Goal: Task Accomplishment & Management: Complete application form

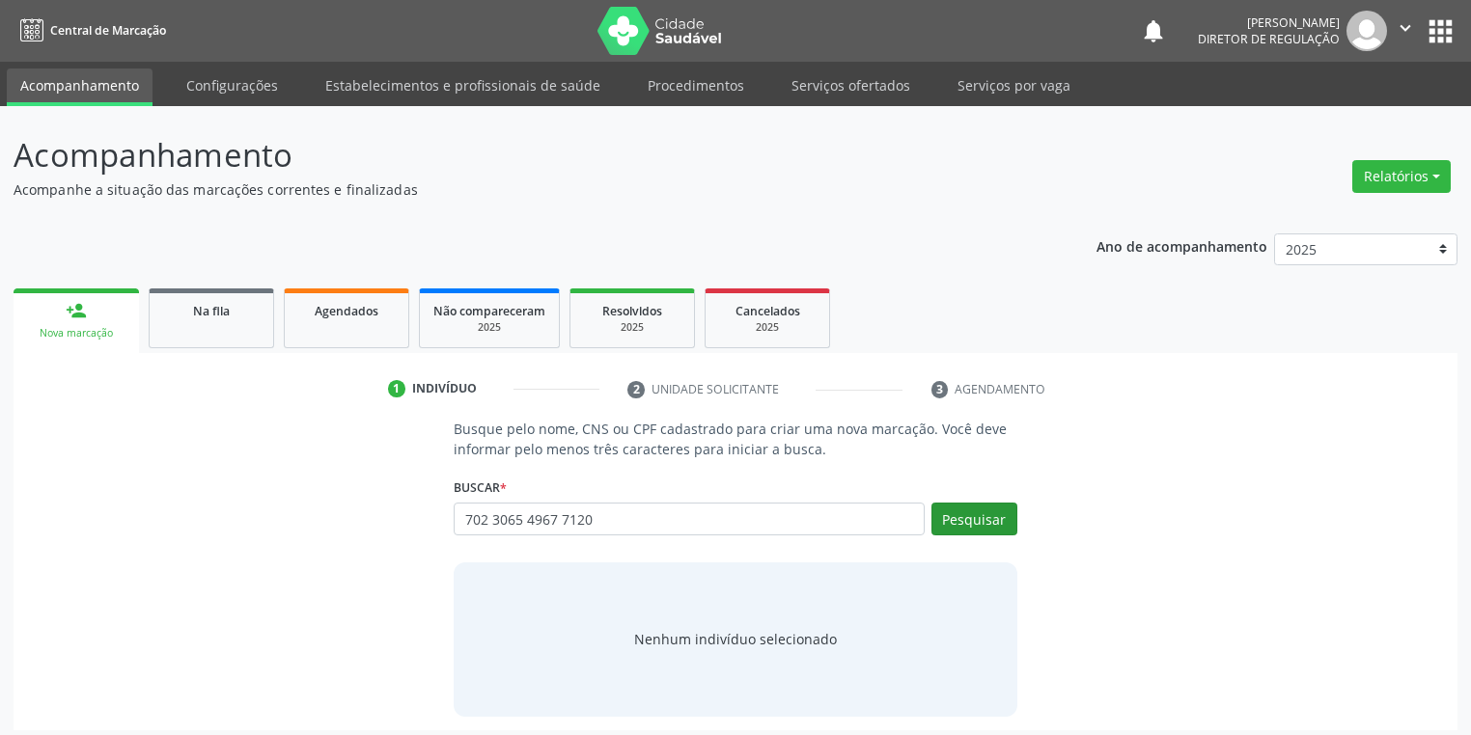
type input "702 3065 4967 7120"
click at [996, 516] on button "Pesquisar" at bounding box center [974, 519] width 86 height 33
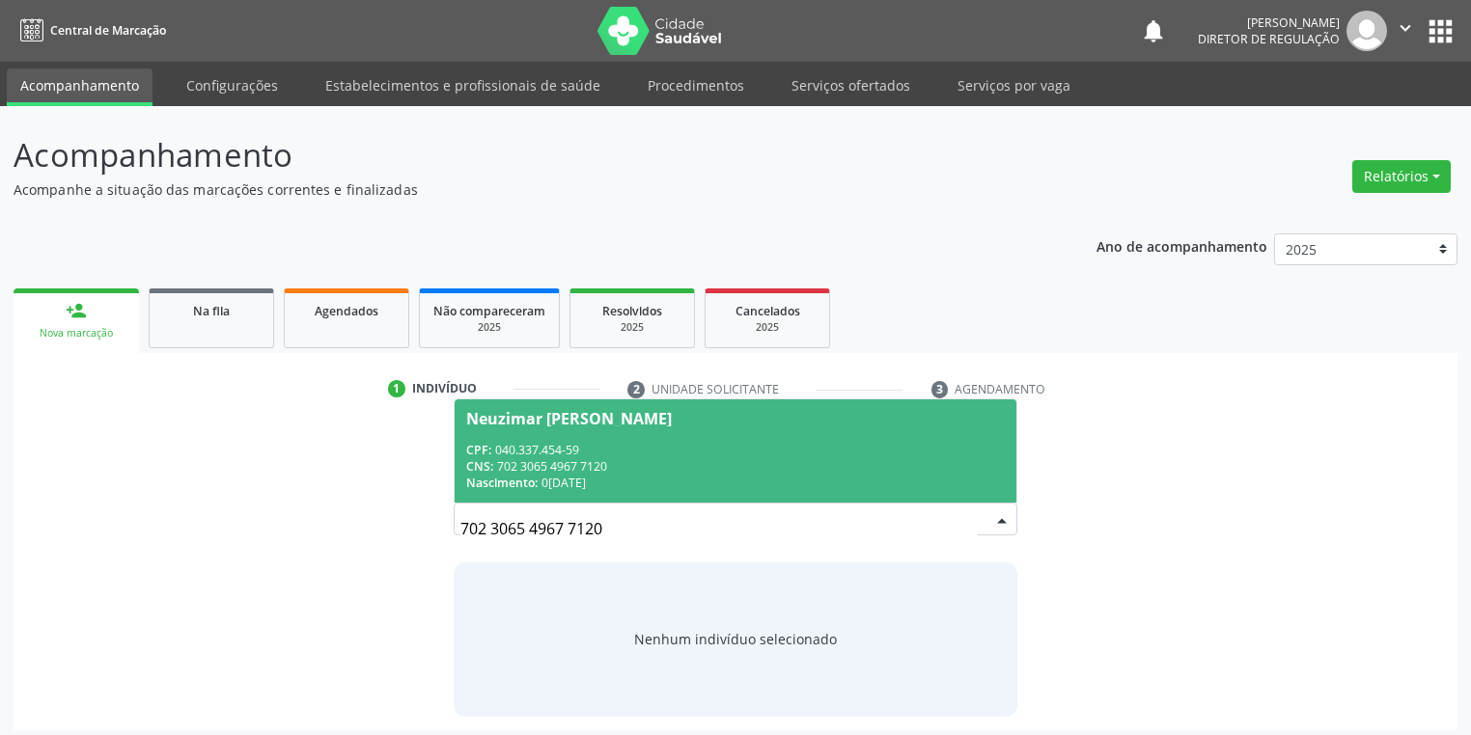
click at [575, 461] on div "CNS: 702 3065 4967 7120" at bounding box center [735, 466] width 539 height 16
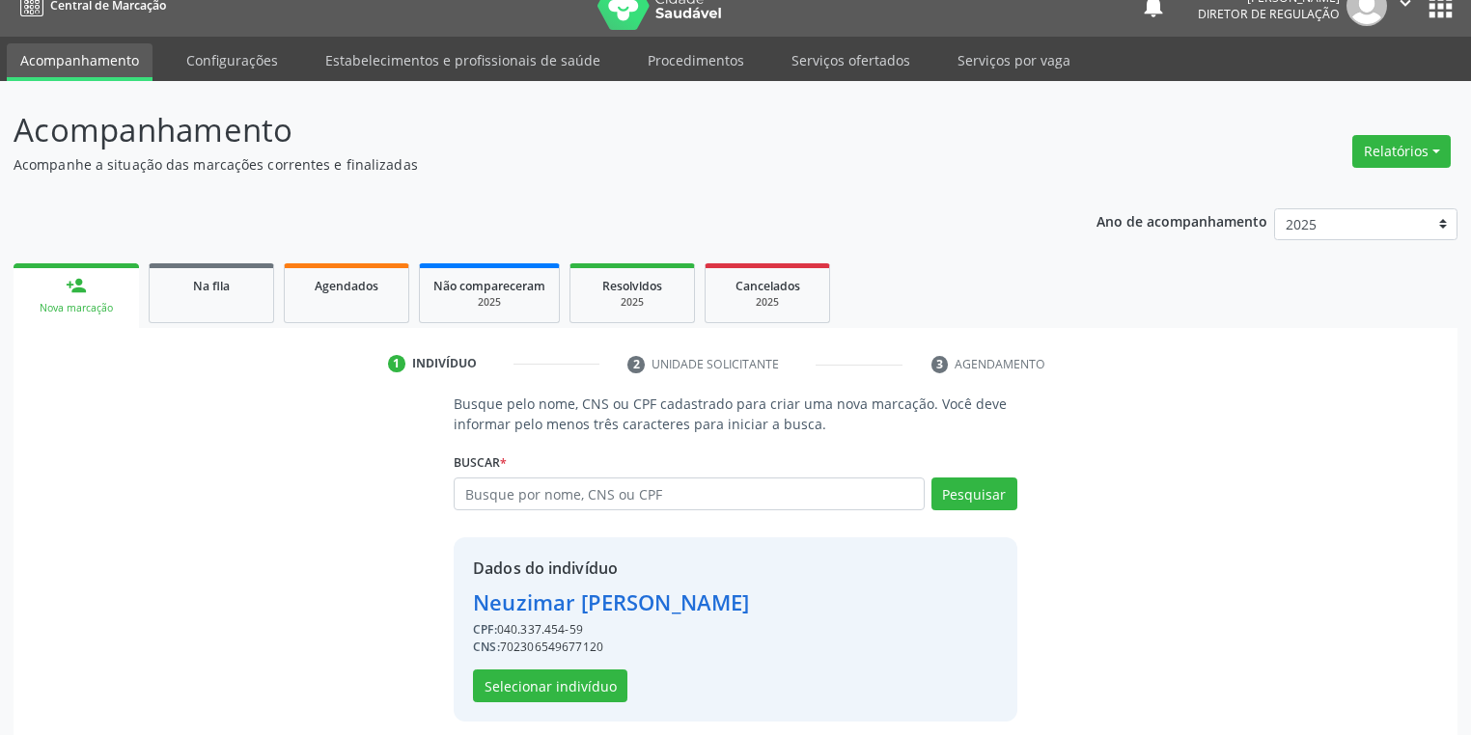
scroll to position [37, 0]
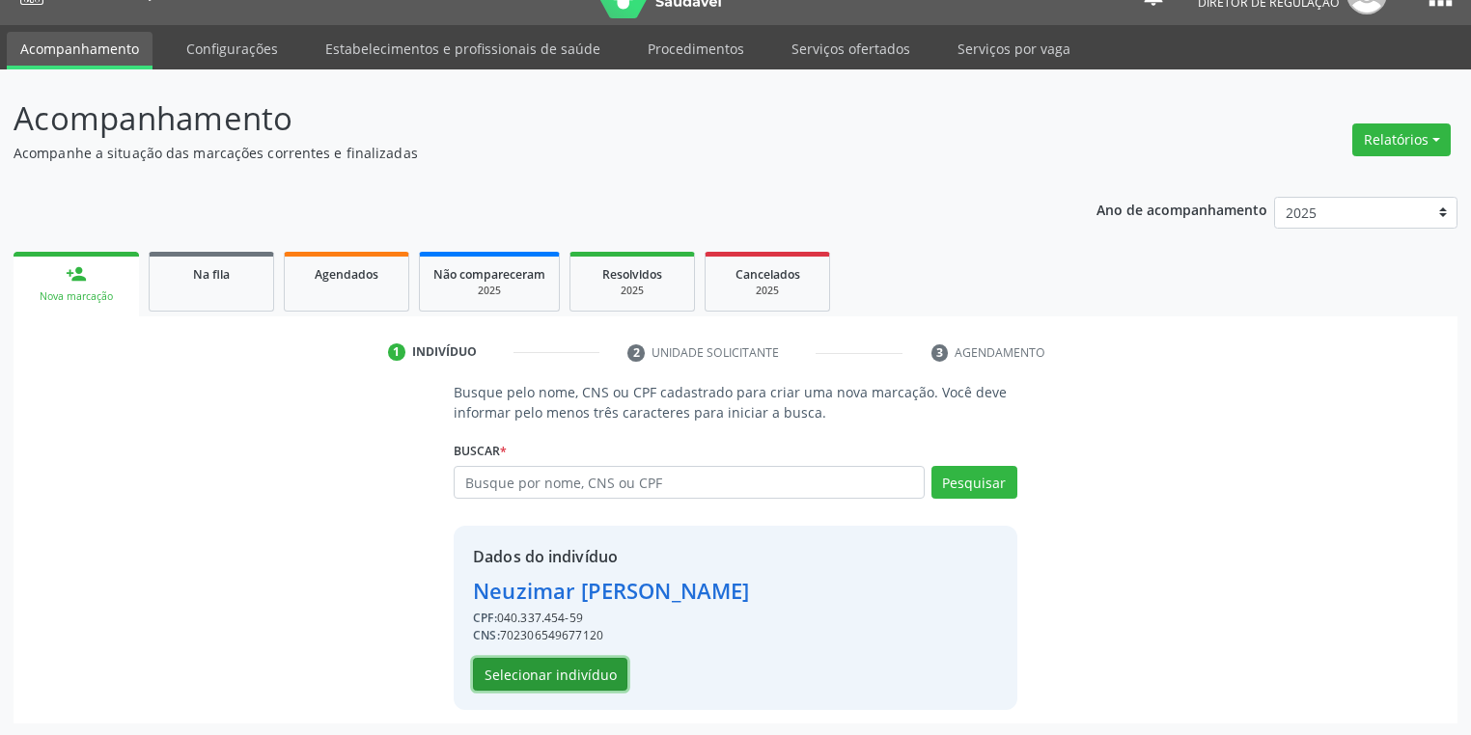
click at [507, 678] on button "Selecionar indivíduo" at bounding box center [550, 674] width 154 height 33
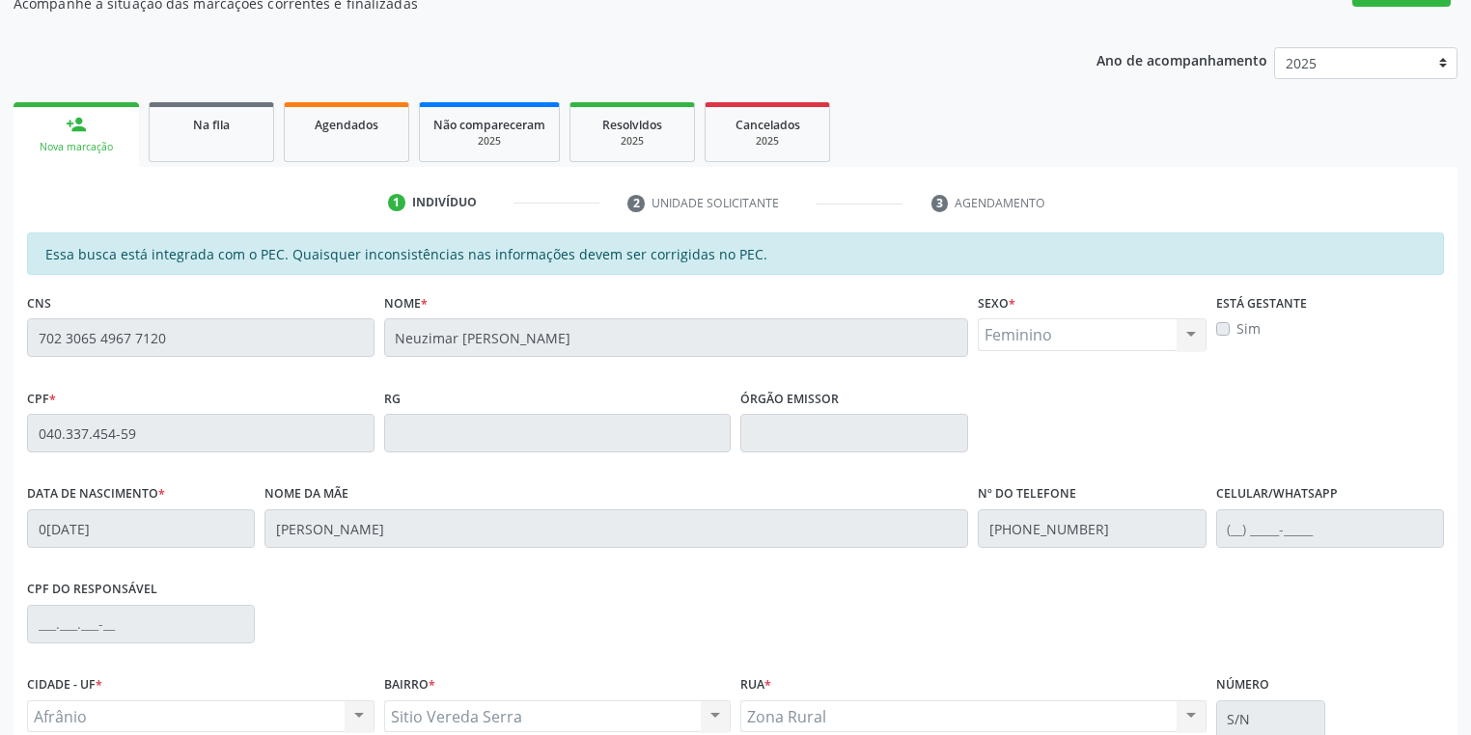
scroll to position [366, 0]
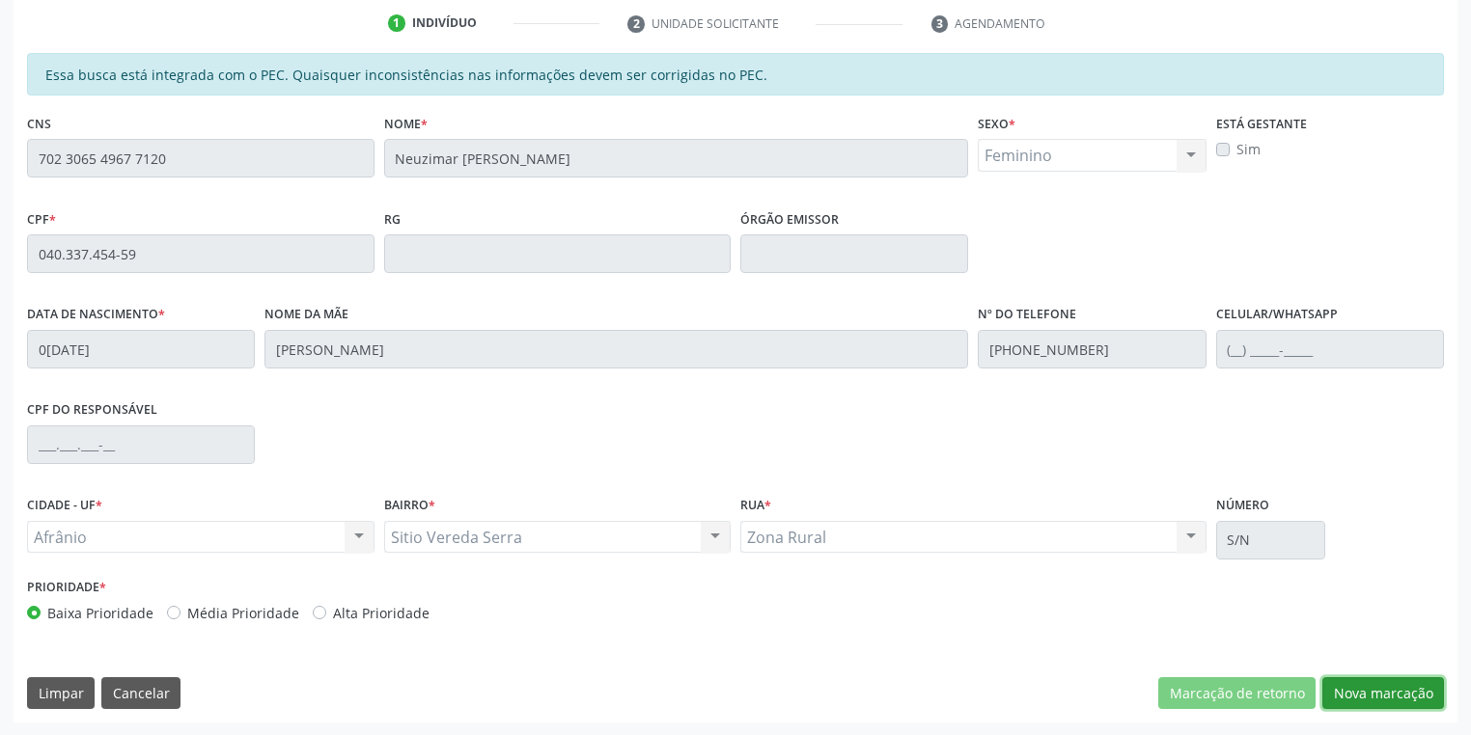
click at [1376, 698] on button "Nova marcação" at bounding box center [1383, 694] width 122 height 33
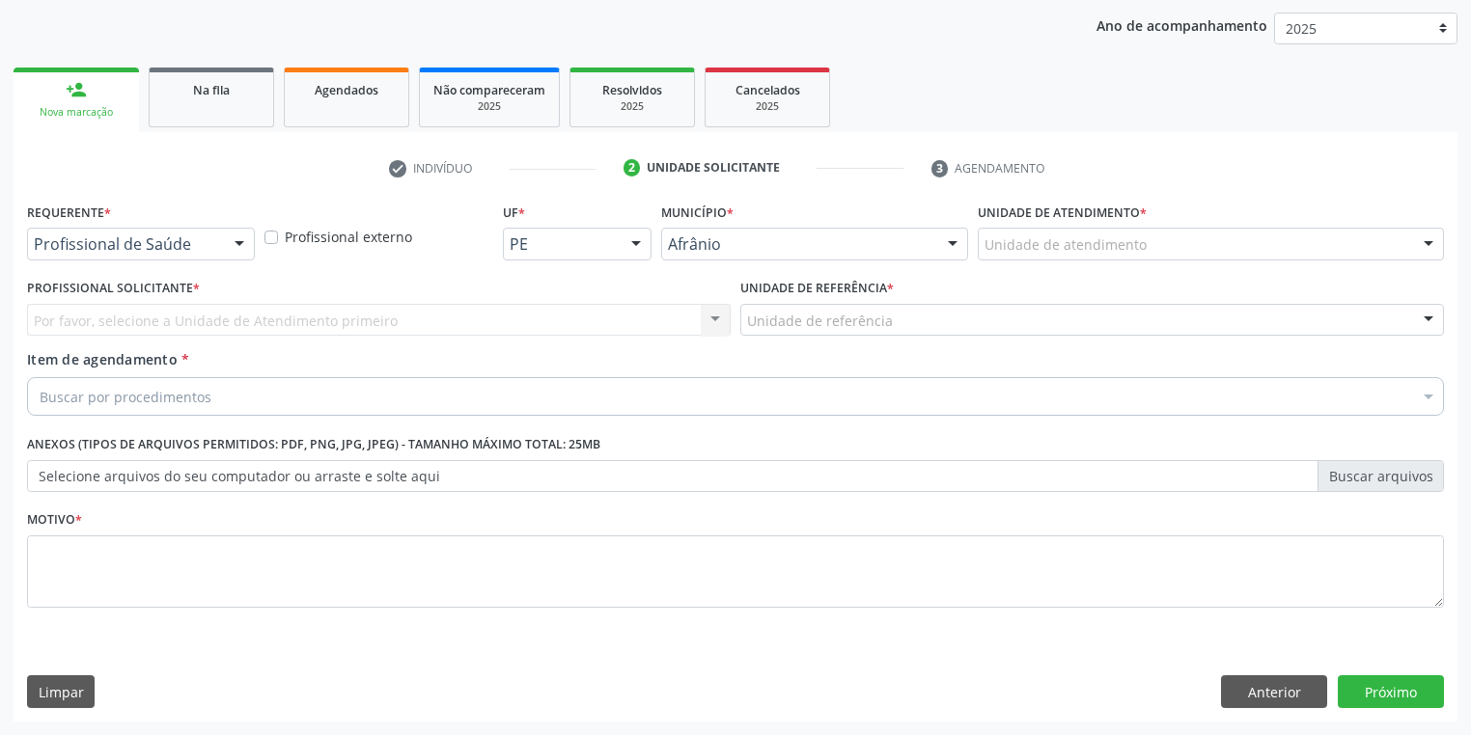
scroll to position [220, 0]
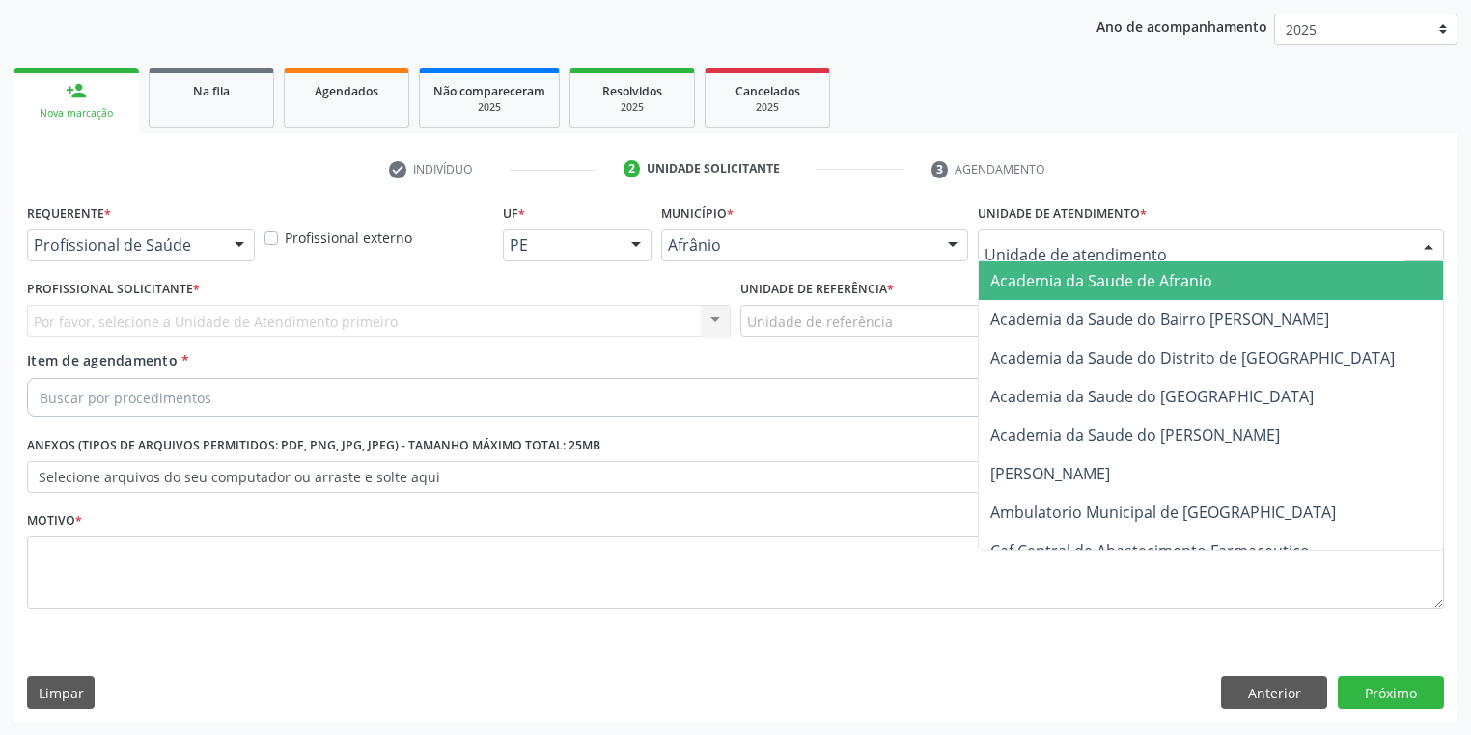
drag, startPoint x: 1019, startPoint y: 251, endPoint x: 1037, endPoint y: 362, distance: 112.3
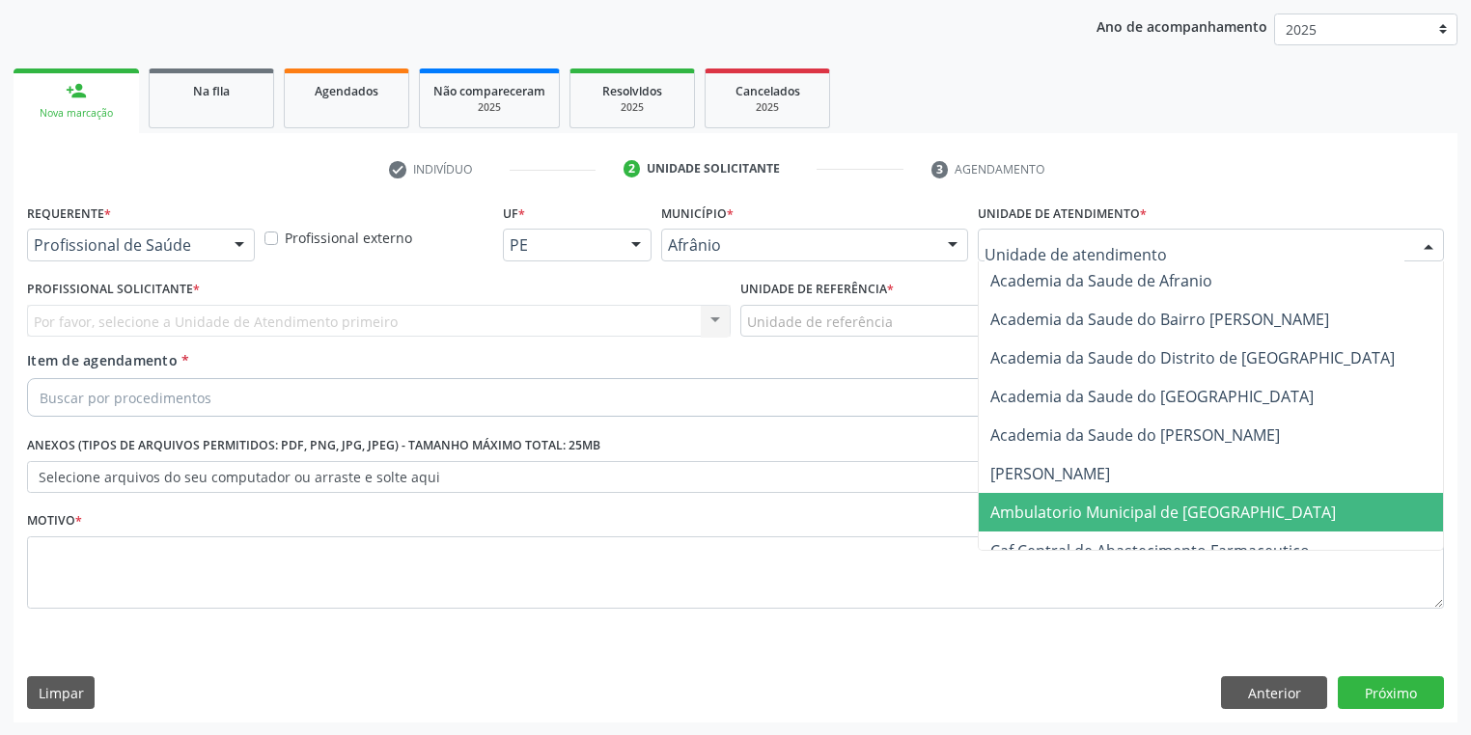
click at [1043, 506] on span "Ambulatorio Municipal de [GEOGRAPHIC_DATA]" at bounding box center [1163, 512] width 346 height 21
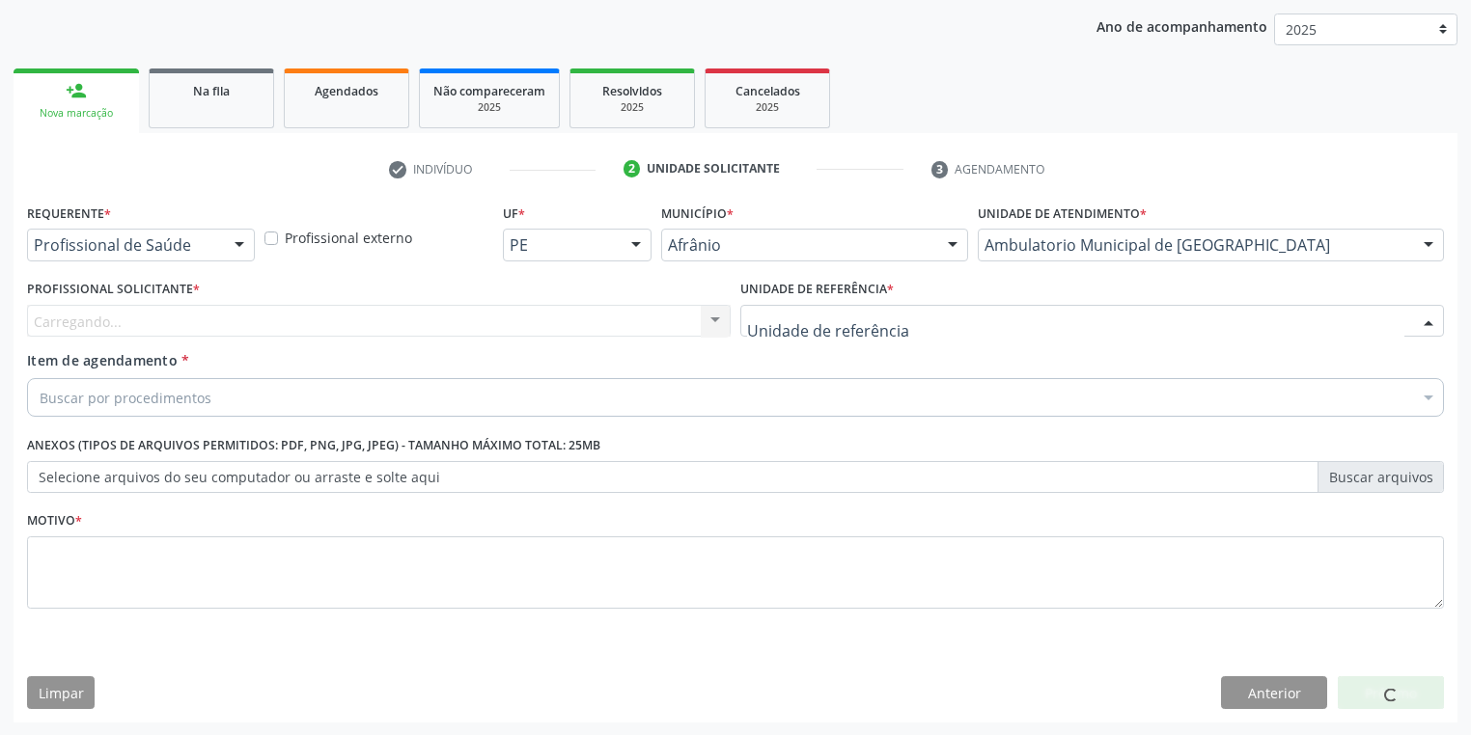
drag, startPoint x: 810, startPoint y: 325, endPoint x: 810, endPoint y: 421, distance: 95.5
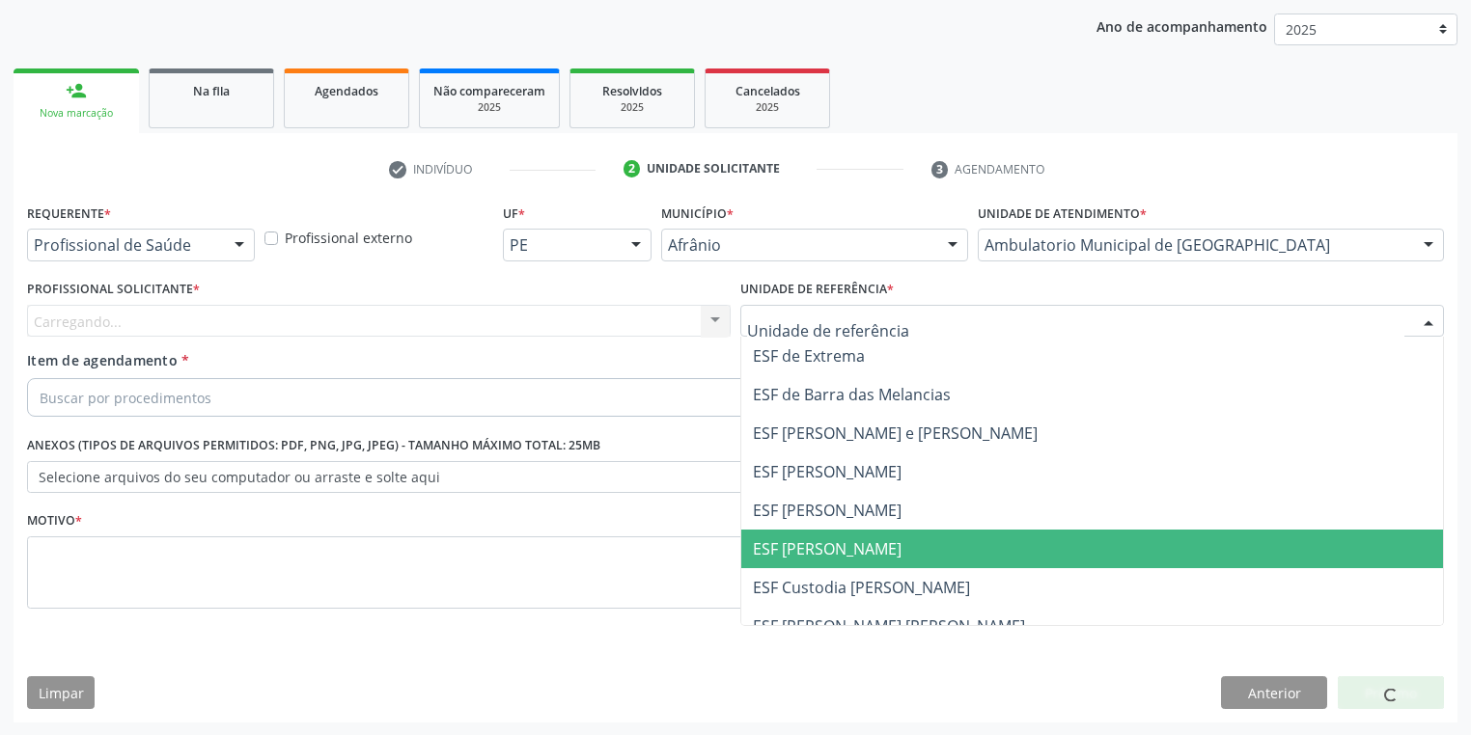
click at [817, 532] on span "ESF [PERSON_NAME]" at bounding box center [1092, 549] width 702 height 39
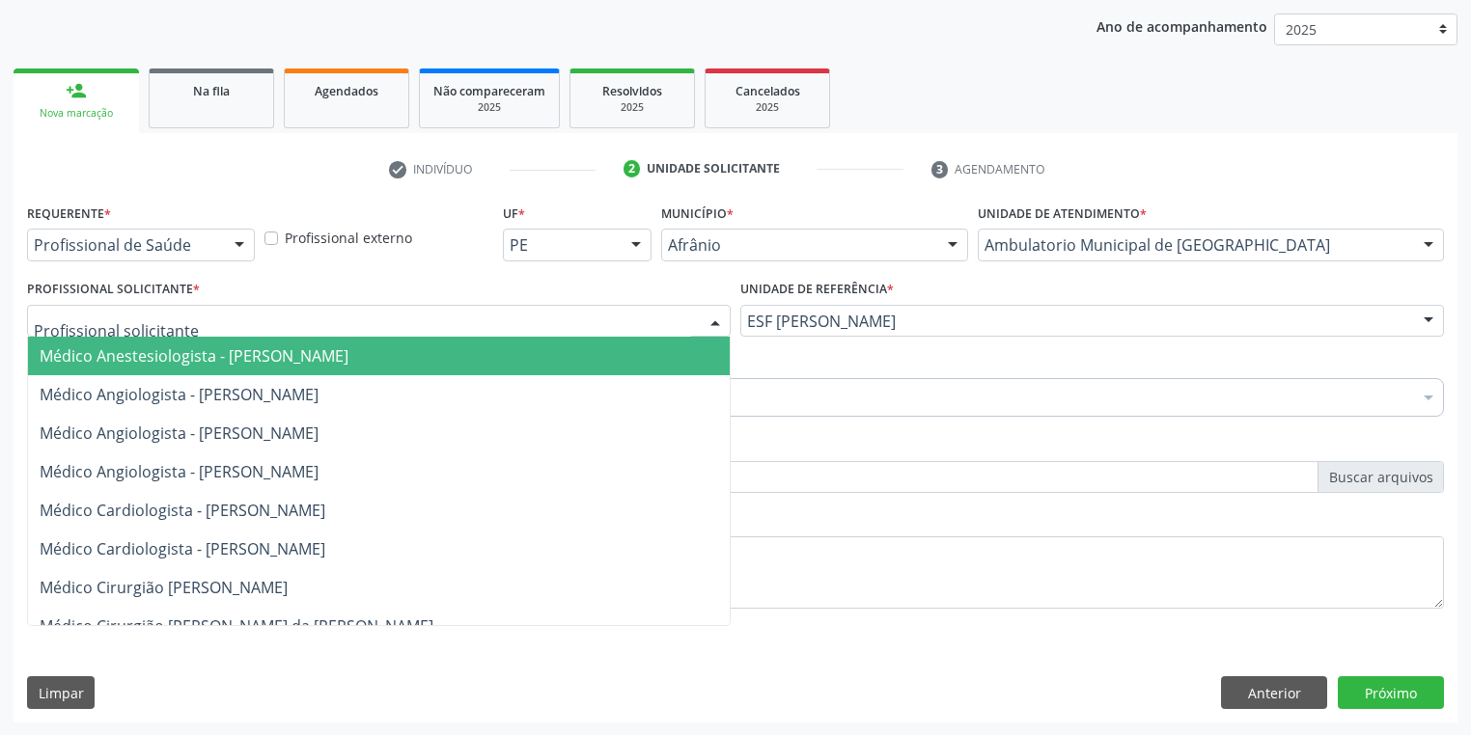
drag, startPoint x: 133, startPoint y: 320, endPoint x: 132, endPoint y: 365, distance: 44.4
click at [132, 365] on span "Médico Anestesiologista - [PERSON_NAME]" at bounding box center [194, 356] width 309 height 21
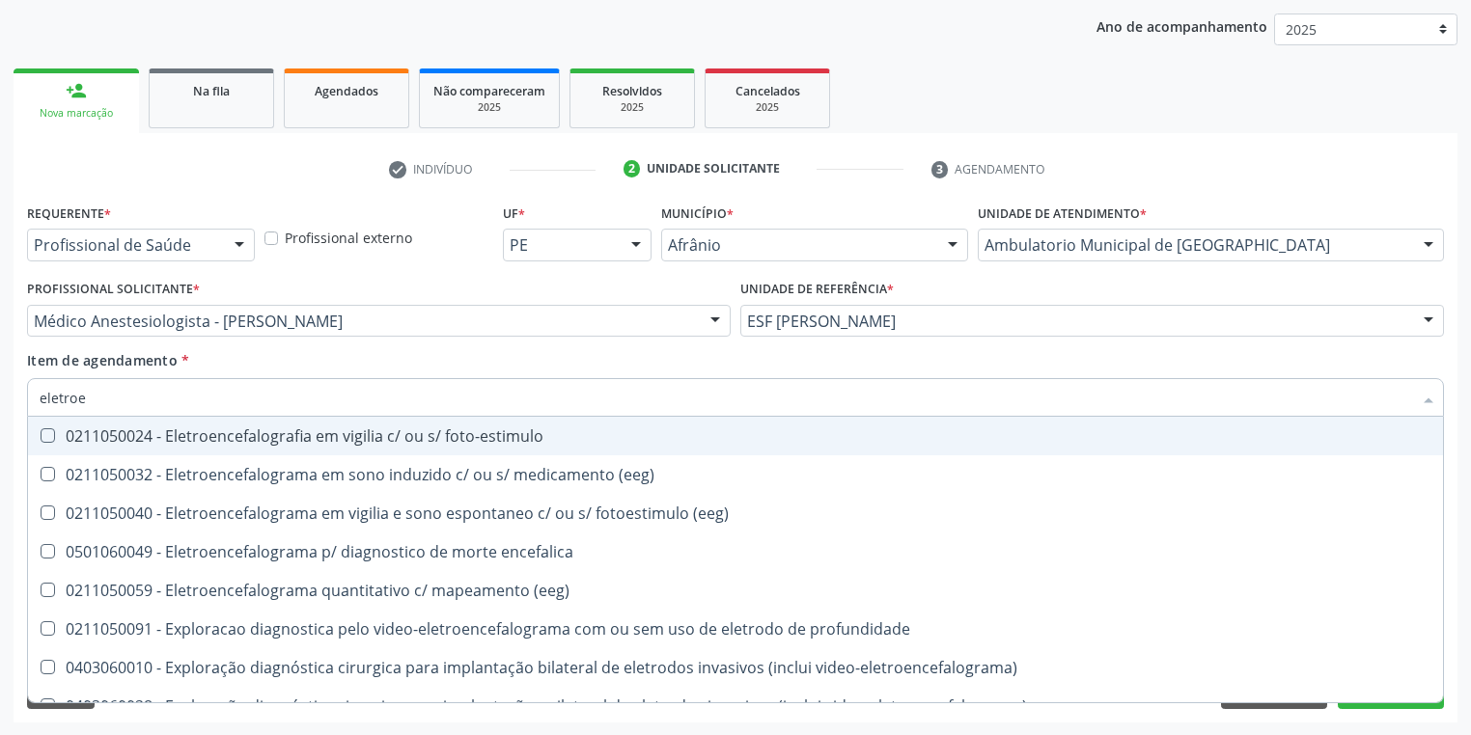
type input "eletroen"
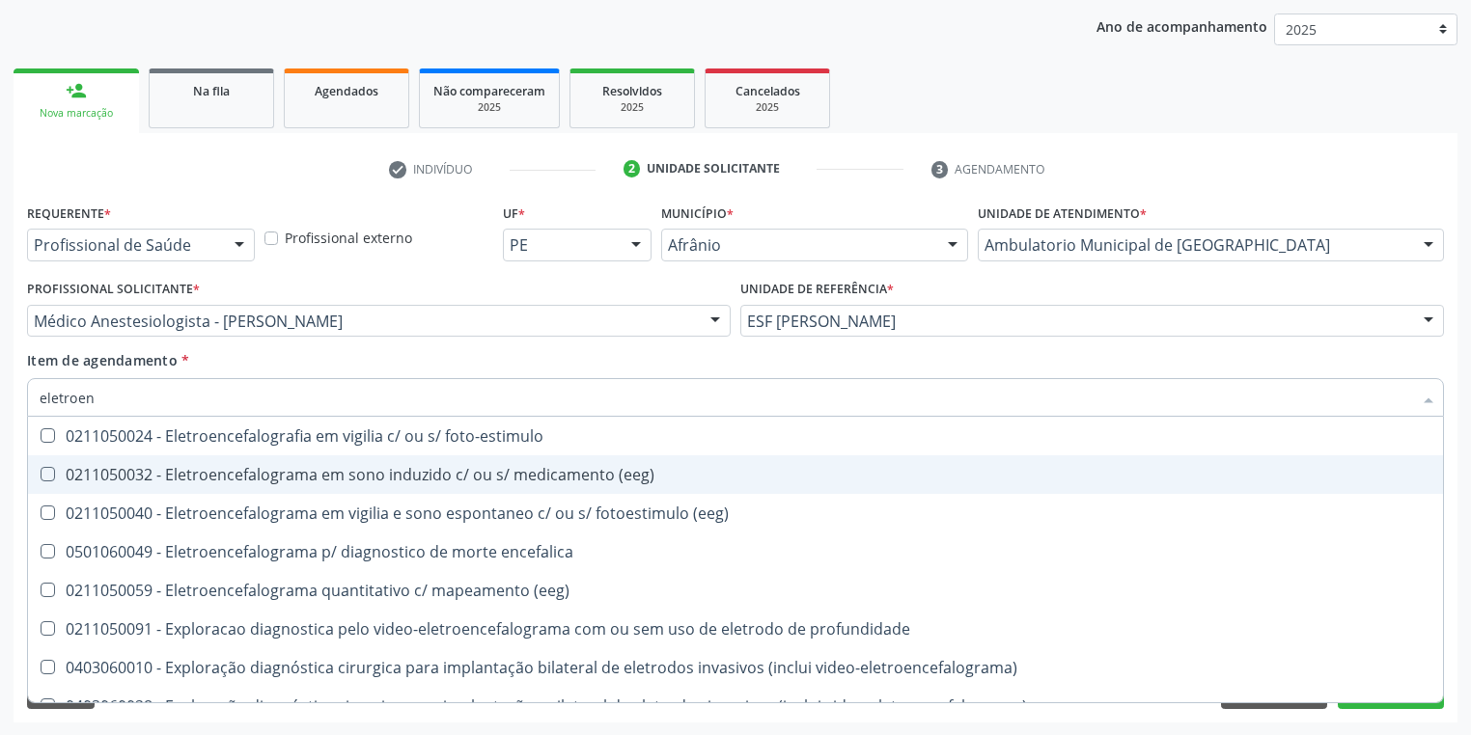
click at [169, 467] on div "0211050032 - Eletroencefalograma em sono induzido c/ ou s/ medicamento (eeg)" at bounding box center [736, 474] width 1392 height 15
checkbox \(eeg\) "true"
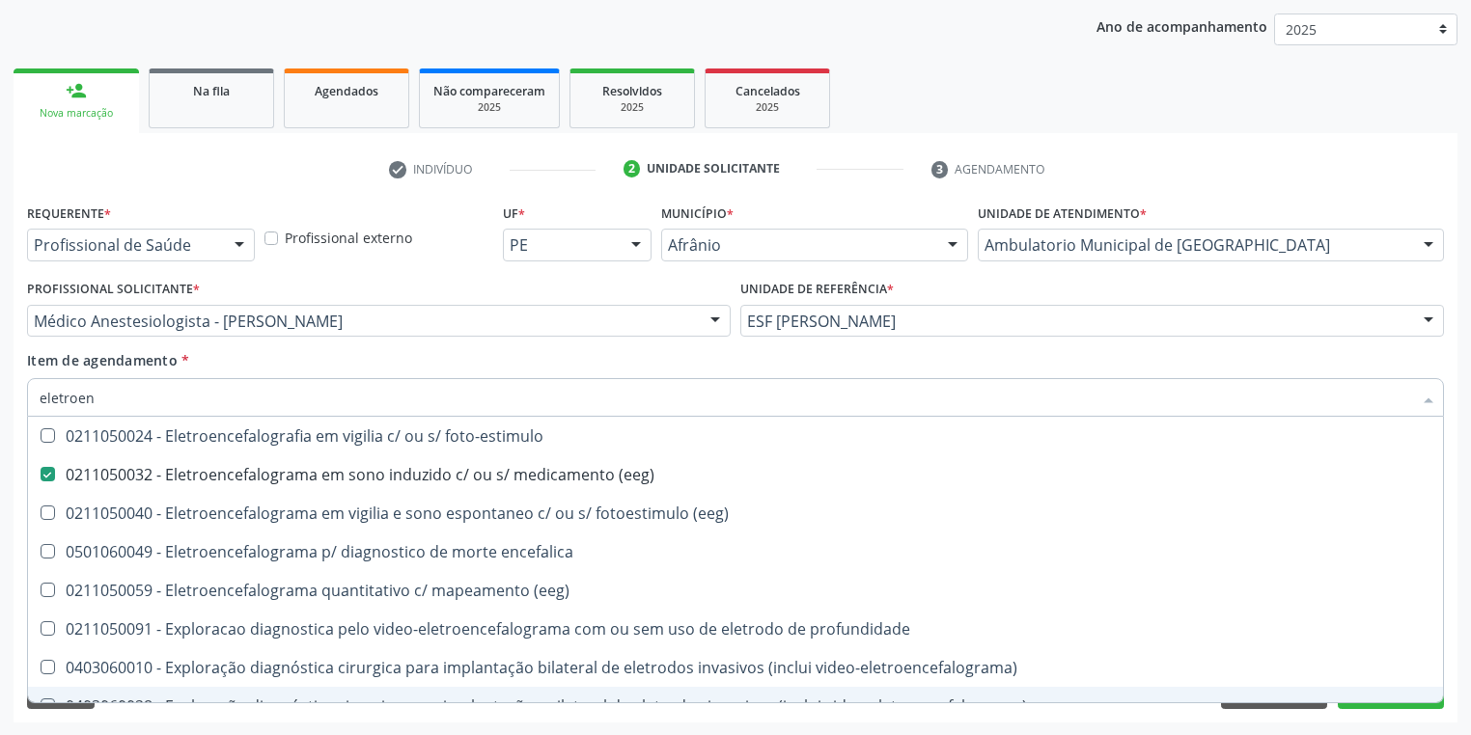
click at [115, 722] on div "Requerente * Profissional de Saúde Profissional de Saúde Paciente Nenhum result…" at bounding box center [736, 461] width 1444 height 524
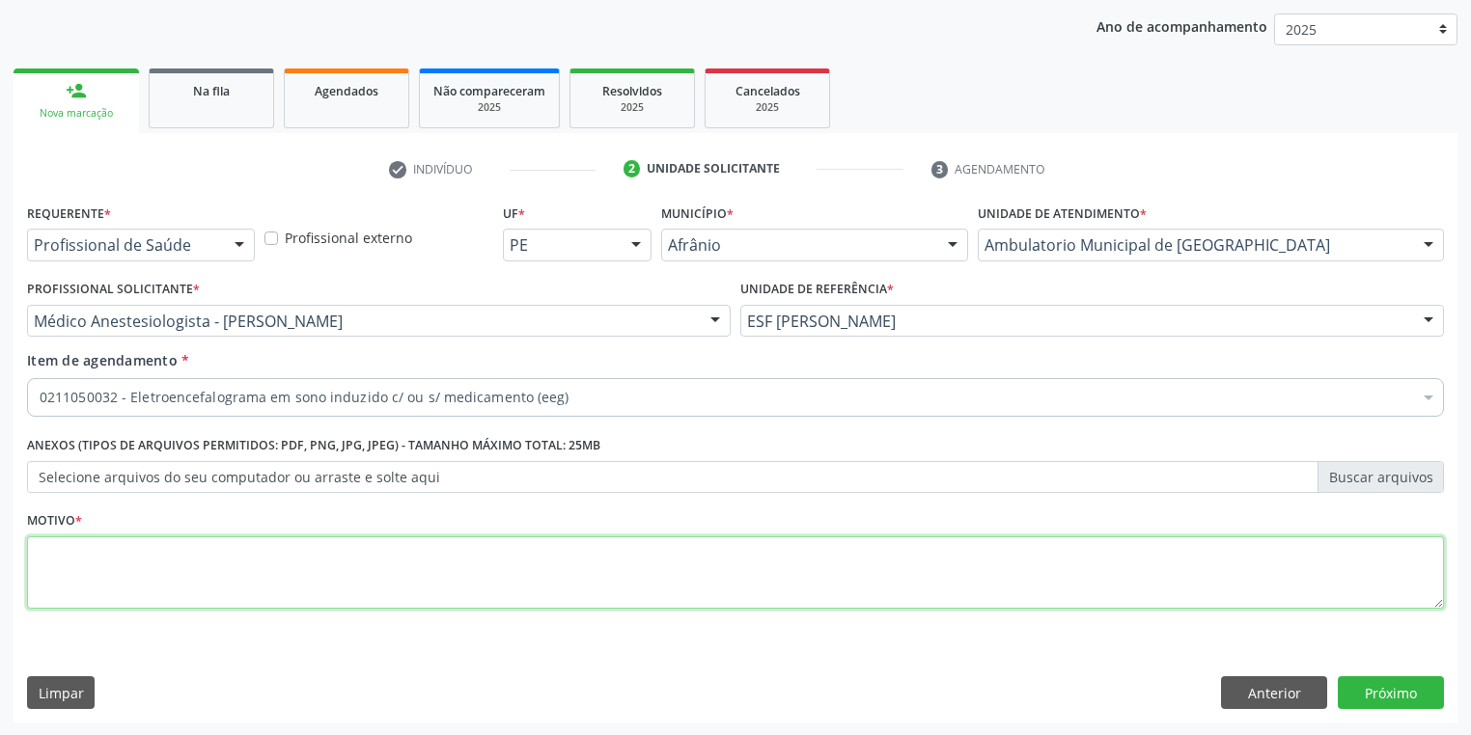
click at [97, 546] on textarea at bounding box center [735, 573] width 1417 height 73
type textarea "*/"
click at [1370, 677] on button "Próximo" at bounding box center [1391, 693] width 106 height 33
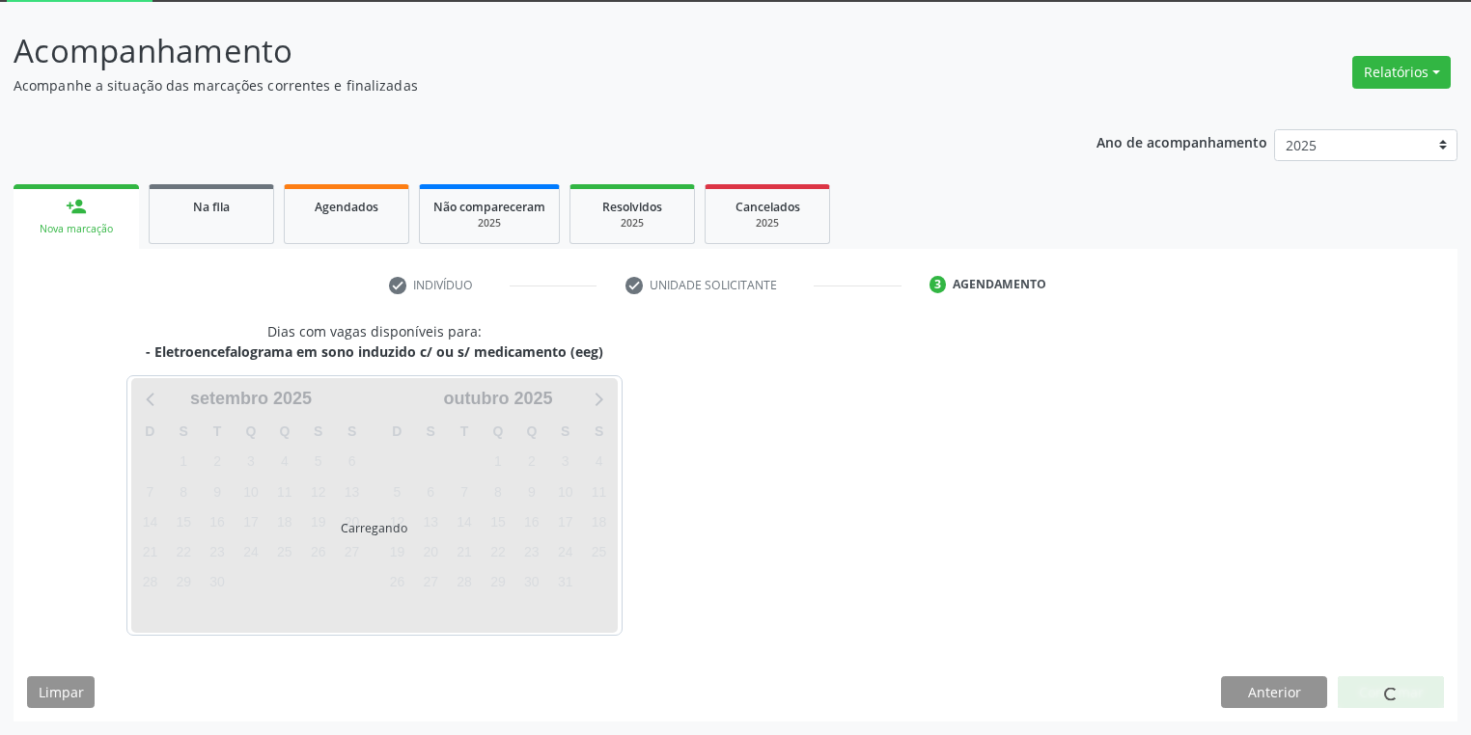
scroll to position [103, 0]
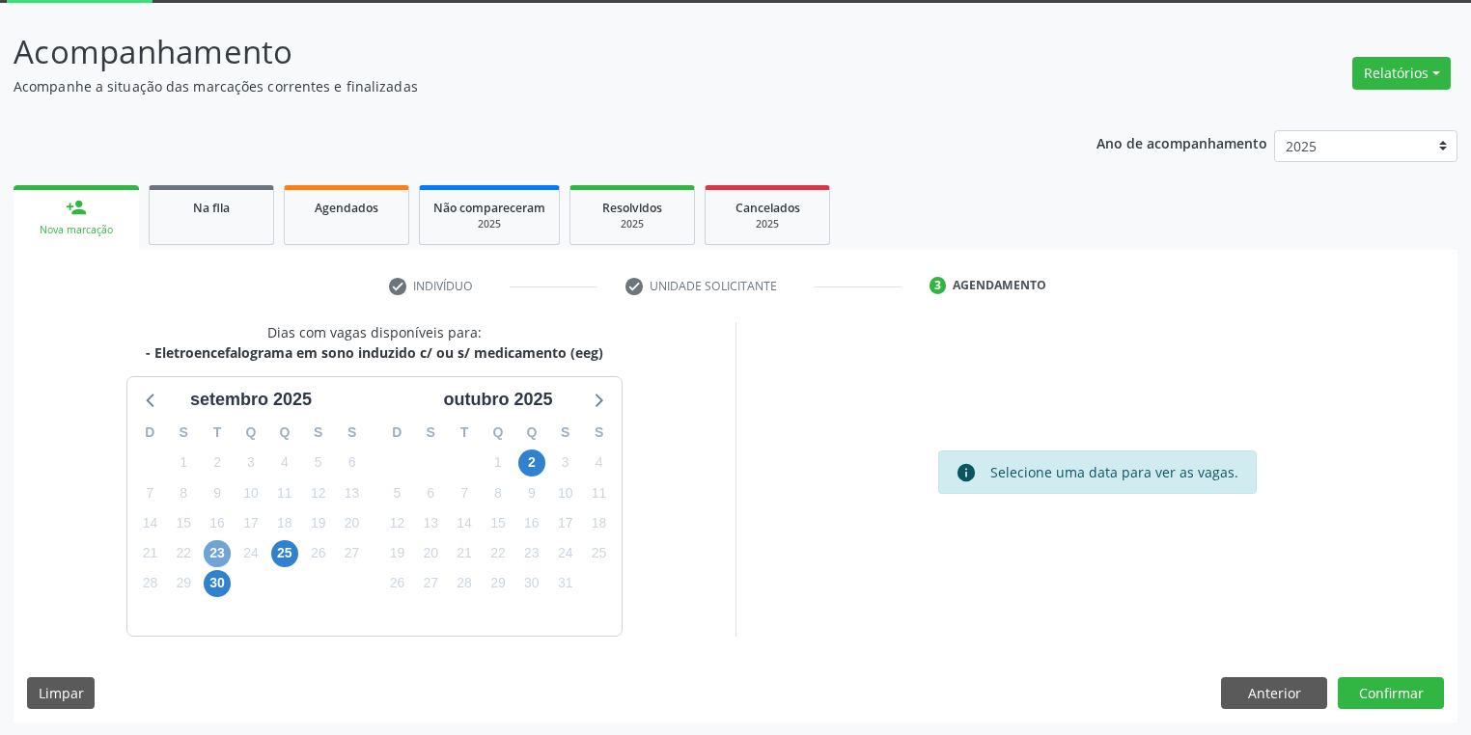
click at [219, 552] on span "23" at bounding box center [217, 553] width 27 height 27
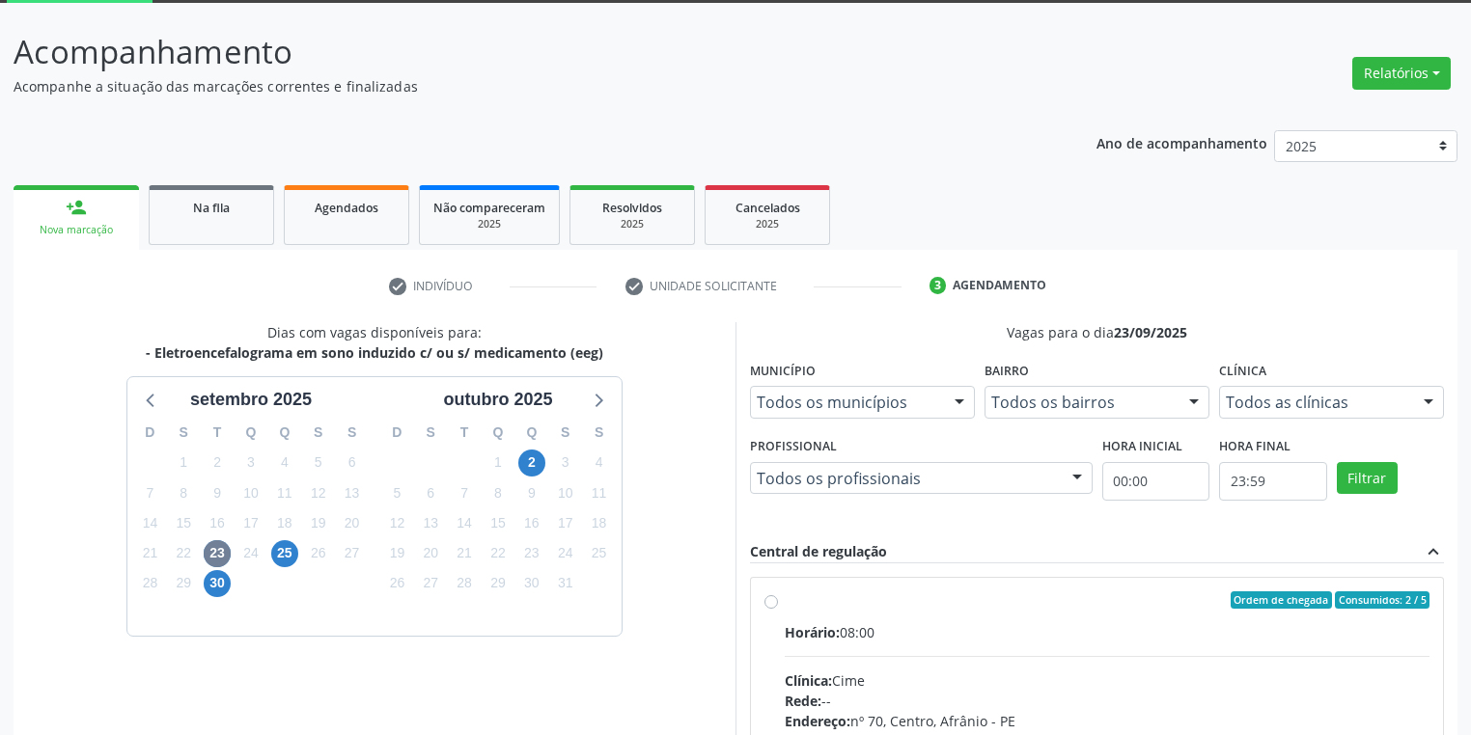
click at [1039, 671] on div "Clínica: Cime" at bounding box center [1107, 681] width 645 height 20
click at [778, 609] on input "Ordem de chegada Consumidos: 2 / 5 Horário: 08:00 Clínica: Cime Rede: -- Endere…" at bounding box center [771, 600] width 14 height 17
radio input "true"
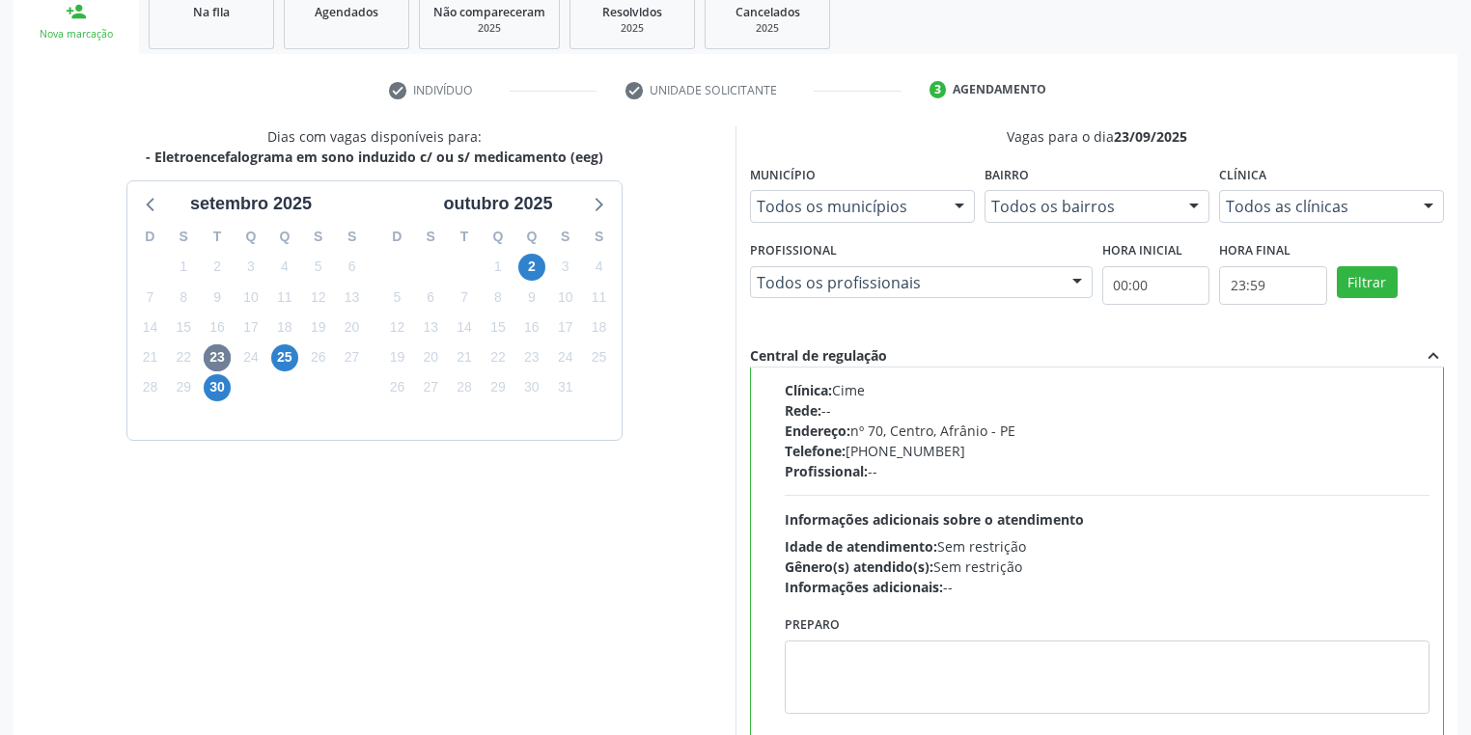
scroll to position [417, 0]
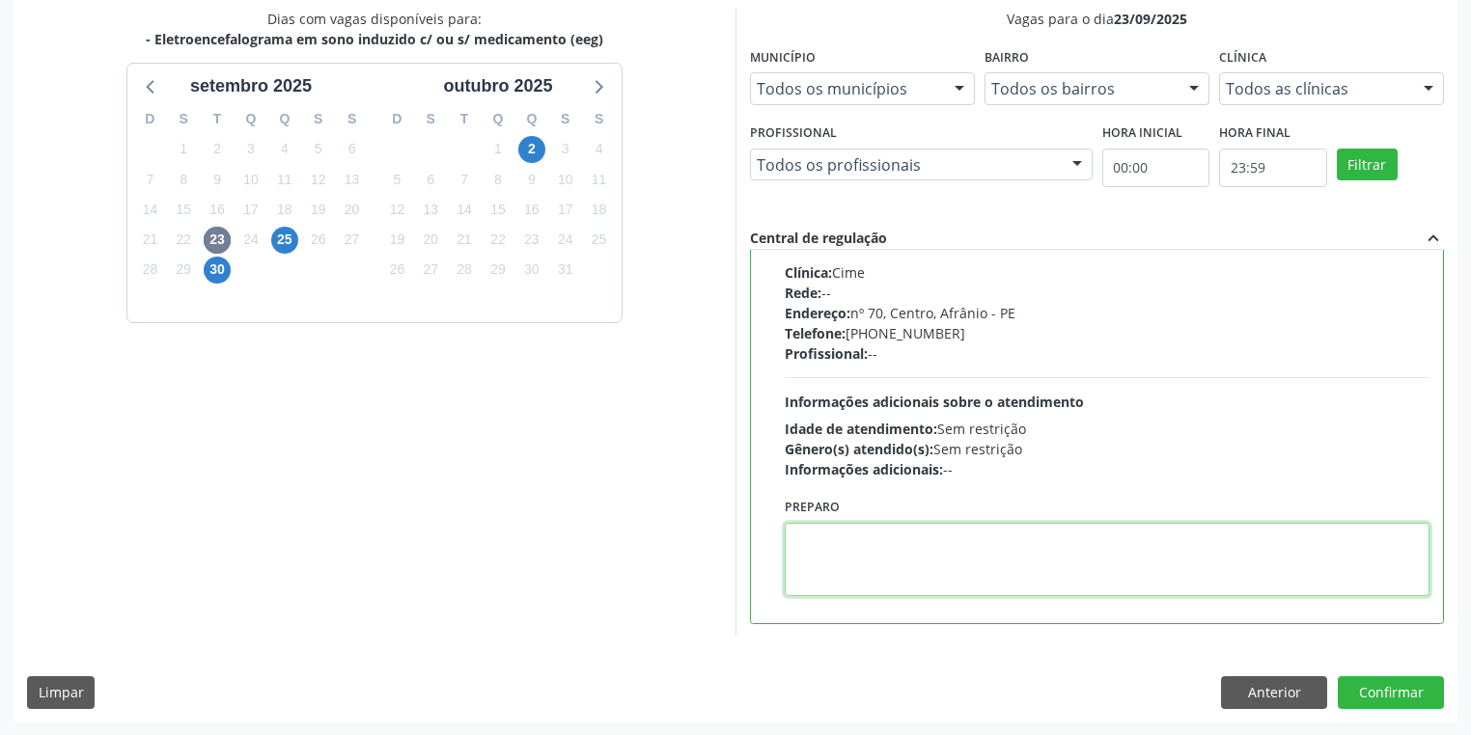
click at [852, 589] on textarea at bounding box center [1107, 559] width 645 height 73
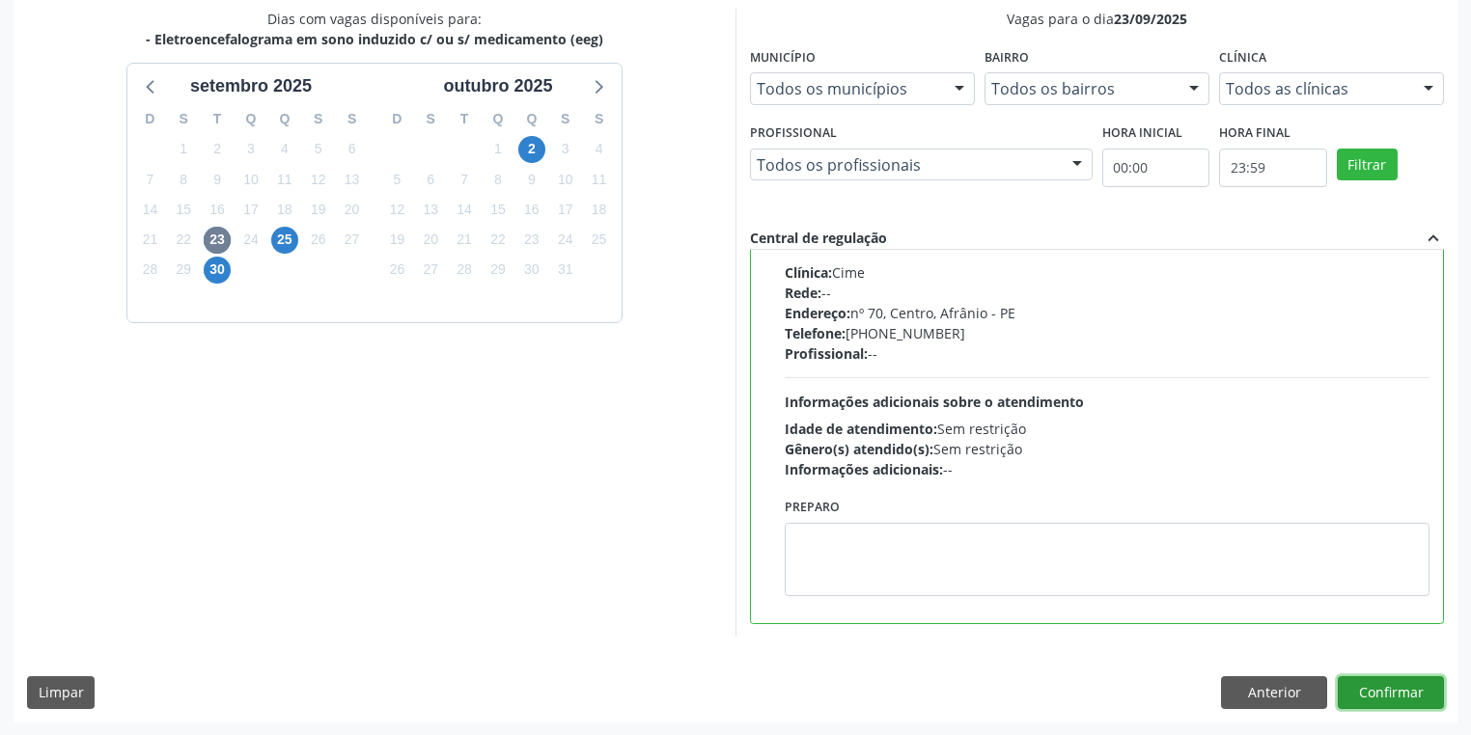
click at [1386, 685] on button "Confirmar" at bounding box center [1391, 693] width 106 height 33
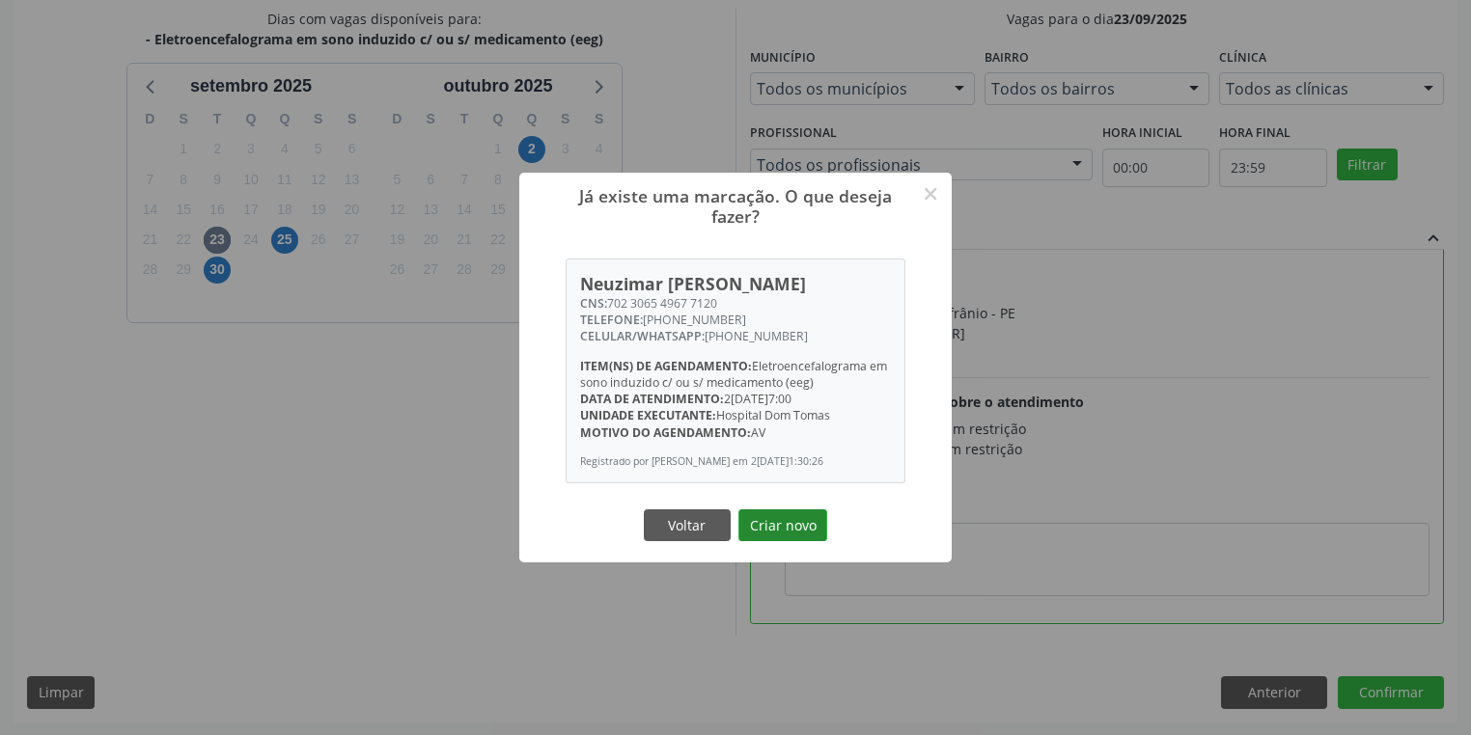
click at [780, 531] on button "Criar novo" at bounding box center [782, 526] width 89 height 33
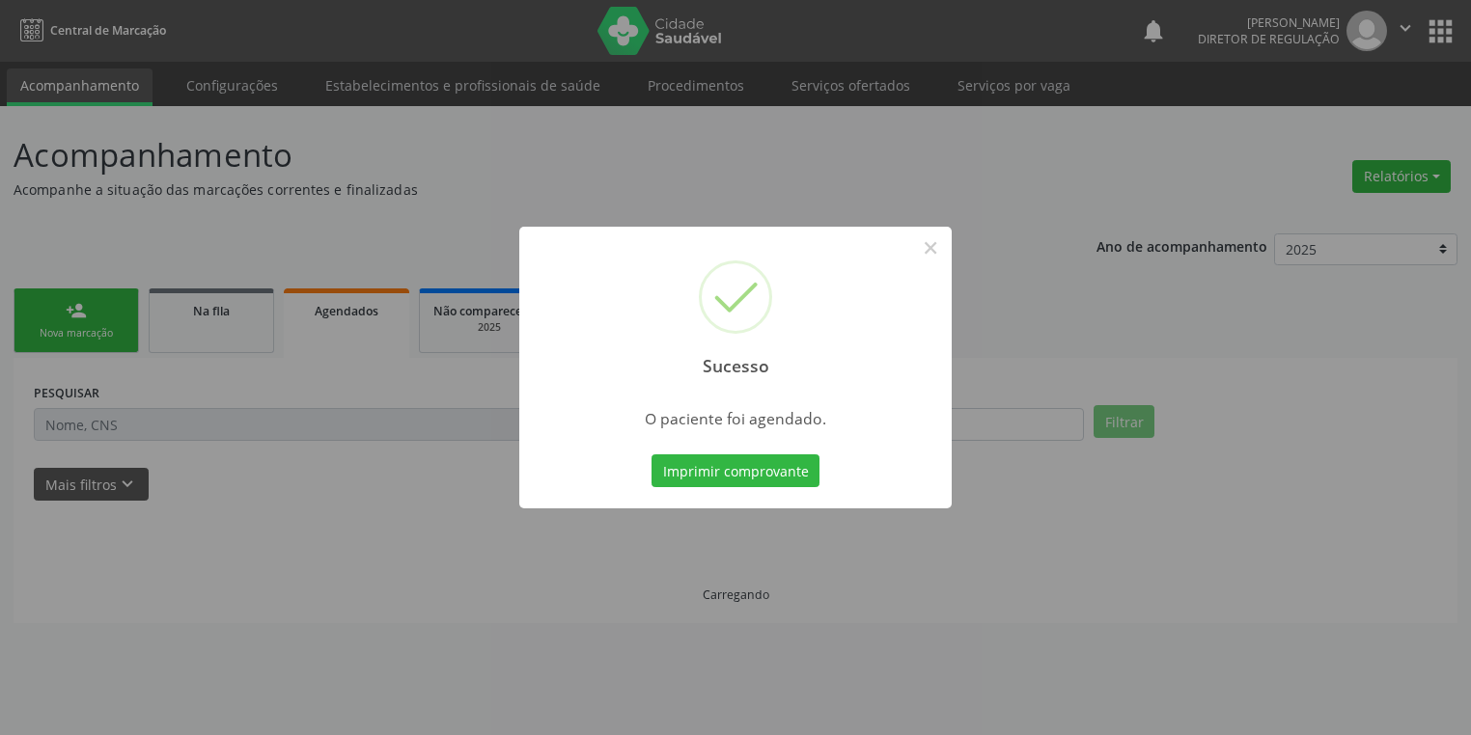
scroll to position [0, 0]
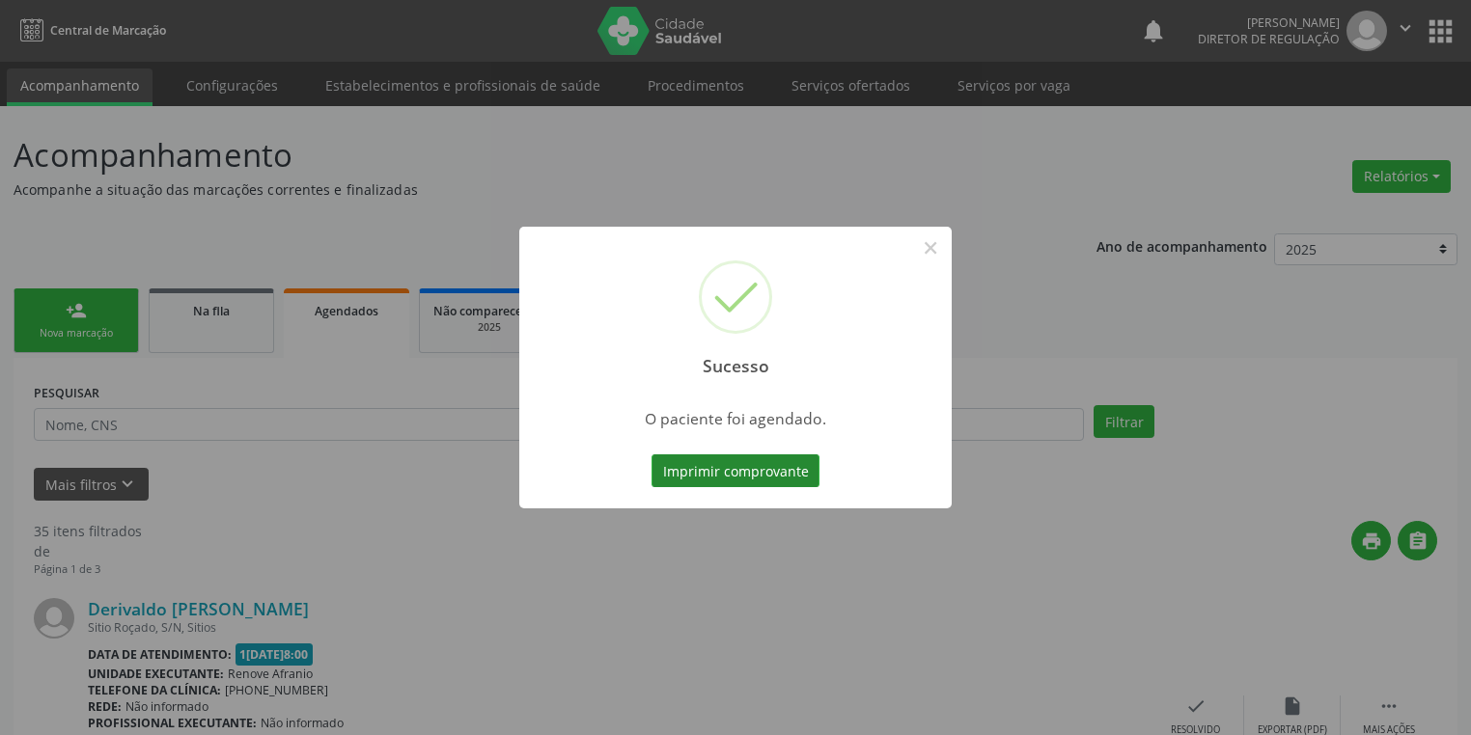
click at [748, 482] on button "Imprimir comprovante" at bounding box center [735, 471] width 168 height 33
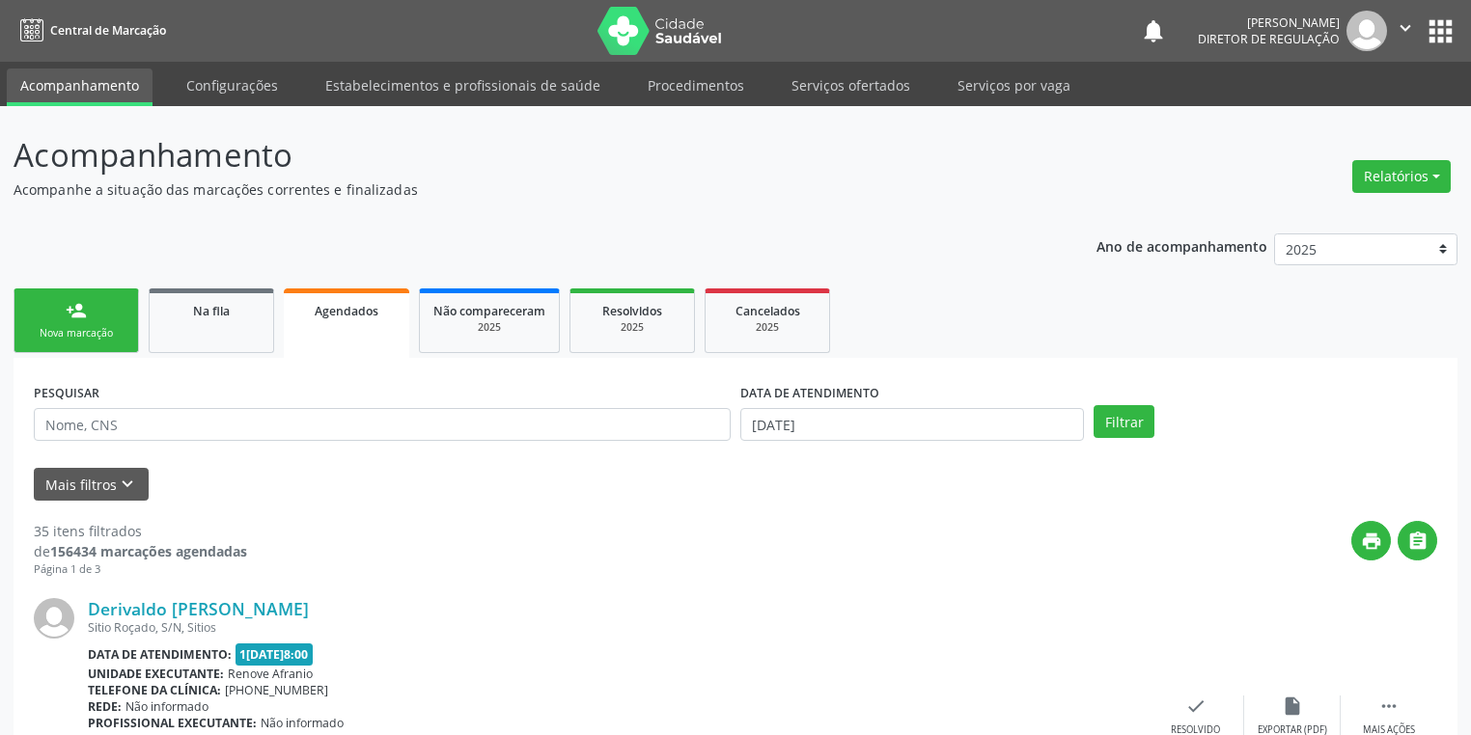
click at [86, 343] on link "person_add Nova marcação" at bounding box center [76, 321] width 125 height 65
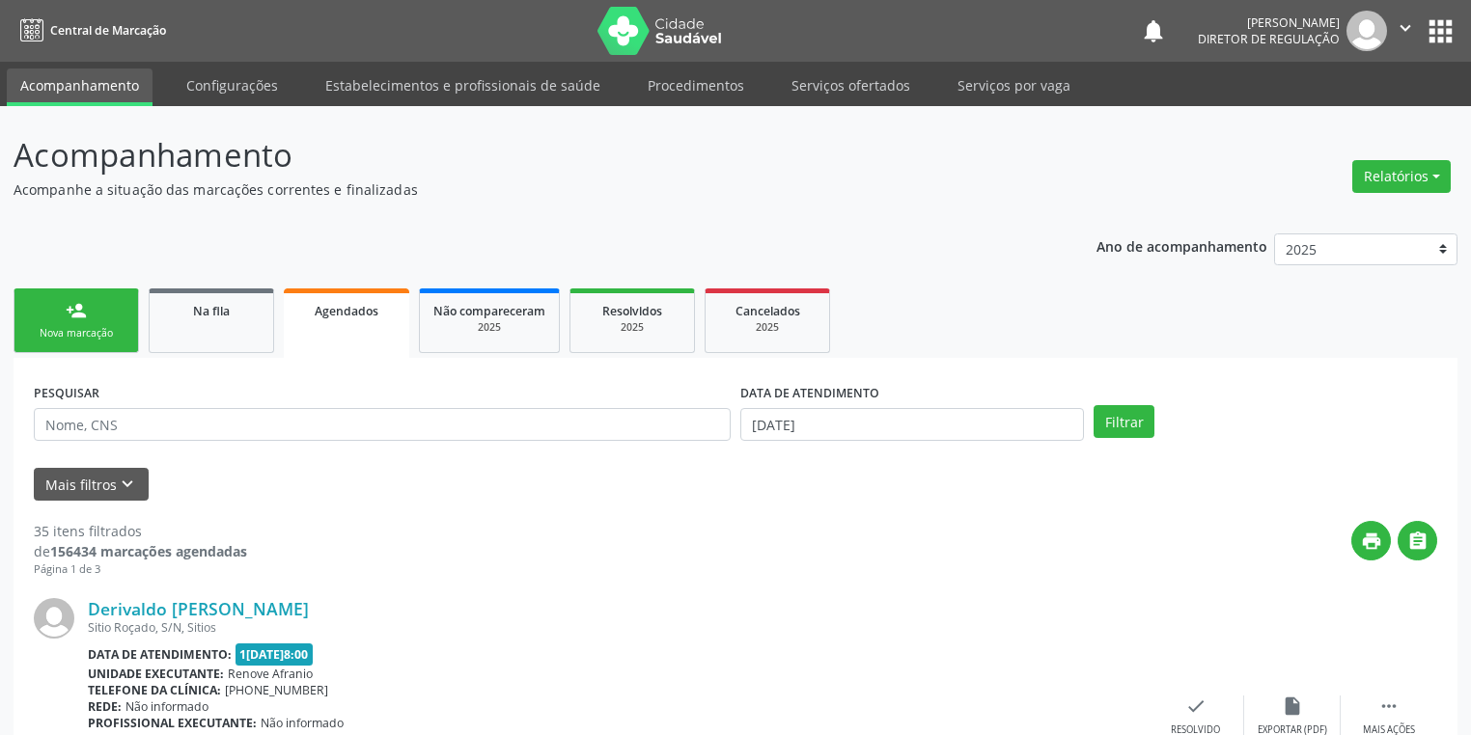
click at [86, 343] on link "person_add Nova marcação" at bounding box center [76, 321] width 125 height 65
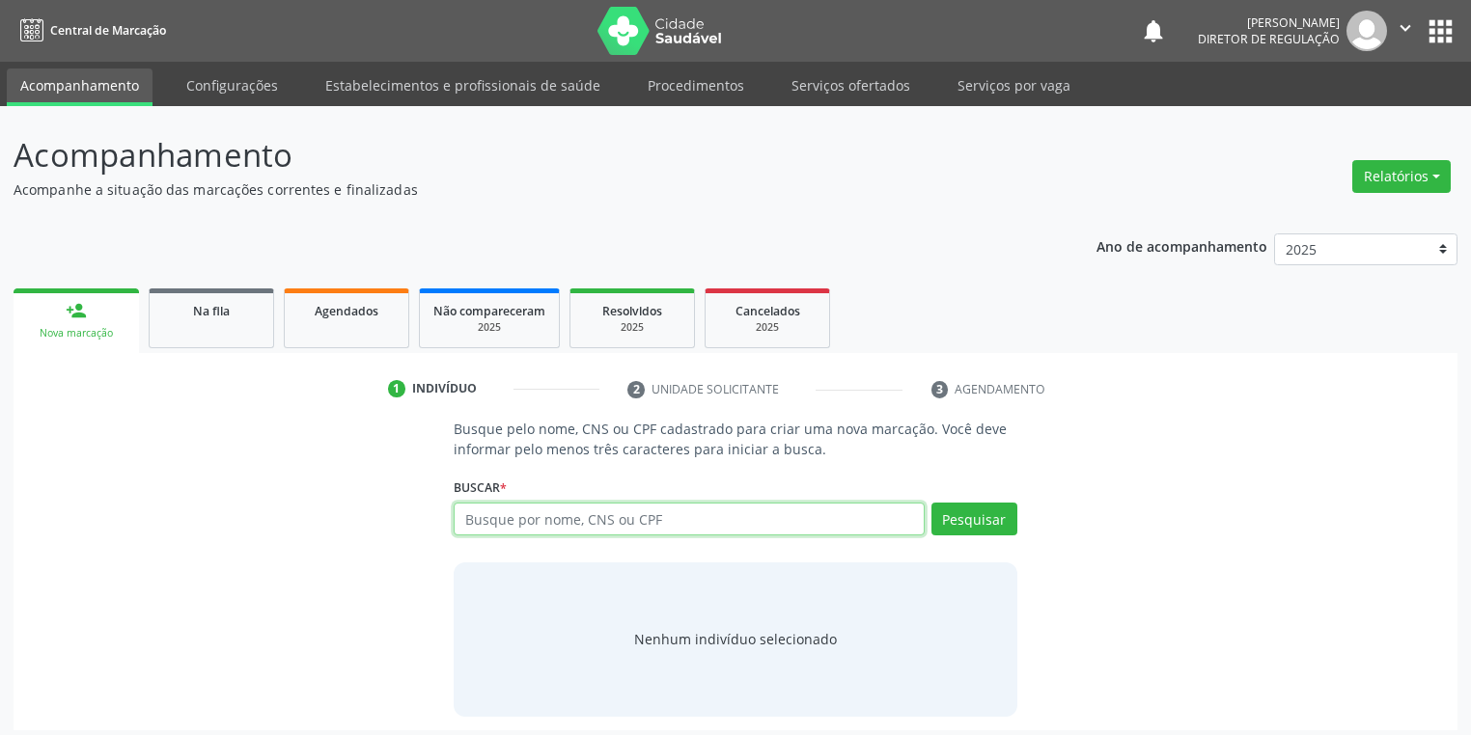
click at [525, 513] on input "text" at bounding box center [689, 519] width 471 height 33
type input "898005159416759"
click at [993, 533] on button "Pesquisar" at bounding box center [974, 519] width 86 height 33
type input "898005159416759"
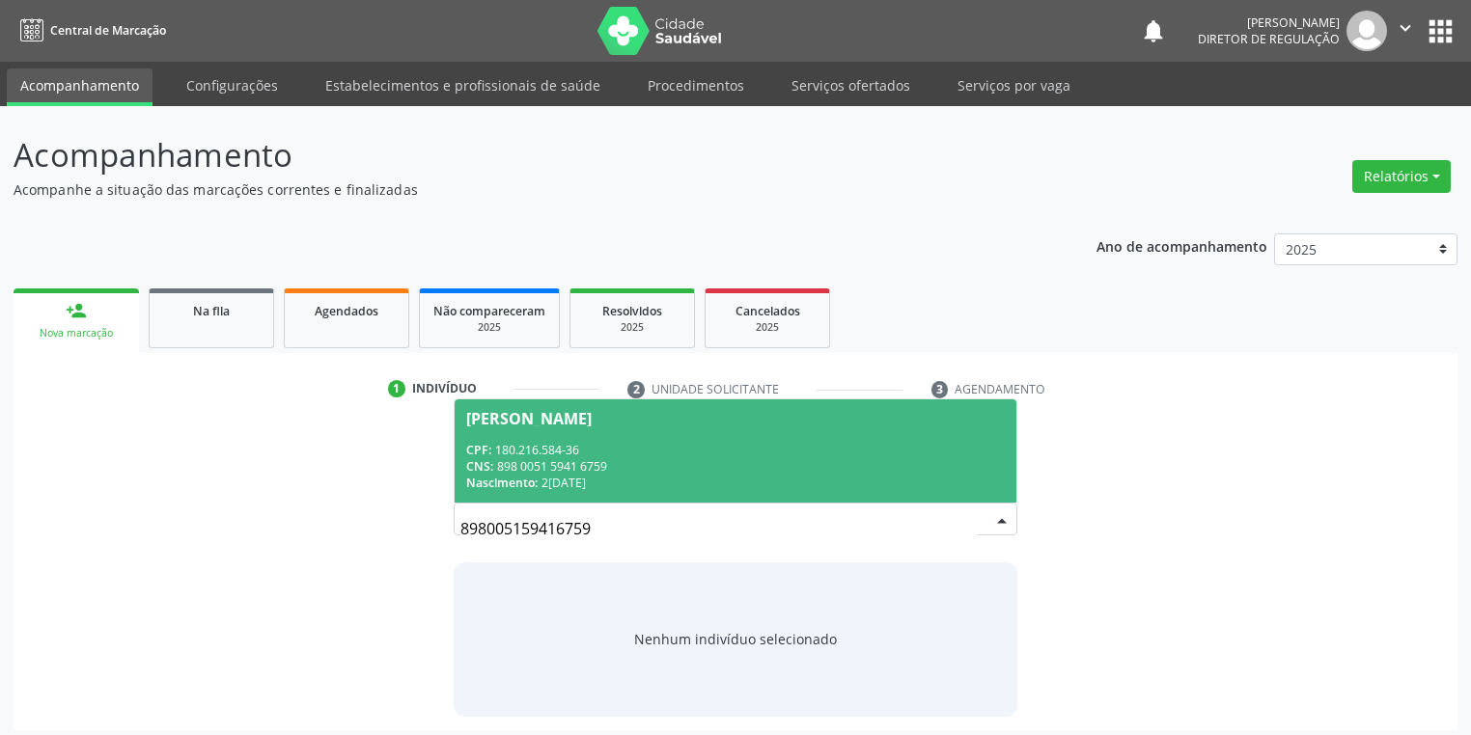
click at [629, 461] on div "CNS: 898 0051 5941 6759" at bounding box center [735, 466] width 539 height 16
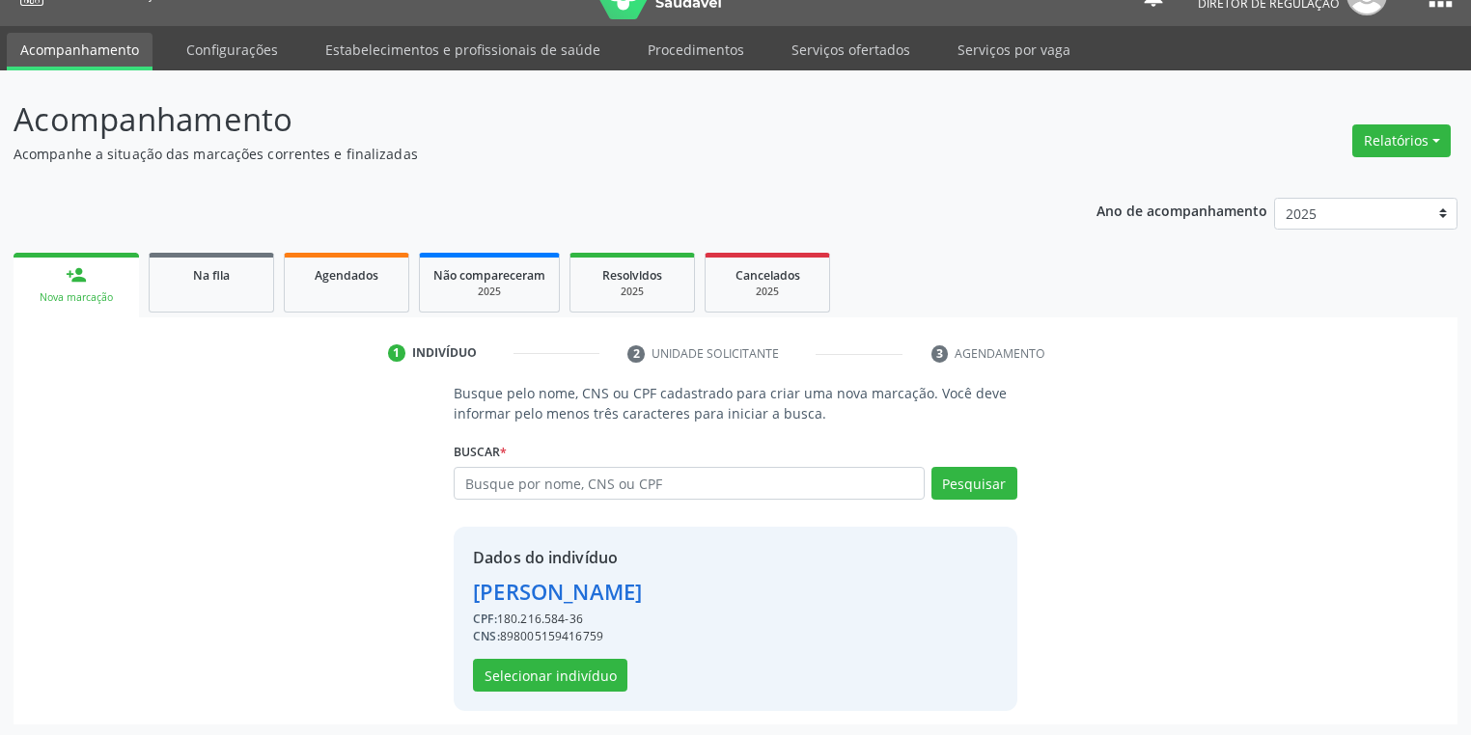
scroll to position [37, 0]
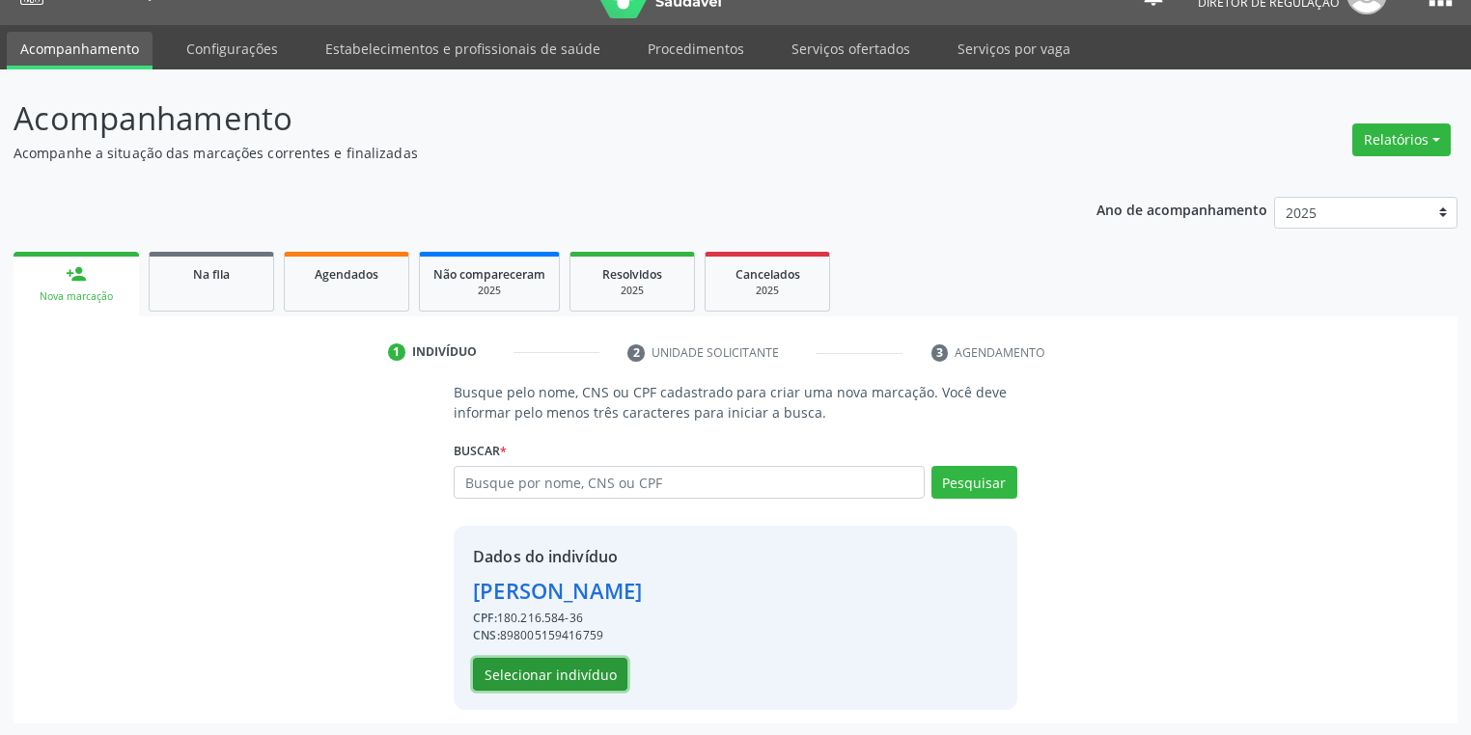
click at [541, 668] on button "Selecionar indivíduo" at bounding box center [550, 674] width 154 height 33
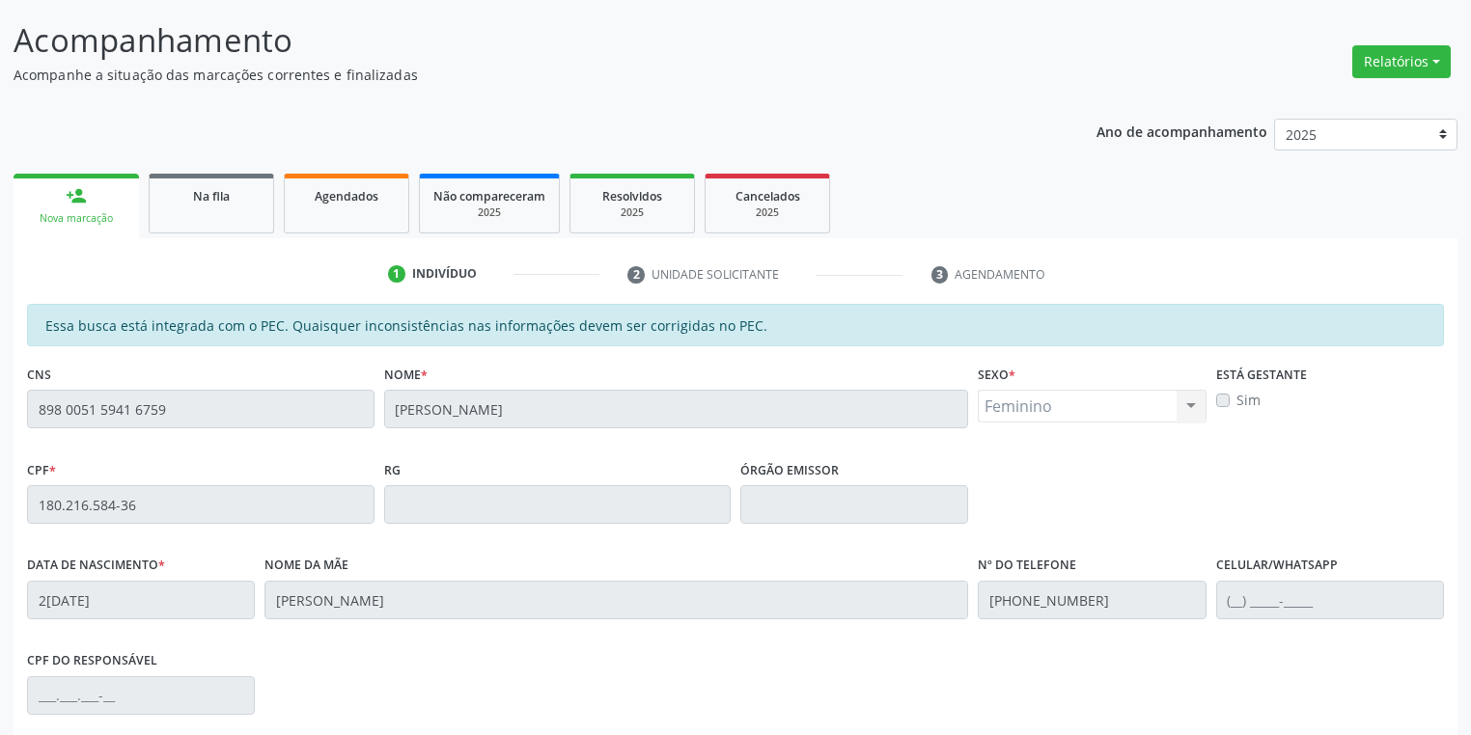
scroll to position [366, 0]
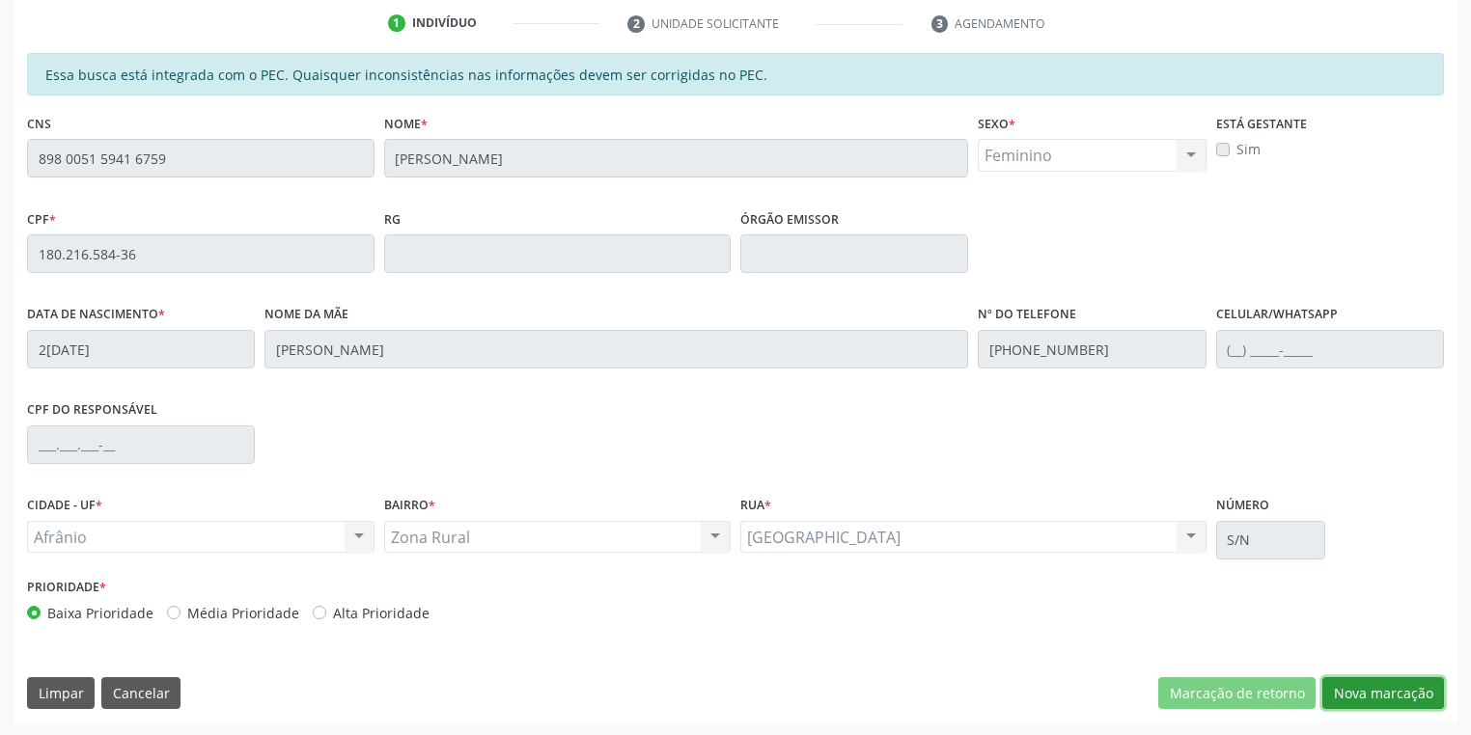
click at [1365, 680] on button "Nova marcação" at bounding box center [1383, 694] width 122 height 33
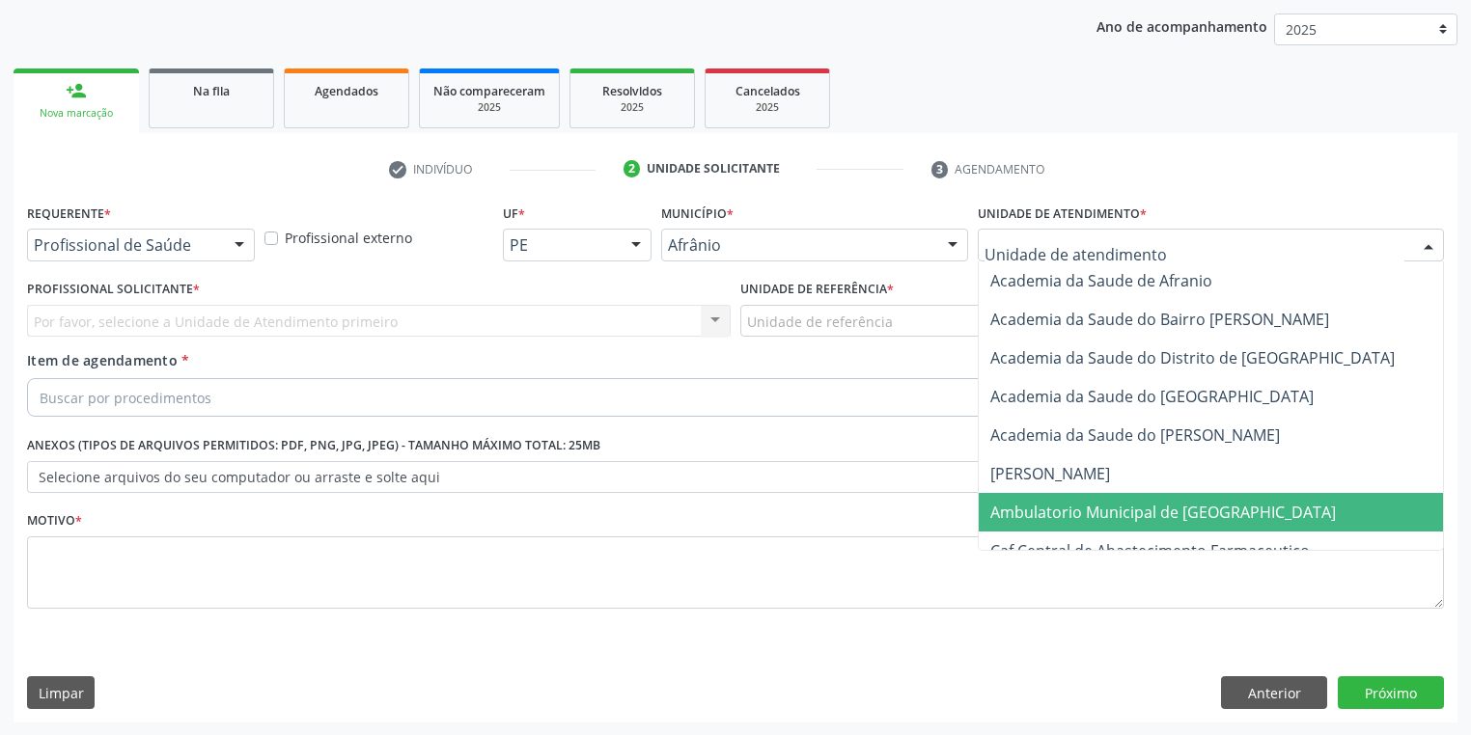
drag, startPoint x: 1053, startPoint y: 512, endPoint x: 876, endPoint y: 441, distance: 190.2
click at [1049, 509] on span "Ambulatorio Municipal de [GEOGRAPHIC_DATA]" at bounding box center [1163, 512] width 346 height 21
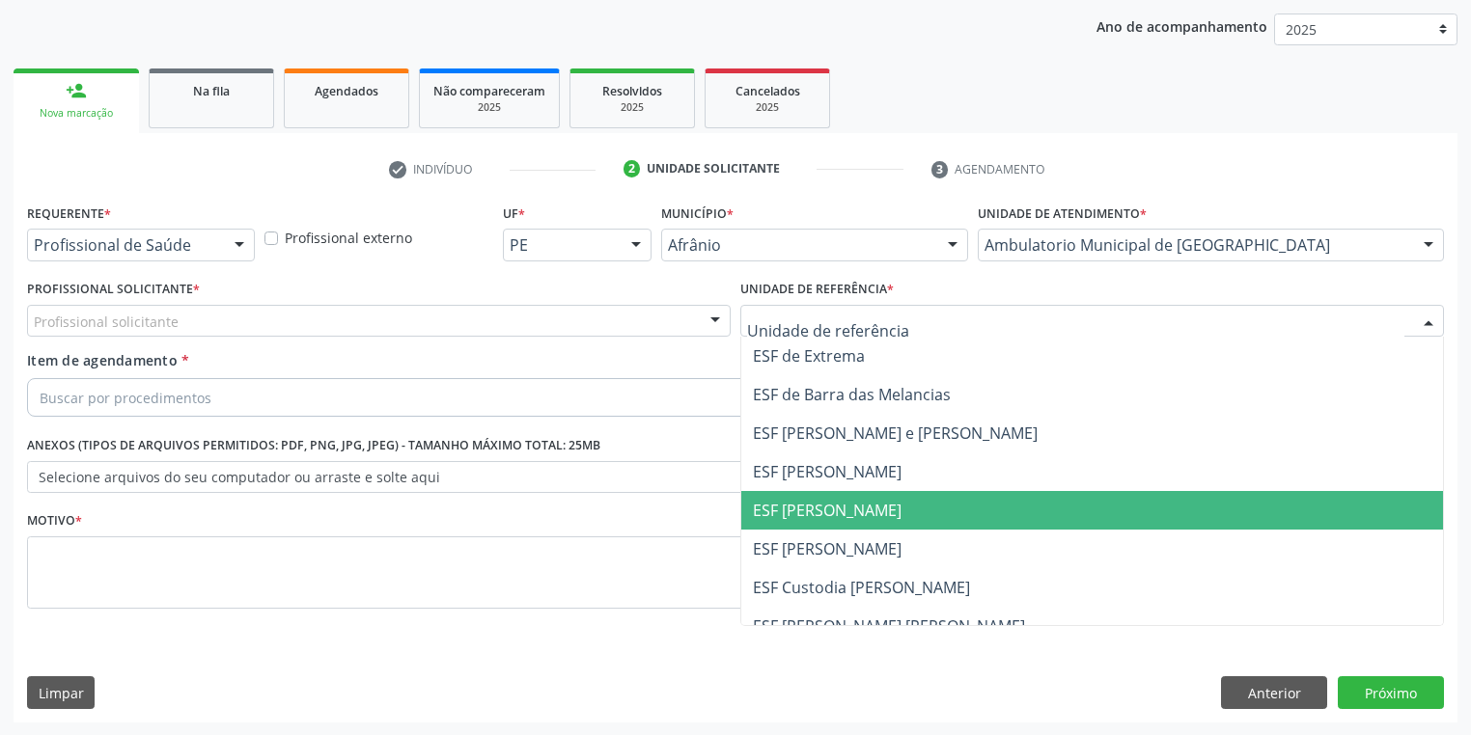
drag, startPoint x: 798, startPoint y: 517, endPoint x: 764, endPoint y: 505, distance: 36.0
click at [797, 517] on span "ESF [PERSON_NAME]" at bounding box center [827, 510] width 149 height 21
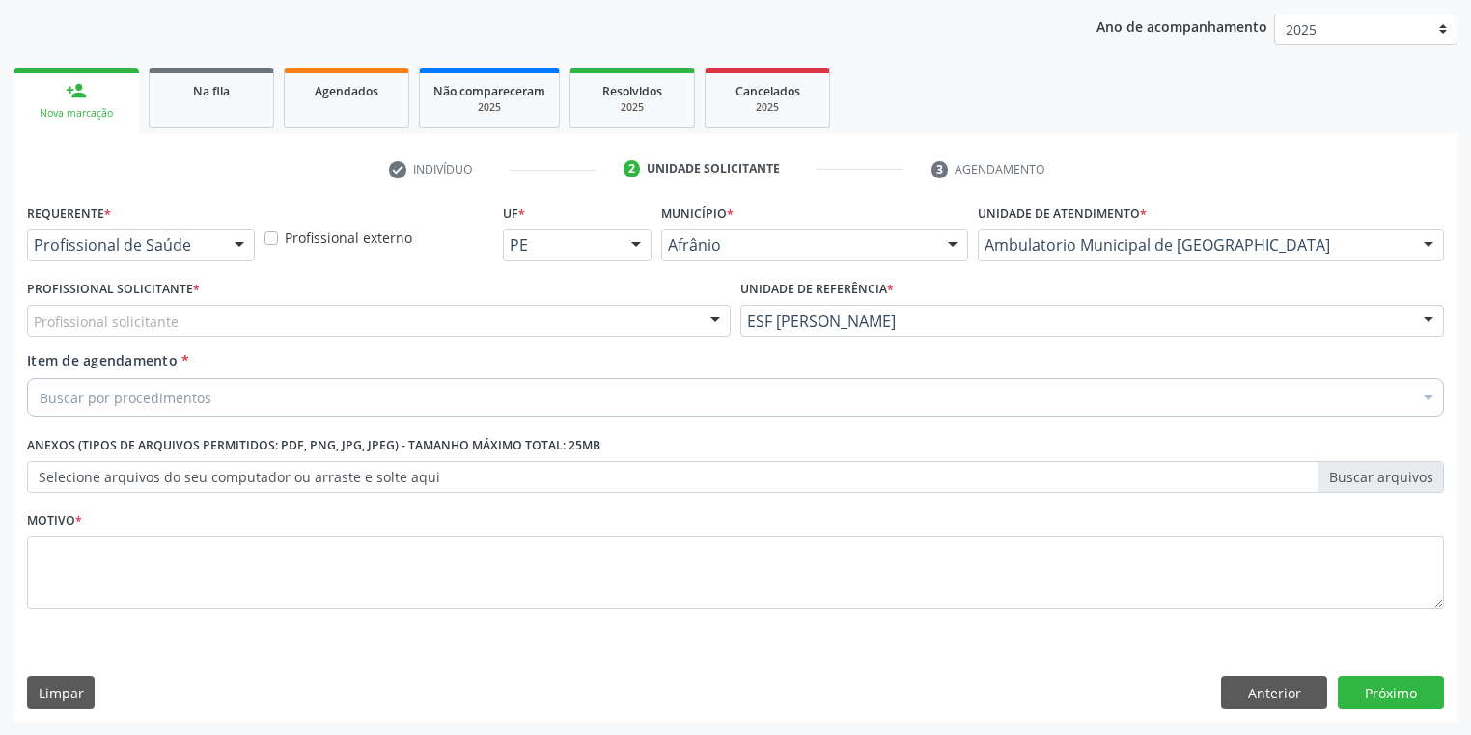
drag, startPoint x: 120, startPoint y: 315, endPoint x: 116, endPoint y: 348, distance: 34.0
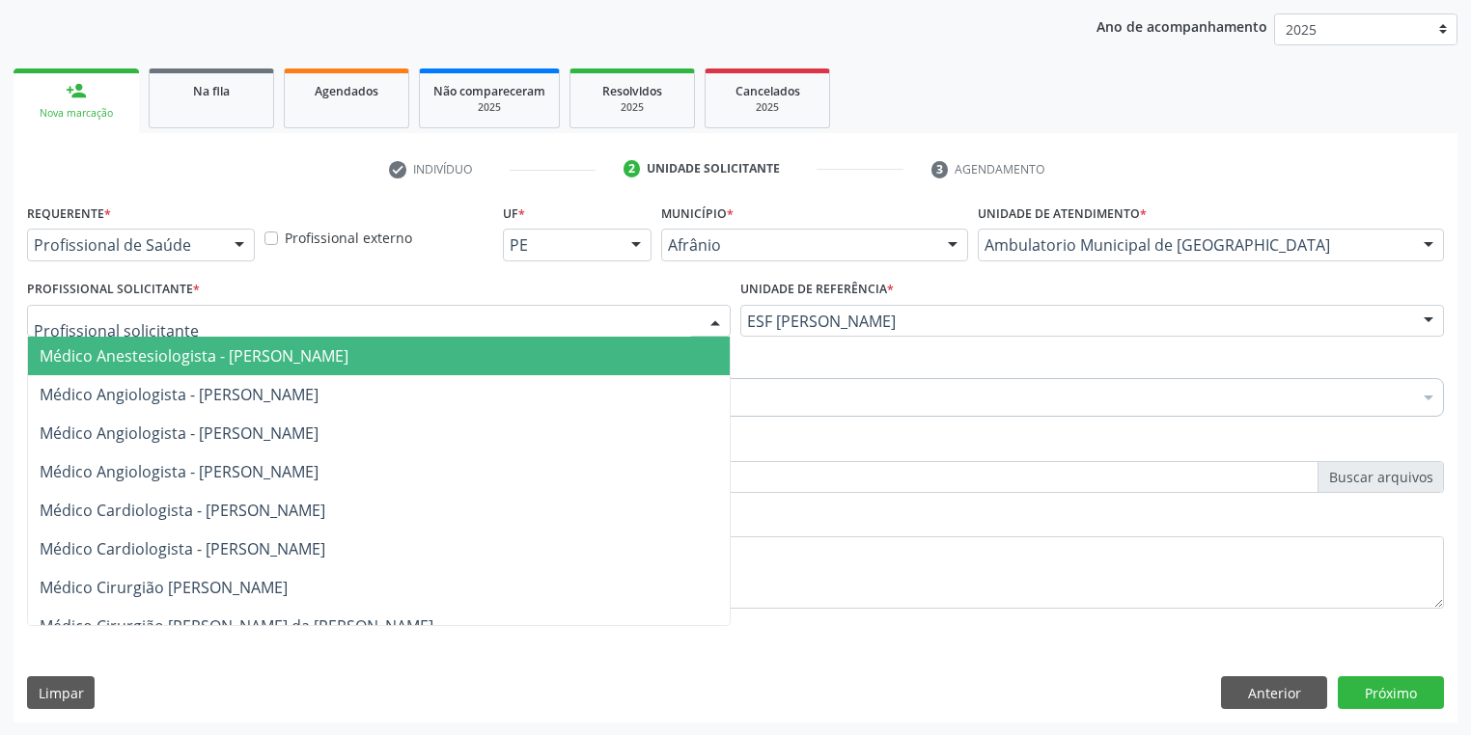
click at [120, 363] on span "Médico Anestesiologista - [PERSON_NAME]" at bounding box center [194, 356] width 309 height 21
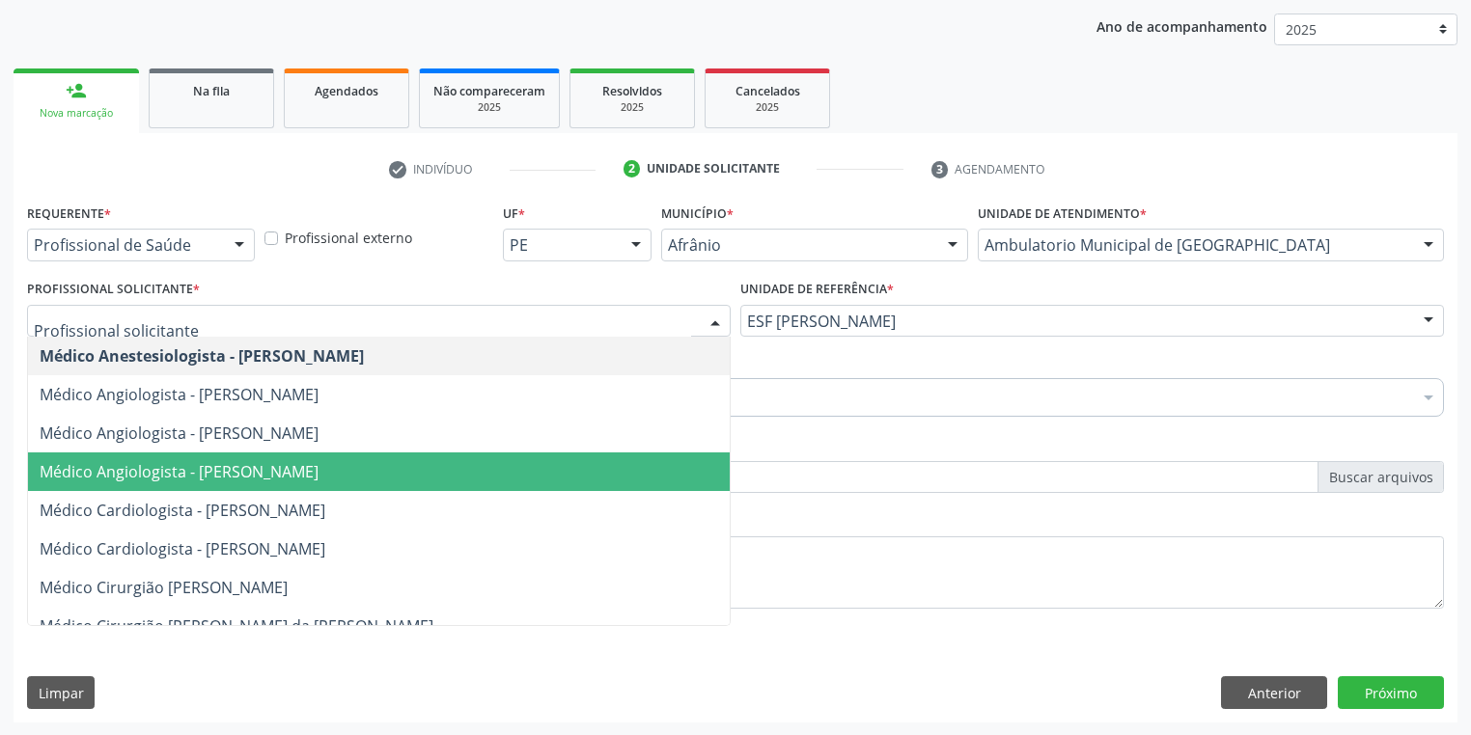
click at [197, 463] on span "Médico Angiologista - [PERSON_NAME]" at bounding box center [179, 471] width 279 height 21
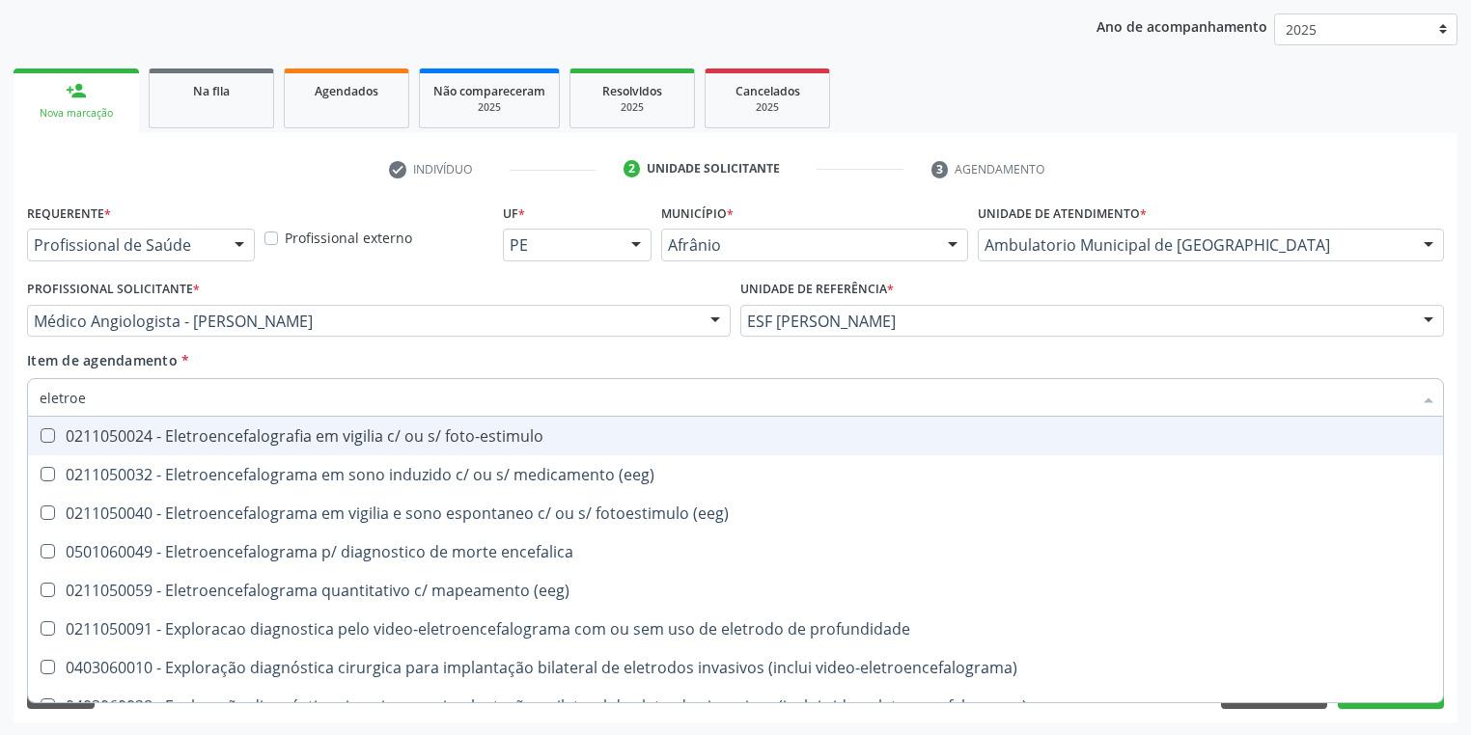
type input "eletroen"
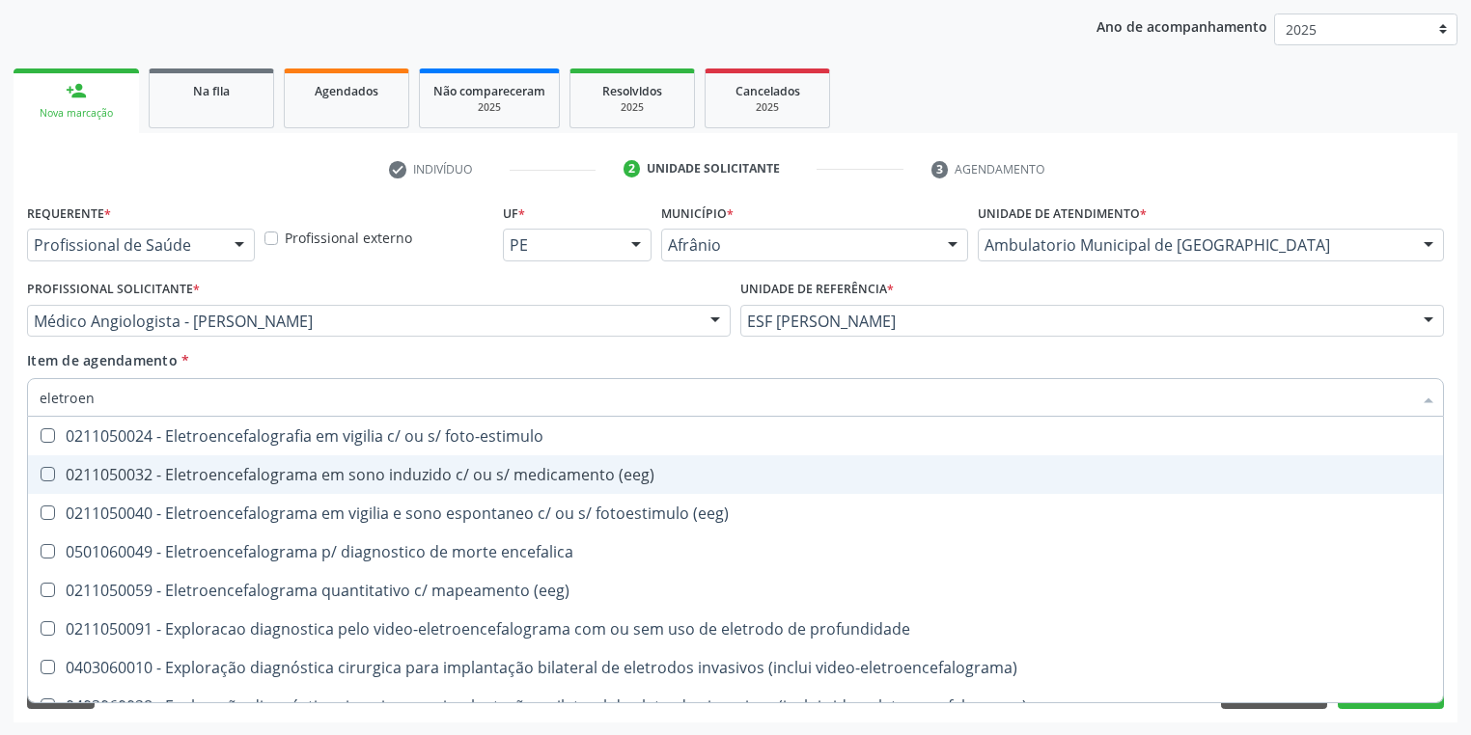
click at [353, 487] on span "0211050032 - Eletroencefalograma em sono induzido c/ ou s/ medicamento (eeg)" at bounding box center [735, 475] width 1415 height 39
checkbox \(eeg\) "true"
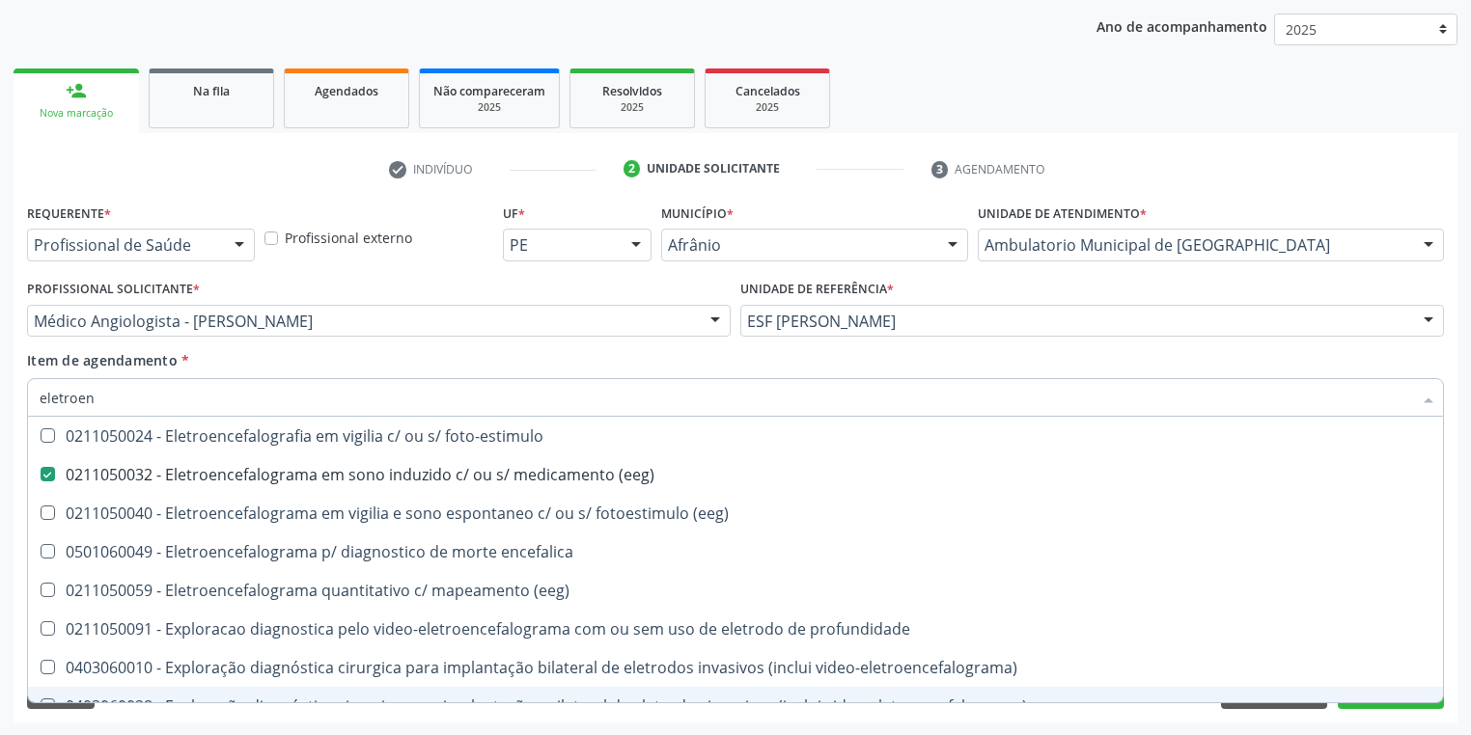
click at [124, 712] on div "Requerente * Profissional de Saúde Profissional de Saúde Paciente Nenhum result…" at bounding box center [736, 461] width 1444 height 524
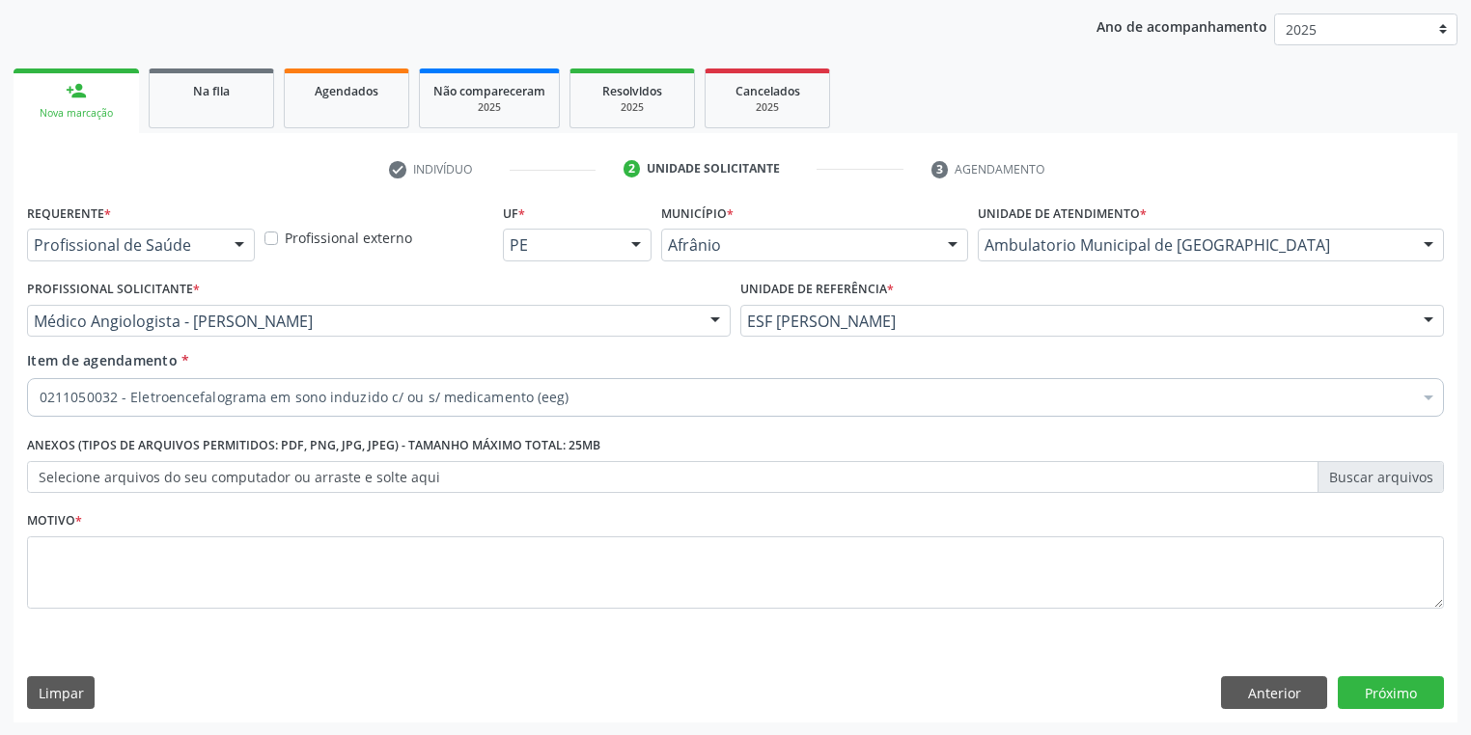
click at [85, 531] on div "Motivo *" at bounding box center [735, 558] width 1417 height 102
click at [90, 552] on textarea at bounding box center [735, 573] width 1417 height 73
type textarea "*"
click at [1360, 683] on button "Próximo" at bounding box center [1391, 693] width 106 height 33
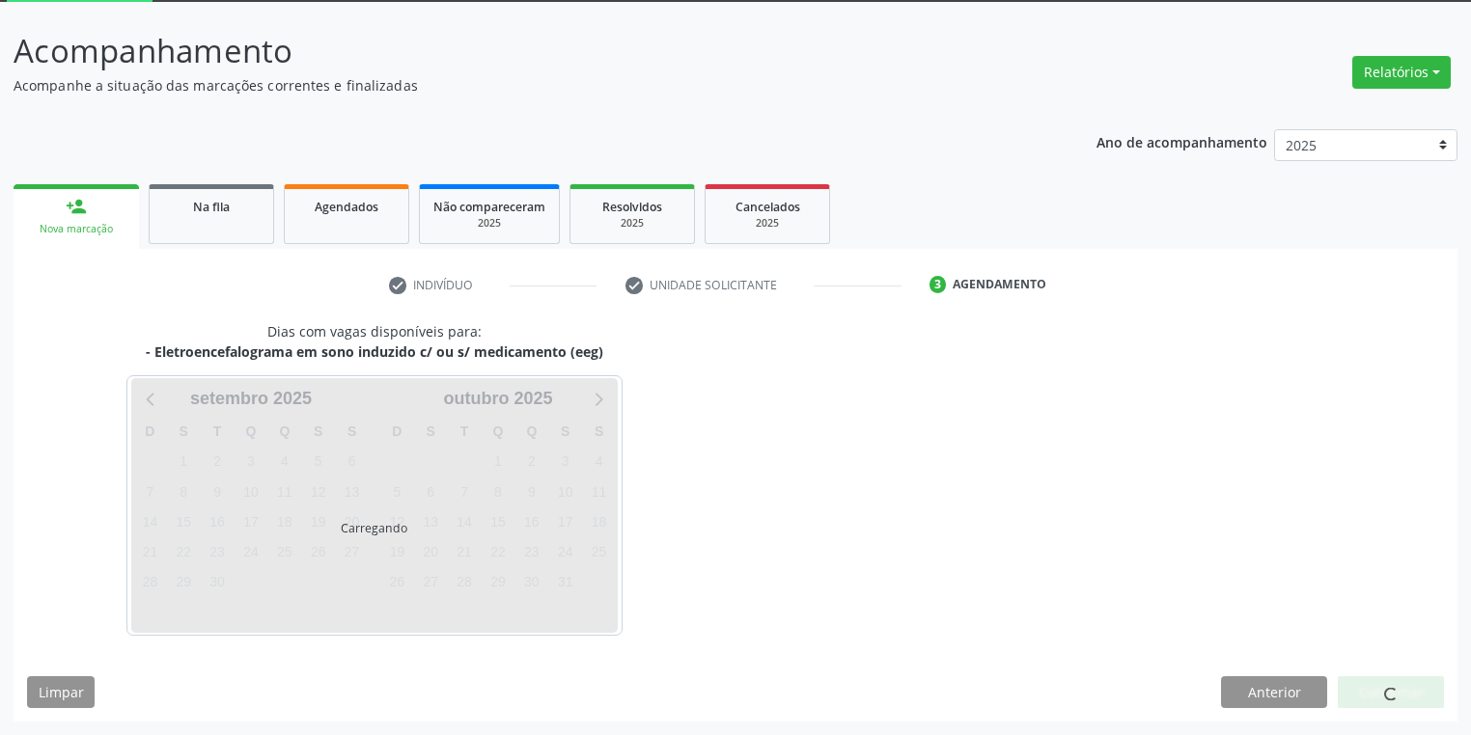
scroll to position [103, 0]
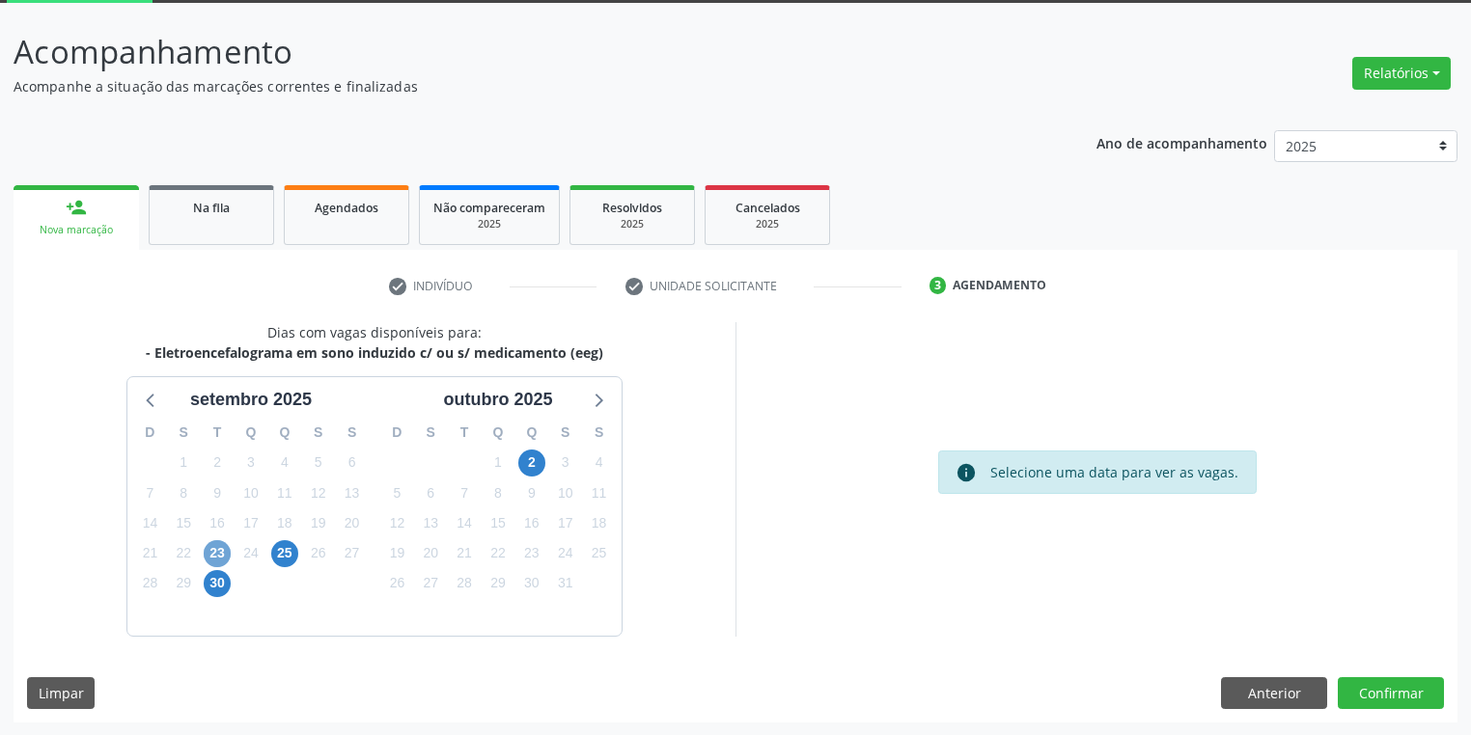
click at [214, 552] on span "23" at bounding box center [217, 553] width 27 height 27
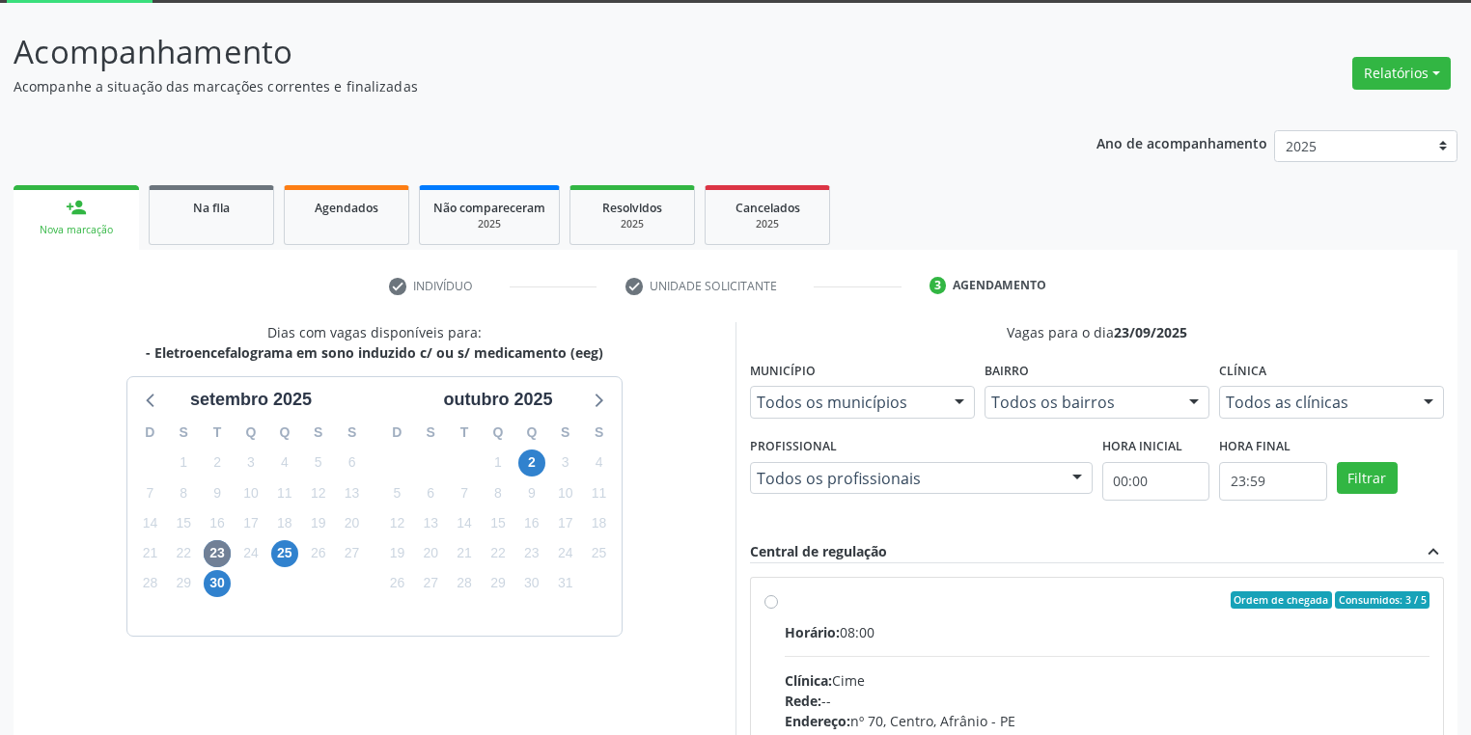
click at [898, 631] on div "Horário: 08:00" at bounding box center [1107, 633] width 645 height 20
click at [778, 609] on input "Ordem de chegada Consumidos: 3 / 5 Horário: 08:00 Clínica: Cime Rede: -- Endere…" at bounding box center [771, 600] width 14 height 17
radio input "true"
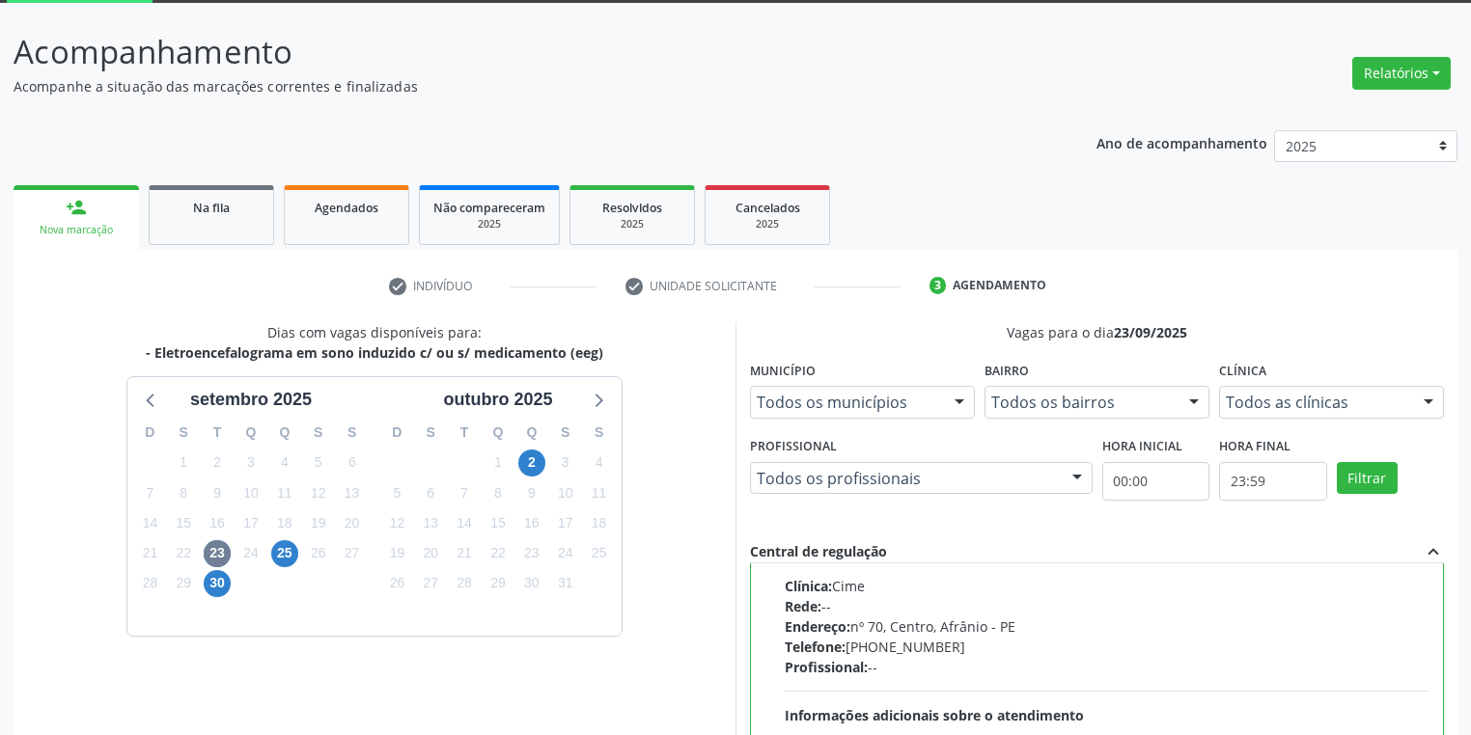
scroll to position [417, 0]
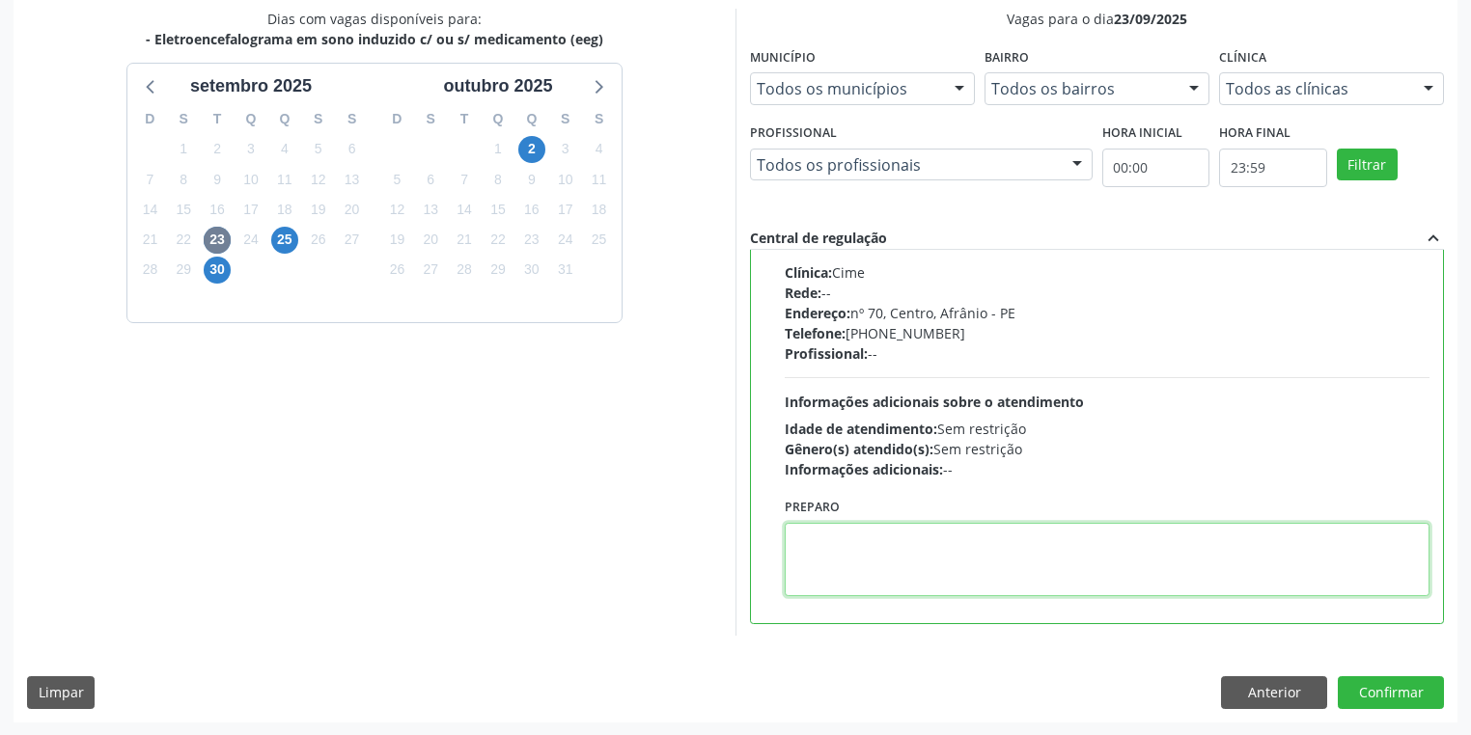
click at [985, 585] on textarea at bounding box center [1107, 559] width 645 height 73
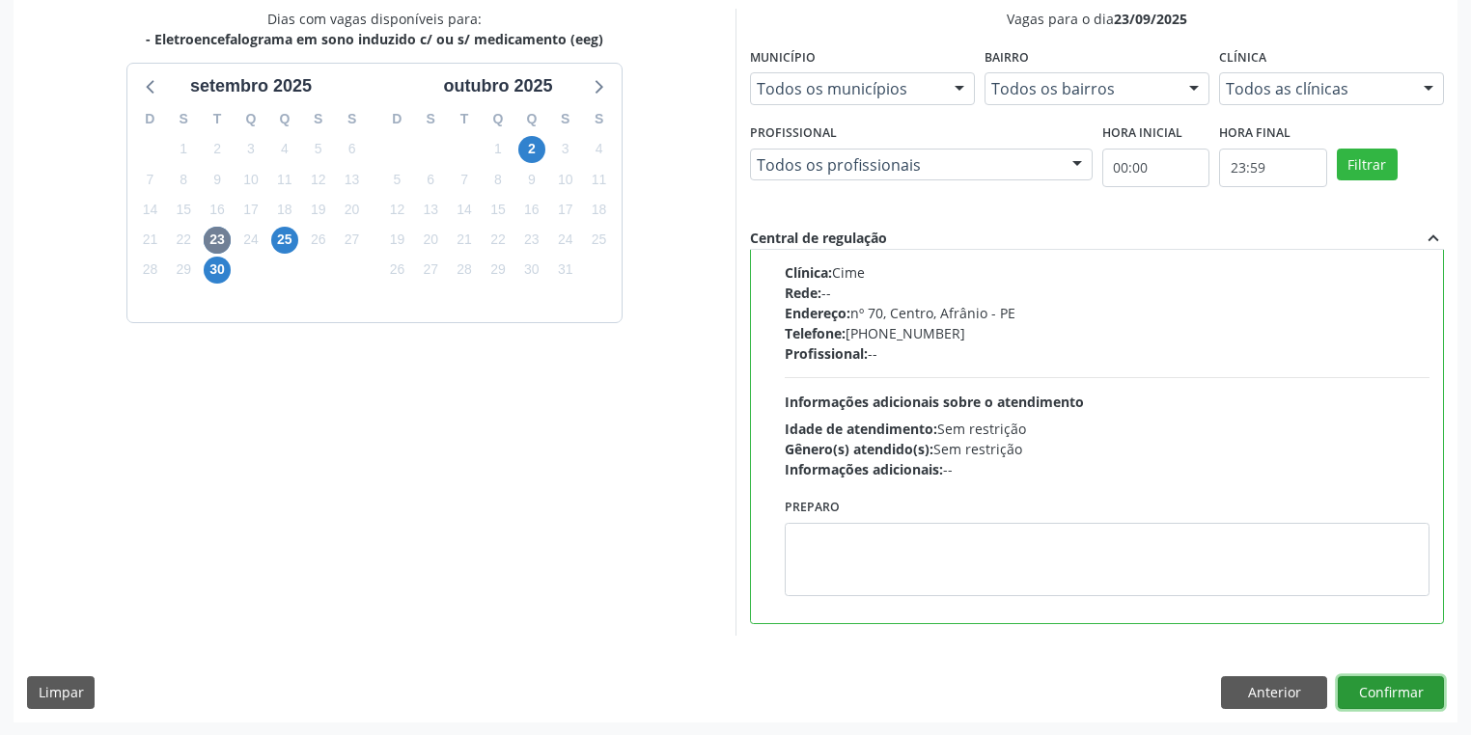
click at [1367, 691] on button "Confirmar" at bounding box center [1391, 693] width 106 height 33
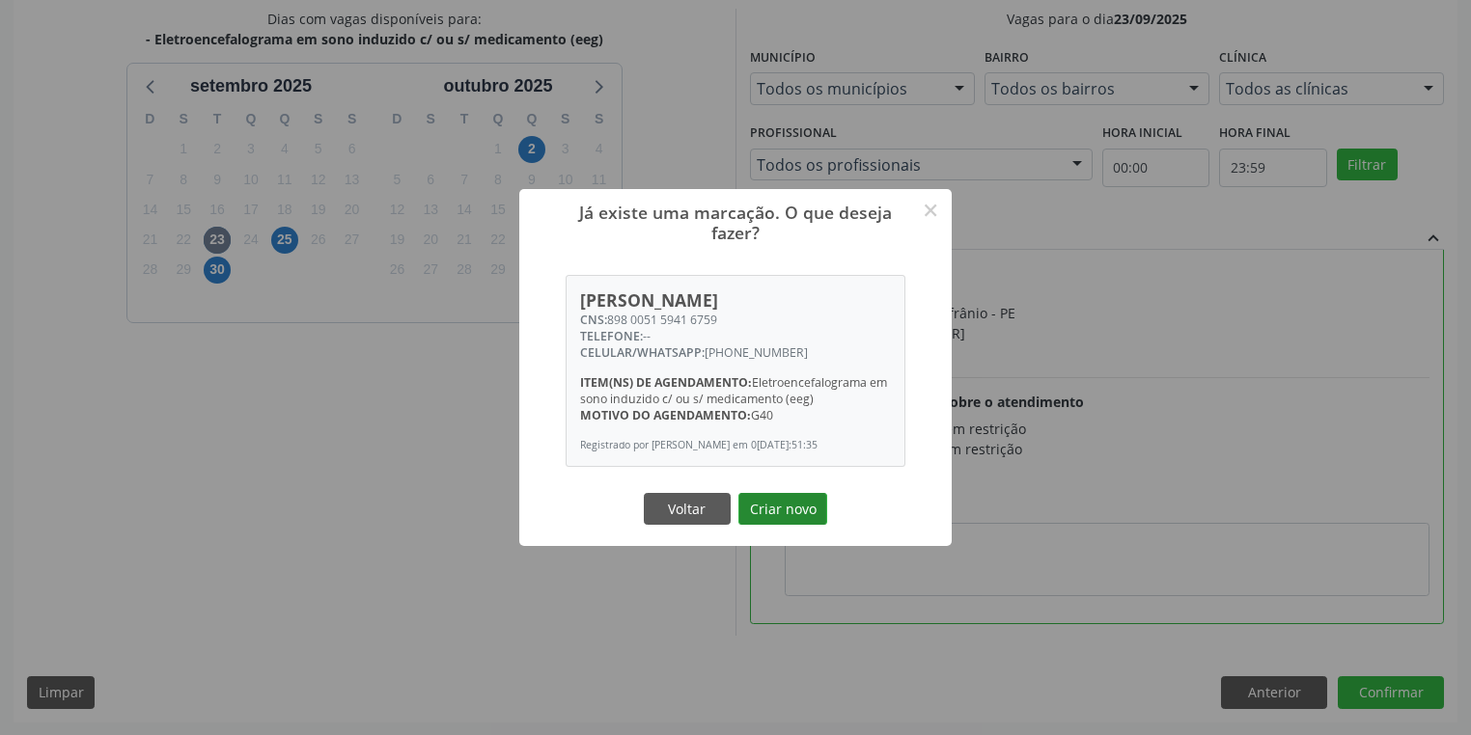
click at [761, 505] on button "Criar novo" at bounding box center [782, 509] width 89 height 33
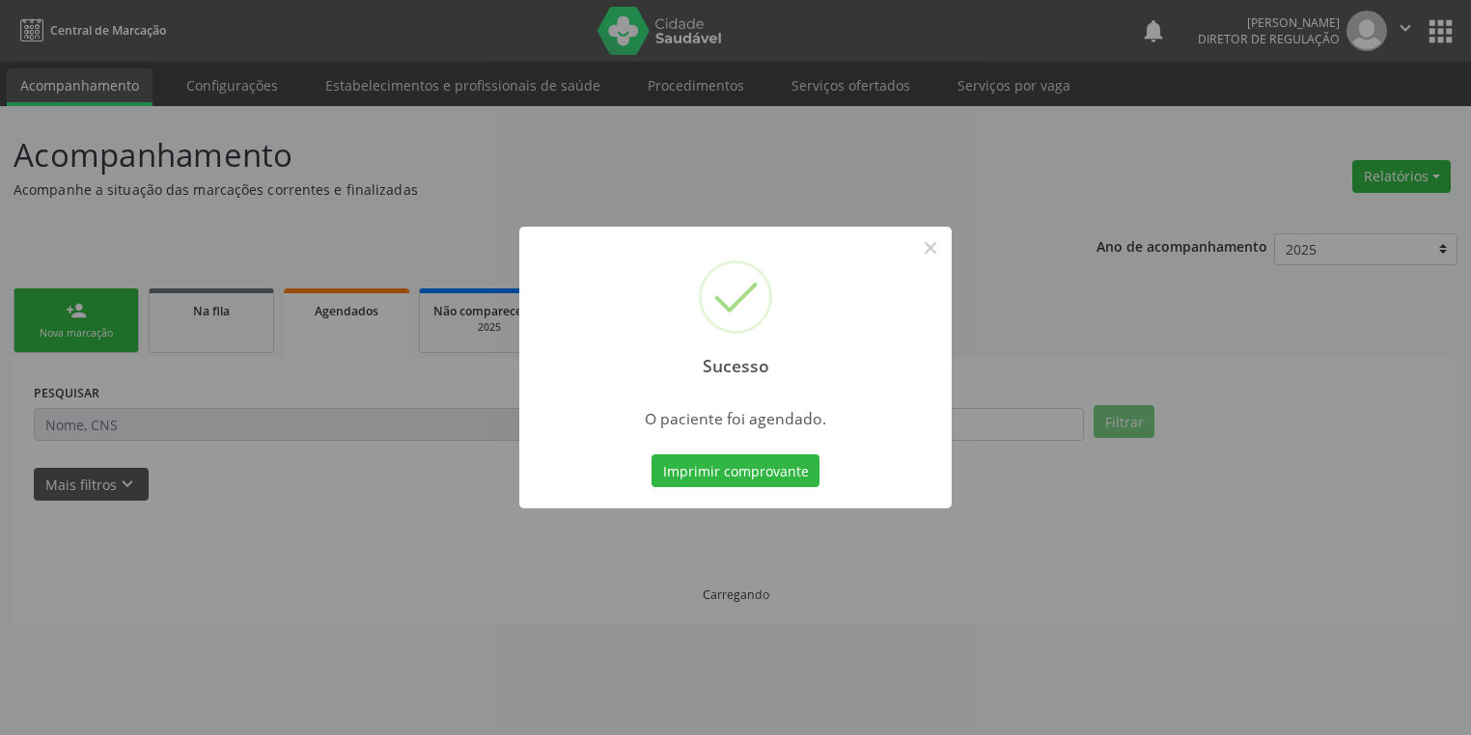
scroll to position [0, 0]
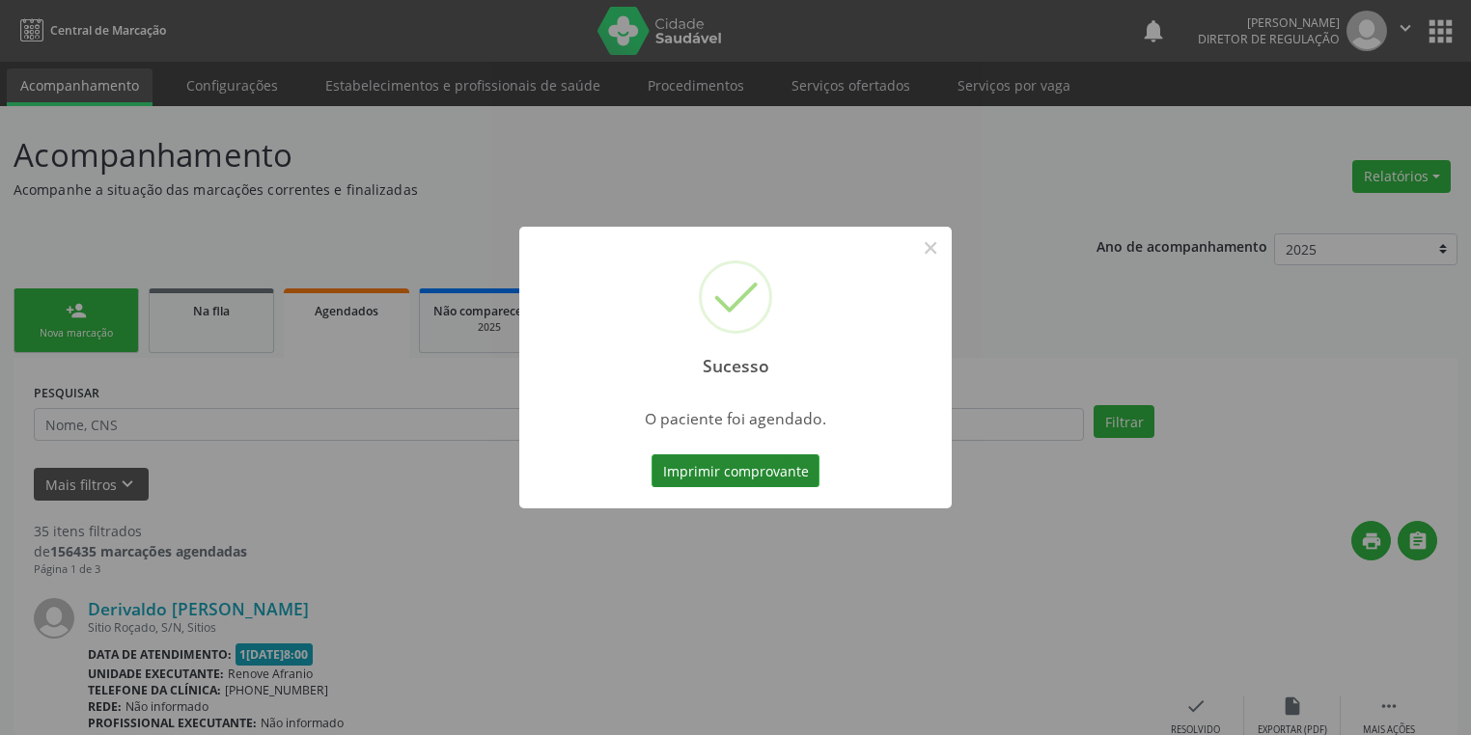
click at [753, 475] on button "Imprimir comprovante" at bounding box center [735, 471] width 168 height 33
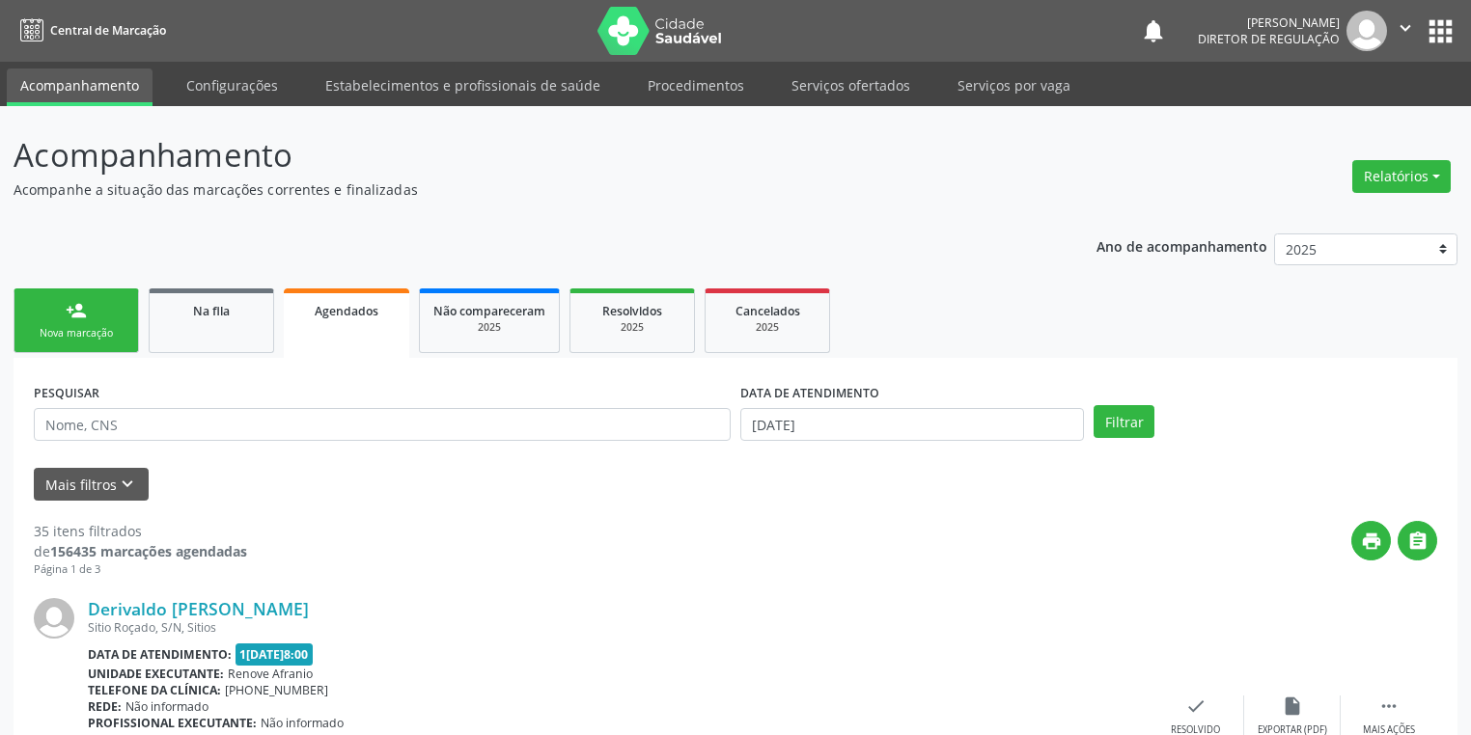
click at [87, 326] on div "Nova marcação" at bounding box center [76, 333] width 97 height 14
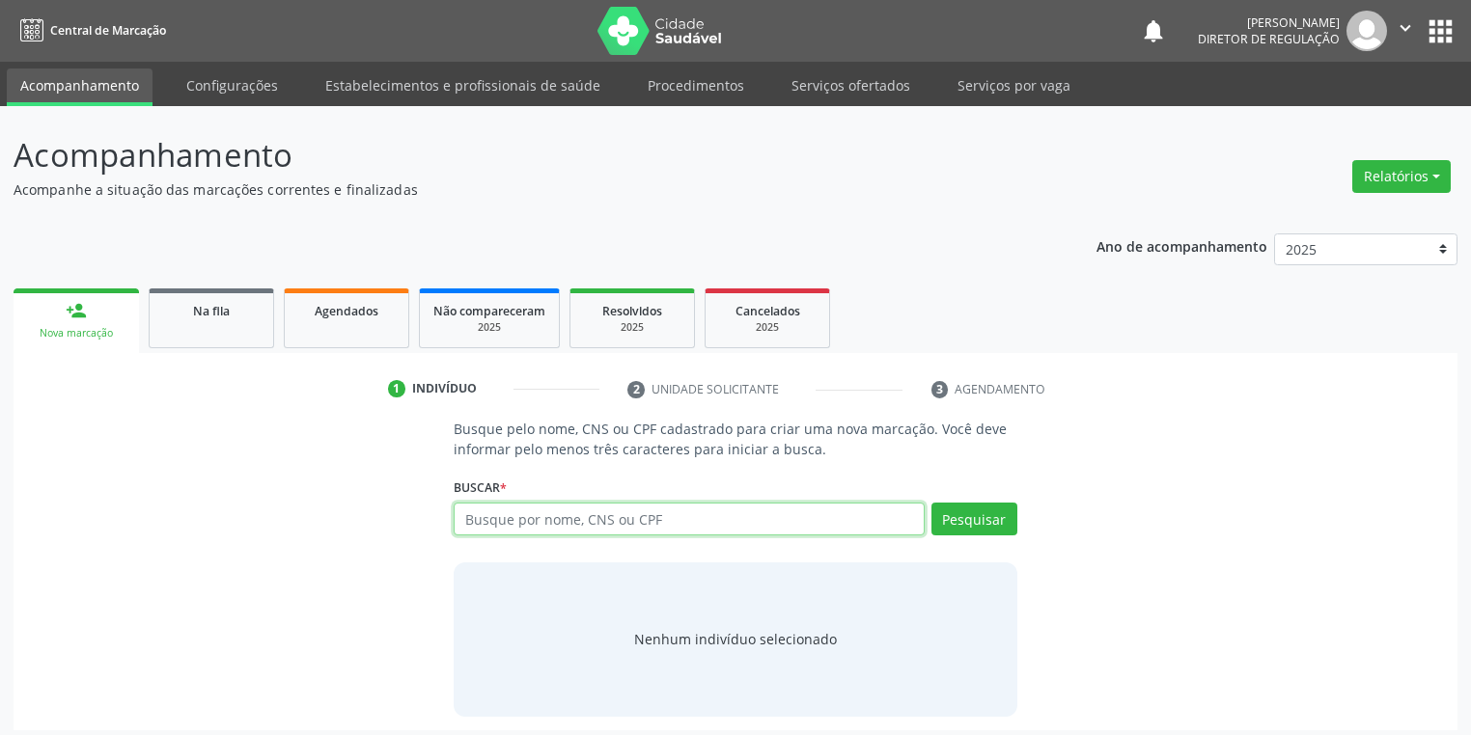
click at [525, 523] on input "text" at bounding box center [689, 519] width 471 height 33
type input "709801015679197"
click at [953, 517] on button "Pesquisar" at bounding box center [974, 519] width 86 height 33
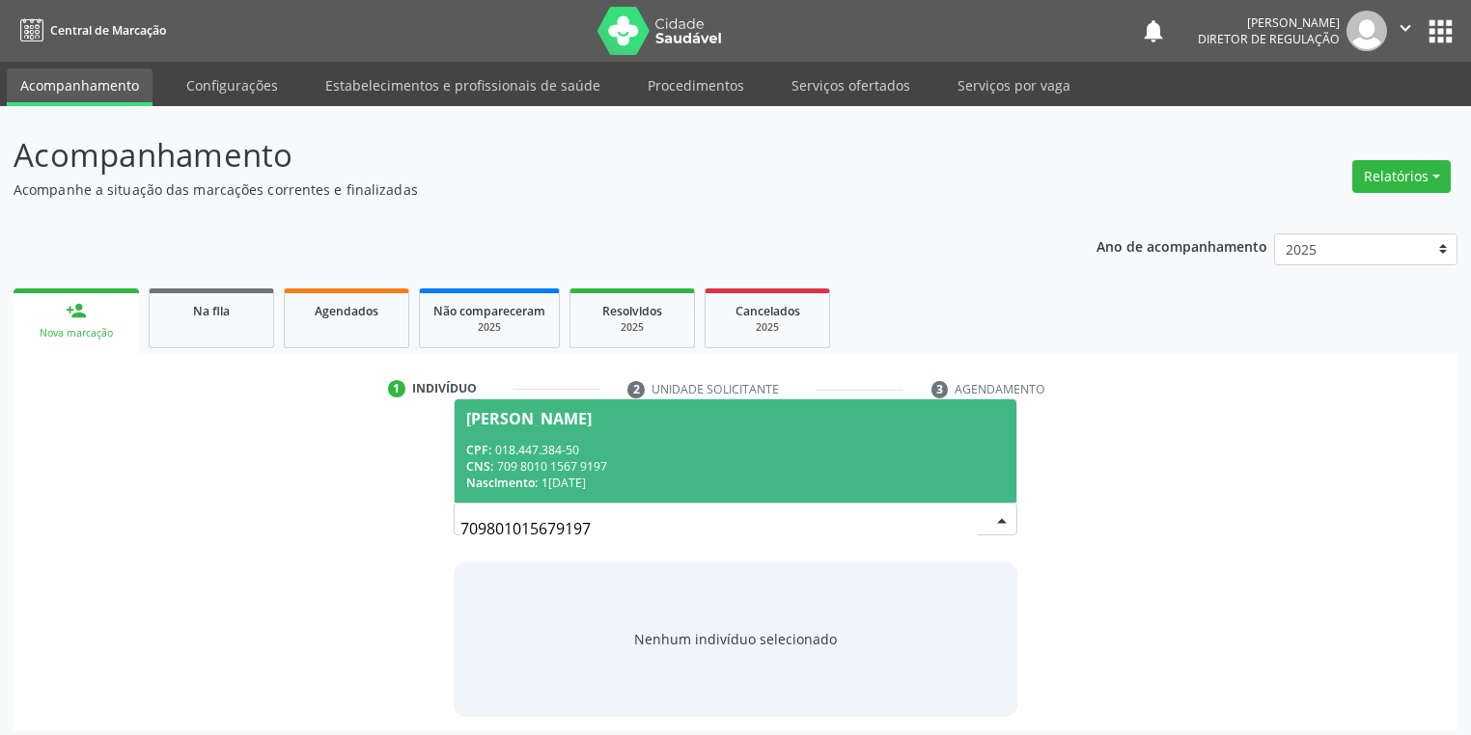
scroll to position [8, 0]
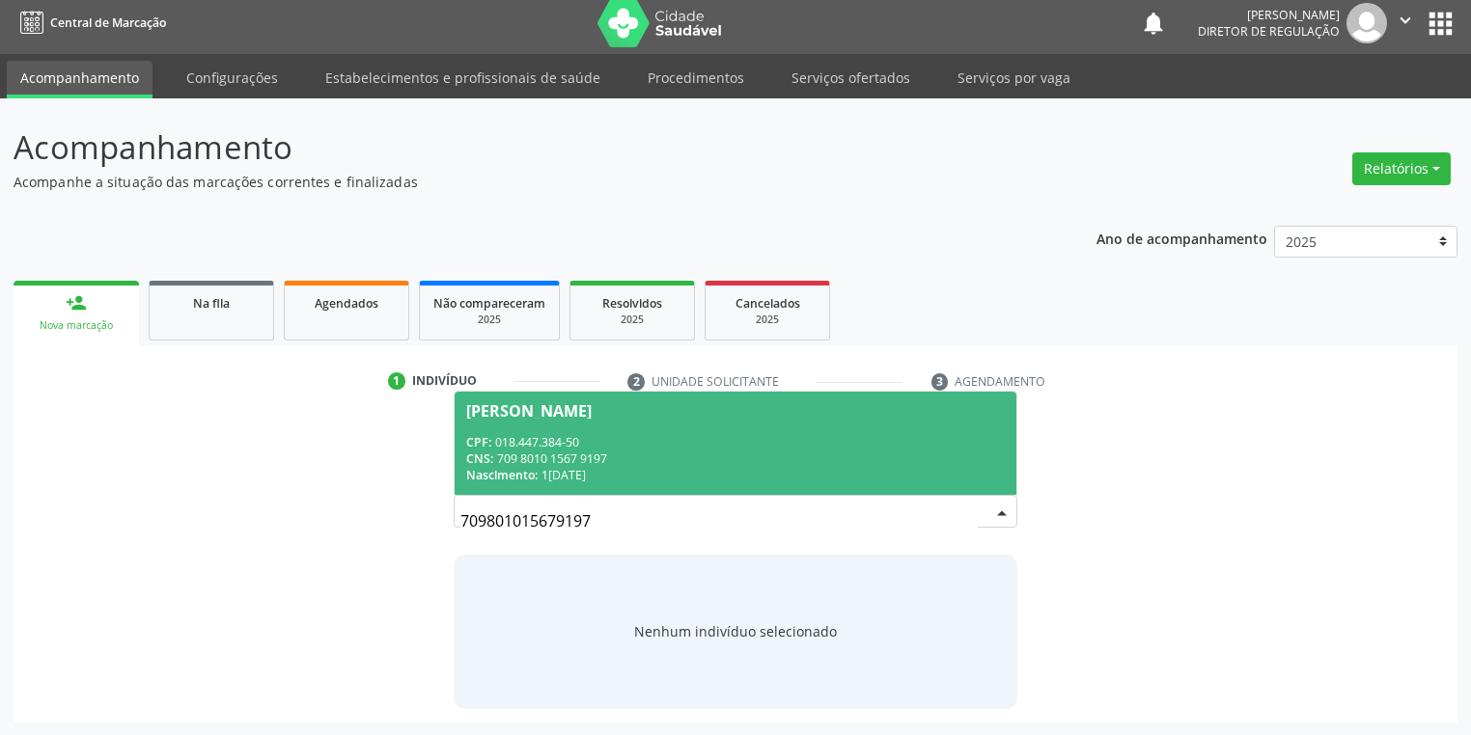
click at [651, 456] on div "CNS: 709 8010 1567 9197" at bounding box center [735, 459] width 539 height 16
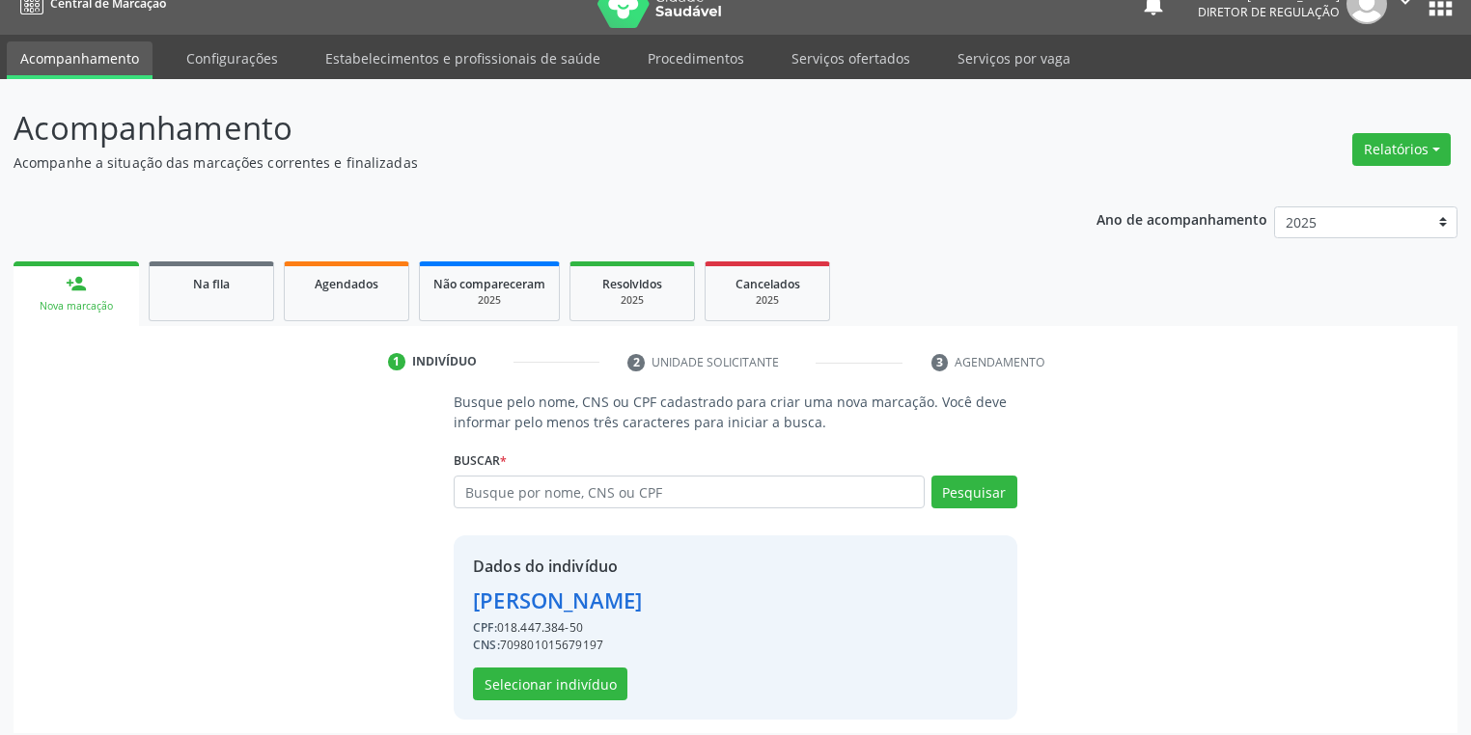
scroll to position [37, 0]
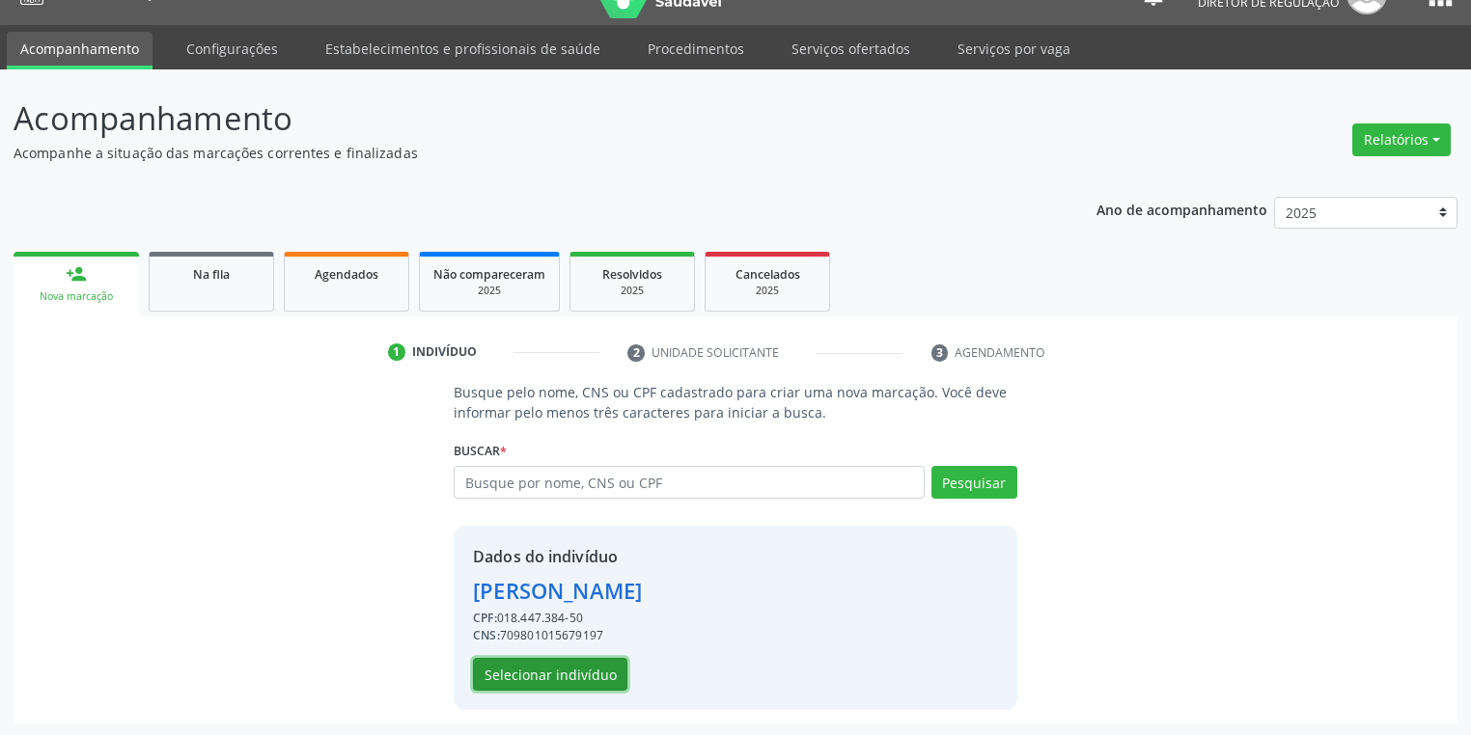
click at [551, 660] on button "Selecionar indivíduo" at bounding box center [550, 674] width 154 height 33
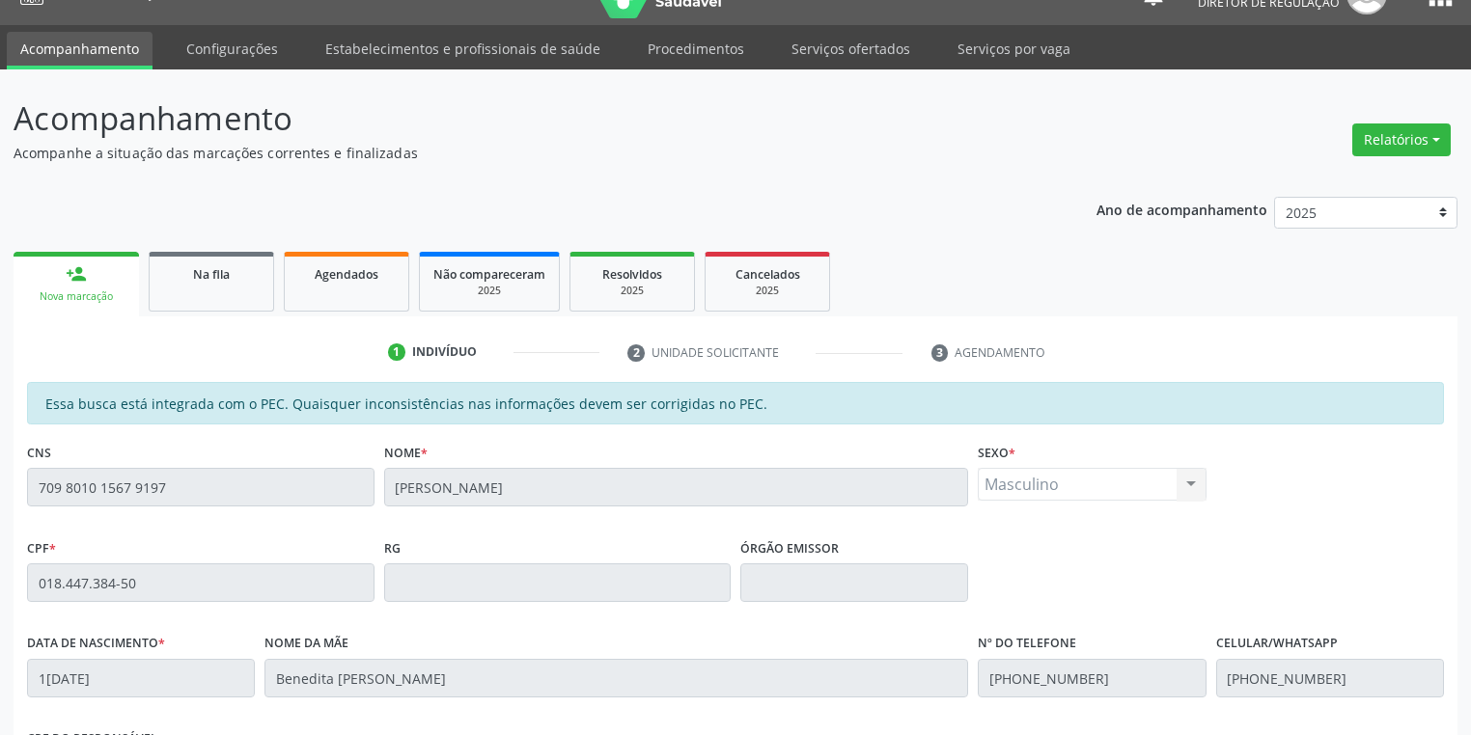
scroll to position [366, 0]
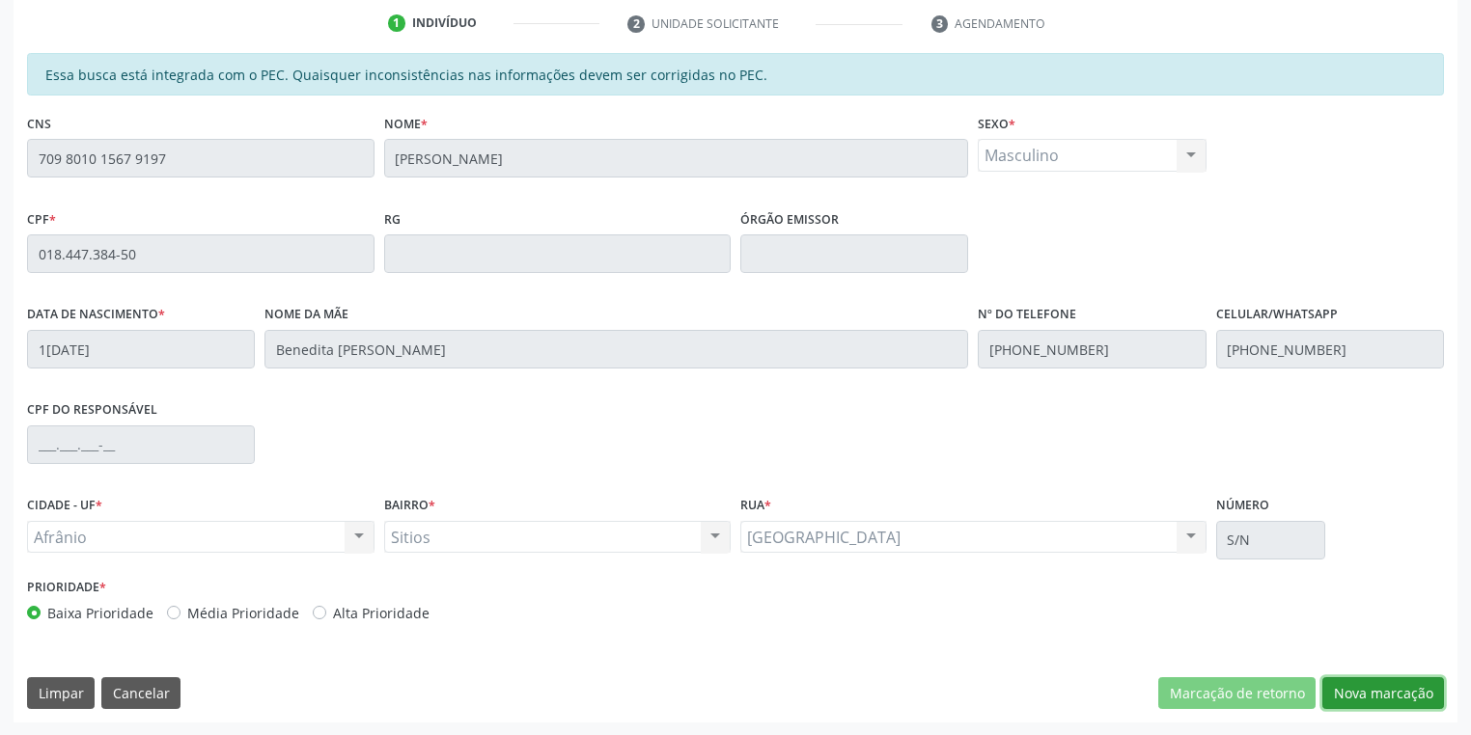
click at [1379, 699] on button "Nova marcação" at bounding box center [1383, 694] width 122 height 33
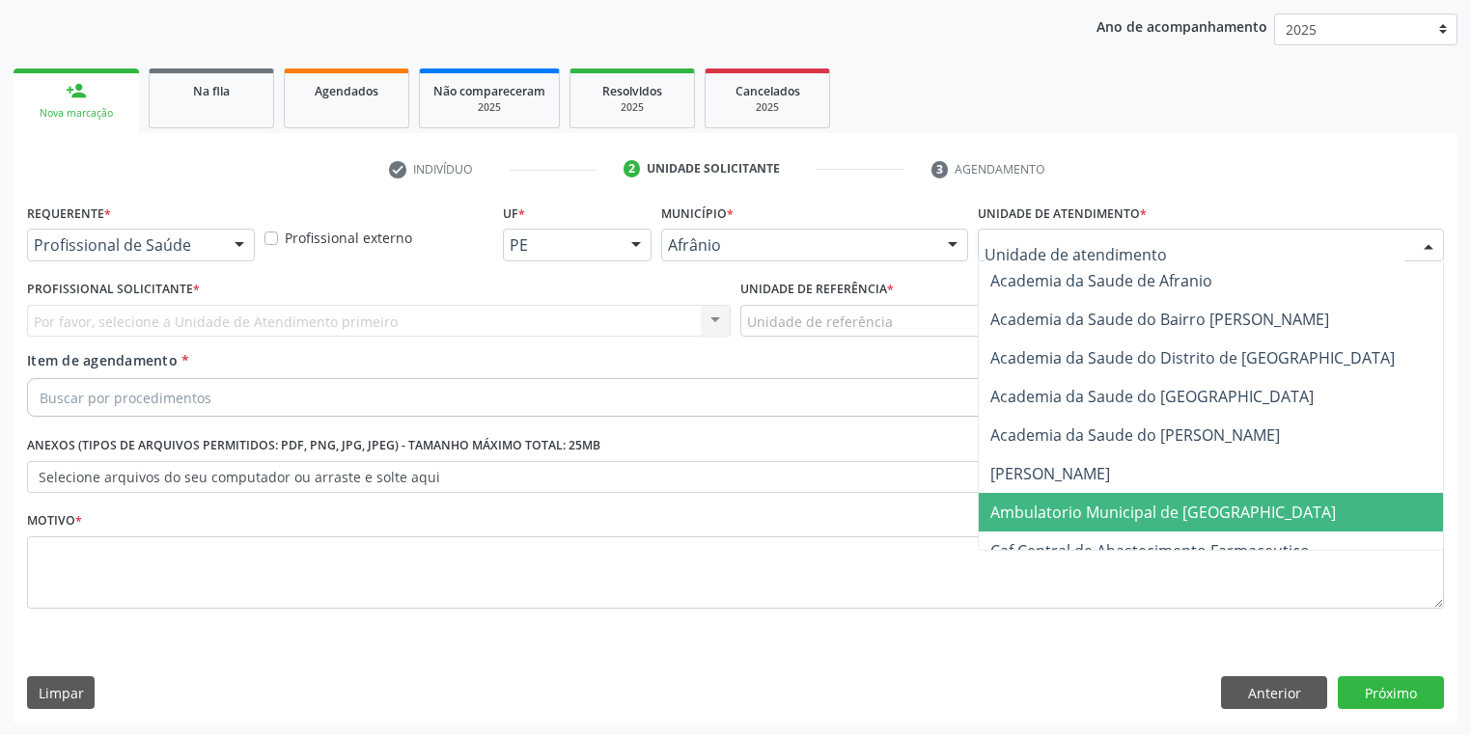
drag, startPoint x: 1038, startPoint y: 502, endPoint x: 989, endPoint y: 499, distance: 49.3
click at [1038, 502] on span "Ambulatorio Municipal de [GEOGRAPHIC_DATA]" at bounding box center [1163, 512] width 346 height 21
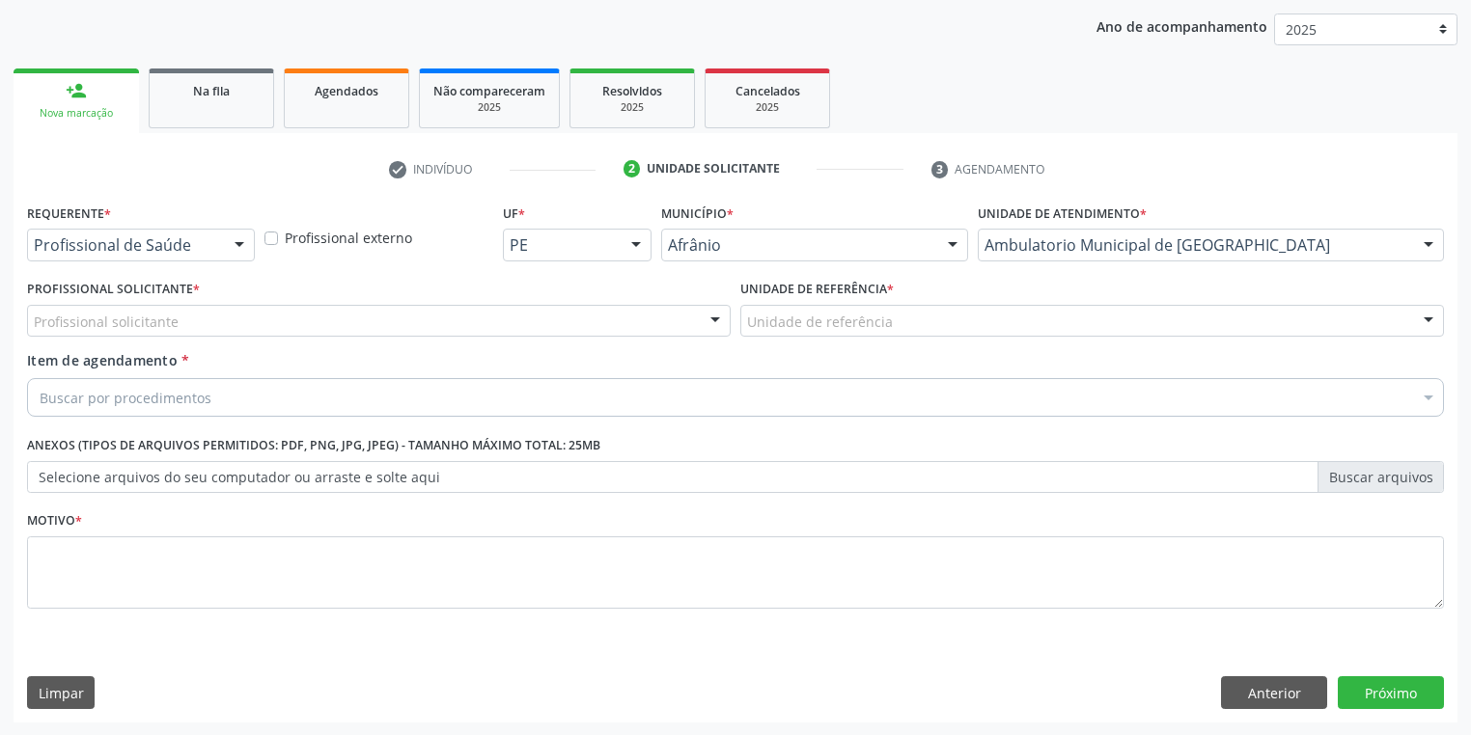
click at [807, 345] on div "Unidade de referência * Unidade de referência ESF de Extrema ESF de Barra das M…" at bounding box center [1091, 312] width 713 height 75
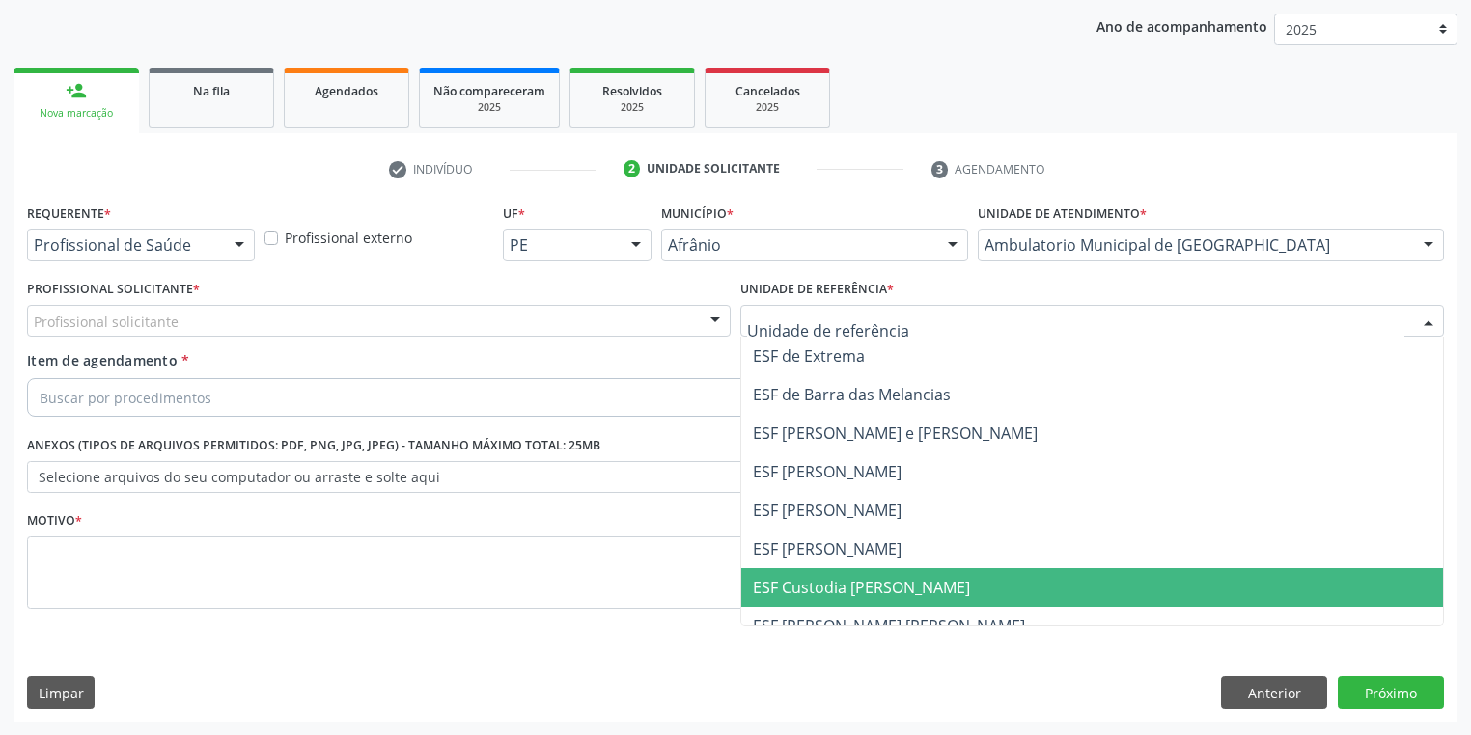
click at [835, 577] on span "ESF Custodia [PERSON_NAME]" at bounding box center [861, 587] width 217 height 21
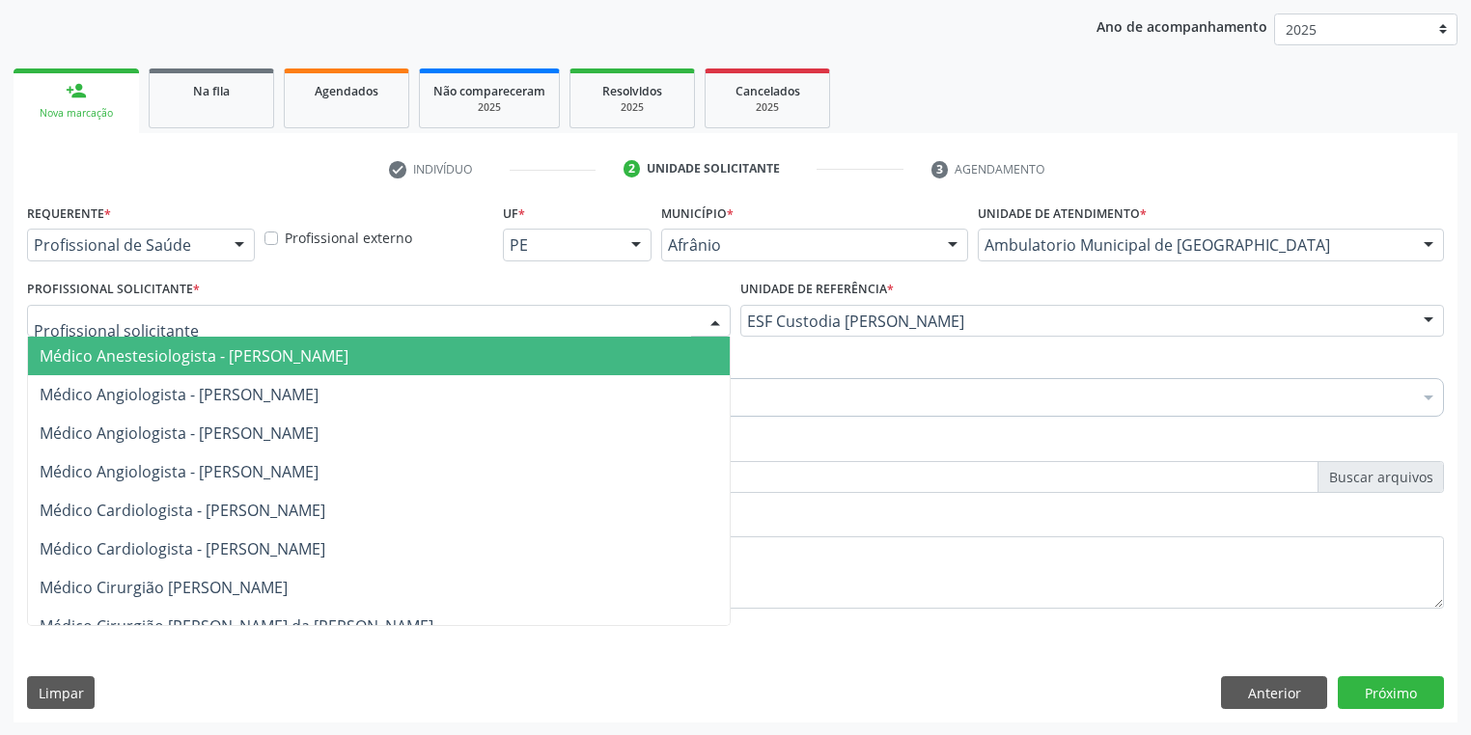
click at [162, 359] on span "Médico Anestesiologista - [PERSON_NAME]" at bounding box center [194, 356] width 309 height 21
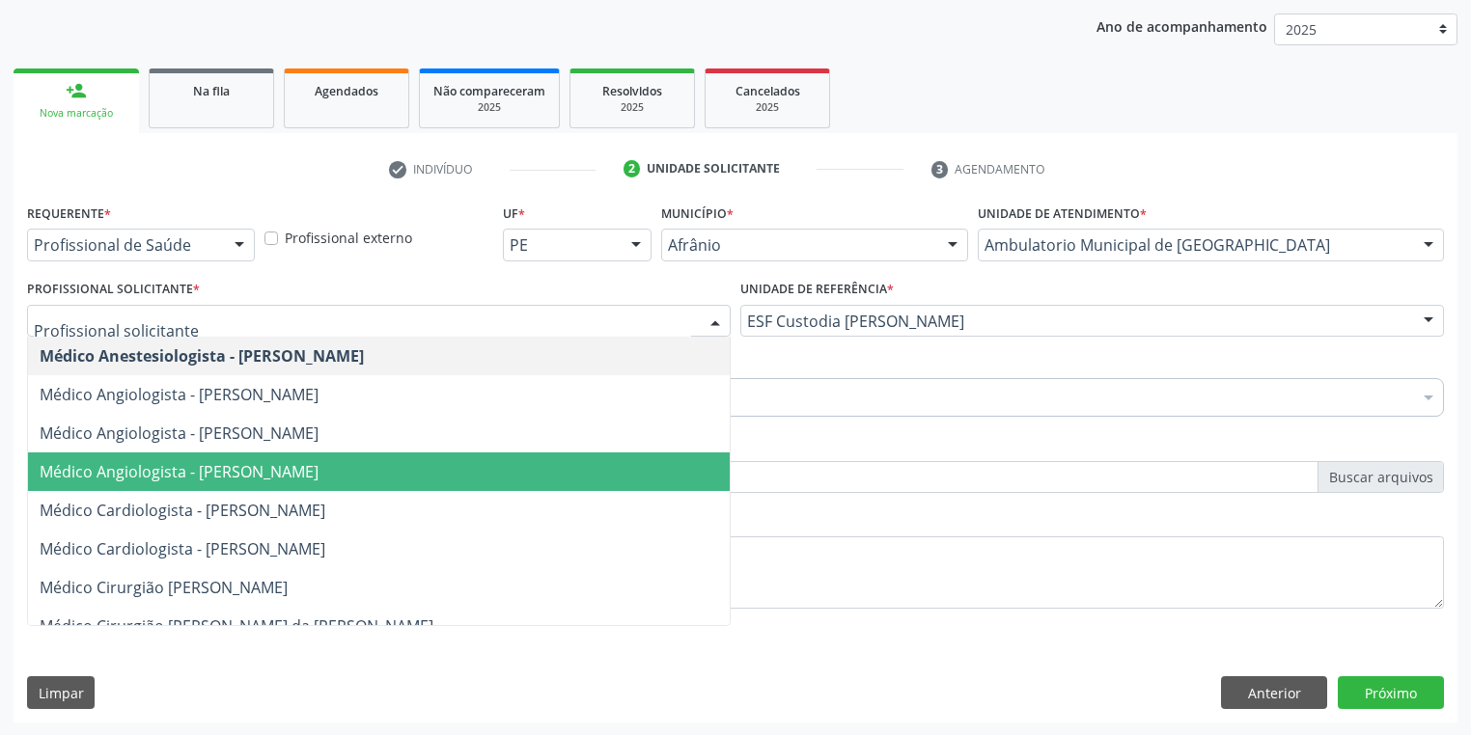
drag, startPoint x: 234, startPoint y: 457, endPoint x: 112, endPoint y: 401, distance: 133.9
click at [232, 457] on span "Médico Angiologista - [PERSON_NAME]" at bounding box center [379, 472] width 702 height 39
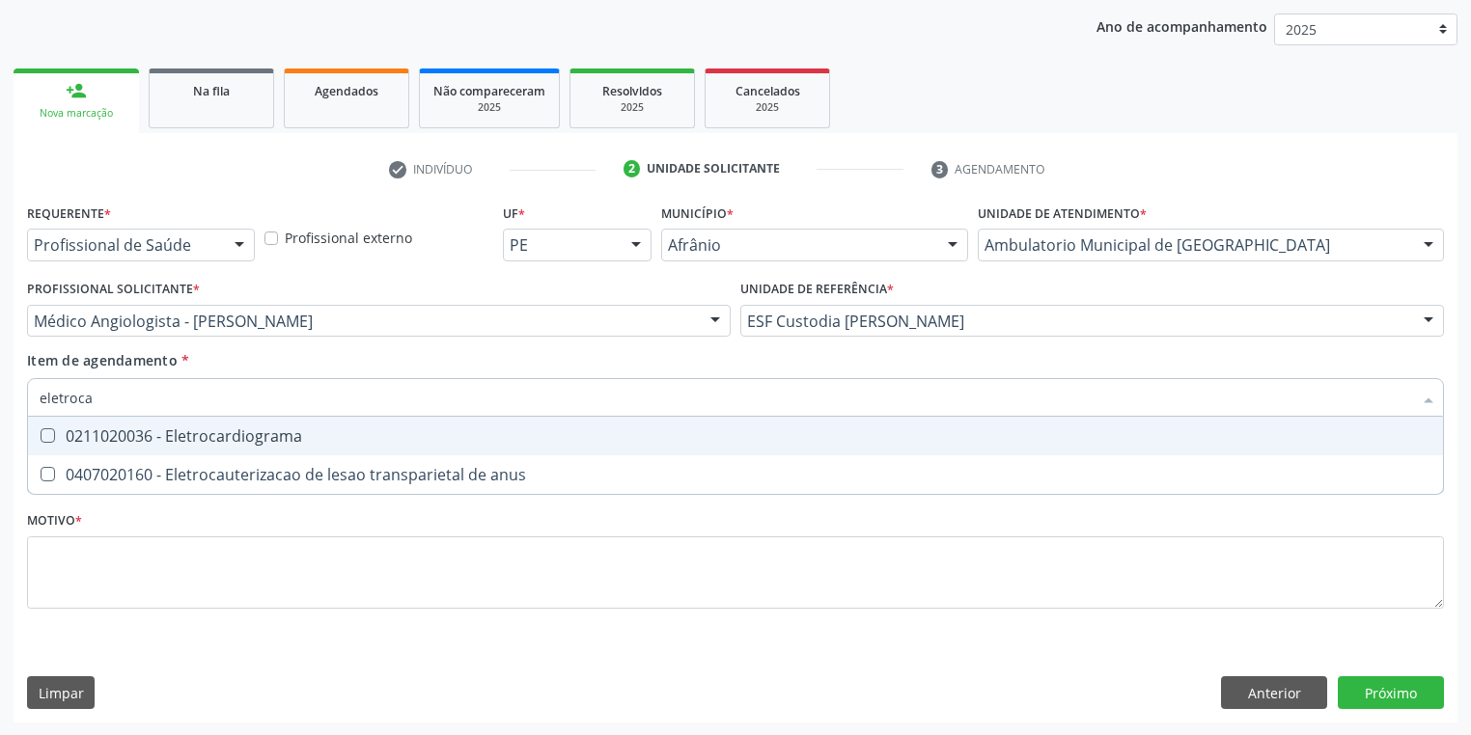
type input "eletrocar"
click at [135, 444] on div "0211020036 - Eletrocardiograma" at bounding box center [736, 436] width 1392 height 15
checkbox Eletrocardiograma "true"
click at [135, 542] on div "Requerente * Profissional de Saúde Profissional de Saúde Paciente Nenhum result…" at bounding box center [735, 417] width 1417 height 437
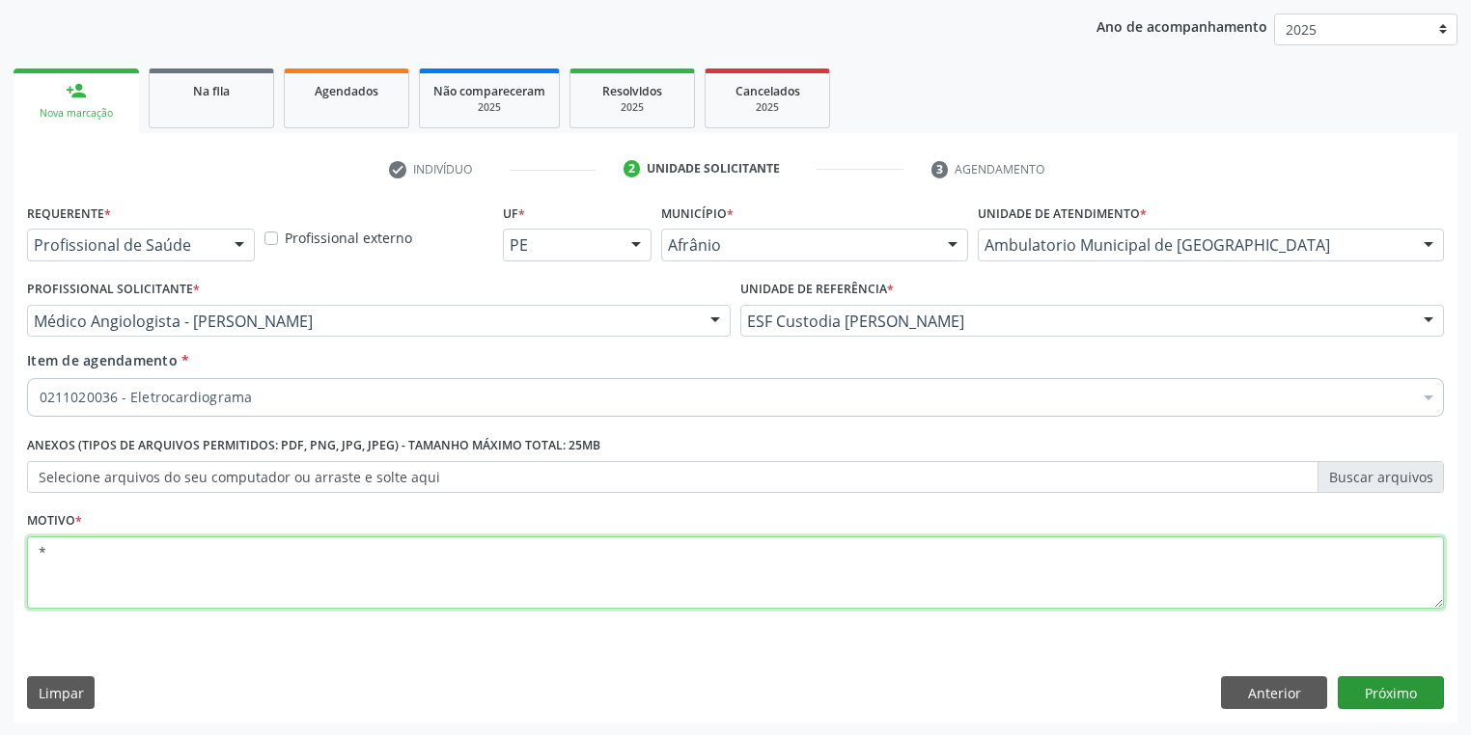
type textarea "*"
click at [1387, 698] on button "Próximo" at bounding box center [1391, 693] width 106 height 33
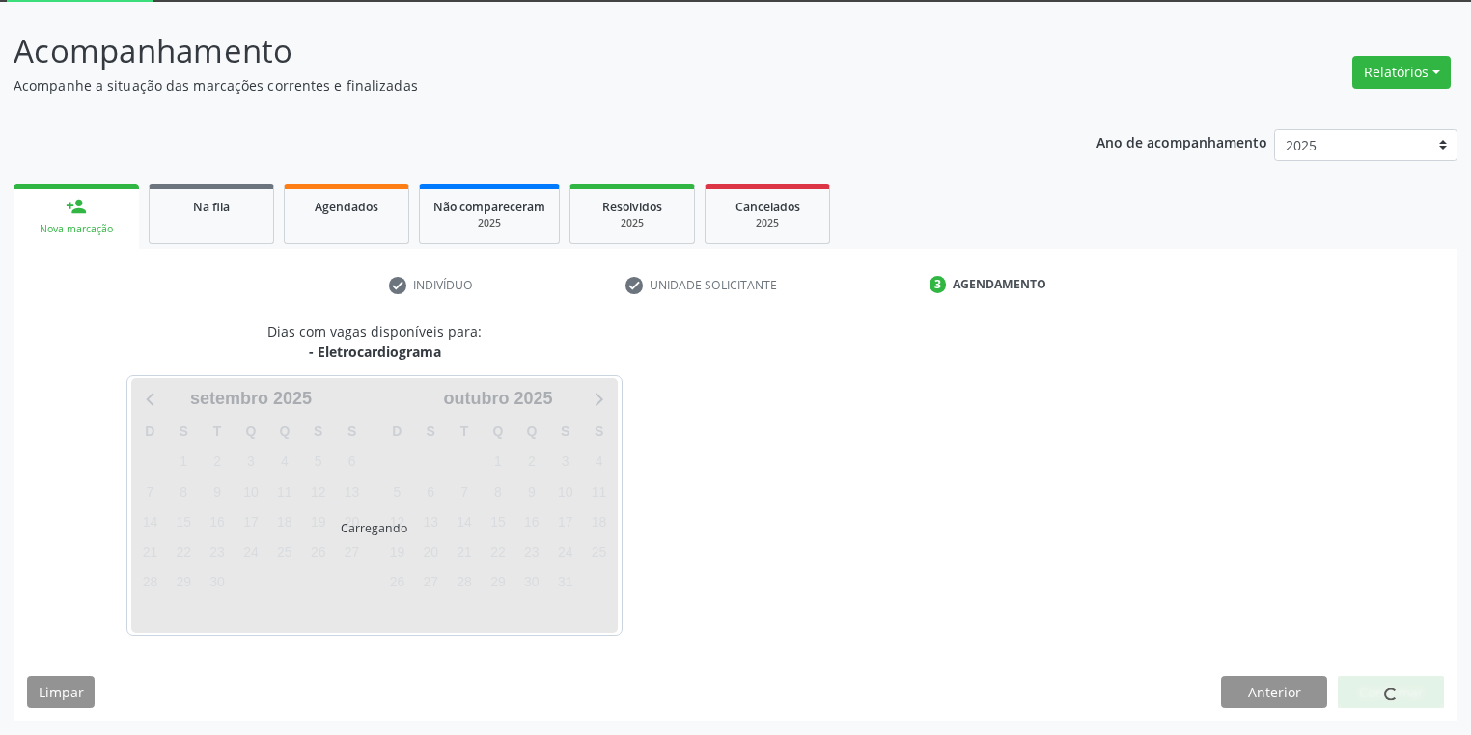
scroll to position [103, 0]
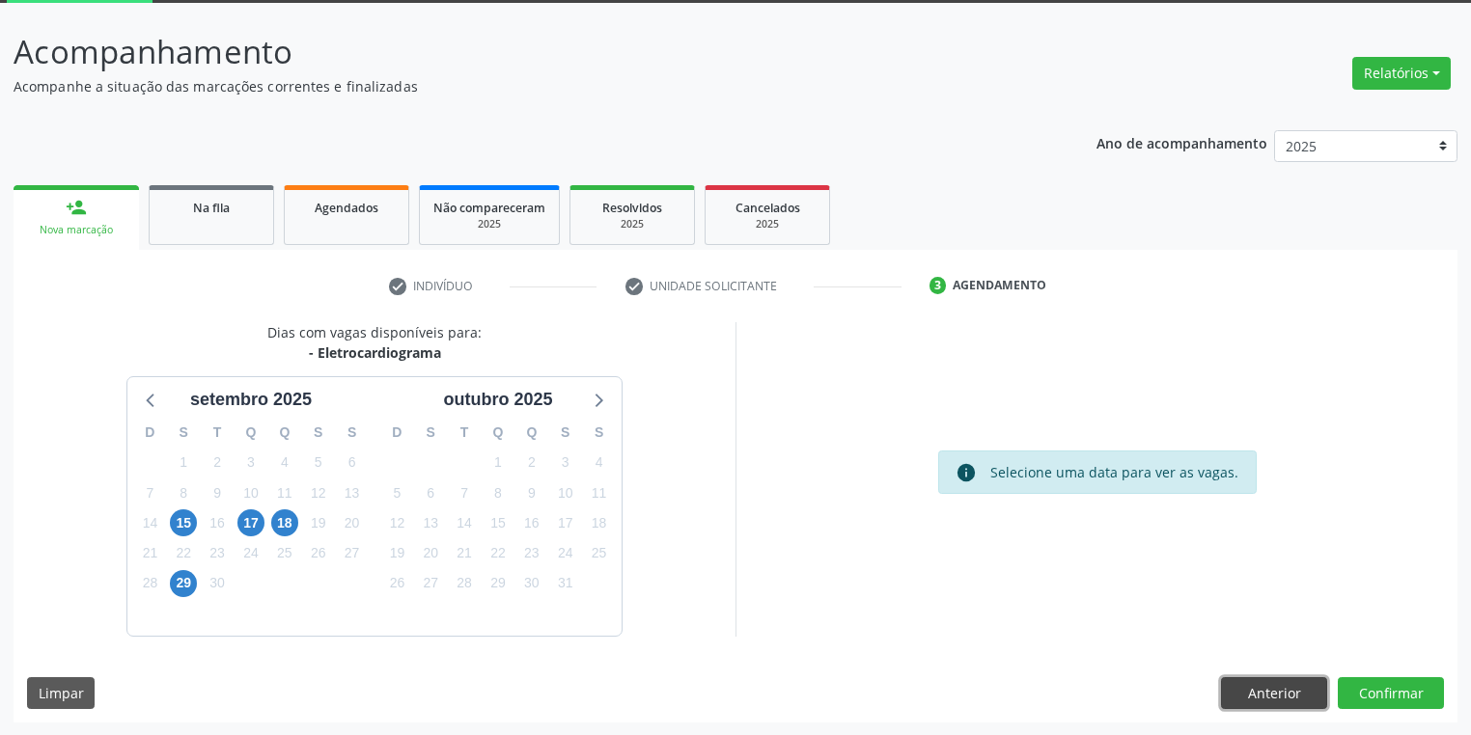
click at [1257, 689] on button "Anterior" at bounding box center [1274, 694] width 106 height 33
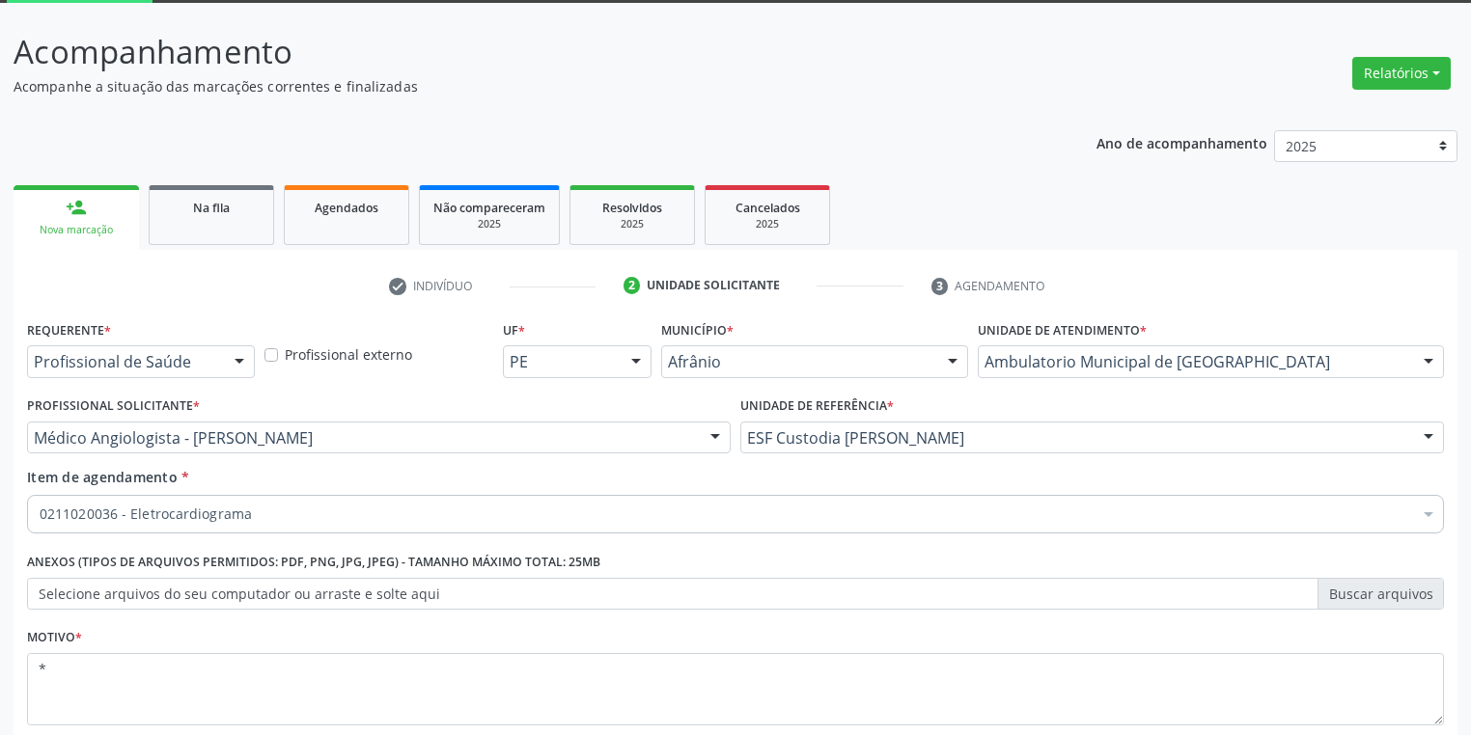
click at [251, 524] on div "0211020036 - Eletrocardiograma" at bounding box center [735, 514] width 1417 height 39
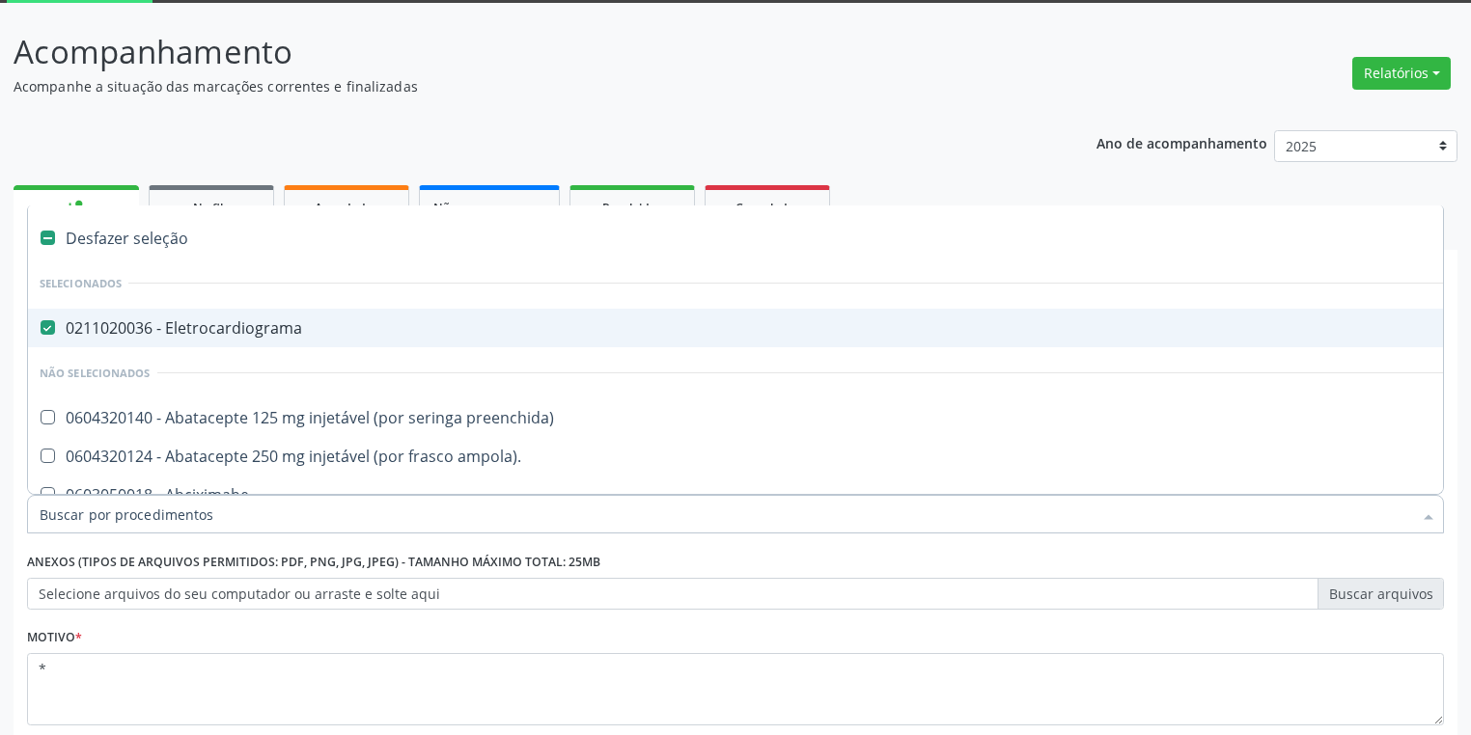
click at [183, 334] on div "0211020036 - Eletrocardiograma" at bounding box center [782, 327] width 1485 height 15
checkbox Eletrocardiograma "false"
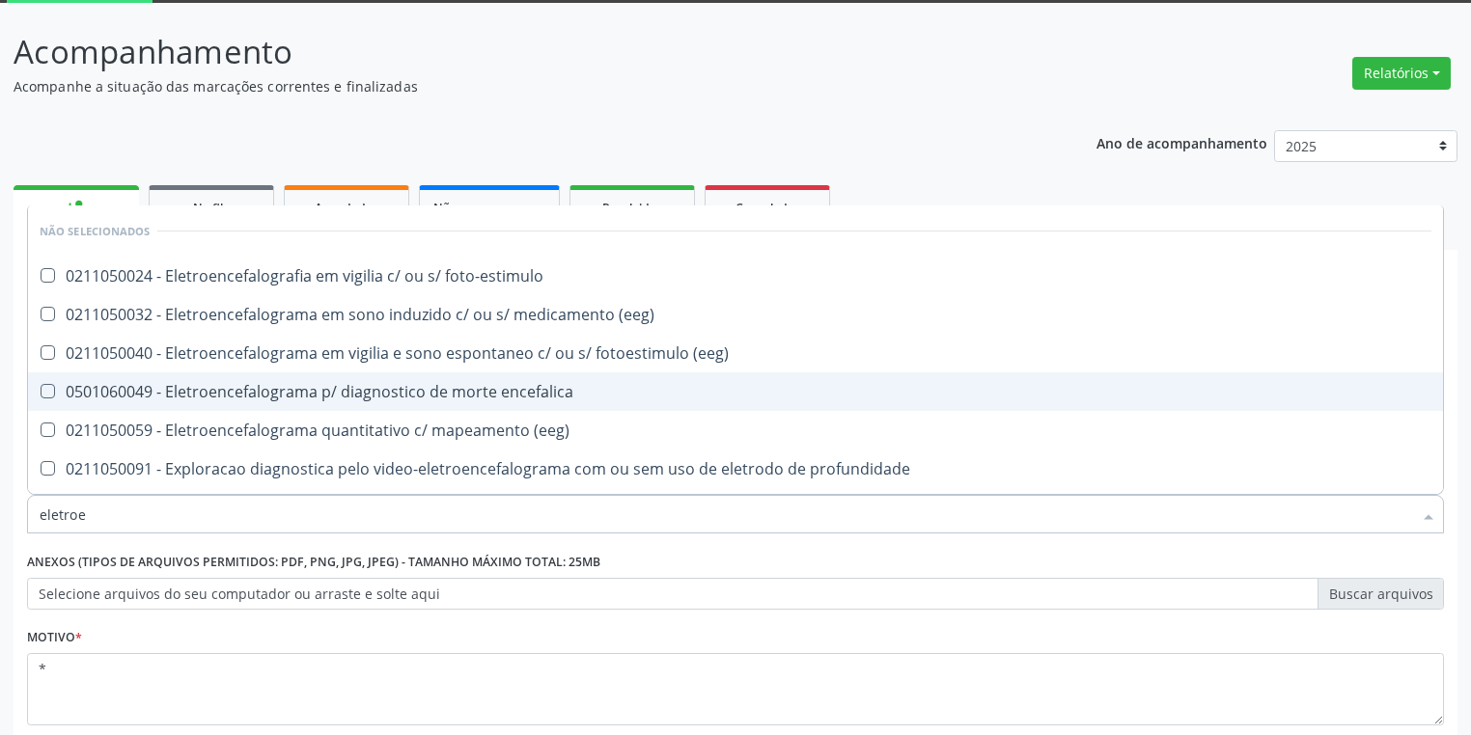
type input "eletroen"
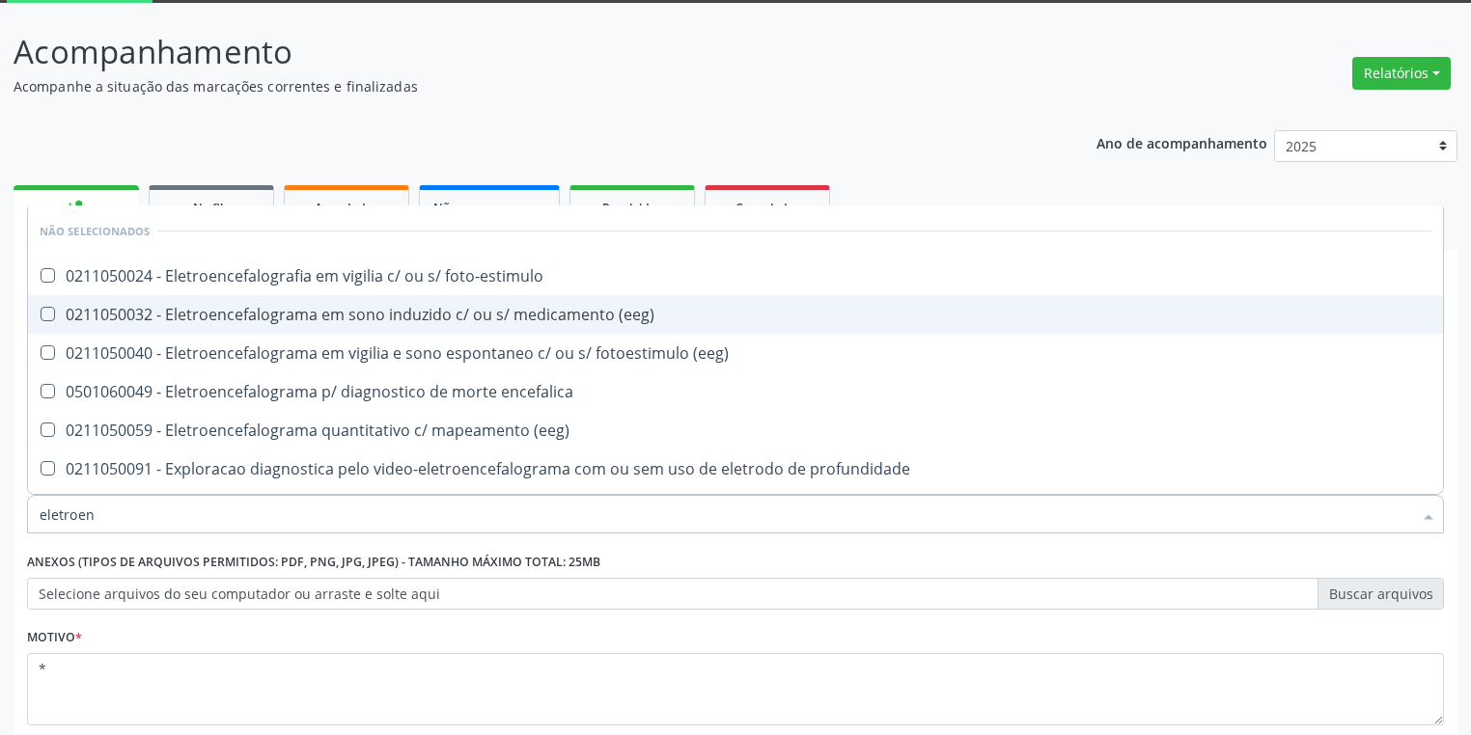
click at [370, 307] on div "0211050032 - Eletroencefalograma em sono induzido c/ ou s/ medicamento (eeg)" at bounding box center [736, 314] width 1392 height 15
checkbox \(eeg\) "true"
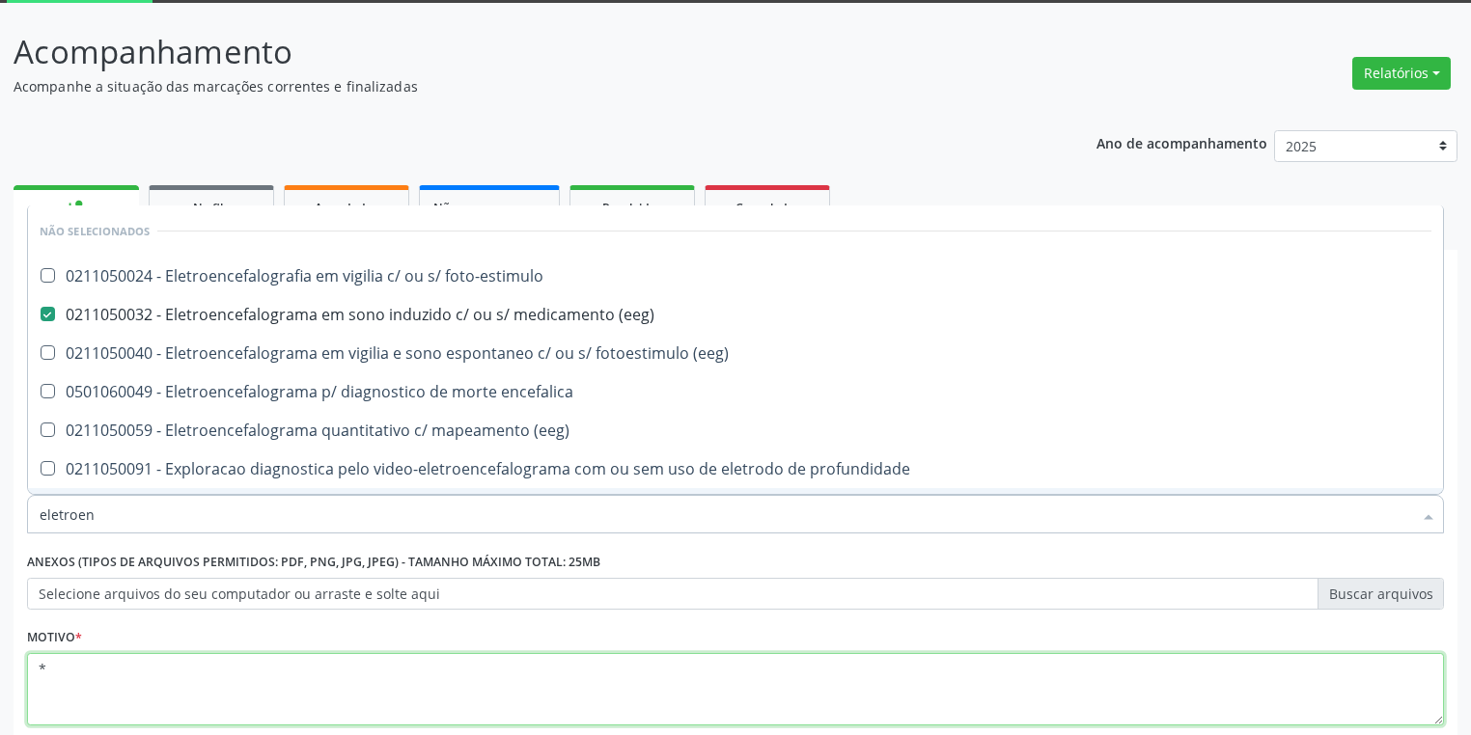
click at [84, 672] on textarea "*" at bounding box center [735, 689] width 1417 height 73
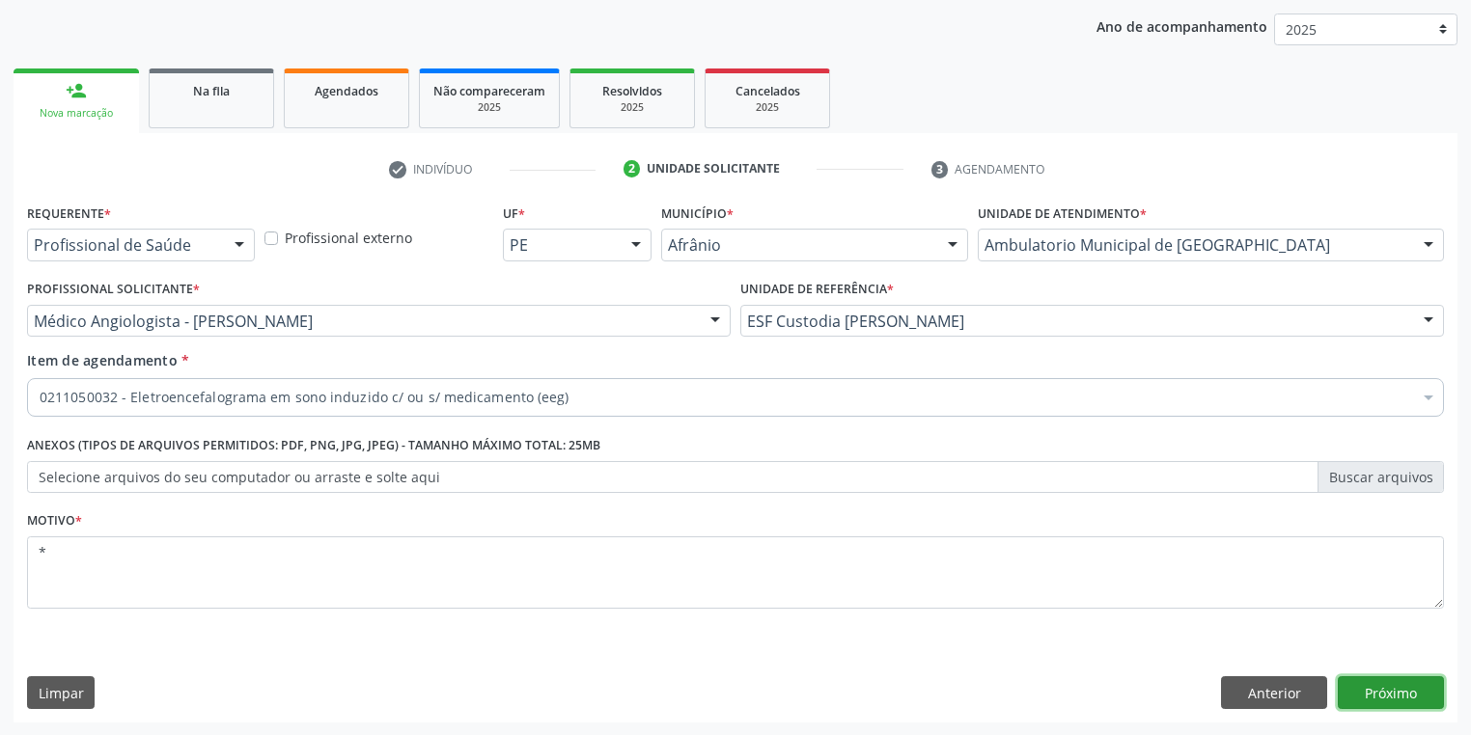
click at [1359, 691] on button "Próximo" at bounding box center [1391, 693] width 106 height 33
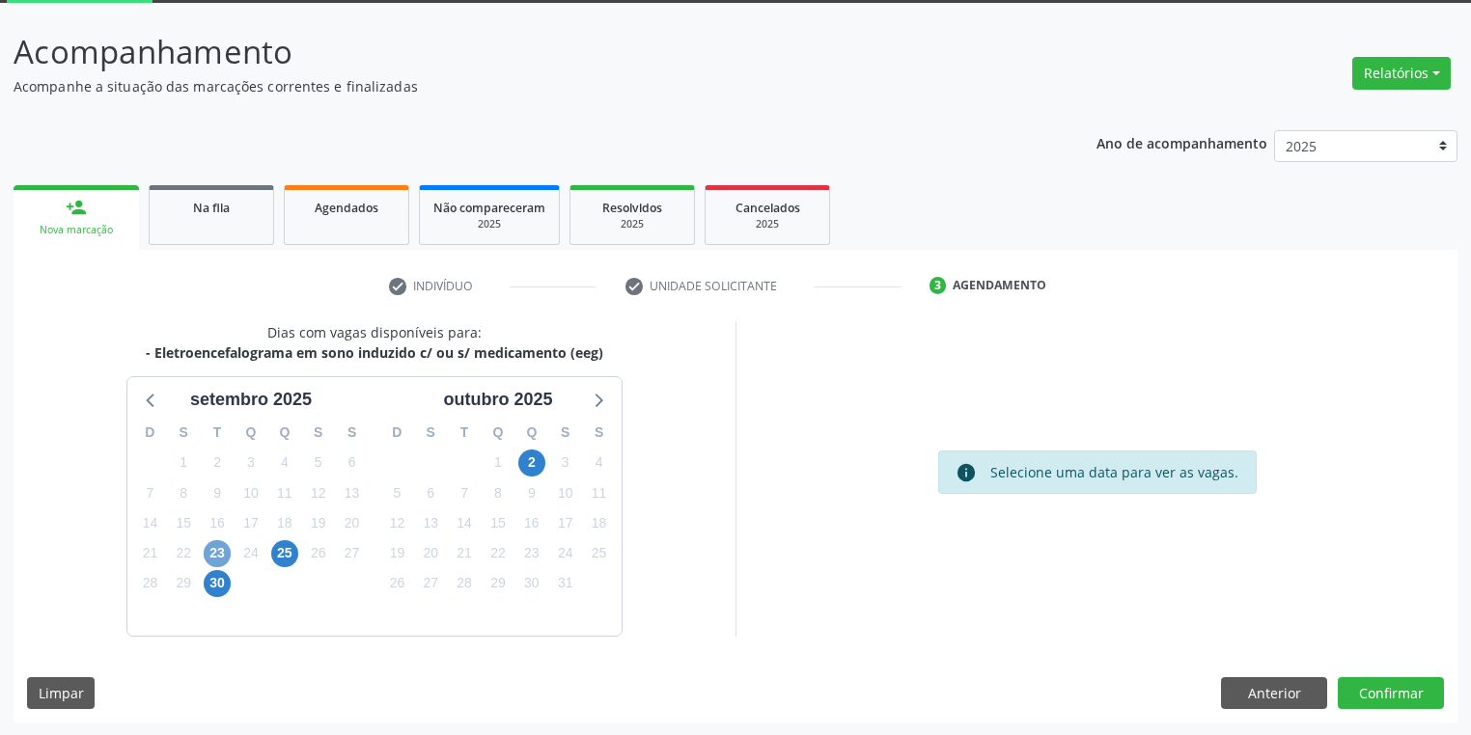
click at [210, 553] on span "23" at bounding box center [217, 553] width 27 height 27
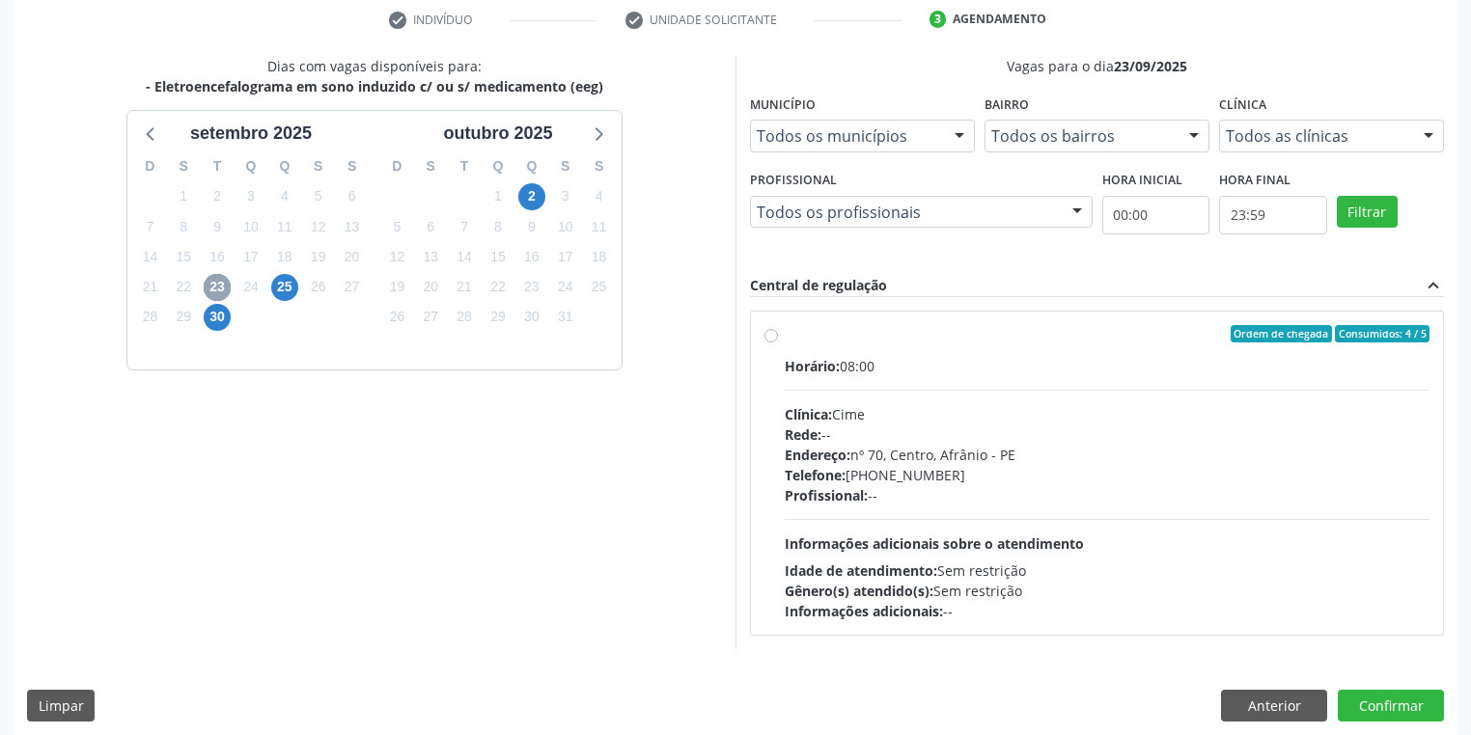
scroll to position [381, 0]
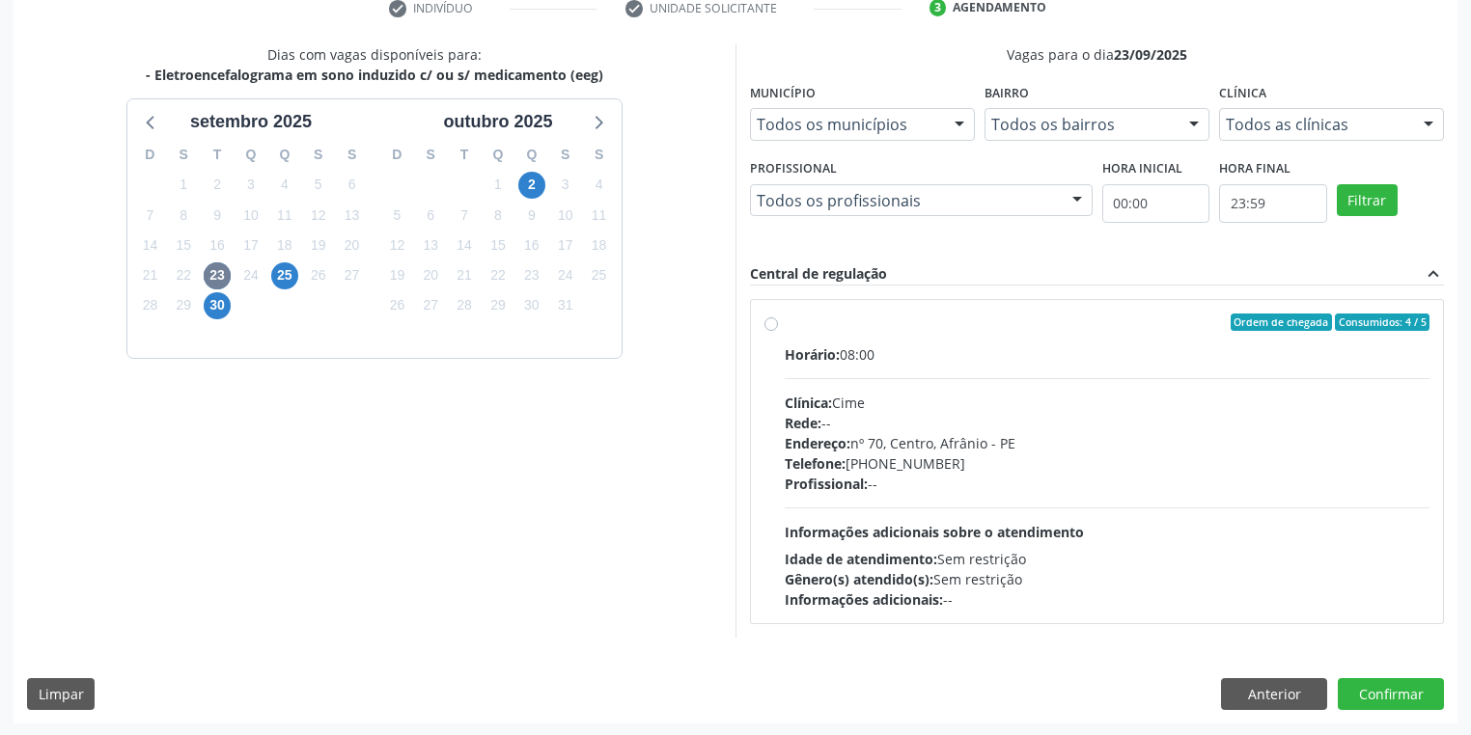
click at [1008, 550] on div "Idade de atendimento: Sem restrição" at bounding box center [1107, 559] width 645 height 20
click at [778, 331] on input "Ordem de chegada Consumidos: 4 / 5 Horário: 08:00 Clínica: Cime Rede: -- Endere…" at bounding box center [771, 322] width 14 height 17
radio input "true"
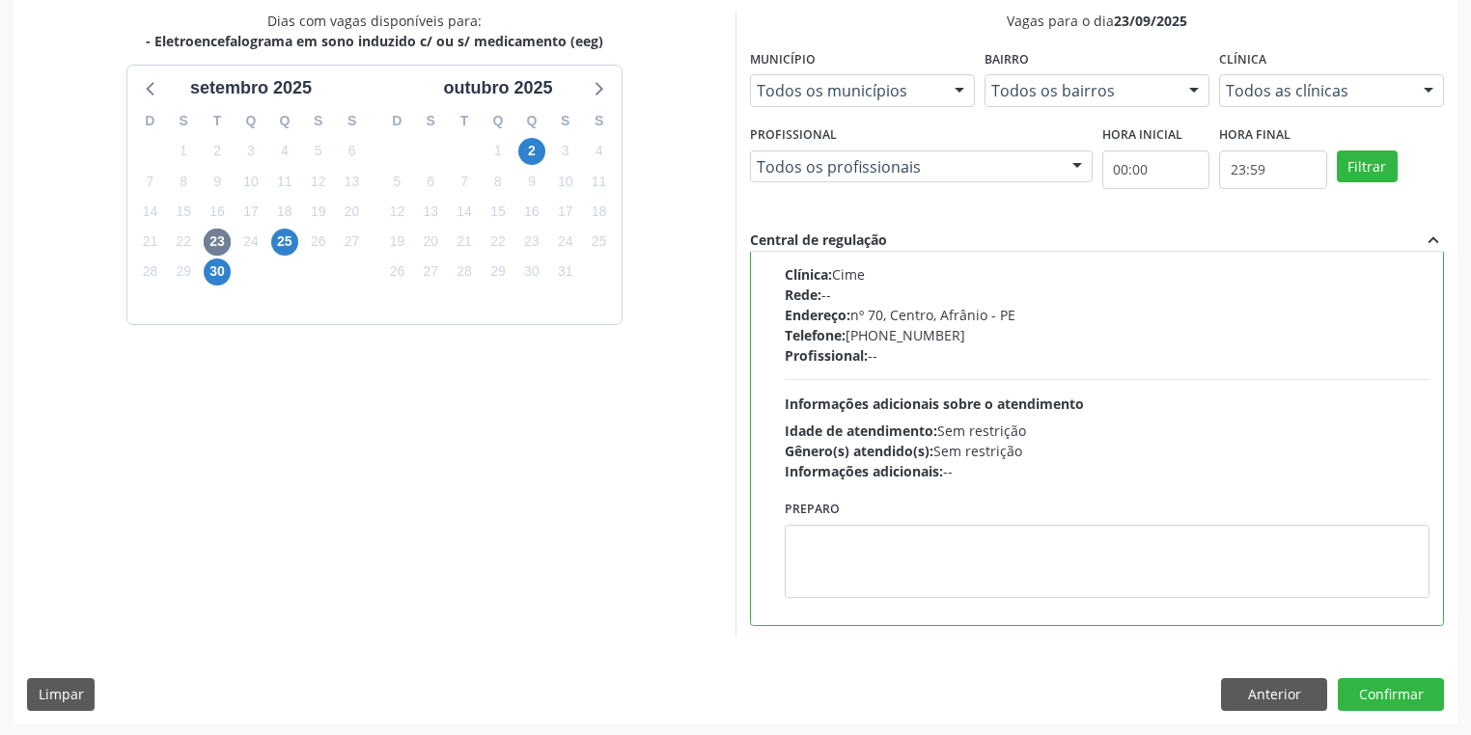
scroll to position [417, 0]
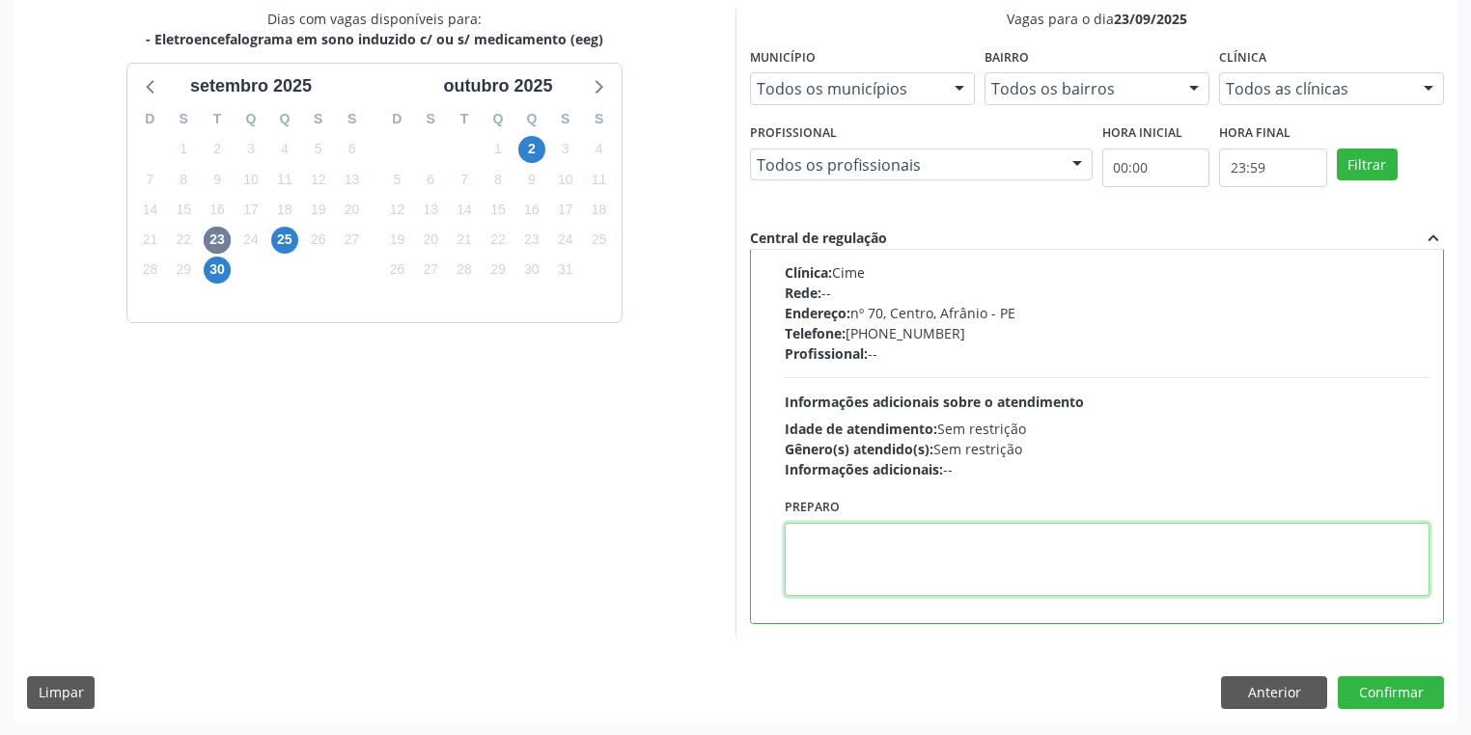
click at [909, 571] on textarea at bounding box center [1107, 559] width 645 height 73
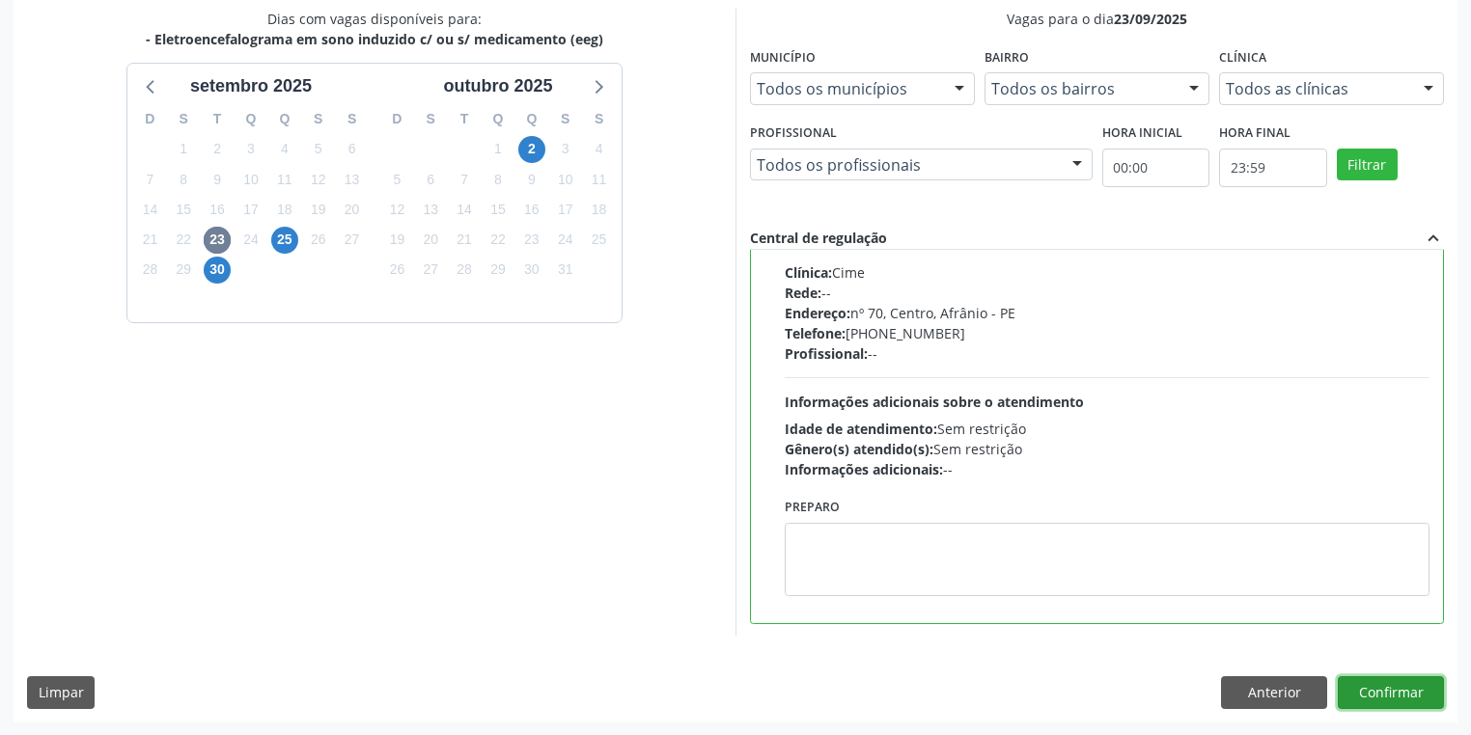
click at [1360, 678] on button "Confirmar" at bounding box center [1391, 693] width 106 height 33
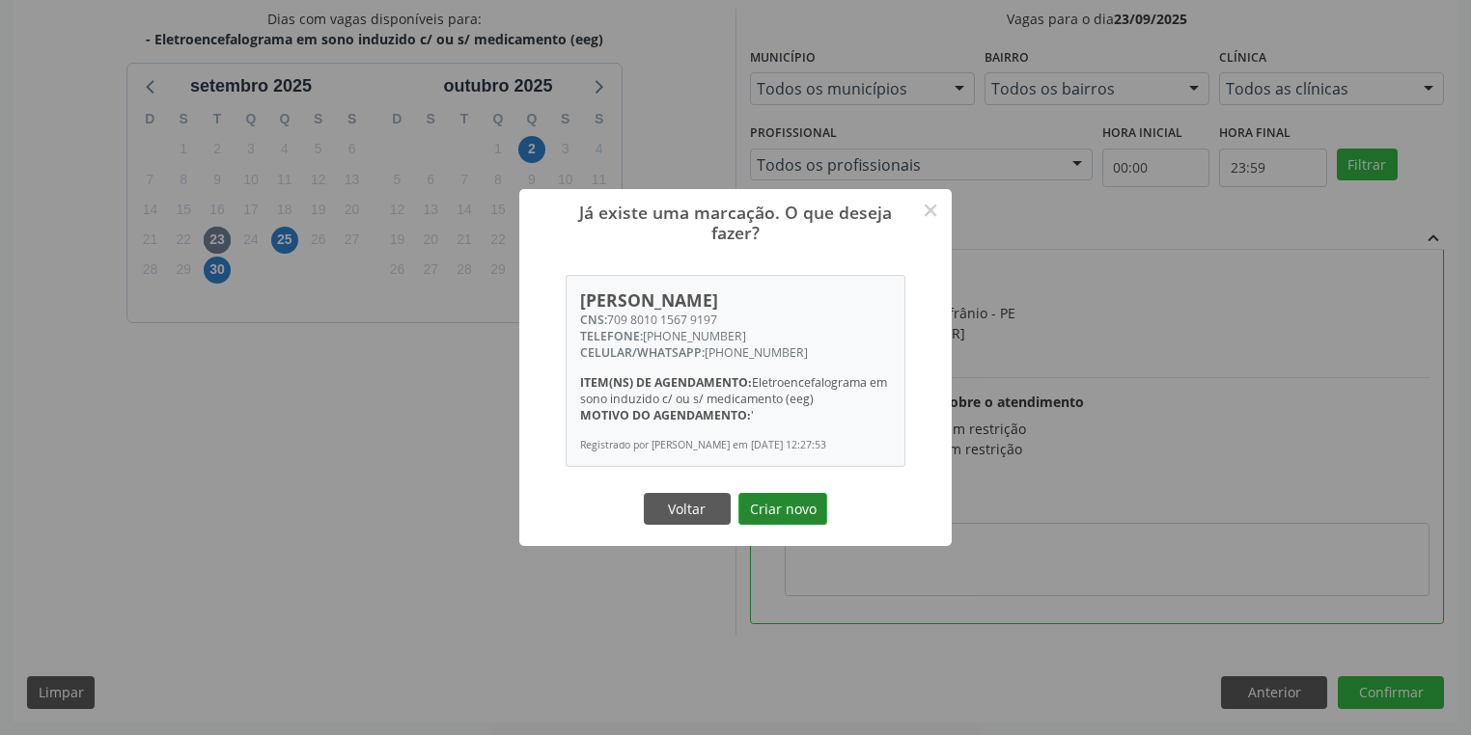
click at [770, 510] on button "Criar novo" at bounding box center [782, 509] width 89 height 33
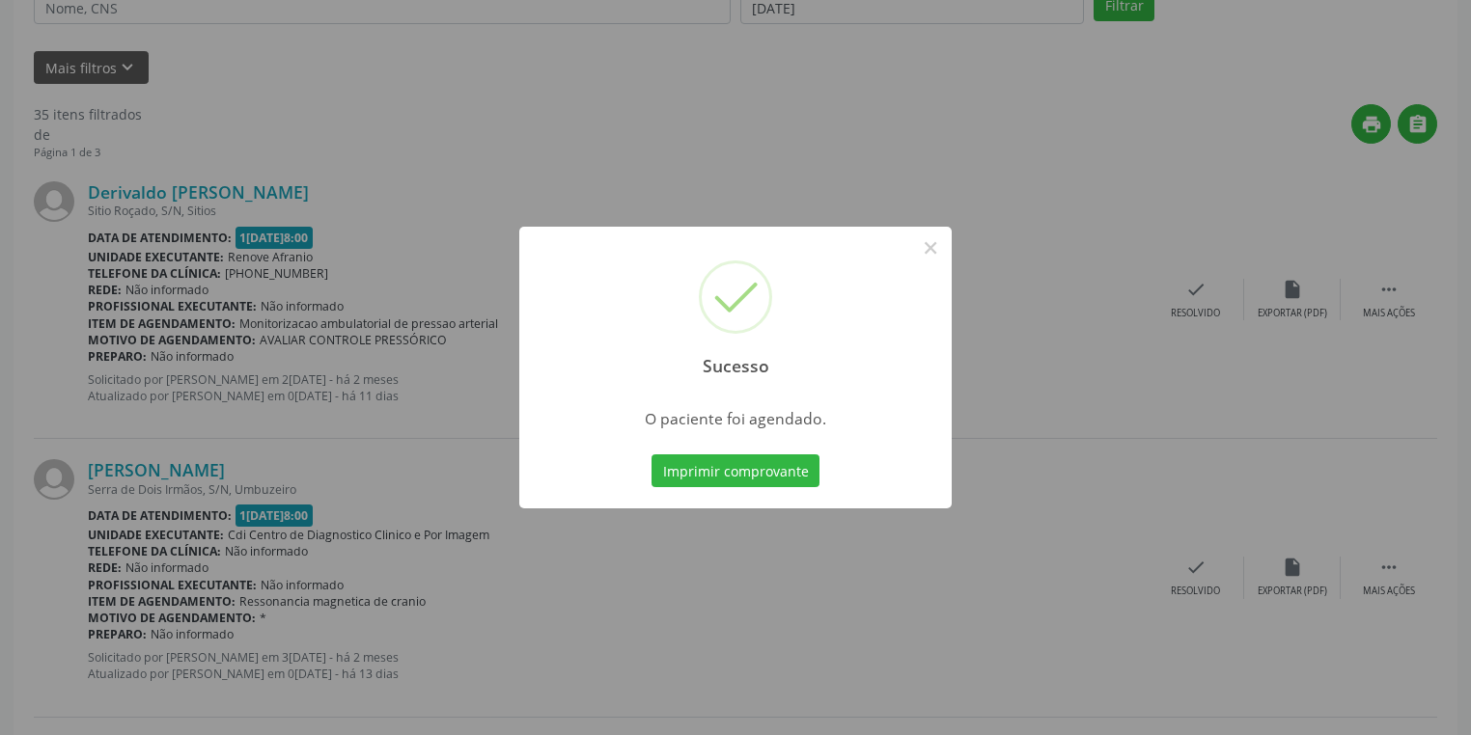
scroll to position [0, 0]
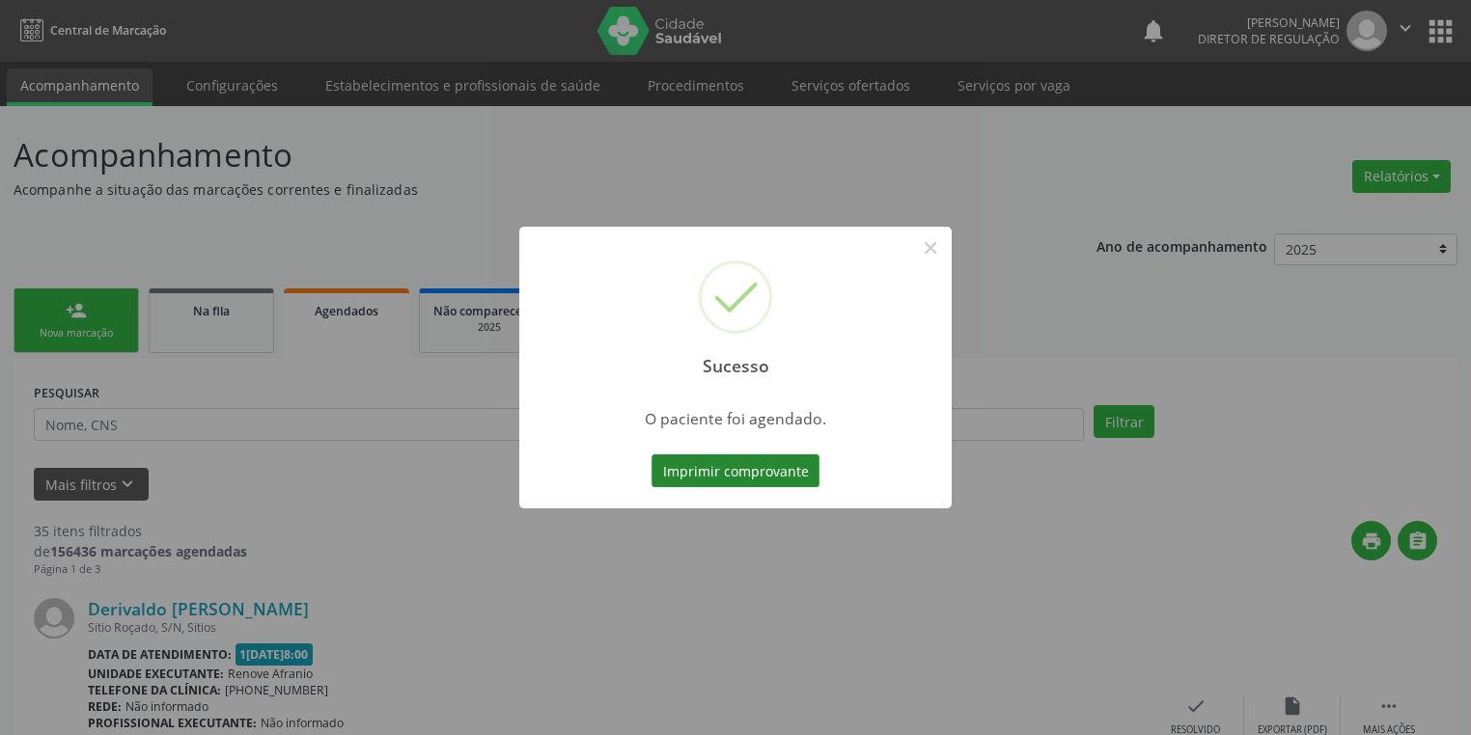
click at [719, 468] on button "Imprimir comprovante" at bounding box center [735, 471] width 168 height 33
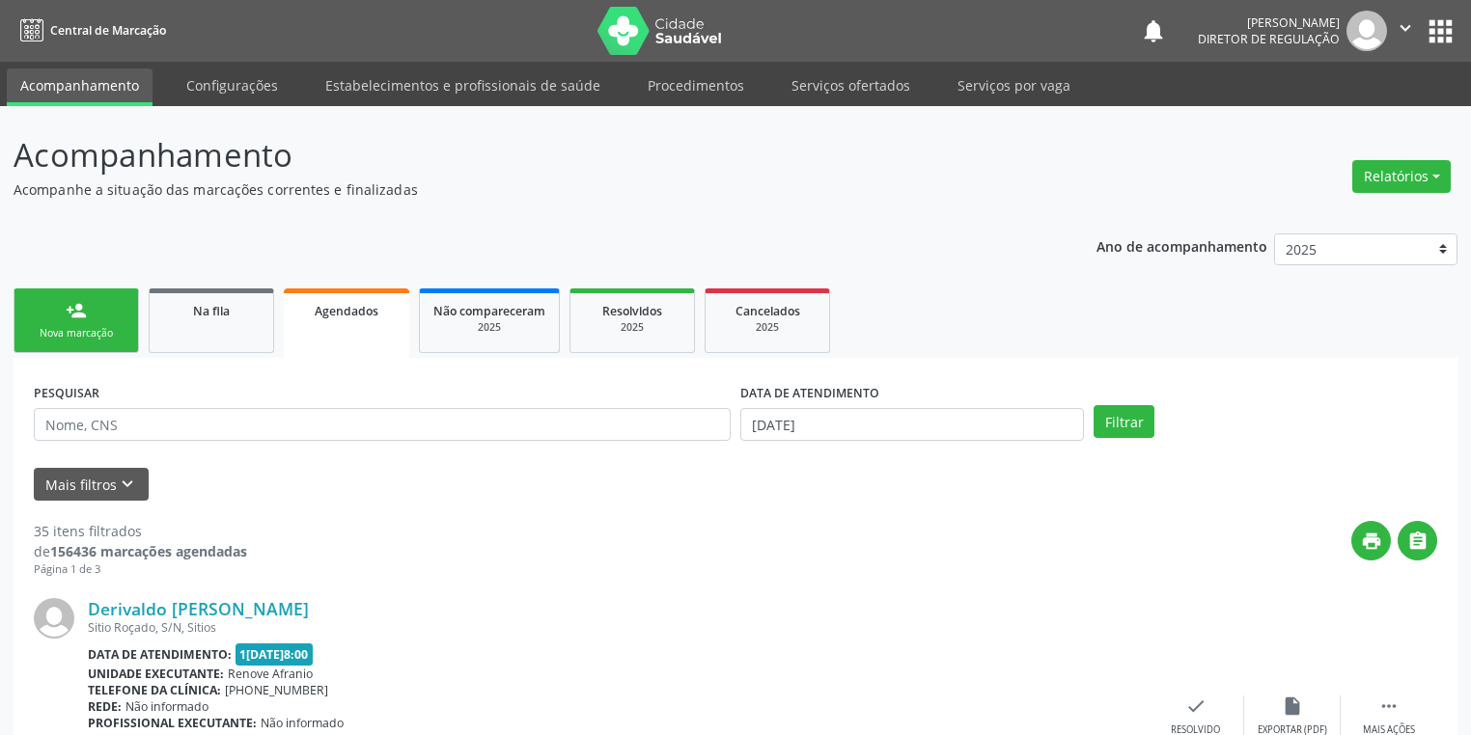
click at [108, 326] on div "Nova marcação" at bounding box center [76, 333] width 97 height 14
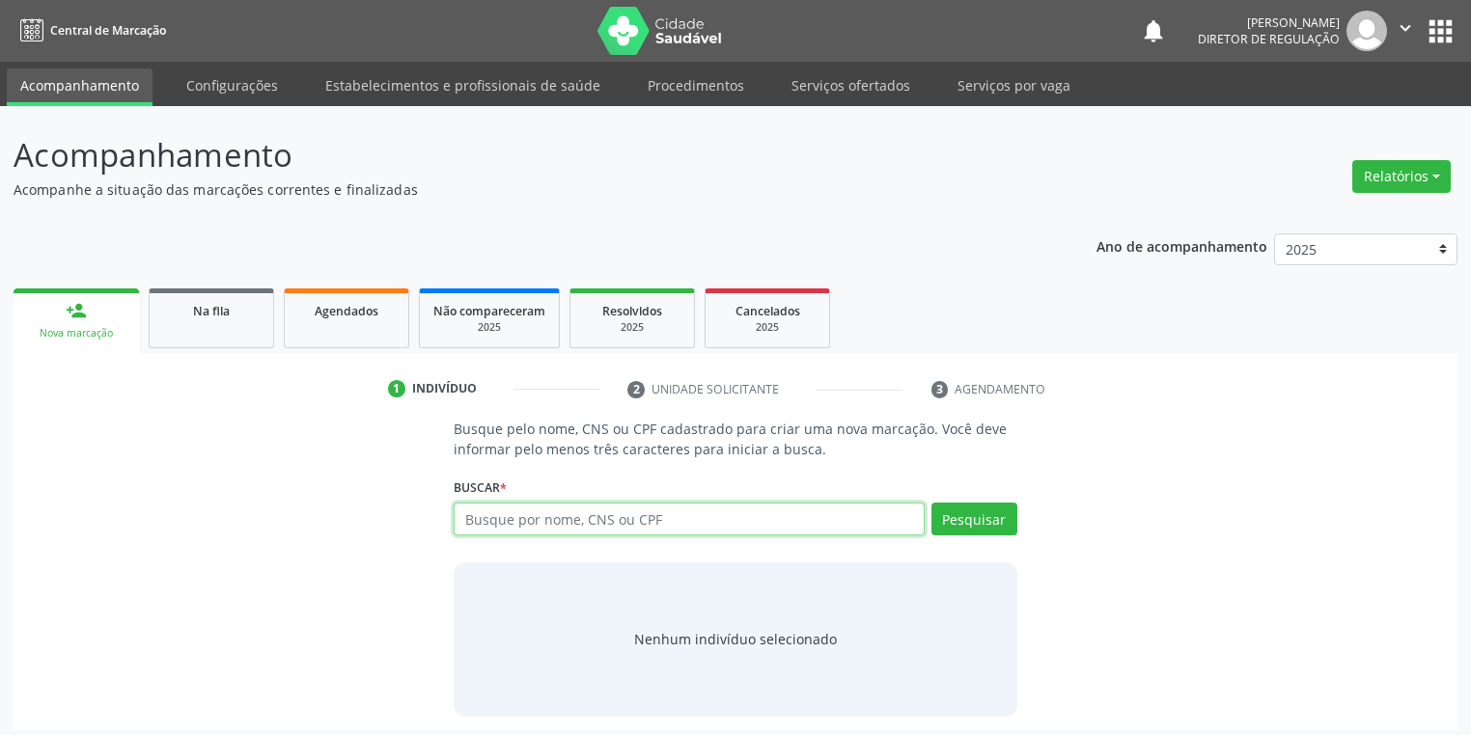
click at [503, 524] on input "text" at bounding box center [689, 519] width 471 height 33
type input "706408184879288"
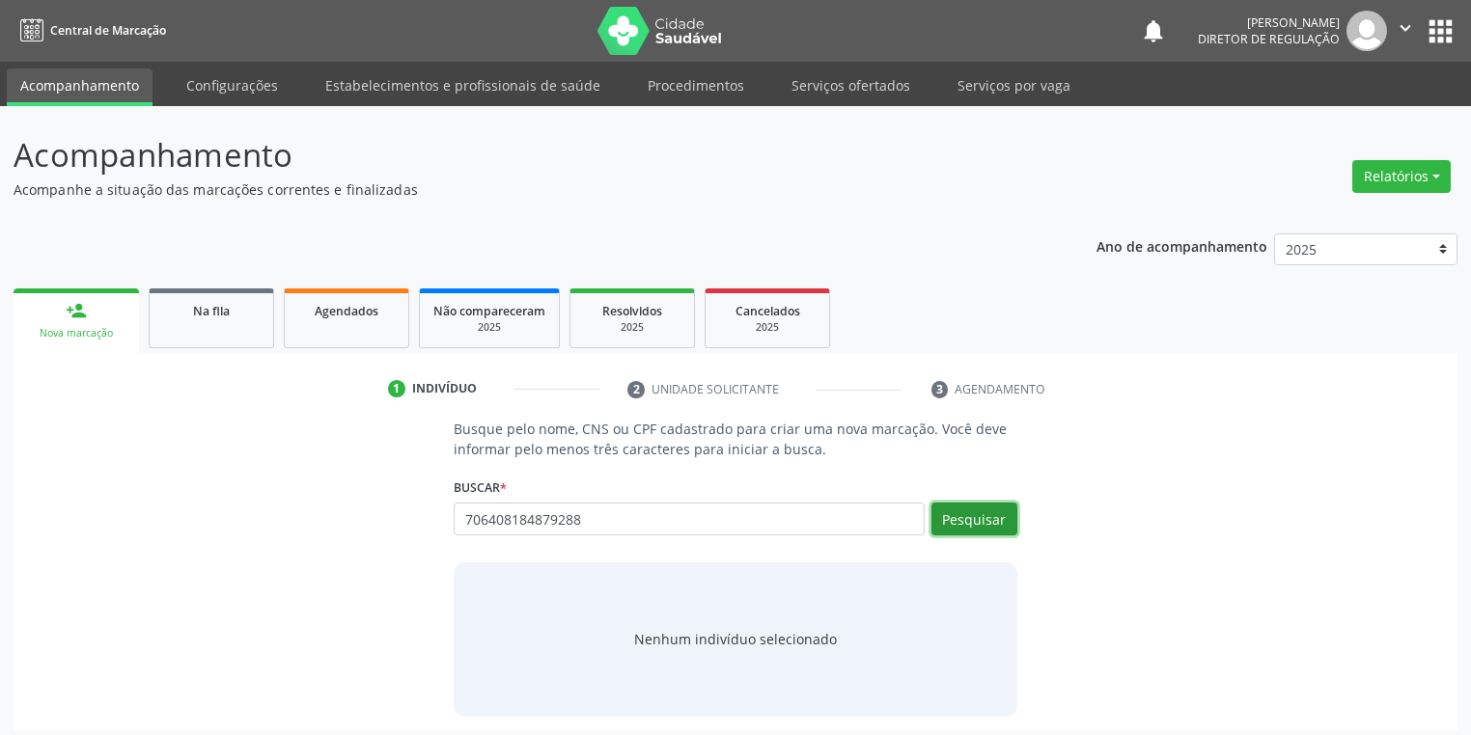
click at [987, 517] on button "Pesquisar" at bounding box center [974, 519] width 86 height 33
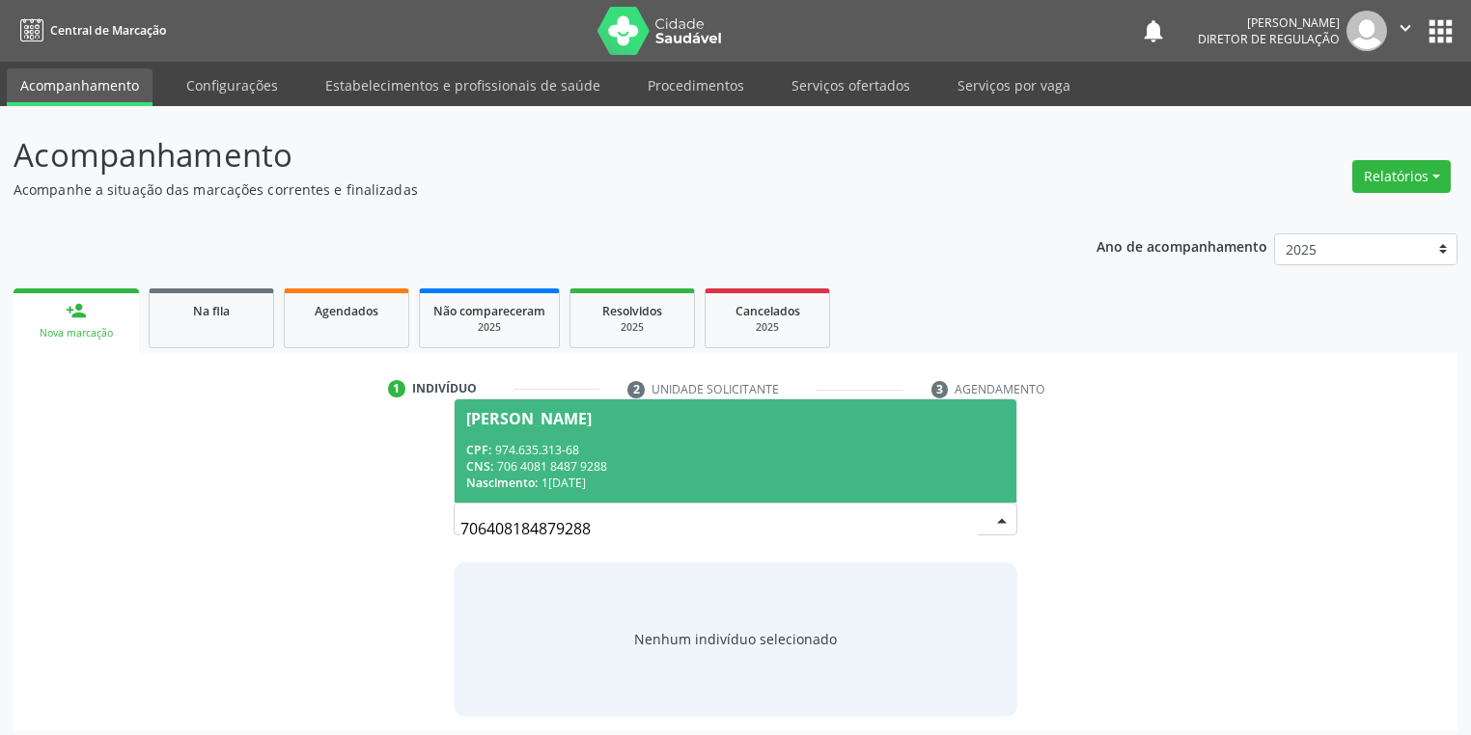
click at [648, 475] on div "Nascimento: 17/10/1982" at bounding box center [735, 483] width 539 height 16
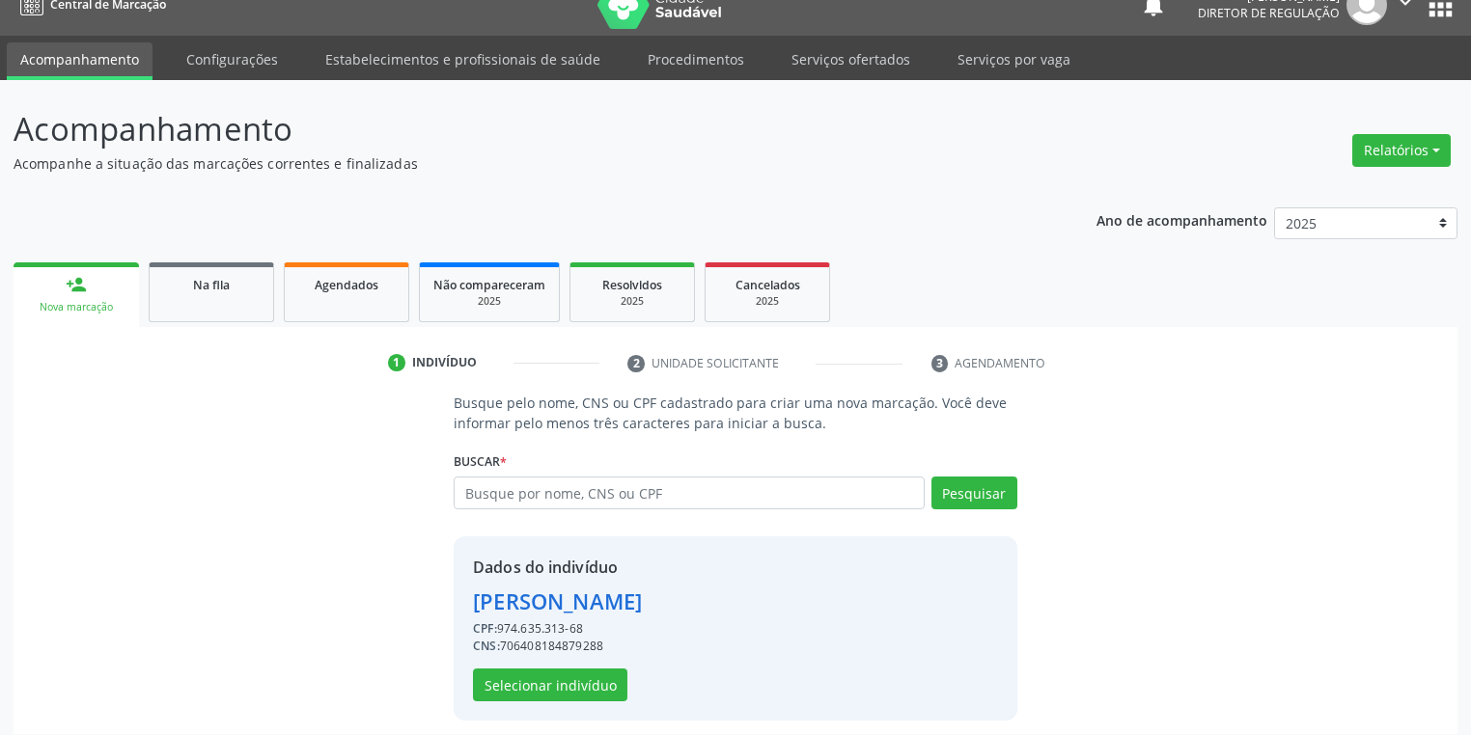
scroll to position [37, 0]
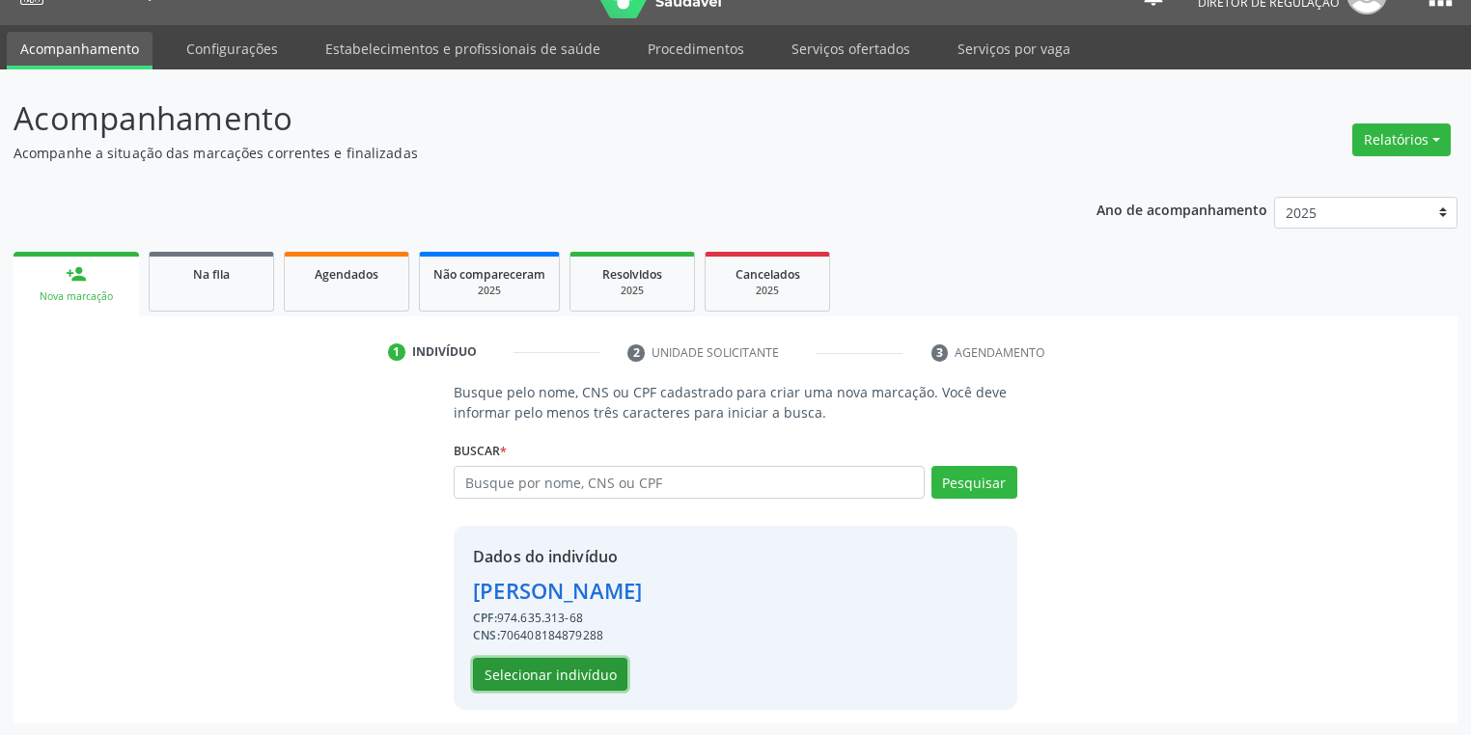
click at [571, 680] on button "Selecionar indivíduo" at bounding box center [550, 674] width 154 height 33
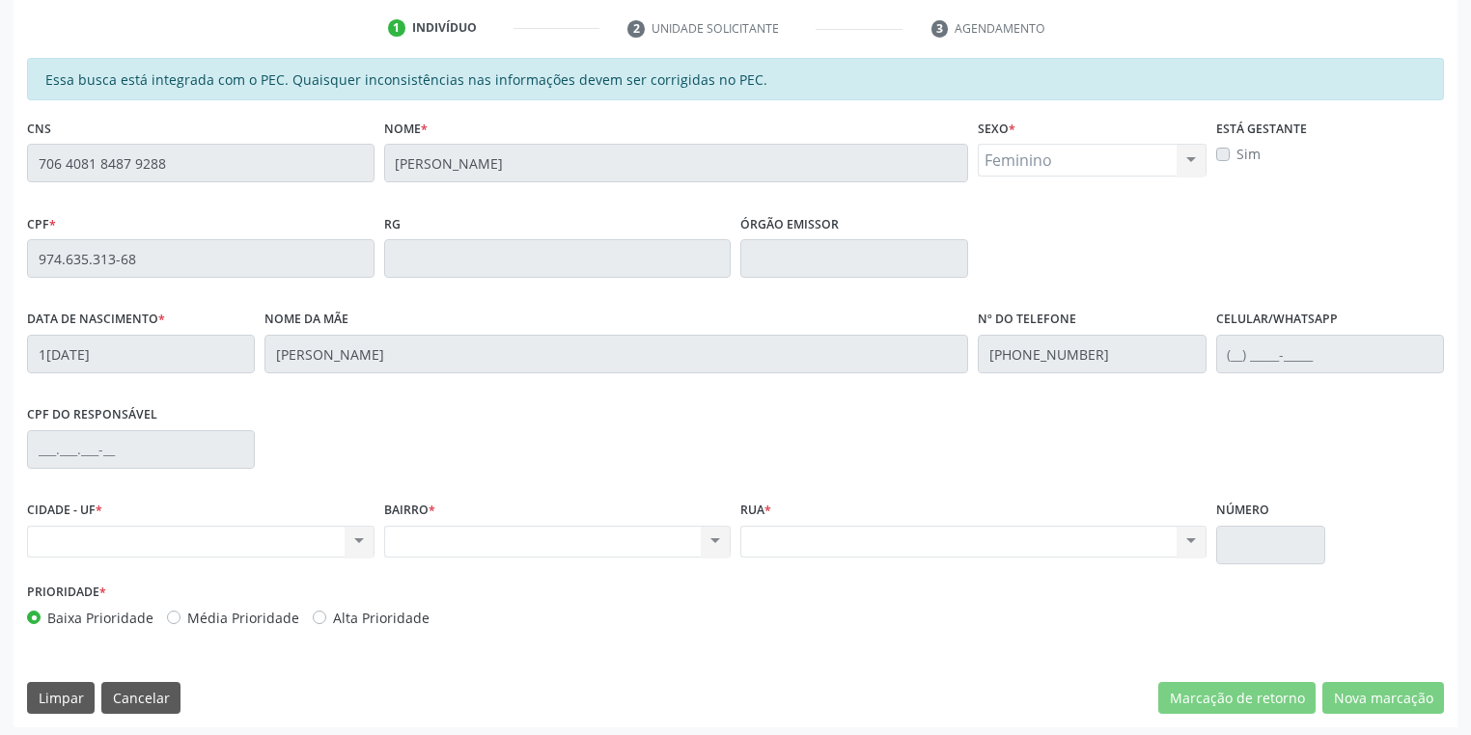
scroll to position [366, 0]
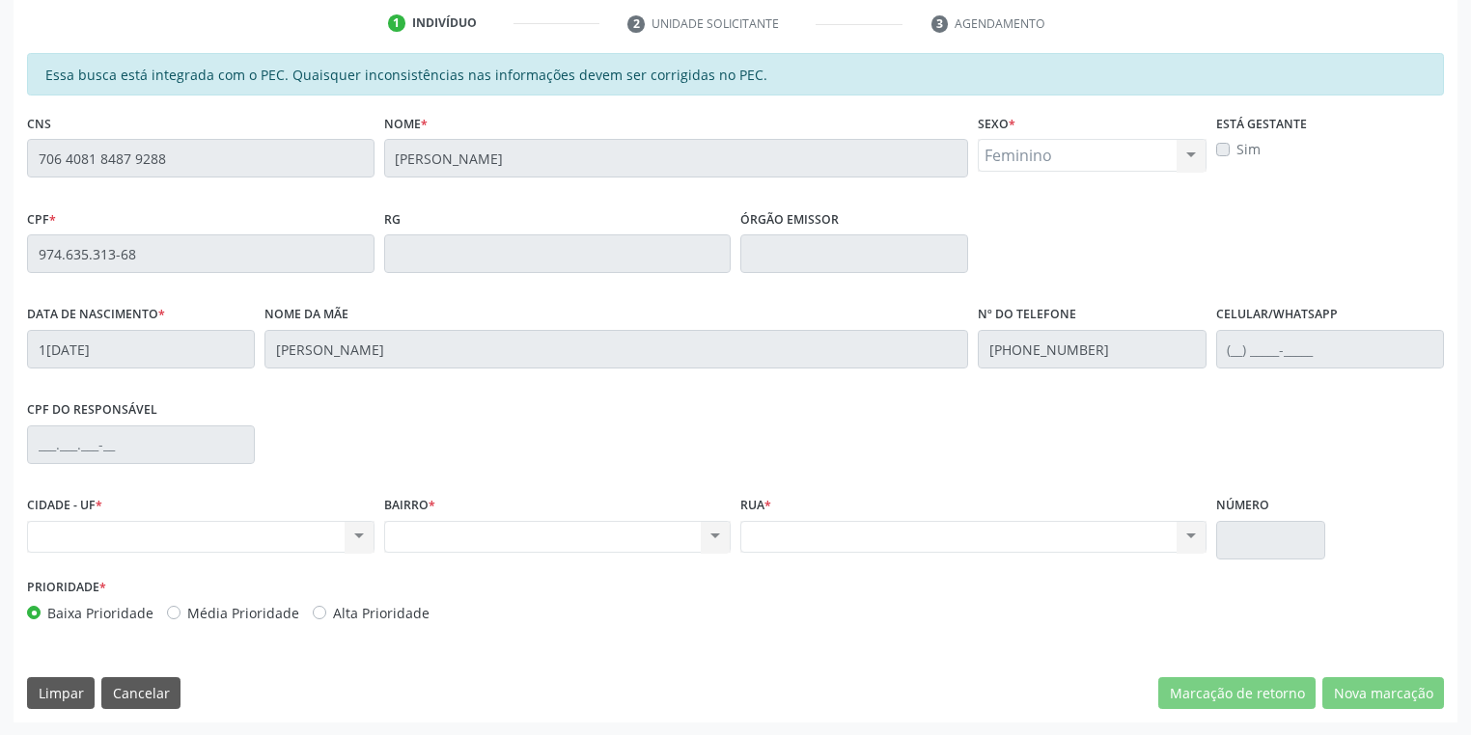
click at [0, 159] on div "Acompanhamento Acompanhe a situação das marcações correntes e finalizadas Relat…" at bounding box center [735, 238] width 1471 height 996
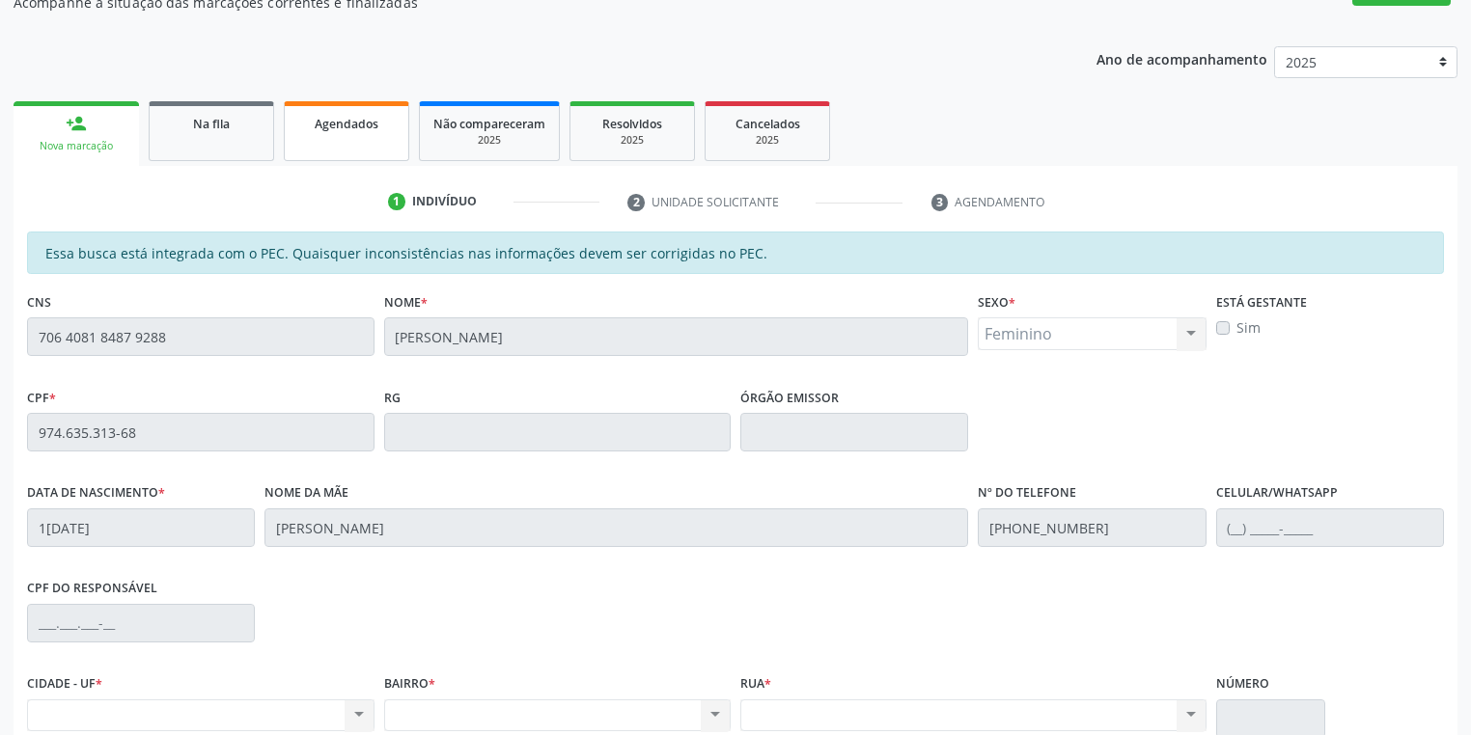
scroll to position [134, 0]
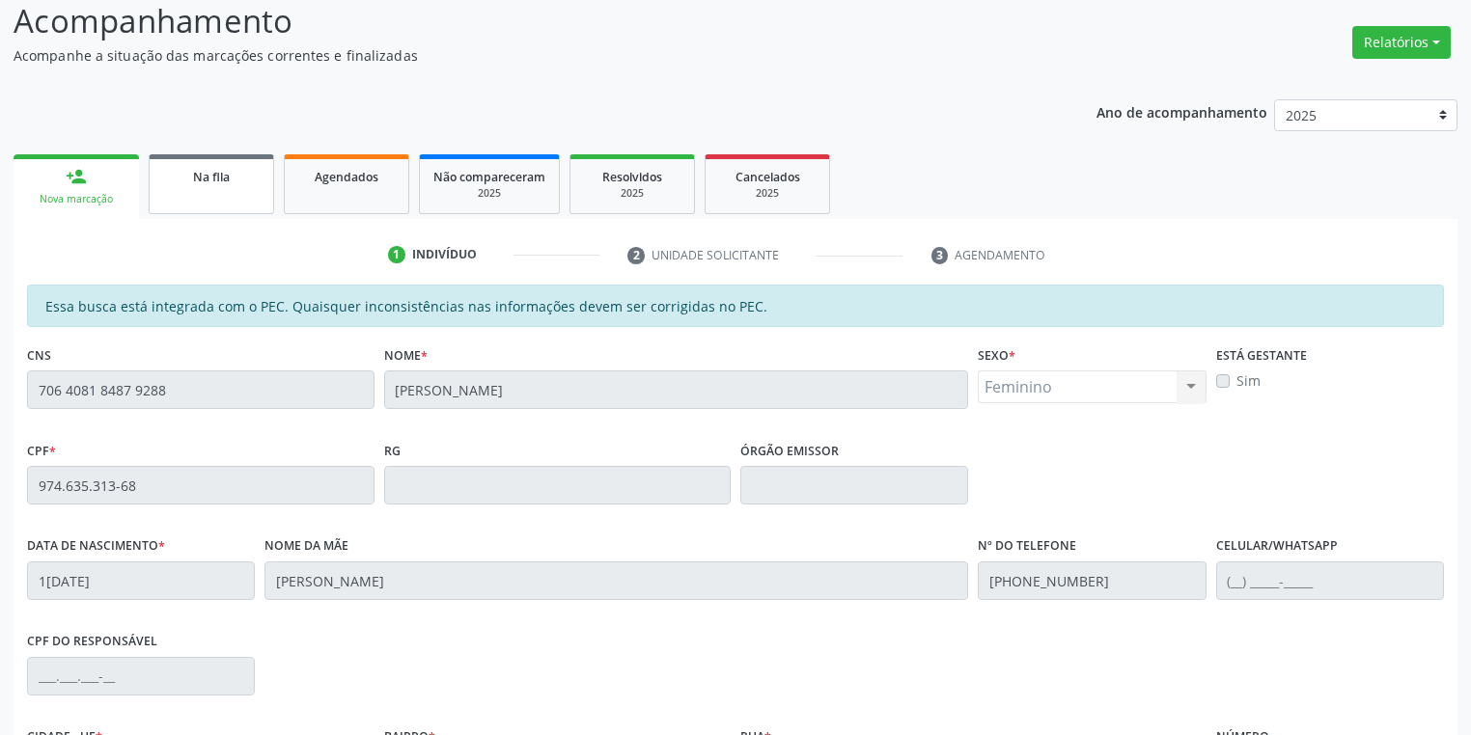
click at [222, 172] on span "Na fila" at bounding box center [211, 177] width 37 height 16
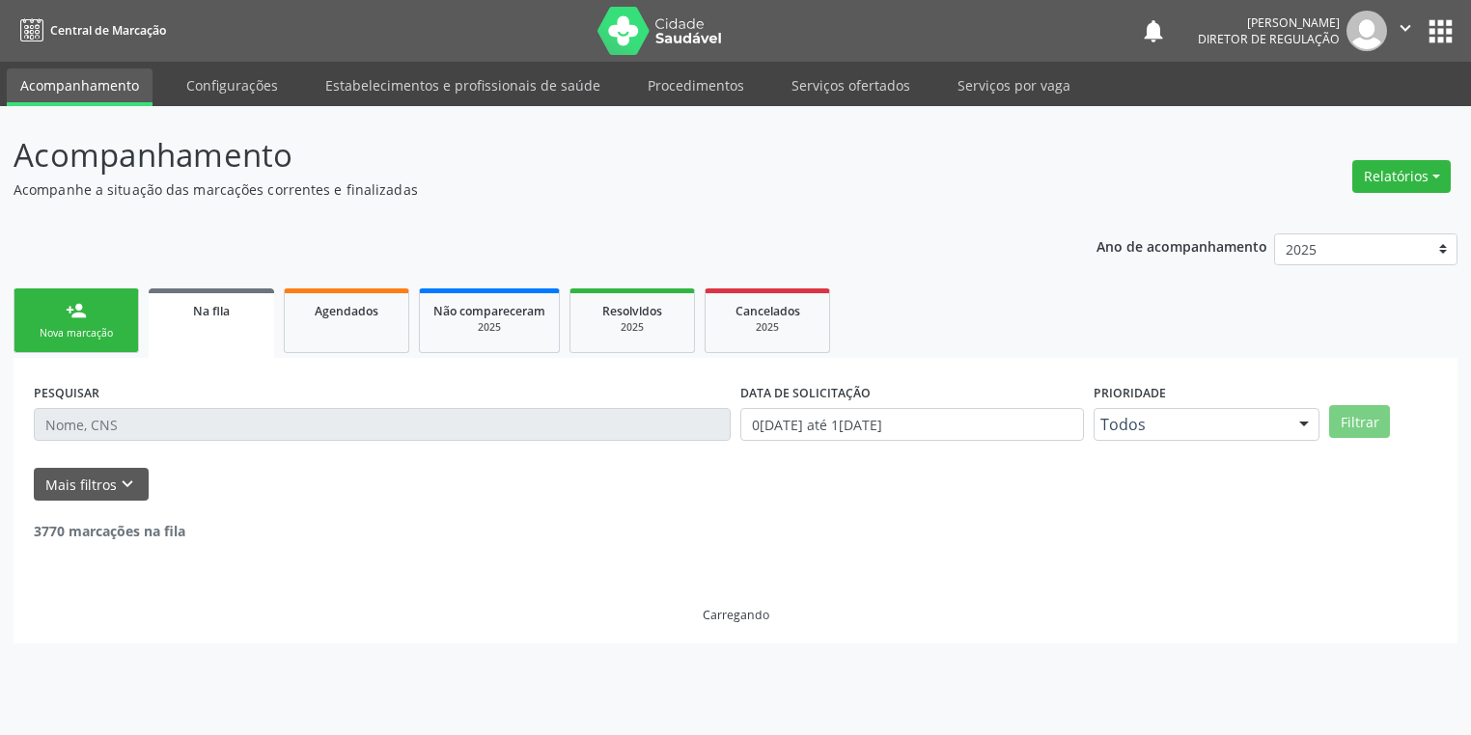
scroll to position [0, 0]
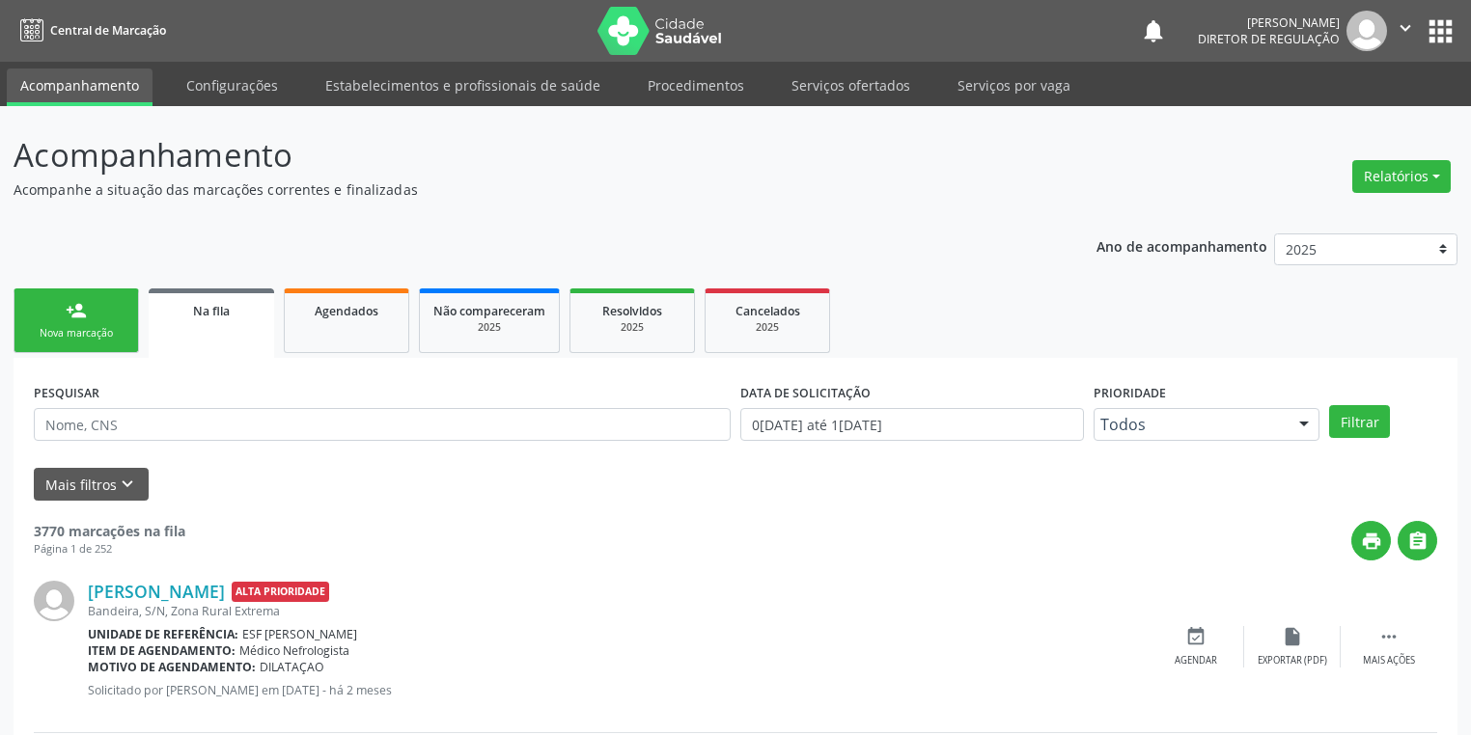
click at [229, 327] on link "Na fila" at bounding box center [211, 323] width 125 height 69
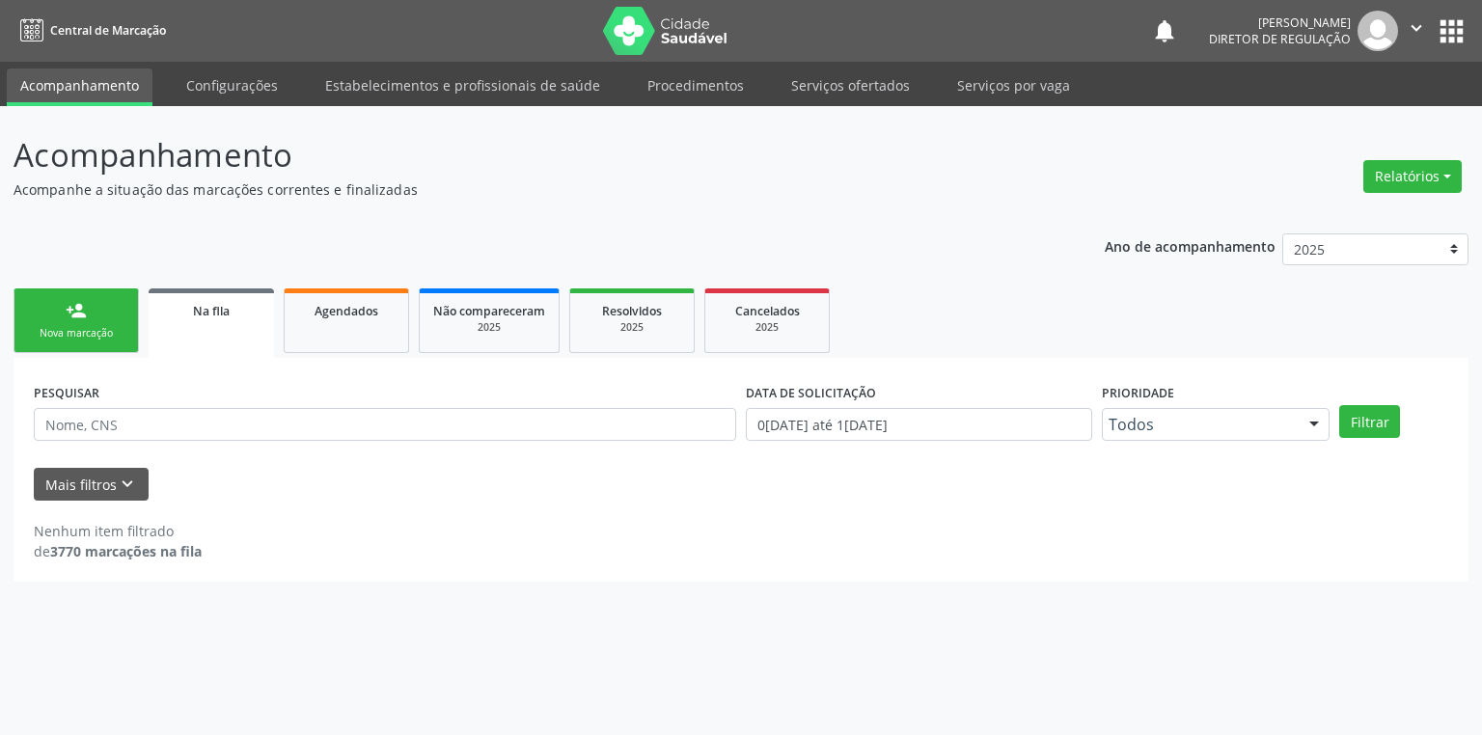
click at [126, 405] on div "PESQUISAR" at bounding box center [385, 415] width 712 height 75
click at [127, 420] on input "text" at bounding box center [385, 424] width 703 height 33
click at [1363, 425] on button "Filtrar" at bounding box center [1370, 421] width 61 height 33
click at [178, 429] on input "702805126368366" at bounding box center [385, 424] width 703 height 33
type input "7"
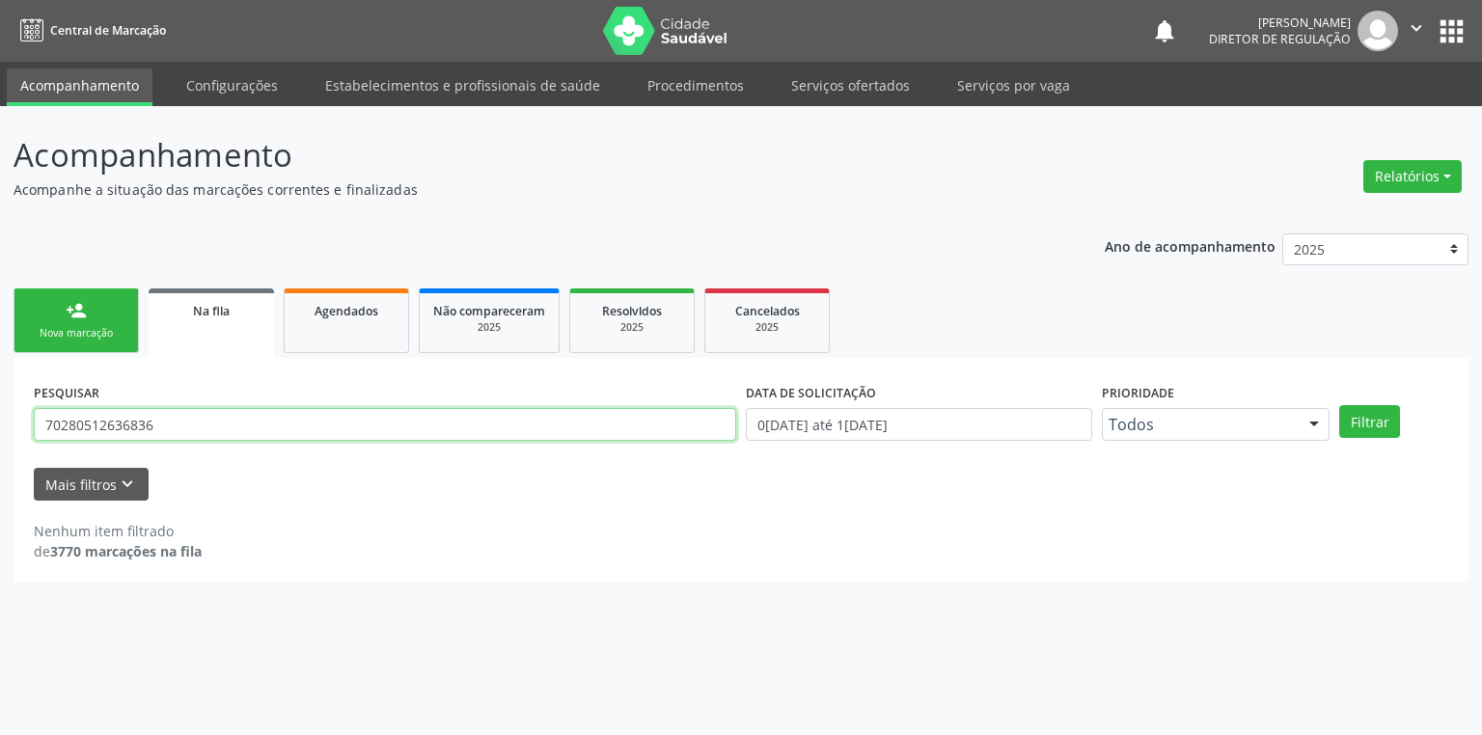
type input "702805126368366"
click at [1370, 421] on button "Filtrar" at bounding box center [1370, 421] width 61 height 33
drag, startPoint x: 170, startPoint y: 431, endPoint x: 0, endPoint y: 434, distance: 169.9
click at [0, 434] on div "Acompanhamento Acompanhe a situação das marcações correntes e finalizadas Relat…" at bounding box center [741, 420] width 1482 height 629
click at [366, 328] on link "Agendados" at bounding box center [346, 321] width 125 height 65
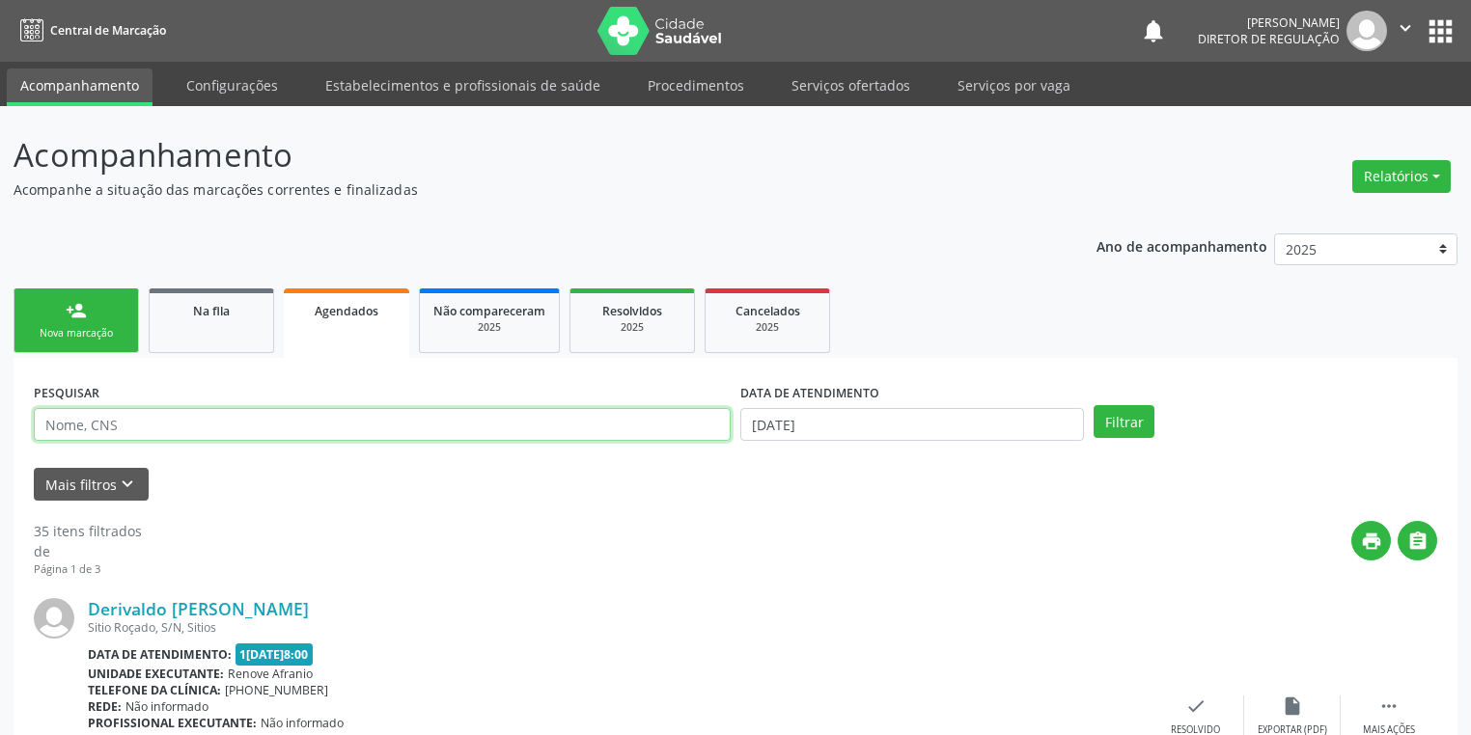
click at [158, 431] on input "text" at bounding box center [382, 424] width 697 height 33
paste input "702805126368366"
type input "702805126368366"
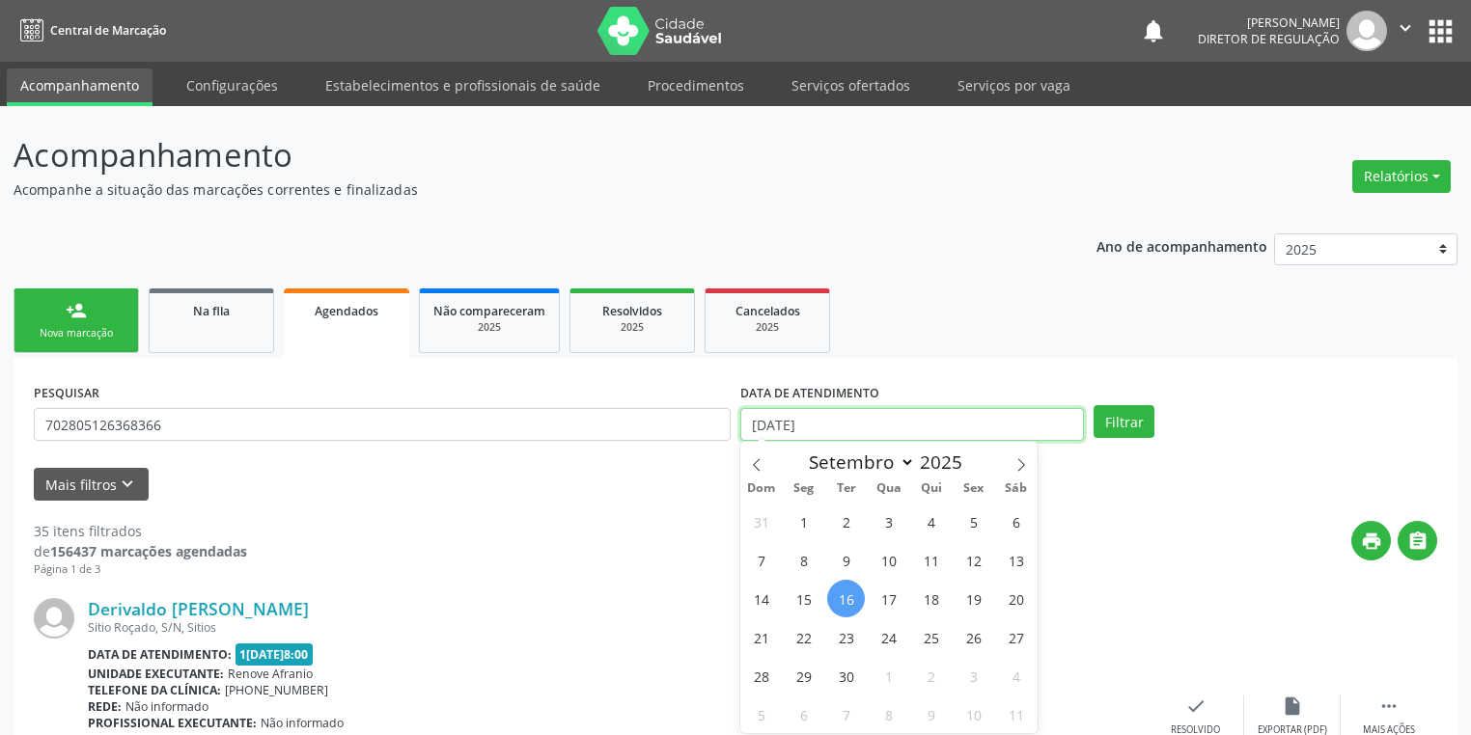
click at [850, 429] on input "[DATE]" at bounding box center [912, 424] width 344 height 33
click at [1129, 422] on button "Filtrar" at bounding box center [1123, 421] width 61 height 33
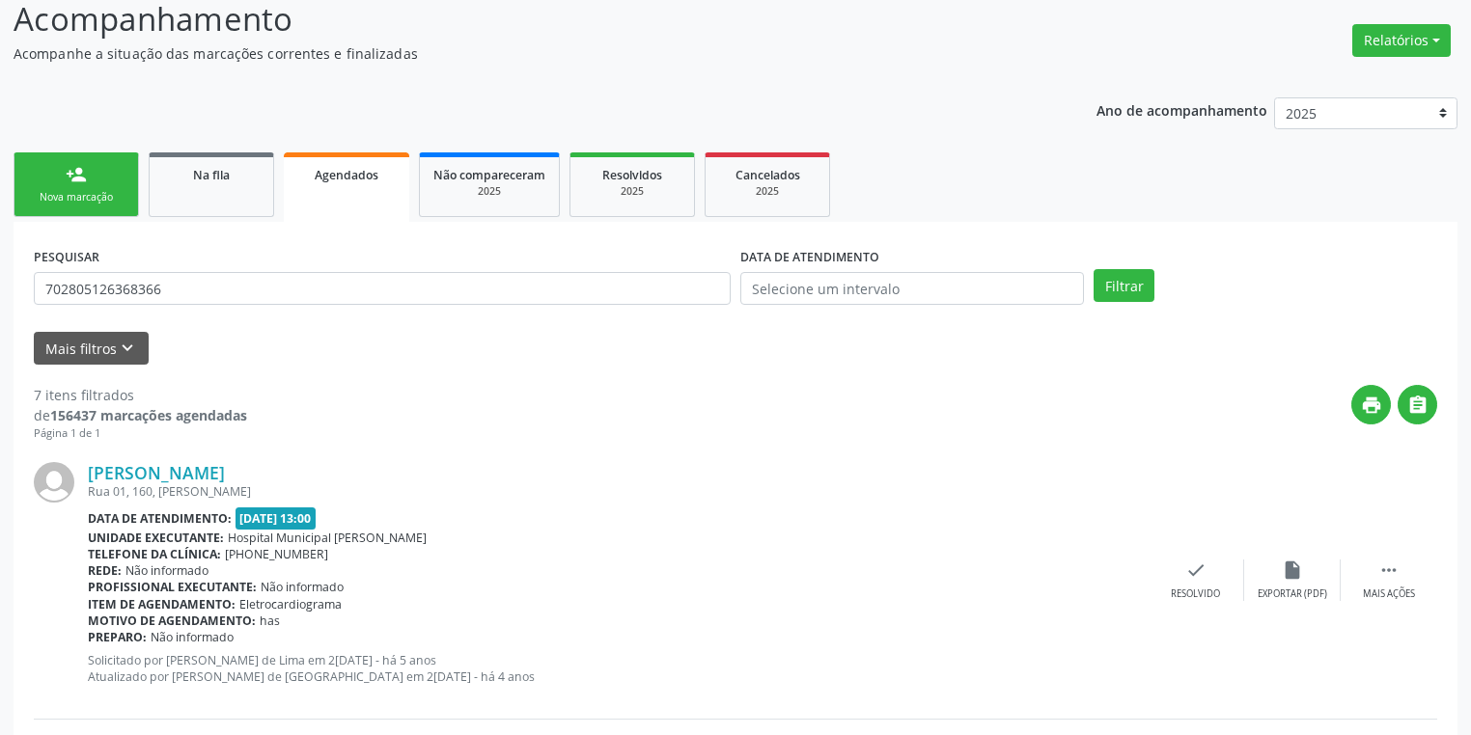
scroll to position [21, 0]
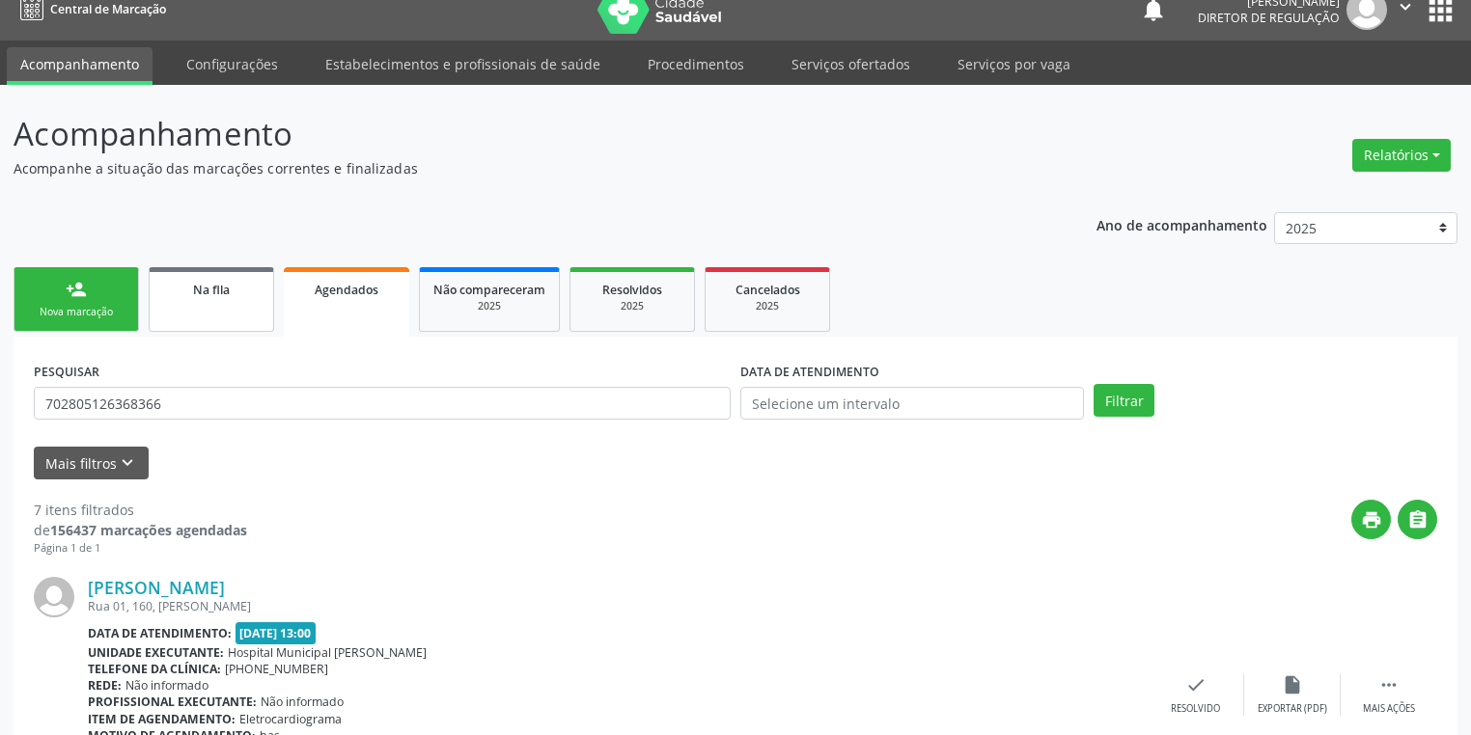
click at [197, 297] on div "Na fila" at bounding box center [211, 289] width 97 height 20
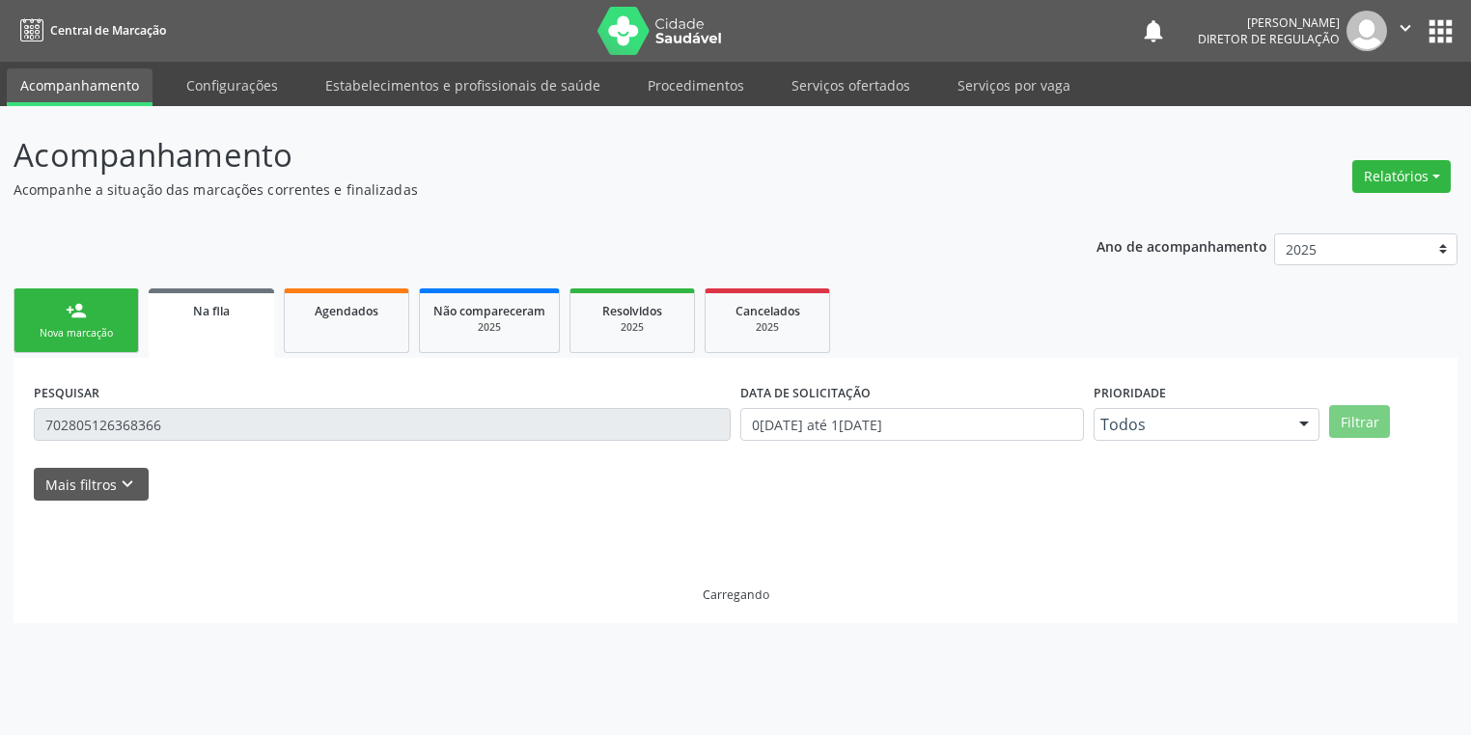
scroll to position [0, 0]
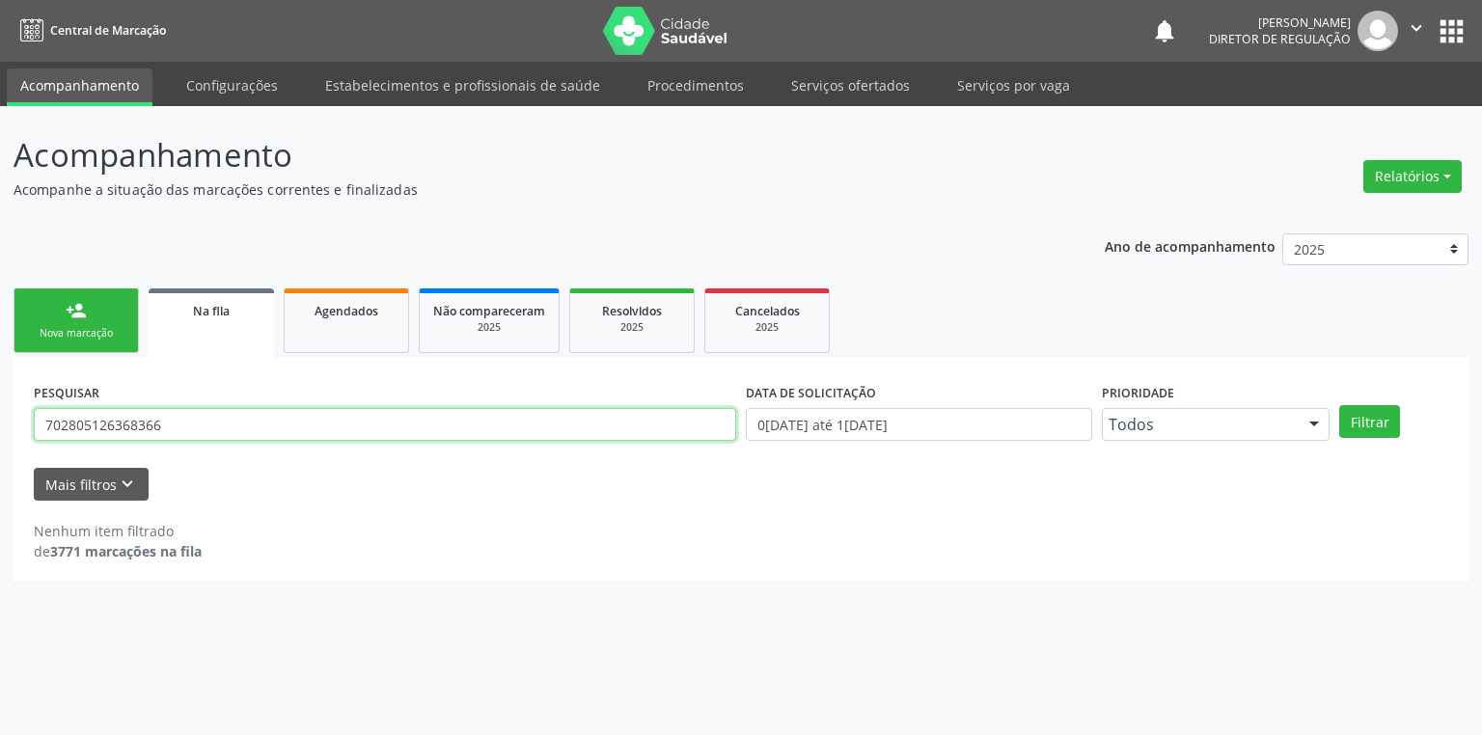
click at [194, 422] on input "702805126368366" at bounding box center [385, 424] width 703 height 33
type input "7"
type input "706405183497087"
click at [1364, 416] on button "Filtrar" at bounding box center [1370, 421] width 61 height 33
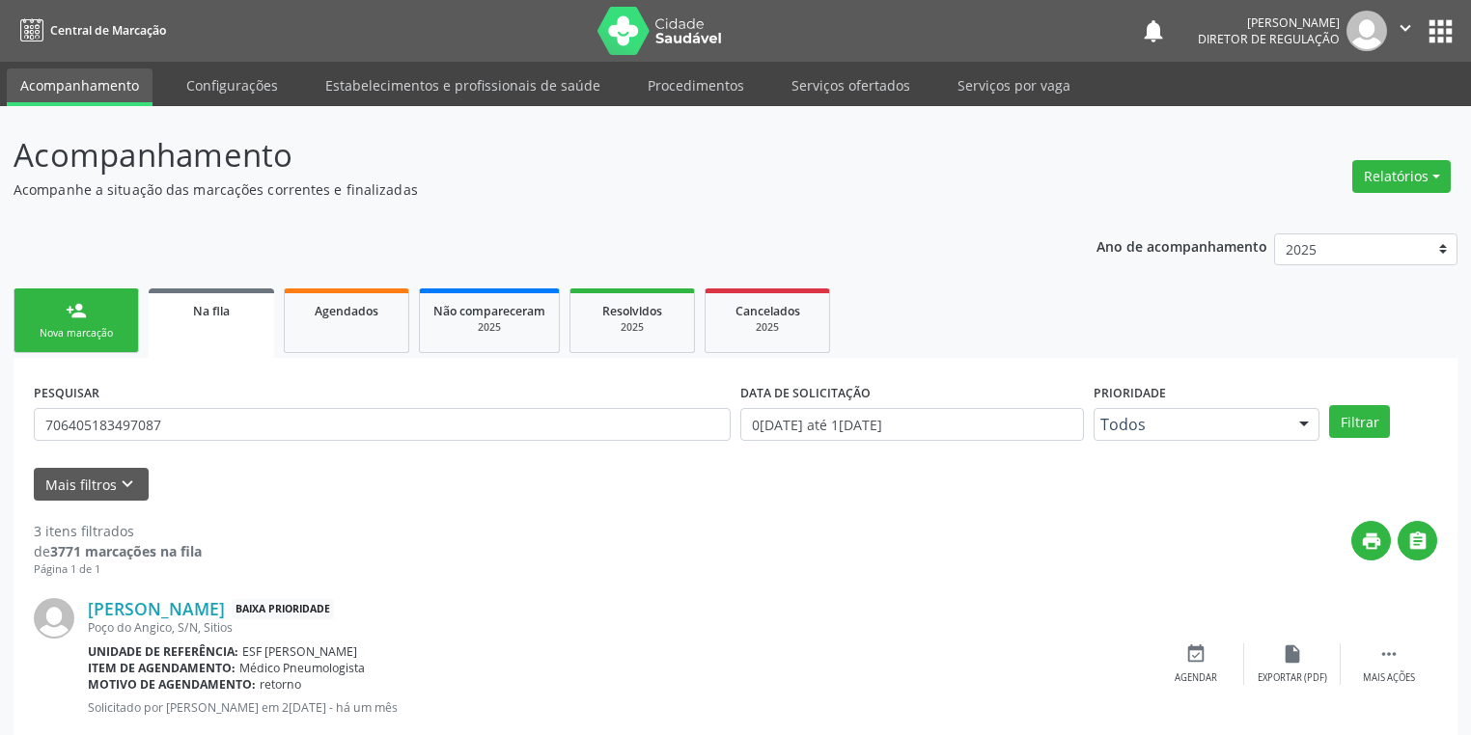
click at [84, 329] on div "Nova marcação" at bounding box center [76, 333] width 97 height 14
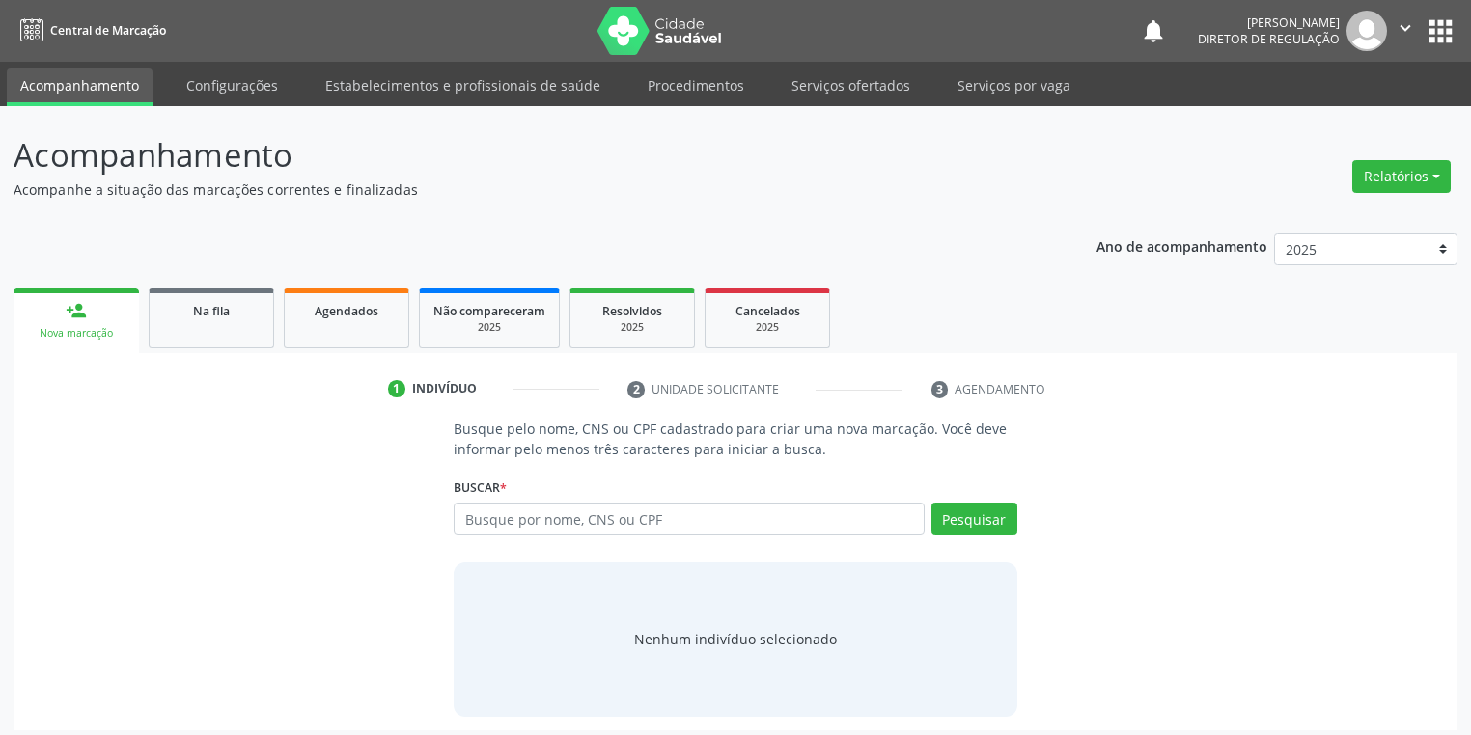
click at [84, 329] on div "Nova marcação" at bounding box center [76, 333] width 98 height 14
click at [520, 514] on input "text" at bounding box center [689, 519] width 471 height 33
type input "706408184879288"
click at [961, 513] on button "Pesquisar" at bounding box center [974, 519] width 86 height 33
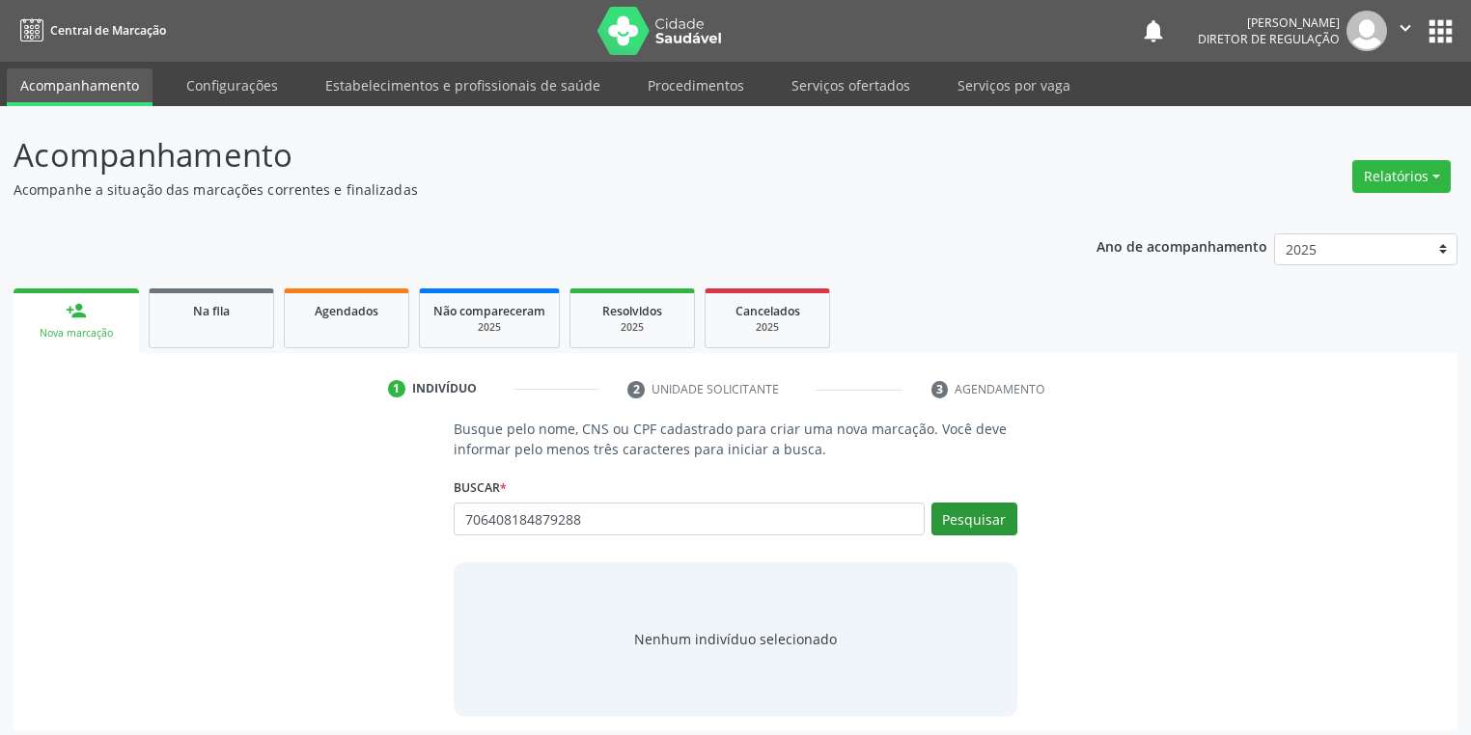
type input "706408184879288"
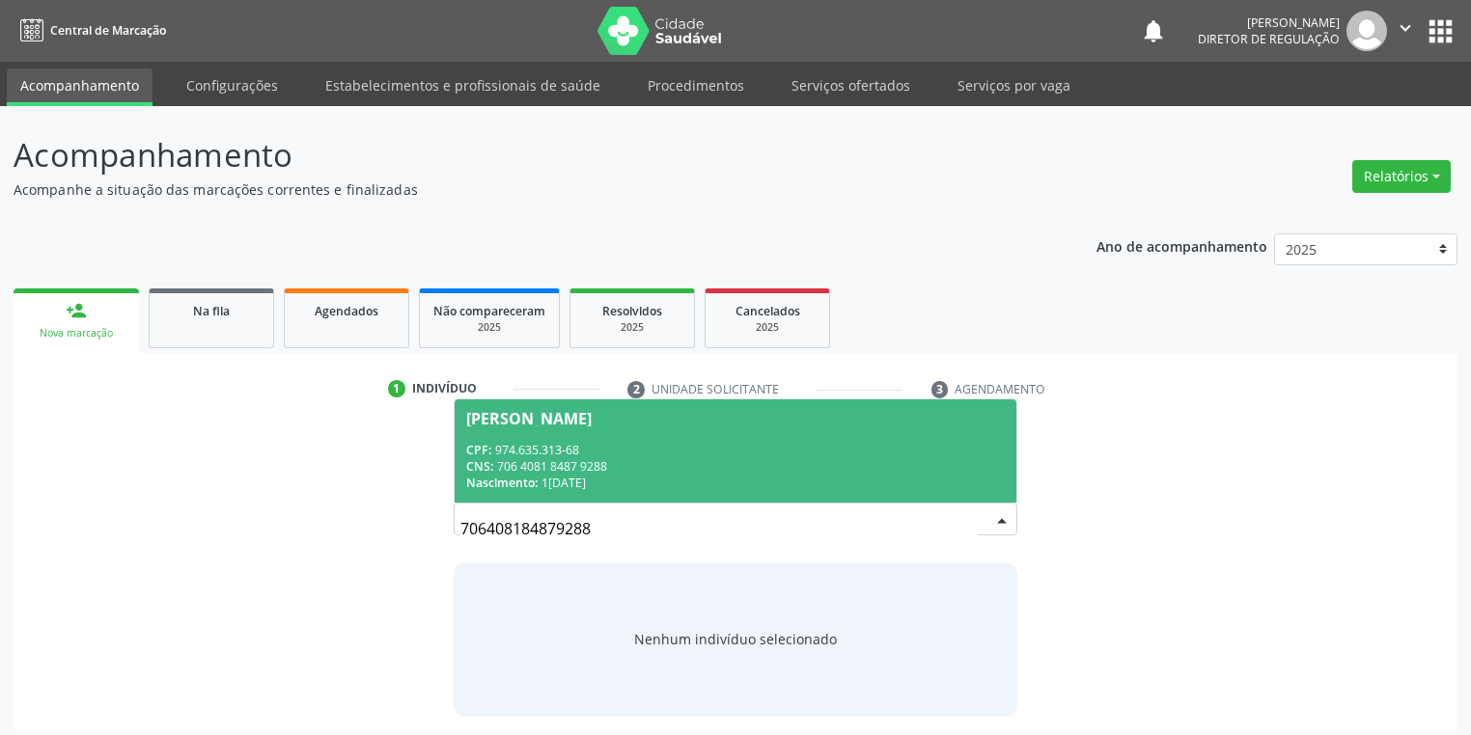
click at [662, 454] on div "CPF: 974.635.313-68" at bounding box center [735, 450] width 539 height 16
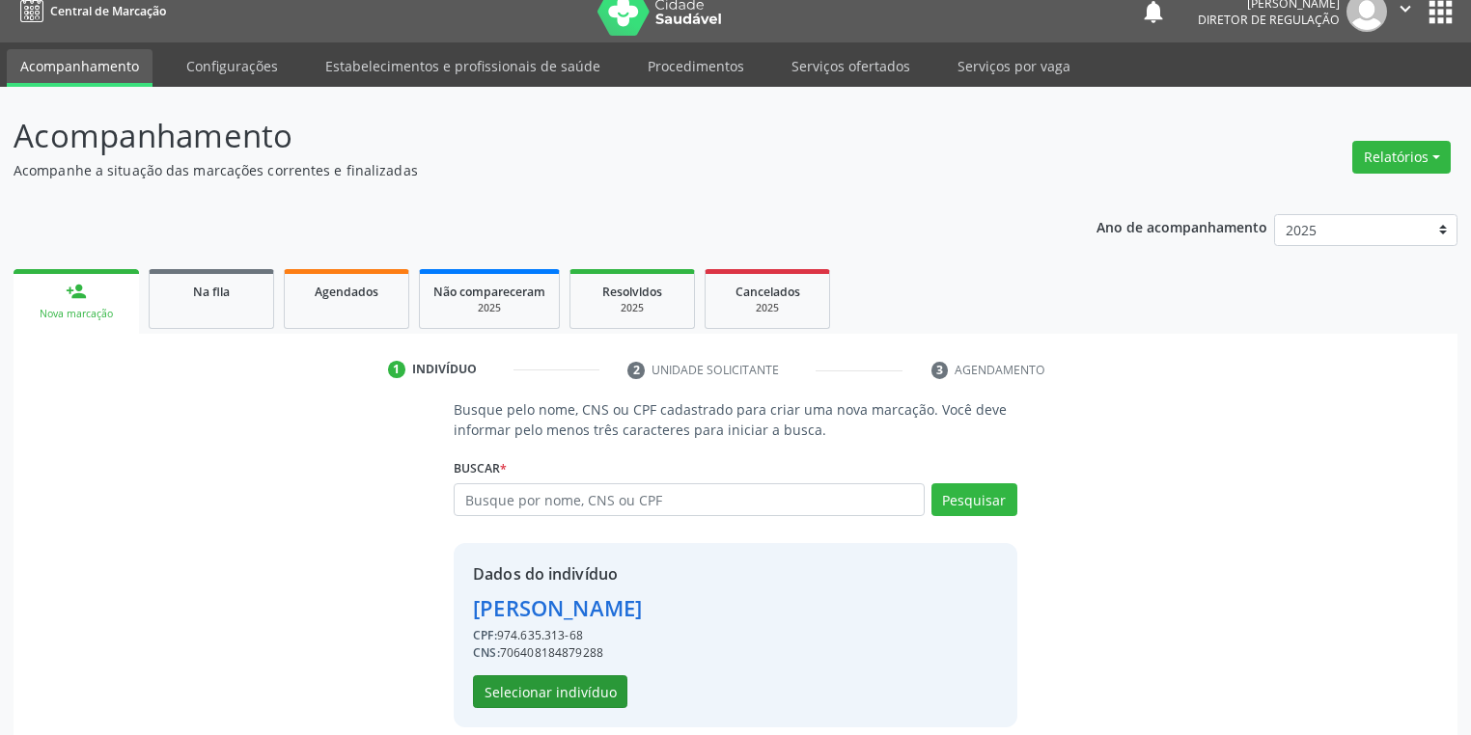
scroll to position [37, 0]
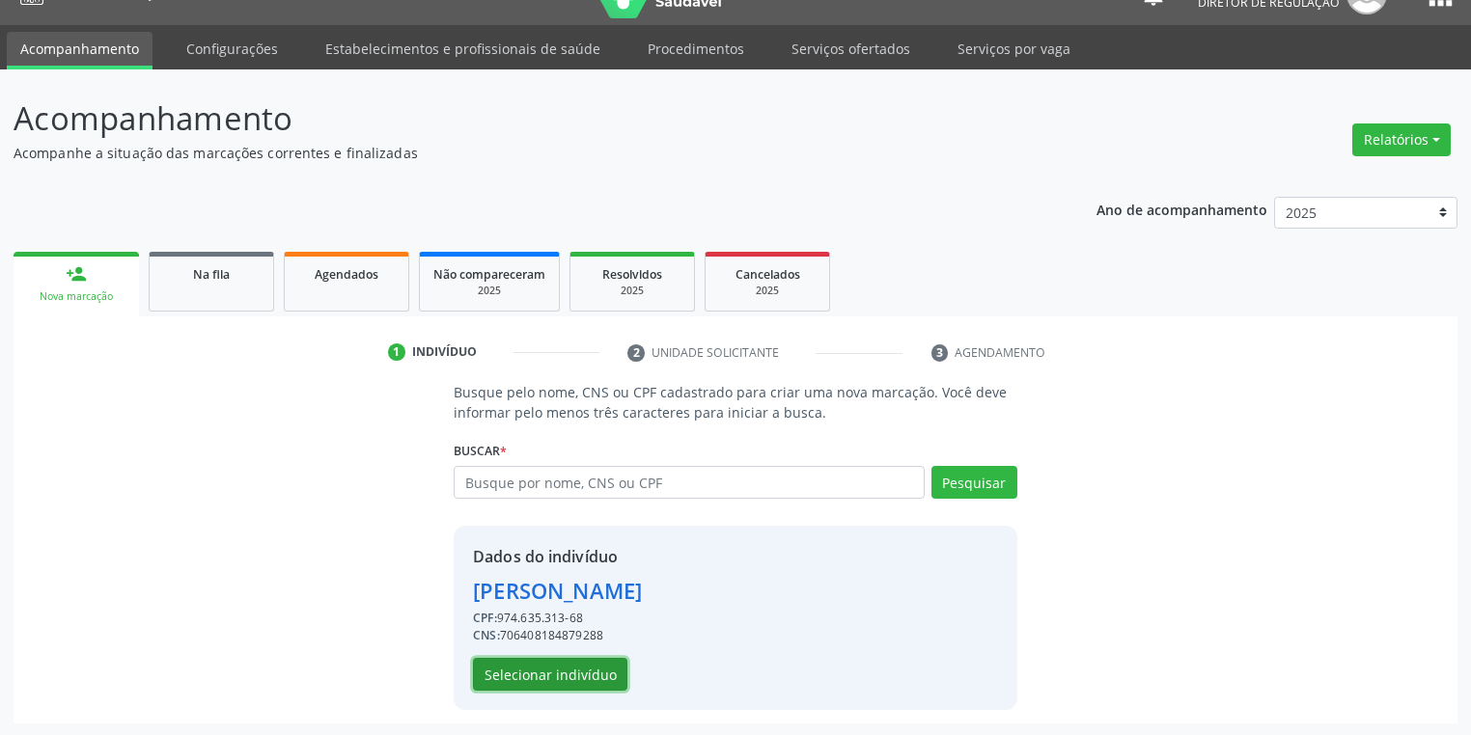
click at [543, 675] on button "Selecionar indivíduo" at bounding box center [550, 674] width 154 height 33
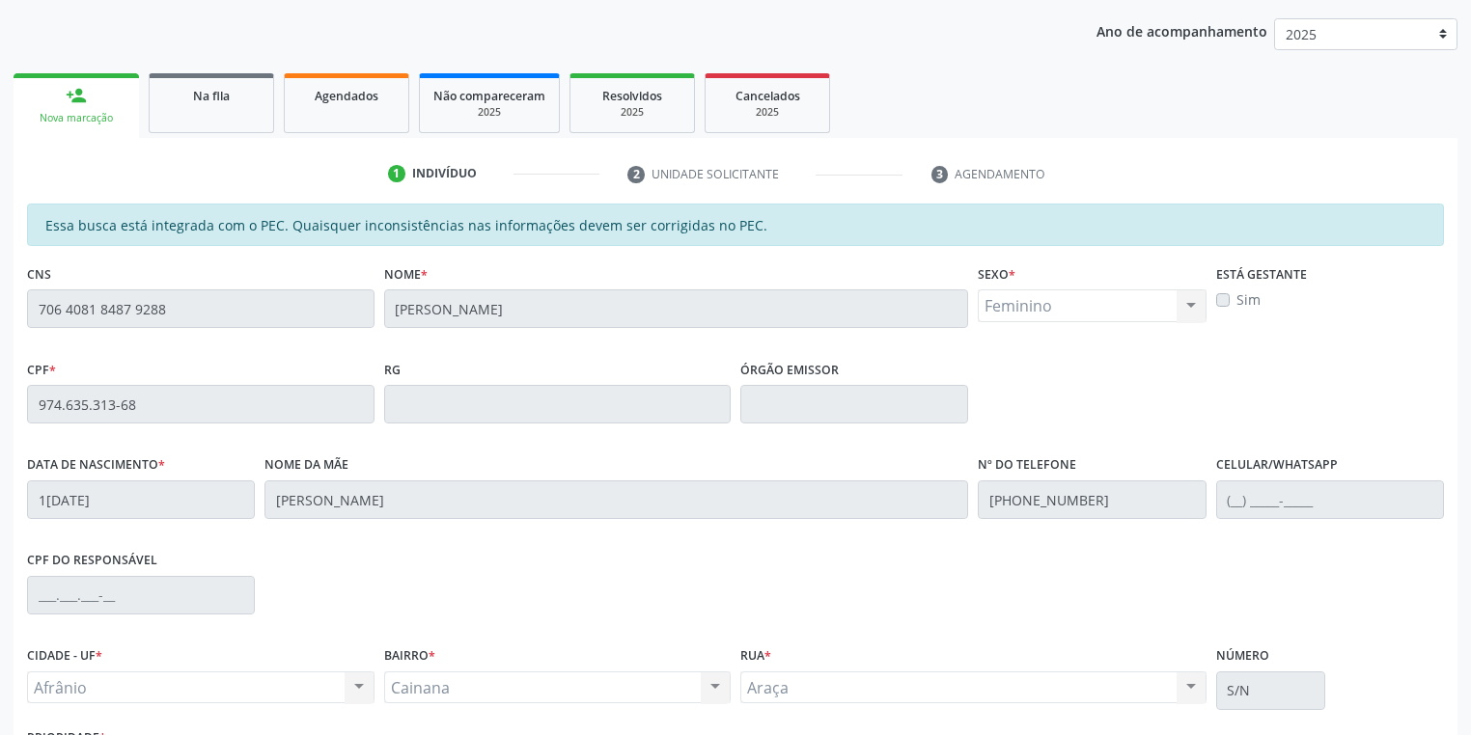
scroll to position [366, 0]
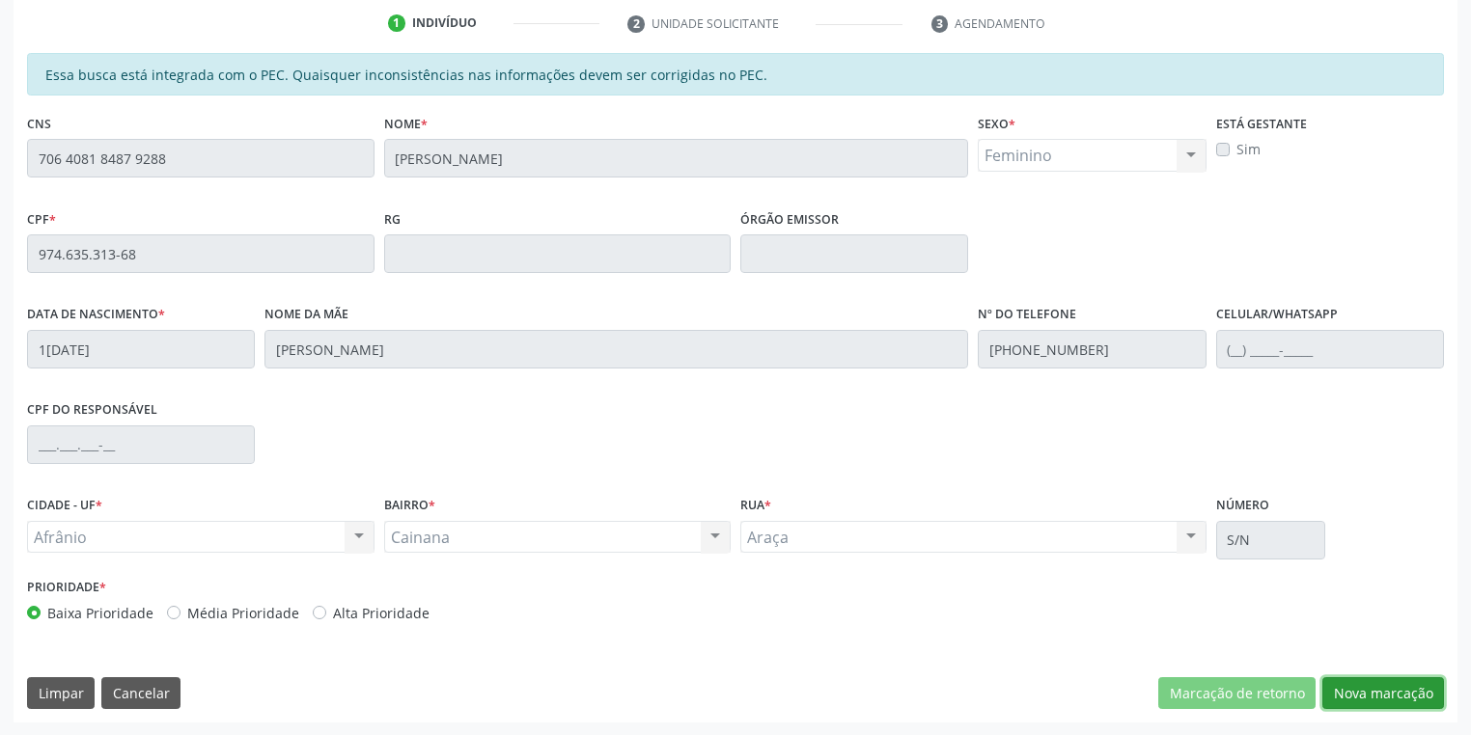
click at [1376, 684] on button "Nova marcação" at bounding box center [1383, 694] width 122 height 33
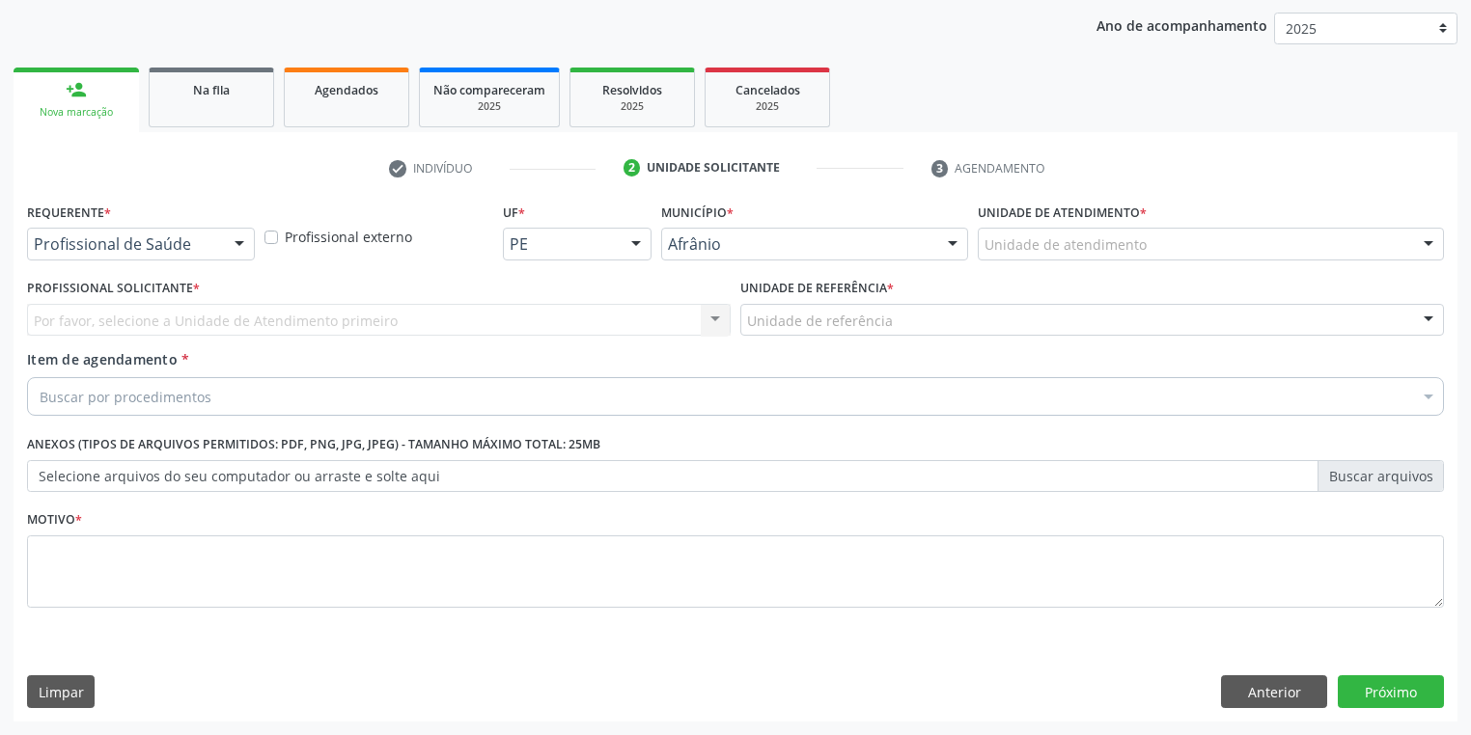
scroll to position [220, 0]
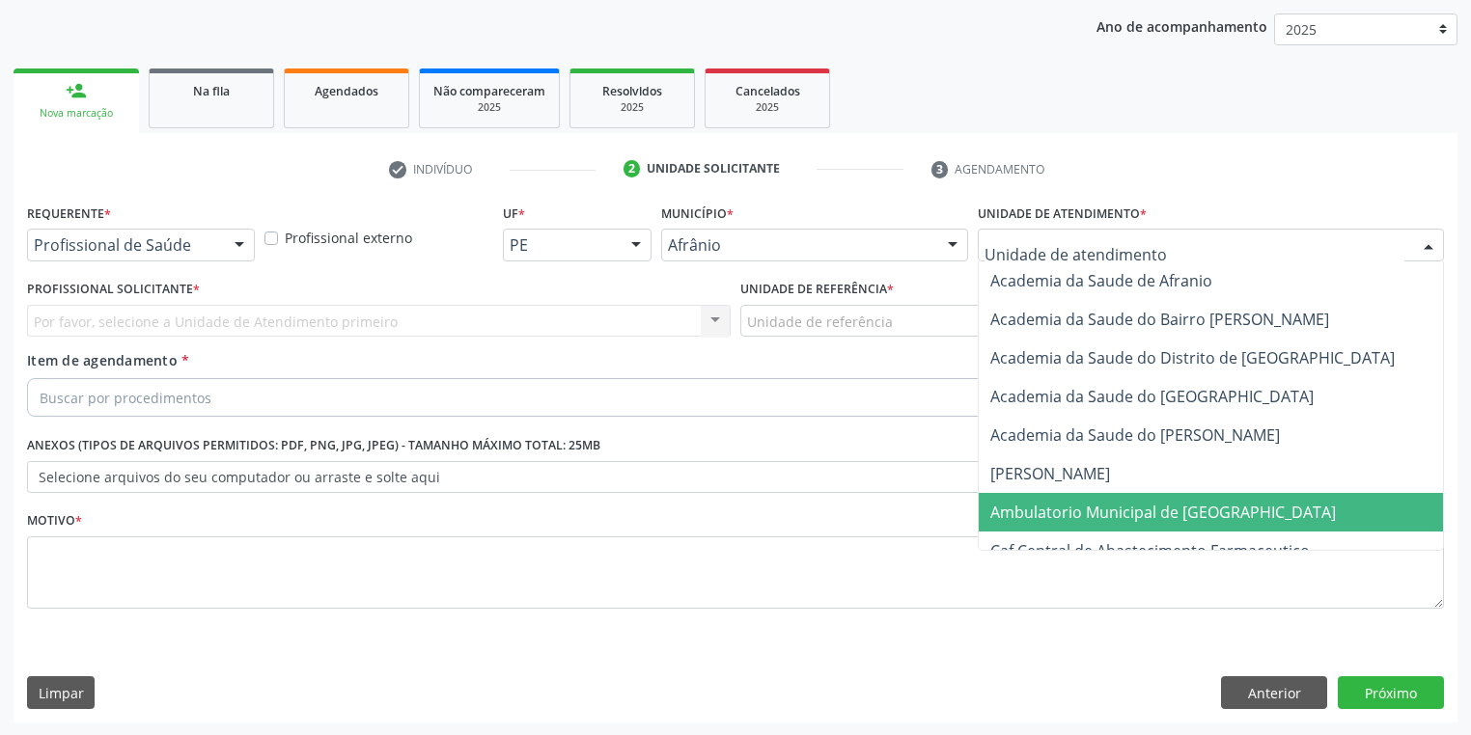
drag, startPoint x: 1036, startPoint y: 510, endPoint x: 987, endPoint y: 471, distance: 61.8
click at [1035, 510] on span "Ambulatorio Municipal de [GEOGRAPHIC_DATA]" at bounding box center [1163, 512] width 346 height 21
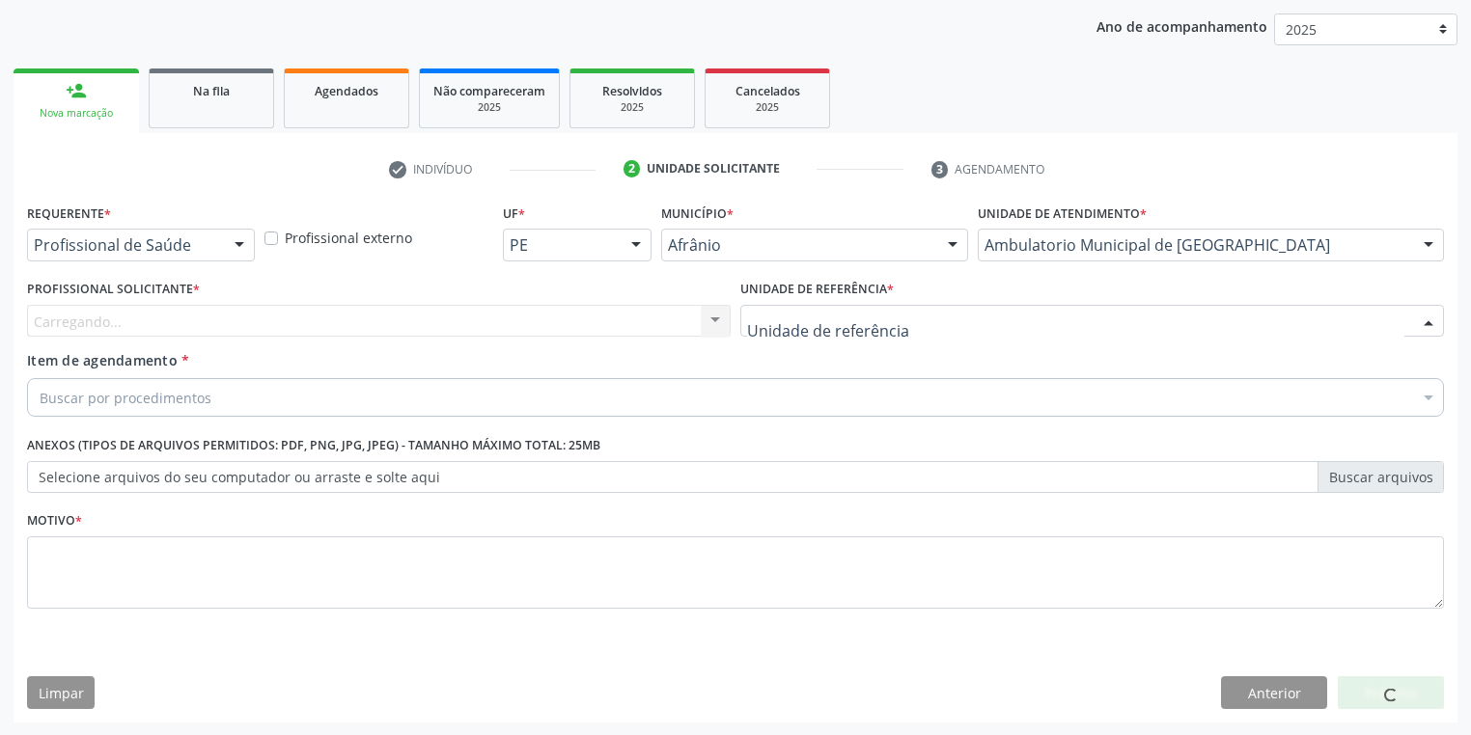
drag, startPoint x: 762, startPoint y: 330, endPoint x: 765, endPoint y: 394, distance: 63.8
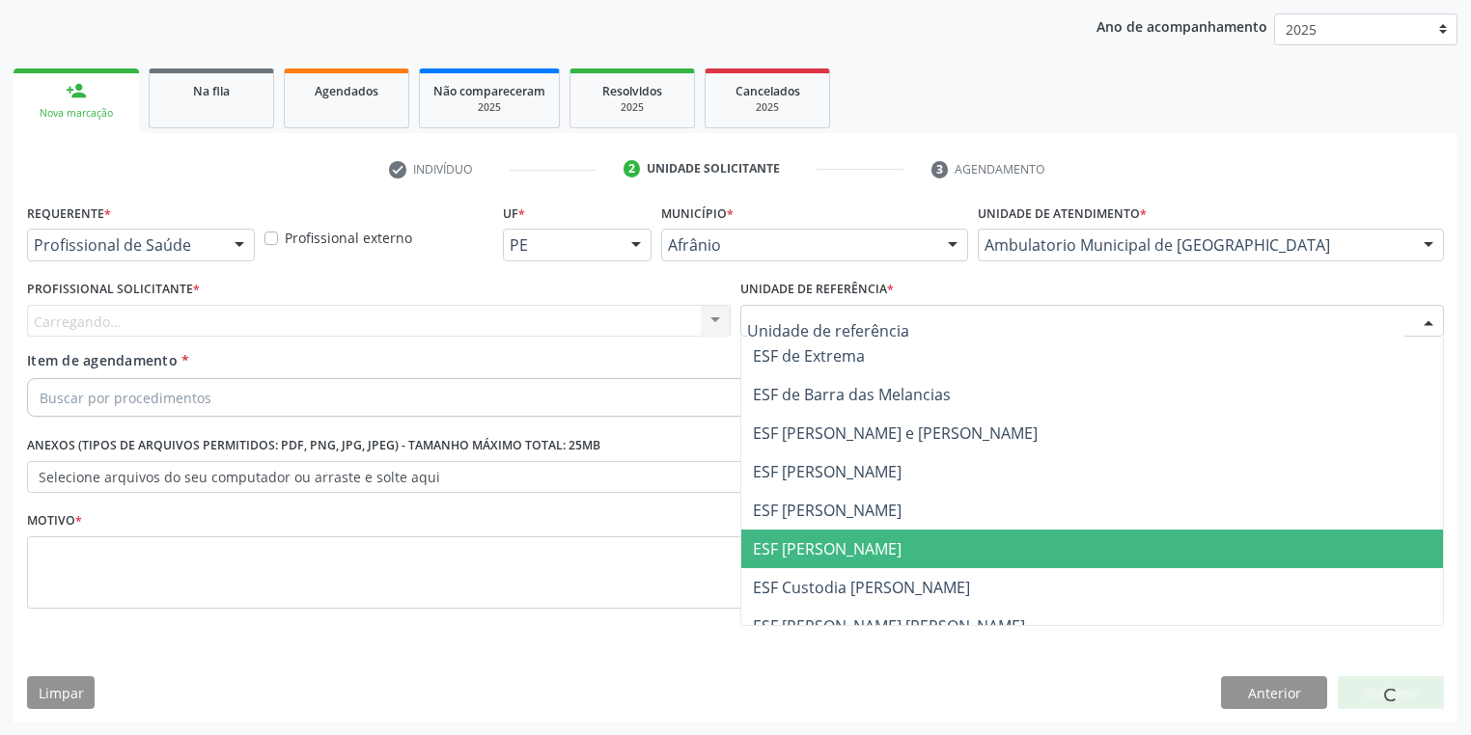
click at [766, 560] on span "ESF [PERSON_NAME]" at bounding box center [1092, 549] width 702 height 39
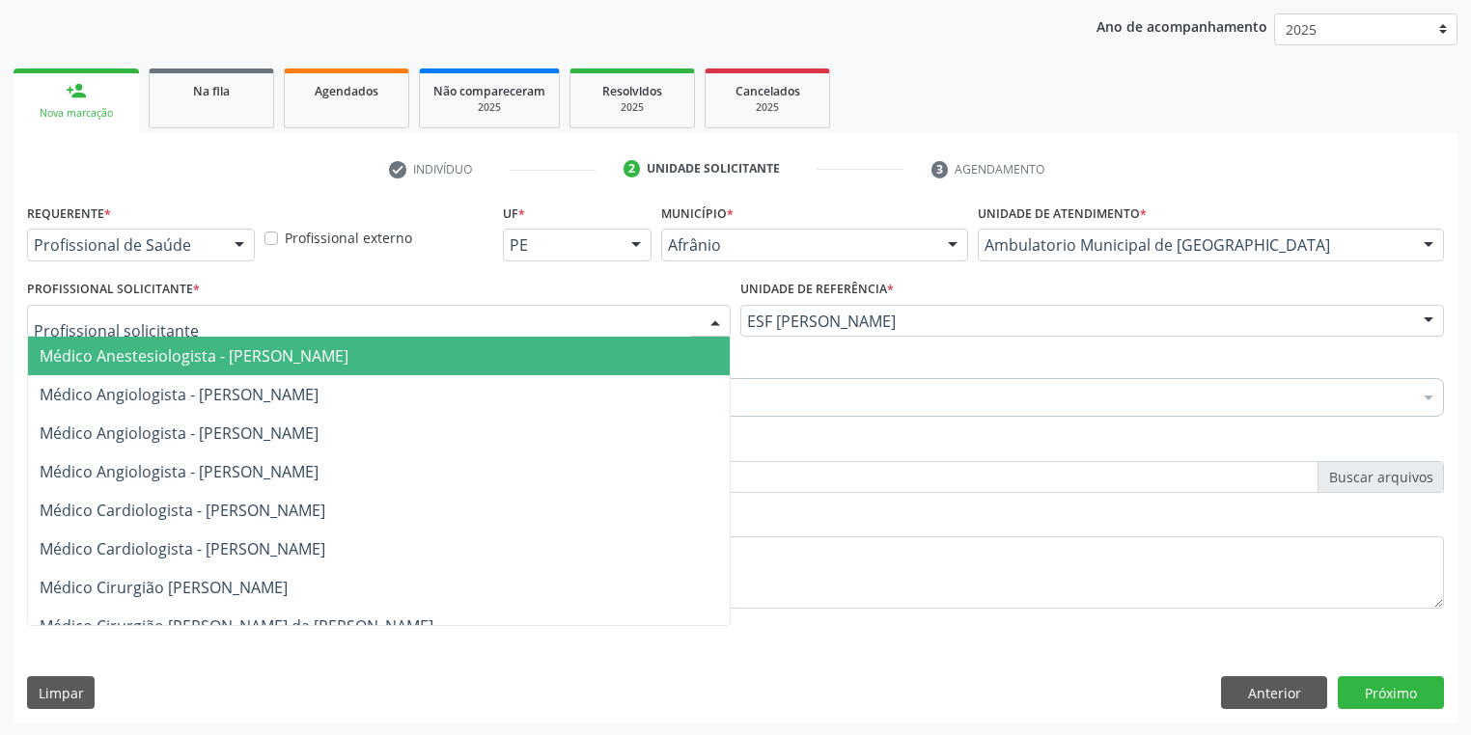
drag, startPoint x: 143, startPoint y: 313, endPoint x: 143, endPoint y: 364, distance: 51.2
click at [144, 372] on span "Médico Anestesiologista - [PERSON_NAME]" at bounding box center [379, 356] width 702 height 39
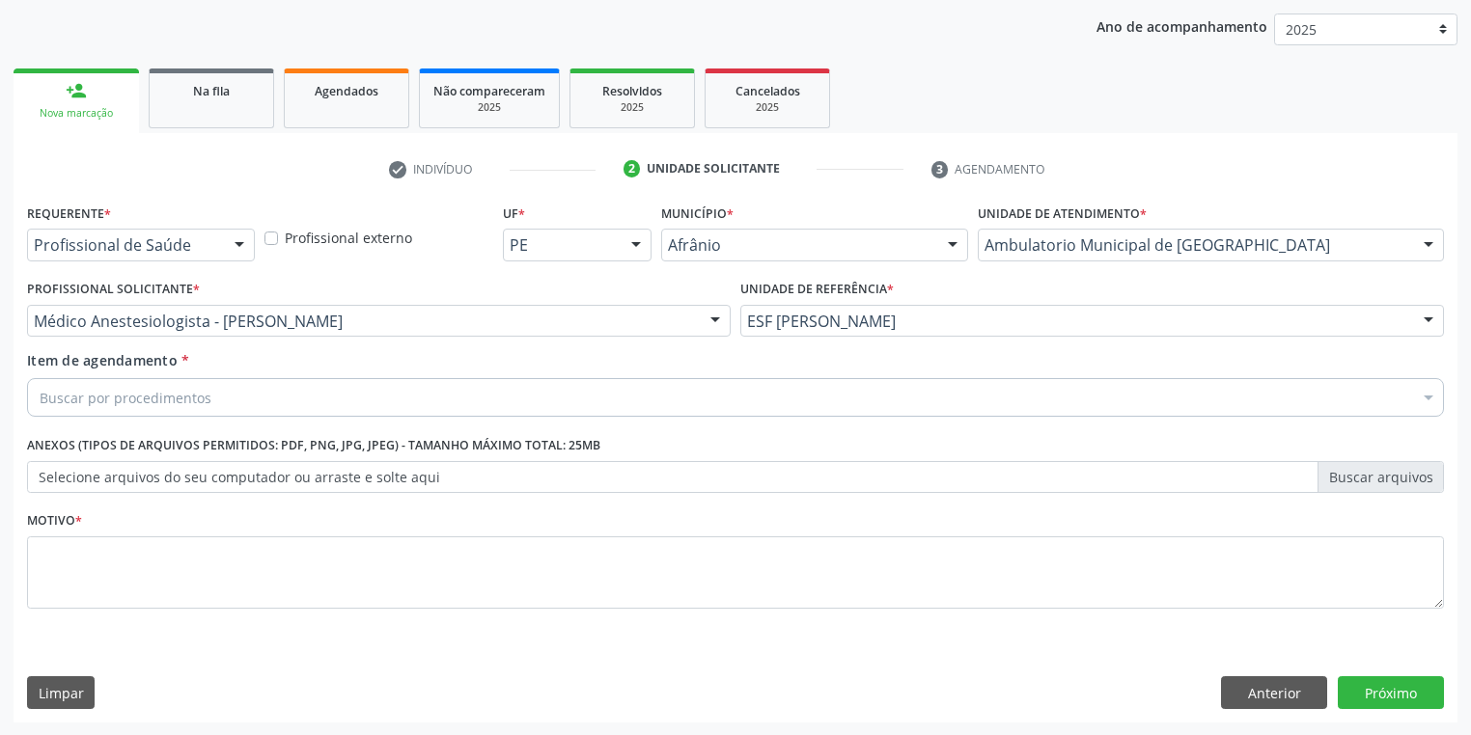
click at [144, 378] on div "Buscar por procedimentos" at bounding box center [735, 397] width 1417 height 39
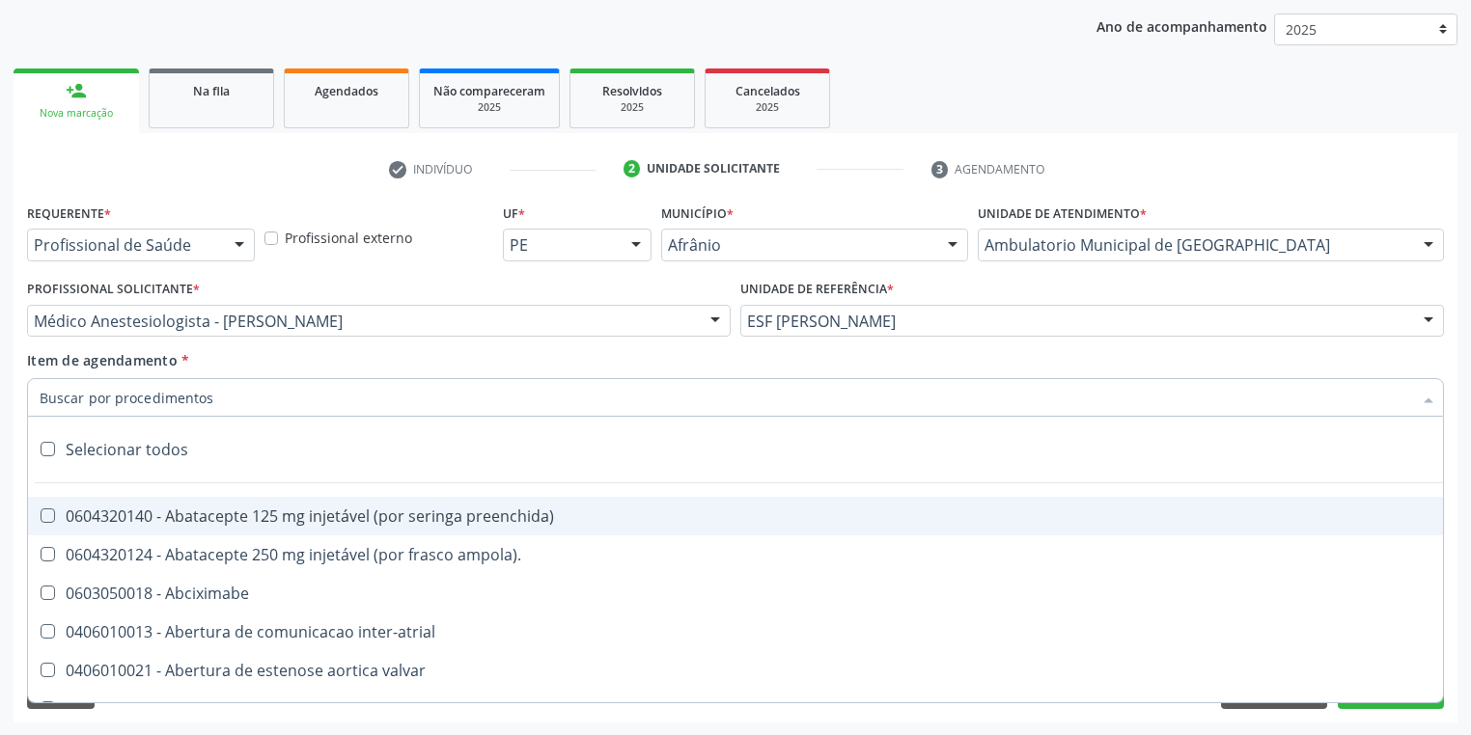
click at [138, 400] on input "Item de agendamento *" at bounding box center [726, 397] width 1372 height 39
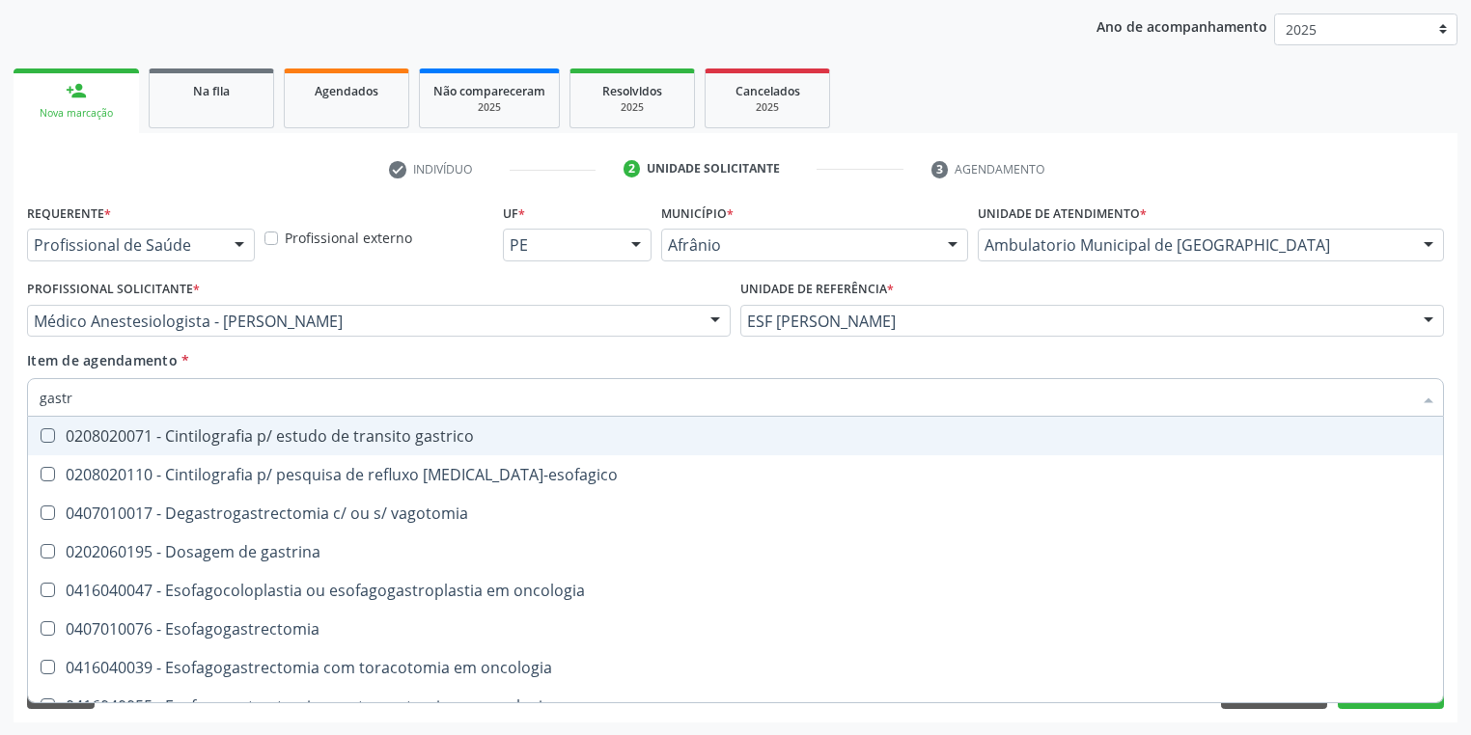
type input "[MEDICAL_DATA]"
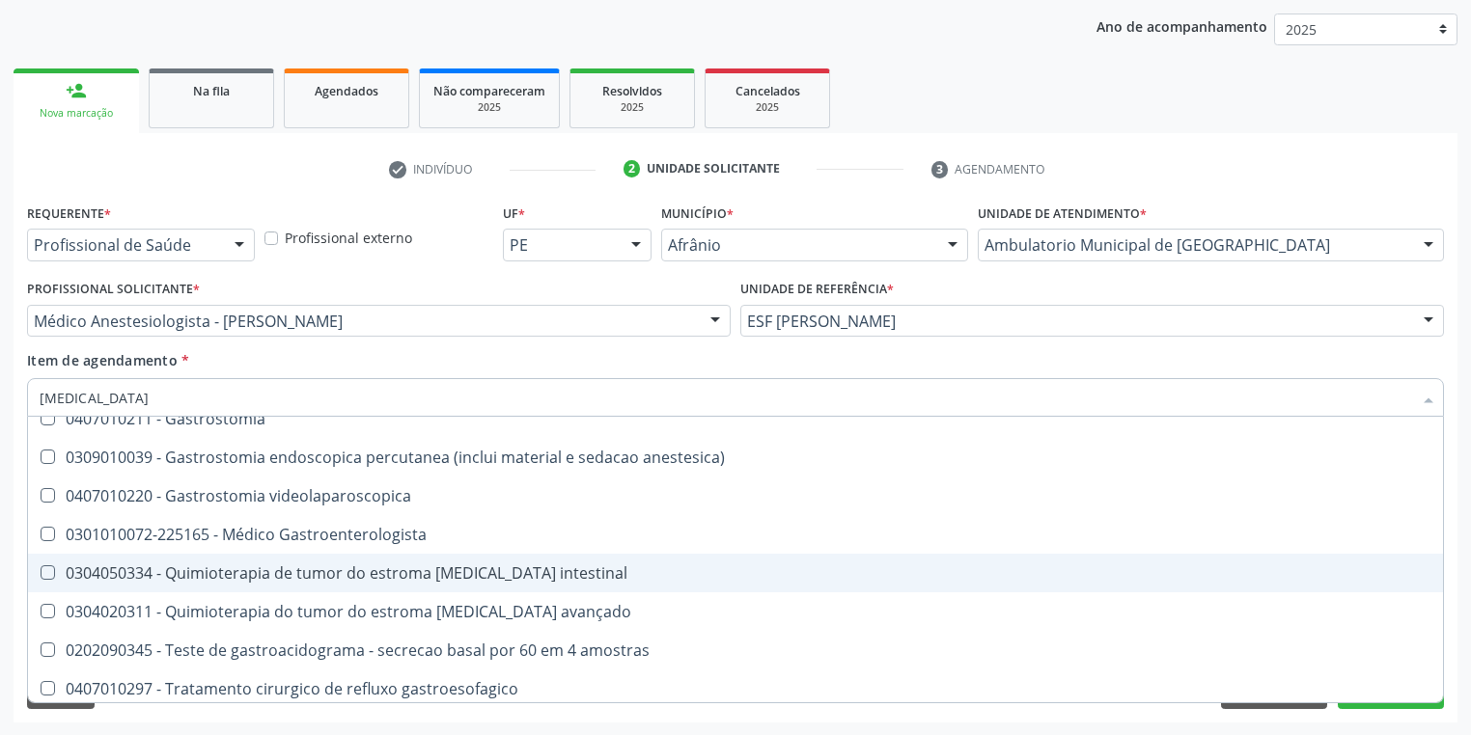
scroll to position [409, 0]
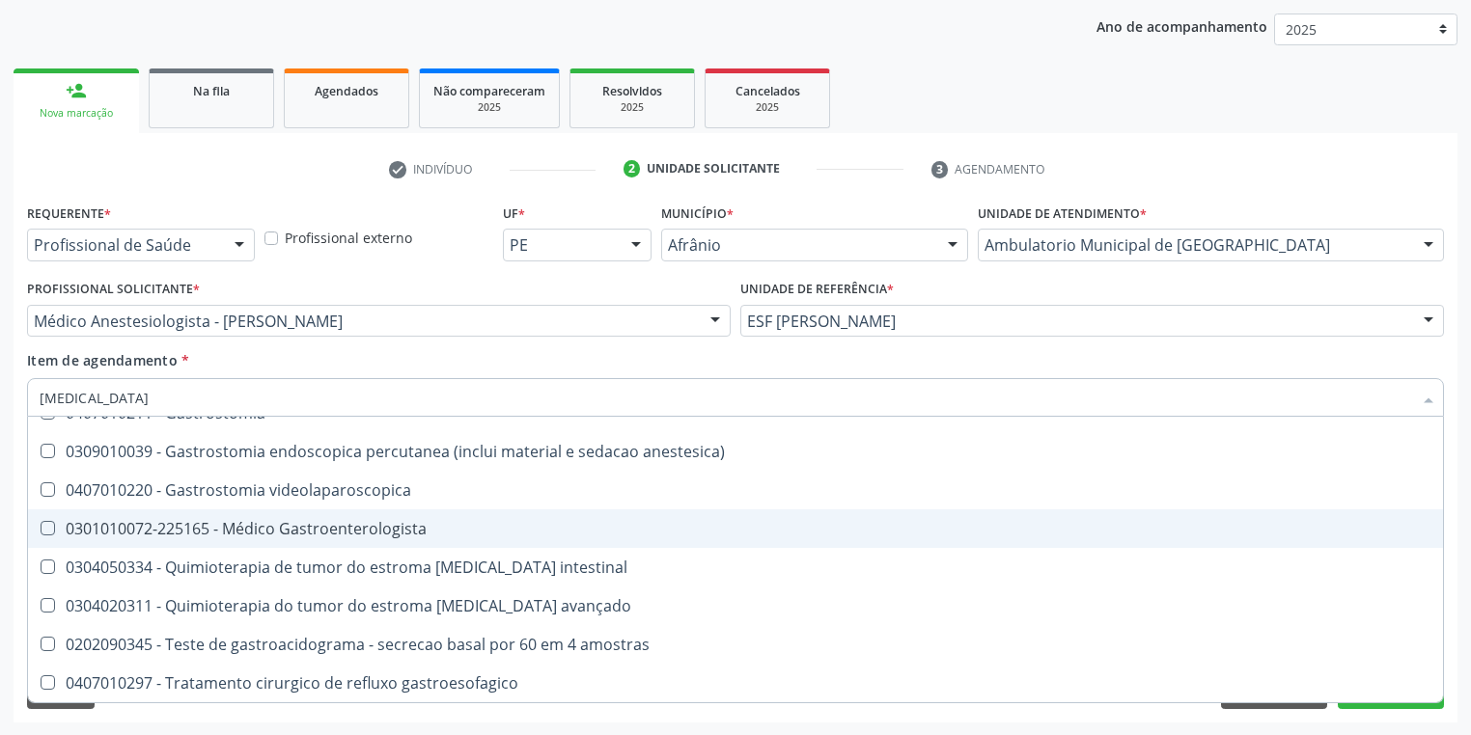
click at [219, 537] on div "0301010072-225165 - Médico Gastroenterologista" at bounding box center [736, 528] width 1392 height 15
checkbox Gastroenterologista "true"
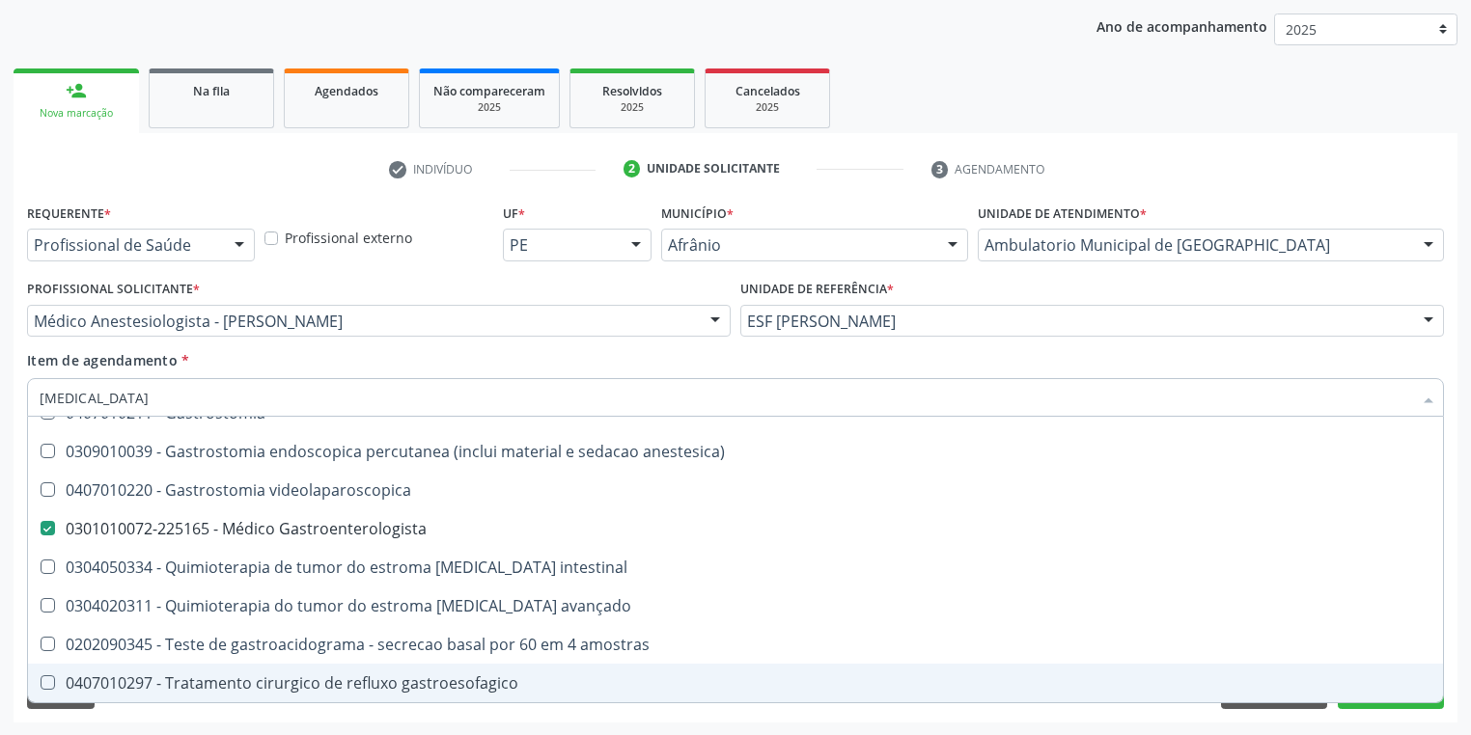
click at [134, 715] on div "Requerente * Profissional de Saúde Profissional de Saúde Paciente Nenhum result…" at bounding box center [736, 461] width 1444 height 524
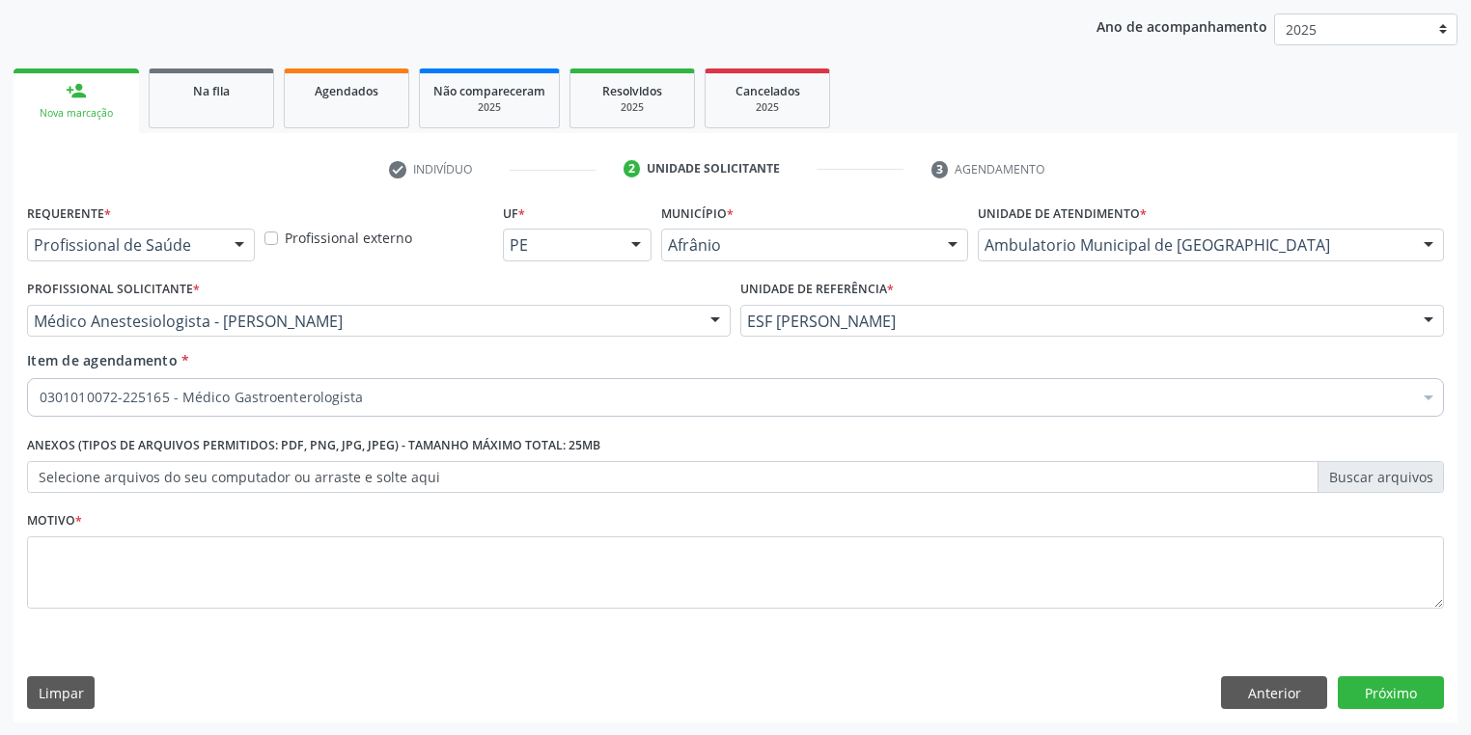
scroll to position [0, 0]
click at [87, 555] on textarea at bounding box center [735, 573] width 1417 height 73
type textarea "*"
click at [1379, 695] on button "Próximo" at bounding box center [1391, 693] width 106 height 33
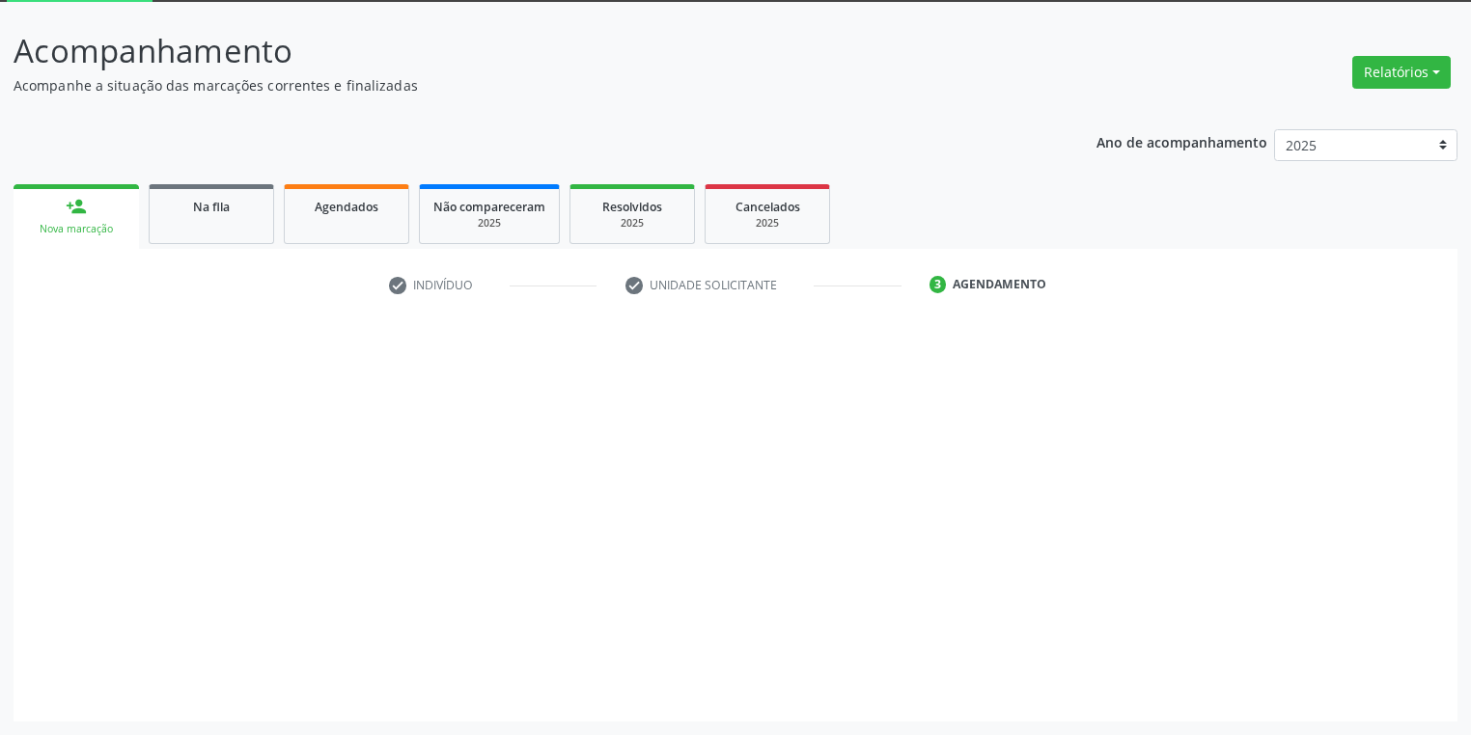
scroll to position [103, 0]
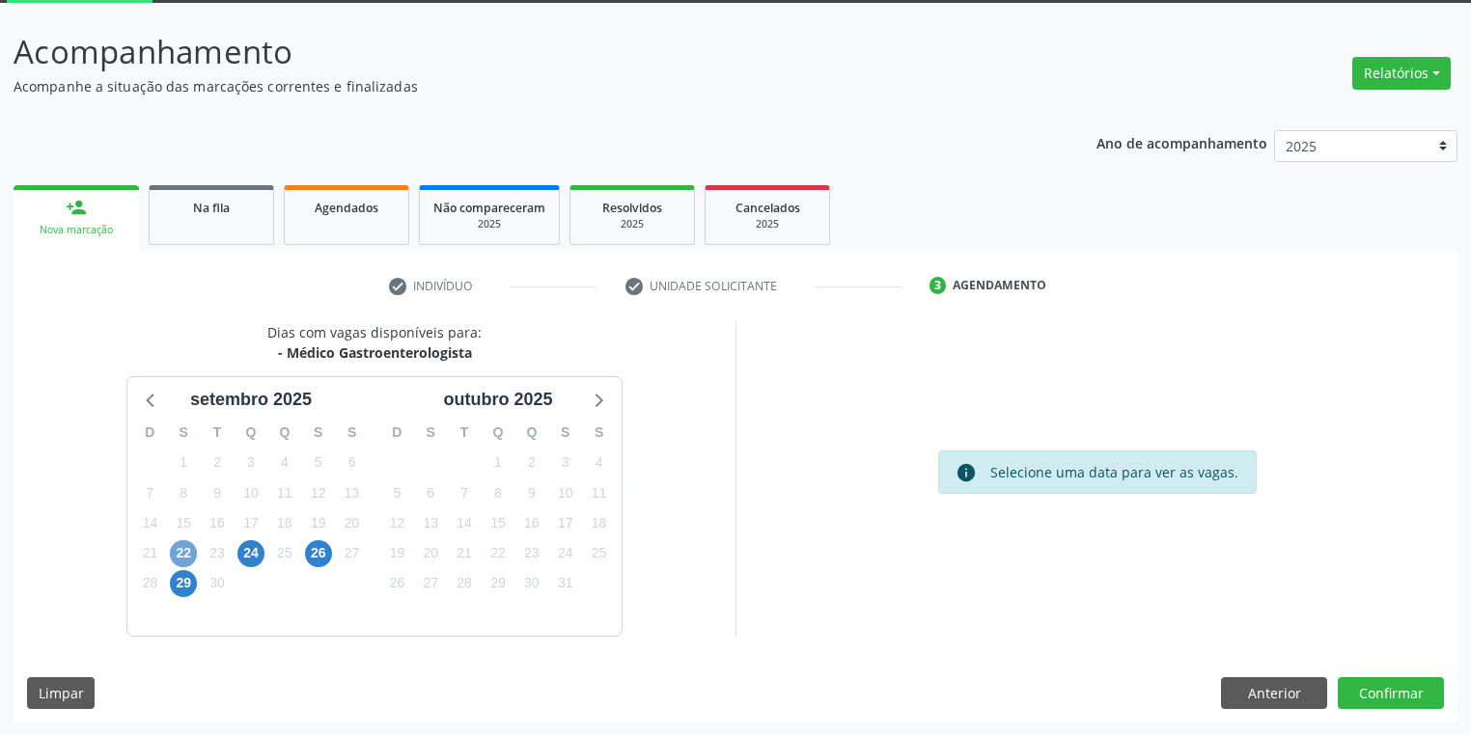
click at [181, 557] on span "22" at bounding box center [183, 553] width 27 height 27
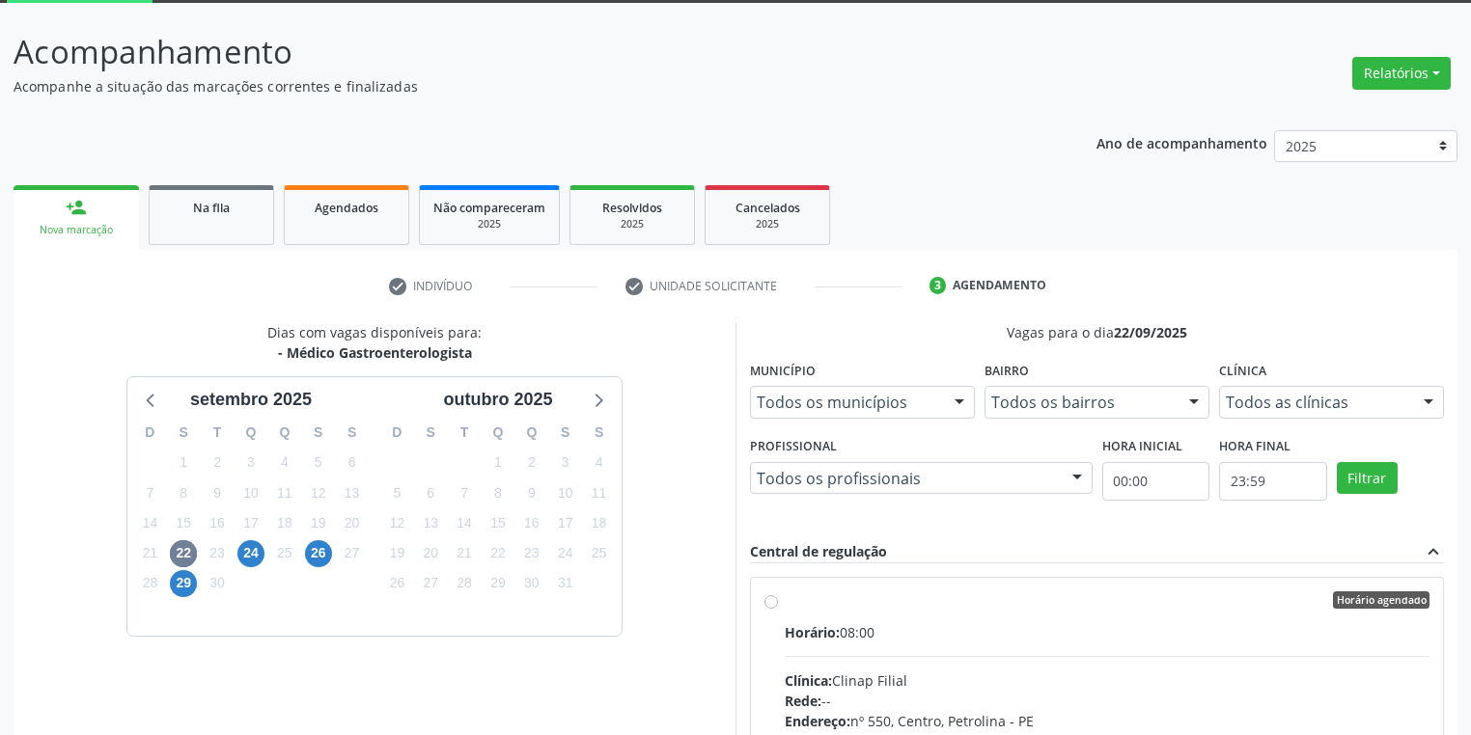
click at [1058, 617] on label "Horário agendado Horário: 08:00 Clínica: Clinap Filial Rede: -- Endereço: nº 55…" at bounding box center [1107, 740] width 645 height 296
click at [778, 609] on input "Horário agendado Horário: 08:00 Clínica: Clinap Filial Rede: -- Endereço: nº 55…" at bounding box center [771, 600] width 14 height 17
radio input "true"
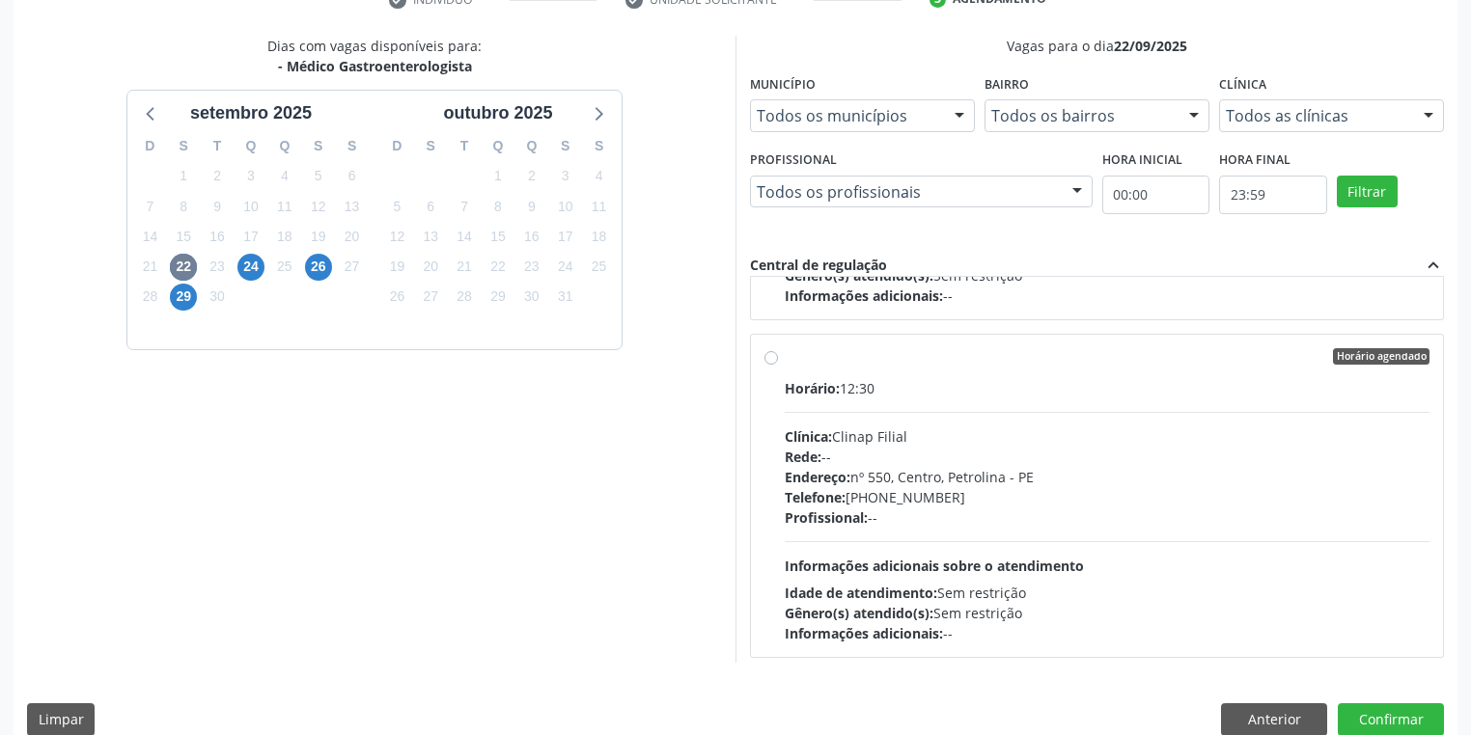
scroll to position [417, 0]
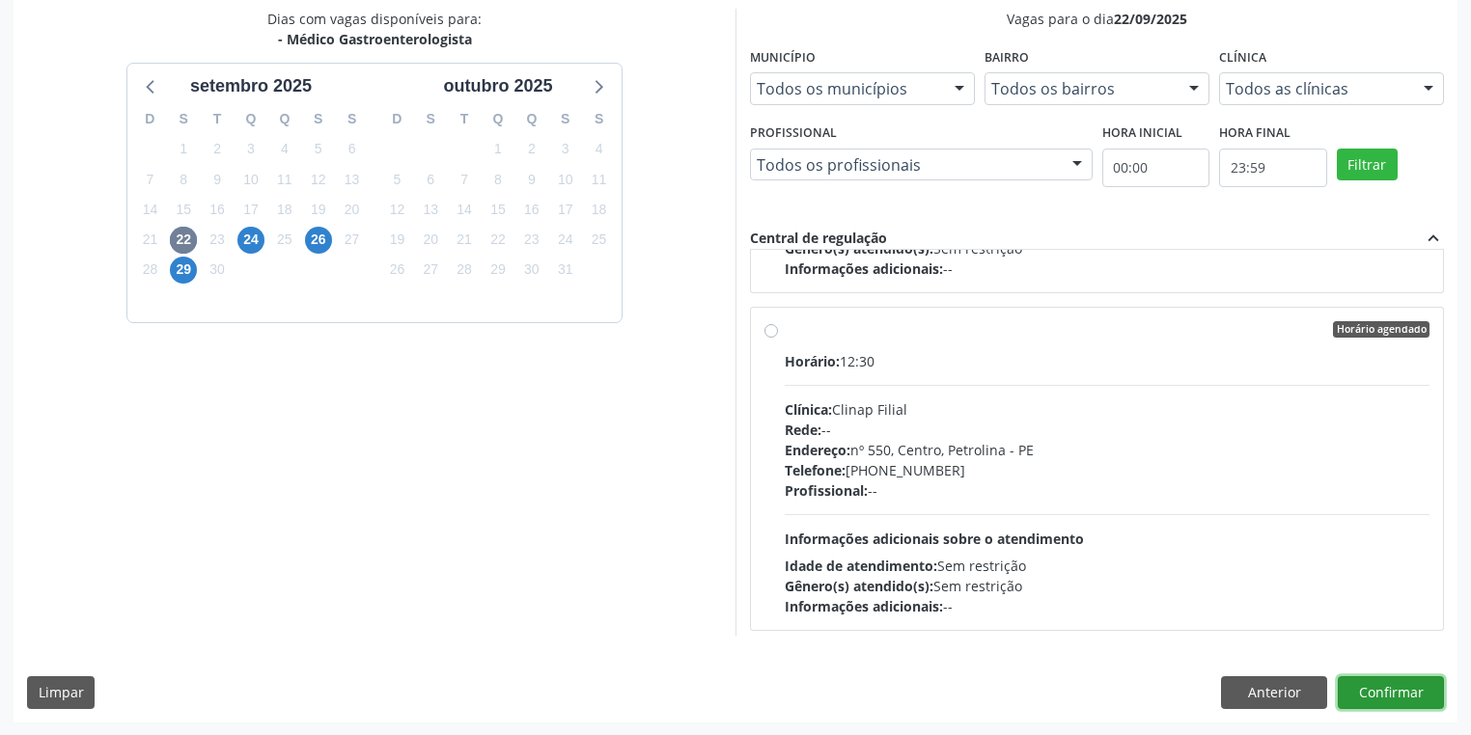
click at [1375, 695] on button "Confirmar" at bounding box center [1391, 693] width 106 height 33
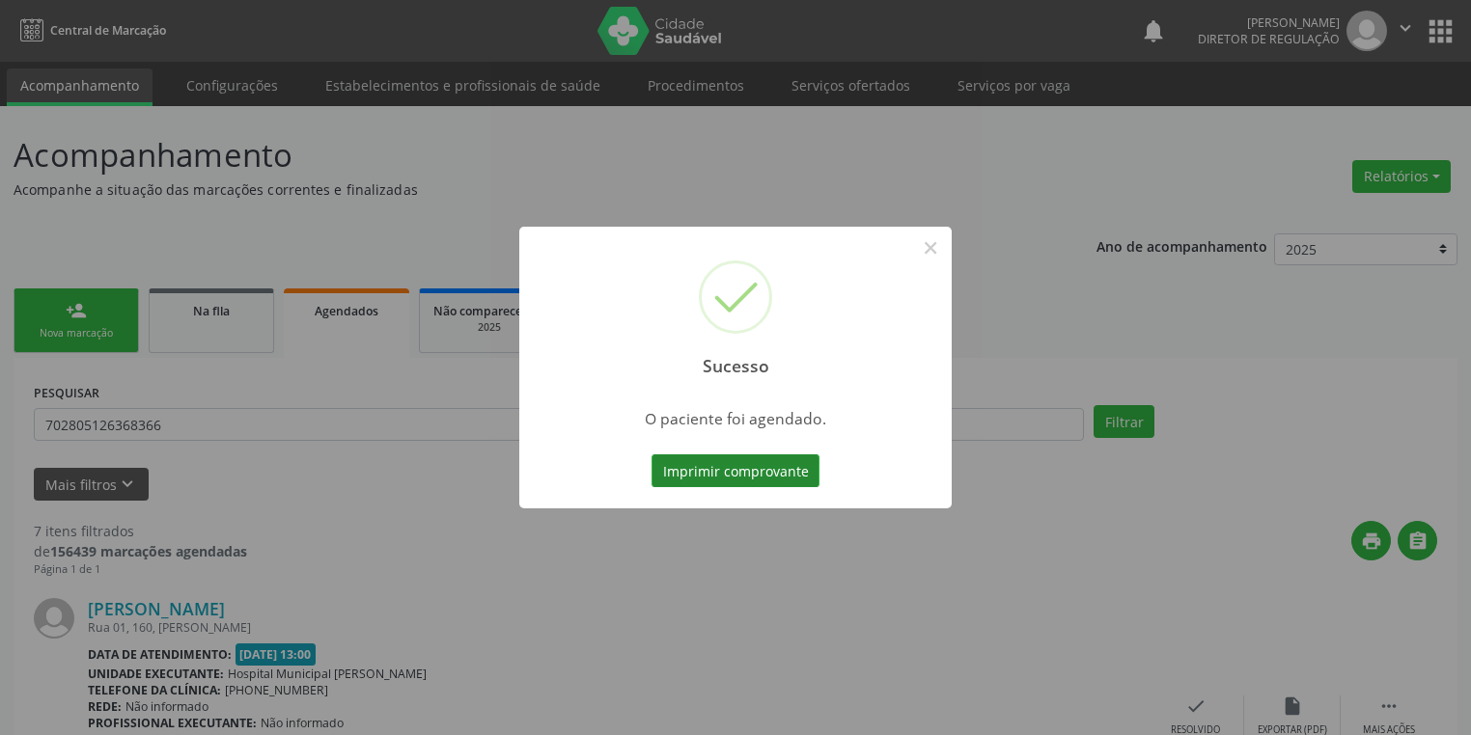
click at [756, 468] on button "Imprimir comprovante" at bounding box center [735, 471] width 168 height 33
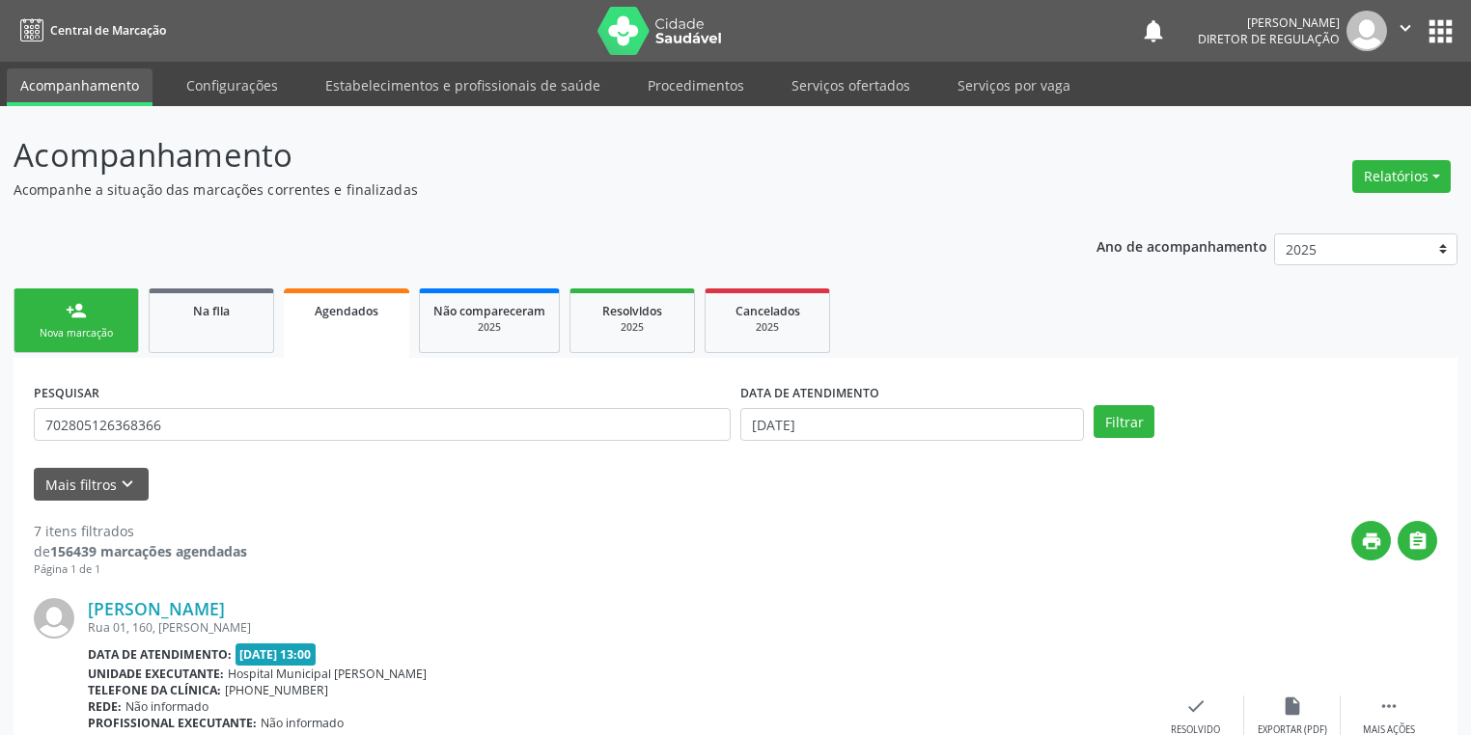
click at [96, 347] on link "person_add Nova marcação" at bounding box center [76, 321] width 125 height 65
click at [101, 345] on link "person_add Nova marcação" at bounding box center [76, 321] width 125 height 65
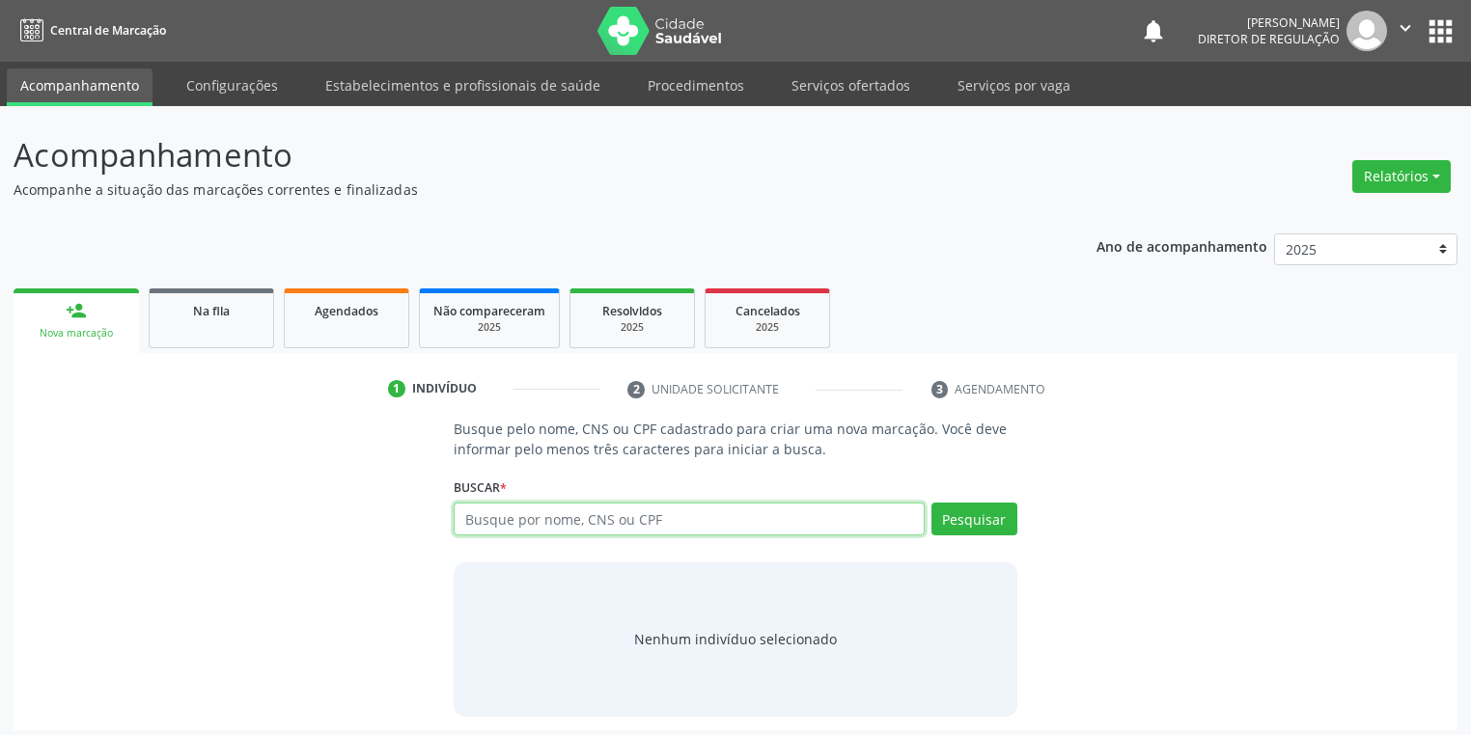
click at [528, 526] on input "text" at bounding box center [689, 519] width 471 height 33
type input "7"
type input "700905926341996"
click at [973, 520] on button "Pesquisar" at bounding box center [974, 519] width 86 height 33
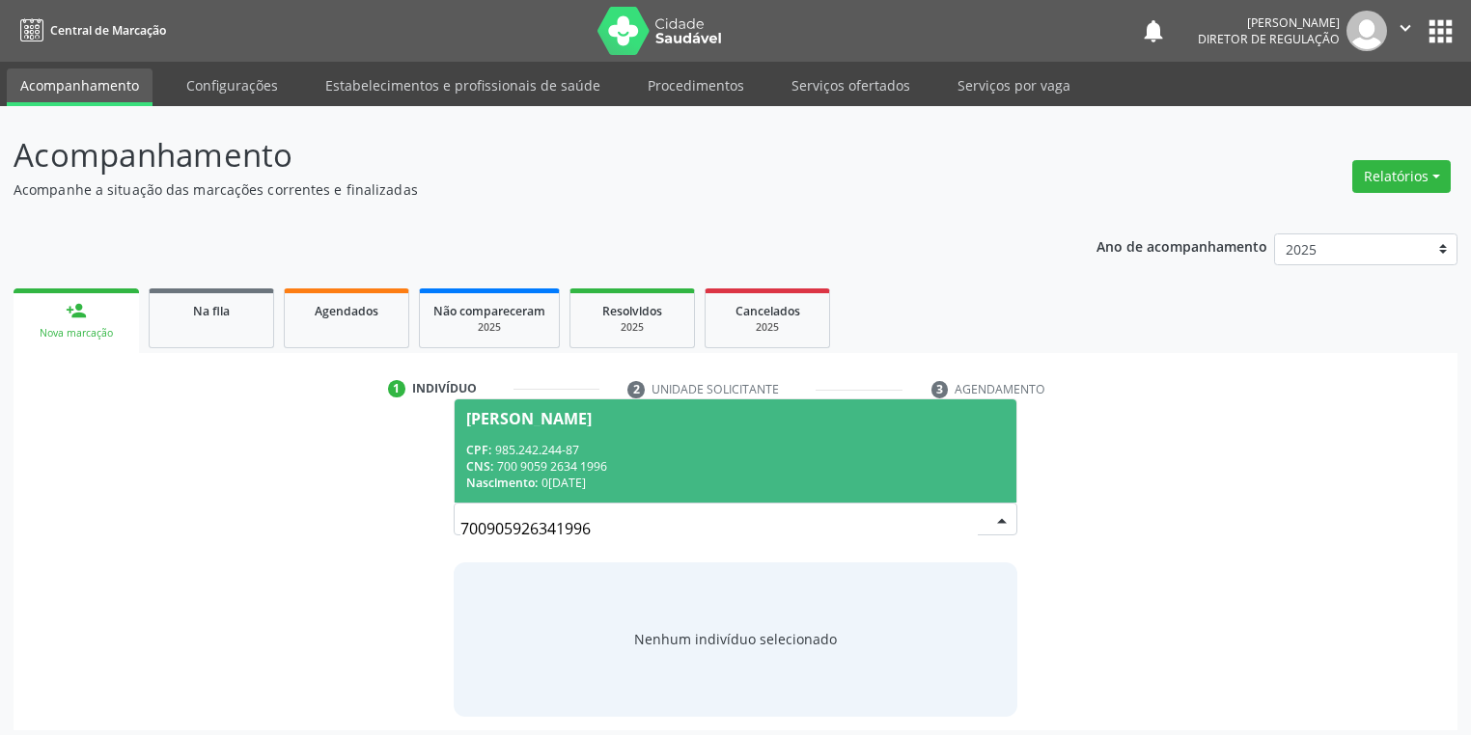
click at [636, 453] on div "CPF: 985.242.244-87" at bounding box center [735, 450] width 539 height 16
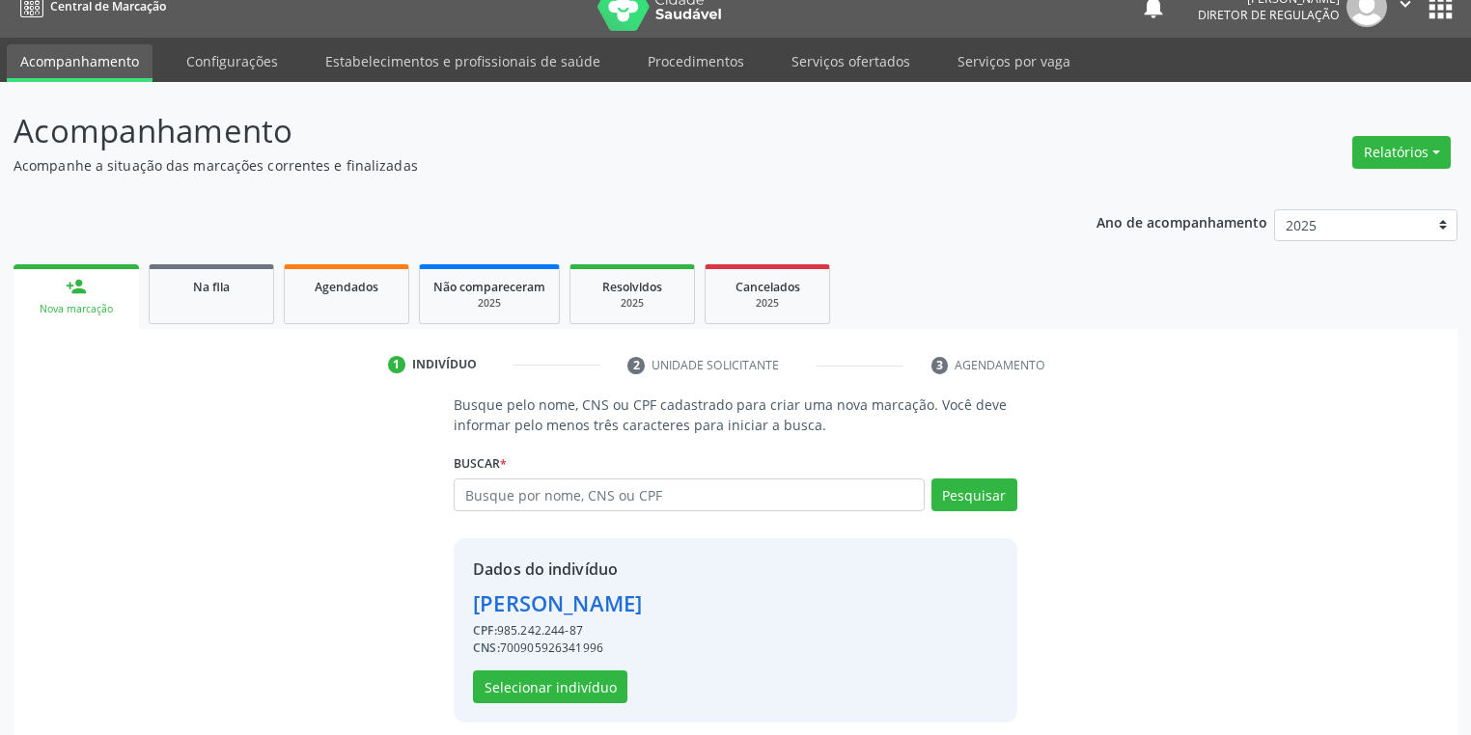
scroll to position [37, 0]
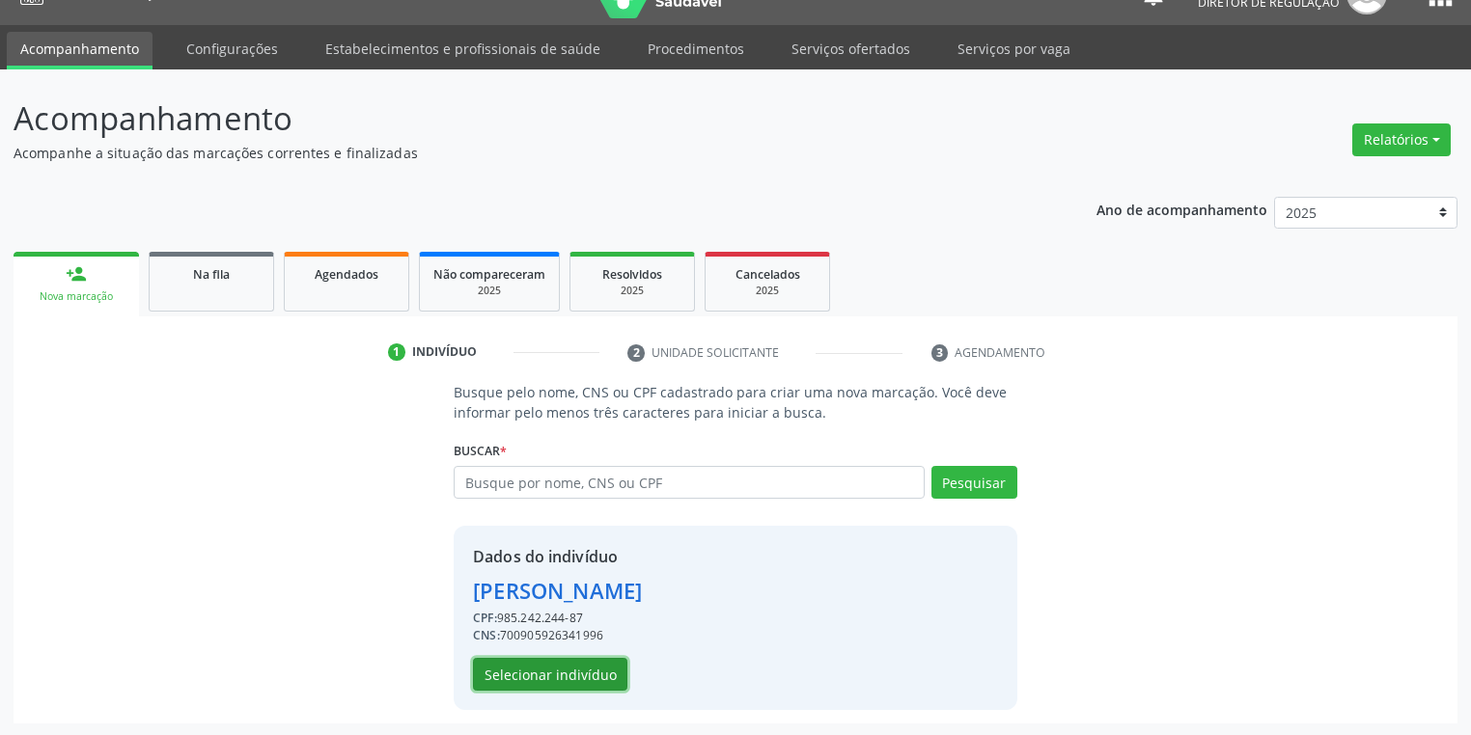
click at [527, 680] on button "Selecionar indivíduo" at bounding box center [550, 674] width 154 height 33
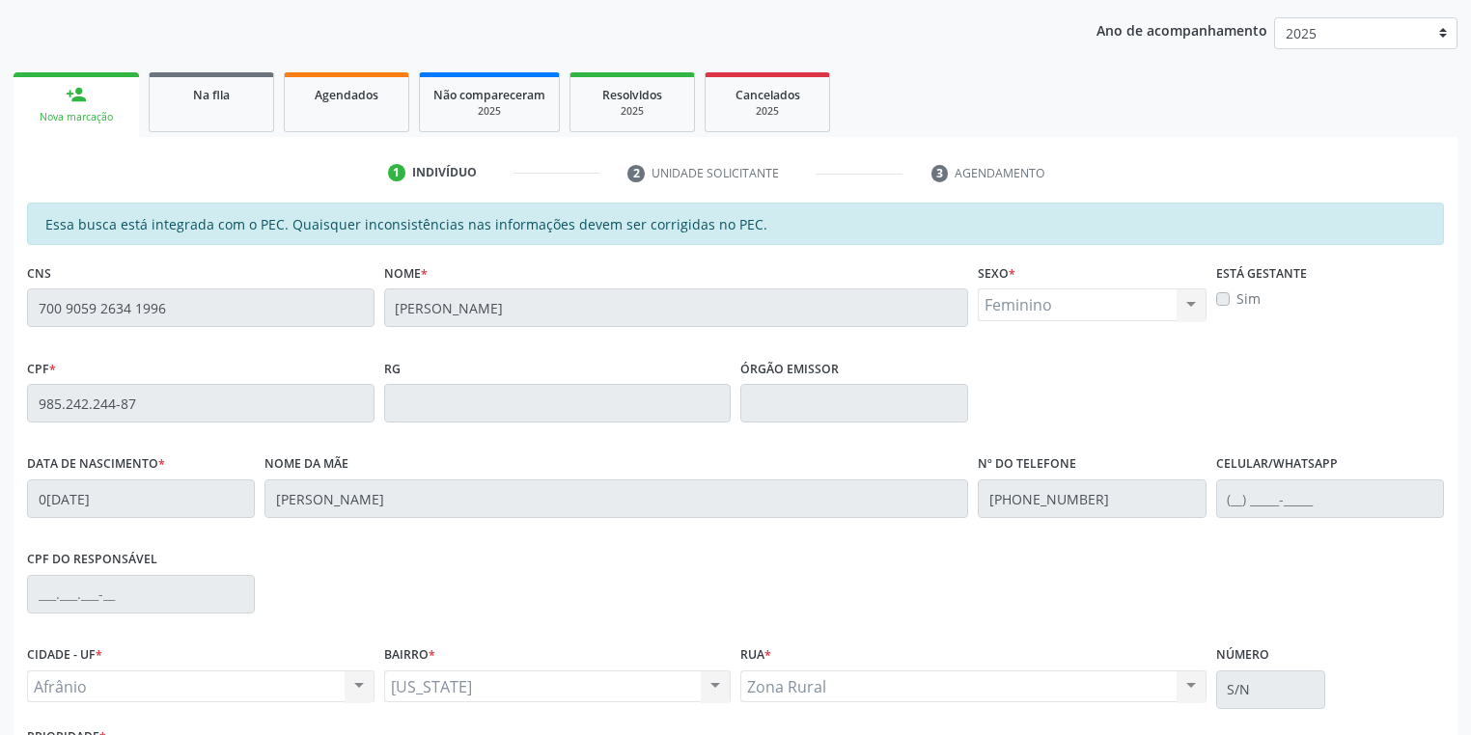
scroll to position [366, 0]
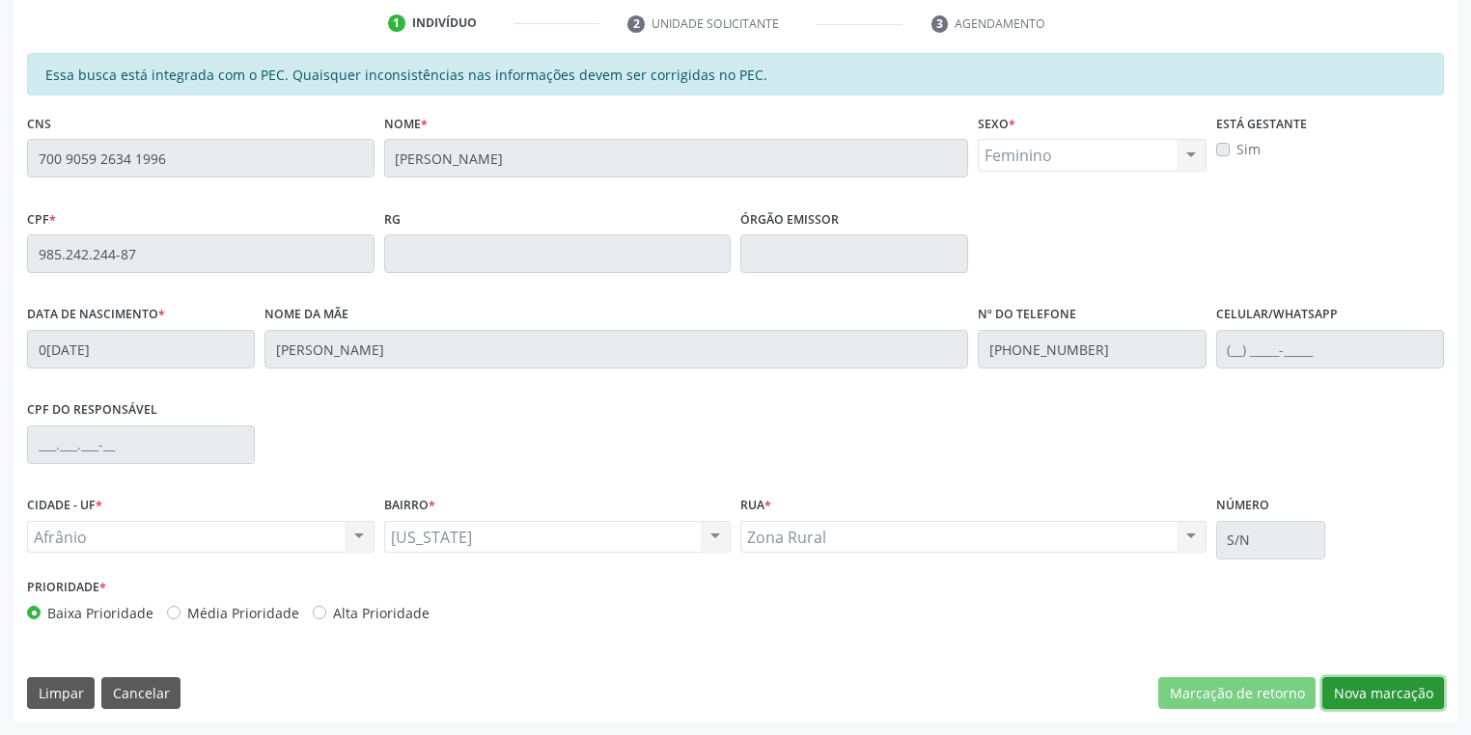
drag, startPoint x: 1384, startPoint y: 688, endPoint x: 1334, endPoint y: 702, distance: 52.0
click at [1382, 687] on button "Nova marcação" at bounding box center [1383, 694] width 122 height 33
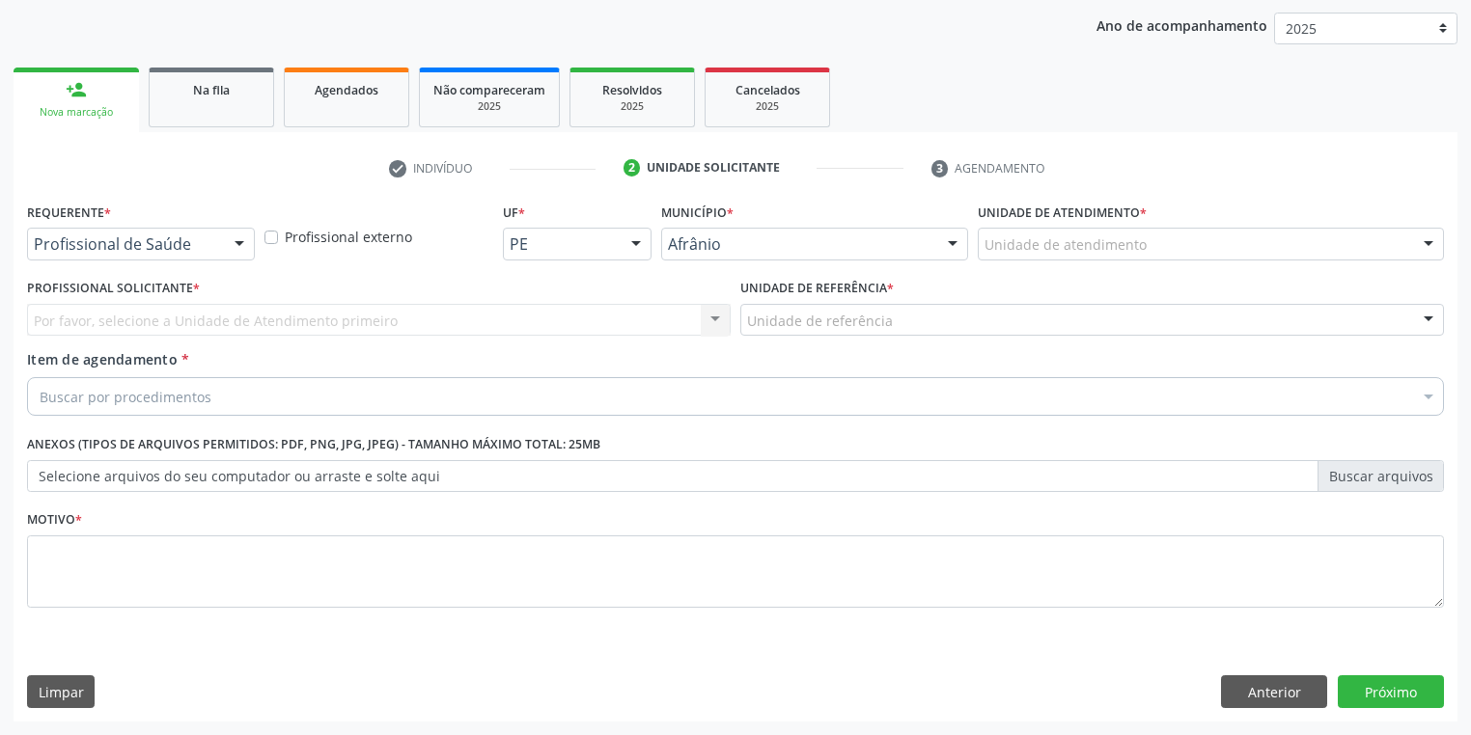
scroll to position [220, 0]
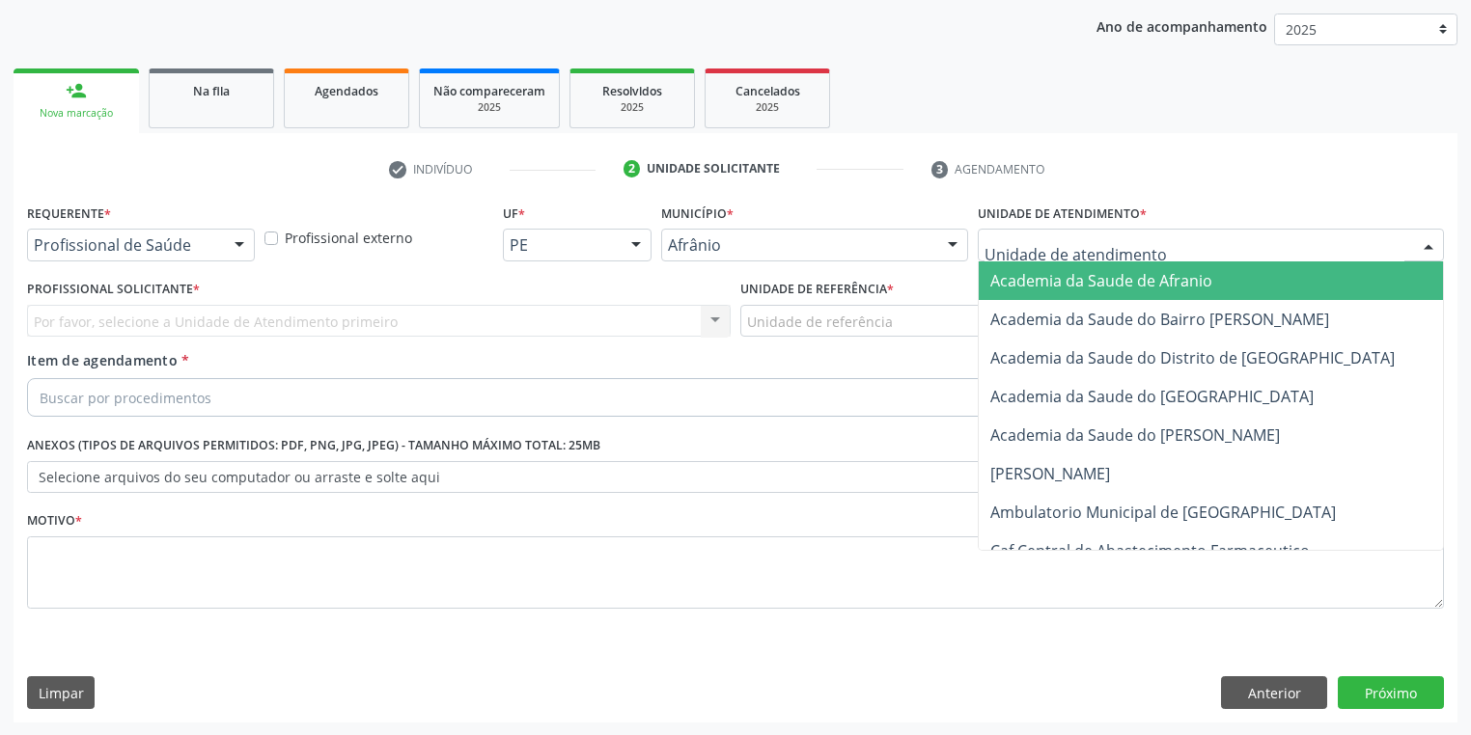
drag, startPoint x: 1034, startPoint y: 235, endPoint x: 1054, endPoint y: 364, distance: 130.0
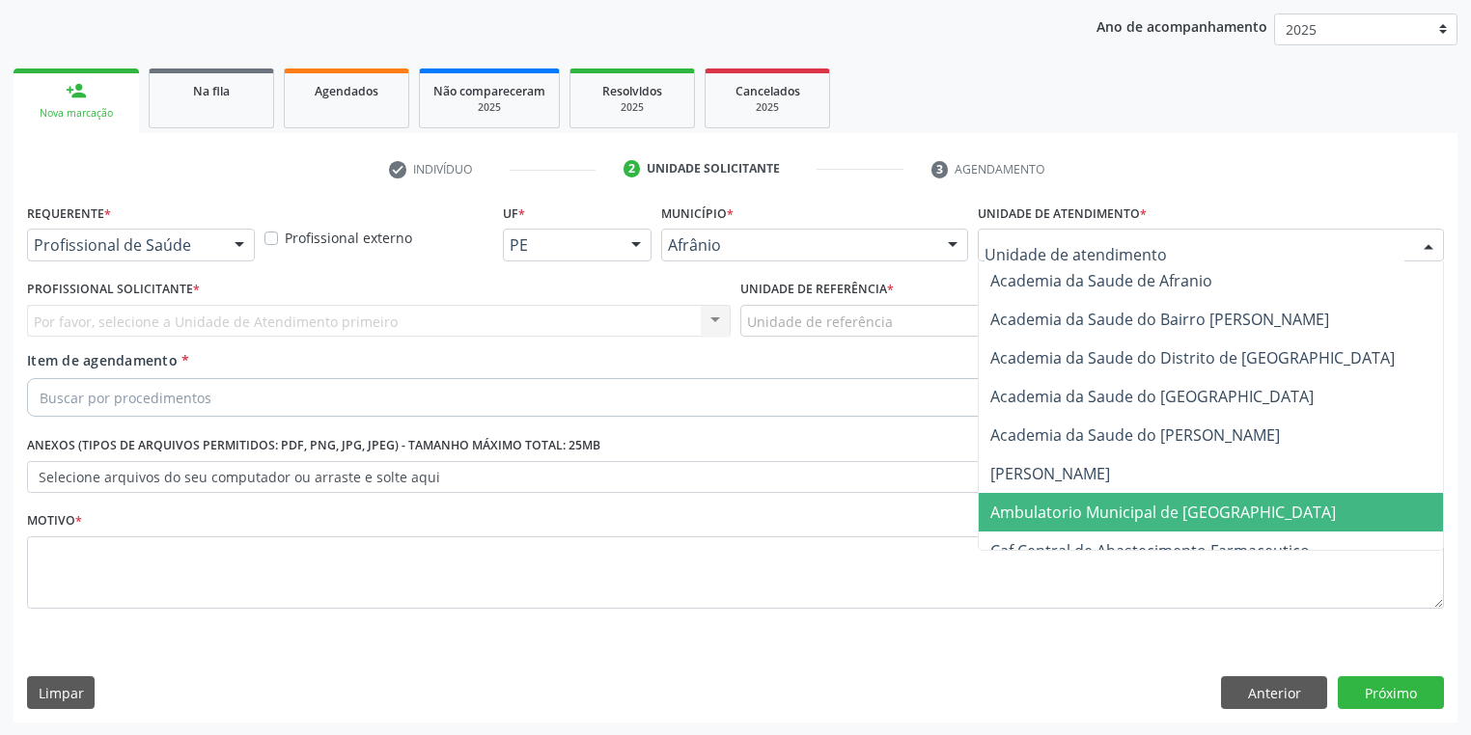
drag, startPoint x: 1051, startPoint y: 505, endPoint x: 992, endPoint y: 452, distance: 79.3
click at [1049, 502] on span "Ambulatorio Municipal de [GEOGRAPHIC_DATA]" at bounding box center [1163, 512] width 346 height 21
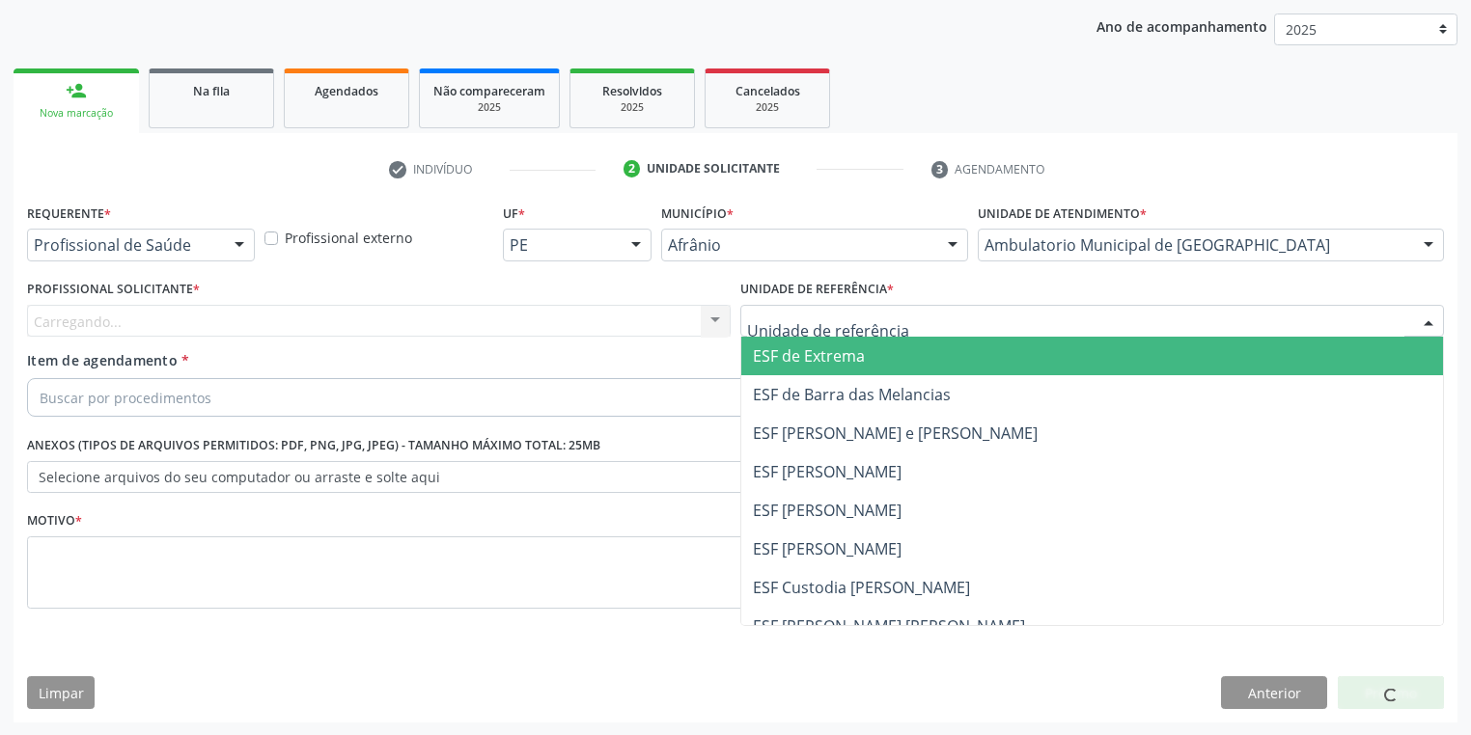
drag, startPoint x: 805, startPoint y: 306, endPoint x: 818, endPoint y: 439, distance: 133.9
click at [805, 310] on div at bounding box center [1092, 321] width 704 height 33
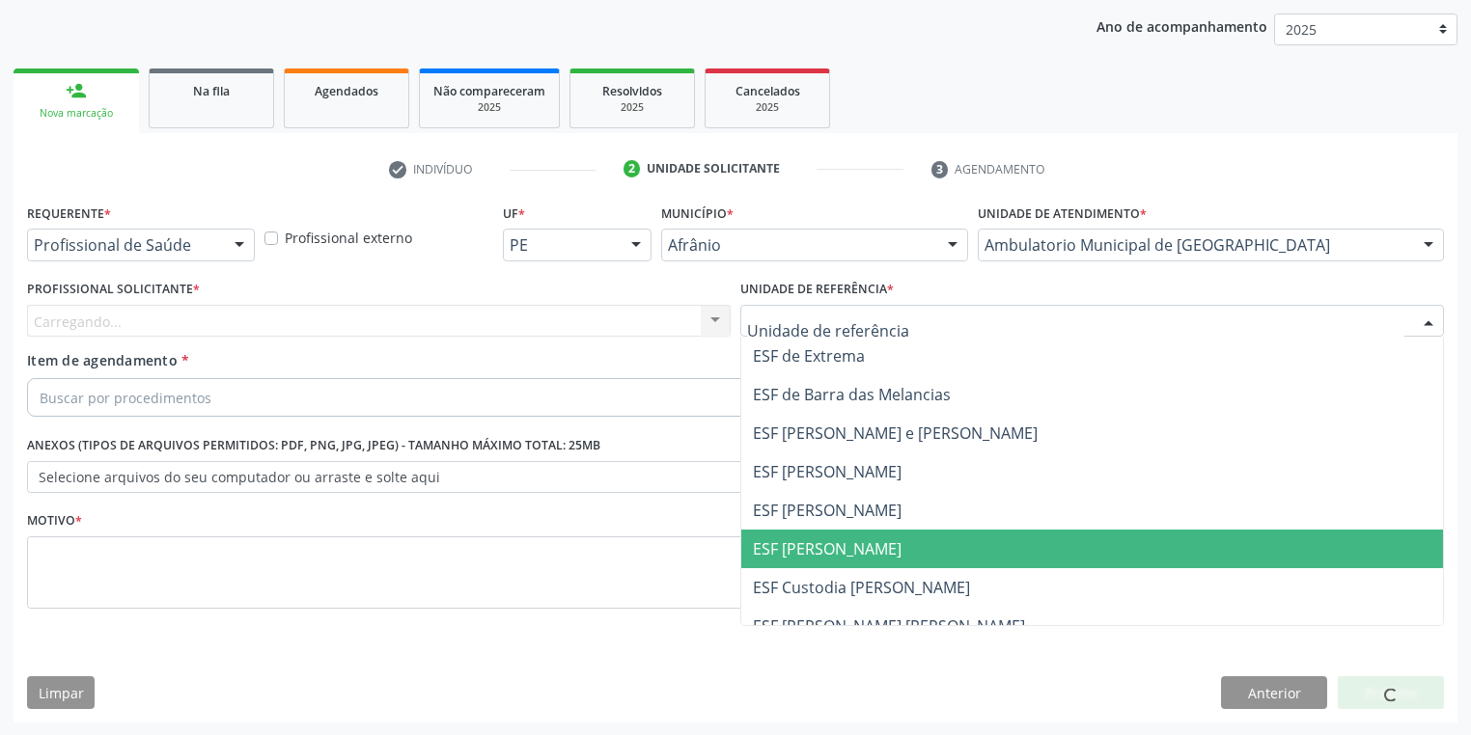
click at [828, 539] on span "ESF [PERSON_NAME]" at bounding box center [827, 549] width 149 height 21
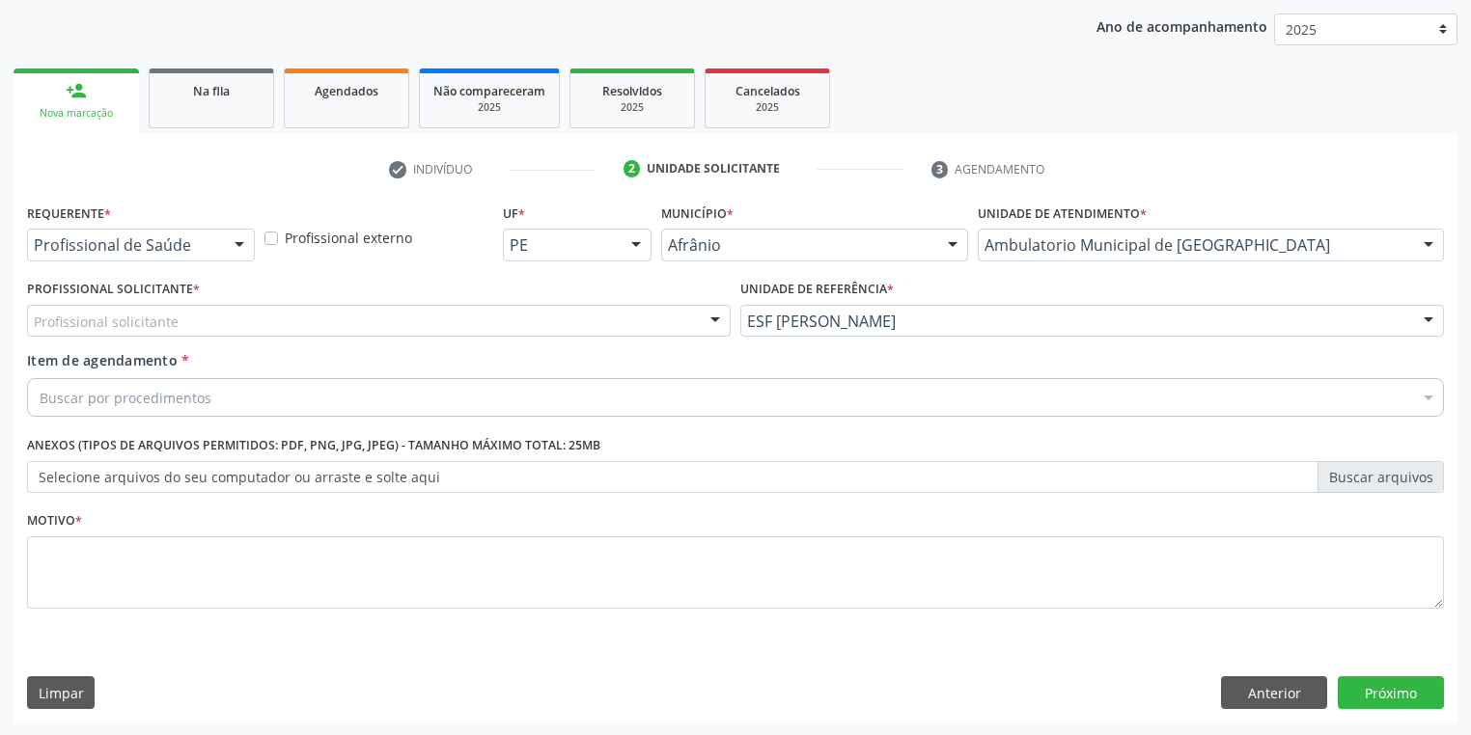
drag, startPoint x: 145, startPoint y: 325, endPoint x: 141, endPoint y: 362, distance: 36.9
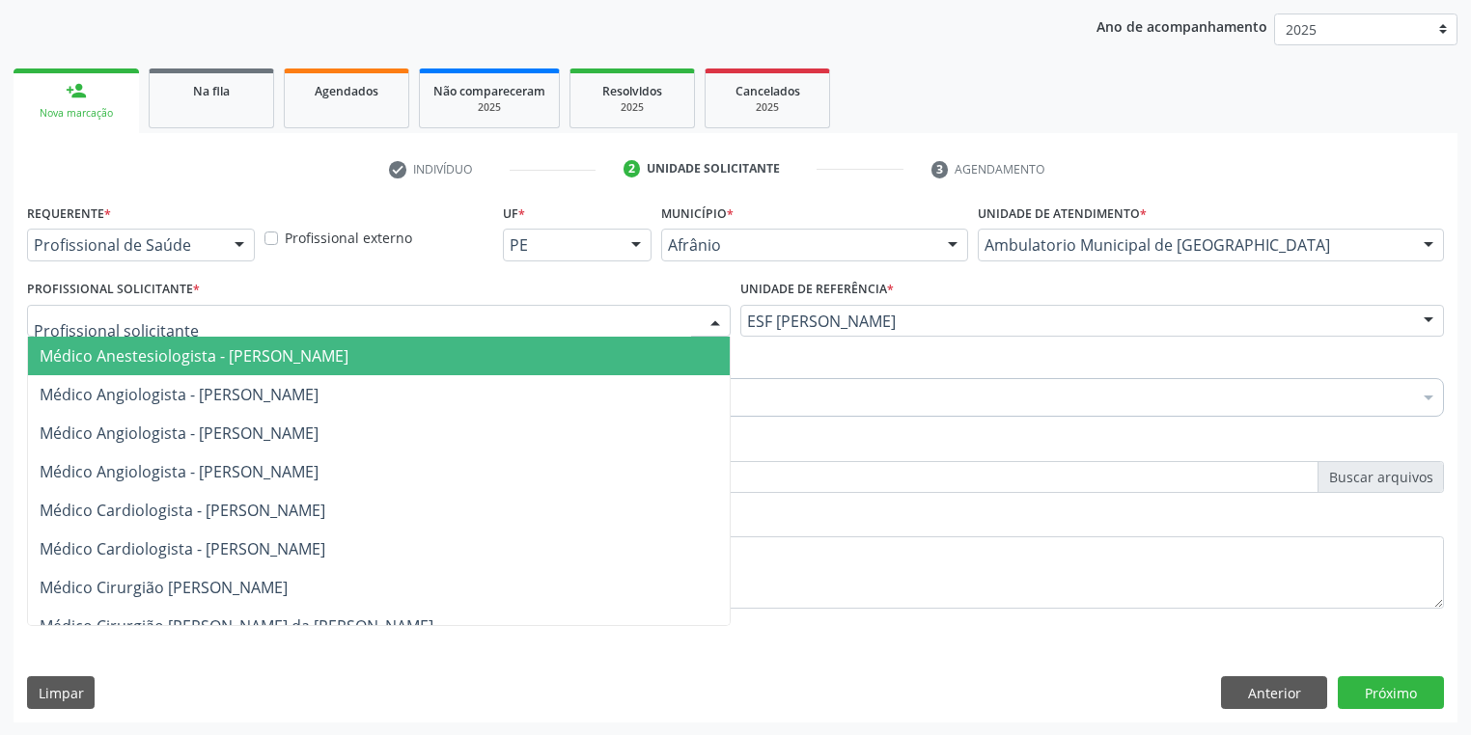
drag, startPoint x: 141, startPoint y: 362, endPoint x: 145, endPoint y: 373, distance: 11.3
click at [143, 366] on span "Médico Anestesiologista - [PERSON_NAME]" at bounding box center [379, 356] width 702 height 39
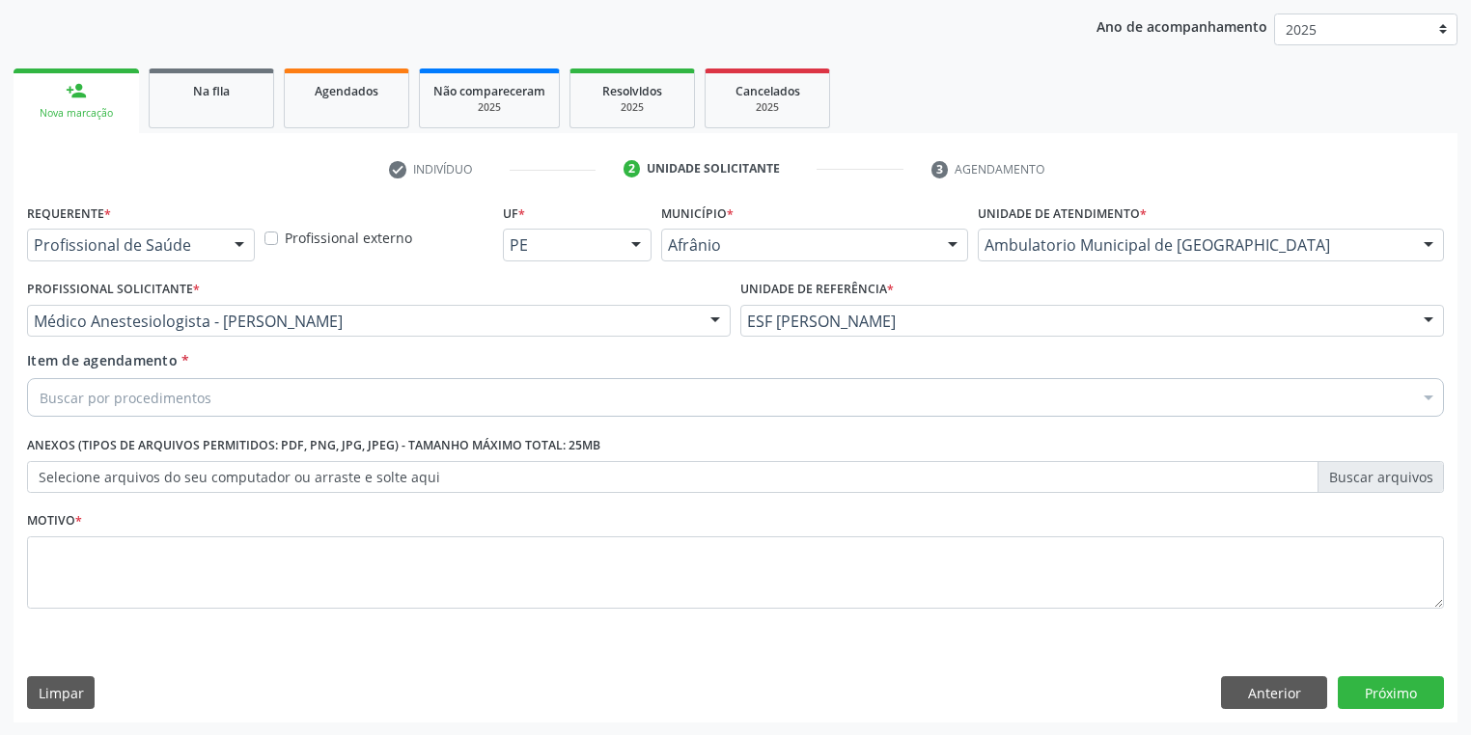
click at [145, 385] on div "Buscar por procedimentos" at bounding box center [735, 397] width 1417 height 39
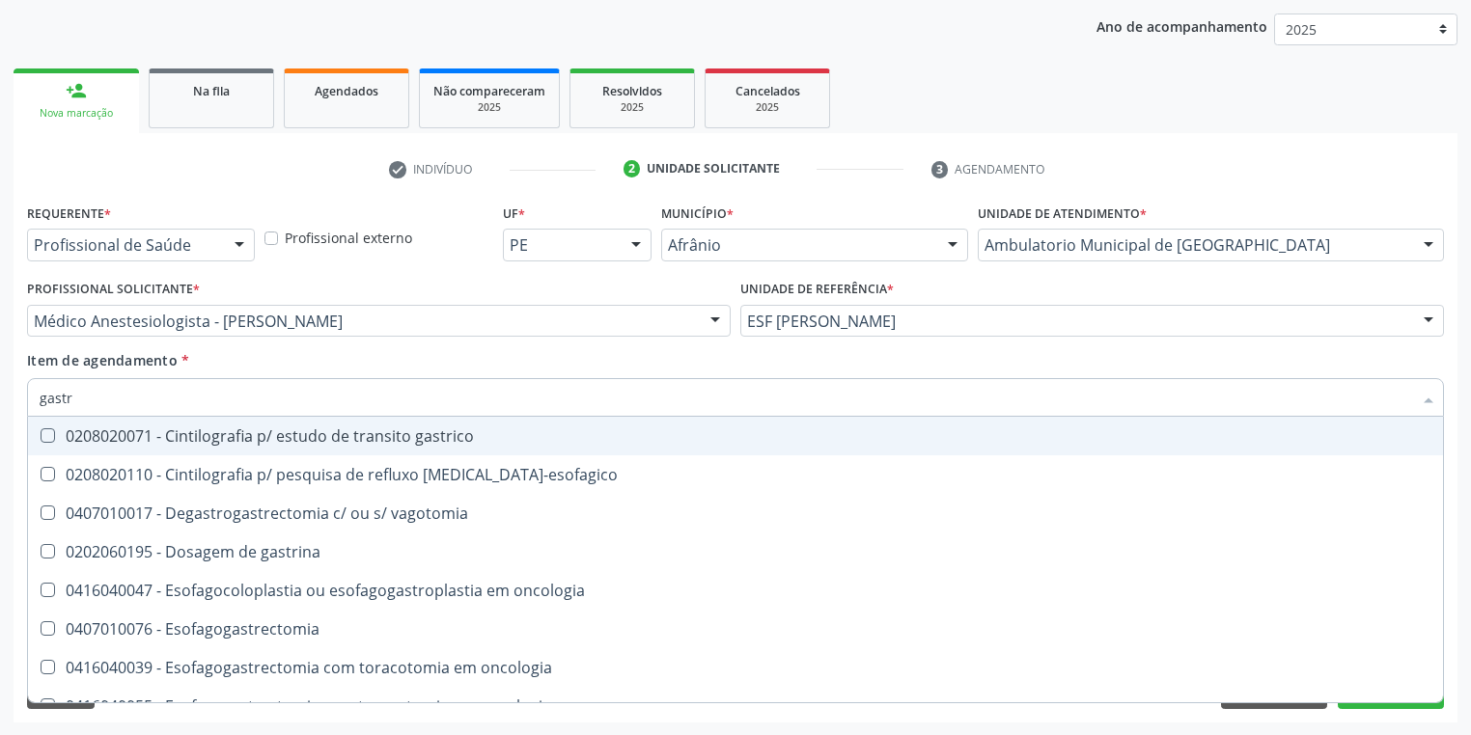
type input "[MEDICAL_DATA]"
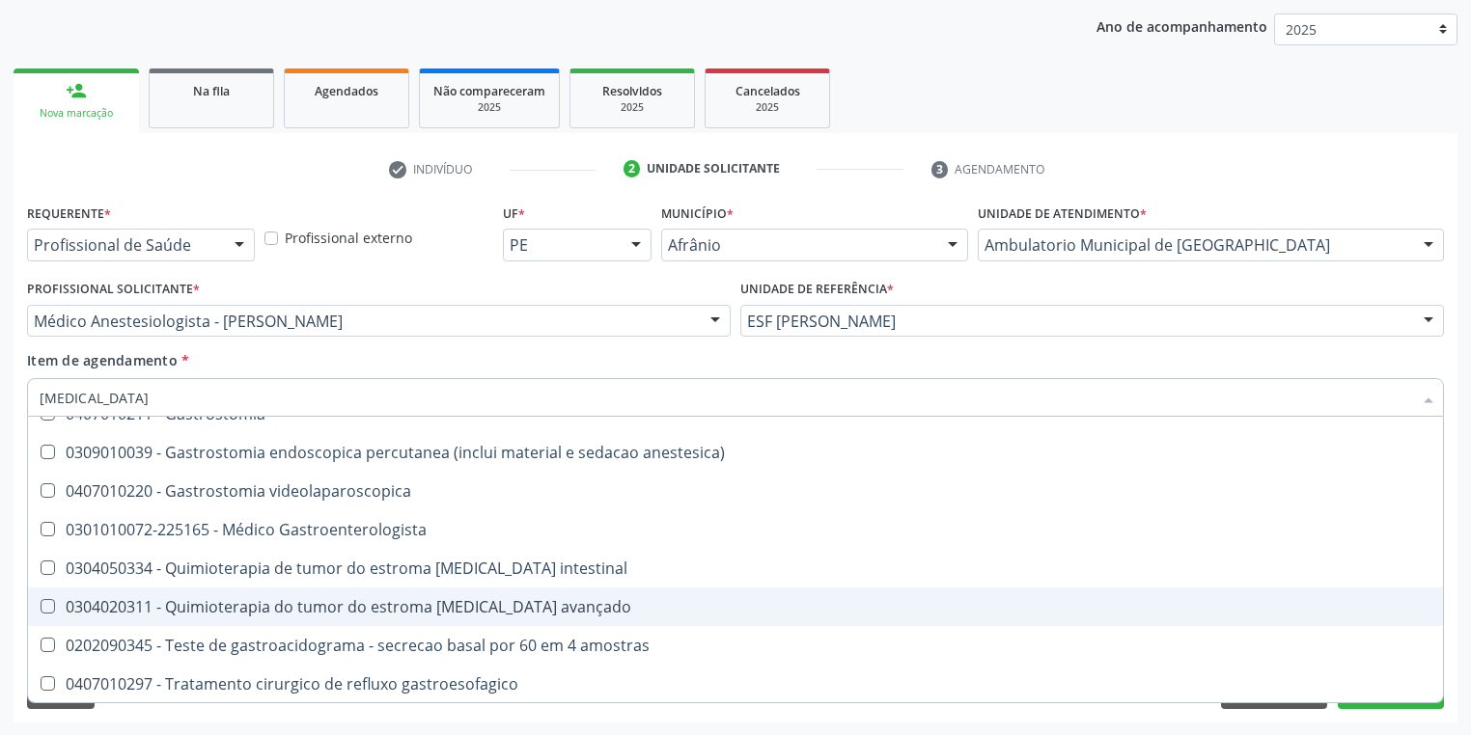
scroll to position [409, 0]
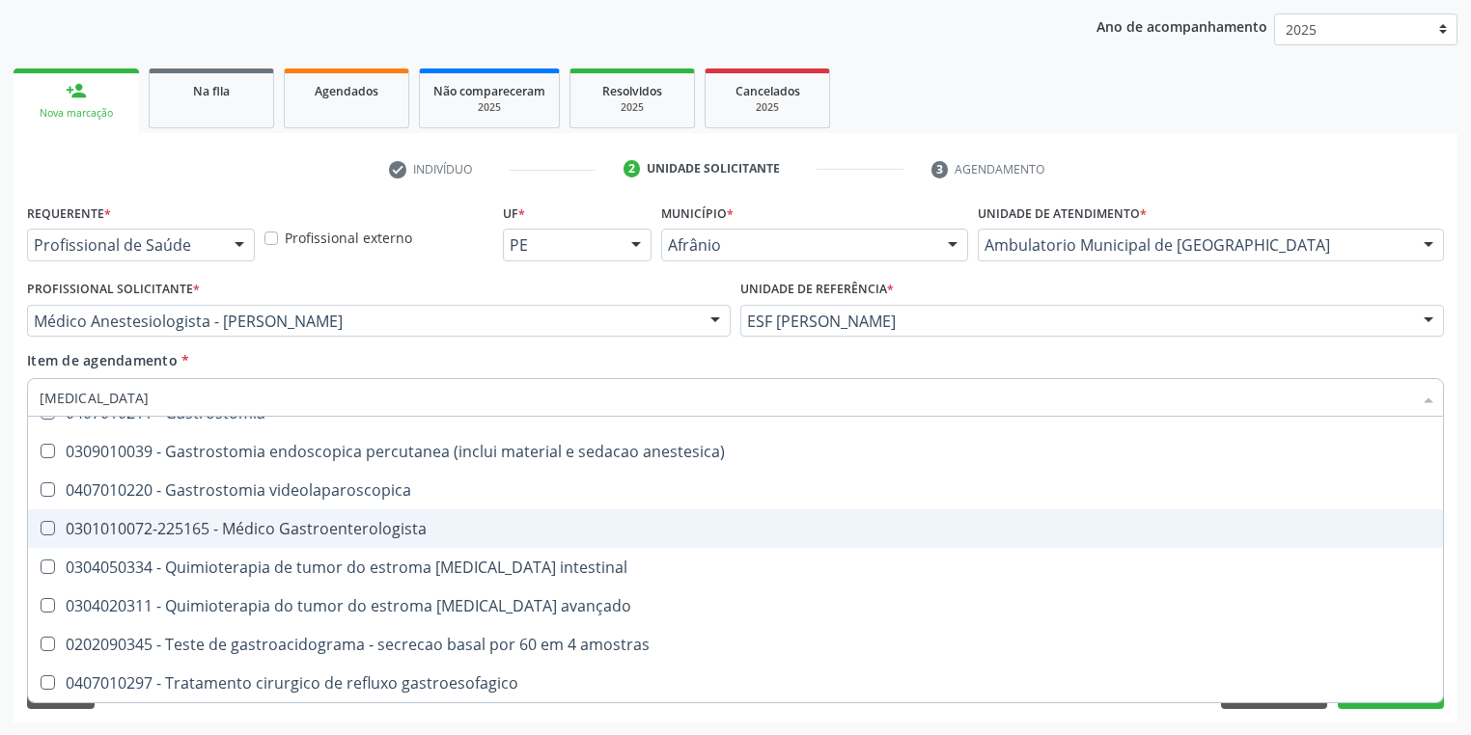
click at [266, 537] on div "0301010072-225165 - Médico Gastroenterologista" at bounding box center [736, 528] width 1392 height 15
checkbox Gastroenterologista "true"
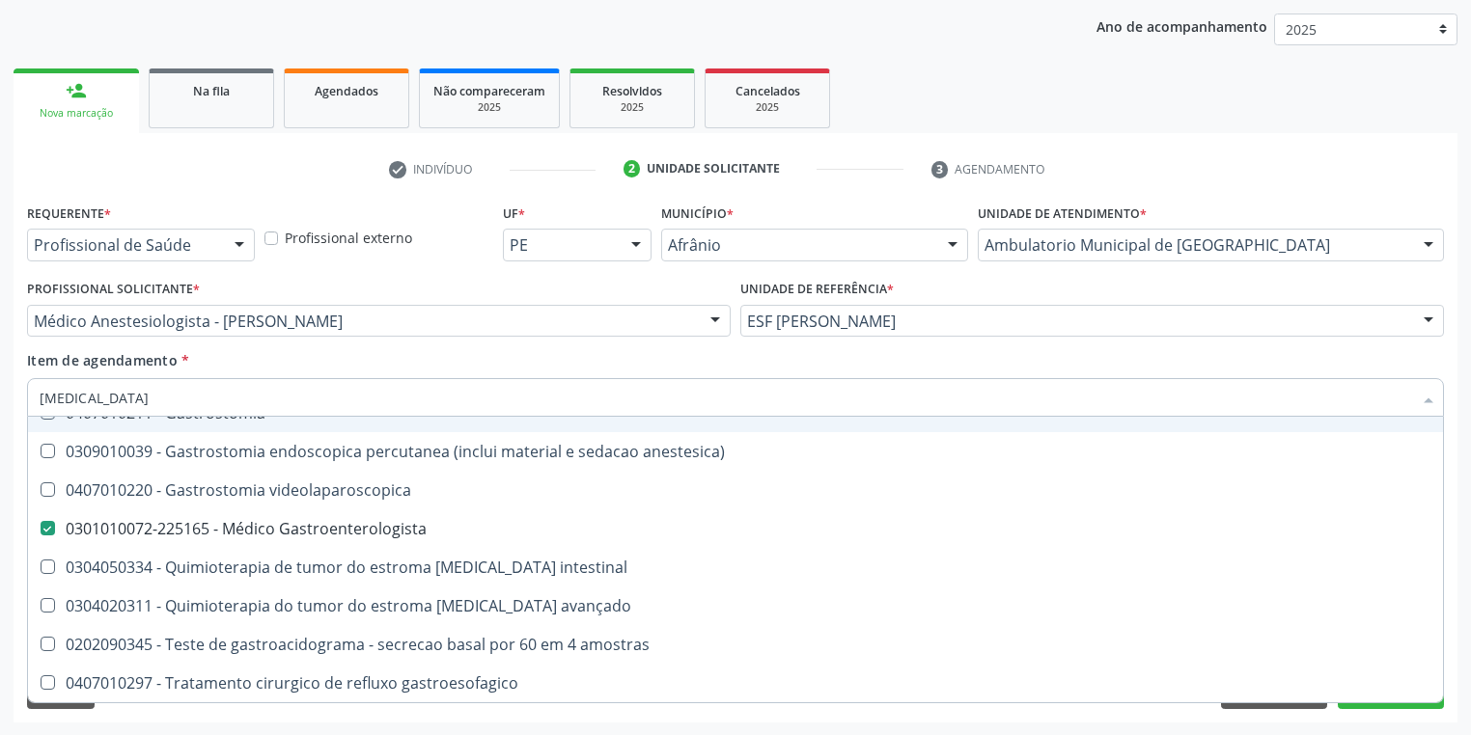
drag, startPoint x: 110, startPoint y: 397, endPoint x: 0, endPoint y: 417, distance: 111.9
click at [0, 417] on div "Acompanhamento Acompanhe a situação das marcações correntes e finalizadas Relat…" at bounding box center [735, 311] width 1471 height 850
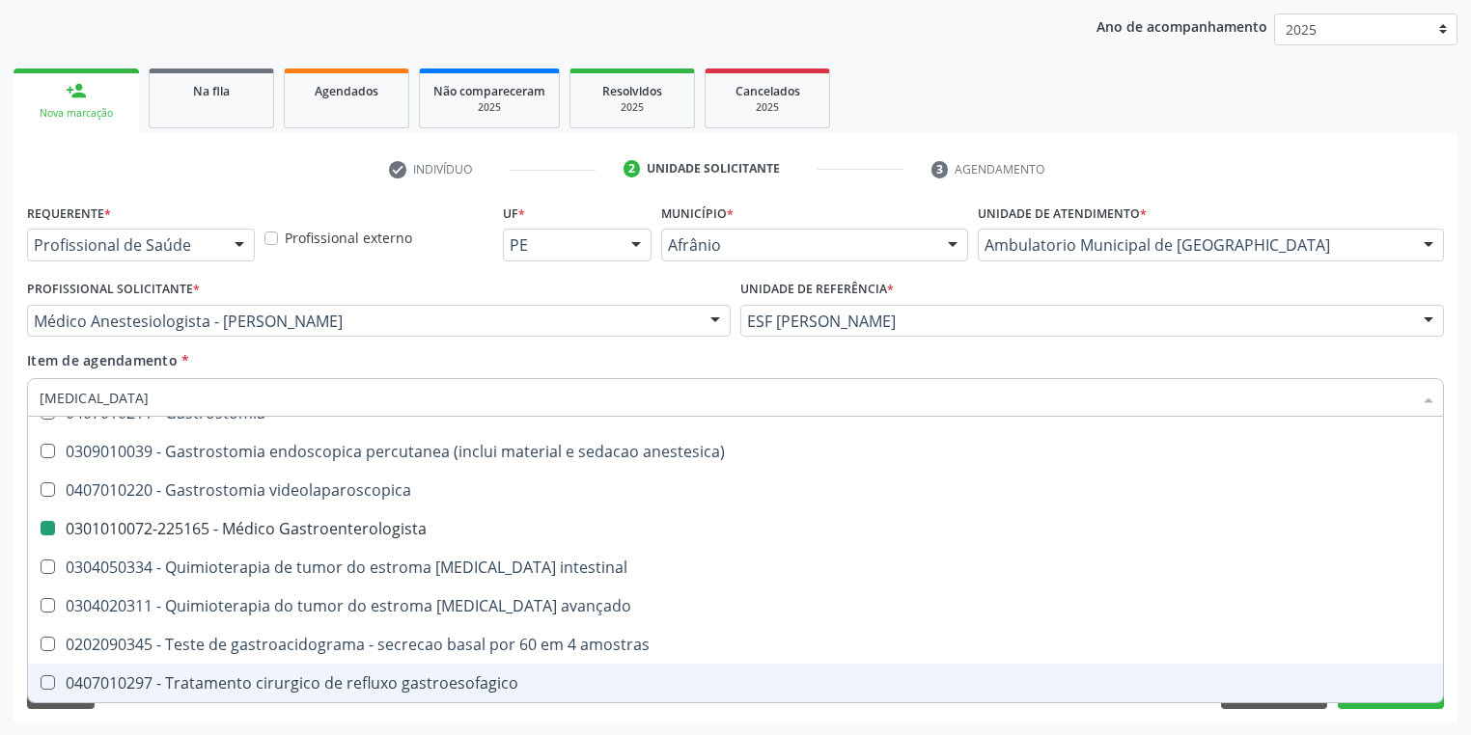
click at [151, 718] on div "Requerente * Profissional de Saúde Profissional de Saúde Paciente Nenhum result…" at bounding box center [736, 461] width 1444 height 524
checkbox vagotomia "true"
checkbox Gastroenterologista "false"
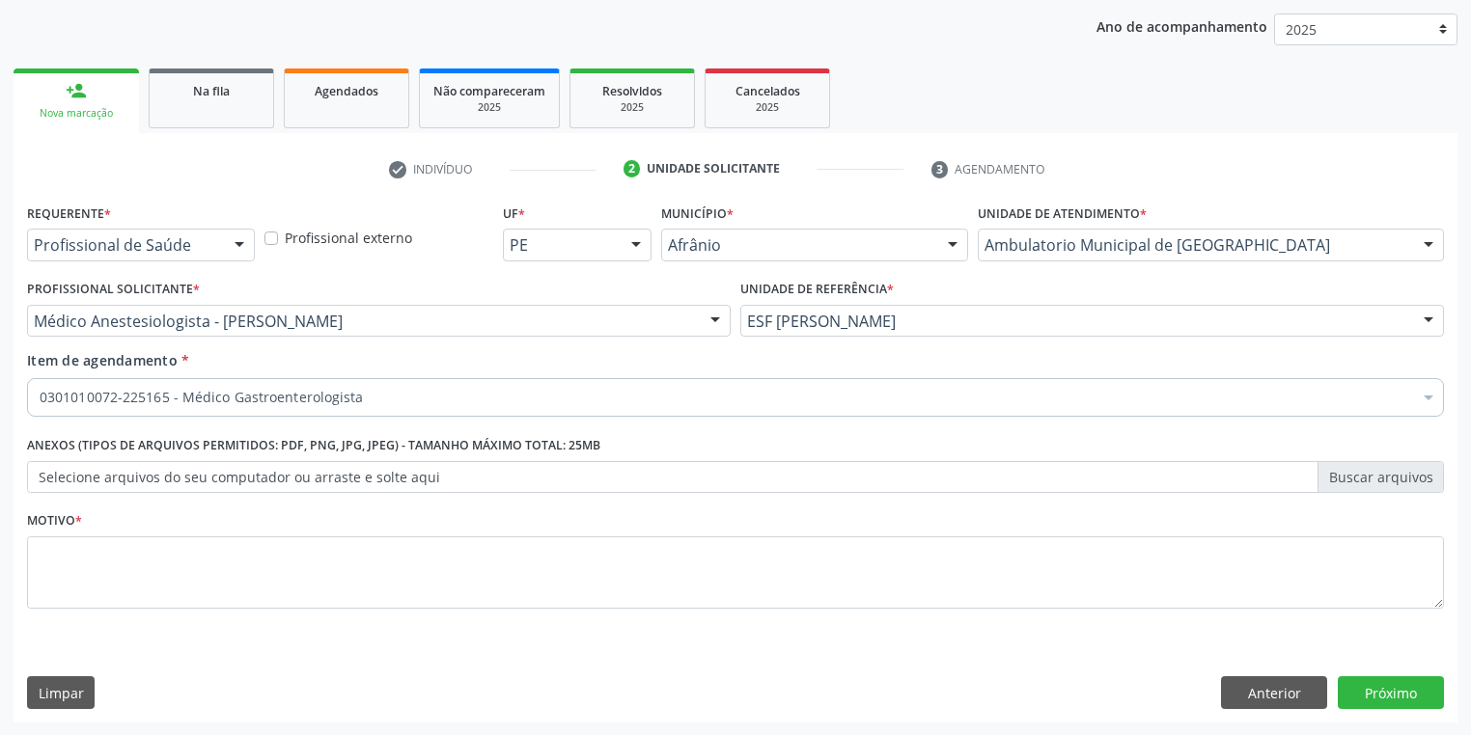
scroll to position [0, 0]
click at [85, 572] on textarea at bounding box center [735, 573] width 1417 height 73
type textarea "/"
click at [1397, 691] on button "Próximo" at bounding box center [1391, 693] width 106 height 33
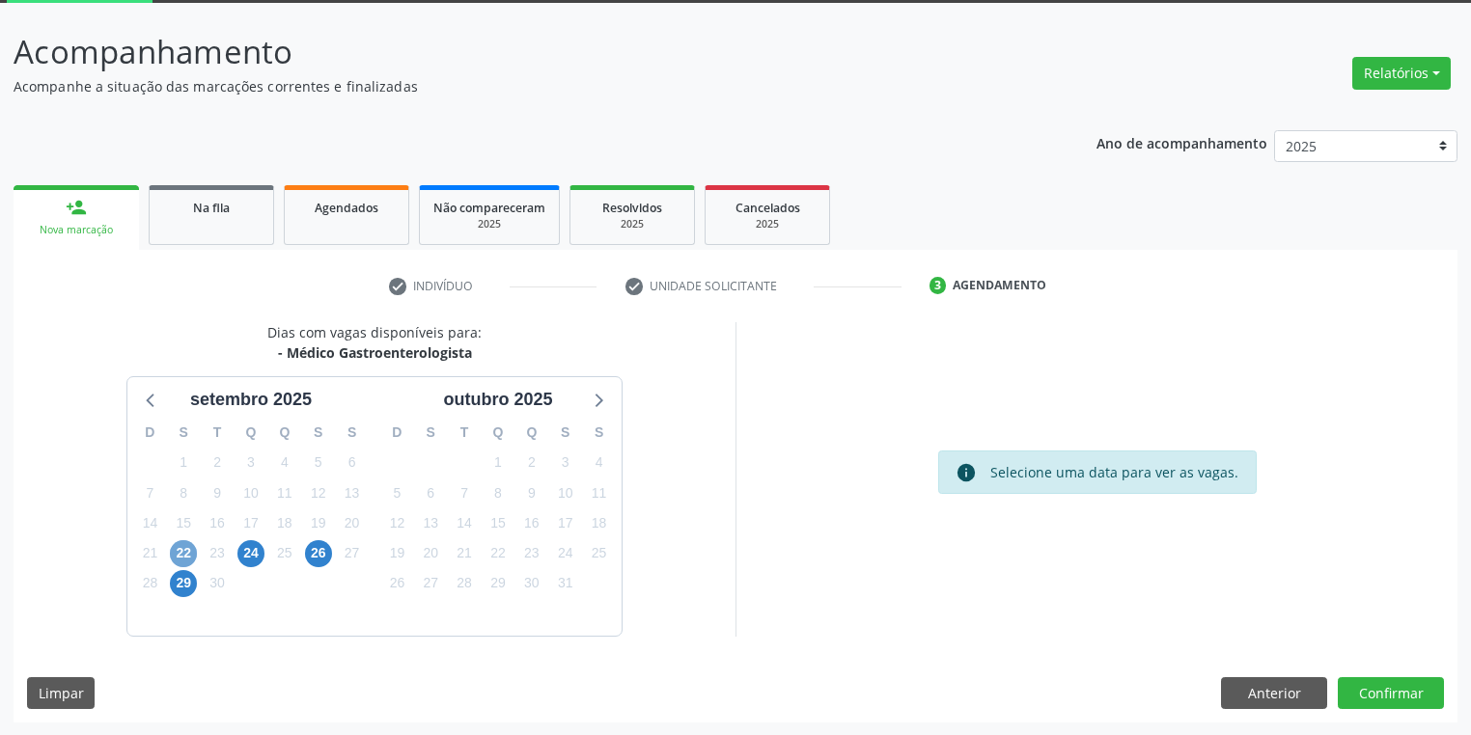
click at [185, 548] on span "22" at bounding box center [183, 553] width 27 height 27
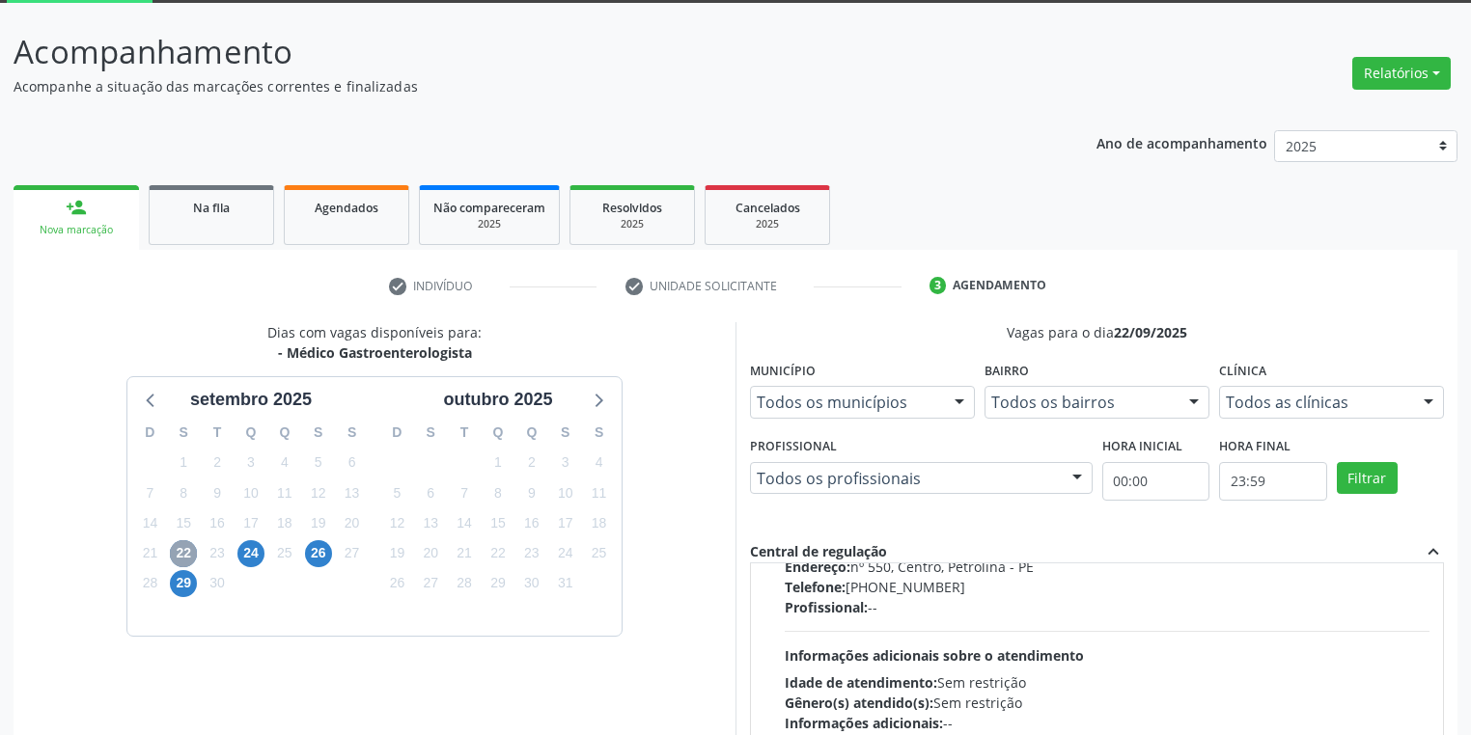
scroll to position [154, 0]
click at [984, 654] on span "Informações adicionais sobre o atendimento" at bounding box center [934, 656] width 299 height 18
click at [778, 455] on input "Horário agendado Horário: 08:30 Clínica: Clinap Filial Rede: -- Endereço: [STRE…" at bounding box center [771, 445] width 14 height 17
radio input "true"
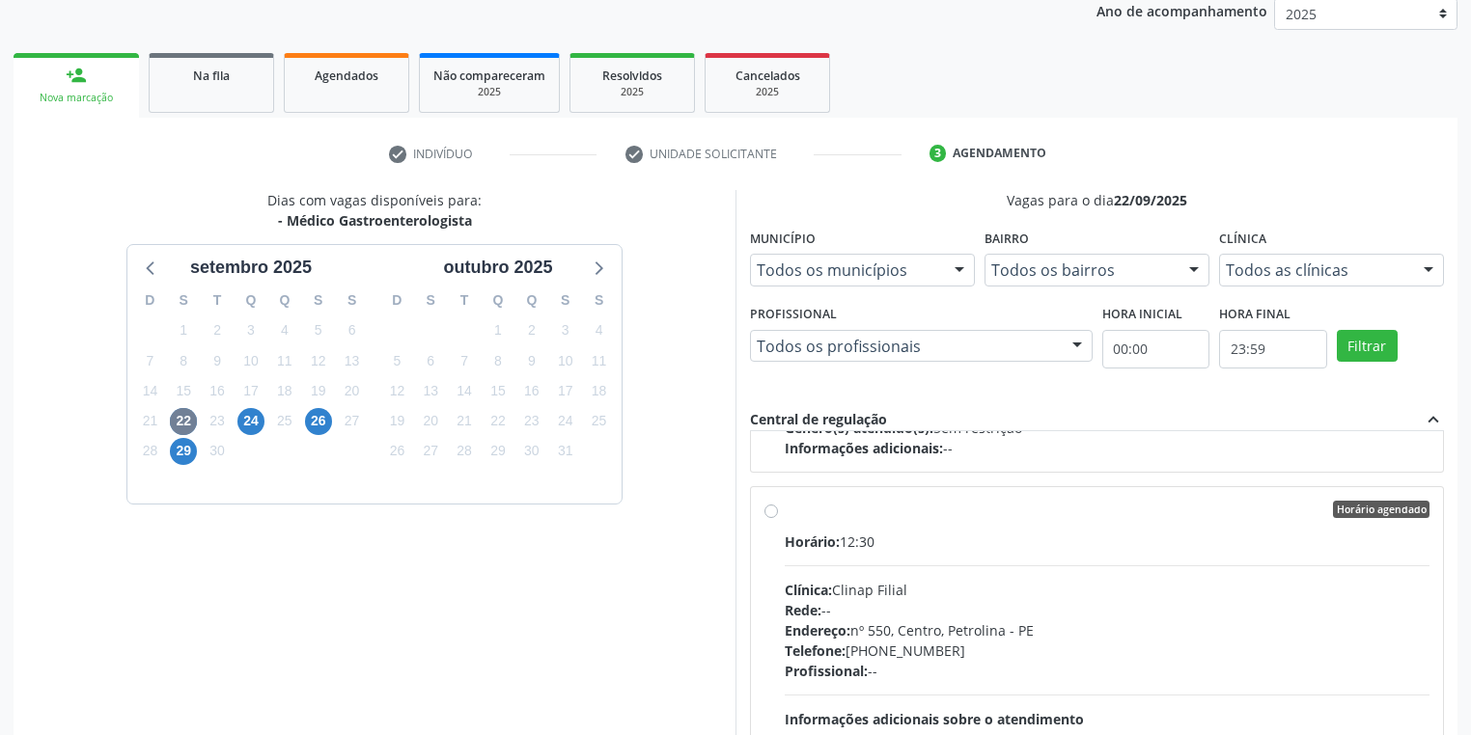
scroll to position [417, 0]
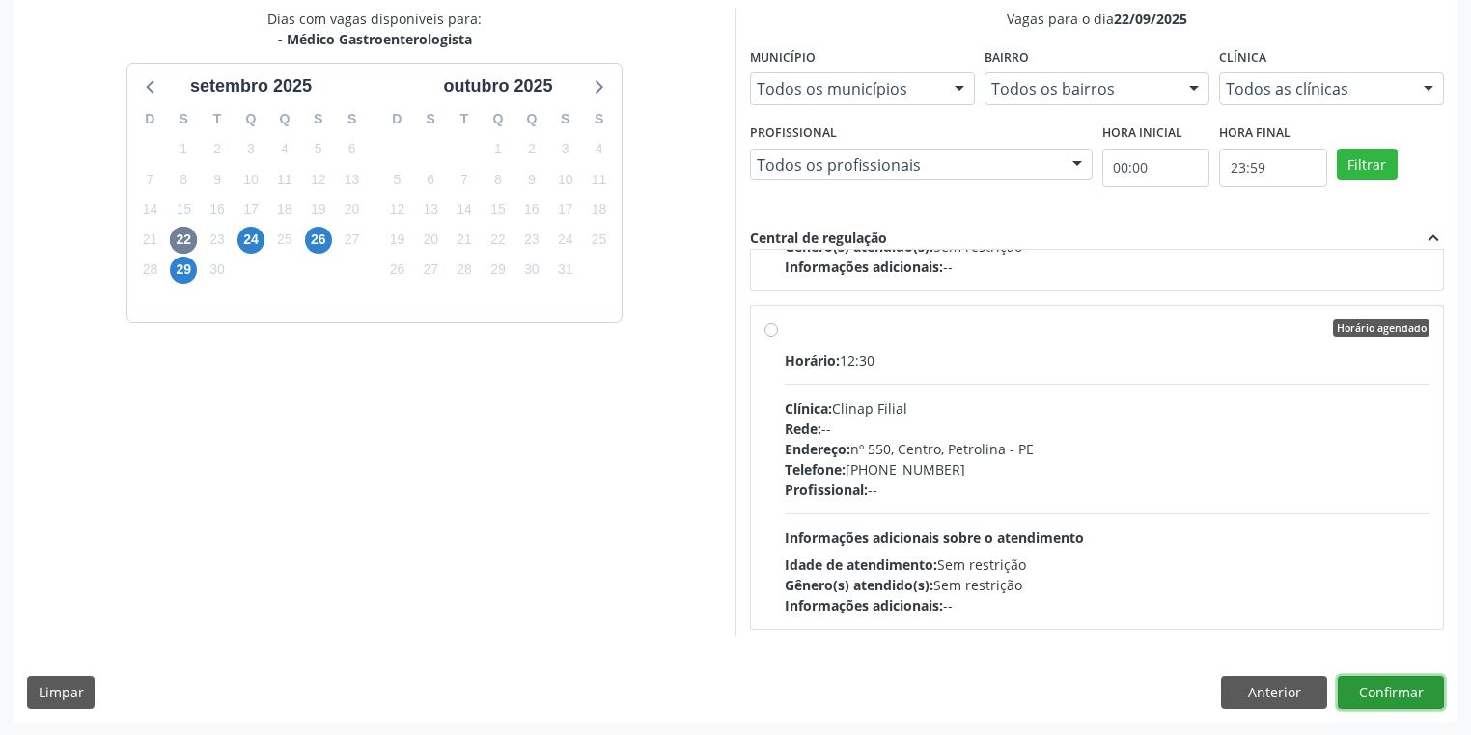
click at [1379, 691] on button "Confirmar" at bounding box center [1391, 693] width 106 height 33
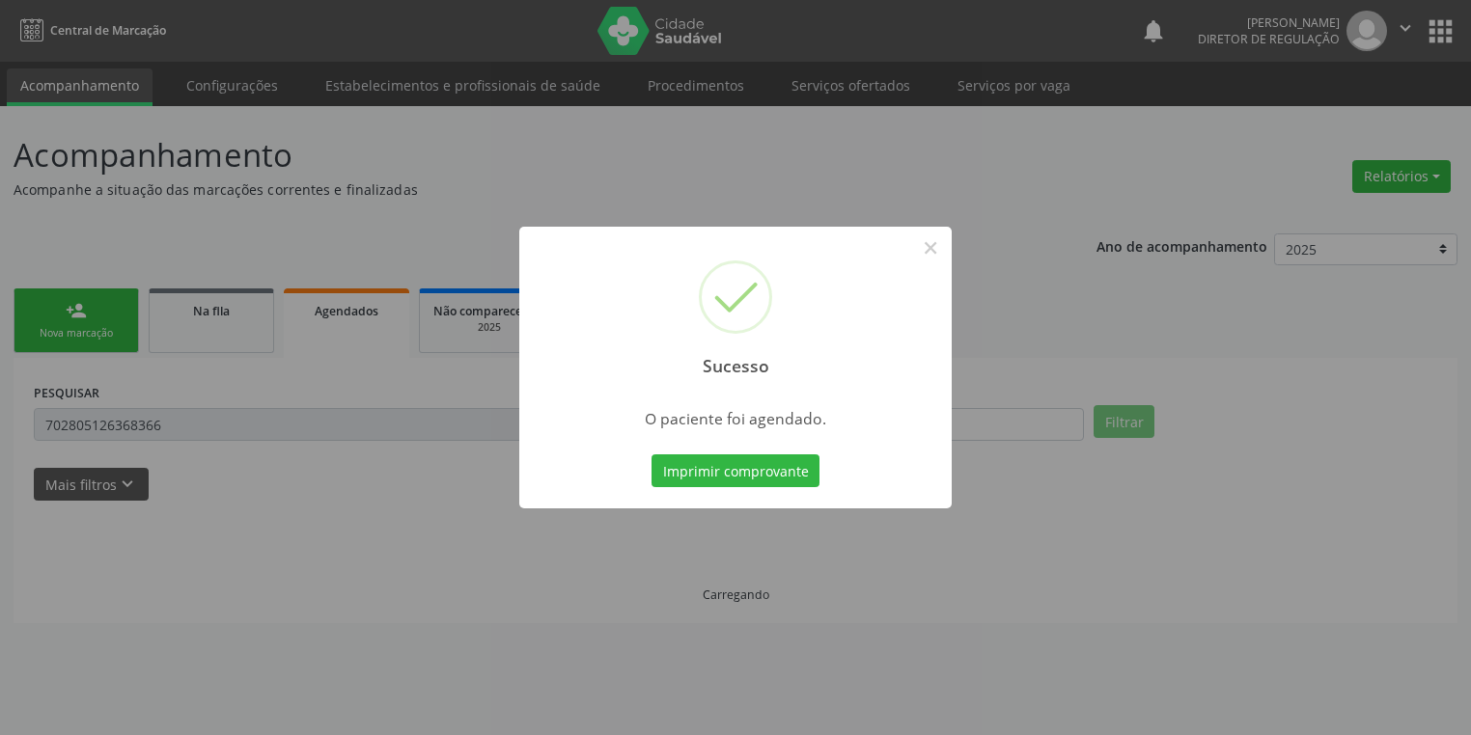
scroll to position [0, 0]
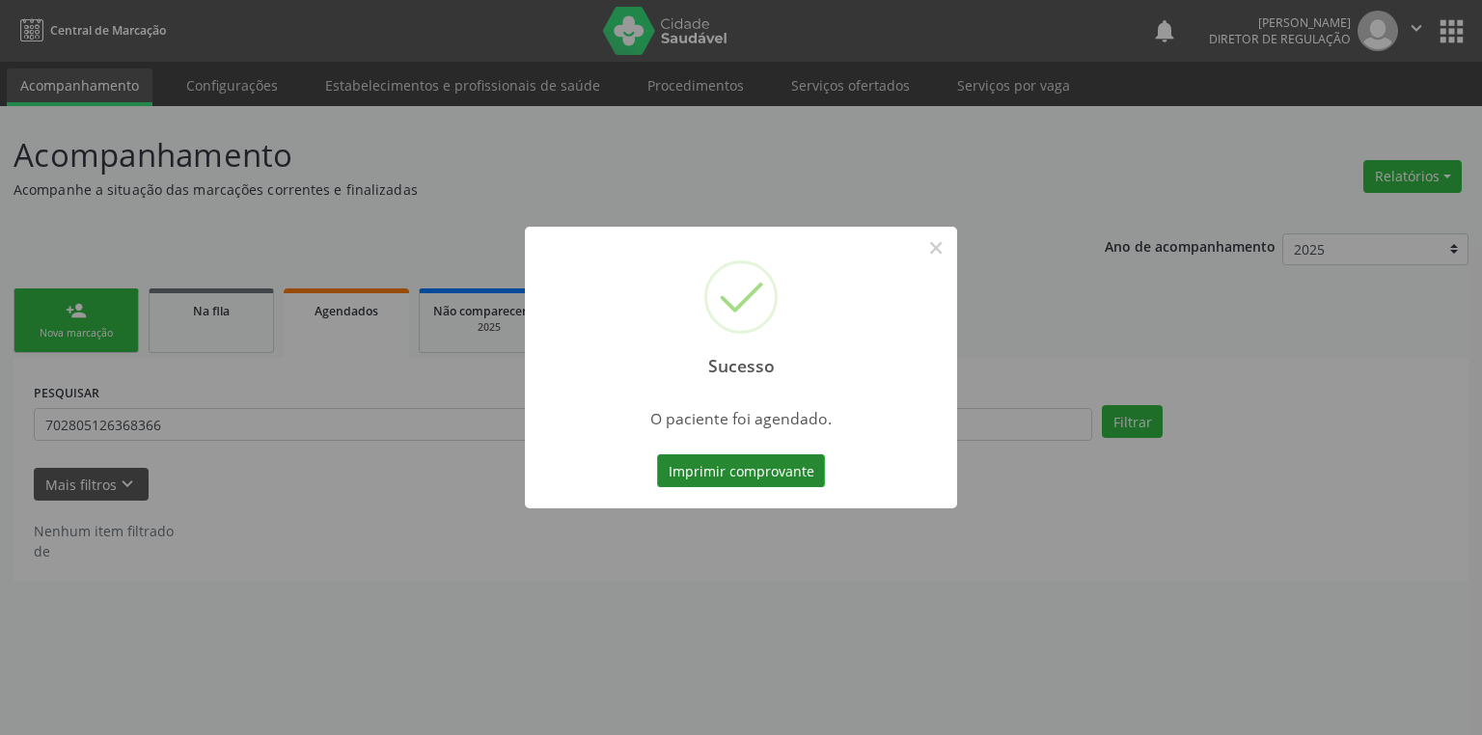
click at [745, 461] on button "Imprimir comprovante" at bounding box center [741, 471] width 168 height 33
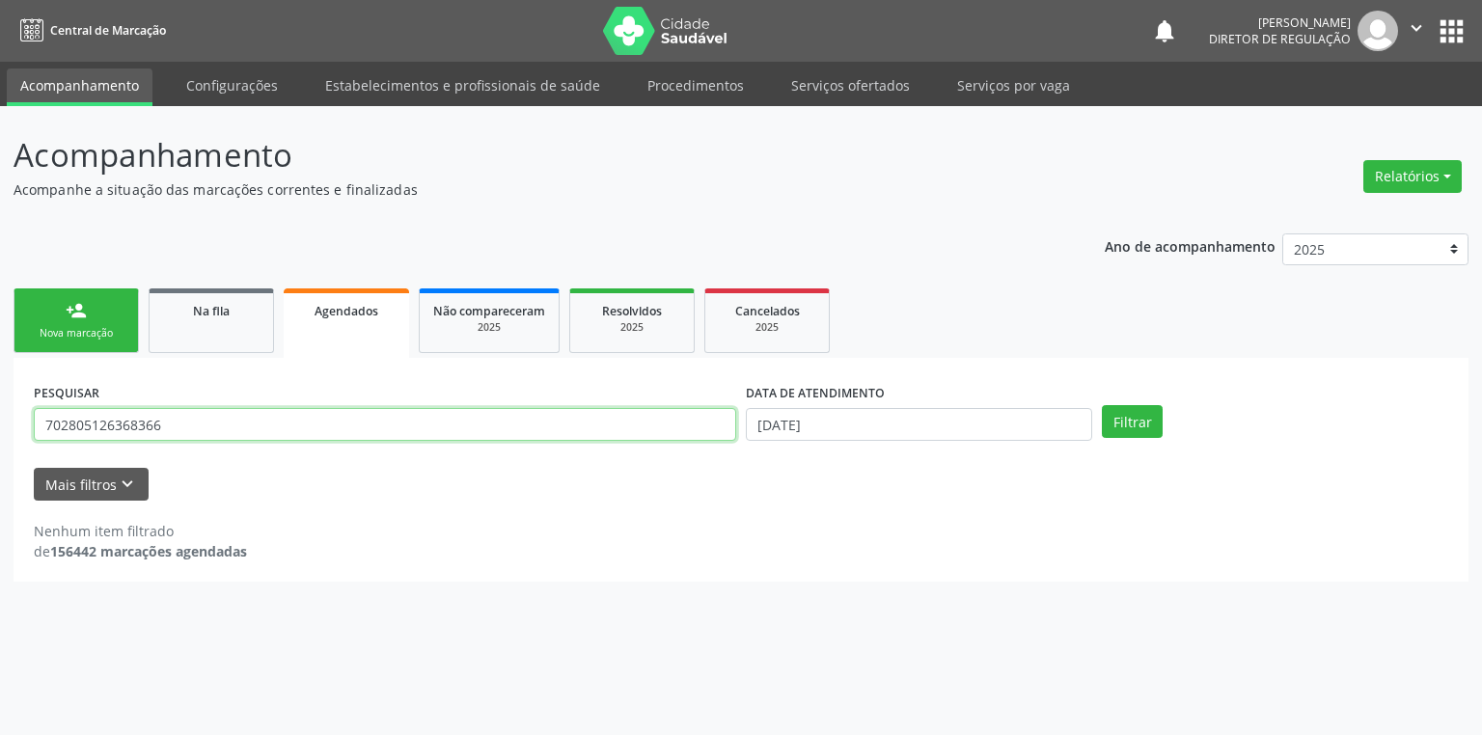
click at [162, 419] on input "702805126368366" at bounding box center [385, 424] width 703 height 33
click at [106, 335] on div "Nova marcação" at bounding box center [76, 333] width 97 height 14
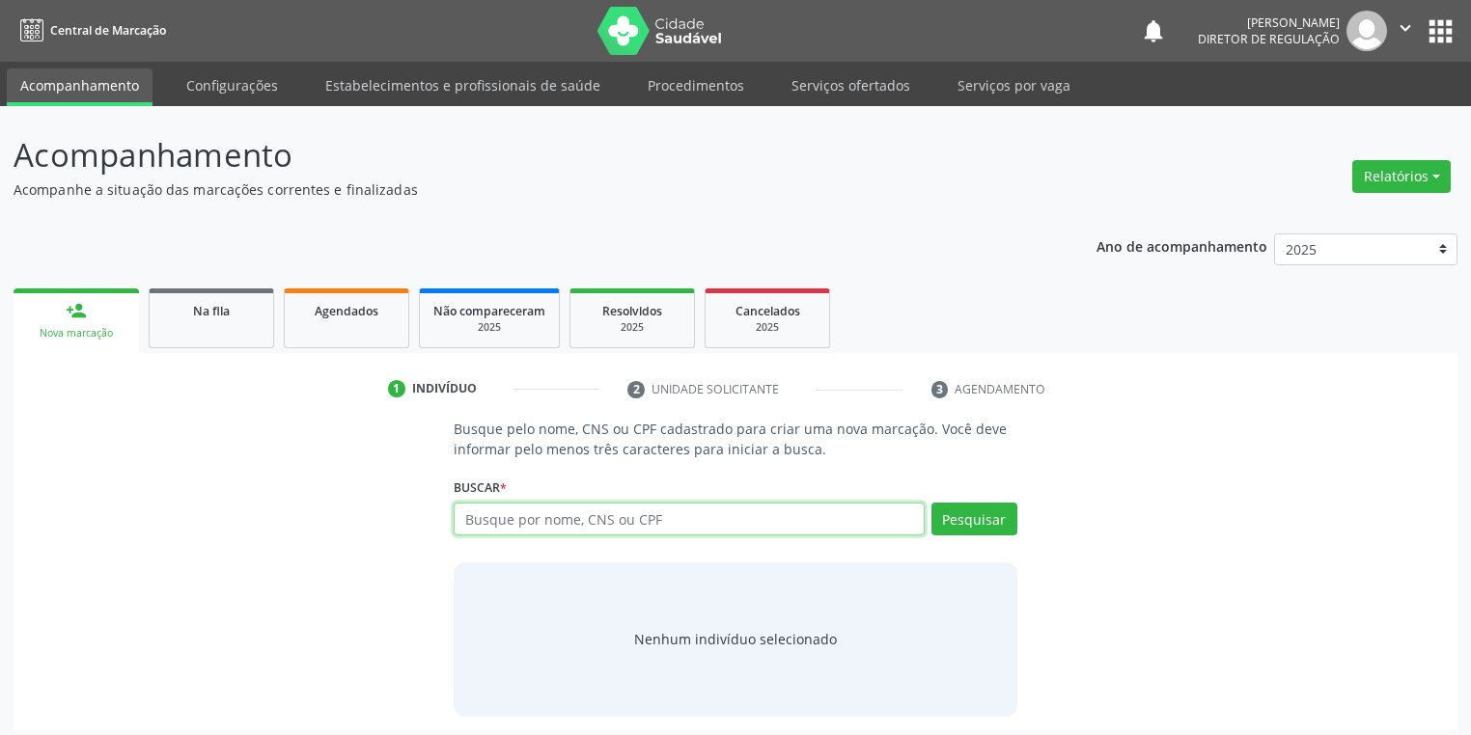
click at [504, 517] on input "text" at bounding box center [689, 519] width 471 height 33
click at [584, 615] on div "Nenhum indivíduo selecionado" at bounding box center [736, 640] width 564 height 154
click at [228, 337] on link "Na fila" at bounding box center [211, 319] width 125 height 60
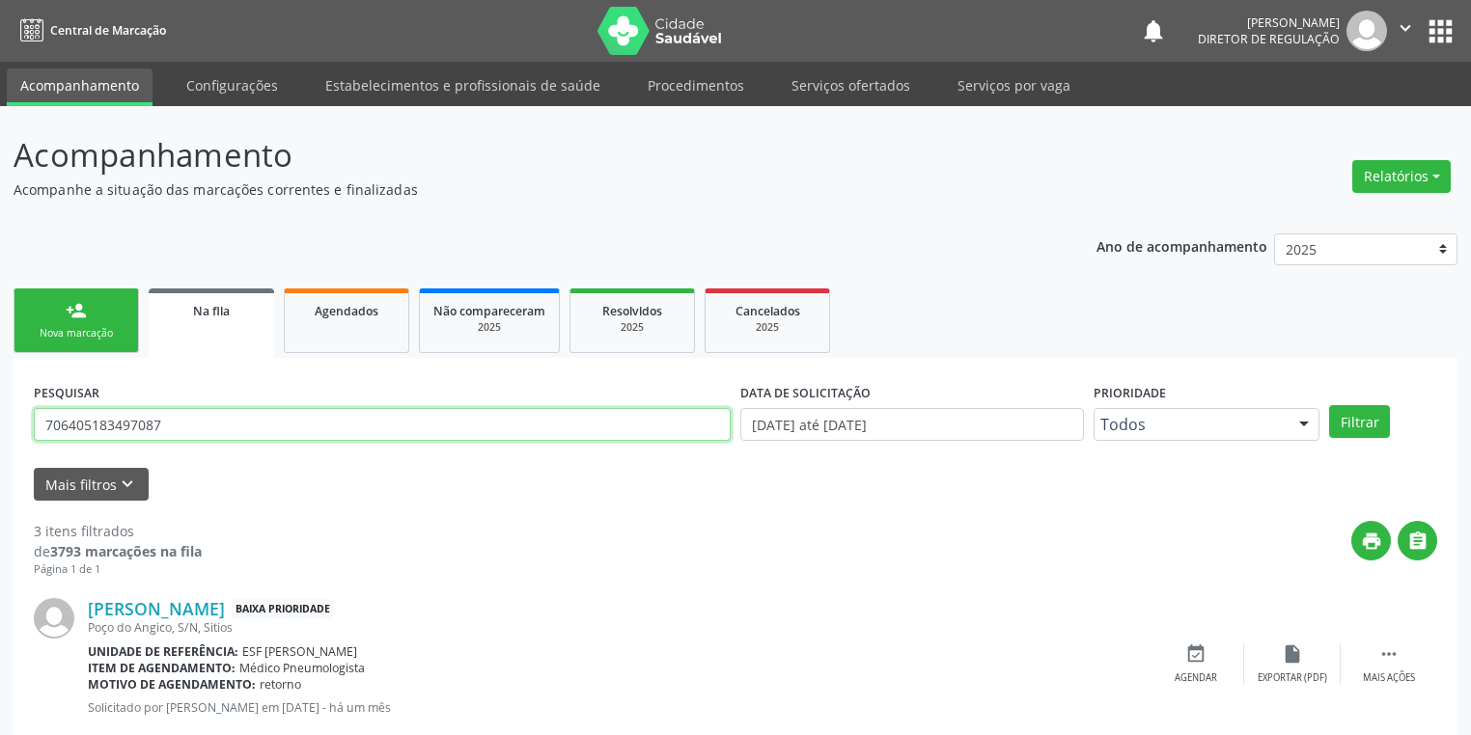
click at [194, 422] on input "706405183497087" at bounding box center [382, 424] width 697 height 33
type input "7"
click at [1345, 417] on button "Filtrar" at bounding box center [1359, 421] width 61 height 33
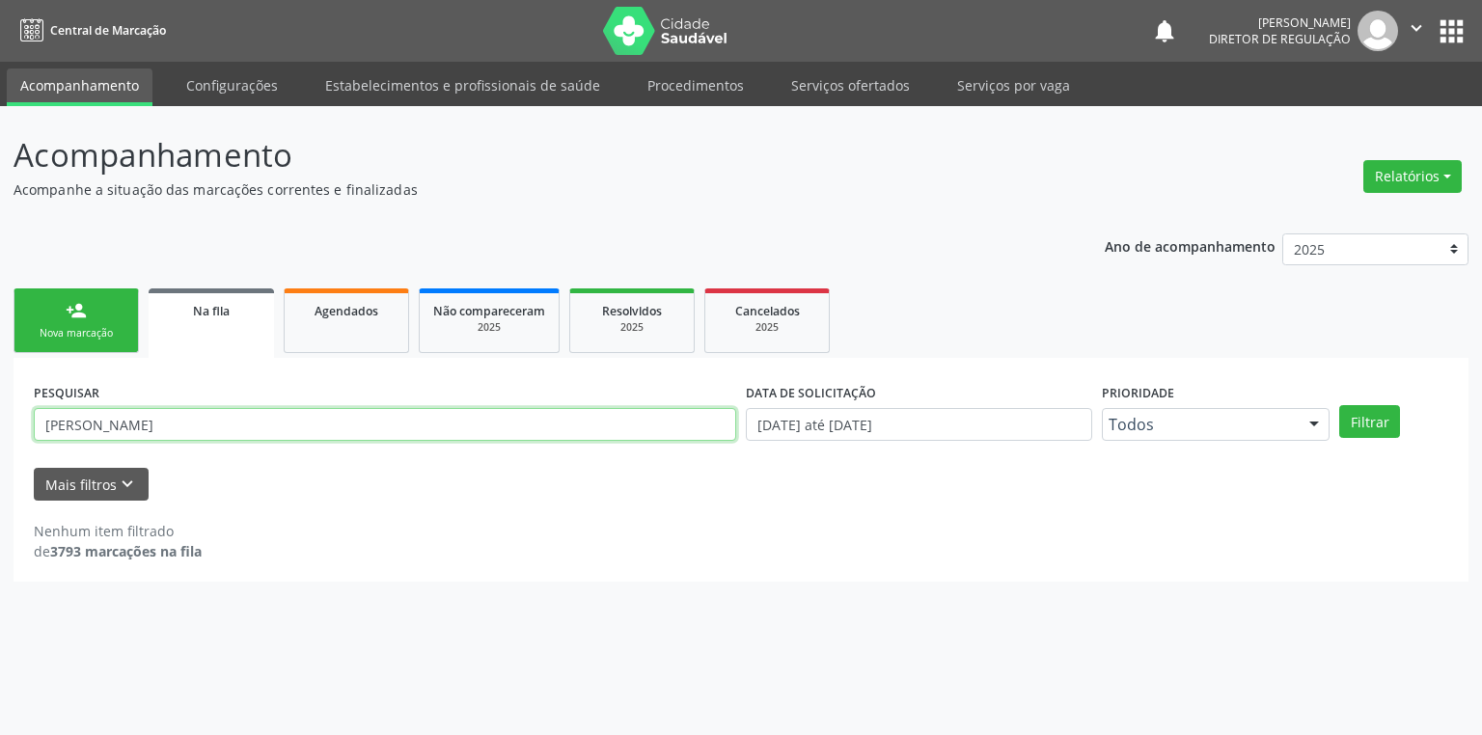
click at [208, 426] on input "leonardo da silva lopes" at bounding box center [385, 424] width 703 height 33
click at [1365, 420] on button "Filtrar" at bounding box center [1370, 421] width 61 height 33
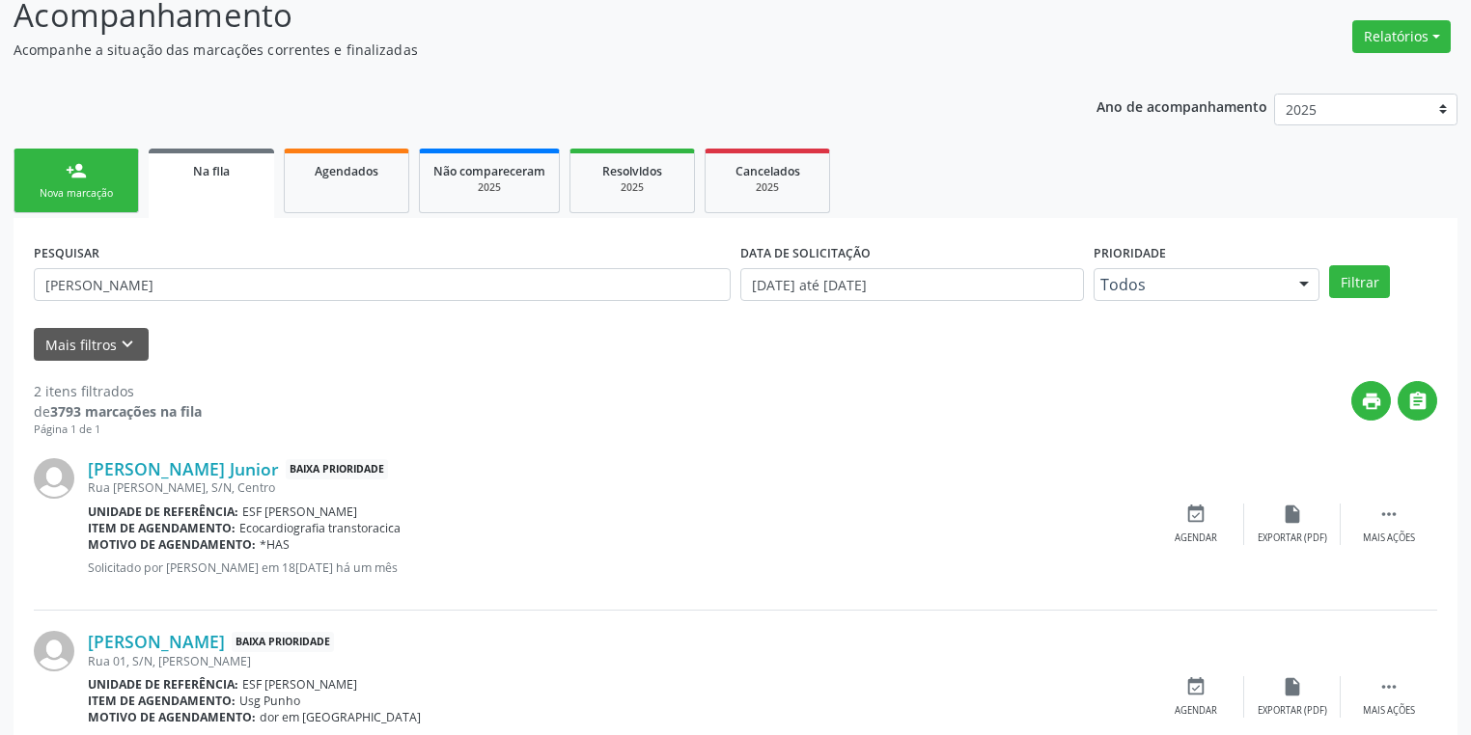
scroll to position [219, 0]
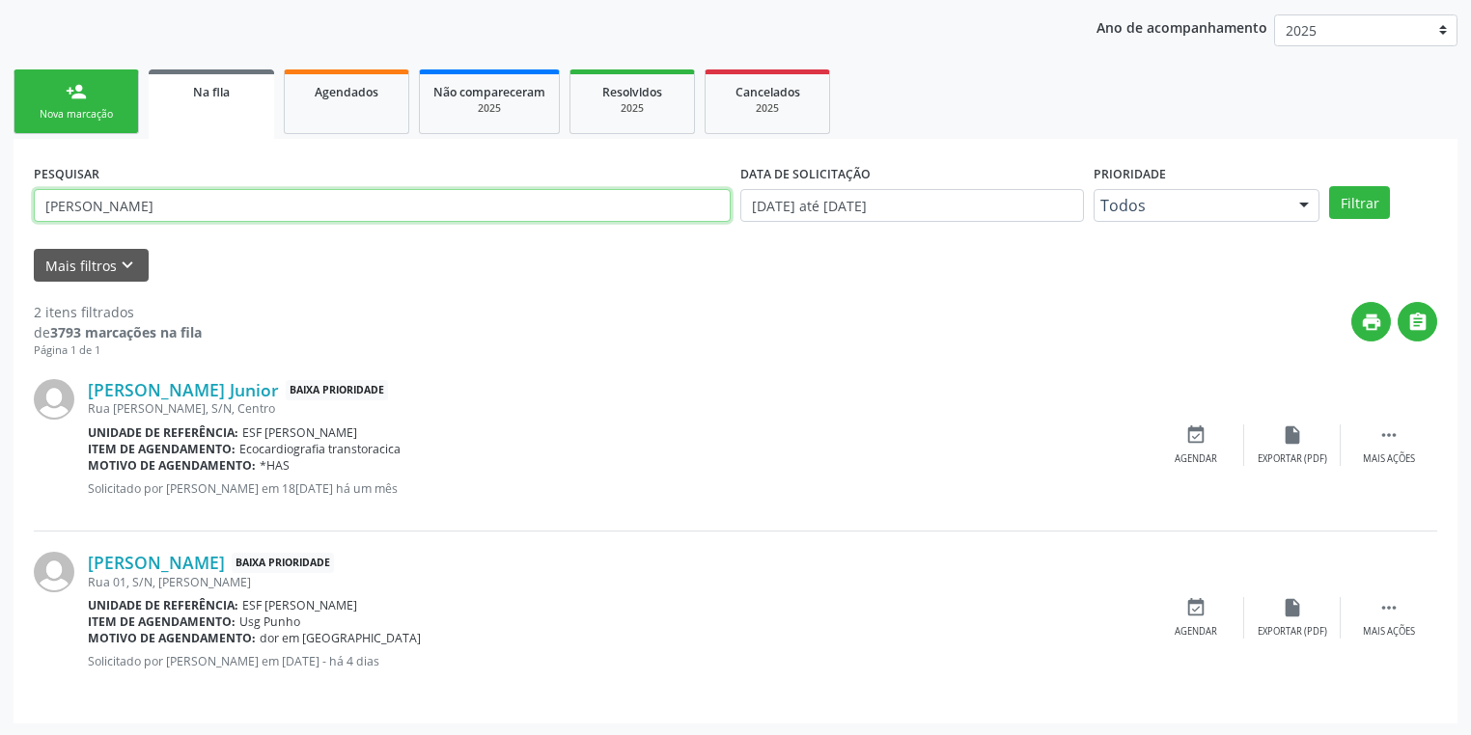
click at [195, 205] on input "leonardo da silva" at bounding box center [382, 205] width 697 height 33
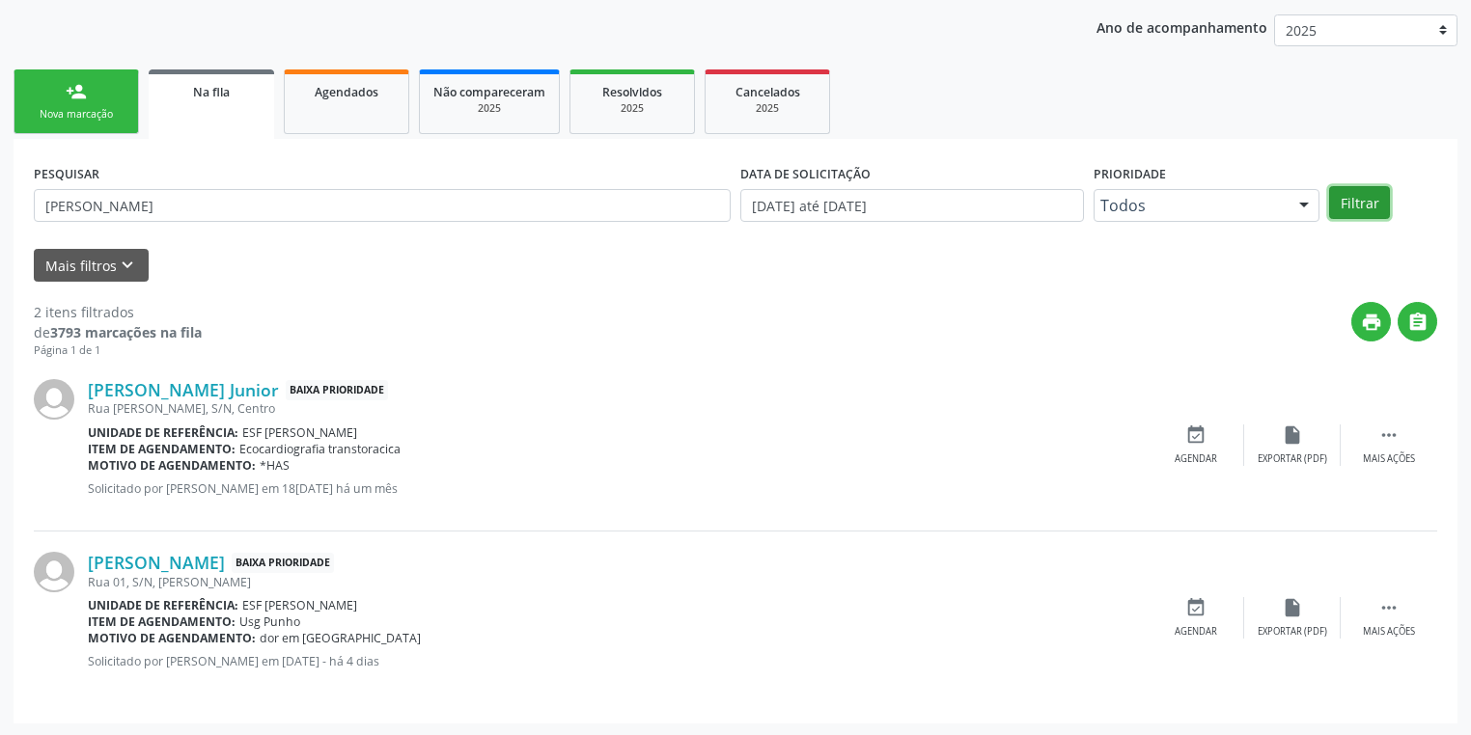
click at [1359, 204] on button "Filtrar" at bounding box center [1359, 202] width 61 height 33
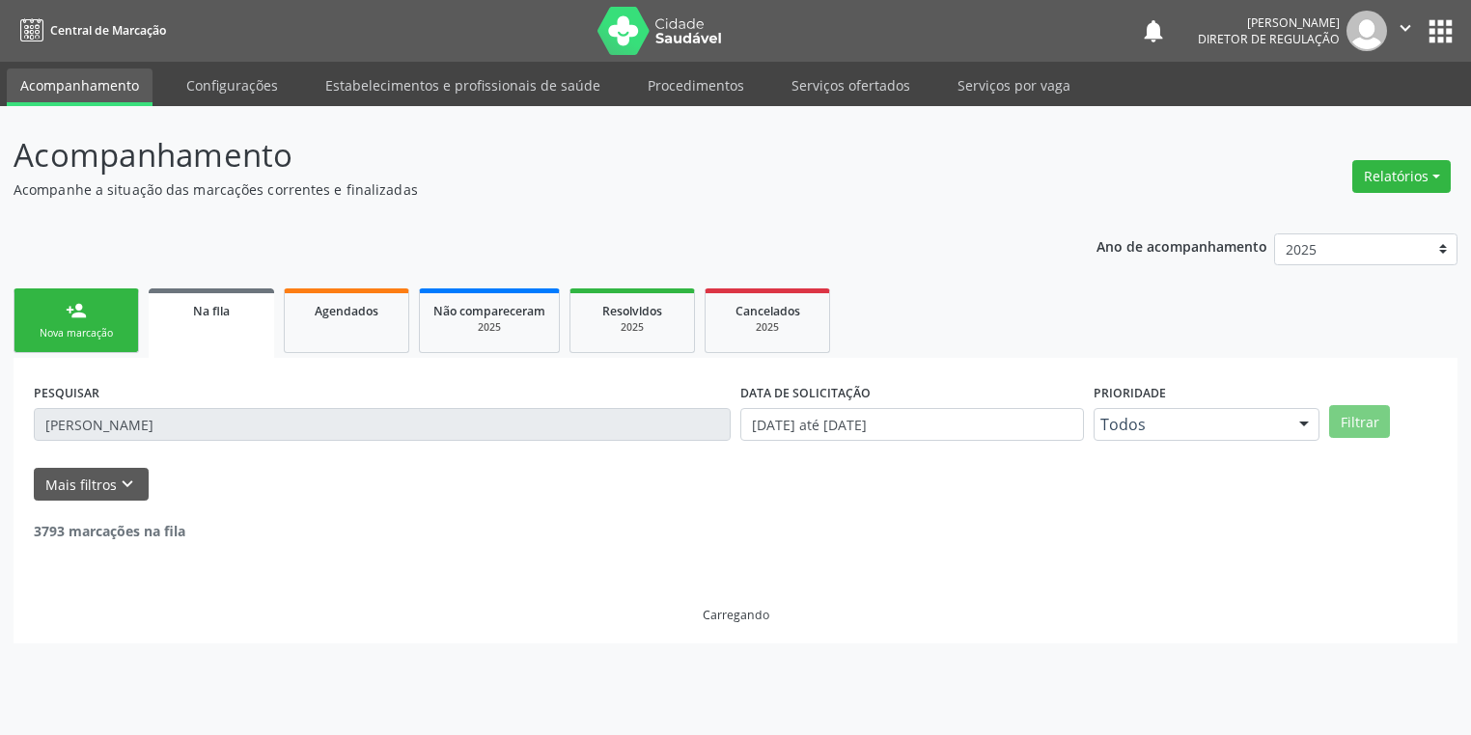
scroll to position [0, 0]
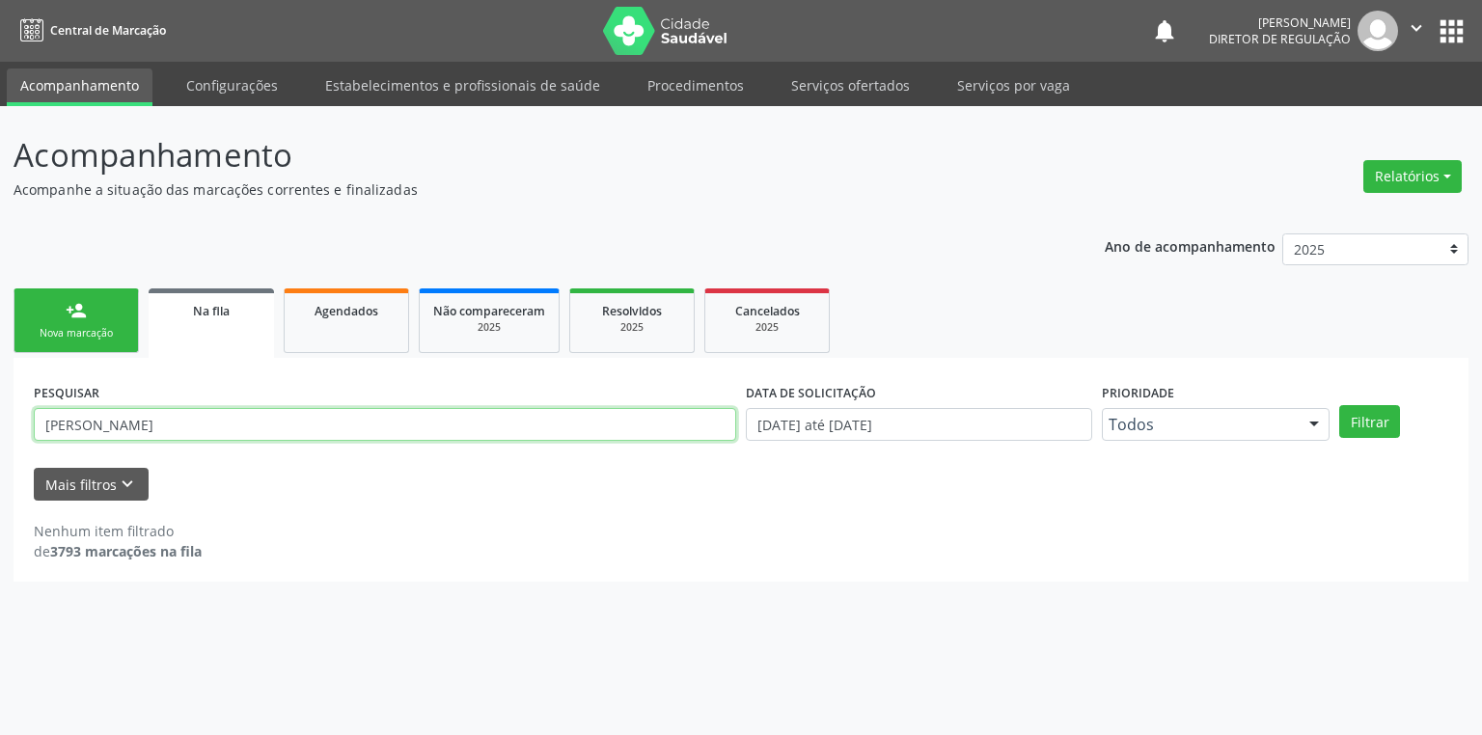
click at [197, 425] on input "leonardo da silva rosa" at bounding box center [385, 424] width 703 height 33
type input "l"
click at [85, 306] on div "person_add" at bounding box center [76, 310] width 21 height 21
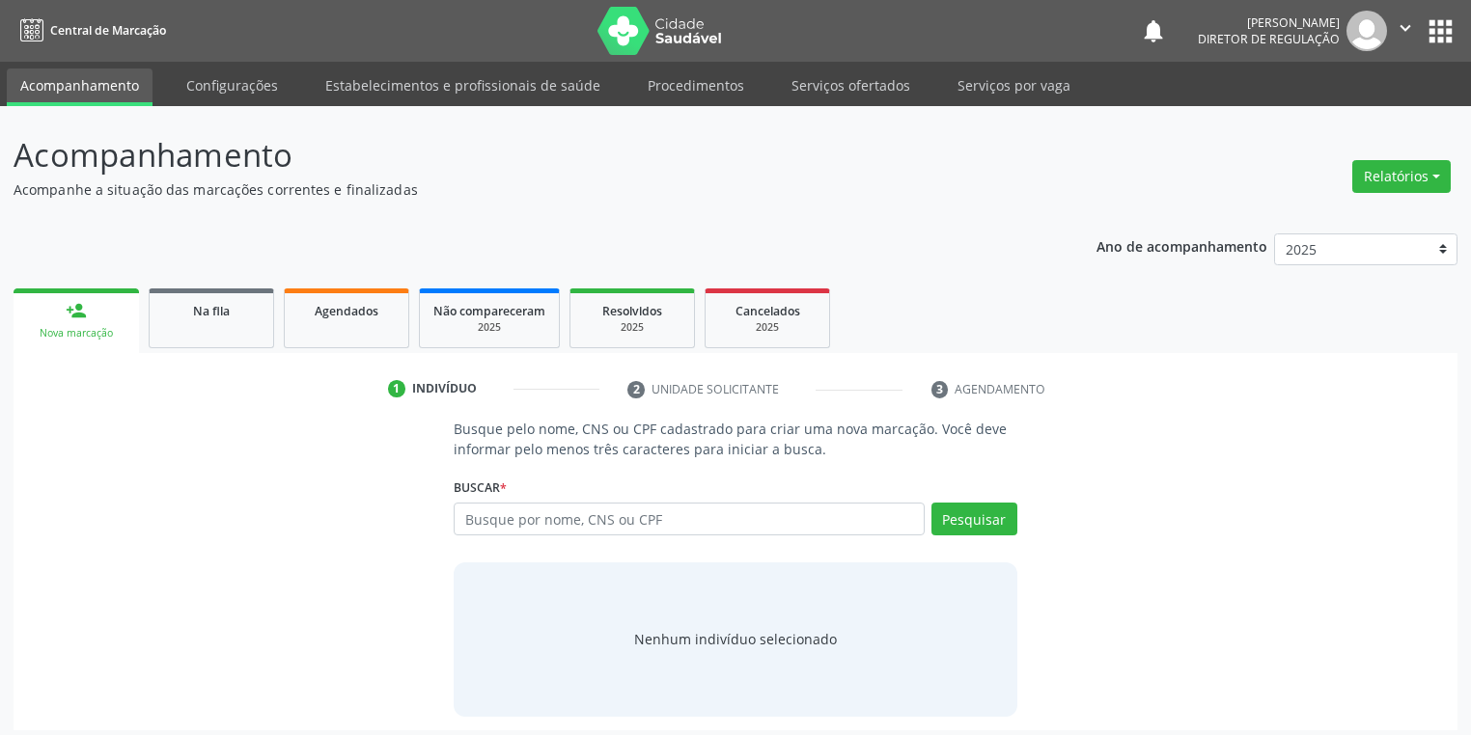
click at [82, 326] on div "Nova marcação" at bounding box center [76, 333] width 98 height 14
click at [510, 526] on input "text" at bounding box center [689, 519] width 471 height 33
type input "704003833410865"
click at [976, 521] on button "Pesquisar" at bounding box center [974, 519] width 86 height 33
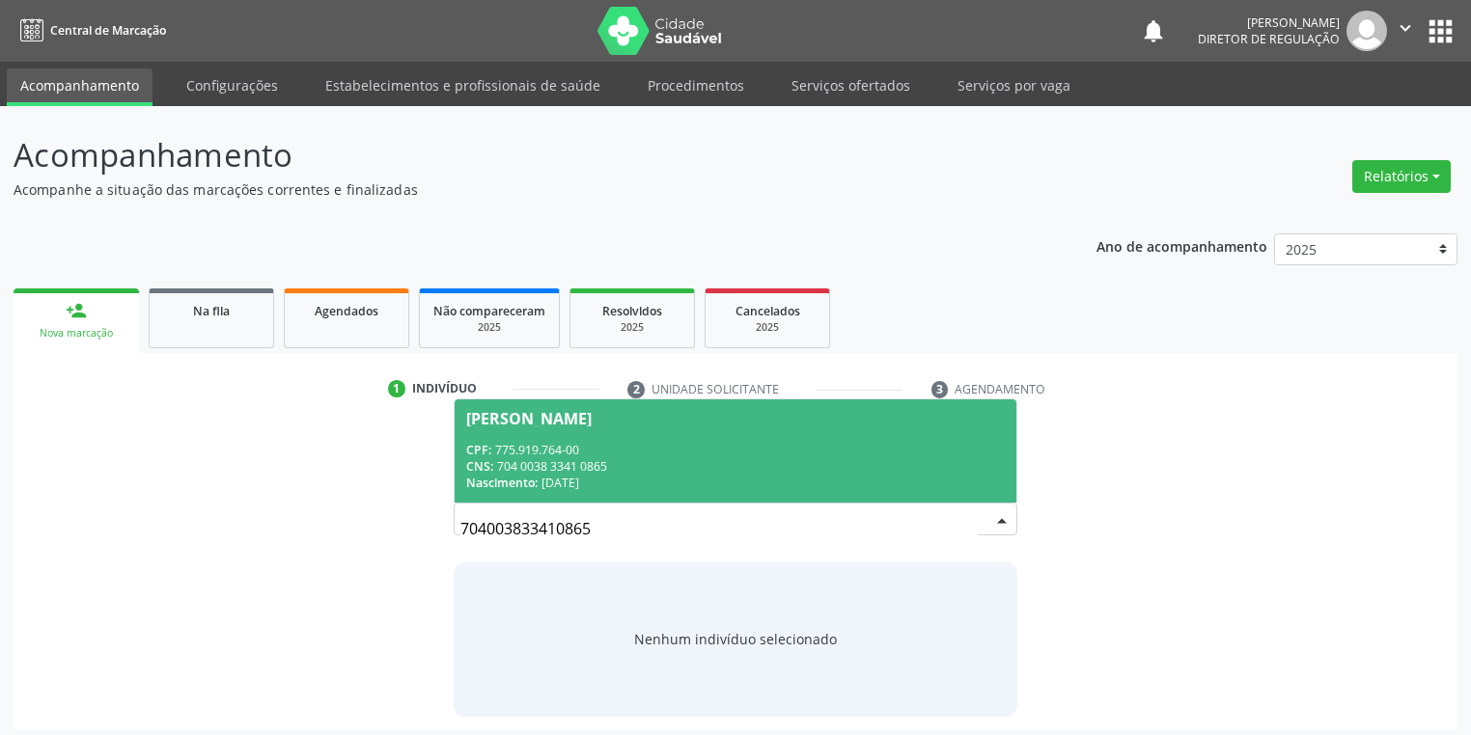
click at [576, 413] on div "Amaralina de Sousa Rodrigues" at bounding box center [528, 418] width 125 height 15
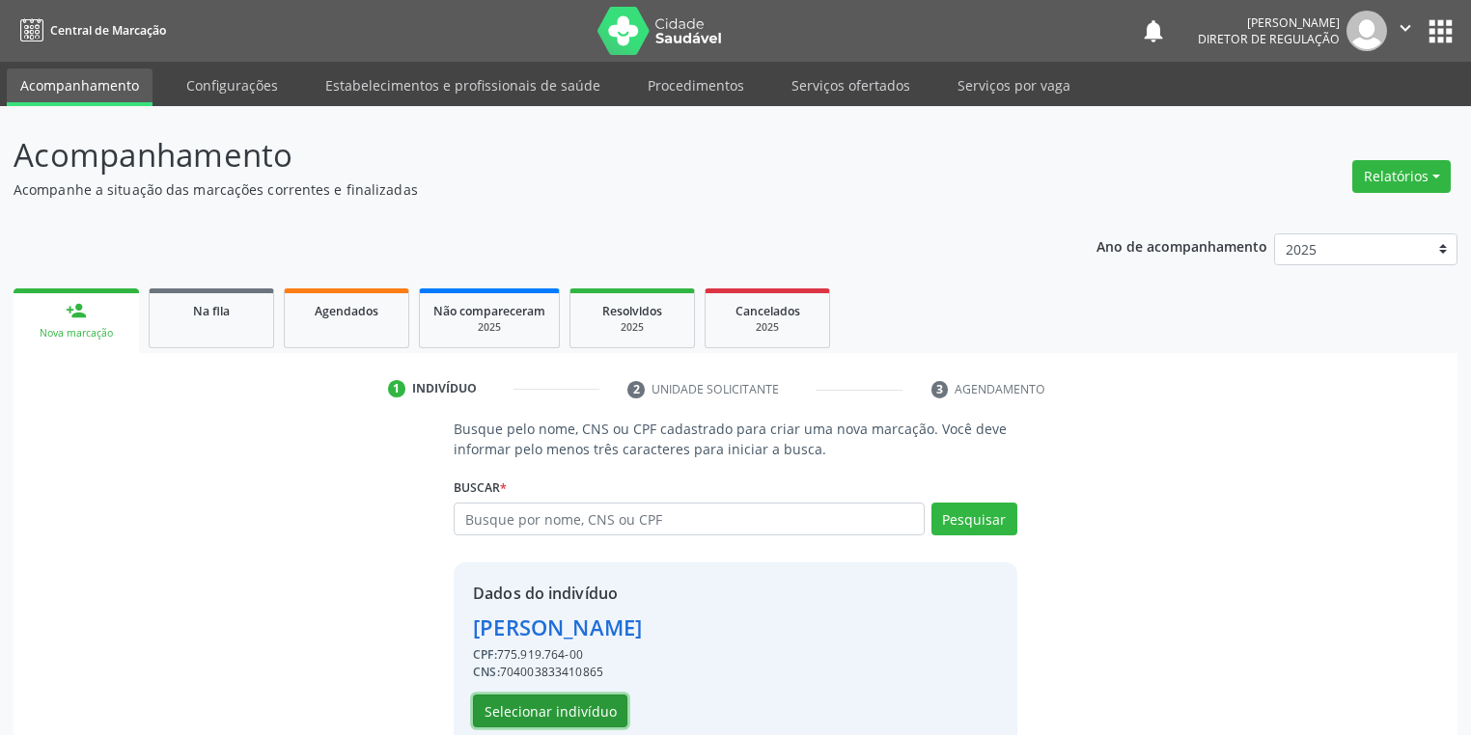
click at [566, 710] on button "Selecionar indivíduo" at bounding box center [550, 711] width 154 height 33
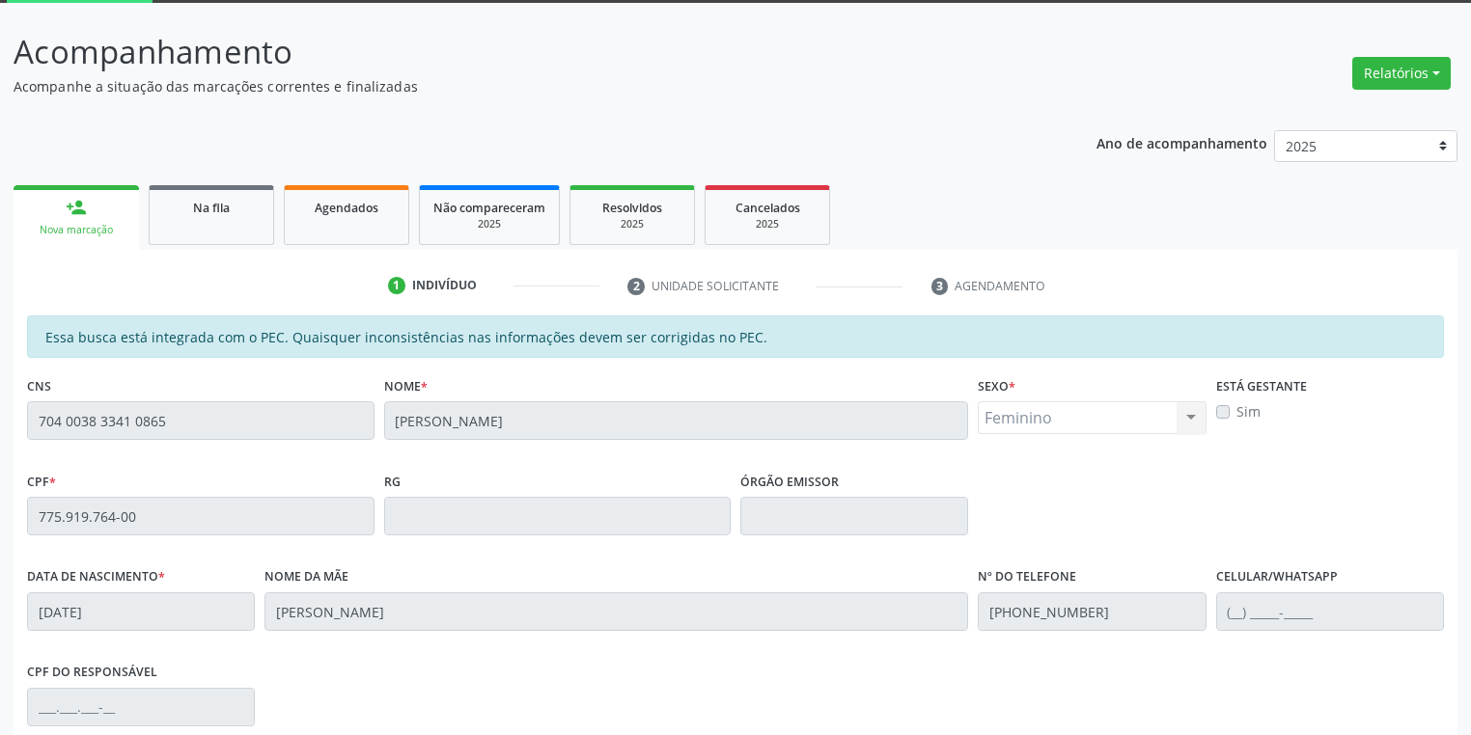
scroll to position [366, 0]
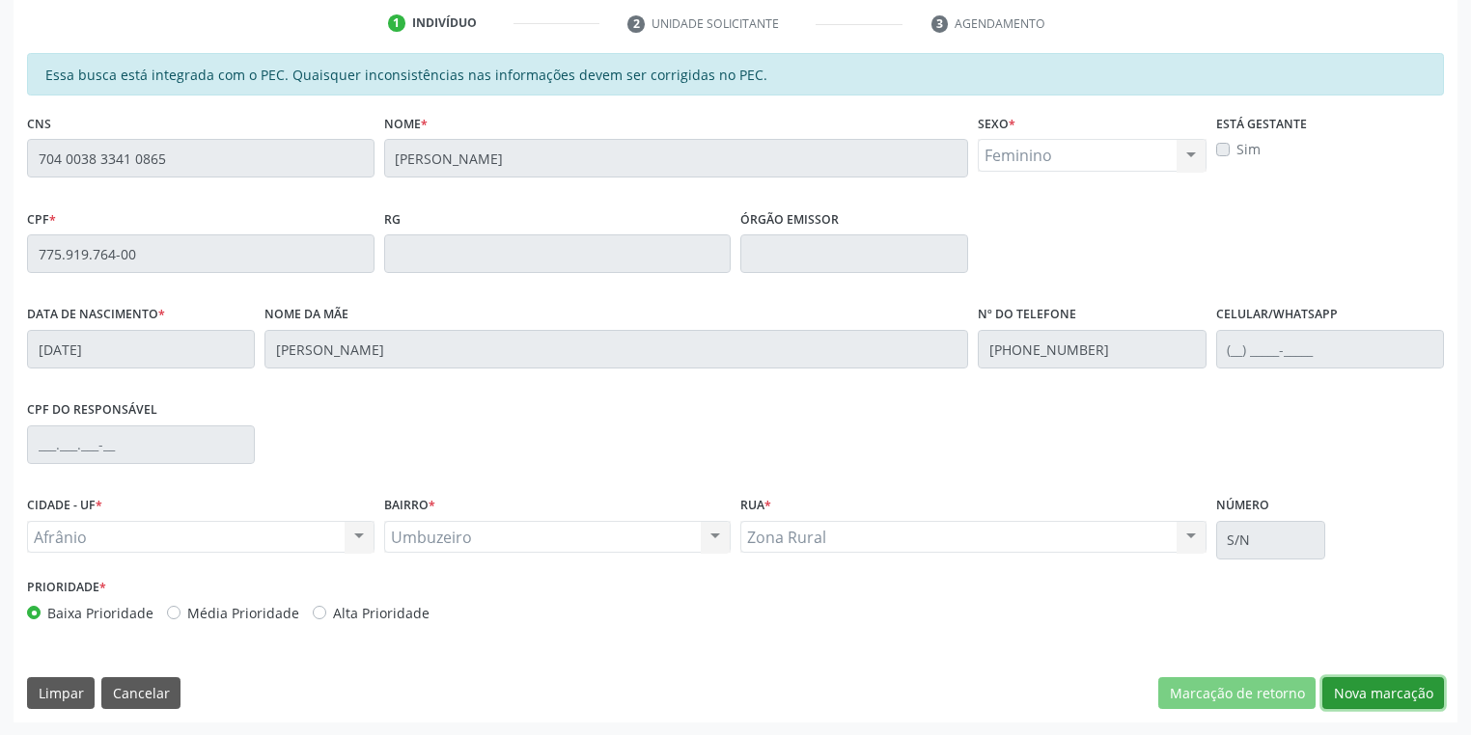
click at [1366, 704] on button "Nova marcação" at bounding box center [1383, 694] width 122 height 33
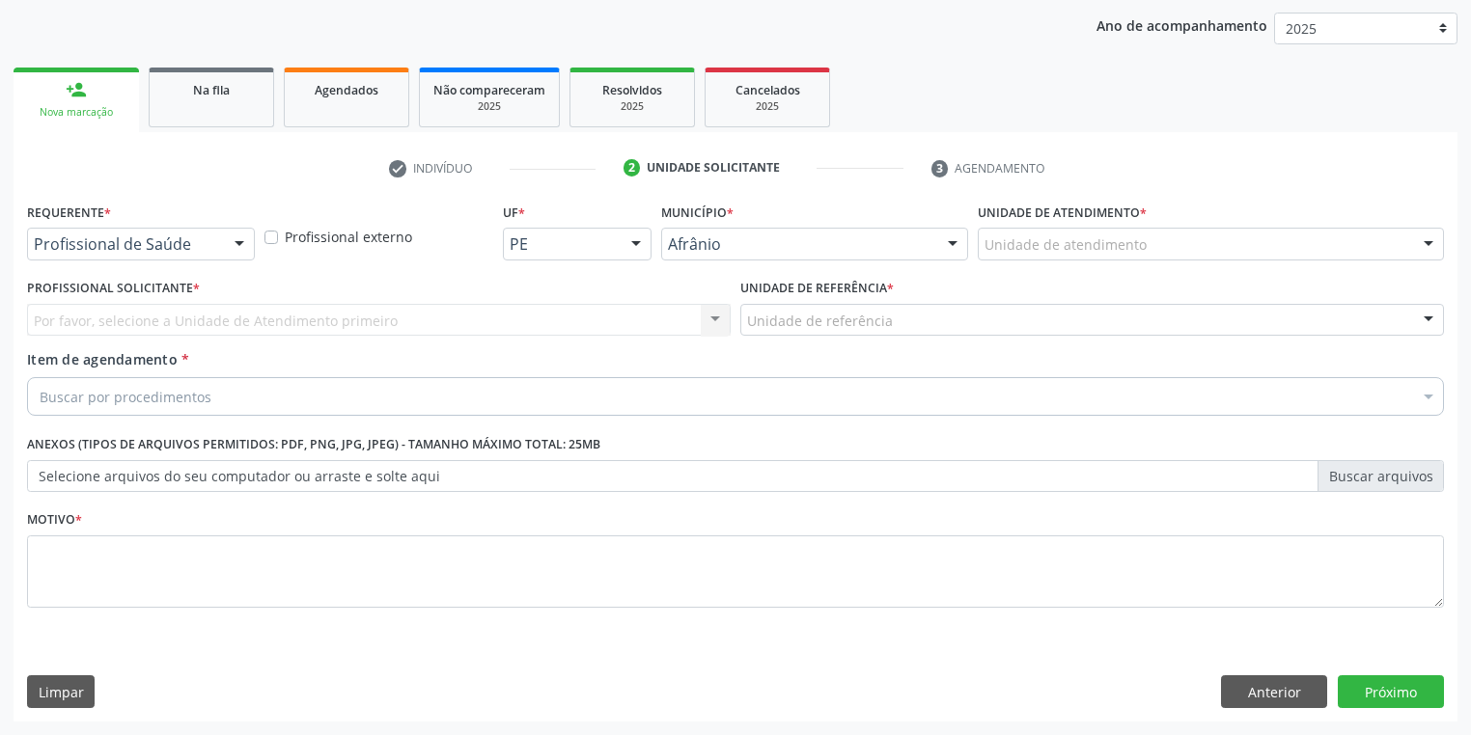
scroll to position [220, 0]
drag, startPoint x: 1018, startPoint y: 254, endPoint x: 1031, endPoint y: 297, distance: 45.2
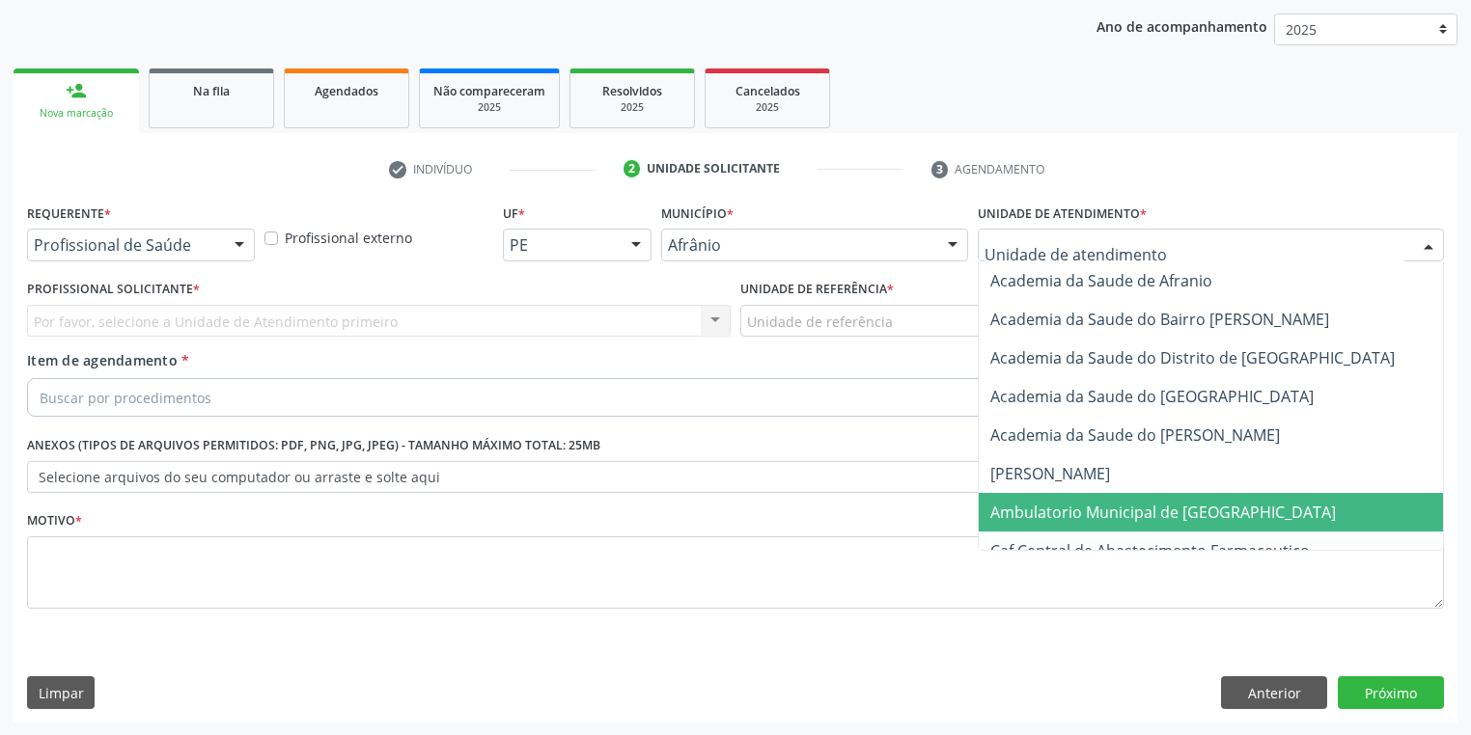
drag, startPoint x: 1055, startPoint y: 503, endPoint x: 867, endPoint y: 432, distance: 201.0
click at [1054, 504] on span "Ambulatorio Municipal de [GEOGRAPHIC_DATA]" at bounding box center [1163, 512] width 346 height 21
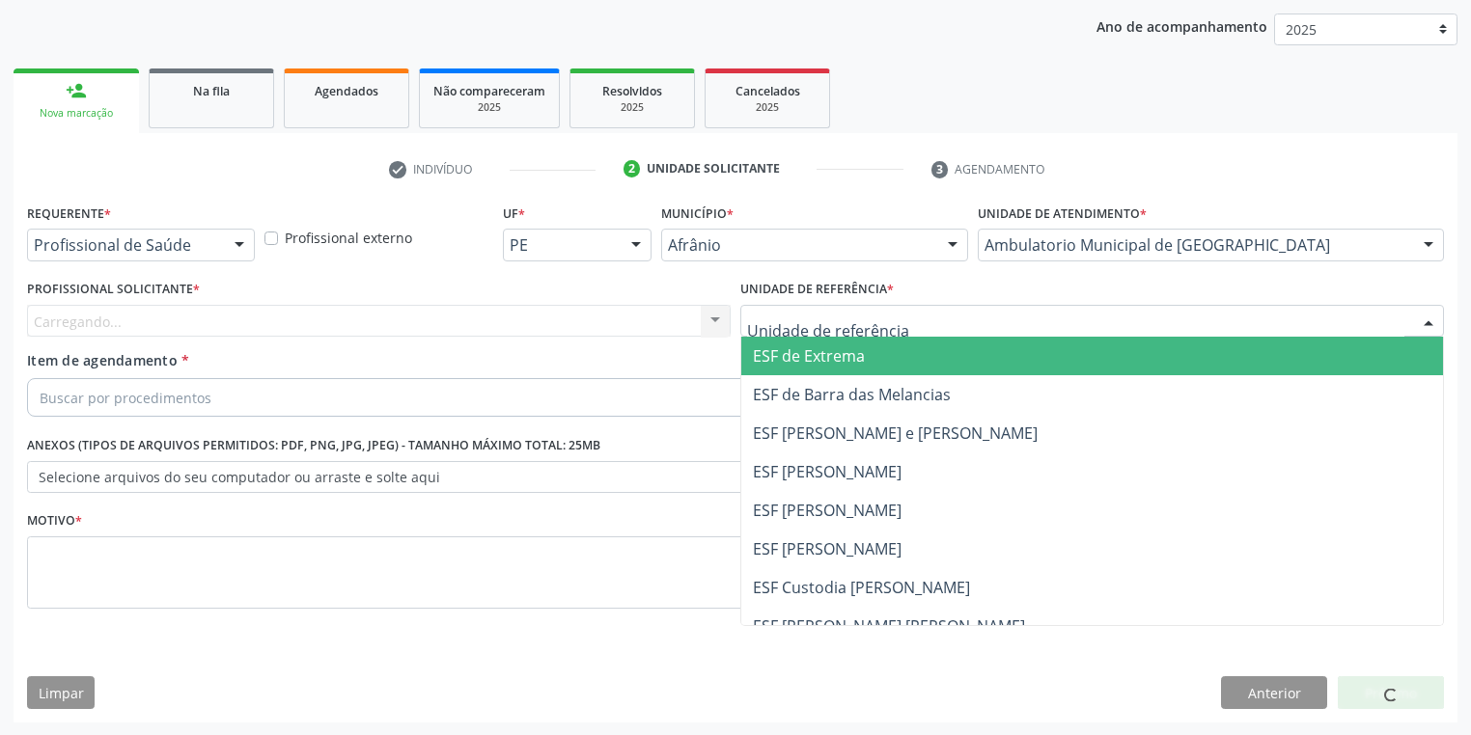
drag, startPoint x: 776, startPoint y: 329, endPoint x: 793, endPoint y: 445, distance: 117.1
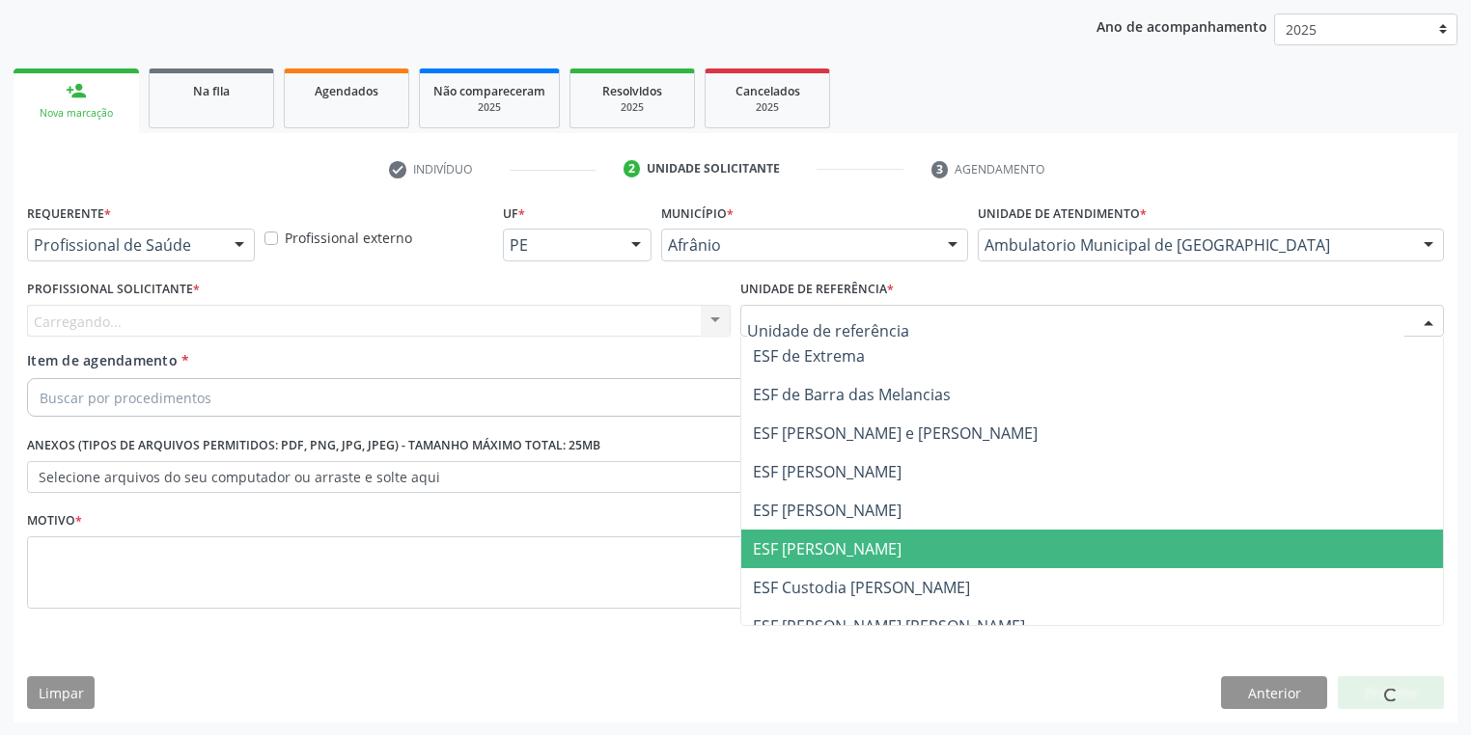
drag, startPoint x: 796, startPoint y: 533, endPoint x: 713, endPoint y: 504, distance: 87.9
click at [794, 533] on span "ESF [PERSON_NAME]" at bounding box center [1092, 549] width 702 height 39
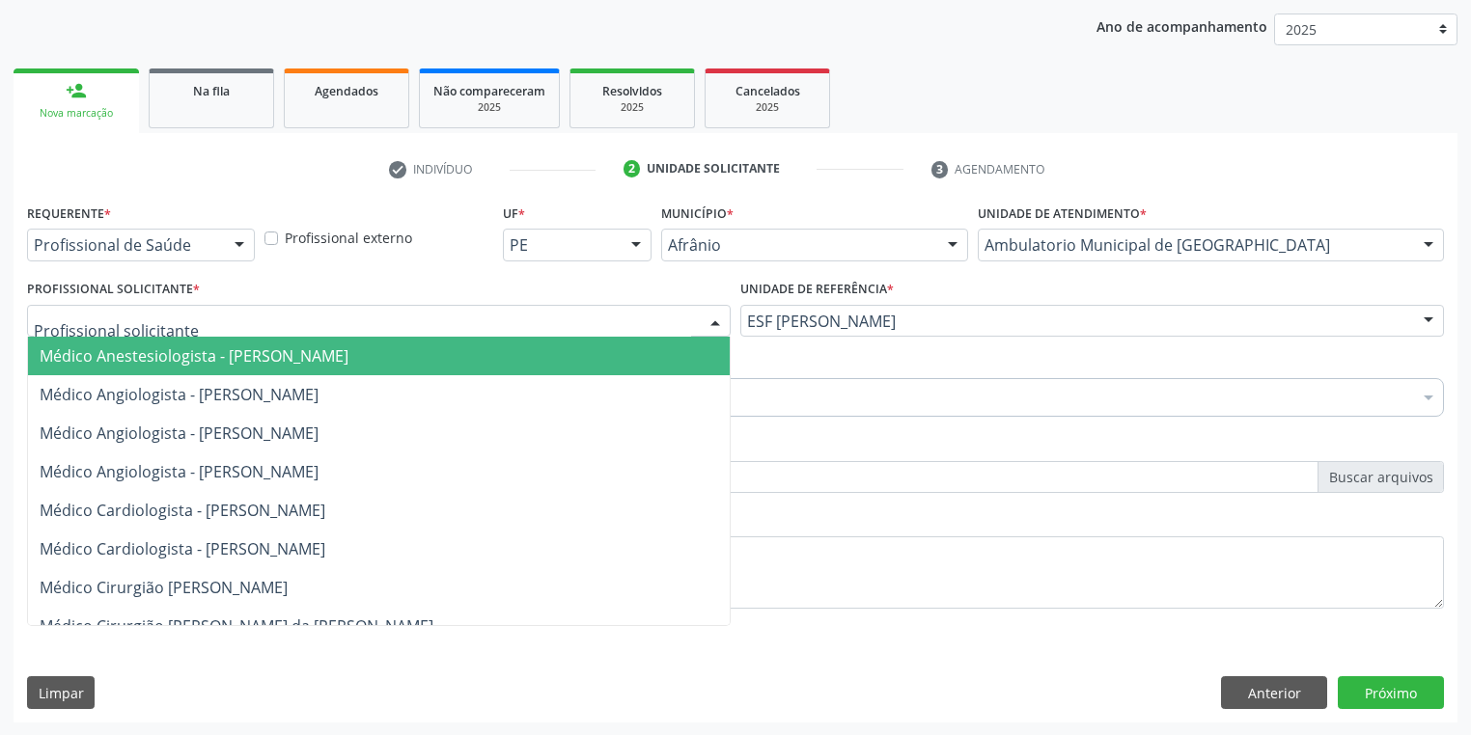
drag, startPoint x: 158, startPoint y: 354, endPoint x: 158, endPoint y: 383, distance: 29.0
click at [158, 355] on span "Médico Anestesiologista - [PERSON_NAME]" at bounding box center [194, 356] width 309 height 21
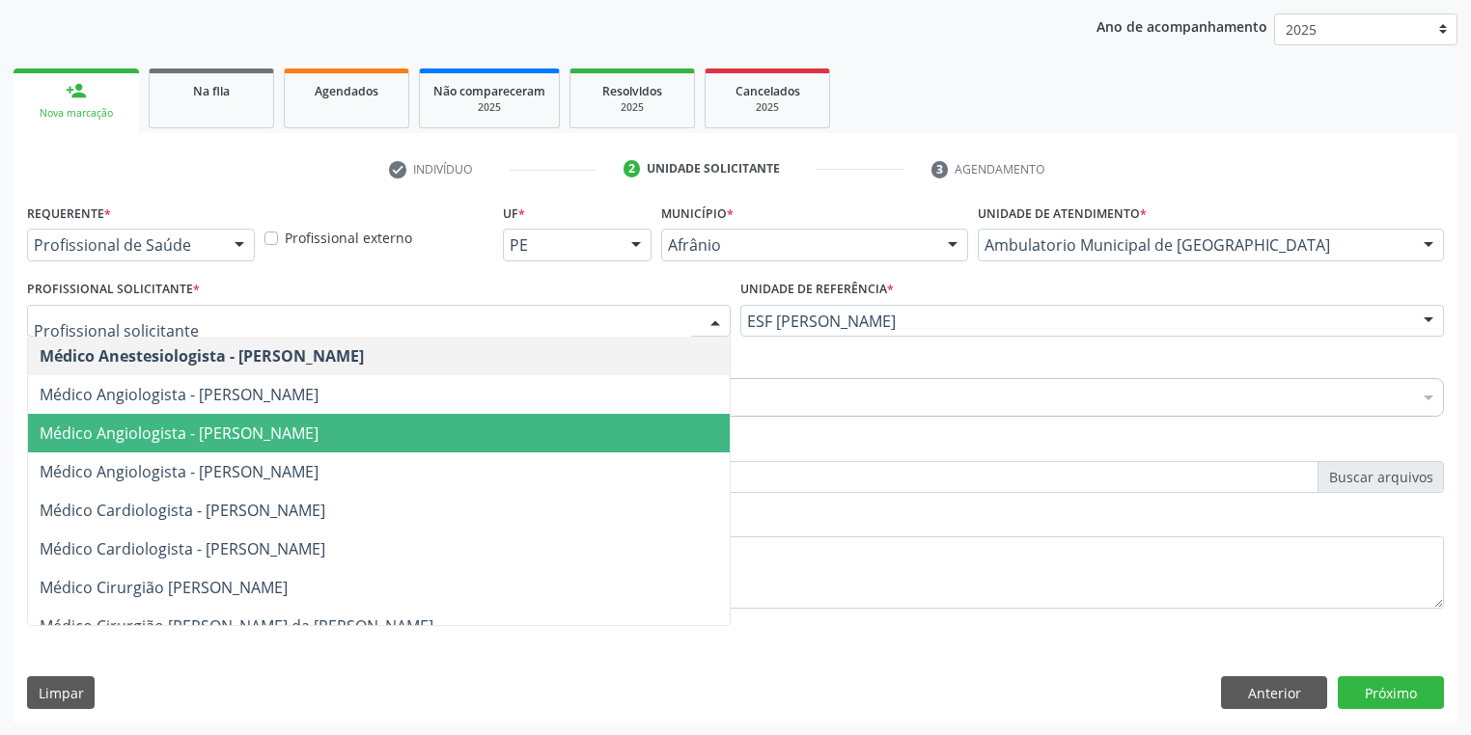
click at [222, 429] on span "Médico Angiologista - [PERSON_NAME]" at bounding box center [179, 433] width 279 height 21
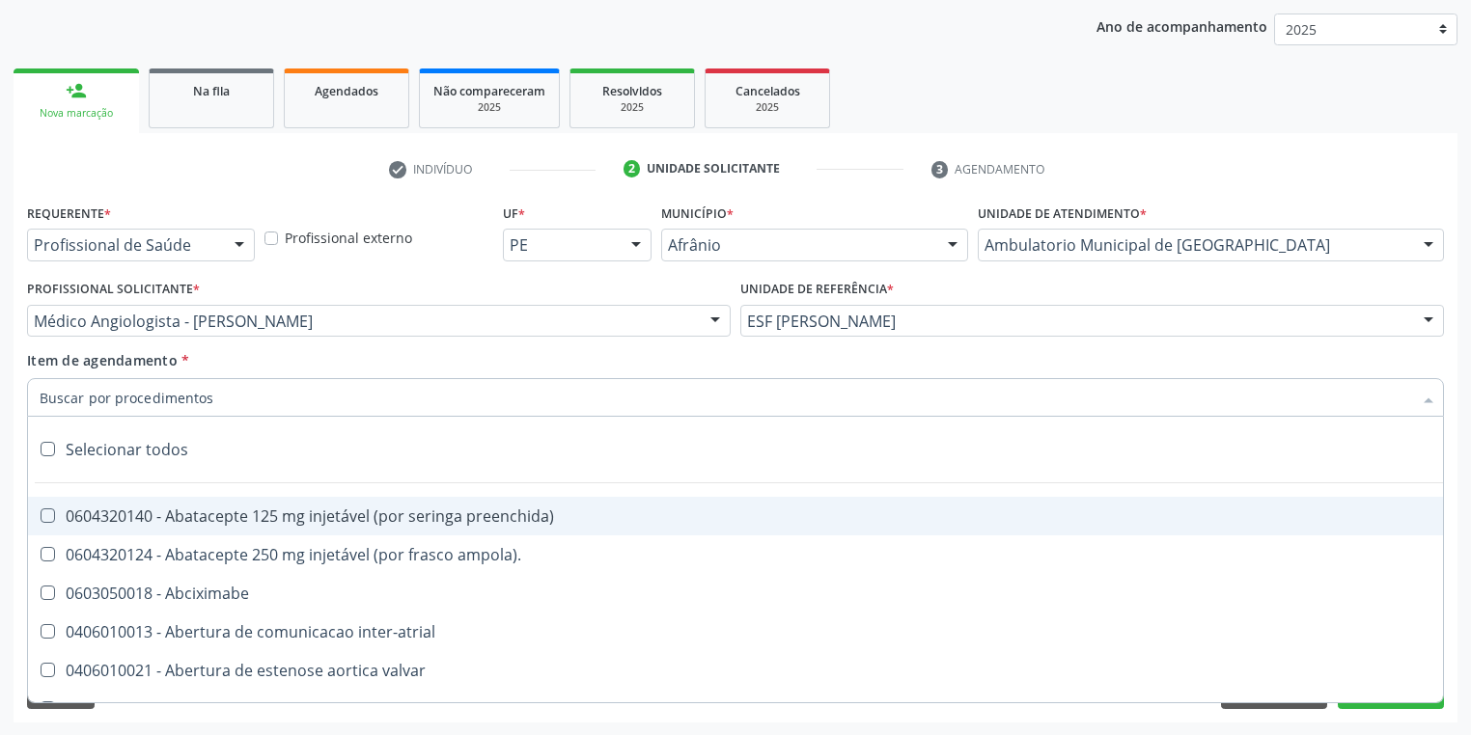
paste input "[MEDICAL_DATA]"
type input "[MEDICAL_DATA]"
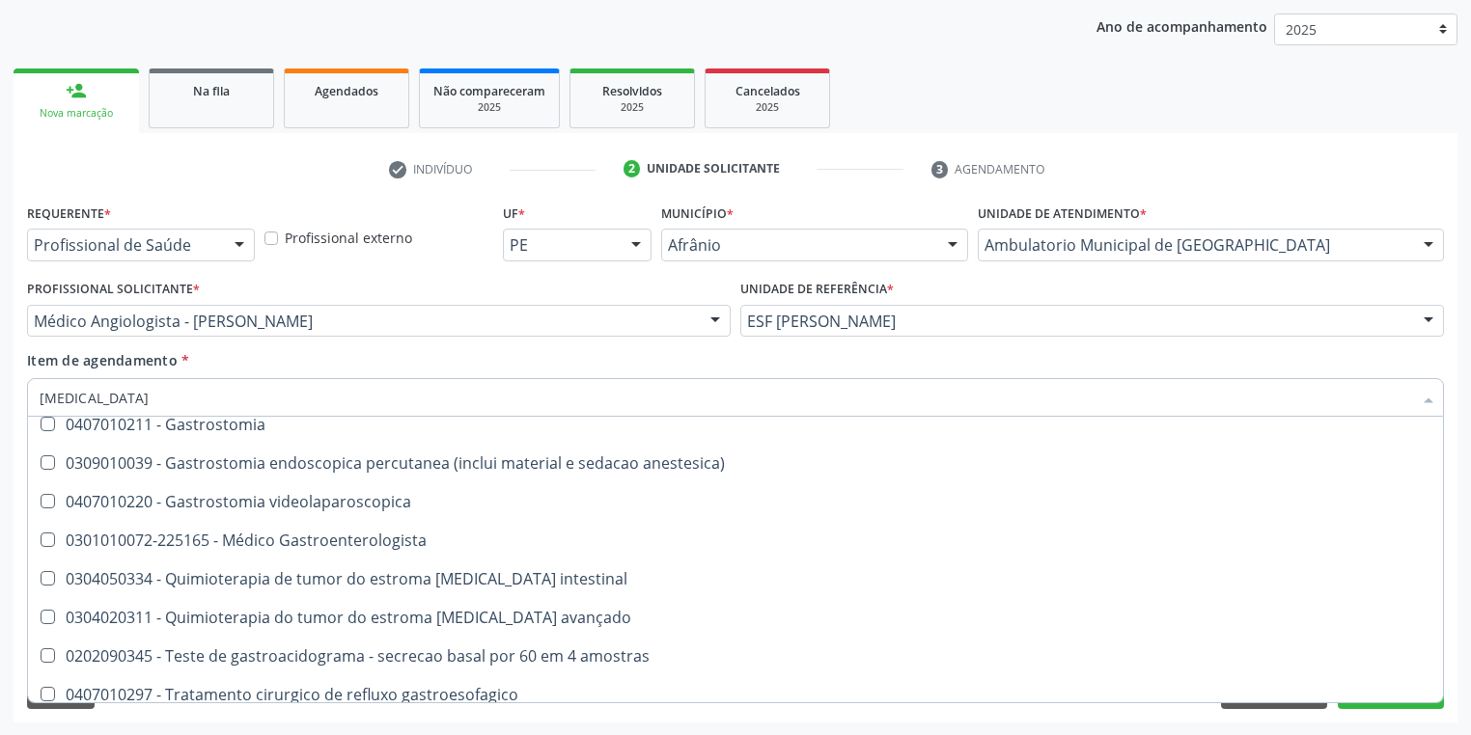
scroll to position [409, 0]
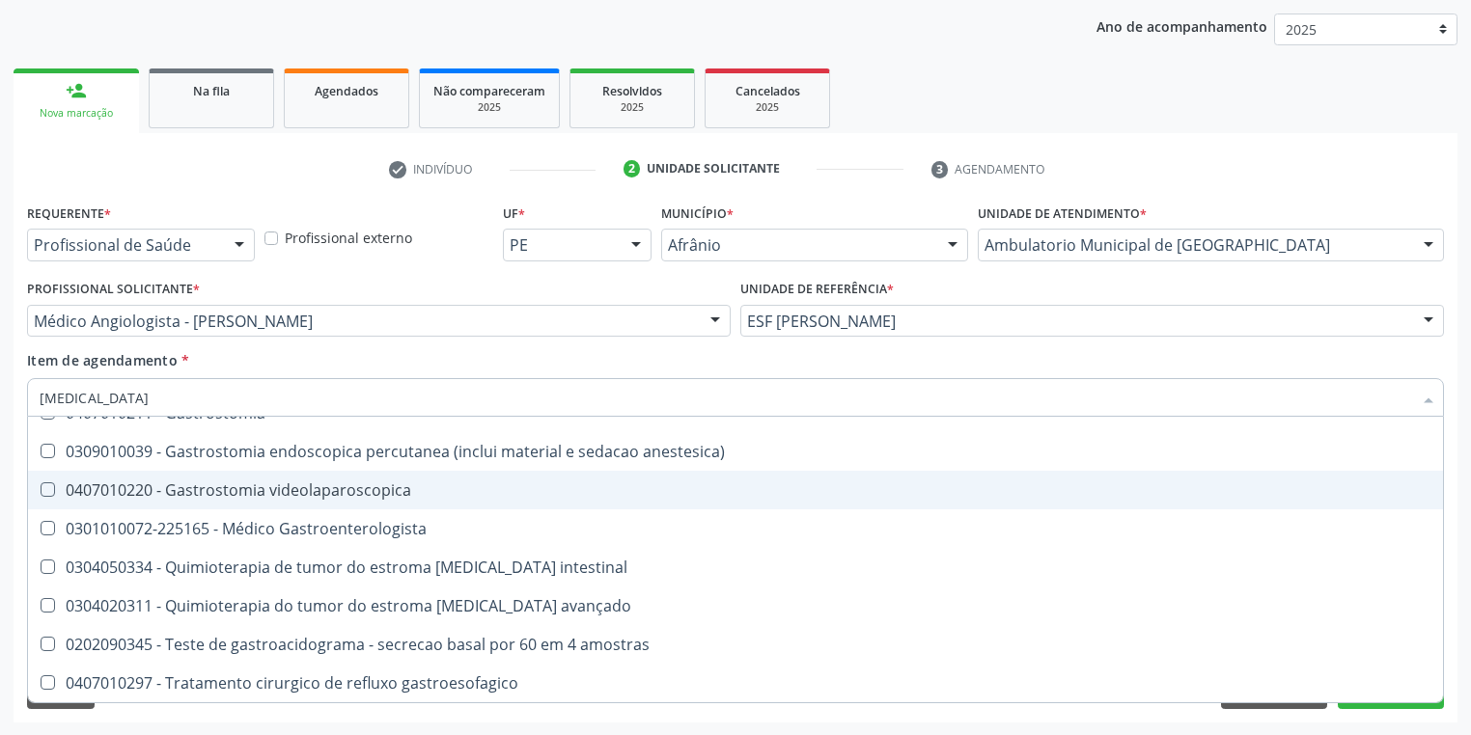
click at [277, 488] on div "0407010220 - Gastrostomia videolaparoscopica" at bounding box center [736, 490] width 1392 height 15
checkbox videolaparoscopica "false"
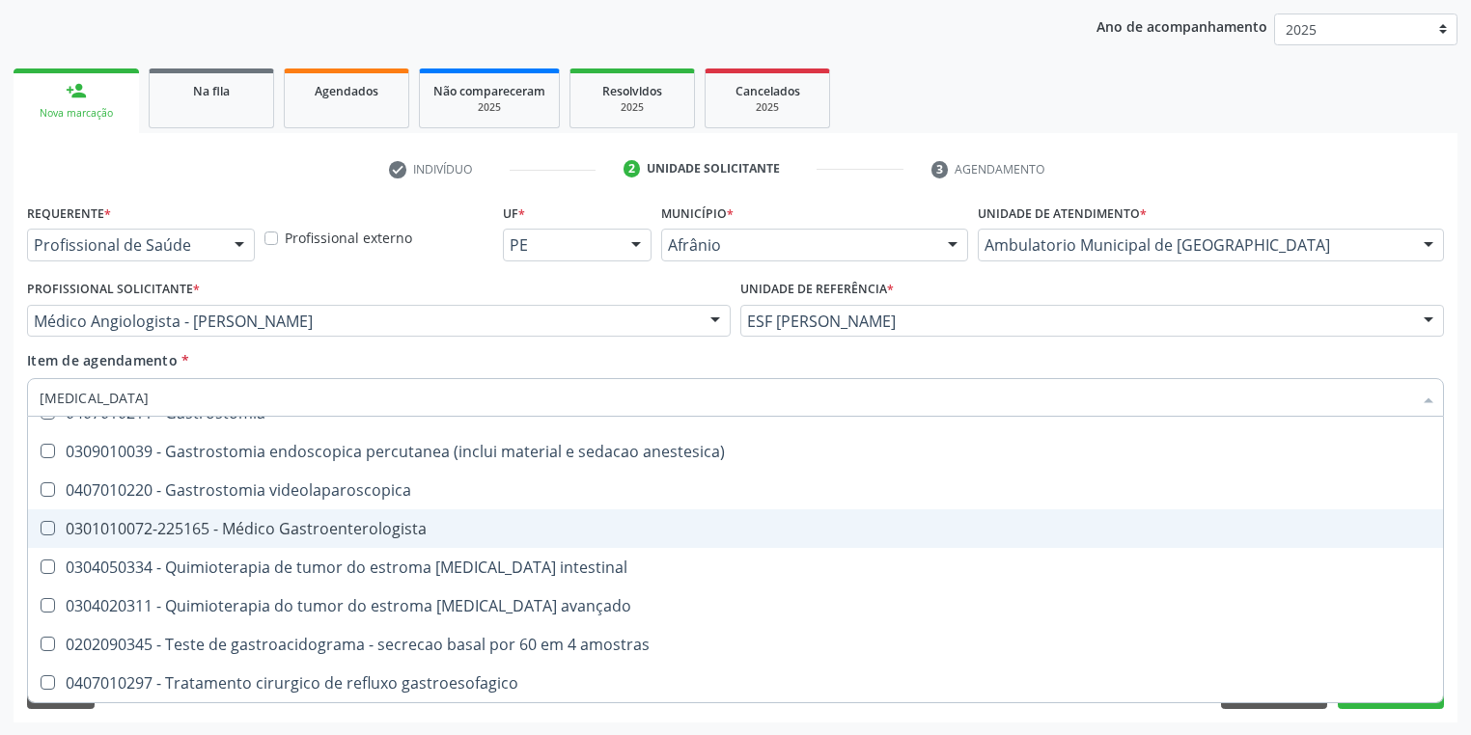
click at [279, 537] on div "0301010072-225165 - Médico Gastroenterologista" at bounding box center [736, 528] width 1392 height 15
checkbox Gastroenterologista "true"
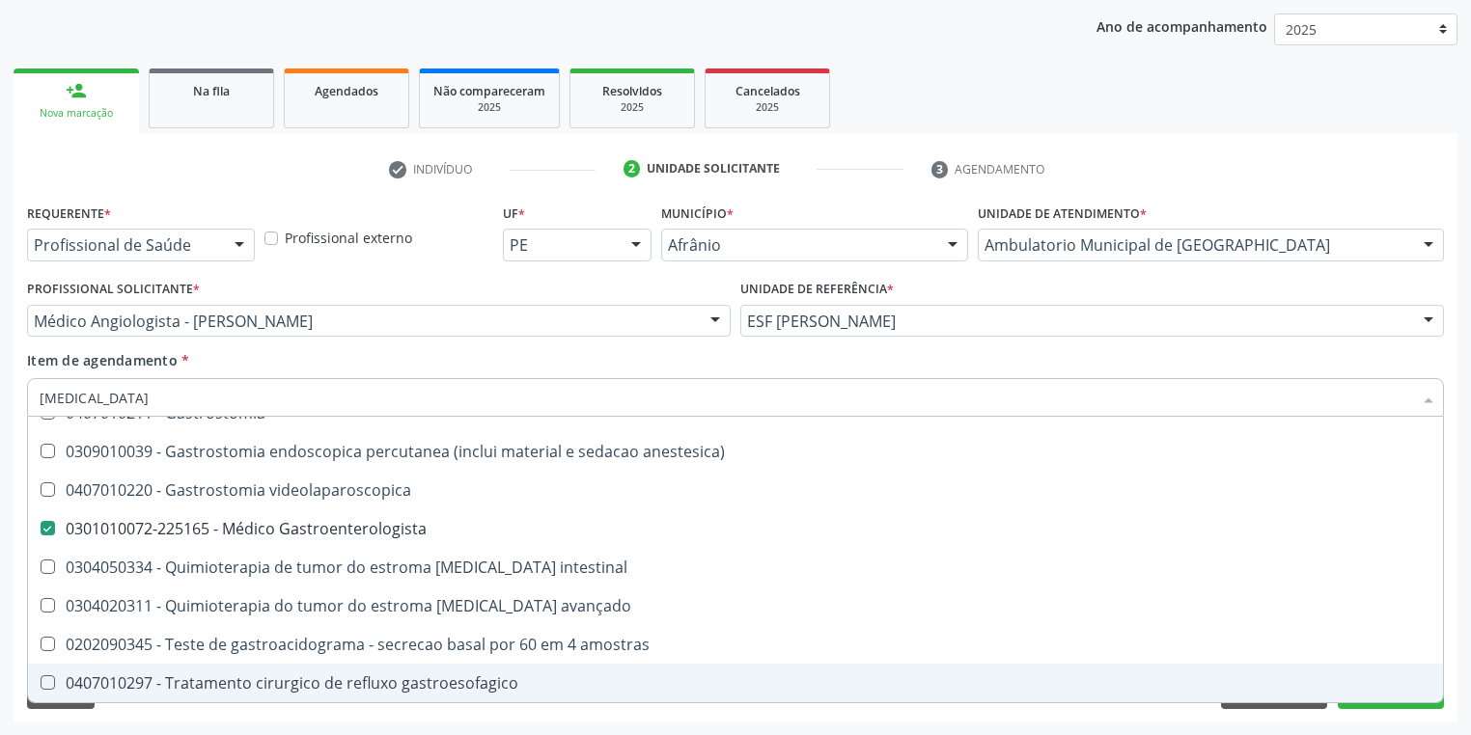
click at [154, 709] on div "Requerente * Profissional de Saúde Profissional de Saúde Paciente Nenhum result…" at bounding box center [736, 461] width 1444 height 524
checkbox vagotomia "true"
checkbox Gastroenterologista "false"
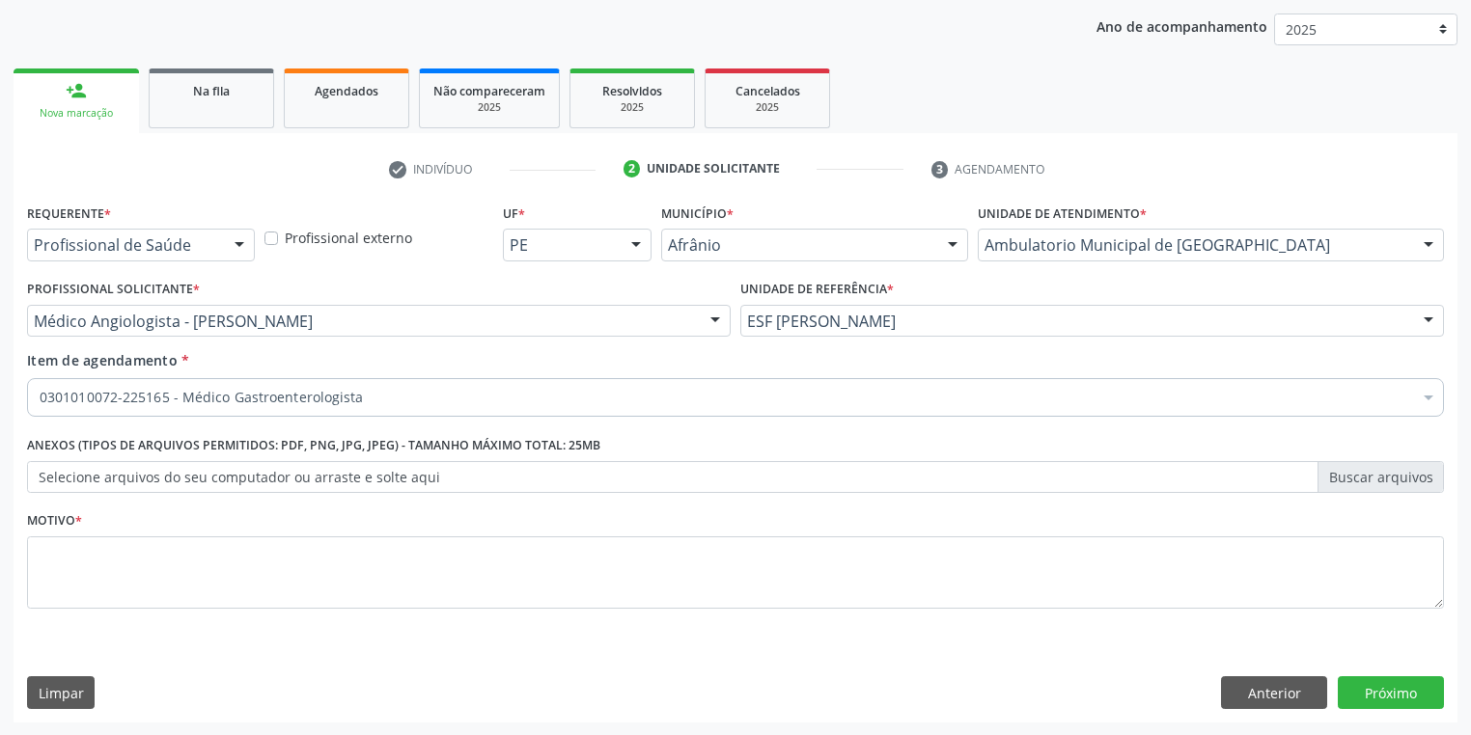
scroll to position [0, 0]
click at [109, 574] on textarea at bounding box center [735, 573] width 1417 height 73
type textarea "*"
click at [1350, 690] on button "Próximo" at bounding box center [1391, 693] width 106 height 33
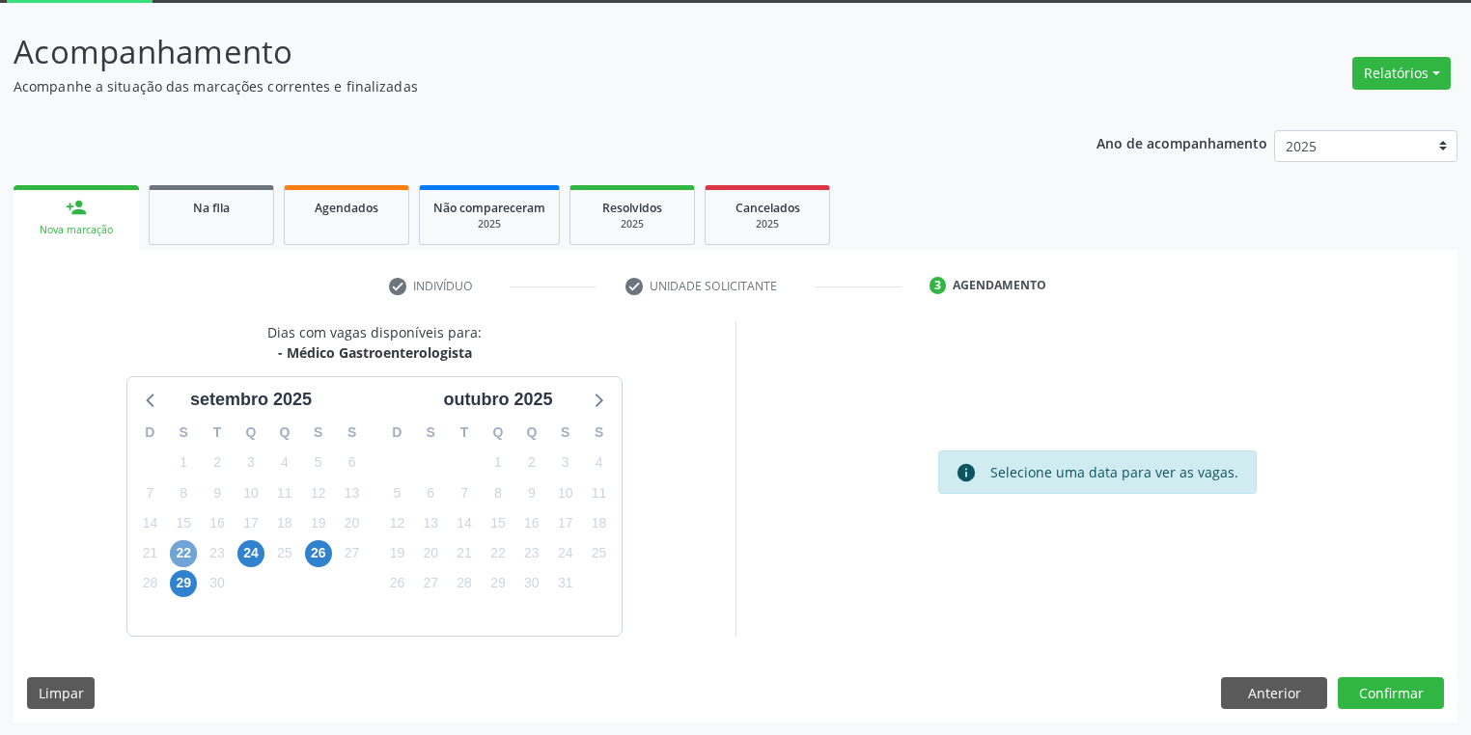
click at [184, 557] on span "22" at bounding box center [183, 553] width 27 height 27
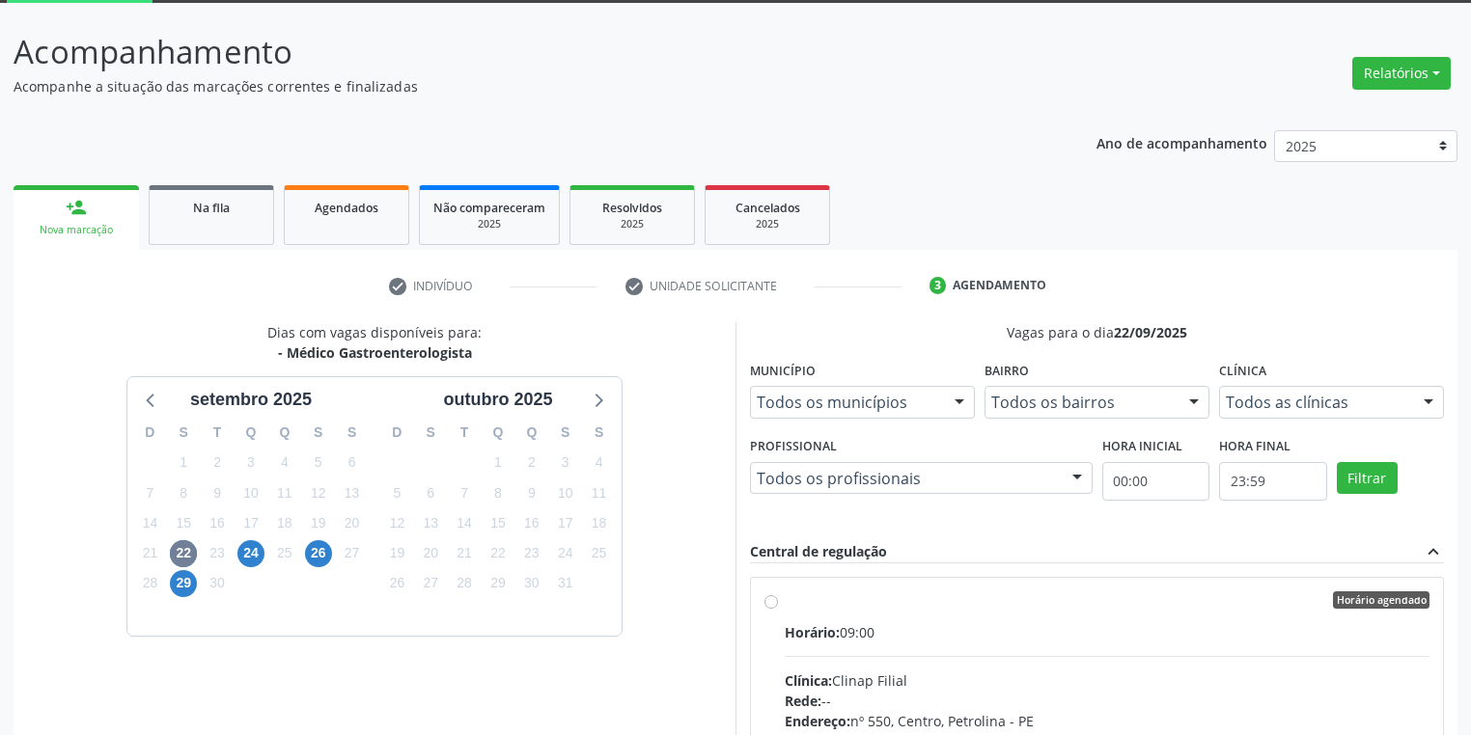
click at [1054, 674] on div "Clínica: Clinap Filial" at bounding box center [1107, 681] width 645 height 20
click at [778, 609] on input "Horário agendado Horário: 09:00 Clínica: Clinap Filial Rede: -- Endereço: nº 55…" at bounding box center [771, 600] width 14 height 17
radio input "true"
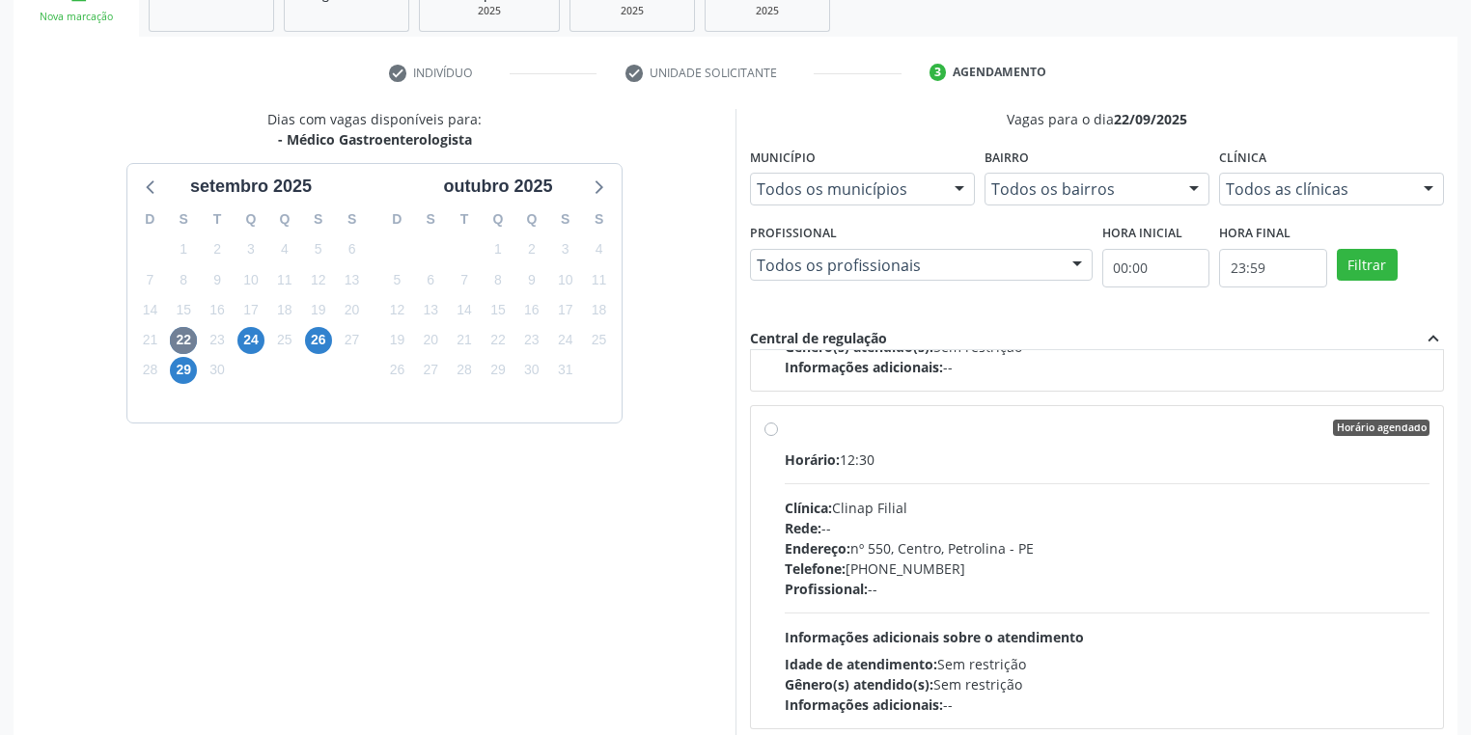
scroll to position [417, 0]
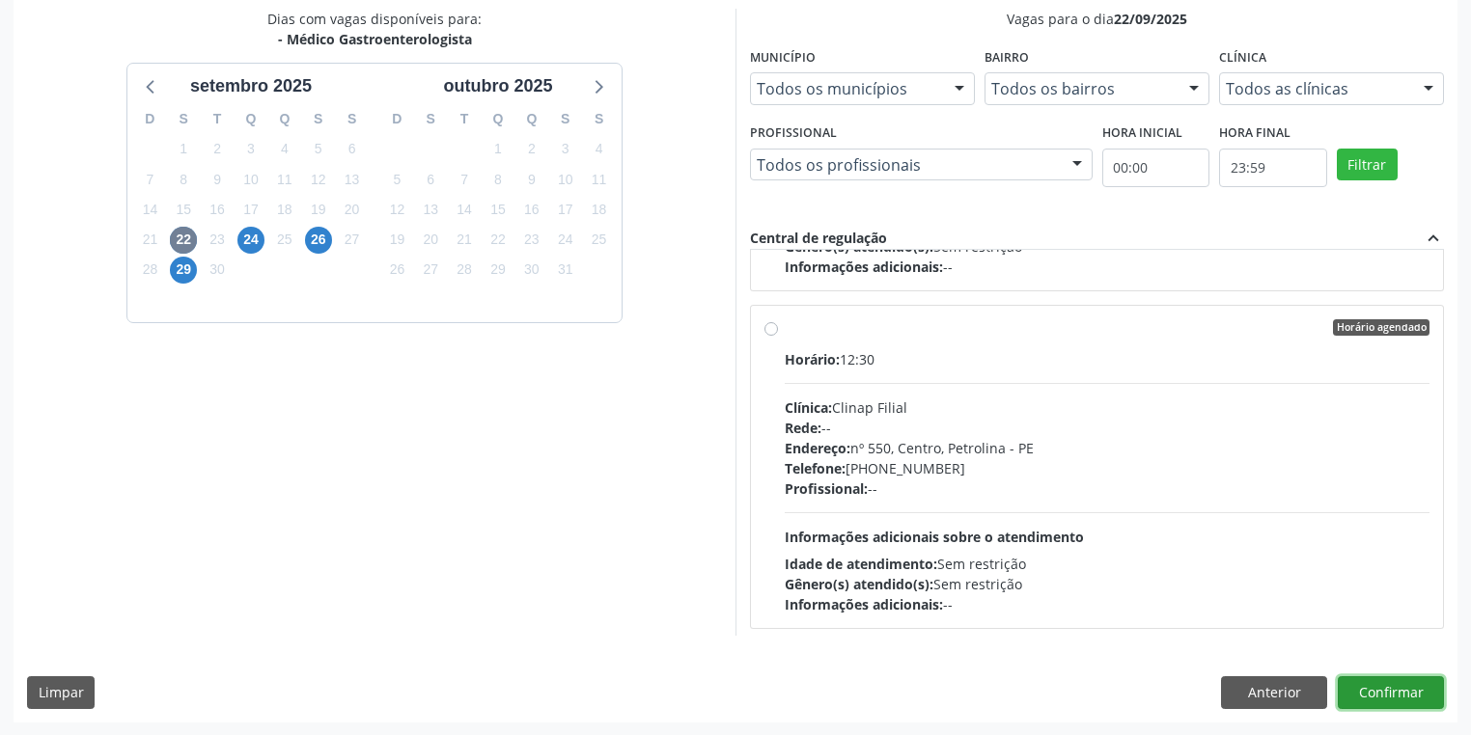
click at [1368, 695] on button "Confirmar" at bounding box center [1391, 693] width 106 height 33
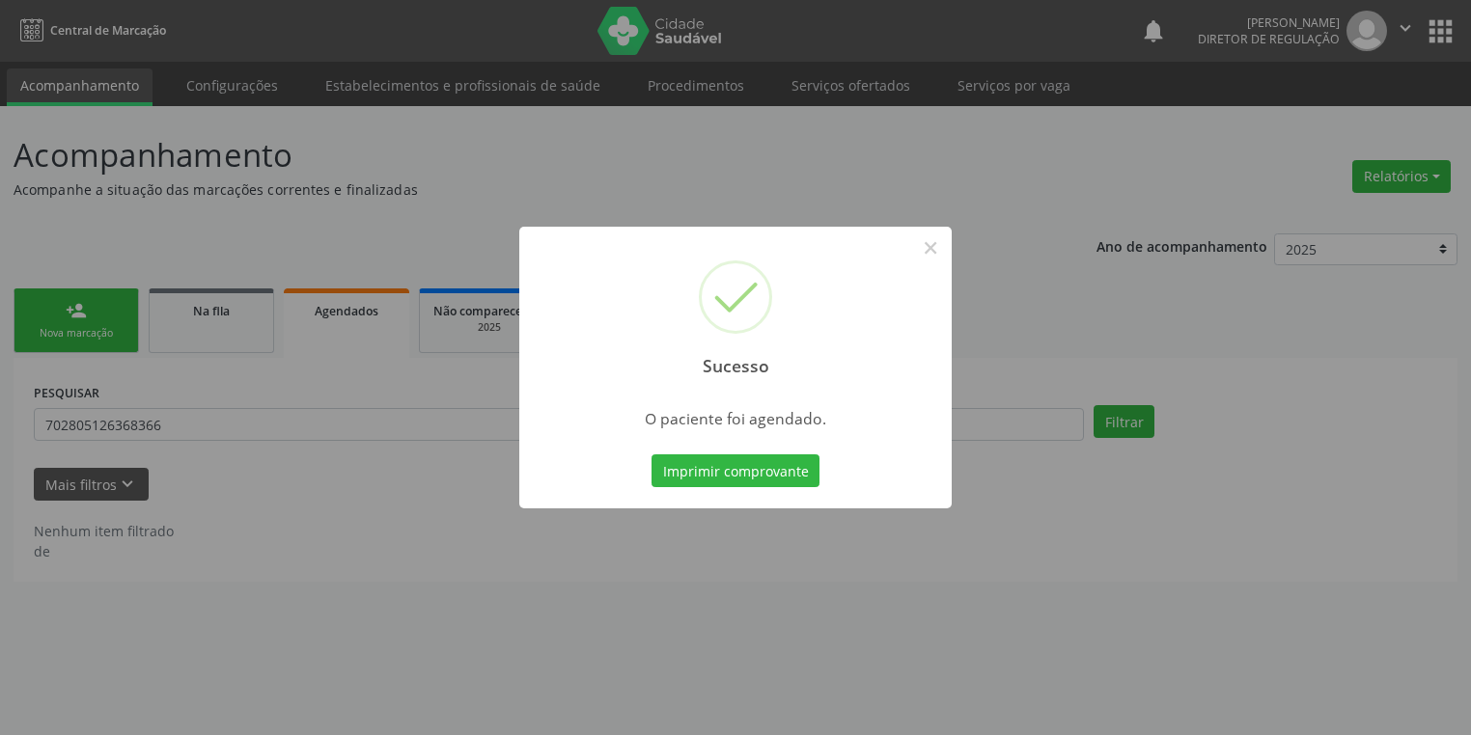
scroll to position [0, 0]
click at [744, 465] on button "Imprimir comprovante" at bounding box center [741, 471] width 168 height 33
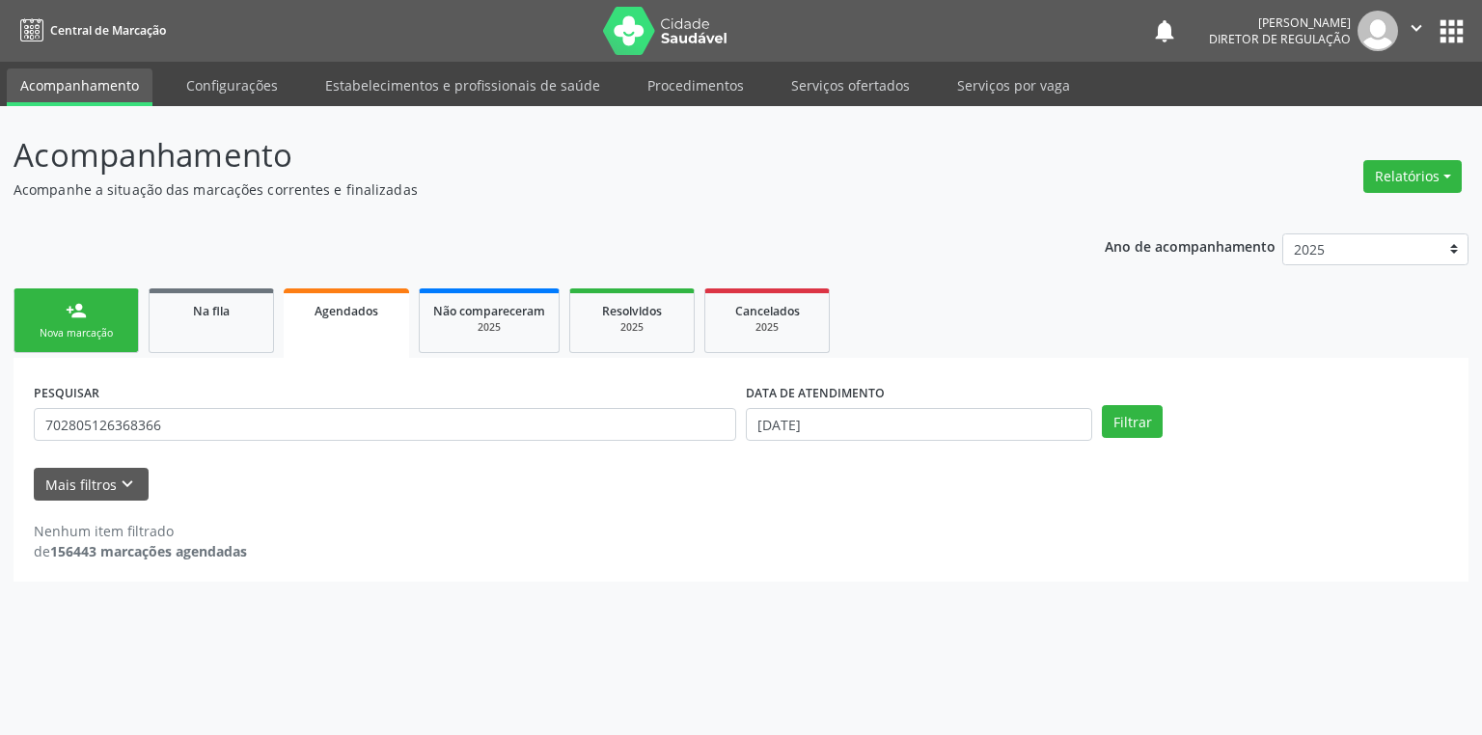
click at [78, 324] on link "person_add Nova marcação" at bounding box center [76, 321] width 125 height 65
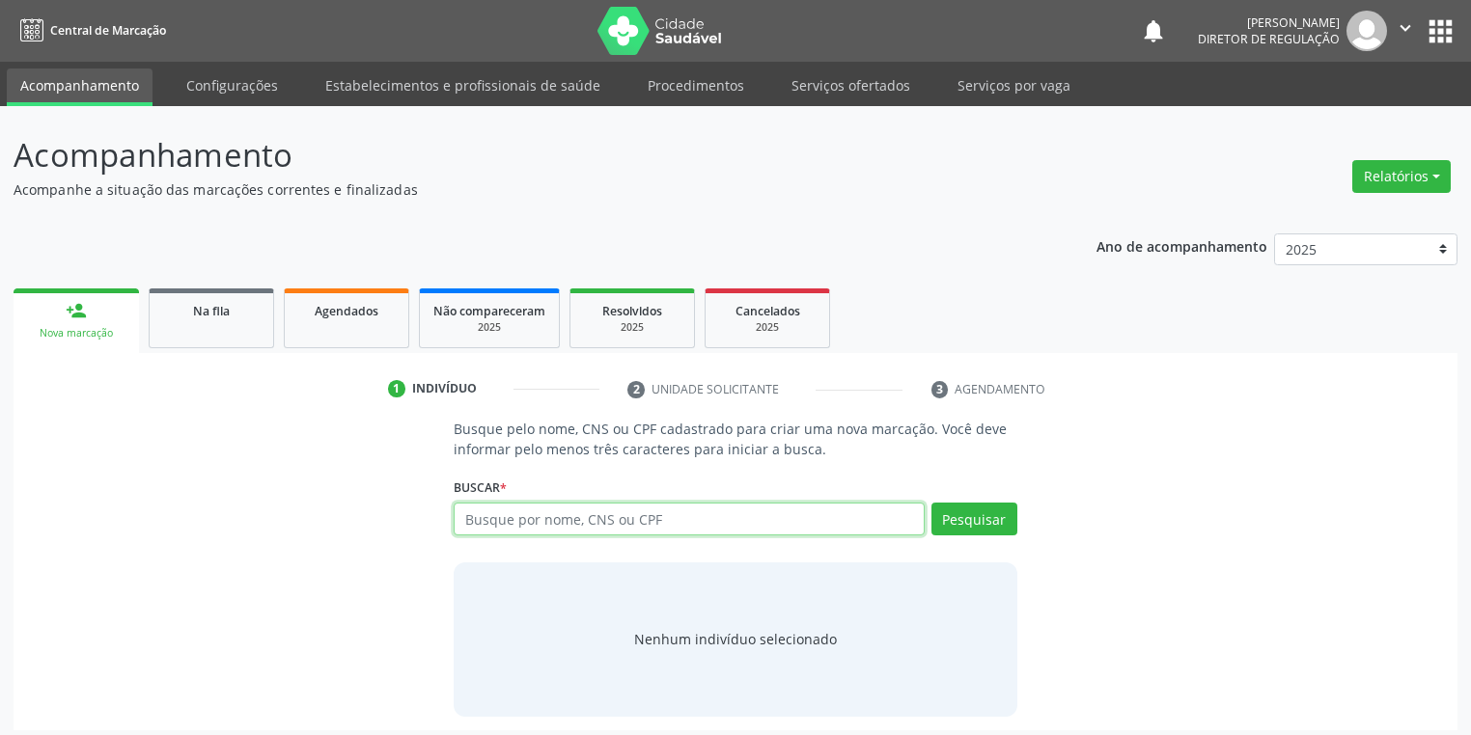
click at [631, 520] on input "text" at bounding box center [689, 519] width 471 height 33
type input "700203923172926"
click at [961, 517] on button "Pesquisar" at bounding box center [974, 519] width 86 height 33
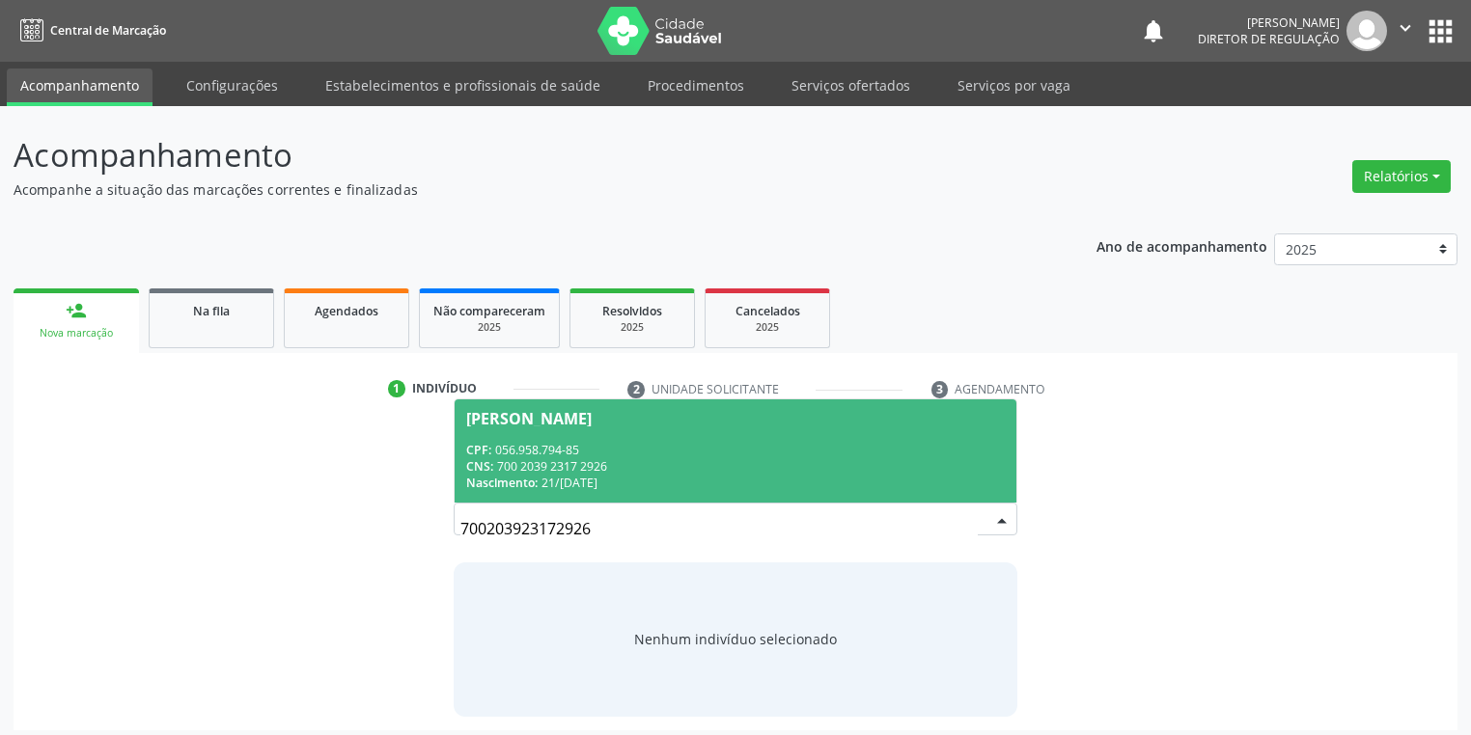
click at [609, 458] on div "CNS: 700 2039 2317 2926" at bounding box center [735, 466] width 539 height 16
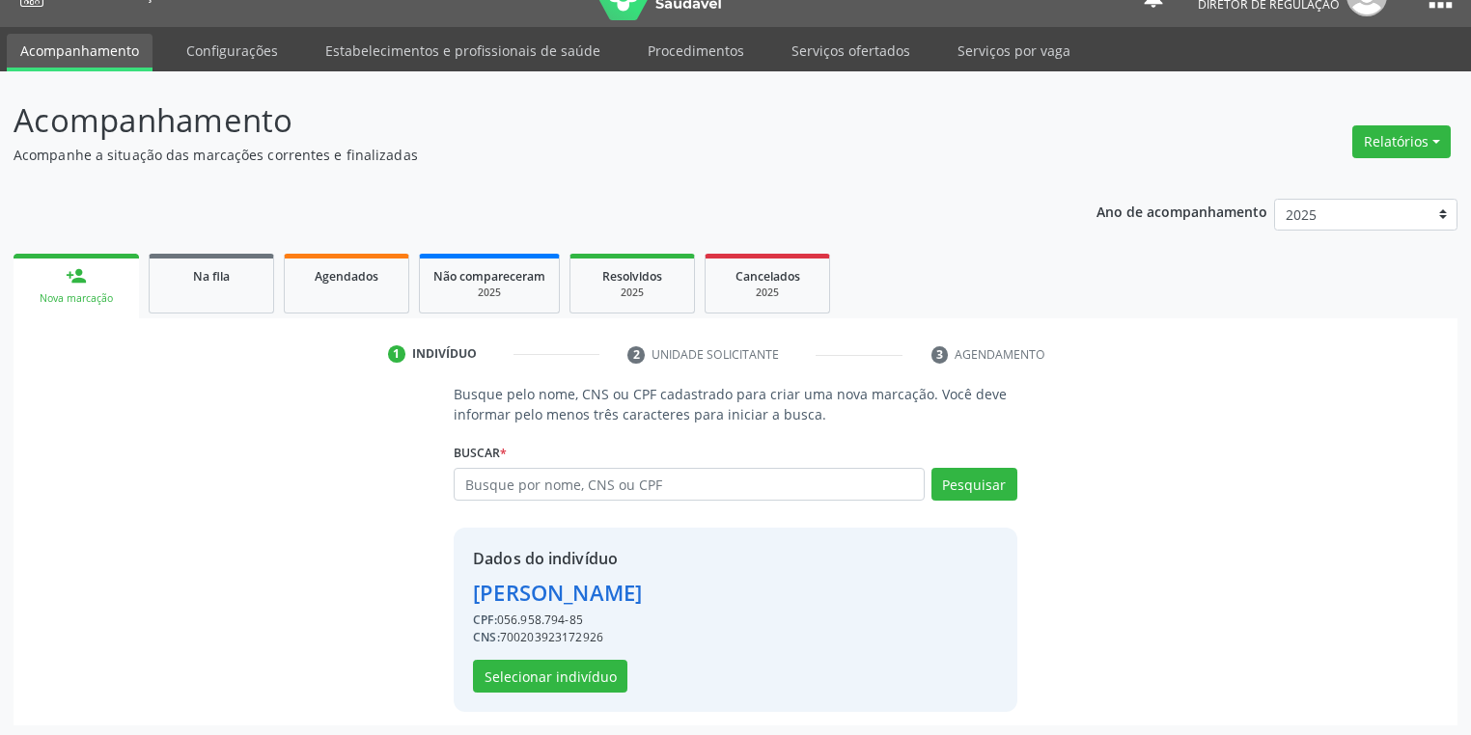
scroll to position [37, 0]
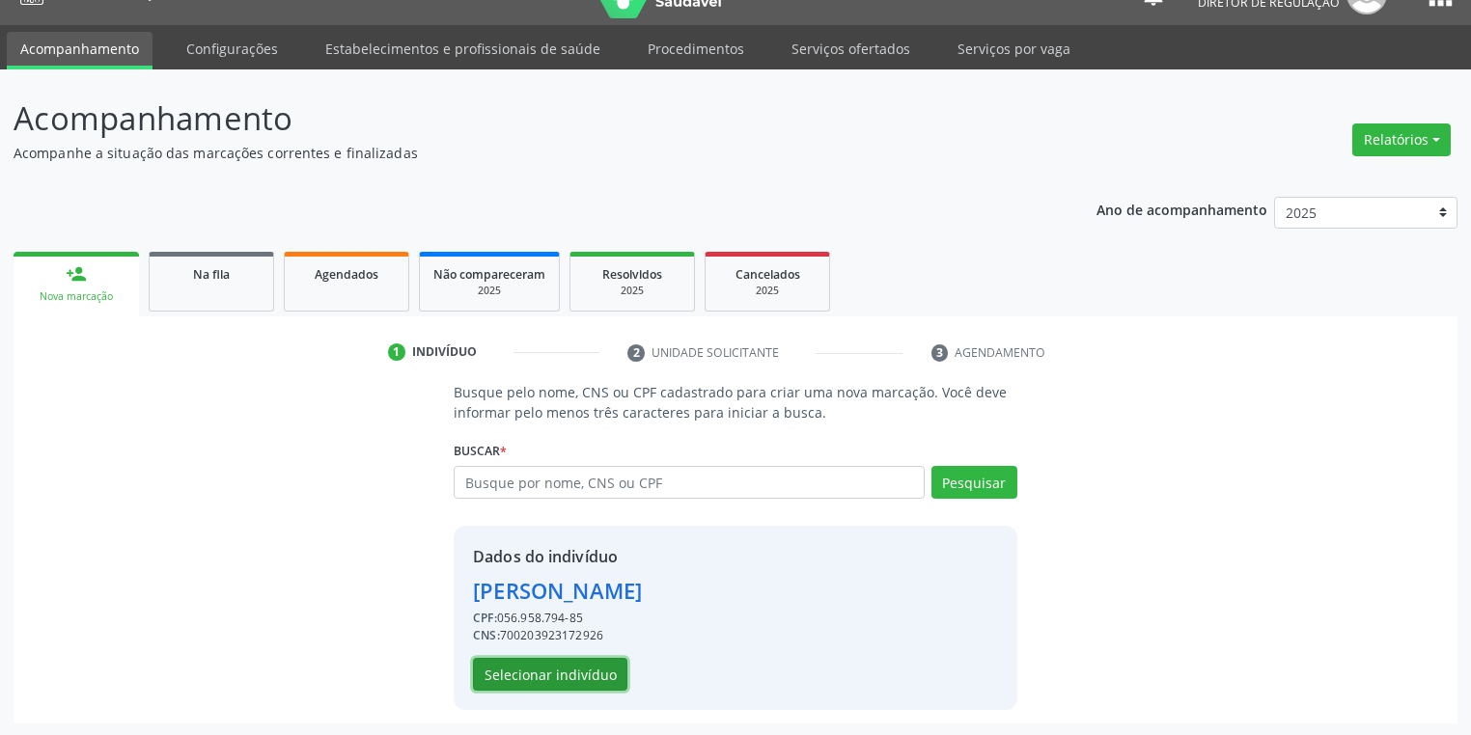
click at [497, 668] on button "Selecionar indivíduo" at bounding box center [550, 674] width 154 height 33
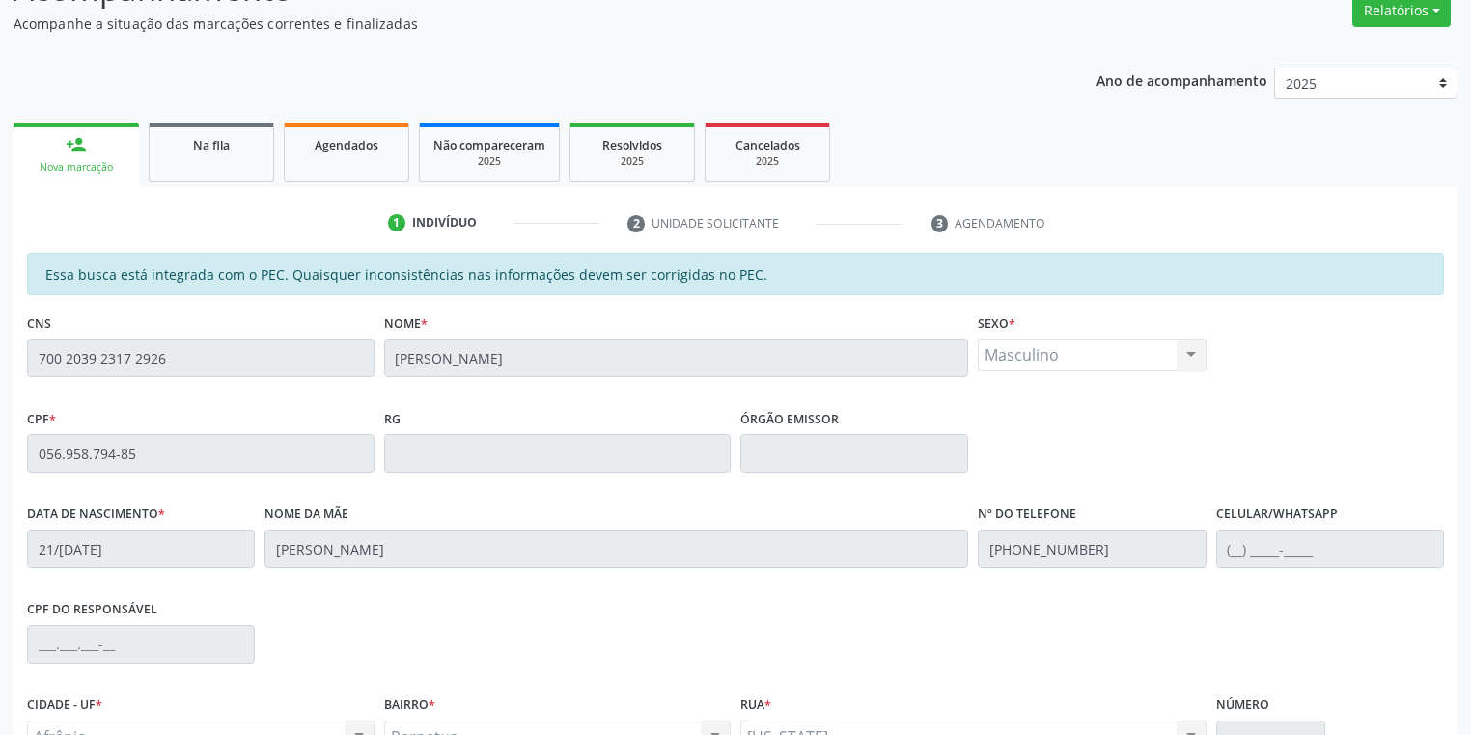
scroll to position [366, 0]
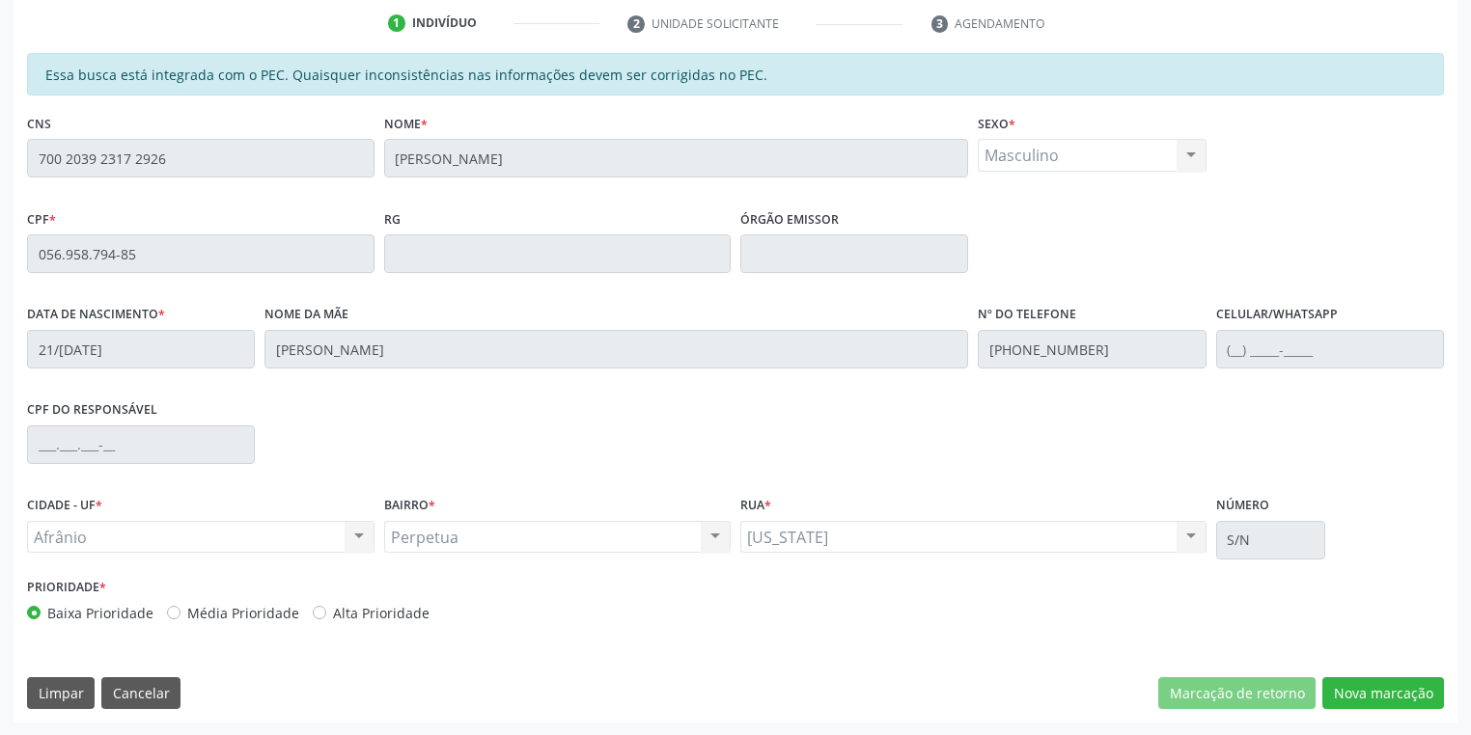
click at [1343, 672] on div "Essa busca está integrada com o PEC. Quaisquer inconsistências nas informações …" at bounding box center [736, 388] width 1444 height 670
click at [1345, 687] on button "Nova marcação" at bounding box center [1383, 694] width 122 height 33
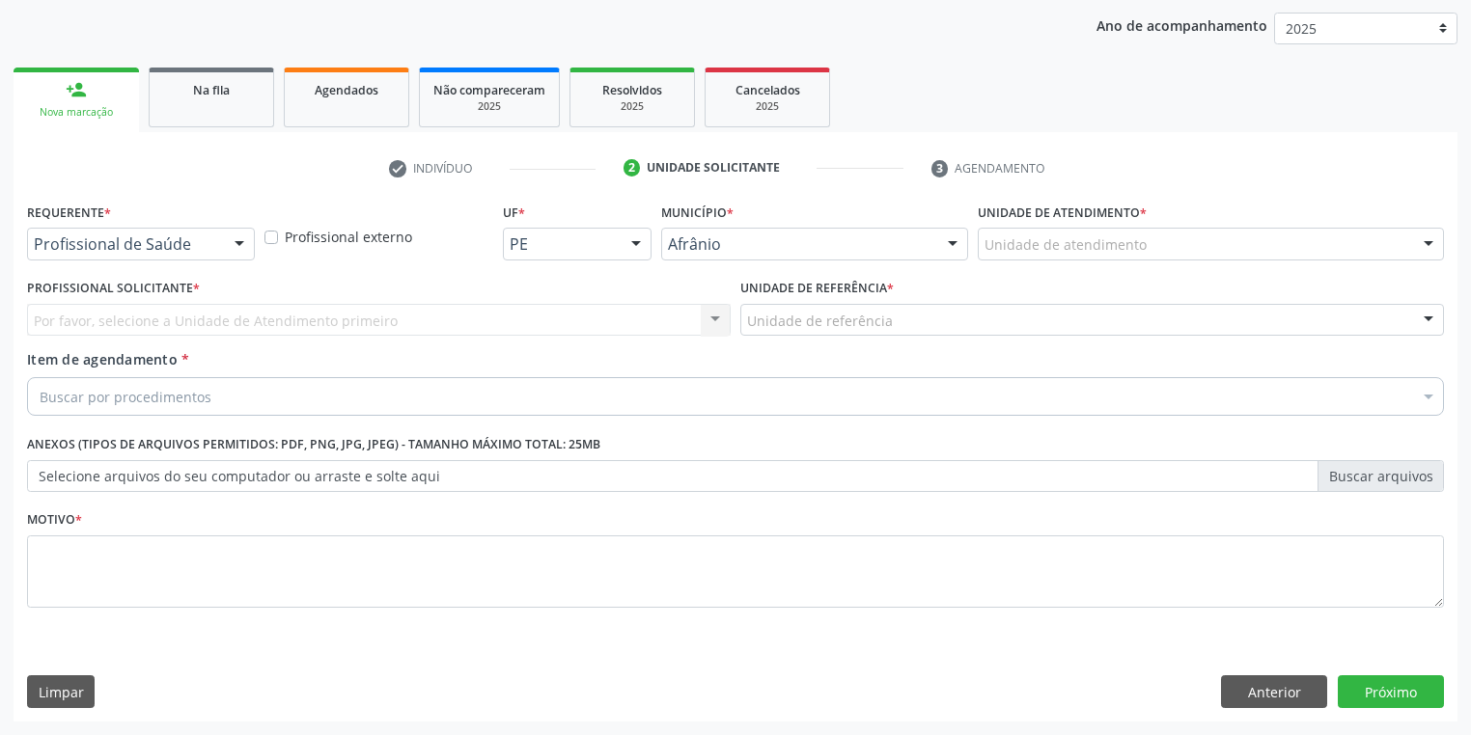
scroll to position [220, 0]
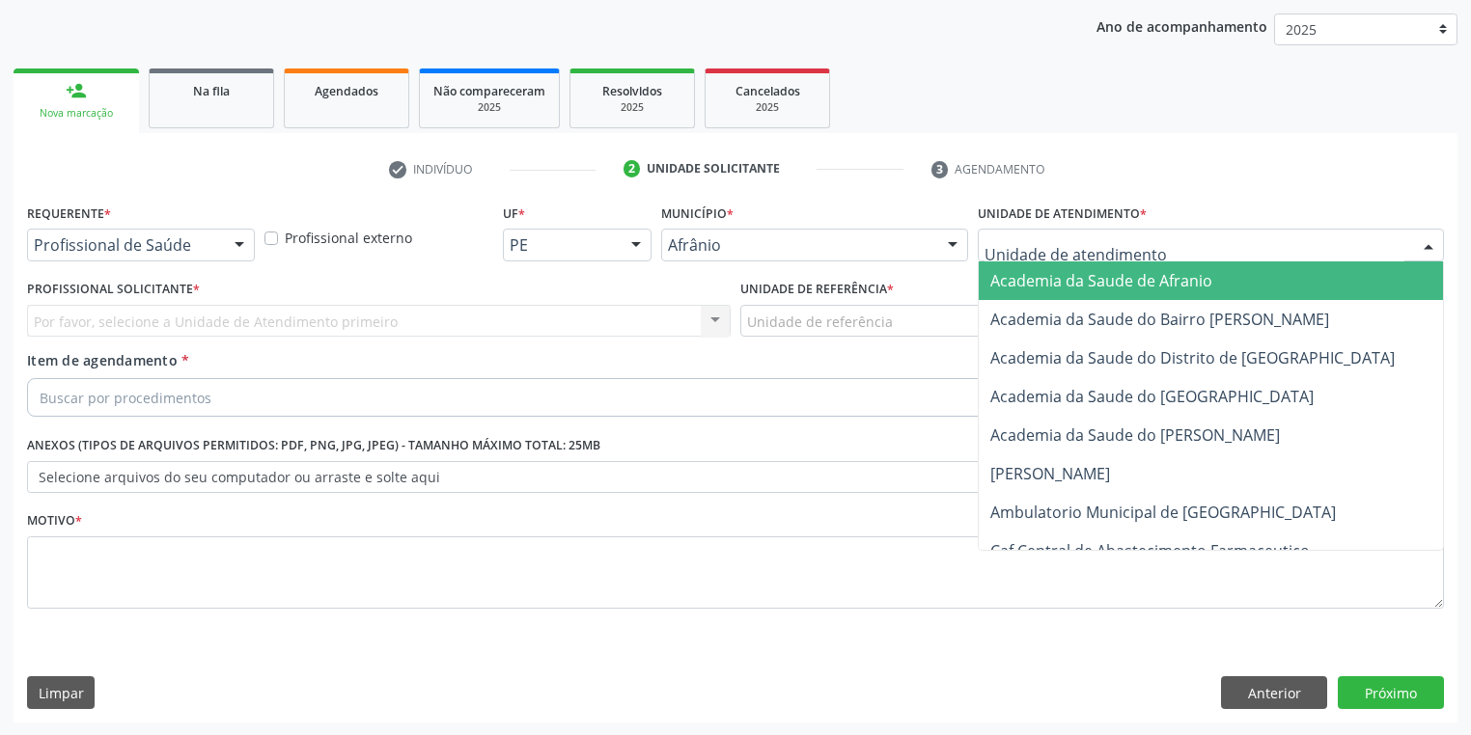
drag, startPoint x: 996, startPoint y: 245, endPoint x: 1003, endPoint y: 335, distance: 90.0
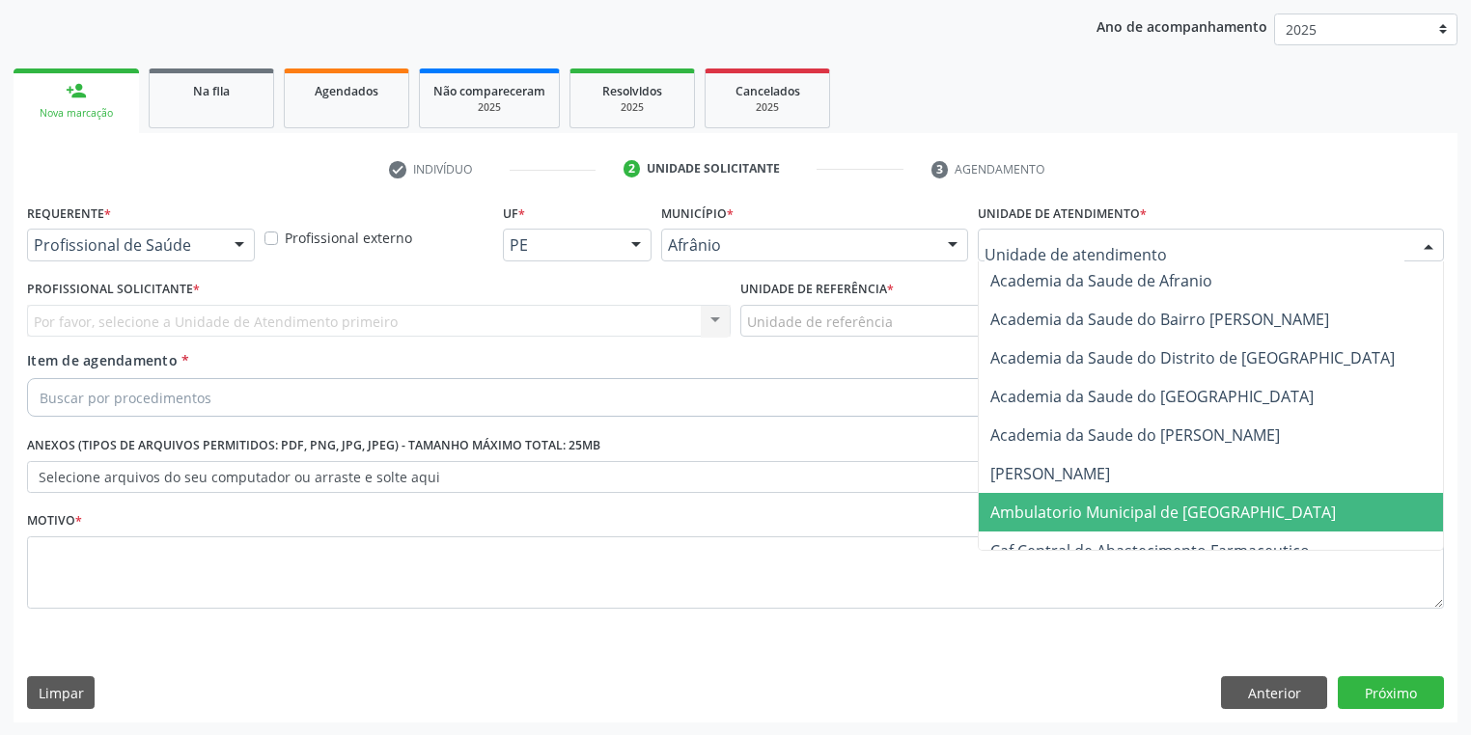
click at [1031, 502] on span "Ambulatorio Municipal de [GEOGRAPHIC_DATA]" at bounding box center [1163, 512] width 346 height 21
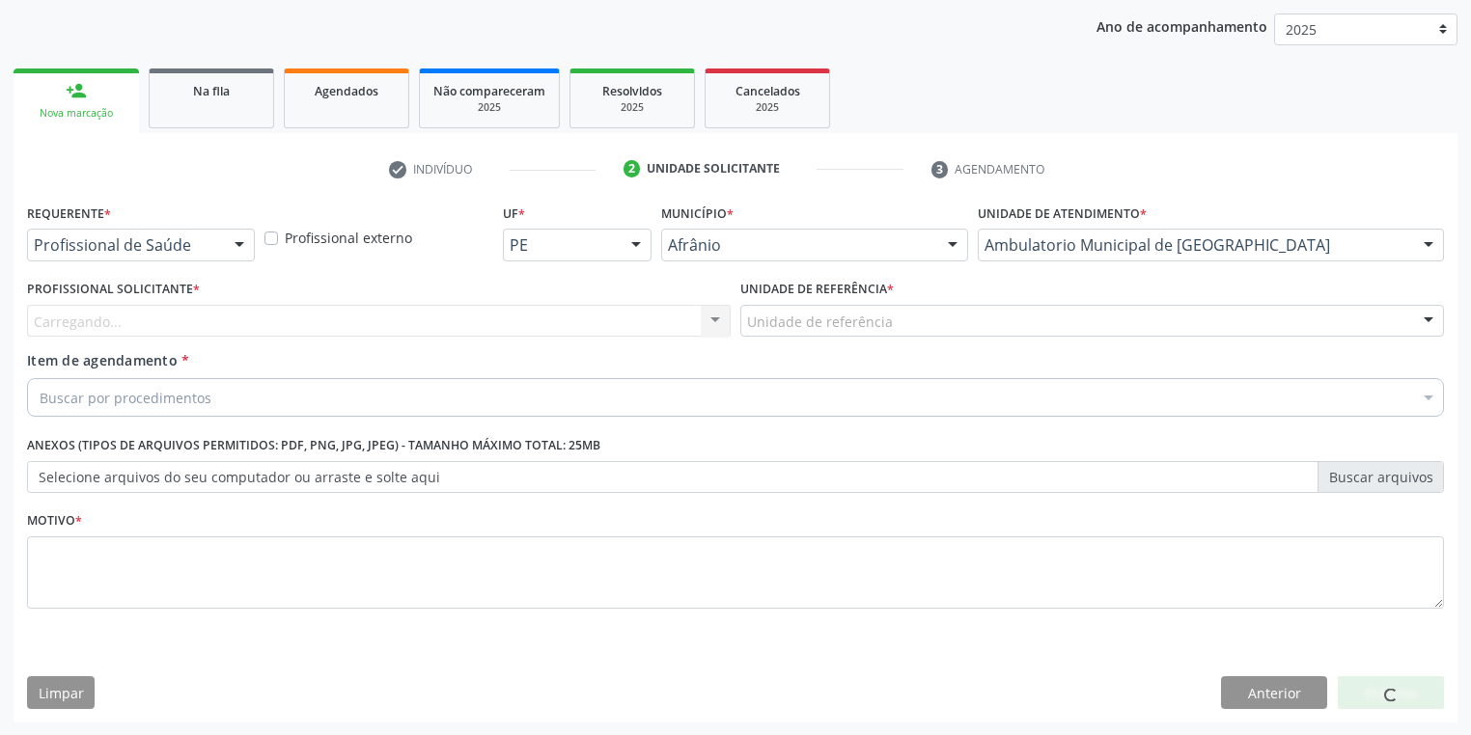
drag, startPoint x: 806, startPoint y: 329, endPoint x: 818, endPoint y: 409, distance: 81.1
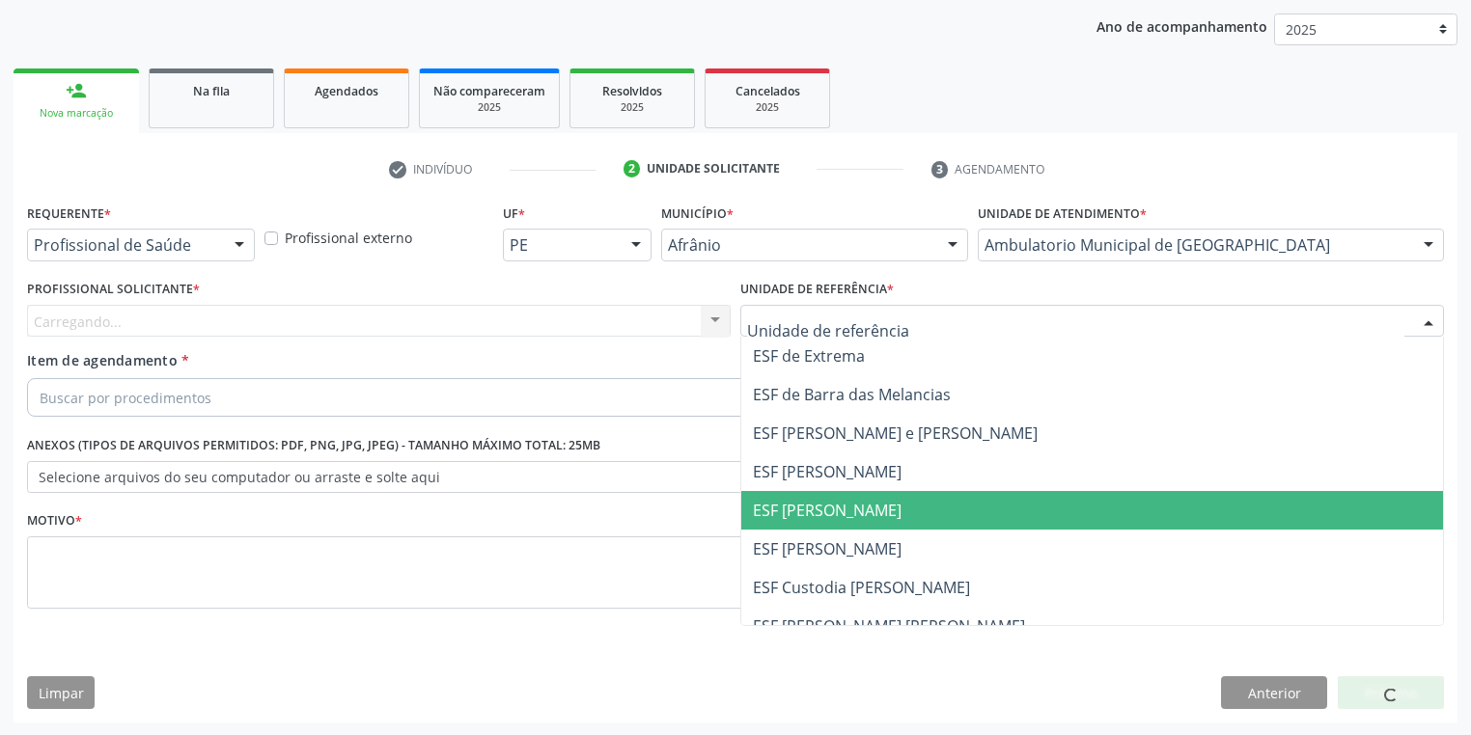
click at [823, 521] on span "ESF [PERSON_NAME]" at bounding box center [1092, 510] width 702 height 39
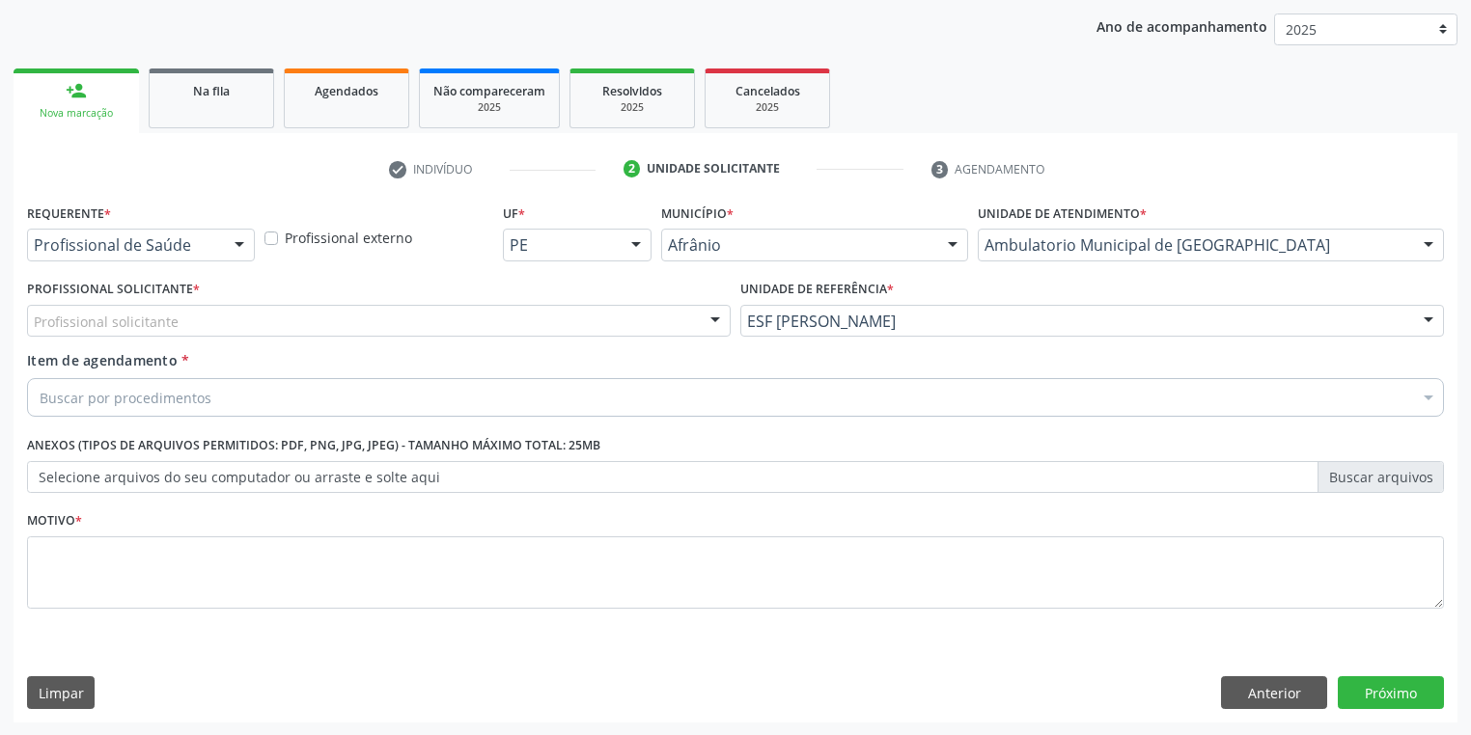
drag, startPoint x: 204, startPoint y: 326, endPoint x: 203, endPoint y: 341, distance: 14.5
click at [203, 336] on div "Profissional solicitante Médico Anestesiologista - [PERSON_NAME] Angiologista -…" at bounding box center [379, 321] width 704 height 33
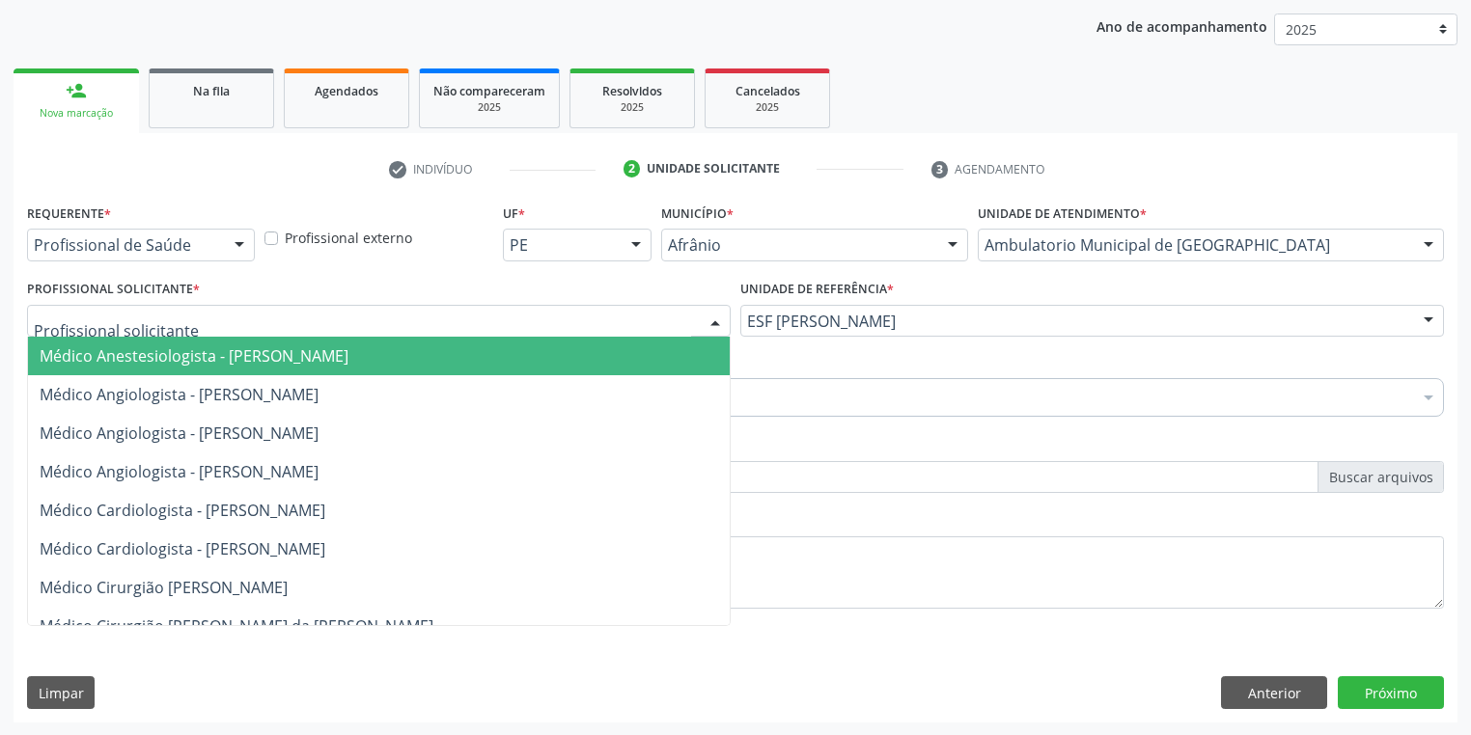
drag, startPoint x: 199, startPoint y: 355, endPoint x: 198, endPoint y: 379, distance: 24.1
click at [199, 359] on span "Médico Anestesiologista - [PERSON_NAME]" at bounding box center [194, 356] width 309 height 21
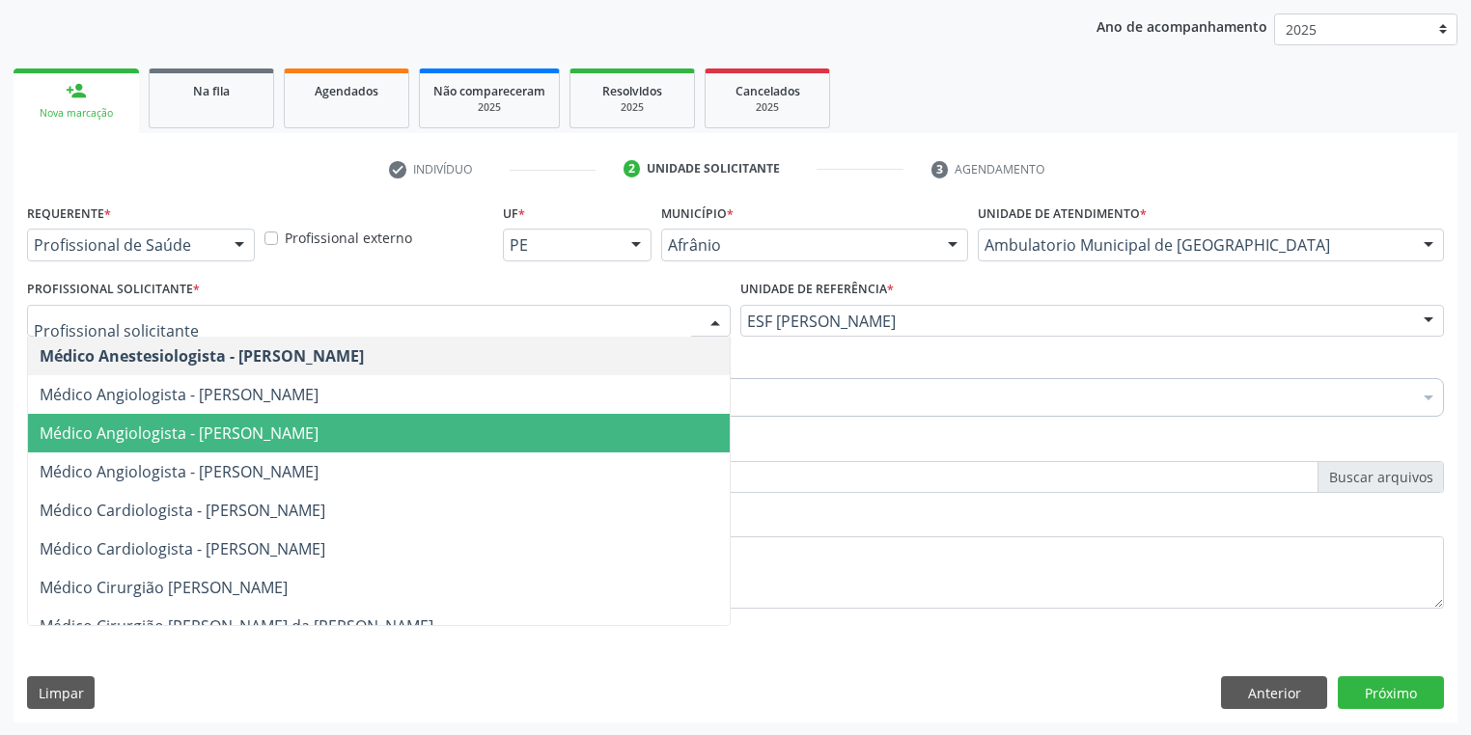
click at [226, 438] on span "Médico Angiologista - [PERSON_NAME]" at bounding box center [179, 433] width 279 height 21
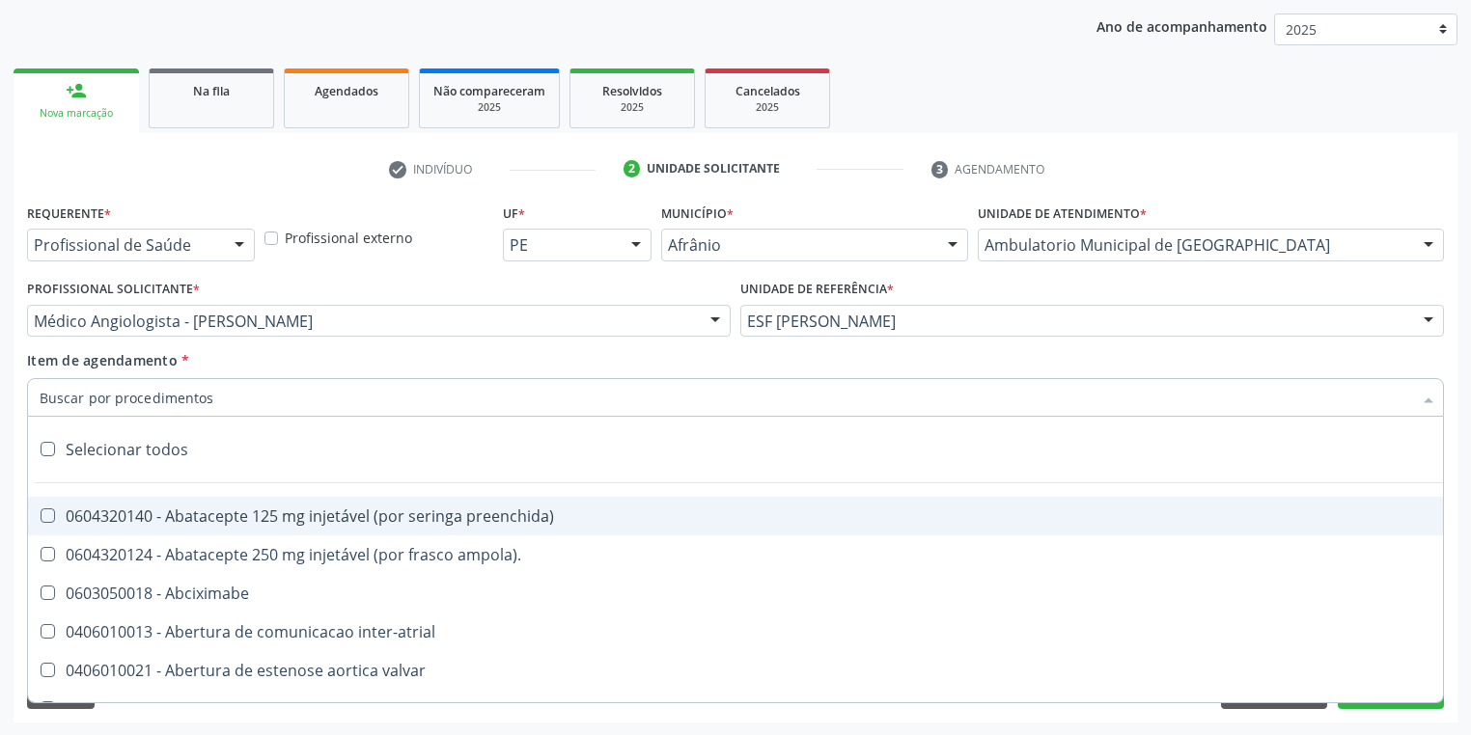
paste input "[MEDICAL_DATA]"
type input "[MEDICAL_DATA]"
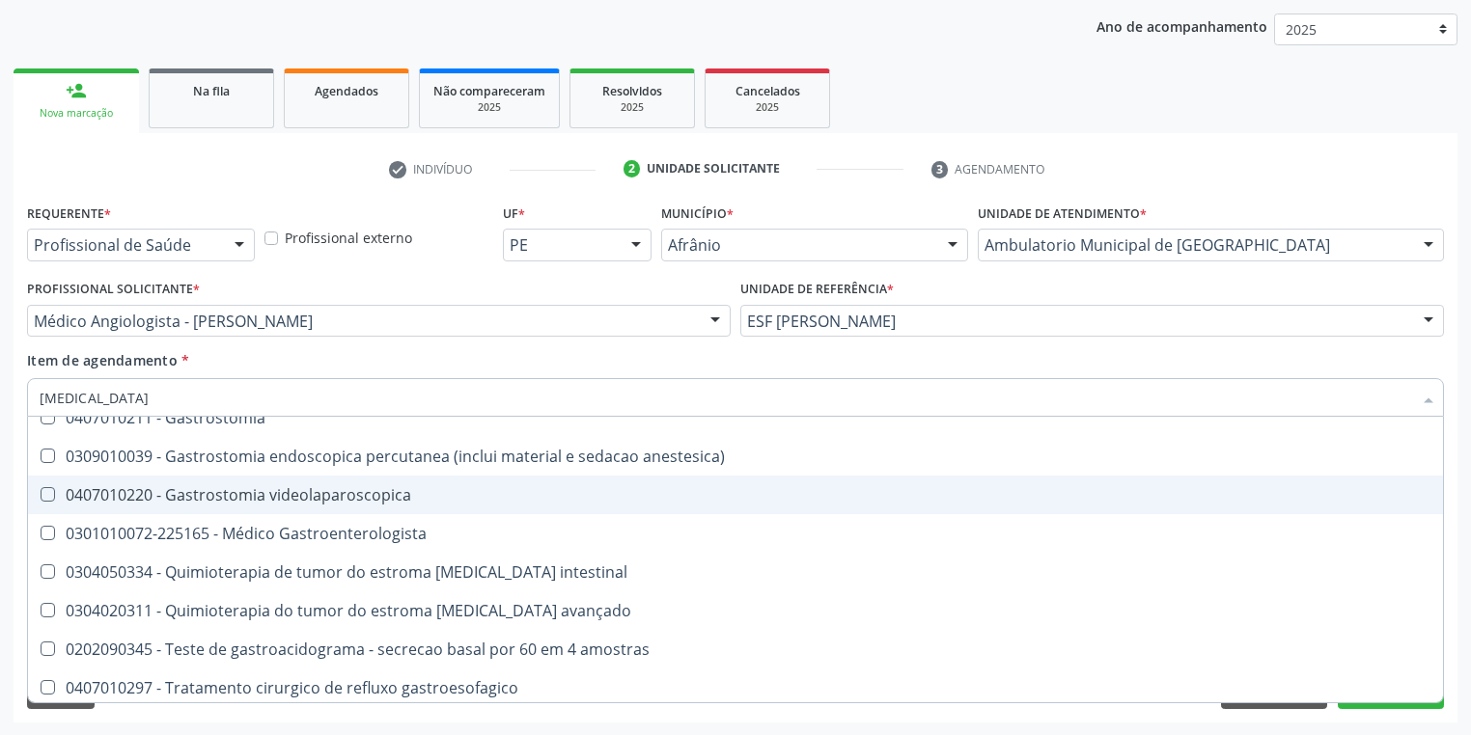
scroll to position [409, 0]
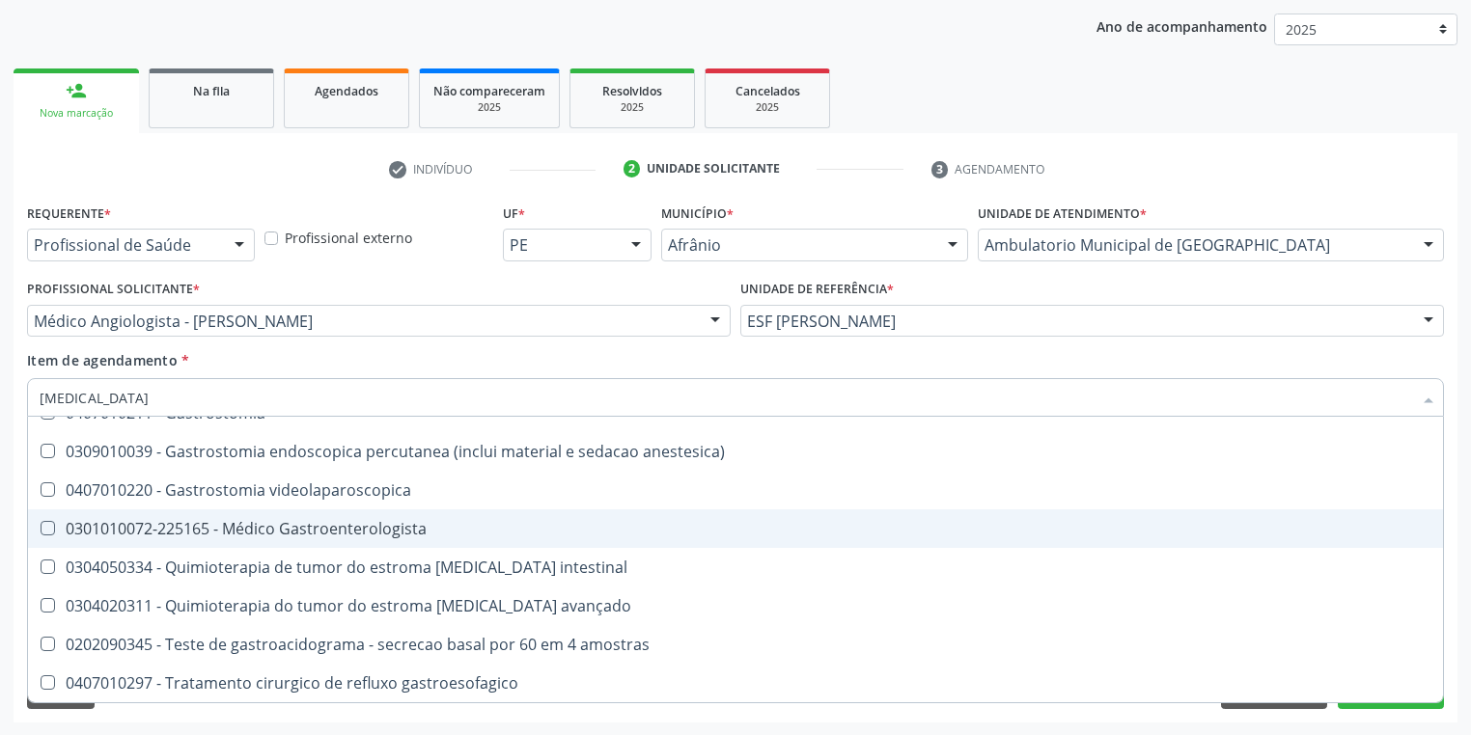
click at [216, 526] on div "0301010072-225165 - Médico Gastroenterologista" at bounding box center [736, 528] width 1392 height 15
checkbox Gastroenterologista "true"
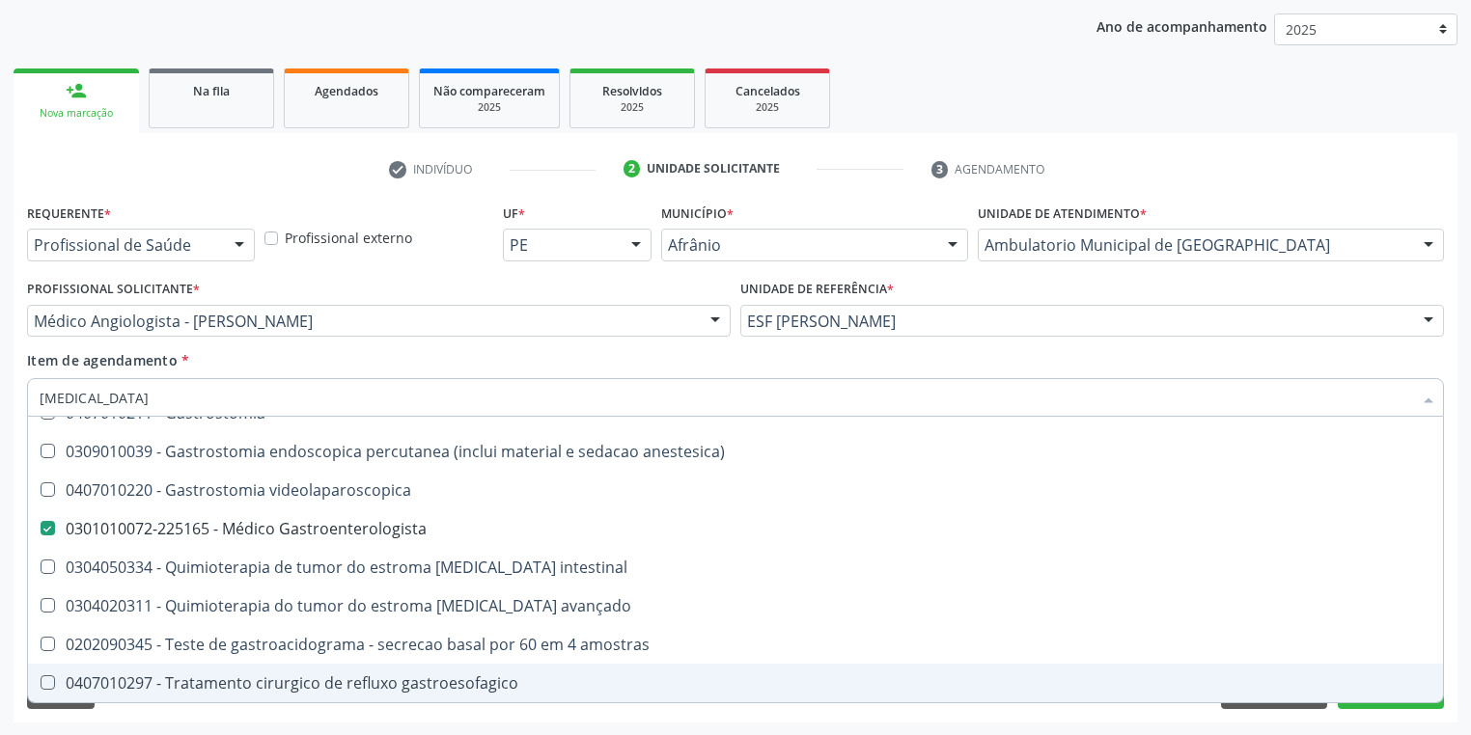
drag, startPoint x: 134, startPoint y: 709, endPoint x: 143, endPoint y: 623, distance: 87.3
click at [135, 710] on div "Requerente * Profissional de Saúde Profissional de Saúde Paciente Nenhum result…" at bounding box center [736, 461] width 1444 height 524
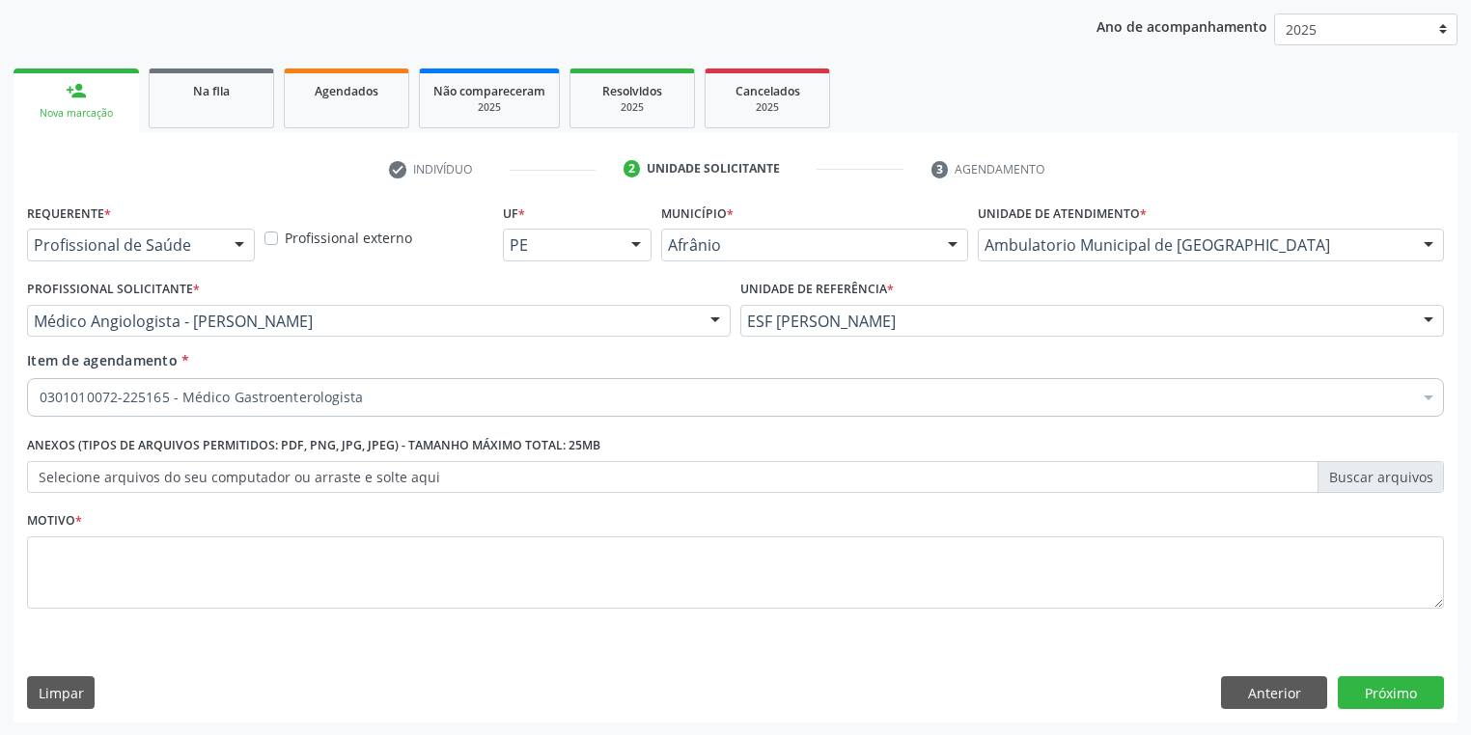
scroll to position [0, 0]
click at [109, 566] on textarea at bounding box center [735, 573] width 1417 height 73
type textarea "*"
click at [1392, 682] on button "Próximo" at bounding box center [1391, 693] width 106 height 33
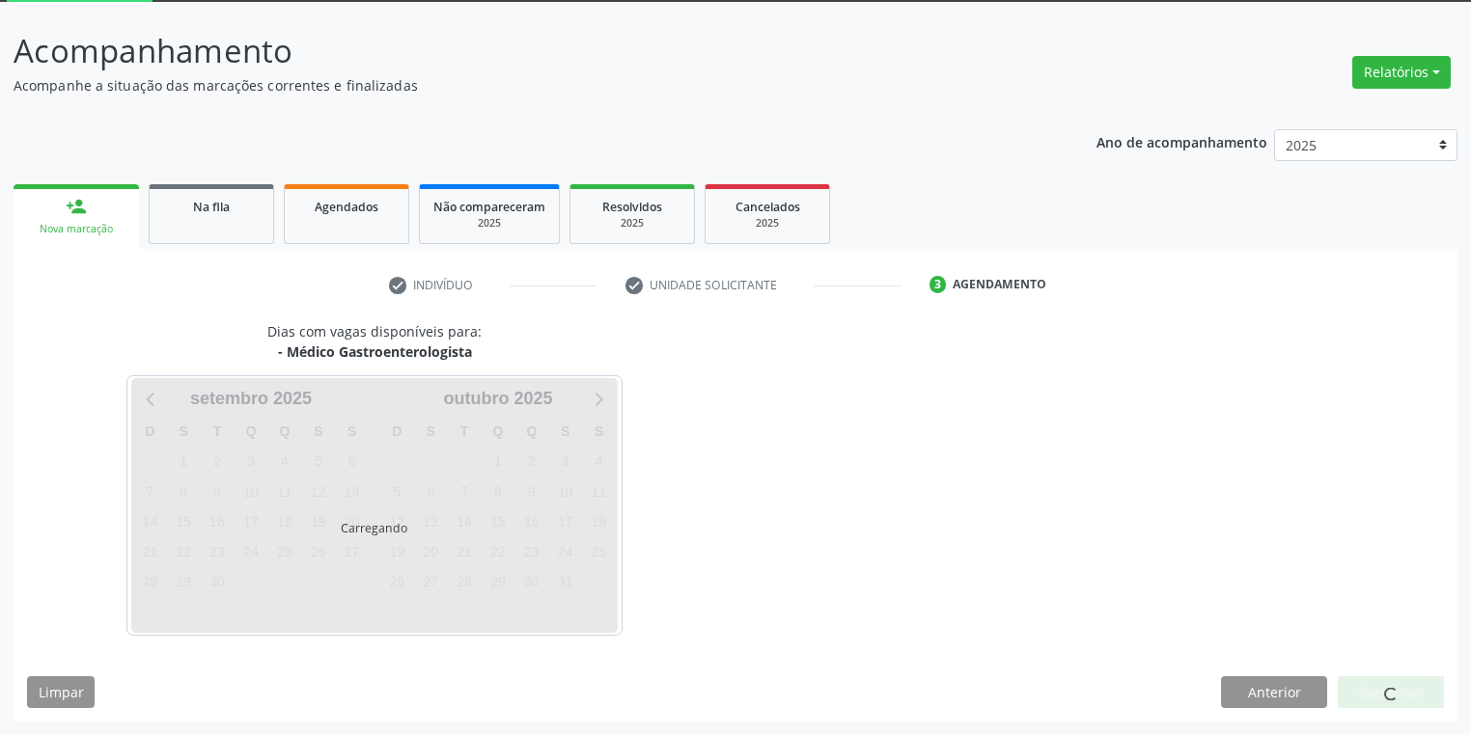
scroll to position [103, 0]
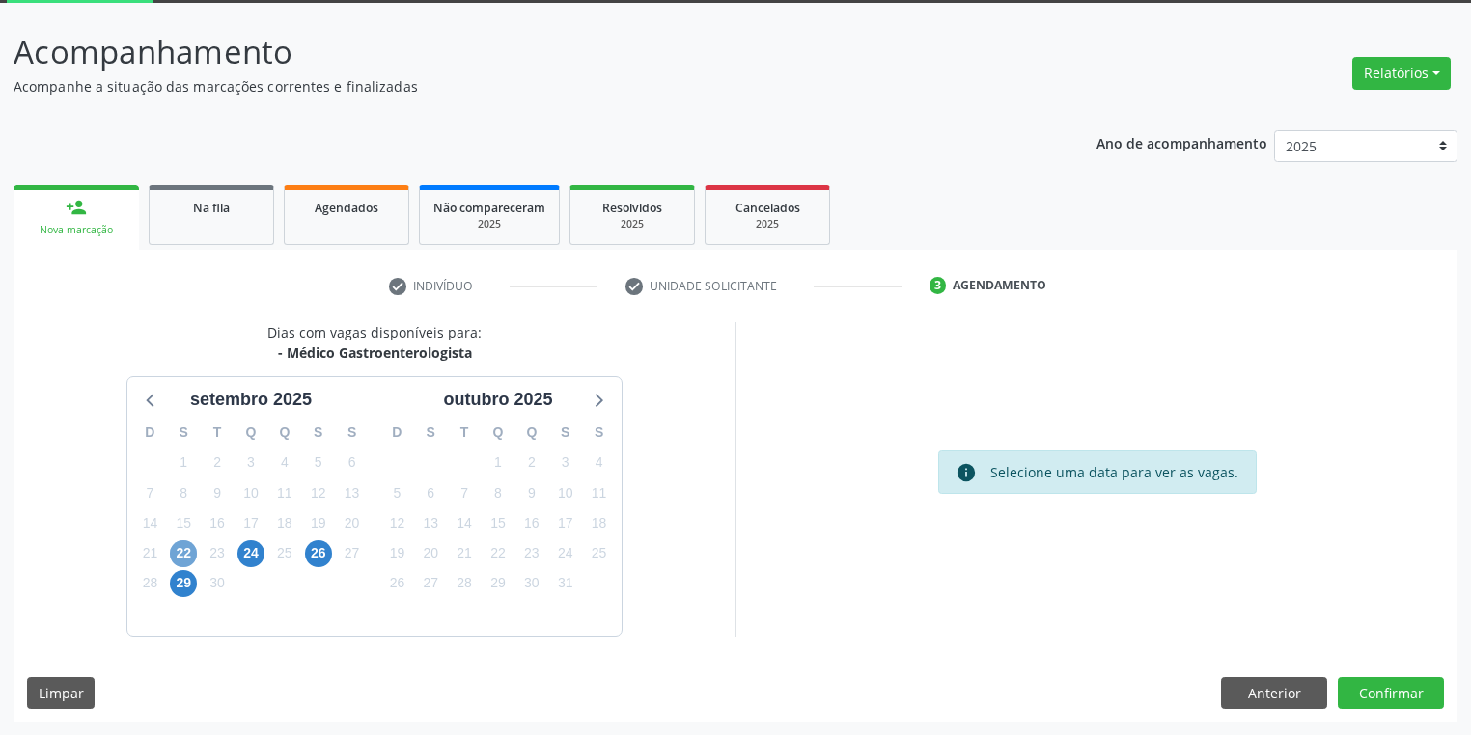
click at [181, 550] on span "22" at bounding box center [183, 553] width 27 height 27
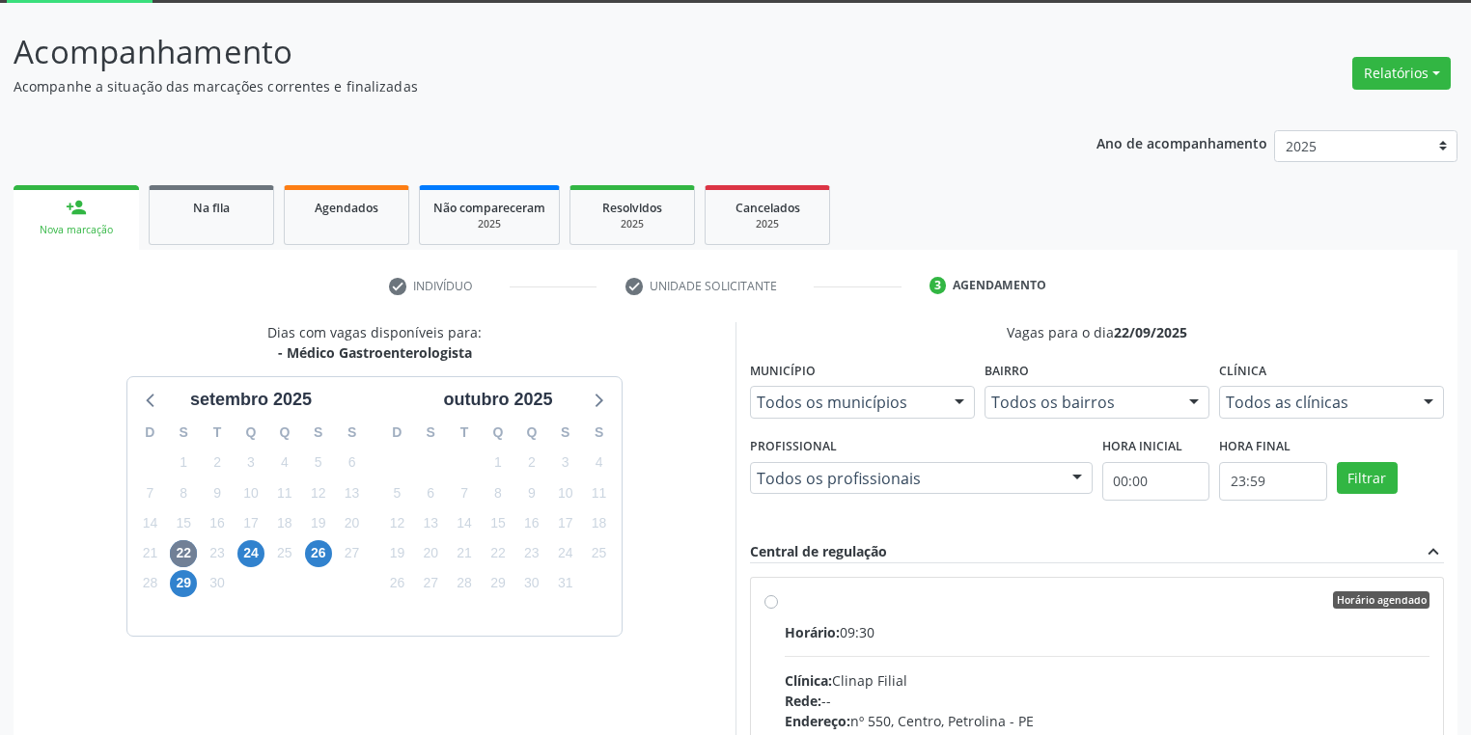
drag, startPoint x: 1127, startPoint y: 658, endPoint x: 1170, endPoint y: 655, distance: 42.6
click at [778, 609] on input "Horário agendado Horário: 09:30 Clínica: Clinap Filial Rede: -- Endereço: nº 55…" at bounding box center [771, 600] width 14 height 17
radio input "true"
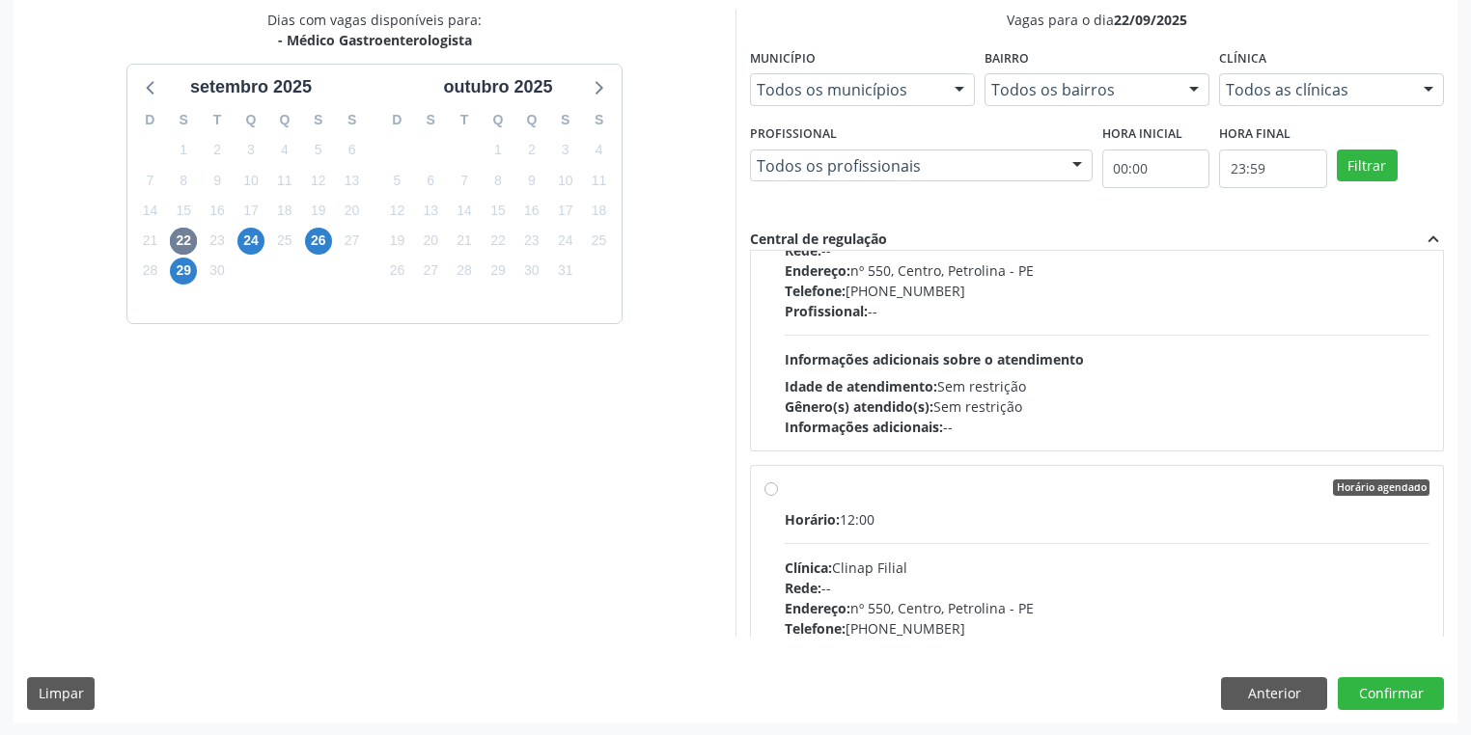
scroll to position [417, 0]
click at [1398, 686] on button "Confirmar" at bounding box center [1391, 693] width 106 height 33
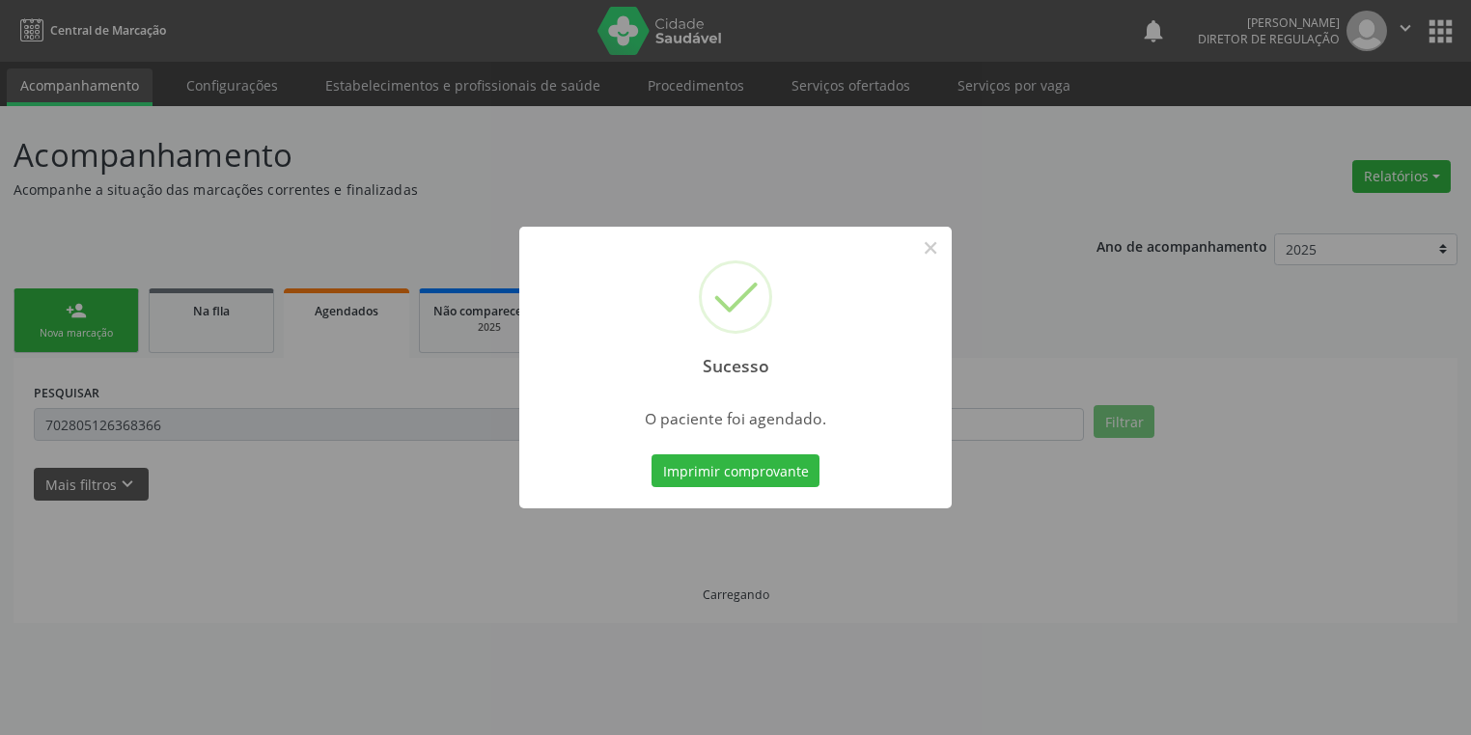
scroll to position [0, 0]
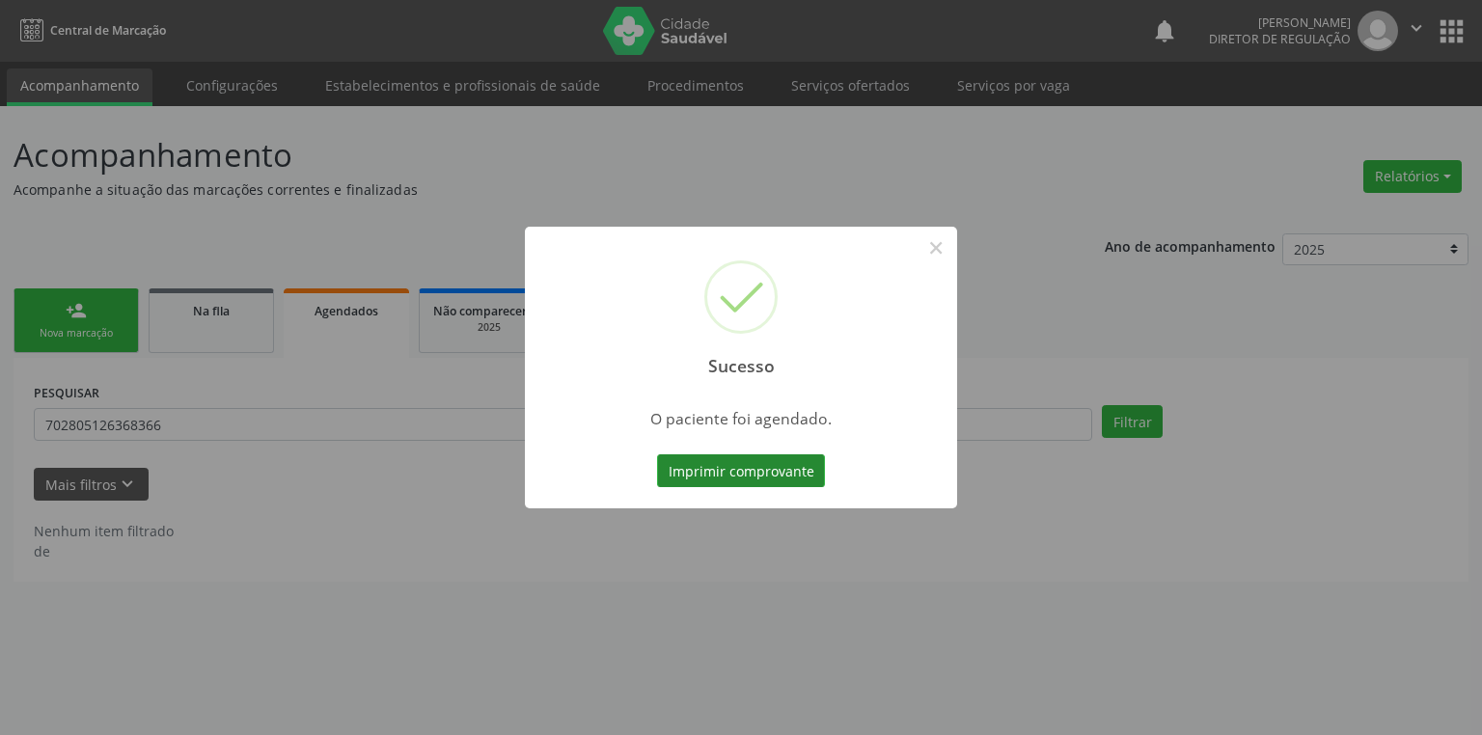
click at [760, 478] on button "Imprimir comprovante" at bounding box center [741, 471] width 168 height 33
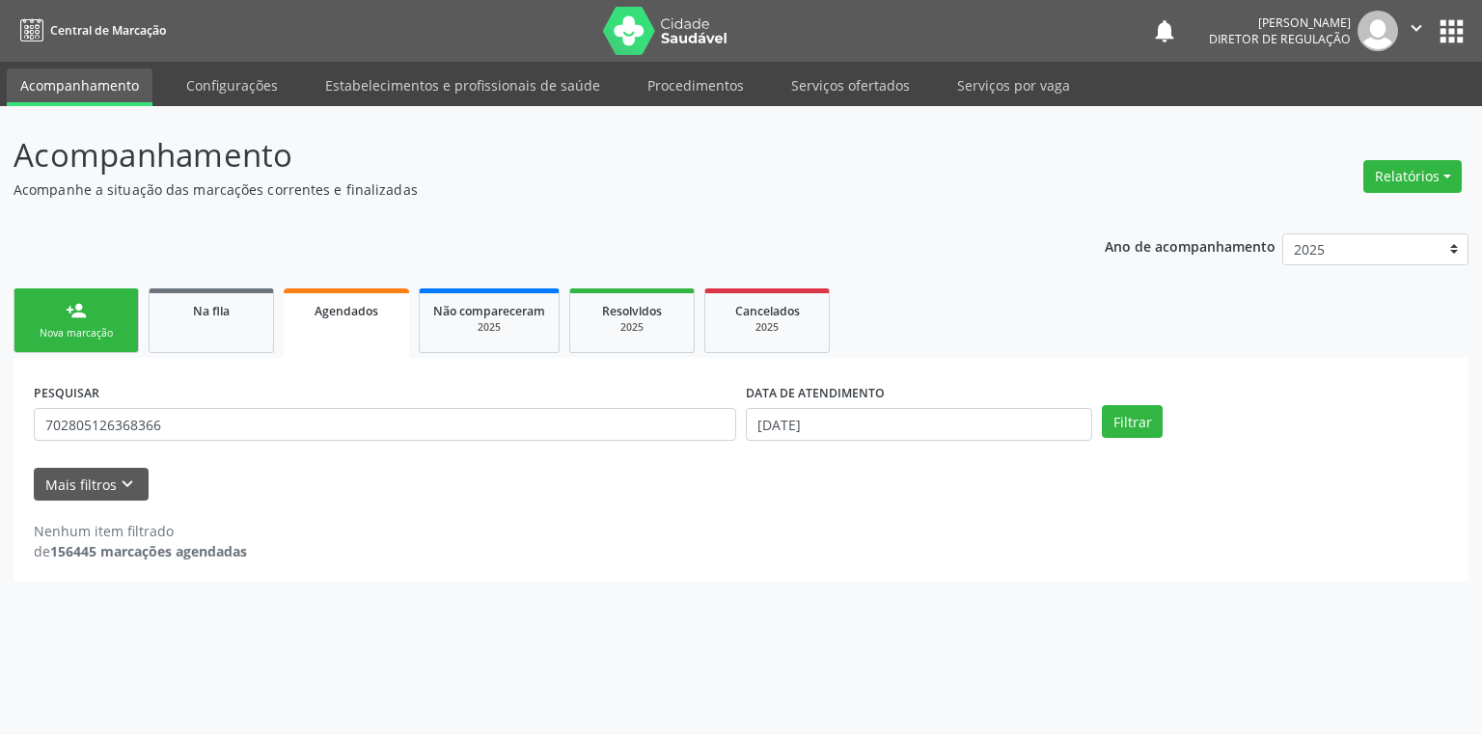
click at [109, 313] on link "person_add Nova marcação" at bounding box center [76, 321] width 125 height 65
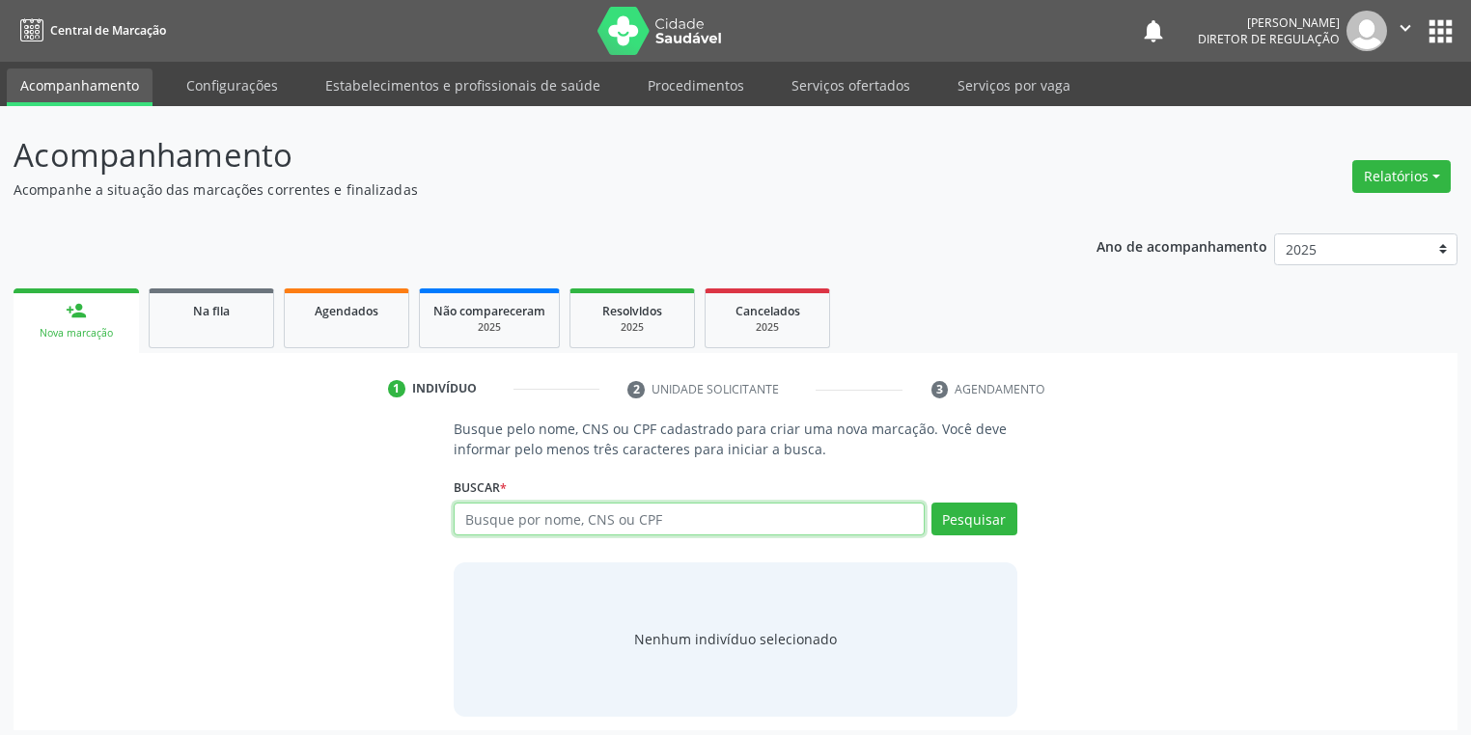
click at [513, 525] on input "text" at bounding box center [689, 519] width 471 height 33
type input "700609913066165"
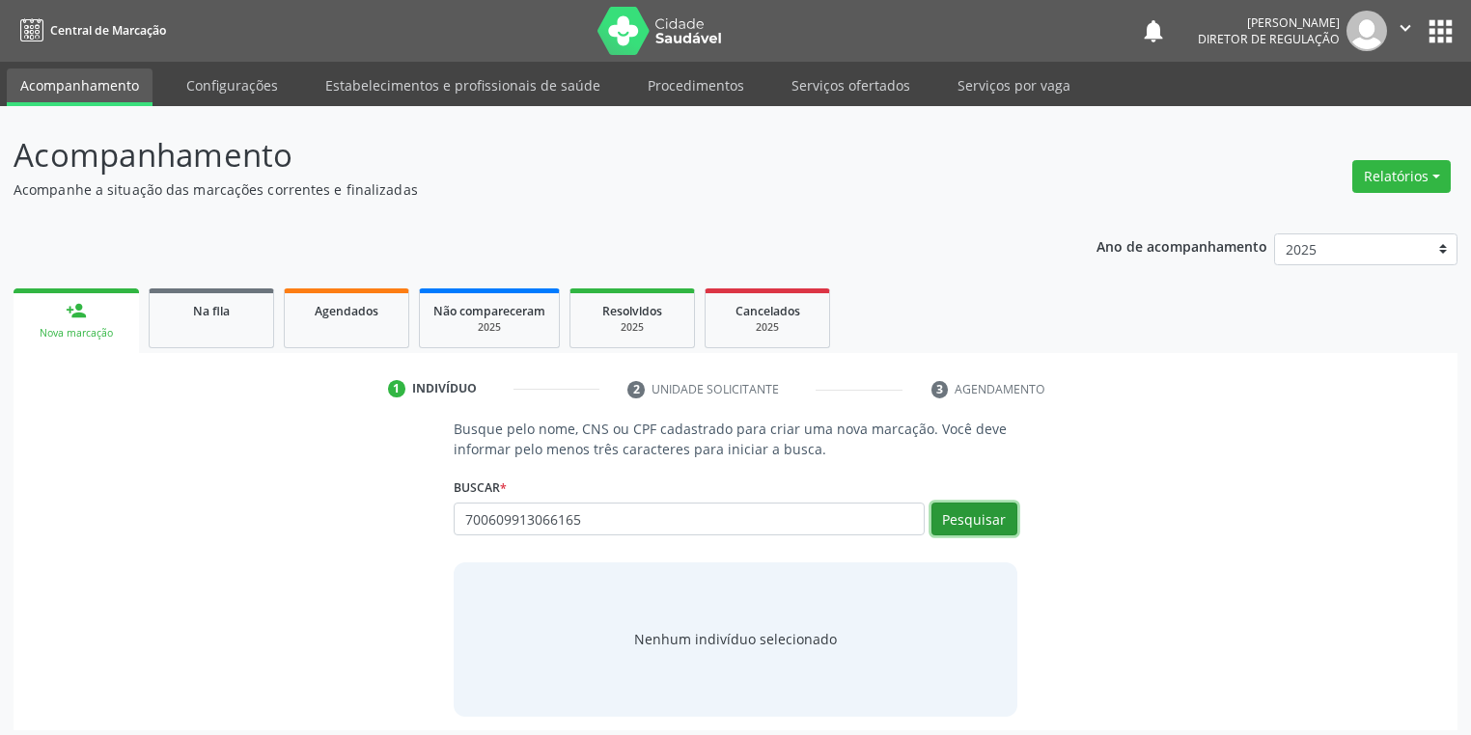
click at [973, 513] on button "Pesquisar" at bounding box center [974, 519] width 86 height 33
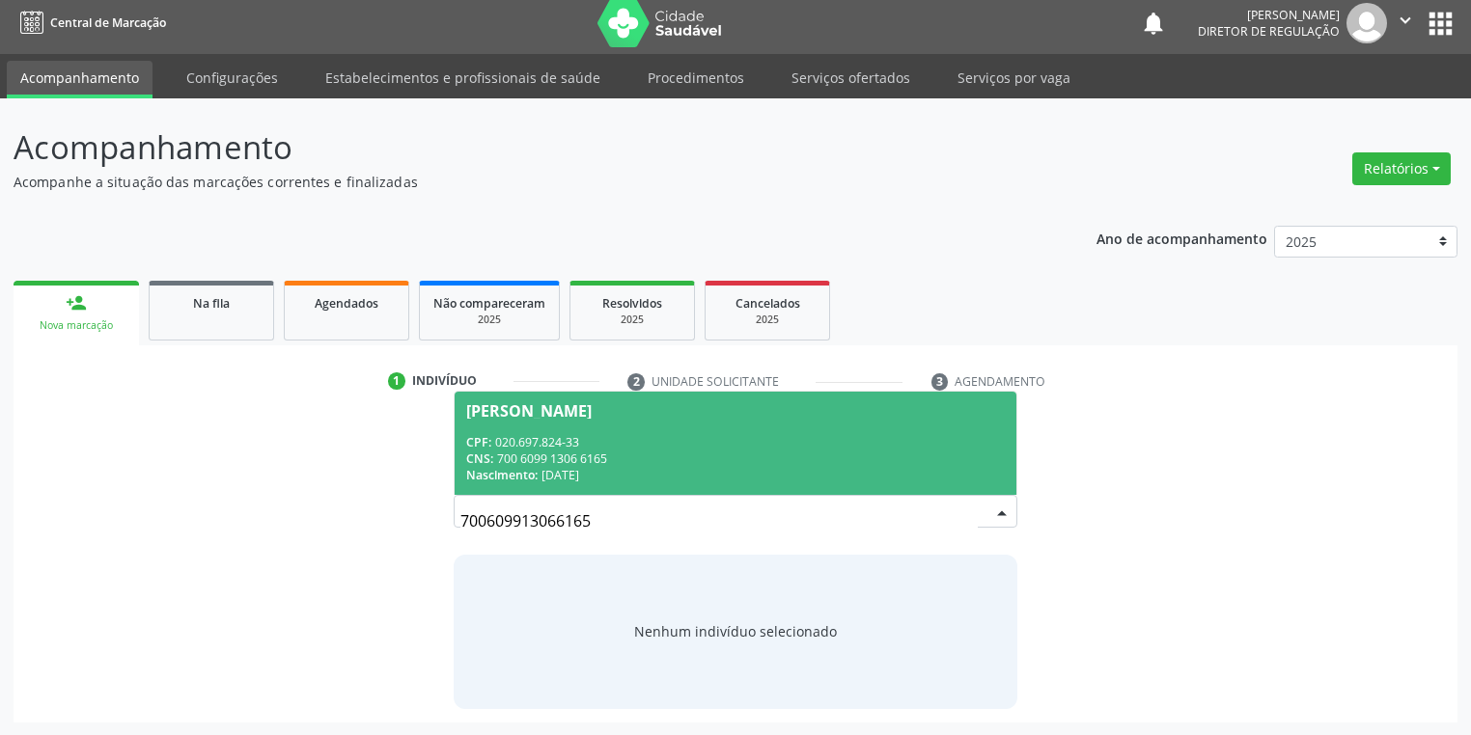
click at [566, 449] on div "CPF: 020.697.824-33" at bounding box center [735, 442] width 539 height 16
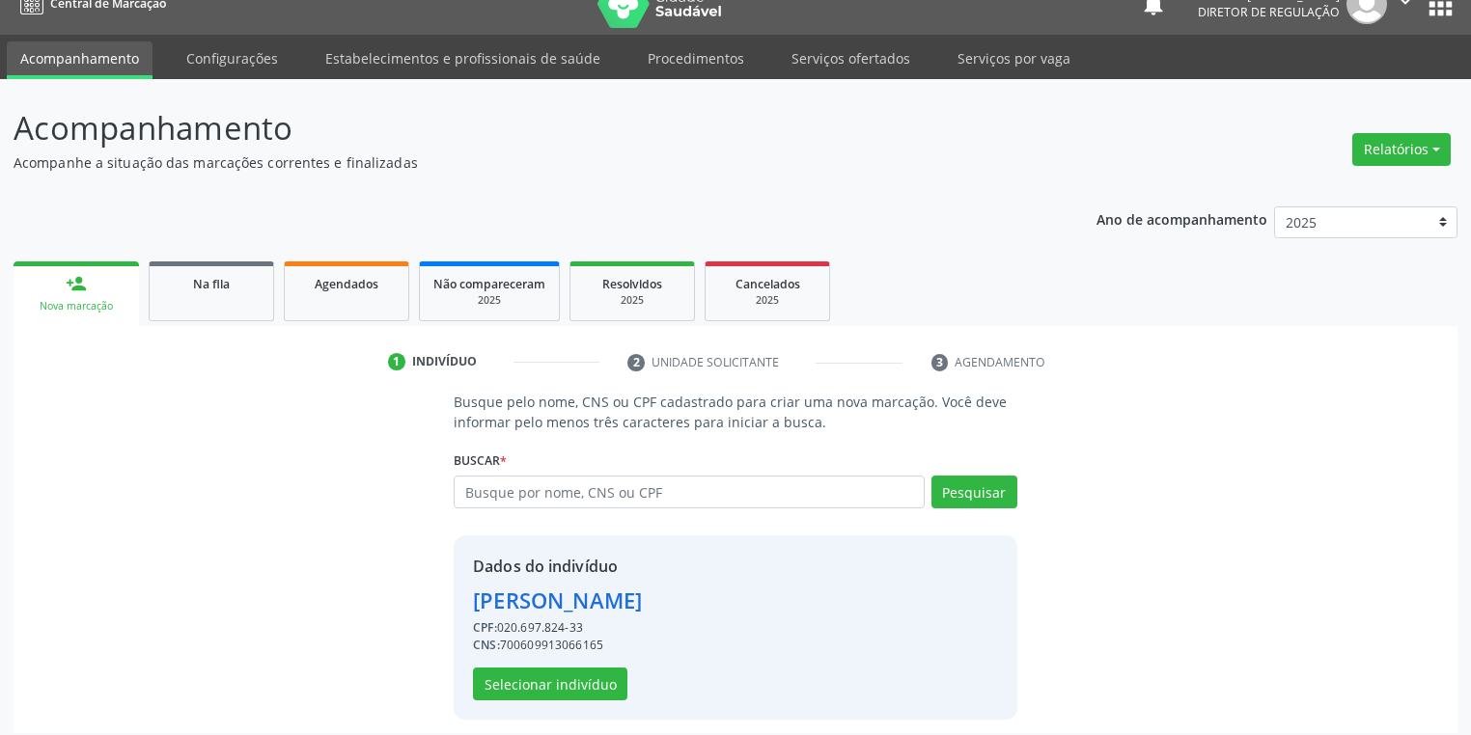
scroll to position [37, 0]
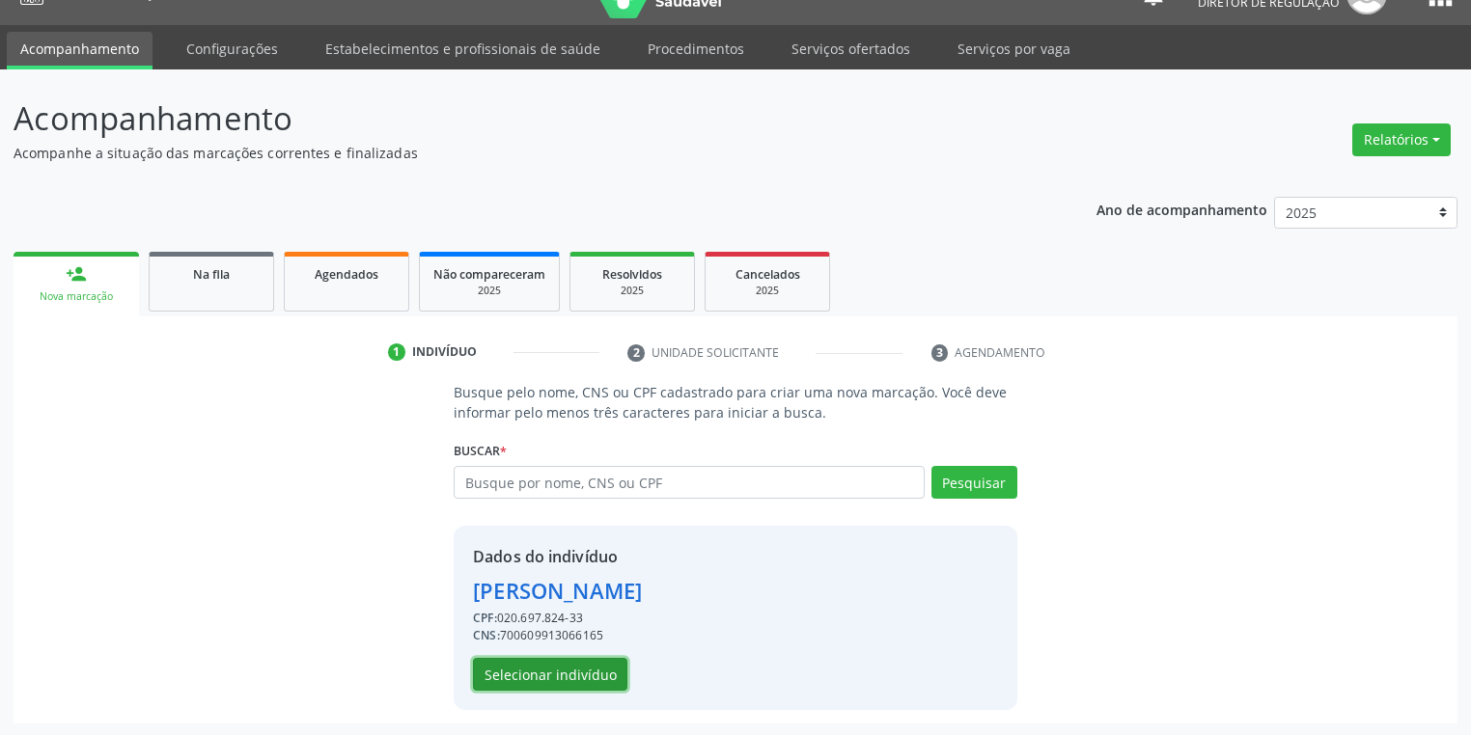
click at [533, 668] on button "Selecionar indivíduo" at bounding box center [550, 674] width 154 height 33
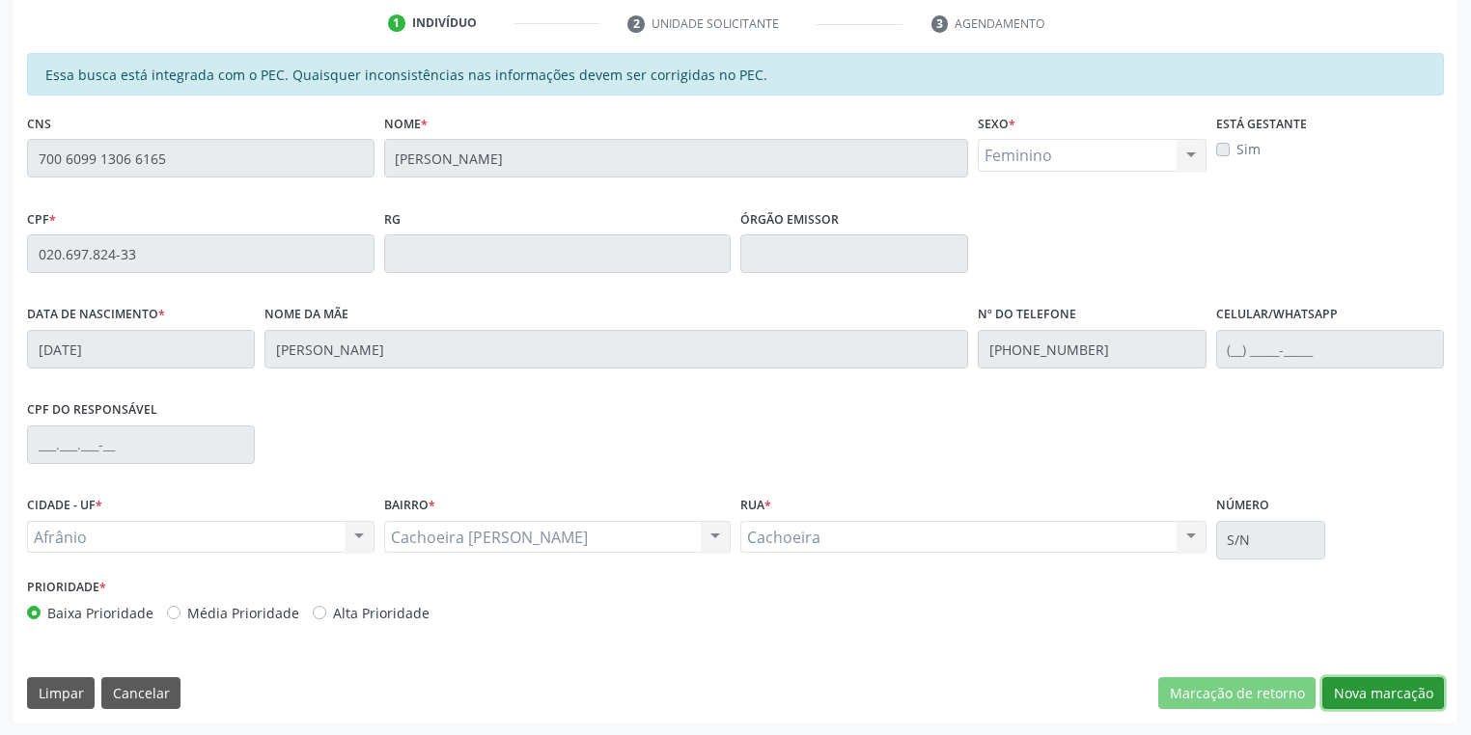
click at [1343, 693] on button "Nova marcação" at bounding box center [1383, 694] width 122 height 33
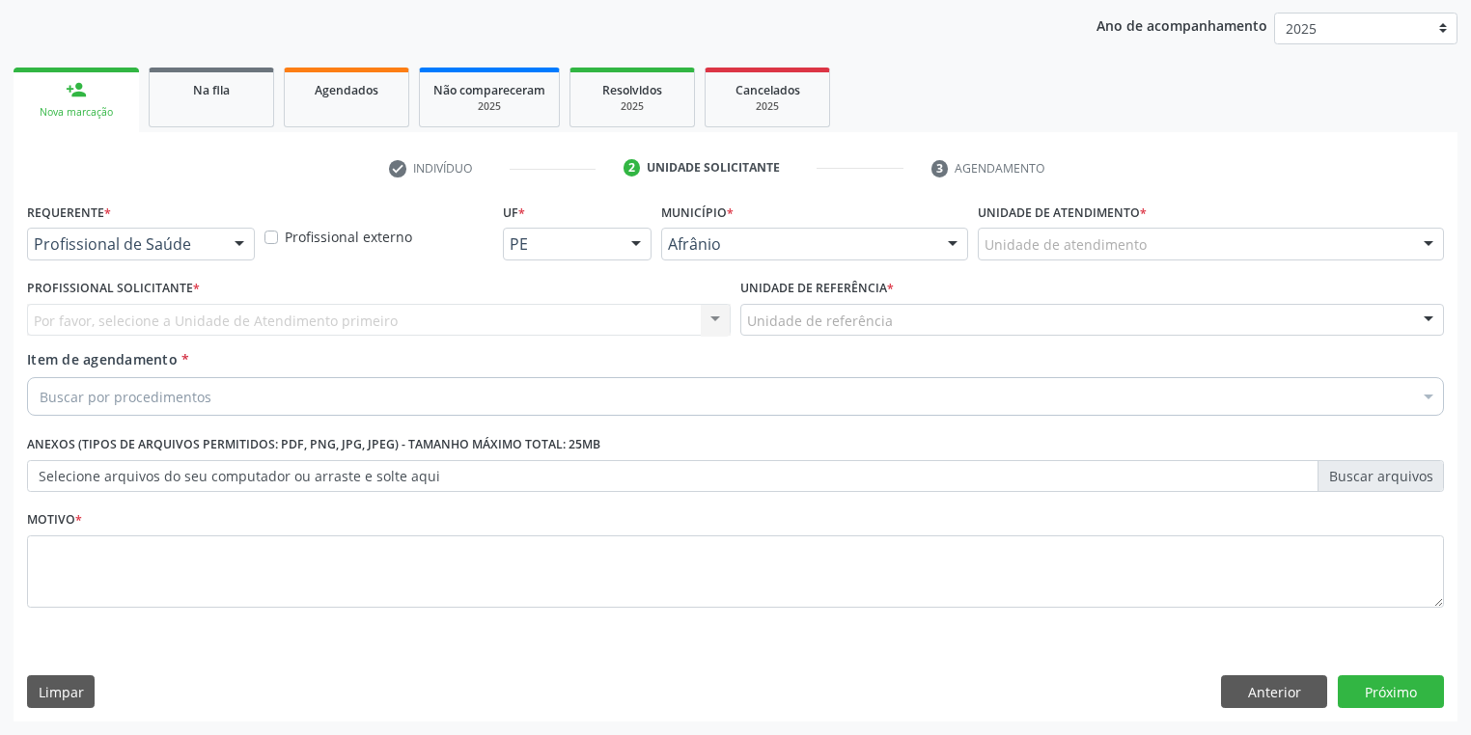
scroll to position [220, 0]
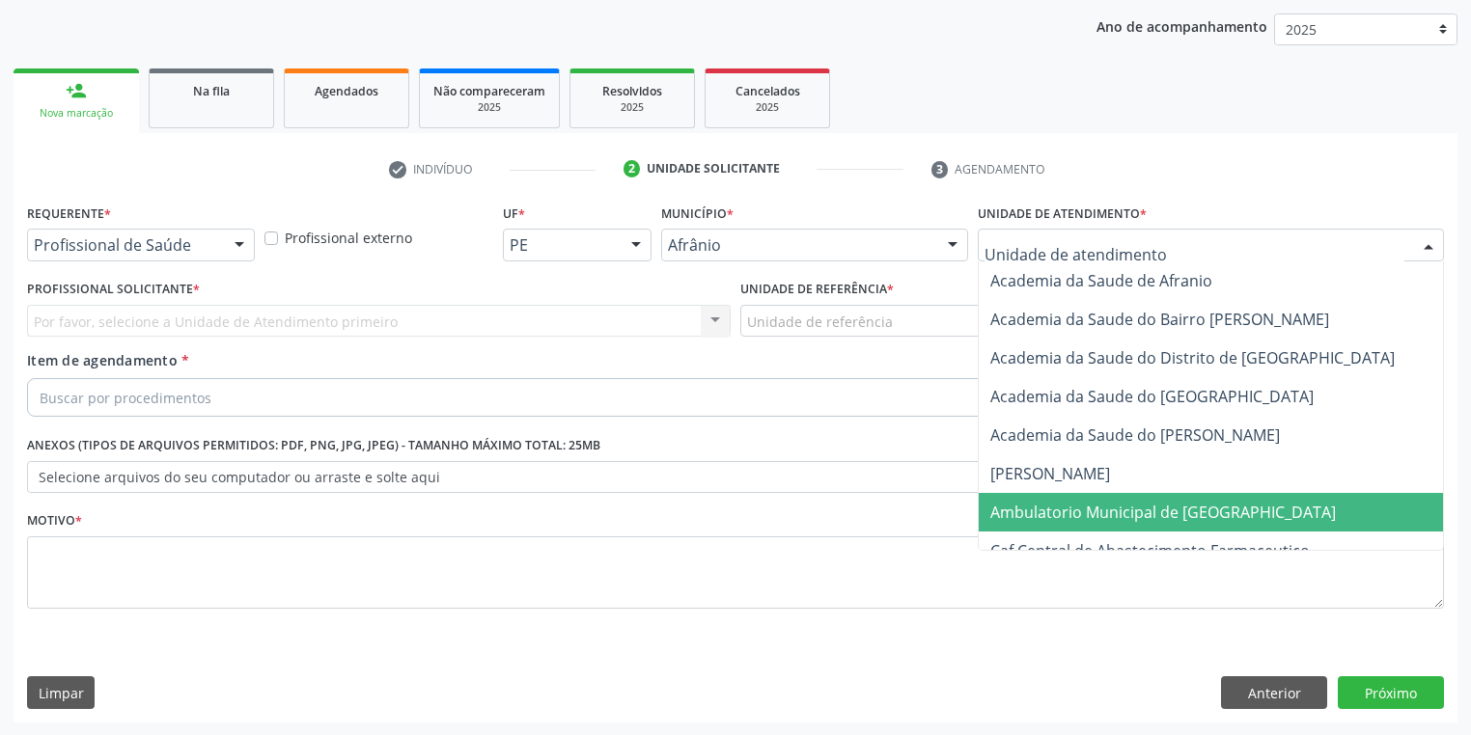
click at [1054, 517] on span "Ambulatorio Municipal de [GEOGRAPHIC_DATA]" at bounding box center [1163, 512] width 346 height 21
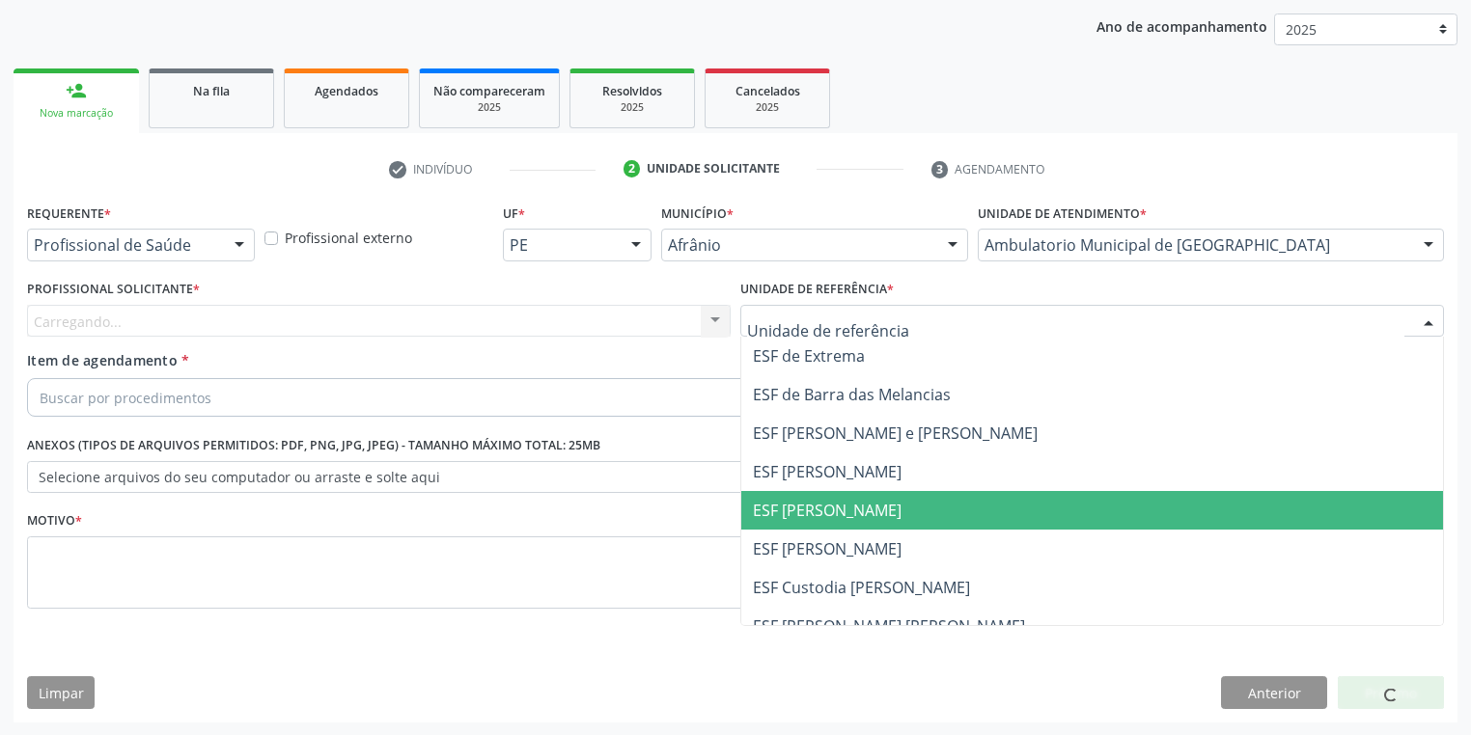
click at [780, 525] on span "ESF [PERSON_NAME]" at bounding box center [1092, 510] width 702 height 39
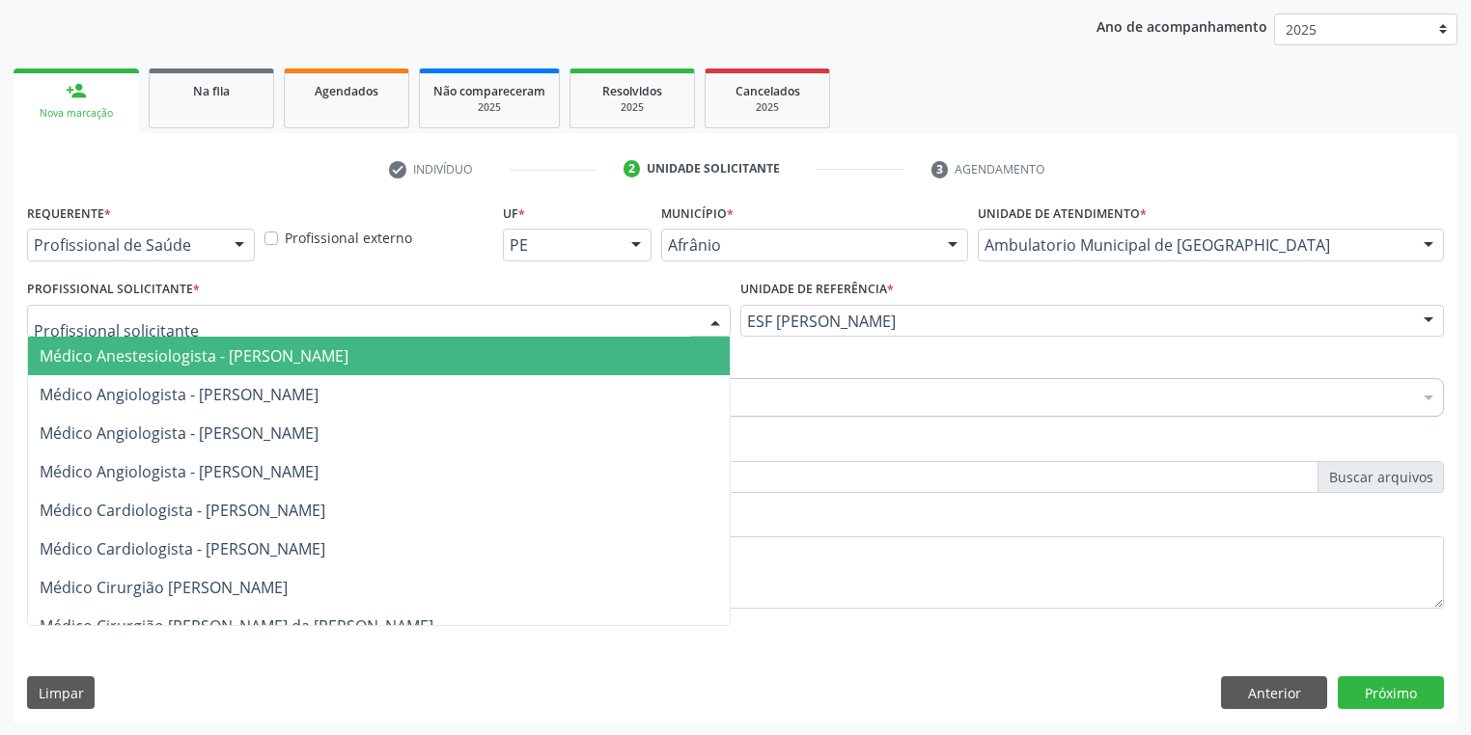
click at [120, 367] on span "Médico Anestesiologista - [PERSON_NAME]" at bounding box center [379, 356] width 702 height 39
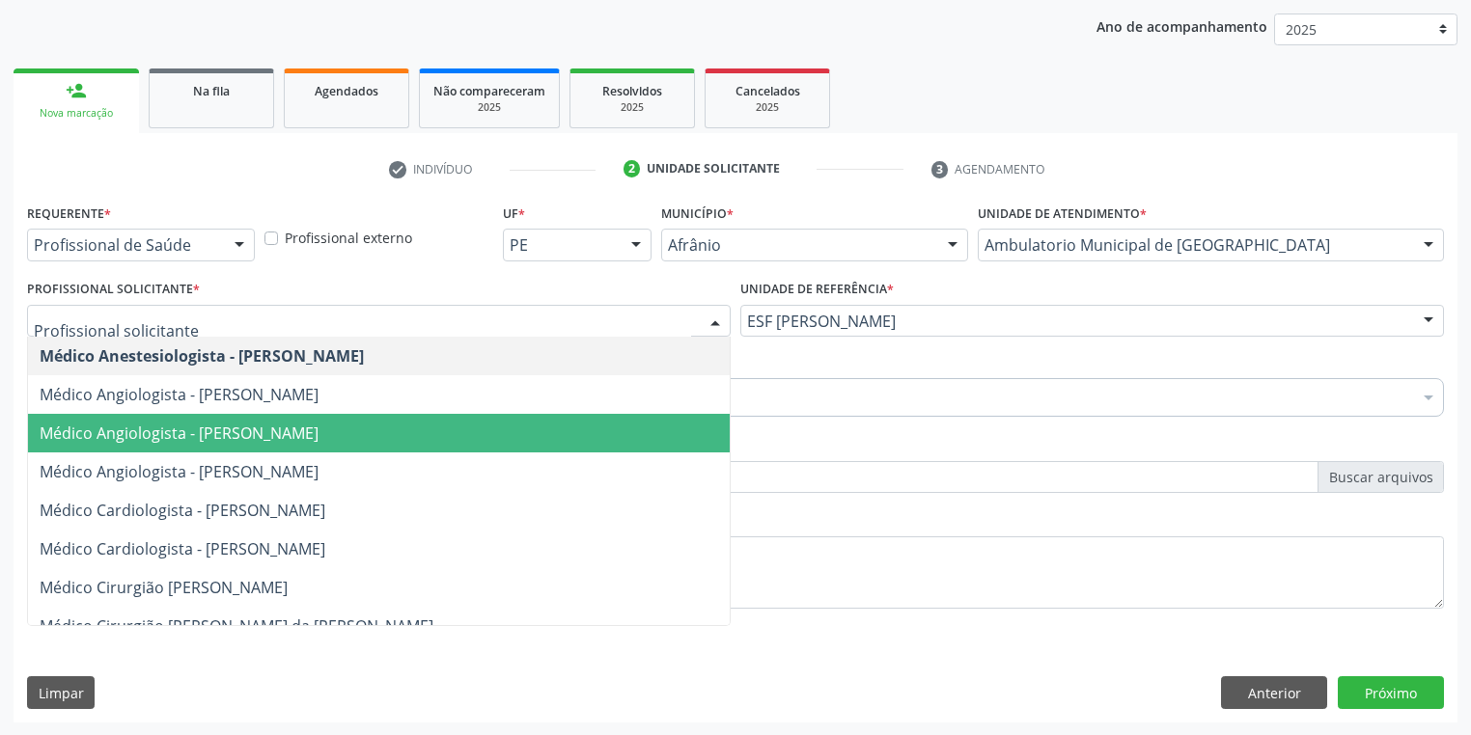
click at [199, 436] on span "Médico Angiologista - [PERSON_NAME]" at bounding box center [179, 433] width 279 height 21
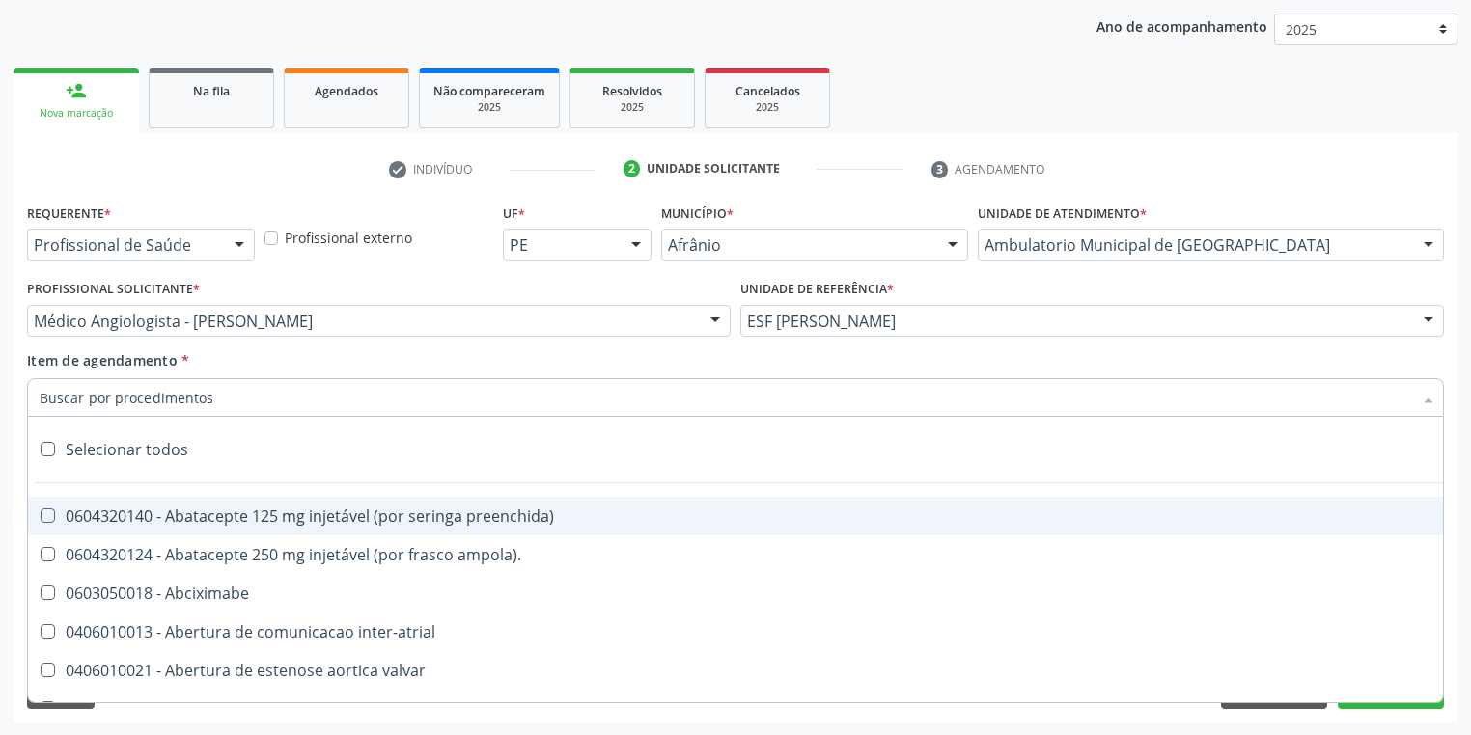
paste input "[MEDICAL_DATA]"
type input "[MEDICAL_DATA]"
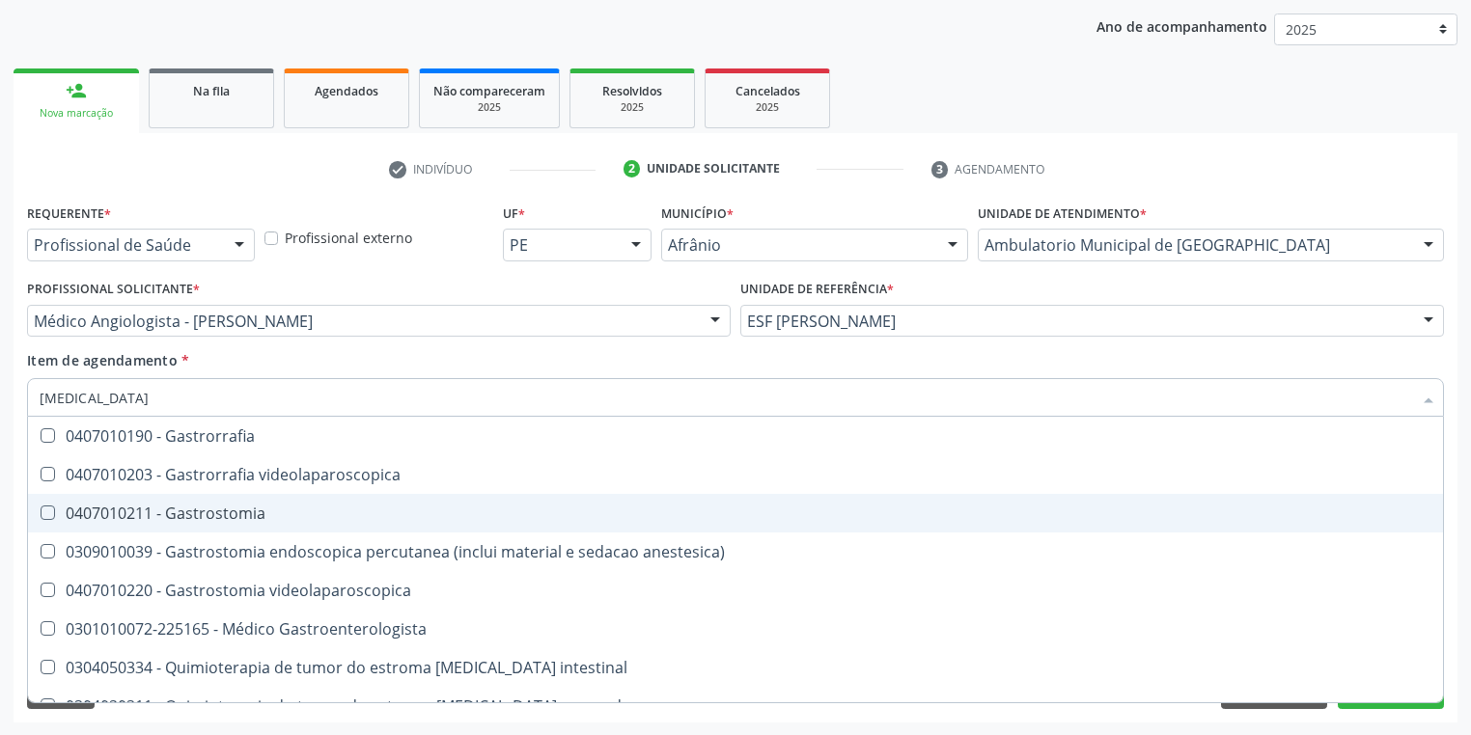
scroll to position [386, 0]
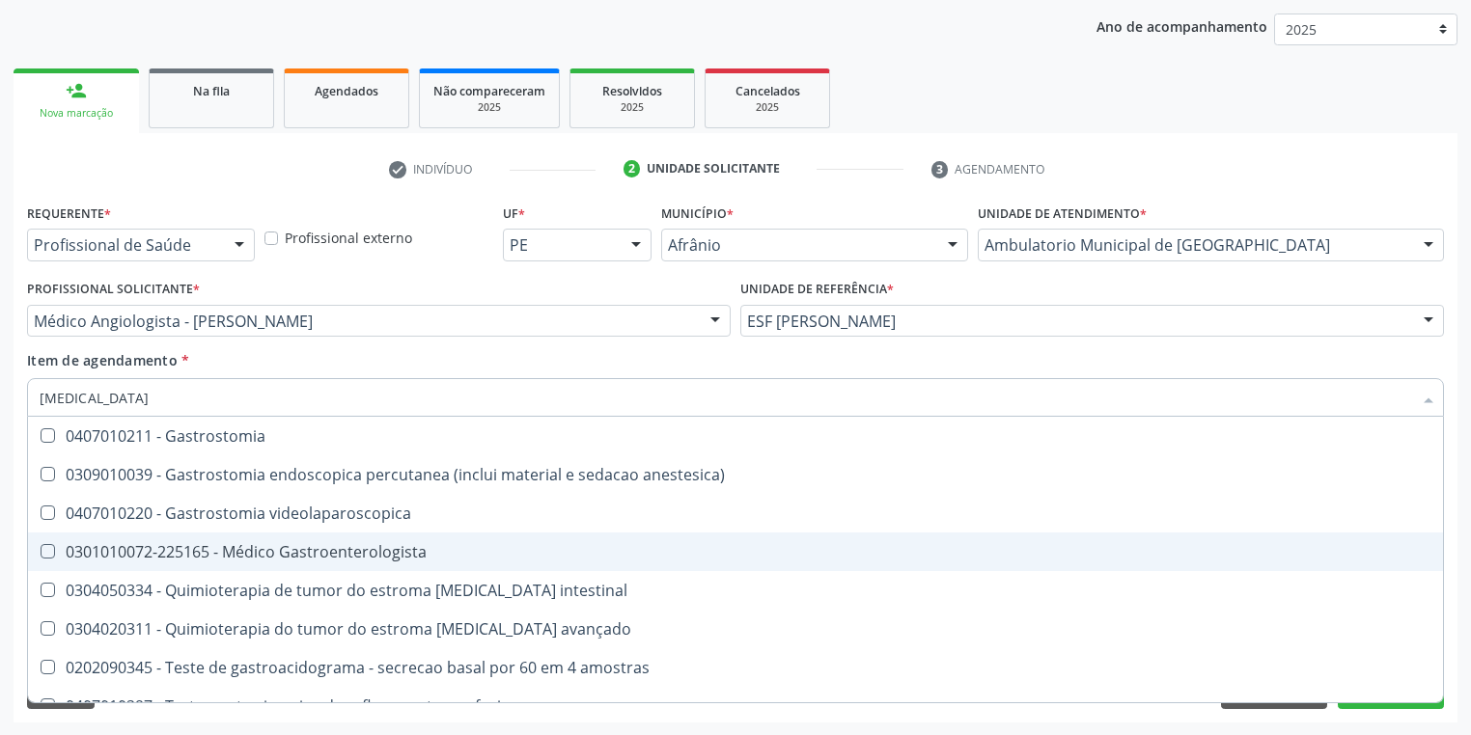
click at [252, 544] on div "0301010072-225165 - Médico Gastroenterologista" at bounding box center [736, 551] width 1392 height 15
checkbox Gastroenterologista "true"
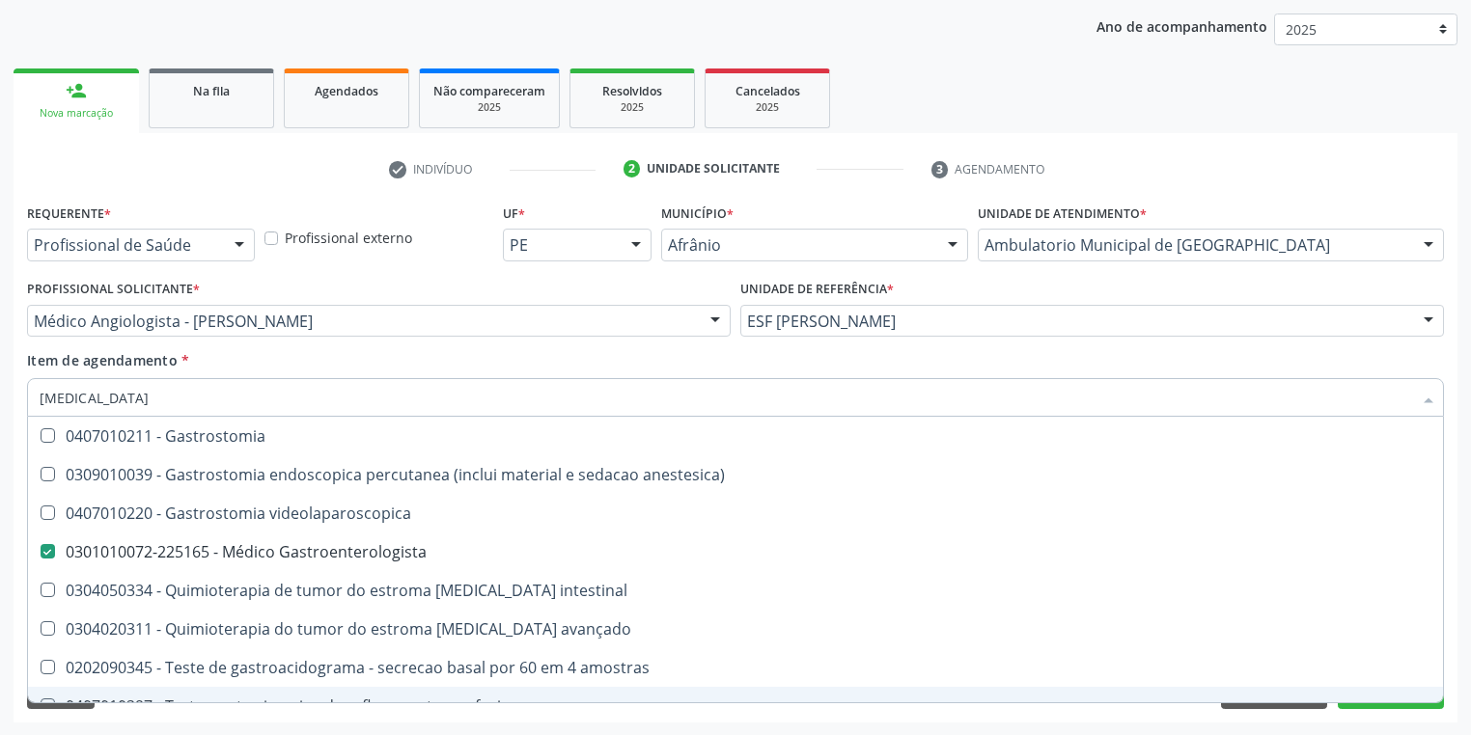
click at [110, 709] on div "Requerente * Profissional de Saúde Profissional de Saúde Paciente Nenhum result…" at bounding box center [736, 461] width 1444 height 524
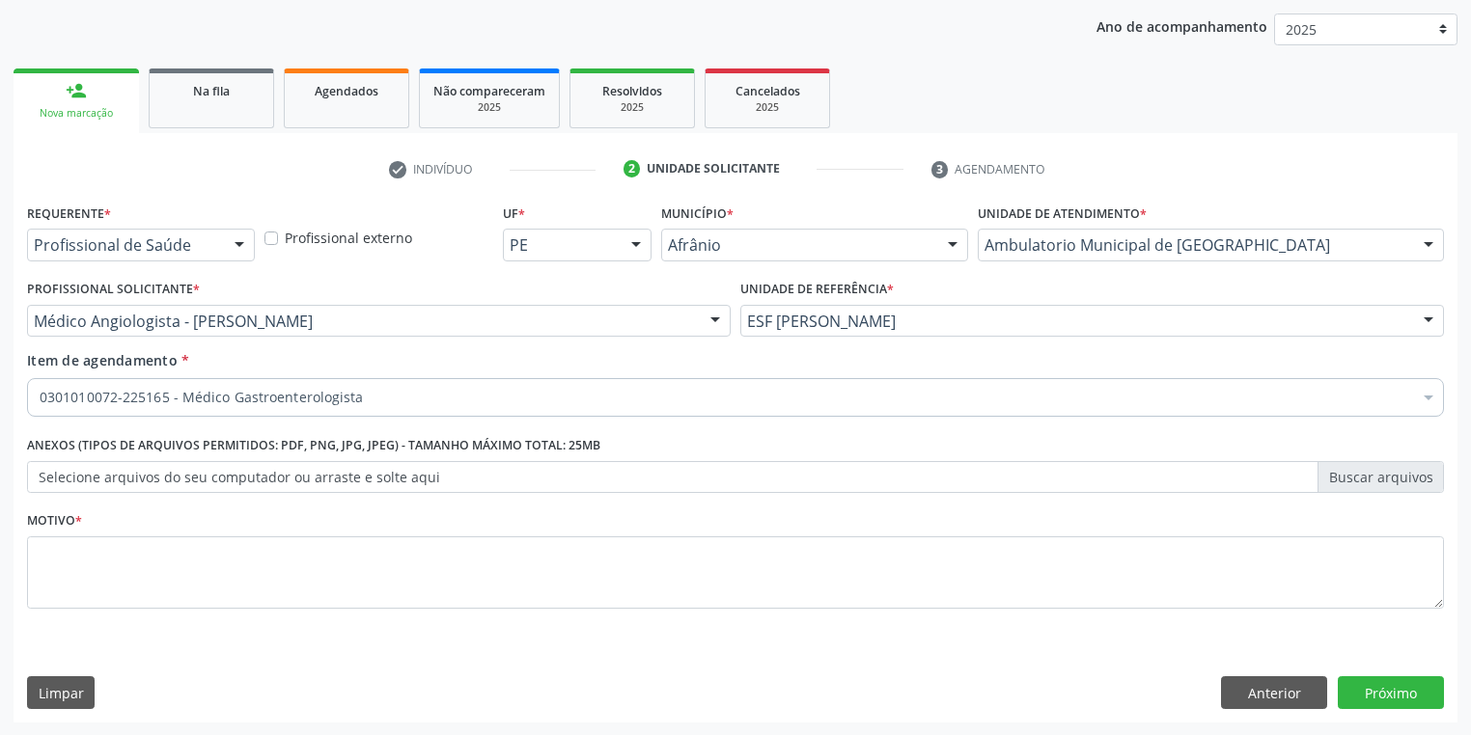
click at [104, 563] on div "Requerente * Profissional de Saúde Profissional de Saúde Paciente Nenhum result…" at bounding box center [735, 417] width 1417 height 437
click at [104, 563] on textarea at bounding box center [735, 573] width 1417 height 73
type textarea "*"
click at [1361, 695] on button "Próximo" at bounding box center [1391, 693] width 106 height 33
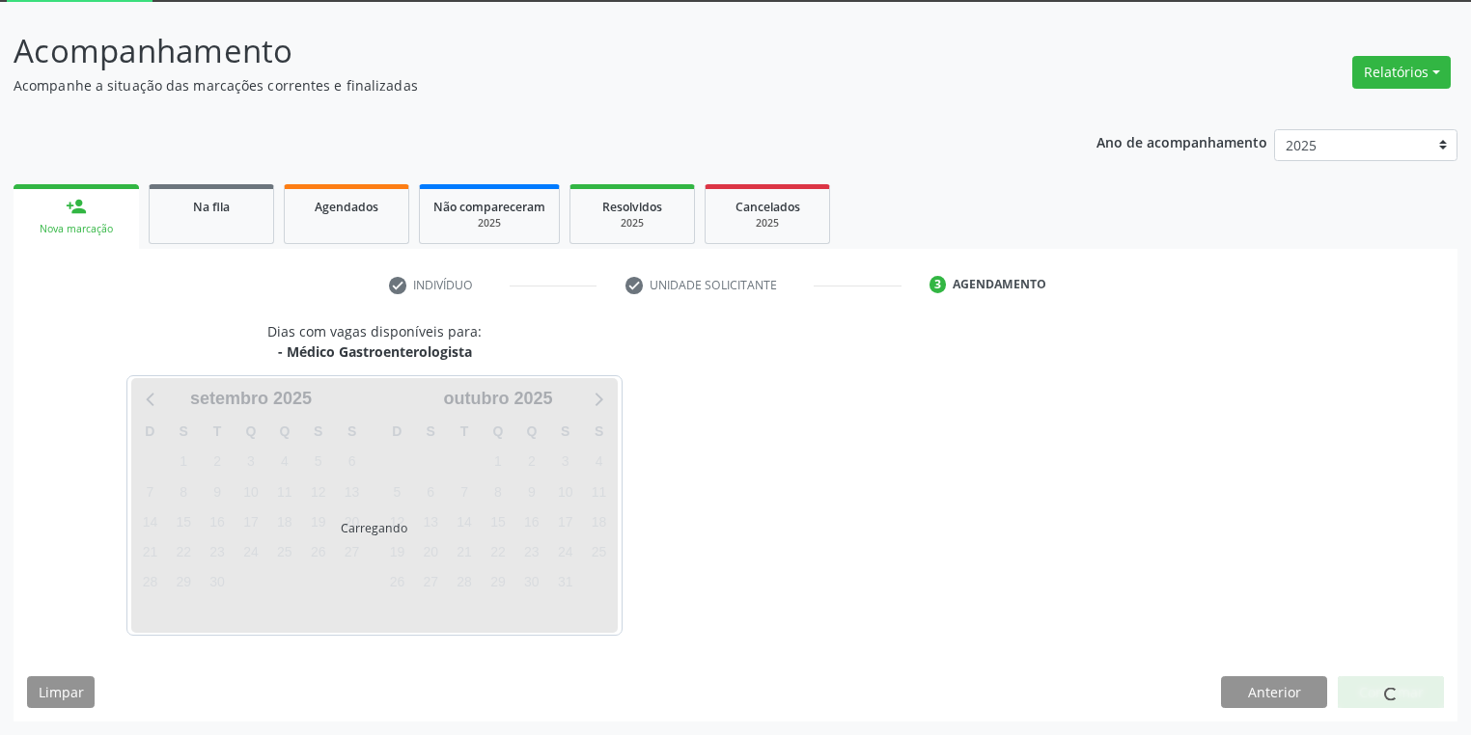
scroll to position [103, 0]
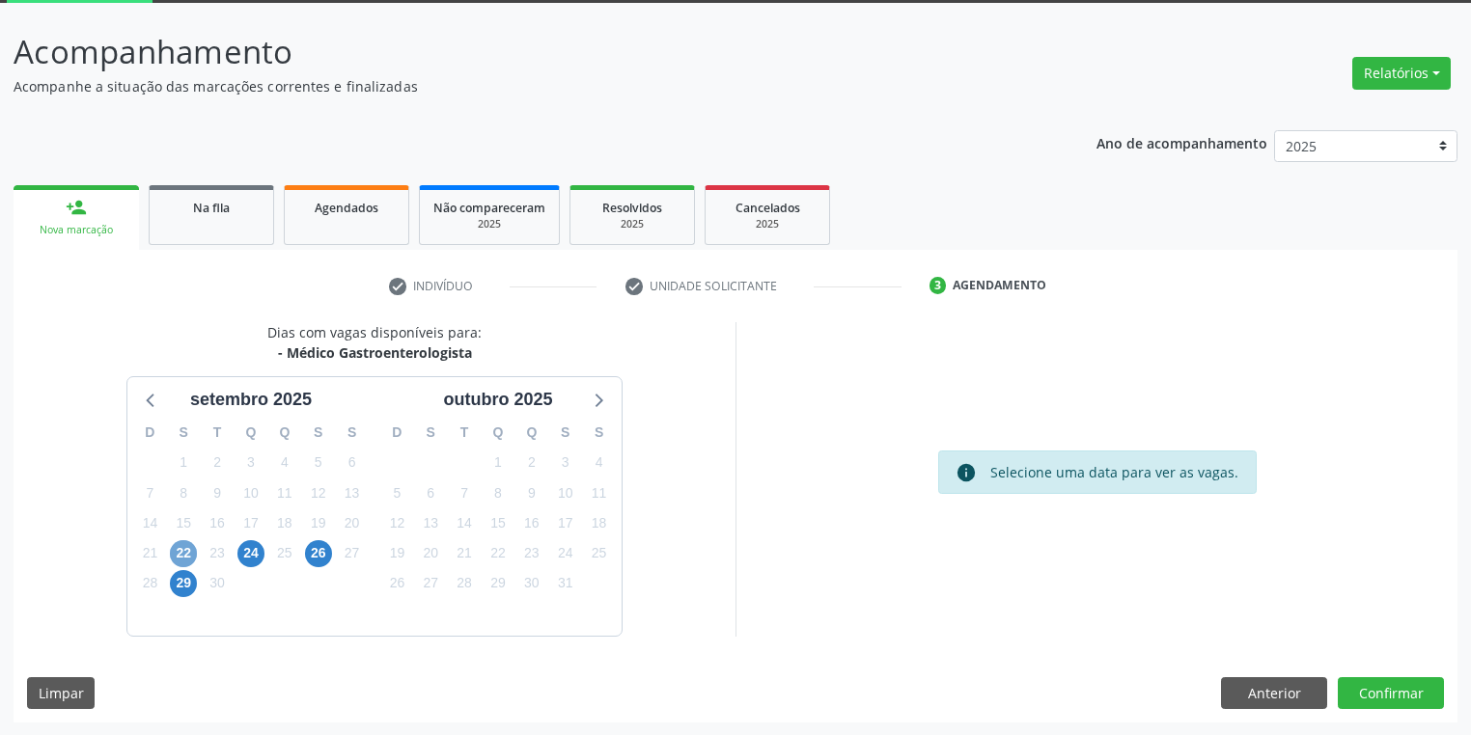
click at [175, 550] on span "22" at bounding box center [183, 553] width 27 height 27
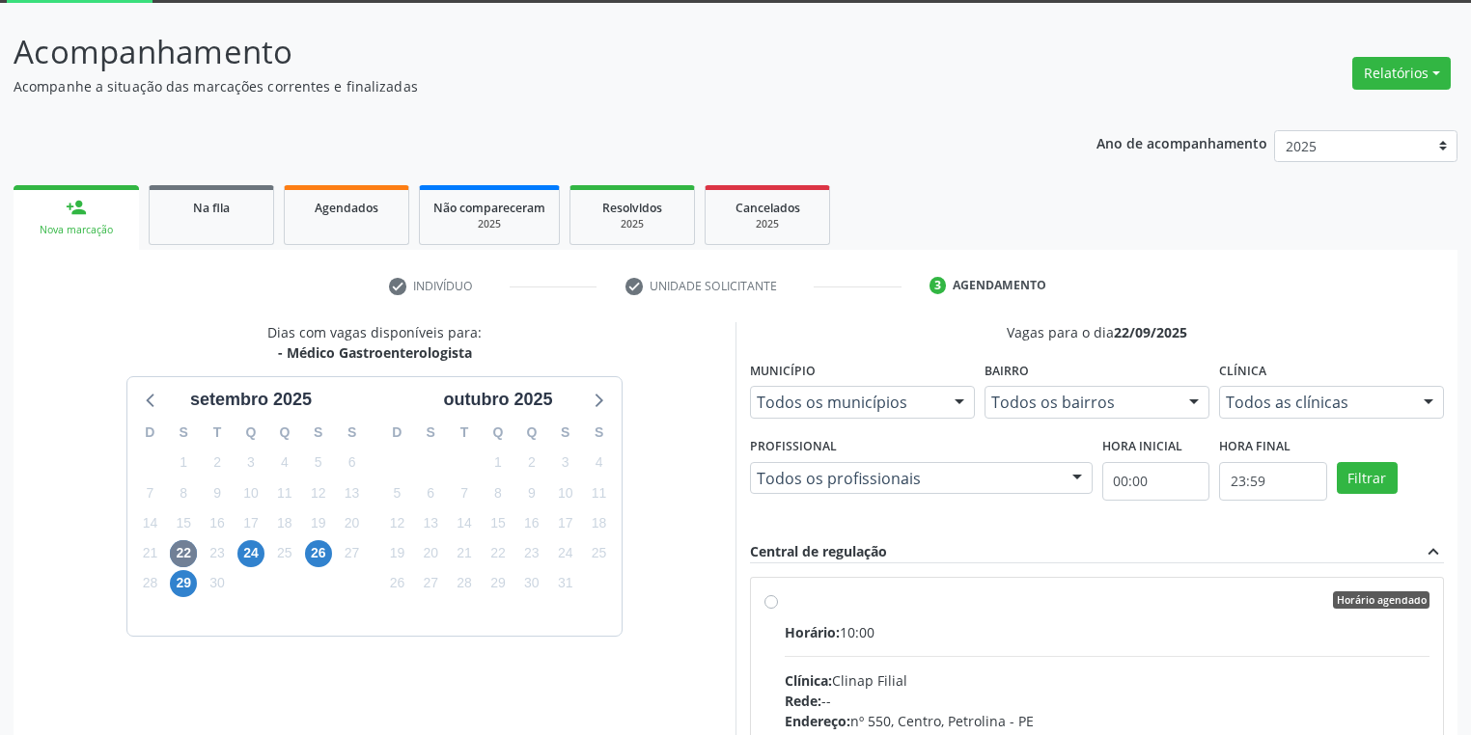
click at [938, 684] on div "Clínica: Clinap Filial" at bounding box center [1107, 681] width 645 height 20
click at [778, 609] on input "Horário agendado Horário: 10:00 Clínica: Clinap Filial Rede: -- Endereço: nº 55…" at bounding box center [771, 600] width 14 height 17
radio input "true"
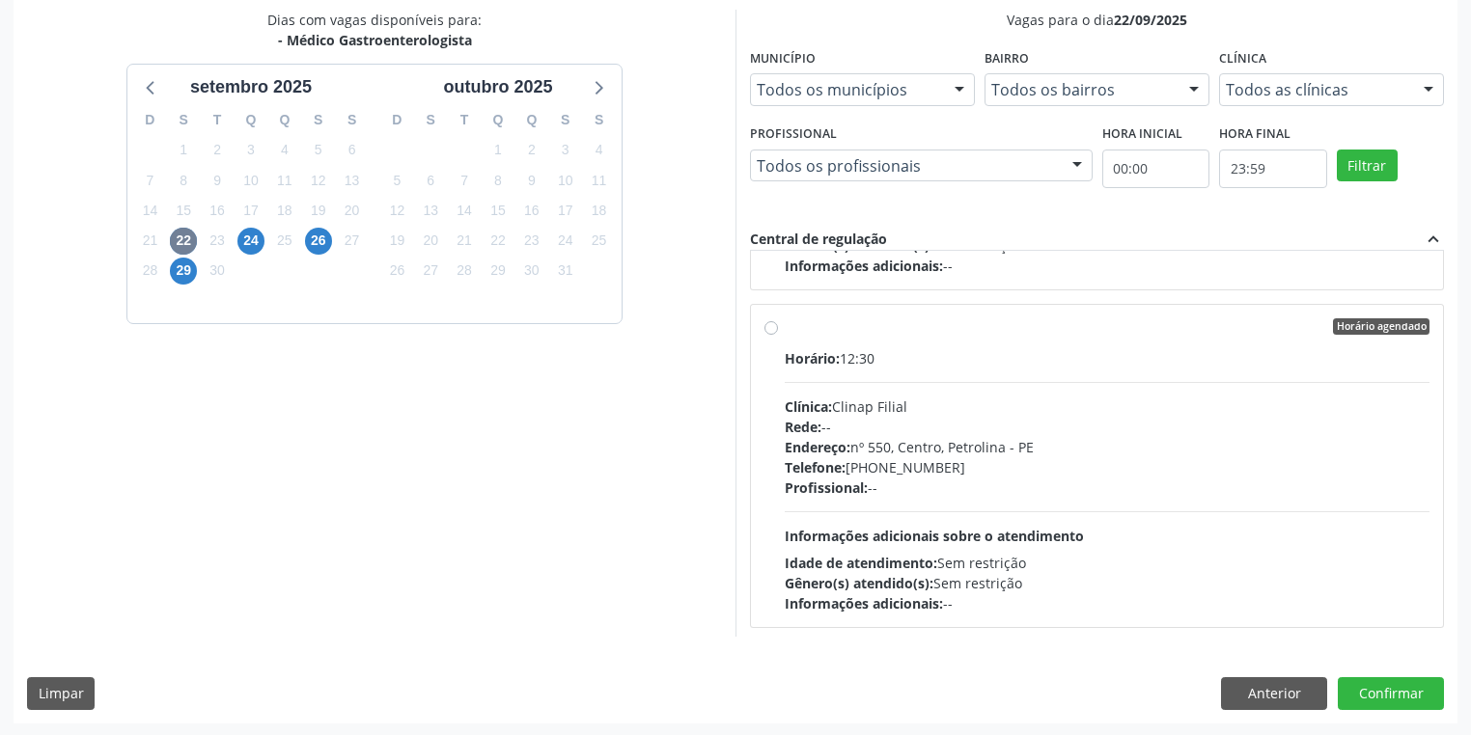
scroll to position [417, 0]
click at [1370, 687] on button "Confirmar" at bounding box center [1391, 693] width 106 height 33
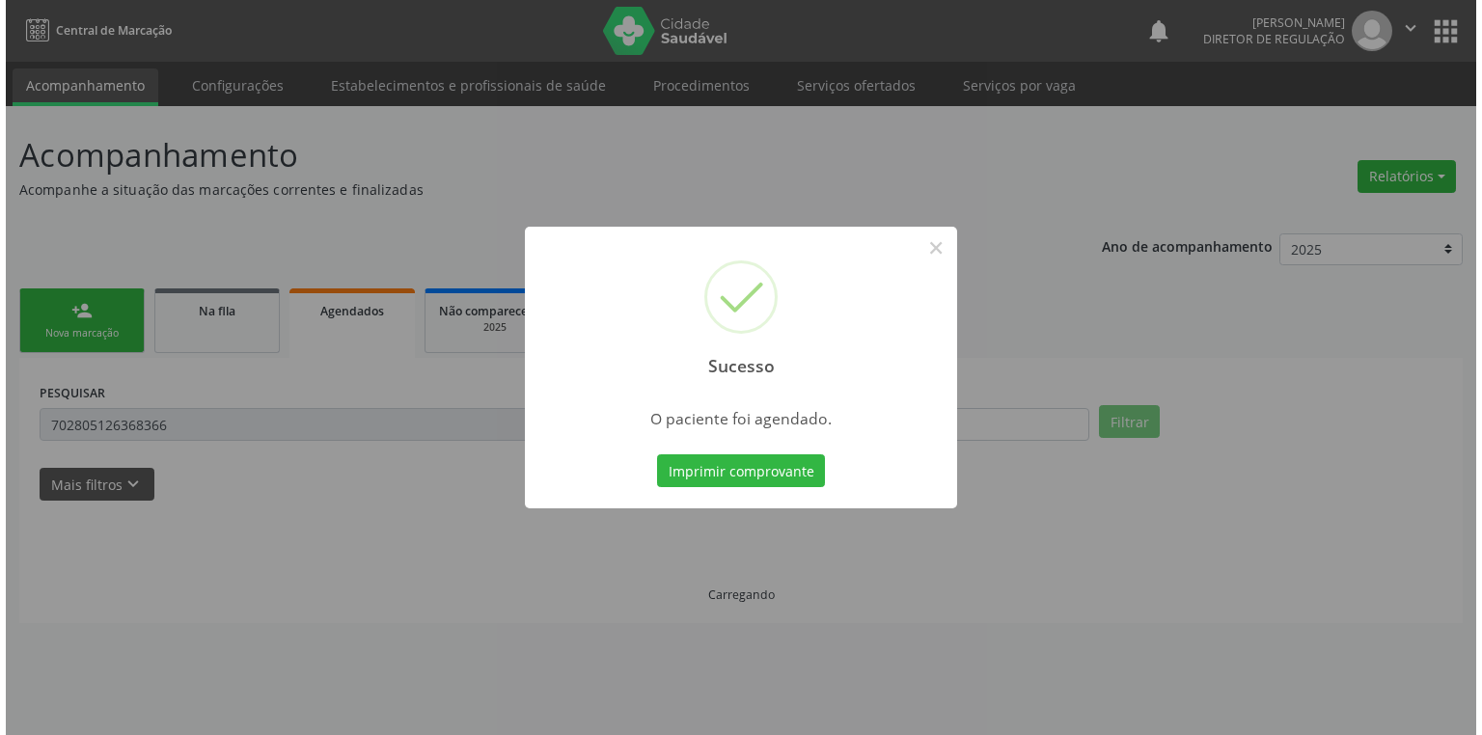
scroll to position [0, 0]
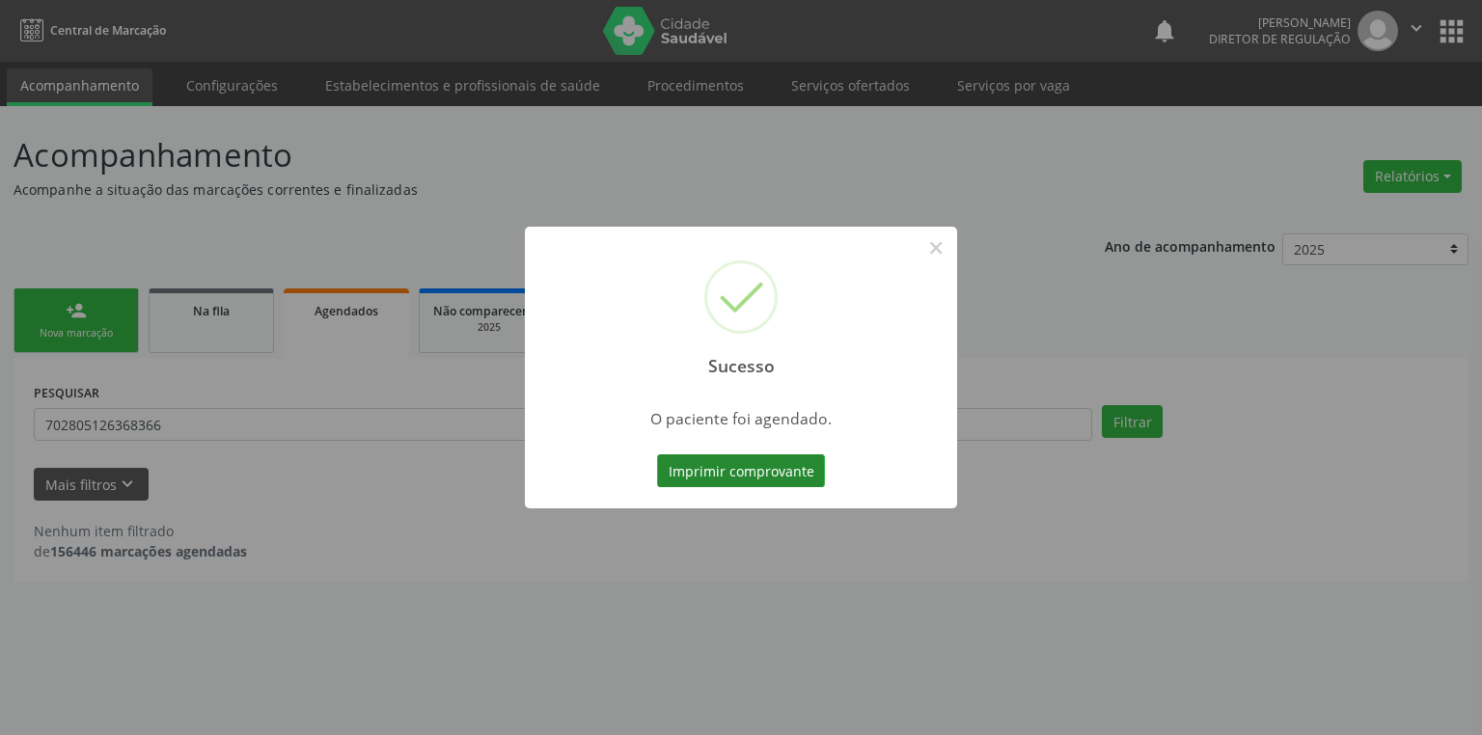
click at [752, 463] on button "Imprimir comprovante" at bounding box center [741, 471] width 168 height 33
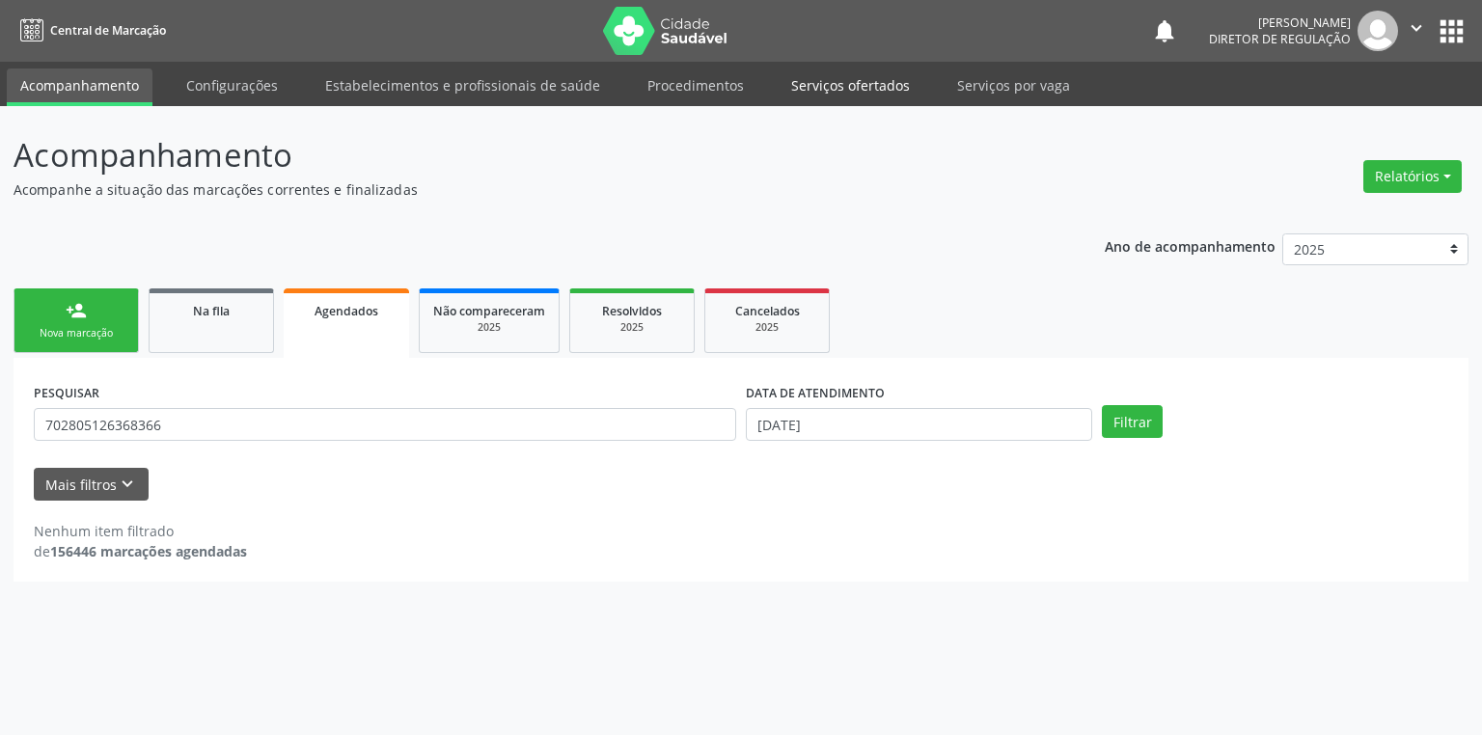
click at [830, 85] on link "Serviços ofertados" at bounding box center [851, 86] width 146 height 34
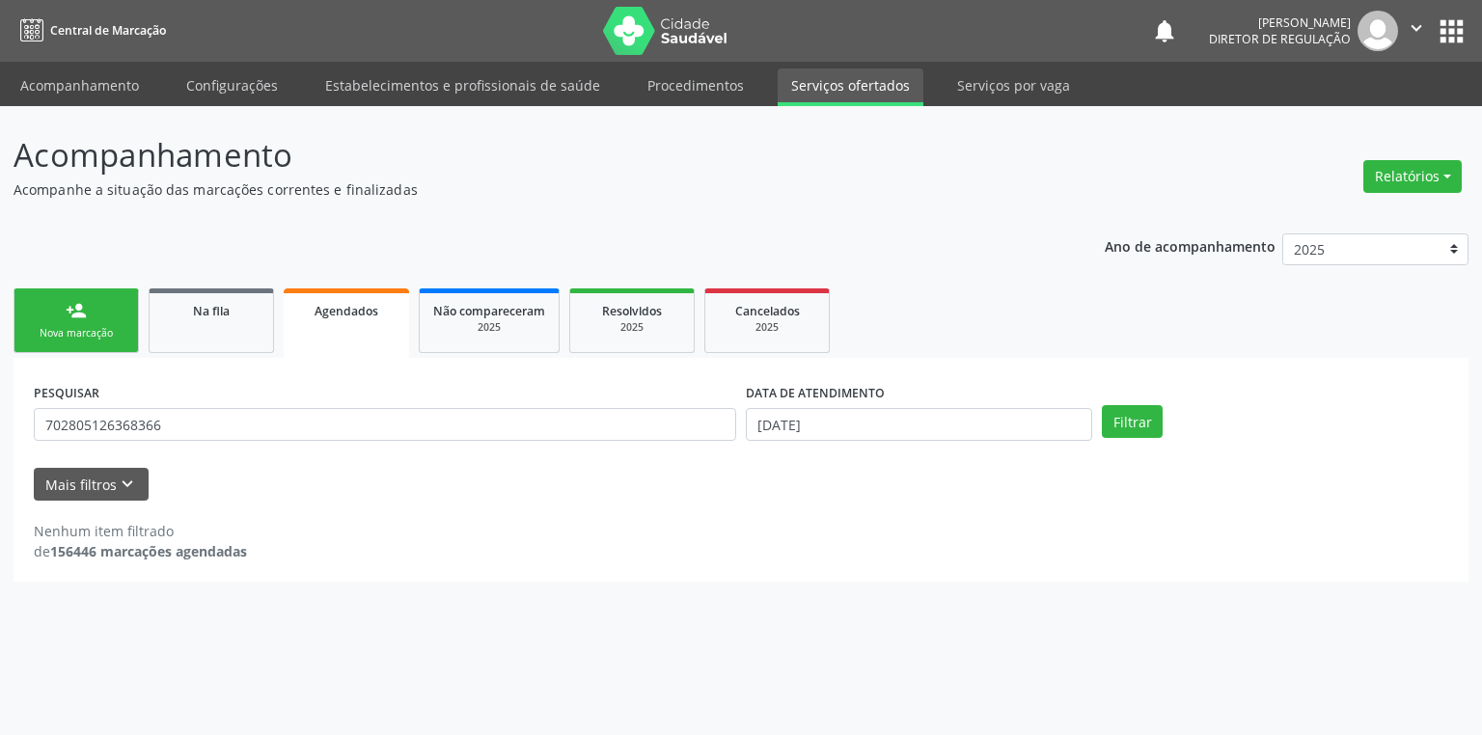
click at [830, 85] on link "Serviços ofertados" at bounding box center [851, 88] width 146 height 38
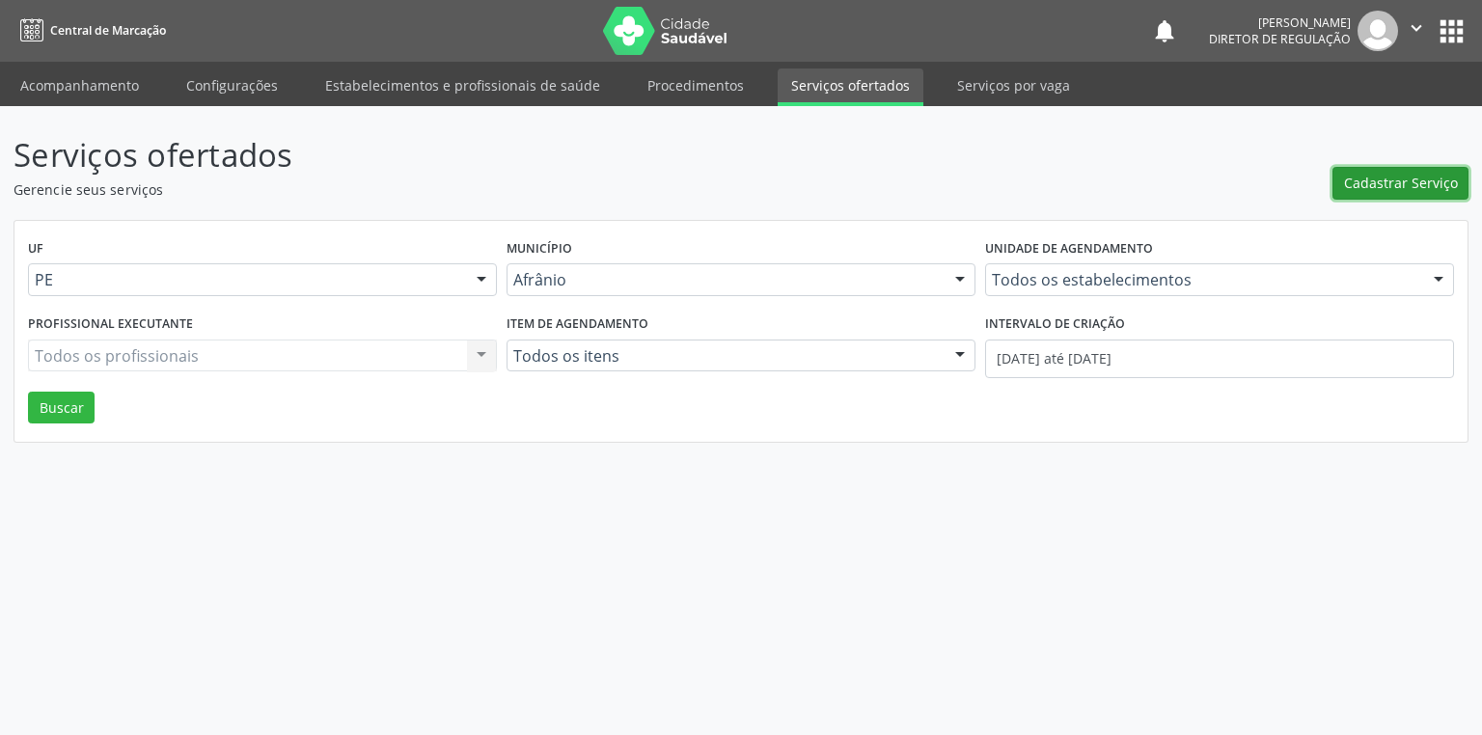
click at [1390, 178] on span "Cadastrar Serviço" at bounding box center [1401, 183] width 114 height 20
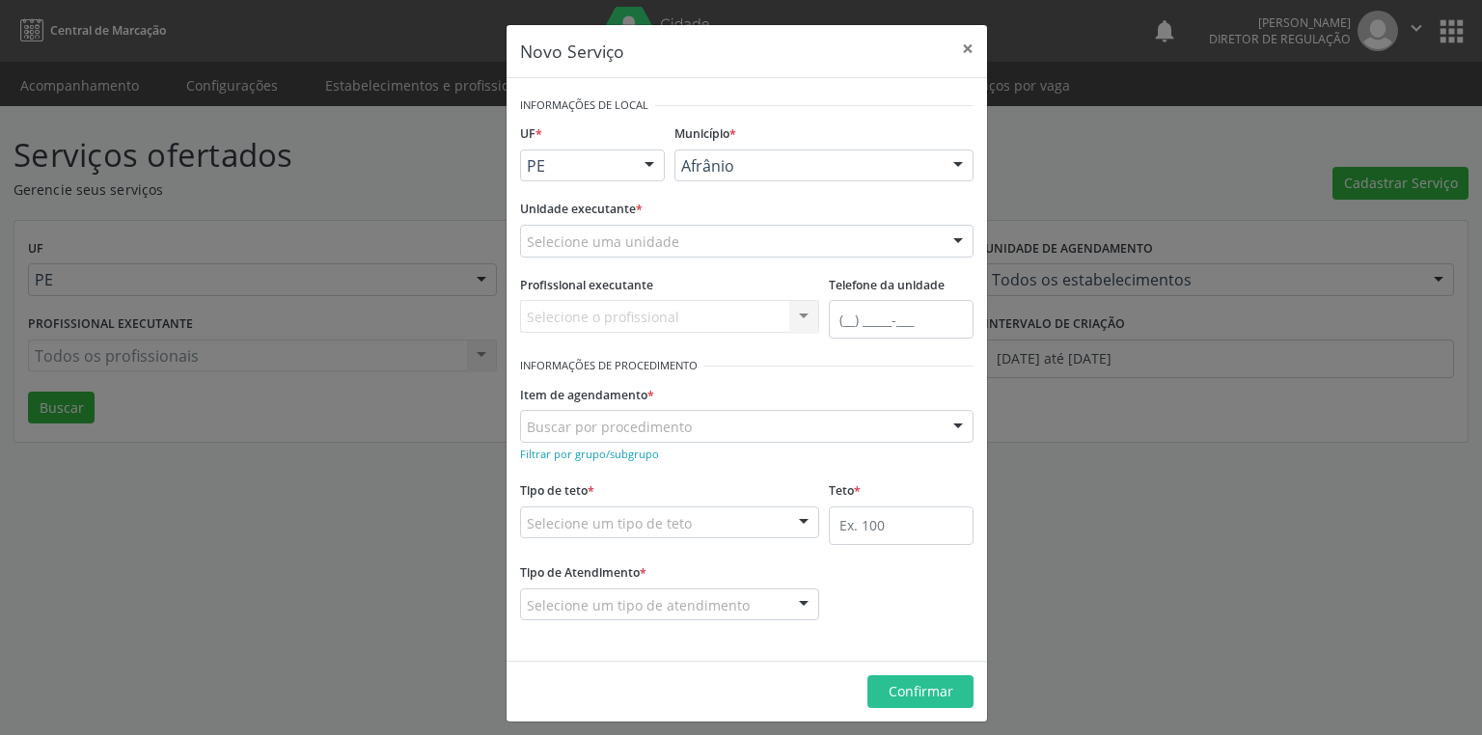
drag, startPoint x: 759, startPoint y: 154, endPoint x: 761, endPoint y: 180, distance: 25.2
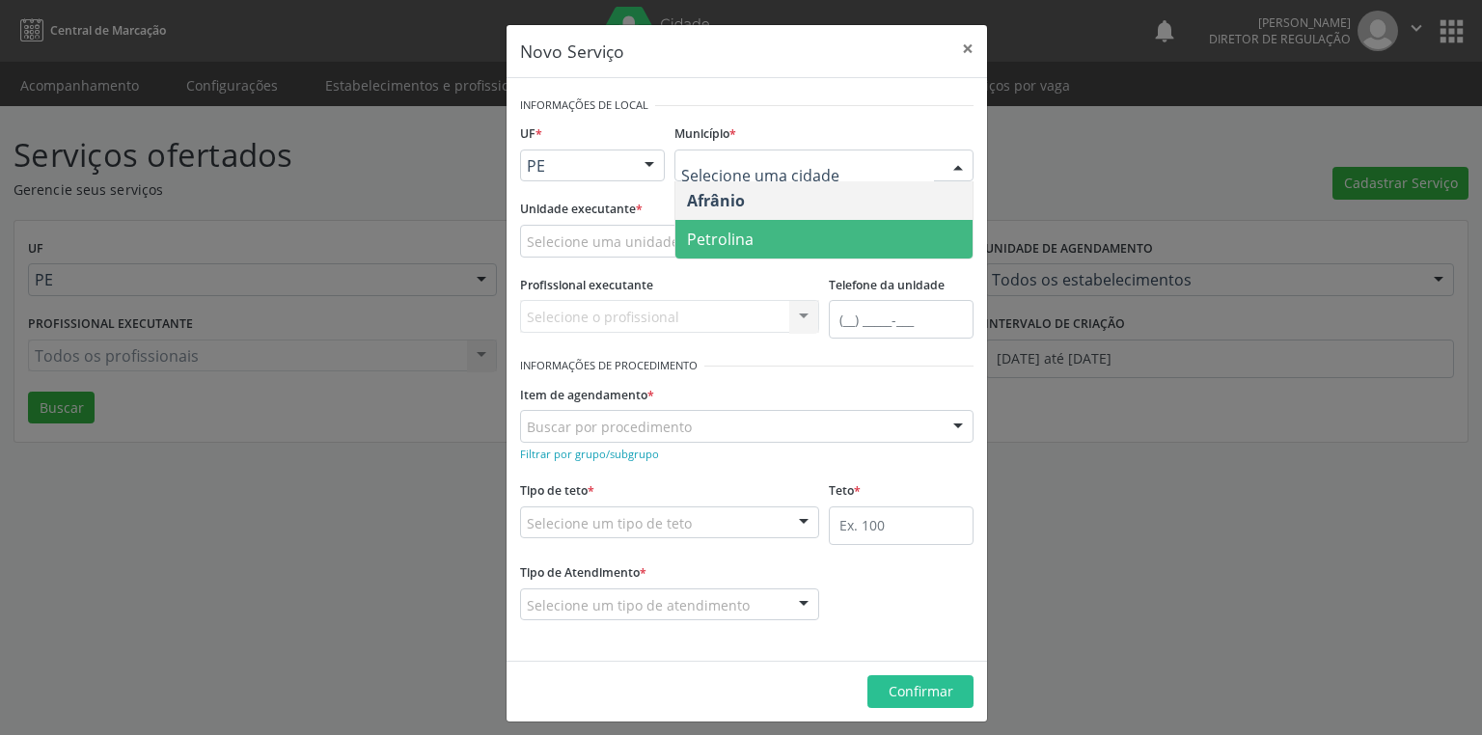
click at [726, 234] on span "Petrolina" at bounding box center [720, 239] width 67 height 21
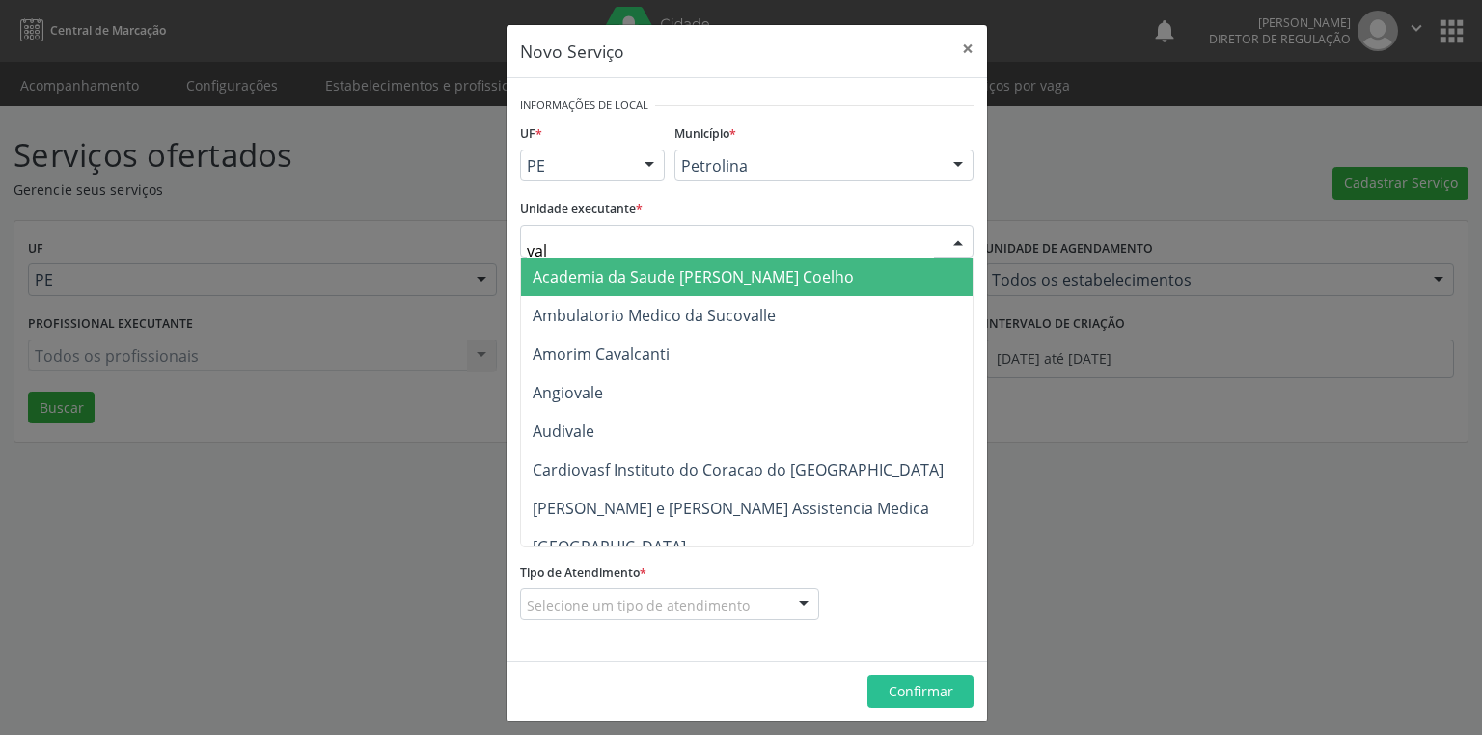
type input "vale"
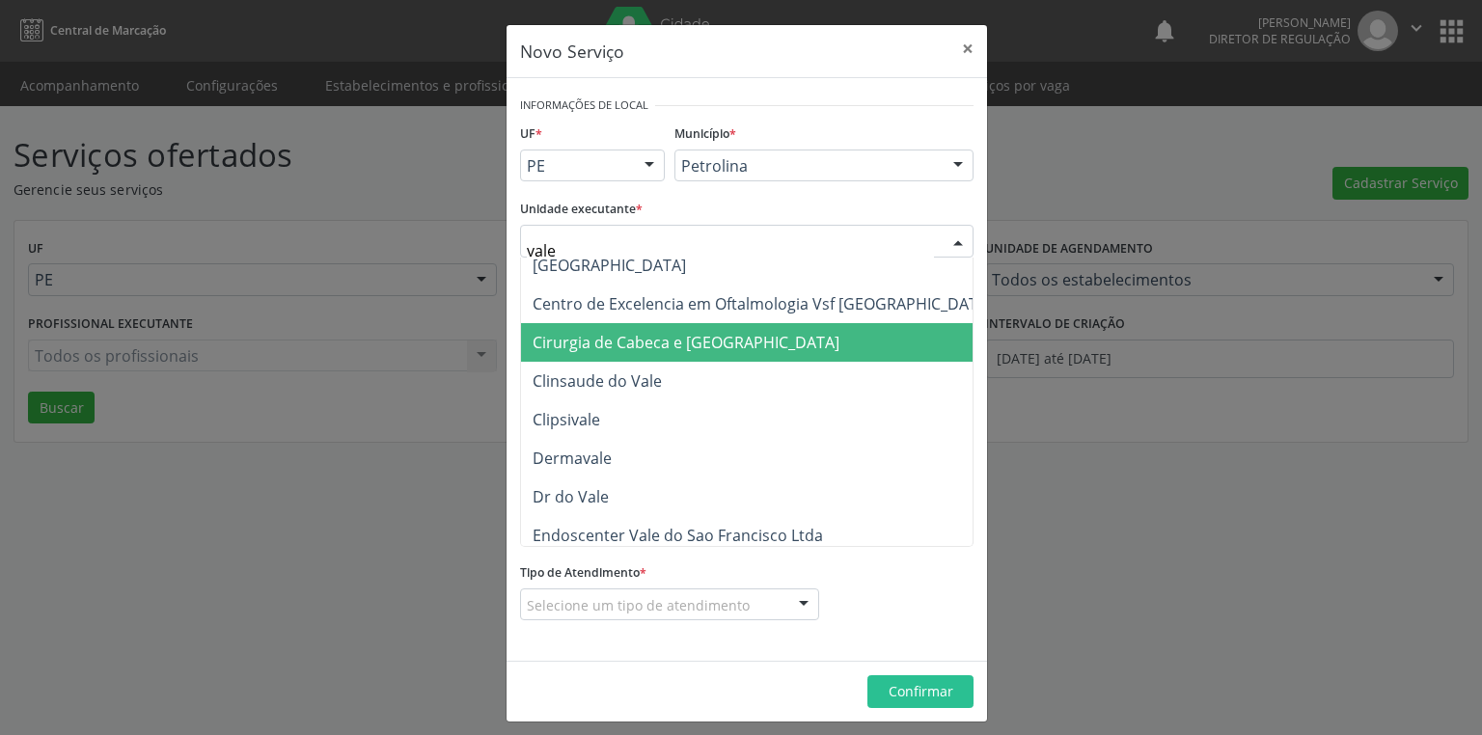
scroll to position [154, 0]
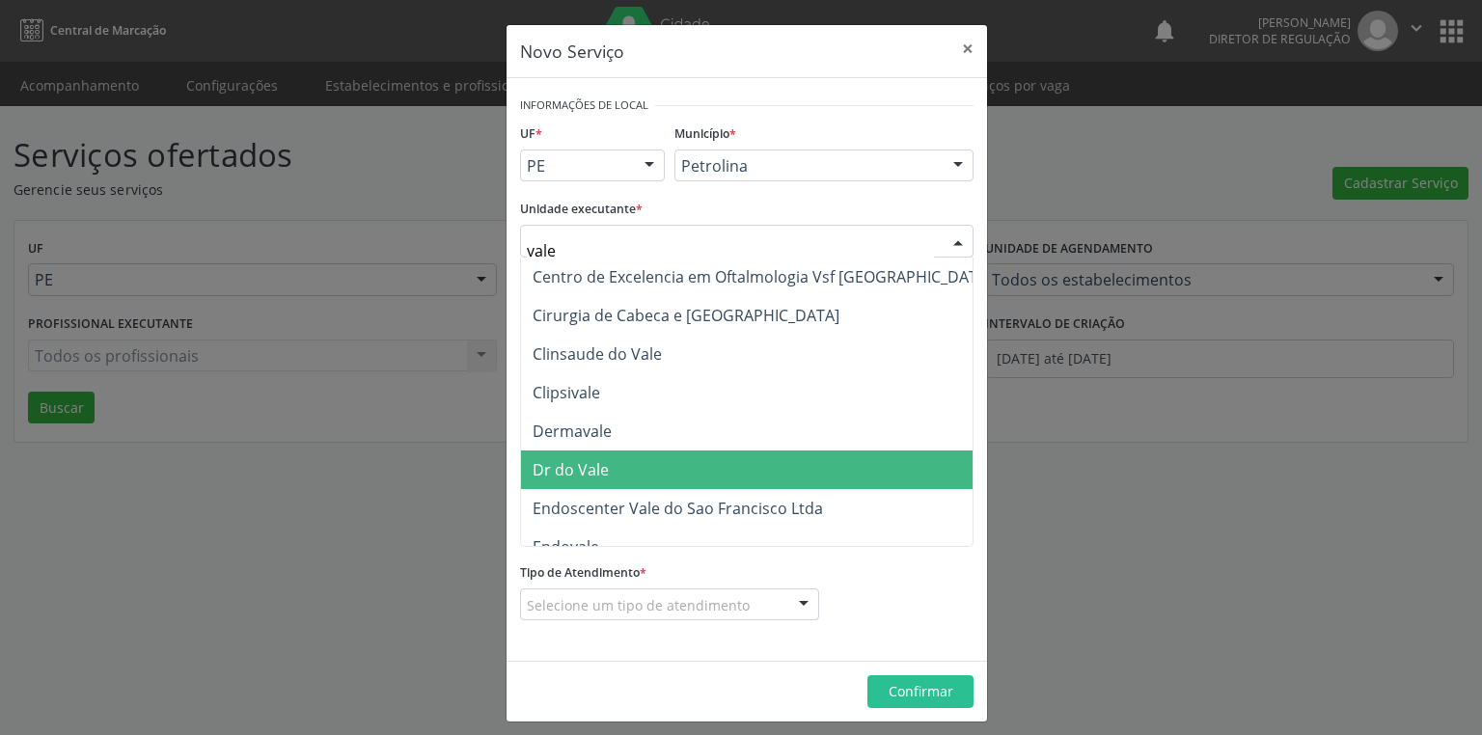
click at [614, 471] on span "Dr do Vale" at bounding box center [763, 470] width 484 height 39
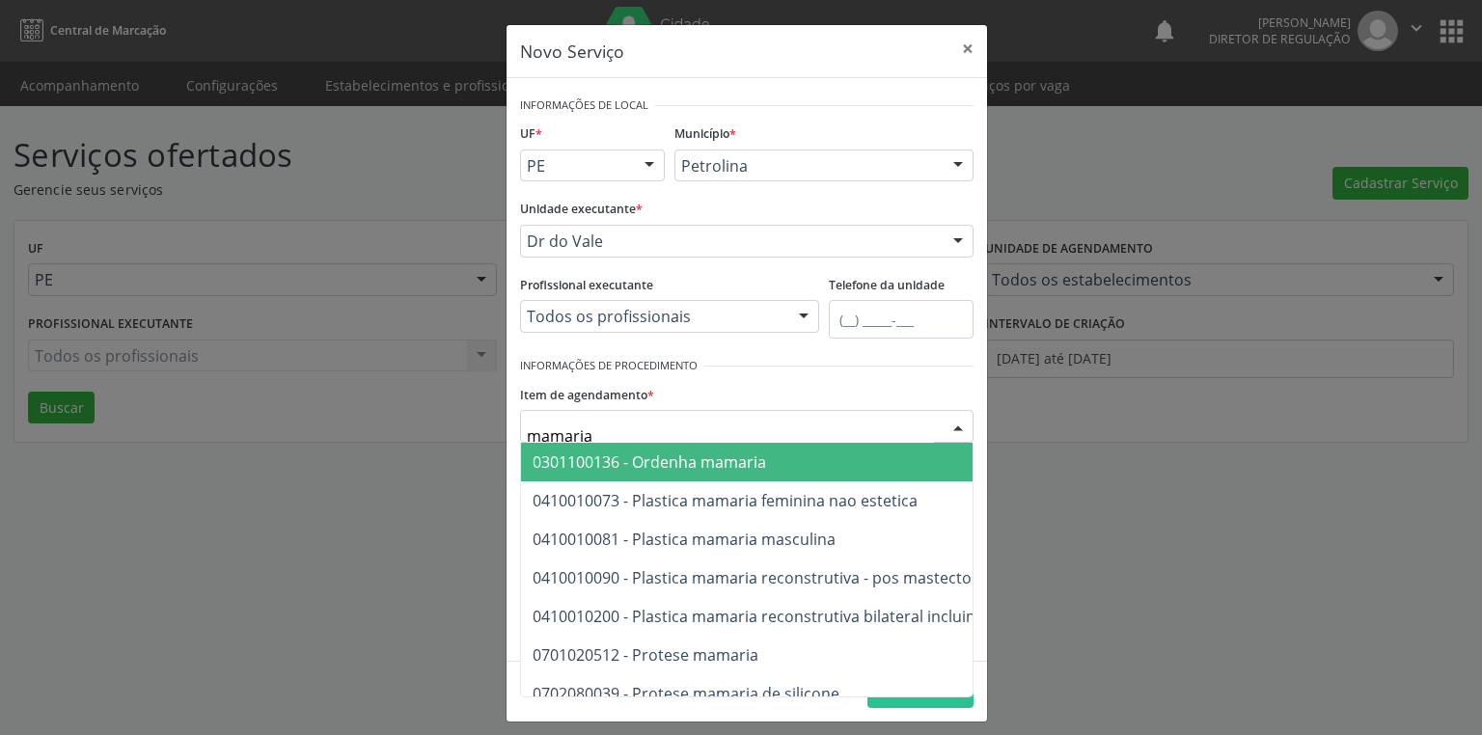
type input "mamaria"
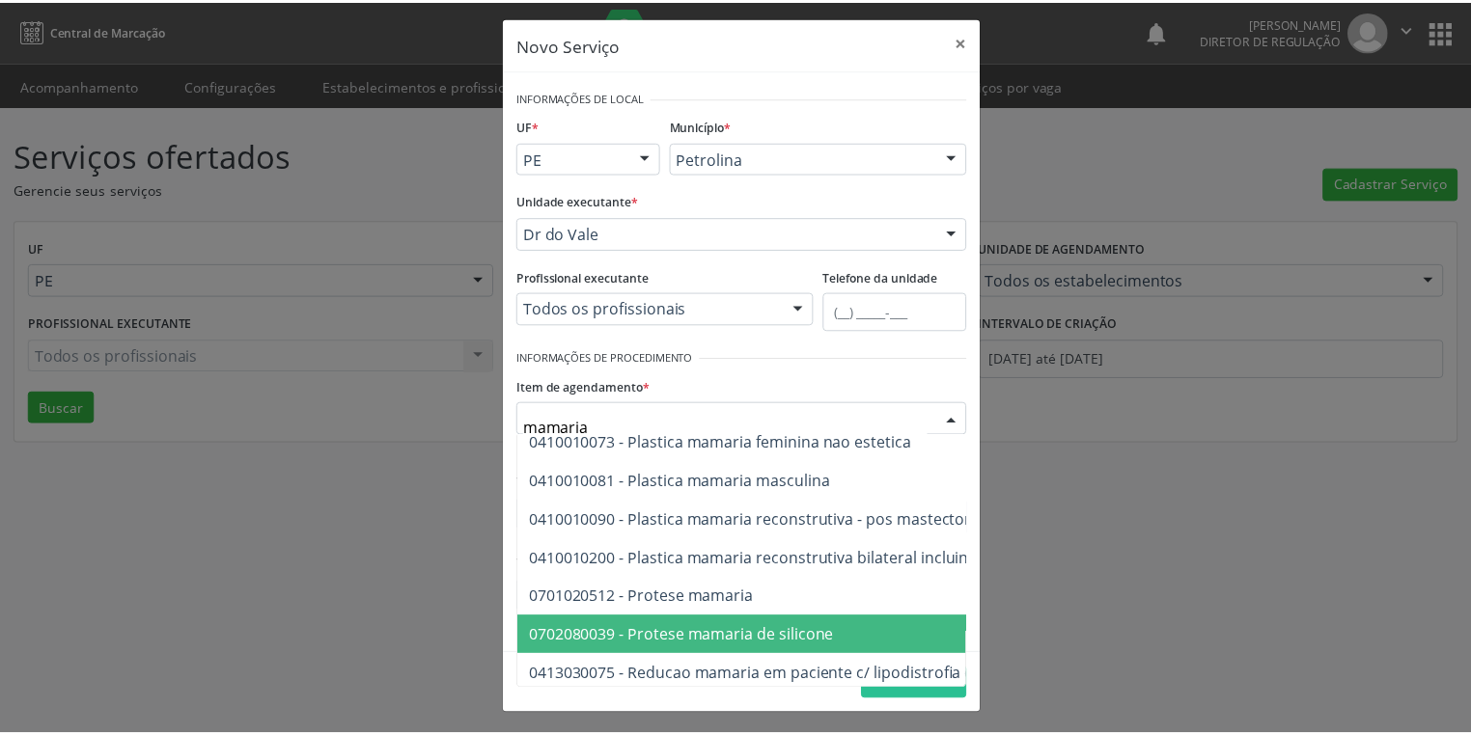
scroll to position [104, 0]
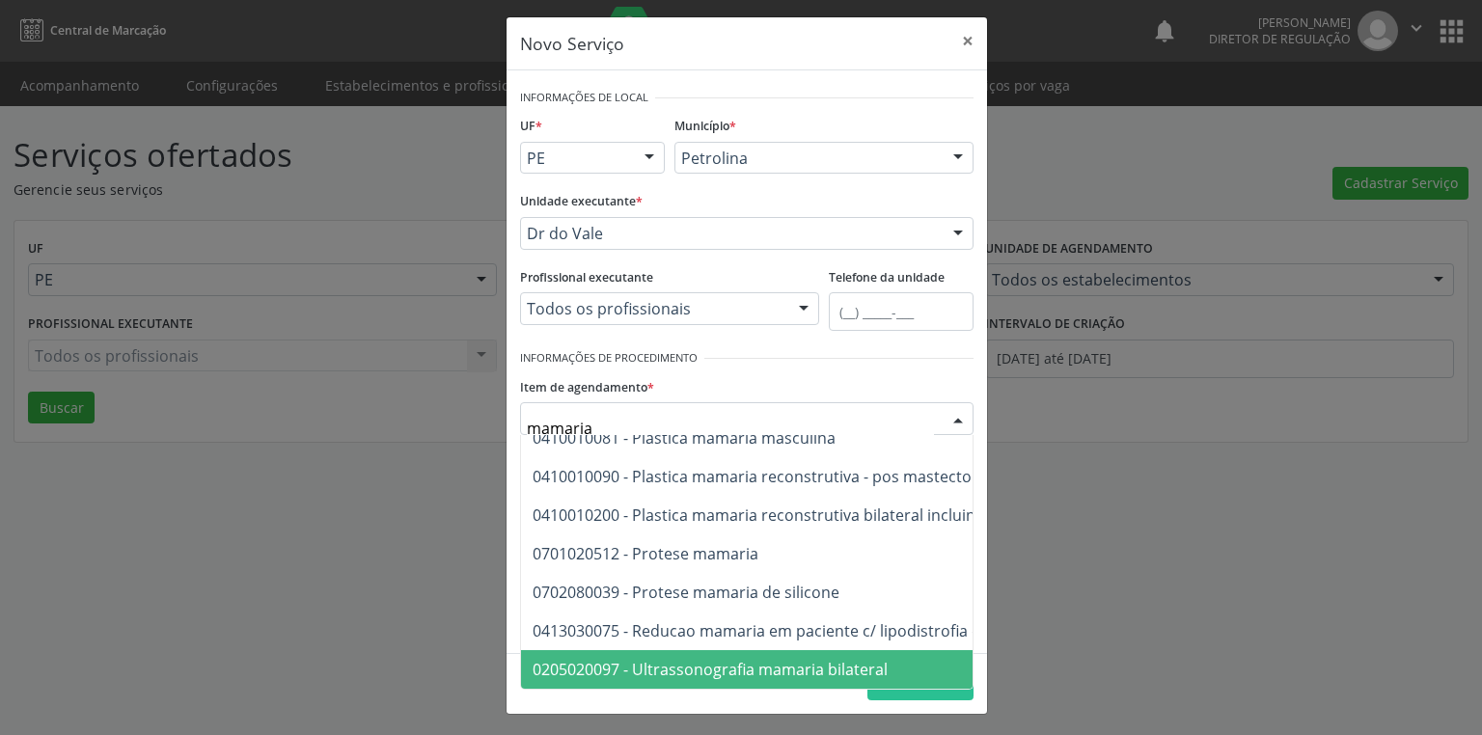
click at [725, 651] on span "0205020097 - Ultrassonografia mamaria bilateral" at bounding box center [1012, 670] width 982 height 39
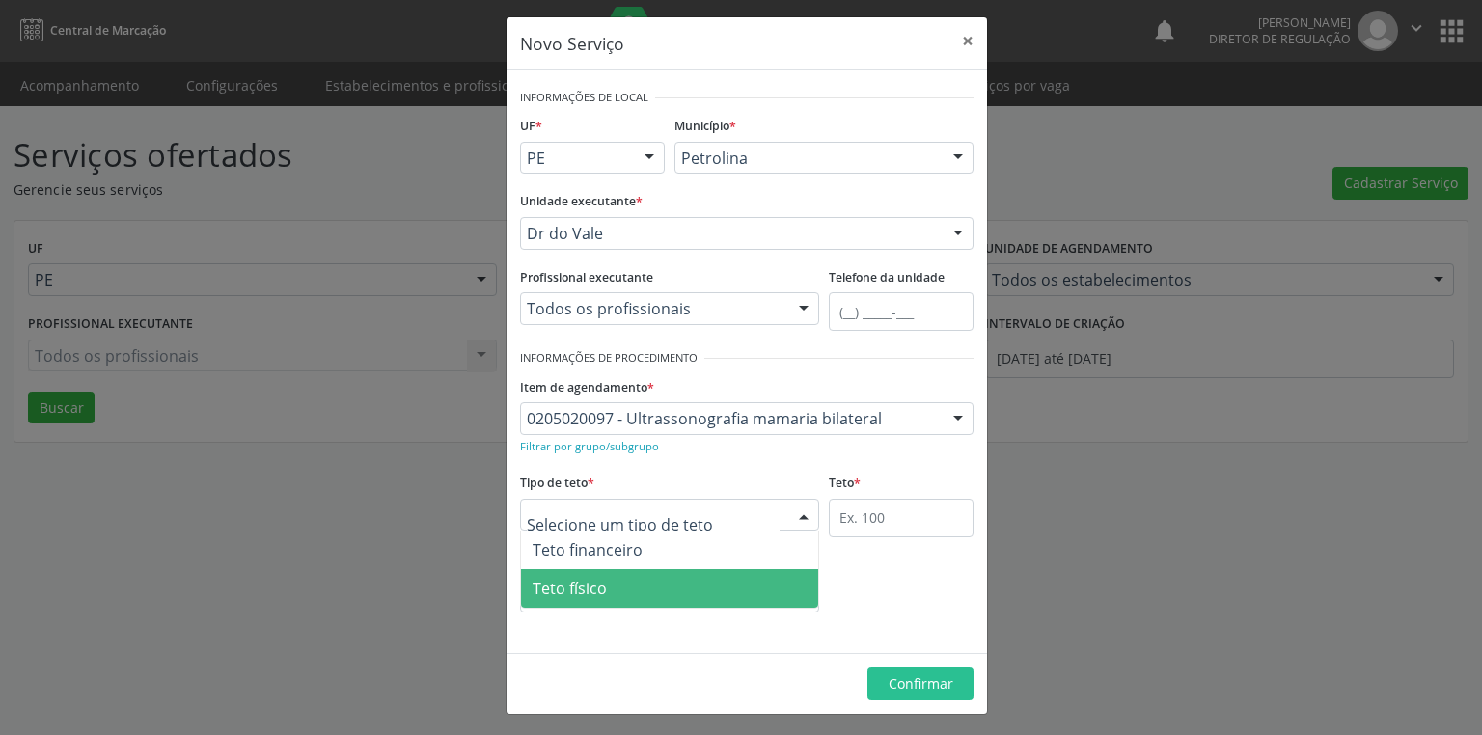
drag, startPoint x: 579, startPoint y: 579, endPoint x: 710, endPoint y: 537, distance: 138.0
click at [595, 578] on span "Teto físico" at bounding box center [570, 588] width 74 height 21
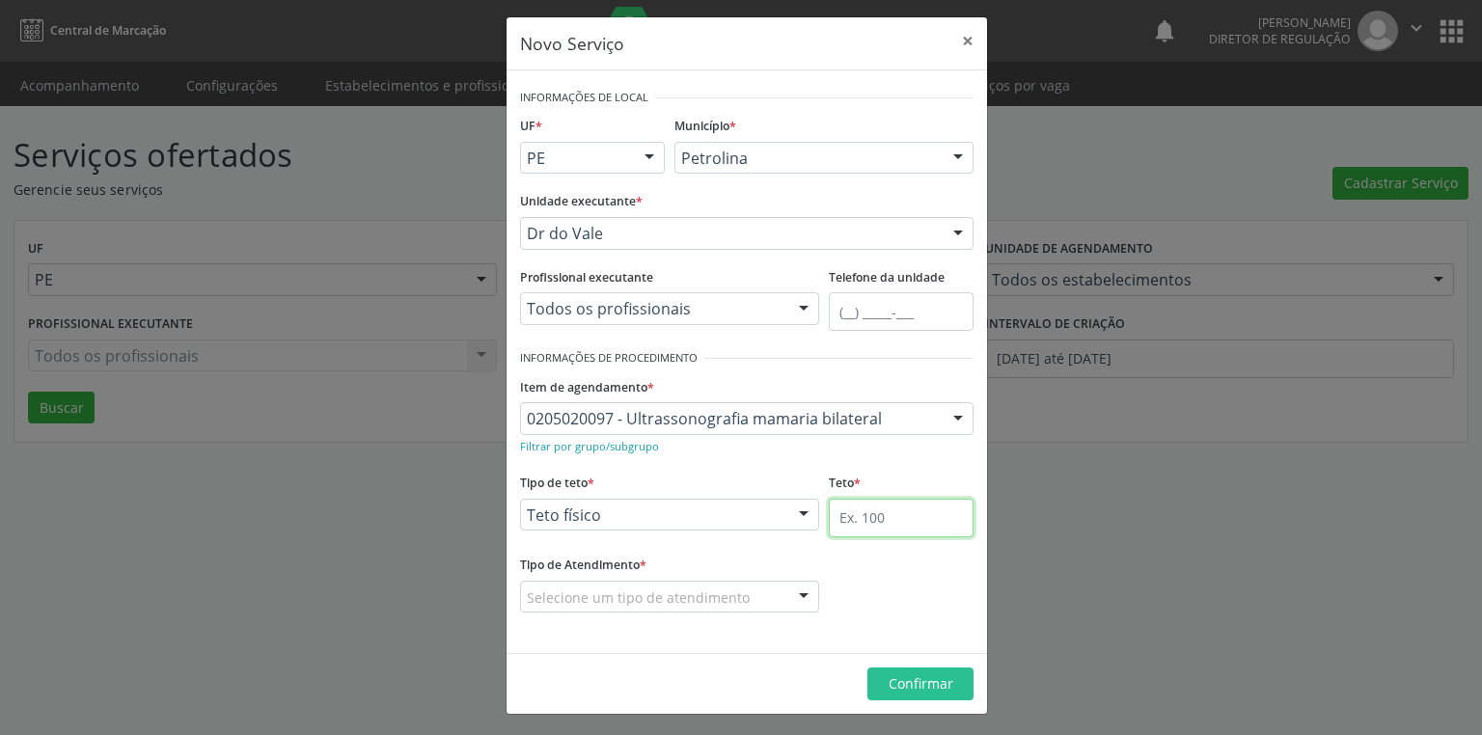
click at [849, 513] on input "text" at bounding box center [901, 518] width 145 height 39
type input "1"
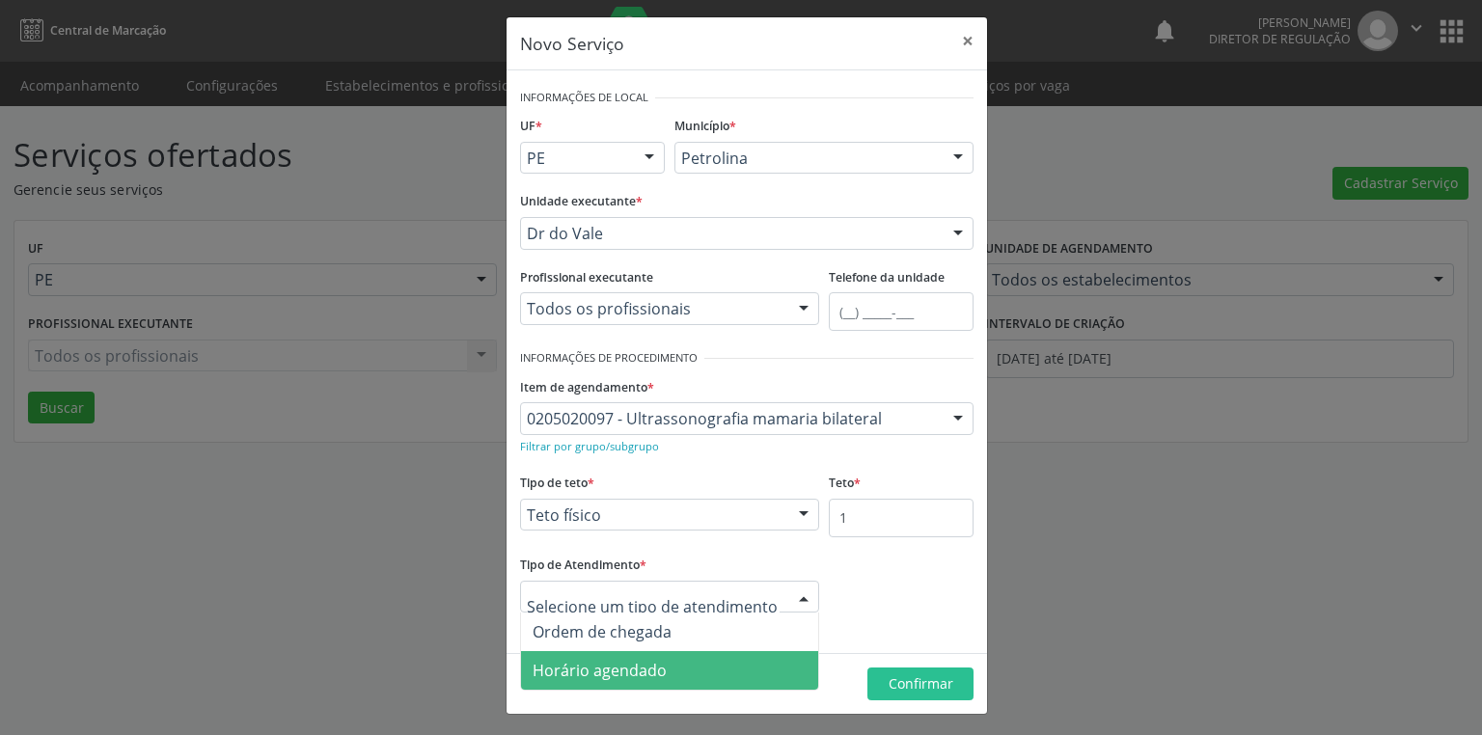
click at [579, 669] on span "Horário agendado" at bounding box center [600, 670] width 134 height 21
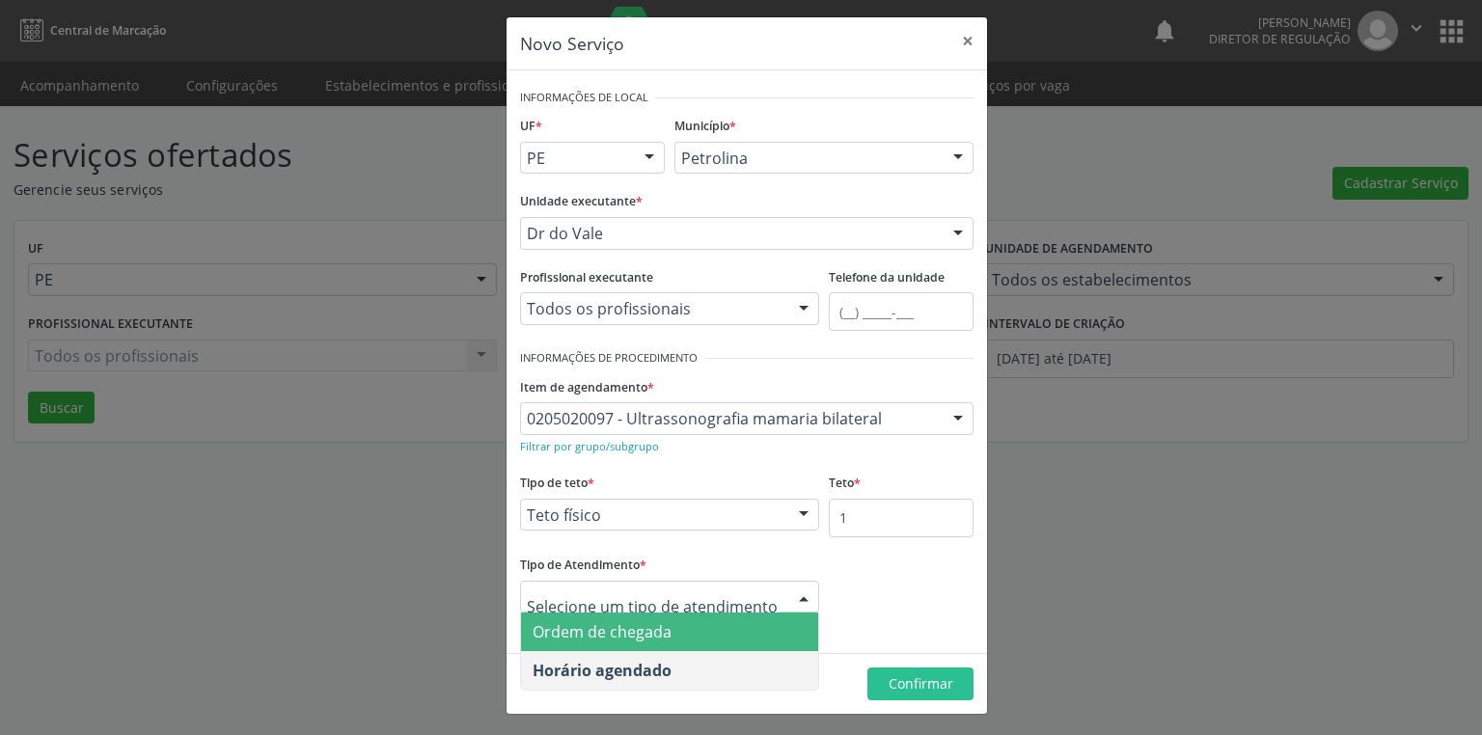
click at [616, 631] on span "Ordem de chegada" at bounding box center [602, 632] width 139 height 21
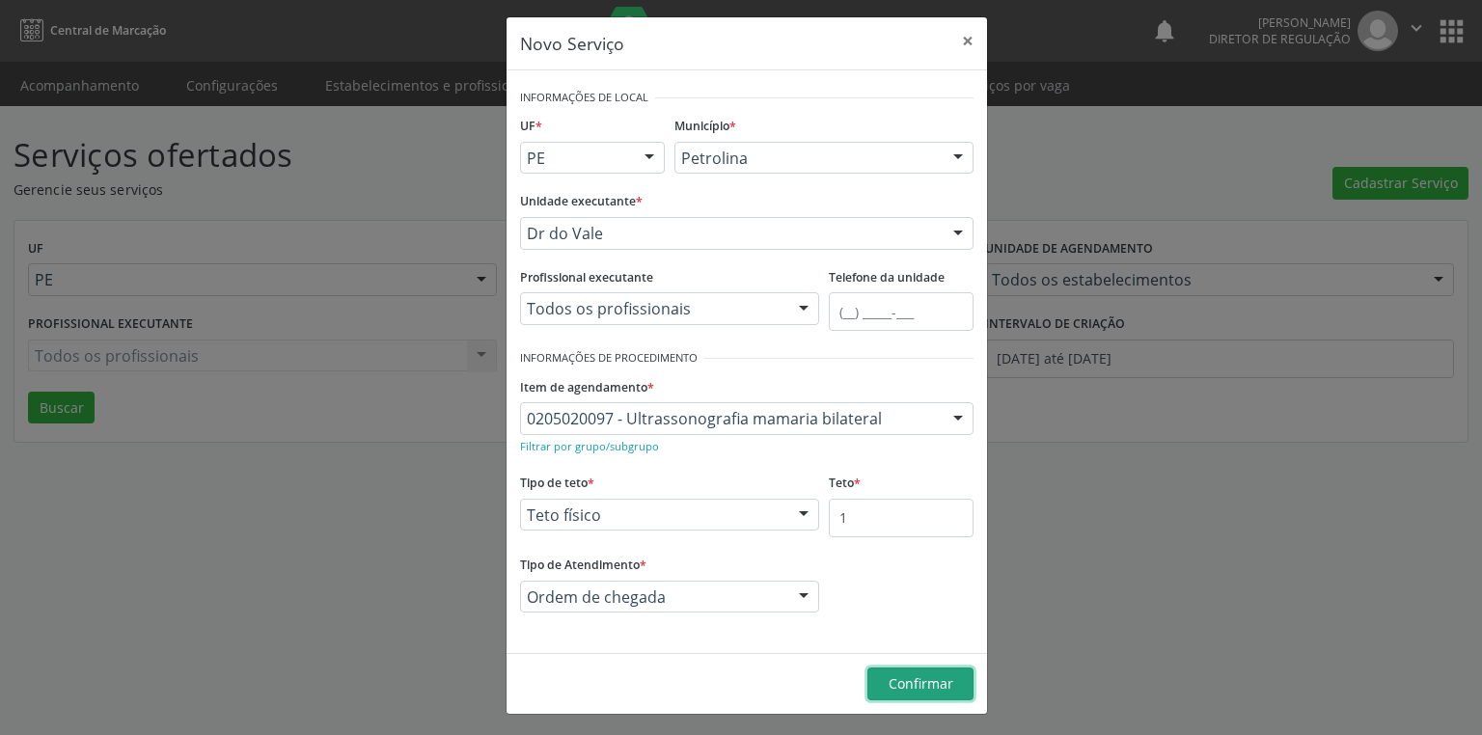
click at [906, 691] on span "Confirmar" at bounding box center [921, 684] width 65 height 18
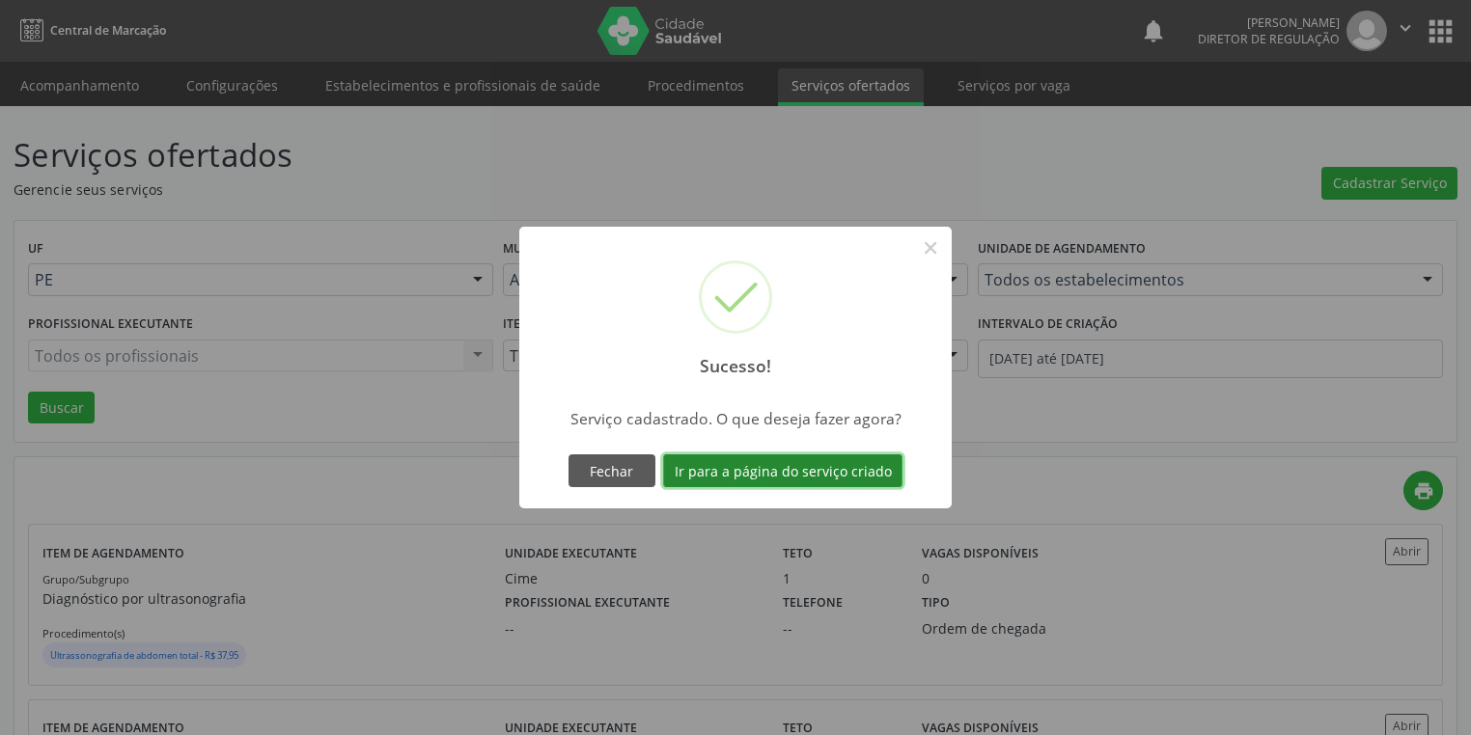
click at [785, 475] on button "Ir para a página do serviço criado" at bounding box center [782, 471] width 239 height 33
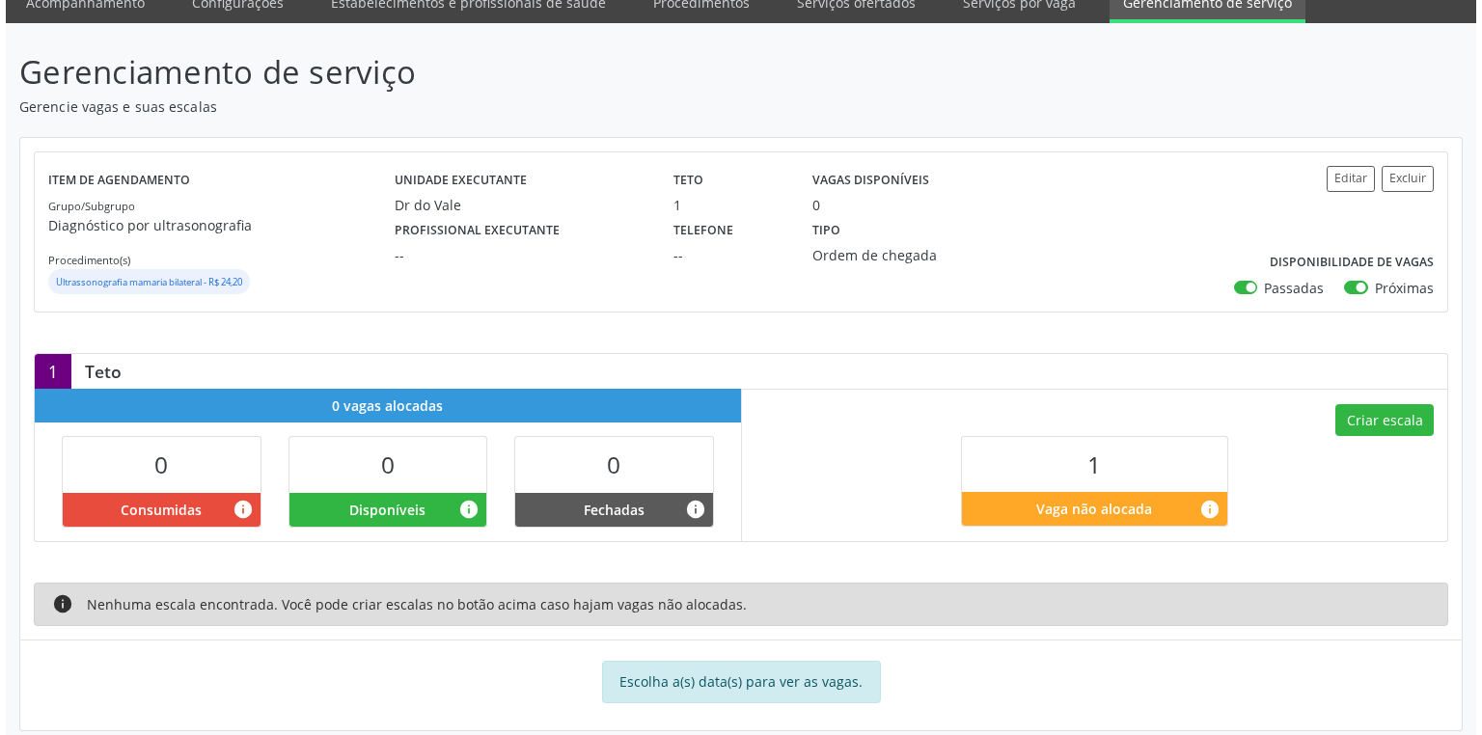
scroll to position [102, 0]
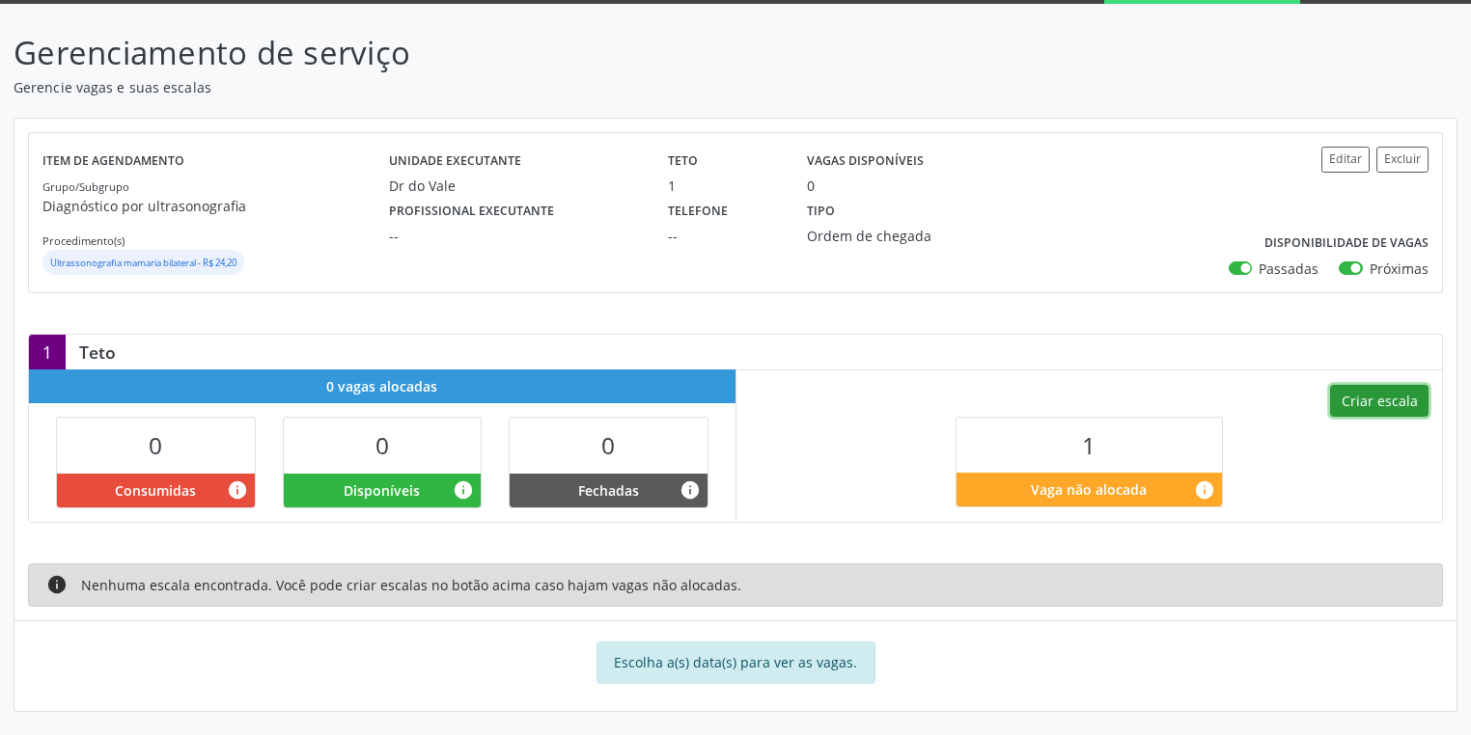
click at [1367, 407] on button "Criar escala" at bounding box center [1379, 401] width 98 height 33
select select "8"
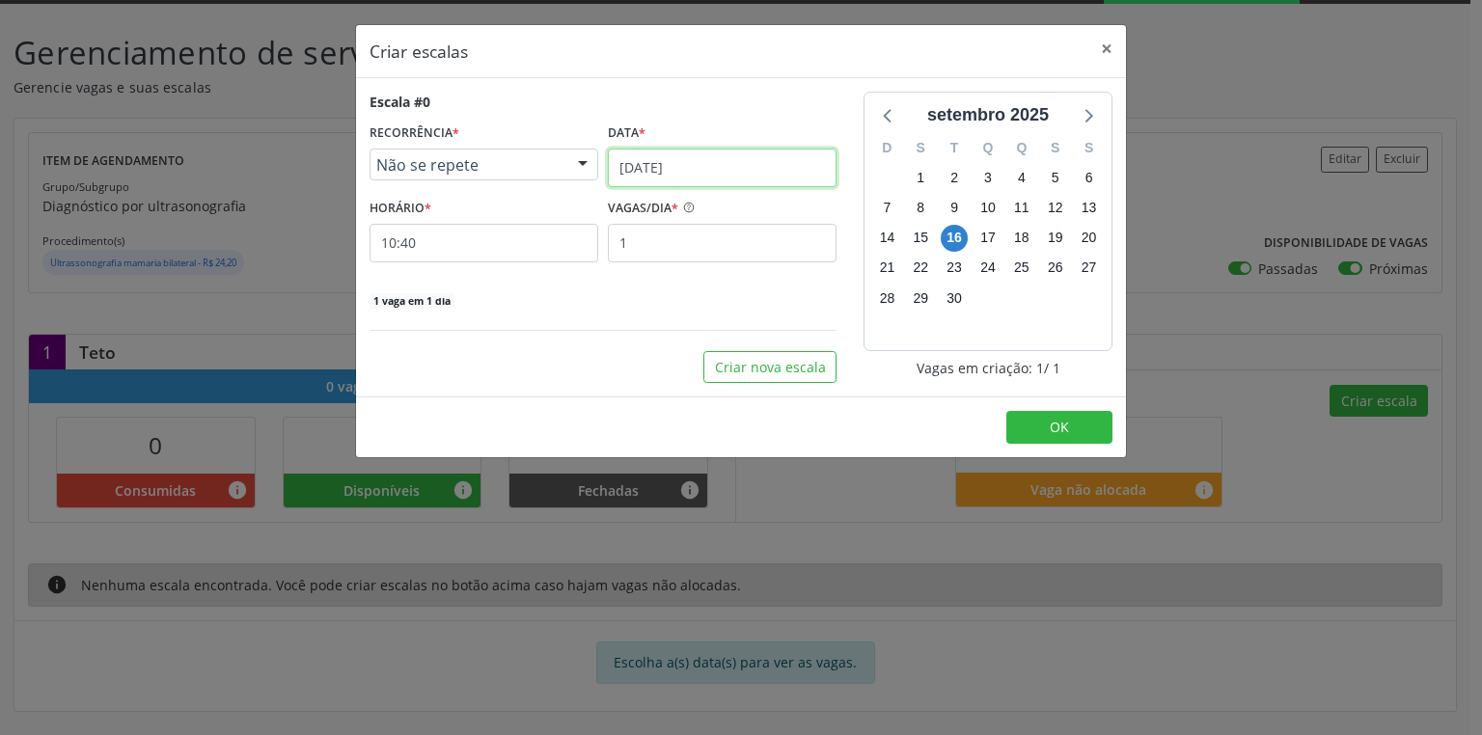
click at [649, 164] on input "16/09/2025" at bounding box center [722, 168] width 229 height 39
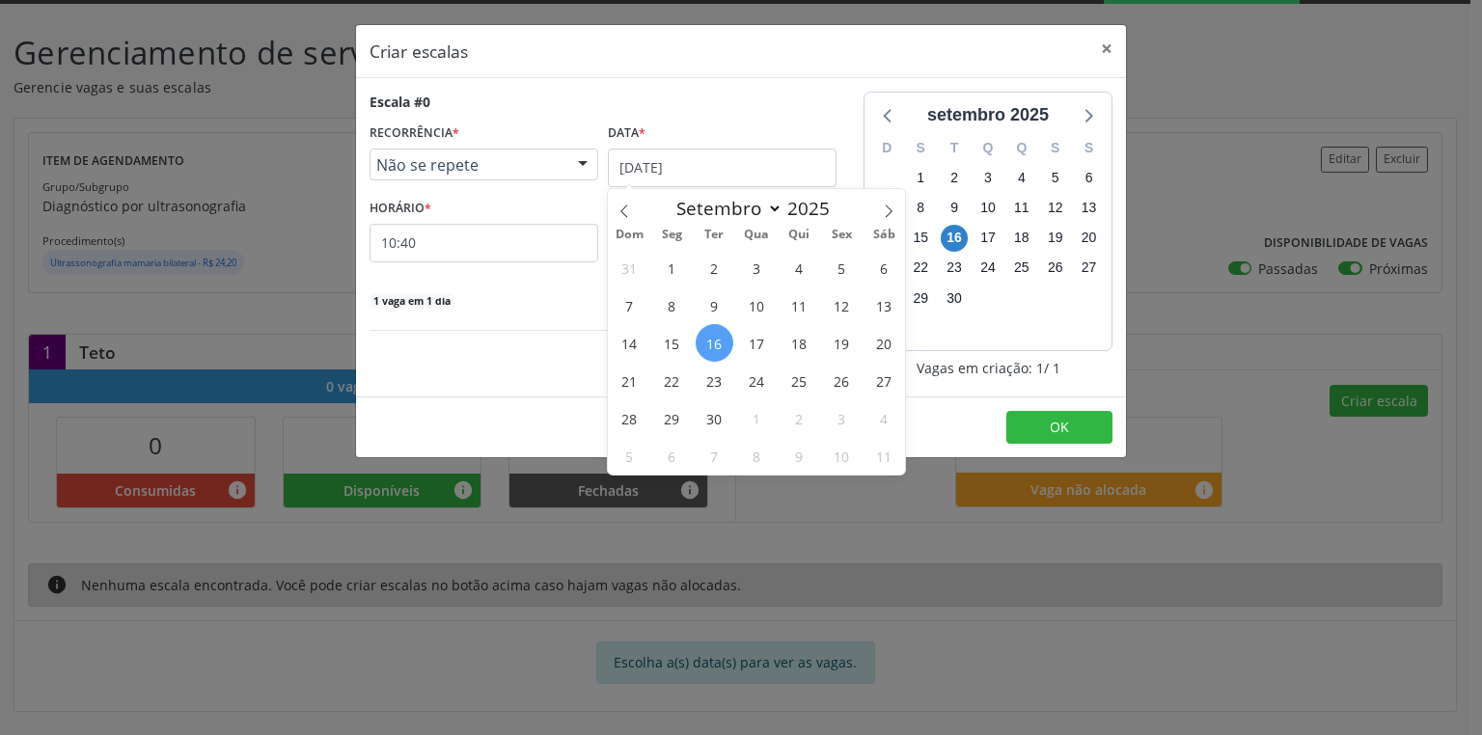
drag, startPoint x: 844, startPoint y: 344, endPoint x: 782, endPoint y: 336, distance: 62.2
click at [842, 344] on span "19" at bounding box center [842, 343] width 38 height 38
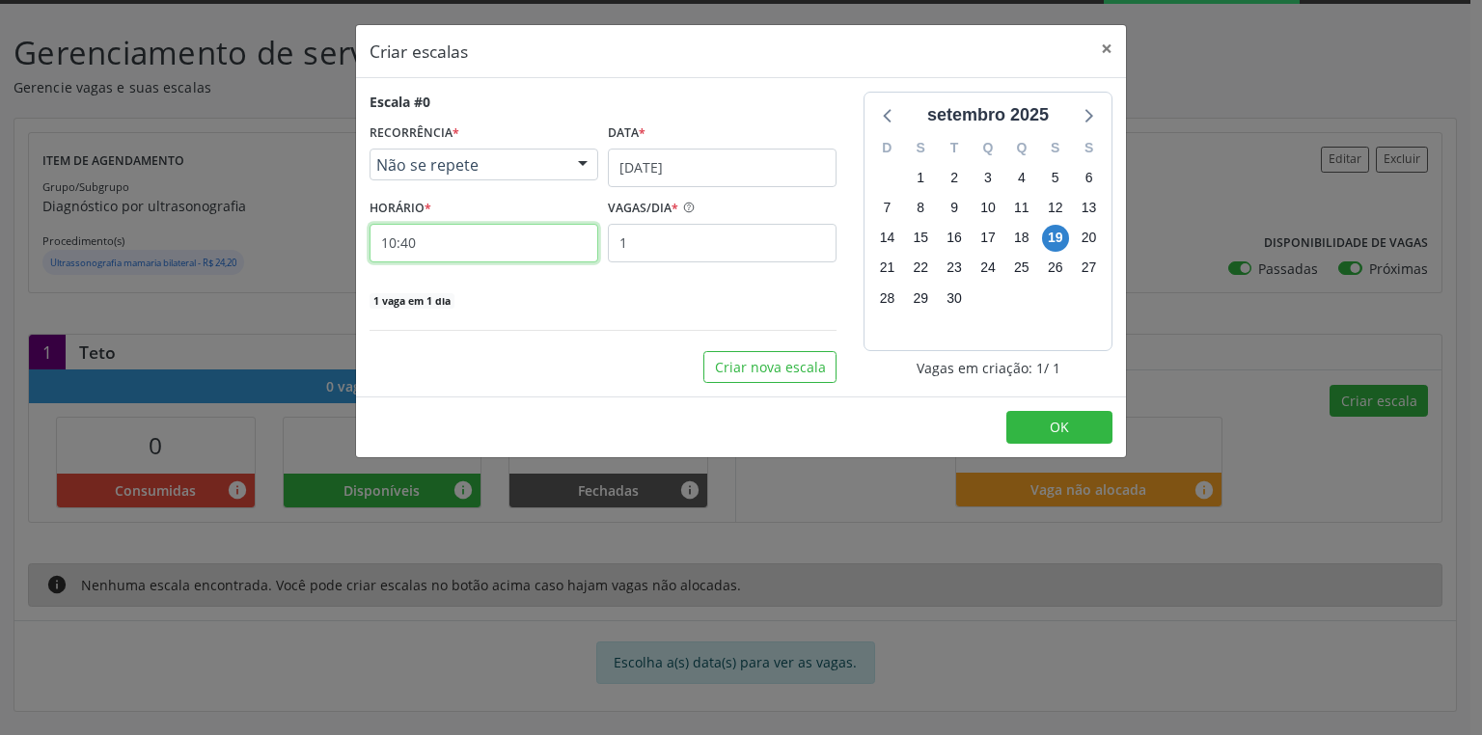
click at [466, 257] on input "10:40" at bounding box center [484, 243] width 229 height 39
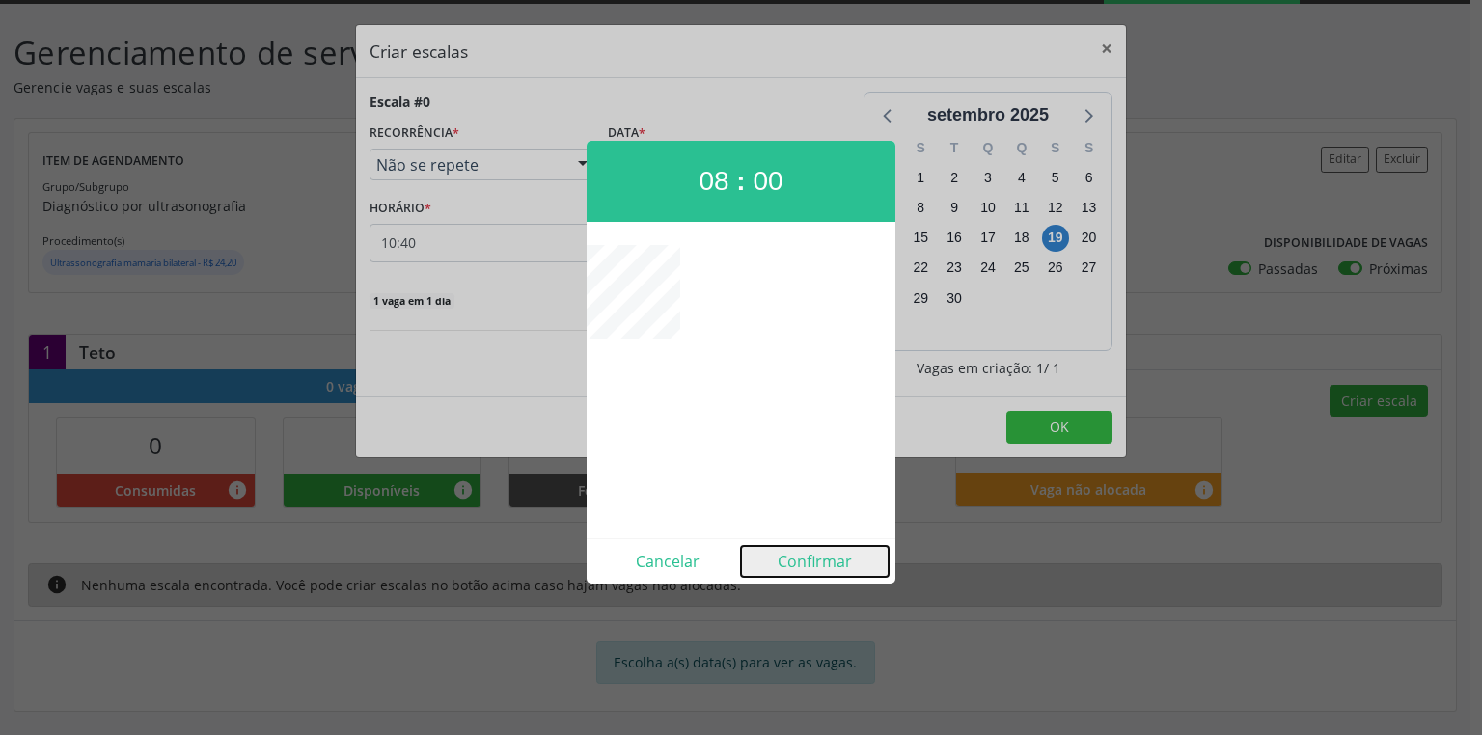
click at [822, 566] on button "Confirmar" at bounding box center [815, 561] width 148 height 31
type input "08:00"
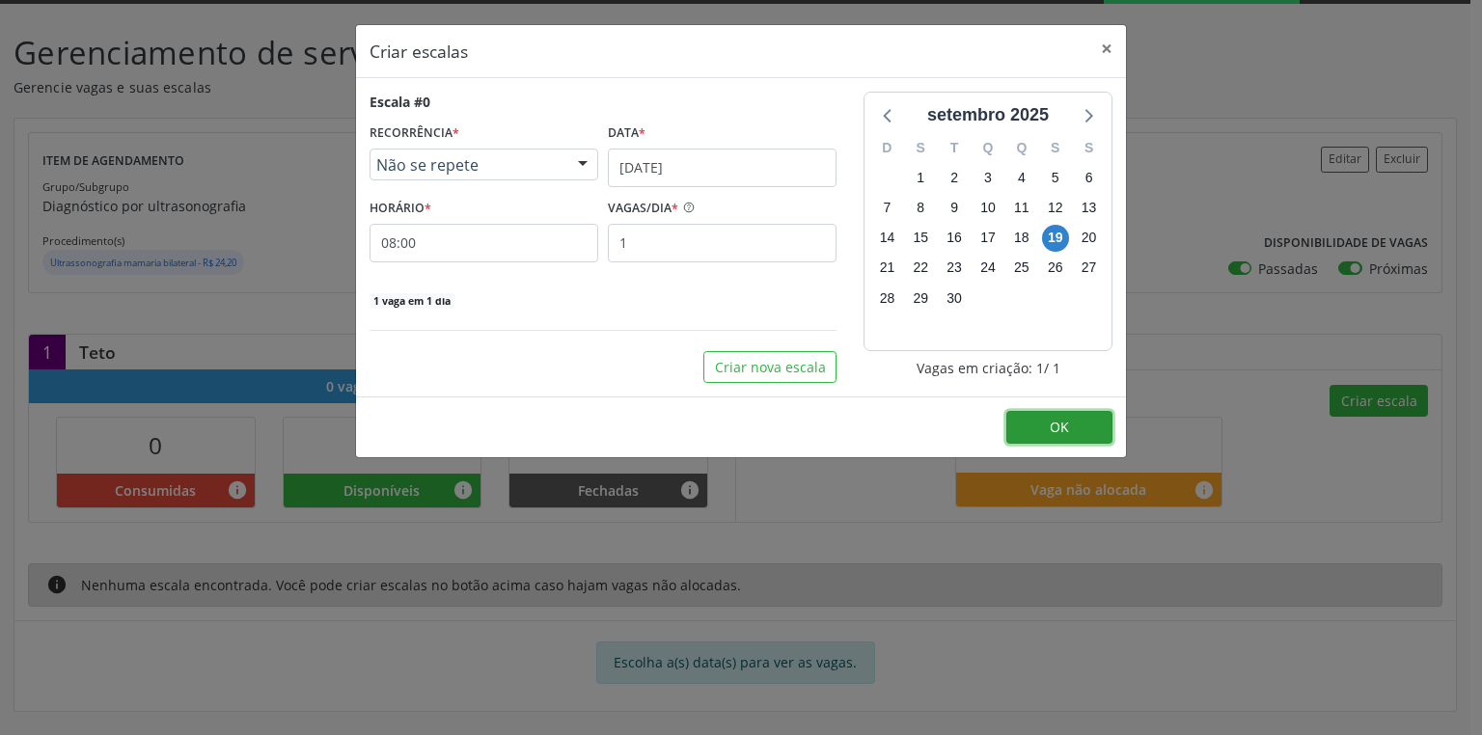
click at [1046, 428] on button "OK" at bounding box center [1060, 427] width 106 height 33
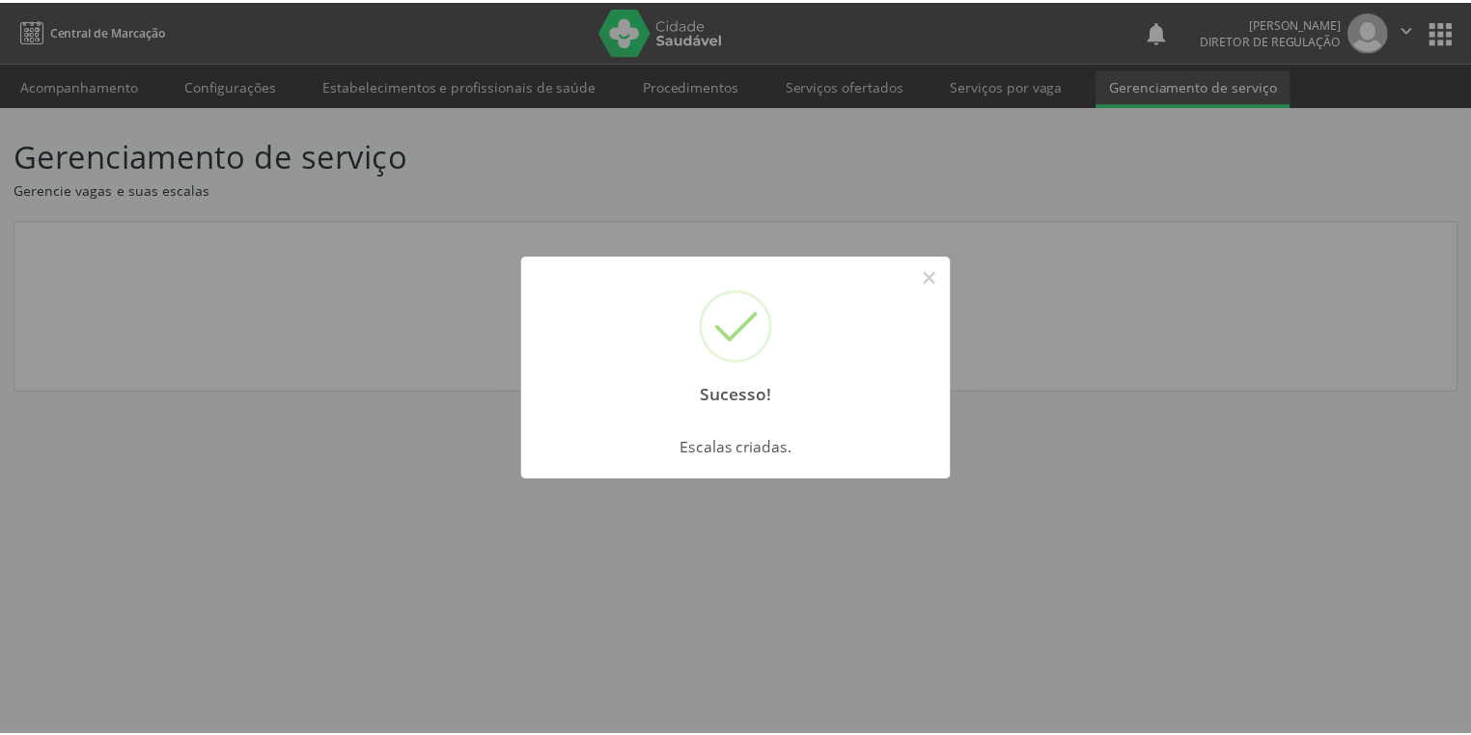
scroll to position [0, 0]
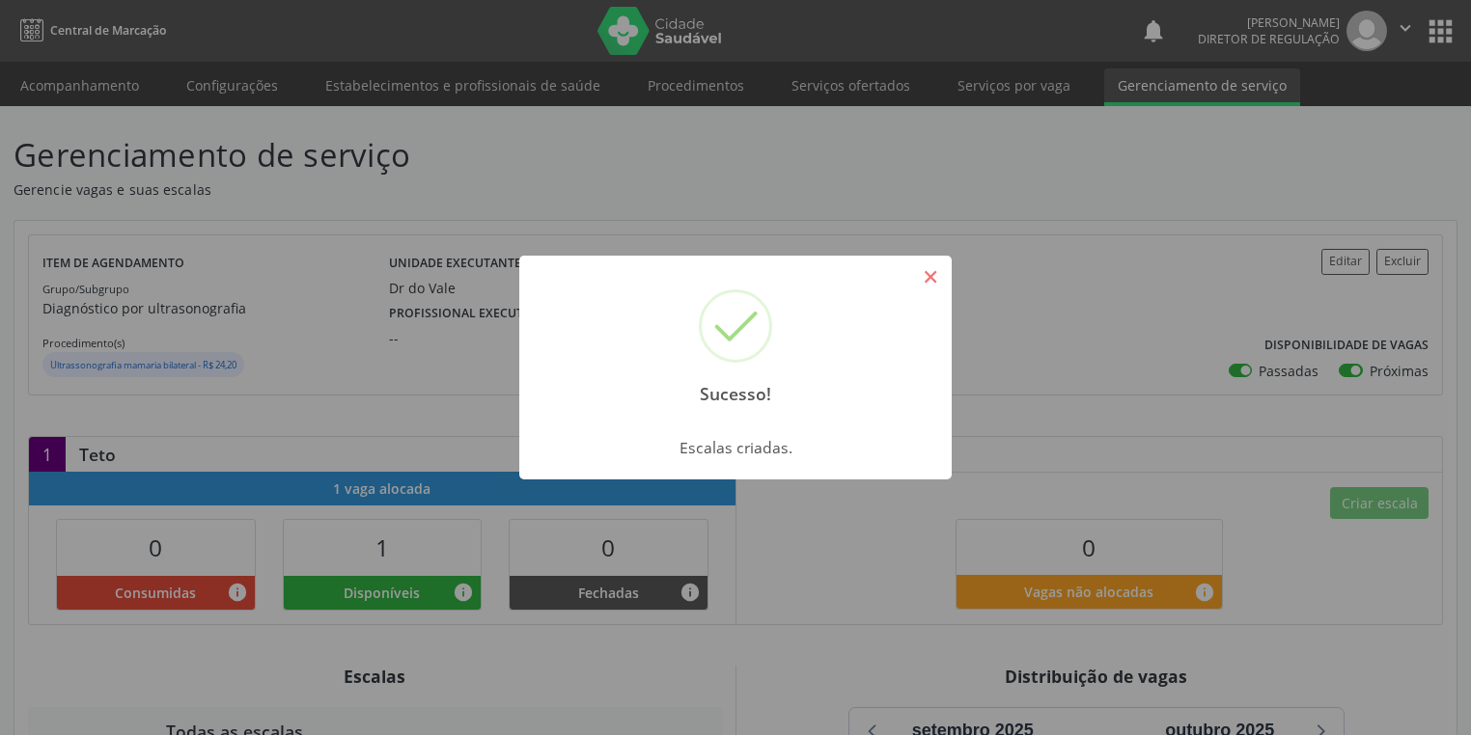
click at [936, 276] on button "×" at bounding box center [930, 277] width 33 height 33
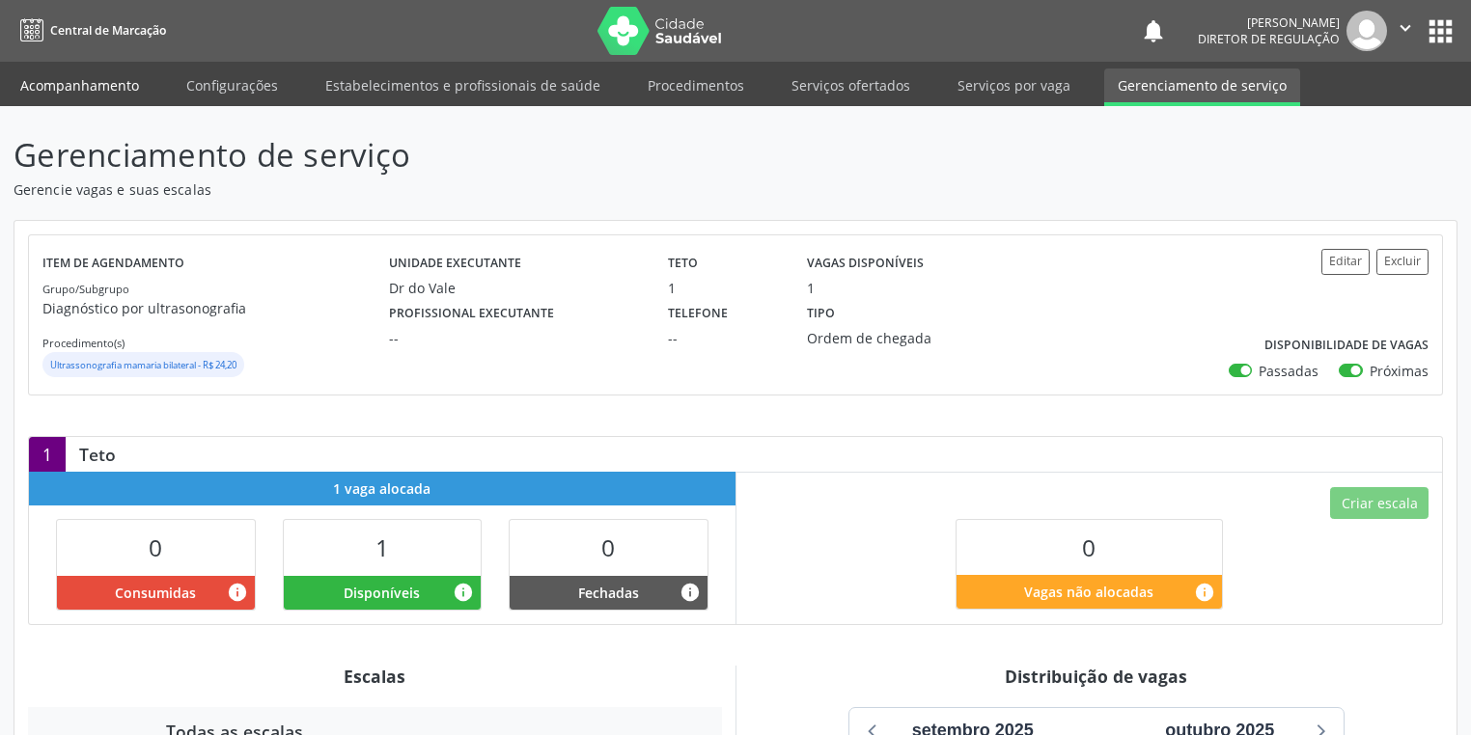
click at [87, 87] on link "Acompanhamento" at bounding box center [80, 86] width 146 height 34
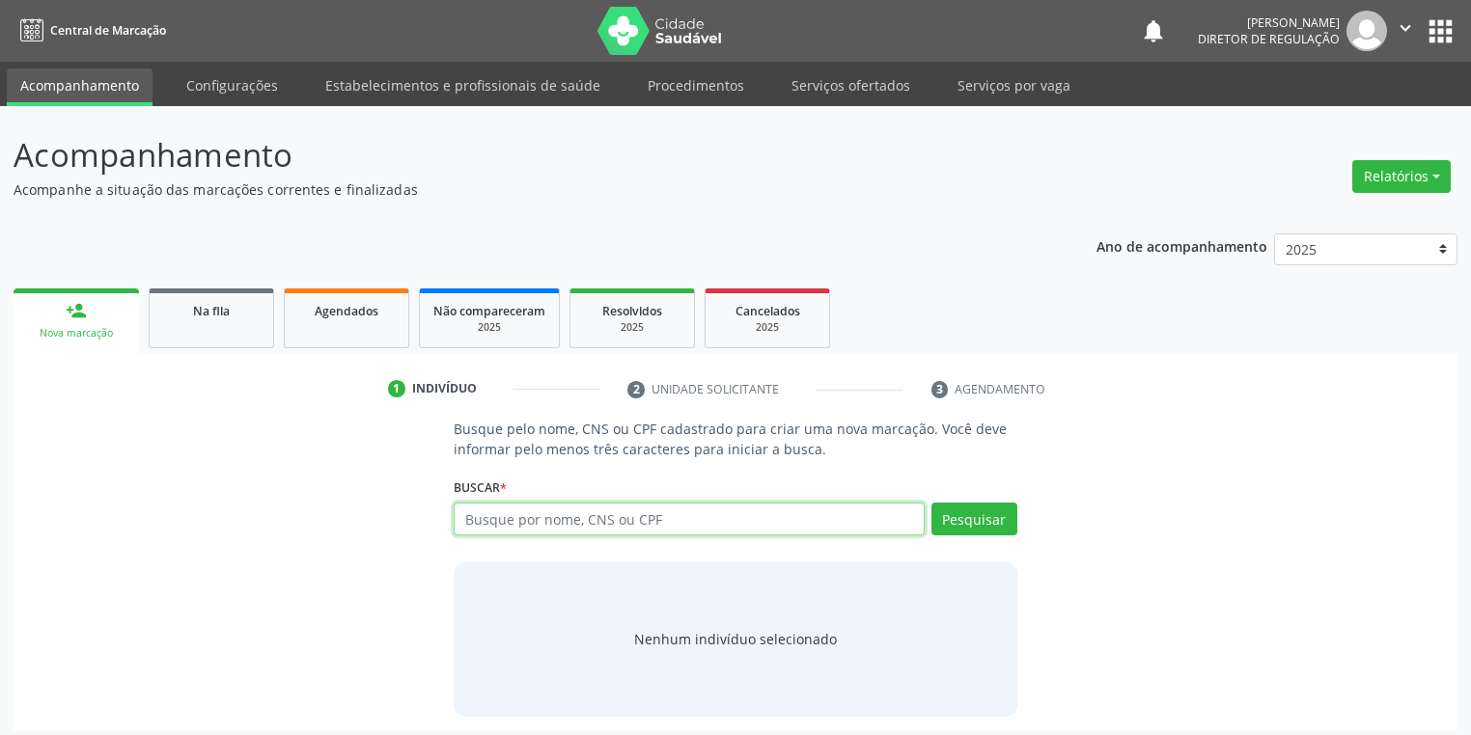
click at [501, 514] on input "text" at bounding box center [689, 519] width 471 height 33
type input "704809596127446"
click at [960, 523] on button "Pesquisar" at bounding box center [974, 519] width 86 height 33
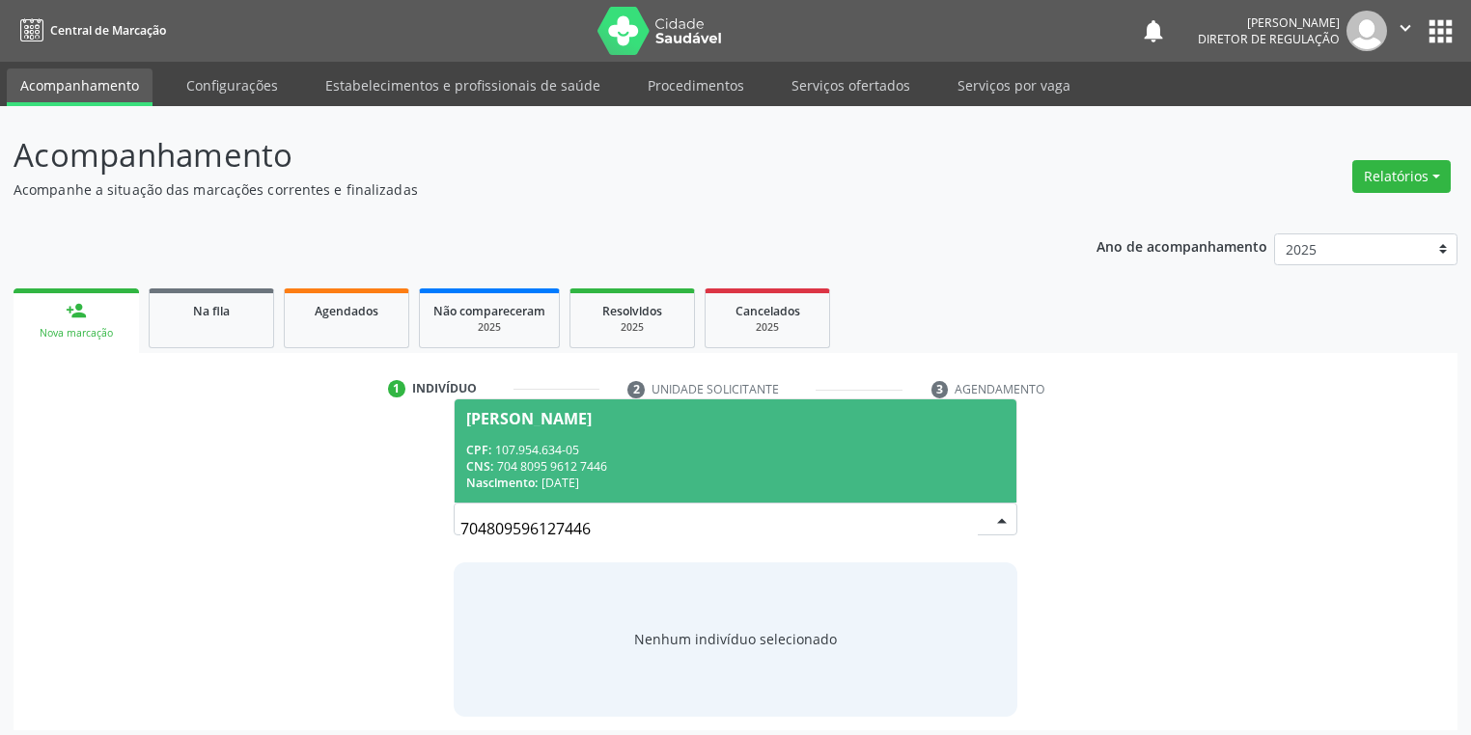
click at [574, 452] on div "CPF: 107.954.634-05" at bounding box center [735, 450] width 539 height 16
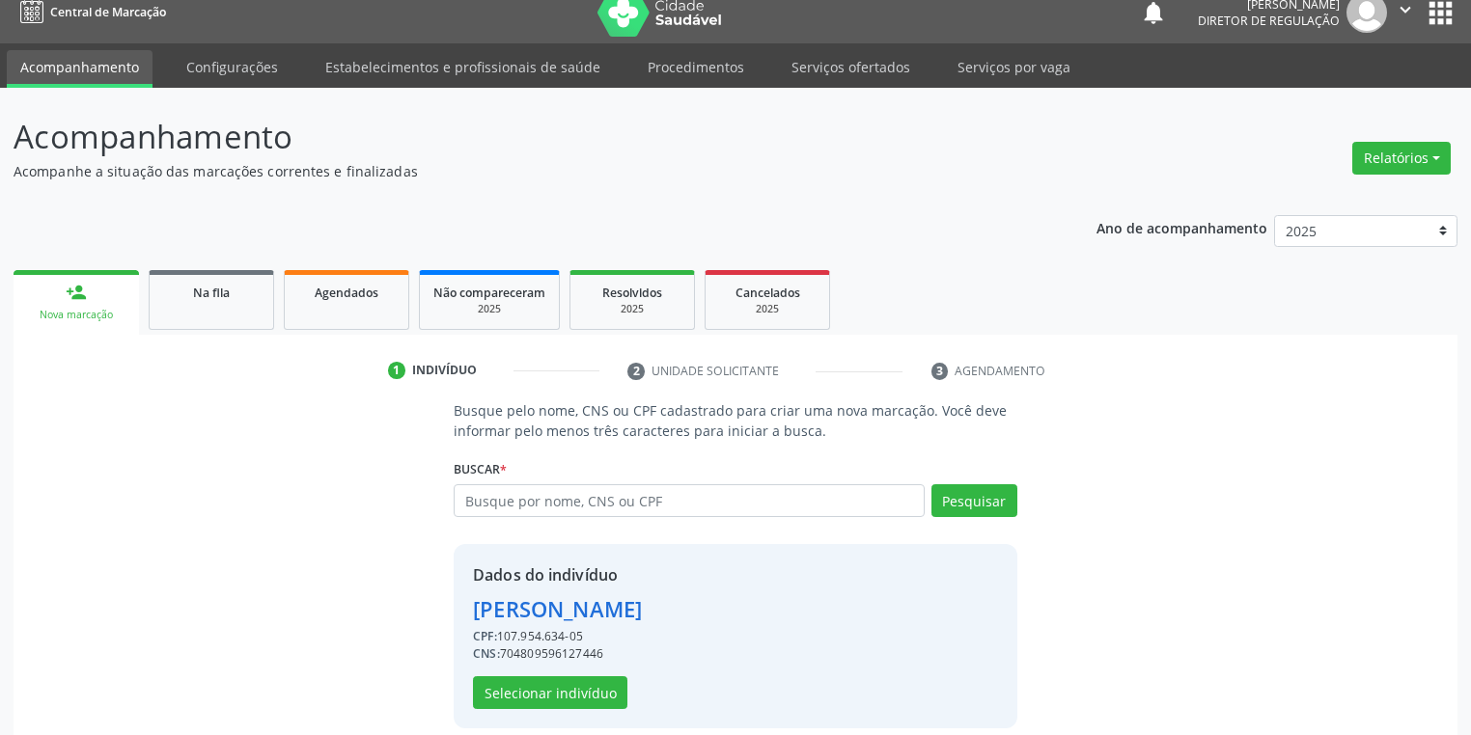
scroll to position [37, 0]
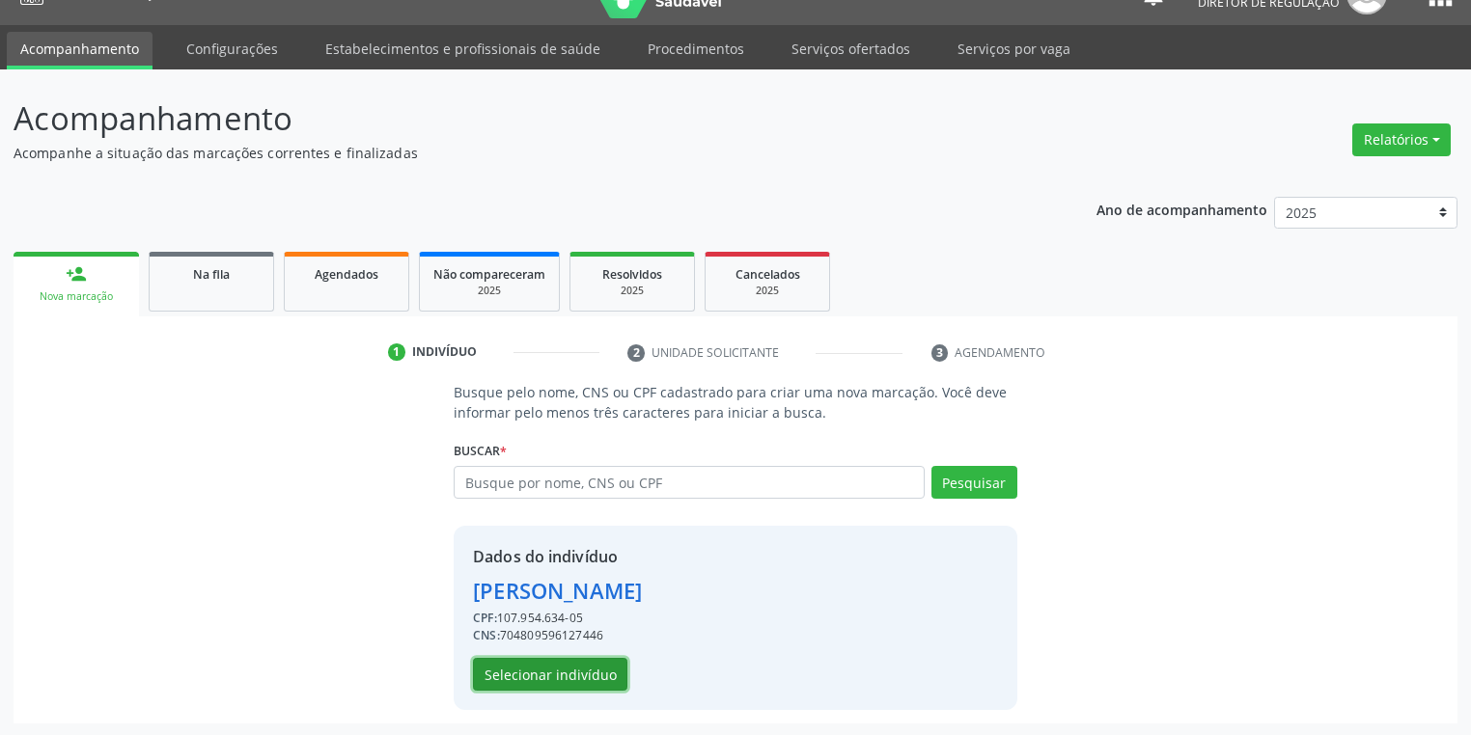
click at [543, 672] on button "Selecionar indivíduo" at bounding box center [550, 674] width 154 height 33
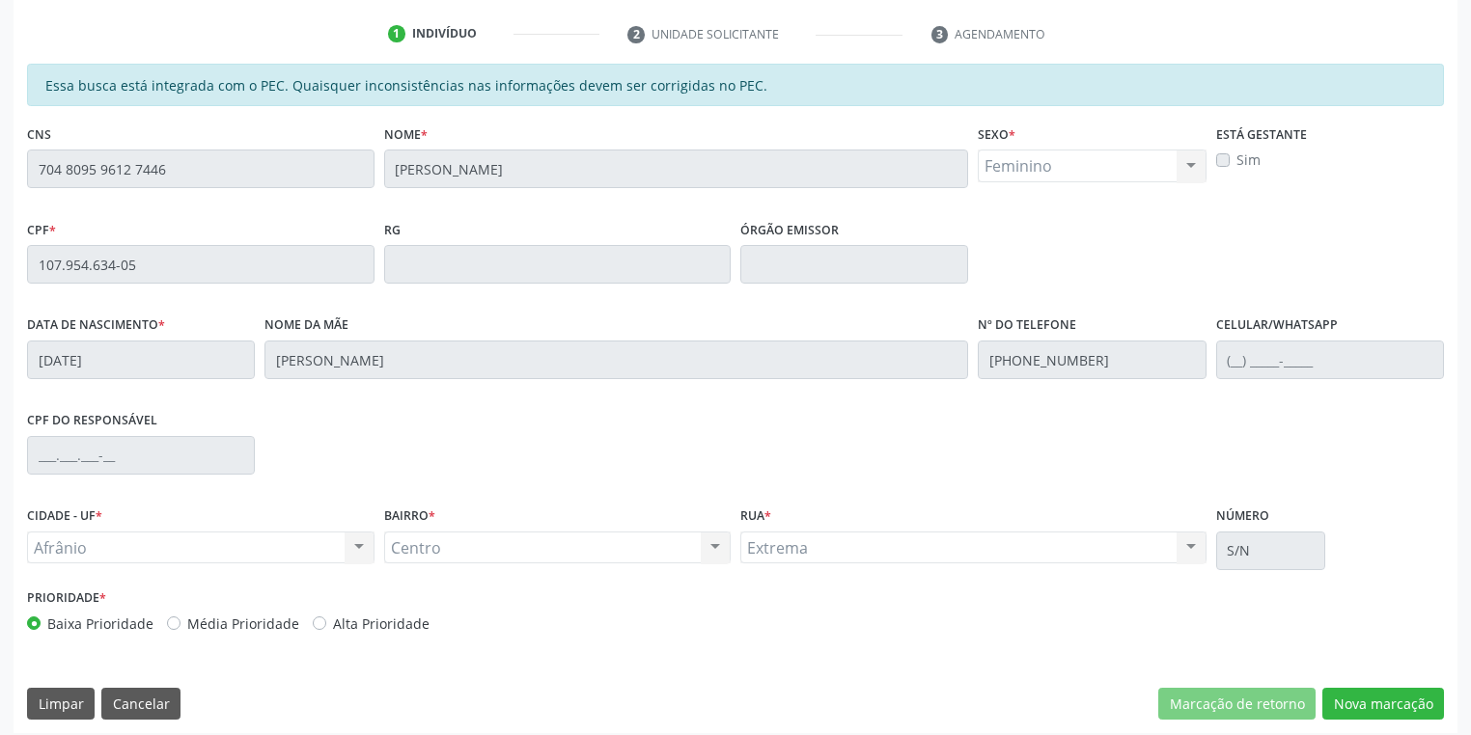
scroll to position [366, 0]
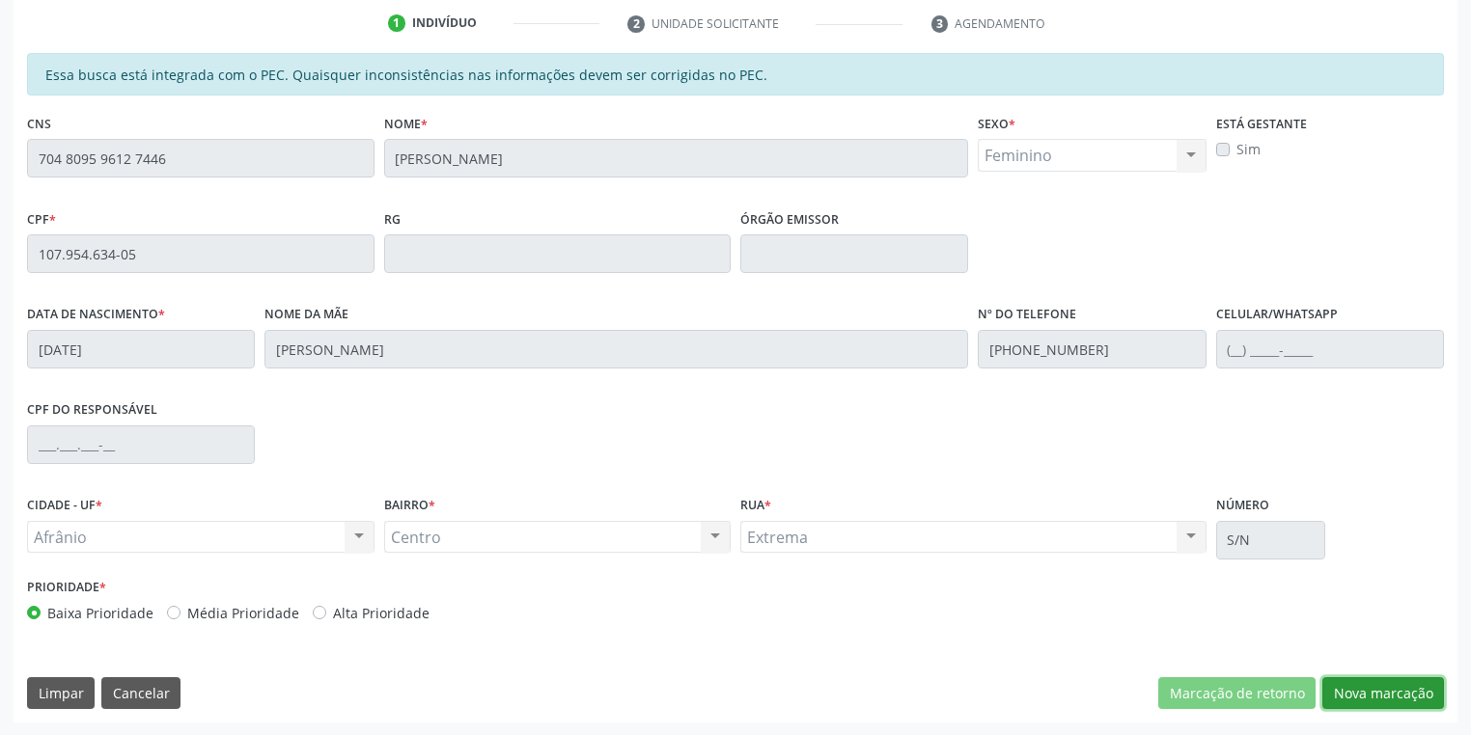
drag, startPoint x: 1389, startPoint y: 692, endPoint x: 1152, endPoint y: 660, distance: 238.6
click at [1383, 691] on button "Nova marcação" at bounding box center [1383, 694] width 122 height 33
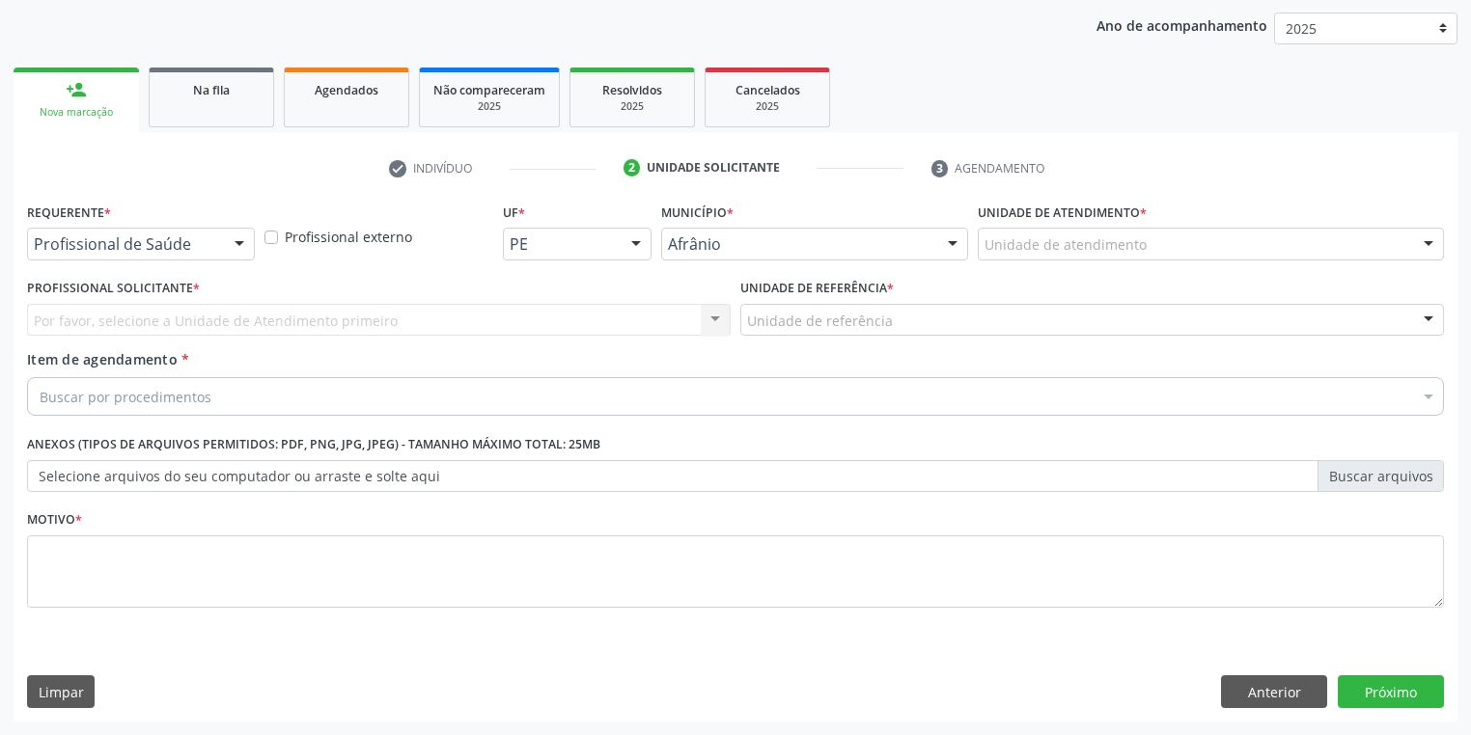
scroll to position [220, 0]
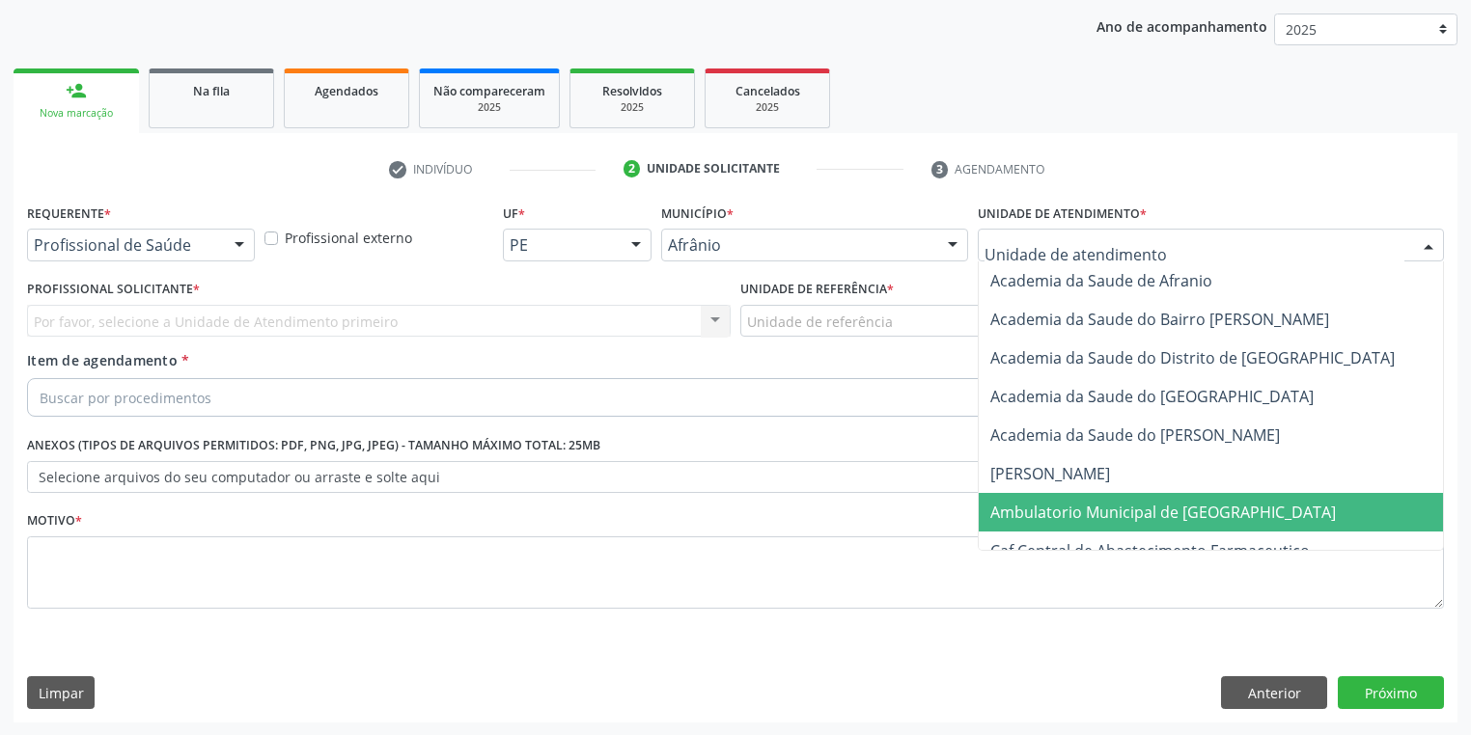
click at [1032, 510] on span "Ambulatorio Municipal de [GEOGRAPHIC_DATA]" at bounding box center [1163, 512] width 346 height 21
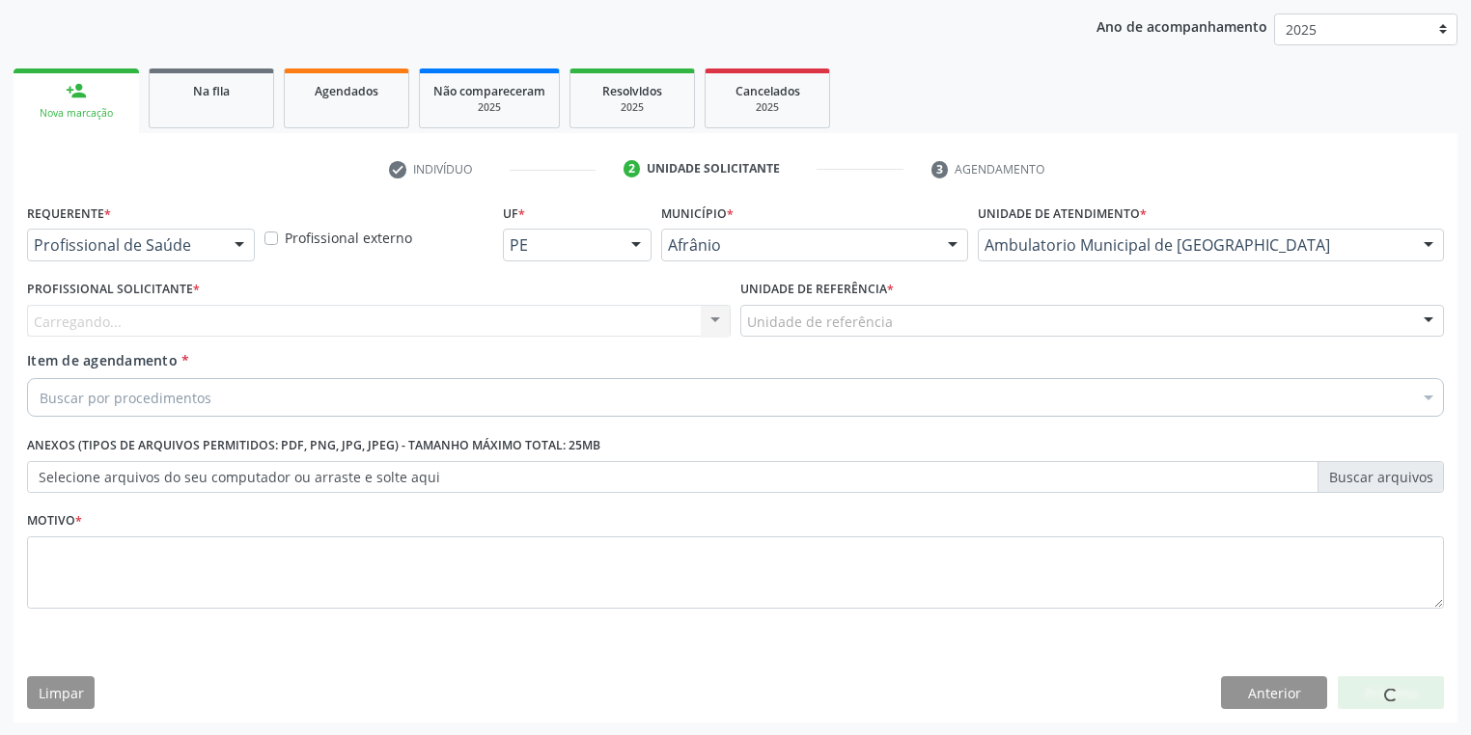
drag, startPoint x: 817, startPoint y: 322, endPoint x: 817, endPoint y: 340, distance: 17.4
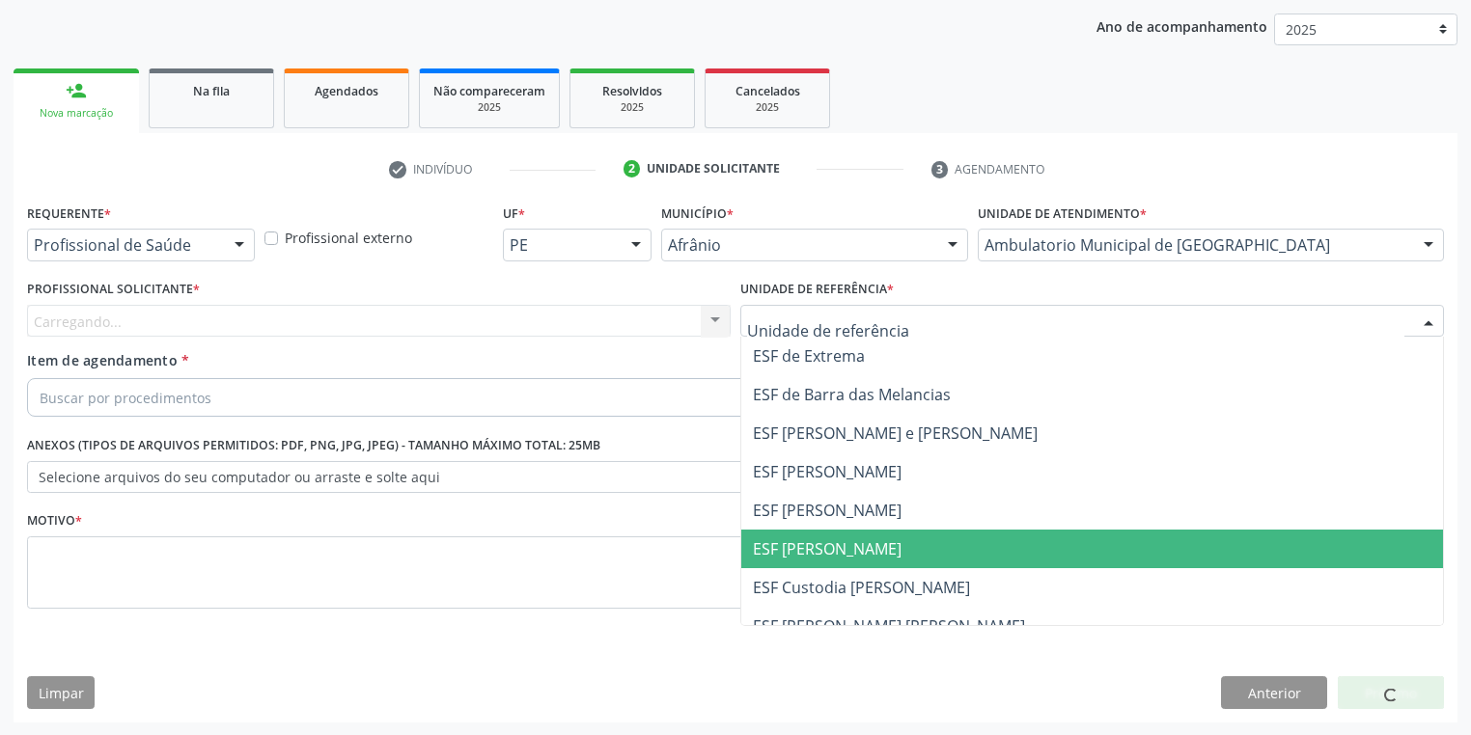
click at [817, 541] on span "ESF [PERSON_NAME]" at bounding box center [827, 549] width 149 height 21
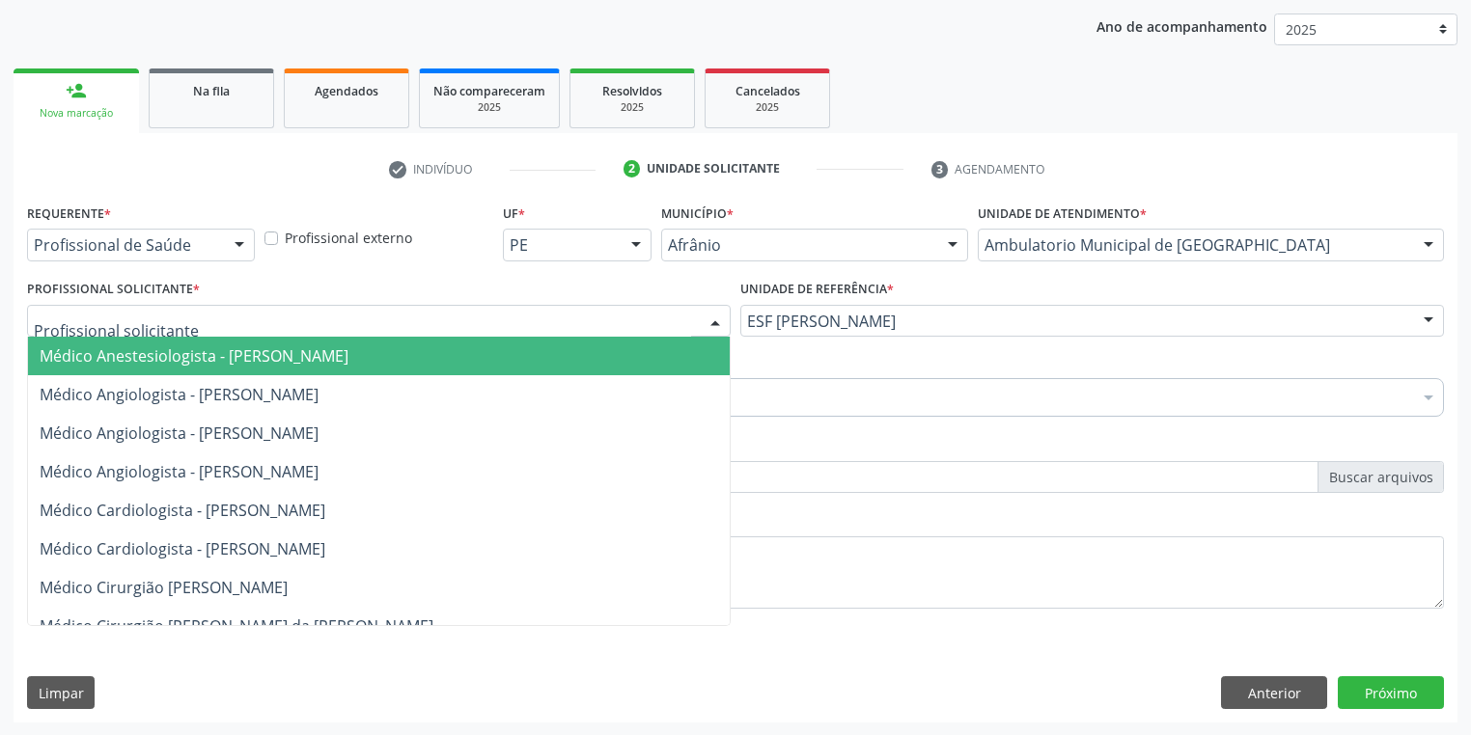
drag, startPoint x: 166, startPoint y: 346, endPoint x: 174, endPoint y: 382, distance: 36.5
click at [167, 347] on span "Médico Anestesiologista - [PERSON_NAME]" at bounding box center [194, 356] width 309 height 21
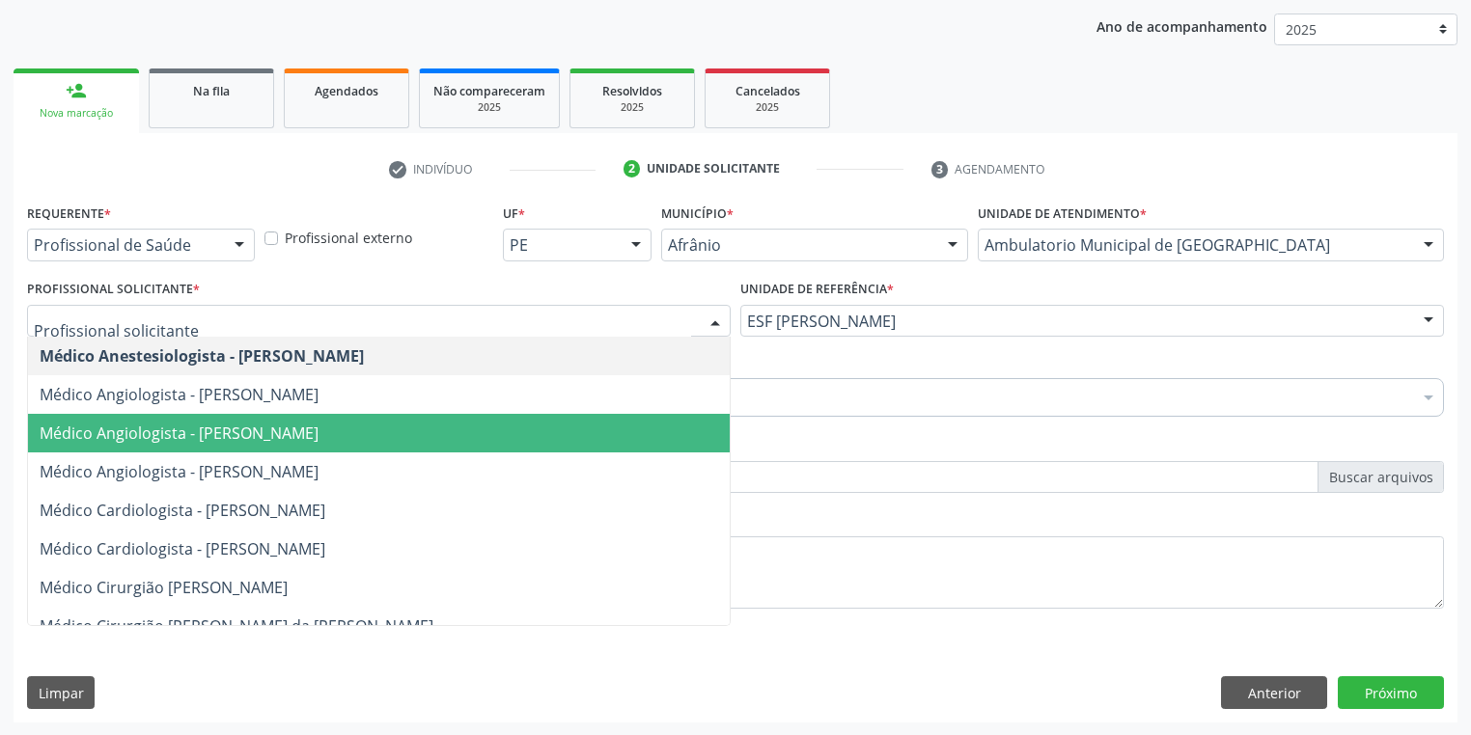
click at [213, 441] on span "Médico Angiologista - [PERSON_NAME]" at bounding box center [179, 433] width 279 height 21
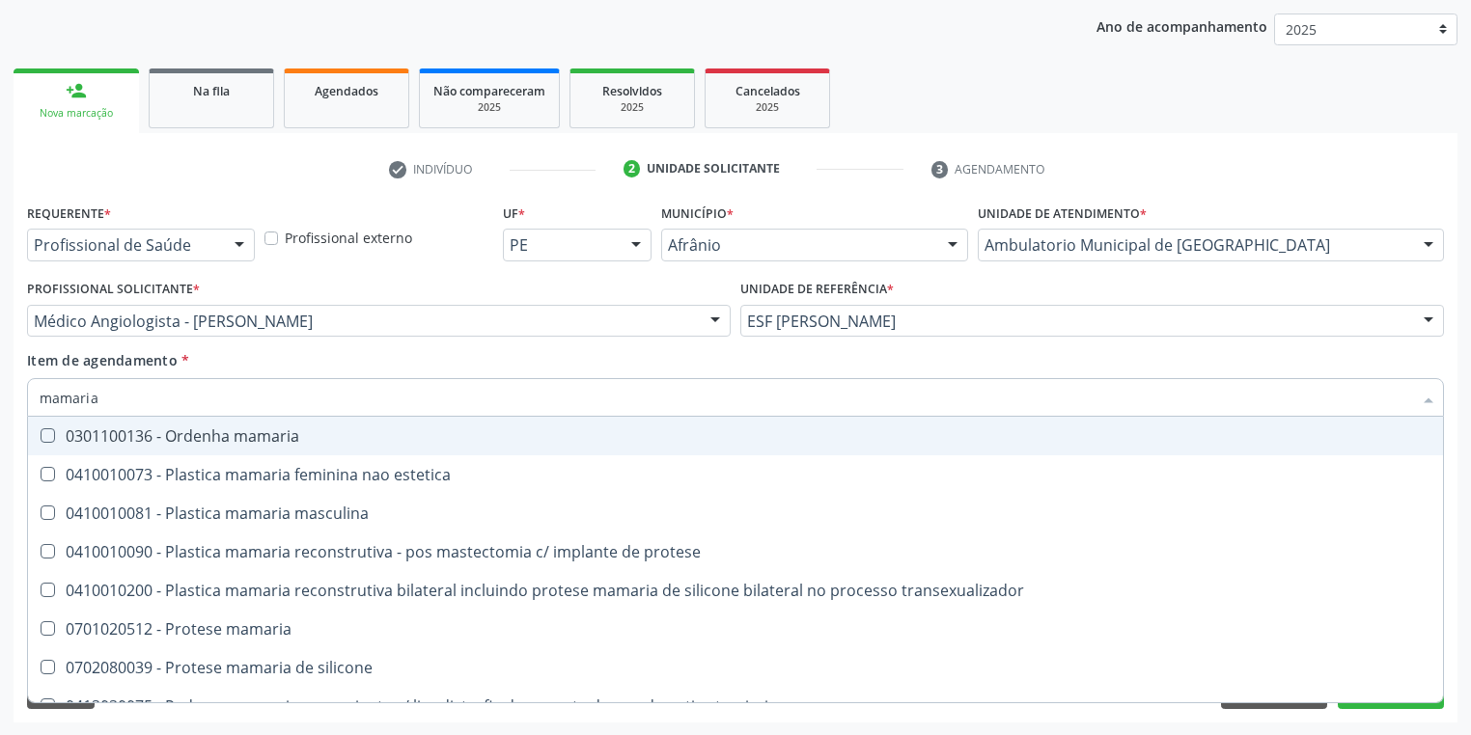
type input "mamaria"
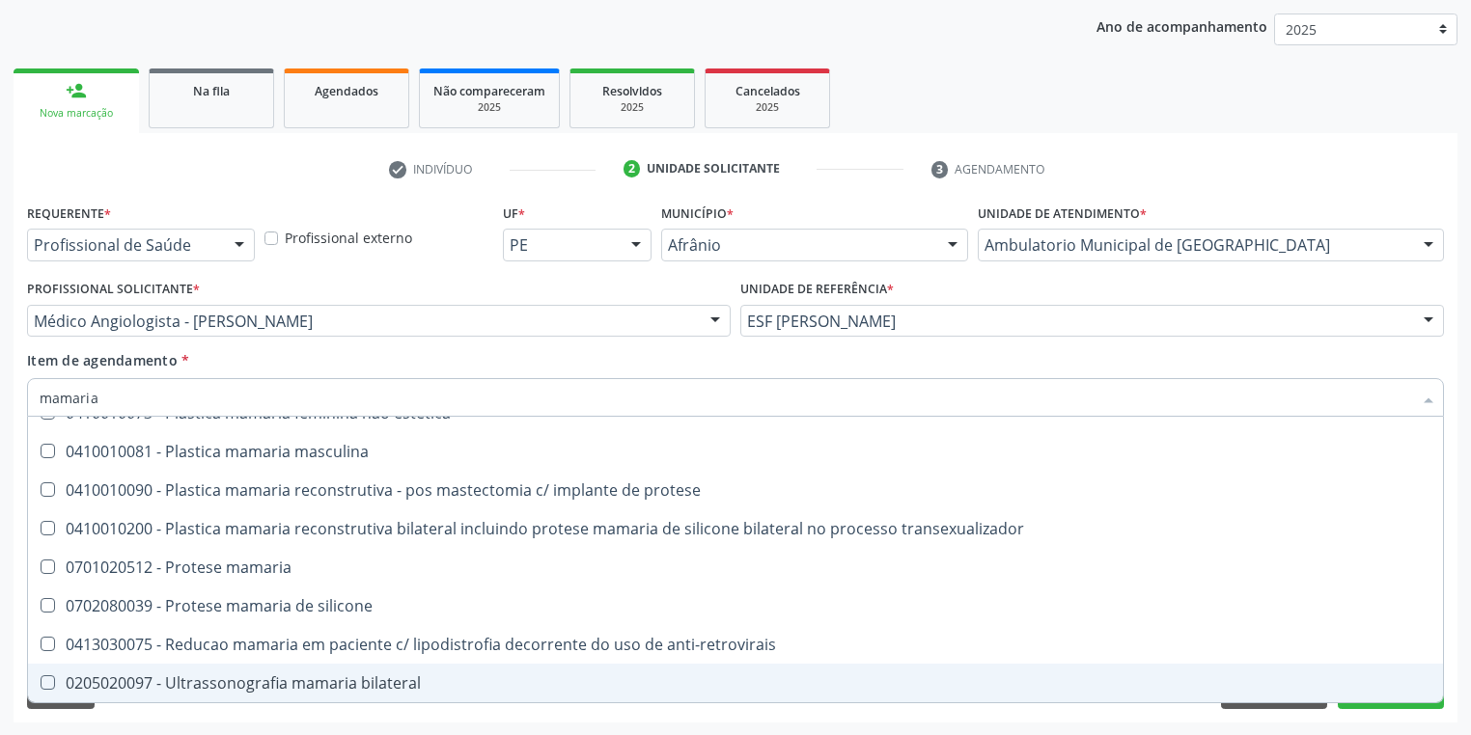
click at [234, 676] on div "0205020097 - Ultrassonografia mamaria bilateral" at bounding box center [736, 683] width 1392 height 15
checkbox bilateral "true"
click at [184, 712] on div "Requerente * Profissional de Saúde Profissional de Saúde Paciente Nenhum result…" at bounding box center [736, 461] width 1444 height 524
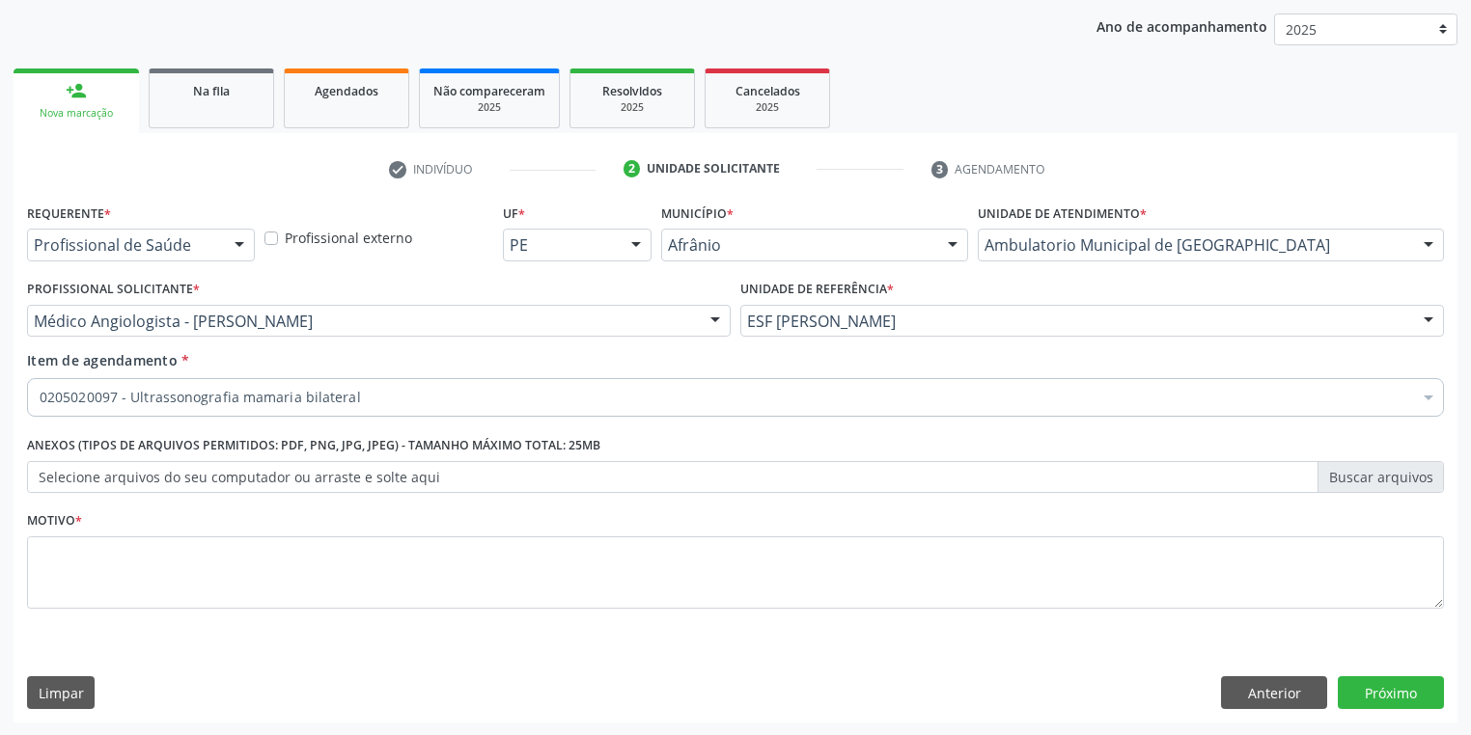
scroll to position [0, 0]
click at [111, 583] on textarea at bounding box center [735, 573] width 1417 height 73
type textarea "*"
click at [1380, 698] on button "Próximo" at bounding box center [1391, 693] width 106 height 33
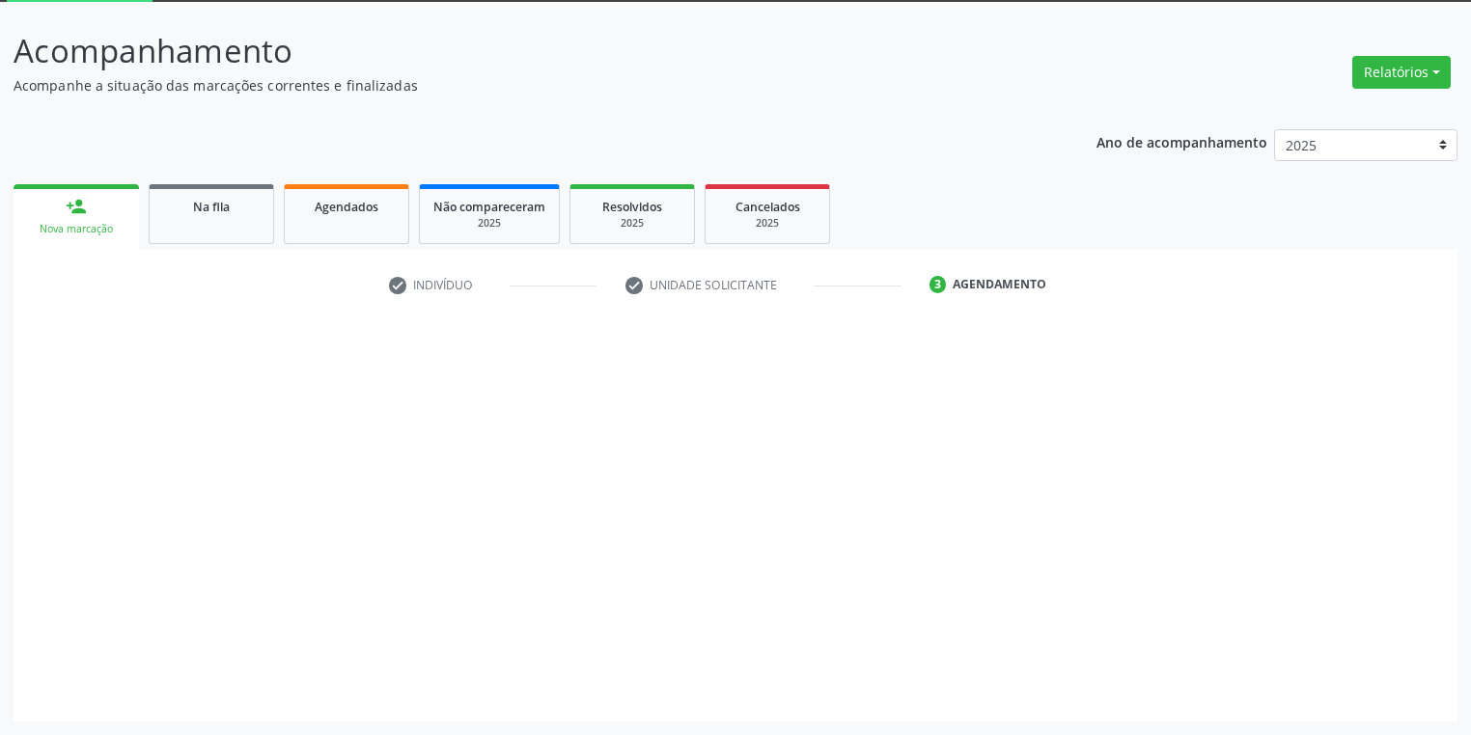
scroll to position [103, 0]
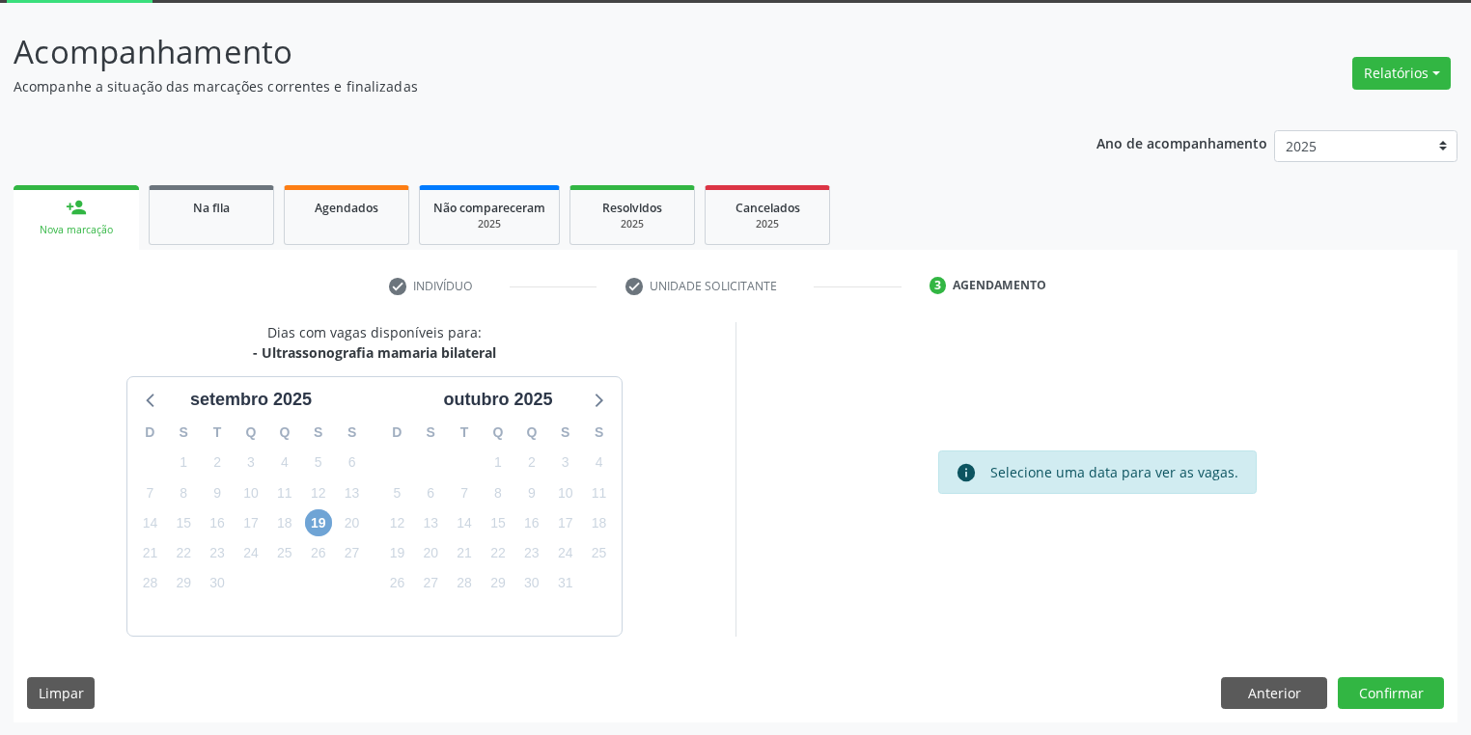
click at [311, 523] on span "19" at bounding box center [318, 523] width 27 height 27
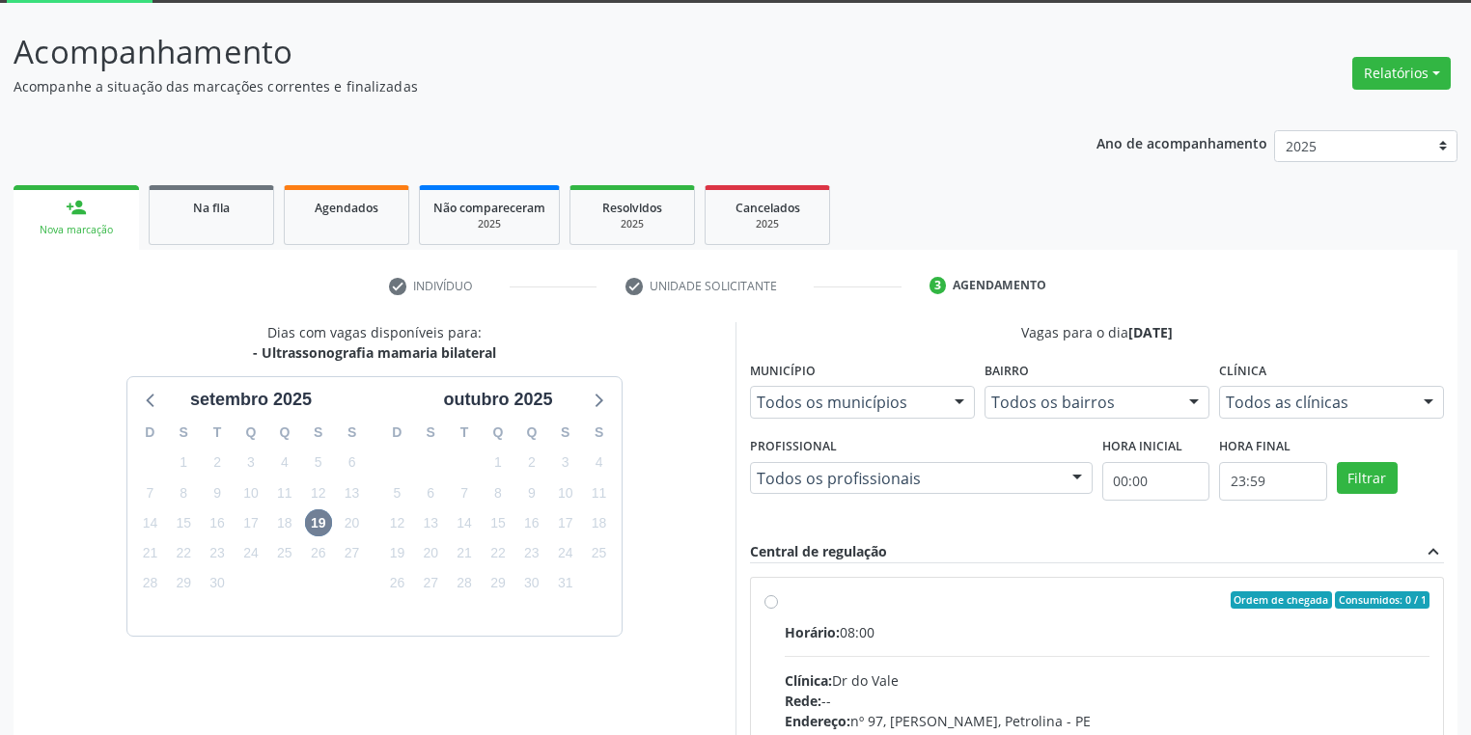
click at [950, 675] on div "Clínica: Dr do Vale" at bounding box center [1107, 681] width 645 height 20
click at [778, 609] on input "Ordem de chegada Consumidos: 0 / 1 Horário: 08:00 Clínica: Dr do Vale Rede: -- …" at bounding box center [771, 600] width 14 height 17
radio input "true"
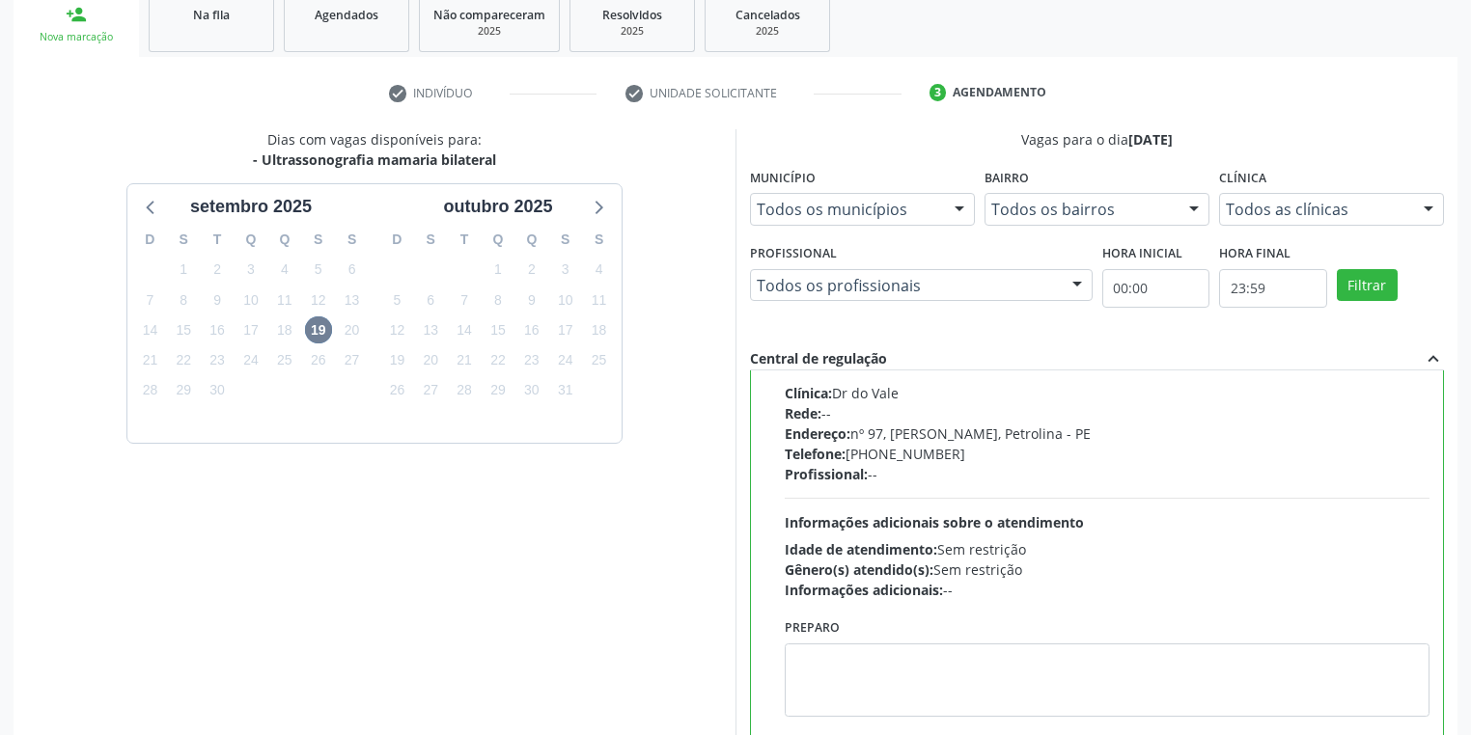
scroll to position [412, 0]
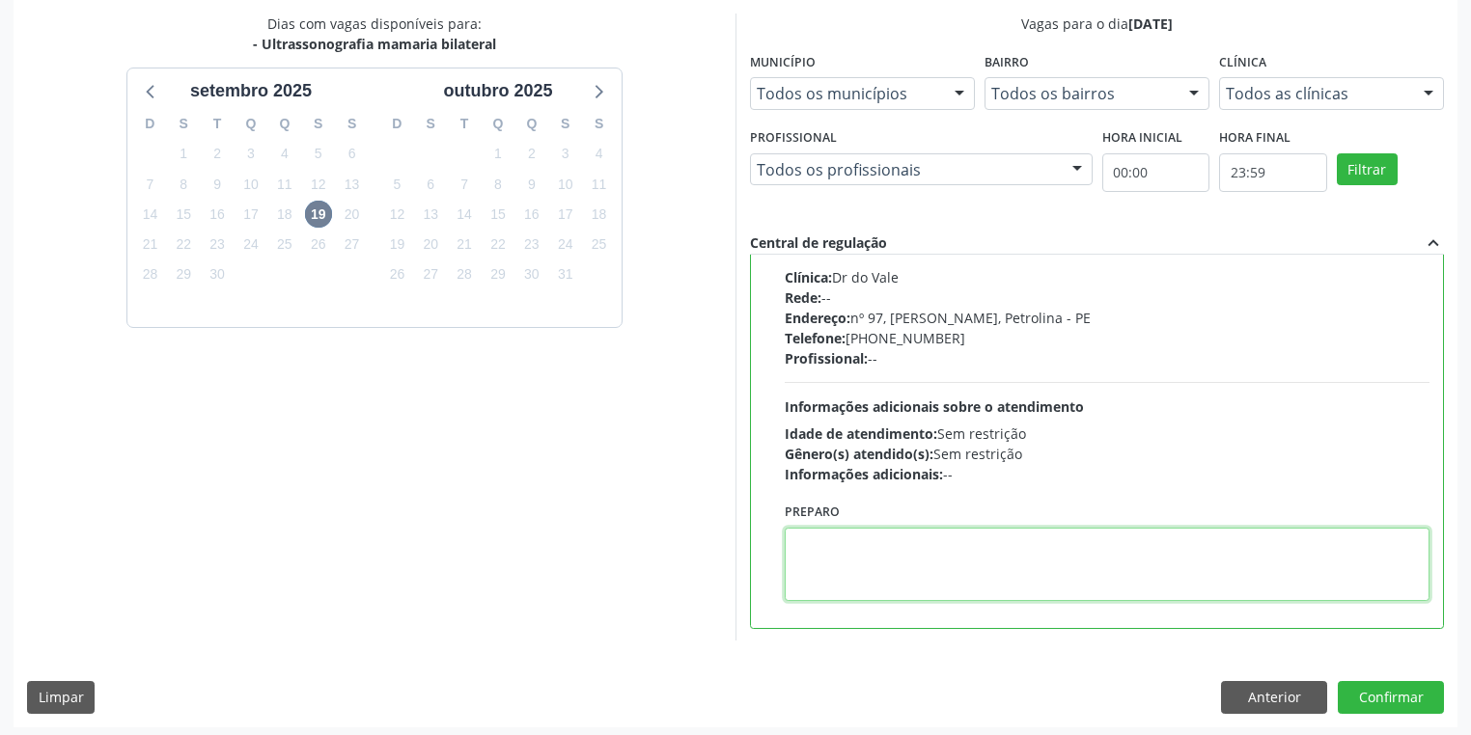
click at [897, 587] on textarea at bounding box center [1107, 564] width 645 height 73
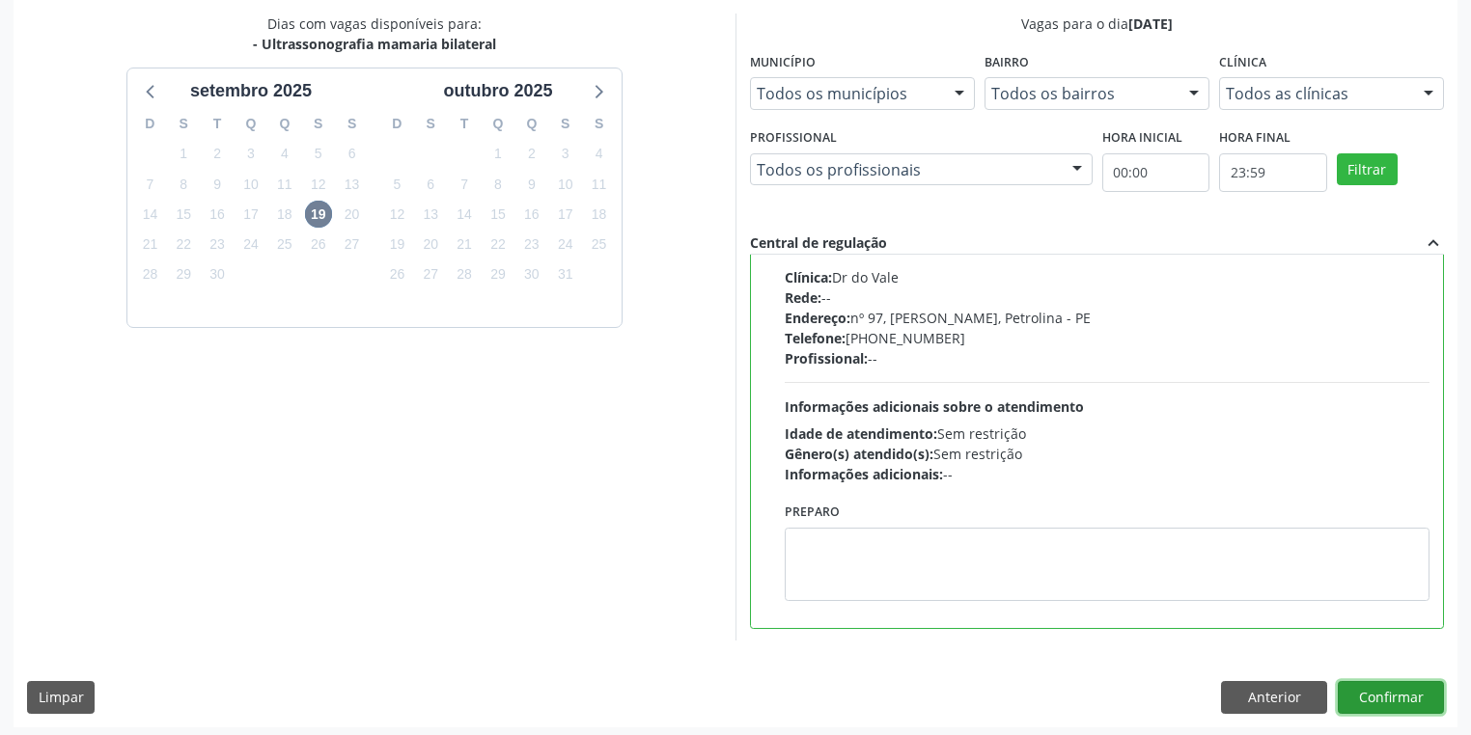
click at [1375, 696] on button "Confirmar" at bounding box center [1391, 697] width 106 height 33
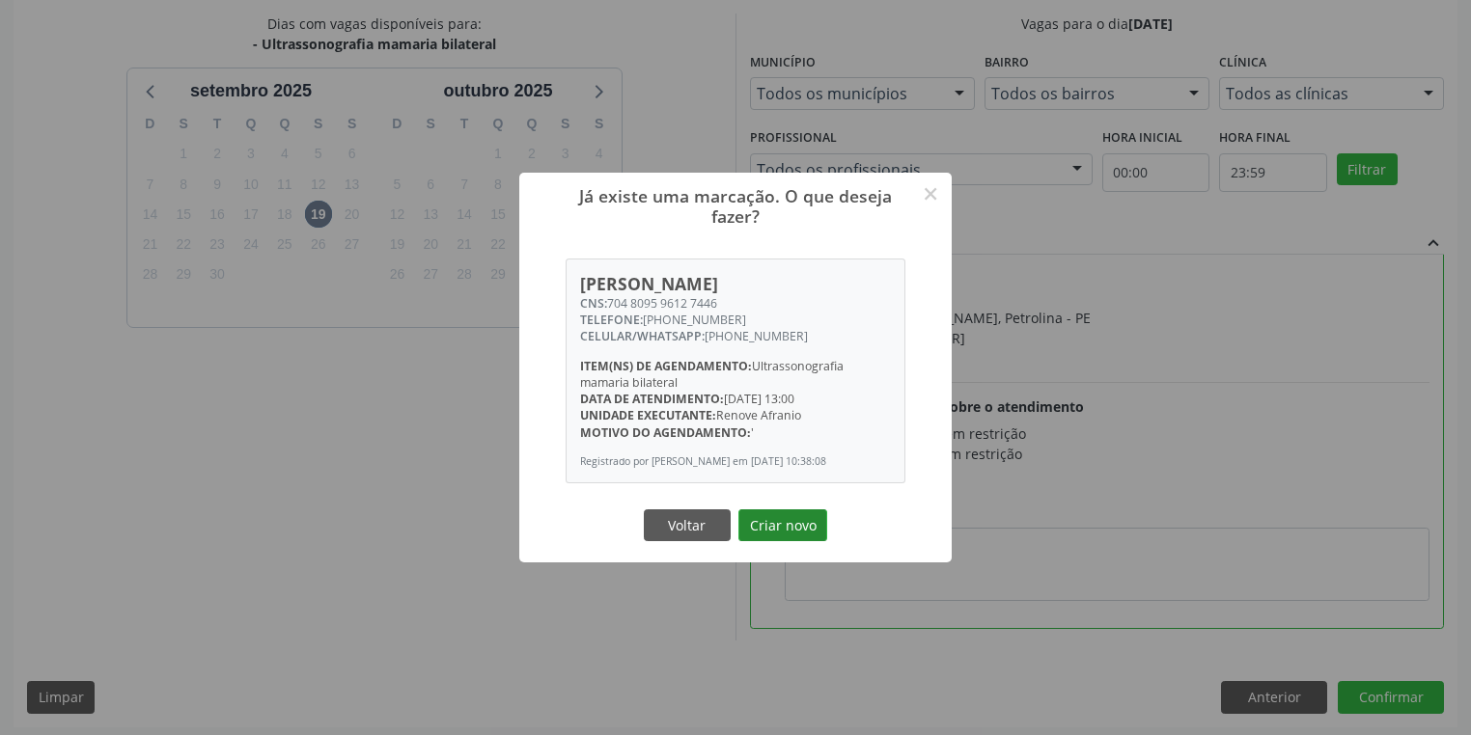
click at [803, 535] on button "Criar novo" at bounding box center [782, 526] width 89 height 33
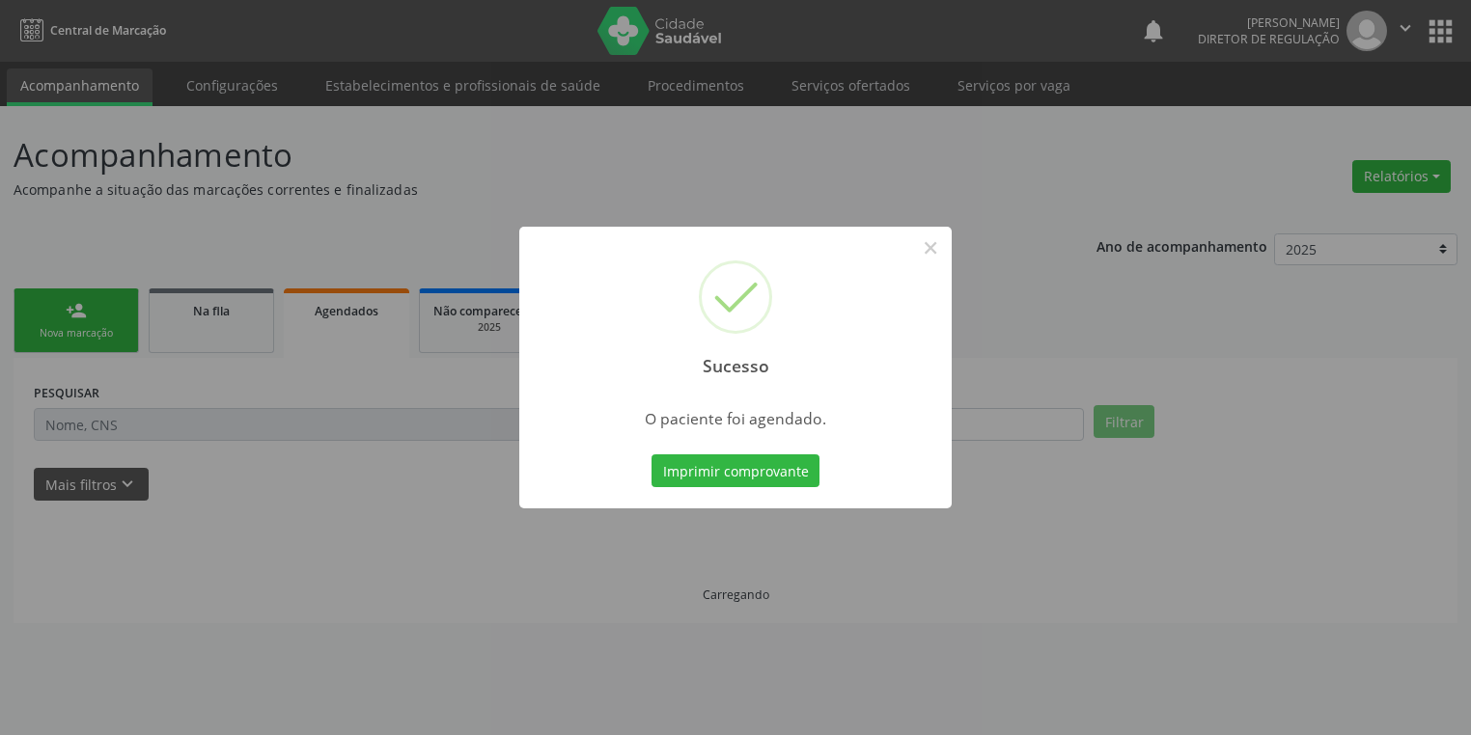
scroll to position [0, 0]
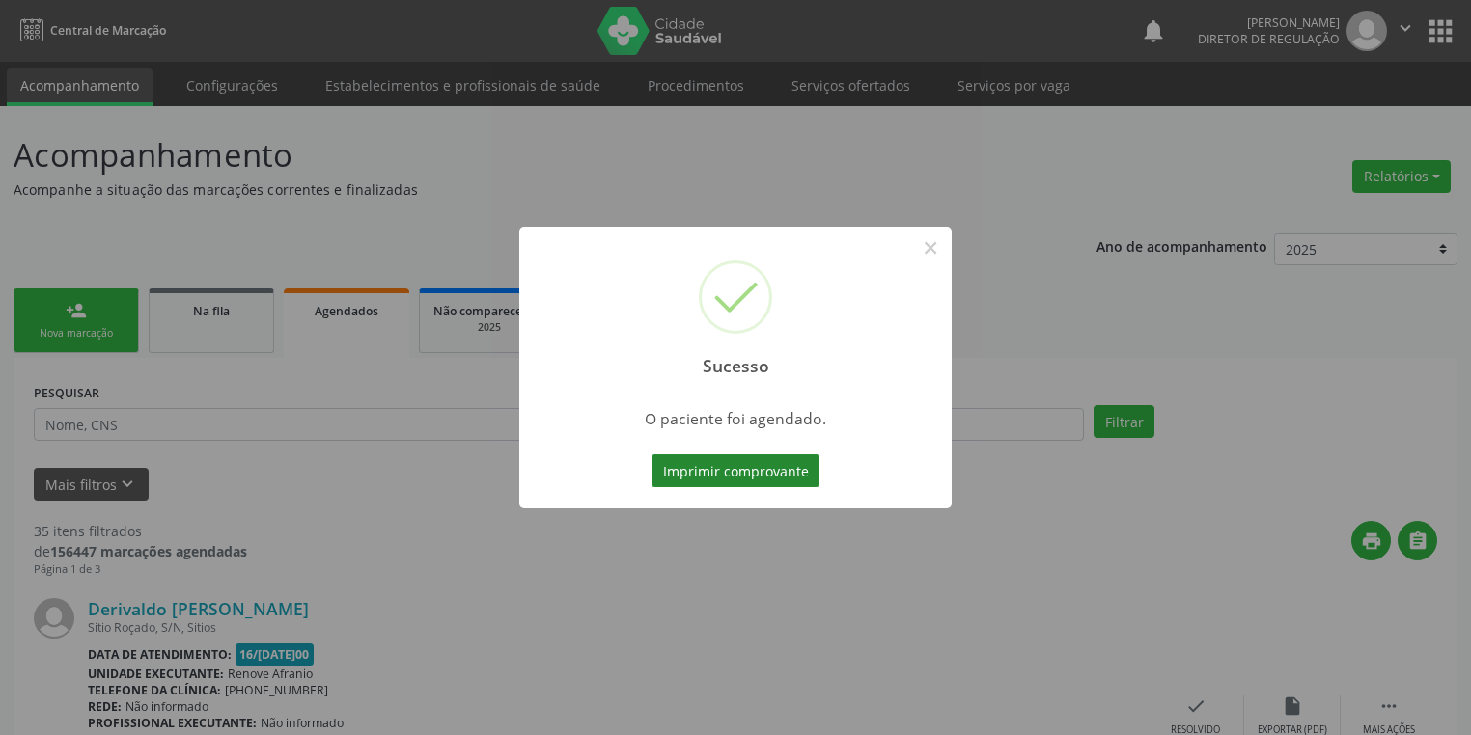
click at [728, 475] on button "Imprimir comprovante" at bounding box center [735, 471] width 168 height 33
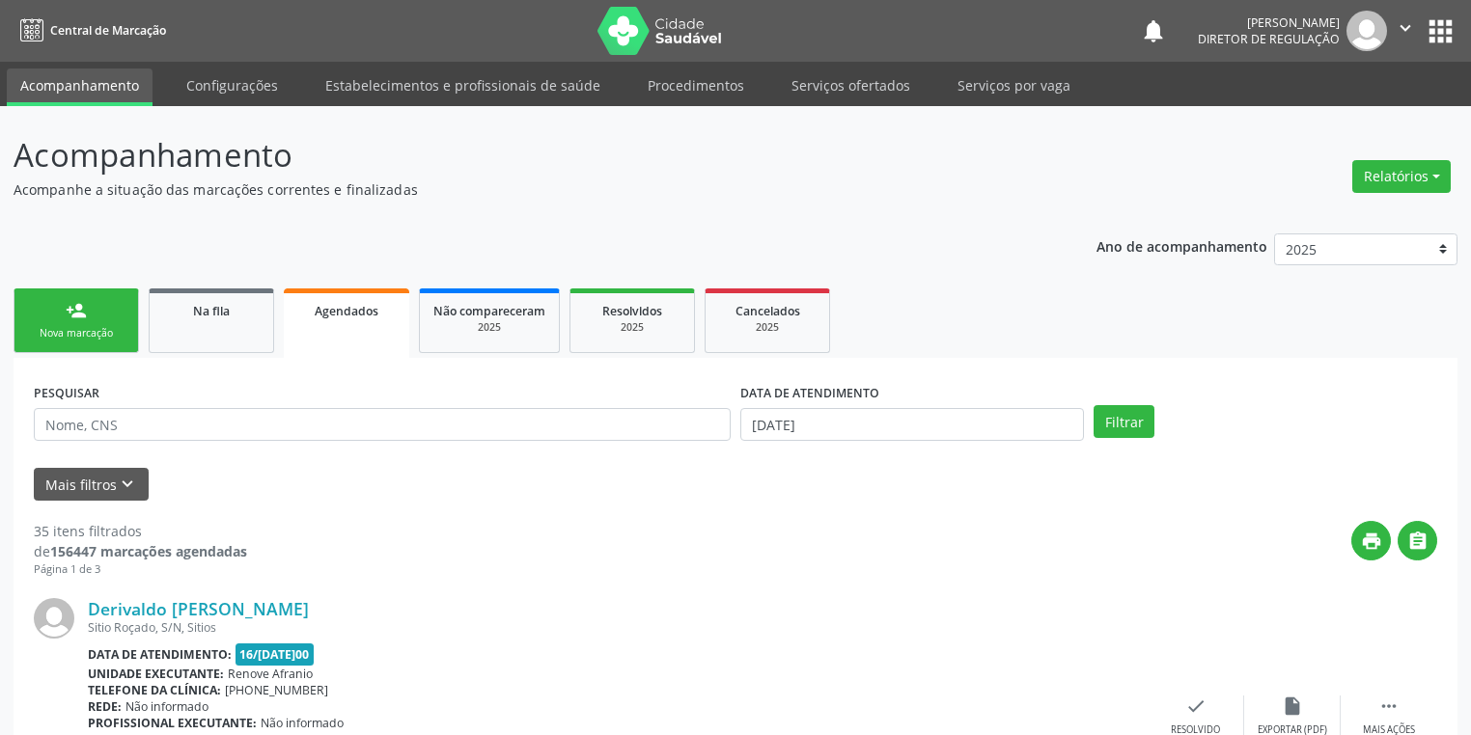
click at [78, 320] on div "person_add" at bounding box center [76, 310] width 21 height 21
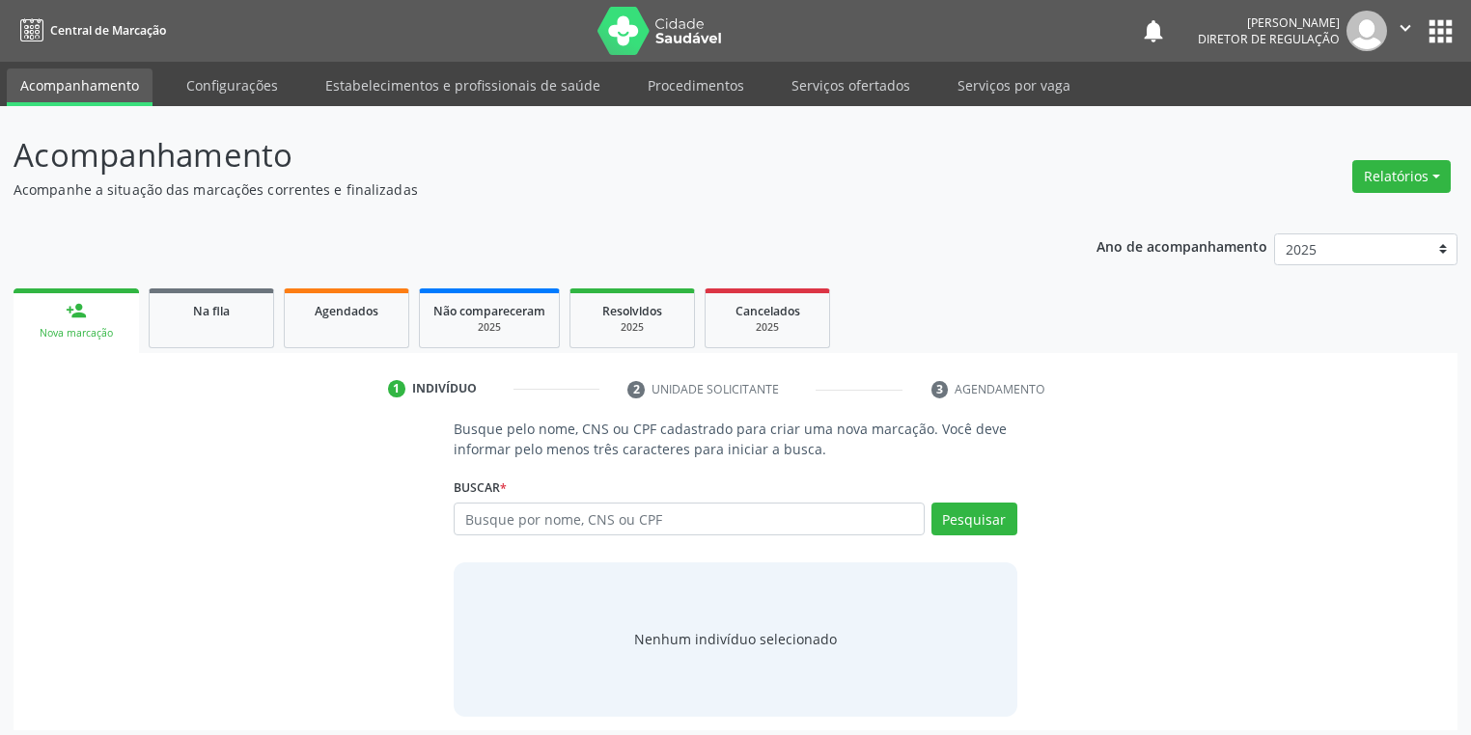
click at [78, 320] on div "person_add" at bounding box center [76, 310] width 21 height 21
click at [511, 512] on input "text" at bounding box center [689, 519] width 471 height 33
type input "703403112954500"
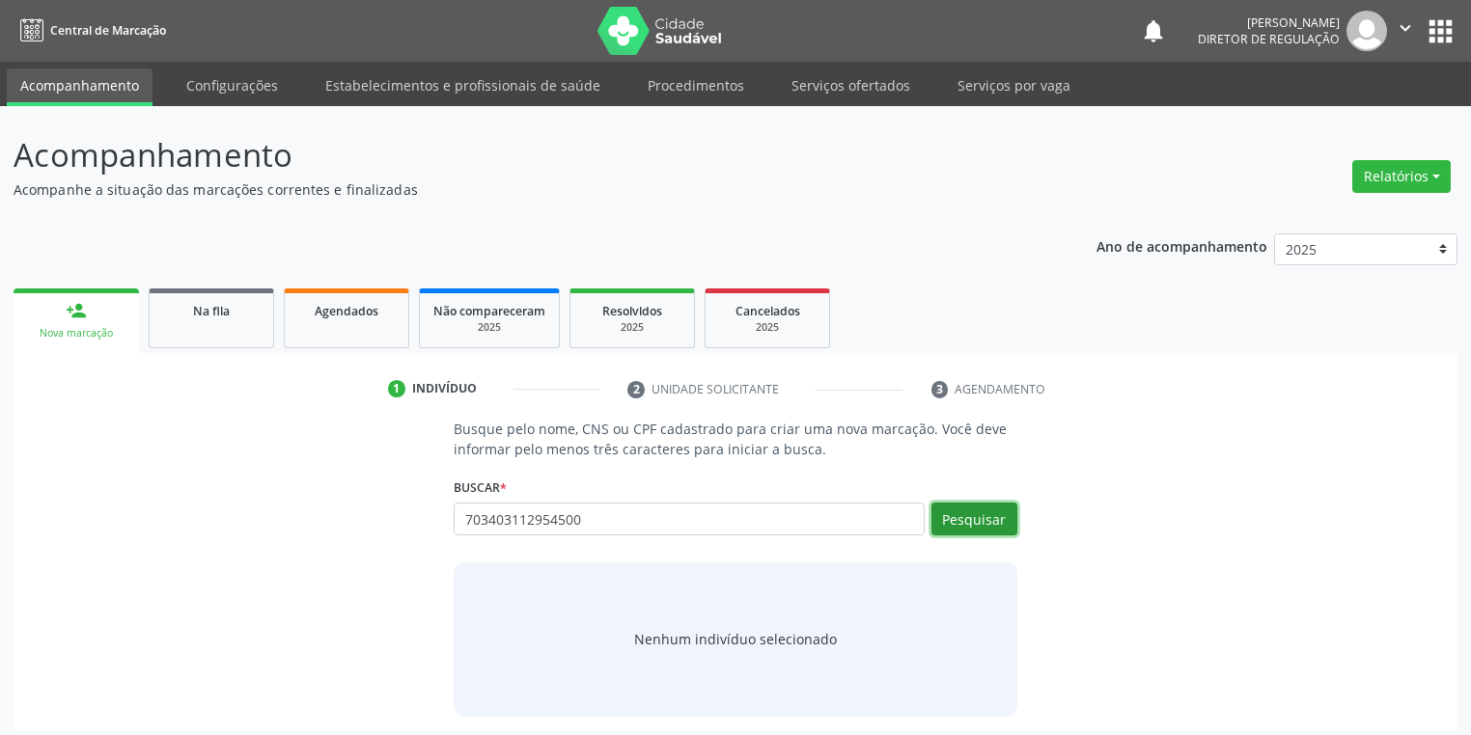
click at [980, 521] on button "Pesquisar" at bounding box center [974, 519] width 86 height 33
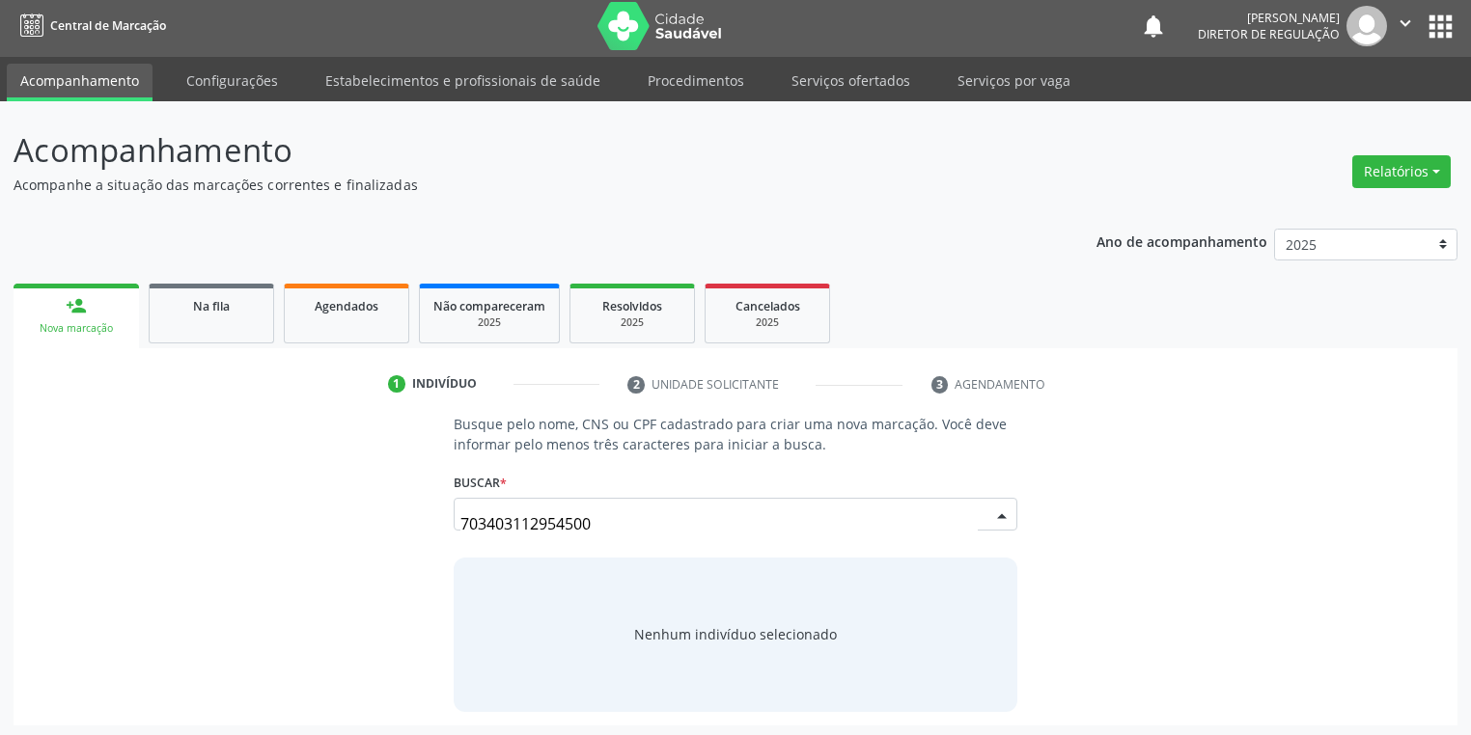
scroll to position [8, 0]
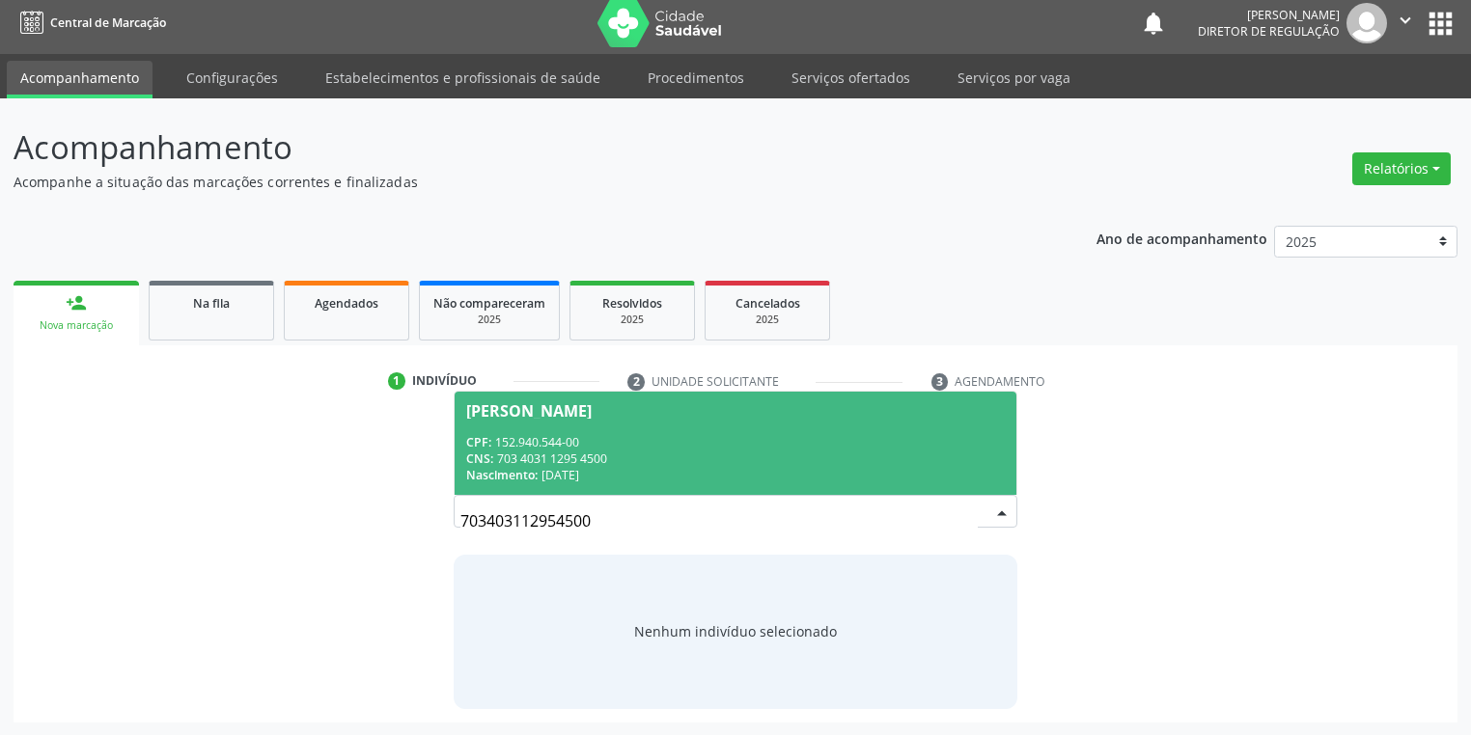
click at [591, 461] on div "CNS: 703 4031 1295 4500" at bounding box center [735, 459] width 539 height 16
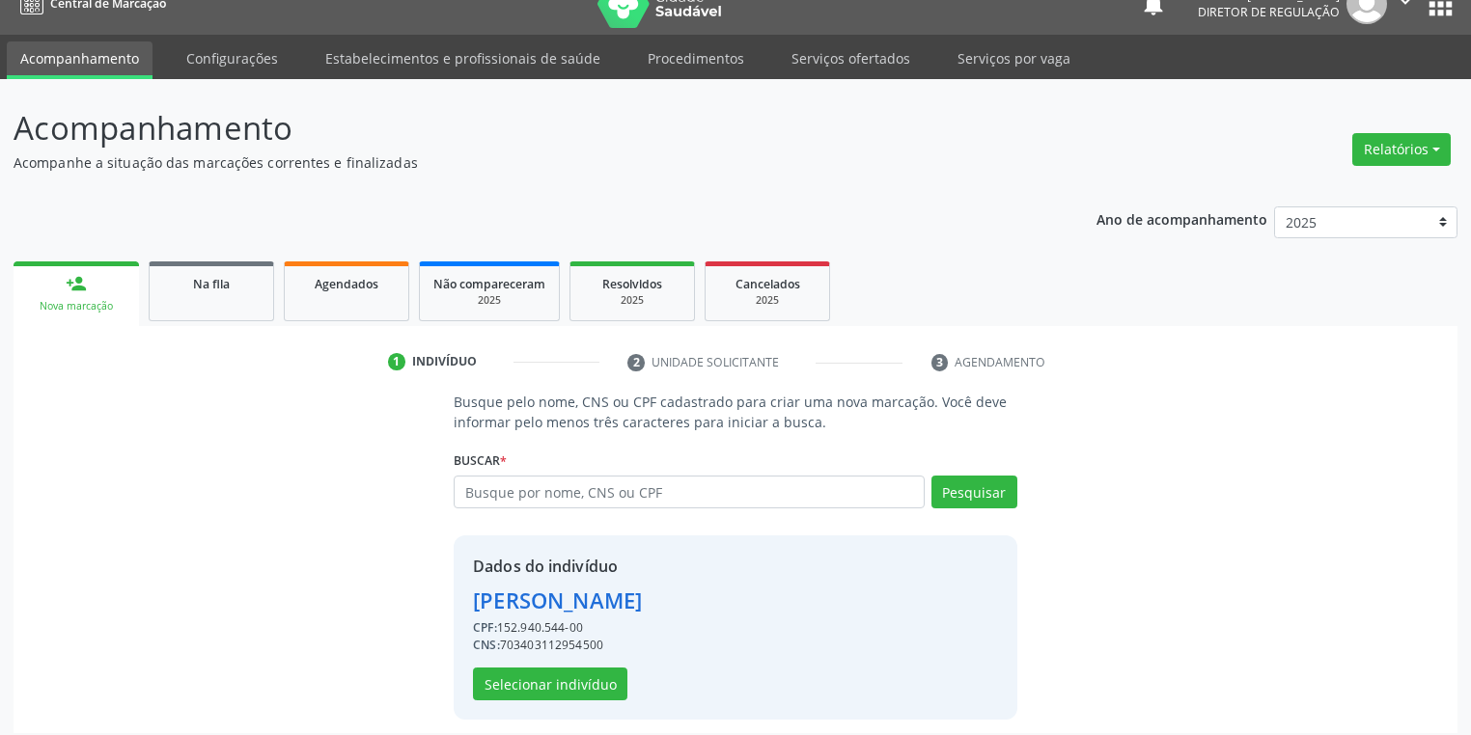
scroll to position [37, 0]
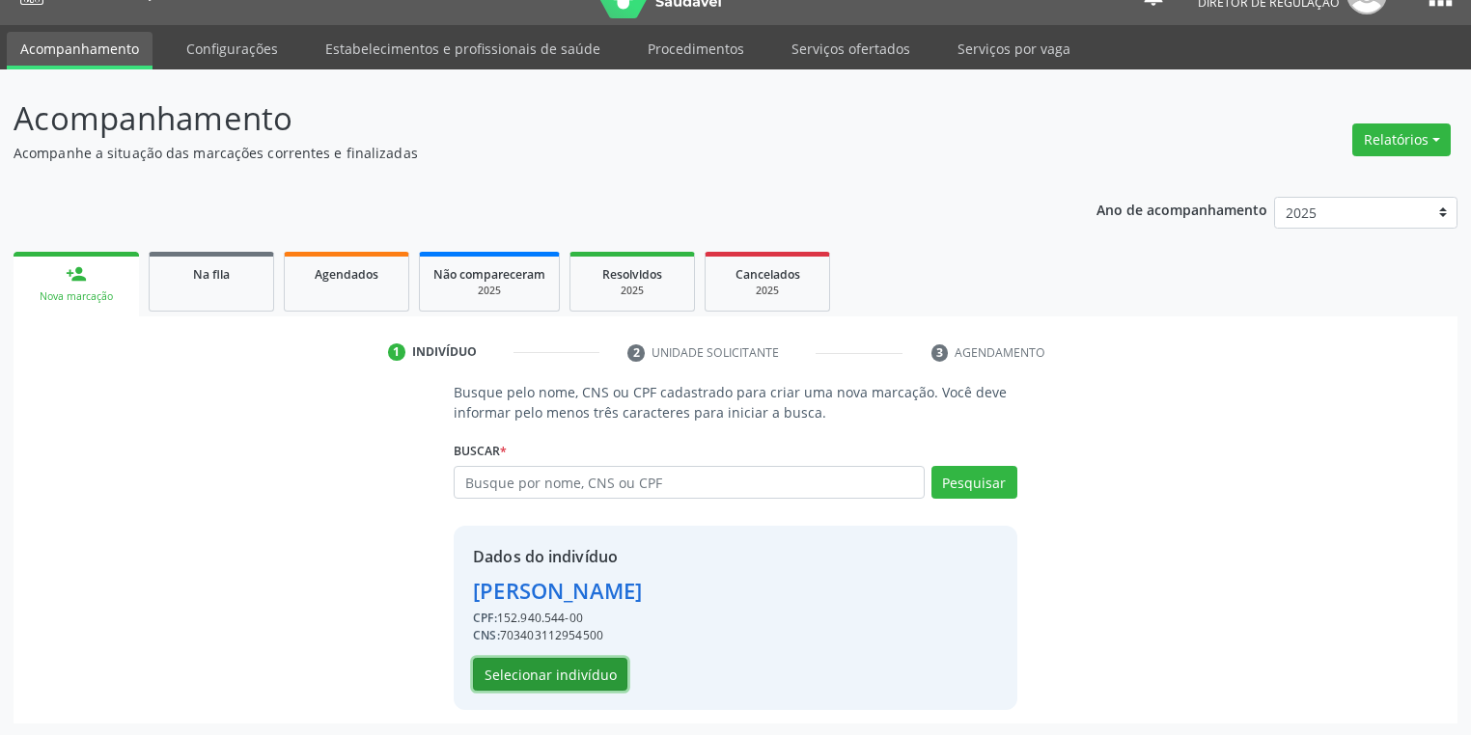
click at [551, 663] on button "Selecionar indivíduo" at bounding box center [550, 674] width 154 height 33
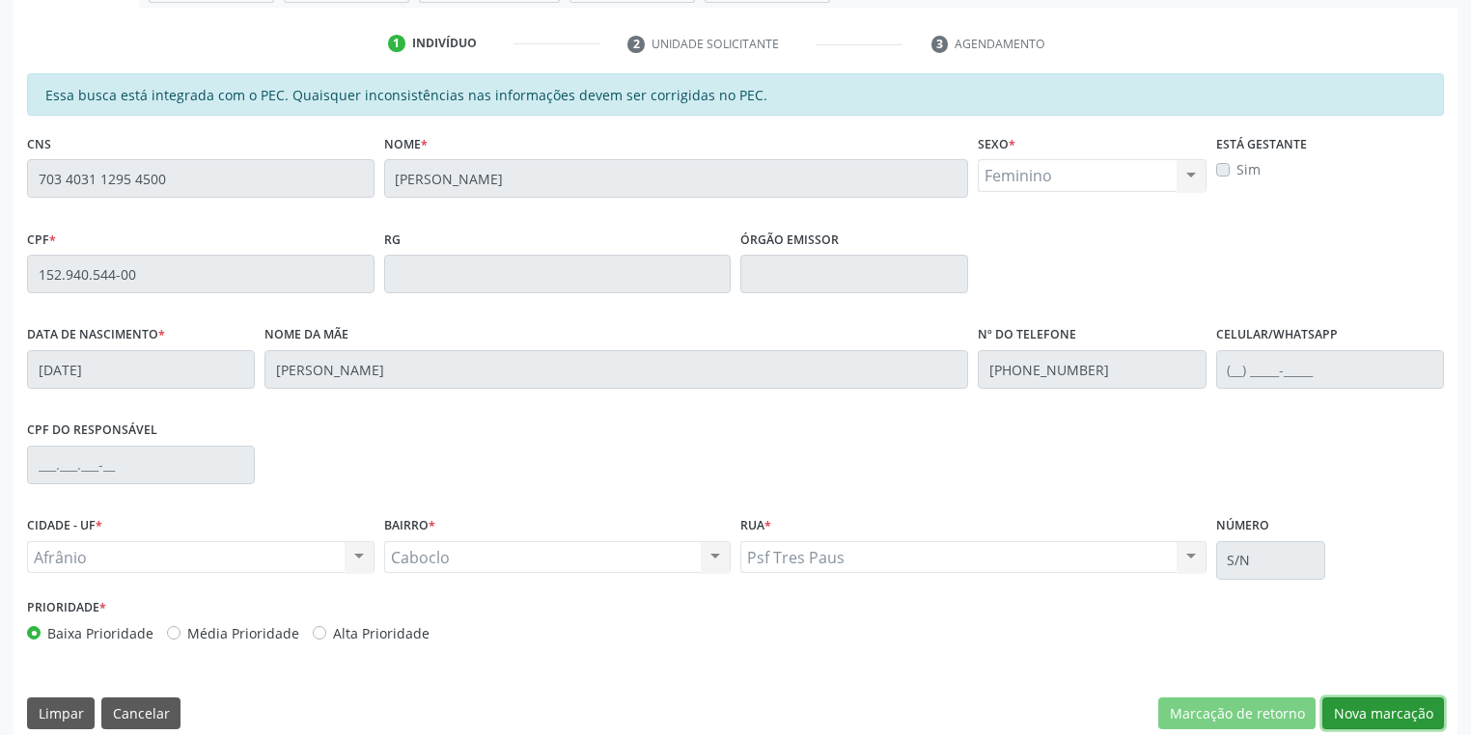
click at [1355, 705] on button "Nova marcação" at bounding box center [1383, 714] width 122 height 33
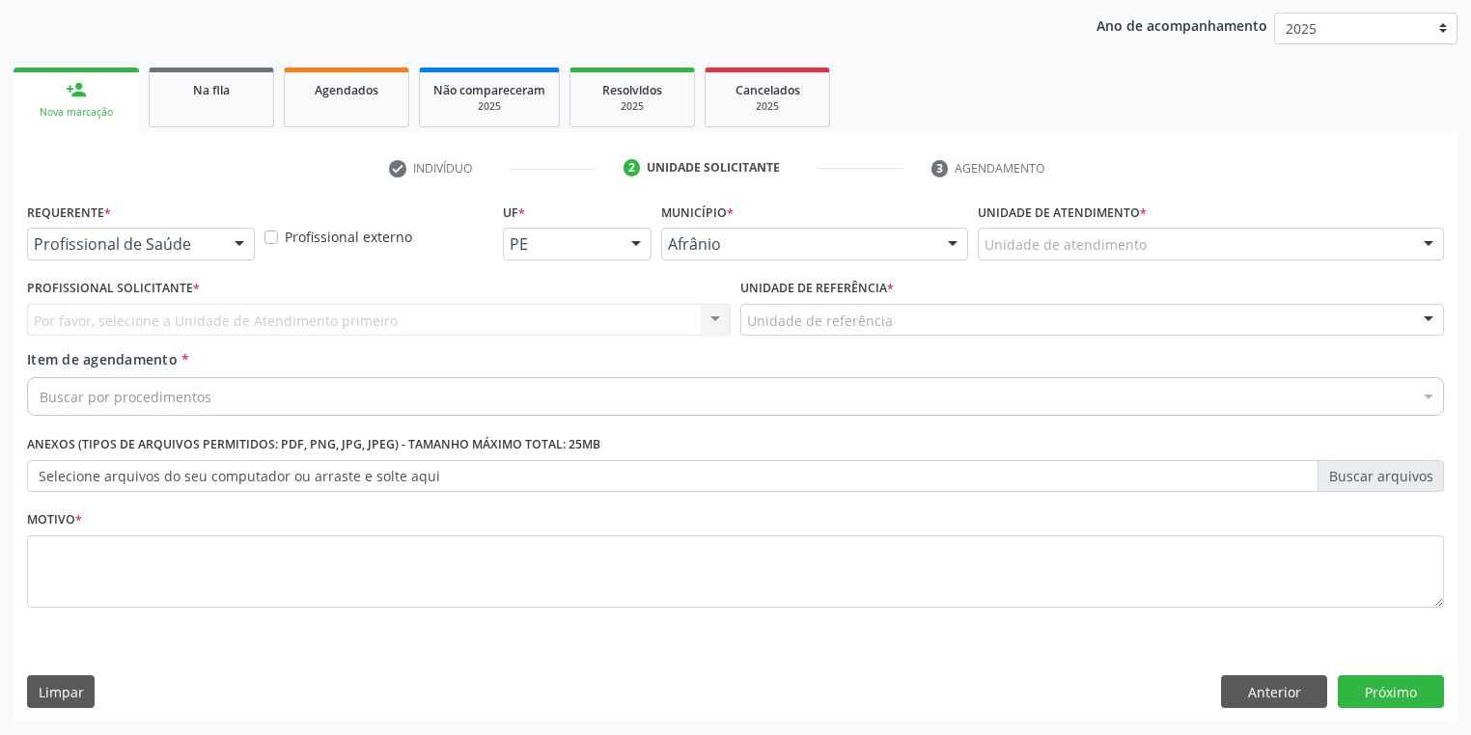
scroll to position [220, 0]
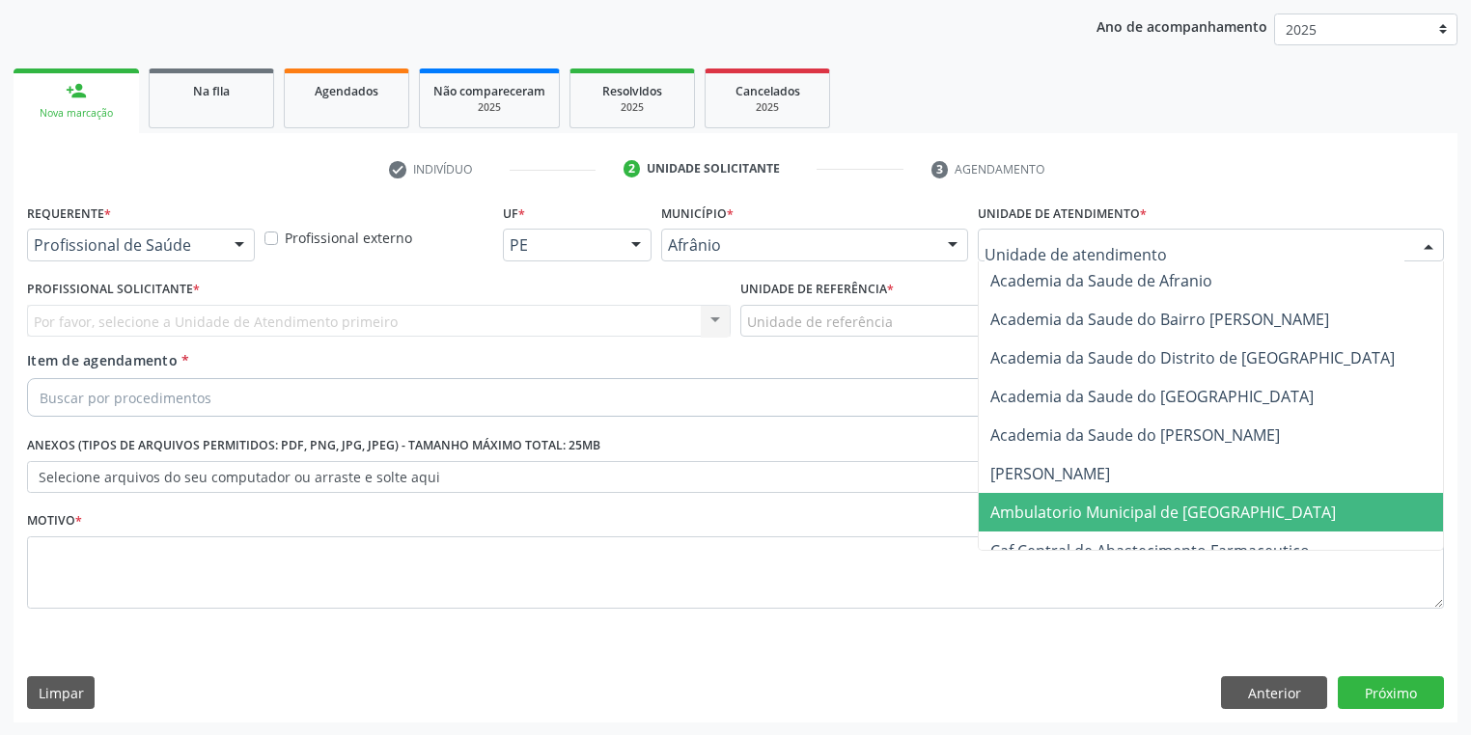
click at [1026, 507] on span "Ambulatorio Municipal de [GEOGRAPHIC_DATA]" at bounding box center [1163, 512] width 346 height 21
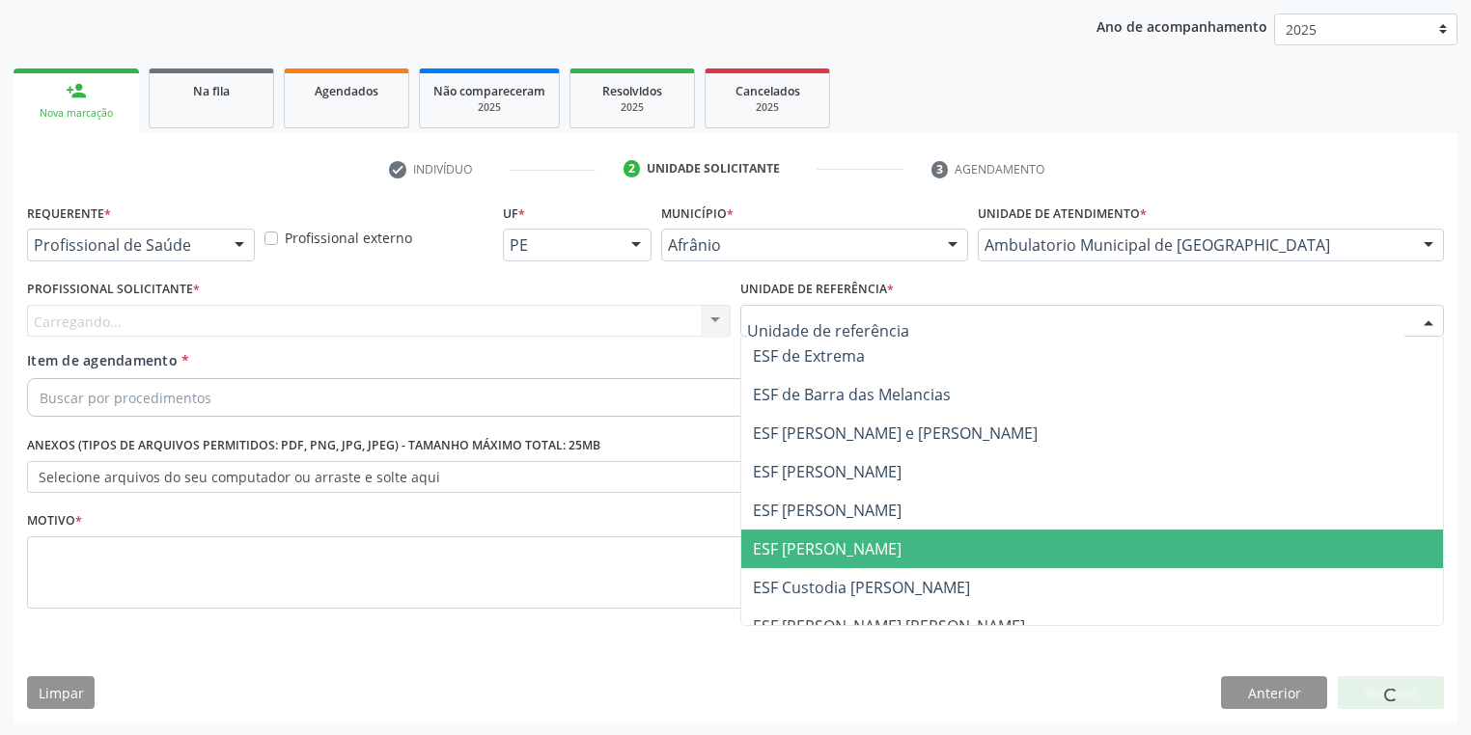
click at [834, 550] on span "ESF [PERSON_NAME]" at bounding box center [827, 549] width 149 height 21
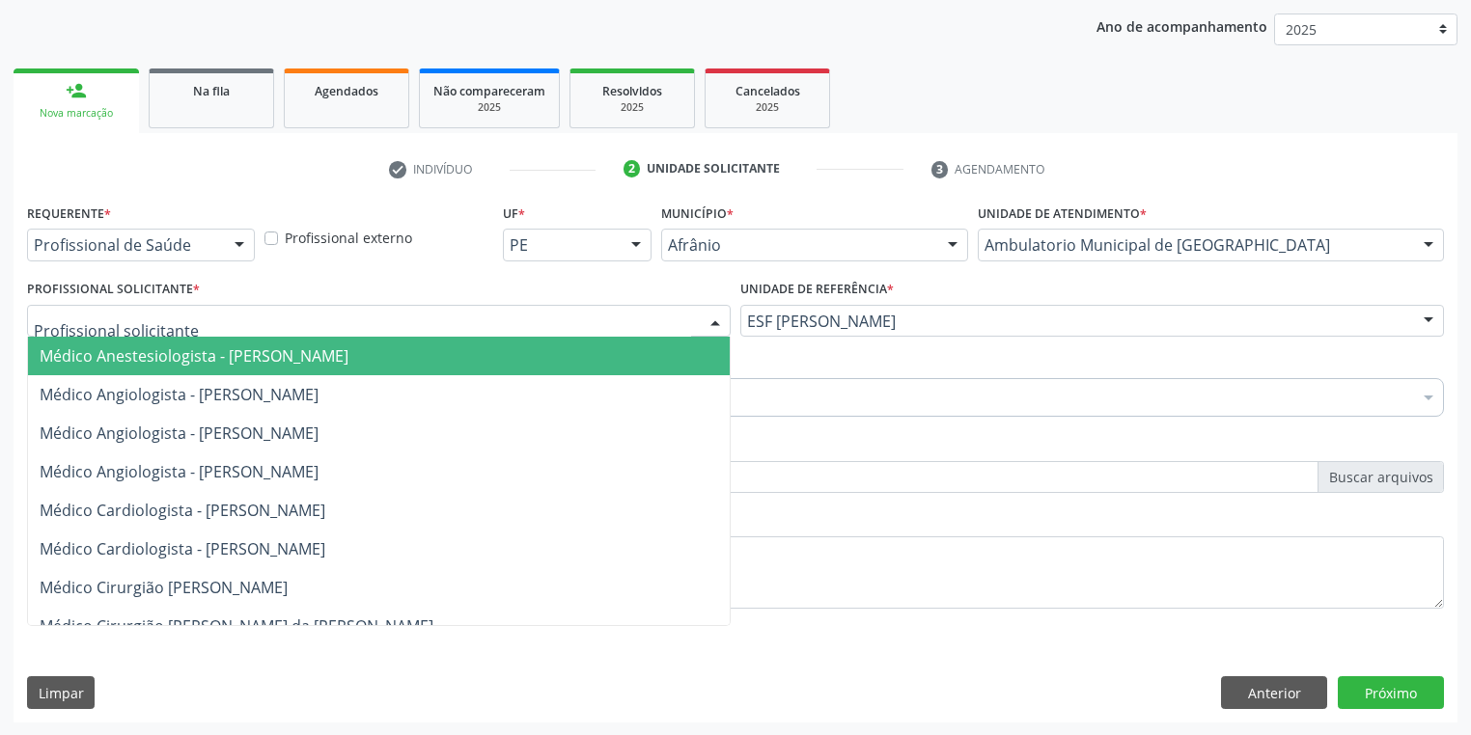
drag, startPoint x: 187, startPoint y: 332, endPoint x: 182, endPoint y: 355, distance: 23.7
click at [186, 332] on div at bounding box center [379, 321] width 704 height 33
click at [181, 359] on span "Médico Anestesiologista - Julianna Ferreira Obara" at bounding box center [194, 356] width 309 height 21
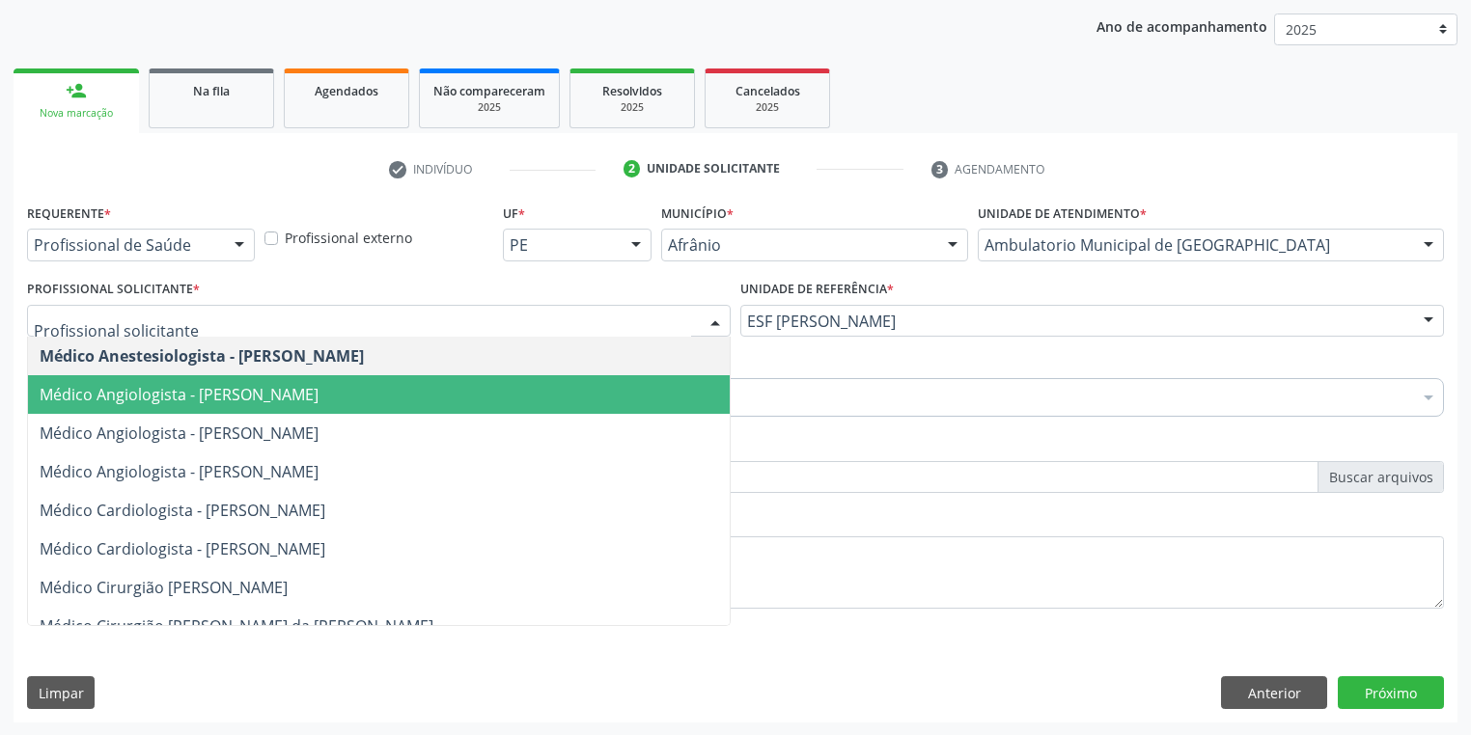
click at [201, 332] on div at bounding box center [379, 321] width 704 height 33
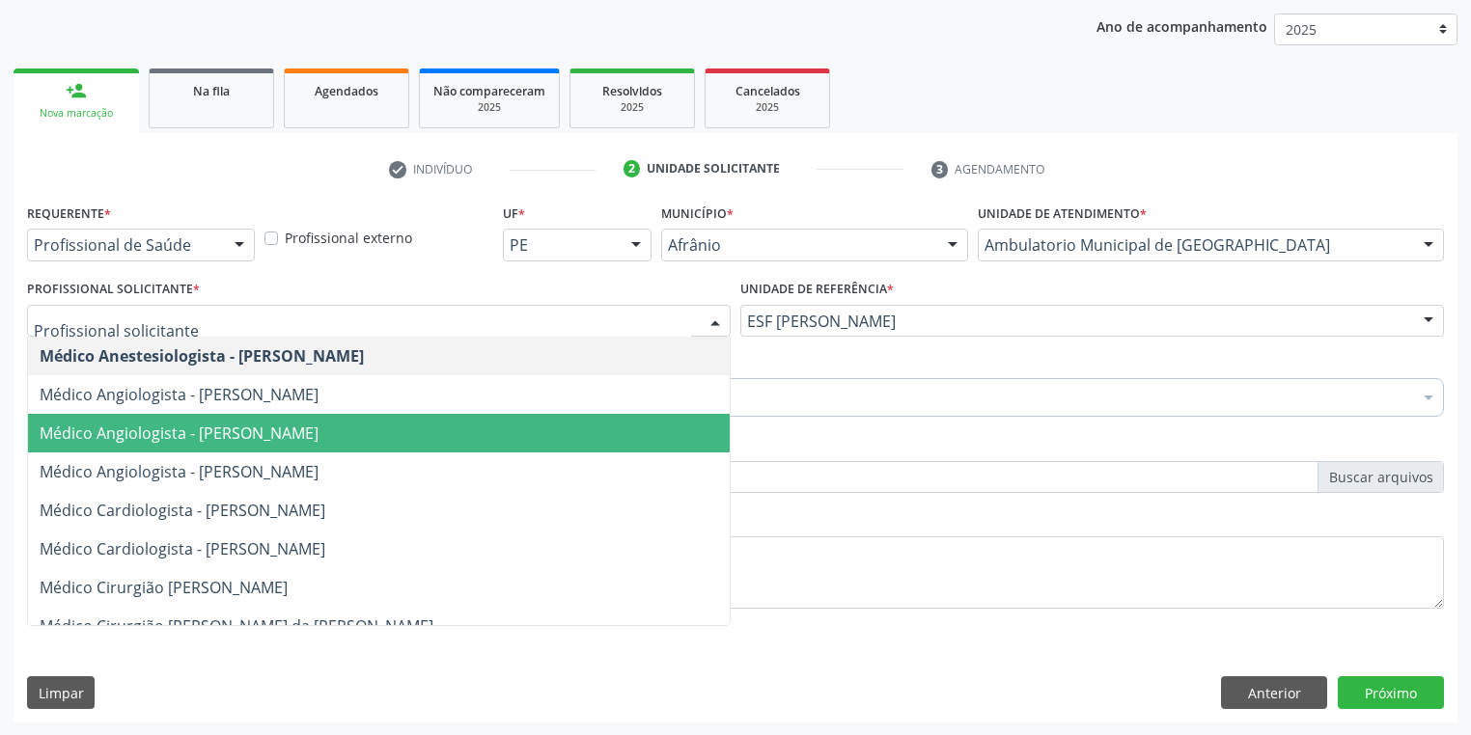
click at [255, 433] on span "Médico Angiologista - Luis Henrique de Sa Nunes" at bounding box center [179, 433] width 279 height 21
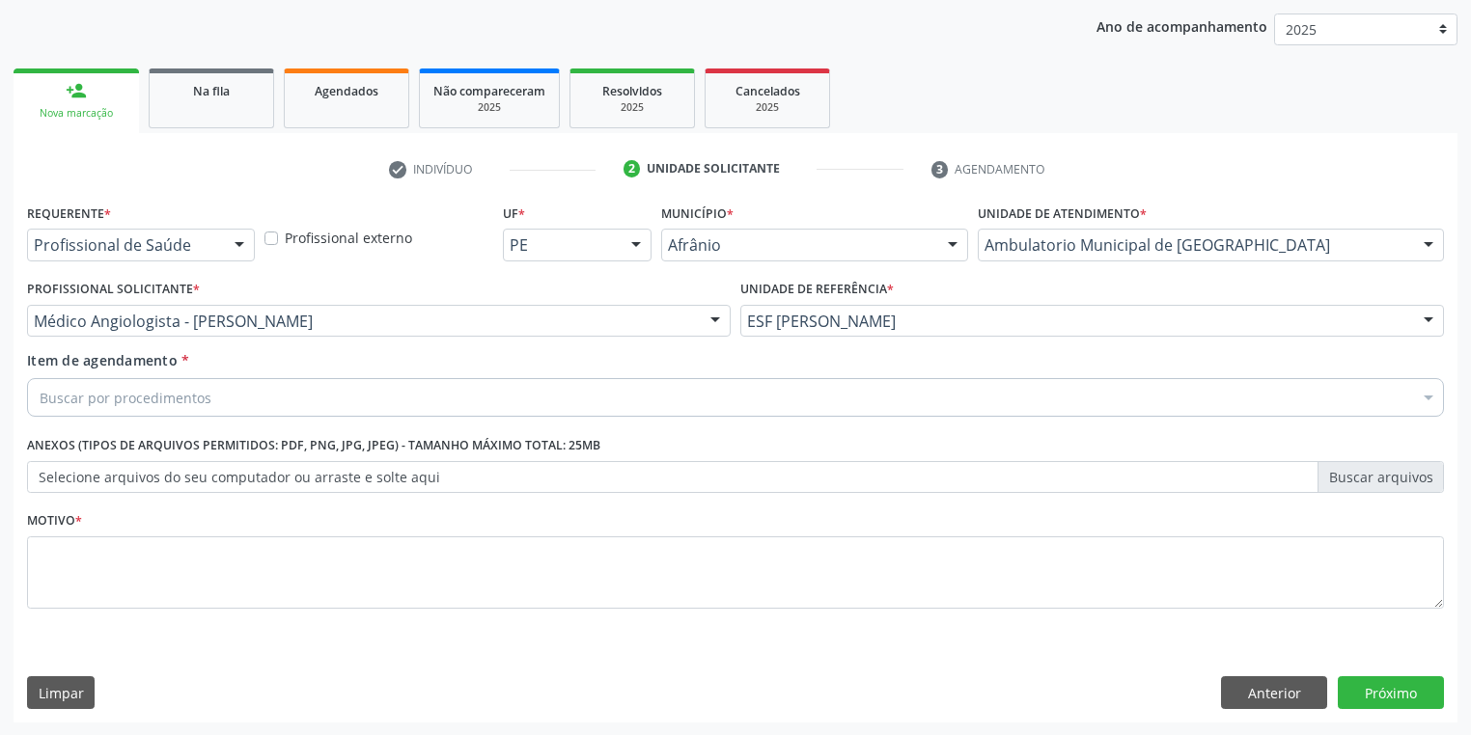
click at [103, 407] on div "Buscar por procedimentos" at bounding box center [735, 397] width 1417 height 39
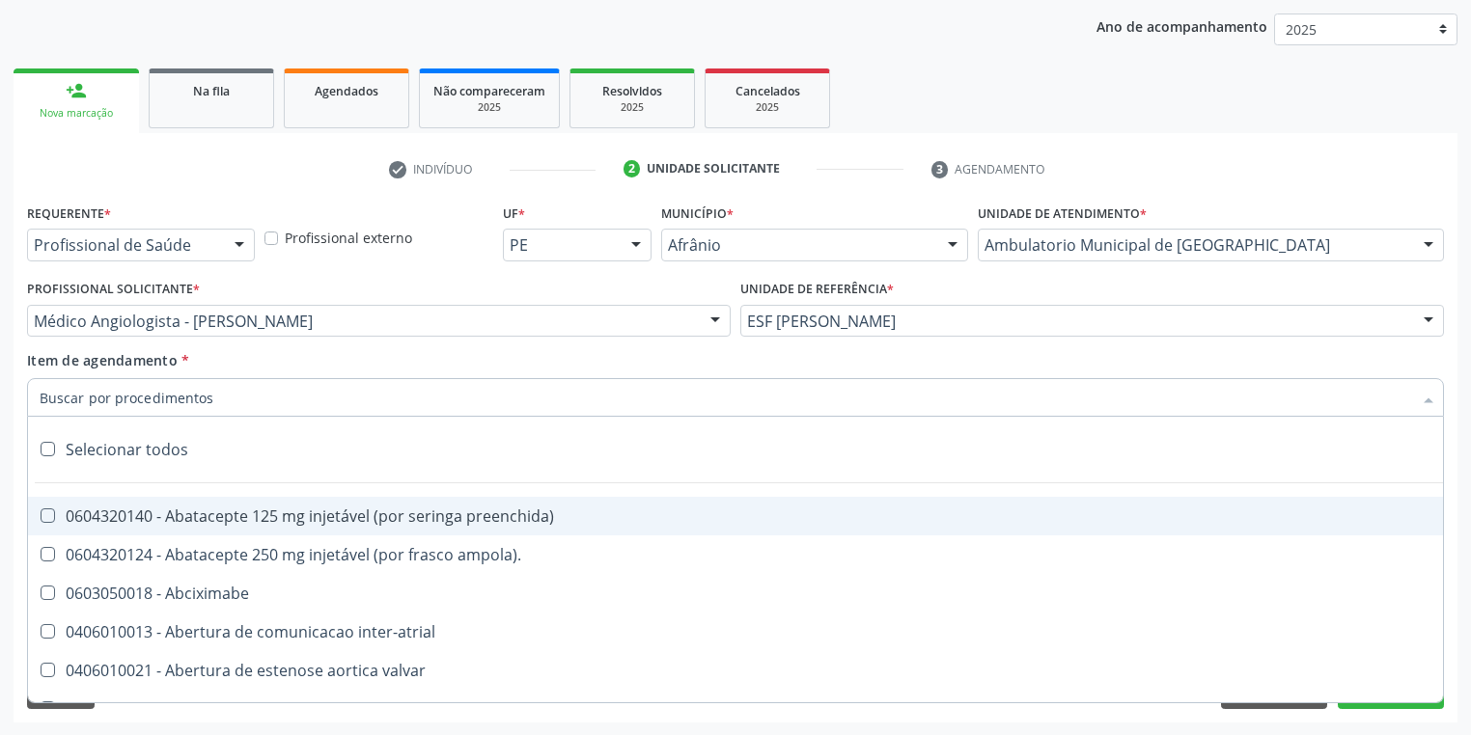
paste input "gastro"
type input "gastro"
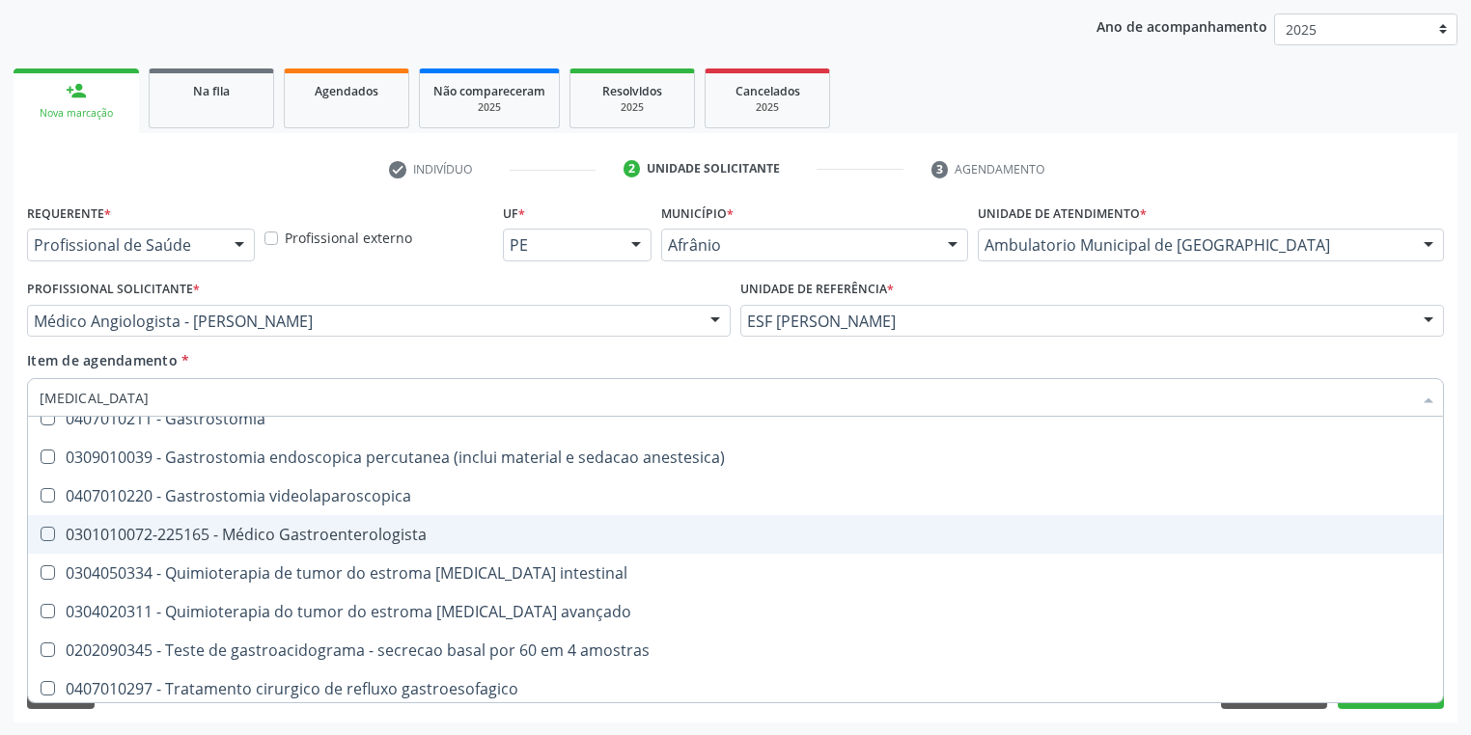
scroll to position [409, 0]
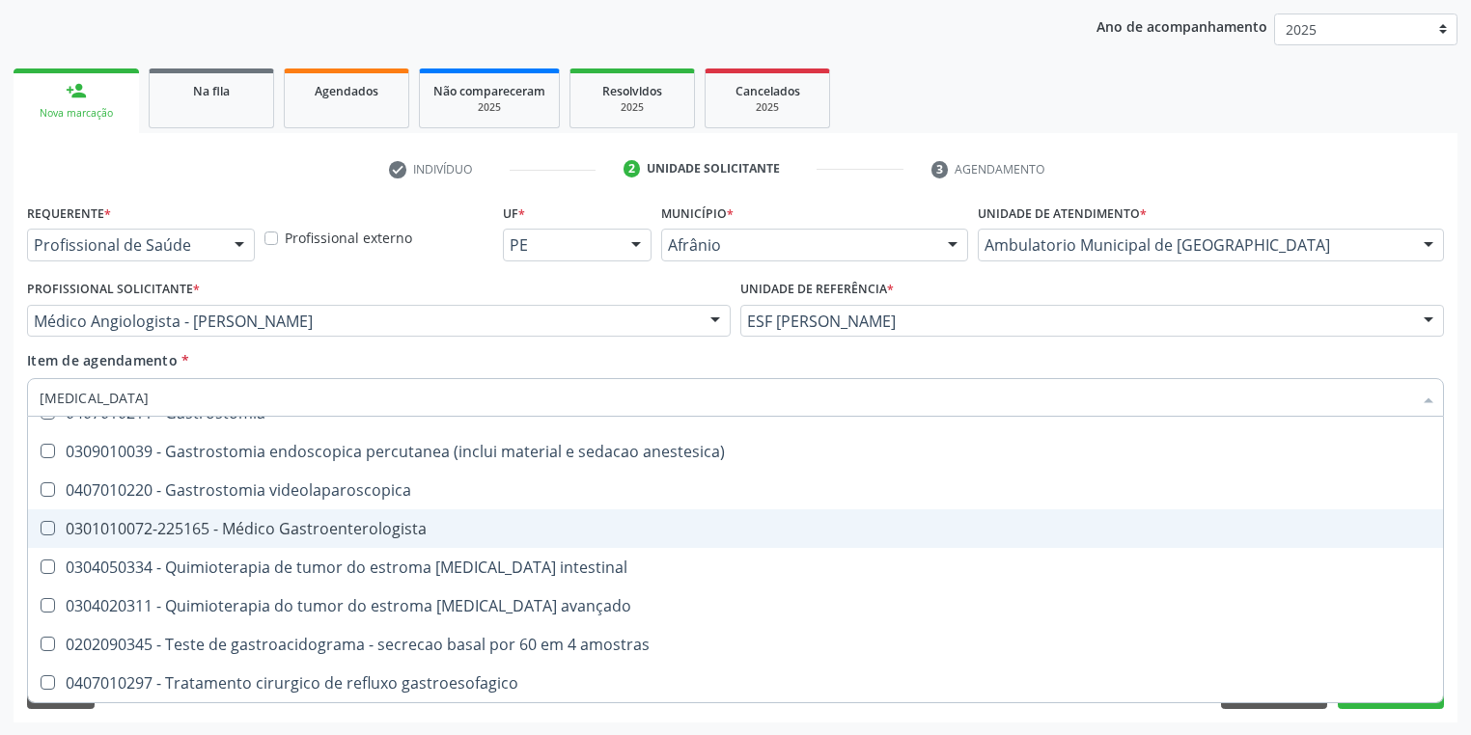
click at [234, 537] on div "0301010072-225165 - Médico Gastroenterologista" at bounding box center [736, 528] width 1392 height 15
checkbox Gastroenterologista "true"
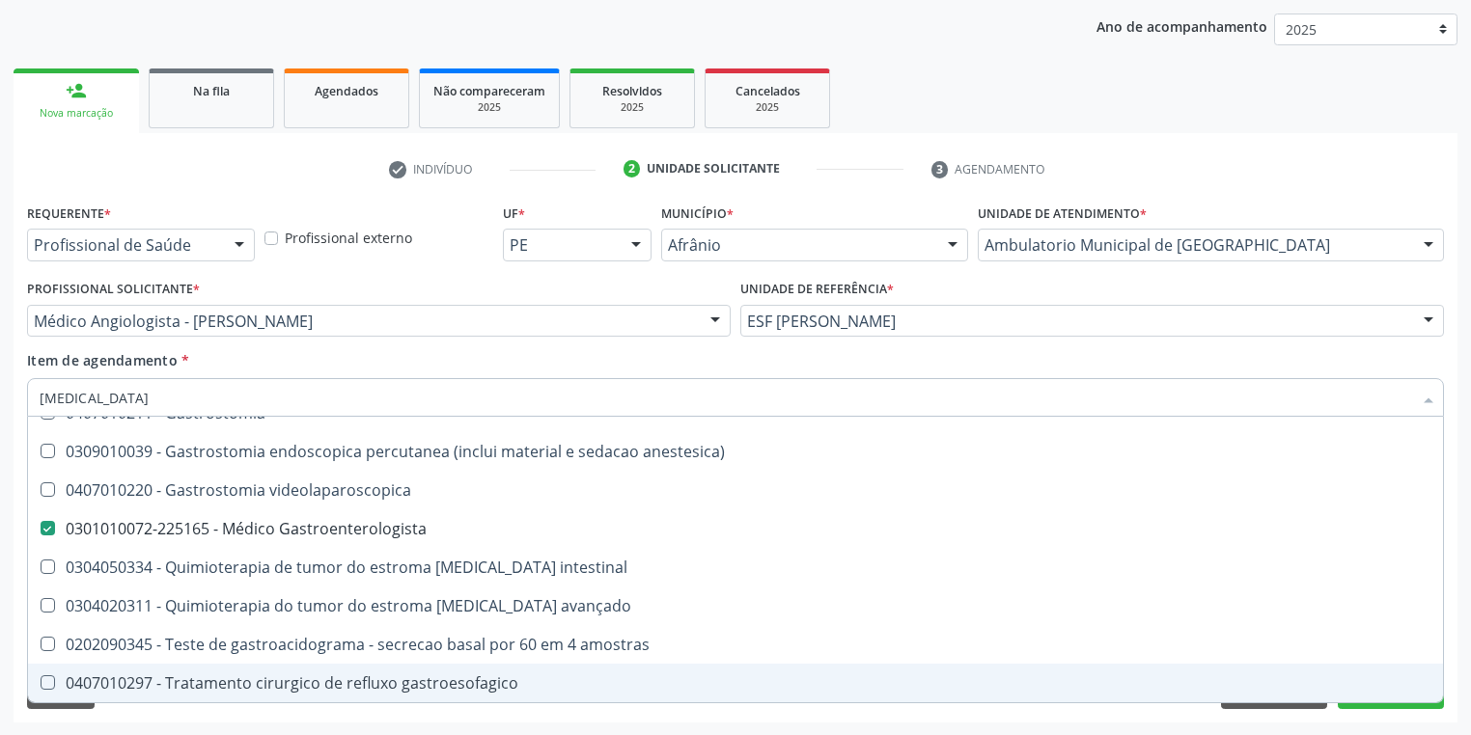
click at [139, 718] on div "Requerente * Profissional de Saúde Profissional de Saúde Paciente Nenhum result…" at bounding box center [736, 461] width 1444 height 524
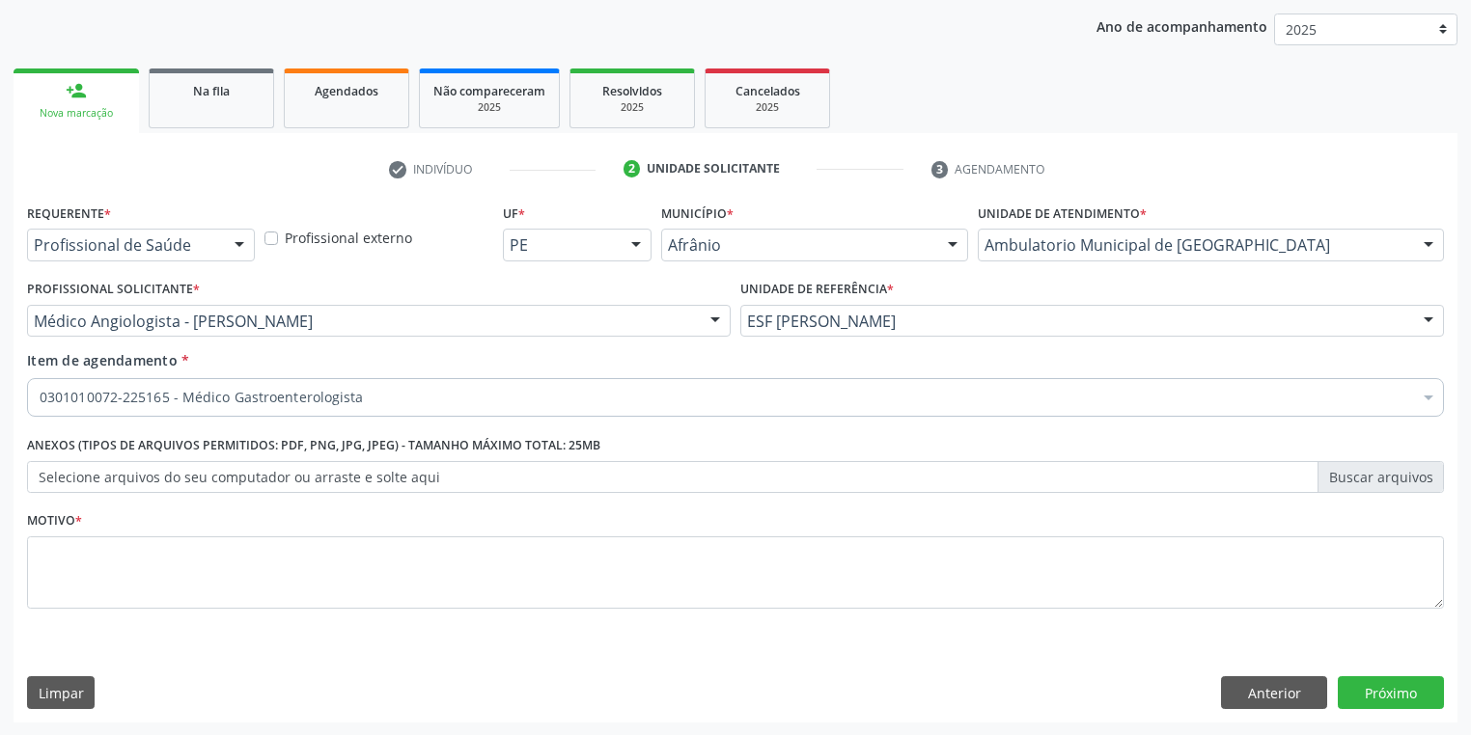
scroll to position [0, 0]
click at [100, 548] on textarea at bounding box center [735, 573] width 1417 height 73
type textarea "*"
click at [1393, 689] on button "Próximo" at bounding box center [1391, 693] width 106 height 33
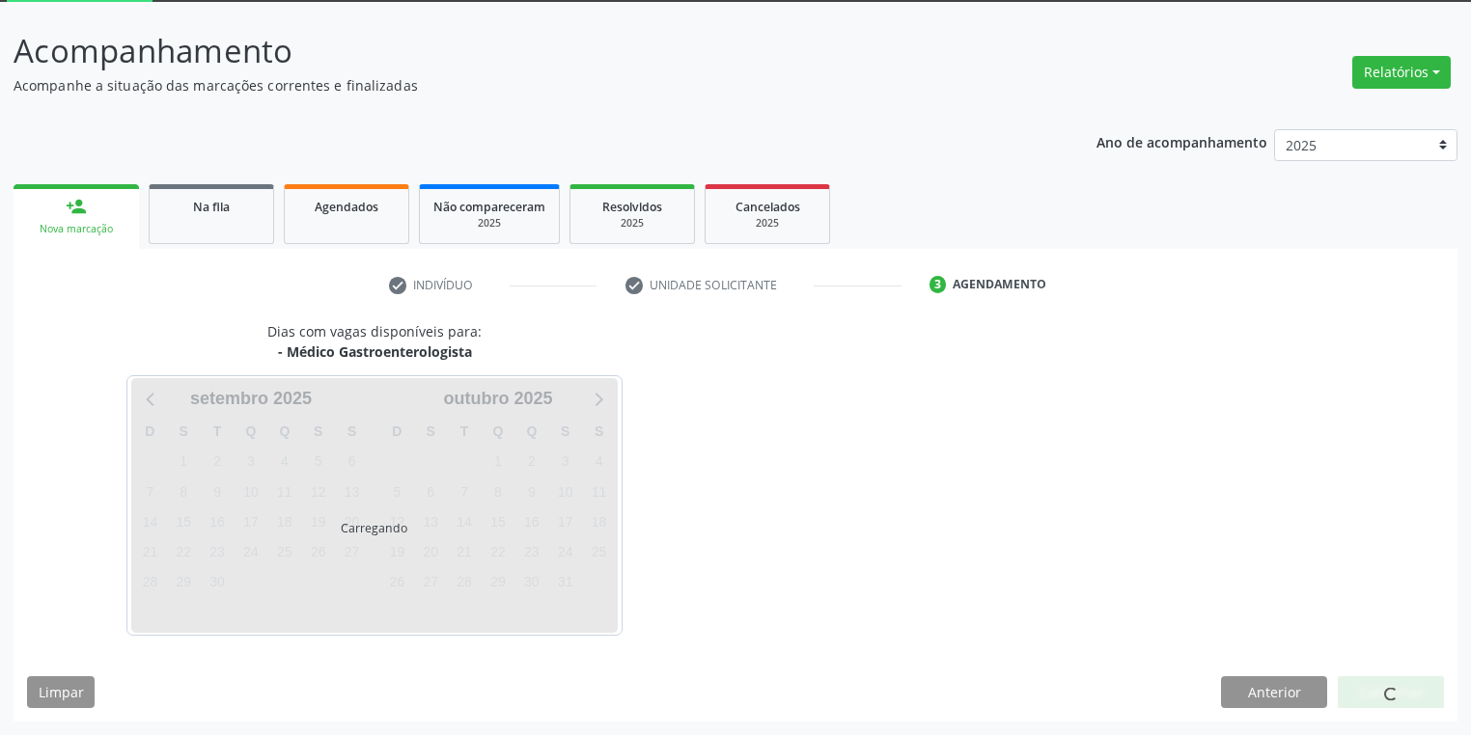
scroll to position [103, 0]
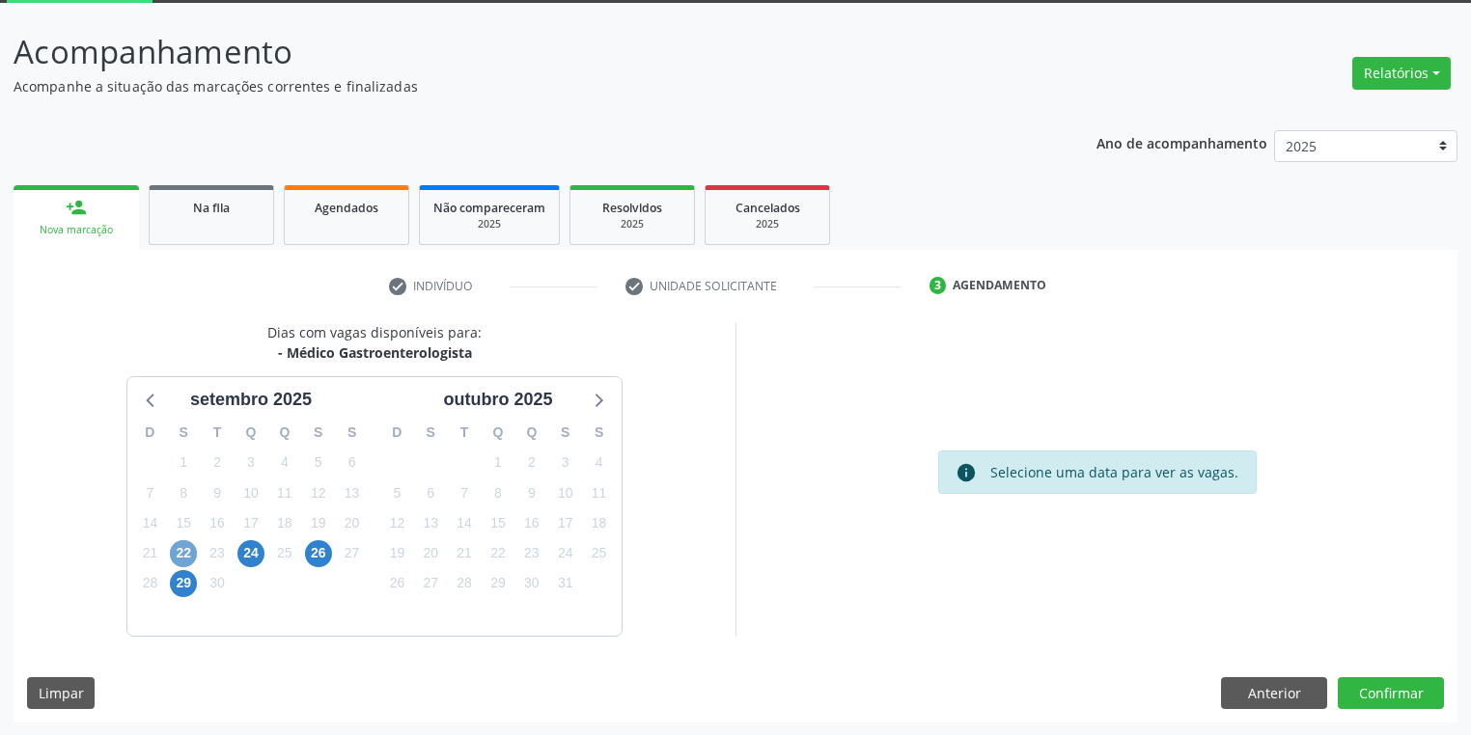
click at [182, 547] on span "22" at bounding box center [183, 553] width 27 height 27
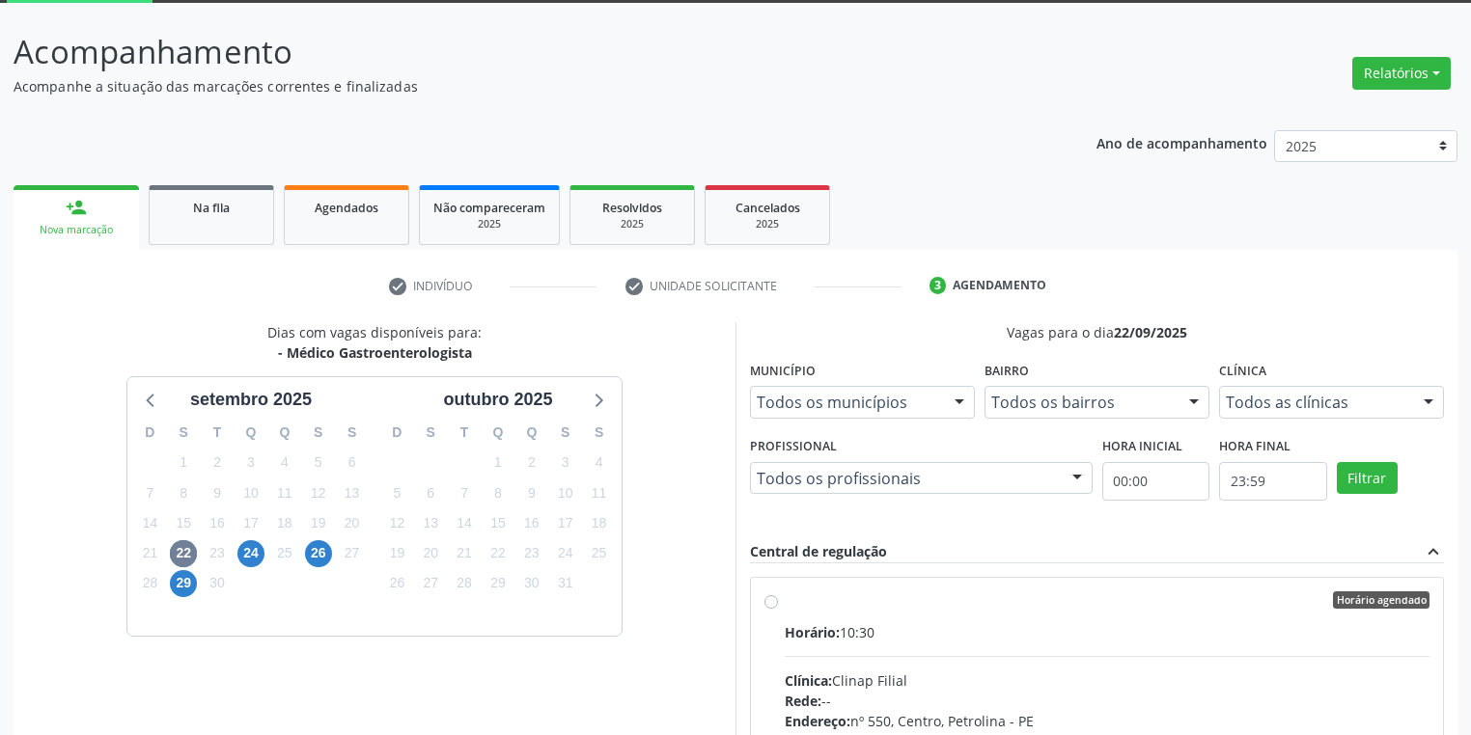
click at [933, 623] on div "Horário: 10:30" at bounding box center [1107, 633] width 645 height 20
click at [778, 609] on input "Horário agendado Horário: 10:30 Clínica: Clinap Filial Rede: -- Endereço: nº 55…" at bounding box center [771, 600] width 14 height 17
radio input "true"
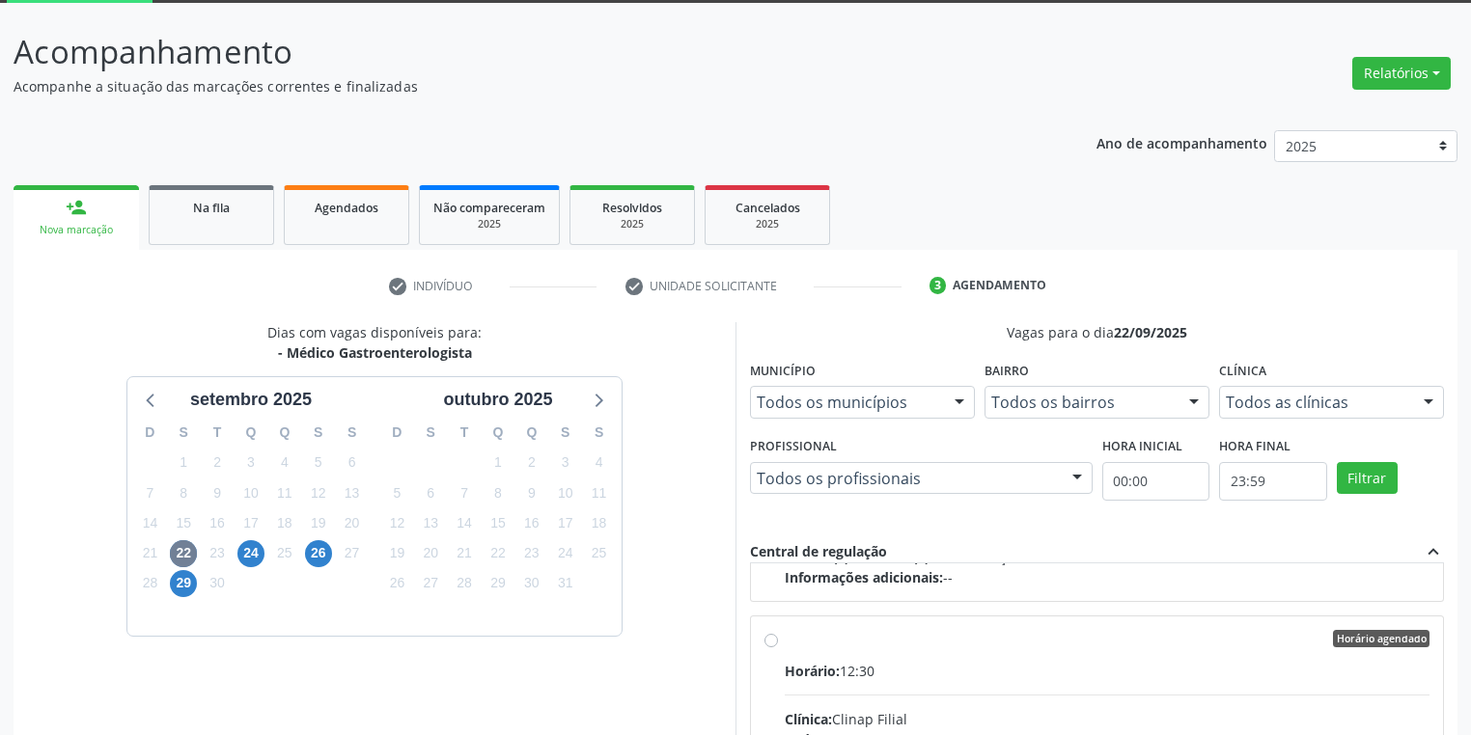
scroll to position [417, 0]
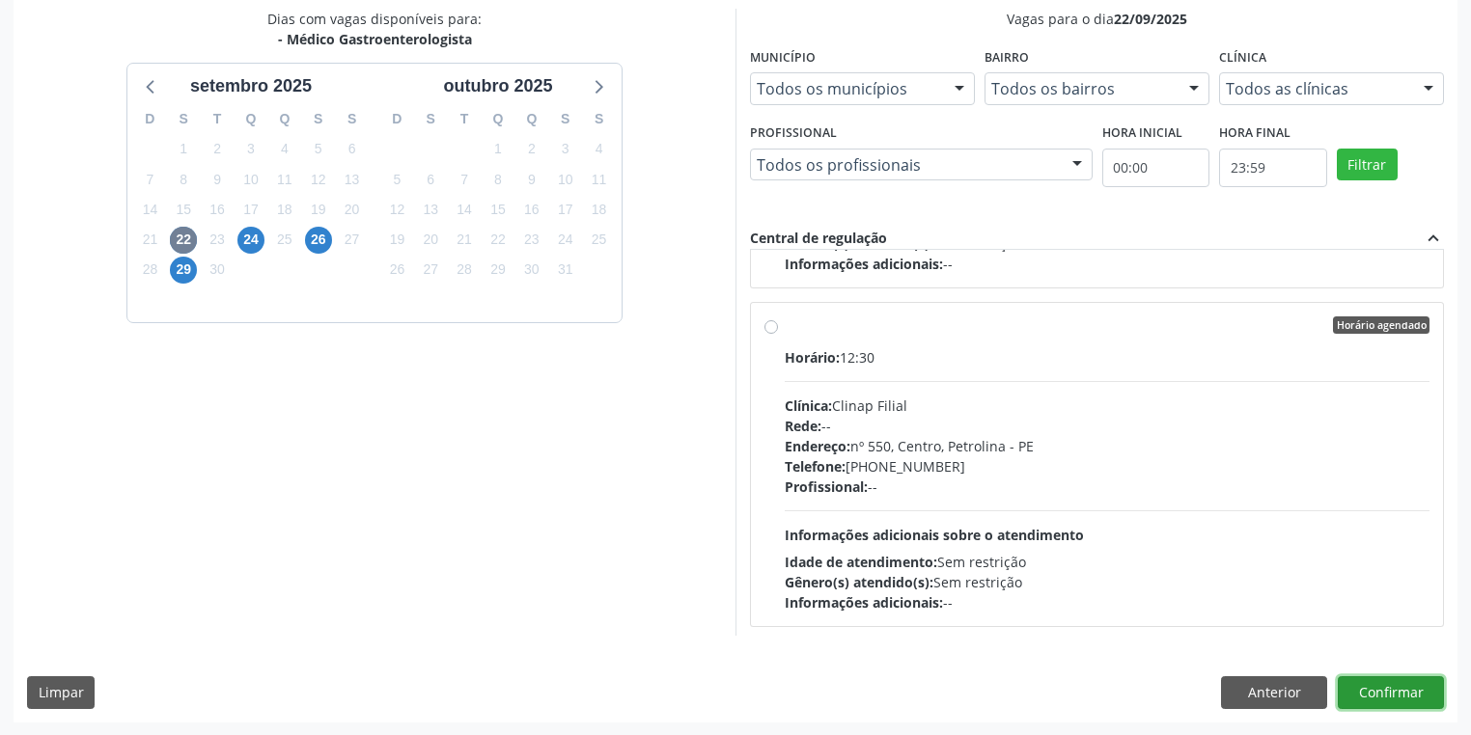
click at [1384, 687] on button "Confirmar" at bounding box center [1391, 693] width 106 height 33
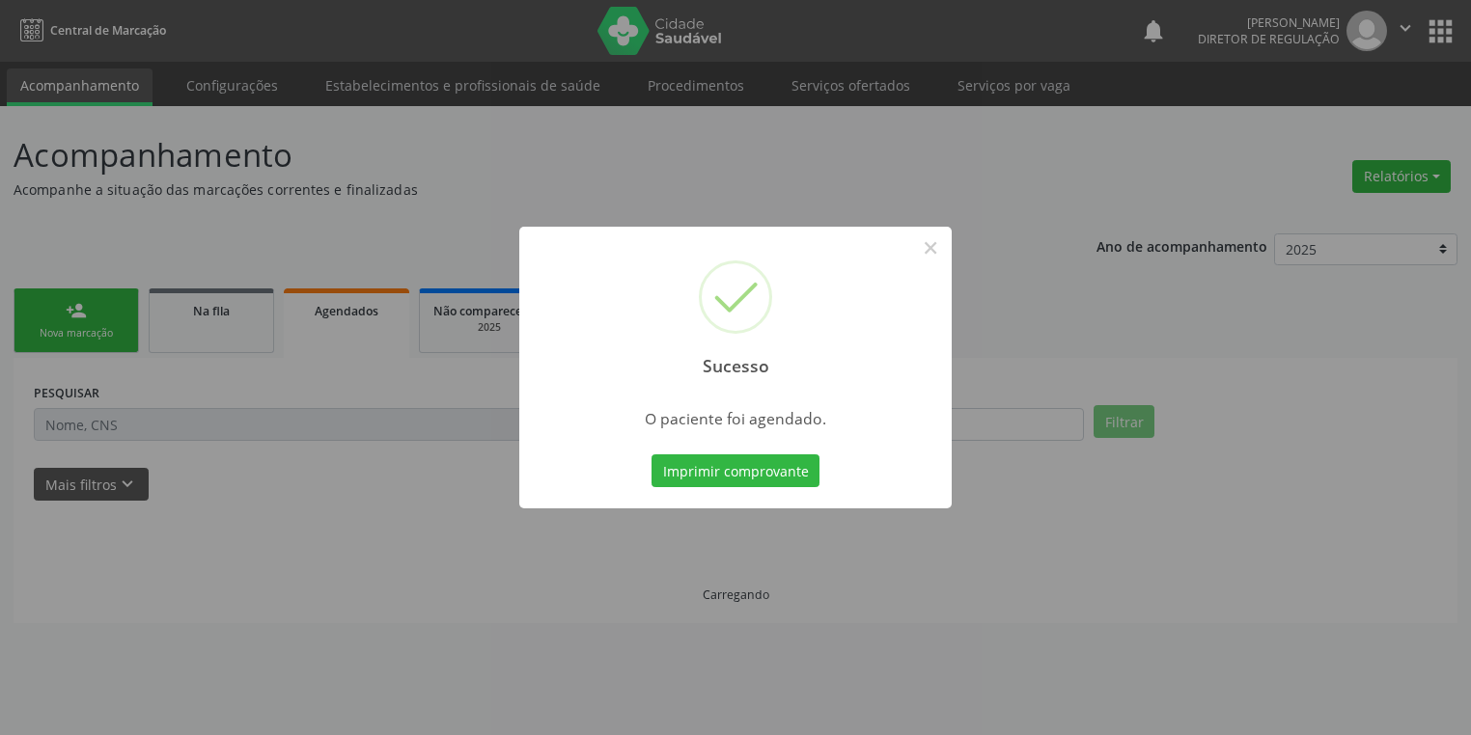
scroll to position [0, 0]
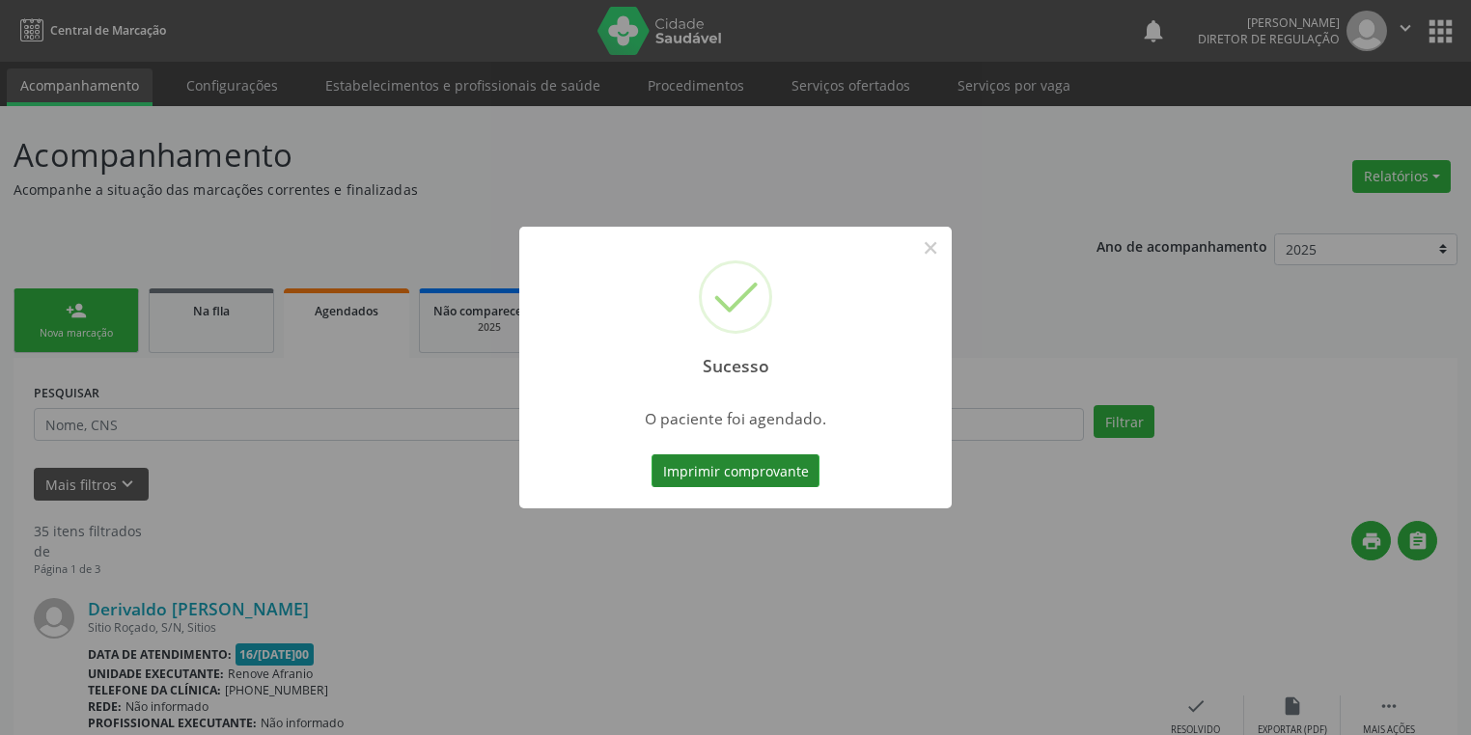
click at [737, 473] on button "Imprimir comprovante" at bounding box center [735, 471] width 168 height 33
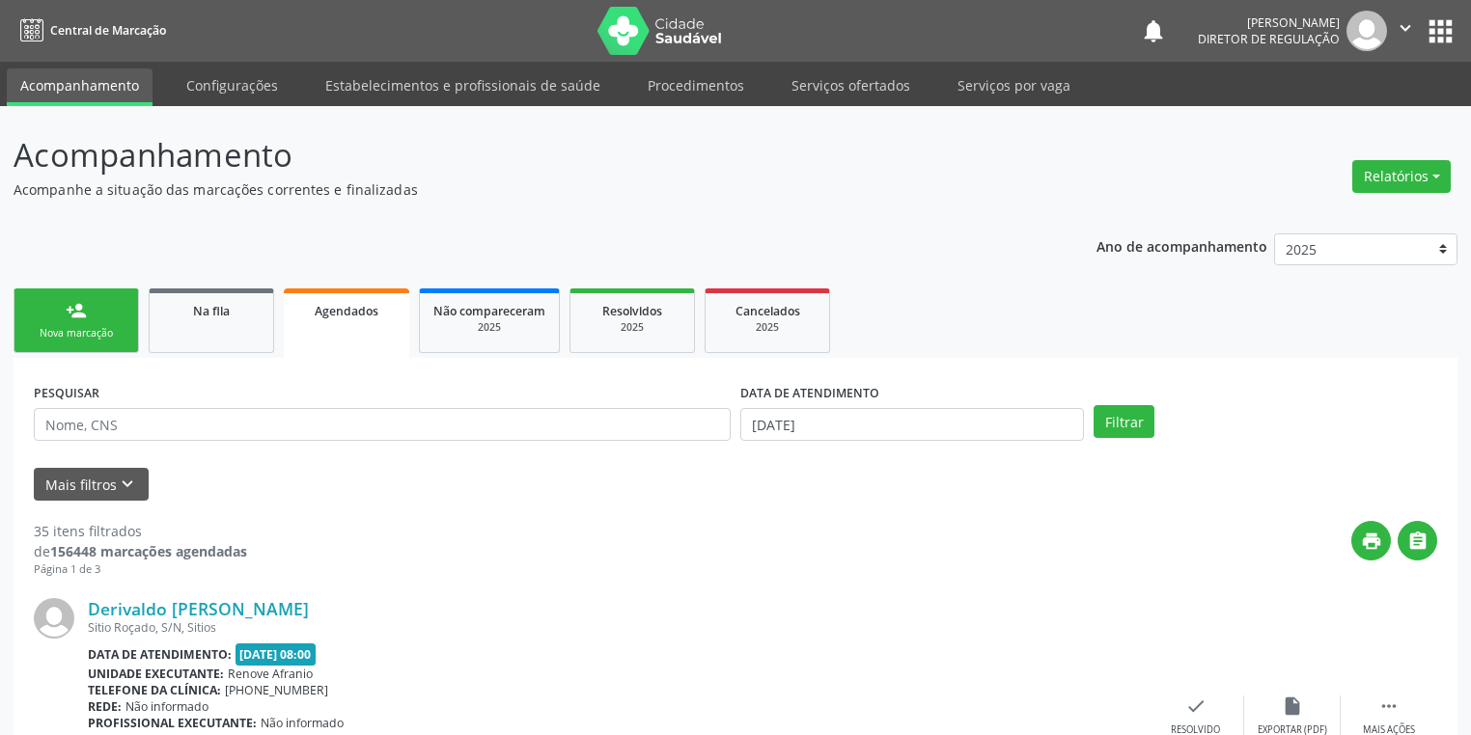
click at [105, 330] on div "Nova marcação" at bounding box center [76, 333] width 97 height 14
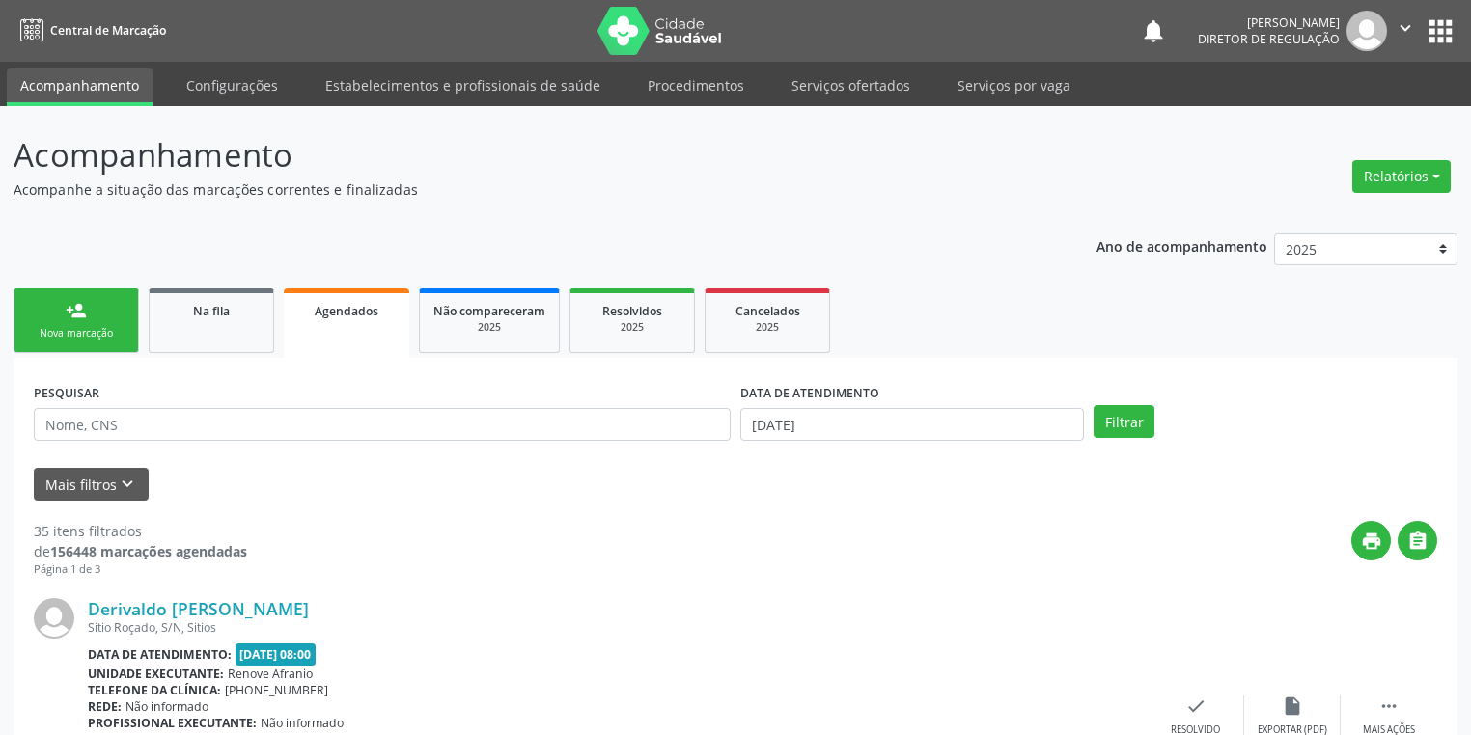
click at [105, 330] on div "Nova marcação" at bounding box center [76, 333] width 97 height 14
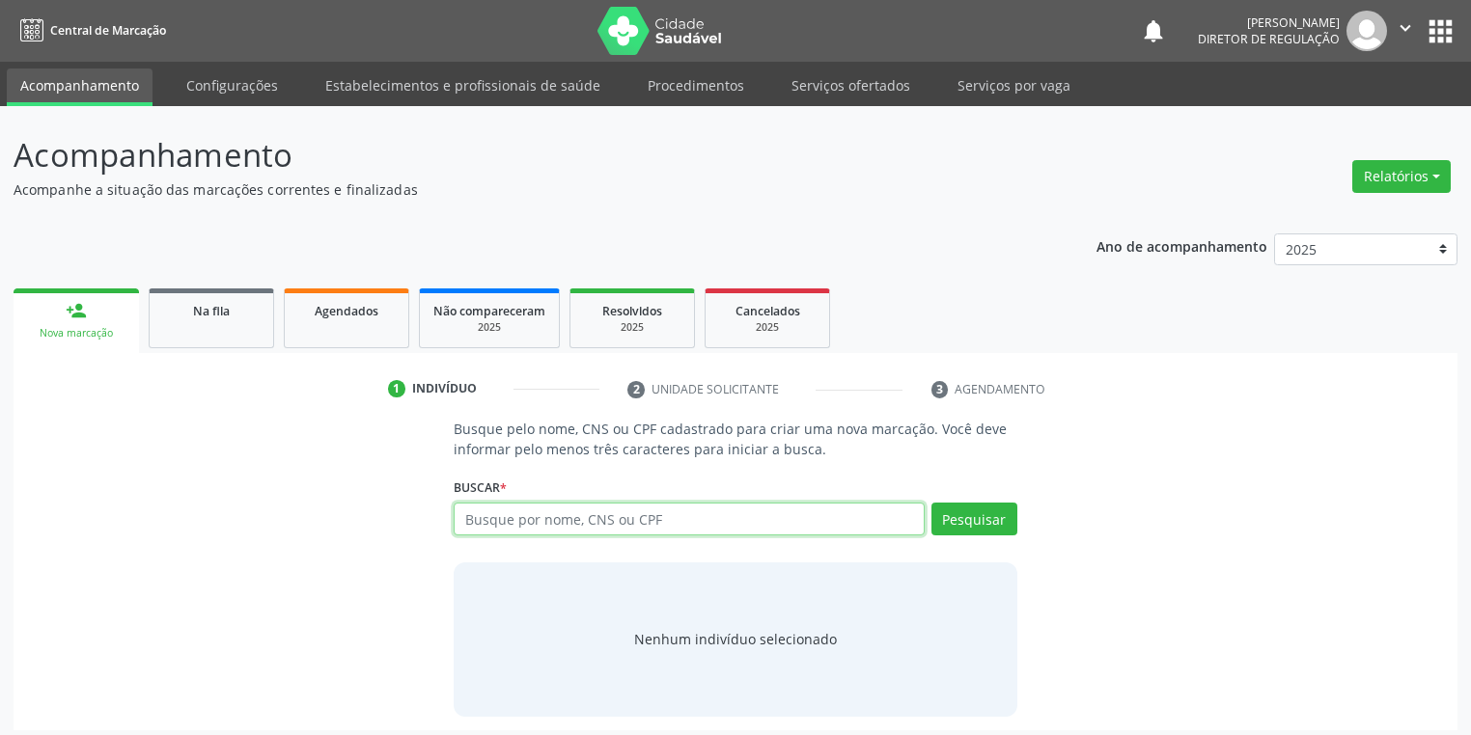
click at [540, 512] on input "text" at bounding box center [689, 519] width 471 height 33
type input "702400234004226"
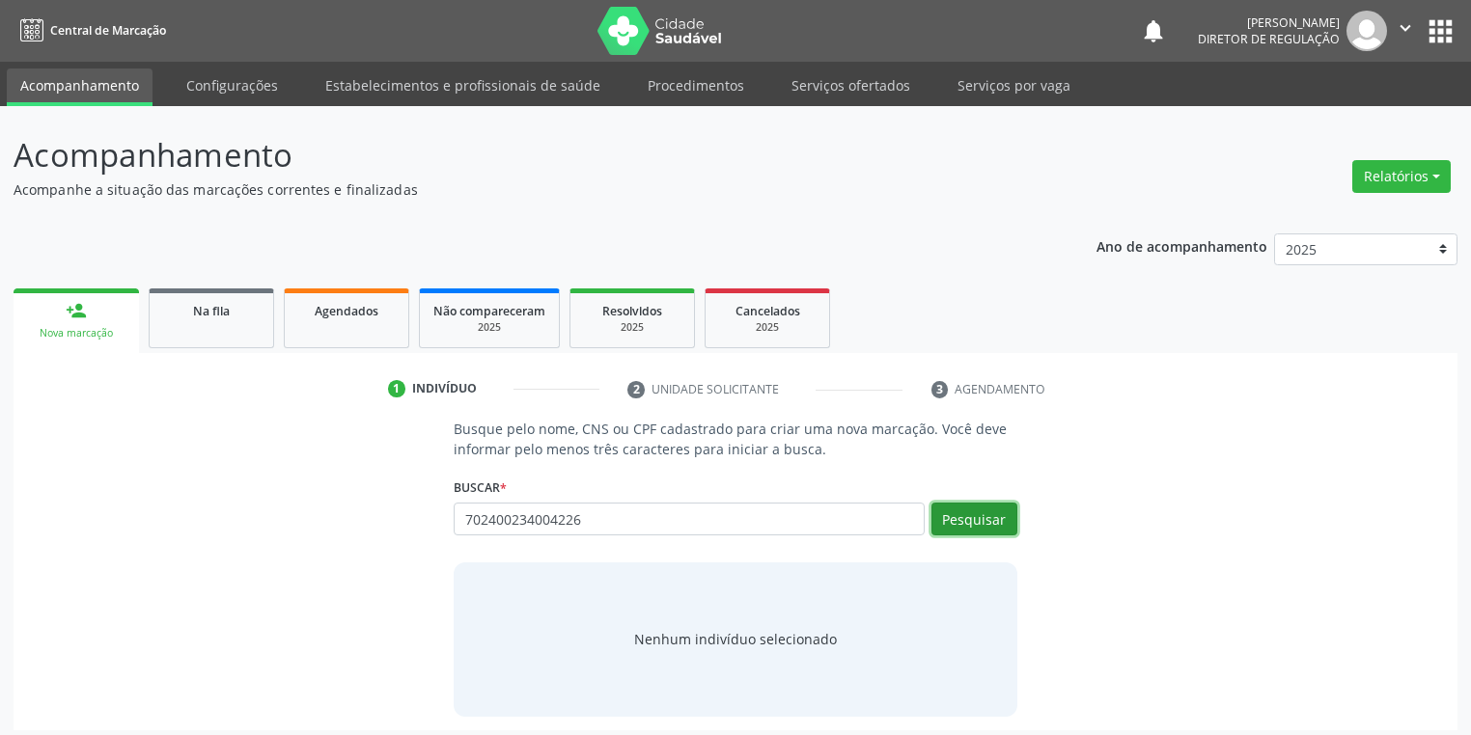
click at [965, 516] on button "Pesquisar" at bounding box center [974, 519] width 86 height 33
click at [710, 629] on div "Nenhum indivíduo selecionado" at bounding box center [735, 639] width 203 height 20
click at [722, 643] on div "Nenhum indivíduo selecionado" at bounding box center [735, 639] width 203 height 20
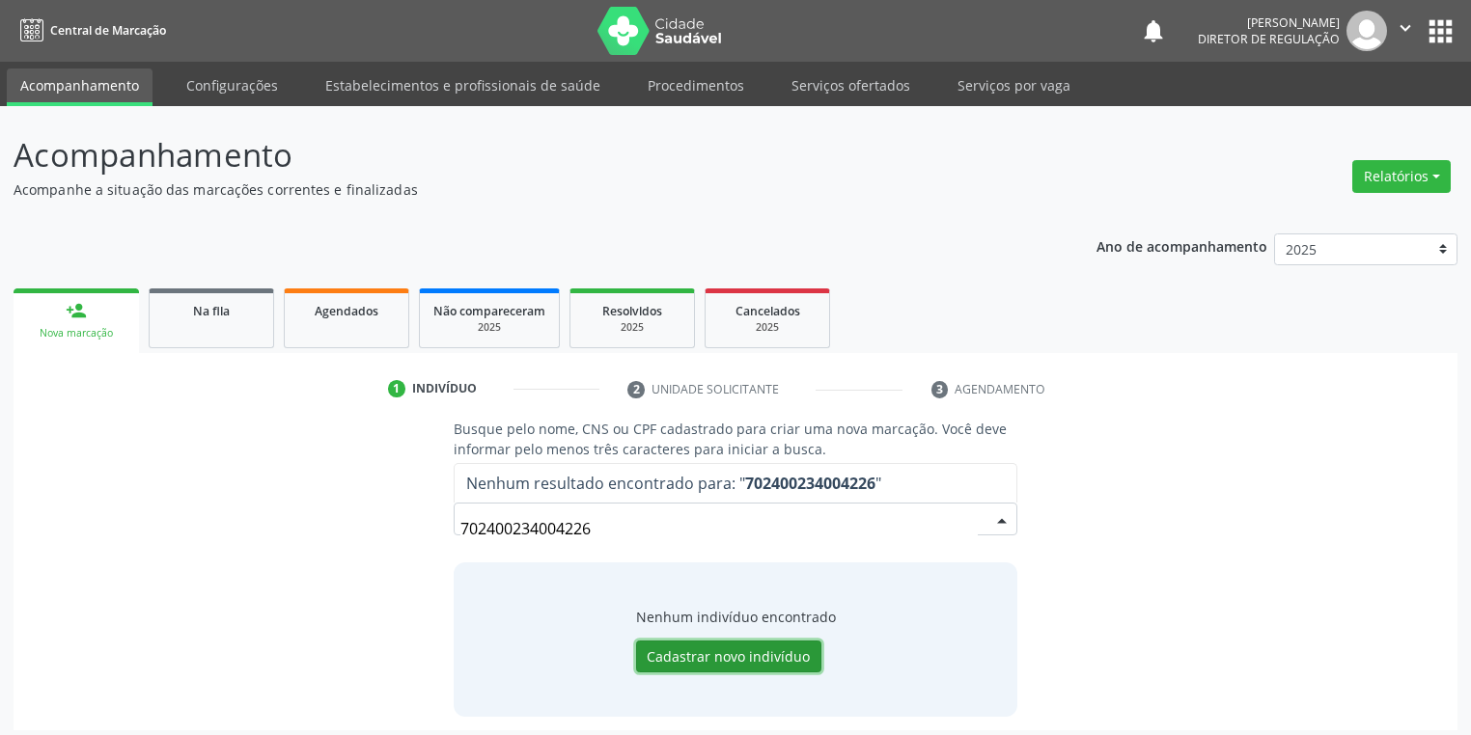
click at [734, 651] on button "Cadastrar novo indivíduo" at bounding box center [728, 657] width 185 height 33
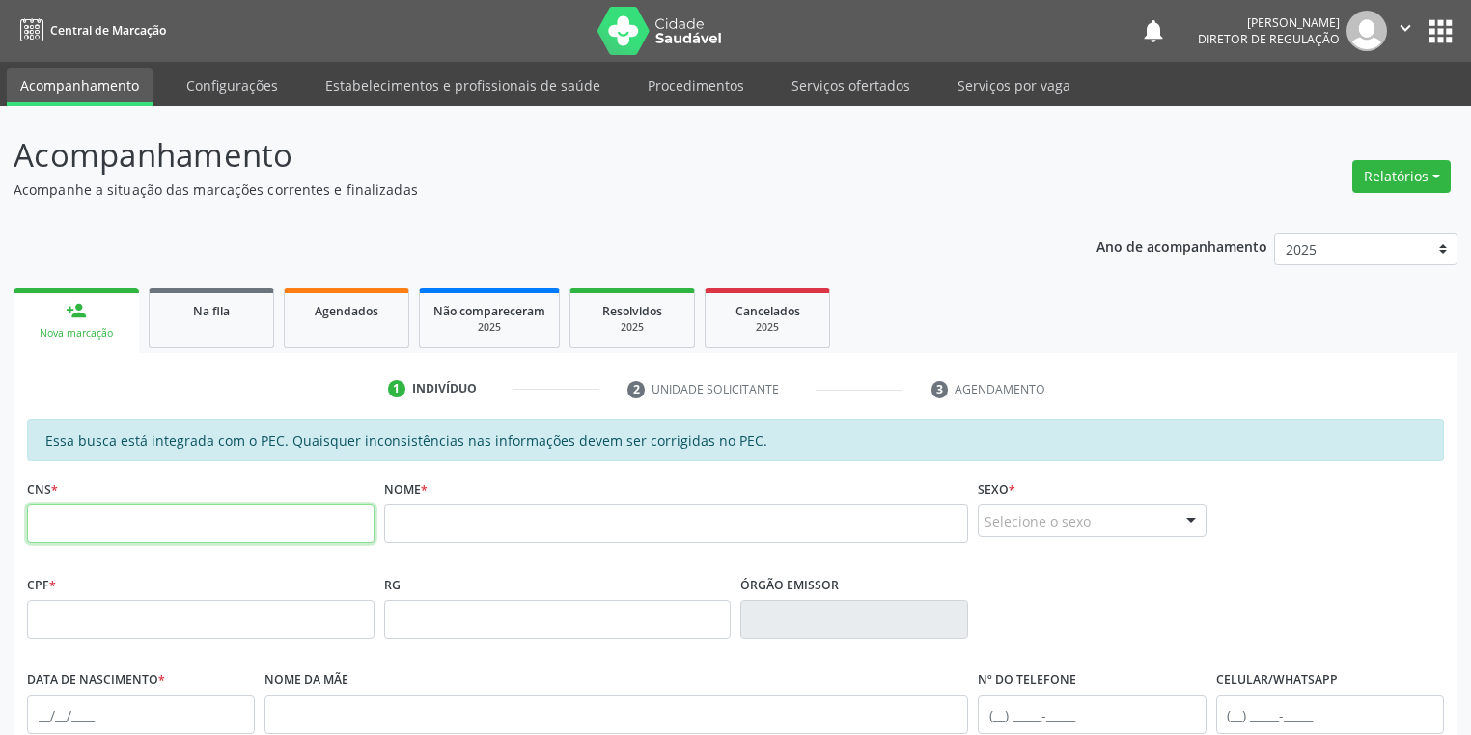
click at [203, 528] on input "text" at bounding box center [200, 524] width 347 height 39
click at [232, 522] on input "702" at bounding box center [200, 524] width 347 height 39
type input "7"
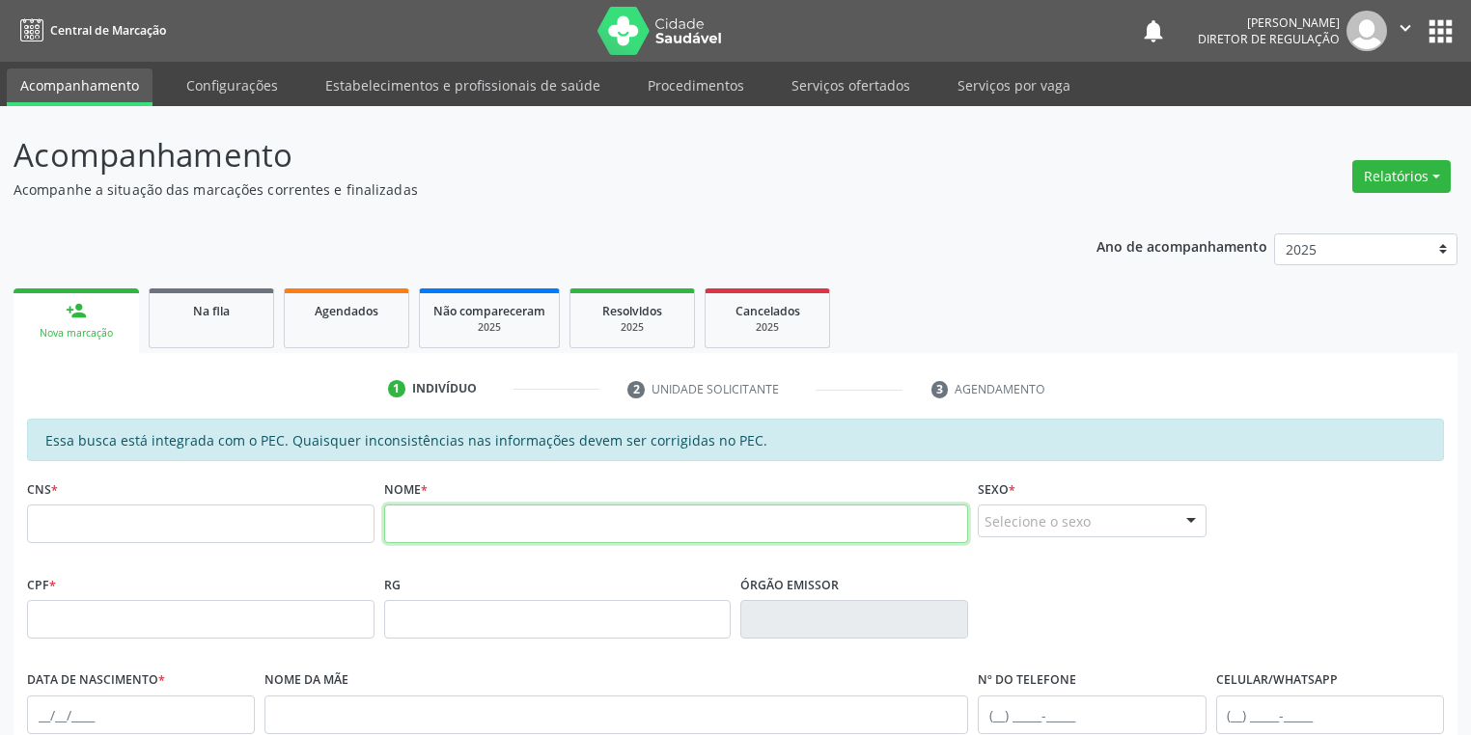
click at [432, 515] on input "text" at bounding box center [676, 524] width 585 height 39
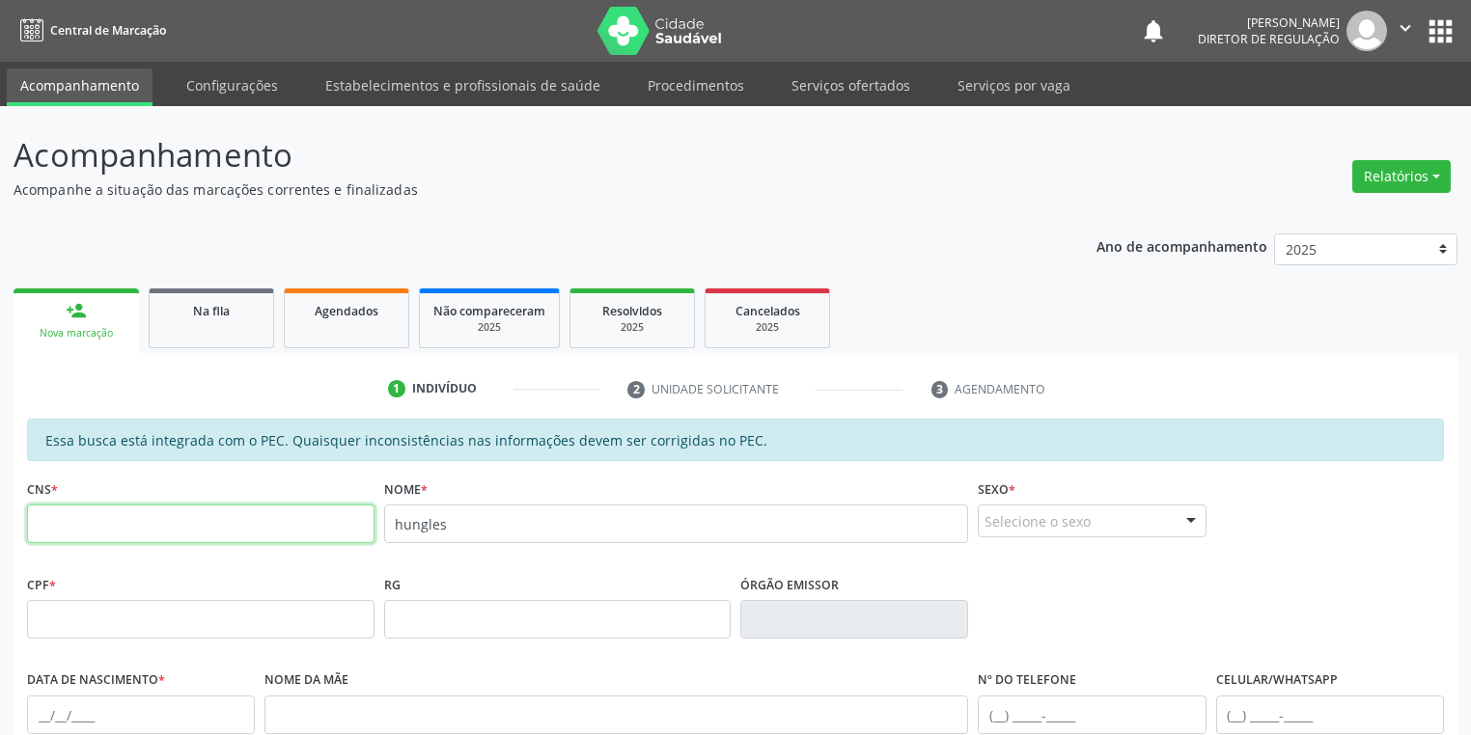
click at [301, 529] on input "text" at bounding box center [200, 524] width 347 height 39
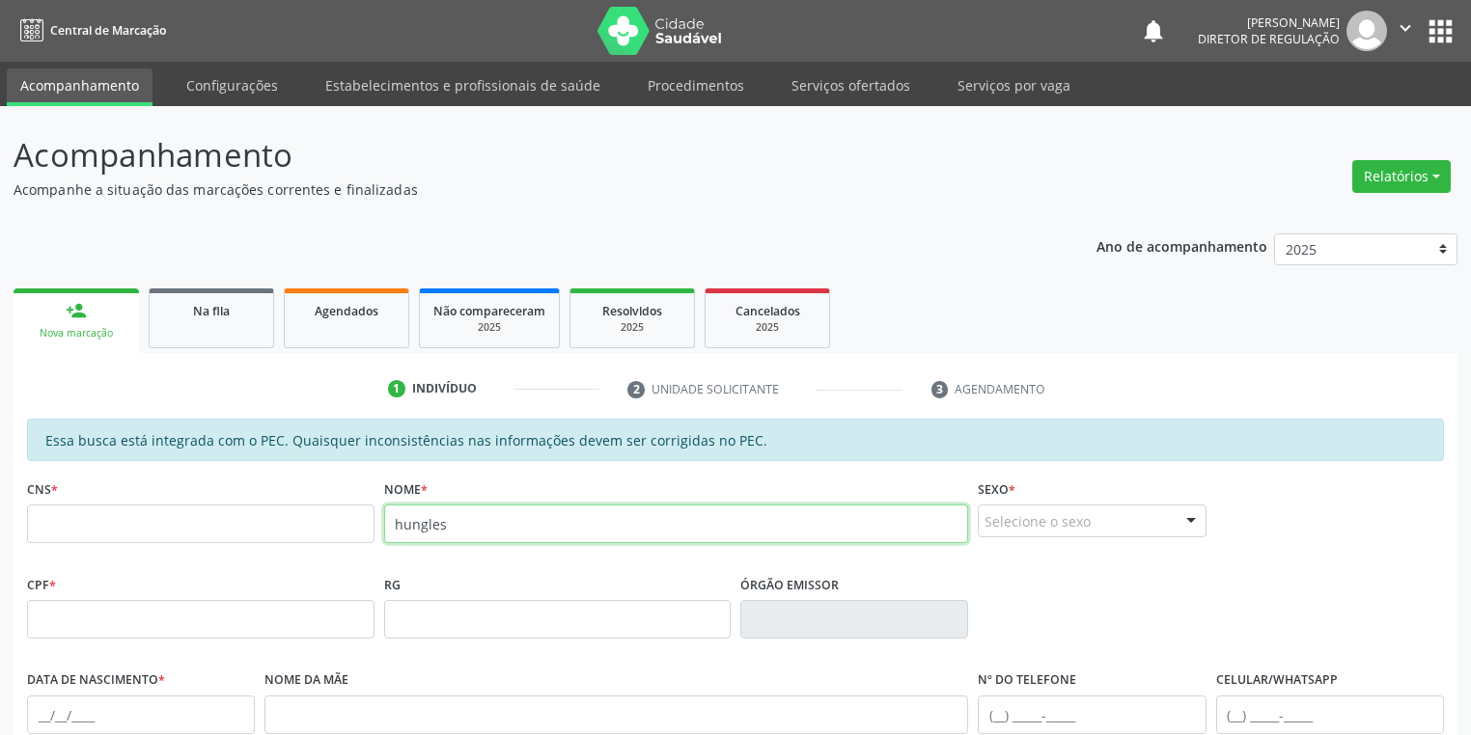
click at [478, 521] on input "hungles" at bounding box center [676, 524] width 585 height 39
type input "h"
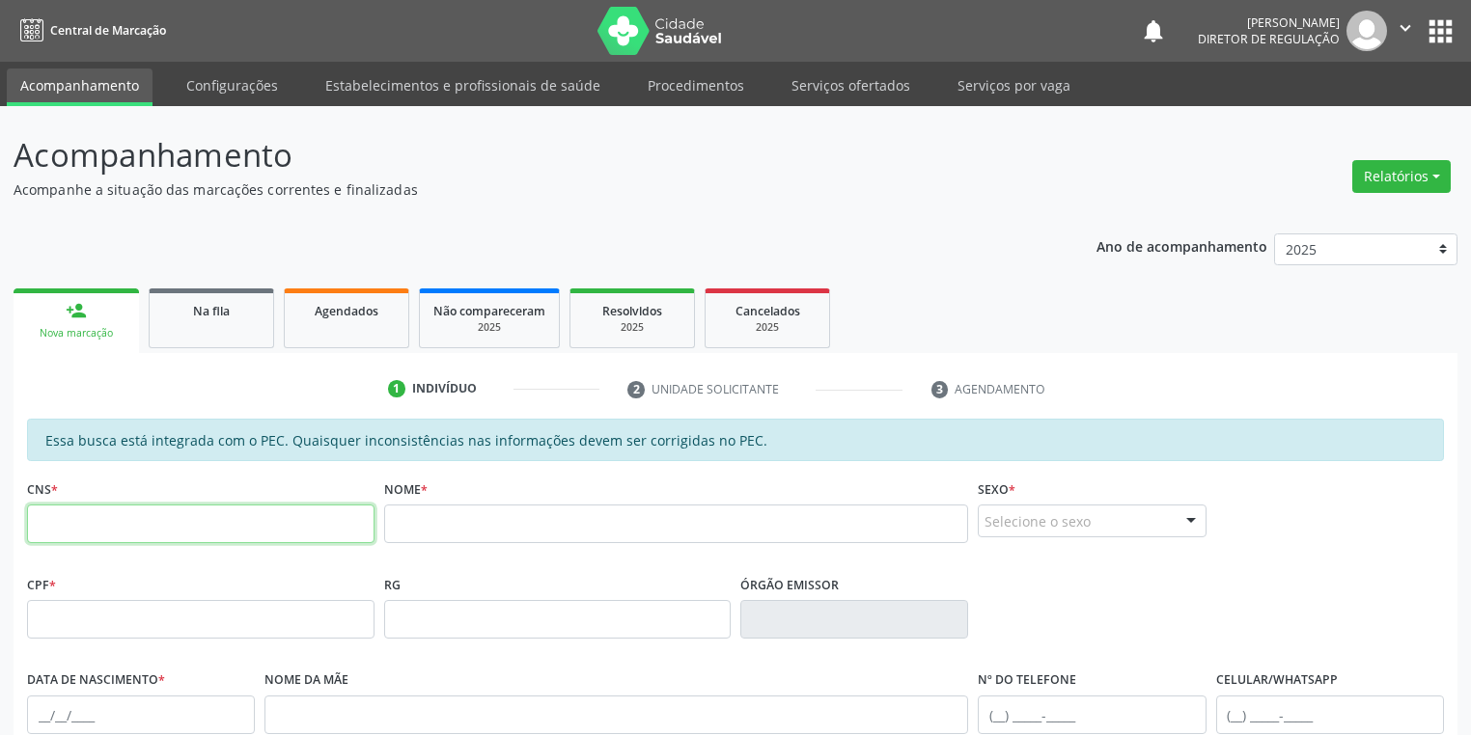
click at [309, 521] on input "text" at bounding box center [200, 524] width 347 height 39
type input "702 9005 3400 4226"
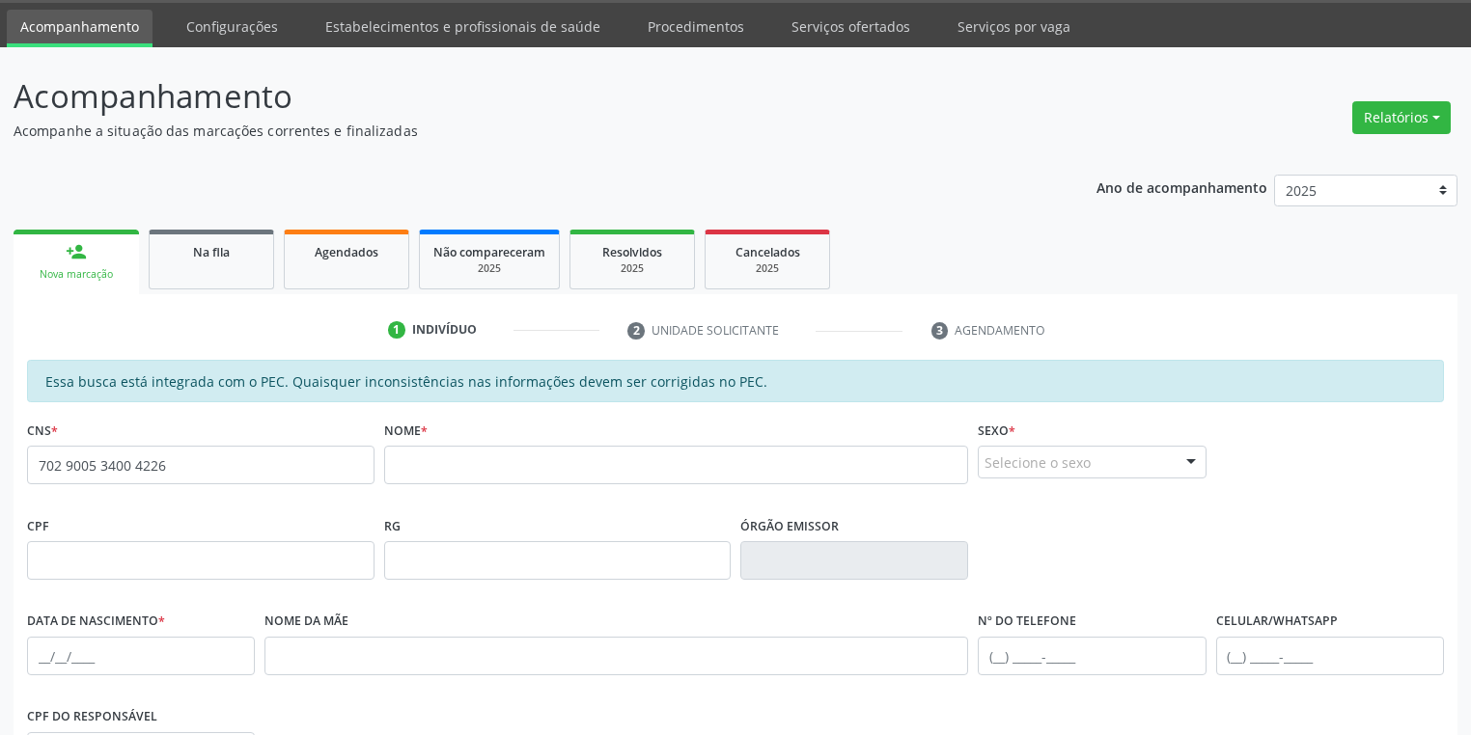
scroll to position [77, 0]
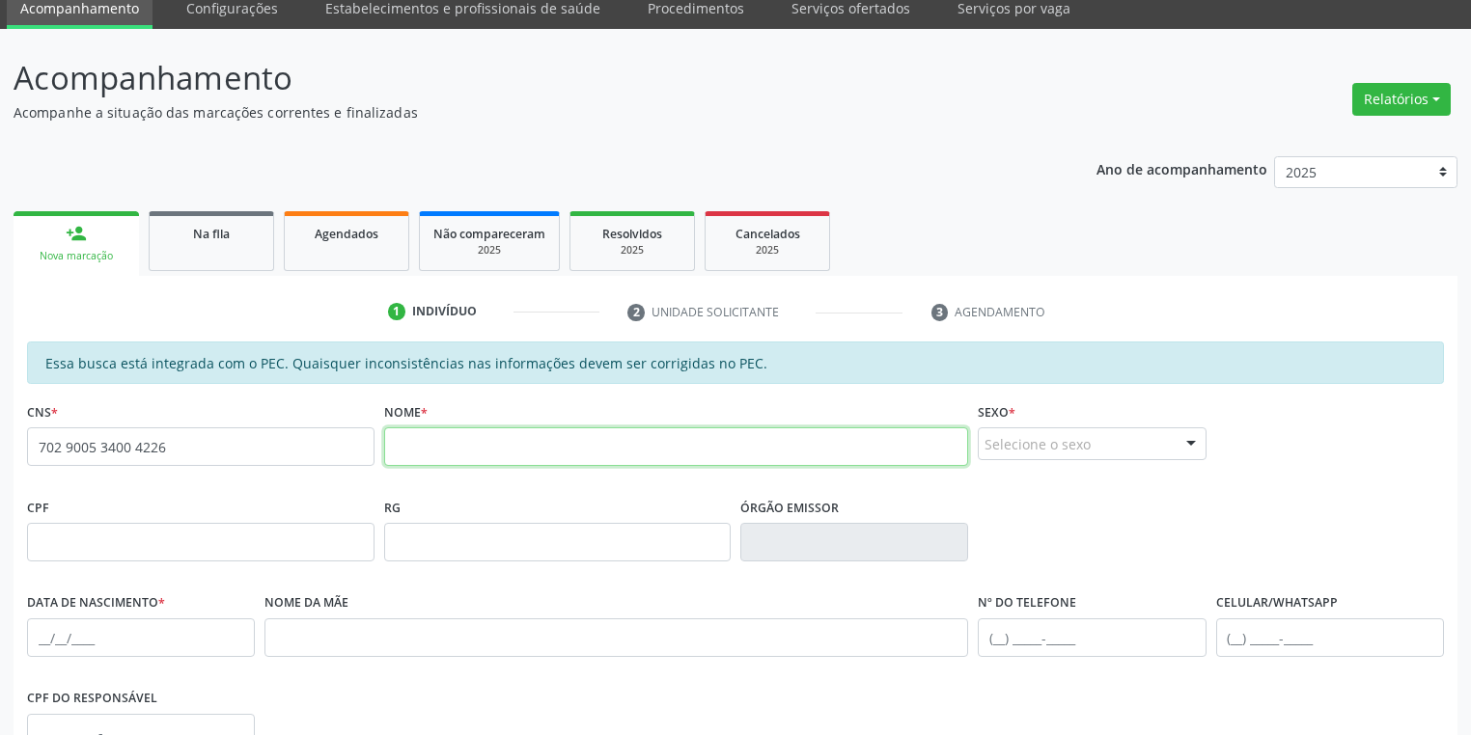
click at [446, 447] on input "text" at bounding box center [676, 447] width 585 height 39
type input "hungles vandla pereira"
click at [1010, 453] on div "Selecione o sexo" at bounding box center [1092, 444] width 228 height 33
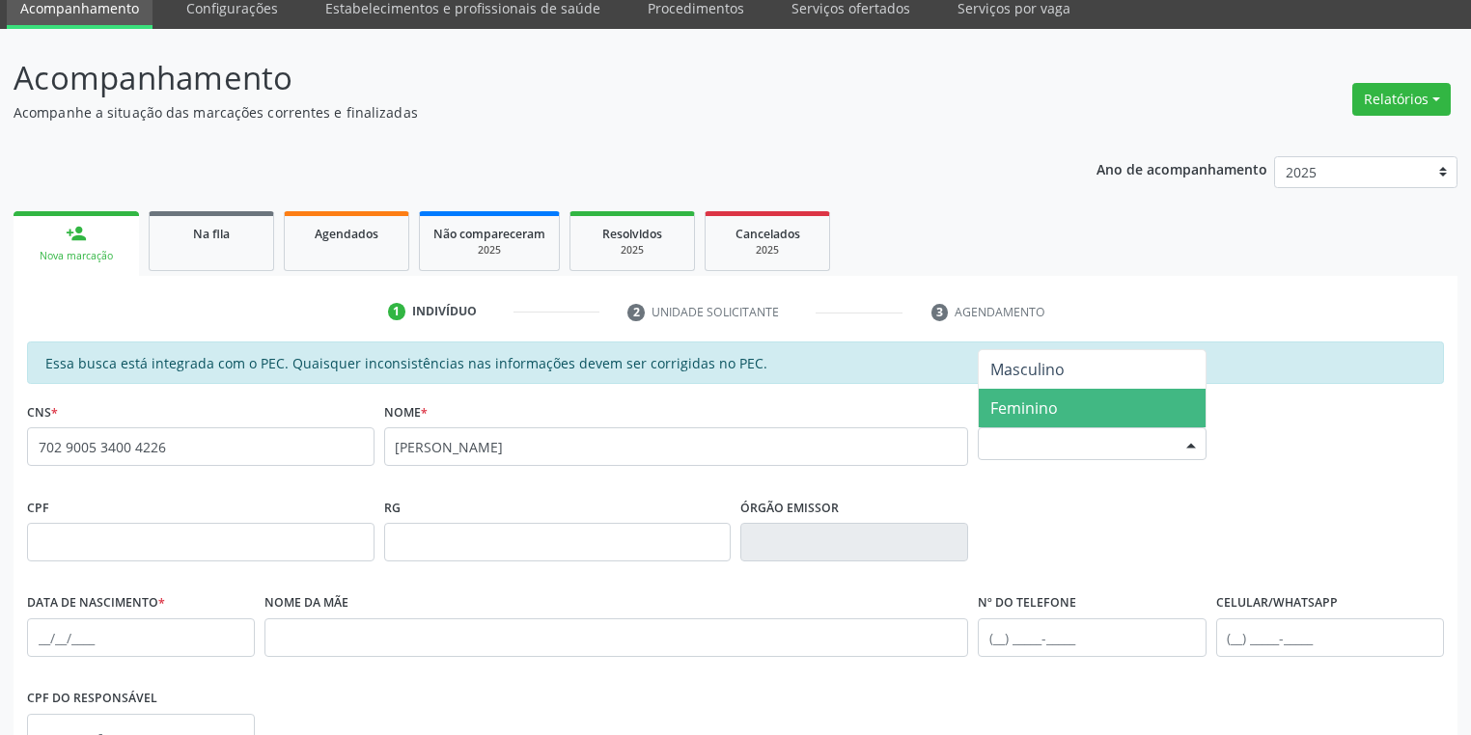
click at [1011, 413] on span "Feminino" at bounding box center [1024, 408] width 68 height 21
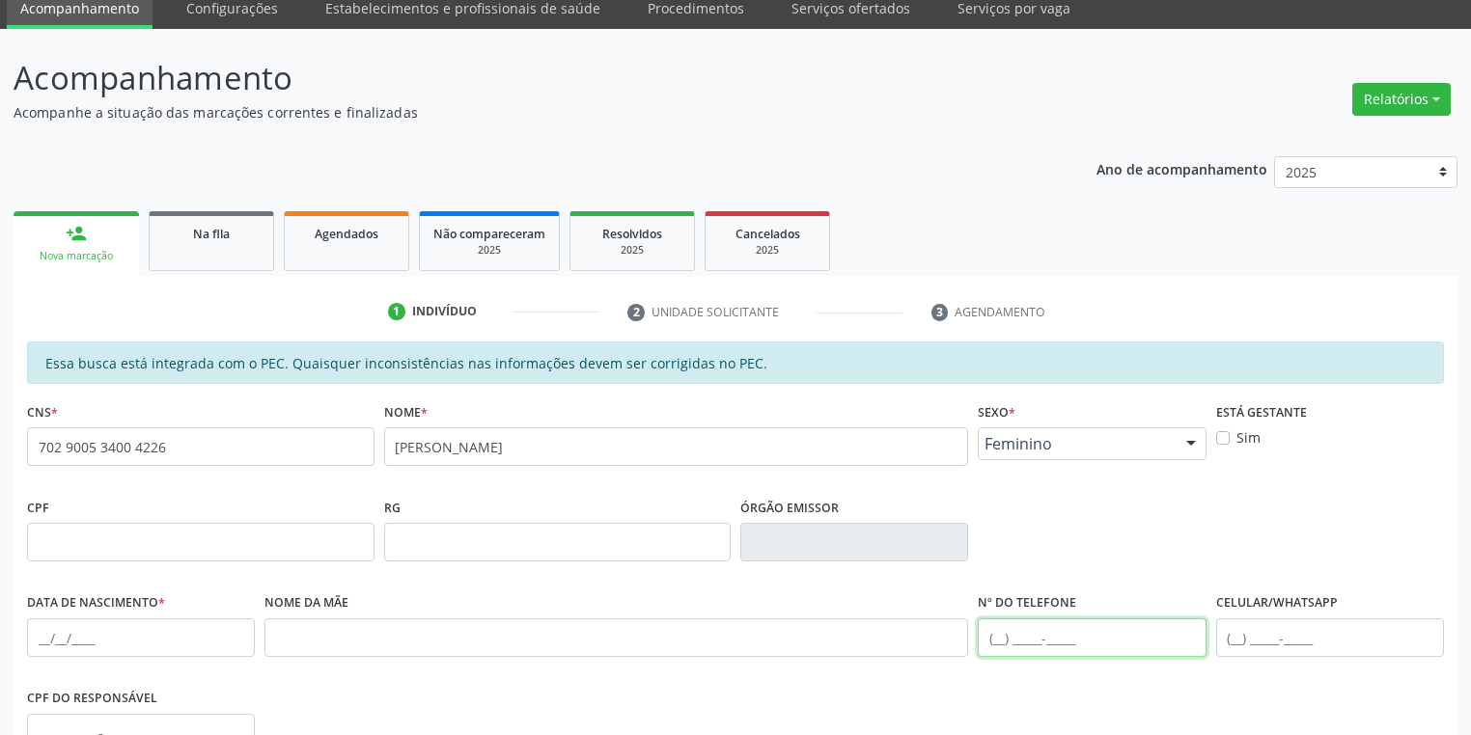
click at [1010, 637] on input "text" at bounding box center [1092, 638] width 228 height 39
type input "(87) 8139-6227"
click at [43, 629] on input "text" at bounding box center [141, 638] width 228 height 39
type input "20/02/1977"
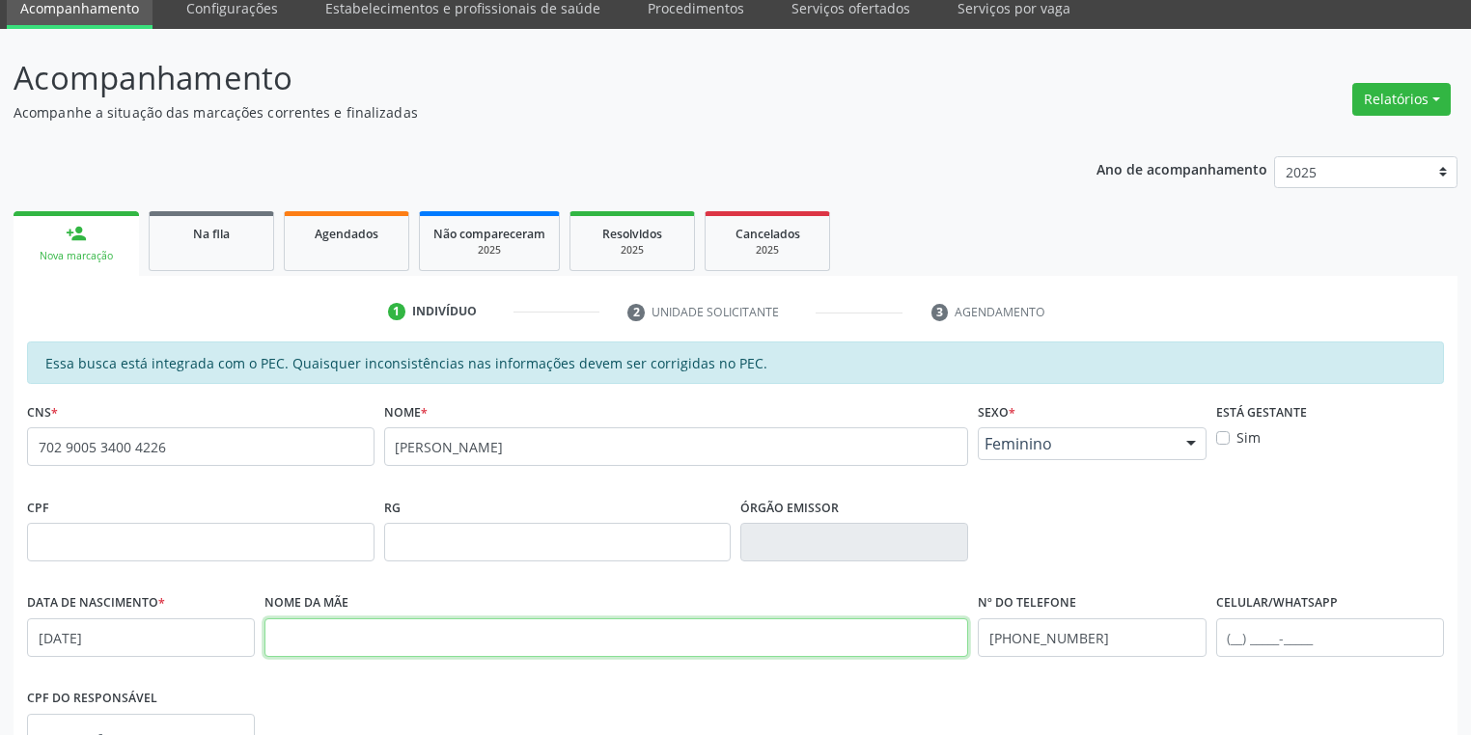
click at [269, 645] on input "text" at bounding box center [616, 638] width 704 height 39
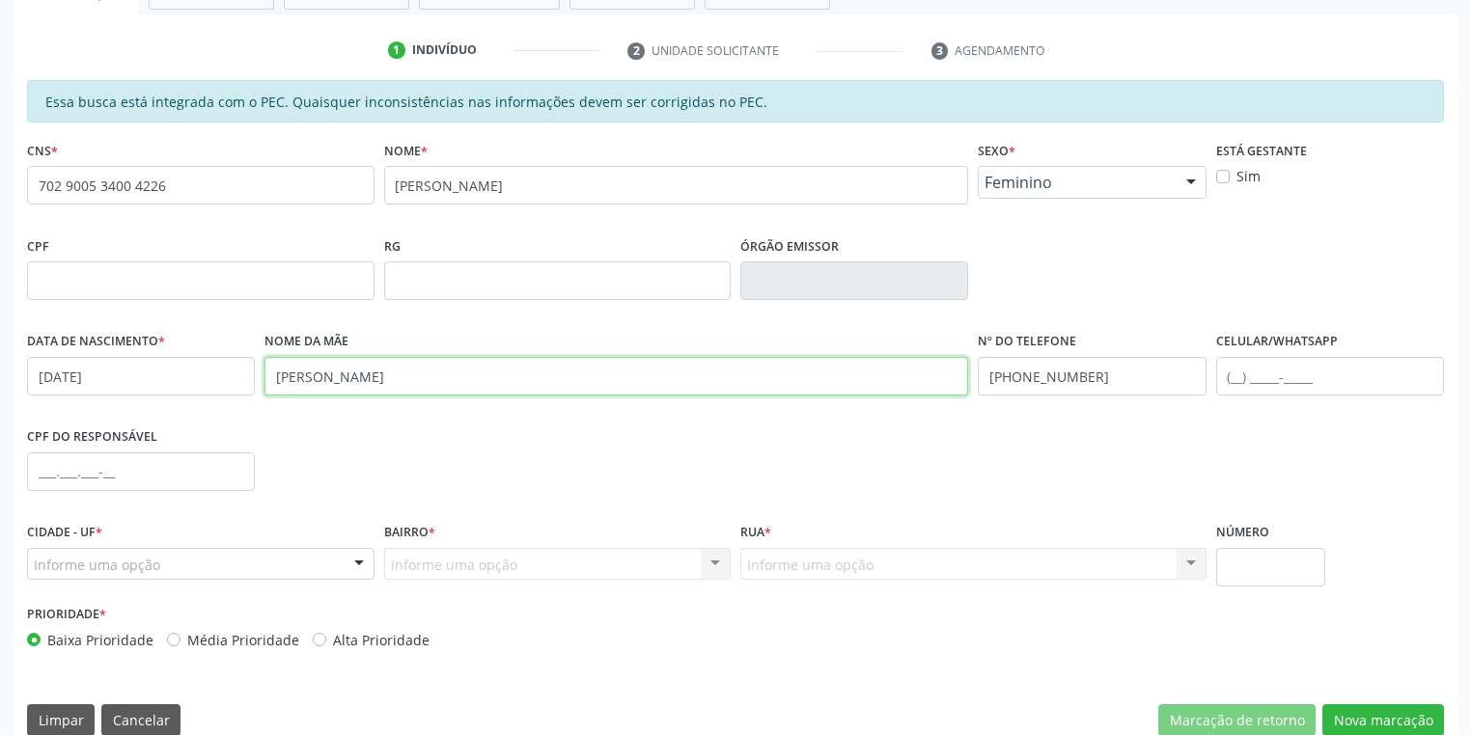
scroll to position [366, 0]
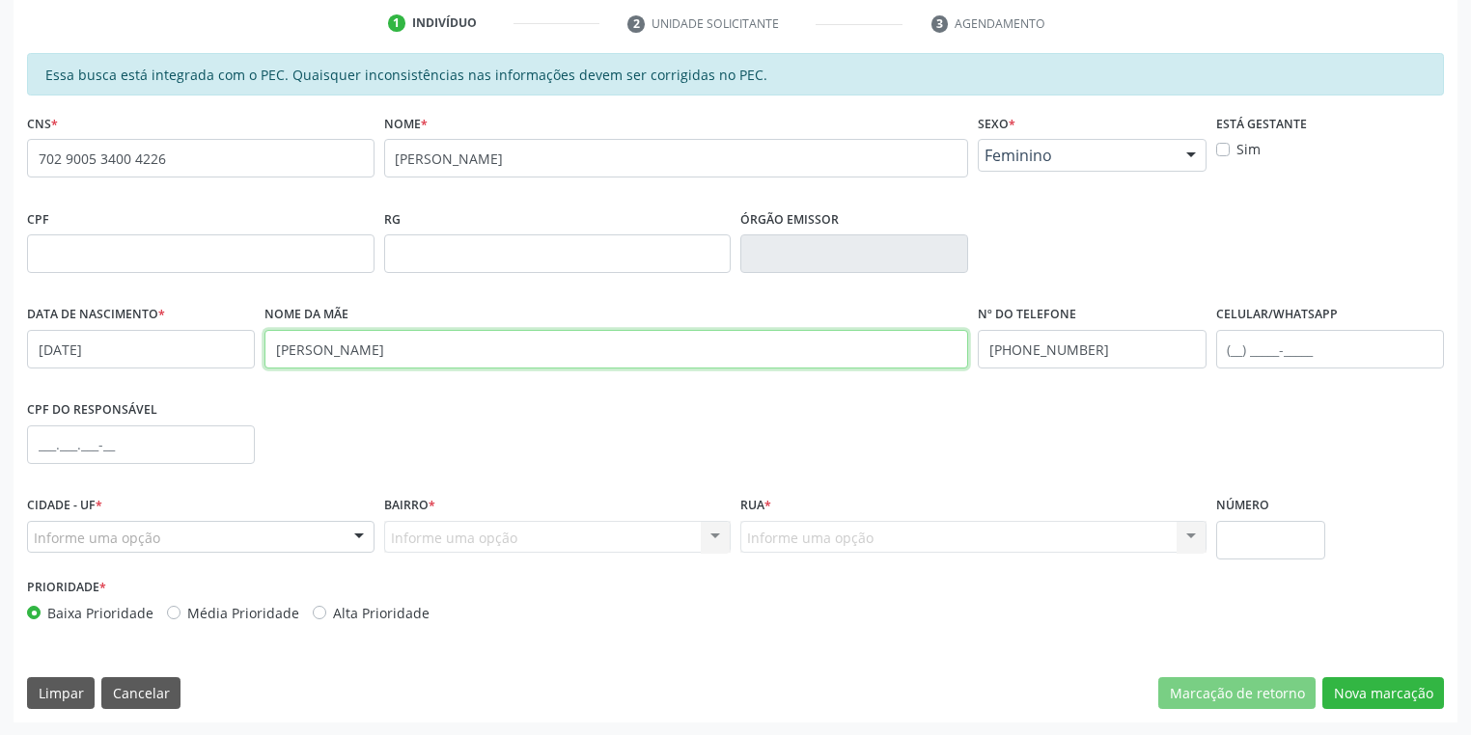
type input "francisca benta"
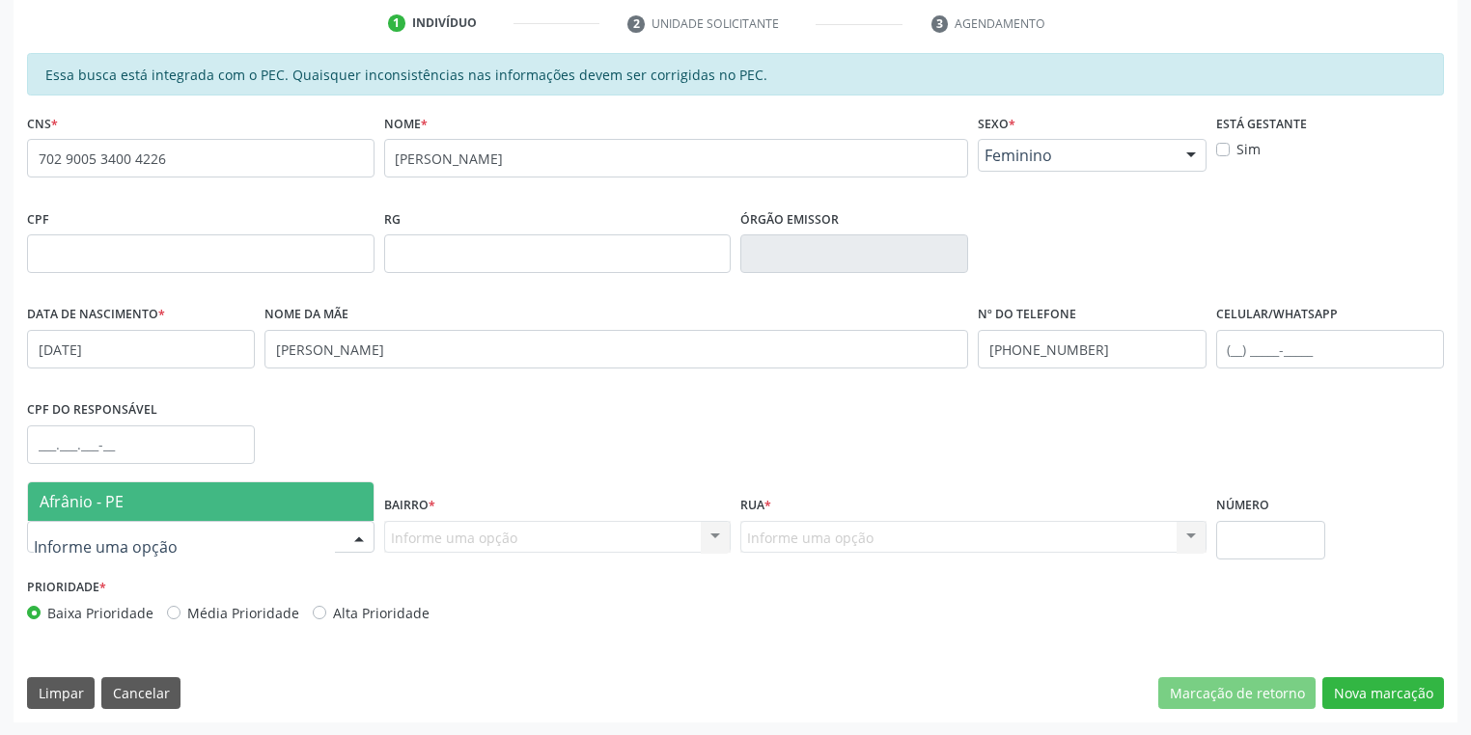
click at [73, 505] on span "Afrânio - PE" at bounding box center [82, 501] width 84 height 21
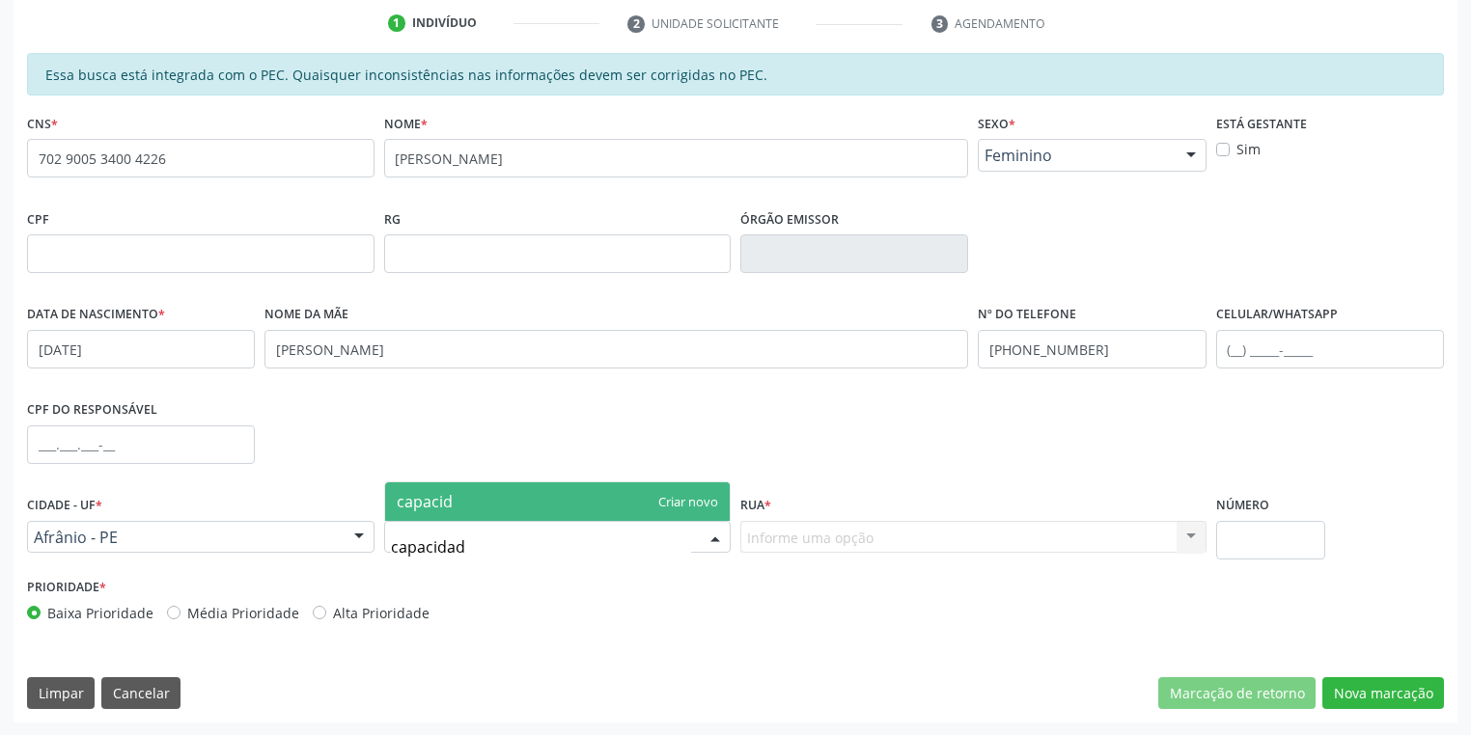
type input "capacidade"
click at [448, 498] on span "capacidade" at bounding box center [438, 501] width 83 height 21
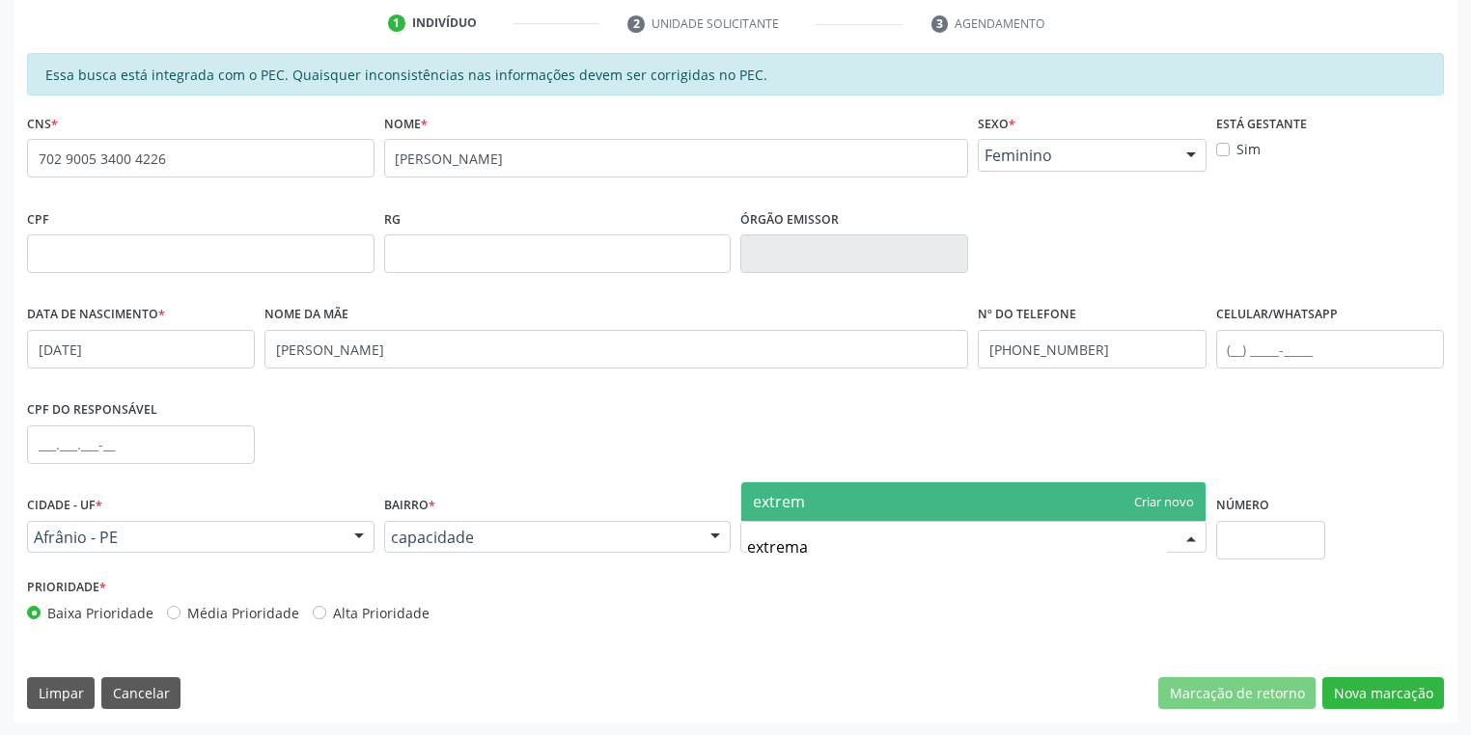
type input "extrema"
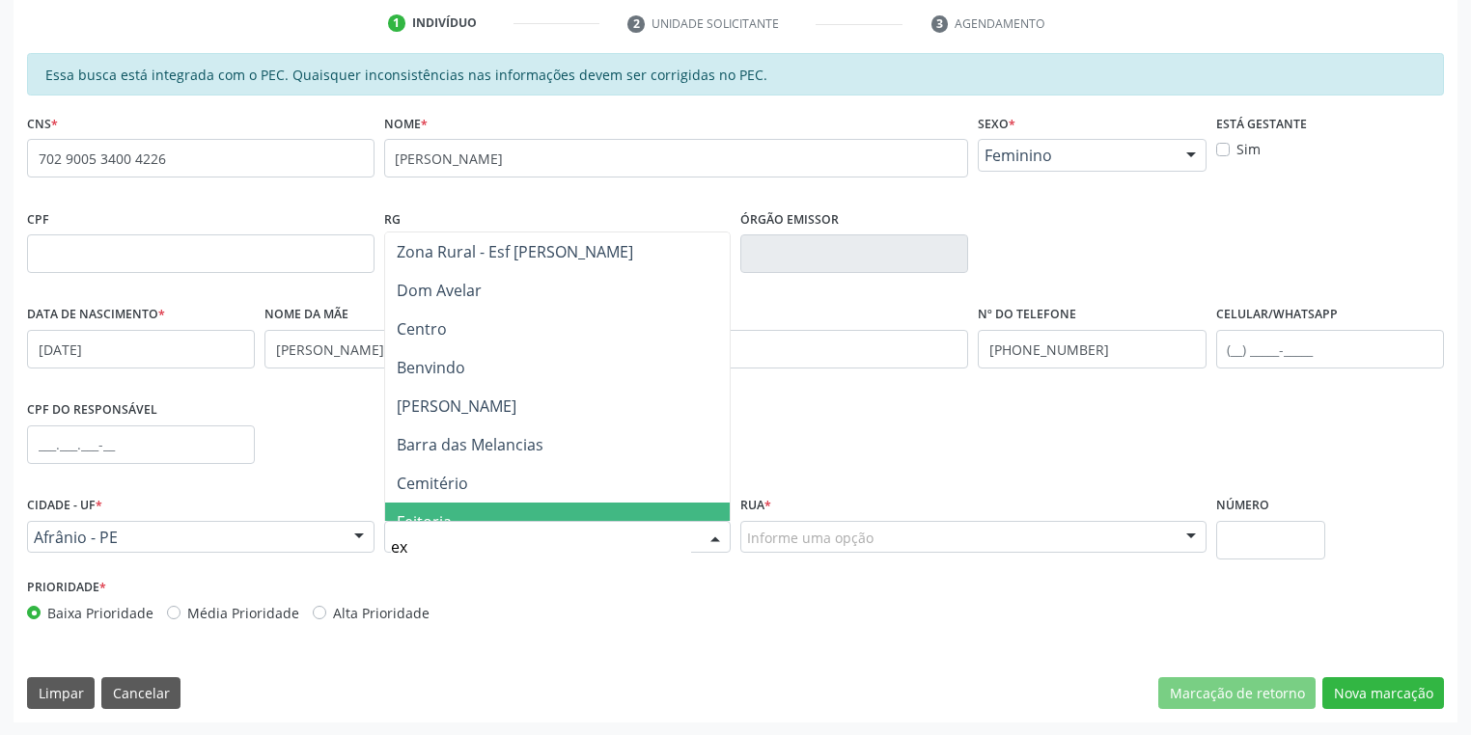
scroll to position [0, 0]
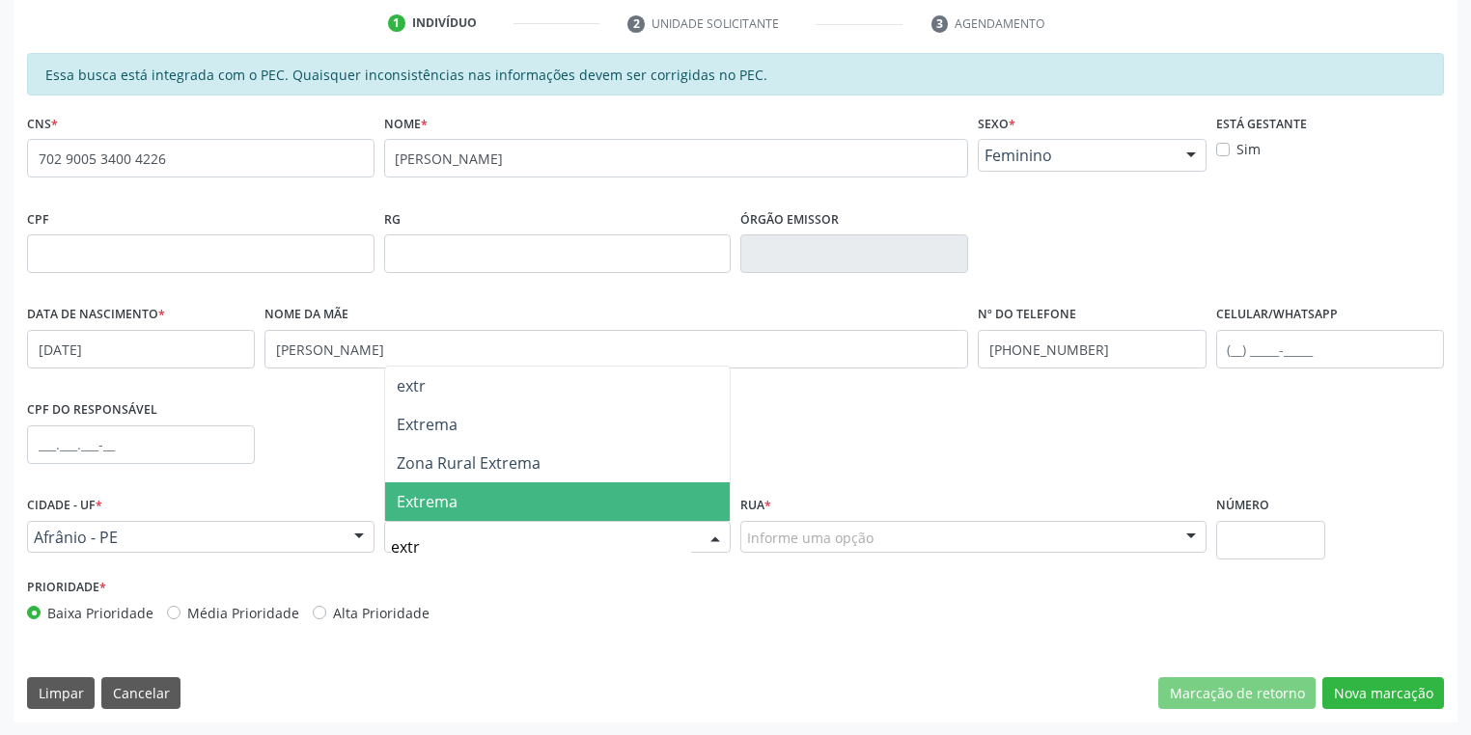
type input "extre"
click at [459, 496] on span "Extrema" at bounding box center [558, 502] width 346 height 39
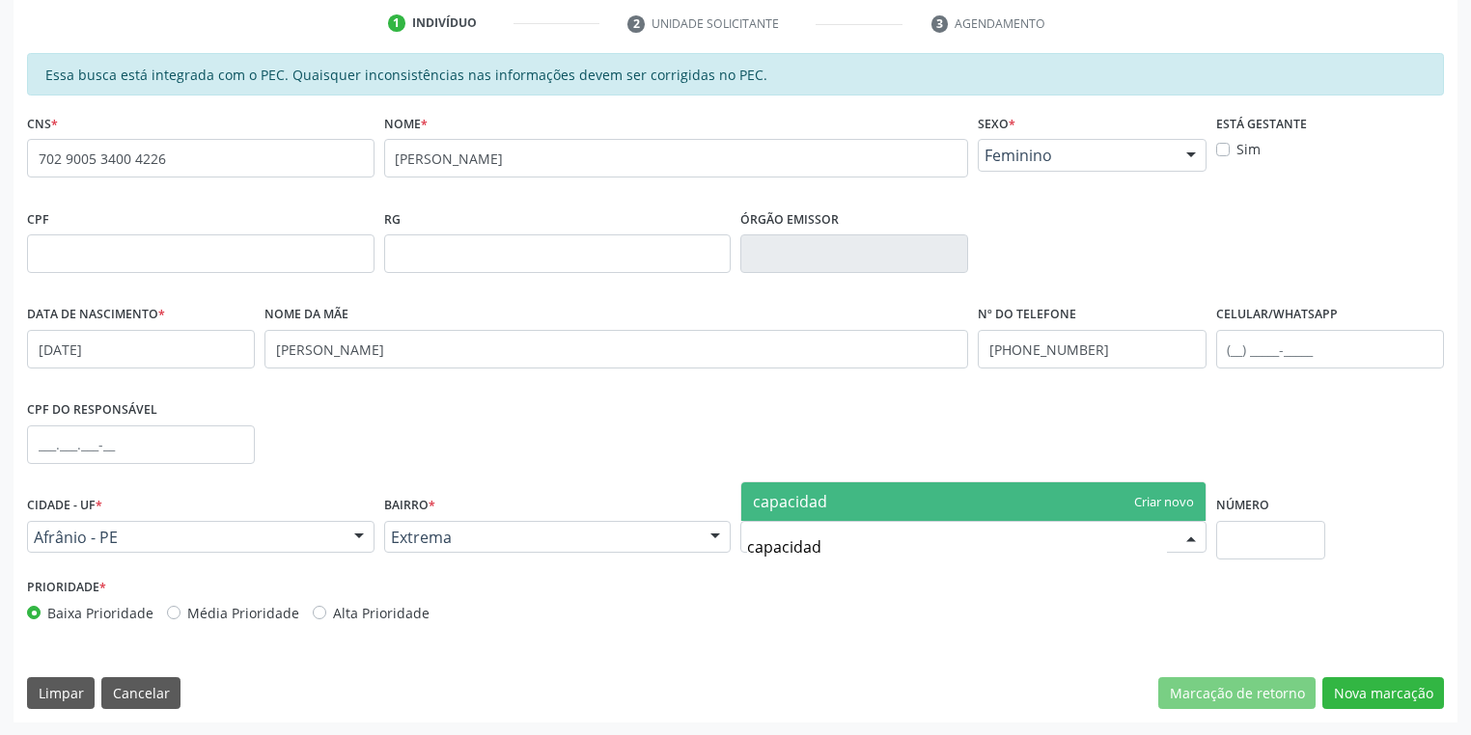
type input "capacidade"
click at [819, 504] on span "capacidade" at bounding box center [794, 501] width 83 height 21
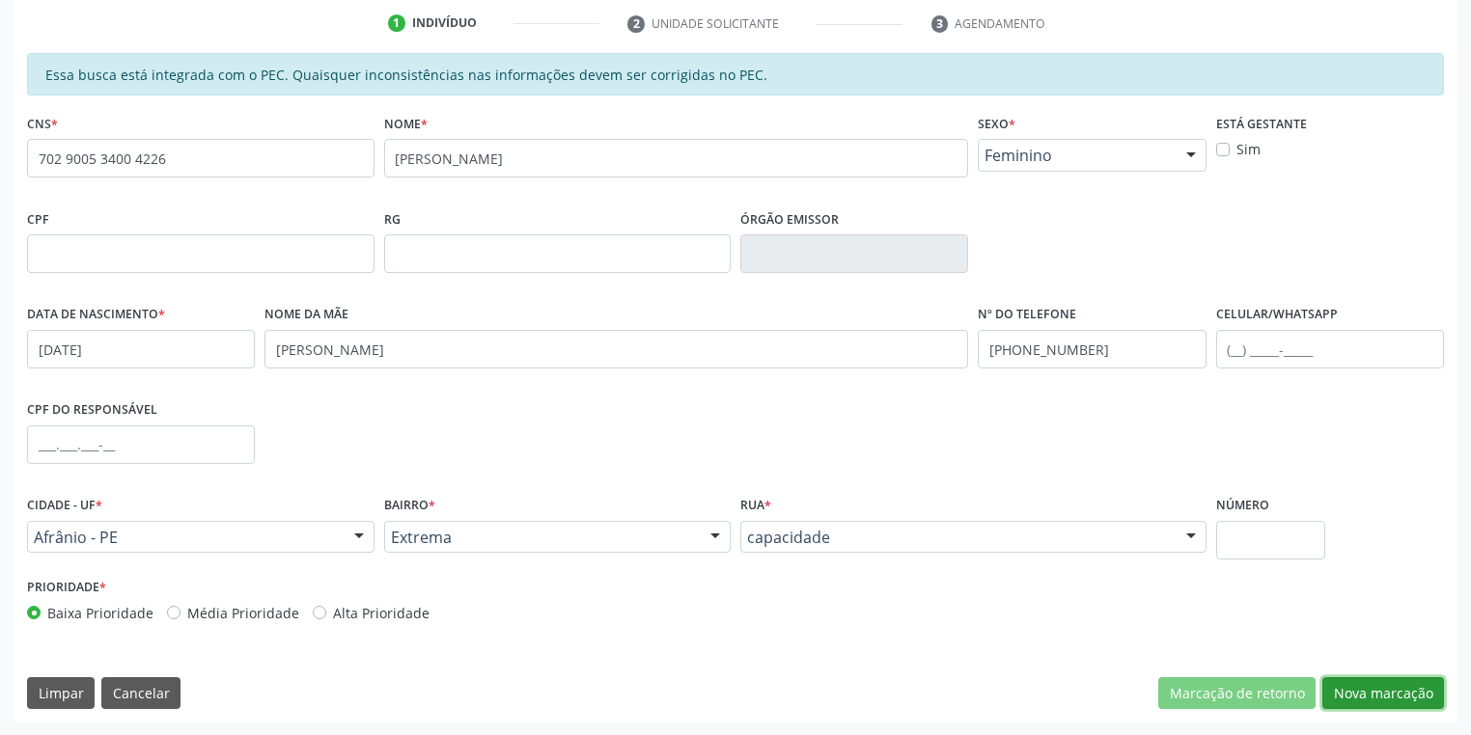
click at [1370, 690] on button "Nova marcação" at bounding box center [1383, 694] width 122 height 33
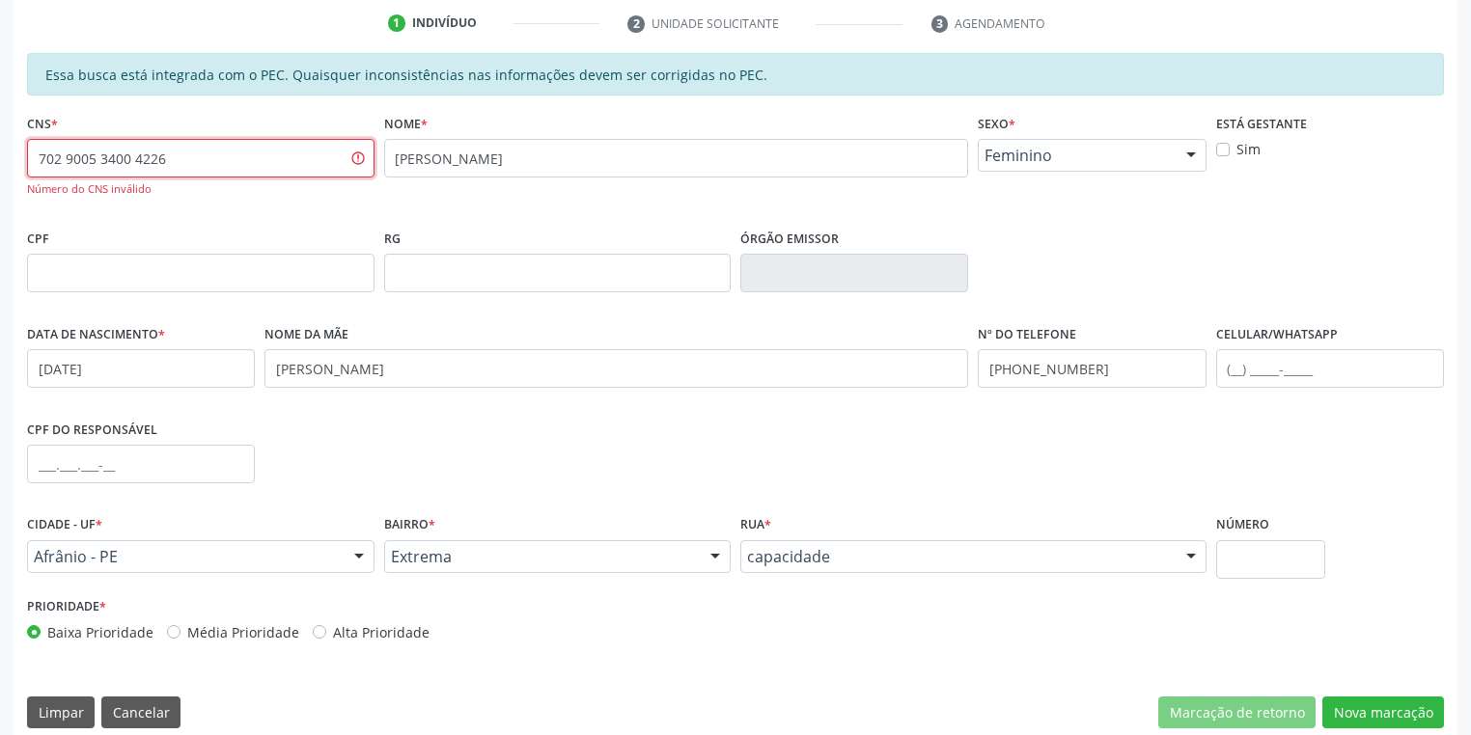
click at [200, 169] on input "702 9005 3400 4226" at bounding box center [200, 158] width 347 height 39
type input "7"
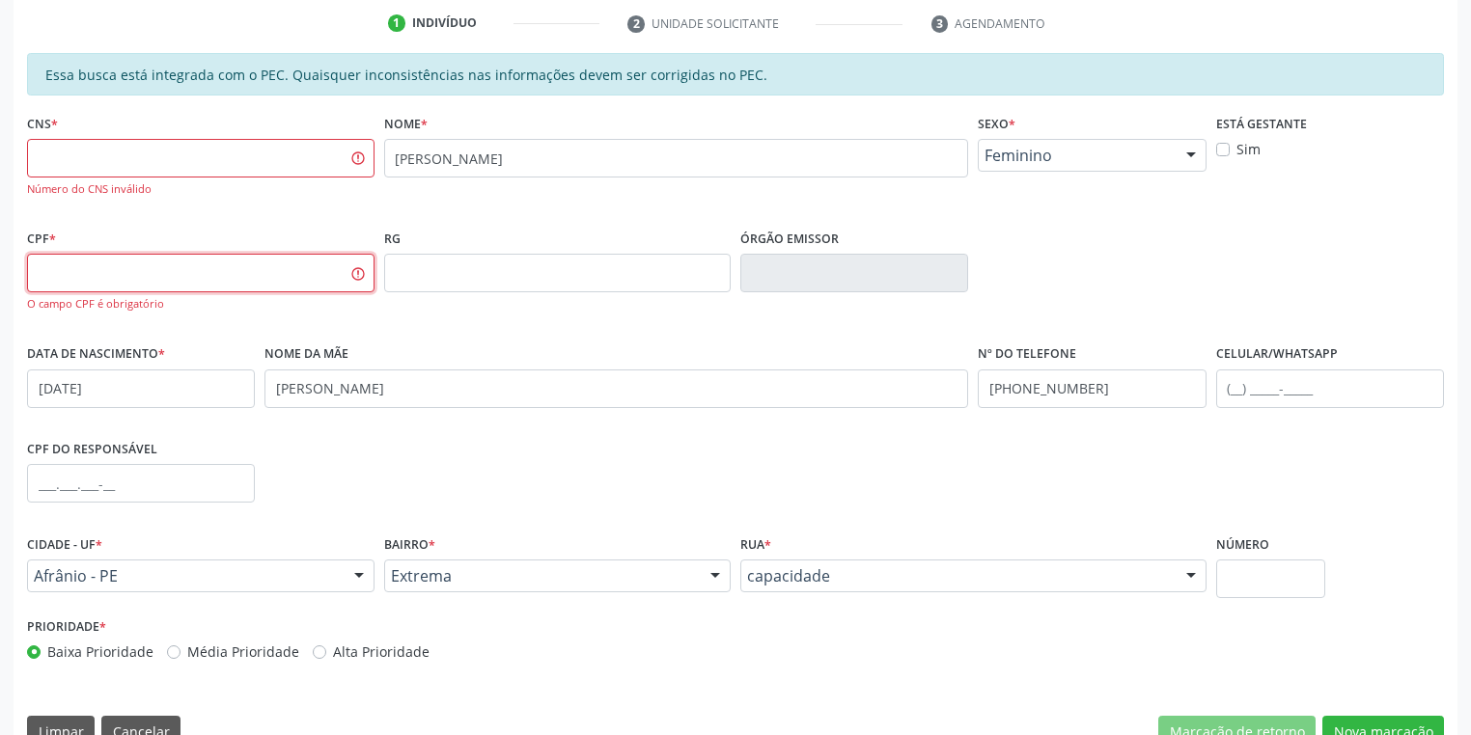
click at [112, 266] on input "text" at bounding box center [200, 273] width 347 height 39
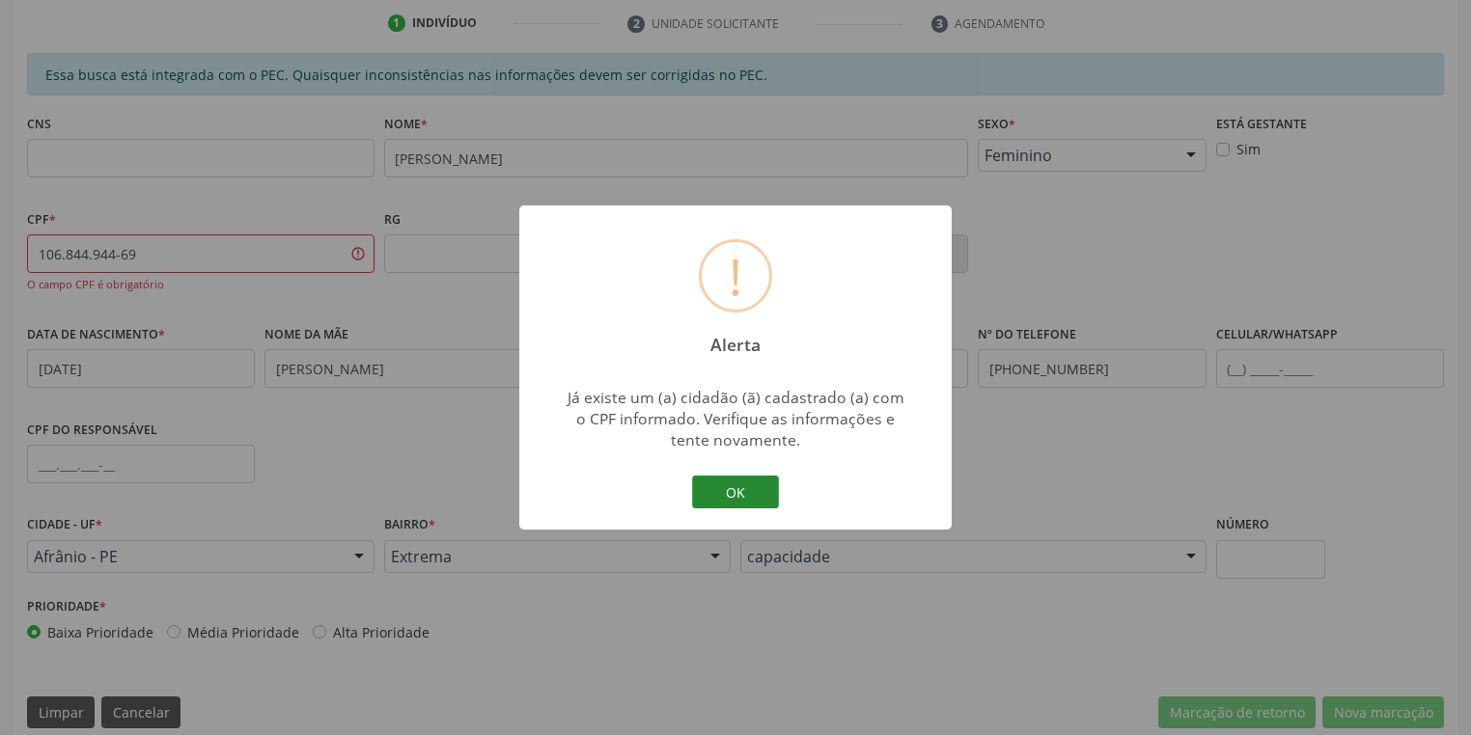
click at [738, 492] on button "OK" at bounding box center [735, 492] width 87 height 33
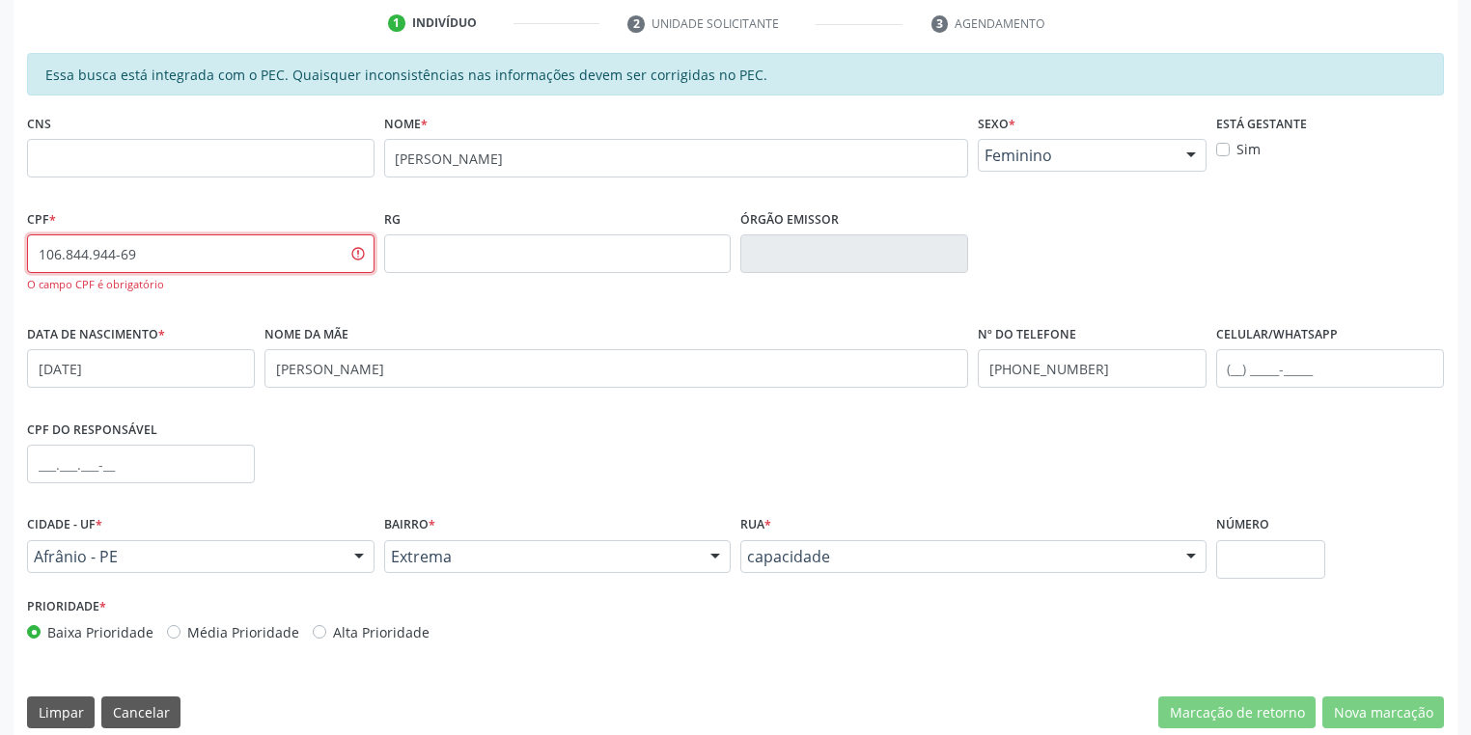
click at [175, 262] on input "106.844.944-69" at bounding box center [200, 254] width 347 height 39
type input "1"
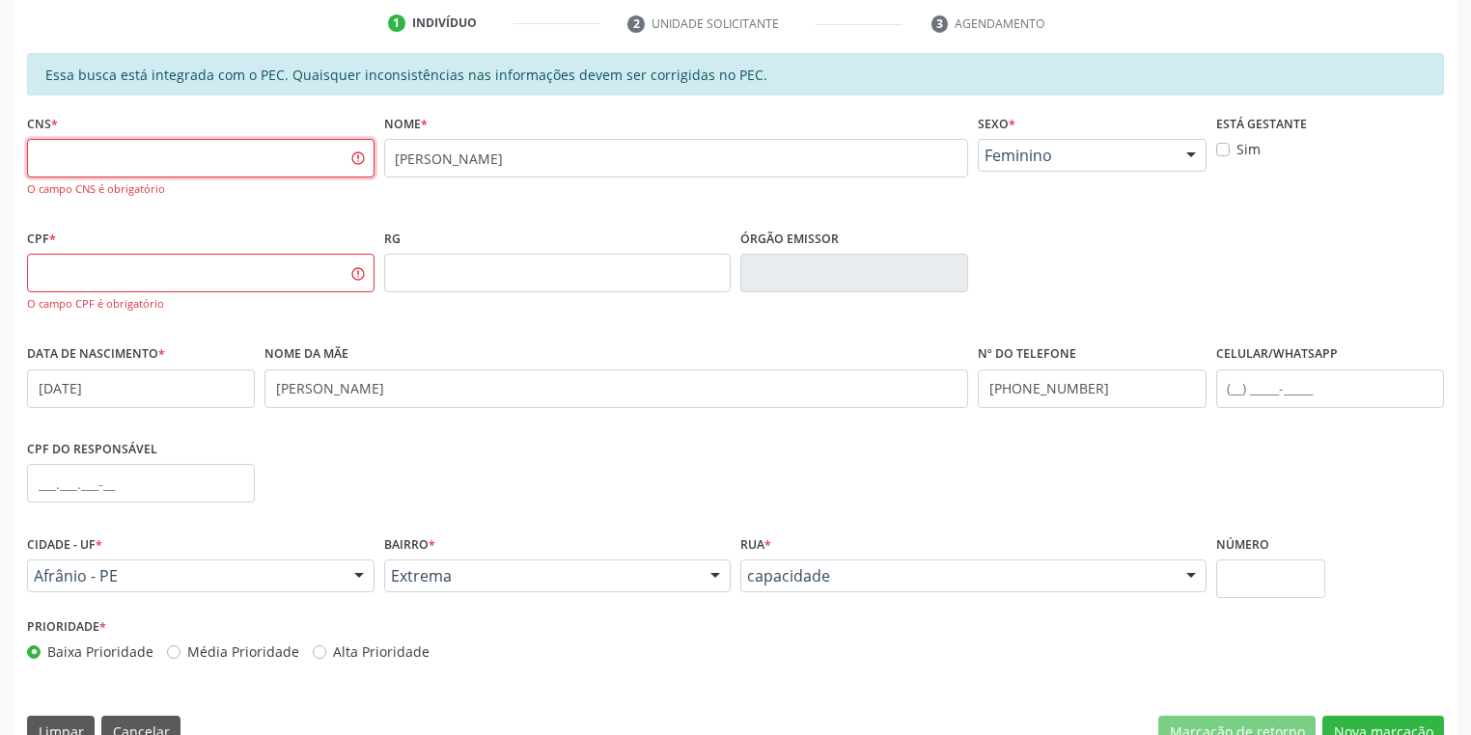
click at [216, 146] on input "text" at bounding box center [200, 158] width 347 height 39
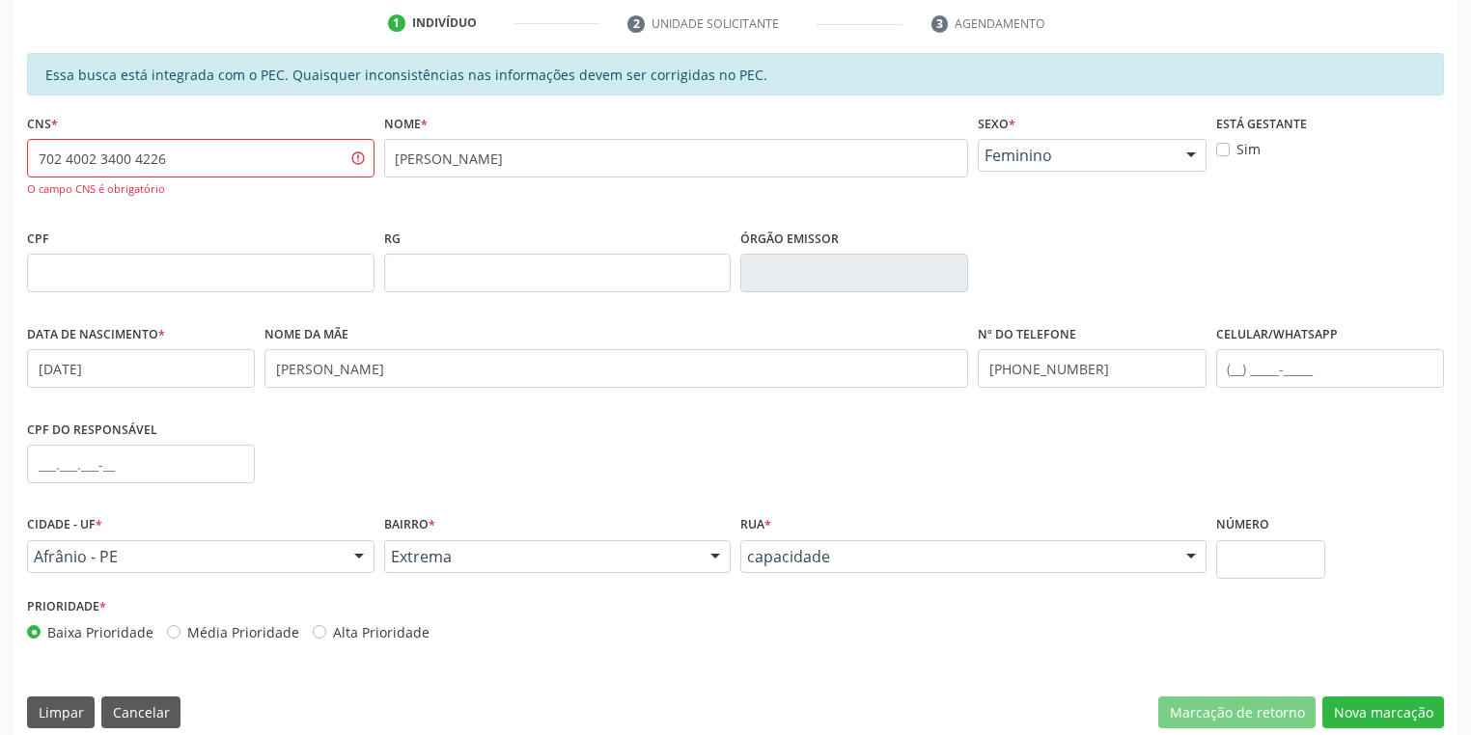
type input "702 4002 3400 4226"
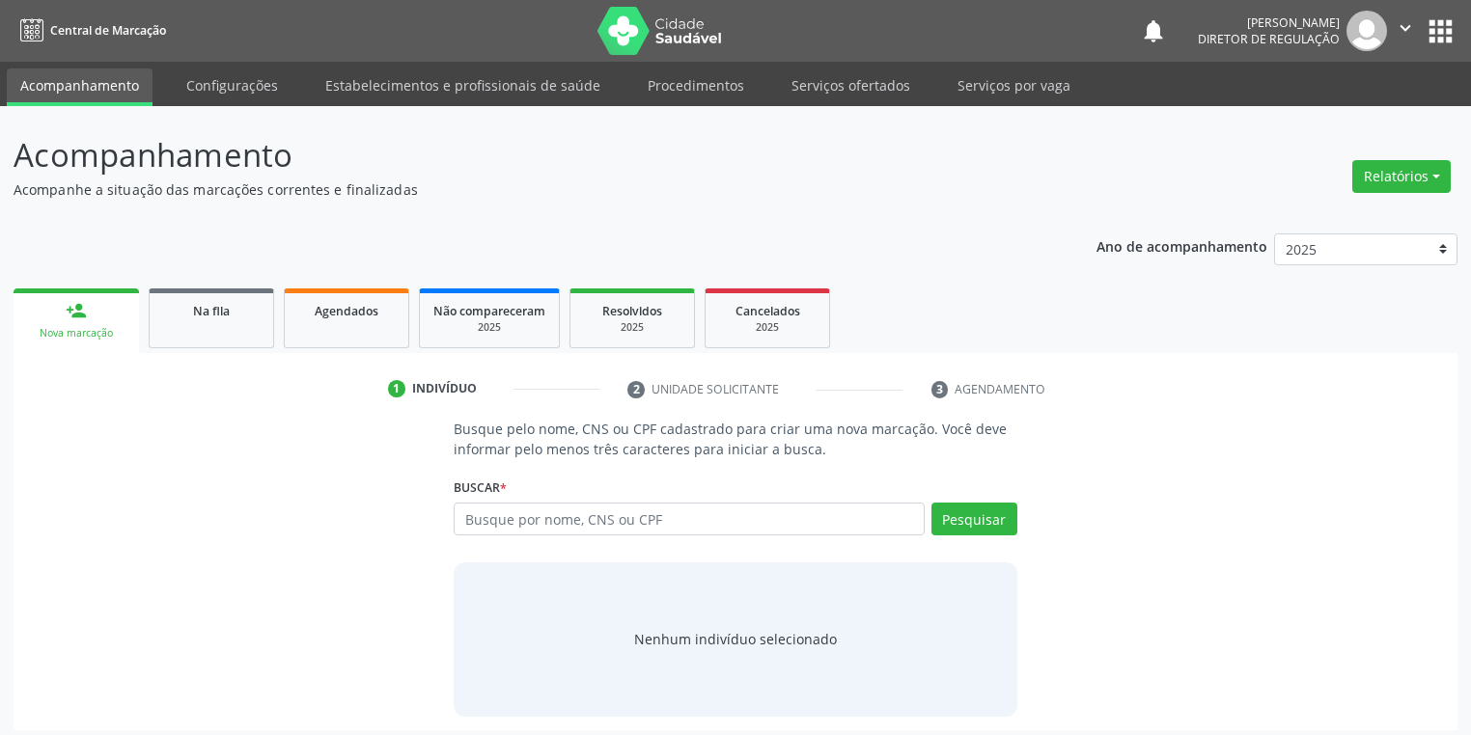
click at [490, 525] on input "text" at bounding box center [689, 519] width 471 height 33
type input "703406297938410"
click at [952, 515] on button "Pesquisar" at bounding box center [974, 519] width 86 height 33
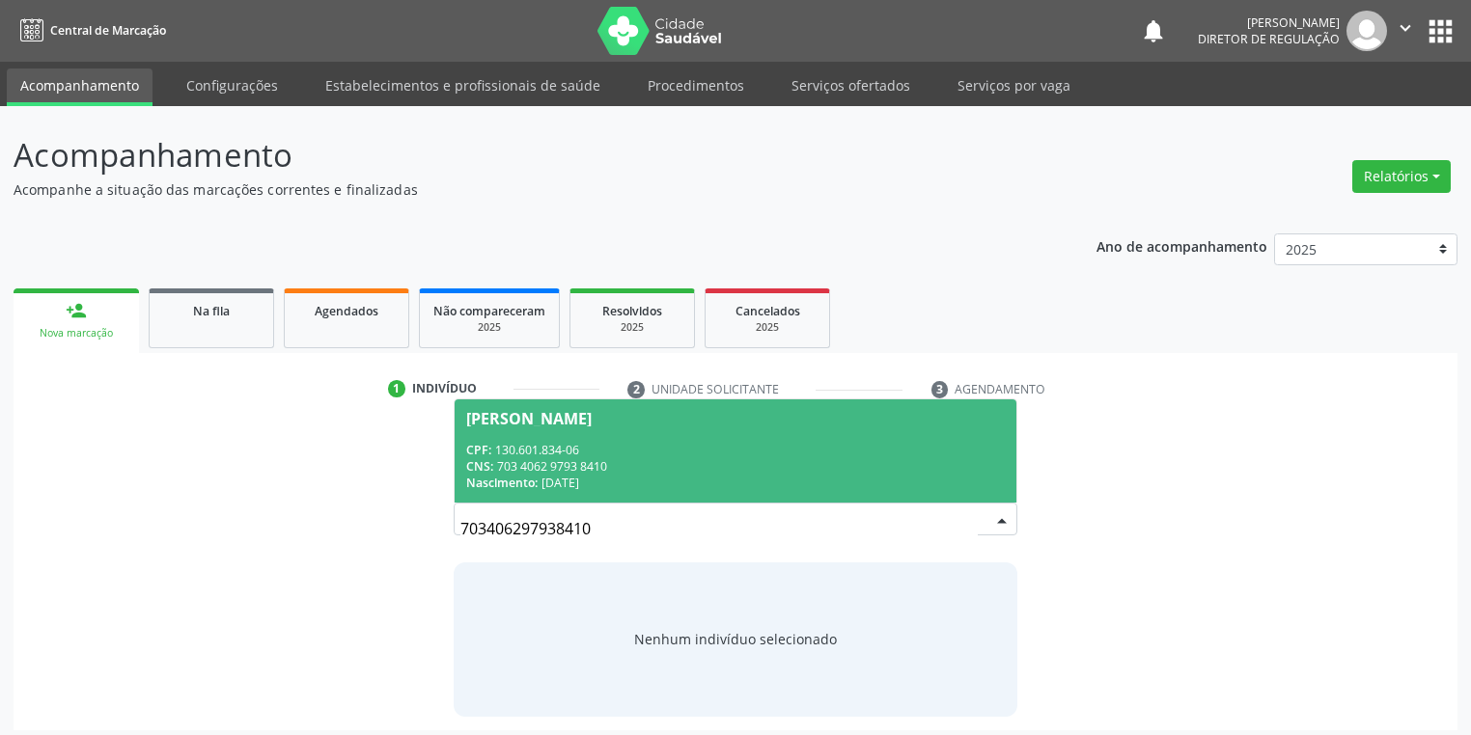
click at [602, 467] on div "CNS: 703 4062 9793 8410" at bounding box center [735, 466] width 539 height 16
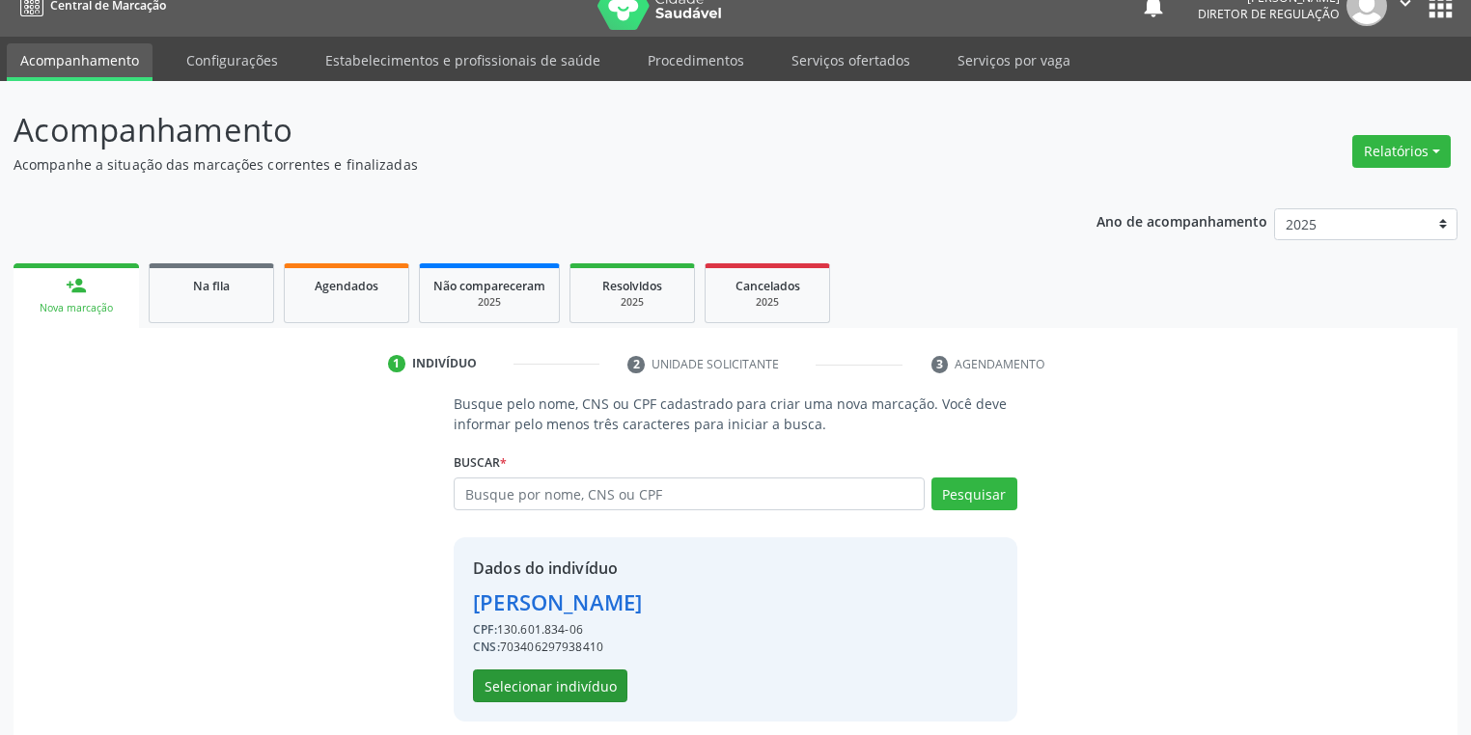
scroll to position [37, 0]
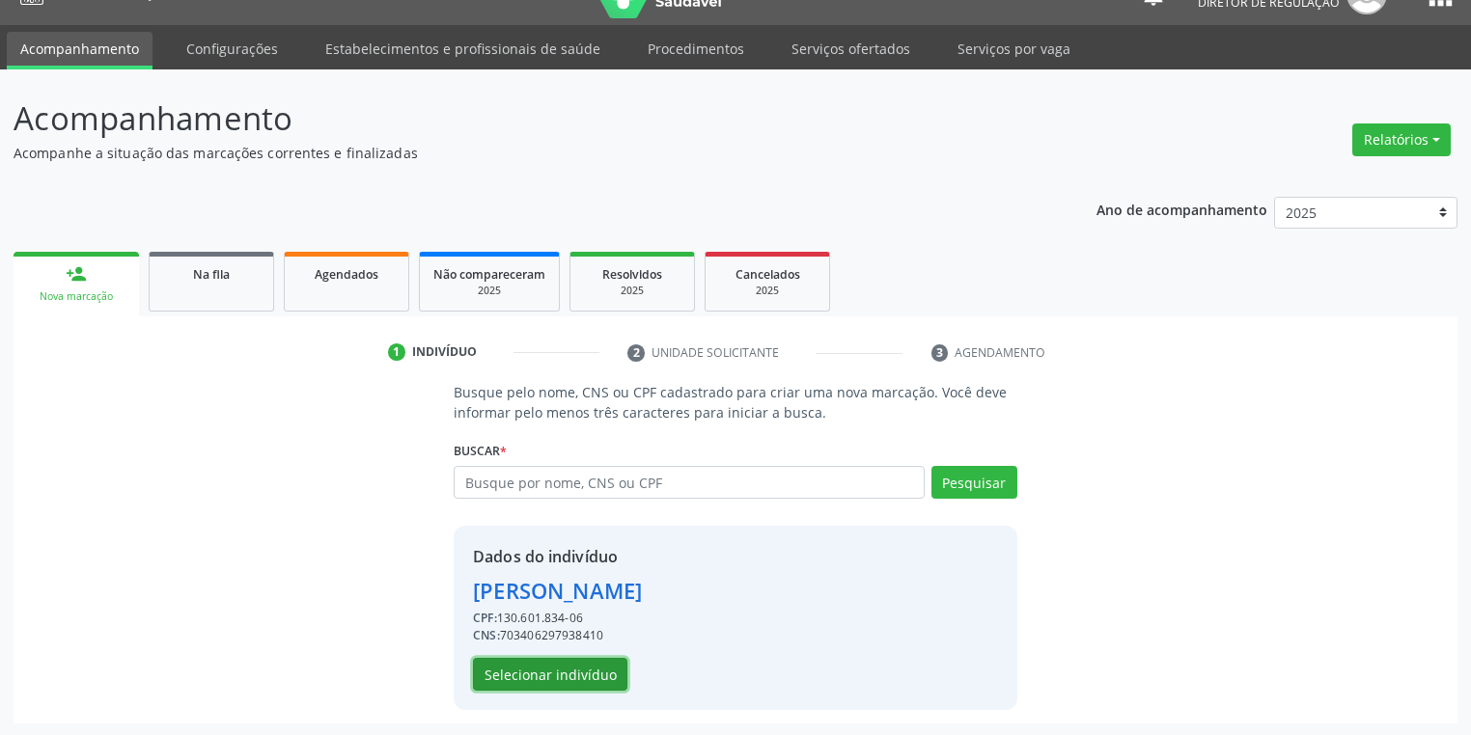
click at [528, 680] on button "Selecionar indivíduo" at bounding box center [550, 674] width 154 height 33
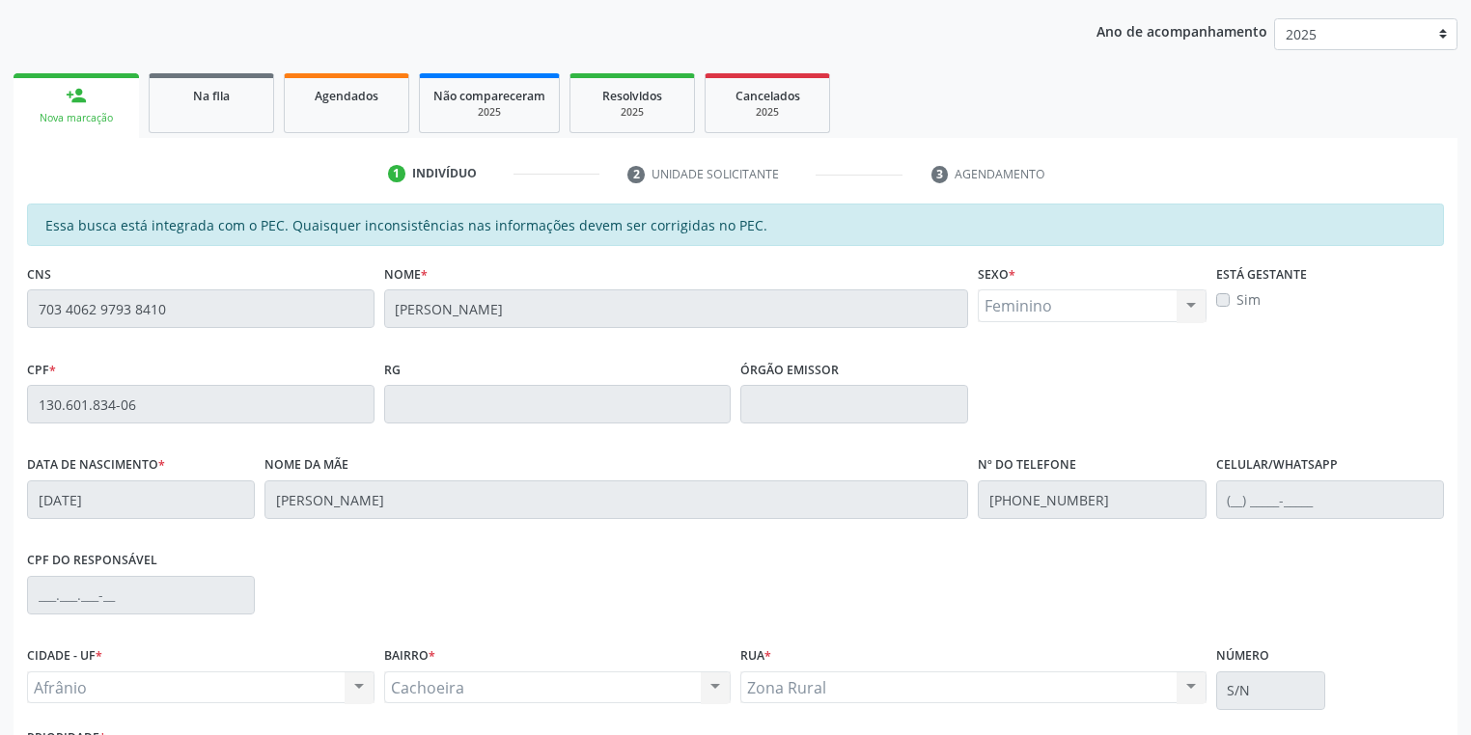
scroll to position [366, 0]
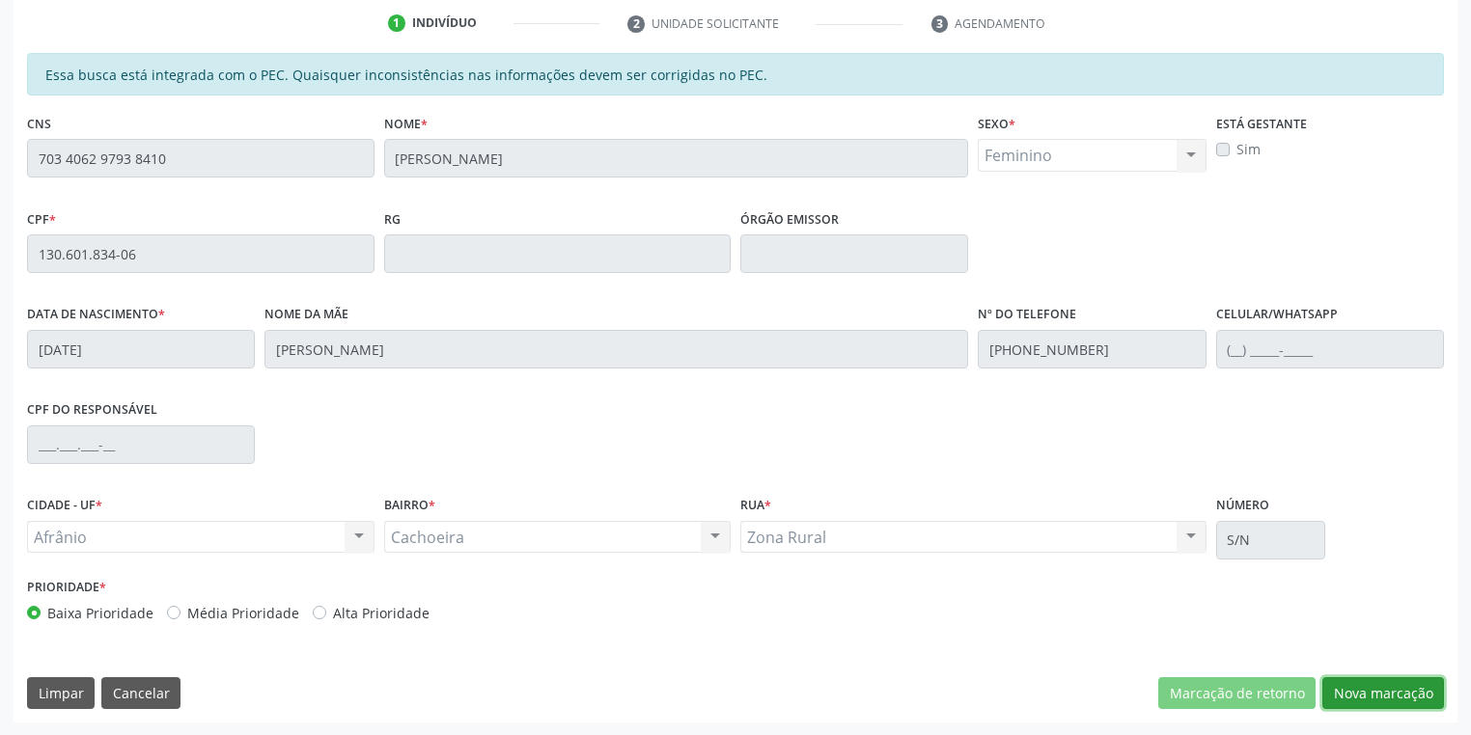
click at [1372, 705] on button "Nova marcação" at bounding box center [1383, 694] width 122 height 33
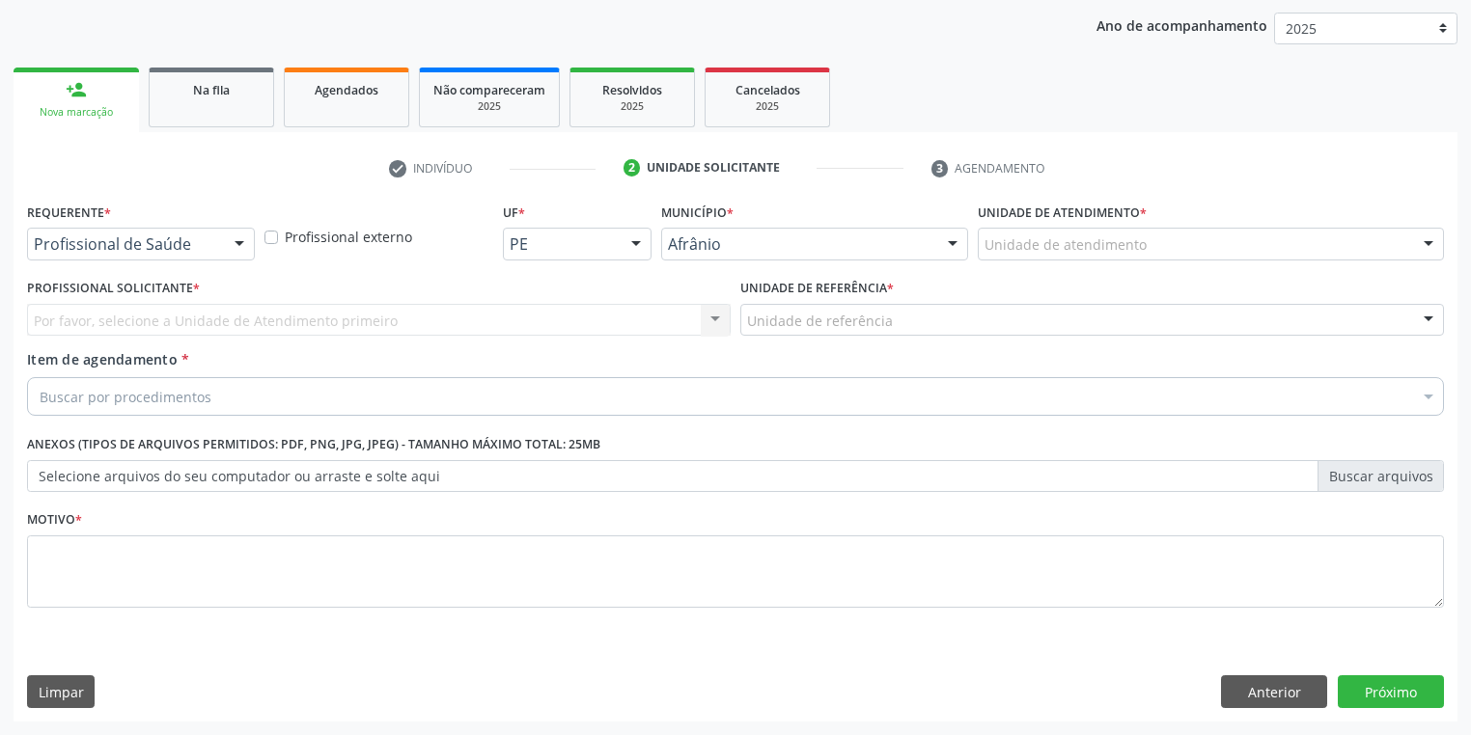
scroll to position [220, 0]
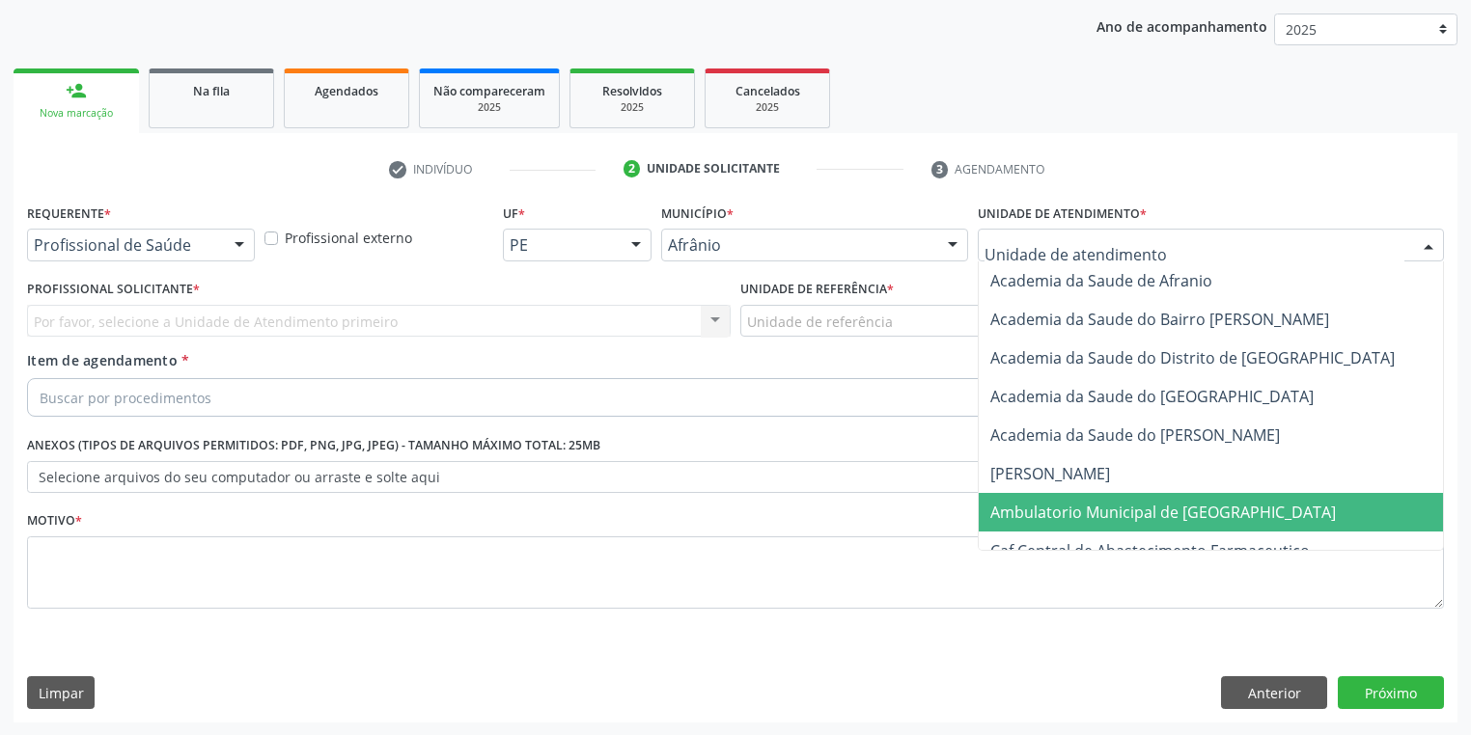
click at [1015, 510] on span "Ambulatorio Municipal de [GEOGRAPHIC_DATA]" at bounding box center [1163, 512] width 346 height 21
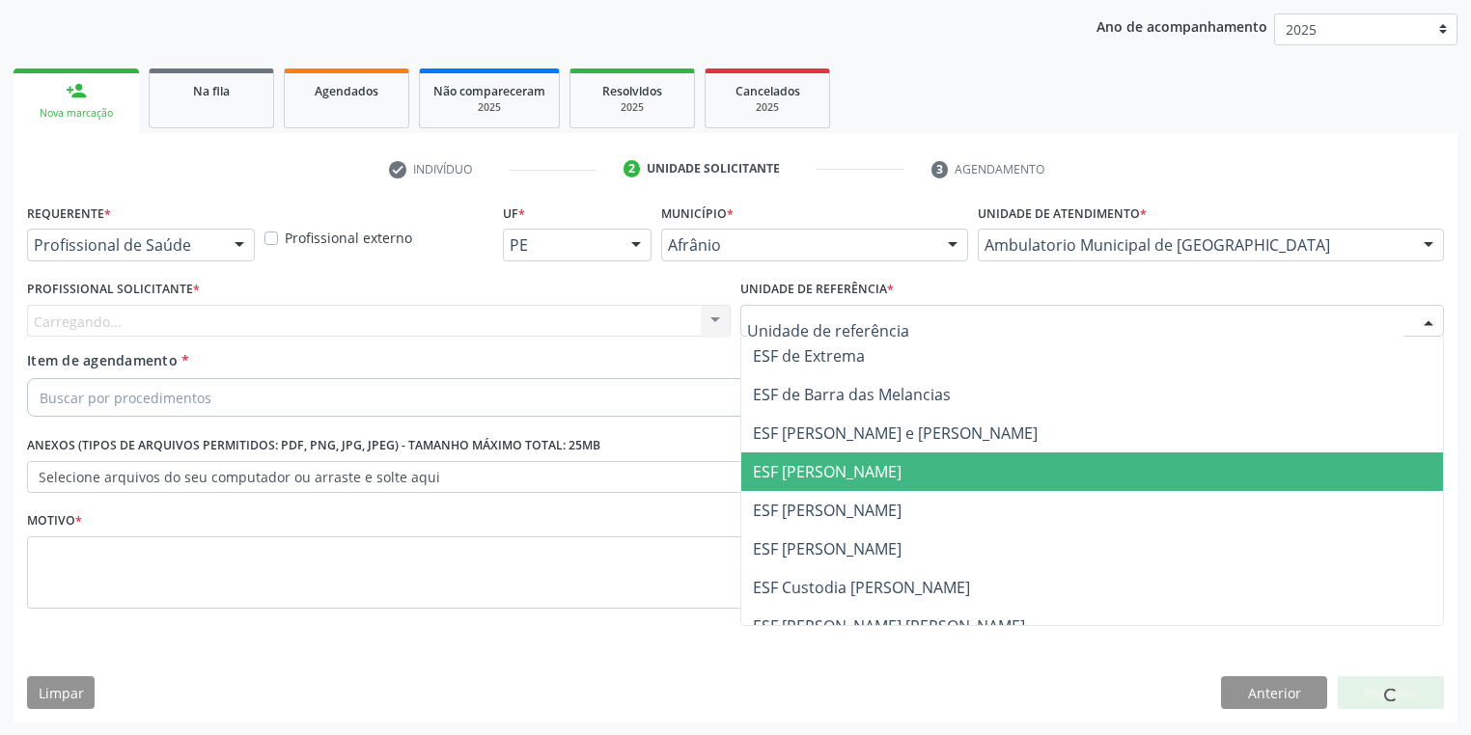
click at [805, 466] on span "ESF [PERSON_NAME]" at bounding box center [827, 471] width 149 height 21
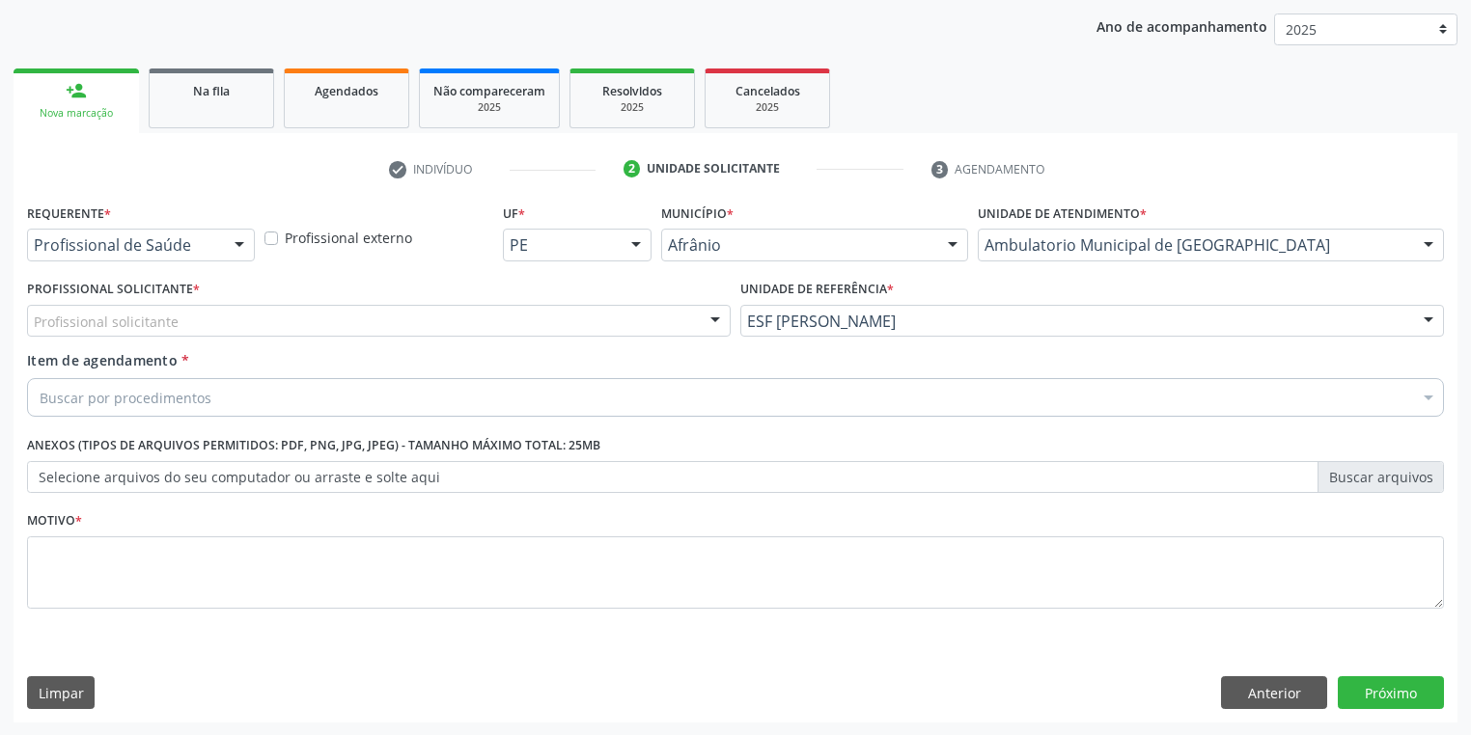
drag, startPoint x: 152, startPoint y: 324, endPoint x: 135, endPoint y: 351, distance: 32.1
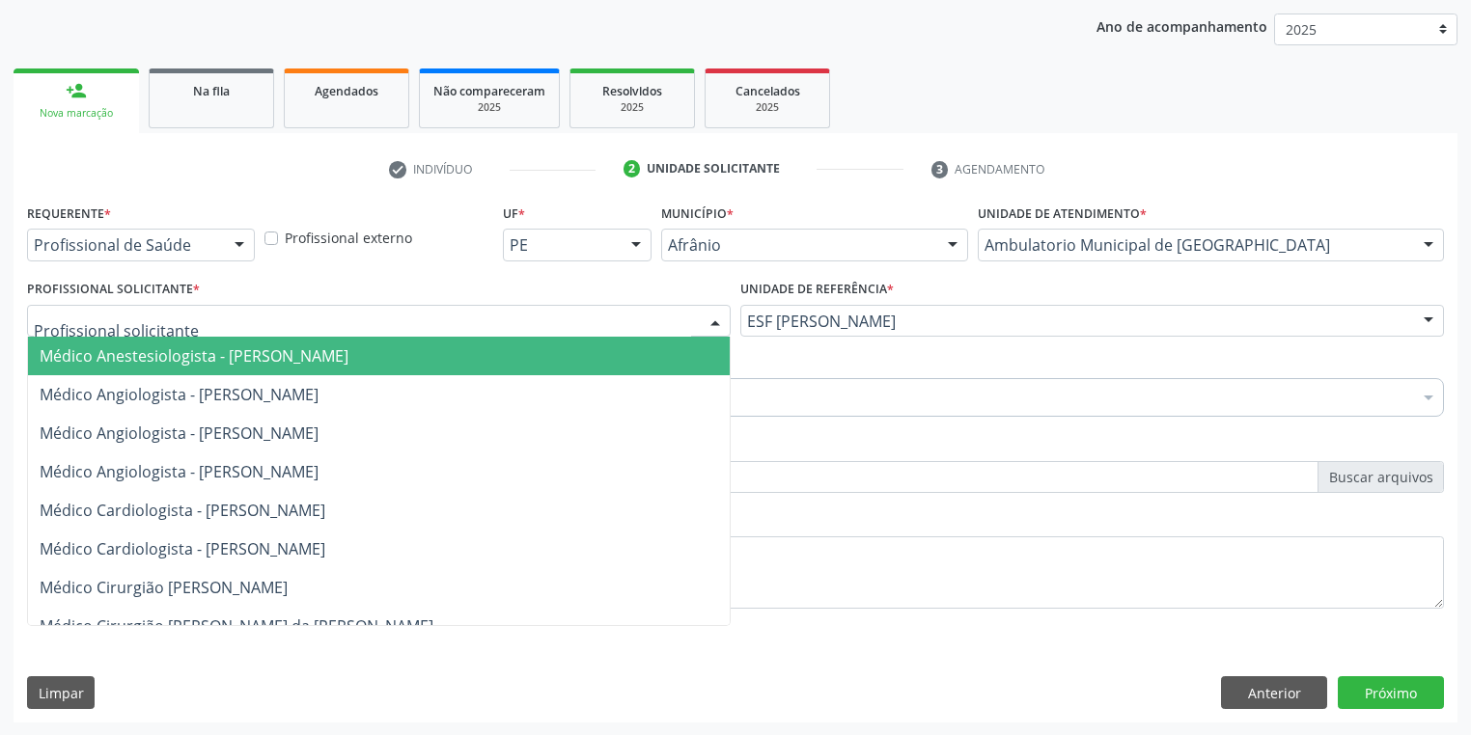
drag, startPoint x: 134, startPoint y: 351, endPoint x: 131, endPoint y: 378, distance: 27.2
click at [134, 358] on span "Médico Anestesiologista - [PERSON_NAME]" at bounding box center [194, 356] width 309 height 21
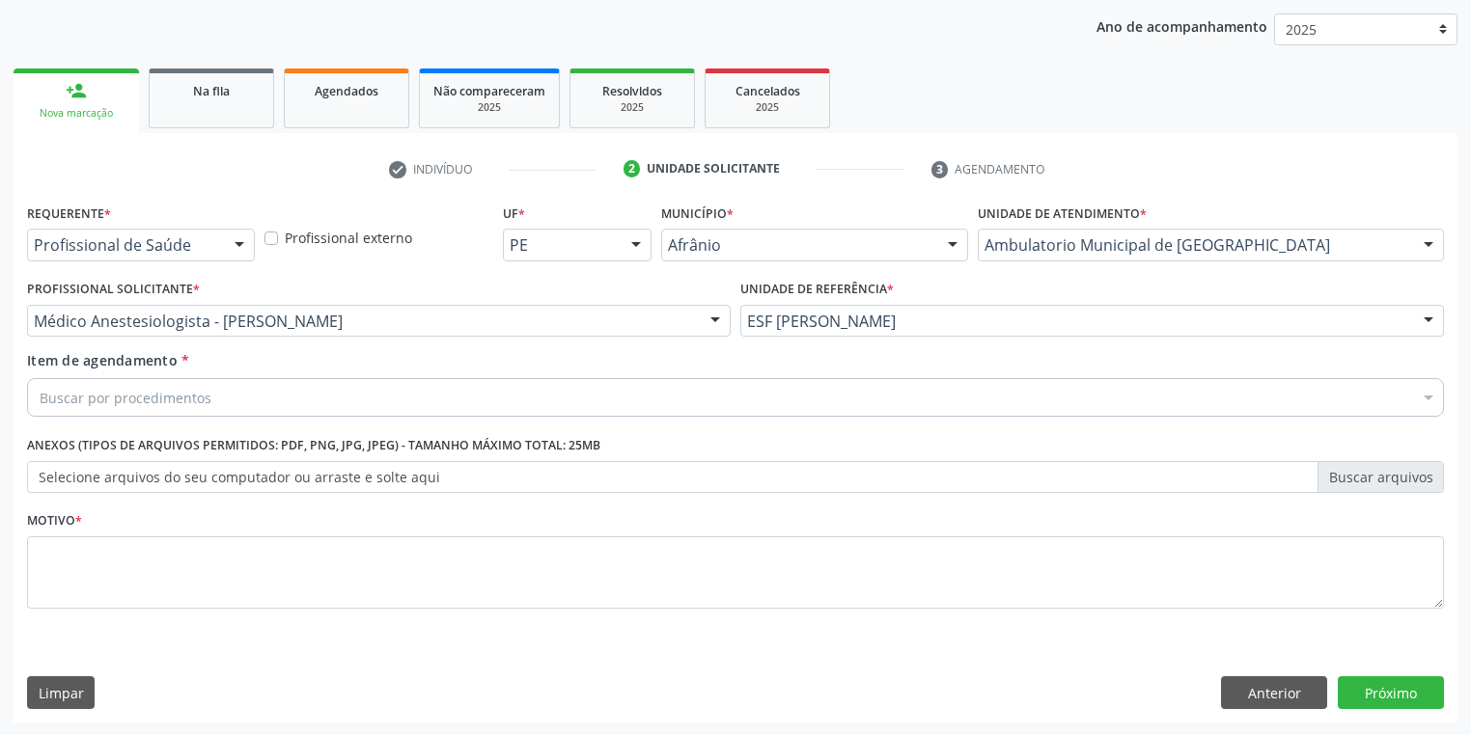
click at [131, 383] on div "Buscar por procedimentos" at bounding box center [735, 397] width 1417 height 39
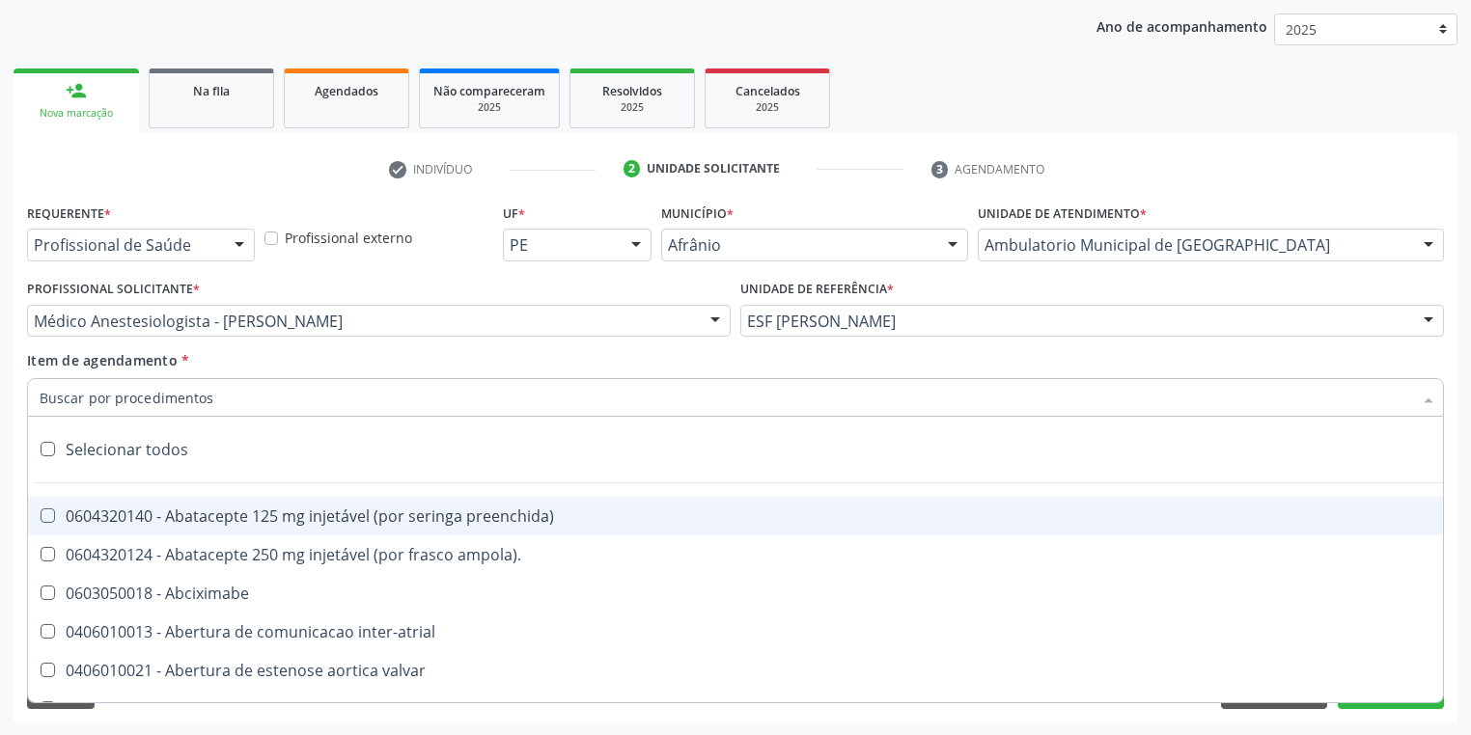
paste input "[MEDICAL_DATA]"
type input "[MEDICAL_DATA]"
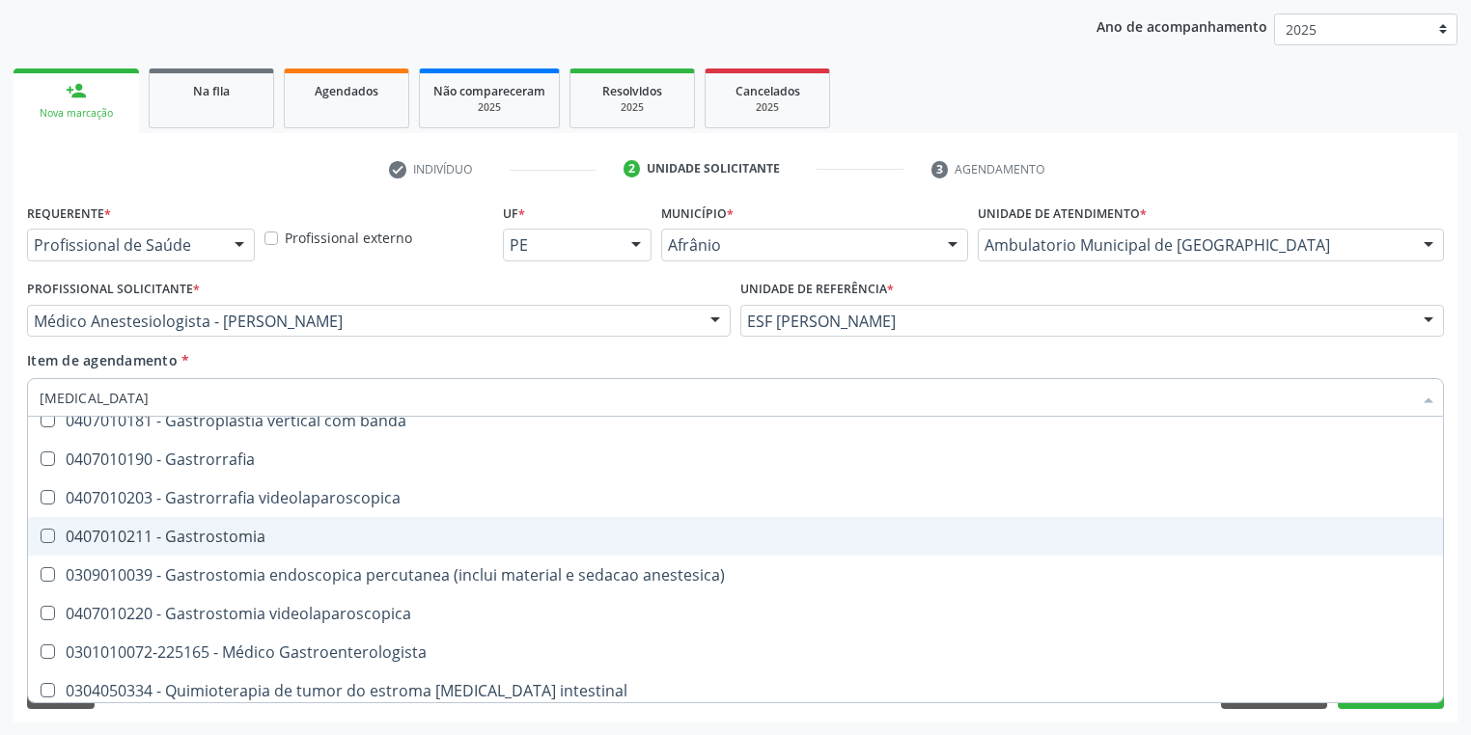
scroll to position [309, 0]
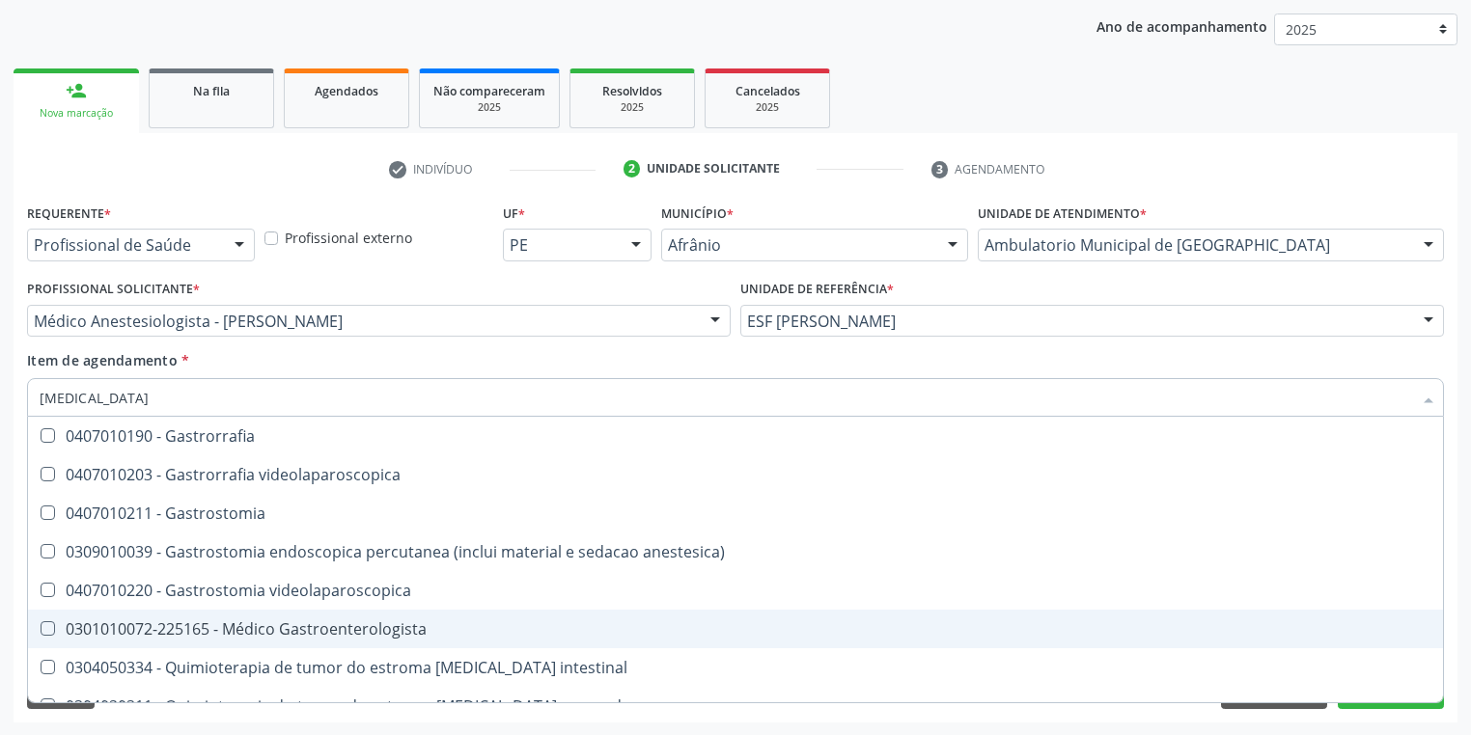
click at [274, 622] on div "0301010072-225165 - Médico Gastroenterologista" at bounding box center [736, 629] width 1392 height 15
checkbox Gastroenterologista "true"
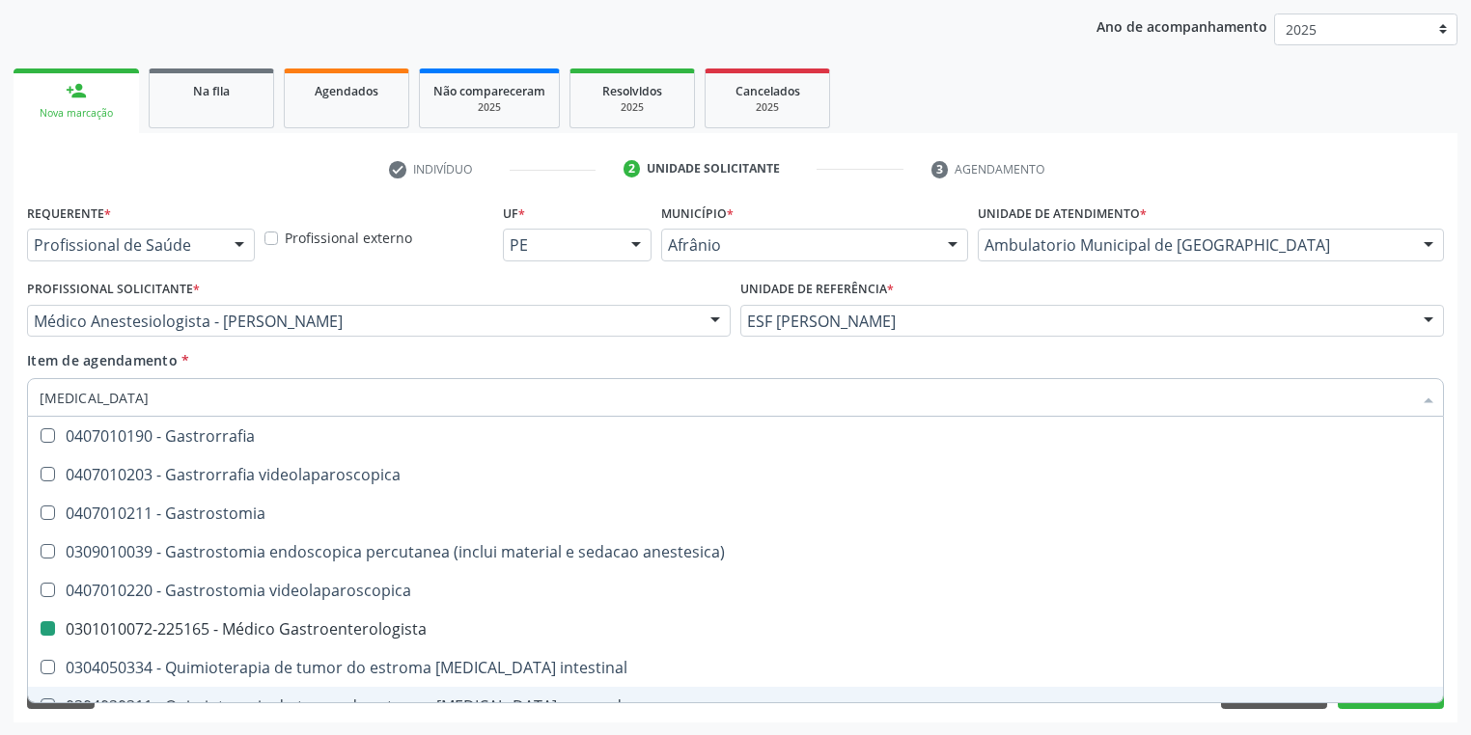
click at [178, 716] on div "Requerente * Profissional de Saúde Profissional de Saúde Paciente Nenhum result…" at bounding box center [736, 461] width 1444 height 524
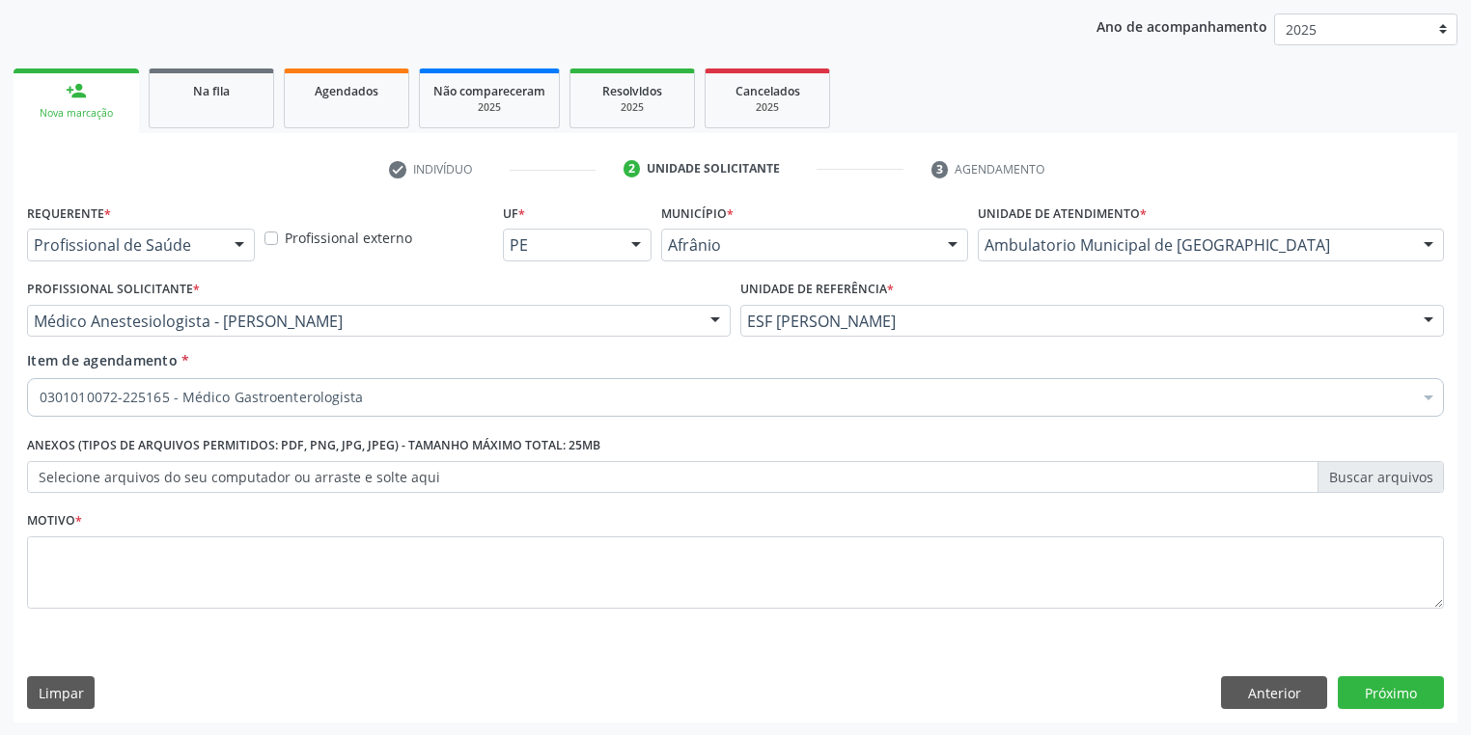
scroll to position [0, 0]
click at [125, 540] on textarea at bounding box center [735, 573] width 1417 height 73
type textarea "*"
click at [1388, 699] on button "Próximo" at bounding box center [1391, 693] width 106 height 33
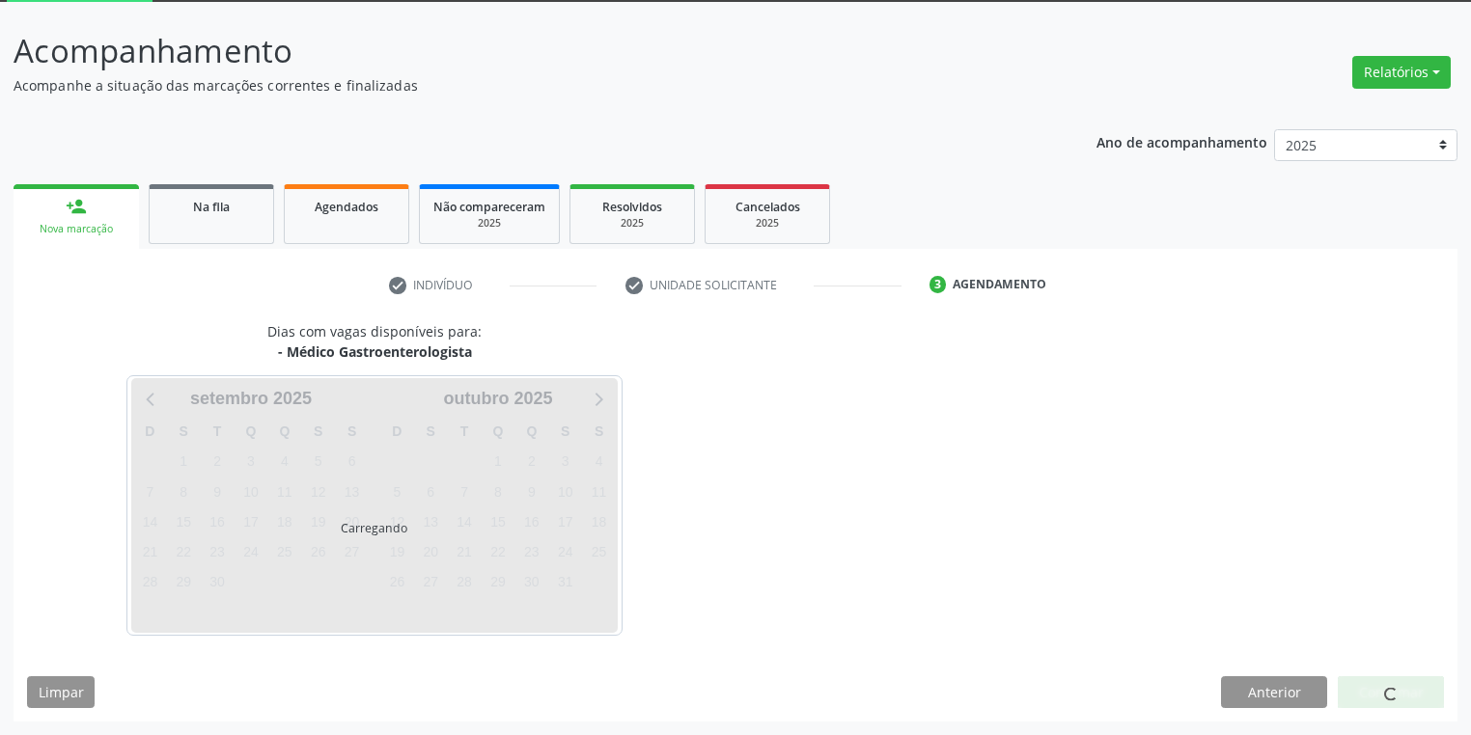
scroll to position [103, 0]
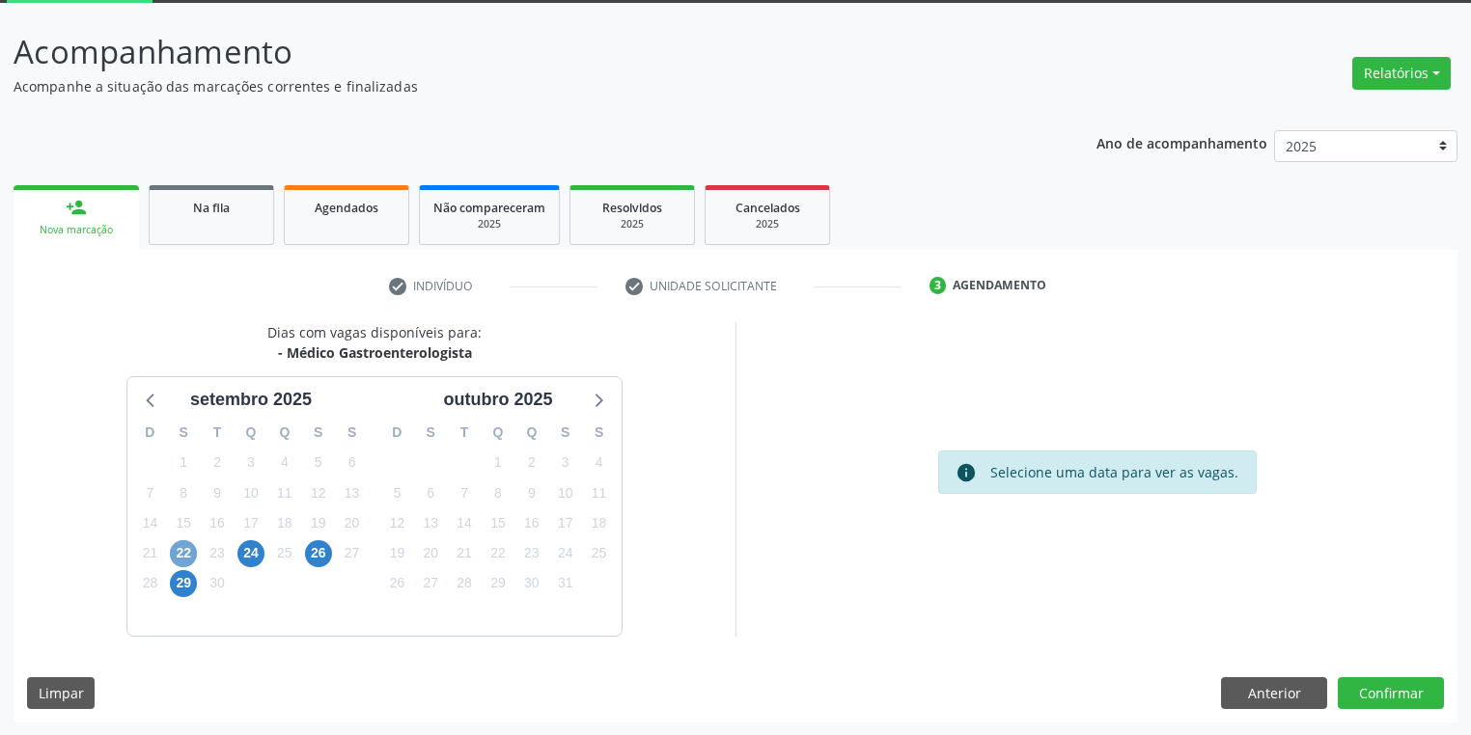
click at [177, 555] on span "22" at bounding box center [183, 553] width 27 height 27
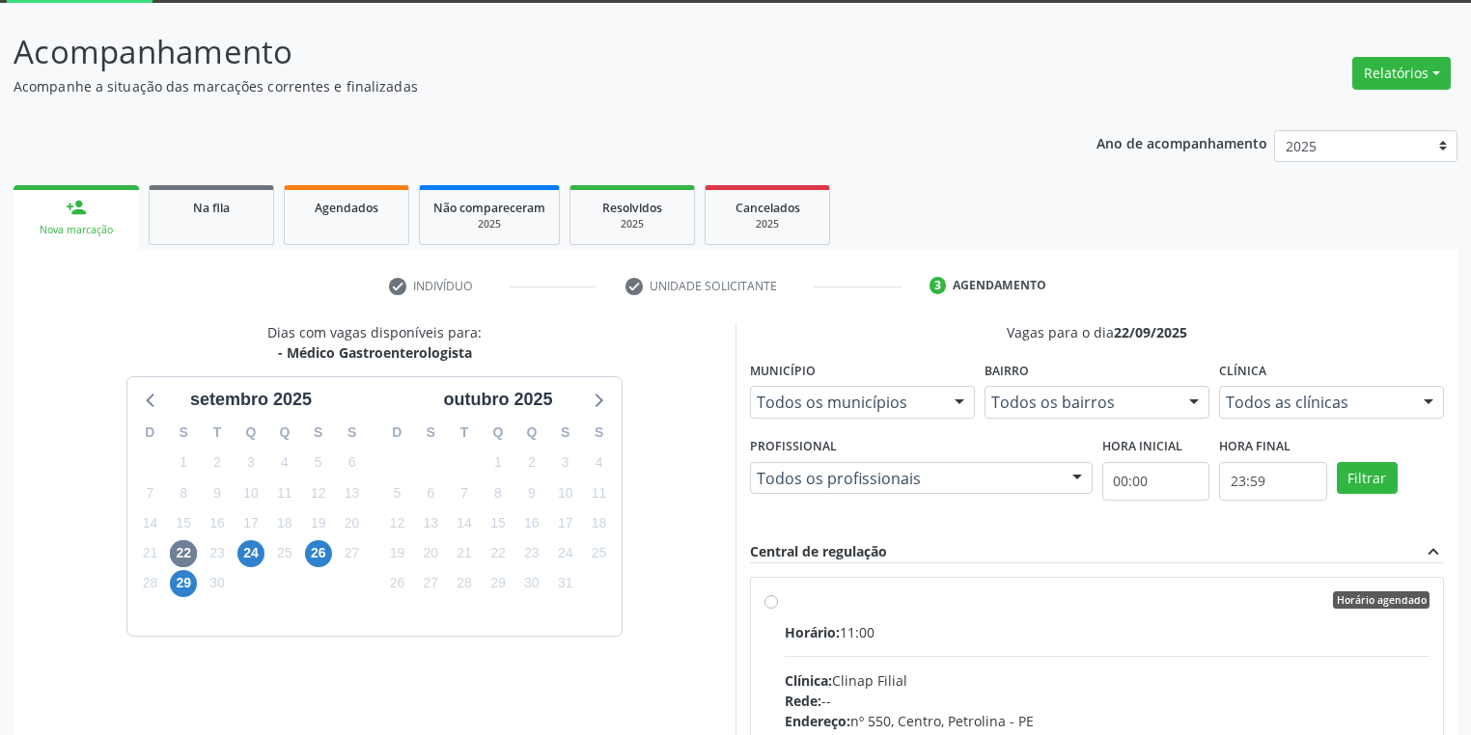
click at [778, 609] on input "Horário agendado Horário: 11:00 Clínica: Clinap Filial Rede: -- Endereço: nº 55…" at bounding box center [771, 600] width 14 height 17
radio input "true"
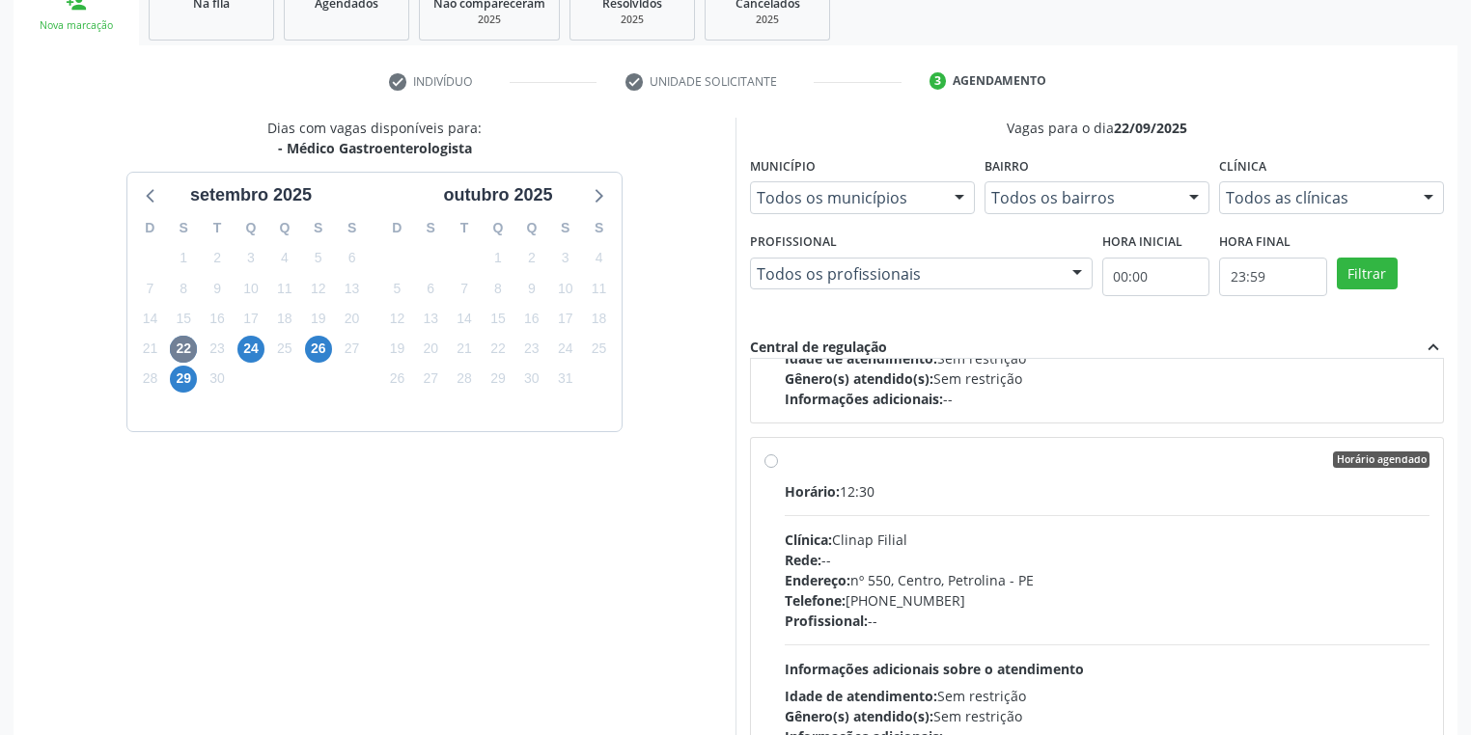
scroll to position [417, 0]
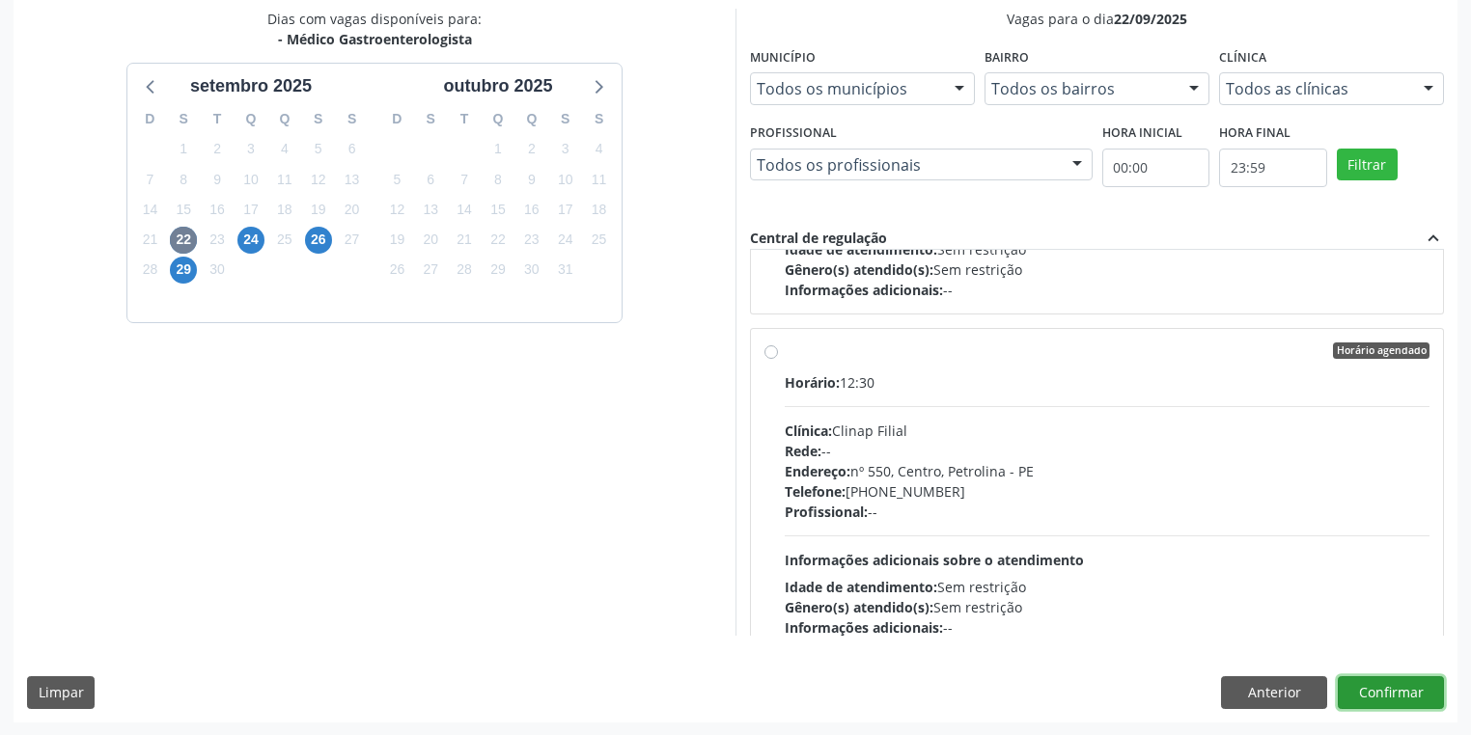
click at [1391, 682] on button "Confirmar" at bounding box center [1391, 693] width 106 height 33
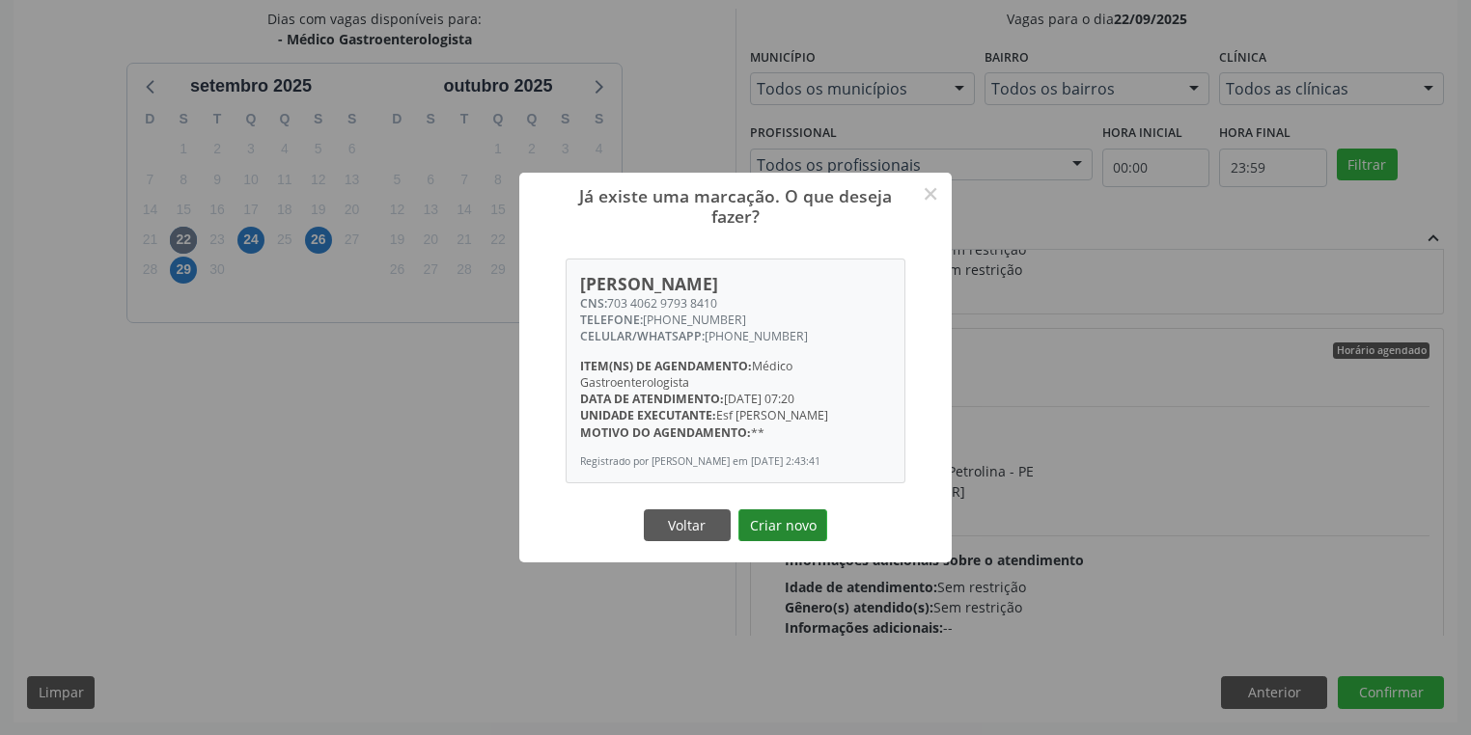
click at [767, 533] on button "Criar novo" at bounding box center [782, 526] width 89 height 33
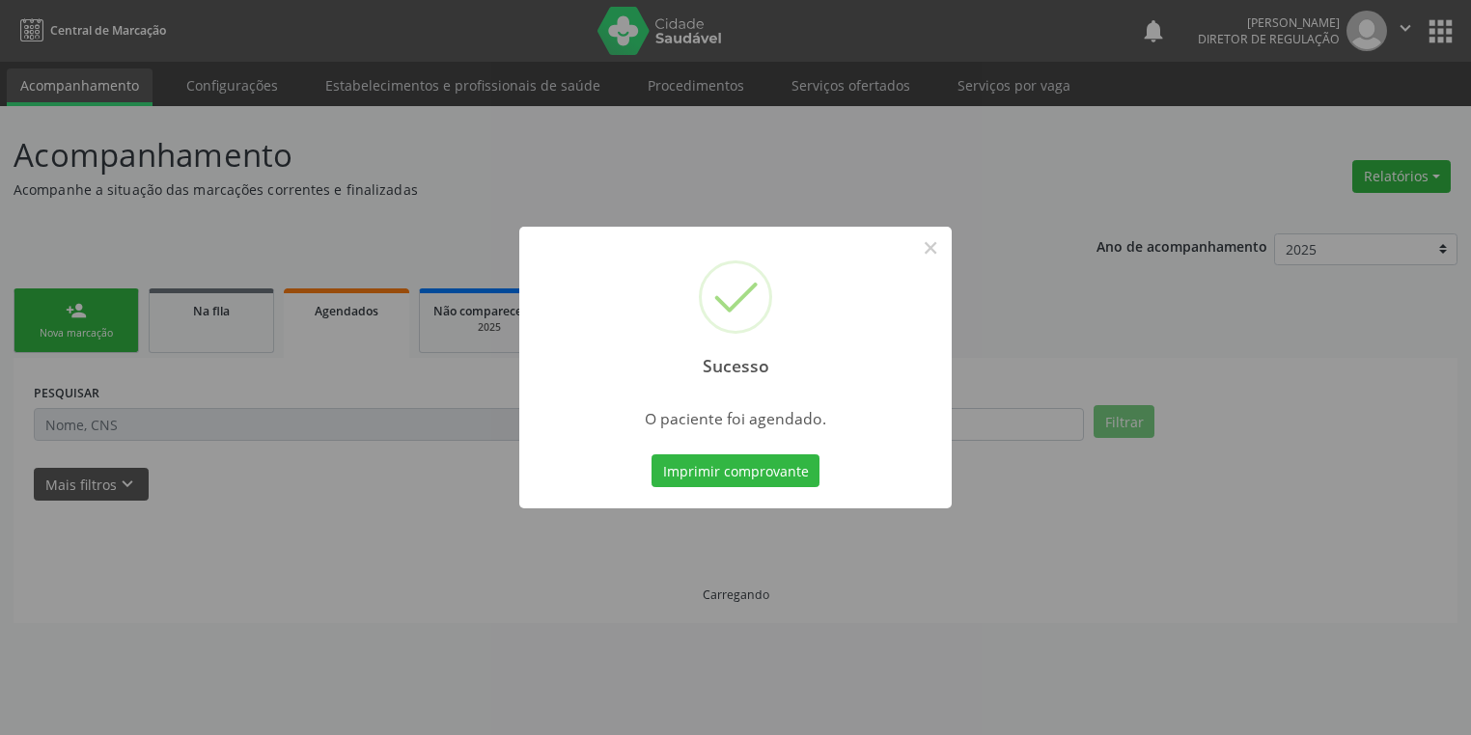
scroll to position [0, 0]
click at [722, 473] on button "Imprimir comprovante" at bounding box center [741, 471] width 168 height 33
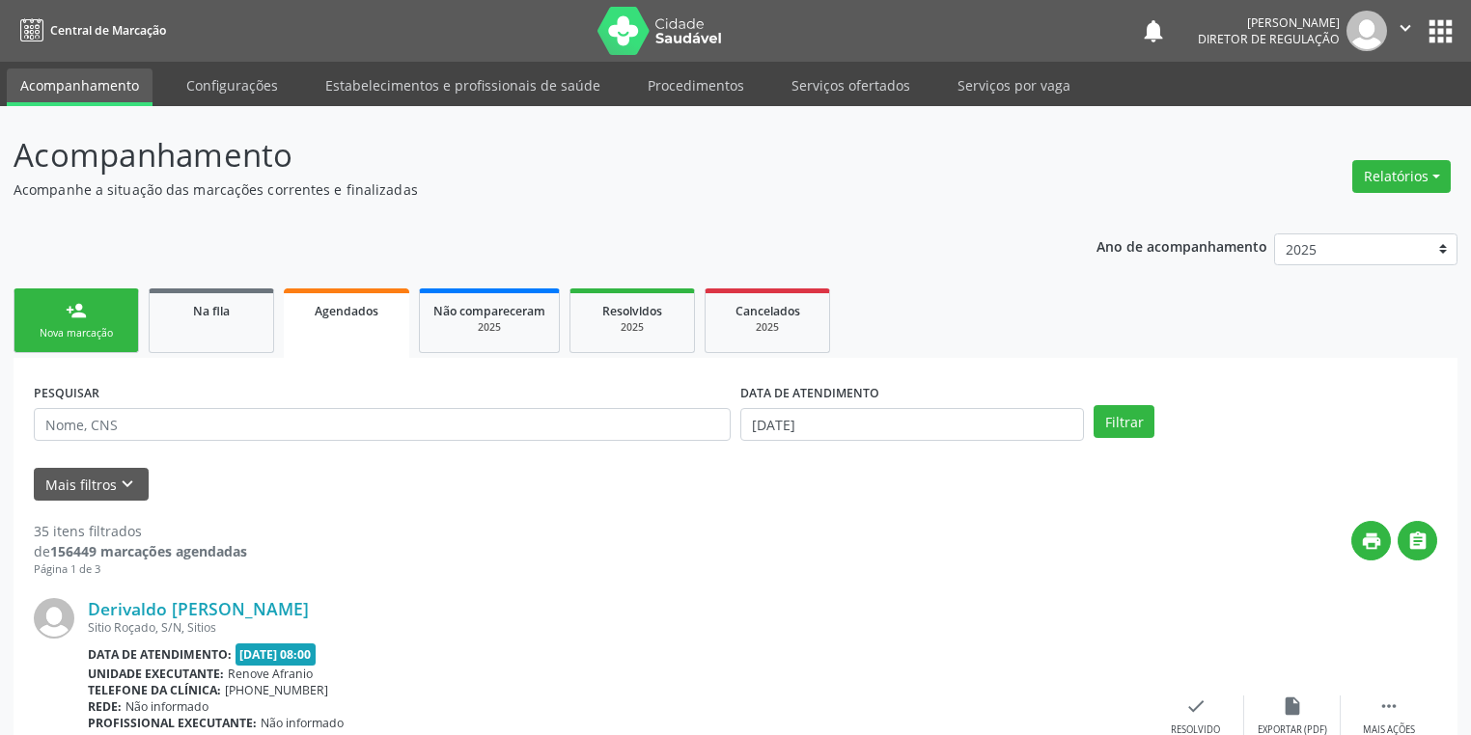
click at [108, 320] on link "person_add Nova marcação" at bounding box center [76, 321] width 125 height 65
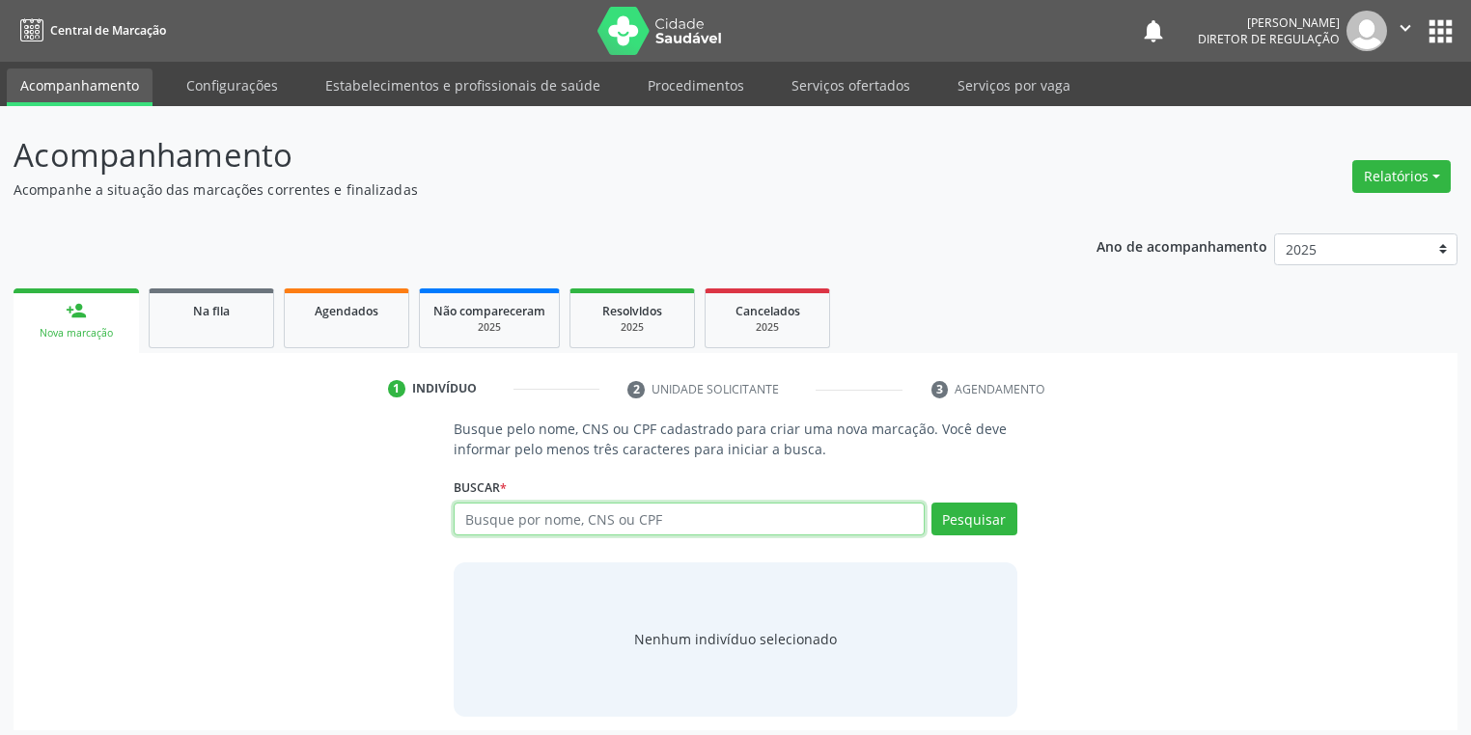
click at [535, 526] on input "text" at bounding box center [689, 519] width 471 height 33
type input "703407232667812"
click at [983, 519] on button "Pesquisar" at bounding box center [974, 519] width 86 height 33
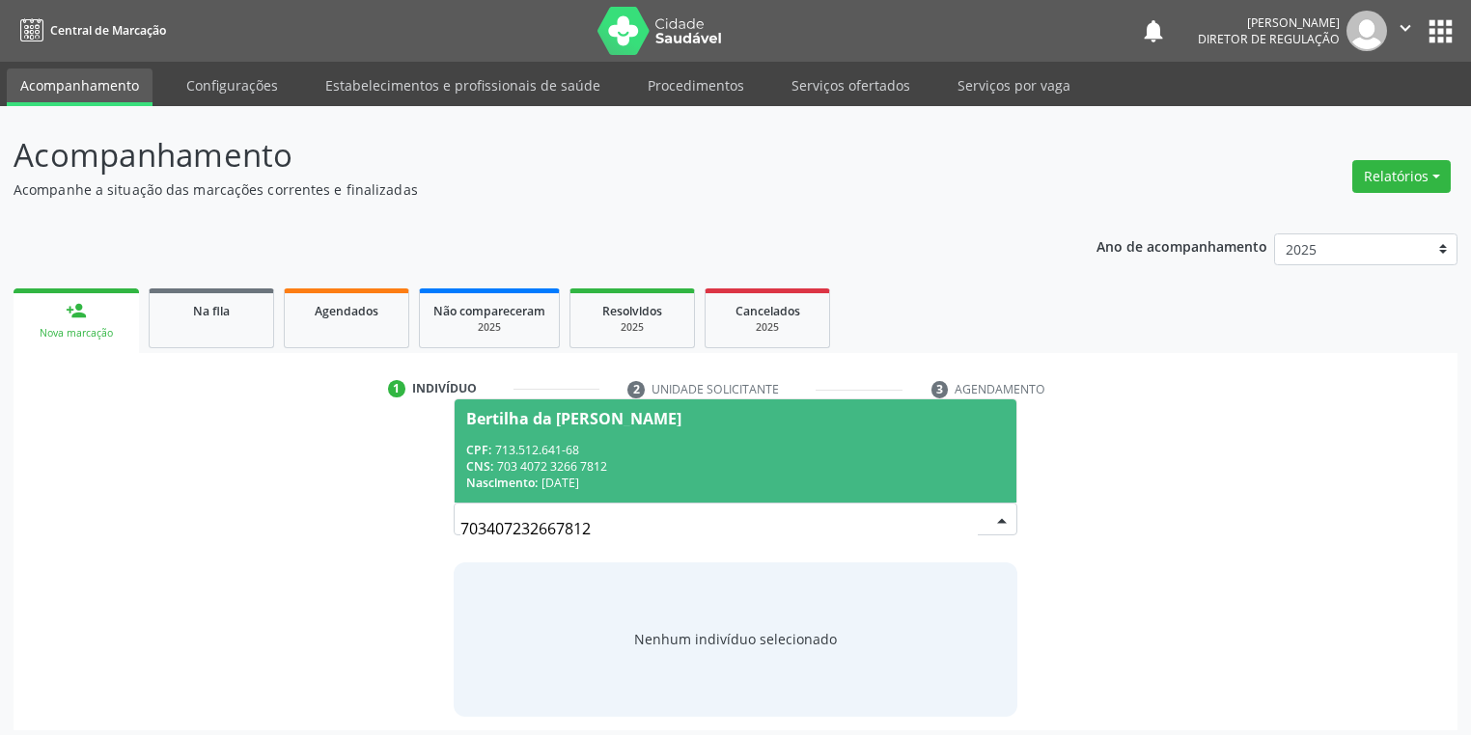
click at [590, 467] on div "CNS: 703 4072 3266 7812" at bounding box center [735, 466] width 539 height 16
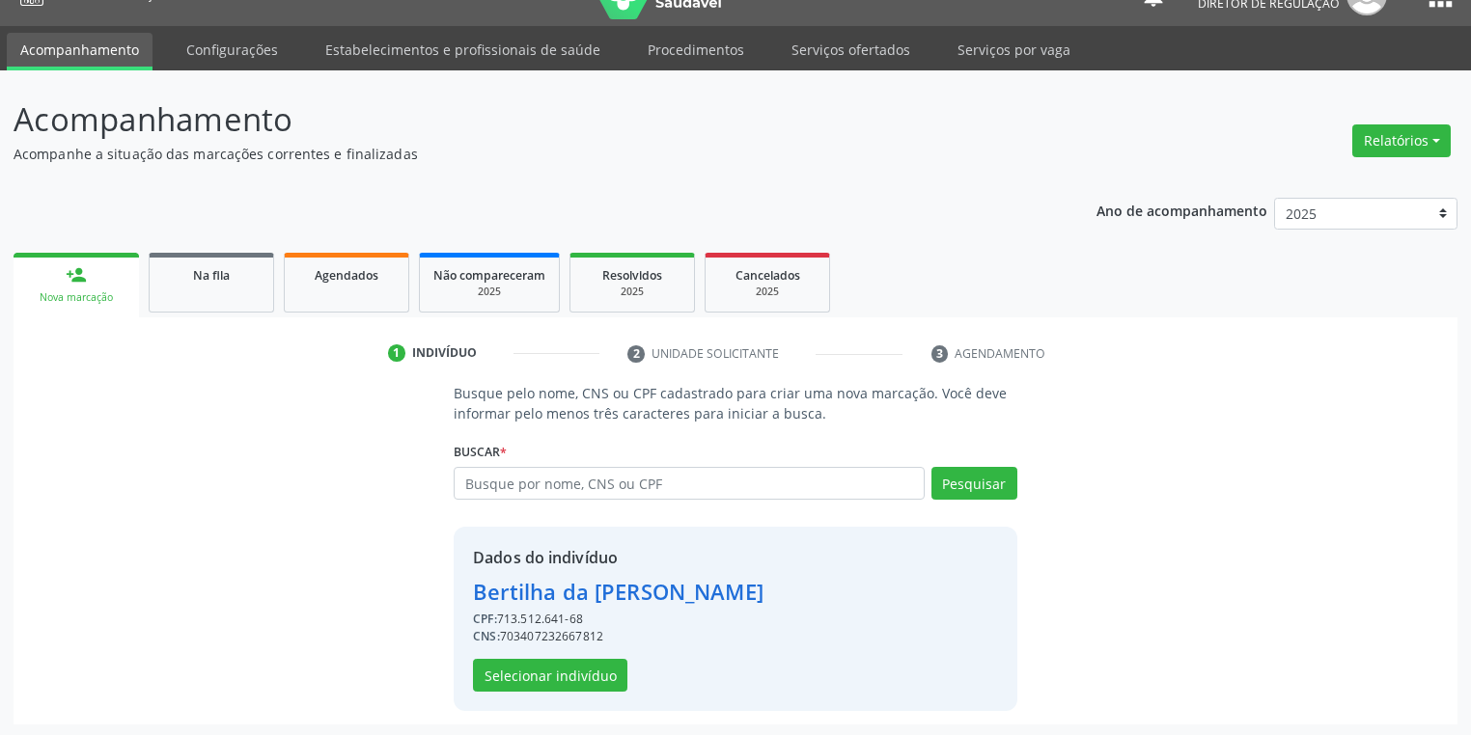
scroll to position [37, 0]
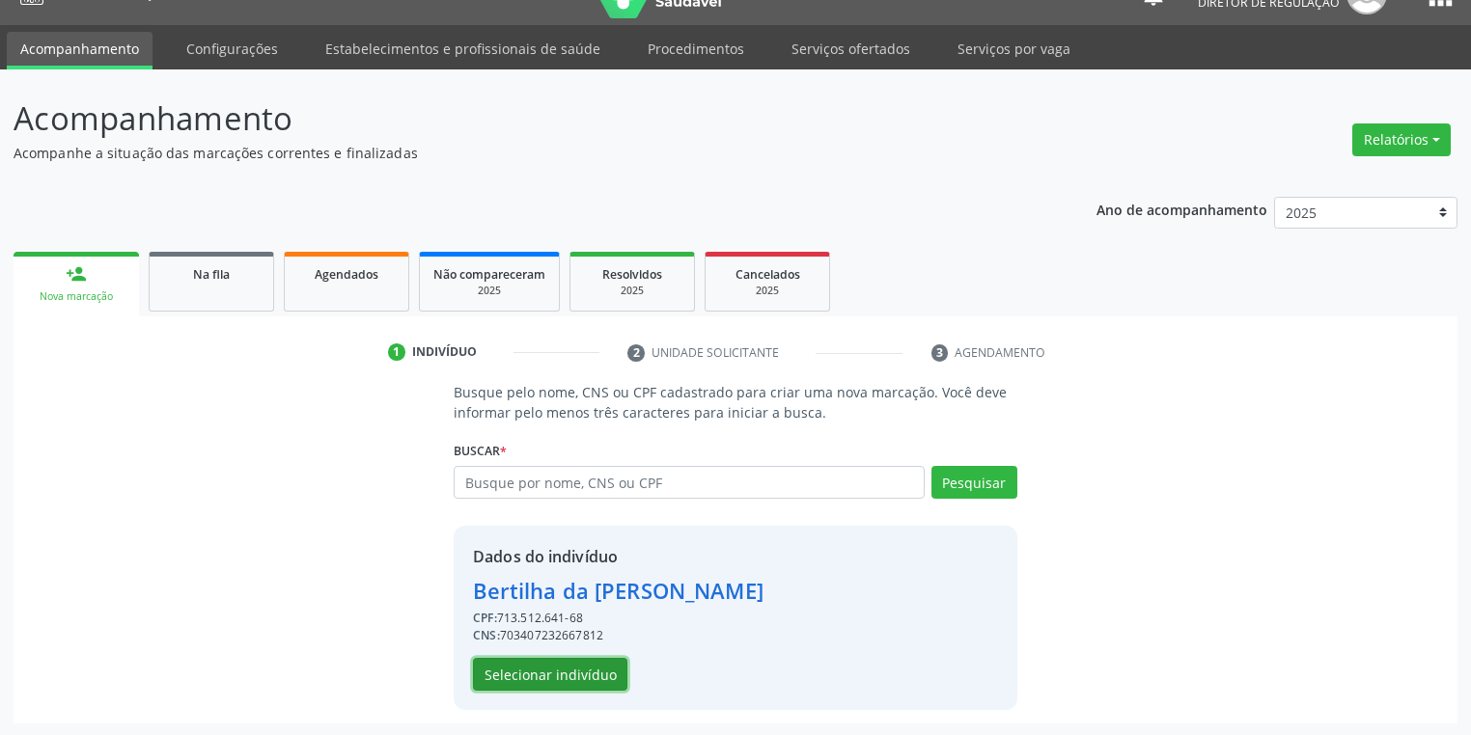
click at [548, 671] on button "Selecionar indivíduo" at bounding box center [550, 674] width 154 height 33
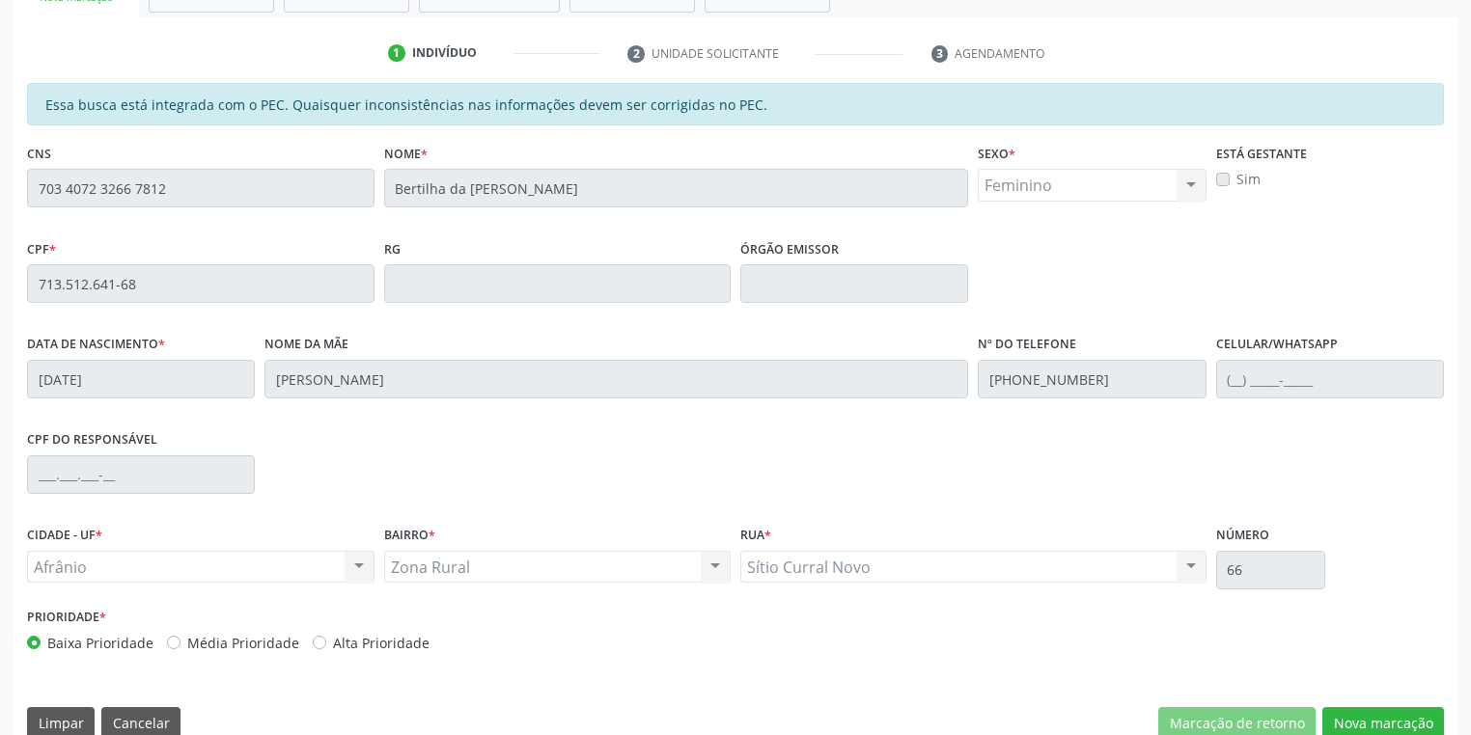
scroll to position [366, 0]
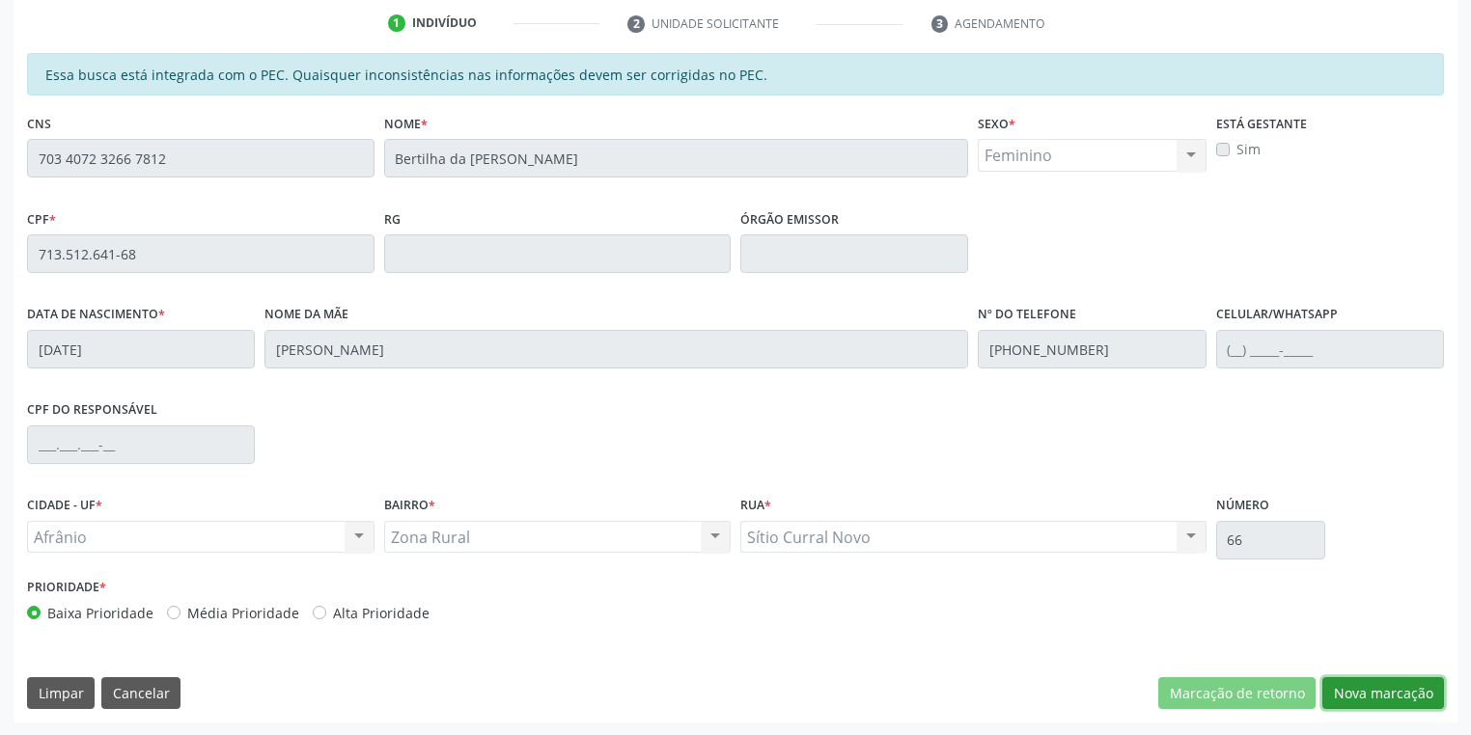
click at [1350, 693] on button "Nova marcação" at bounding box center [1383, 694] width 122 height 33
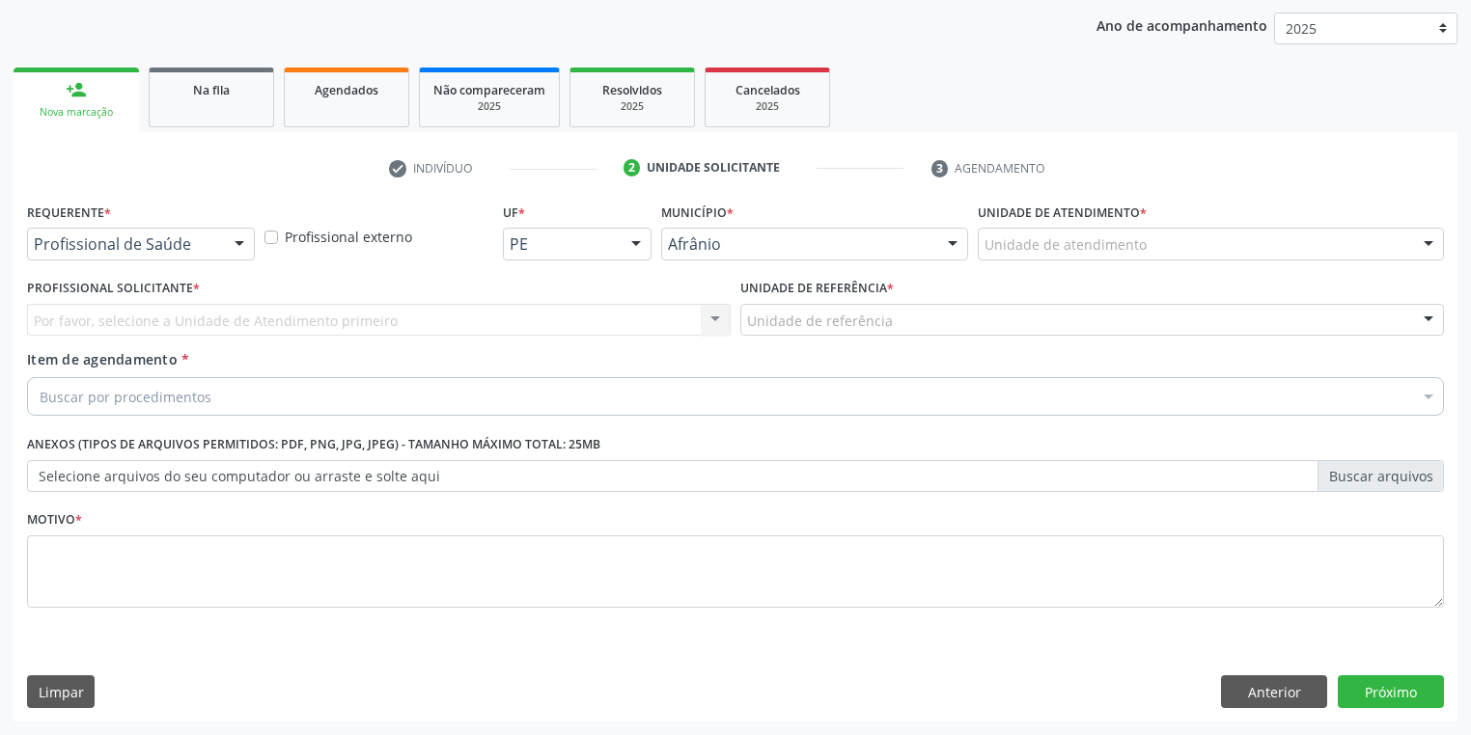
scroll to position [220, 0]
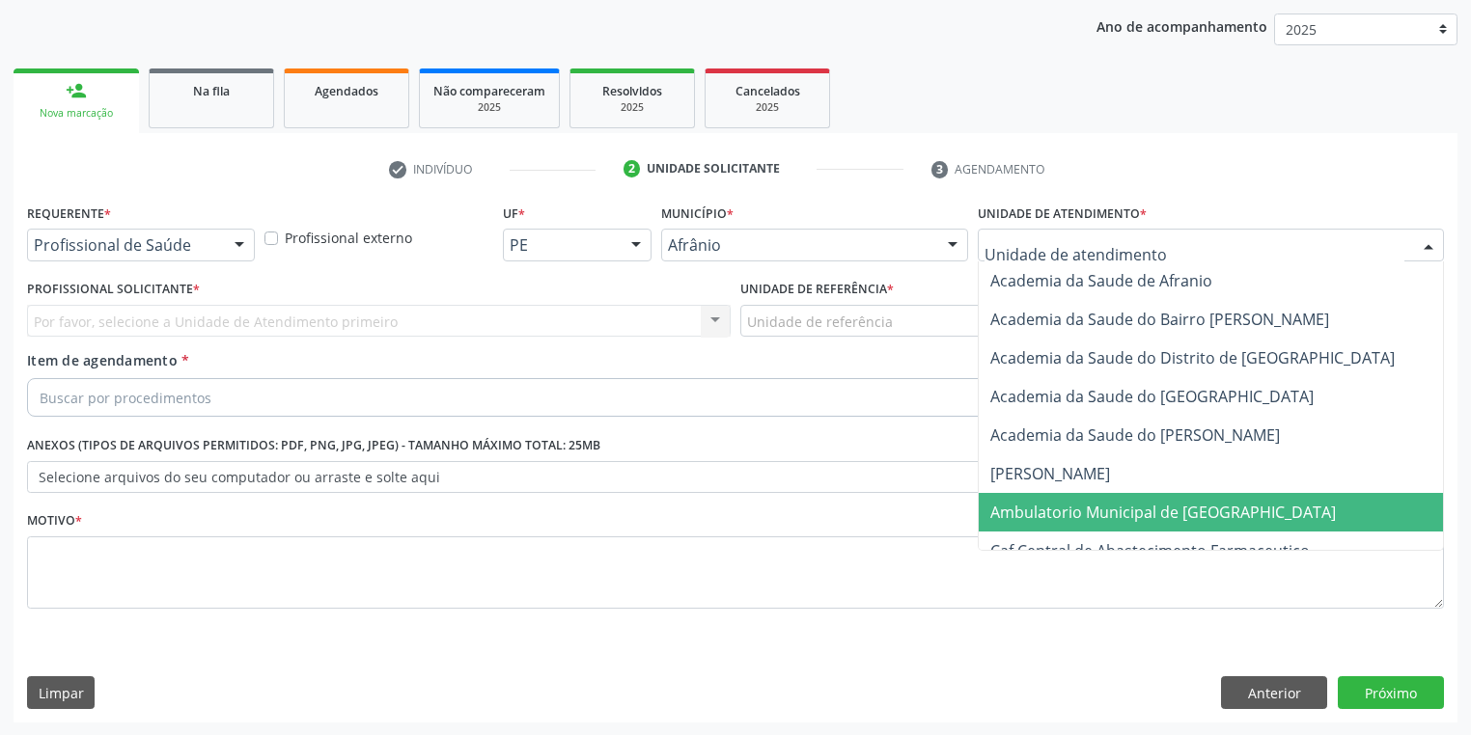
click at [1033, 504] on span "Ambulatorio Municipal de [GEOGRAPHIC_DATA]" at bounding box center [1163, 512] width 346 height 21
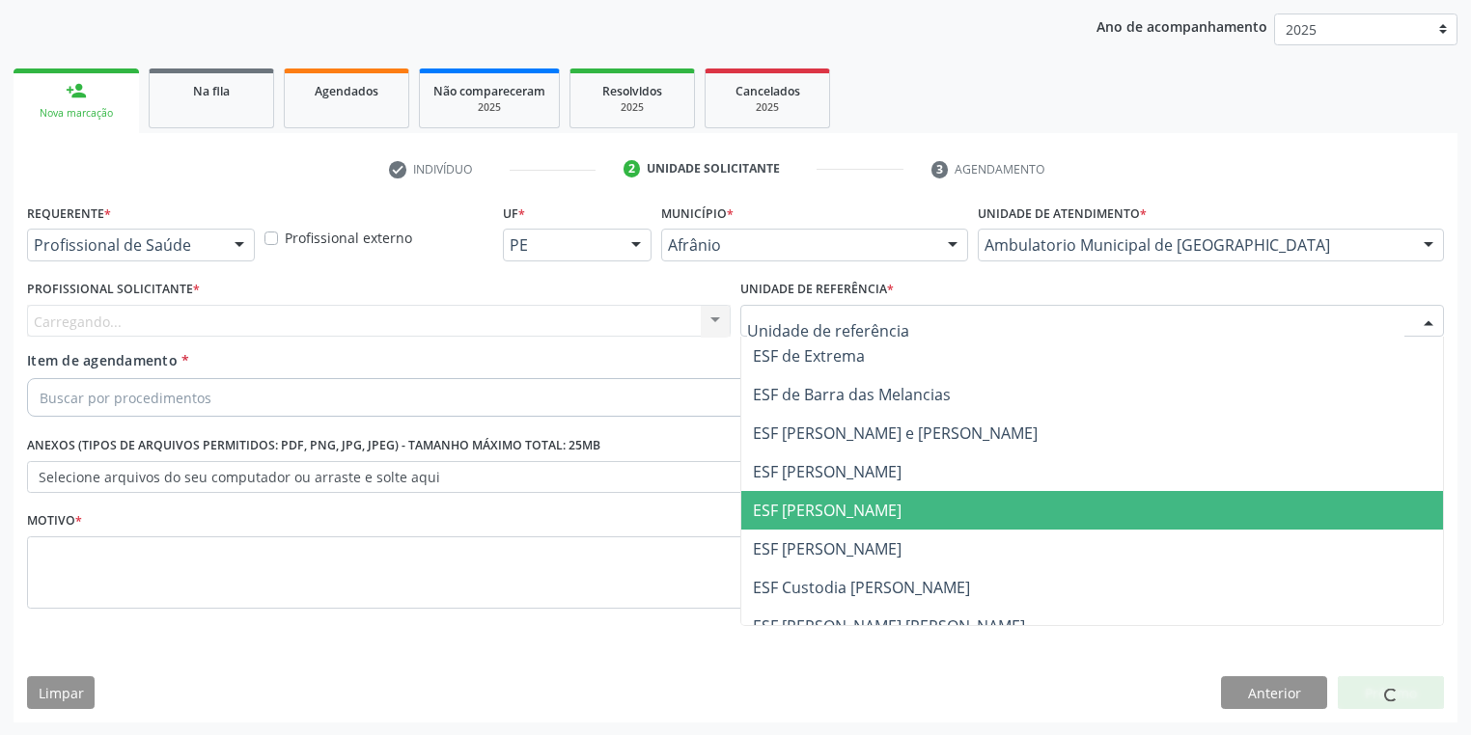
click at [783, 526] on span "ESF [PERSON_NAME]" at bounding box center [1092, 510] width 702 height 39
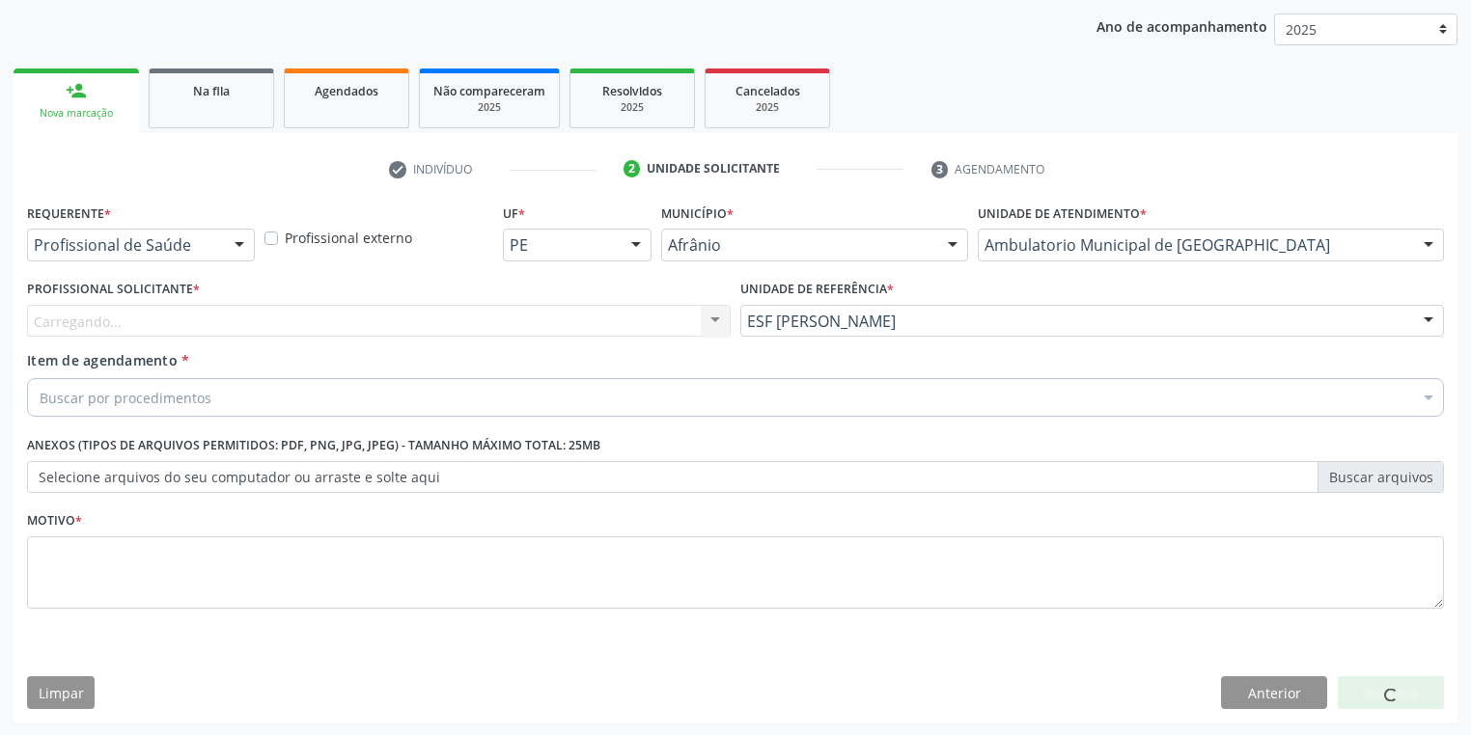
click at [208, 332] on div "Carregando... Nenhum resultado encontrado para: " " Não há nenhuma opção para s…" at bounding box center [379, 321] width 704 height 33
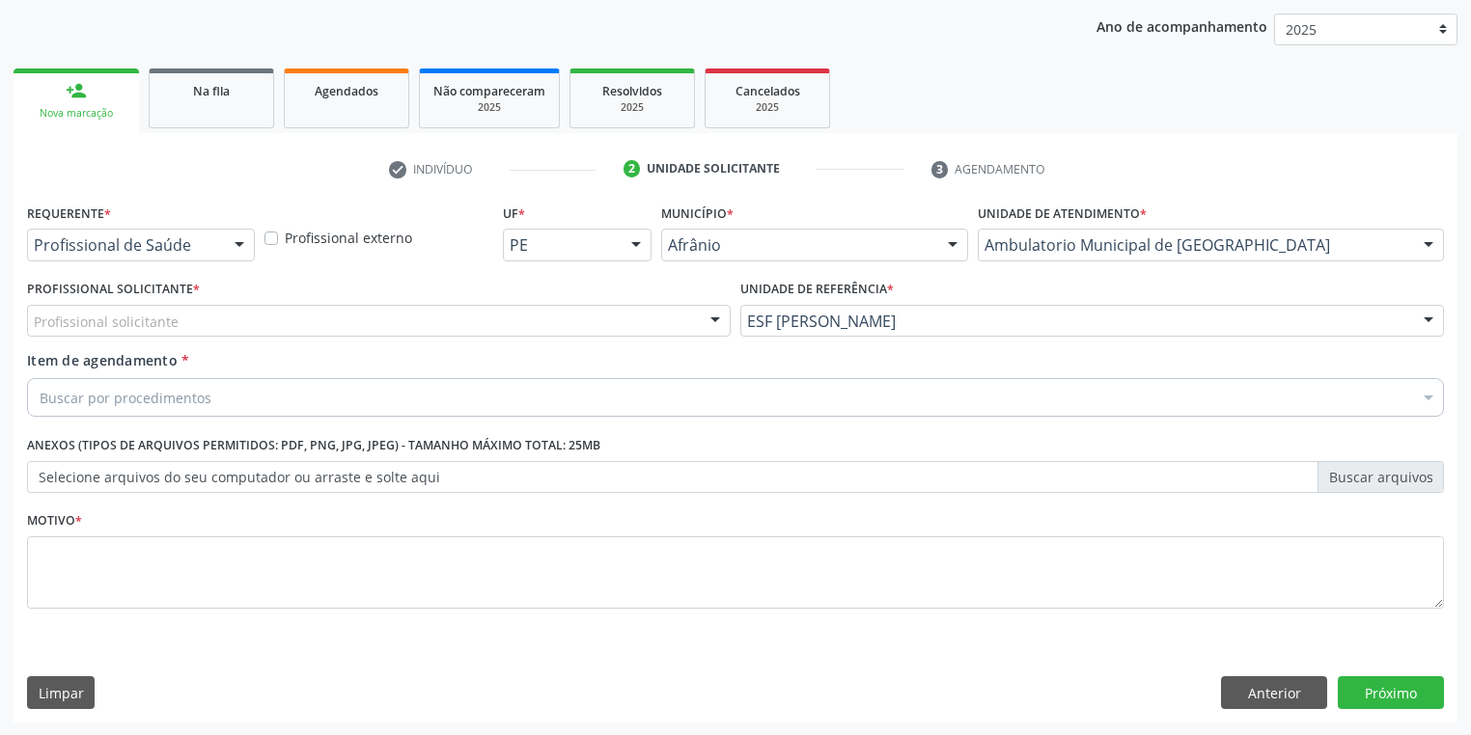
click at [138, 333] on div "Profissional solicitante" at bounding box center [379, 321] width 704 height 33
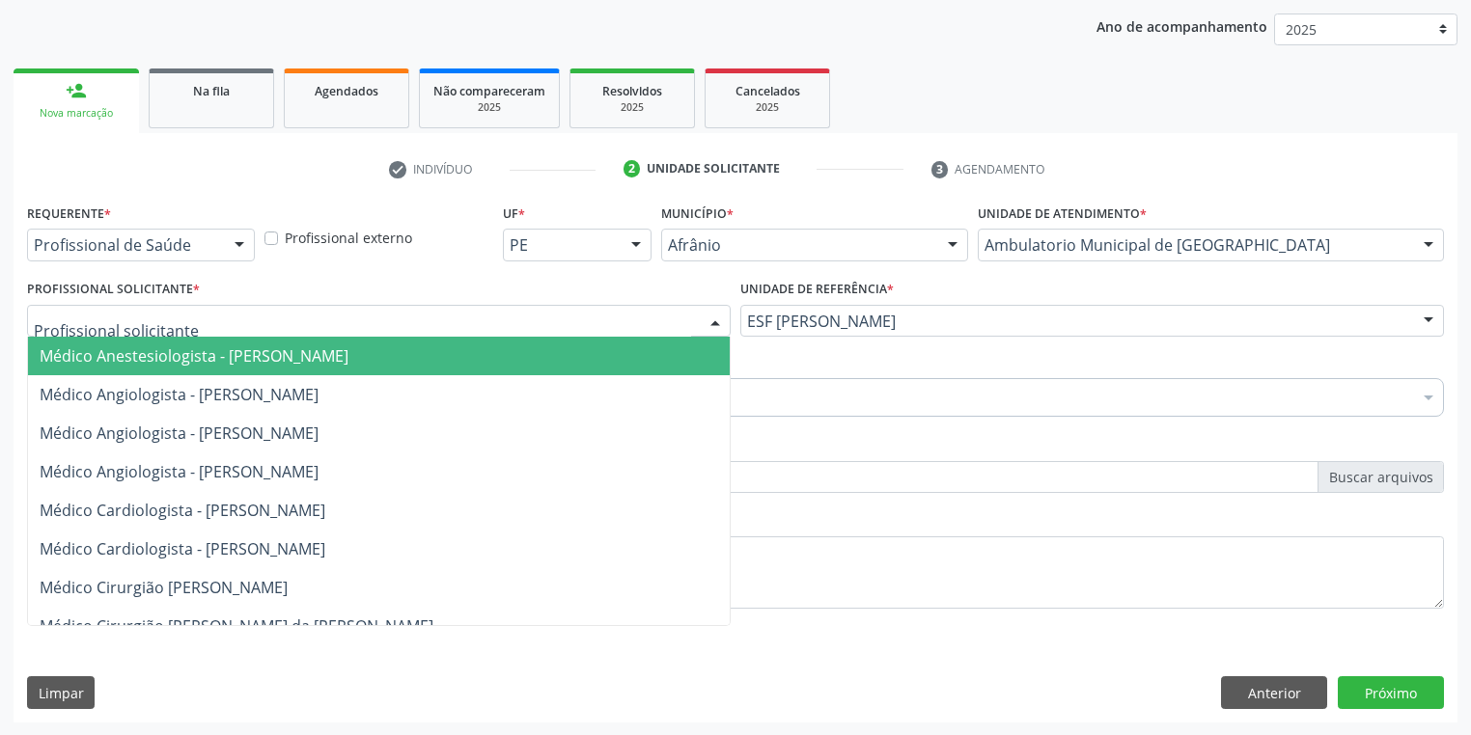
drag, startPoint x: 137, startPoint y: 347, endPoint x: 143, endPoint y: 390, distance: 42.9
click at [137, 349] on span "Médico Anestesiologista - [PERSON_NAME]" at bounding box center [194, 356] width 309 height 21
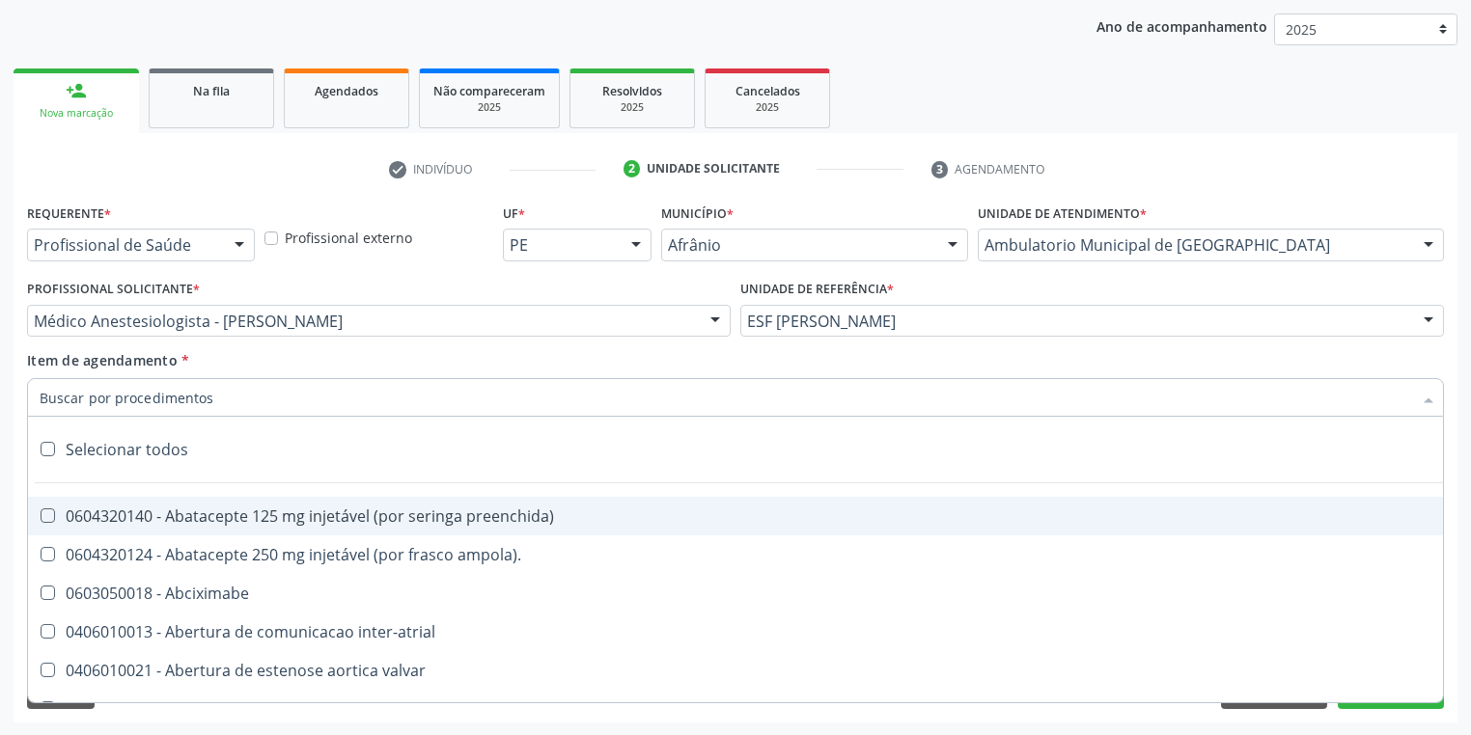
paste input "[MEDICAL_DATA]"
type input "[MEDICAL_DATA]"
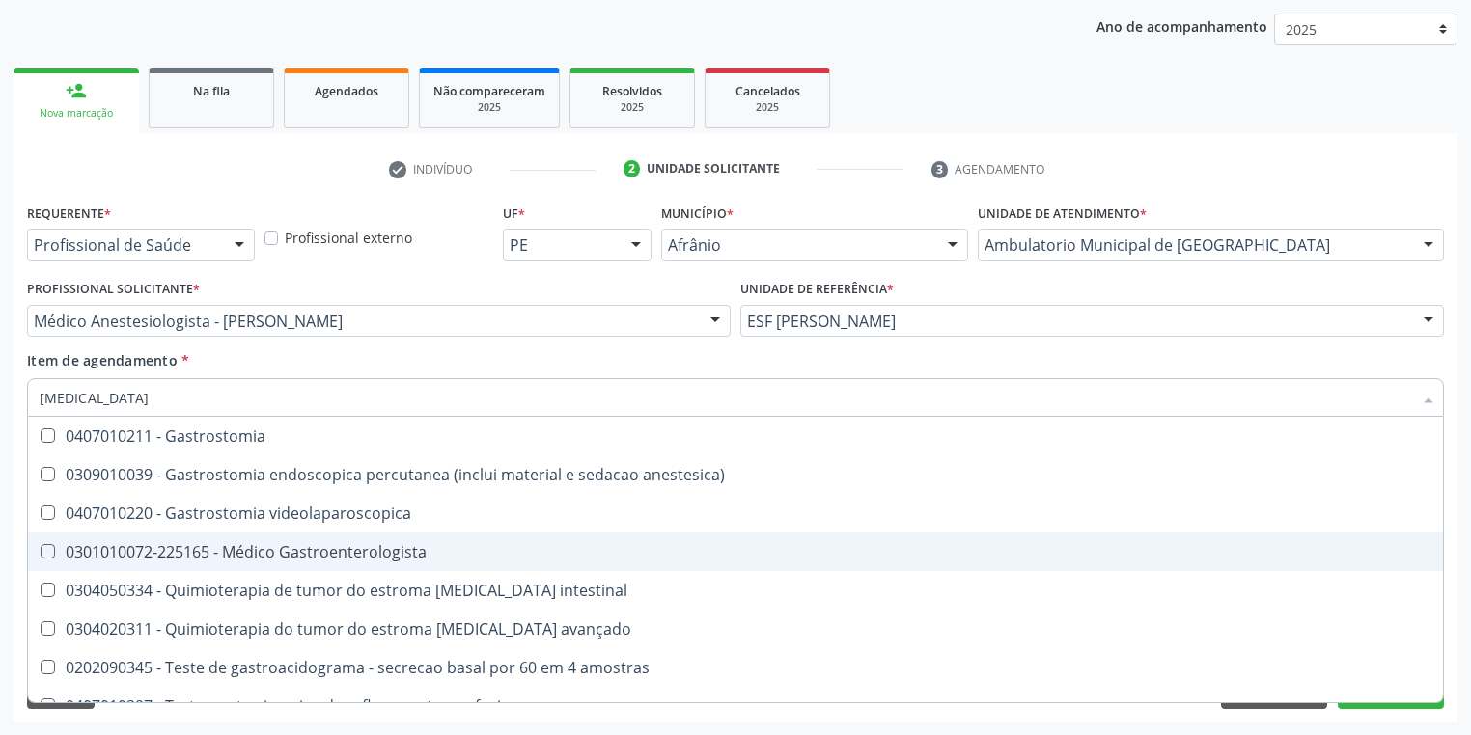
scroll to position [409, 0]
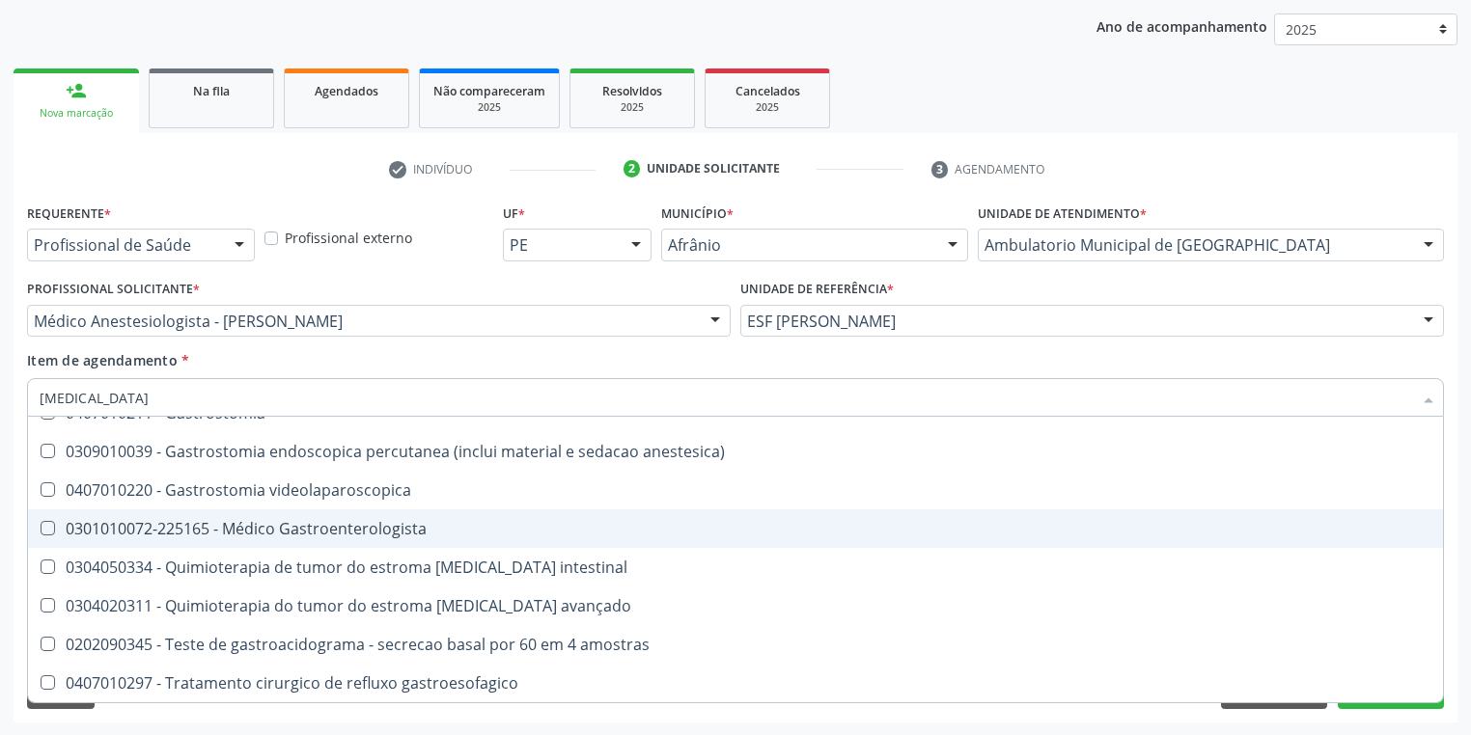
click at [271, 540] on span "0301010072-225165 - Médico Gastroenterologista" at bounding box center [735, 529] width 1415 height 39
checkbox Gastroenterologista "true"
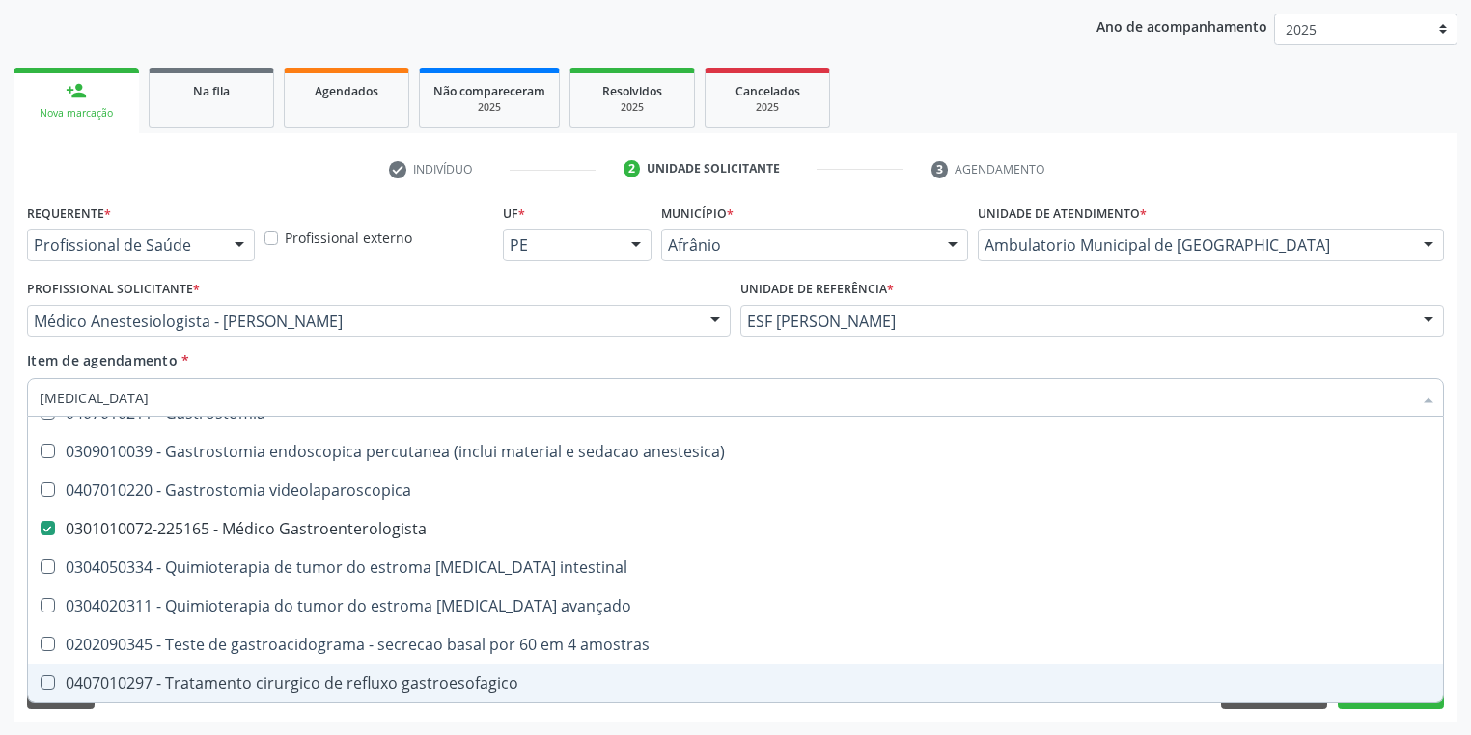
click at [177, 714] on div "Requerente * Profissional de Saúde Profissional de Saúde Paciente Nenhum result…" at bounding box center [736, 461] width 1444 height 524
checkbox vagotomia "true"
checkbox Gastroenterologista "false"
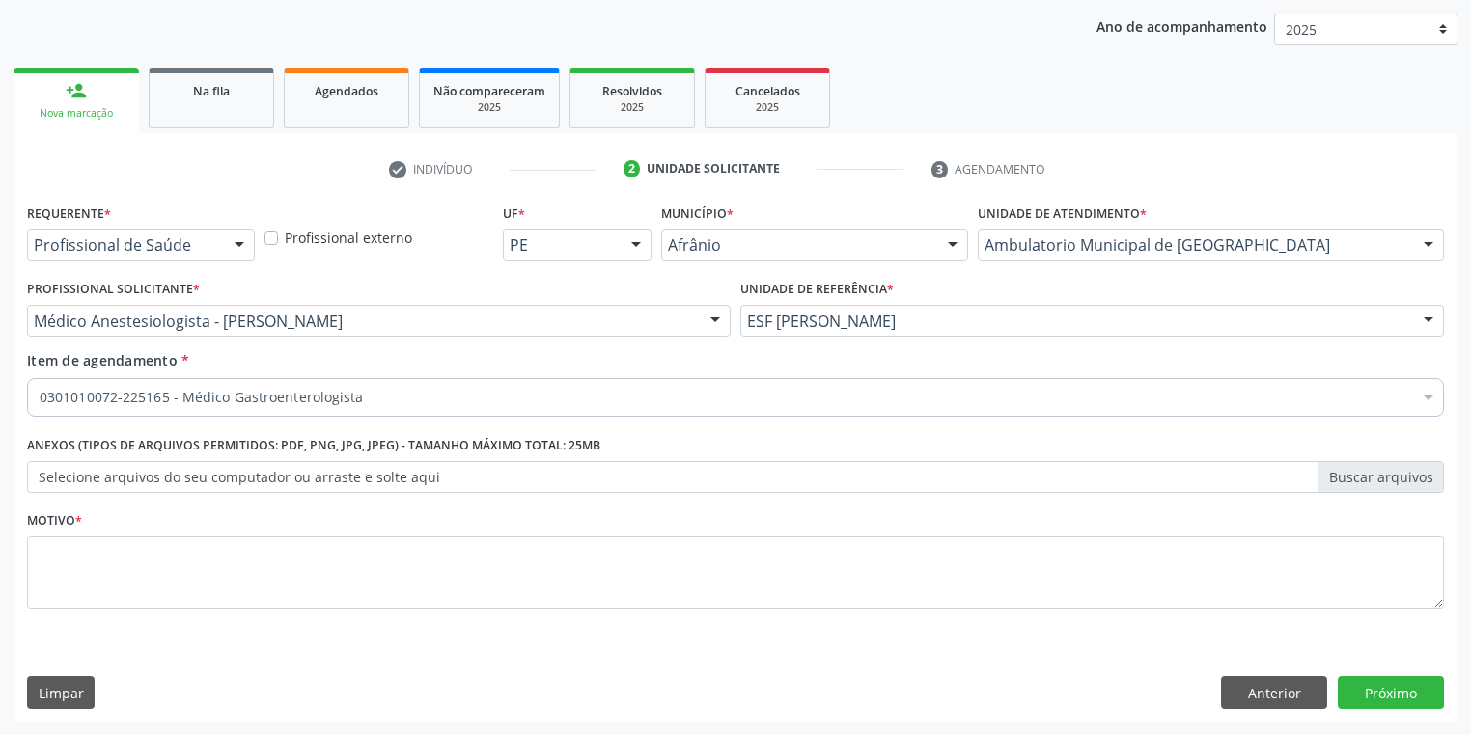
scroll to position [0, 0]
click at [110, 539] on textarea at bounding box center [735, 573] width 1417 height 73
type textarea "*"
click at [1388, 684] on button "Próximo" at bounding box center [1391, 693] width 106 height 33
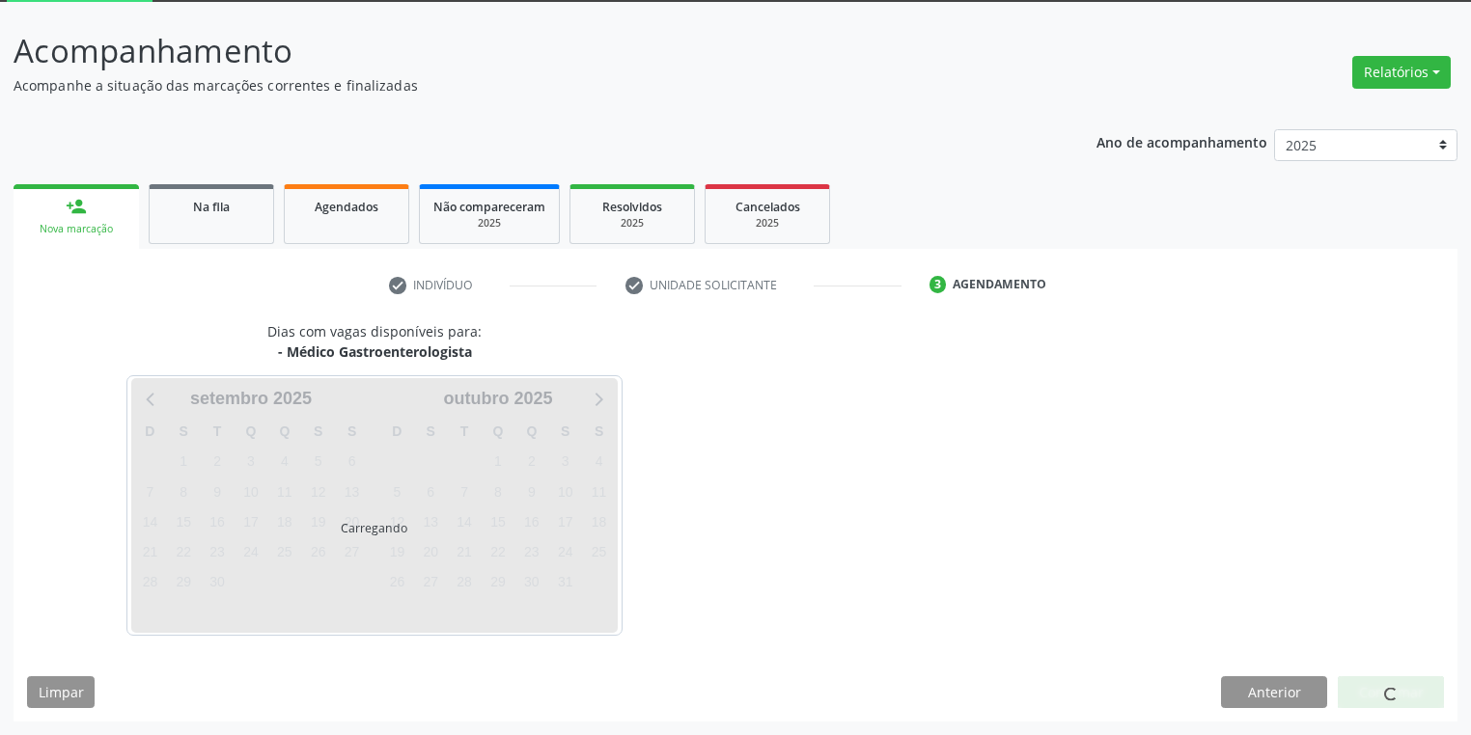
scroll to position [103, 0]
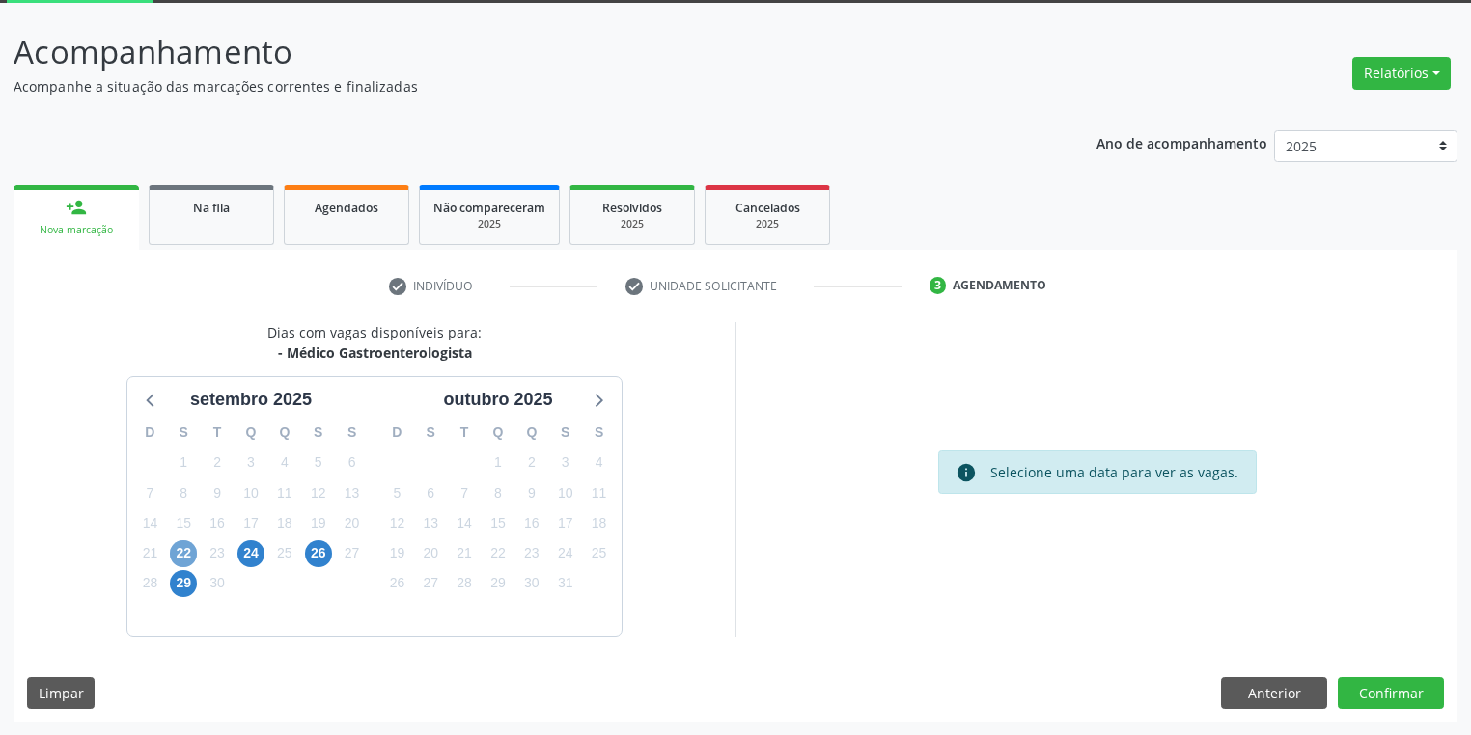
click at [191, 557] on span "22" at bounding box center [183, 553] width 27 height 27
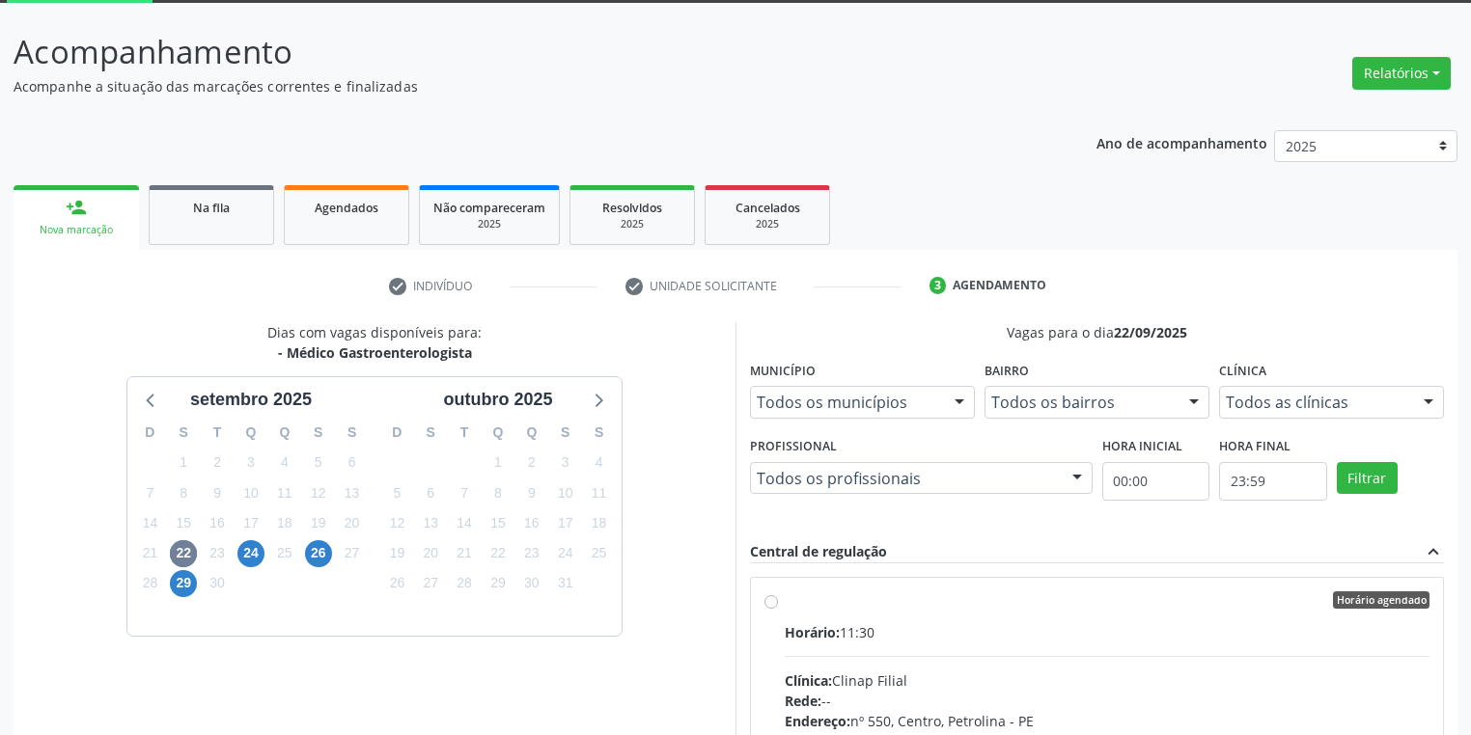
click at [778, 609] on input "Horário agendado Horário: 11:30 Clínica: Clinap Filial Rede: -- Endereço: [STRE…" at bounding box center [771, 600] width 14 height 17
radio input "true"
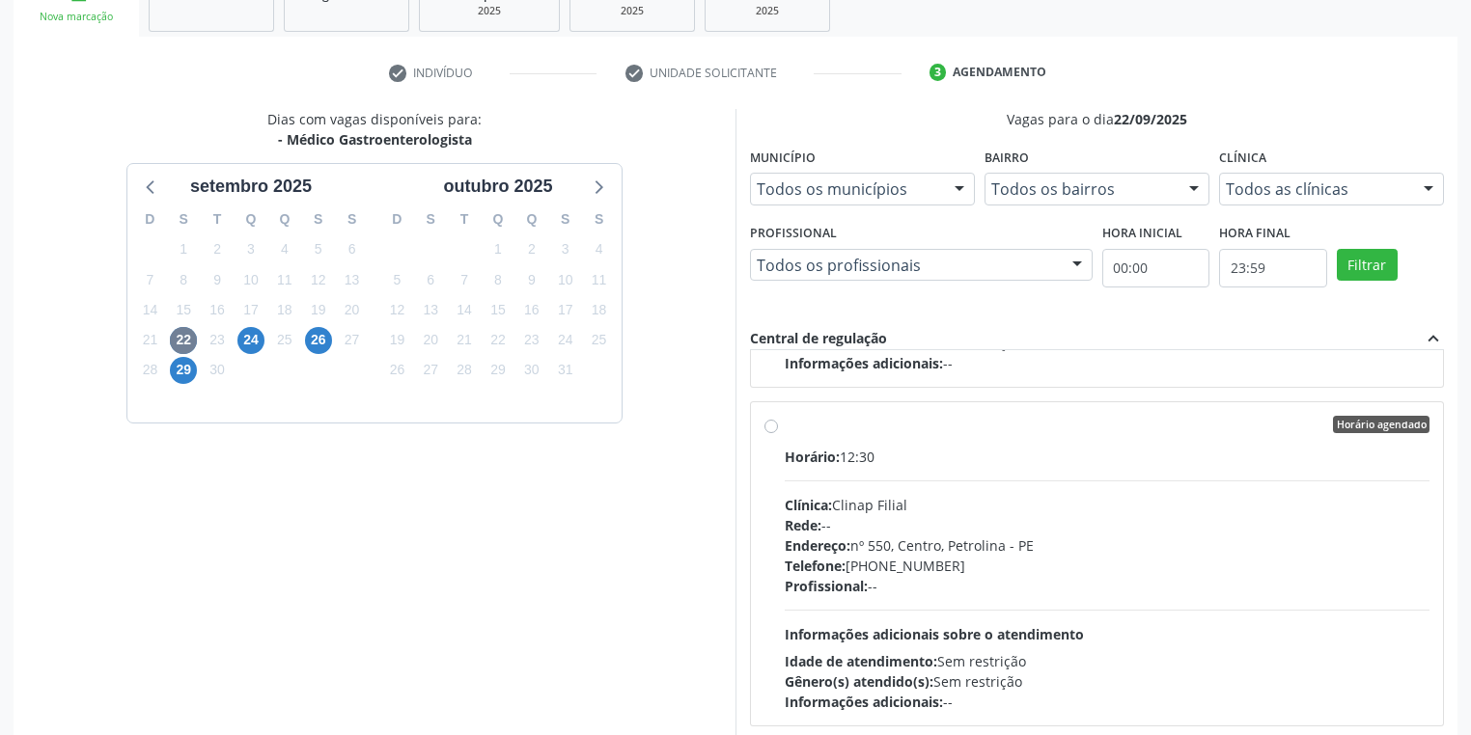
scroll to position [417, 0]
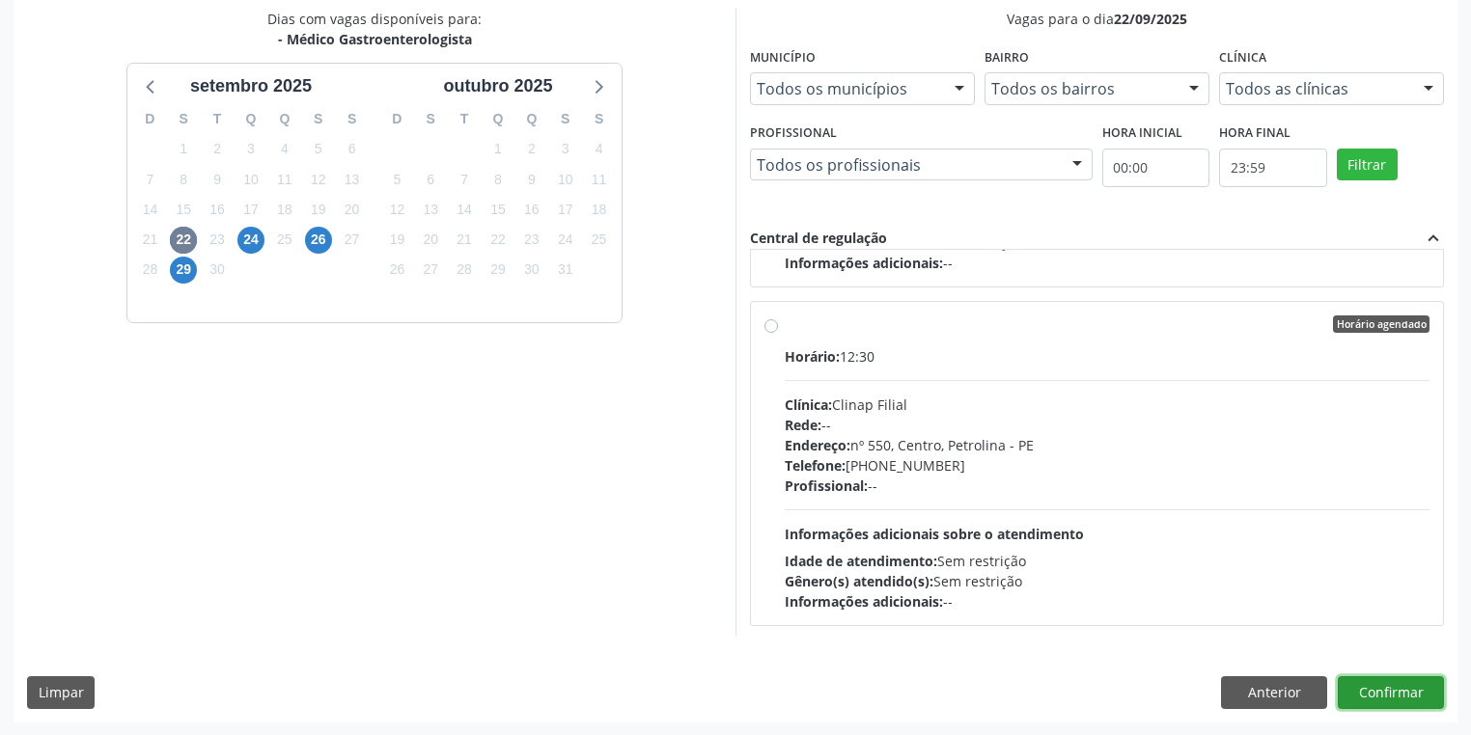
click at [1368, 697] on button "Confirmar" at bounding box center [1391, 693] width 106 height 33
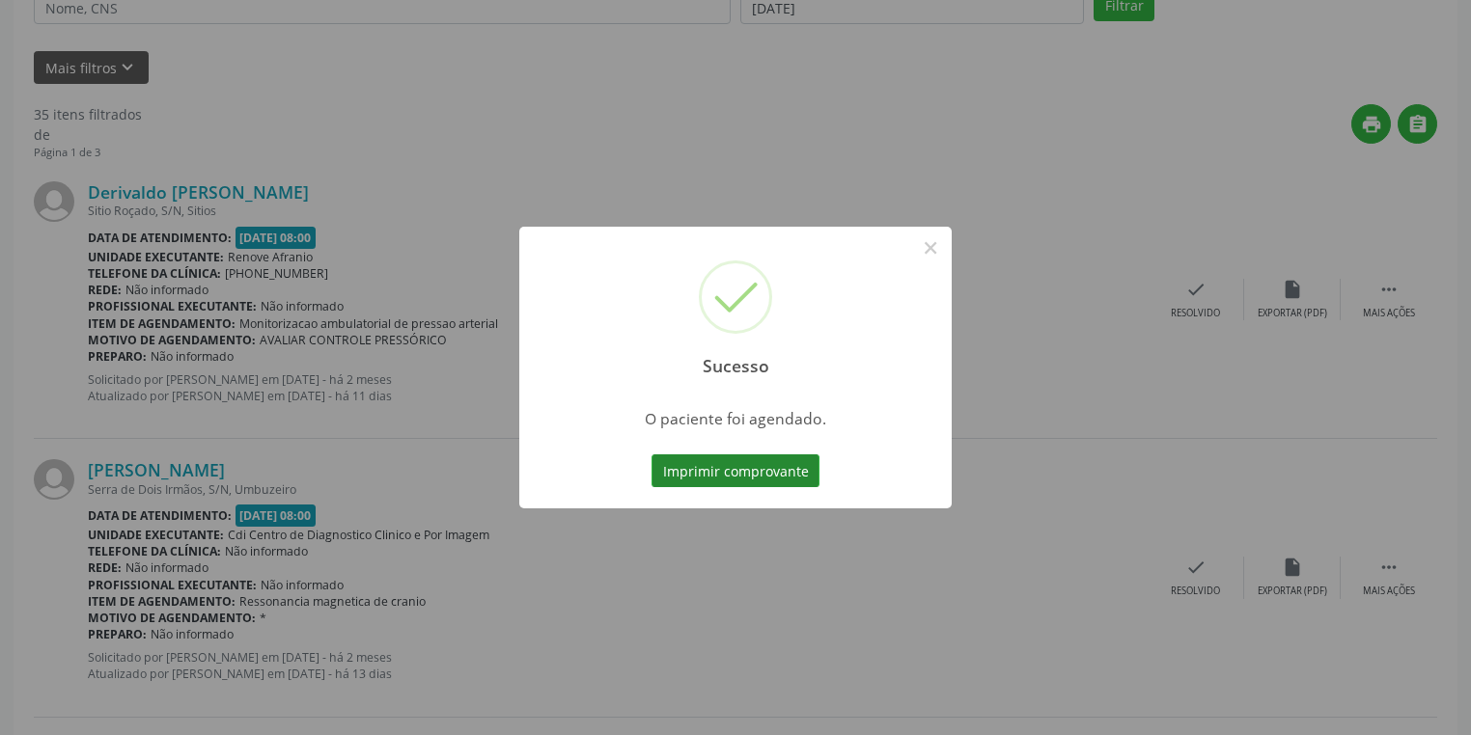
scroll to position [0, 0]
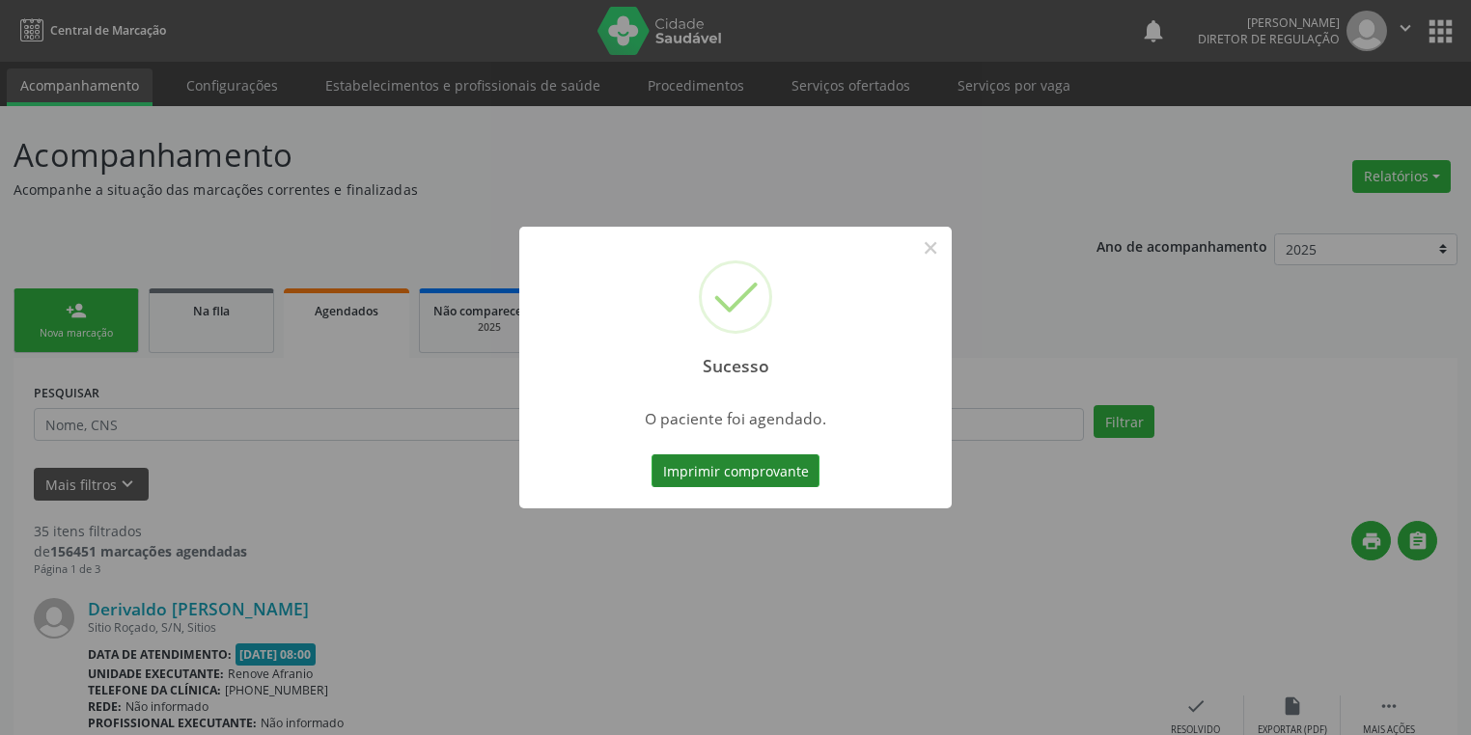
click at [749, 463] on button "Imprimir comprovante" at bounding box center [735, 471] width 168 height 33
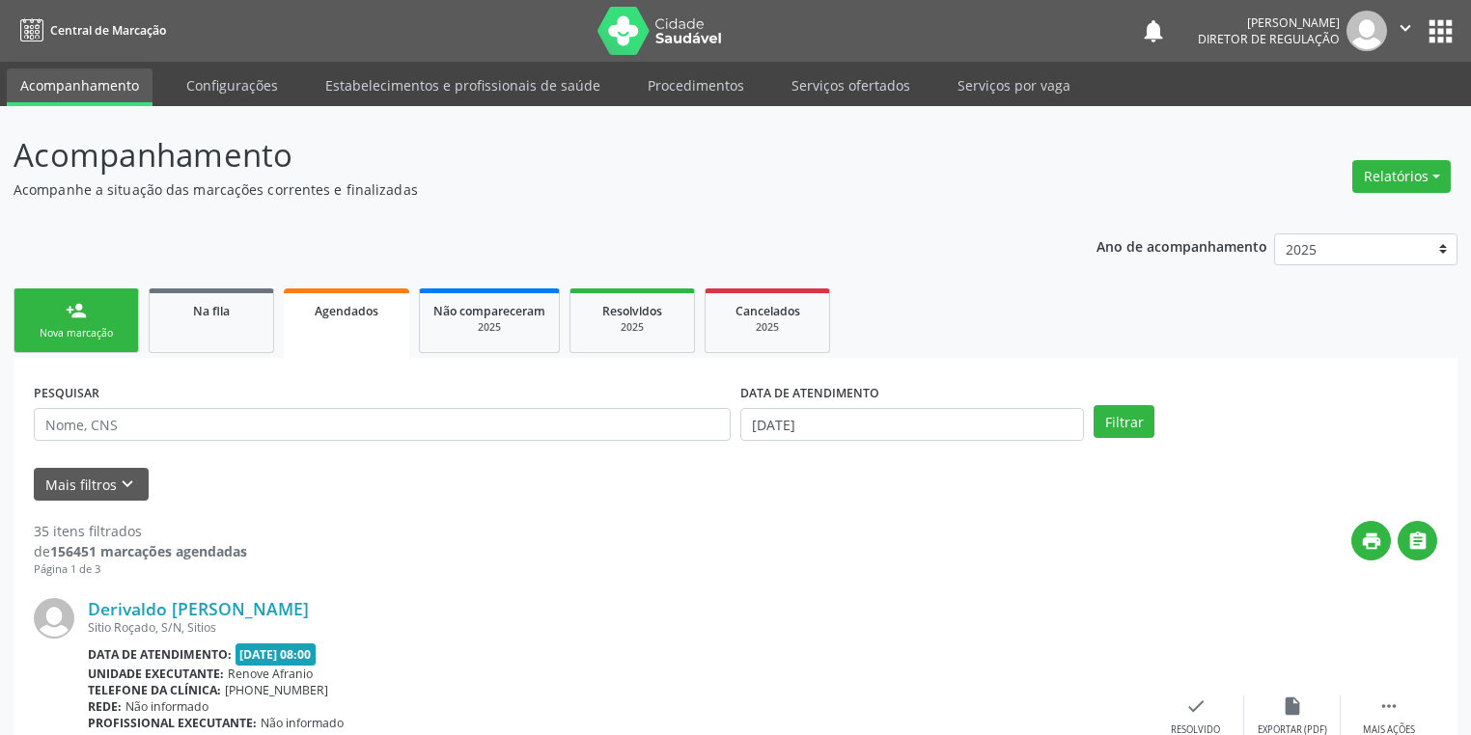
click at [100, 318] on link "person_add Nova marcação" at bounding box center [76, 321] width 125 height 65
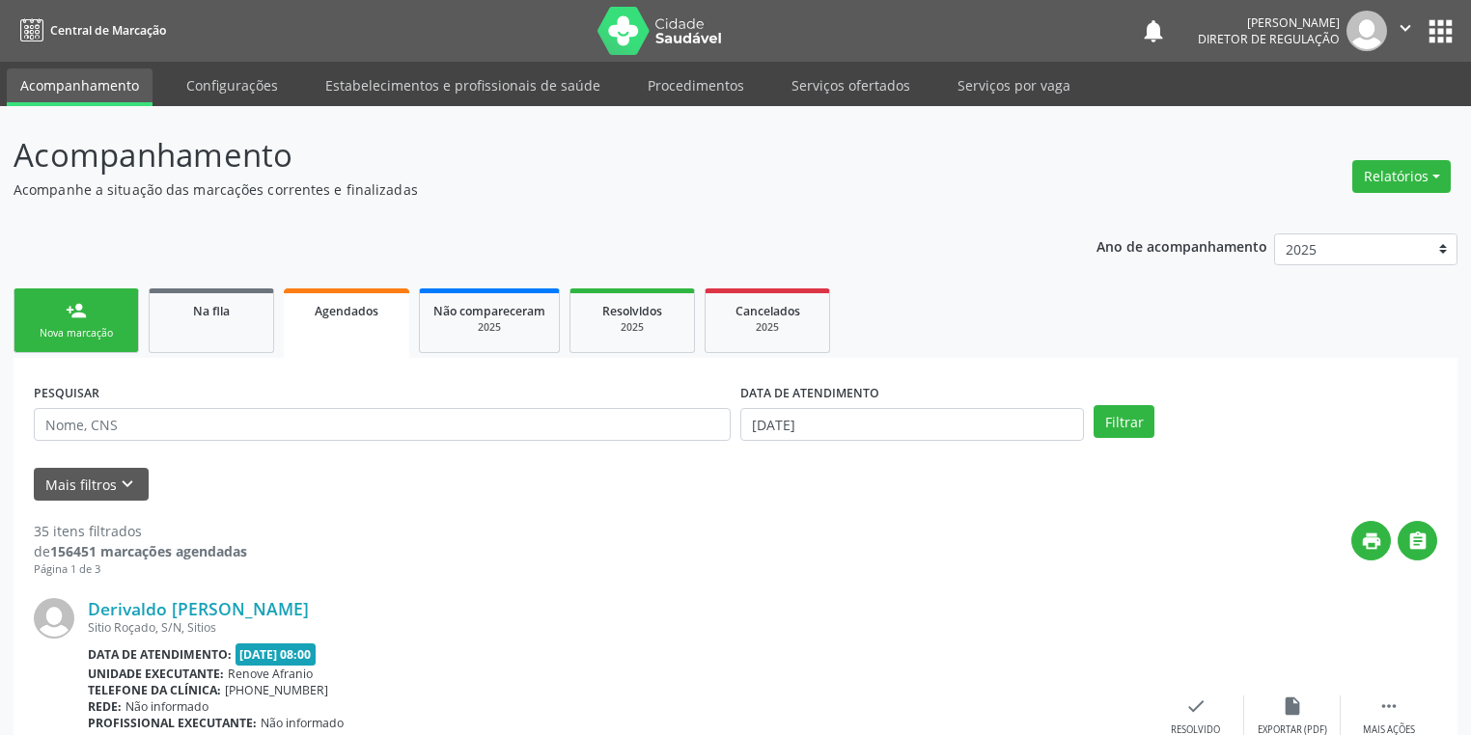
click at [100, 318] on link "person_add Nova marcação" at bounding box center [76, 321] width 125 height 65
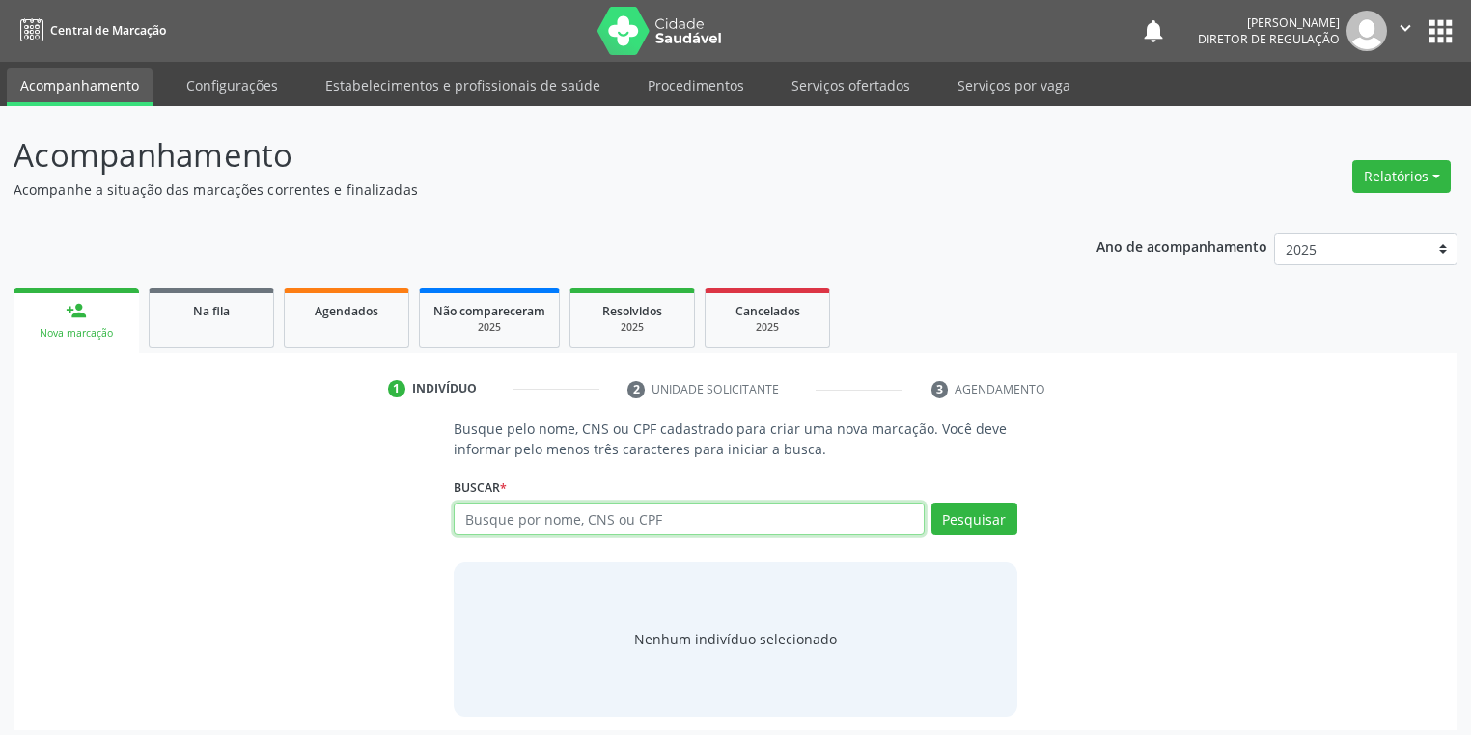
click at [490, 518] on input "text" at bounding box center [689, 519] width 471 height 33
type input "705404413010398"
click at [979, 516] on button "Pesquisar" at bounding box center [974, 519] width 86 height 33
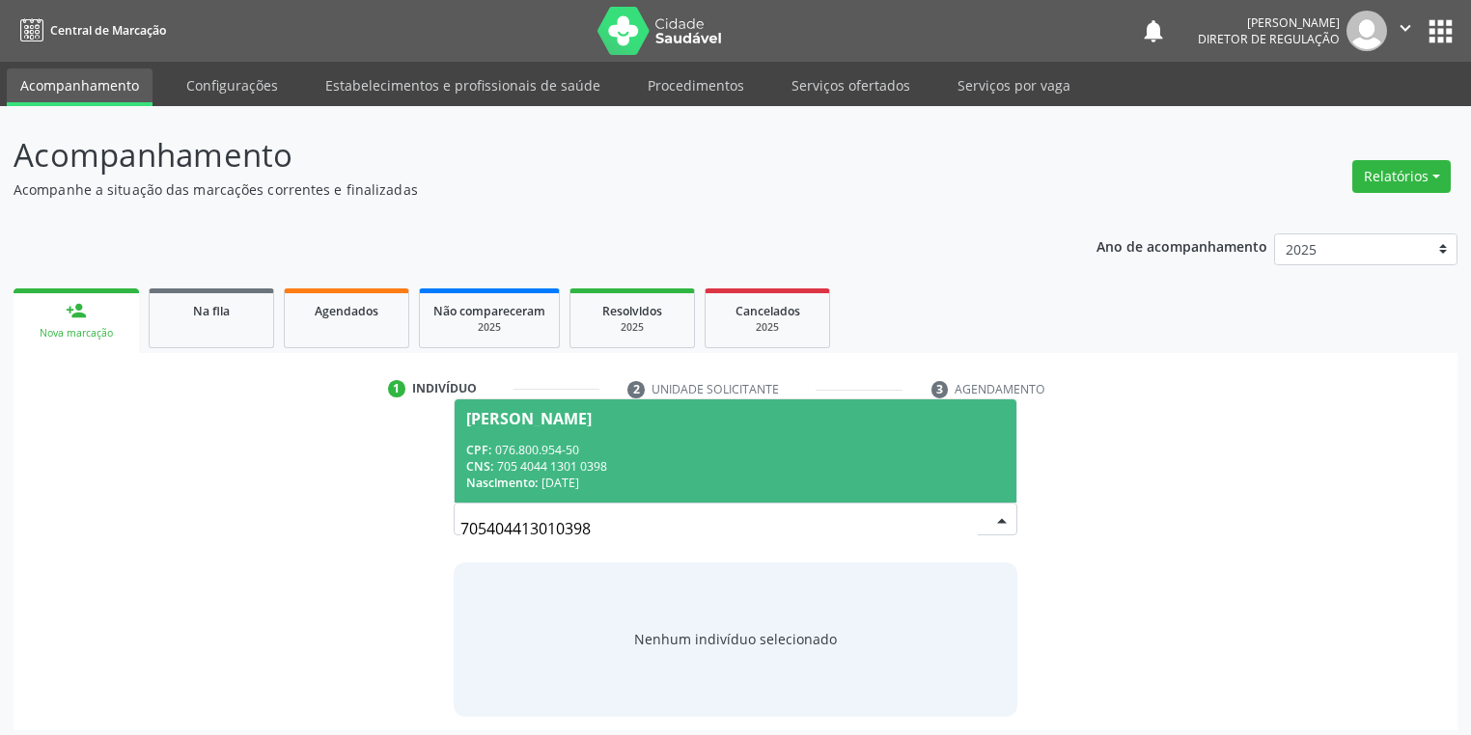
click at [580, 450] on div "CPF: 076.800.954-50" at bounding box center [735, 450] width 539 height 16
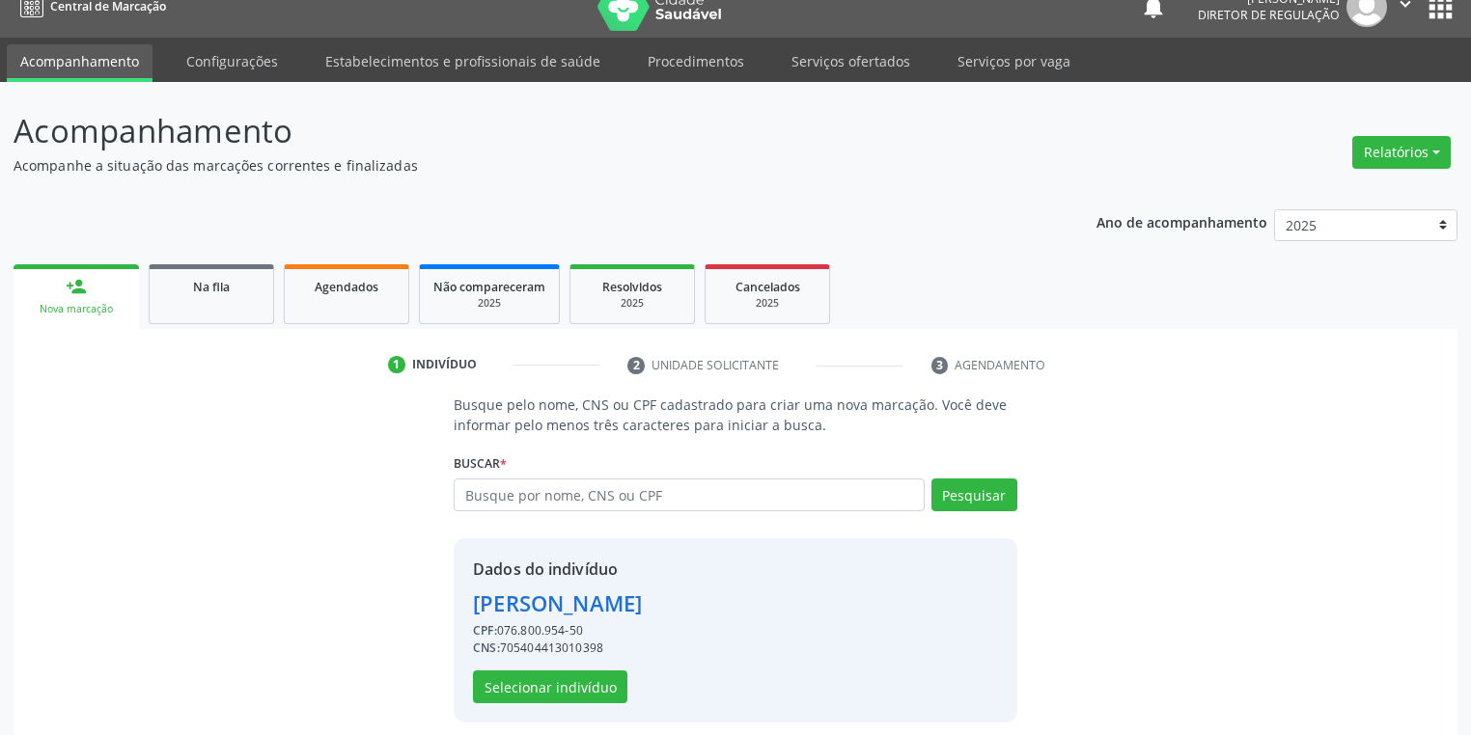
scroll to position [37, 0]
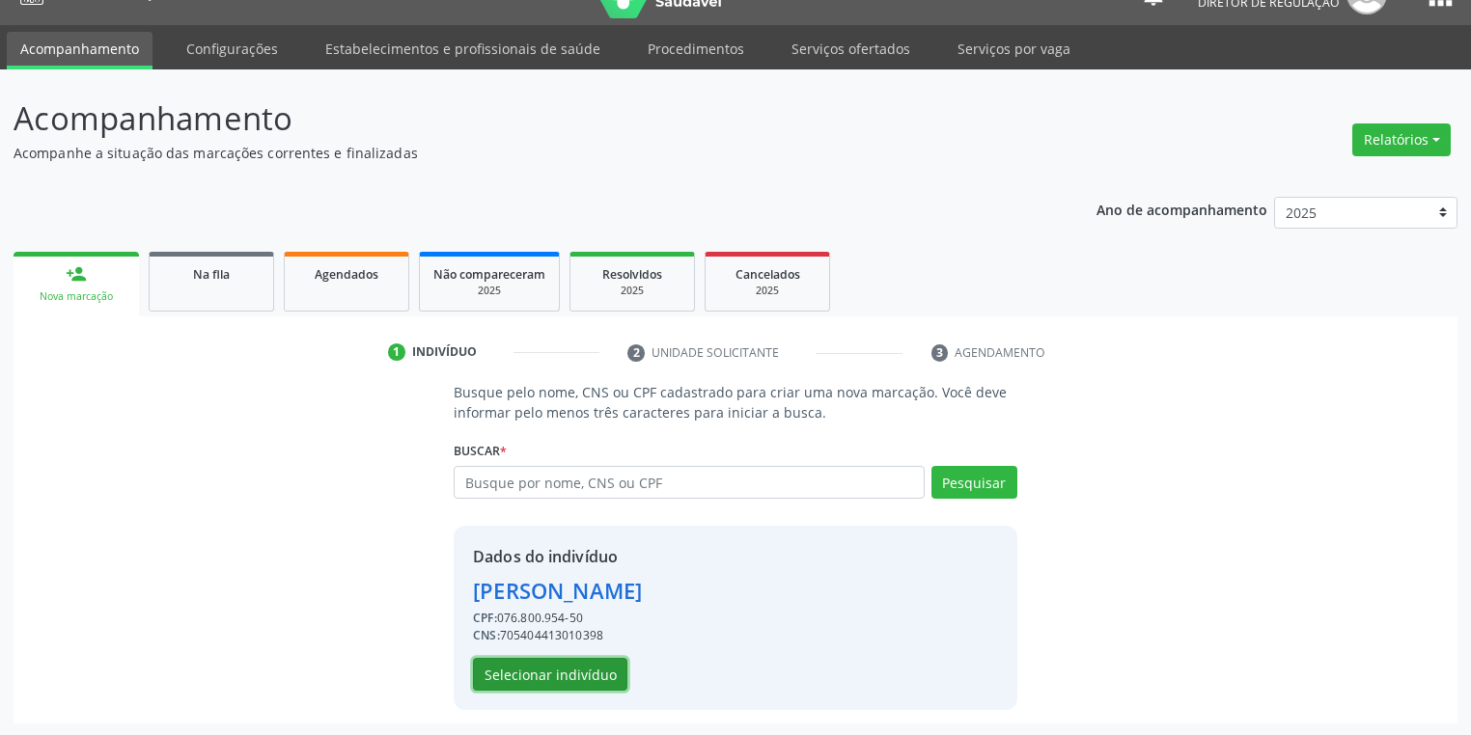
click at [537, 677] on button "Selecionar indivíduo" at bounding box center [550, 674] width 154 height 33
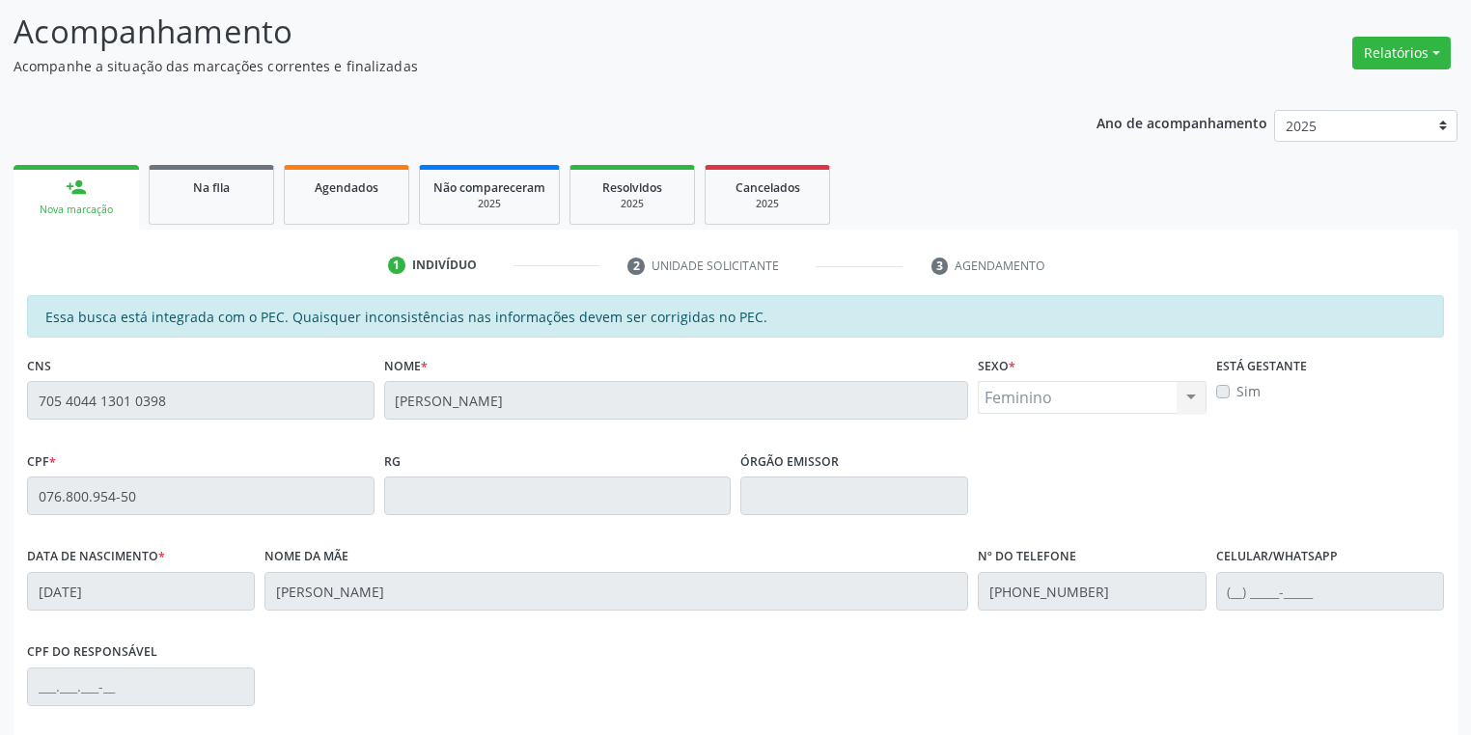
scroll to position [366, 0]
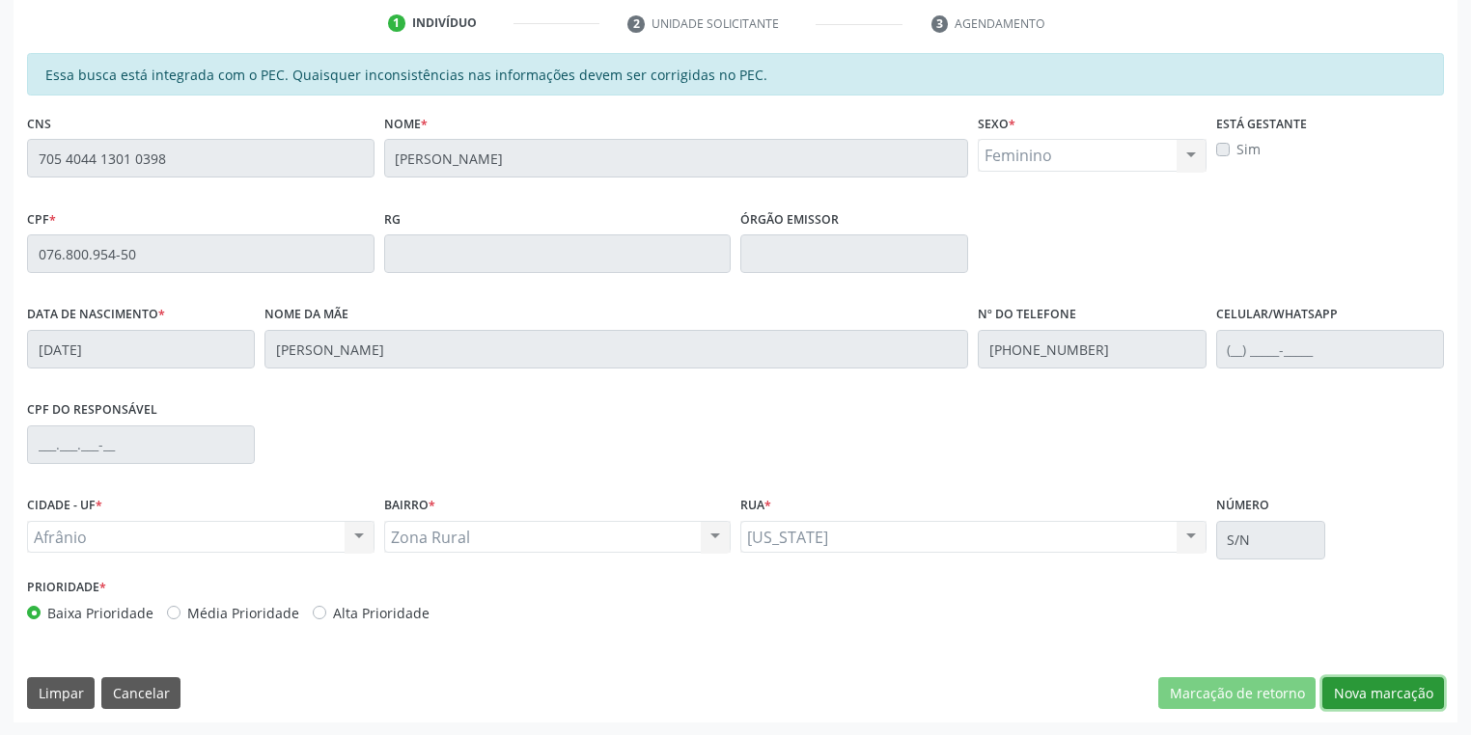
click at [1363, 695] on button "Nova marcação" at bounding box center [1383, 694] width 122 height 33
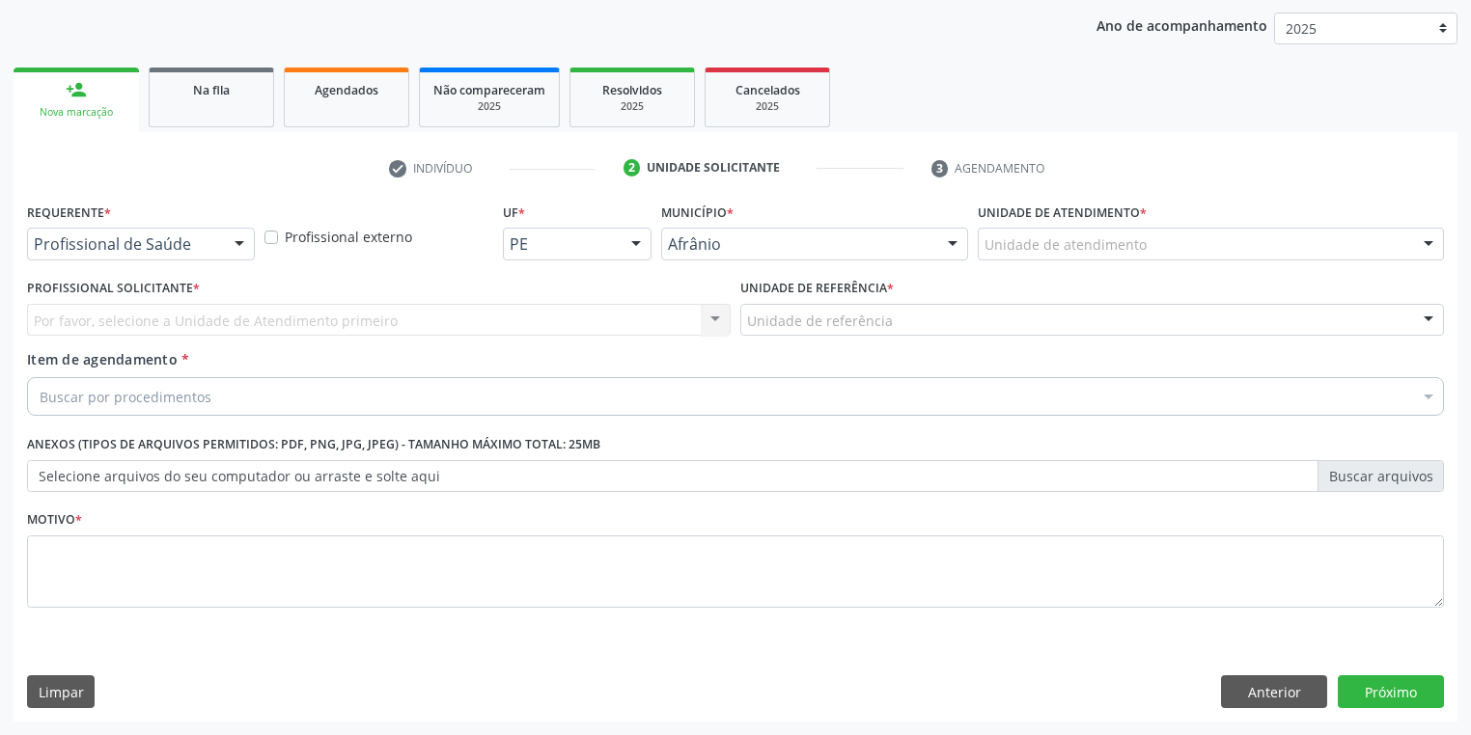
scroll to position [220, 0]
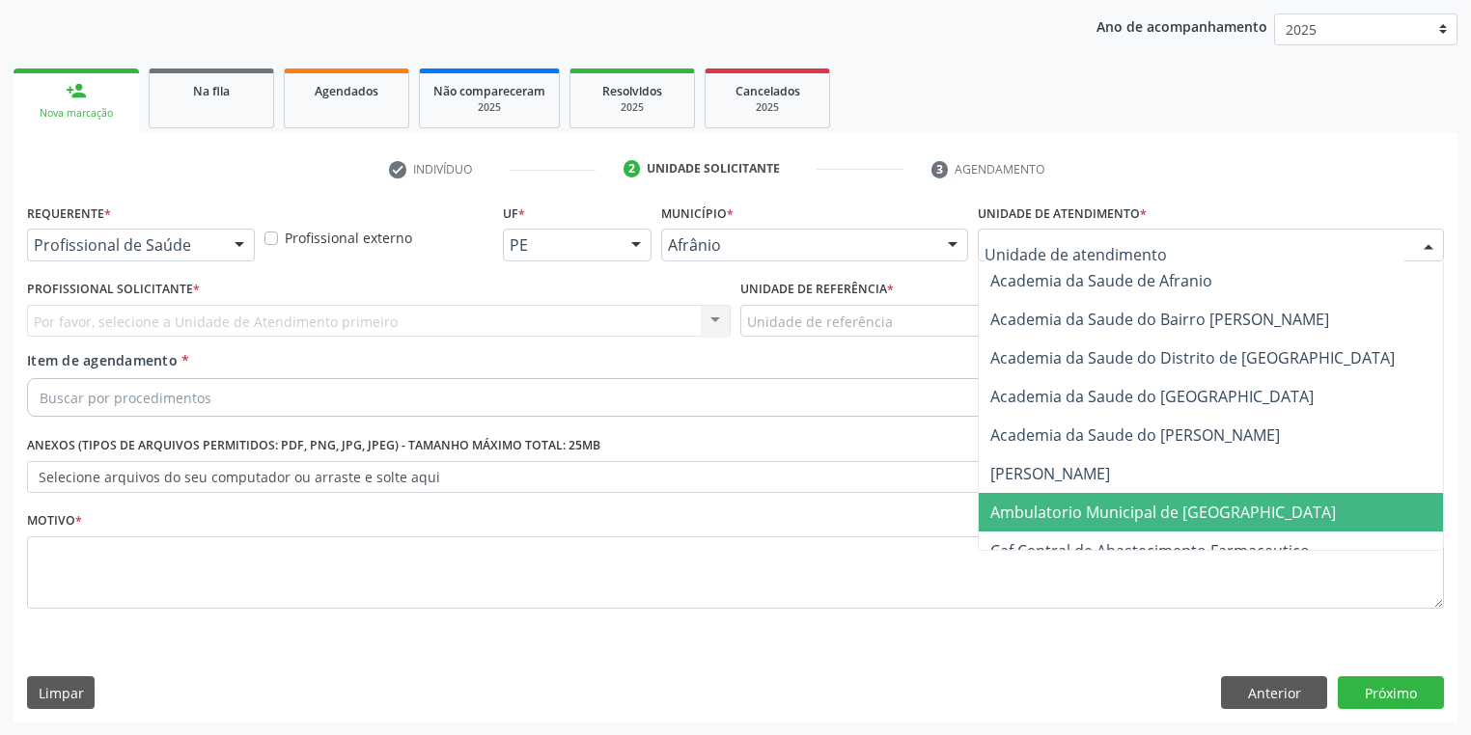
click at [1032, 510] on span "Ambulatorio Municipal de [GEOGRAPHIC_DATA]" at bounding box center [1163, 512] width 346 height 21
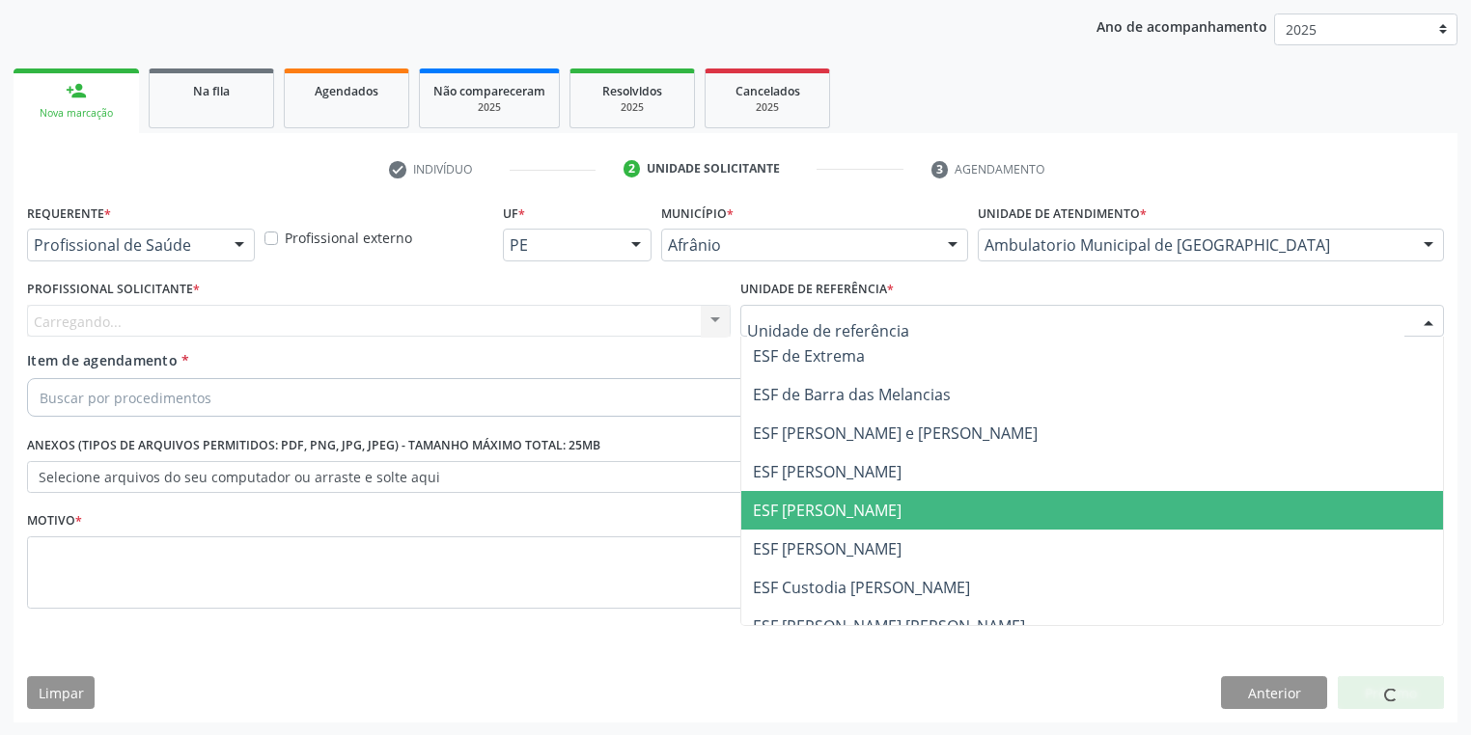
click at [804, 503] on span "ESF [PERSON_NAME]" at bounding box center [827, 510] width 149 height 21
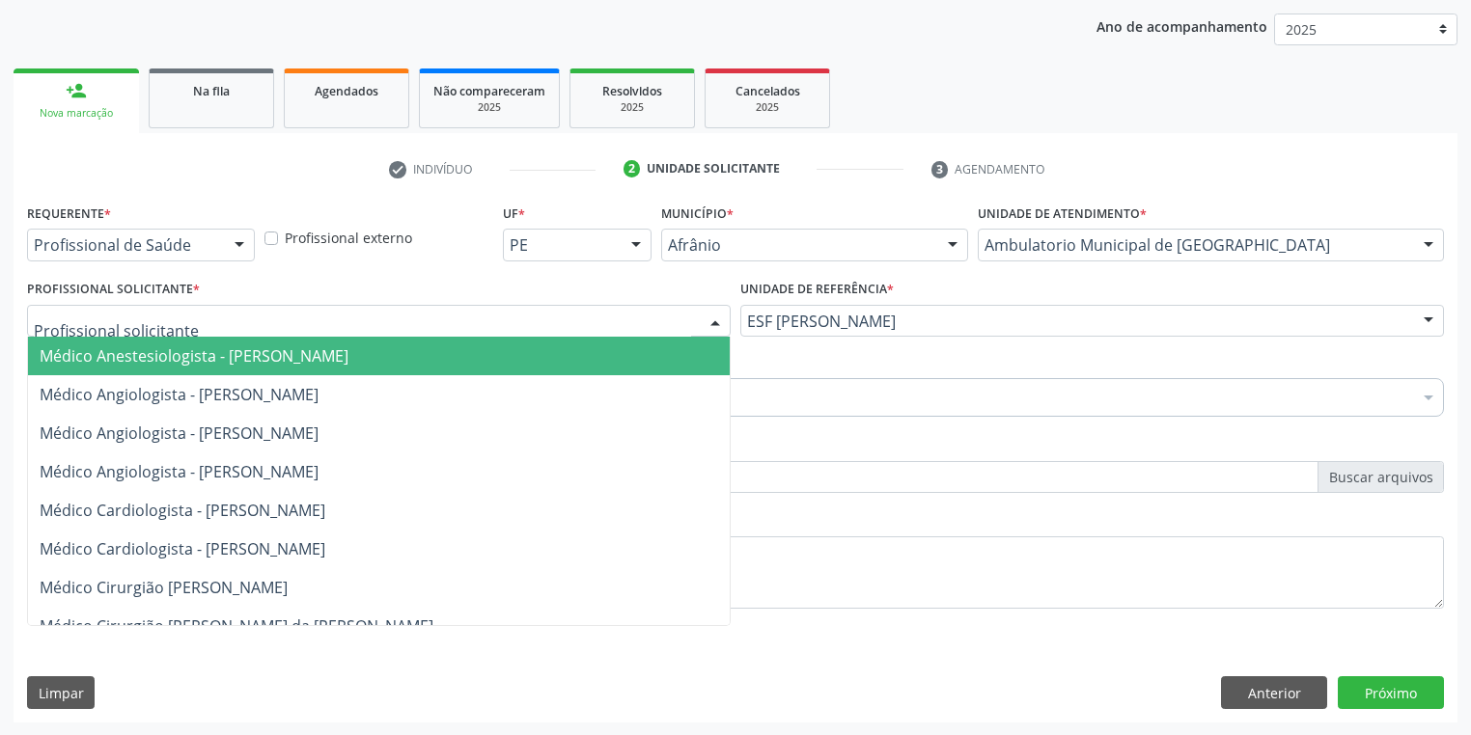
drag, startPoint x: 177, startPoint y: 322, endPoint x: 171, endPoint y: 363, distance: 40.9
click at [174, 326] on div at bounding box center [379, 321] width 704 height 33
drag, startPoint x: 171, startPoint y: 363, endPoint x: 172, endPoint y: 385, distance: 22.2
click at [171, 366] on span "Médico Anestesiologista - [PERSON_NAME]" at bounding box center [379, 356] width 702 height 39
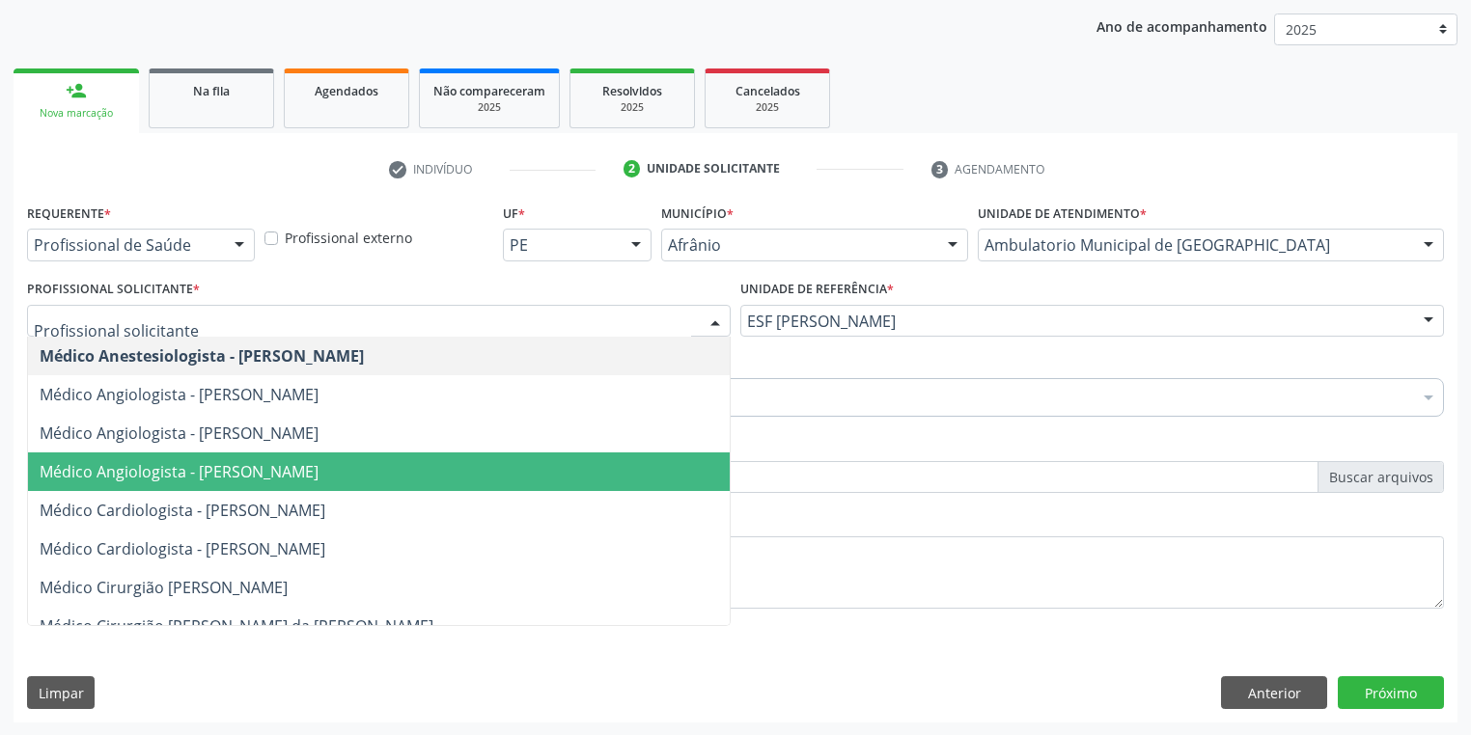
click at [247, 463] on span "Médico Angiologista - [PERSON_NAME]" at bounding box center [179, 471] width 279 height 21
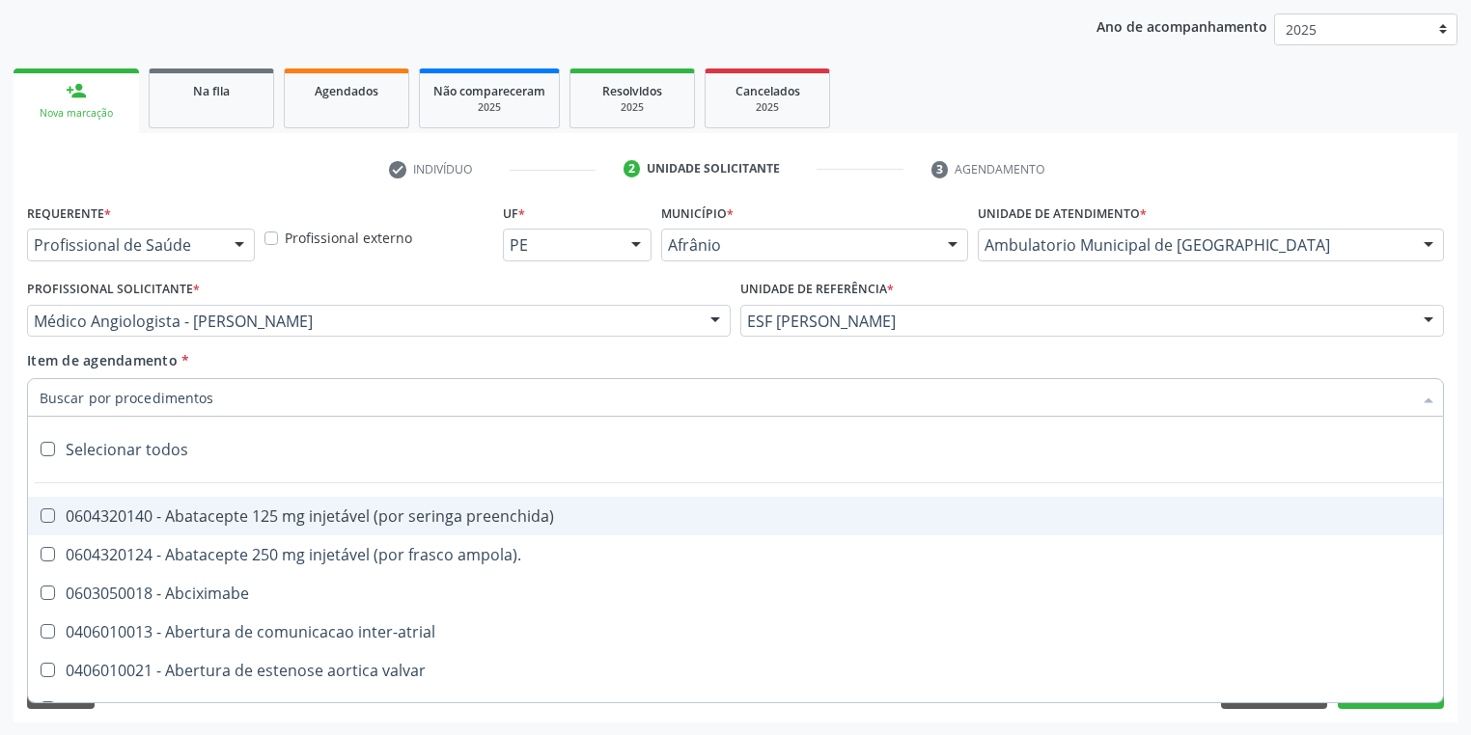
paste input "[MEDICAL_DATA]"
type input "[MEDICAL_DATA]"
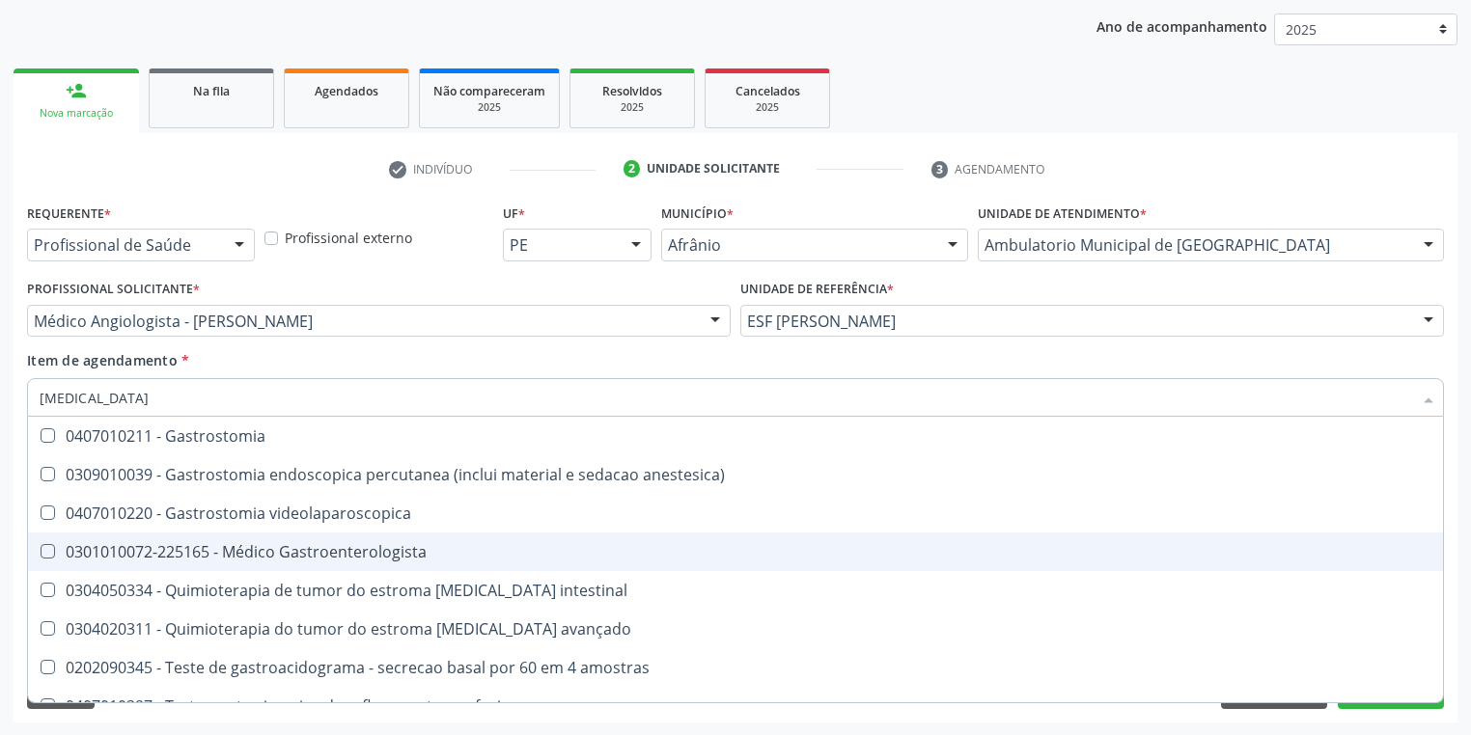
scroll to position [409, 0]
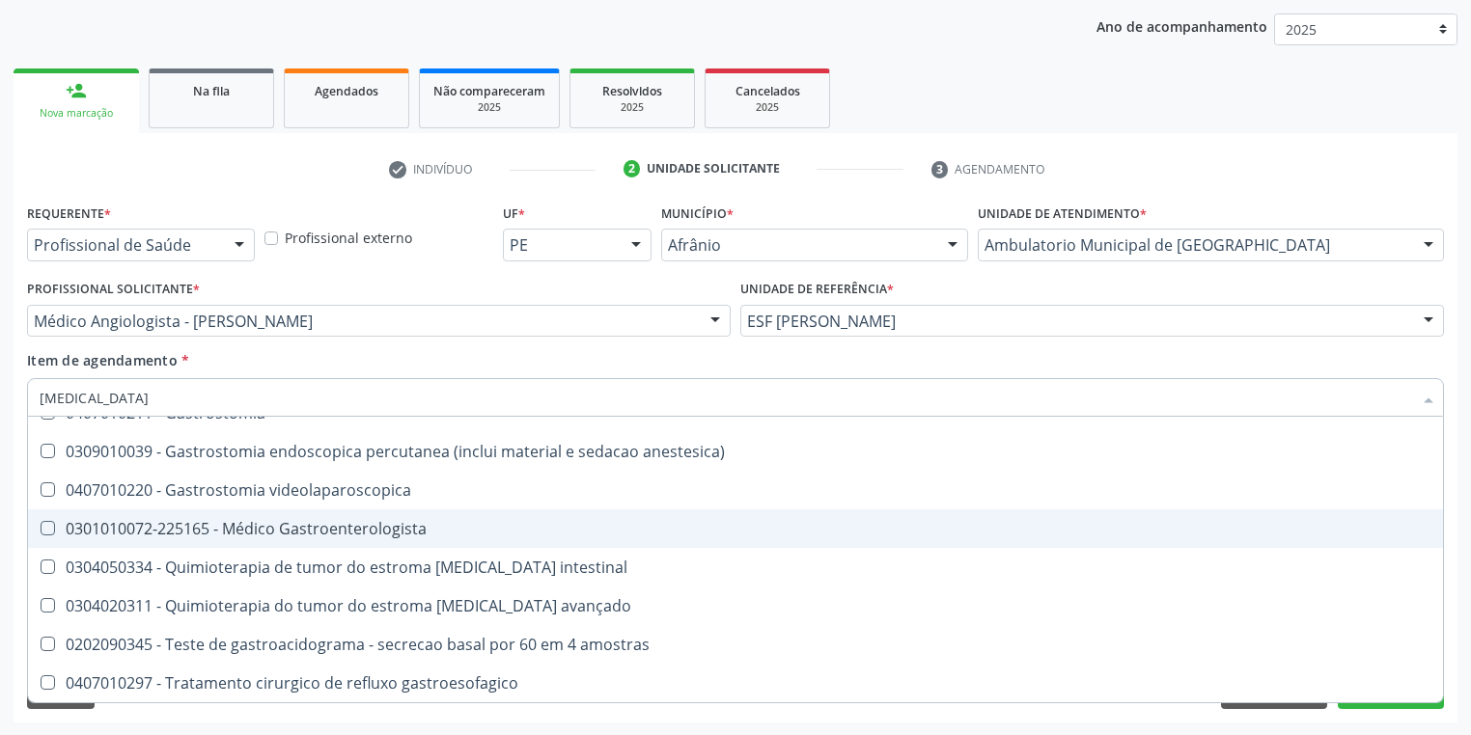
click at [269, 544] on span "0301010072-225165 - Médico Gastroenterologista" at bounding box center [735, 529] width 1415 height 39
checkbox Gastroenterologista "true"
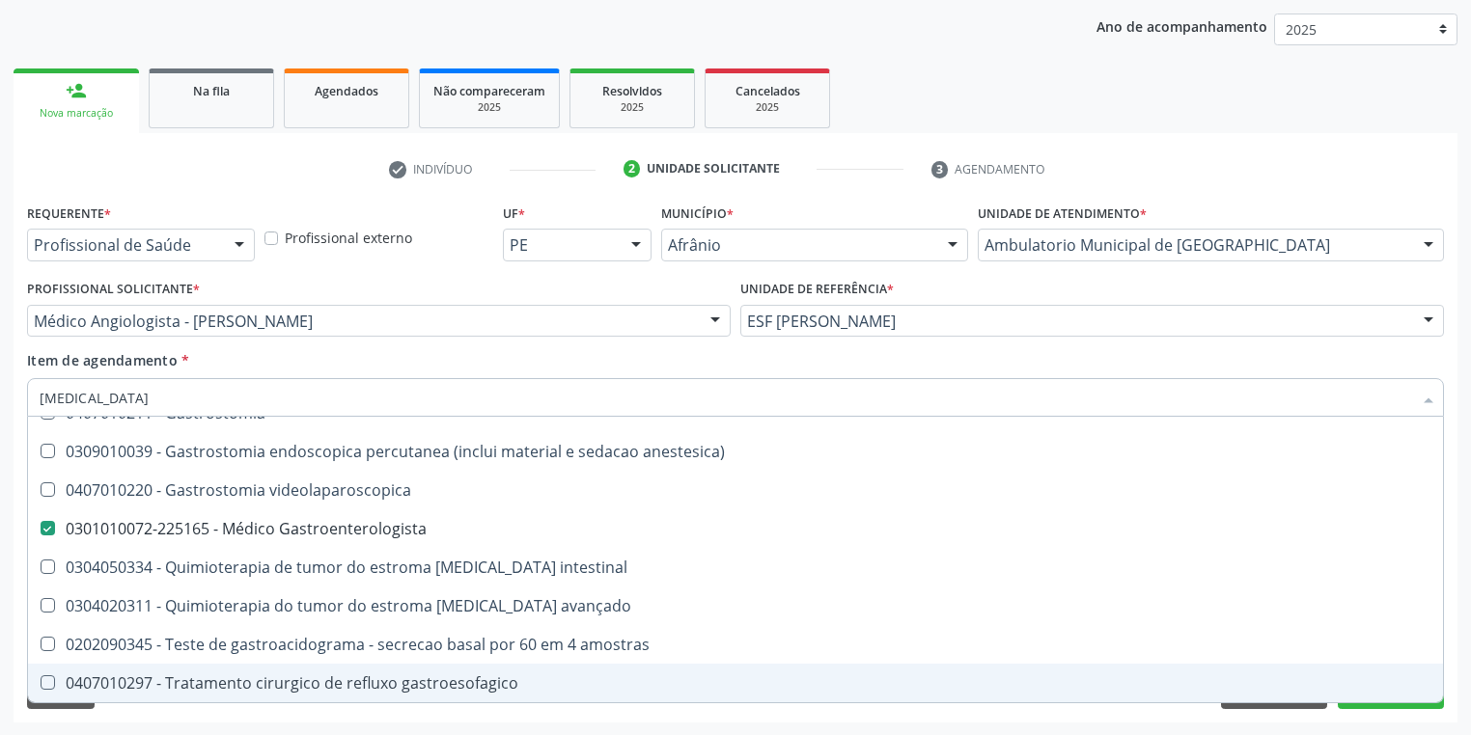
click at [129, 708] on div "Requerente * Profissional de Saúde Profissional de Saúde Paciente Nenhum result…" at bounding box center [736, 461] width 1444 height 524
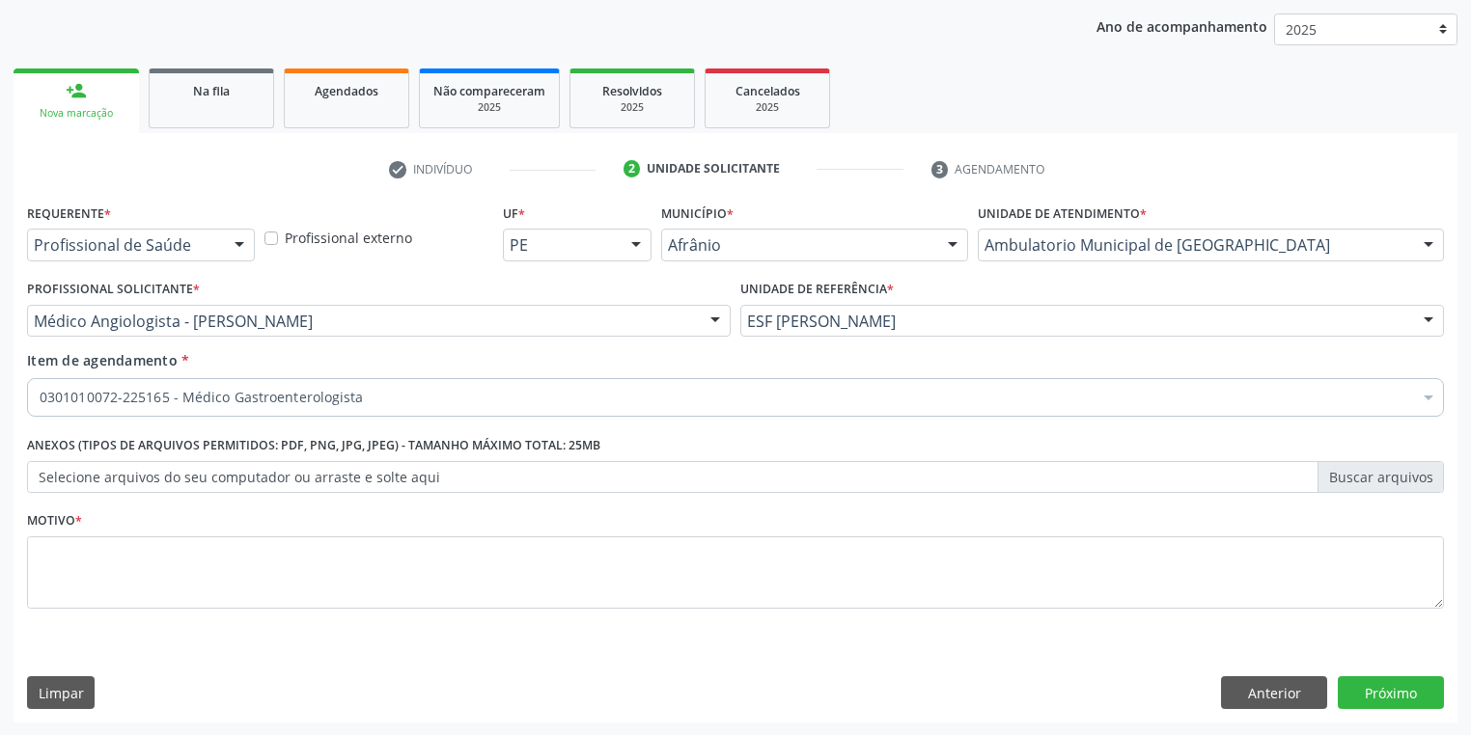
scroll to position [0, 0]
click at [95, 567] on textarea at bounding box center [735, 573] width 1417 height 73
type textarea "*"
click at [1388, 691] on button "Próximo" at bounding box center [1391, 693] width 106 height 33
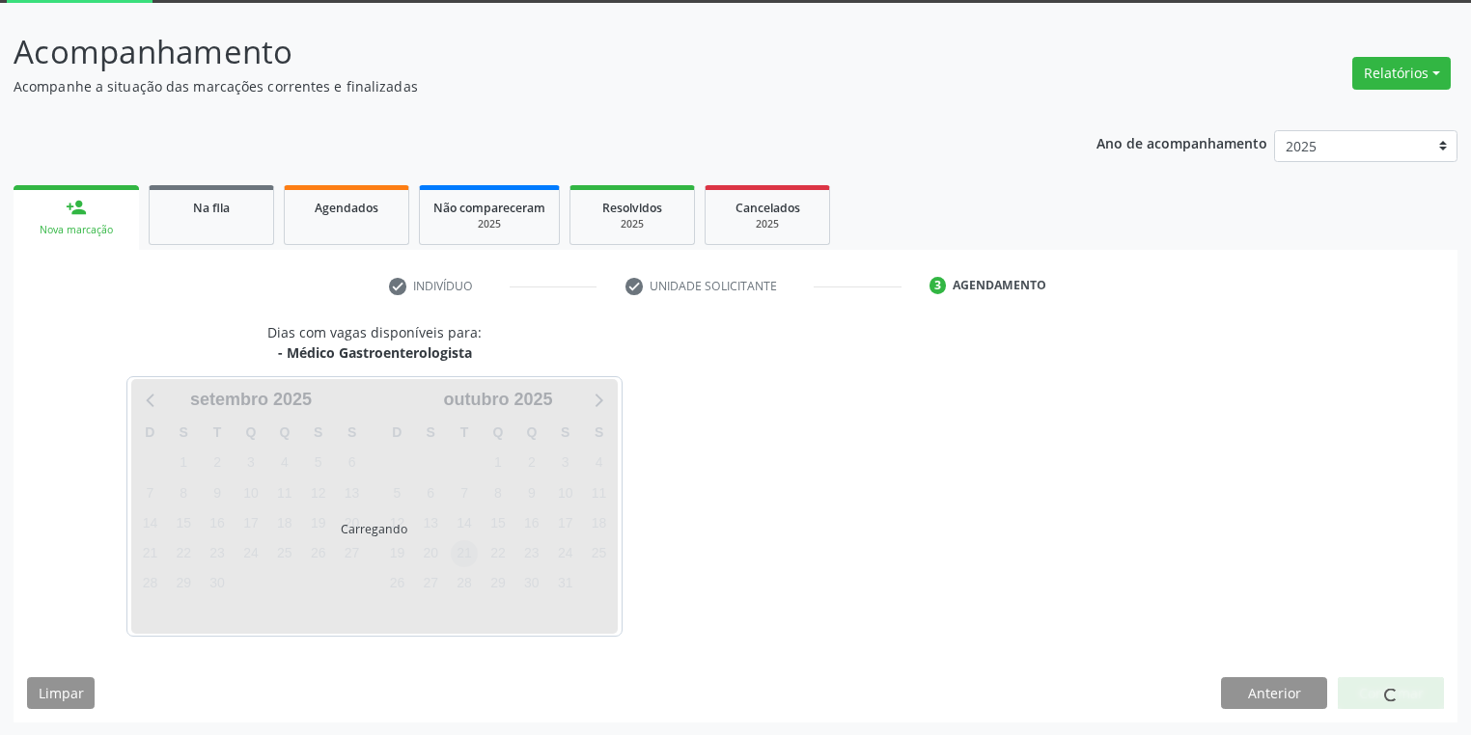
scroll to position [103, 0]
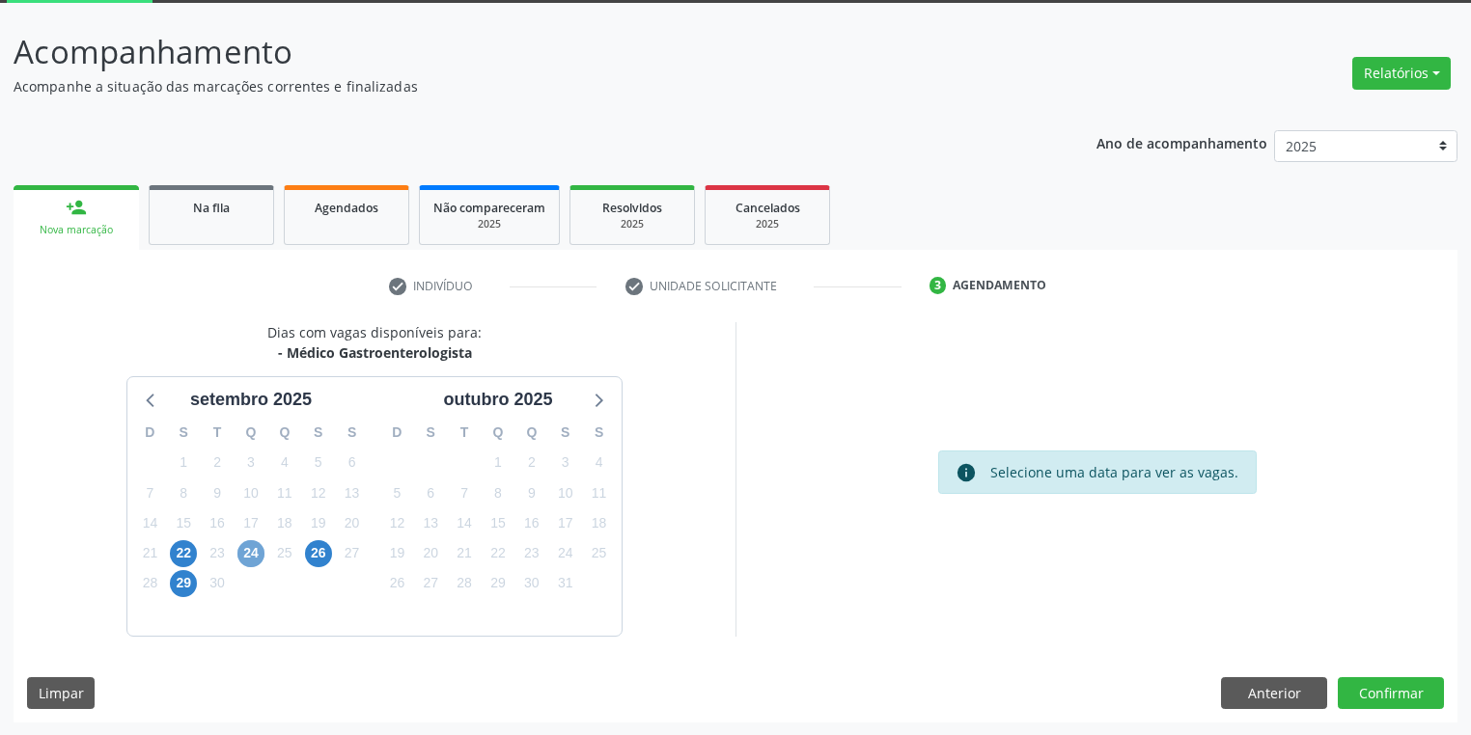
click at [251, 552] on span "24" at bounding box center [250, 553] width 27 height 27
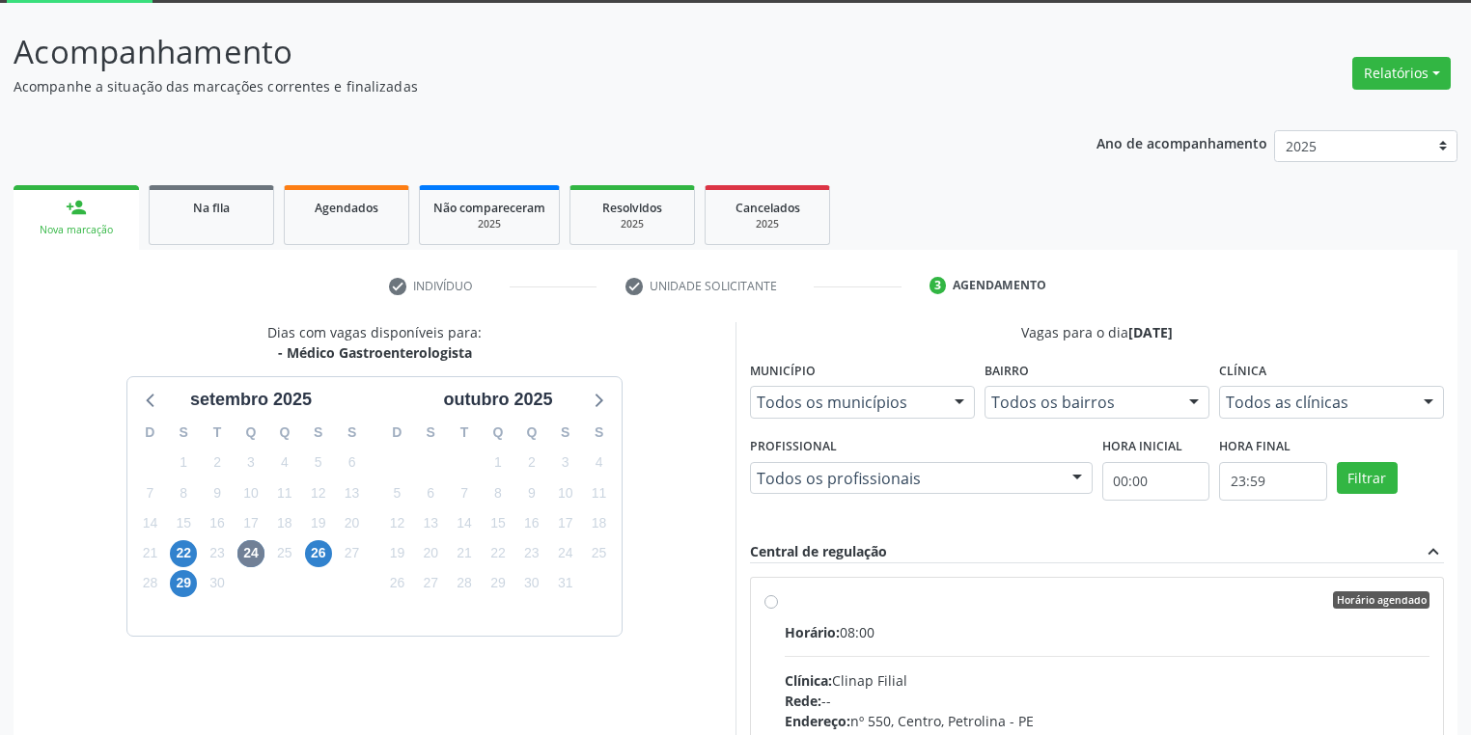
click at [1010, 671] on div "Clínica: Clinap Filial" at bounding box center [1107, 681] width 645 height 20
click at [778, 609] on input "Horário agendado Horário: 08:00 Clínica: Clinap Filial Rede: -- Endereço: nº 55…" at bounding box center [771, 600] width 14 height 17
radio input "true"
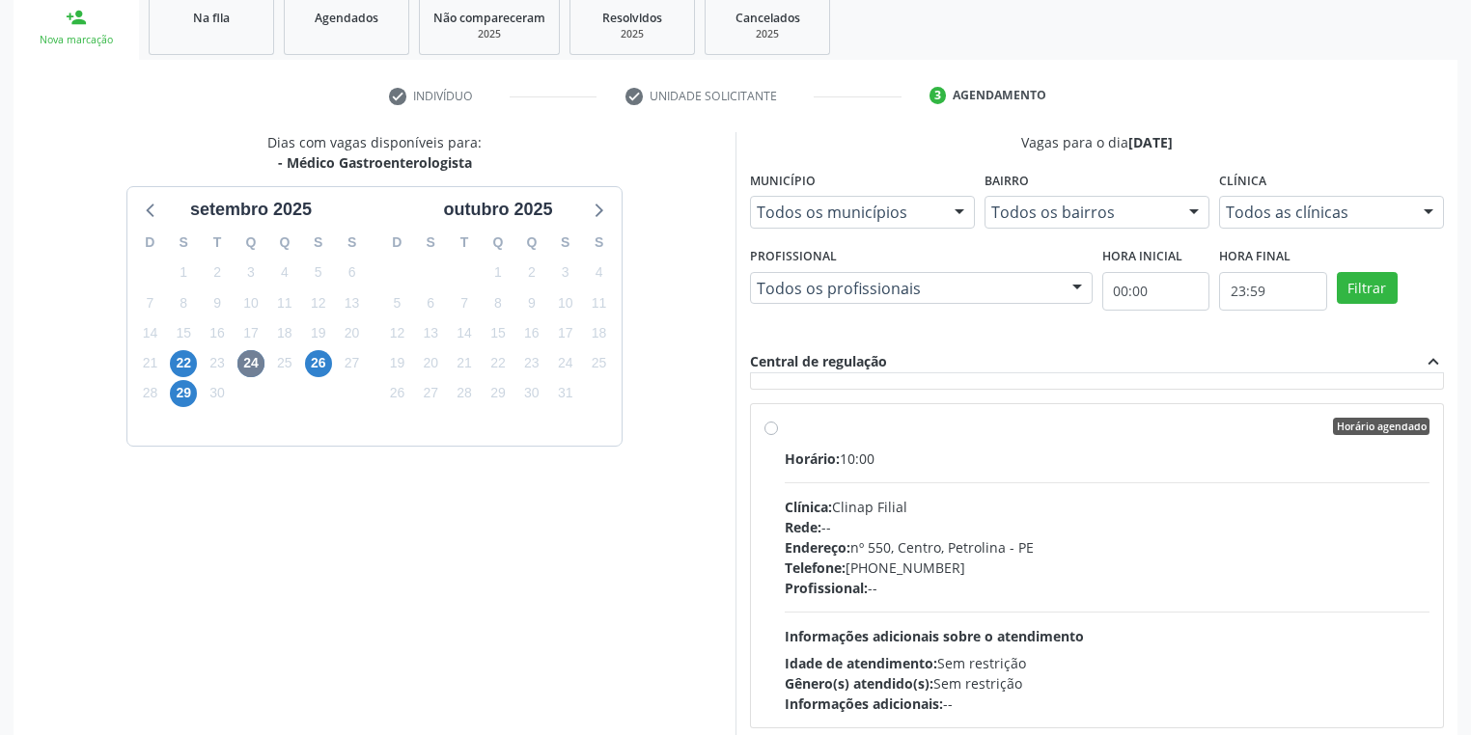
scroll to position [417, 0]
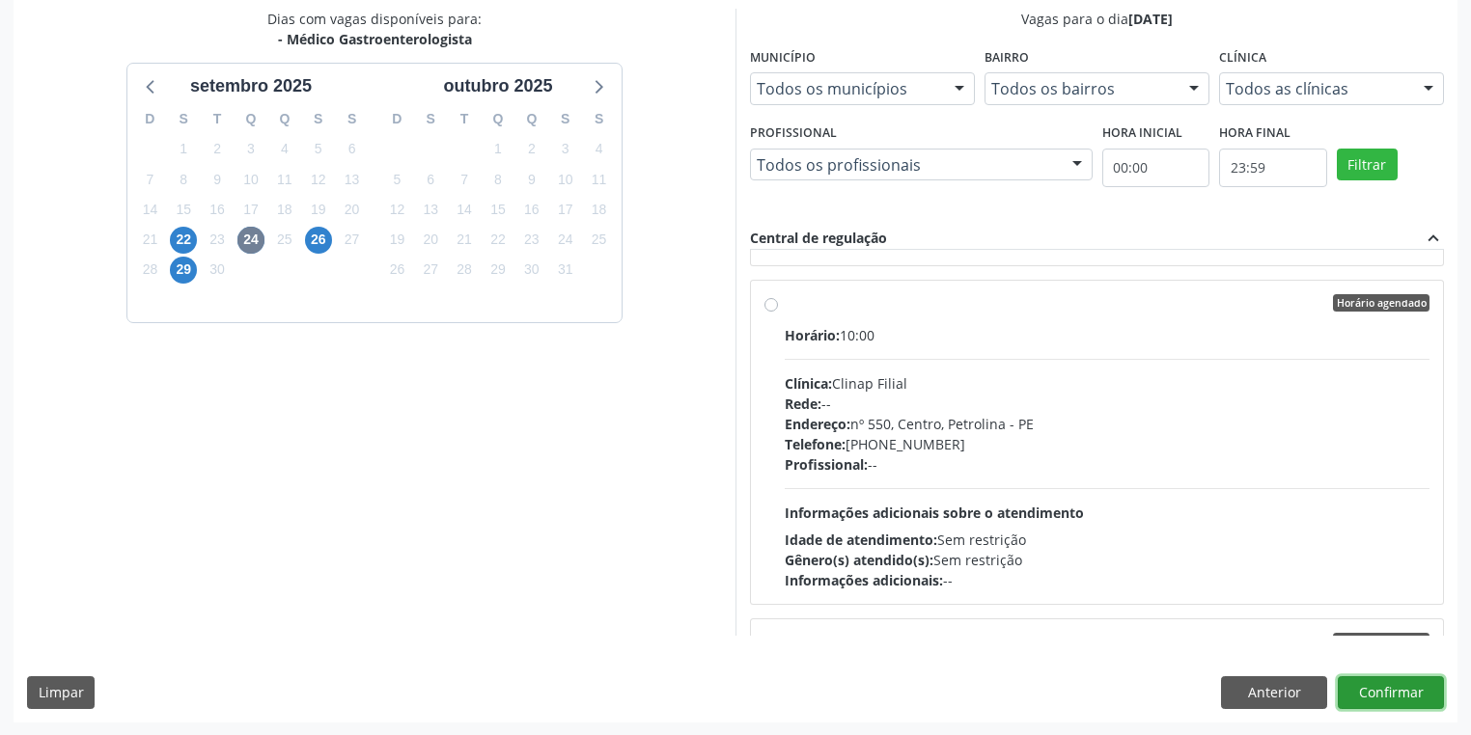
click at [1378, 695] on button "Confirmar" at bounding box center [1391, 693] width 106 height 33
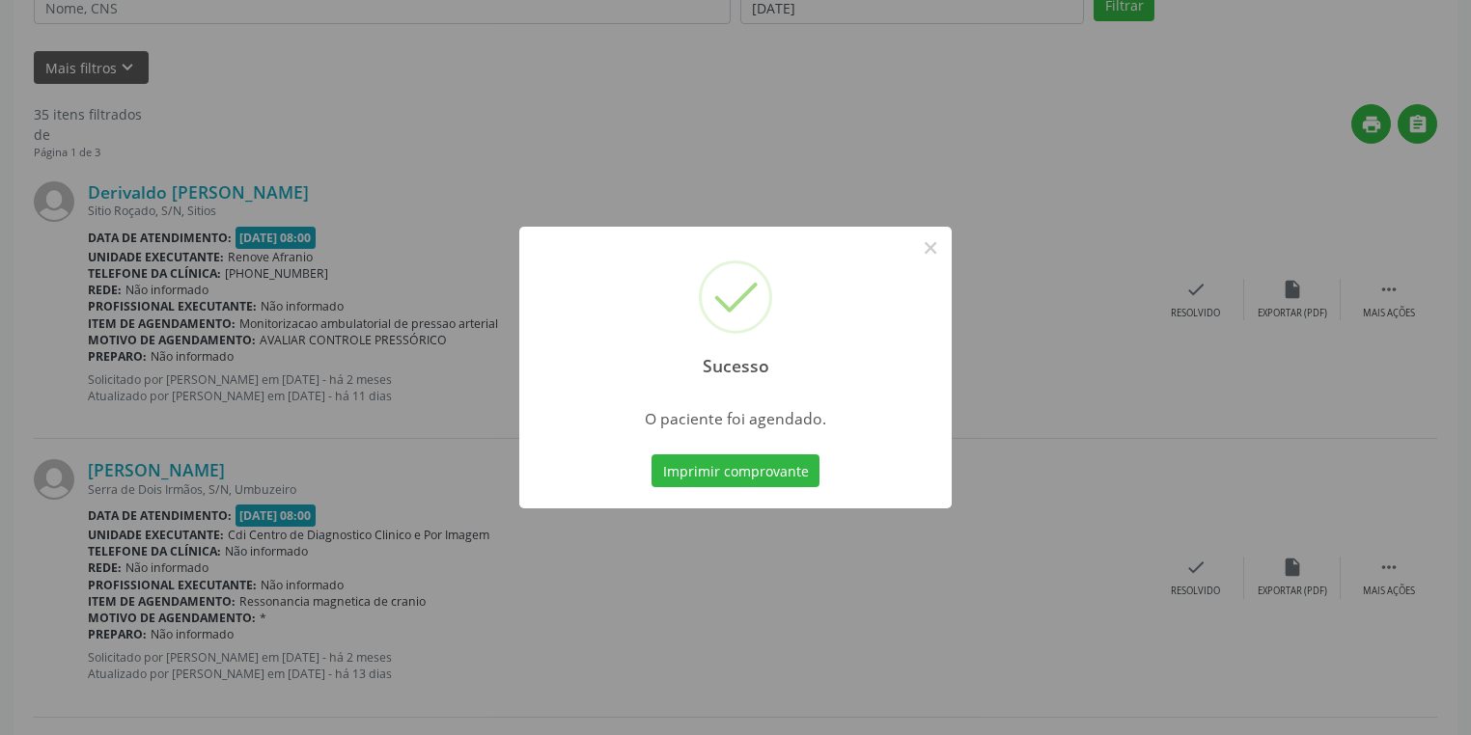
scroll to position [0, 0]
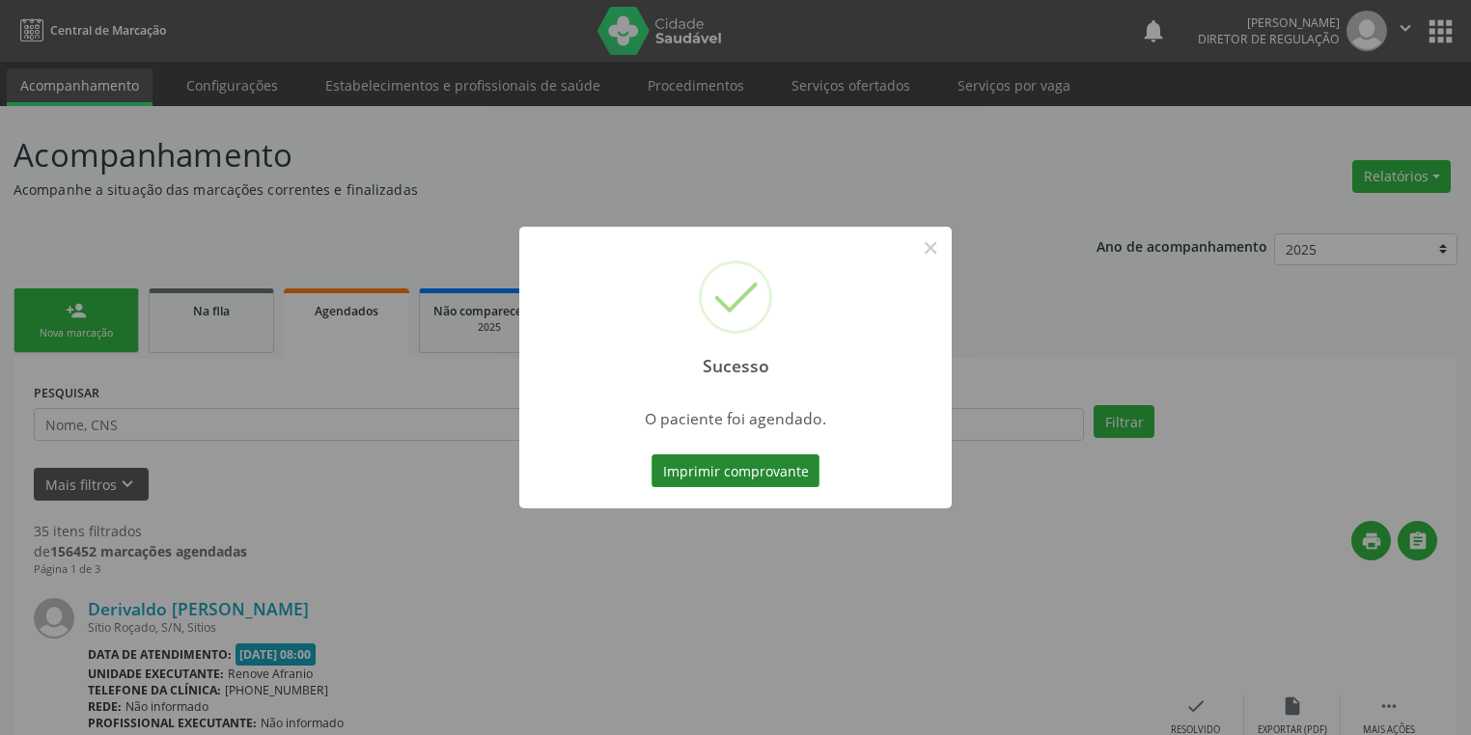
click at [753, 469] on button "Imprimir comprovante" at bounding box center [735, 471] width 168 height 33
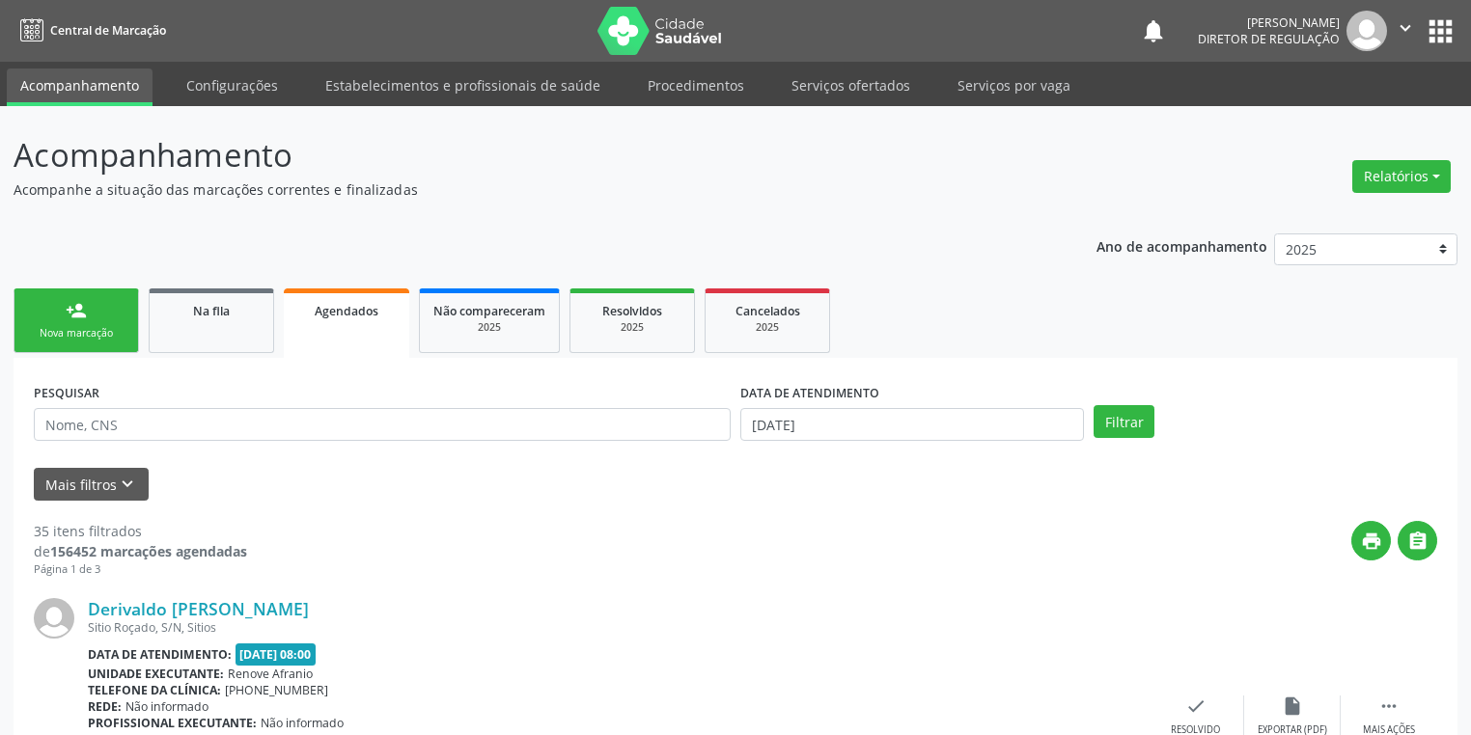
click at [37, 322] on link "person_add Nova marcação" at bounding box center [76, 321] width 125 height 65
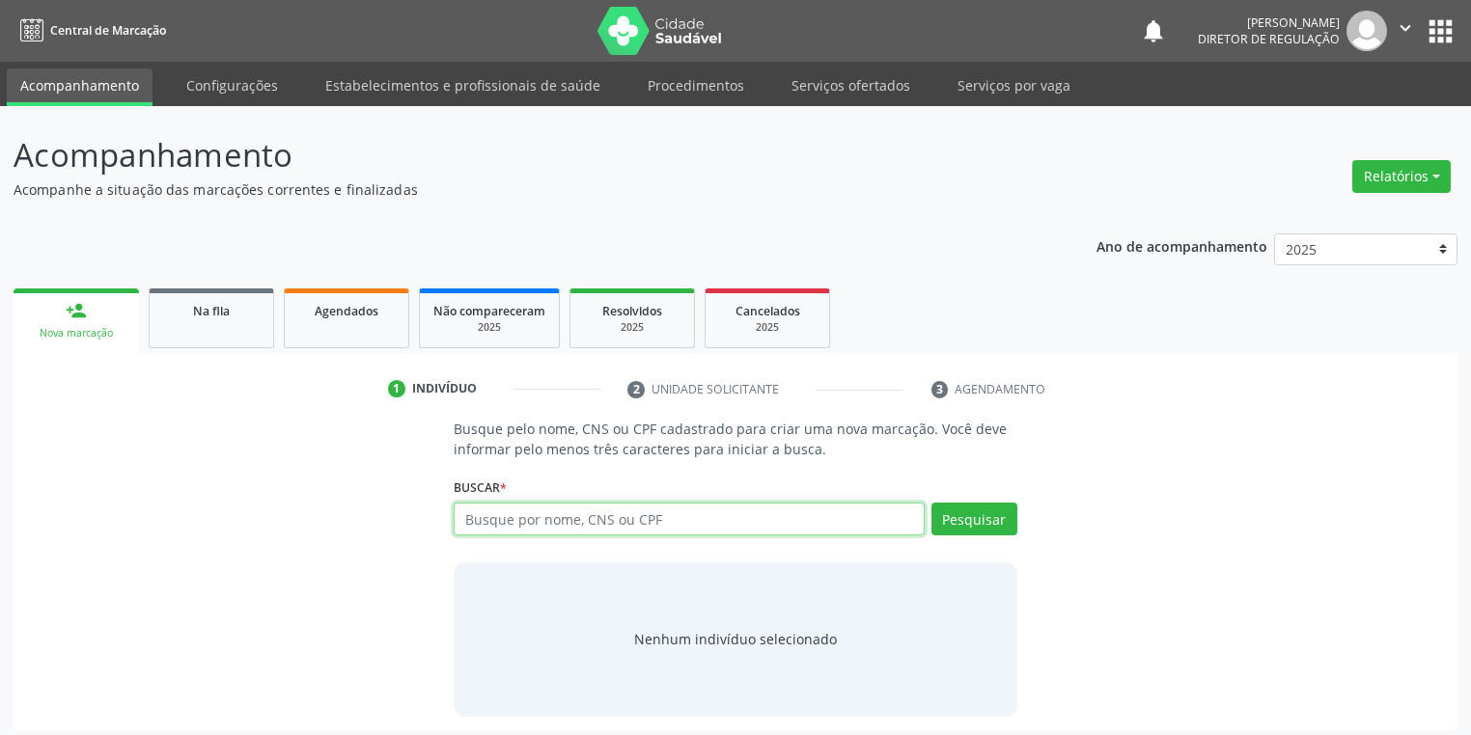
click at [513, 525] on input "text" at bounding box center [689, 519] width 471 height 33
type input "707007886801638"
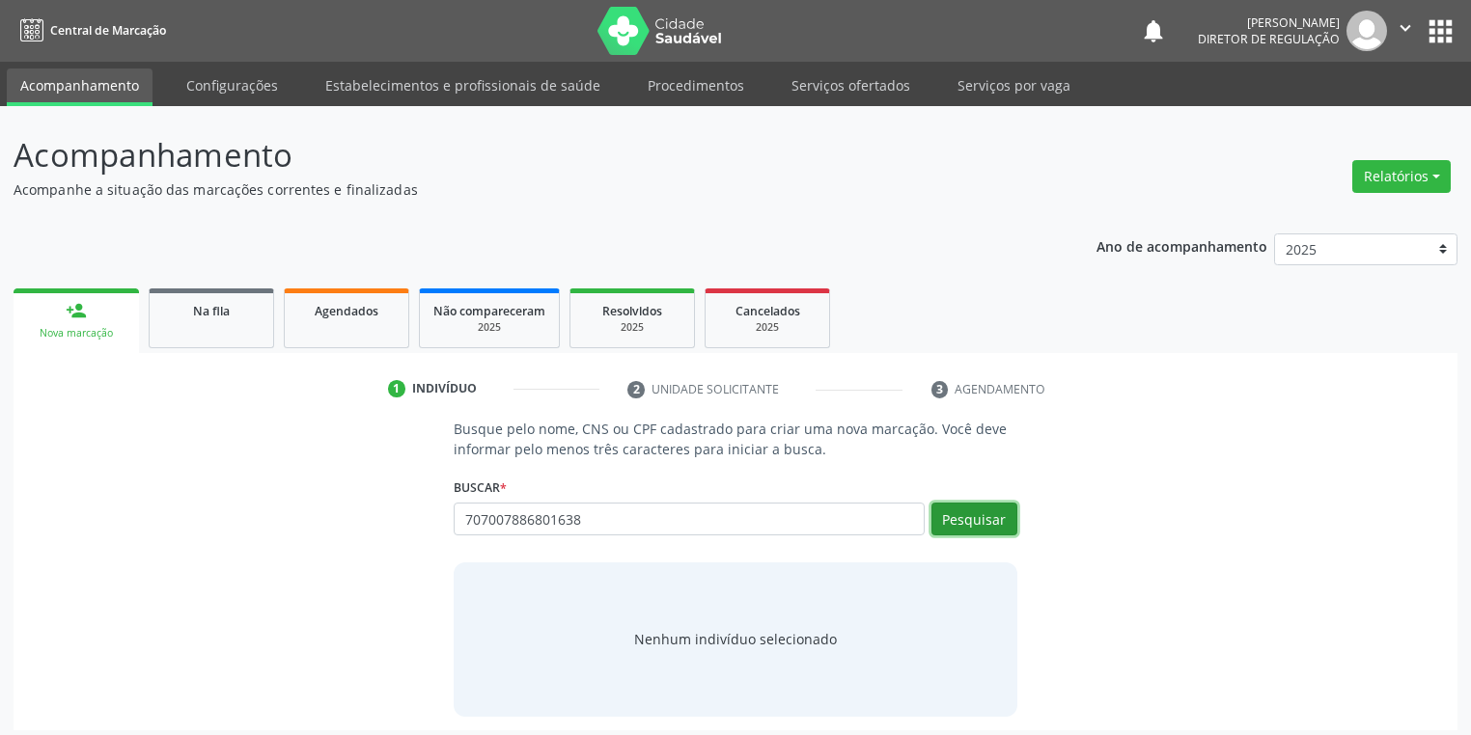
click at [973, 532] on button "Pesquisar" at bounding box center [974, 519] width 86 height 33
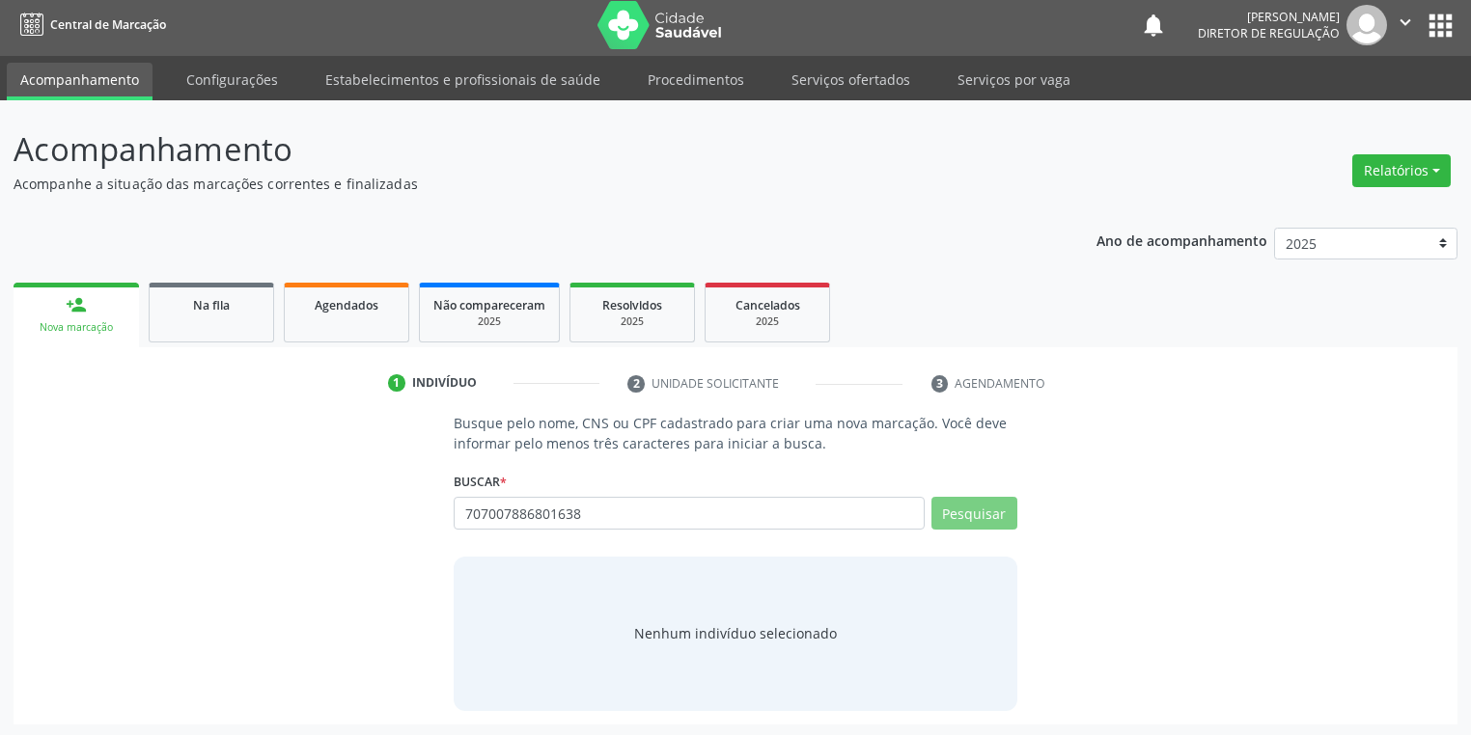
scroll to position [8, 0]
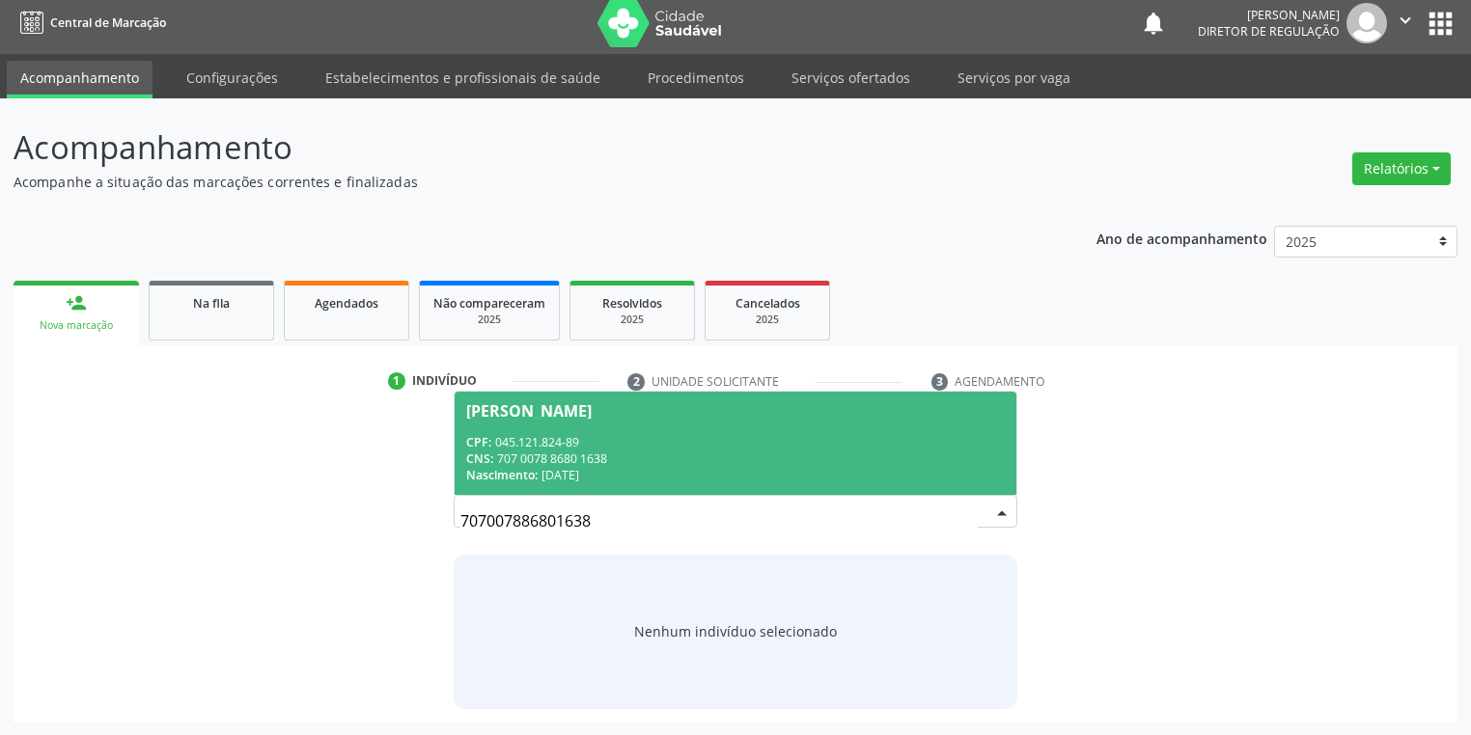
click at [601, 458] on div "CNS: 707 0078 8680 1638" at bounding box center [735, 459] width 539 height 16
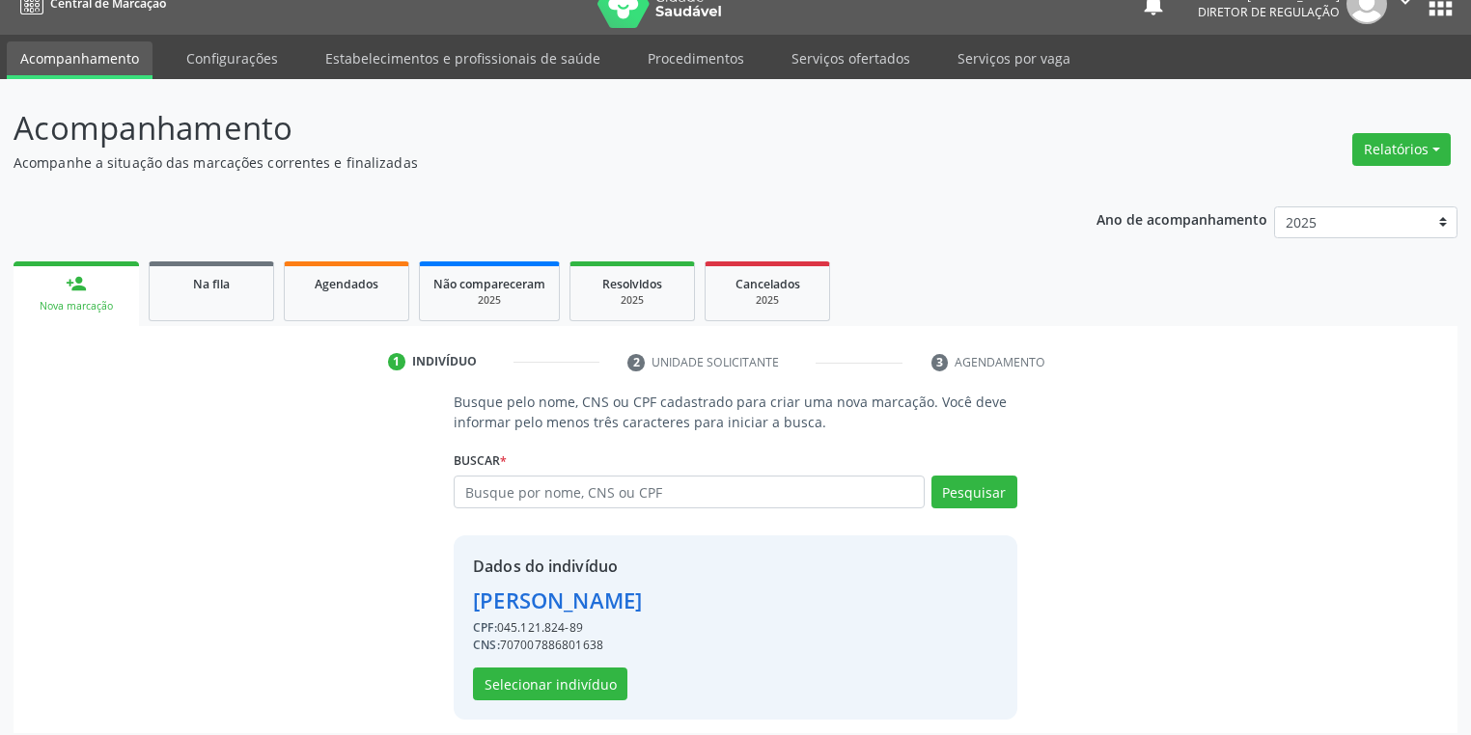
scroll to position [37, 0]
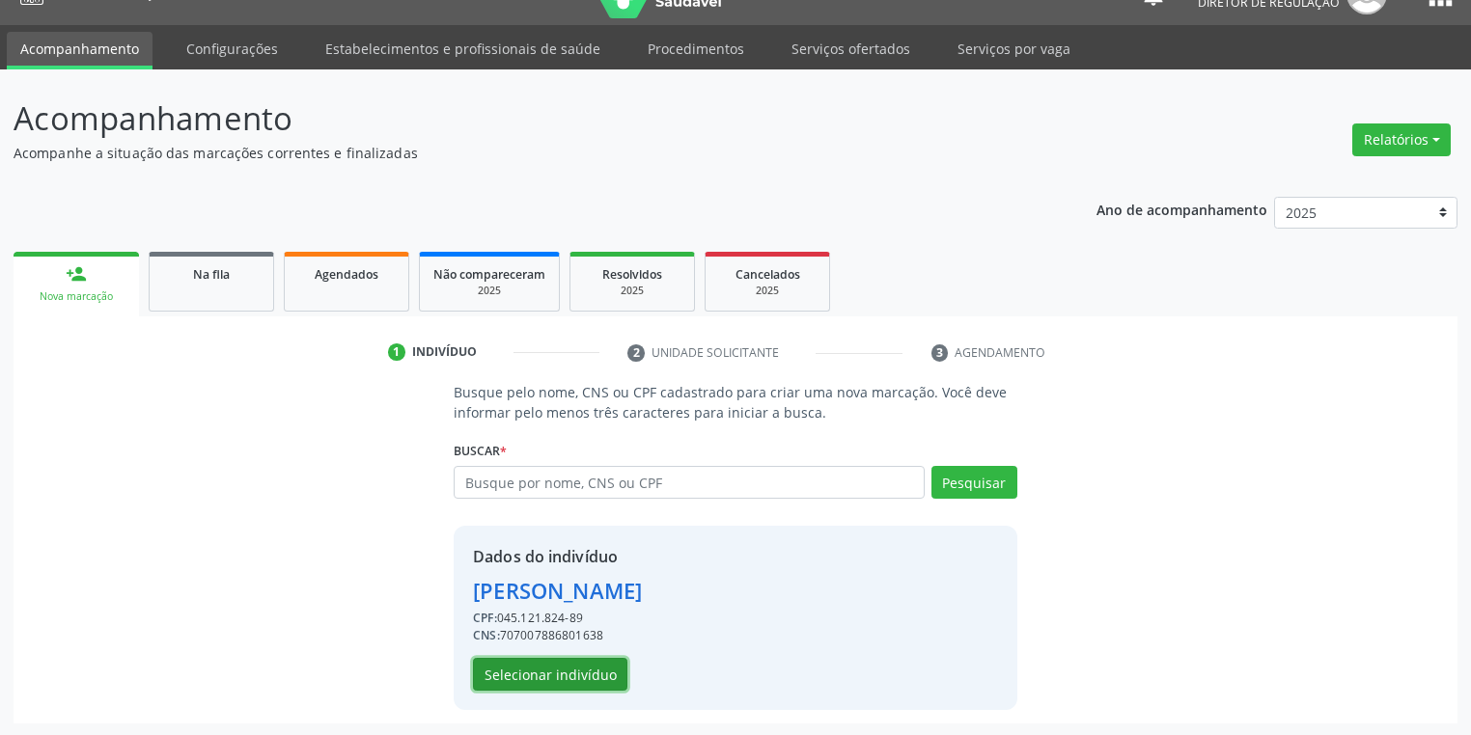
click at [548, 678] on button "Selecionar indivíduo" at bounding box center [550, 674] width 154 height 33
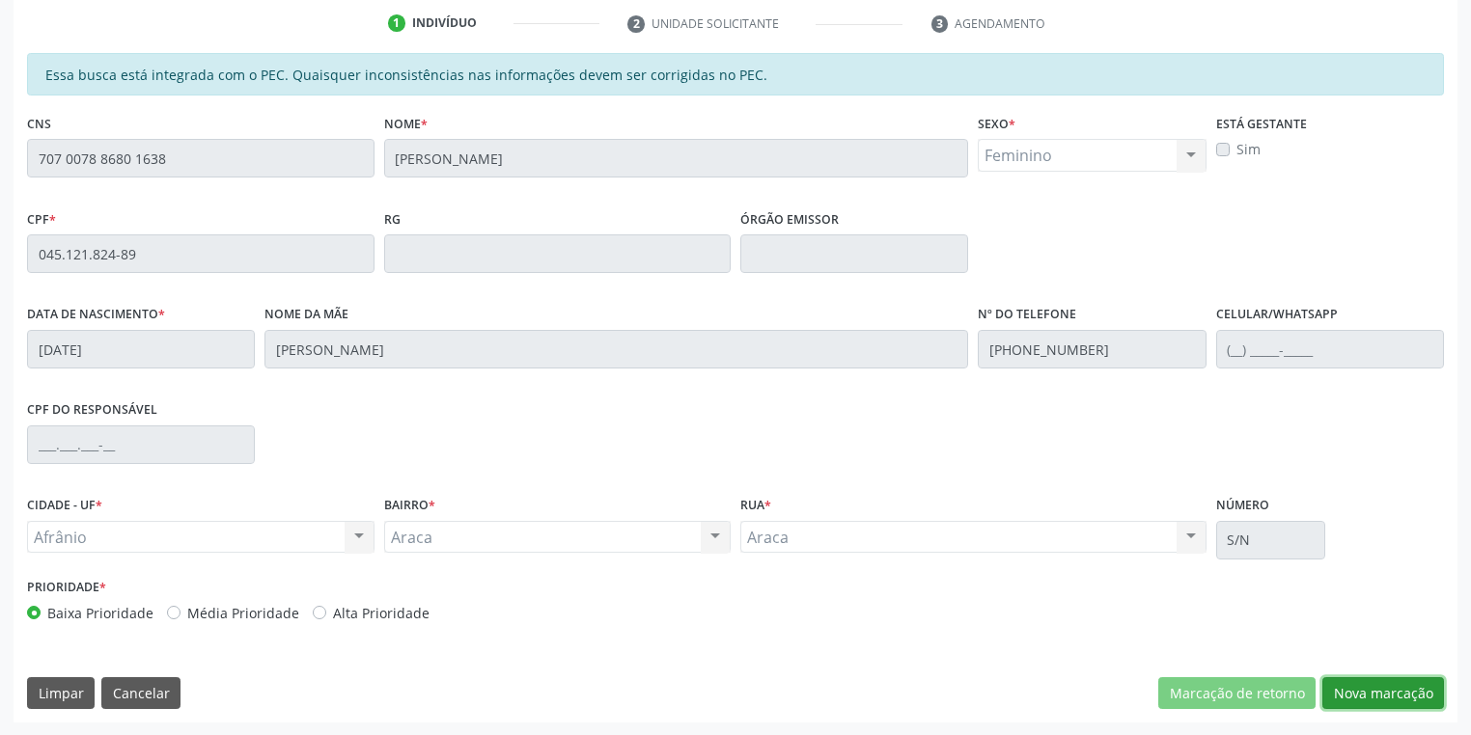
click at [1355, 703] on button "Nova marcação" at bounding box center [1383, 694] width 122 height 33
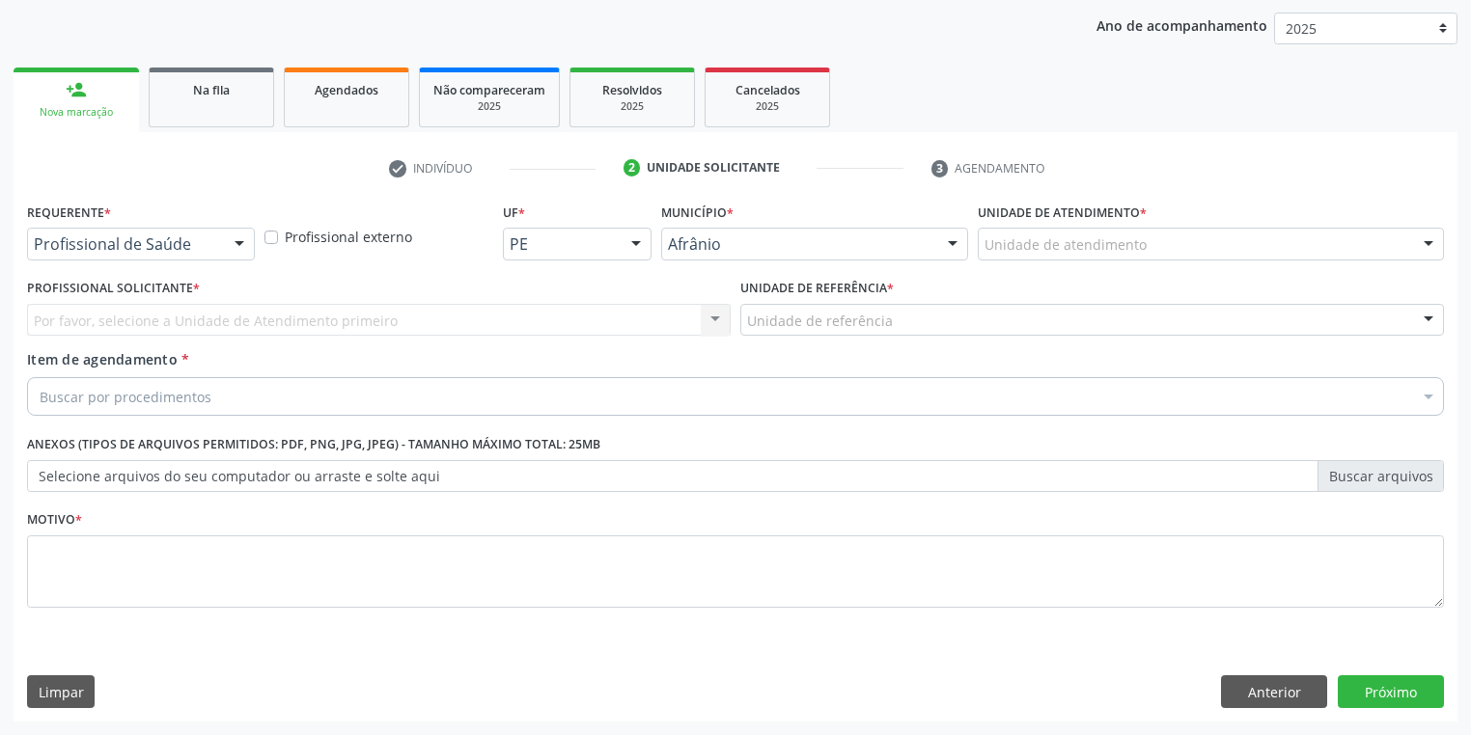
scroll to position [220, 0]
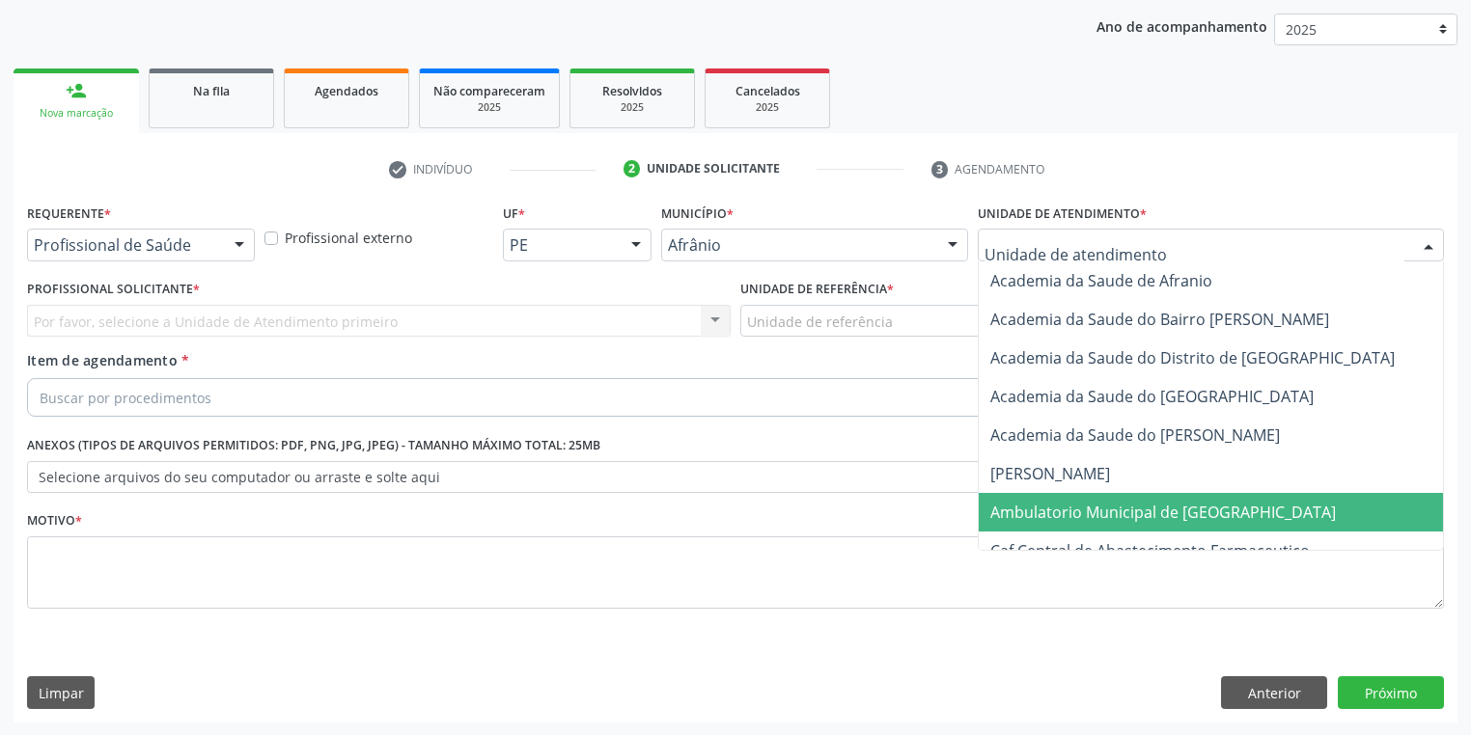
click at [1023, 510] on span "Ambulatorio Municipal de [GEOGRAPHIC_DATA]" at bounding box center [1163, 512] width 346 height 21
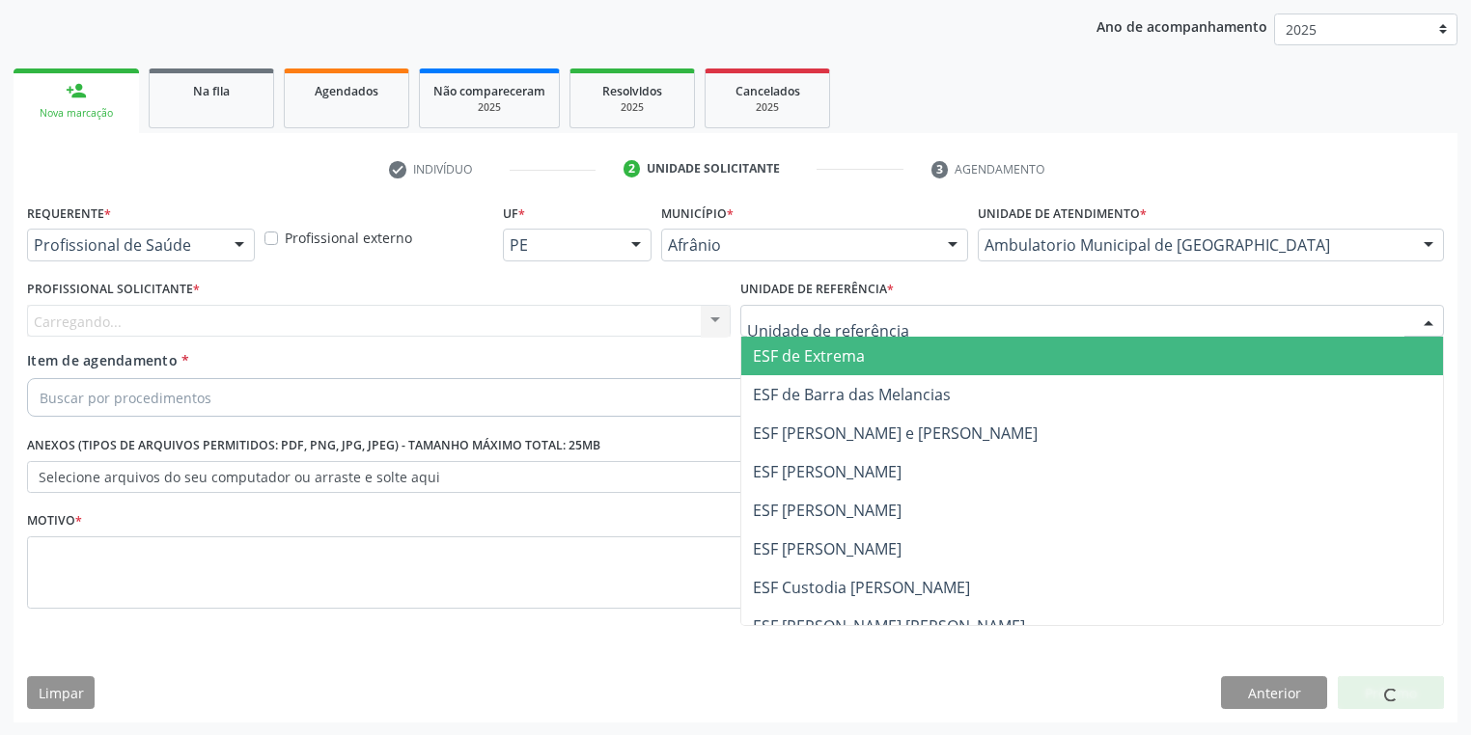
drag, startPoint x: 797, startPoint y: 320, endPoint x: 795, endPoint y: 417, distance: 96.5
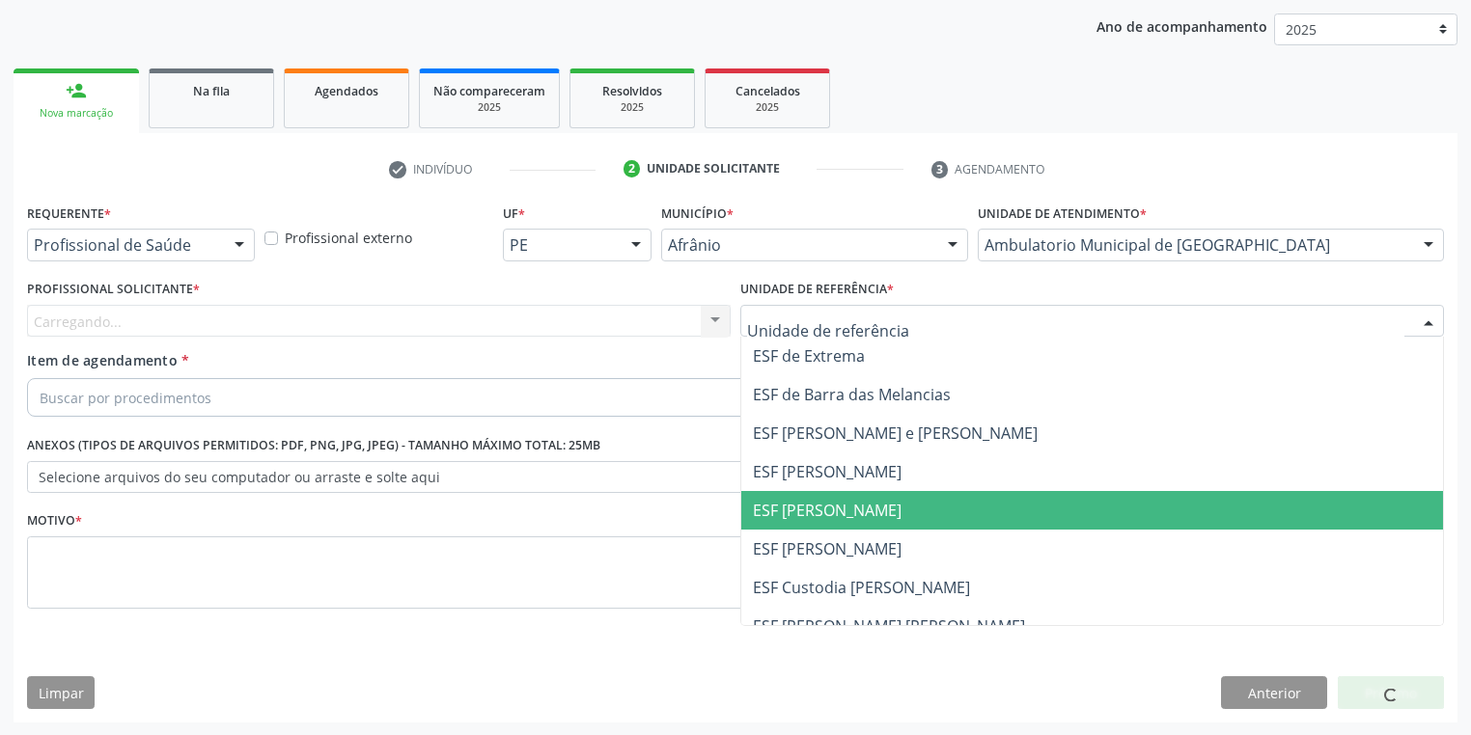
click at [795, 514] on span "ESF [PERSON_NAME]" at bounding box center [827, 510] width 149 height 21
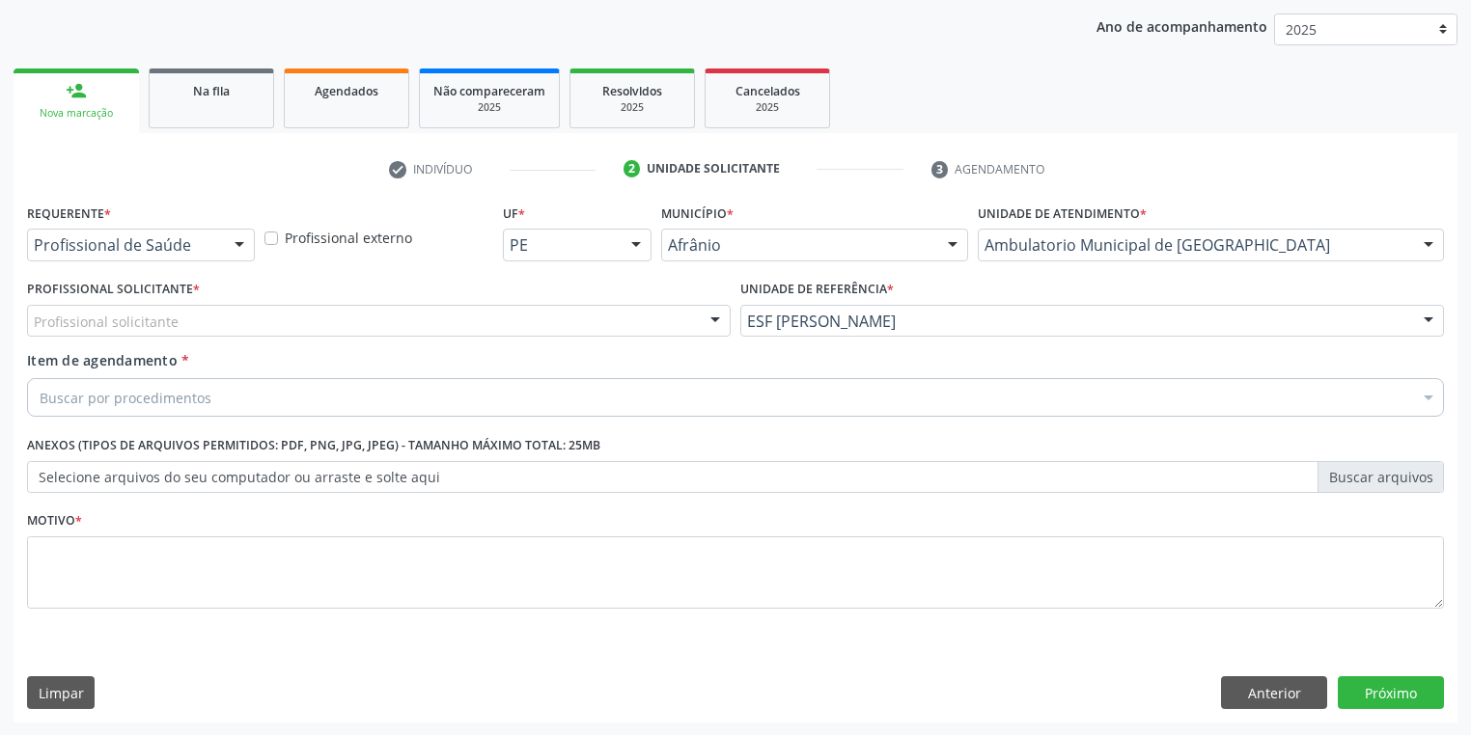
drag, startPoint x: 122, startPoint y: 328, endPoint x: 126, endPoint y: 353, distance: 25.6
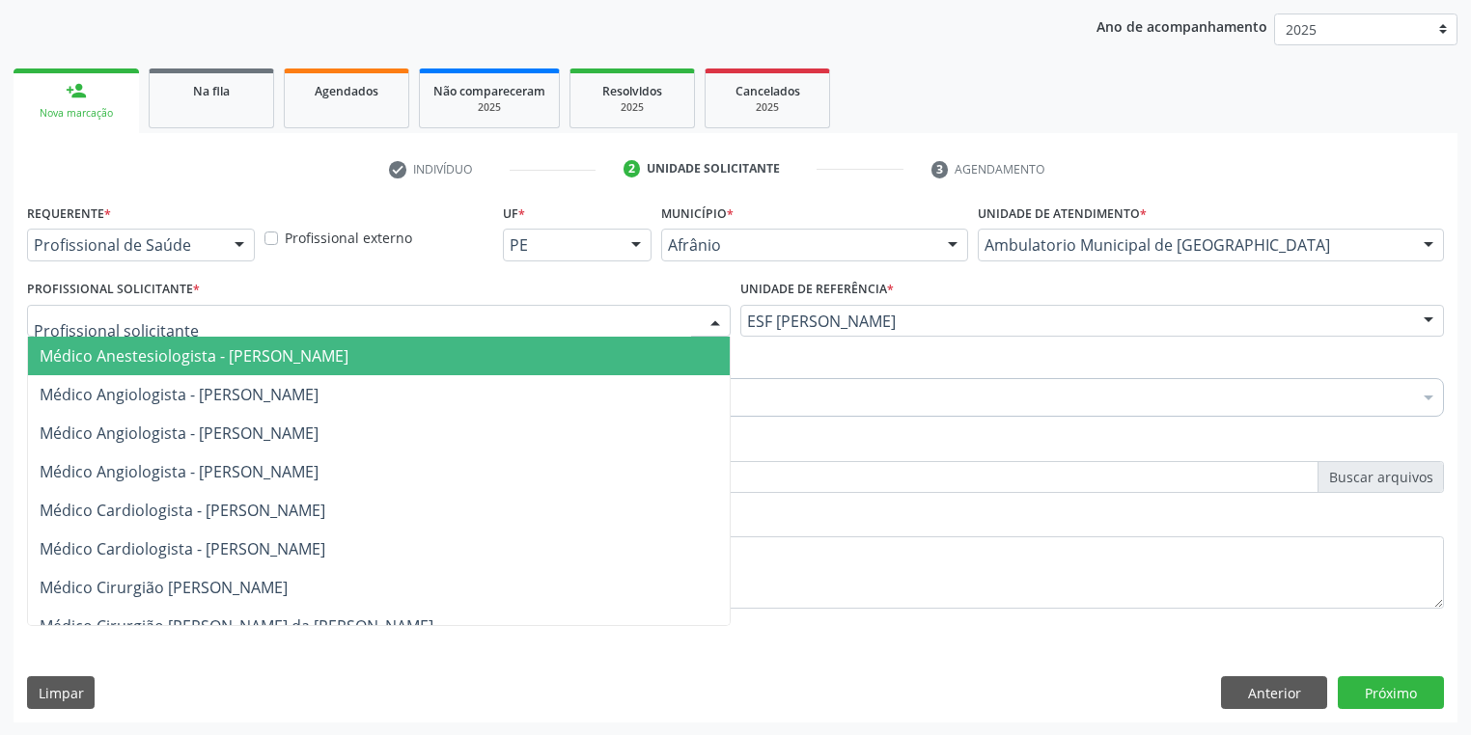
click at [129, 367] on span "Médico Anestesiologista - [PERSON_NAME]" at bounding box center [379, 356] width 702 height 39
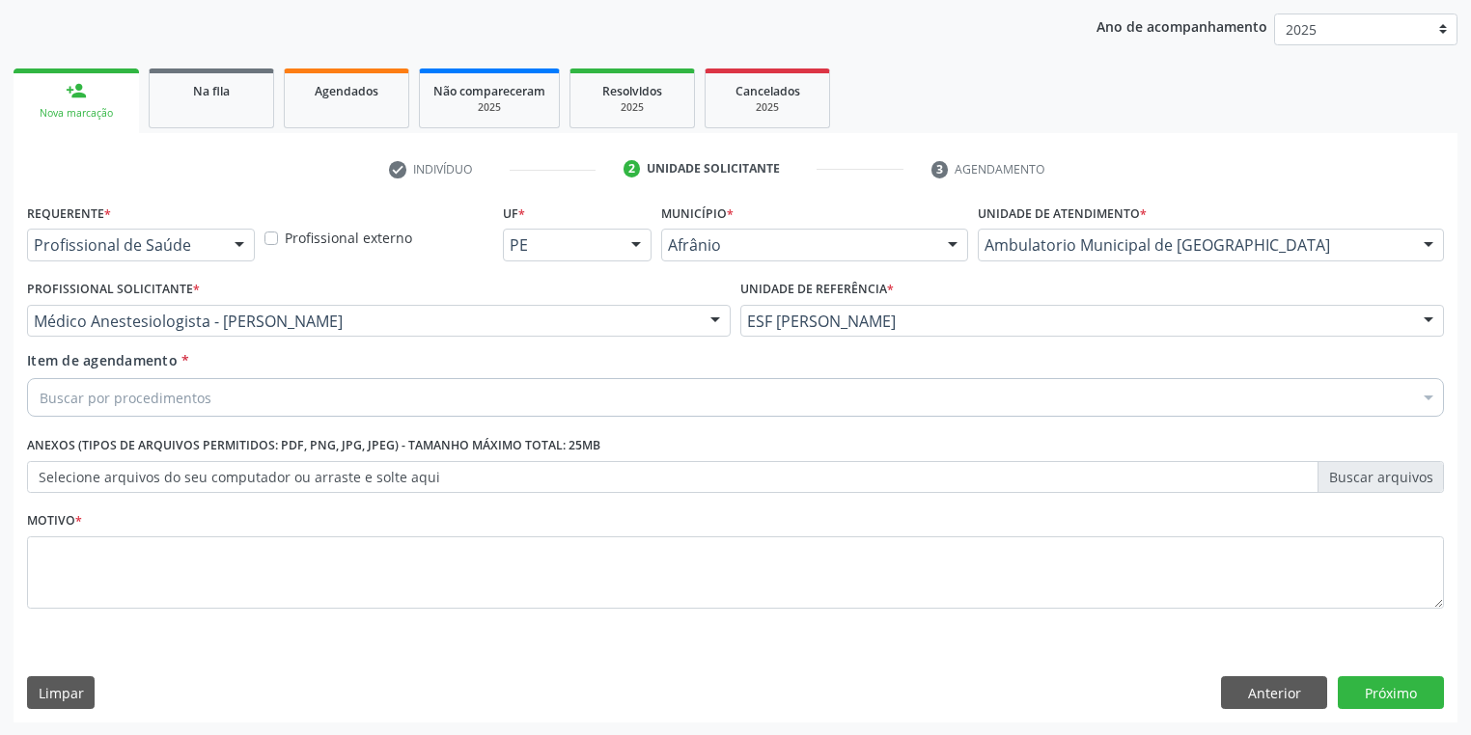
drag, startPoint x: 163, startPoint y: 320, endPoint x: 166, endPoint y: 359, distance: 38.7
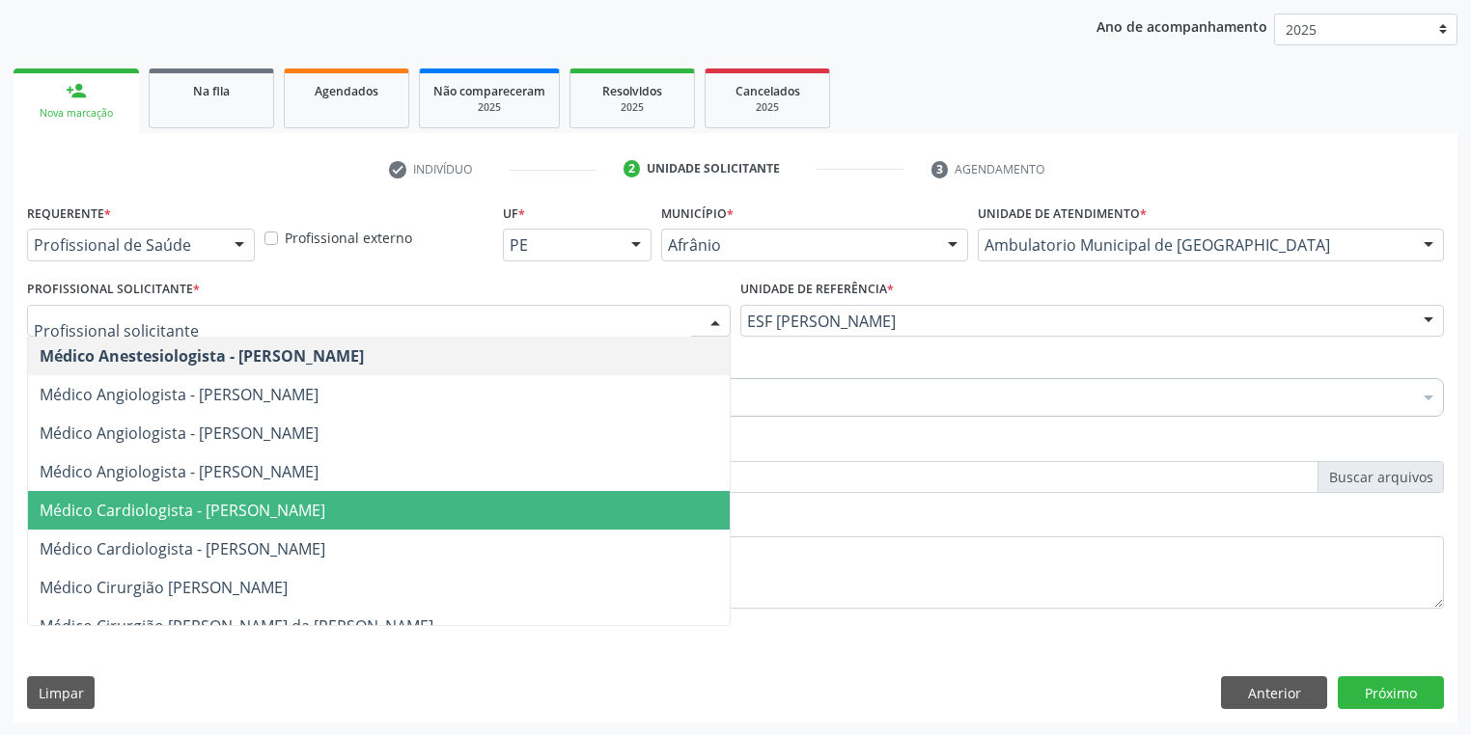
click at [204, 512] on span "Médico Cardiologista - [PERSON_NAME]" at bounding box center [183, 510] width 286 height 21
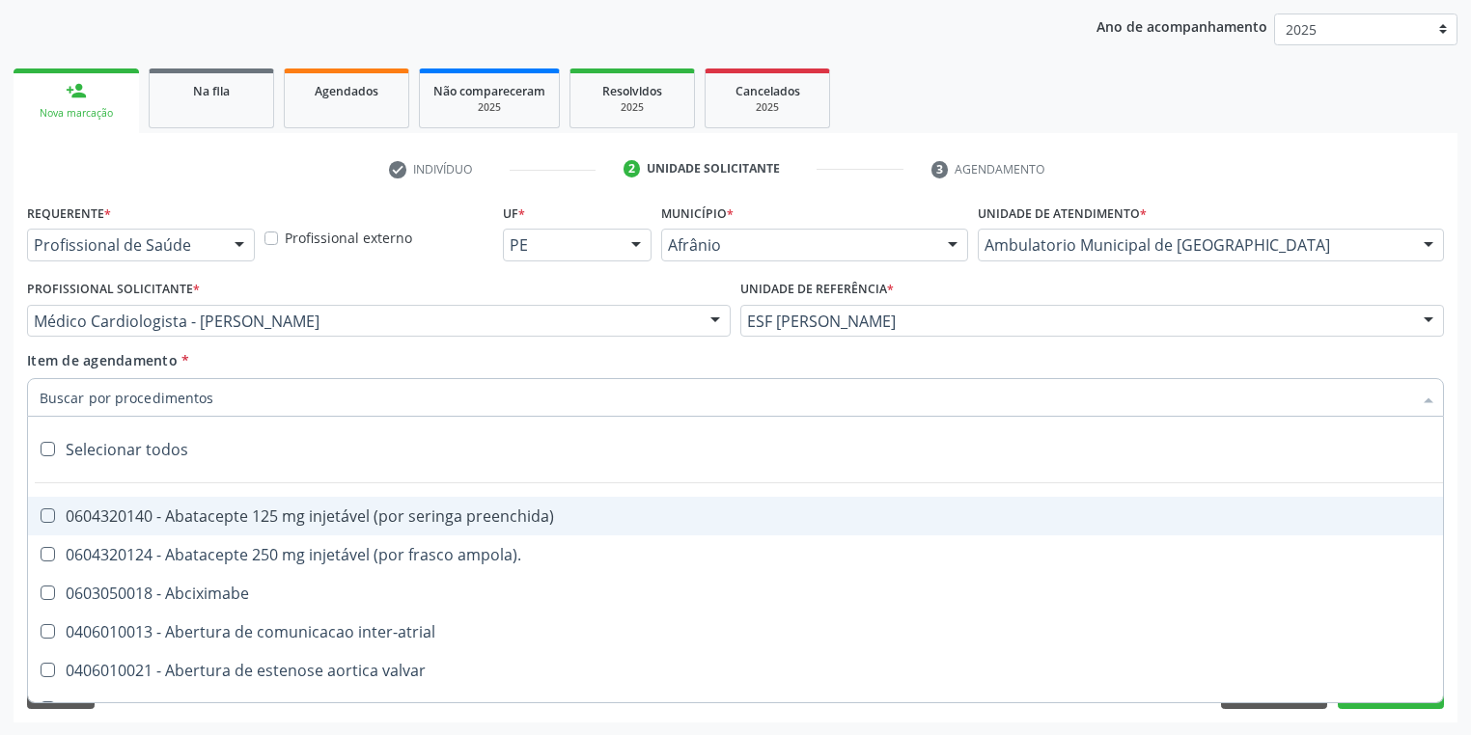
paste input "[MEDICAL_DATA]"
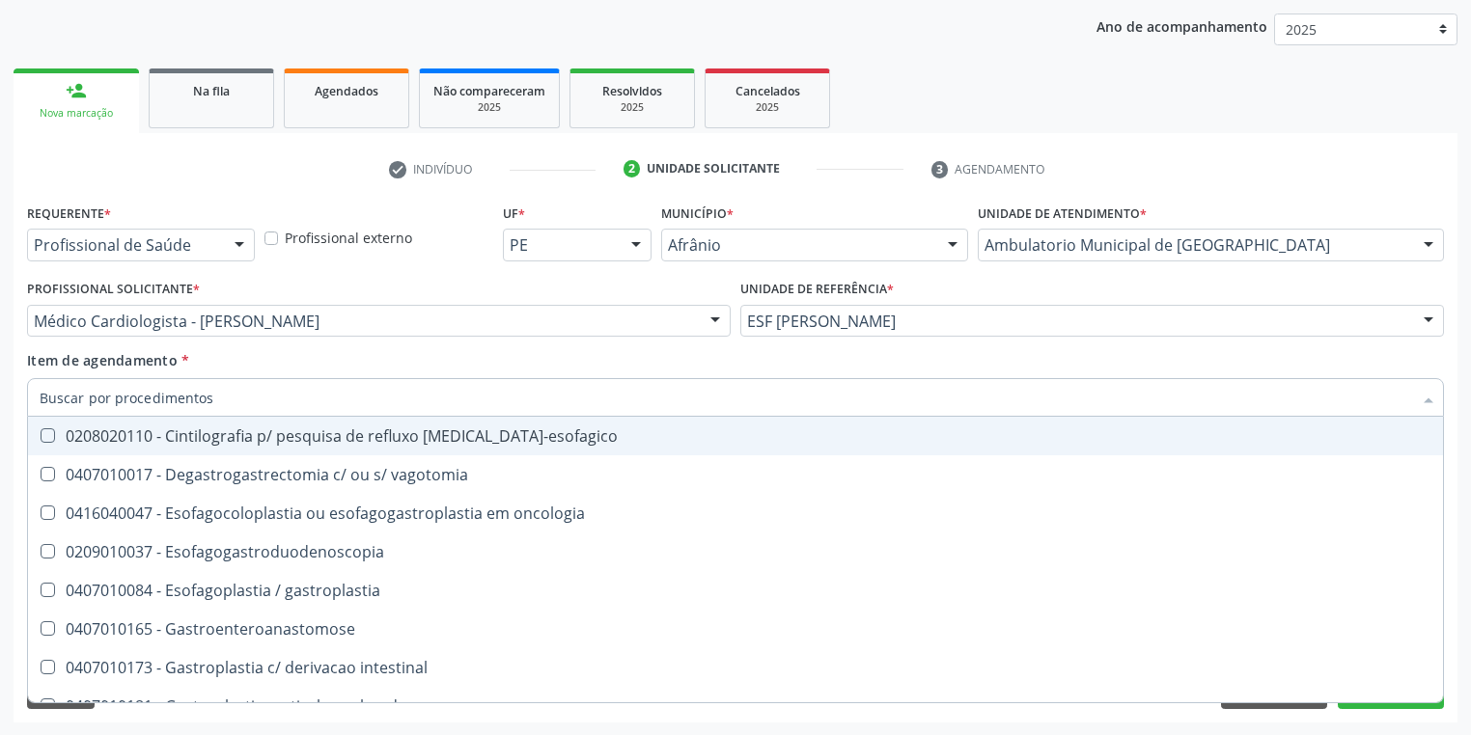
type input "[MEDICAL_DATA]"
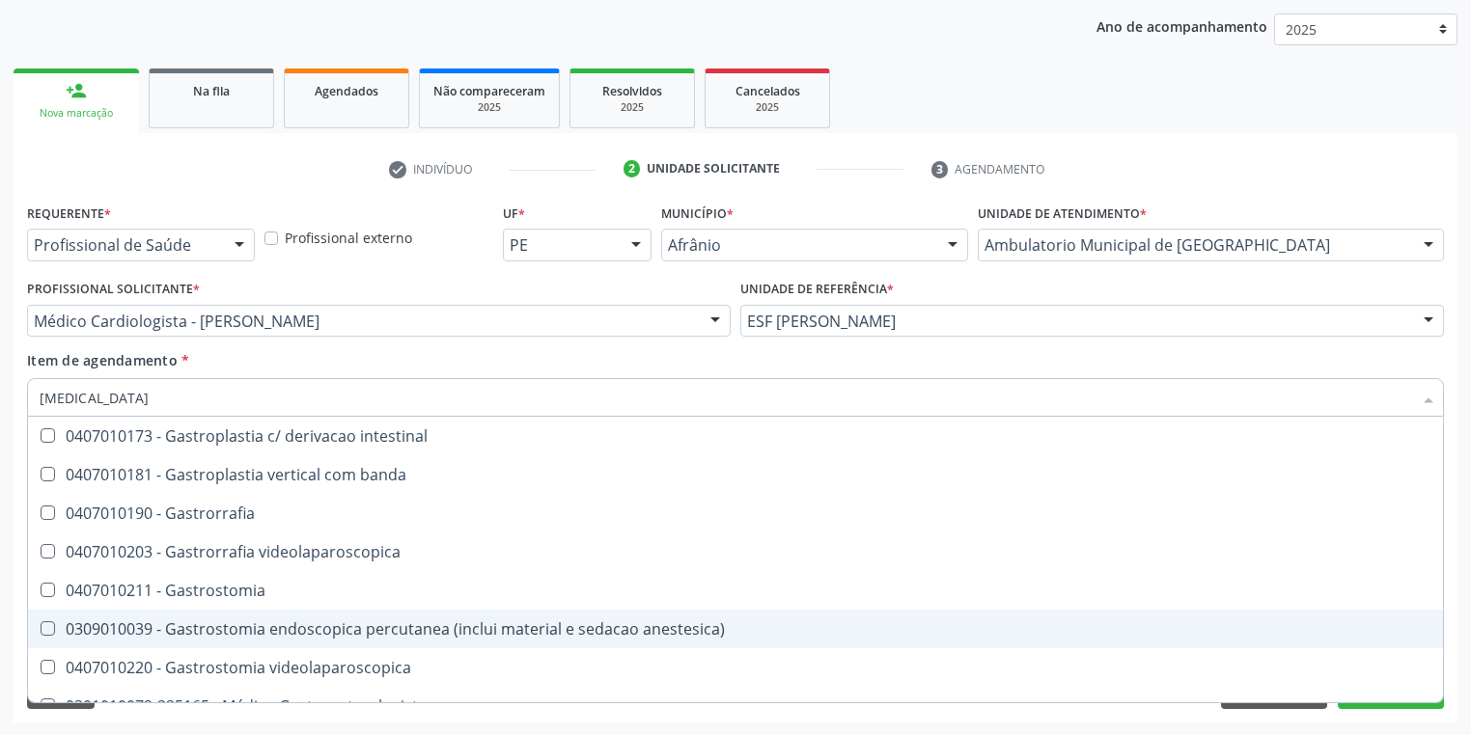
scroll to position [309, 0]
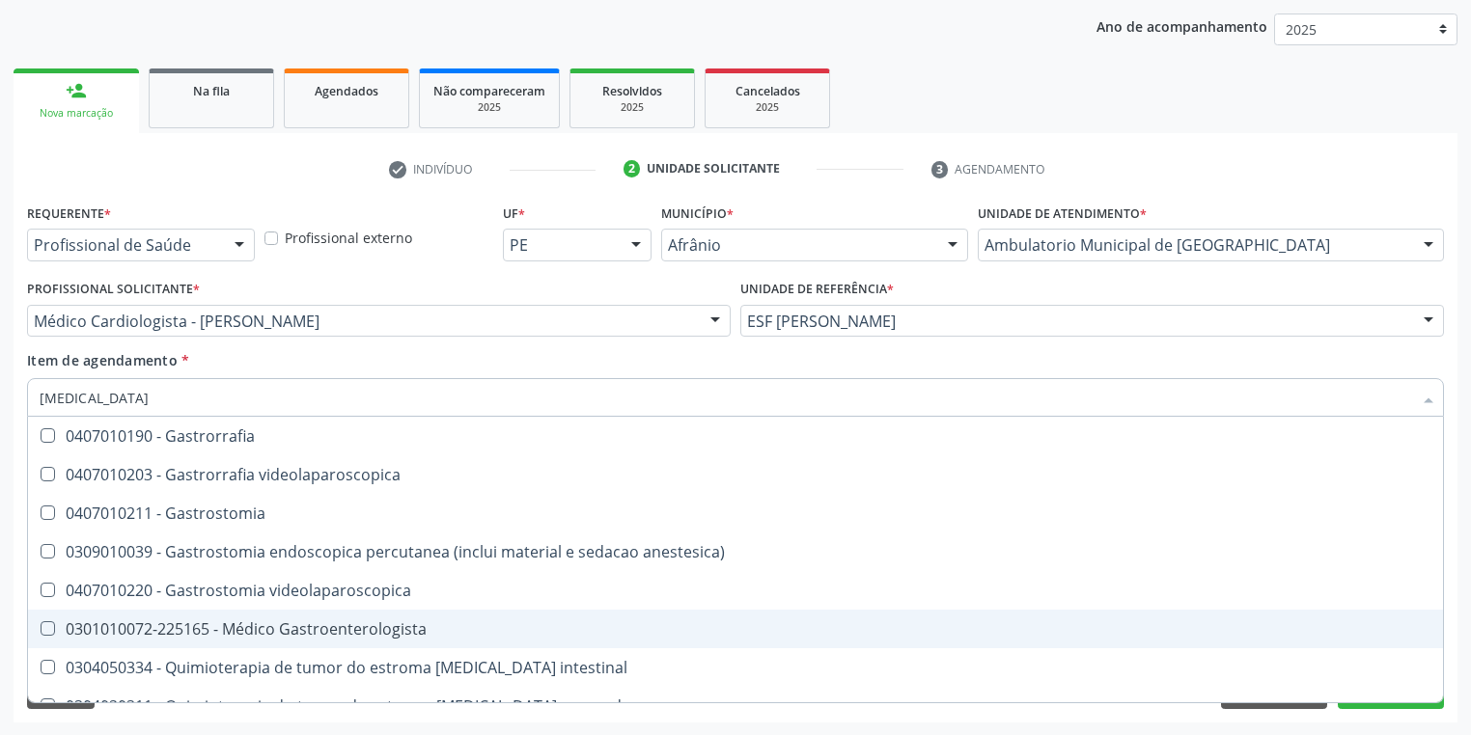
click at [249, 628] on div "0301010072-225165 - Médico Gastroenterologista" at bounding box center [736, 629] width 1392 height 15
checkbox Gastroenterologista "true"
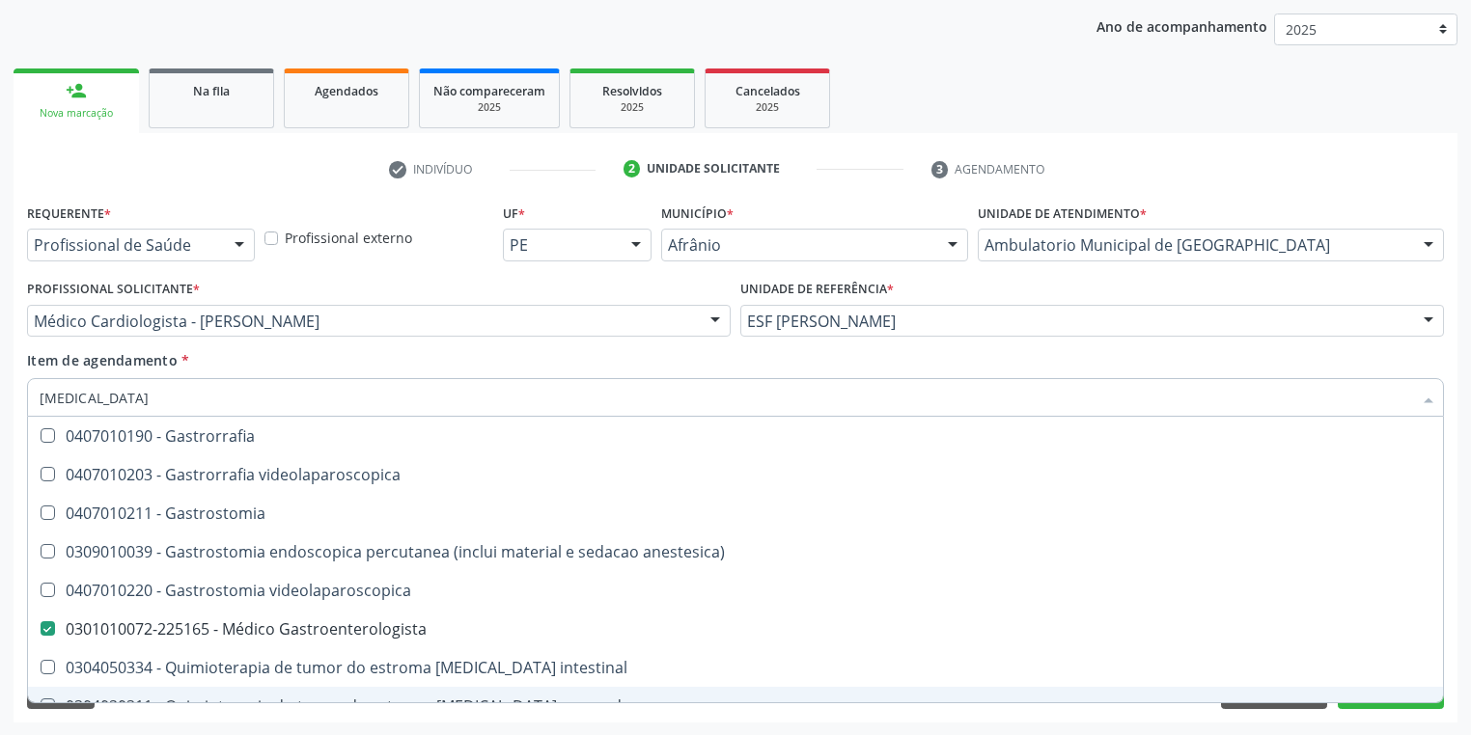
click at [132, 715] on div "Requerente * Profissional de Saúde Profissional de Saúde Paciente Nenhum result…" at bounding box center [736, 461] width 1444 height 524
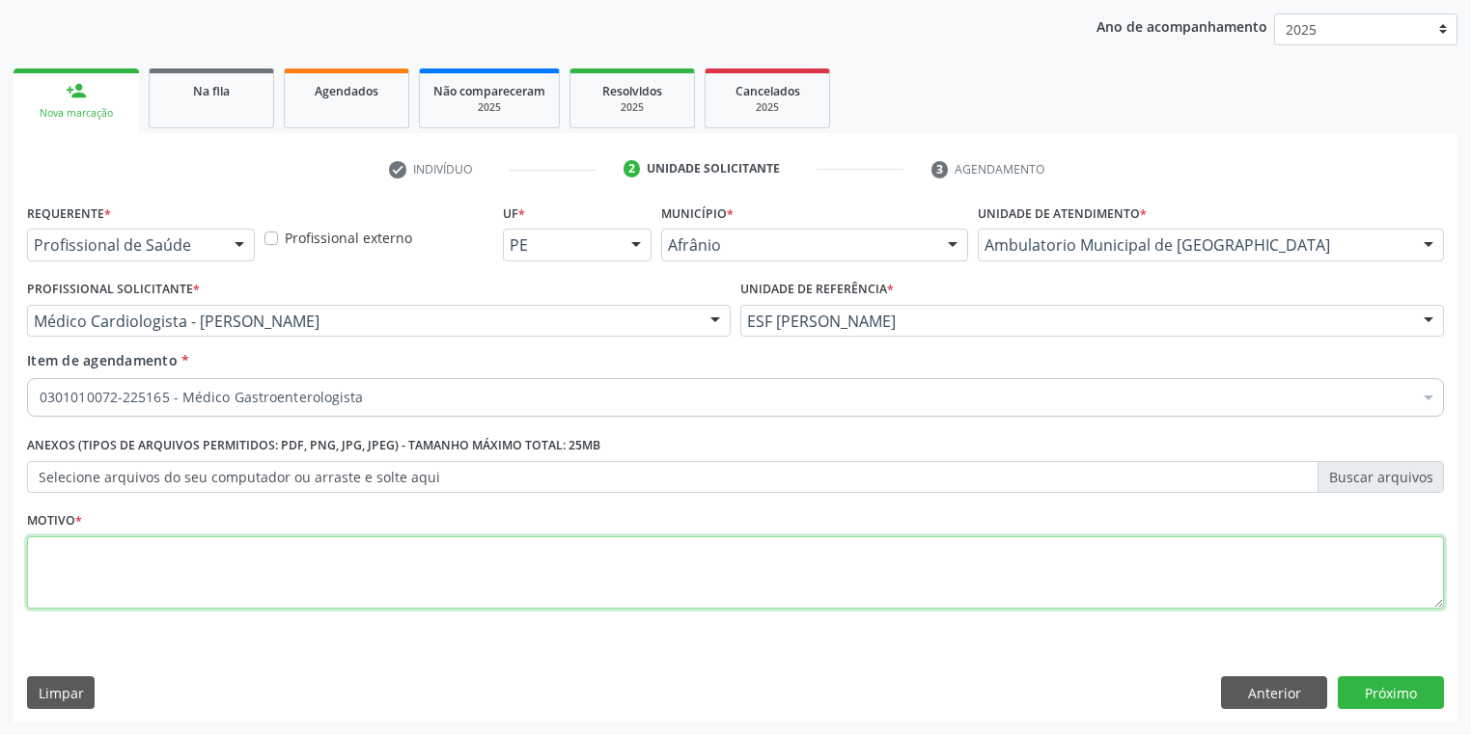
scroll to position [0, 0]
click at [109, 569] on textarea at bounding box center [735, 573] width 1417 height 73
type textarea "*"
click at [1391, 687] on button "Próximo" at bounding box center [1391, 693] width 106 height 33
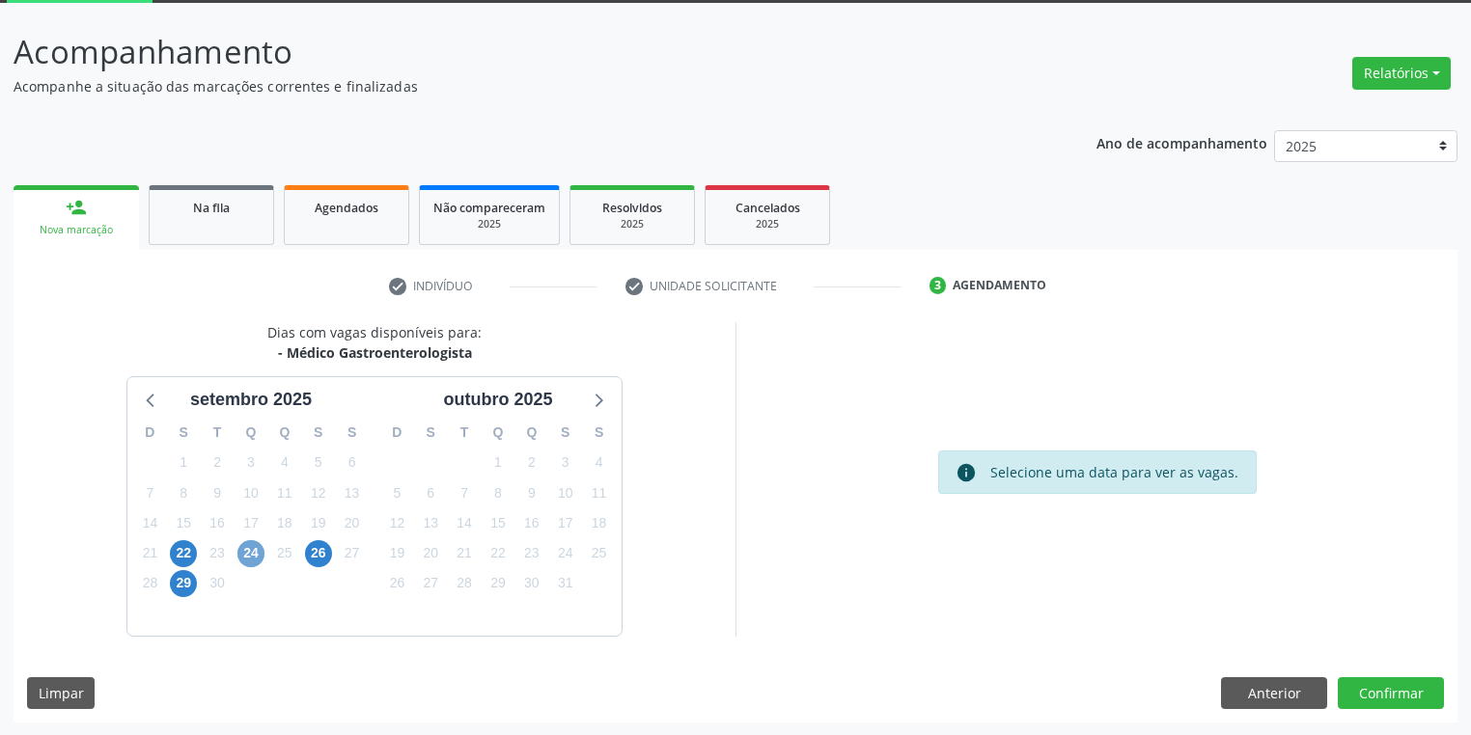
click at [251, 552] on span "24" at bounding box center [250, 553] width 27 height 27
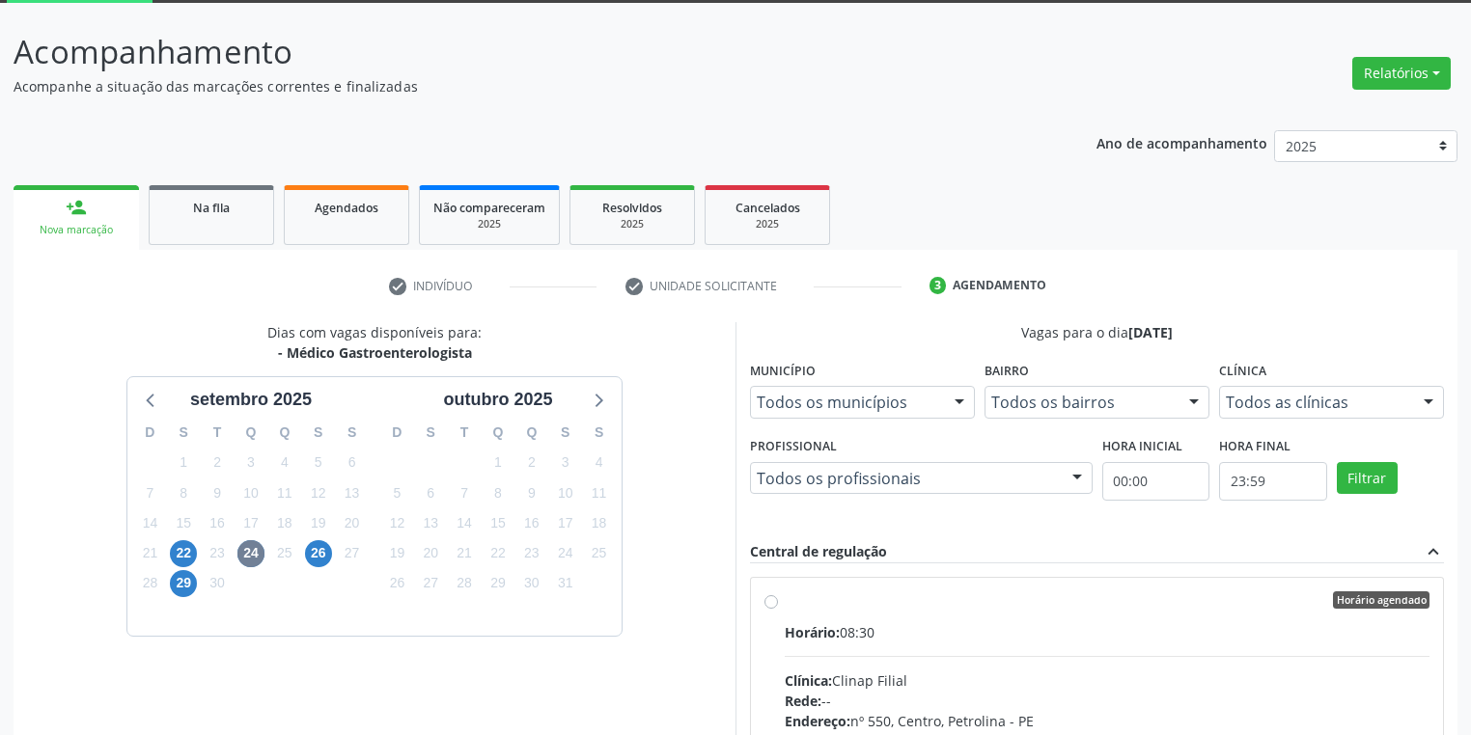
click at [778, 609] on input "Horário agendado Horário: 08:30 Clínica: Clinap Filial Rede: -- Endereço: nº 55…" at bounding box center [771, 600] width 14 height 17
radio input "true"
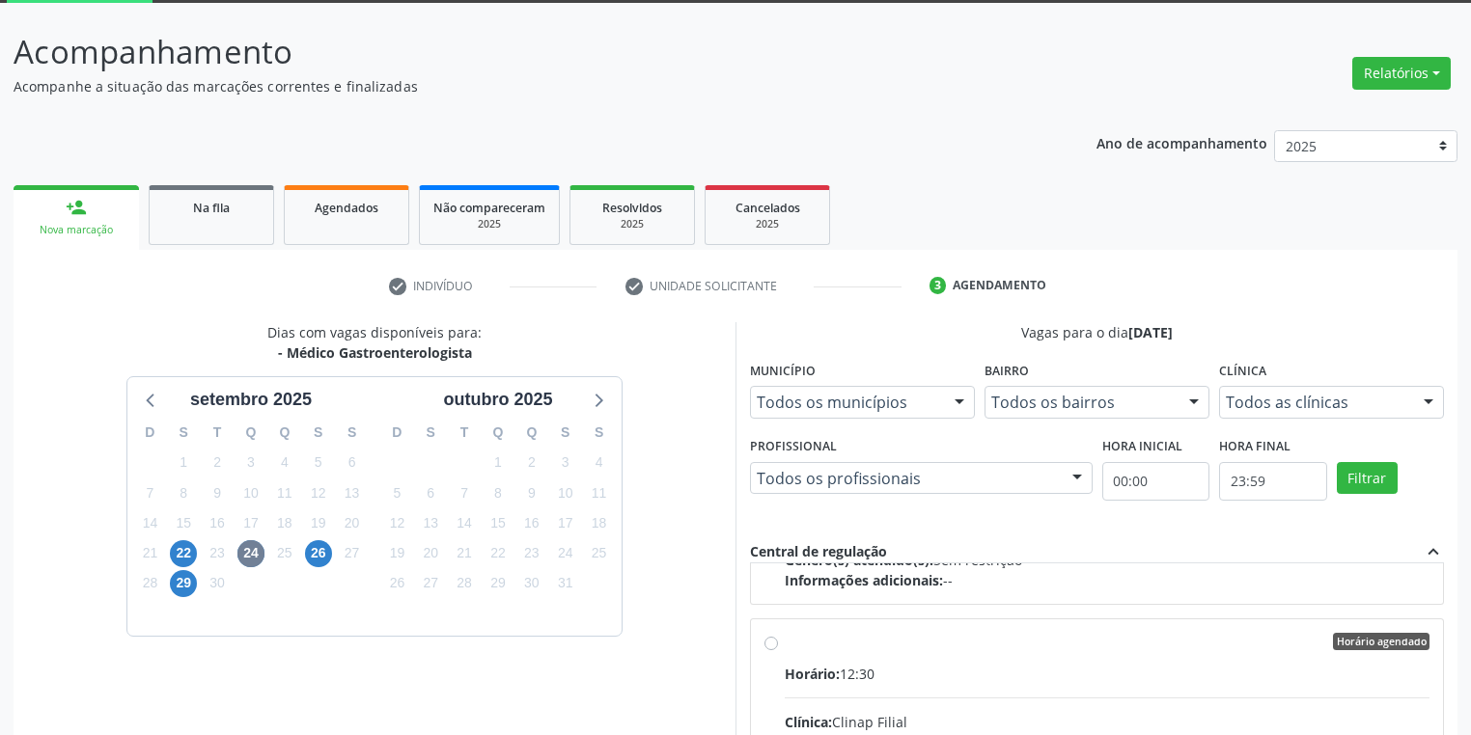
scroll to position [417, 0]
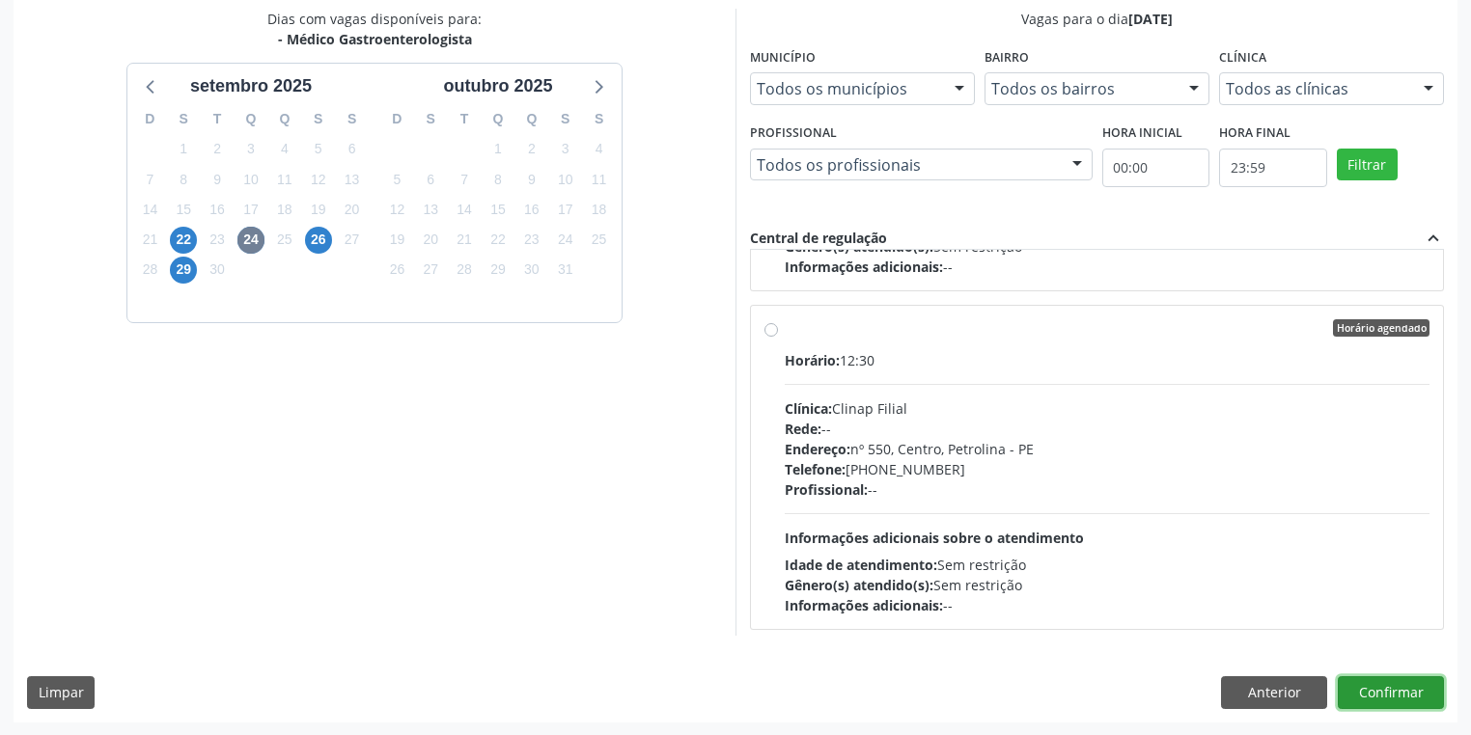
click at [1373, 684] on button "Confirmar" at bounding box center [1391, 693] width 106 height 33
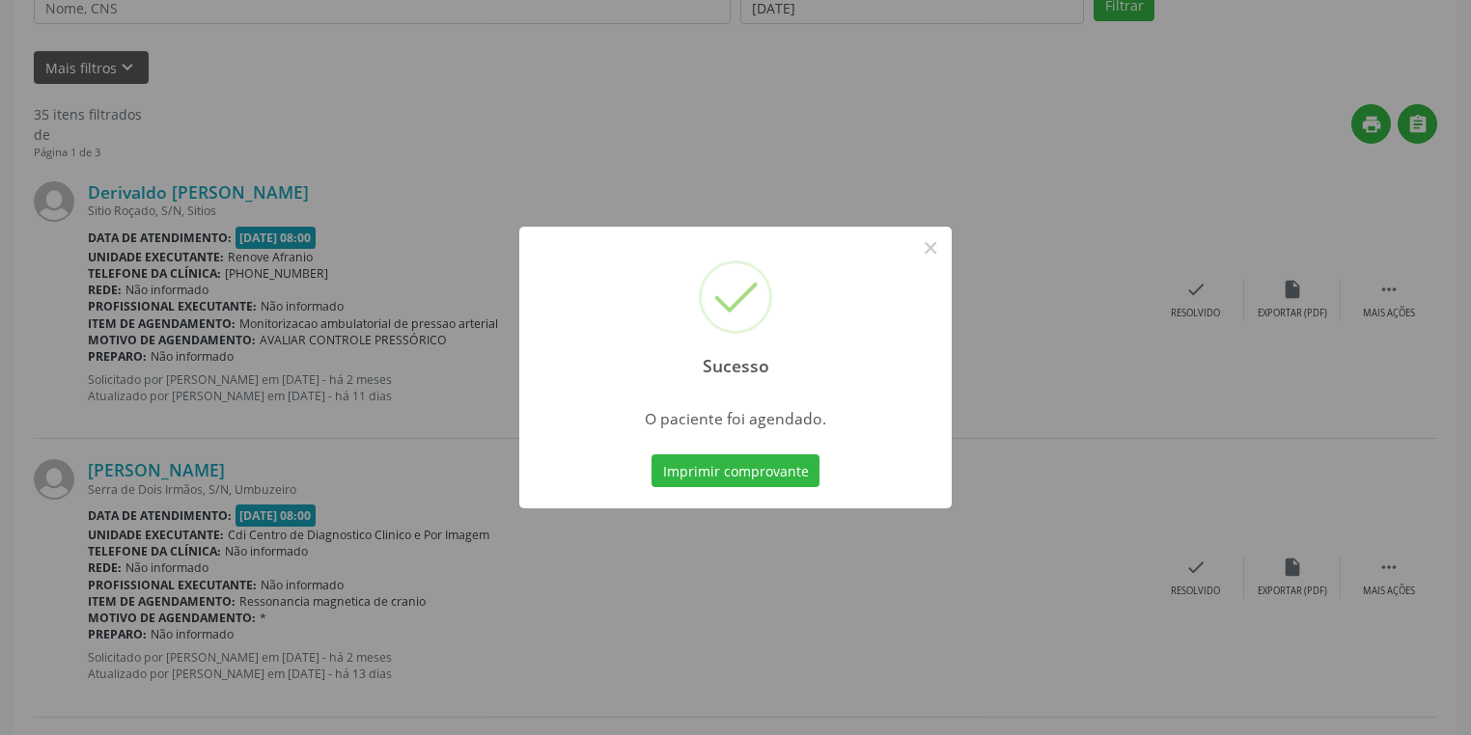
scroll to position [0, 0]
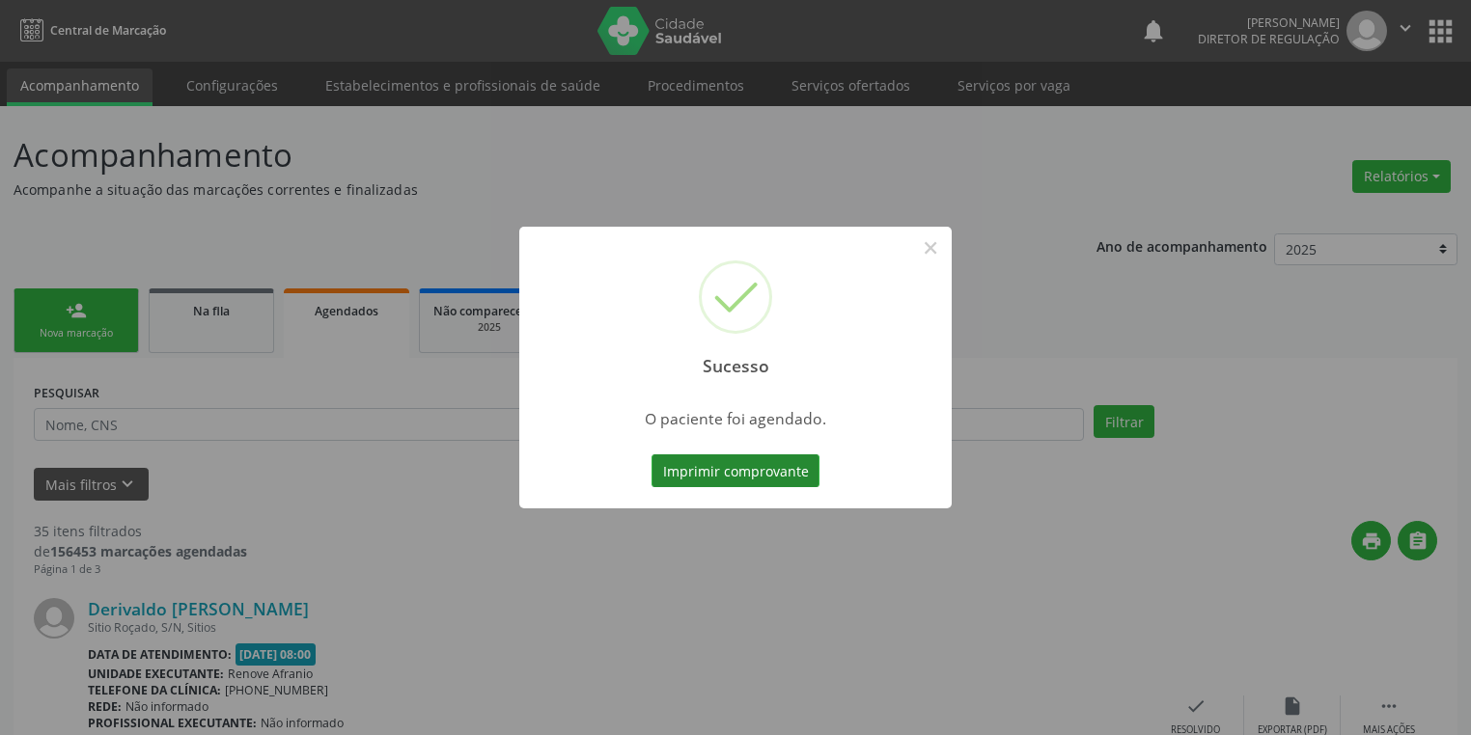
click at [725, 474] on button "Imprimir comprovante" at bounding box center [735, 471] width 168 height 33
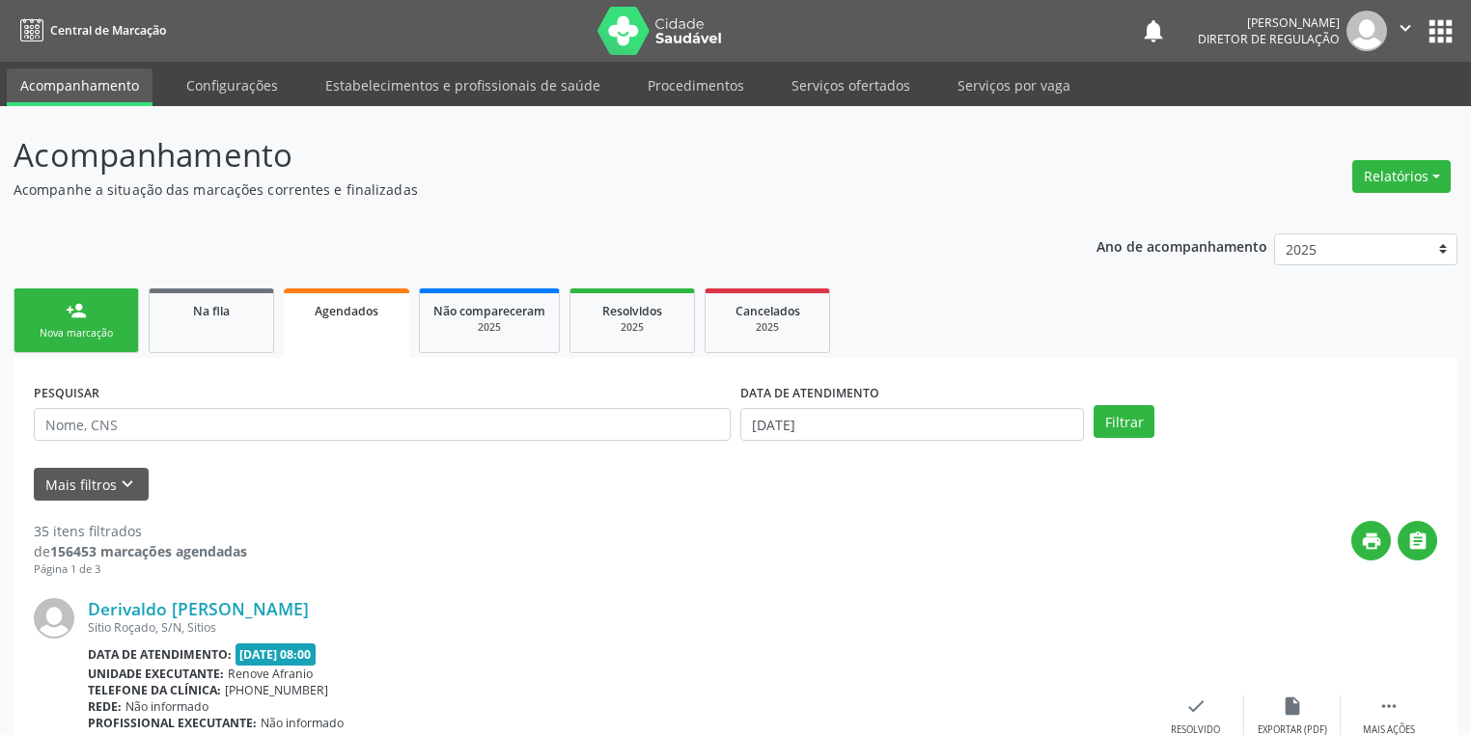
click at [104, 338] on div "Nova marcação" at bounding box center [76, 333] width 97 height 14
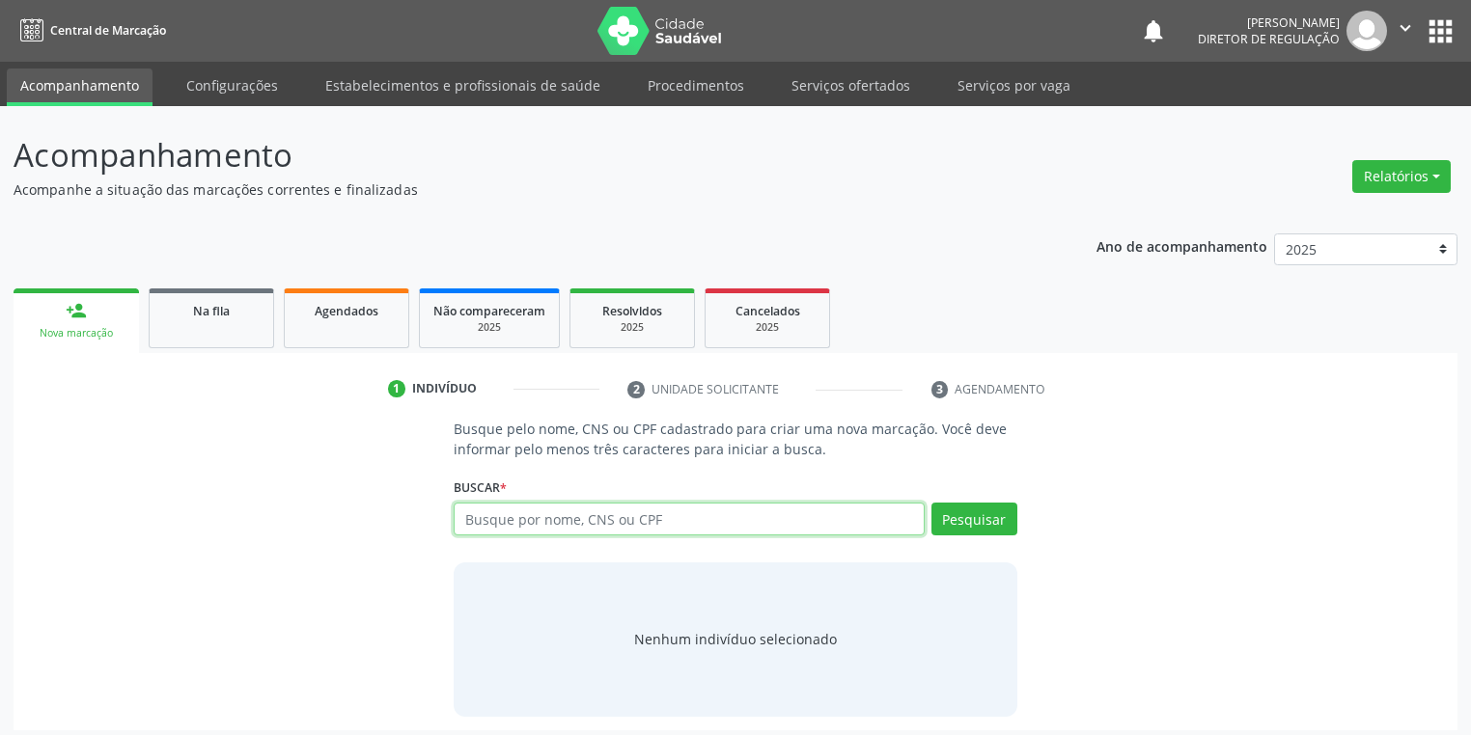
click at [482, 530] on input "text" at bounding box center [689, 519] width 471 height 33
type input "700404411924847"
click at [964, 524] on button "Pesquisar" at bounding box center [974, 519] width 86 height 33
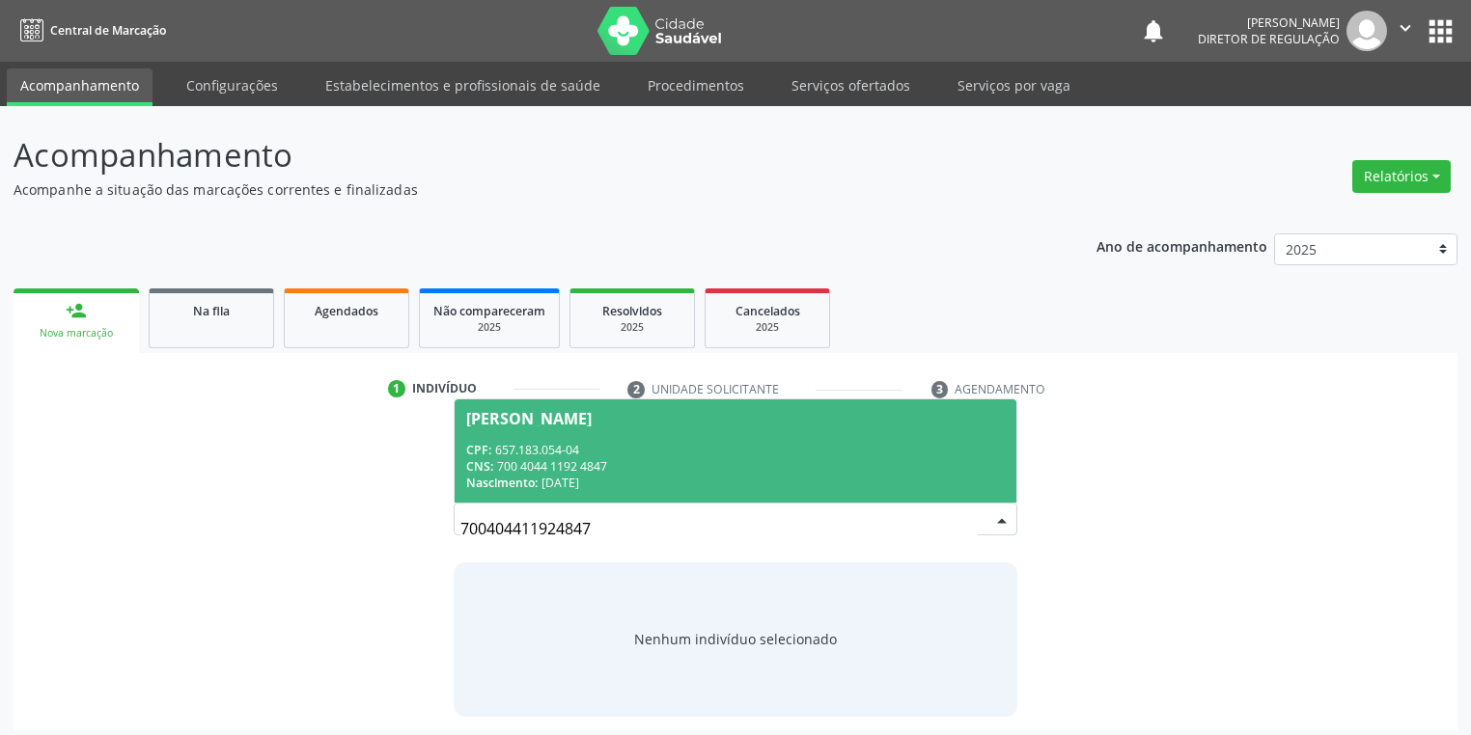
click at [569, 477] on div "Nascimento: 01/01/1968" at bounding box center [735, 483] width 539 height 16
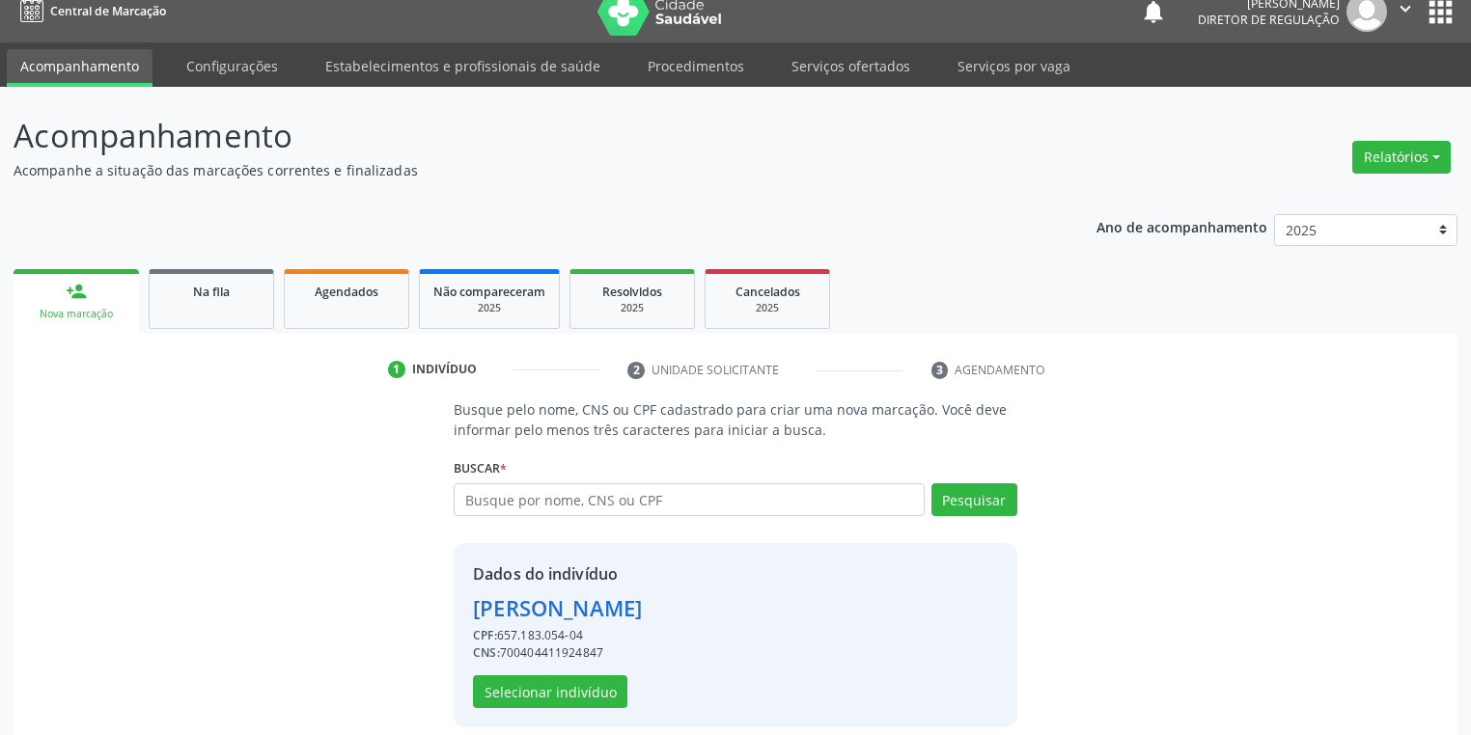
scroll to position [37, 0]
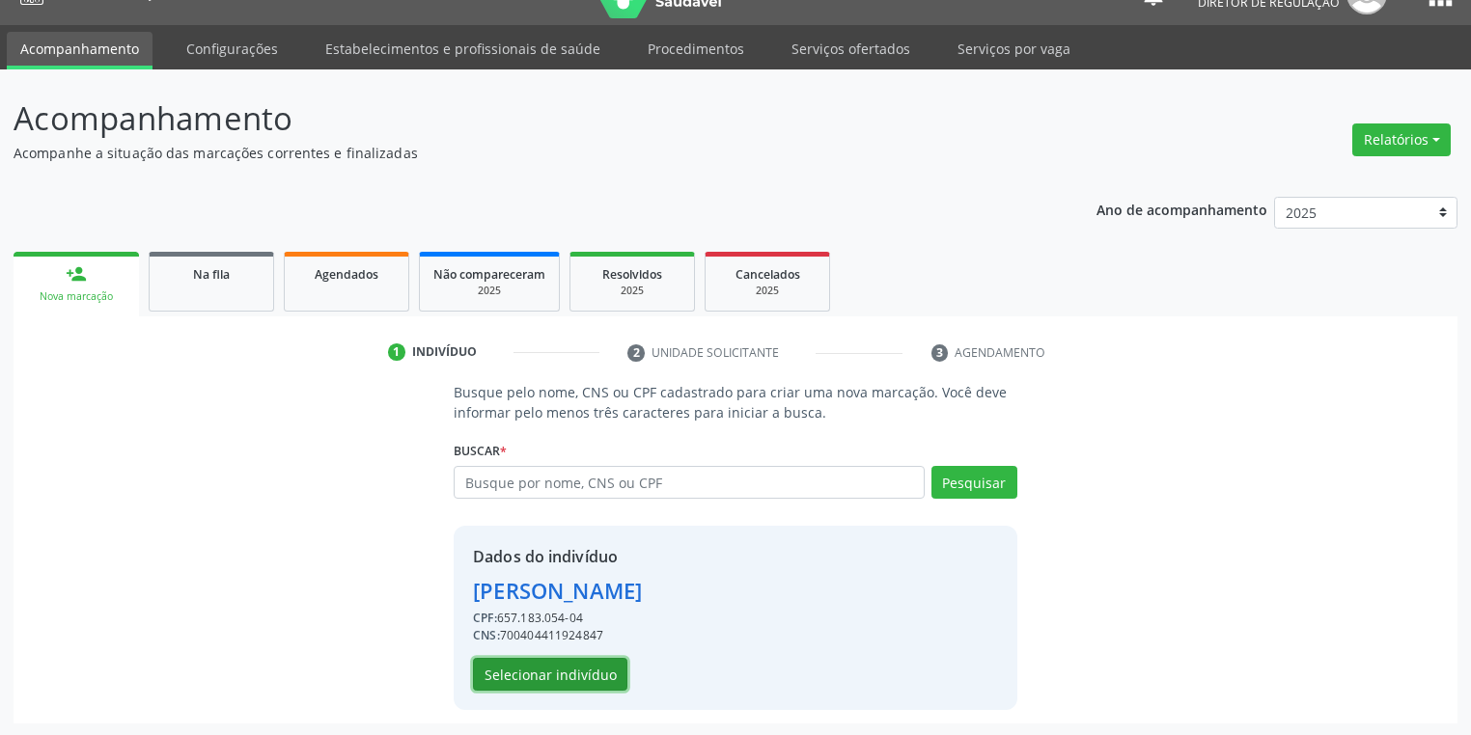
click at [492, 672] on button "Selecionar indivíduo" at bounding box center [550, 674] width 154 height 33
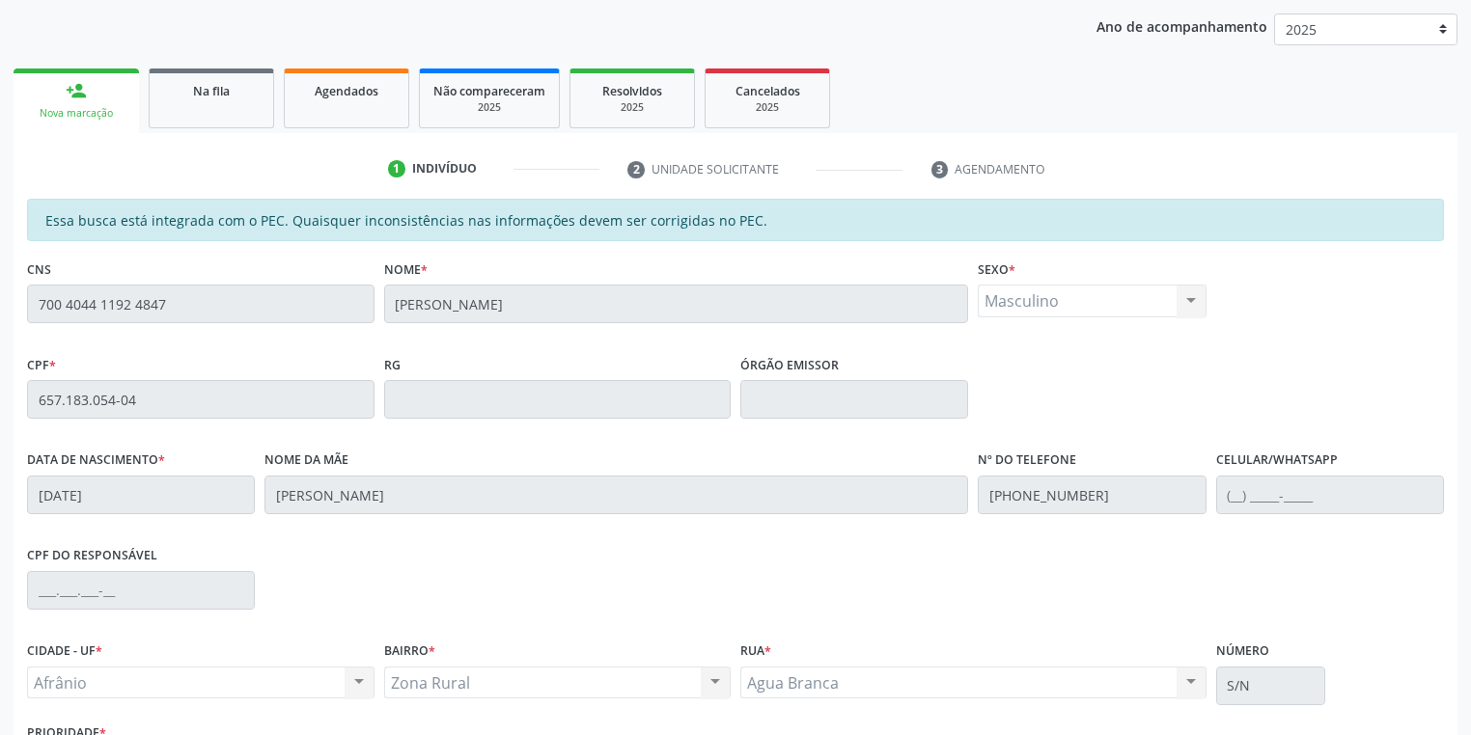
scroll to position [366, 0]
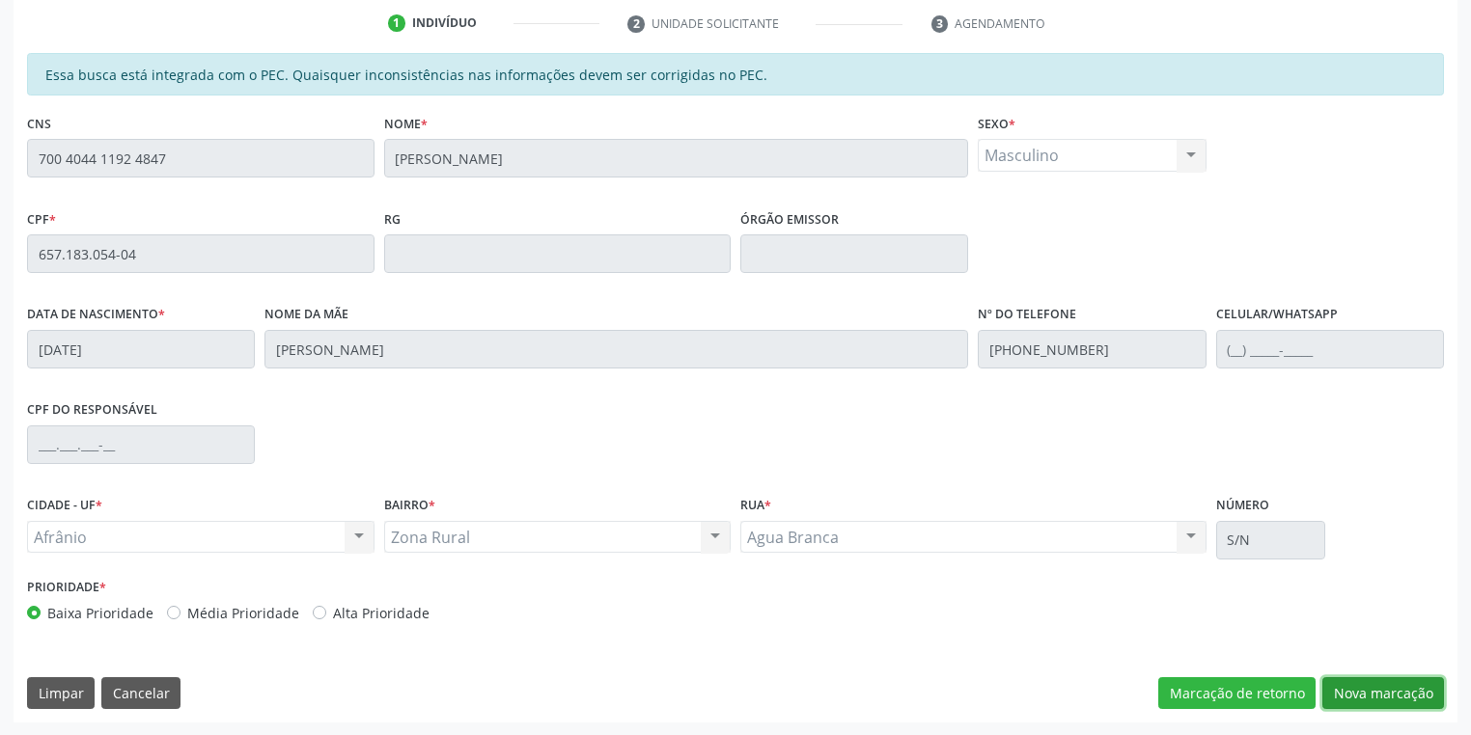
click at [1350, 691] on button "Nova marcação" at bounding box center [1383, 694] width 122 height 33
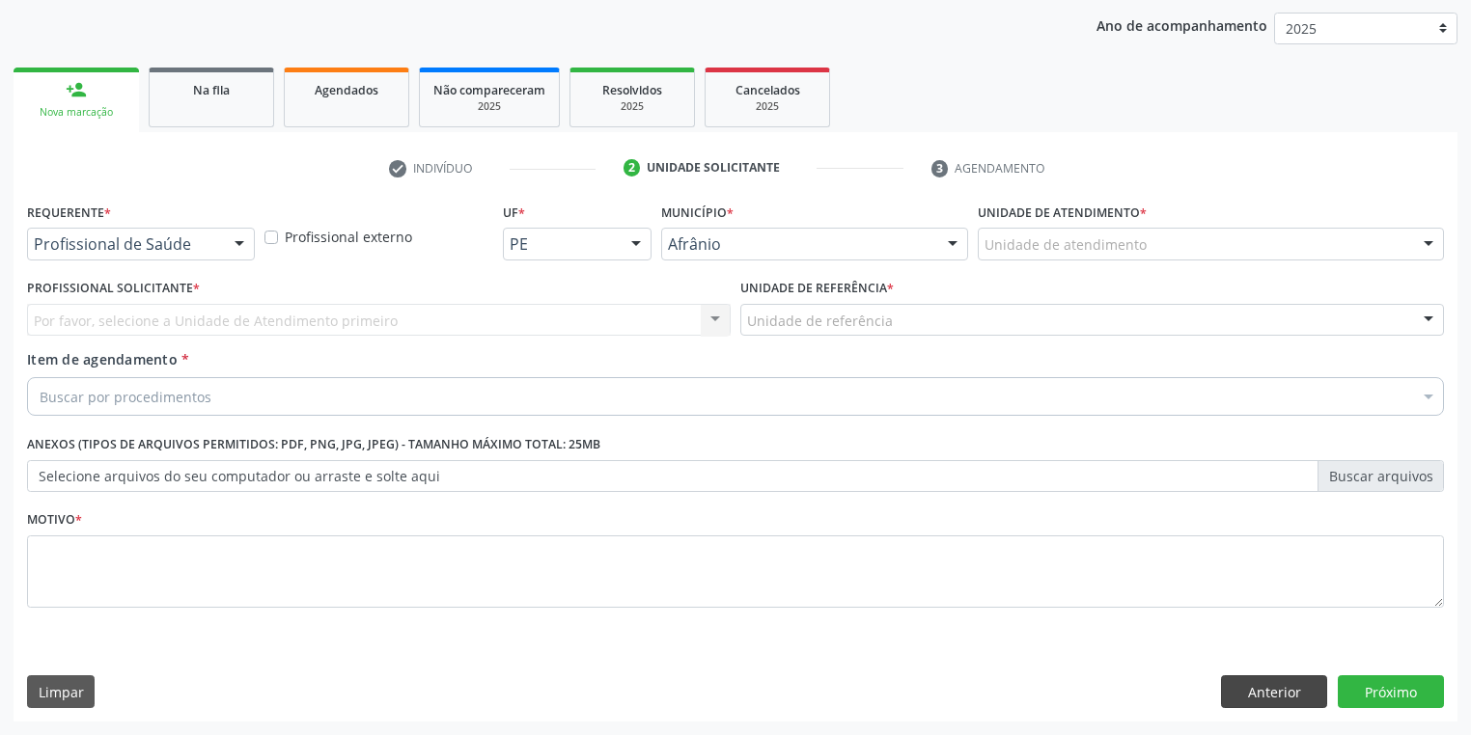
scroll to position [220, 0]
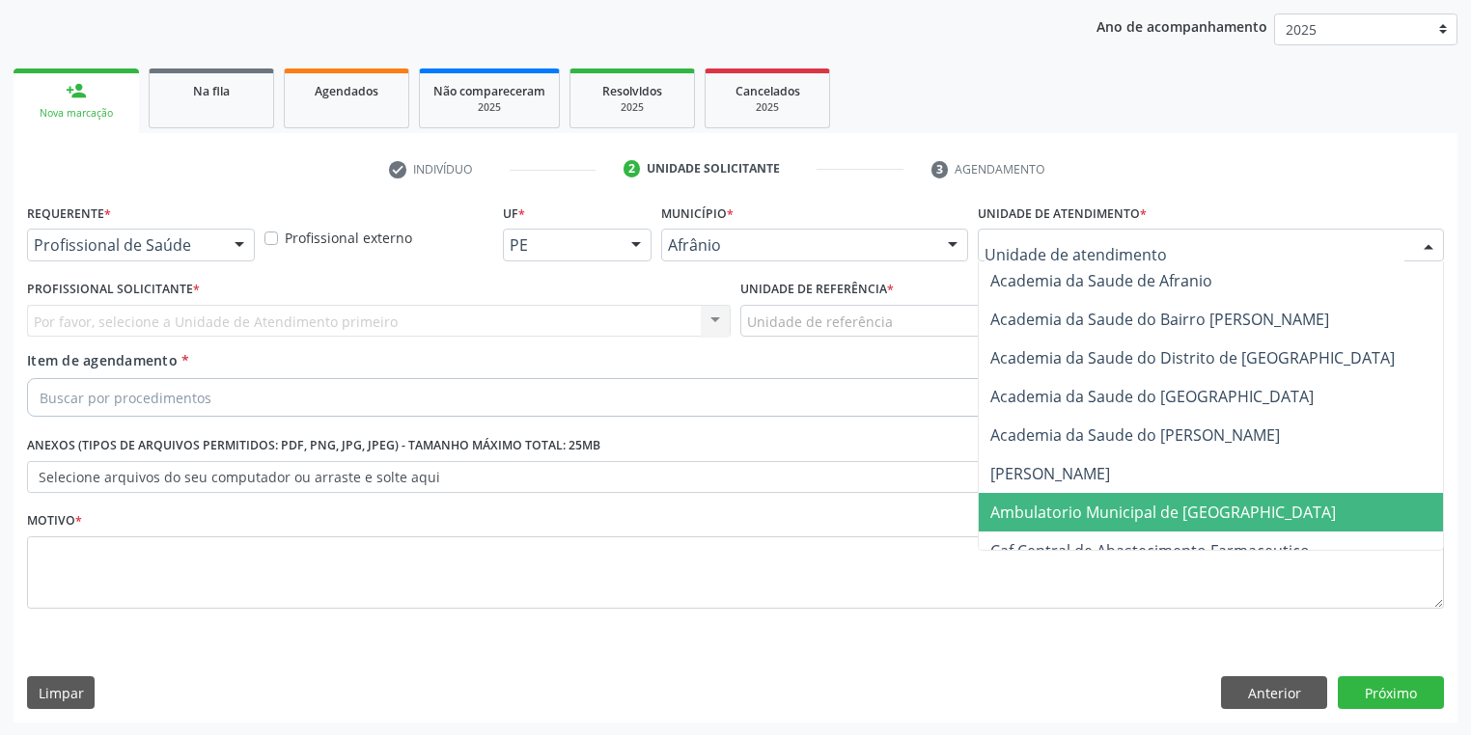
drag, startPoint x: 1062, startPoint y: 503, endPoint x: 991, endPoint y: 455, distance: 85.4
click at [1063, 503] on span "Ambulatorio Municipal de [GEOGRAPHIC_DATA]" at bounding box center [1163, 512] width 346 height 21
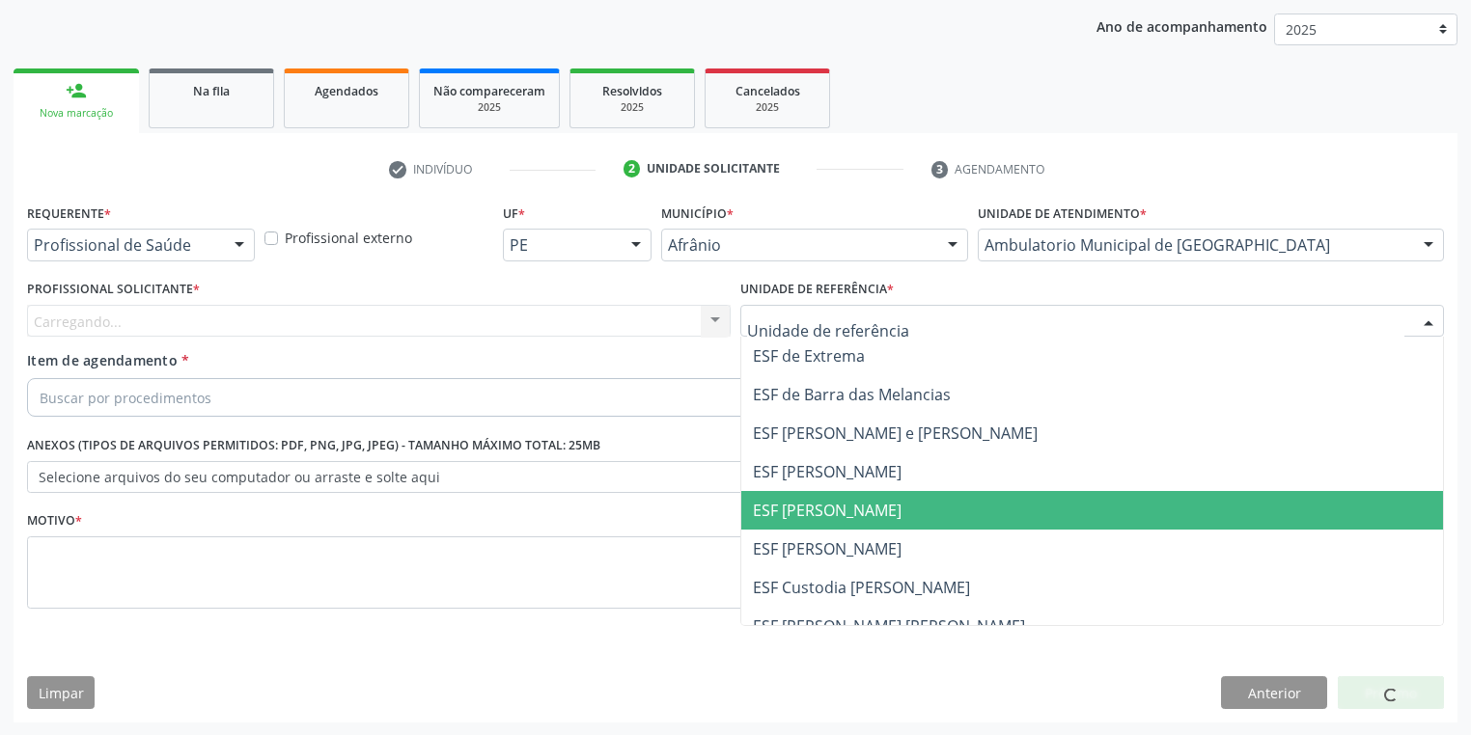
click at [817, 516] on span "ESF [PERSON_NAME]" at bounding box center [827, 510] width 149 height 21
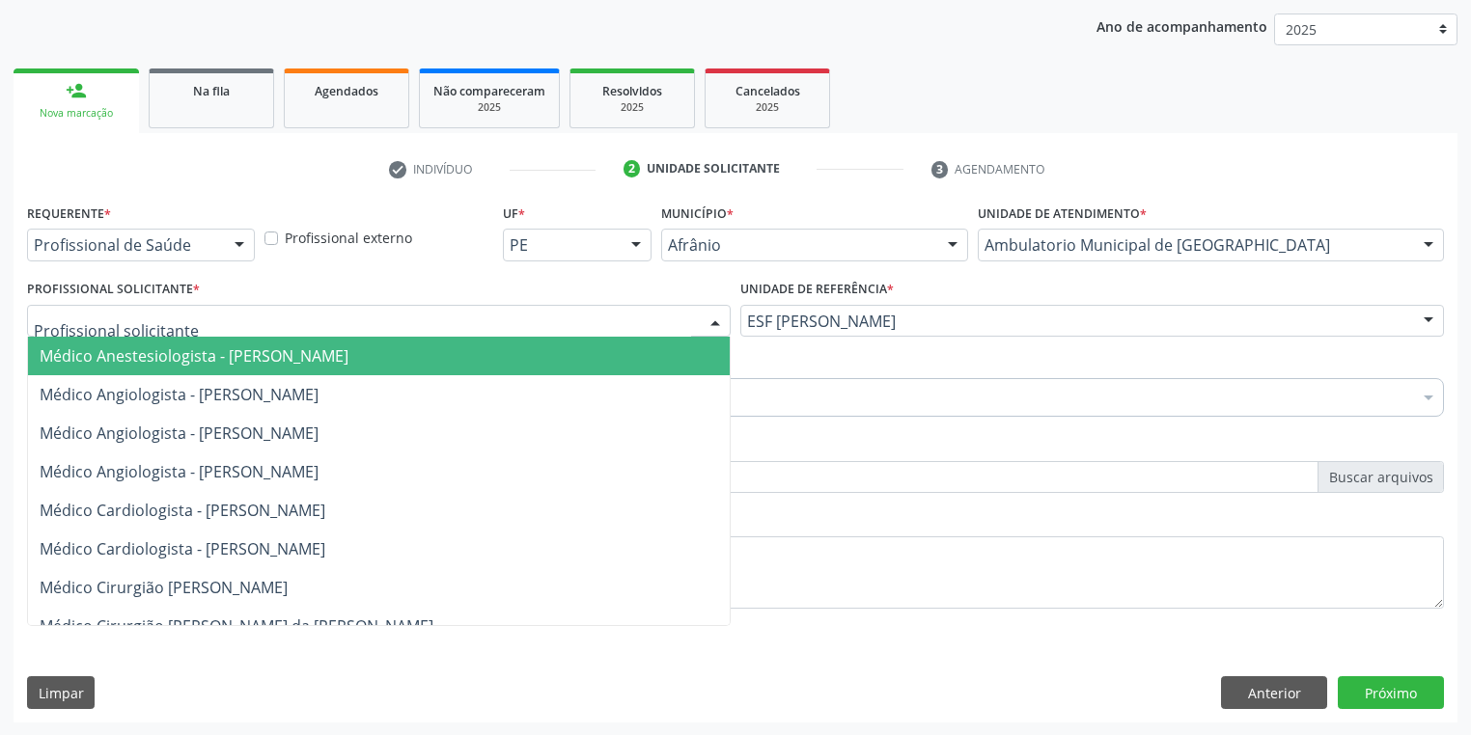
drag, startPoint x: 104, startPoint y: 346, endPoint x: 108, endPoint y: 376, distance: 30.2
click at [105, 356] on span "Médico Anestesiologista - [PERSON_NAME]" at bounding box center [194, 356] width 309 height 21
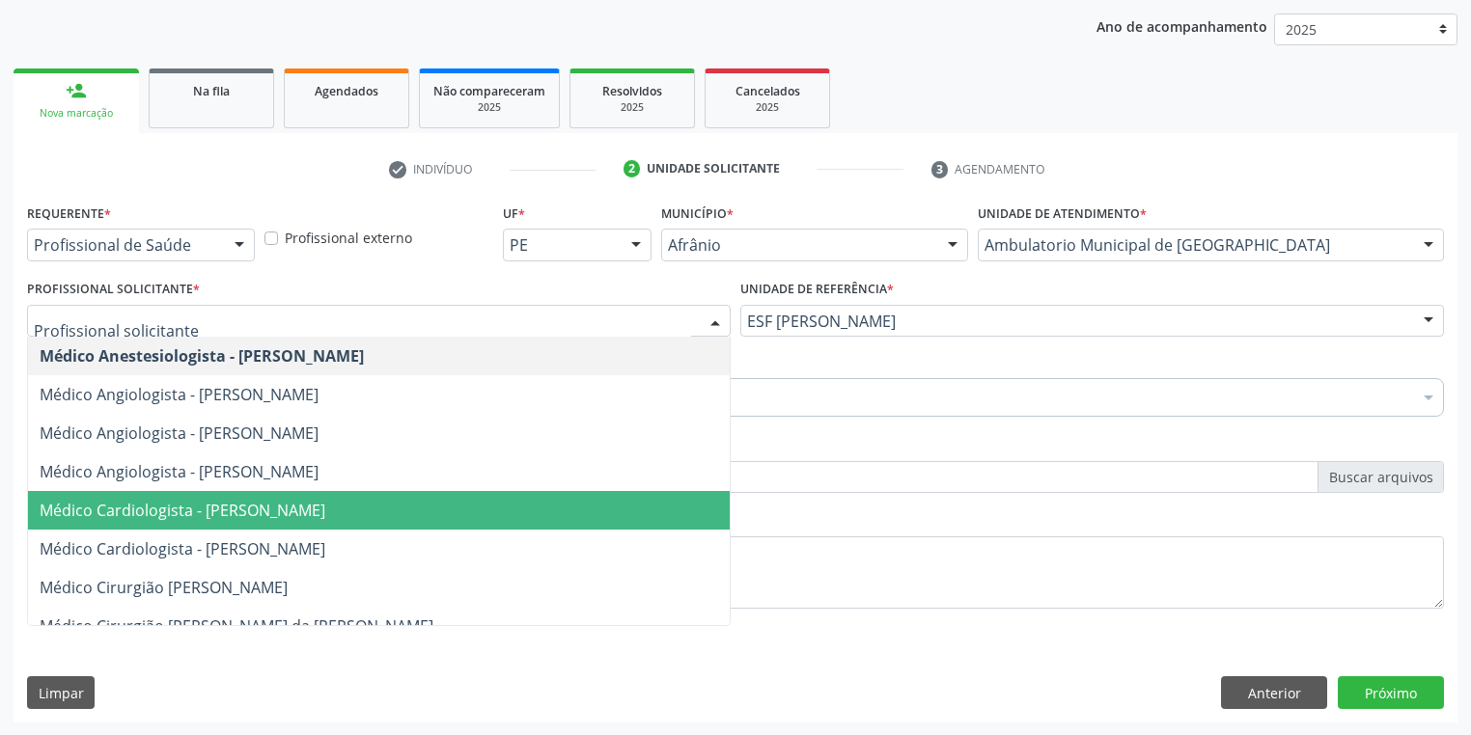
click at [252, 513] on span "Médico Cardiologista - [PERSON_NAME]" at bounding box center [183, 510] width 286 height 21
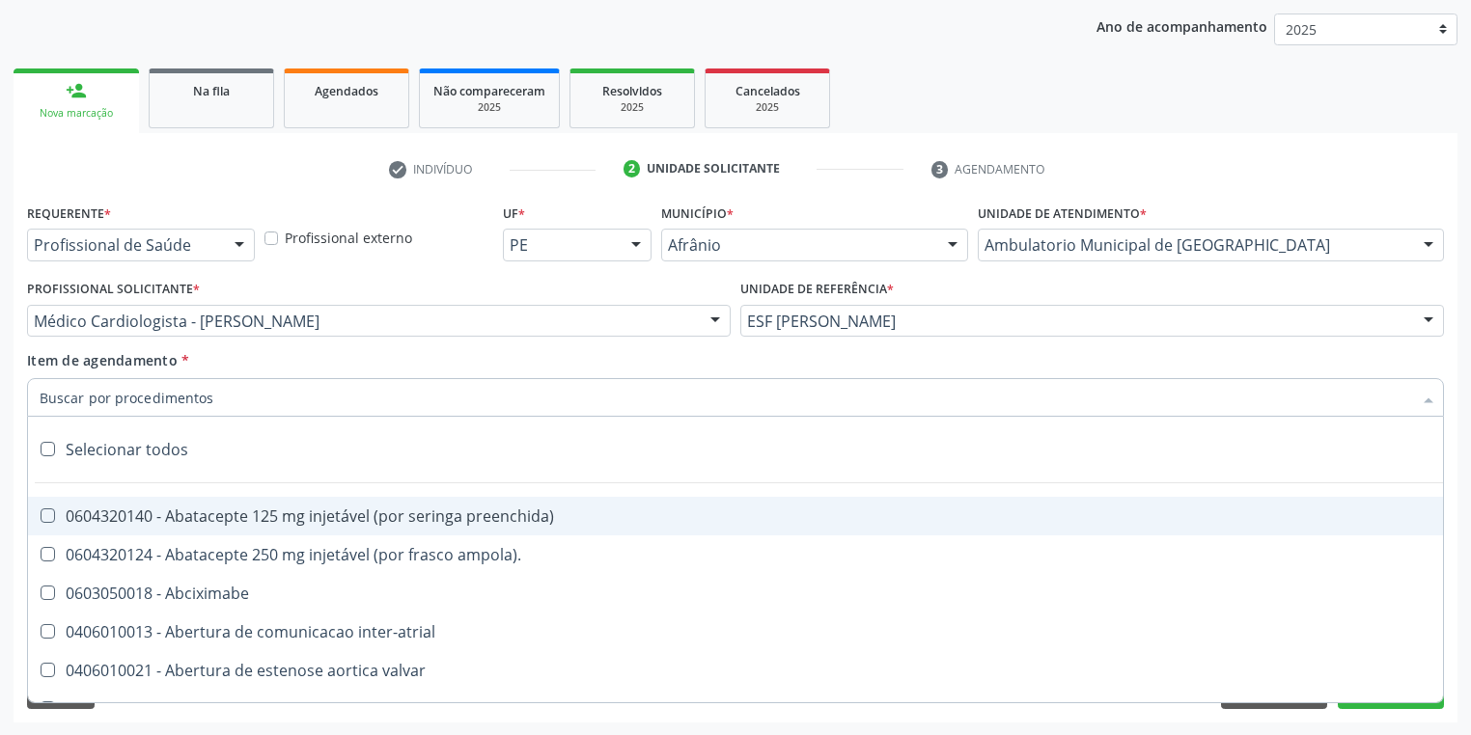
paste input "[MEDICAL_DATA]"
type input "[MEDICAL_DATA]"
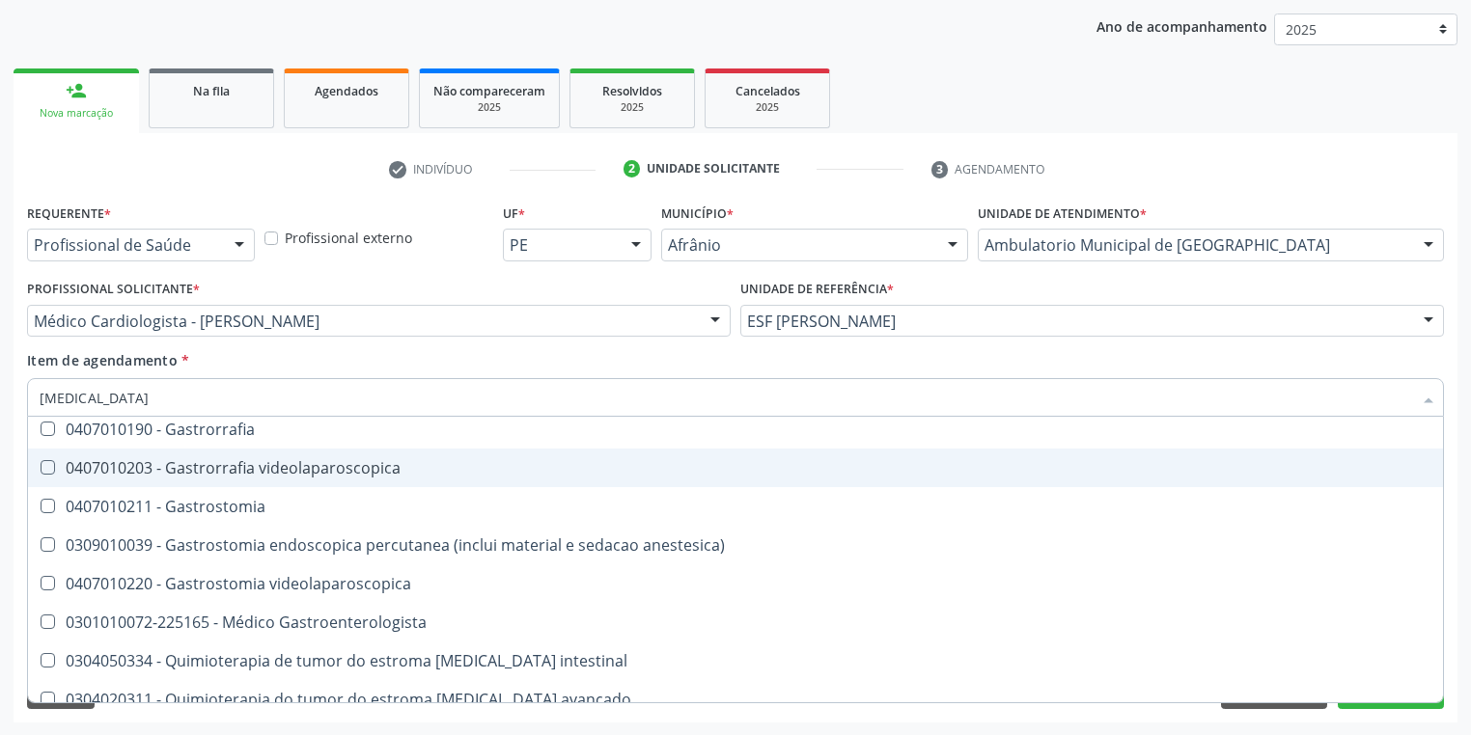
scroll to position [386, 0]
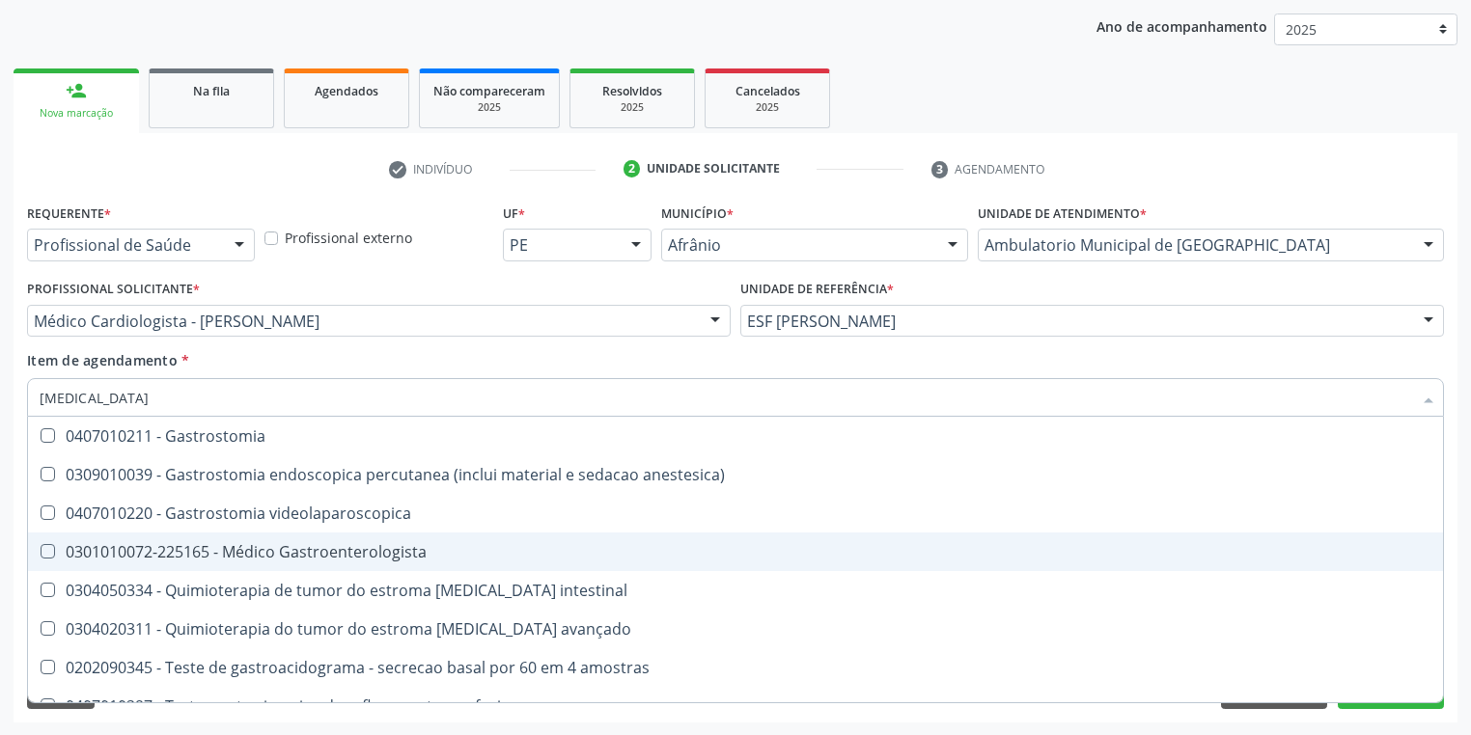
click at [313, 562] on span "0301010072-225165 - Médico Gastroenterologista" at bounding box center [735, 552] width 1415 height 39
checkbox Gastroenterologista "true"
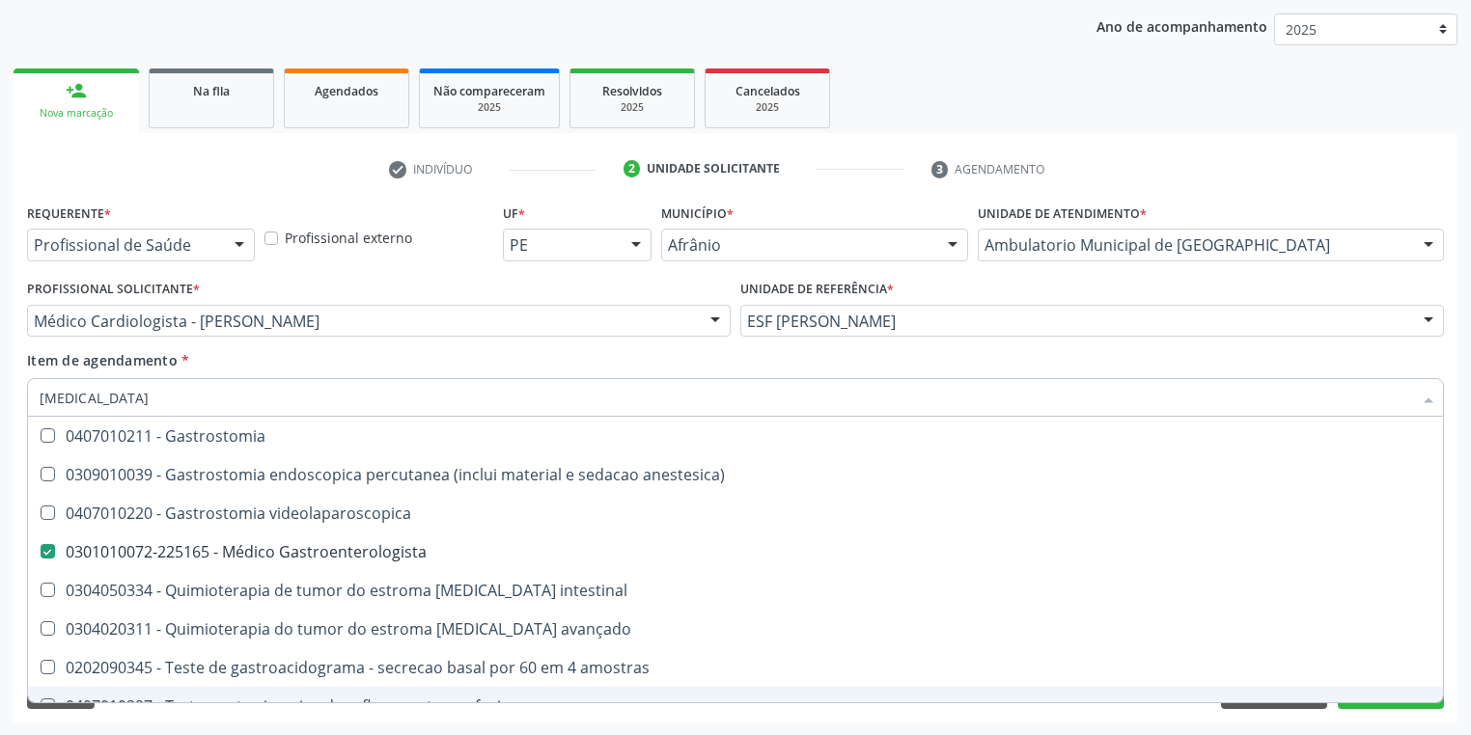
click at [191, 714] on div "Requerente * Profissional de Saúde Profissional de Saúde Paciente Nenhum result…" at bounding box center [736, 461] width 1444 height 524
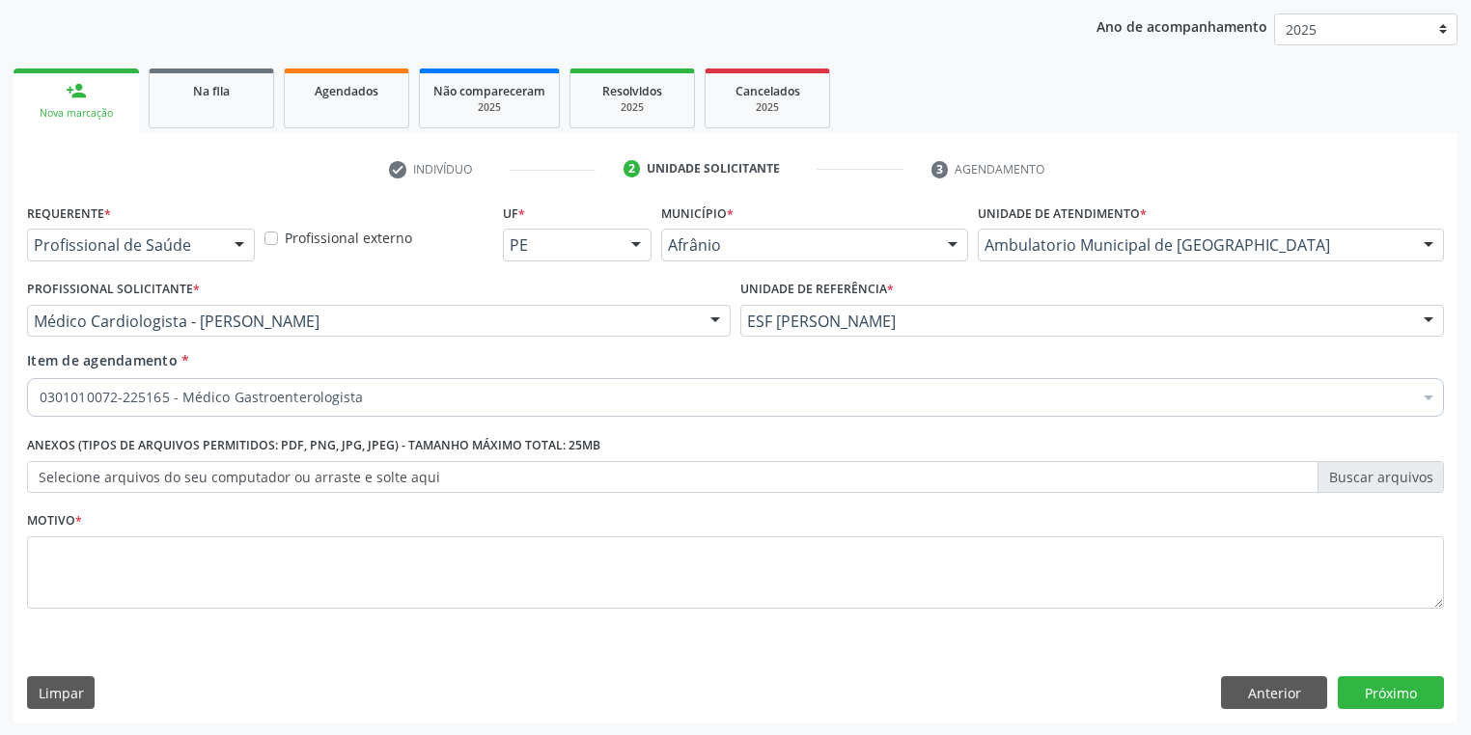
scroll to position [0, 0]
click at [100, 579] on textarea at bounding box center [735, 573] width 1417 height 73
type textarea "*"
click at [1398, 692] on button "Próximo" at bounding box center [1391, 693] width 106 height 33
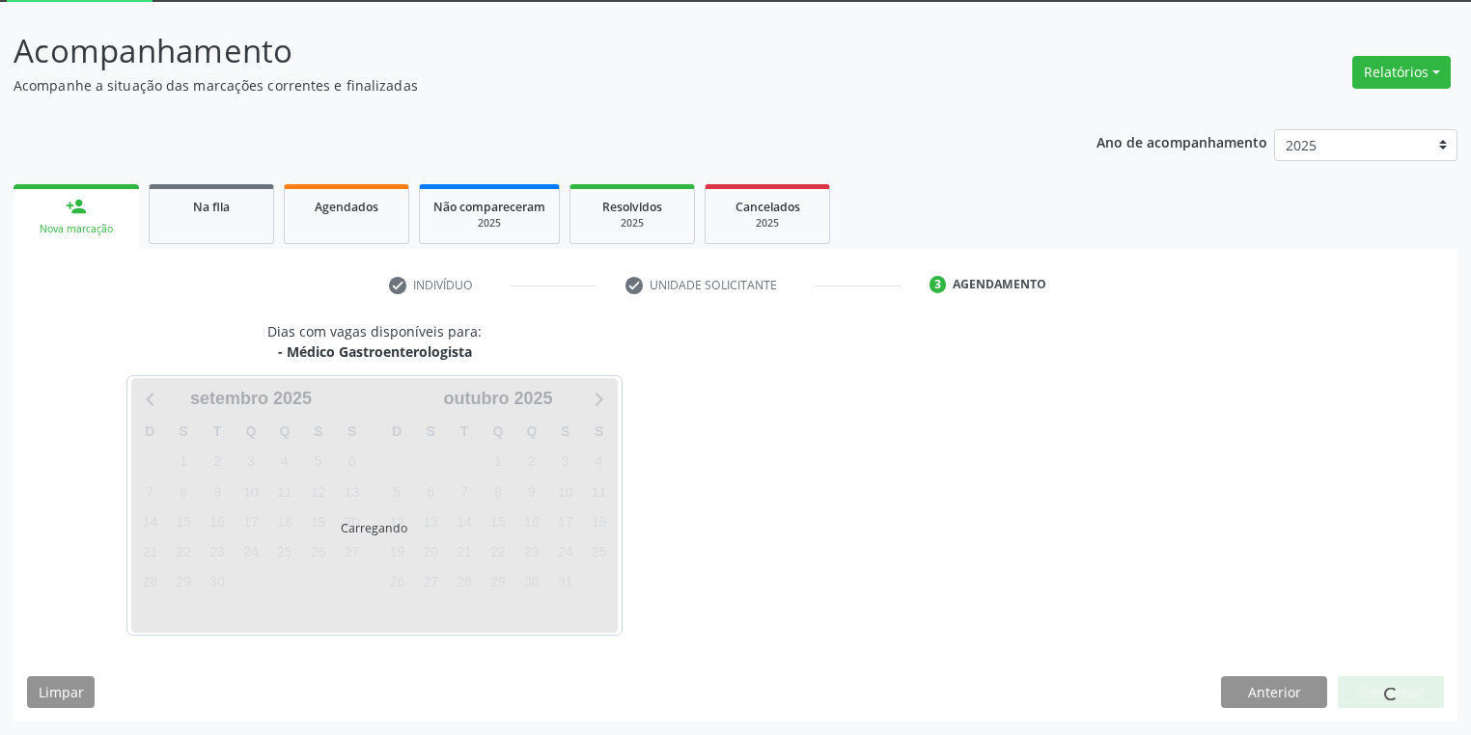
scroll to position [103, 0]
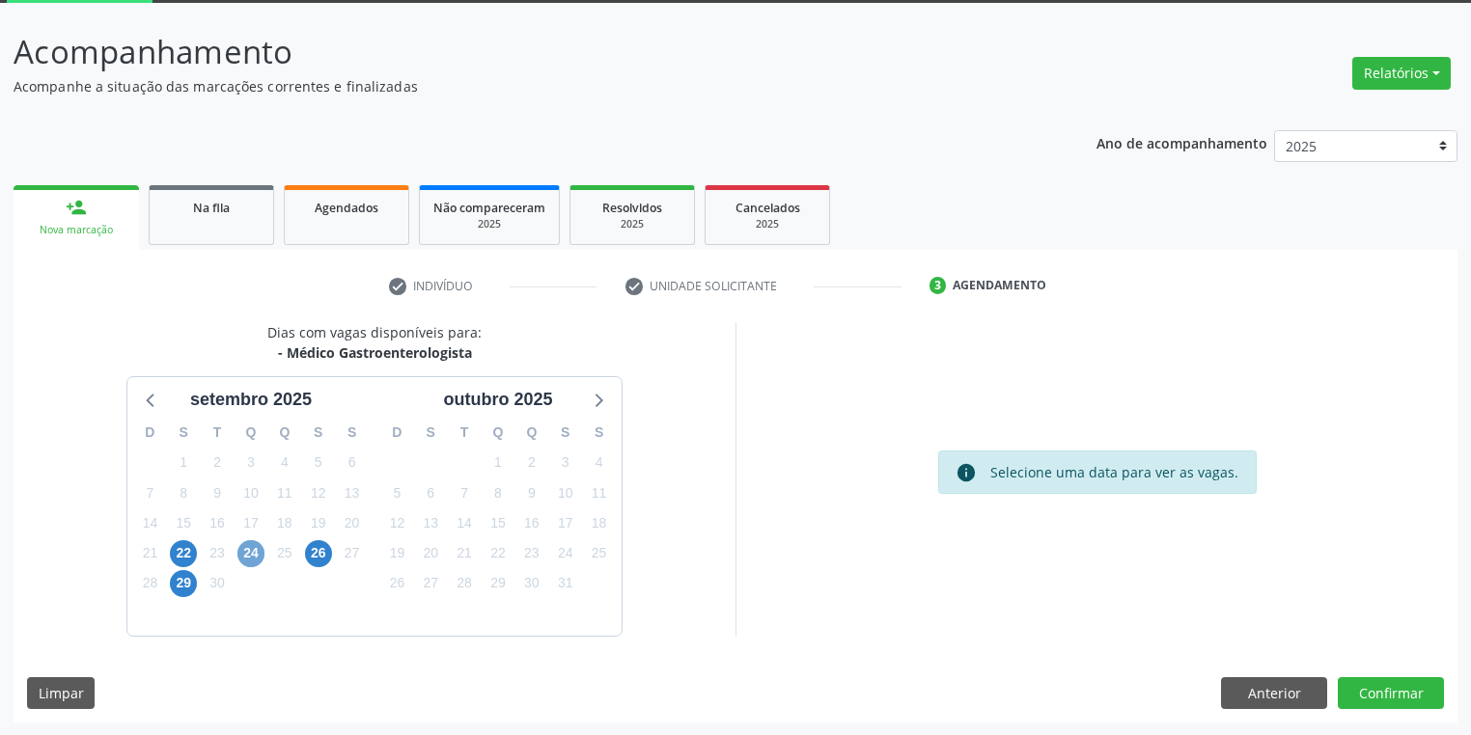
click at [245, 550] on span "24" at bounding box center [250, 553] width 27 height 27
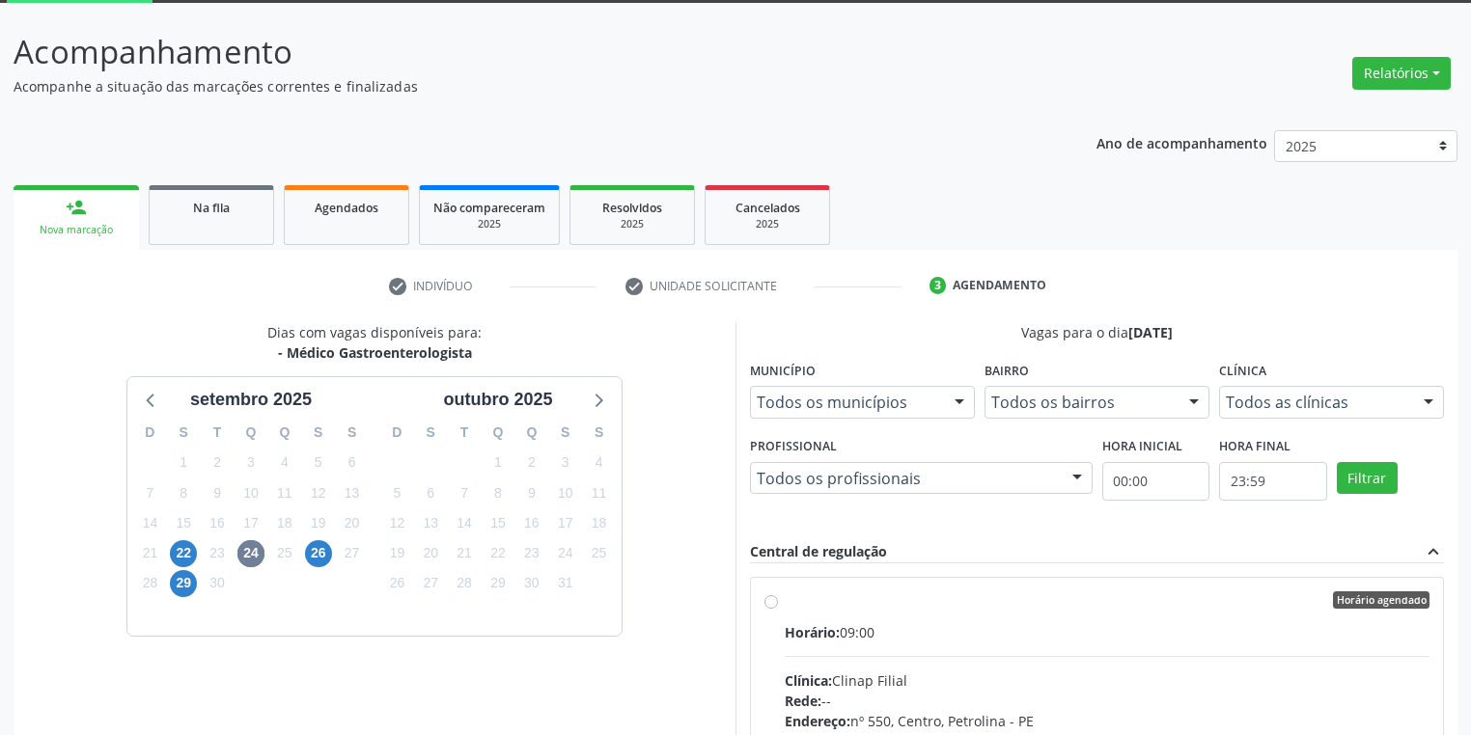
click at [1013, 635] on div "Horário: 09:00" at bounding box center [1107, 633] width 645 height 20
click at [778, 609] on input "Horário agendado Horário: 09:00 Clínica: Clinap Filial Rede: -- Endereço: nº 55…" at bounding box center [771, 600] width 14 height 17
radio input "true"
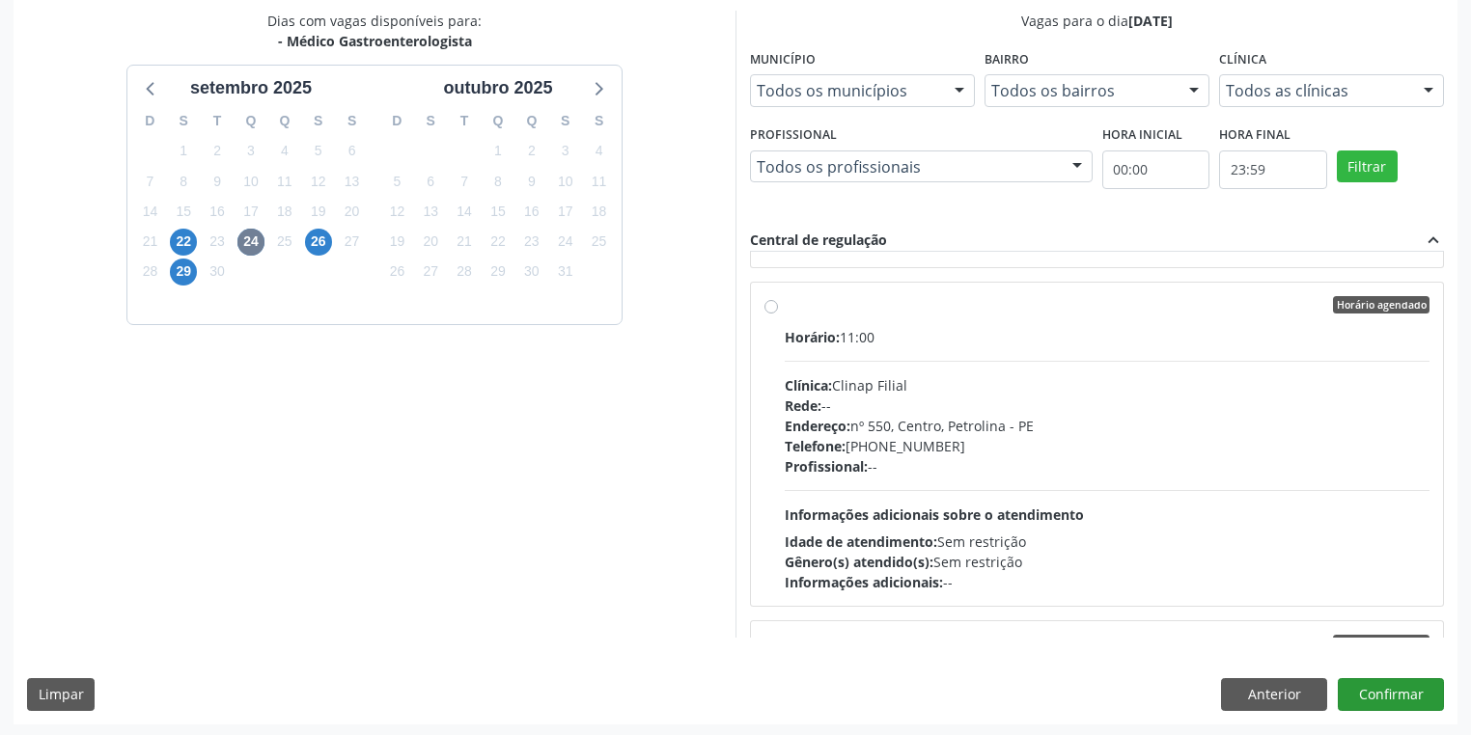
scroll to position [417, 0]
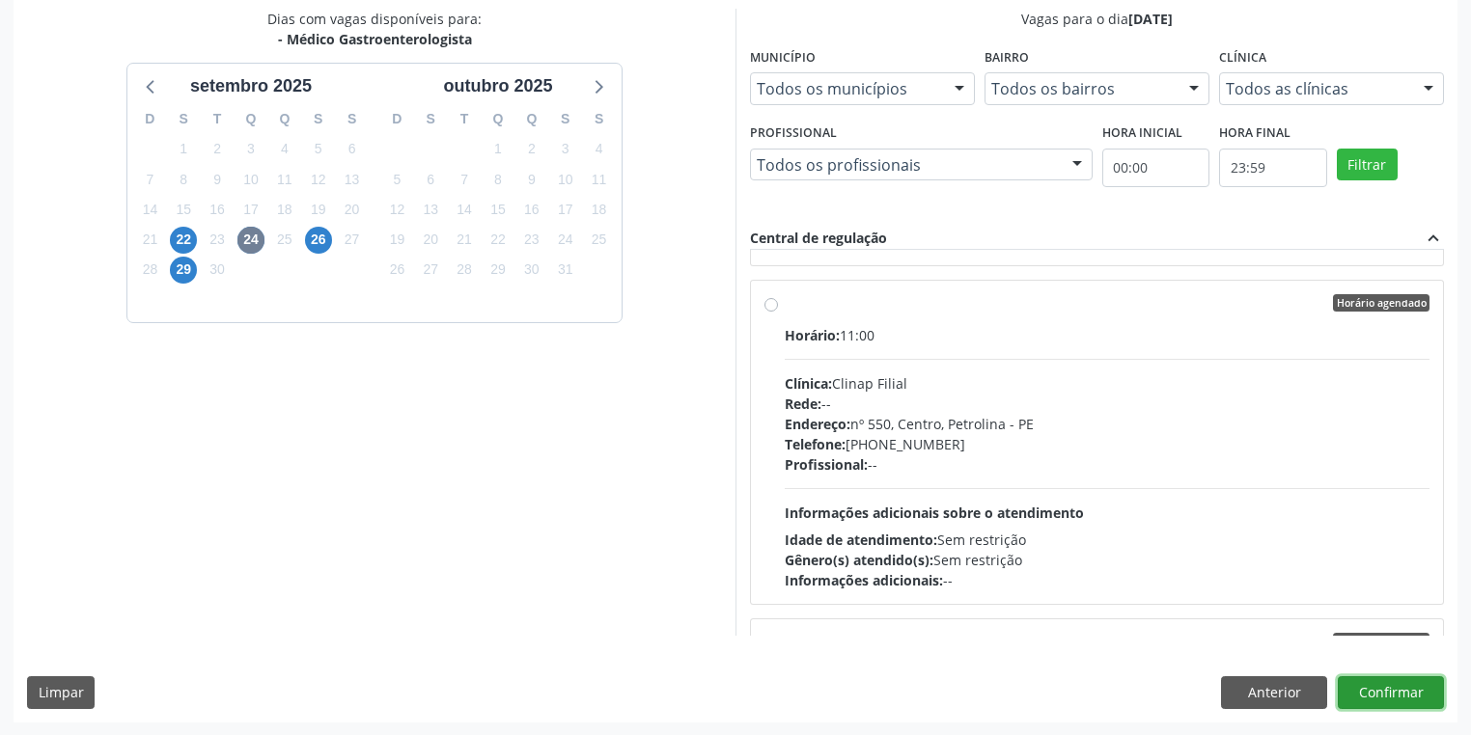
click at [1391, 692] on button "Confirmar" at bounding box center [1391, 693] width 106 height 33
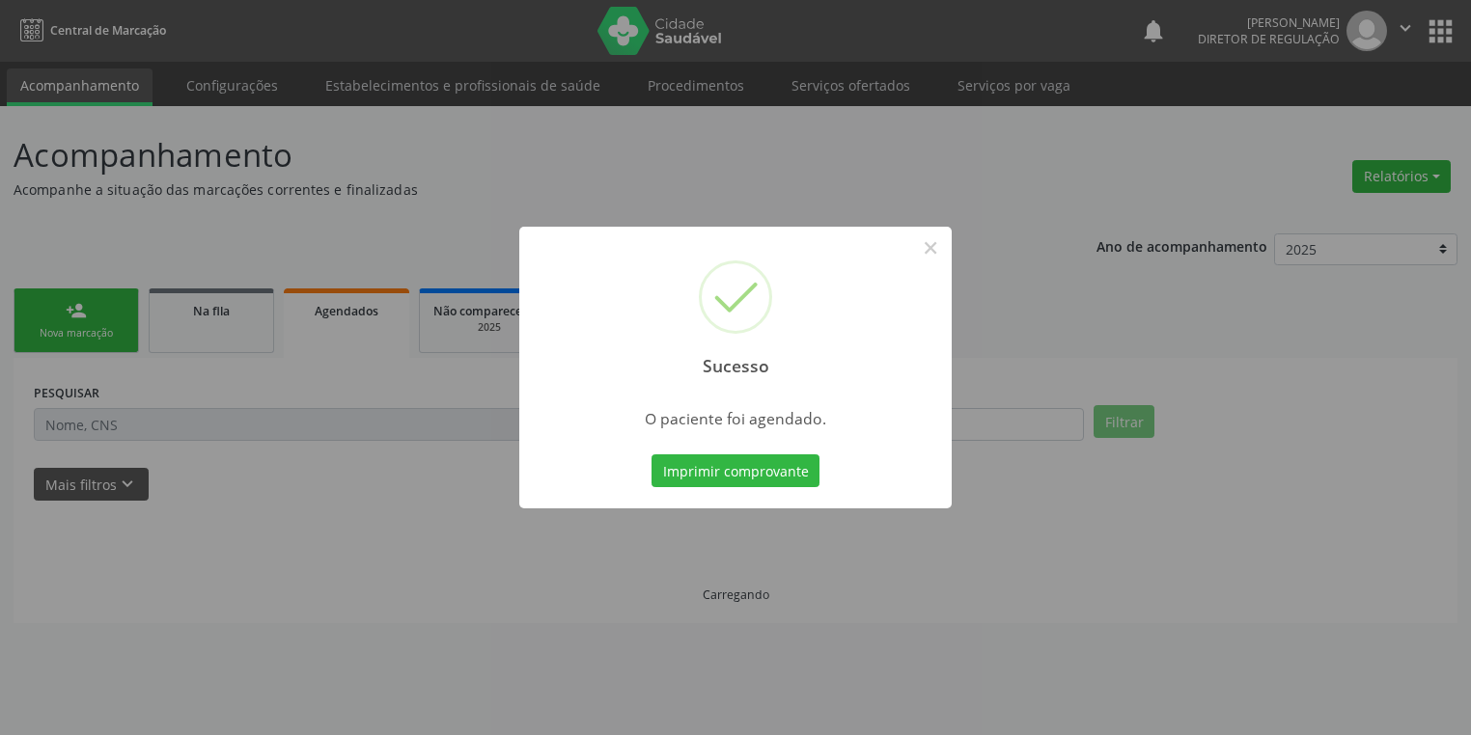
scroll to position [0, 0]
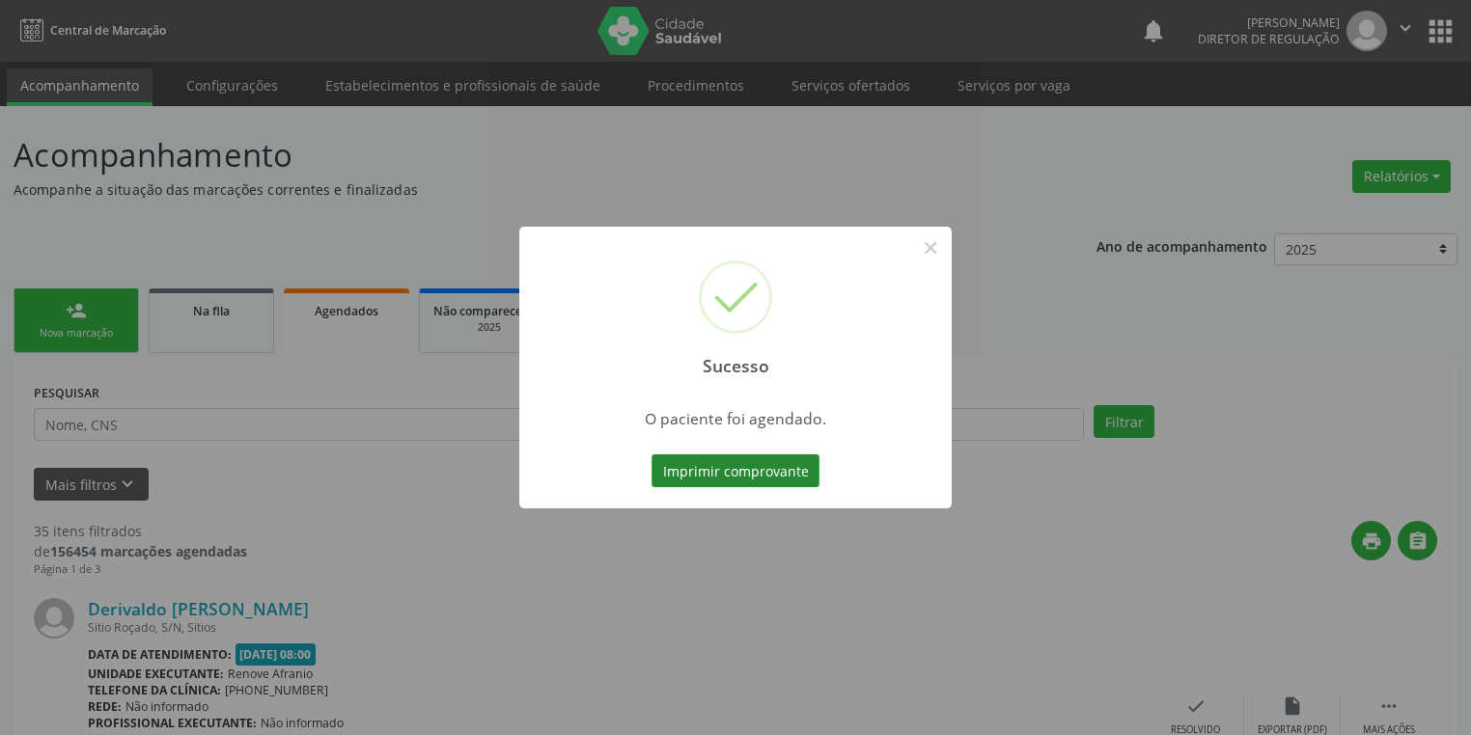
click at [763, 475] on button "Imprimir comprovante" at bounding box center [735, 471] width 168 height 33
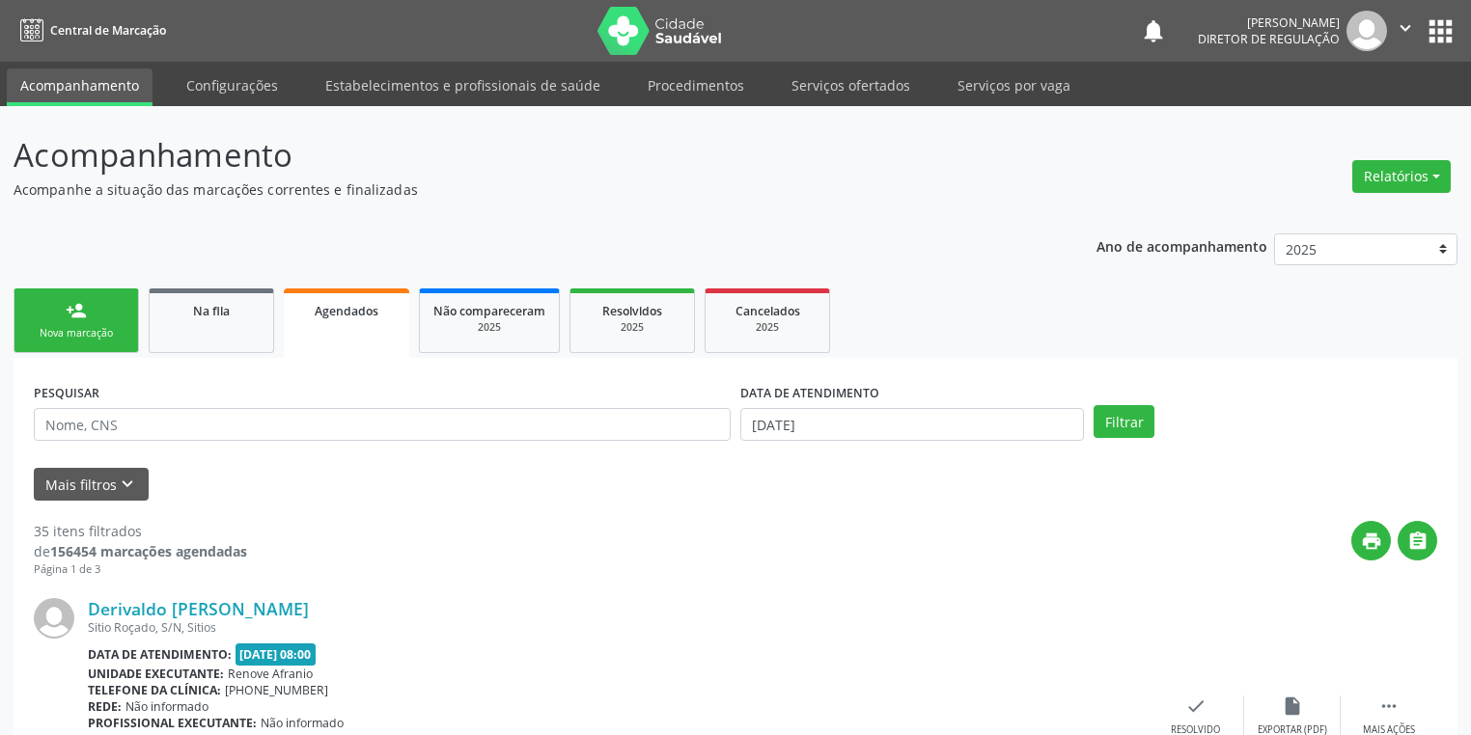
click at [89, 336] on div "Nova marcação" at bounding box center [76, 333] width 97 height 14
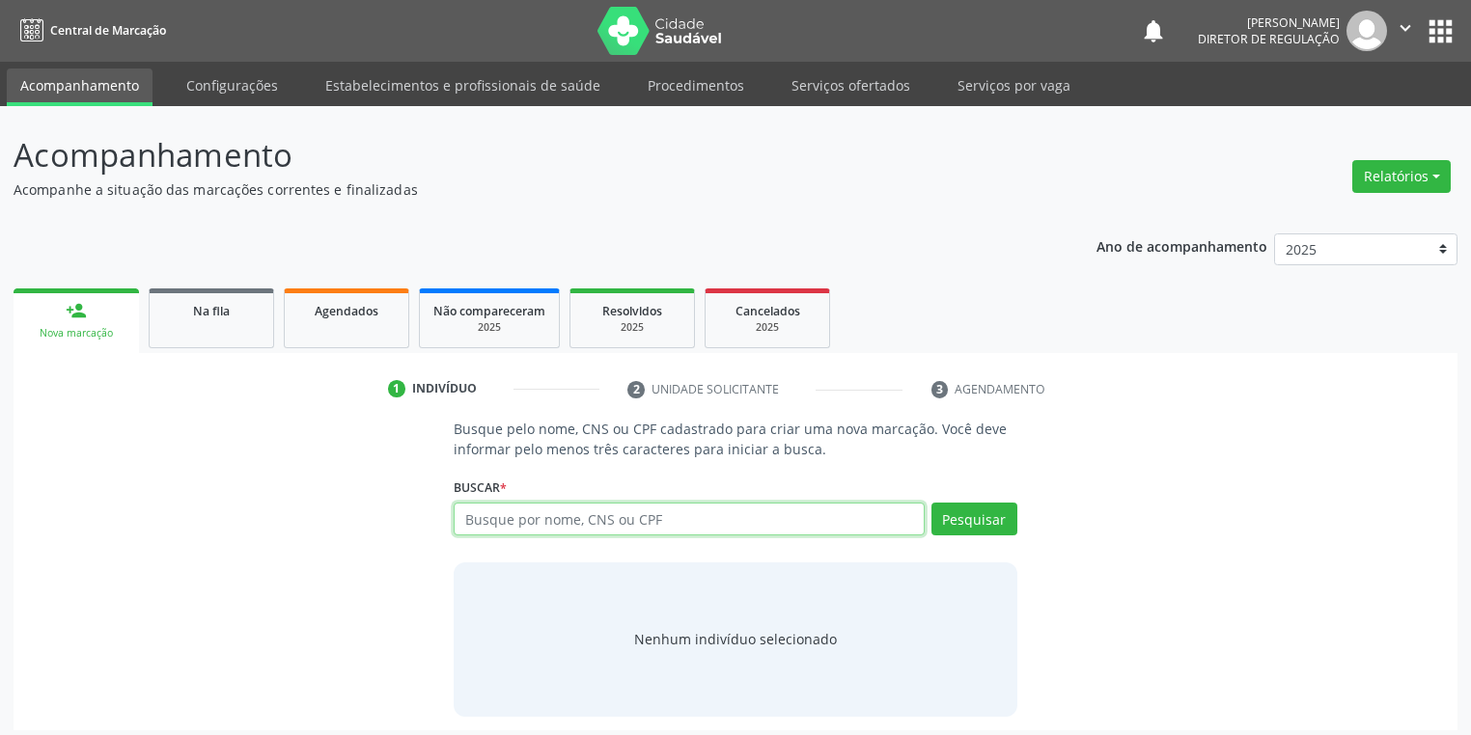
click at [490, 517] on input "text" at bounding box center [689, 519] width 471 height 33
type input "708705132298498"
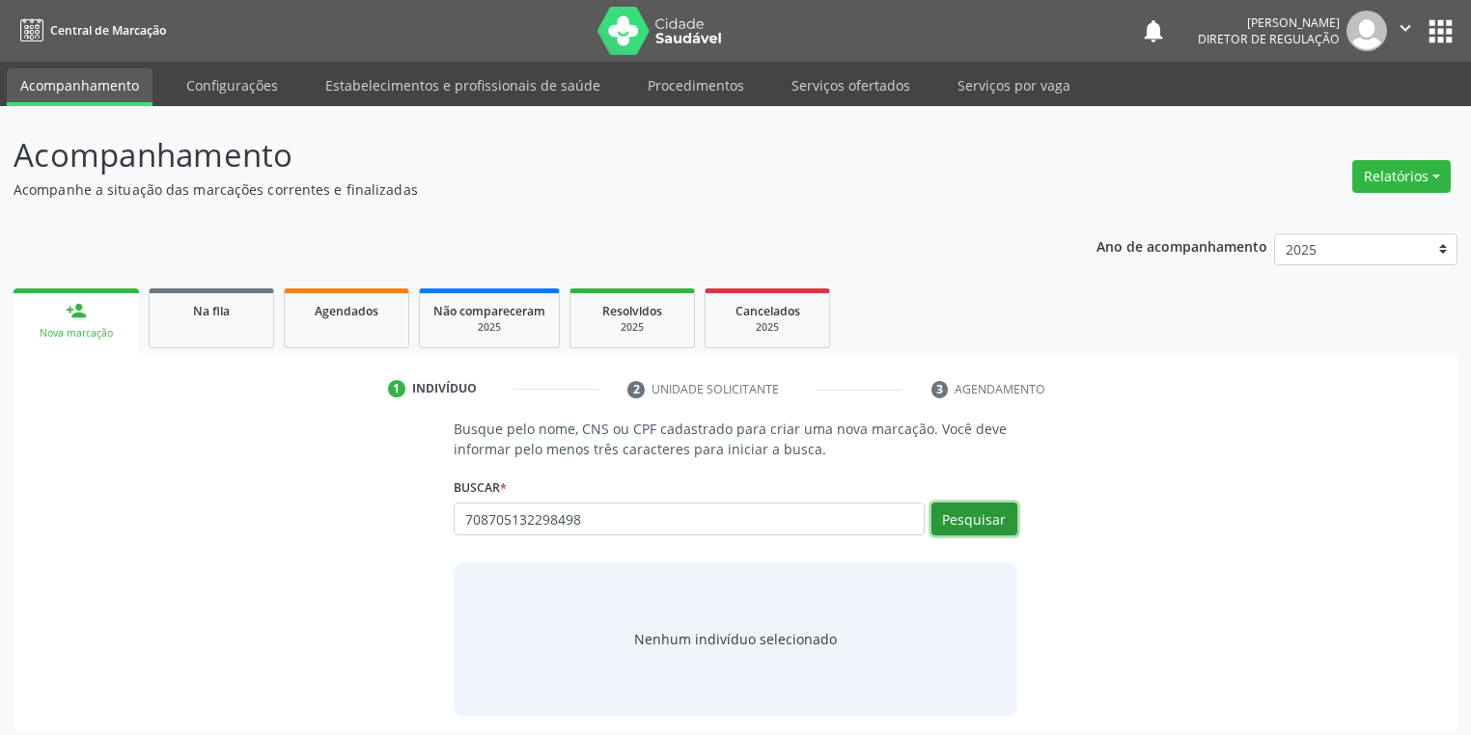
click at [984, 526] on button "Pesquisar" at bounding box center [974, 519] width 86 height 33
type input "708705132298498"
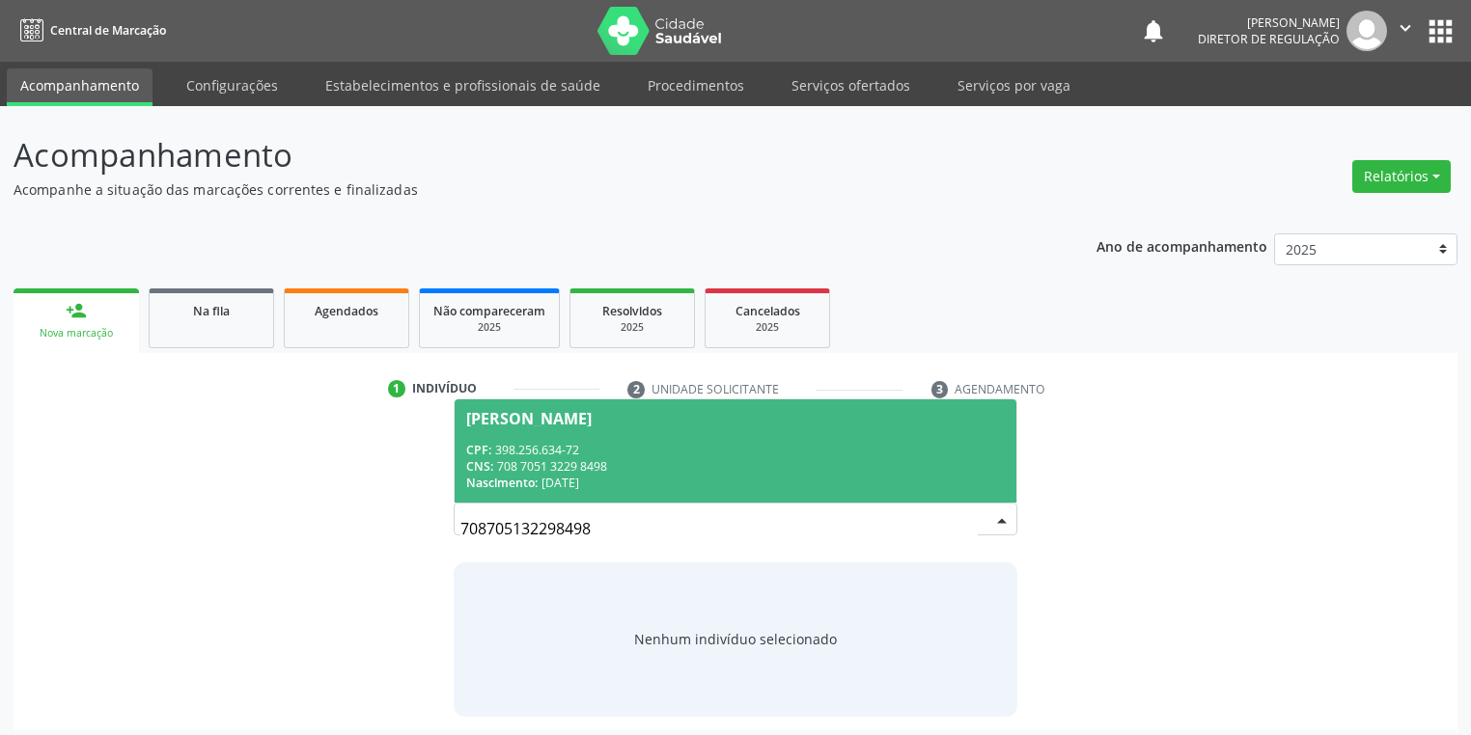
click at [961, 522] on input "708705132298498" at bounding box center [718, 529] width 517 height 39
click at [622, 451] on div "CPF: 398.256.634-72" at bounding box center [735, 450] width 539 height 16
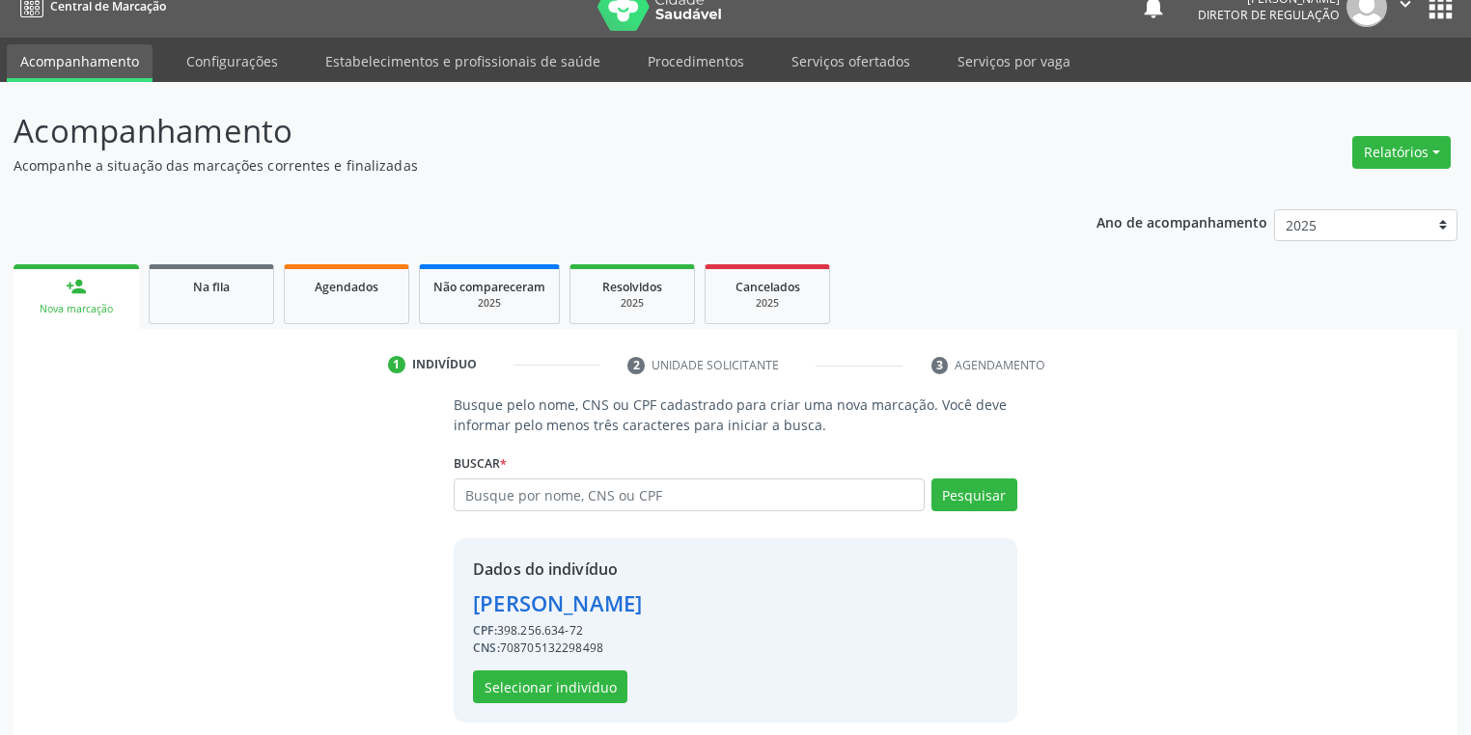
scroll to position [37, 0]
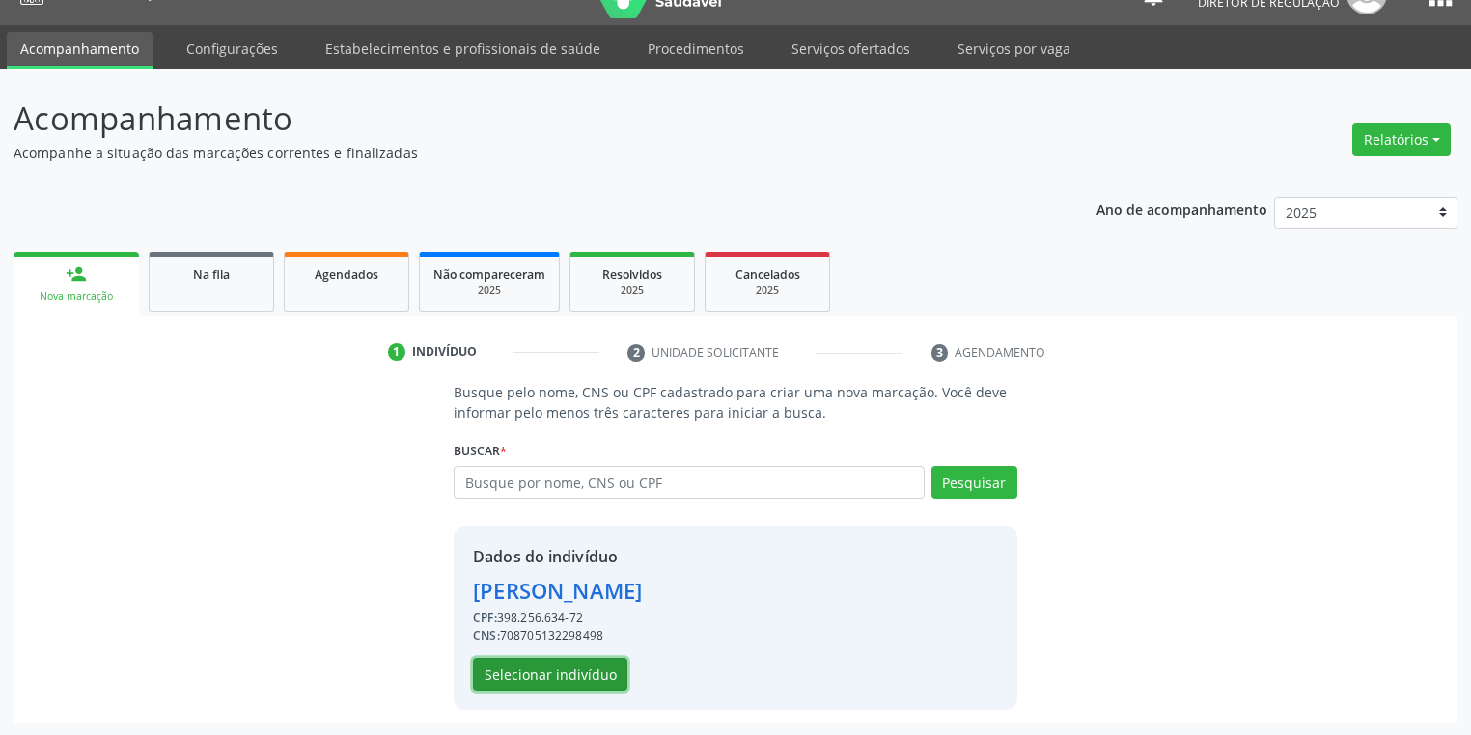
click at [552, 668] on button "Selecionar indivíduo" at bounding box center [550, 674] width 154 height 33
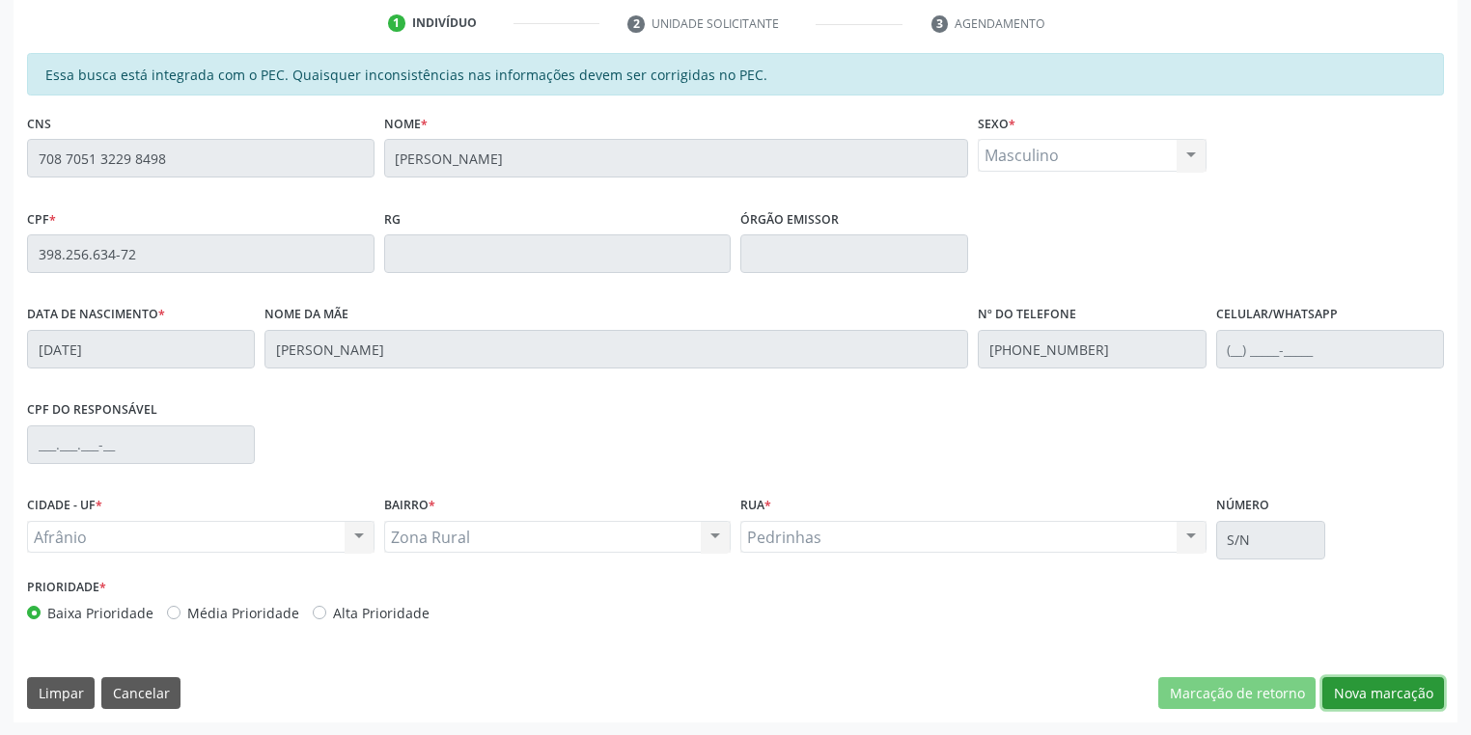
click at [1357, 693] on button "Nova marcação" at bounding box center [1383, 694] width 122 height 33
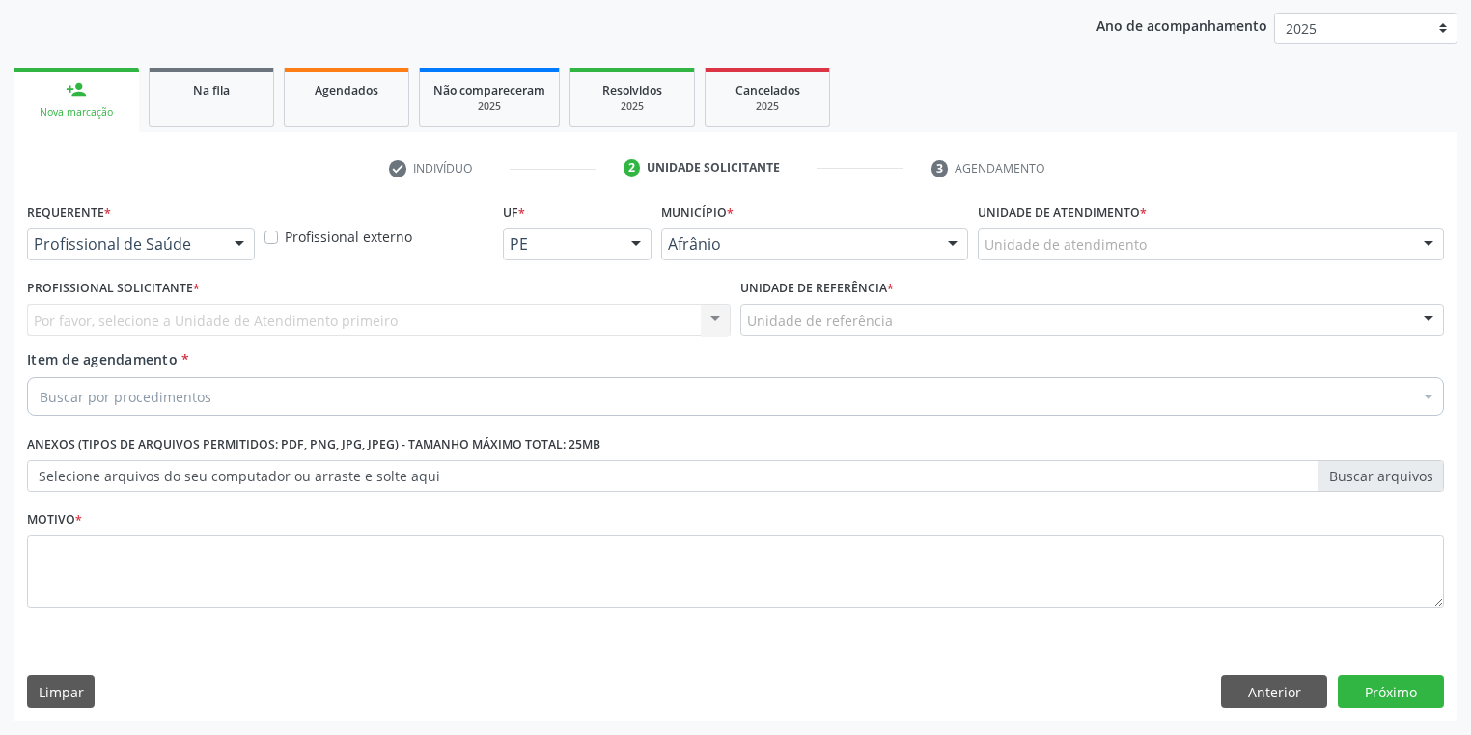
scroll to position [220, 0]
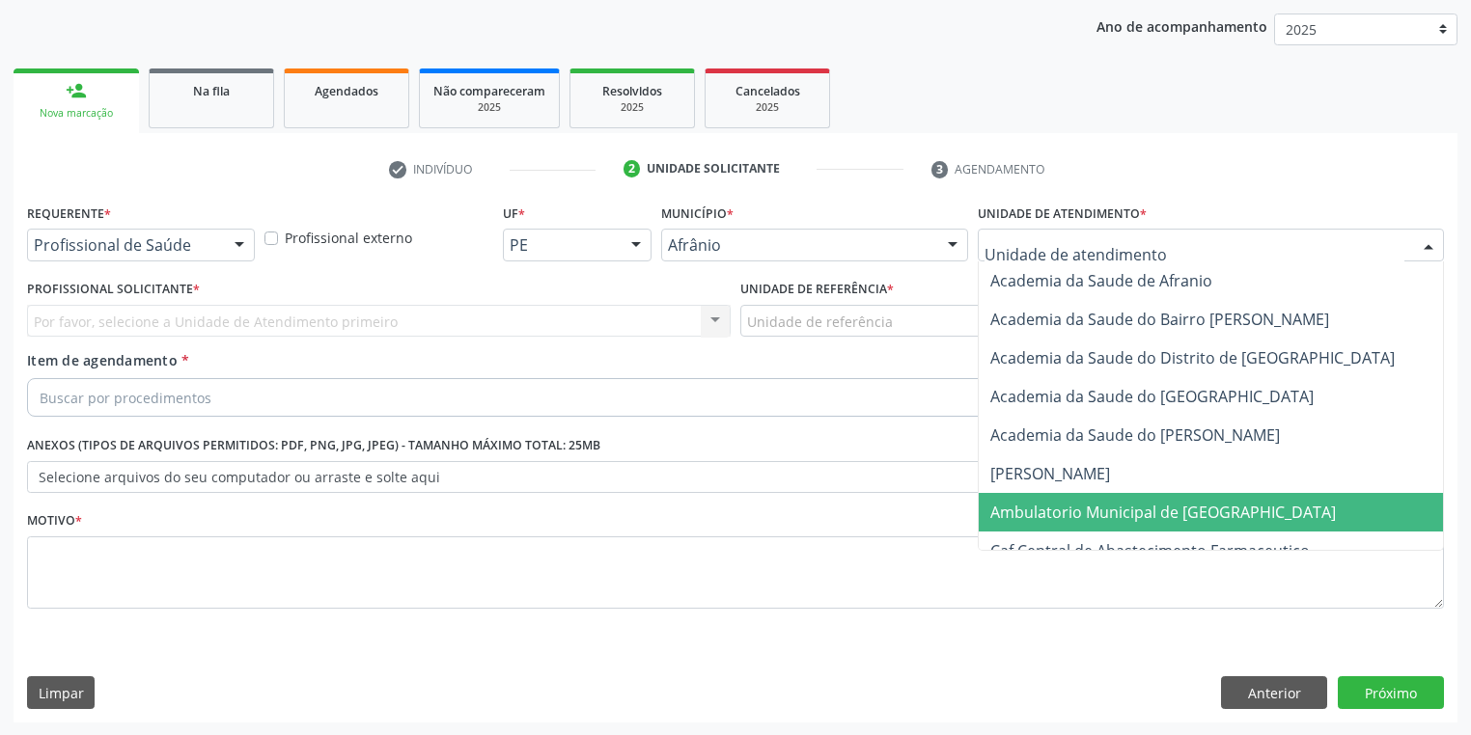
click at [1019, 502] on span "Ambulatorio Municipal de [GEOGRAPHIC_DATA]" at bounding box center [1163, 512] width 346 height 21
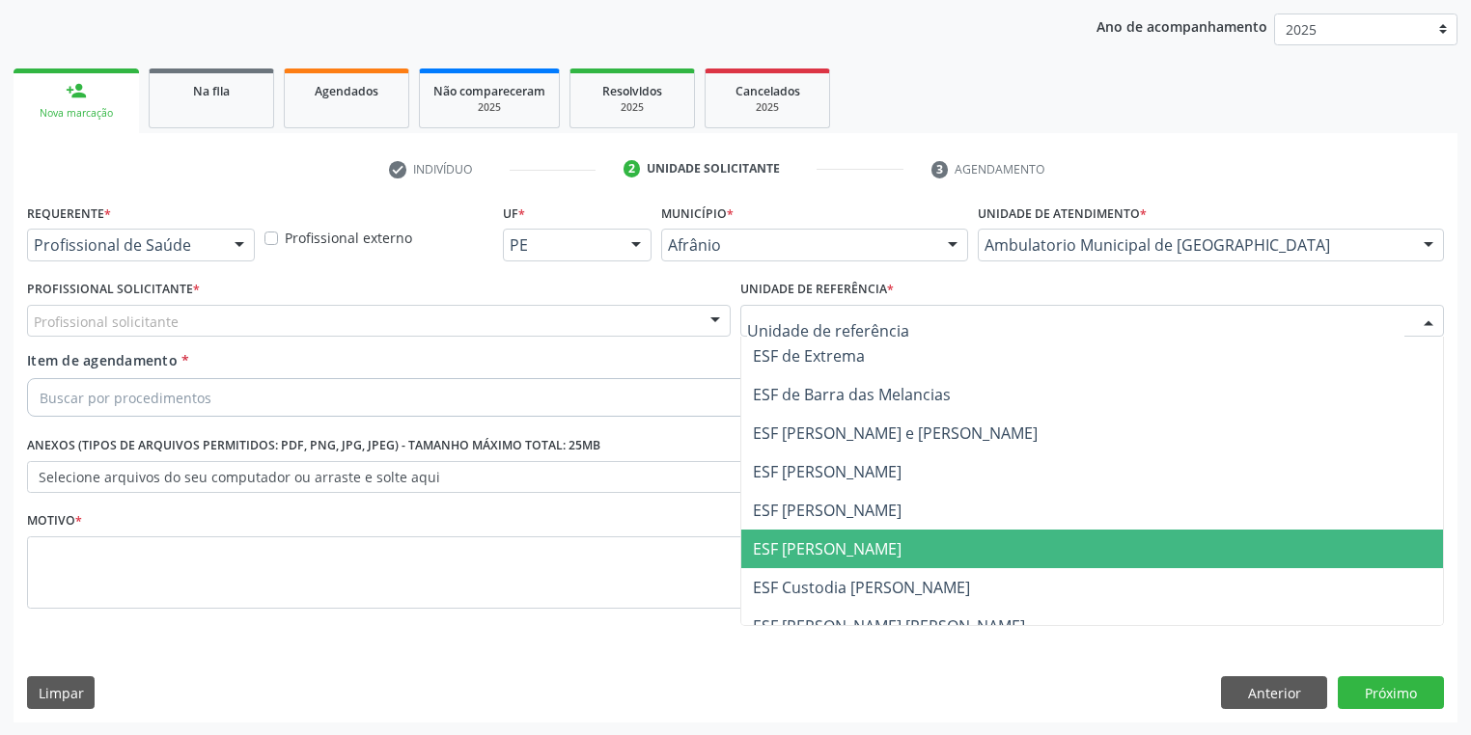
click at [788, 534] on span "ESF [PERSON_NAME]" at bounding box center [1092, 549] width 702 height 39
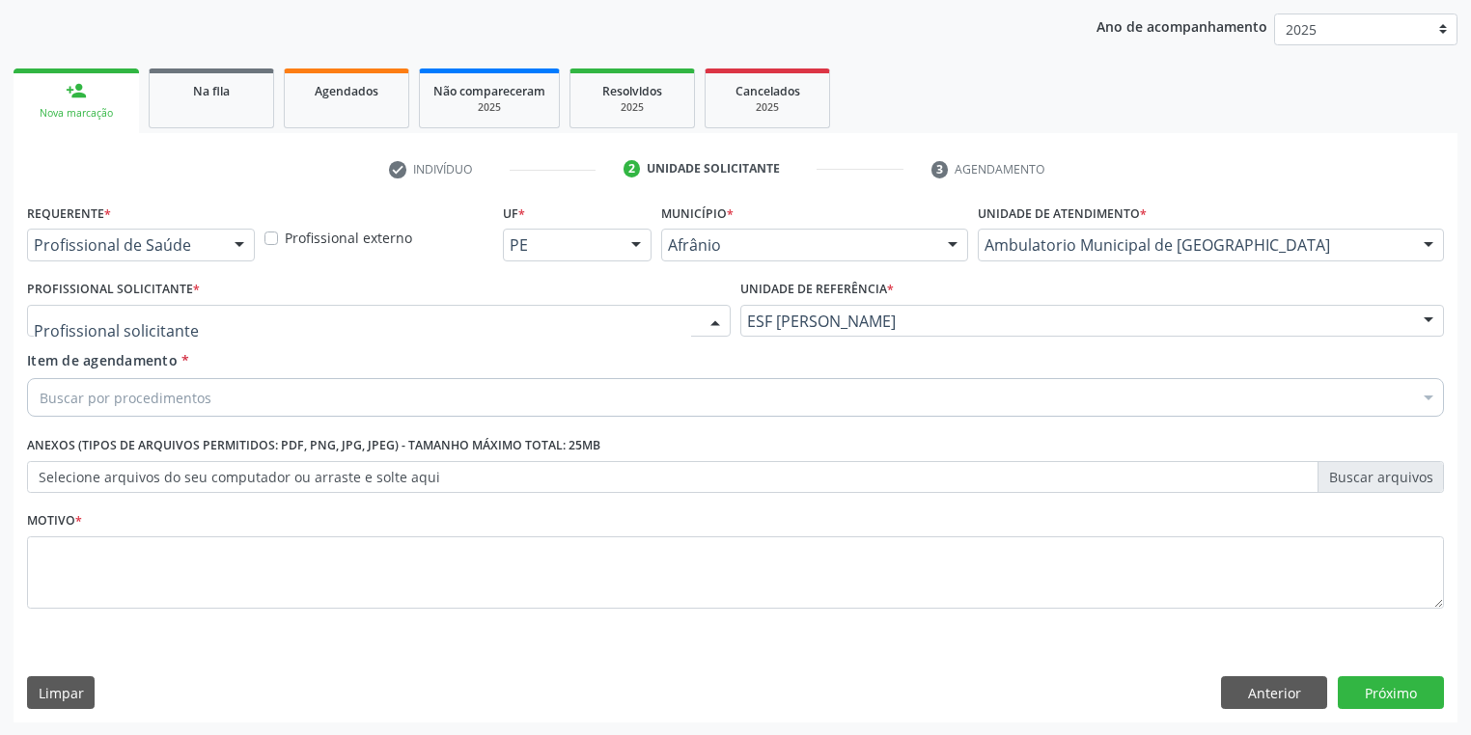
drag, startPoint x: 164, startPoint y: 317, endPoint x: 164, endPoint y: 338, distance: 21.2
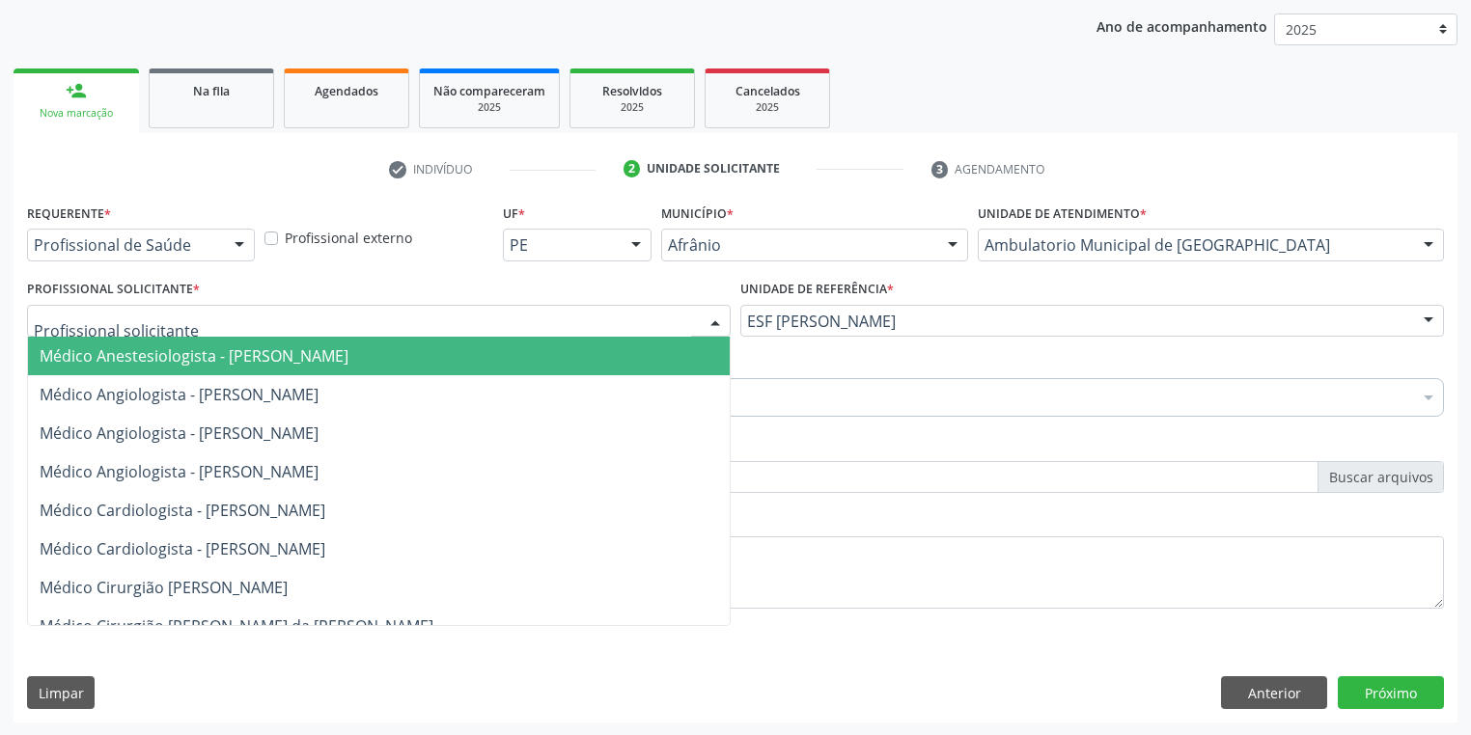
click at [168, 365] on span "Médico Anestesiologista - Julianna Ferreira Obara" at bounding box center [194, 356] width 309 height 21
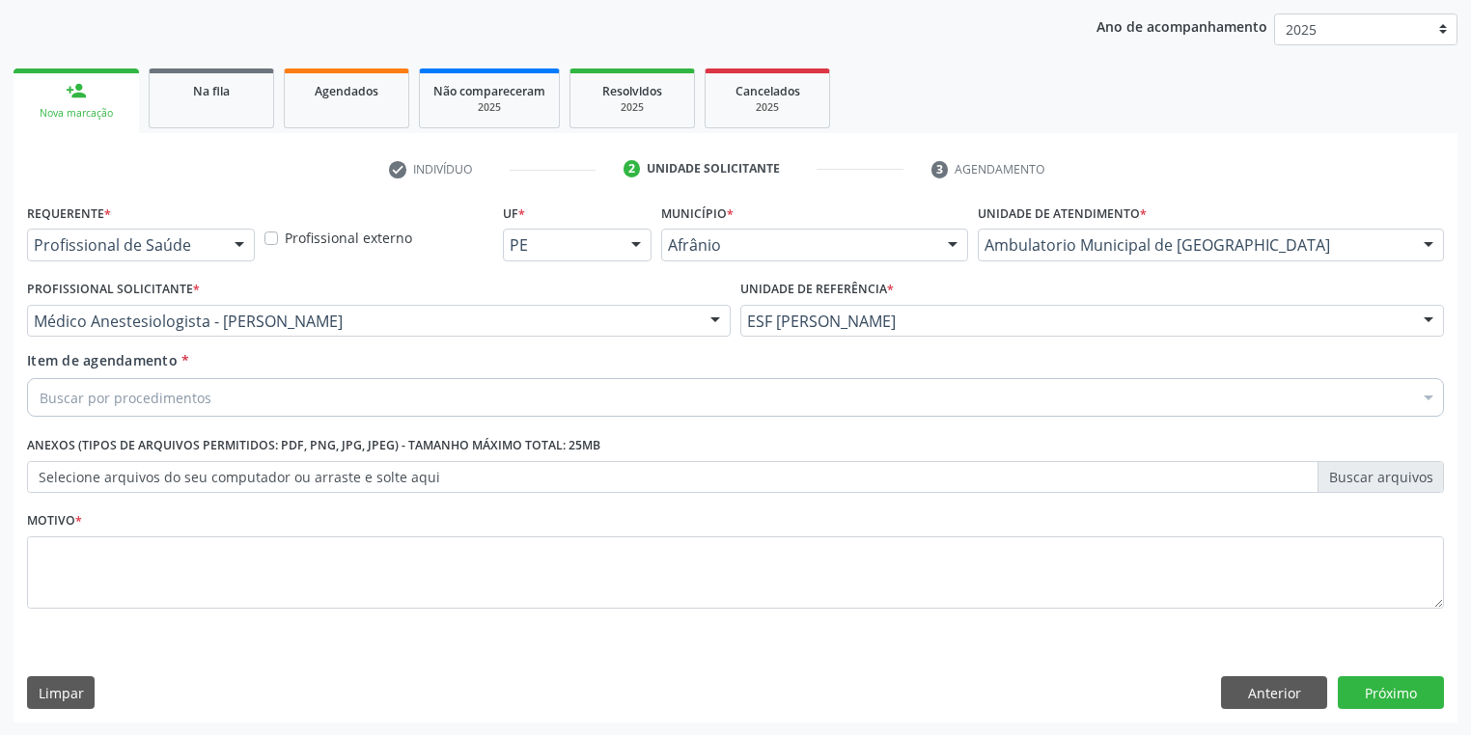
click at [170, 407] on div "Buscar por procedimentos" at bounding box center [735, 397] width 1417 height 39
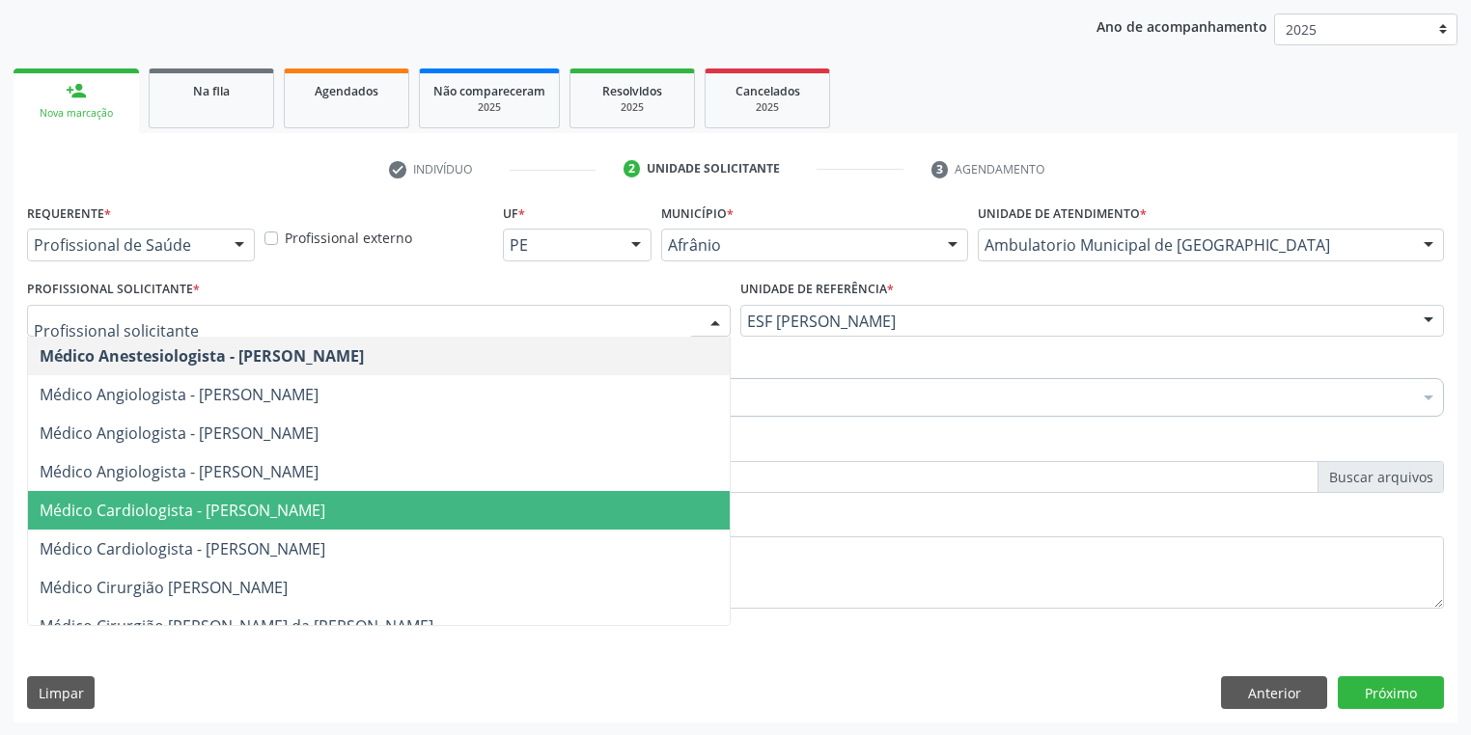
click at [262, 513] on span "Médico Cardiologista - Alysson Rodrigo Ferreira Cavalcanti" at bounding box center [183, 510] width 286 height 21
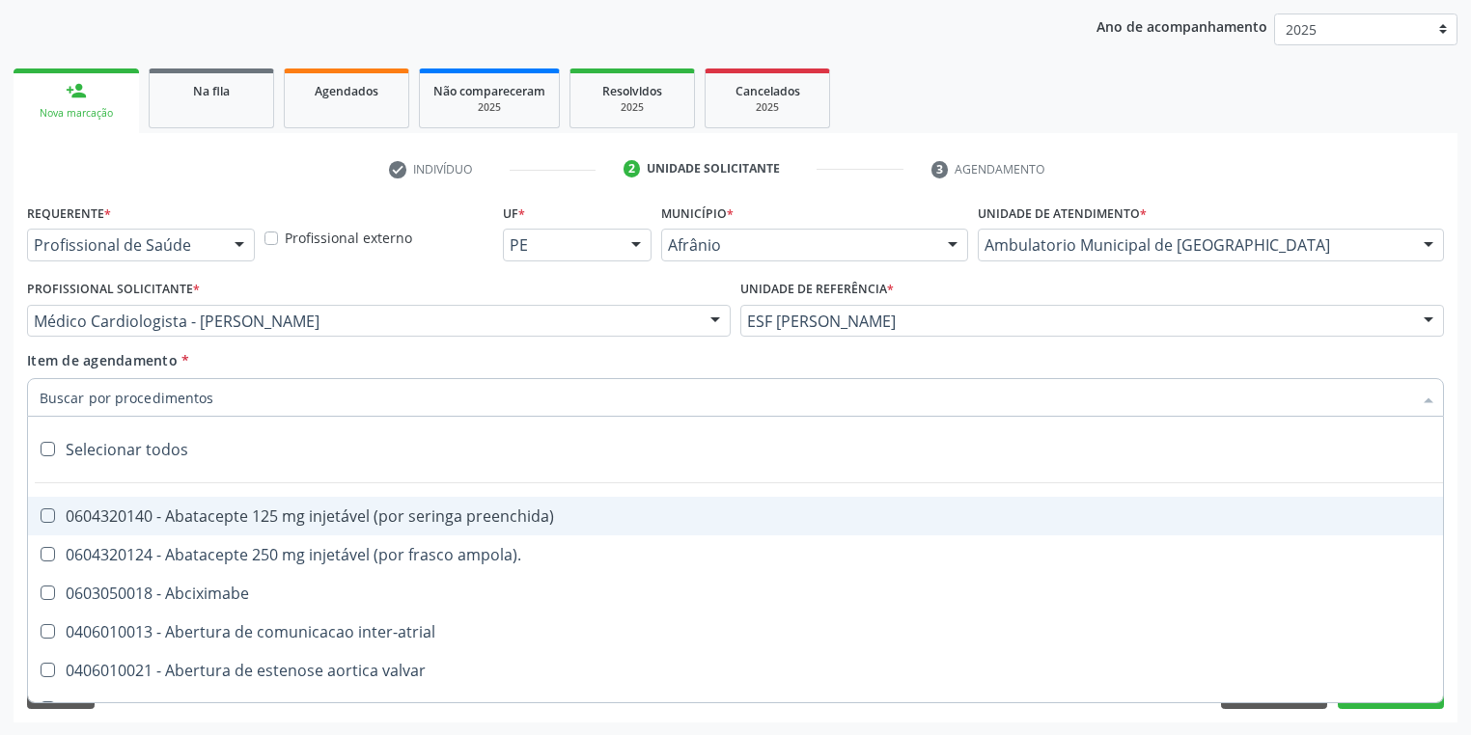
paste input "gastro"
type input "gastro"
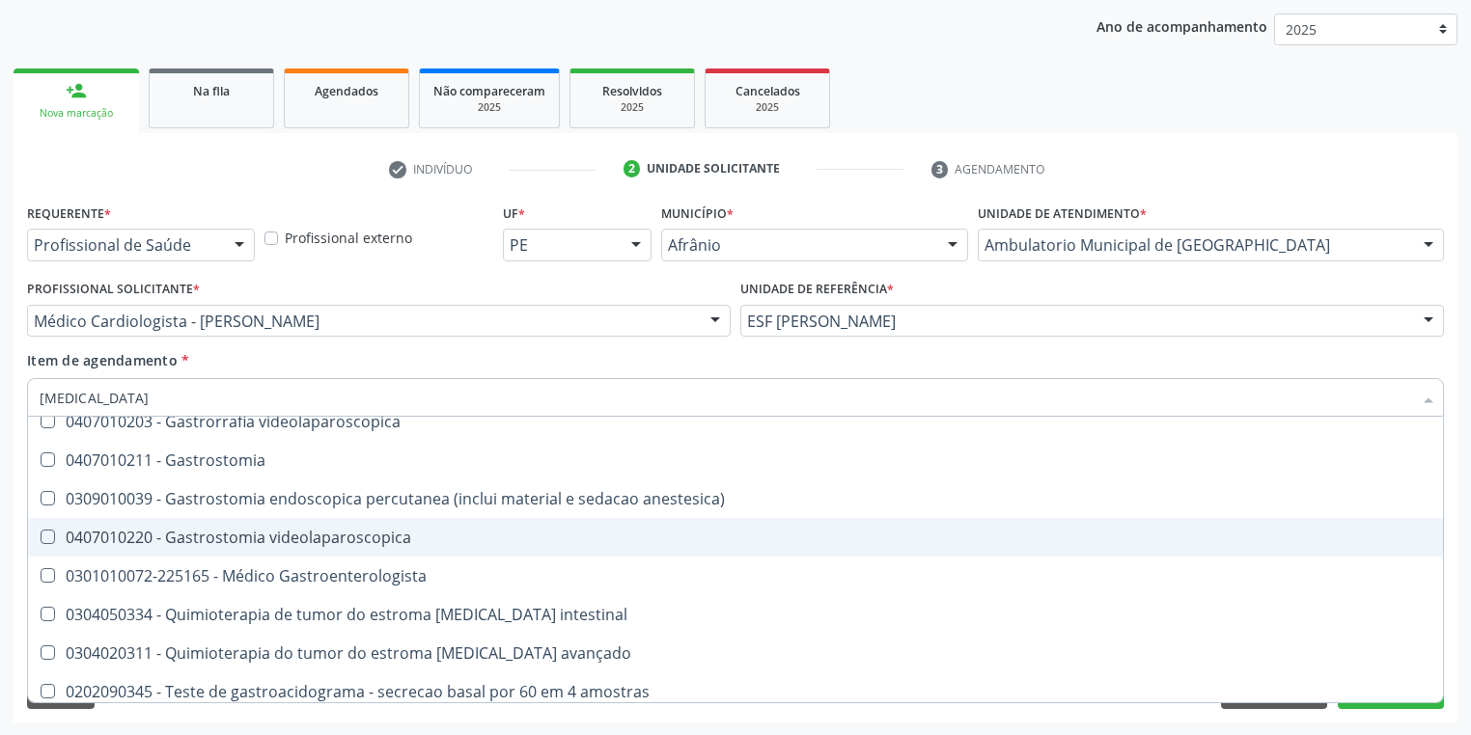
scroll to position [386, 0]
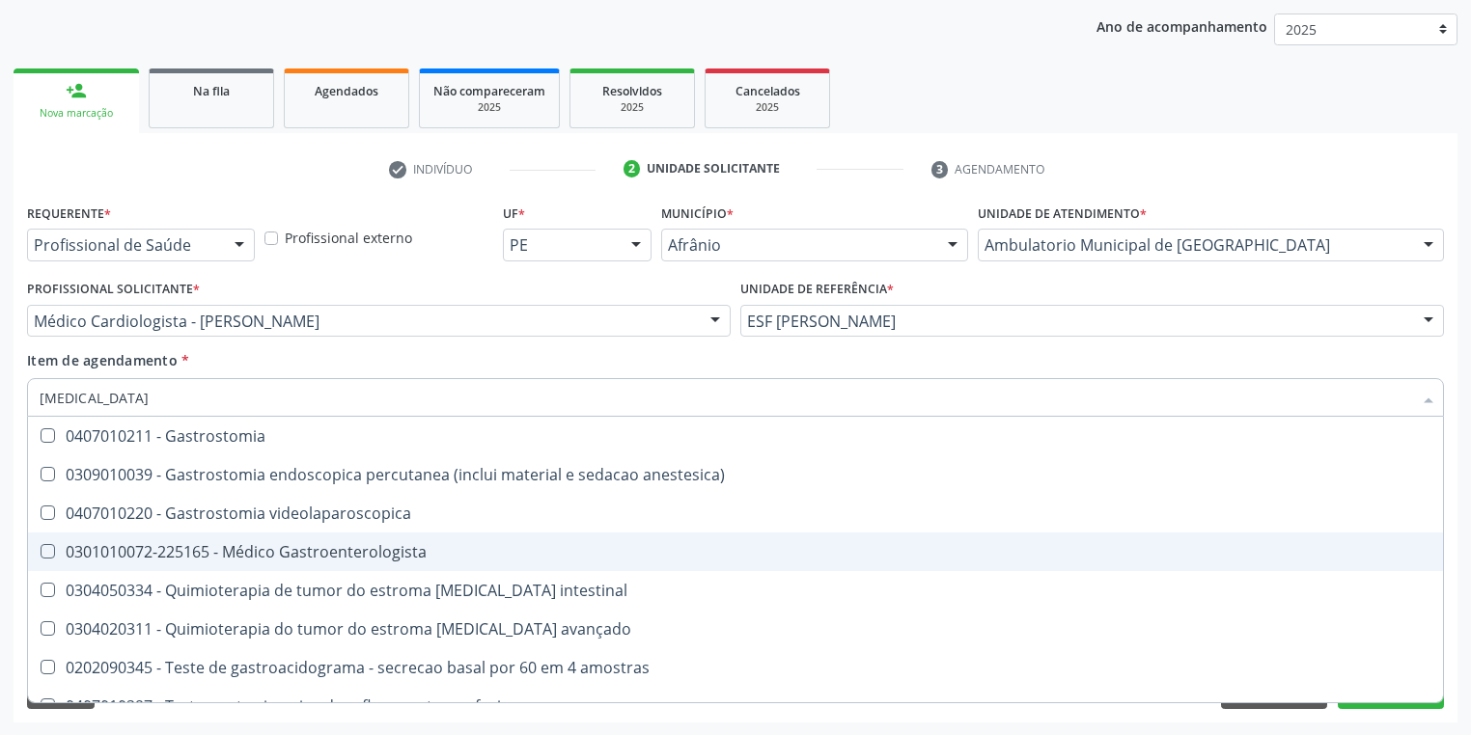
click at [235, 556] on div "0301010072-225165 - Médico Gastroenterologista" at bounding box center [736, 551] width 1392 height 15
checkbox Gastroenterologista "true"
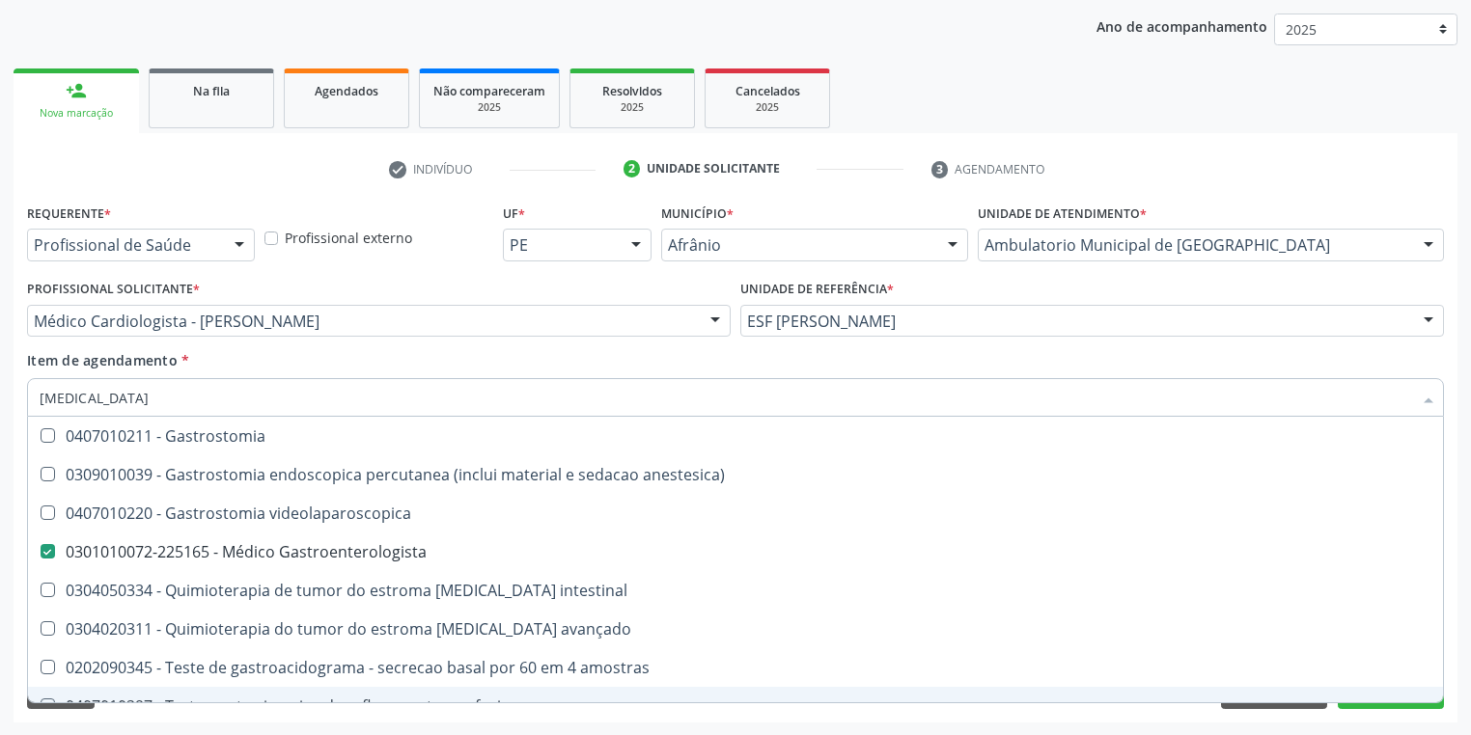
click at [238, 718] on div "Requerente * Profissional de Saúde Profissional de Saúde Paciente Nenhum result…" at bounding box center [736, 461] width 1444 height 524
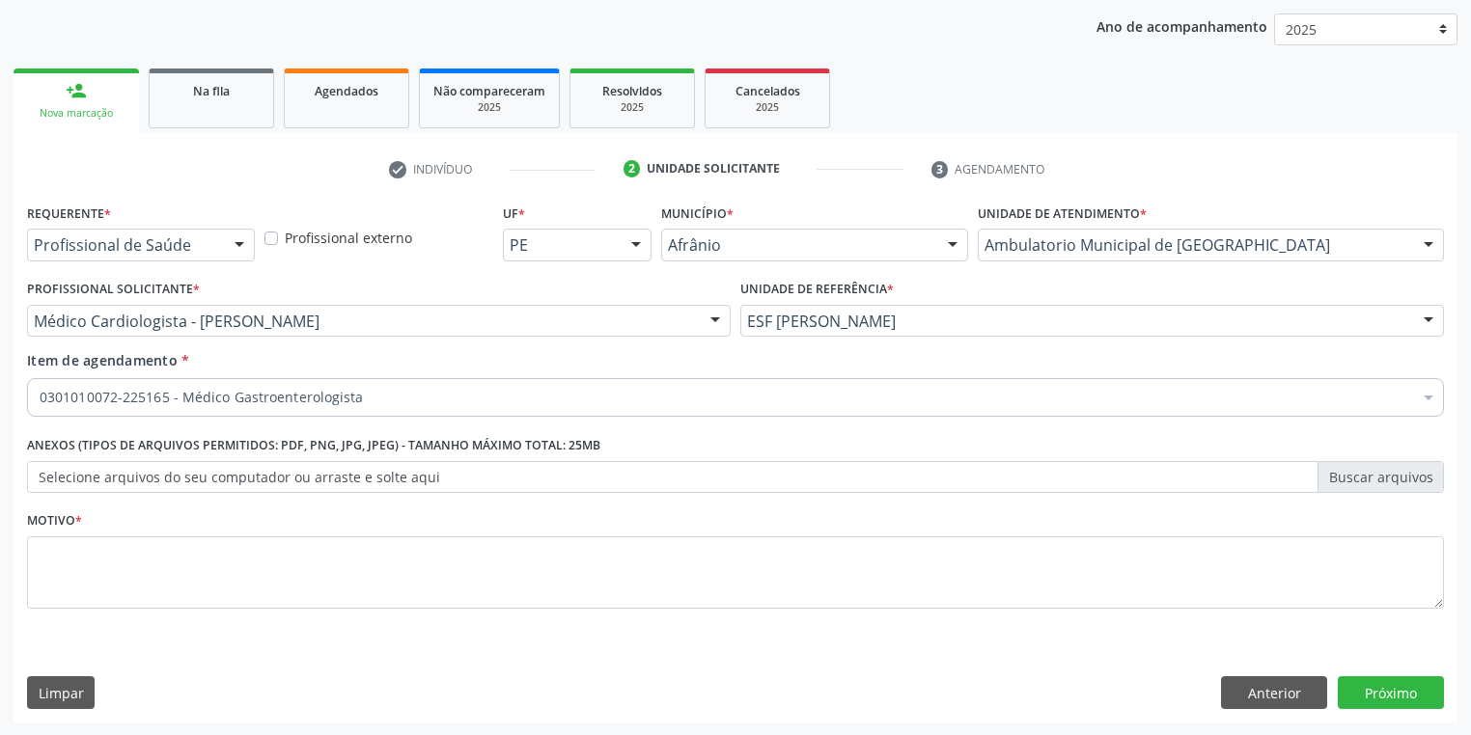
scroll to position [0, 0]
click at [139, 586] on textarea at bounding box center [735, 573] width 1417 height 73
type textarea "*"
click at [1391, 699] on button "Próximo" at bounding box center [1391, 693] width 106 height 33
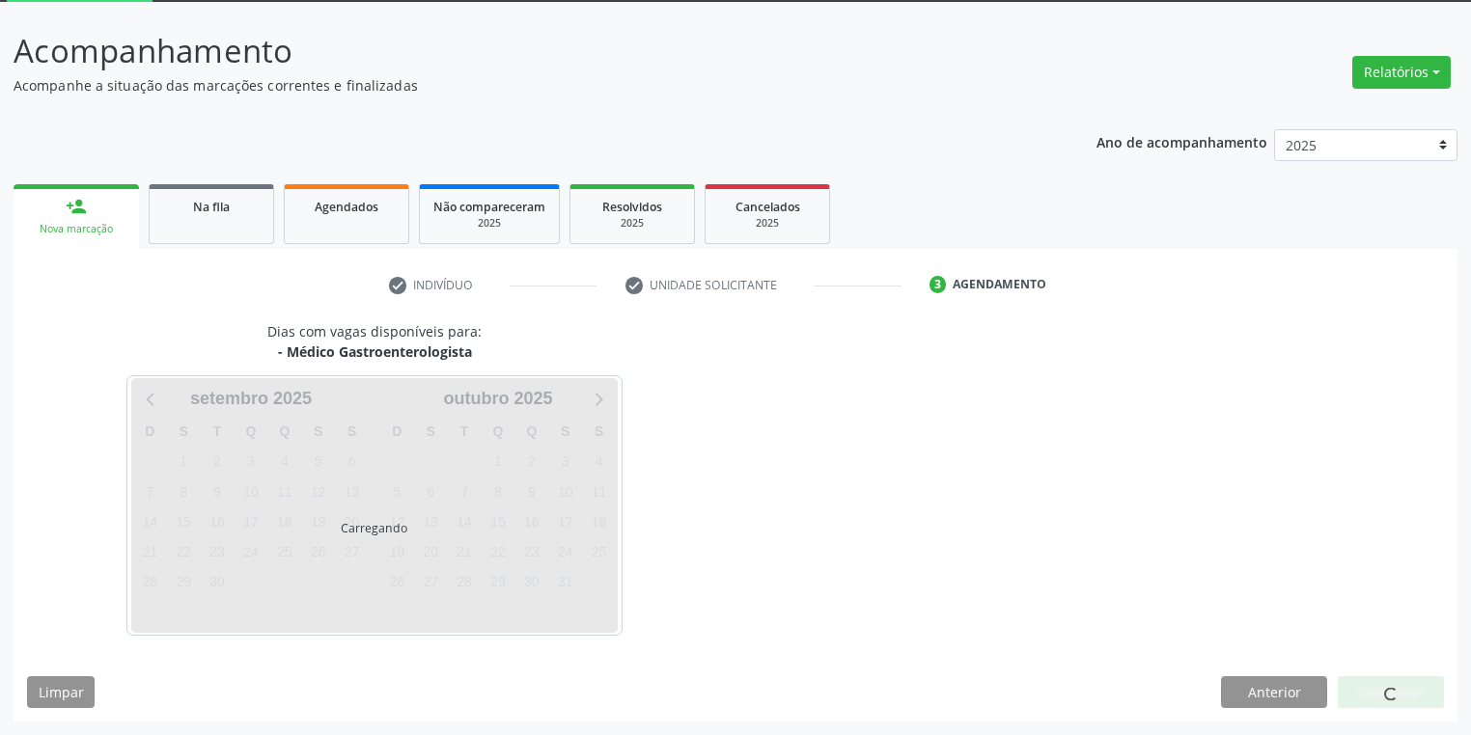
scroll to position [103, 0]
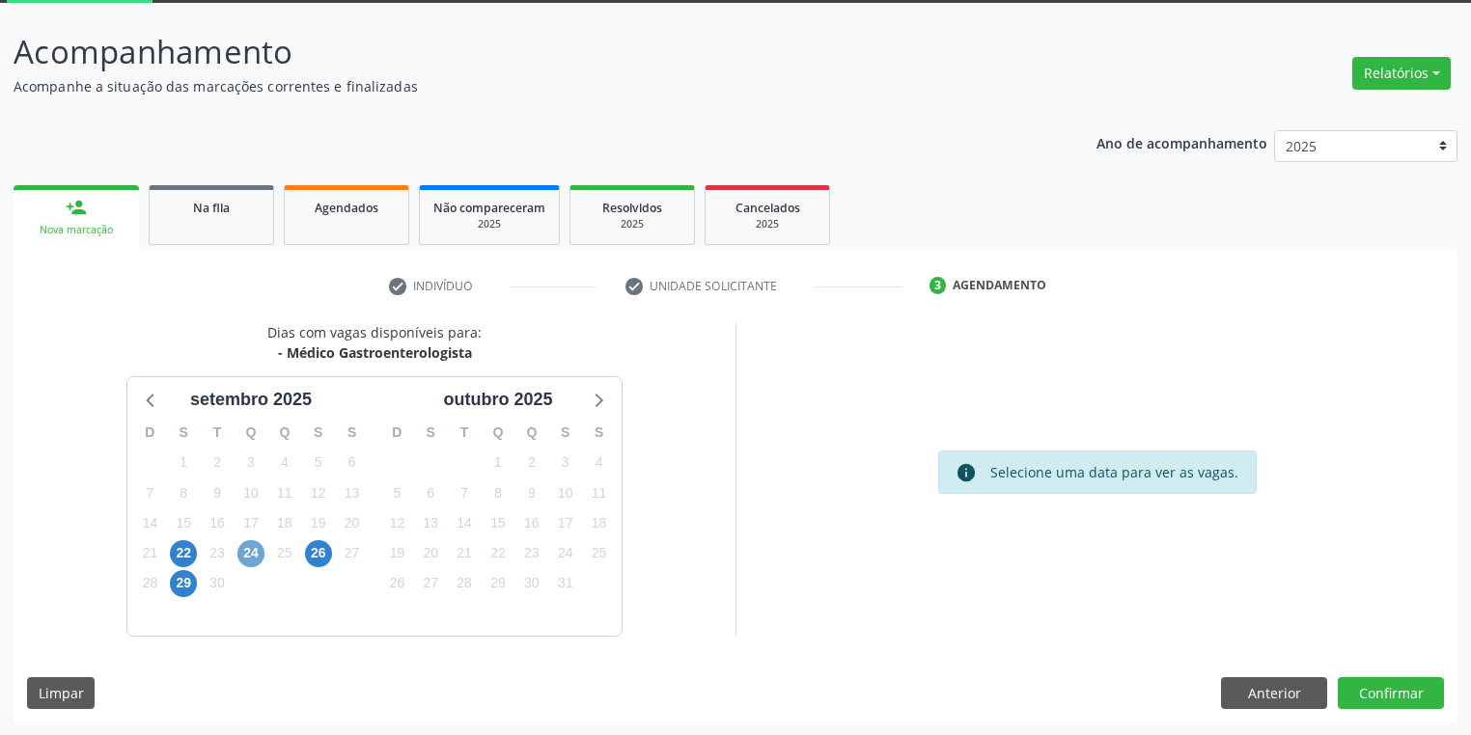
drag, startPoint x: 247, startPoint y: 555, endPoint x: 268, endPoint y: 559, distance: 21.6
click at [247, 554] on span "24" at bounding box center [250, 553] width 27 height 27
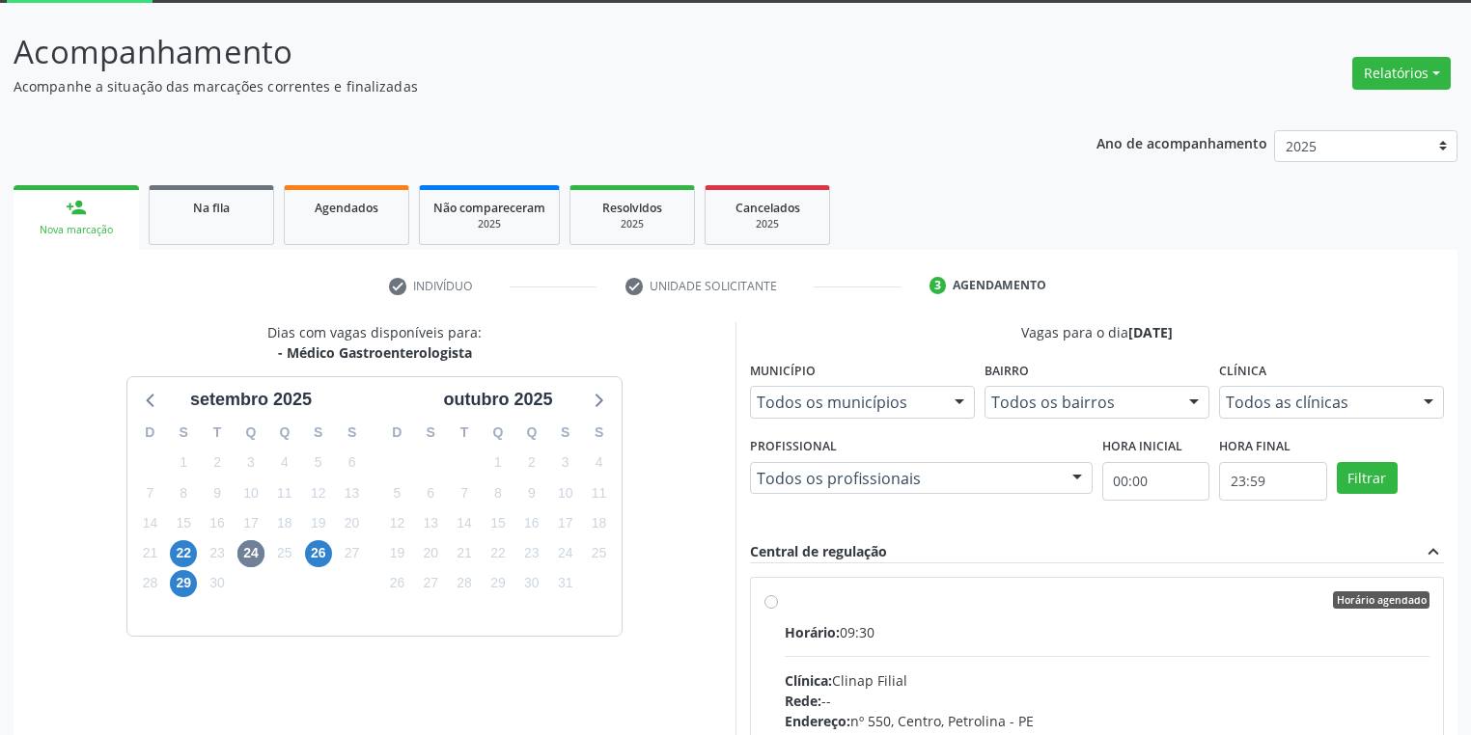
click at [1204, 671] on div "Clínica: Clinap Filial" at bounding box center [1107, 681] width 645 height 20
click at [778, 609] on input "Horário agendado Horário: 09:30 Clínica: Clinap Filial Rede: -- Endereço: nº 55…" at bounding box center [771, 600] width 14 height 17
radio input "true"
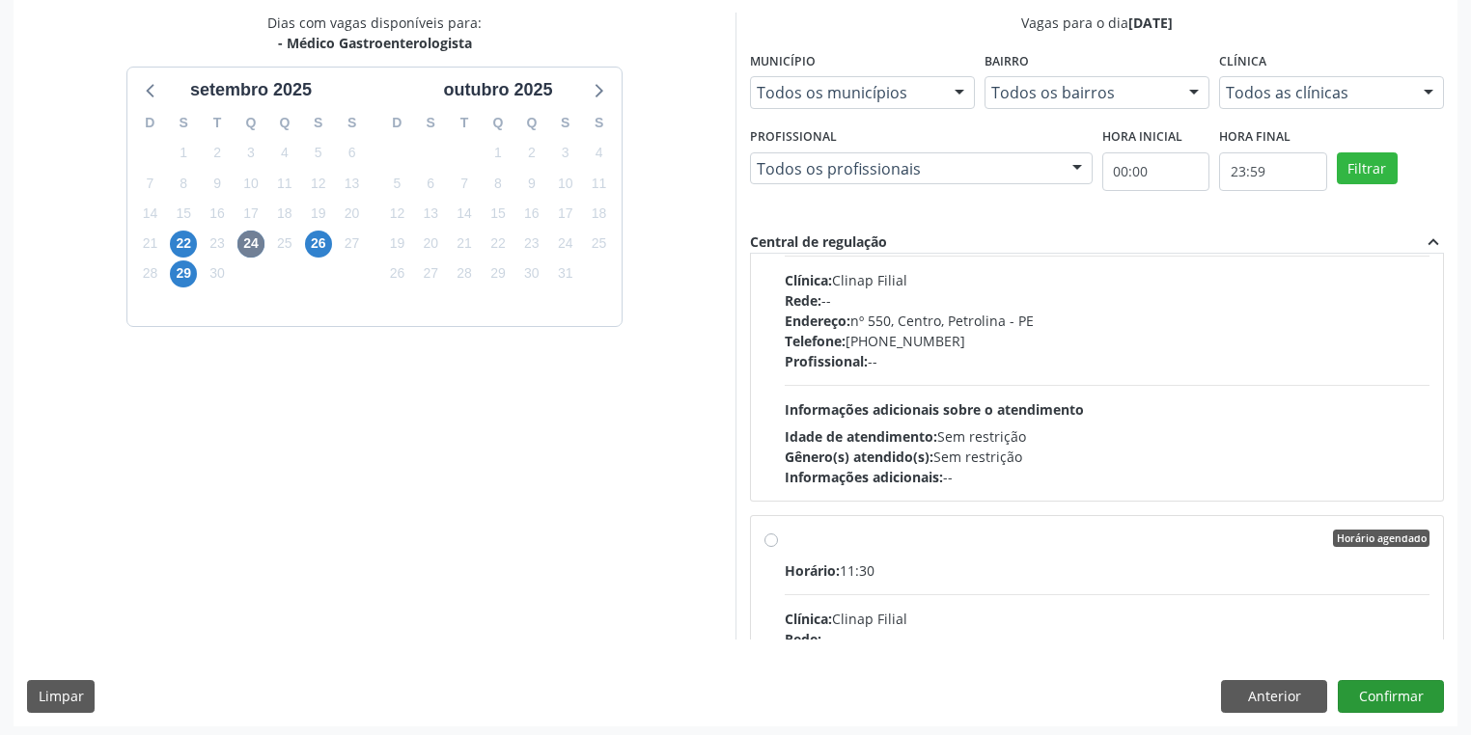
scroll to position [417, 0]
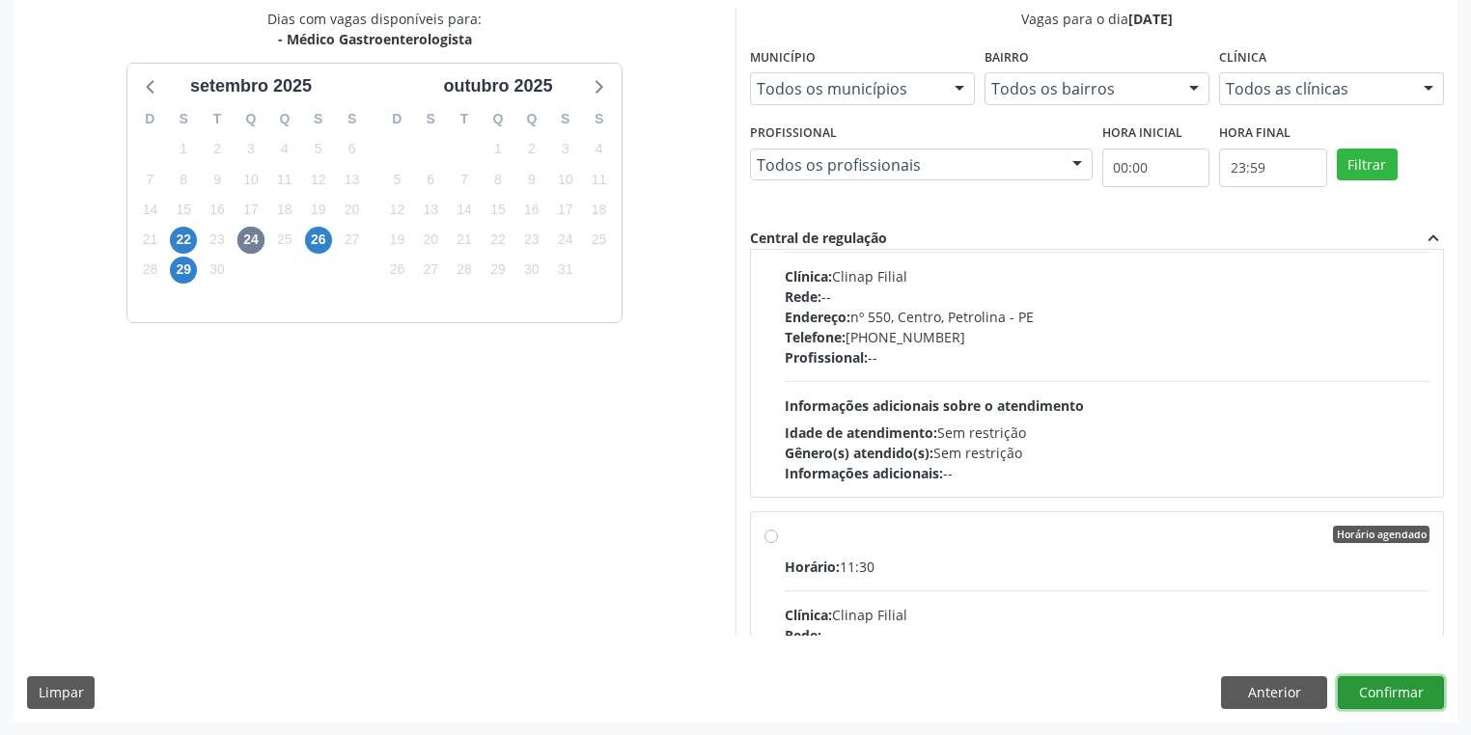
click at [1393, 684] on button "Confirmar" at bounding box center [1391, 693] width 106 height 33
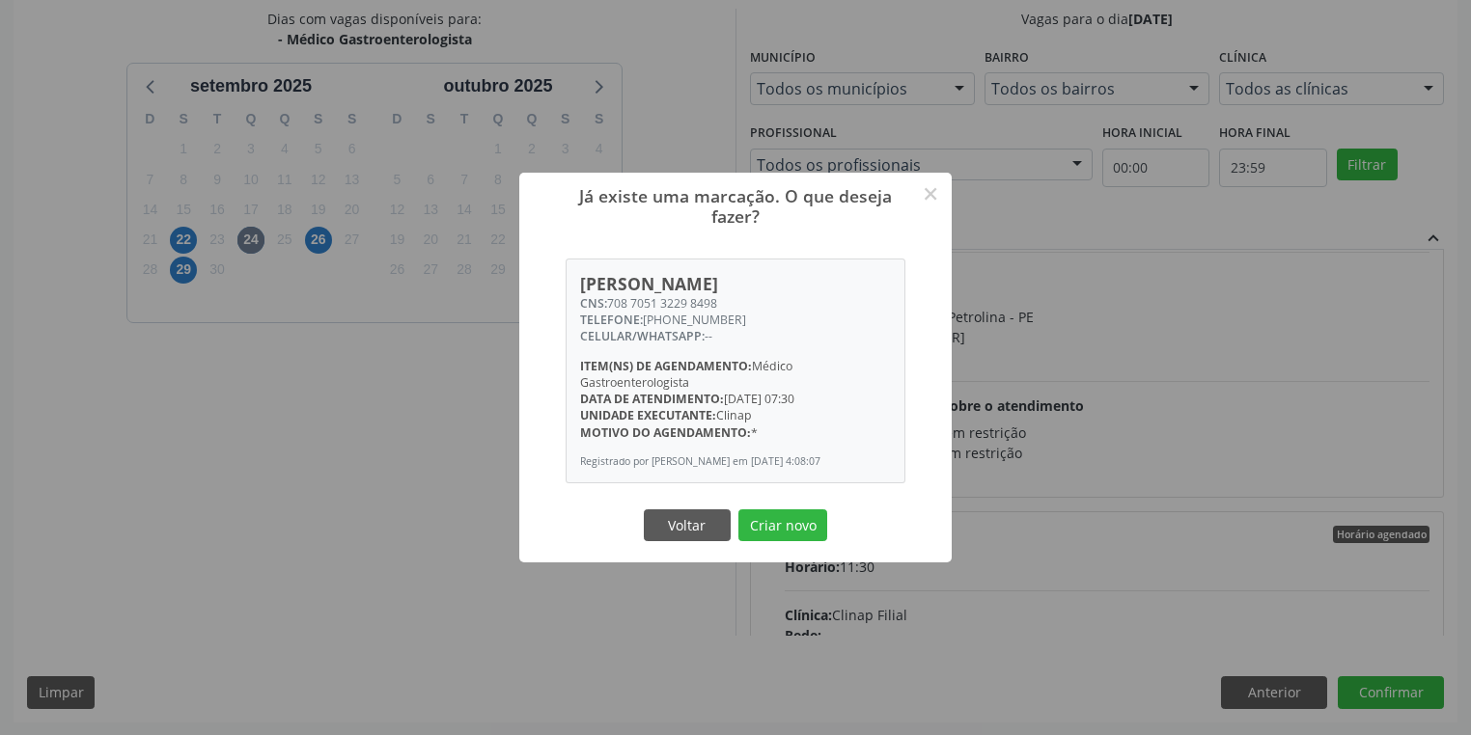
click at [768, 533] on button "Criar novo" at bounding box center [782, 526] width 89 height 33
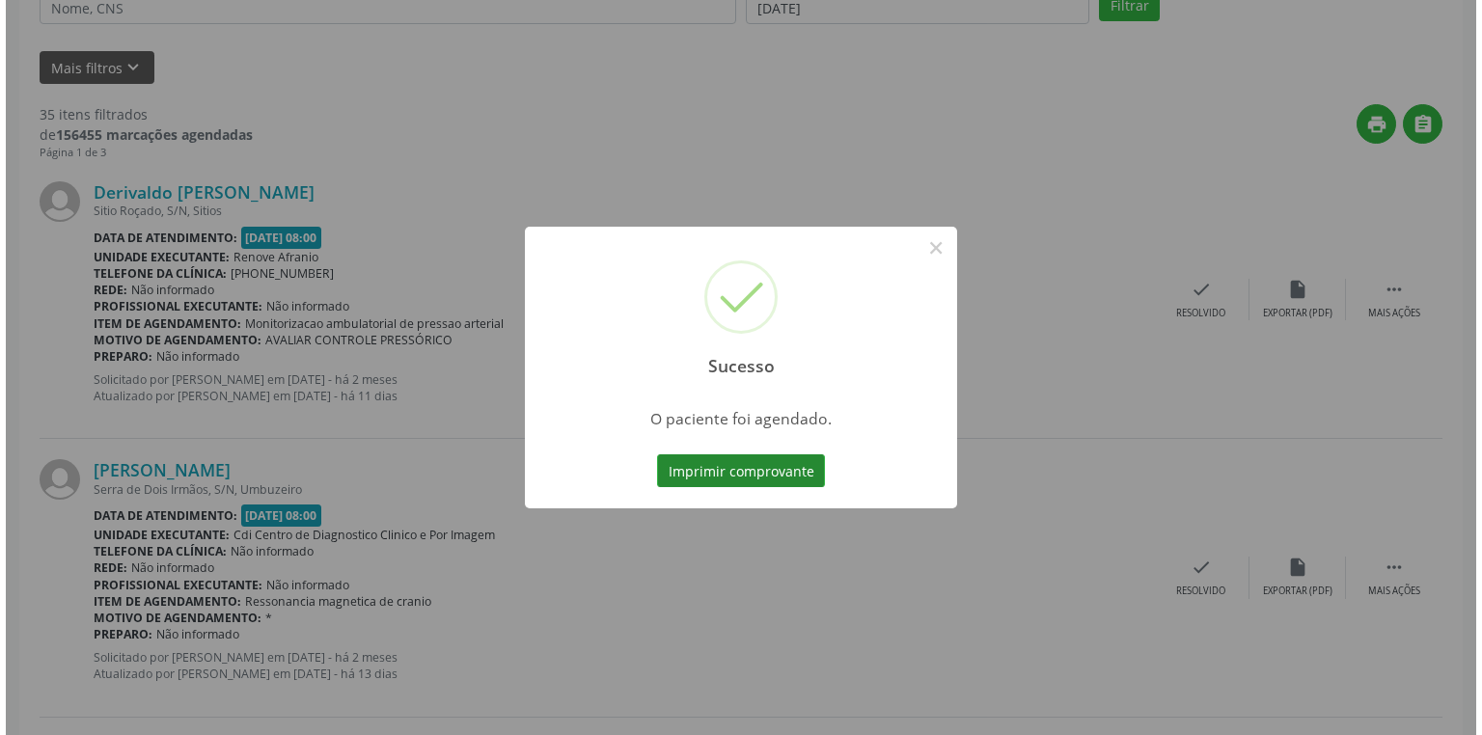
scroll to position [0, 0]
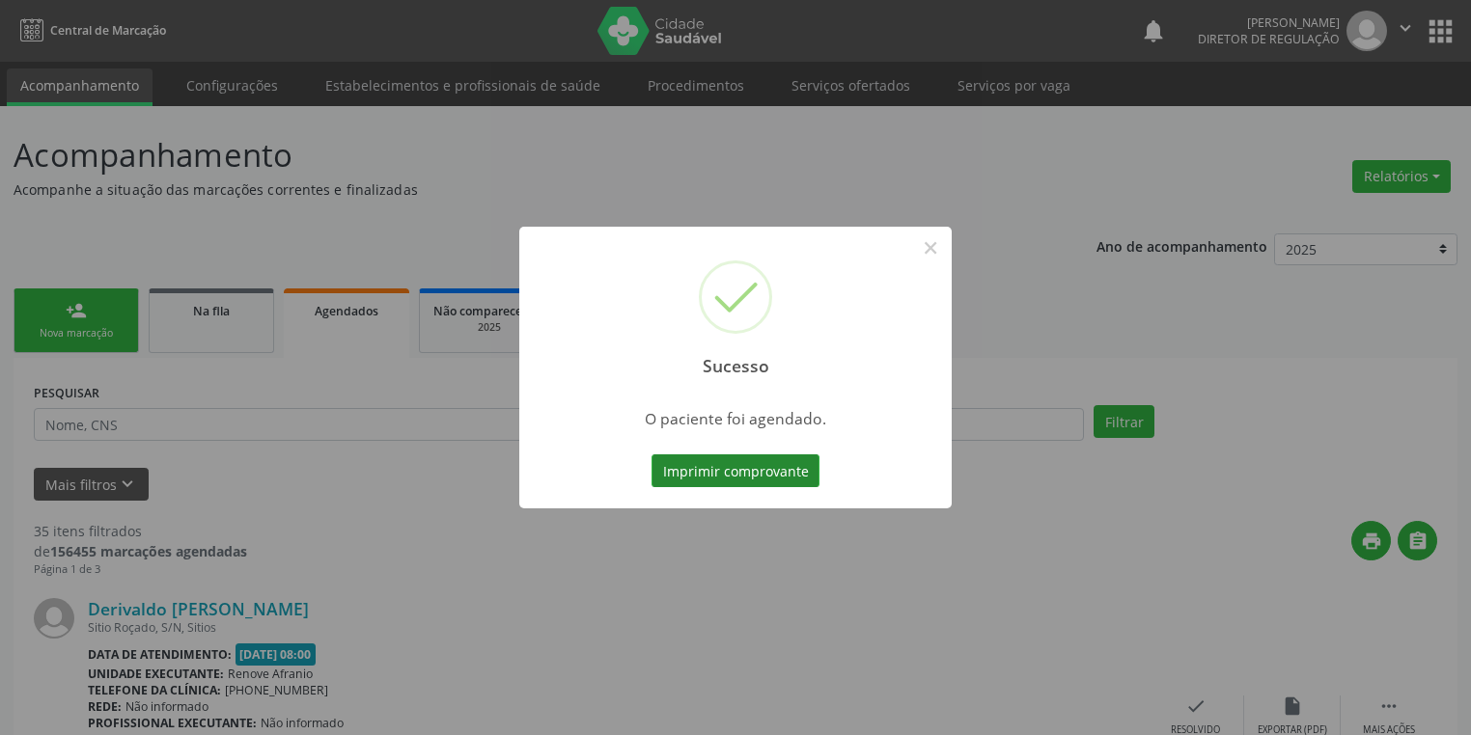
click at [725, 469] on button "Imprimir comprovante" at bounding box center [735, 471] width 168 height 33
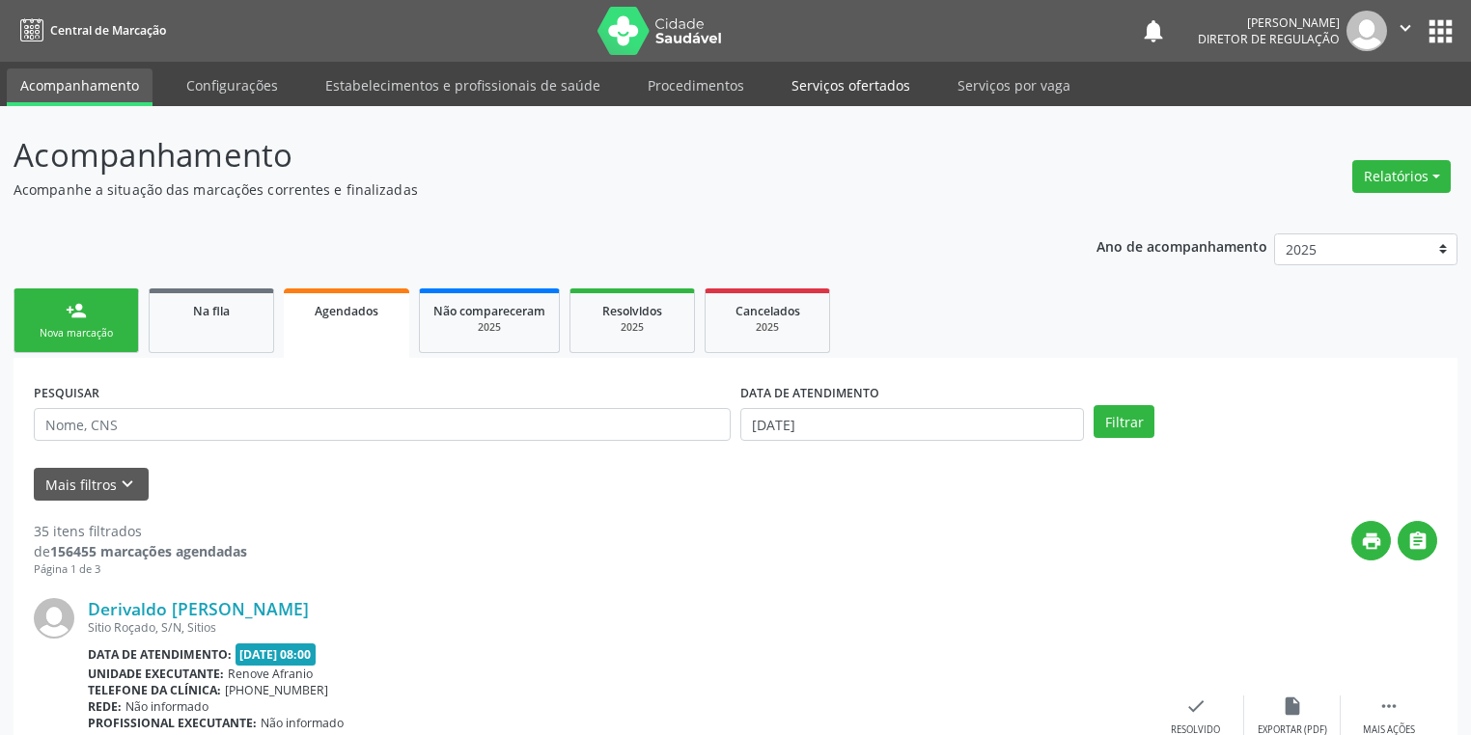
click at [837, 85] on link "Serviços ofertados" at bounding box center [851, 86] width 146 height 34
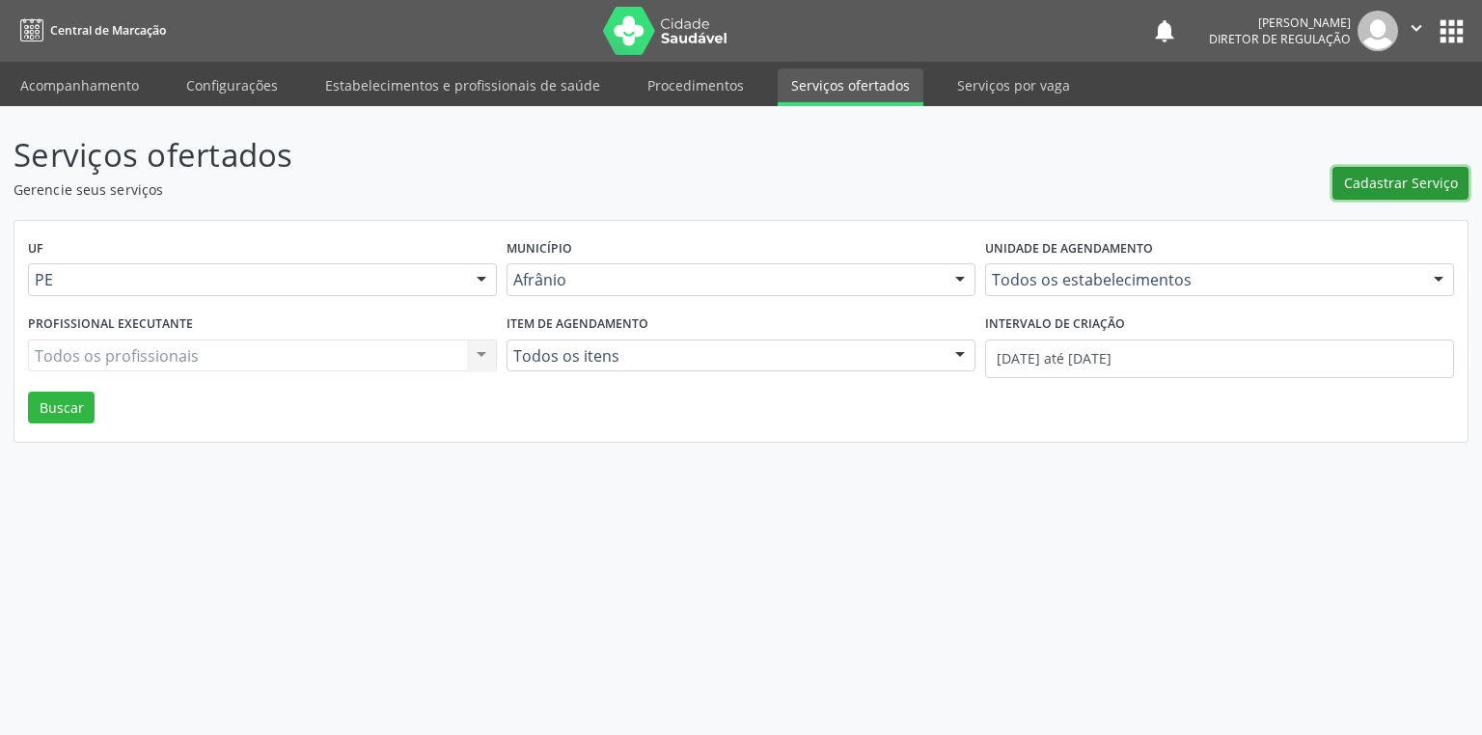
click at [1398, 181] on span "Cadastrar Serviço" at bounding box center [1401, 183] width 114 height 20
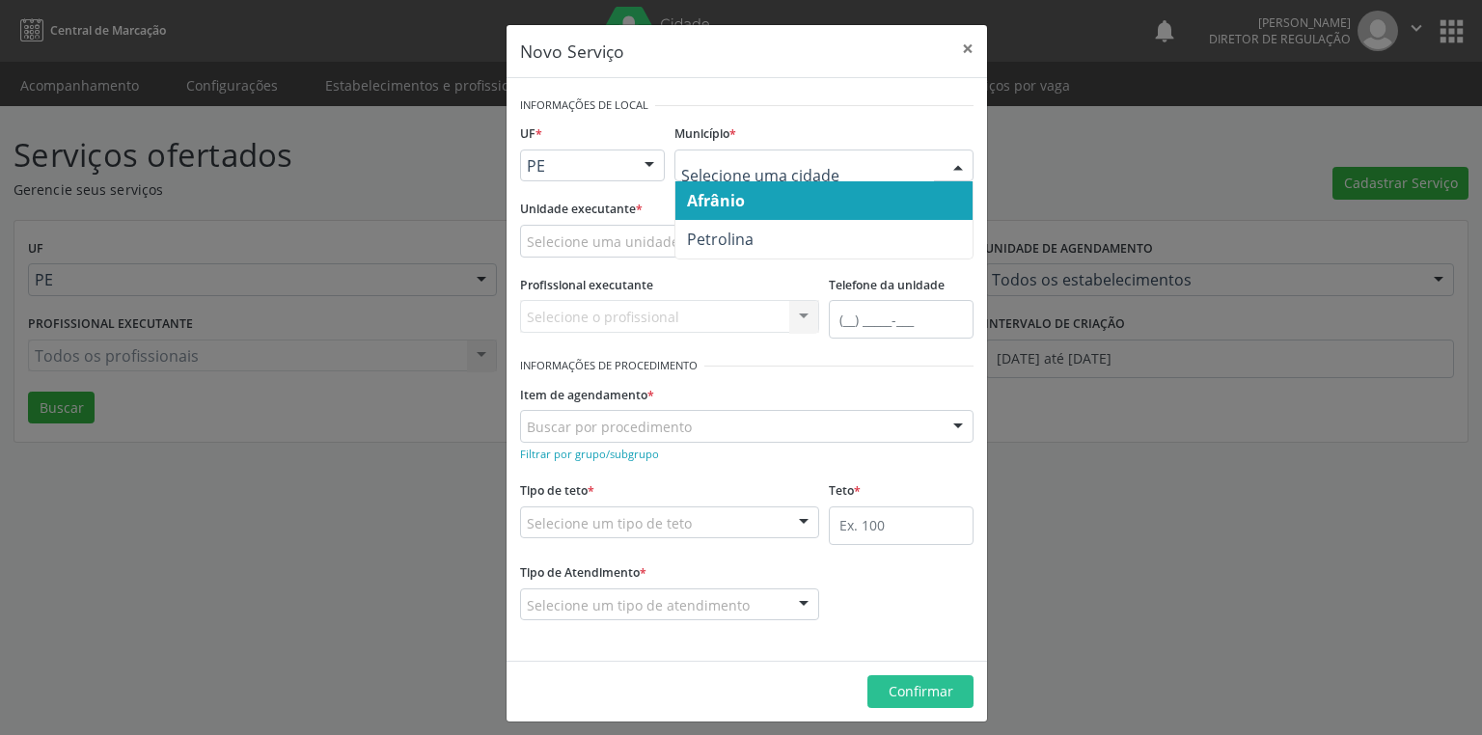
click at [722, 202] on span "Afrânio" at bounding box center [716, 200] width 58 height 21
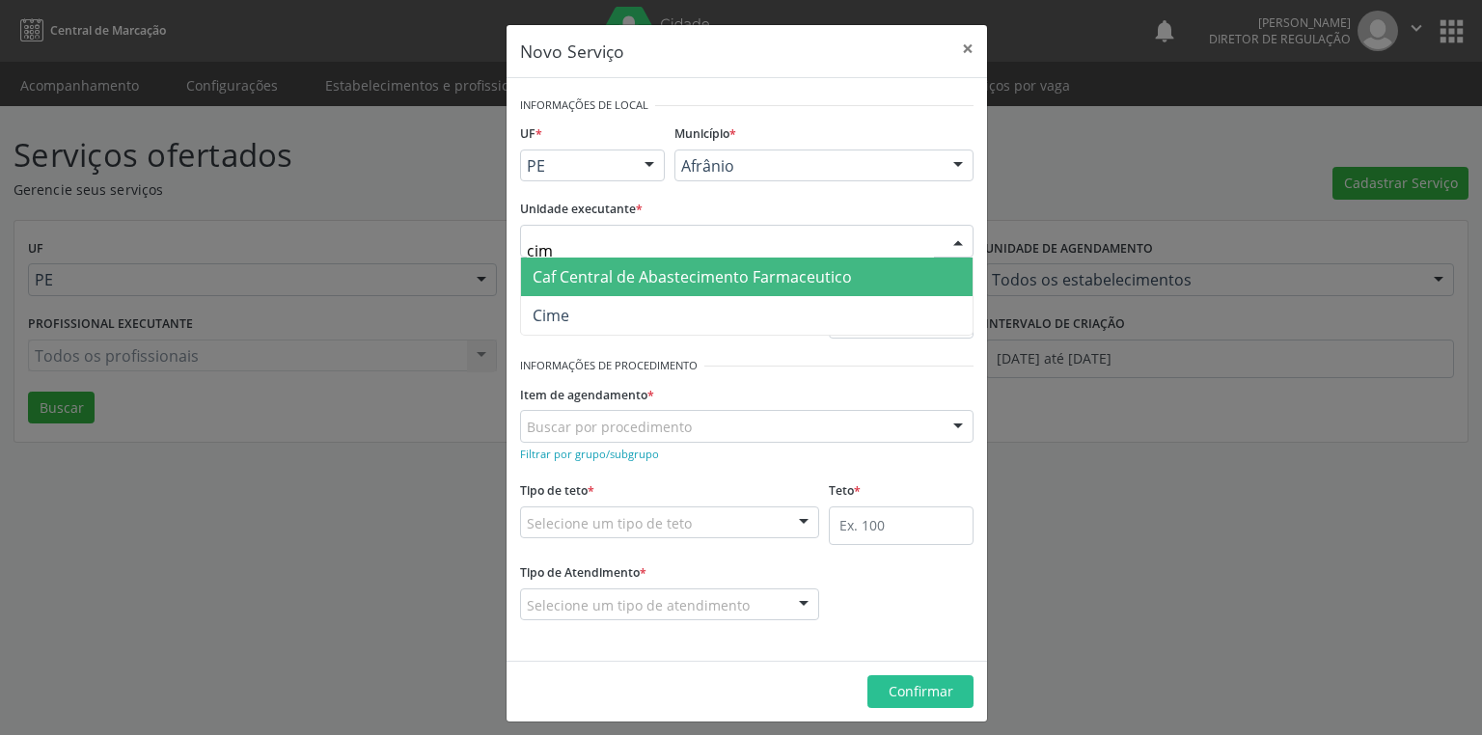
type input "cime"
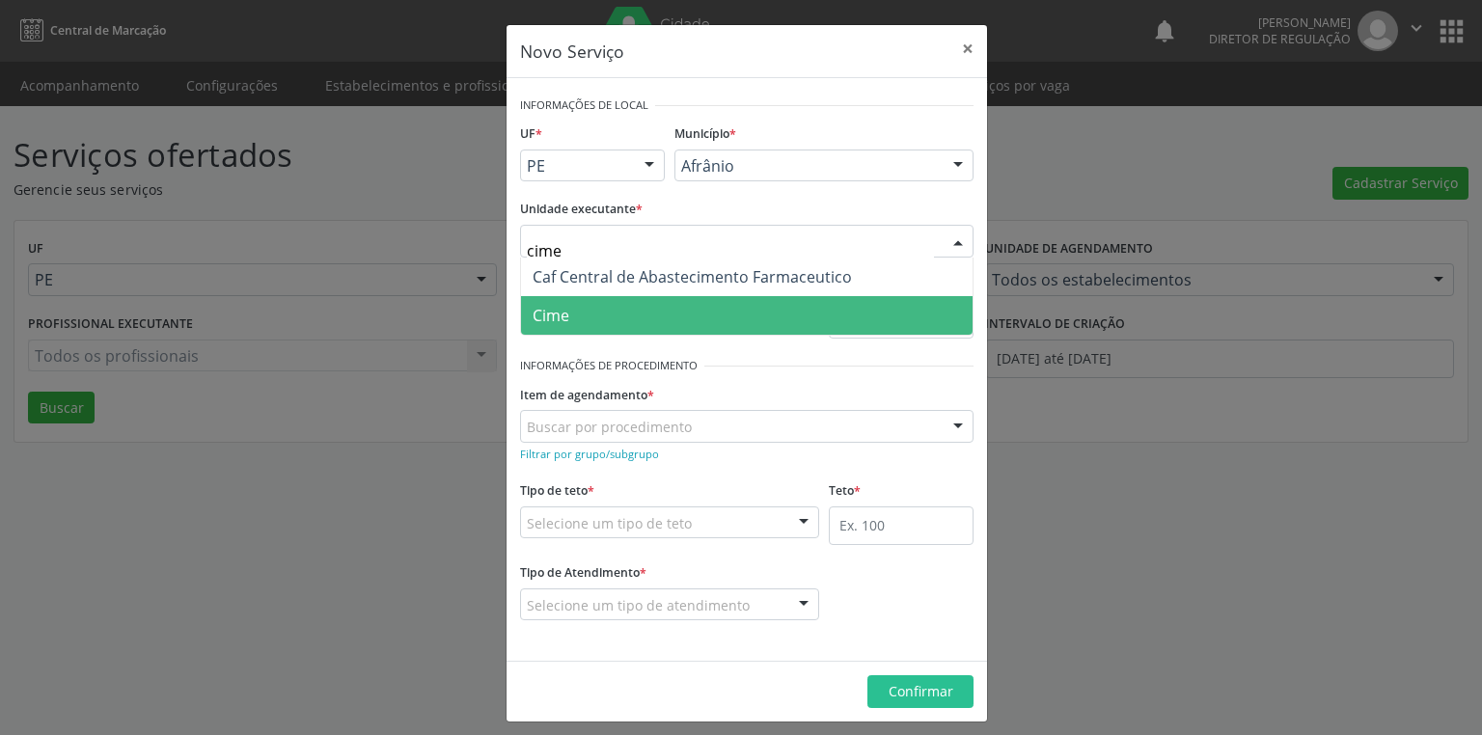
click at [571, 317] on span "Cime" at bounding box center [747, 315] width 452 height 39
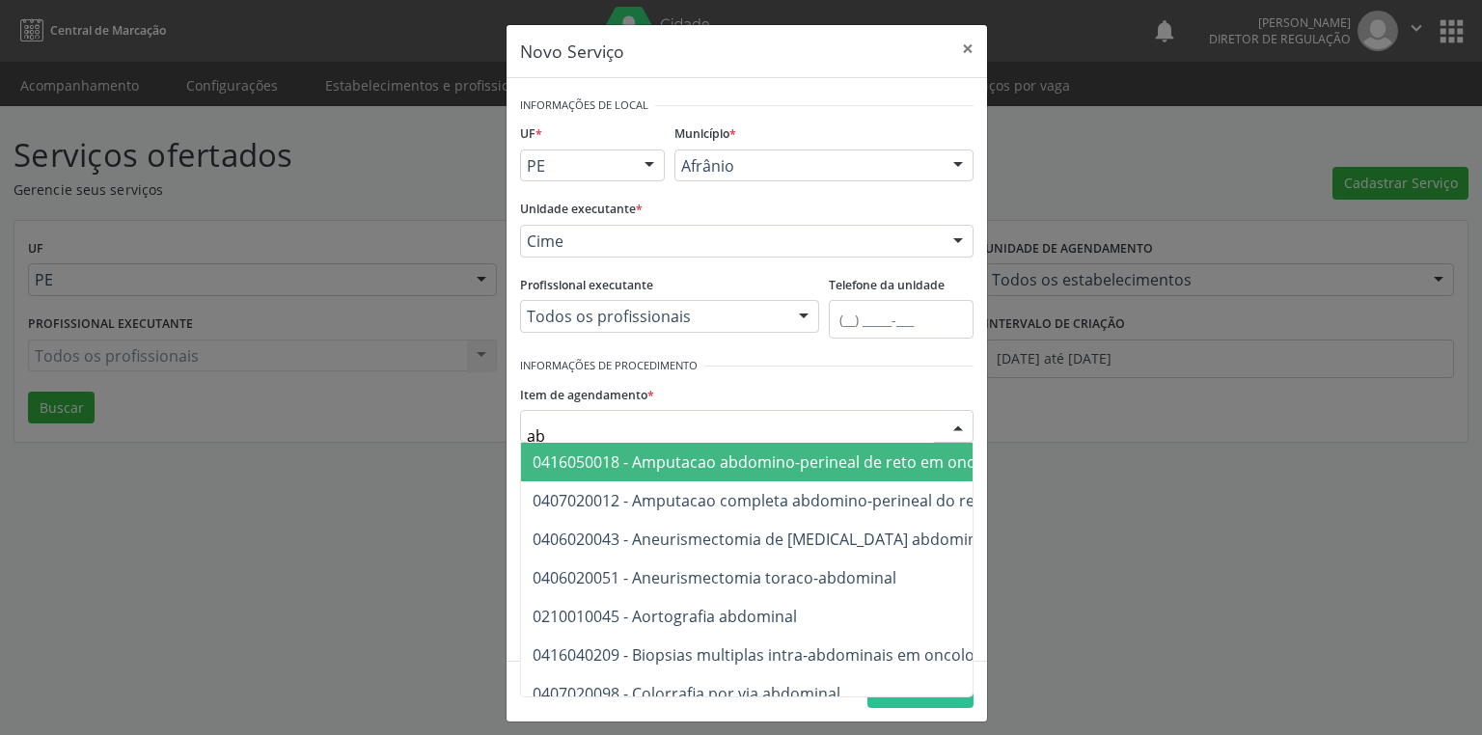
type input "a"
type input "ultrass"
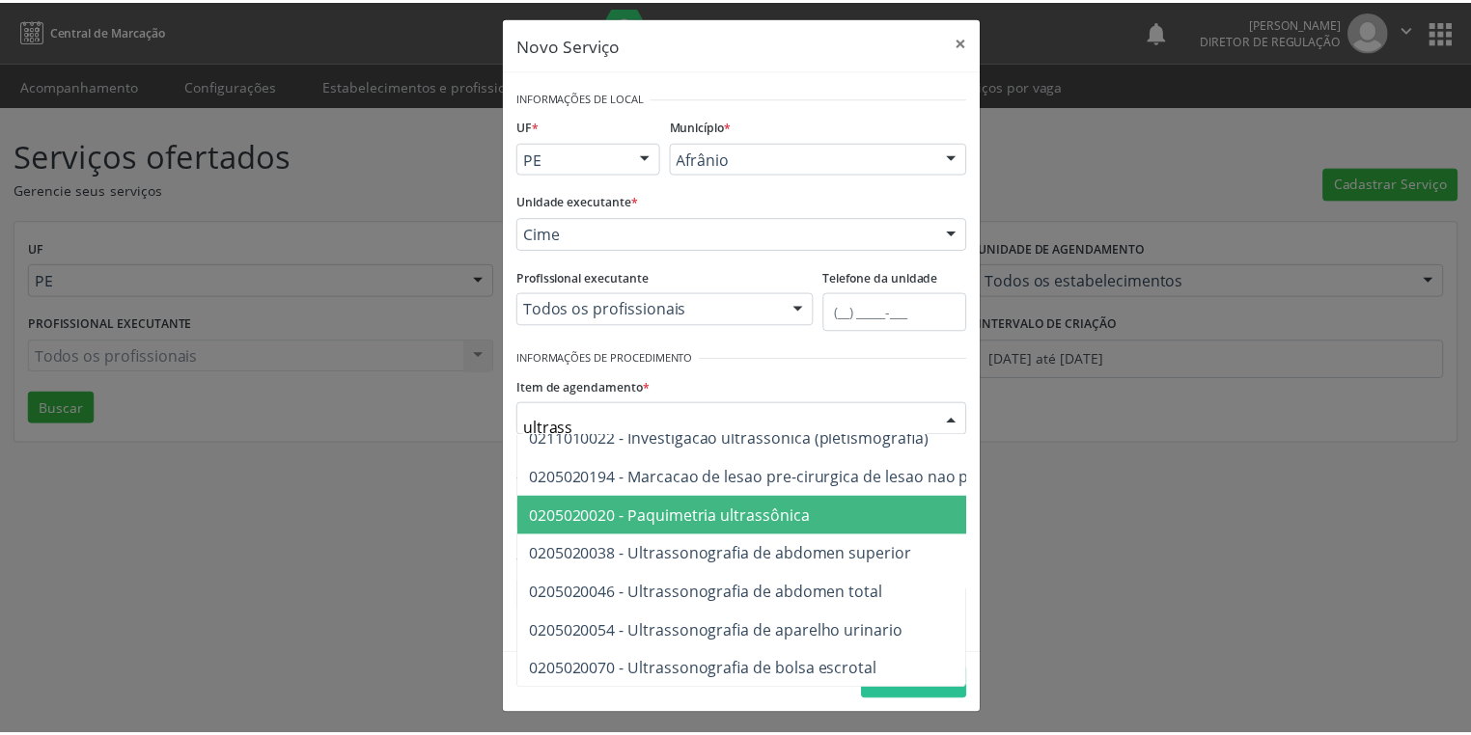
scroll to position [154, 0]
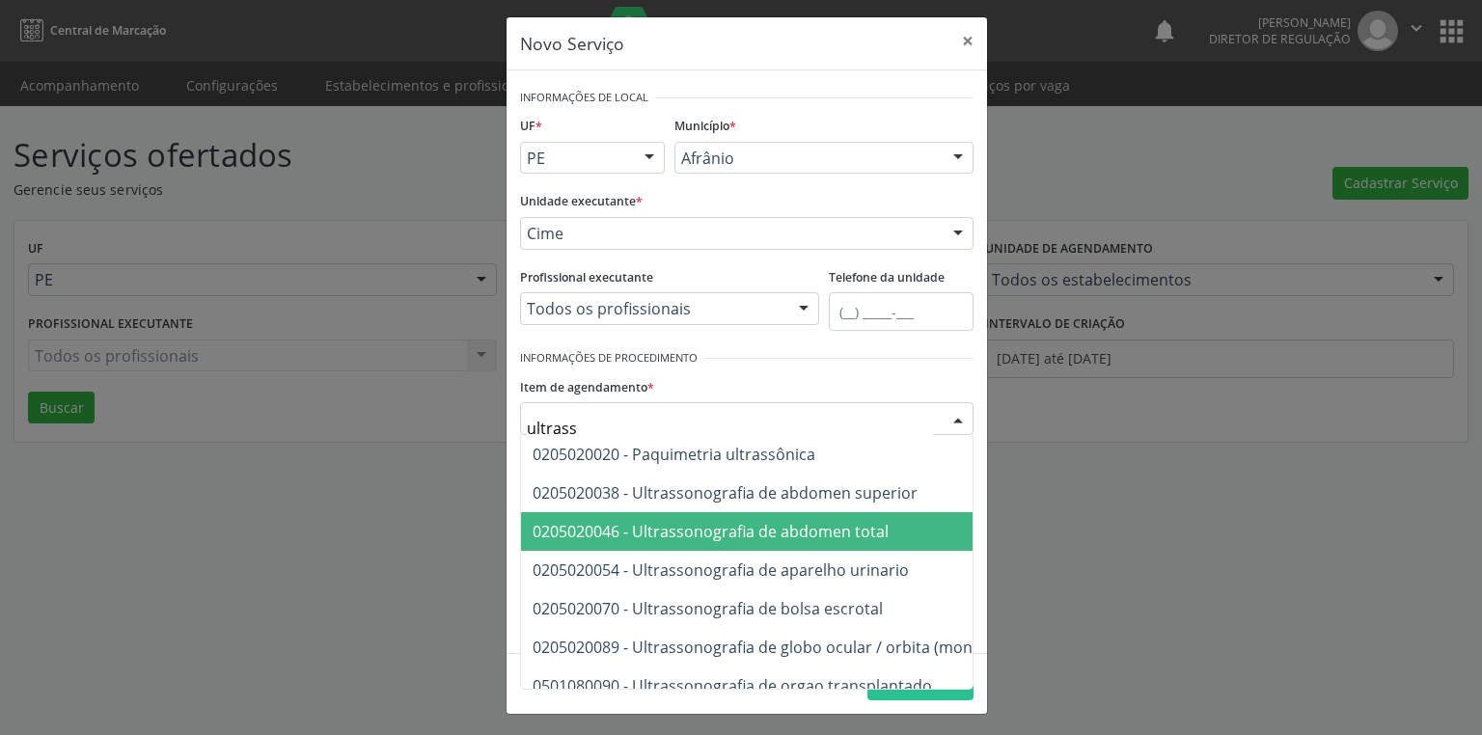
click at [811, 539] on span "0205020046 - Ultrassonografia de abdomen total" at bounding box center [711, 531] width 356 height 21
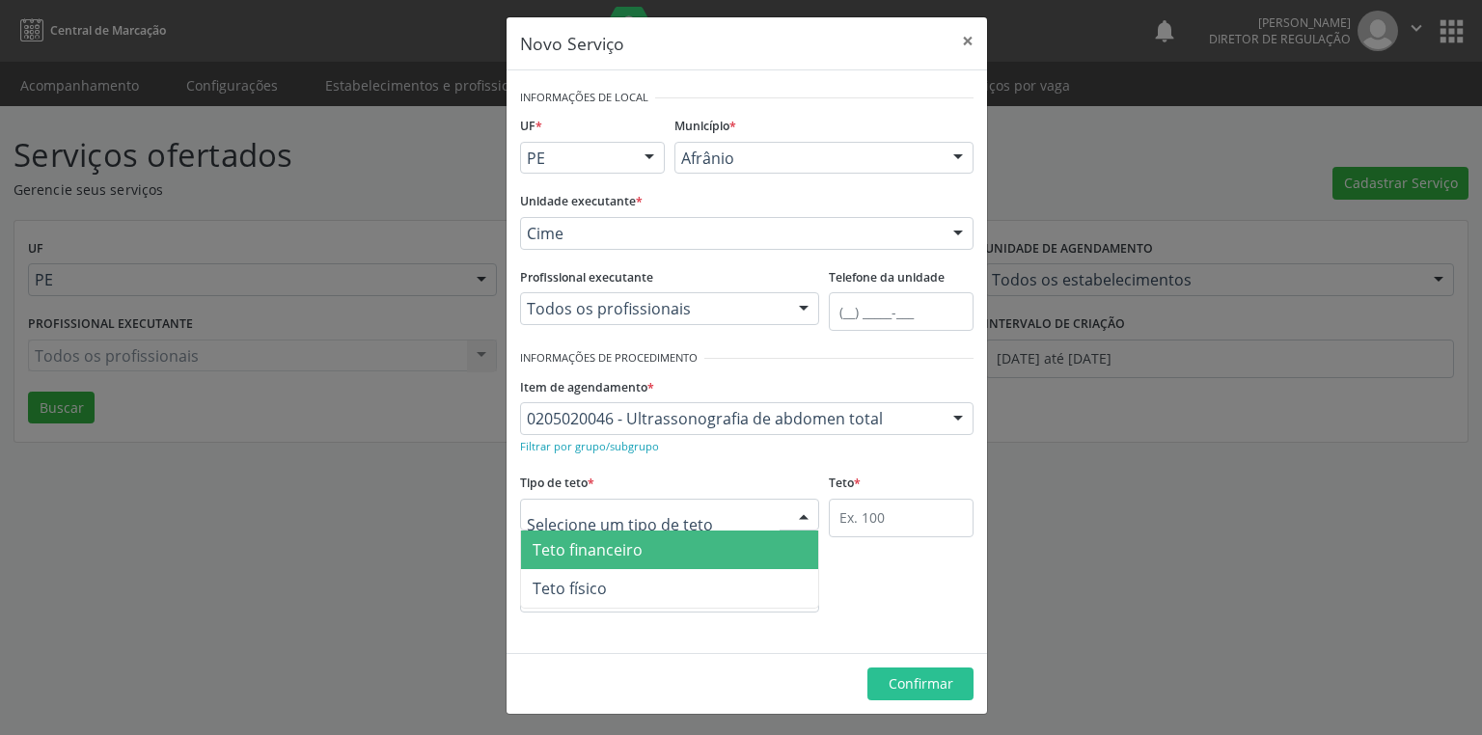
drag, startPoint x: 575, startPoint y: 513, endPoint x: 579, endPoint y: 555, distance: 41.7
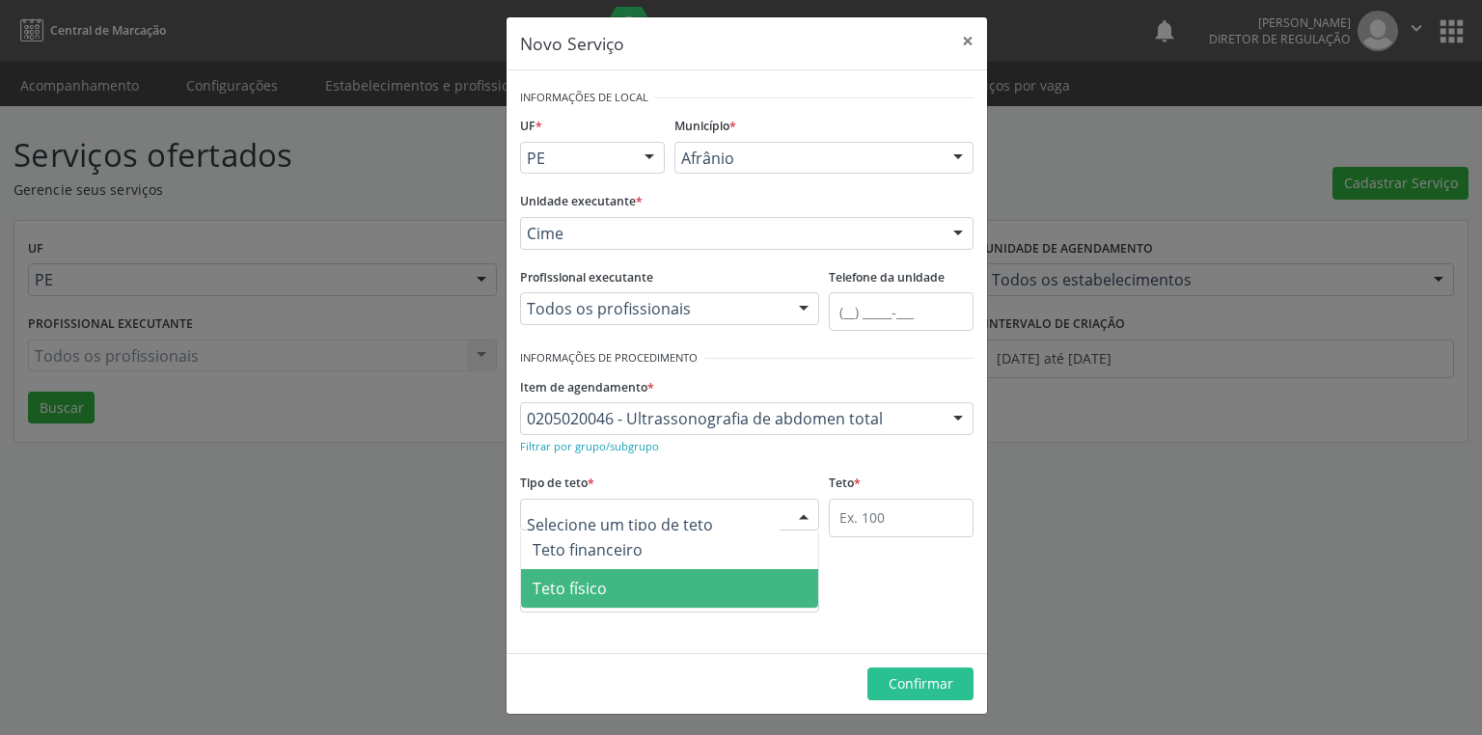
drag, startPoint x: 585, startPoint y: 588, endPoint x: 617, endPoint y: 578, distance: 33.3
click at [587, 588] on span "Teto físico" at bounding box center [570, 588] width 74 height 21
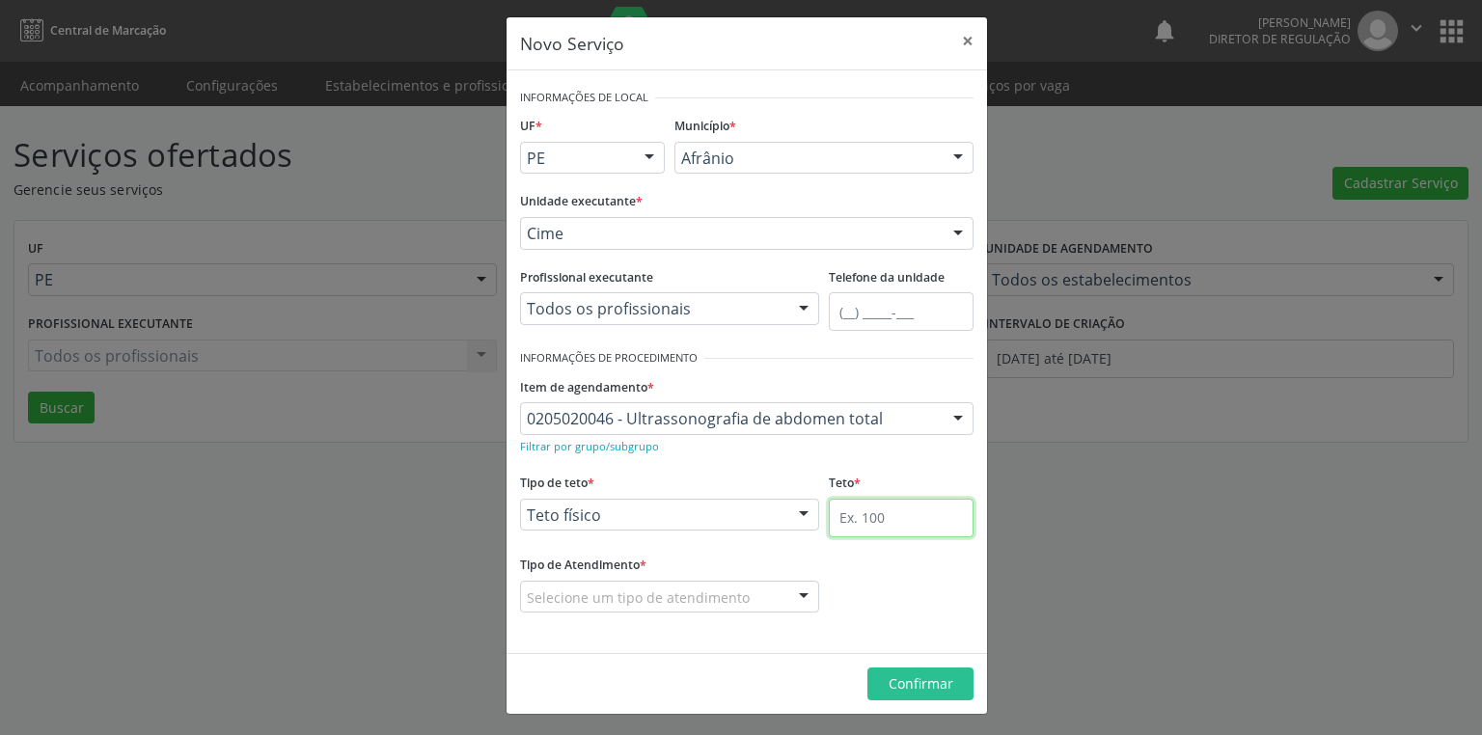
click at [851, 505] on input "text" at bounding box center [901, 518] width 145 height 39
type input "1"
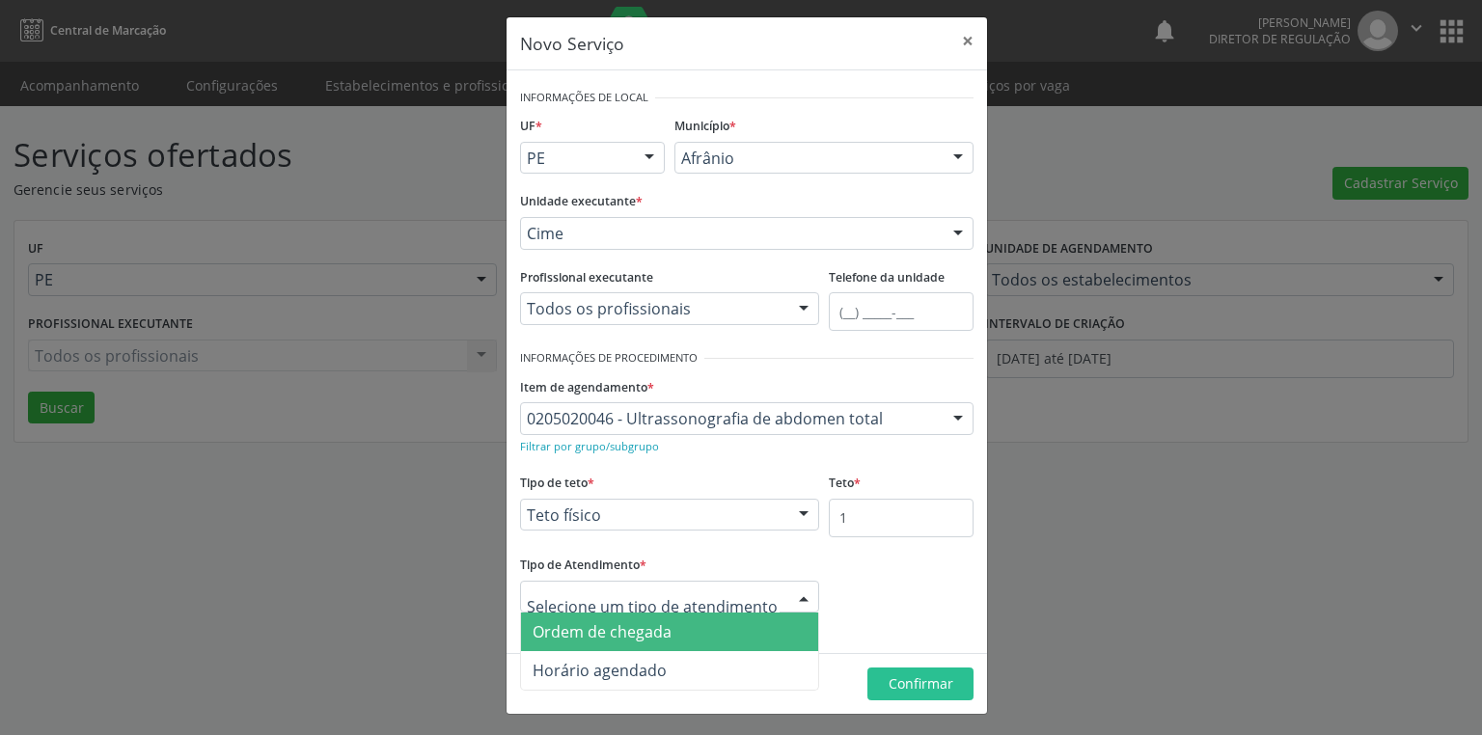
click at [640, 634] on span "Ordem de chegada" at bounding box center [602, 632] width 139 height 21
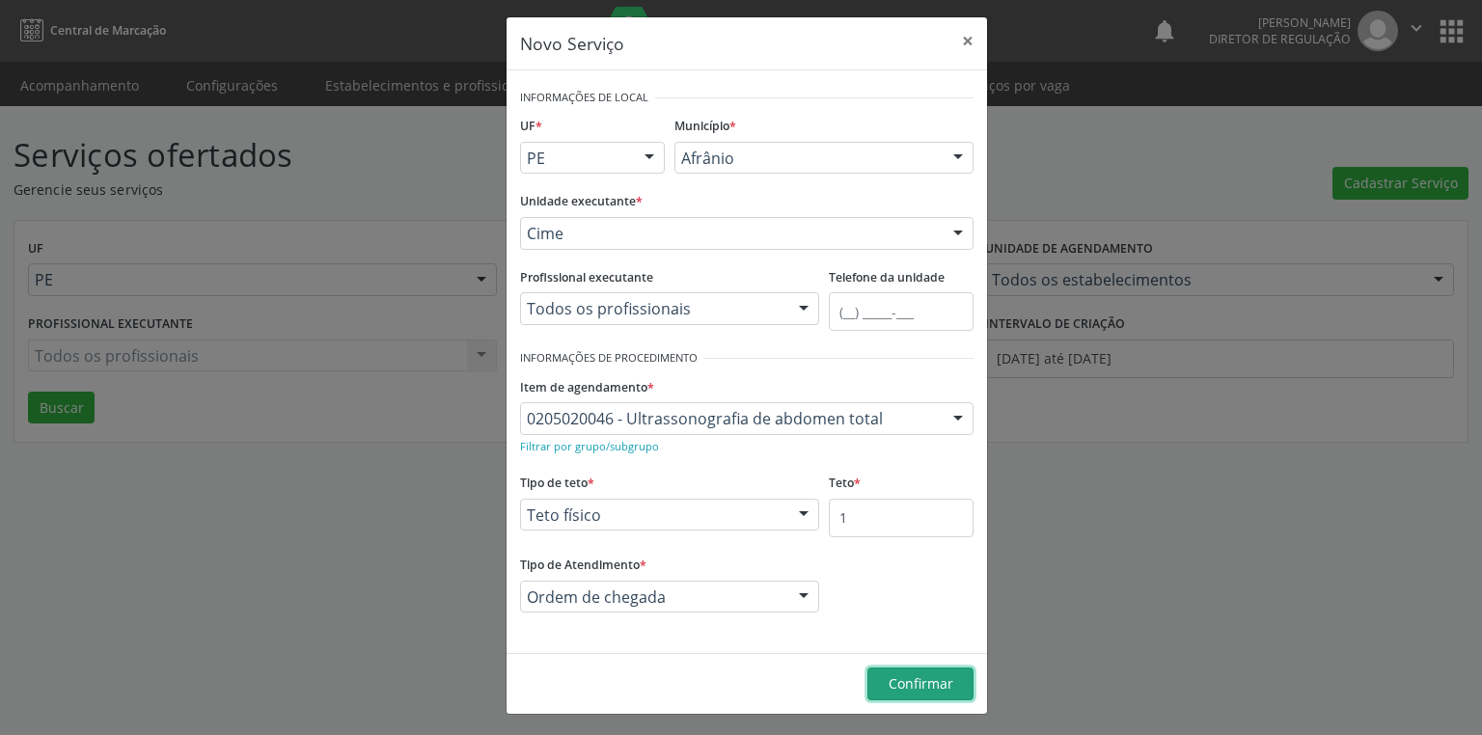
click at [889, 675] on span "Confirmar" at bounding box center [921, 684] width 65 height 18
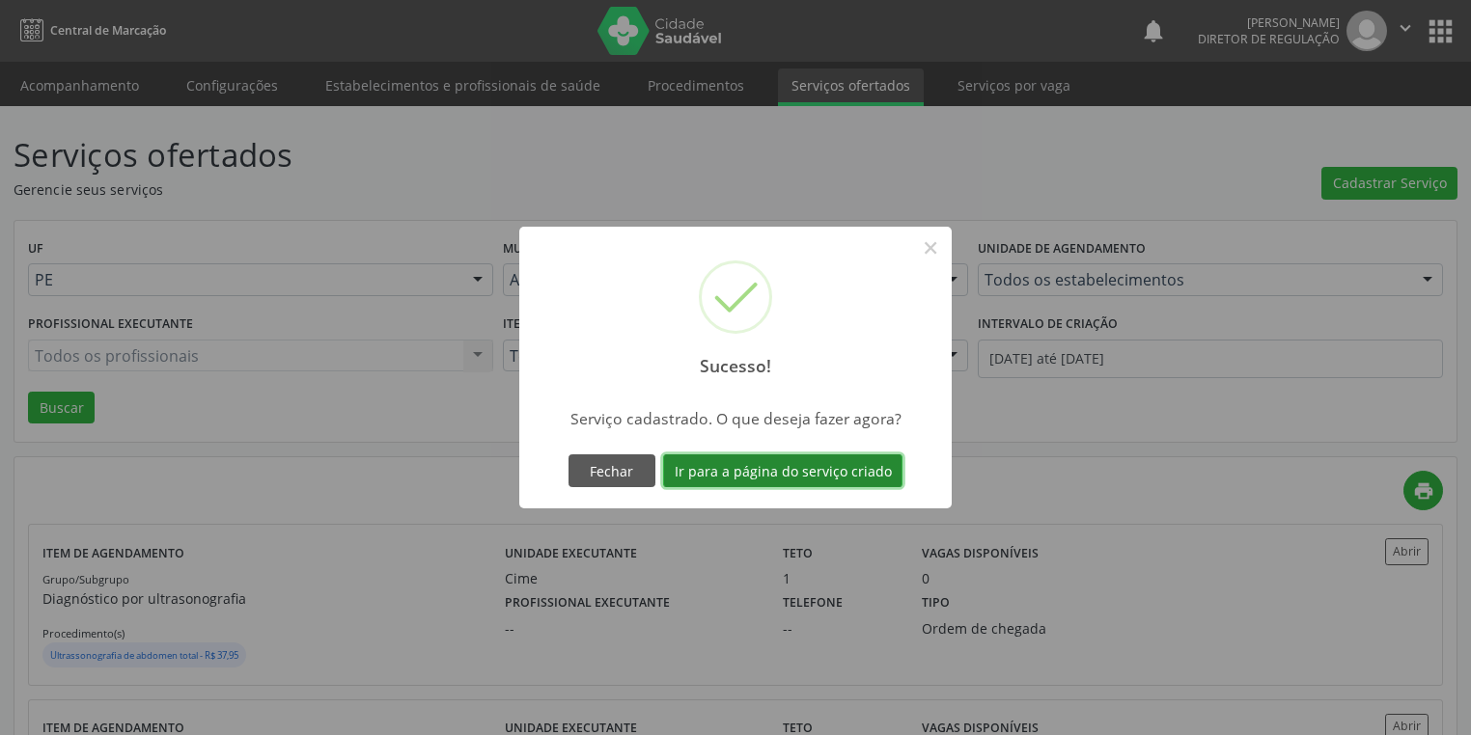
click at [750, 463] on button "Ir para a página do serviço criado" at bounding box center [782, 471] width 239 height 33
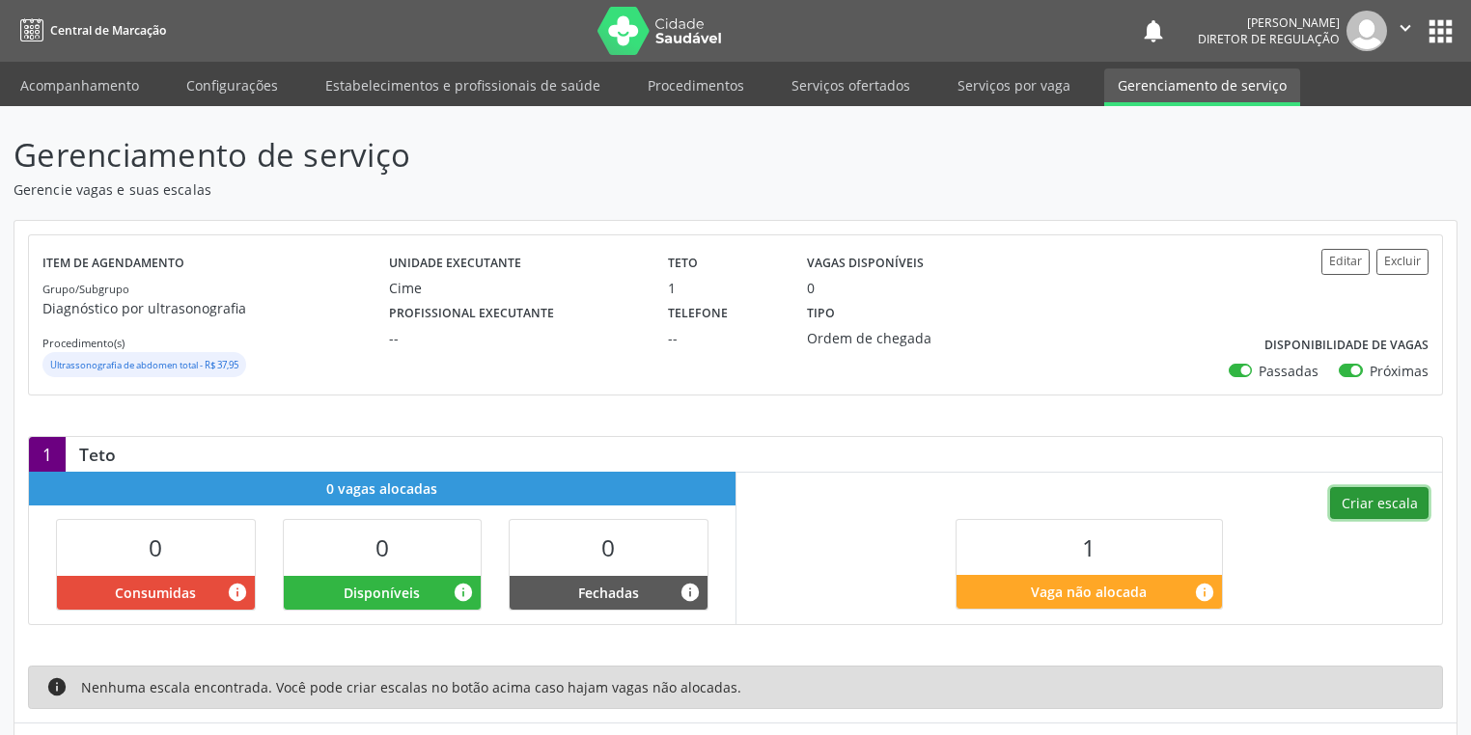
click at [1371, 504] on button "Criar escala" at bounding box center [1379, 503] width 98 height 33
select select "8"
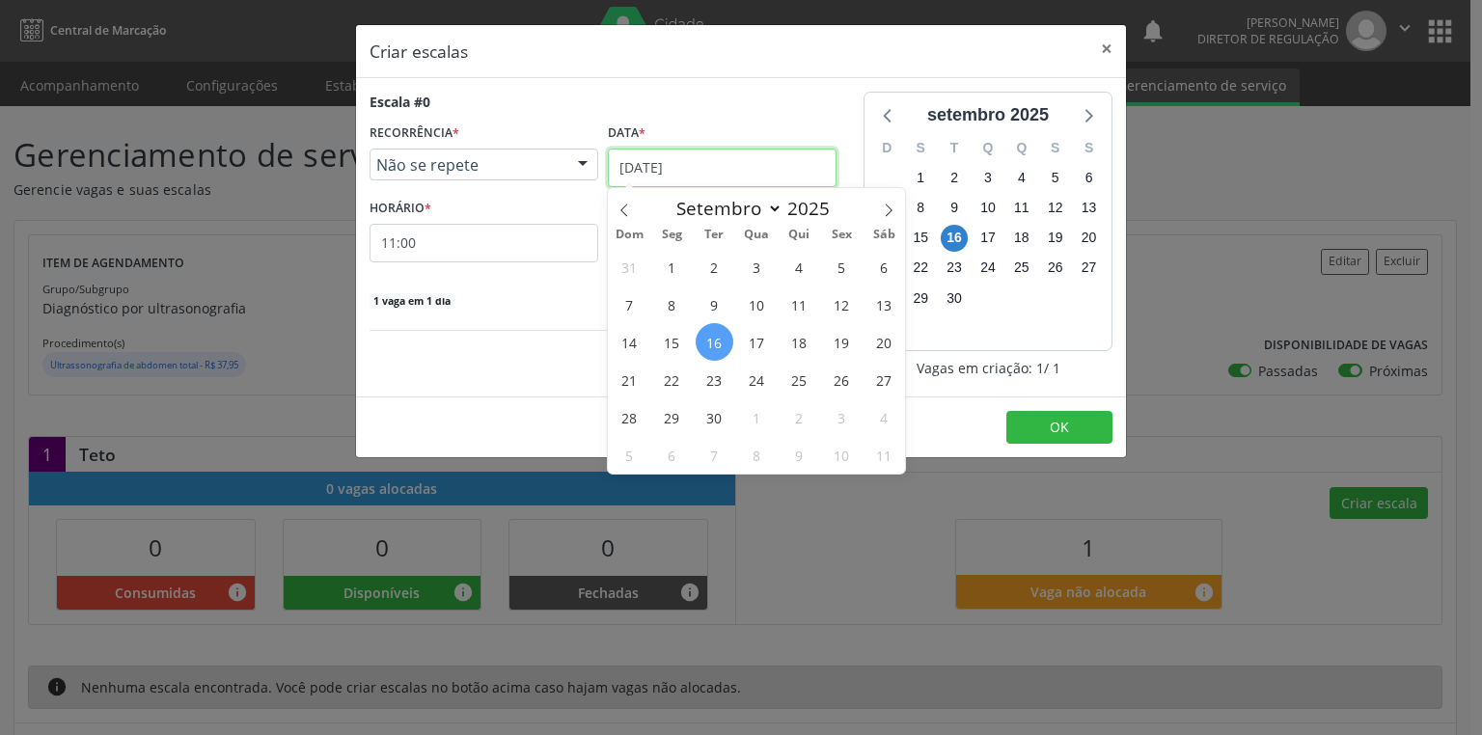
click at [664, 152] on input "[DATE]" at bounding box center [722, 168] width 229 height 39
click at [714, 342] on span "16" at bounding box center [715, 342] width 38 height 38
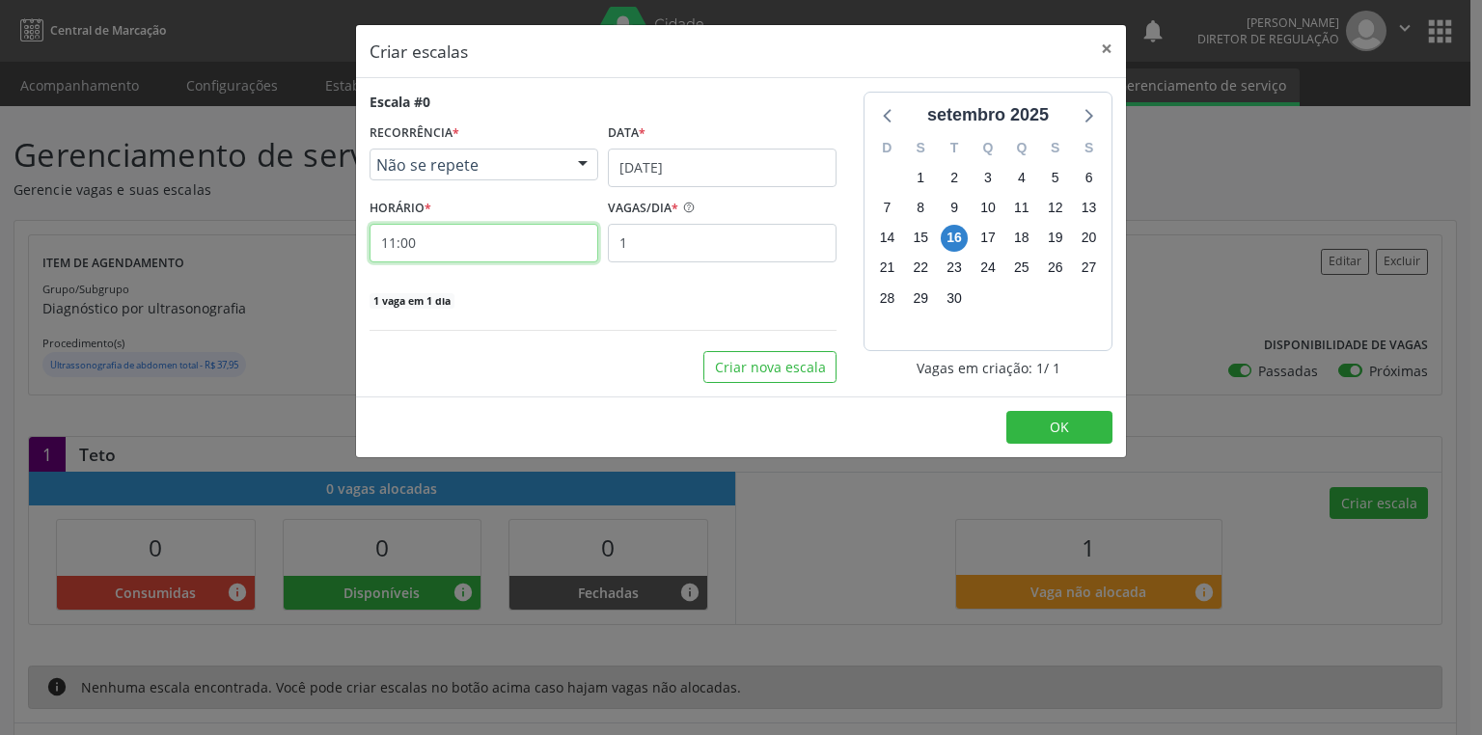
click at [452, 258] on input "11:00" at bounding box center [484, 243] width 229 height 39
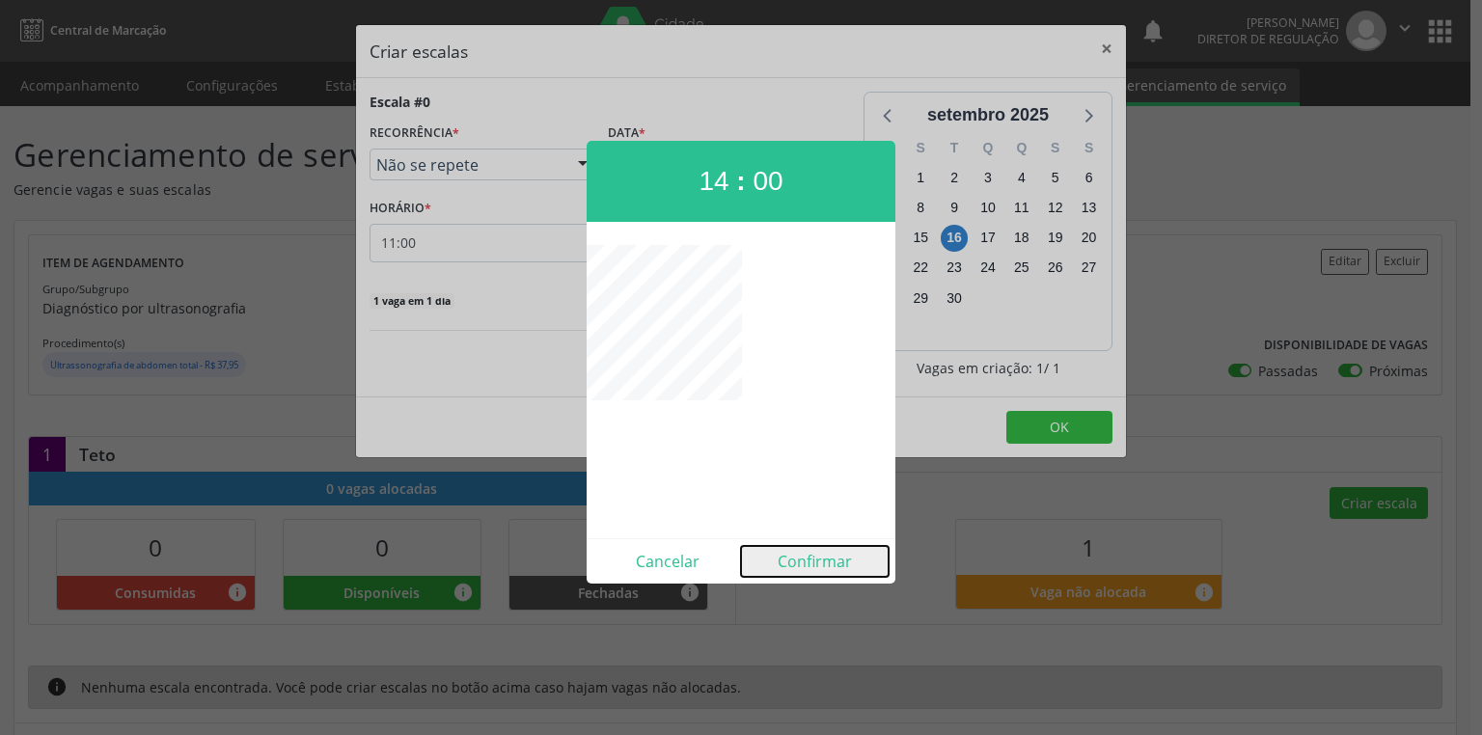
click at [815, 563] on button "Confirmar" at bounding box center [815, 561] width 148 height 31
type input "14:00"
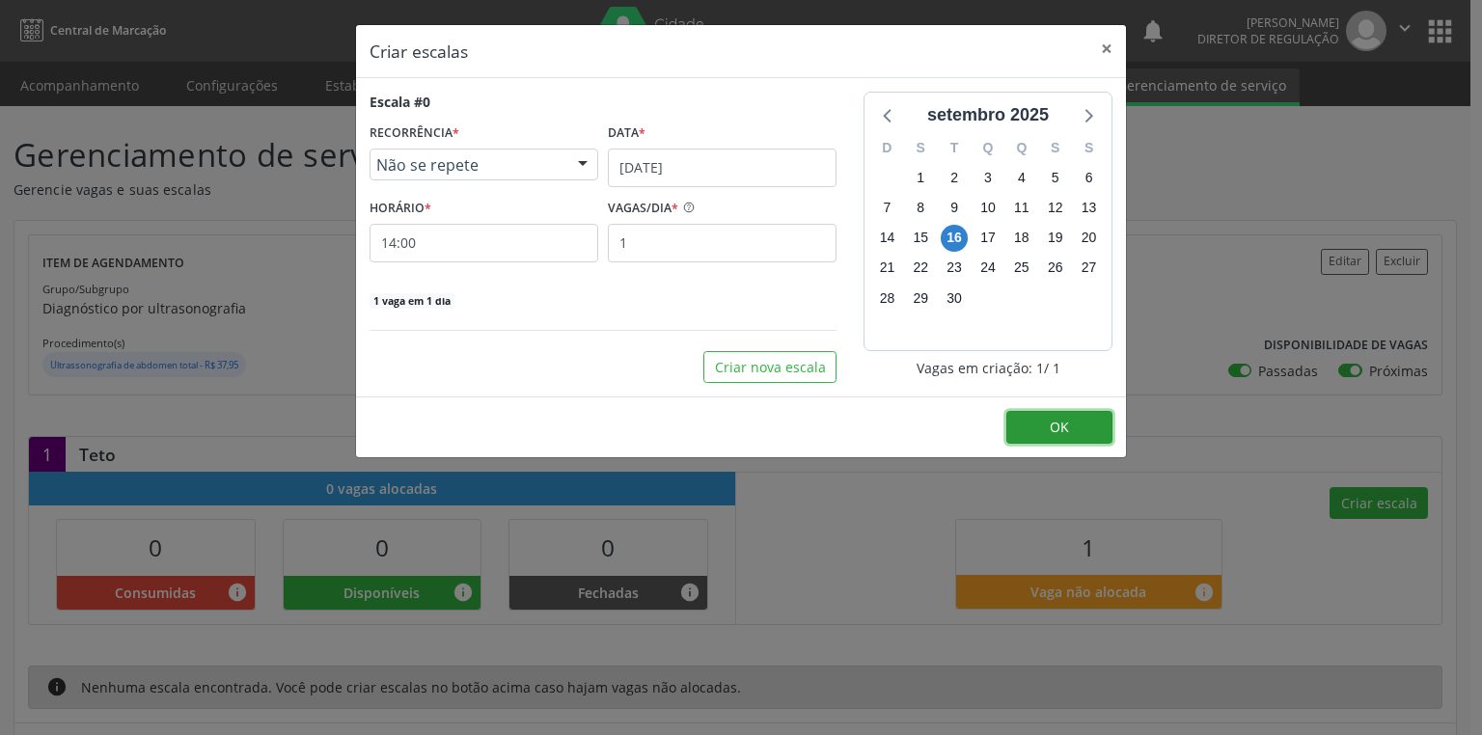
click at [1044, 427] on button "OK" at bounding box center [1060, 427] width 106 height 33
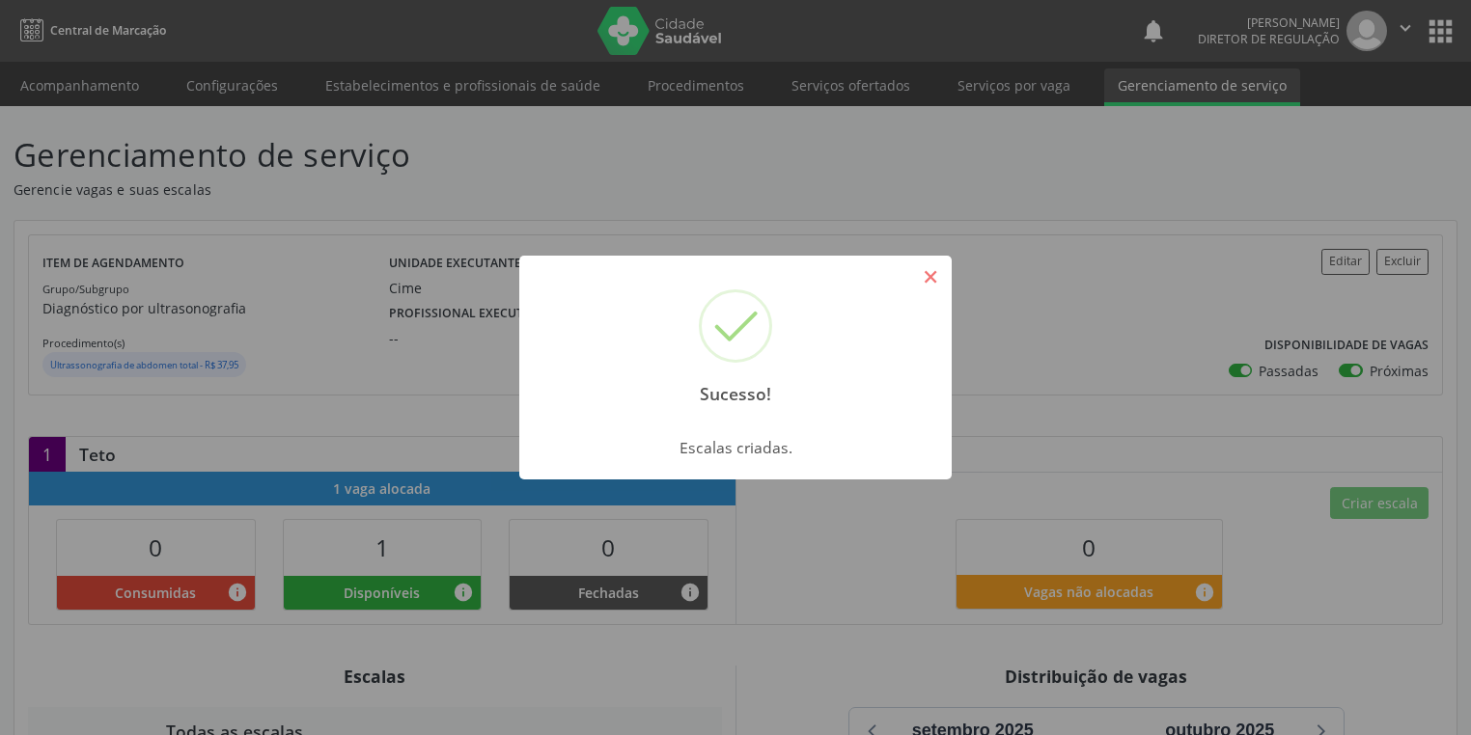
click at [938, 279] on button "×" at bounding box center [930, 277] width 33 height 33
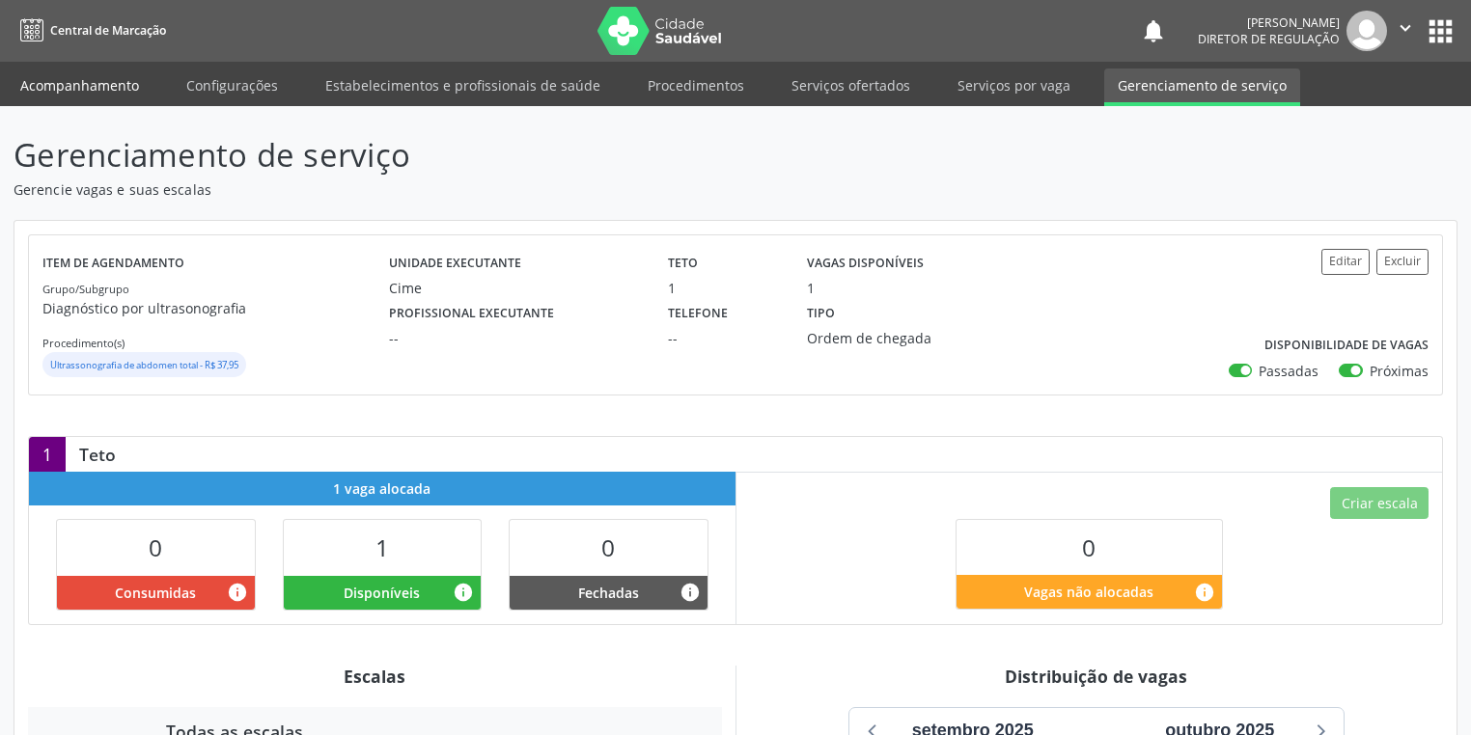
click at [103, 85] on link "Acompanhamento" at bounding box center [80, 86] width 146 height 34
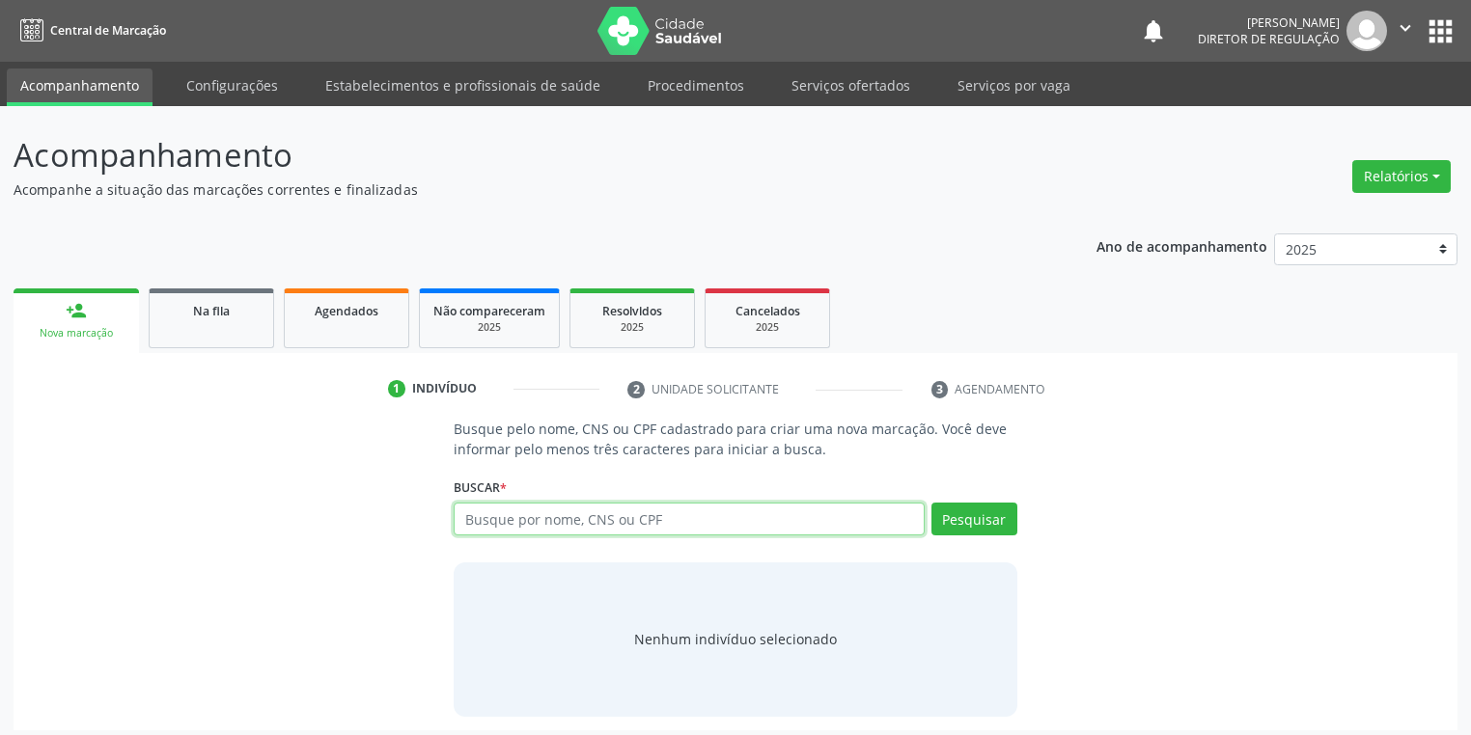
click at [504, 522] on input "text" at bounding box center [689, 519] width 471 height 33
type input "898003946475207"
click at [955, 512] on button "Pesquisar" at bounding box center [974, 519] width 86 height 33
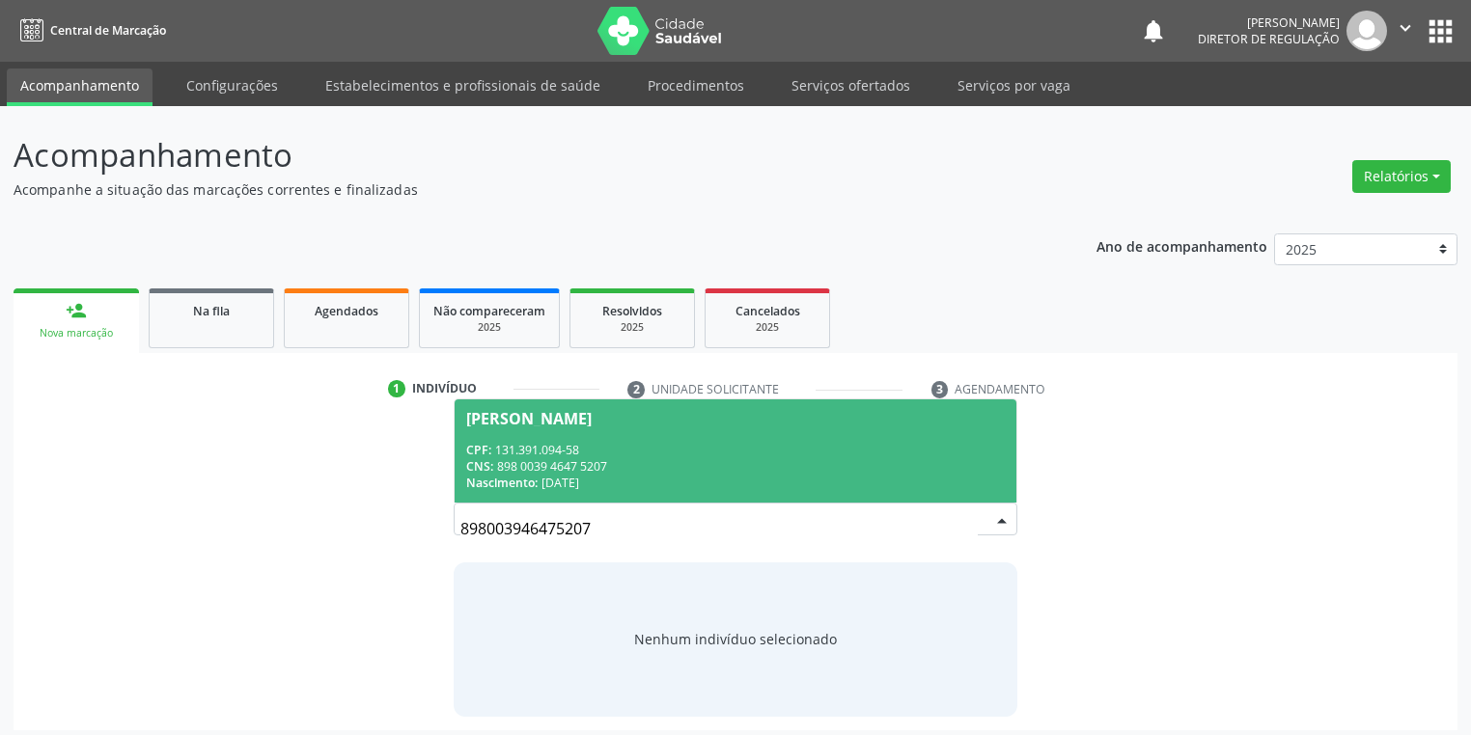
click at [597, 459] on div "CNS: 898 0039 4647 5207" at bounding box center [735, 466] width 539 height 16
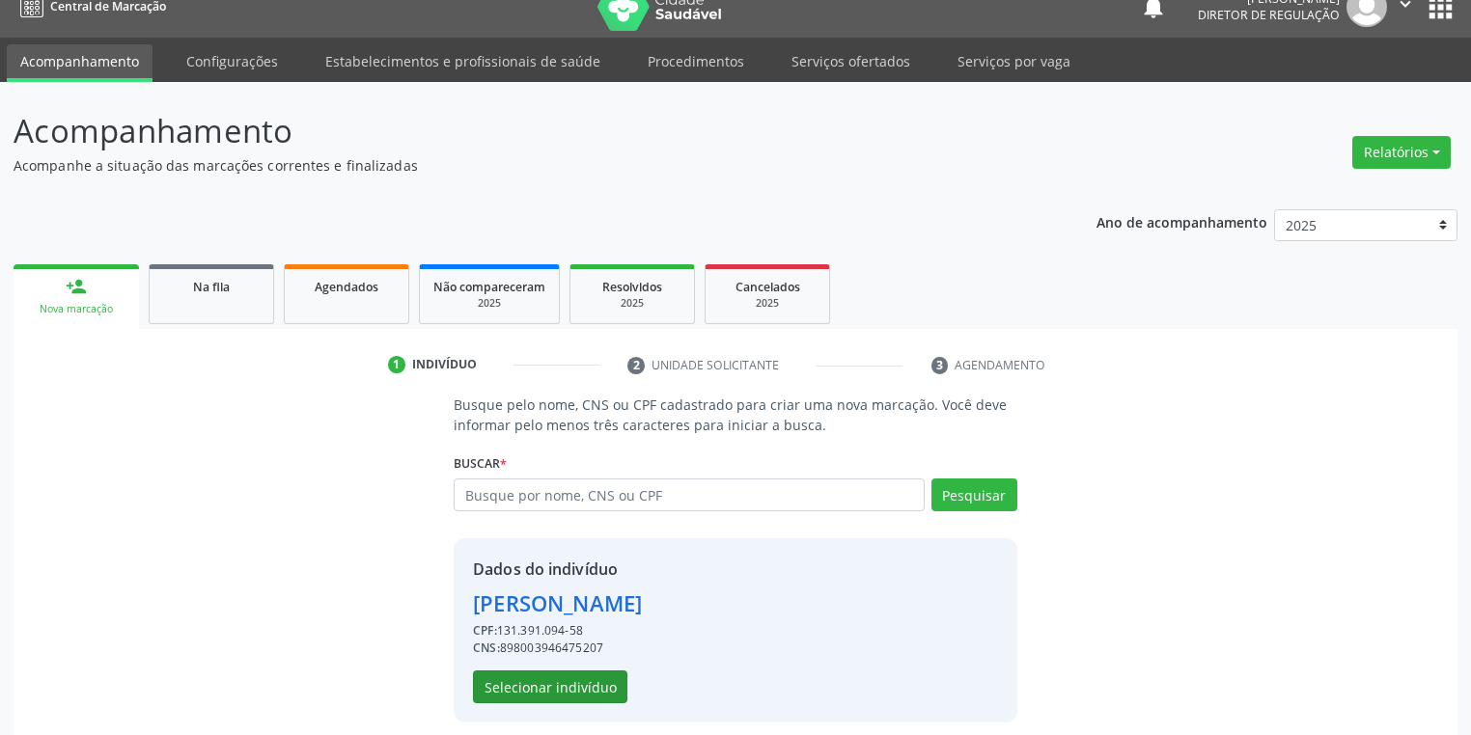
scroll to position [37, 0]
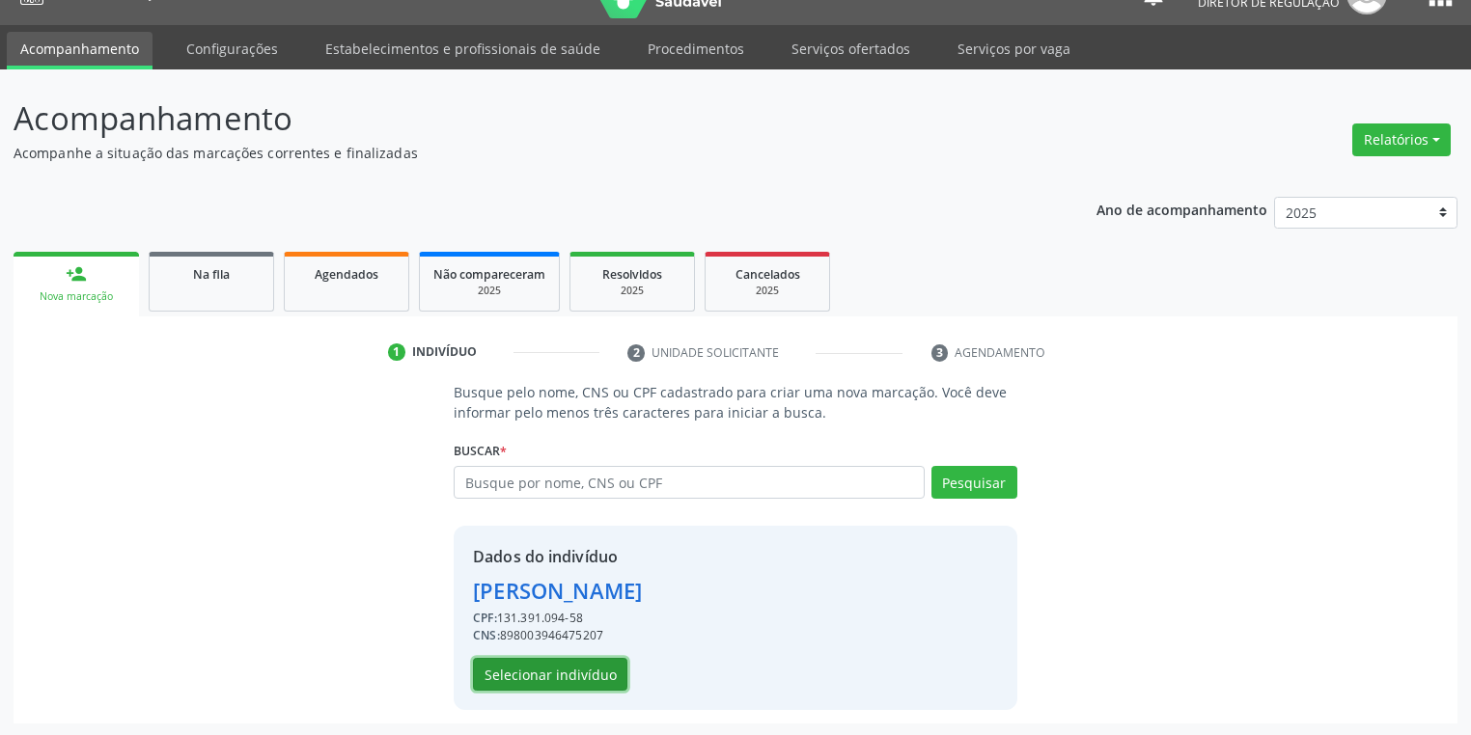
click at [559, 669] on button "Selecionar indivíduo" at bounding box center [550, 674] width 154 height 33
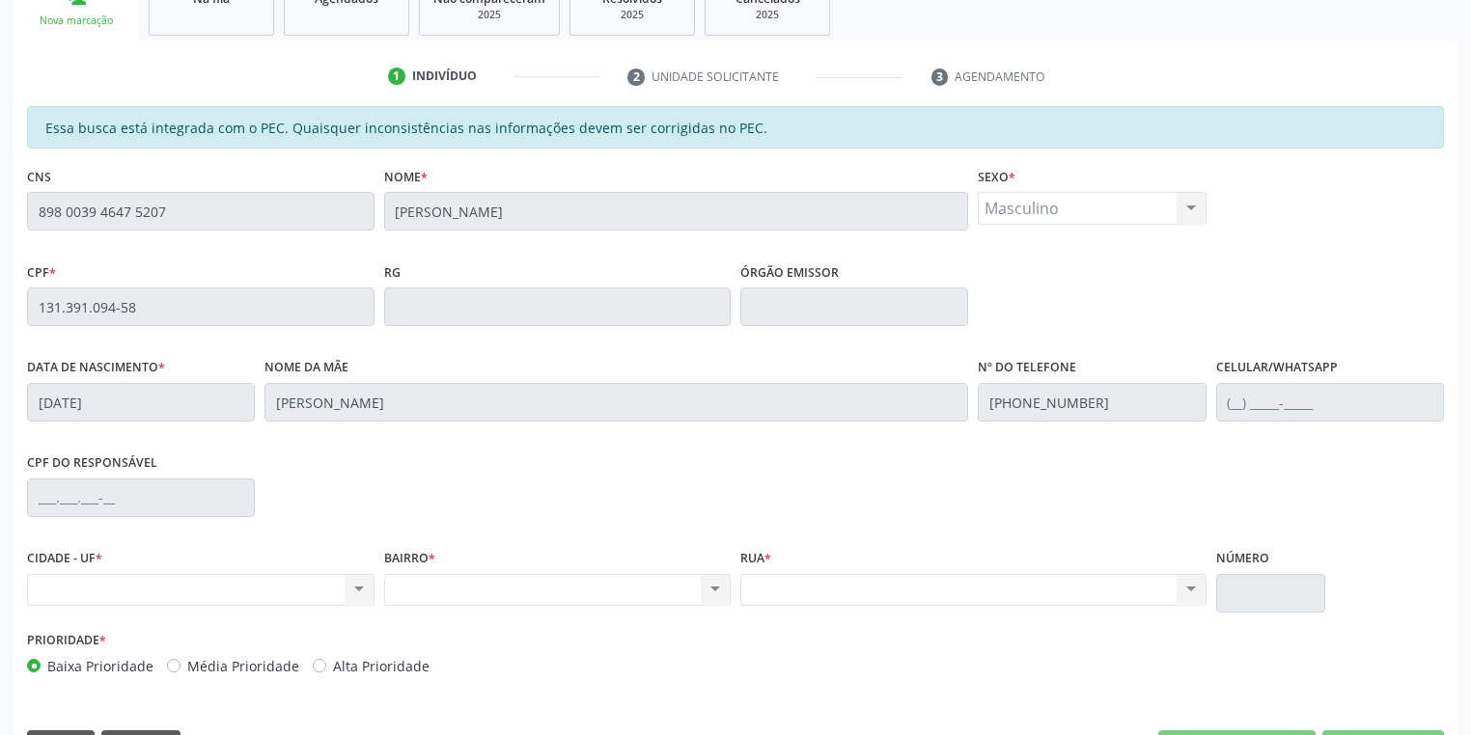
scroll to position [366, 0]
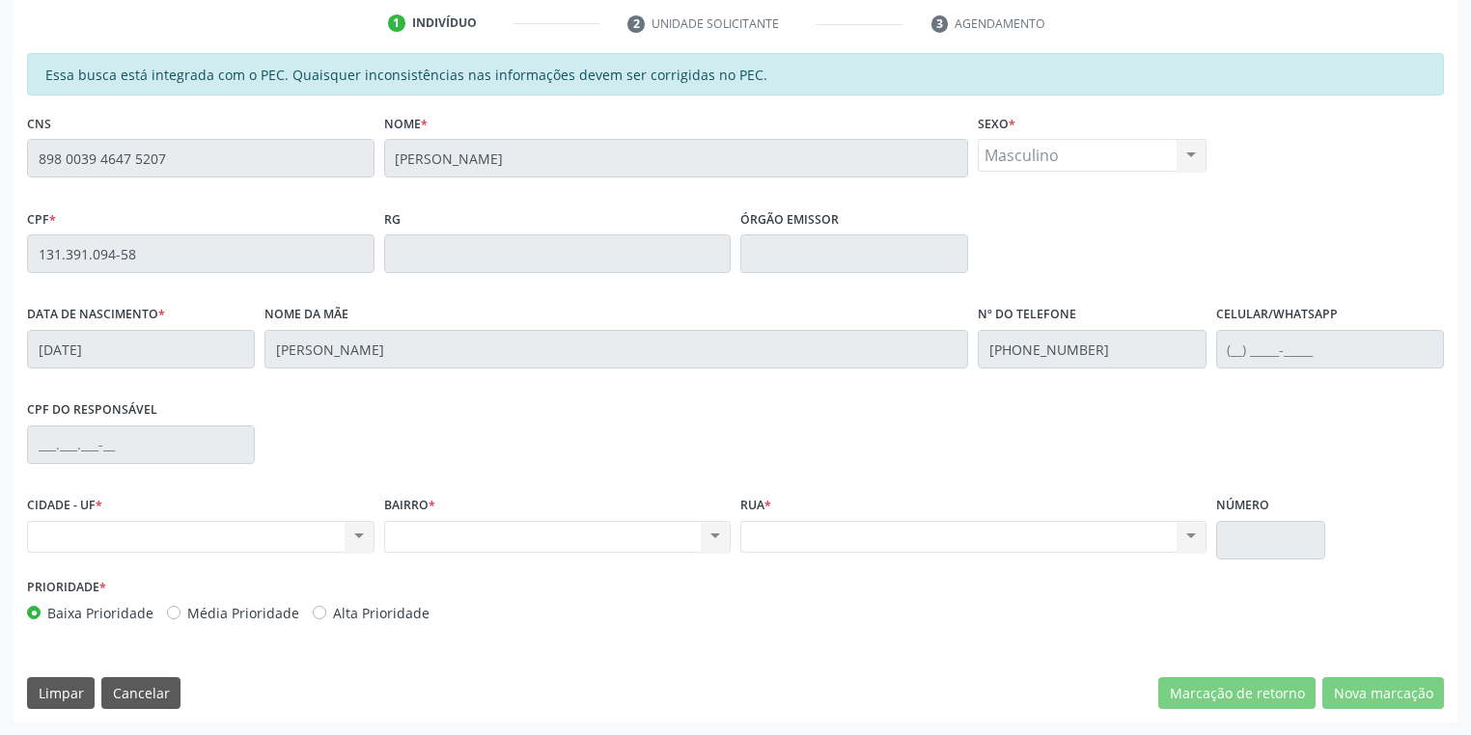
click at [0, 166] on div "Acompanhamento Acompanhe a situação das marcações correntes e finalizadas Relat…" at bounding box center [735, 238] width 1471 height 996
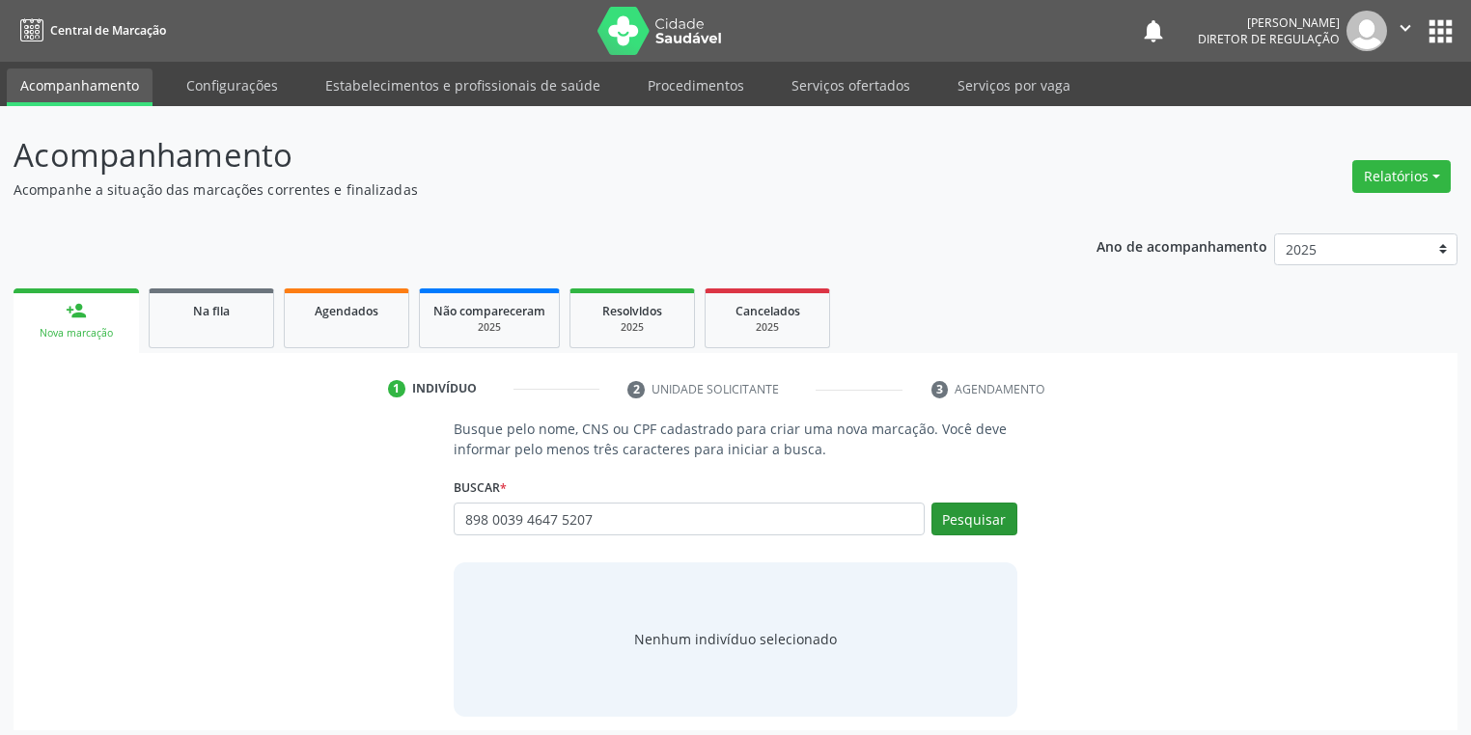
type input "898 0039 4647 5207"
click at [970, 531] on button "Pesquisar" at bounding box center [974, 519] width 86 height 33
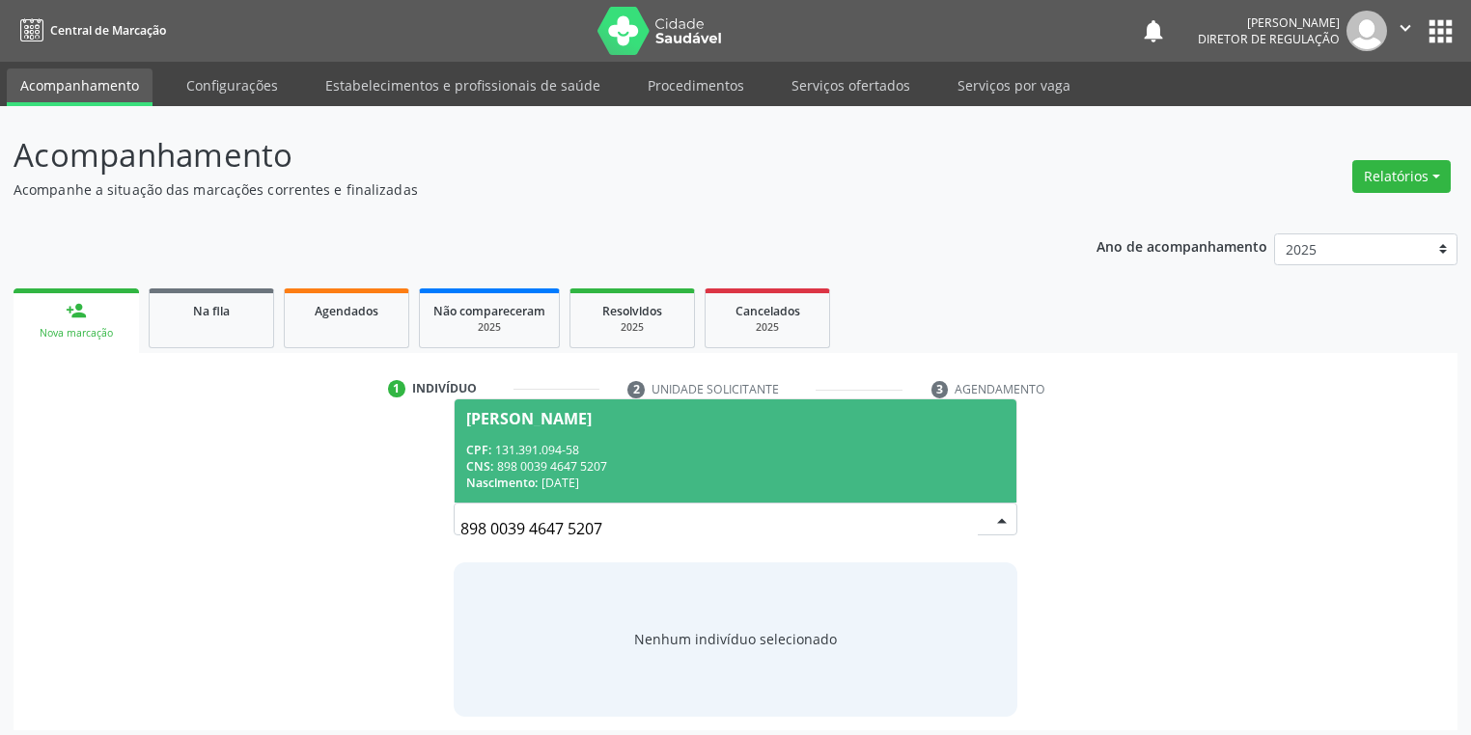
click at [616, 462] on div "CNS: 898 0039 4647 5207" at bounding box center [735, 466] width 539 height 16
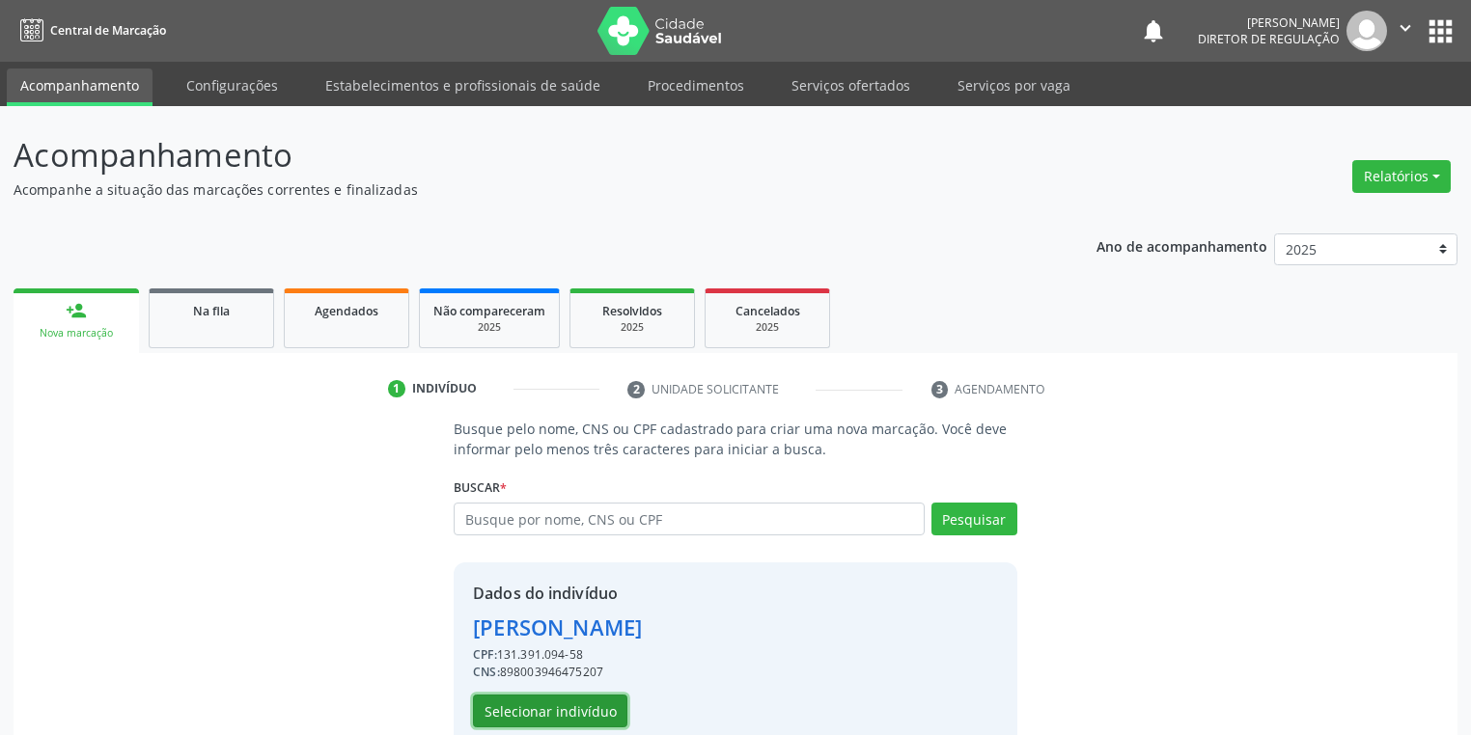
click at [517, 713] on button "Selecionar indivíduo" at bounding box center [550, 711] width 154 height 33
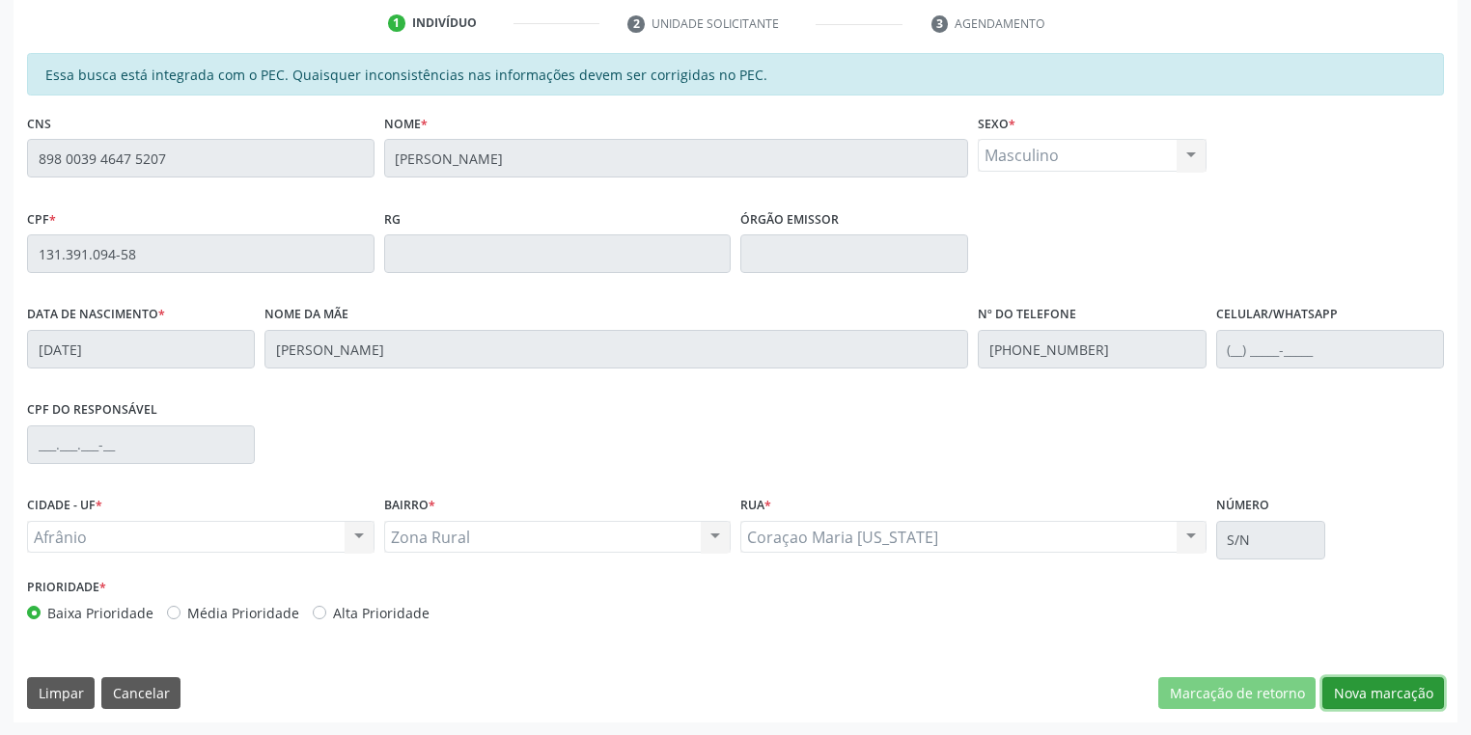
click at [1362, 689] on button "Nova marcação" at bounding box center [1383, 694] width 122 height 33
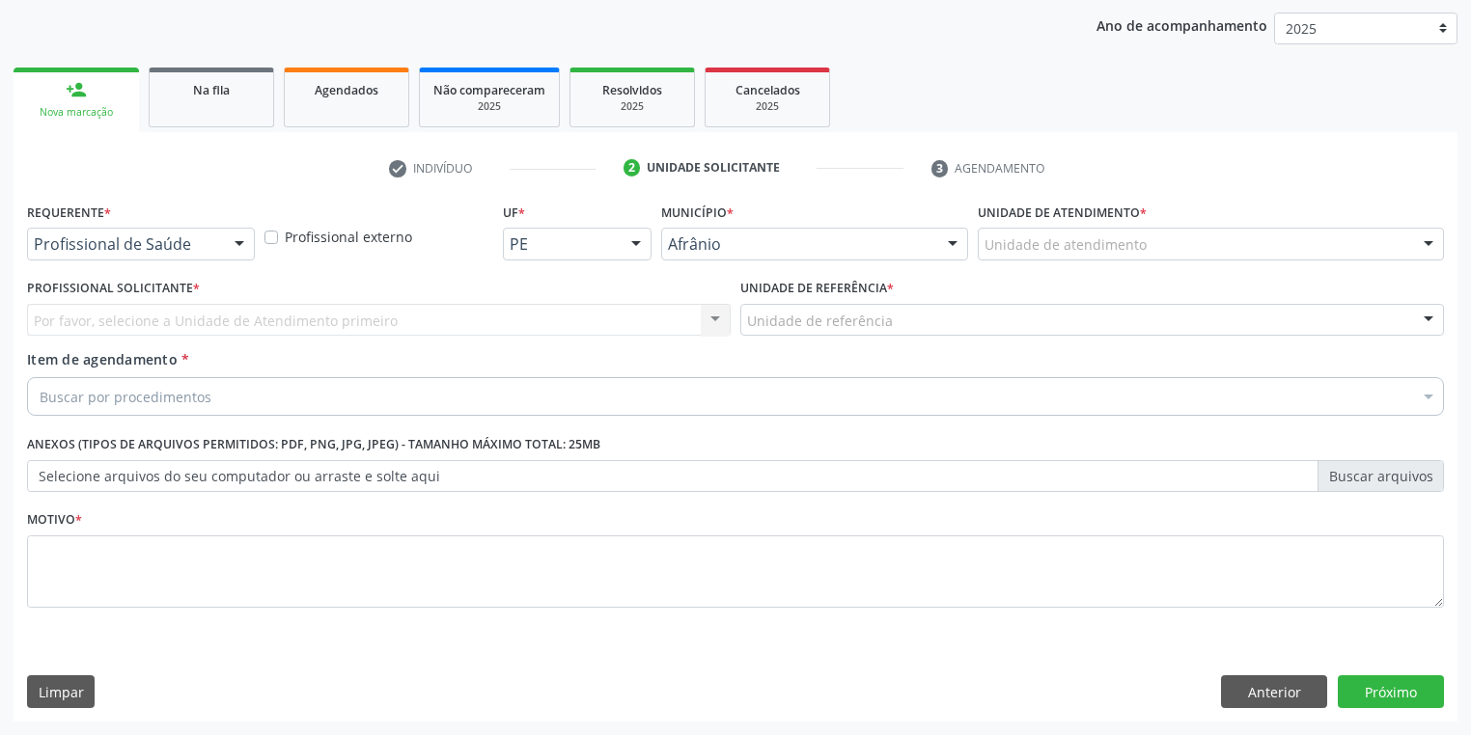
scroll to position [220, 0]
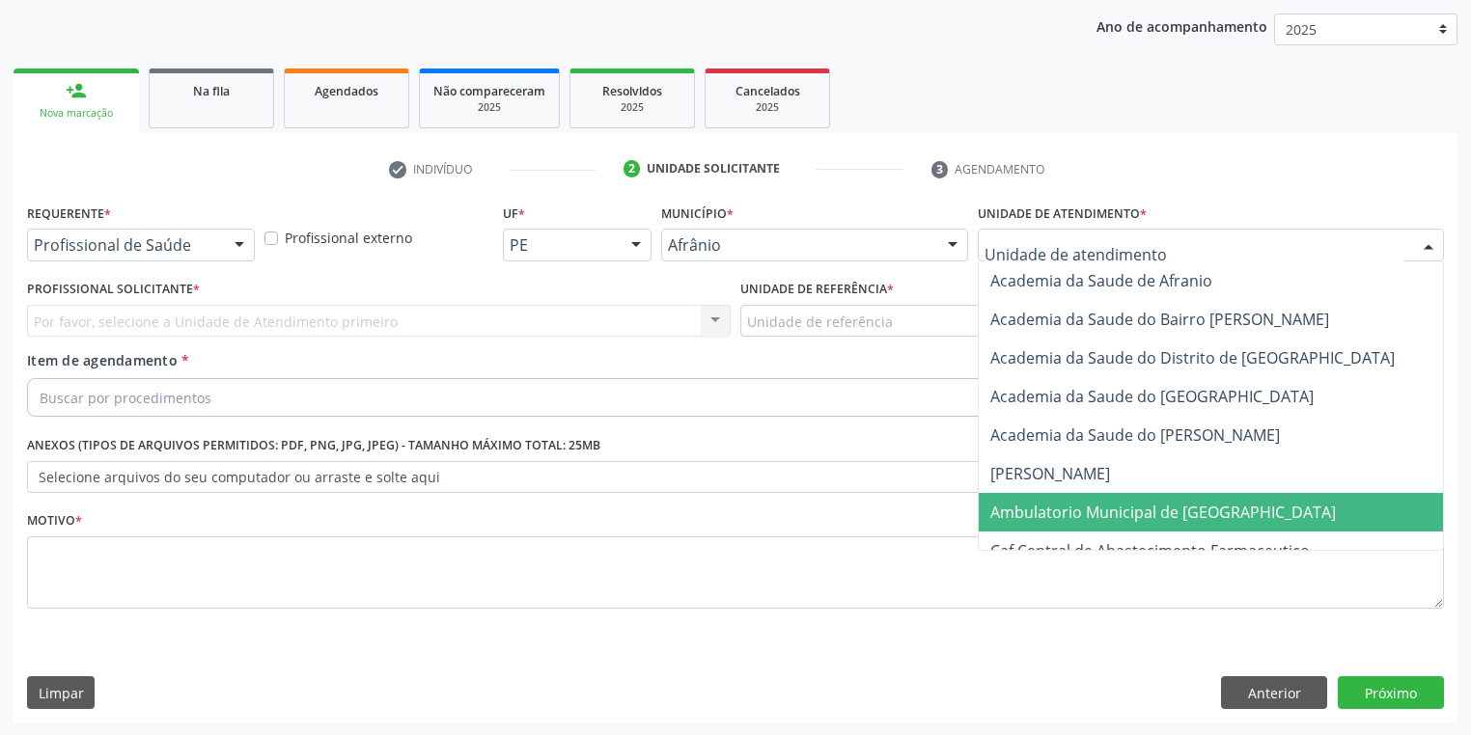
click at [1056, 513] on span "Ambulatorio Municipal de [GEOGRAPHIC_DATA]" at bounding box center [1163, 512] width 346 height 21
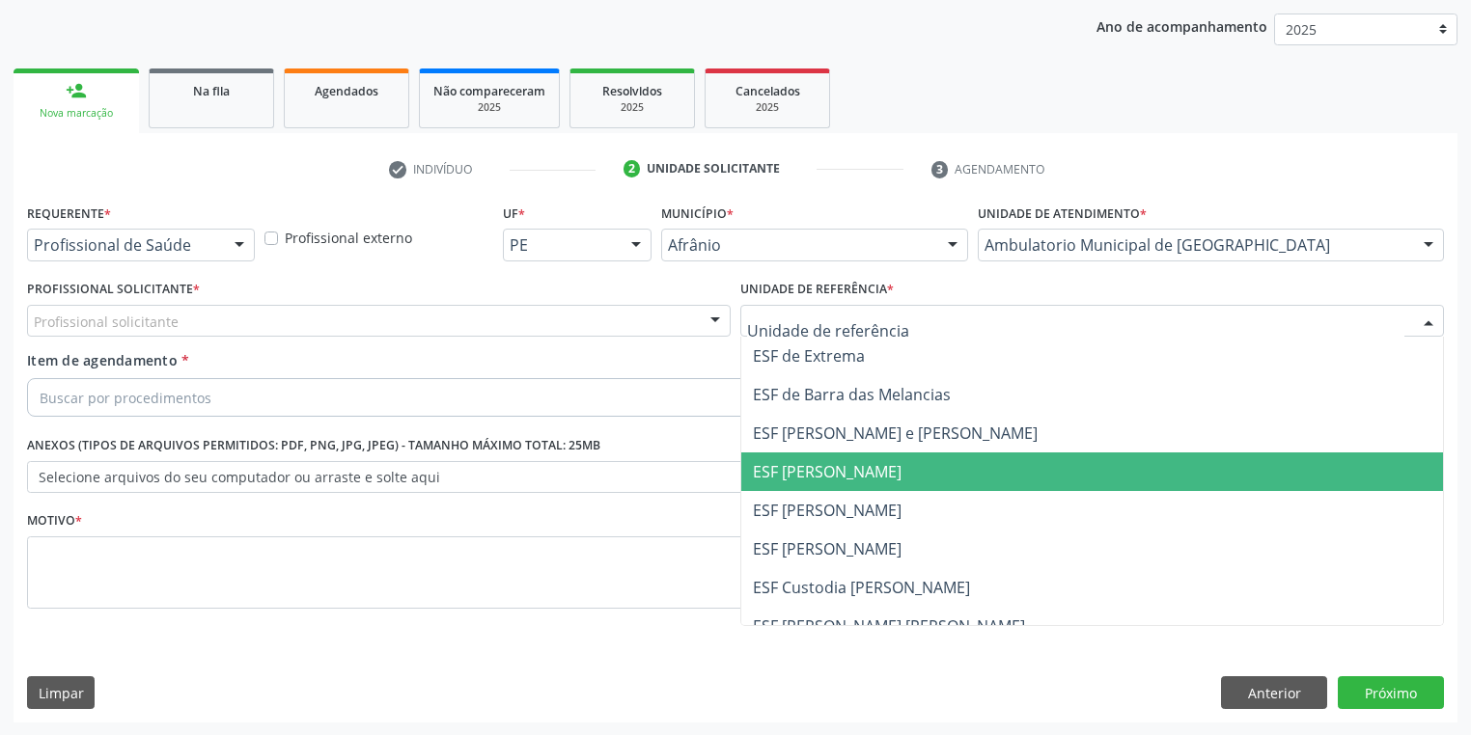
click at [794, 486] on span "ESF [PERSON_NAME]" at bounding box center [1092, 472] width 702 height 39
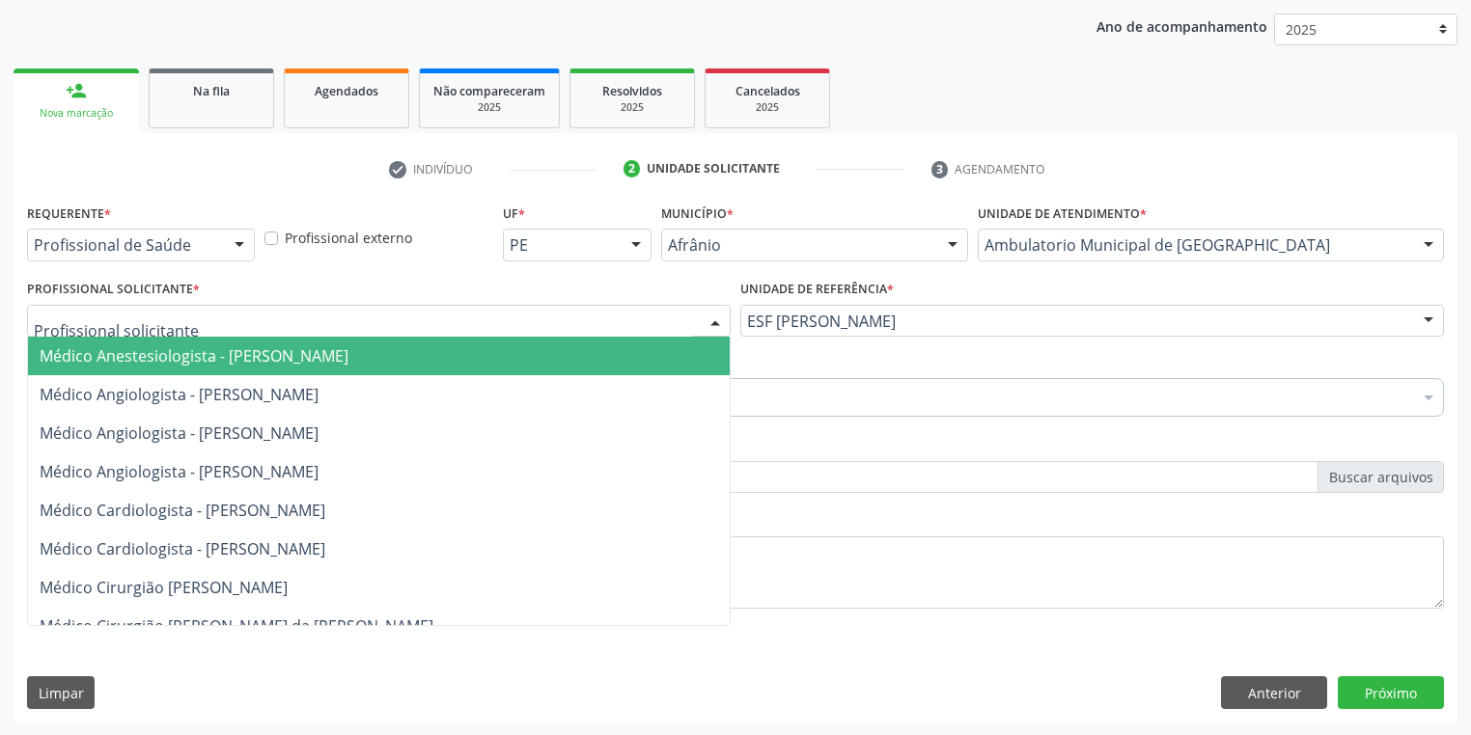
click at [121, 359] on span "Médico Anestesiologista - [PERSON_NAME]" at bounding box center [194, 356] width 309 height 21
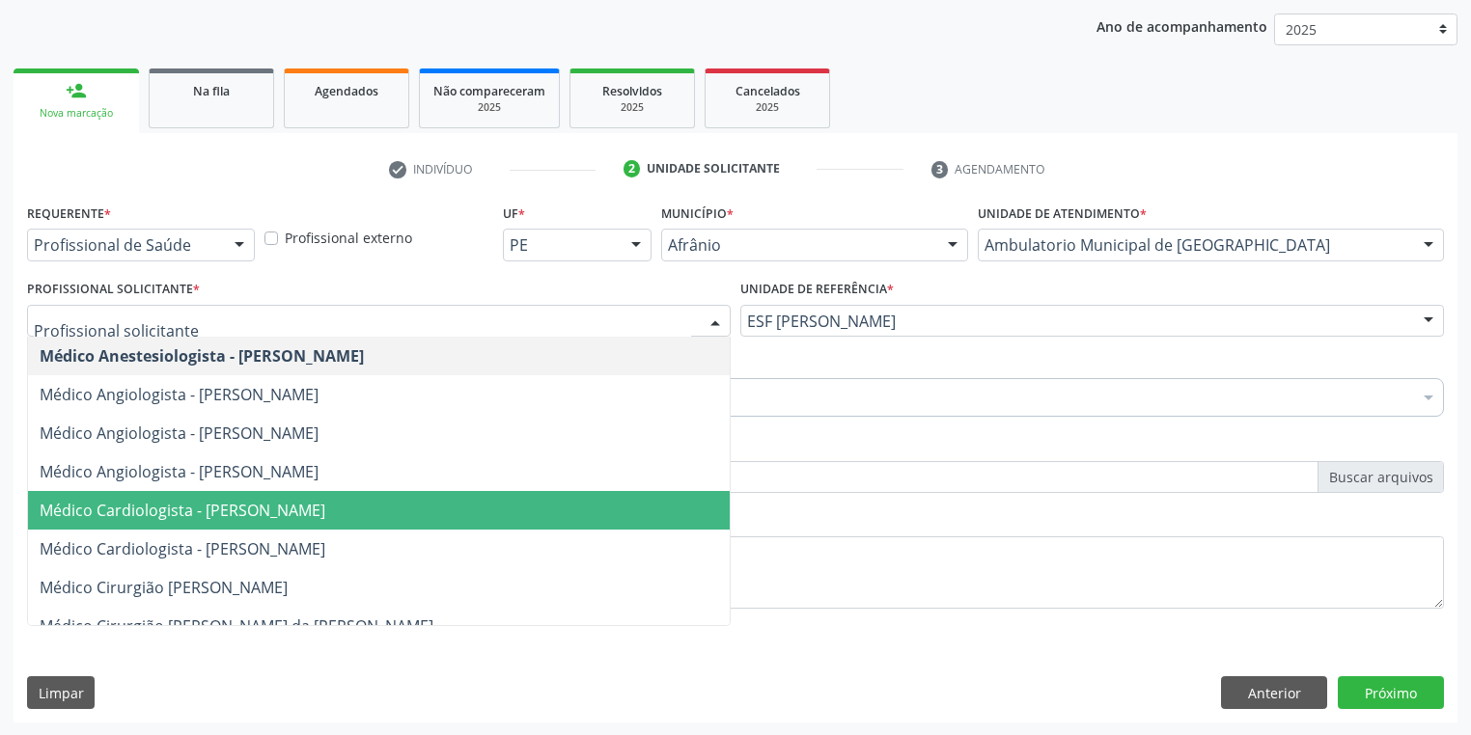
click at [235, 517] on span "Médico Cardiologista - [PERSON_NAME]" at bounding box center [183, 510] width 286 height 21
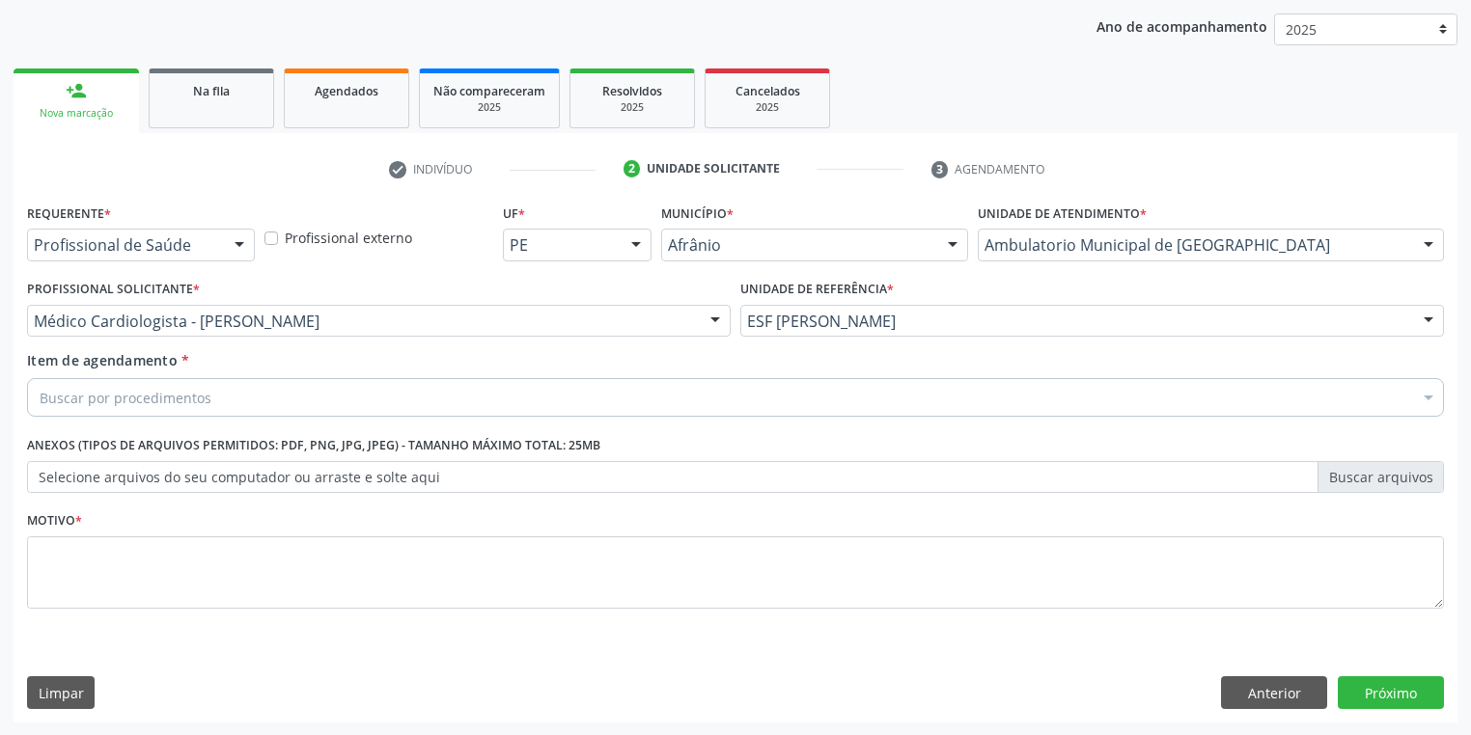
click at [78, 409] on div "Buscar por procedimentos" at bounding box center [735, 397] width 1417 height 39
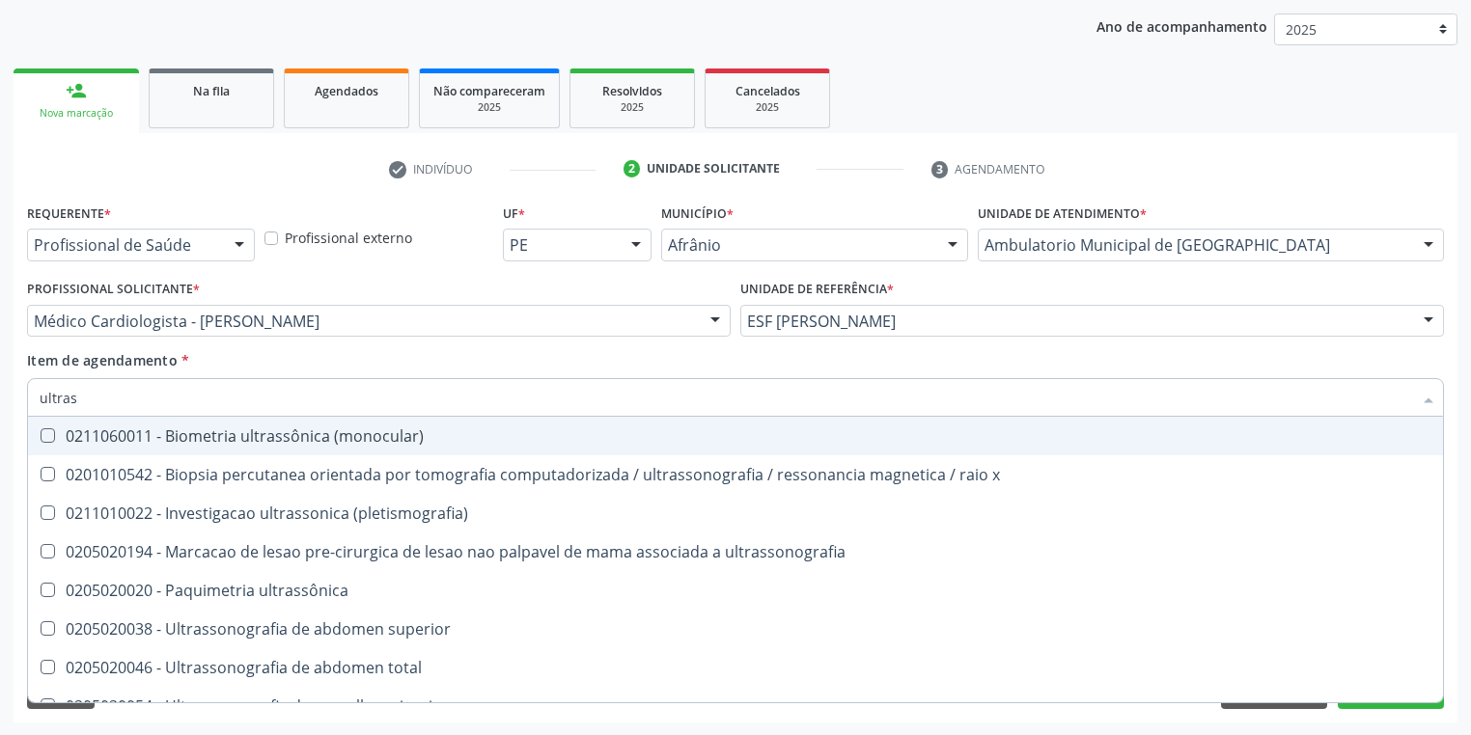
type input "ultrass"
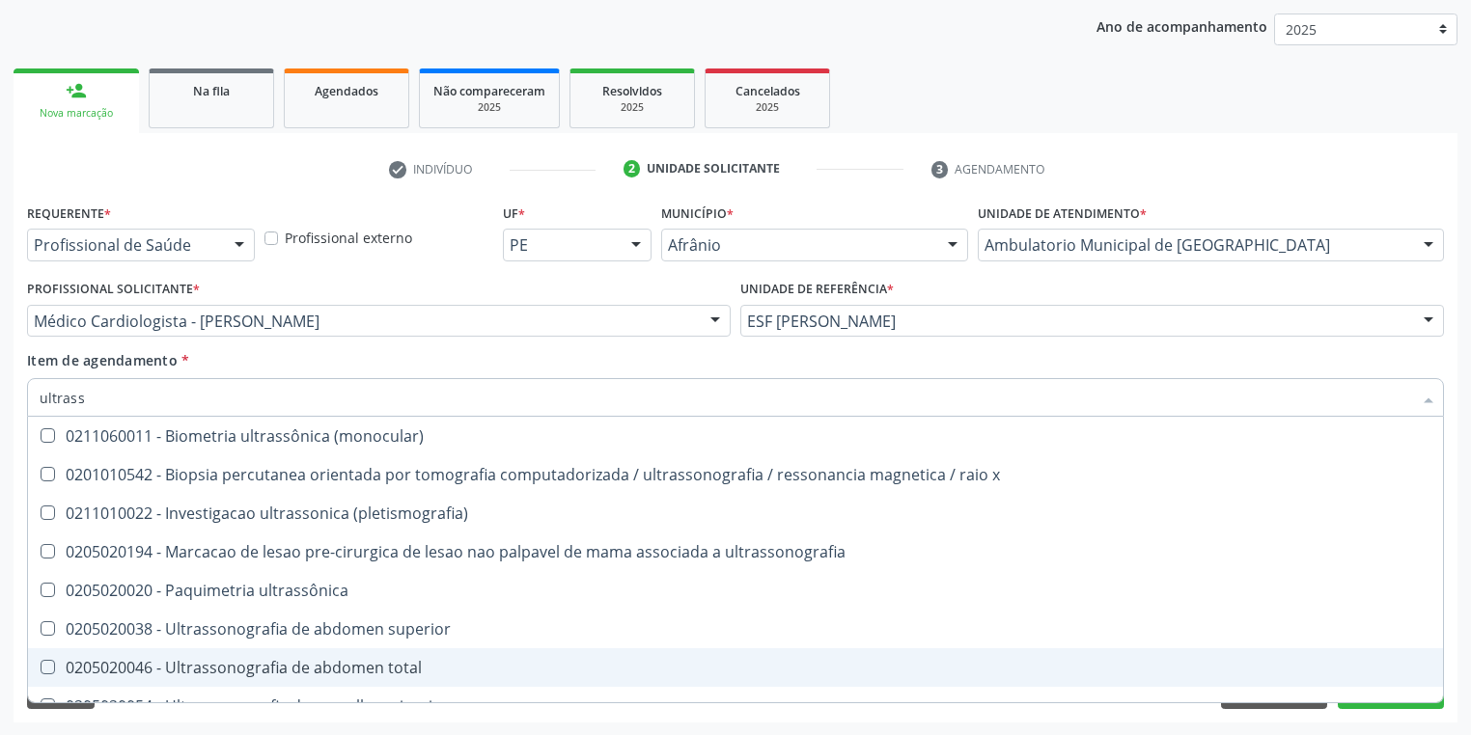
click at [109, 660] on div "0205020046 - Ultrassonografia de abdomen total" at bounding box center [736, 667] width 1392 height 15
checkbox total "true"
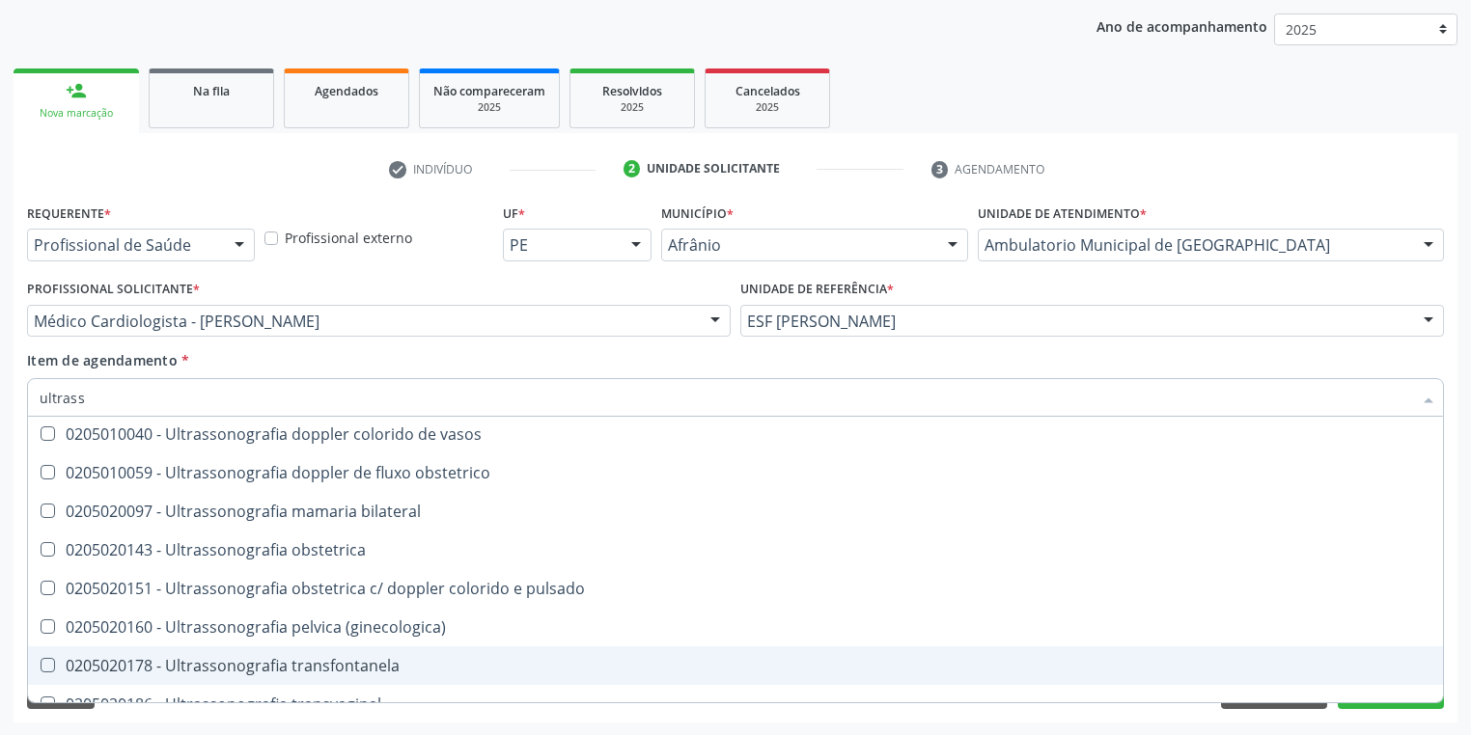
scroll to position [602, 0]
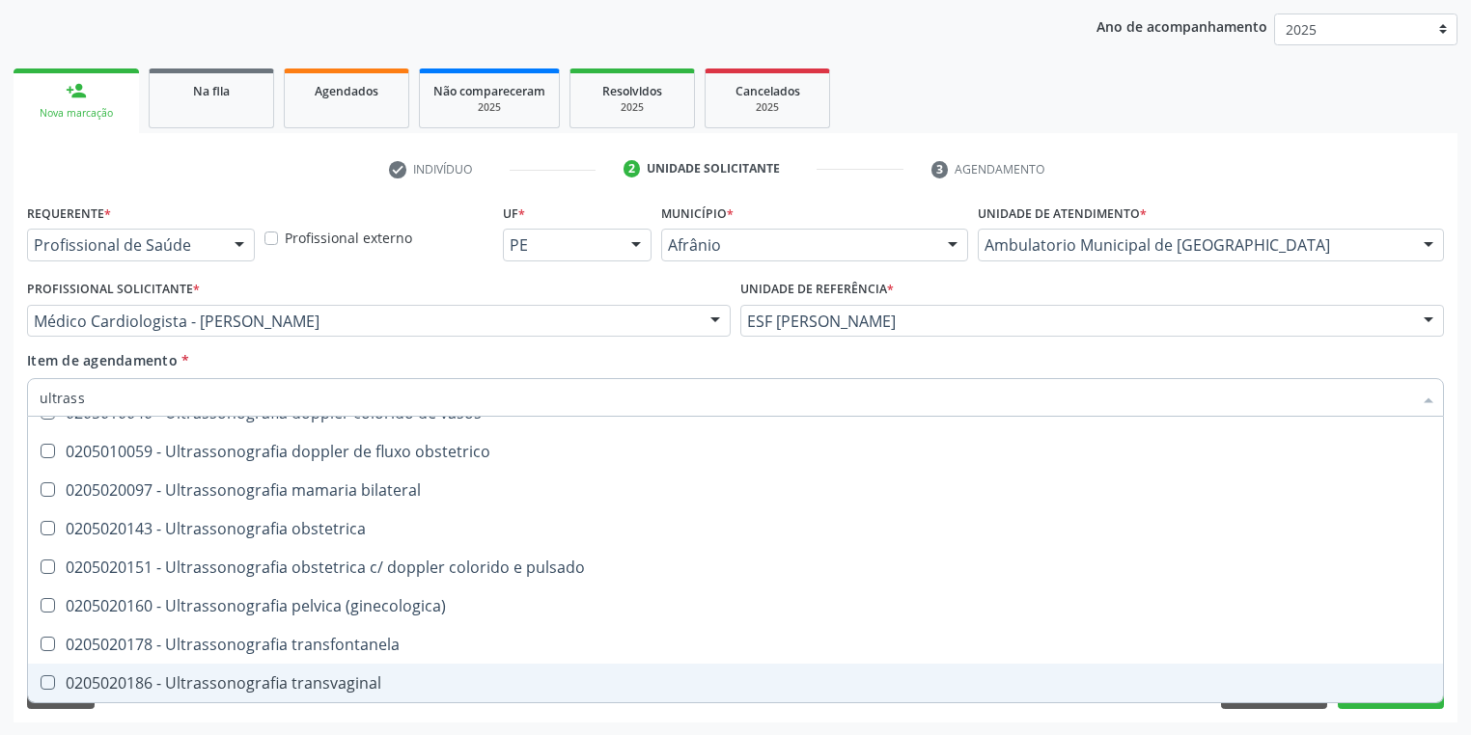
click at [101, 729] on div "Acompanhamento Acompanhe a situação das marcações correntes e finalizadas Relat…" at bounding box center [735, 311] width 1471 height 850
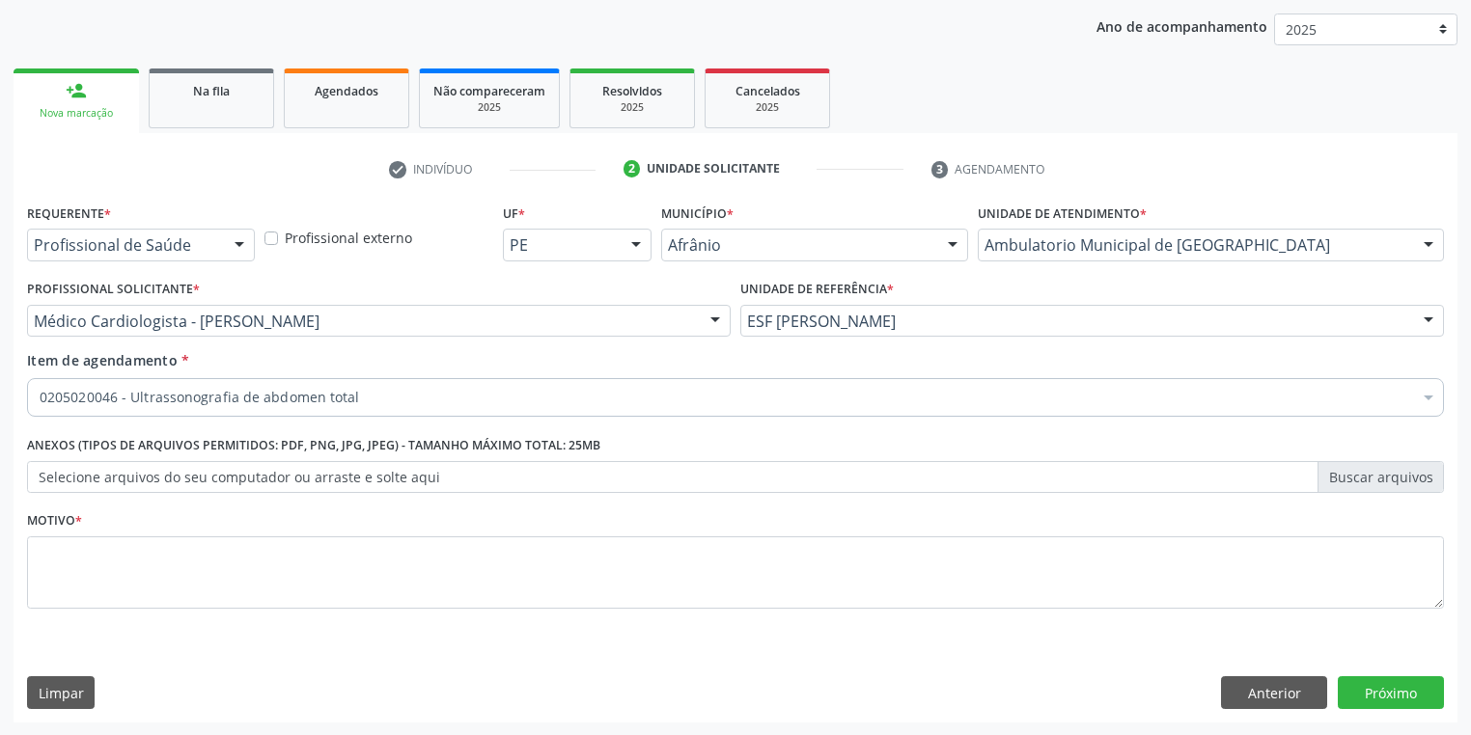
scroll to position [0, 0]
click at [106, 713] on div "Requerente * Profissional de Saúde Profissional de Saúde Paciente Nenhum result…" at bounding box center [736, 461] width 1444 height 524
click at [127, 585] on textarea at bounding box center [735, 573] width 1417 height 73
type textarea "*"
click at [1361, 684] on button "Próximo" at bounding box center [1391, 693] width 106 height 33
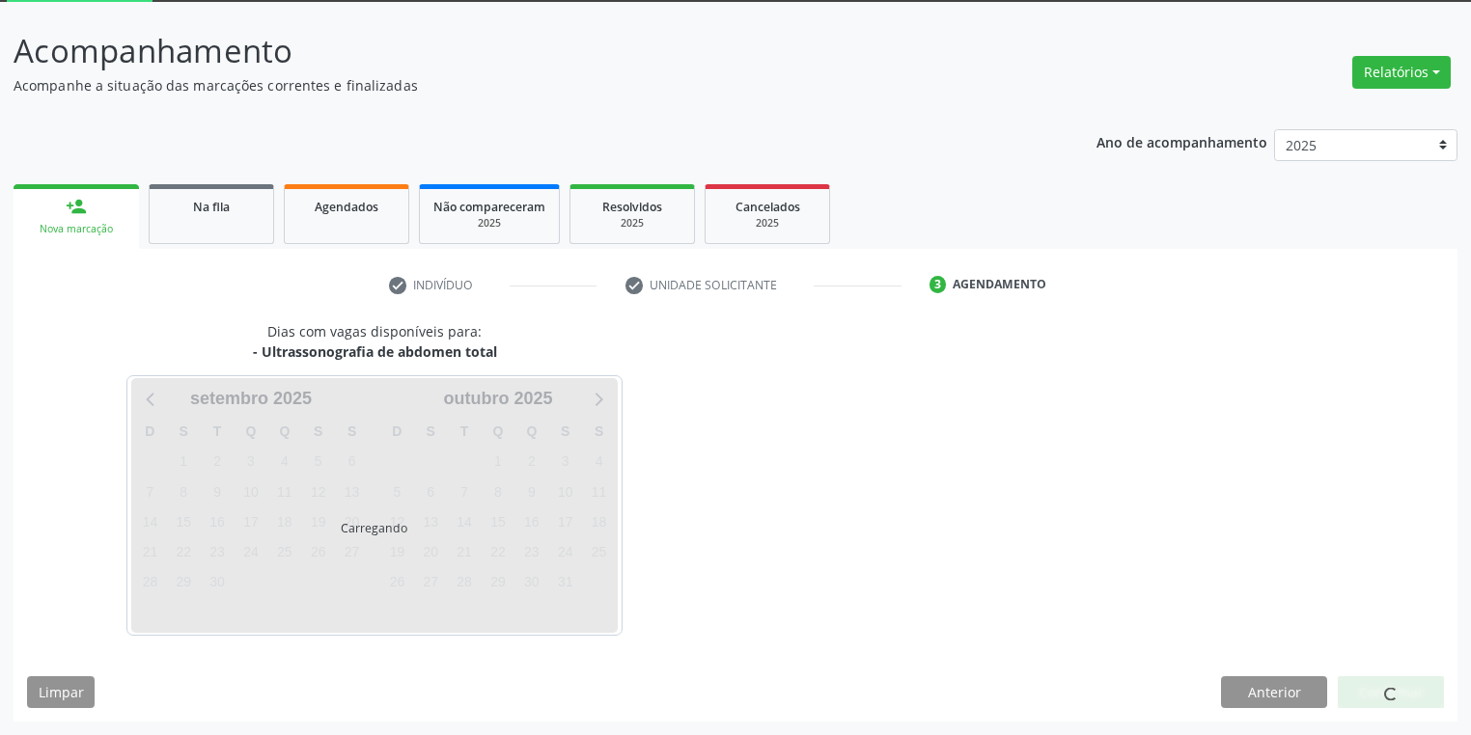
scroll to position [103, 0]
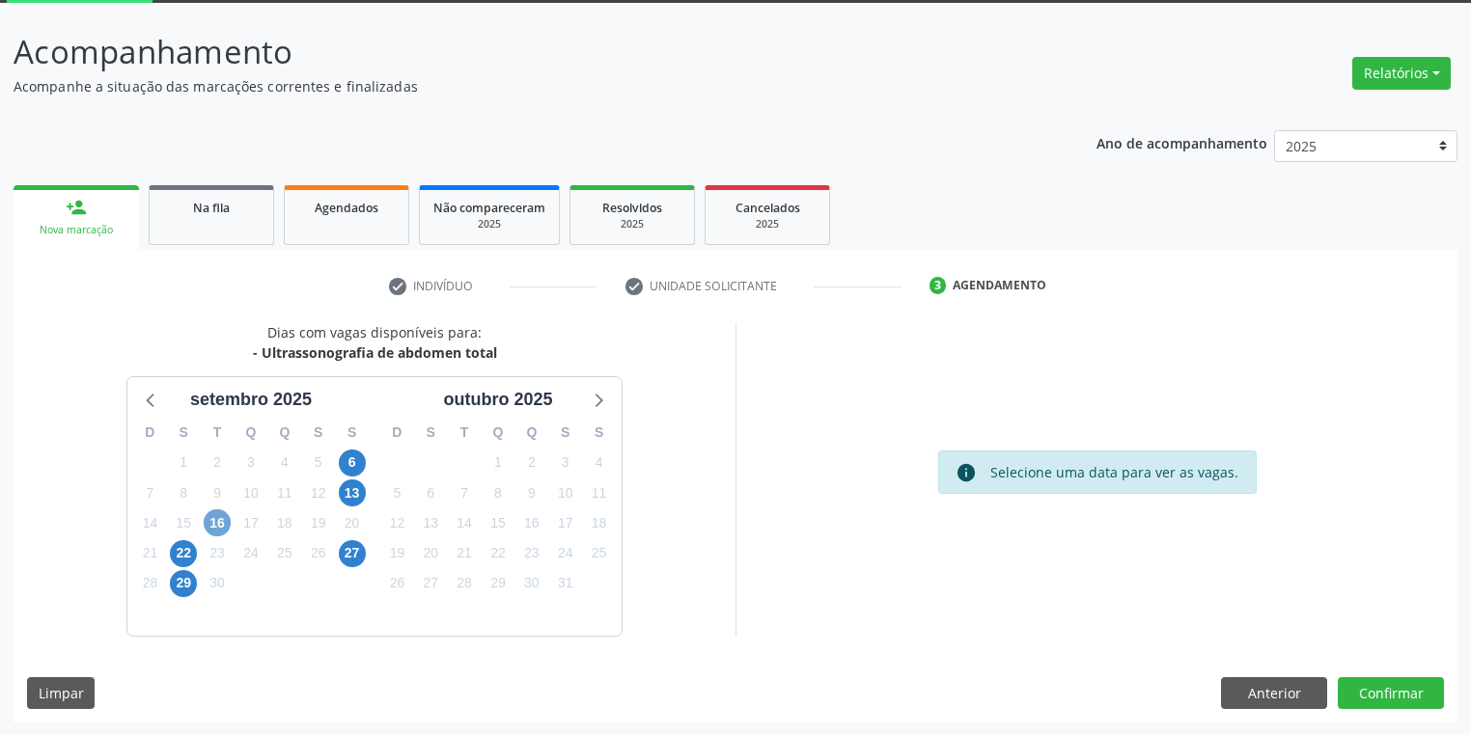
click at [216, 525] on span "16" at bounding box center [217, 523] width 27 height 27
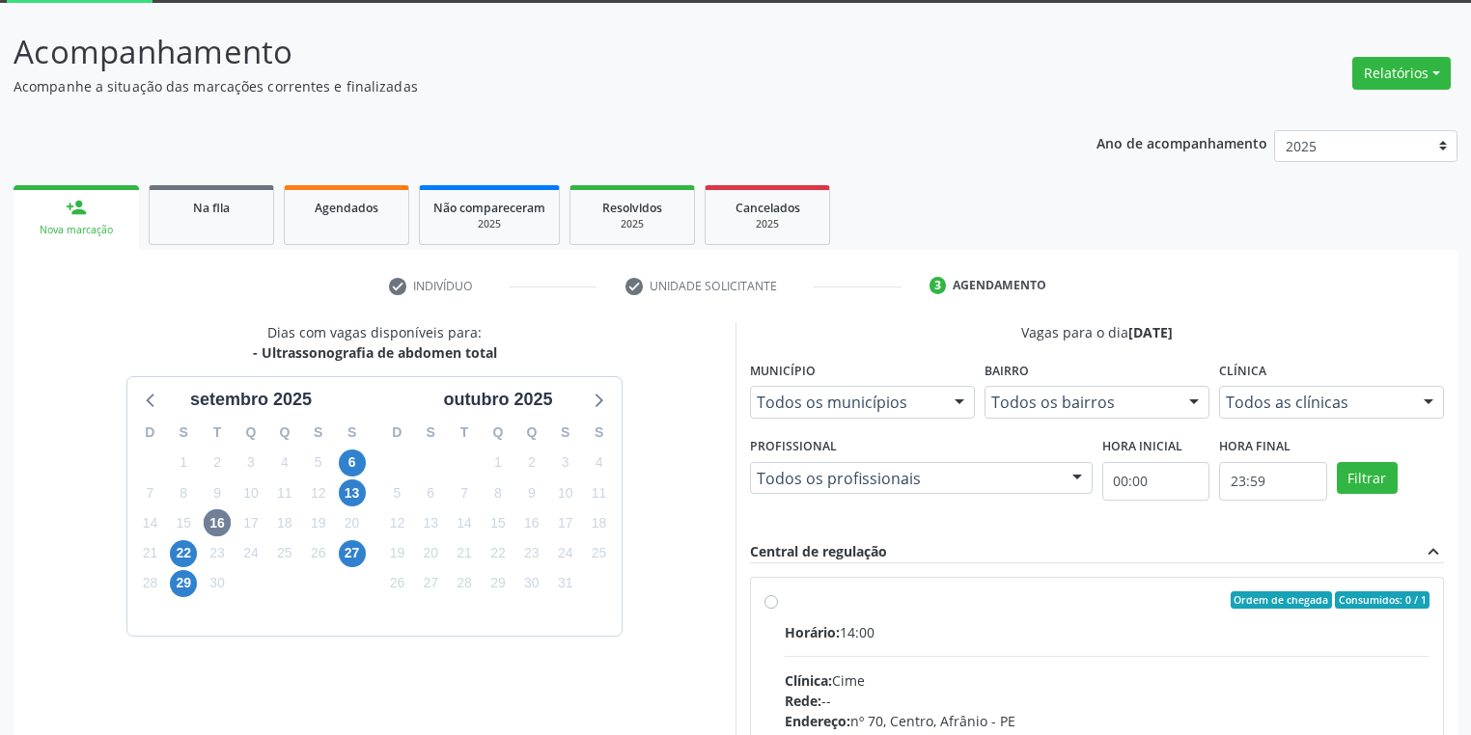
click at [778, 609] on input "Ordem de chegada Consumidos: 0 / 1 Horário: 14:00 Clínica: Cime Rede: -- Endere…" at bounding box center [771, 600] width 14 height 17
radio input "true"
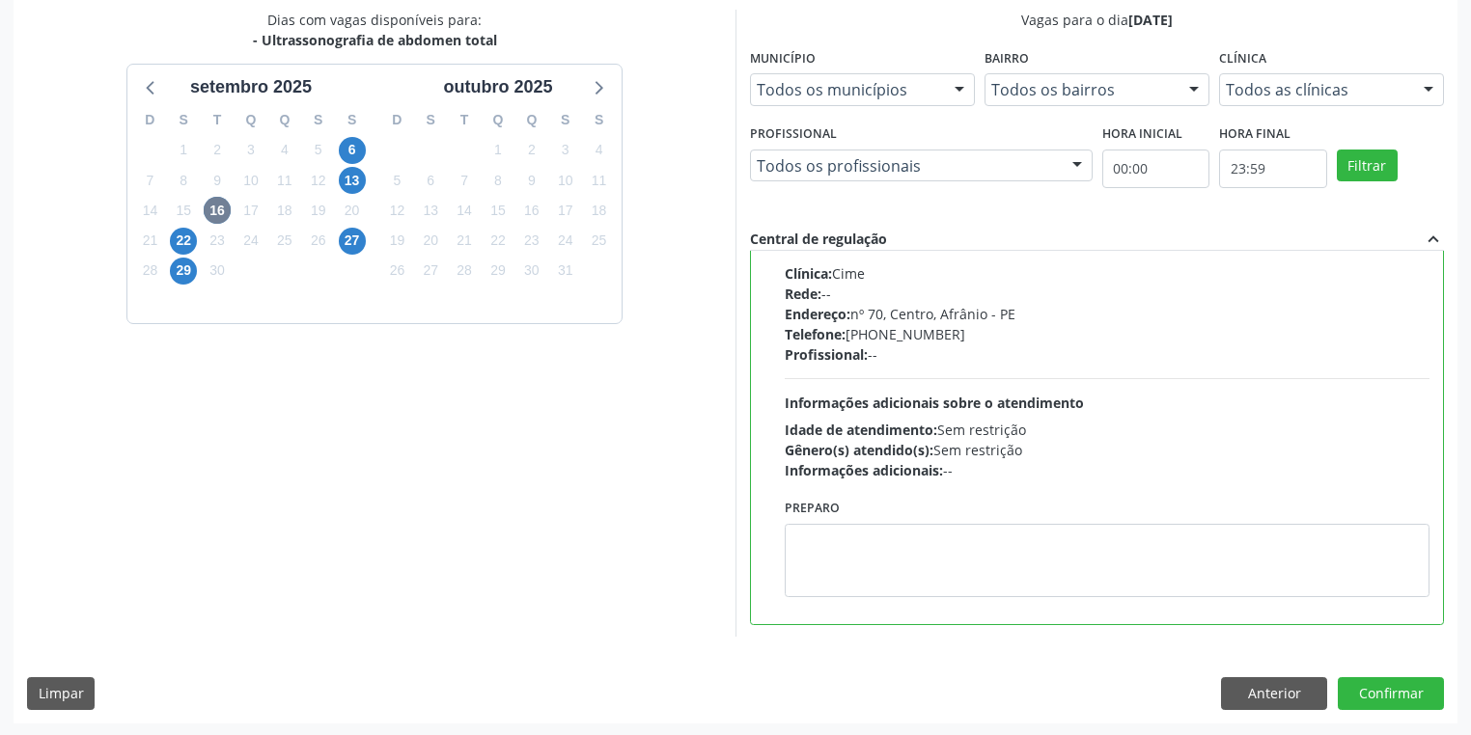
scroll to position [417, 0]
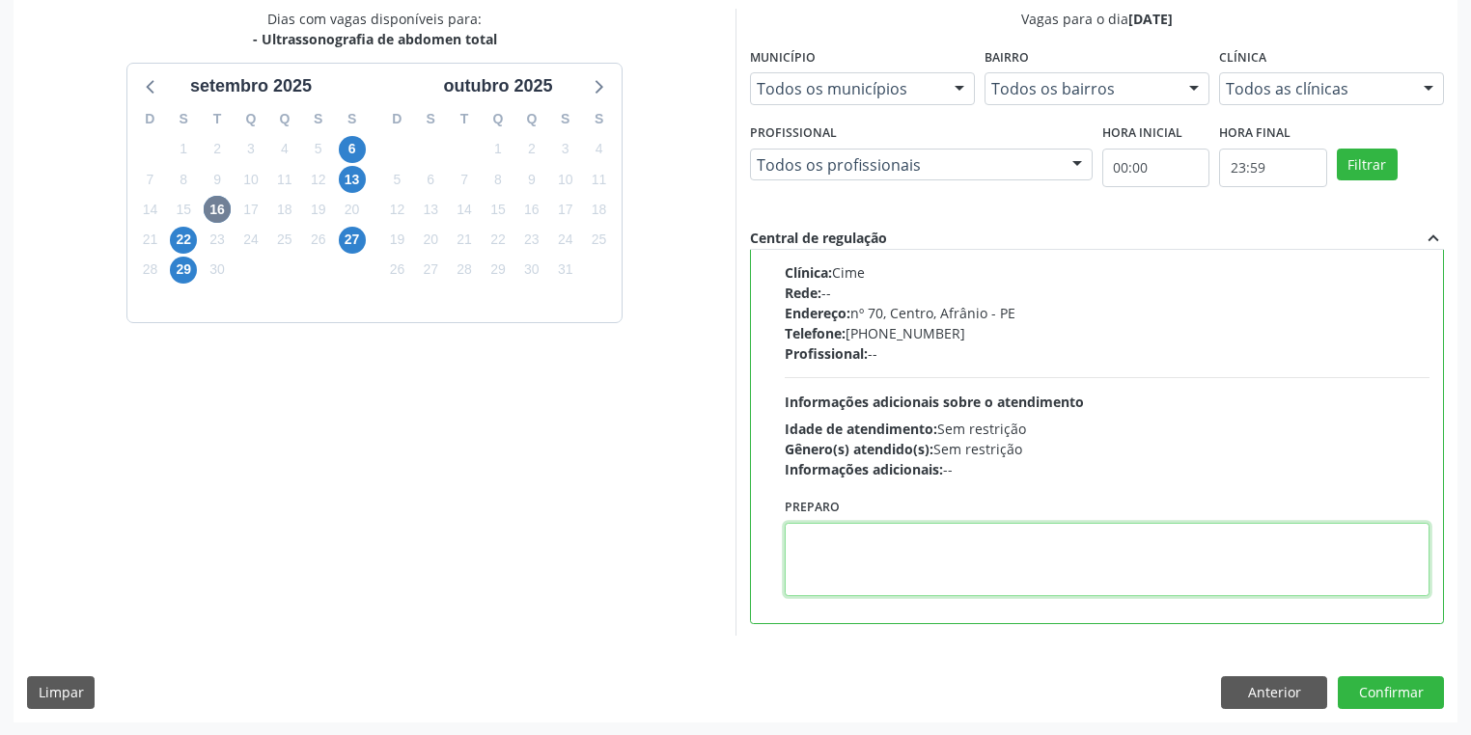
click at [984, 558] on textarea at bounding box center [1107, 559] width 645 height 73
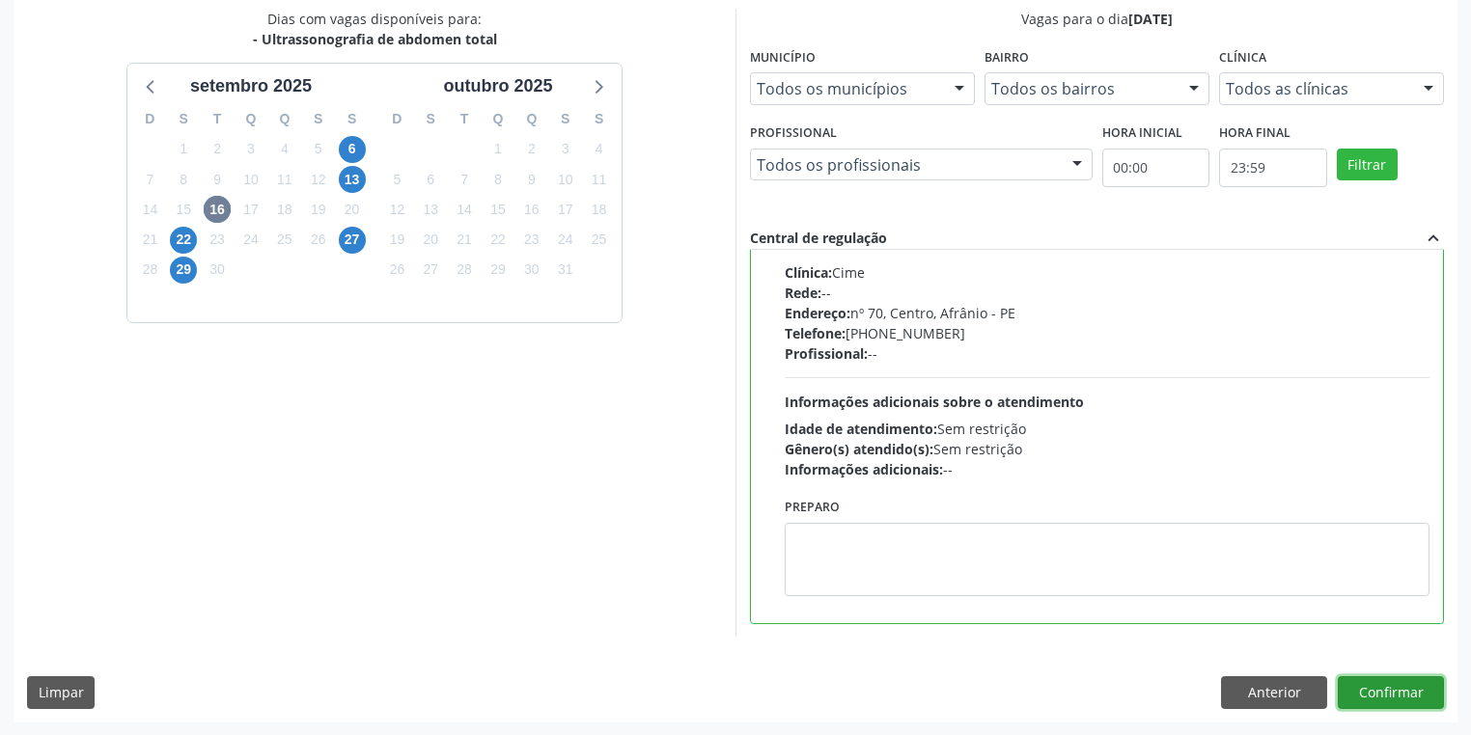
click at [1382, 697] on button "Confirmar" at bounding box center [1391, 693] width 106 height 33
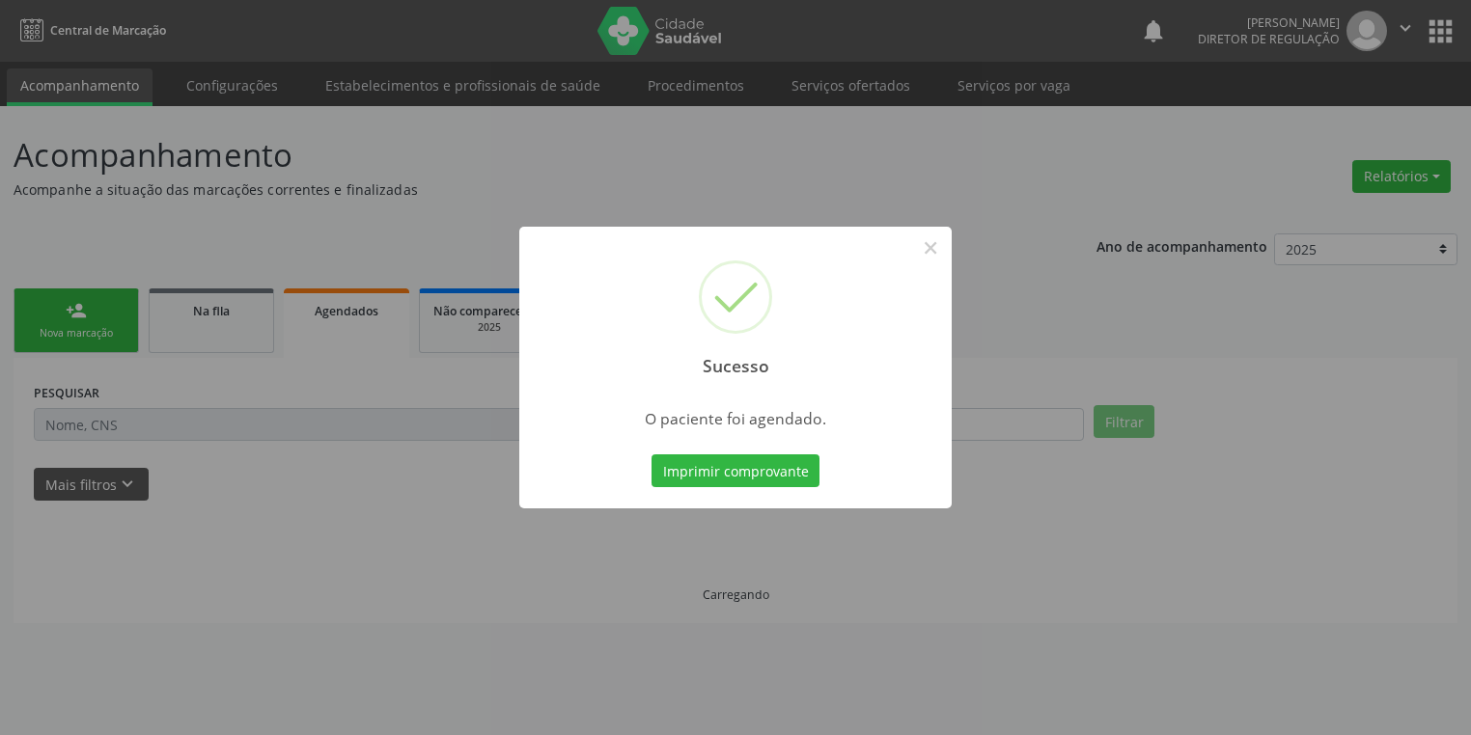
scroll to position [0, 0]
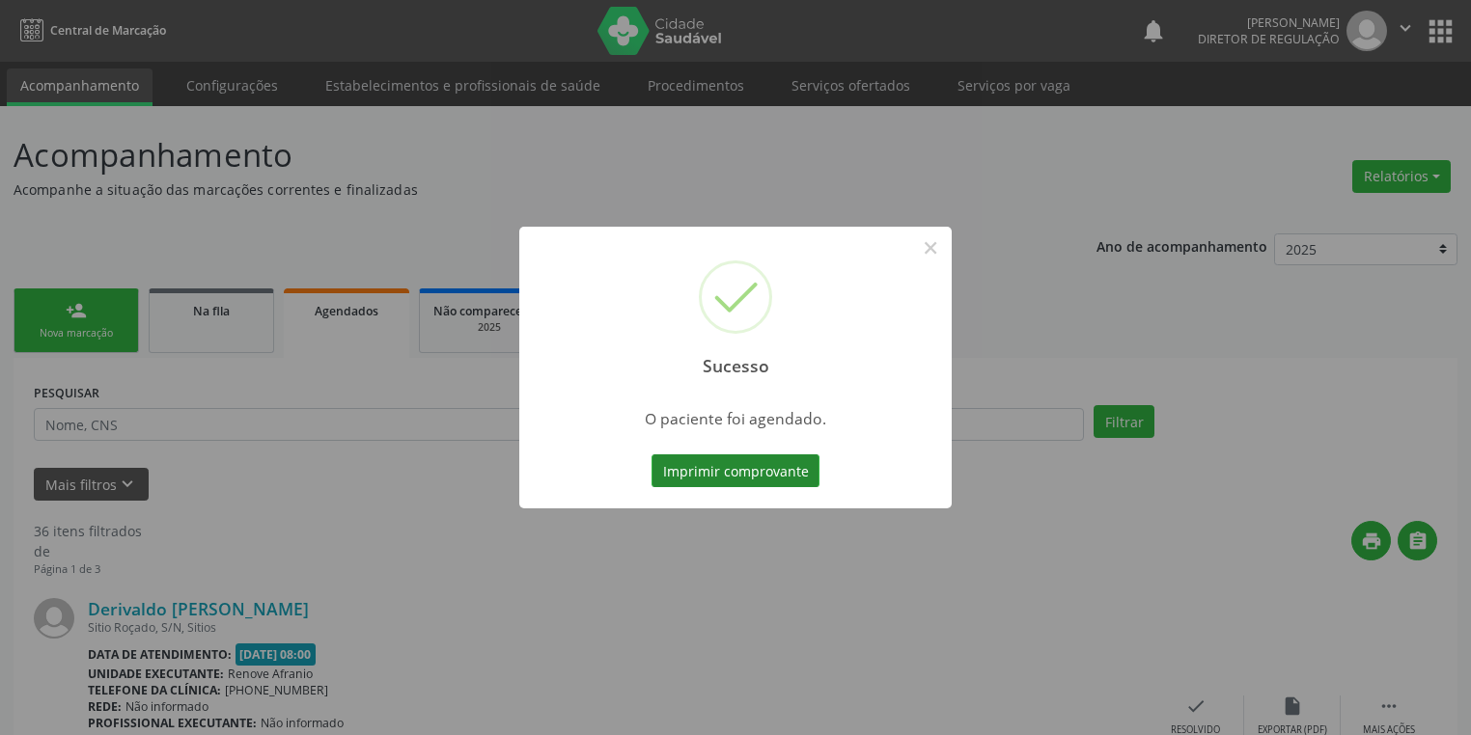
click at [738, 465] on button "Imprimir comprovante" at bounding box center [735, 471] width 168 height 33
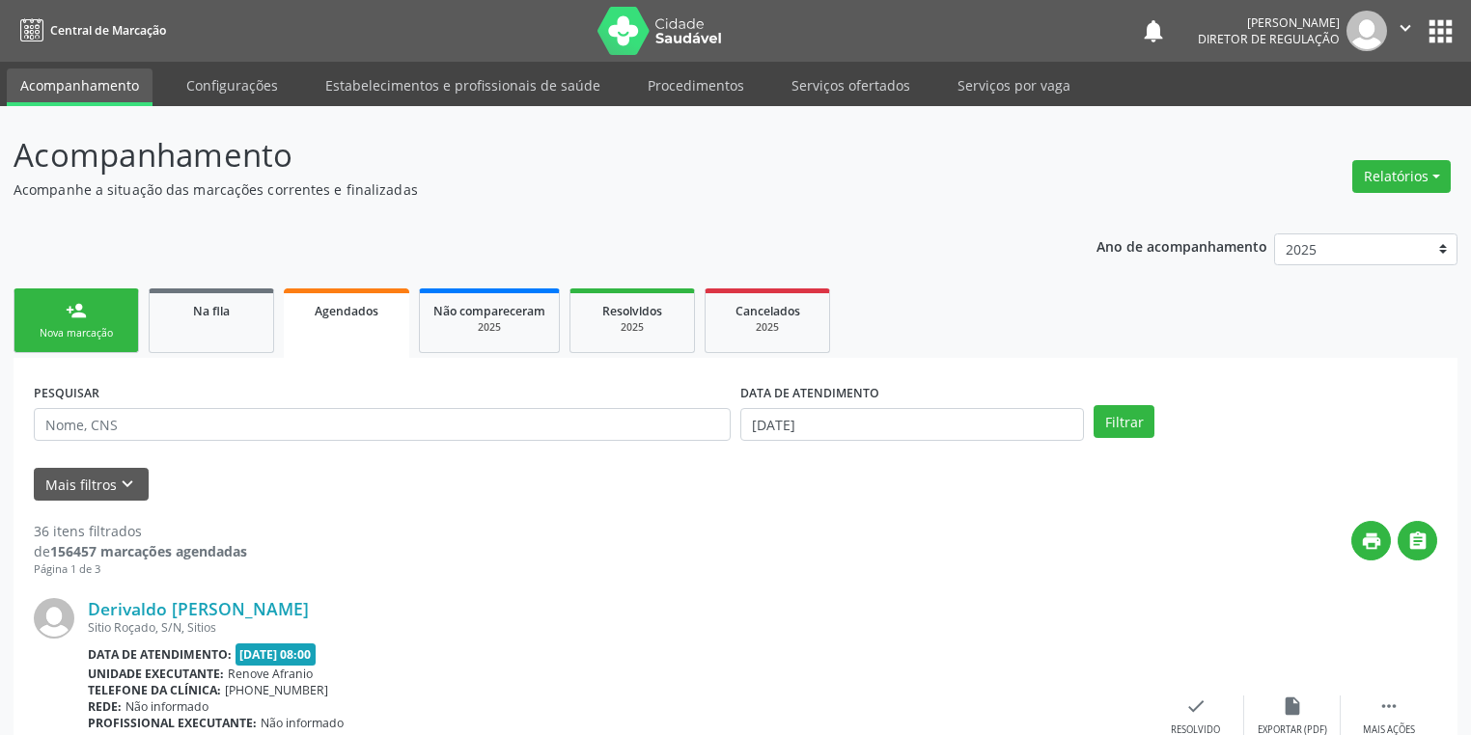
click at [82, 323] on link "person_add Nova marcação" at bounding box center [76, 321] width 125 height 65
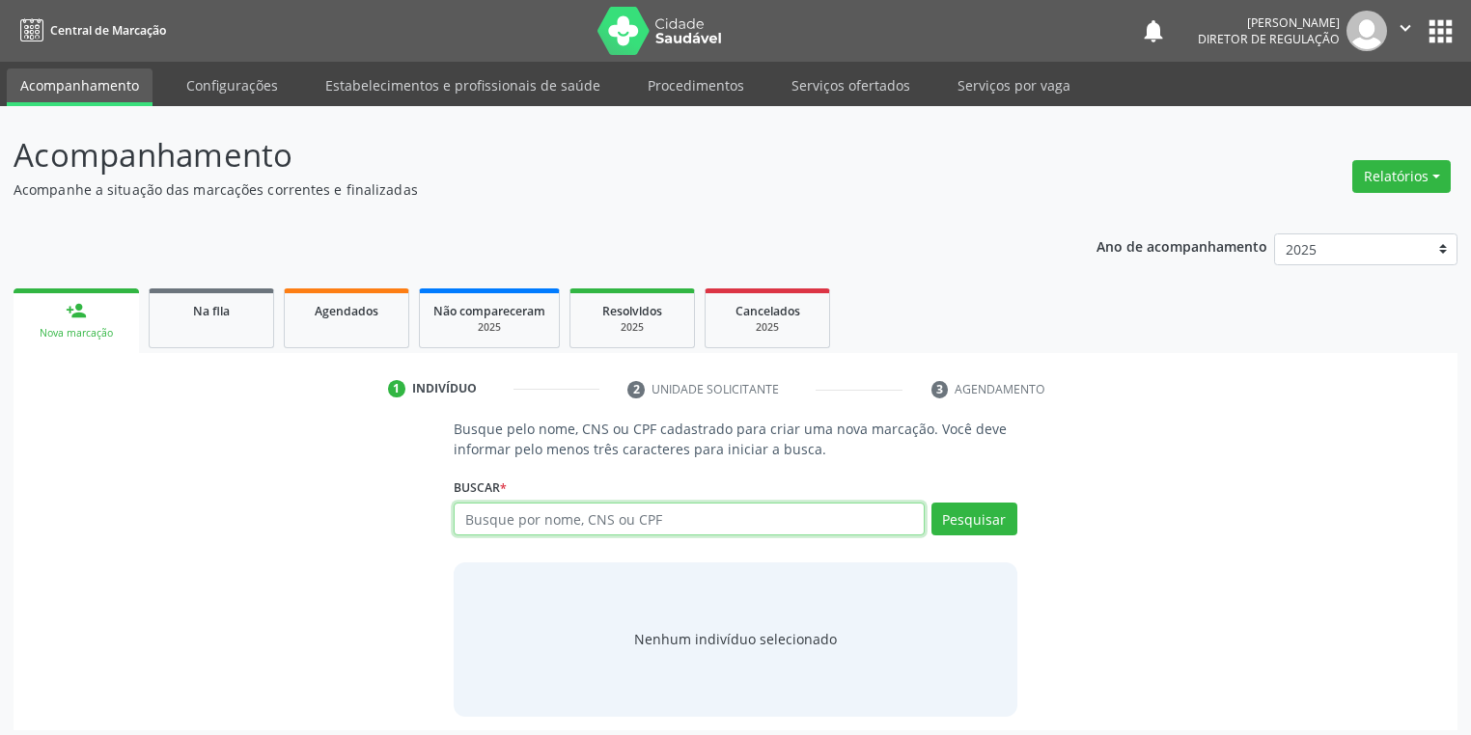
click at [527, 506] on input "text" at bounding box center [689, 519] width 471 height 33
type input "700205439716028"
click at [994, 526] on button "Pesquisar" at bounding box center [974, 519] width 86 height 33
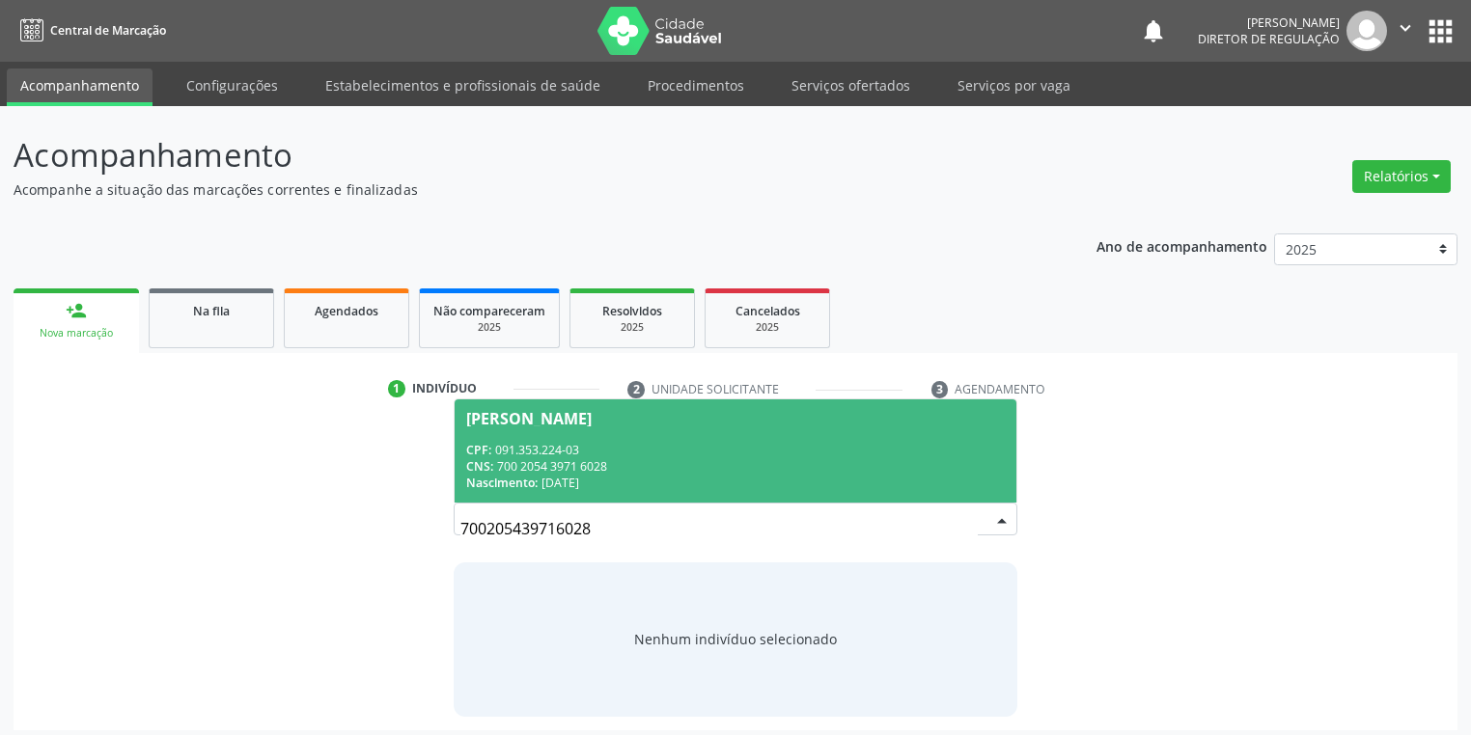
click at [656, 459] on div "CNS: 700 2054 3971 6028" at bounding box center [735, 466] width 539 height 16
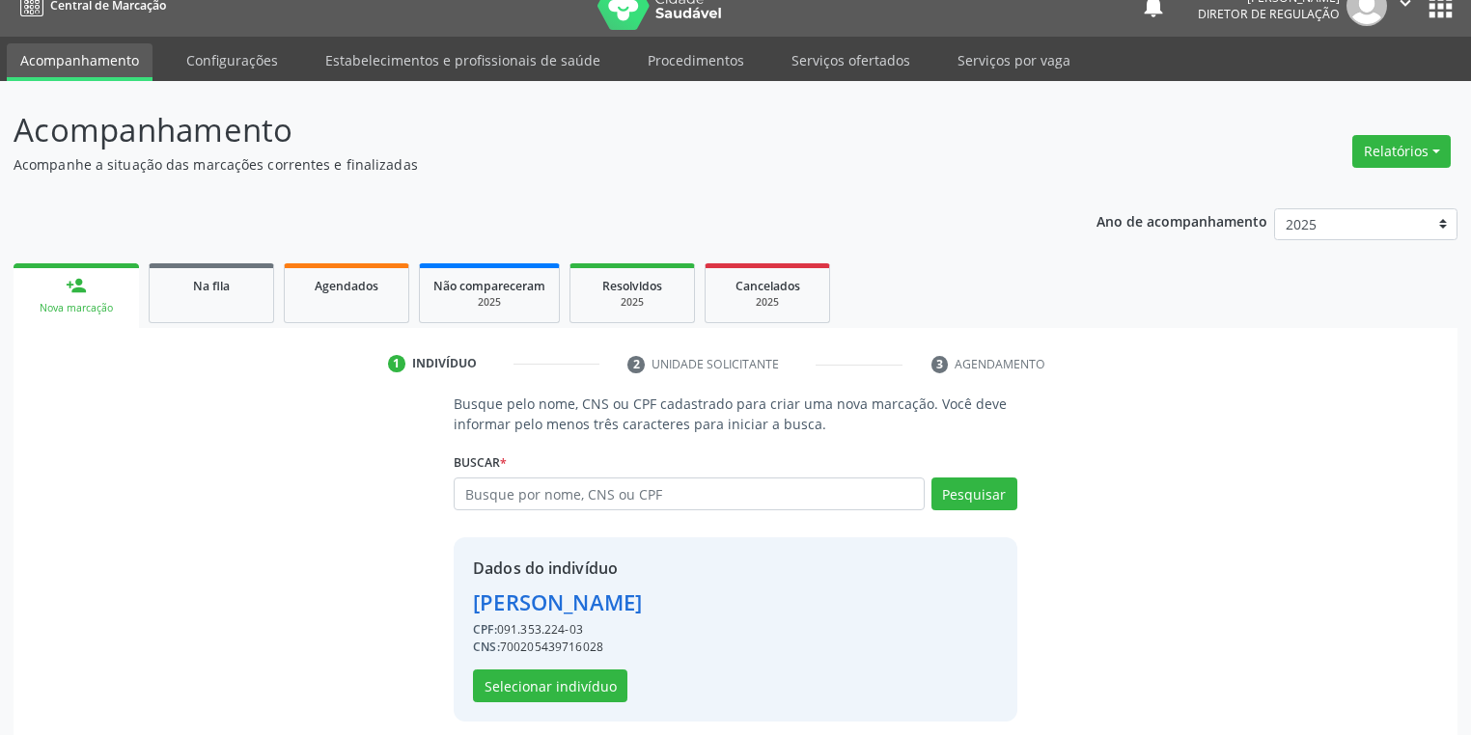
scroll to position [37, 0]
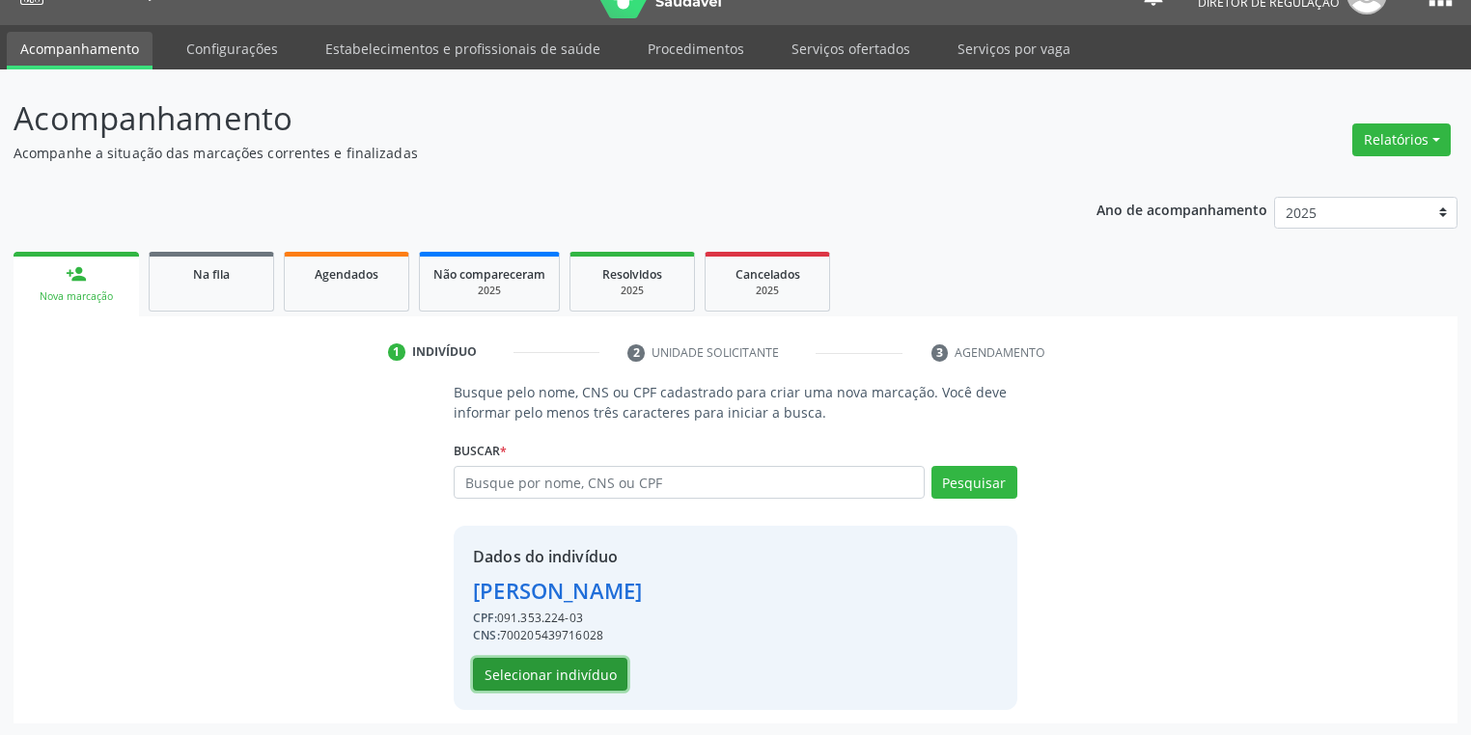
click at [571, 681] on button "Selecionar indivíduo" at bounding box center [550, 674] width 154 height 33
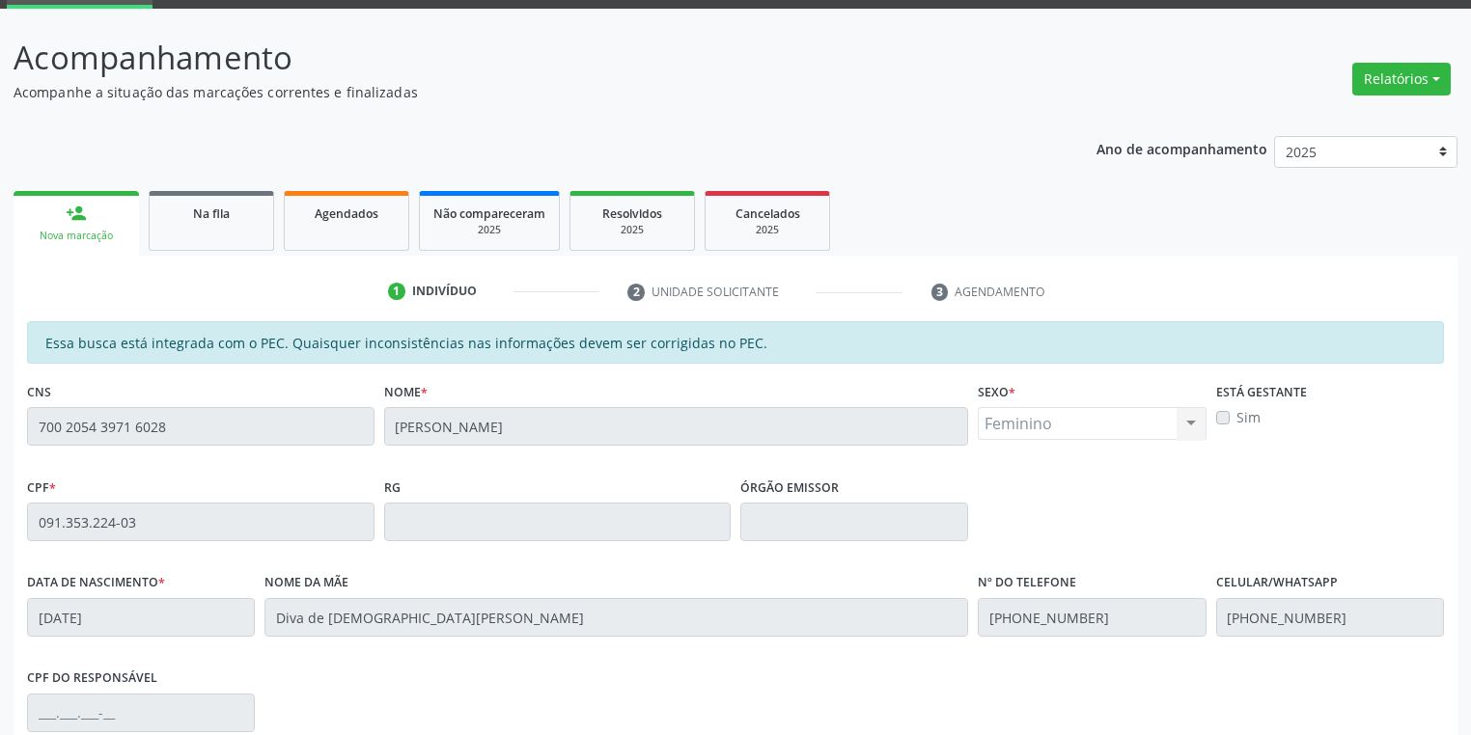
scroll to position [366, 0]
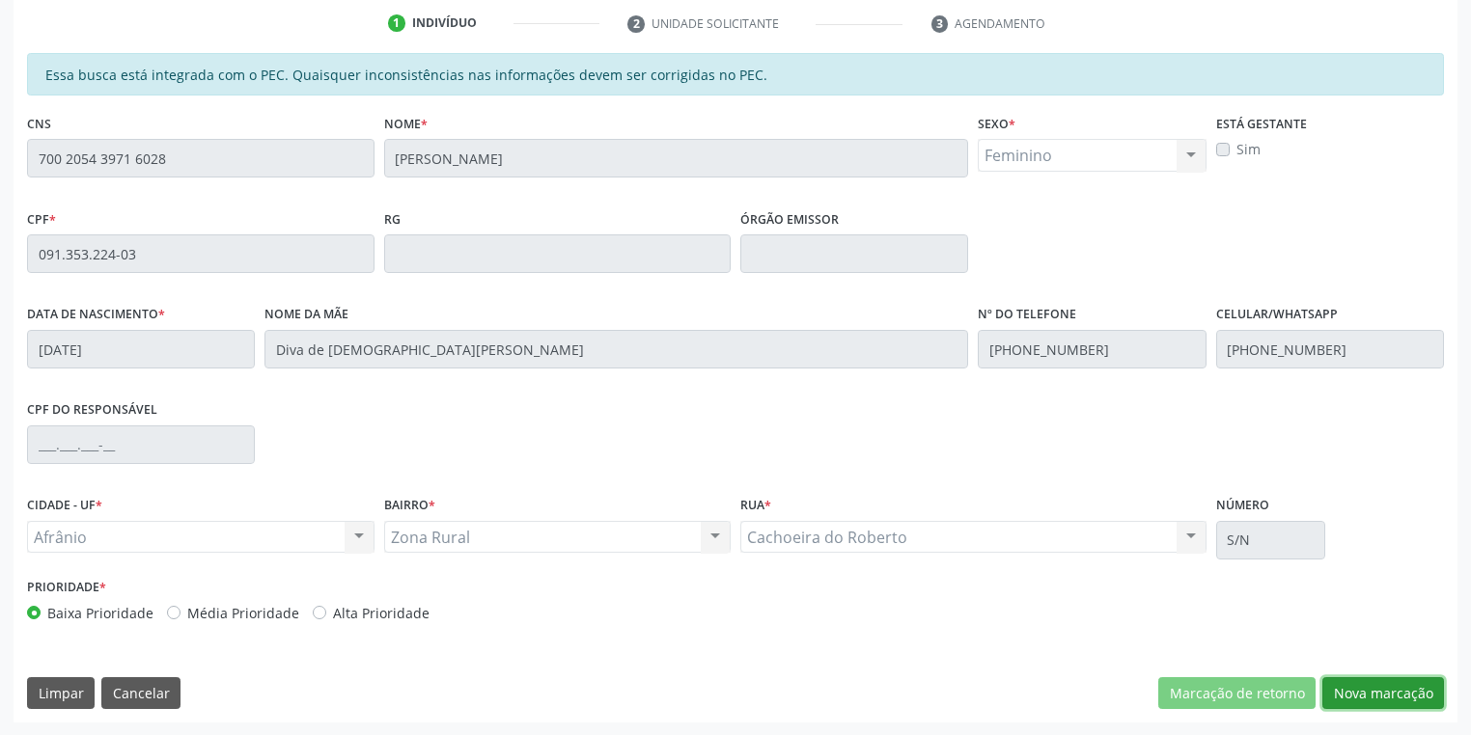
click at [1385, 695] on button "Nova marcação" at bounding box center [1383, 694] width 122 height 33
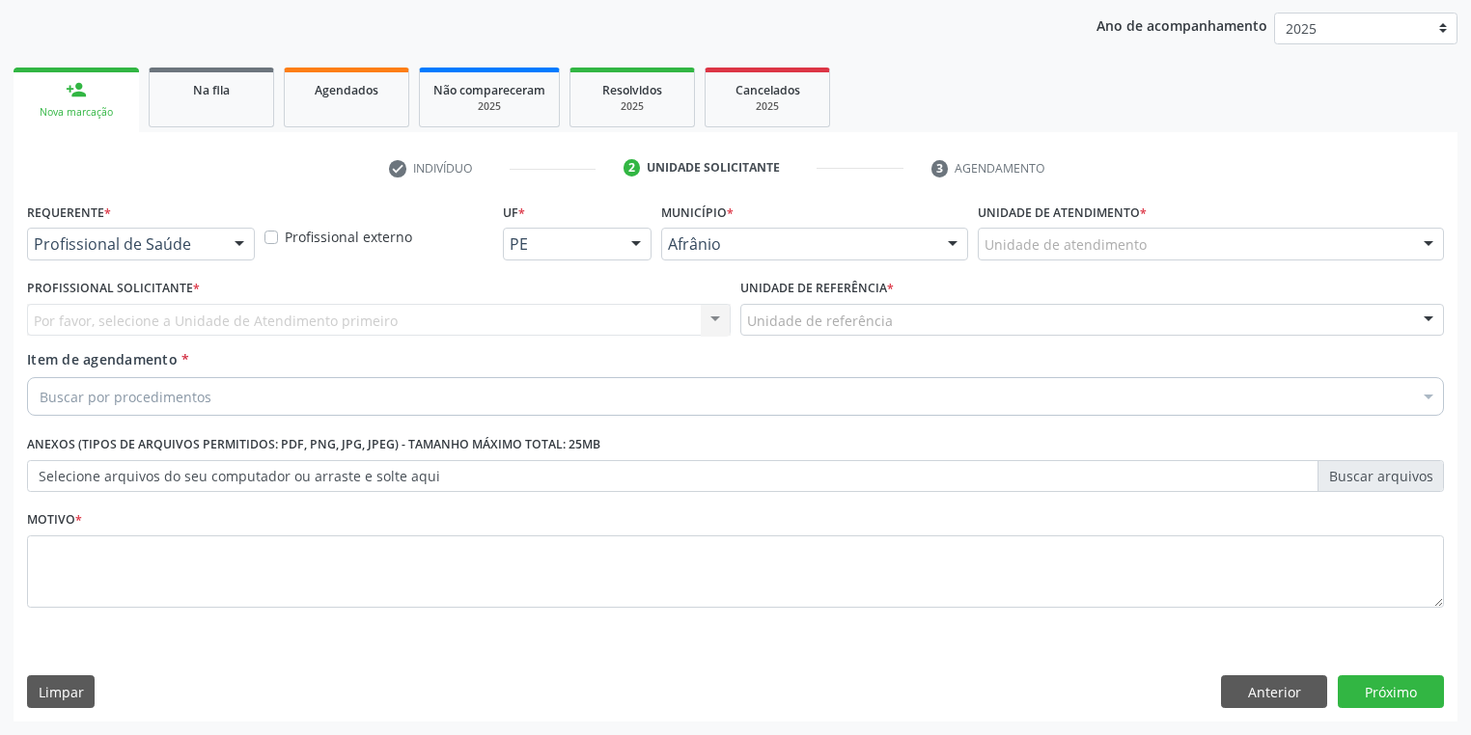
scroll to position [220, 0]
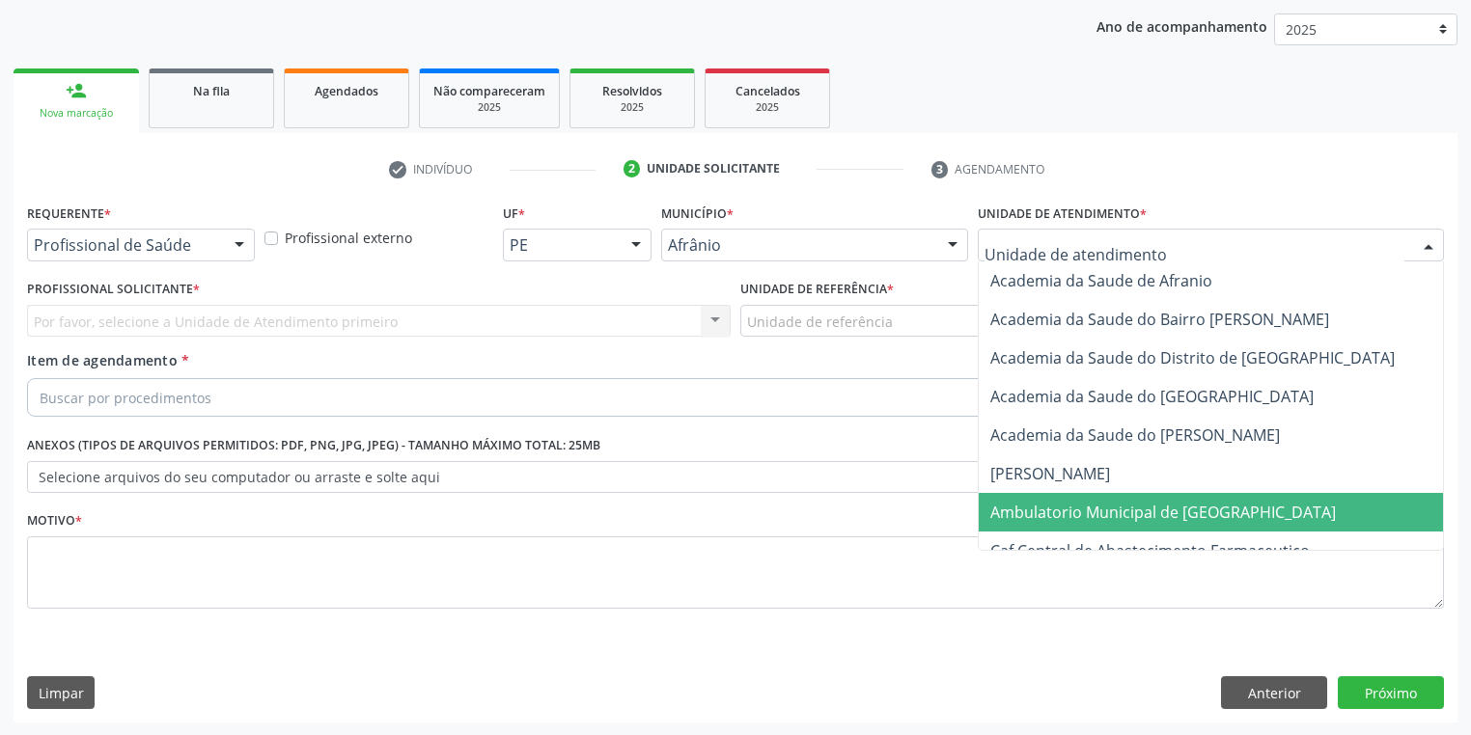
drag, startPoint x: 1024, startPoint y: 510, endPoint x: 932, endPoint y: 417, distance: 130.4
click at [1024, 508] on span "Ambulatorio Municipal de [GEOGRAPHIC_DATA]" at bounding box center [1163, 512] width 346 height 21
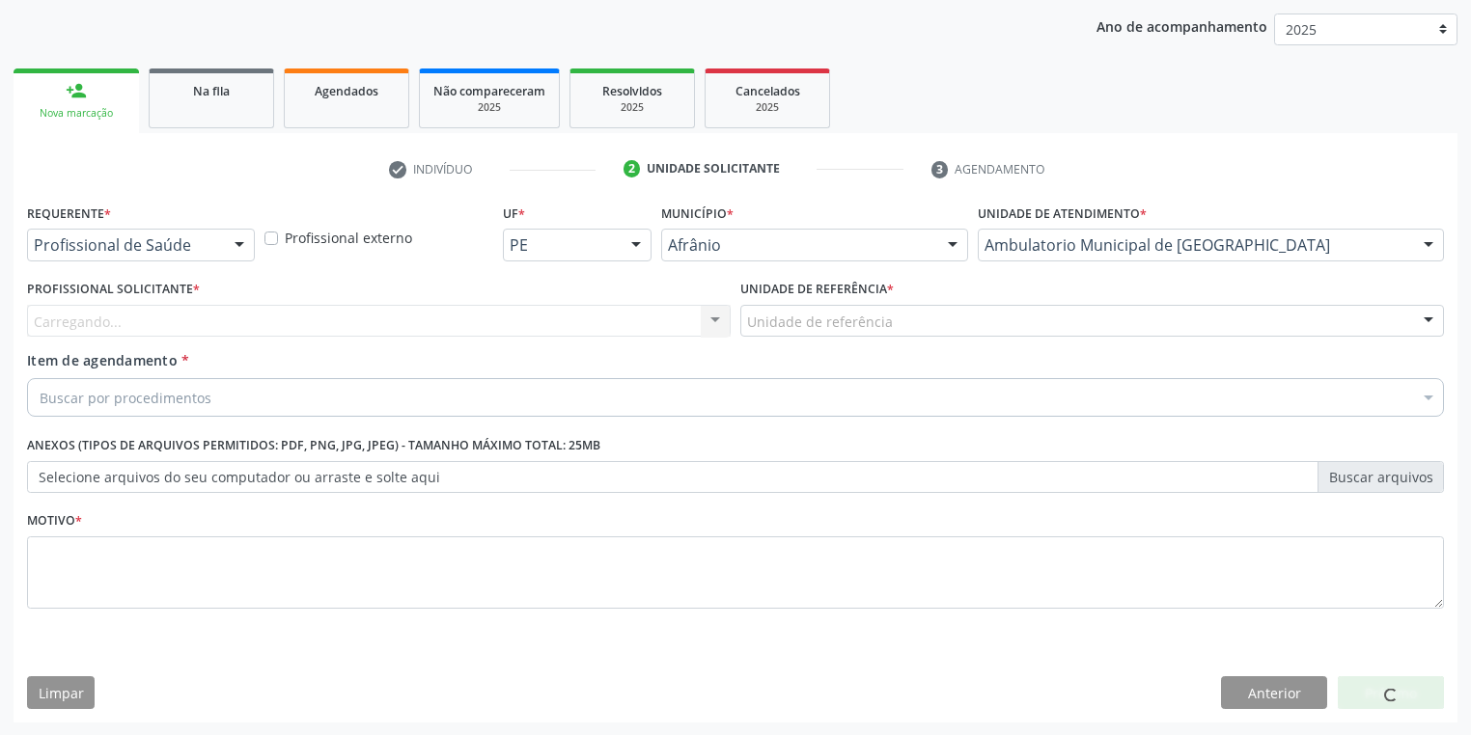
click at [815, 336] on div "Unidade de referência ESF de Extrema ESF de Barra das Melancias ESF [PERSON_NAM…" at bounding box center [1092, 321] width 704 height 33
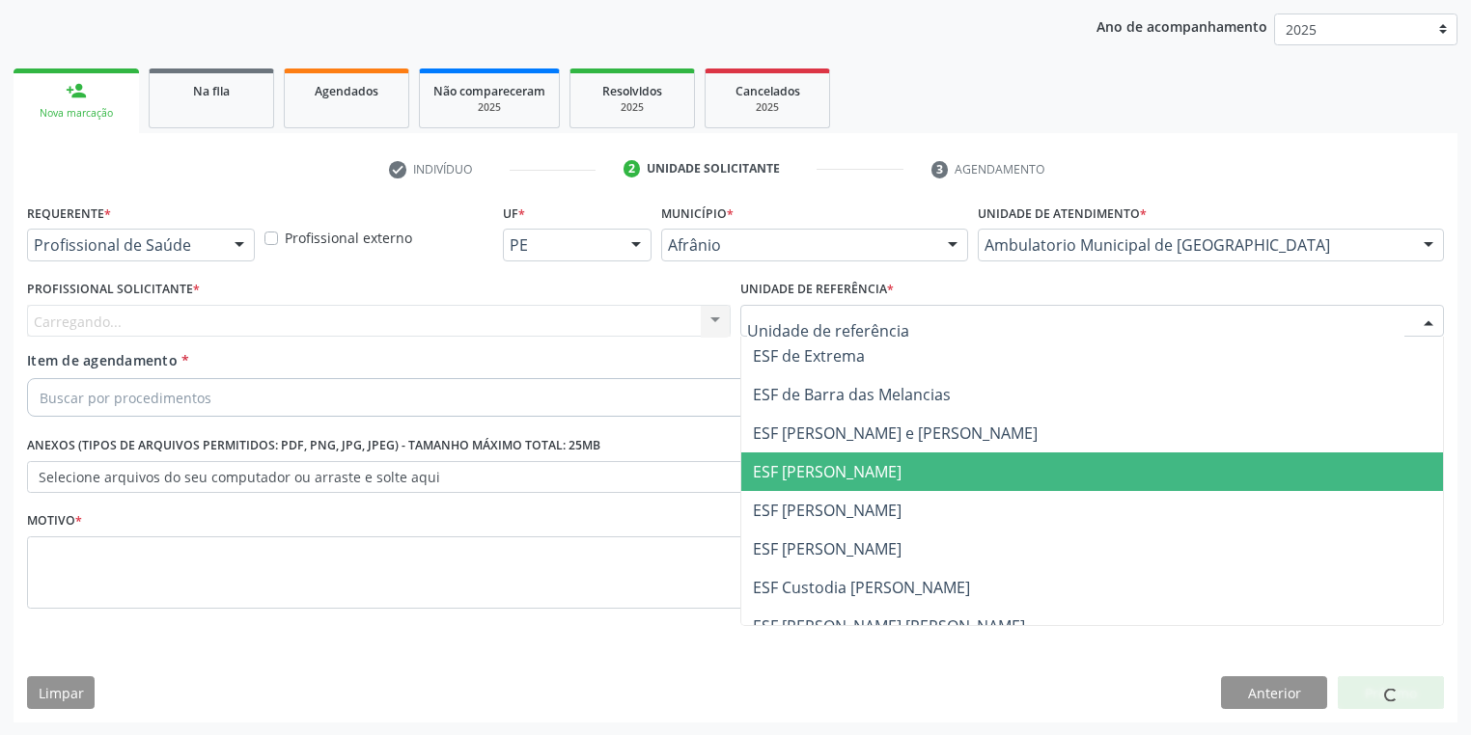
click at [816, 479] on span "ESF [PERSON_NAME]" at bounding box center [827, 471] width 149 height 21
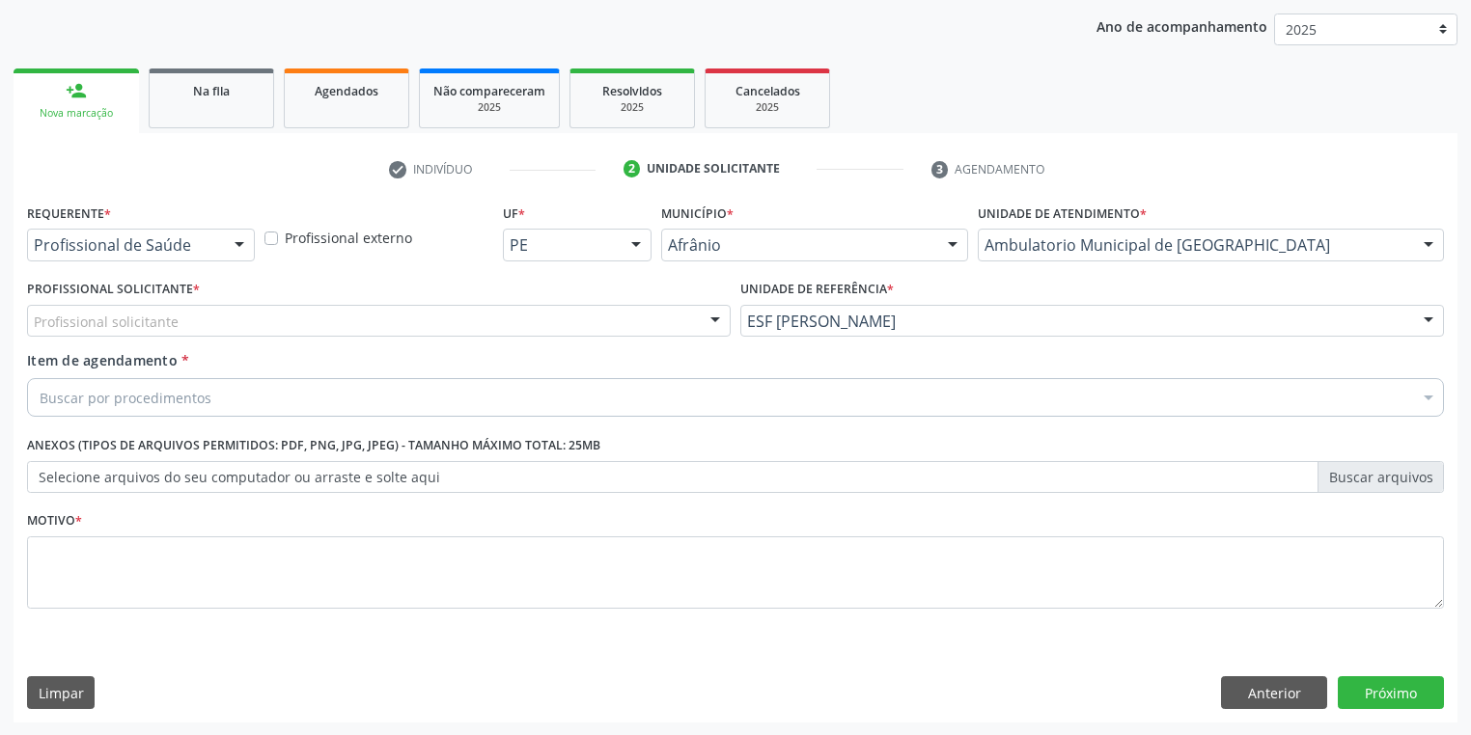
click at [259, 323] on div "Profissional solicitante" at bounding box center [379, 321] width 704 height 33
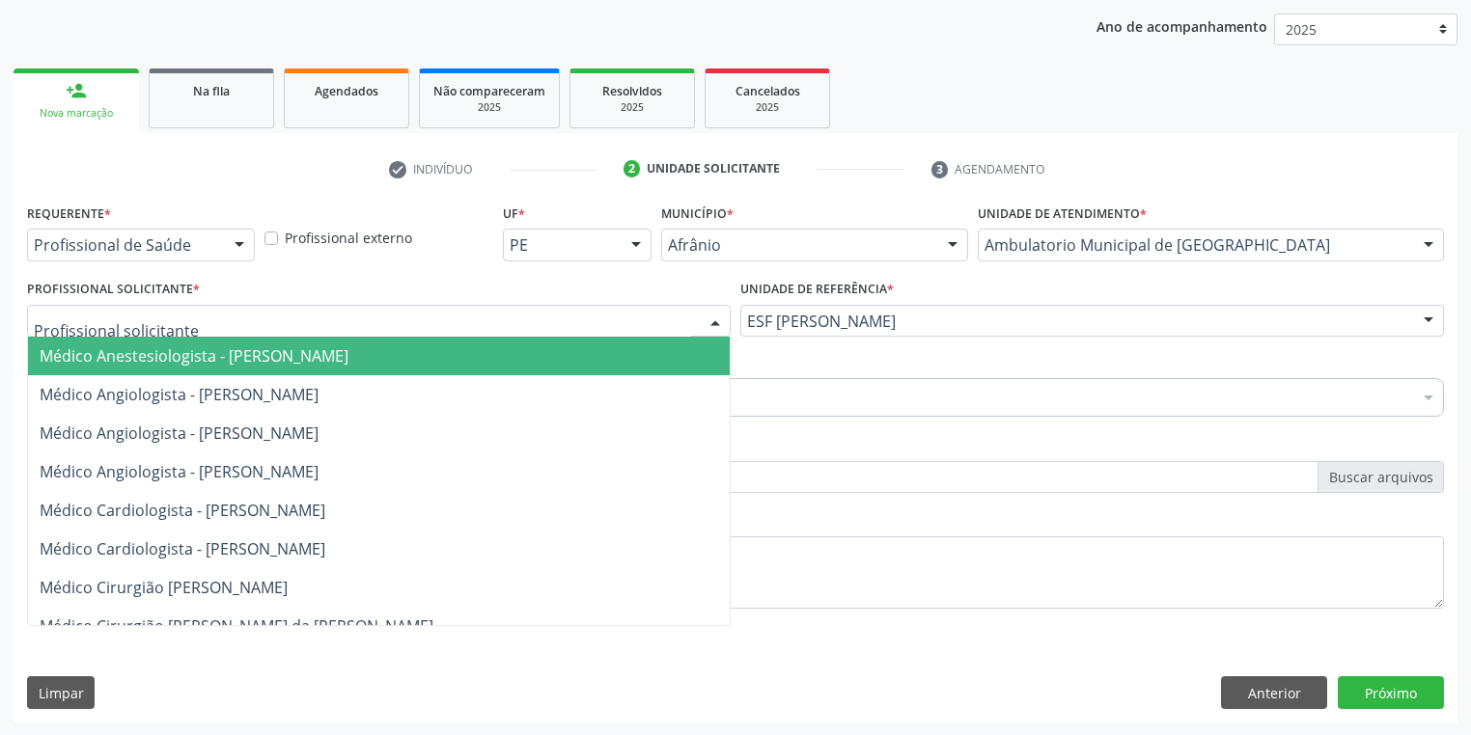
drag, startPoint x: 263, startPoint y: 342, endPoint x: 269, endPoint y: 367, distance: 25.8
click at [265, 347] on span "Médico Anestesiologista - [PERSON_NAME]" at bounding box center [379, 356] width 702 height 39
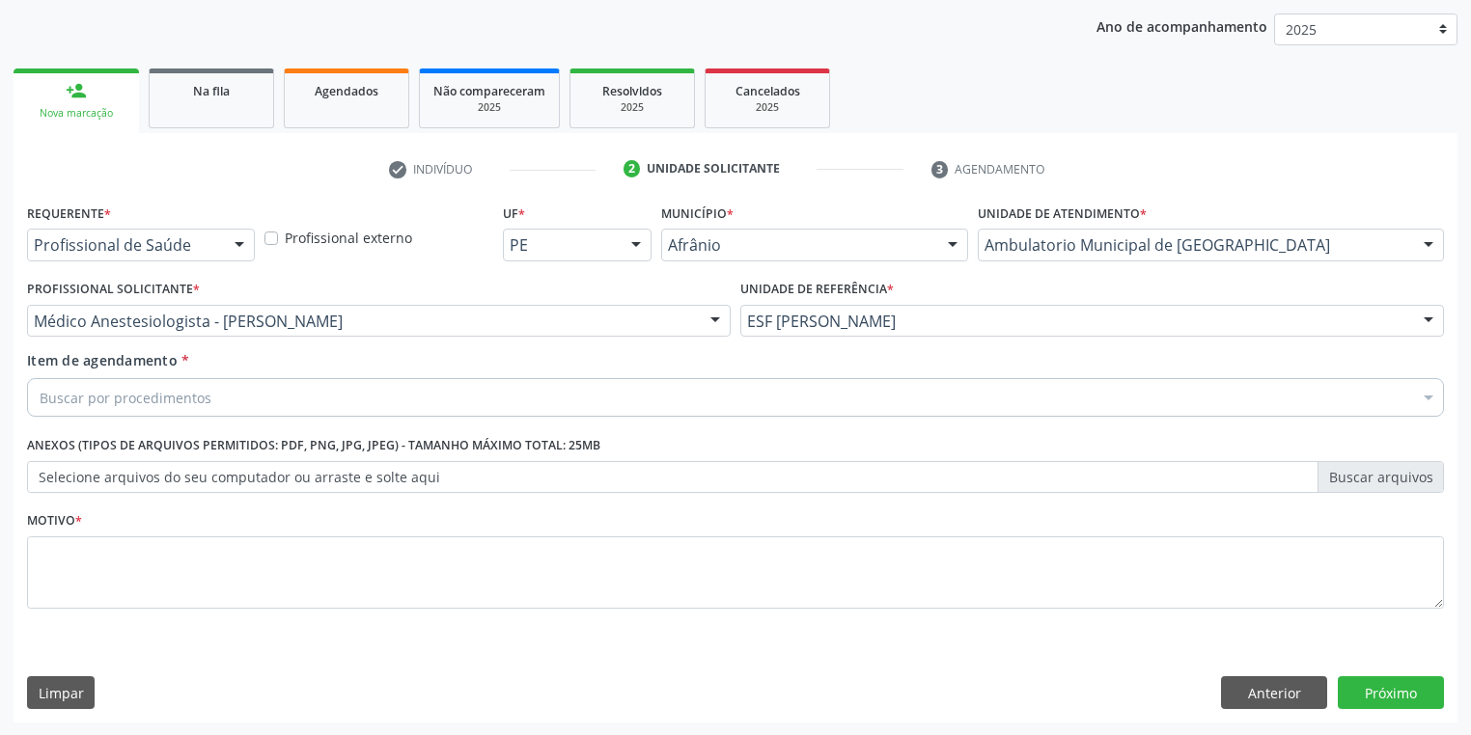
click at [271, 379] on div "Buscar por procedimentos" at bounding box center [735, 397] width 1417 height 39
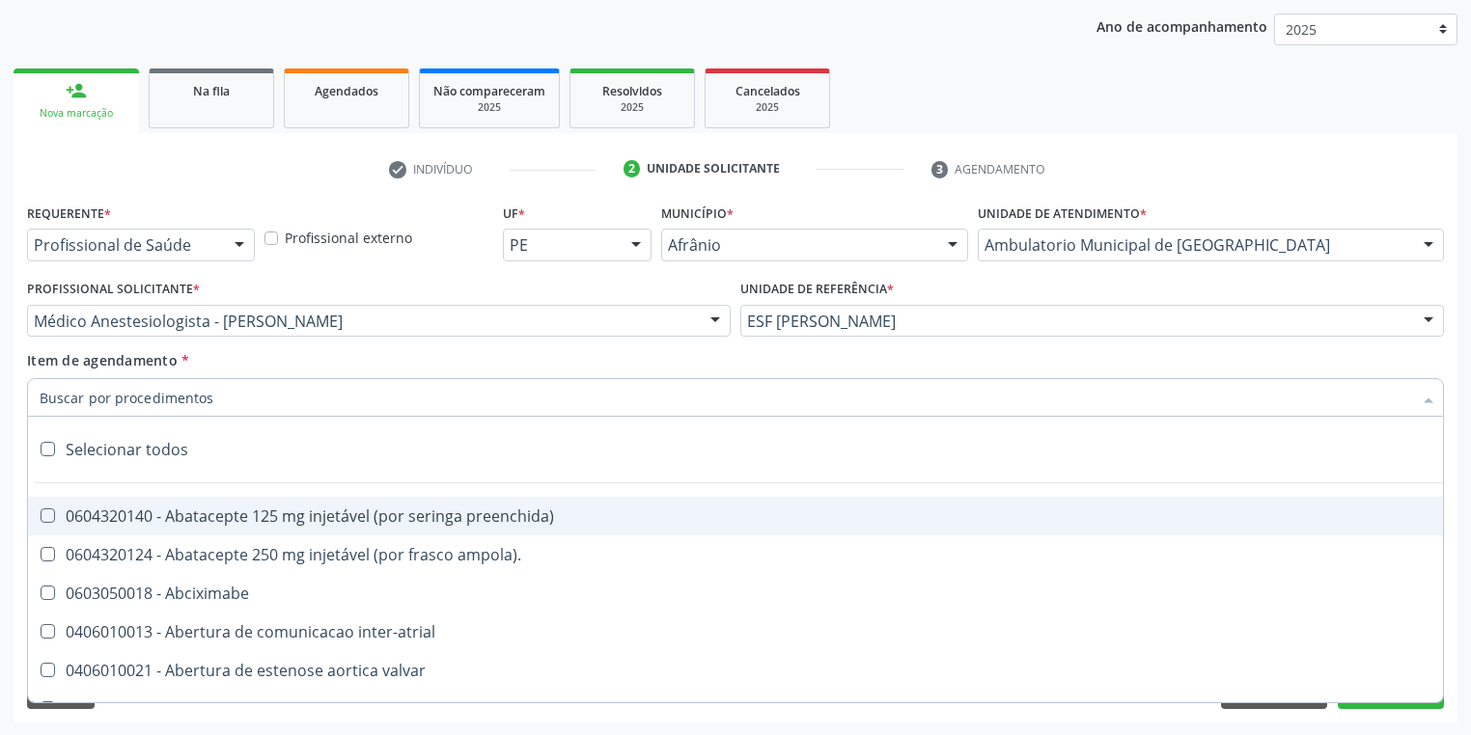
paste input "898 0039 4647 5207"
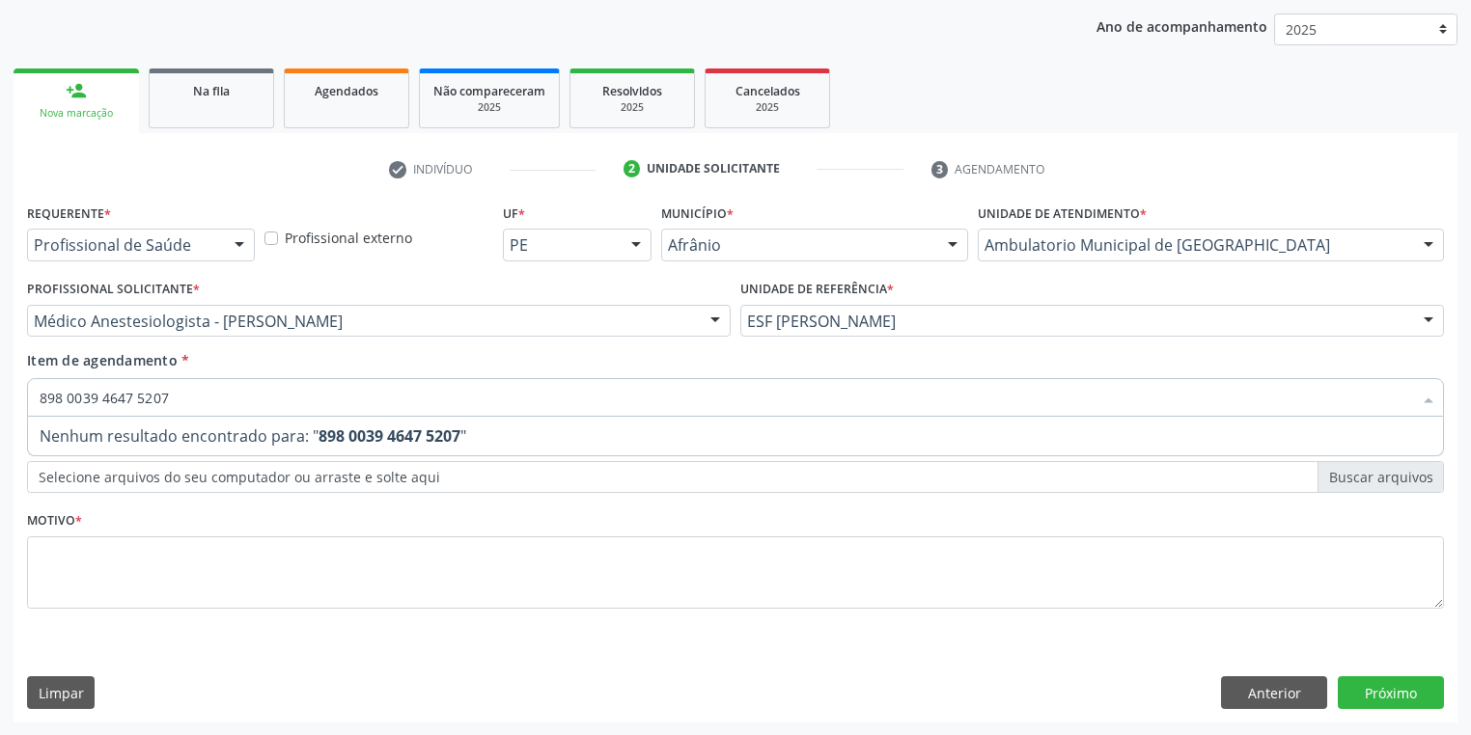
click at [259, 390] on input "898 0039 4647 5207" at bounding box center [726, 397] width 1372 height 39
type input "8"
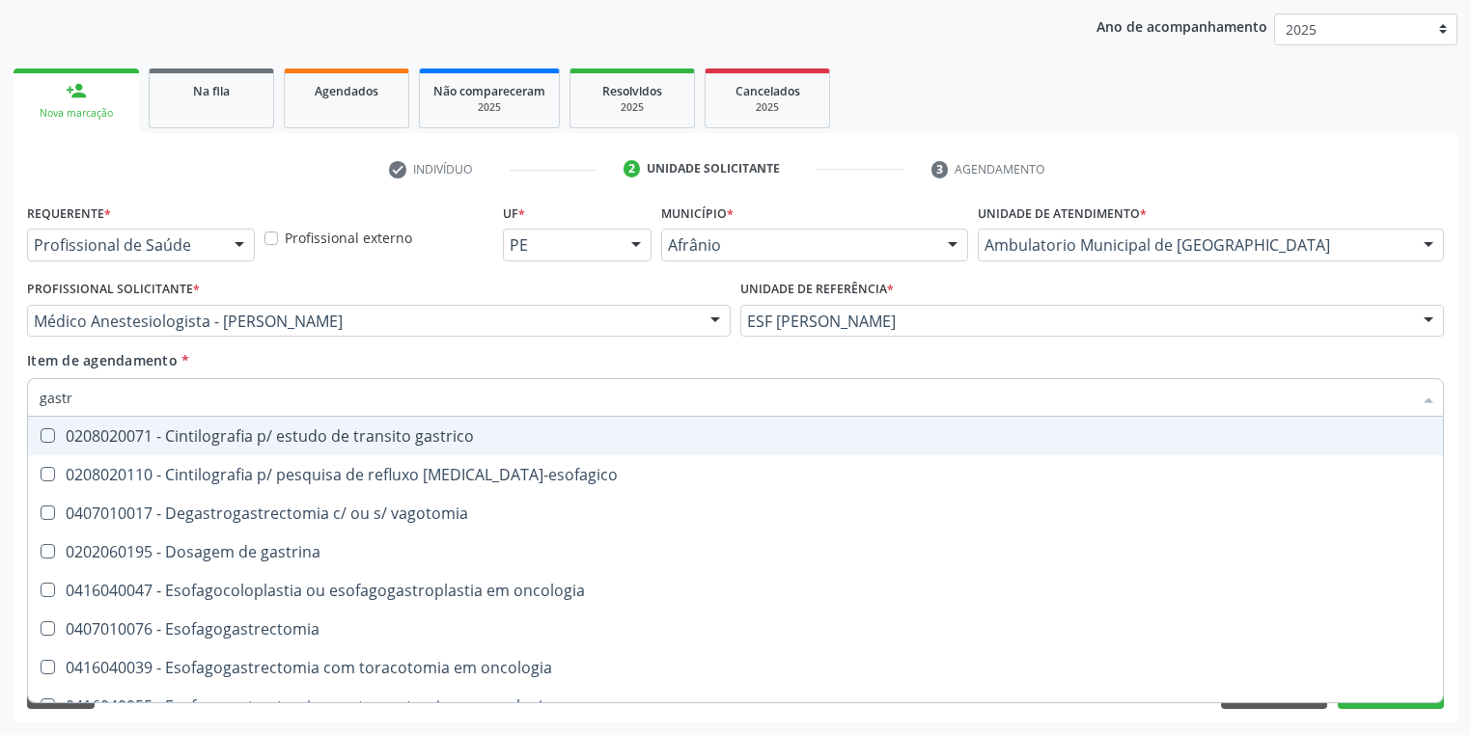
type input "[MEDICAL_DATA]"
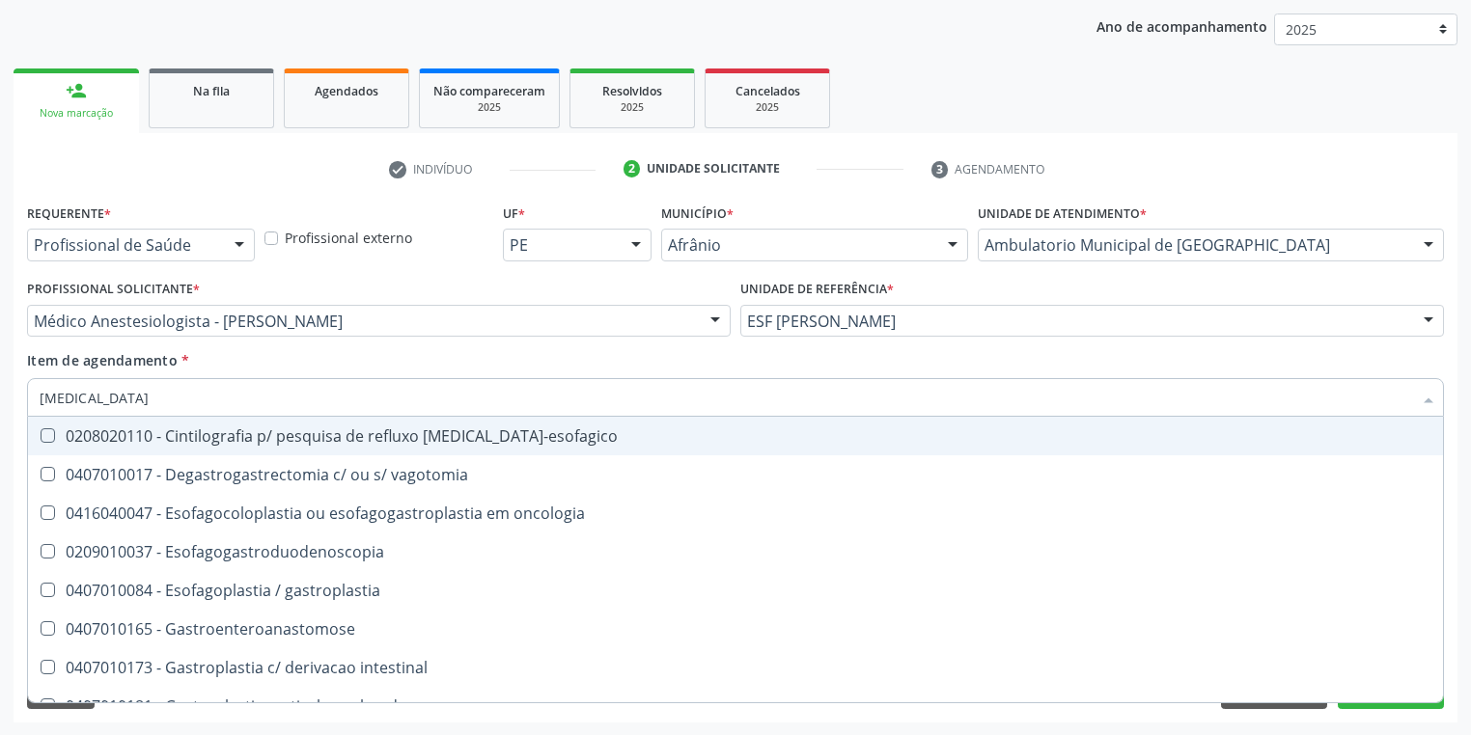
drag, startPoint x: 0, startPoint y: 416, endPoint x: 0, endPoint y: 432, distance: 16.4
click at [0, 432] on div "Acompanhamento Acompanhe a situação das marcações correntes e finalizadas Relat…" at bounding box center [735, 311] width 1471 height 850
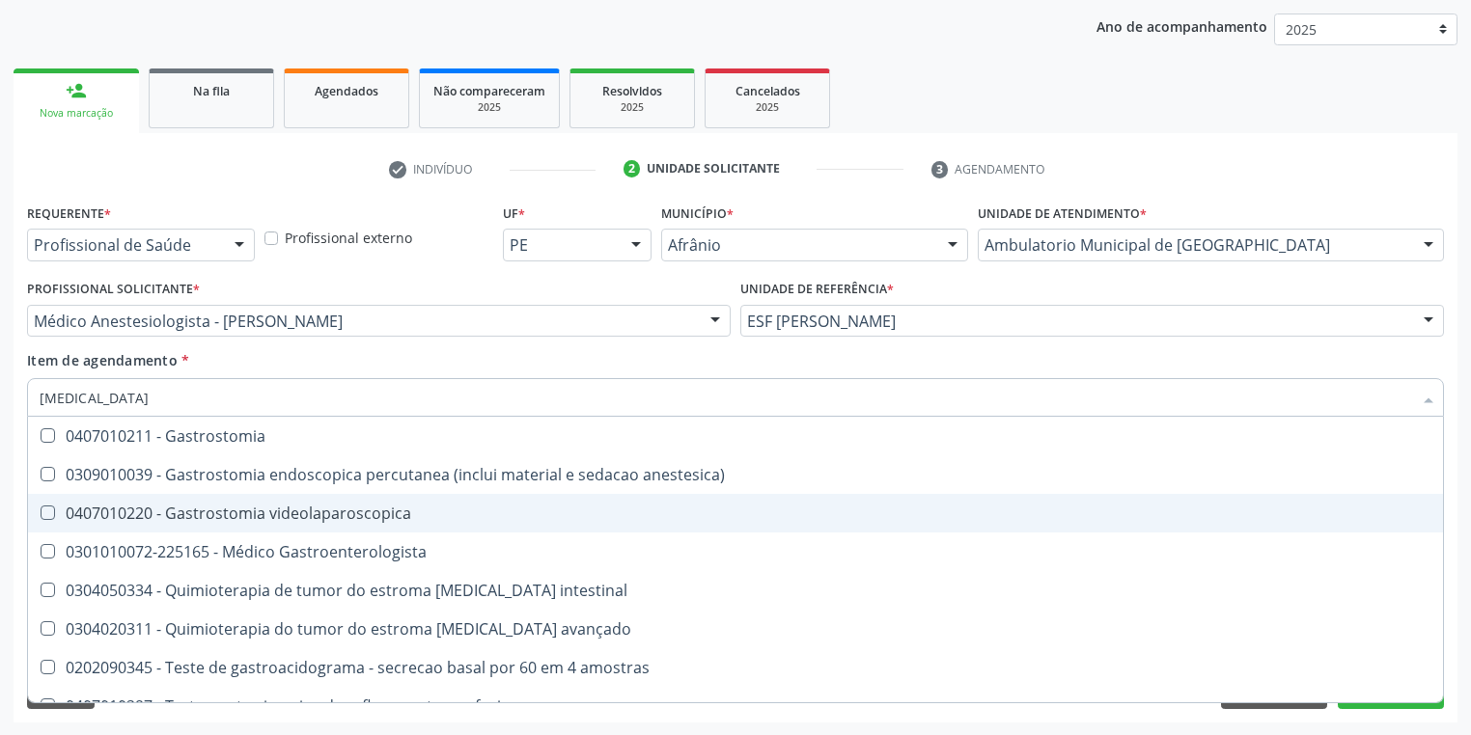
scroll to position [409, 0]
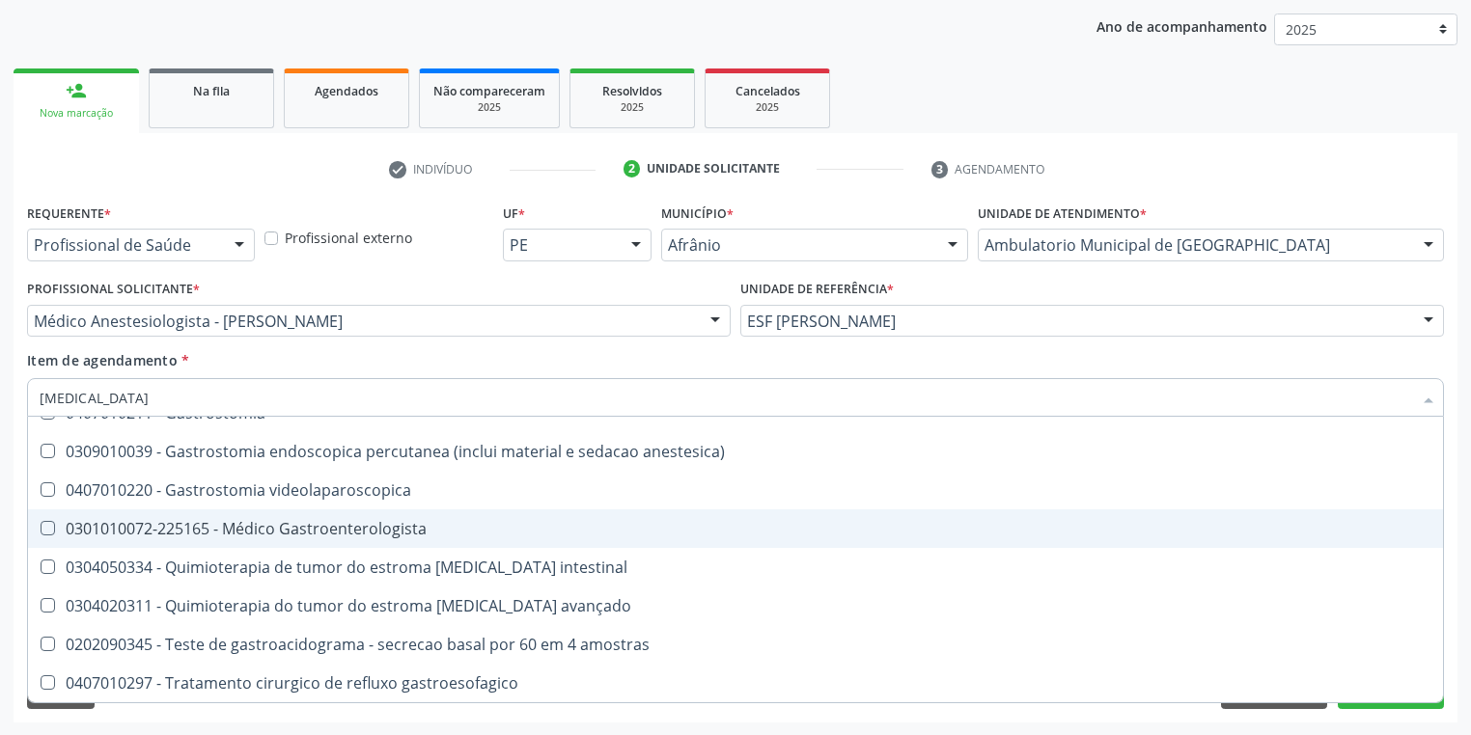
drag, startPoint x: 329, startPoint y: 536, endPoint x: 301, endPoint y: 551, distance: 32.0
click at [324, 540] on span "0301010072-225165 - Médico Gastroenterologista" at bounding box center [735, 529] width 1415 height 39
checkbox Gastroenterologista "true"
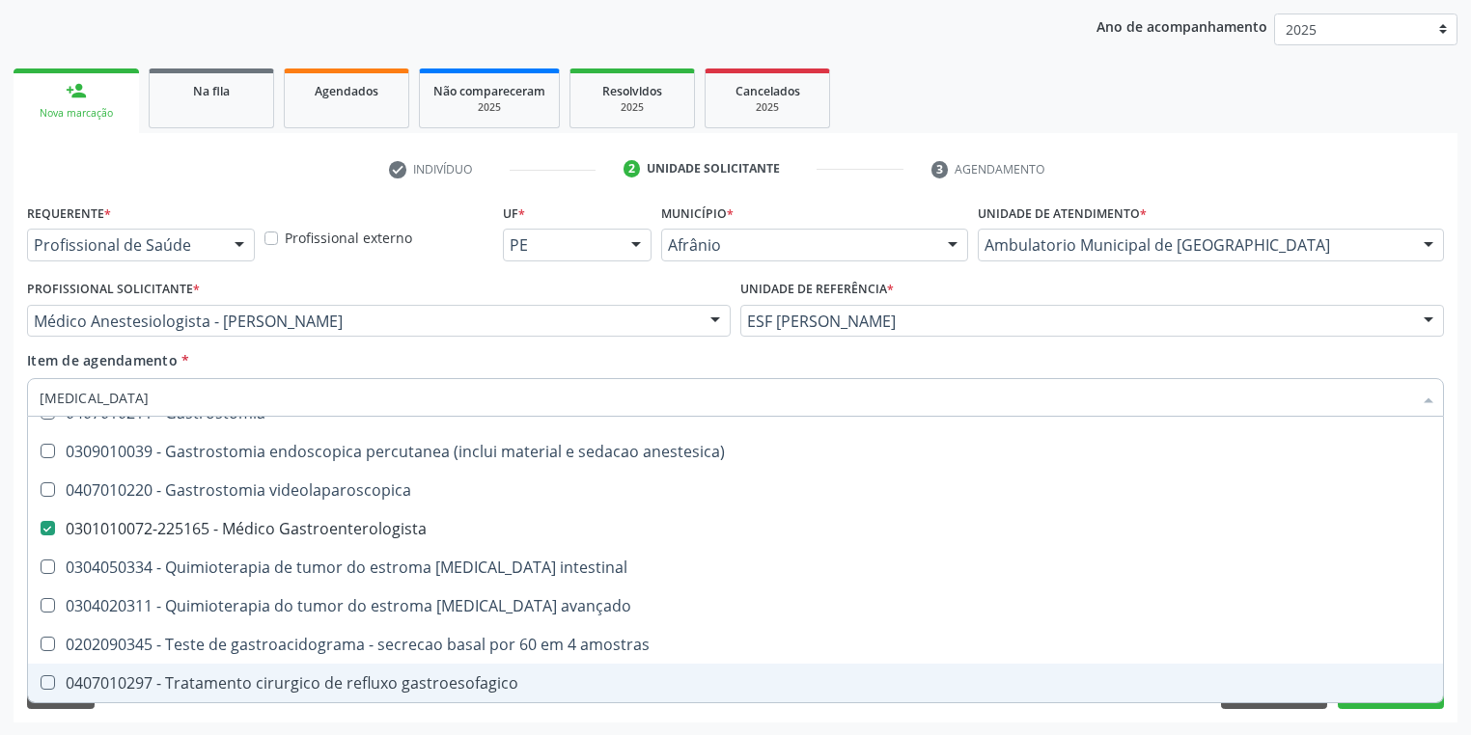
click at [161, 717] on div "Requerente * Profissional de Saúde Profissional de Saúde Paciente Nenhum result…" at bounding box center [736, 461] width 1444 height 524
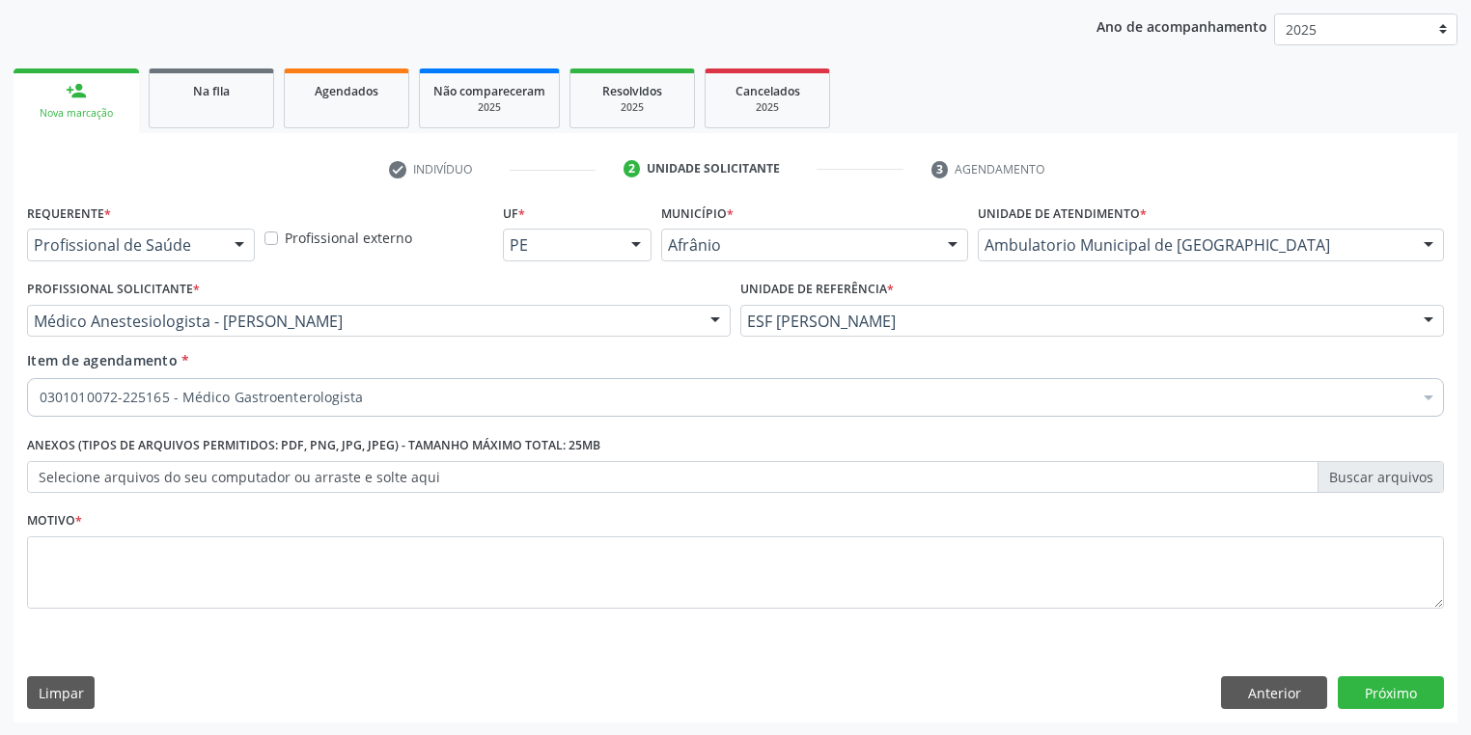
scroll to position [0, 0]
click at [116, 587] on textarea at bounding box center [735, 573] width 1417 height 73
type textarea "*"
click at [1369, 687] on button "Próximo" at bounding box center [1391, 693] width 106 height 33
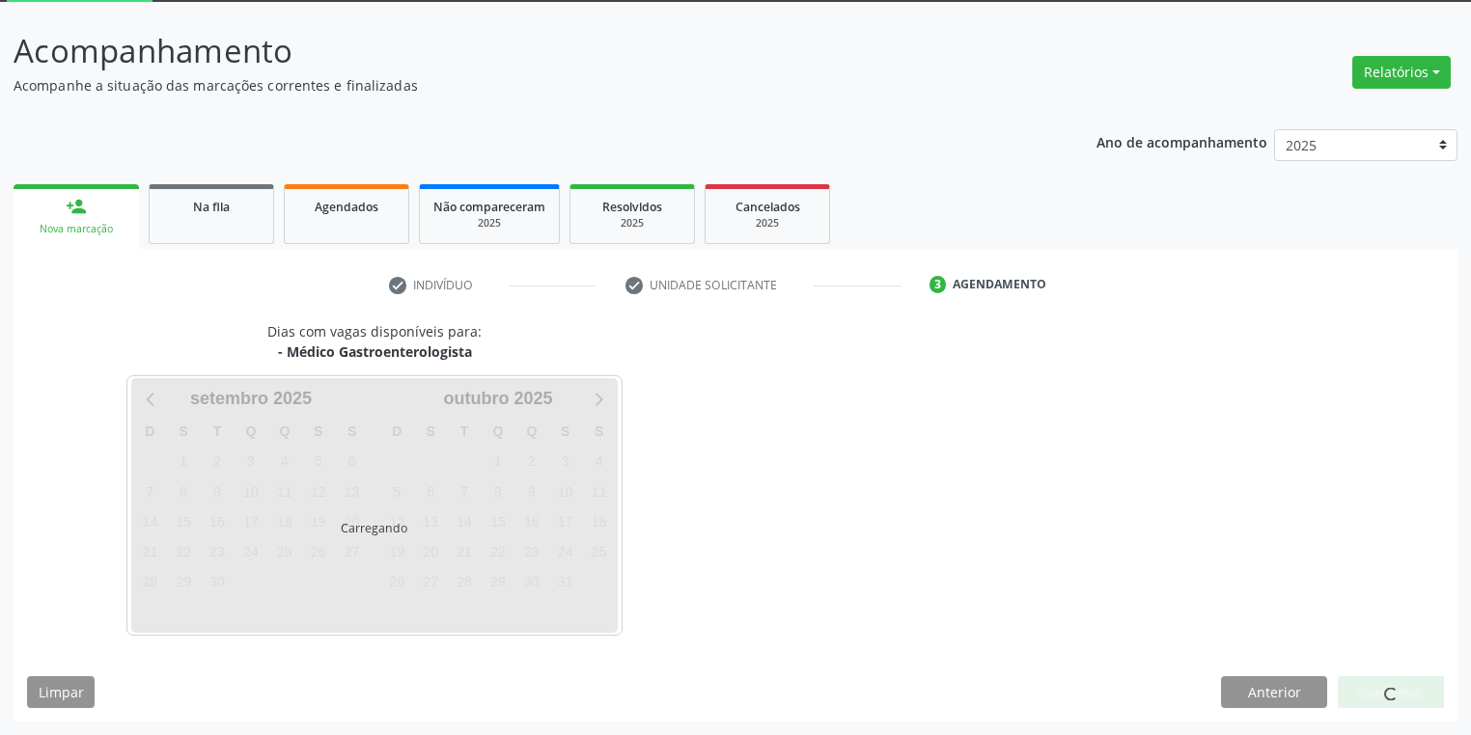
scroll to position [103, 0]
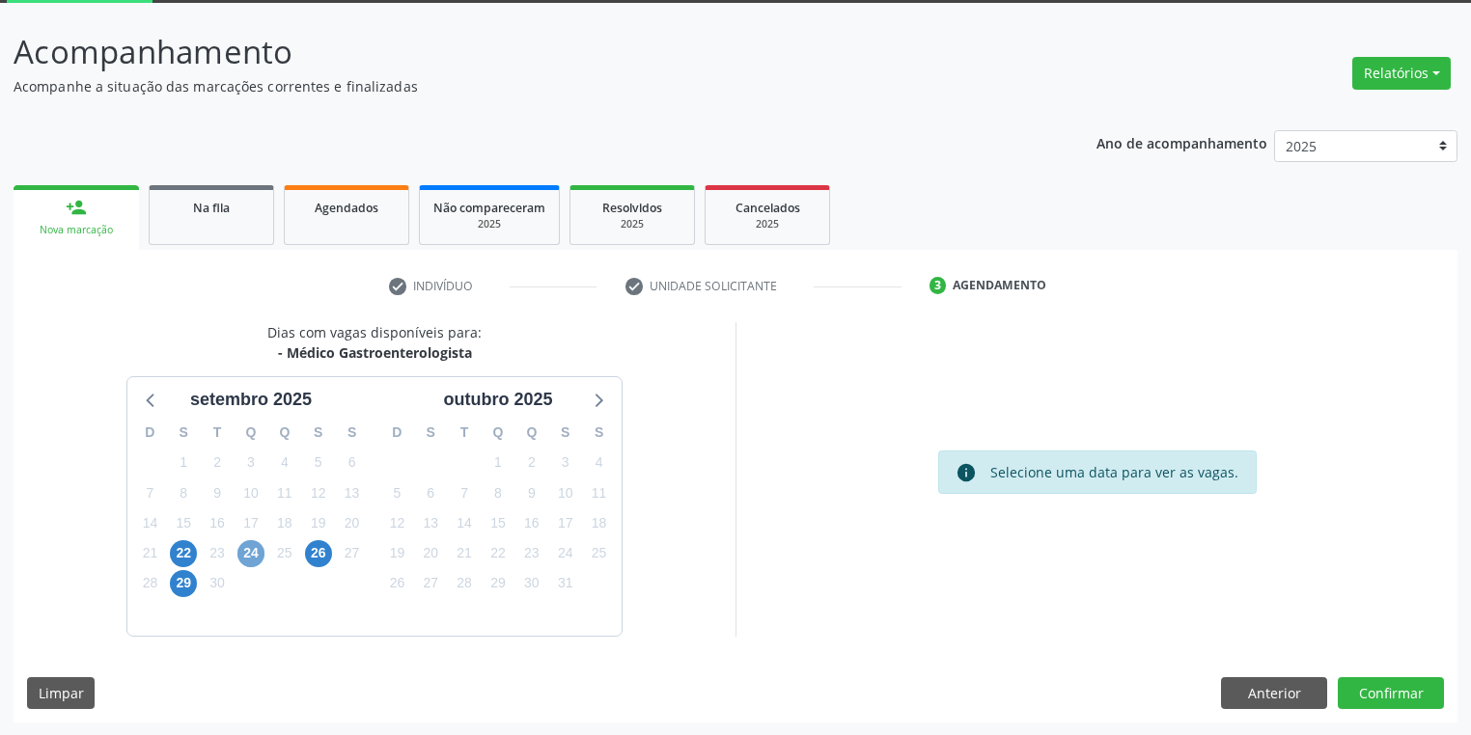
click at [260, 548] on span "24" at bounding box center [250, 553] width 27 height 27
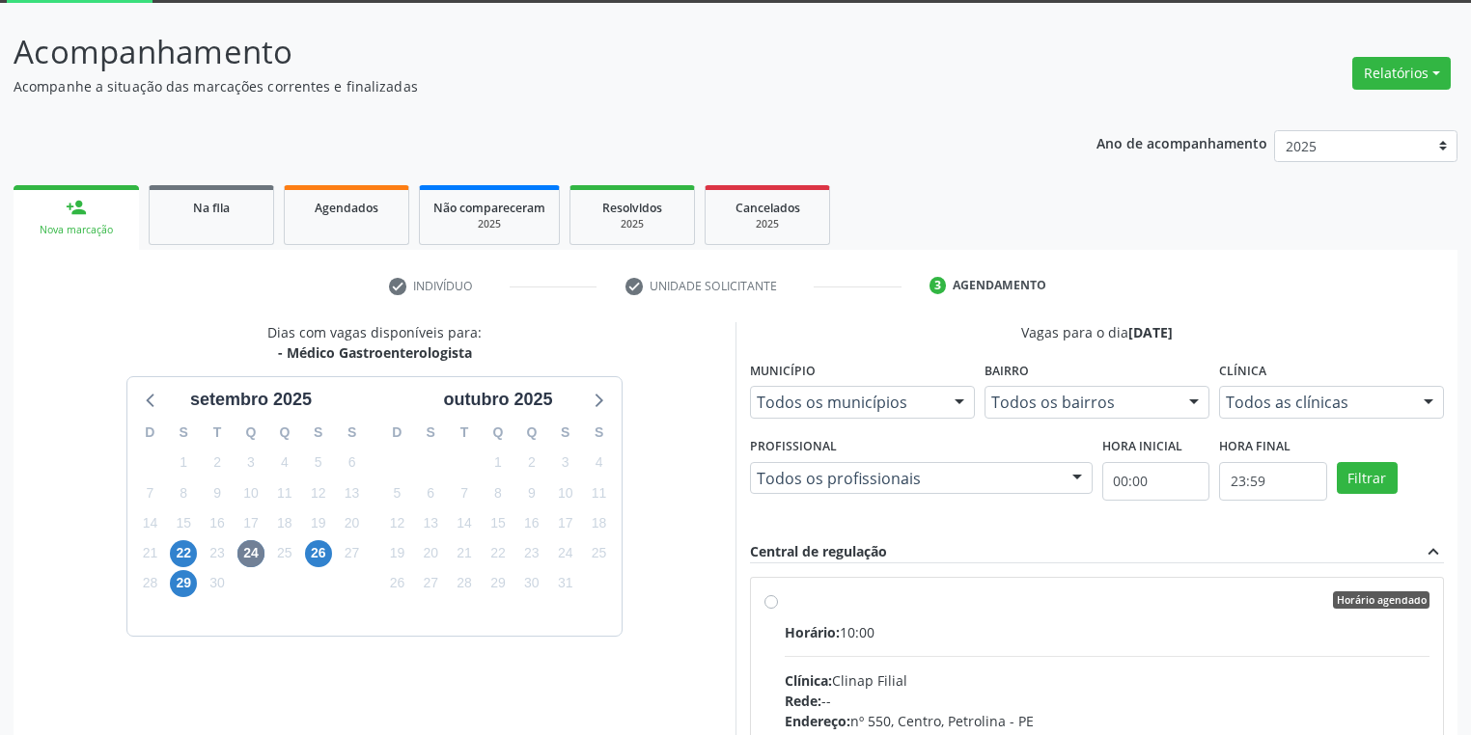
click at [975, 637] on div "Horário: 10:00" at bounding box center [1107, 633] width 645 height 20
click at [778, 609] on input "Horário agendado Horário: 10:00 Clínica: Clinap Filial Rede: -- Endereço: [STRE…" at bounding box center [771, 600] width 14 height 17
radio input "true"
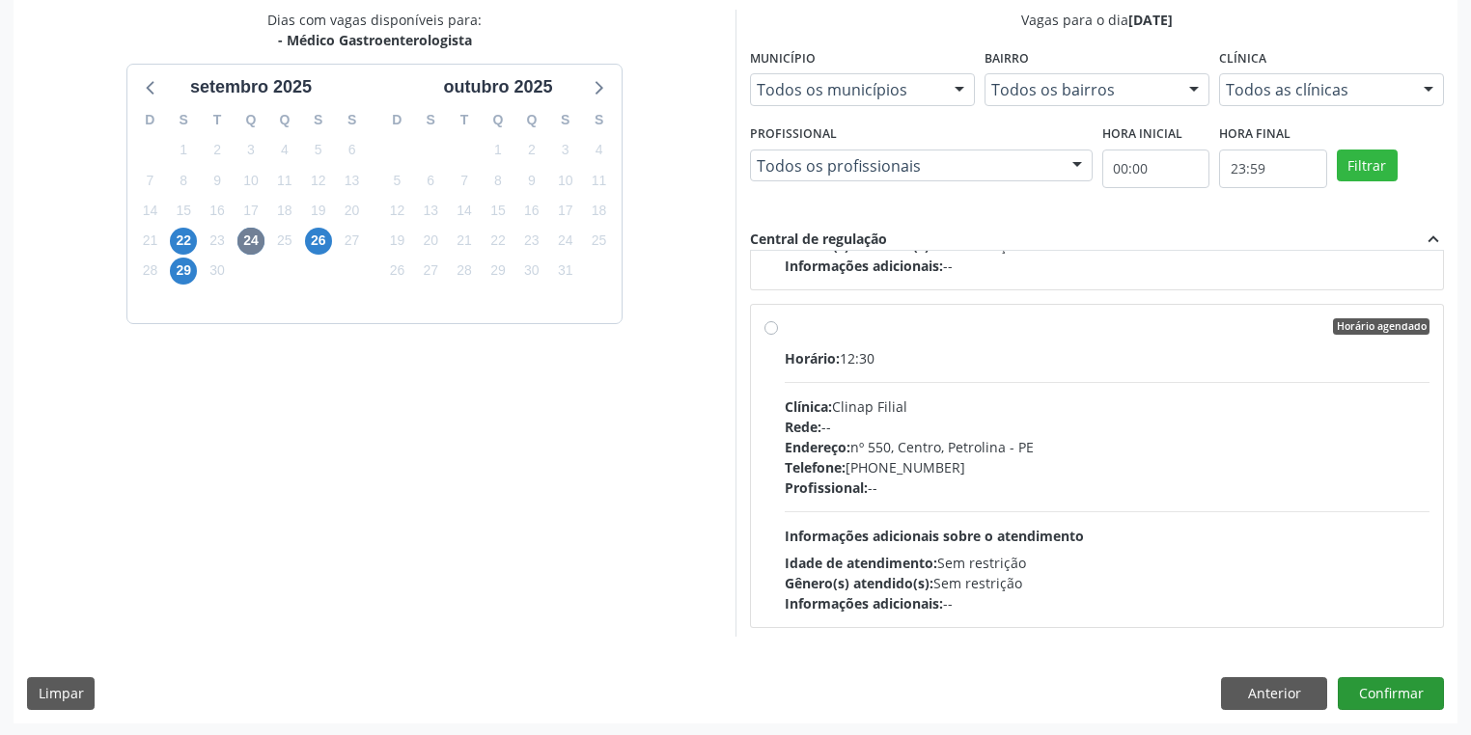
scroll to position [417, 0]
click at [1374, 692] on button "Confirmar" at bounding box center [1391, 693] width 106 height 33
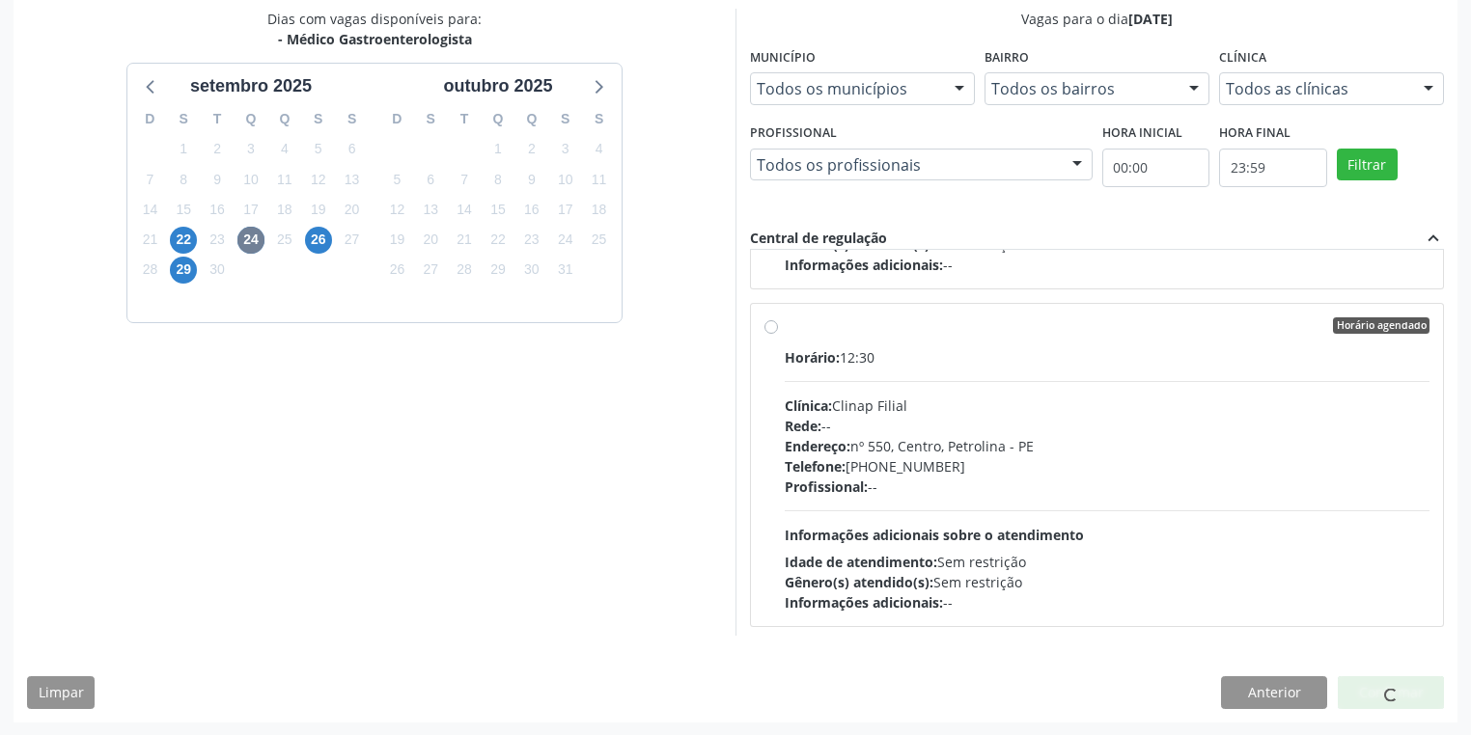
scroll to position [0, 0]
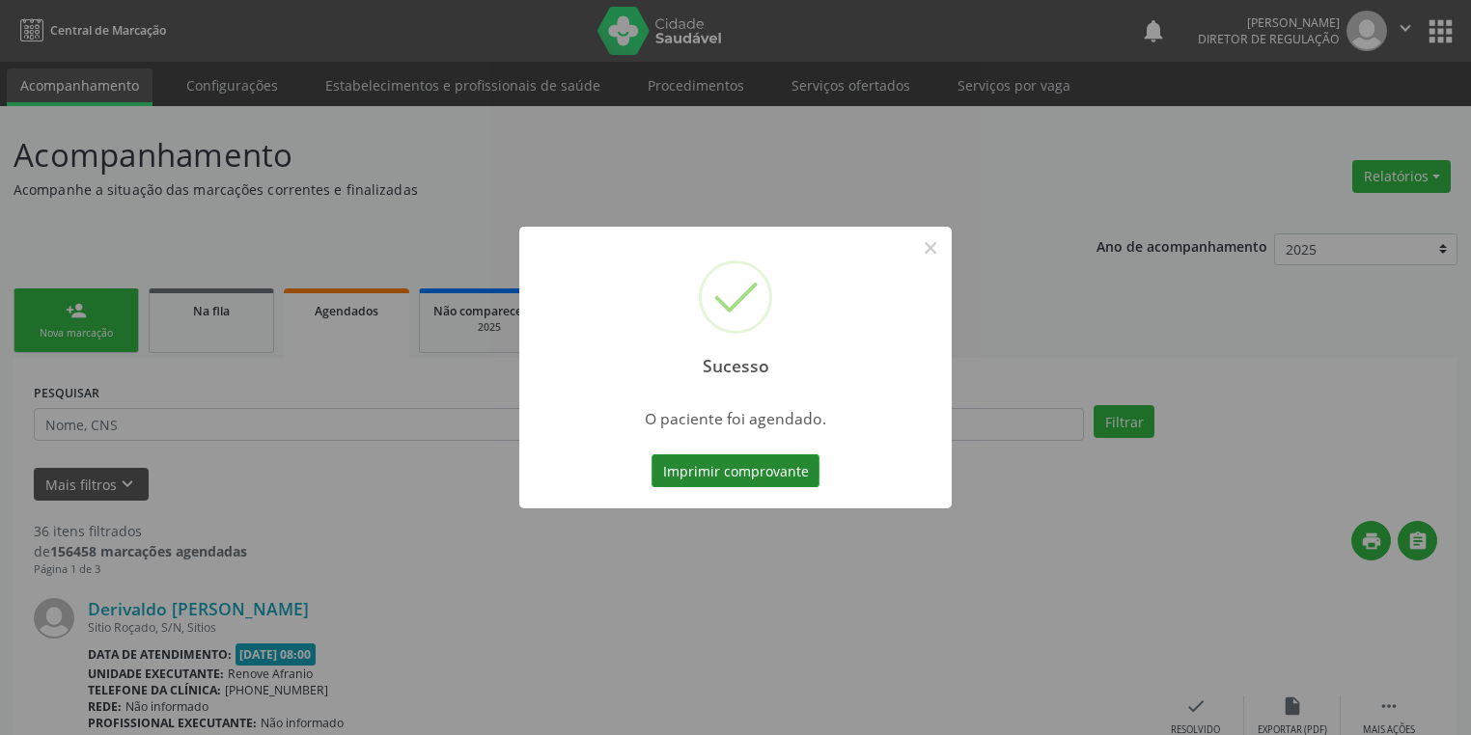
click at [757, 478] on button "Imprimir comprovante" at bounding box center [735, 471] width 168 height 33
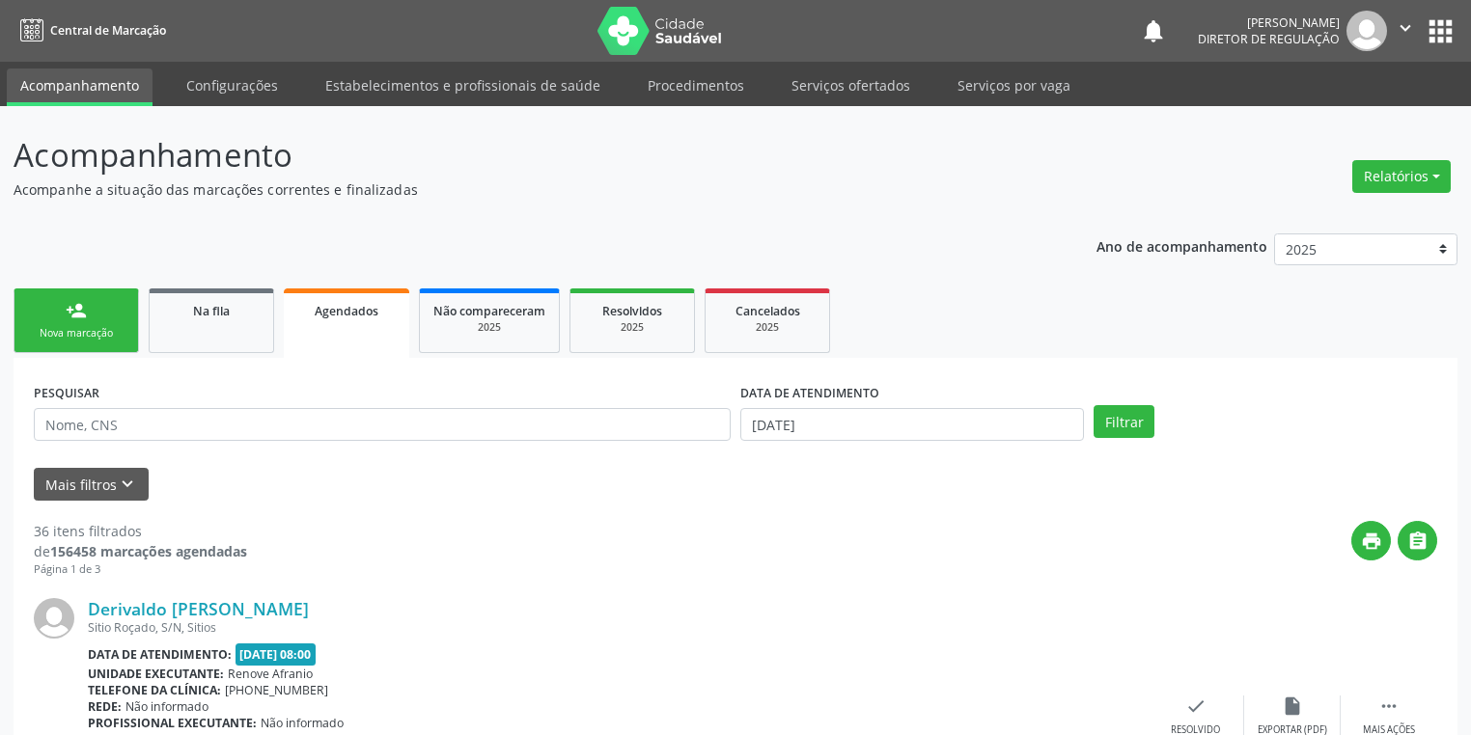
click at [101, 337] on div "Nova marcação" at bounding box center [76, 333] width 97 height 14
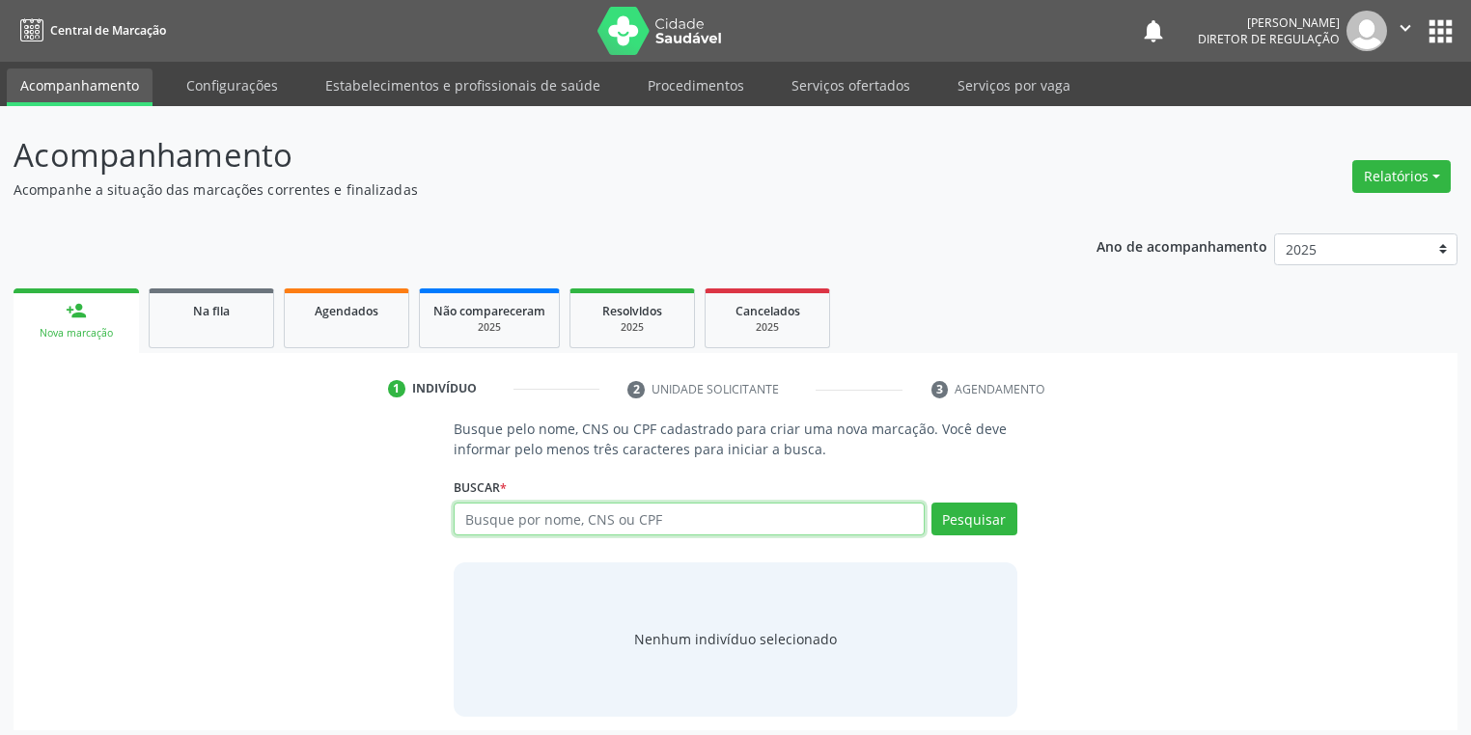
click at [471, 515] on input "text" at bounding box center [689, 519] width 471 height 33
type input "702509364727335"
click at [978, 525] on button "Pesquisar" at bounding box center [974, 519] width 86 height 33
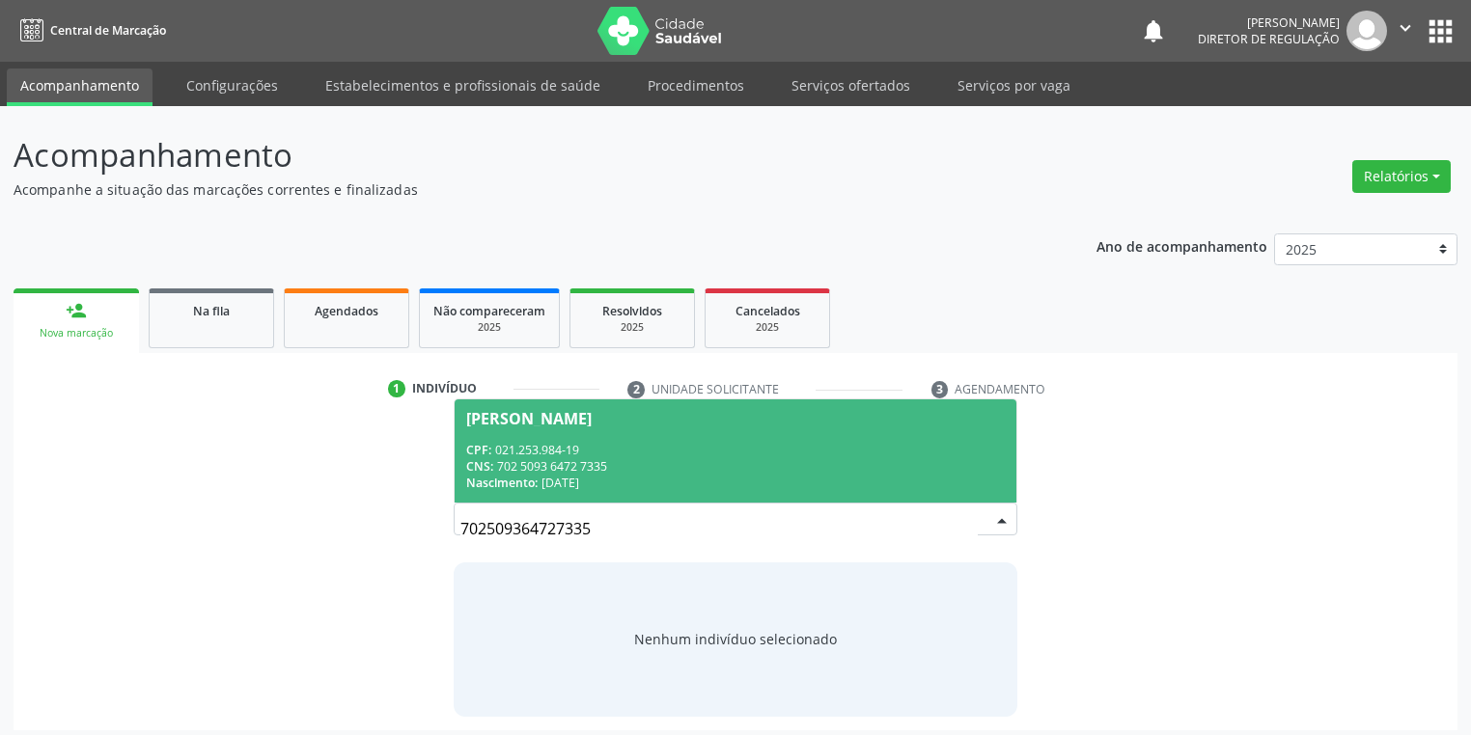
click at [606, 449] on div "CPF: 021.253.984-19" at bounding box center [735, 450] width 539 height 16
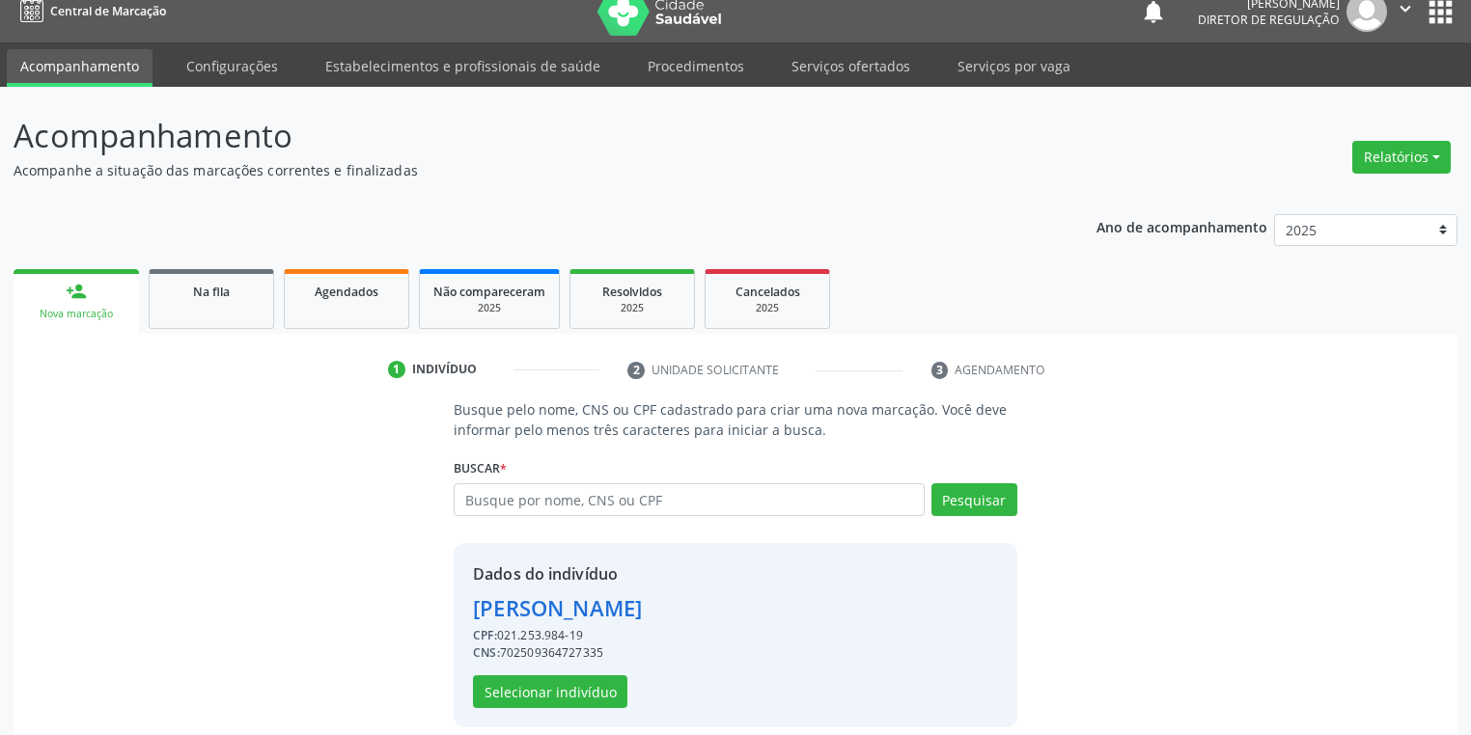
scroll to position [37, 0]
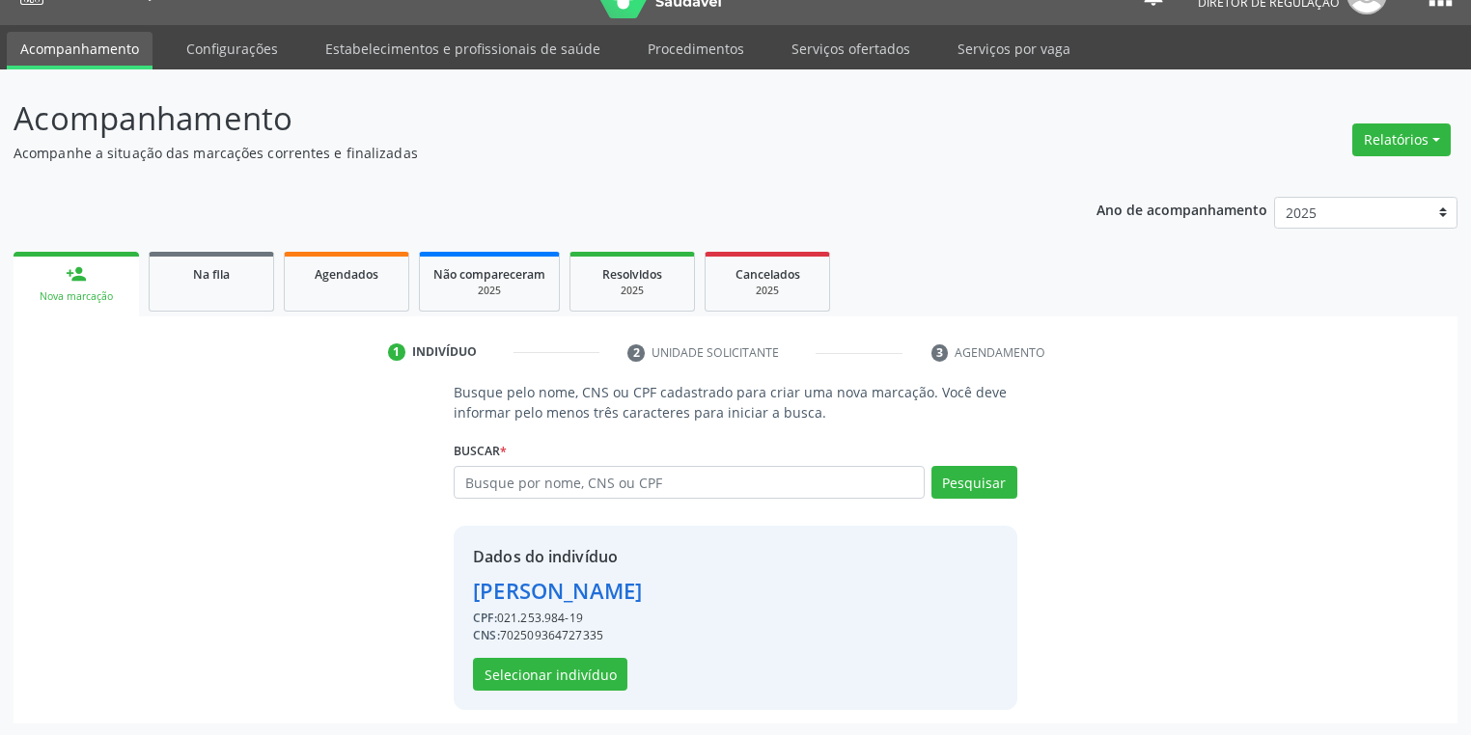
click at [556, 618] on div "CPF: 021.253.984-19" at bounding box center [557, 618] width 169 height 17
click at [541, 681] on button "Selecionar indivíduo" at bounding box center [550, 674] width 154 height 33
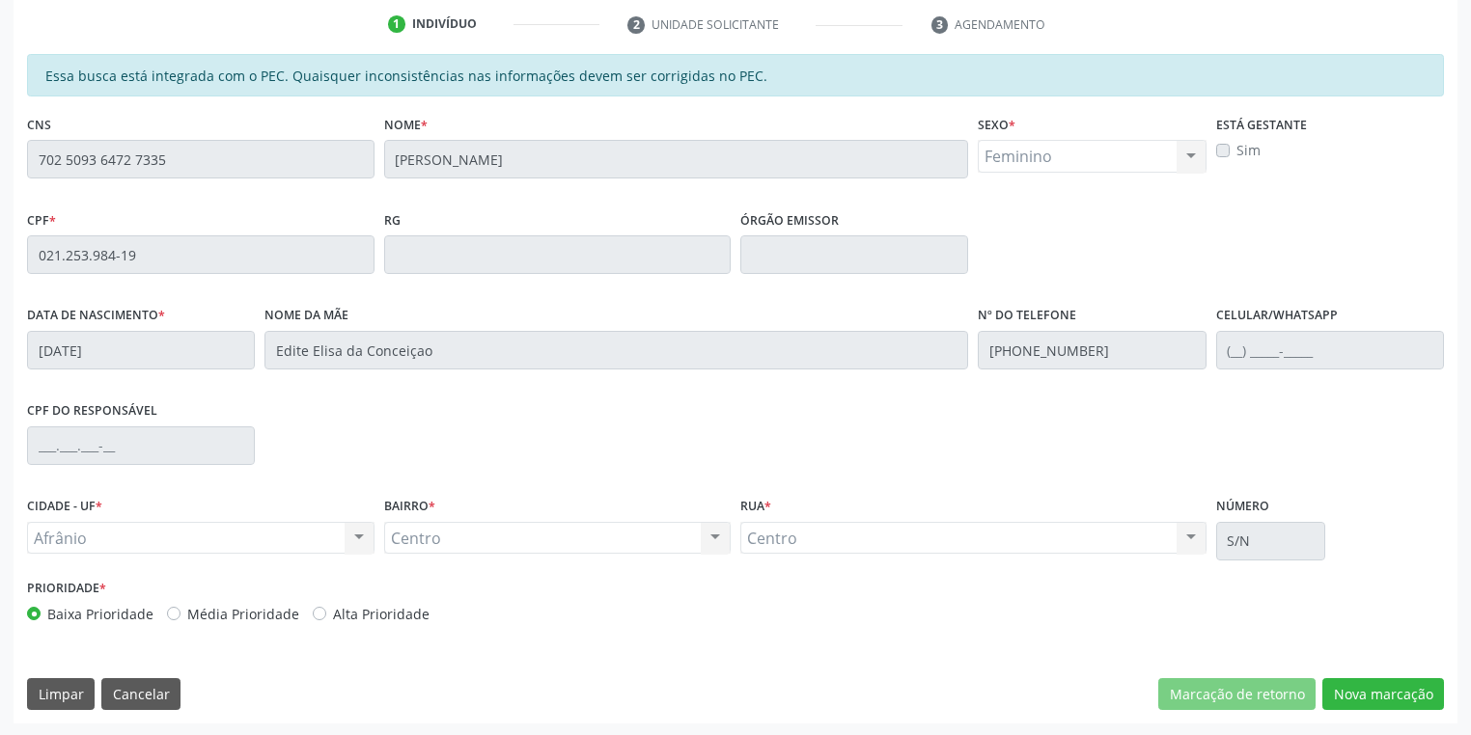
scroll to position [366, 0]
click at [1379, 683] on button "Nova marcação" at bounding box center [1383, 694] width 122 height 33
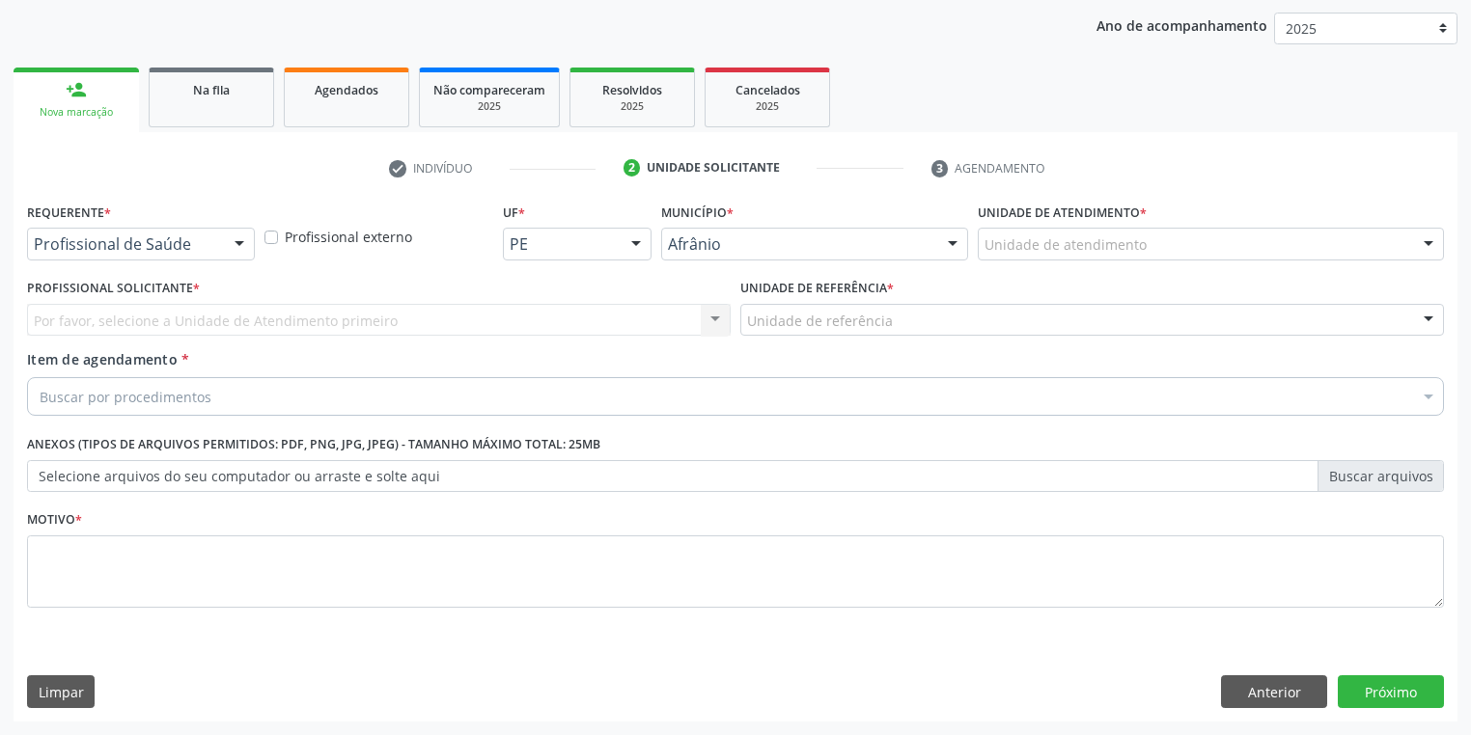
scroll to position [220, 0]
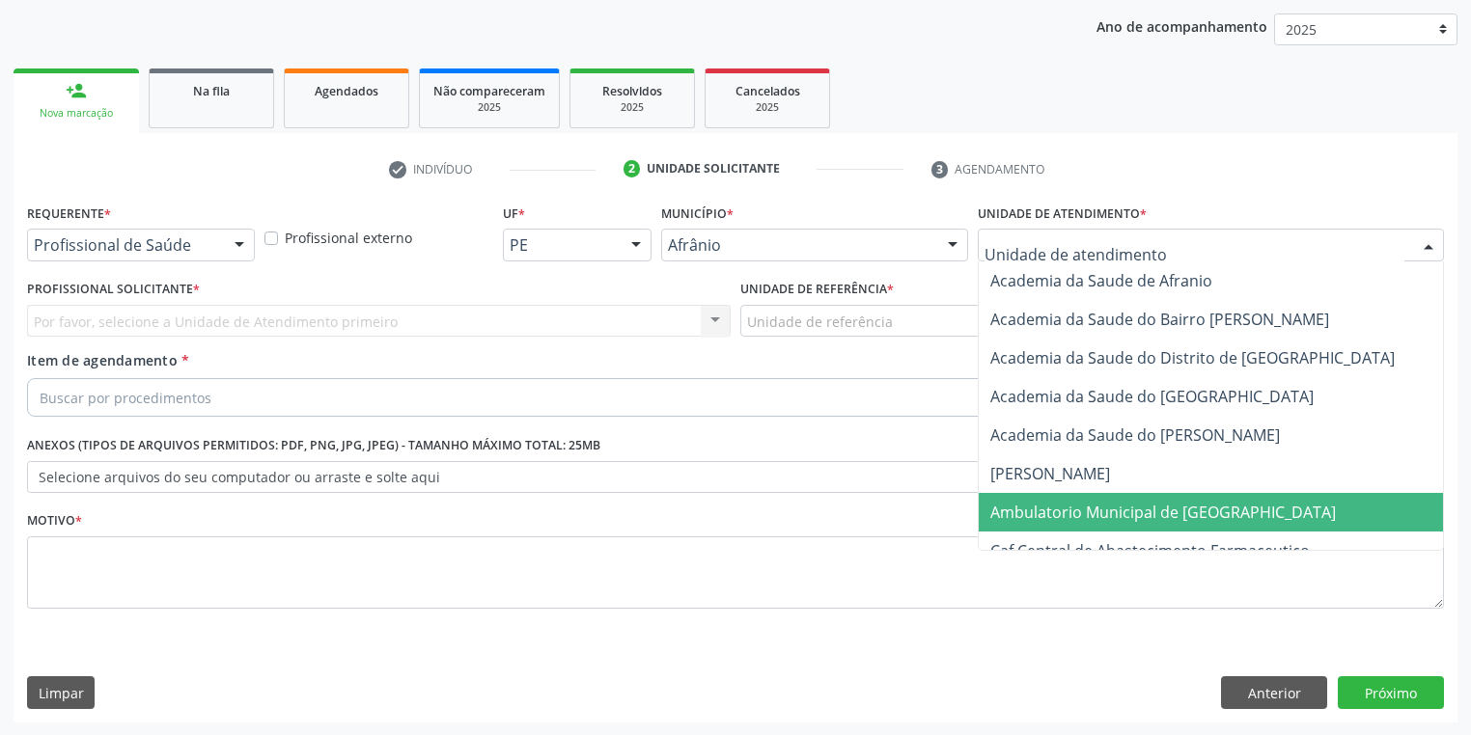
click at [1035, 506] on span "Ambulatorio Municipal de [GEOGRAPHIC_DATA]" at bounding box center [1163, 512] width 346 height 21
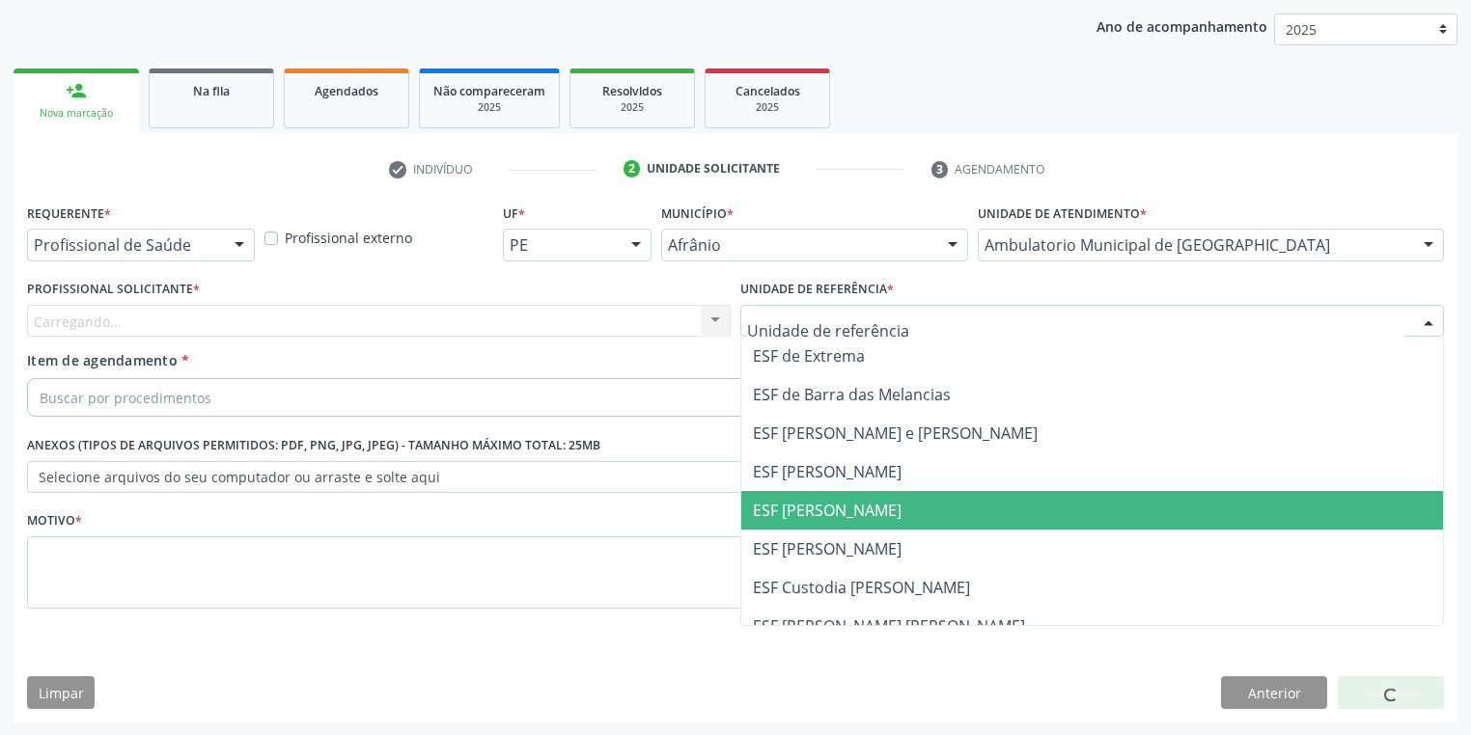
click at [796, 500] on span "ESF [PERSON_NAME]" at bounding box center [827, 510] width 149 height 21
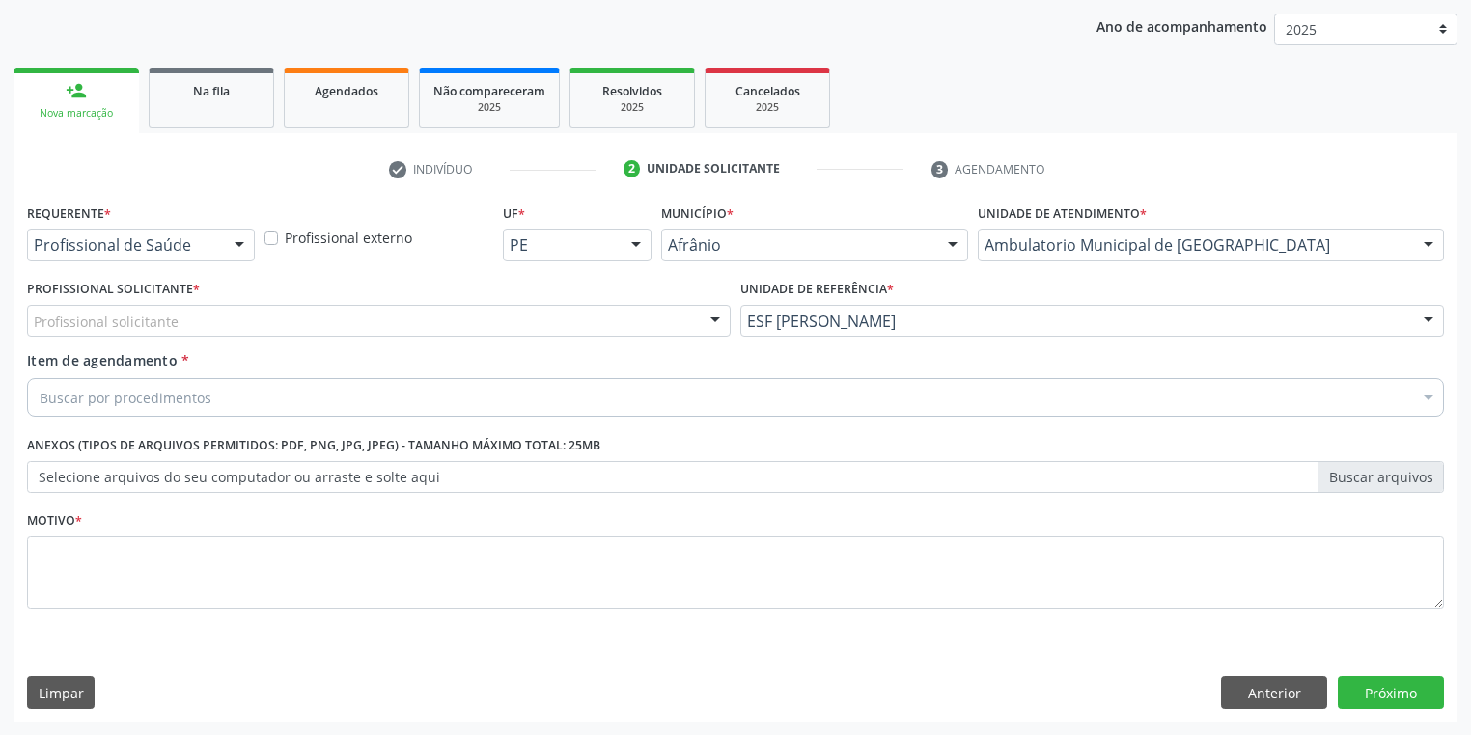
drag, startPoint x: 181, startPoint y: 323, endPoint x: 176, endPoint y: 336, distance: 13.8
click at [180, 324] on div "Profissional solicitante" at bounding box center [379, 321] width 704 height 33
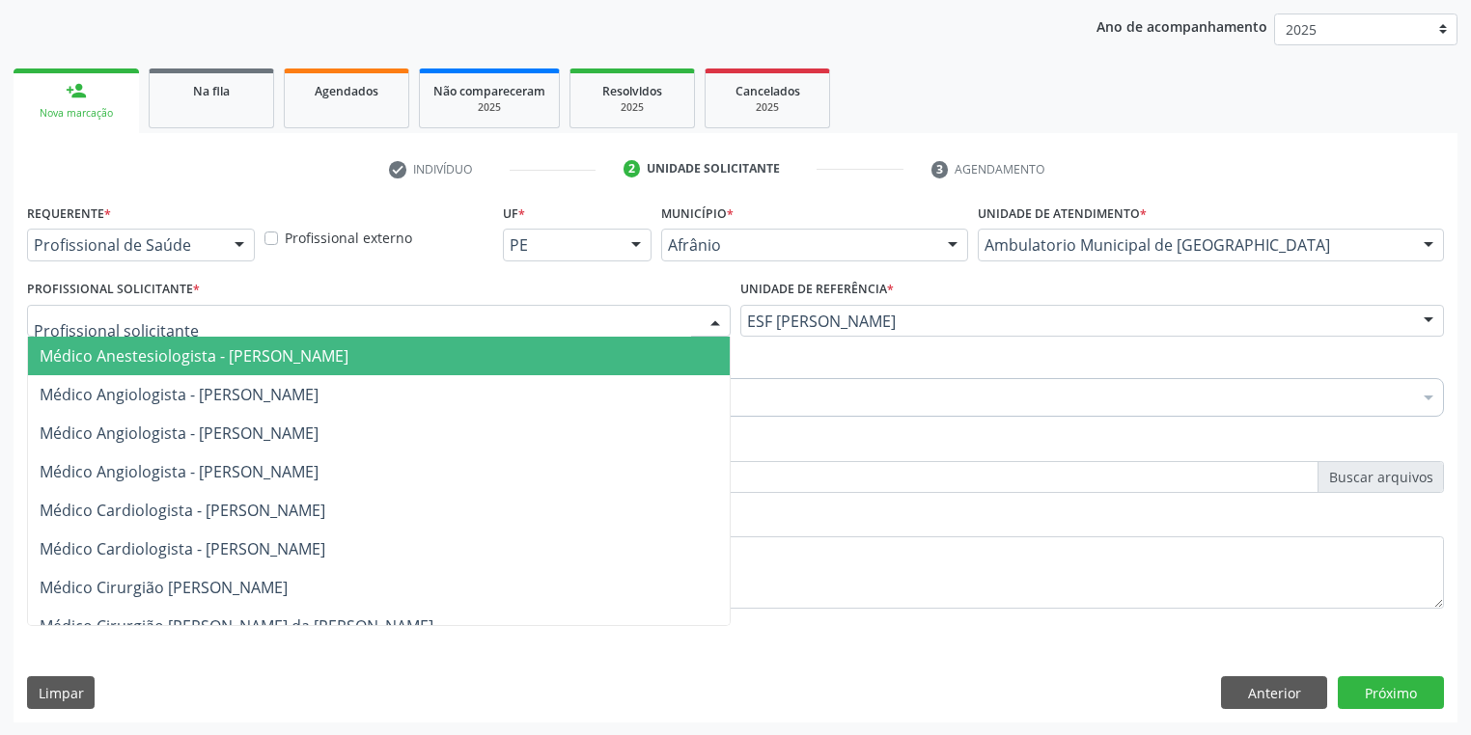
drag, startPoint x: 176, startPoint y: 351, endPoint x: 166, endPoint y: 398, distance: 47.3
click at [176, 352] on span "Médico Anestesiologista - [PERSON_NAME]" at bounding box center [194, 356] width 309 height 21
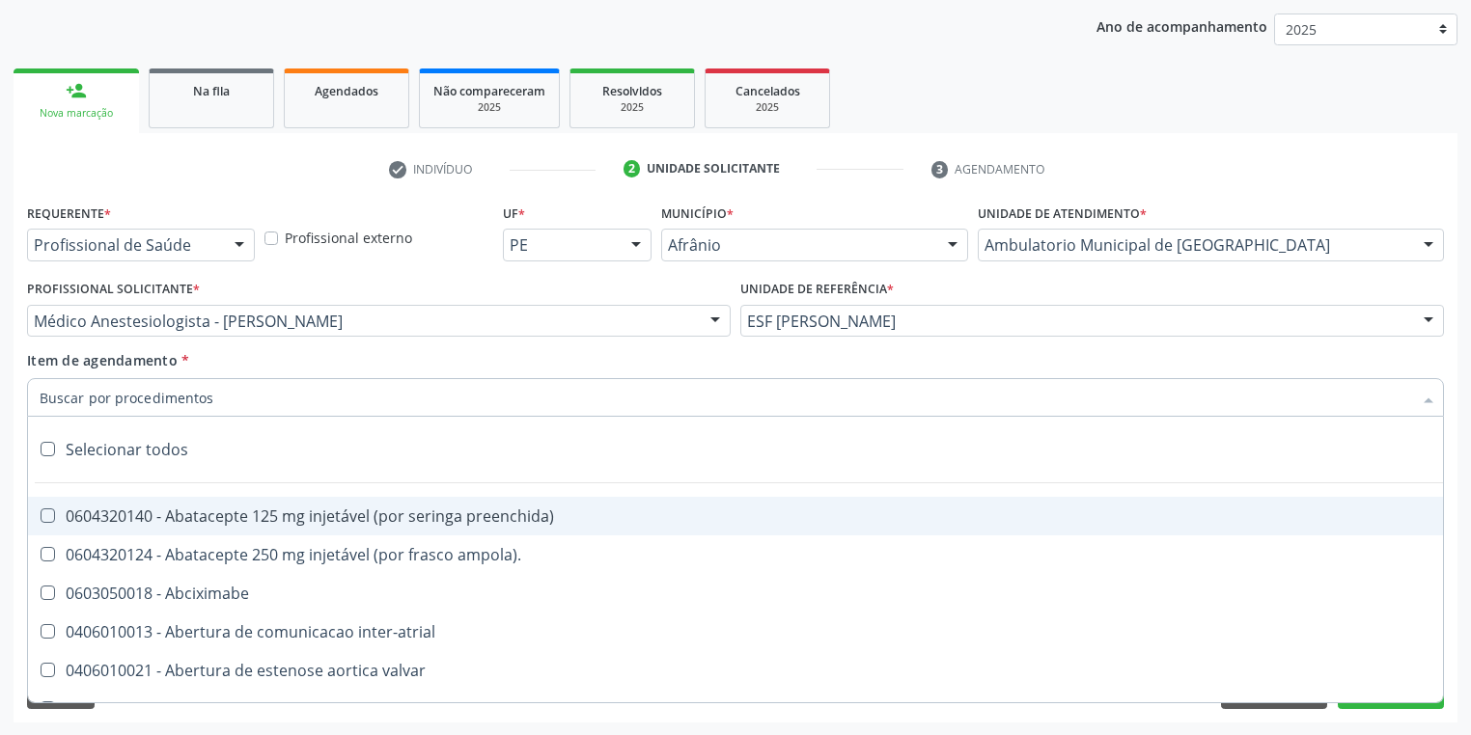
paste input "[MEDICAL_DATA]"
type input "[MEDICAL_DATA]"
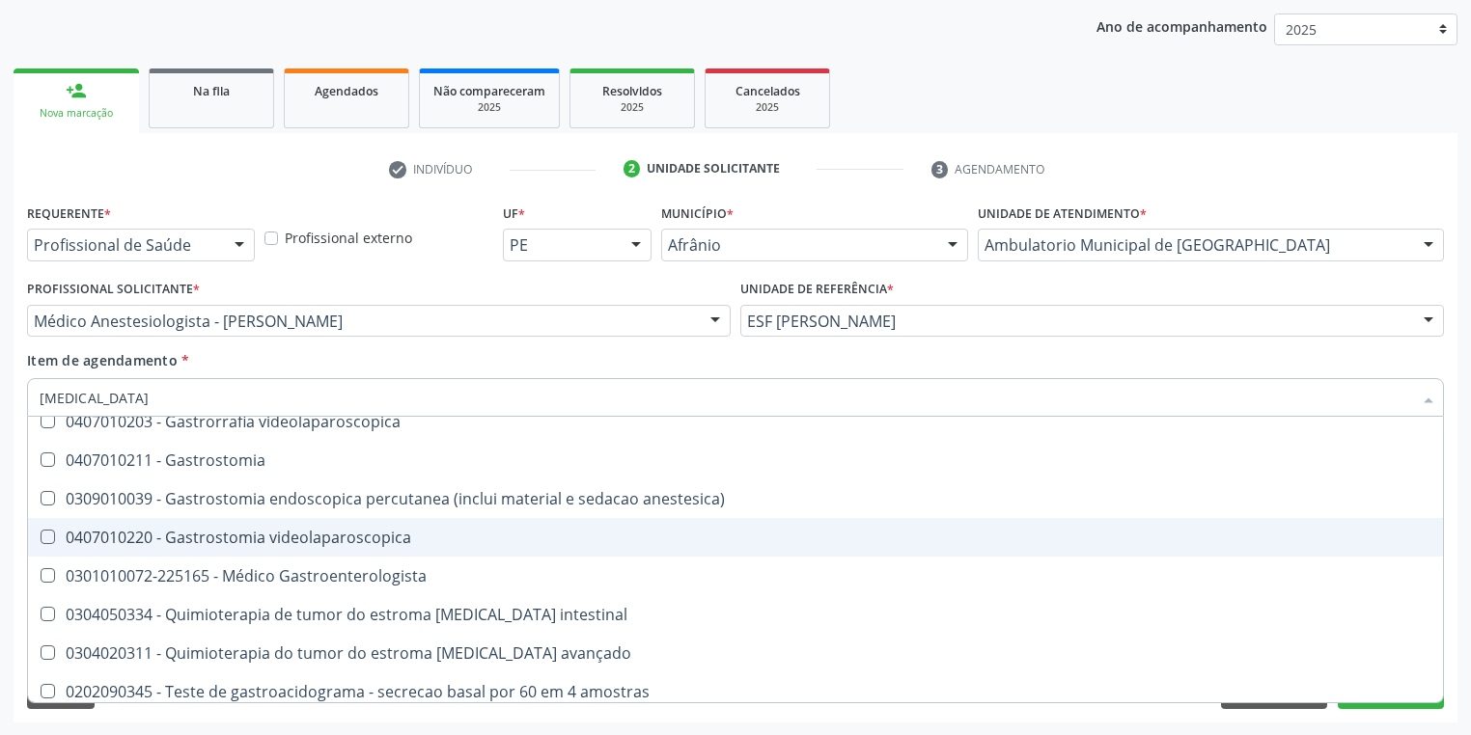
scroll to position [386, 0]
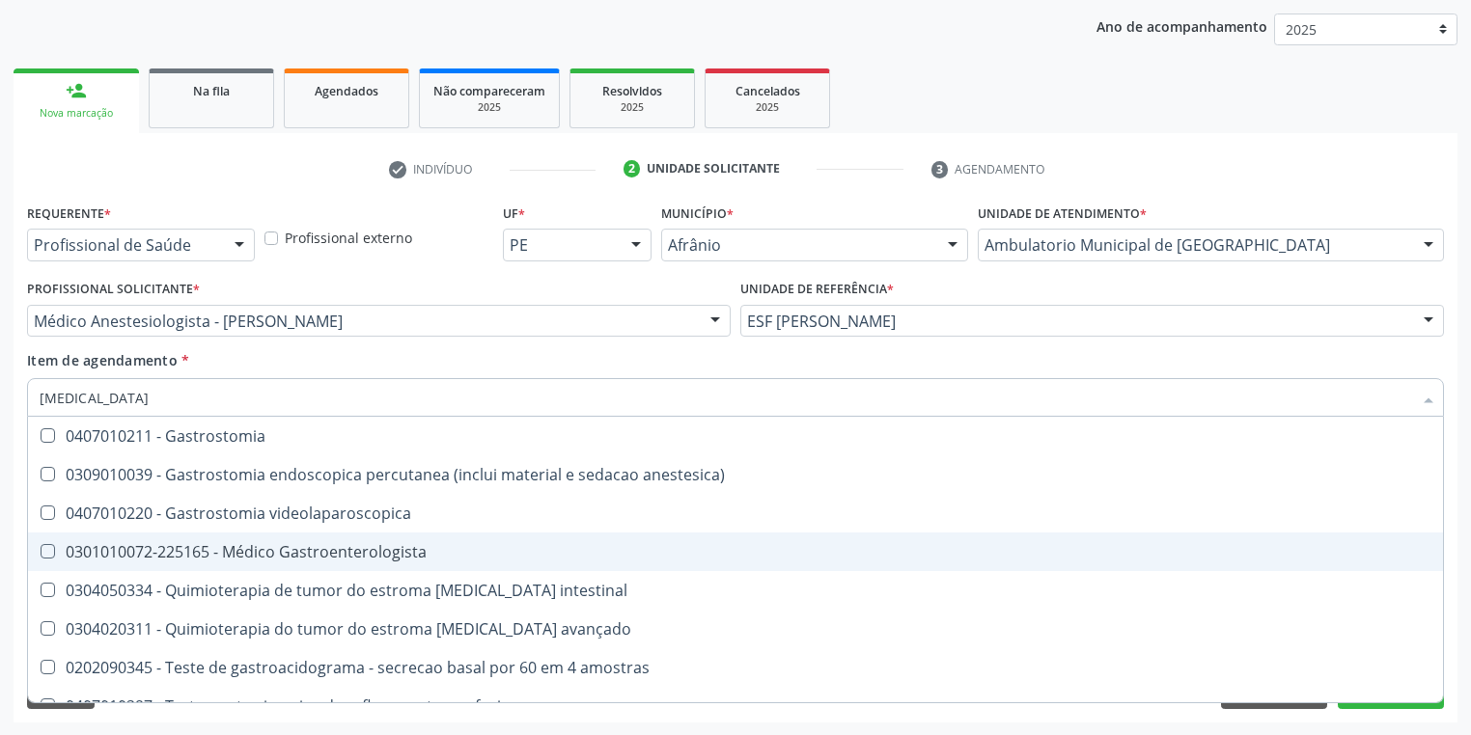
click at [294, 544] on div "0301010072-225165 - Médico Gastroenterologista" at bounding box center [736, 551] width 1392 height 15
checkbox Gastroenterologista "true"
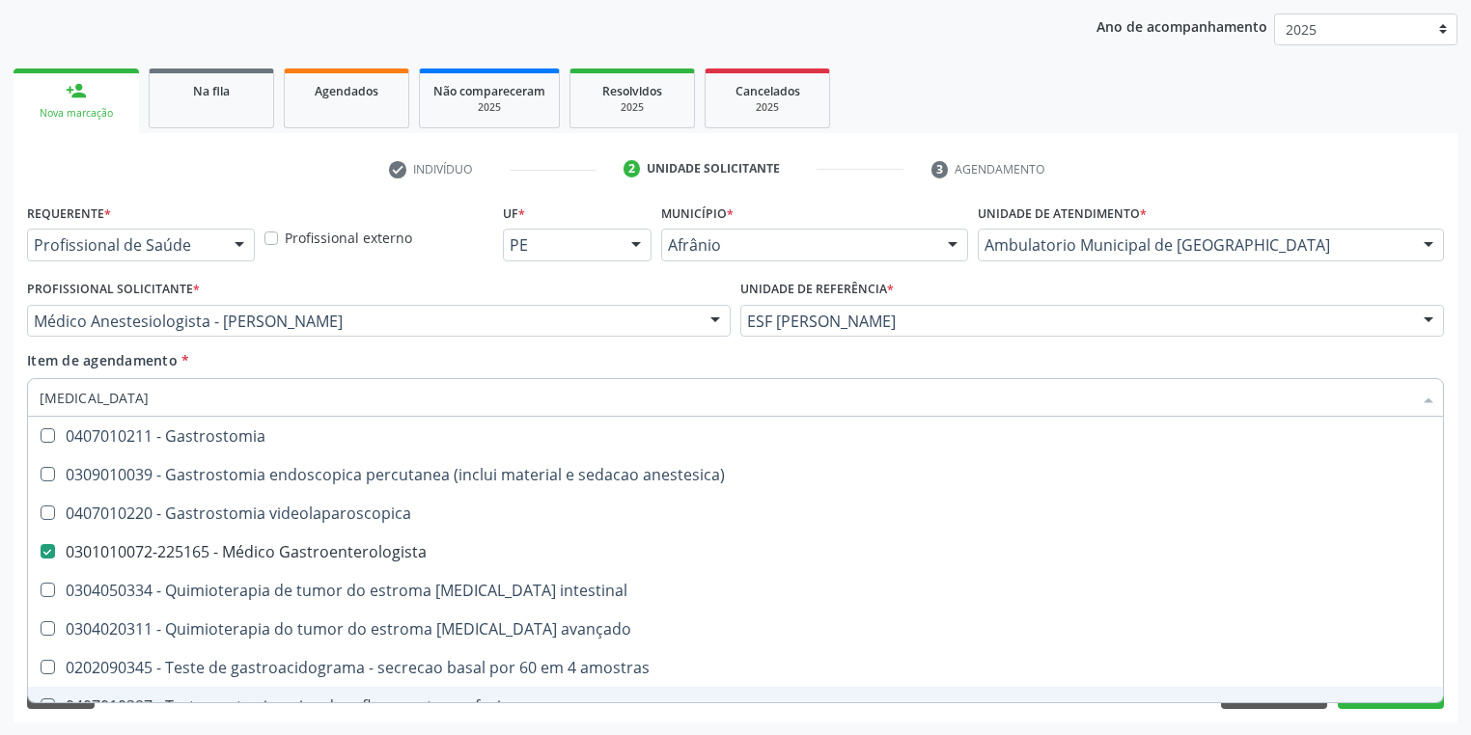
click at [156, 715] on div "Requerente * Profissional de Saúde Profissional de Saúde Paciente Nenhum result…" at bounding box center [736, 461] width 1444 height 524
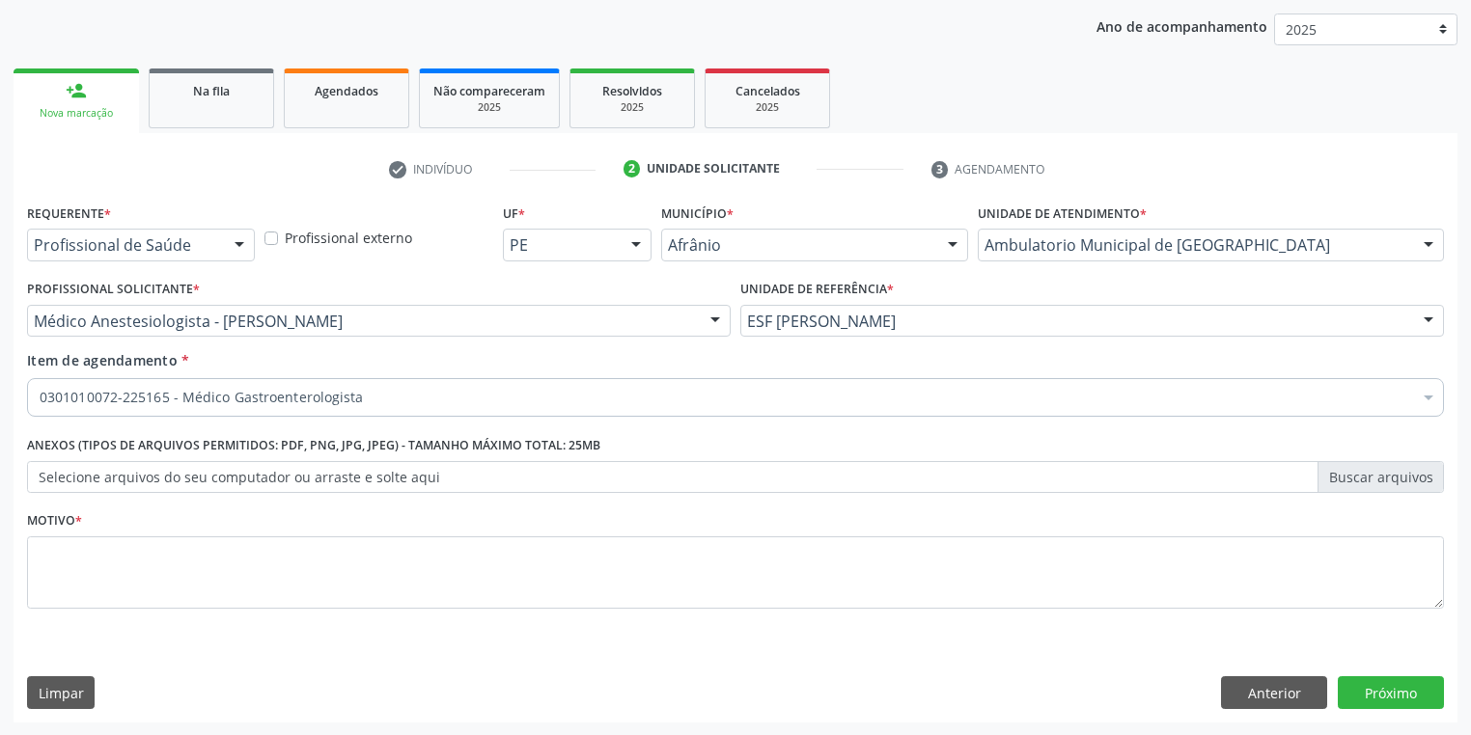
scroll to position [0, 0]
click at [156, 569] on textarea at bounding box center [735, 573] width 1417 height 73
type textarea "*"
click at [1348, 691] on button "Próximo" at bounding box center [1391, 693] width 106 height 33
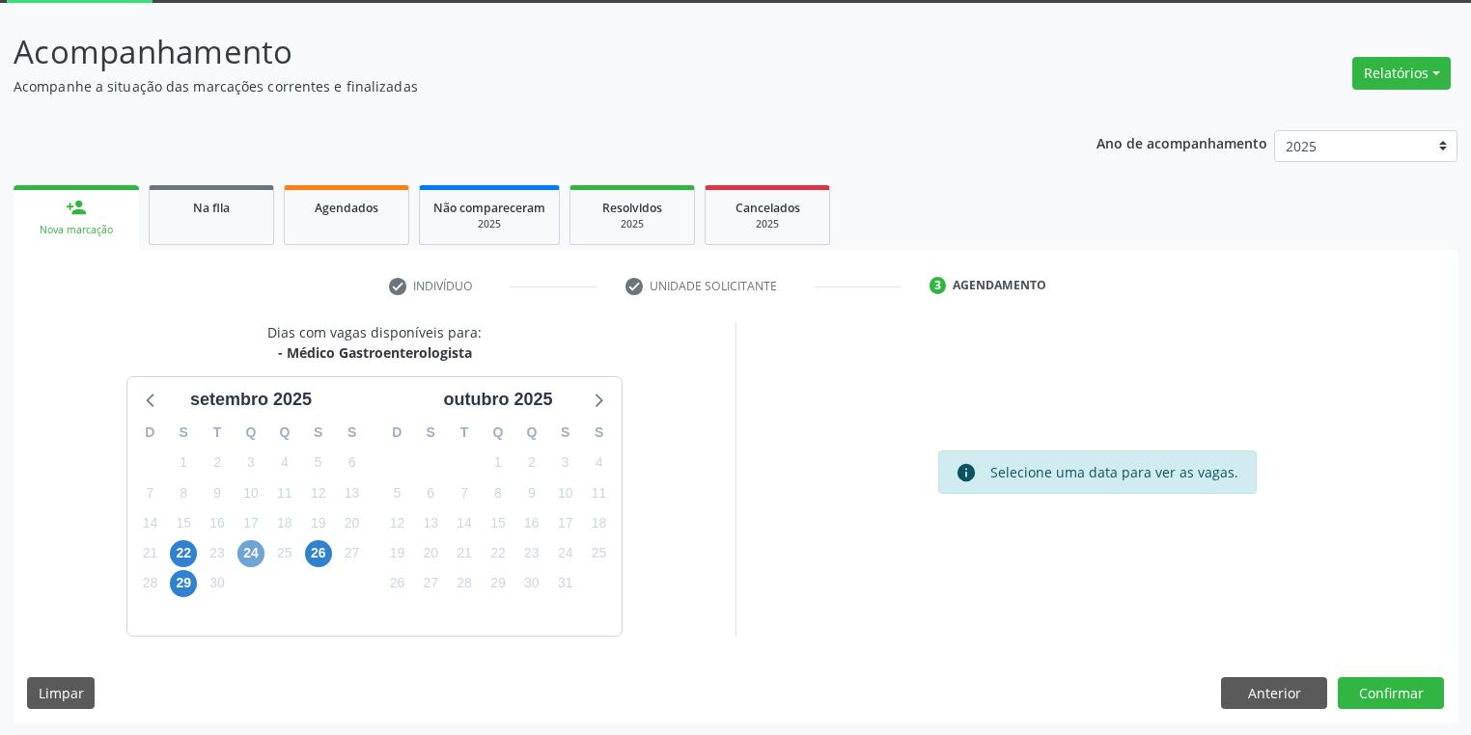
click at [251, 552] on span "24" at bounding box center [250, 553] width 27 height 27
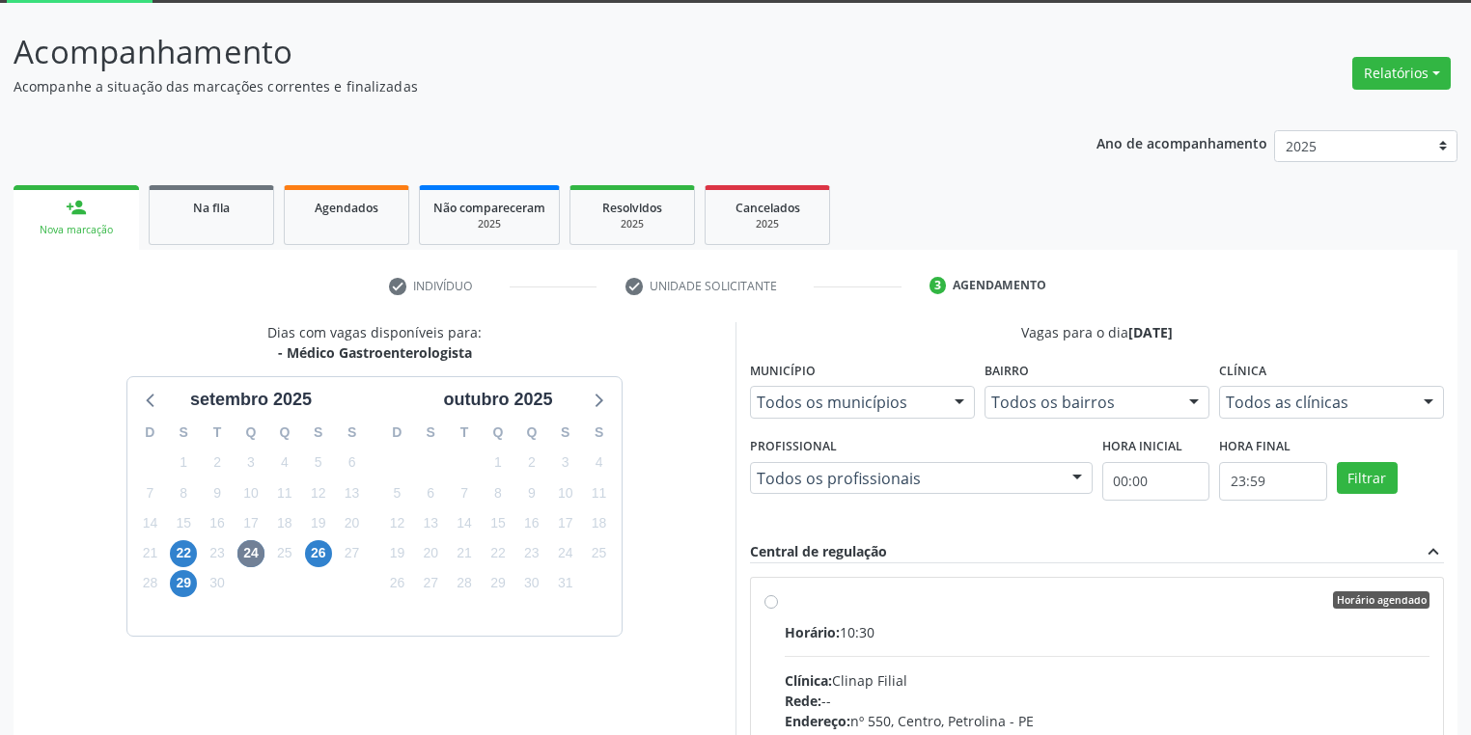
click at [1009, 636] on div "Horário: 10:30" at bounding box center [1107, 633] width 645 height 20
click at [778, 609] on input "Horário agendado Horário: 10:30 Clínica: Clinap Filial Rede: -- Endereço: [STRE…" at bounding box center [771, 600] width 14 height 17
radio input "true"
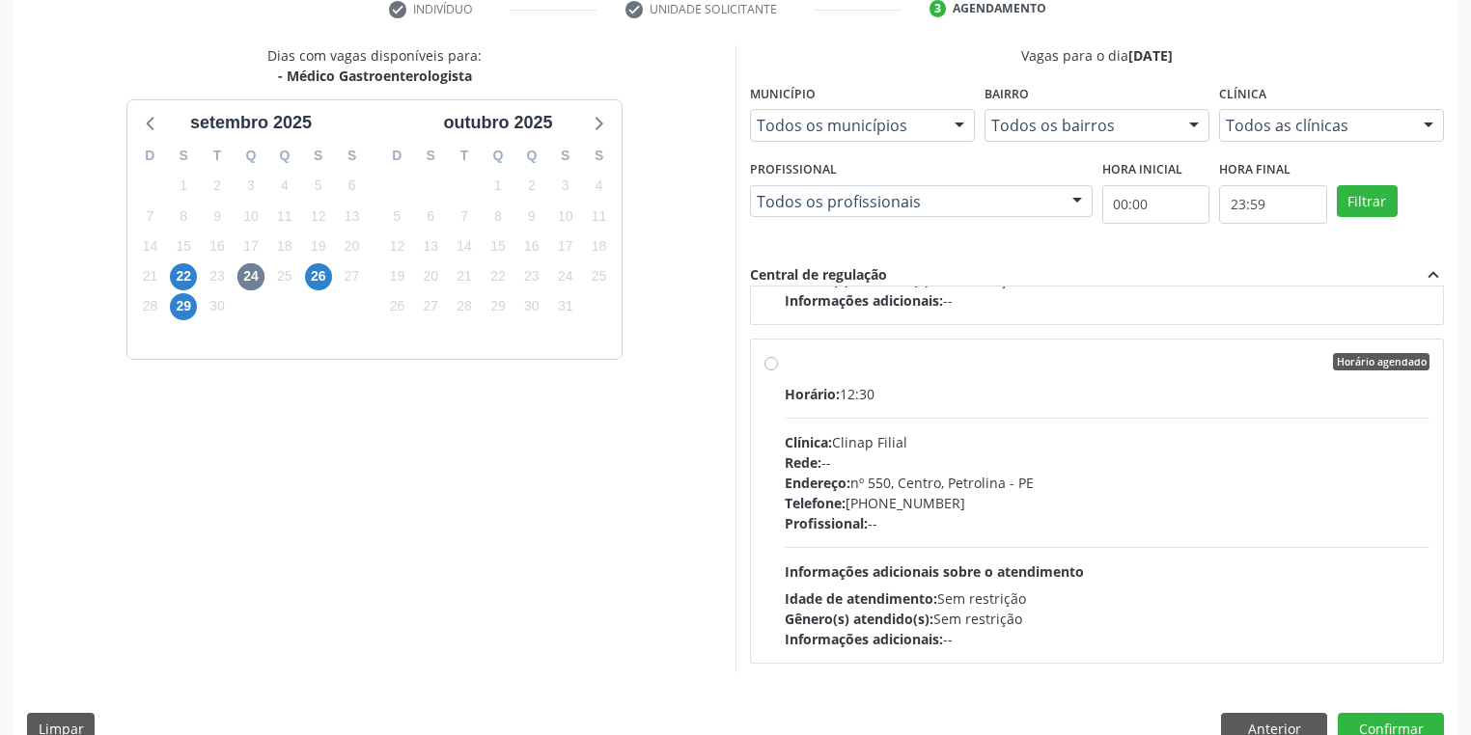
scroll to position [417, 0]
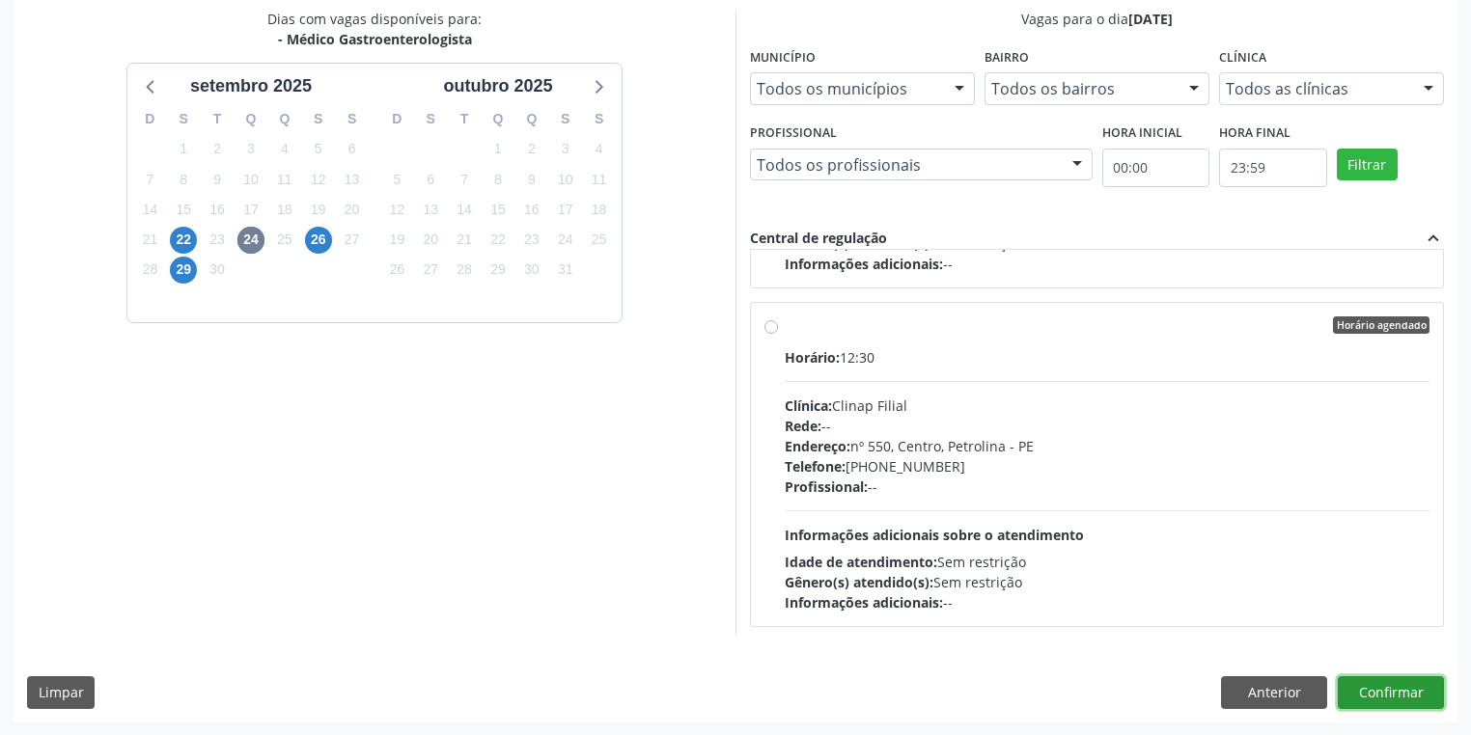
click at [1395, 691] on button "Confirmar" at bounding box center [1391, 693] width 106 height 33
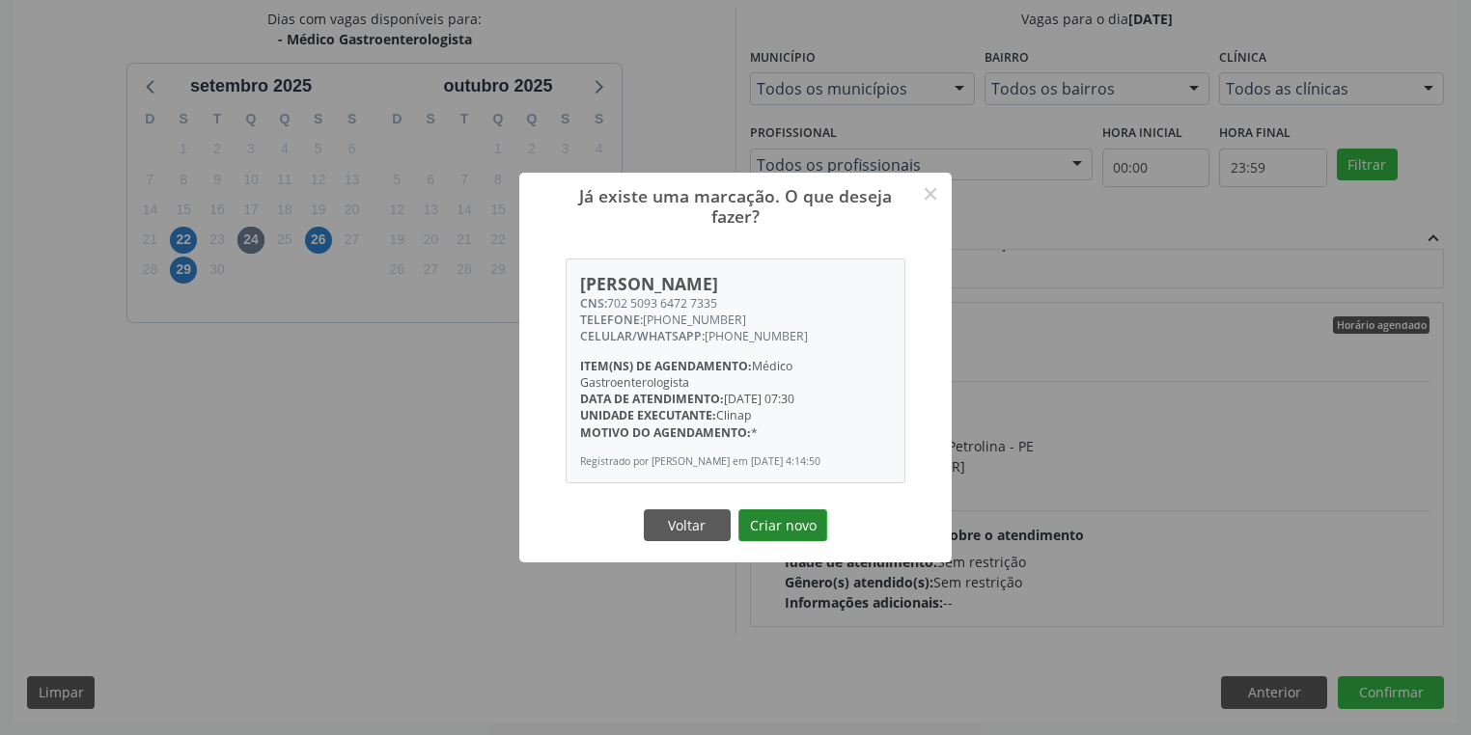
click at [768, 523] on button "Criar novo" at bounding box center [782, 526] width 89 height 33
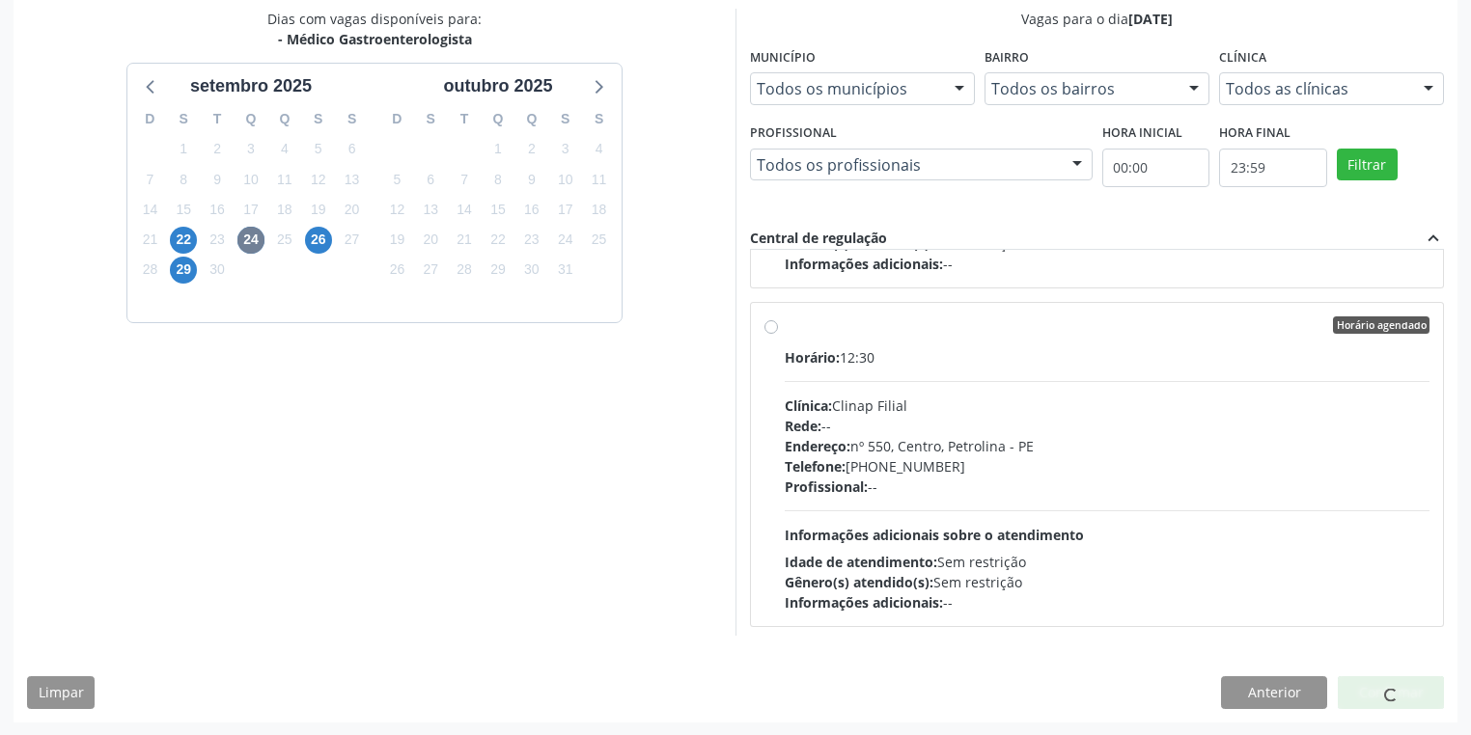
scroll to position [0, 0]
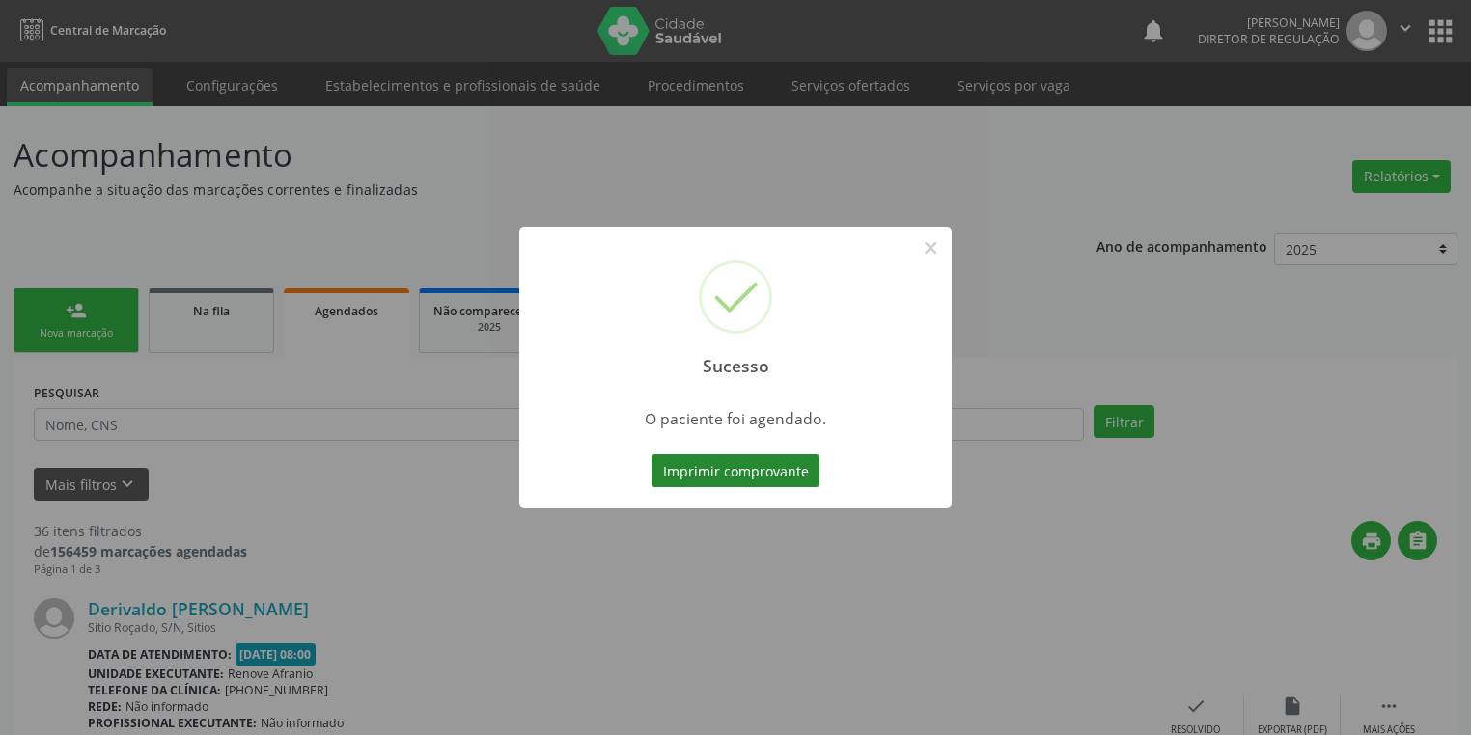
click at [747, 467] on button "Imprimir comprovante" at bounding box center [735, 471] width 168 height 33
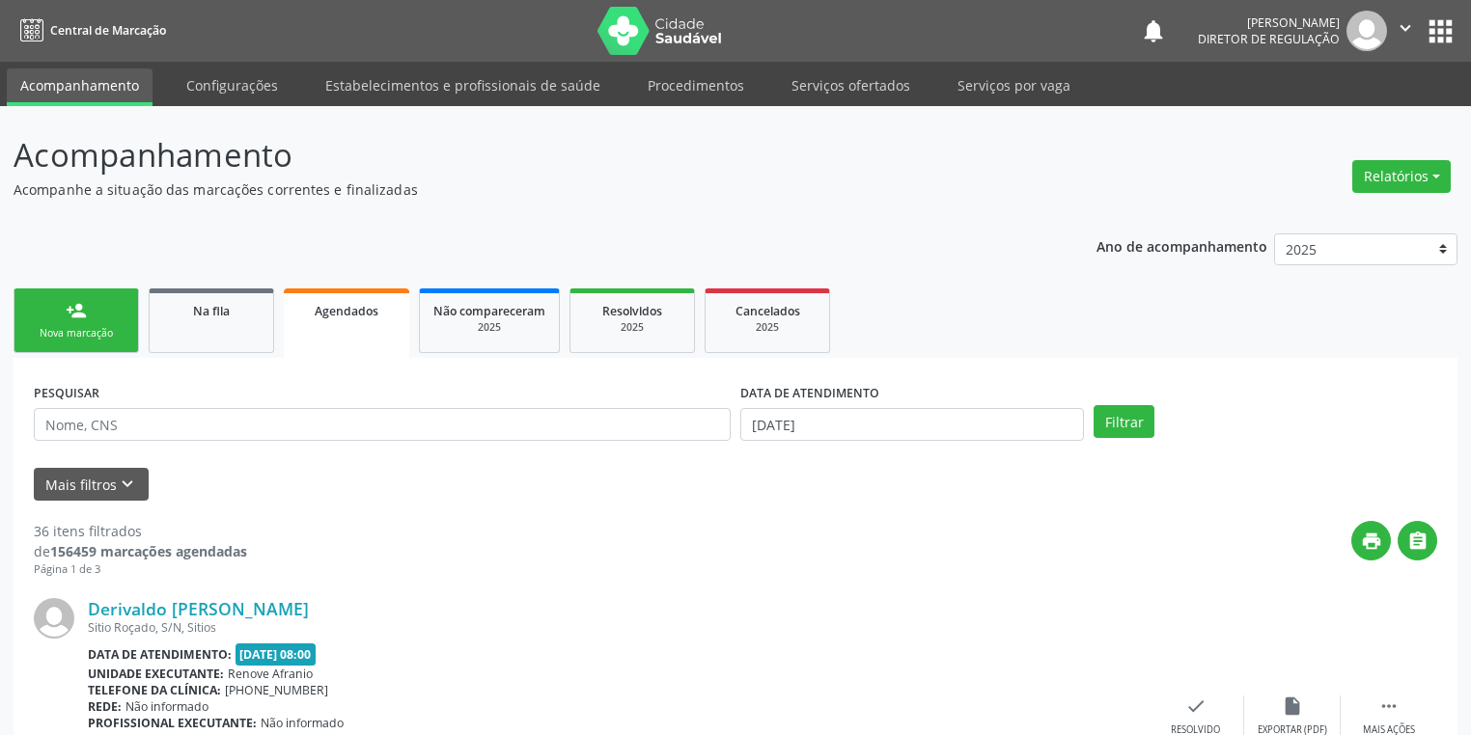
click at [80, 328] on div "Nova marcação" at bounding box center [76, 333] width 97 height 14
click at [104, 332] on div "Nova marcação" at bounding box center [76, 333] width 97 height 14
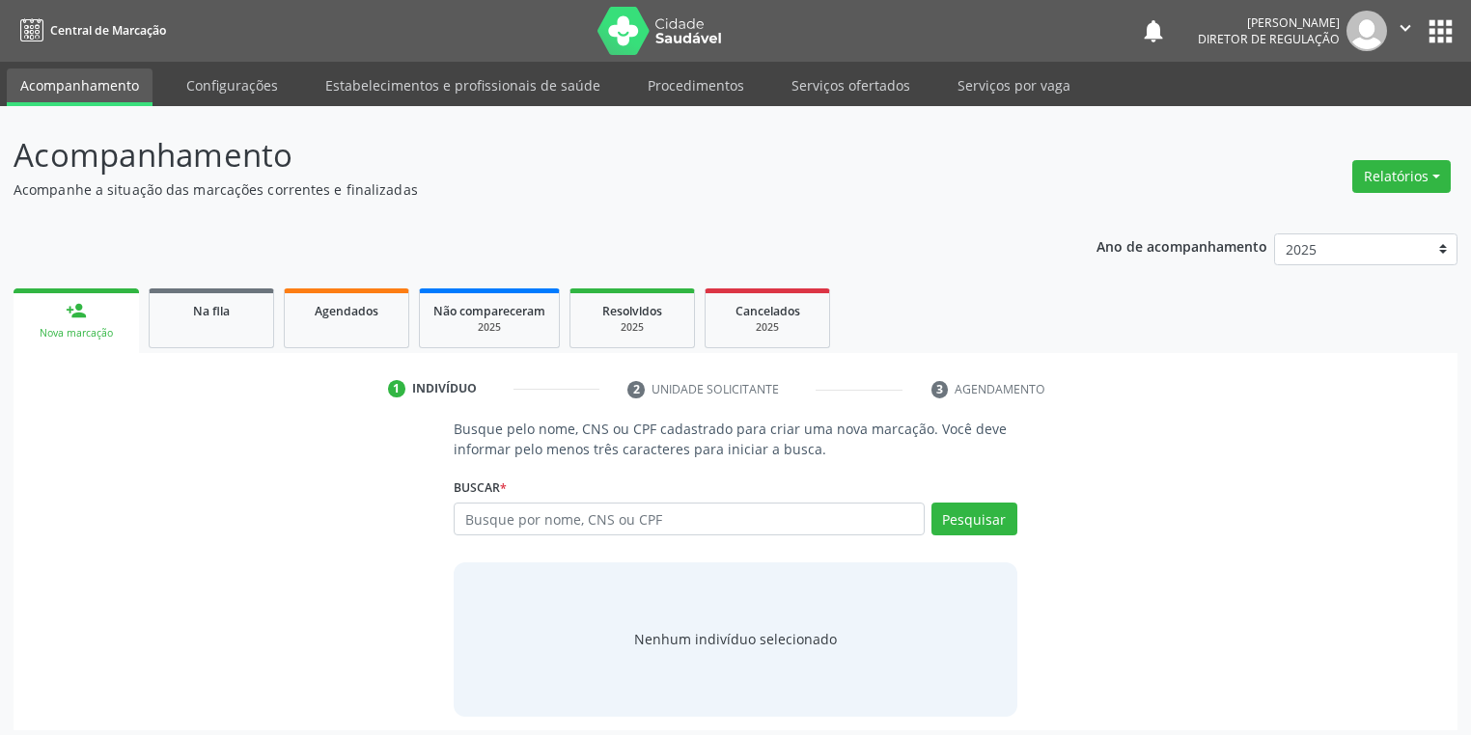
click at [104, 332] on div "Nova marcação" at bounding box center [76, 333] width 98 height 14
click at [479, 503] on input "text" at bounding box center [689, 519] width 471 height 33
type input "709805000128894"
click at [974, 521] on button "Pesquisar" at bounding box center [974, 519] width 86 height 33
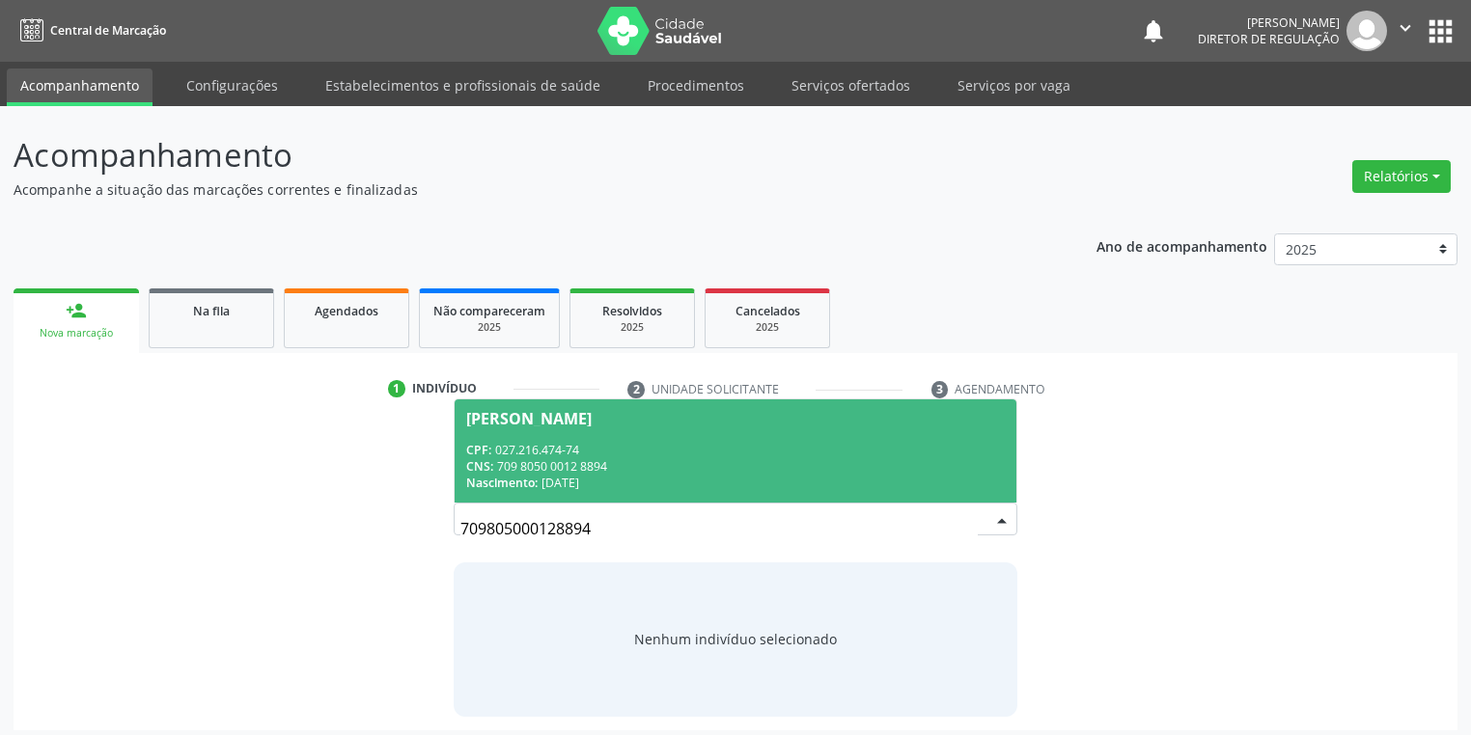
click at [610, 464] on div "CNS: 709 8050 0012 8894" at bounding box center [735, 466] width 539 height 16
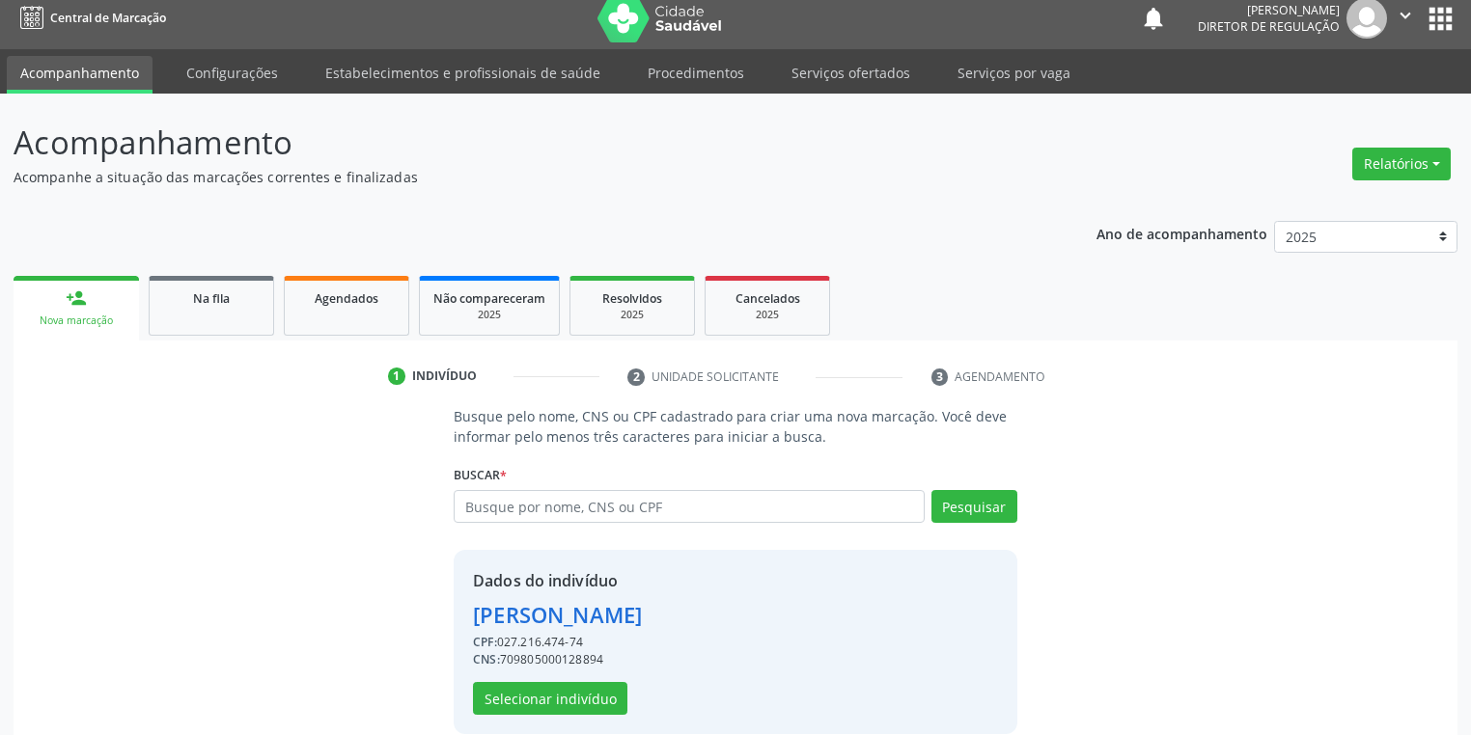
scroll to position [37, 0]
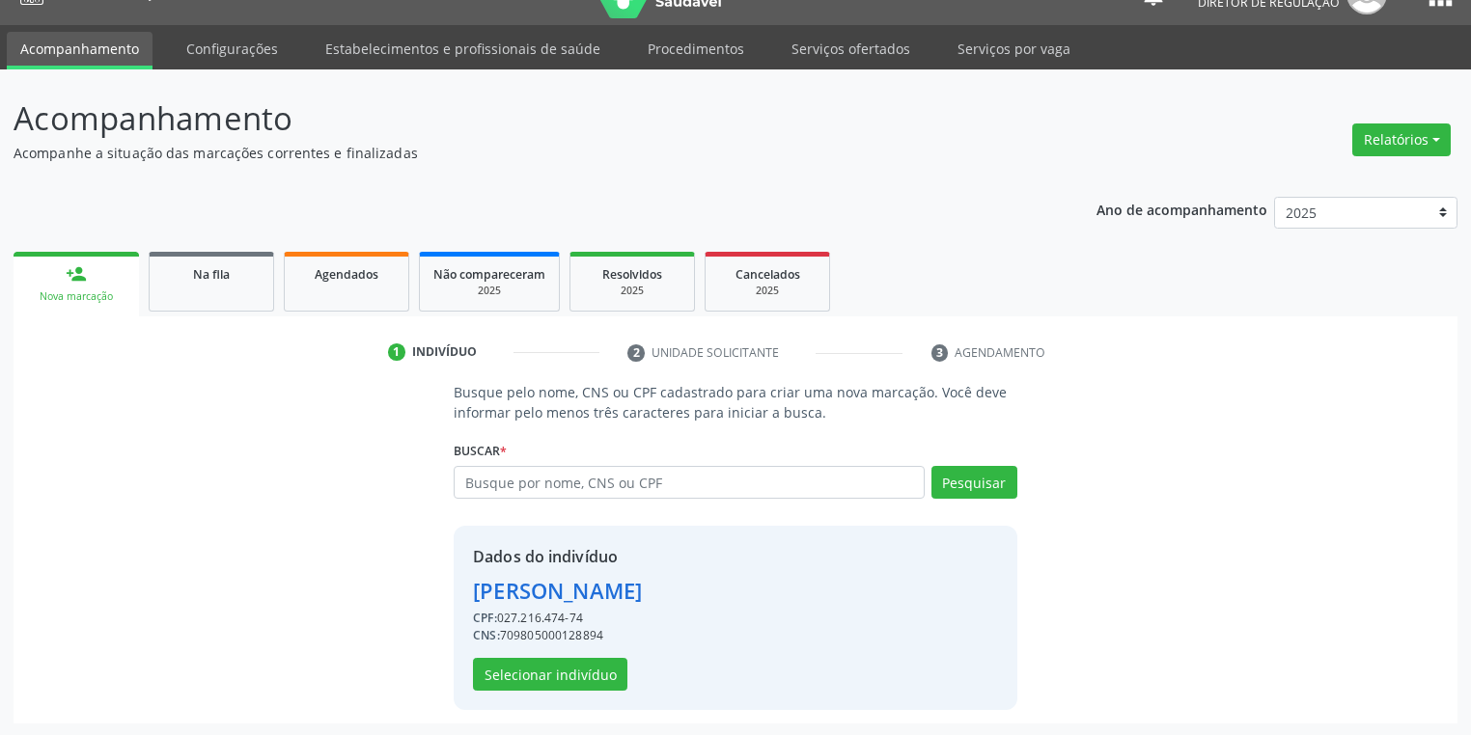
click at [518, 621] on div "CPF: 027.216.474-74" at bounding box center [557, 618] width 169 height 17
click at [554, 668] on button "Selecionar indivíduo" at bounding box center [550, 674] width 154 height 33
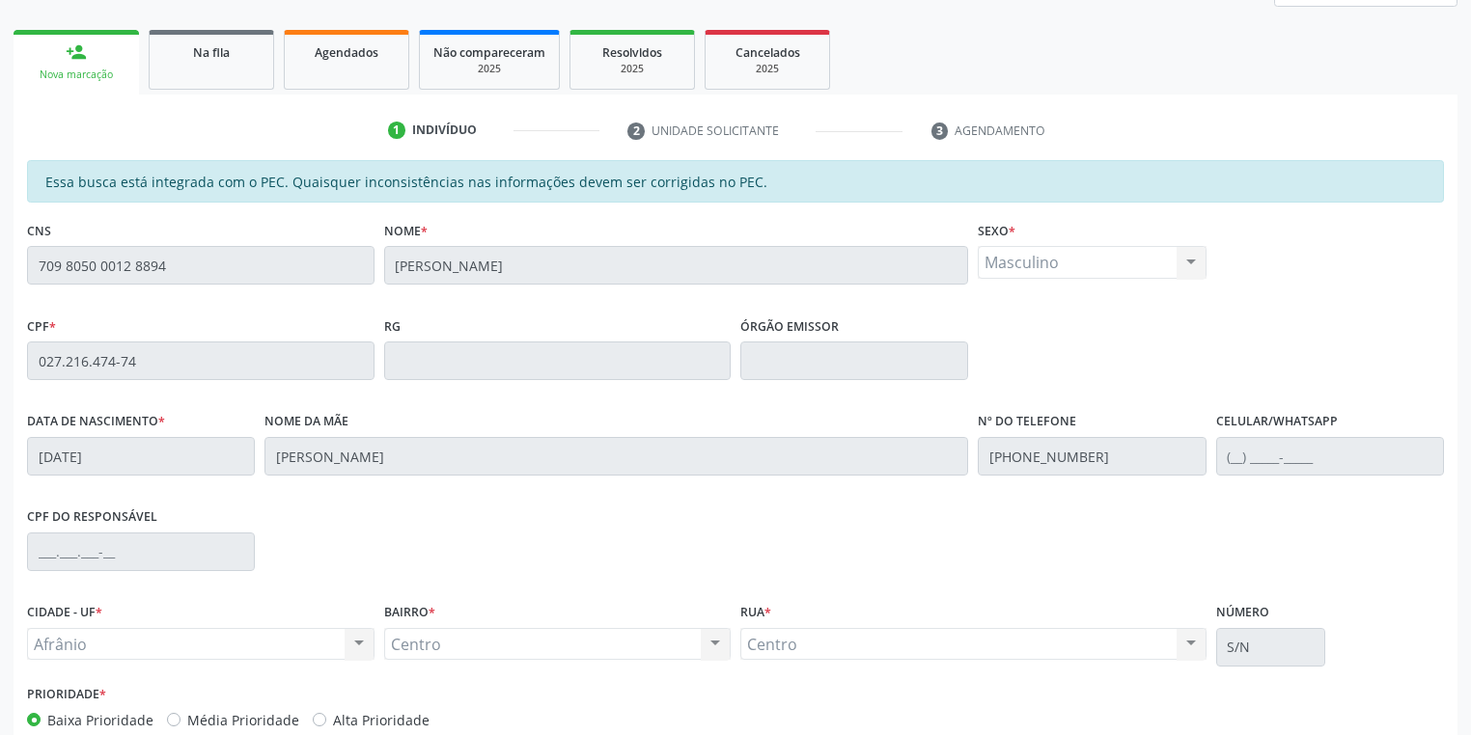
scroll to position [366, 0]
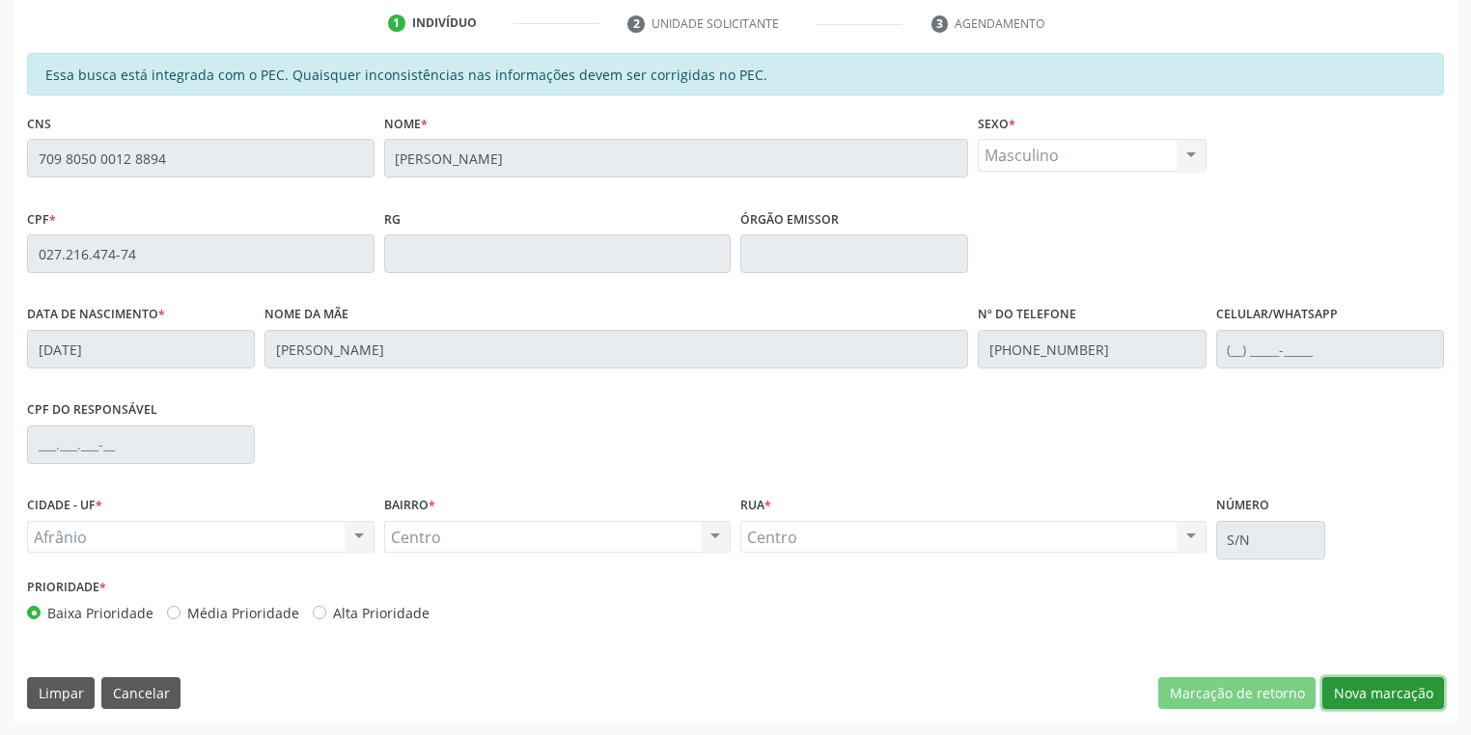
click at [1352, 696] on button "Nova marcação" at bounding box center [1383, 694] width 122 height 33
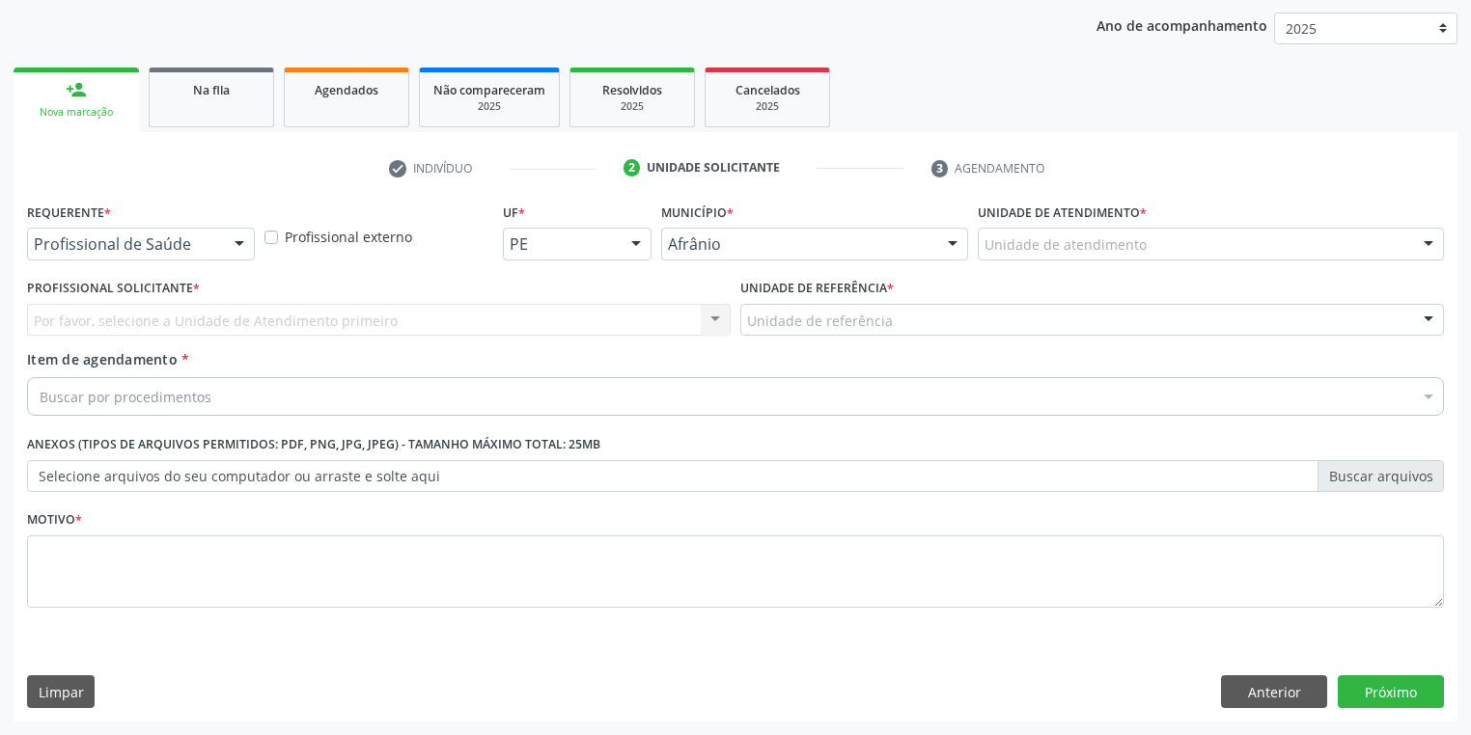
scroll to position [220, 0]
drag, startPoint x: 1045, startPoint y: 243, endPoint x: 1056, endPoint y: 303, distance: 60.8
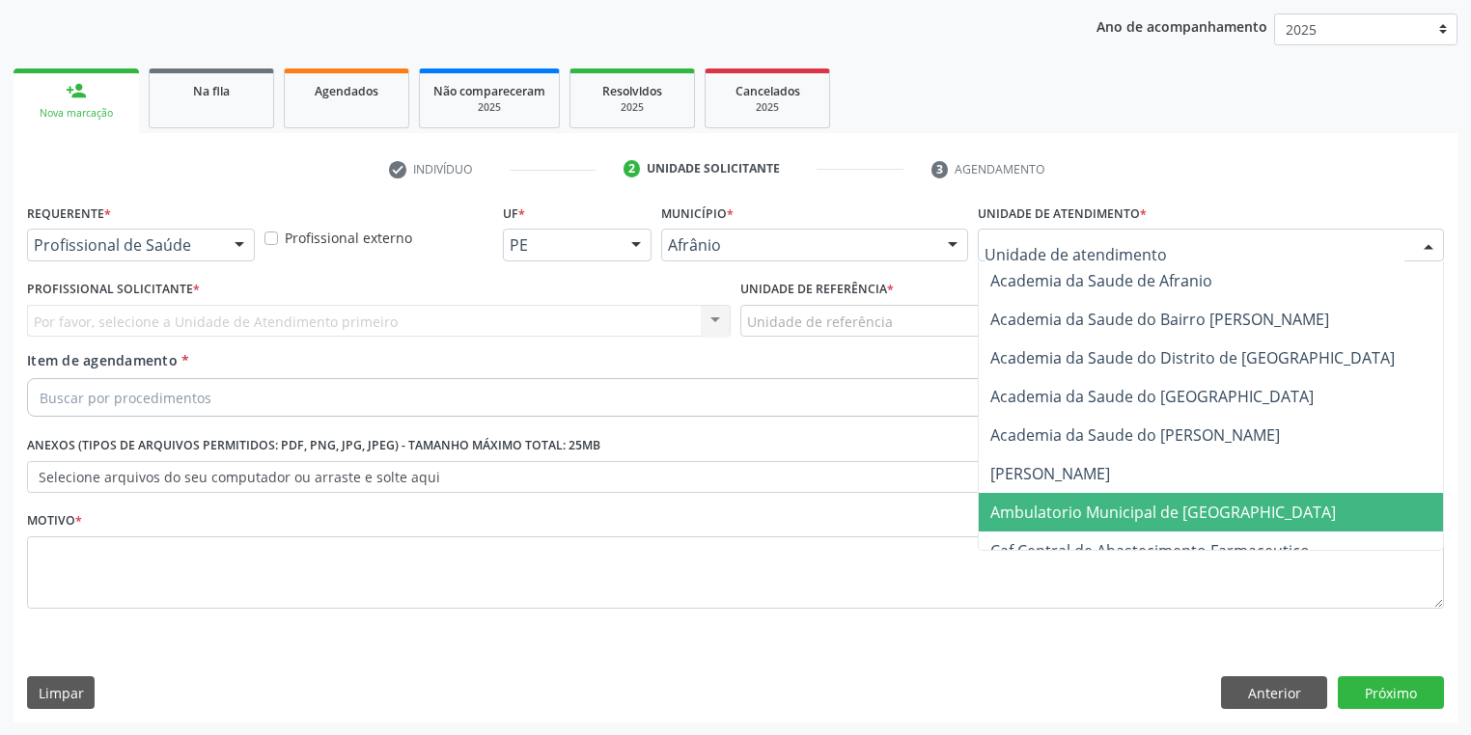
click at [1042, 510] on span "Ambulatorio Municipal de [GEOGRAPHIC_DATA]" at bounding box center [1163, 512] width 346 height 21
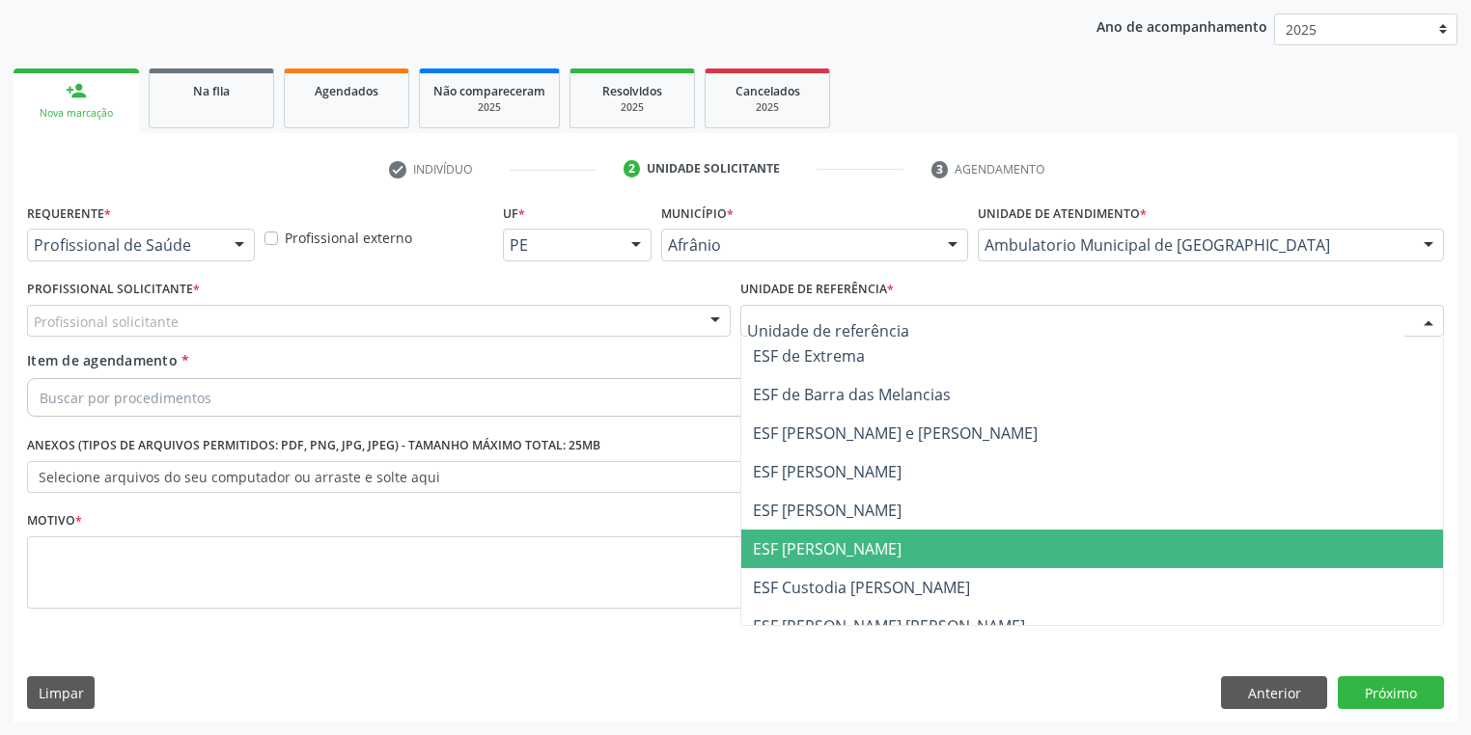
click at [778, 548] on span "ESF [PERSON_NAME]" at bounding box center [827, 549] width 149 height 21
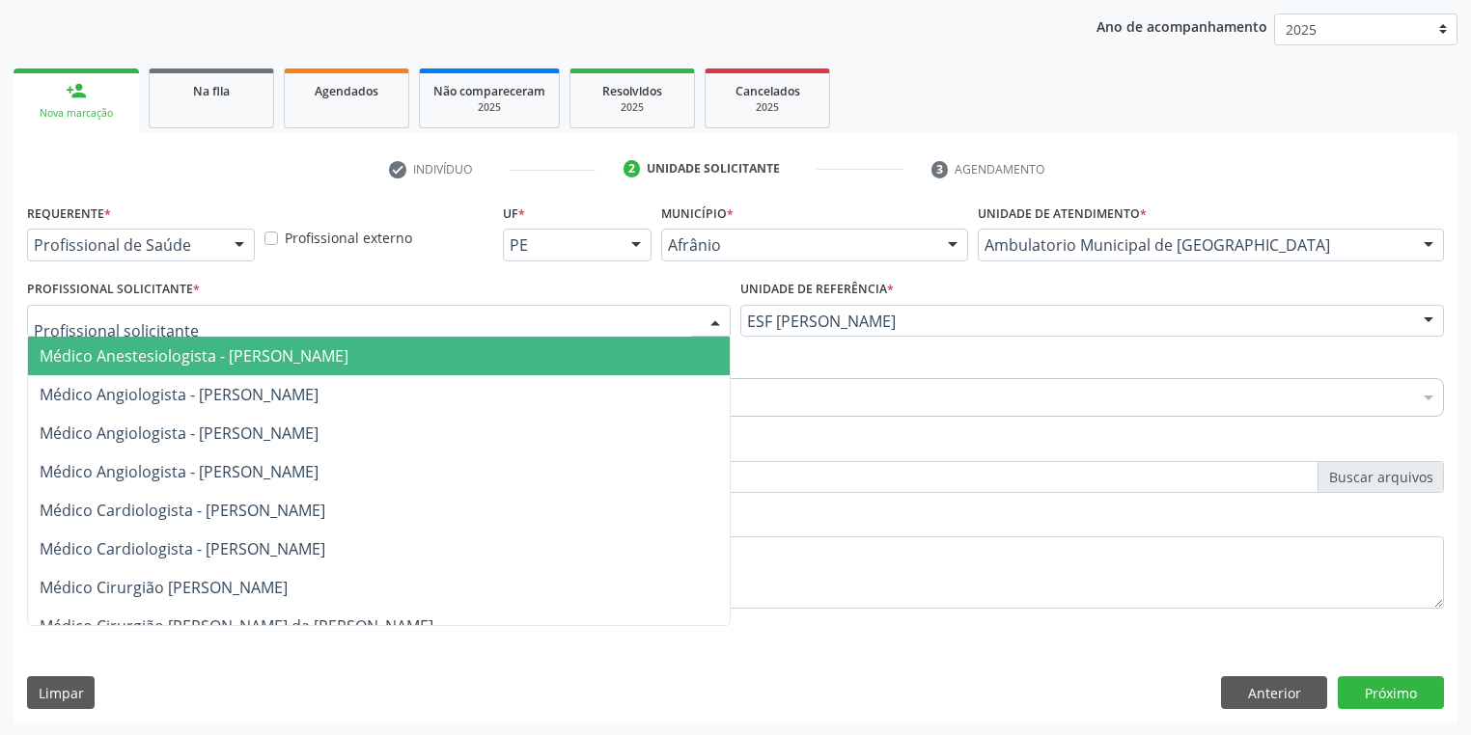
drag, startPoint x: 143, startPoint y: 328, endPoint x: 144, endPoint y: 349, distance: 21.3
drag, startPoint x: 147, startPoint y: 354, endPoint x: 149, endPoint y: 379, distance: 25.2
click at [147, 365] on span "Médico Anestesiologista - Julianna Ferreira Obara" at bounding box center [194, 356] width 309 height 21
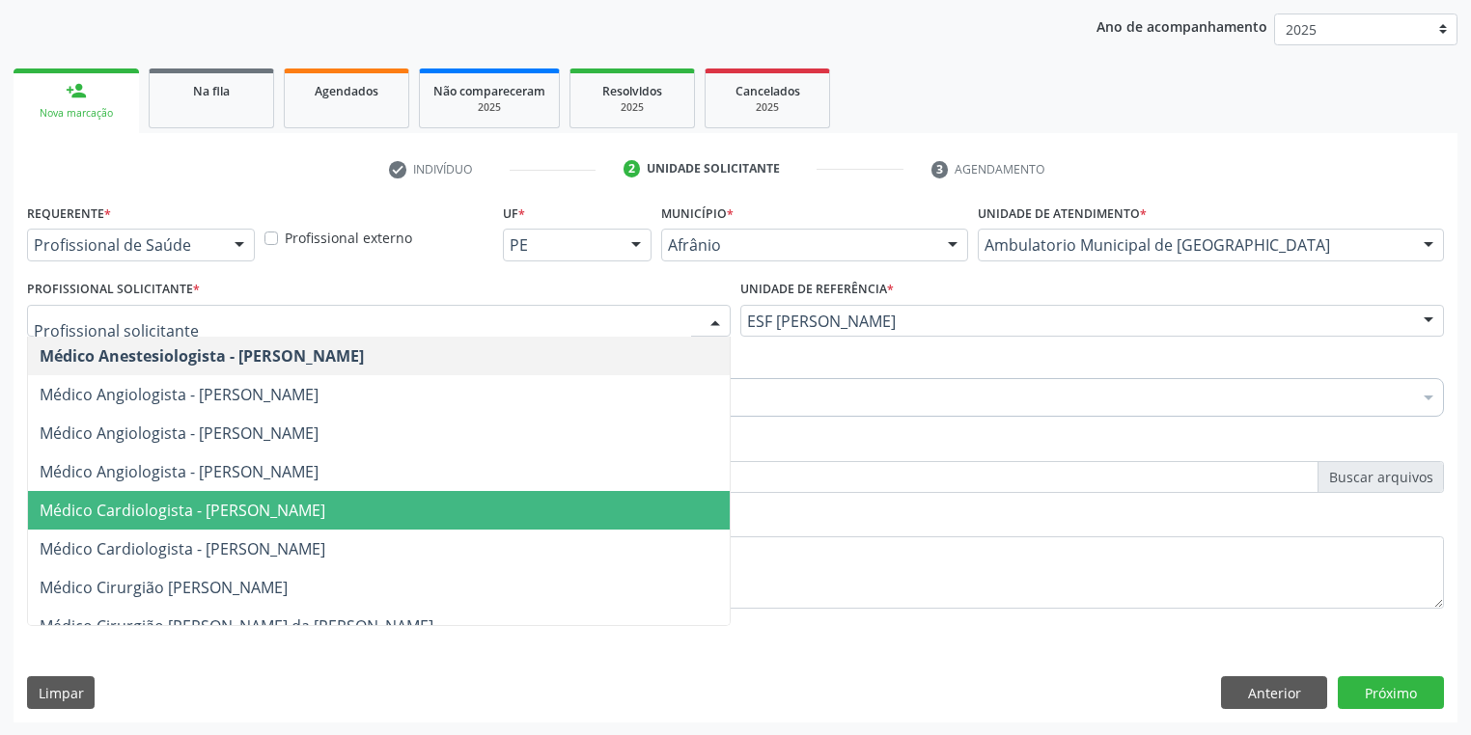
drag, startPoint x: 265, startPoint y: 515, endPoint x: 256, endPoint y: 501, distance: 17.4
click at [263, 510] on span "Médico Cardiologista - Alysson Rodrigo Ferreira Cavalcanti" at bounding box center [183, 510] width 286 height 21
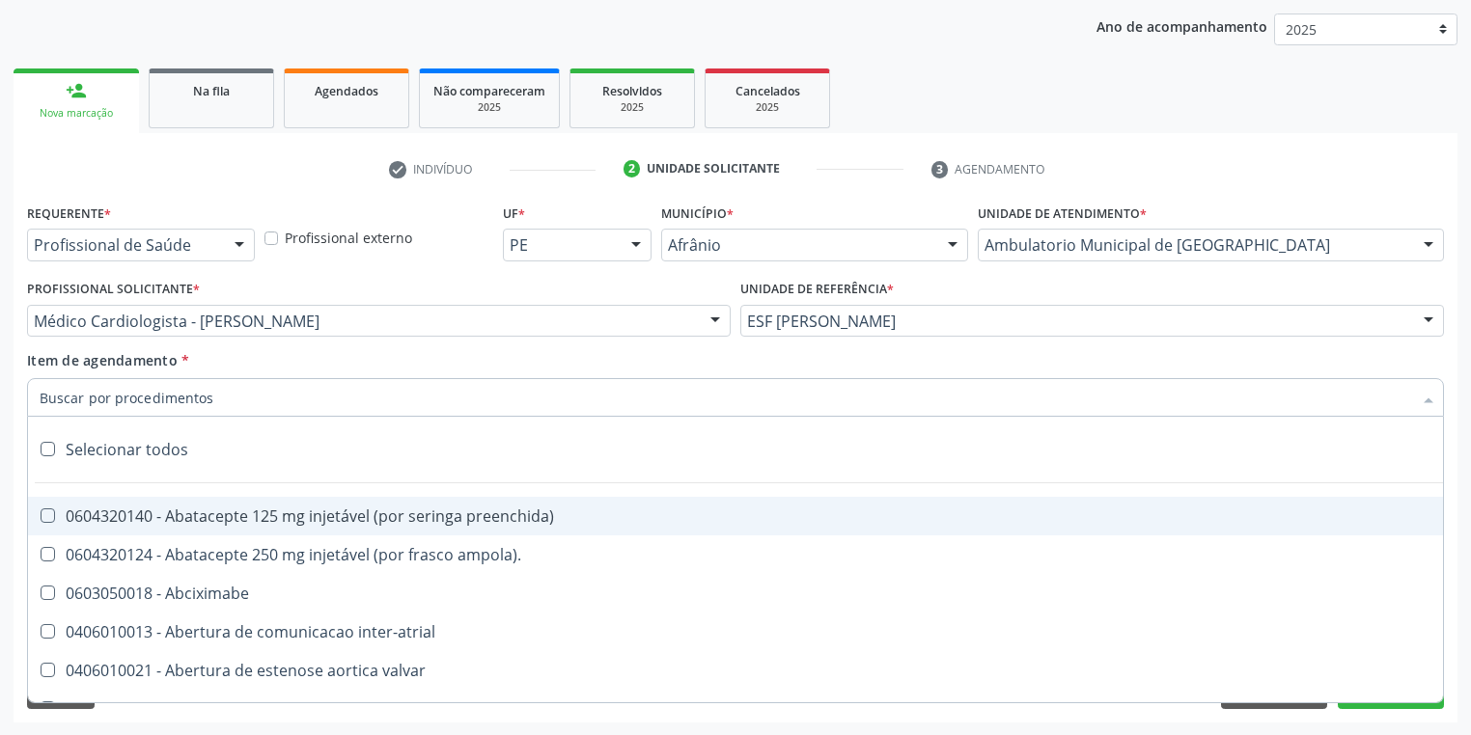
paste input "gastro"
type input "gastro"
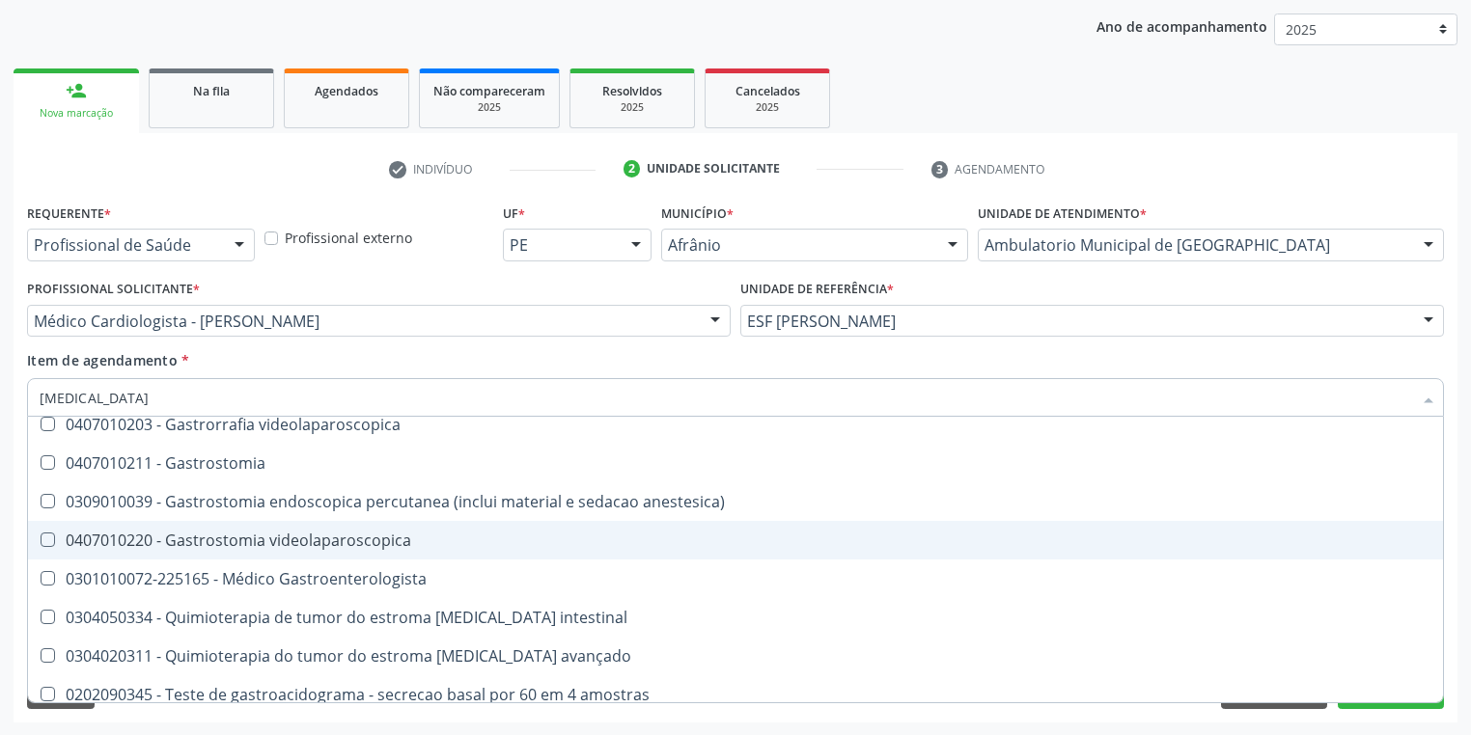
scroll to position [386, 0]
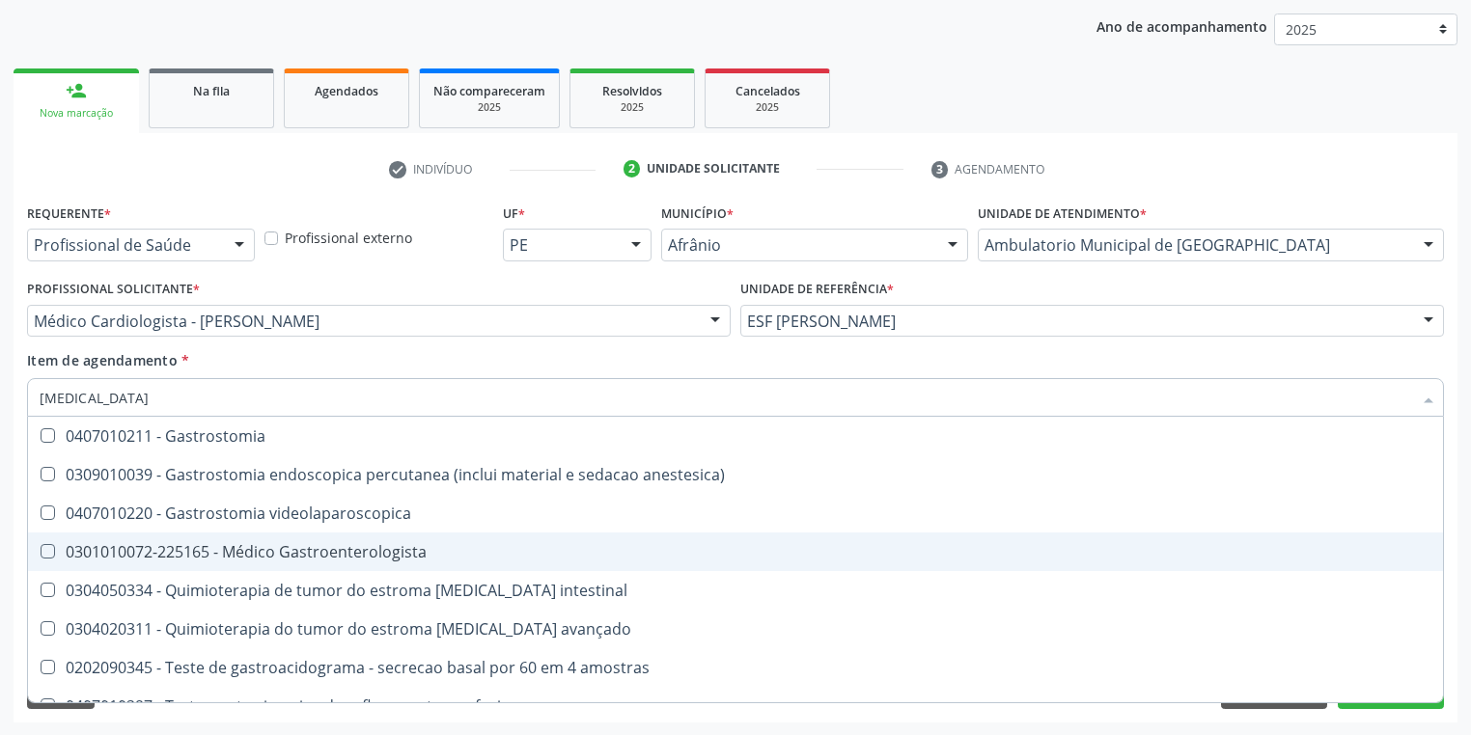
click at [247, 553] on div "0301010072-225165 - Médico Gastroenterologista" at bounding box center [736, 551] width 1392 height 15
checkbox Gastroenterologista "true"
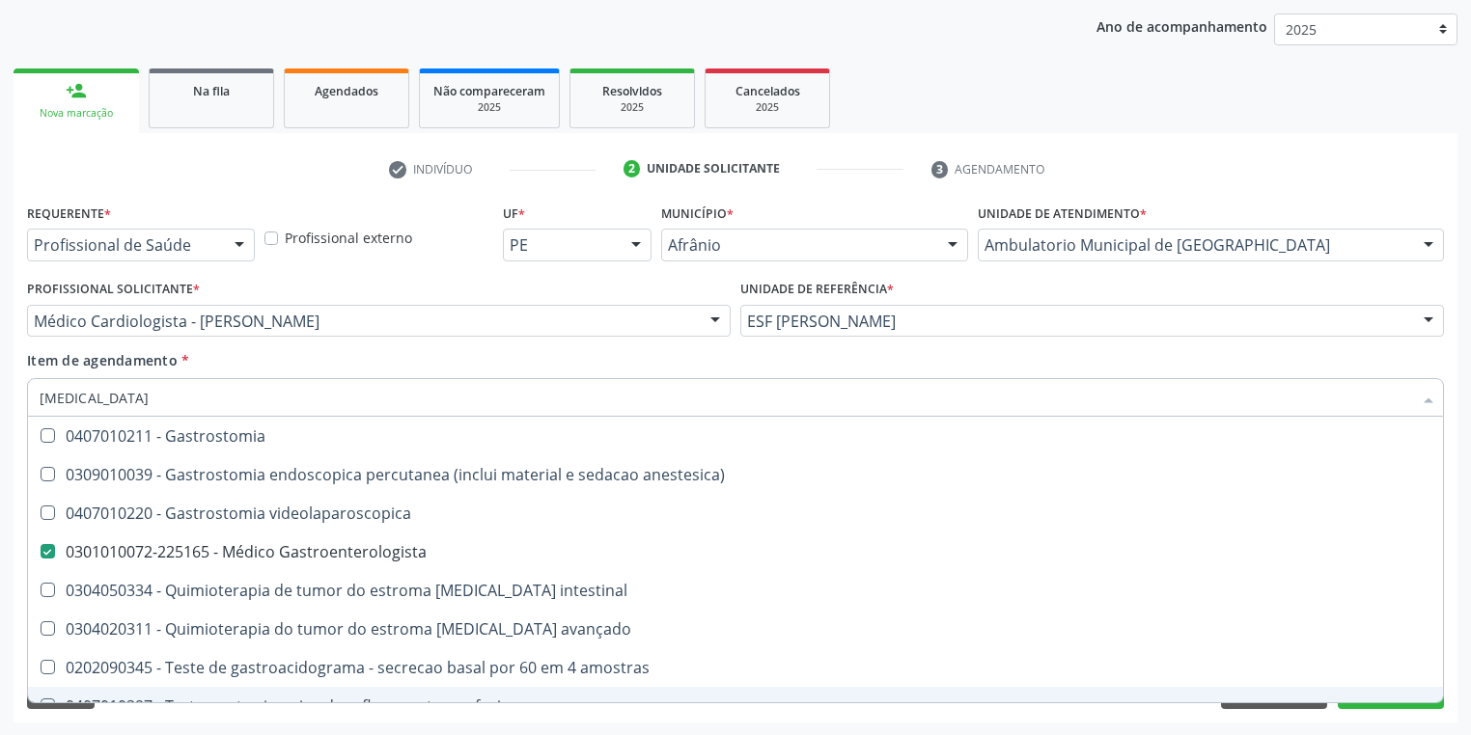
click at [200, 708] on div "Requerente * Profissional de Saúde Profissional de Saúde Paciente Nenhum result…" at bounding box center [736, 461] width 1444 height 524
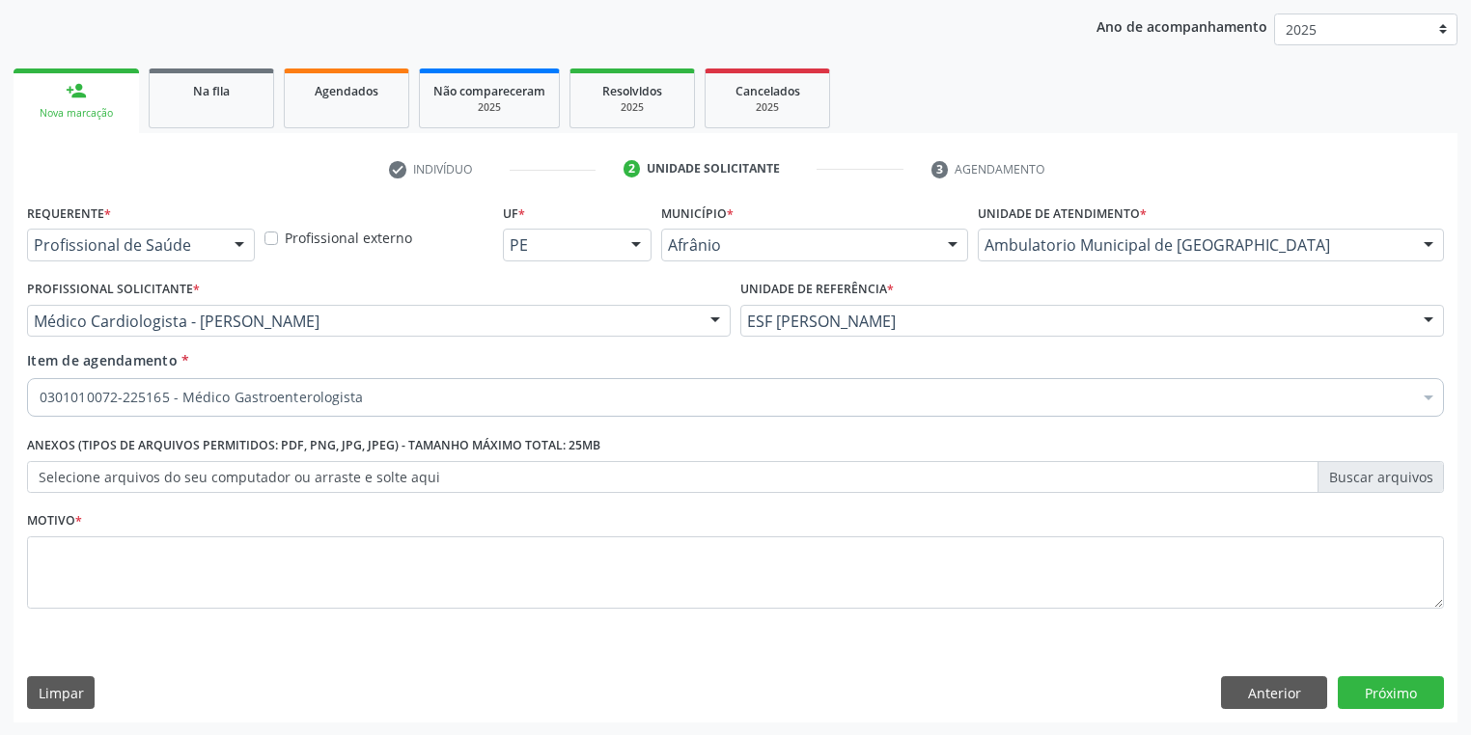
scroll to position [0, 0]
drag, startPoint x: 138, startPoint y: 575, endPoint x: 128, endPoint y: 583, distance: 12.4
click at [135, 575] on textarea at bounding box center [735, 573] width 1417 height 73
type textarea "*"
click at [1394, 682] on button "Próximo" at bounding box center [1391, 693] width 106 height 33
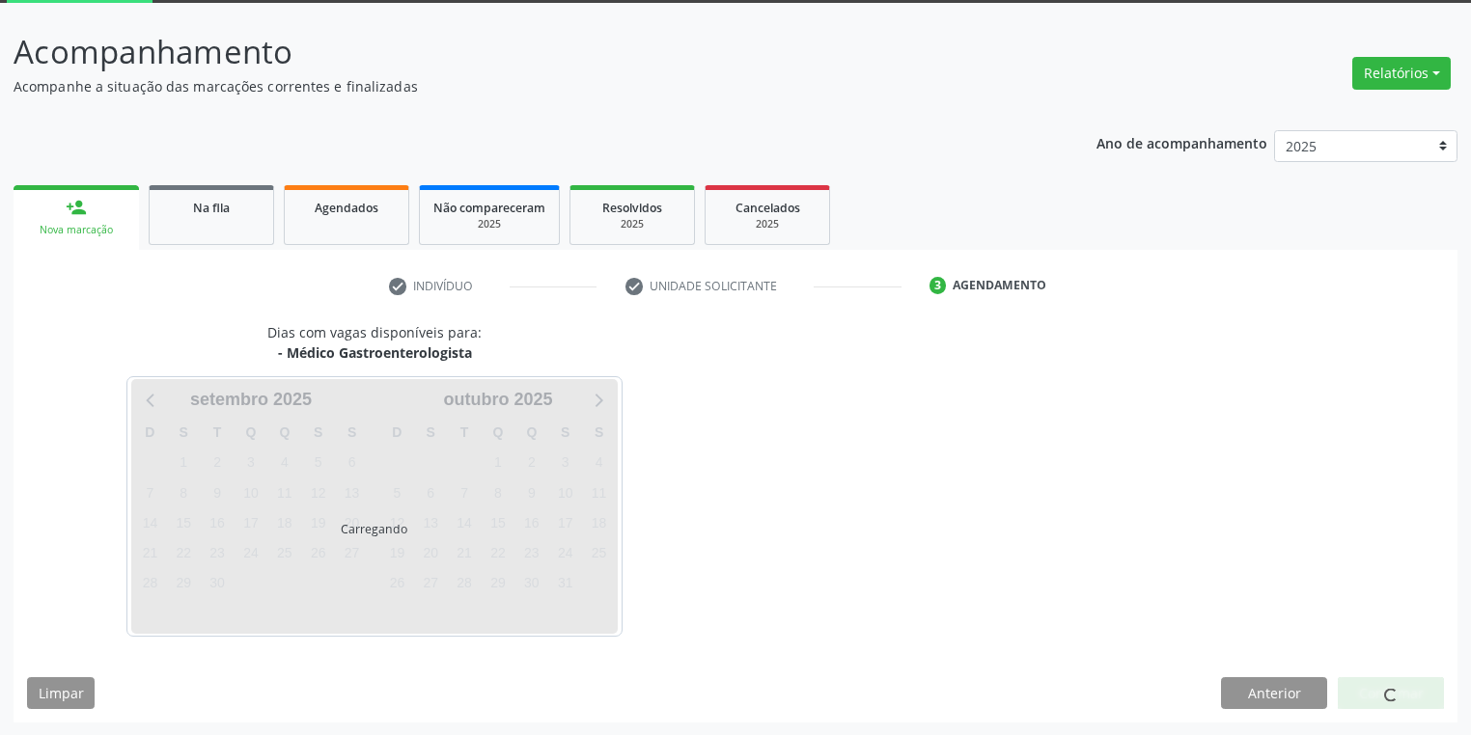
scroll to position [103, 0]
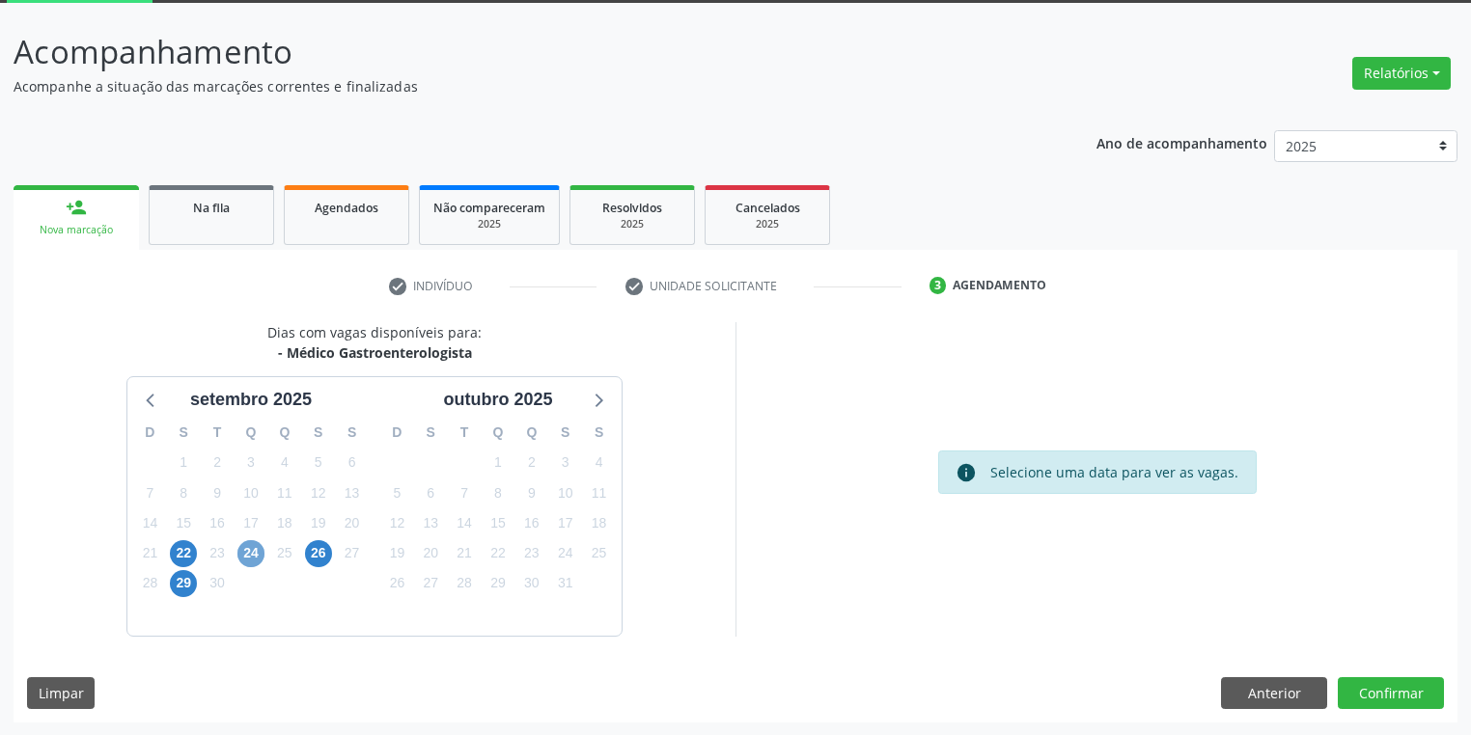
click at [255, 556] on span "24" at bounding box center [250, 553] width 27 height 27
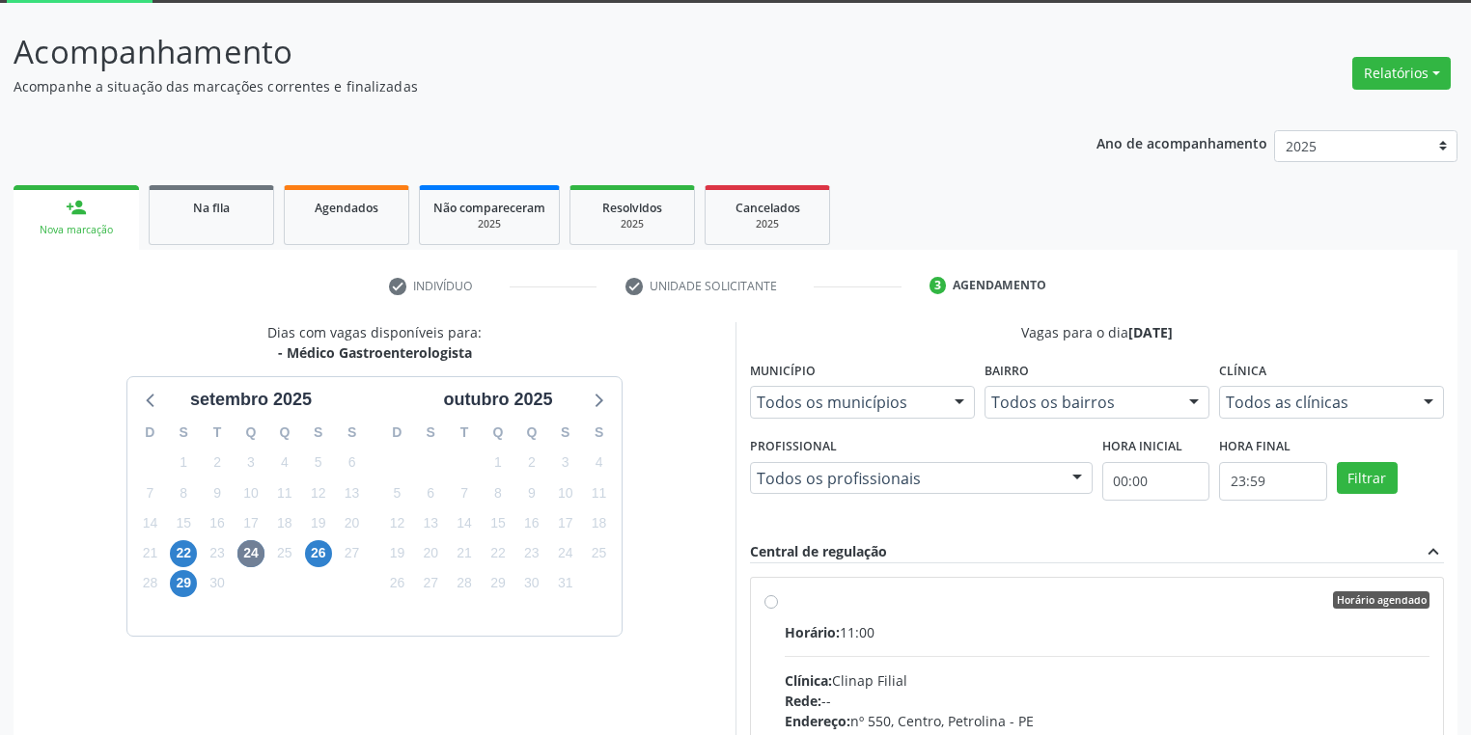
click at [778, 609] on input "Horário agendado Horário: 11:00 Clínica: Clinap Filial Rede: -- Endereço: nº 55…" at bounding box center [771, 600] width 14 height 17
radio input "true"
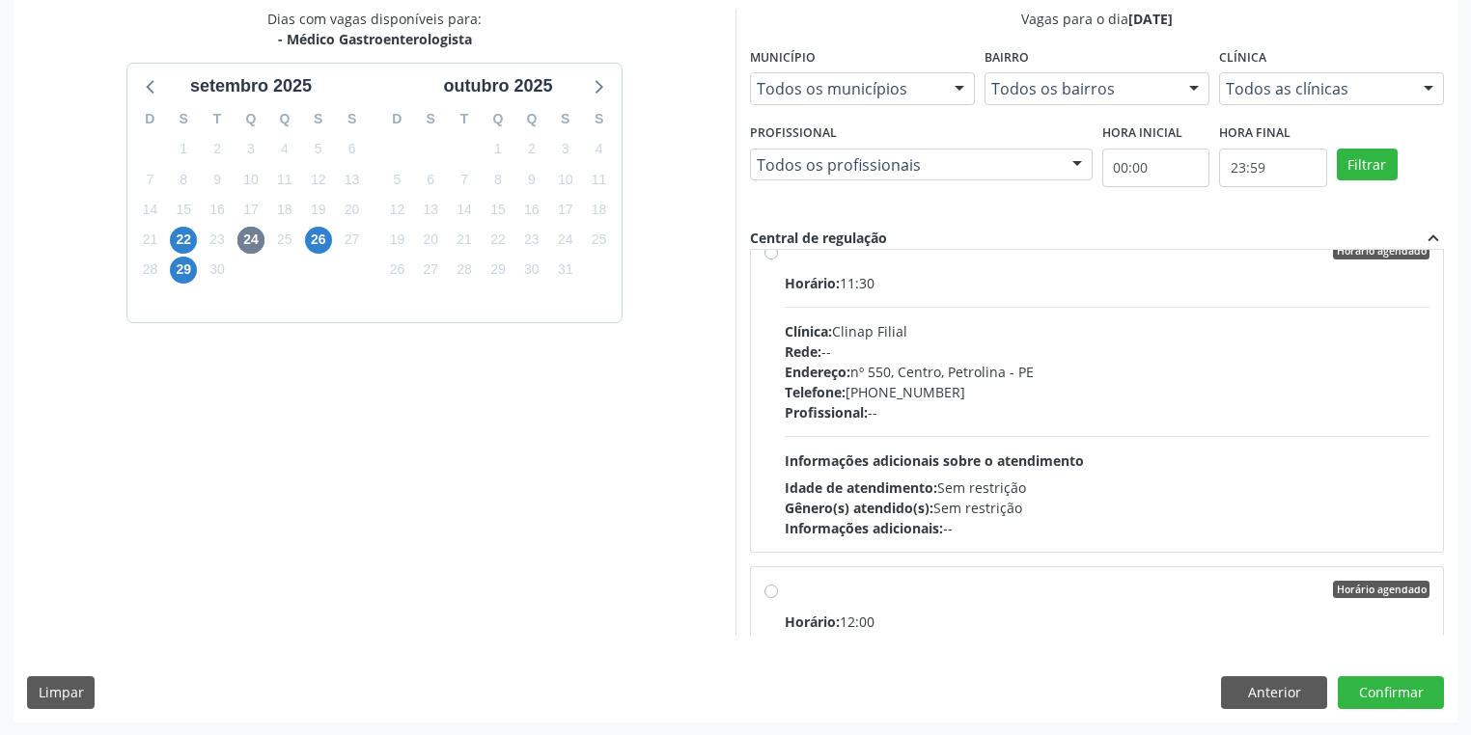
scroll to position [618, 0]
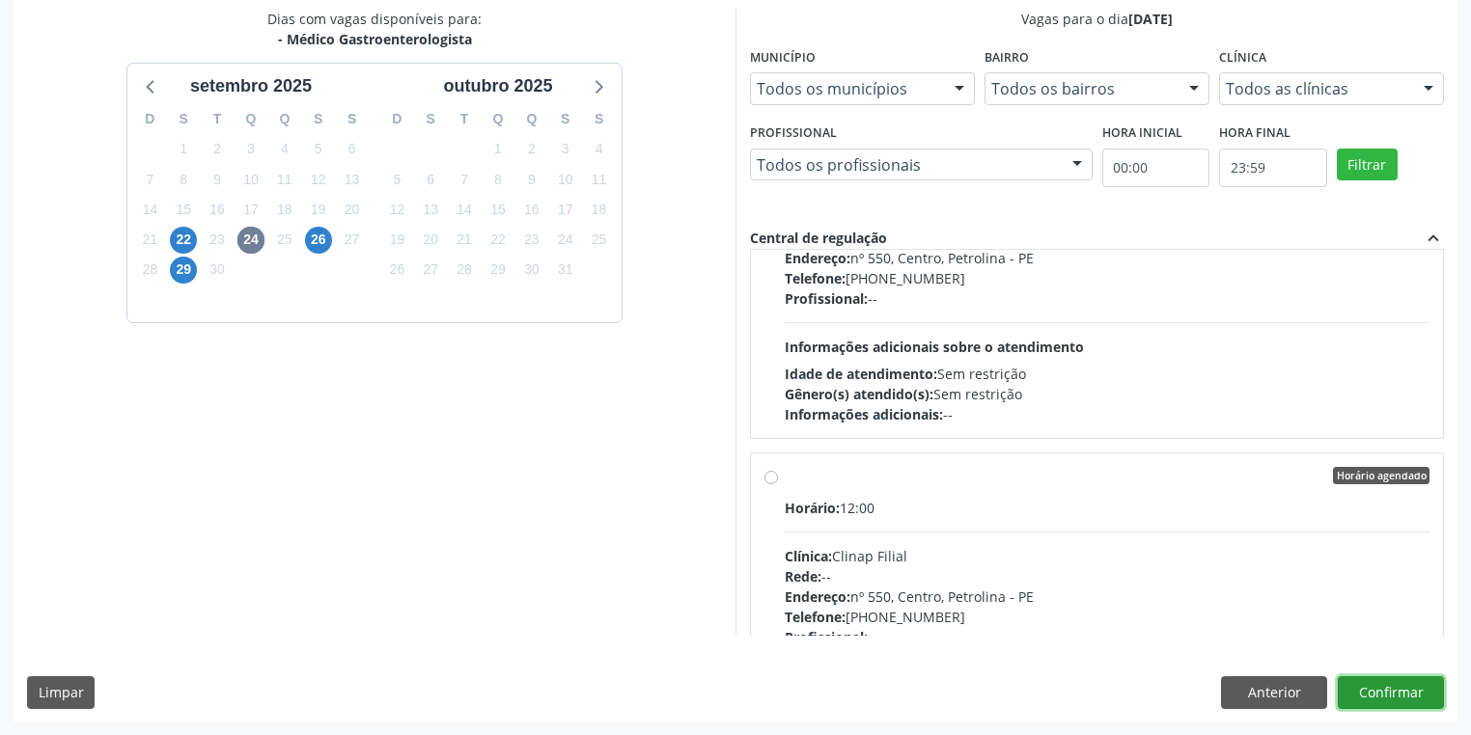
click at [1383, 685] on button "Confirmar" at bounding box center [1391, 693] width 106 height 33
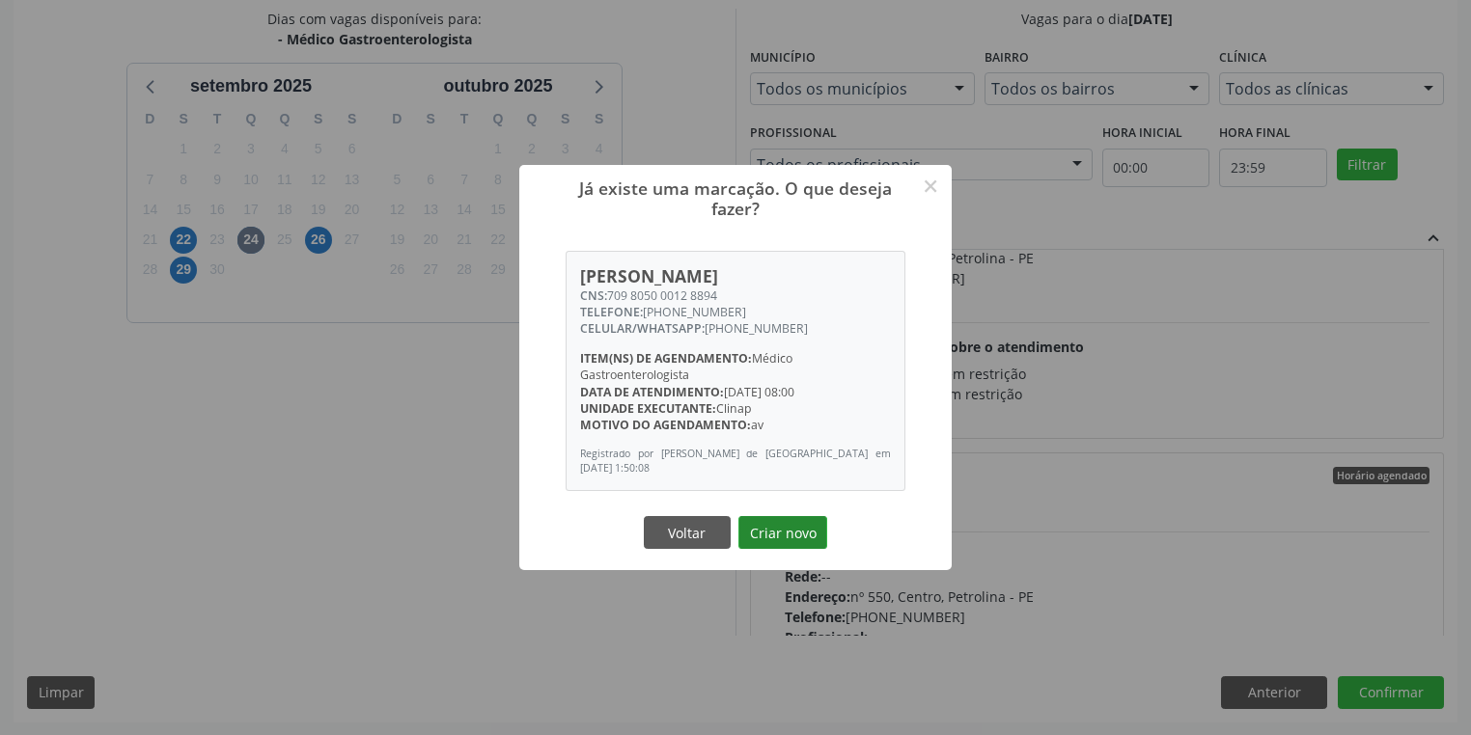
click at [772, 525] on button "Criar novo" at bounding box center [782, 532] width 89 height 33
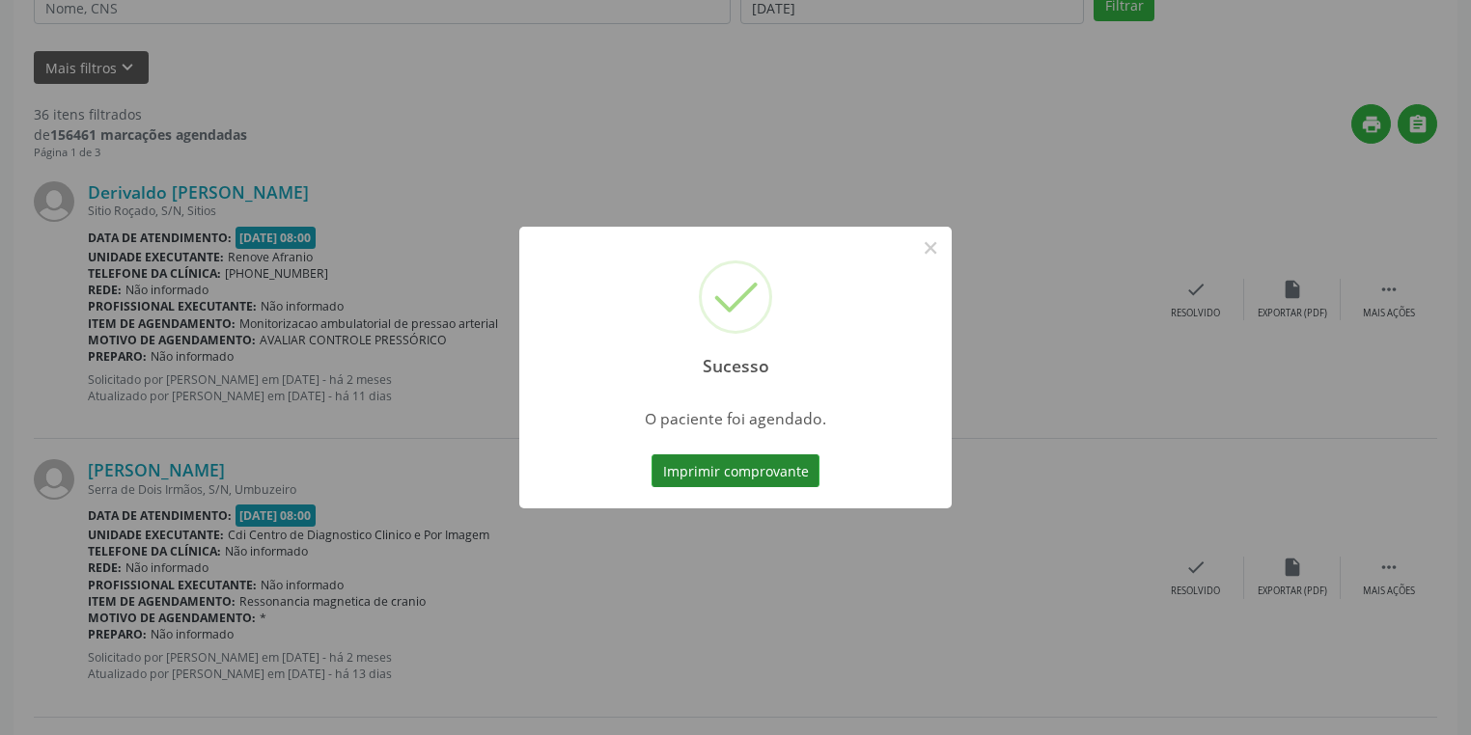
scroll to position [0, 0]
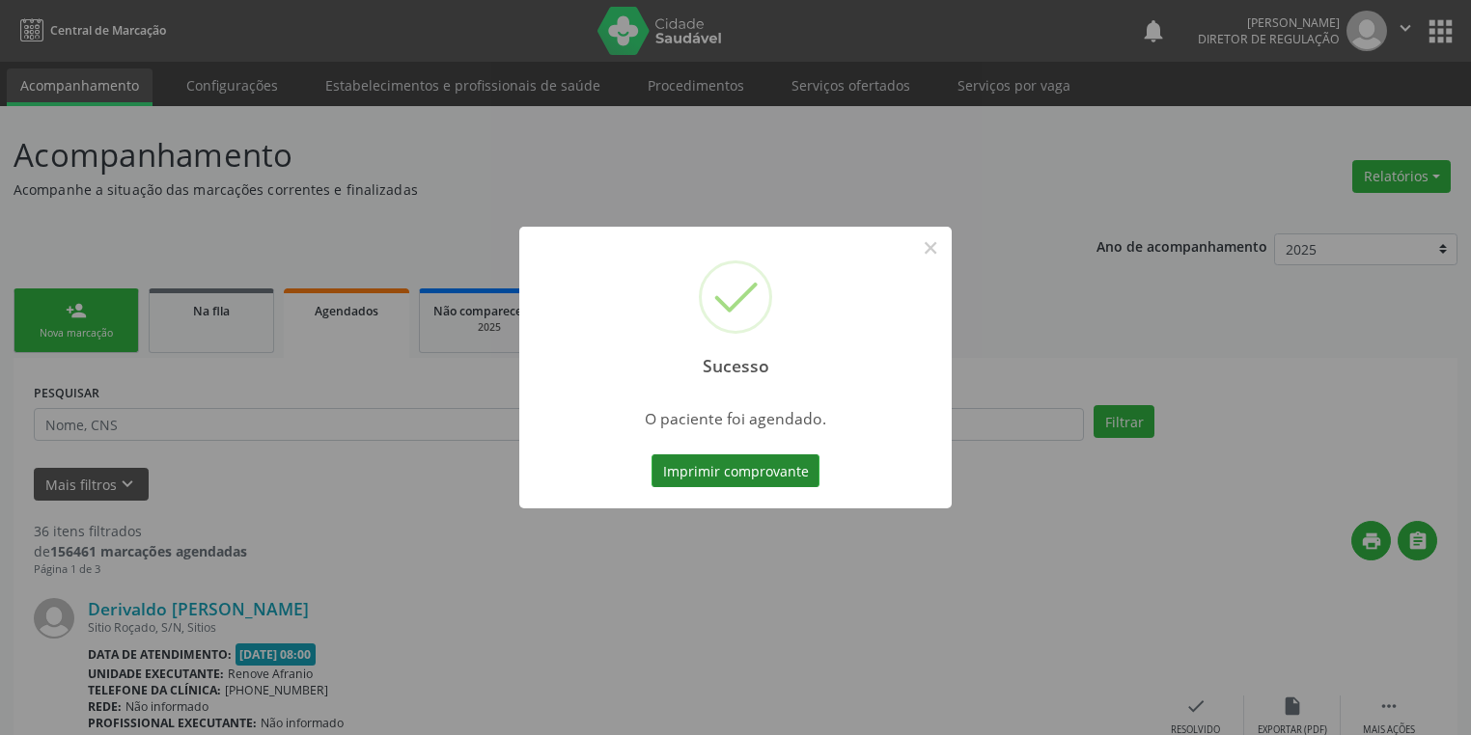
click at [747, 470] on button "Imprimir comprovante" at bounding box center [735, 471] width 168 height 33
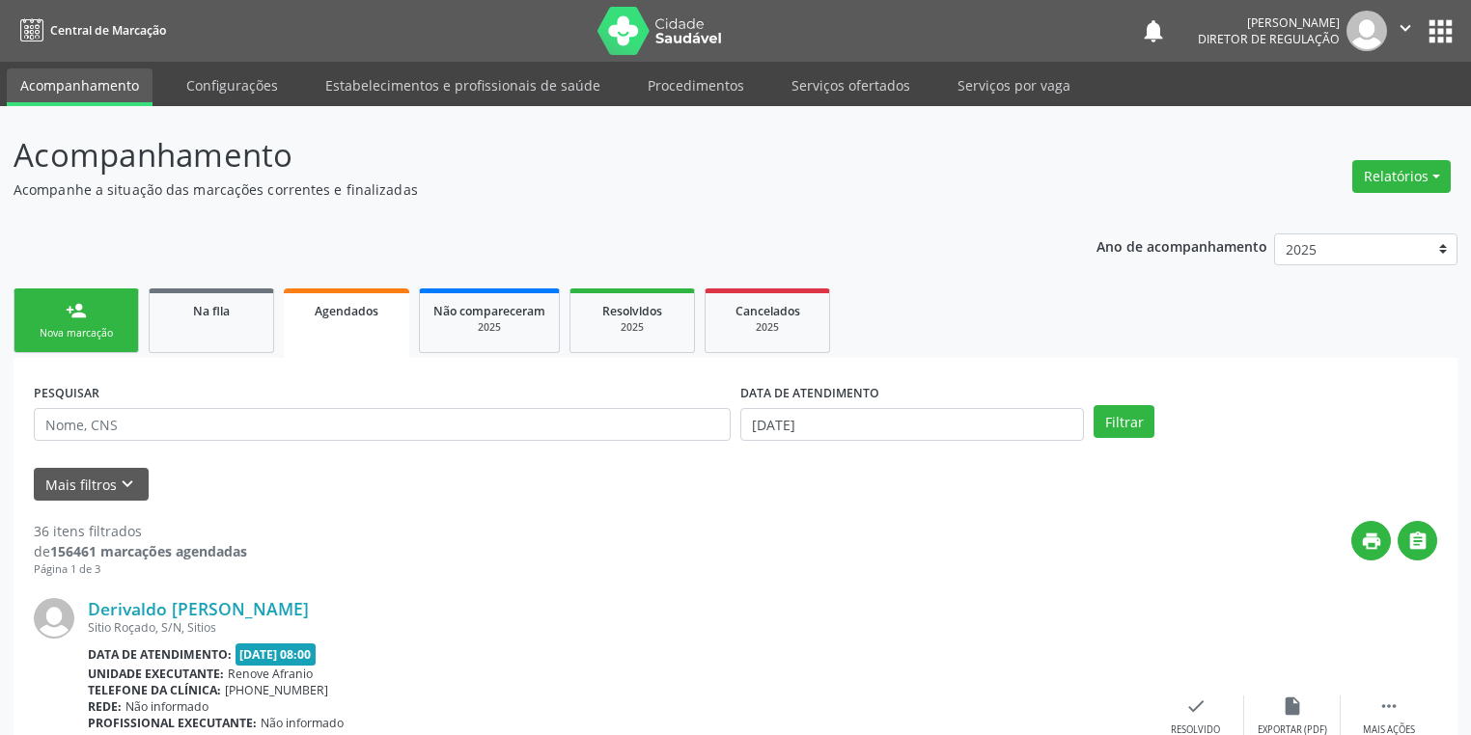
click at [73, 332] on div "Nova marcação" at bounding box center [76, 333] width 97 height 14
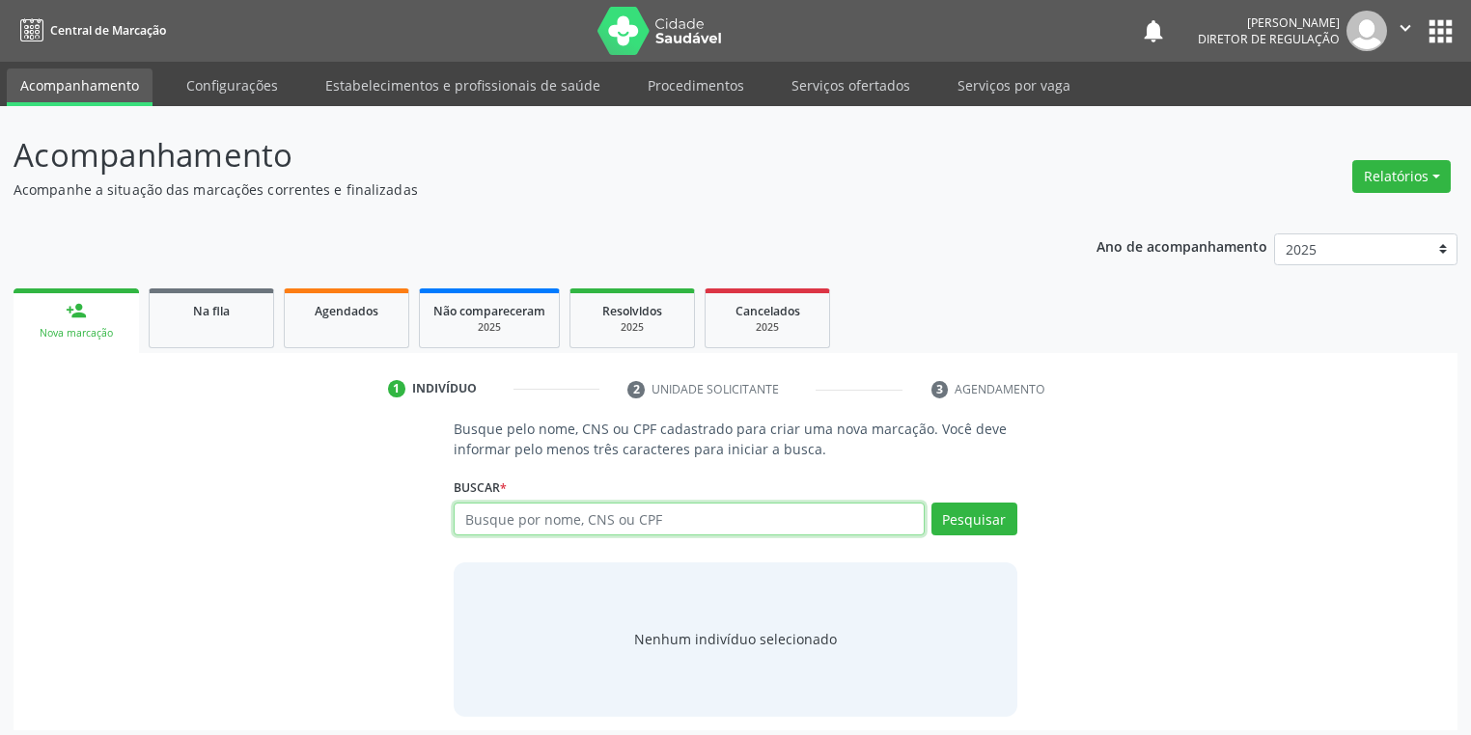
click at [512, 521] on input "text" at bounding box center [689, 519] width 471 height 33
click at [503, 519] on input "text" at bounding box center [689, 519] width 471 height 33
type input "704300598239795"
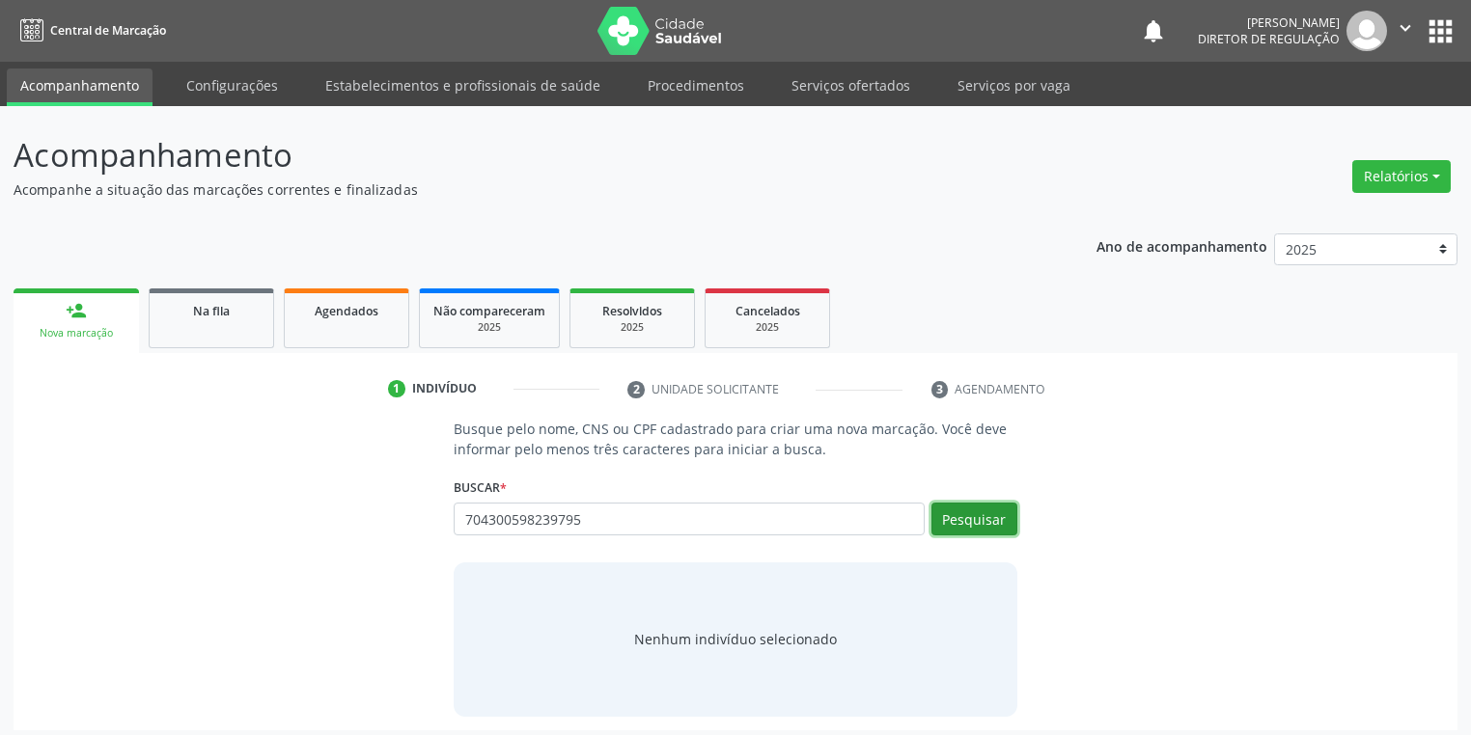
click at [942, 520] on button "Pesquisar" at bounding box center [974, 519] width 86 height 33
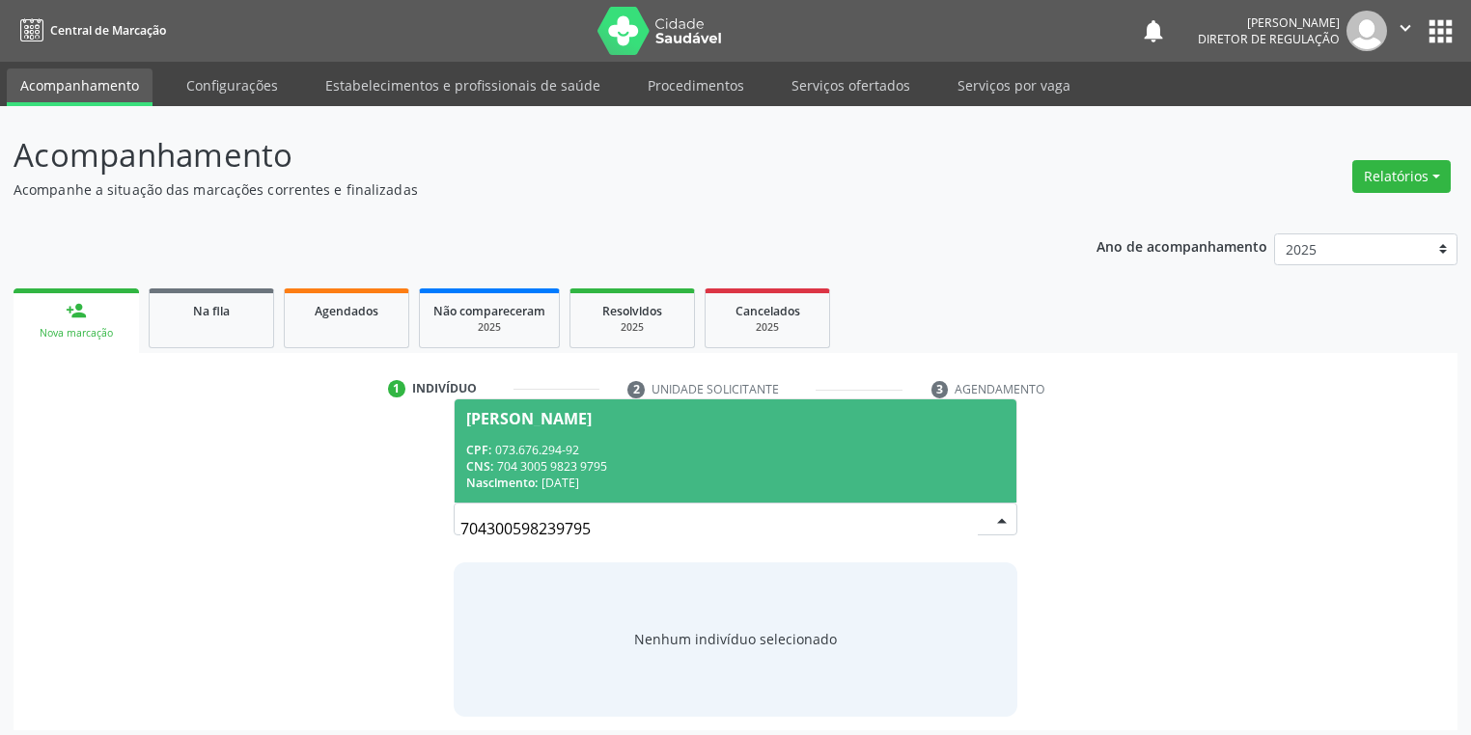
click at [623, 461] on div "CNS: 704 3005 9823 9795" at bounding box center [735, 466] width 539 height 16
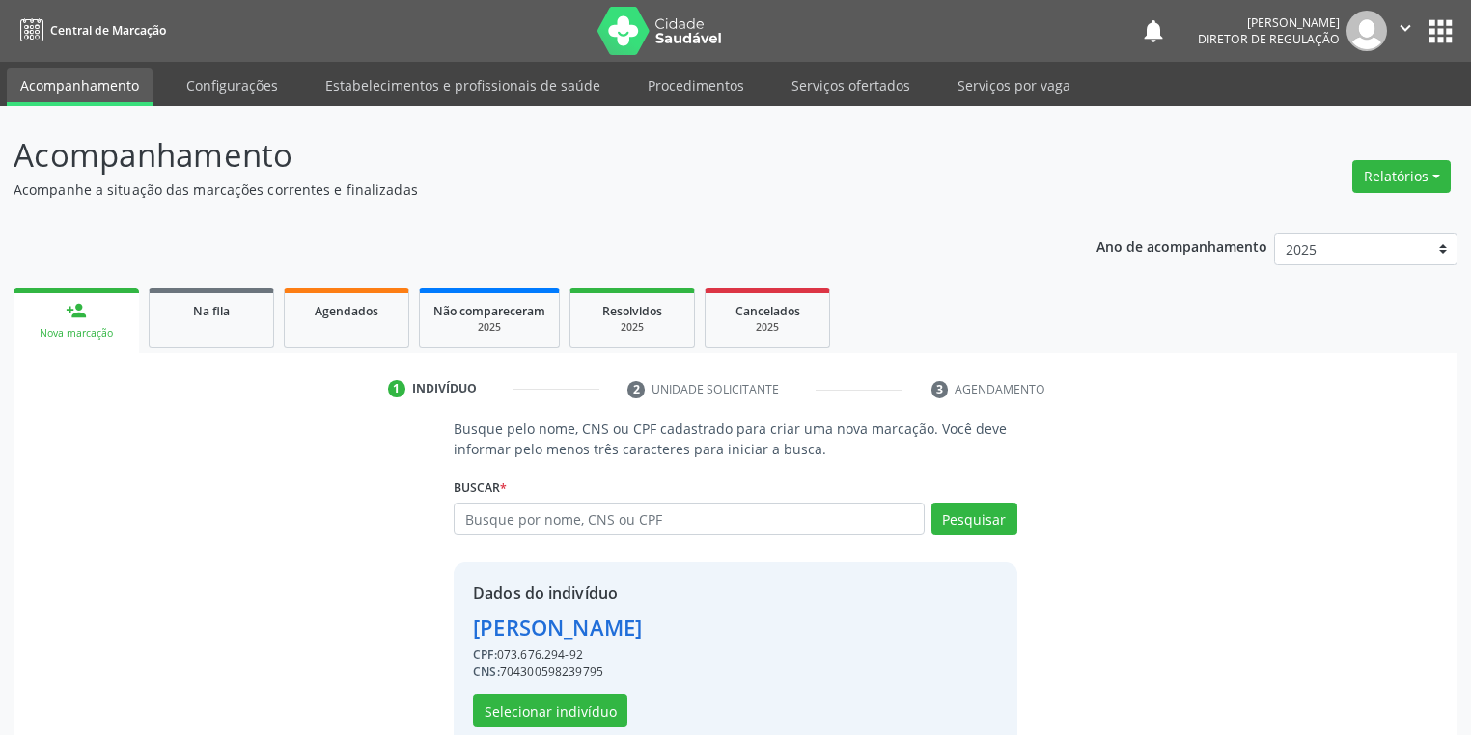
click at [557, 669] on div "CNS: 704300598239795" at bounding box center [557, 672] width 169 height 17
click at [565, 638] on div "Alexandra de Sousa Franca" at bounding box center [557, 628] width 169 height 32
click at [541, 717] on button "Selecionar indivíduo" at bounding box center [550, 711] width 154 height 33
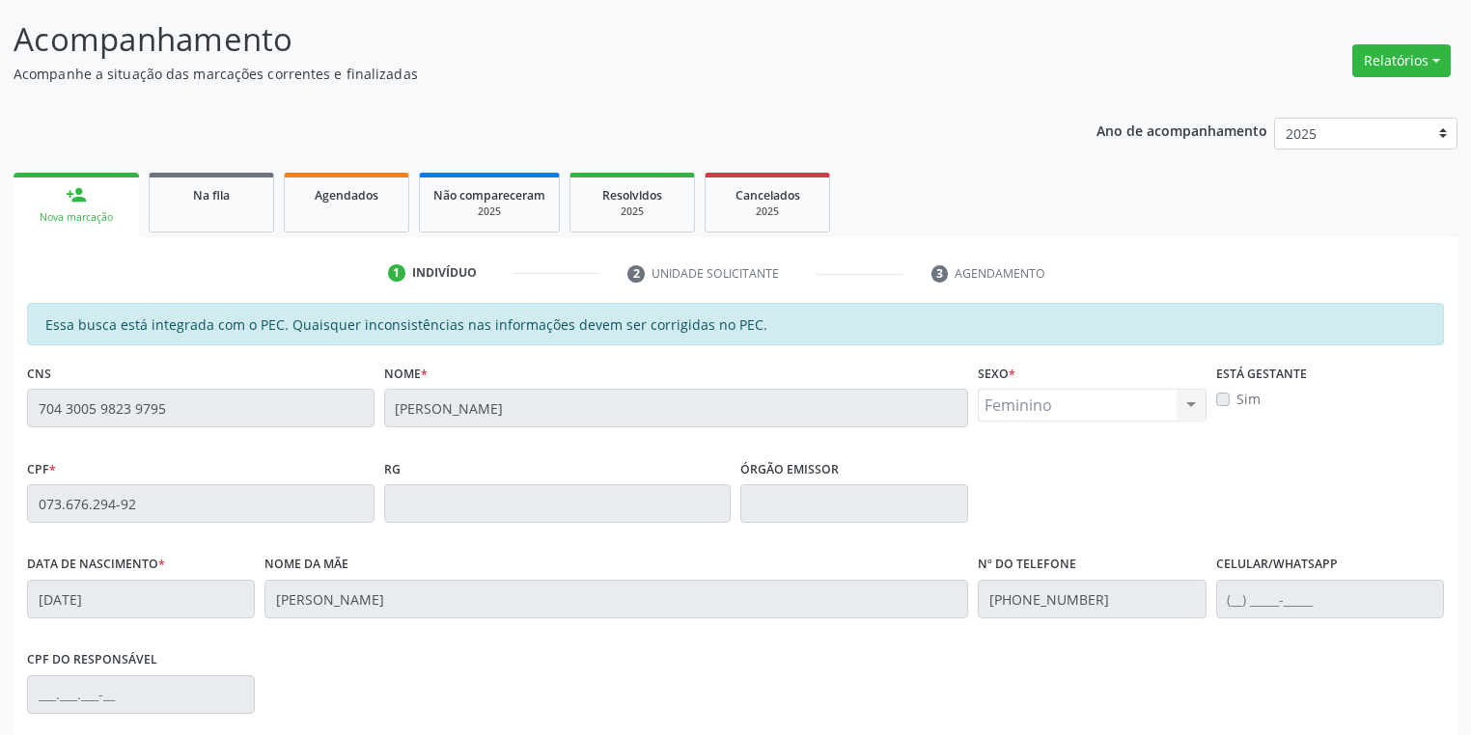
scroll to position [366, 0]
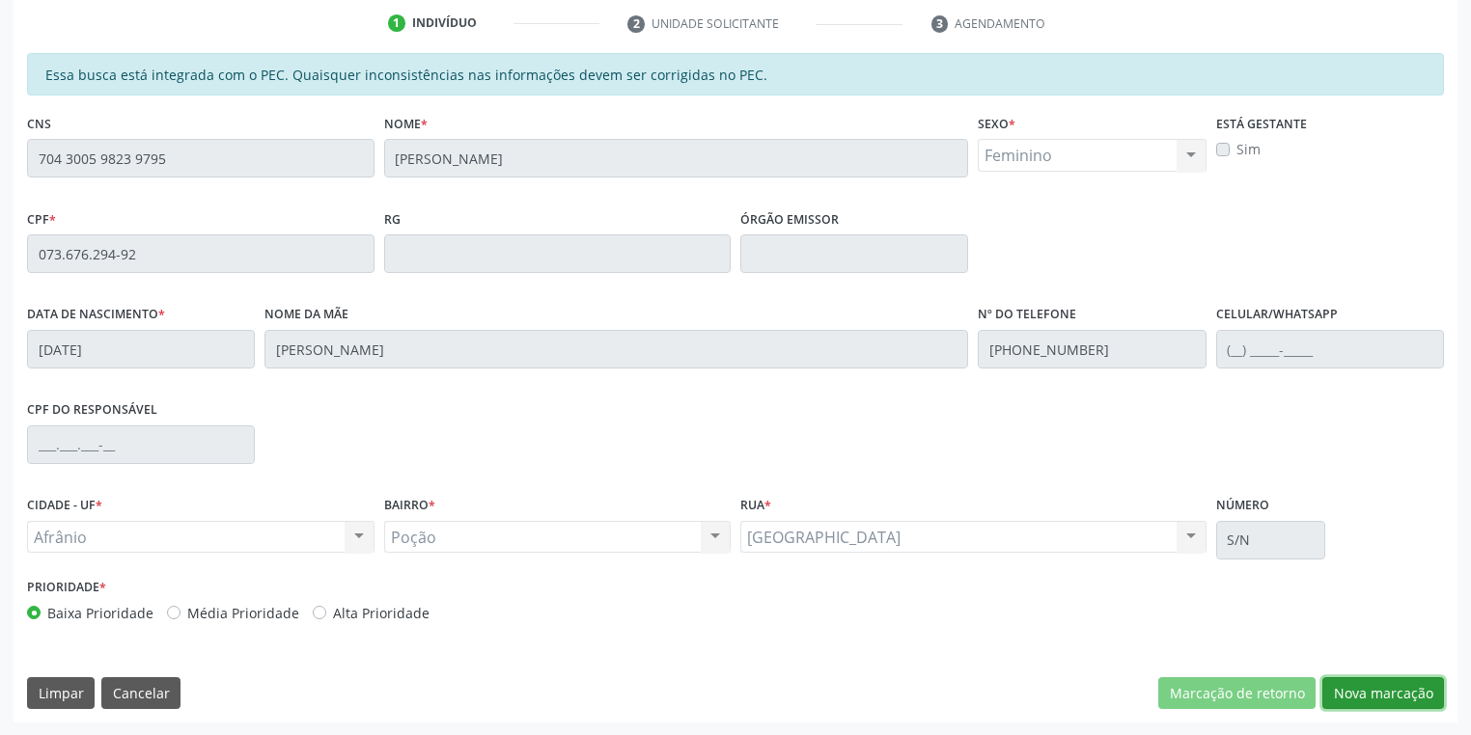
click at [1356, 689] on button "Nova marcação" at bounding box center [1383, 694] width 122 height 33
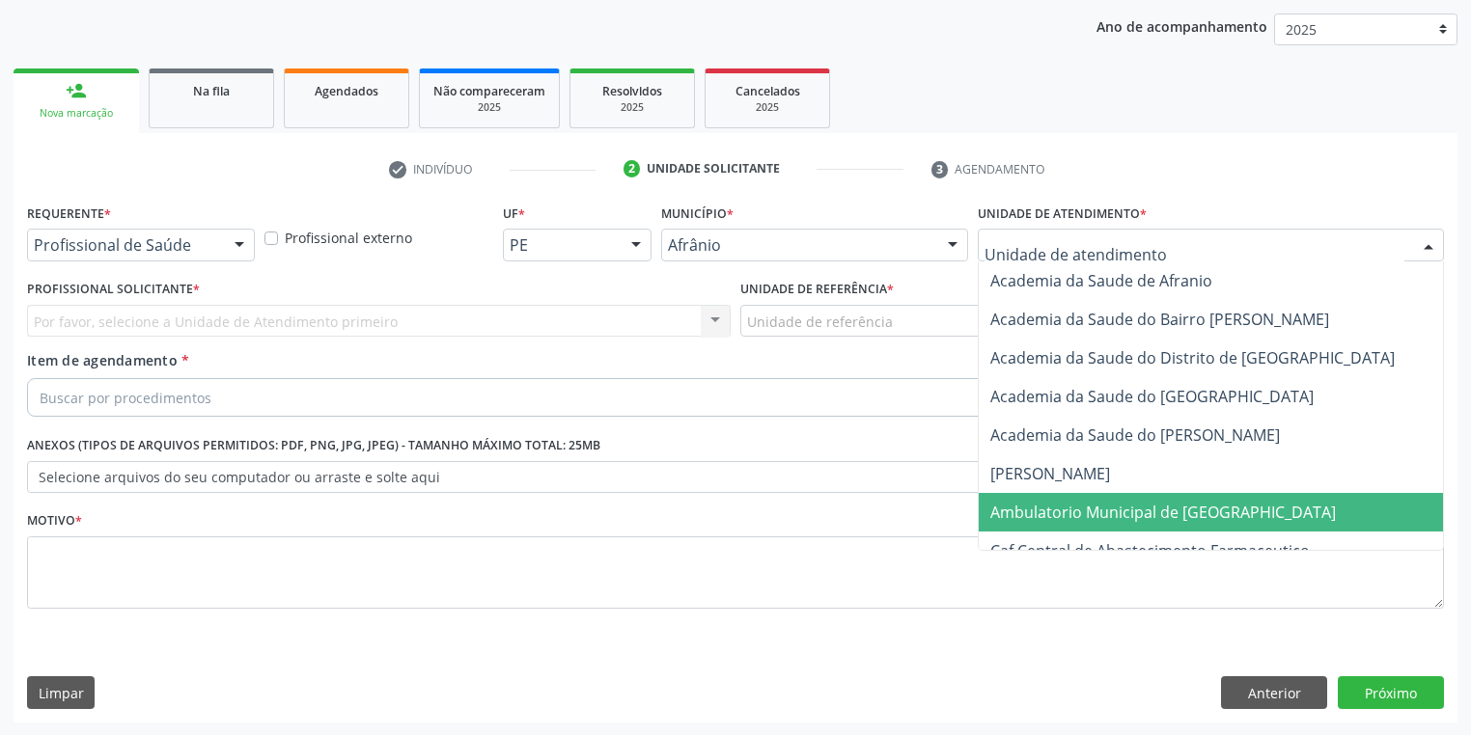
drag, startPoint x: 1023, startPoint y: 516, endPoint x: 981, endPoint y: 477, distance: 58.0
click at [1023, 517] on span "Ambulatorio Municipal de [GEOGRAPHIC_DATA]" at bounding box center [1163, 512] width 346 height 21
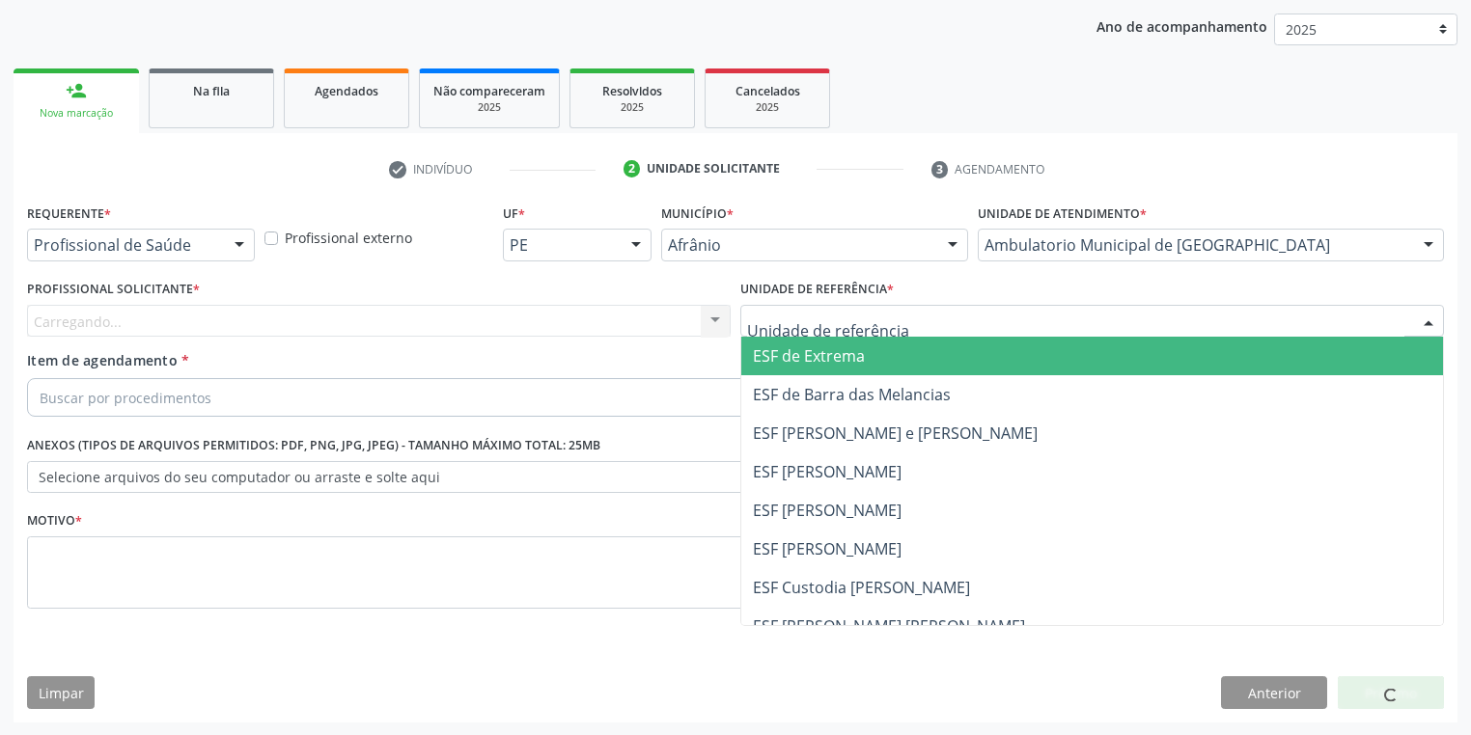
drag, startPoint x: 779, startPoint y: 314, endPoint x: 791, endPoint y: 428, distance: 114.6
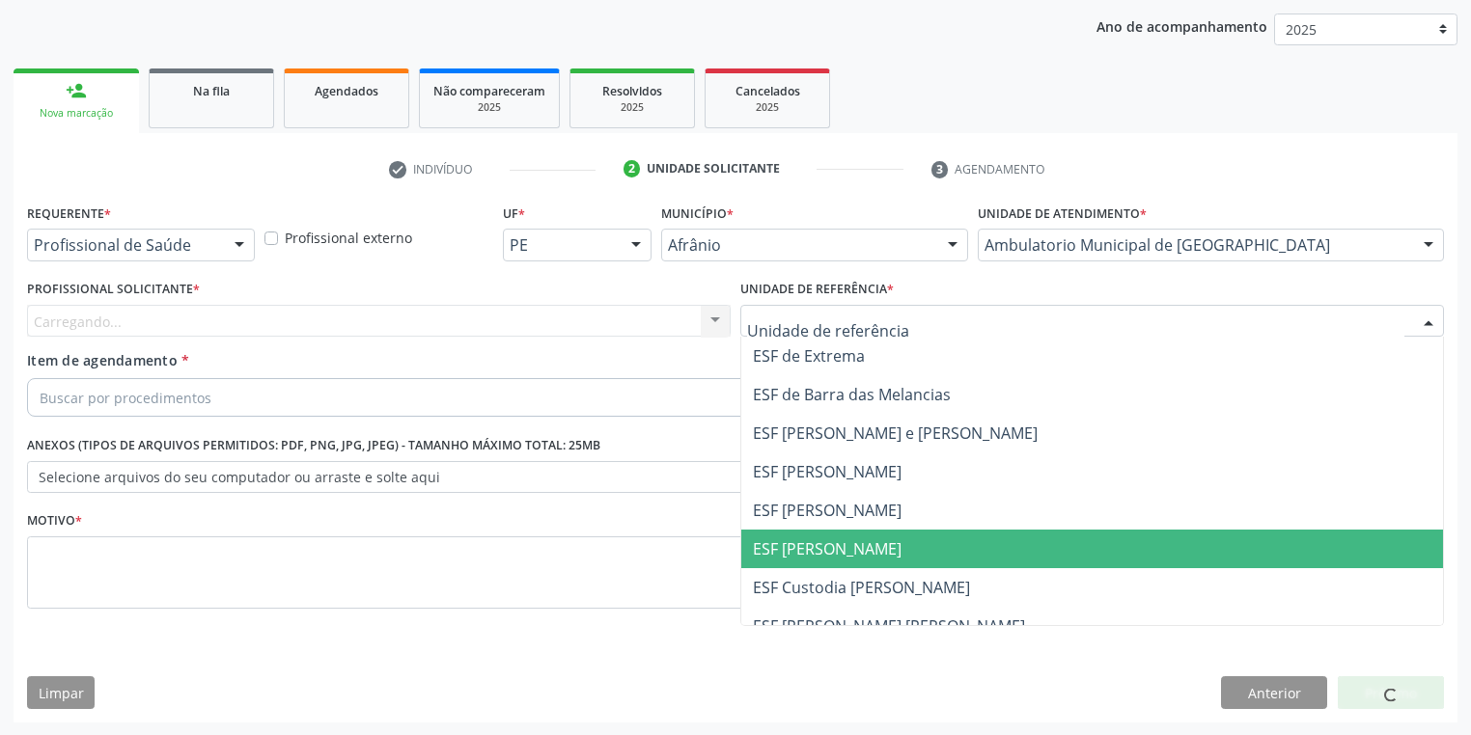
click at [792, 532] on span "ESF [PERSON_NAME]" at bounding box center [1092, 549] width 702 height 39
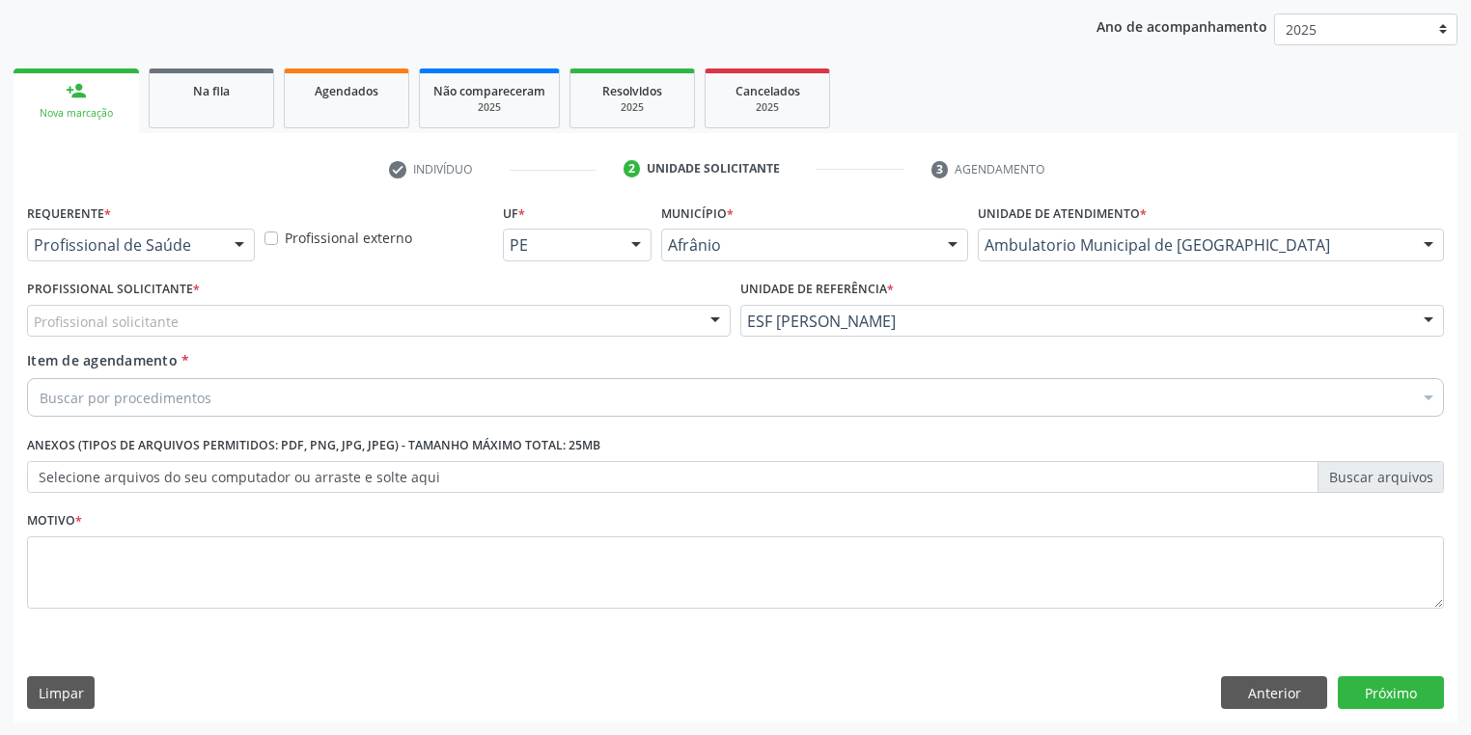
drag, startPoint x: 132, startPoint y: 329, endPoint x: 130, endPoint y: 340, distance: 10.8
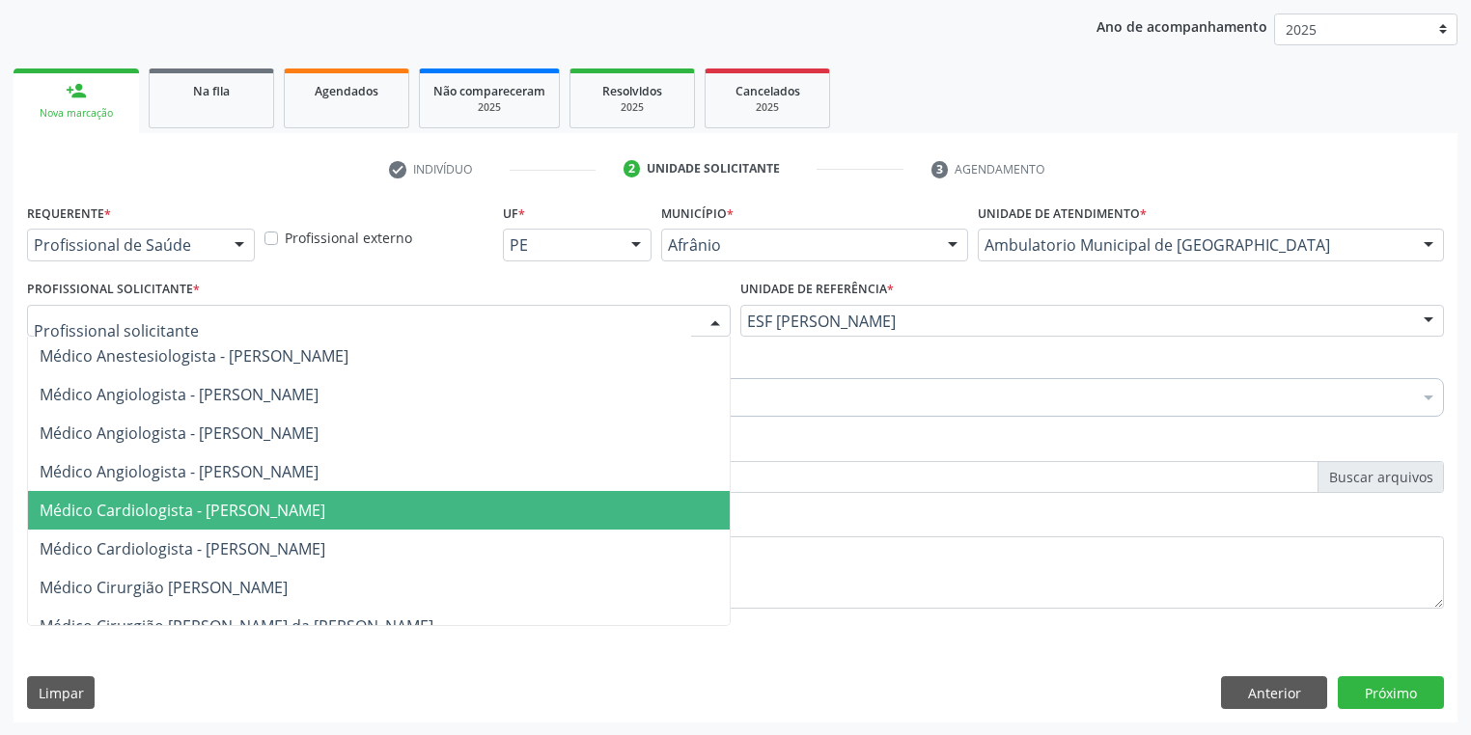
click at [162, 498] on span "Médico Cardiologista - [PERSON_NAME]" at bounding box center [379, 510] width 702 height 39
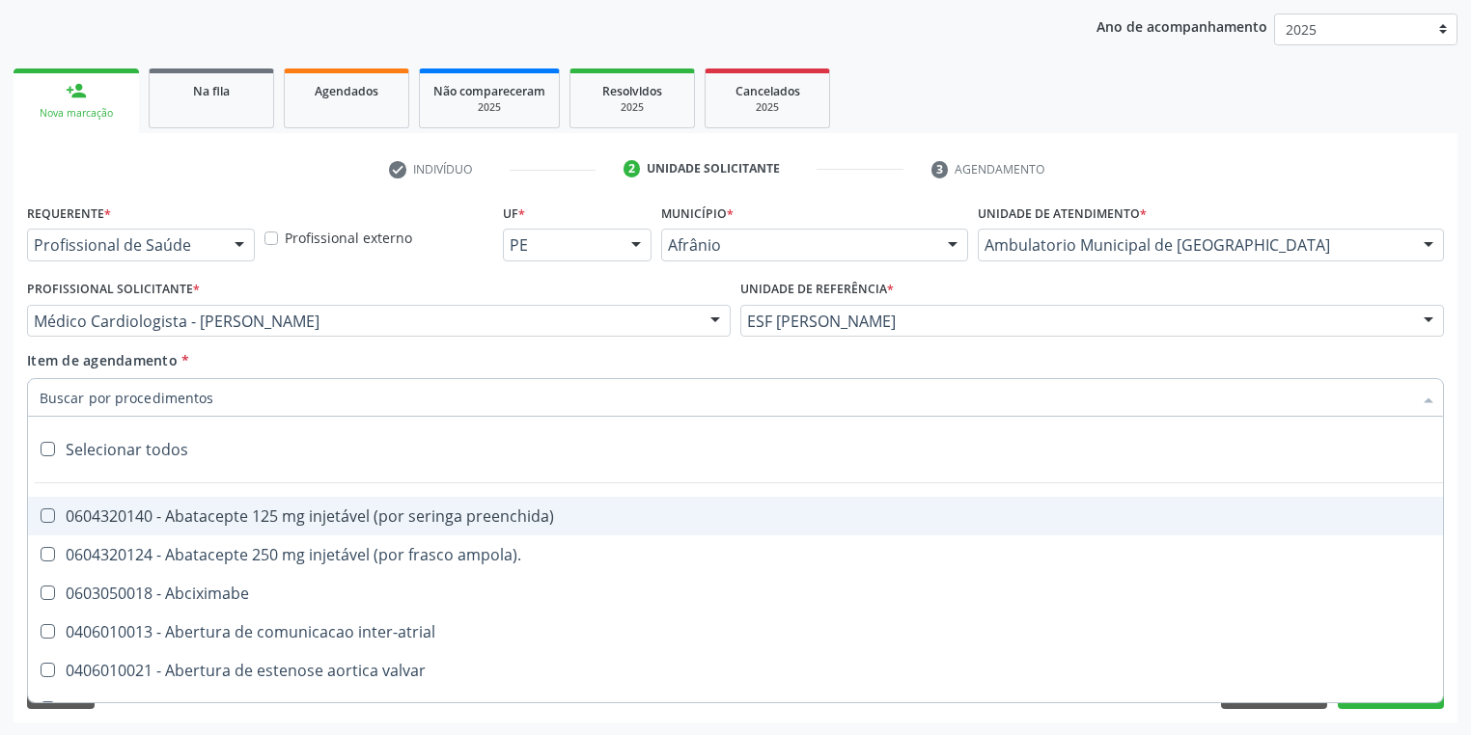
paste input "[MEDICAL_DATA]"
type input "[MEDICAL_DATA]"
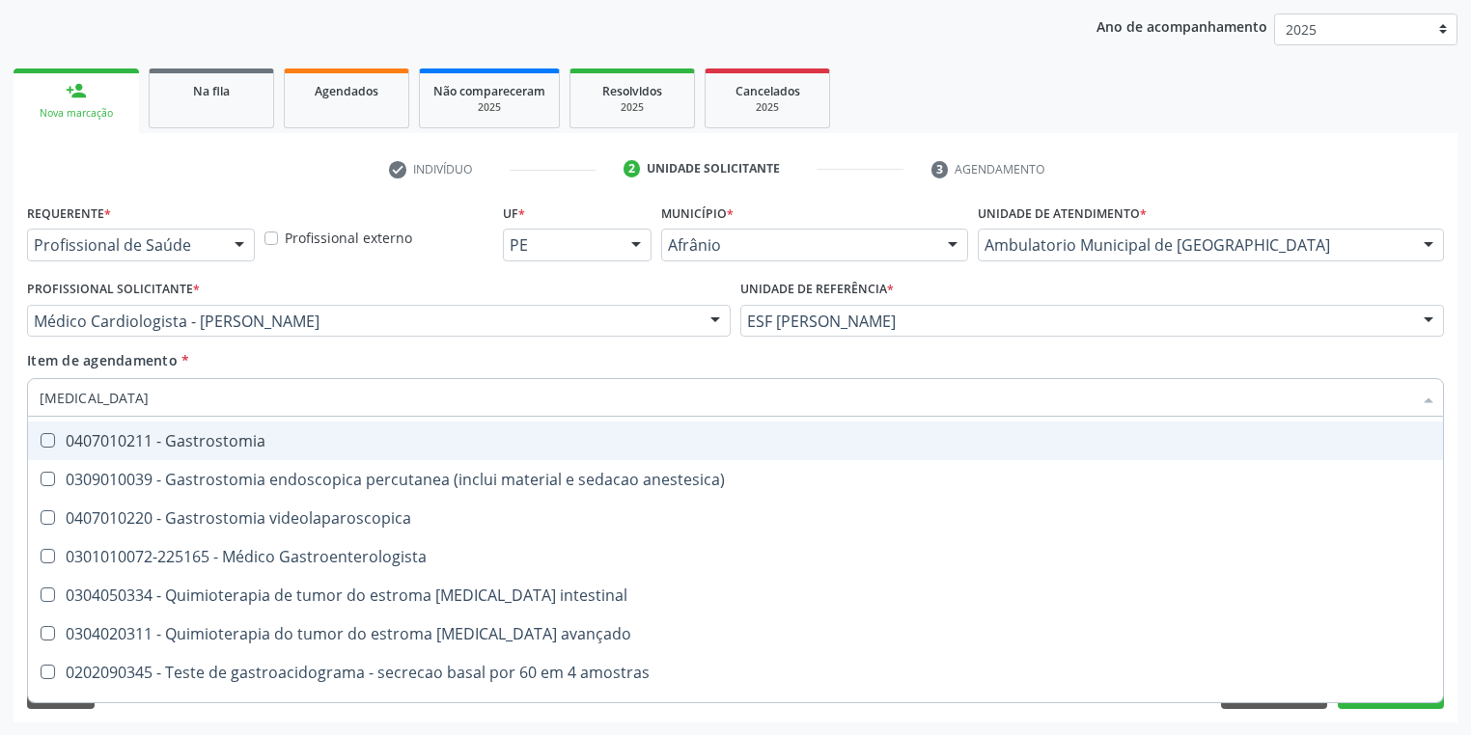
scroll to position [386, 0]
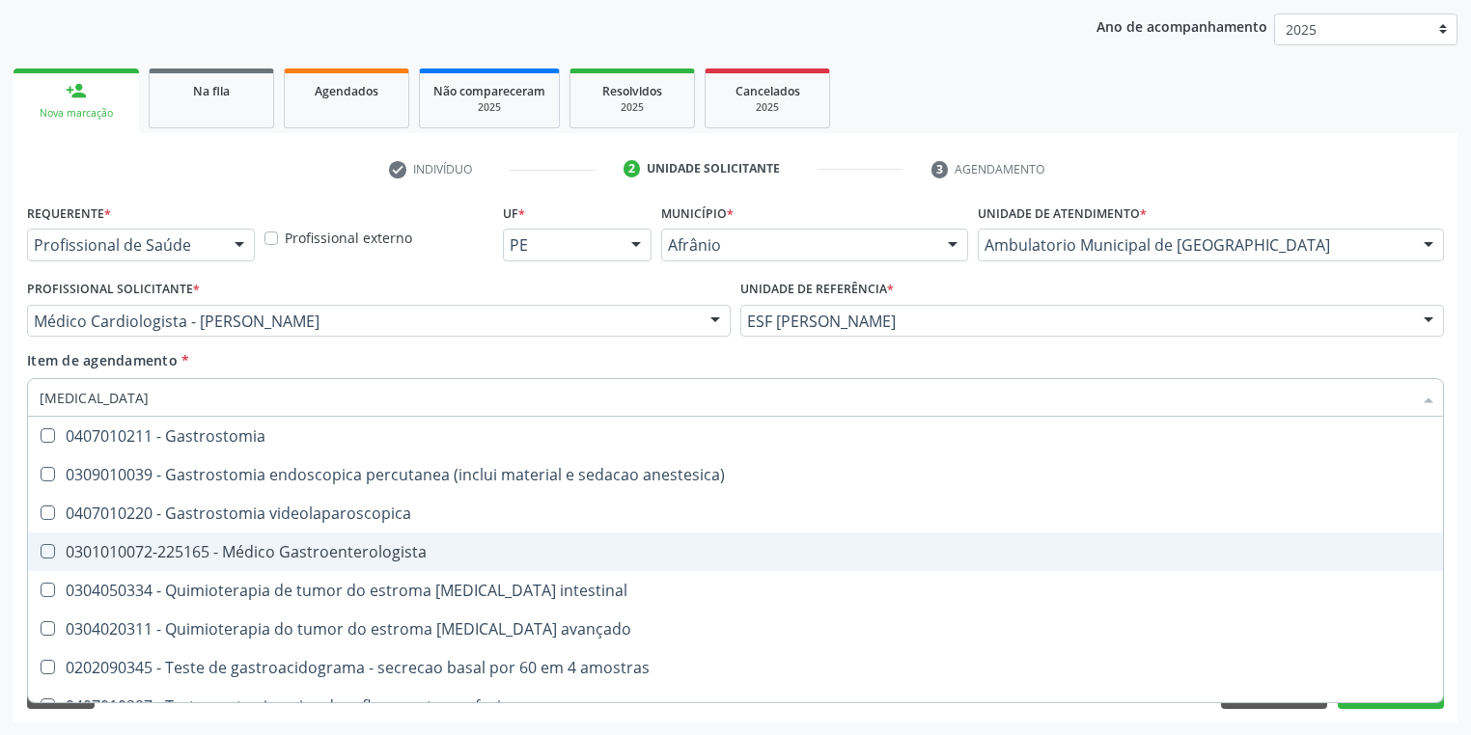
click at [266, 553] on div "0301010072-225165 - Médico Gastroenterologista" at bounding box center [736, 551] width 1392 height 15
checkbox Gastroenterologista "true"
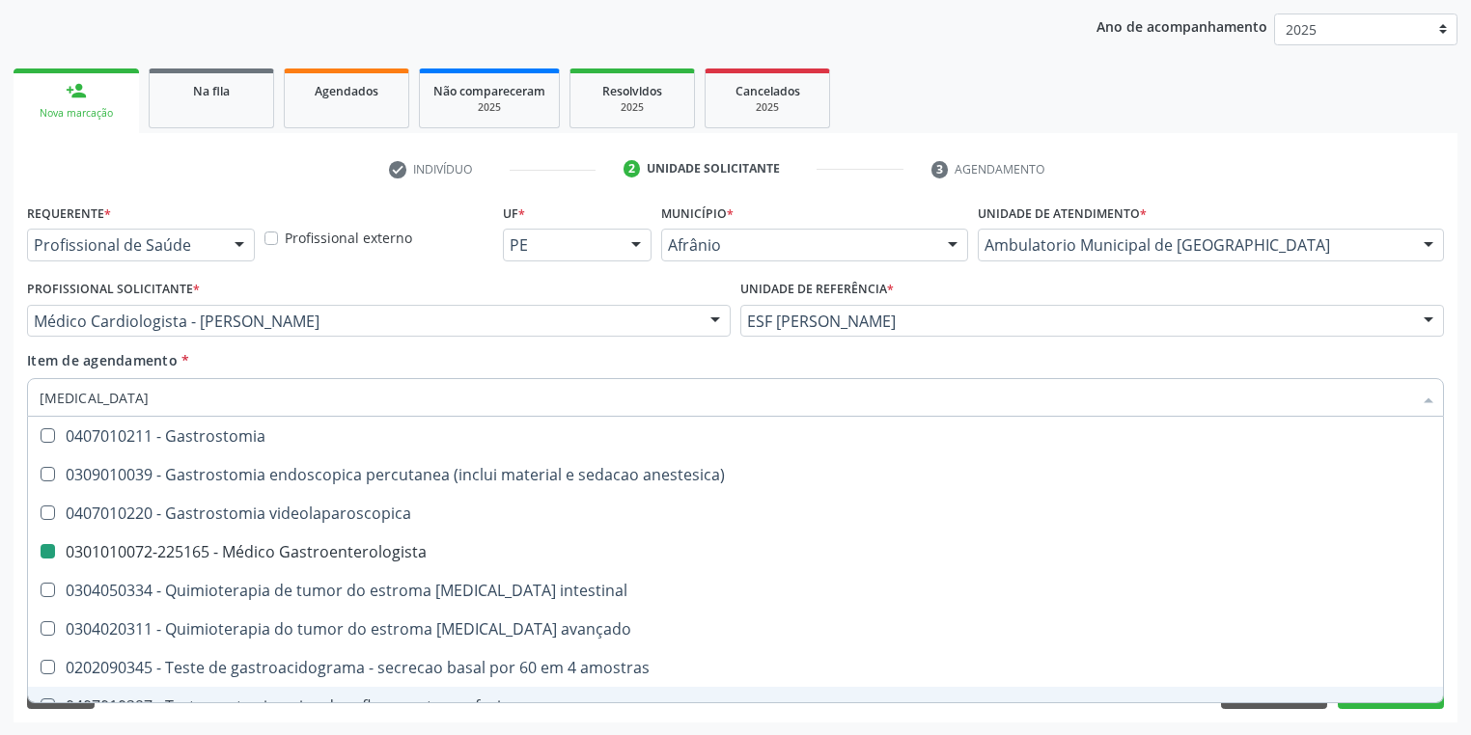
click at [229, 717] on div "Requerente * Profissional de Saúde Profissional de Saúde Paciente Nenhum result…" at bounding box center [736, 461] width 1444 height 524
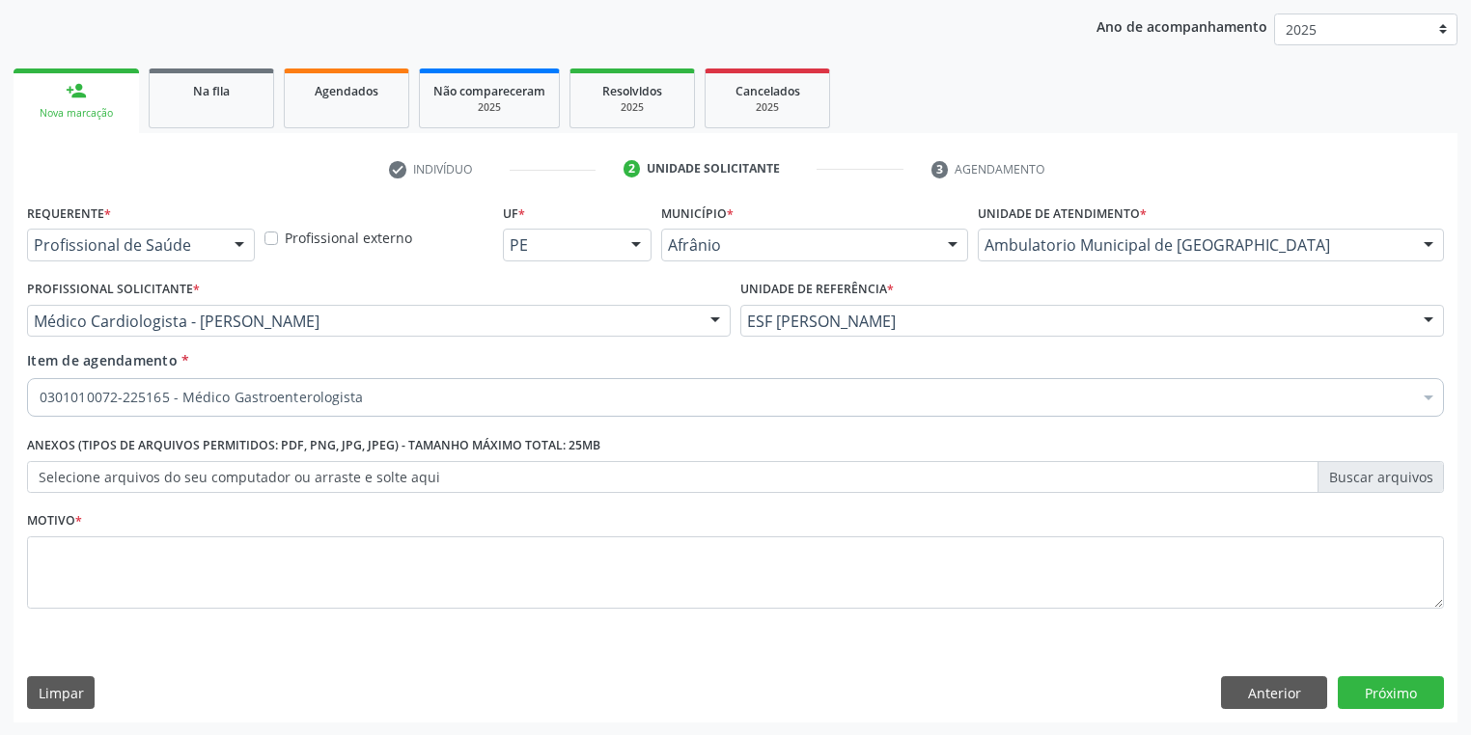
scroll to position [0, 0]
click at [125, 581] on textarea at bounding box center [735, 573] width 1417 height 73
type textarea "*"
click at [1362, 688] on button "Próximo" at bounding box center [1391, 693] width 106 height 33
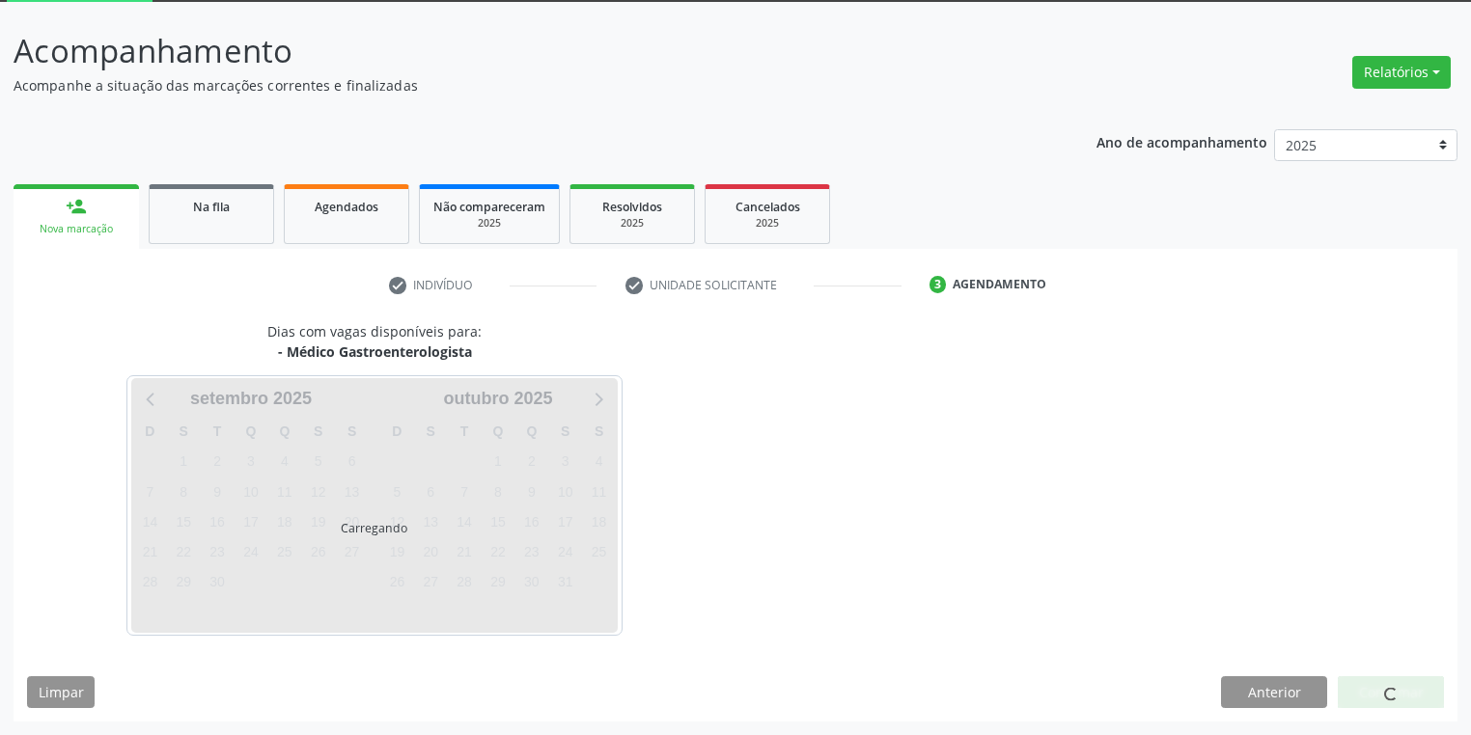
scroll to position [103, 0]
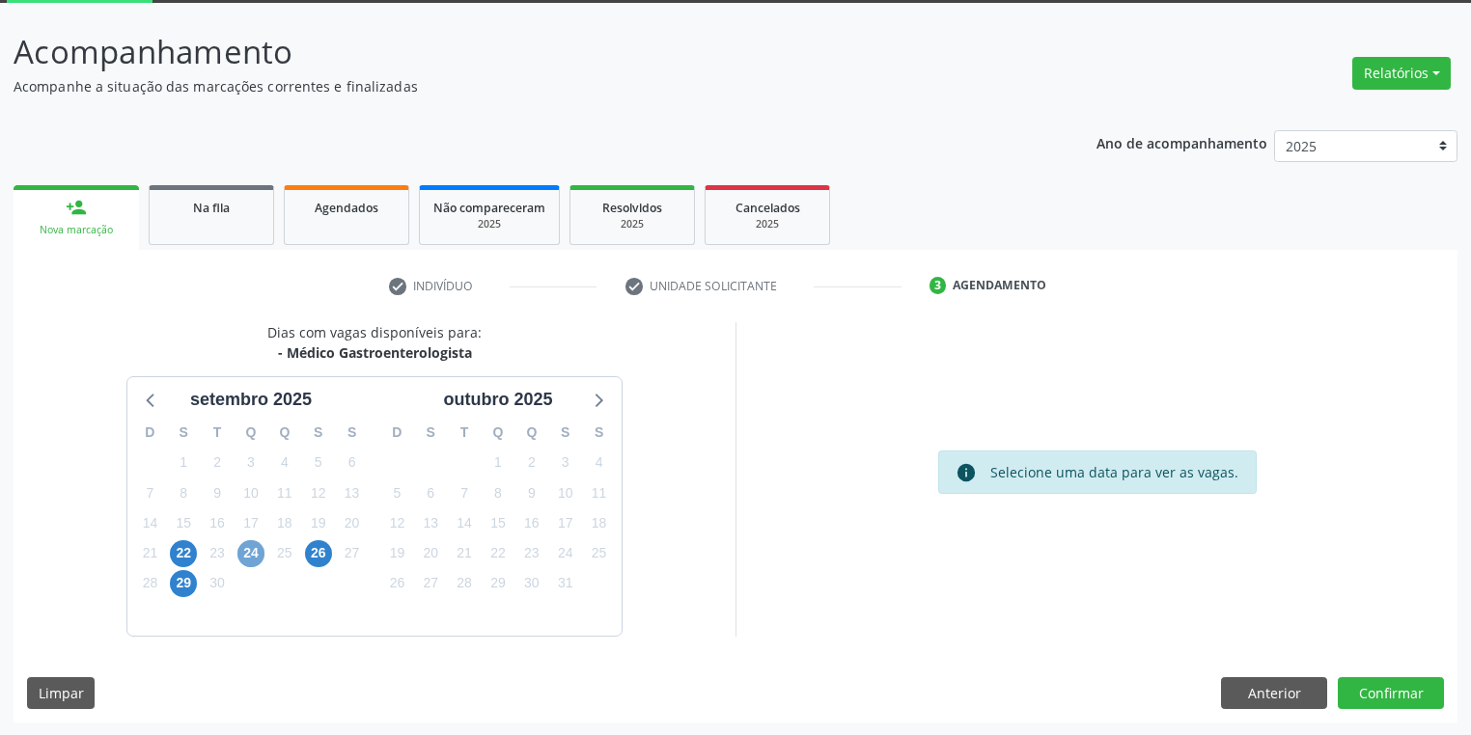
click at [247, 555] on span "24" at bounding box center [250, 553] width 27 height 27
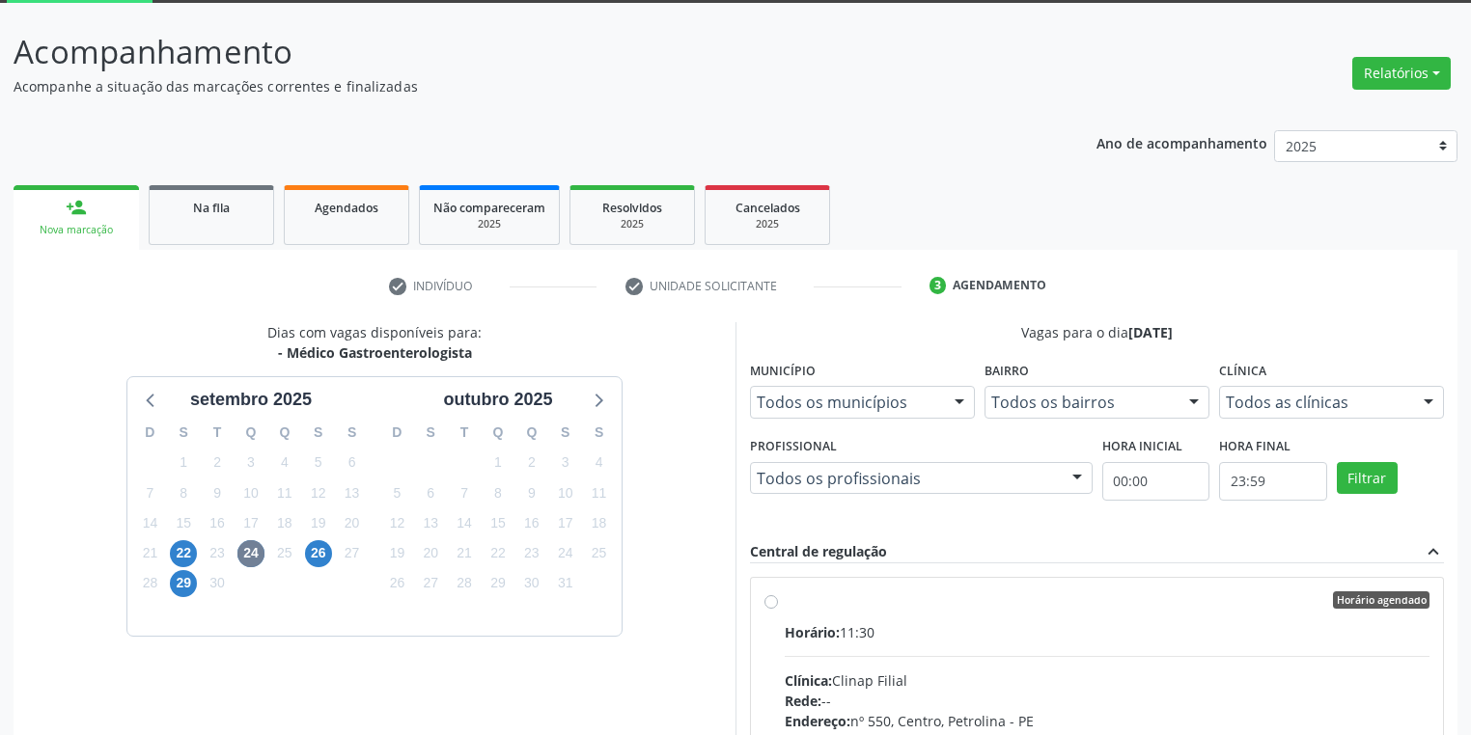
click at [778, 609] on input "Horário agendado Horário: 11:30 Clínica: Clinap Filial Rede: -- Endereço: nº 55…" at bounding box center [771, 600] width 14 height 17
radio input "true"
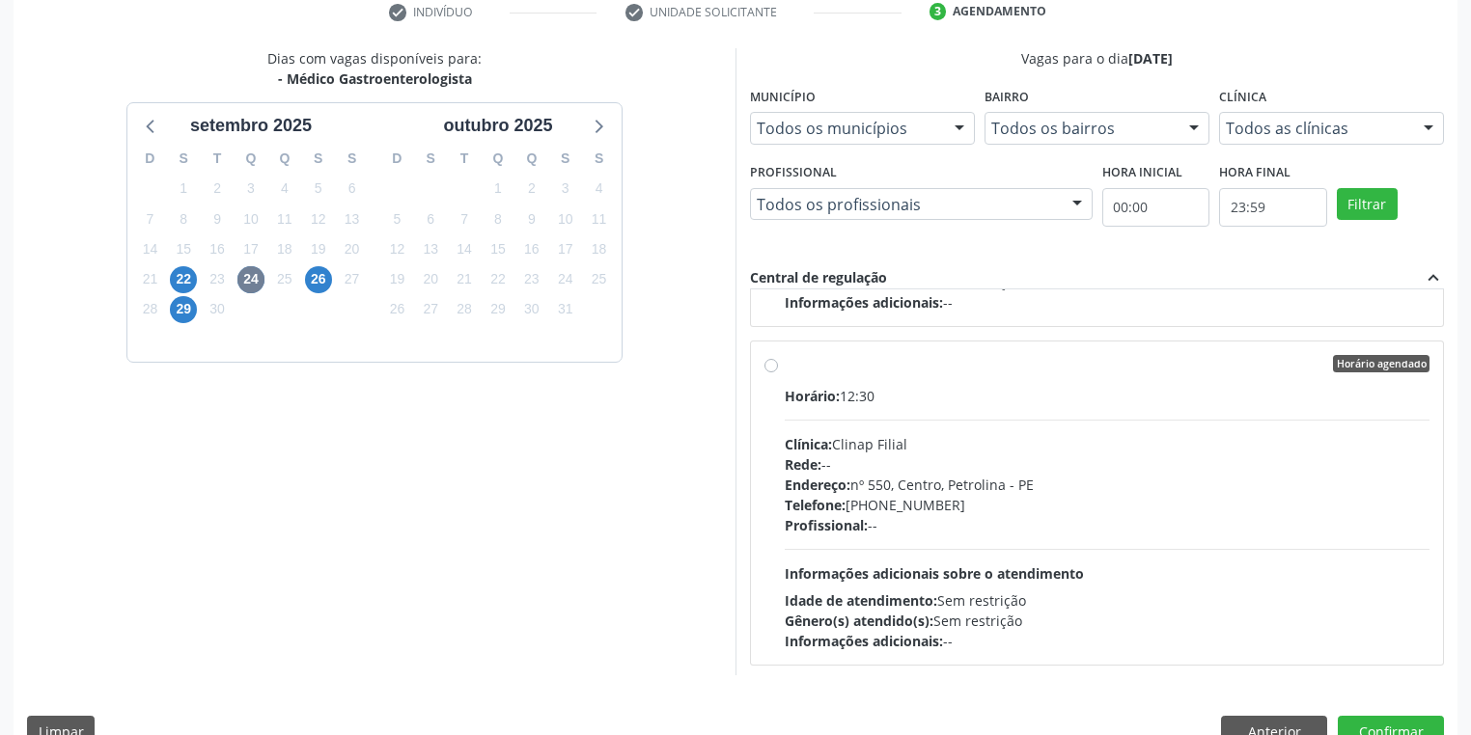
scroll to position [417, 0]
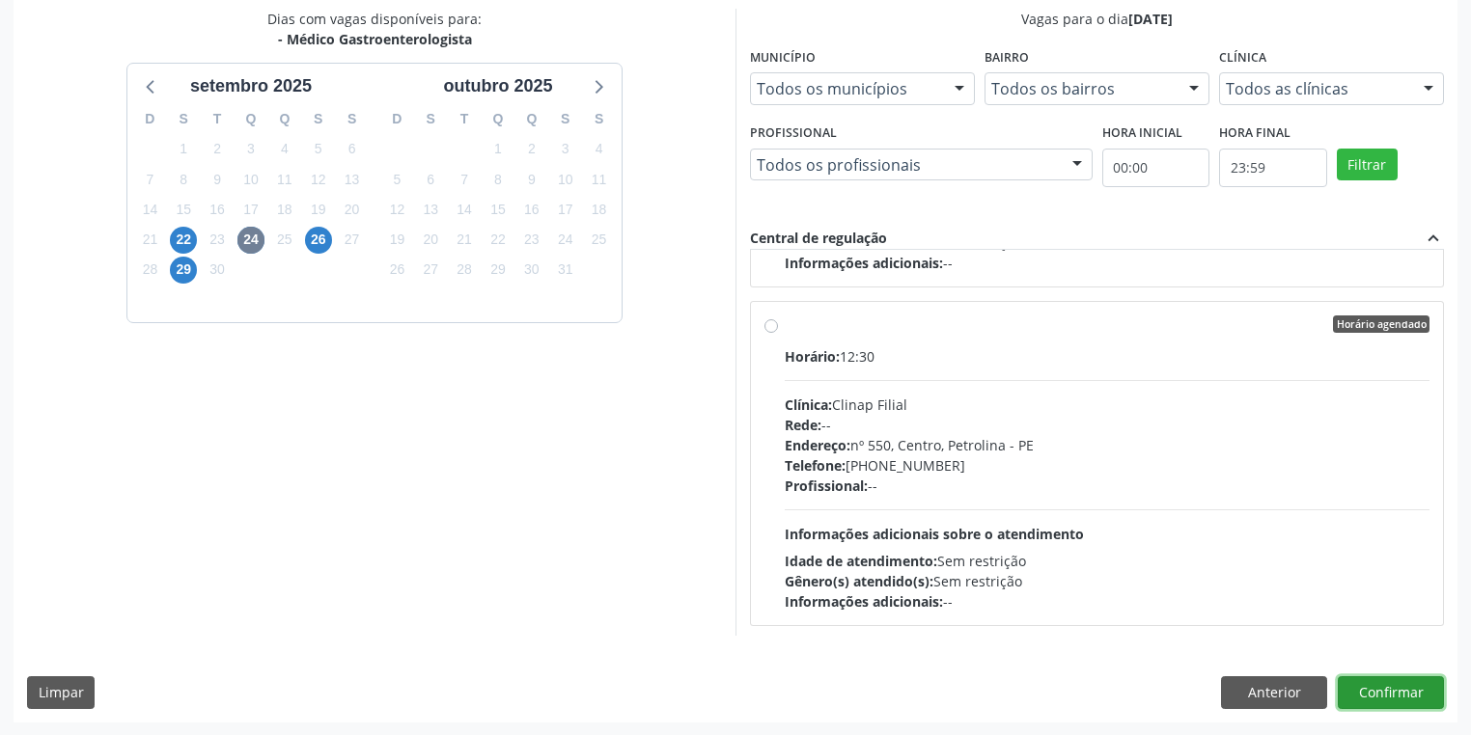
click at [1385, 683] on button "Confirmar" at bounding box center [1391, 693] width 106 height 33
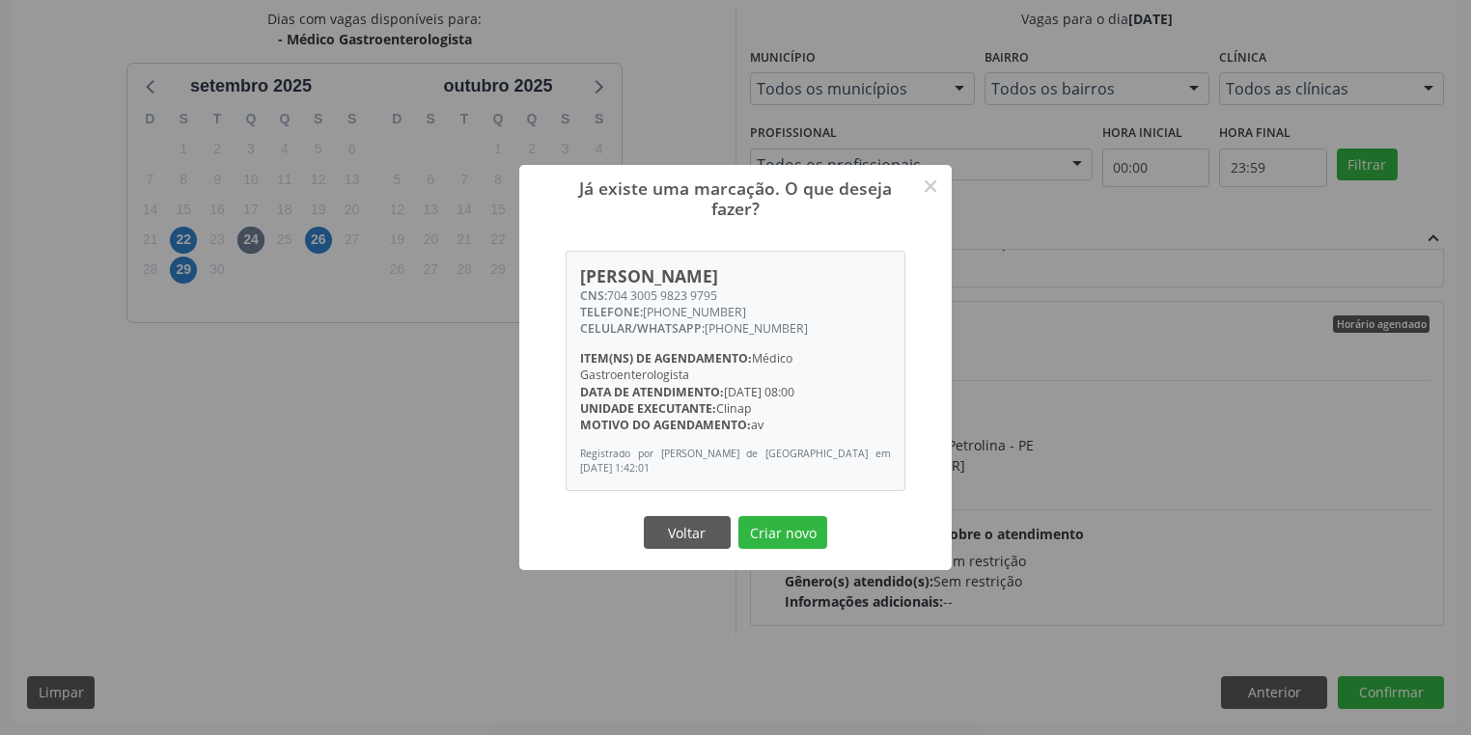
drag, startPoint x: 764, startPoint y: 519, endPoint x: 753, endPoint y: 521, distance: 11.7
click at [764, 519] on button "Criar novo" at bounding box center [782, 532] width 89 height 33
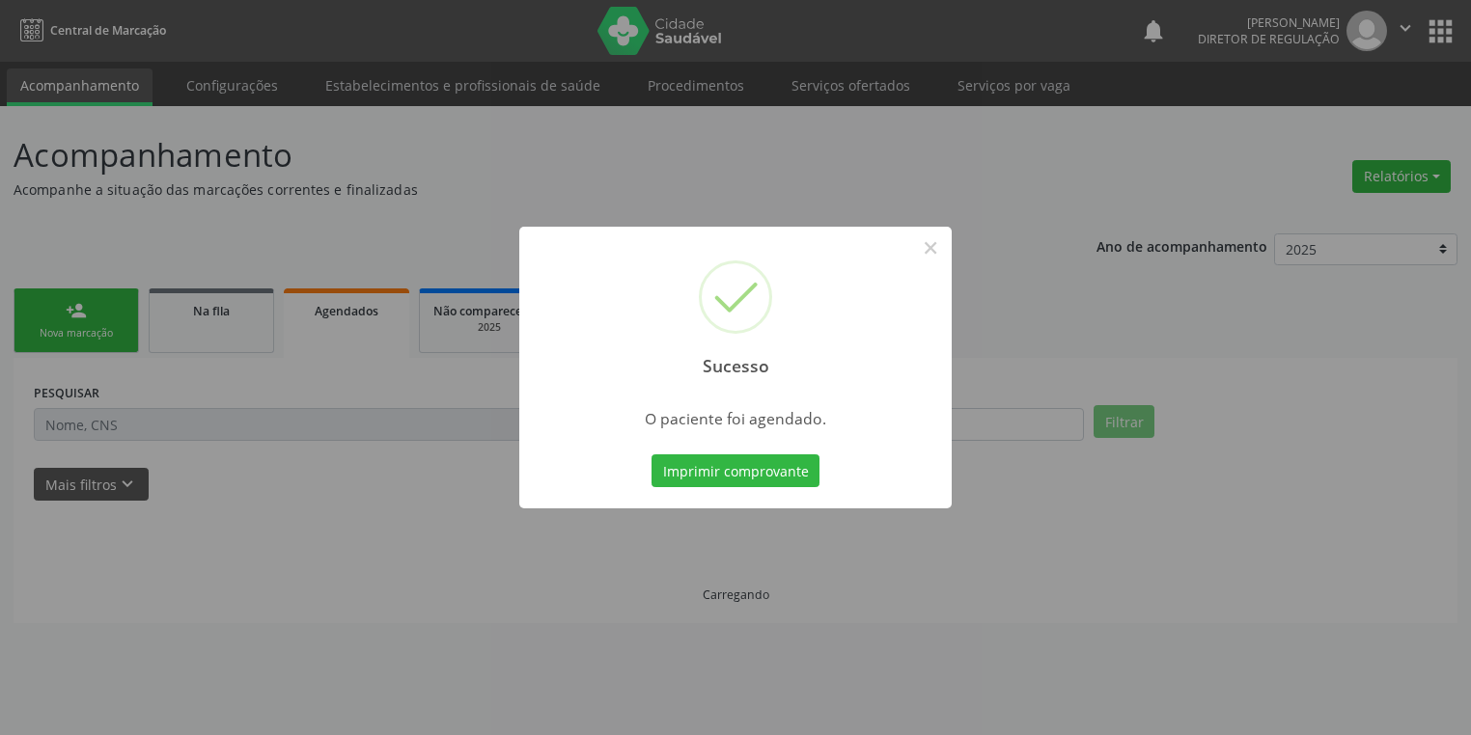
scroll to position [0, 0]
click at [718, 477] on button "Imprimir comprovante" at bounding box center [741, 471] width 168 height 33
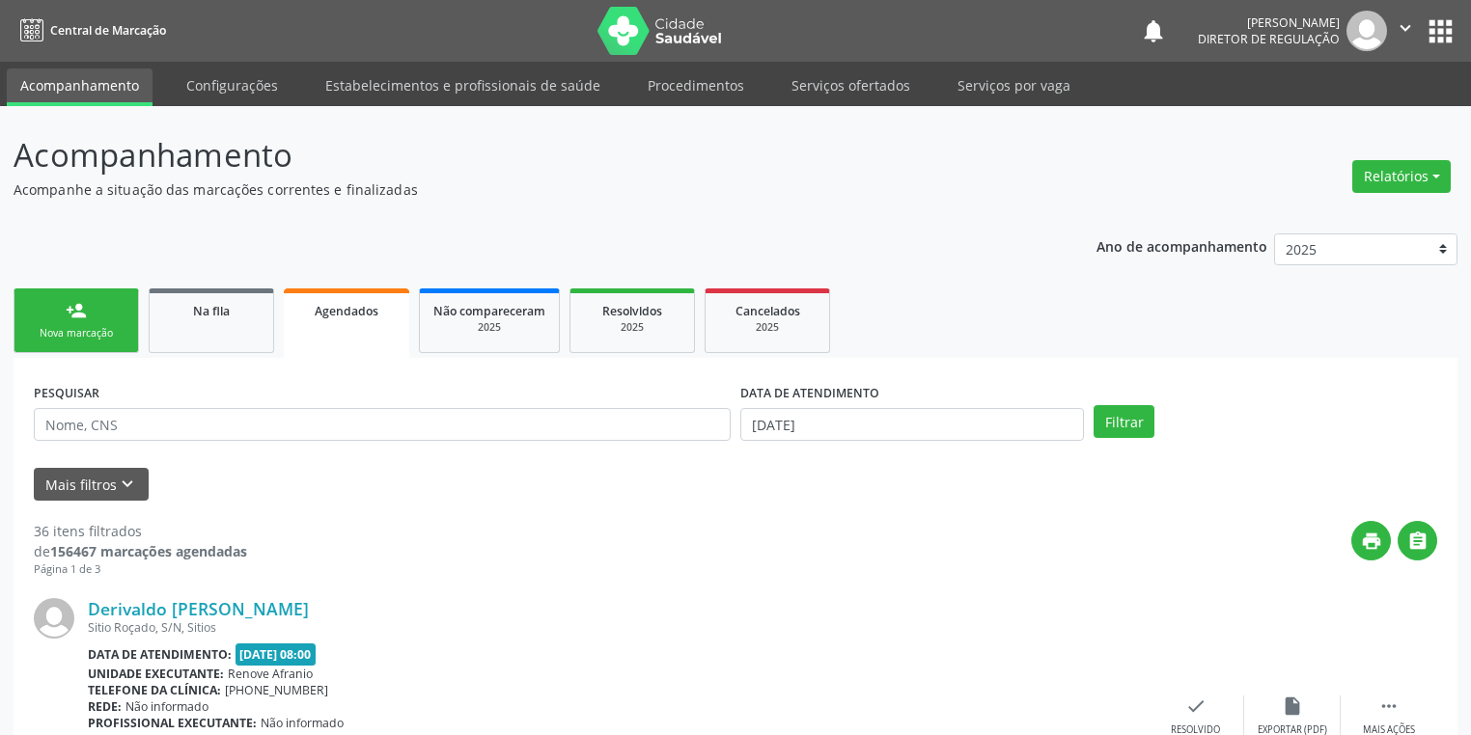
click at [97, 326] on div "Sucesso × O paciente foi agendado. Imprimir comprovante Cancel" at bounding box center [735, 367] width 1471 height 735
click at [88, 328] on div "Sucesso × O paciente foi agendado. Imprimir comprovante Cancel" at bounding box center [735, 367] width 1471 height 735
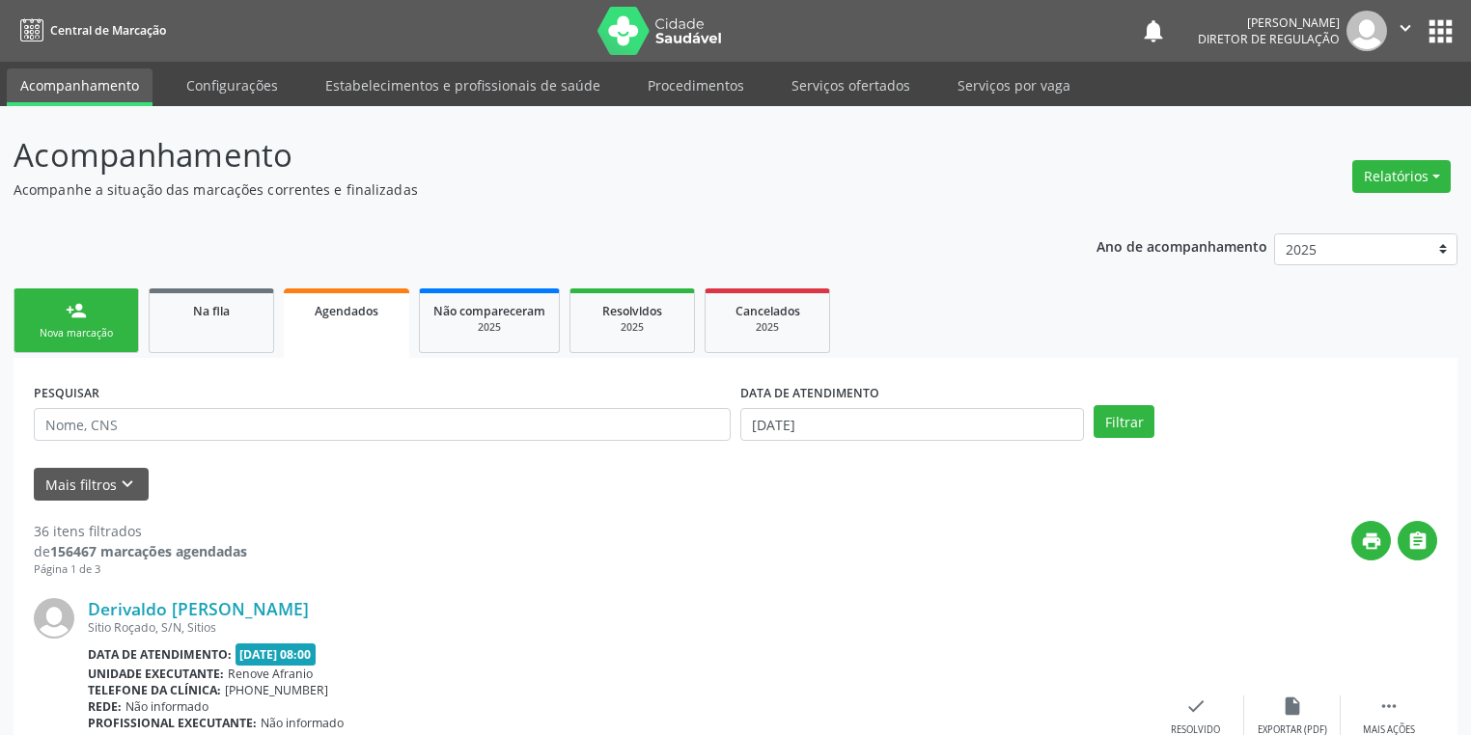
click at [88, 328] on div "Sucesso × O paciente foi agendado. Imprimir comprovante Cancel" at bounding box center [735, 367] width 1471 height 735
click at [67, 299] on div "Sucesso × O paciente foi agendado. Imprimir comprovante Cancel" at bounding box center [735, 367] width 1471 height 735
drag, startPoint x: 67, startPoint y: 299, endPoint x: 62, endPoint y: 311, distance: 12.5
click at [66, 305] on div "Sucesso × O paciente foi agendado. Imprimir comprovante Cancel" at bounding box center [735, 367] width 1471 height 735
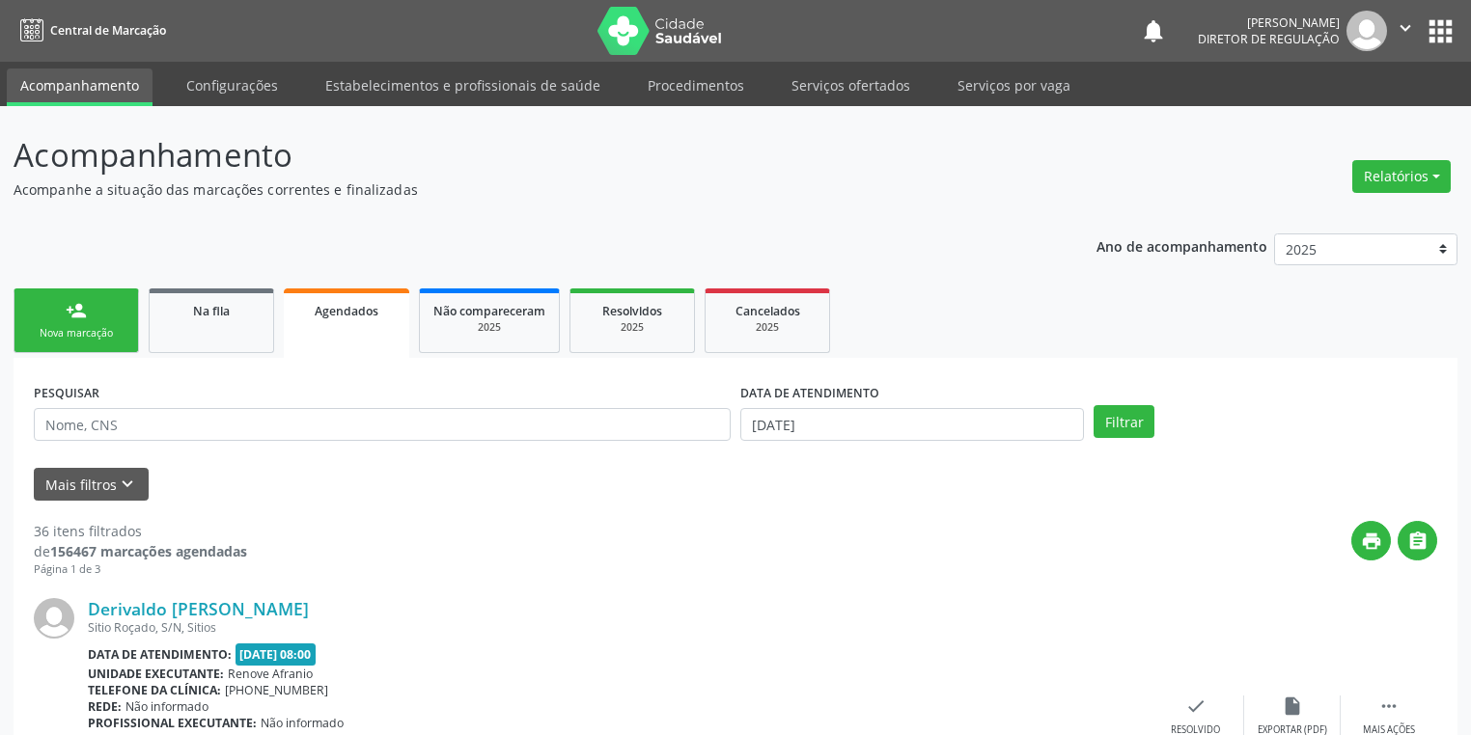
click at [62, 311] on div "Sucesso × O paciente foi agendado. Imprimir comprovante Cancel" at bounding box center [735, 367] width 1471 height 735
click at [83, 327] on div "Sucesso × O paciente foi agendado. Imprimir comprovante Cancel" at bounding box center [735, 367] width 1471 height 735
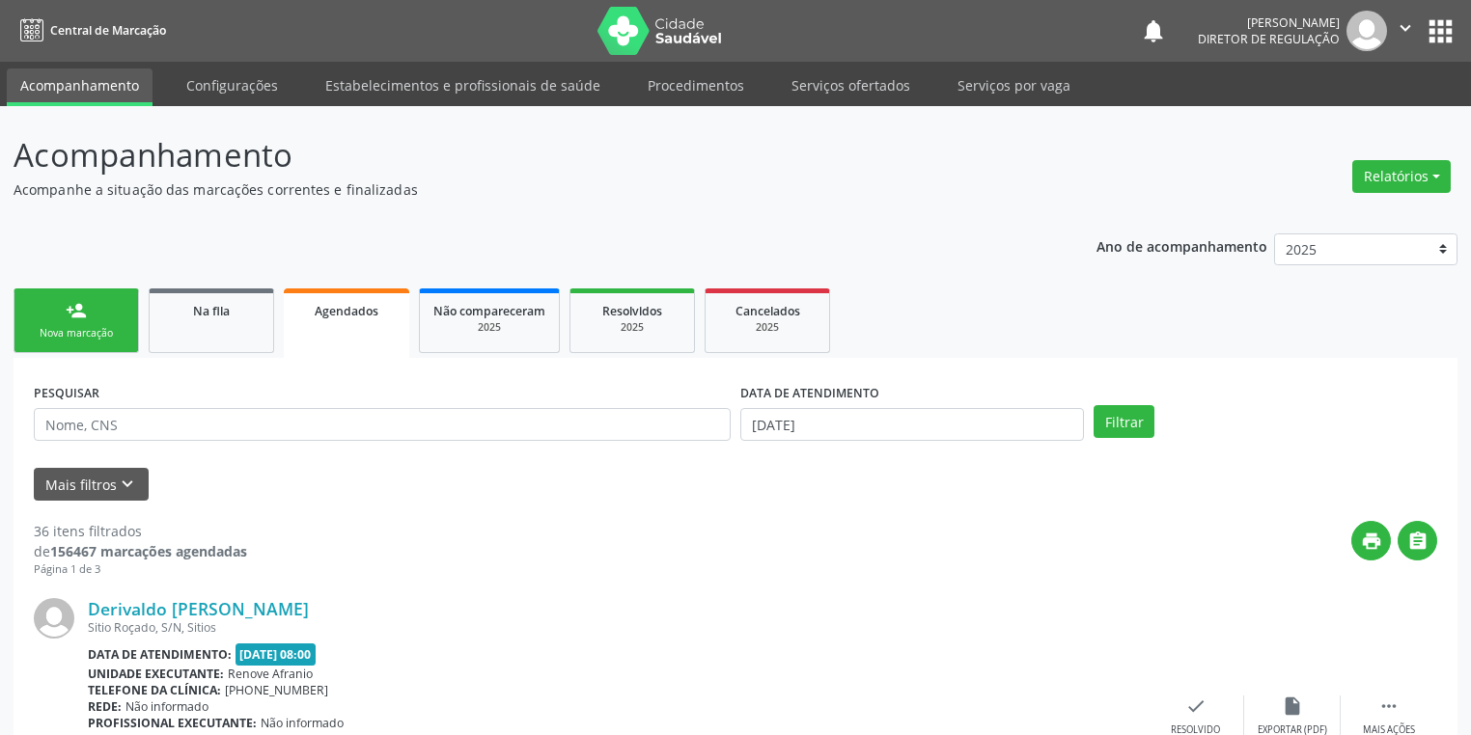
click at [83, 327] on div "Sucesso × O paciente foi agendado. Imprimir comprovante Cancel" at bounding box center [735, 367] width 1471 height 735
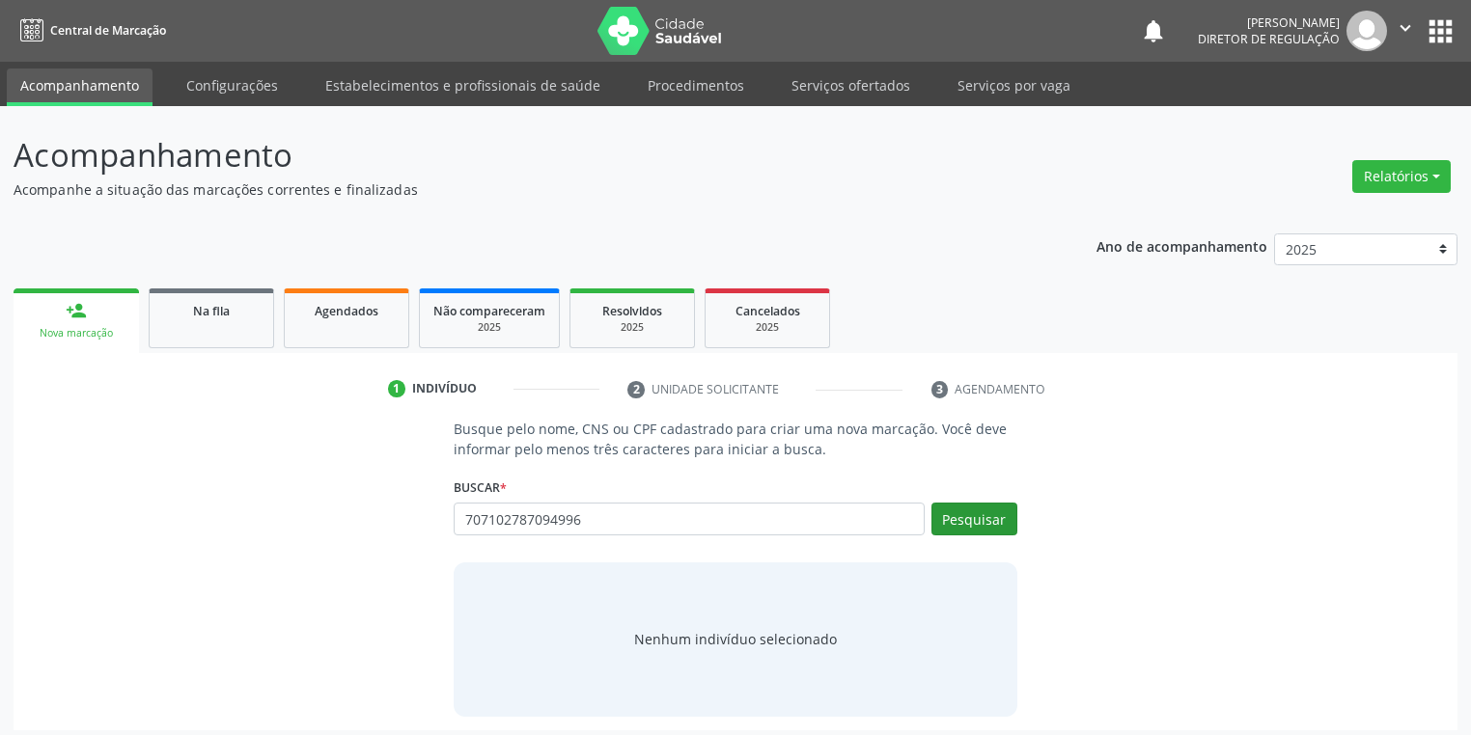
type input "707102787094996"
click at [970, 515] on button "Pesquisar" at bounding box center [974, 519] width 86 height 33
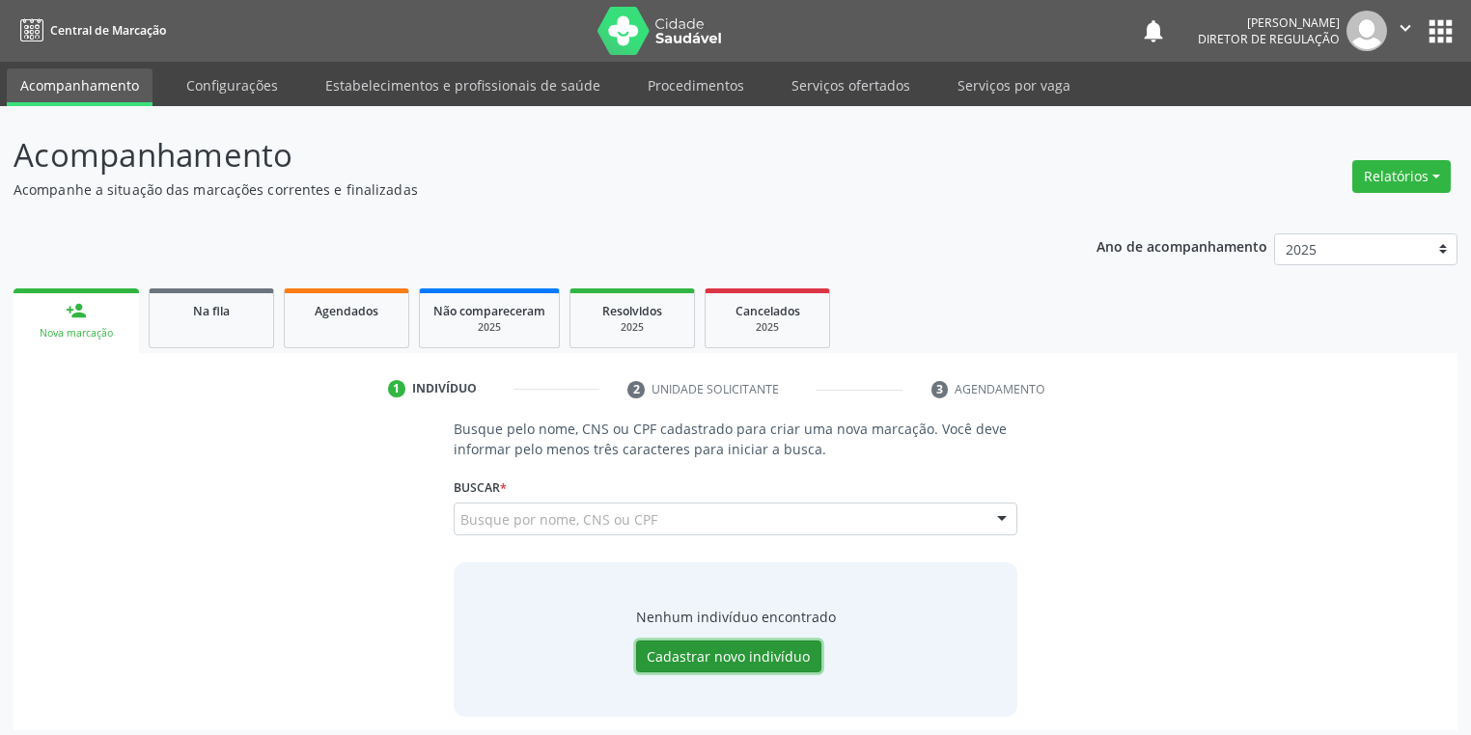
click at [707, 656] on button "Cadastrar novo indivíduo" at bounding box center [728, 657] width 185 height 33
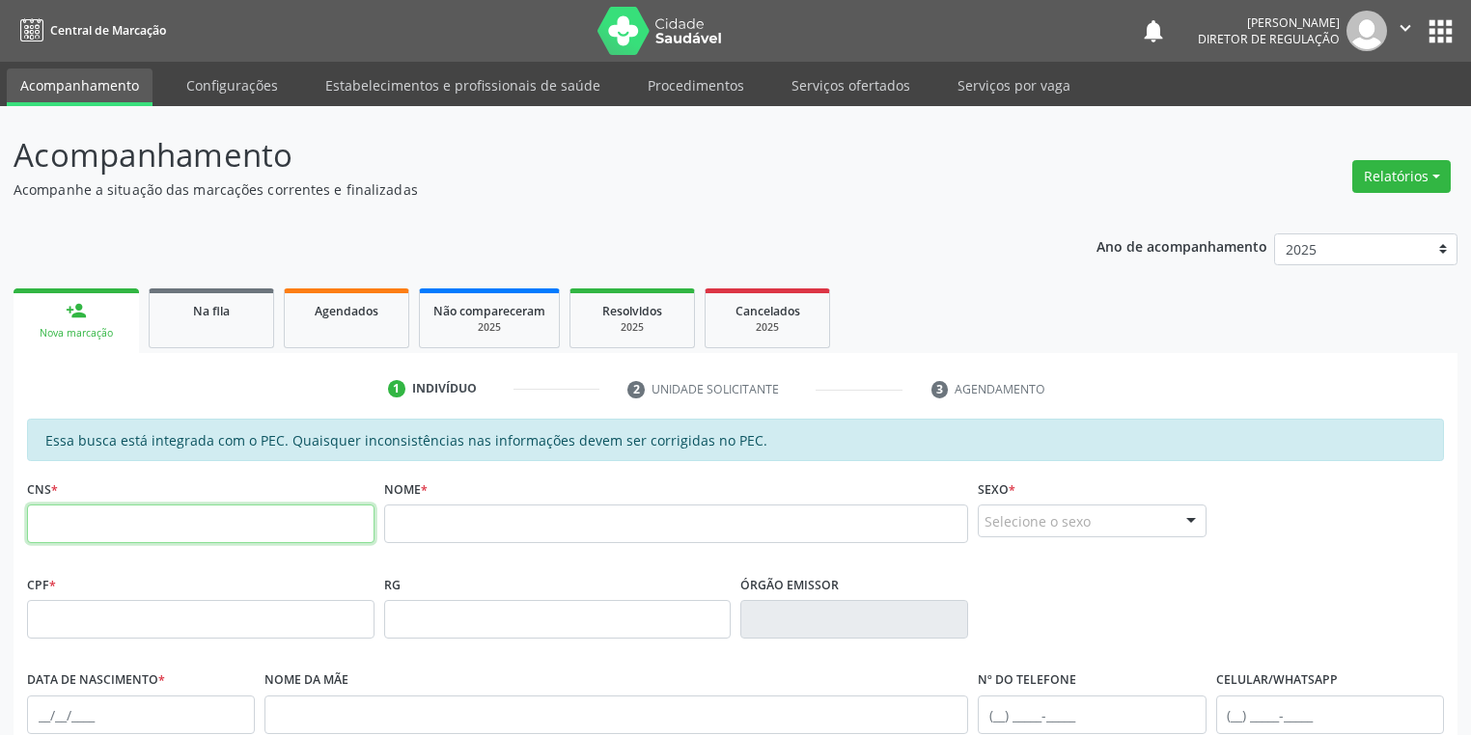
click at [309, 529] on input "text" at bounding box center [200, 524] width 347 height 39
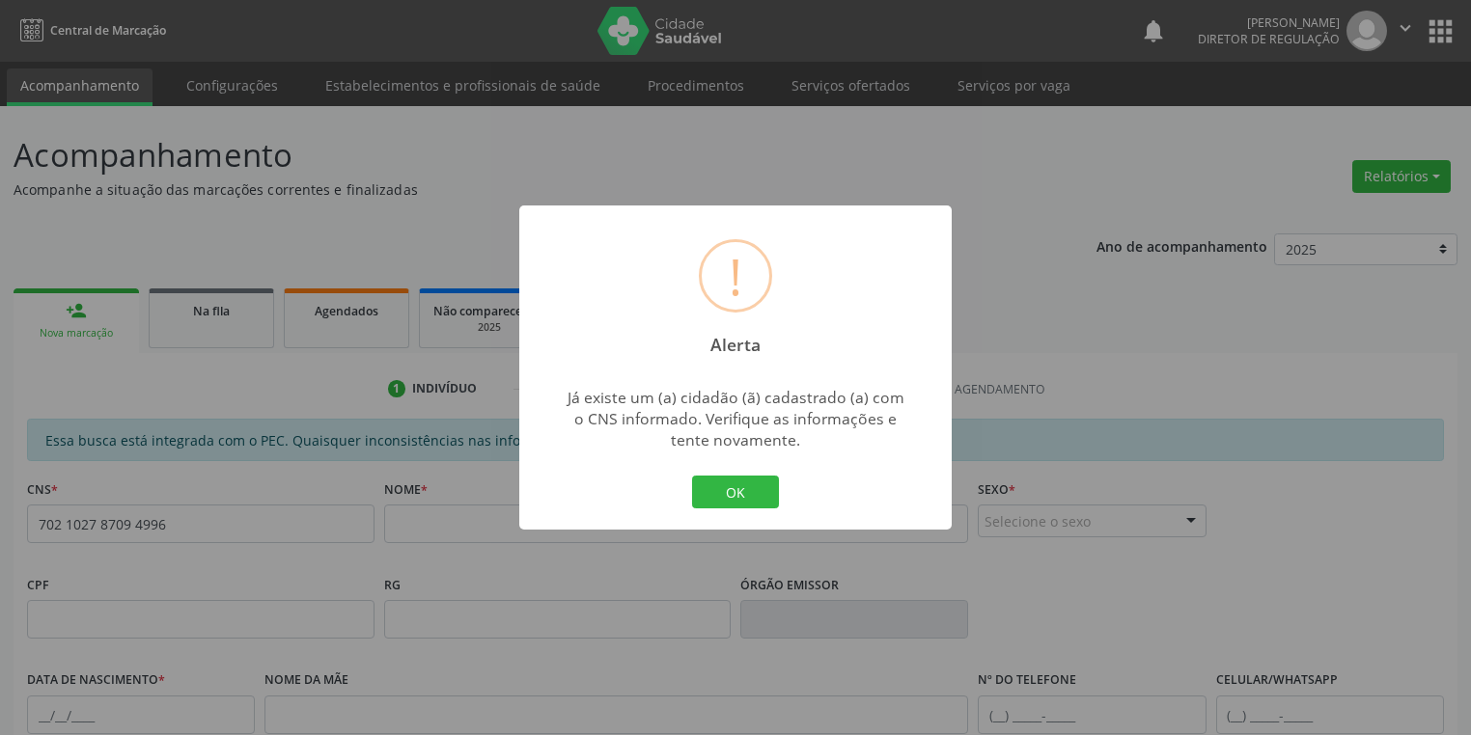
drag, startPoint x: 704, startPoint y: 493, endPoint x: 715, endPoint y: 490, distance: 11.9
click at [705, 493] on button "OK" at bounding box center [735, 492] width 87 height 33
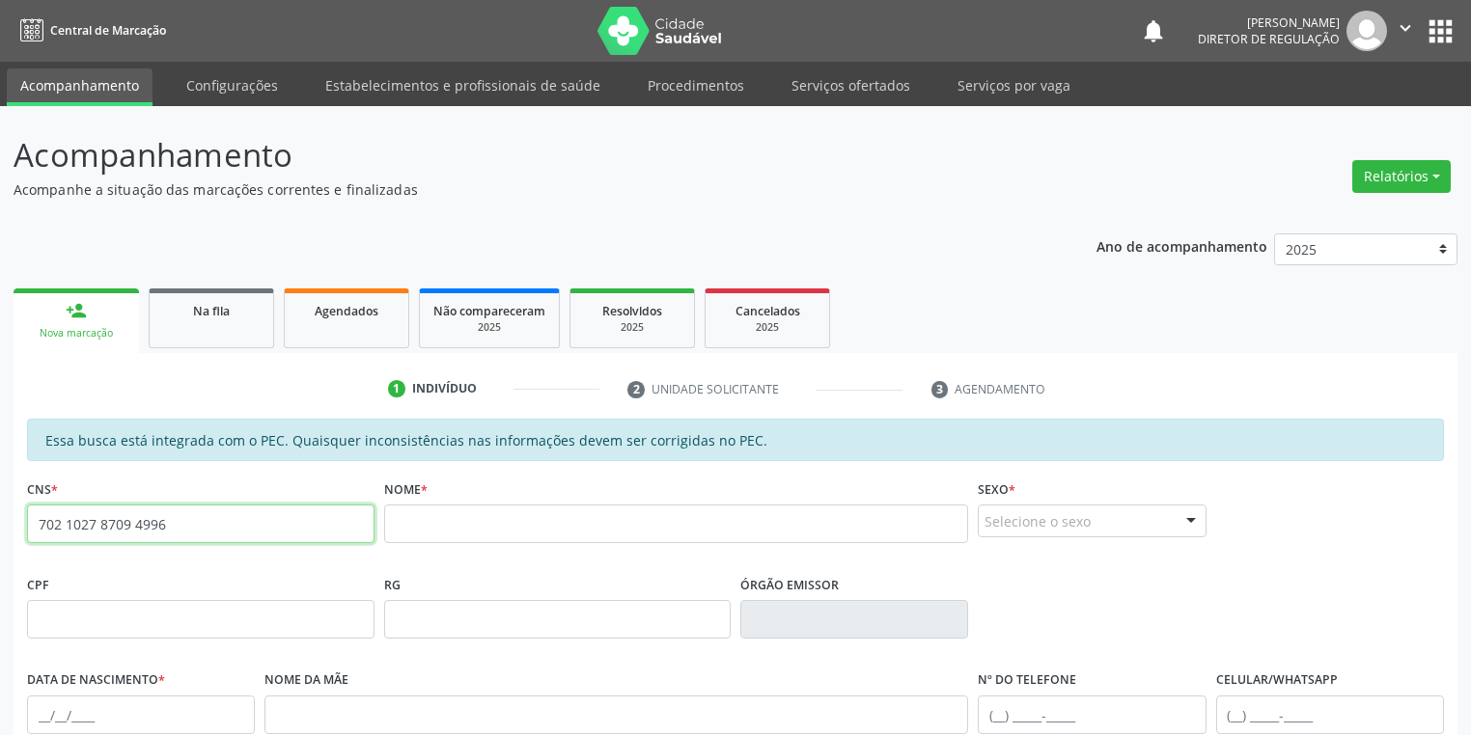
click at [318, 528] on input "702 1027 8709 4996" at bounding box center [200, 524] width 347 height 39
type input "7"
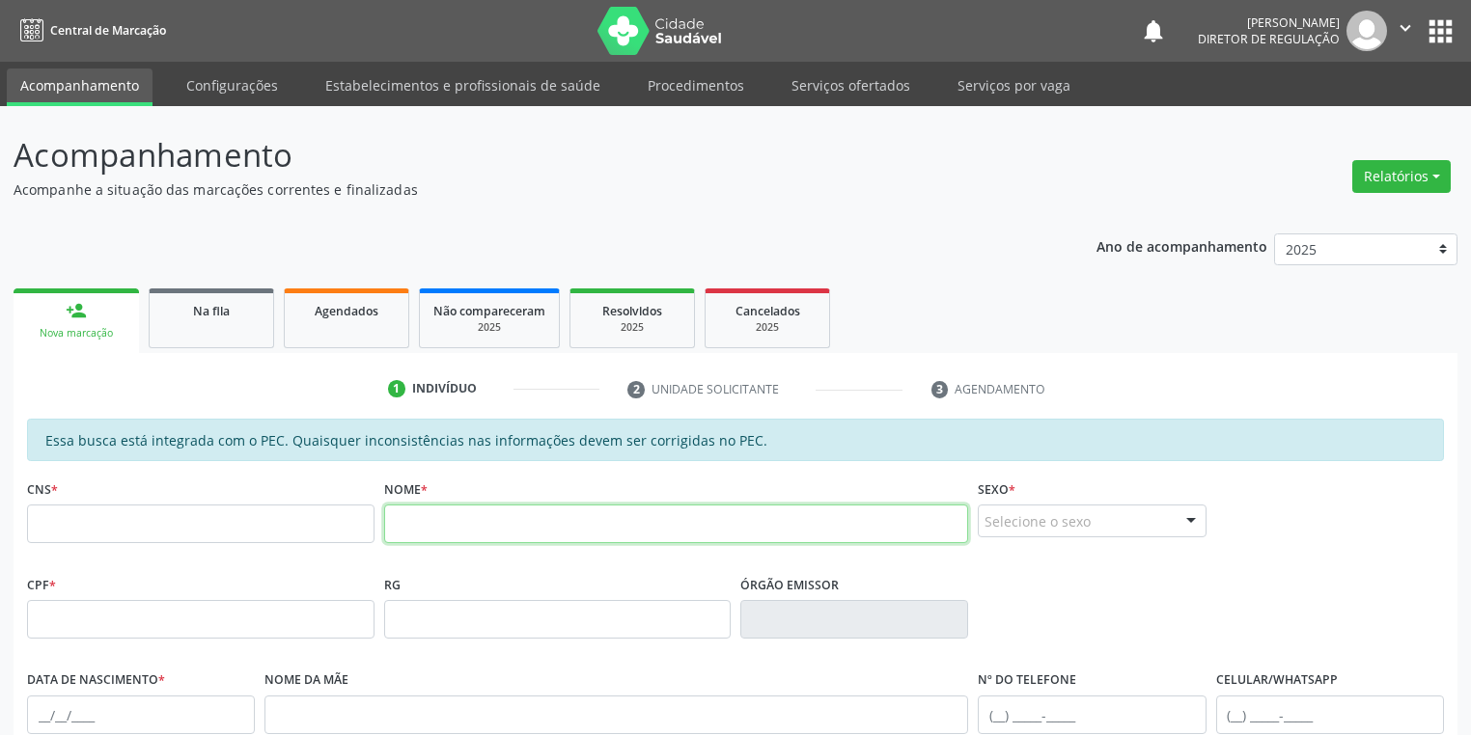
click at [417, 526] on input "text" at bounding box center [676, 524] width 585 height 39
type input "a"
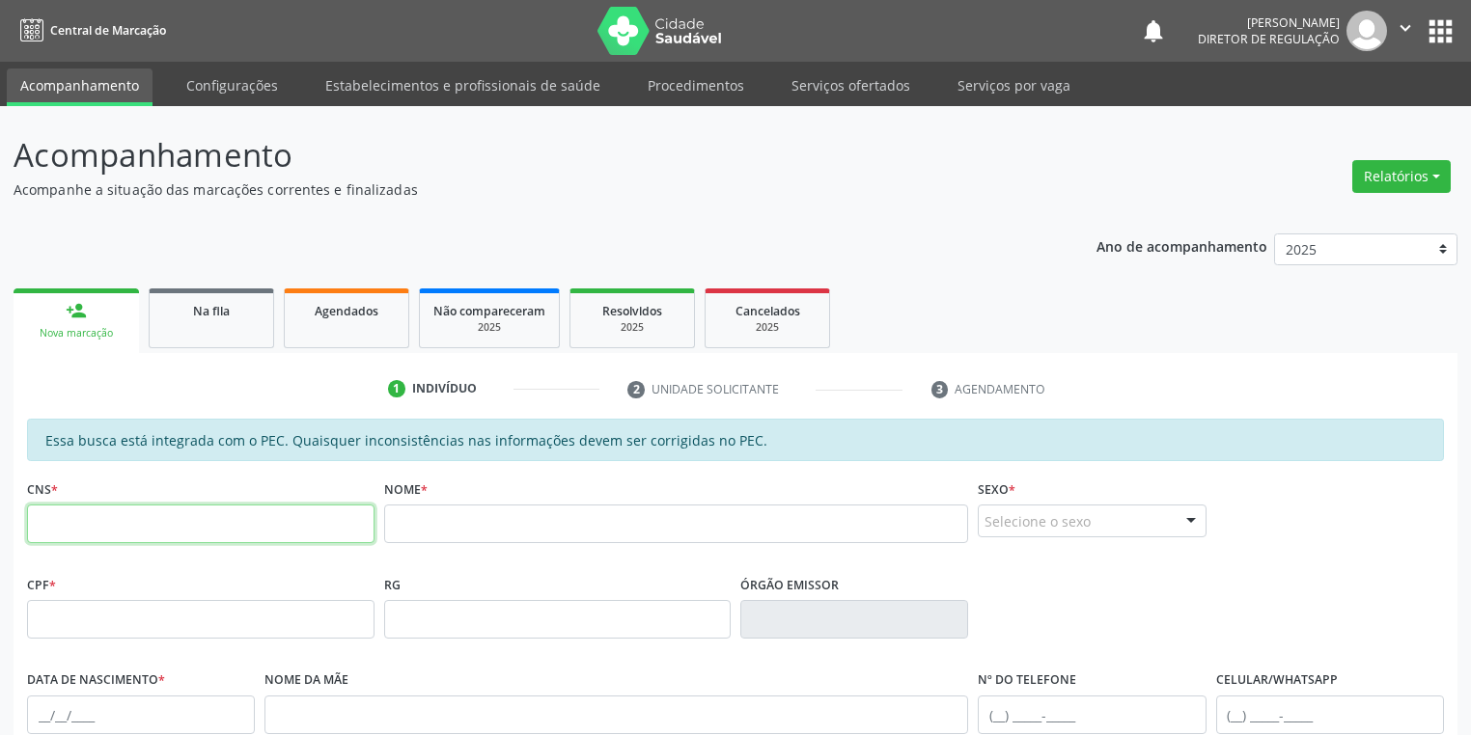
click at [289, 533] on input "text" at bounding box center [200, 524] width 347 height 39
type input "702 1027 8709 4996"
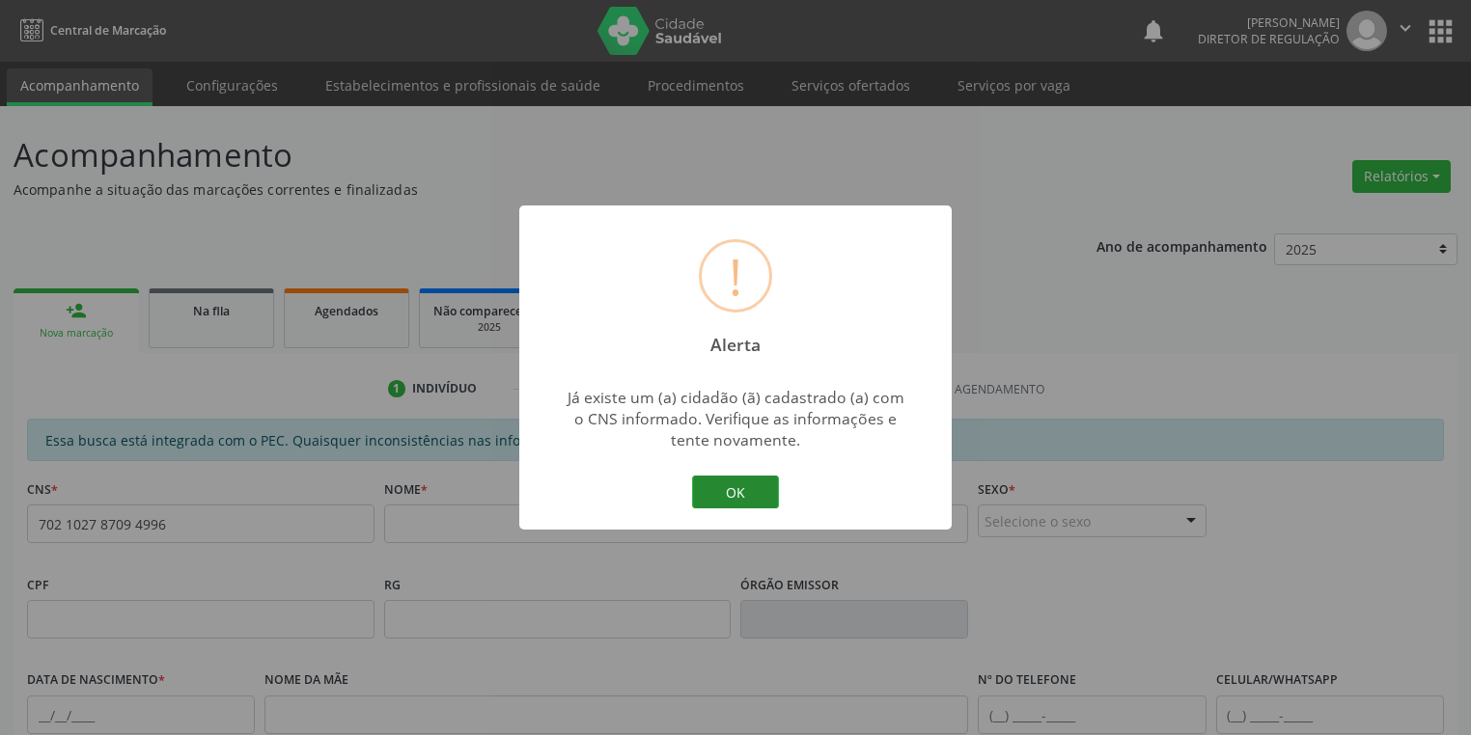
click at [746, 486] on button "OK" at bounding box center [735, 492] width 87 height 33
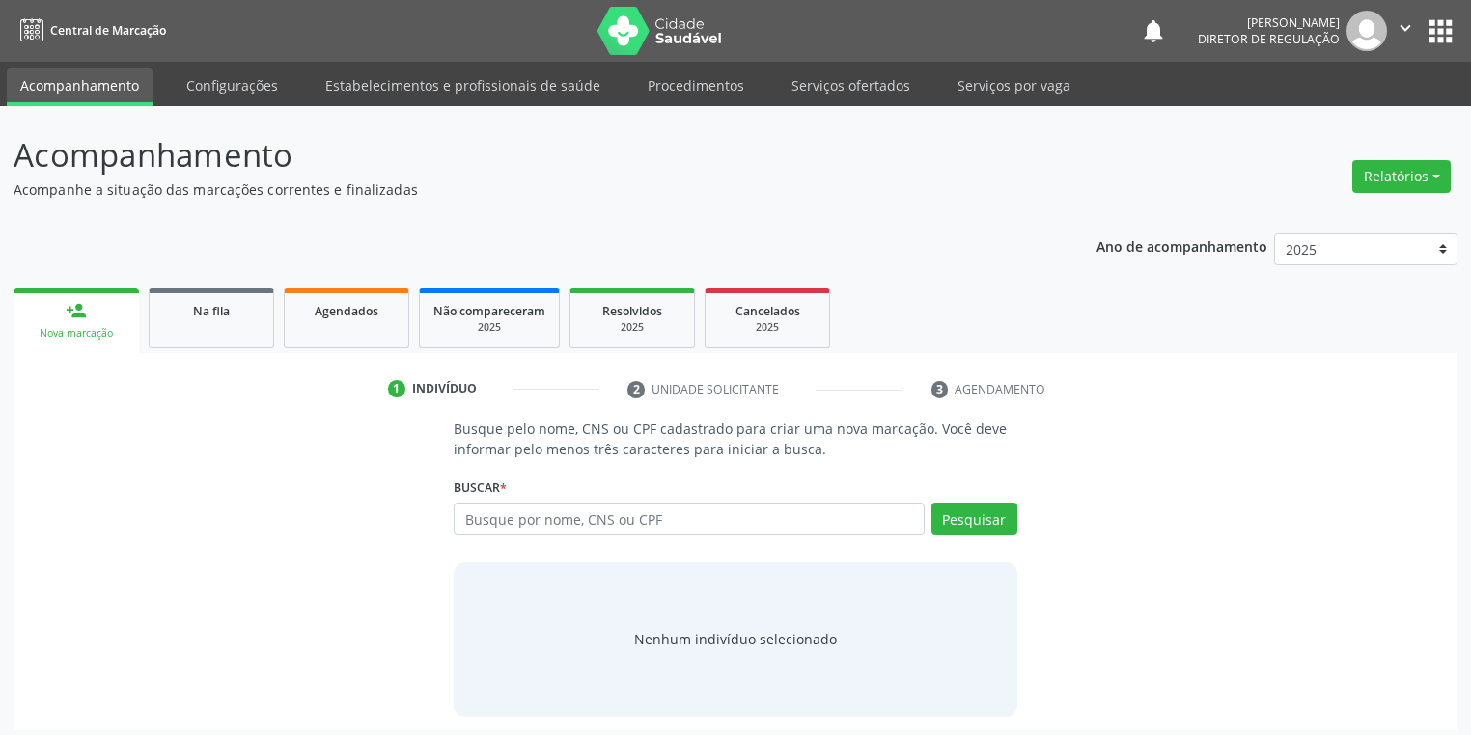
click at [525, 524] on input "text" at bounding box center [689, 519] width 471 height 33
type input "[PERSON_NAME] con"
click at [940, 517] on button "Pesquisar" at bounding box center [974, 519] width 86 height 33
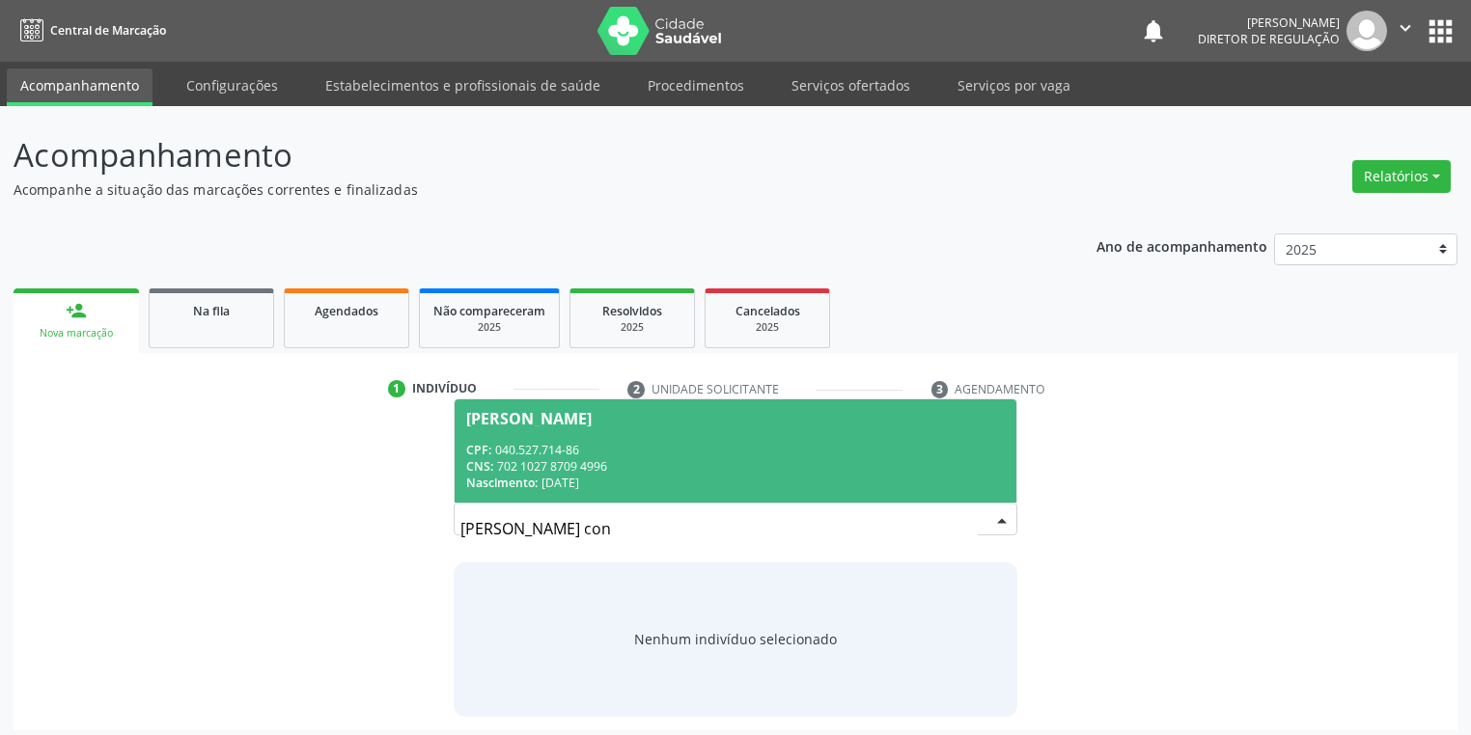
click at [583, 467] on div "CNS: 702 1027 8709 4996" at bounding box center [735, 466] width 539 height 16
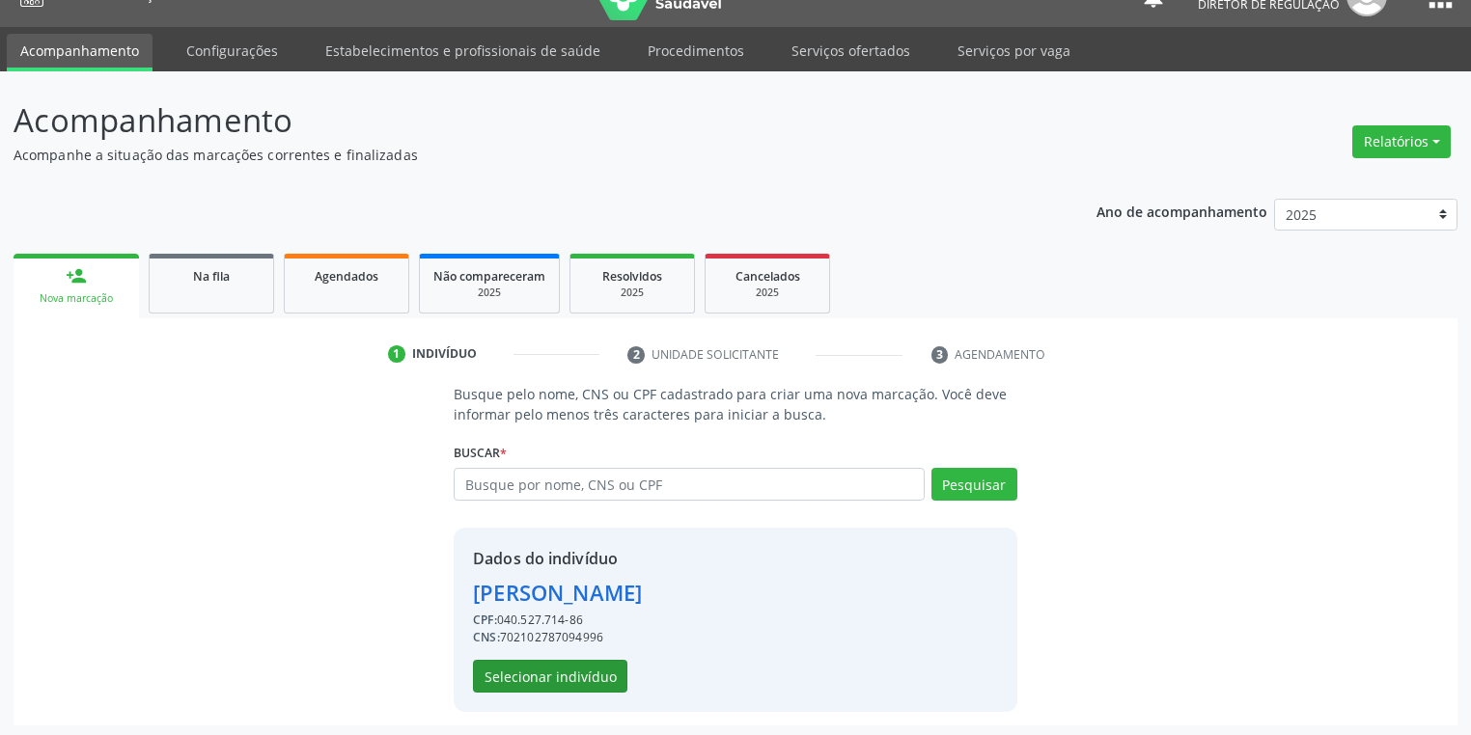
scroll to position [37, 0]
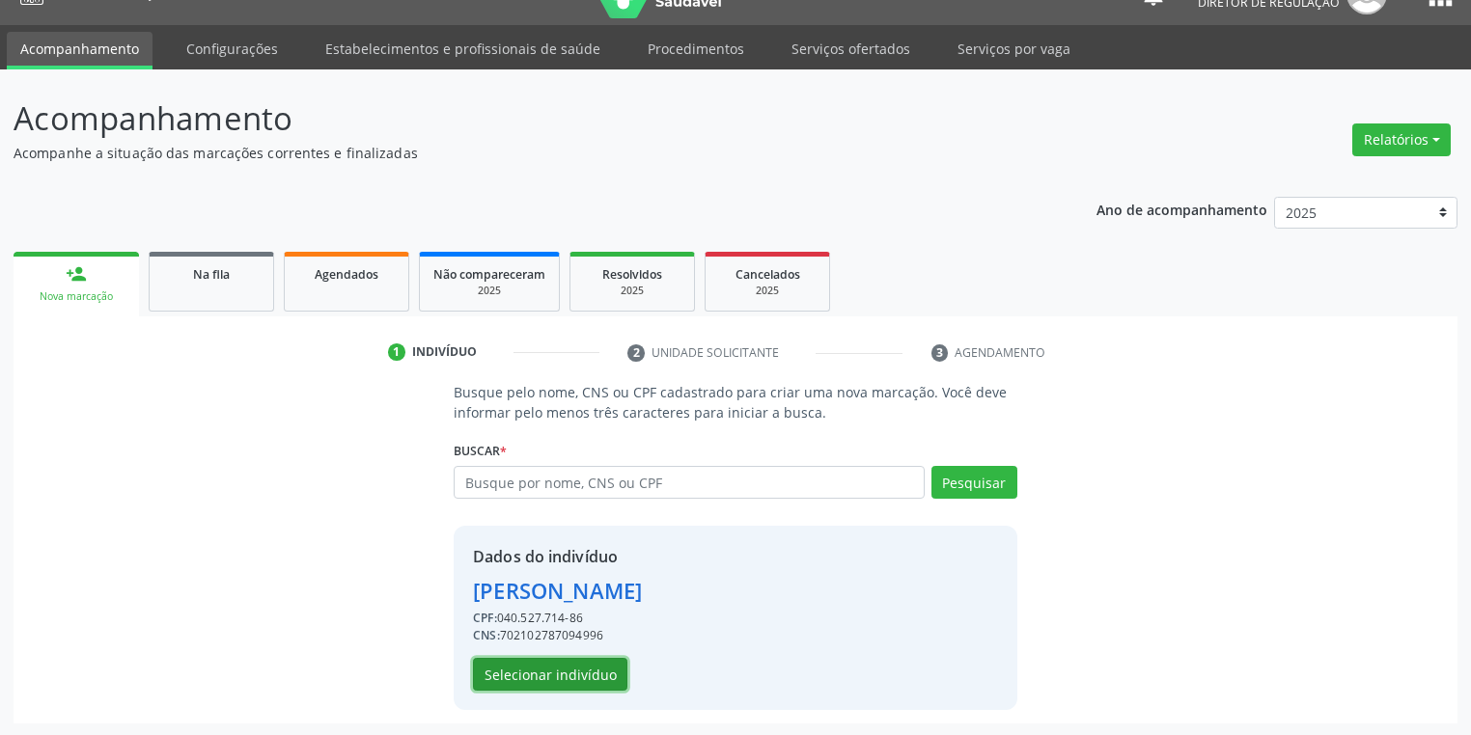
click at [529, 679] on button "Selecionar indivíduo" at bounding box center [550, 674] width 154 height 33
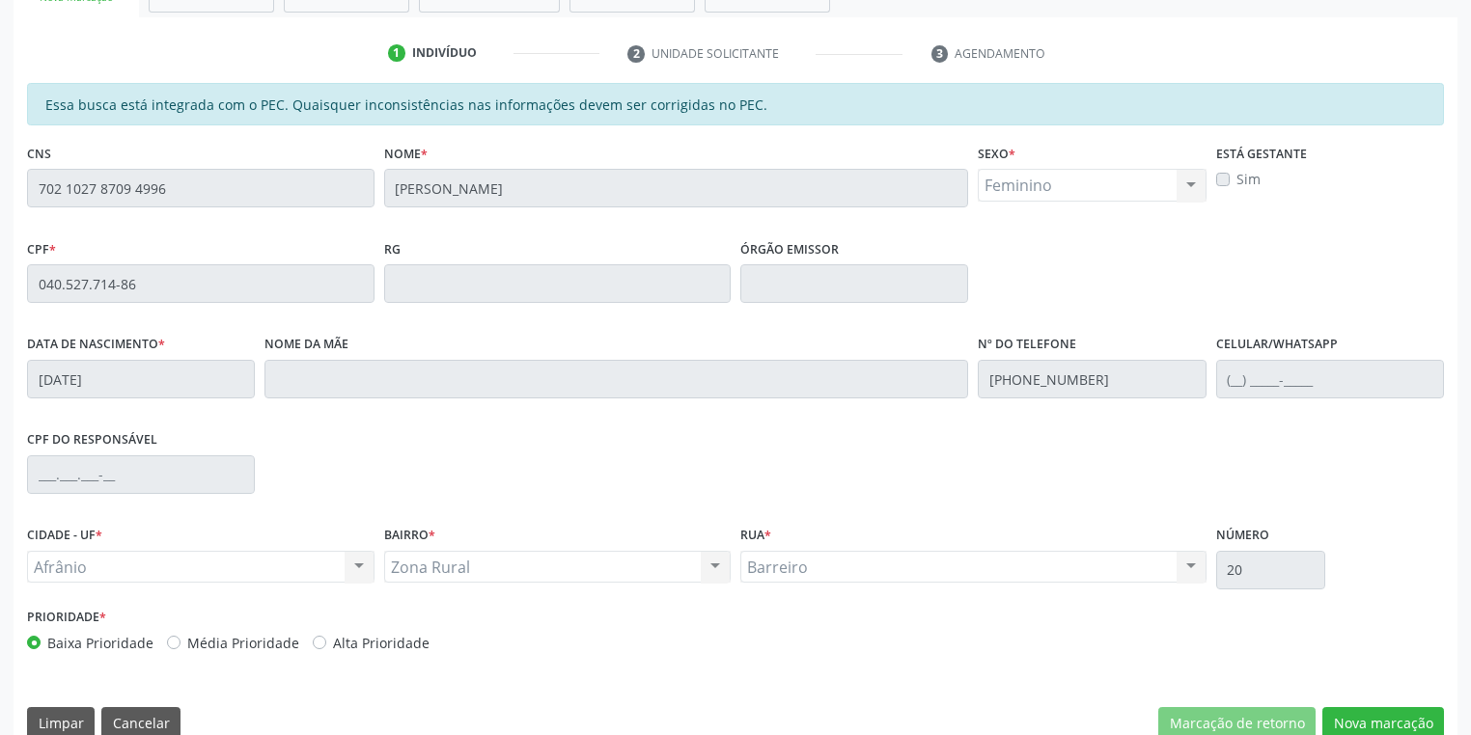
scroll to position [366, 0]
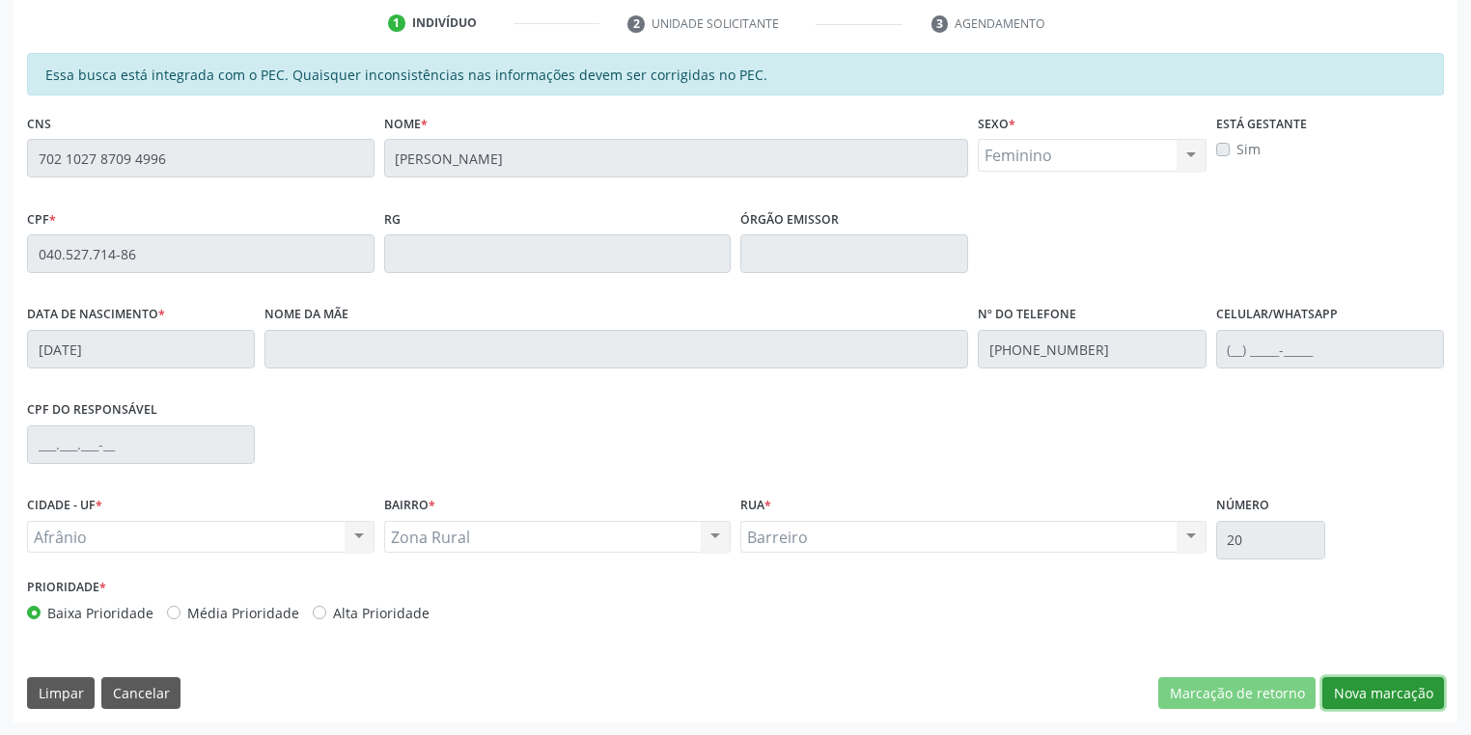
click at [1359, 697] on button "Nova marcação" at bounding box center [1383, 694] width 122 height 33
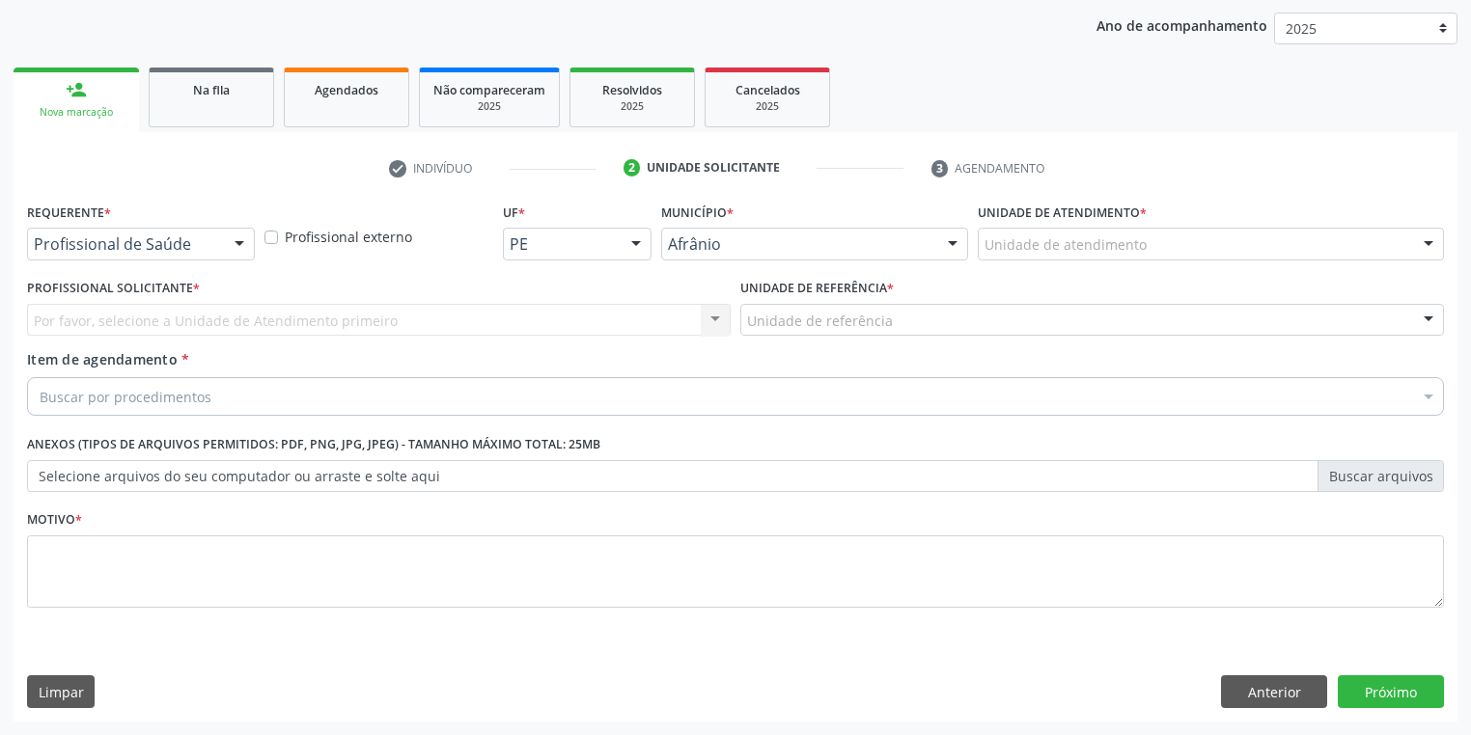
scroll to position [220, 0]
drag, startPoint x: 1038, startPoint y: 253, endPoint x: 1039, endPoint y: 270, distance: 17.4
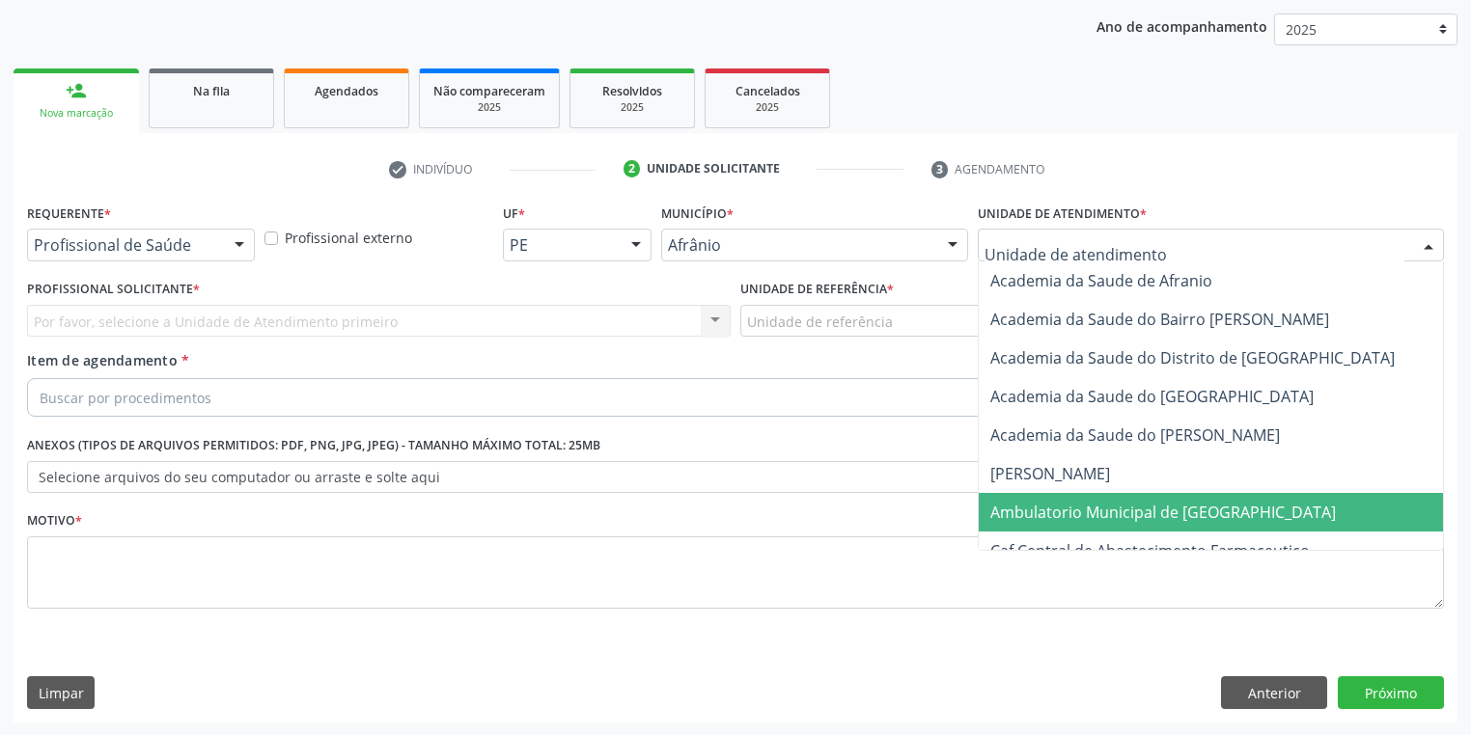
drag, startPoint x: 1049, startPoint y: 514, endPoint x: 880, endPoint y: 377, distance: 217.5
click at [1048, 514] on span "Ambulatorio Municipal de [GEOGRAPHIC_DATA]" at bounding box center [1163, 512] width 346 height 21
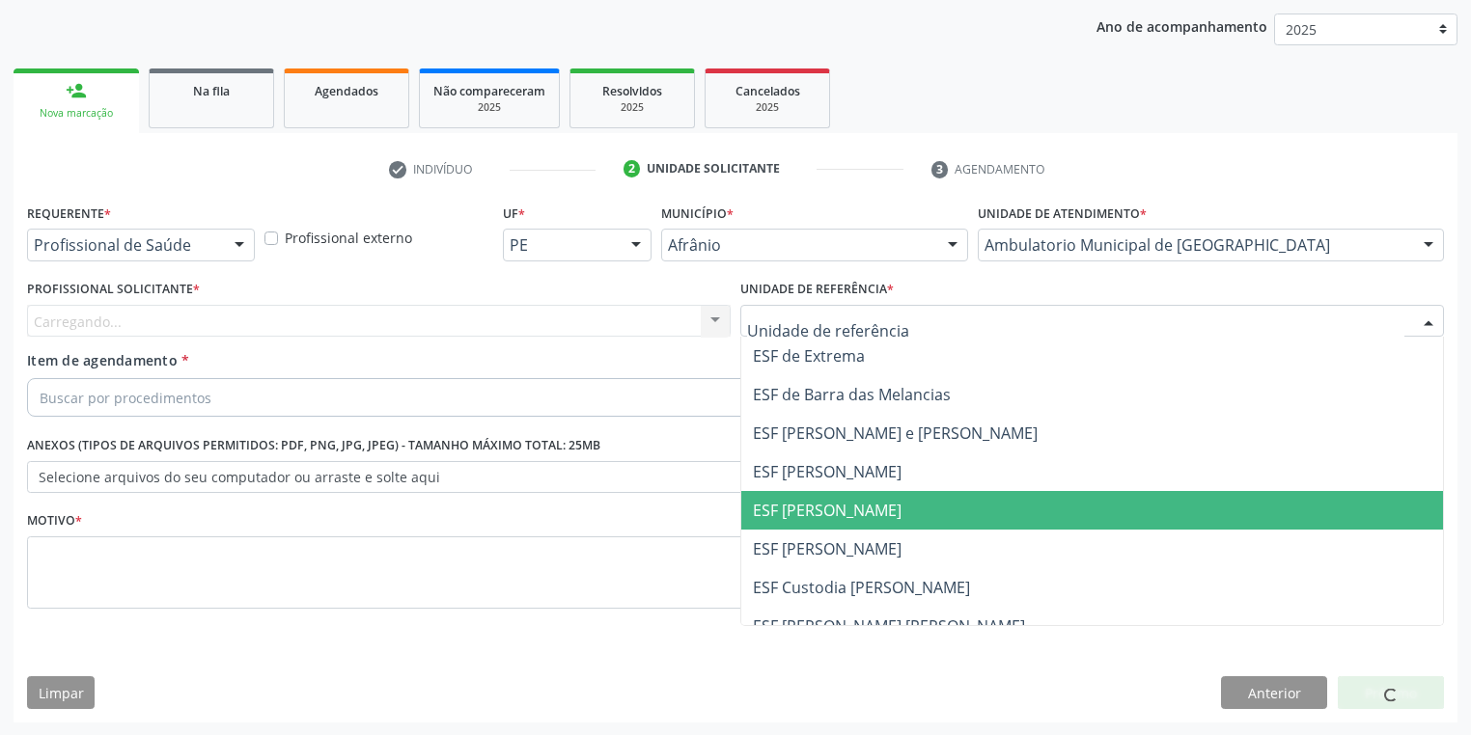
click at [785, 509] on span "ESF [PERSON_NAME]" at bounding box center [827, 510] width 149 height 21
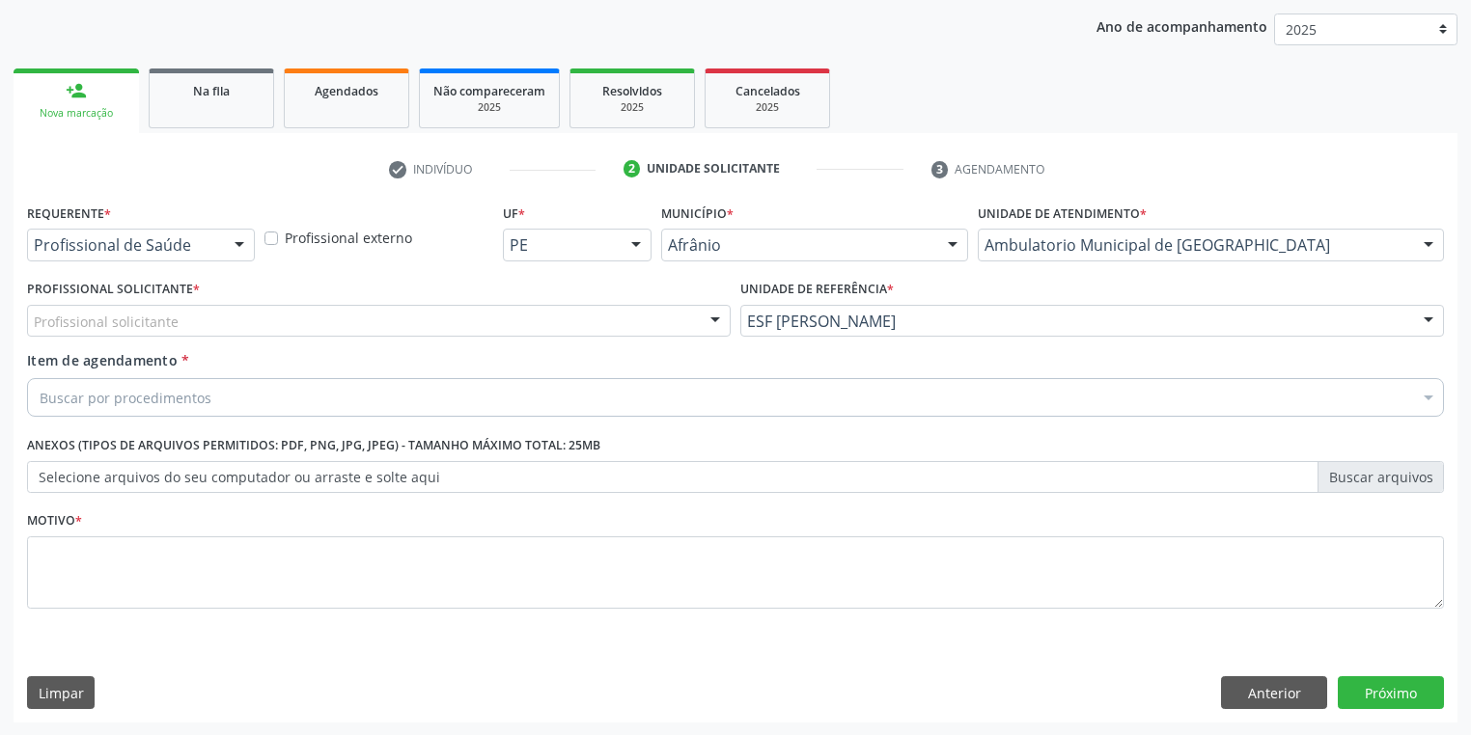
drag, startPoint x: 82, startPoint y: 320, endPoint x: 89, endPoint y: 346, distance: 26.0
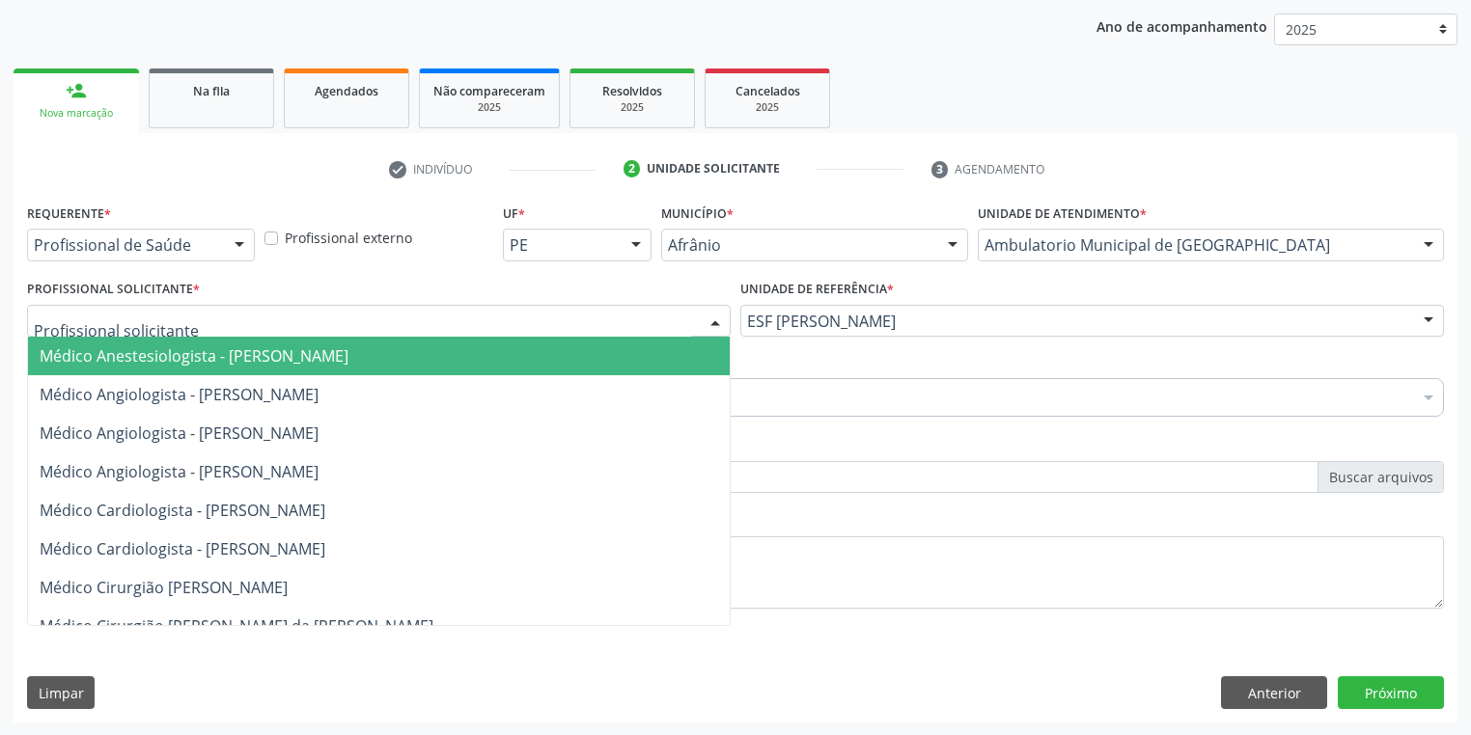
click at [91, 355] on span "Médico Anestesiologista - [PERSON_NAME]" at bounding box center [194, 356] width 309 height 21
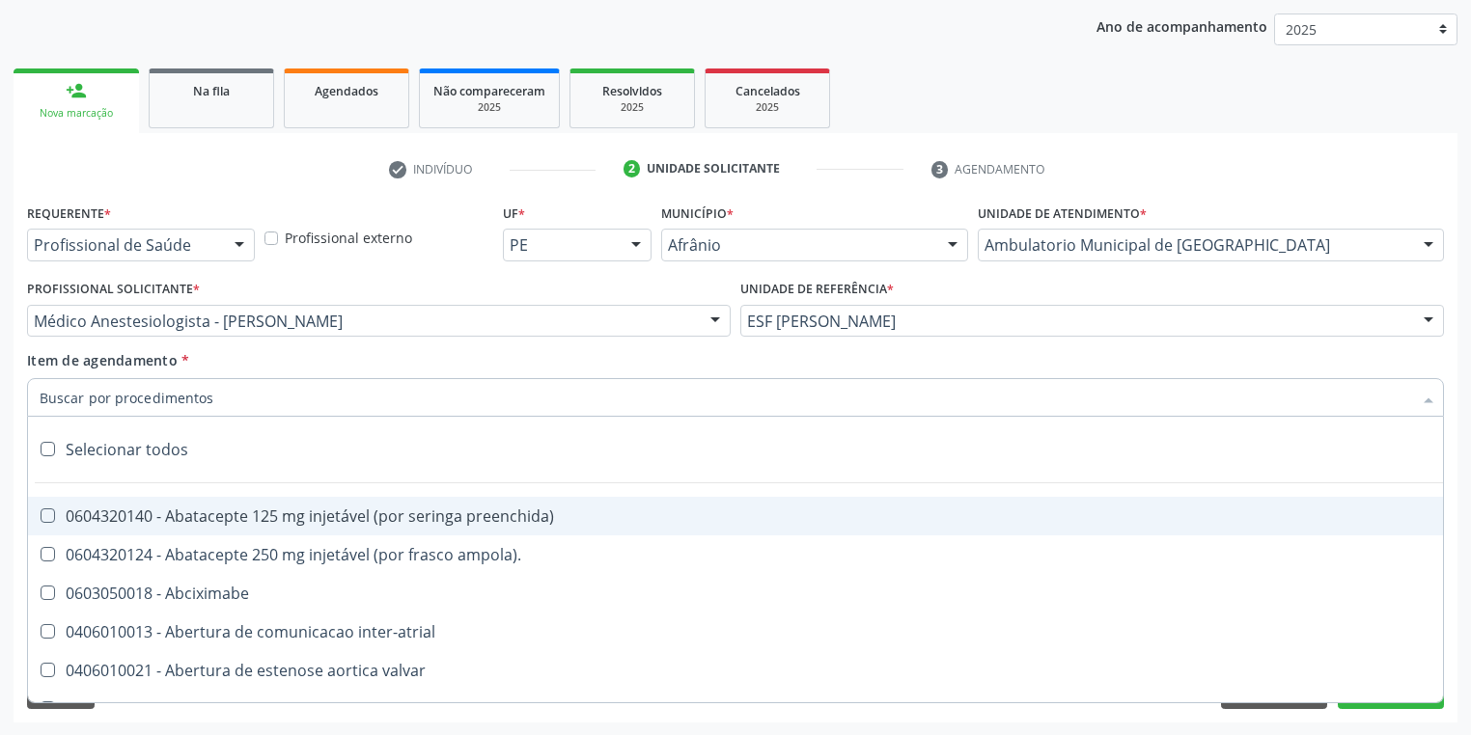
paste input "[MEDICAL_DATA]"
type input "[MEDICAL_DATA]"
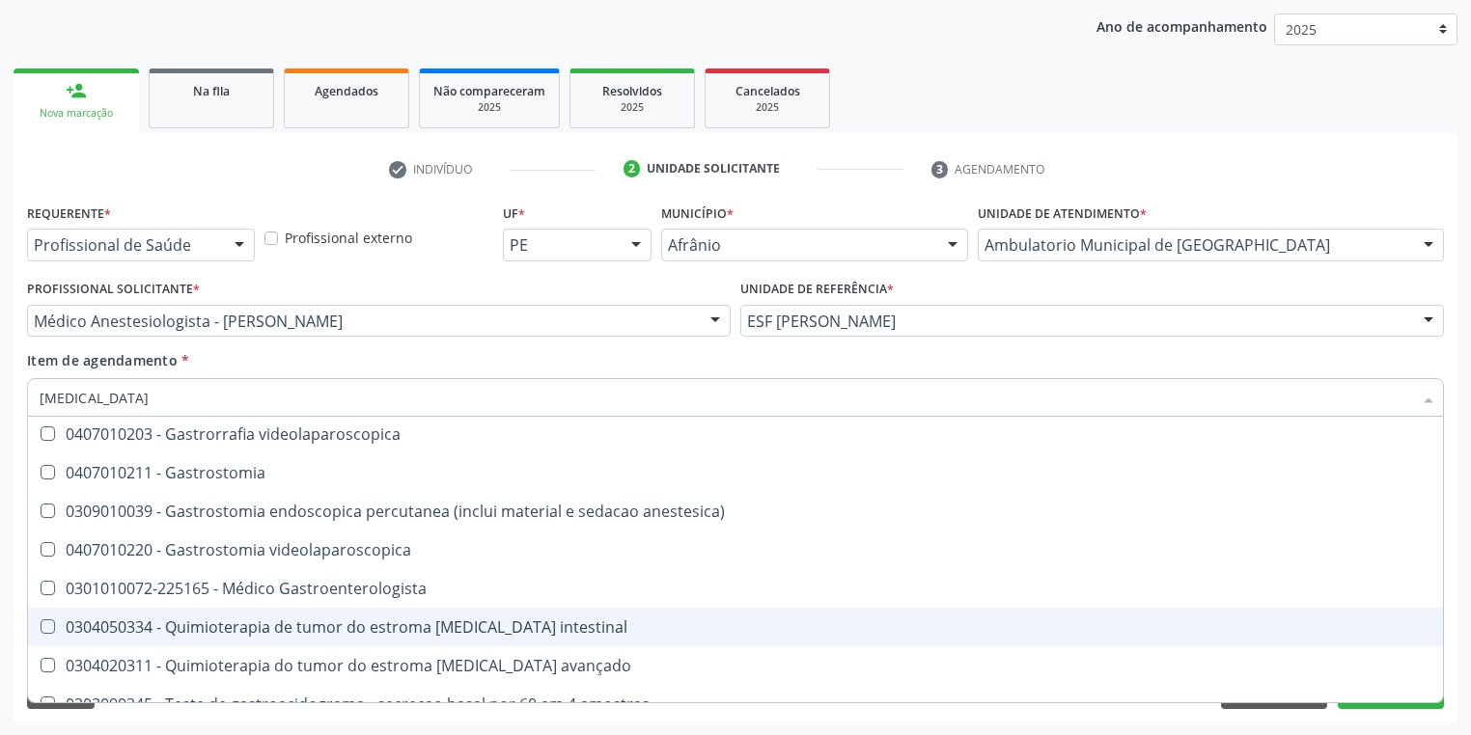
scroll to position [386, 0]
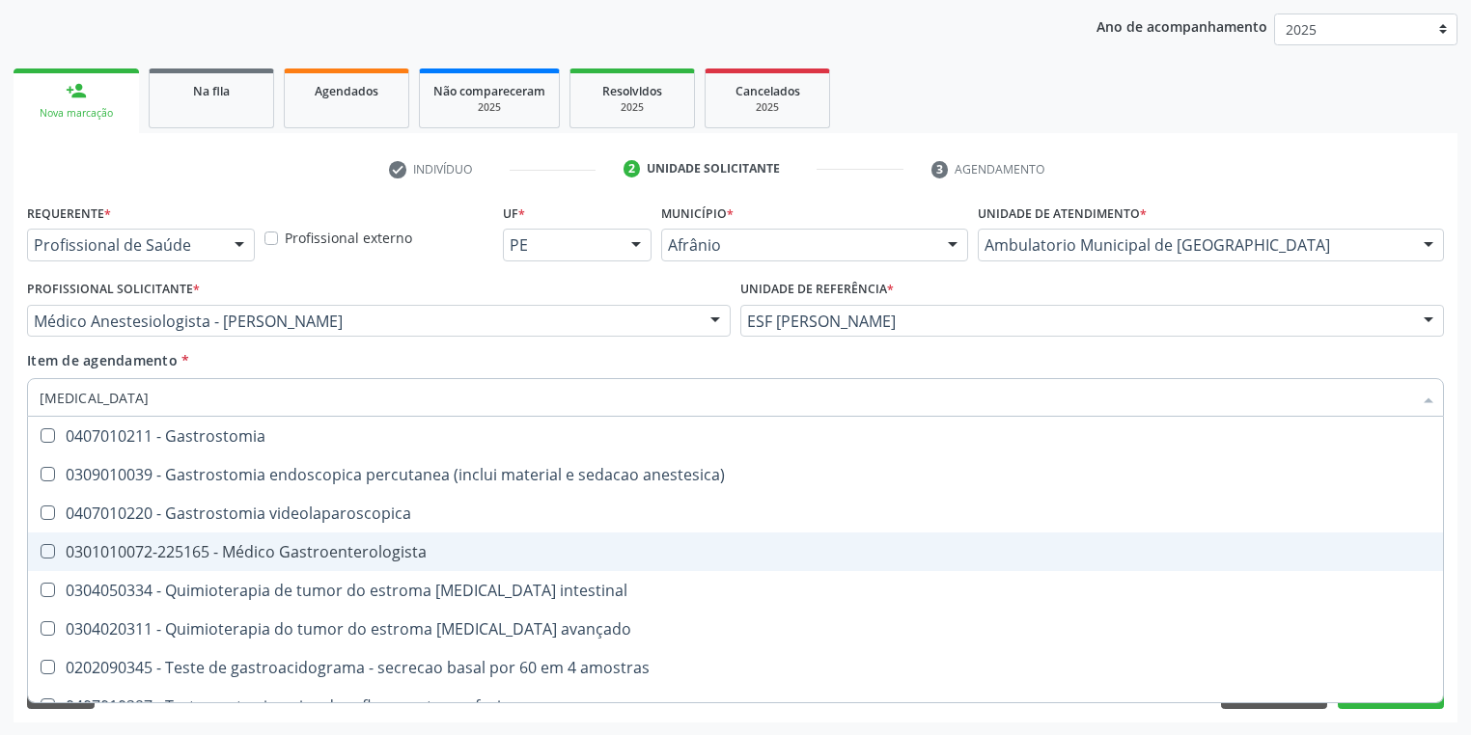
click at [290, 554] on div "0301010072-225165 - Médico Gastroenterologista" at bounding box center [736, 551] width 1392 height 15
checkbox Gastroenterologista "true"
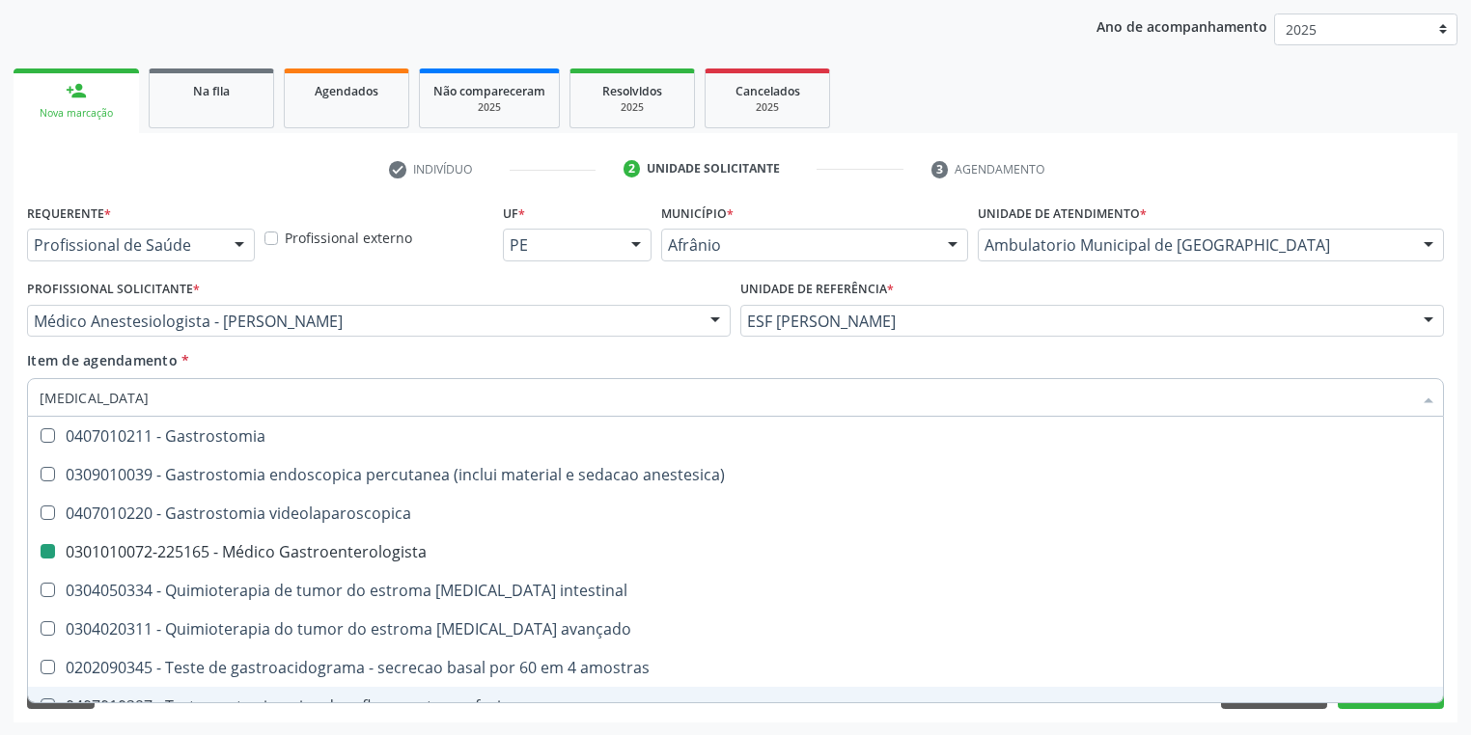
click at [160, 713] on div "Requerente * Profissional de Saúde Profissional de Saúde Paciente Nenhum result…" at bounding box center [736, 461] width 1444 height 524
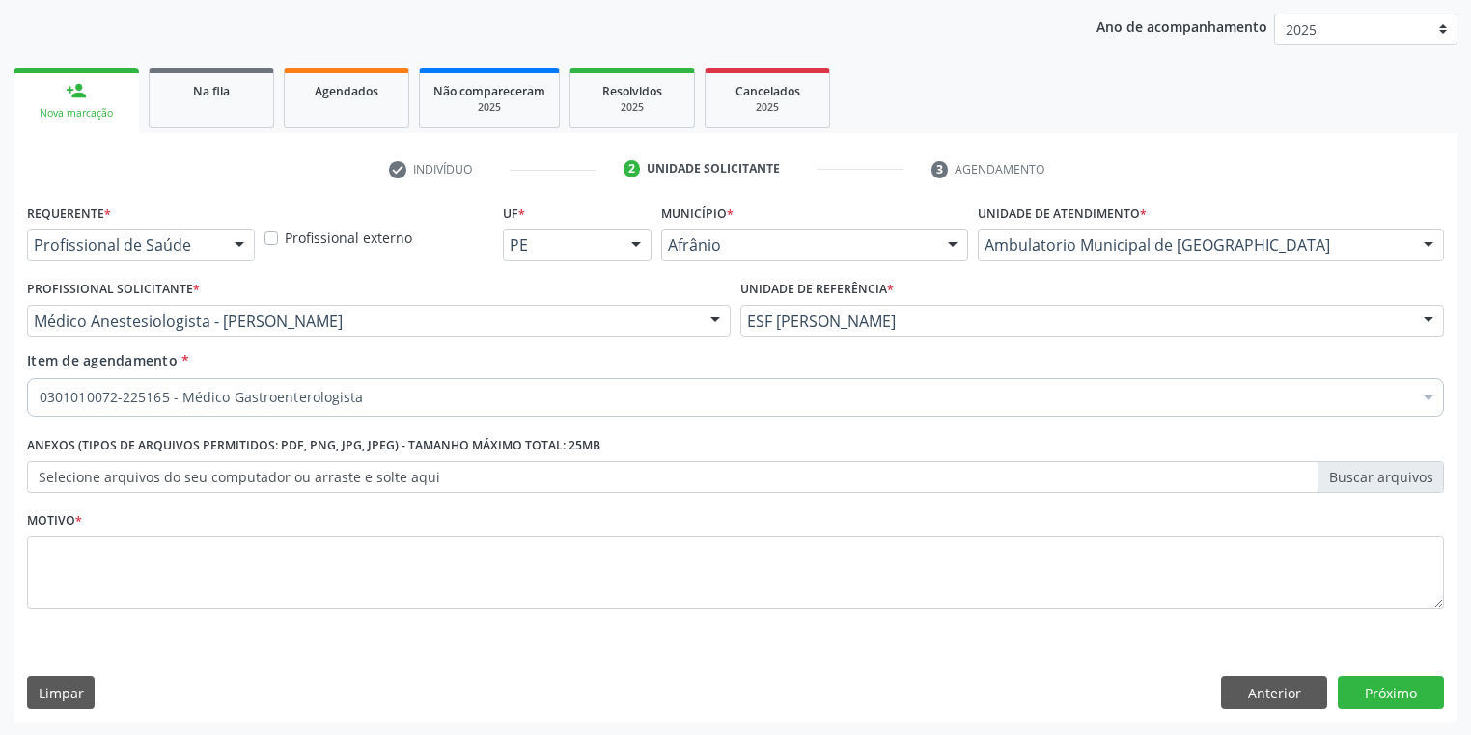
scroll to position [0, 0]
click at [130, 560] on textarea at bounding box center [735, 573] width 1417 height 73
type textarea "*"
click at [1353, 688] on button "Próximo" at bounding box center [1391, 693] width 106 height 33
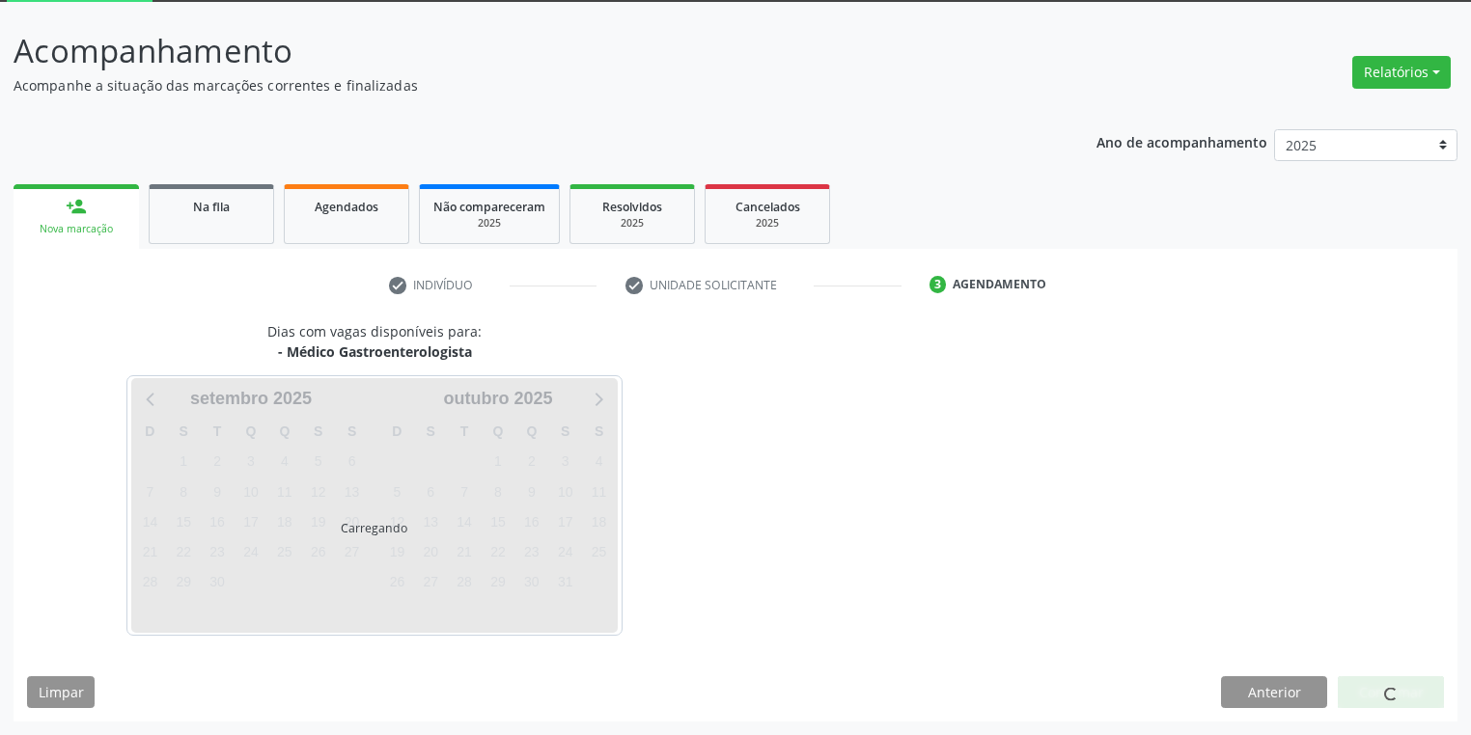
scroll to position [103, 0]
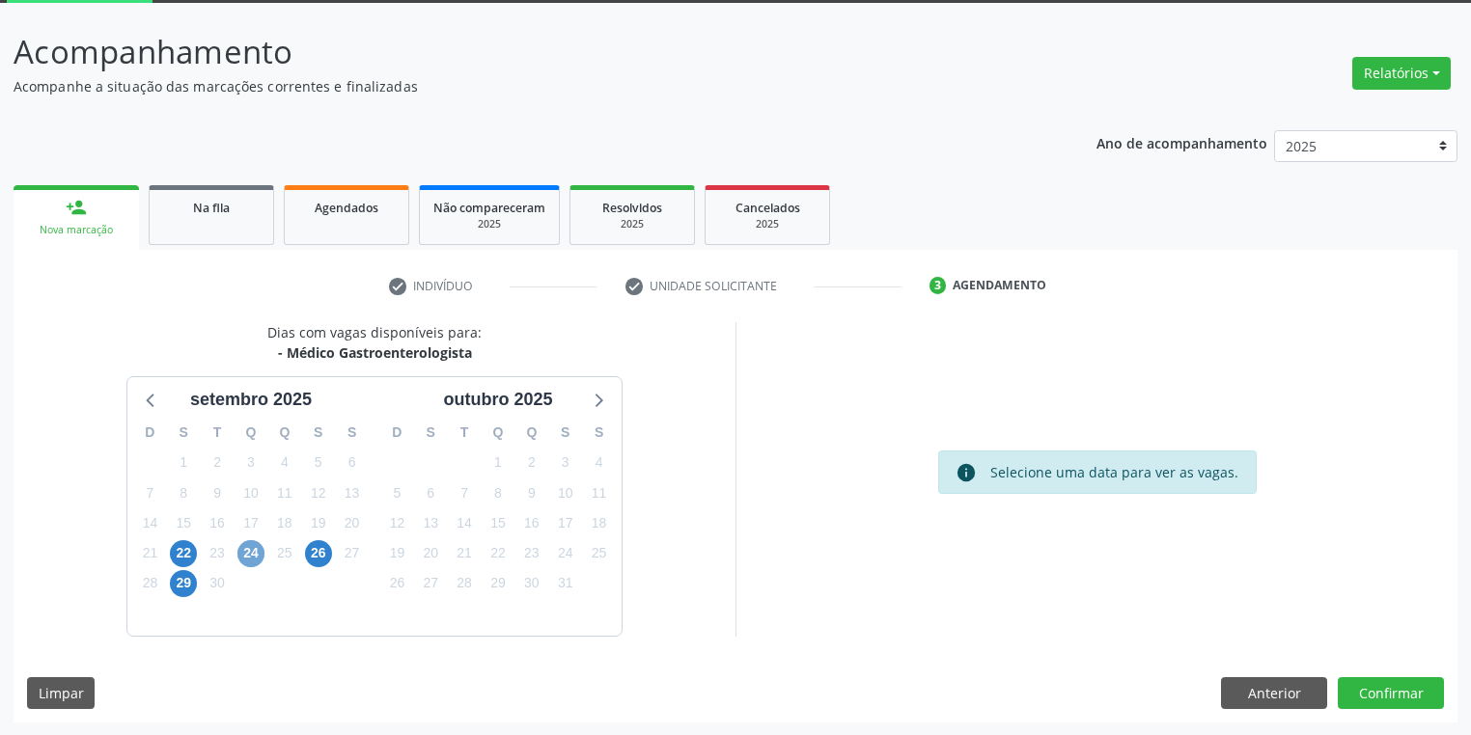
click at [241, 548] on span "24" at bounding box center [250, 553] width 27 height 27
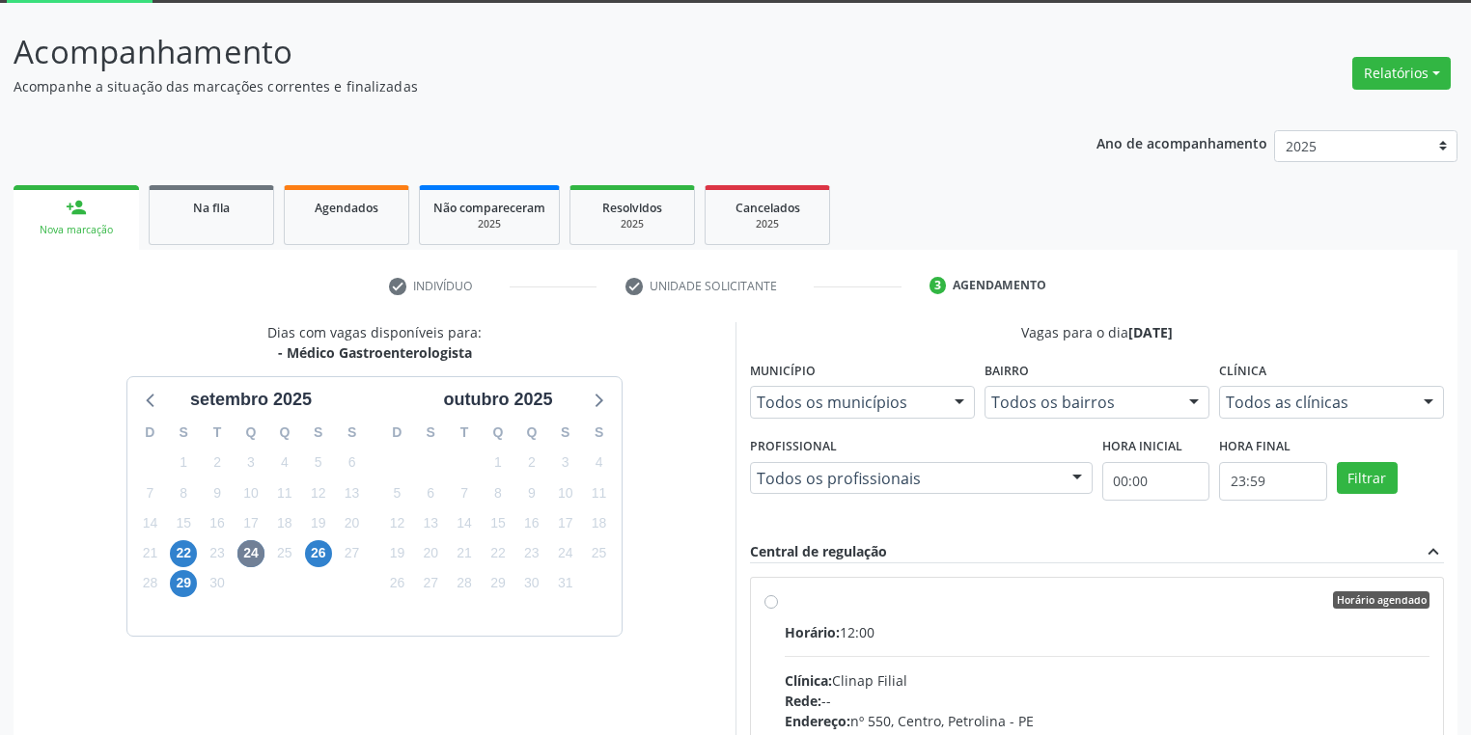
click at [778, 609] on input "Horário agendado Horário: 12:00 Clínica: Clinap Filial Rede: -- Endereço: [STRE…" at bounding box center [771, 600] width 14 height 17
radio input "true"
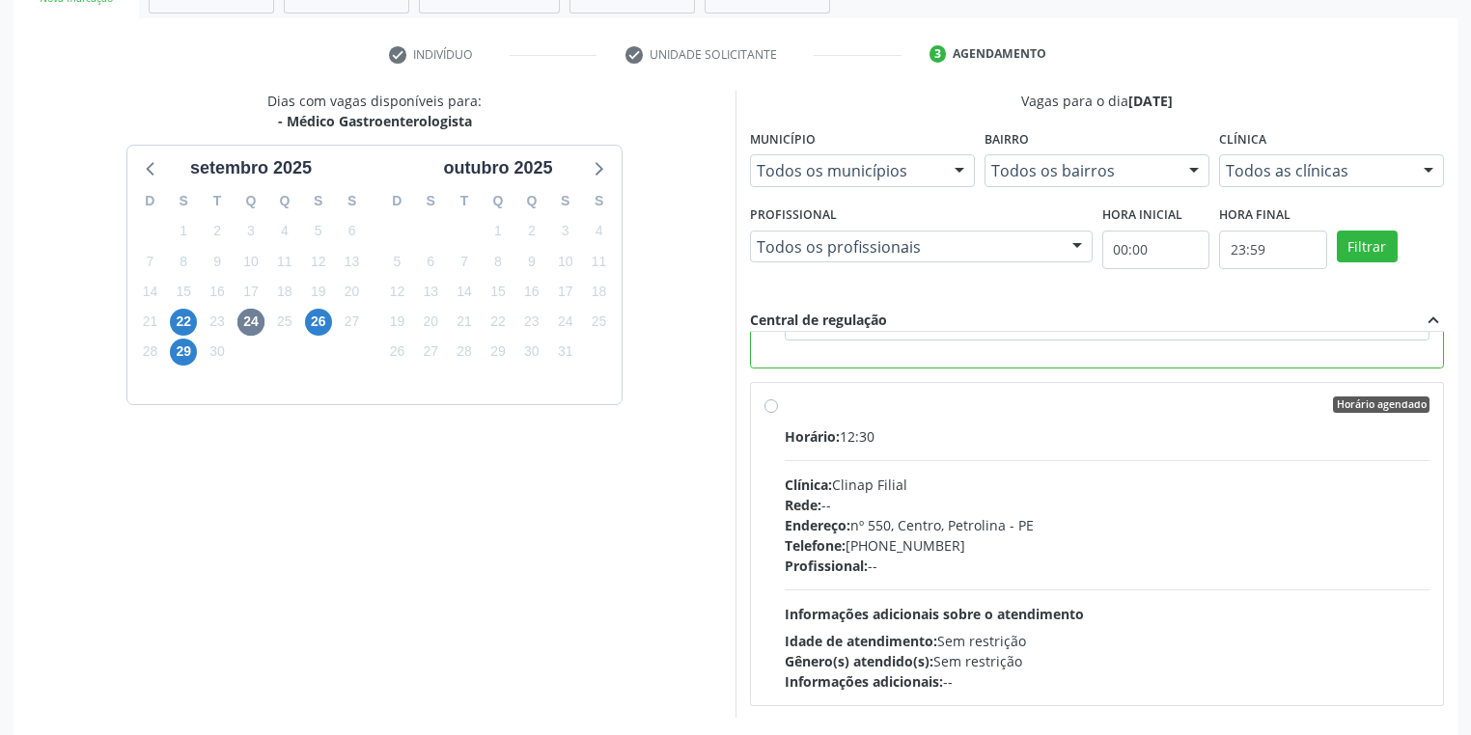
scroll to position [417, 0]
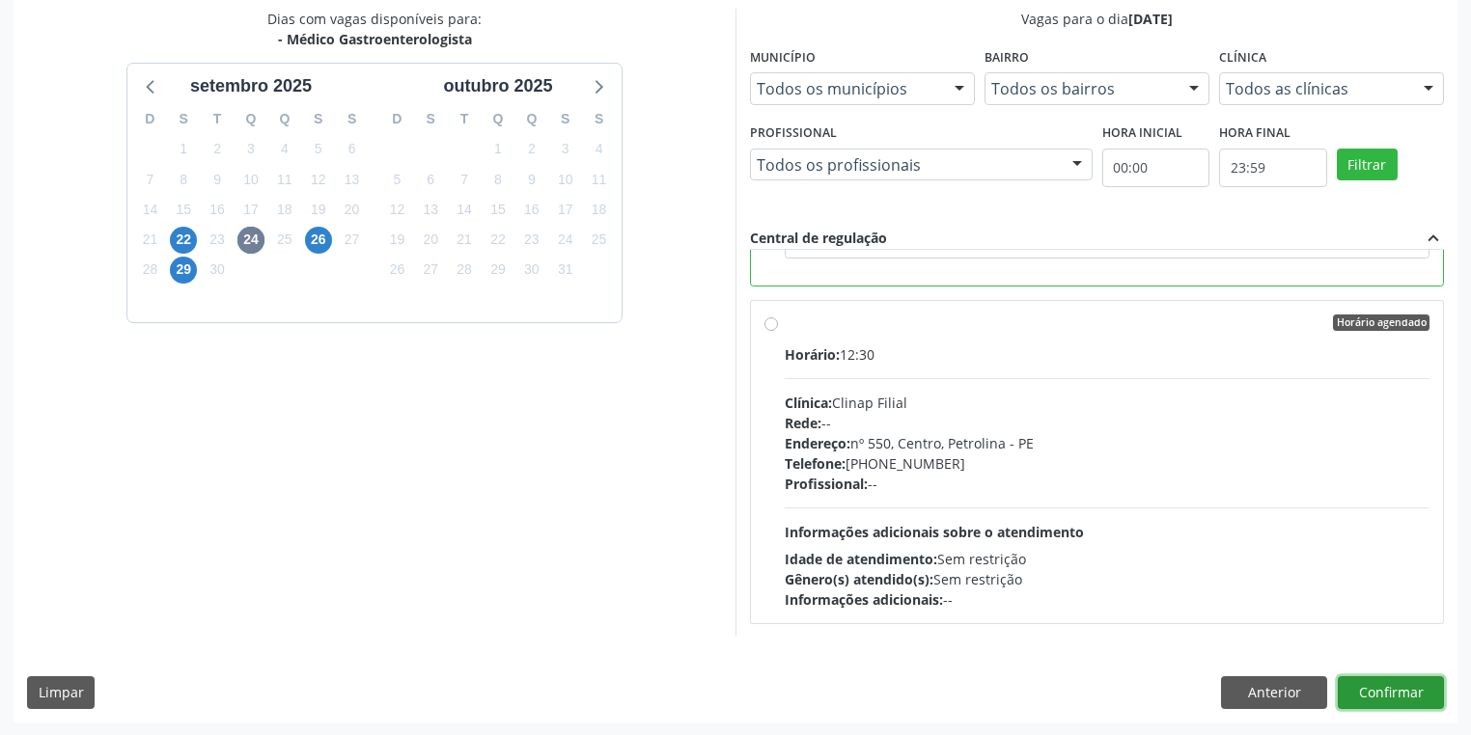
click at [1383, 687] on button "Confirmar" at bounding box center [1391, 693] width 106 height 33
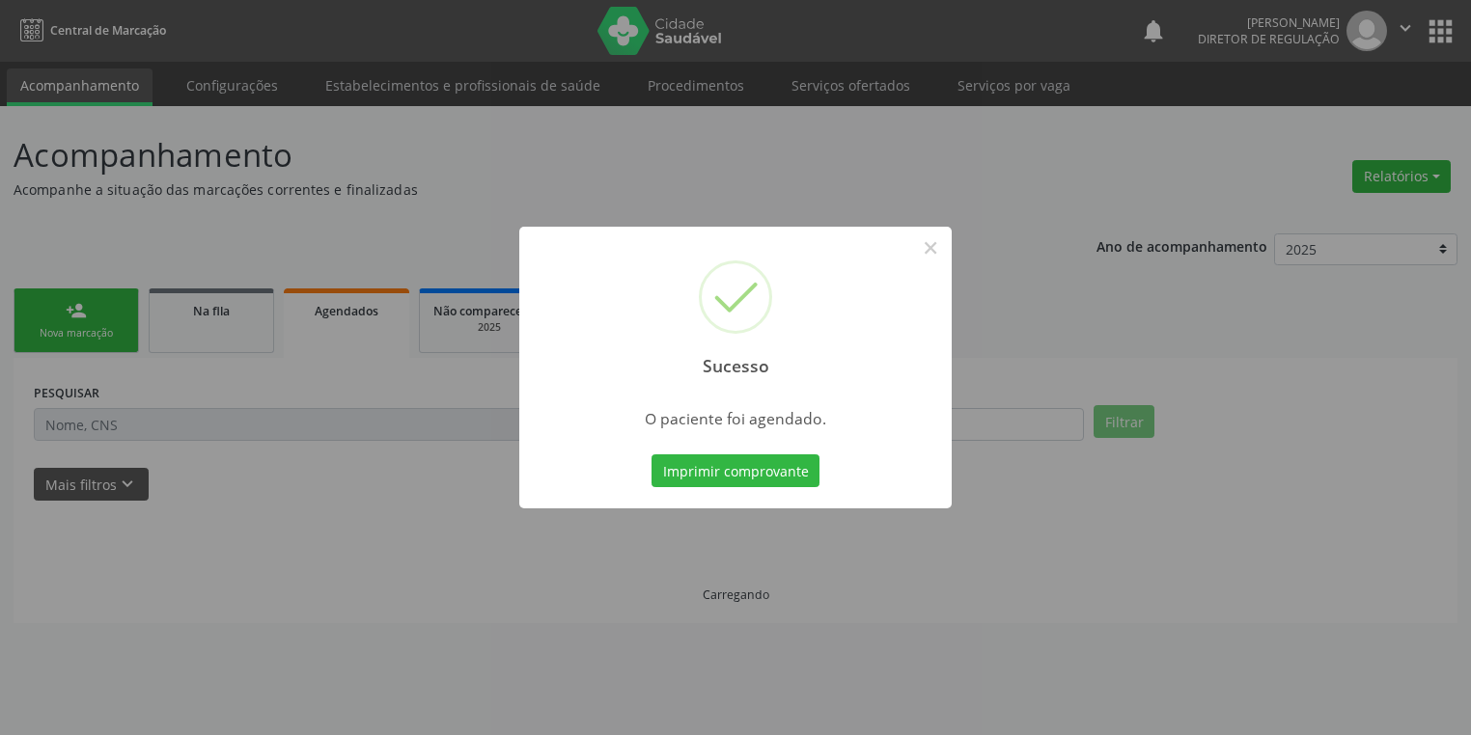
scroll to position [0, 0]
click at [714, 466] on button "Imprimir comprovante" at bounding box center [741, 471] width 168 height 33
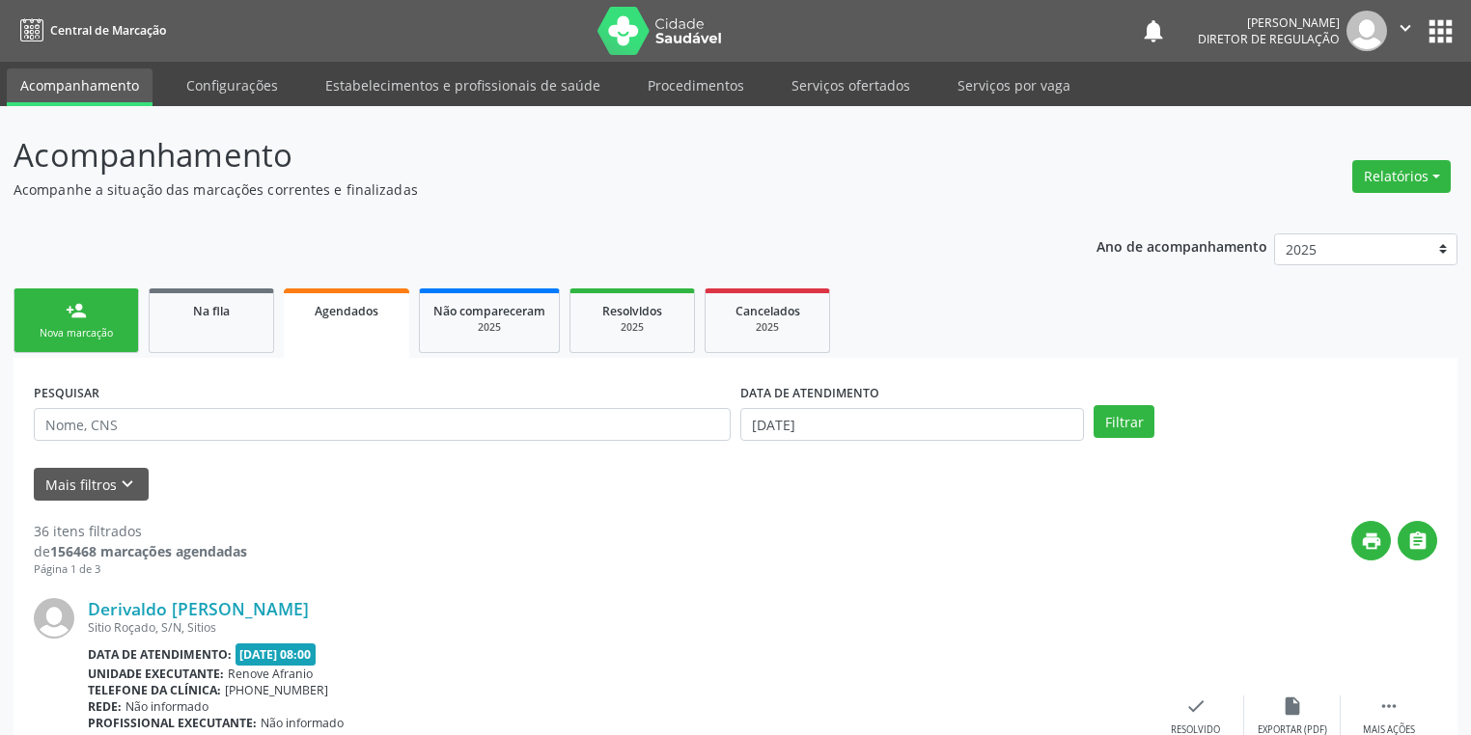
click at [82, 328] on div "Nova marcação" at bounding box center [76, 333] width 97 height 14
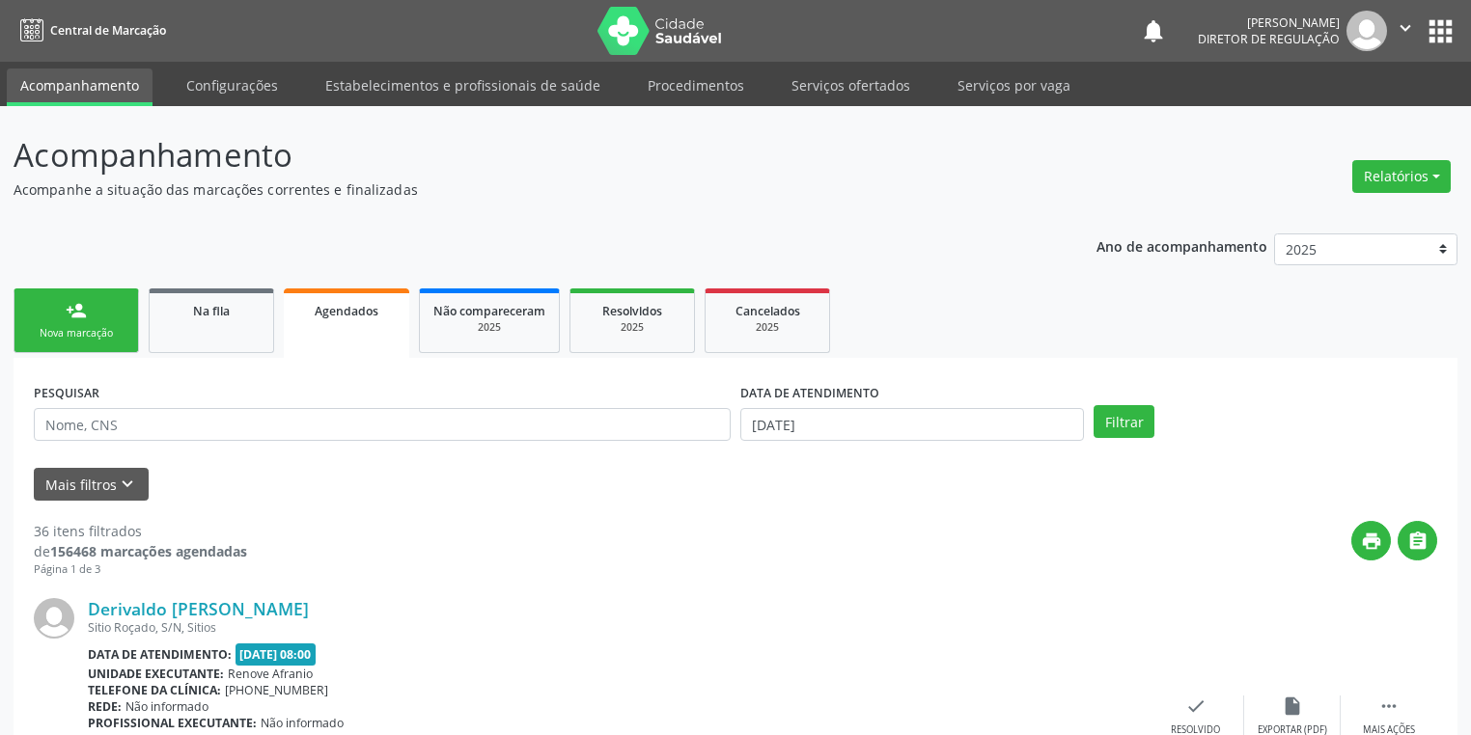
click at [82, 328] on div "Nova marcação" at bounding box center [76, 333] width 97 height 14
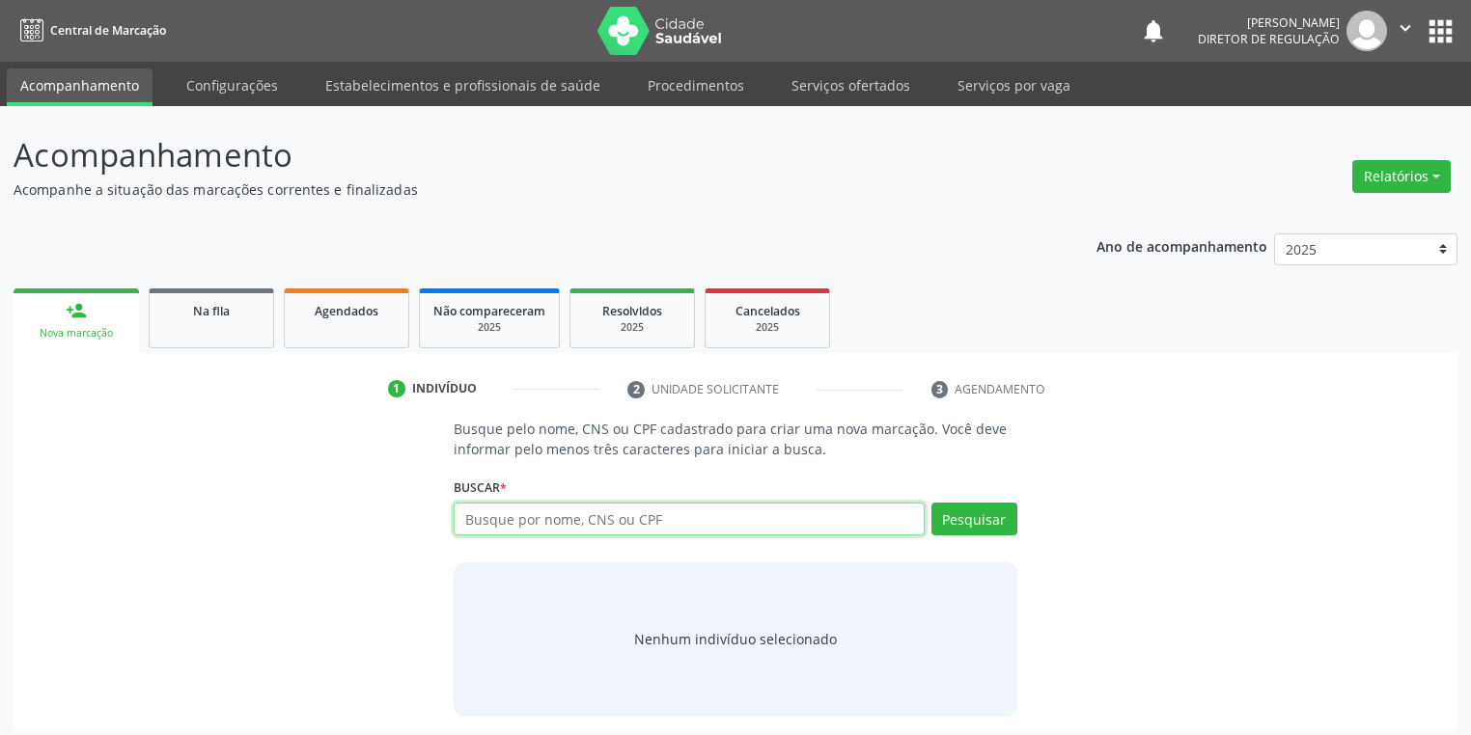
click at [529, 521] on input "text" at bounding box center [689, 519] width 471 height 33
type input "702100708502296"
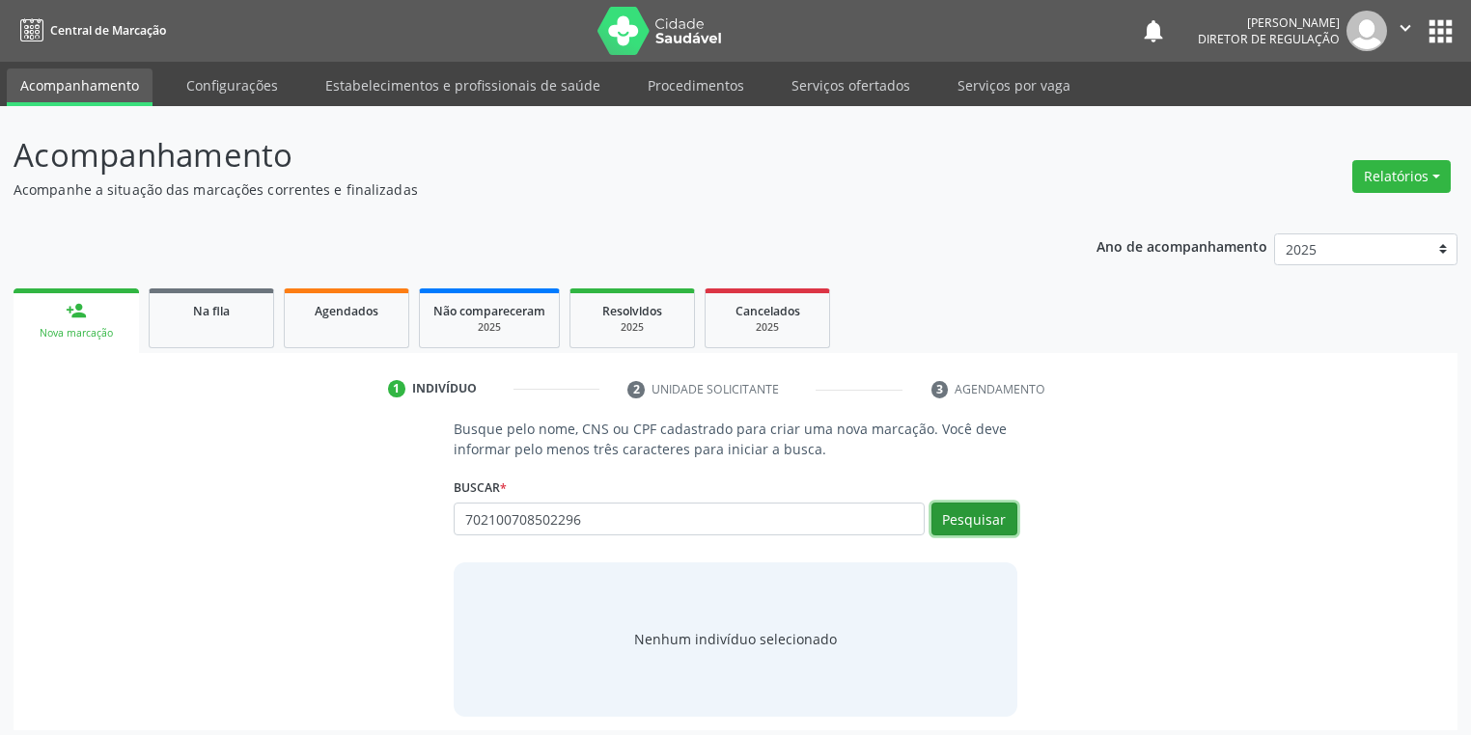
click at [988, 523] on button "Pesquisar" at bounding box center [974, 519] width 86 height 33
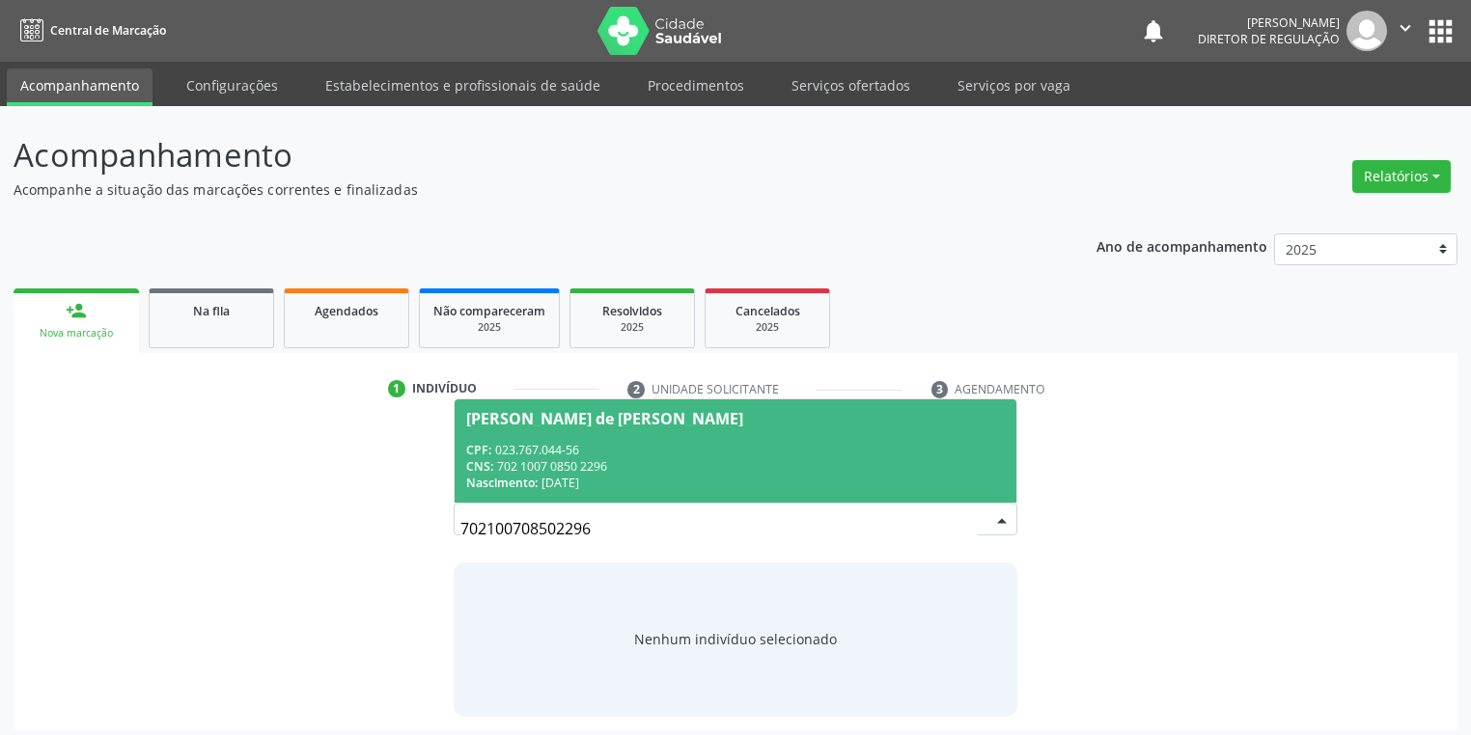
click at [545, 456] on div "CPF: 023.767.044-56" at bounding box center [735, 450] width 539 height 16
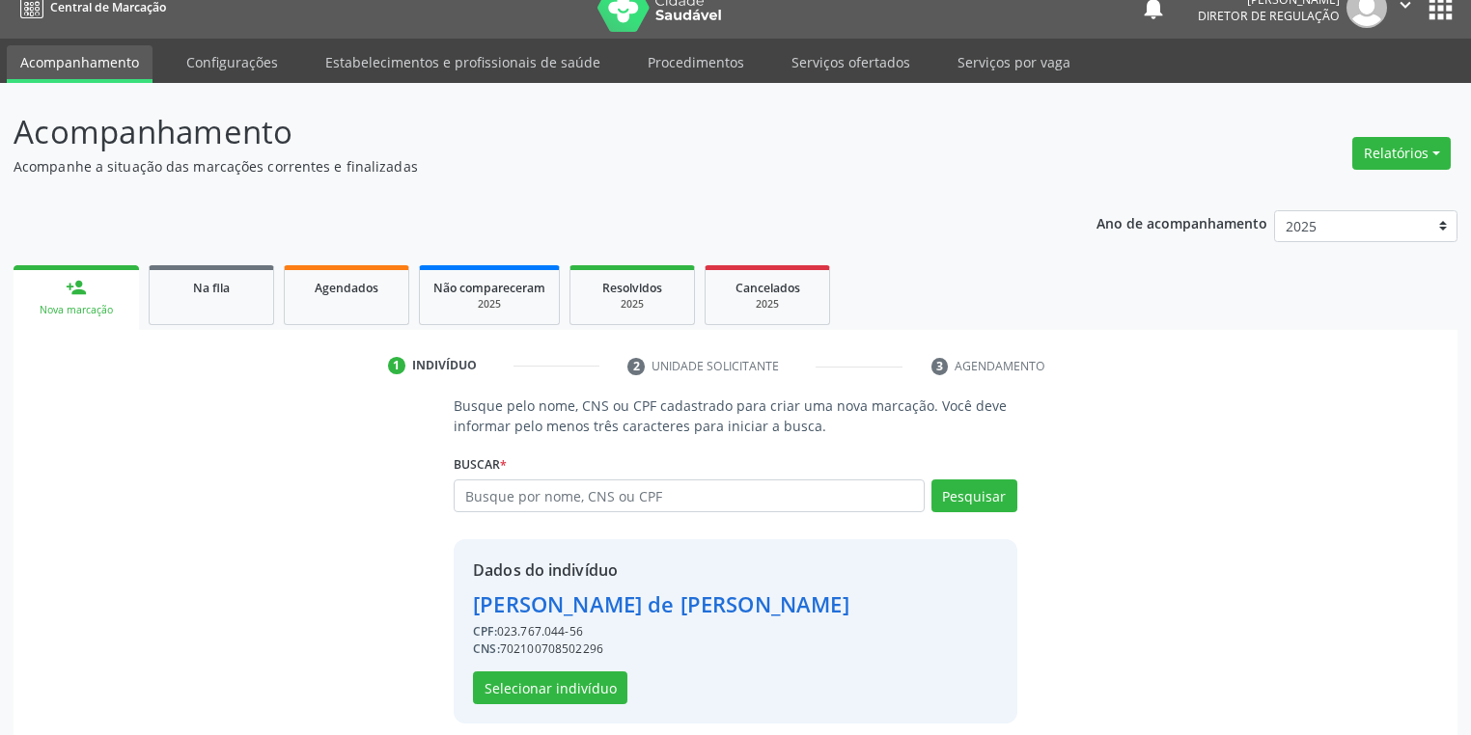
scroll to position [37, 0]
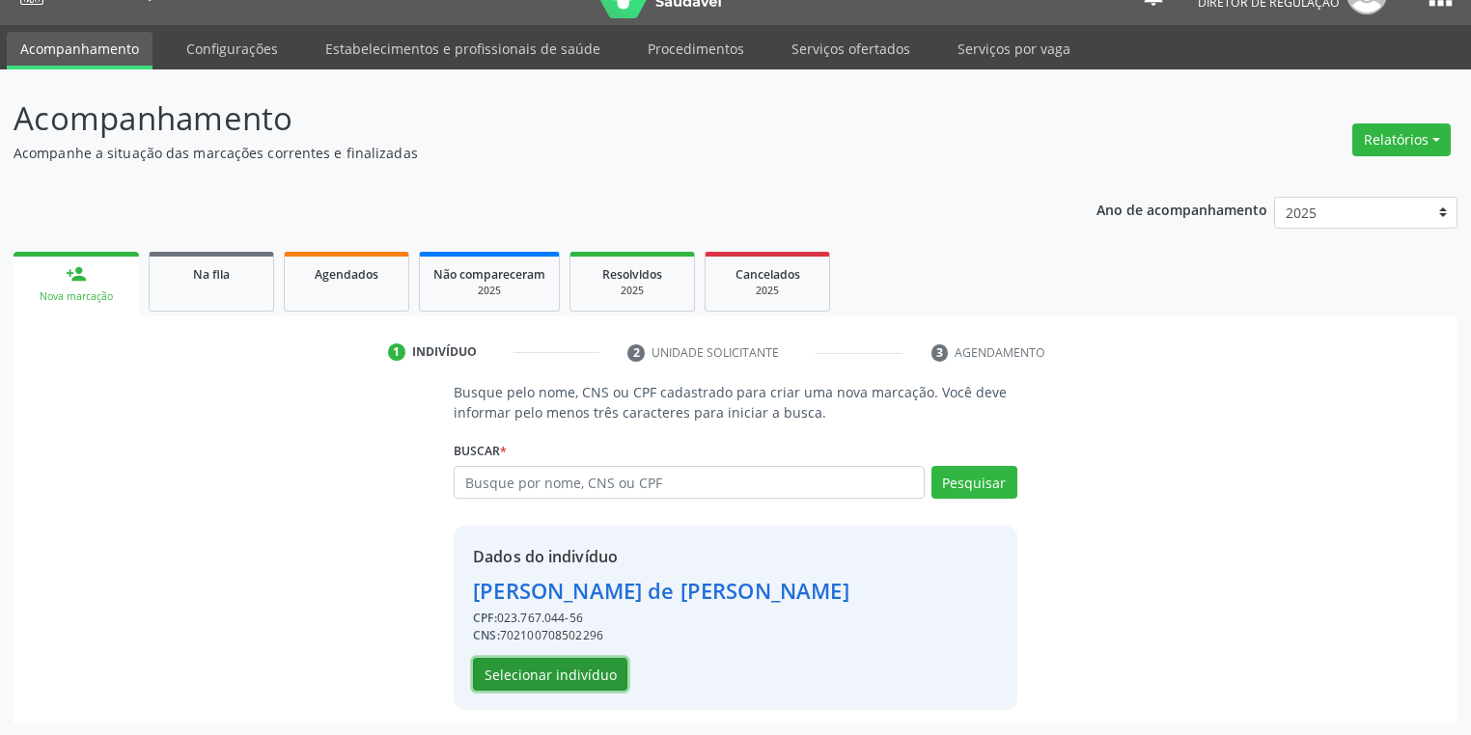
click at [527, 677] on button "Selecionar indivíduo" at bounding box center [550, 674] width 154 height 33
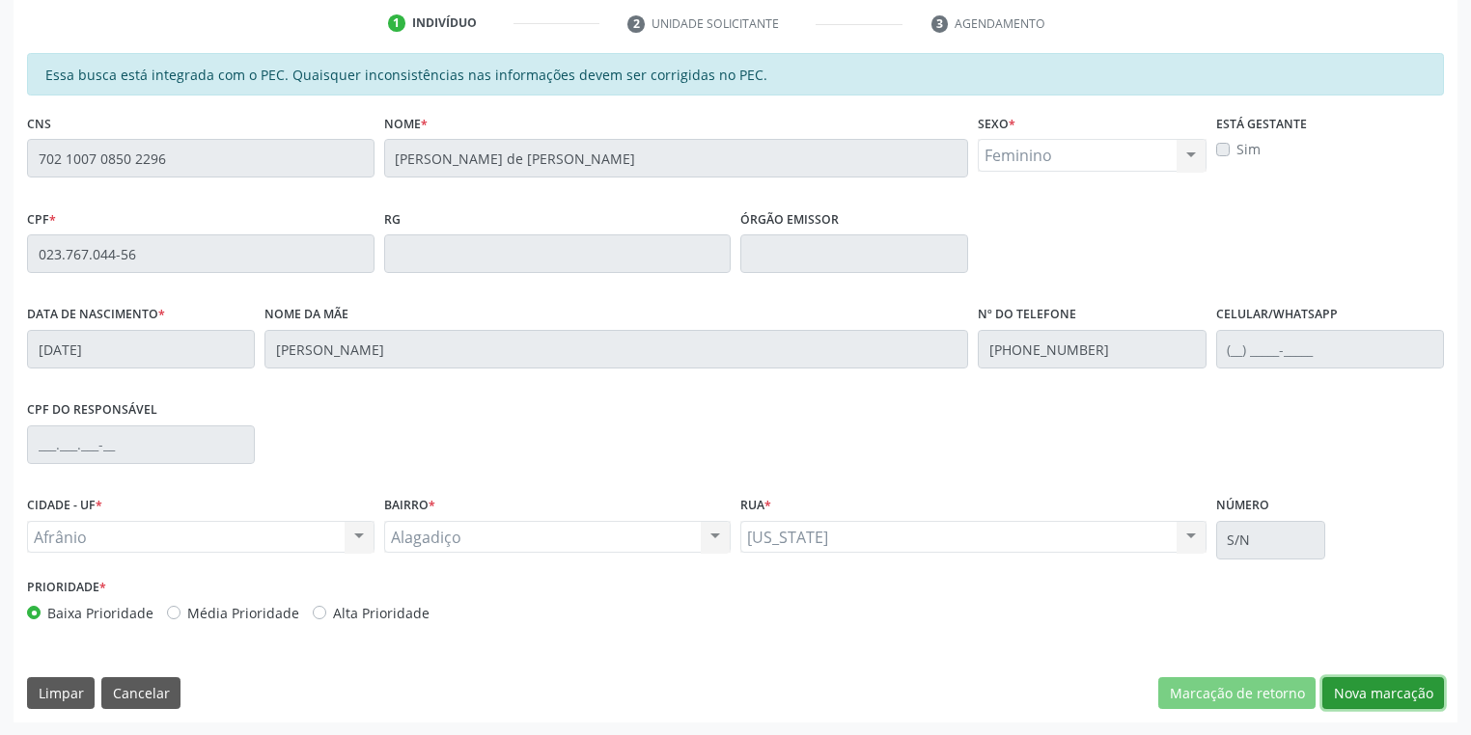
click at [1343, 691] on button "Nova marcação" at bounding box center [1383, 694] width 122 height 33
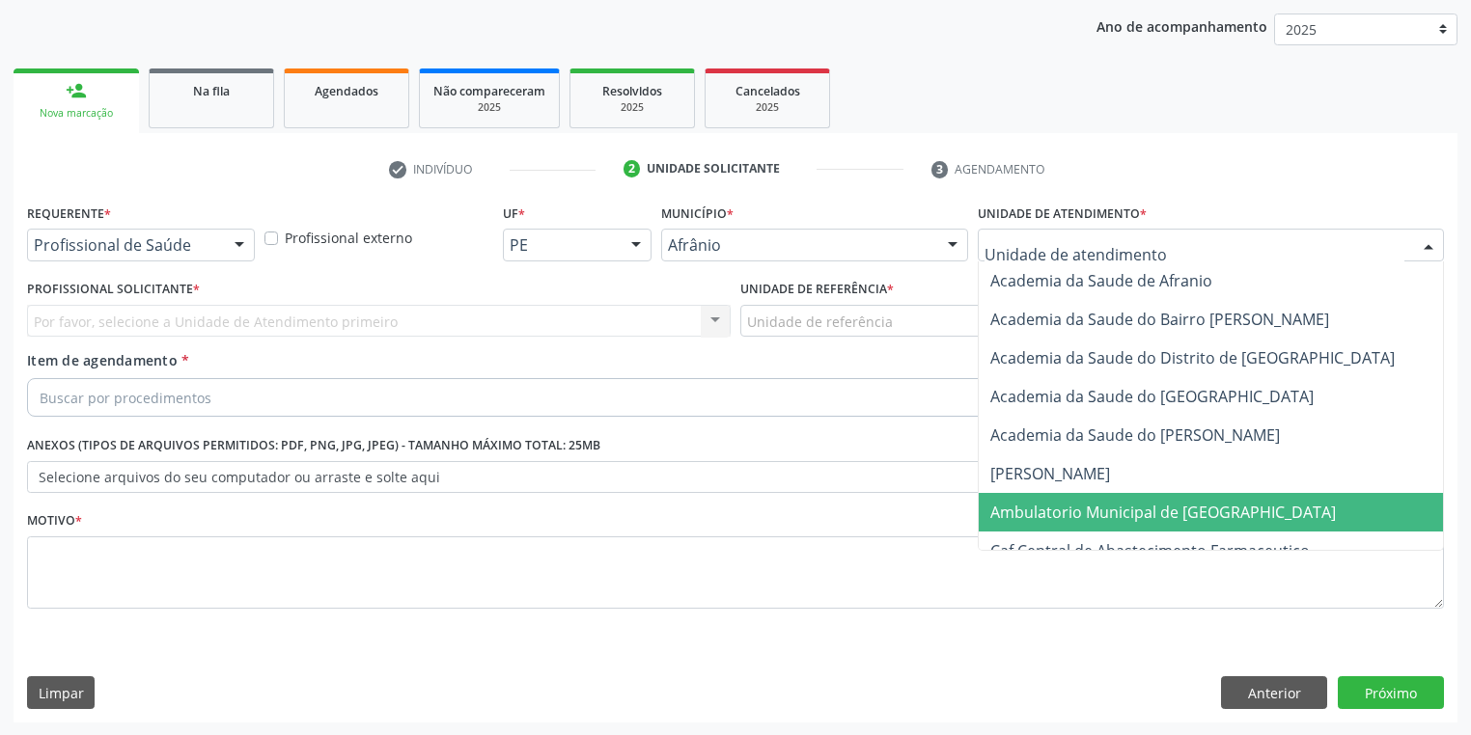
drag, startPoint x: 1031, startPoint y: 502, endPoint x: 931, endPoint y: 467, distance: 105.3
click at [1023, 502] on span "Ambulatorio Municipal de [GEOGRAPHIC_DATA]" at bounding box center [1163, 512] width 346 height 21
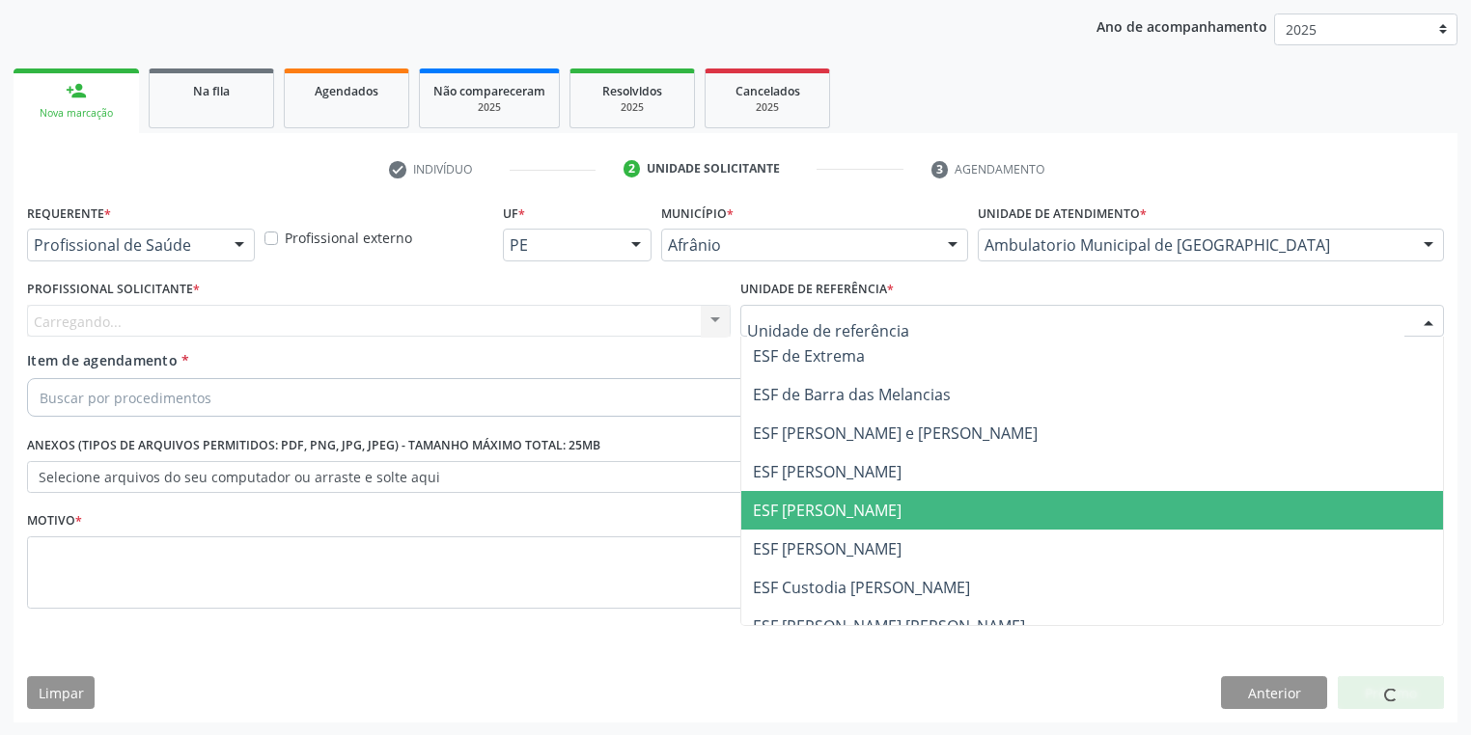
click at [805, 521] on span "ESF [PERSON_NAME]" at bounding box center [1092, 510] width 702 height 39
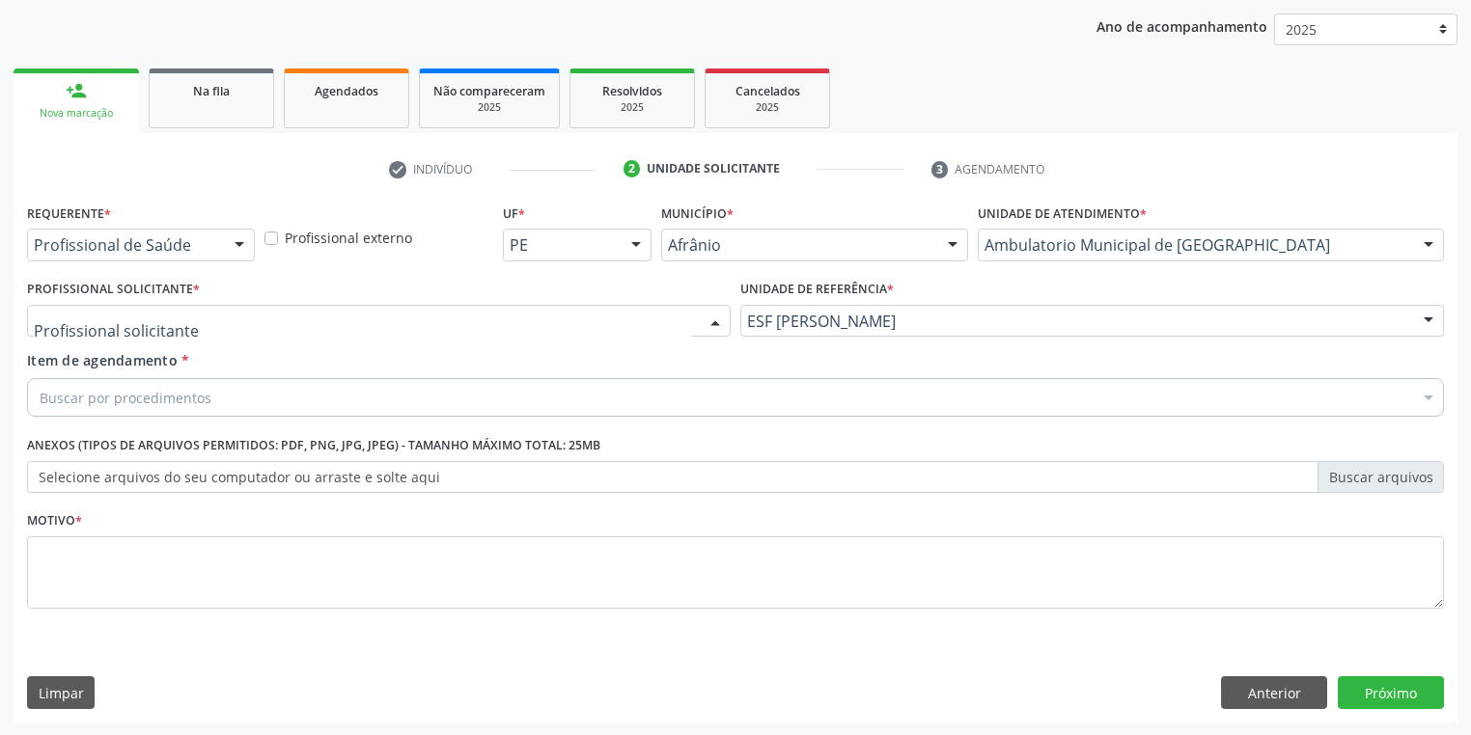
drag, startPoint x: 151, startPoint y: 324, endPoint x: 150, endPoint y: 355, distance: 30.9
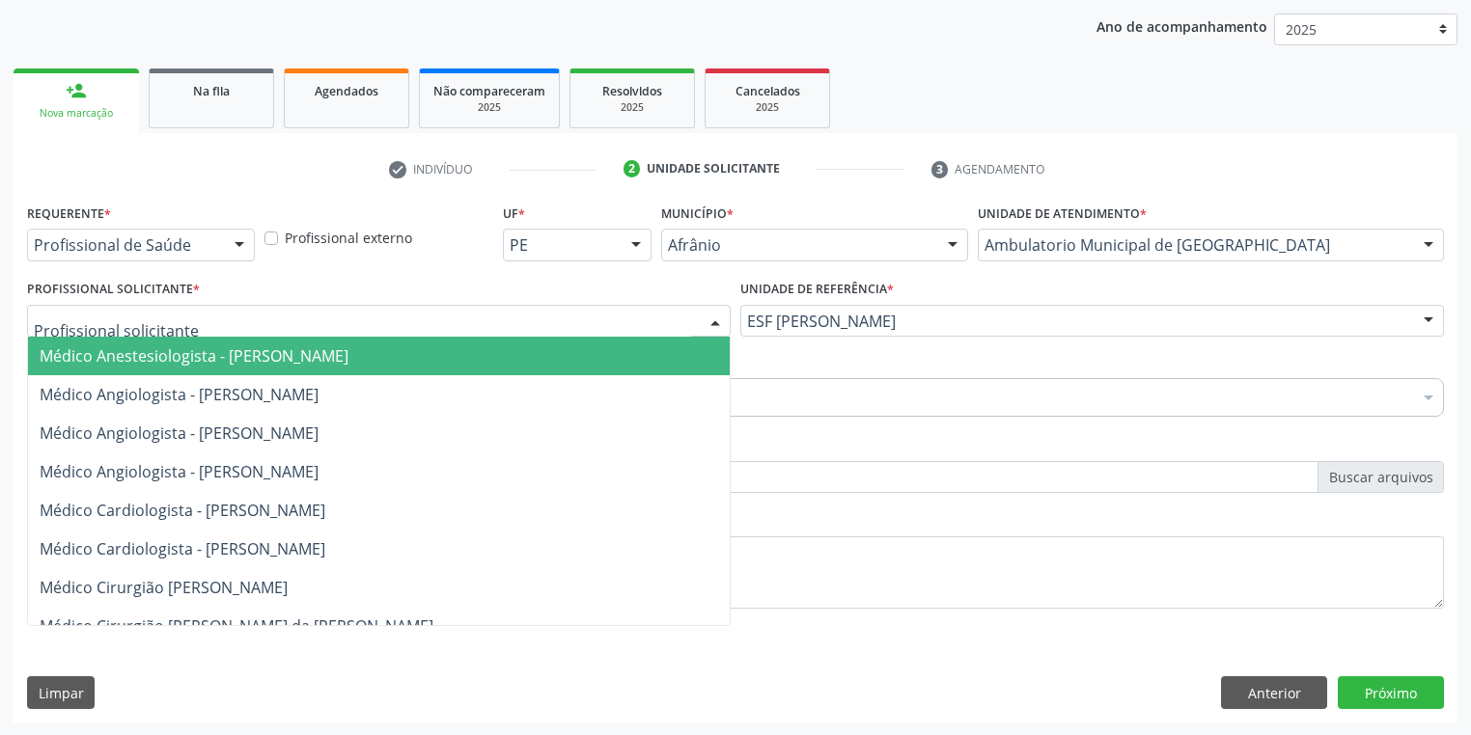
click at [150, 356] on span "Médico Anestesiologista - [PERSON_NAME]" at bounding box center [194, 356] width 309 height 21
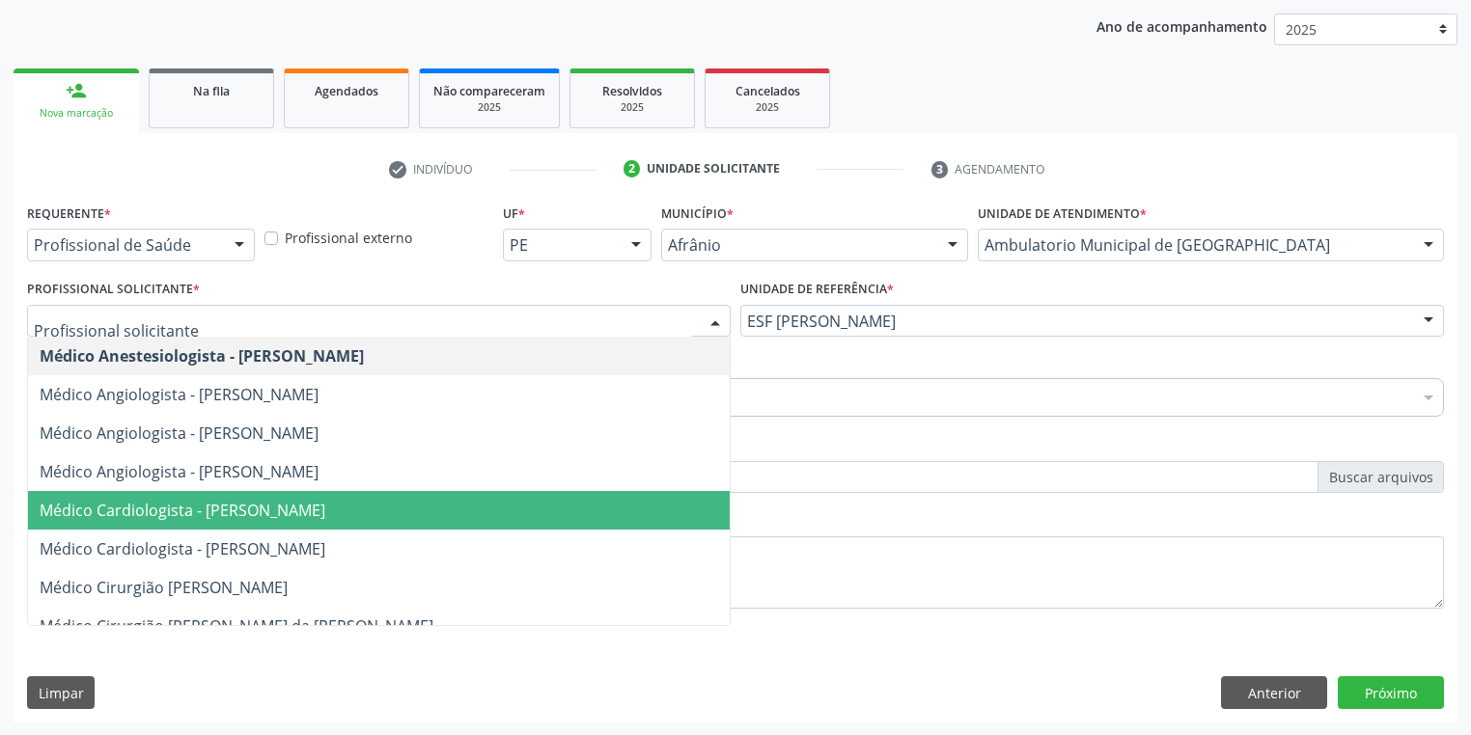
click at [251, 500] on span "Médico Cardiologista - [PERSON_NAME]" at bounding box center [183, 510] width 286 height 21
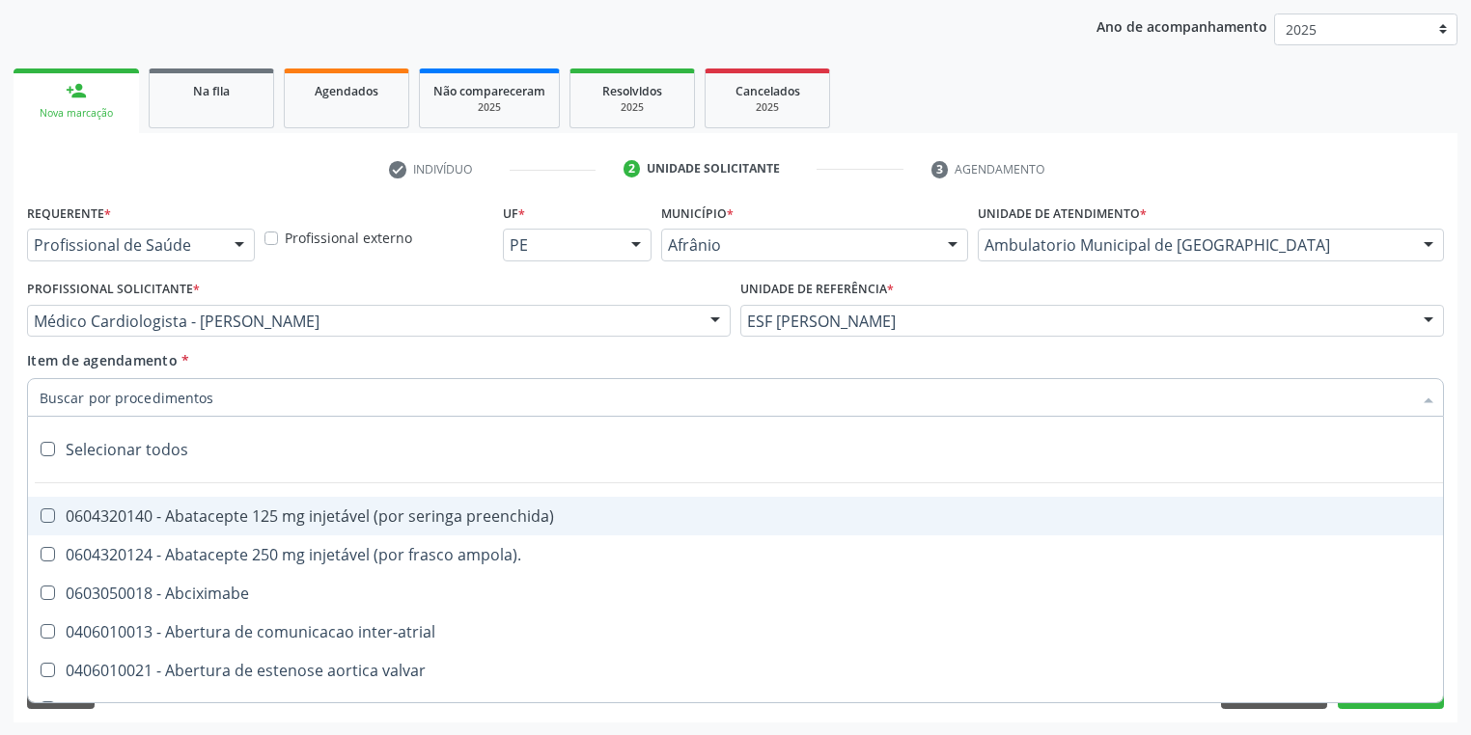
paste input "[MEDICAL_DATA]"
type input "[MEDICAL_DATA]"
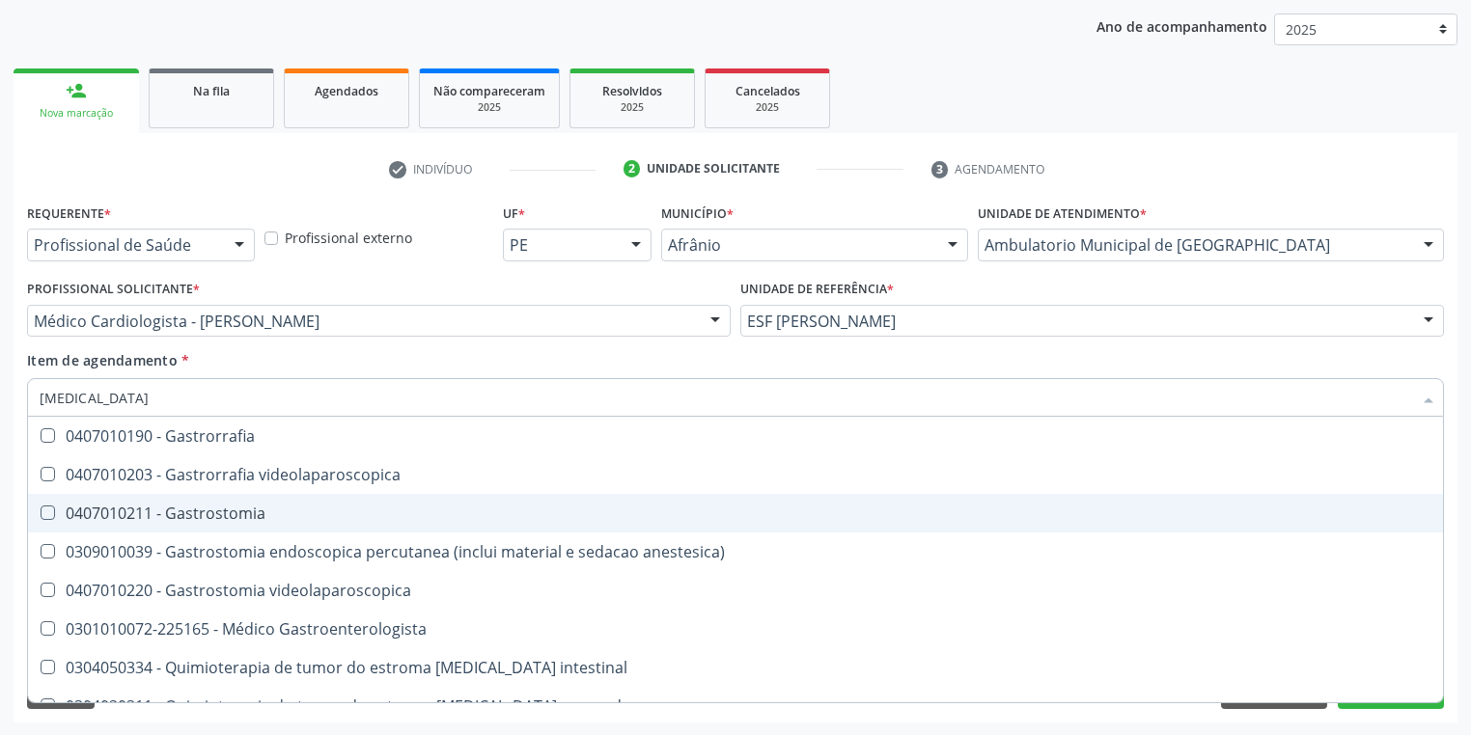
scroll to position [386, 0]
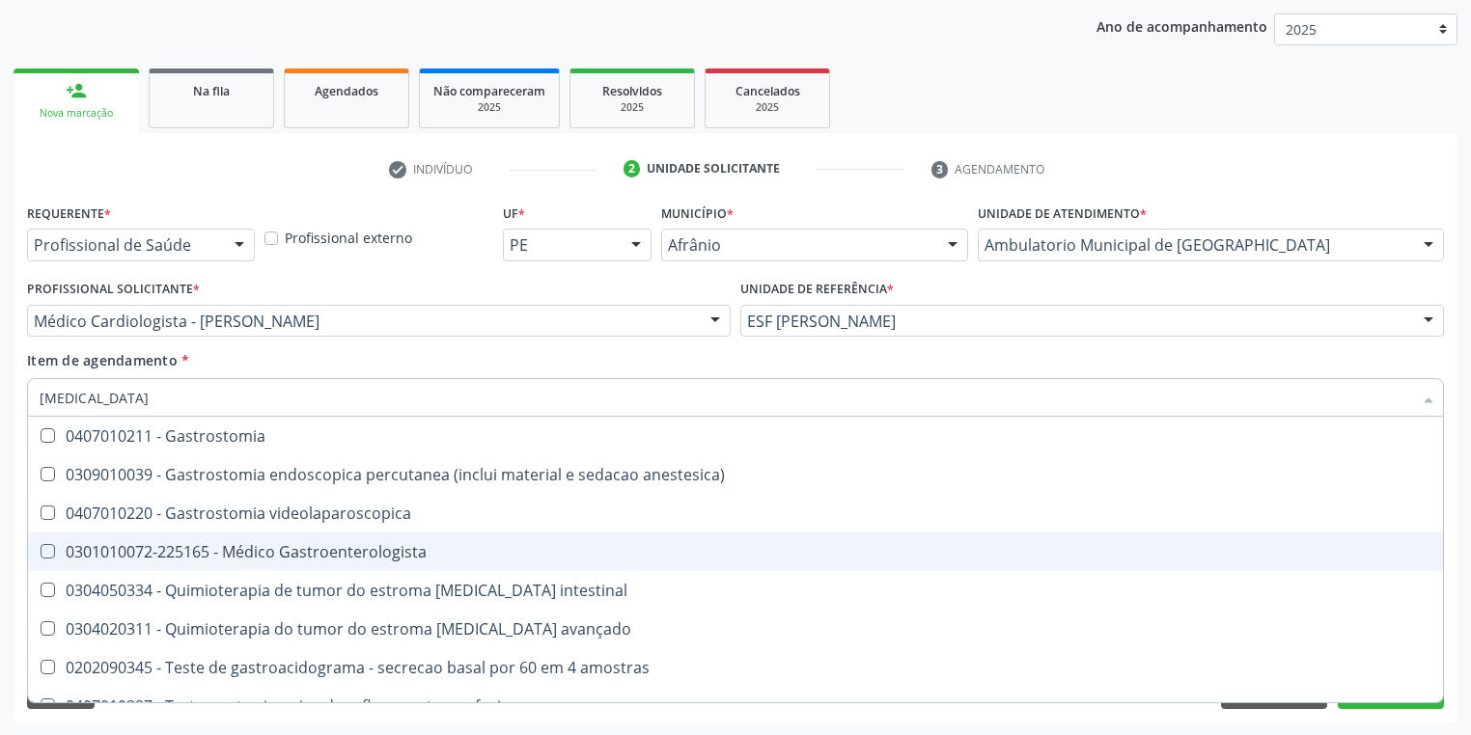
drag, startPoint x: 294, startPoint y: 557, endPoint x: 292, endPoint y: 546, distance: 10.8
click at [294, 549] on div "0301010072-225165 - Médico Gastroenterologista" at bounding box center [736, 551] width 1392 height 15
checkbox Gastroenterologista "true"
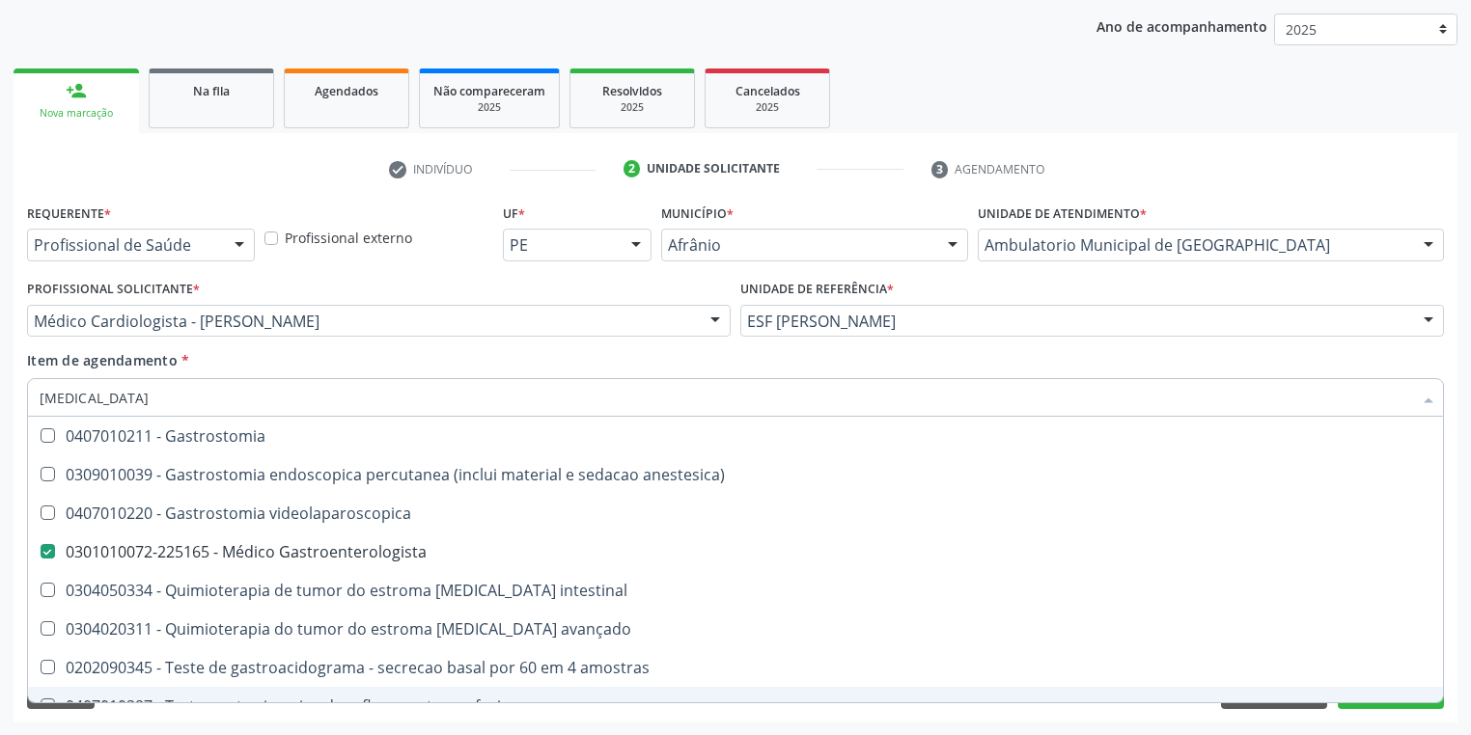
click at [85, 718] on div "Requerente * Profissional de Saúde Profissional de Saúde Paciente Nenhum result…" at bounding box center [736, 461] width 1444 height 524
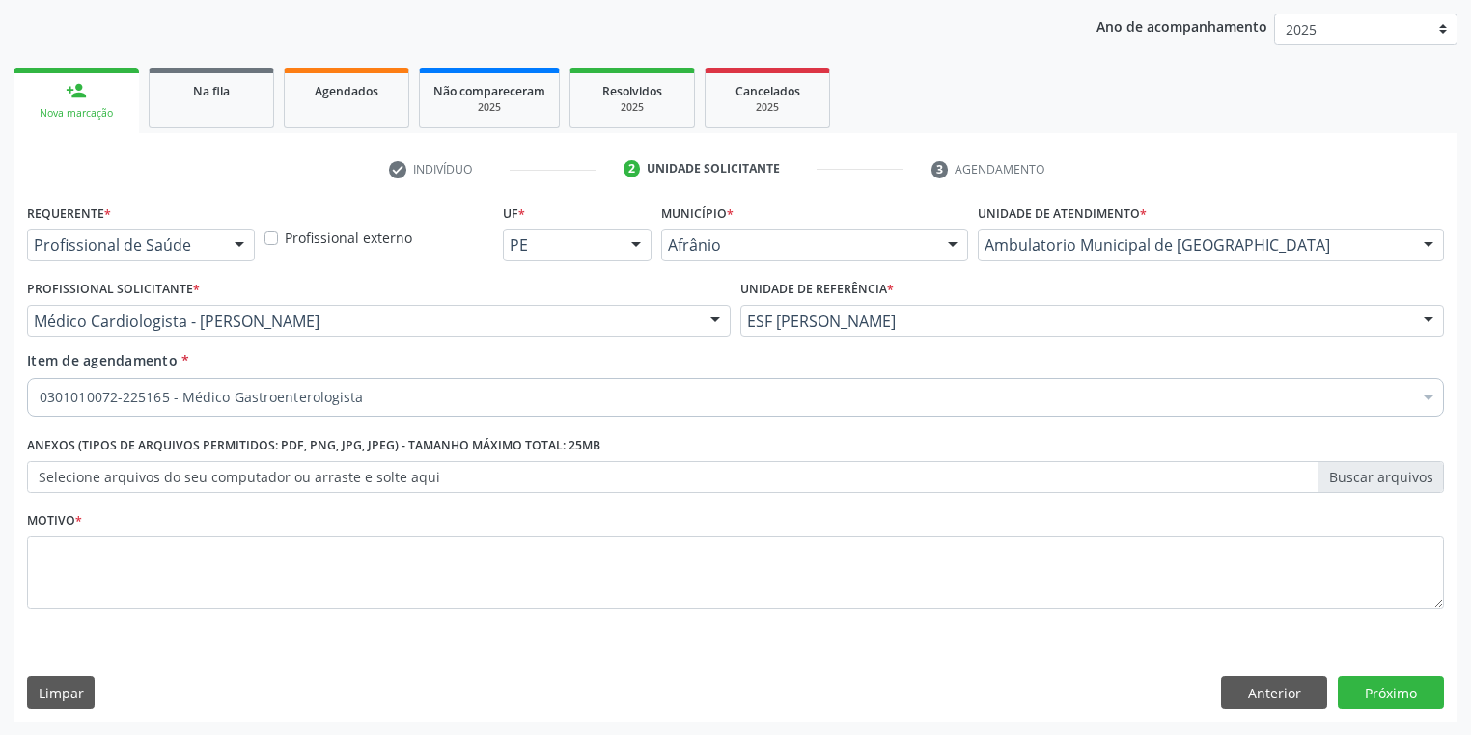
scroll to position [0, 0]
click at [104, 556] on textarea at bounding box center [735, 573] width 1417 height 73
type textarea "*"
click at [1387, 701] on button "Próximo" at bounding box center [1391, 693] width 106 height 33
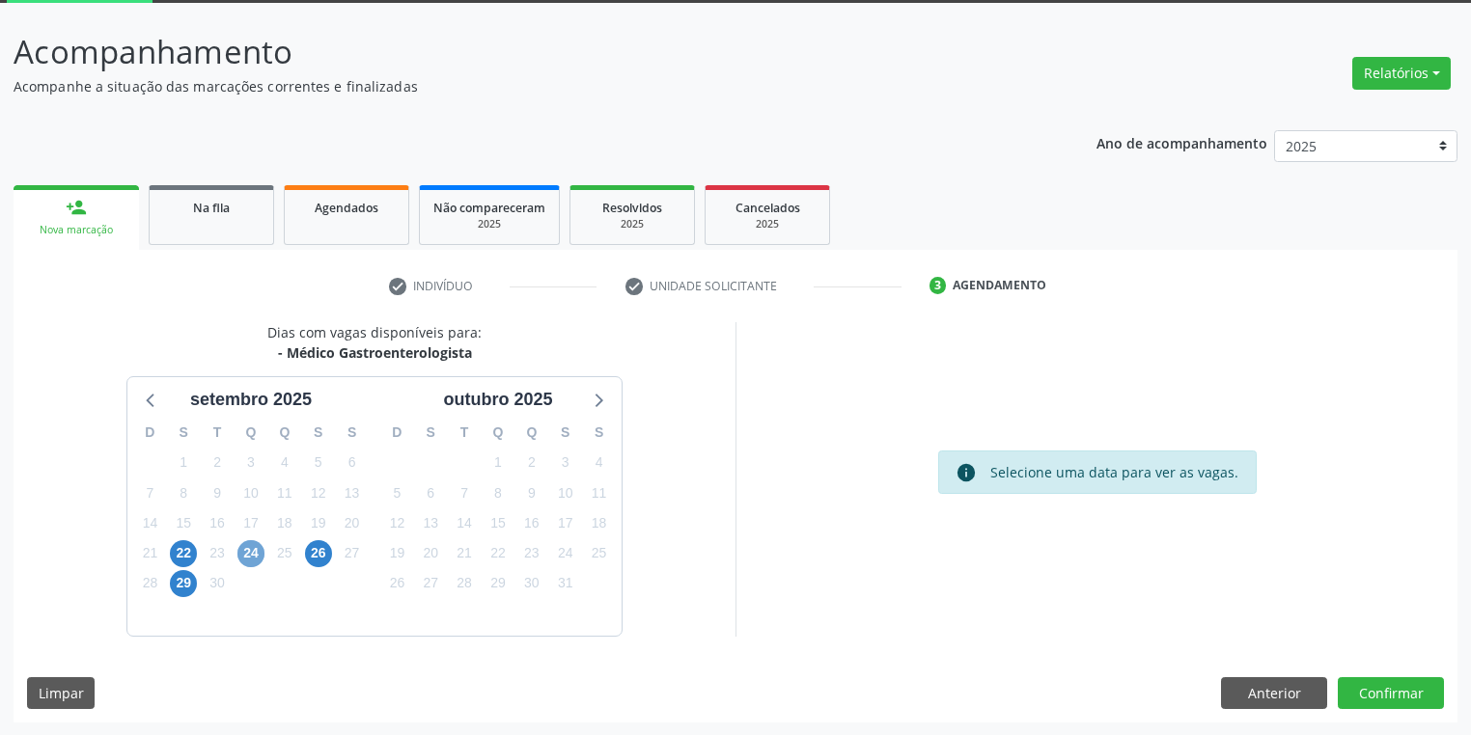
click at [249, 553] on span "24" at bounding box center [250, 553] width 27 height 27
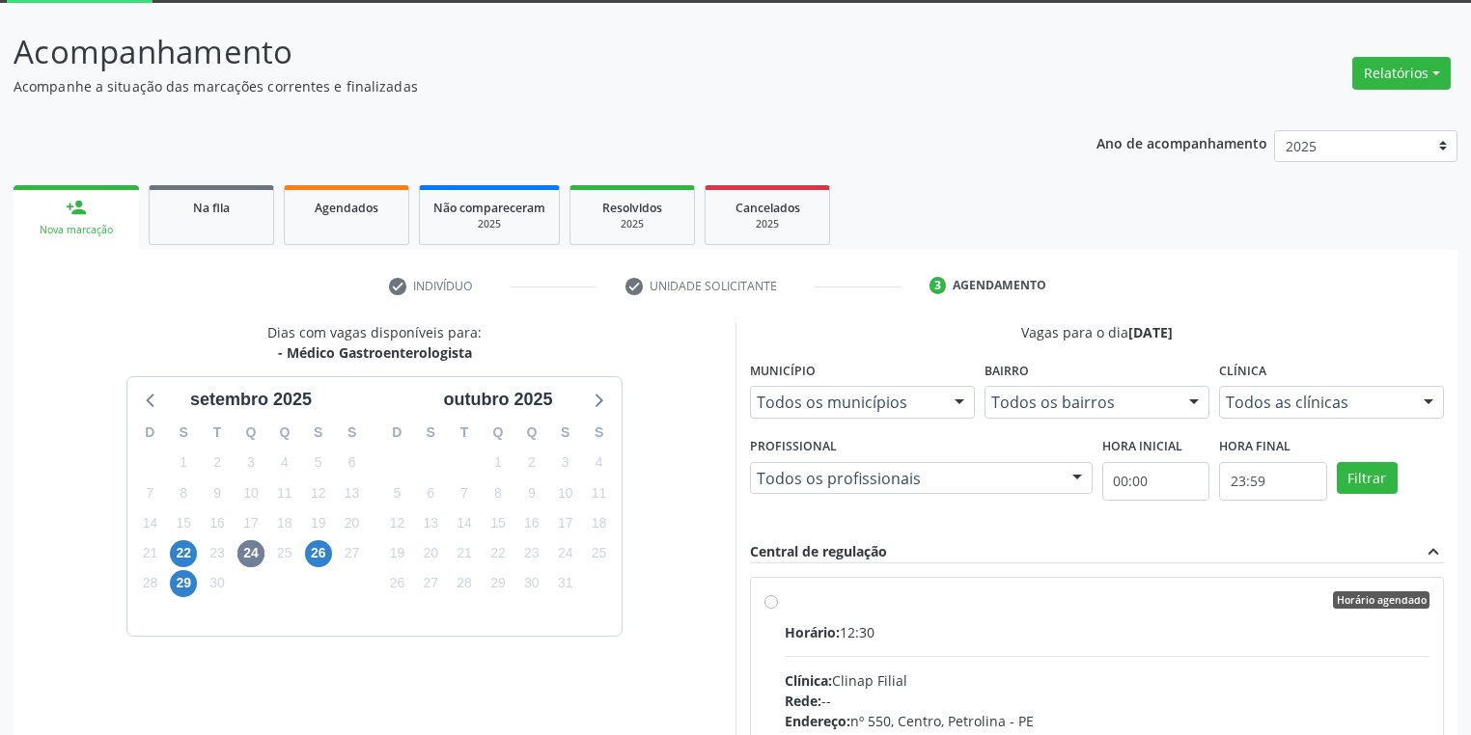
click at [1107, 673] on div "Clínica: Clinap Filial" at bounding box center [1107, 681] width 645 height 20
click at [778, 609] on input "Horário agendado Horário: 12:30 Clínica: Clinap Filial Rede: -- Endereço: nº 55…" at bounding box center [771, 600] width 14 height 17
radio input "true"
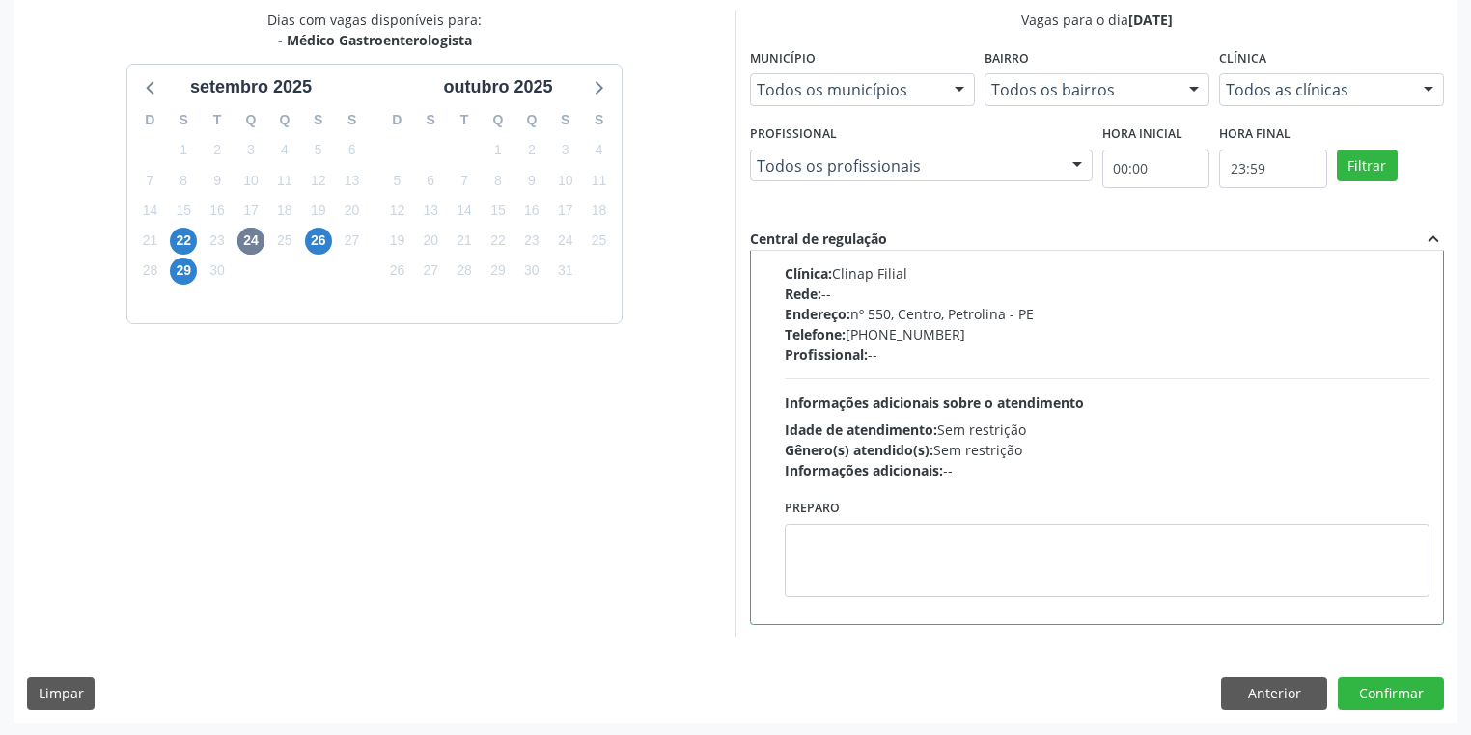
scroll to position [417, 0]
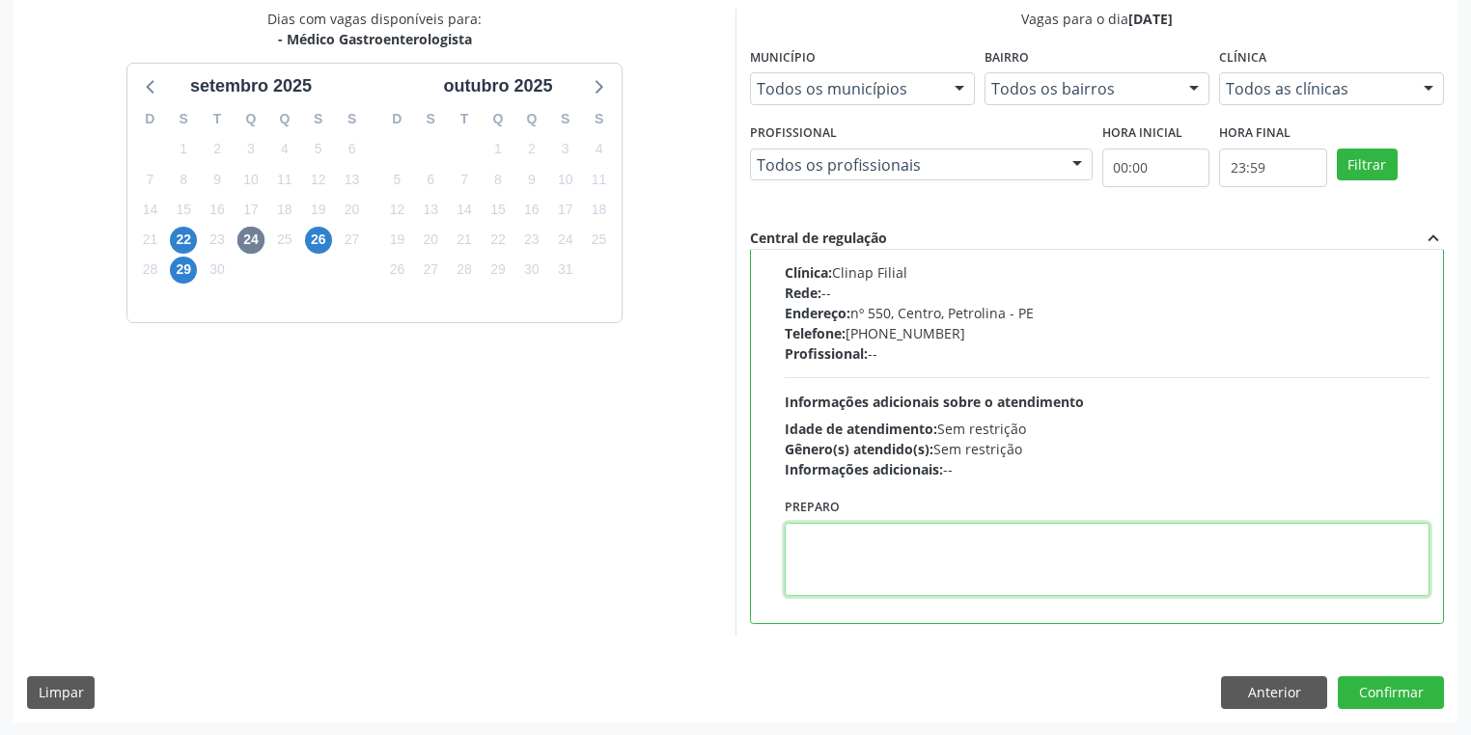
click at [977, 571] on textarea at bounding box center [1107, 559] width 645 height 73
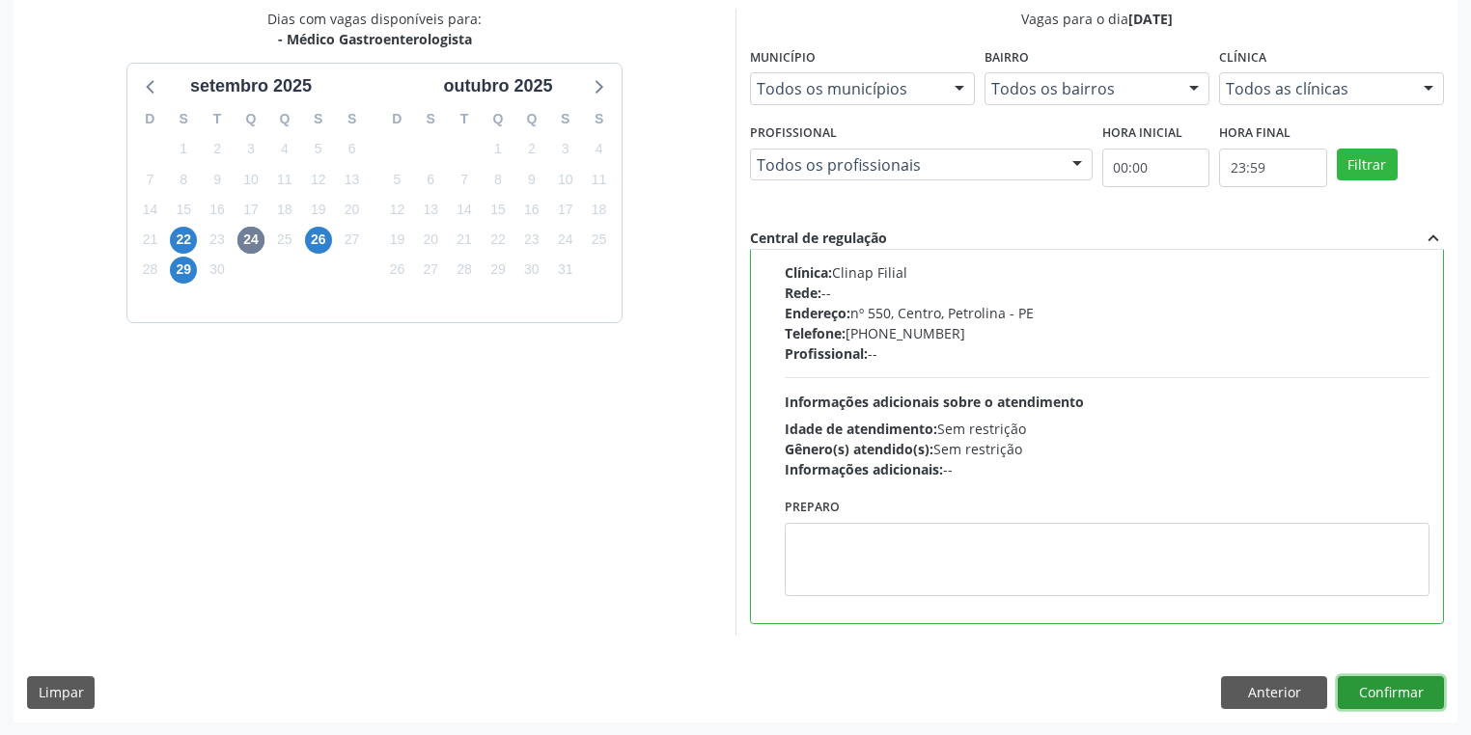
click at [1342, 690] on button "Confirmar" at bounding box center [1391, 693] width 106 height 33
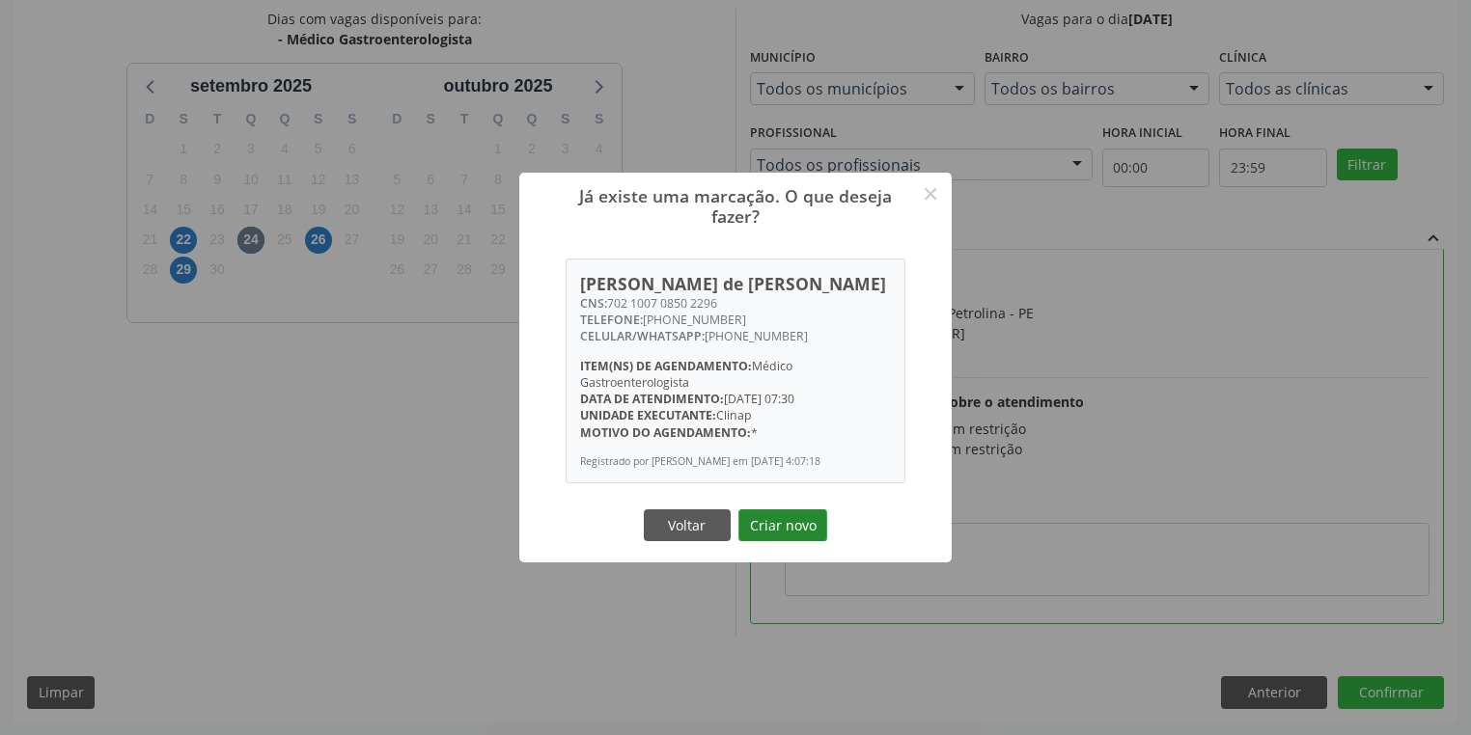
click at [757, 527] on button "Criar novo" at bounding box center [782, 526] width 89 height 33
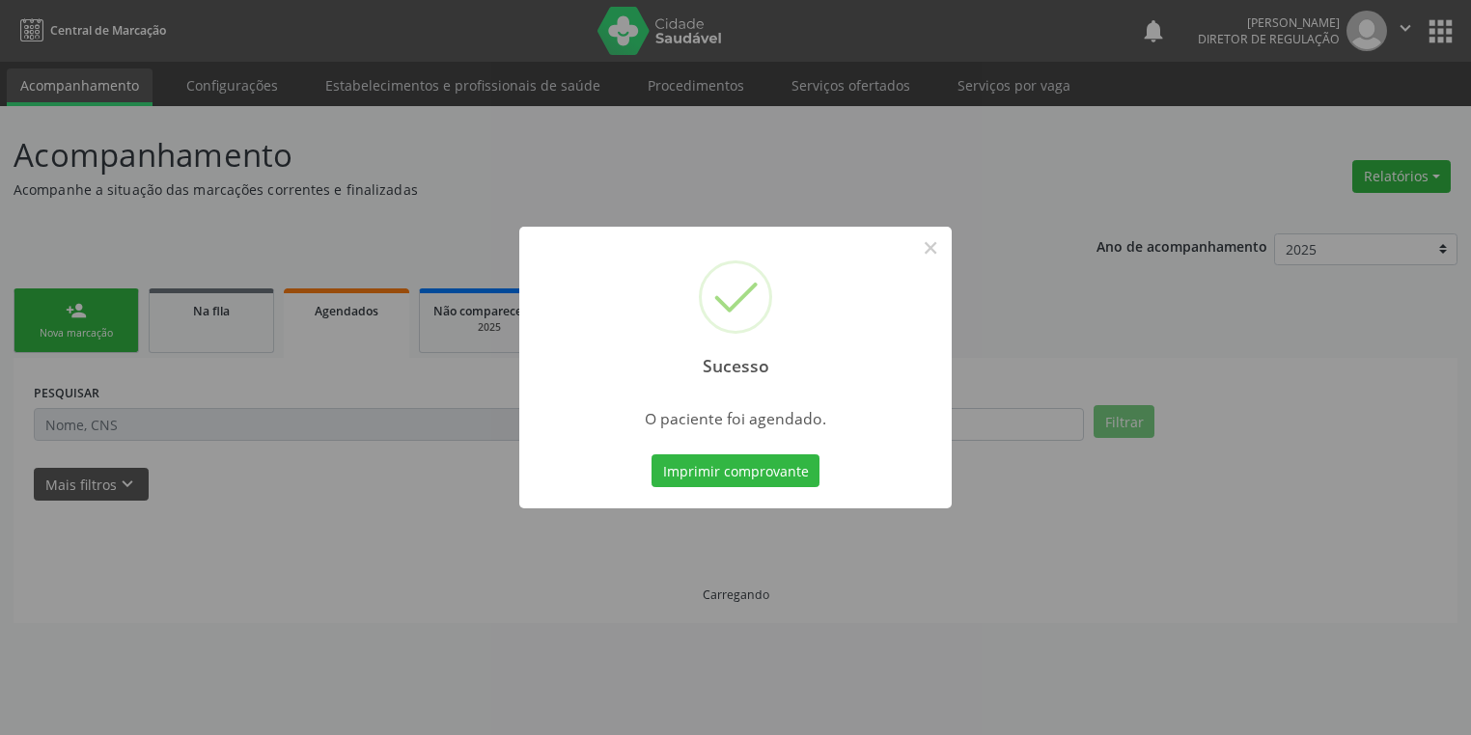
scroll to position [0, 0]
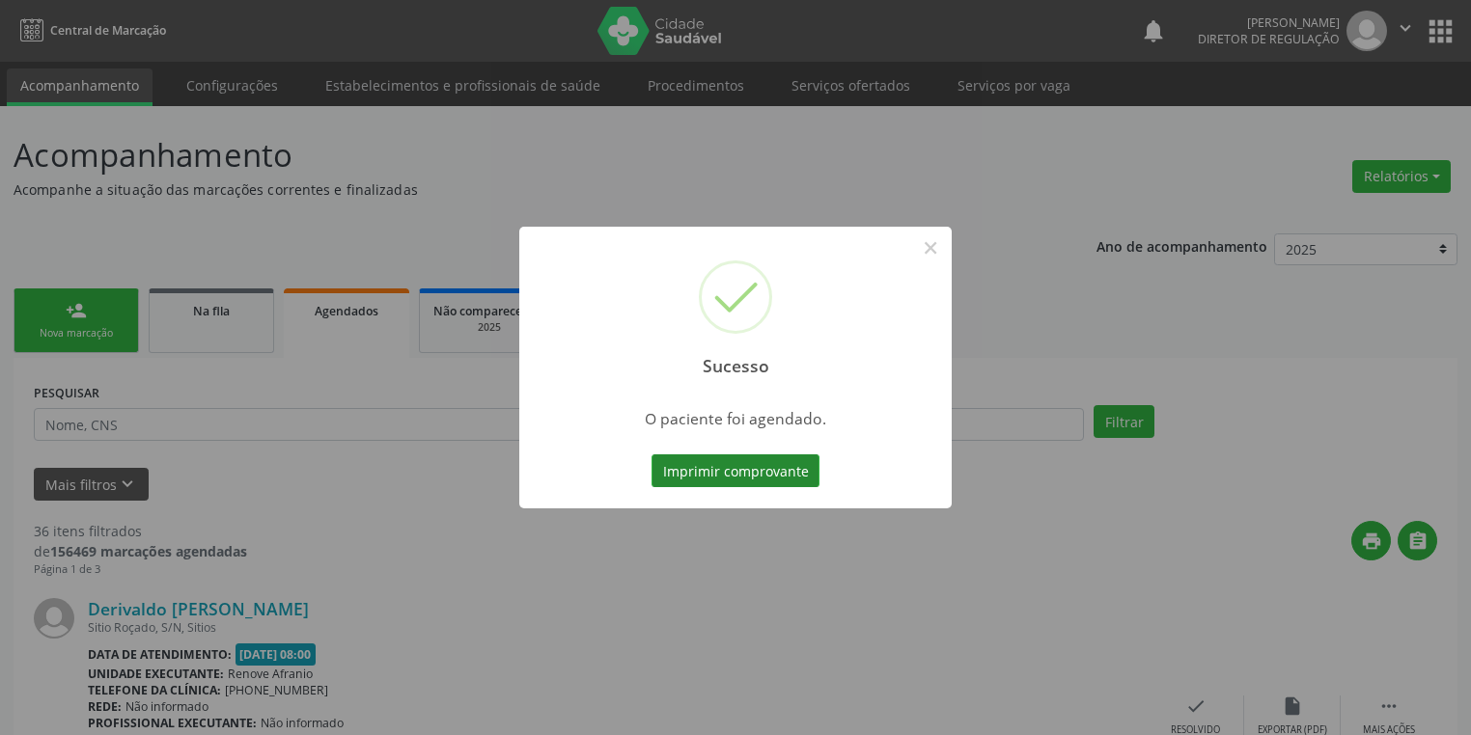
click at [753, 475] on button "Imprimir comprovante" at bounding box center [735, 471] width 168 height 33
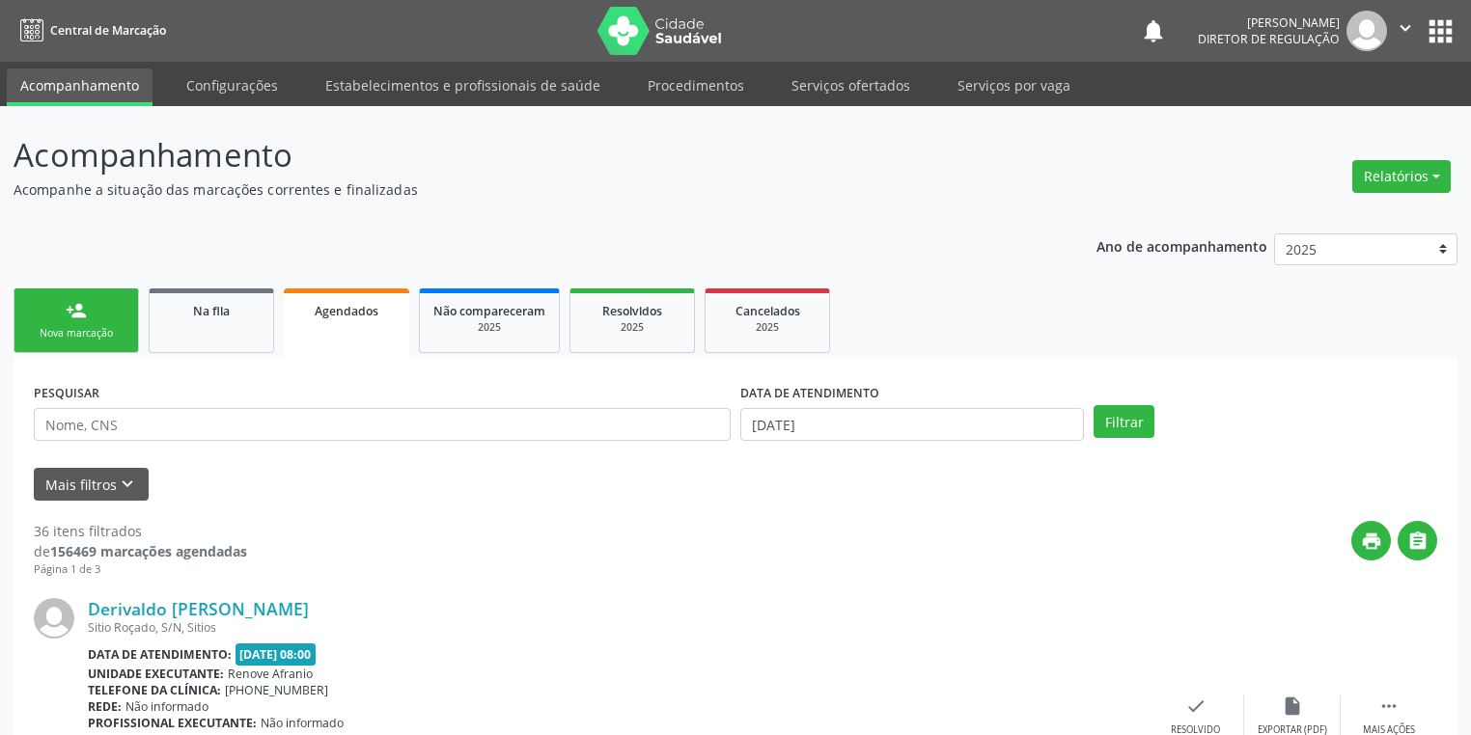
click at [97, 323] on link "person_add Nova marcação" at bounding box center [76, 321] width 125 height 65
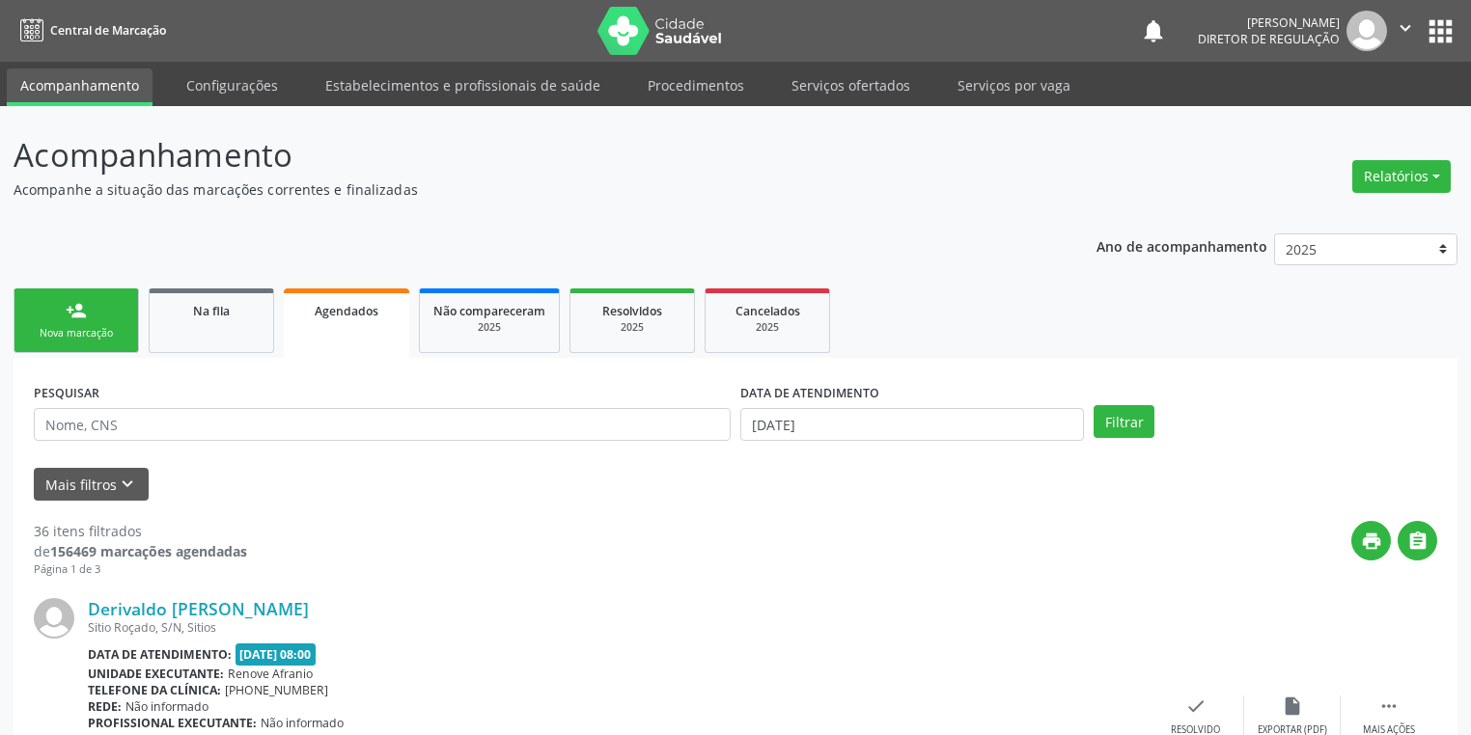
click at [97, 323] on link "person_add Nova marcação" at bounding box center [76, 321] width 125 height 65
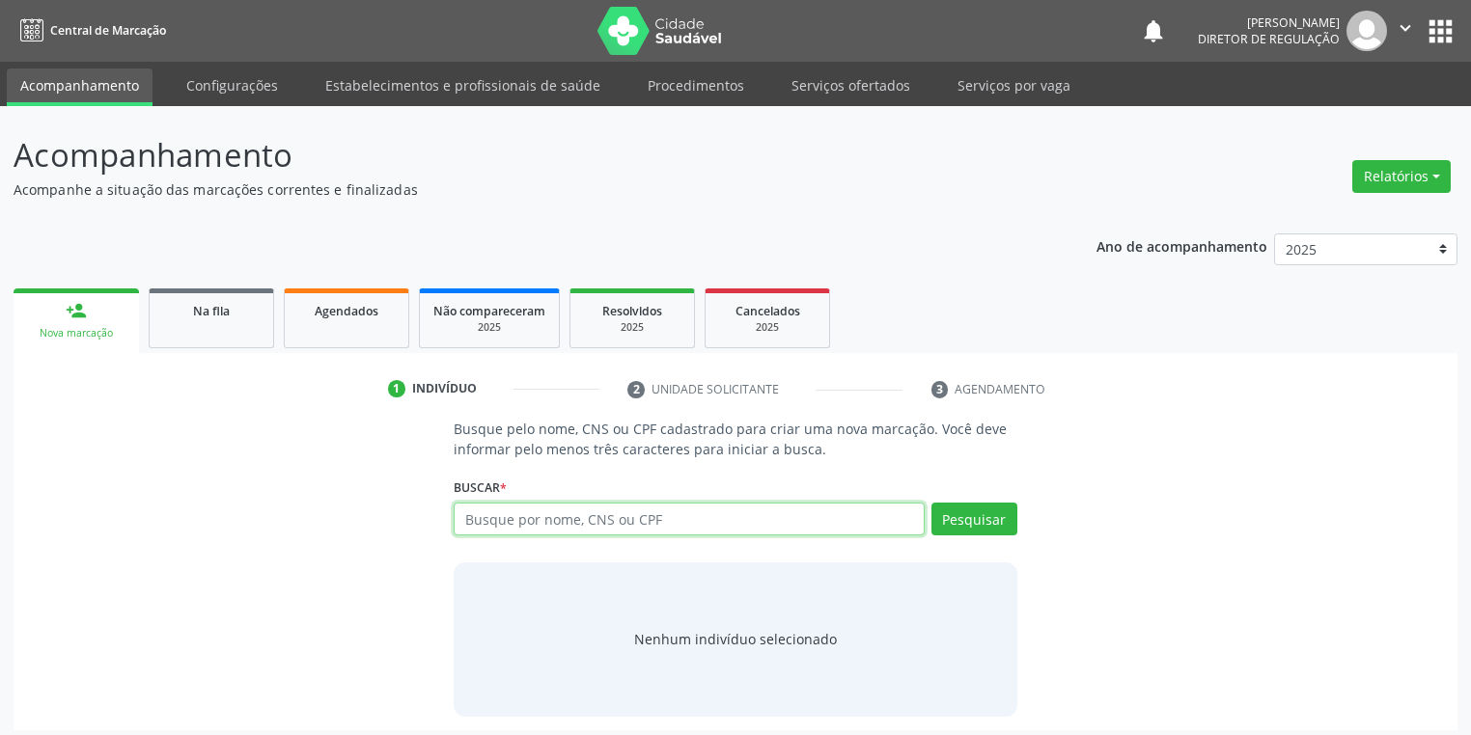
click at [534, 522] on input "text" at bounding box center [689, 519] width 471 height 33
type input "708408259474464"
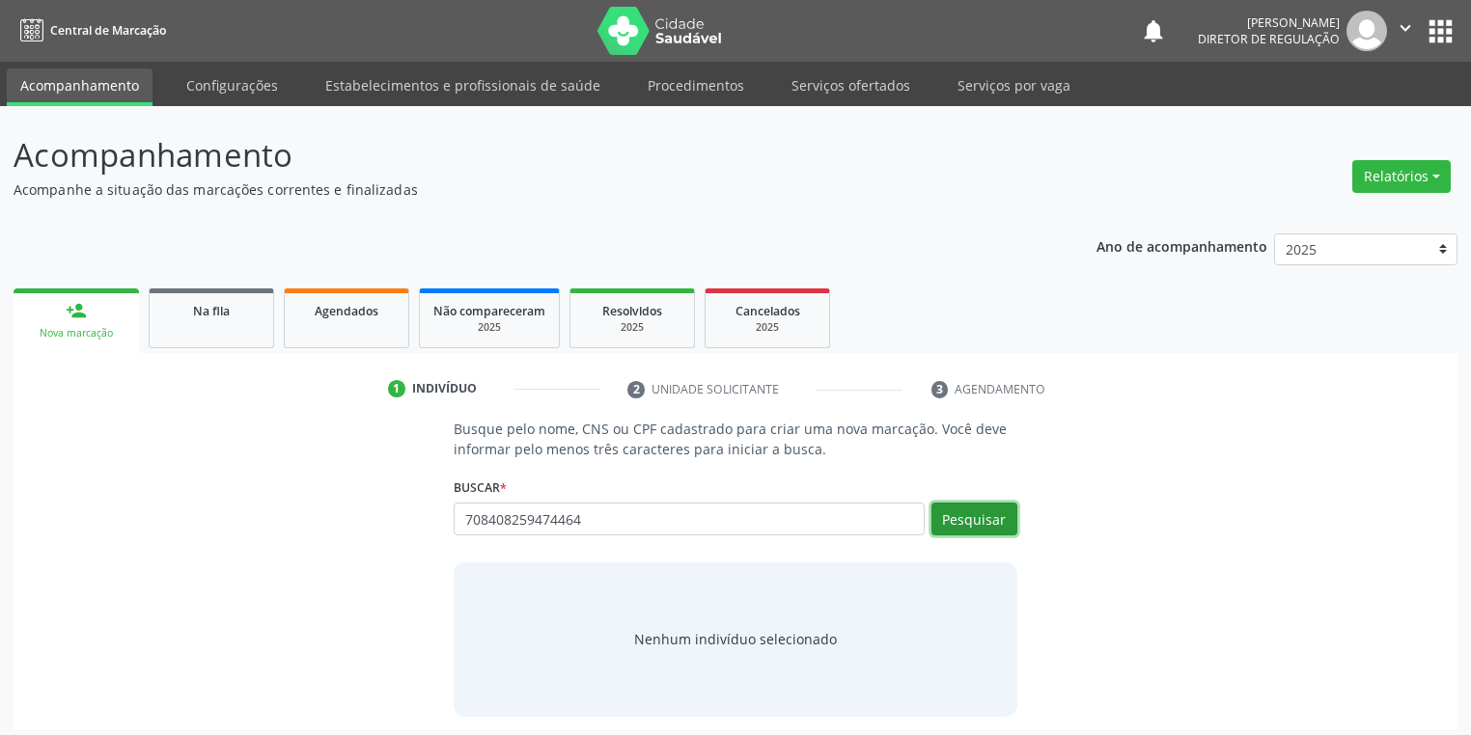
click at [984, 516] on button "Pesquisar" at bounding box center [974, 519] width 86 height 33
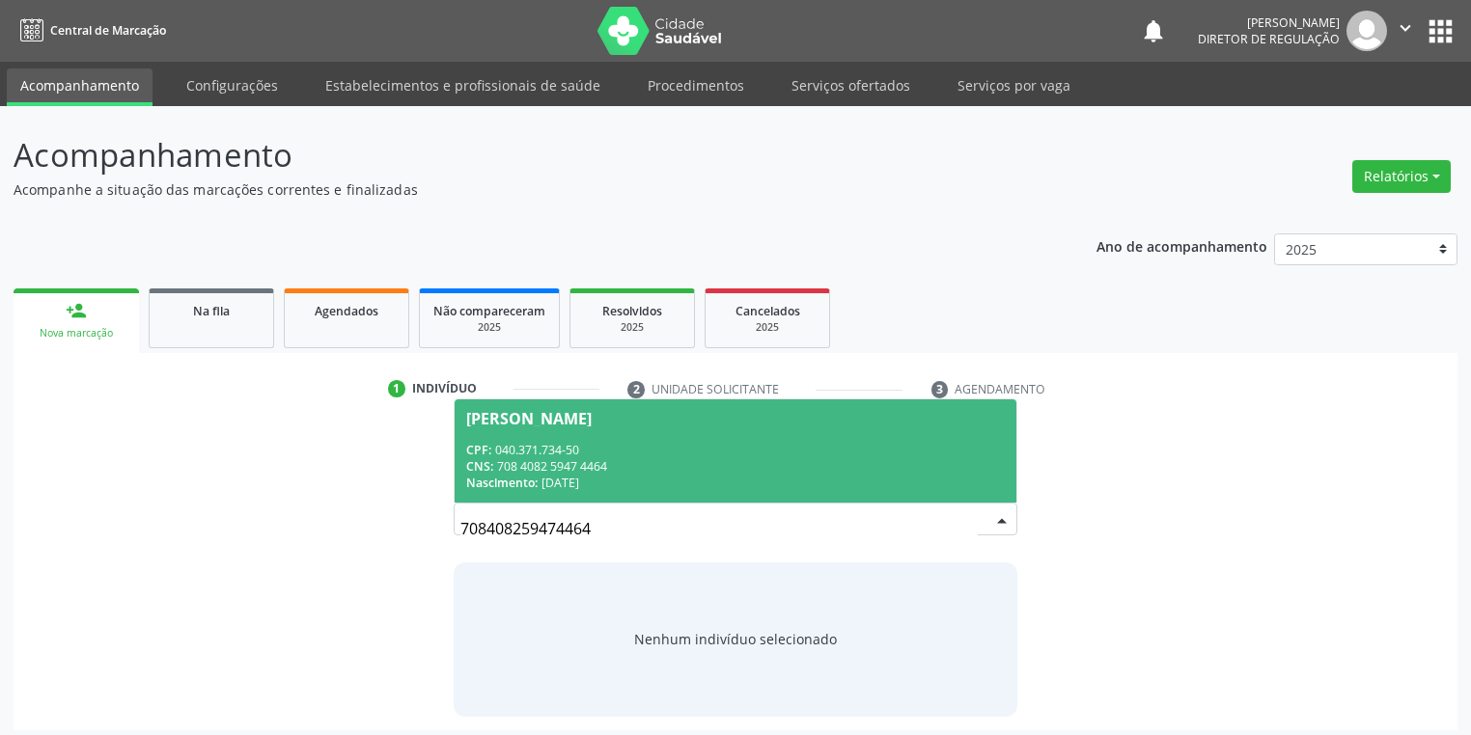
click at [561, 463] on div "CNS: 708 4082 5947 4464" at bounding box center [735, 466] width 539 height 16
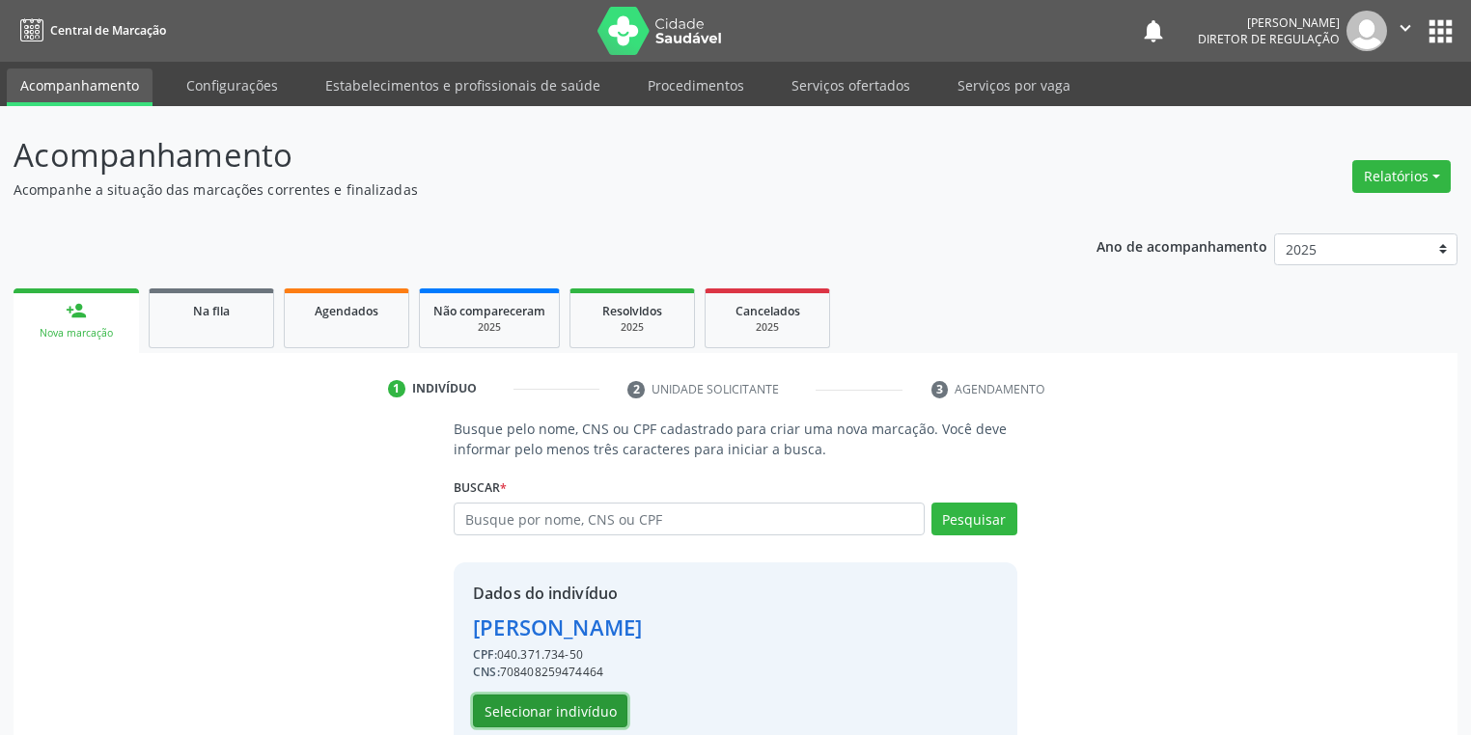
click at [560, 705] on button "Selecionar indivíduo" at bounding box center [550, 711] width 154 height 33
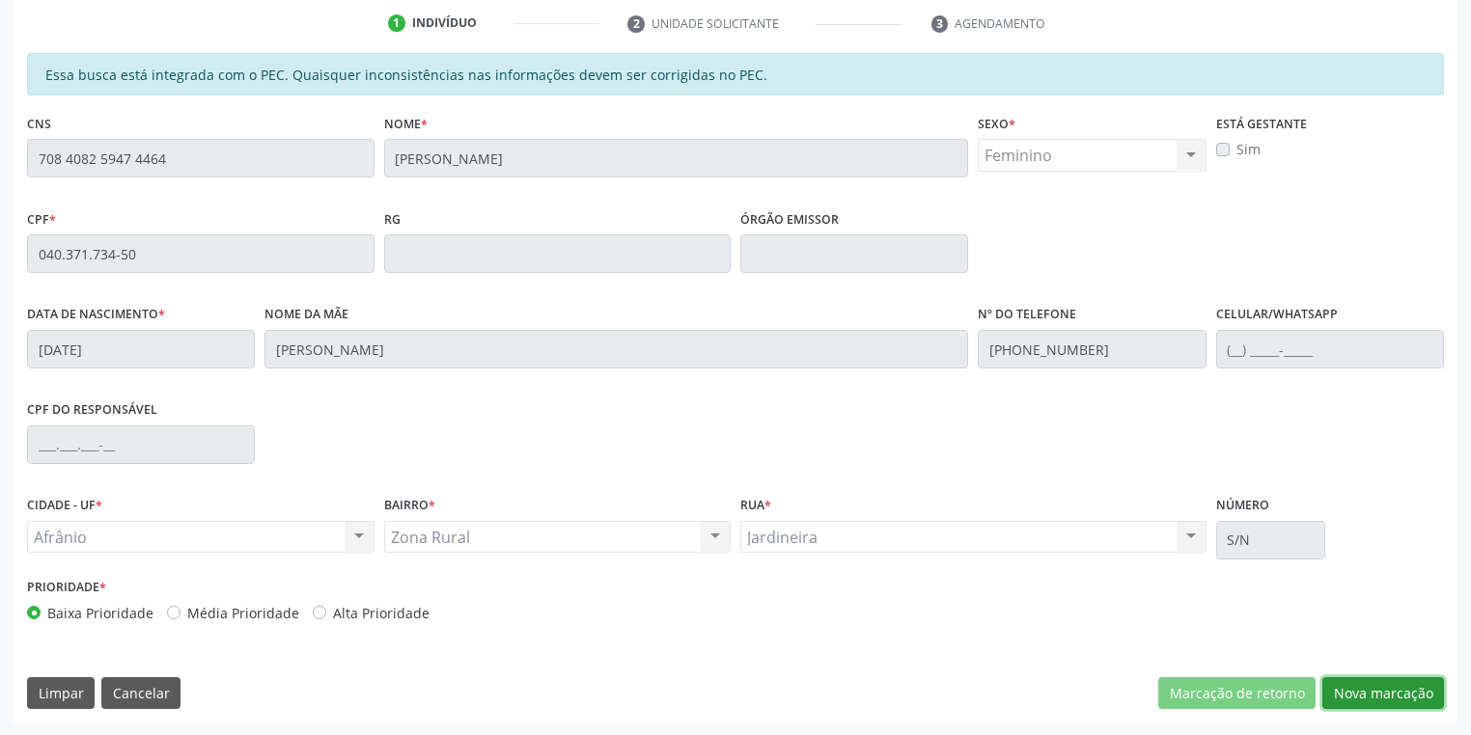
click at [1350, 685] on button "Nova marcação" at bounding box center [1383, 694] width 122 height 33
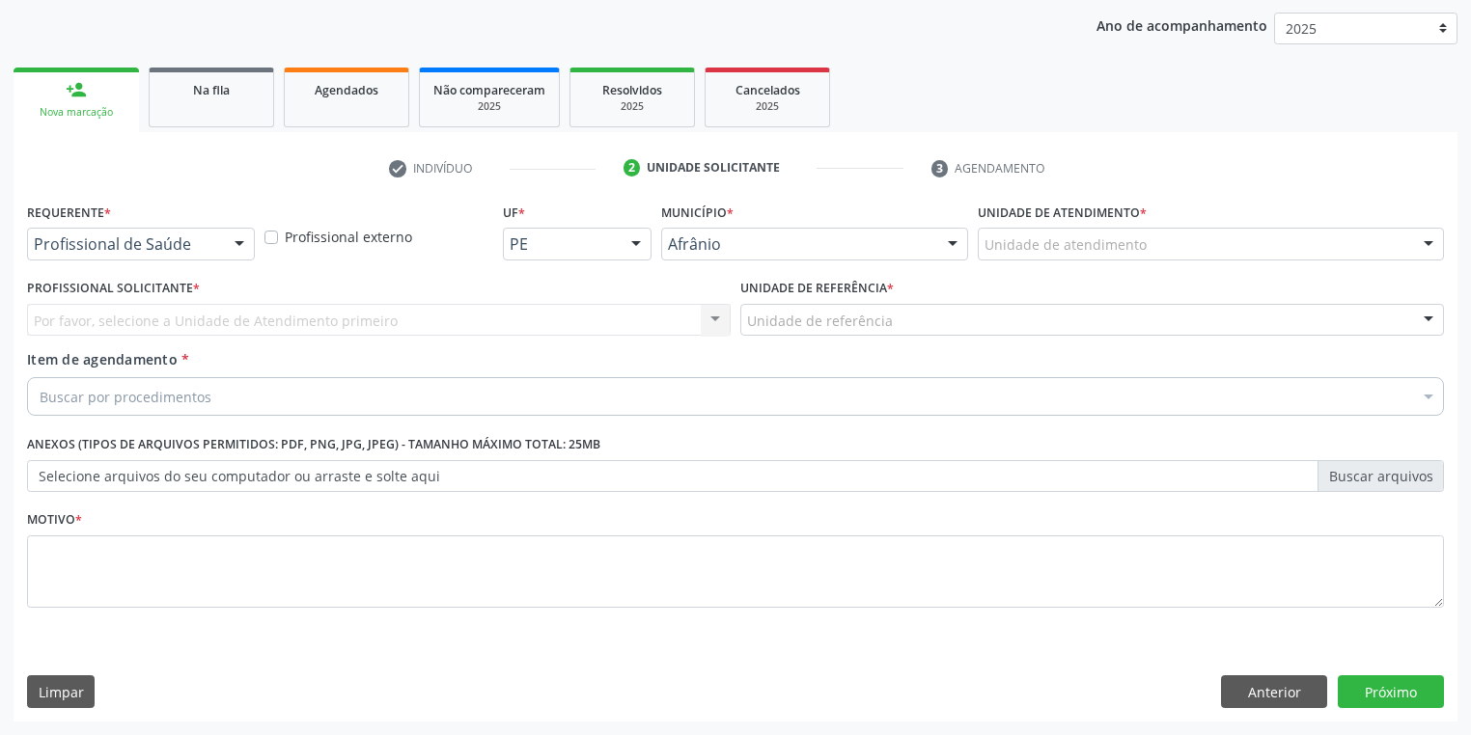
scroll to position [220, 0]
click at [983, 245] on div "Unidade de atendimento" at bounding box center [1211, 245] width 466 height 33
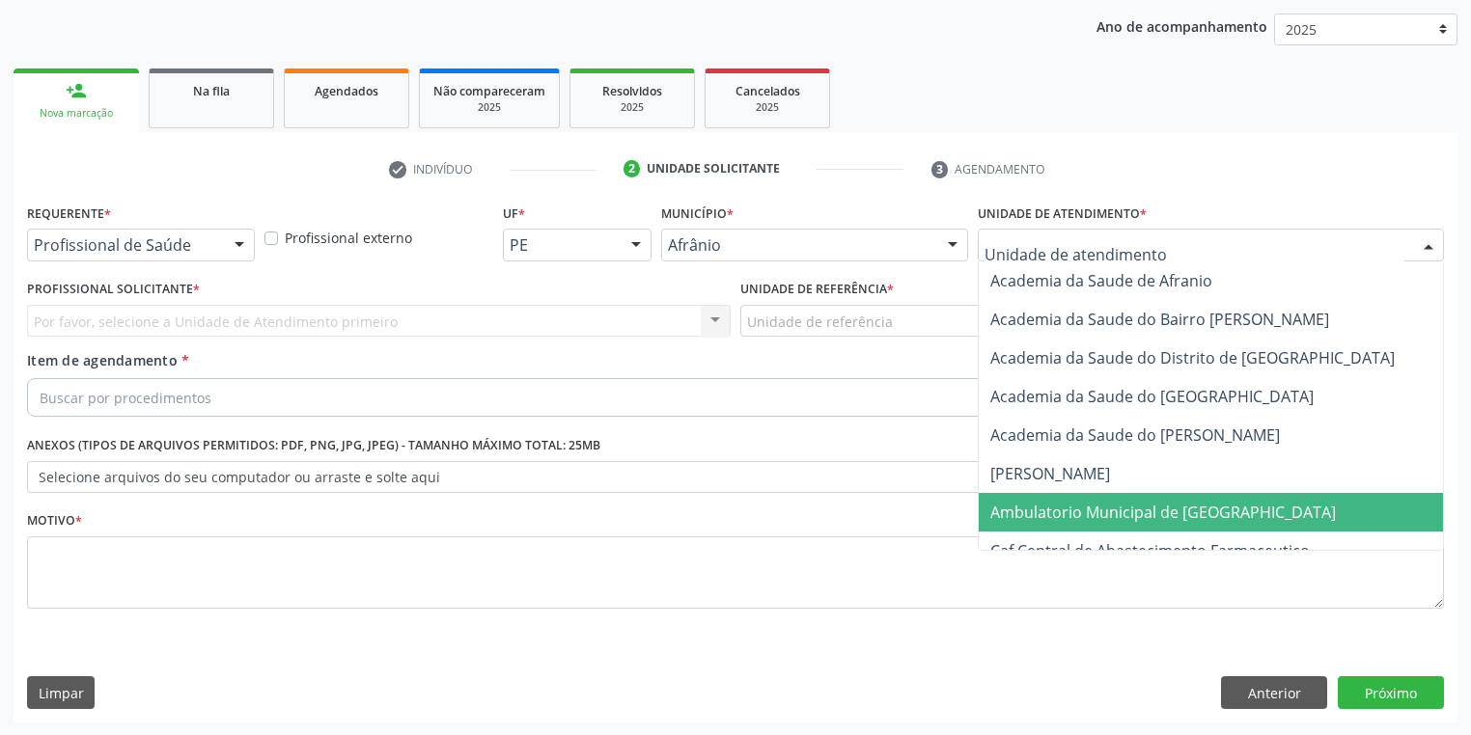
click at [1020, 506] on span "Ambulatorio Municipal de [GEOGRAPHIC_DATA]" at bounding box center [1163, 512] width 346 height 21
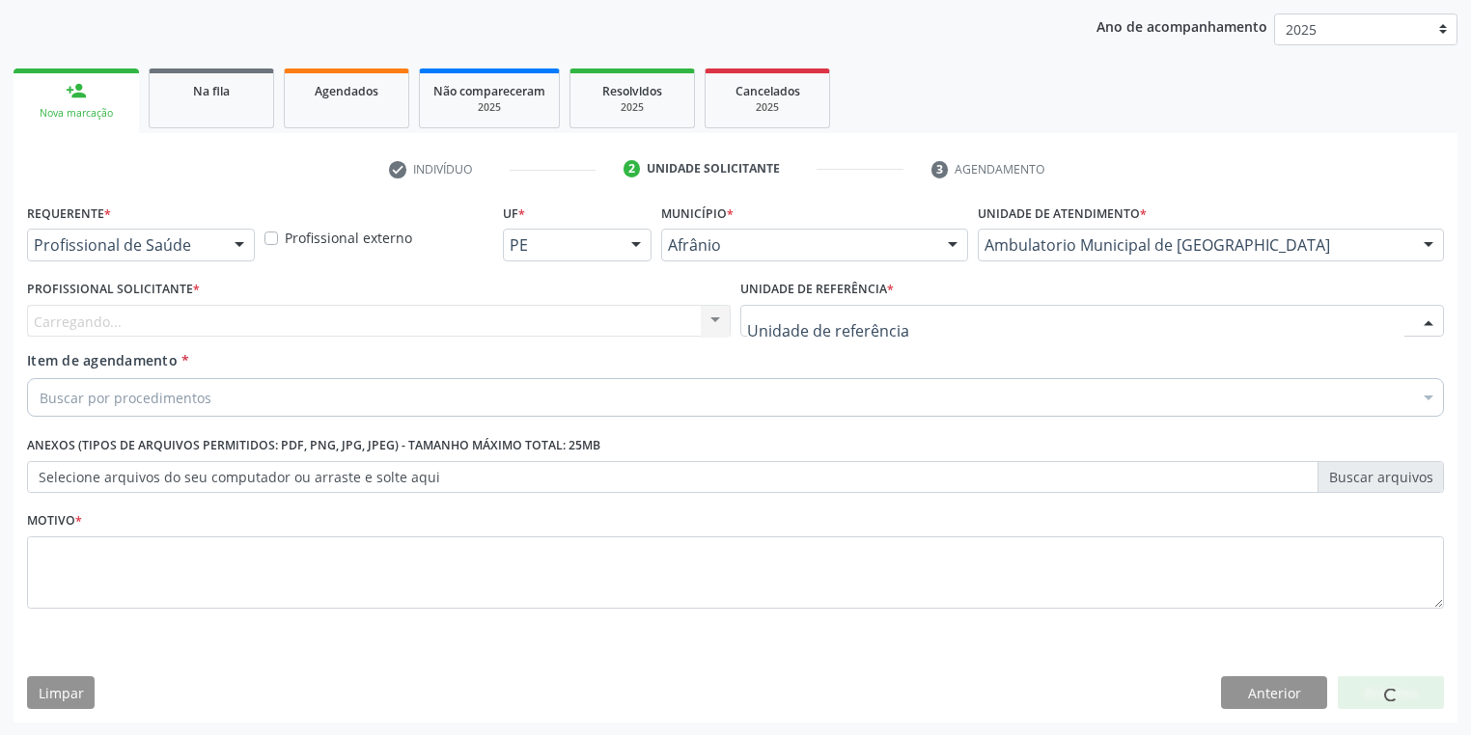
click at [761, 334] on div at bounding box center [1092, 321] width 704 height 33
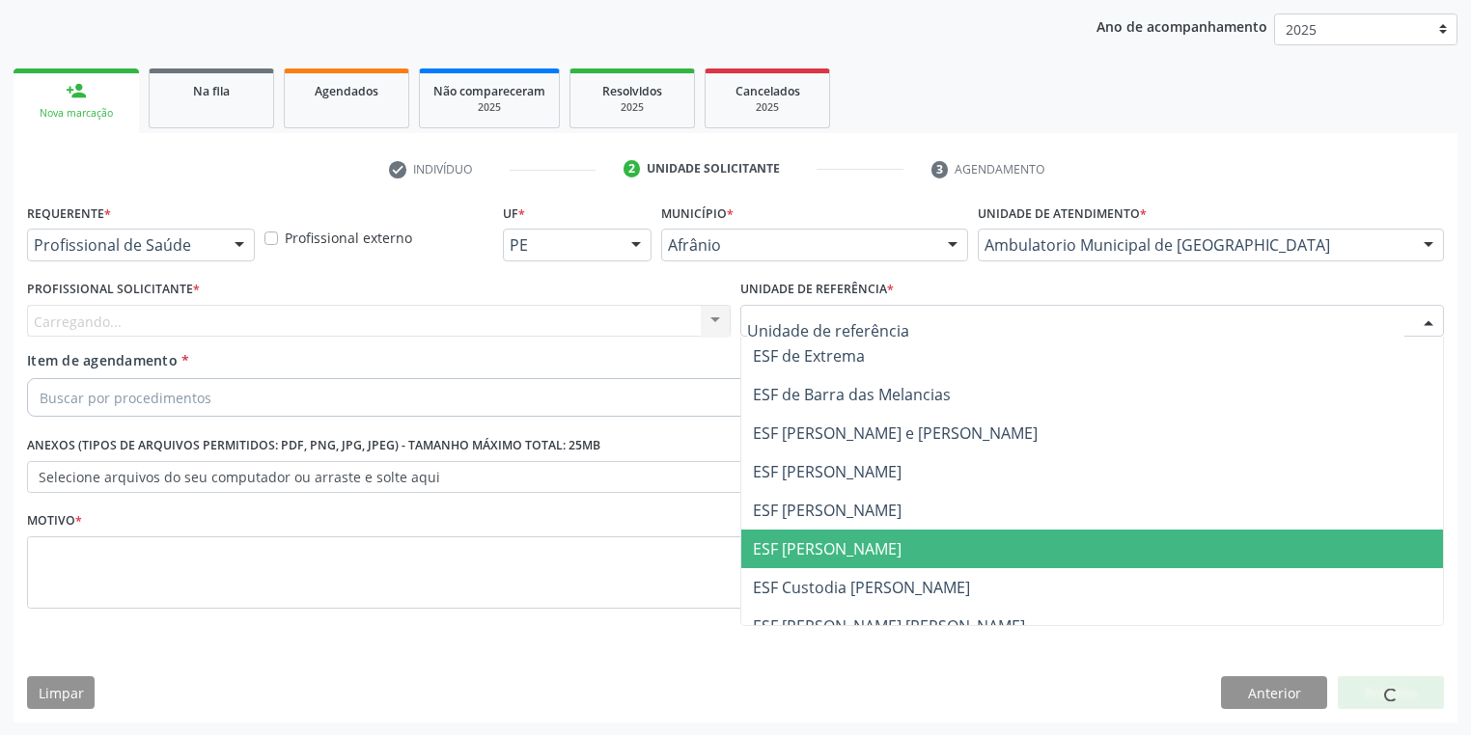
click at [823, 533] on span "ESF [PERSON_NAME]" at bounding box center [1092, 549] width 702 height 39
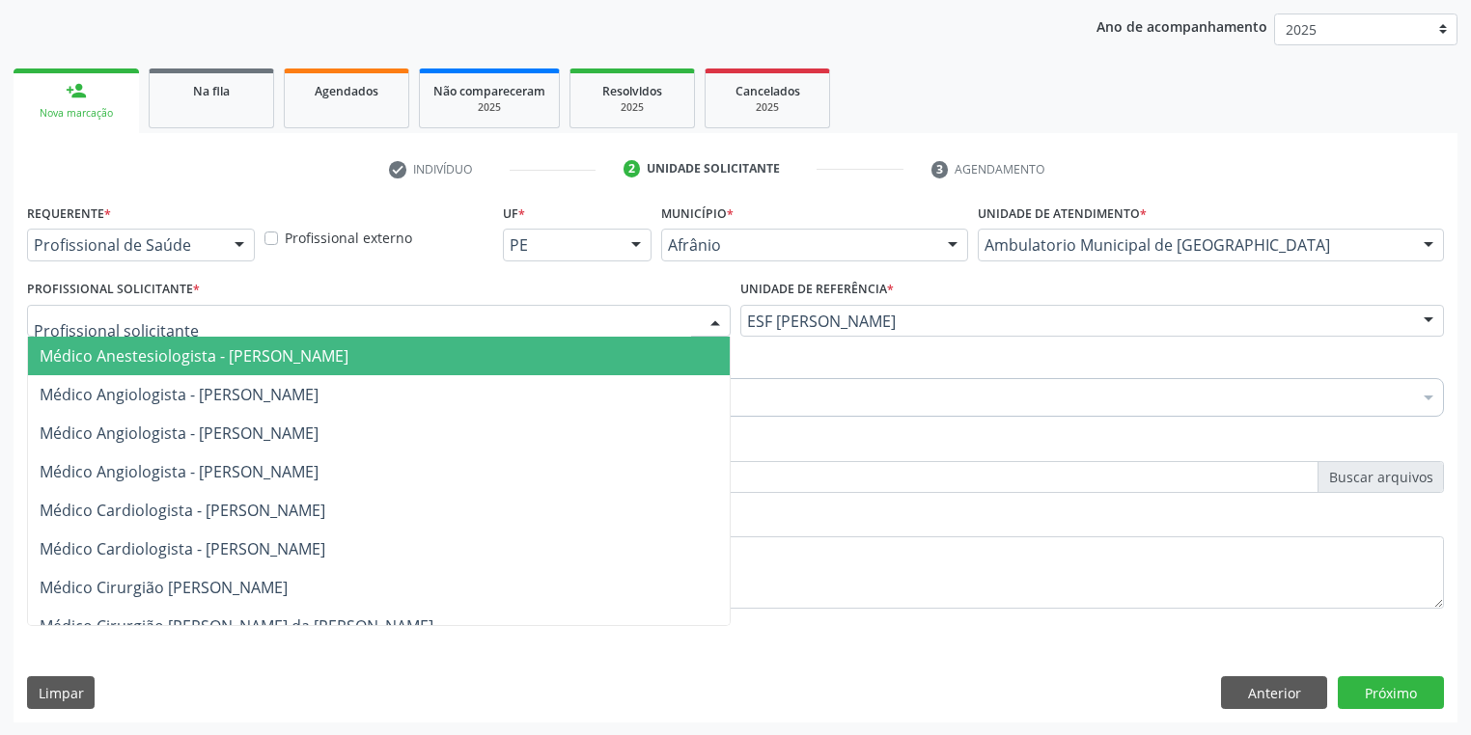
drag, startPoint x: 110, startPoint y: 319, endPoint x: 110, endPoint y: 360, distance: 40.5
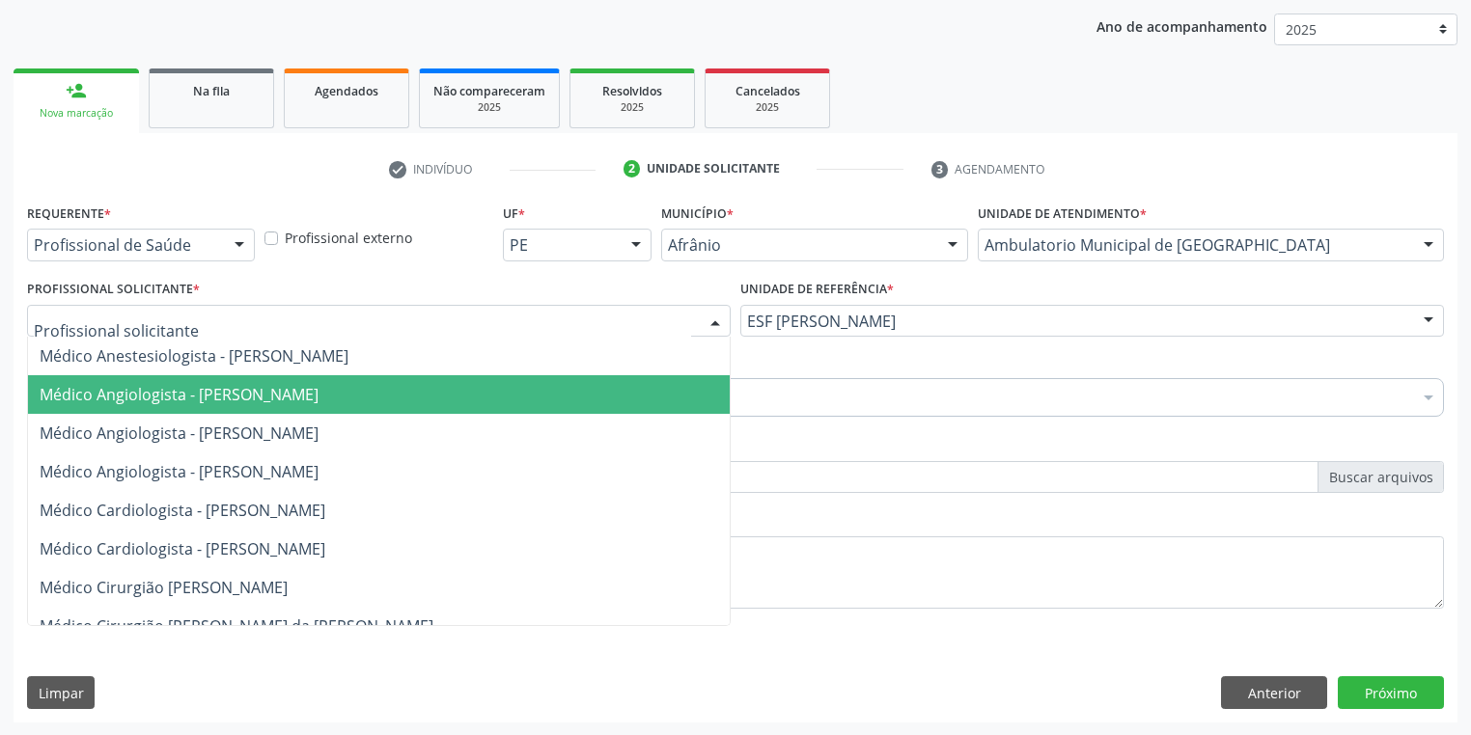
click at [110, 375] on span "Médico Angiologista - Glauber Lutterbach de Oliveira Pires" at bounding box center [379, 394] width 702 height 39
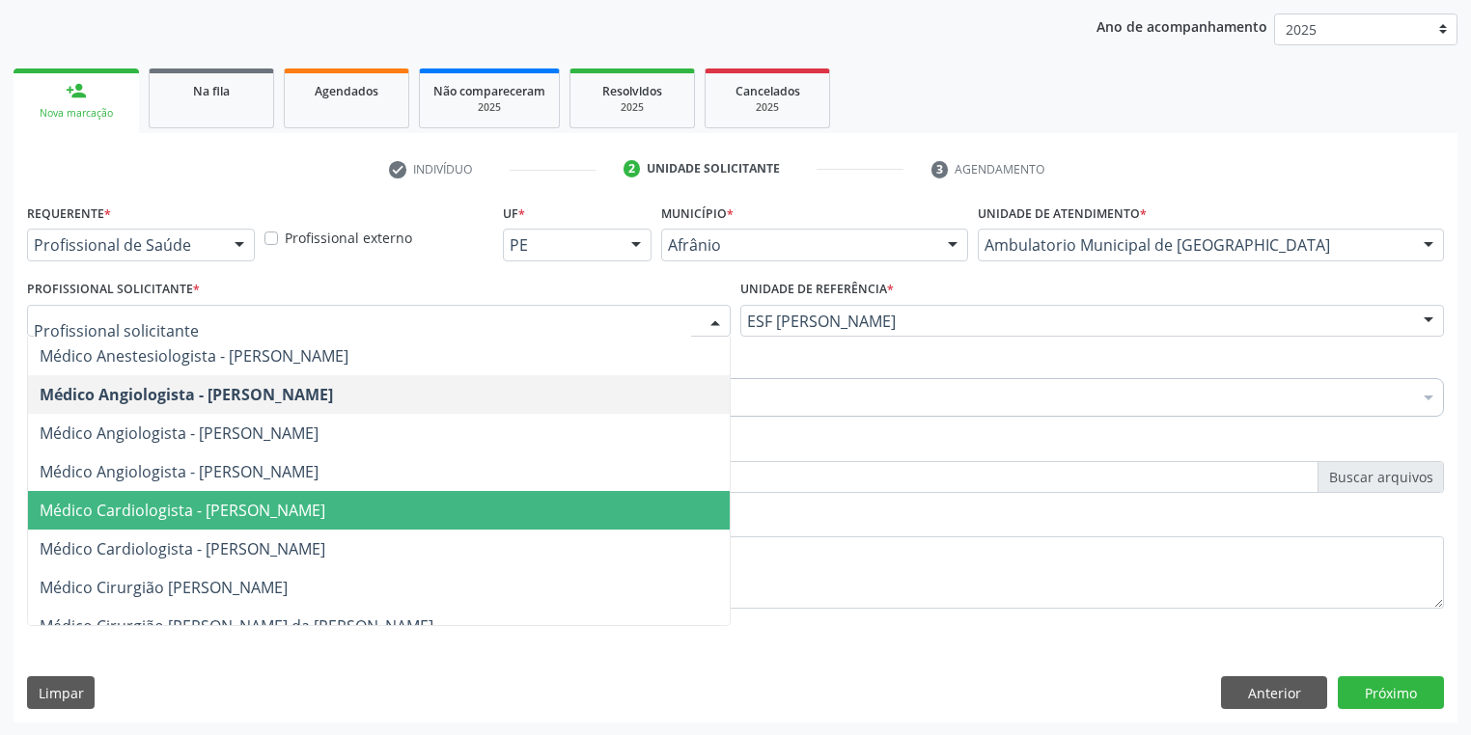
click at [267, 510] on span "Médico Cardiologista - Alysson Rodrigo Ferreira Cavalcanti" at bounding box center [183, 510] width 286 height 21
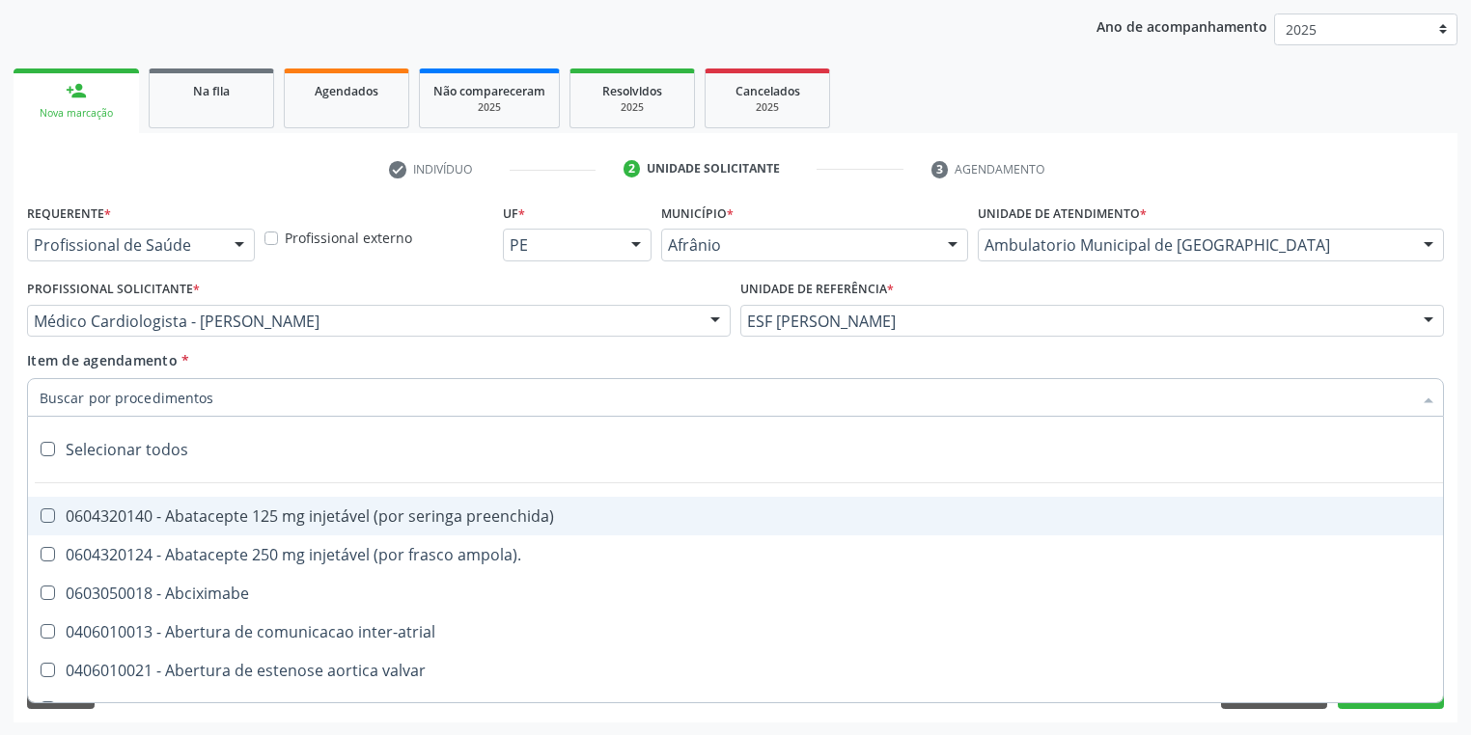
paste input "gastro"
type input "gastro"
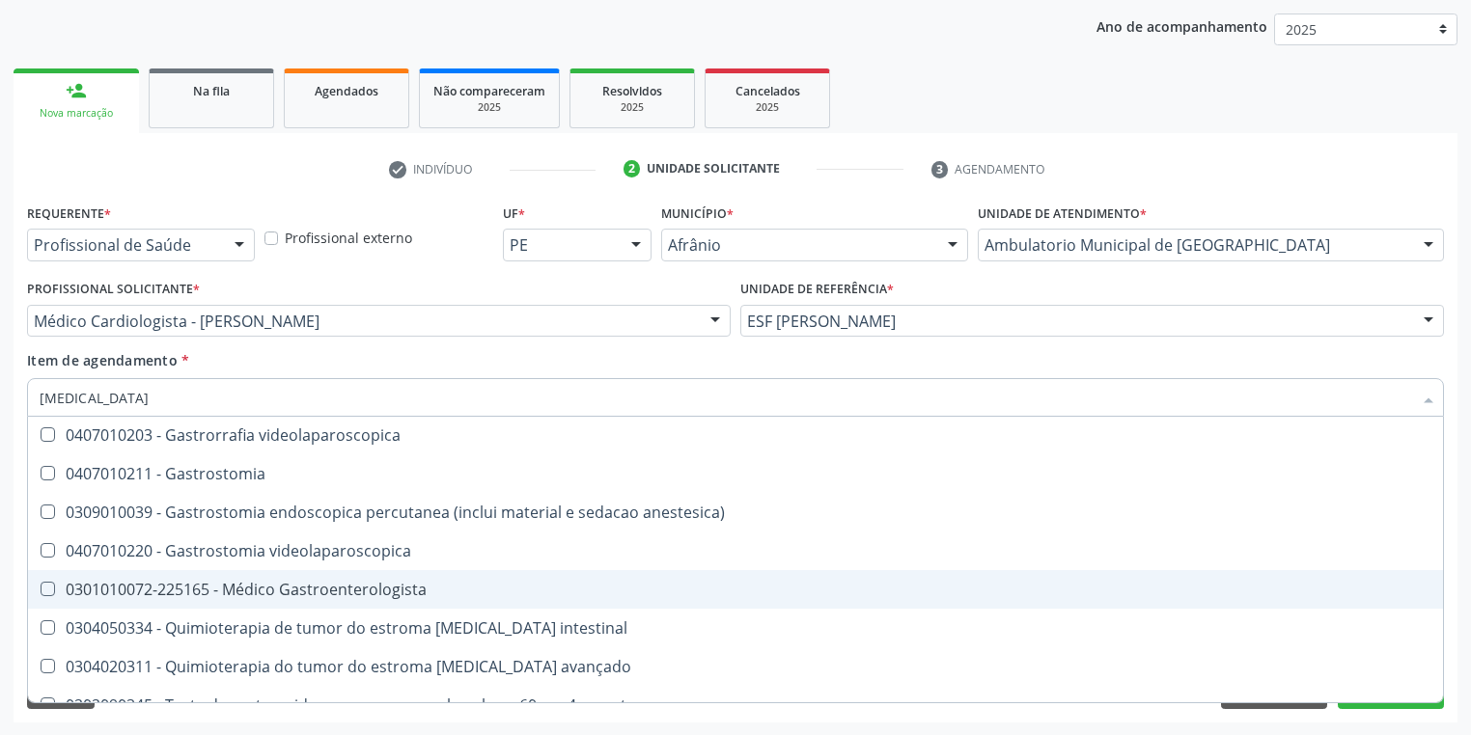
scroll to position [386, 0]
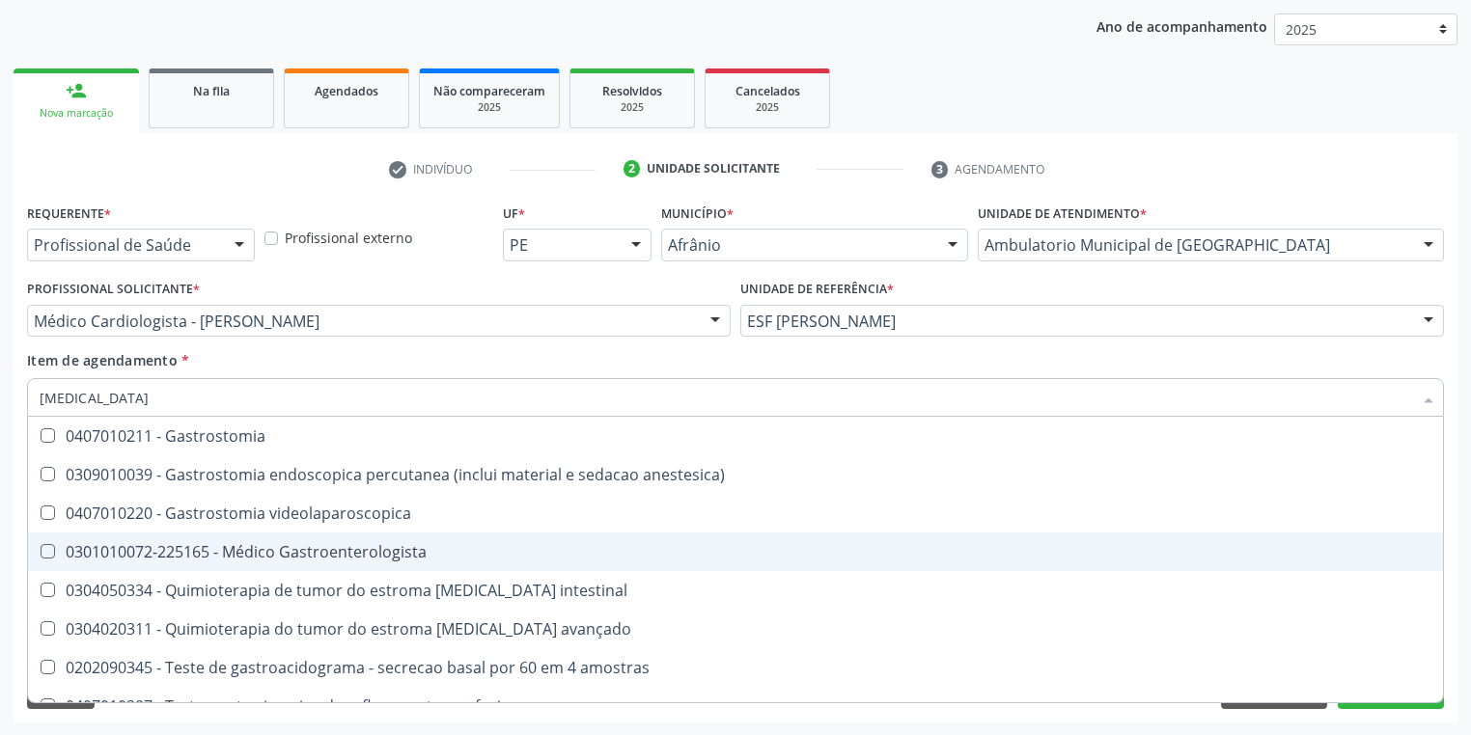
click at [303, 554] on div "0301010072-225165 - Médico Gastroenterologista" at bounding box center [736, 551] width 1392 height 15
checkbox Gastroenterologista "true"
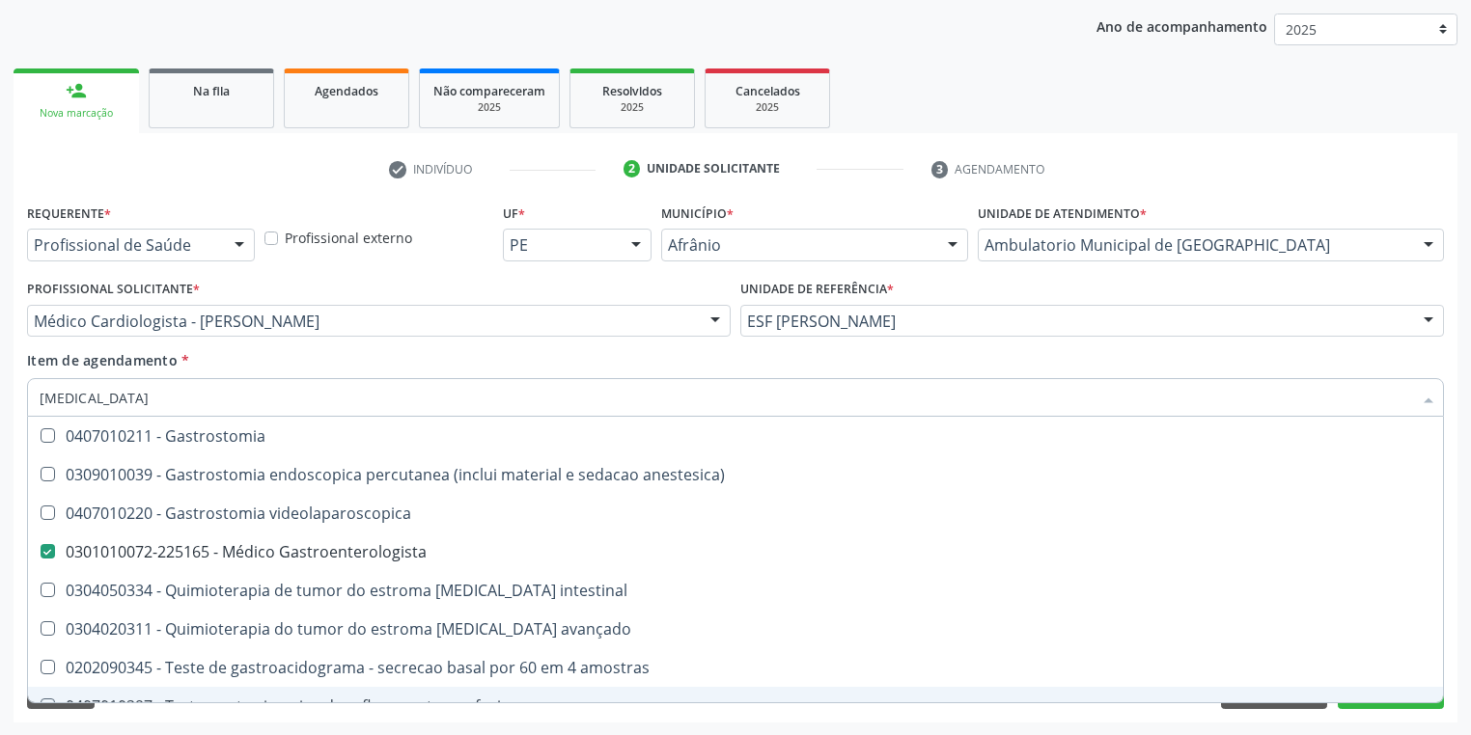
click at [147, 709] on div "Requerente * Profissional de Saúde Profissional de Saúde Paciente Nenhum result…" at bounding box center [736, 461] width 1444 height 524
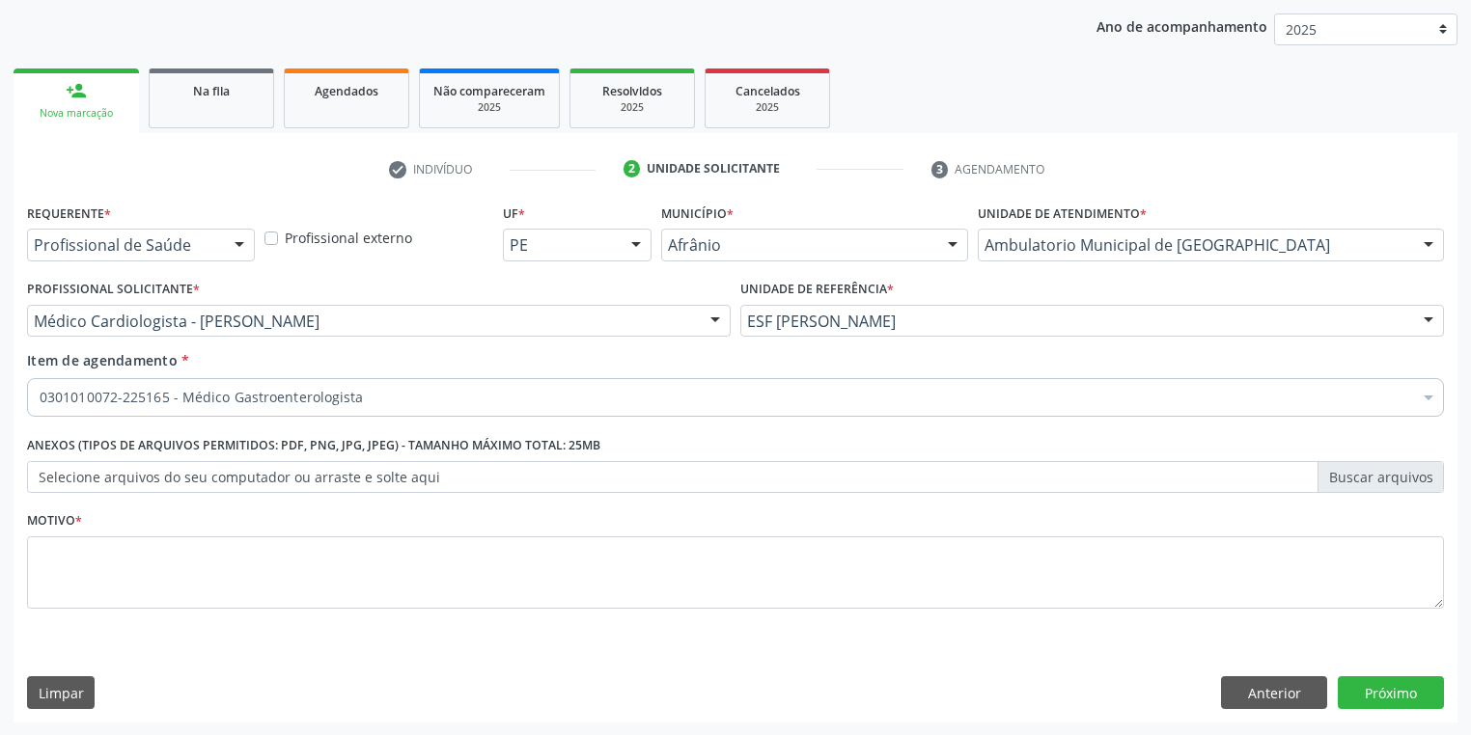
scroll to position [0, 0]
click at [154, 531] on div "Motivo *" at bounding box center [735, 558] width 1417 height 102
click at [144, 537] on textarea at bounding box center [735, 573] width 1417 height 73
type textarea "*"
click at [1388, 691] on button "Próximo" at bounding box center [1391, 693] width 106 height 33
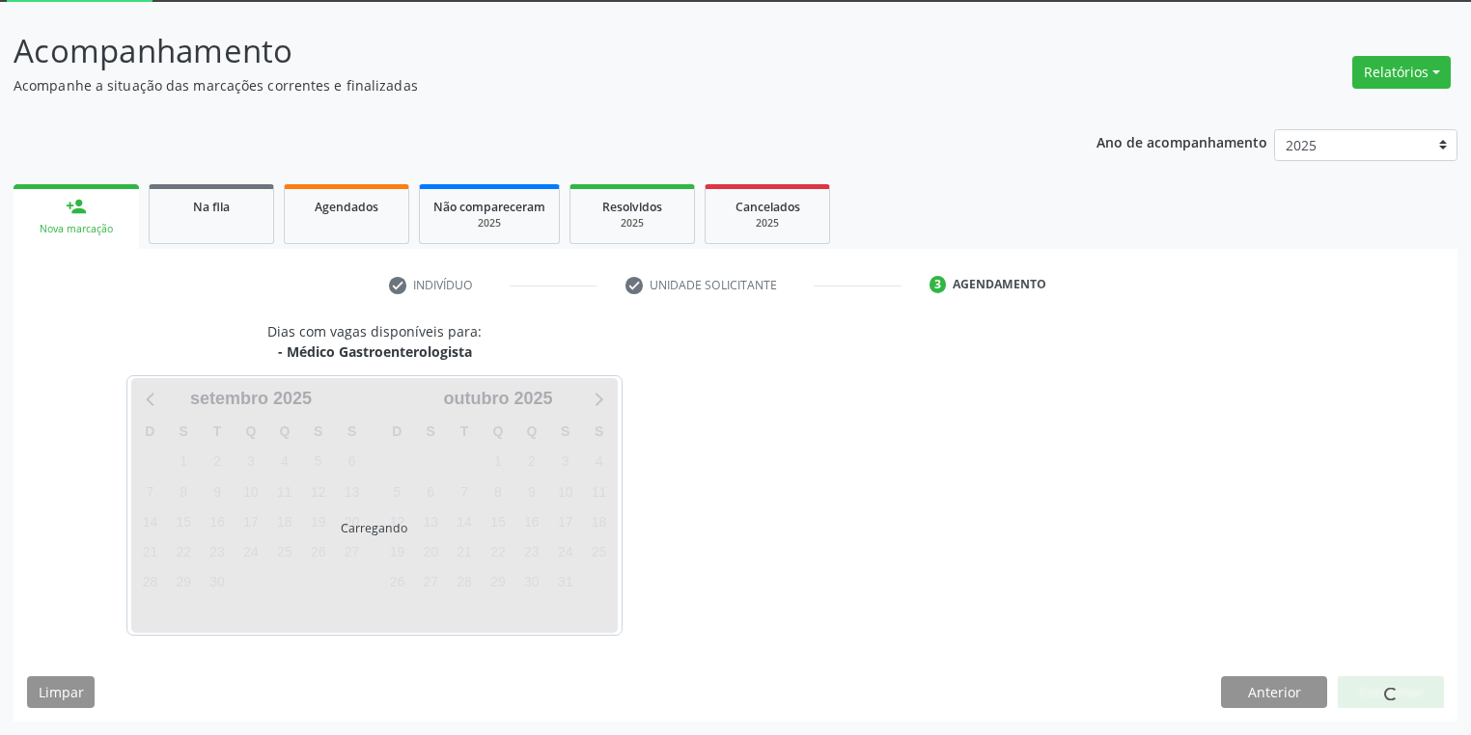
scroll to position [103, 0]
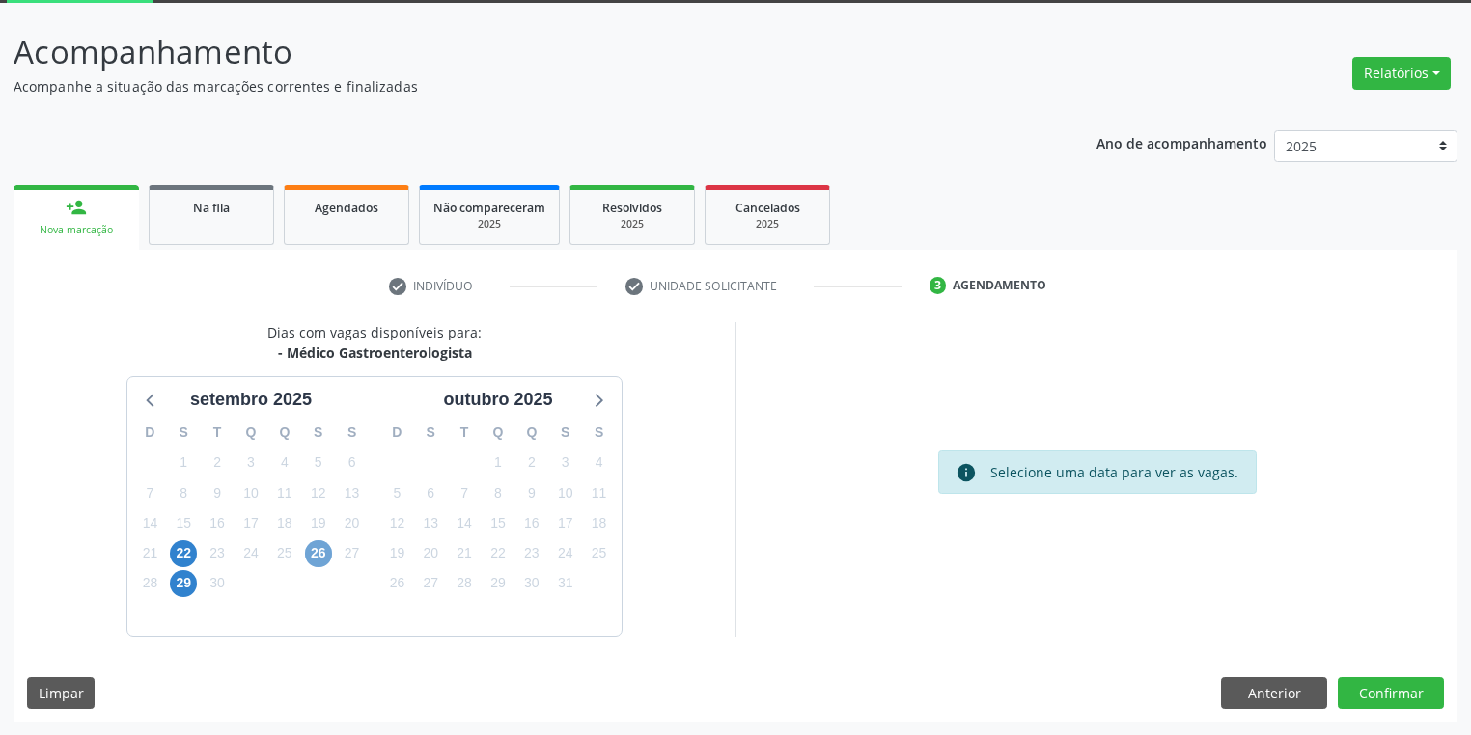
click at [324, 549] on span "26" at bounding box center [318, 553] width 27 height 27
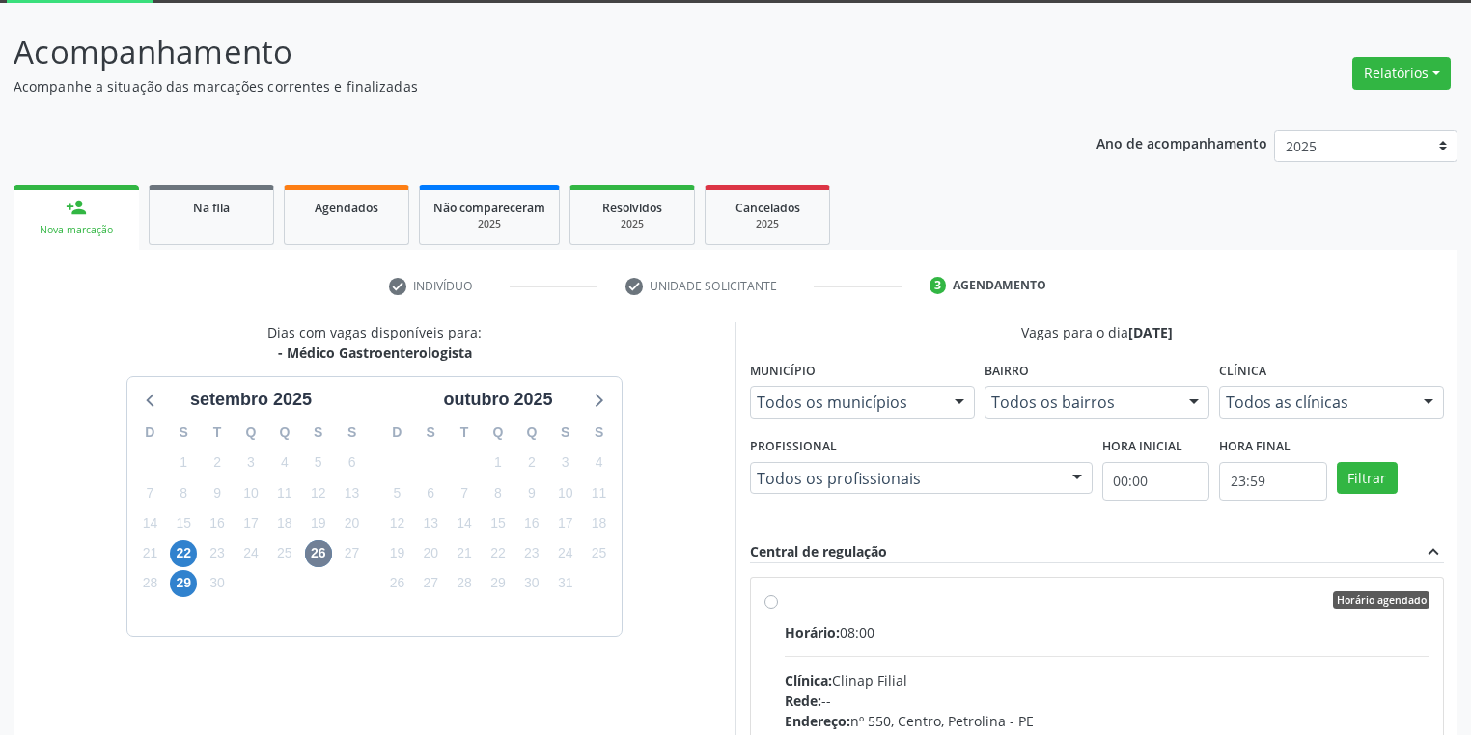
click at [778, 609] on input "Horário agendado Horário: 08:00 Clínica: Clinap Filial Rede: -- Endereço: nº 55…" at bounding box center [771, 600] width 14 height 17
radio input "true"
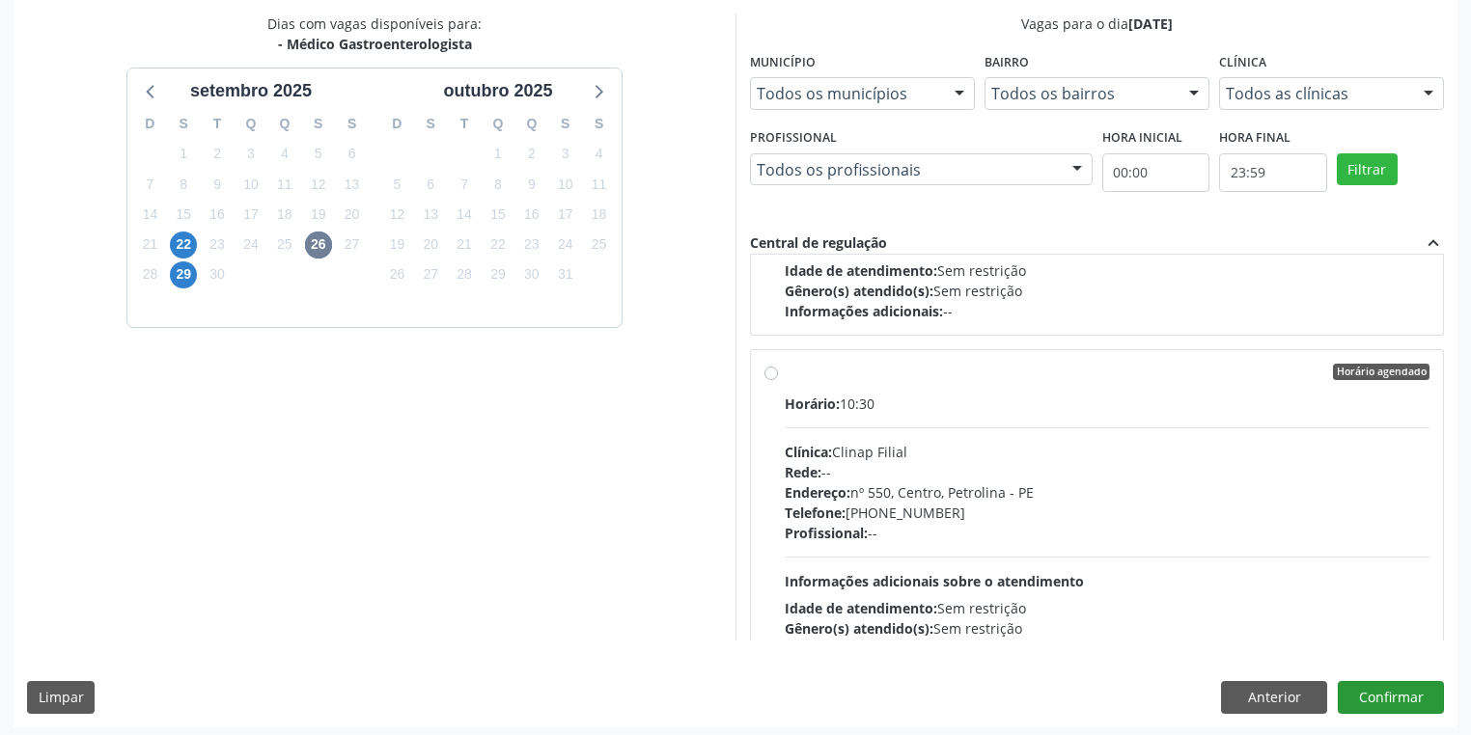
scroll to position [1783, 0]
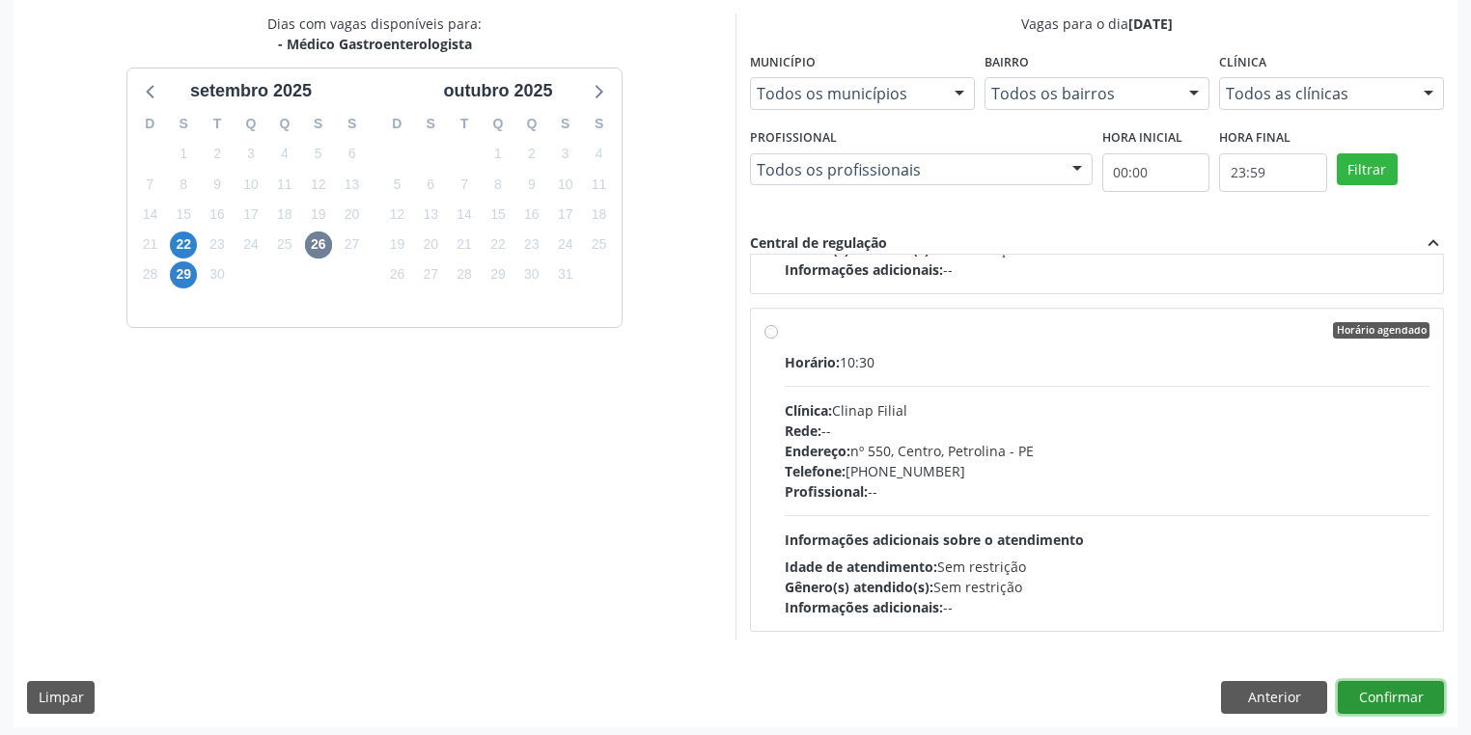
click at [1387, 690] on button "Confirmar" at bounding box center [1391, 697] width 106 height 33
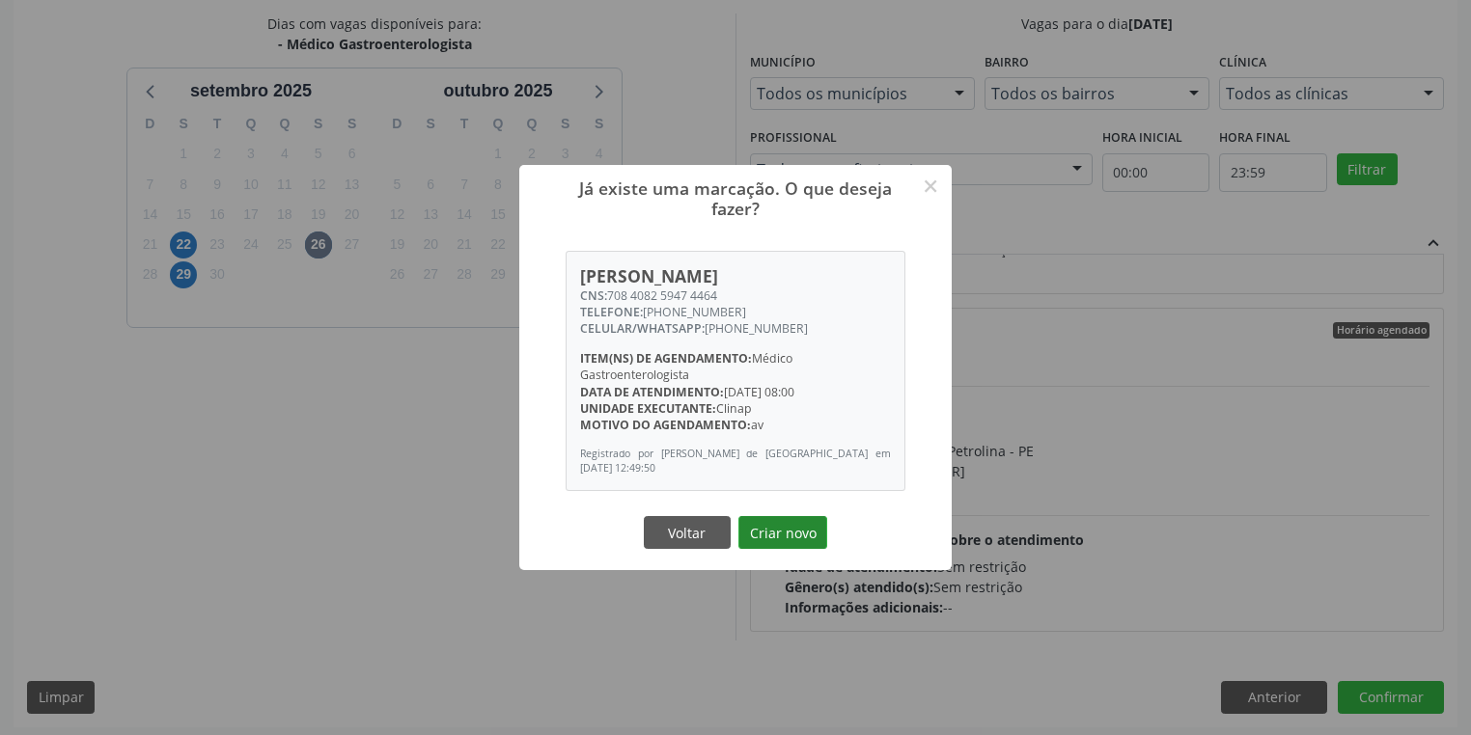
click at [788, 528] on button "Criar novo" at bounding box center [782, 532] width 89 height 33
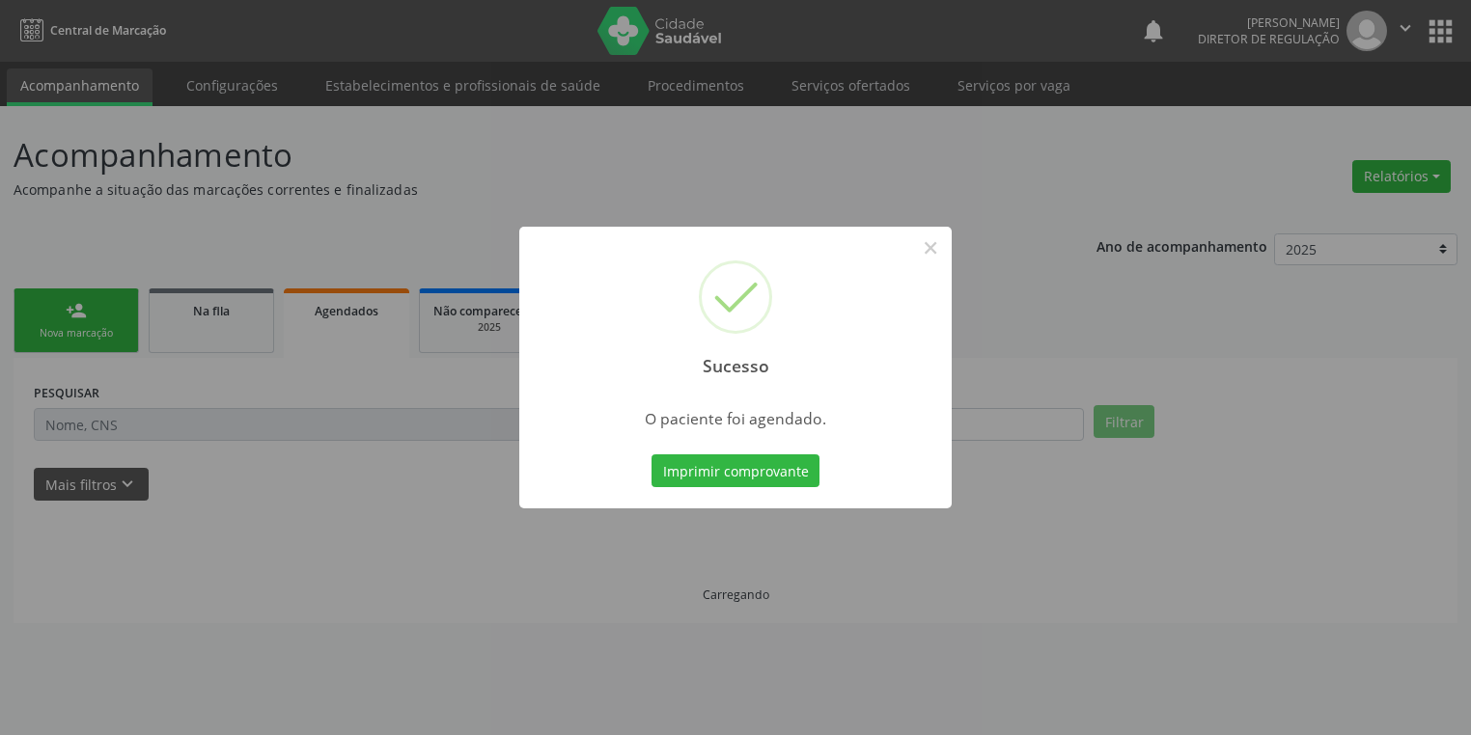
scroll to position [0, 0]
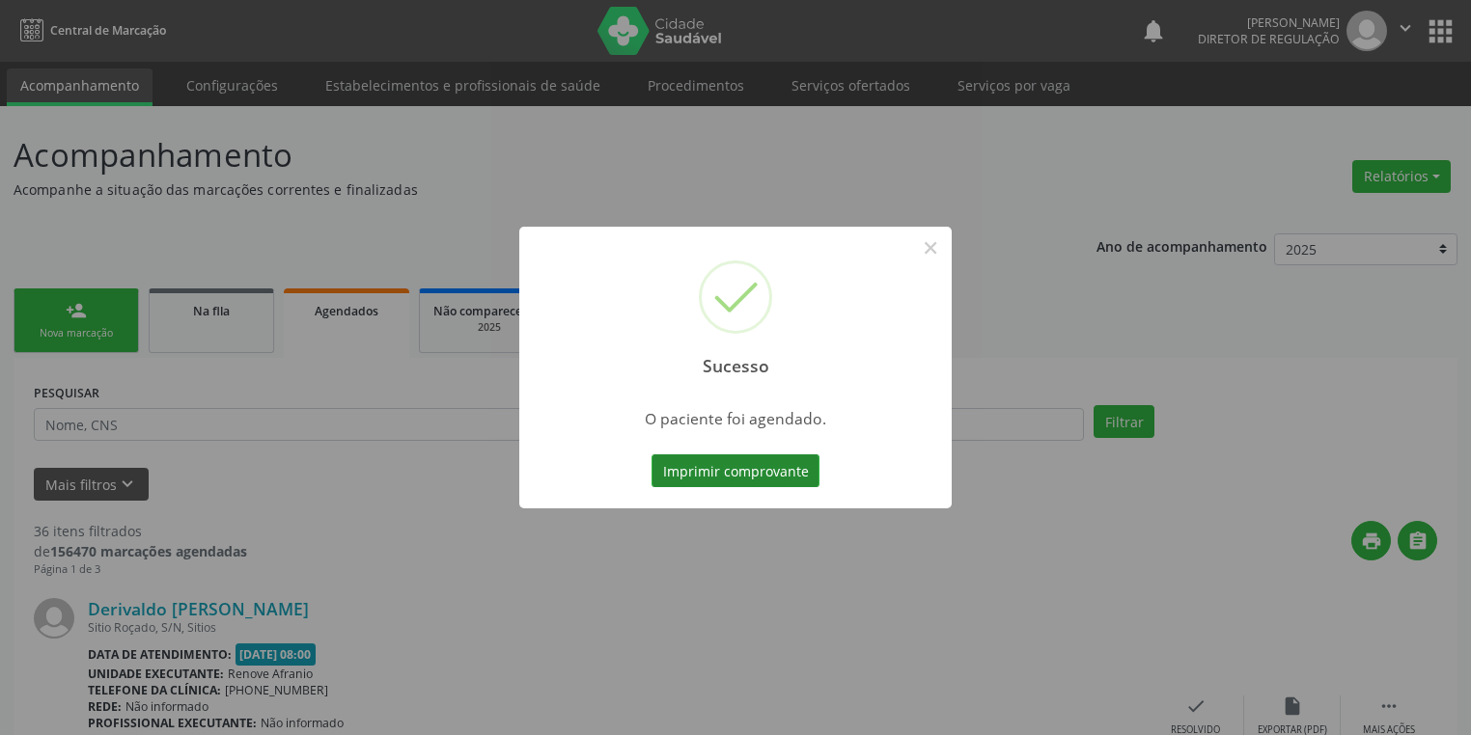
click at [767, 465] on button "Imprimir comprovante" at bounding box center [735, 471] width 168 height 33
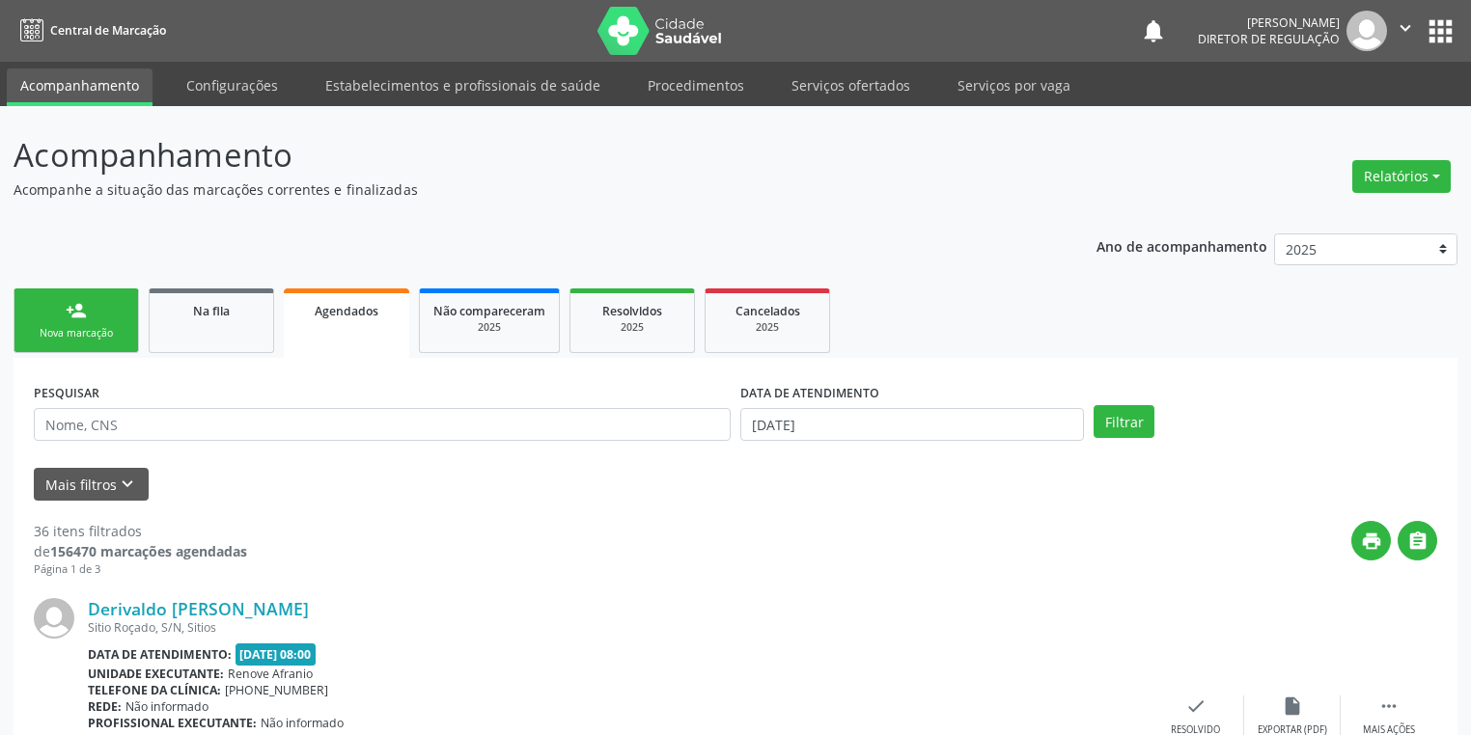
click at [70, 326] on div "Nova marcação" at bounding box center [76, 333] width 97 height 14
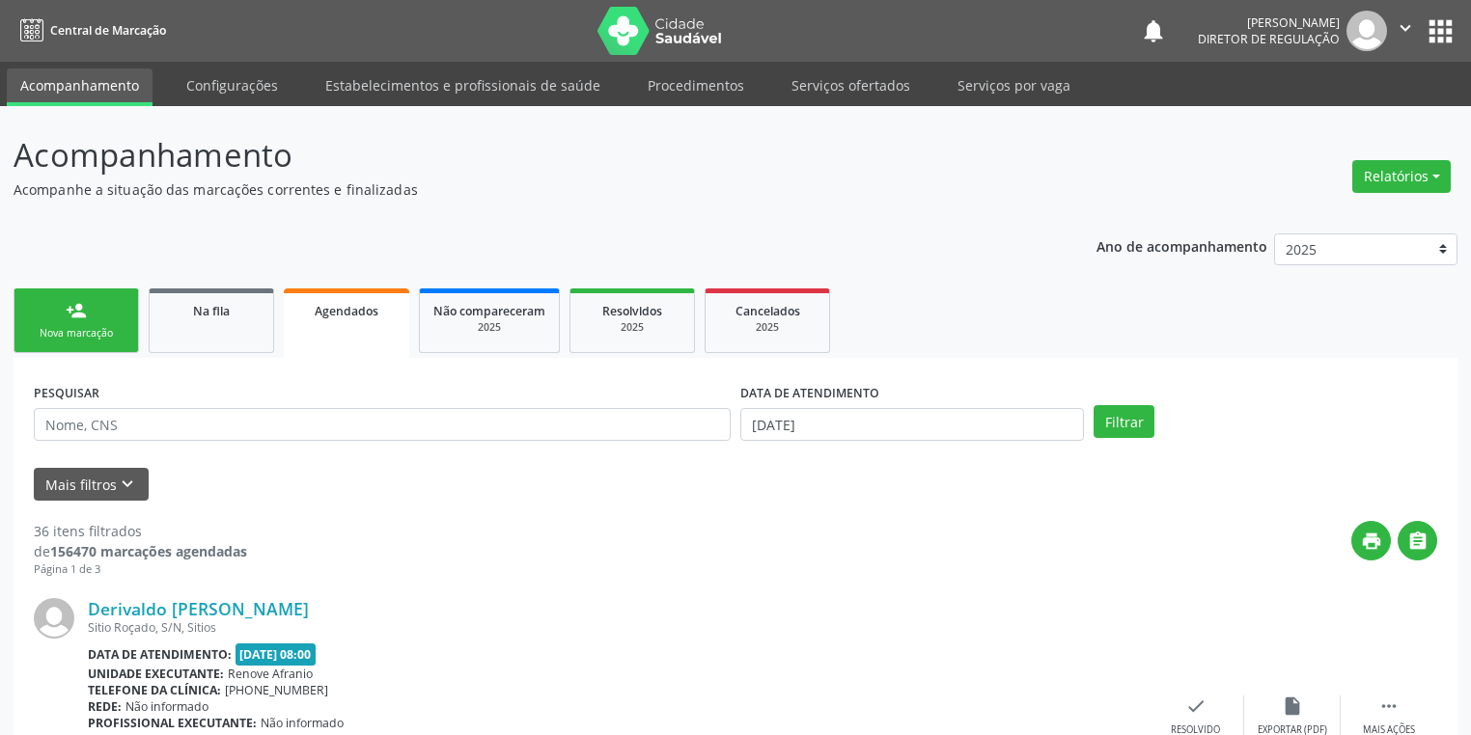
click at [70, 326] on div "Nova marcação" at bounding box center [76, 333] width 97 height 14
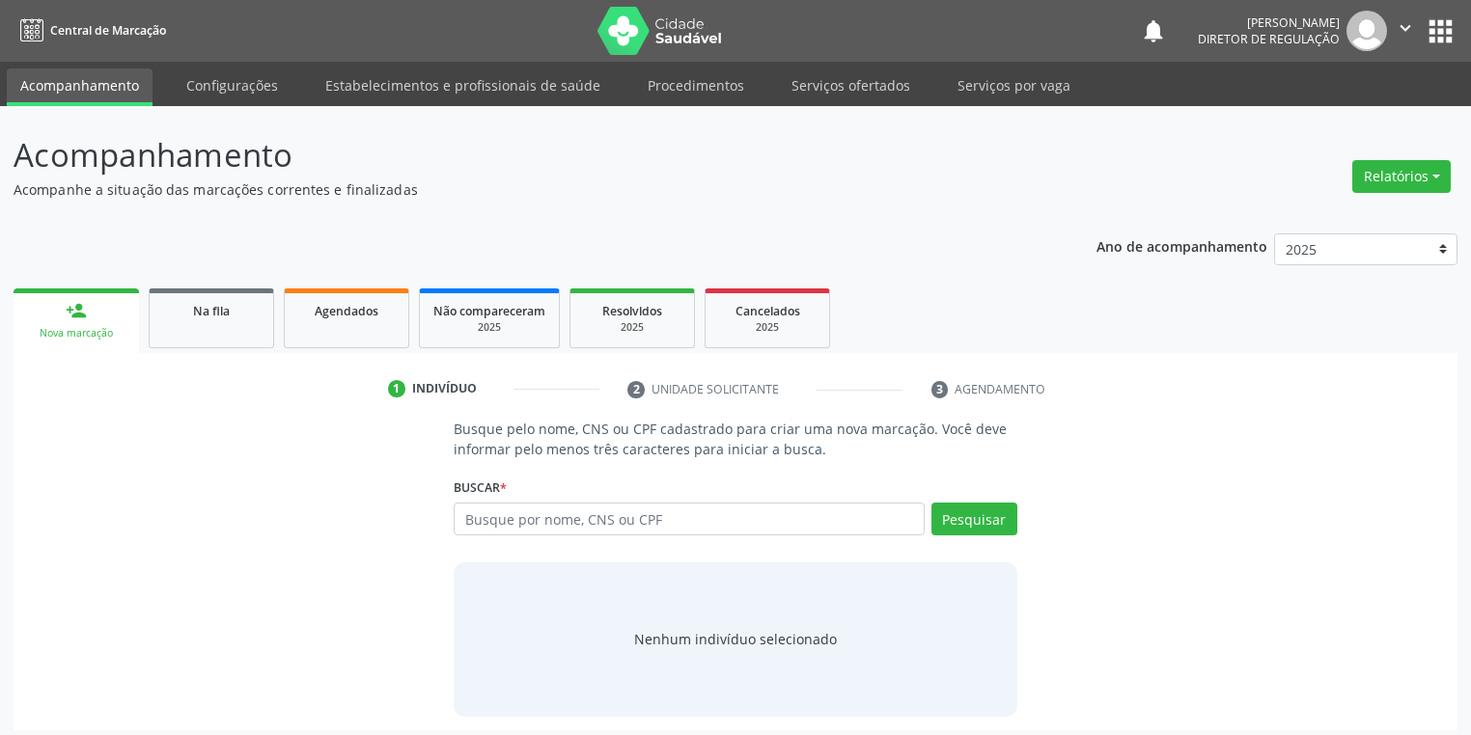
click at [70, 326] on div "Nova marcação" at bounding box center [76, 333] width 98 height 14
click at [516, 527] on input "text" at bounding box center [689, 519] width 471 height 33
type input "702300196792817"
click at [973, 517] on button "Pesquisar" at bounding box center [974, 519] width 86 height 33
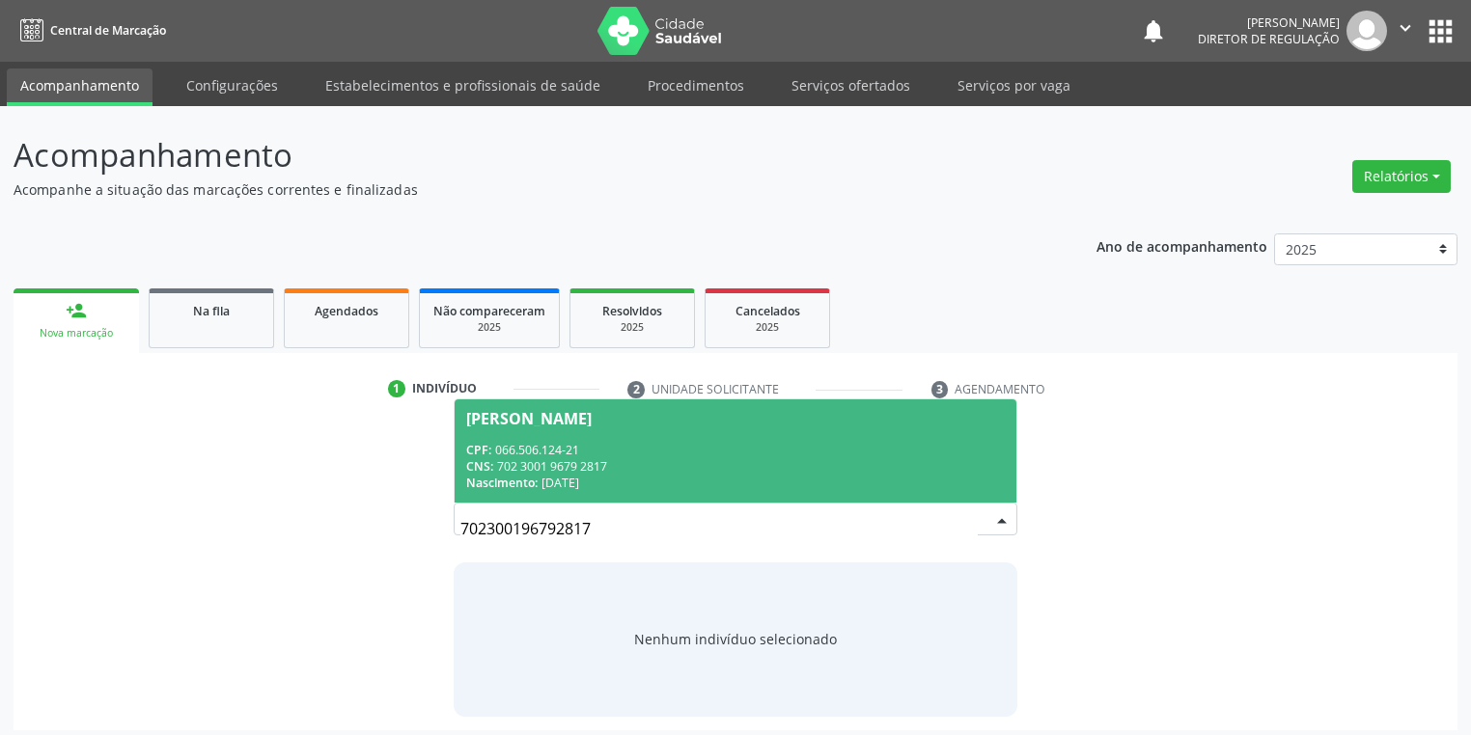
click at [615, 479] on div "Nascimento: 15/02/1964" at bounding box center [735, 483] width 539 height 16
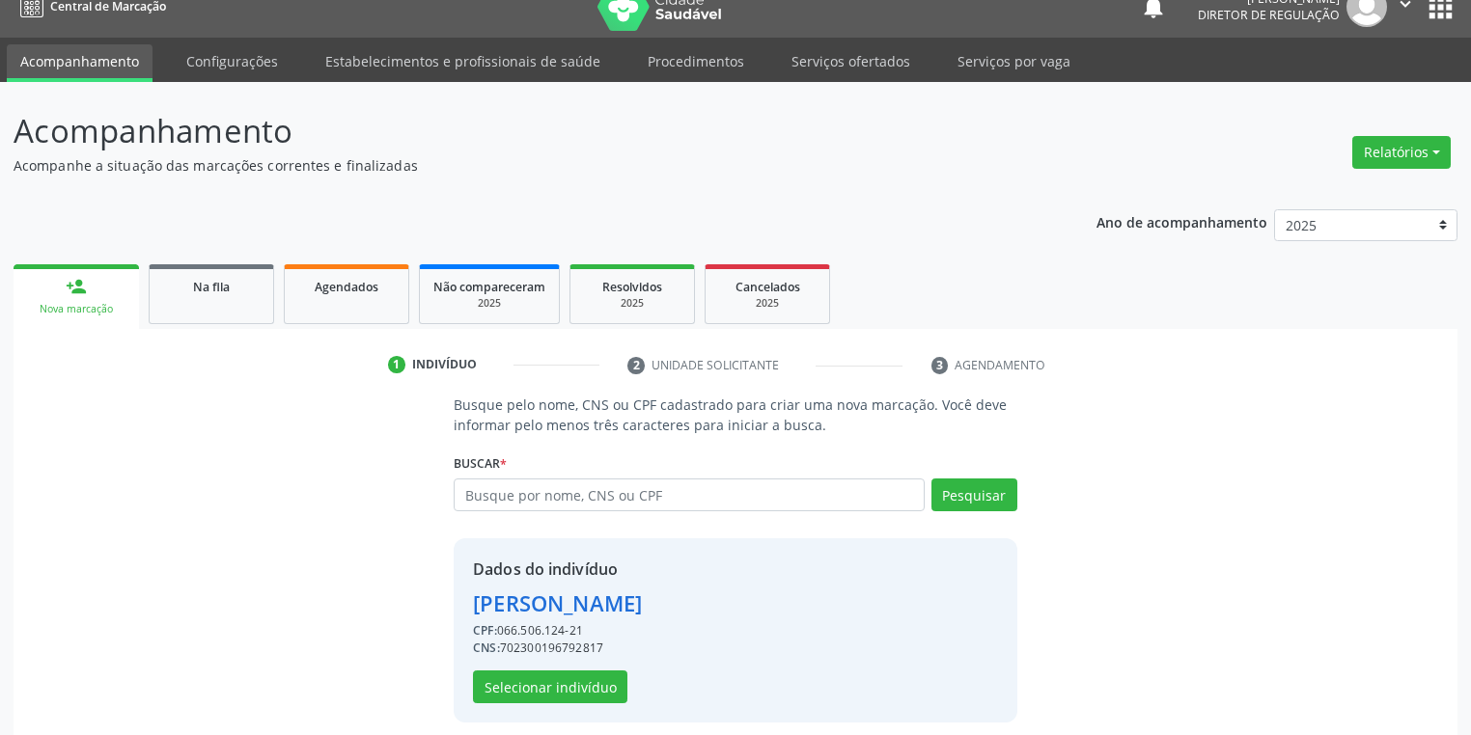
scroll to position [37, 0]
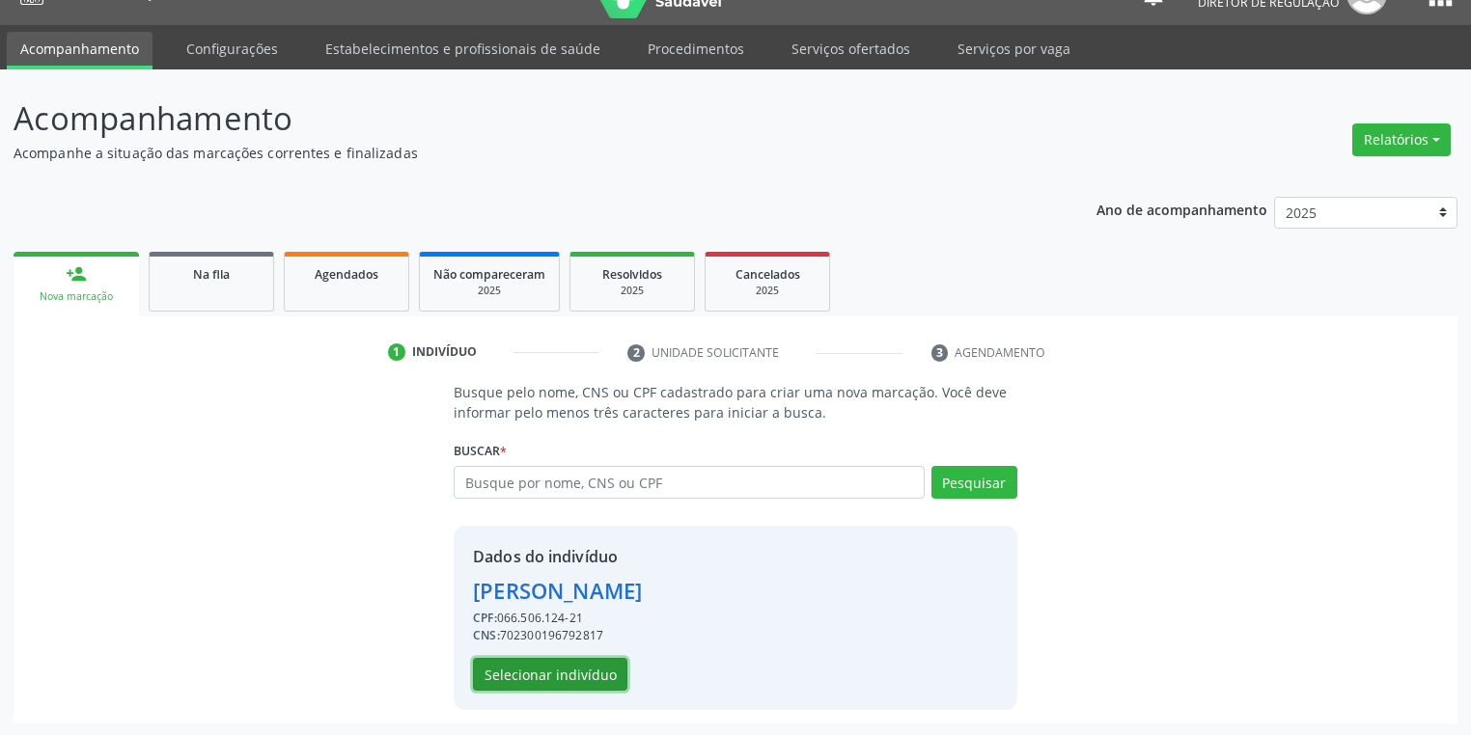
click at [529, 672] on button "Selecionar indivíduo" at bounding box center [550, 674] width 154 height 33
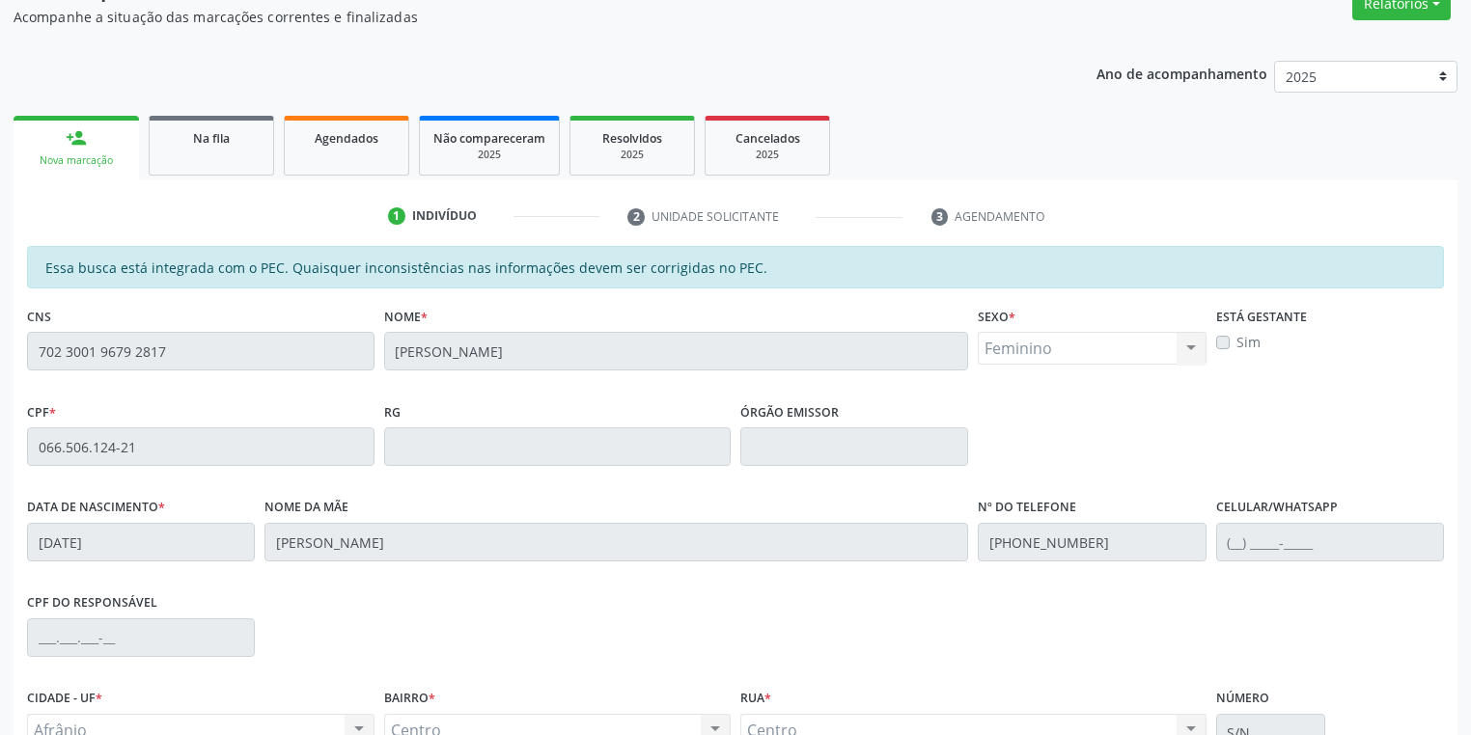
scroll to position [366, 0]
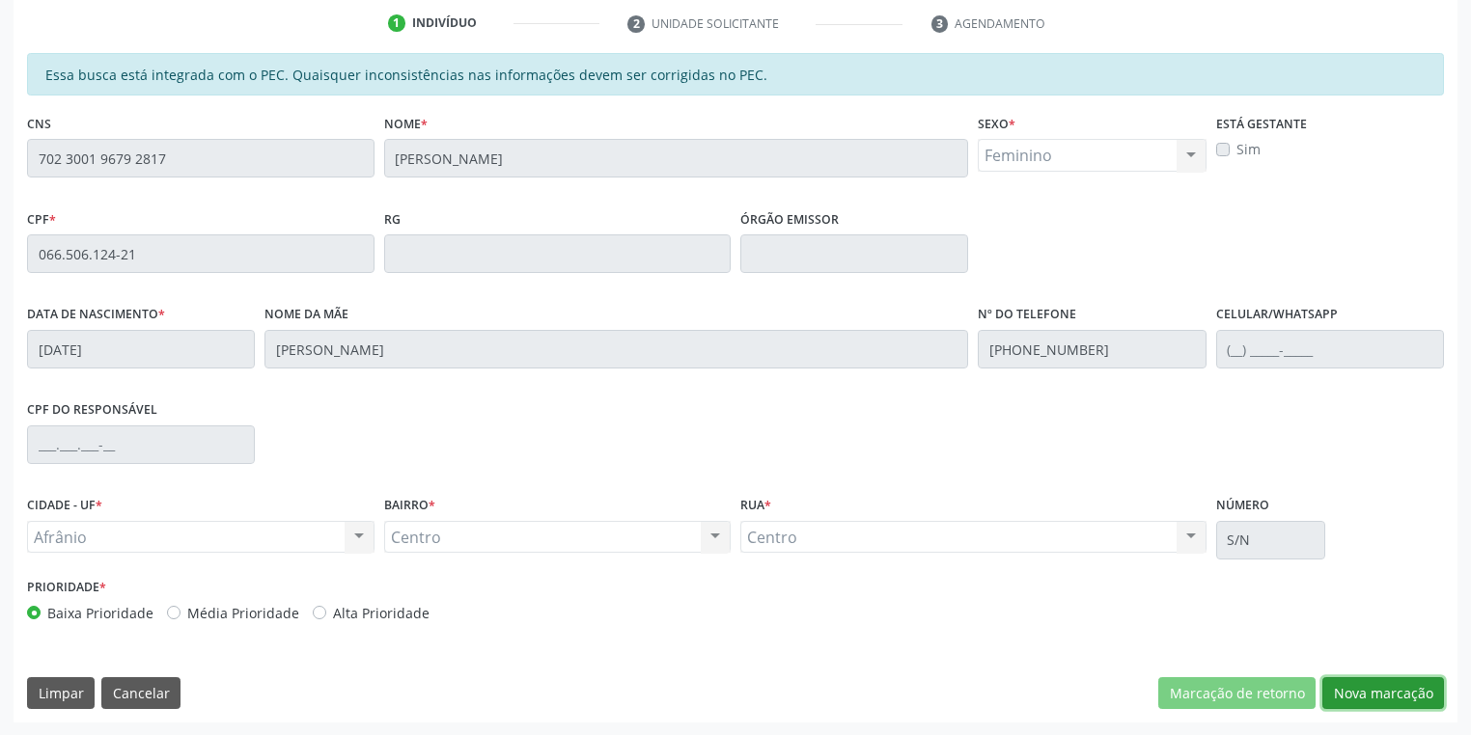
click at [1345, 704] on button "Nova marcação" at bounding box center [1383, 694] width 122 height 33
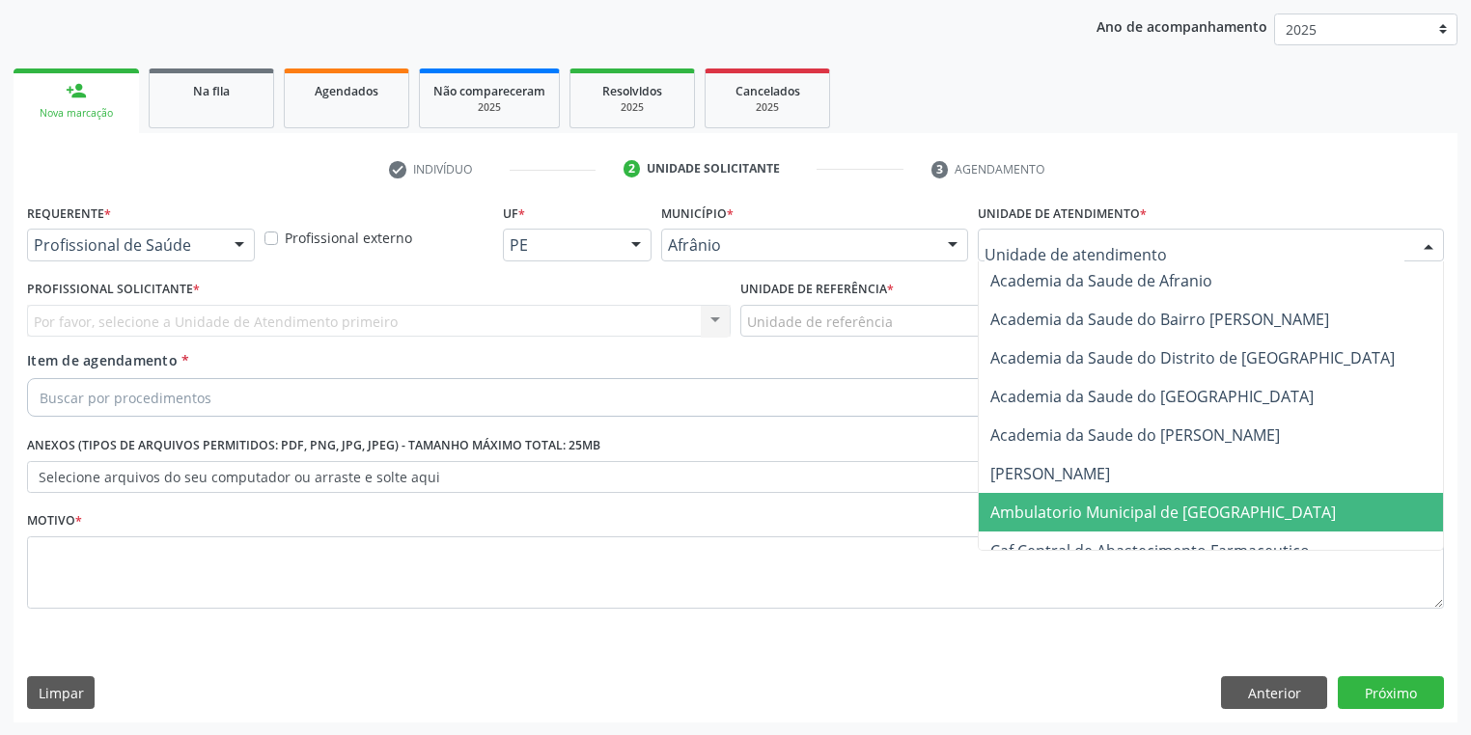
click at [1036, 521] on span "Ambulatorio Municipal de [GEOGRAPHIC_DATA]" at bounding box center [1163, 512] width 346 height 21
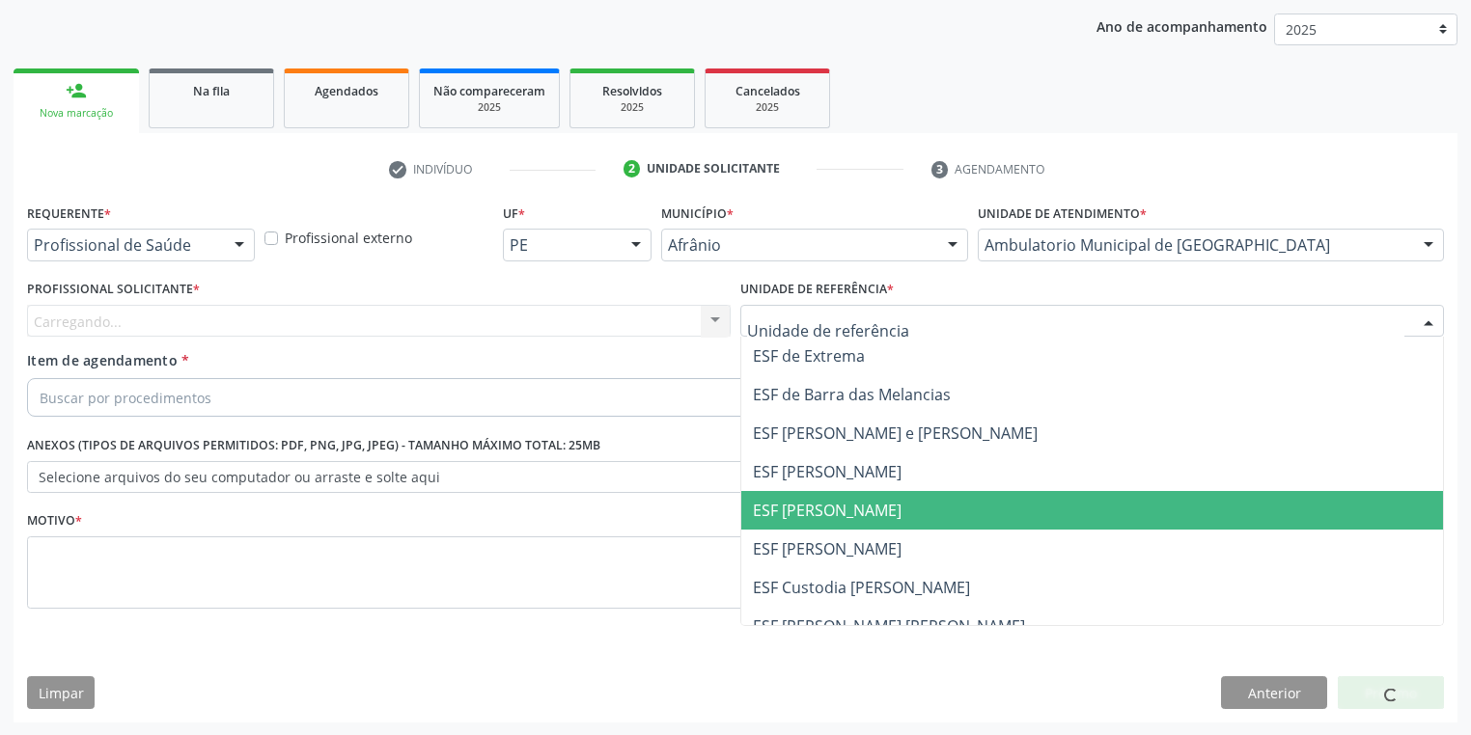
drag, startPoint x: 806, startPoint y: 498, endPoint x: 677, endPoint y: 458, distance: 135.2
click at [807, 498] on span "ESF [PERSON_NAME]" at bounding box center [1092, 510] width 702 height 39
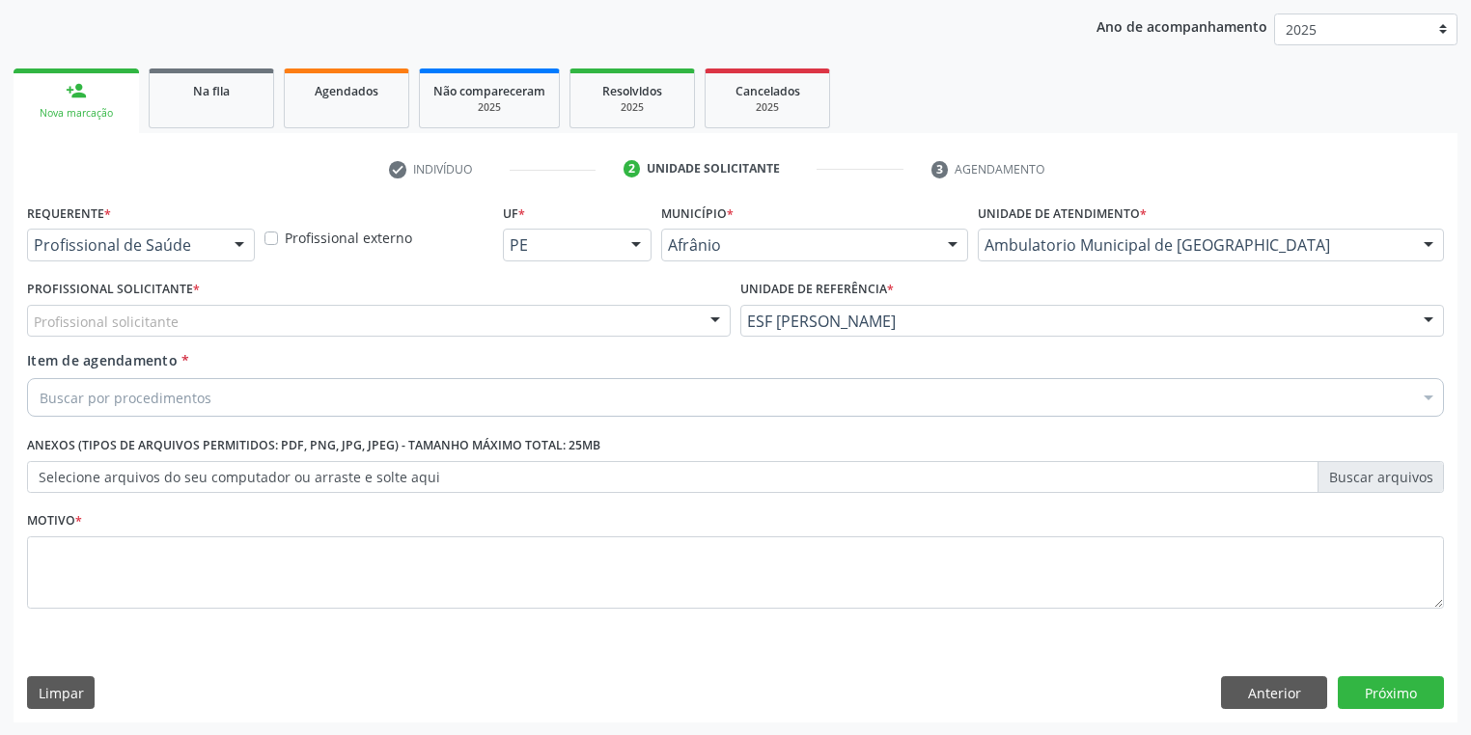
drag, startPoint x: 171, startPoint y: 328, endPoint x: 172, endPoint y: 346, distance: 18.4
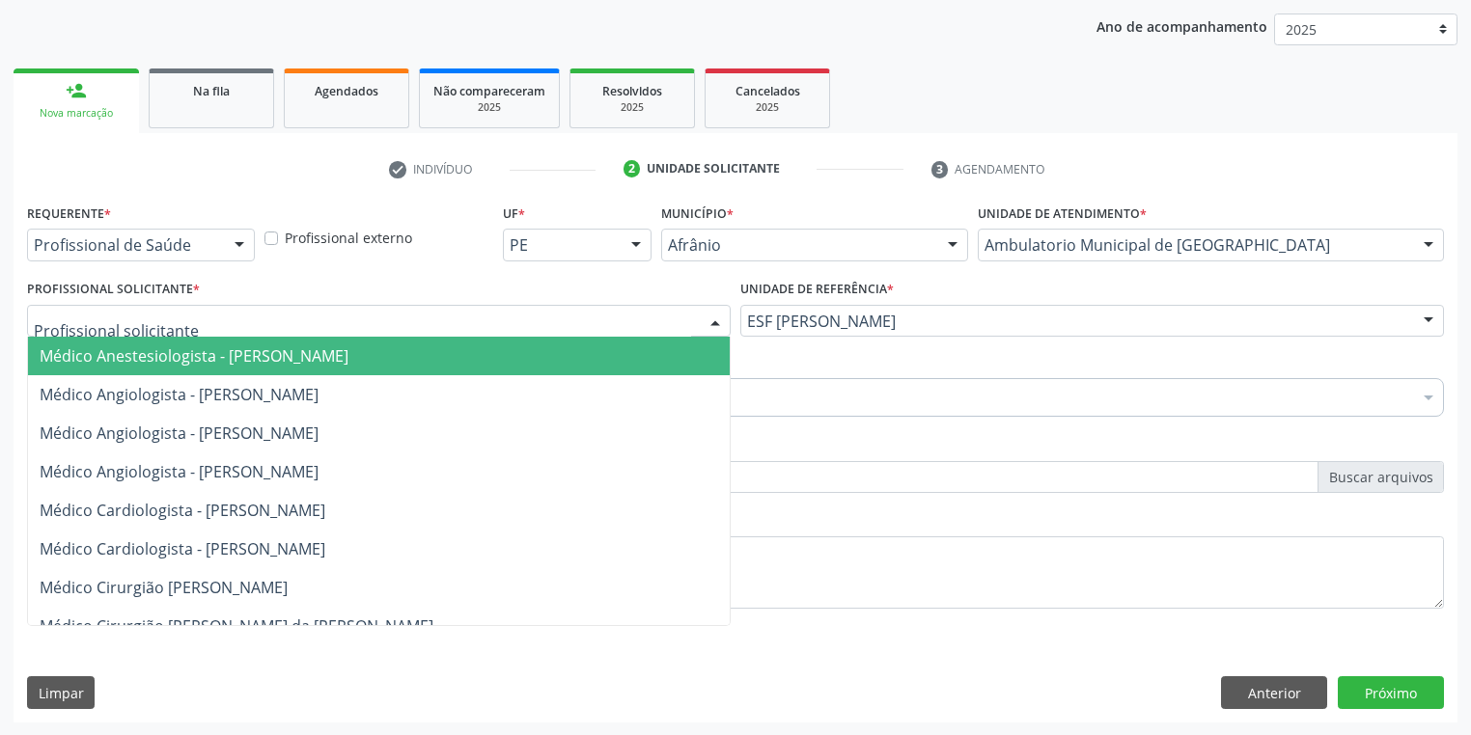
drag, startPoint x: 178, startPoint y: 359, endPoint x: 197, endPoint y: 387, distance: 34.0
click at [179, 360] on span "Médico Anestesiologista - Julianna Ferreira Obara" at bounding box center [194, 356] width 309 height 21
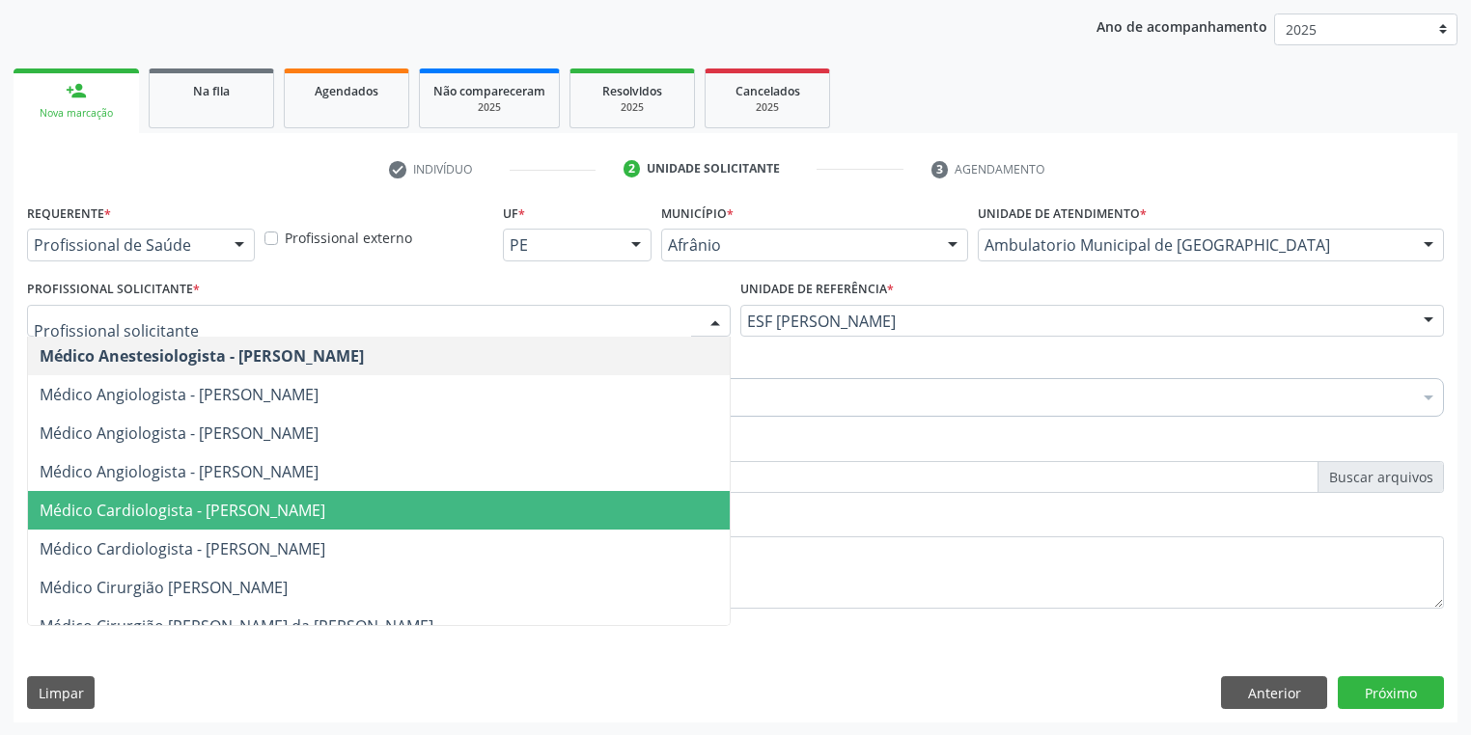
drag, startPoint x: 233, startPoint y: 509, endPoint x: 117, endPoint y: 455, distance: 127.8
click at [231, 510] on span "Médico Cardiologista - [PERSON_NAME]" at bounding box center [183, 510] width 286 height 21
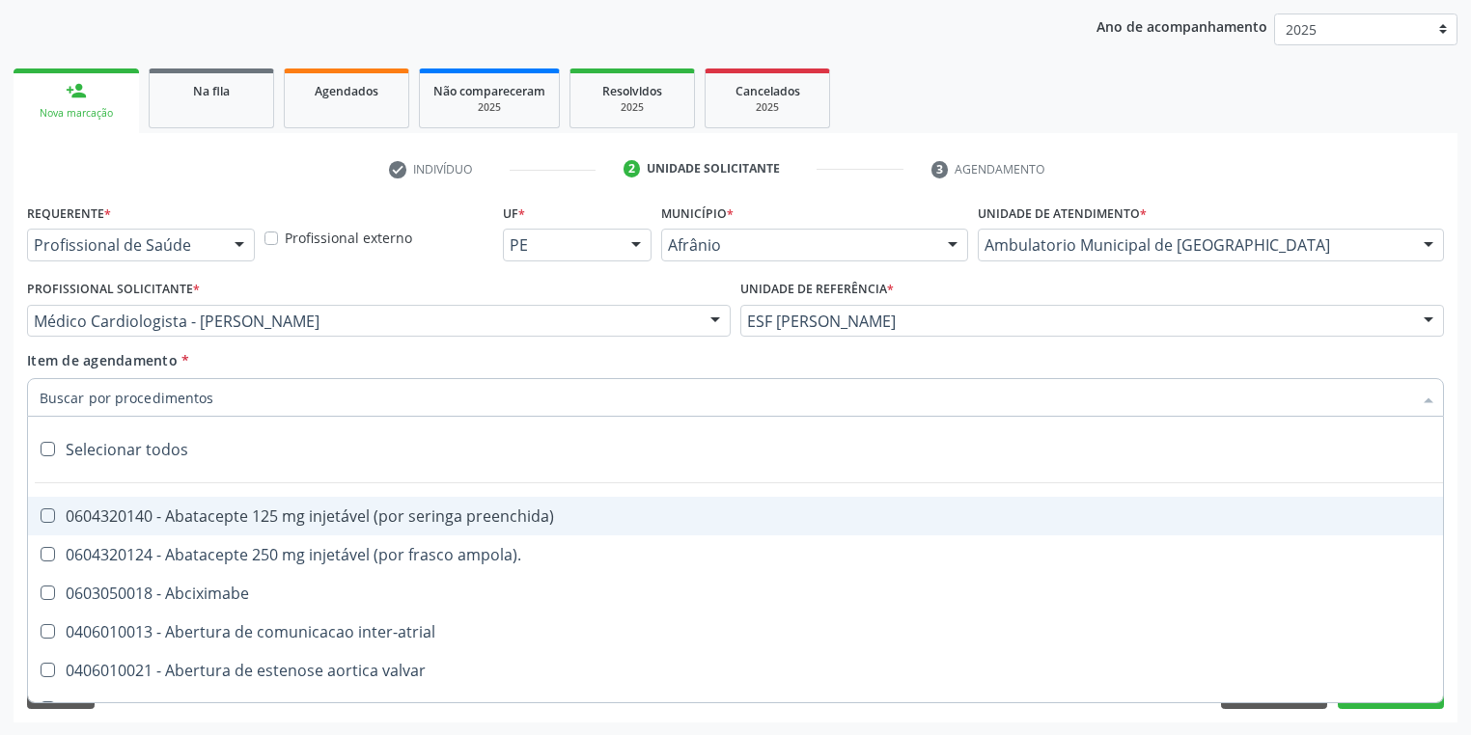
paste input "[MEDICAL_DATA]"
type input "[MEDICAL_DATA]"
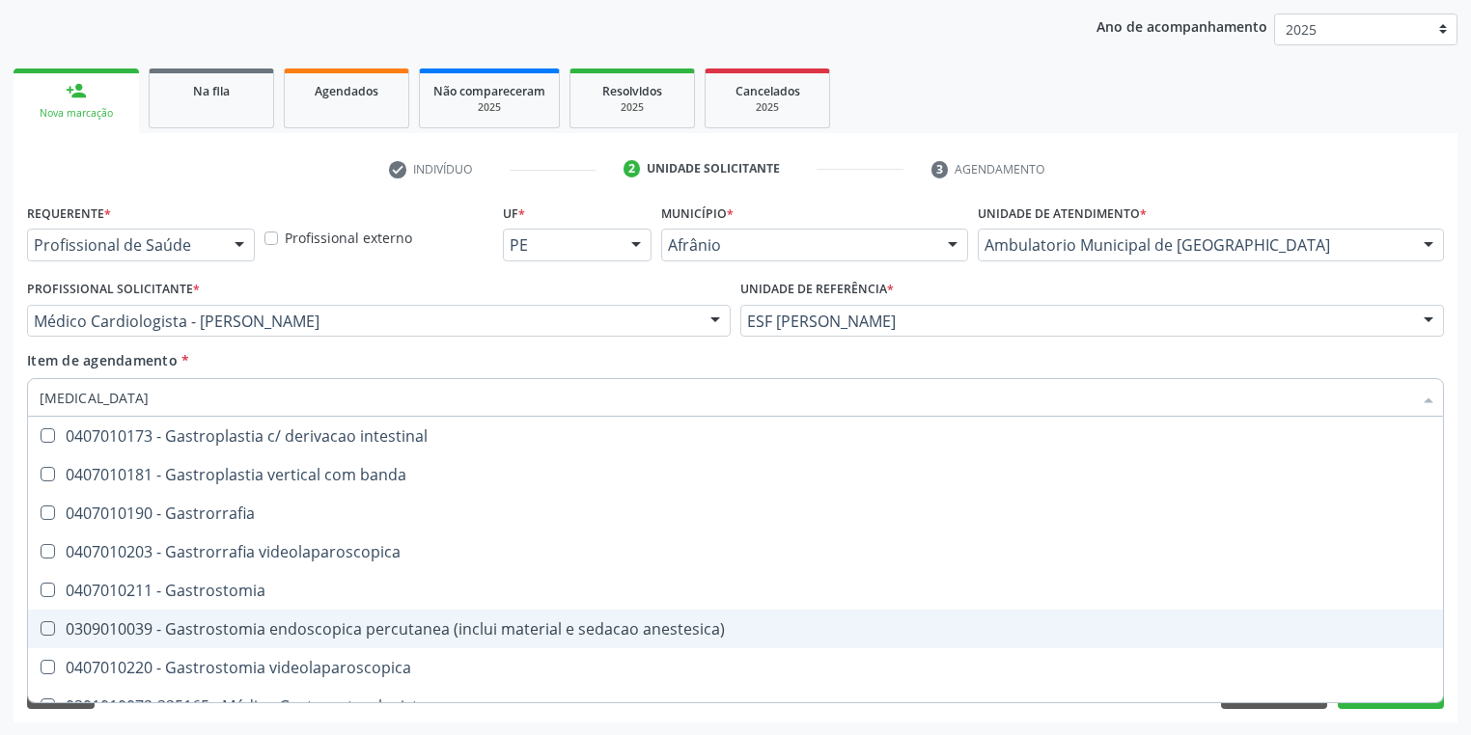
scroll to position [309, 0]
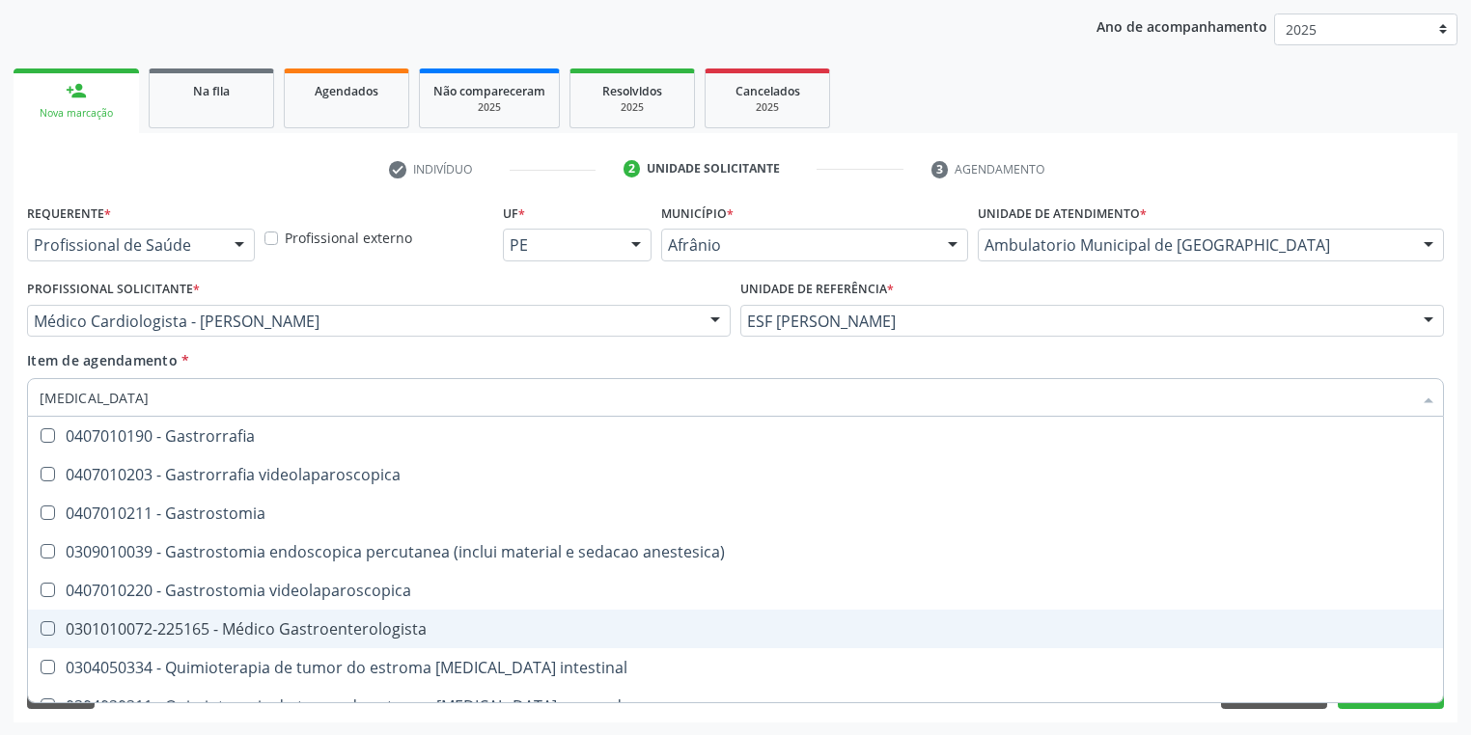
click at [276, 626] on div "0301010072-225165 - Médico Gastroenterologista" at bounding box center [736, 629] width 1392 height 15
checkbox Gastroenterologista "true"
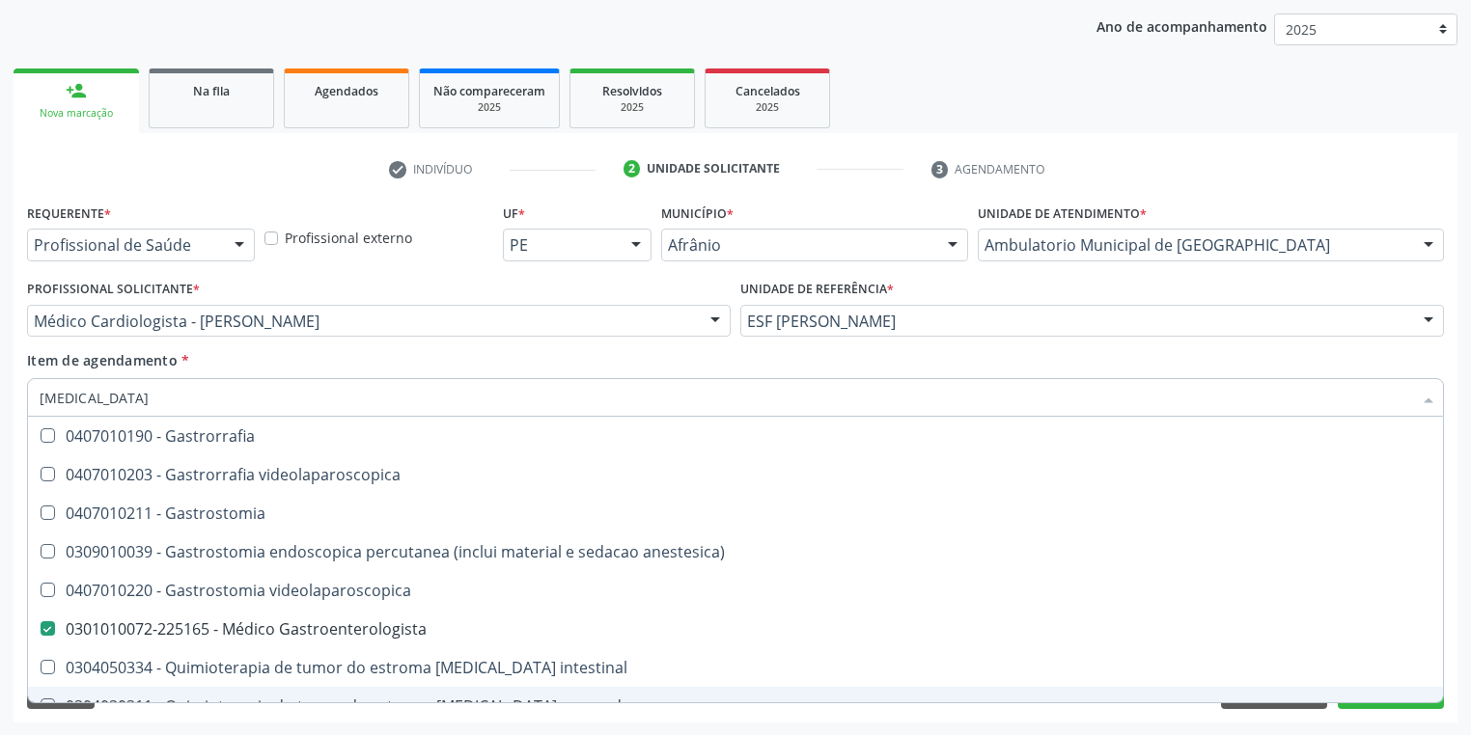
click at [260, 716] on div "Requerente * Profissional de Saúde Profissional de Saúde Paciente Nenhum result…" at bounding box center [736, 461] width 1444 height 524
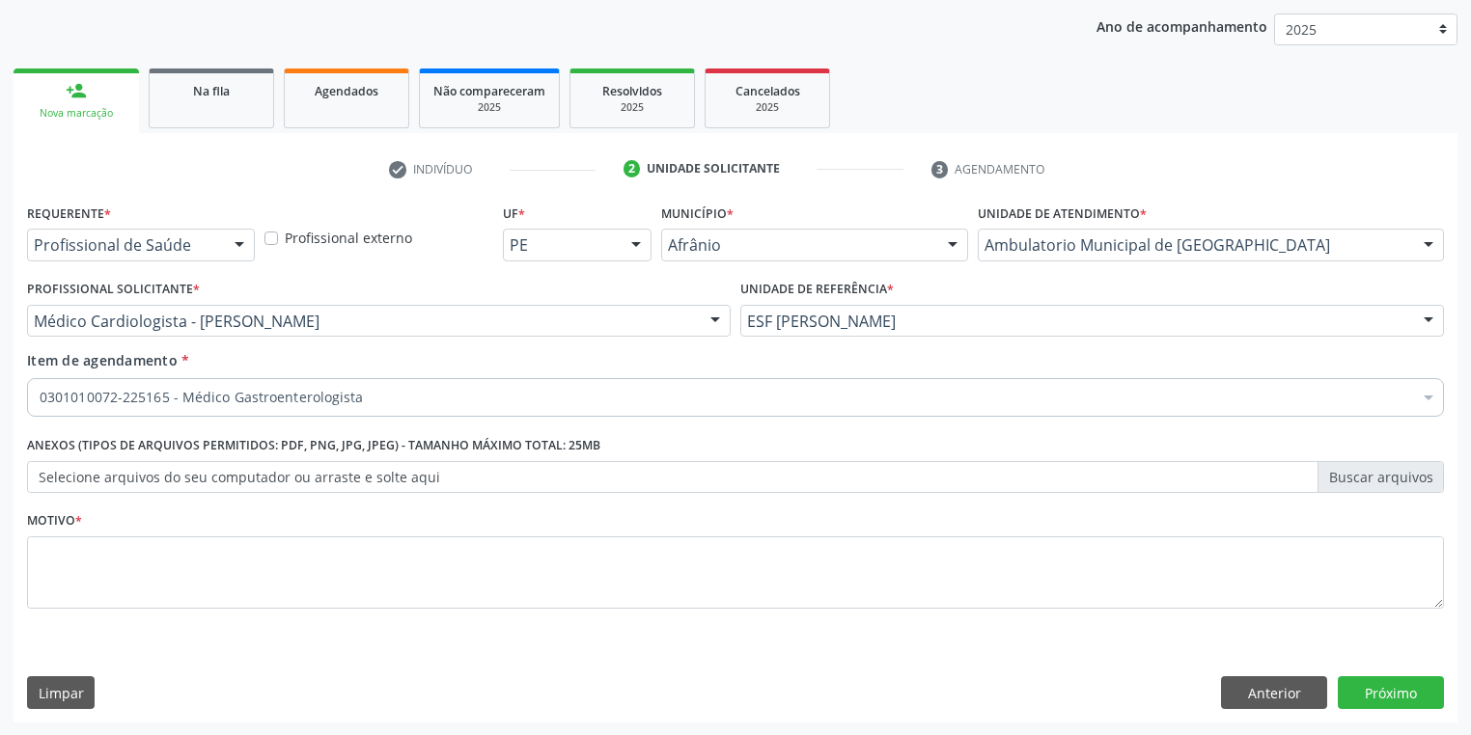
click at [104, 573] on div "Requerente * Profissional de Saúde Profissional de Saúde Paciente Nenhum result…" at bounding box center [735, 417] width 1417 height 437
click at [103, 575] on textarea at bounding box center [735, 573] width 1417 height 73
type textarea "*"
click at [1378, 691] on button "Próximo" at bounding box center [1391, 693] width 106 height 33
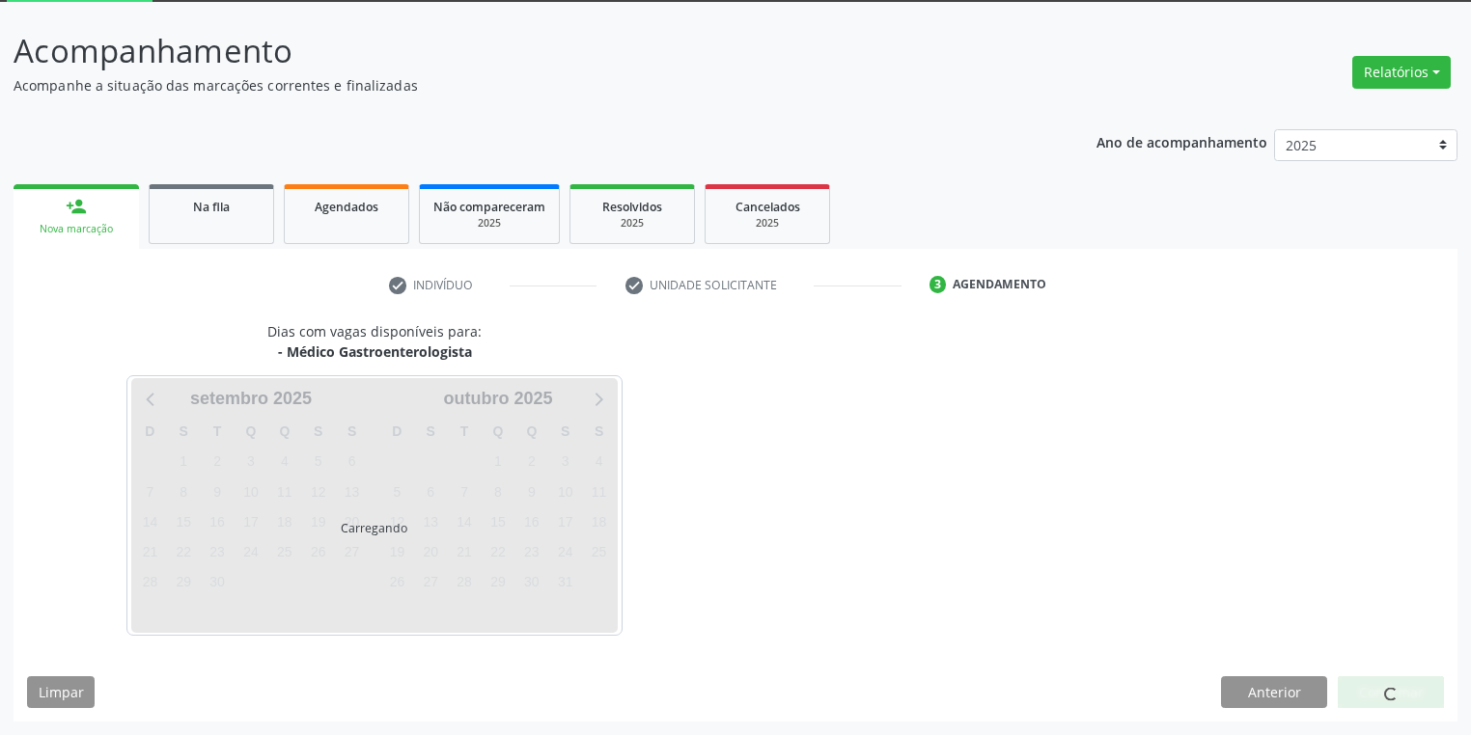
scroll to position [103, 0]
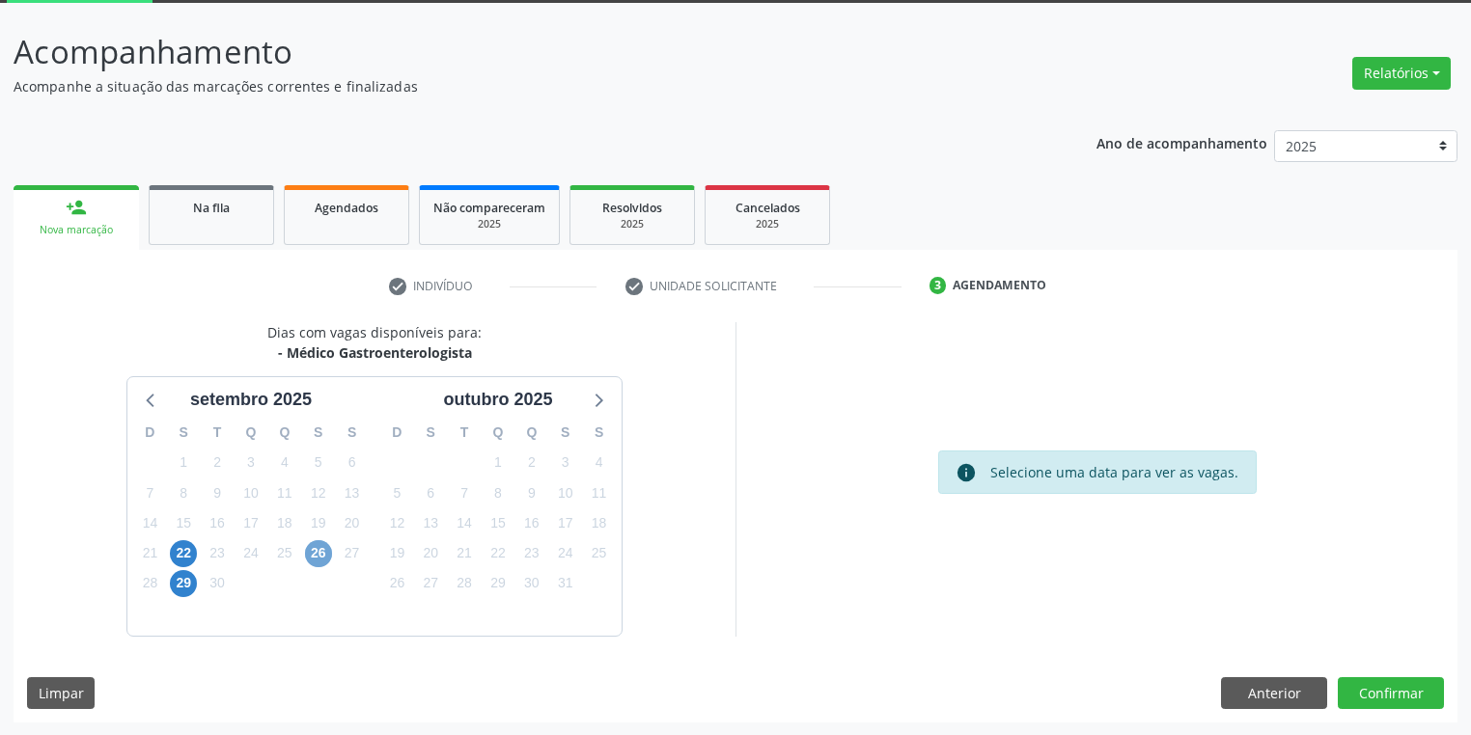
click at [309, 549] on span "26" at bounding box center [318, 553] width 27 height 27
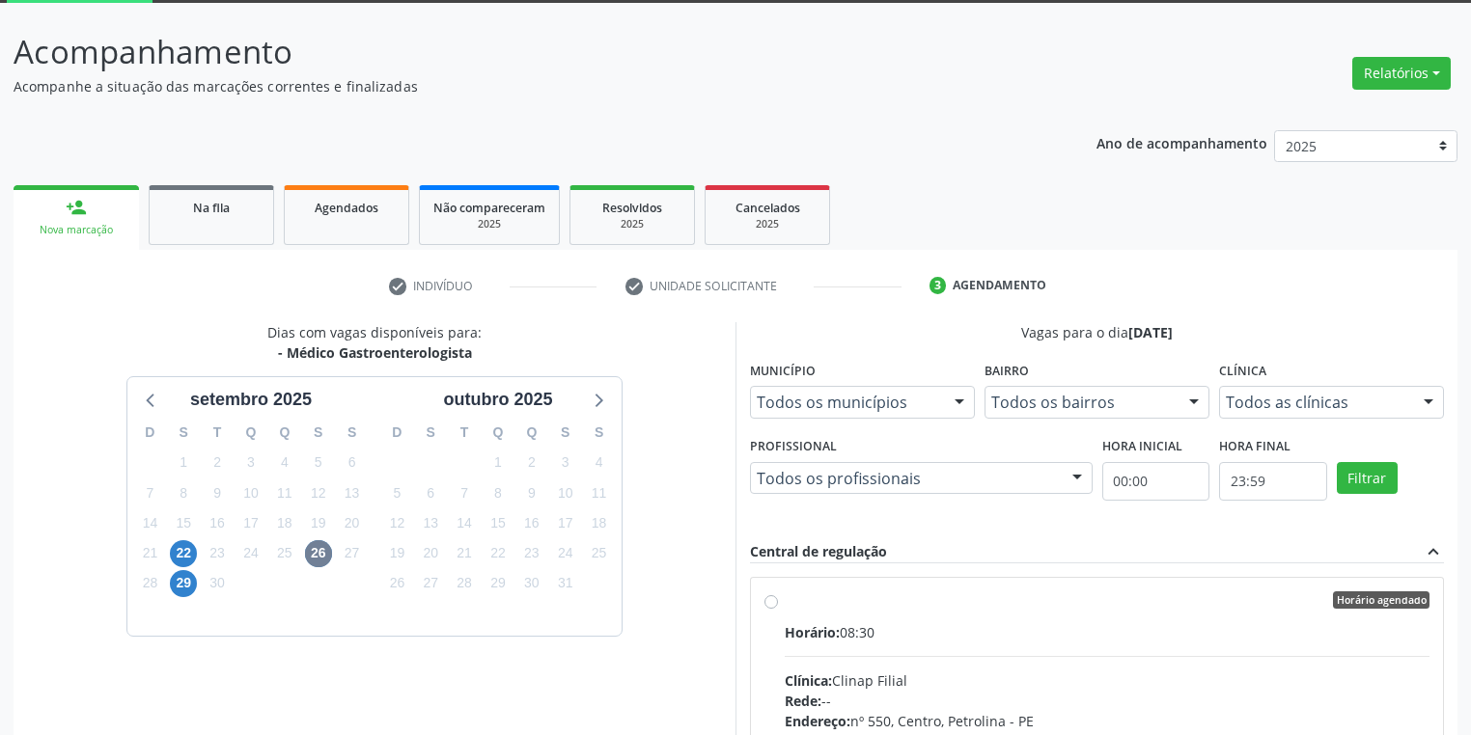
click at [778, 609] on input "Horário agendado Horário: 08:30 Clínica: Clinap Filial Rede: -- Endereço: nº 55…" at bounding box center [771, 600] width 14 height 17
radio input "true"
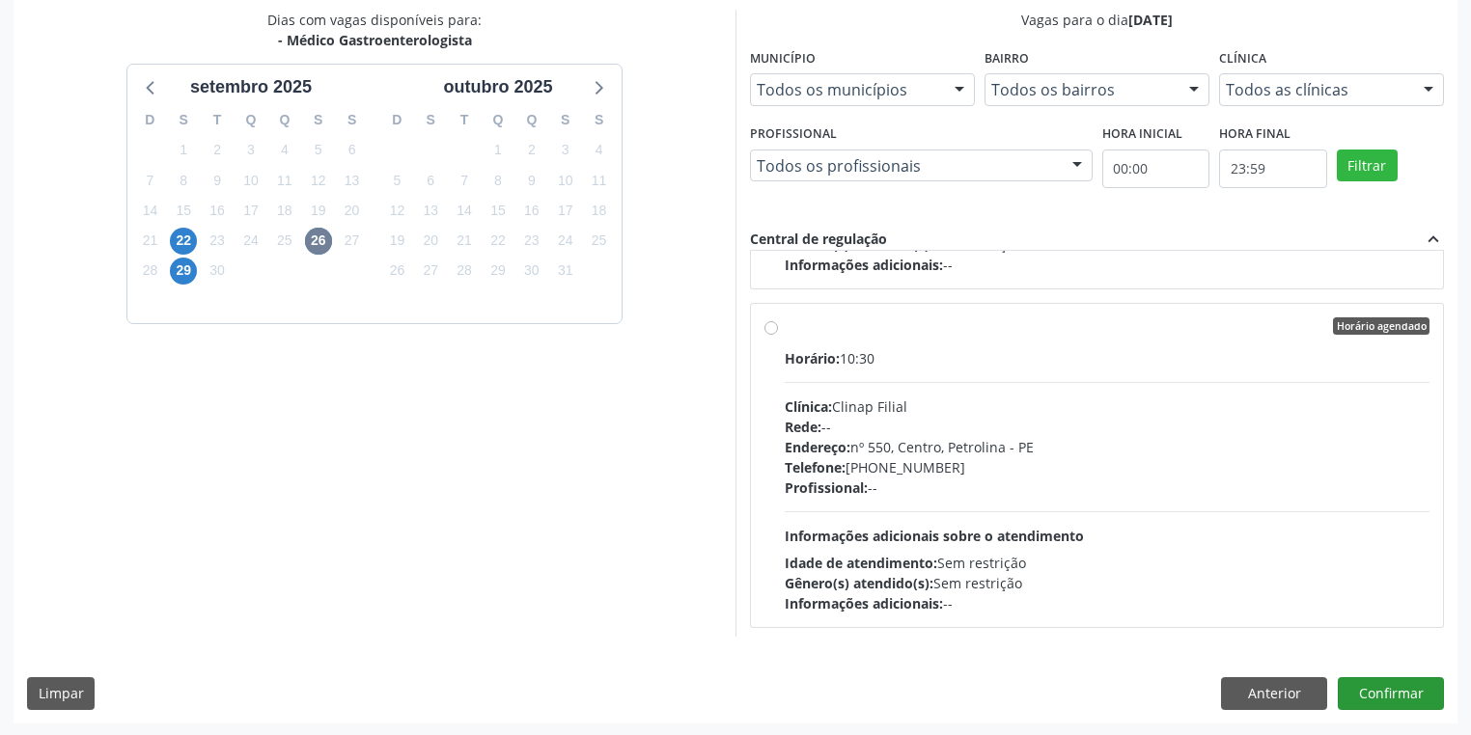
scroll to position [417, 0]
click at [1362, 688] on button "Confirmar" at bounding box center [1391, 693] width 106 height 33
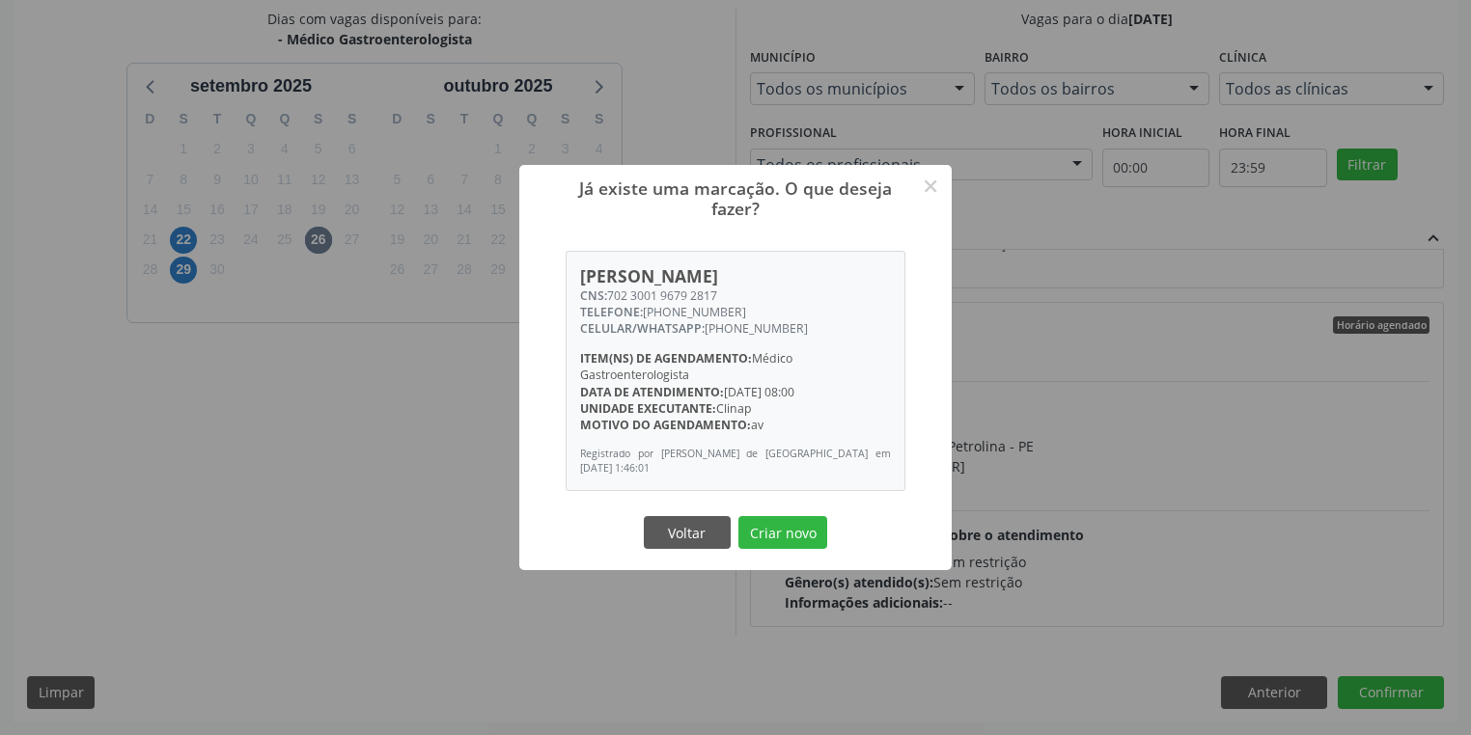
drag, startPoint x: 789, startPoint y: 525, endPoint x: 798, endPoint y: 520, distance: 10.8
click at [791, 523] on button "Criar novo" at bounding box center [782, 532] width 89 height 33
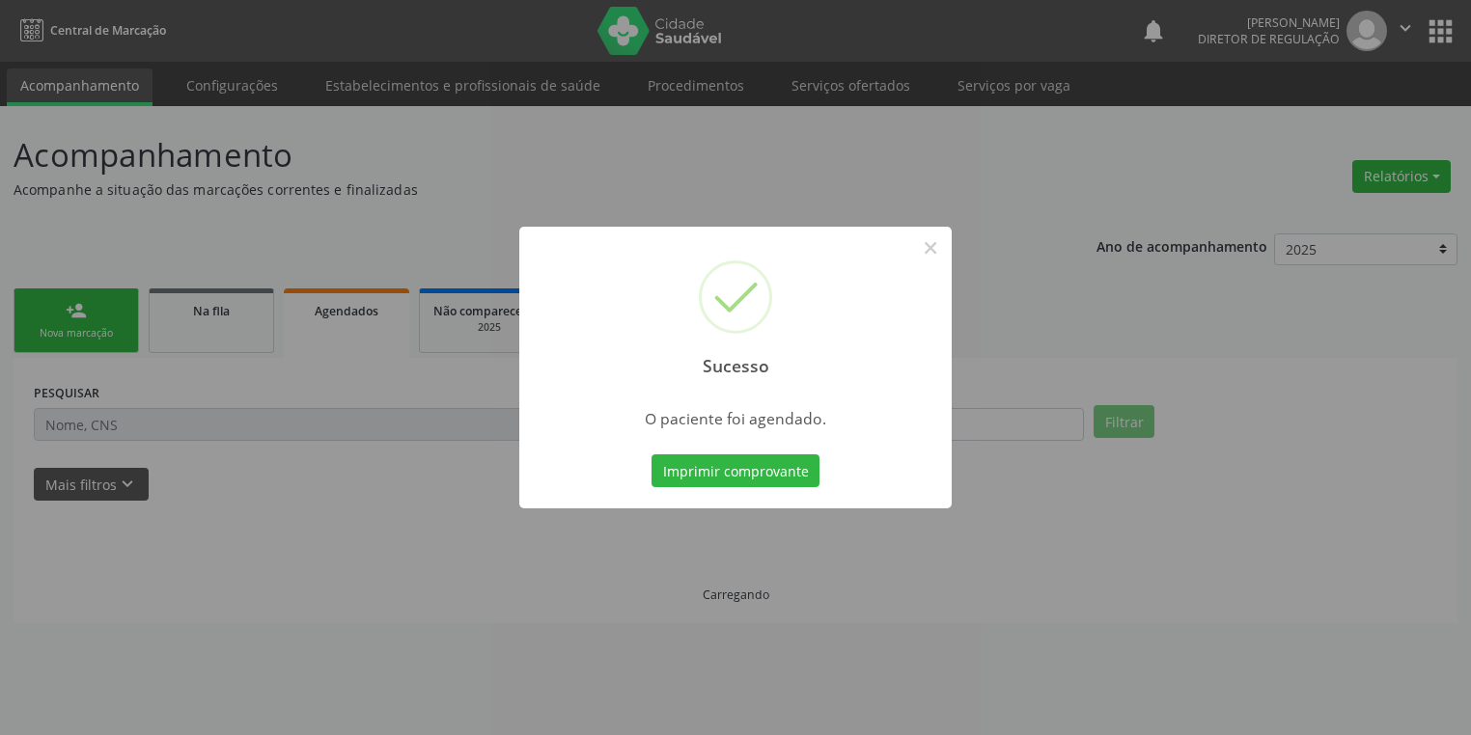
scroll to position [0, 0]
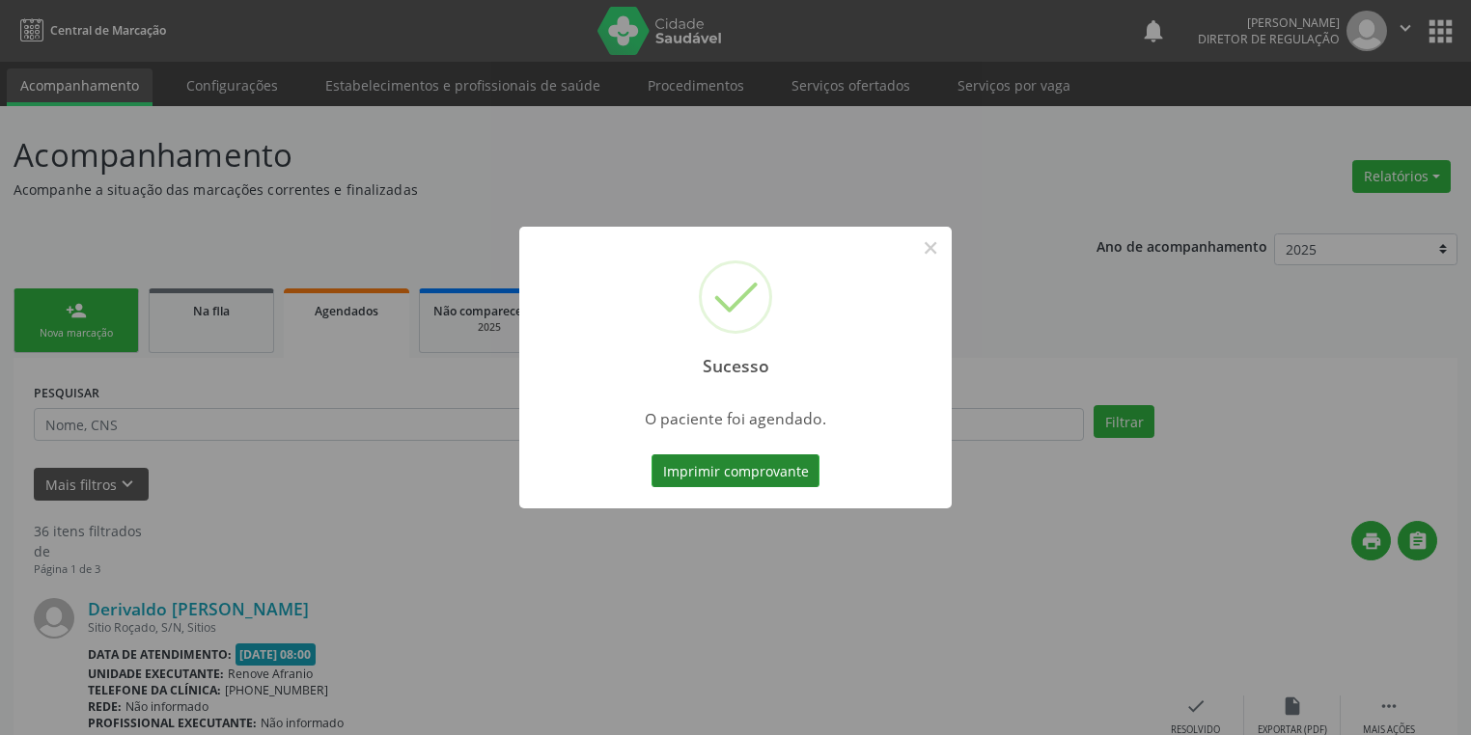
click at [767, 483] on button "Imprimir comprovante" at bounding box center [735, 471] width 168 height 33
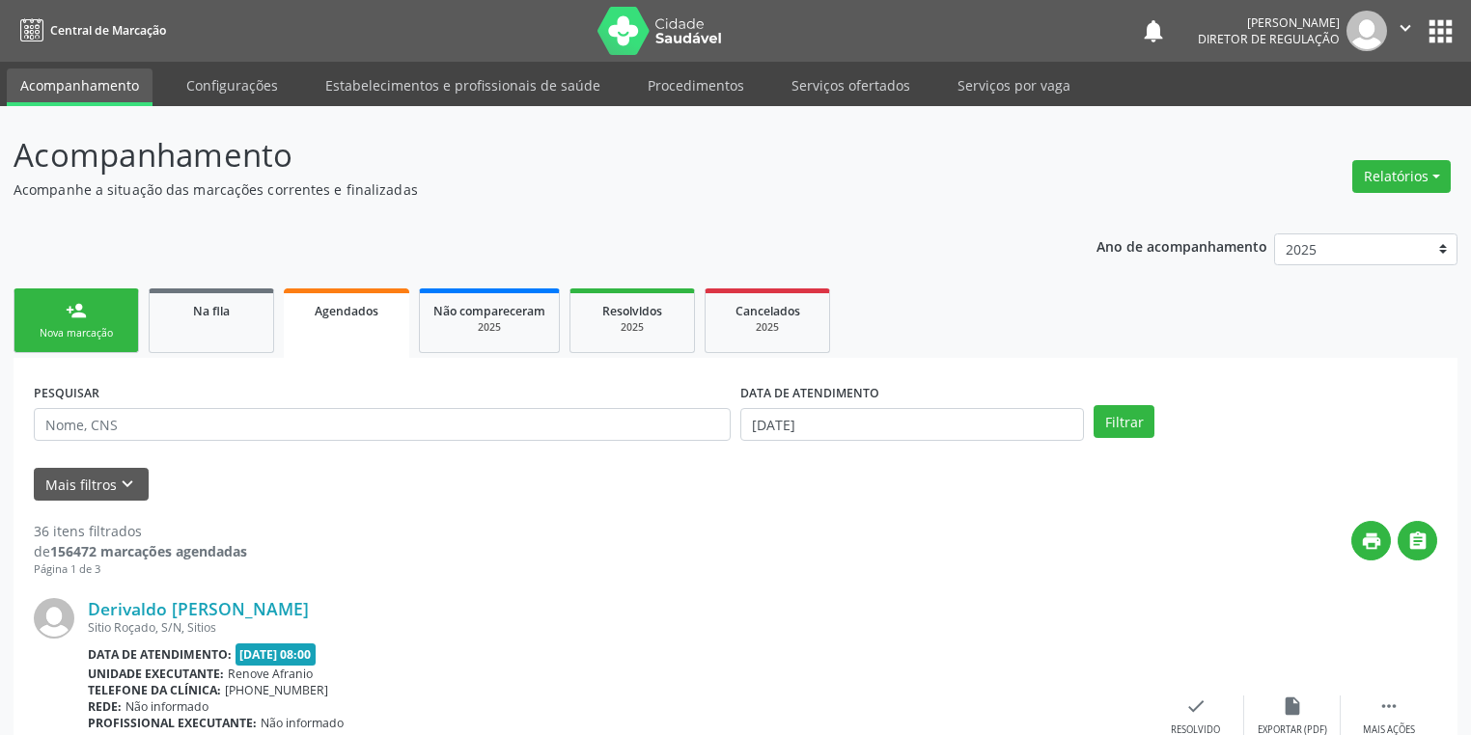
click at [65, 330] on div "Nova marcação" at bounding box center [76, 333] width 97 height 14
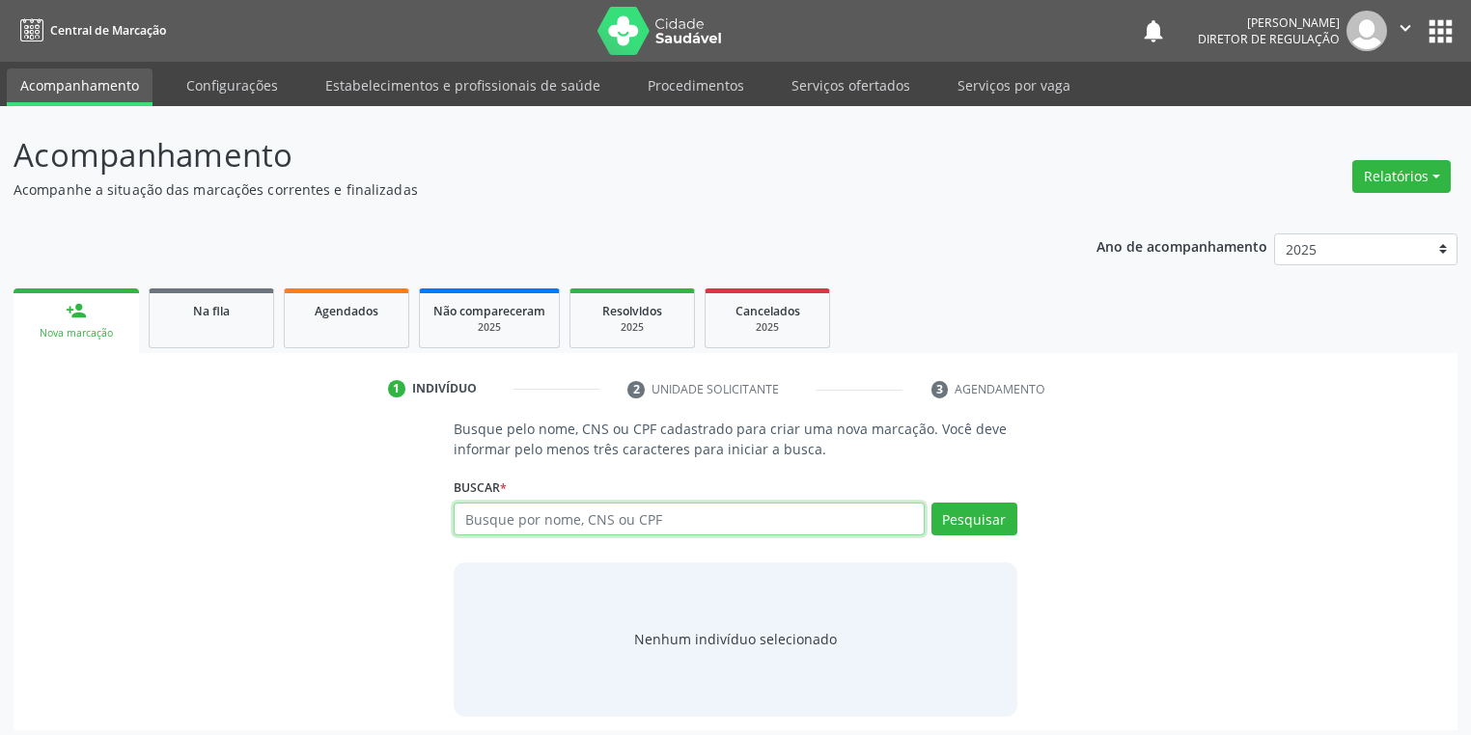
click at [483, 525] on input "text" at bounding box center [689, 519] width 471 height 33
type input "aurenisia"
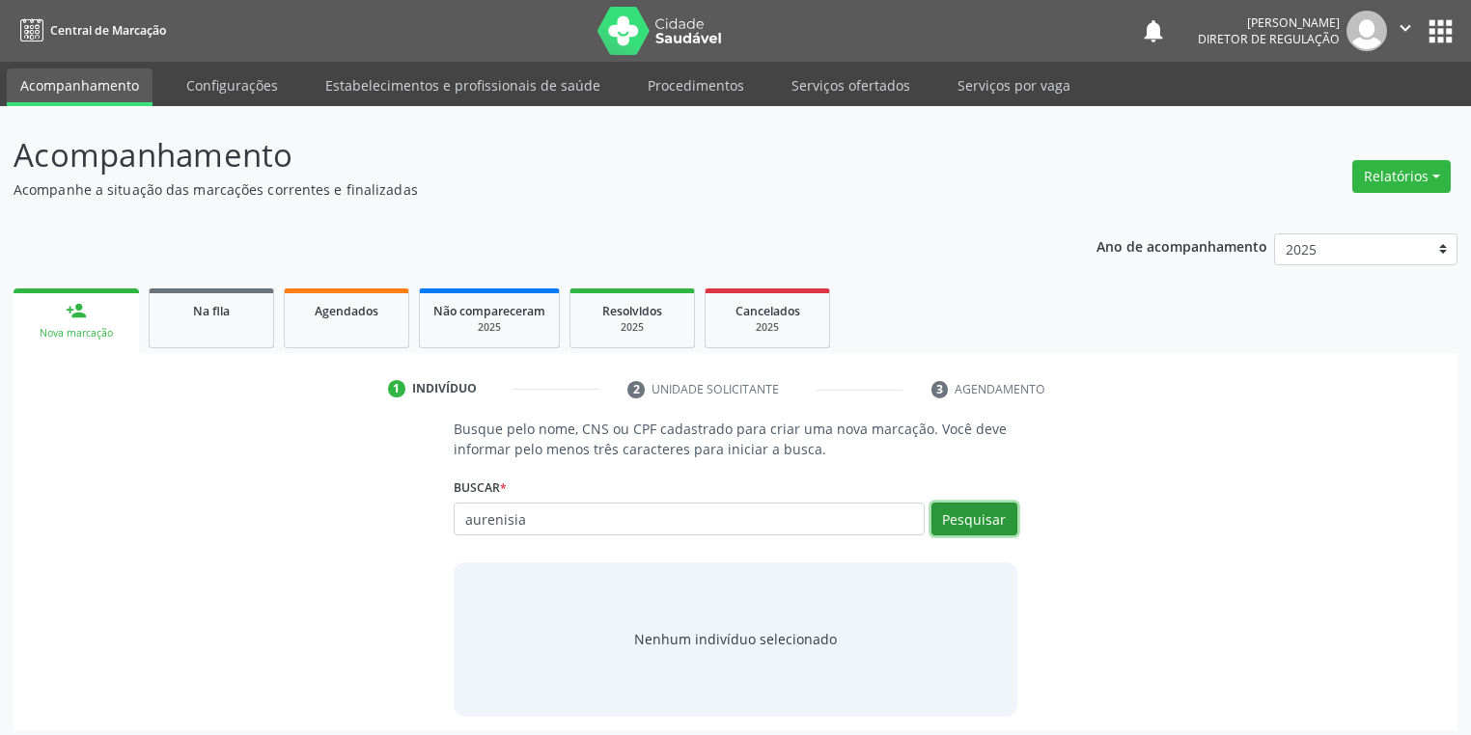
click at [970, 513] on button "Pesquisar" at bounding box center [974, 519] width 86 height 33
click at [718, 636] on div "Nenhum indivíduo selecionado" at bounding box center [735, 639] width 203 height 20
click at [769, 642] on div "Nenhum indivíduo selecionado" at bounding box center [735, 639] width 203 height 20
click at [956, 501] on div "Buscar * aurenisia Busque por nome, CNS ou CPF Nenhum resultado encontrado para…" at bounding box center [736, 510] width 564 height 75
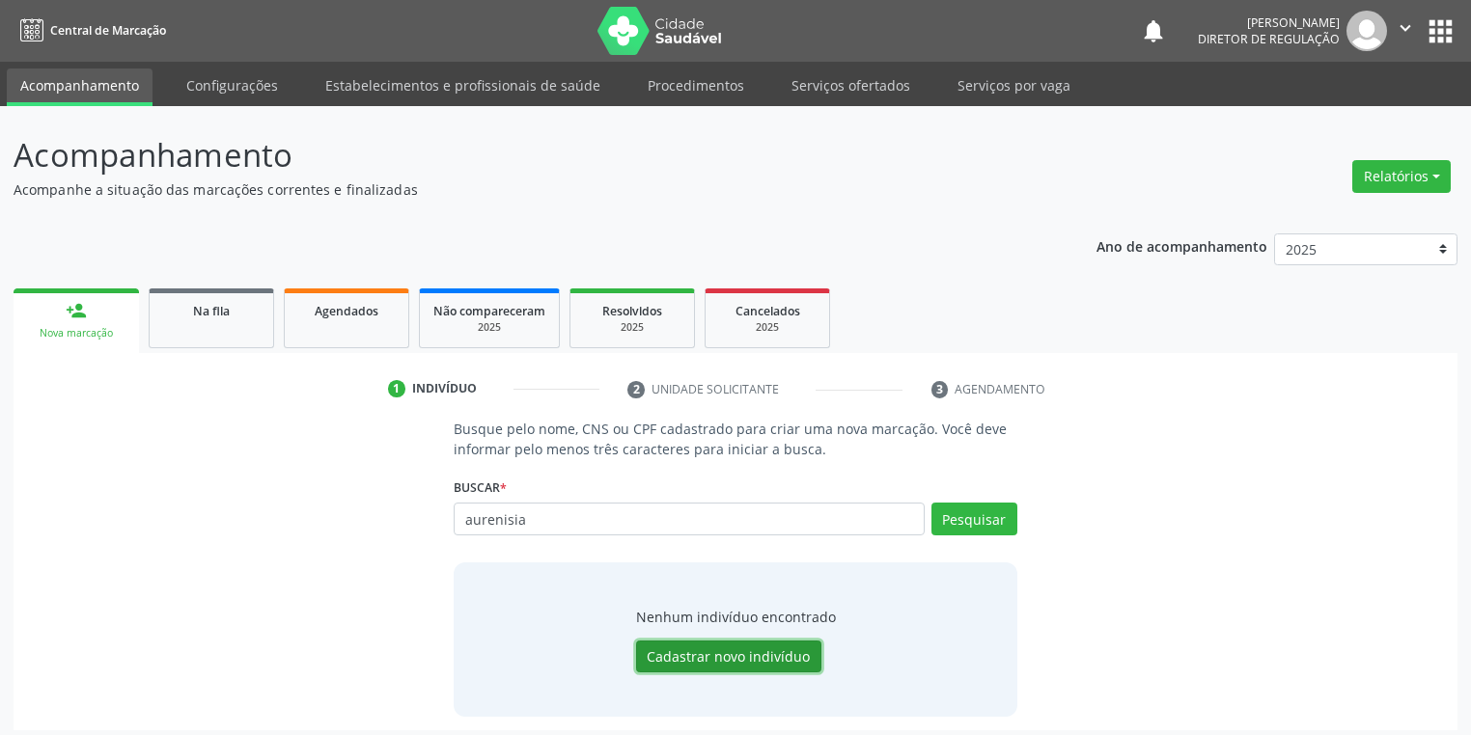
click at [721, 660] on button "Cadastrar novo indivíduo" at bounding box center [728, 657] width 185 height 33
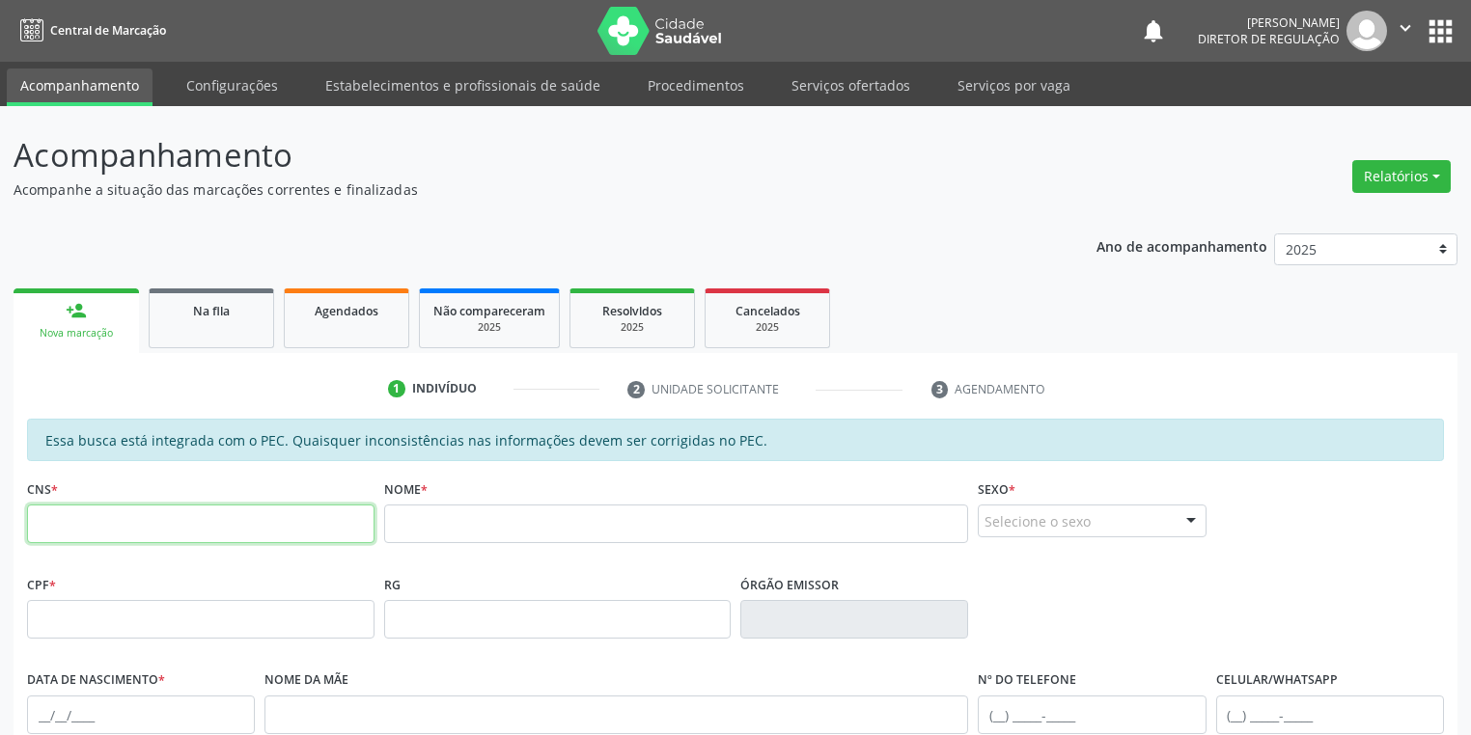
click at [201, 525] on input "text" at bounding box center [200, 524] width 347 height 39
type input "708 7081 4829 5593"
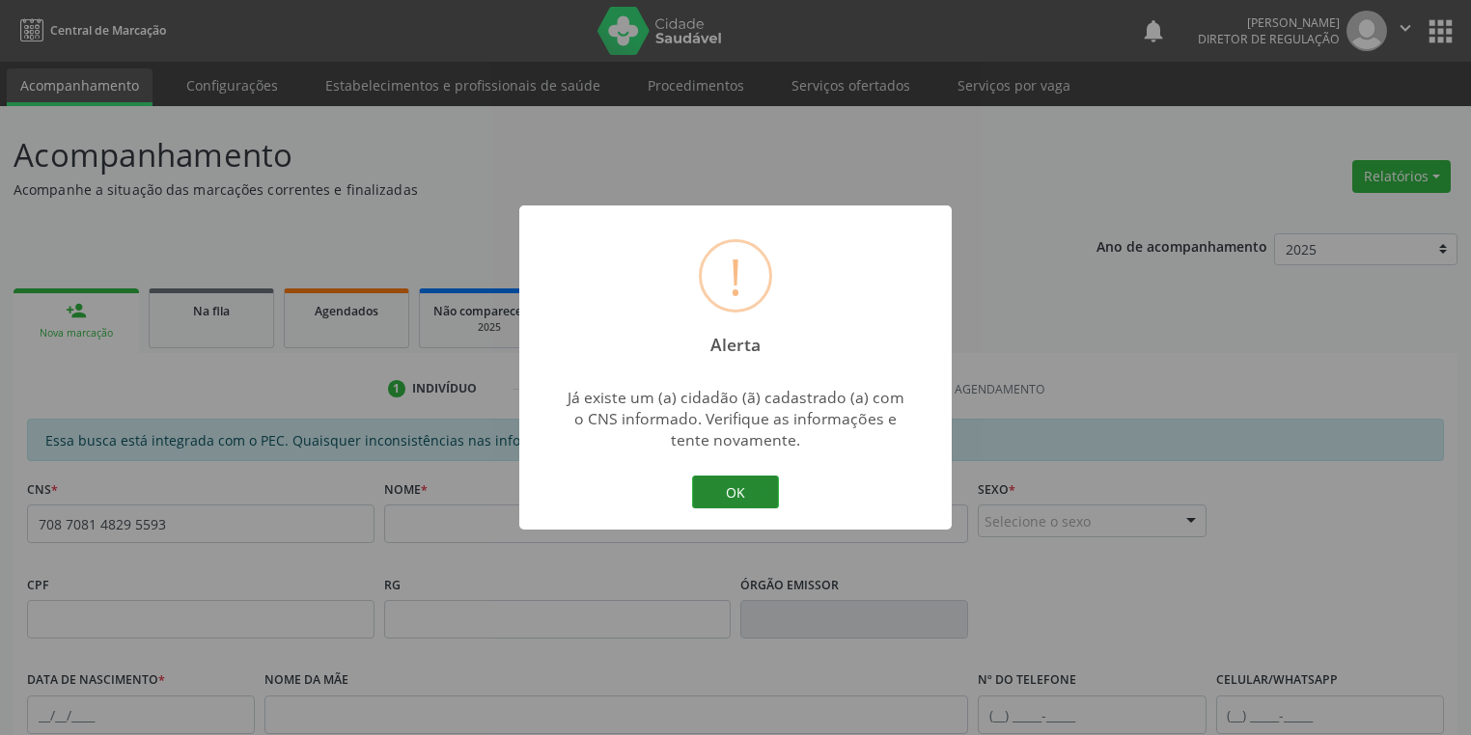
click at [746, 486] on button "OK" at bounding box center [735, 492] width 87 height 33
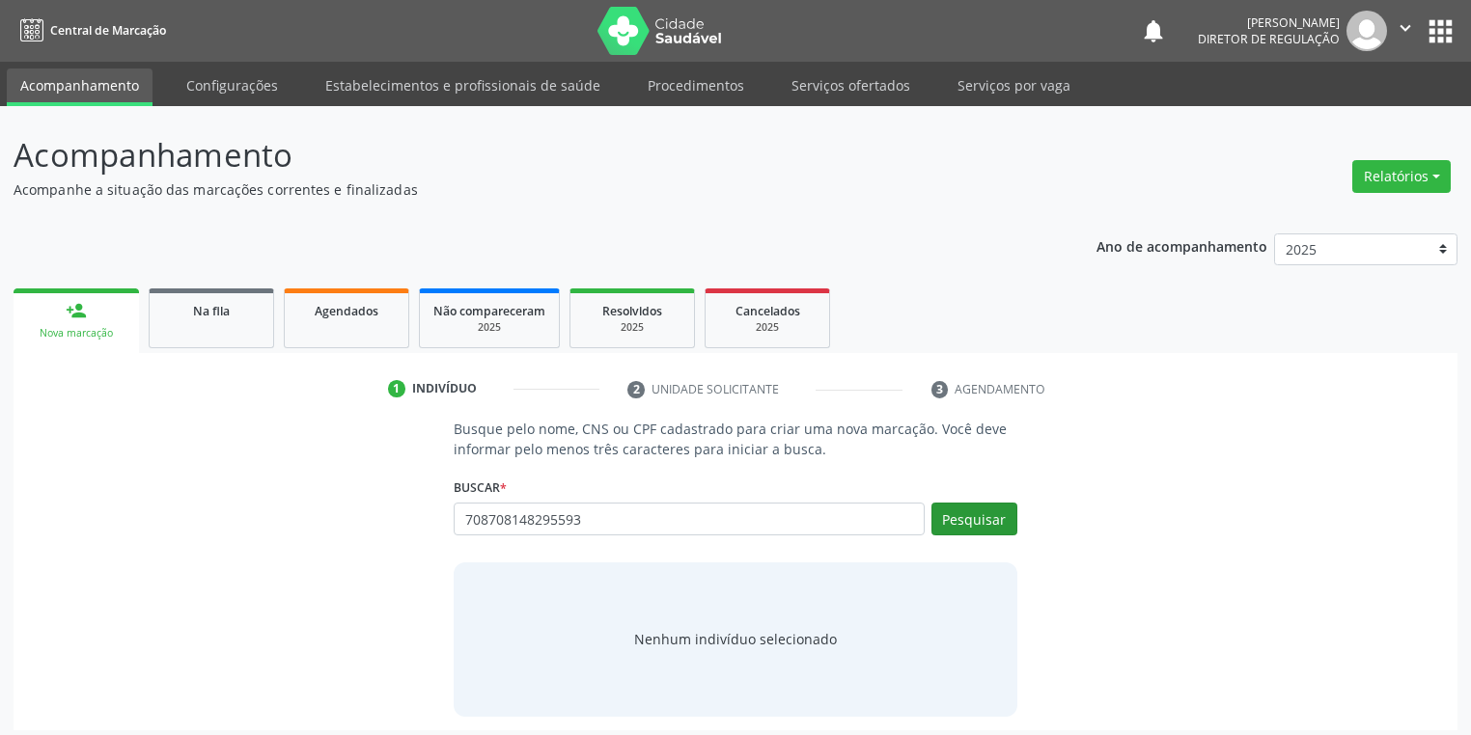
type input "708708148295593"
click at [973, 518] on button "Pesquisar" at bounding box center [974, 519] width 86 height 33
type input "708708148295593"
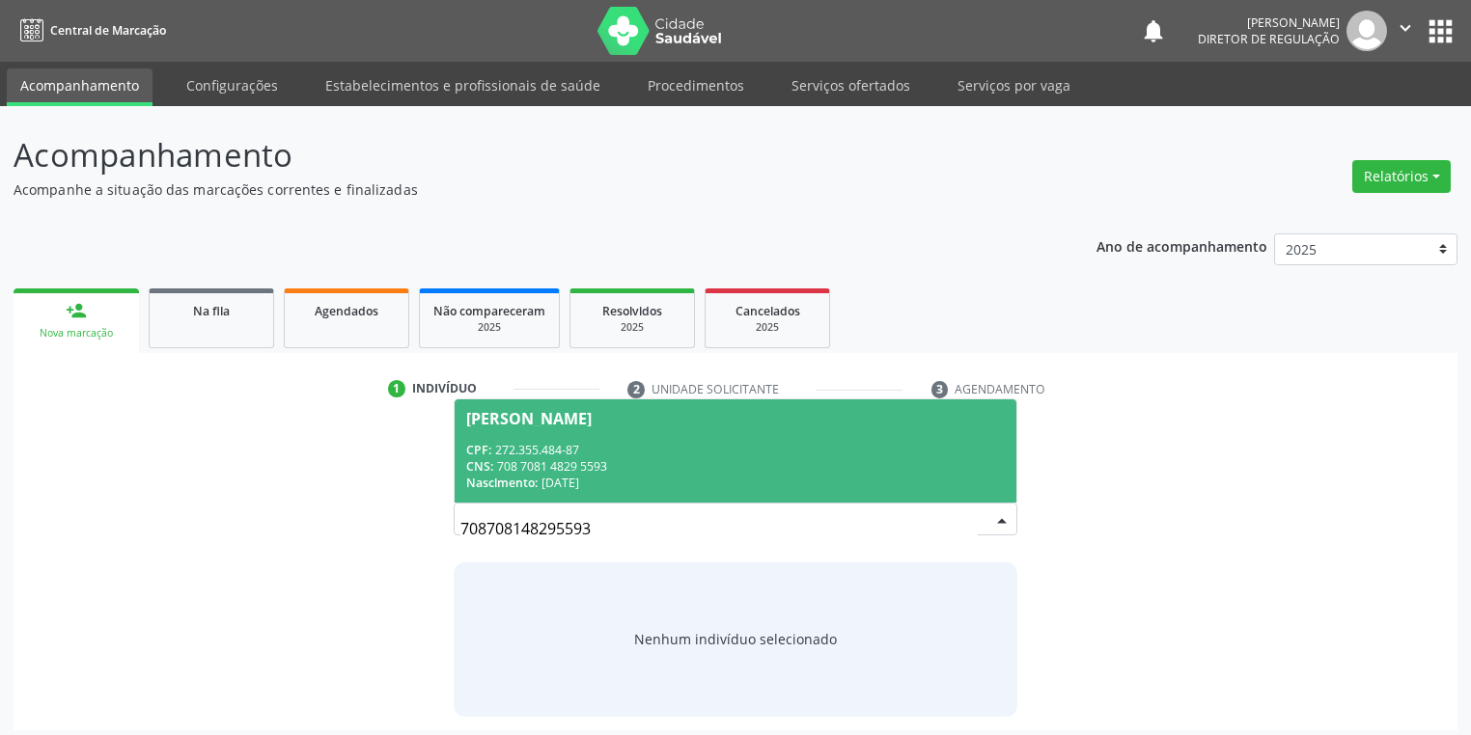
click at [660, 429] on span "[PERSON_NAME] CPF: 272.355.484-87 CNS: 708 7081 4829 5593 Nascimento: [DATE]" at bounding box center [736, 451] width 562 height 103
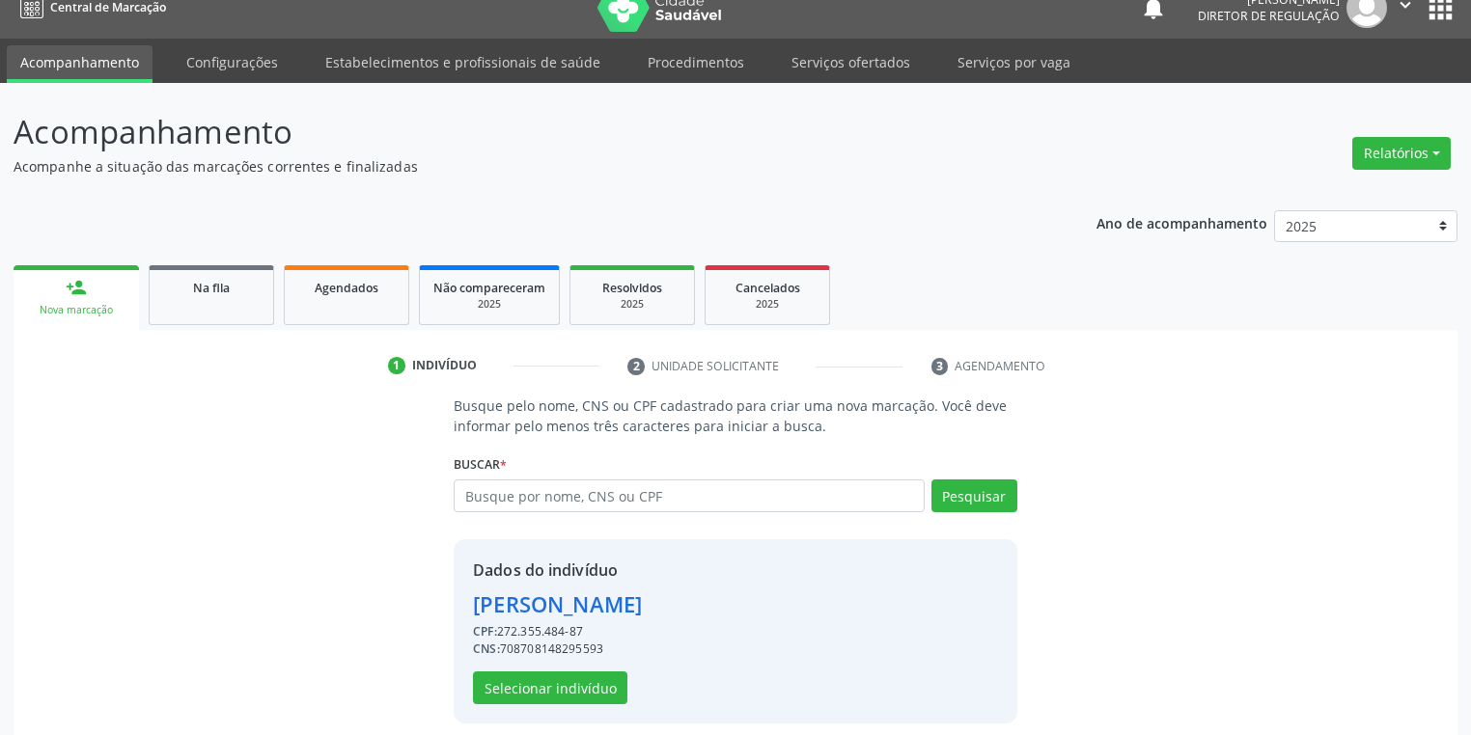
scroll to position [37, 0]
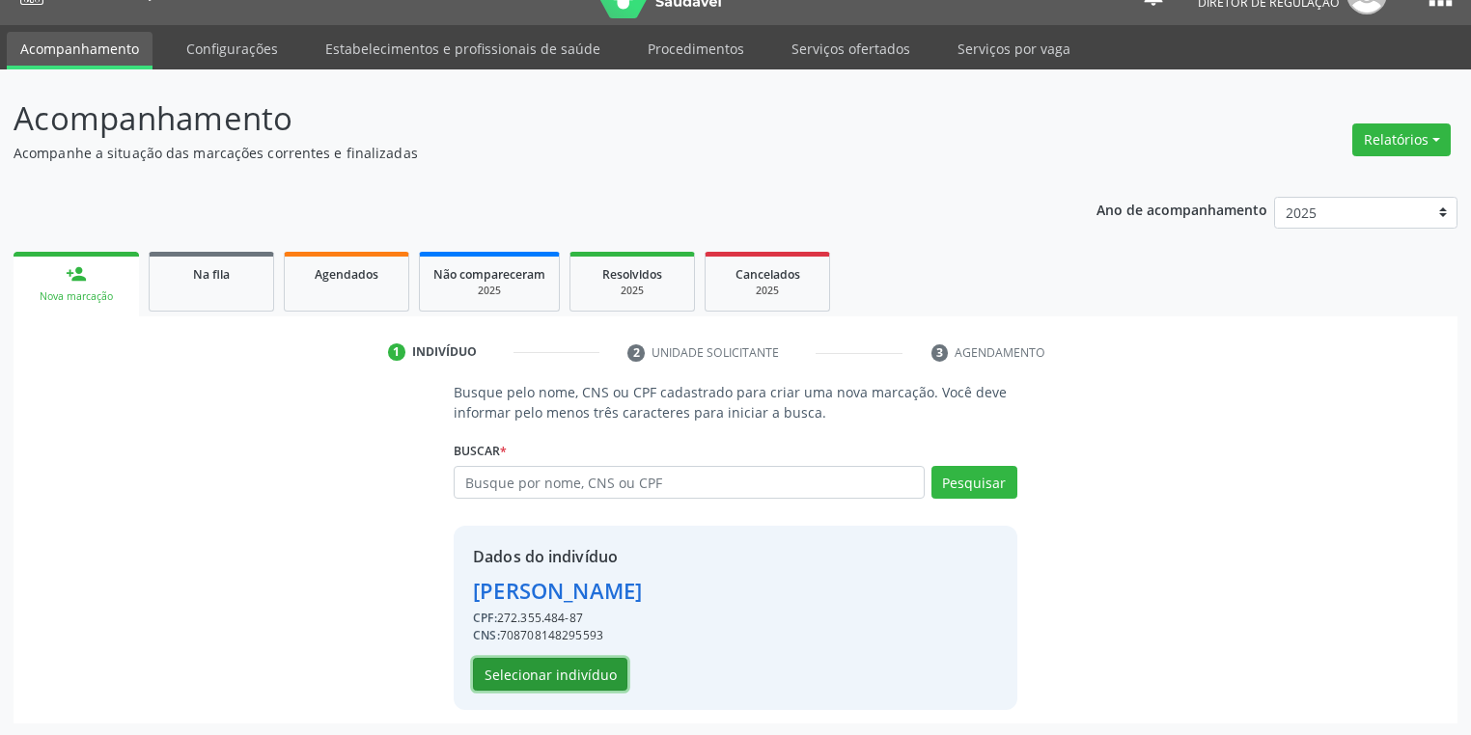
click at [571, 666] on button "Selecionar indivíduo" at bounding box center [550, 674] width 154 height 33
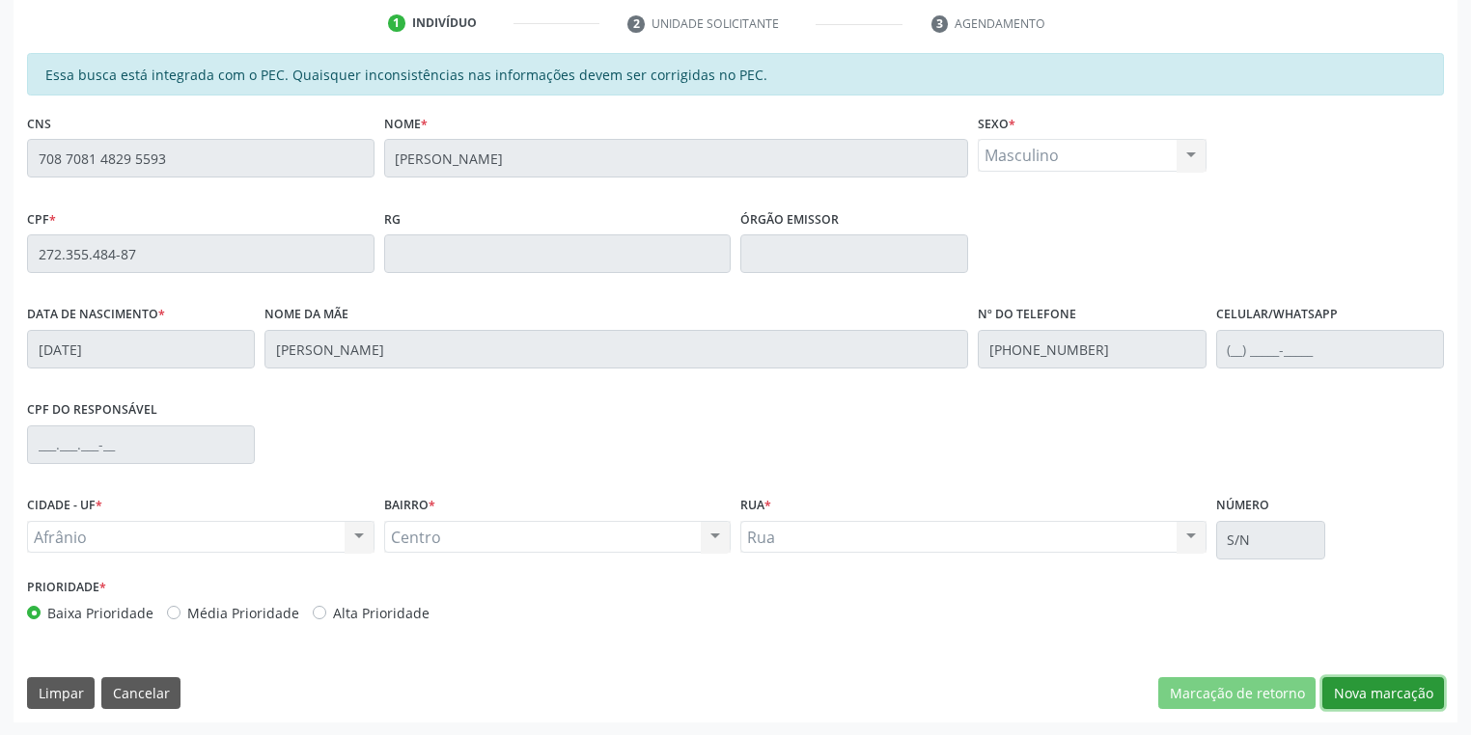
click at [1343, 690] on button "Nova marcação" at bounding box center [1383, 694] width 122 height 33
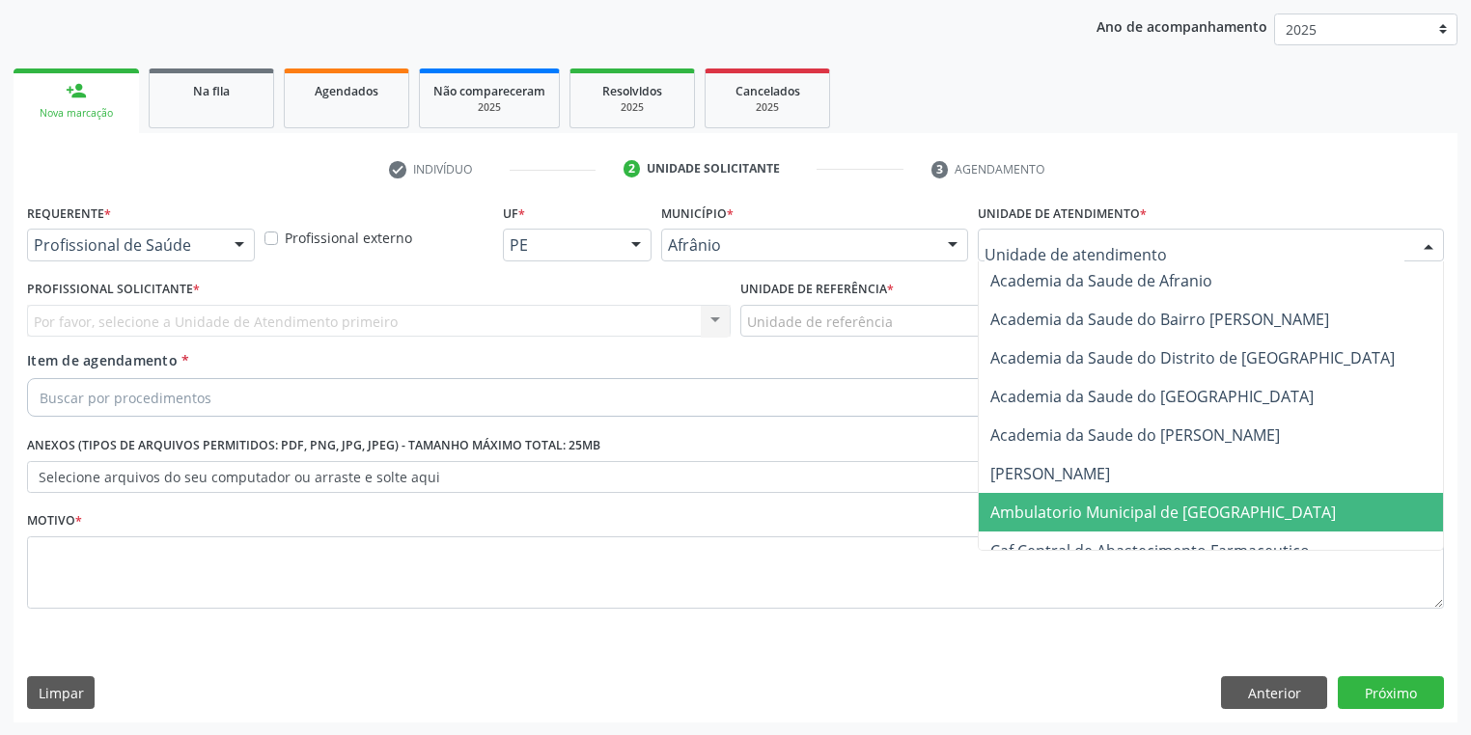
click at [1041, 528] on span "Ambulatorio Municipal de [GEOGRAPHIC_DATA]" at bounding box center [1214, 512] width 471 height 39
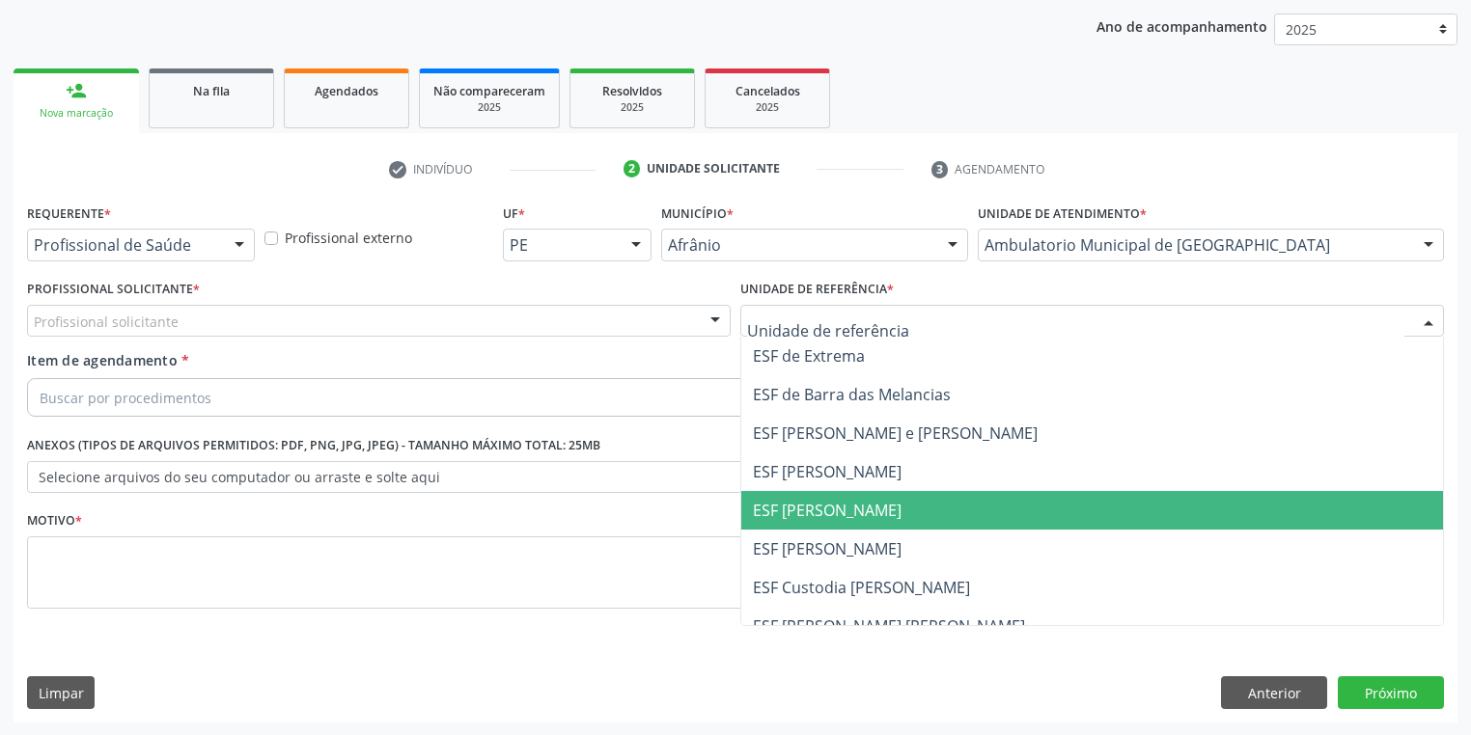
drag, startPoint x: 809, startPoint y: 517, endPoint x: 684, endPoint y: 503, distance: 125.3
click at [809, 517] on span "ESF [PERSON_NAME]" at bounding box center [827, 510] width 149 height 21
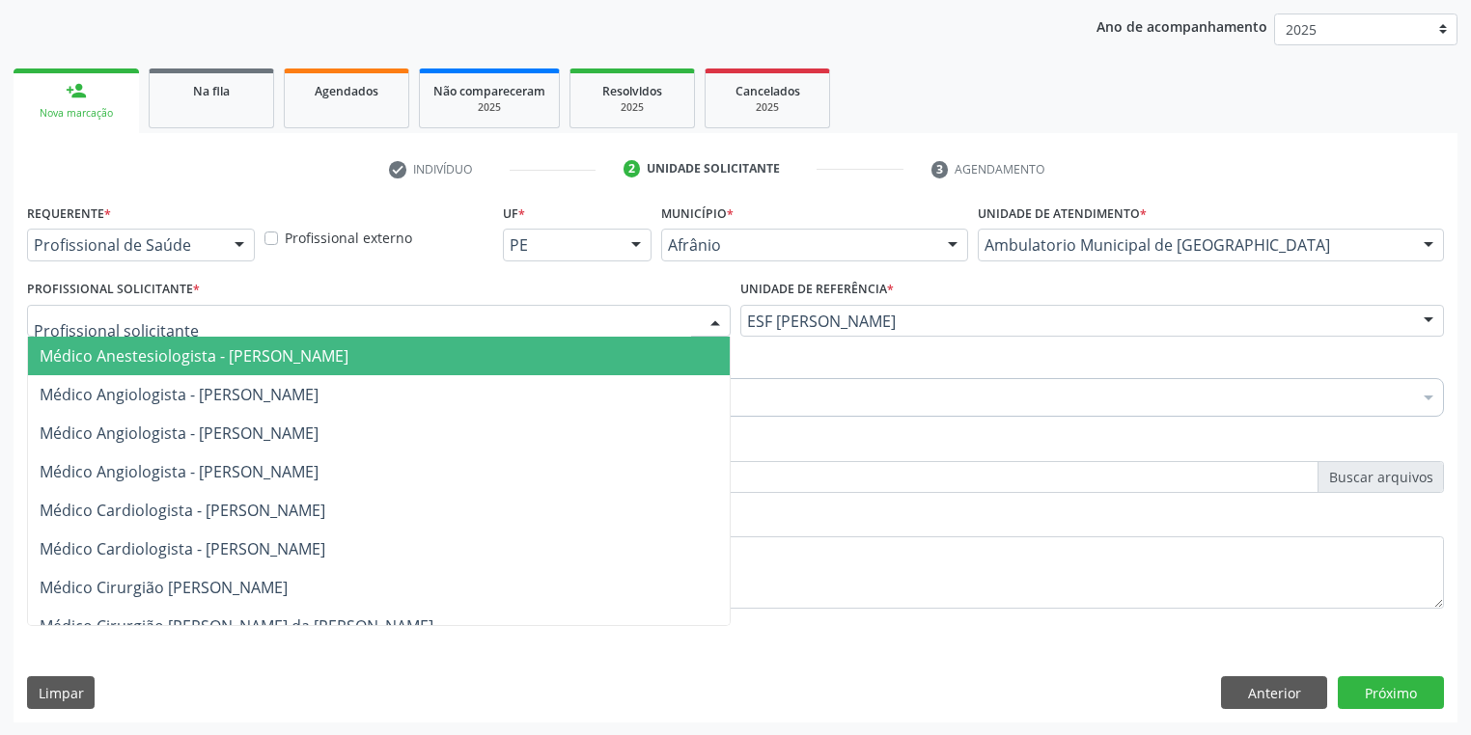
drag, startPoint x: 50, startPoint y: 313, endPoint x: 65, endPoint y: 351, distance: 41.2
click at [66, 353] on span "Médico Anestesiologista - [PERSON_NAME]" at bounding box center [194, 356] width 309 height 21
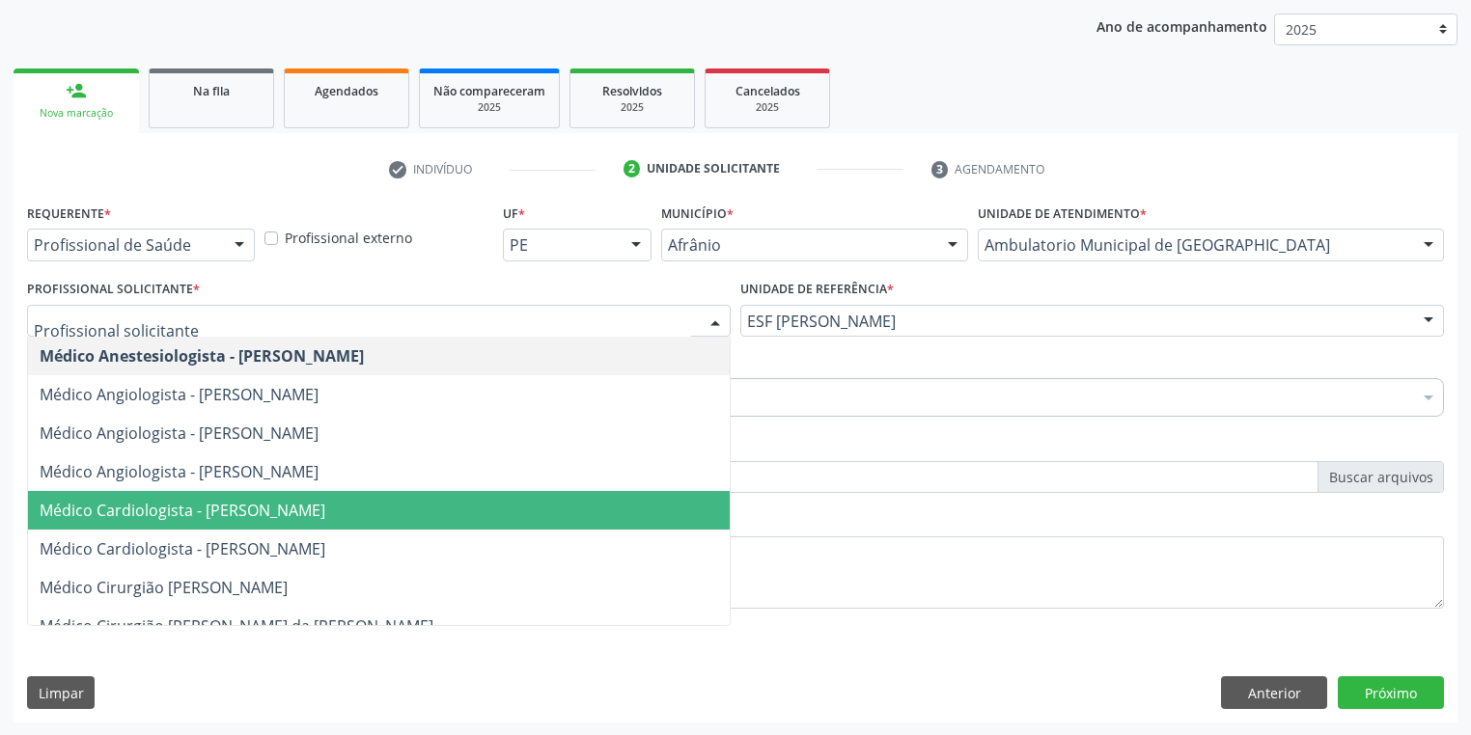
click at [203, 511] on span "Médico Cardiologista - [PERSON_NAME]" at bounding box center [183, 510] width 286 height 21
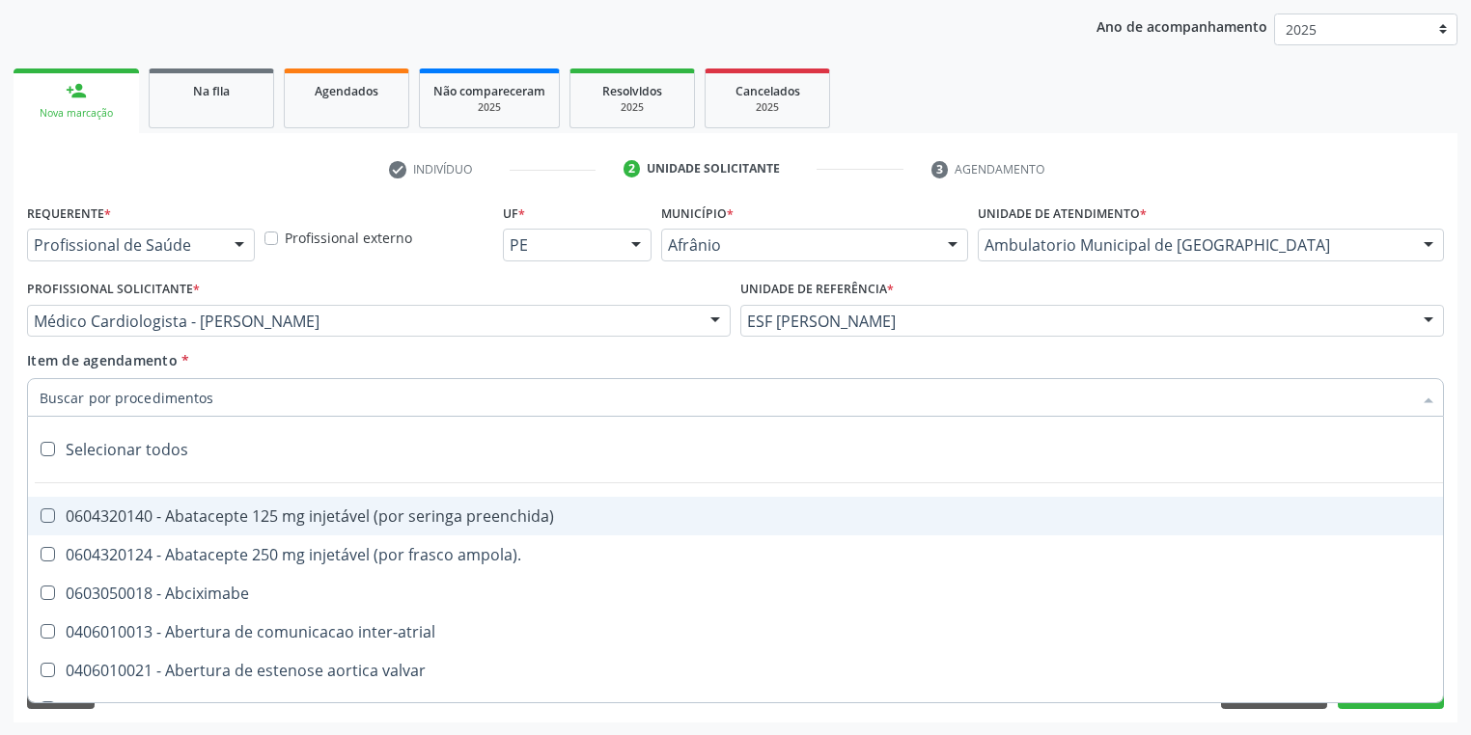
paste input "[MEDICAL_DATA]"
type input "[MEDICAL_DATA]"
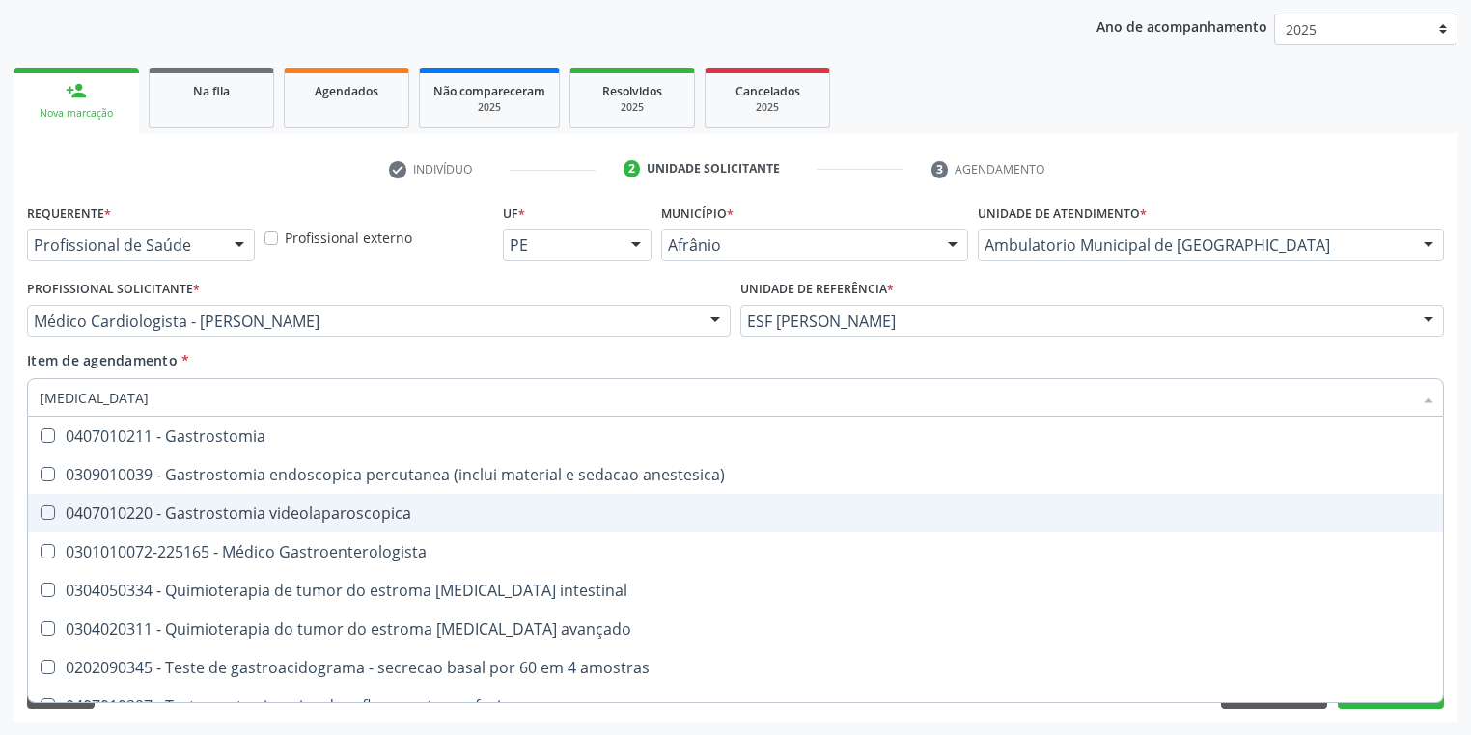
scroll to position [409, 0]
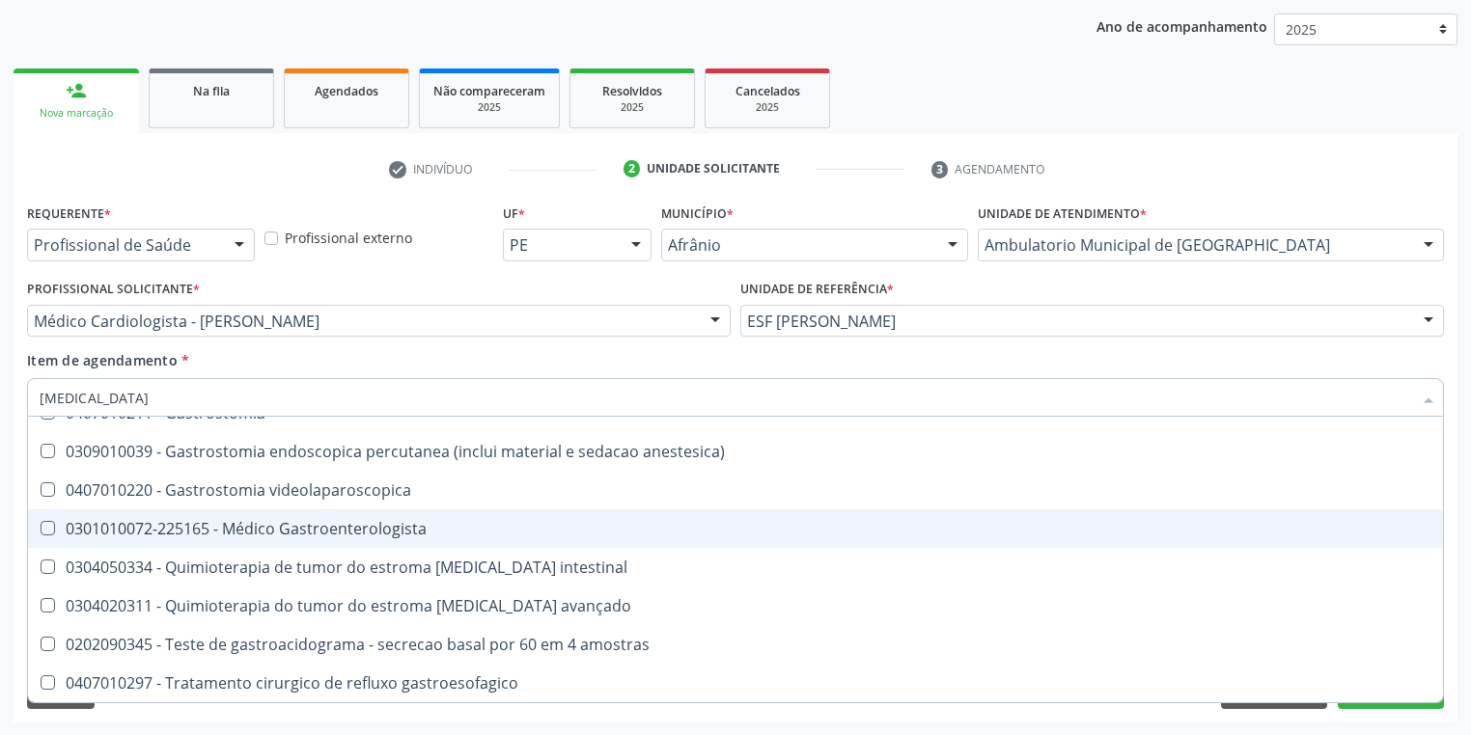
click at [260, 537] on div "0301010072-225165 - Médico Gastroenterologista" at bounding box center [736, 528] width 1392 height 15
checkbox Gastroenterologista "true"
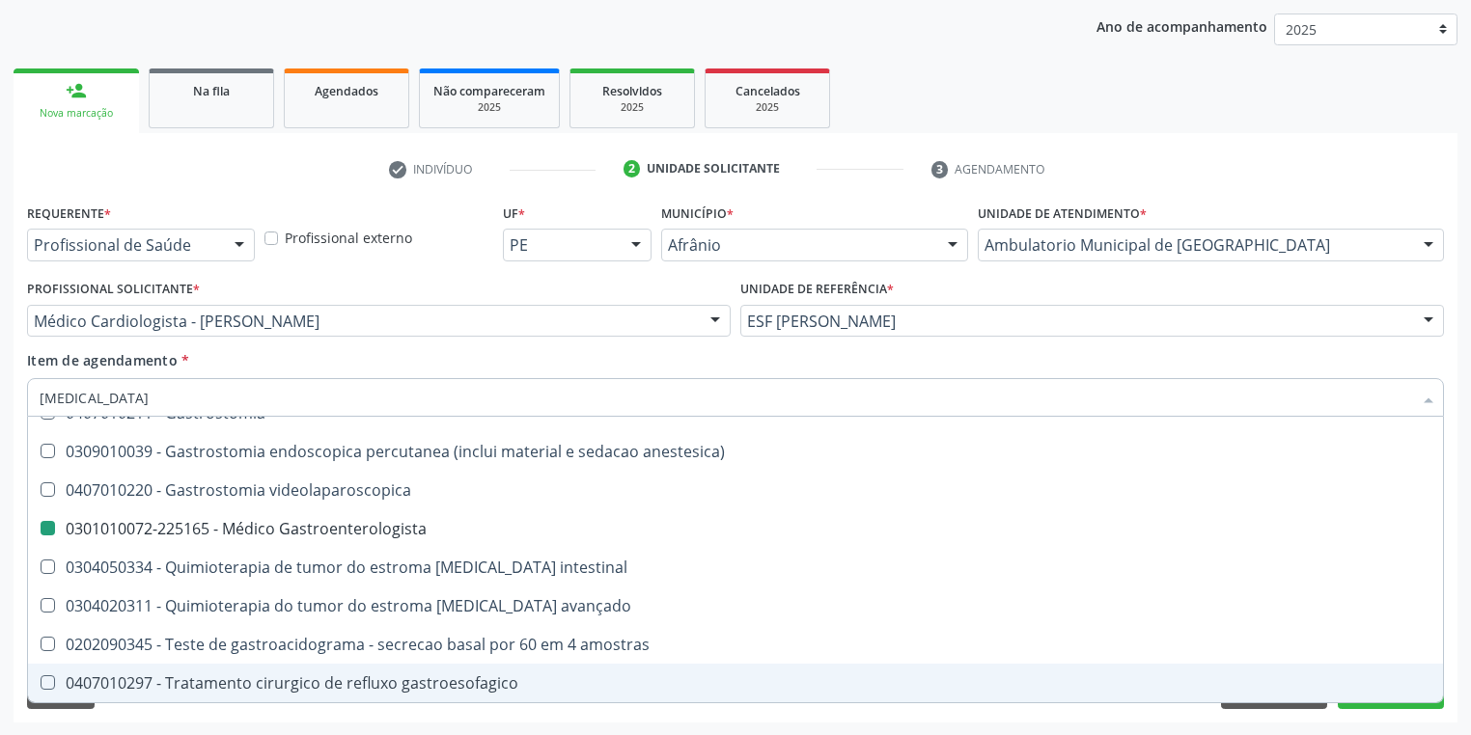
click at [160, 714] on div "Requerente * Profissional de Saúde Profissional de Saúde Paciente Nenhum result…" at bounding box center [736, 461] width 1444 height 524
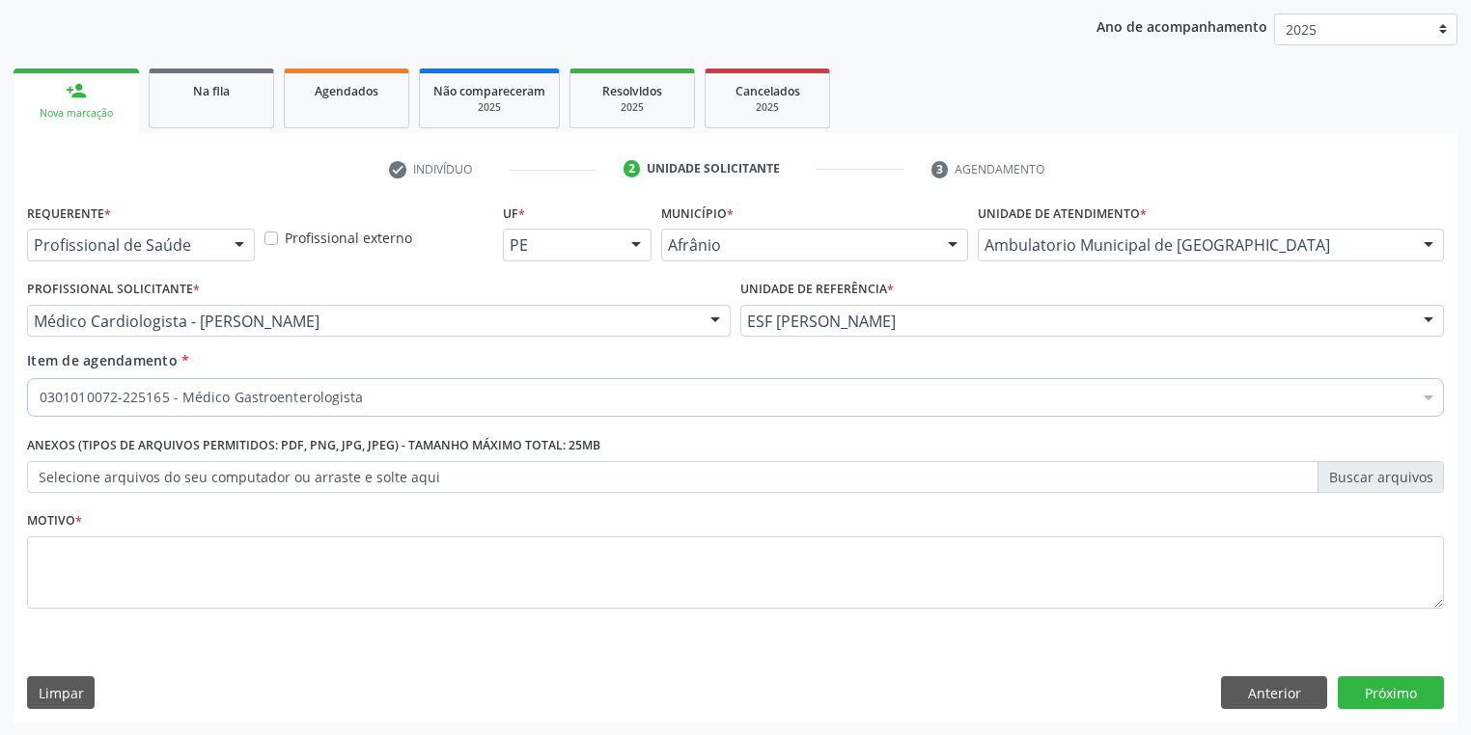
scroll to position [0, 0]
click at [73, 529] on label "Motivo *" at bounding box center [54, 522] width 55 height 30
click at [81, 549] on textarea at bounding box center [735, 573] width 1417 height 73
type textarea "*"
click at [1359, 690] on button "Próximo" at bounding box center [1391, 693] width 106 height 33
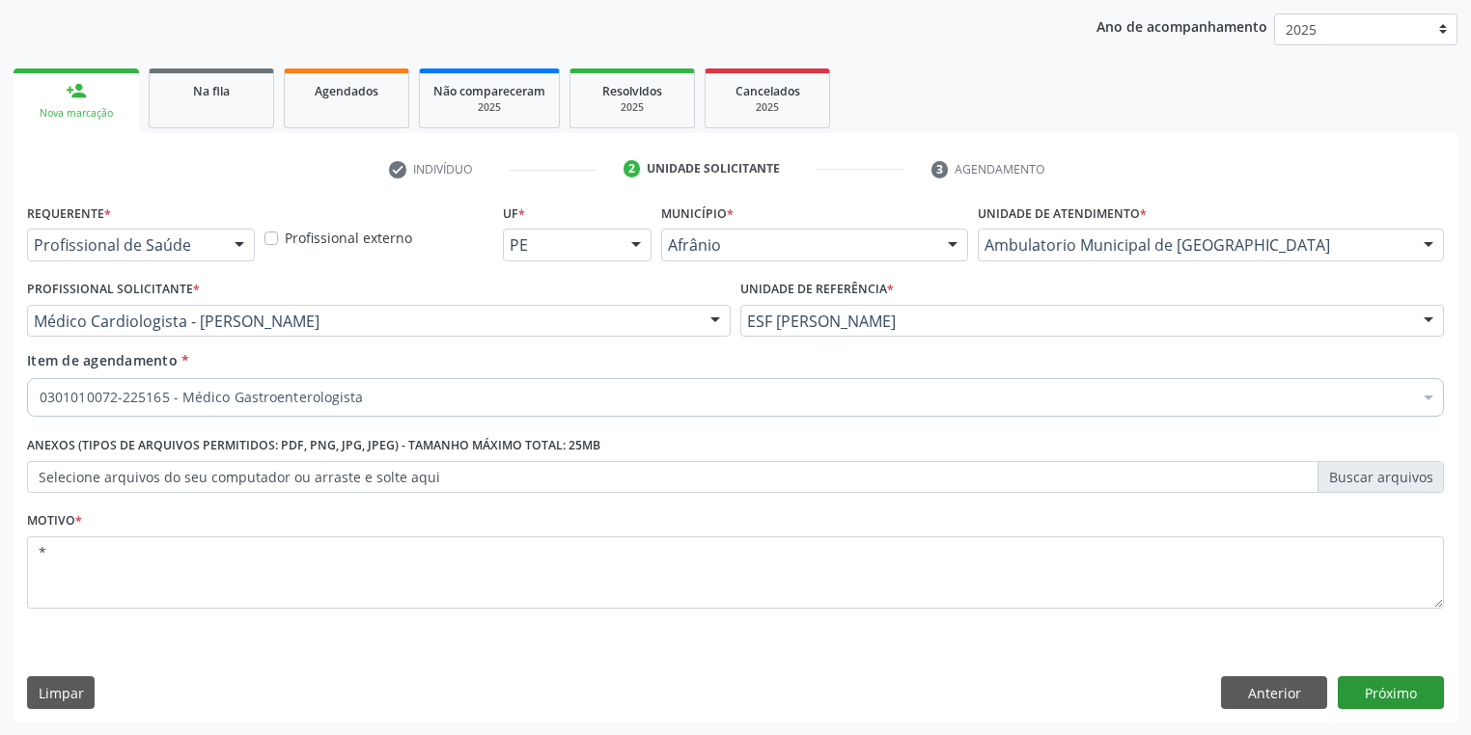
scroll to position [103, 0]
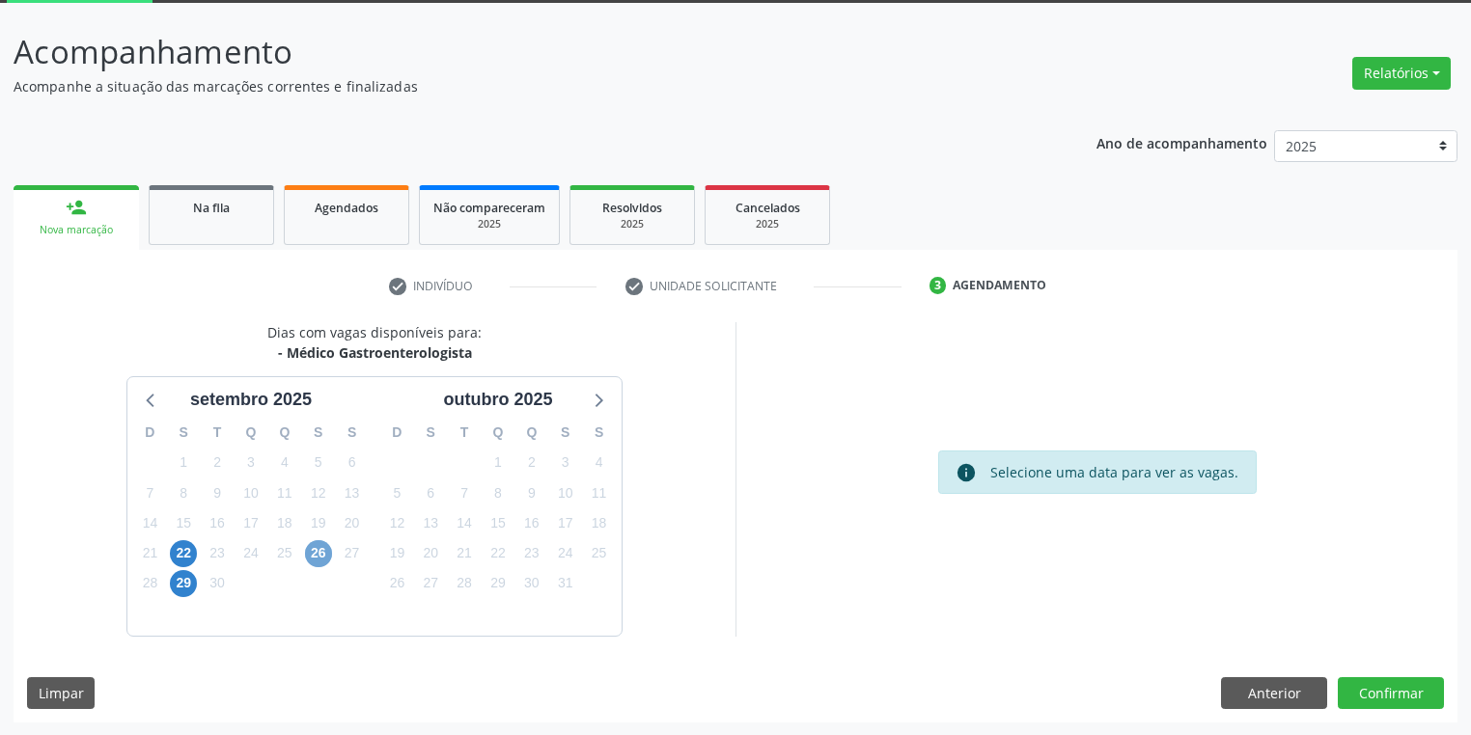
click at [317, 553] on span "26" at bounding box center [318, 553] width 27 height 27
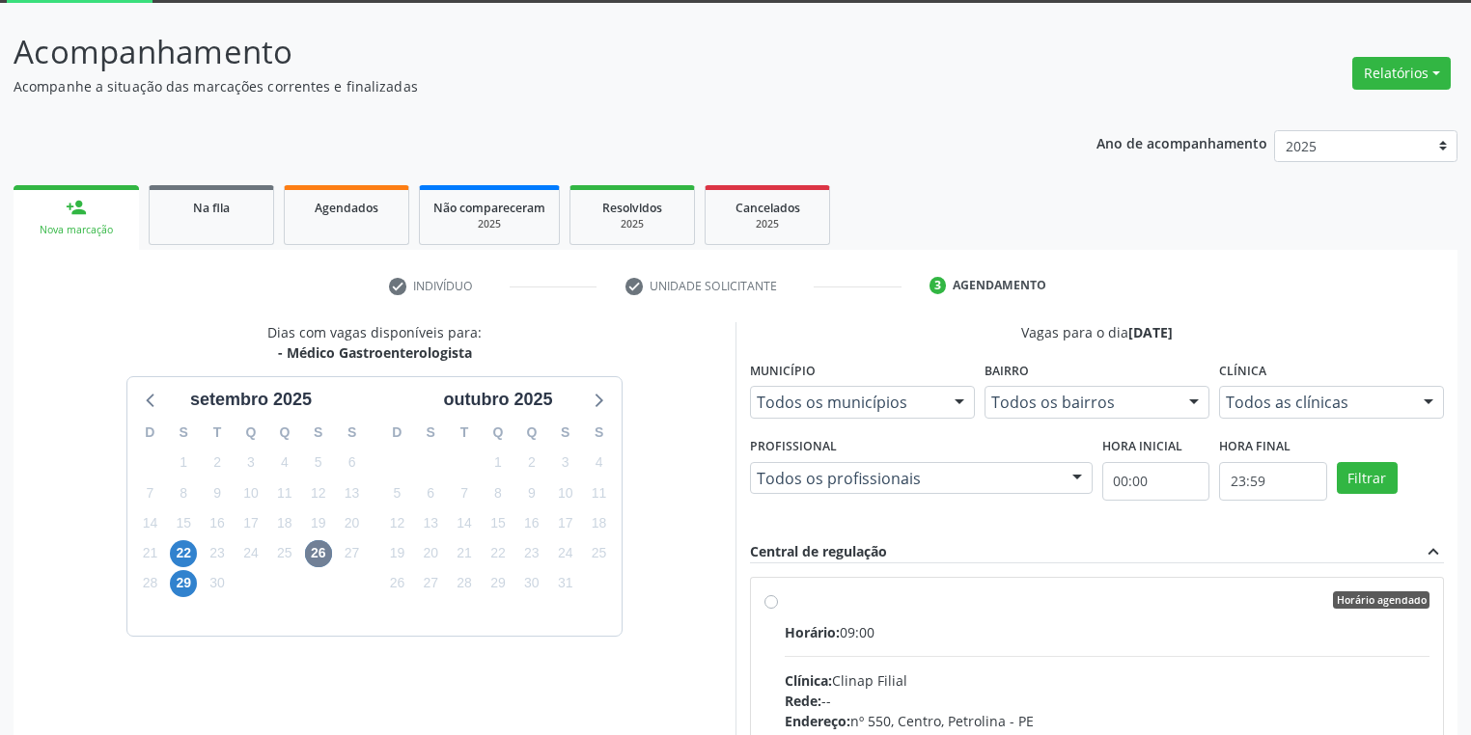
click at [972, 639] on div "Horário: 09:00" at bounding box center [1107, 633] width 645 height 20
click at [778, 609] on input "Horário agendado Horário: 09:00 Clínica: Clinap Filial Rede: -- Endereço: nº 55…" at bounding box center [771, 600] width 14 height 17
radio input "true"
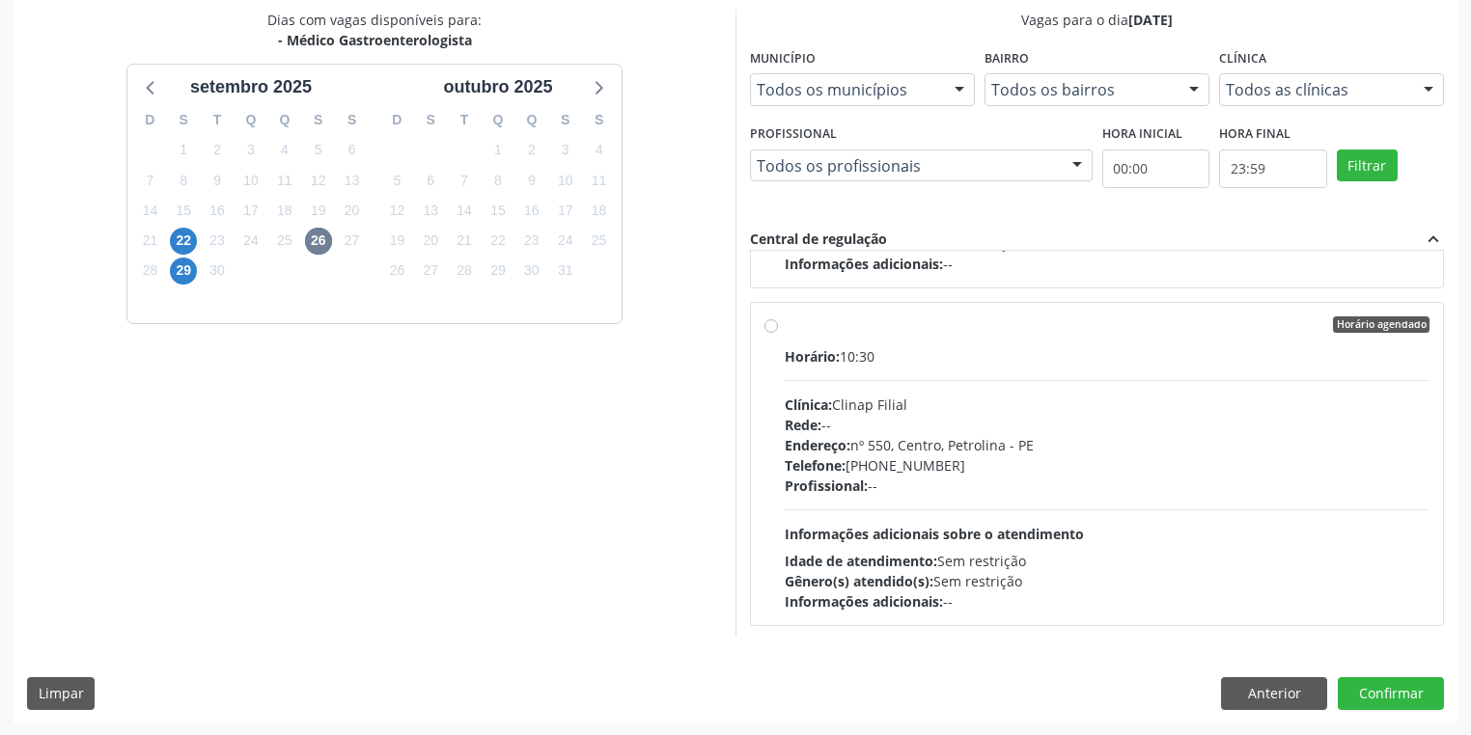
scroll to position [417, 0]
click at [1382, 683] on button "Confirmar" at bounding box center [1391, 693] width 106 height 33
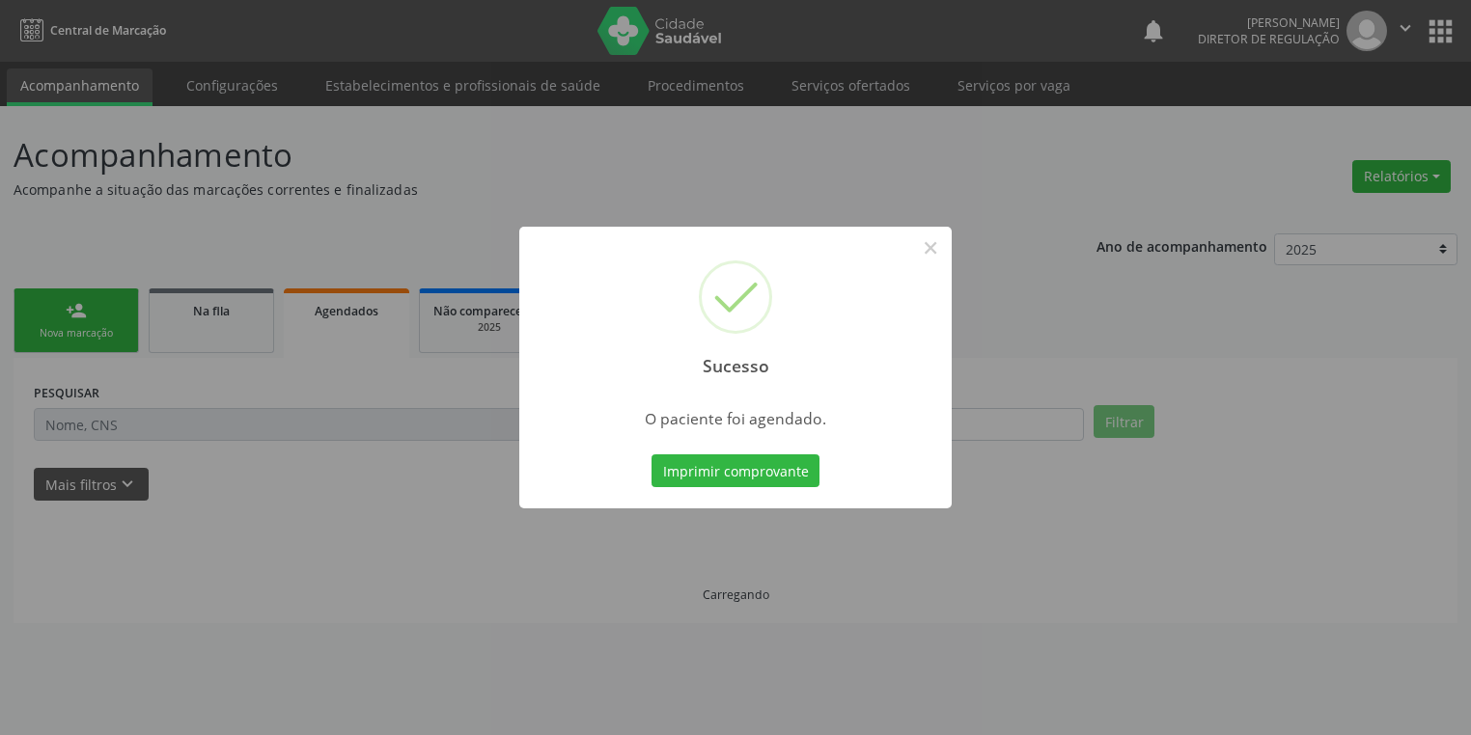
scroll to position [0, 0]
click at [753, 467] on button "Imprimir comprovante" at bounding box center [741, 471] width 168 height 33
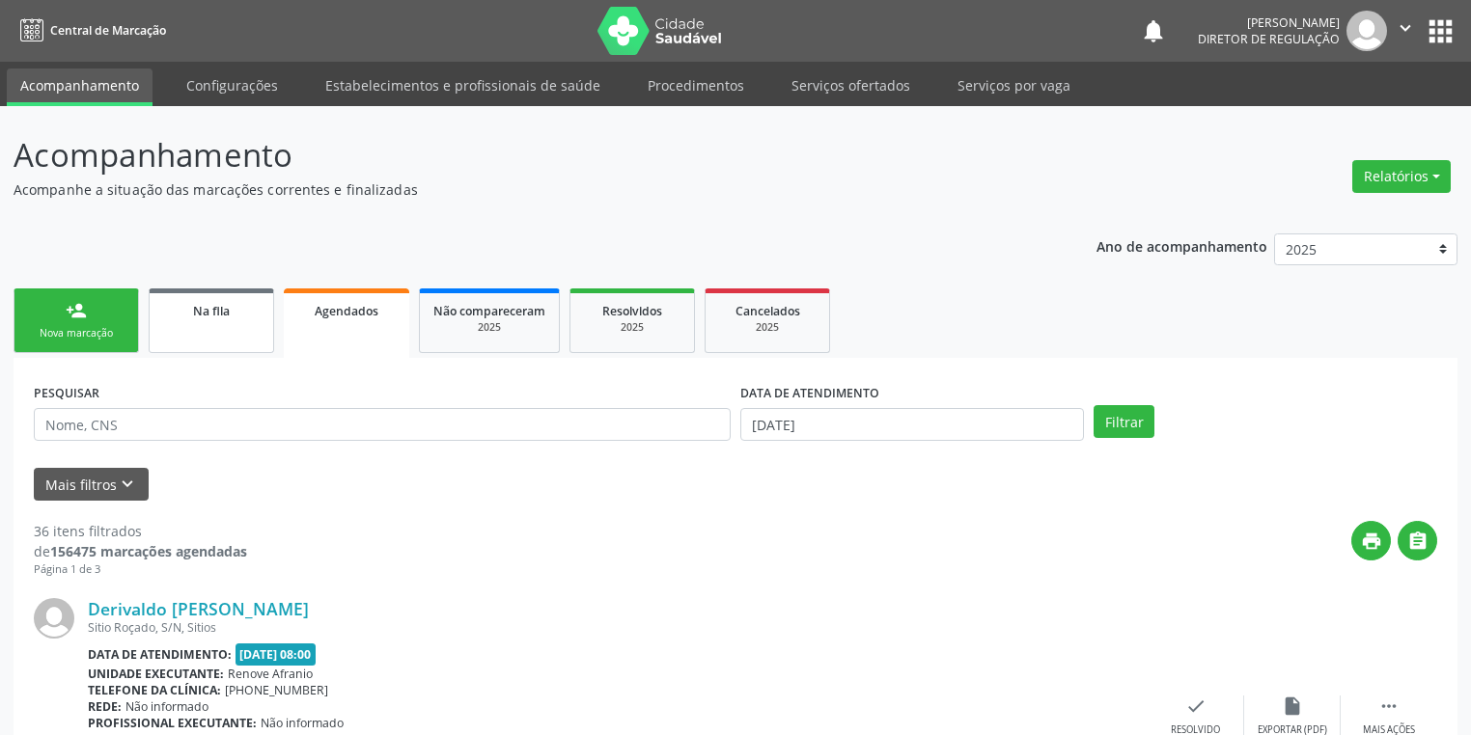
click at [208, 326] on link "Na fila" at bounding box center [211, 321] width 125 height 65
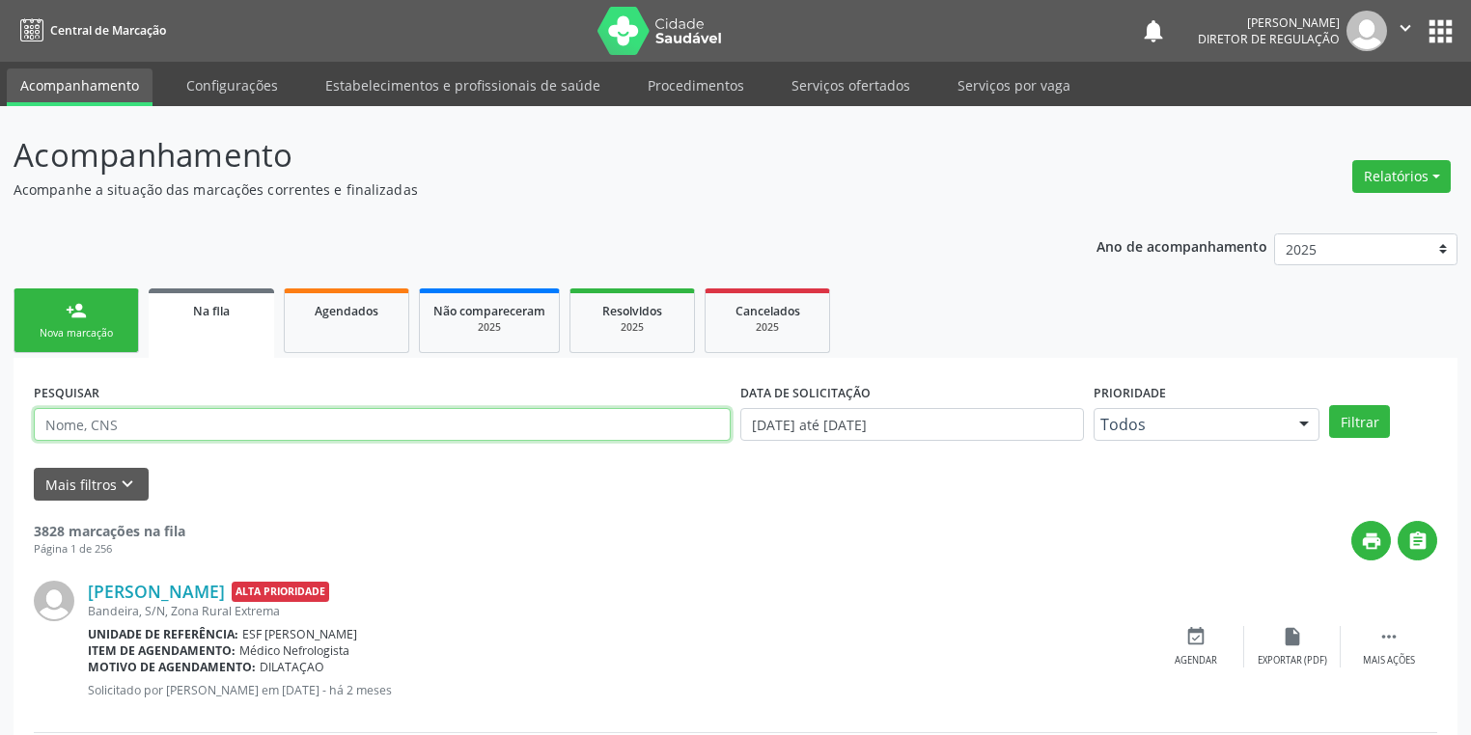
click at [154, 428] on input "text" at bounding box center [382, 424] width 697 height 33
type input "209706257950007"
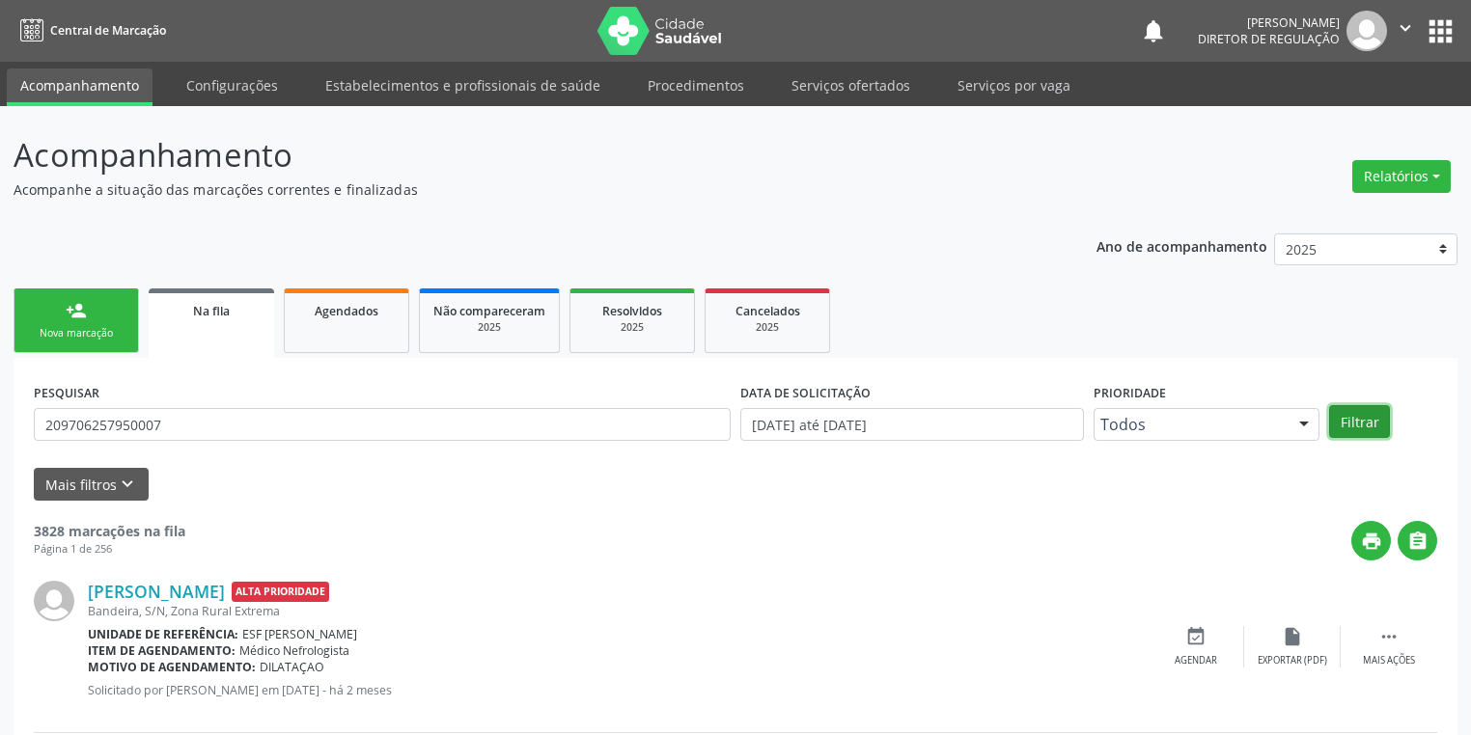
click at [1350, 426] on button "Filtrar" at bounding box center [1359, 421] width 61 height 33
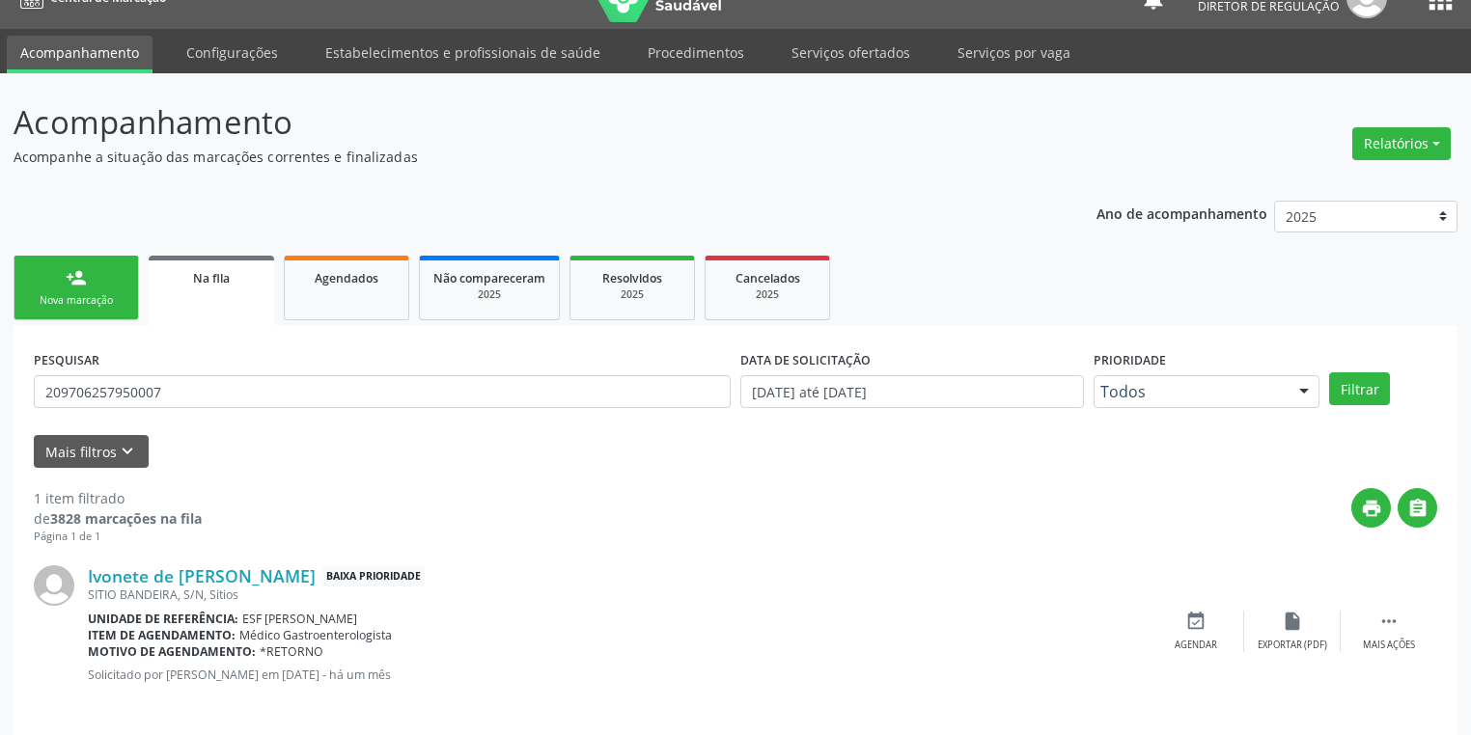
scroll to position [46, 0]
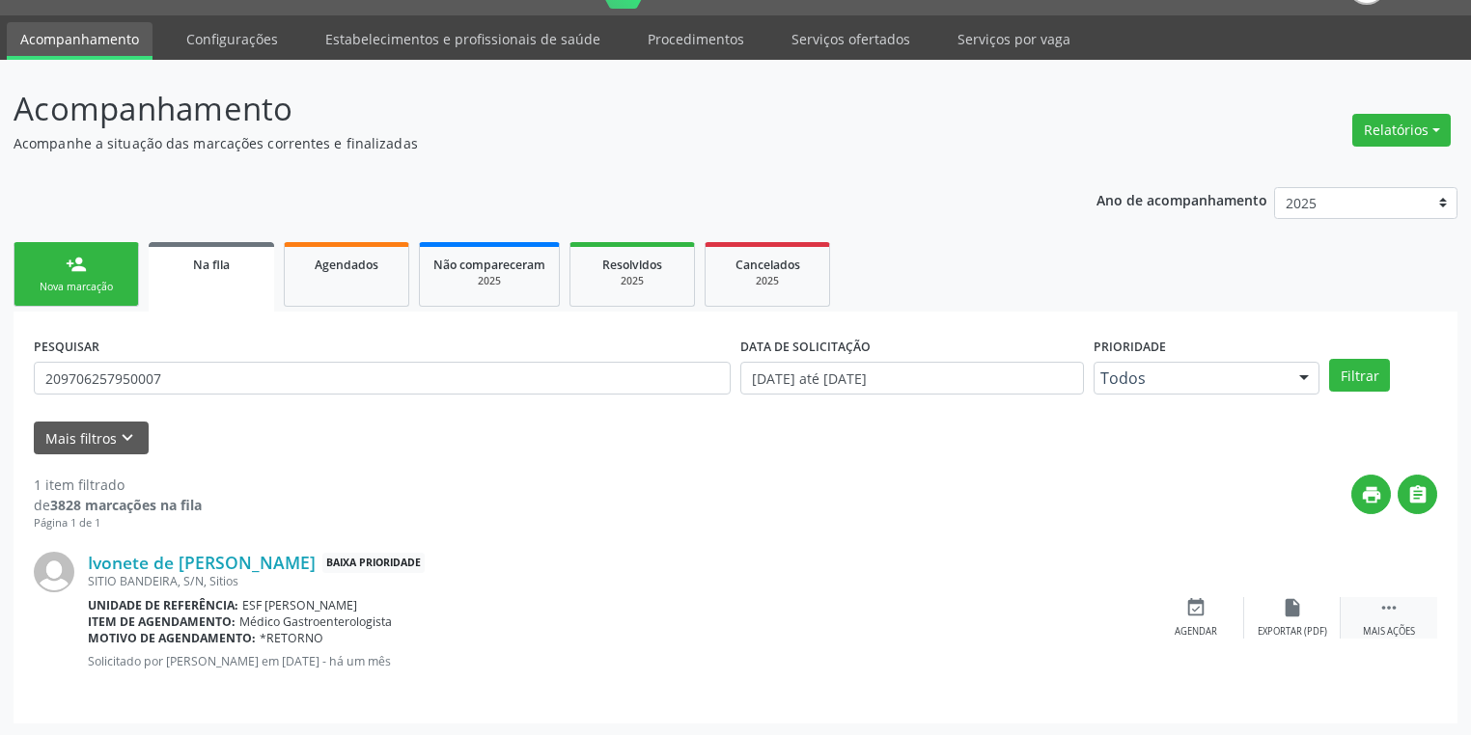
click at [1382, 599] on icon "" at bounding box center [1388, 607] width 21 height 21
click at [919, 625] on div "Agendar" at bounding box center [906, 632] width 42 height 14
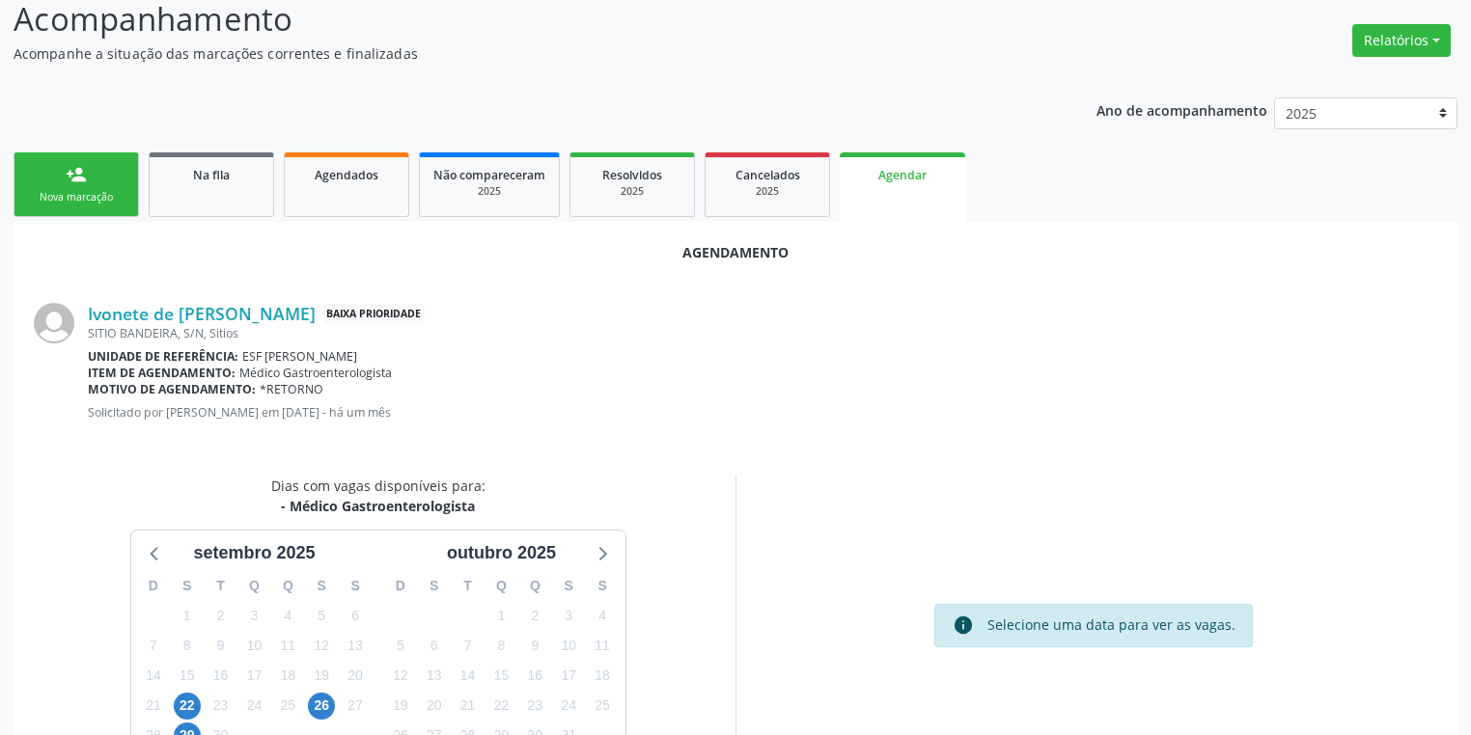
scroll to position [267, 0]
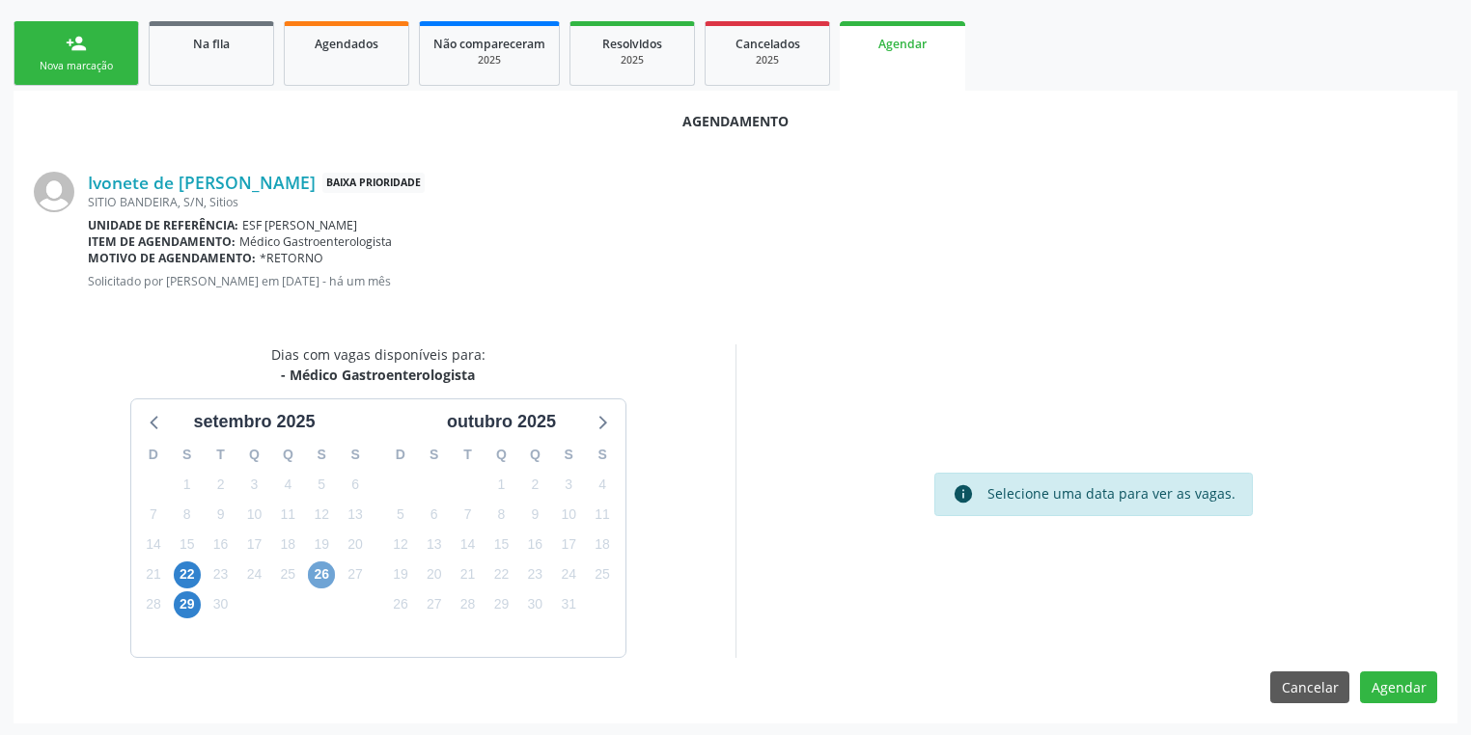
click at [317, 579] on span "26" at bounding box center [321, 575] width 27 height 27
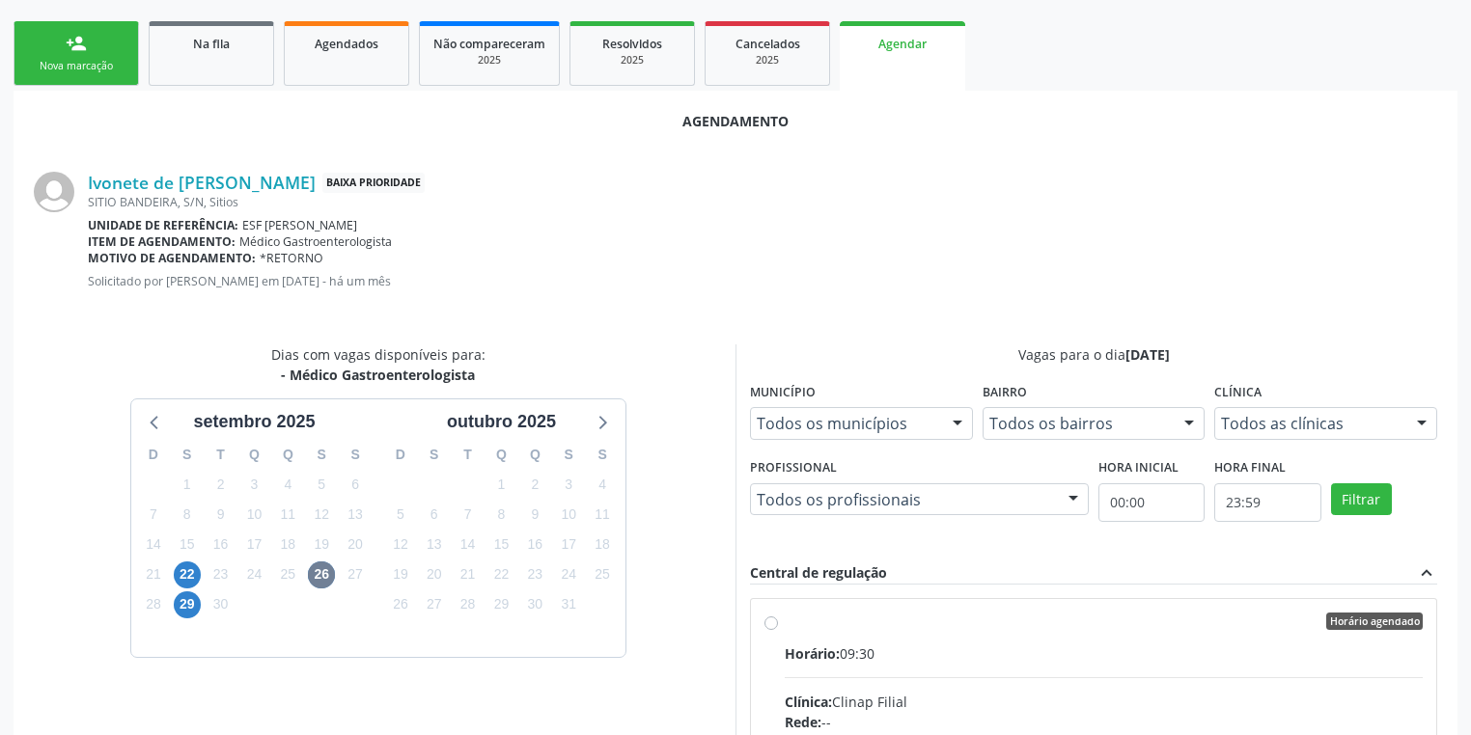
click at [778, 630] on input "Horário agendado Horário: 09:30 Clínica: Clinap Filial Rede: -- Endereço: nº 55…" at bounding box center [771, 621] width 14 height 17
radio input "true"
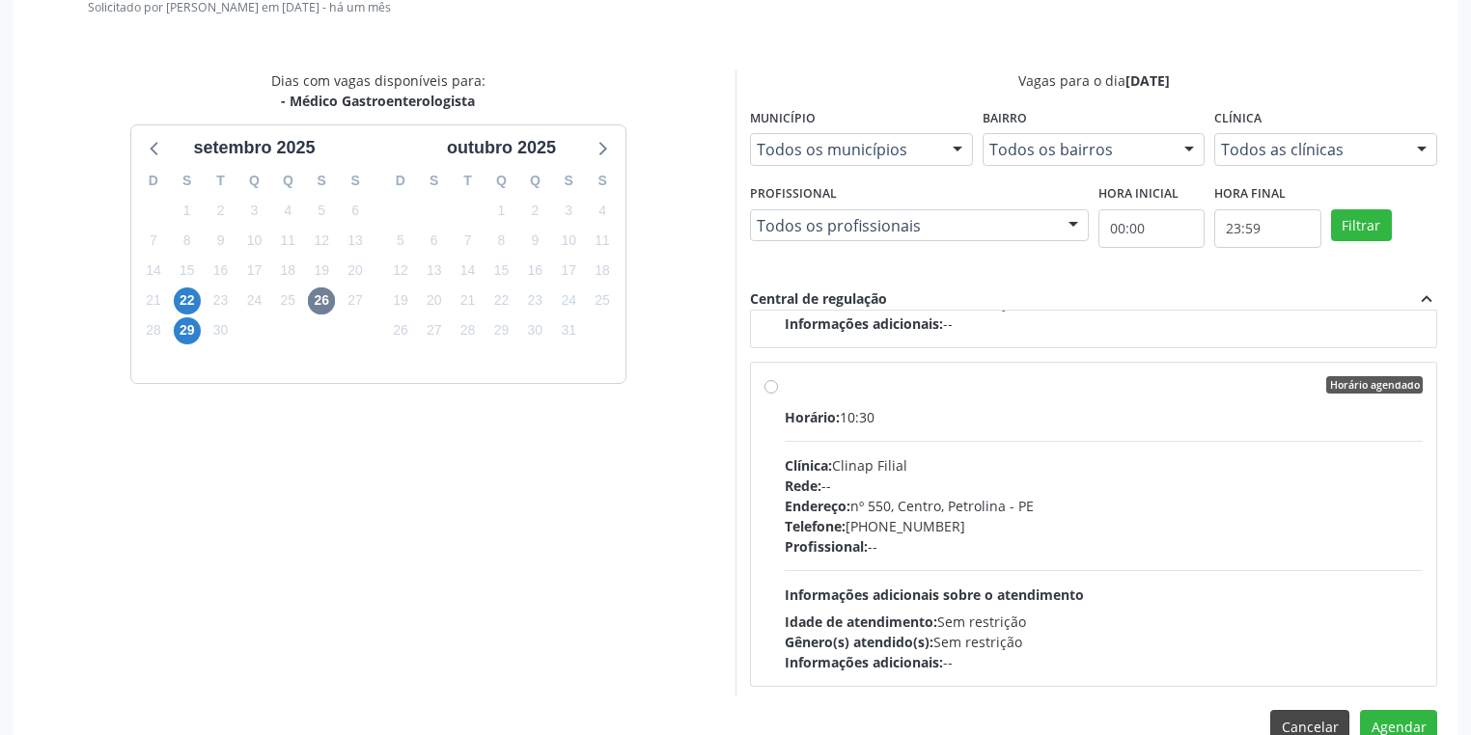
scroll to position [581, 0]
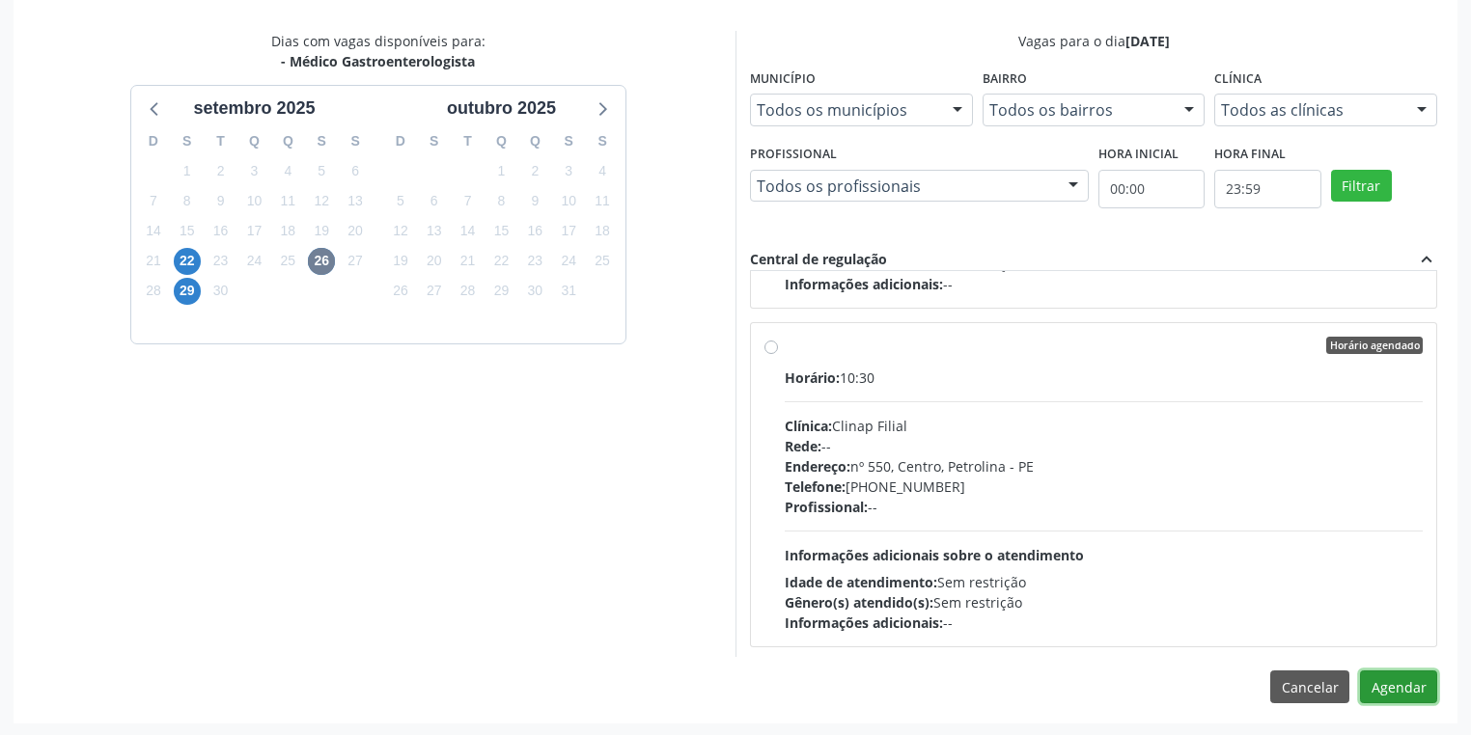
click at [1377, 686] on button "Agendar" at bounding box center [1398, 687] width 77 height 33
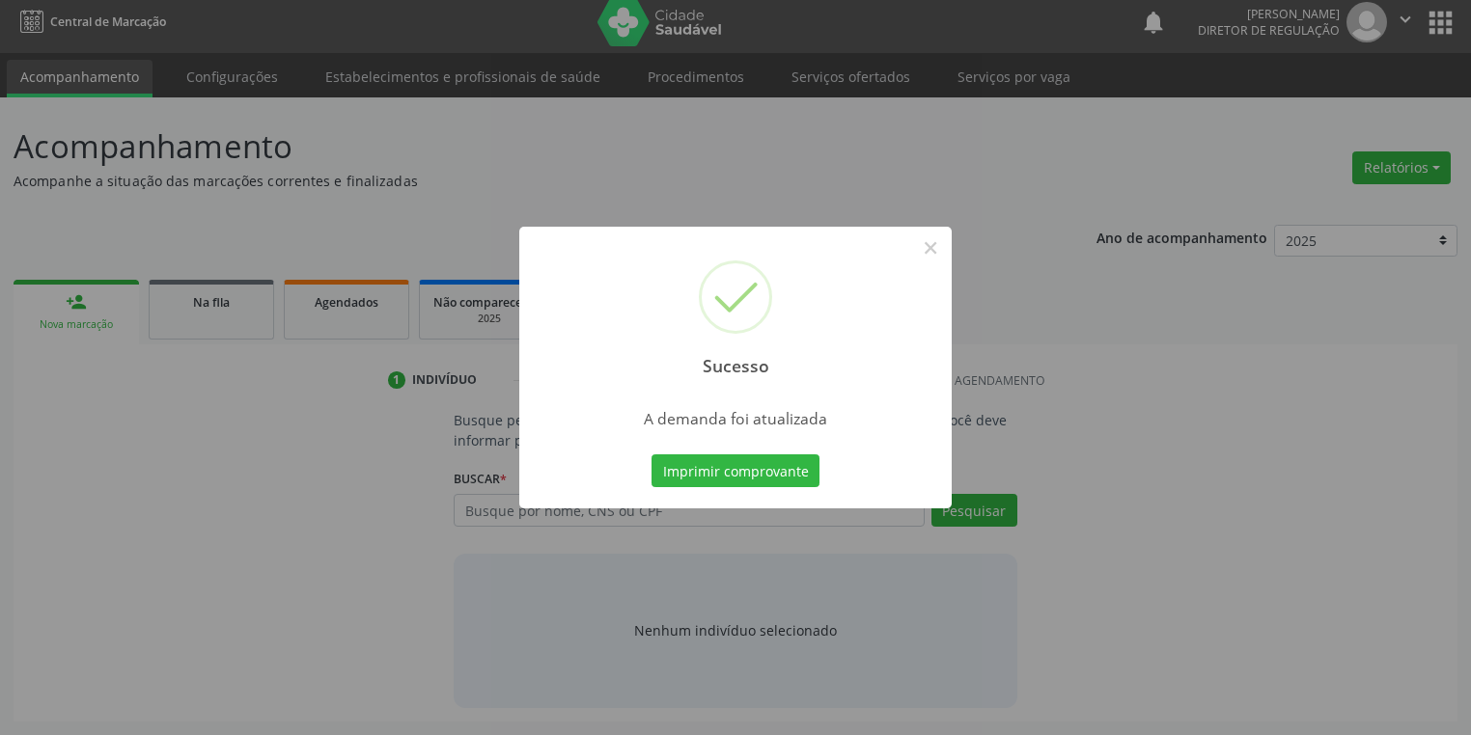
scroll to position [8, 0]
click at [761, 473] on button "Imprimir comprovante" at bounding box center [735, 471] width 168 height 33
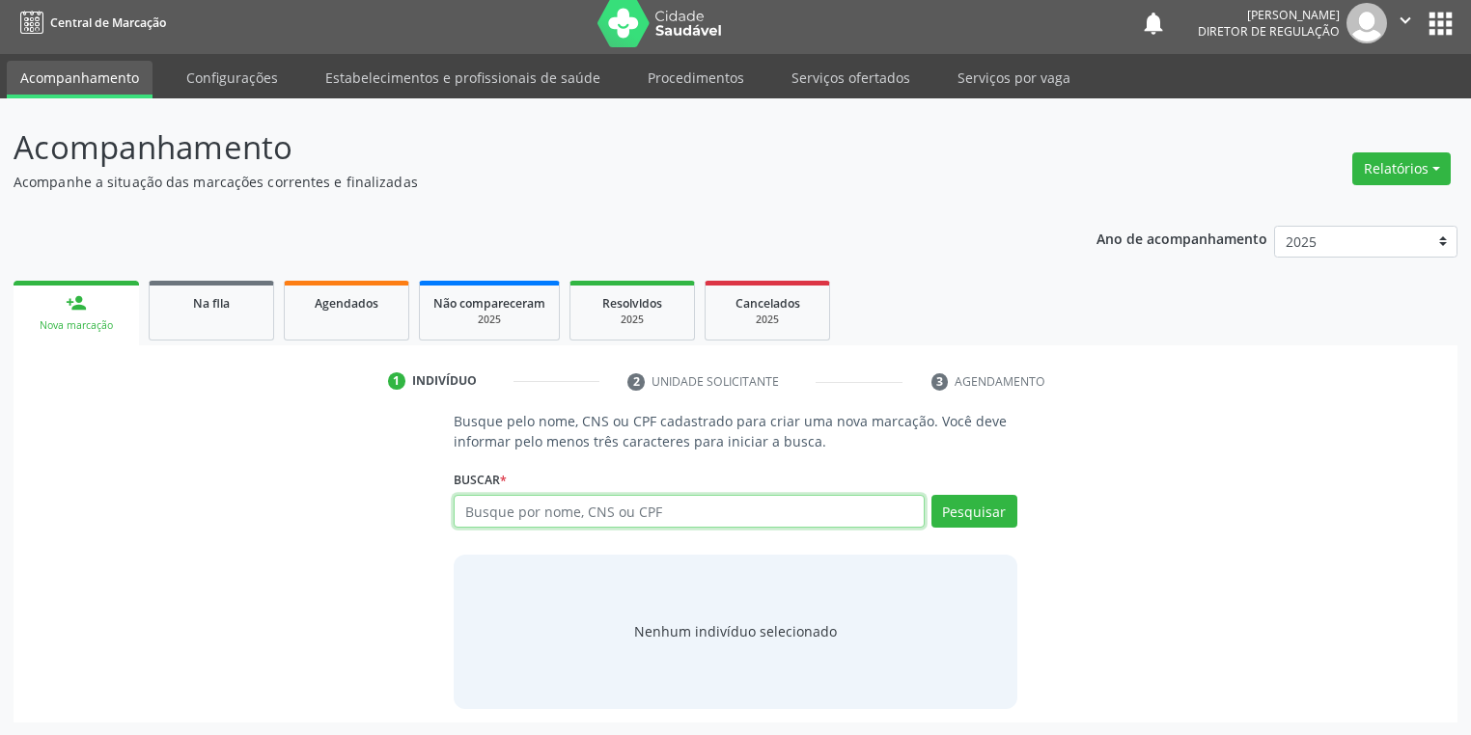
click at [506, 509] on input "text" at bounding box center [689, 511] width 471 height 33
type input "700002513636109"
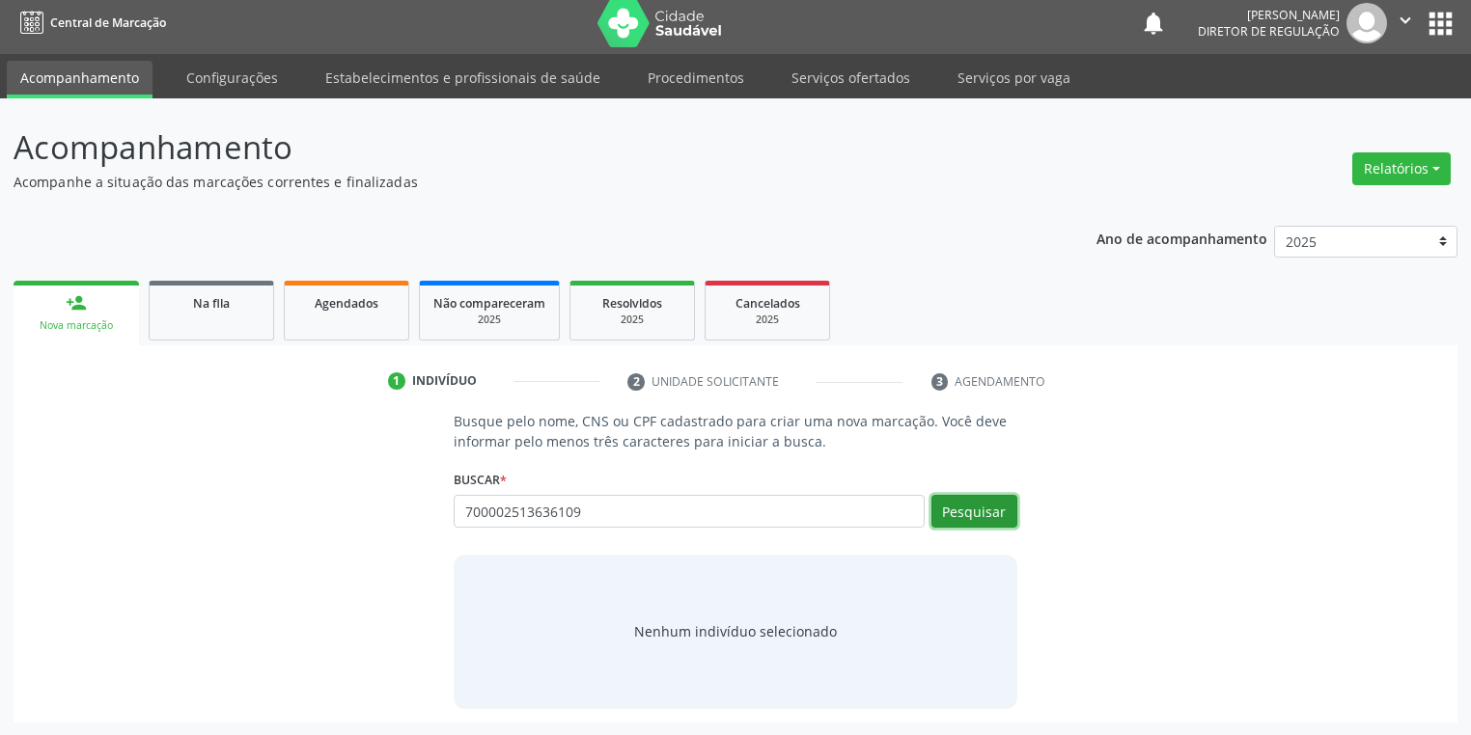
click at [969, 507] on button "Pesquisar" at bounding box center [974, 511] width 86 height 33
type input "700002513636109"
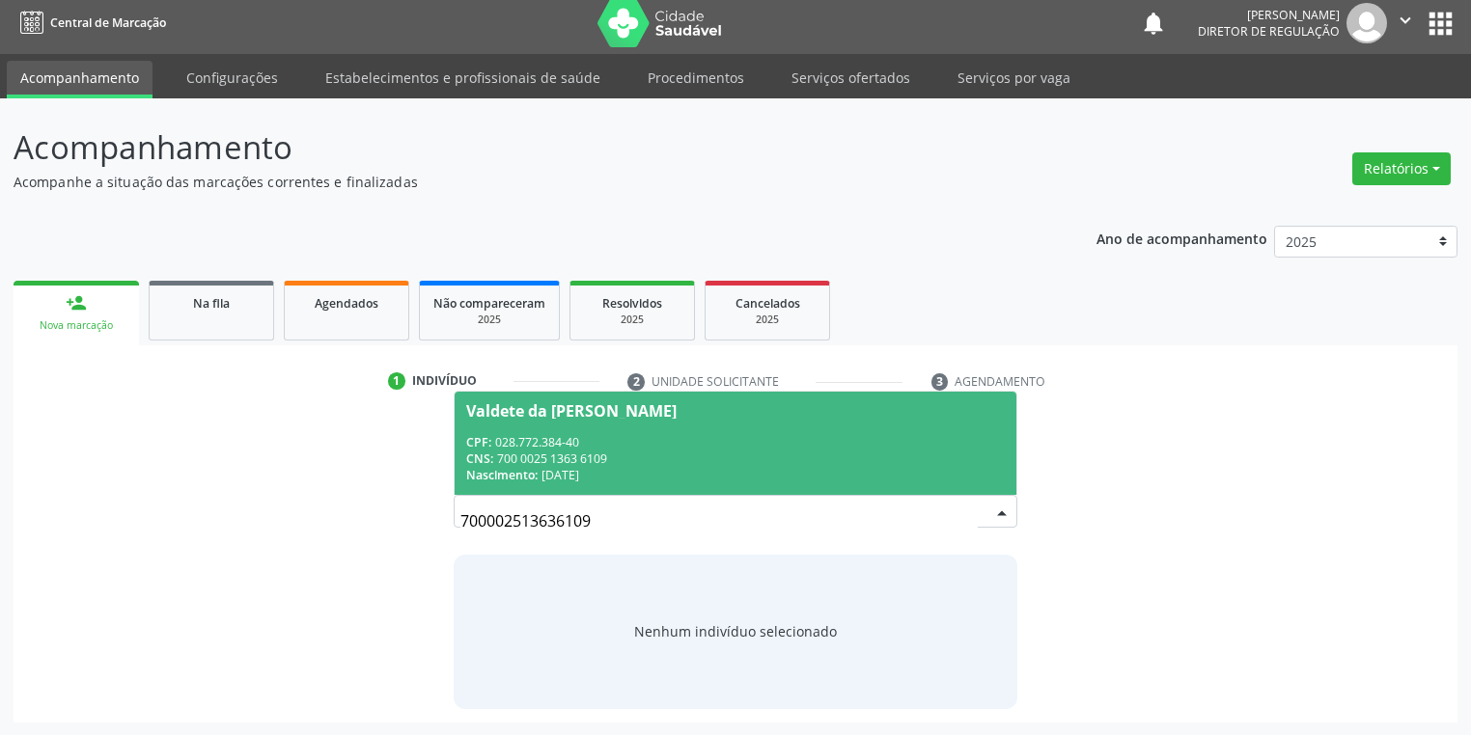
click at [661, 443] on div "CPF: 028.772.384-40" at bounding box center [735, 442] width 539 height 16
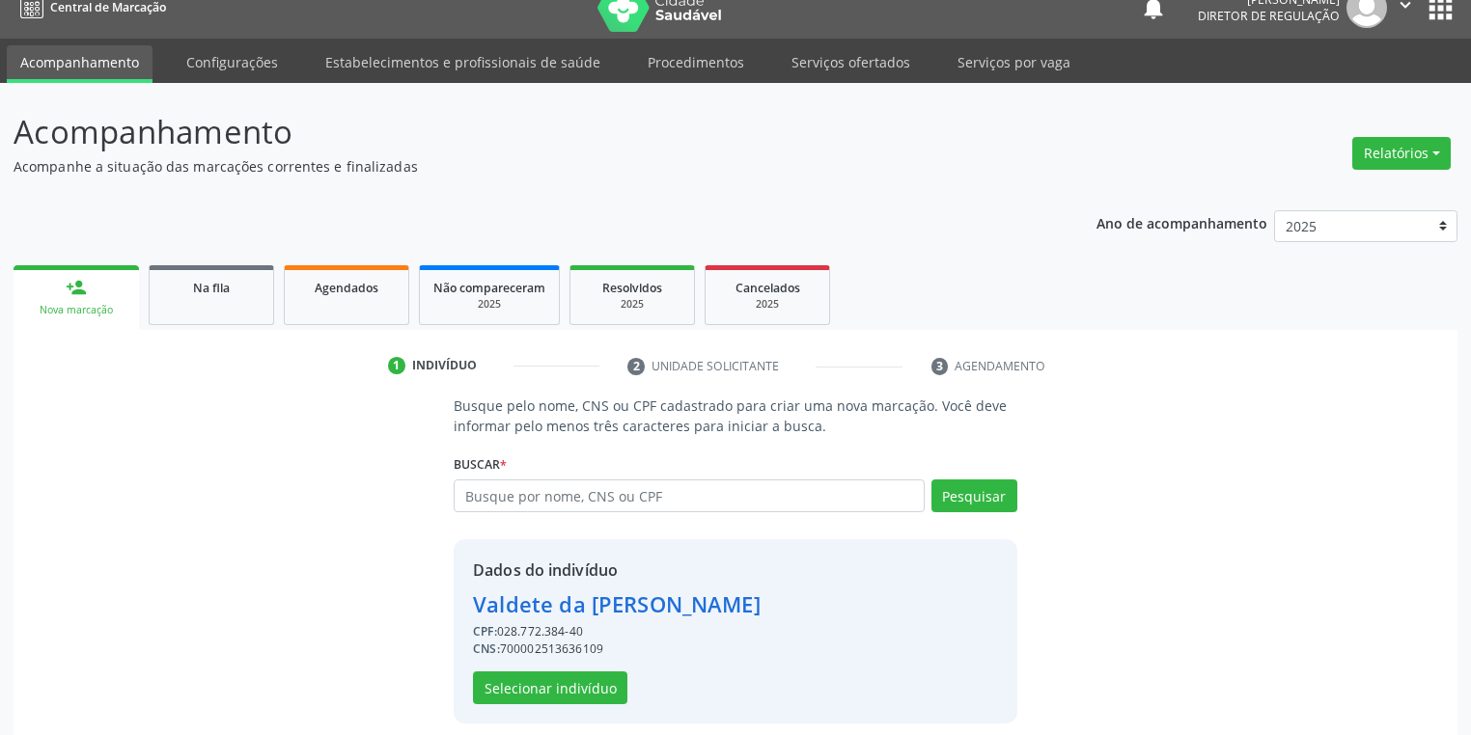
scroll to position [37, 0]
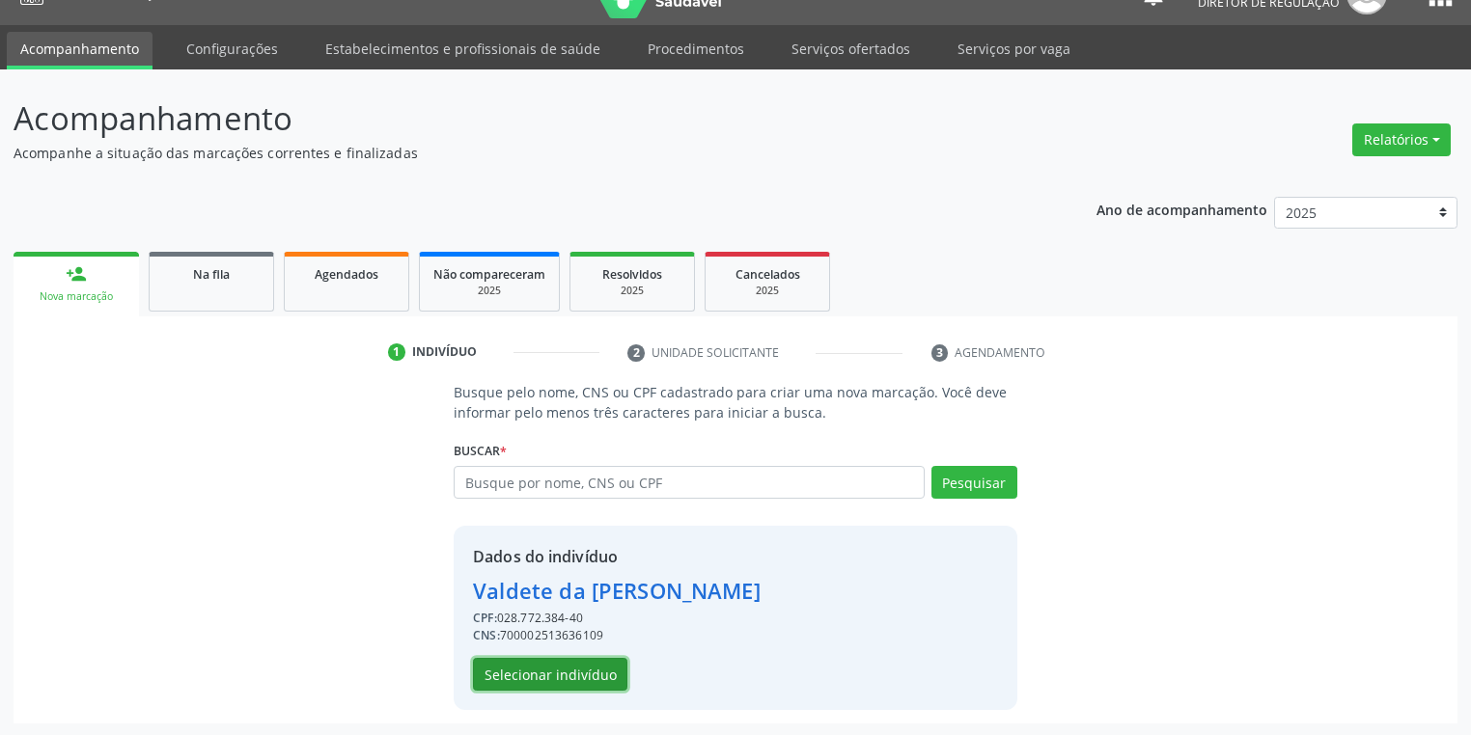
click at [535, 678] on button "Selecionar indivíduo" at bounding box center [550, 674] width 154 height 33
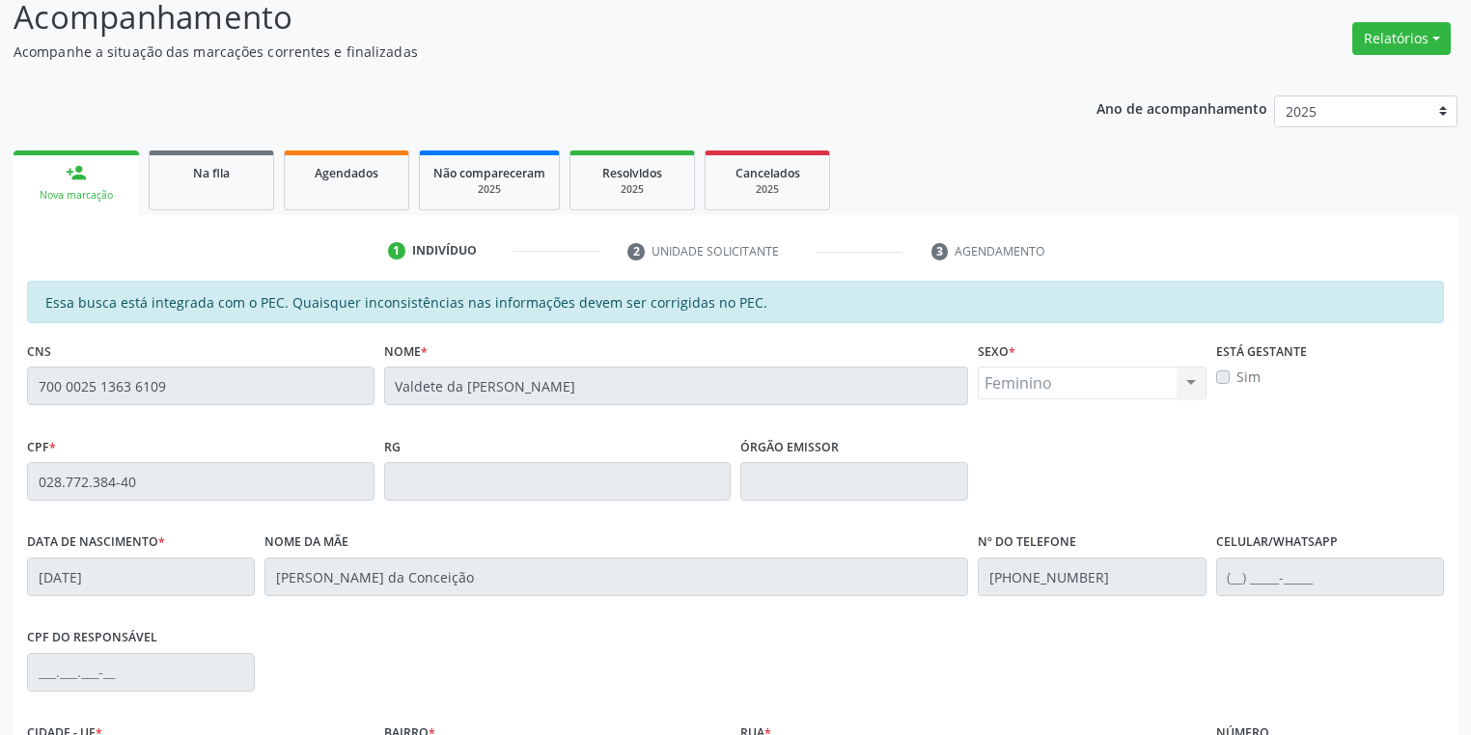
scroll to position [366, 0]
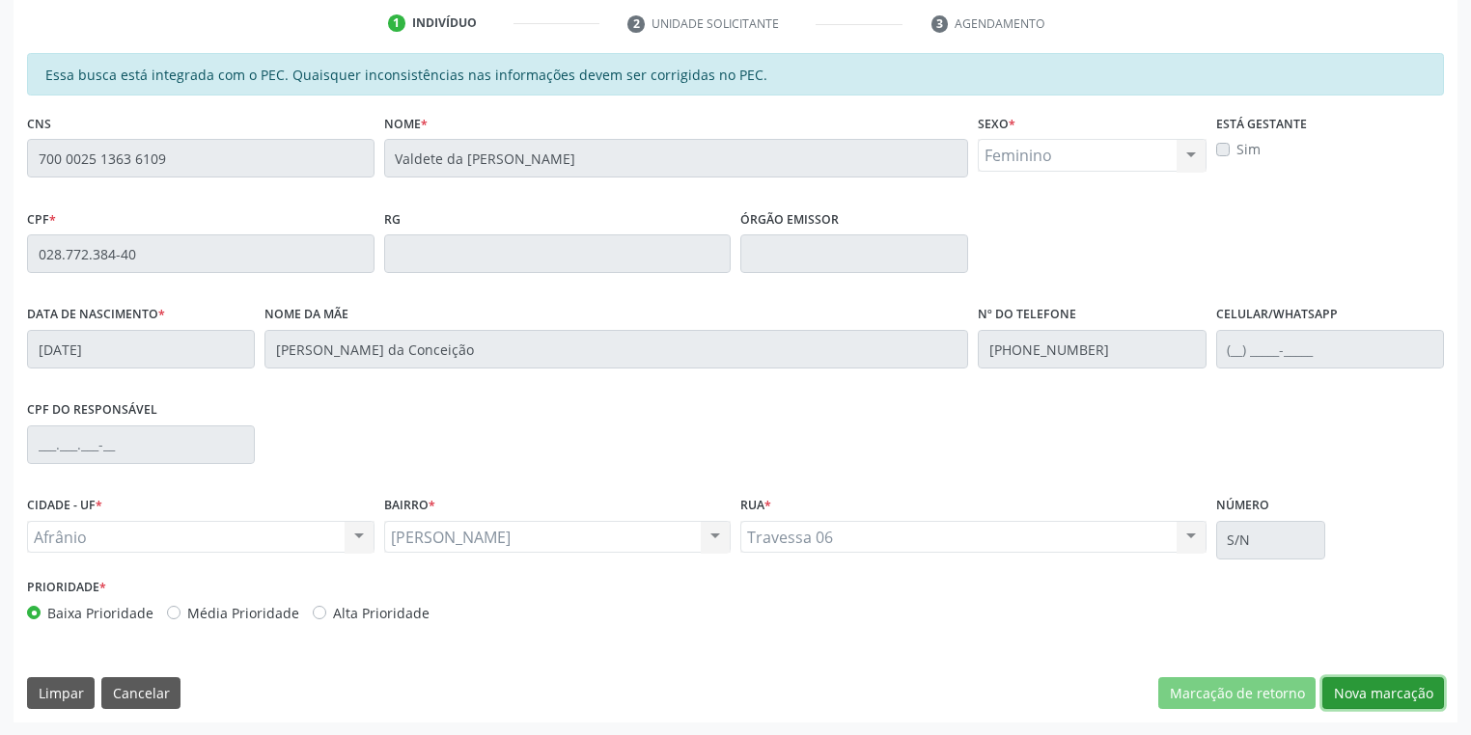
click at [1357, 700] on button "Nova marcação" at bounding box center [1383, 694] width 122 height 33
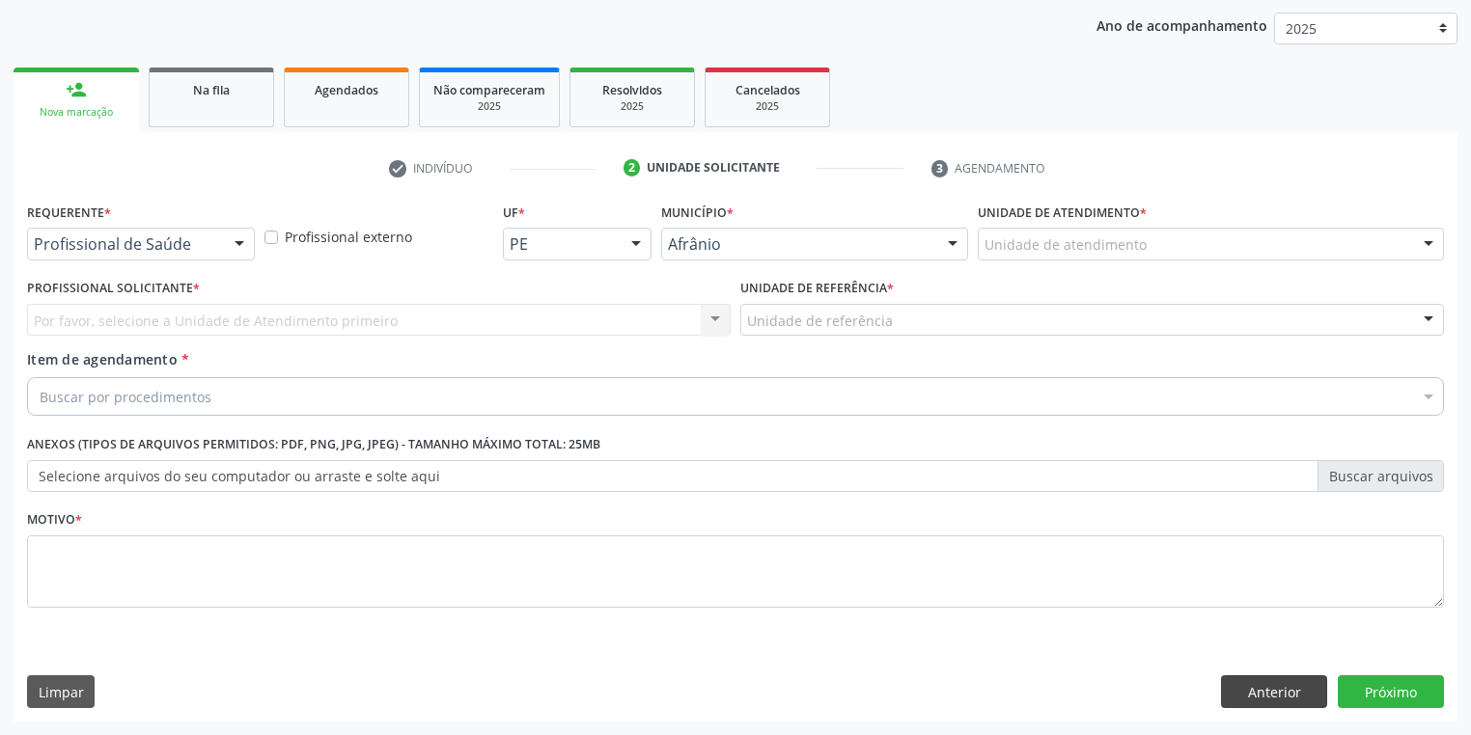
scroll to position [220, 0]
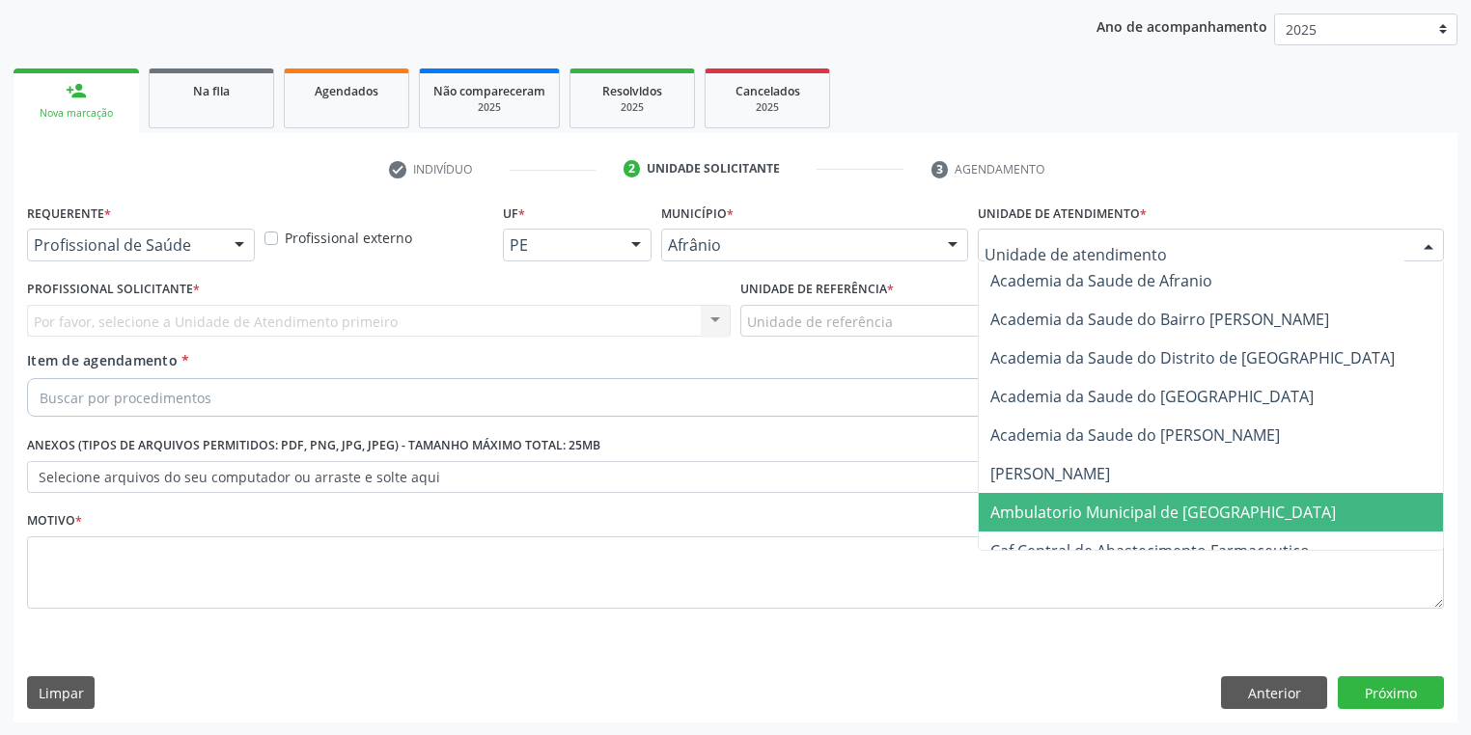
drag, startPoint x: 1046, startPoint y: 510, endPoint x: 934, endPoint y: 424, distance: 141.1
click at [1046, 510] on span "Ambulatorio Municipal de [GEOGRAPHIC_DATA]" at bounding box center [1163, 512] width 346 height 21
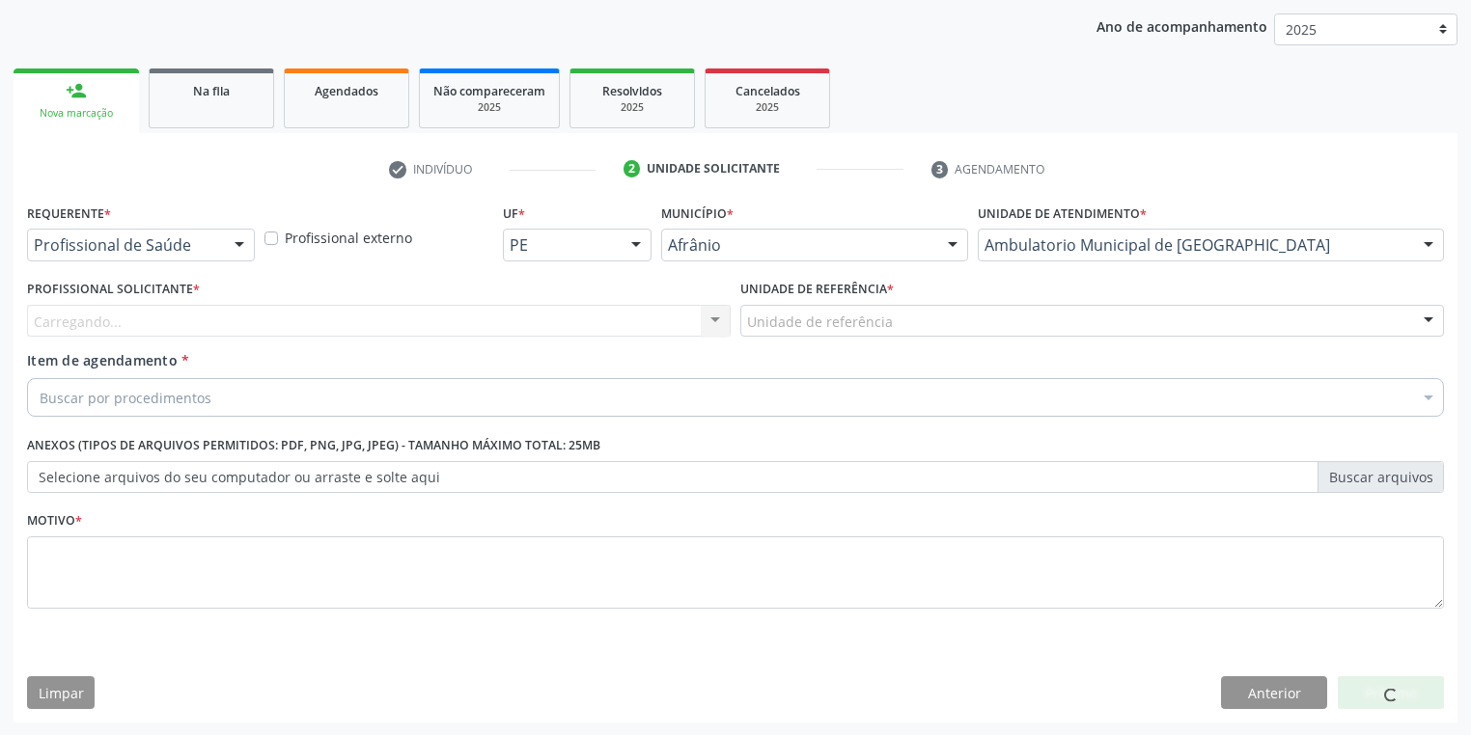
click at [804, 333] on div "Unidade de referência" at bounding box center [1092, 321] width 704 height 33
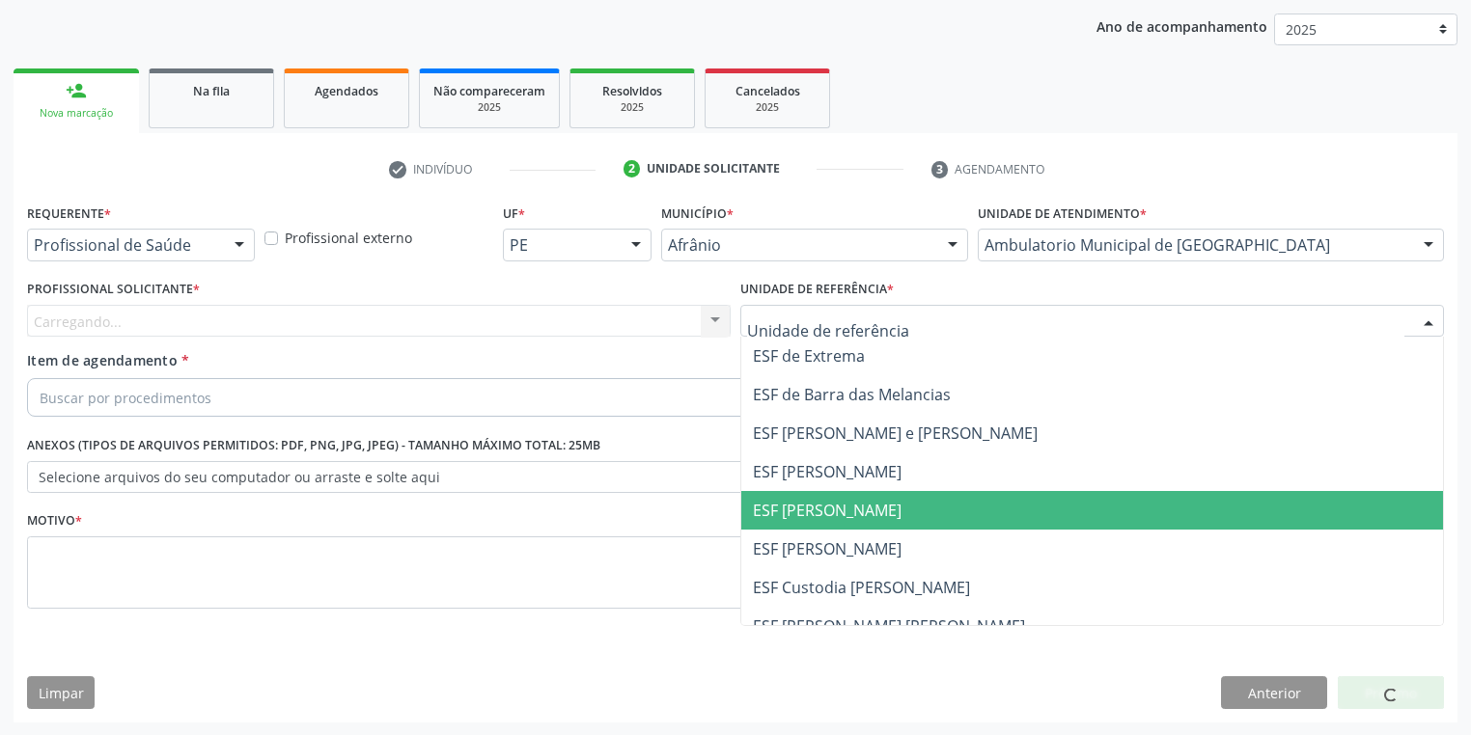
drag, startPoint x: 780, startPoint y: 525, endPoint x: 625, endPoint y: 469, distance: 164.3
click at [777, 525] on span "ESF [PERSON_NAME]" at bounding box center [1092, 510] width 702 height 39
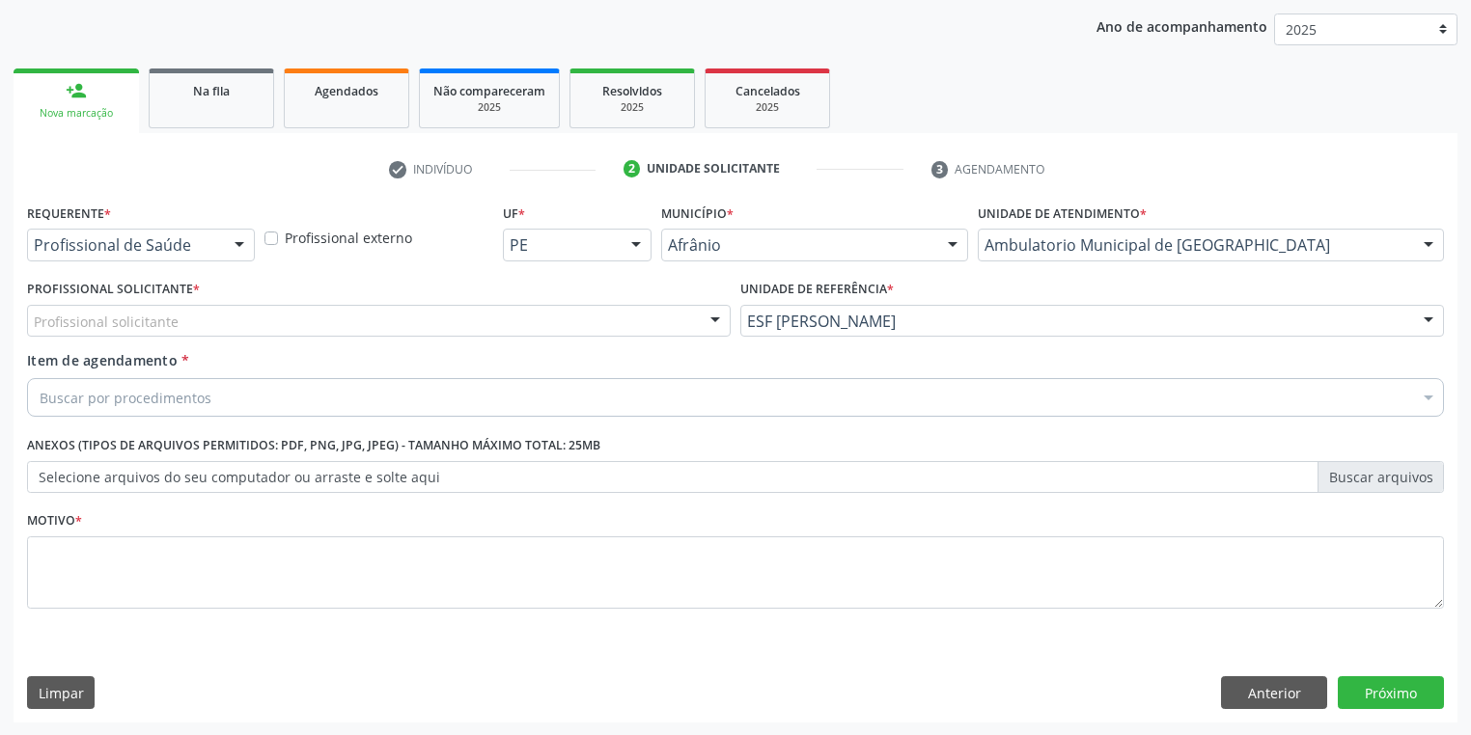
click at [176, 315] on div "Profissional solicitante" at bounding box center [379, 321] width 704 height 33
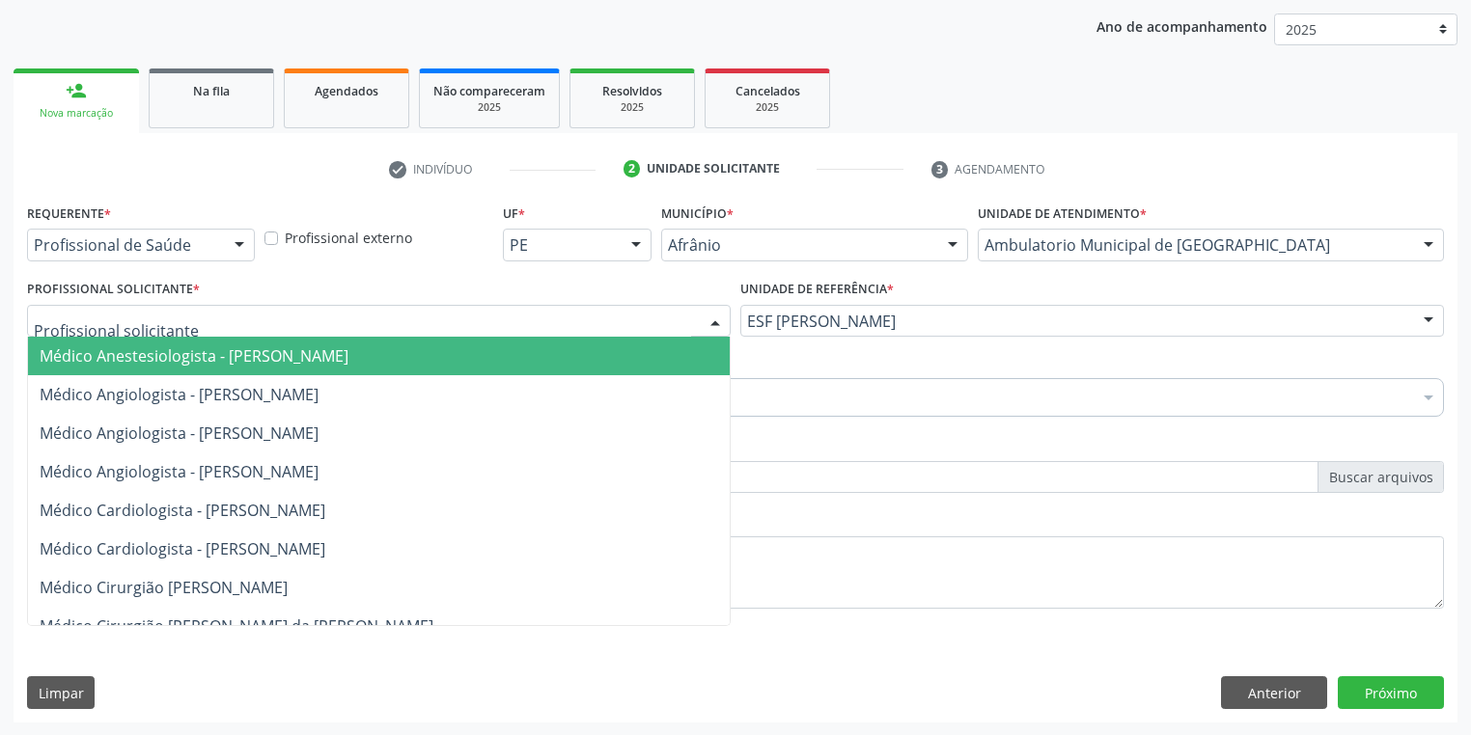
click at [175, 360] on span "Médico Anestesiologista - Julianna Ferreira Obara" at bounding box center [194, 356] width 309 height 21
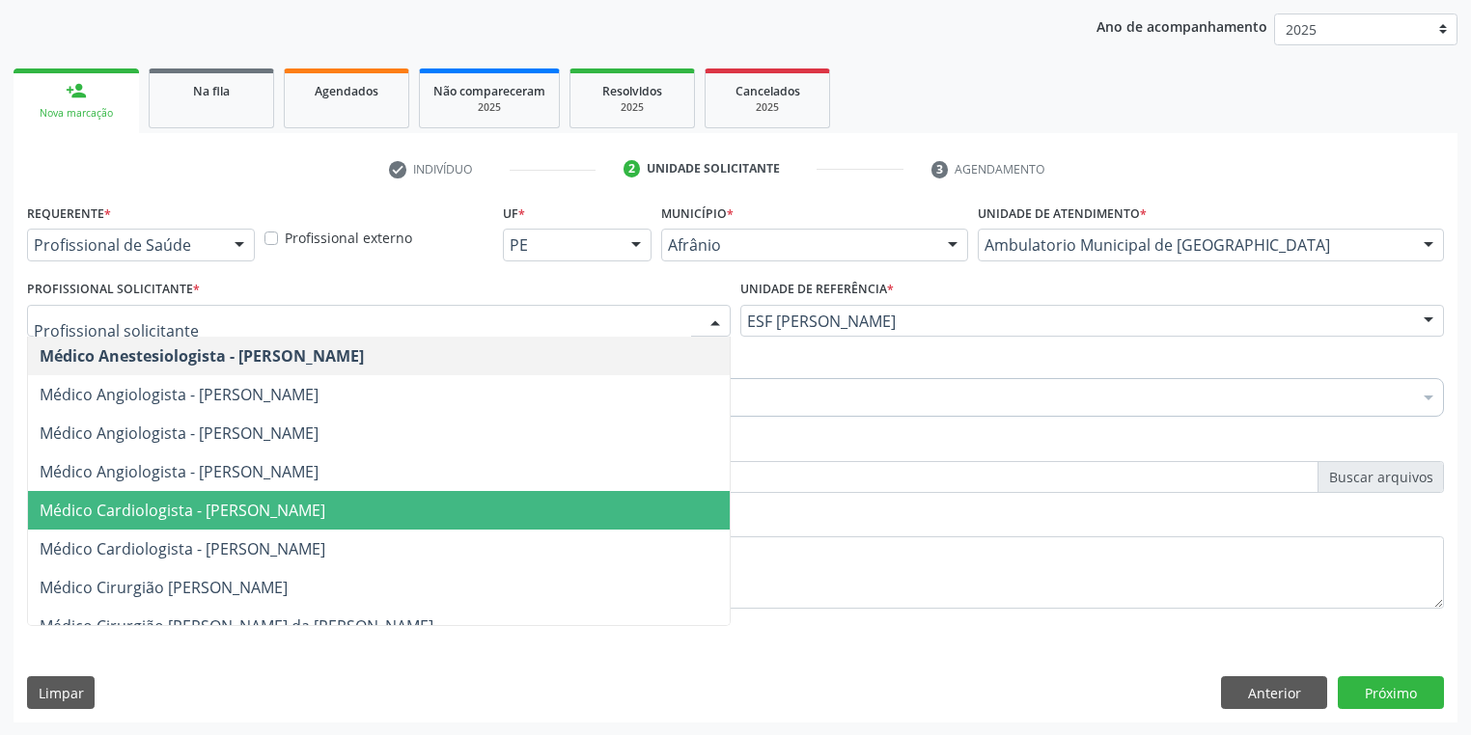
click at [255, 506] on span "Médico Cardiologista - Alysson Rodrigo Ferreira Cavalcanti" at bounding box center [183, 510] width 286 height 21
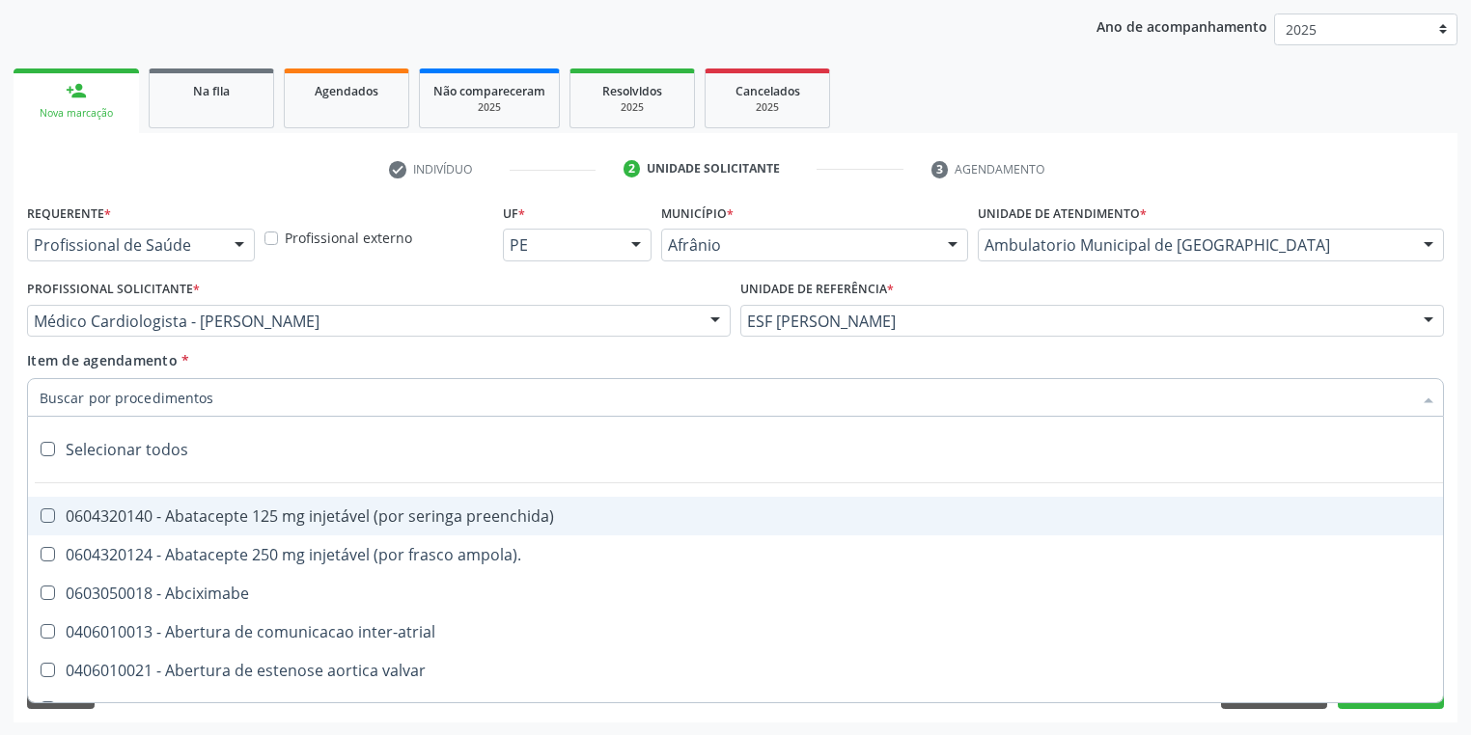
paste input "gastro"
type input "gastro"
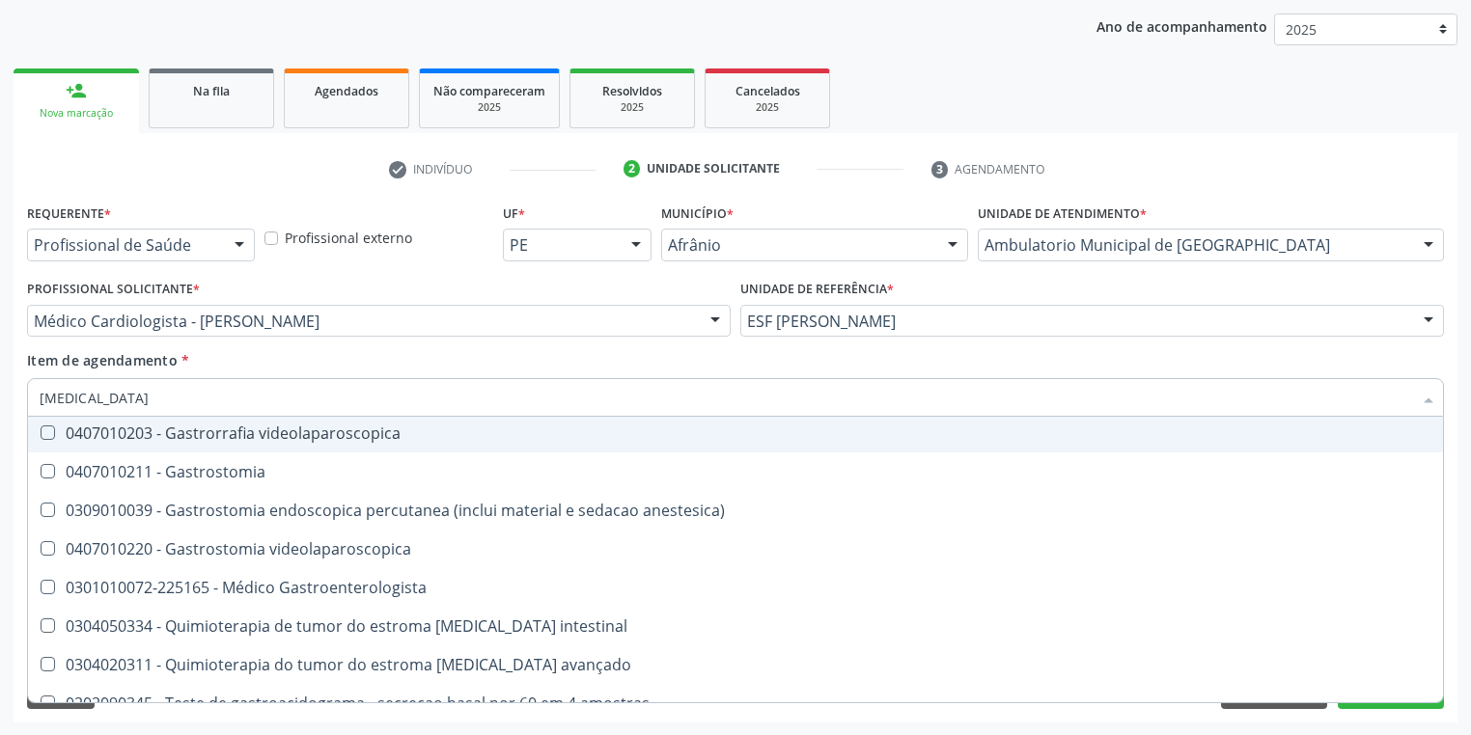
scroll to position [386, 0]
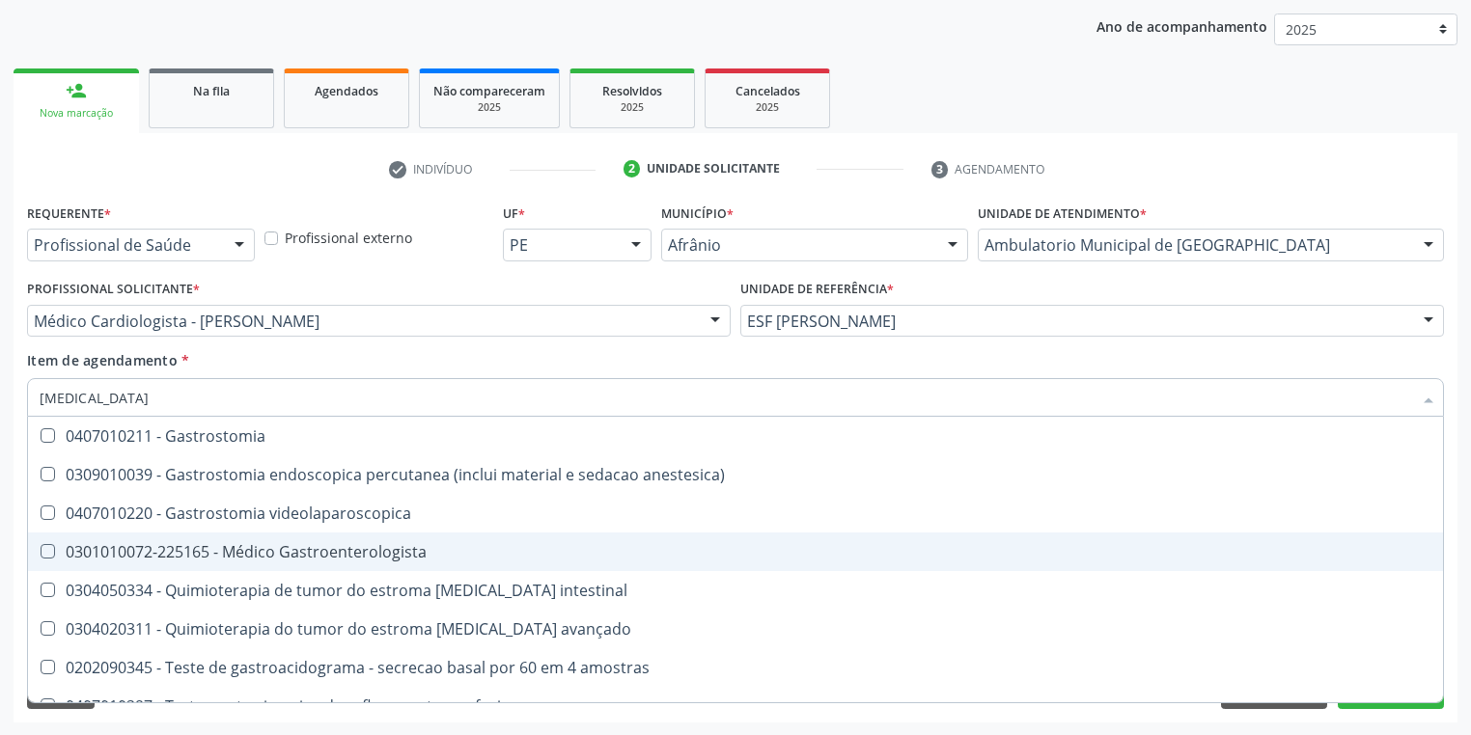
click at [297, 550] on div "0301010072-225165 - Médico Gastroenterologista" at bounding box center [736, 551] width 1392 height 15
checkbox Gastroenterologista "true"
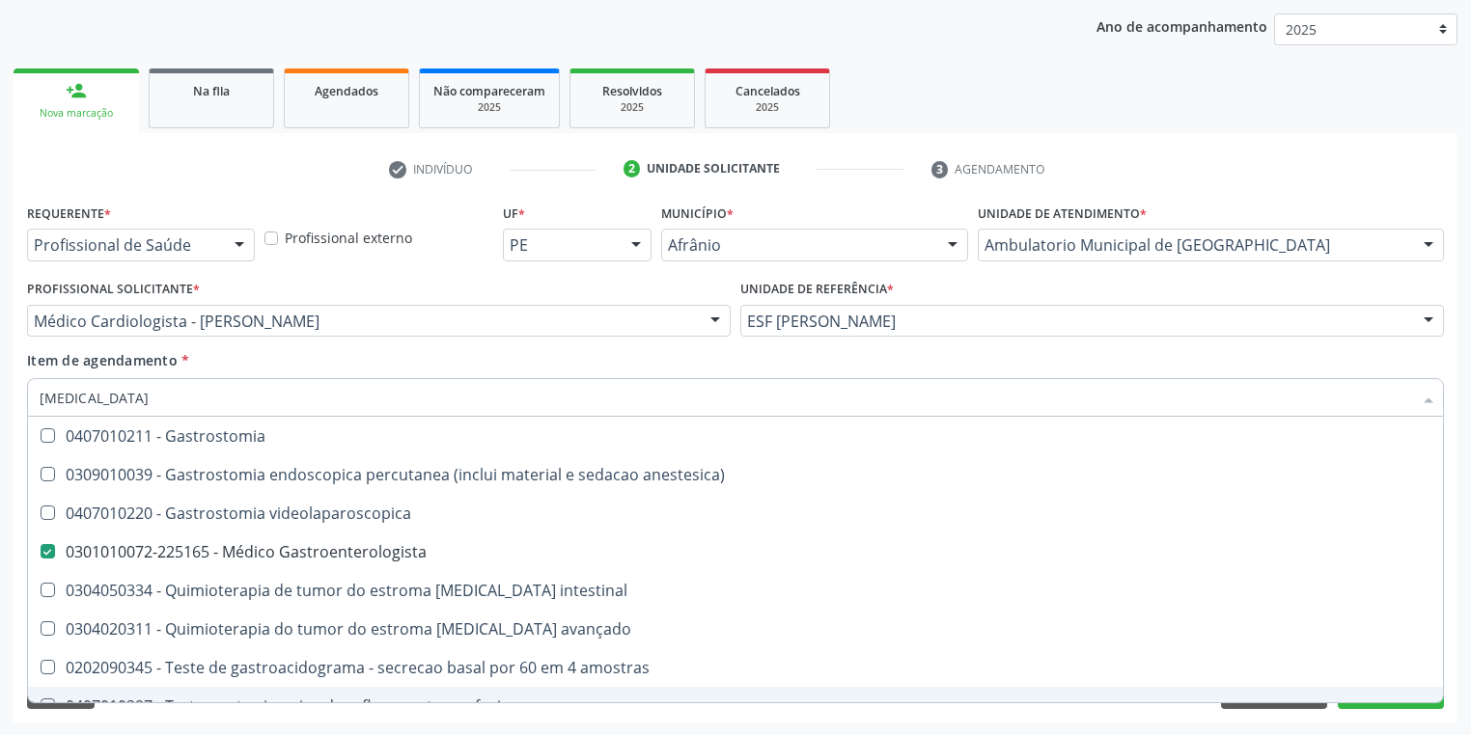
click at [181, 718] on div "Requerente * Profissional de Saúde Profissional de Saúde Paciente Nenhum result…" at bounding box center [736, 461] width 1444 height 524
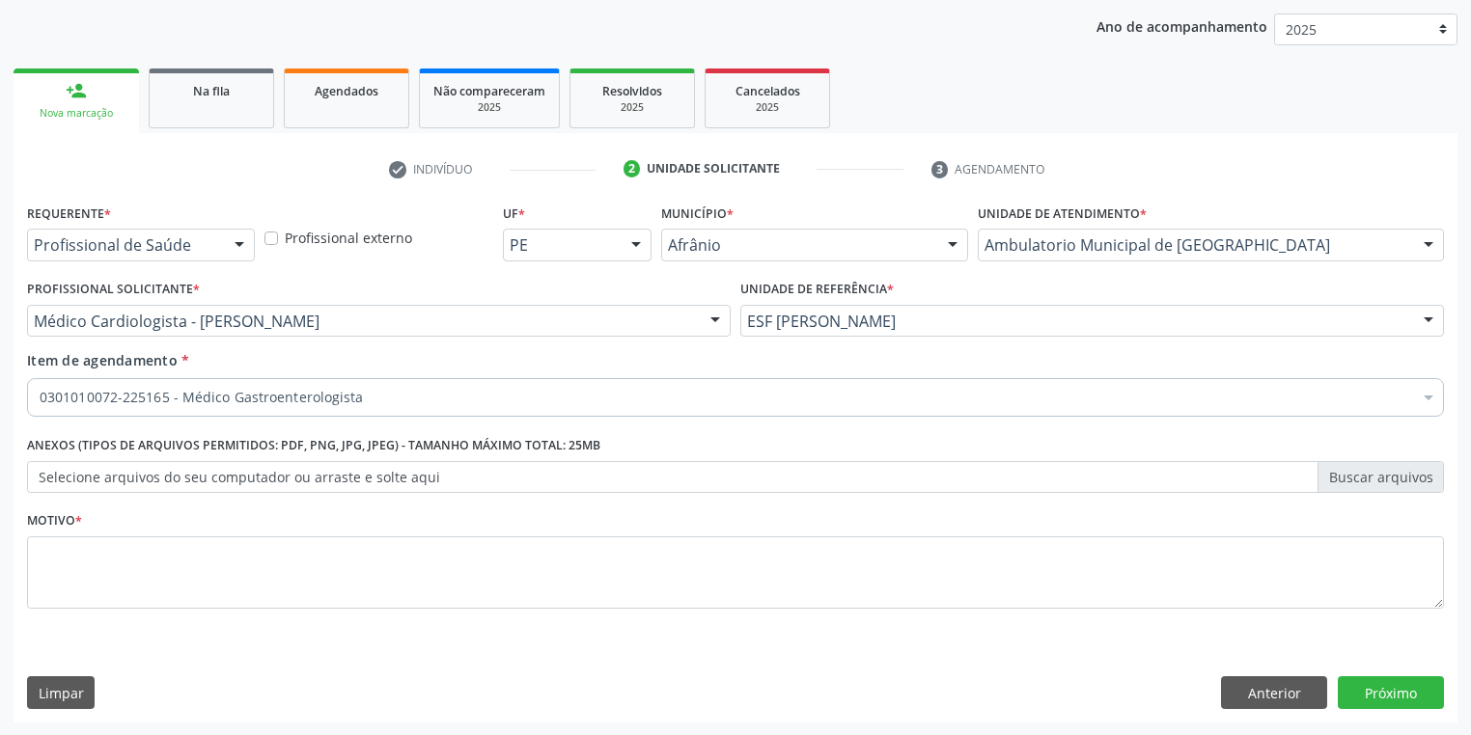
scroll to position [0, 0]
click at [131, 552] on textarea at bounding box center [735, 573] width 1417 height 73
type textarea "*"
click at [1405, 691] on button "Próximo" at bounding box center [1391, 693] width 106 height 33
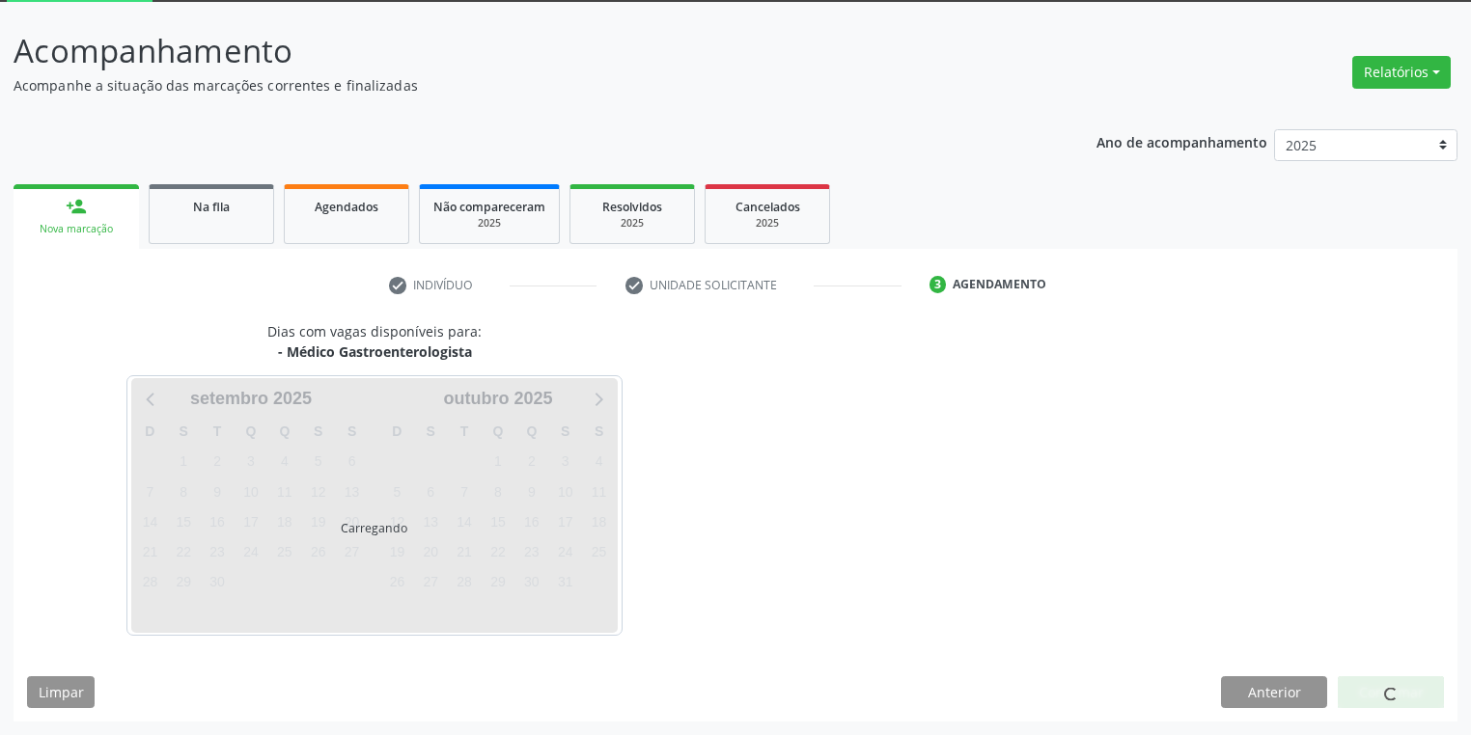
scroll to position [103, 0]
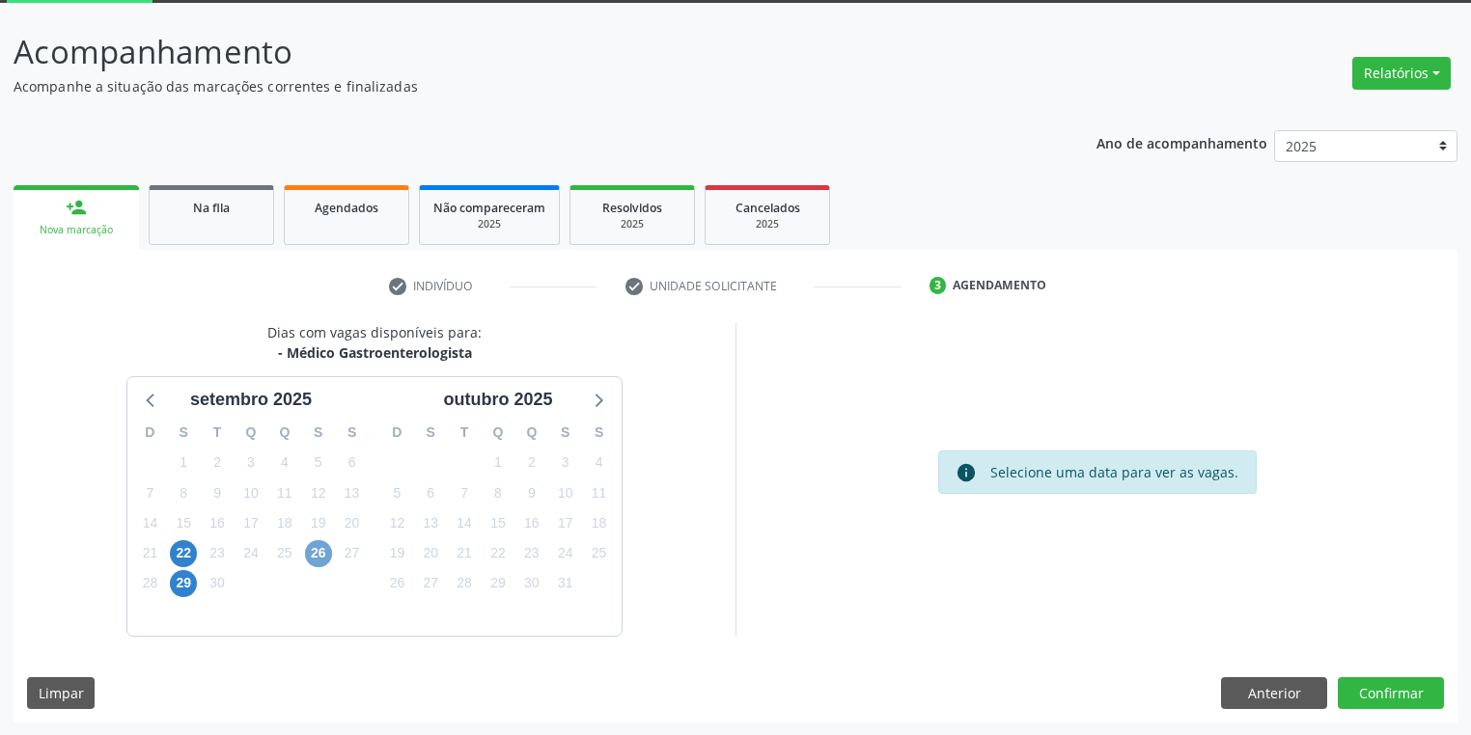
click at [316, 553] on span "26" at bounding box center [318, 553] width 27 height 27
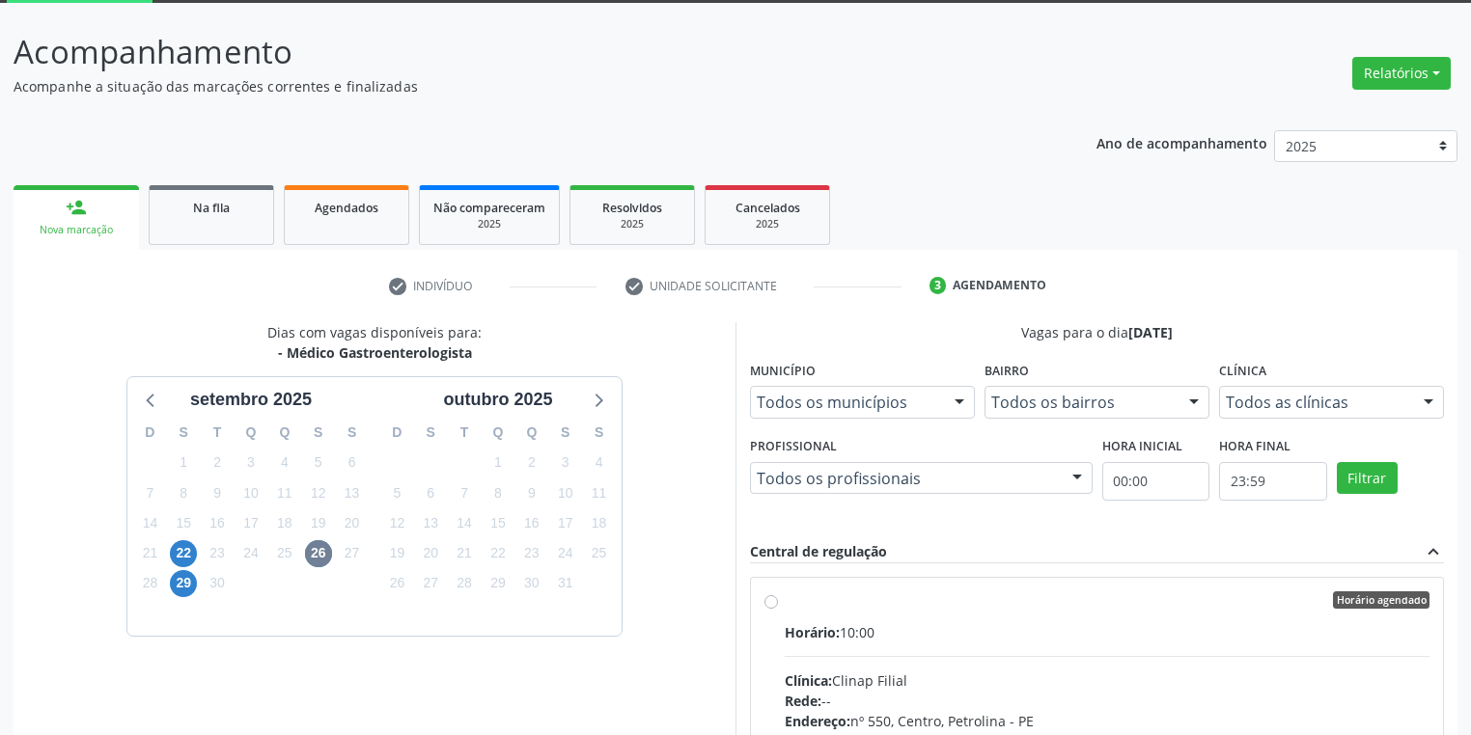
click at [984, 687] on div "Clínica: Clinap Filial" at bounding box center [1107, 681] width 645 height 20
click at [778, 609] on input "Horário agendado Horário: 10:00 Clínica: Clinap Filial Rede: -- Endereço: nº 55…" at bounding box center [771, 600] width 14 height 17
radio input "true"
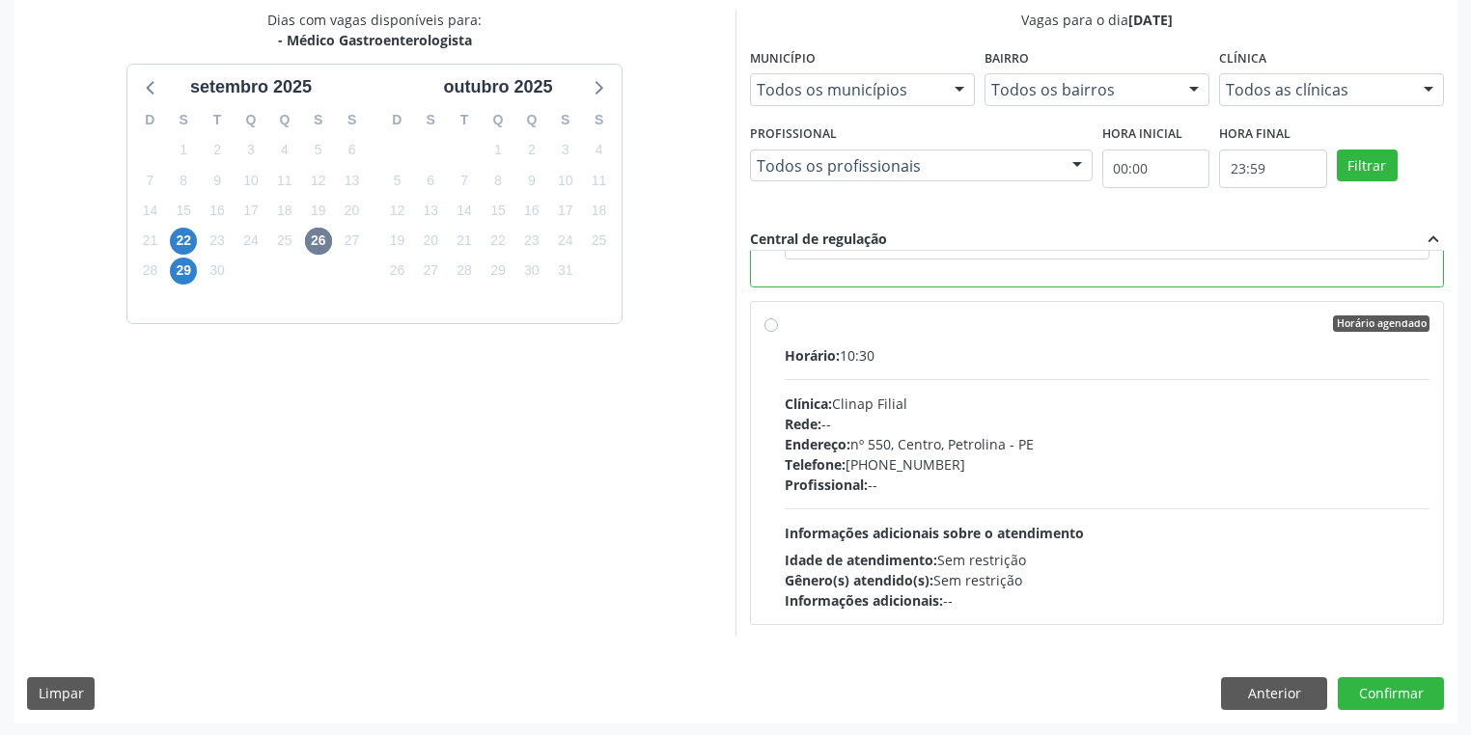
scroll to position [417, 0]
click at [1390, 691] on button "Confirmar" at bounding box center [1391, 693] width 106 height 33
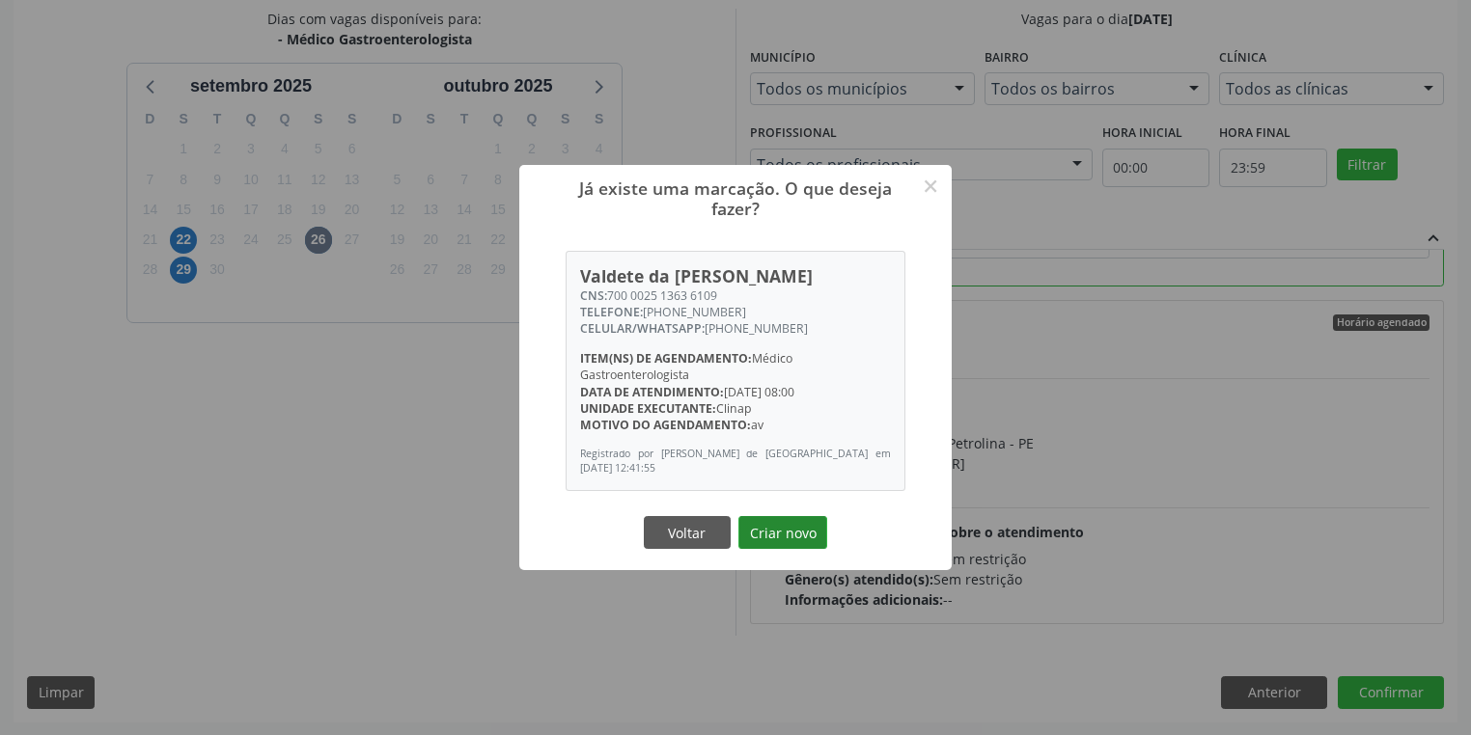
click at [796, 533] on button "Criar novo" at bounding box center [782, 532] width 89 height 33
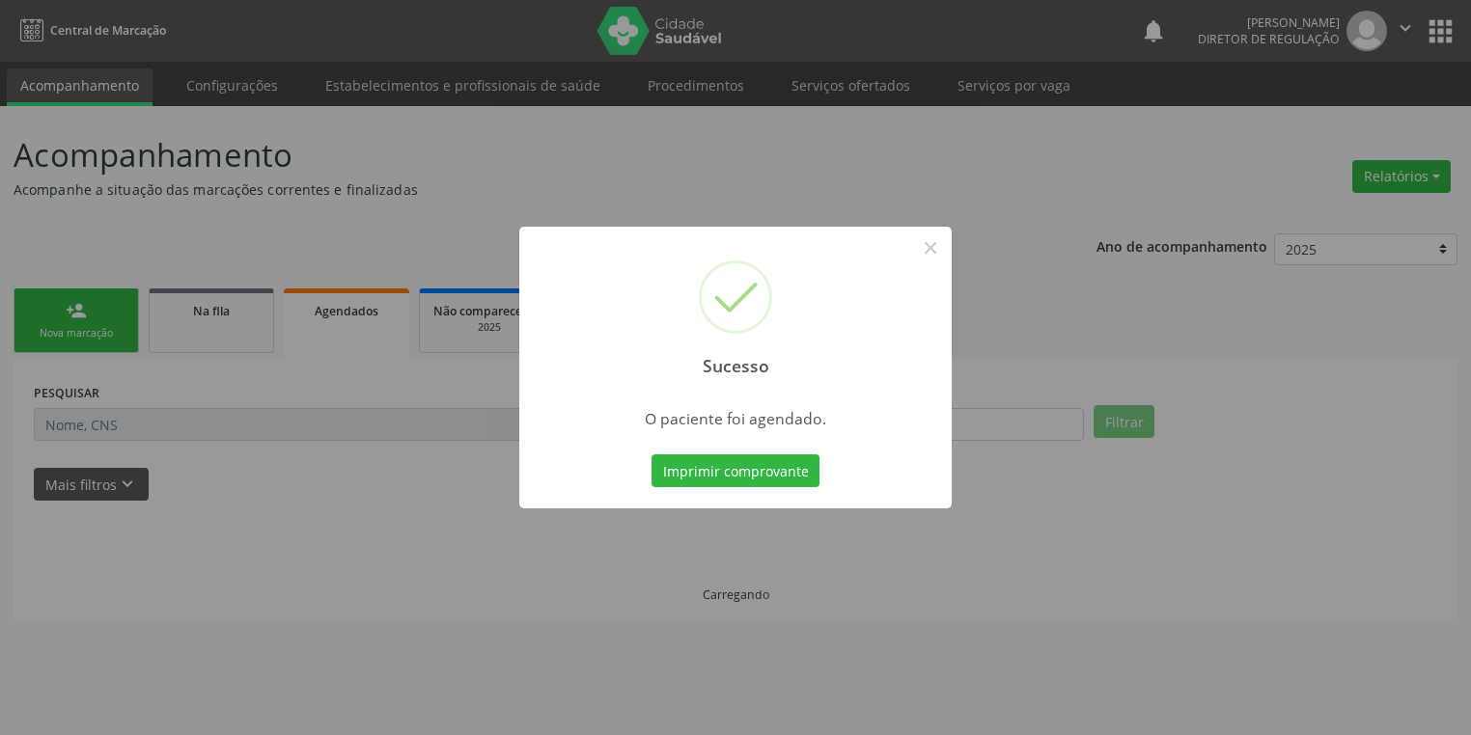
scroll to position [0, 0]
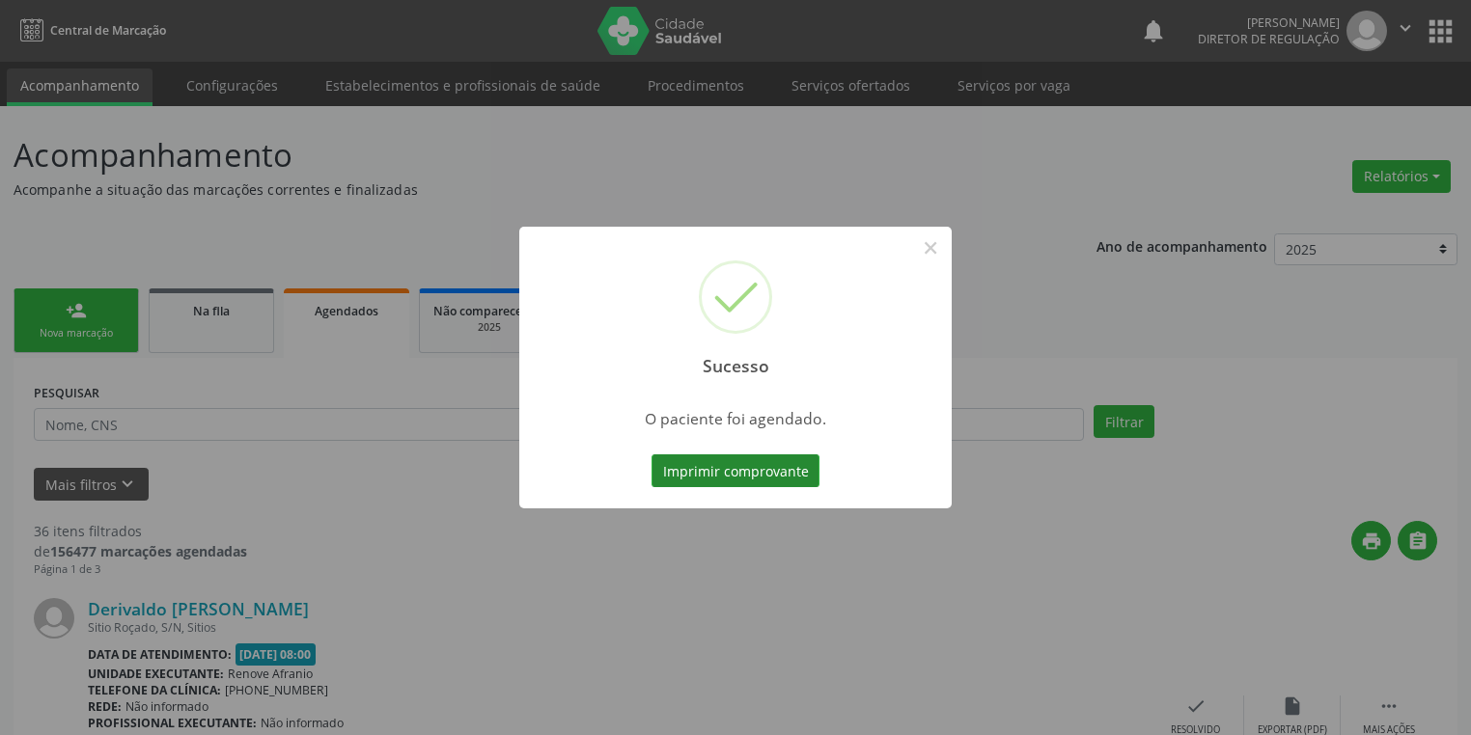
click at [712, 470] on button "Imprimir comprovante" at bounding box center [735, 471] width 168 height 33
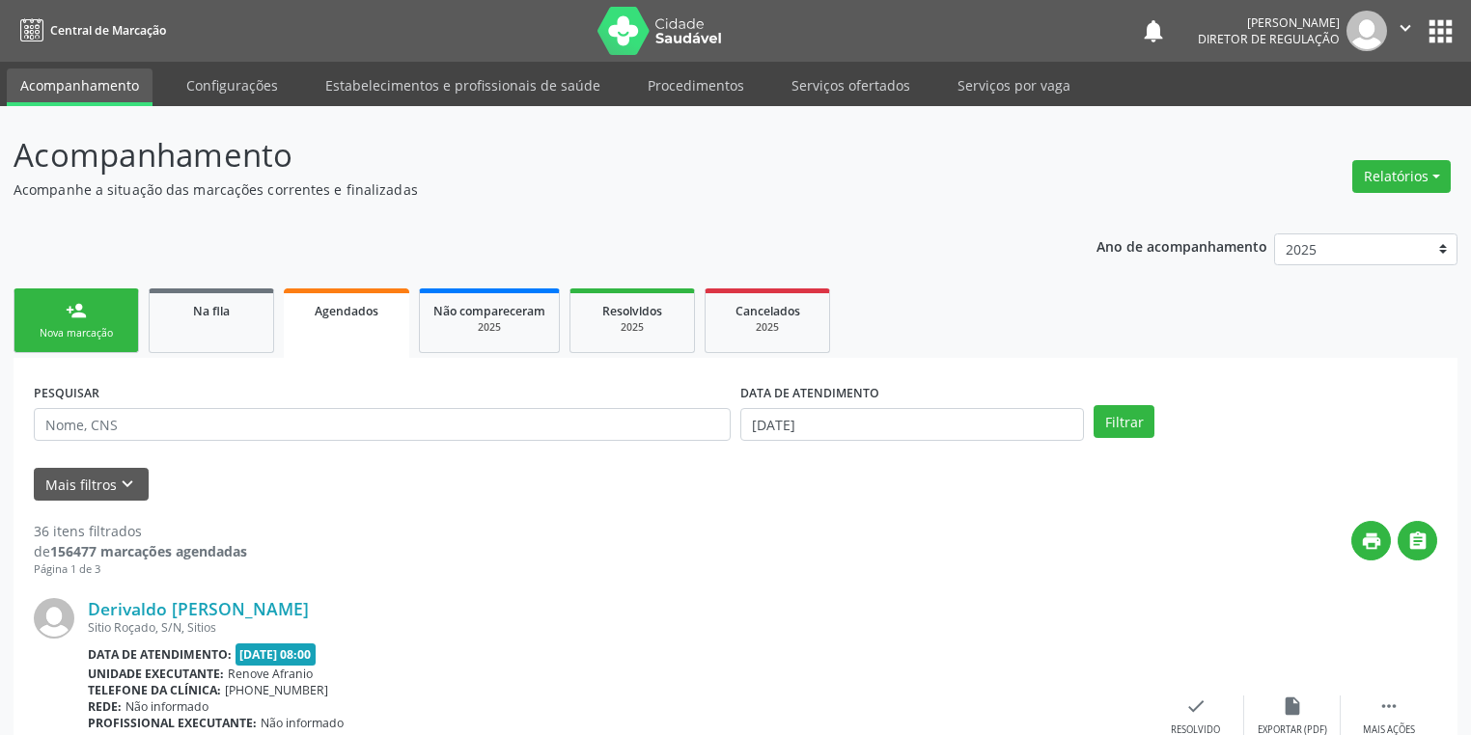
click at [100, 329] on div "Nova marcação" at bounding box center [76, 333] width 97 height 14
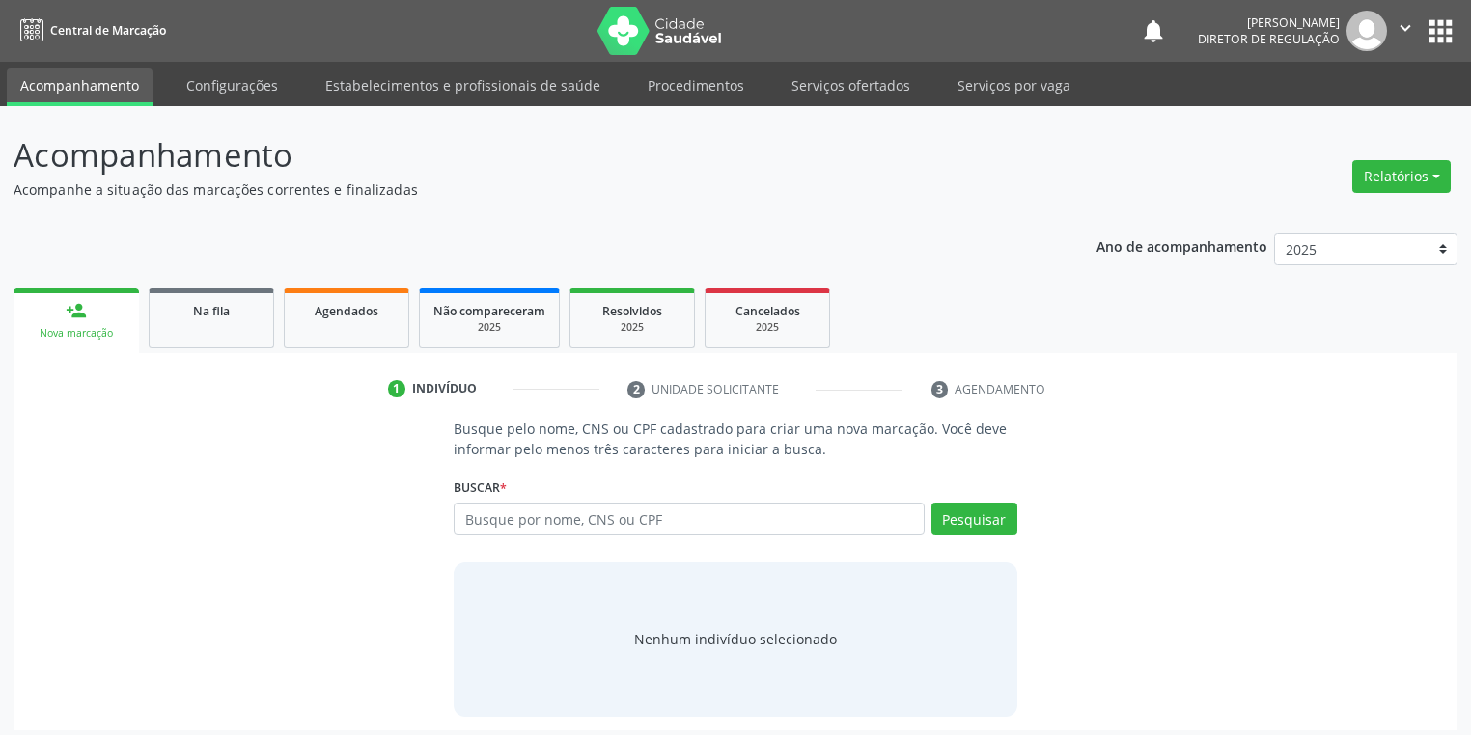
click at [100, 329] on div "Nova marcação" at bounding box center [76, 333] width 98 height 14
click at [532, 522] on input "text" at bounding box center [689, 519] width 471 height 33
type input "707606275286199"
click at [965, 525] on button "Pesquisar" at bounding box center [974, 519] width 86 height 33
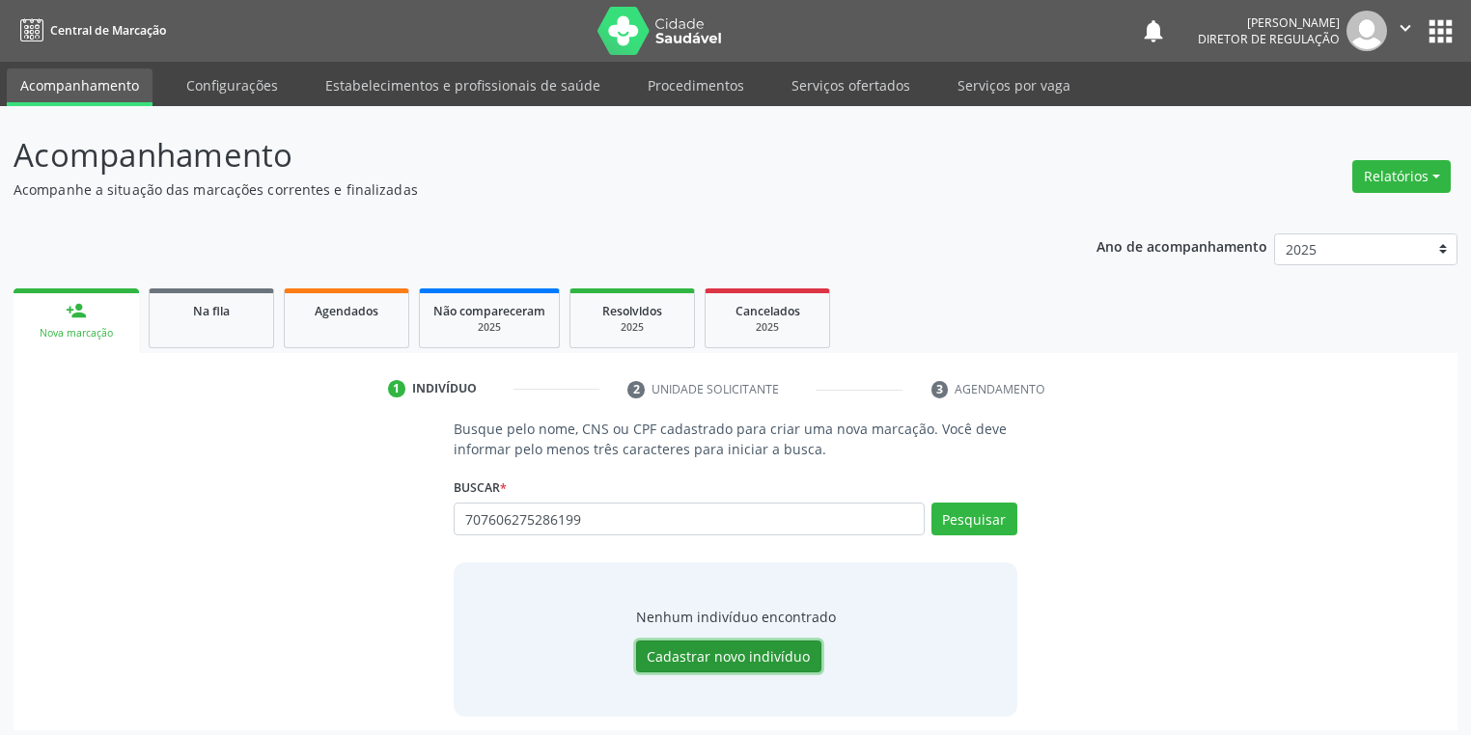
click at [706, 661] on button "Cadastrar novo indivíduo" at bounding box center [728, 657] width 185 height 33
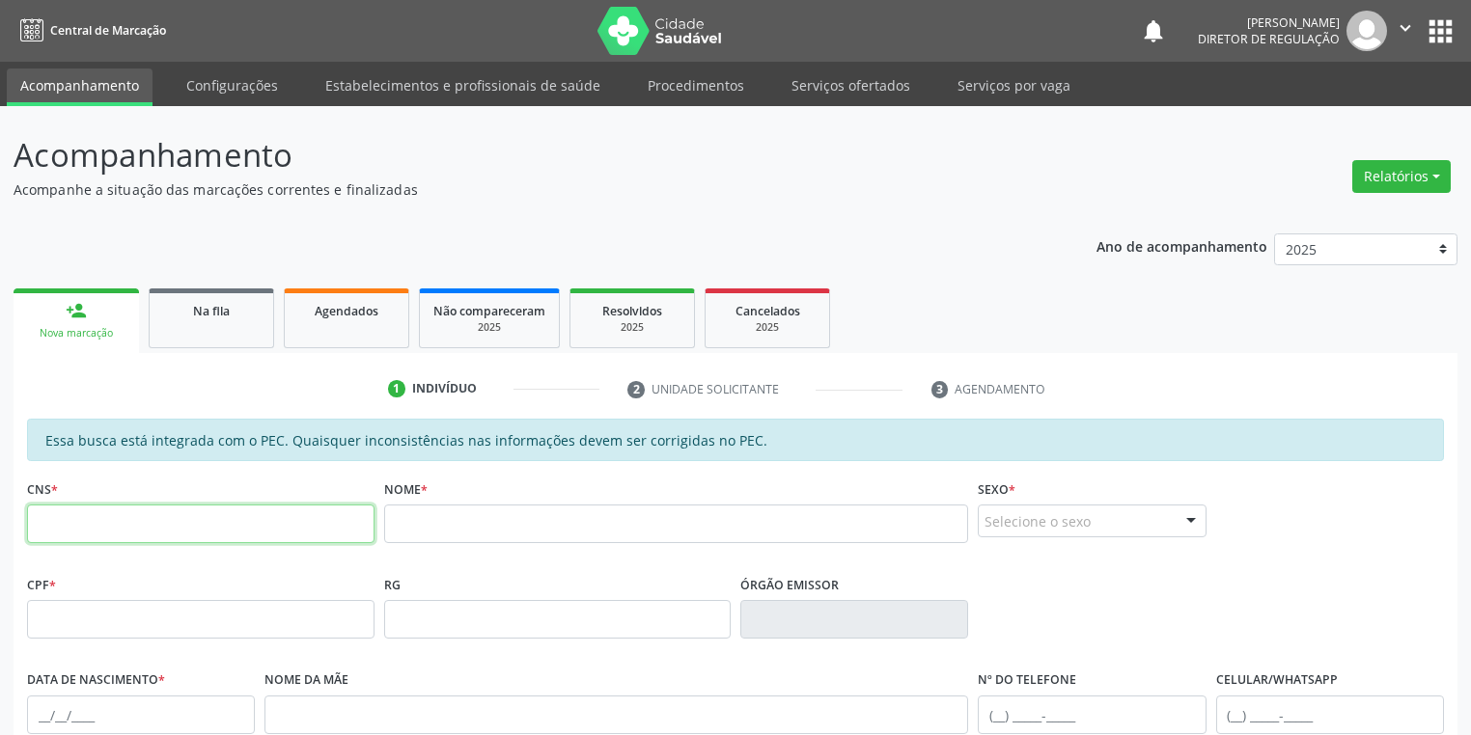
click at [78, 522] on input "text" at bounding box center [200, 524] width 347 height 39
type input "707 6062 7628 6199"
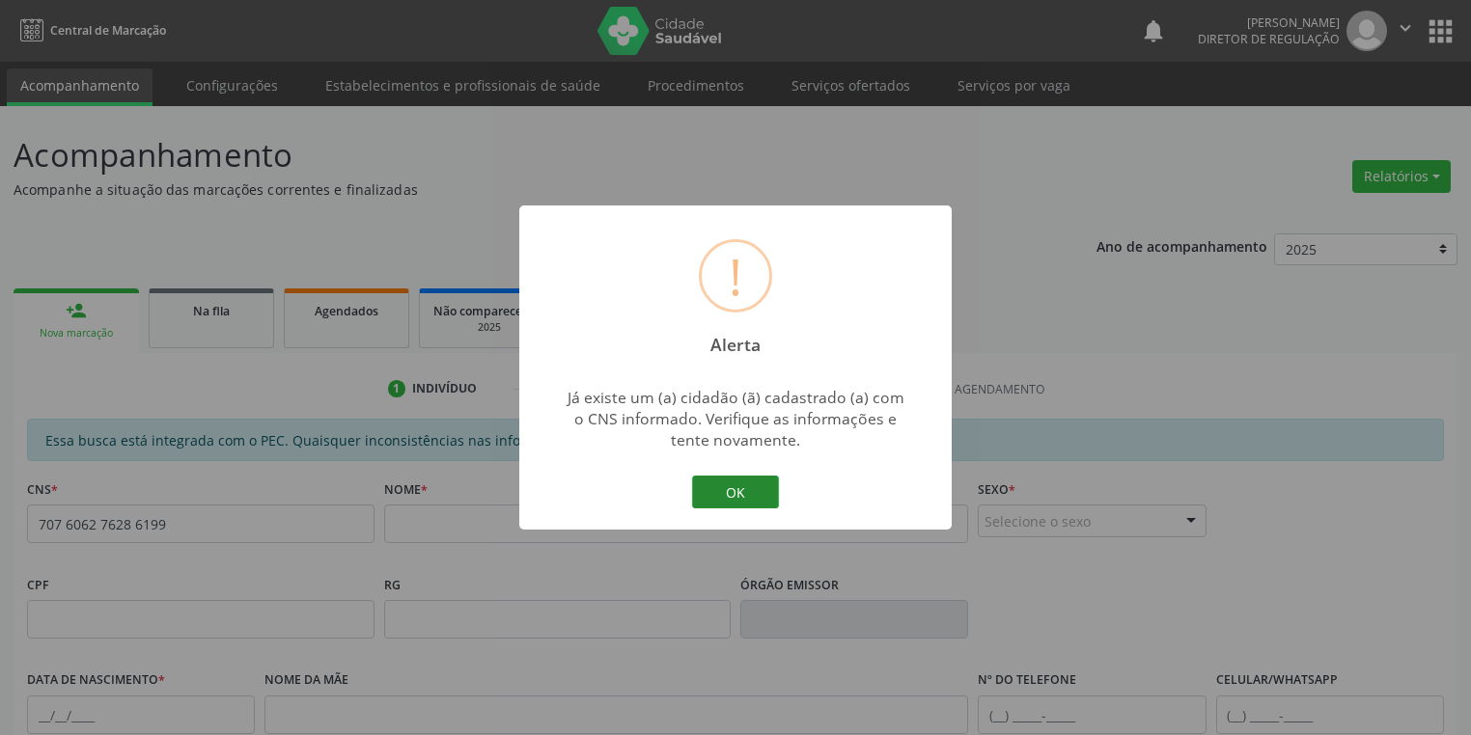
click at [707, 494] on button "OK" at bounding box center [735, 492] width 87 height 33
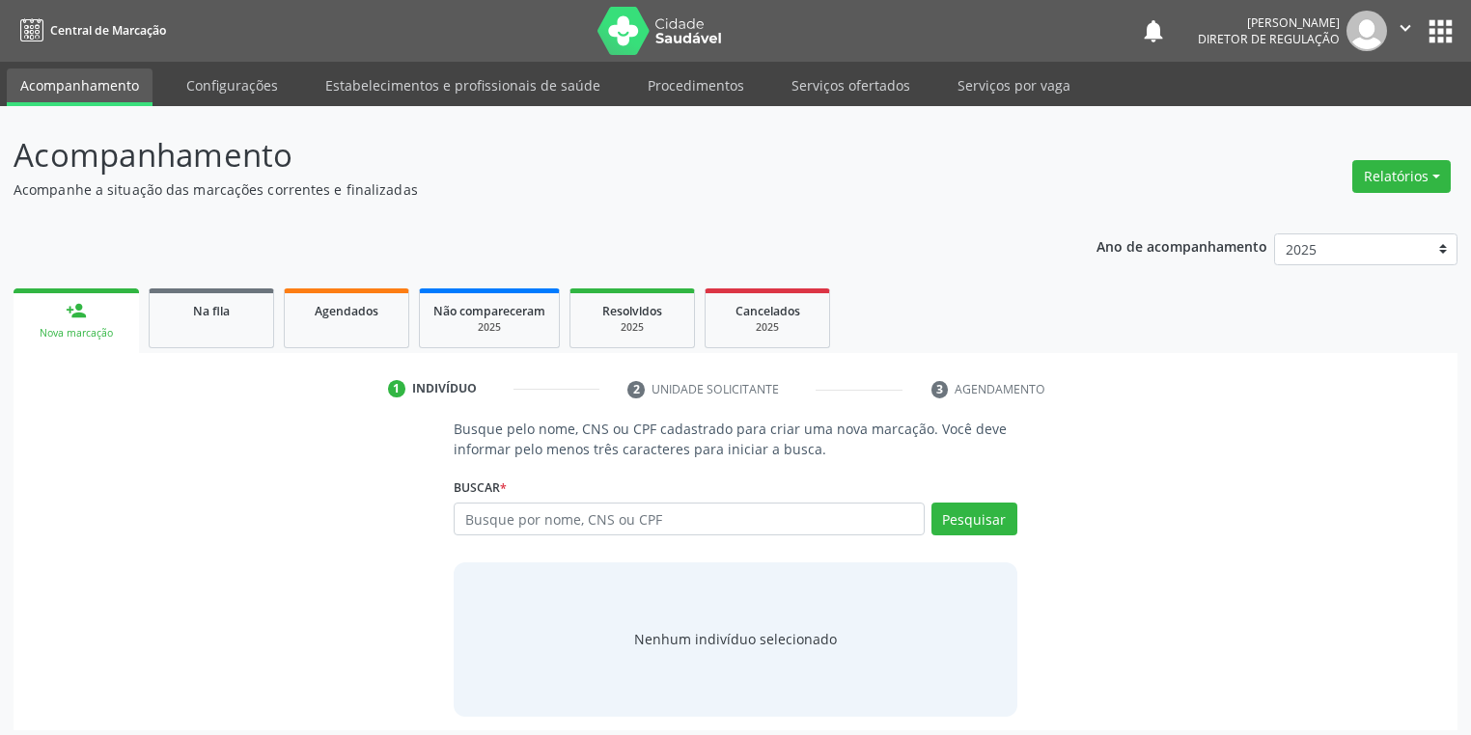
click at [488, 523] on input "text" at bounding box center [689, 519] width 471 height 33
click at [574, 515] on input "[PERSON_NAME]" at bounding box center [689, 519] width 471 height 33
click at [670, 519] on input "[PERSON_NAME]" at bounding box center [689, 519] width 471 height 33
type input "[PERSON_NAME]"
click at [976, 511] on button "Pesquisar" at bounding box center [974, 519] width 86 height 33
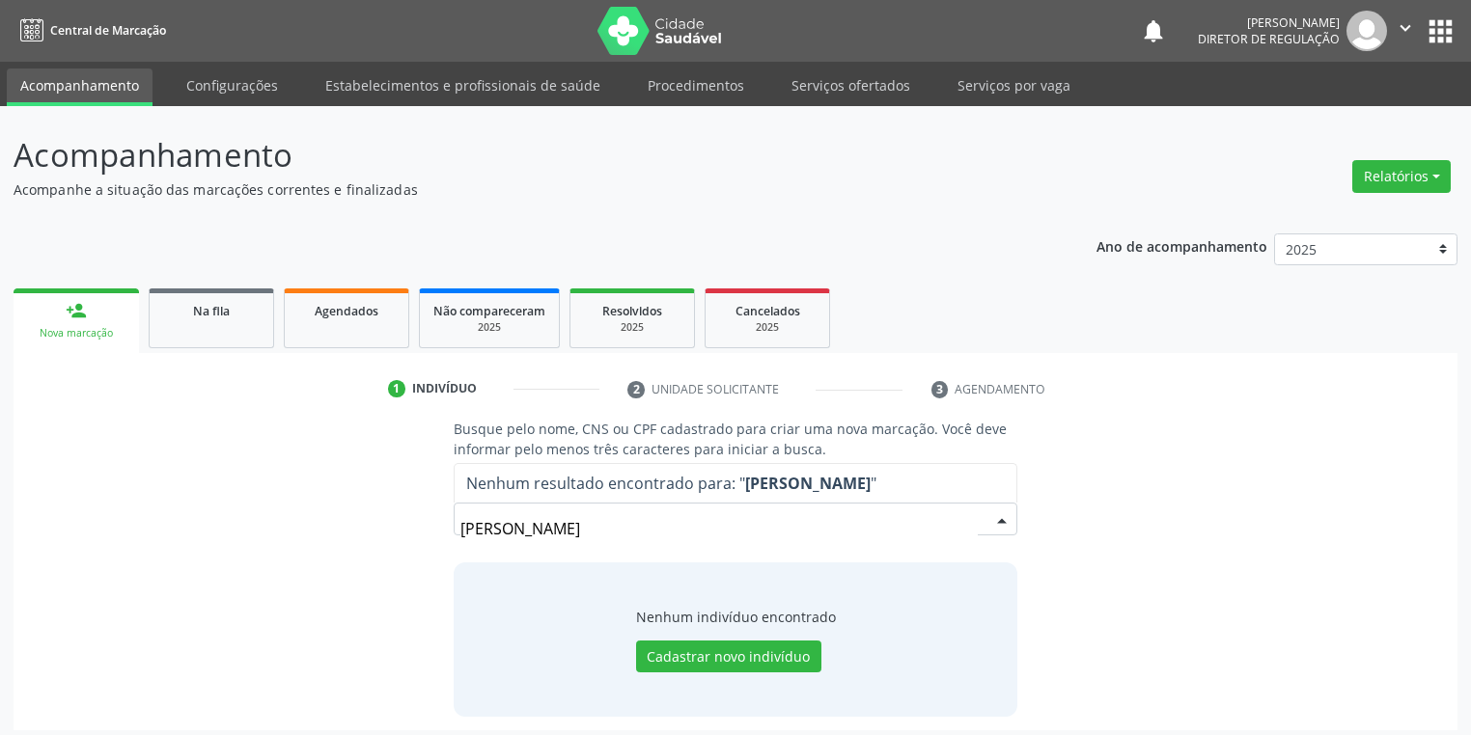
click at [970, 515] on input "[PERSON_NAME]" at bounding box center [718, 529] width 517 height 39
click at [940, 533] on input "[PERSON_NAME]" at bounding box center [718, 529] width 517 height 39
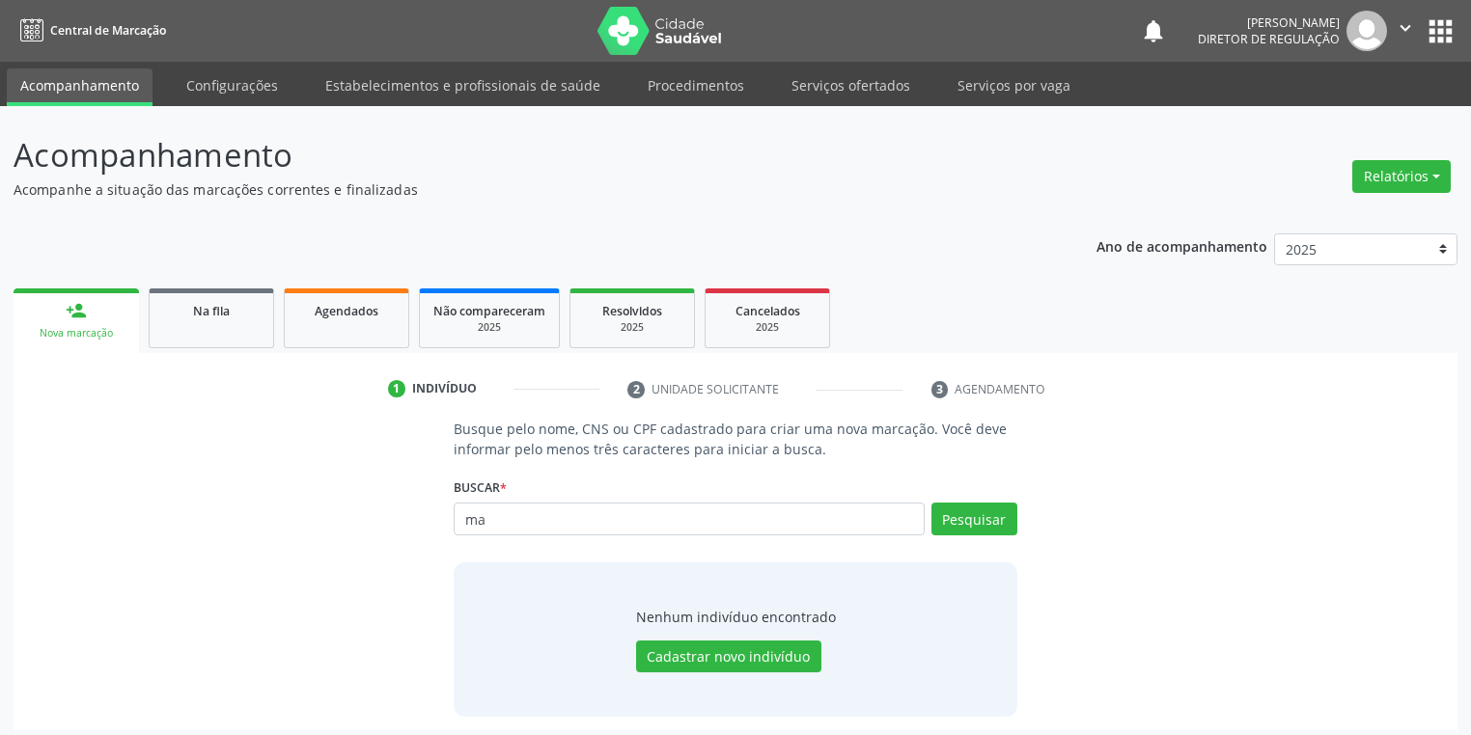
type input "m"
type input "707606276286199"
click at [979, 506] on button "Pesquisar" at bounding box center [974, 519] width 86 height 33
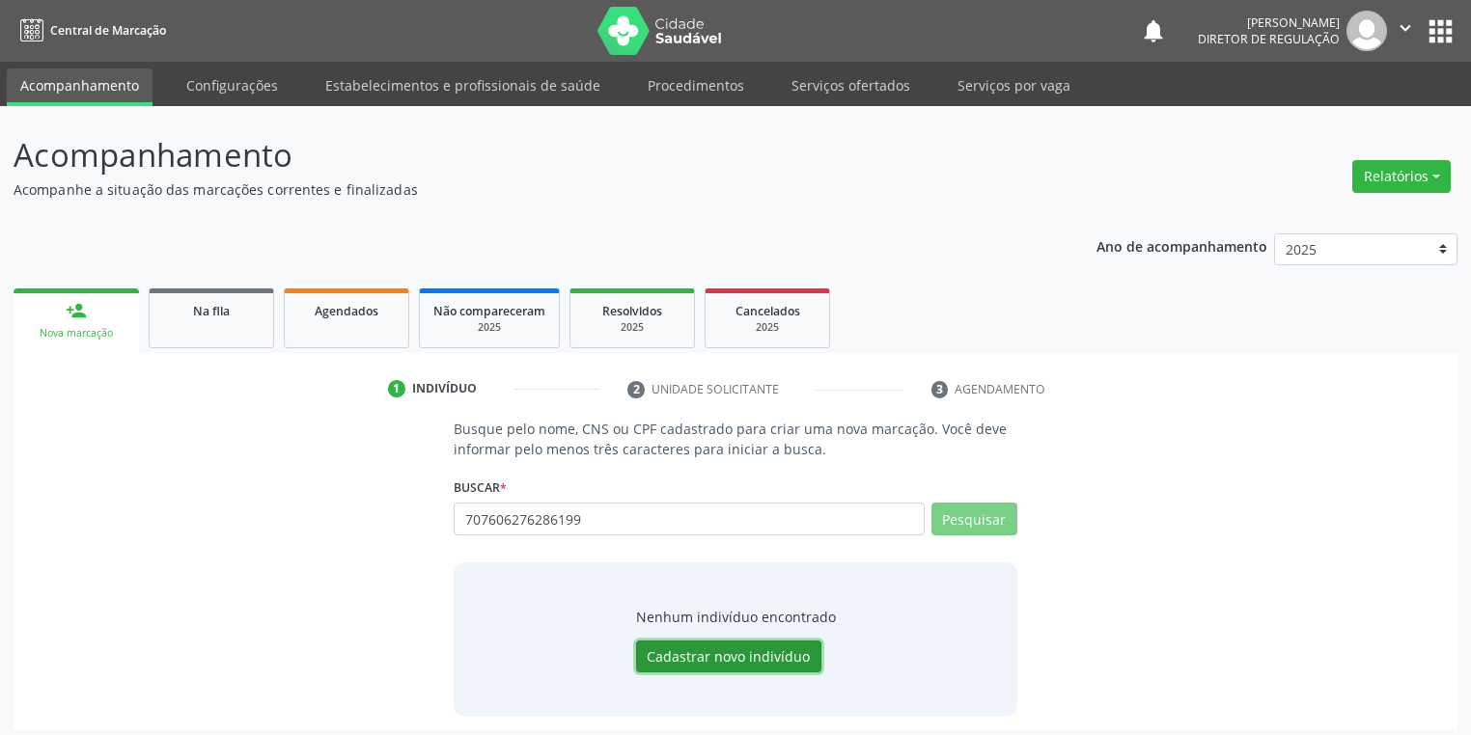
click at [765, 656] on button "Cadastrar novo indivíduo" at bounding box center [728, 657] width 185 height 33
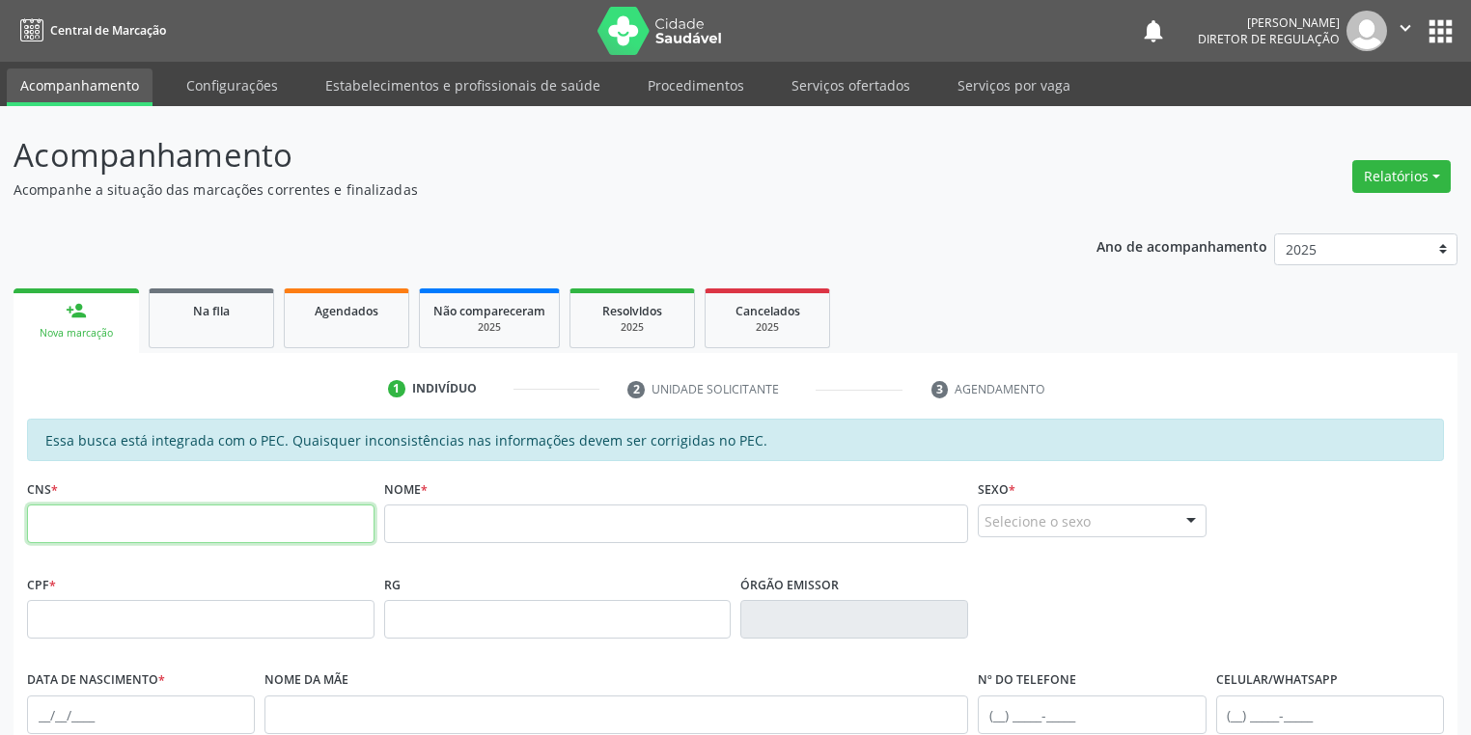
click at [174, 513] on input "text" at bounding box center [200, 524] width 347 height 39
type input "707 6062 7628 6199"
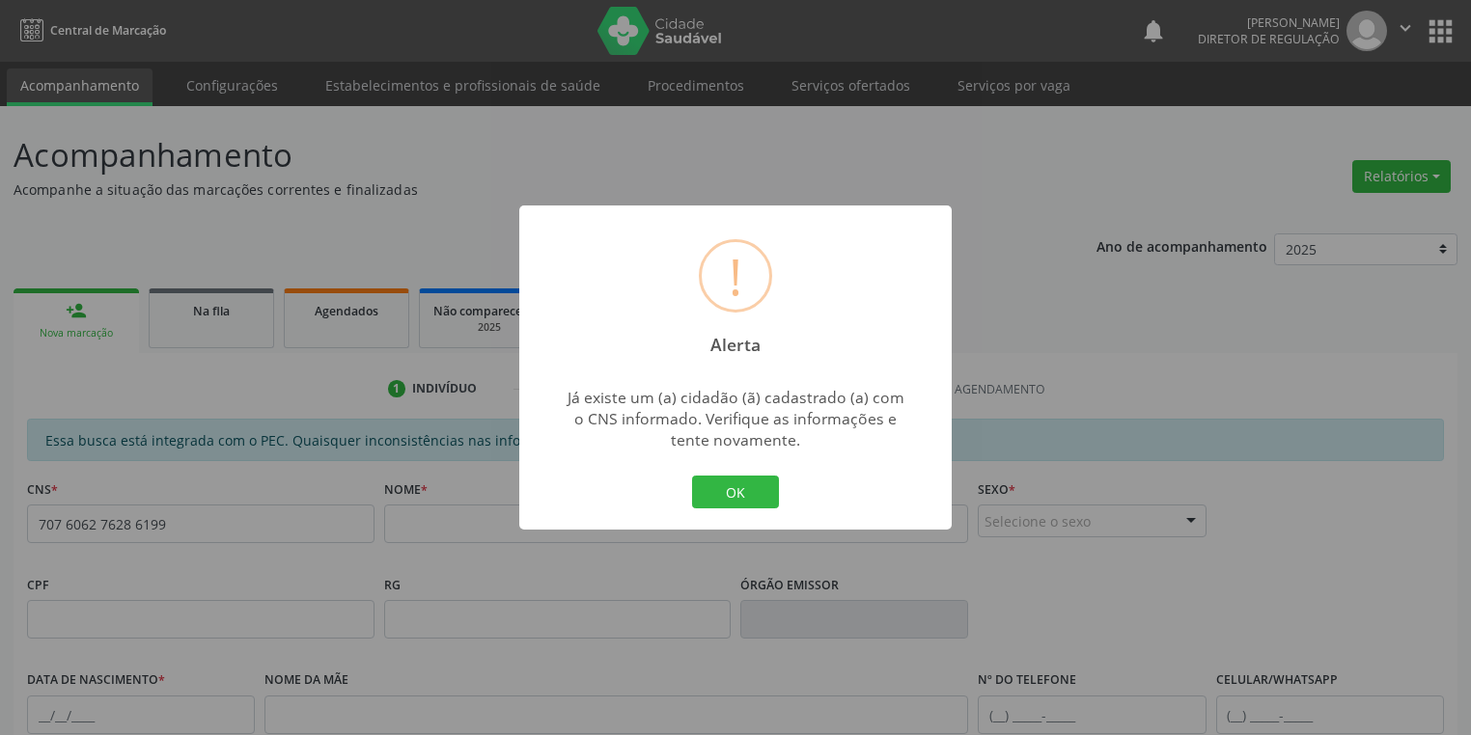
click at [719, 471] on div "! Alerta × Já existe um (a) cidadão (ã) cadastrado (a) com o CNS informado. Ver…" at bounding box center [735, 368] width 432 height 324
click at [729, 483] on button "OK" at bounding box center [735, 492] width 87 height 33
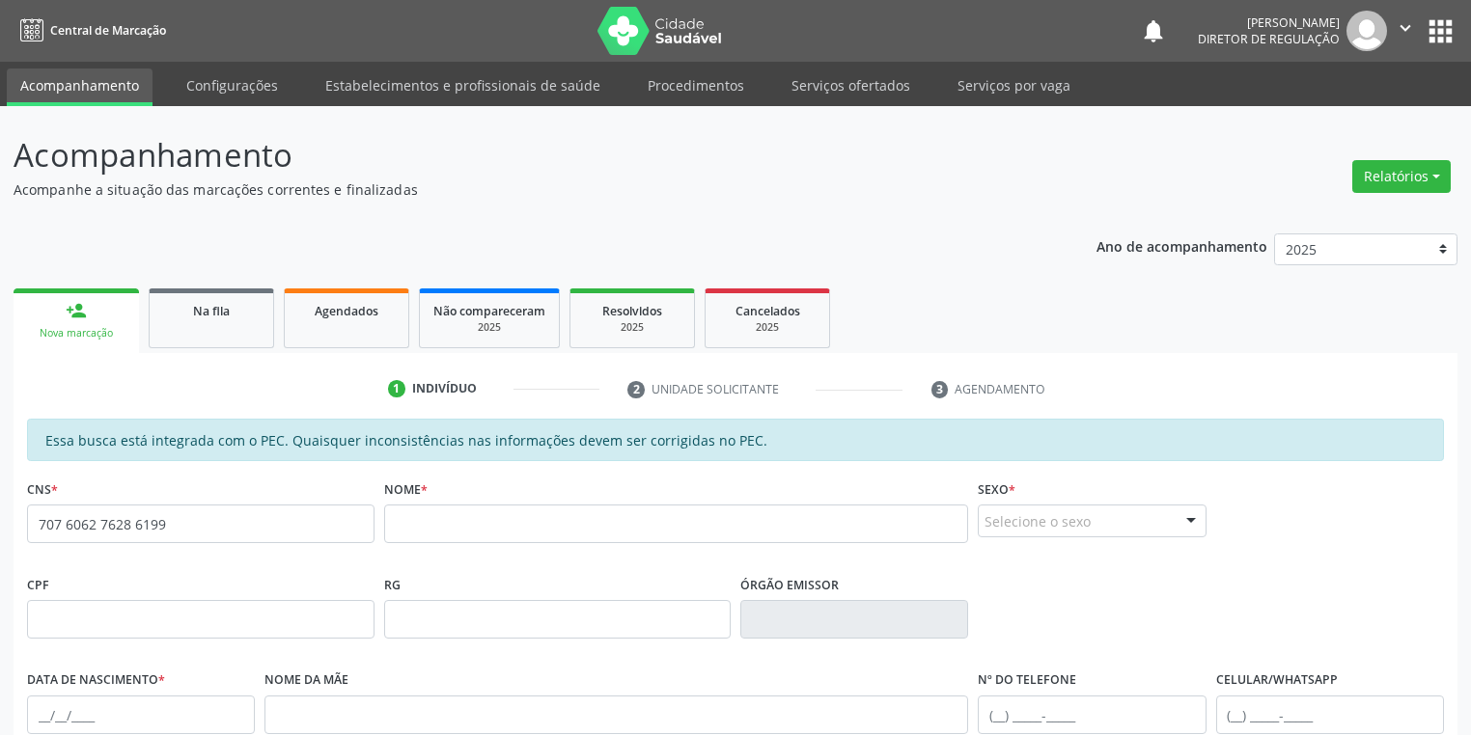
drag, startPoint x: 431, startPoint y: 502, endPoint x: 430, endPoint y: 514, distance: 12.6
click at [431, 509] on div "Nome *" at bounding box center [676, 509] width 585 height 69
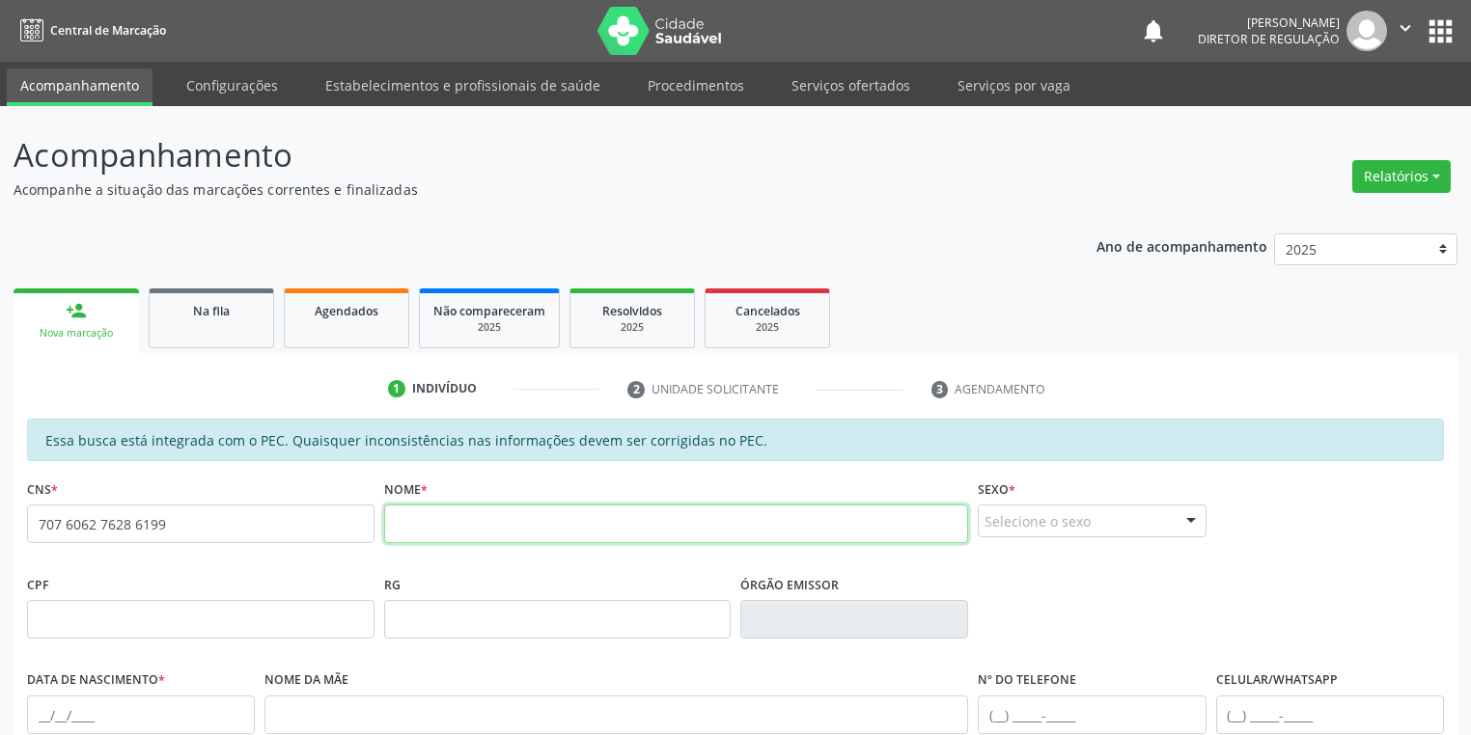
click at [430, 516] on input "text" at bounding box center [676, 524] width 585 height 39
type input "[PERSON_NAME]"
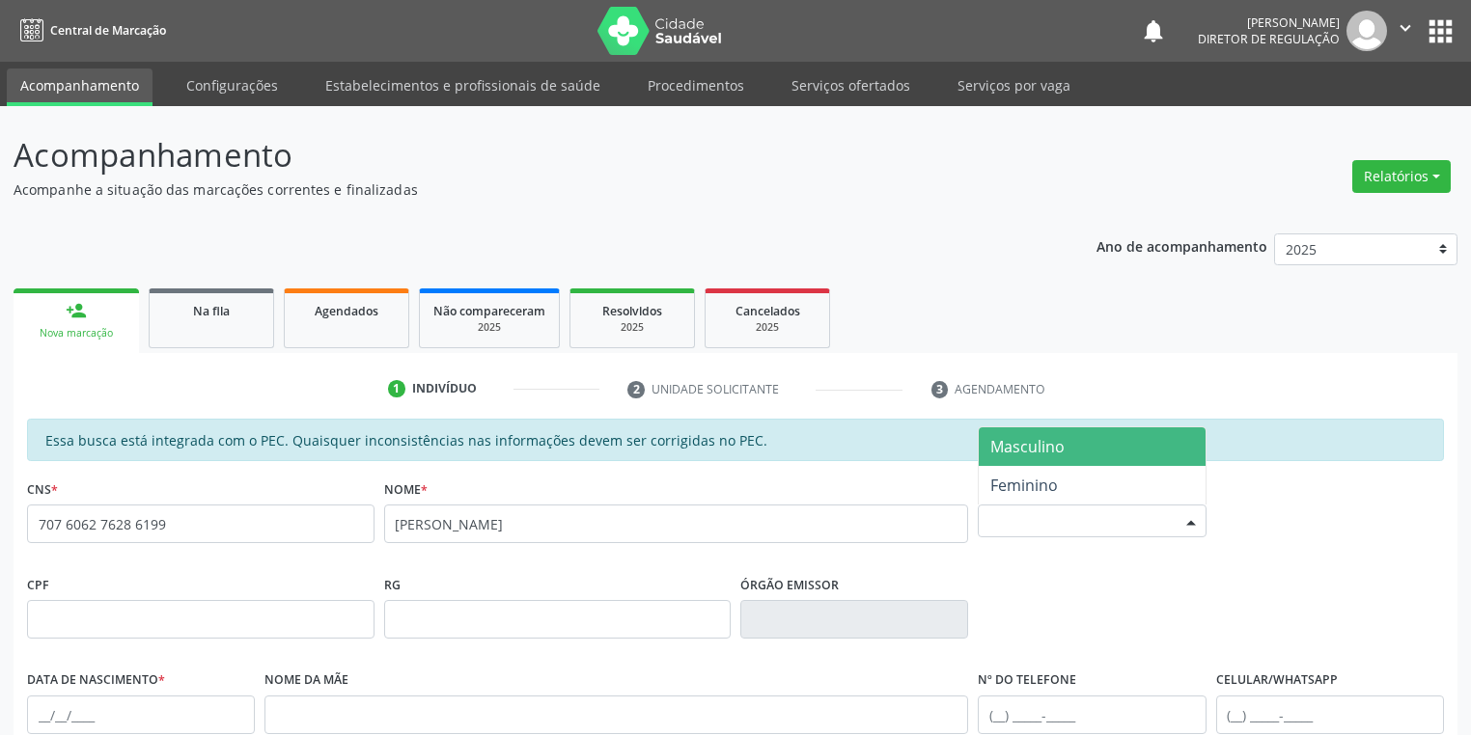
drag, startPoint x: 1038, startPoint y: 519, endPoint x: 1042, endPoint y: 530, distance: 11.3
click at [1038, 520] on div "Selecione o sexo" at bounding box center [1092, 521] width 228 height 33
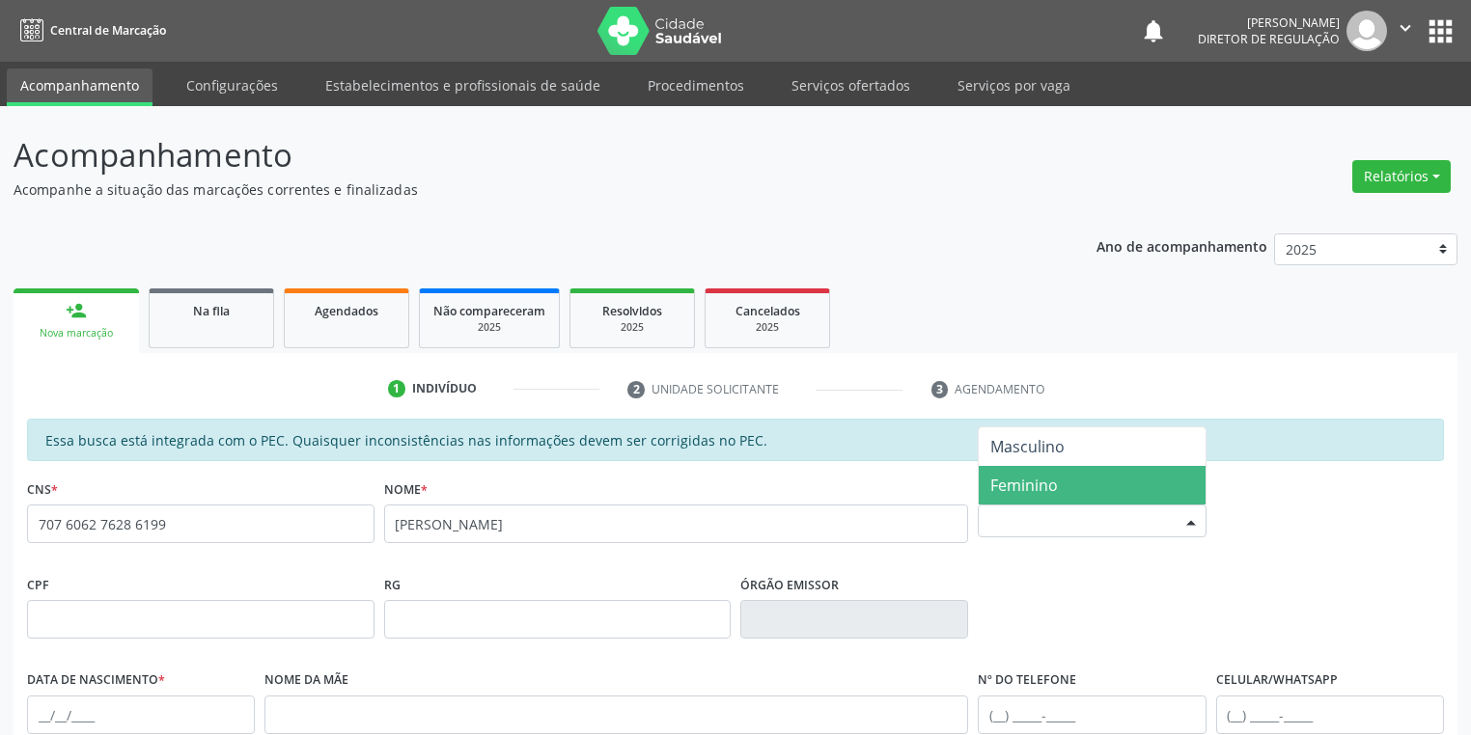
click at [1038, 484] on span "Feminino" at bounding box center [1024, 485] width 68 height 21
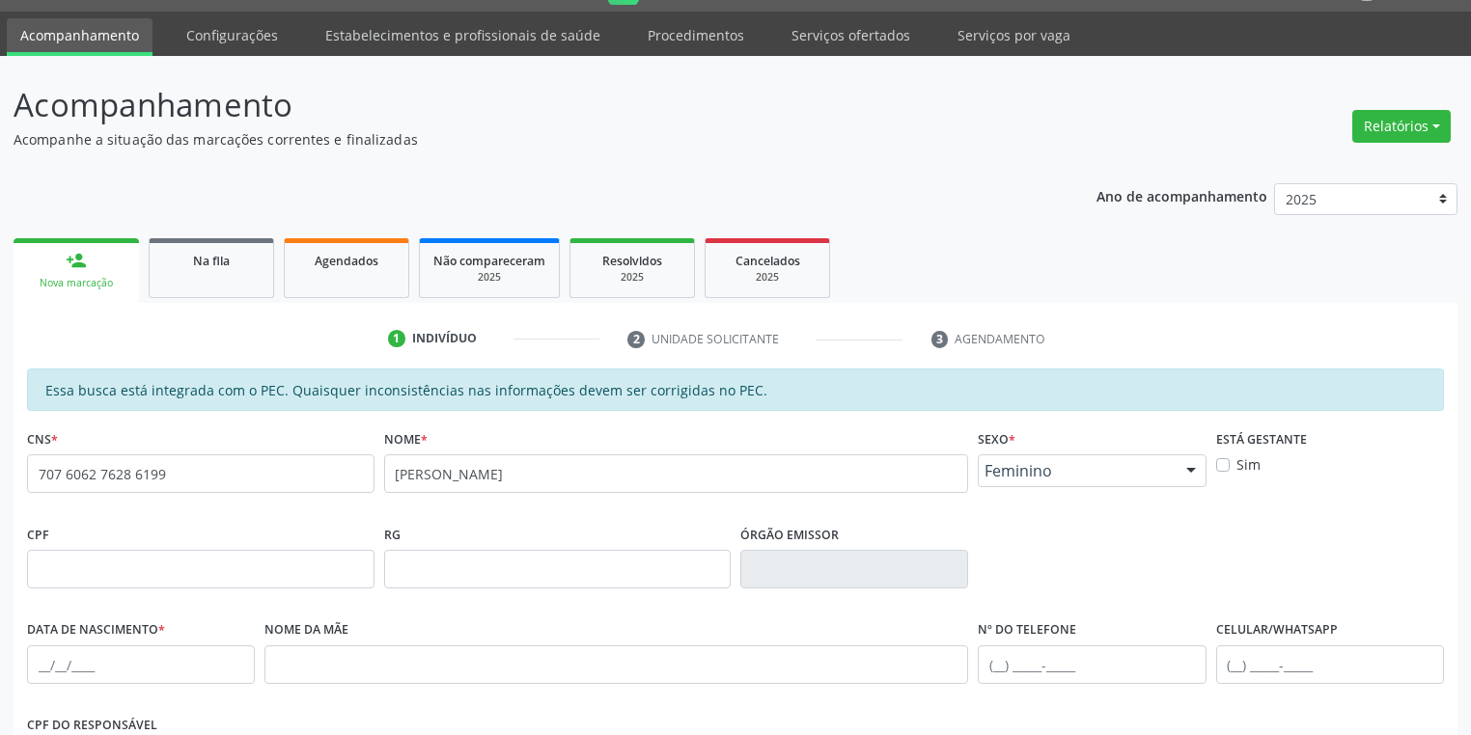
scroll to position [77, 0]
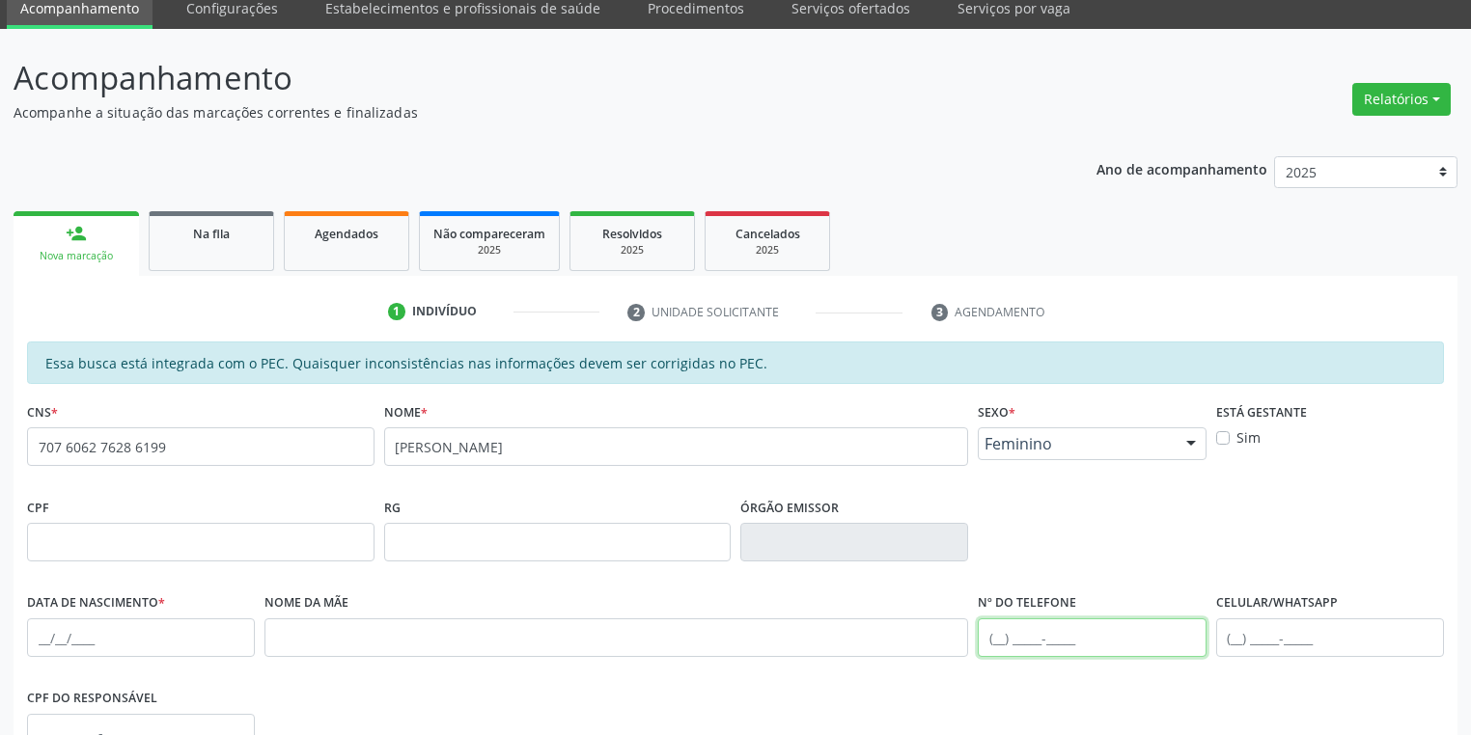
click at [1010, 643] on input "text" at bounding box center [1092, 638] width 228 height 39
type input "[PHONE_NUMBER]"
click at [48, 633] on input "text" at bounding box center [141, 638] width 228 height 39
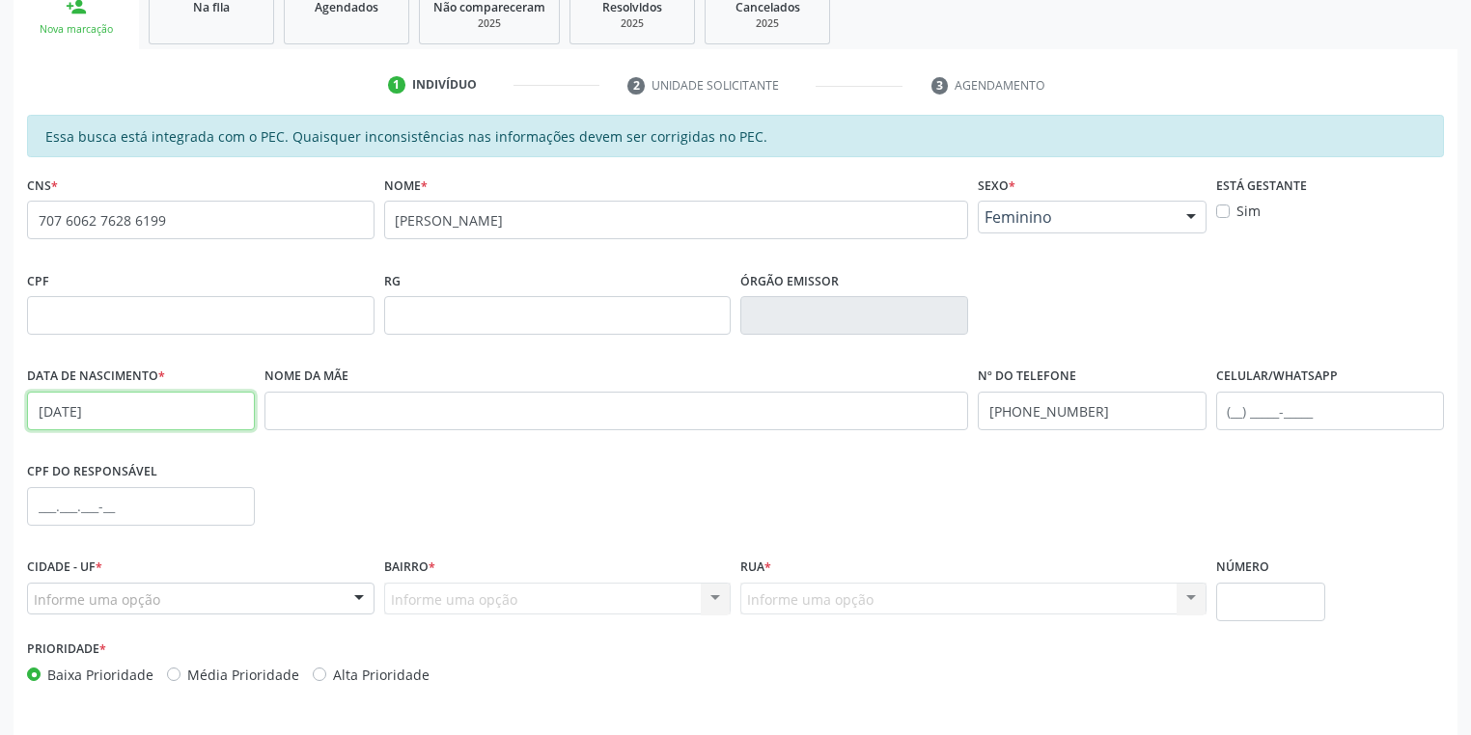
scroll to position [309, 0]
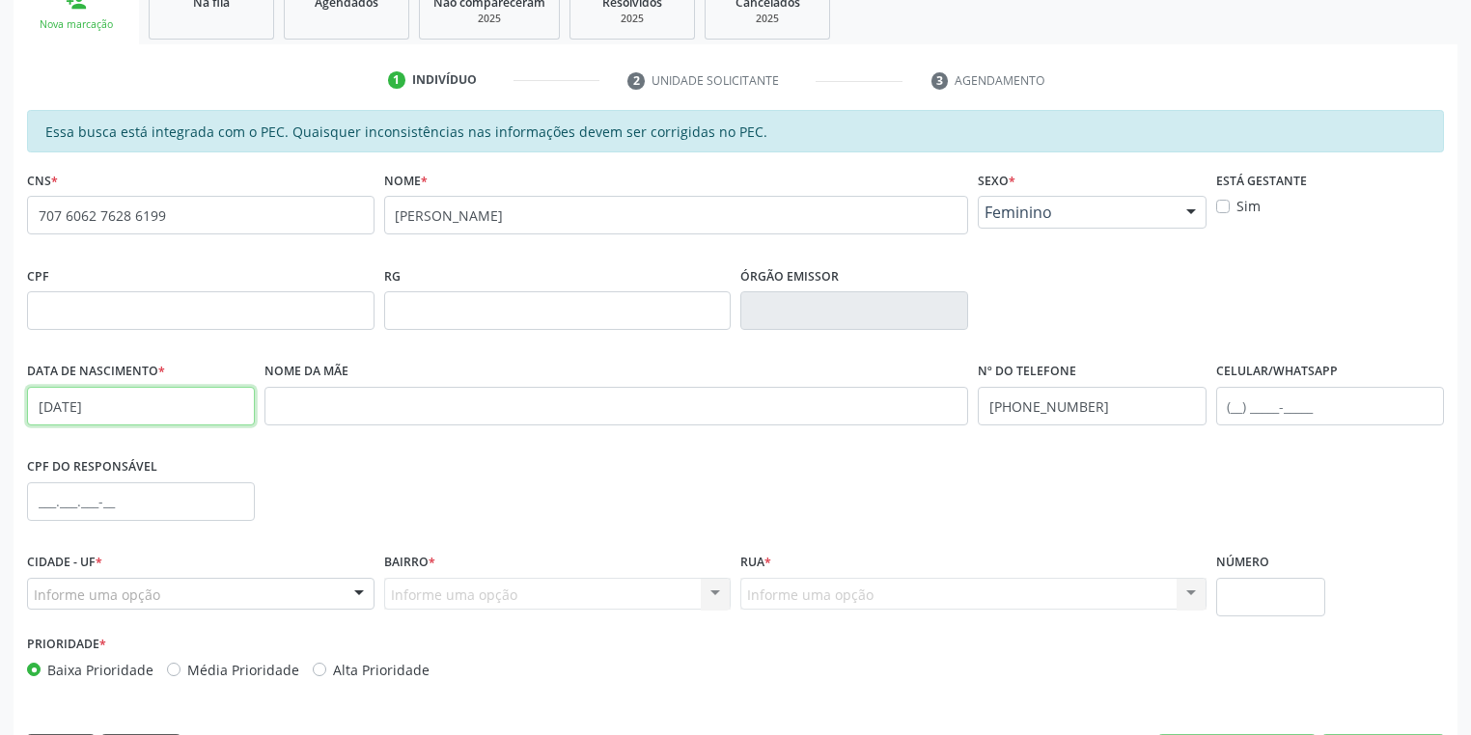
type input "[DATE]"
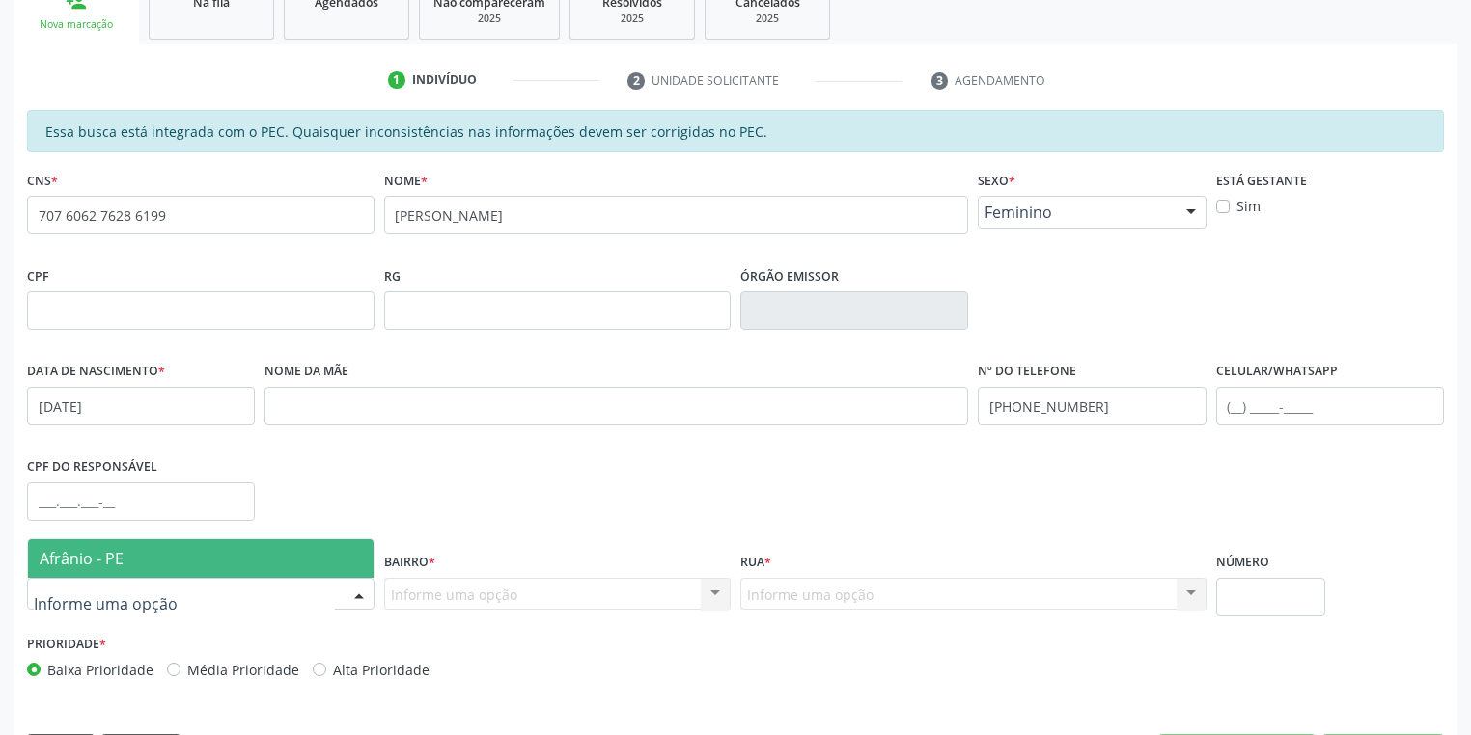
click at [120, 553] on span "Afrânio - PE" at bounding box center [82, 558] width 84 height 21
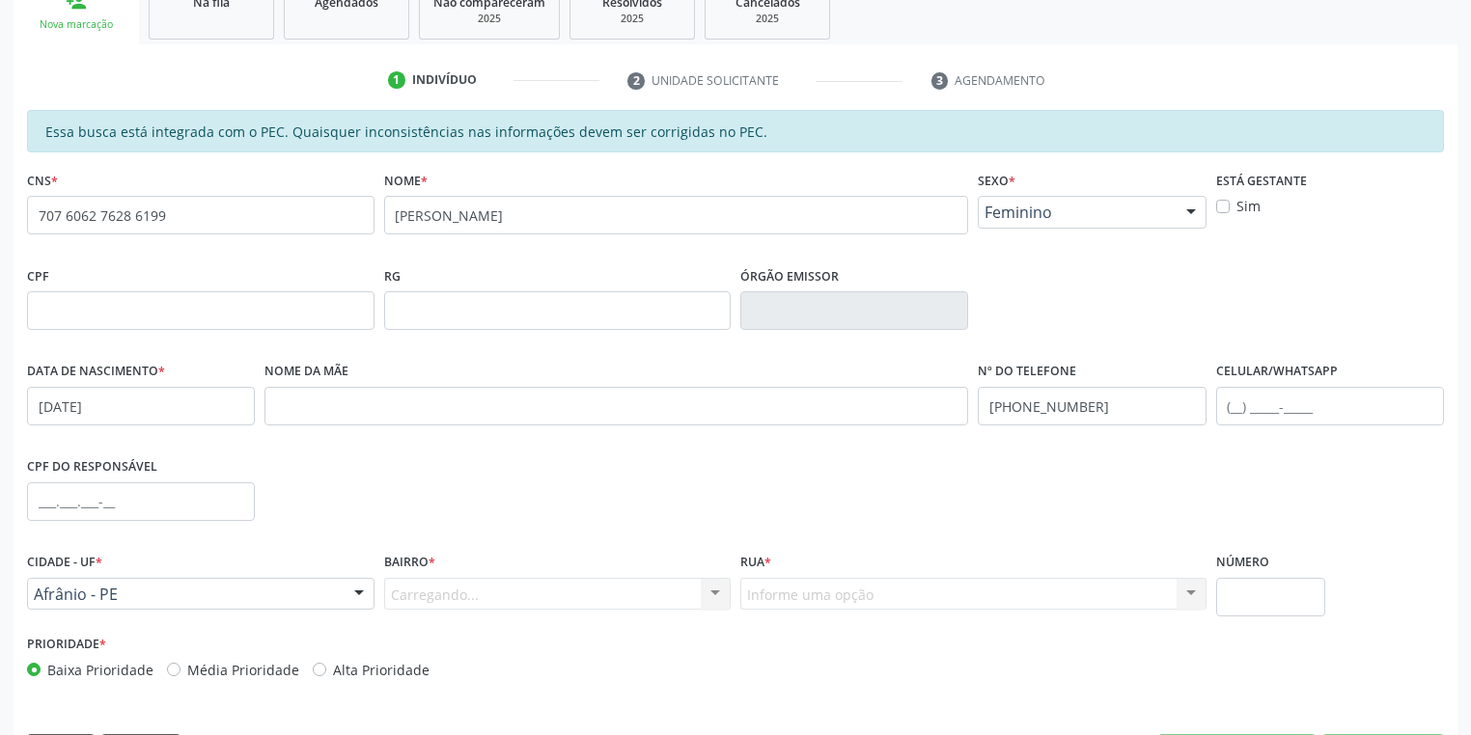
click at [411, 595] on div "Carregando... Nenhum resultado encontrado para: " " Nenhuma opção encontrada. D…" at bounding box center [557, 594] width 347 height 33
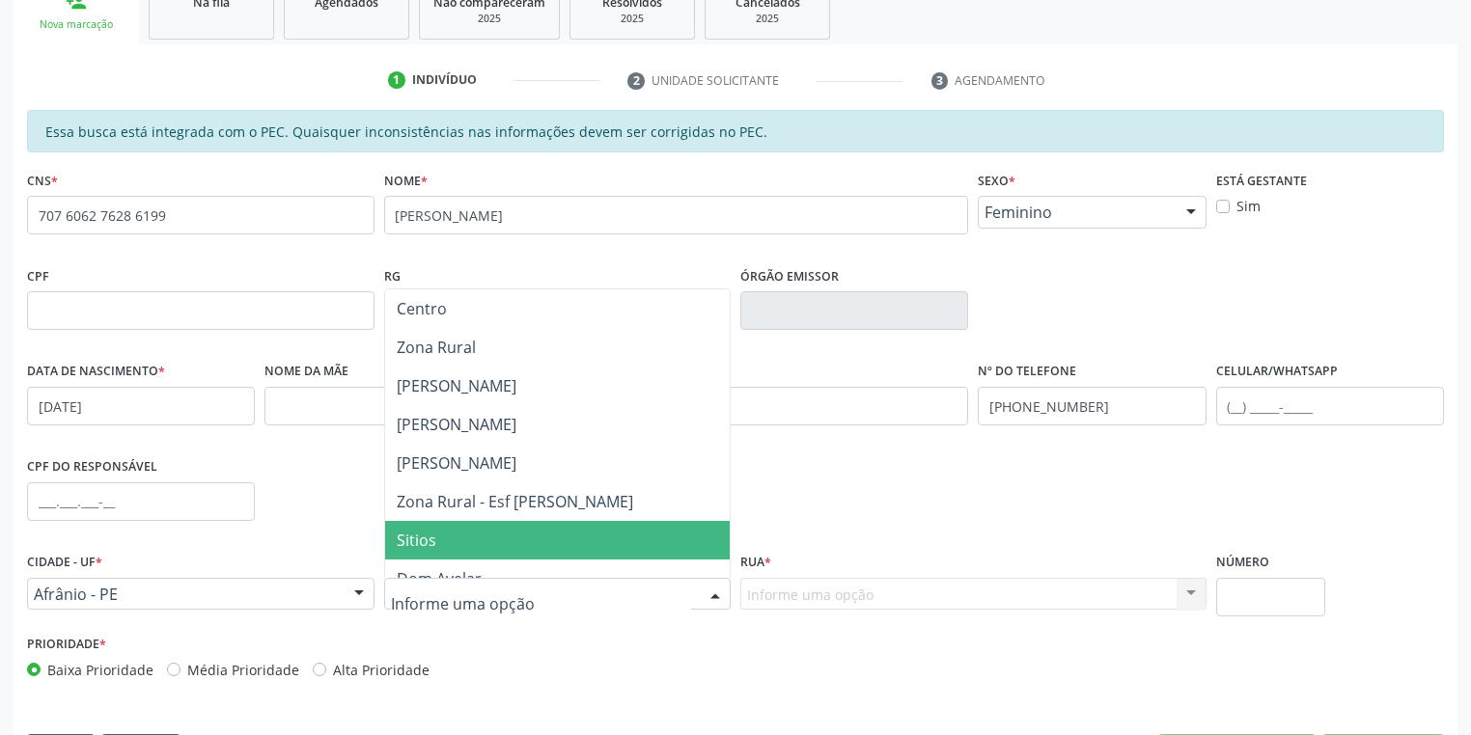
click at [432, 548] on span "Sitios" at bounding box center [417, 540] width 40 height 21
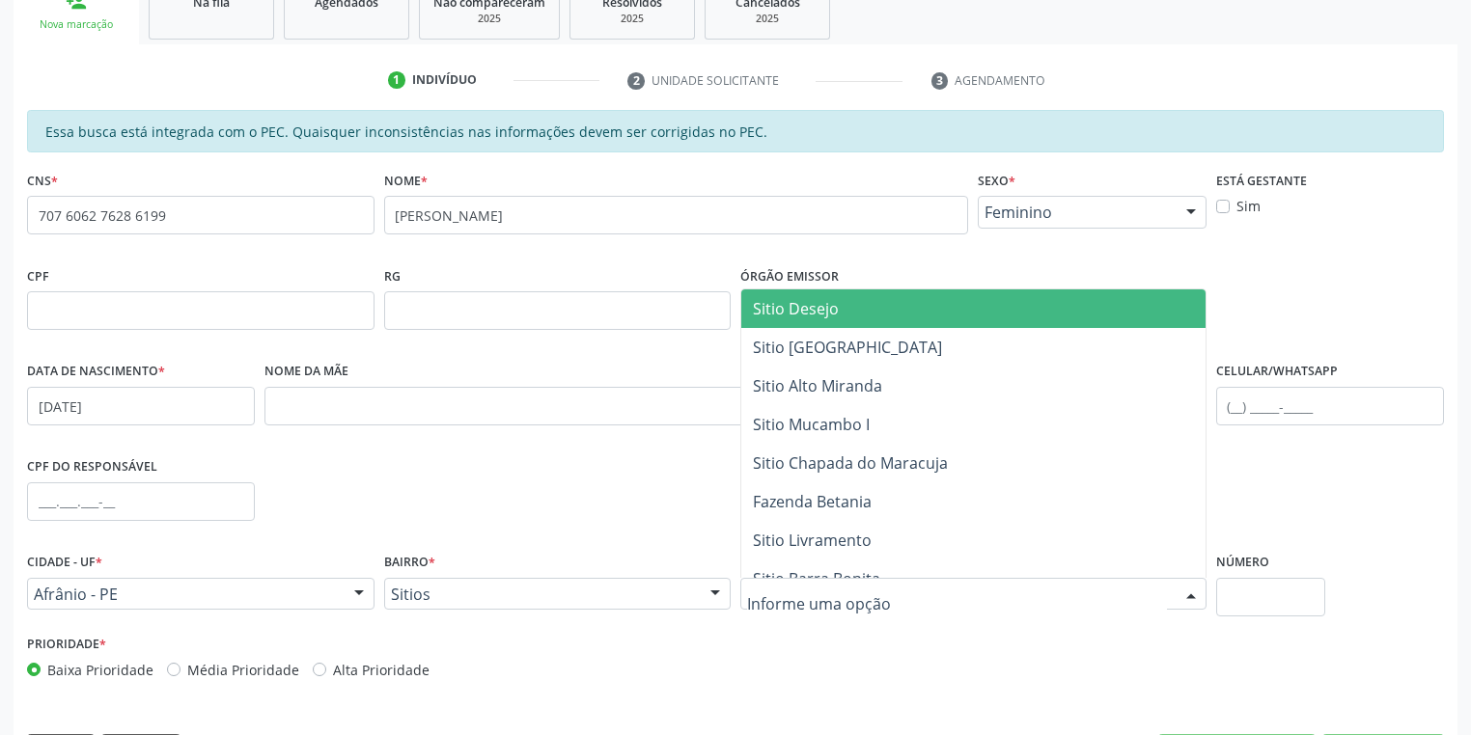
click at [749, 587] on div at bounding box center [973, 594] width 466 height 33
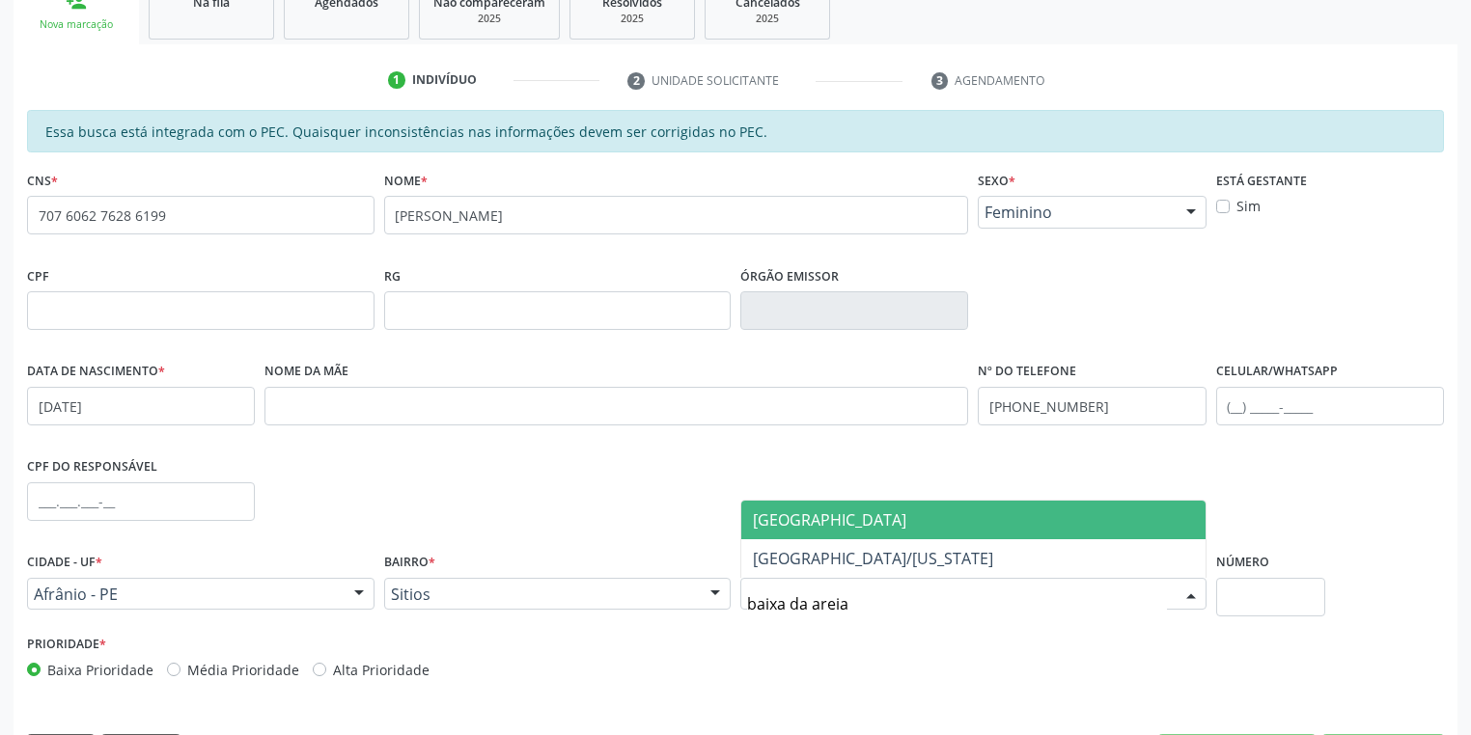
type input "baixa da areia"
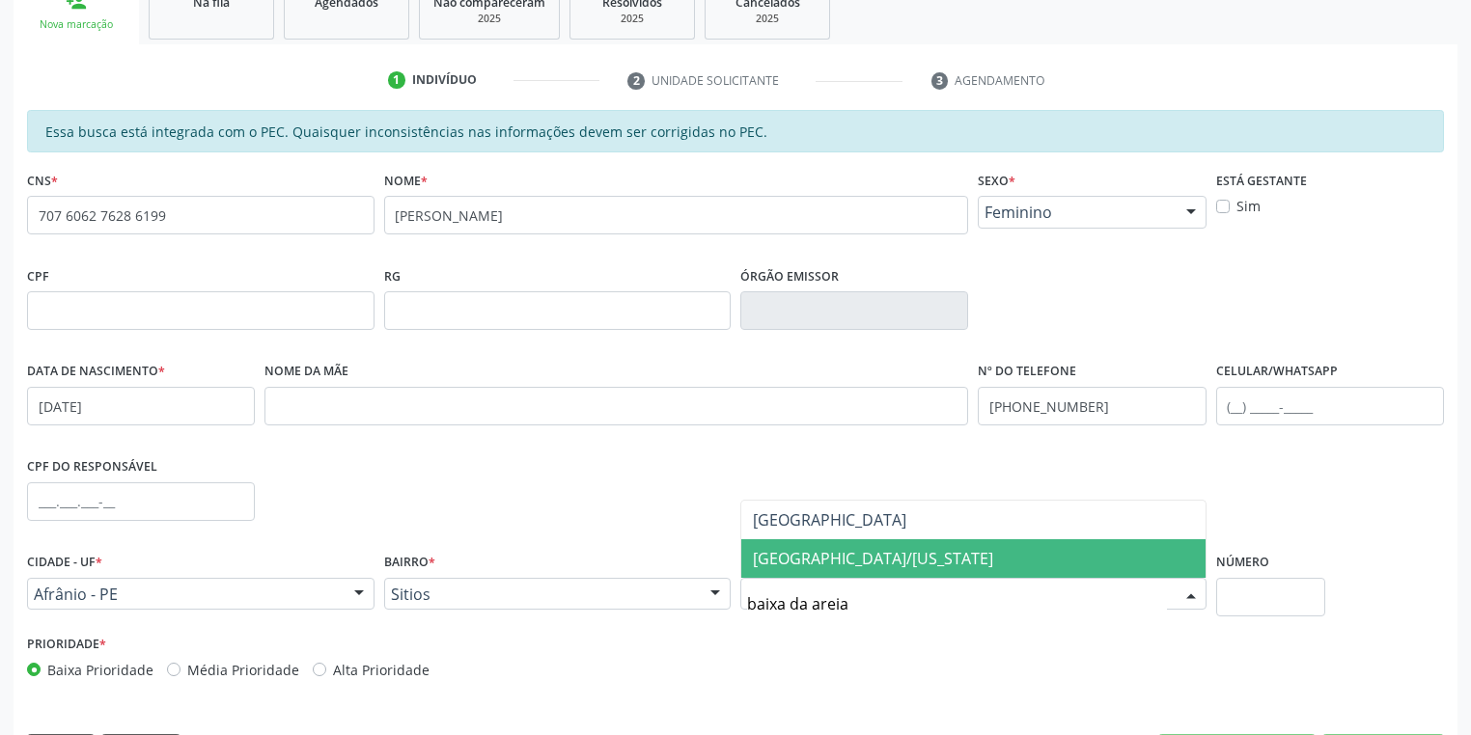
click at [805, 563] on span "[GEOGRAPHIC_DATA]/[US_STATE]" at bounding box center [873, 558] width 240 height 21
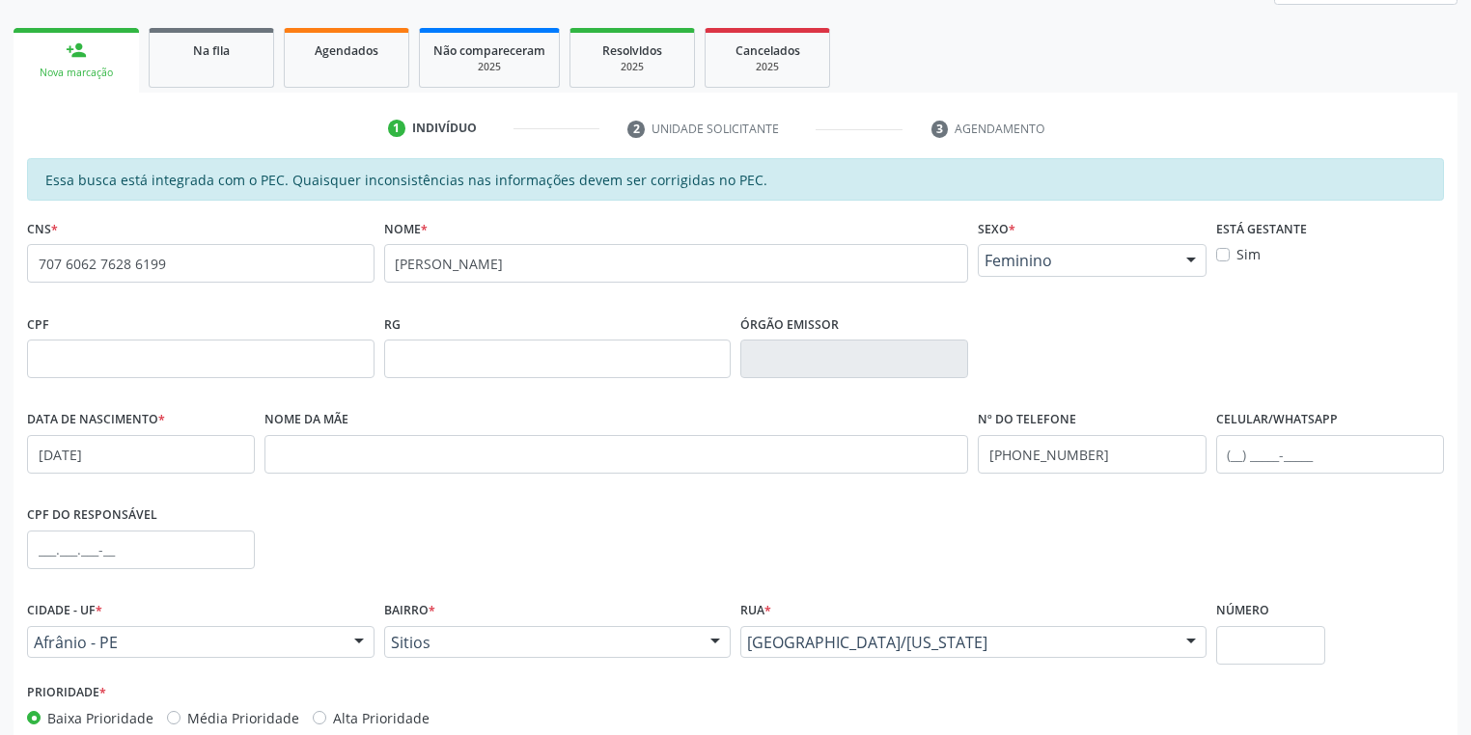
scroll to position [366, 0]
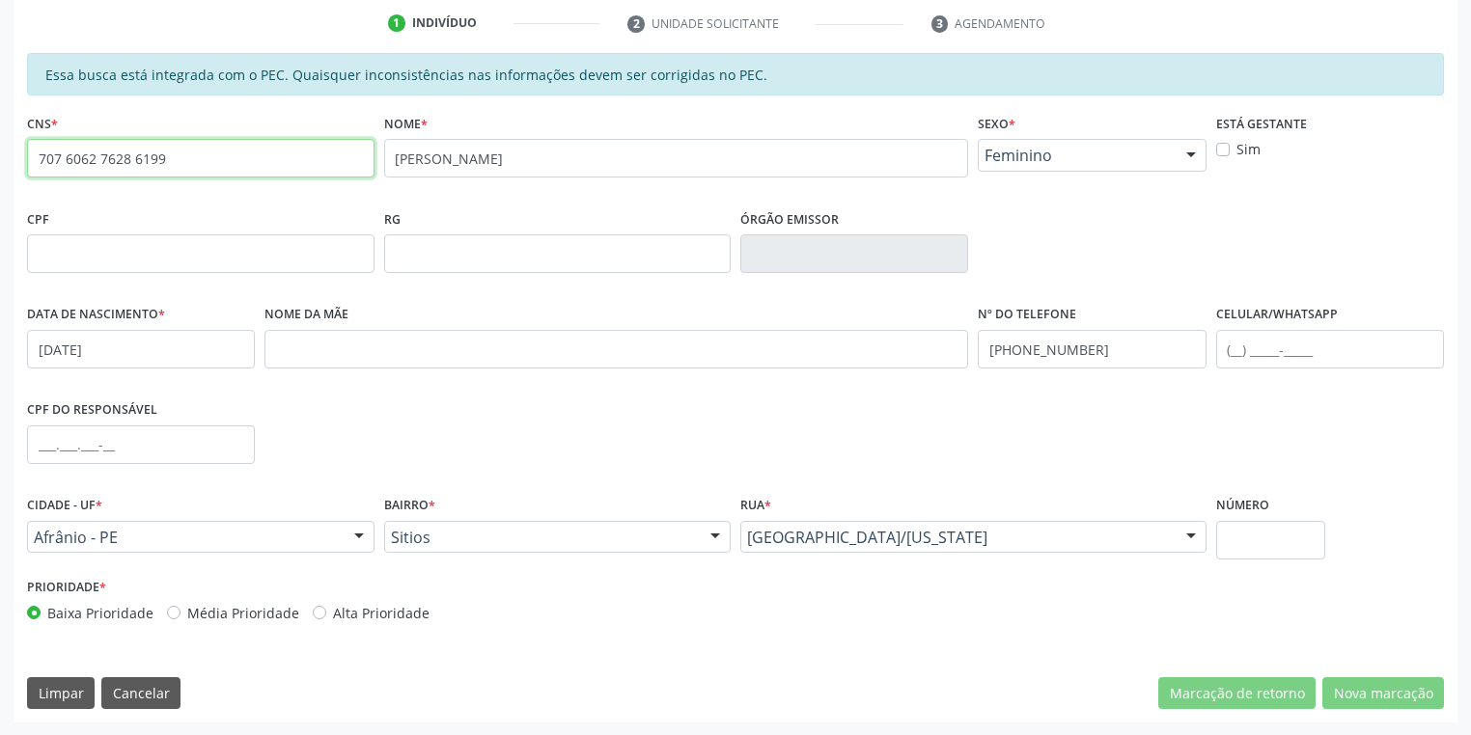
drag, startPoint x: 204, startPoint y: 167, endPoint x: 0, endPoint y: 174, distance: 203.8
click at [0, 174] on div "Acompanhamento Acompanhe a situação das marcações correntes e finalizadas Relat…" at bounding box center [735, 238] width 1471 height 996
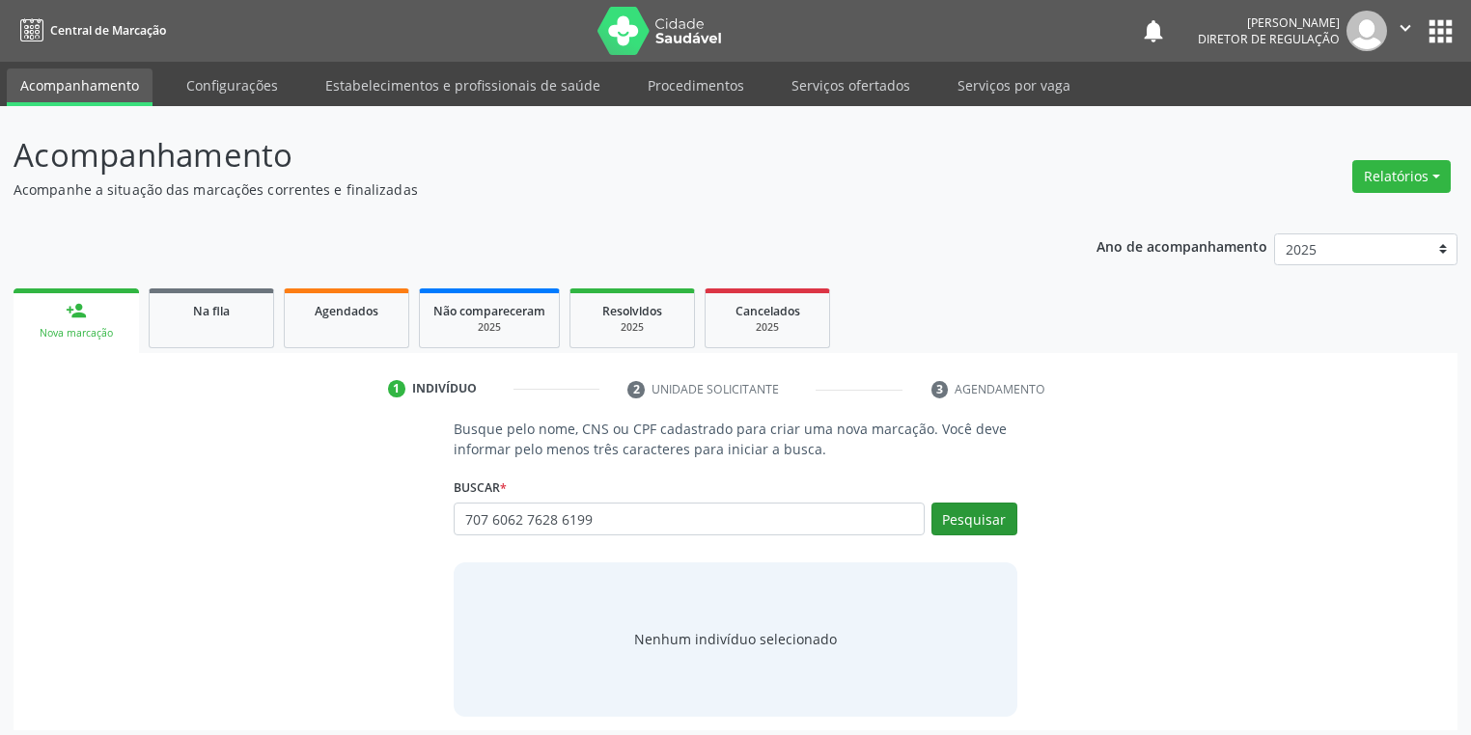
type input "707 6062 7628 6199"
click at [971, 515] on button "Pesquisar" at bounding box center [974, 519] width 86 height 33
click at [741, 641] on div "Nenhum indivíduo selecionado" at bounding box center [735, 639] width 203 height 20
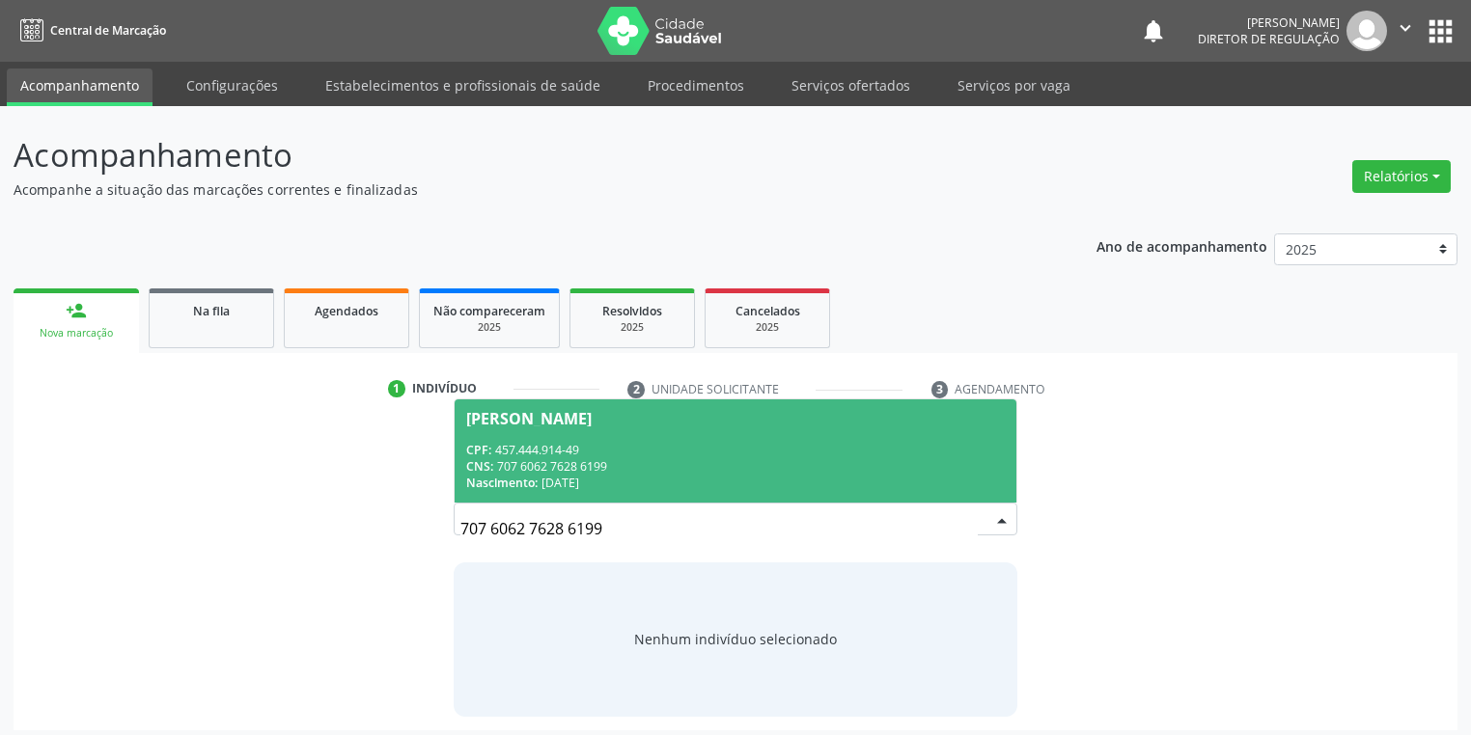
click at [605, 457] on div "CPF: 457.444.914-49" at bounding box center [735, 450] width 539 height 16
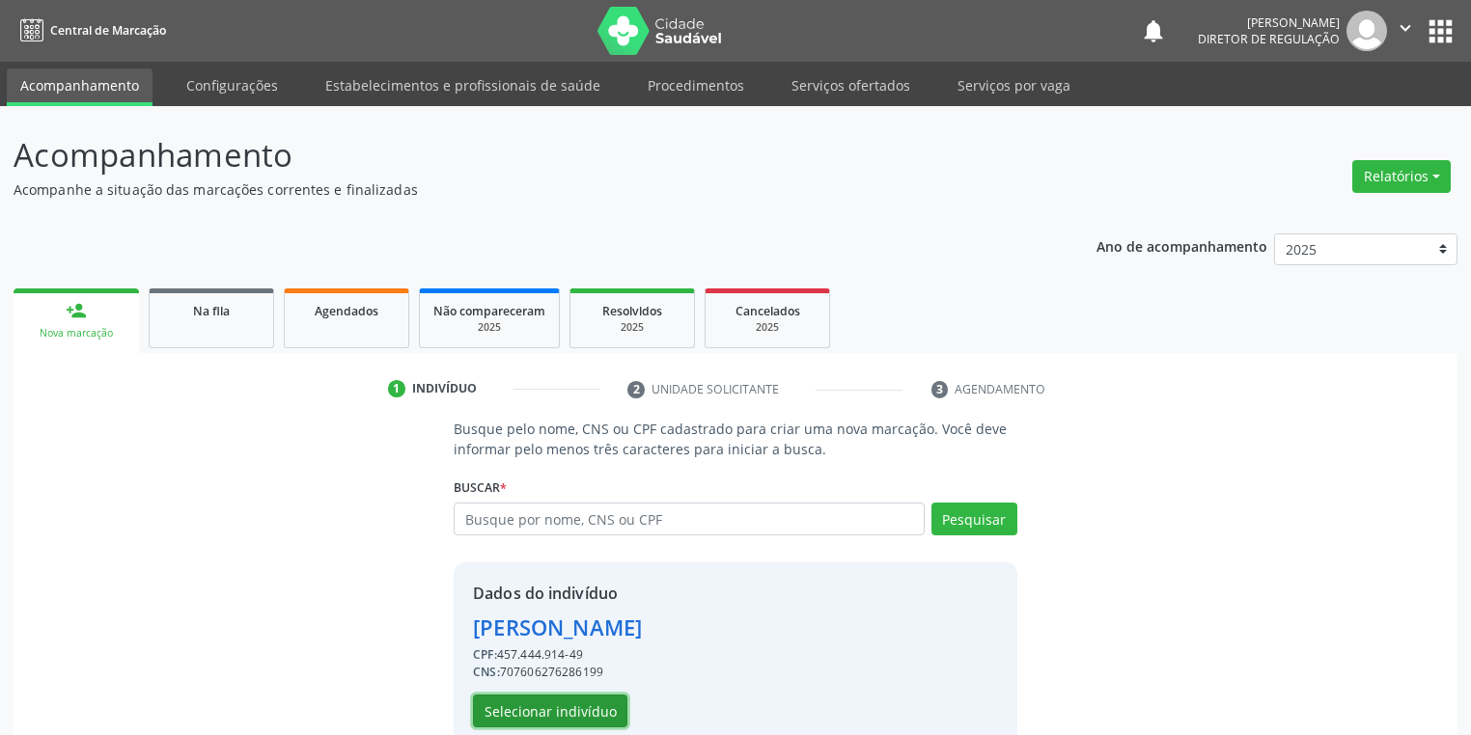
click at [562, 706] on button "Selecionar indivíduo" at bounding box center [550, 711] width 154 height 33
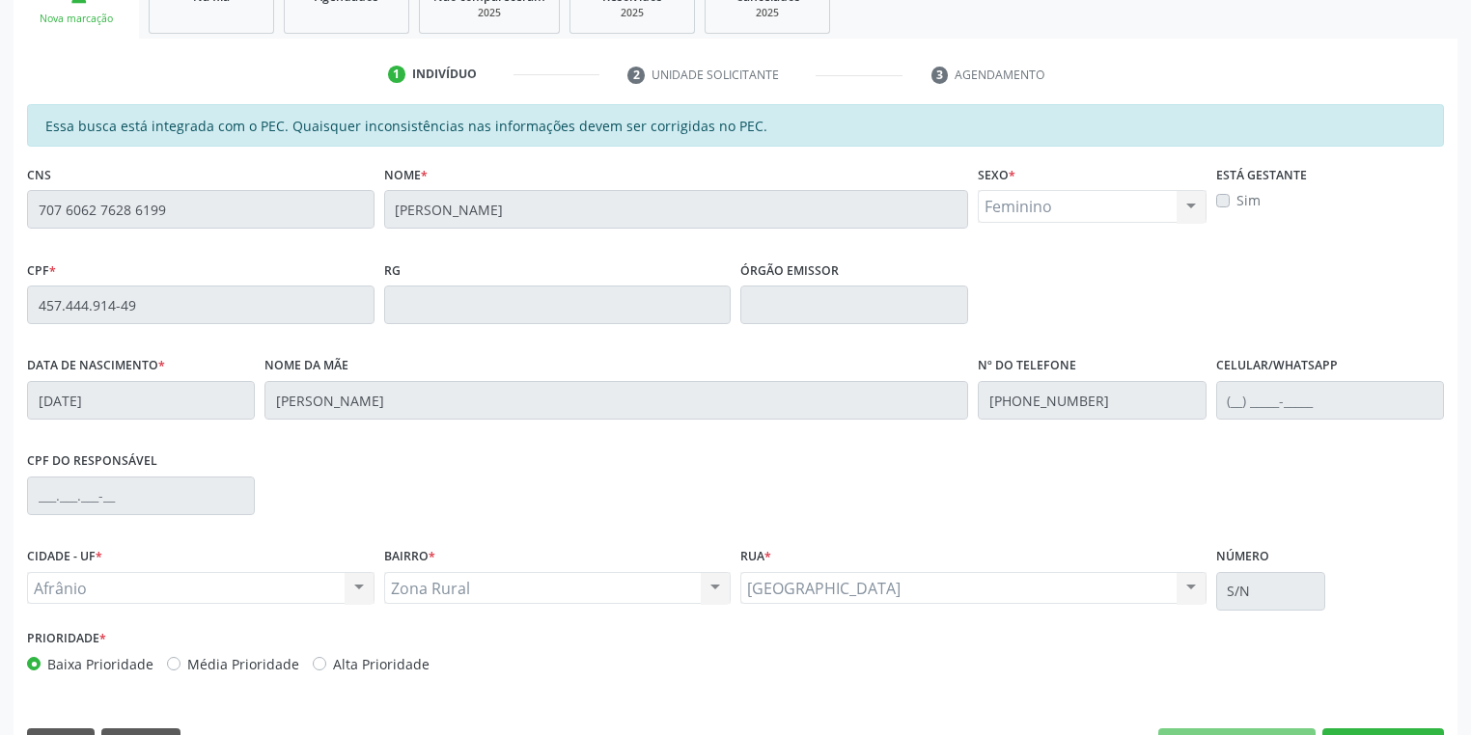
scroll to position [366, 0]
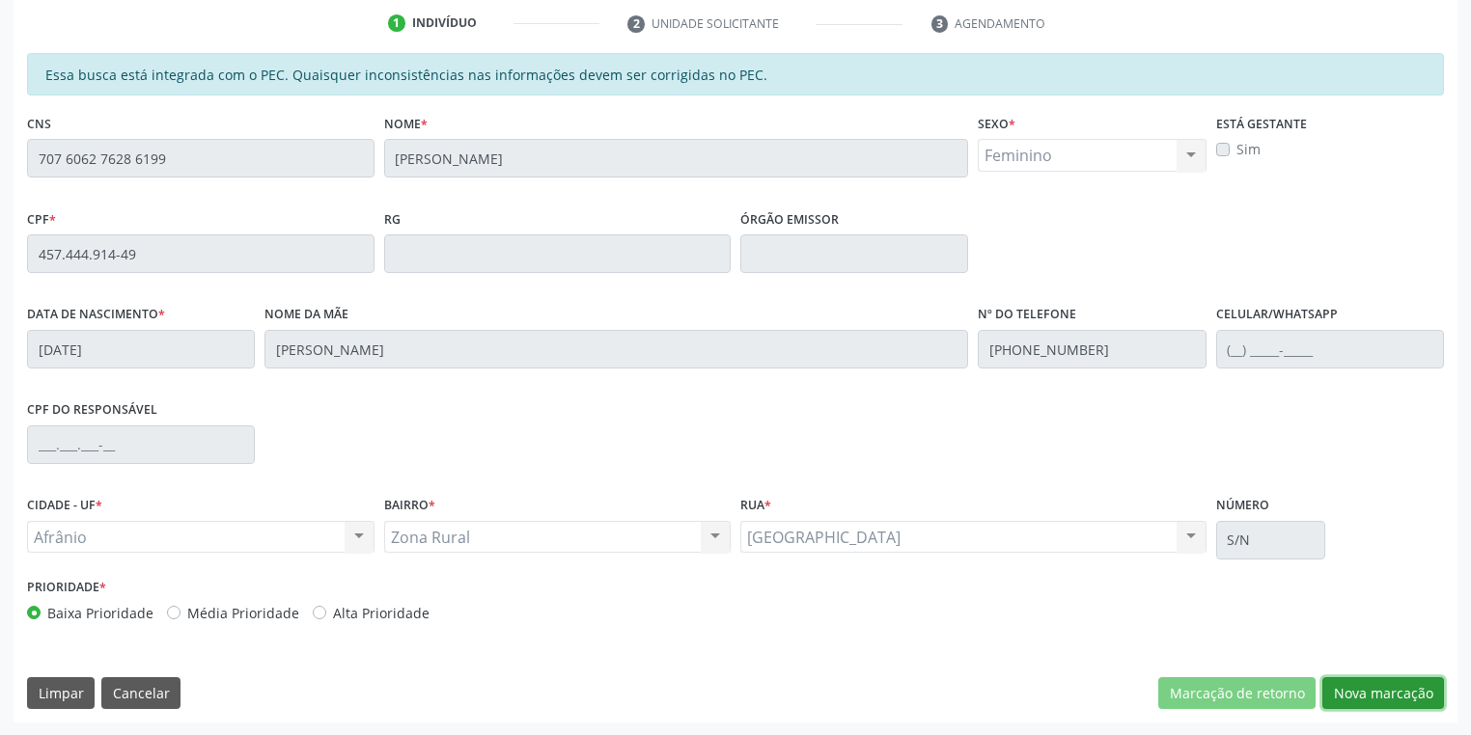
click at [1341, 691] on button "Nova marcação" at bounding box center [1383, 694] width 122 height 33
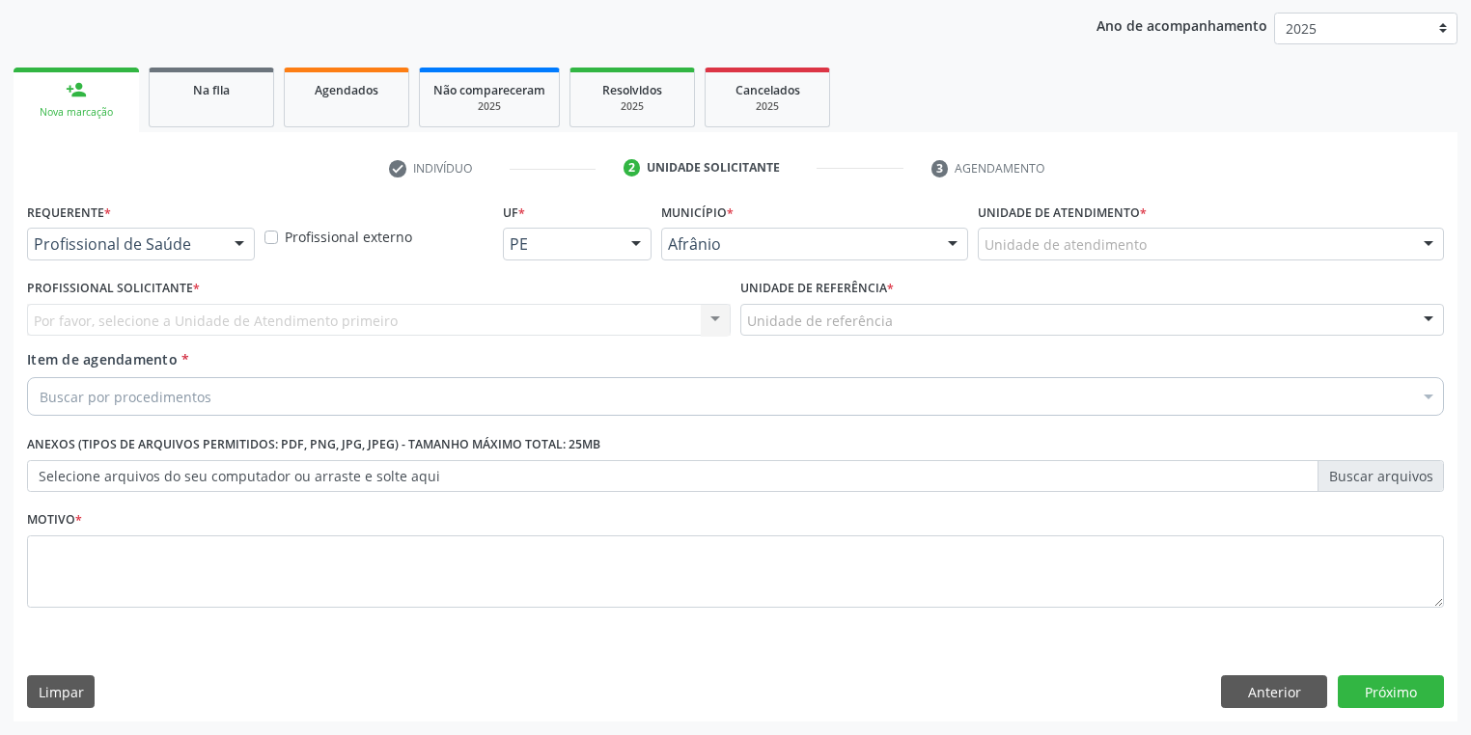
scroll to position [220, 0]
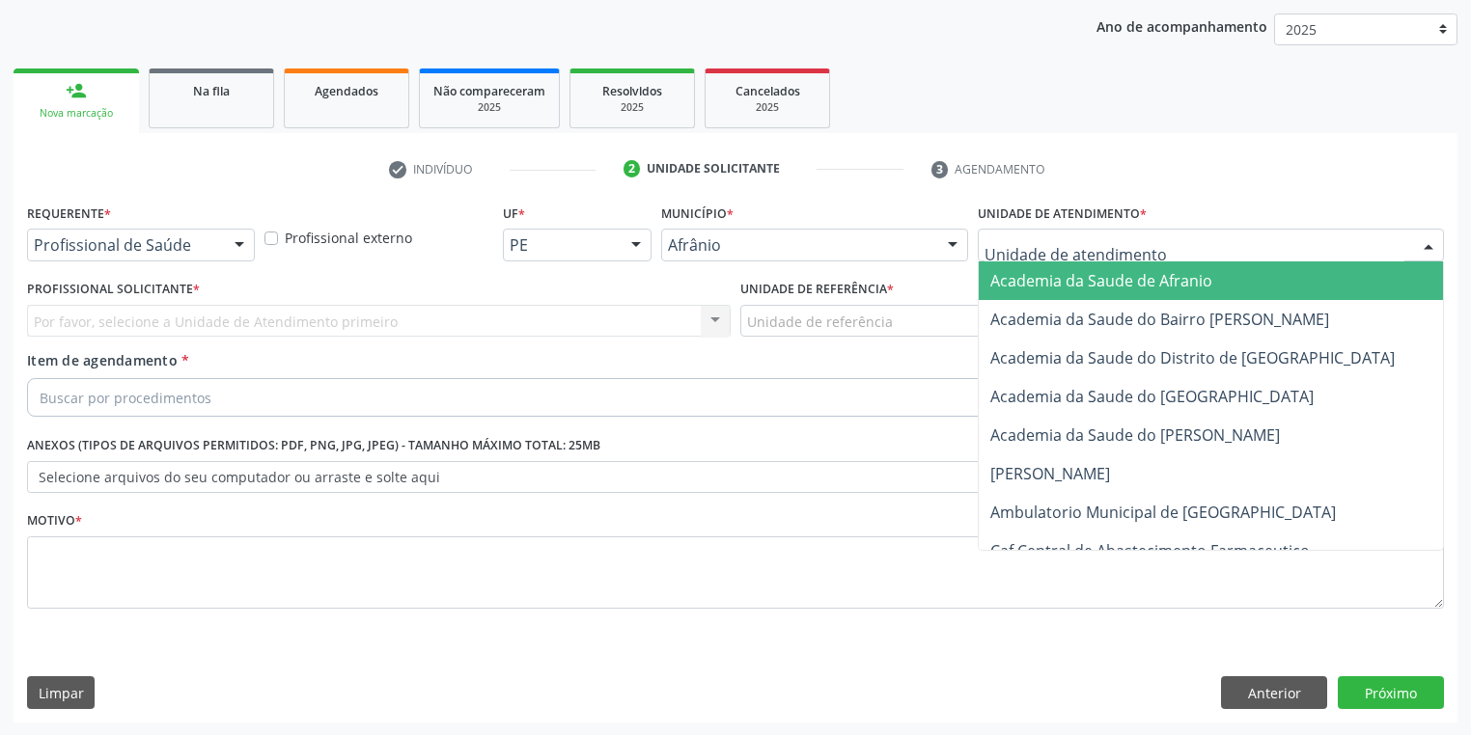
drag, startPoint x: 1025, startPoint y: 238, endPoint x: 1031, endPoint y: 434, distance: 196.0
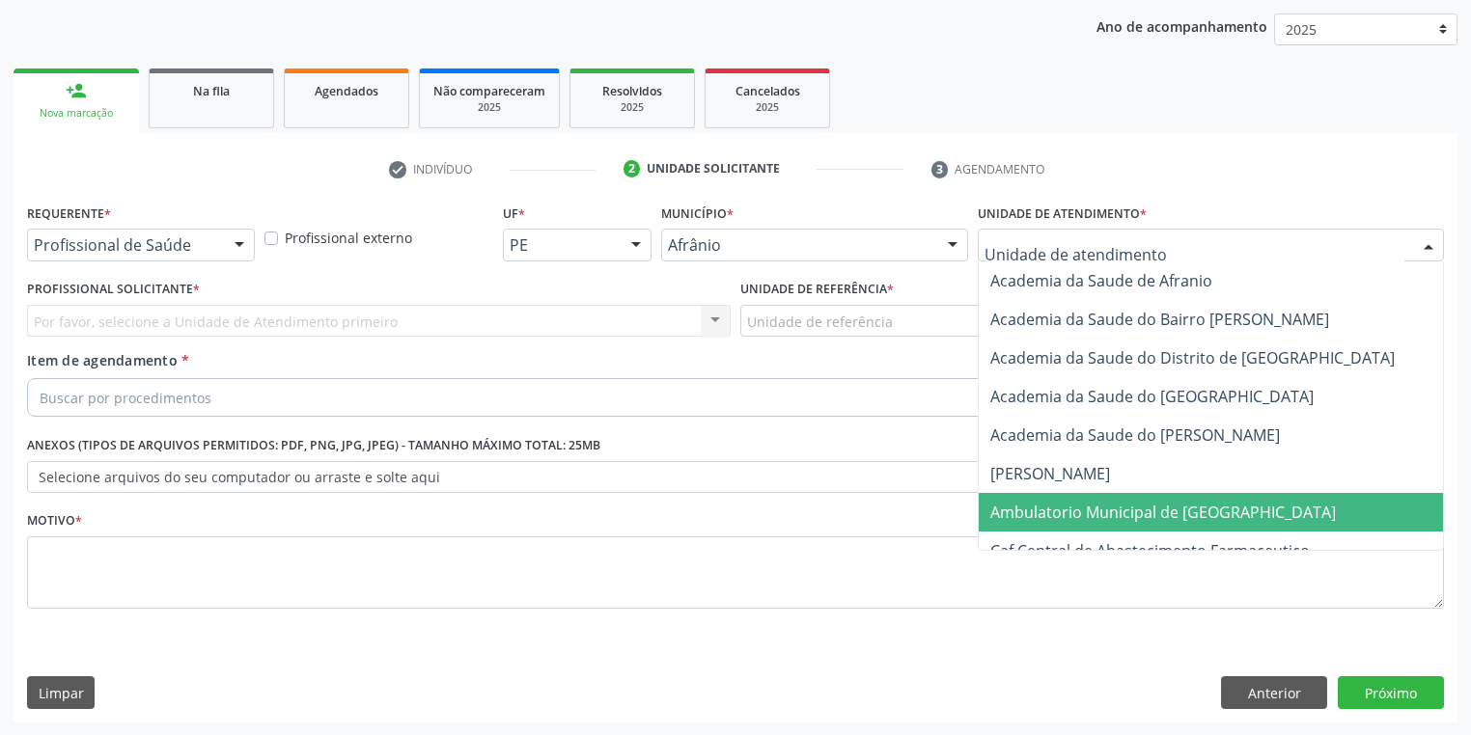
click at [1039, 518] on span "Ambulatorio Municipal de [GEOGRAPHIC_DATA]" at bounding box center [1163, 512] width 346 height 21
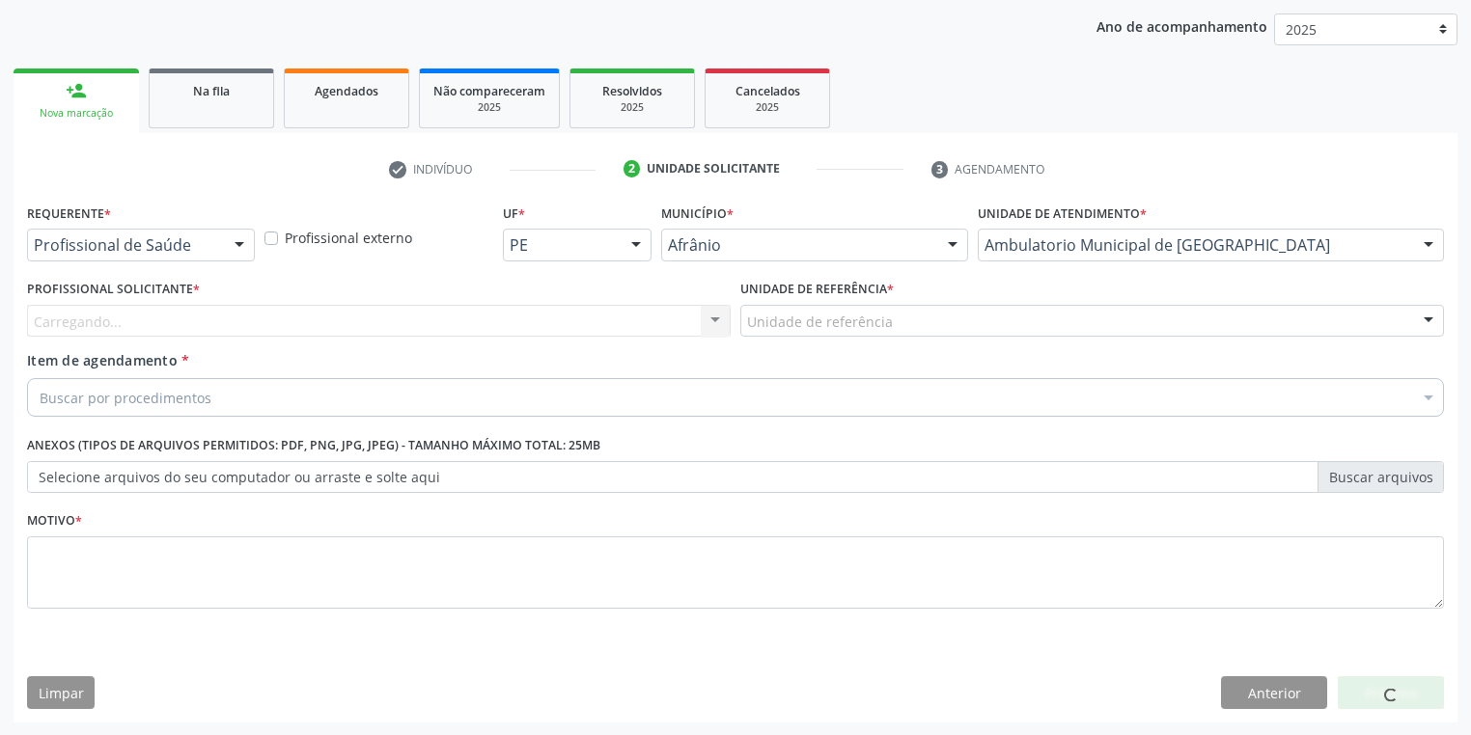
drag, startPoint x: 780, startPoint y: 316, endPoint x: 787, endPoint y: 367, distance: 51.6
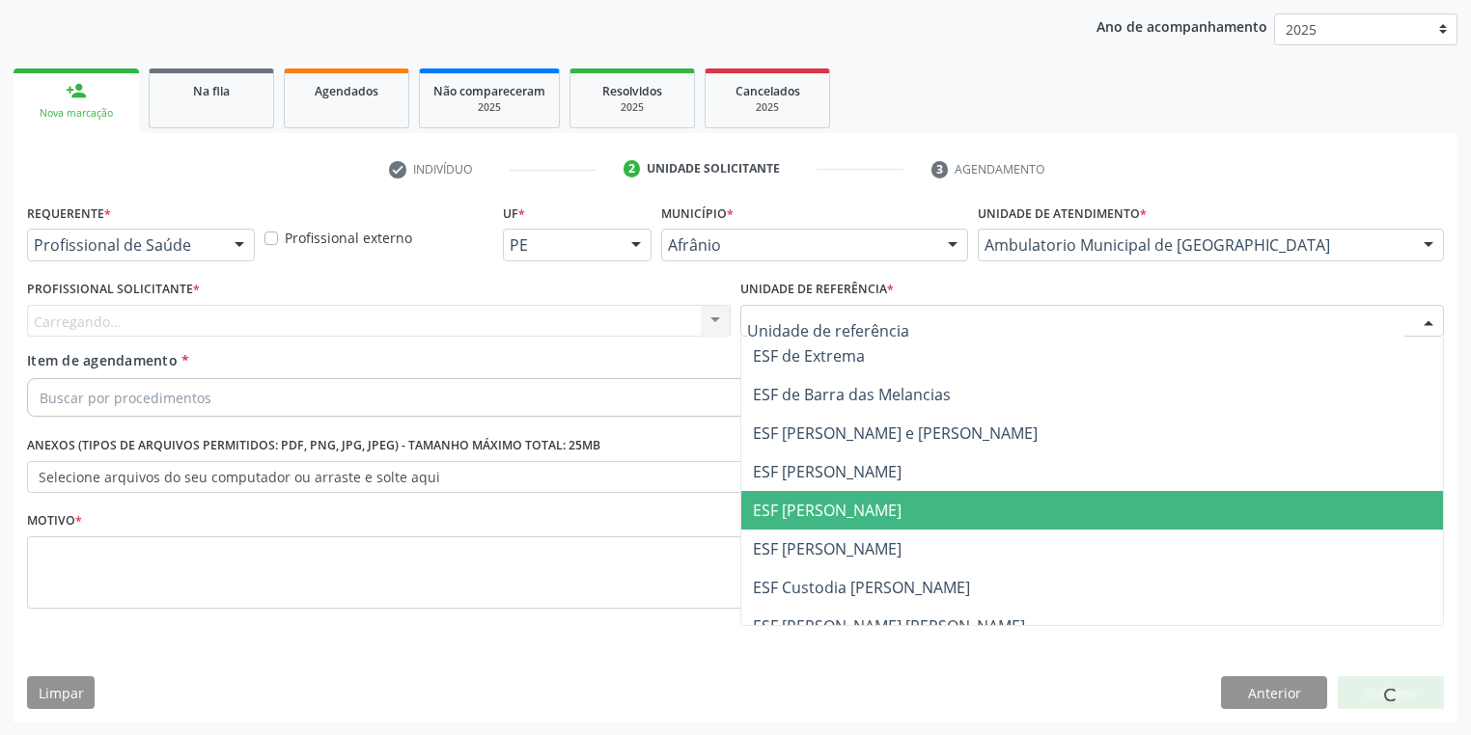
click at [807, 506] on span "ESF [PERSON_NAME]" at bounding box center [827, 510] width 149 height 21
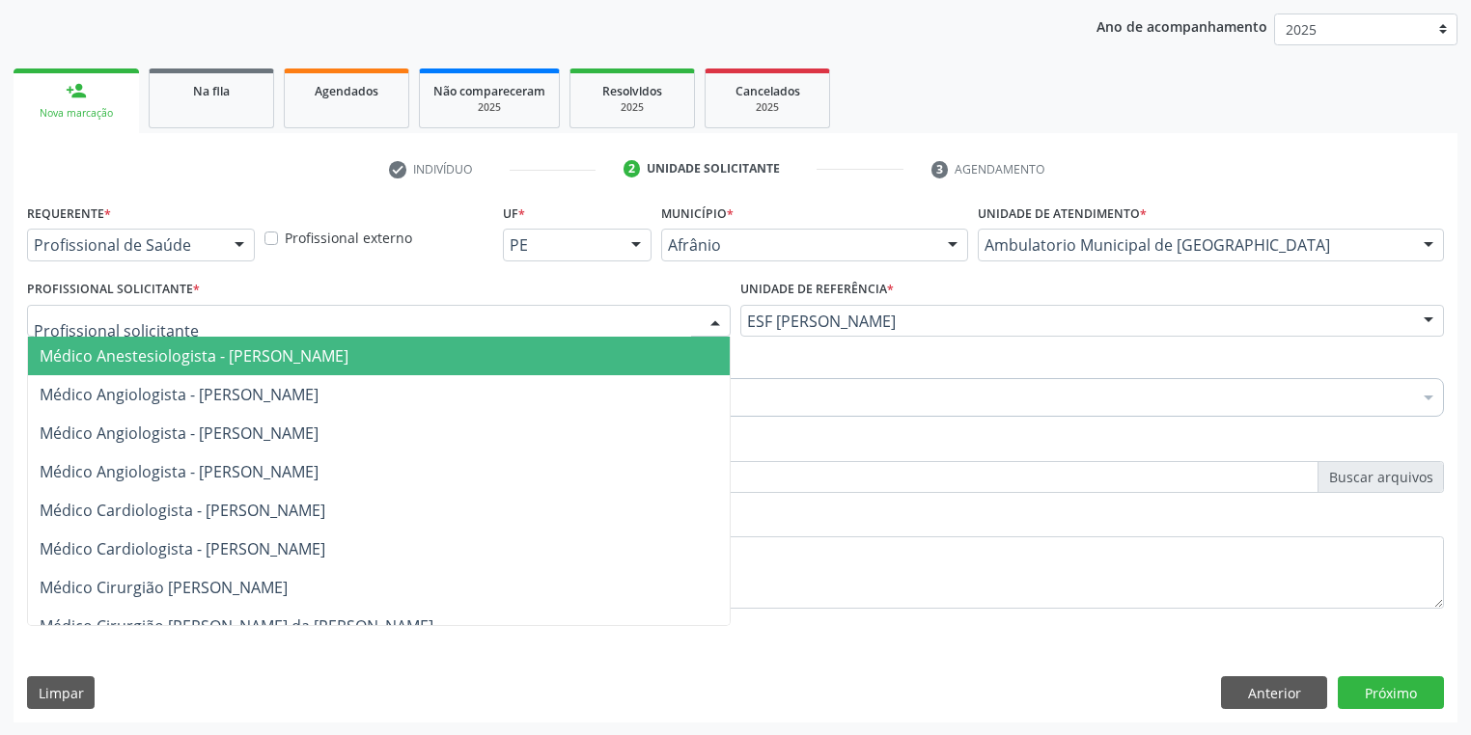
drag, startPoint x: 108, startPoint y: 324, endPoint x: 107, endPoint y: 344, distance: 19.3
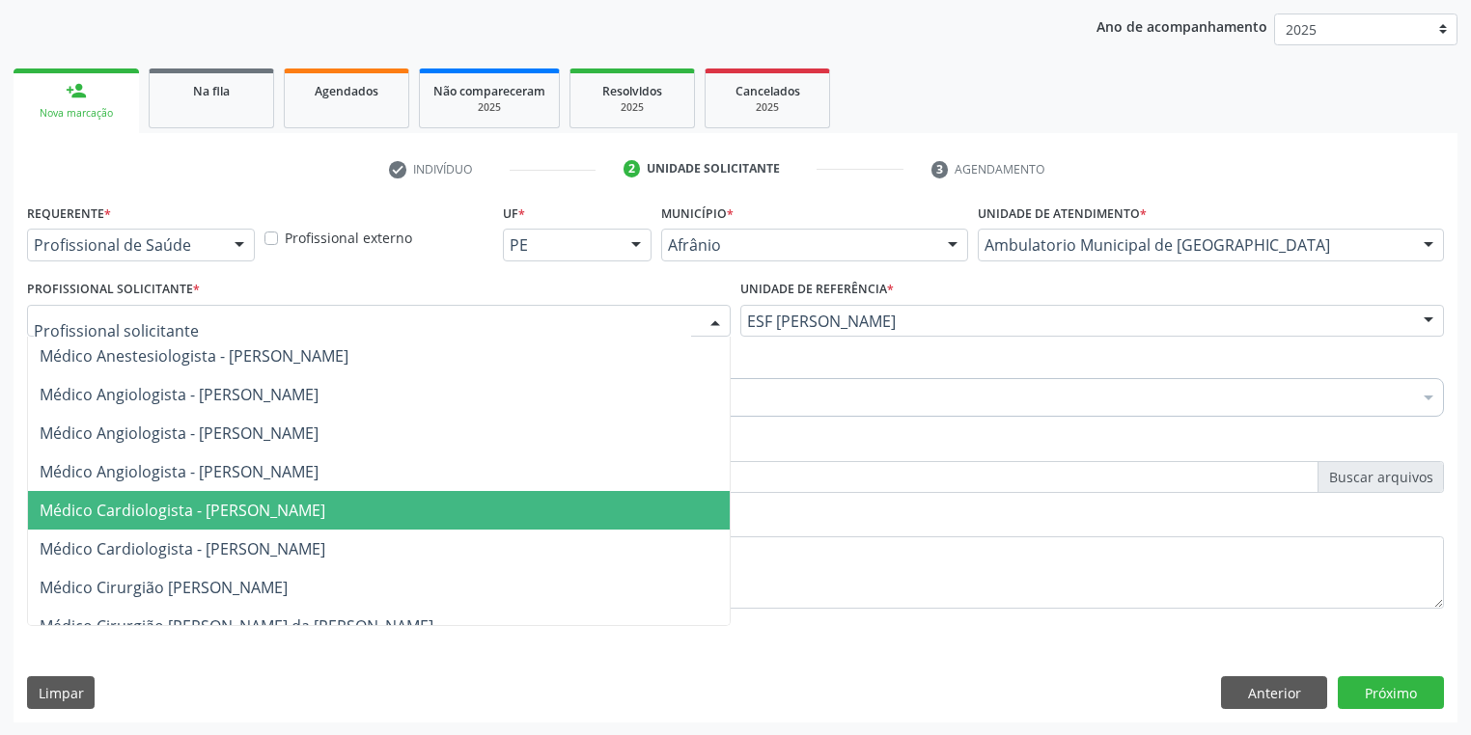
click at [185, 504] on span "Médico Cardiologista - [PERSON_NAME]" at bounding box center [183, 510] width 286 height 21
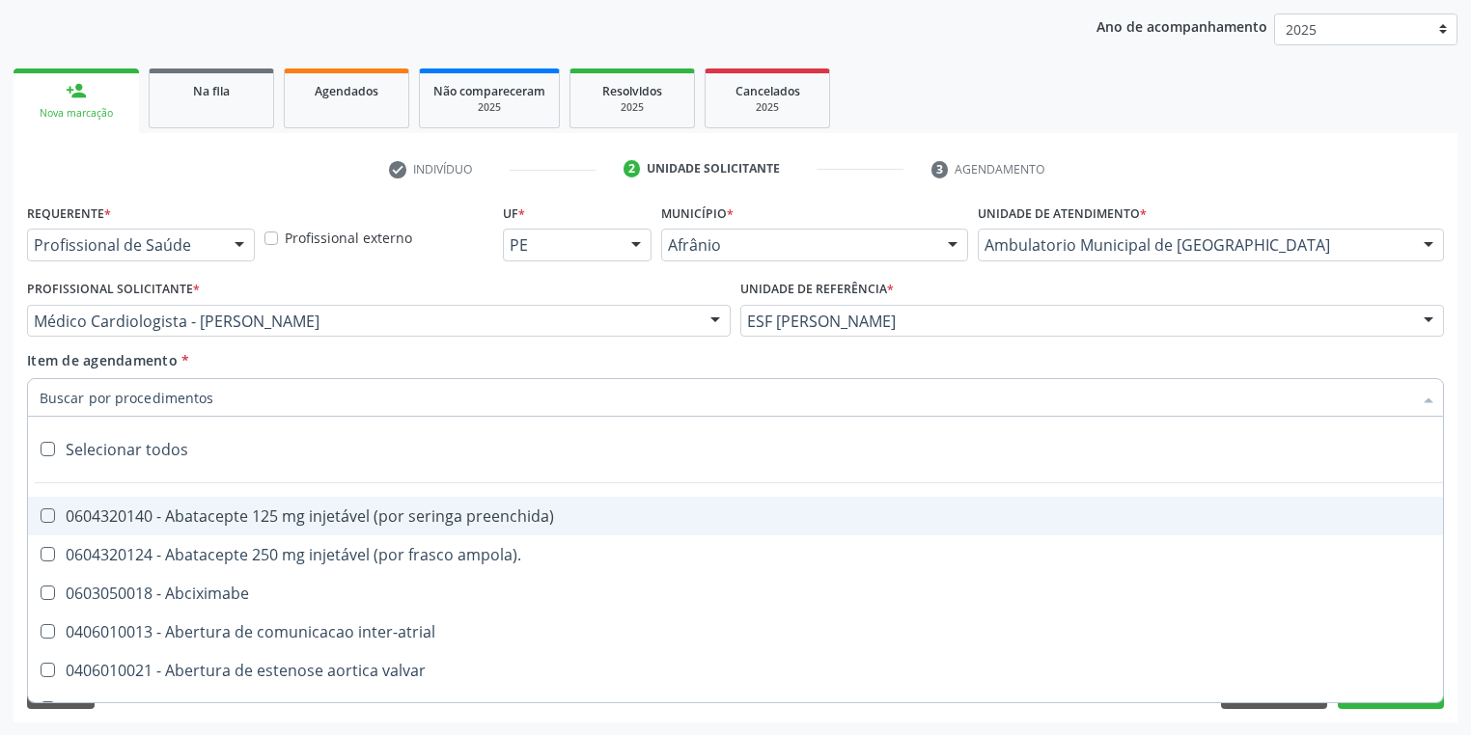
paste input "707 6062 7628 6199"
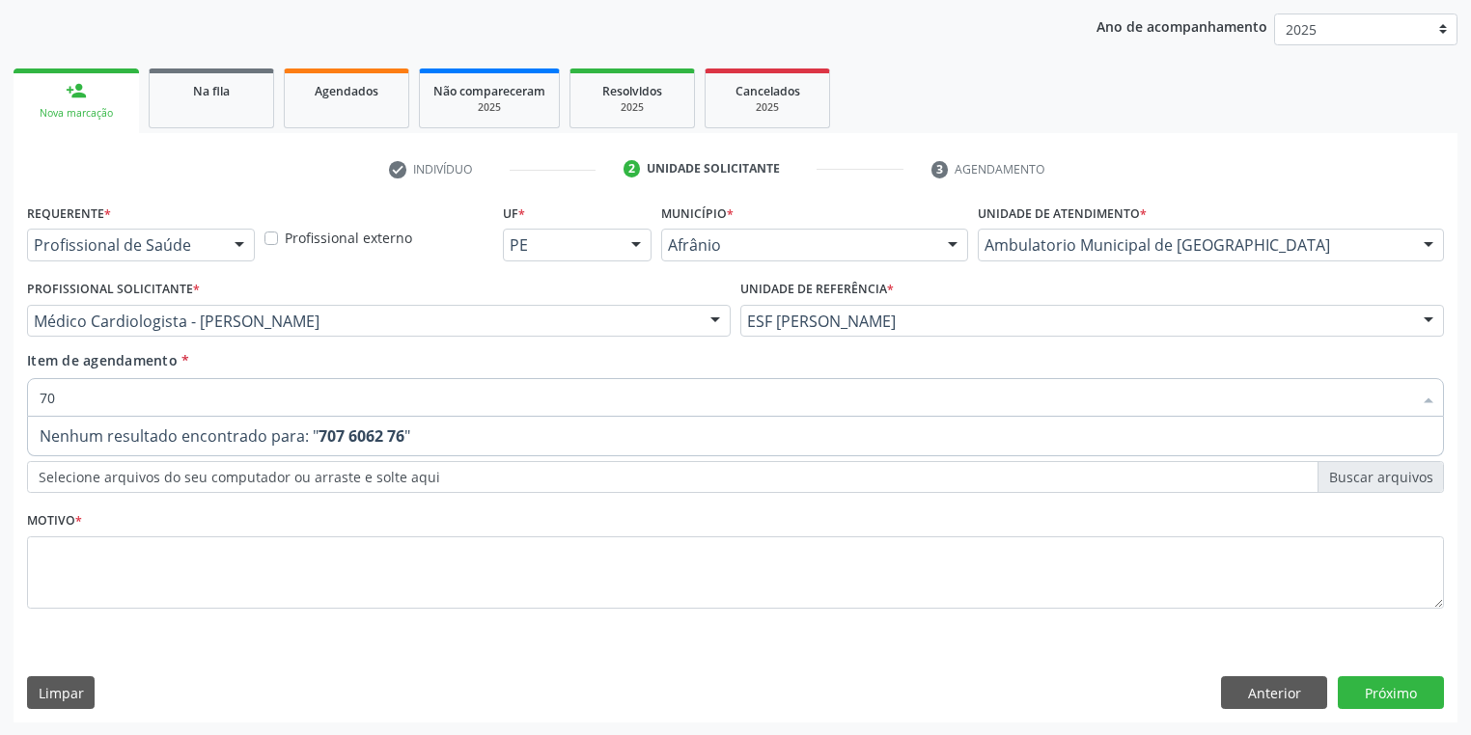
type input "7"
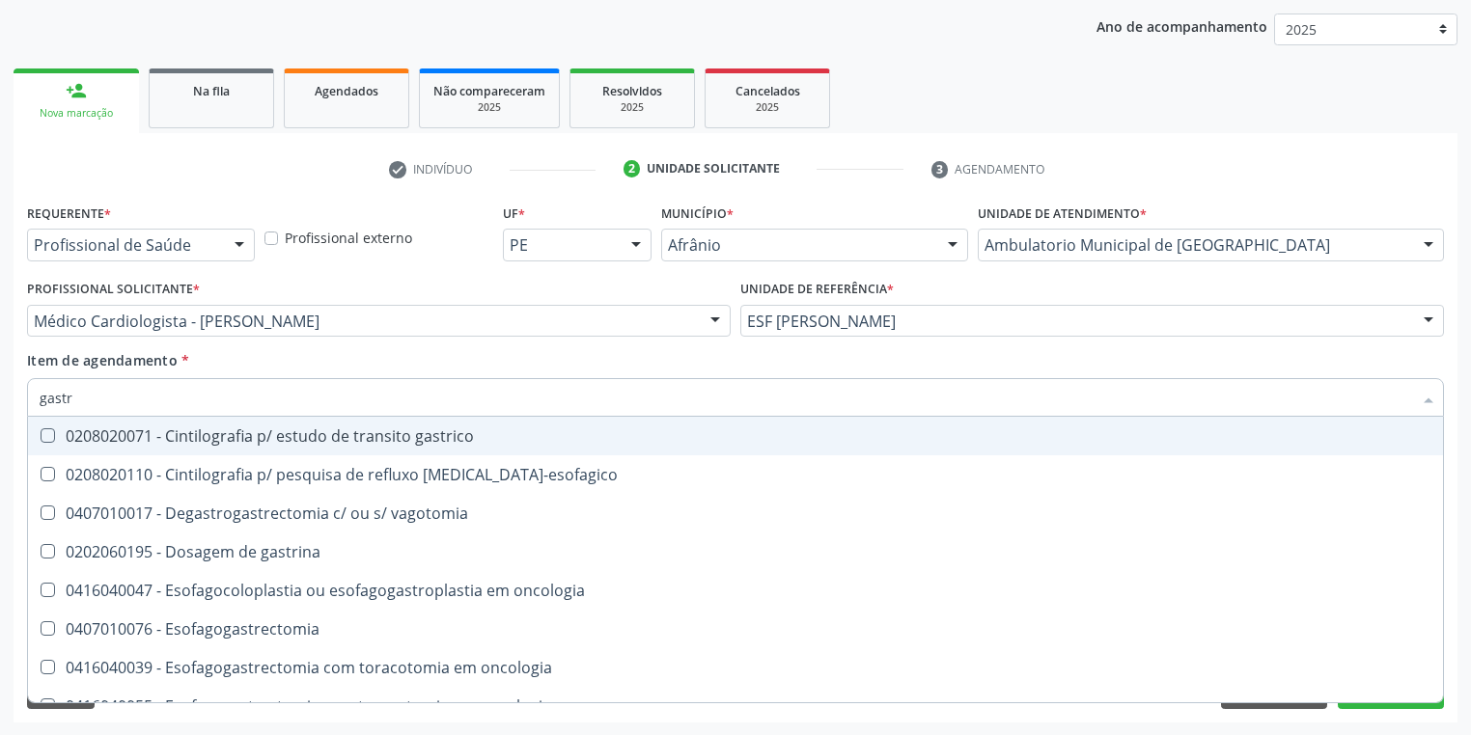
type input "gastro"
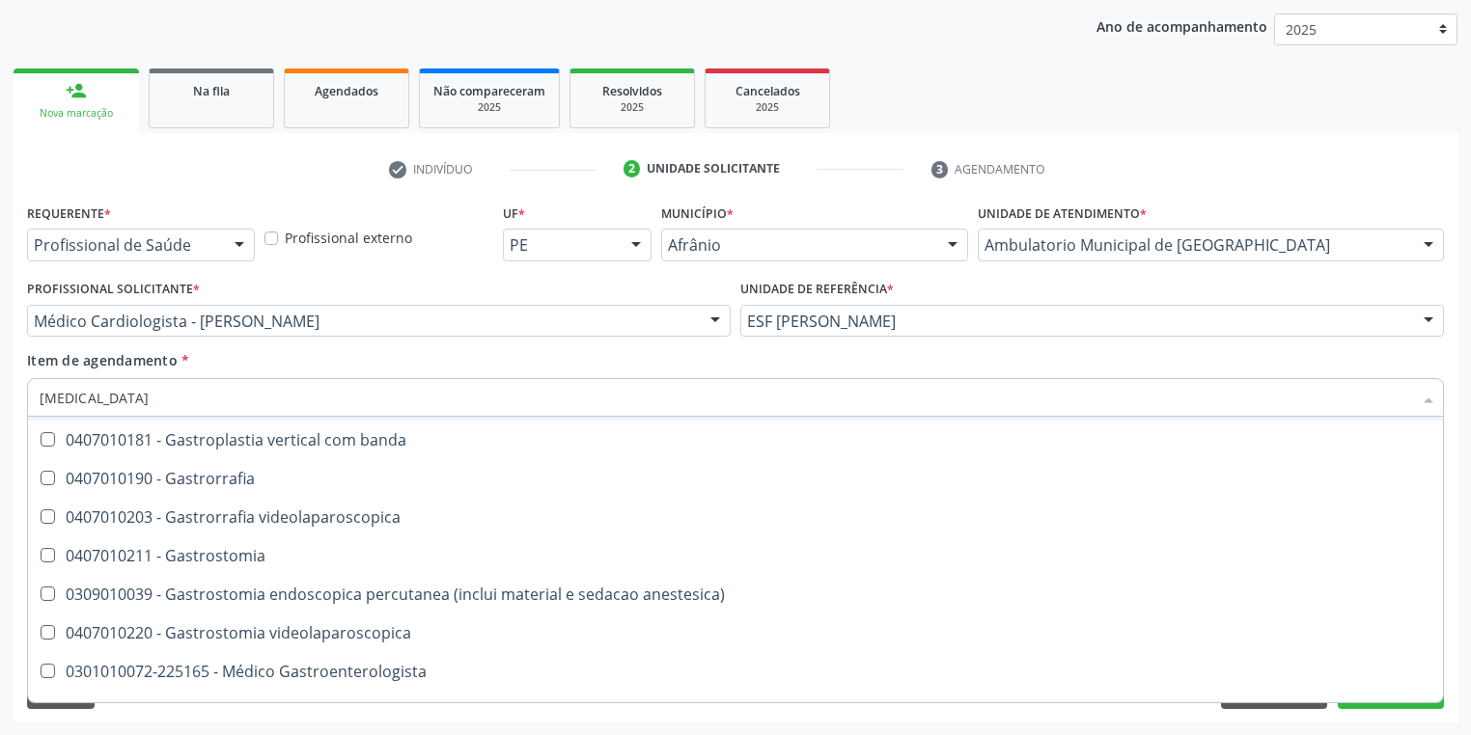
scroll to position [309, 0]
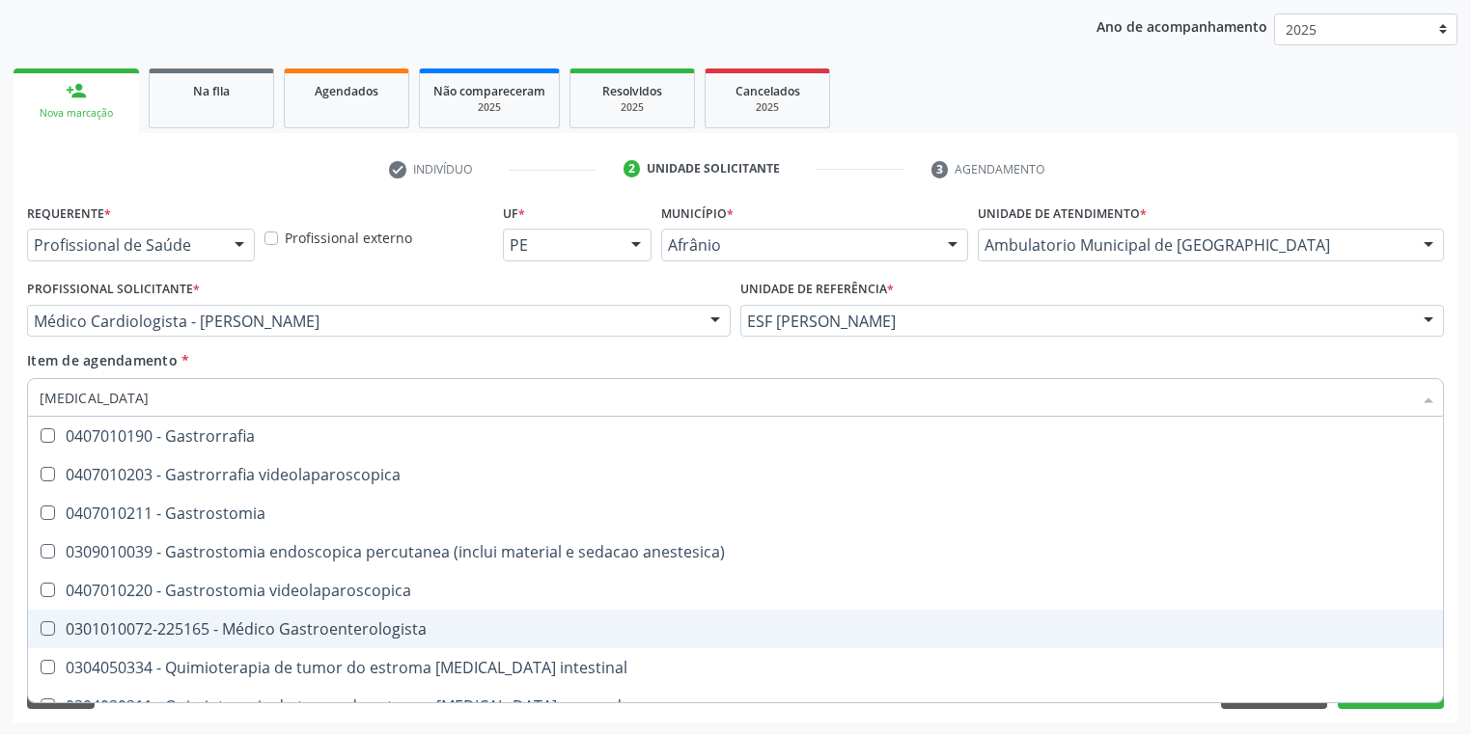
click at [284, 622] on div "0301010072-225165 - Médico Gastroenterologista" at bounding box center [736, 629] width 1392 height 15
checkbox Gastroenterologista "true"
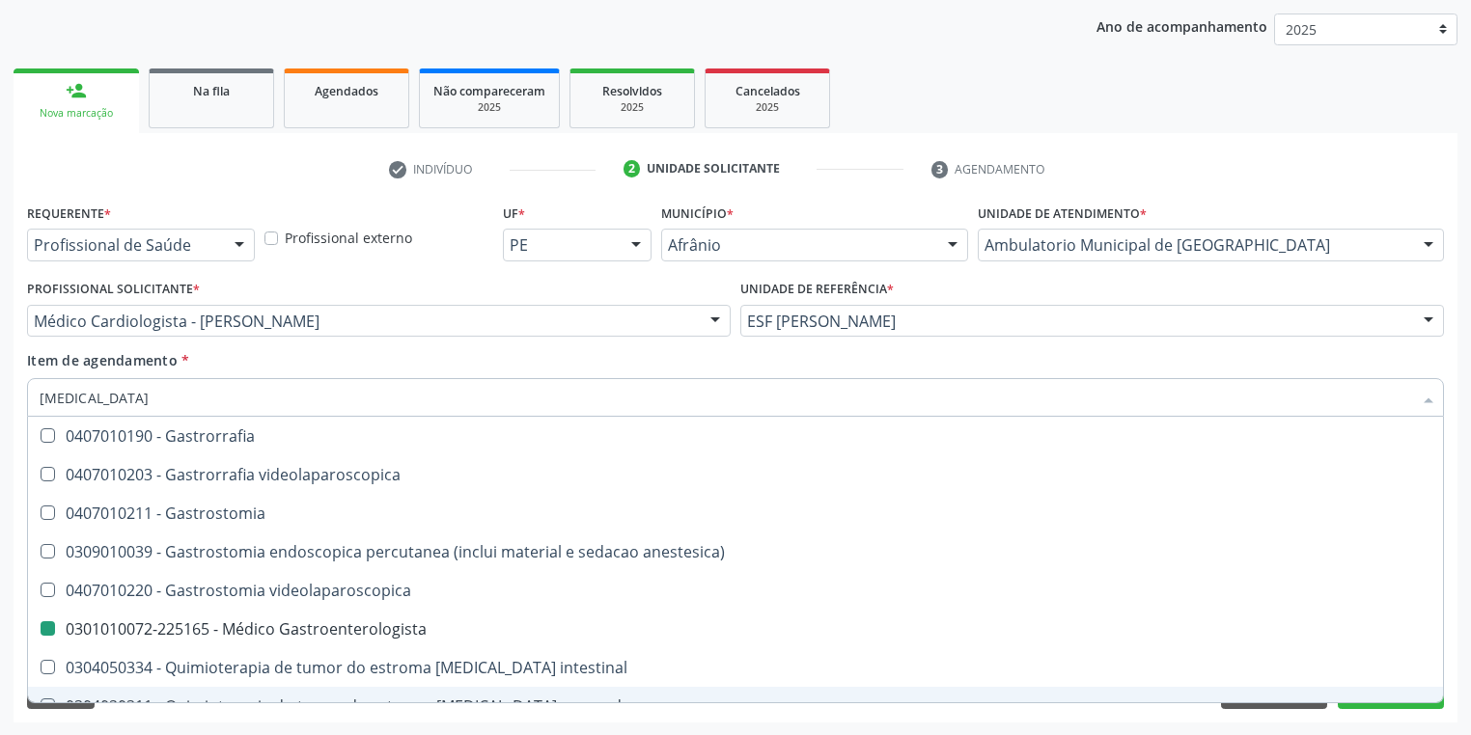
click at [179, 710] on div "Requerente * Profissional de Saúde Profissional de Saúde Paciente Nenhum result…" at bounding box center [736, 461] width 1444 height 524
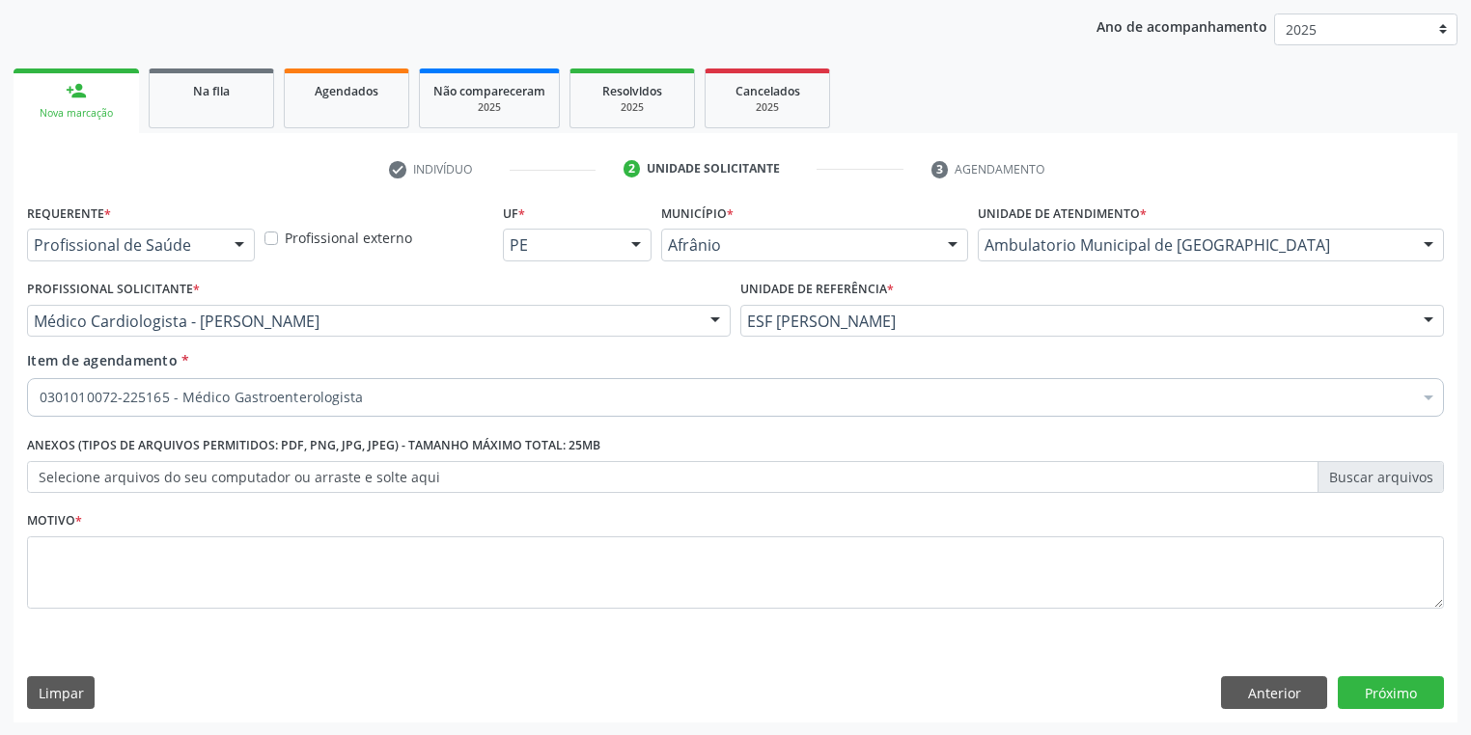
scroll to position [0, 0]
click at [152, 581] on textarea at bounding box center [735, 573] width 1417 height 73
type textarea "*/"
click at [1364, 688] on button "Próximo" at bounding box center [1391, 693] width 106 height 33
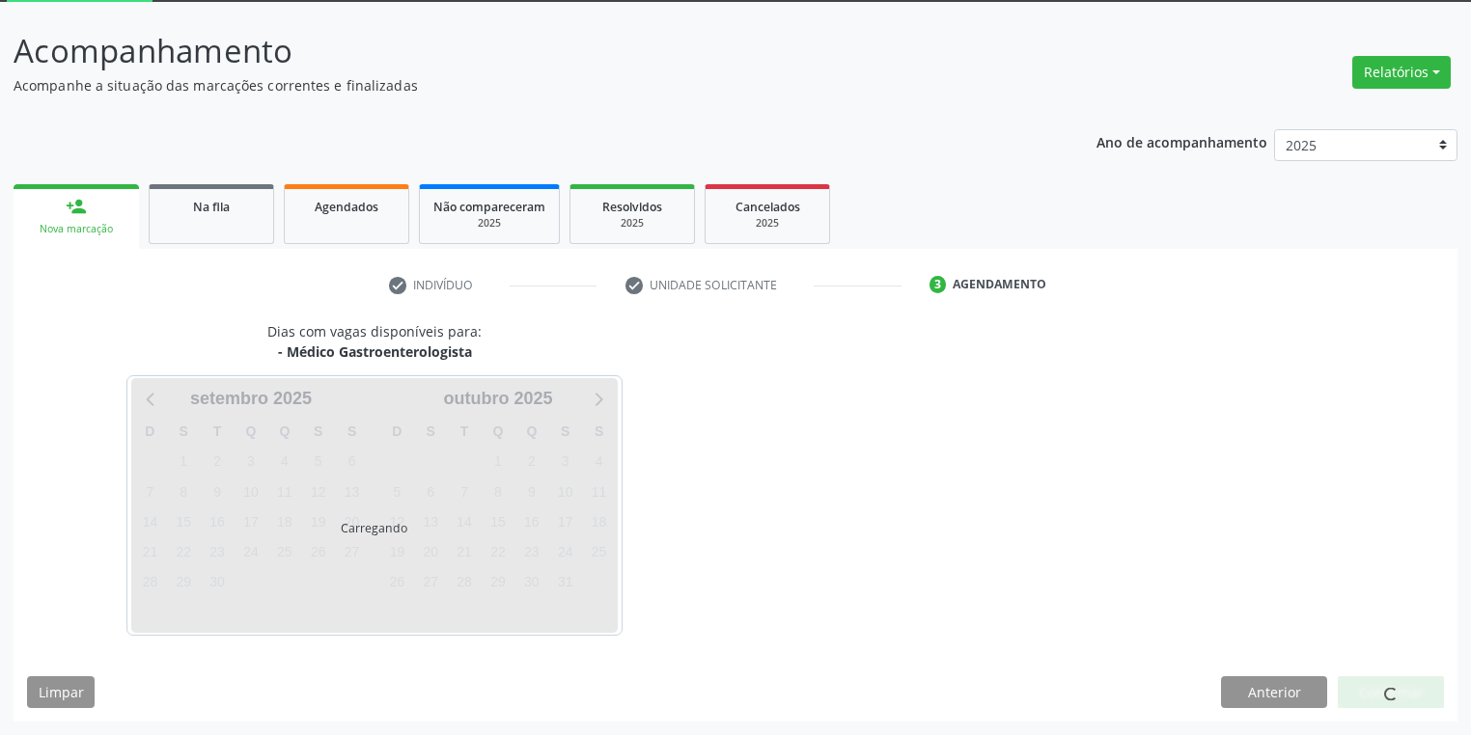
scroll to position [103, 0]
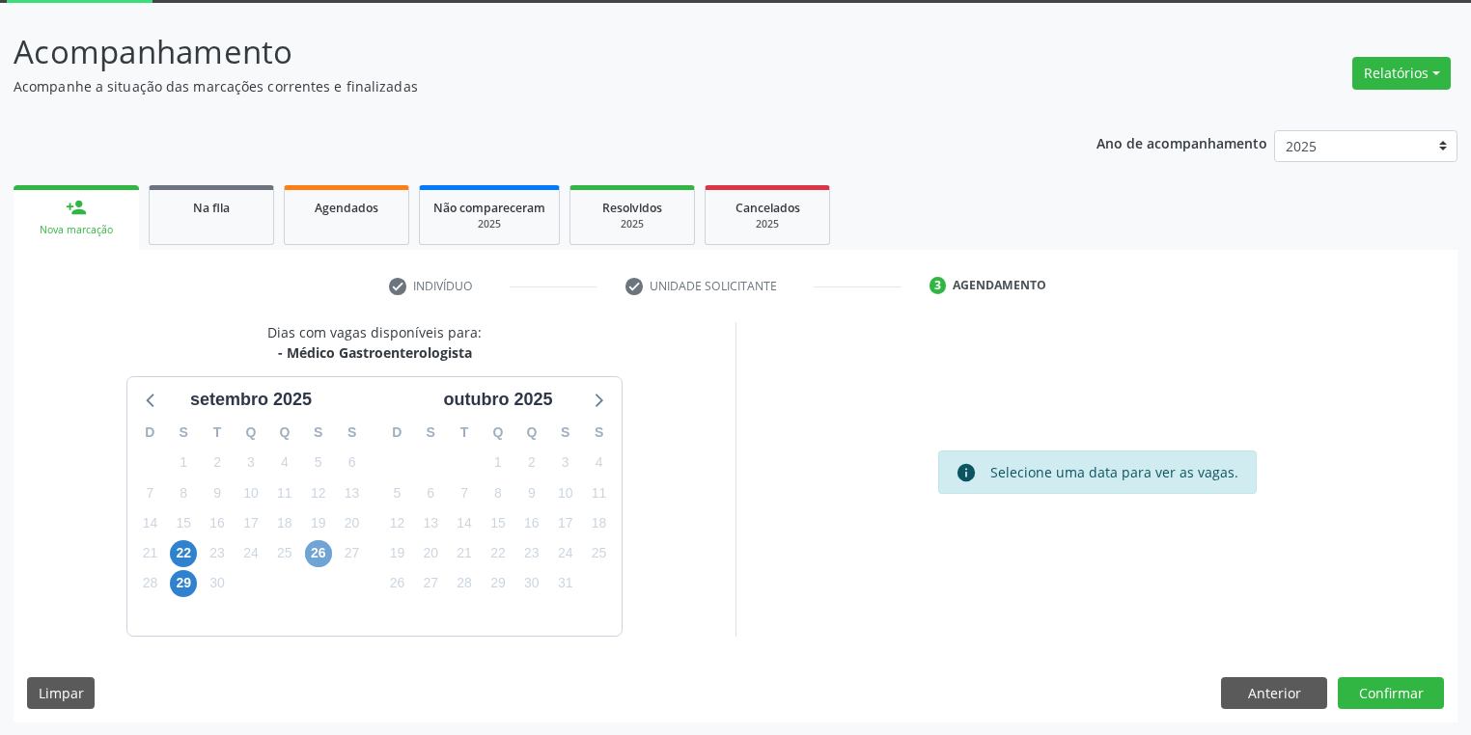
click at [321, 552] on span "26" at bounding box center [318, 553] width 27 height 27
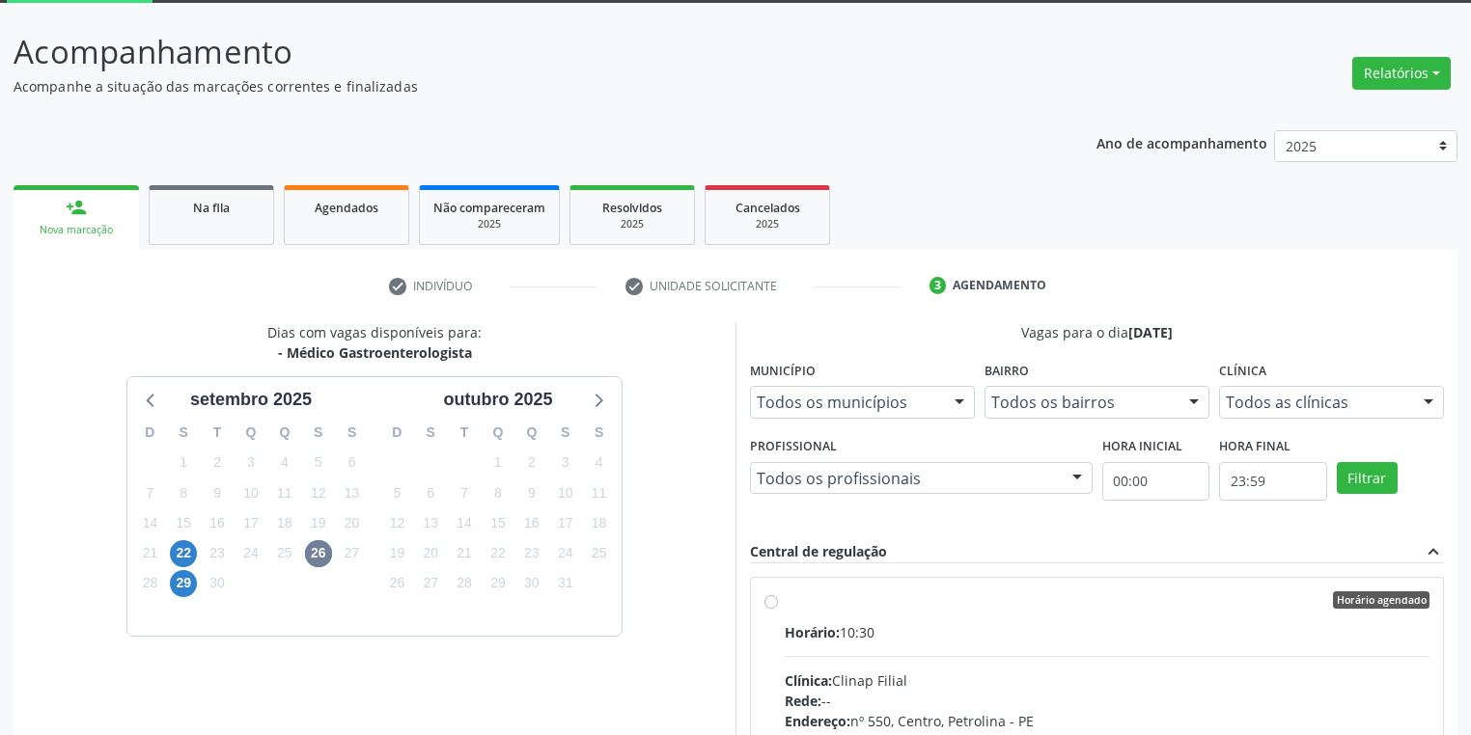
click at [778, 609] on input "Horário agendado Horário: 10:30 Clínica: Clinap Filial Rede: -- Endereço: nº 55…" at bounding box center [771, 600] width 14 height 17
radio input "true"
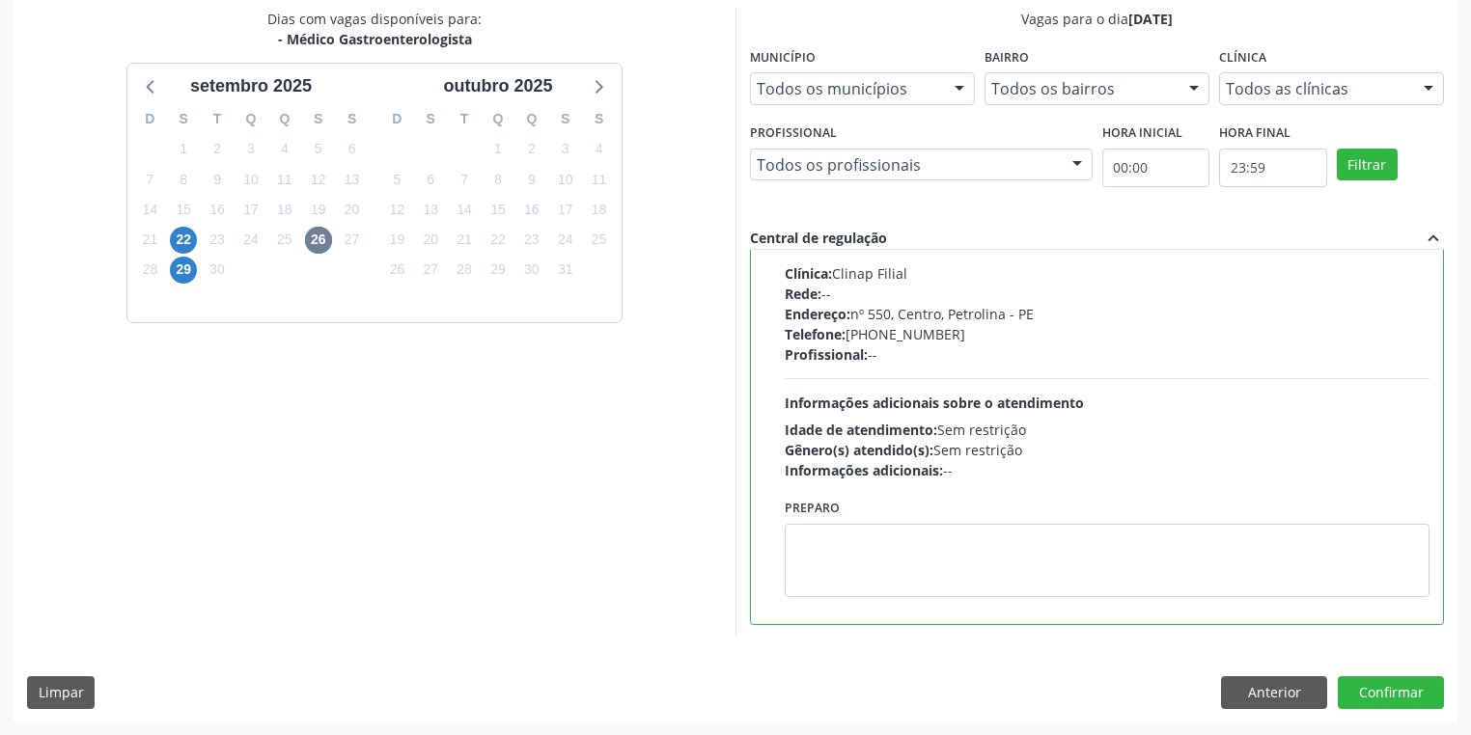
scroll to position [95, 0]
click at [819, 564] on textarea at bounding box center [1107, 559] width 645 height 73
click at [1400, 695] on button "Confirmar" at bounding box center [1391, 693] width 106 height 33
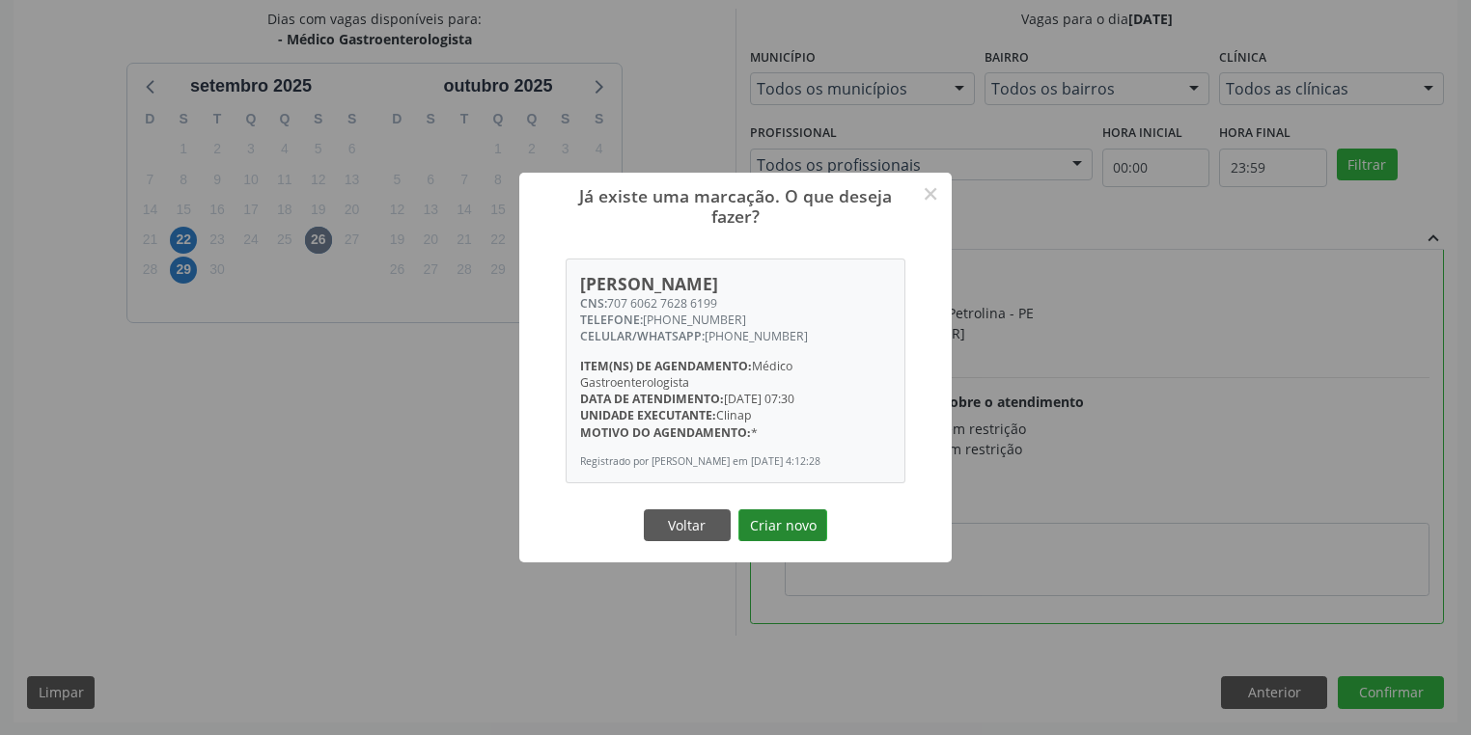
click at [804, 527] on button "Criar novo" at bounding box center [782, 526] width 89 height 33
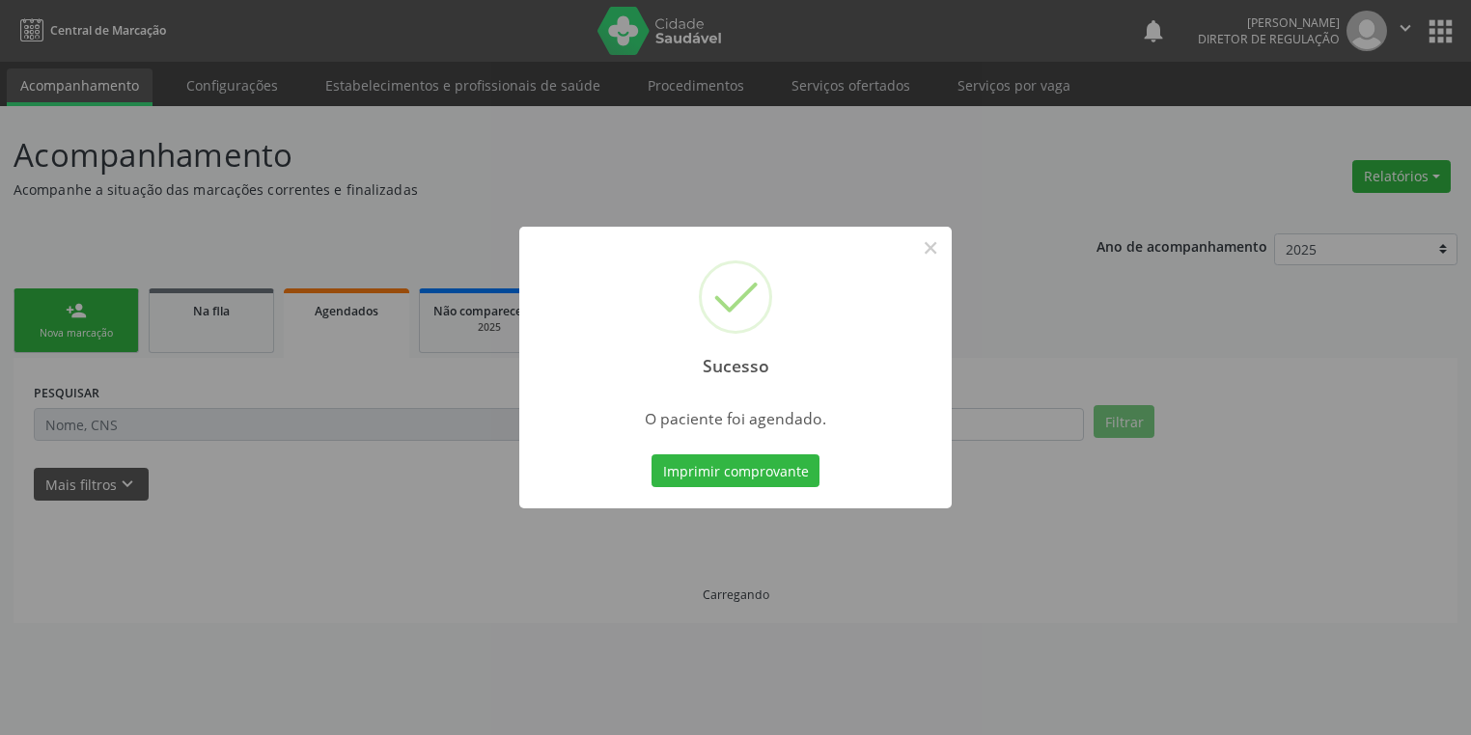
scroll to position [0, 0]
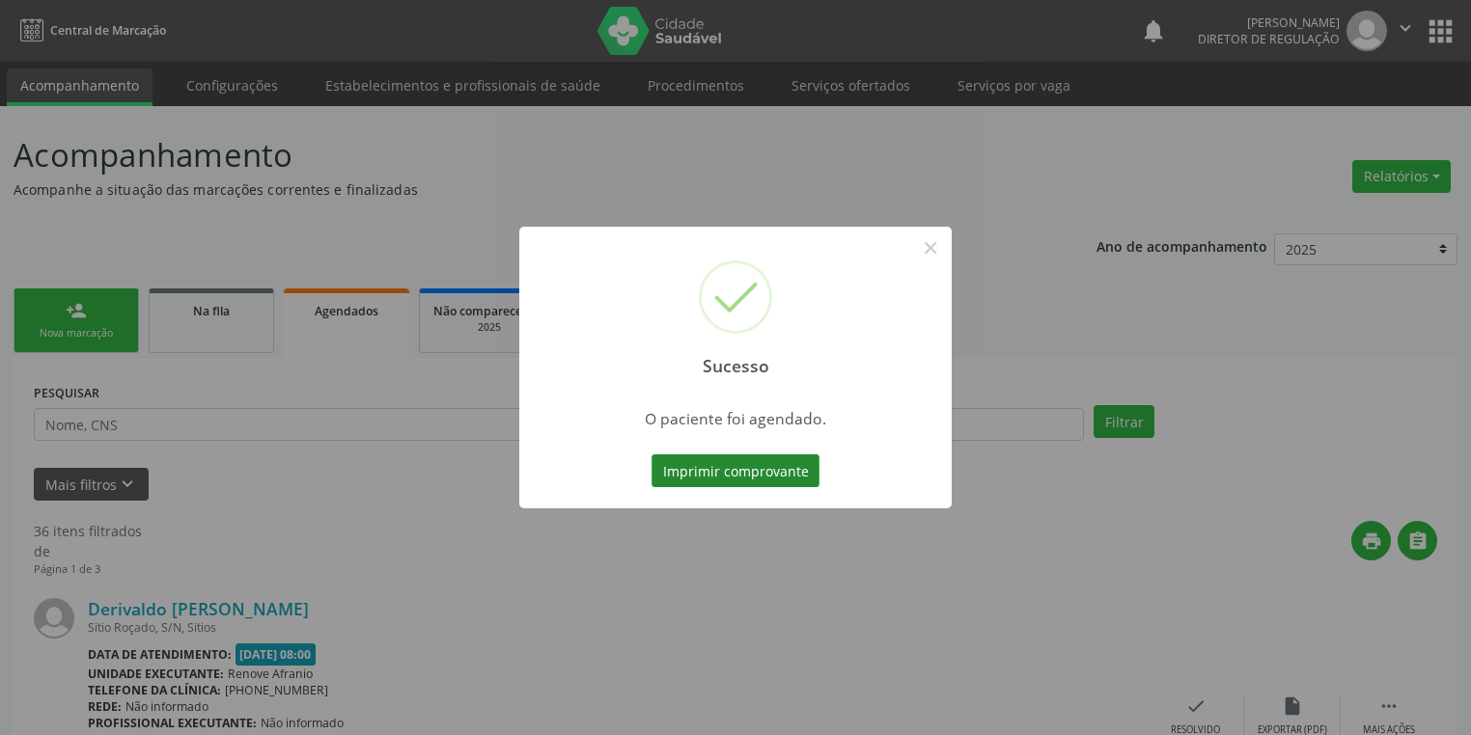
click at [761, 472] on button "Imprimir comprovante" at bounding box center [735, 471] width 168 height 33
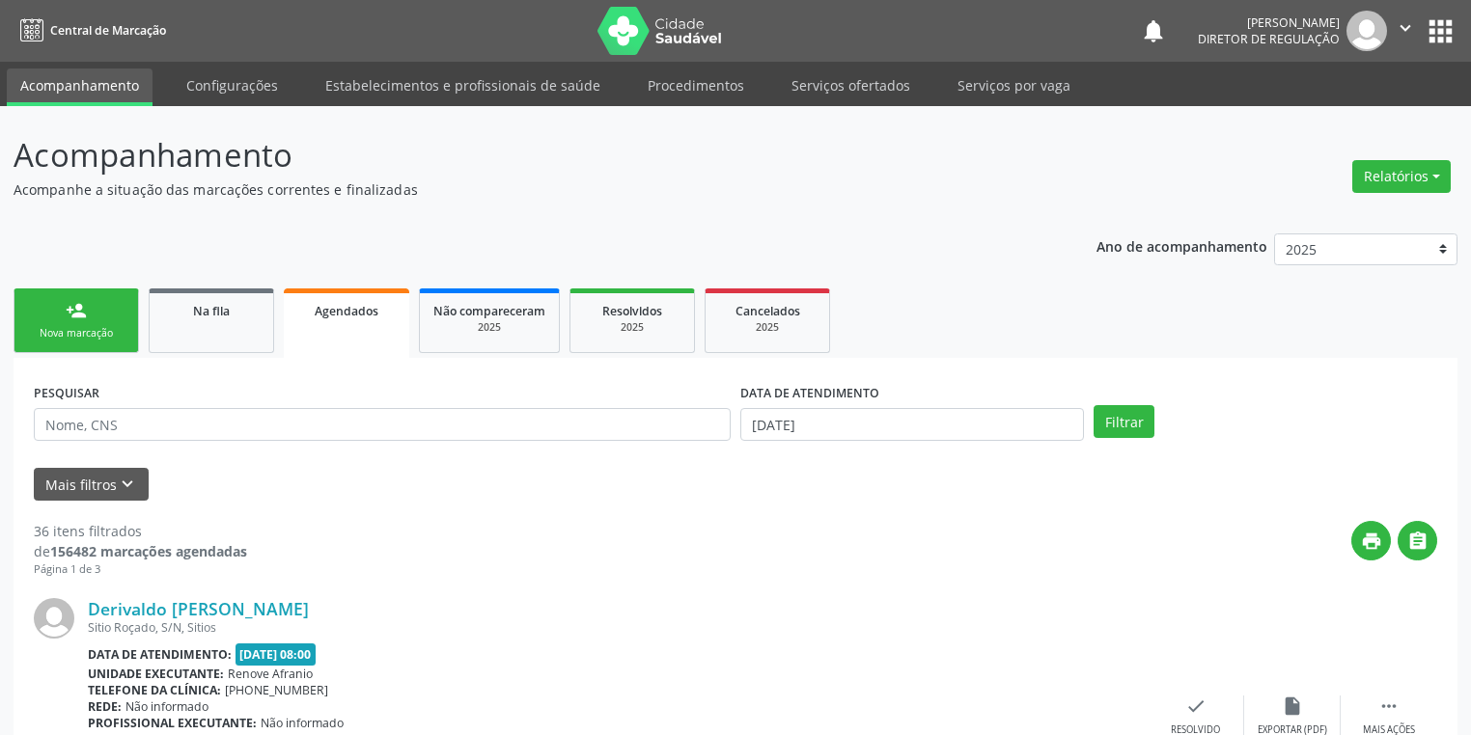
click at [126, 318] on link "person_add Nova marcação" at bounding box center [76, 321] width 125 height 65
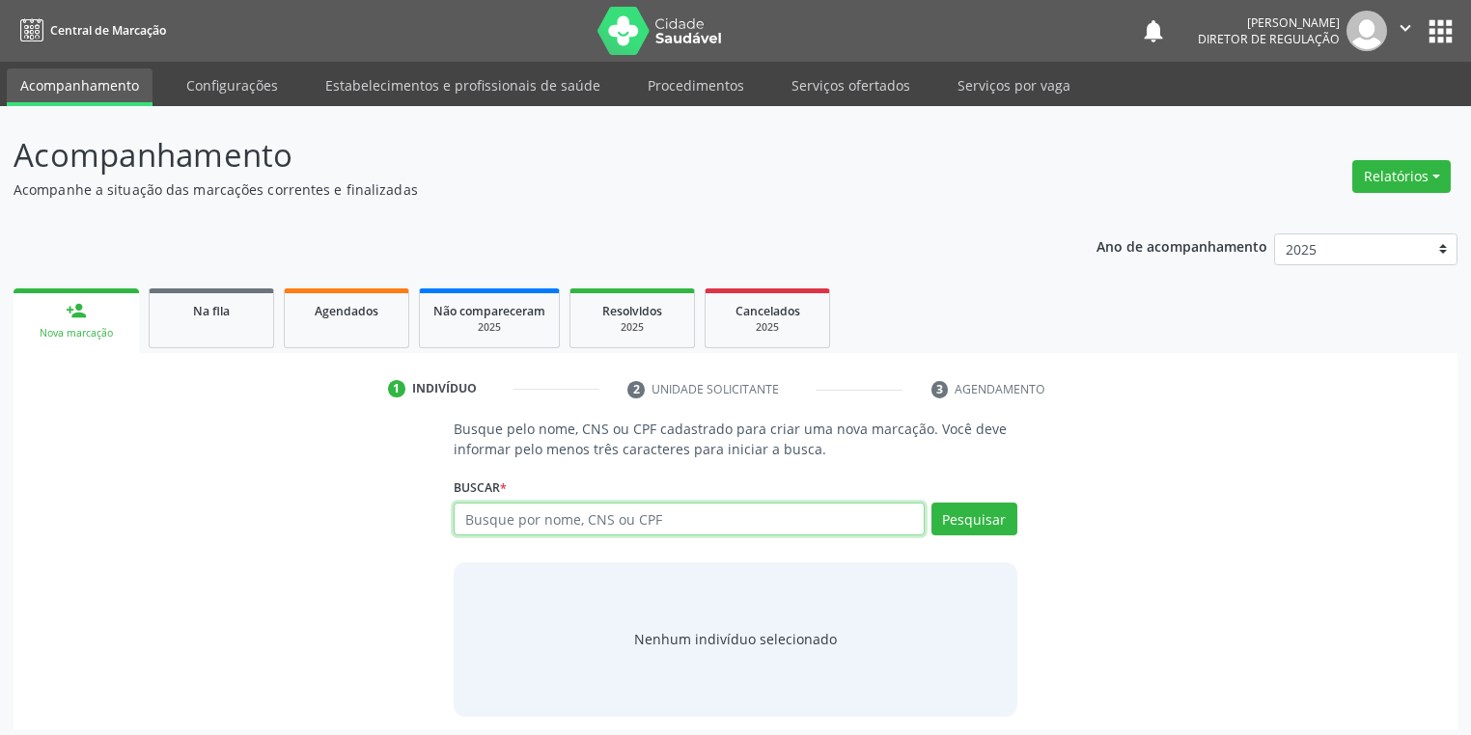
click at [493, 516] on input "text" at bounding box center [689, 519] width 471 height 33
type input "702807606212663"
click at [973, 511] on button "Pesquisar" at bounding box center [974, 519] width 86 height 33
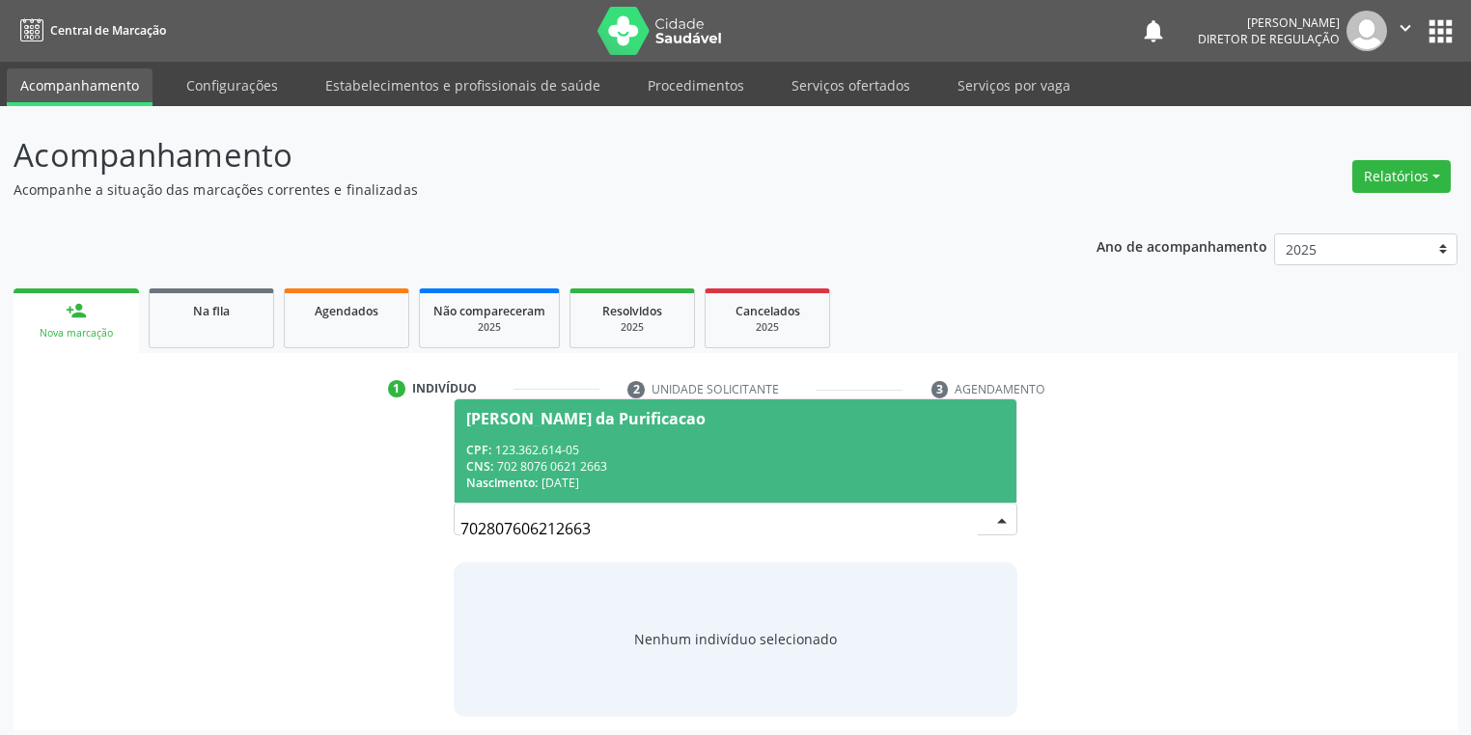
click at [612, 462] on div "CNS: 702 8076 0621 2663" at bounding box center [735, 466] width 539 height 16
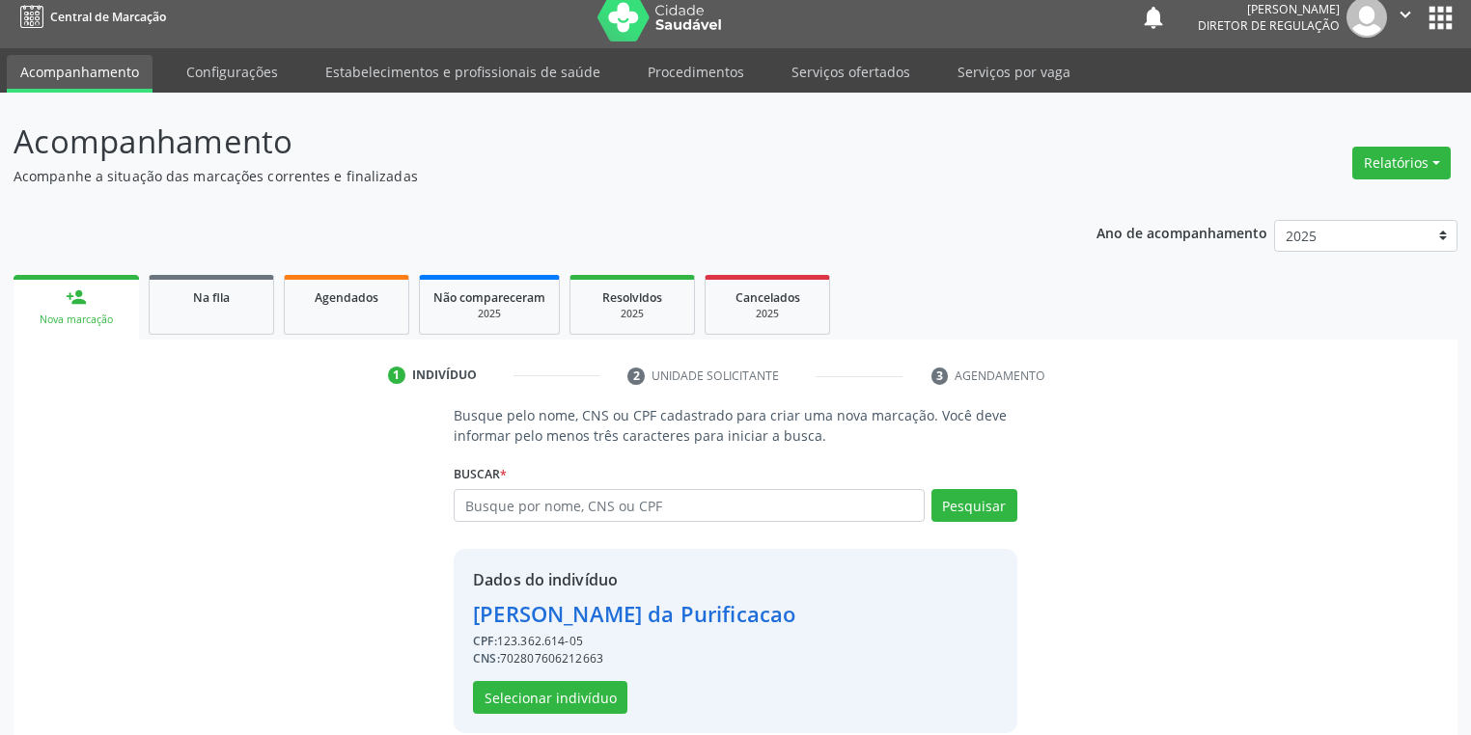
scroll to position [37, 0]
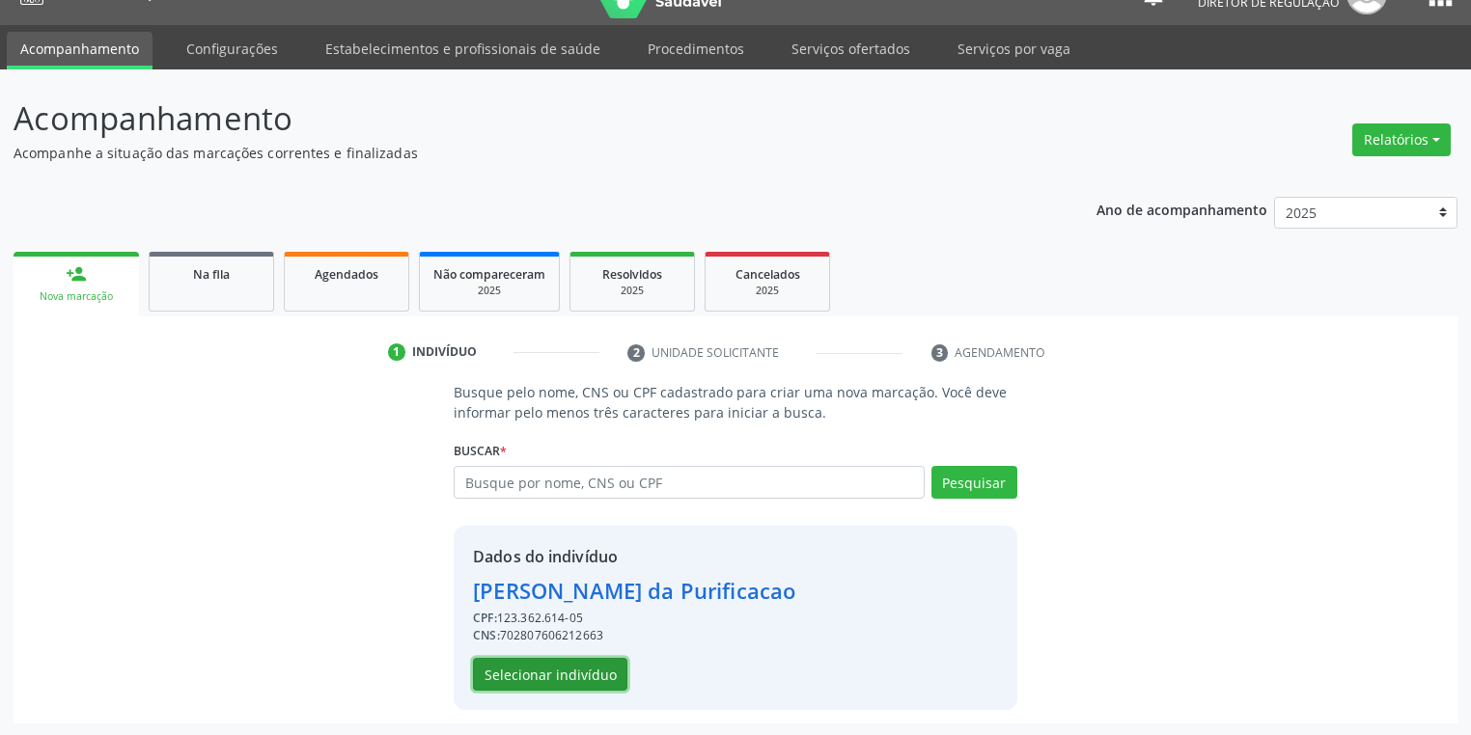
click at [572, 672] on button "Selecionar indivíduo" at bounding box center [550, 674] width 154 height 33
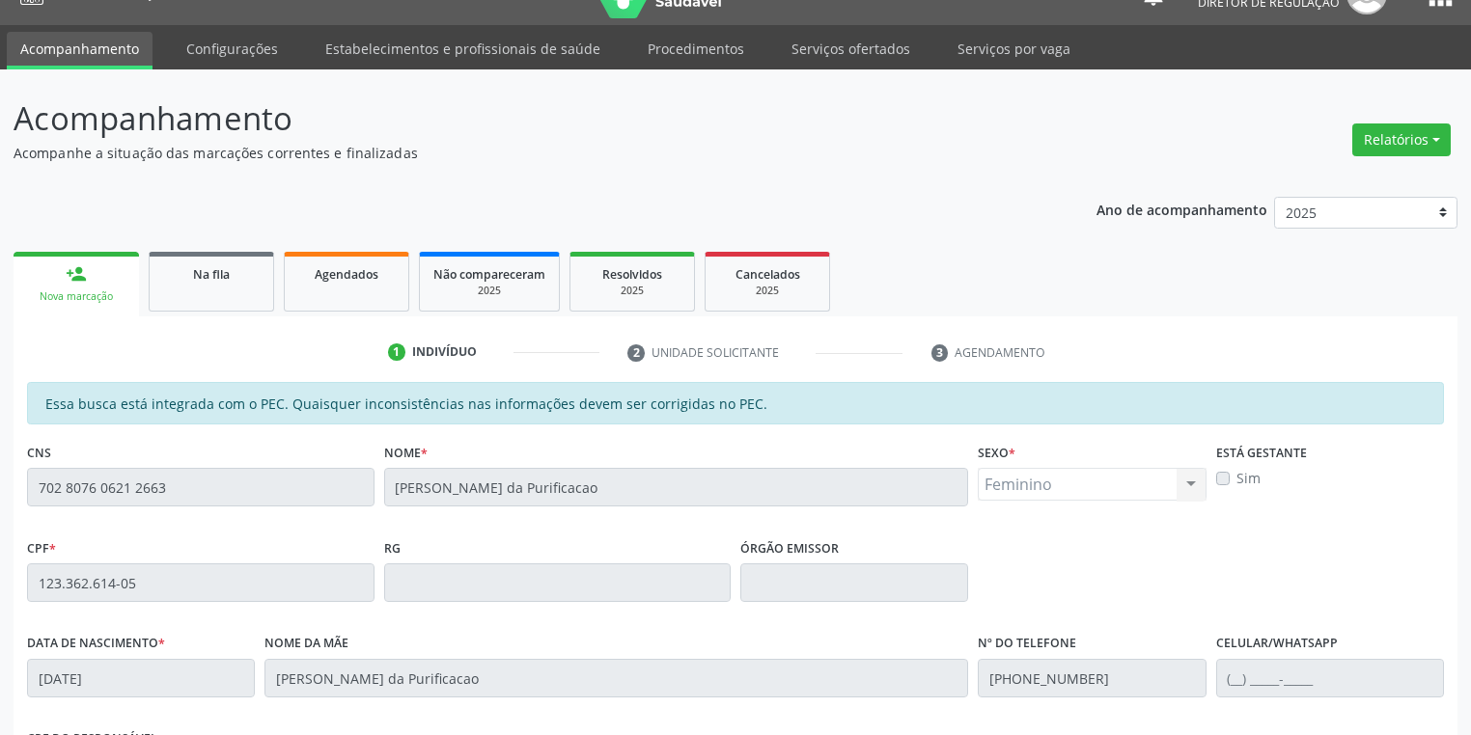
scroll to position [346, 0]
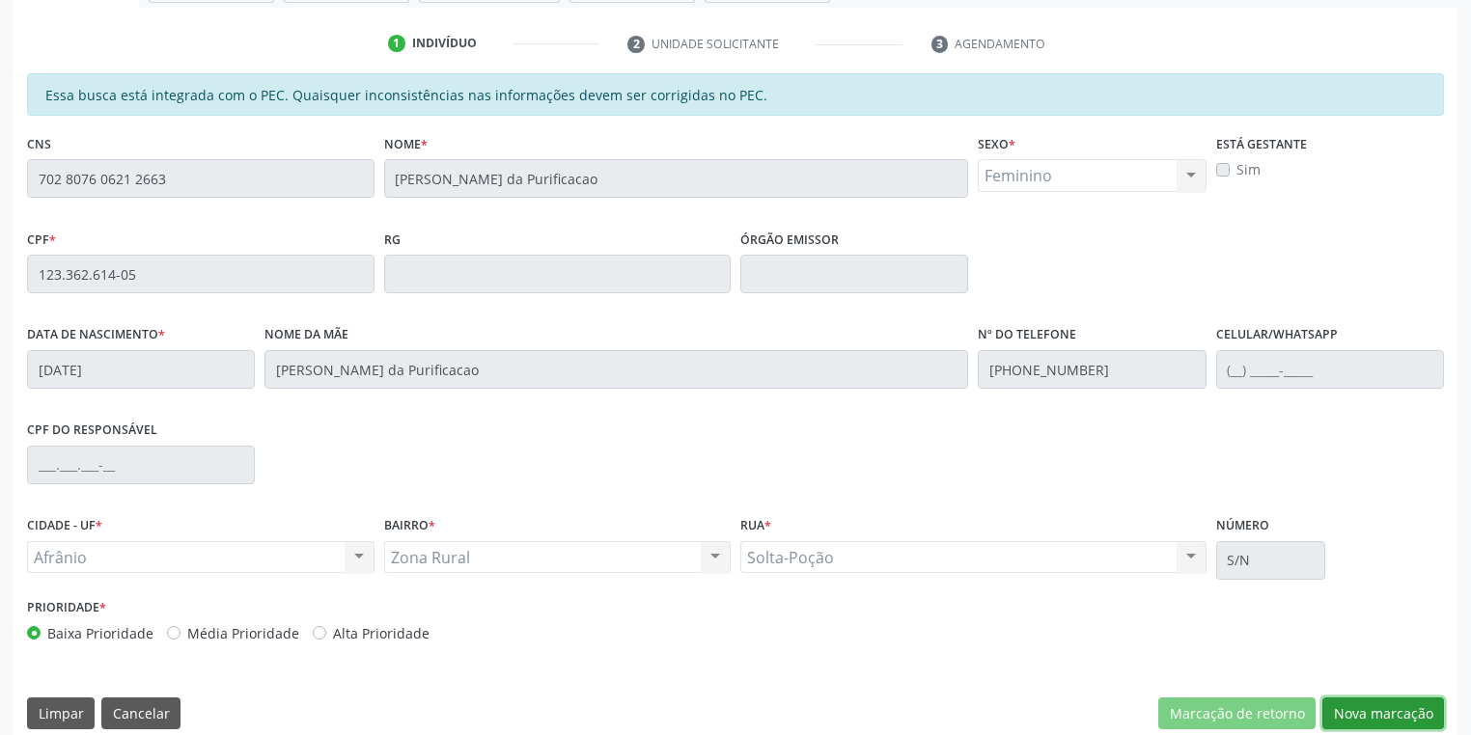
click at [1326, 702] on button "Nova marcação" at bounding box center [1383, 714] width 122 height 33
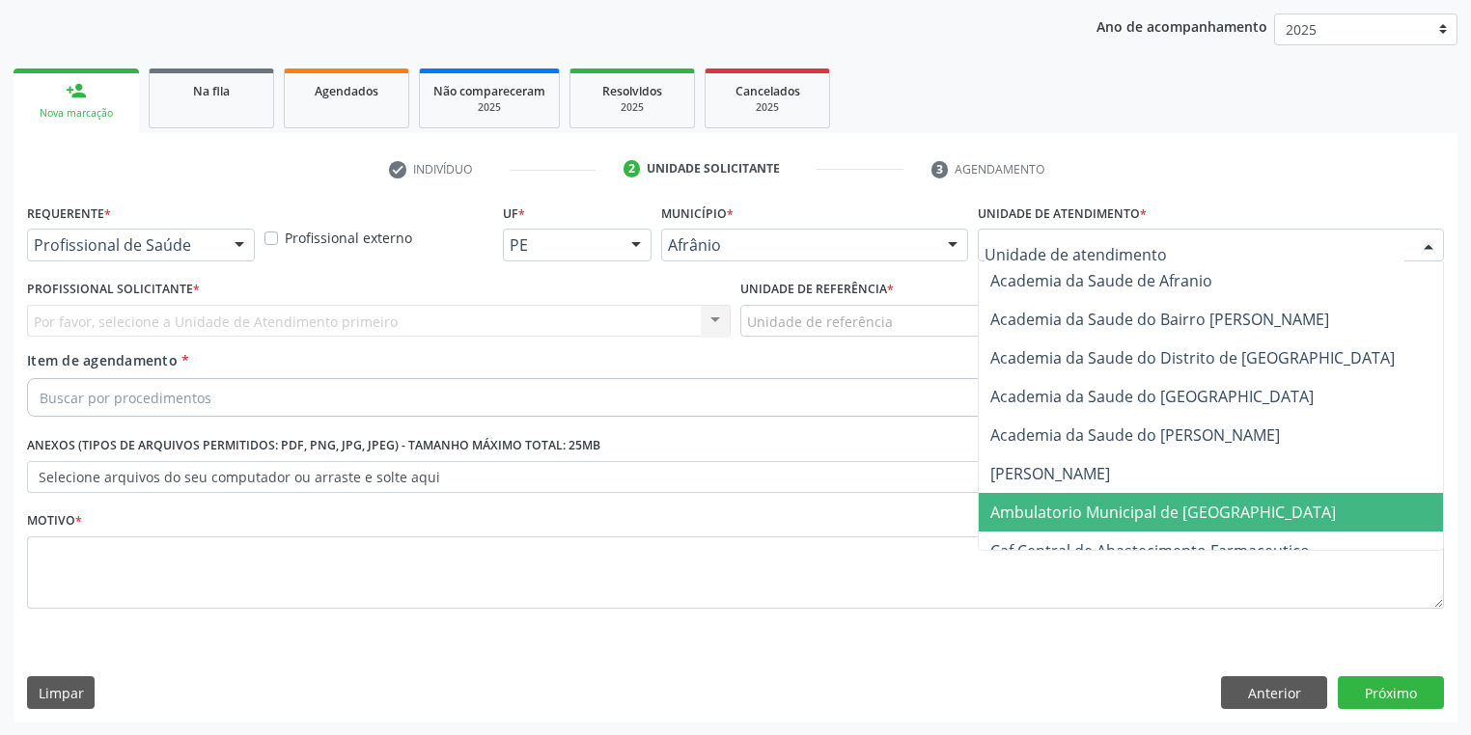
drag, startPoint x: 1009, startPoint y: 505, endPoint x: 923, endPoint y: 448, distance: 103.1
click at [1008, 504] on span "Ambulatorio Municipal de [GEOGRAPHIC_DATA]" at bounding box center [1163, 512] width 346 height 21
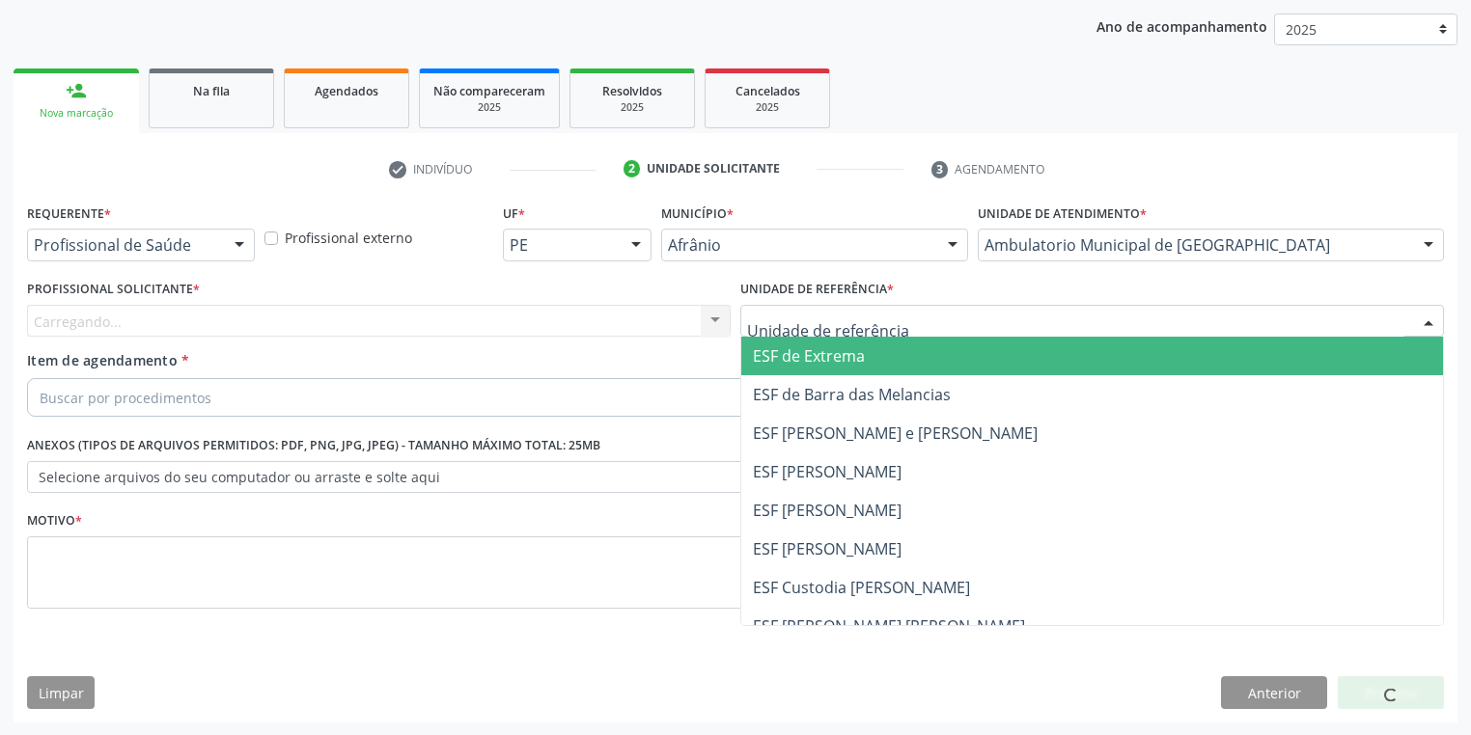
drag, startPoint x: 811, startPoint y: 324, endPoint x: 827, endPoint y: 406, distance: 83.7
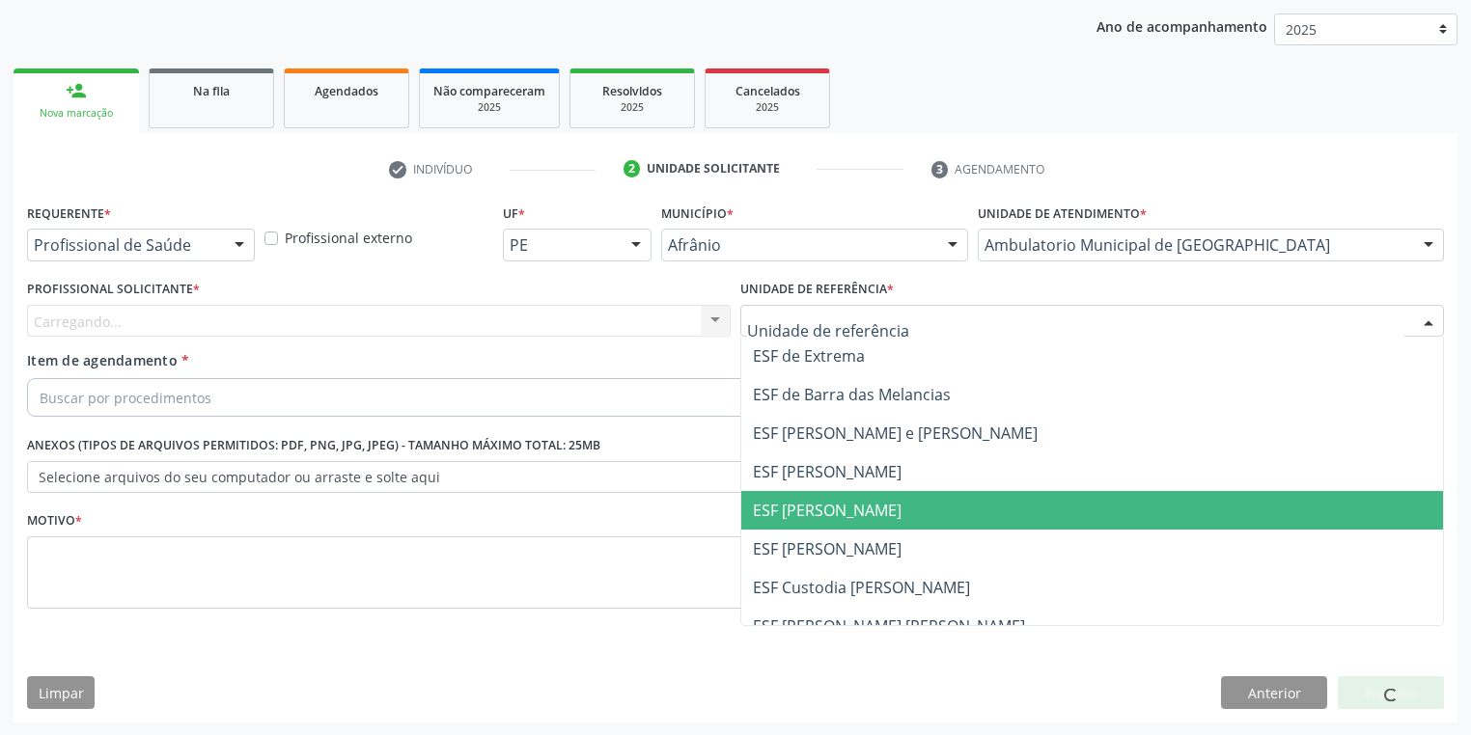
click at [833, 506] on span "ESF [PERSON_NAME]" at bounding box center [827, 510] width 149 height 21
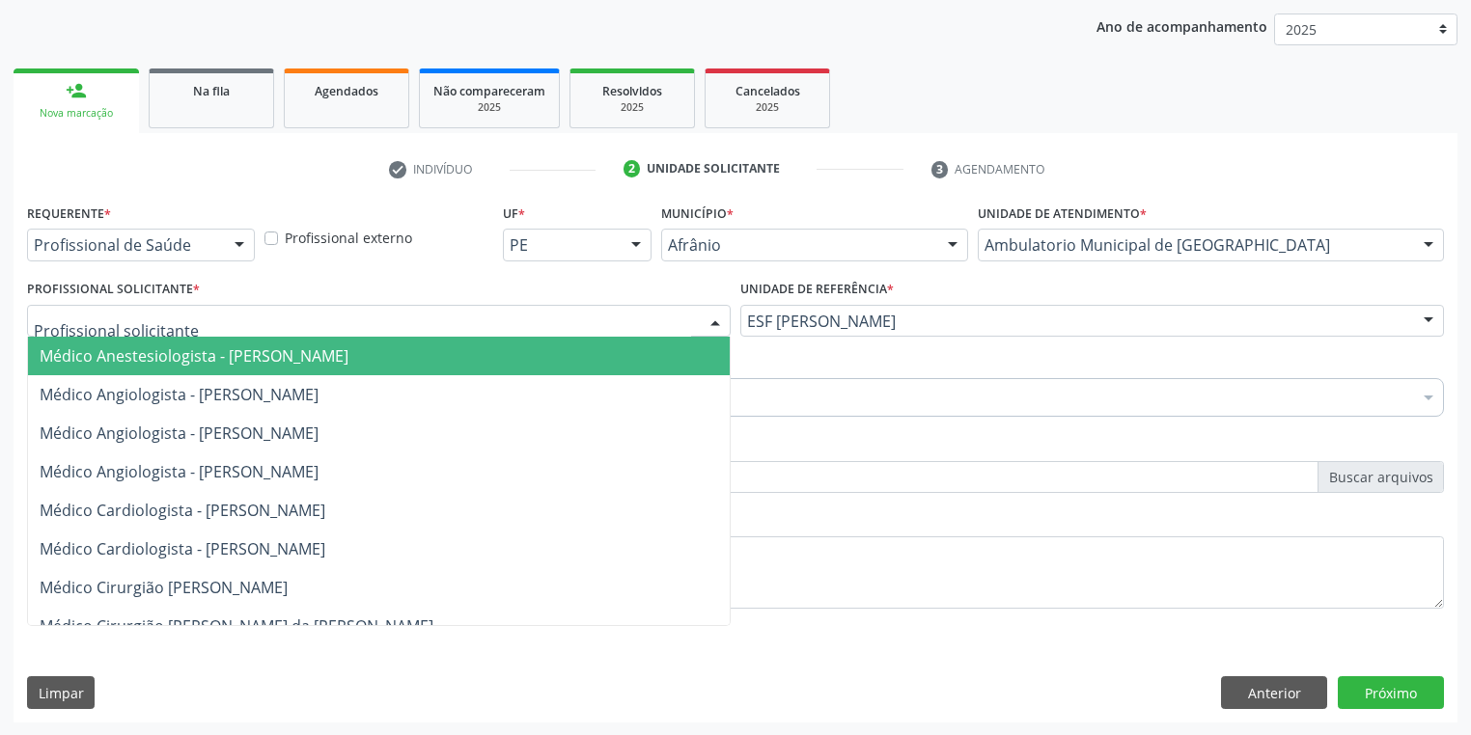
click at [154, 363] on span "Médico Anestesiologista - Julianna Ferreira Obara" at bounding box center [194, 356] width 309 height 21
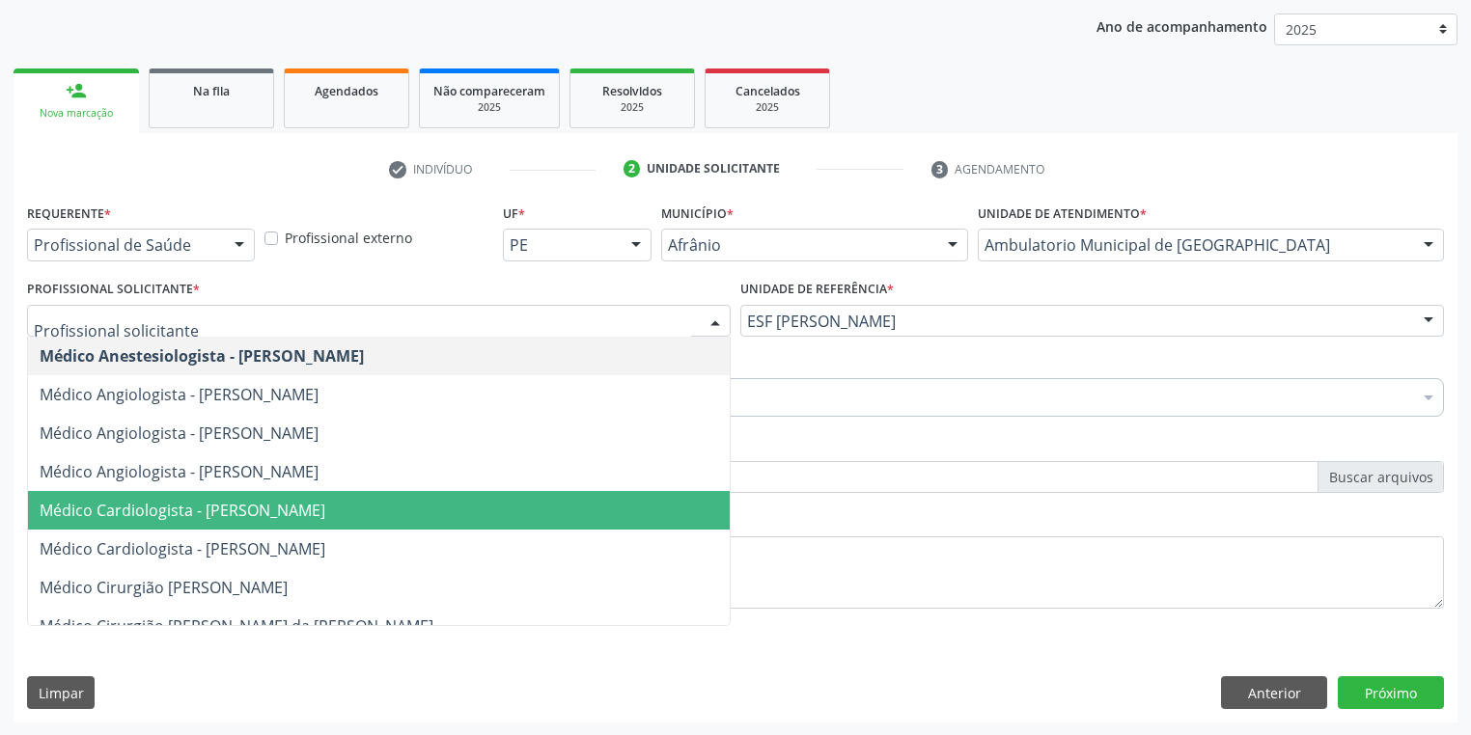
click at [216, 506] on span "Médico Cardiologista - Alysson Rodrigo Ferreira Cavalcanti" at bounding box center [183, 510] width 286 height 21
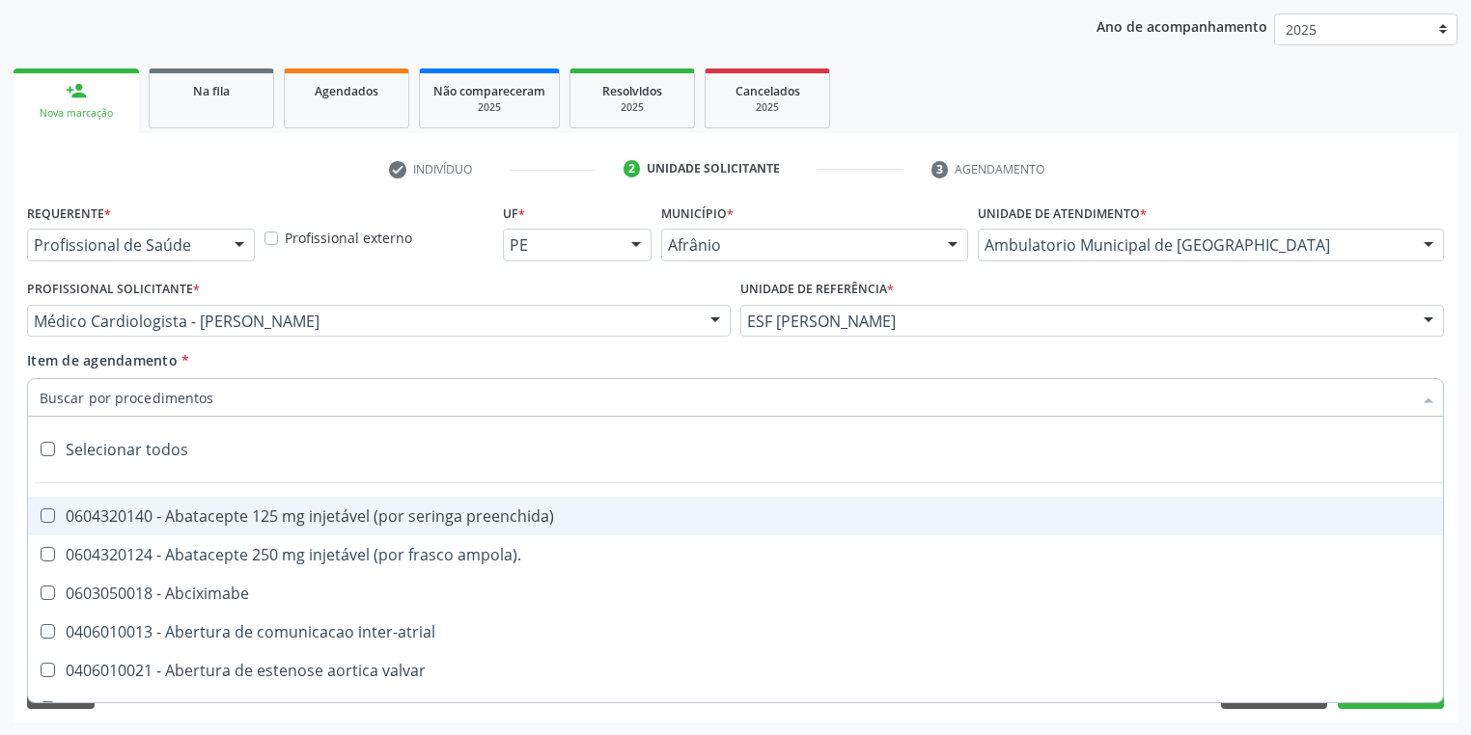
paste input "707 6062 7628 6199"
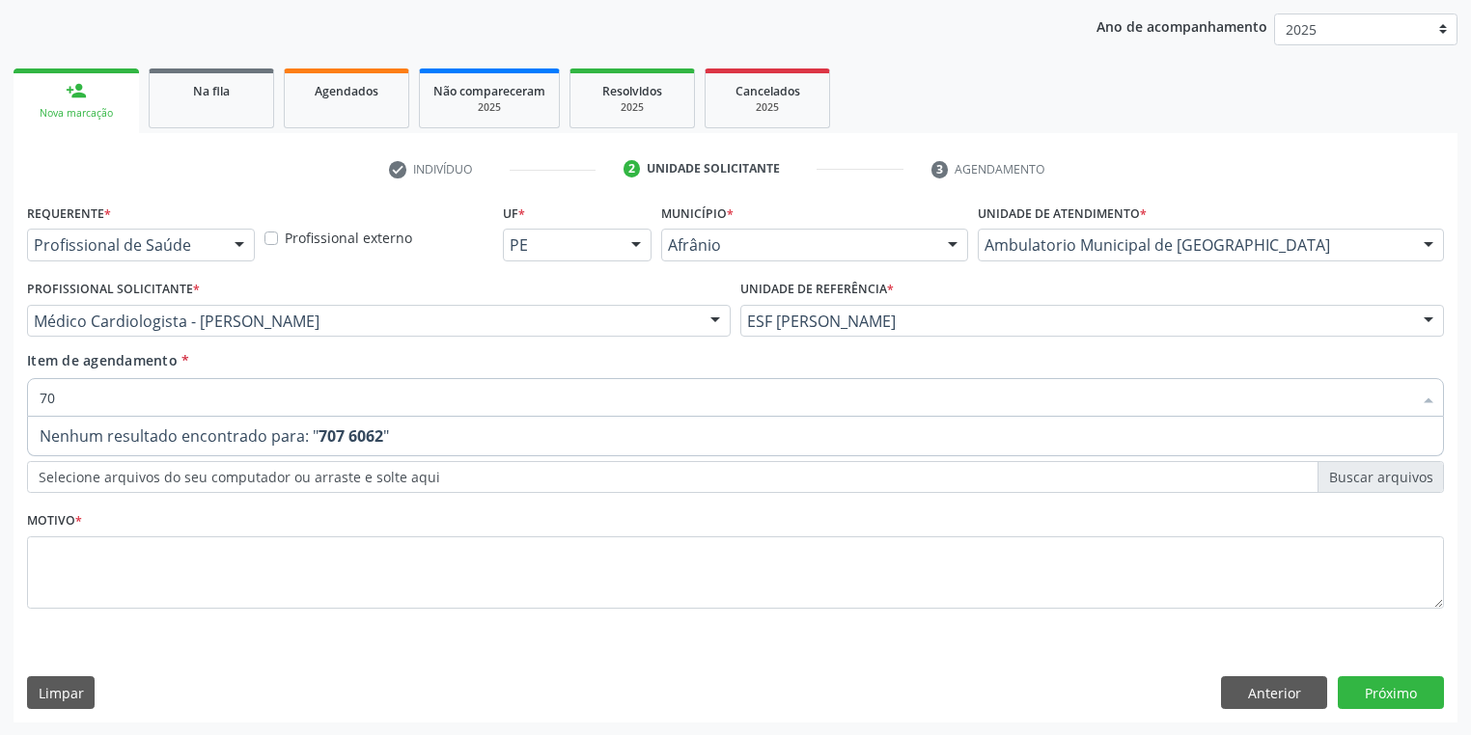
type input "7"
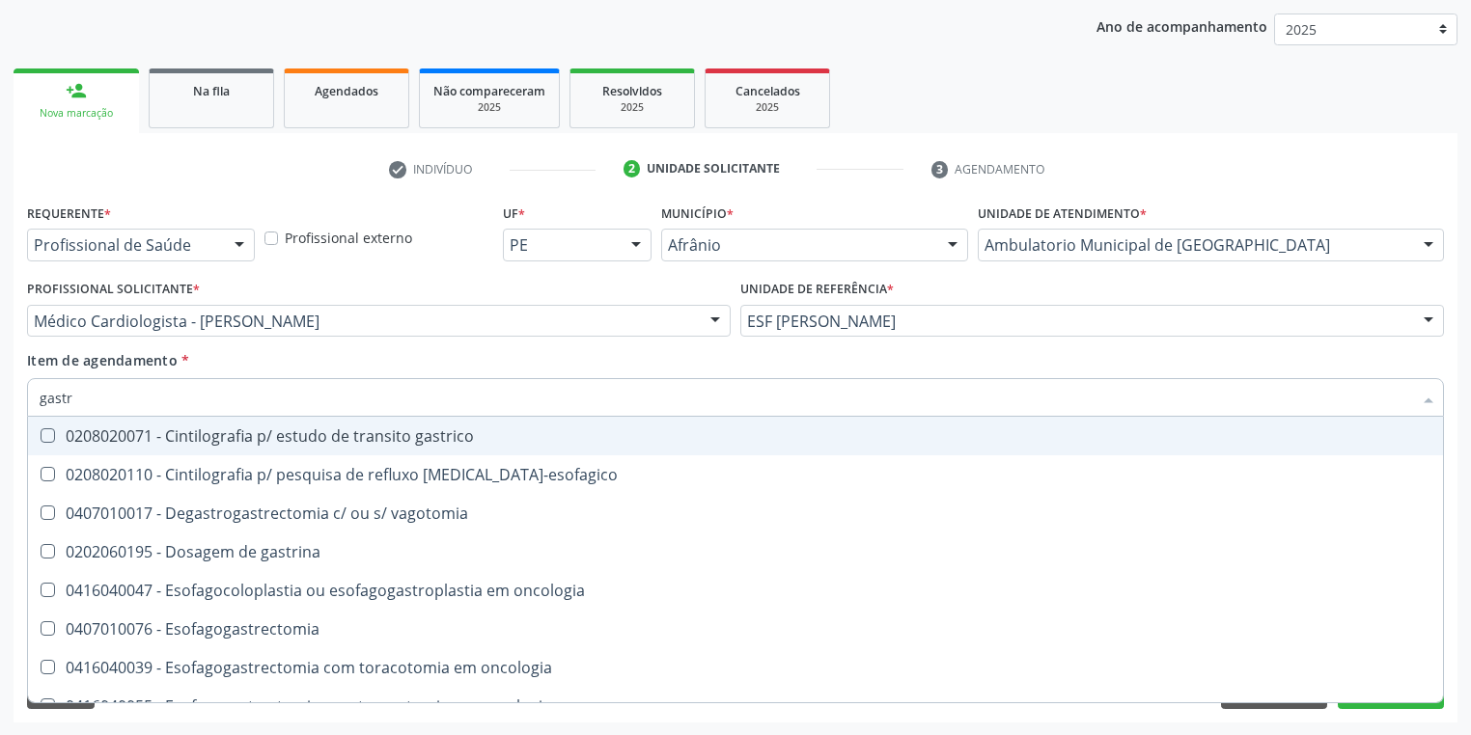
type input "gastro"
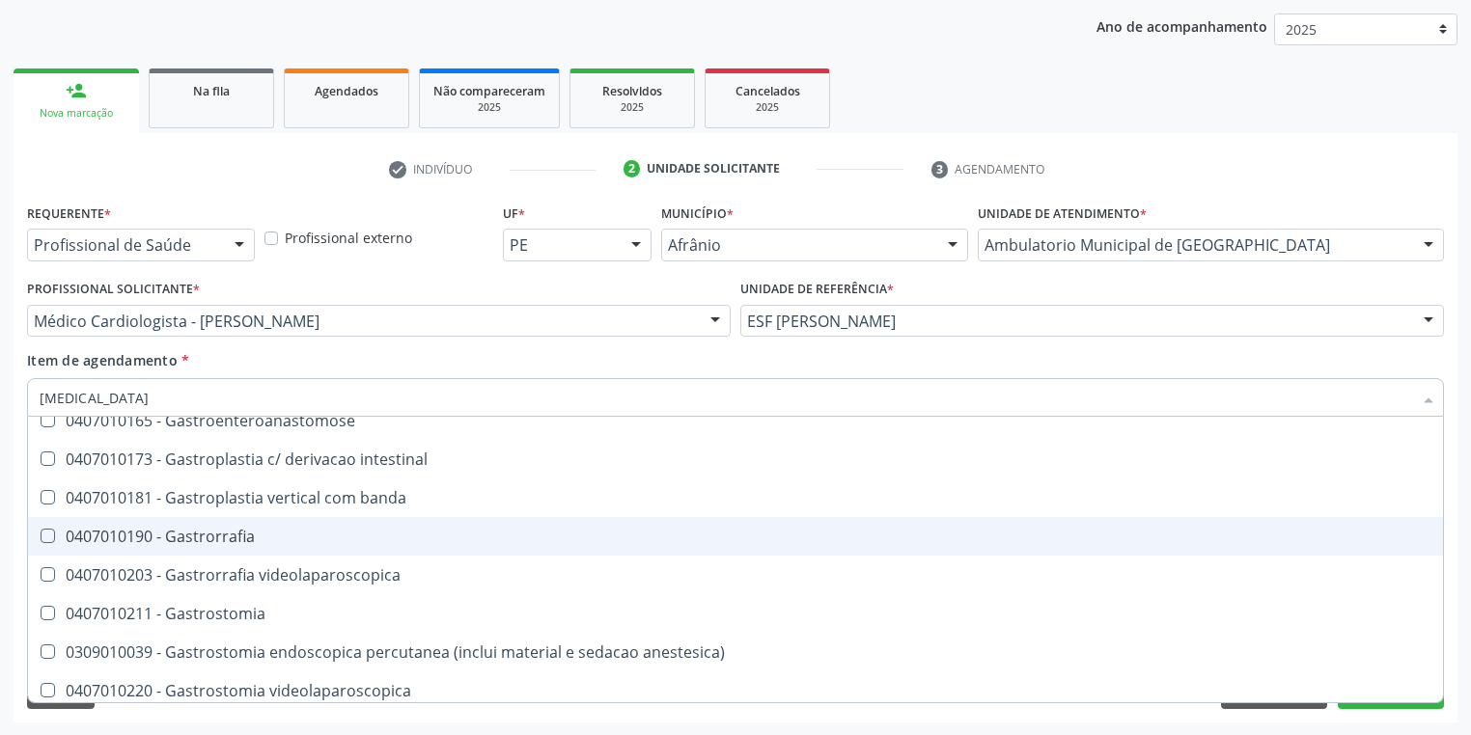
scroll to position [309, 0]
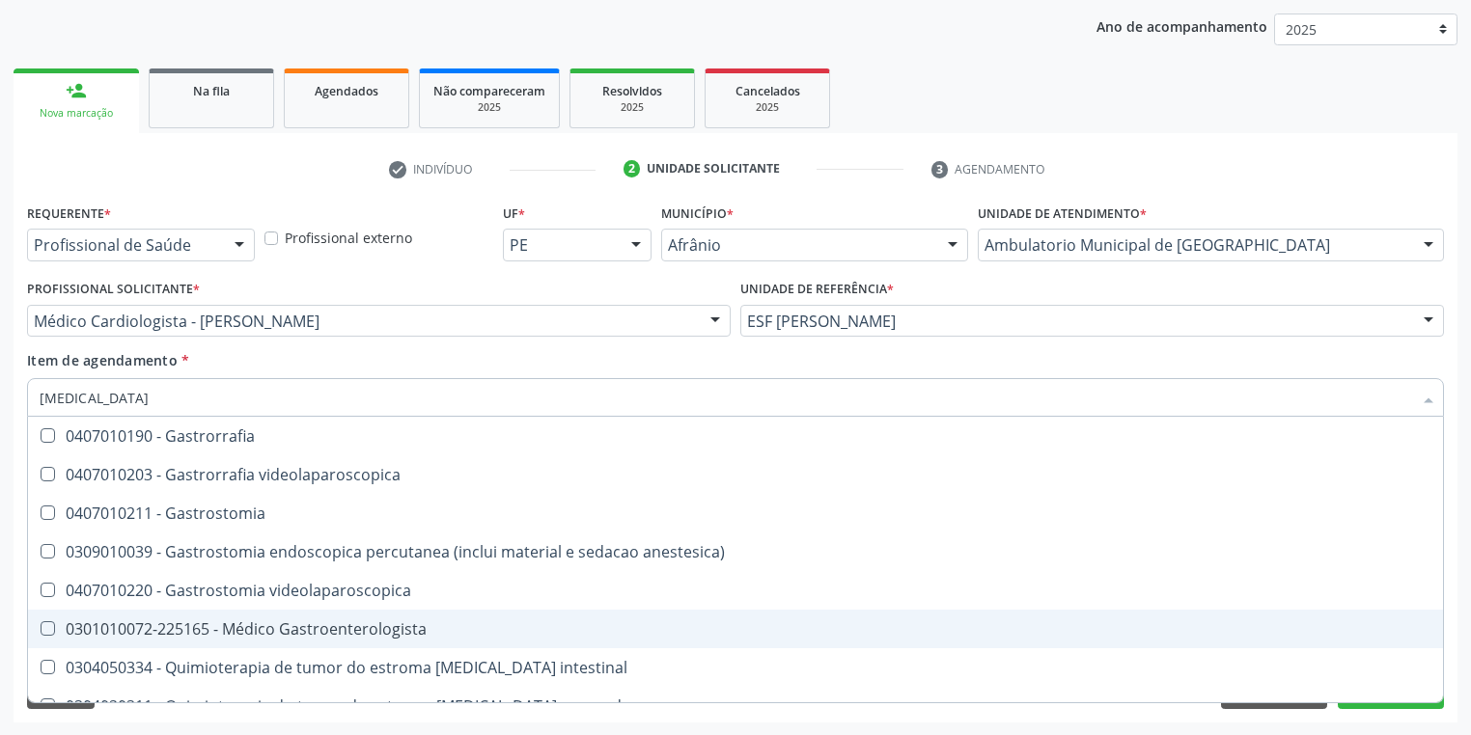
click at [305, 628] on div "0301010072-225165 - Médico Gastroenterologista" at bounding box center [736, 629] width 1392 height 15
checkbox Gastroenterologista "true"
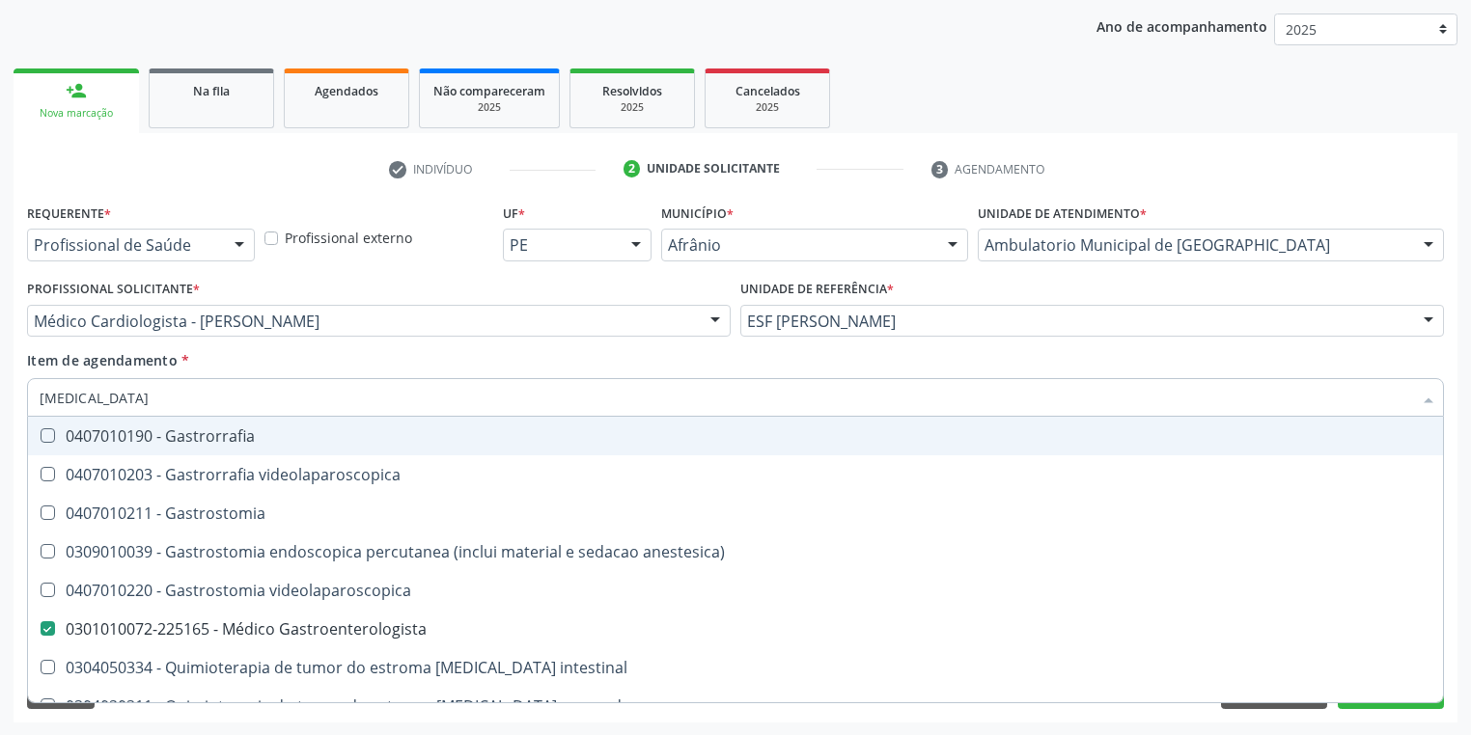
drag, startPoint x: 92, startPoint y: 401, endPoint x: 33, endPoint y: 401, distance: 58.9
click at [33, 401] on div "gastro" at bounding box center [735, 397] width 1417 height 39
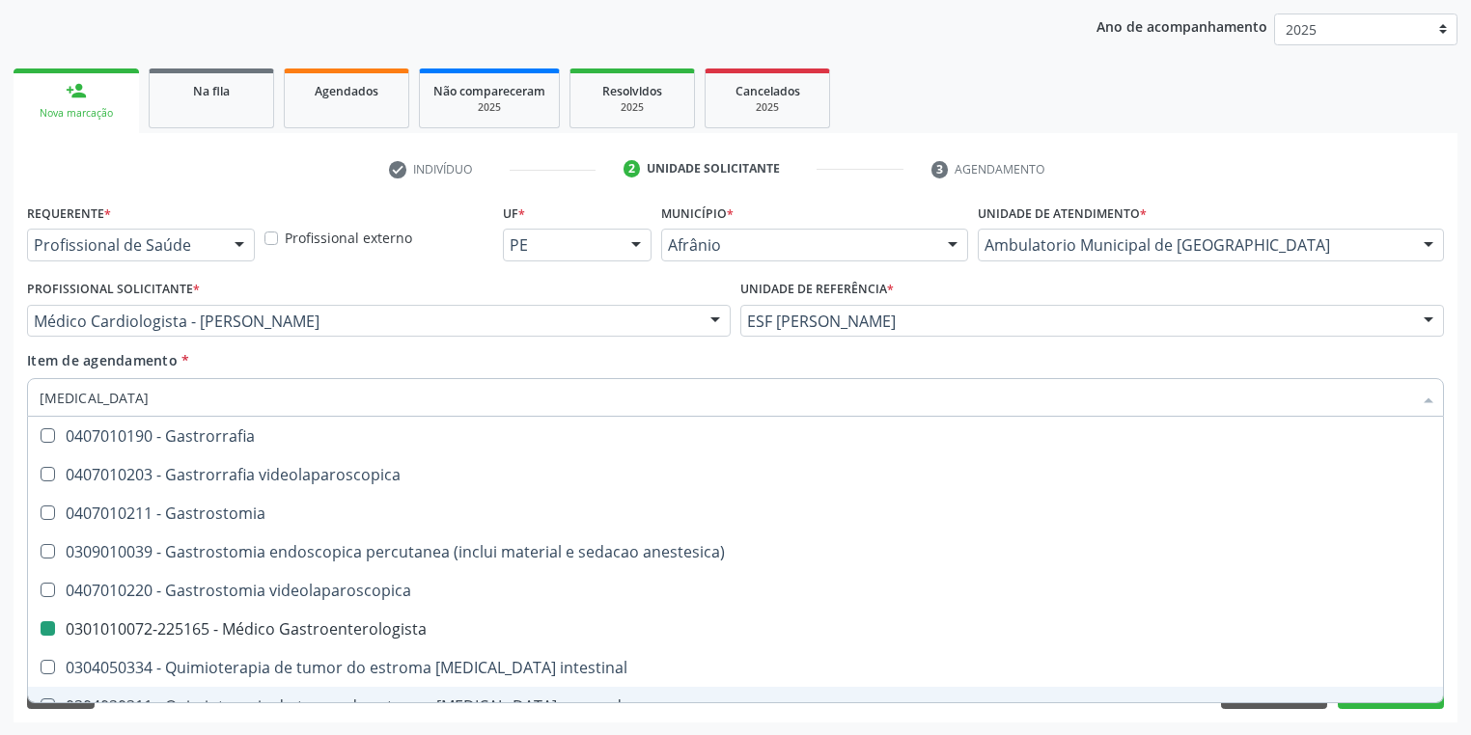
click at [136, 723] on div "Acompanhamento Acompanhe a situação das marcações correntes e finalizadas Relat…" at bounding box center [735, 311] width 1471 height 850
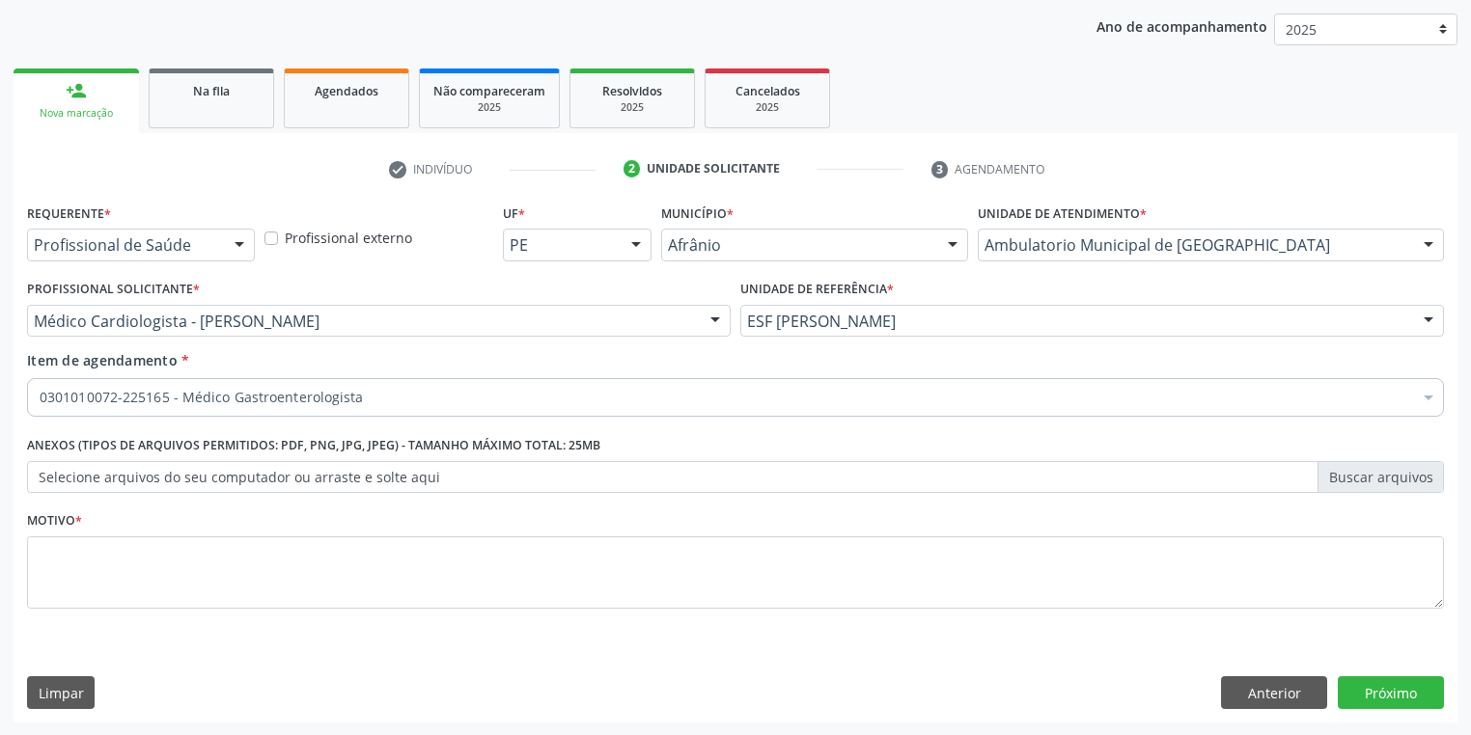
scroll to position [0, 0]
click at [74, 552] on textarea at bounding box center [735, 573] width 1417 height 73
type textarea "*"
click at [1371, 684] on button "Próximo" at bounding box center [1391, 693] width 106 height 33
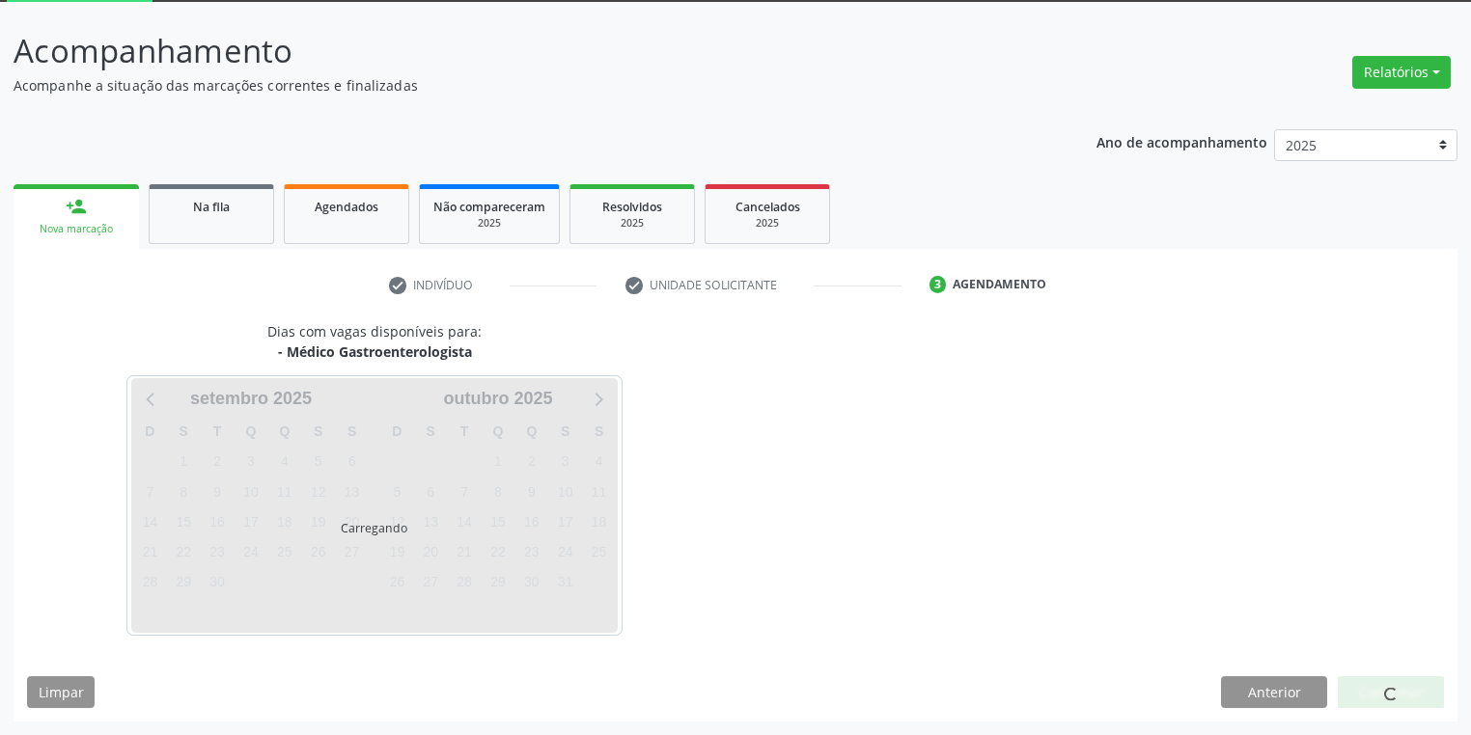
scroll to position [103, 0]
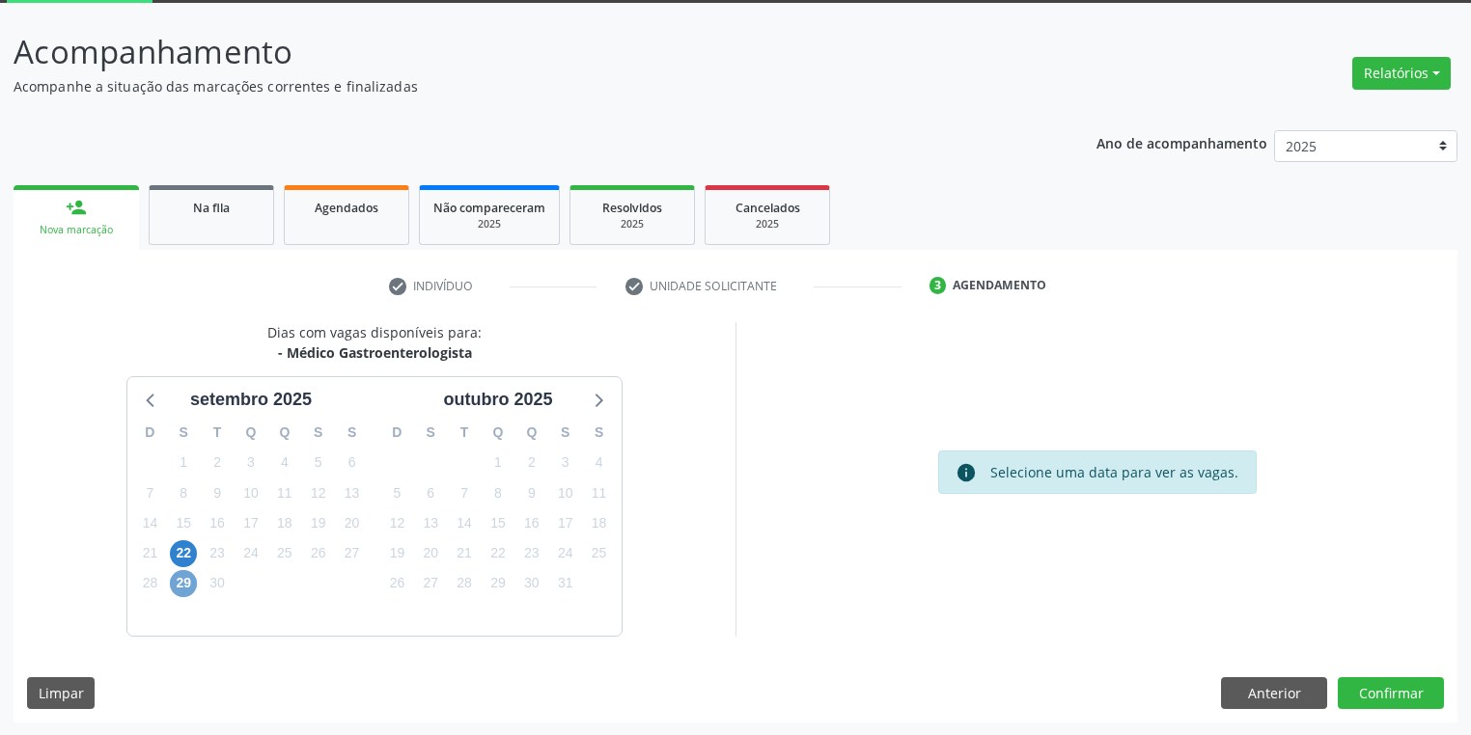
click at [185, 584] on span "29" at bounding box center [183, 583] width 27 height 27
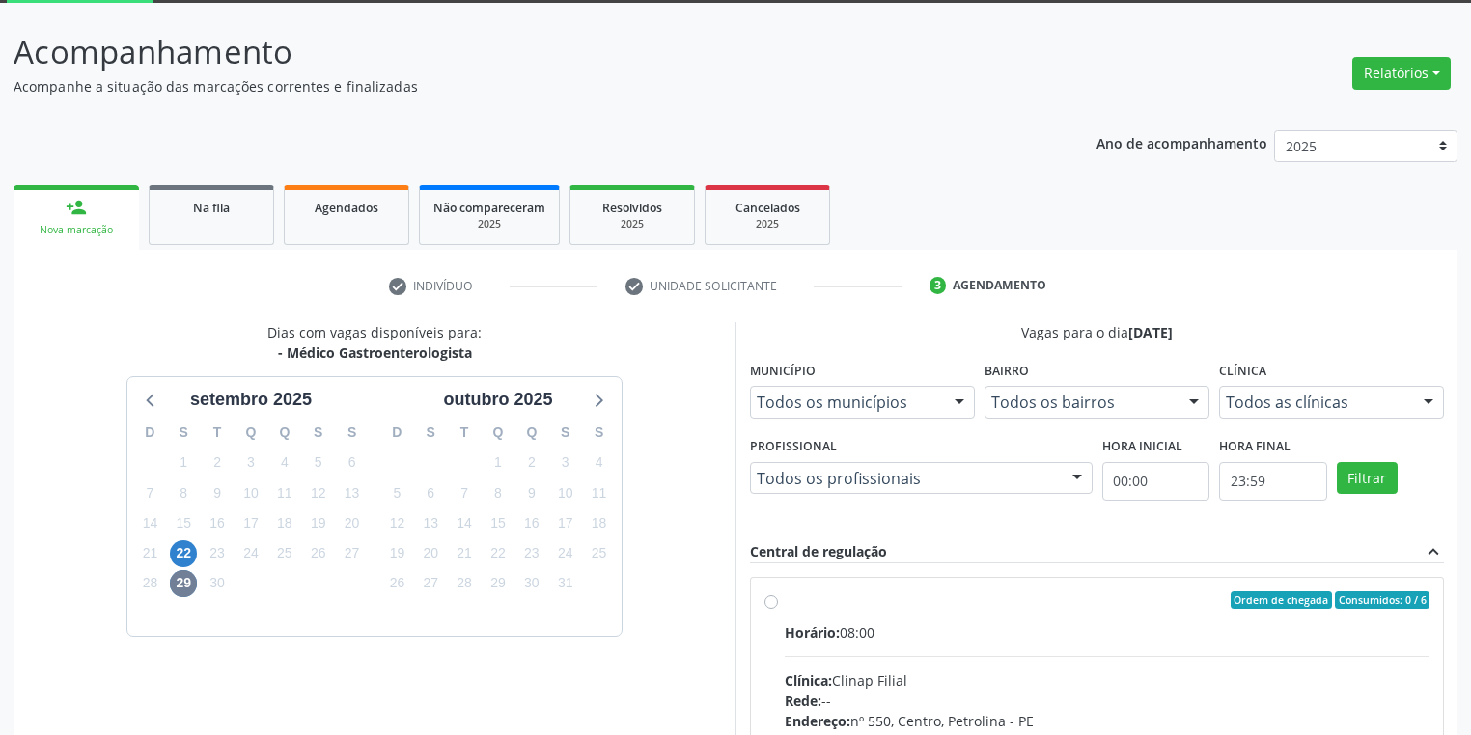
click at [778, 609] on input "Ordem de chegada Consumidos: 0 / 6 Horário: 08:00 Clínica: Clinap Filial Rede: …" at bounding box center [771, 600] width 14 height 17
radio input "true"
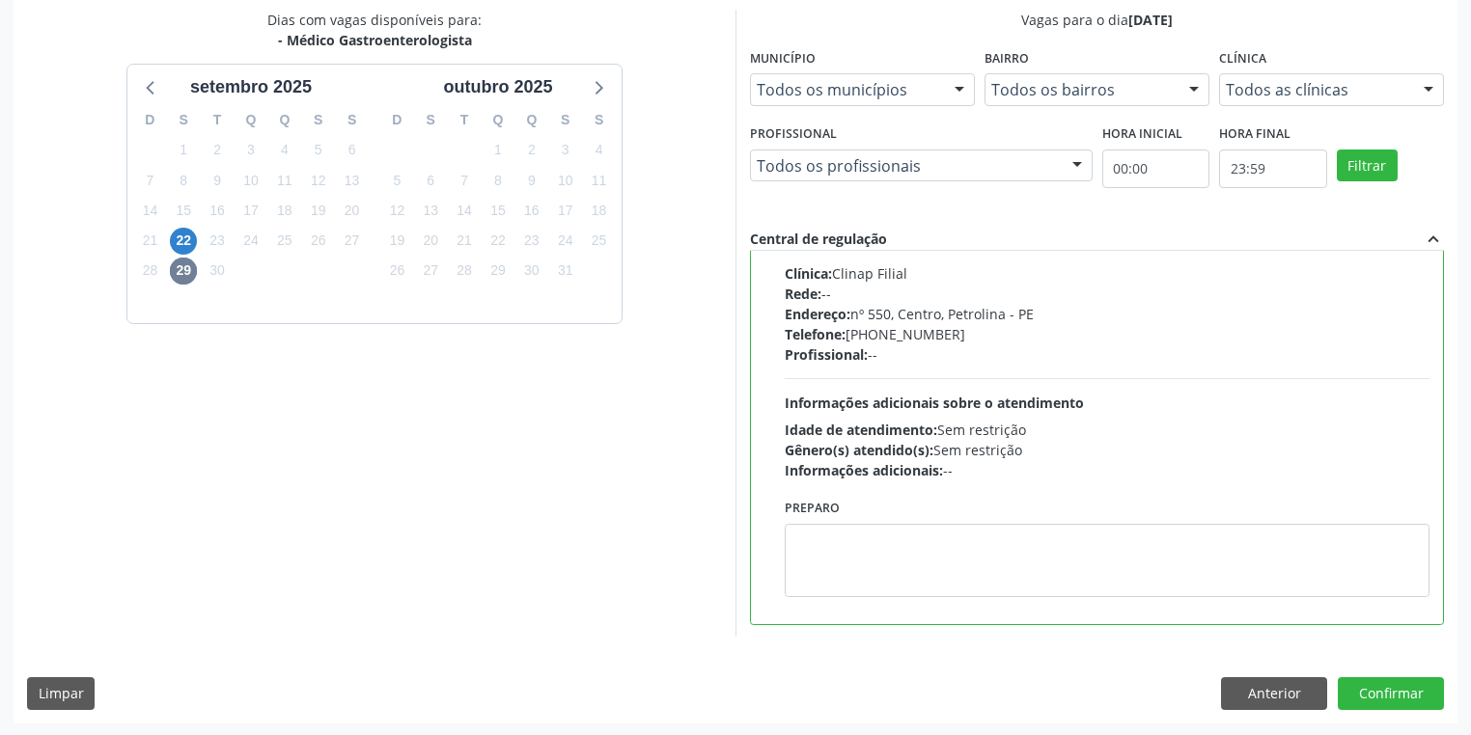
scroll to position [417, 0]
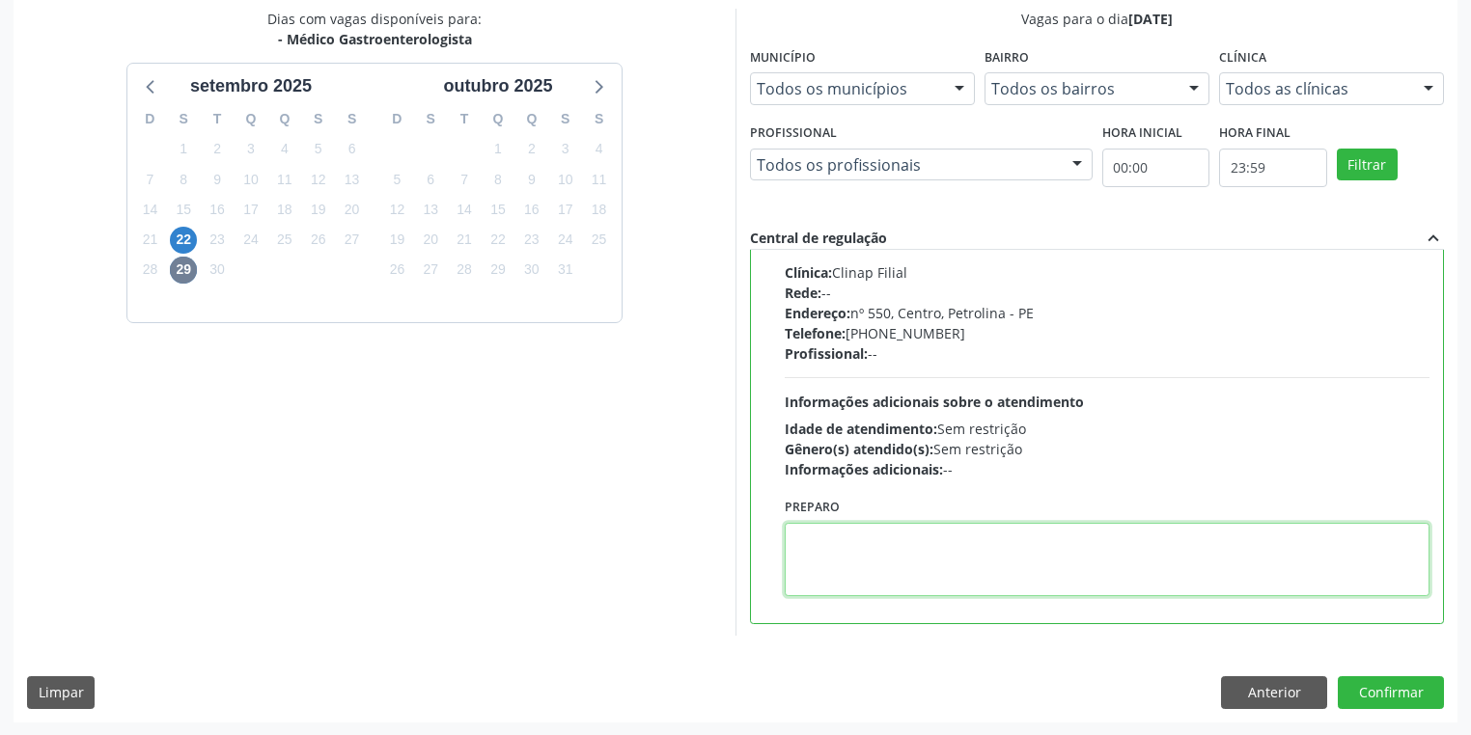
click at [864, 582] on textarea at bounding box center [1107, 559] width 645 height 73
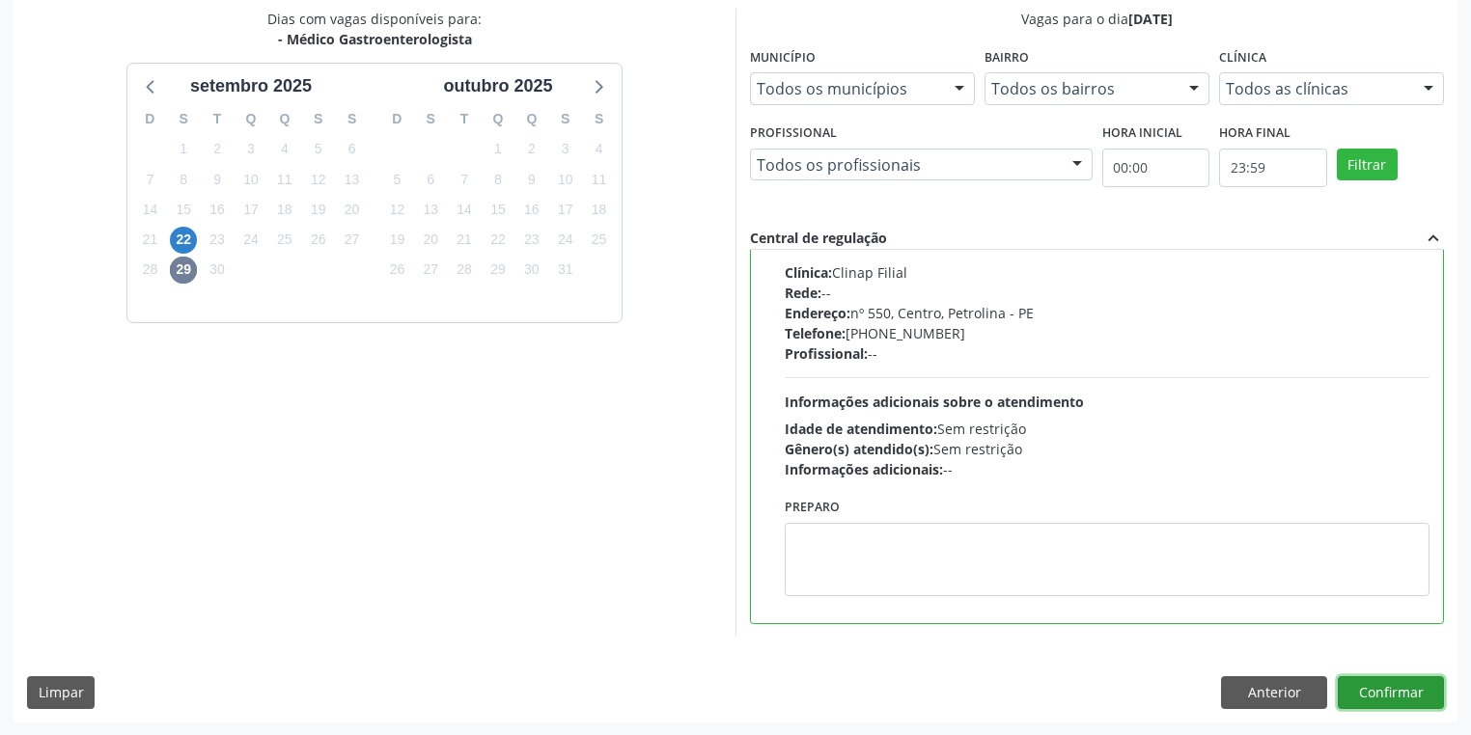
click at [1382, 700] on button "Confirmar" at bounding box center [1391, 693] width 106 height 33
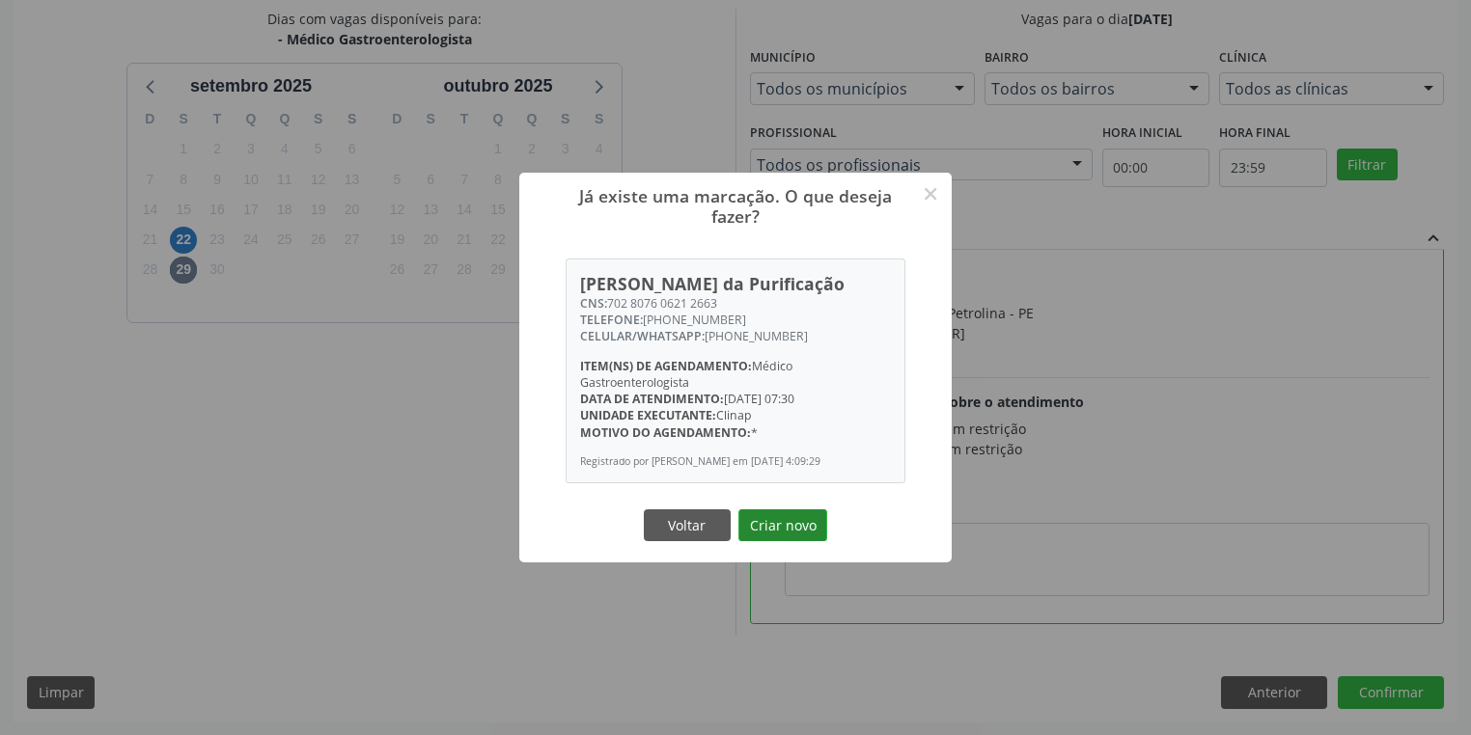
click at [790, 542] on button "Criar novo" at bounding box center [782, 526] width 89 height 33
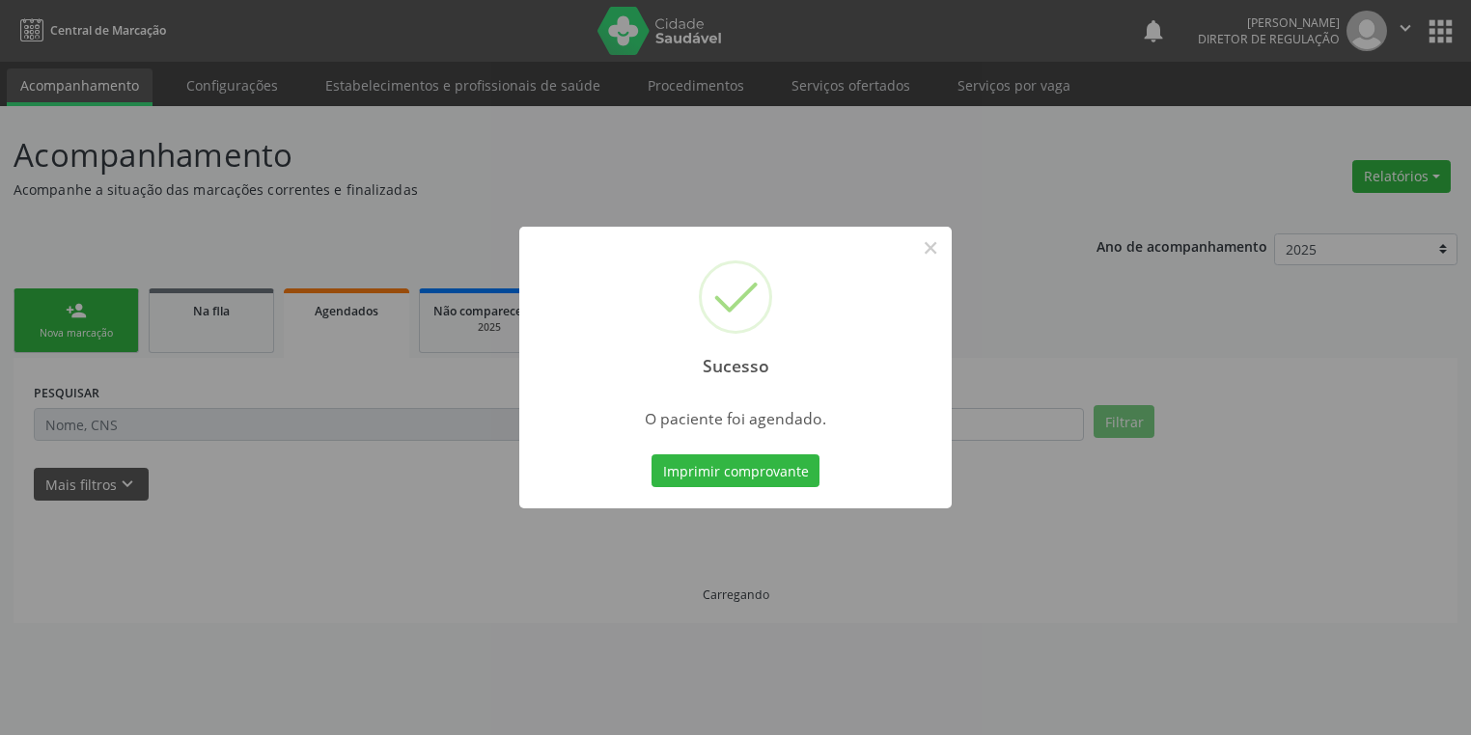
scroll to position [0, 0]
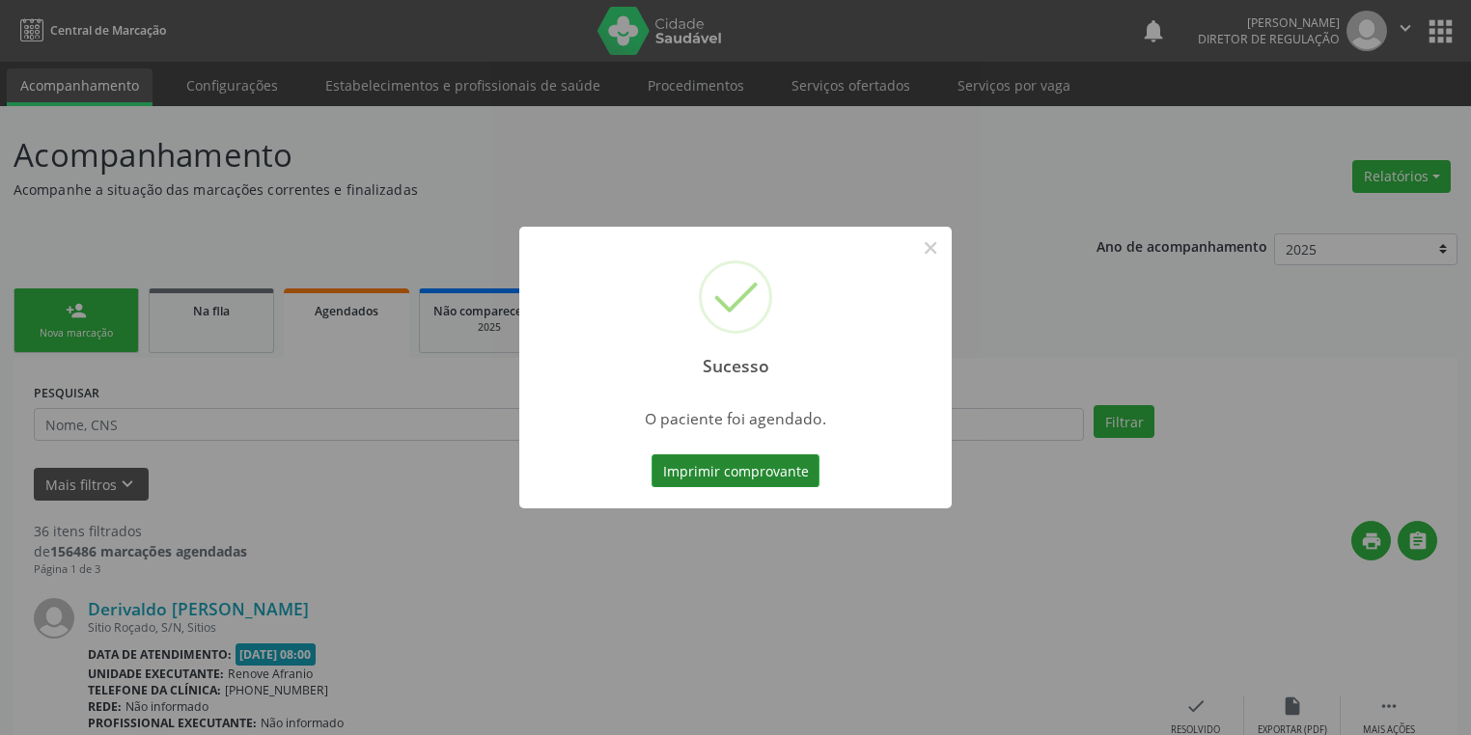
click at [754, 483] on button "Imprimir comprovante" at bounding box center [735, 471] width 168 height 33
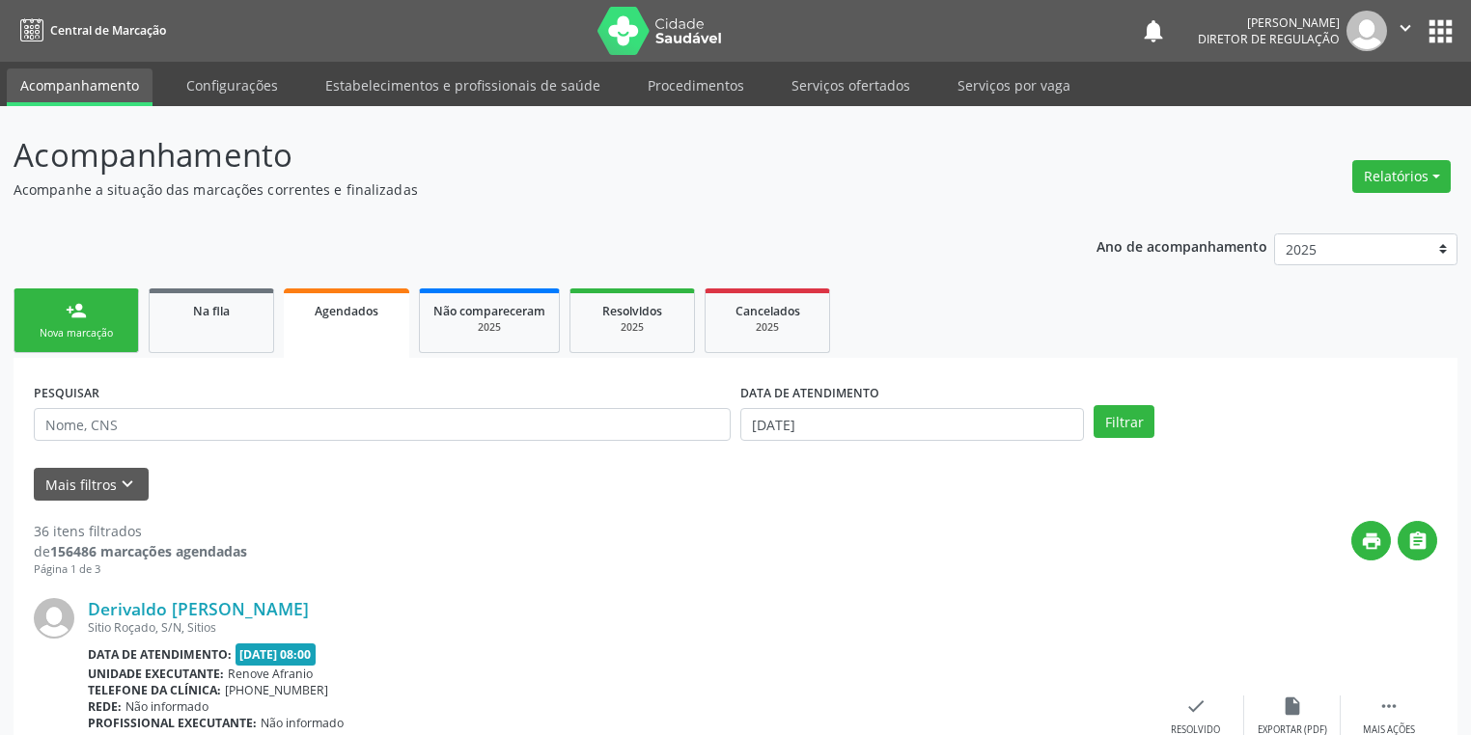
click at [116, 301] on link "person_add Nova marcação" at bounding box center [76, 321] width 125 height 65
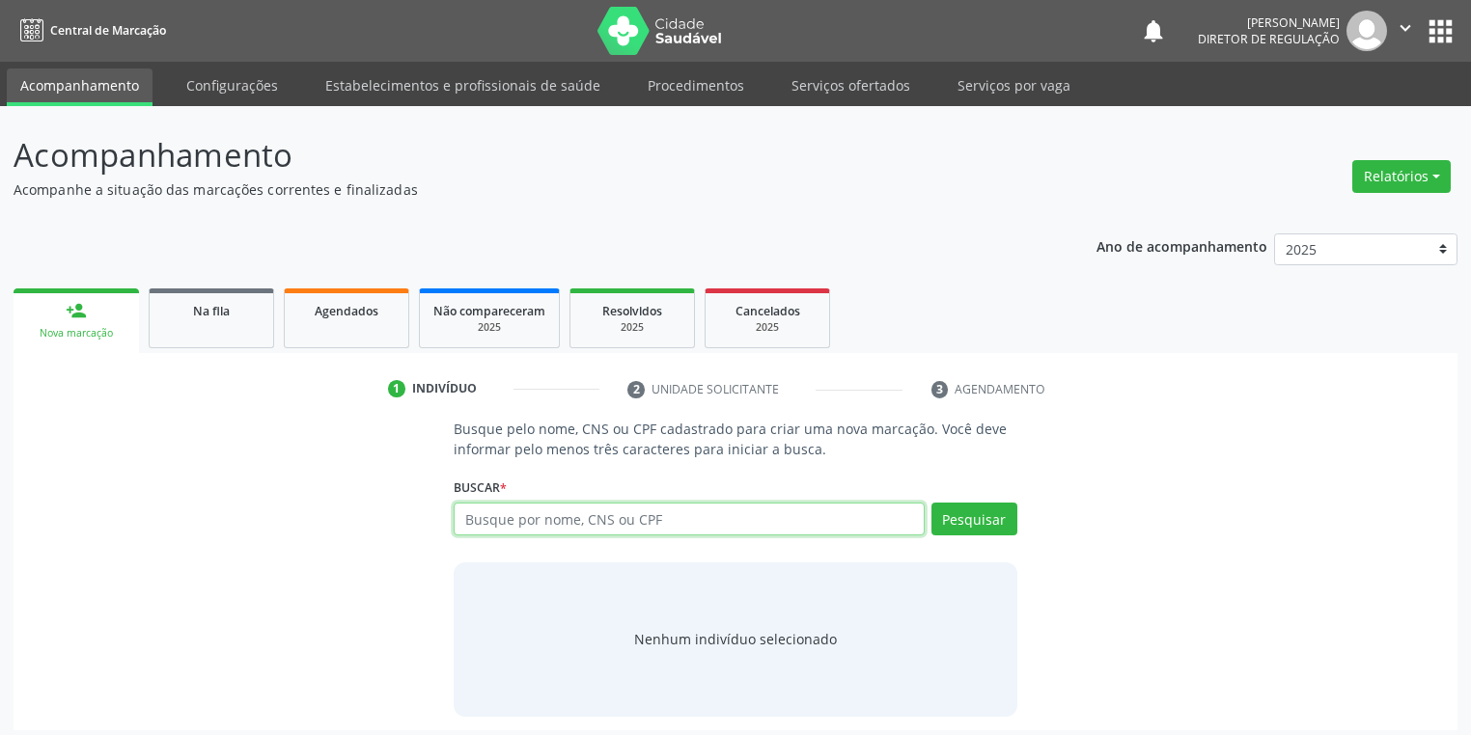
click at [499, 521] on input "text" at bounding box center [689, 519] width 471 height 33
type input "700005213090103"
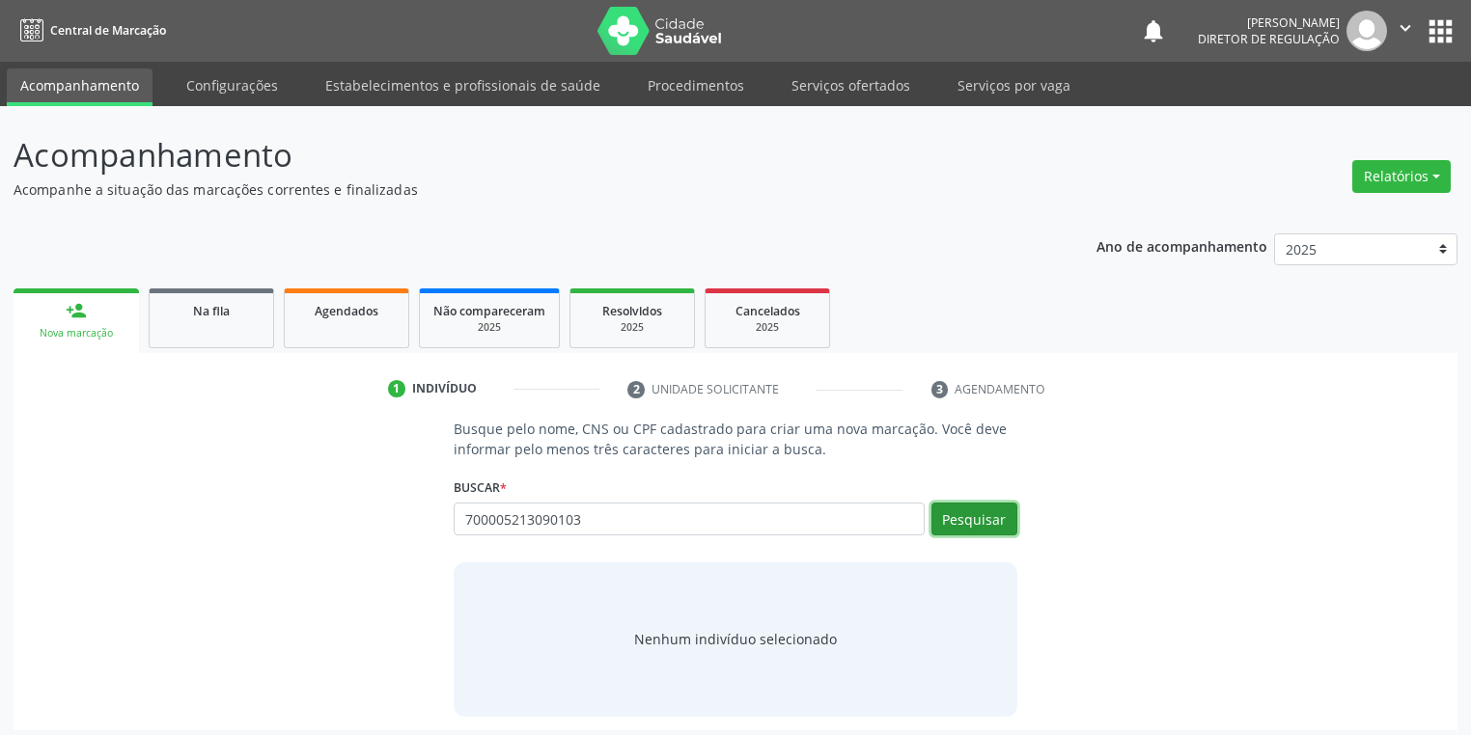
click at [964, 522] on button "Pesquisar" at bounding box center [974, 519] width 86 height 33
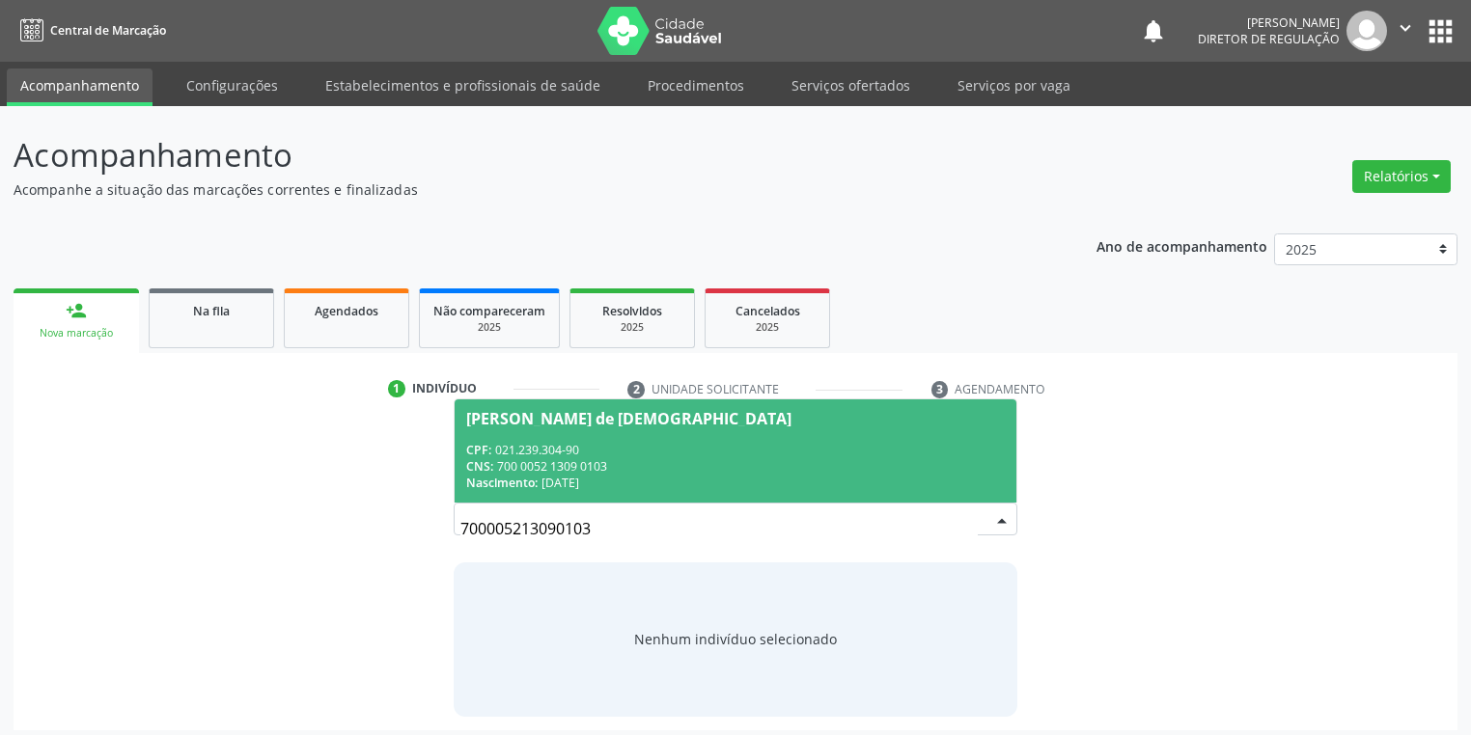
click at [656, 471] on div "CNS: 700 0052 1309 0103" at bounding box center [735, 466] width 539 height 16
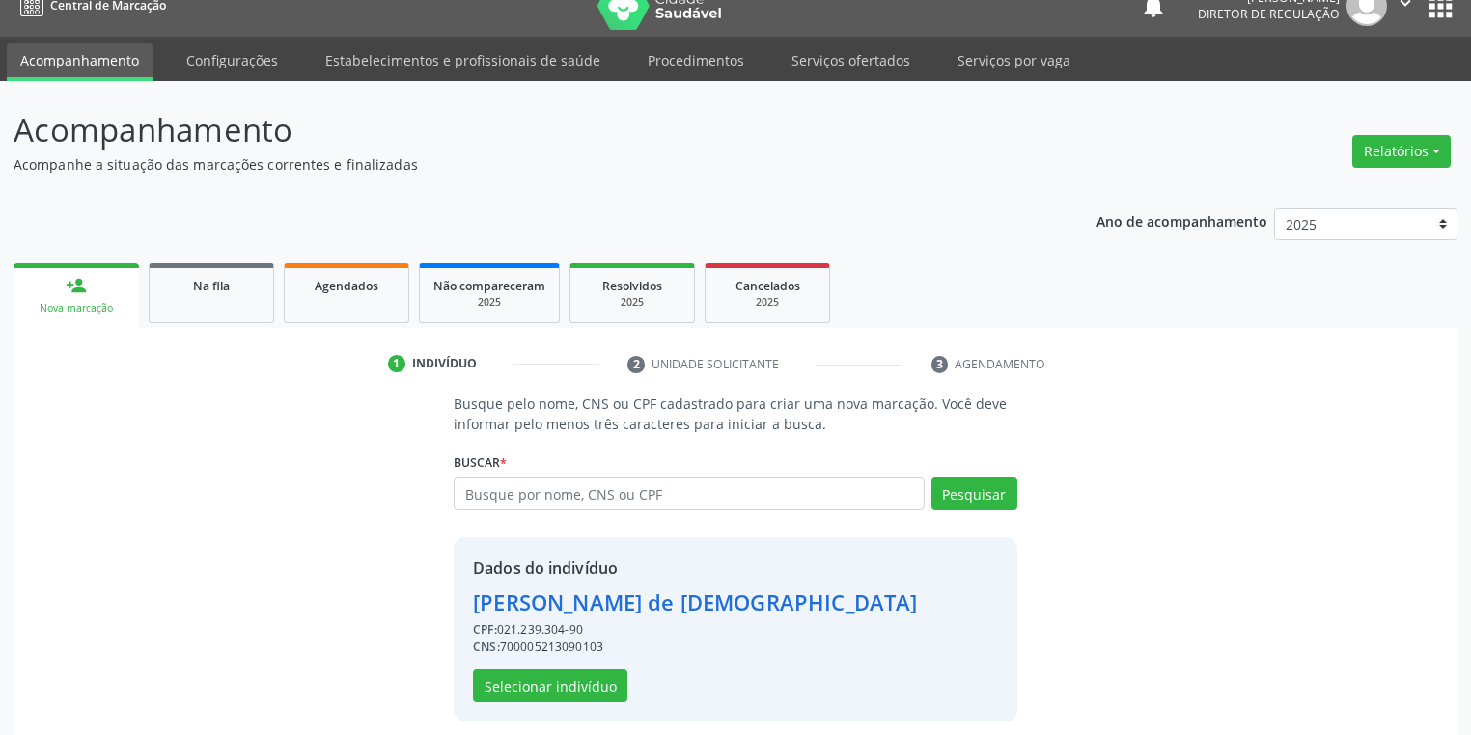
scroll to position [37, 0]
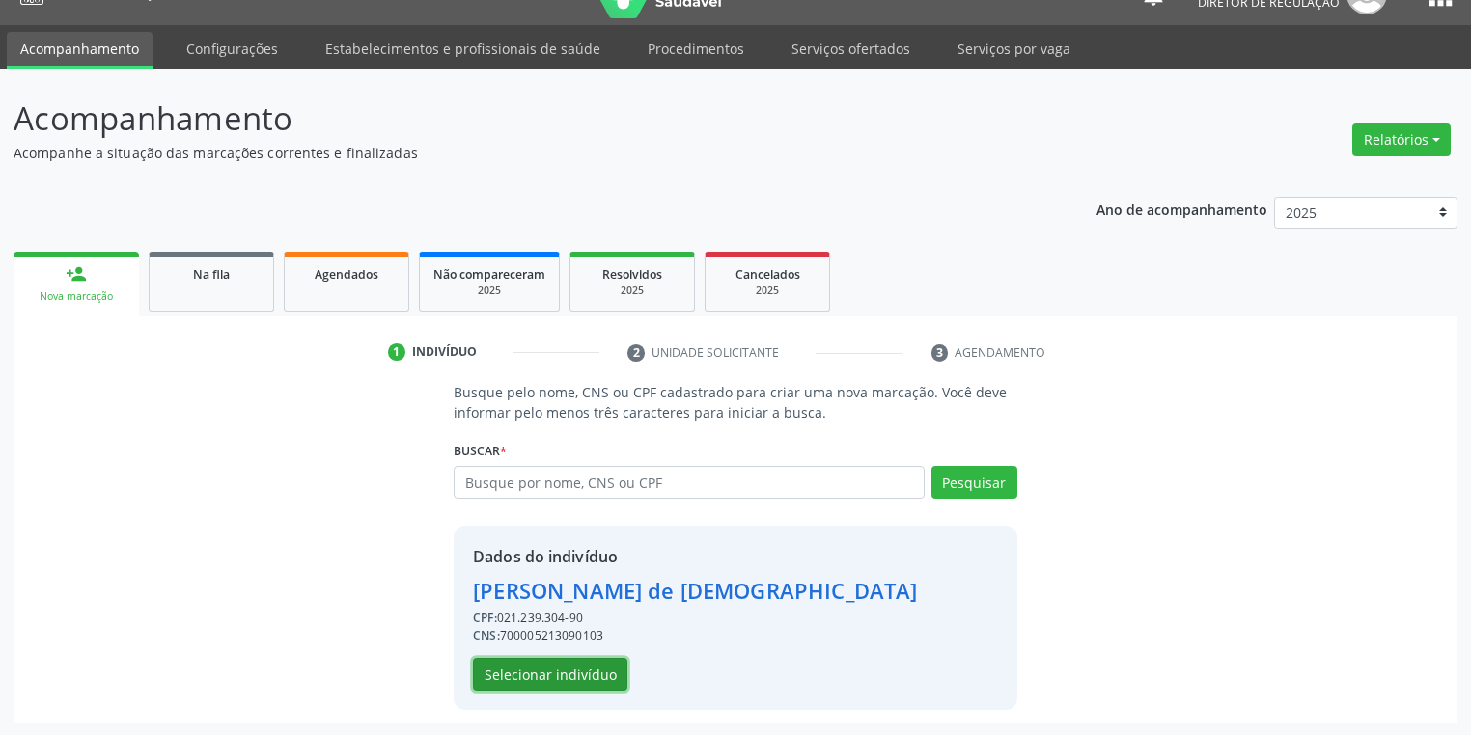
click at [590, 669] on button "Selecionar indivíduo" at bounding box center [550, 674] width 154 height 33
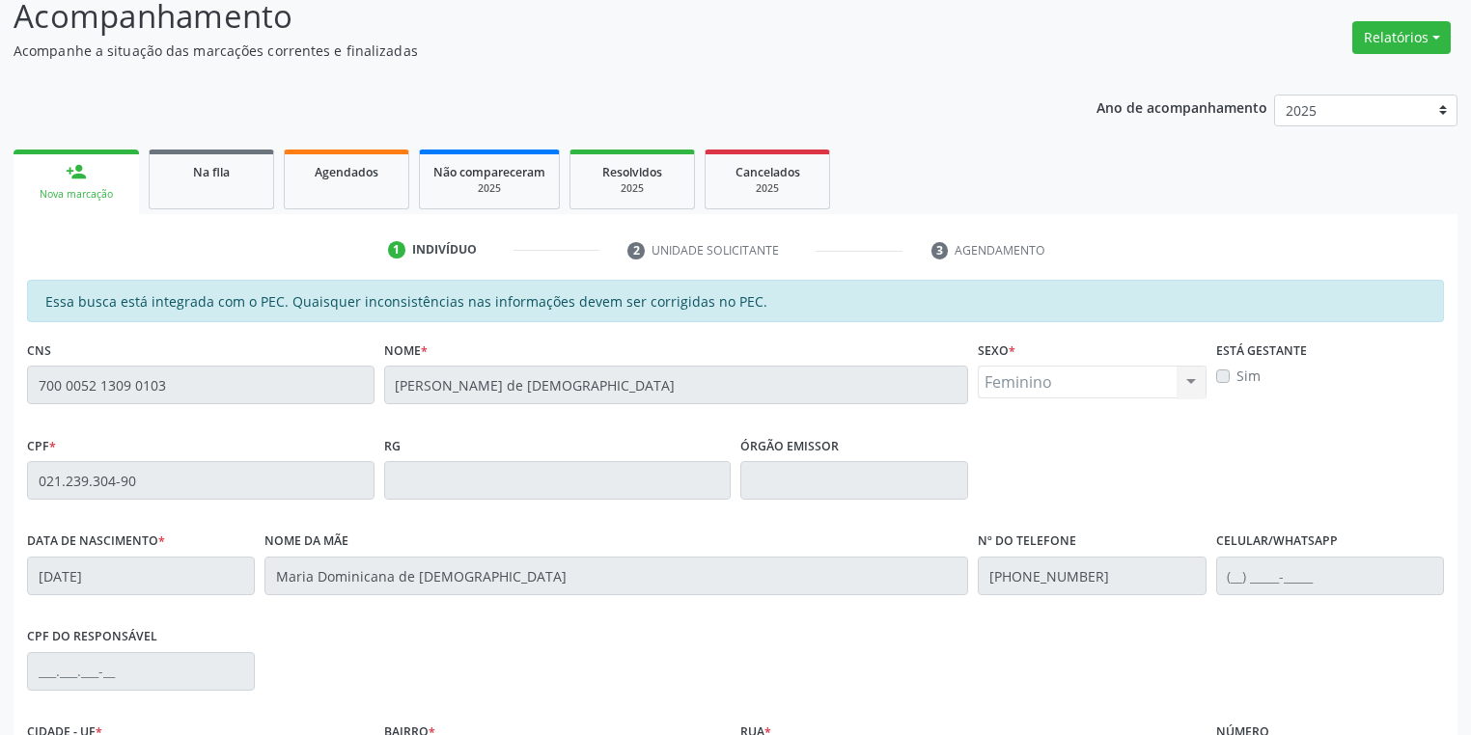
scroll to position [366, 0]
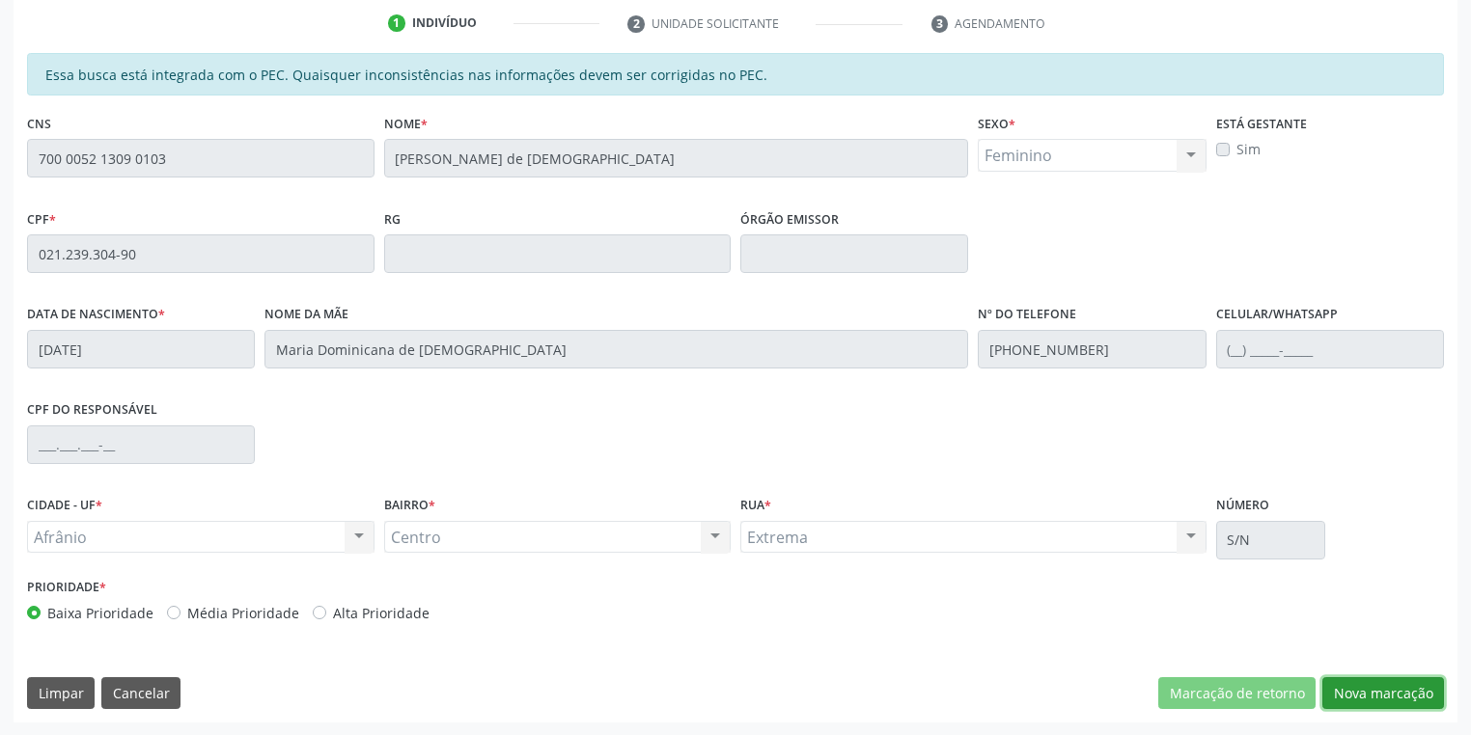
click at [1367, 702] on button "Nova marcação" at bounding box center [1383, 694] width 122 height 33
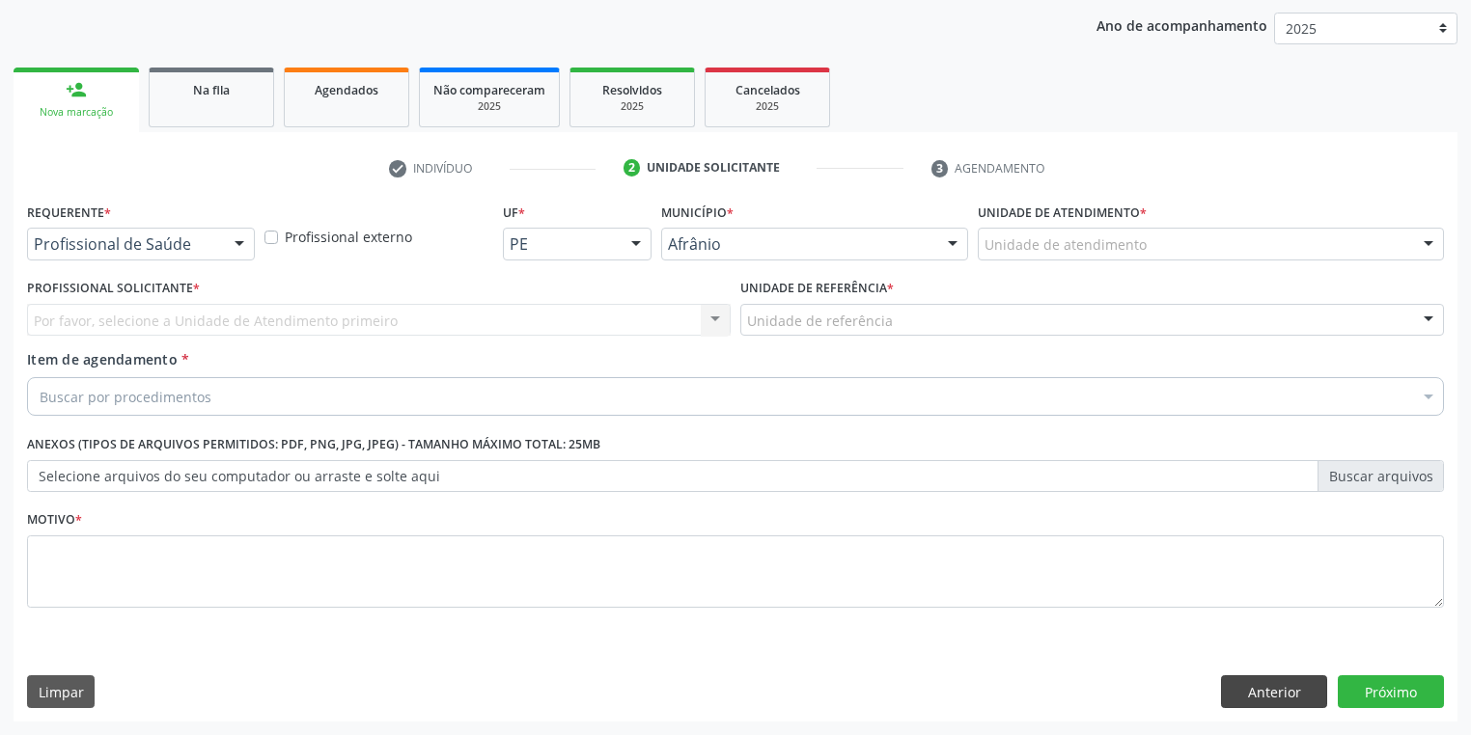
scroll to position [220, 0]
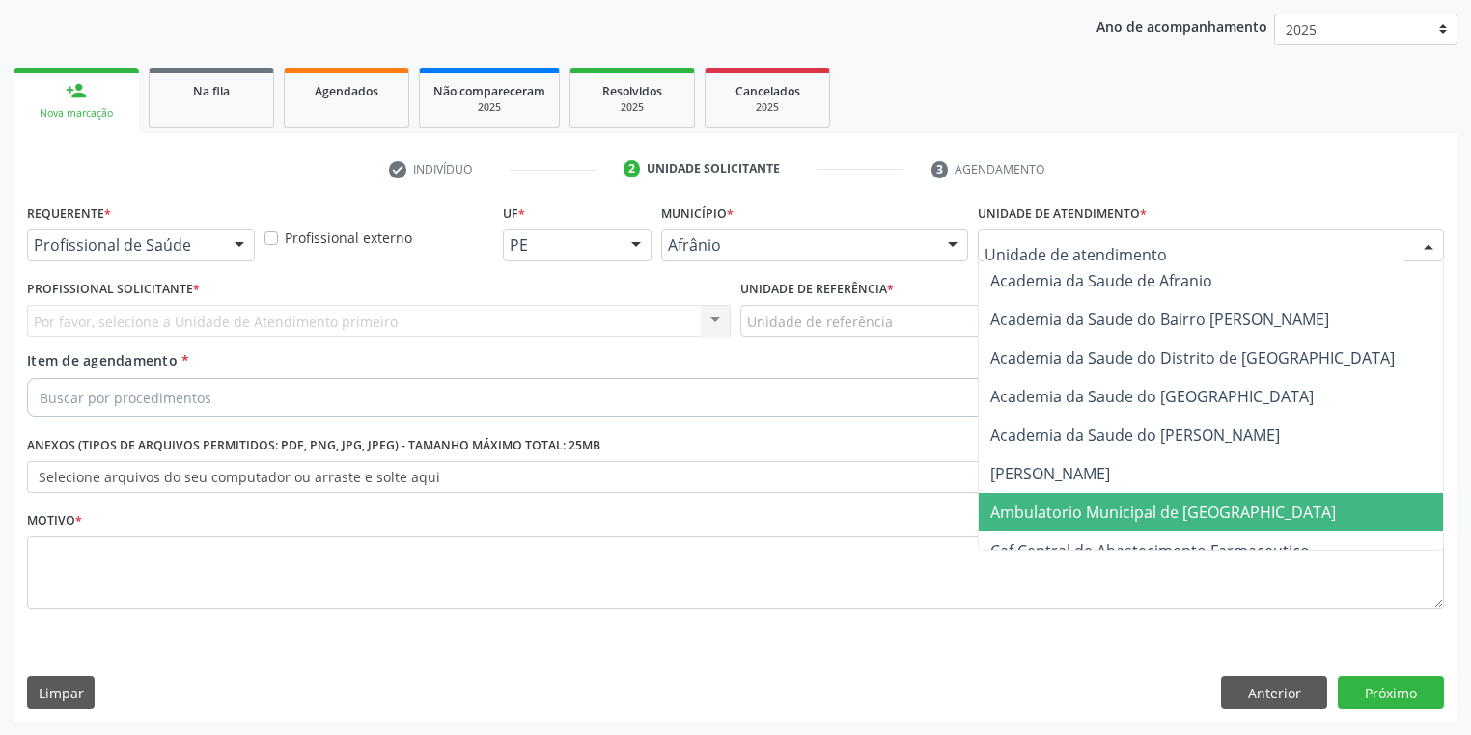
click at [1067, 498] on span "Ambulatorio Municipal de [GEOGRAPHIC_DATA]" at bounding box center [1214, 512] width 471 height 39
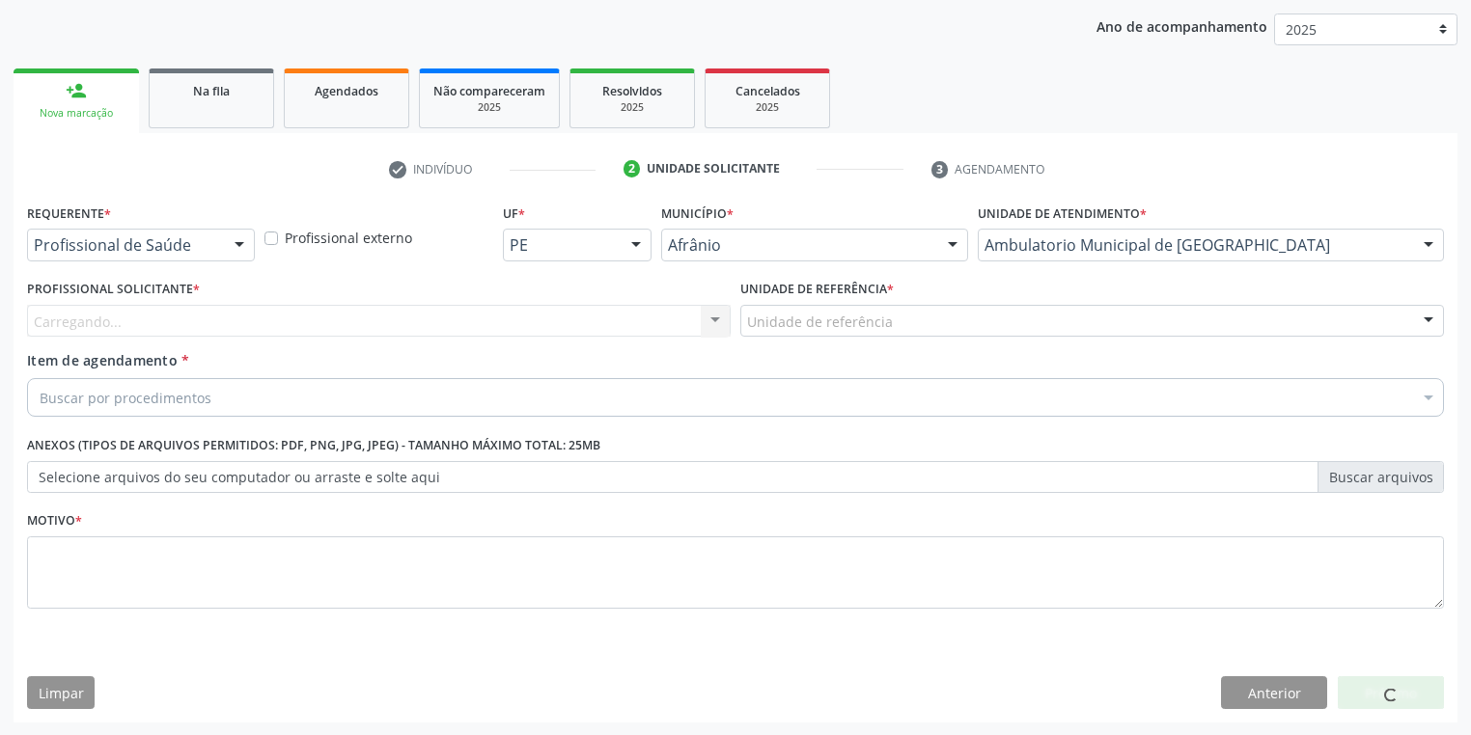
drag, startPoint x: 791, startPoint y: 325, endPoint x: 790, endPoint y: 338, distance: 12.6
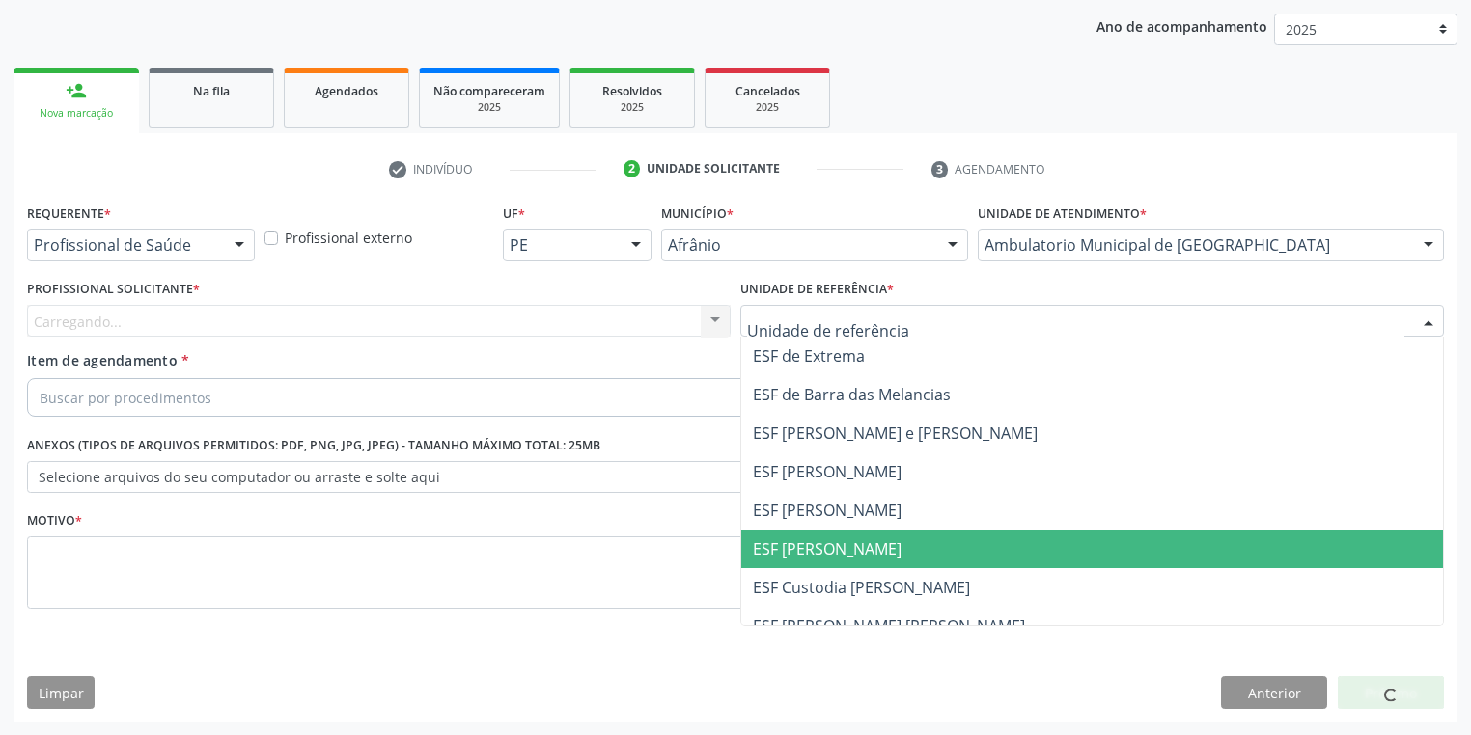
click at [816, 533] on span "ESF [PERSON_NAME]" at bounding box center [1092, 549] width 702 height 39
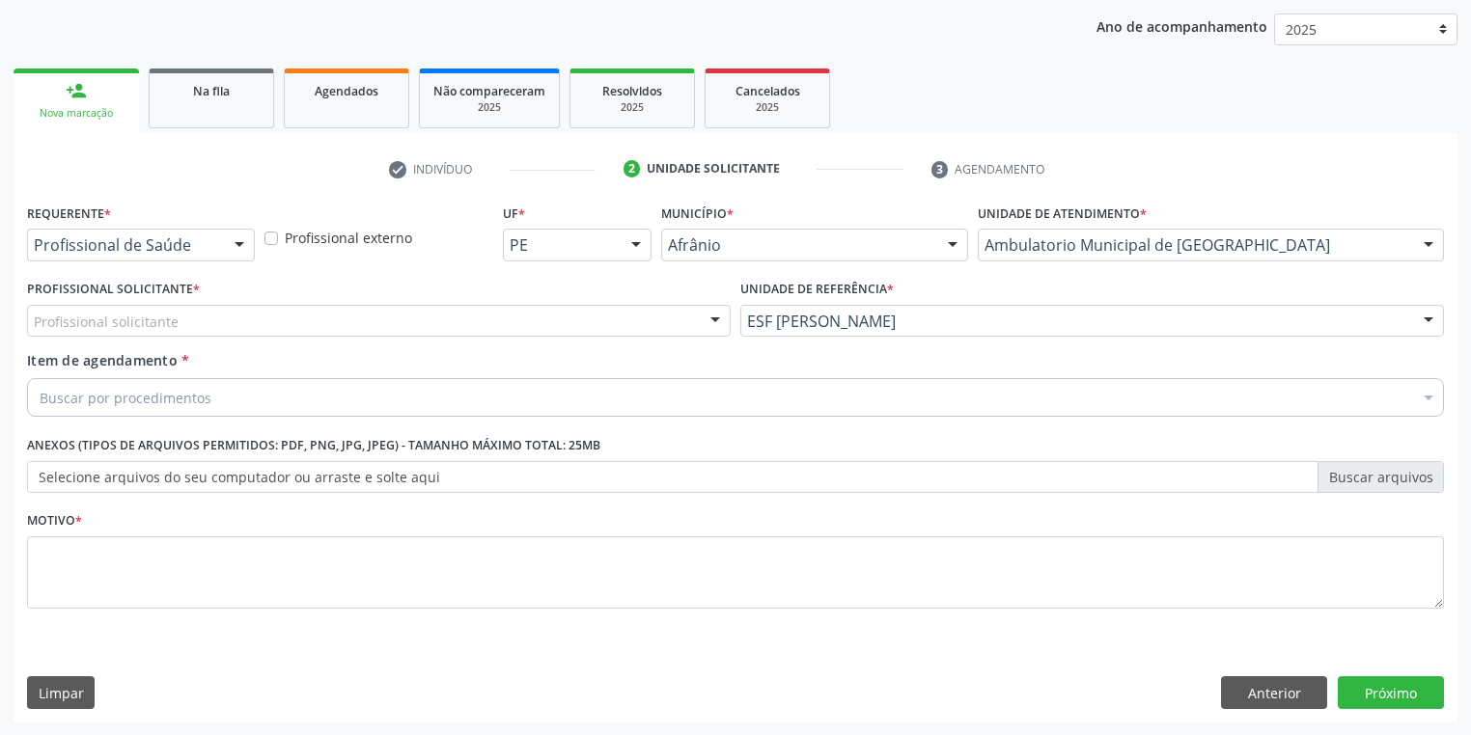
drag, startPoint x: 146, startPoint y: 328, endPoint x: 150, endPoint y: 344, distance: 15.9
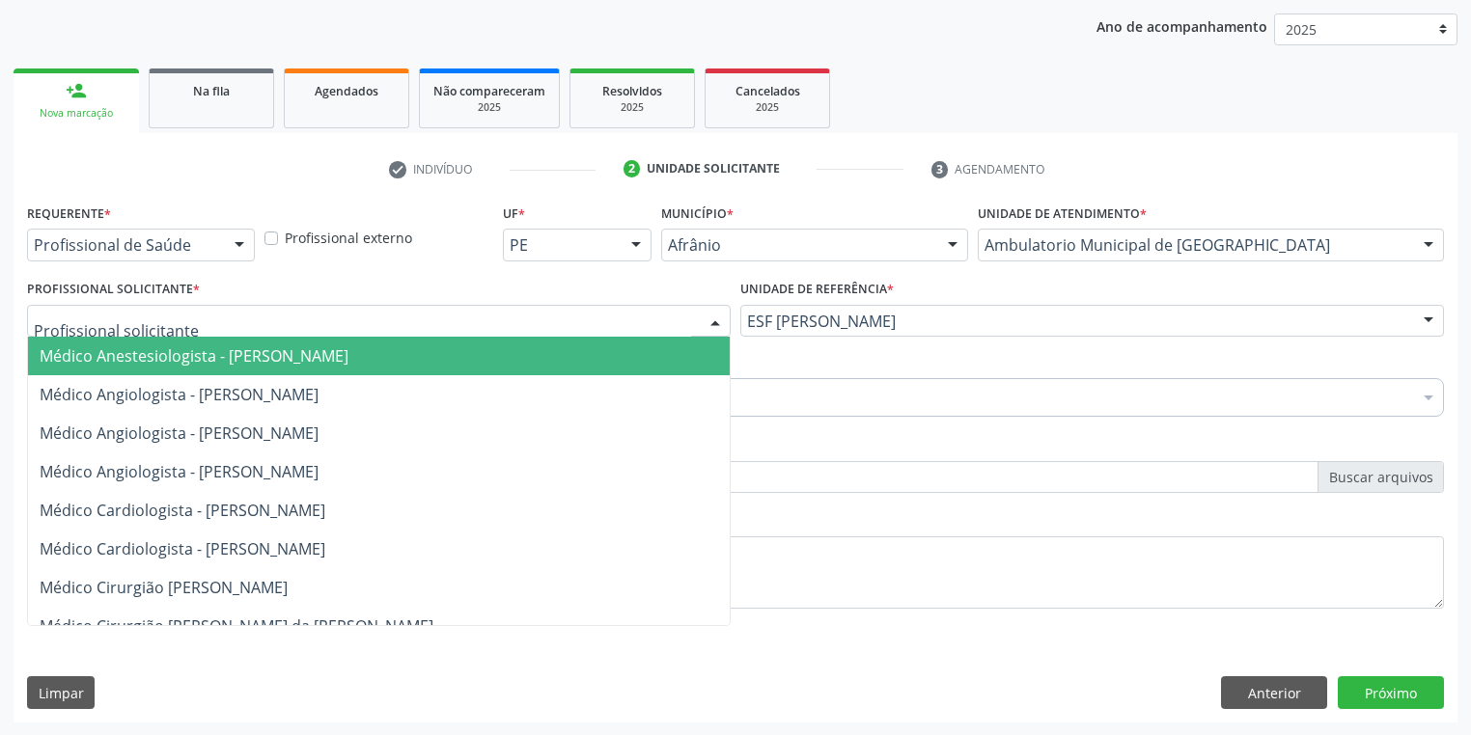
click at [158, 371] on span "Médico Anestesiologista - [PERSON_NAME]" at bounding box center [379, 356] width 702 height 39
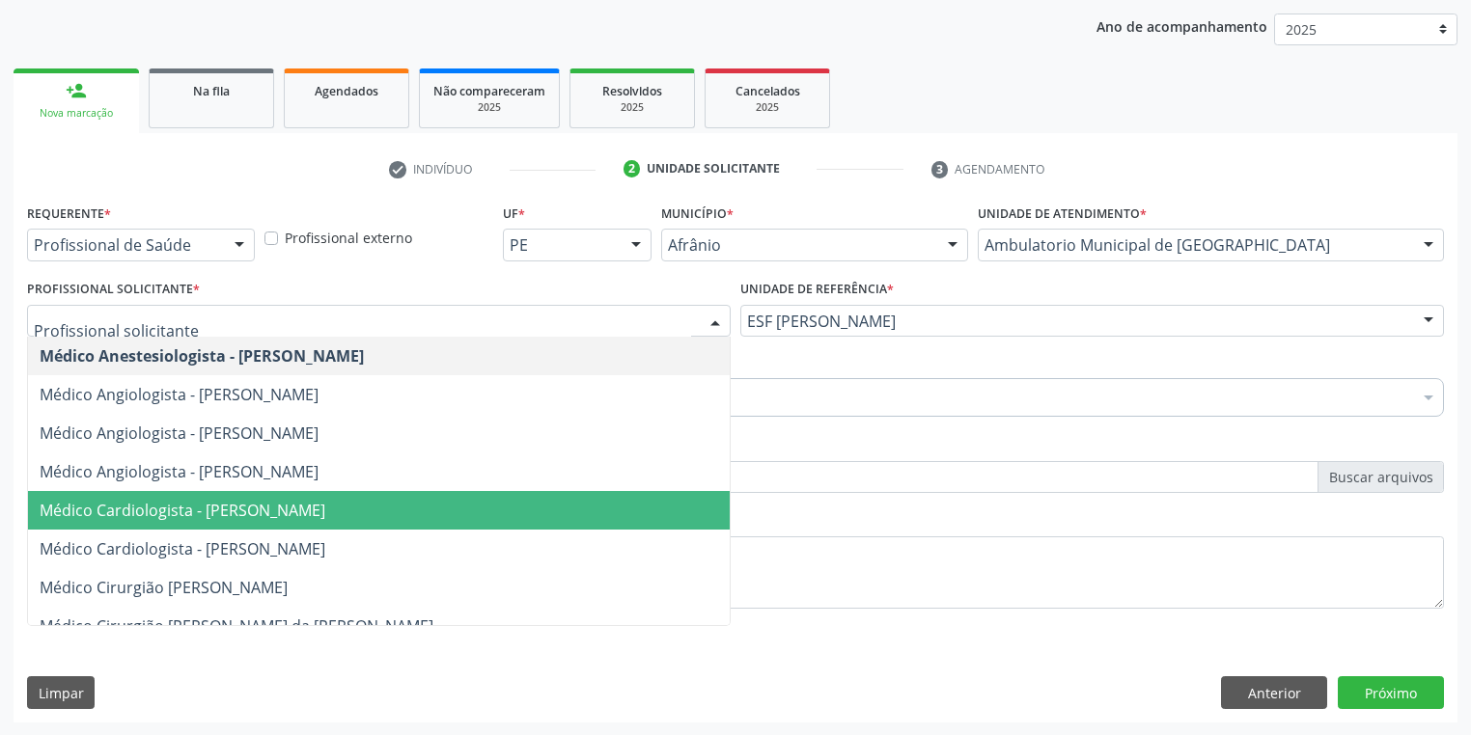
click at [195, 501] on span "Médico Cardiologista - [PERSON_NAME]" at bounding box center [183, 510] width 286 height 21
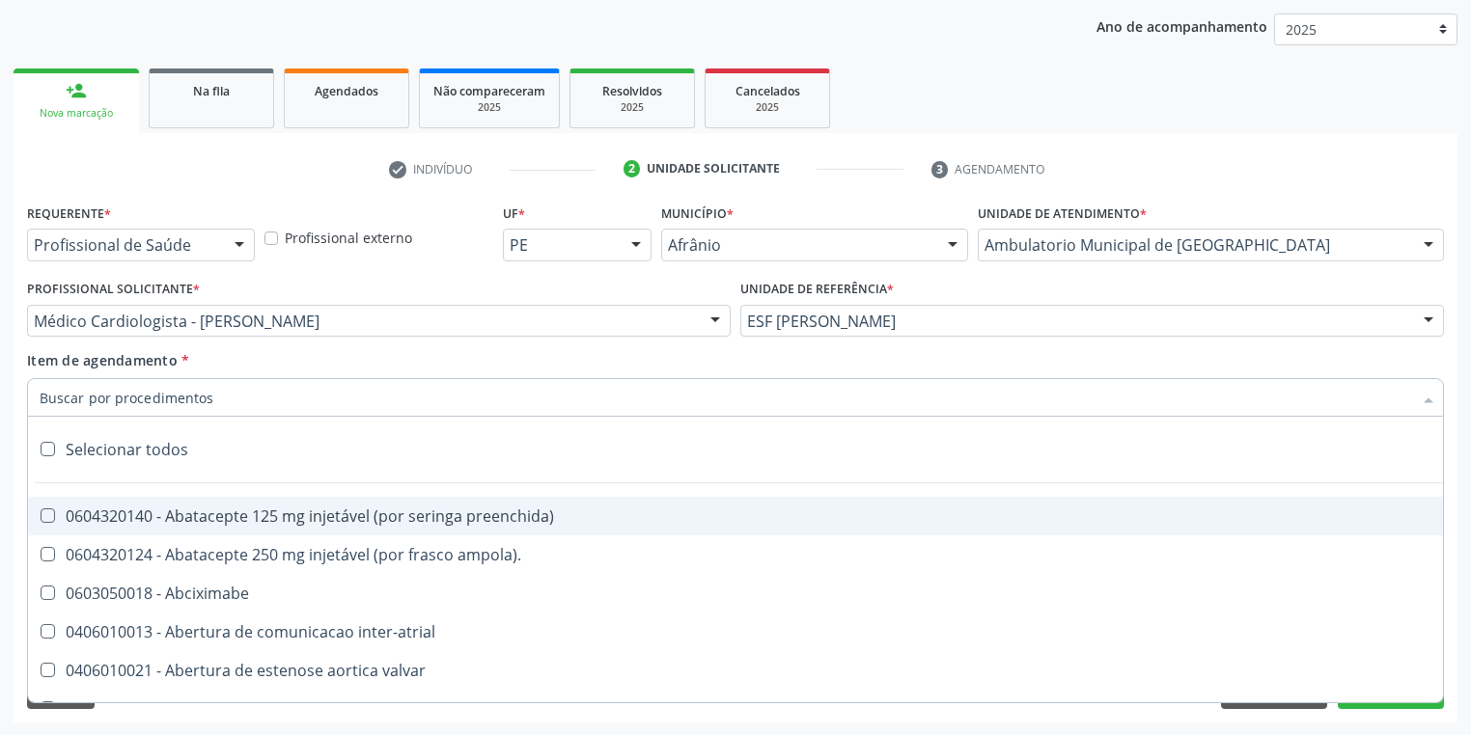
paste input "gastro"
type input "gastro"
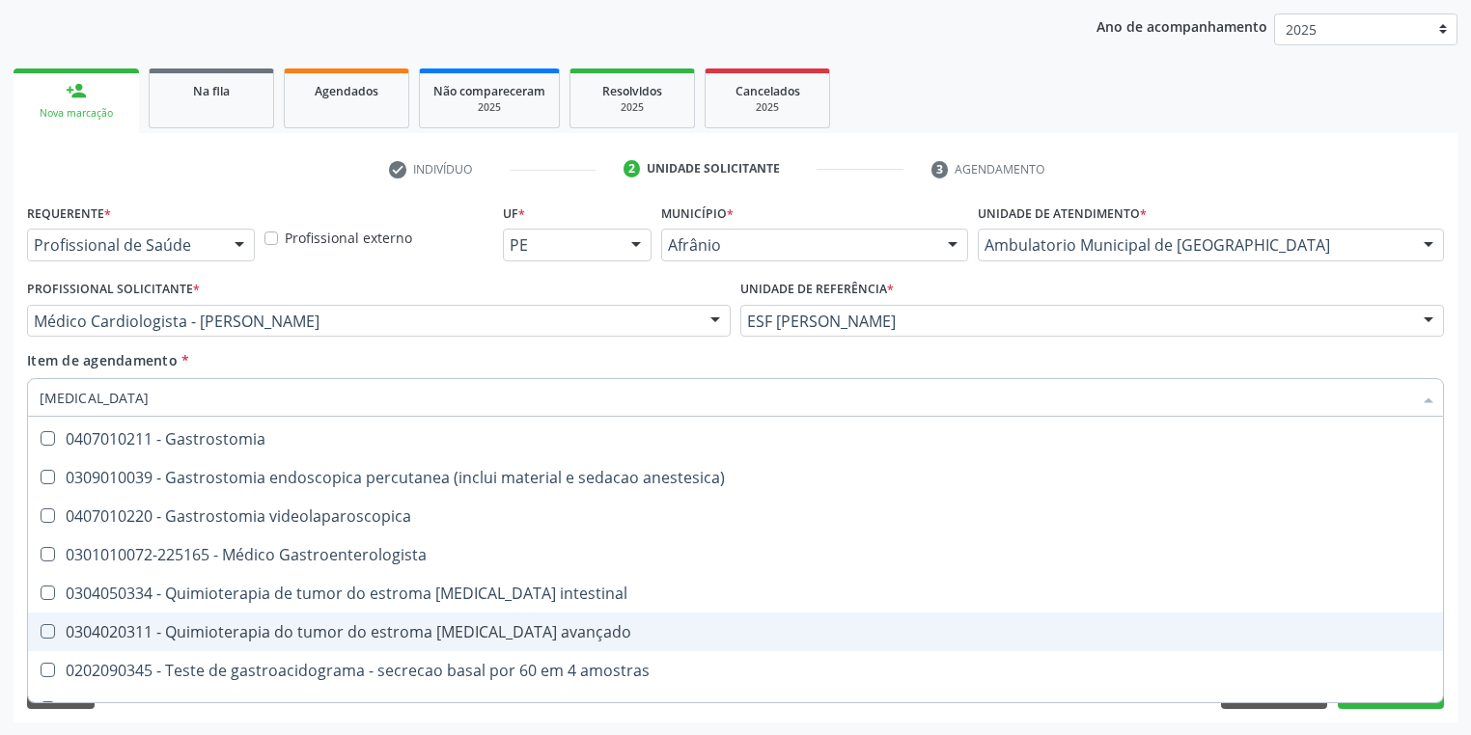
scroll to position [386, 0]
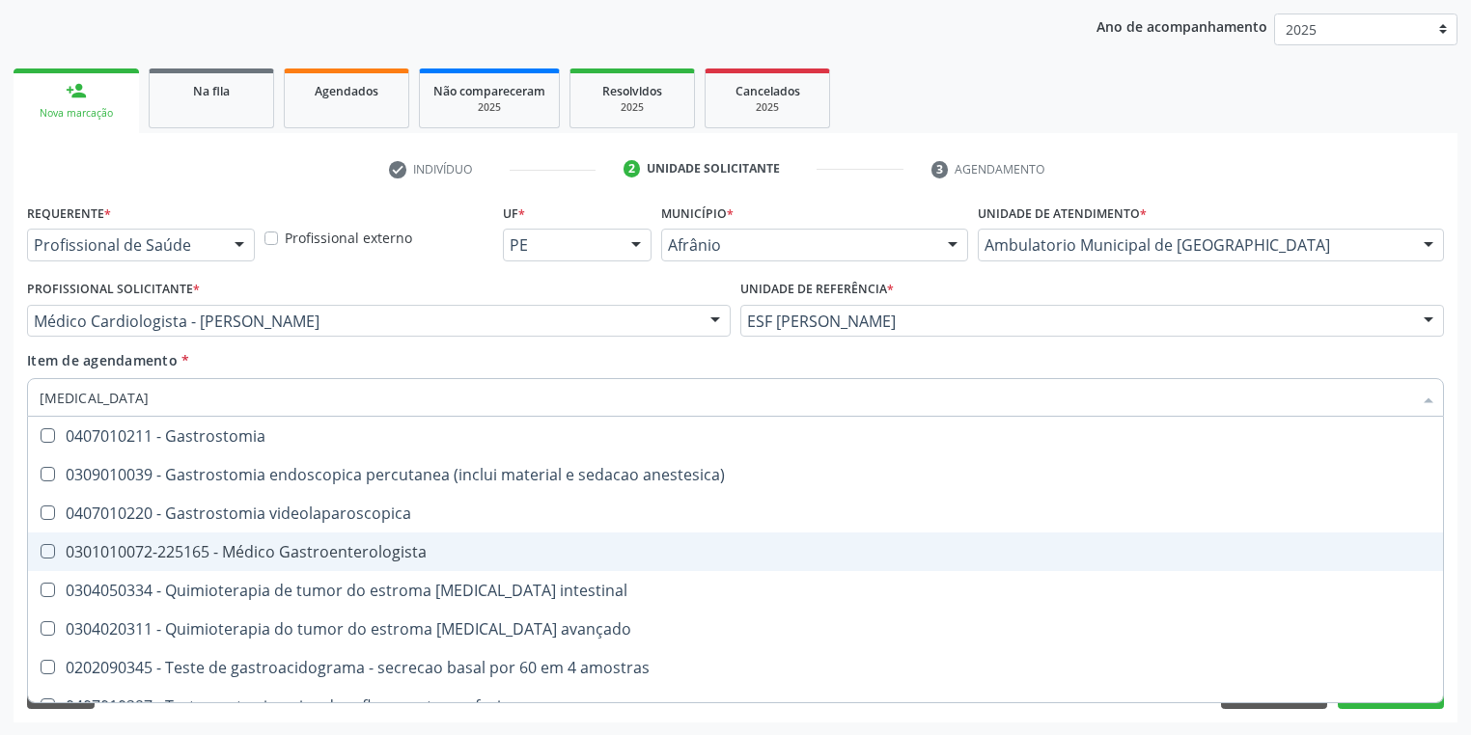
click at [389, 556] on div "0301010072-225165 - Médico Gastroenterologista" at bounding box center [736, 551] width 1392 height 15
checkbox Gastroenterologista "true"
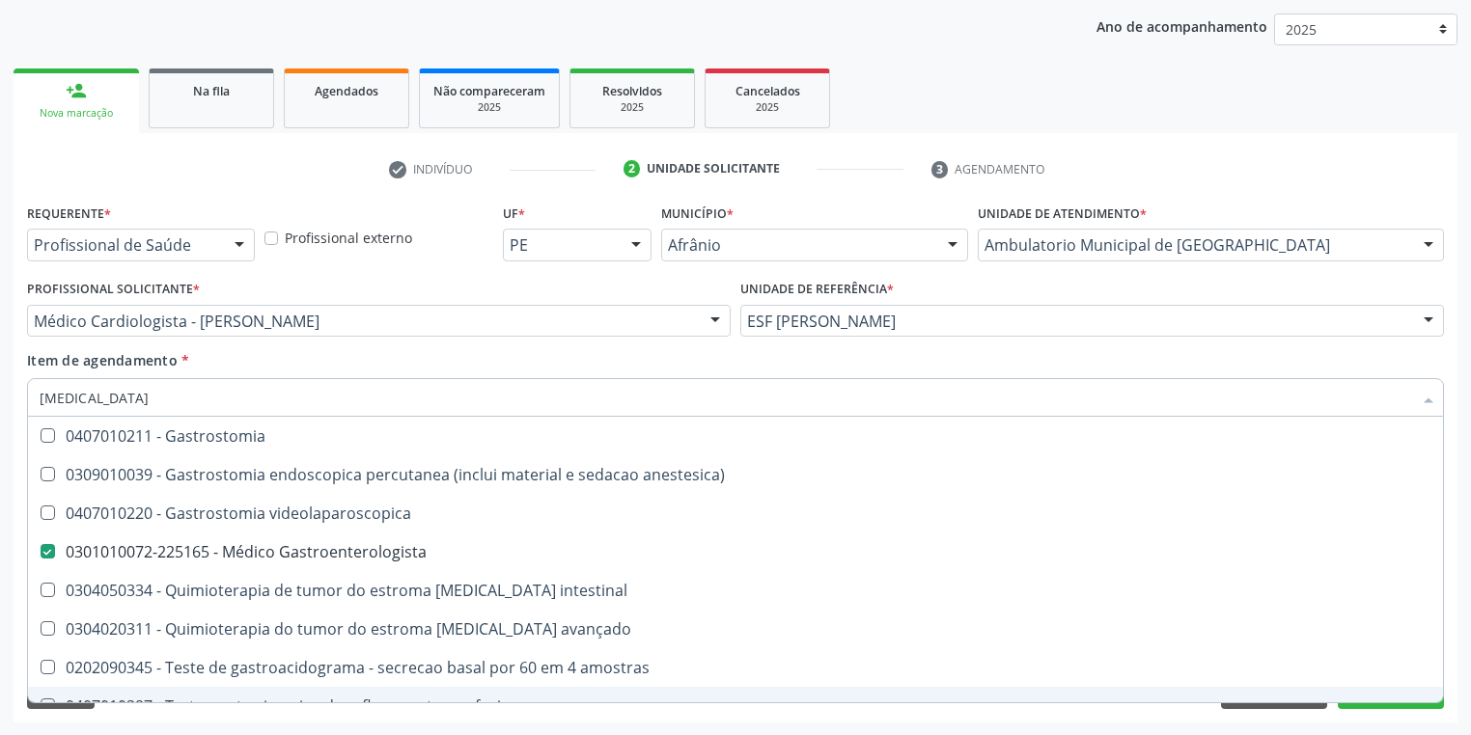
click at [107, 720] on div "Requerente * Profissional de Saúde Profissional de Saúde Paciente Nenhum result…" at bounding box center [736, 461] width 1444 height 524
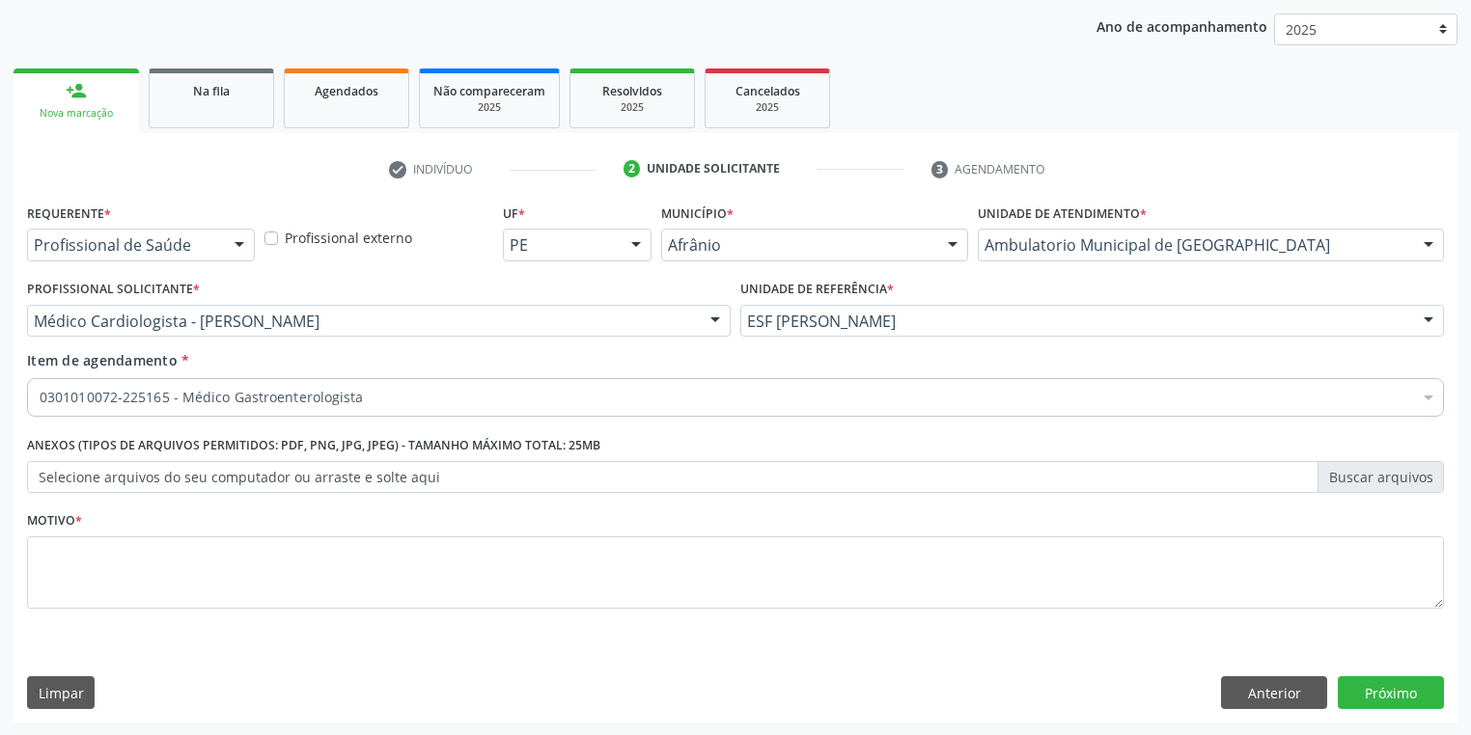
scroll to position [0, 0]
click at [110, 579] on textarea at bounding box center [735, 573] width 1417 height 73
type textarea "8"
click at [1366, 693] on button "Próximo" at bounding box center [1391, 693] width 106 height 33
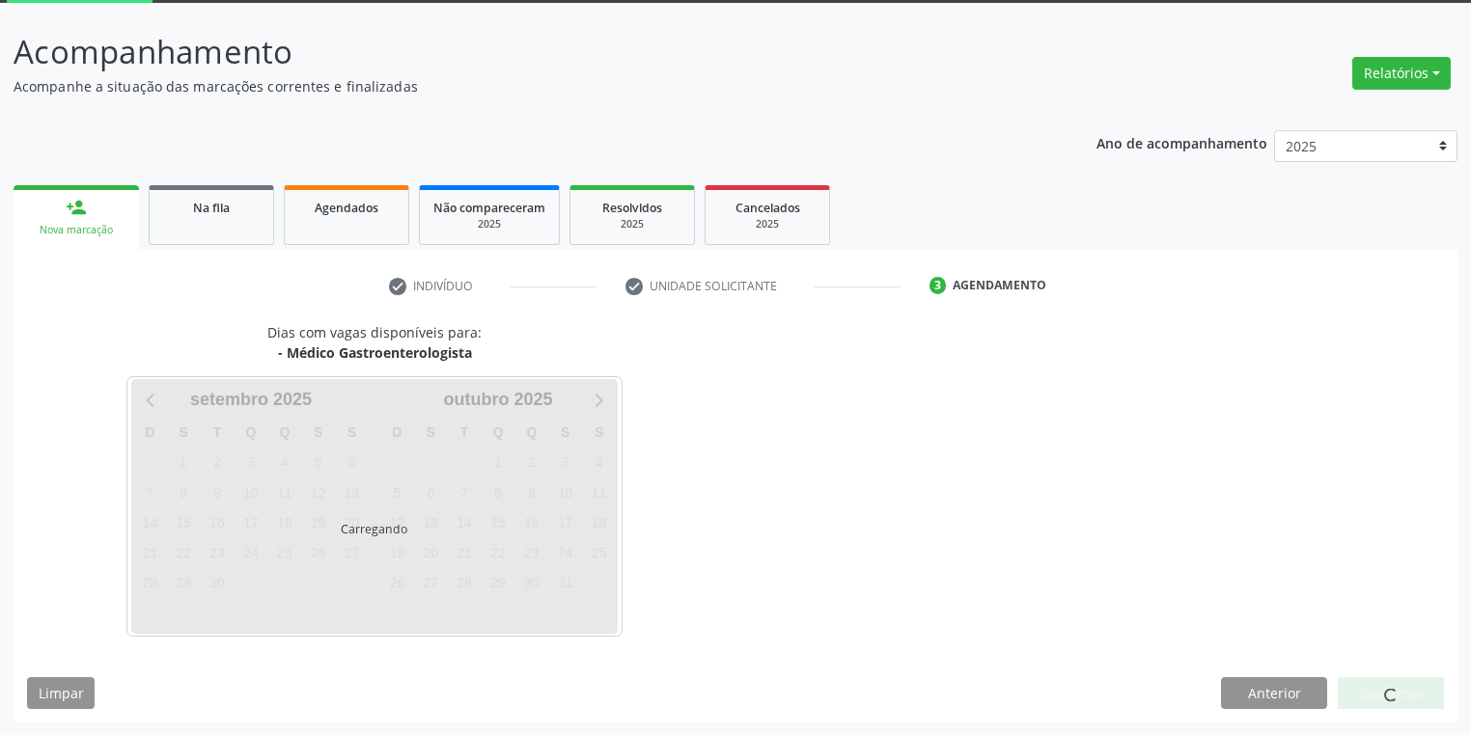
scroll to position [103, 0]
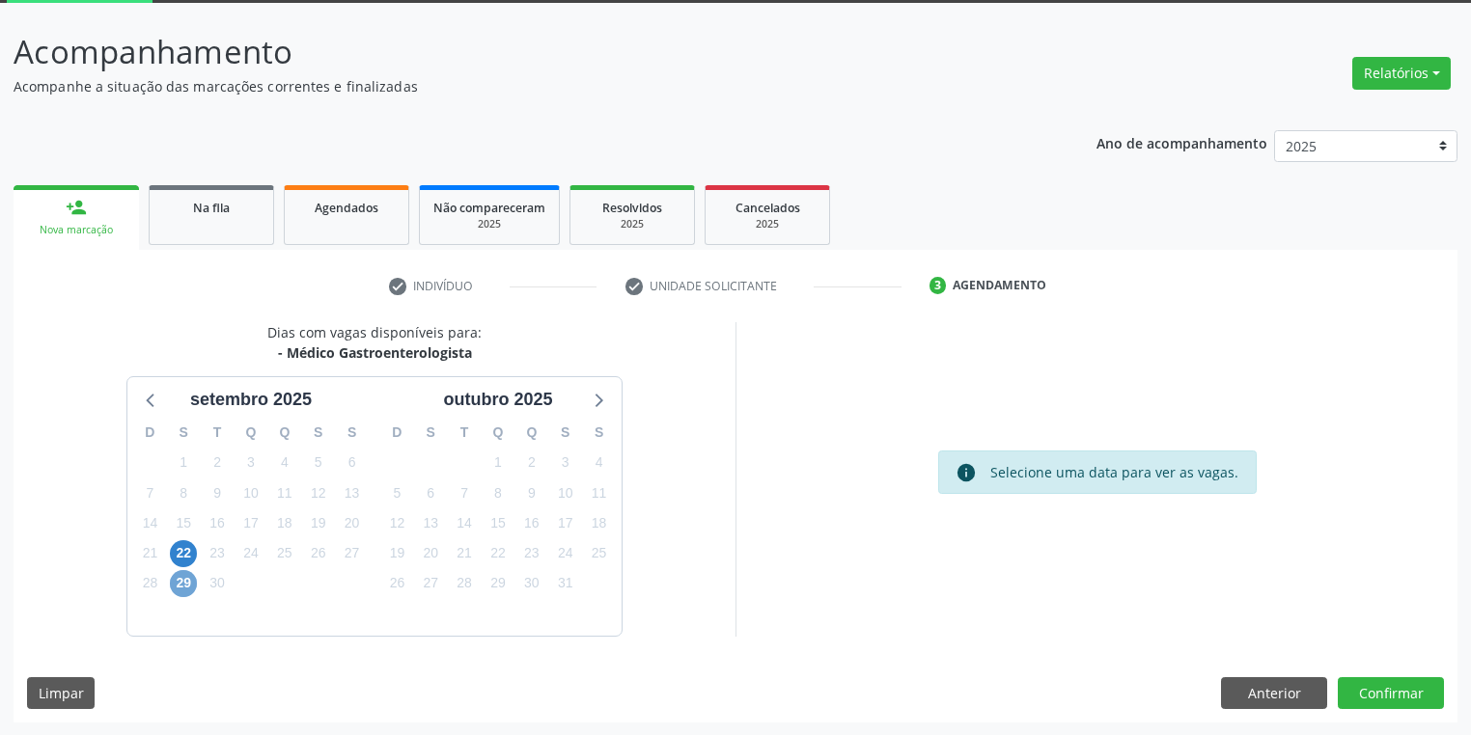
click at [191, 578] on span "29" at bounding box center [183, 583] width 27 height 27
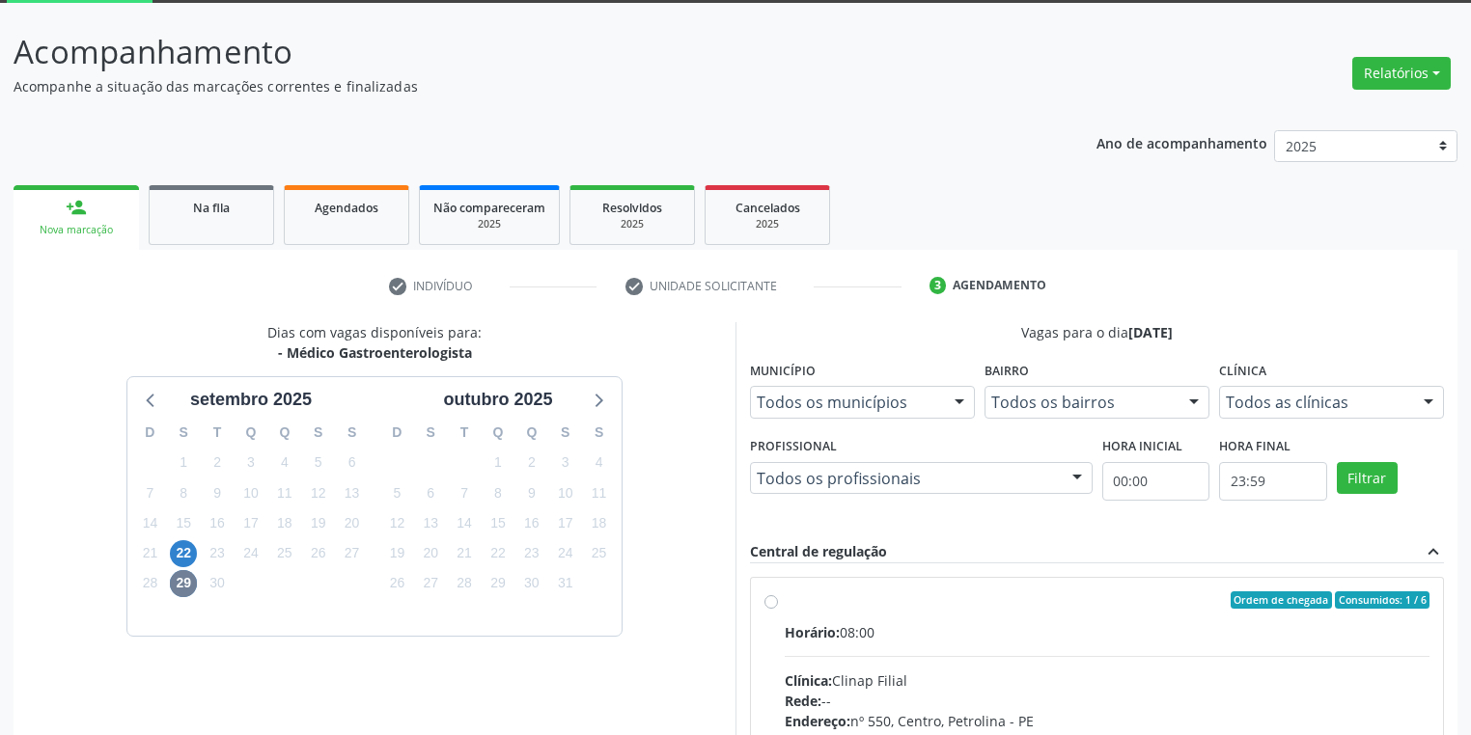
click at [1019, 700] on div "Rede: --" at bounding box center [1107, 701] width 645 height 20
click at [778, 609] on input "Ordem de chegada Consumidos: 1 / 6 Horário: 08:00 Clínica: Clinap Filial Rede: …" at bounding box center [771, 600] width 14 height 17
radio input "true"
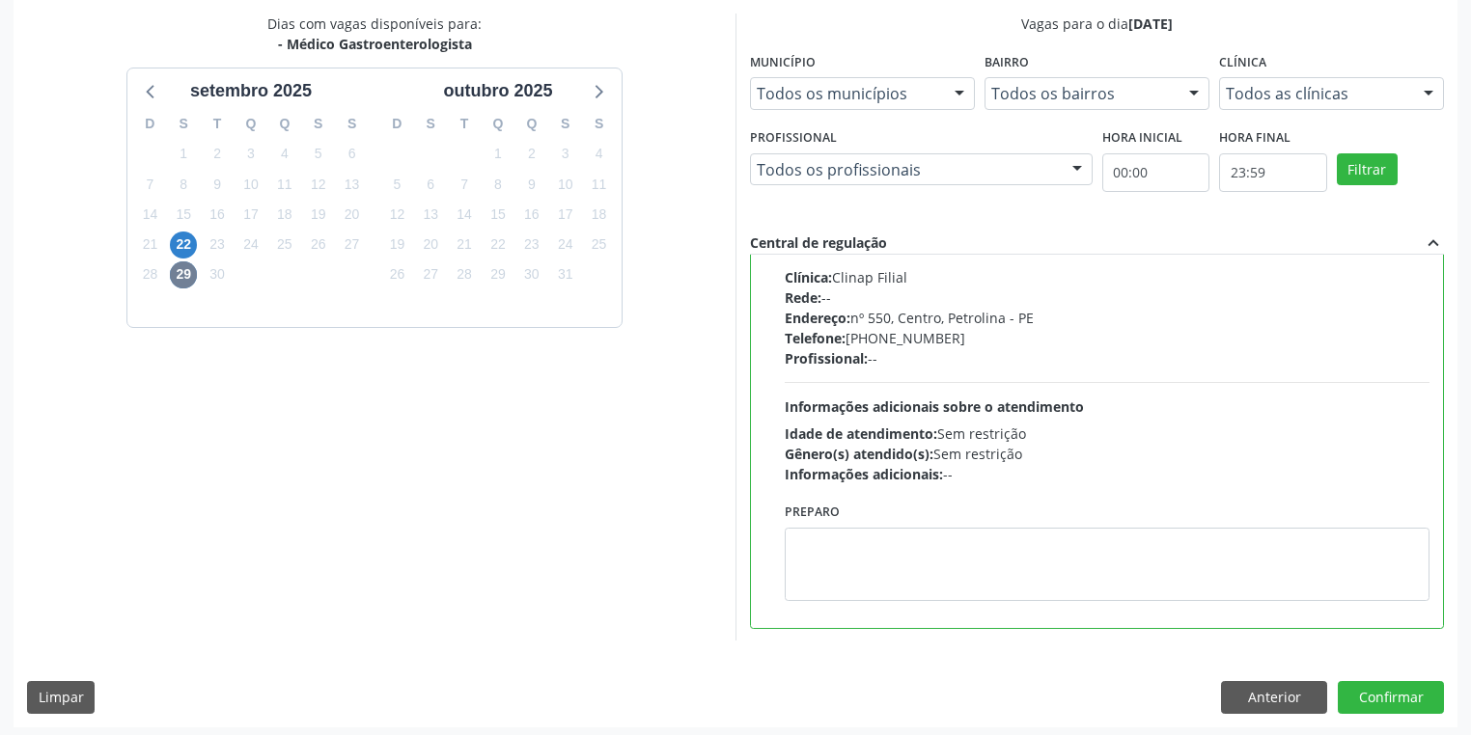
scroll to position [417, 0]
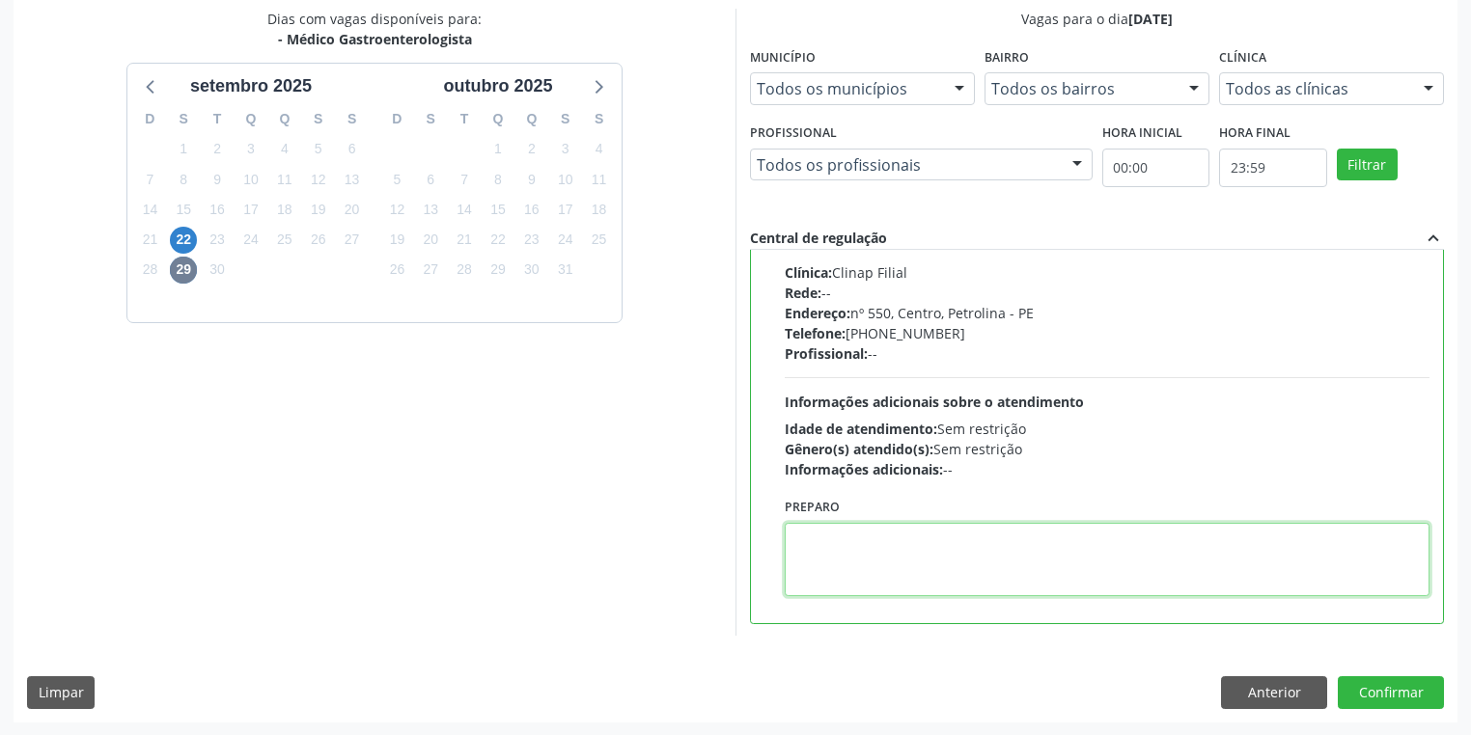
click at [901, 577] on textarea at bounding box center [1107, 559] width 645 height 73
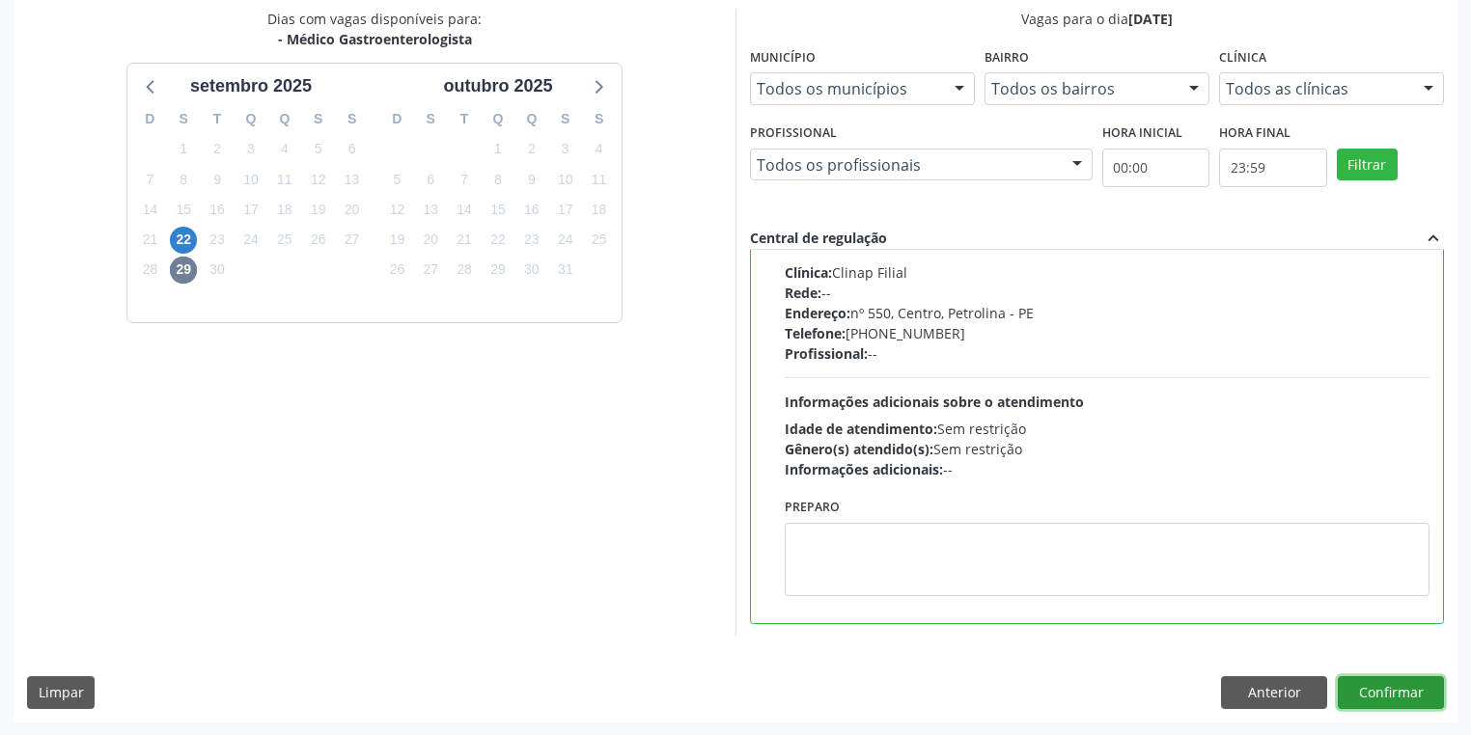
click at [1371, 691] on button "Confirmar" at bounding box center [1391, 693] width 106 height 33
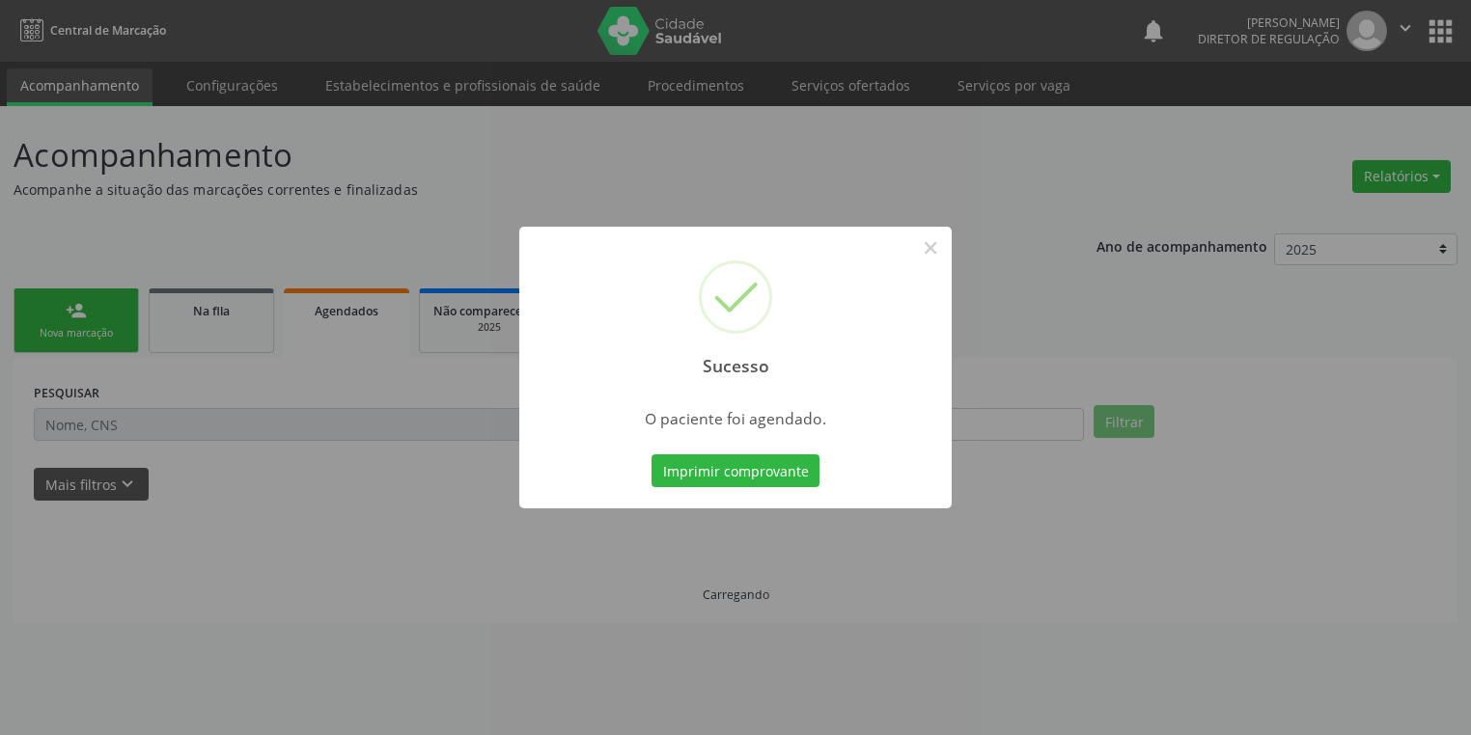
scroll to position [0, 0]
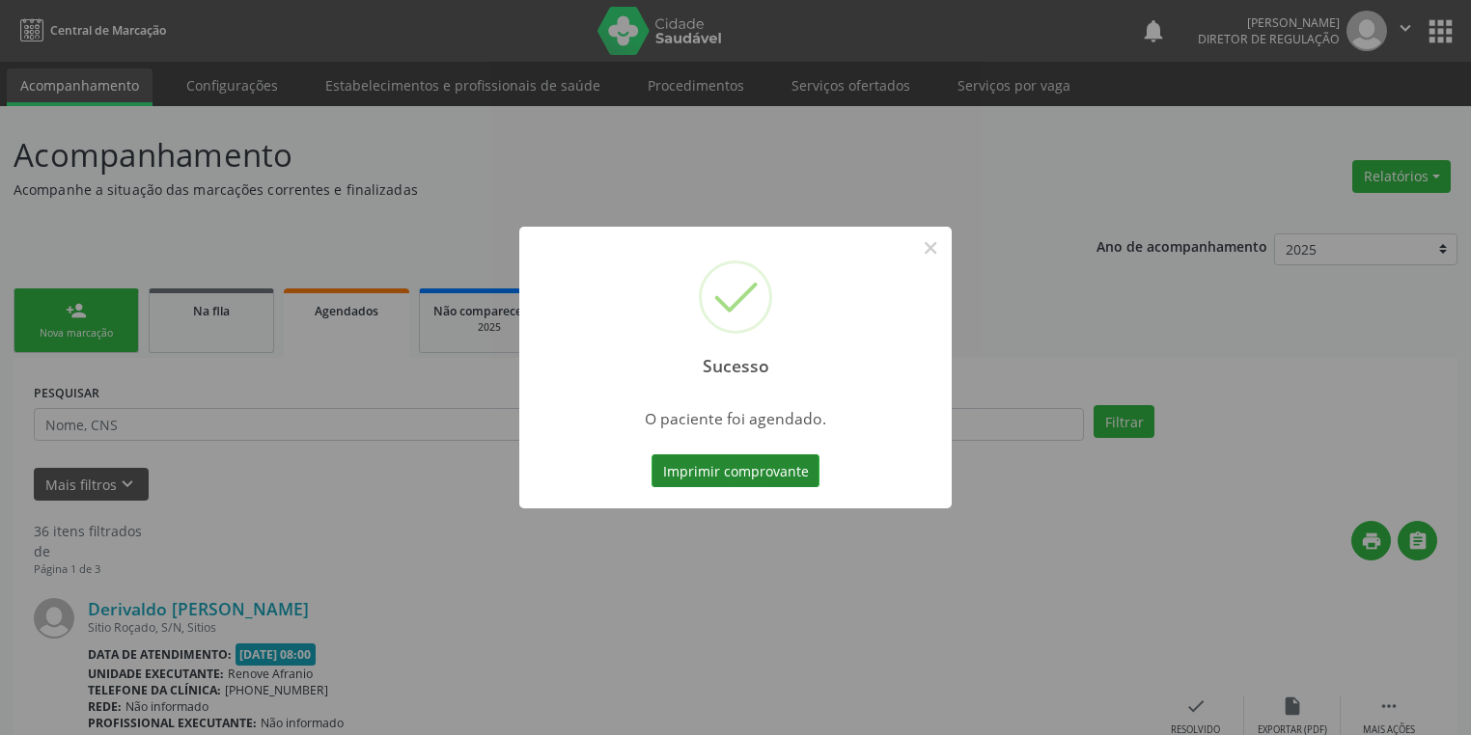
click at [769, 475] on button "Imprimir comprovante" at bounding box center [735, 471] width 168 height 33
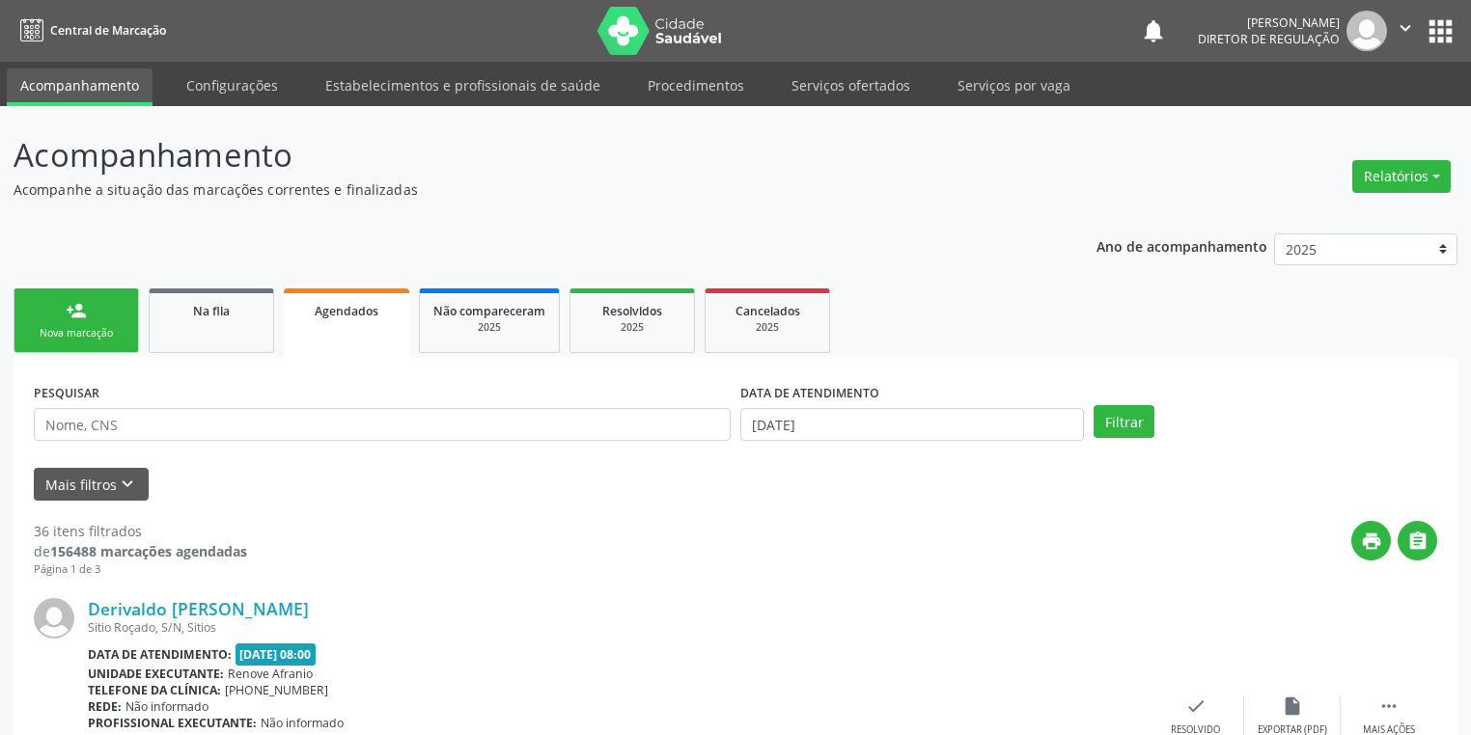
click at [53, 316] on link "person_add Nova marcação" at bounding box center [76, 321] width 125 height 65
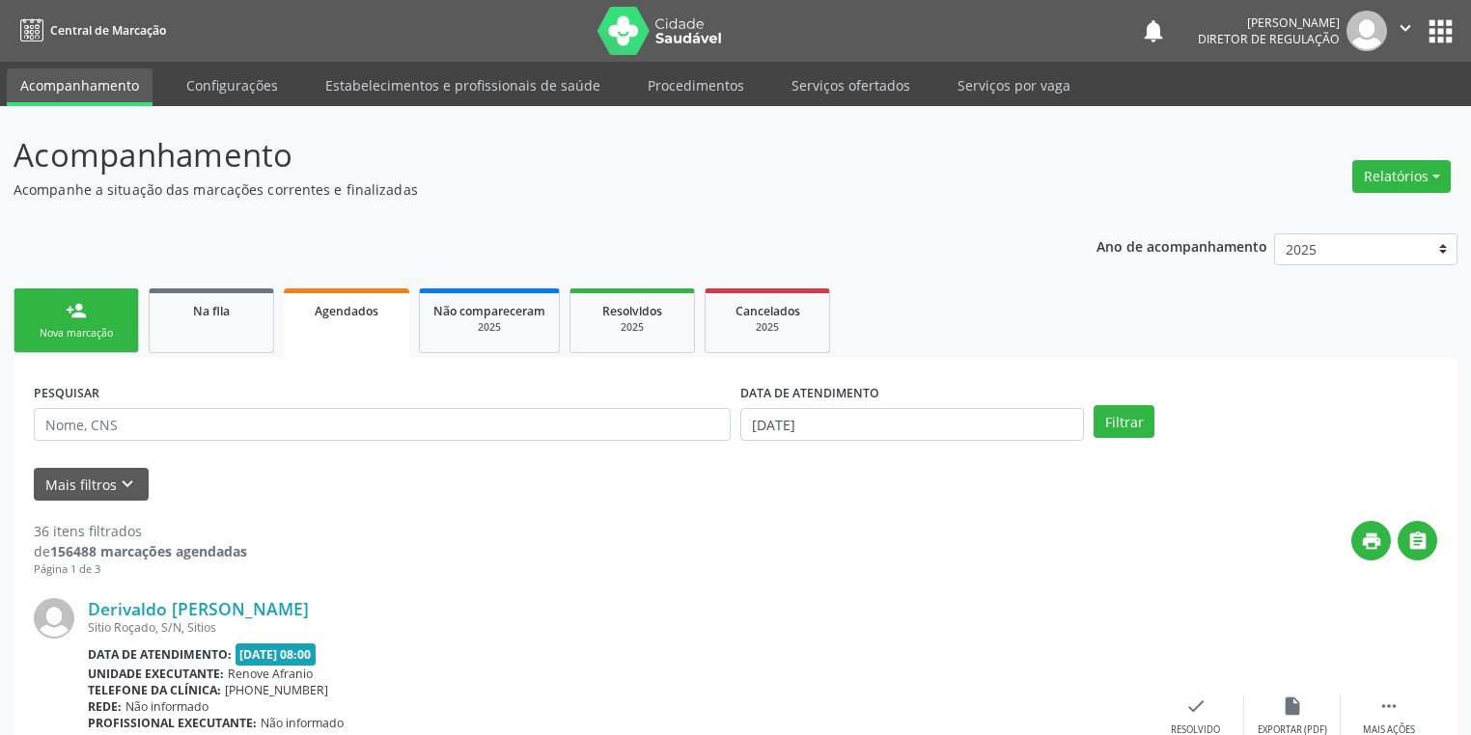
click at [53, 316] on link "person_add Nova marcação" at bounding box center [76, 321] width 125 height 65
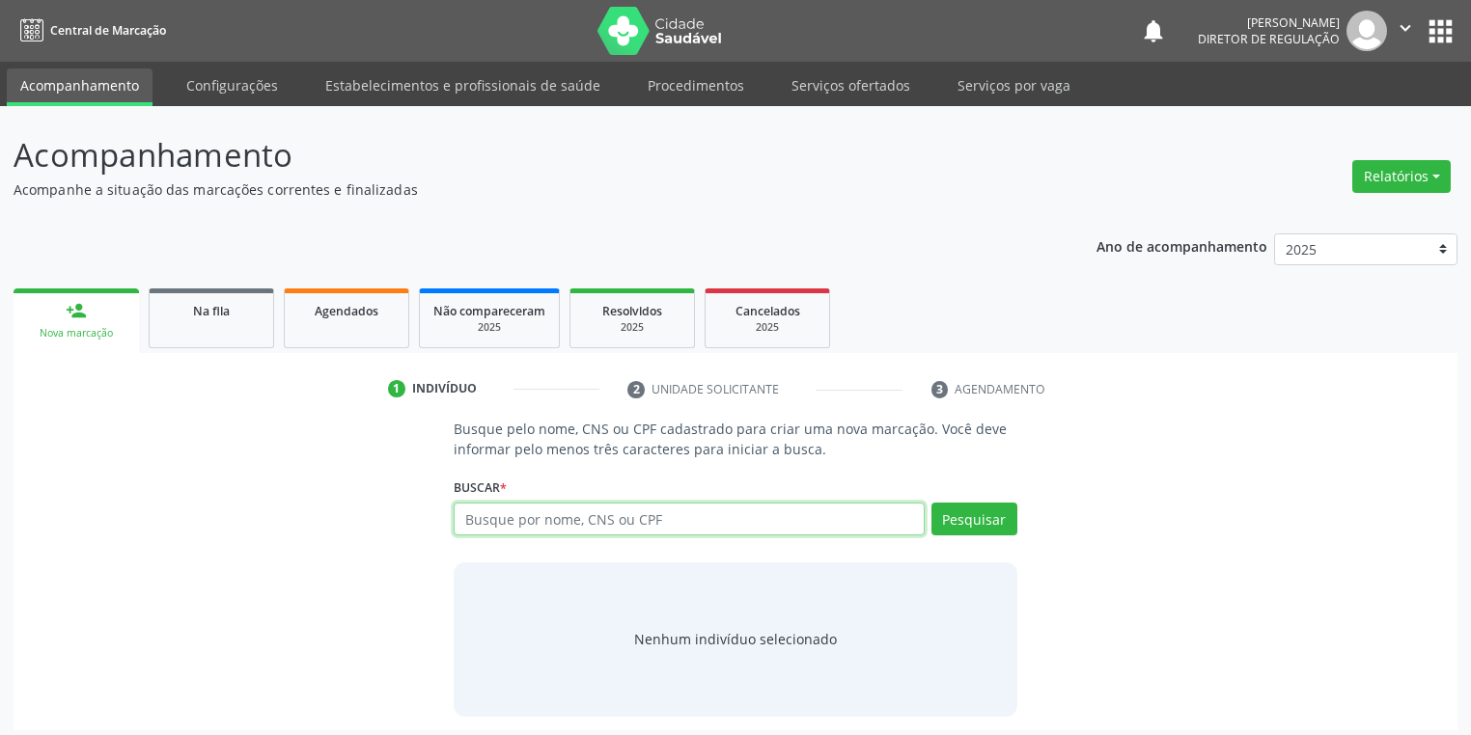
click at [544, 532] on input "text" at bounding box center [689, 519] width 471 height 33
type input "708002884025421"
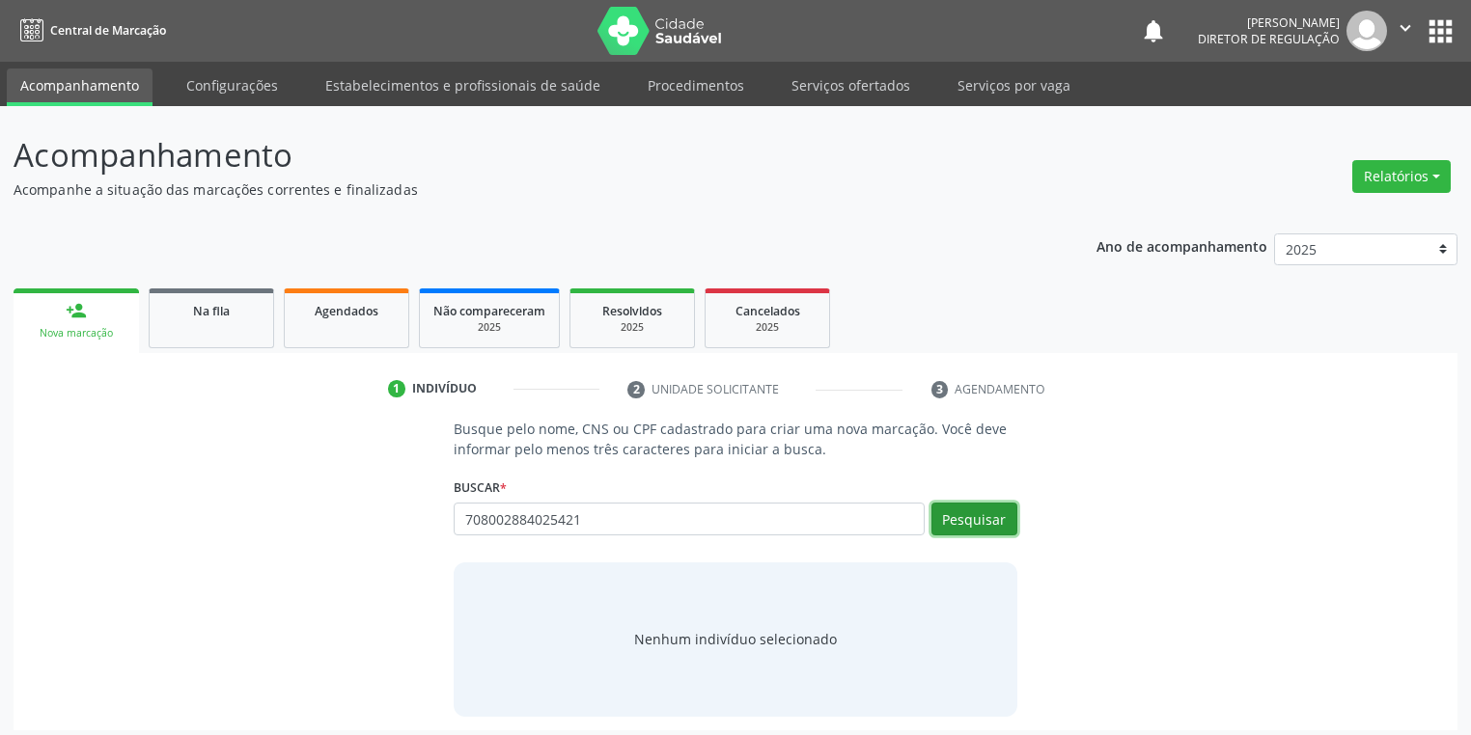
click at [973, 511] on button "Pesquisar" at bounding box center [974, 519] width 86 height 33
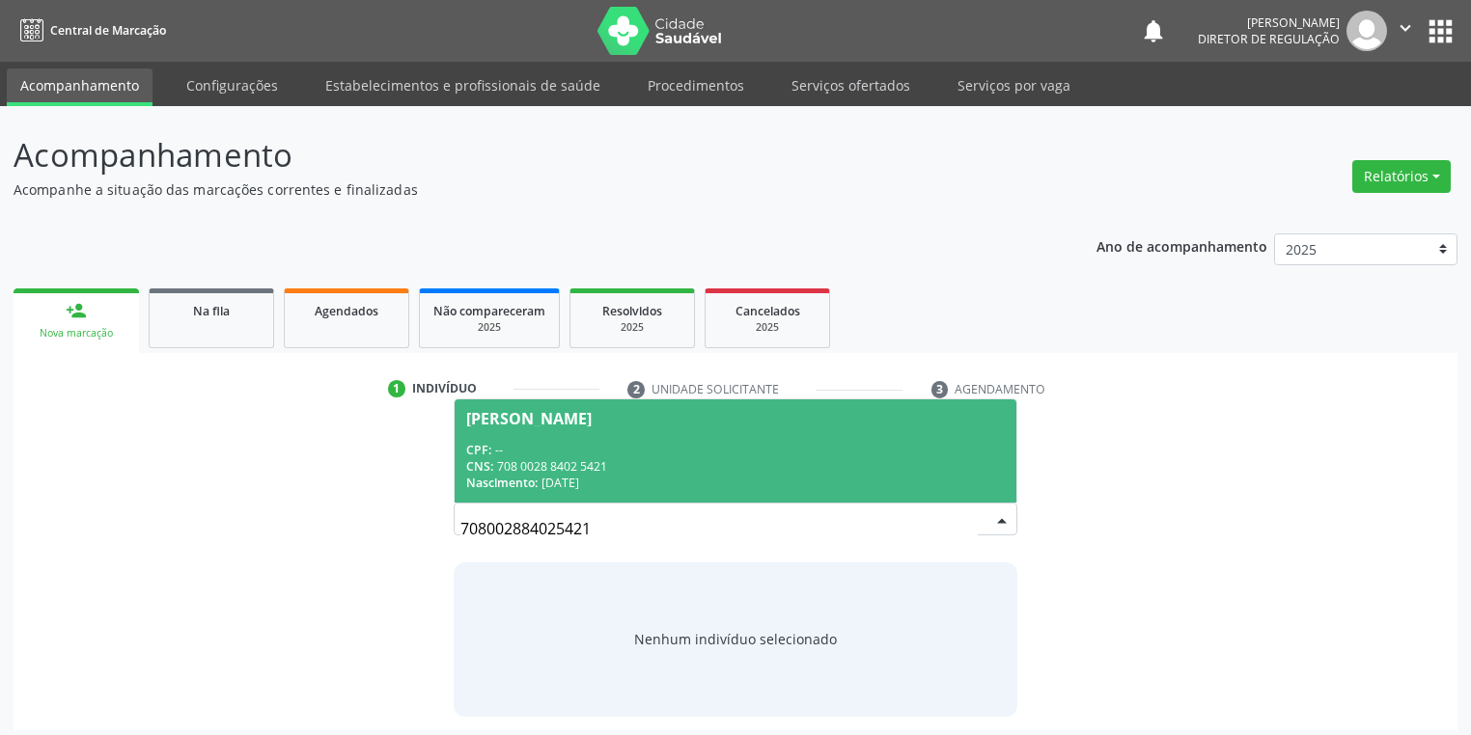
click at [676, 464] on div "CNS: 708 0028 8402 5421" at bounding box center [735, 466] width 539 height 16
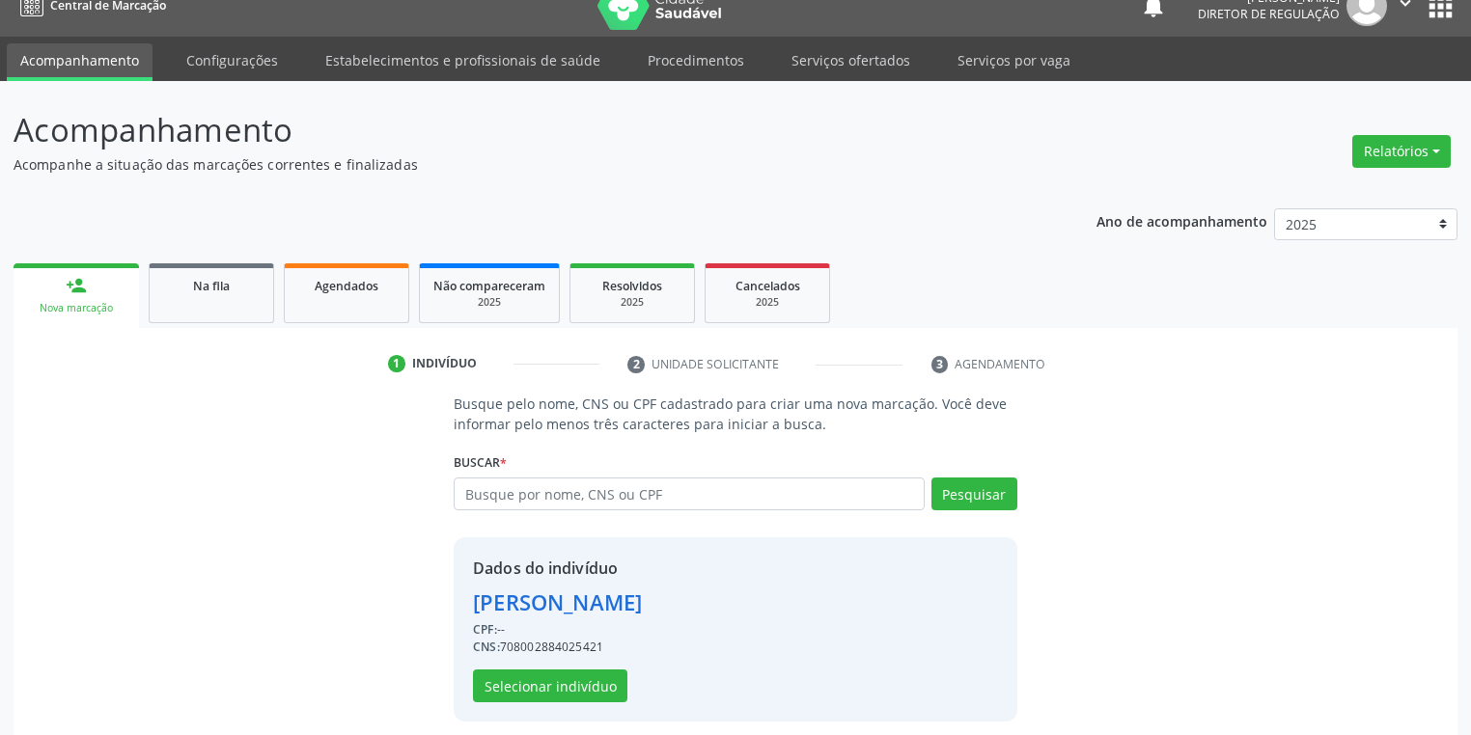
scroll to position [37, 0]
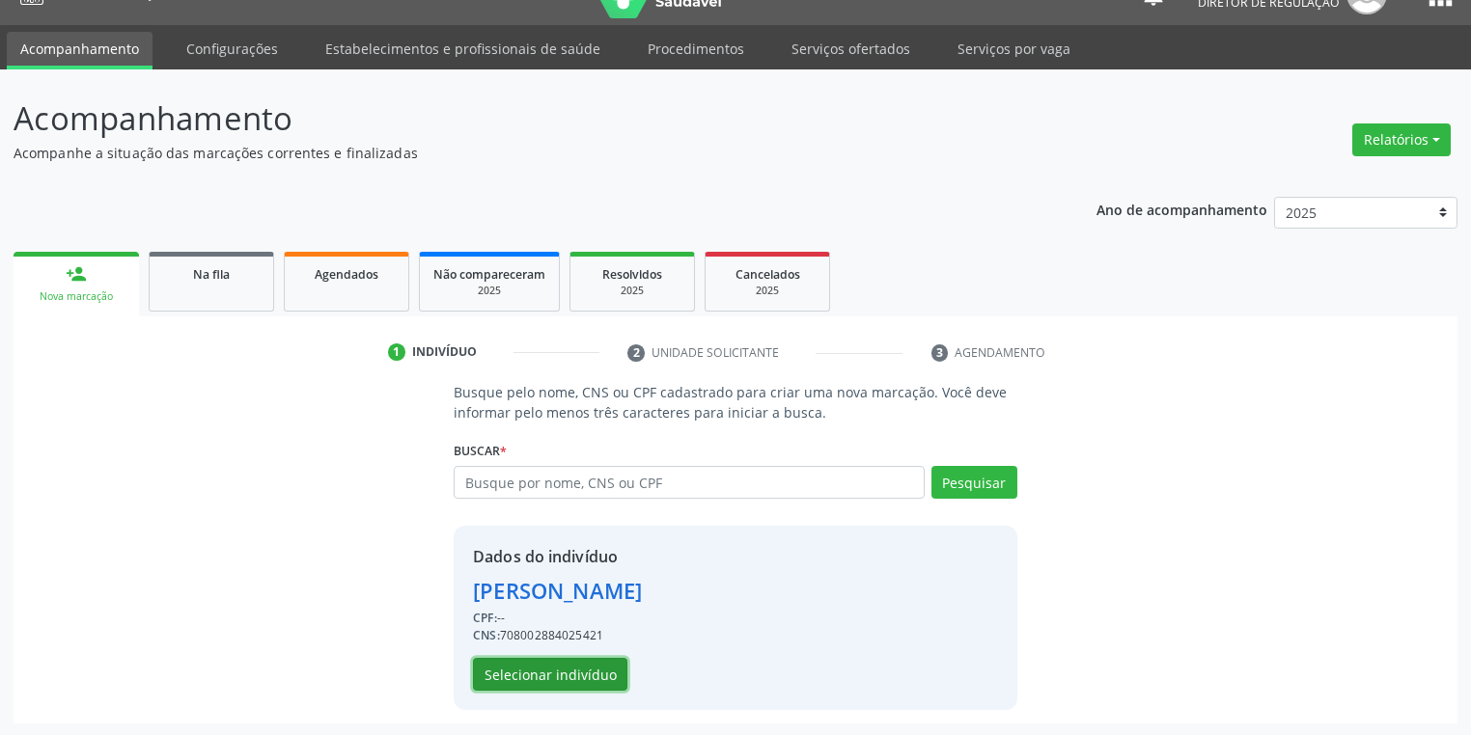
click at [543, 674] on button "Selecionar indivíduo" at bounding box center [550, 674] width 154 height 33
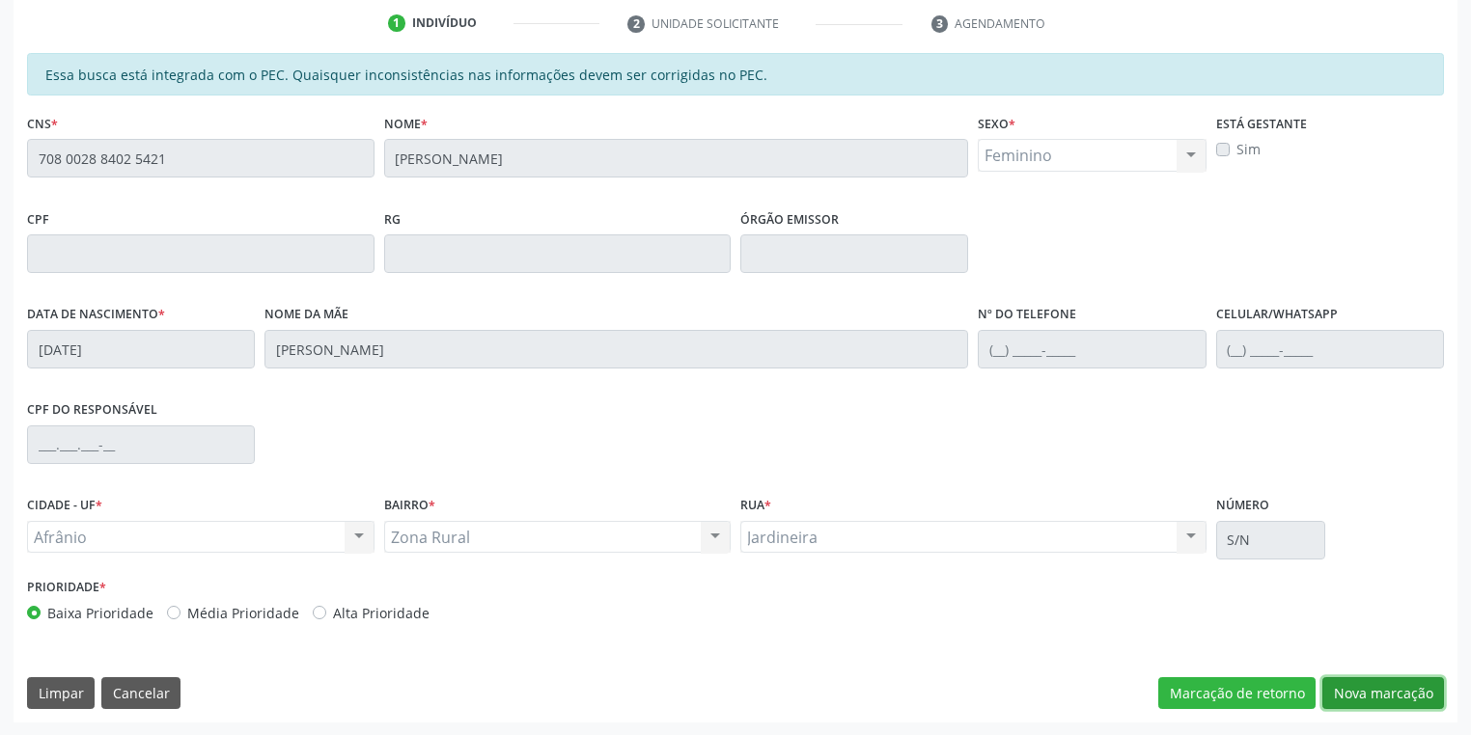
click at [1368, 695] on button "Nova marcação" at bounding box center [1383, 694] width 122 height 33
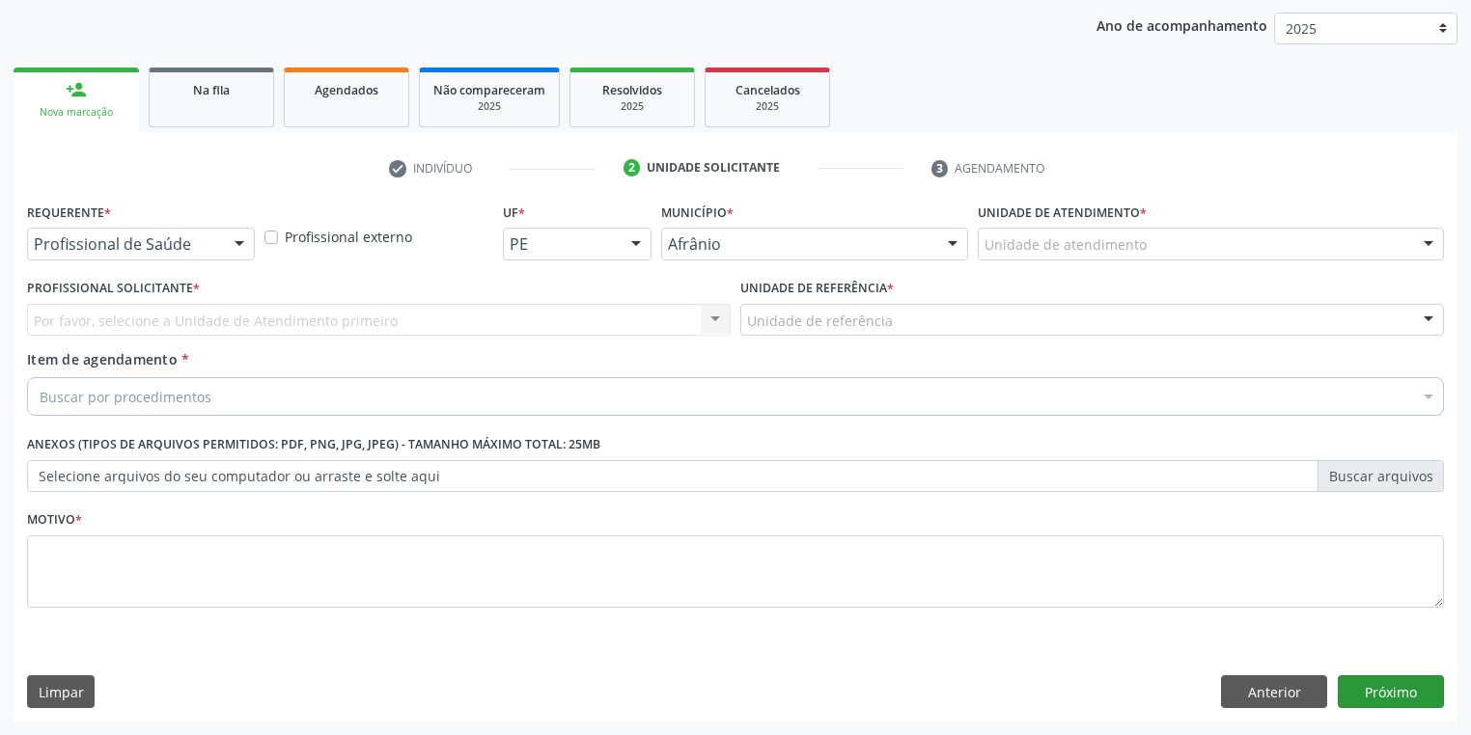
scroll to position [220, 0]
drag, startPoint x: 1012, startPoint y: 251, endPoint x: 1017, endPoint y: 351, distance: 100.5
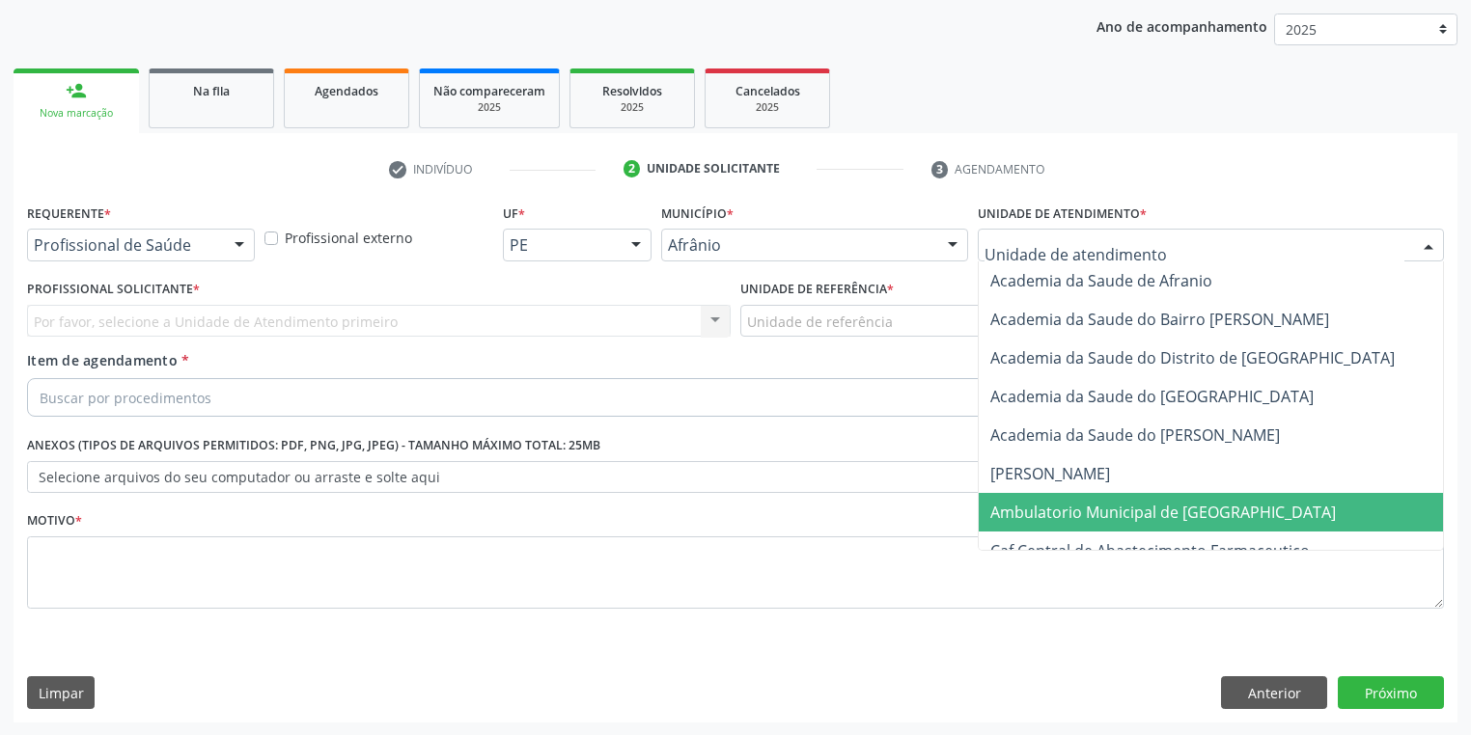
drag, startPoint x: 1027, startPoint y: 505, endPoint x: 881, endPoint y: 383, distance: 189.8
click at [1026, 503] on span "Ambulatorio Municipal de [GEOGRAPHIC_DATA]" at bounding box center [1163, 512] width 346 height 21
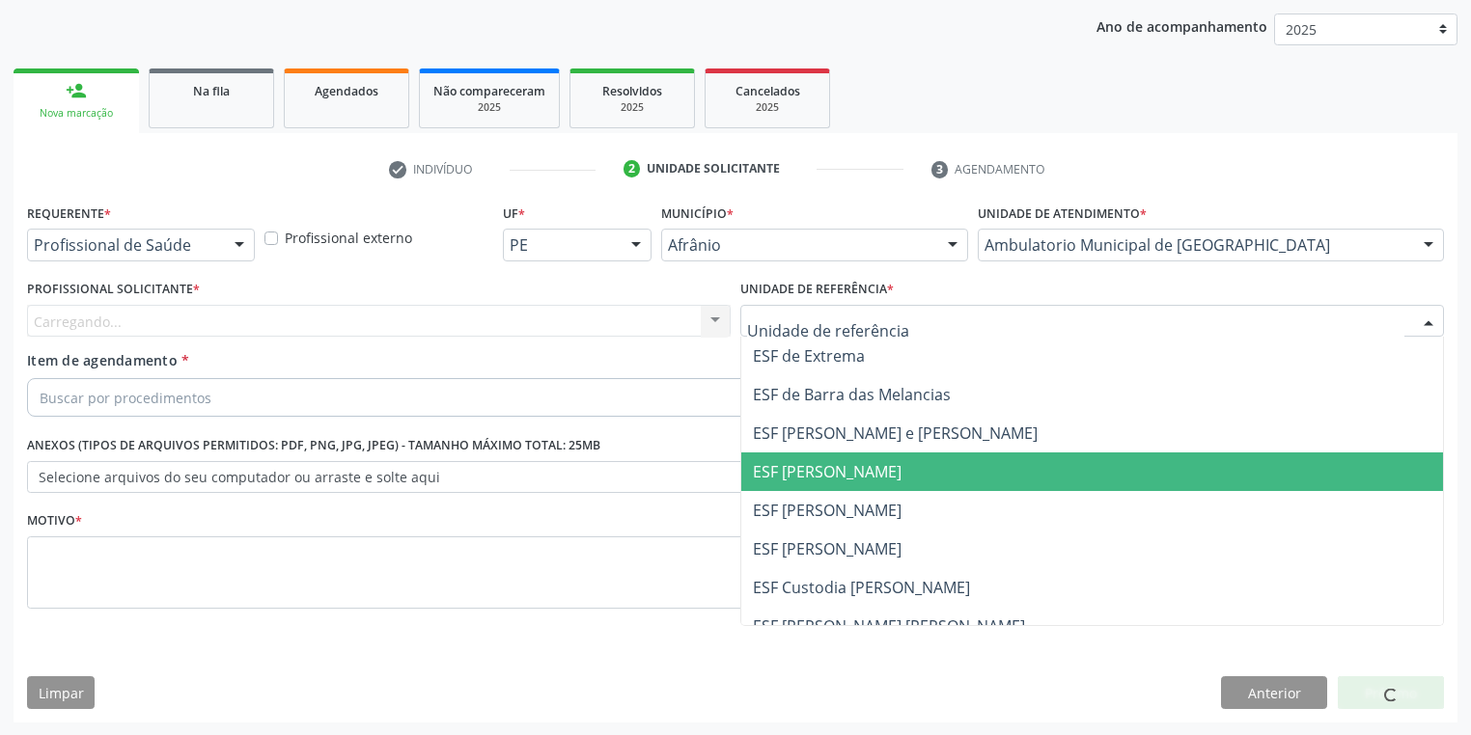
click at [804, 473] on span "ESF [PERSON_NAME]" at bounding box center [827, 471] width 149 height 21
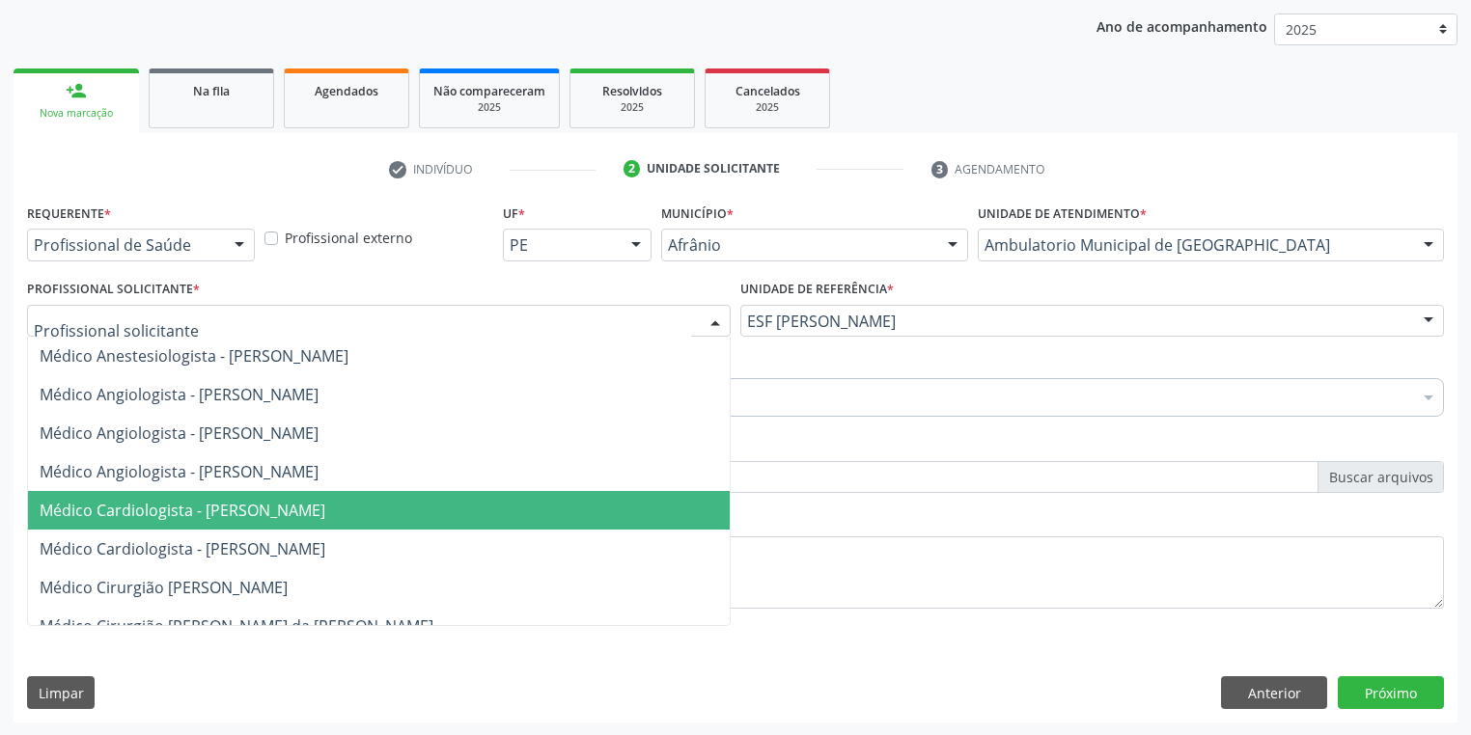
click at [166, 511] on span "Médico Cardiologista - [PERSON_NAME]" at bounding box center [183, 510] width 286 height 21
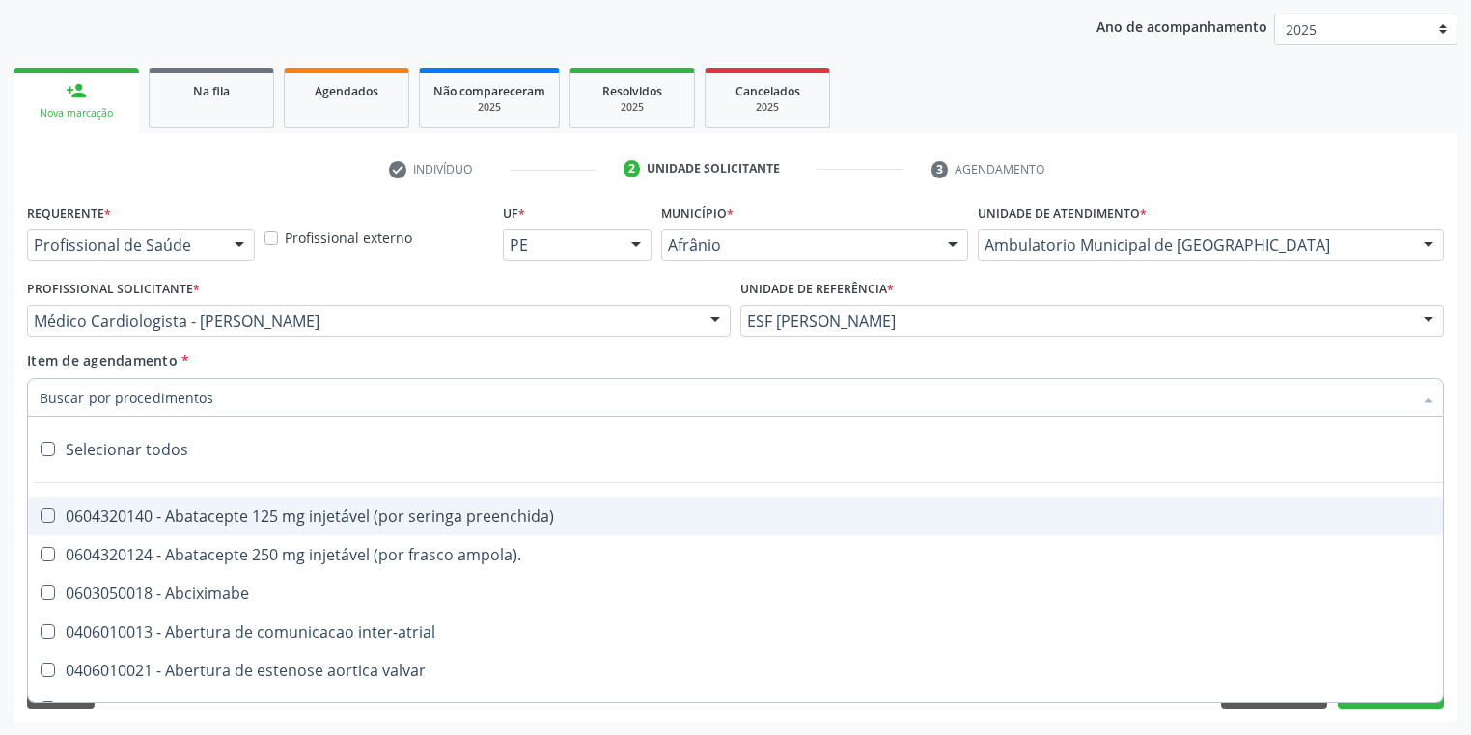
paste input "gastro"
type input "gastro"
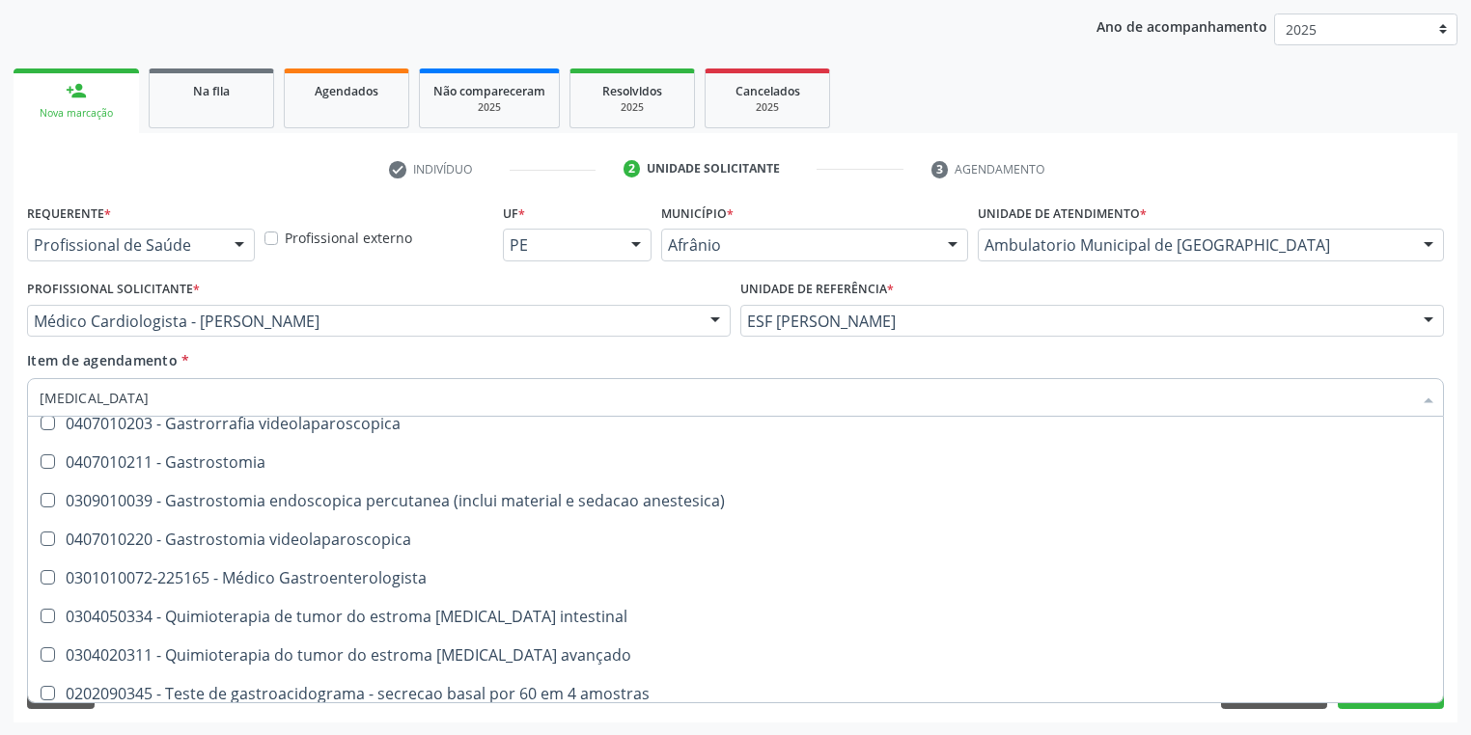
scroll to position [386, 0]
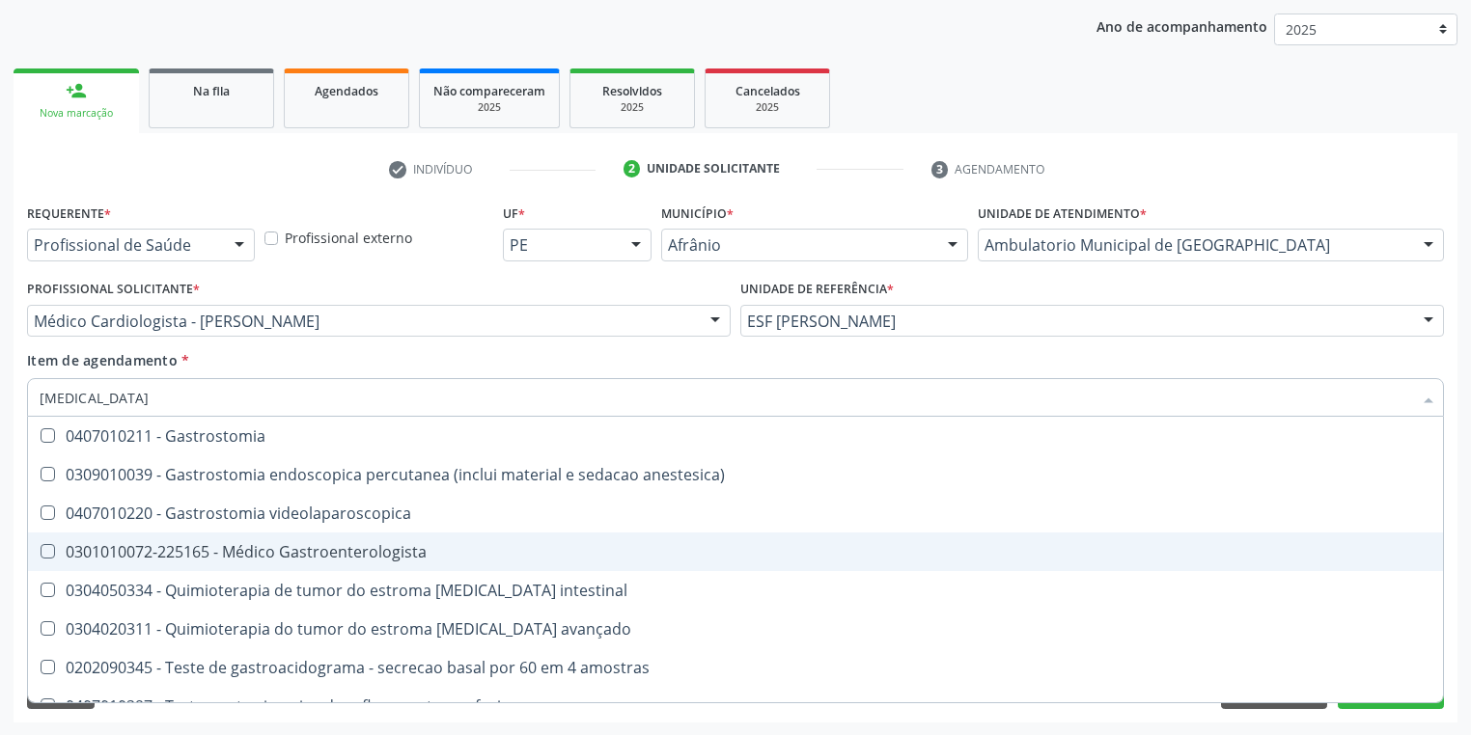
click at [264, 557] on div "0301010072-225165 - Médico Gastroenterologista" at bounding box center [736, 551] width 1392 height 15
checkbox Gastroenterologista "true"
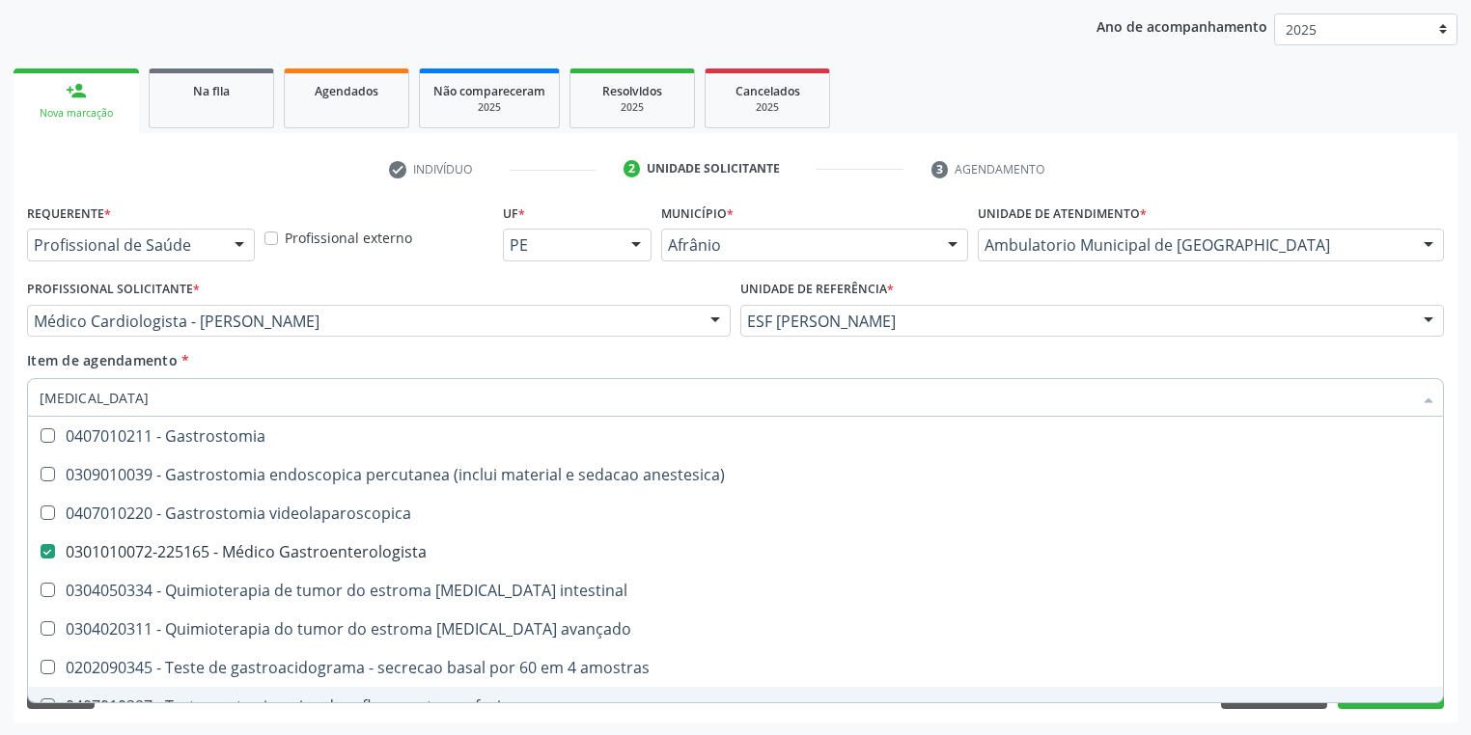
click at [198, 713] on div "Requerente * Profissional de Saúde Profissional de Saúde Paciente Nenhum result…" at bounding box center [736, 461] width 1444 height 524
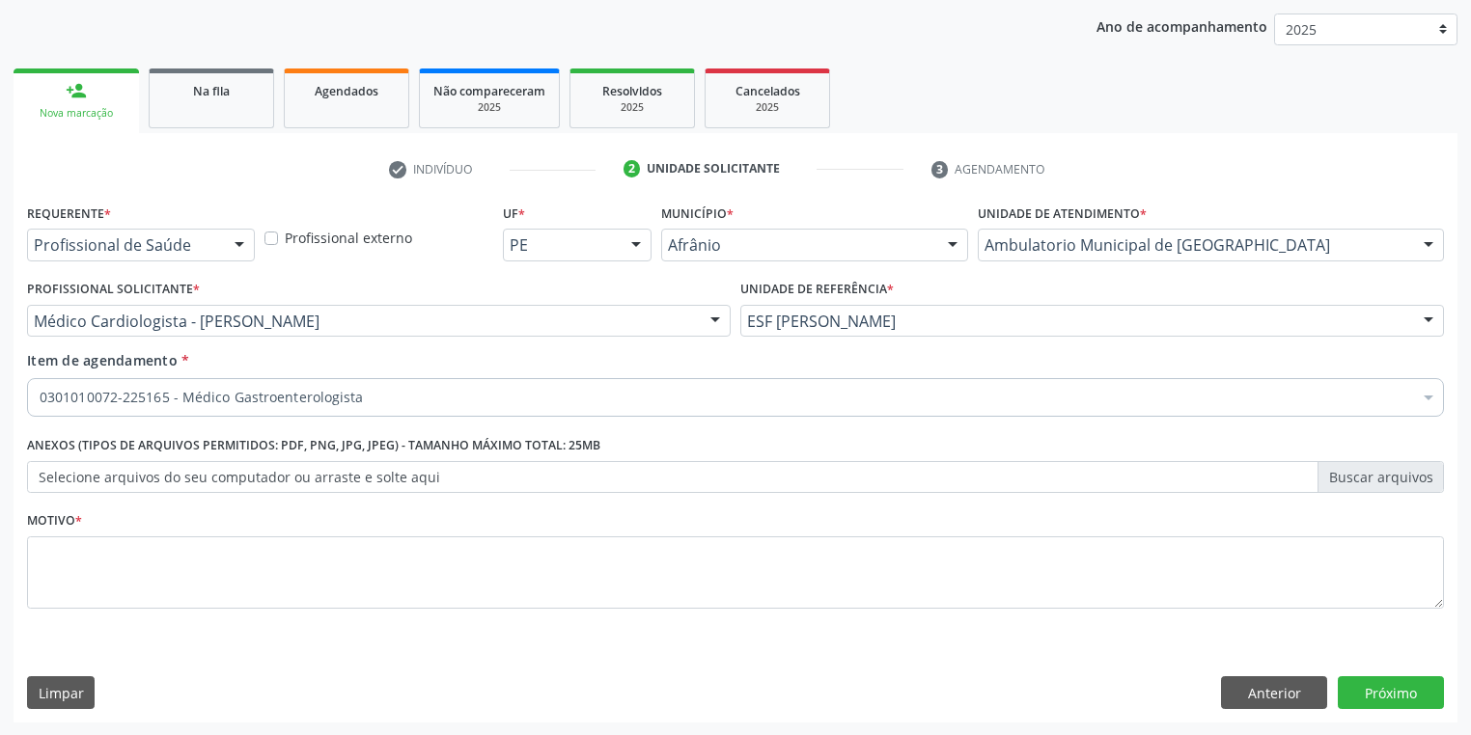
scroll to position [0, 0]
click at [133, 557] on textarea at bounding box center [735, 573] width 1417 height 73
type textarea "*"
click at [1366, 695] on button "Próximo" at bounding box center [1391, 693] width 106 height 33
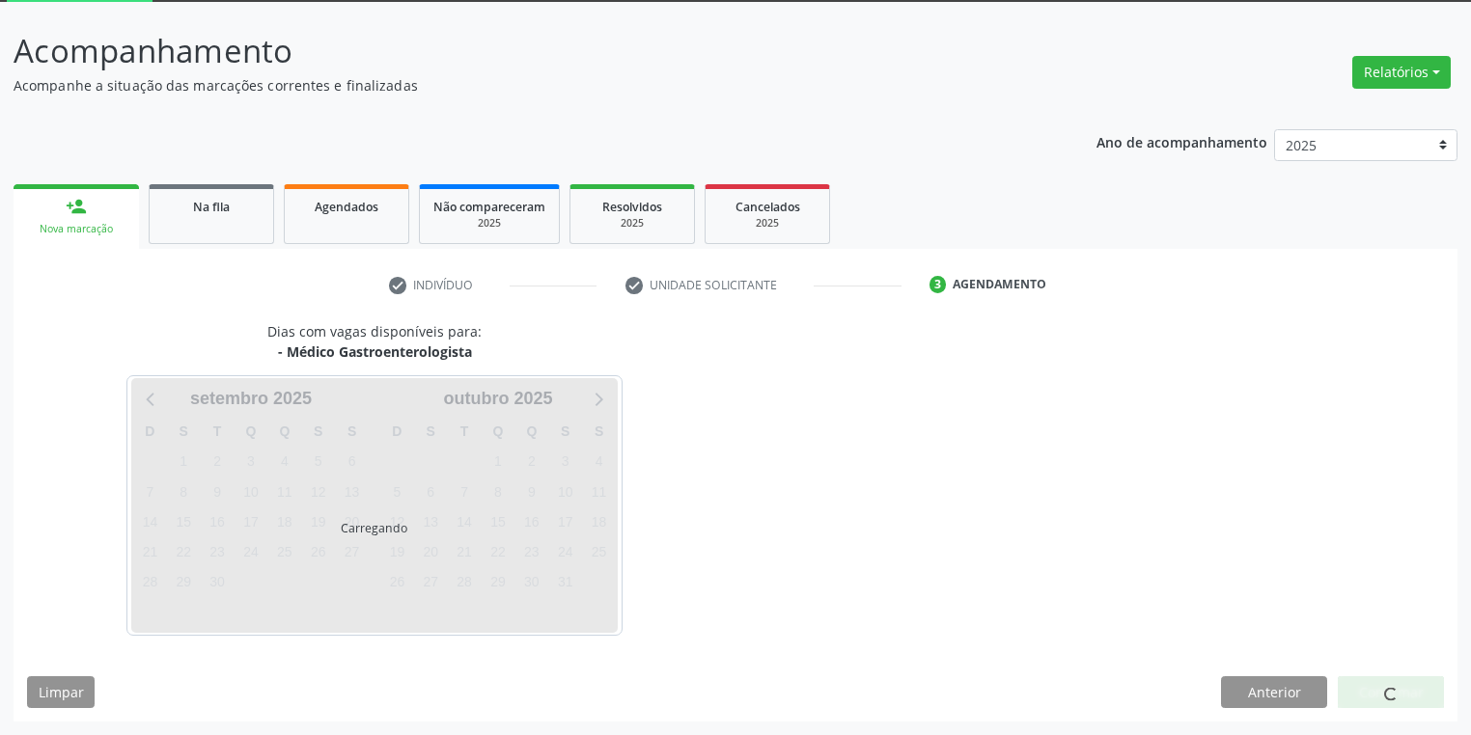
scroll to position [103, 0]
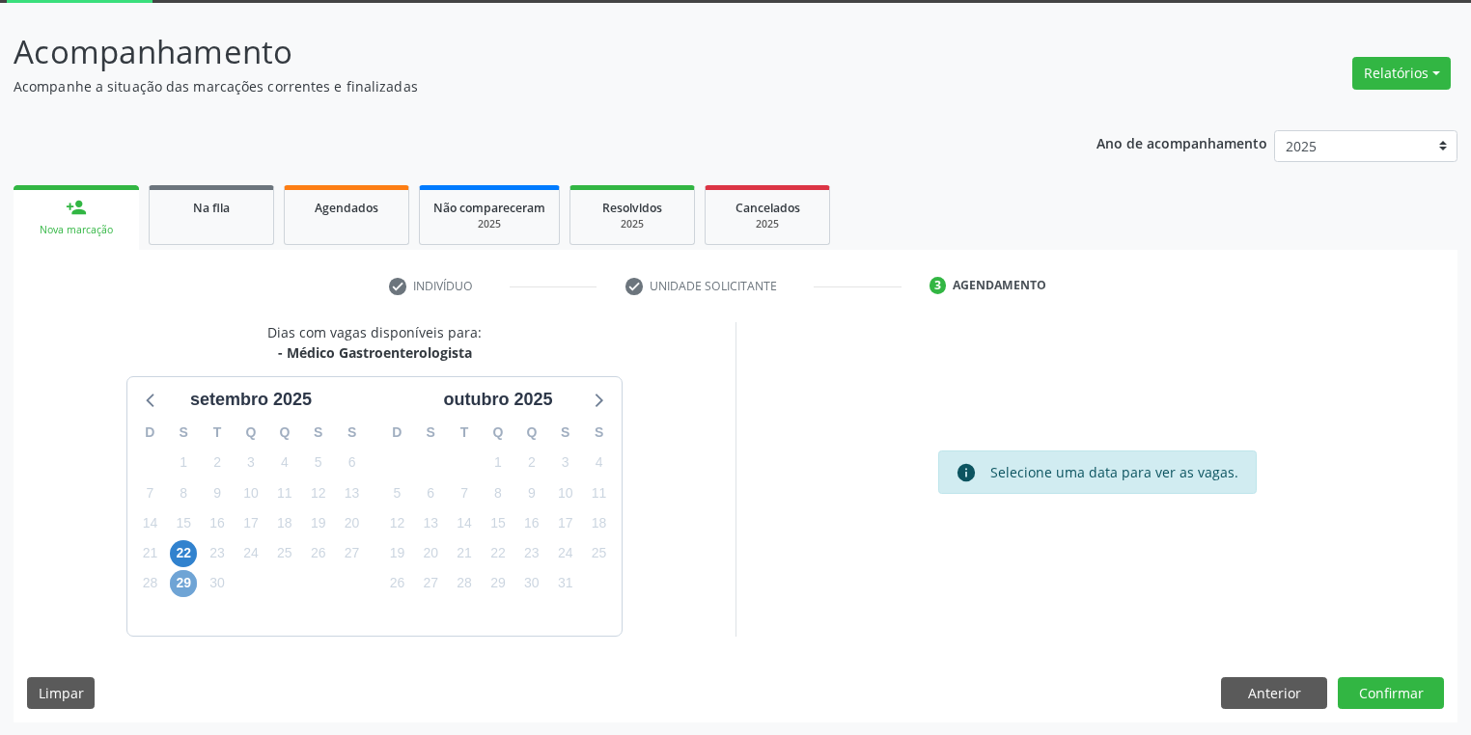
click at [181, 579] on span "29" at bounding box center [183, 583] width 27 height 27
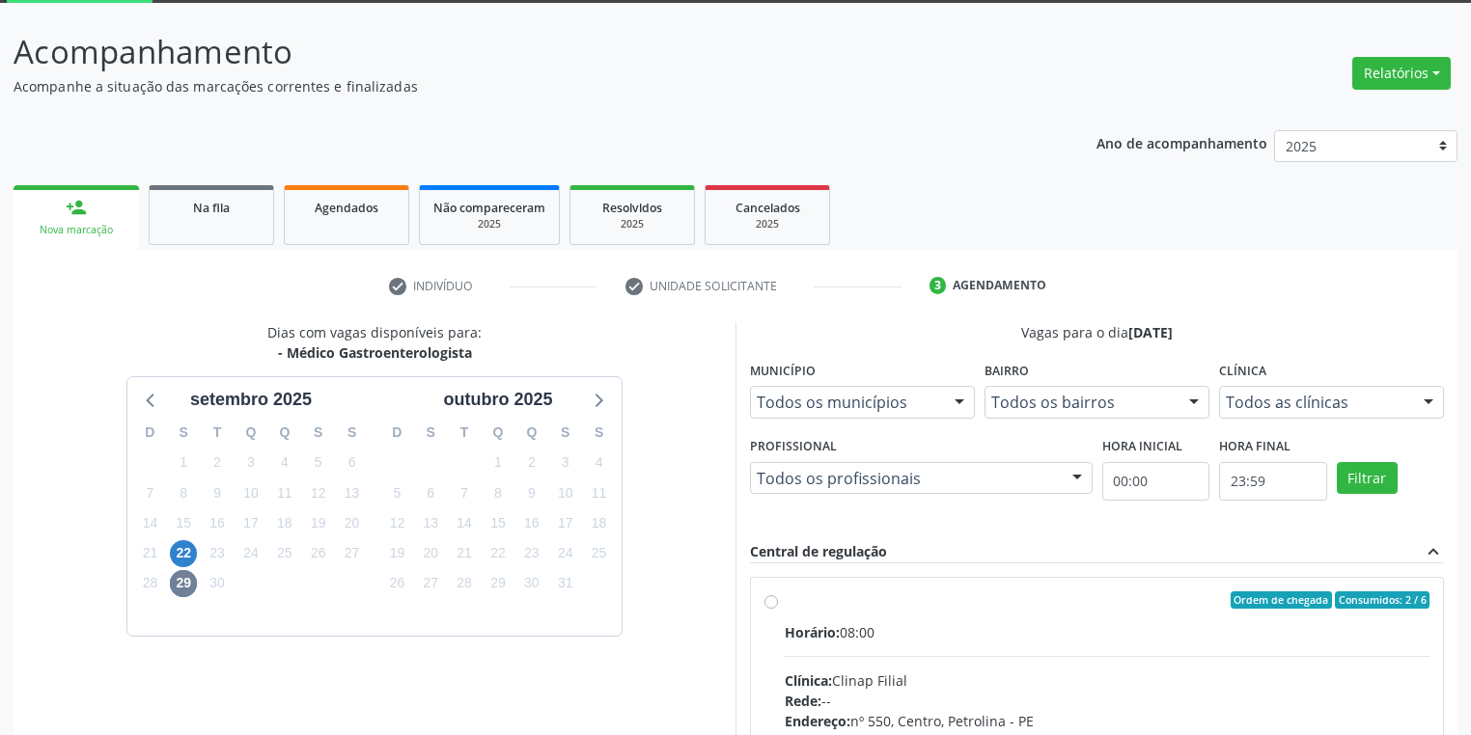
click at [894, 604] on div "Ordem de chegada Consumidos: 2 / 6" at bounding box center [1107, 600] width 645 height 17
click at [778, 604] on input "Ordem de chegada Consumidos: 2 / 6 Horário: 08:00 Clínica: Clinap Filial Rede: …" at bounding box center [771, 600] width 14 height 17
radio input "true"
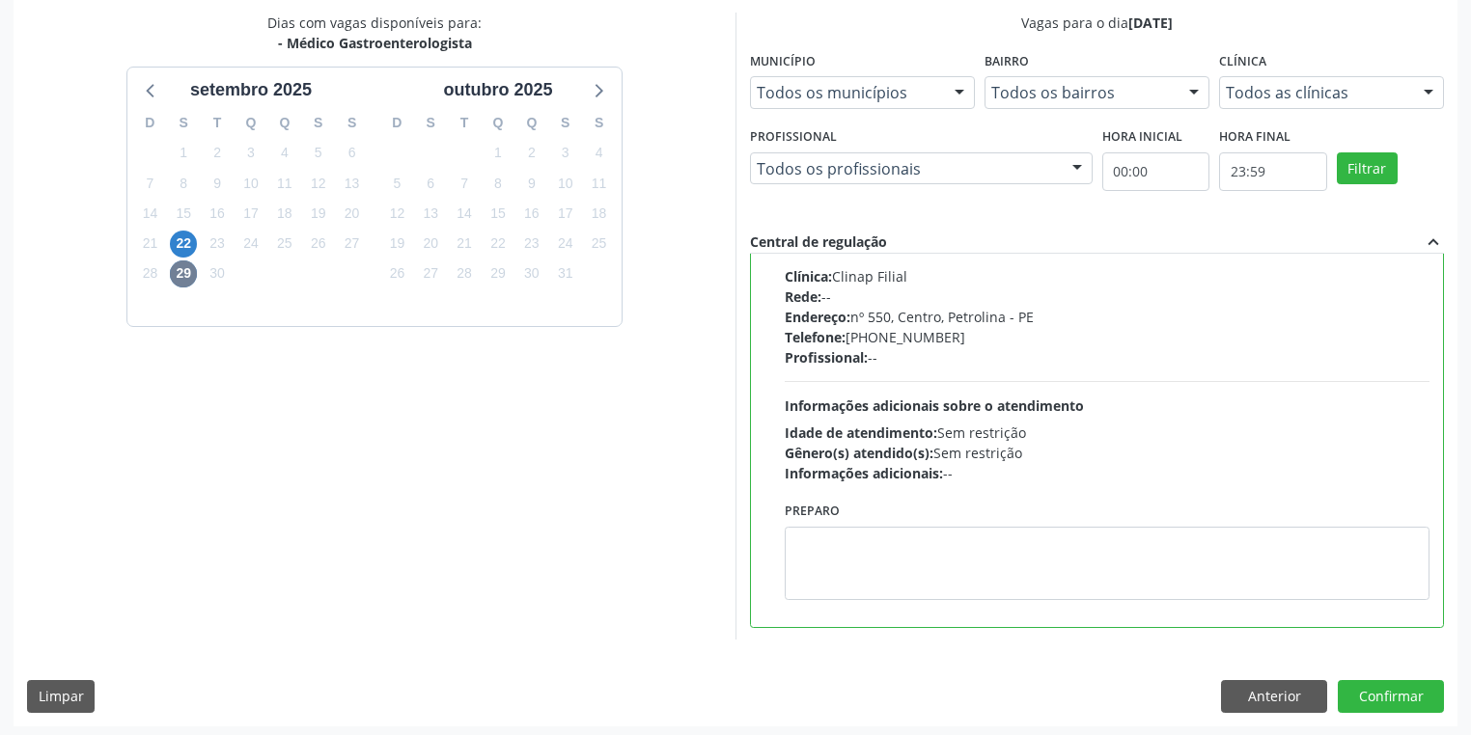
scroll to position [417, 0]
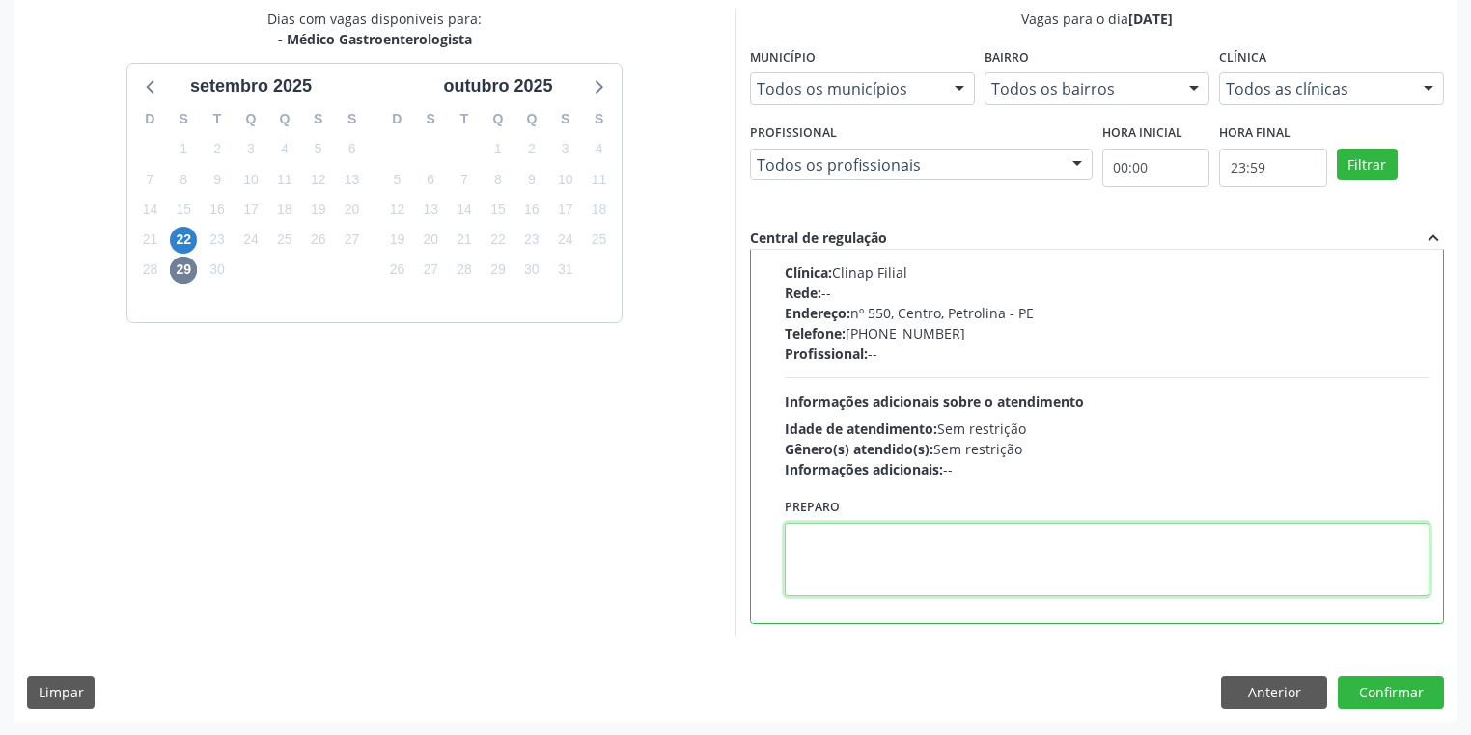
click at [867, 556] on textarea at bounding box center [1107, 559] width 645 height 73
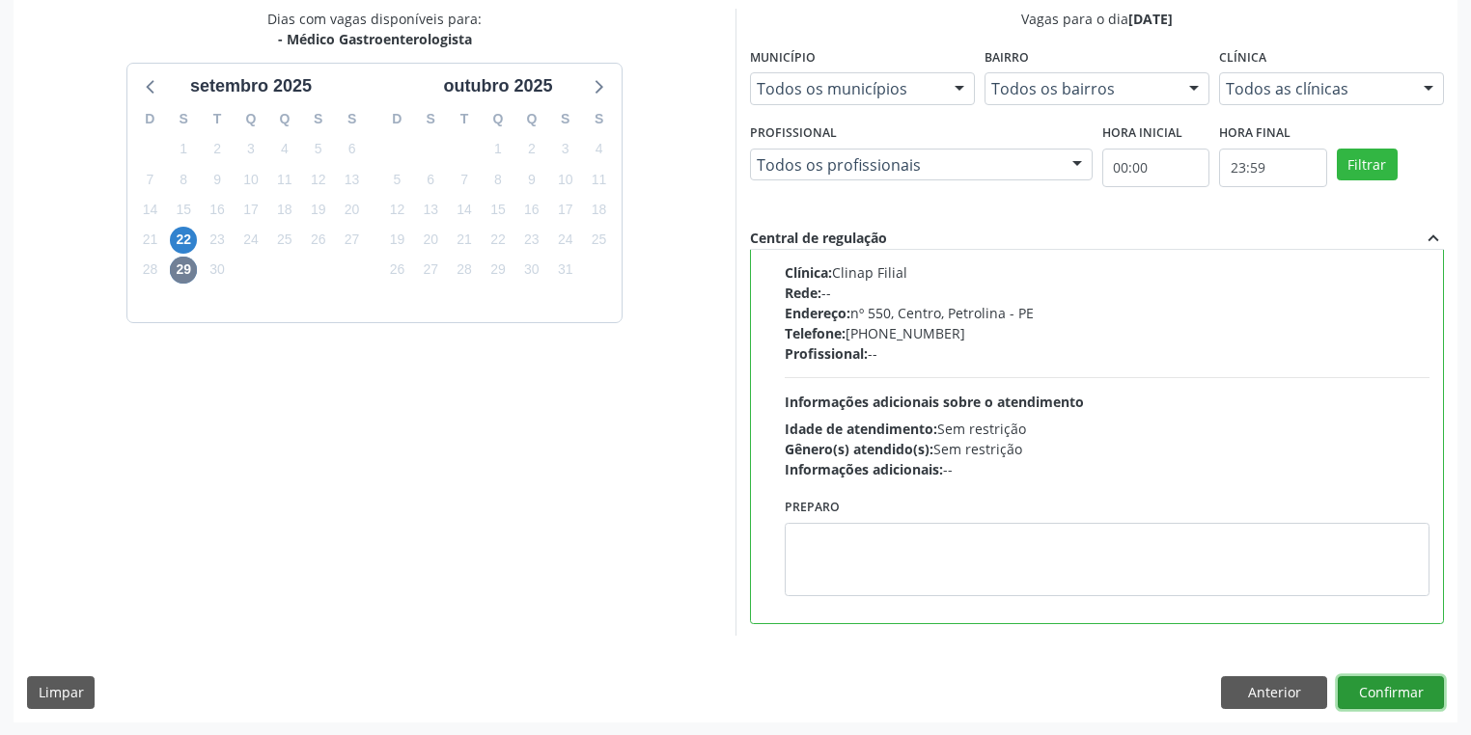
click at [1371, 691] on button "Confirmar" at bounding box center [1391, 693] width 106 height 33
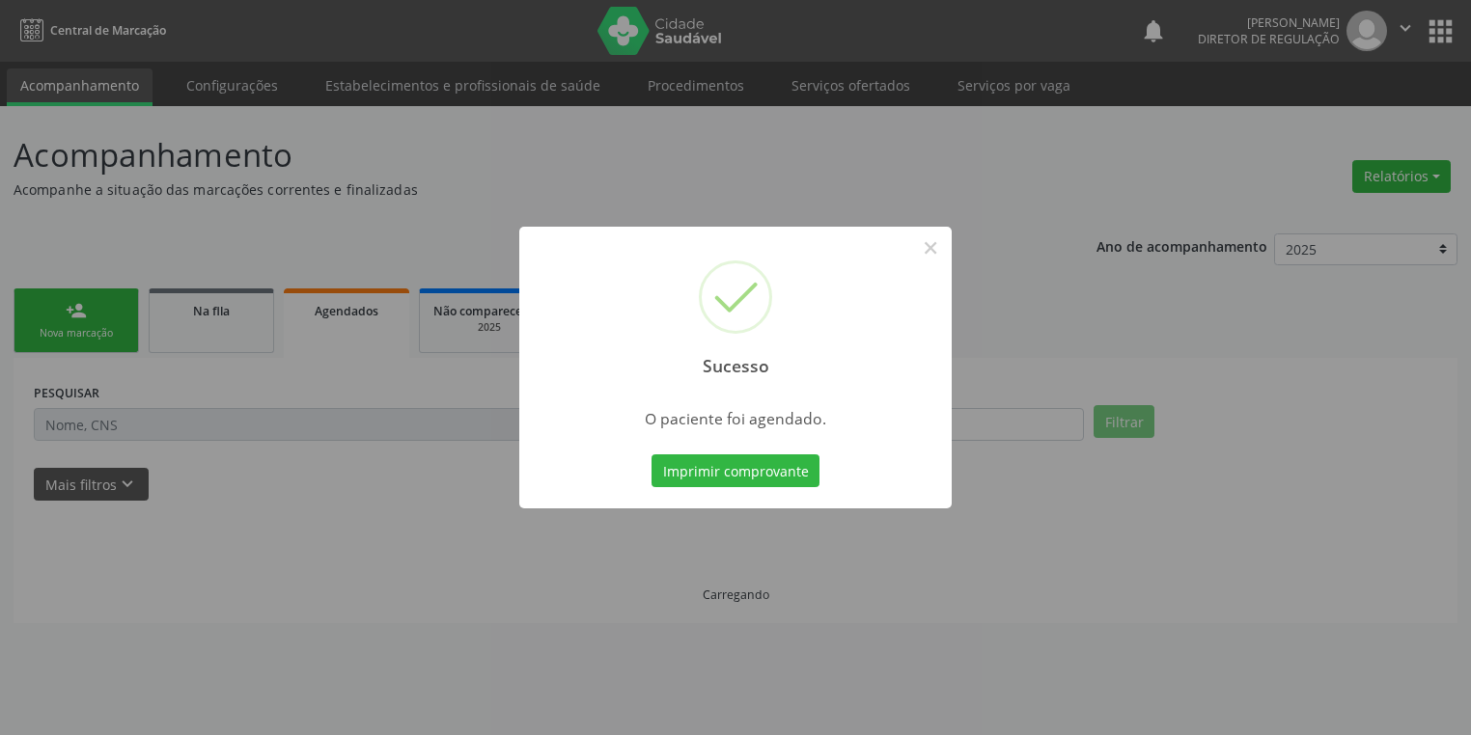
scroll to position [0, 0]
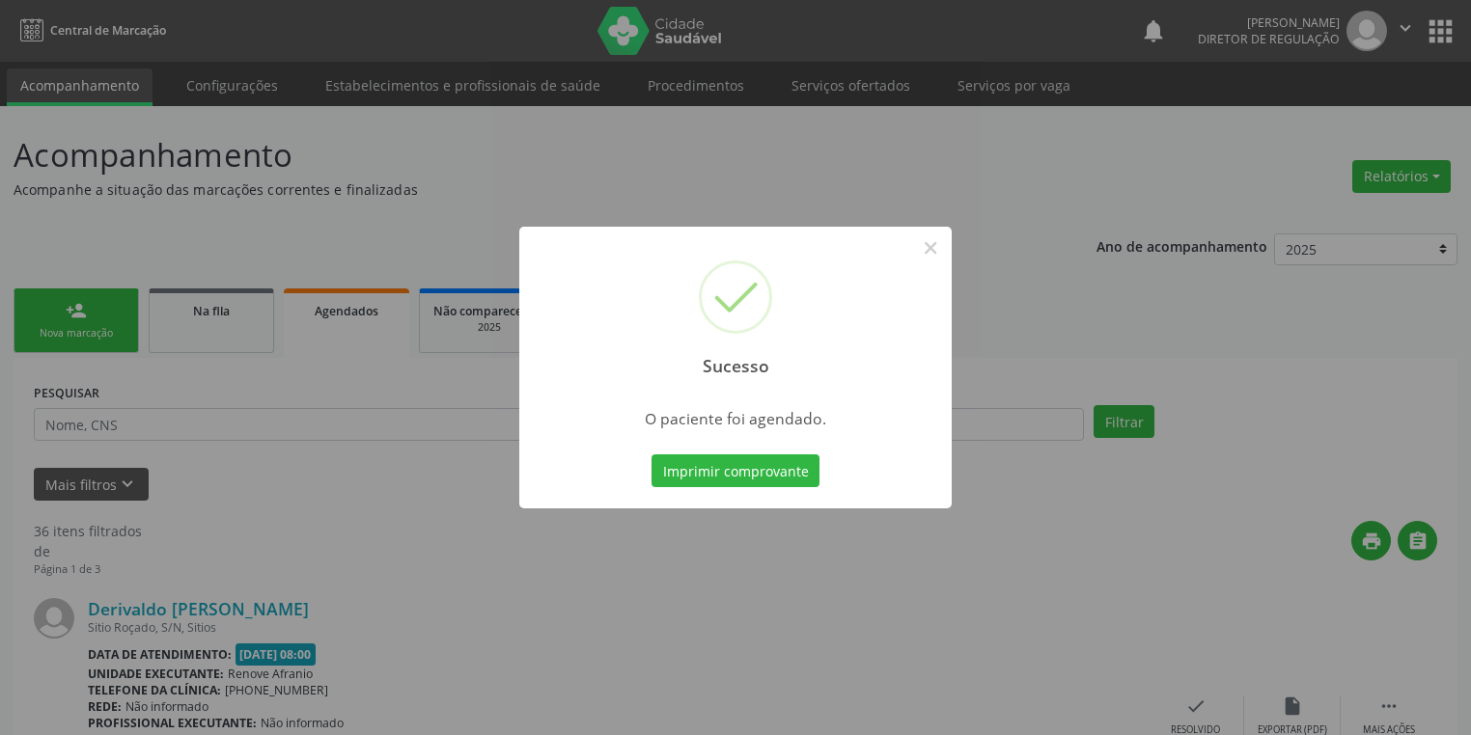
click at [756, 489] on div "Imprimir comprovante Cancel" at bounding box center [736, 471] width 177 height 41
click at [763, 473] on button "Imprimir comprovante" at bounding box center [735, 471] width 168 height 33
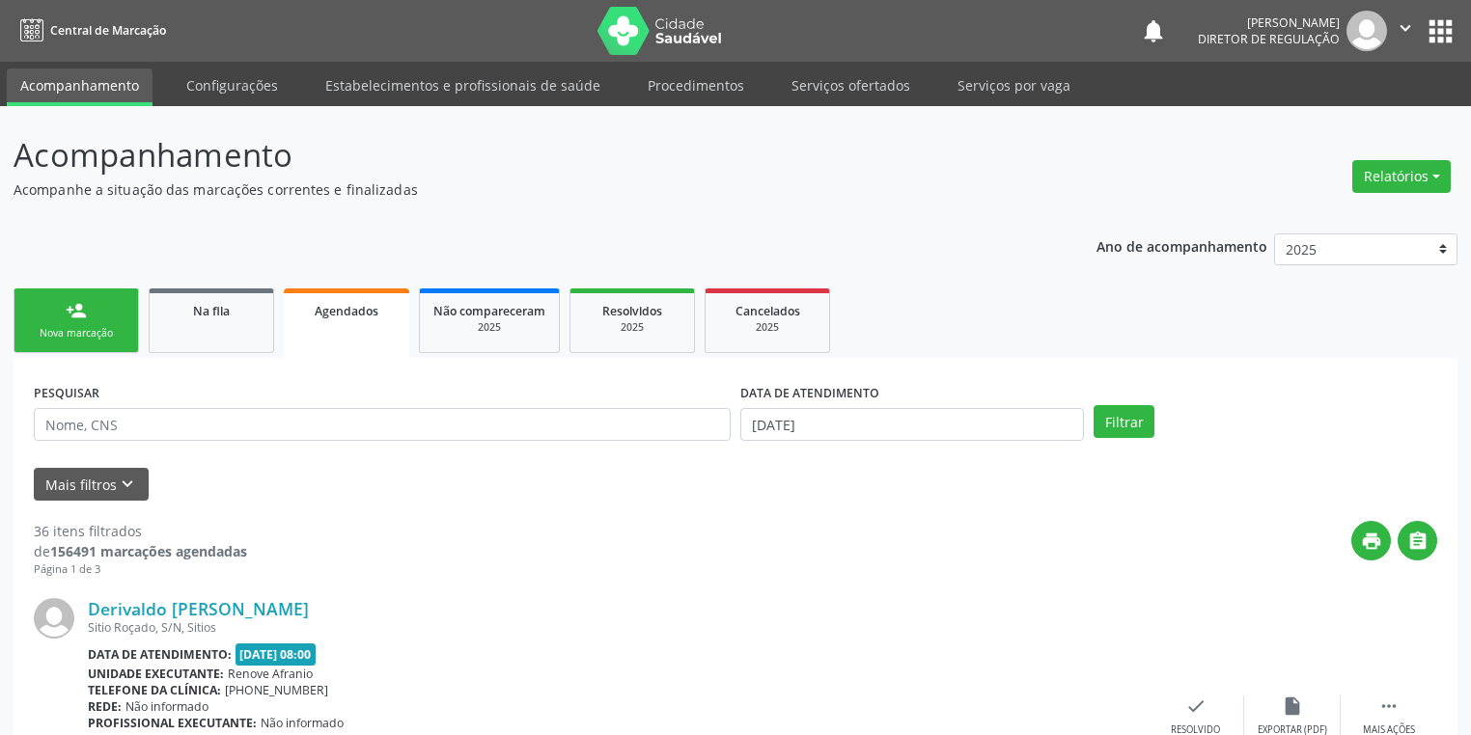
click at [81, 328] on div "Nova marcação" at bounding box center [76, 333] width 97 height 14
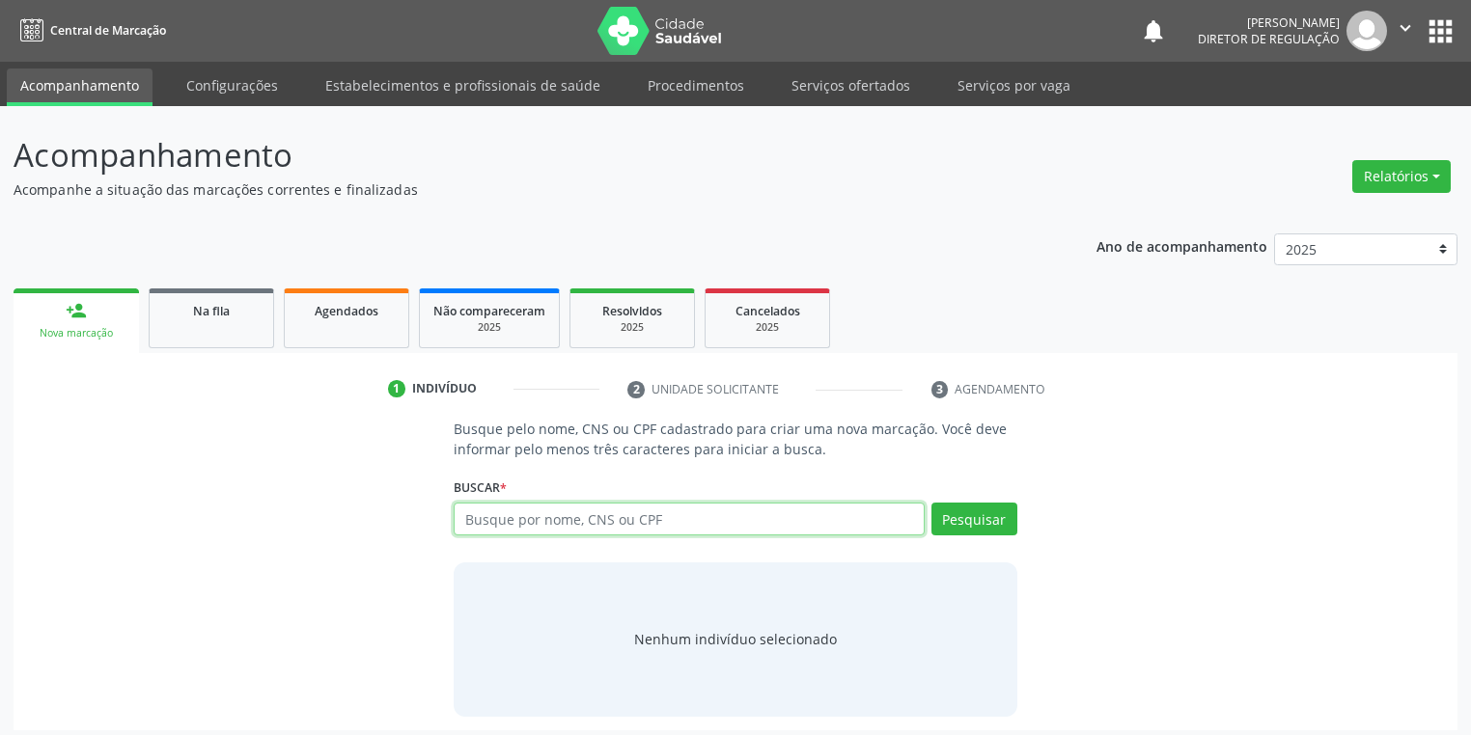
click at [490, 509] on input "text" at bounding box center [689, 519] width 471 height 33
type input "7"
type input "702502359898732"
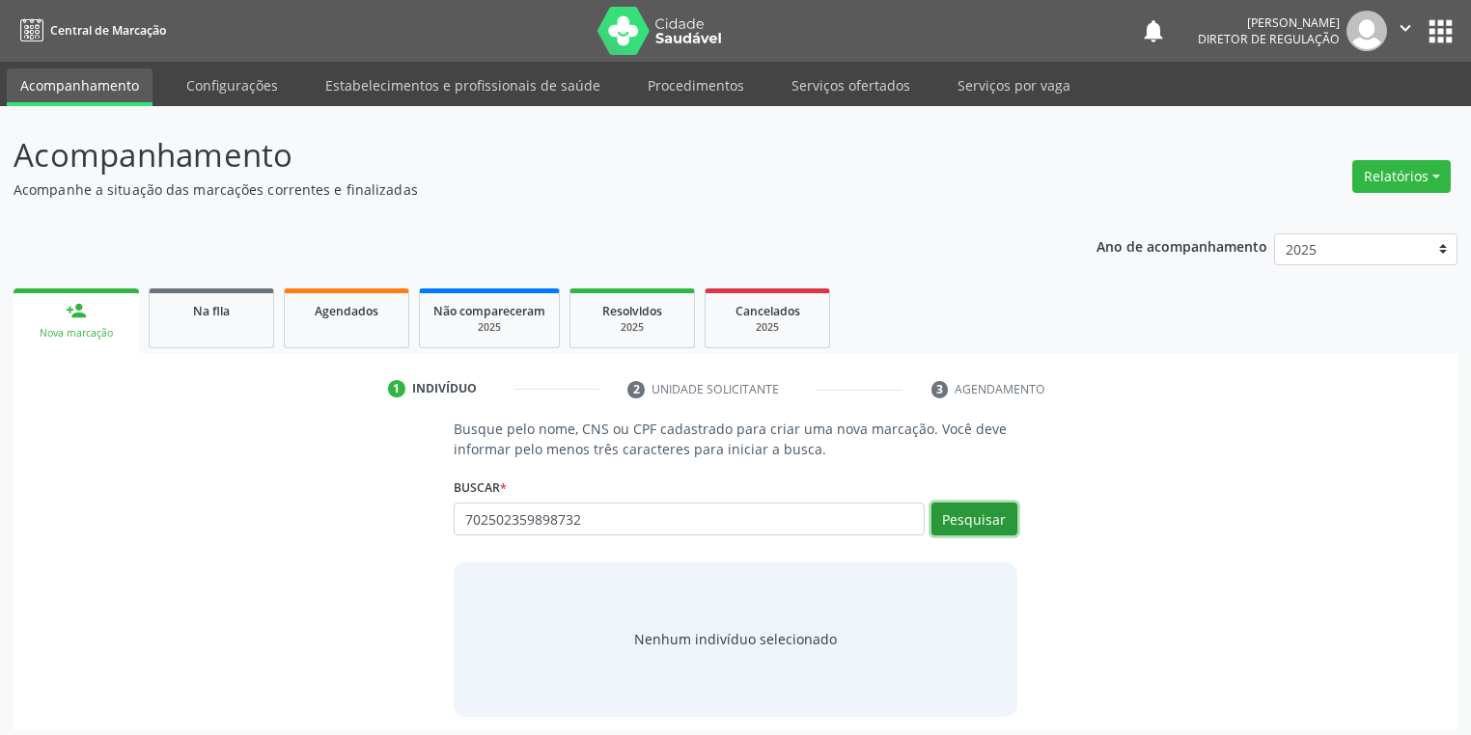
click at [977, 520] on button "Pesquisar" at bounding box center [974, 519] width 86 height 33
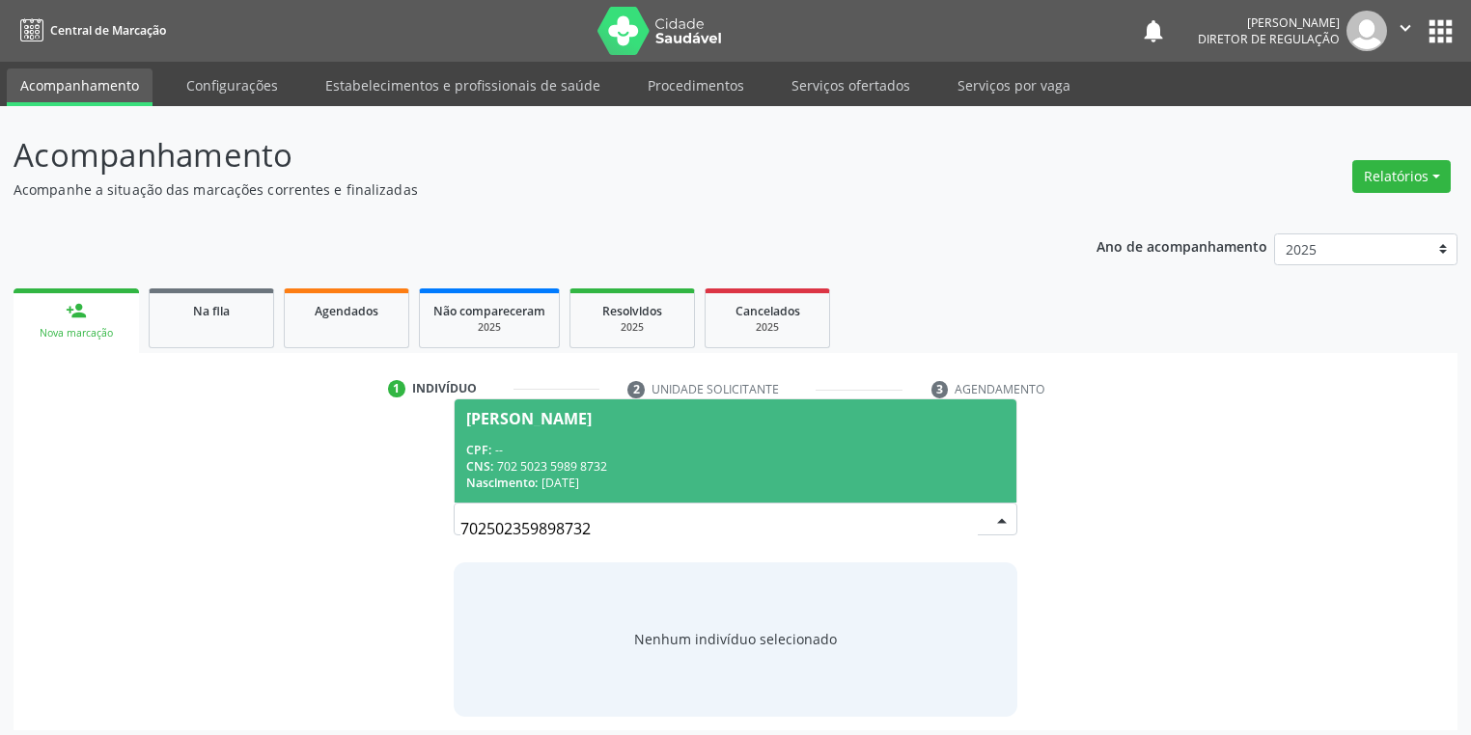
click at [649, 436] on span "Geralda Maria Santos de Souza CPF: -- CNS: 702 5023 5989 8732 Nascimento: 08/11…" at bounding box center [736, 451] width 562 height 103
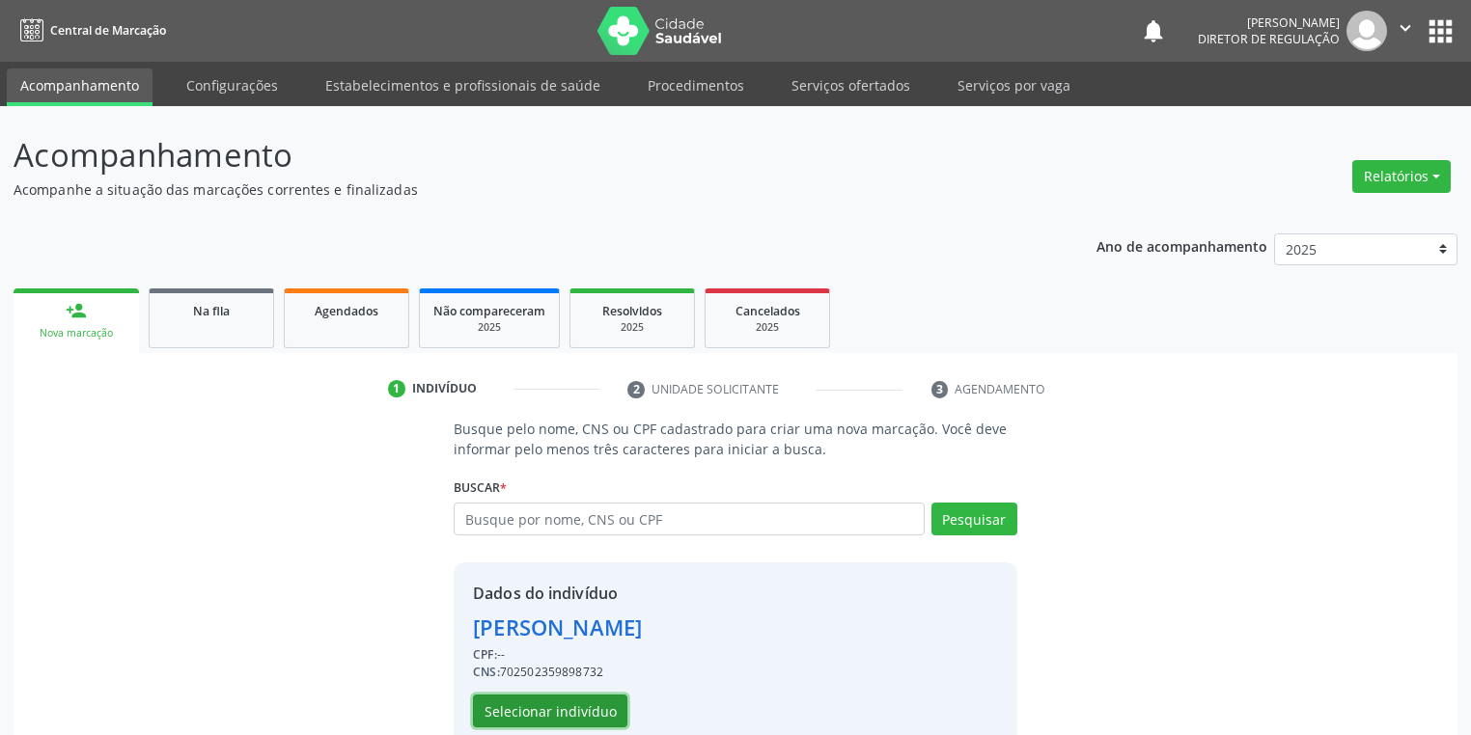
click at [543, 713] on button "Selecionar indivíduo" at bounding box center [550, 711] width 154 height 33
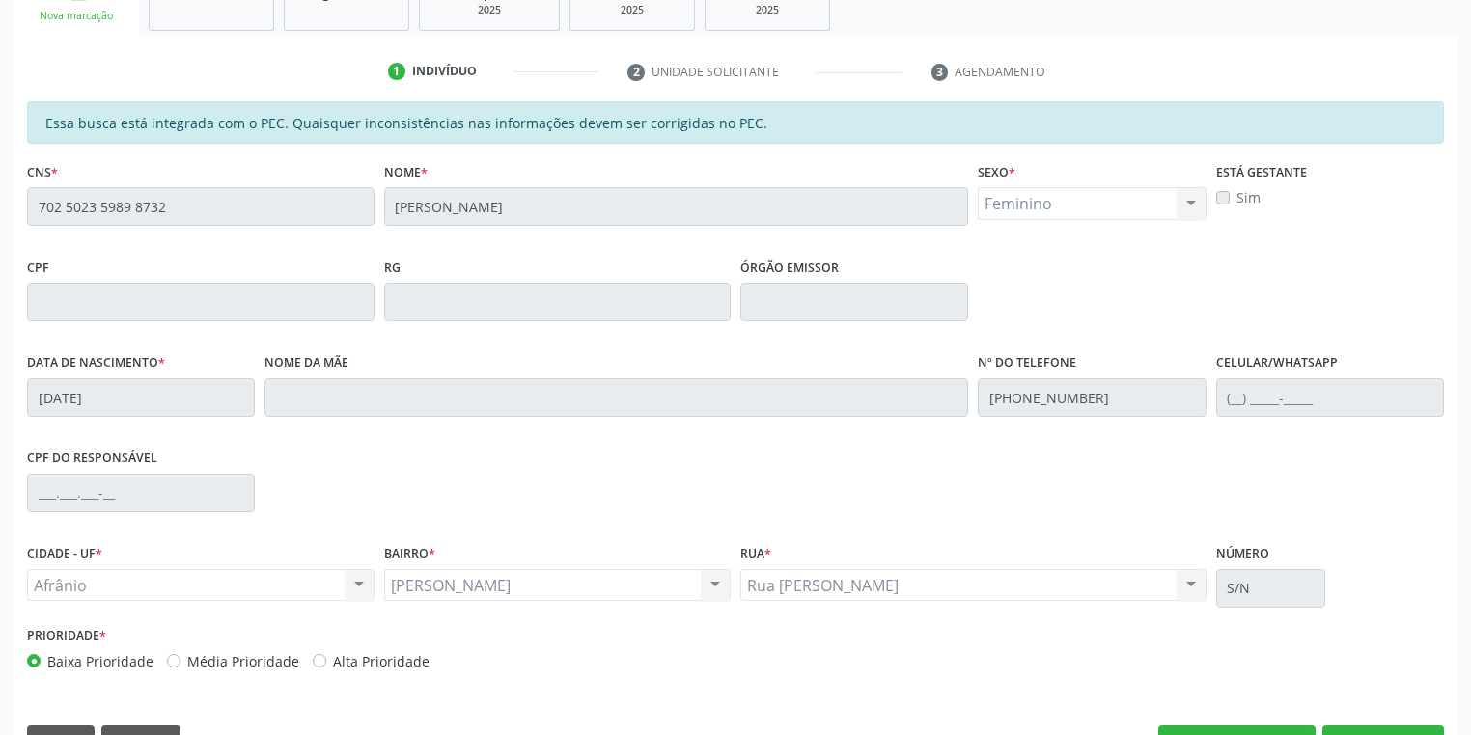
scroll to position [366, 0]
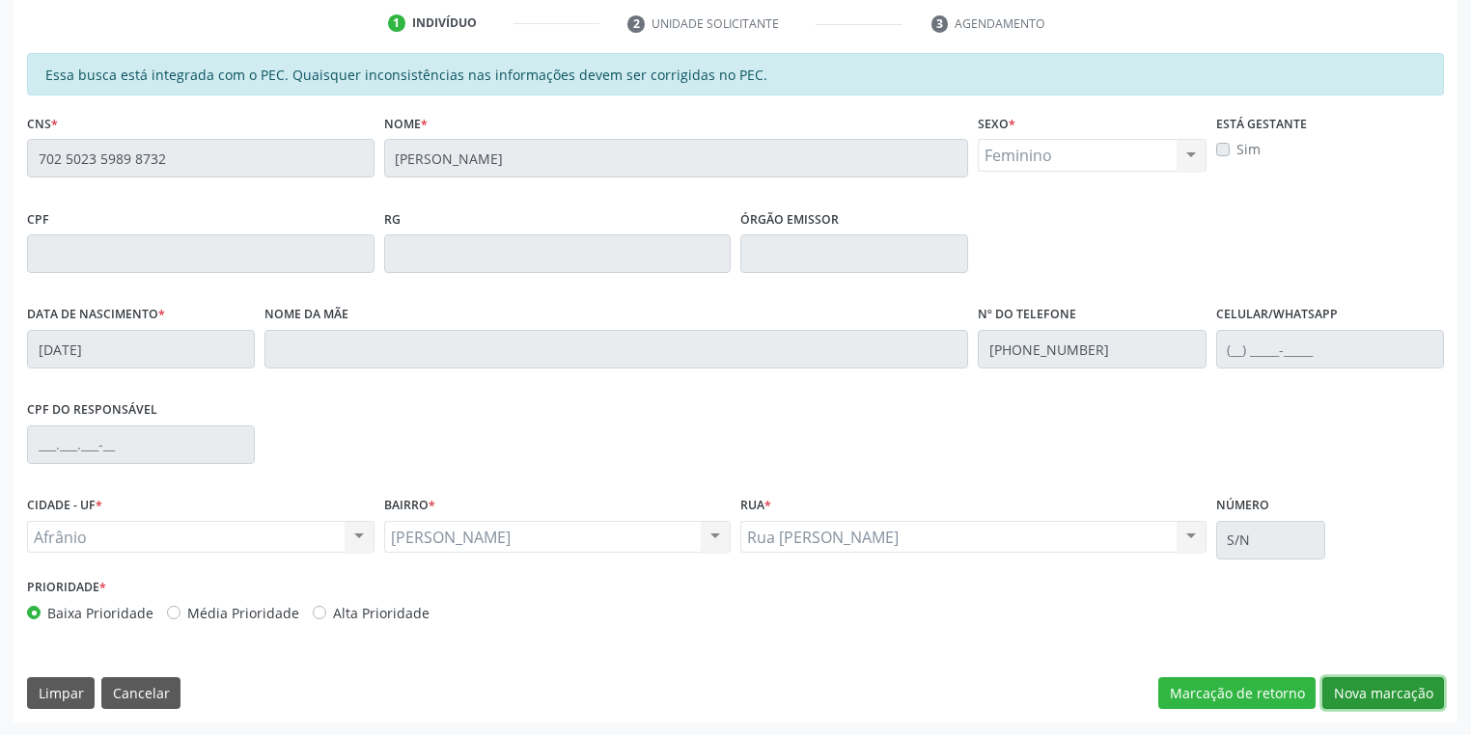
click at [1362, 690] on button "Nova marcação" at bounding box center [1383, 694] width 122 height 33
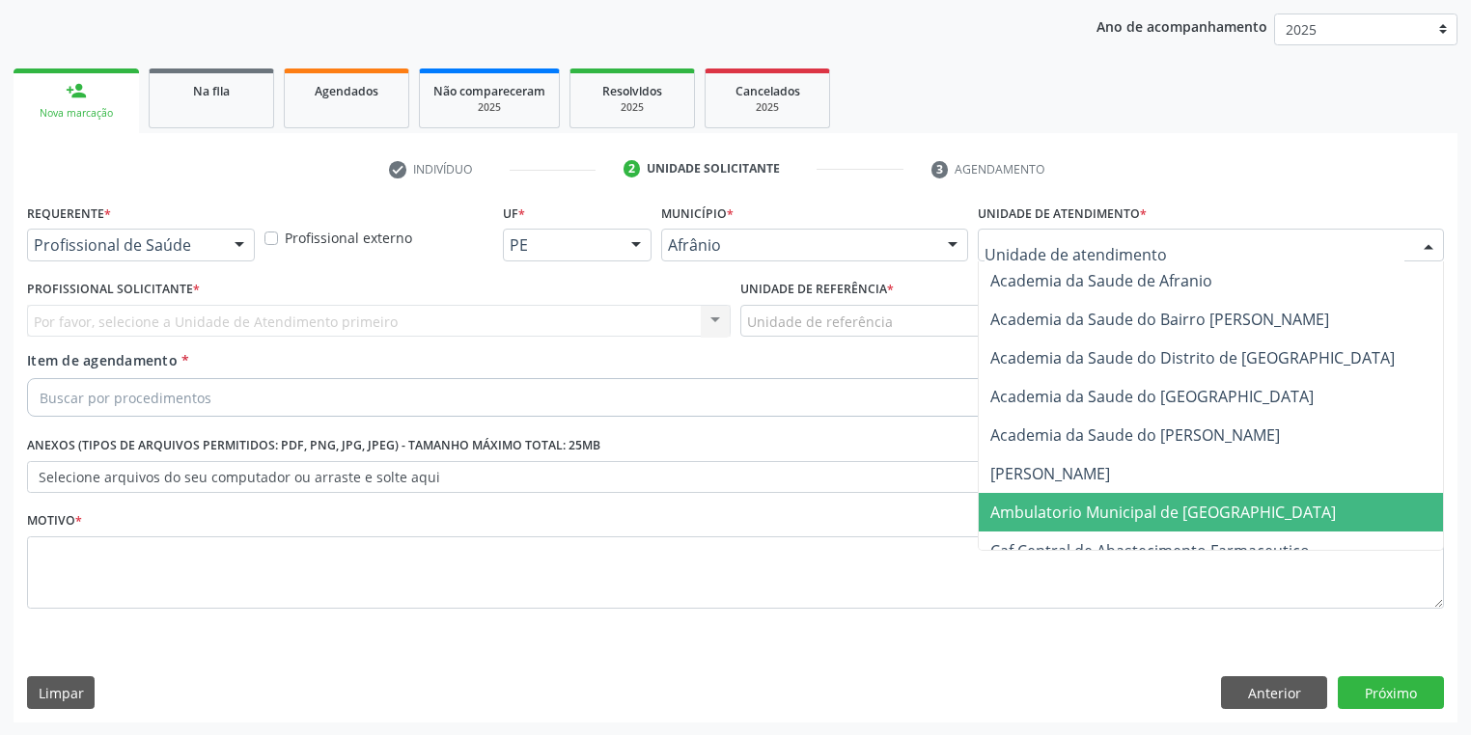
click at [1046, 512] on span "Ambulatorio Municipal de [GEOGRAPHIC_DATA]" at bounding box center [1163, 512] width 346 height 21
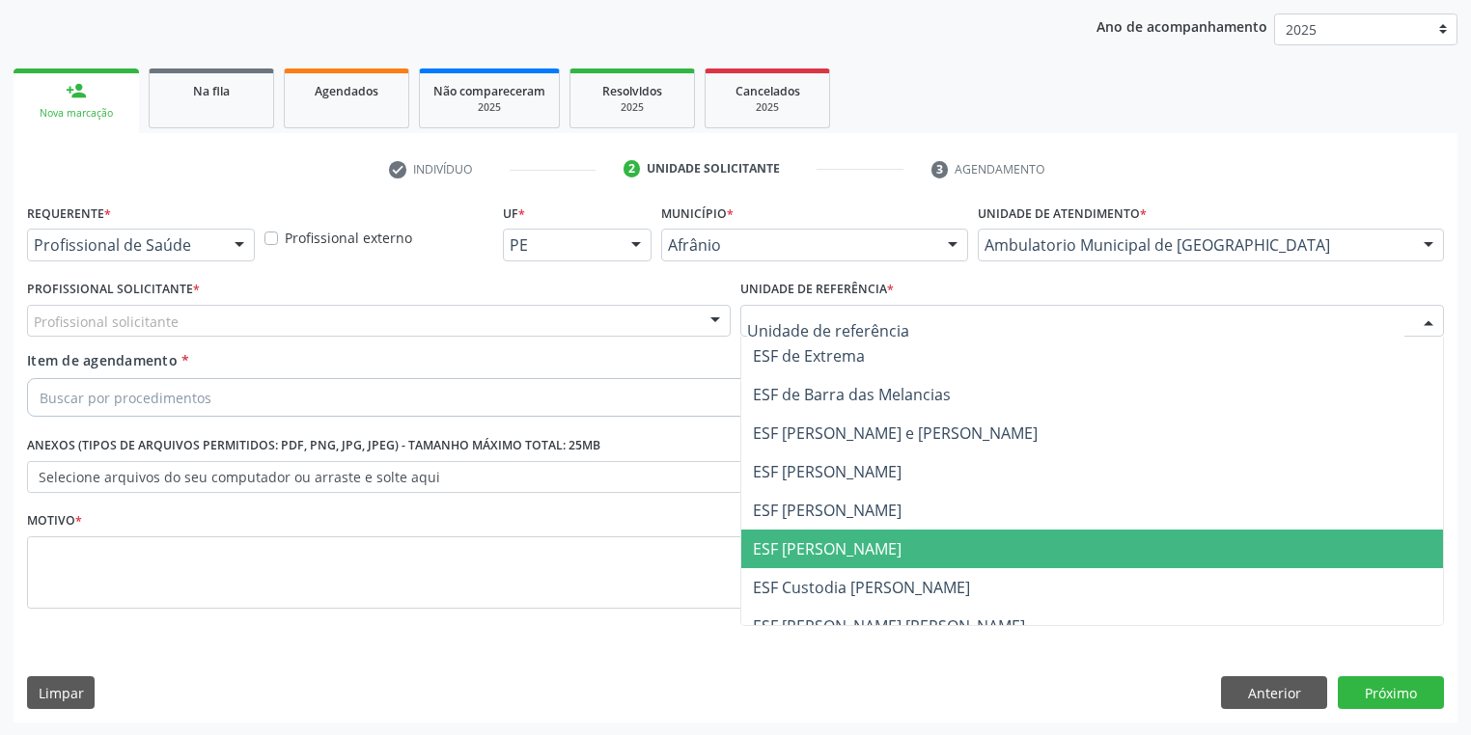
drag, startPoint x: 822, startPoint y: 548, endPoint x: 695, endPoint y: 500, distance: 136.2
click at [822, 547] on span "ESF [PERSON_NAME]" at bounding box center [827, 549] width 149 height 21
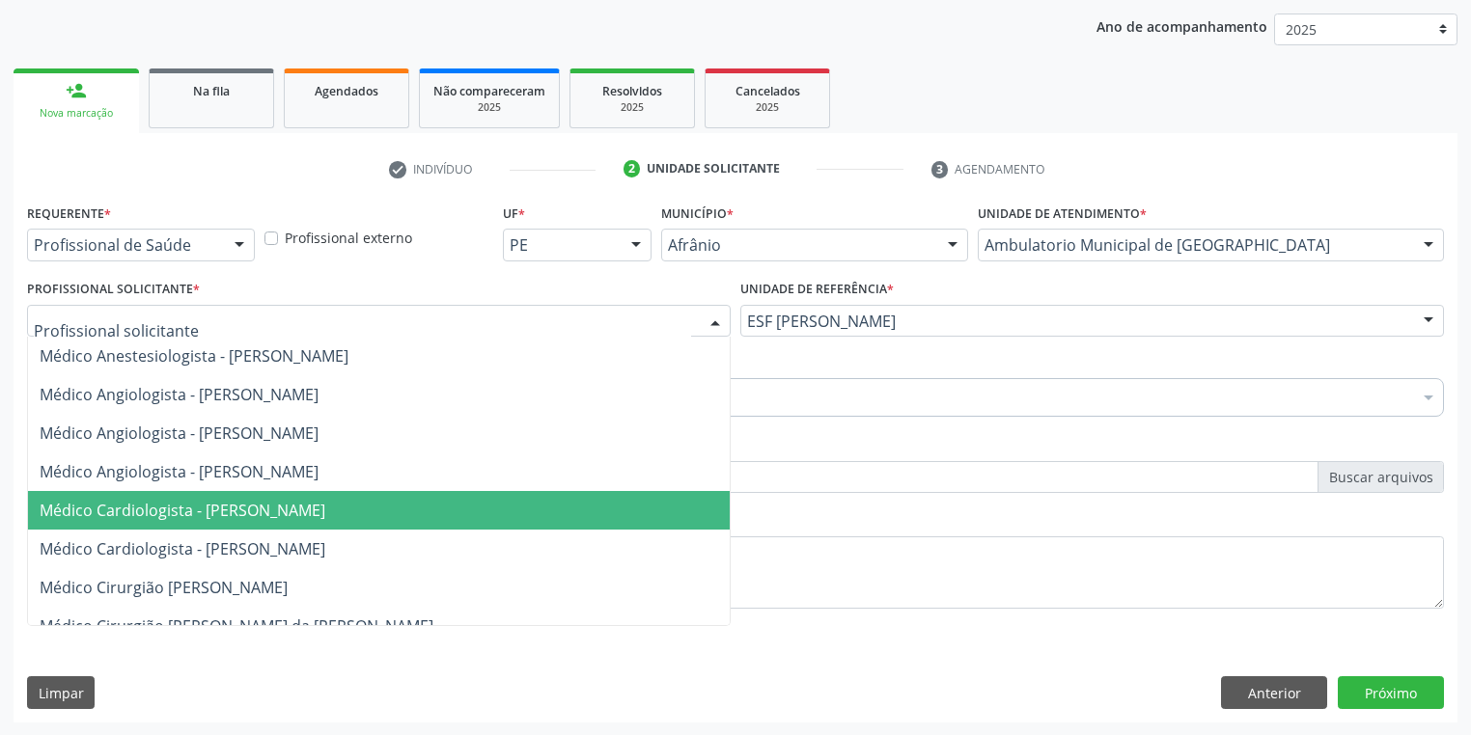
click at [202, 513] on span "Médico Cardiologista - [PERSON_NAME]" at bounding box center [183, 510] width 286 height 21
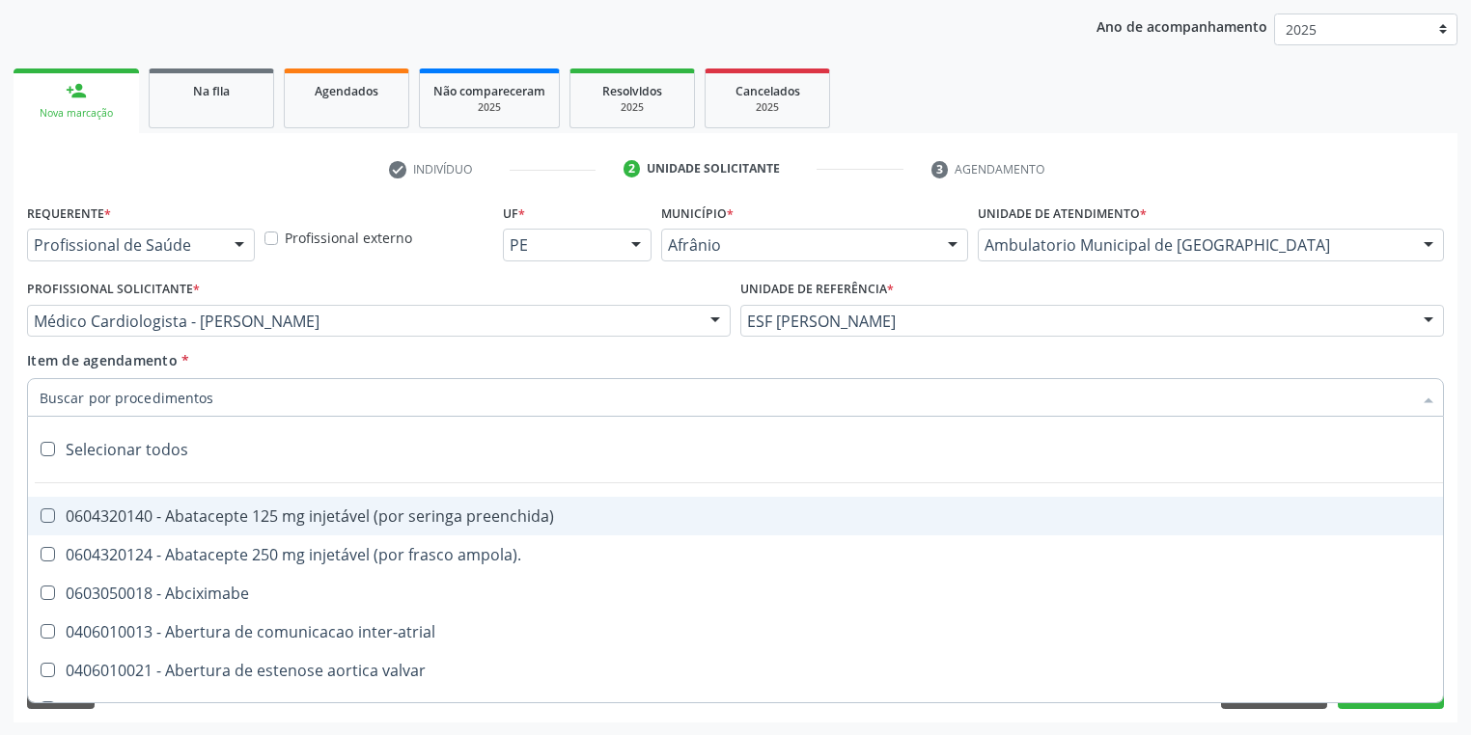
paste input "gastro"
type input "gastro"
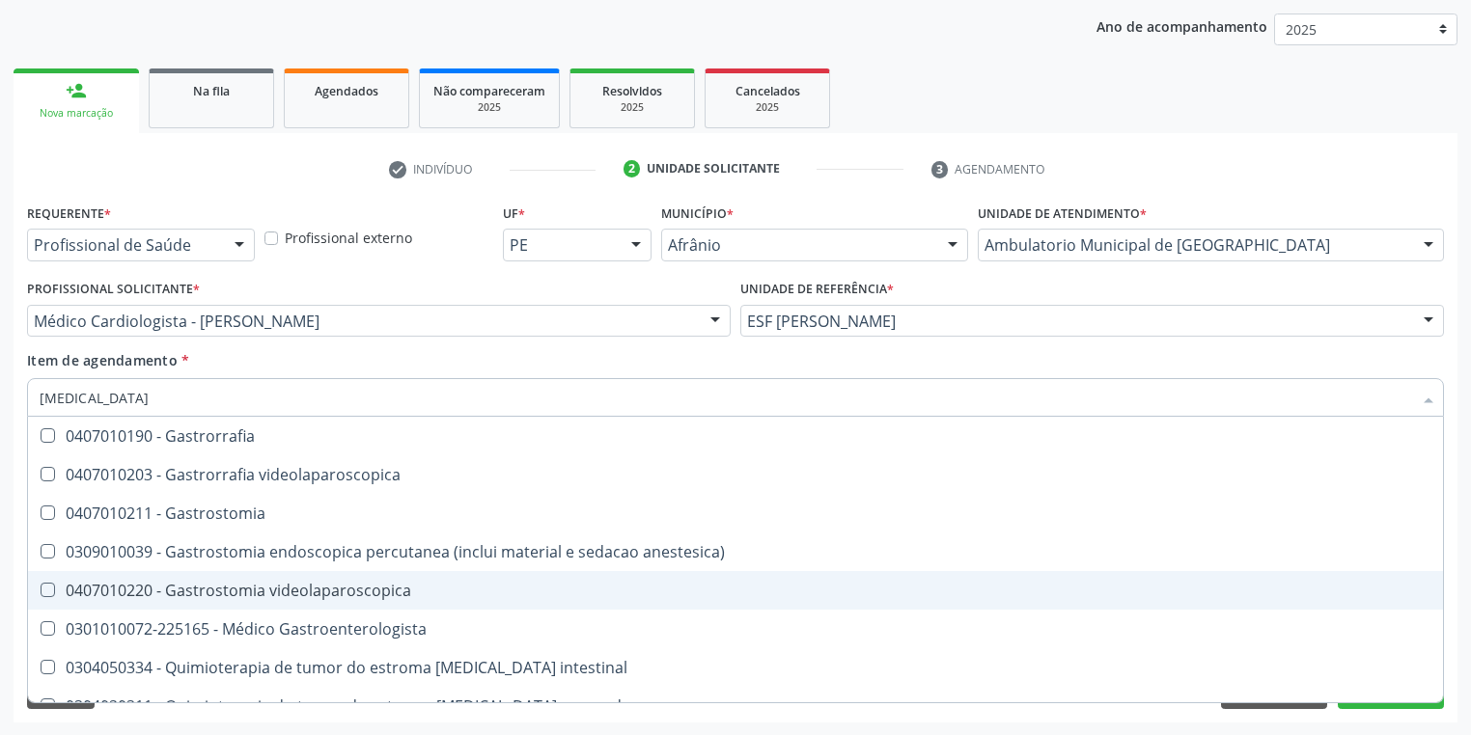
scroll to position [386, 0]
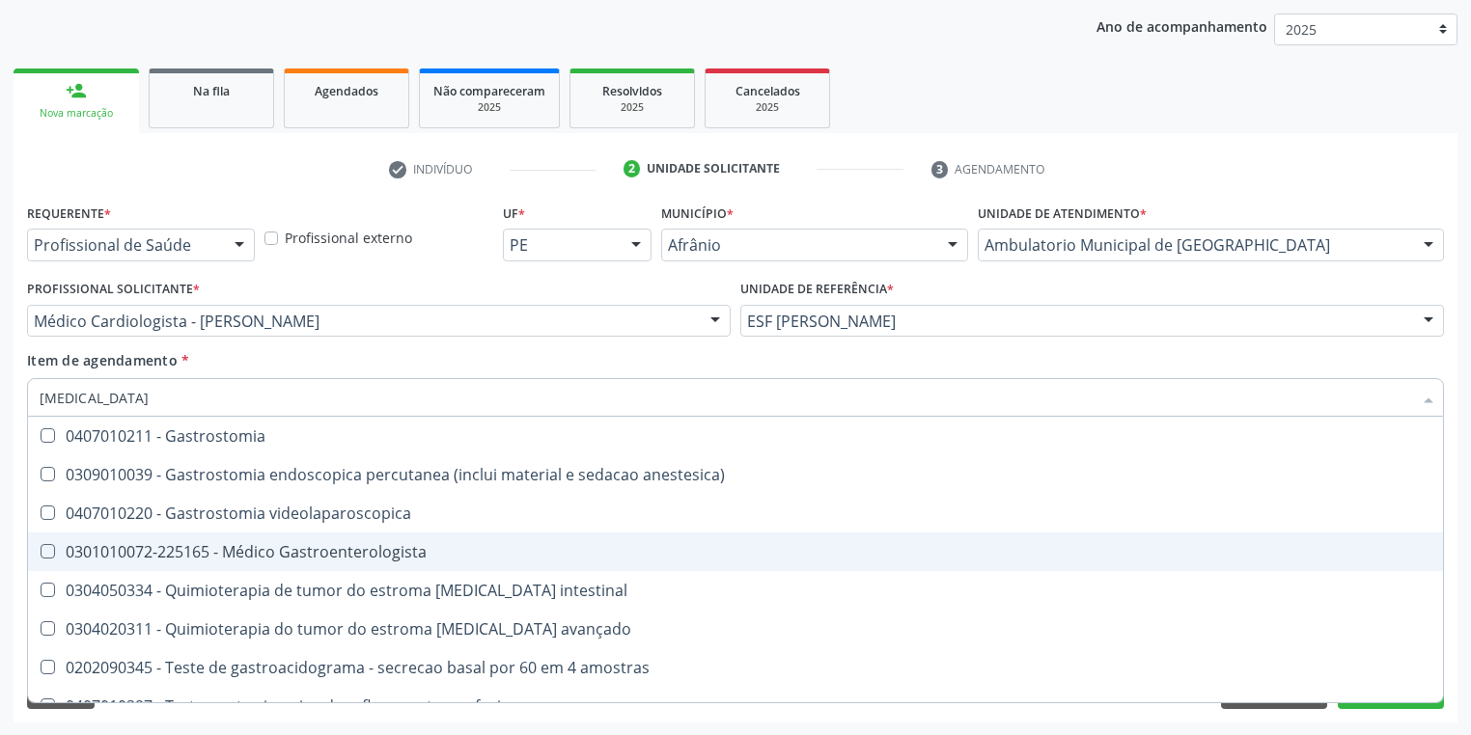
click at [249, 560] on div "0301010072-225165 - Médico Gastroenterologista" at bounding box center [736, 551] width 1392 height 15
checkbox Gastroenterologista "true"
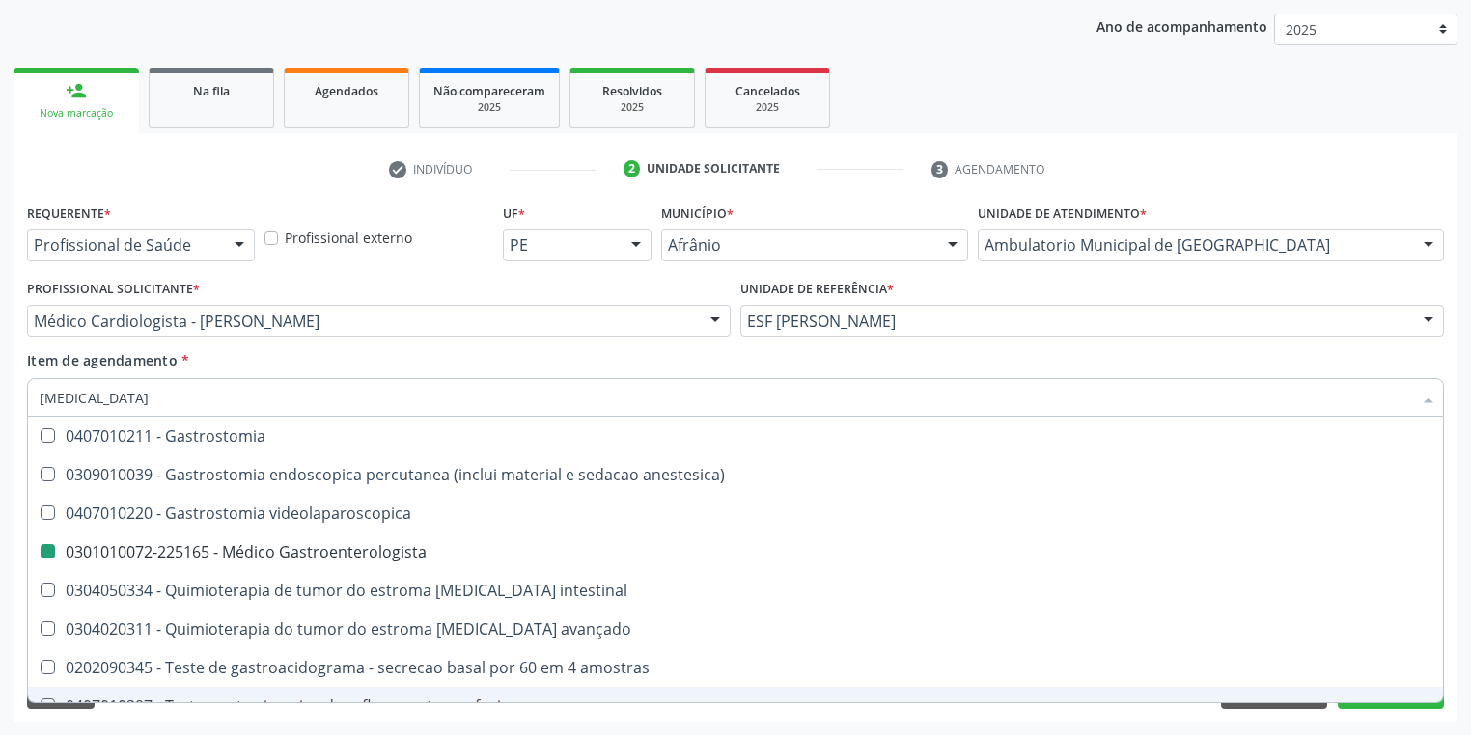
click at [112, 722] on div "Requerente * Profissional de Saúde Profissional de Saúde Paciente Nenhum result…" at bounding box center [736, 461] width 1444 height 524
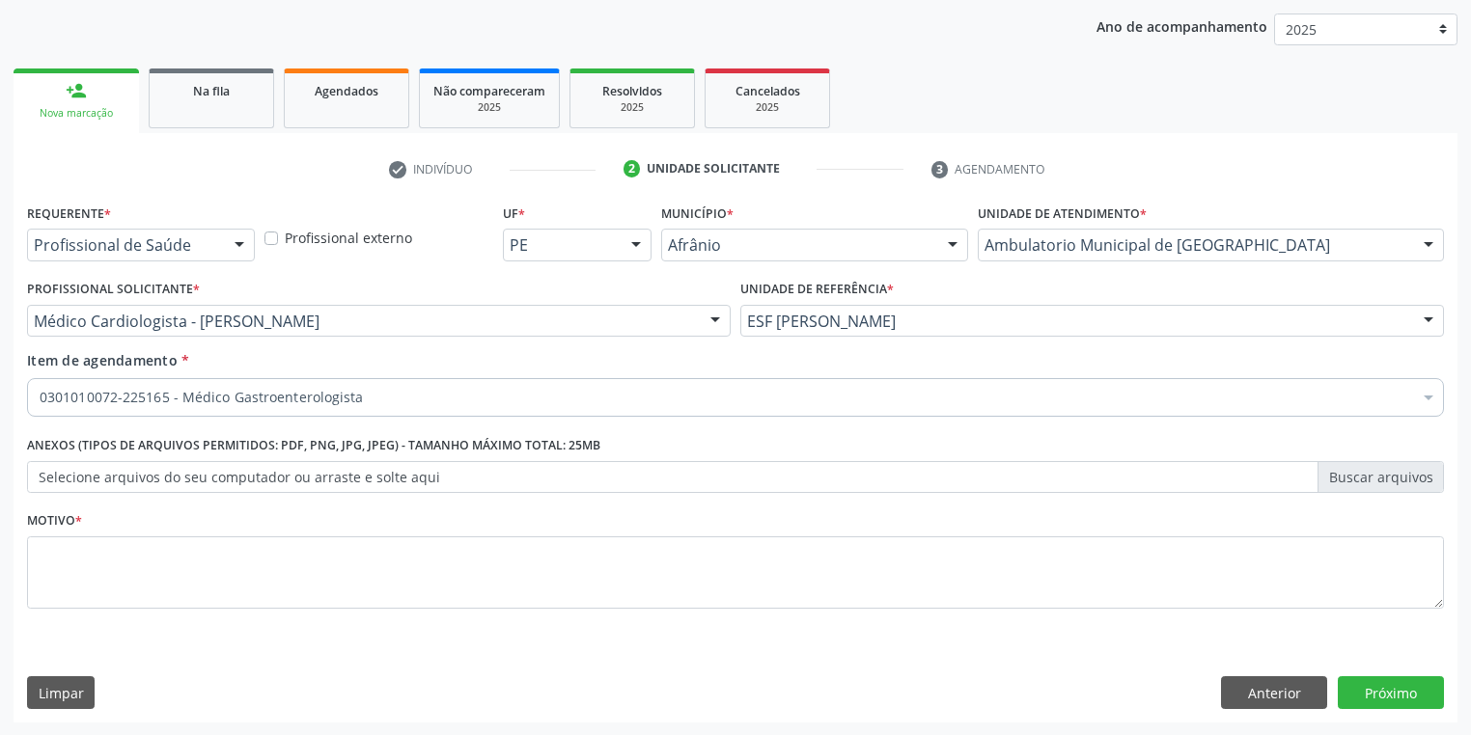
scroll to position [0, 0]
click at [97, 547] on textarea at bounding box center [735, 573] width 1417 height 73
type textarea "*"
click at [1386, 687] on button "Próximo" at bounding box center [1391, 693] width 106 height 33
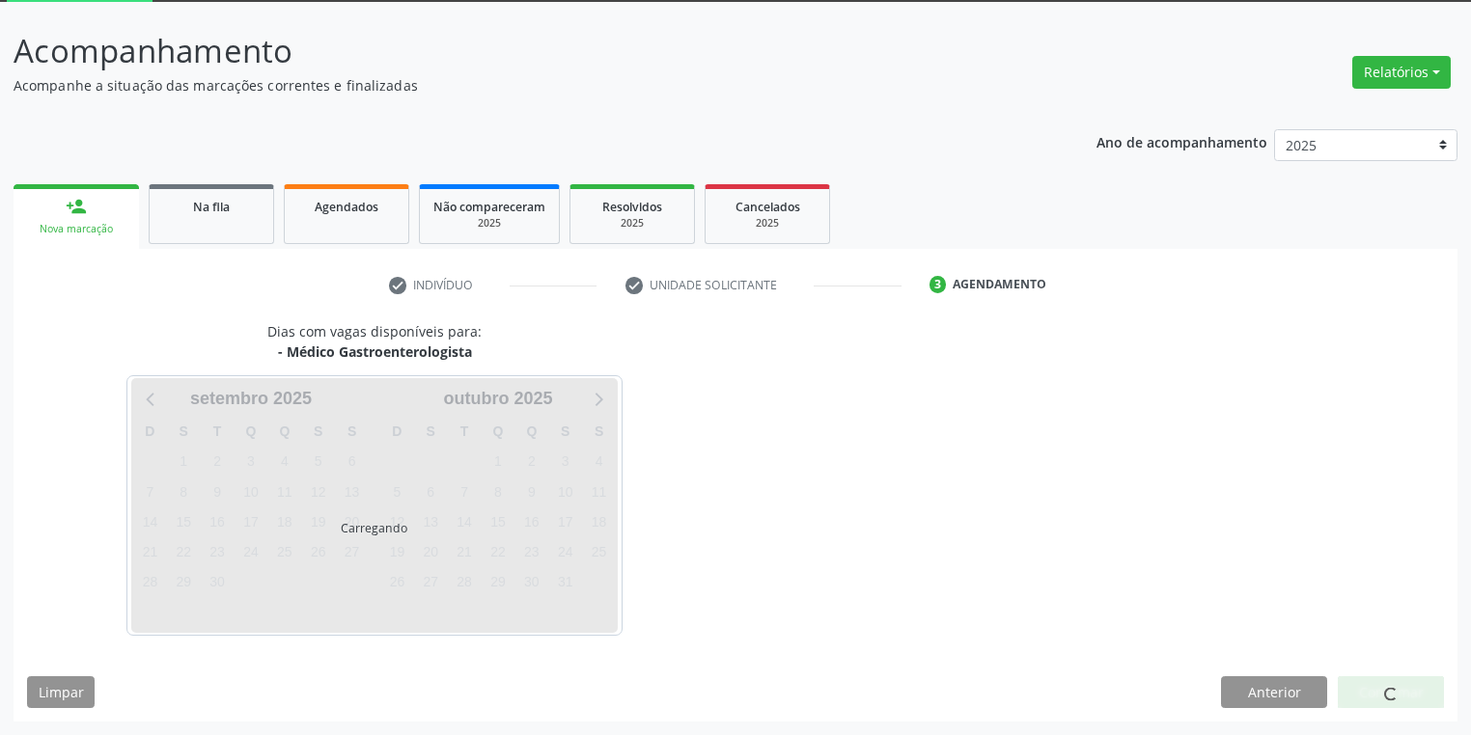
scroll to position [103, 0]
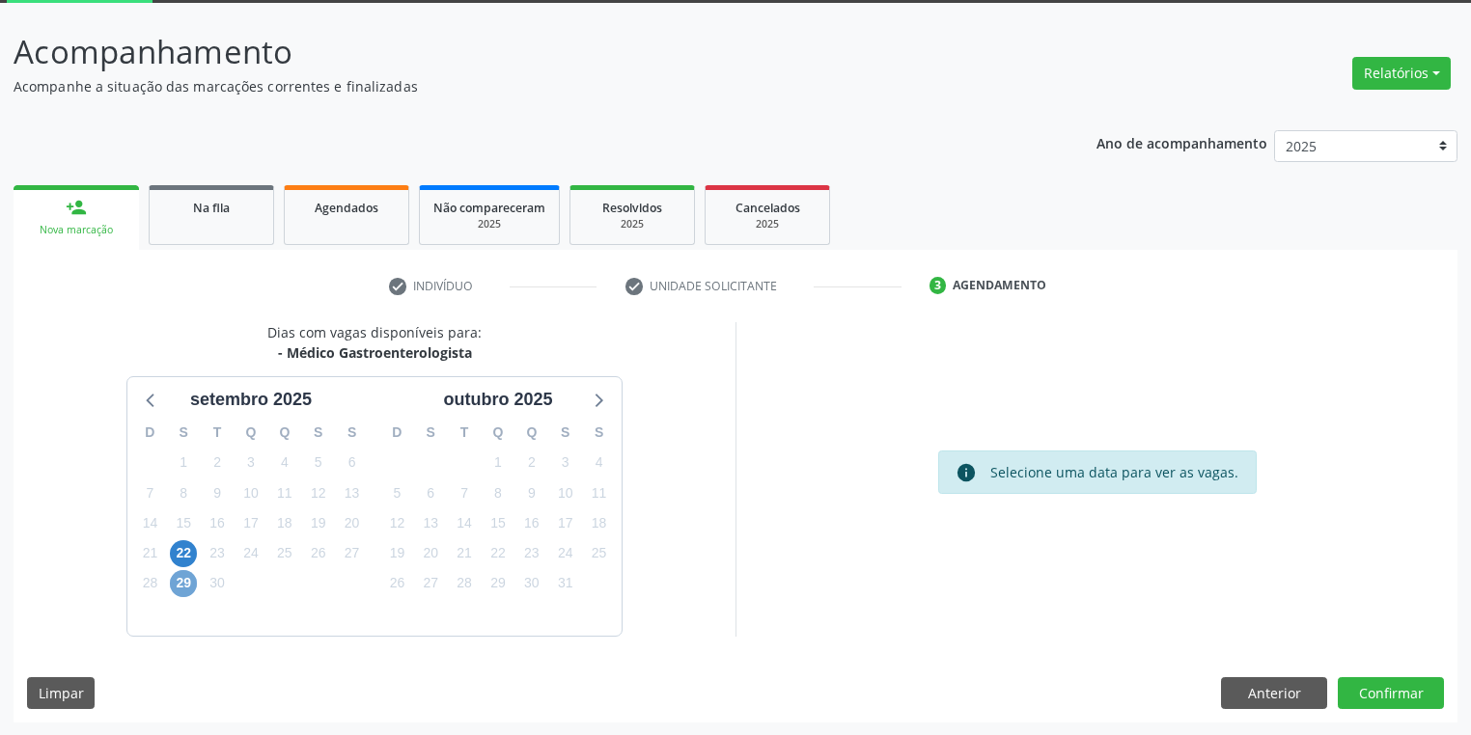
click at [181, 583] on span "29" at bounding box center [183, 583] width 27 height 27
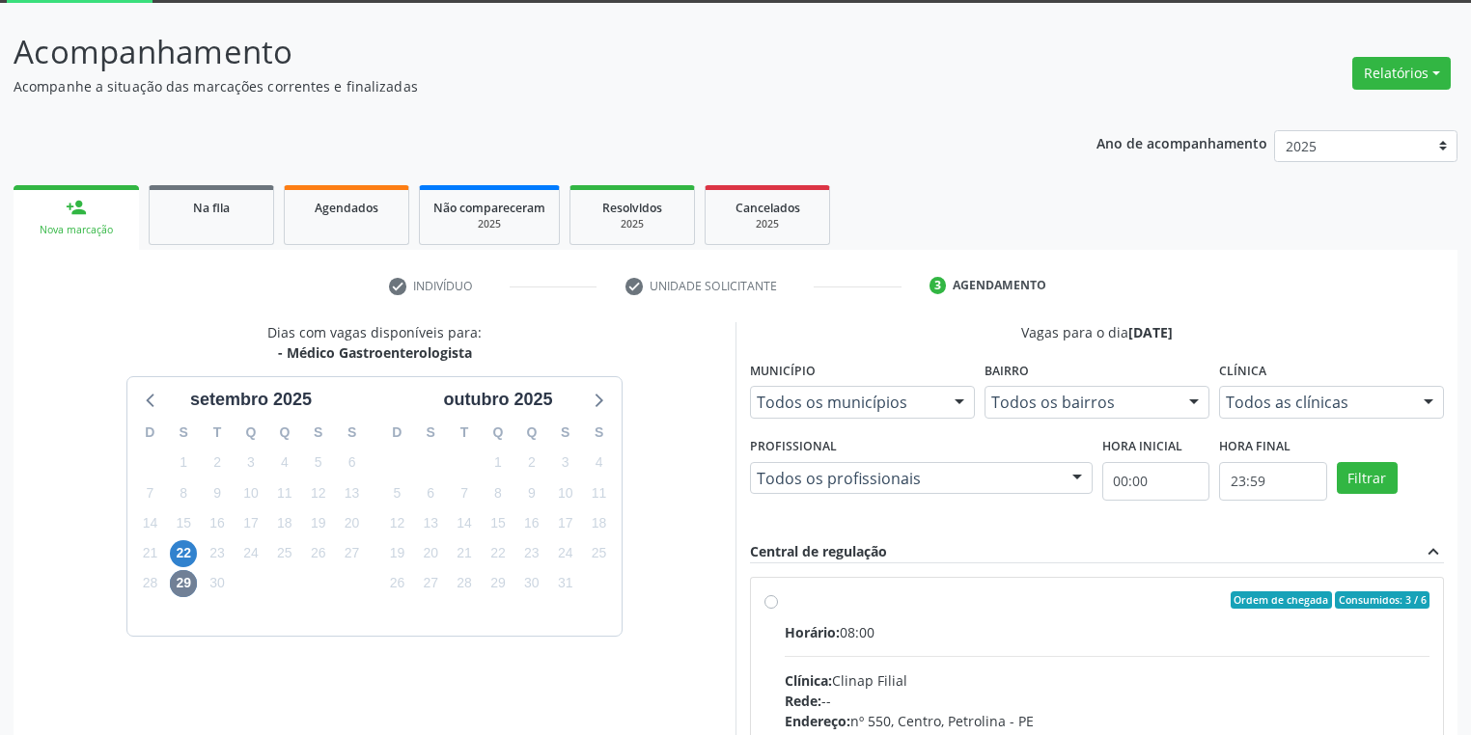
click at [1018, 688] on div "Clínica: Clinap Filial" at bounding box center [1107, 681] width 645 height 20
click at [778, 609] on input "Ordem de chegada Consumidos: 3 / 6 Horário: 08:00 Clínica: Clinap Filial Rede: …" at bounding box center [771, 600] width 14 height 17
radio input "true"
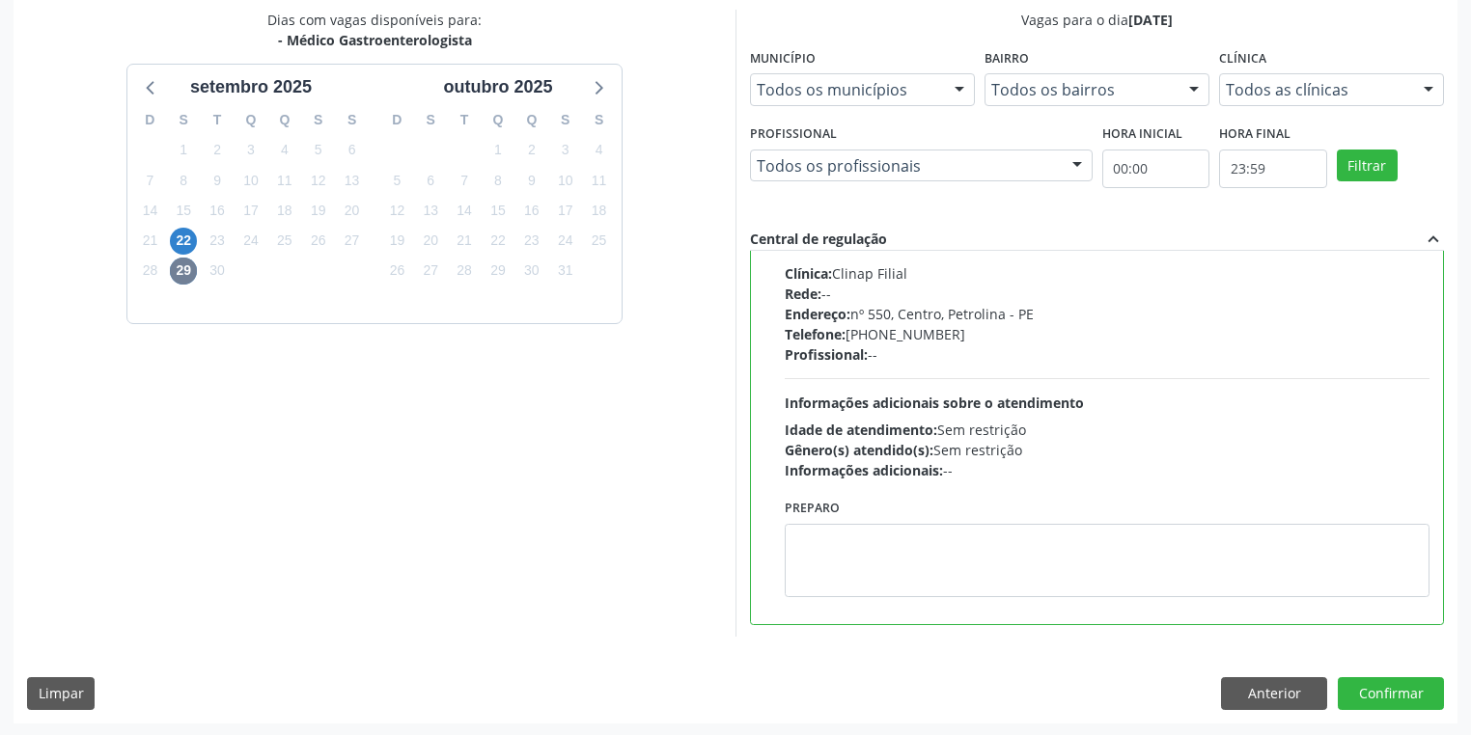
scroll to position [417, 0]
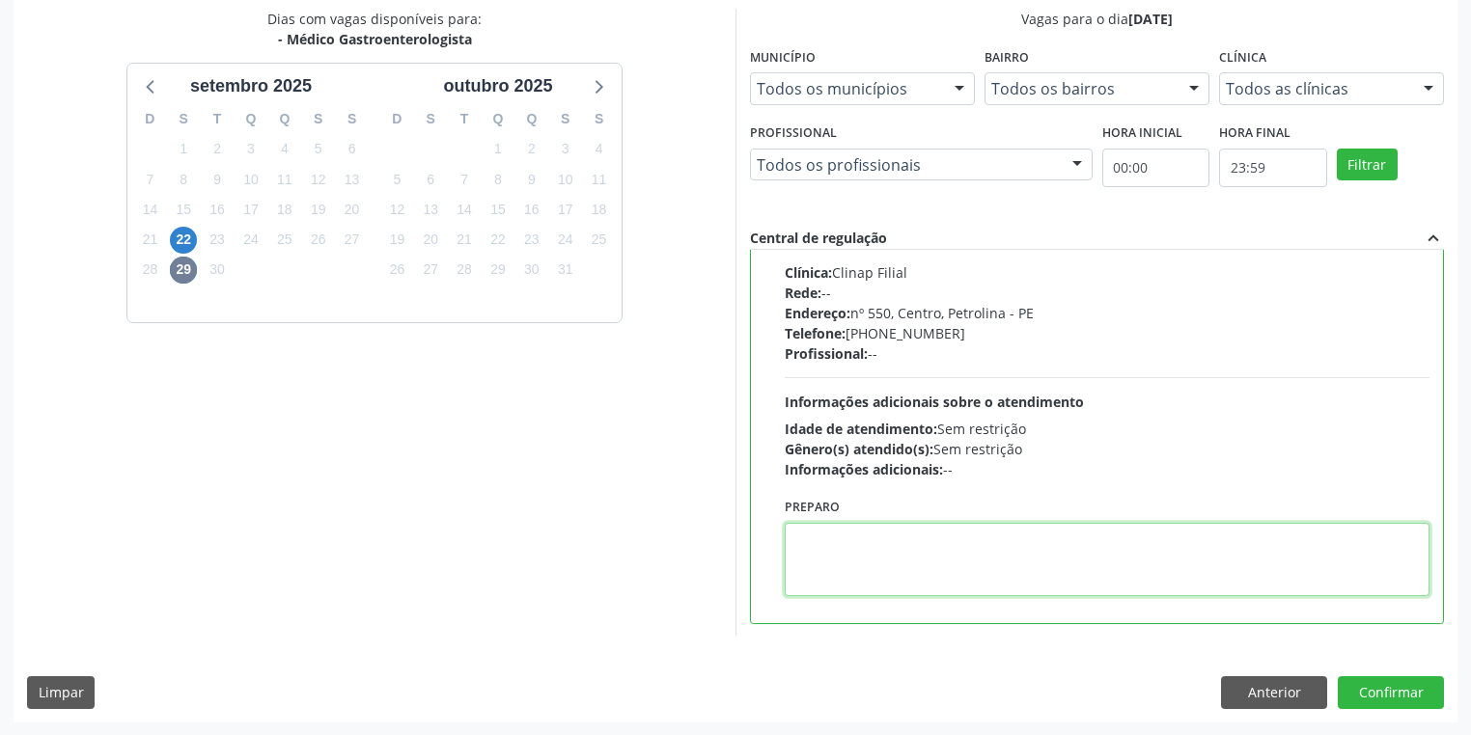
click at [882, 574] on textarea at bounding box center [1107, 559] width 645 height 73
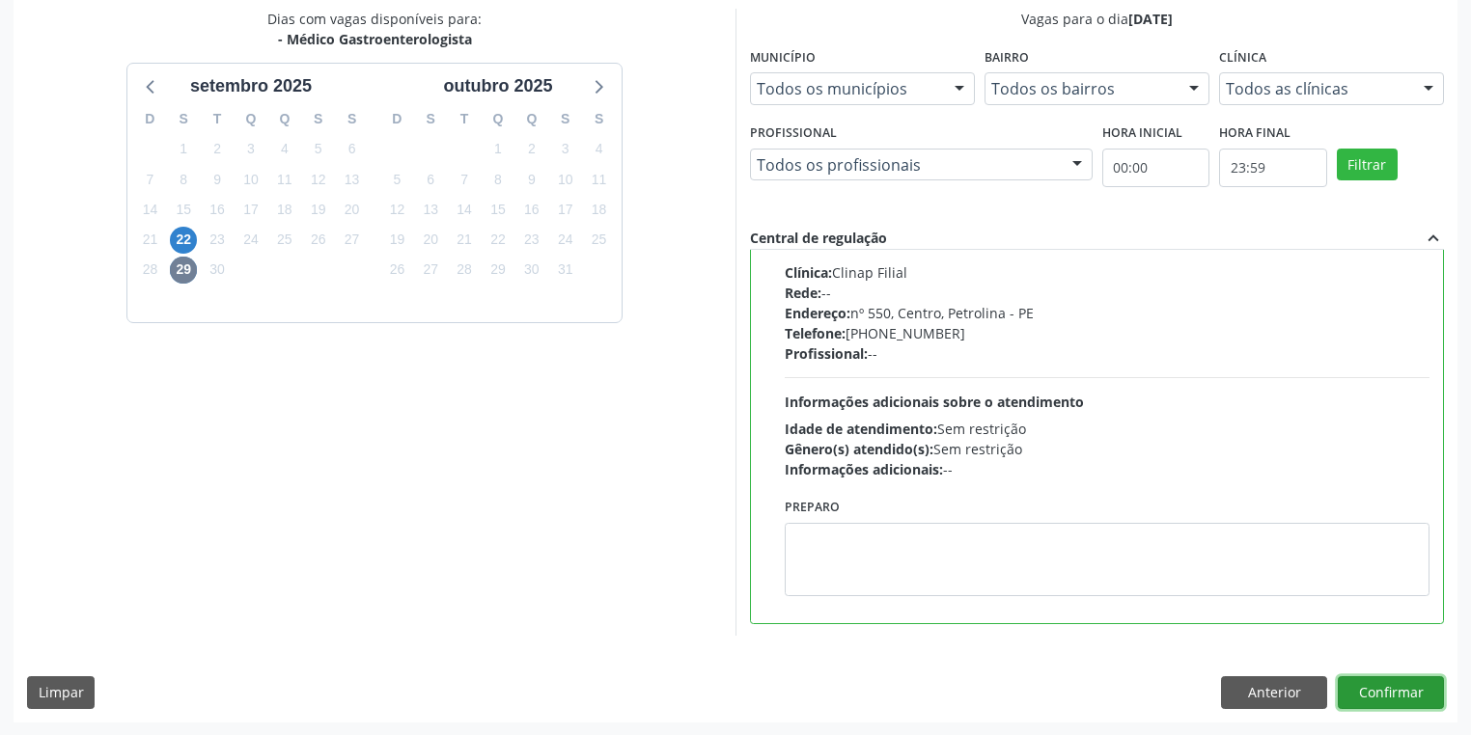
click at [1366, 698] on button "Confirmar" at bounding box center [1391, 693] width 106 height 33
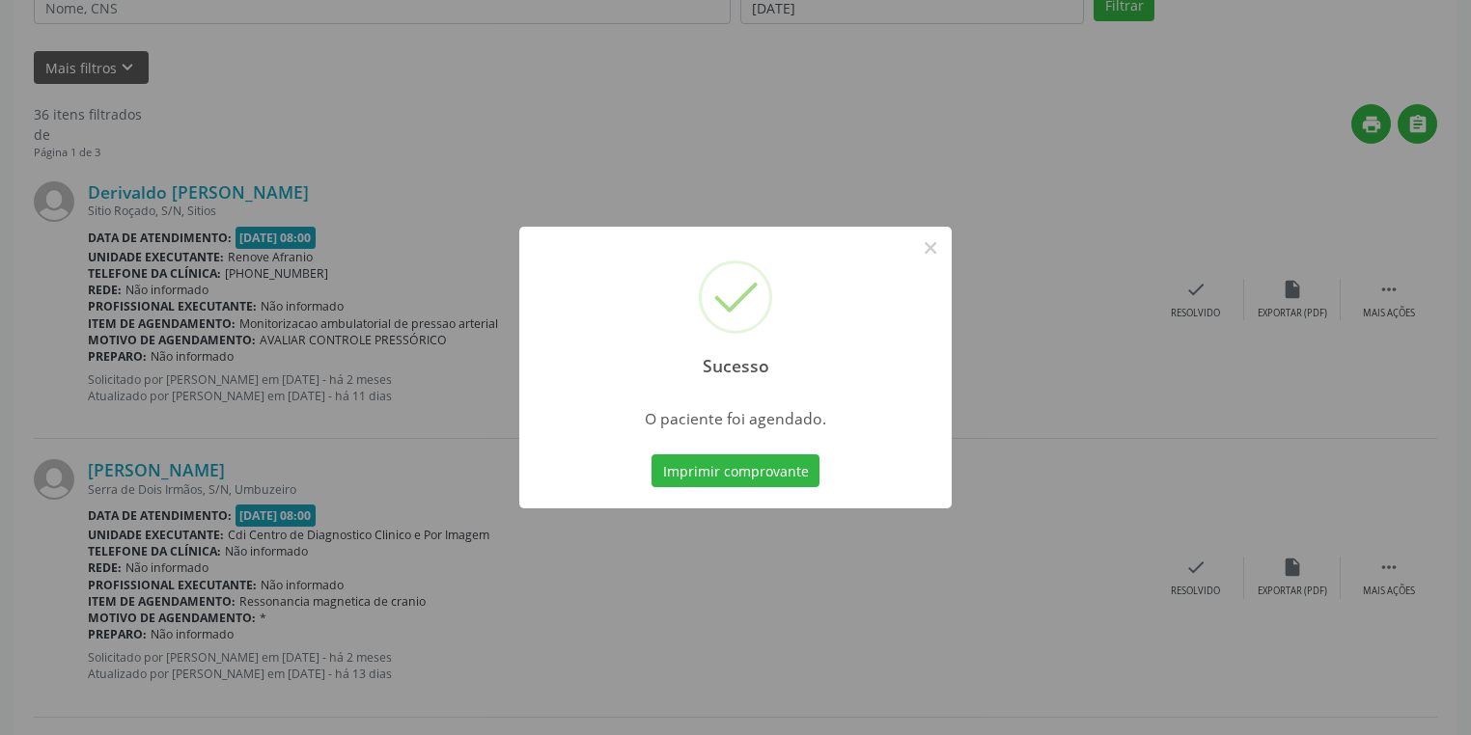
scroll to position [0, 0]
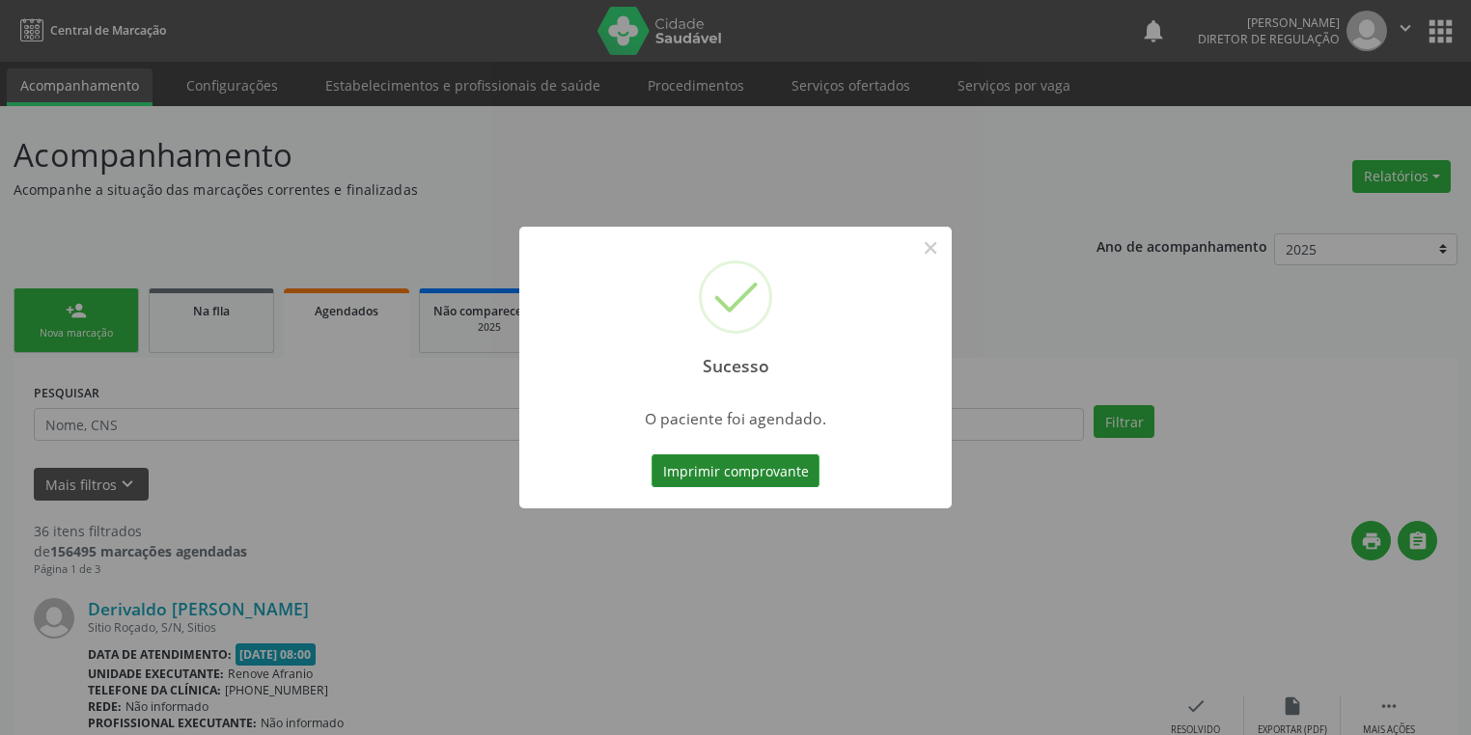
click at [718, 466] on button "Imprimir comprovante" at bounding box center [735, 471] width 168 height 33
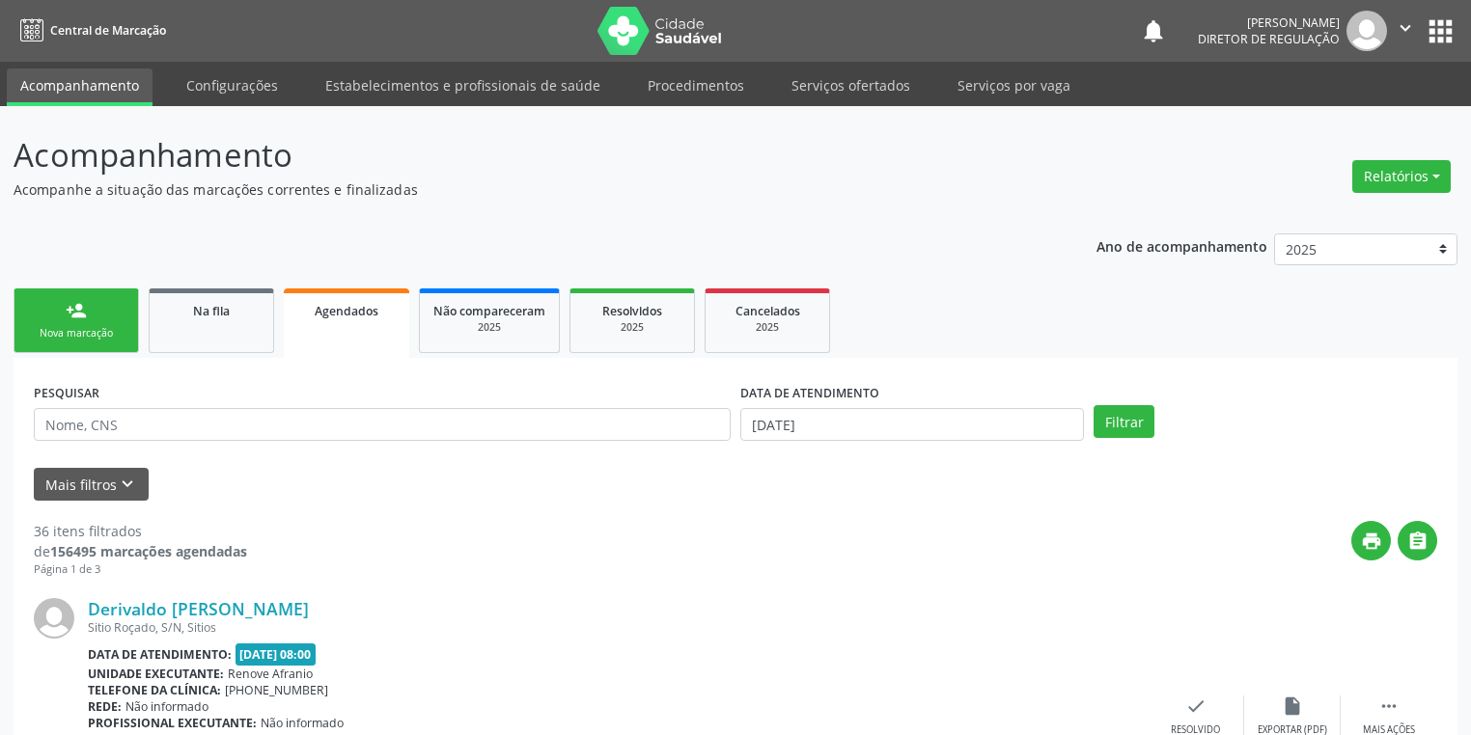
click at [94, 321] on link "person_add Nova marcação" at bounding box center [76, 321] width 125 height 65
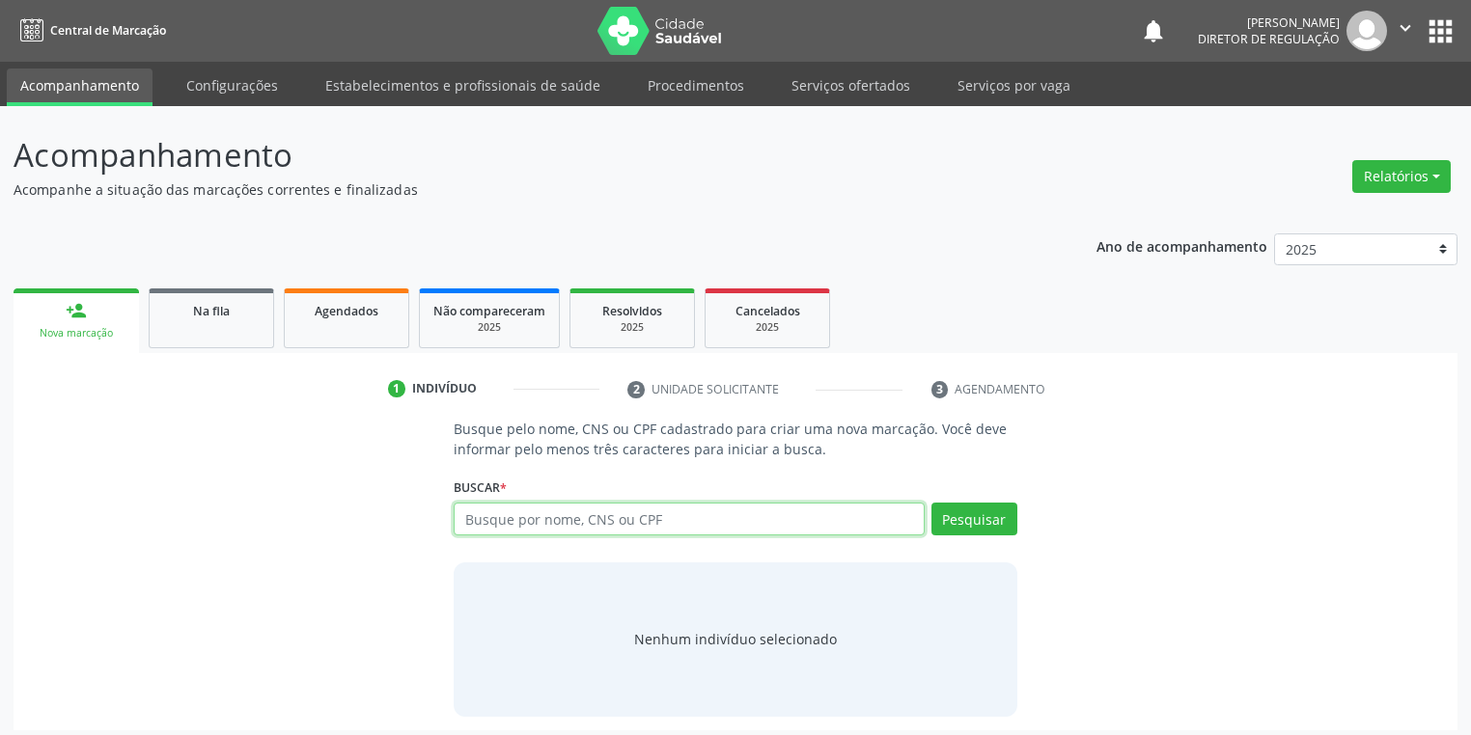
click at [502, 527] on input "text" at bounding box center [689, 519] width 471 height 33
type input "703600097068636"
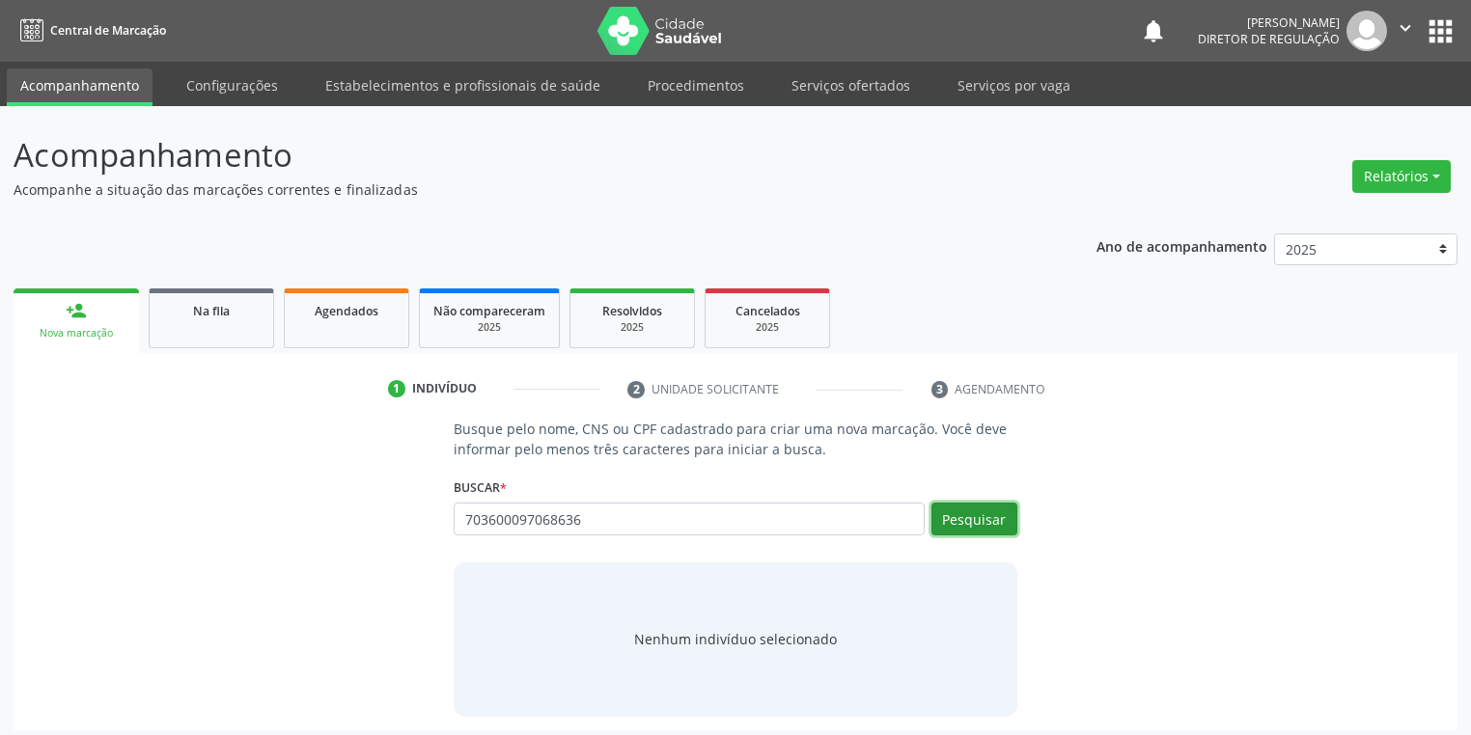
click at [973, 525] on button "Pesquisar" at bounding box center [974, 519] width 86 height 33
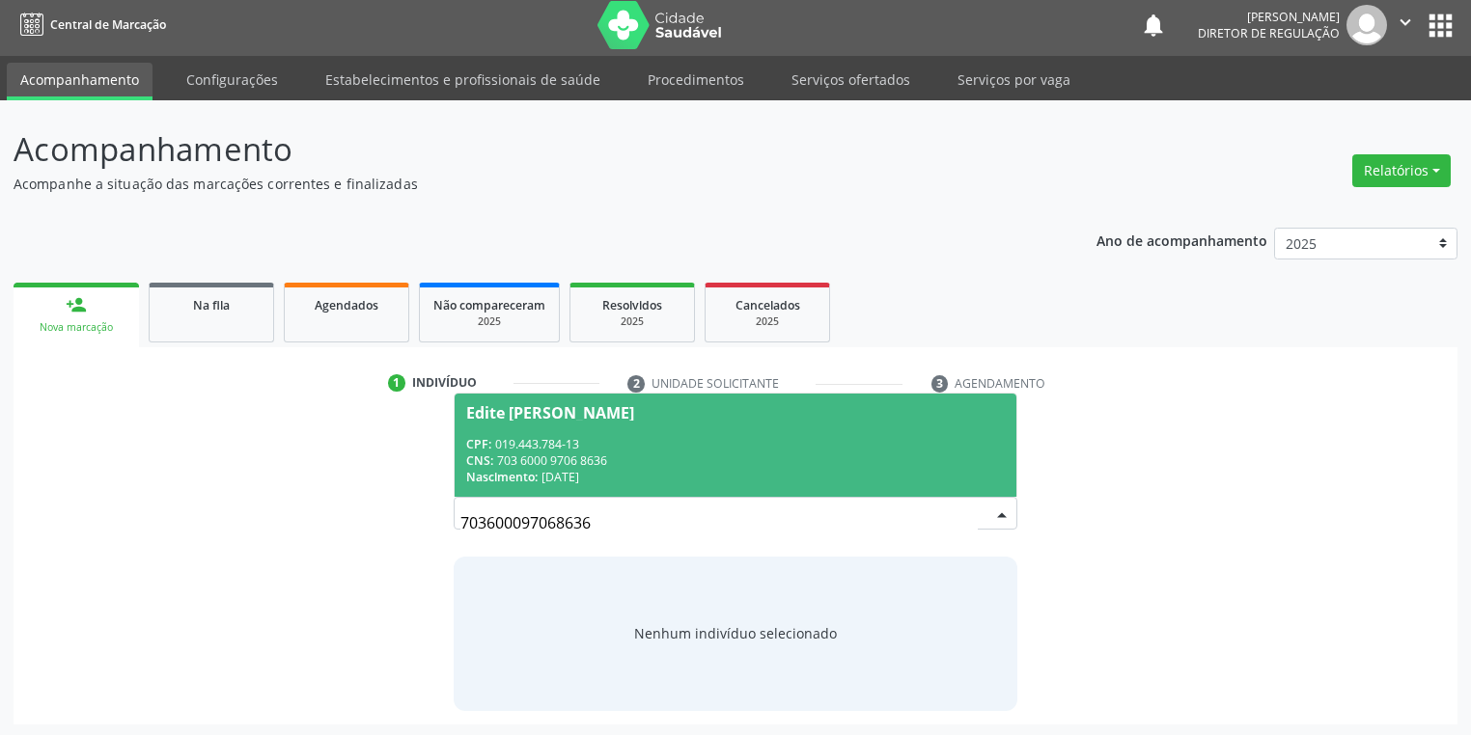
scroll to position [8, 0]
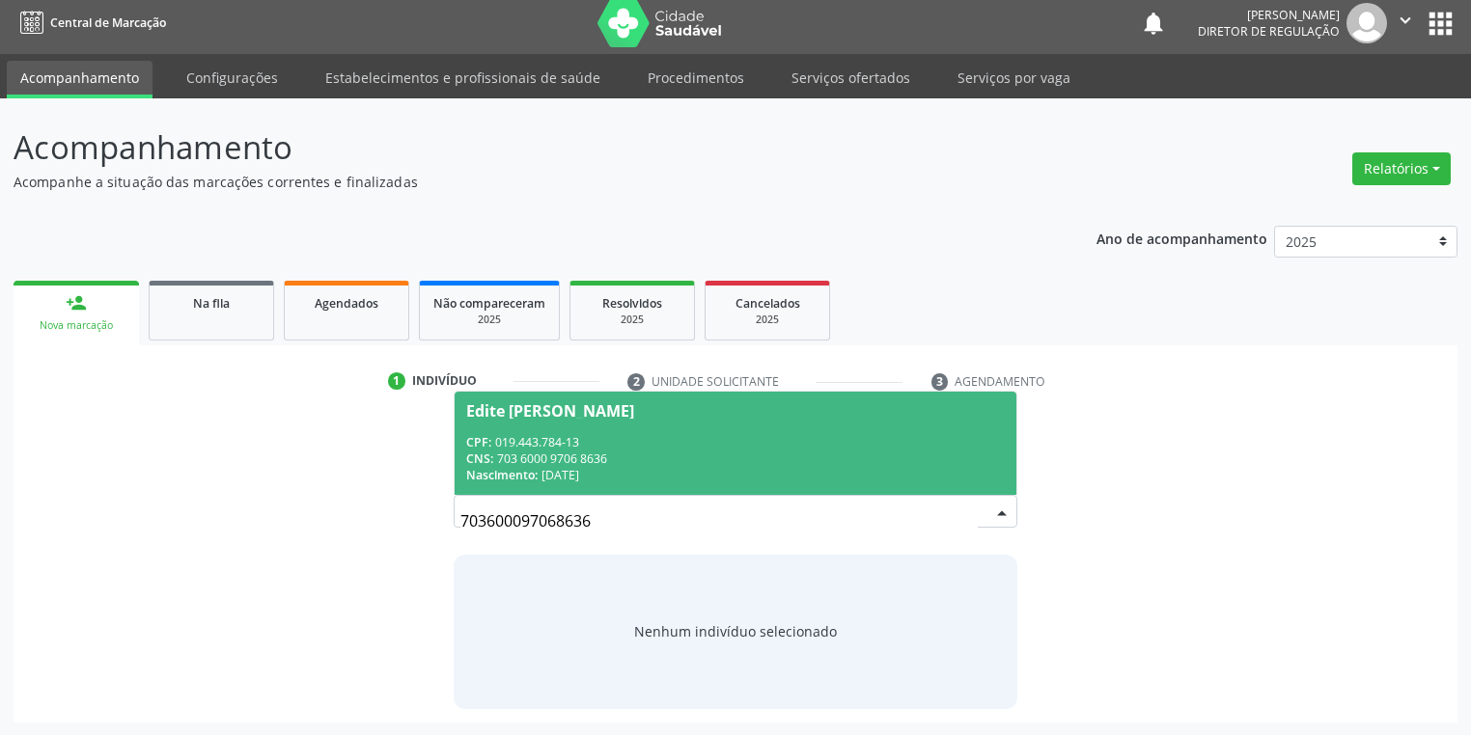
click at [655, 443] on div "CPF: 019.443.784-13" at bounding box center [735, 442] width 539 height 16
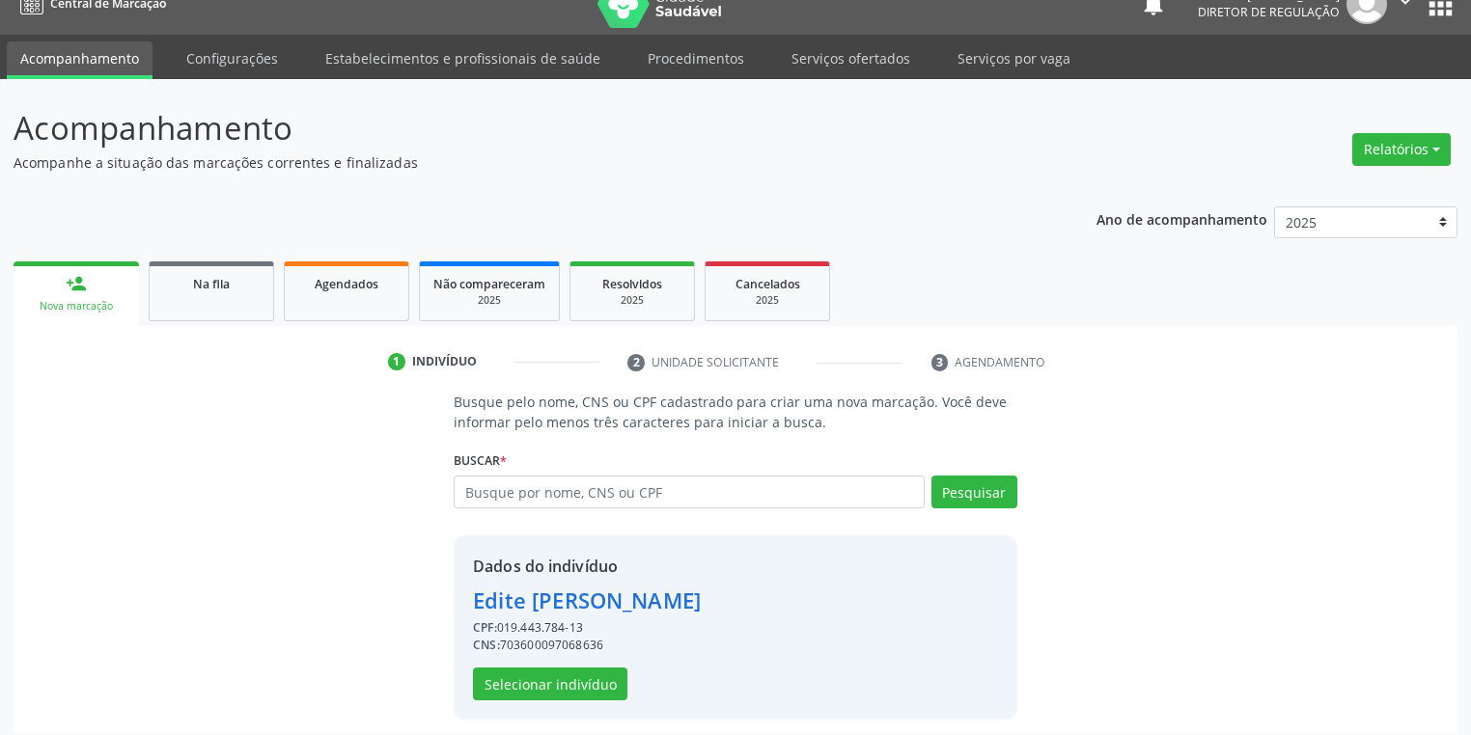
scroll to position [37, 0]
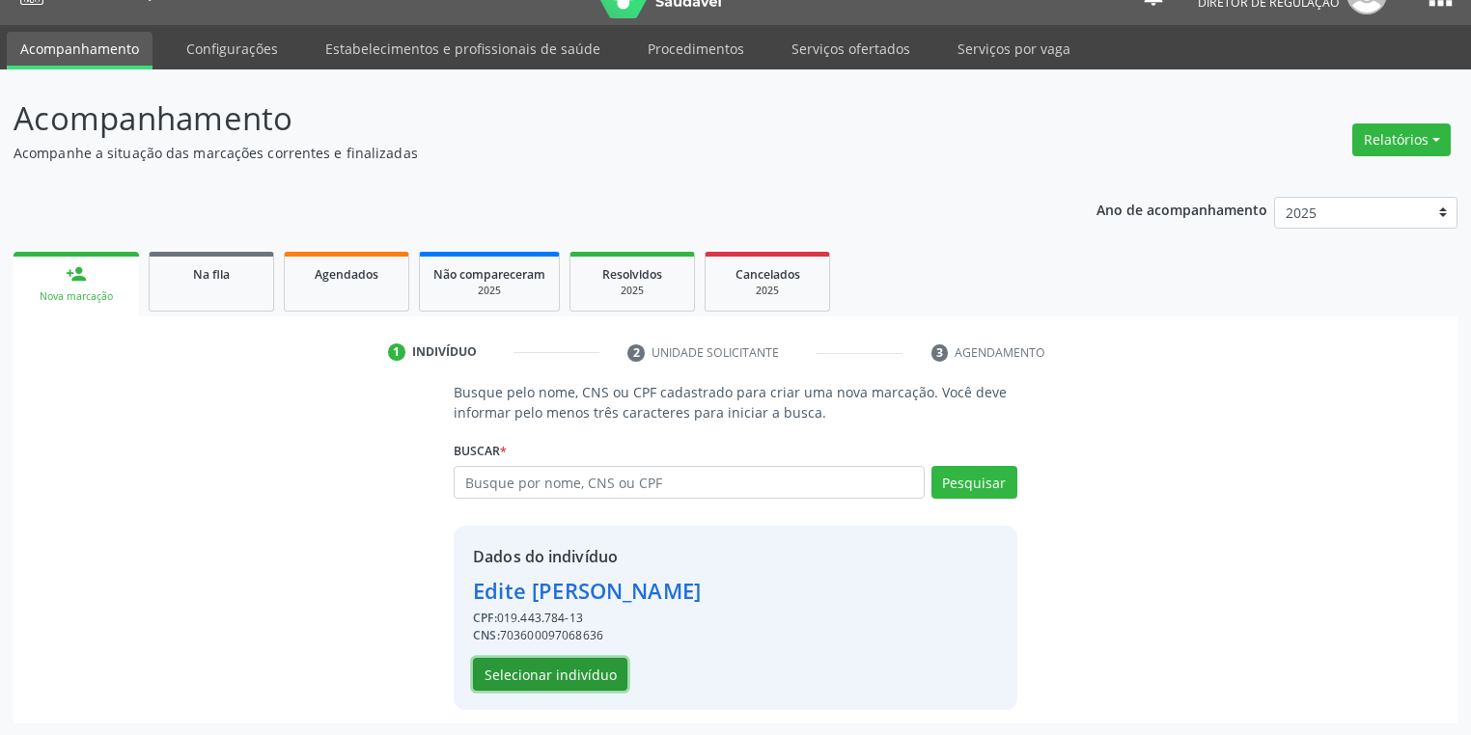
click at [533, 663] on button "Selecionar indivíduo" at bounding box center [550, 674] width 154 height 33
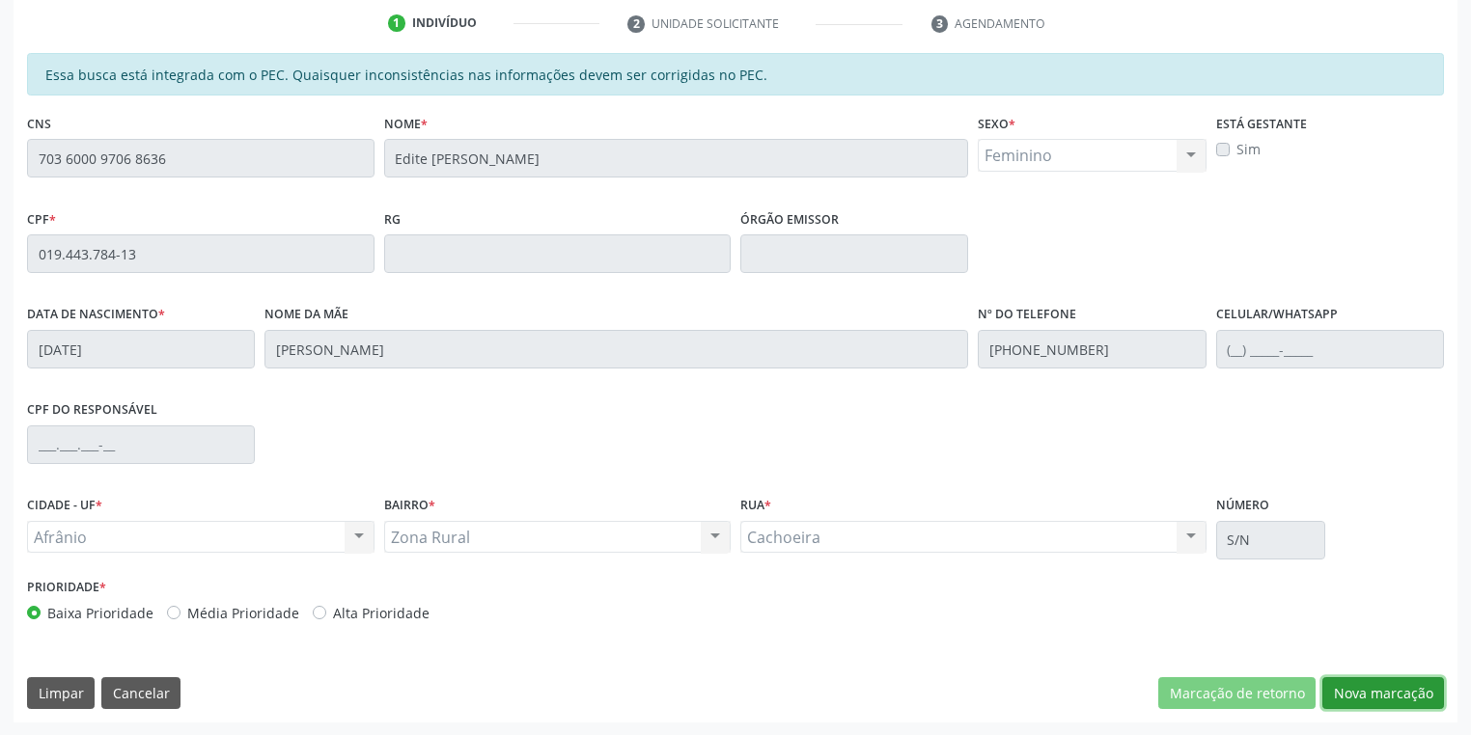
click at [1358, 685] on button "Nova marcação" at bounding box center [1383, 694] width 122 height 33
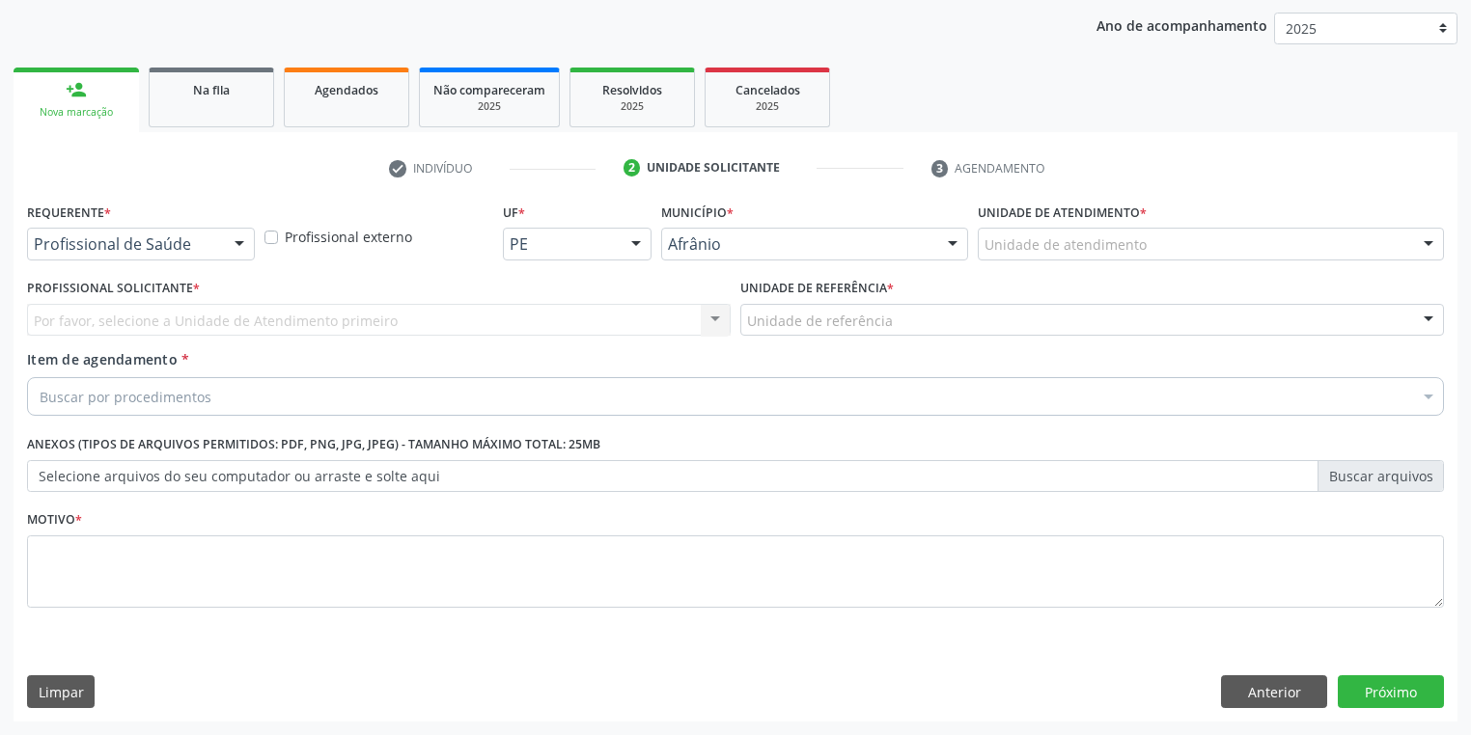
scroll to position [220, 0]
drag, startPoint x: 1010, startPoint y: 238, endPoint x: 1010, endPoint y: 295, distance: 56.9
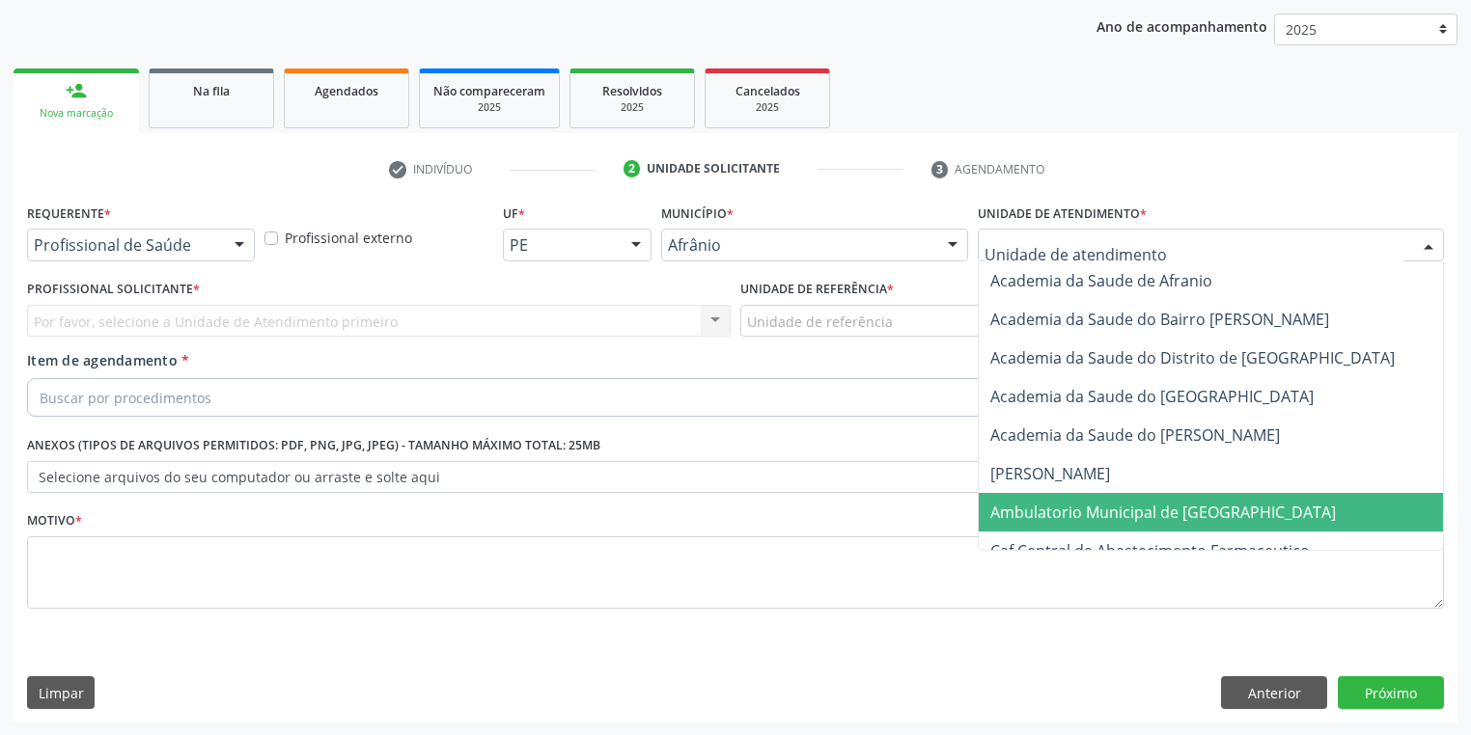
click at [1038, 510] on span "Ambulatorio Municipal de [GEOGRAPHIC_DATA]" at bounding box center [1163, 512] width 346 height 21
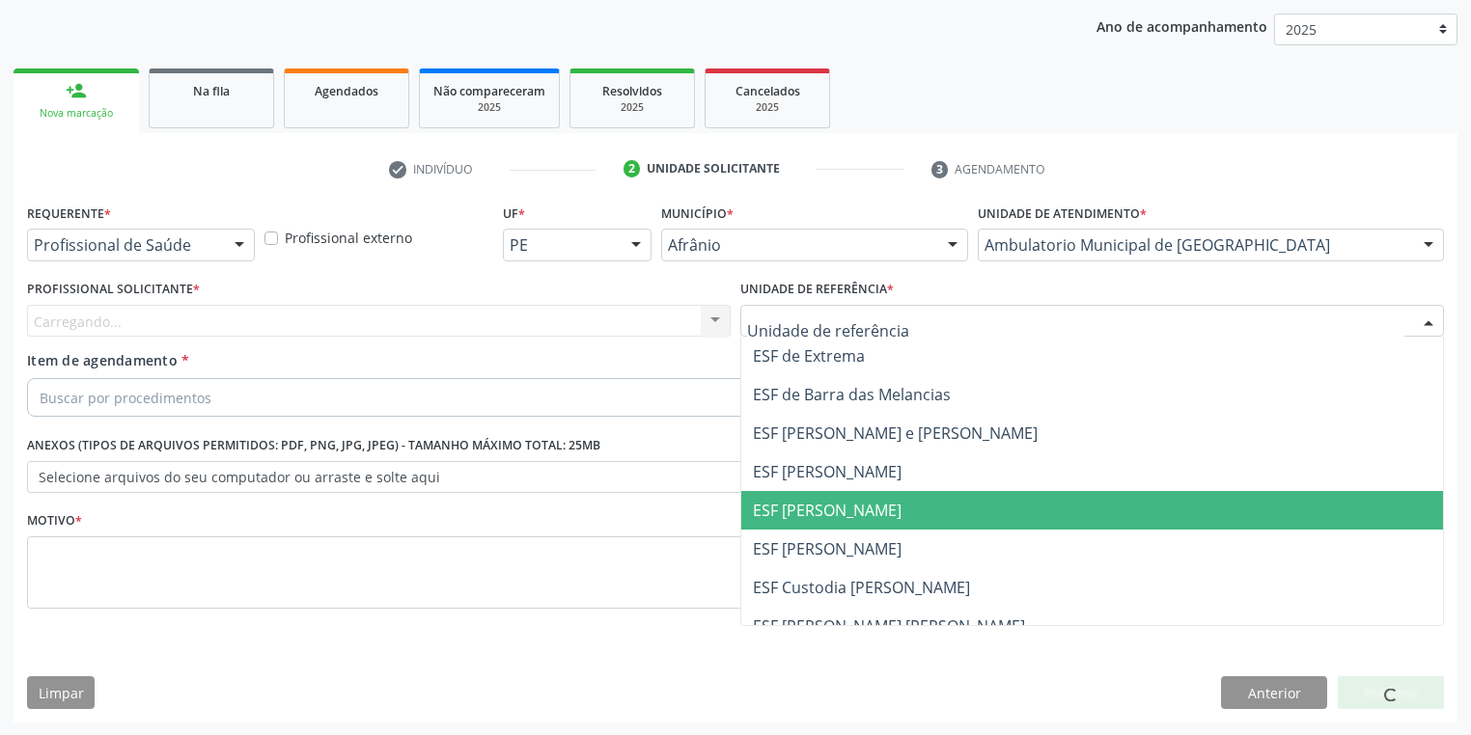
click at [803, 526] on span "ESF [PERSON_NAME]" at bounding box center [1092, 510] width 702 height 39
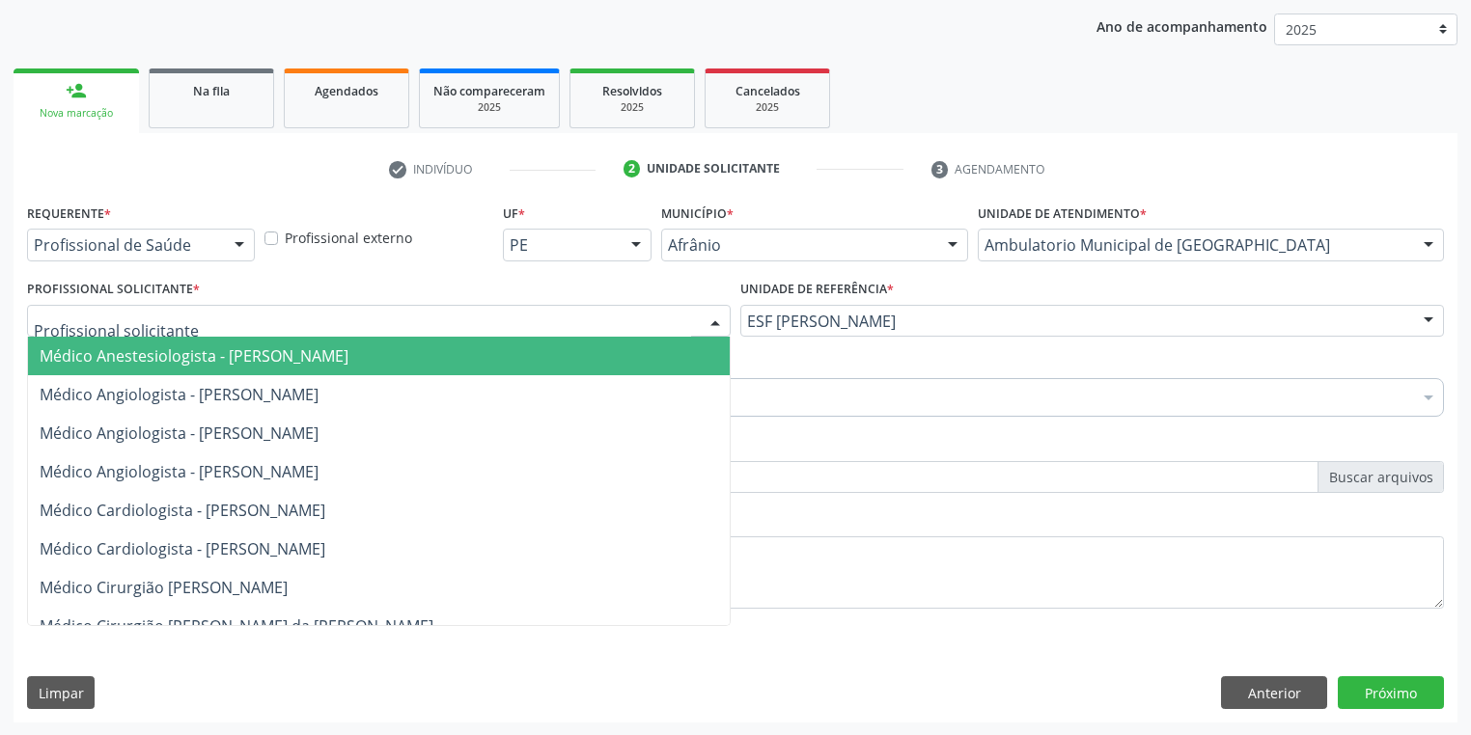
drag, startPoint x: 134, startPoint y: 322, endPoint x: 143, endPoint y: 361, distance: 39.6
click at [143, 361] on span "Médico Anestesiologista - [PERSON_NAME]" at bounding box center [194, 356] width 309 height 21
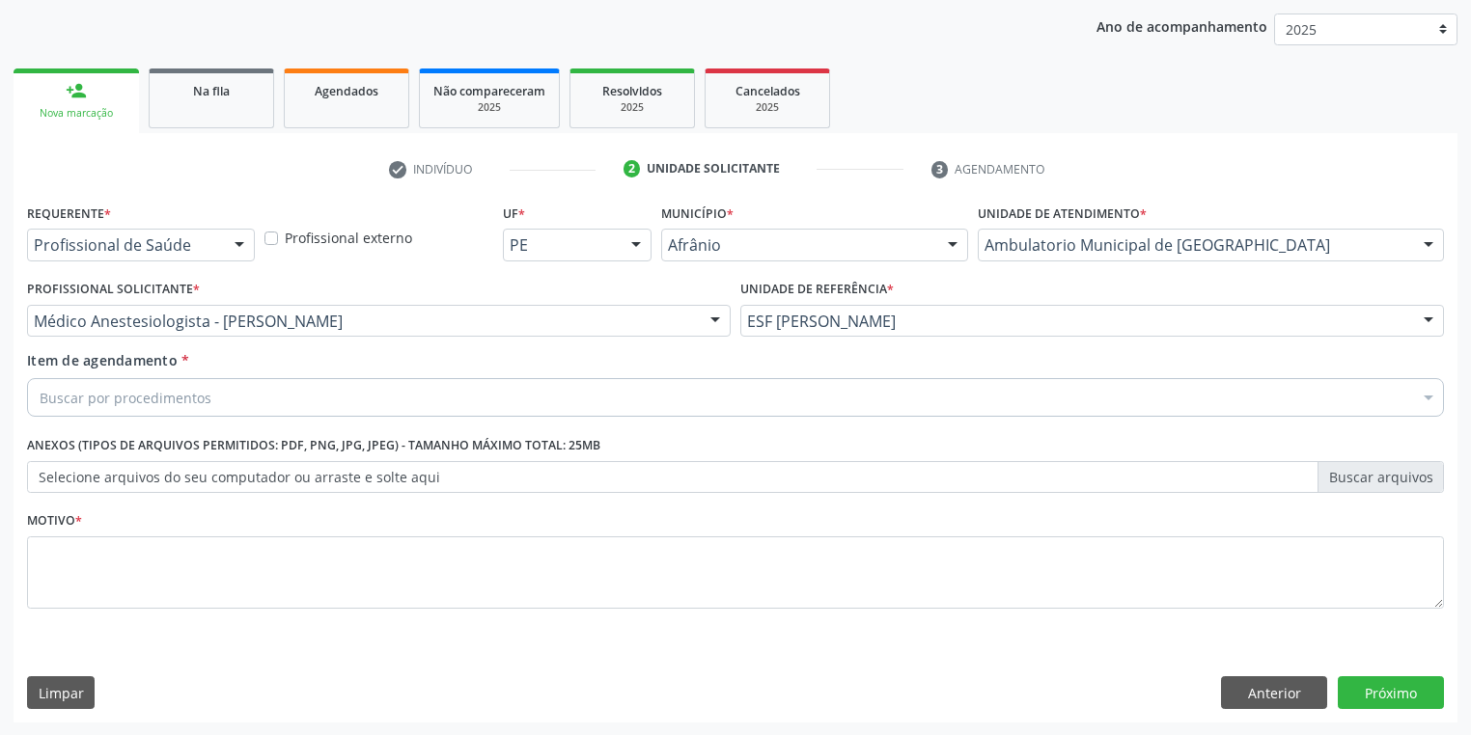
click at [189, 332] on div "Médico Anestesiologista - [PERSON_NAME]" at bounding box center [379, 321] width 704 height 33
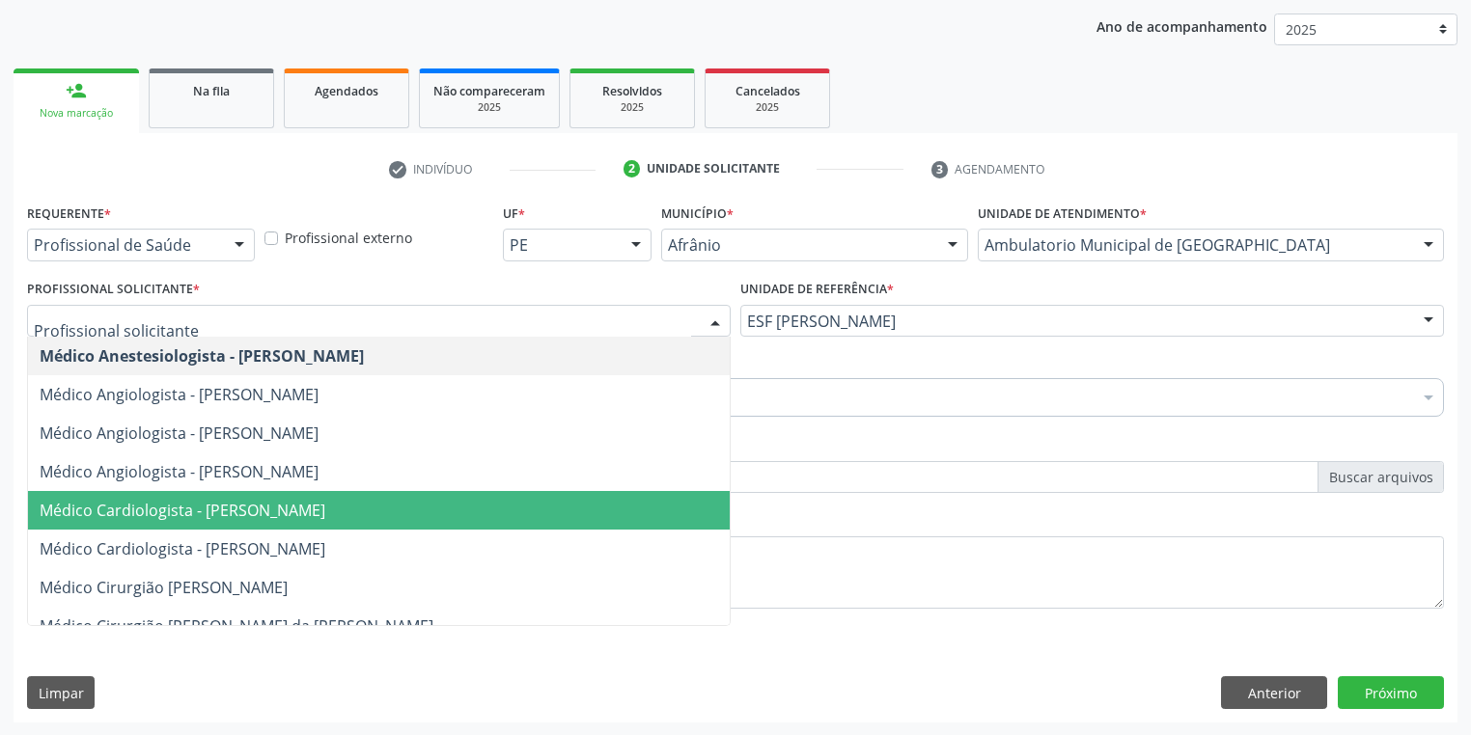
click at [177, 514] on span "Médico Cardiologista - [PERSON_NAME]" at bounding box center [183, 510] width 286 height 21
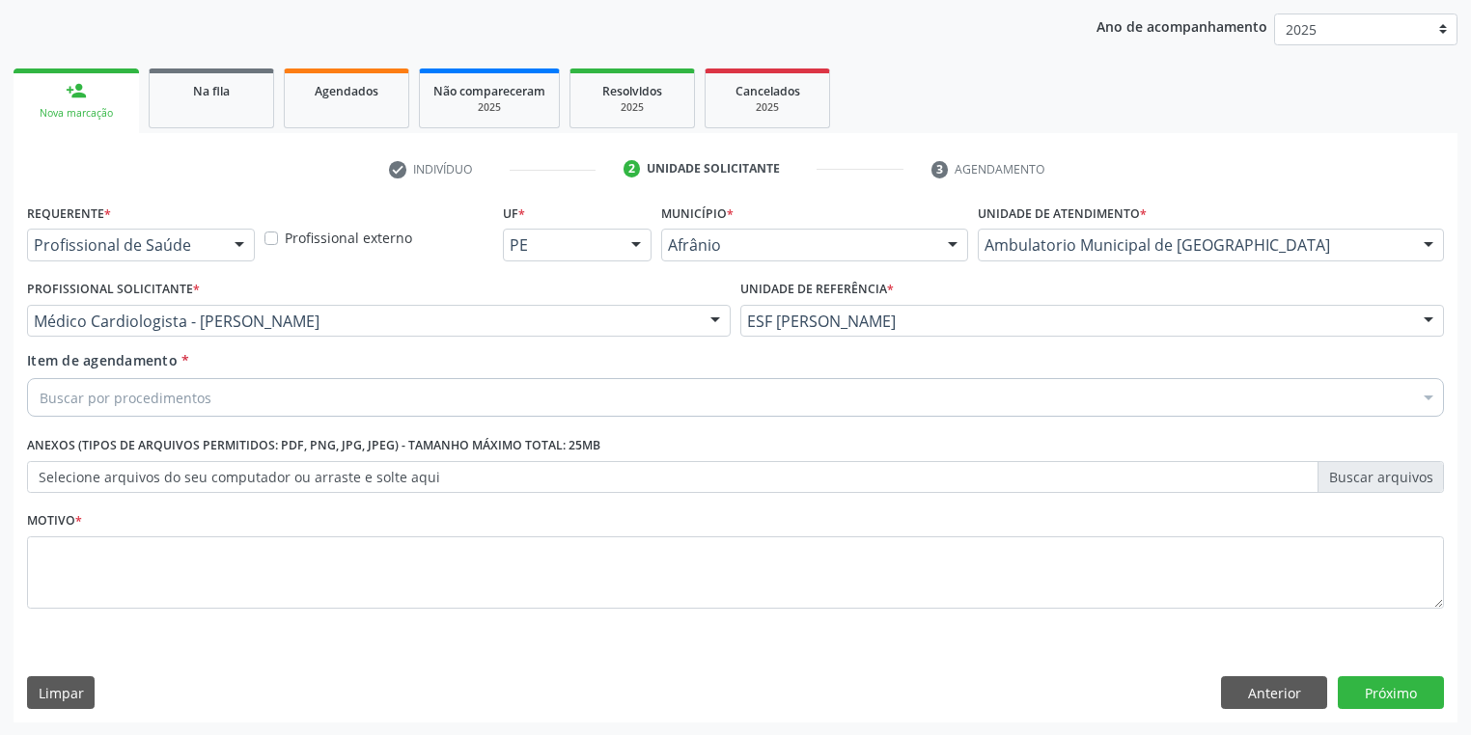
click at [152, 484] on label "Selecione arquivos do seu computador ou arraste e solte aqui" at bounding box center [735, 477] width 1417 height 33
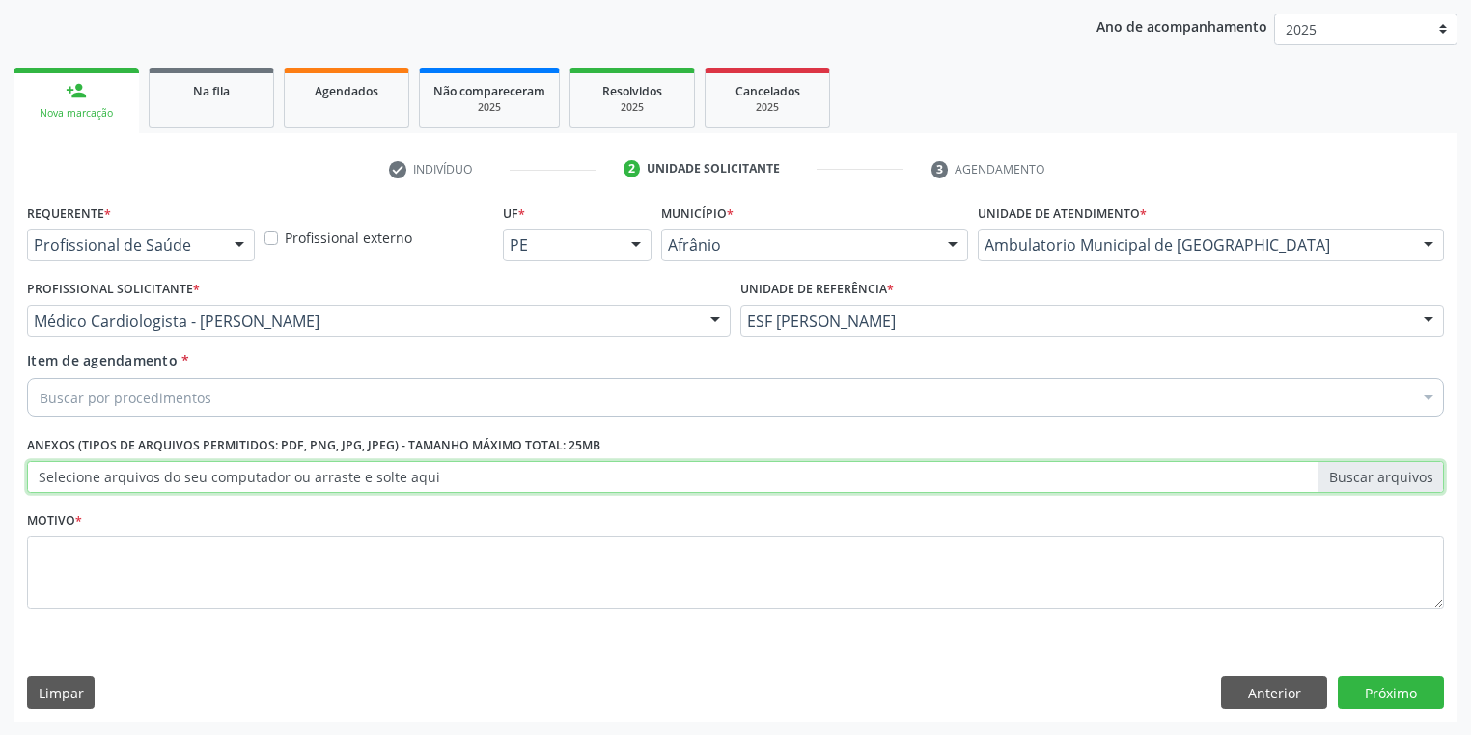
click at [152, 484] on input "Selecione arquivos do seu computador ou arraste e solte aqui" at bounding box center [735, 477] width 1417 height 33
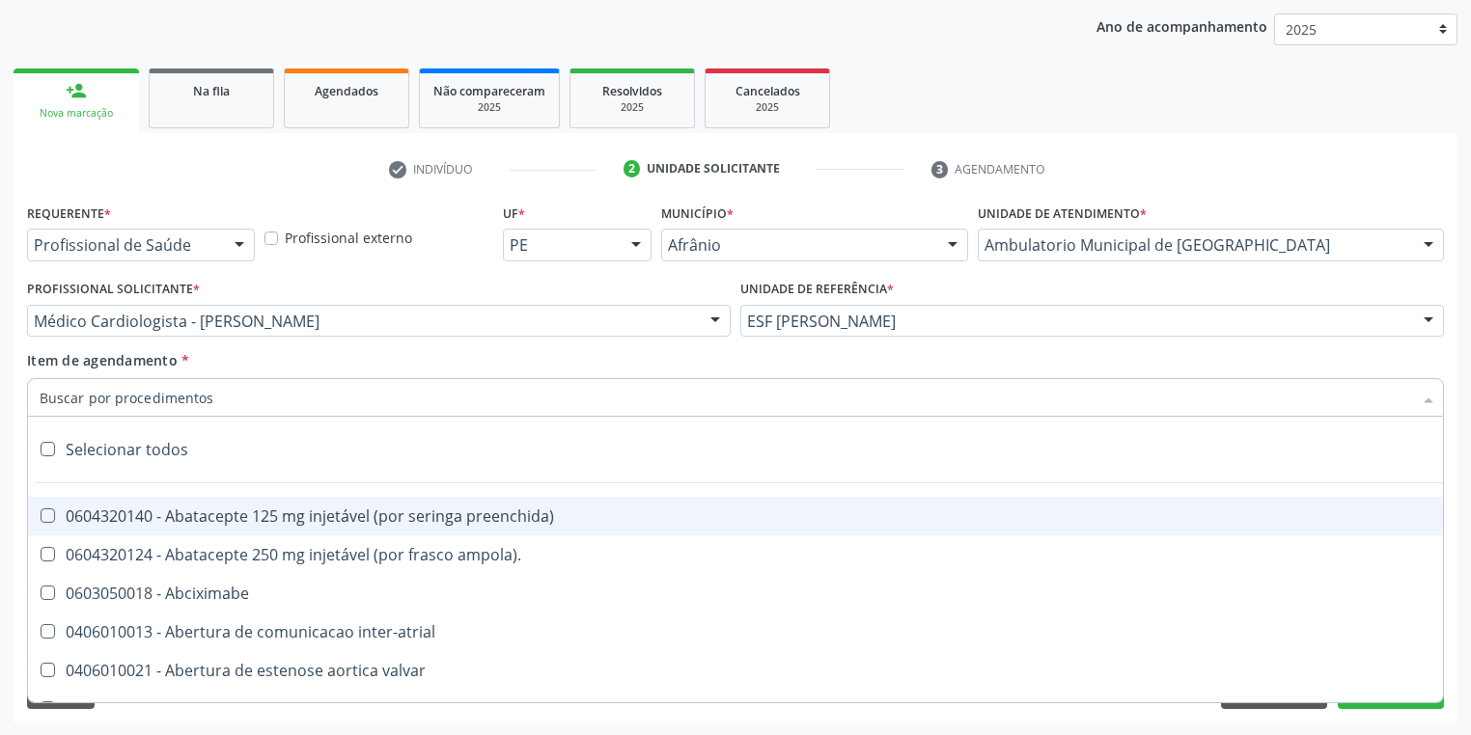
paste input "gastro"
type input "gastro"
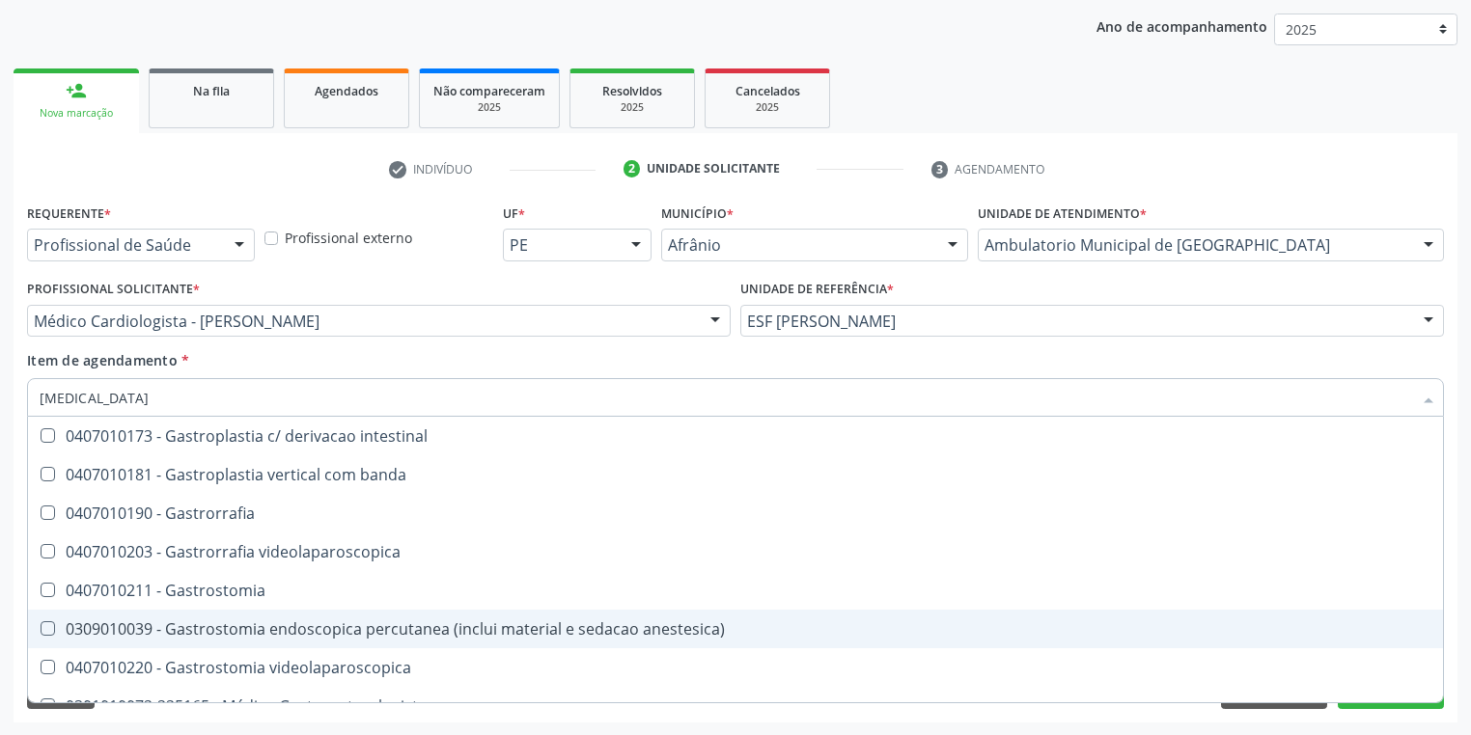
scroll to position [309, 0]
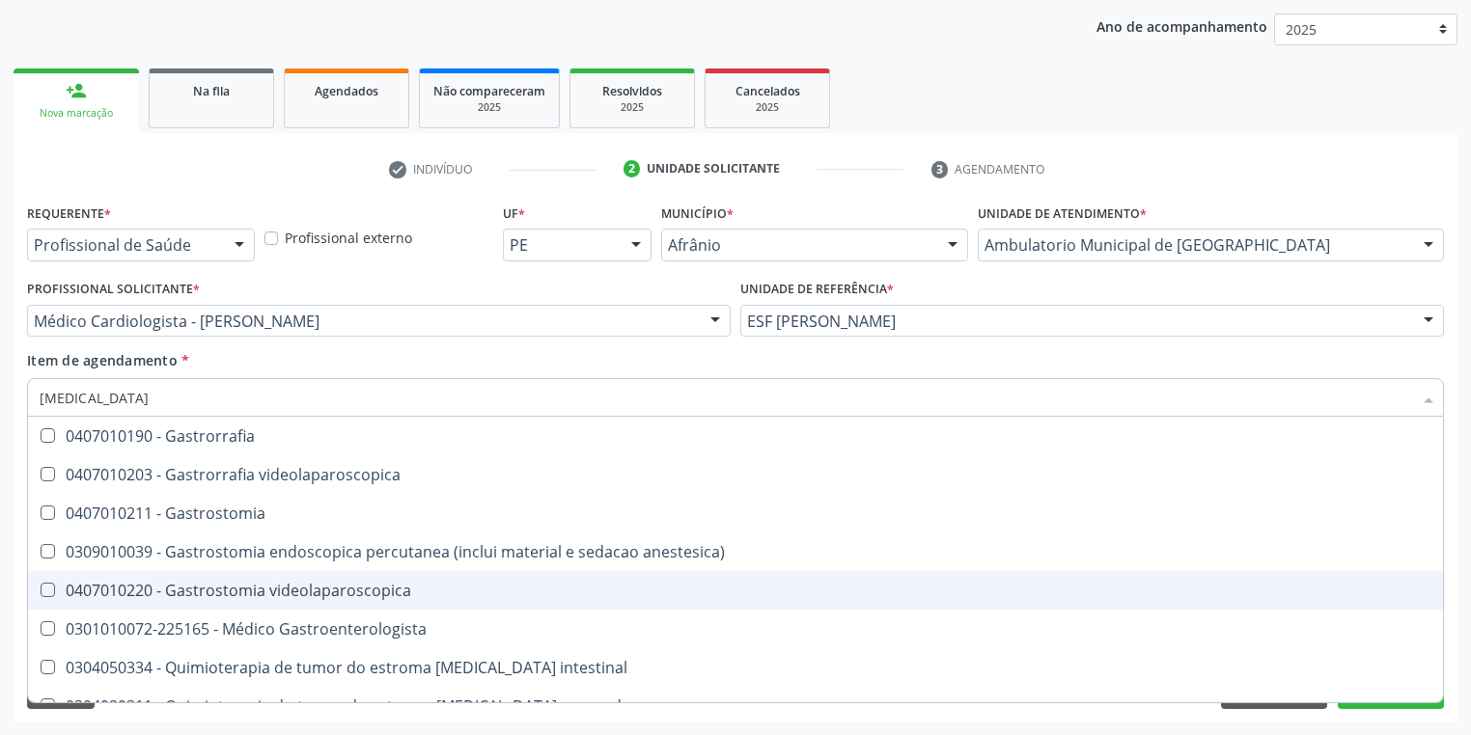
click at [274, 594] on div "0407010220 - Gastrostomia videolaparoscopica" at bounding box center [736, 590] width 1392 height 15
checkbox videolaparoscopica "false"
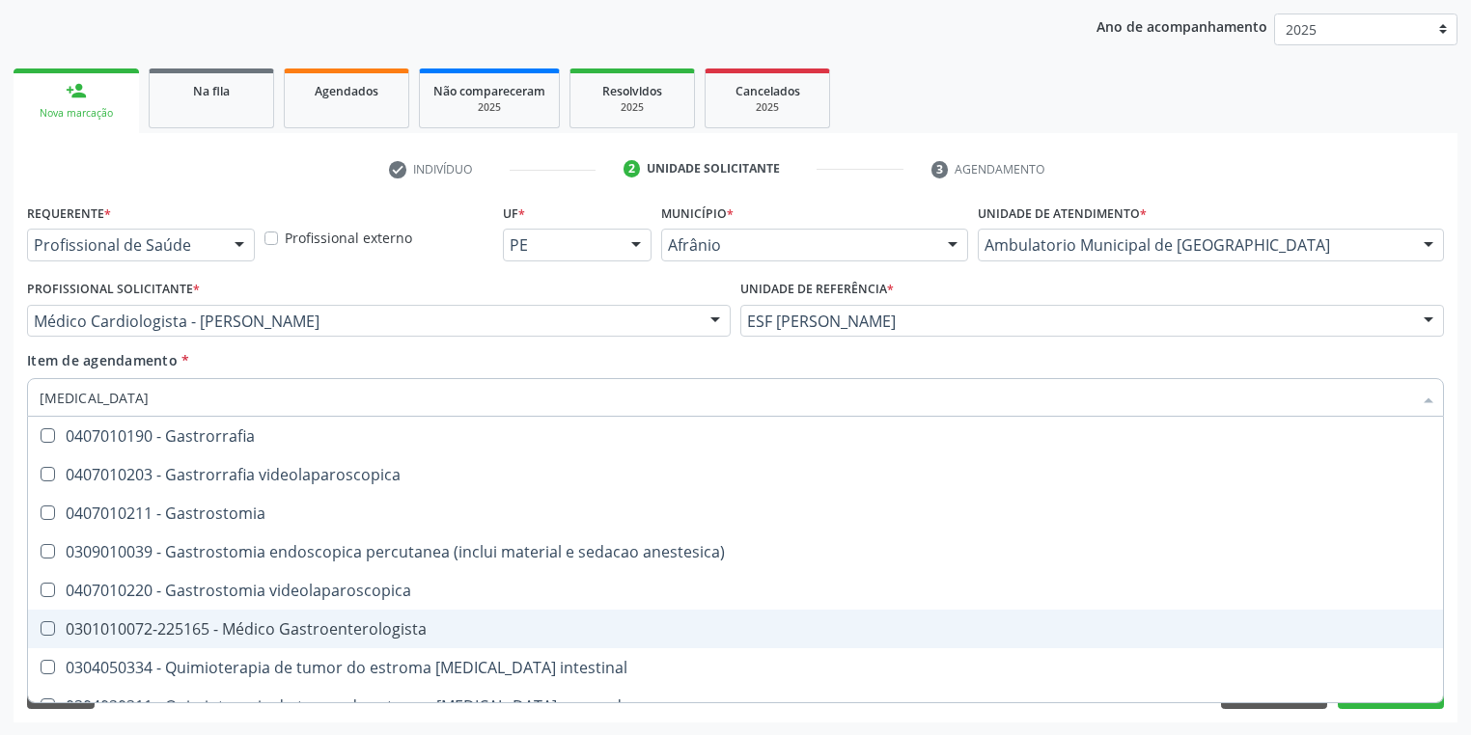
click at [268, 637] on div "0301010072-225165 - Médico Gastroenterologista" at bounding box center [736, 629] width 1392 height 15
checkbox Gastroenterologista "true"
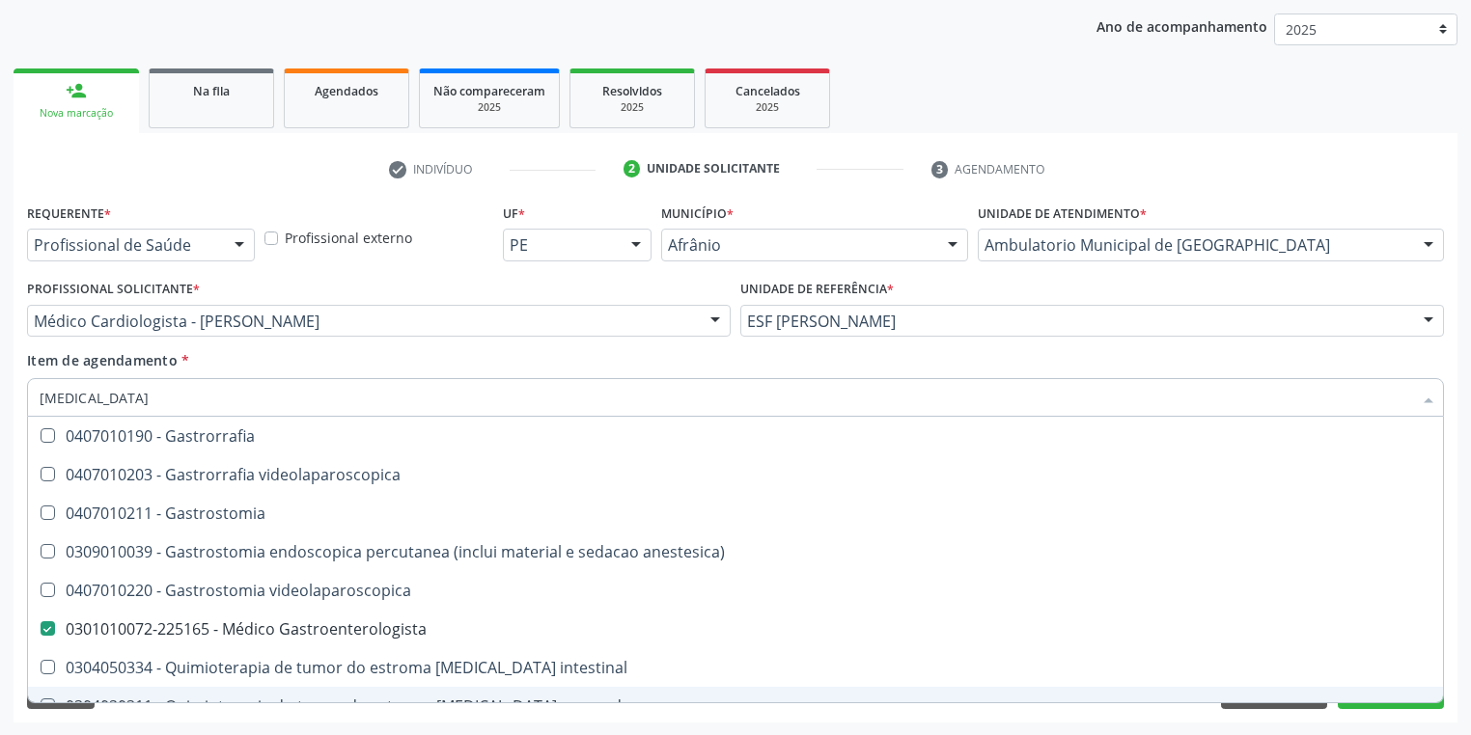
click at [93, 730] on div "Acompanhamento Acompanhe a situação das marcações correntes e finalizadas Relat…" at bounding box center [735, 311] width 1471 height 850
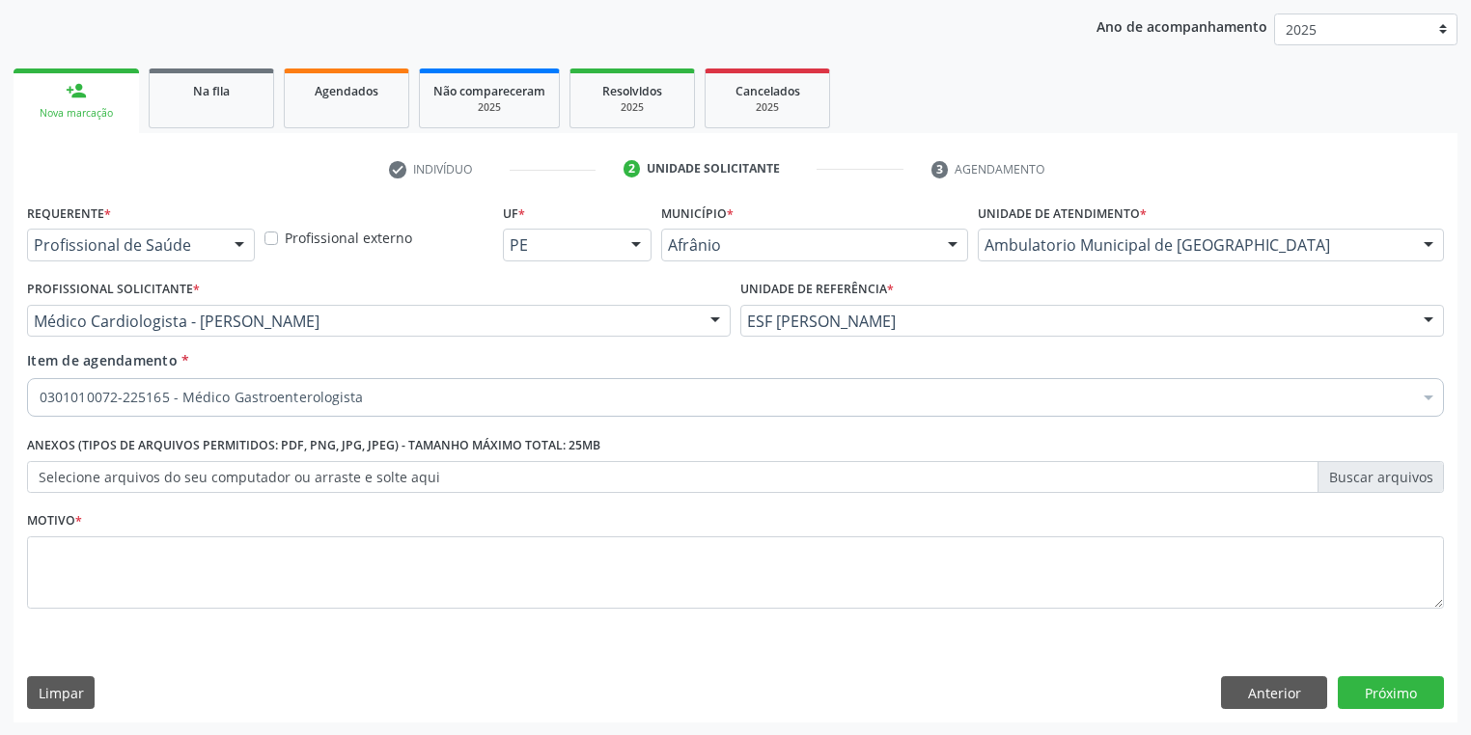
scroll to position [0, 0]
click at [90, 529] on div "Motivo *" at bounding box center [735, 558] width 1417 height 102
click at [89, 557] on textarea at bounding box center [735, 573] width 1417 height 73
type textarea "6"
click at [1359, 693] on button "Próximo" at bounding box center [1391, 693] width 106 height 33
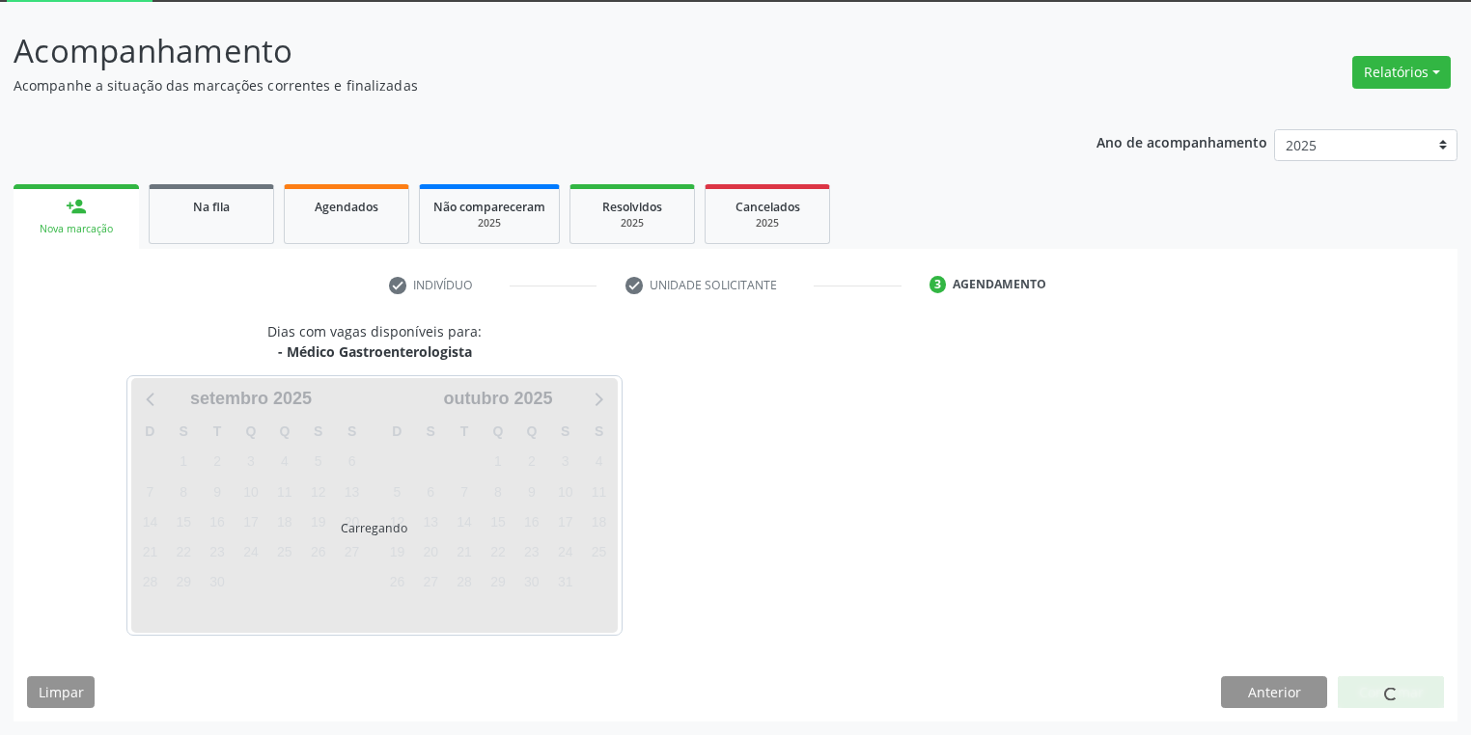
scroll to position [103, 0]
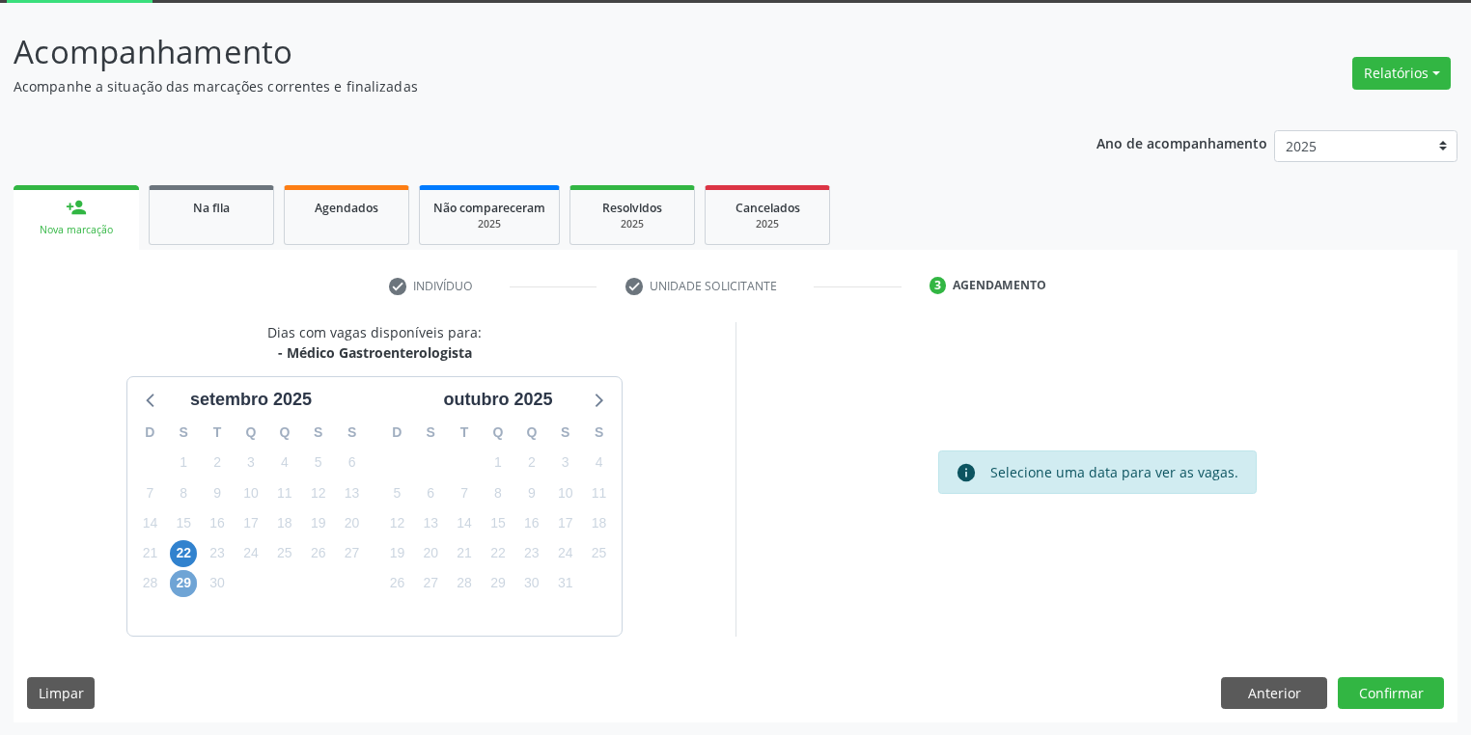
click at [185, 585] on span "29" at bounding box center [183, 583] width 27 height 27
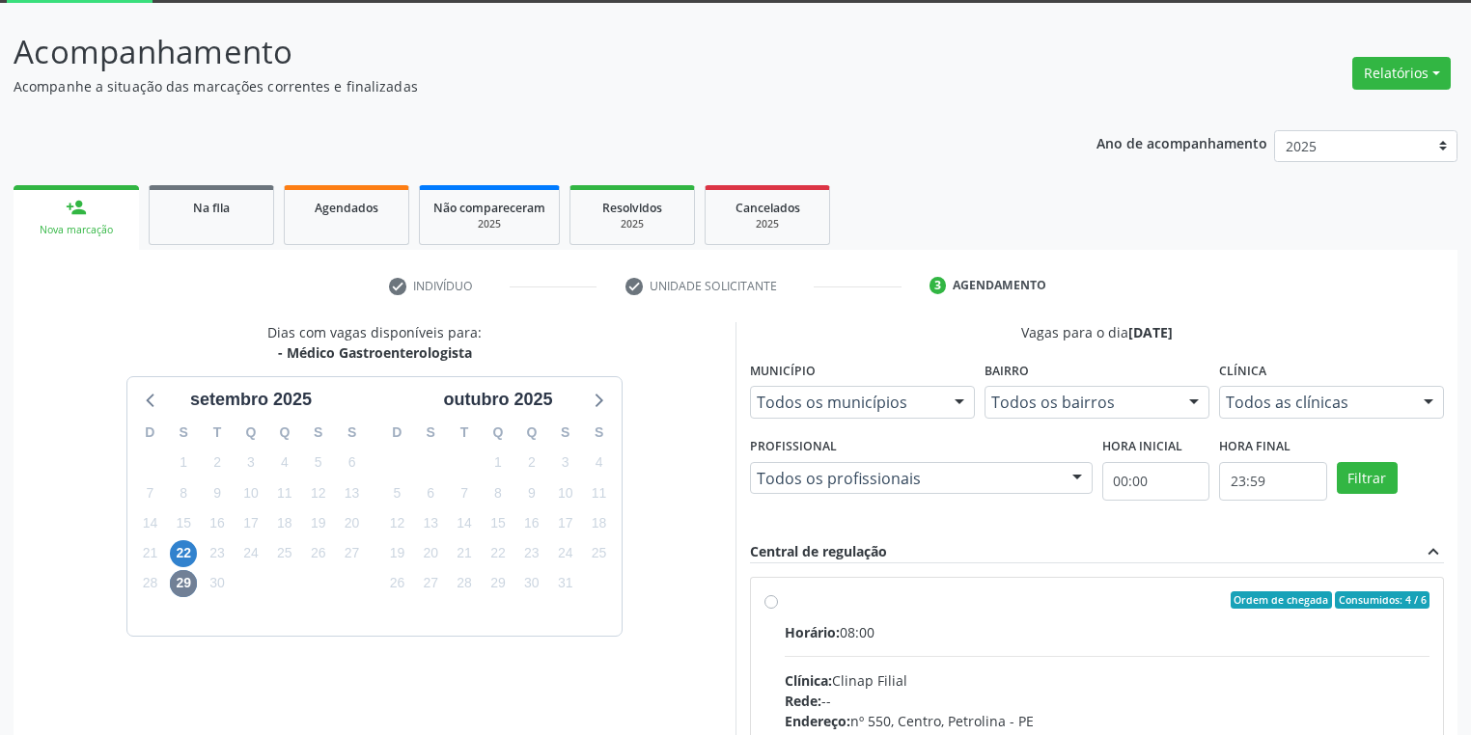
click at [1035, 617] on label "Ordem de chegada Consumidos: 4 / 6 Horário: 08:00 Clínica: Clinap Filial Rede: …" at bounding box center [1107, 740] width 645 height 296
click at [778, 609] on input "Ordem de chegada Consumidos: 4 / 6 Horário: 08:00 Clínica: Clinap Filial Rede: …" at bounding box center [771, 600] width 14 height 17
radio input "true"
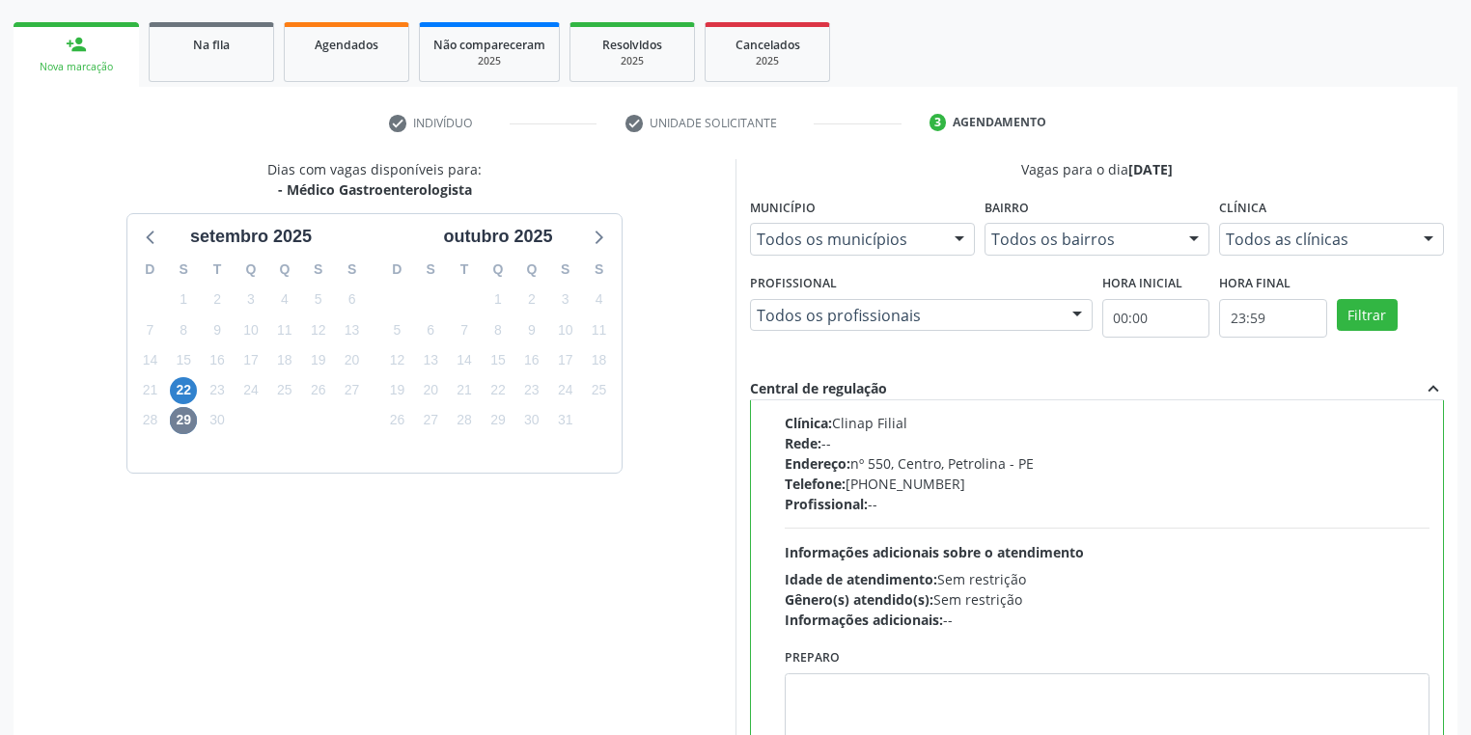
scroll to position [417, 0]
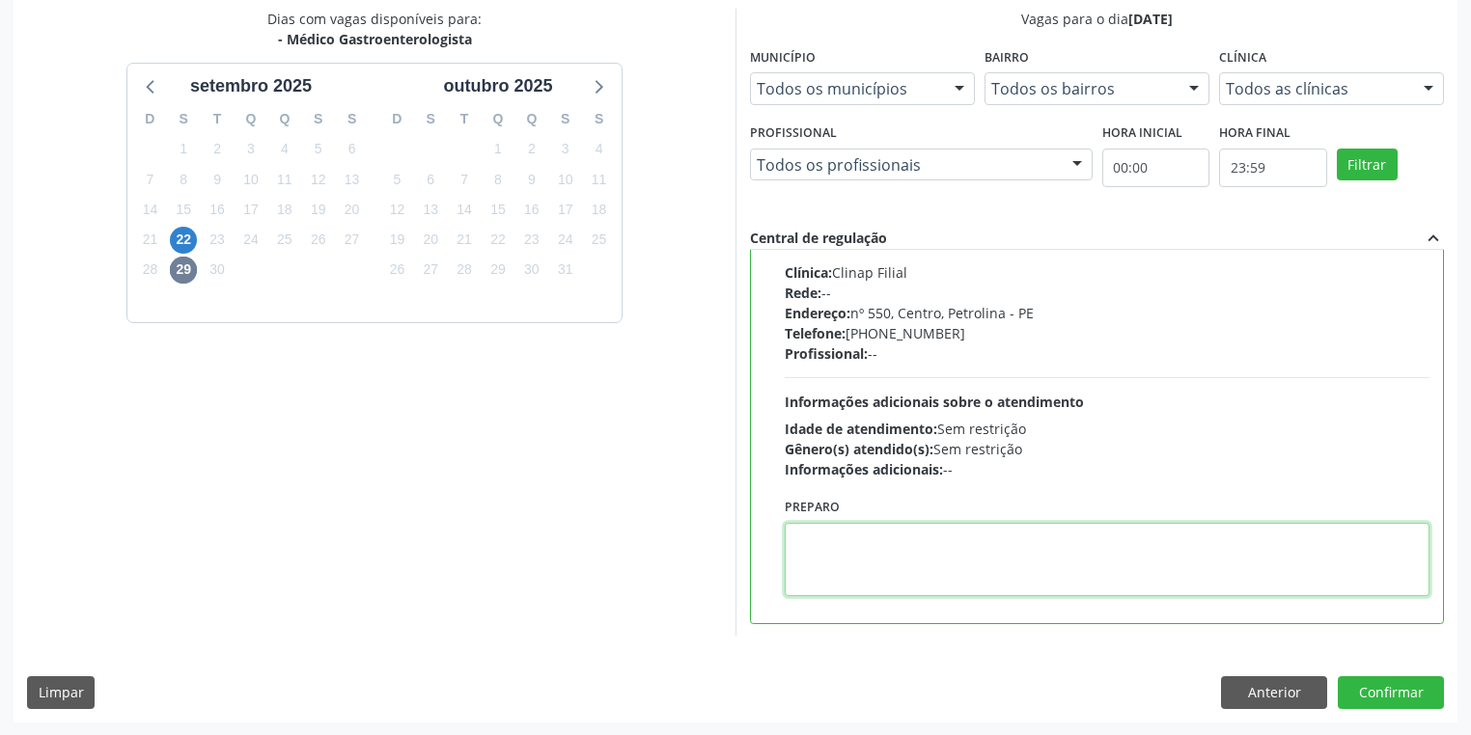
click at [955, 558] on textarea at bounding box center [1107, 559] width 645 height 73
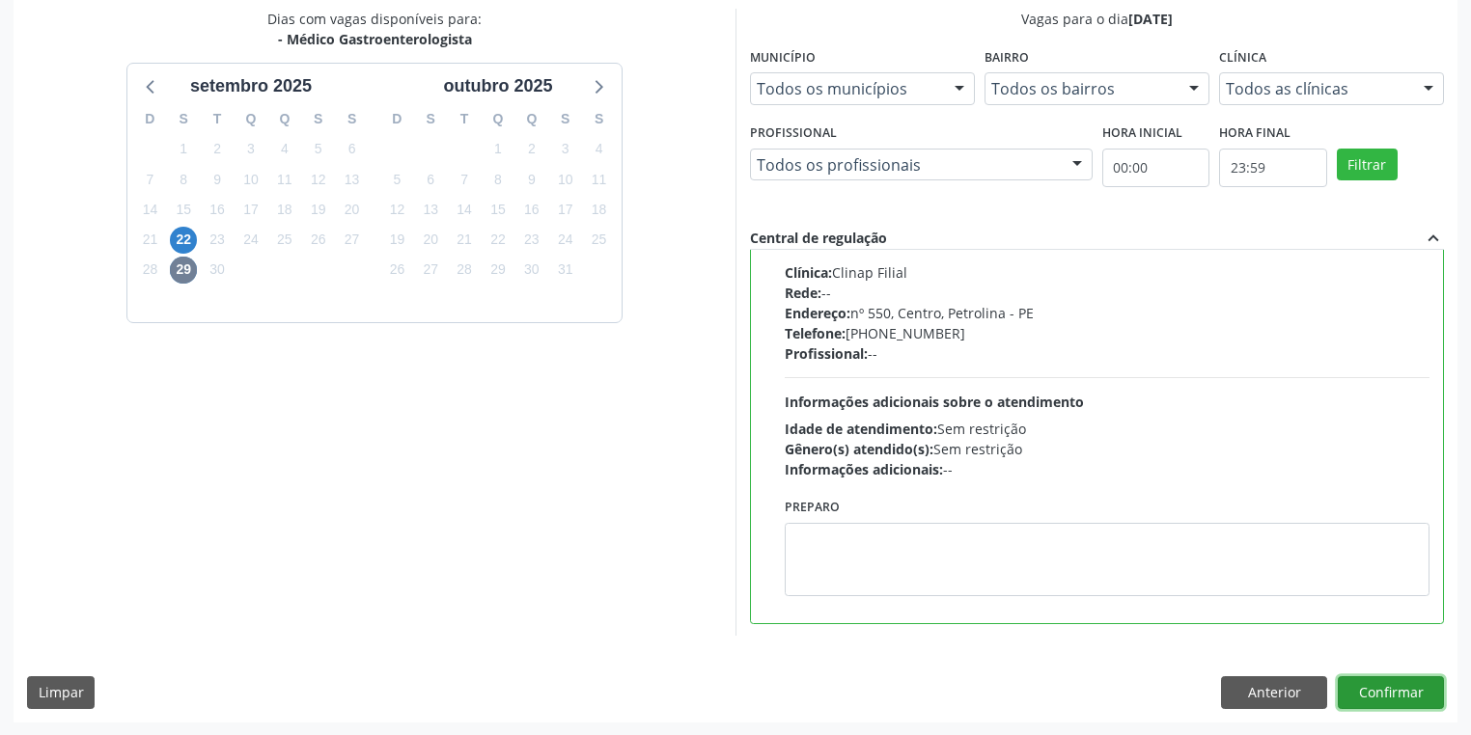
click at [1350, 685] on button "Confirmar" at bounding box center [1391, 693] width 106 height 33
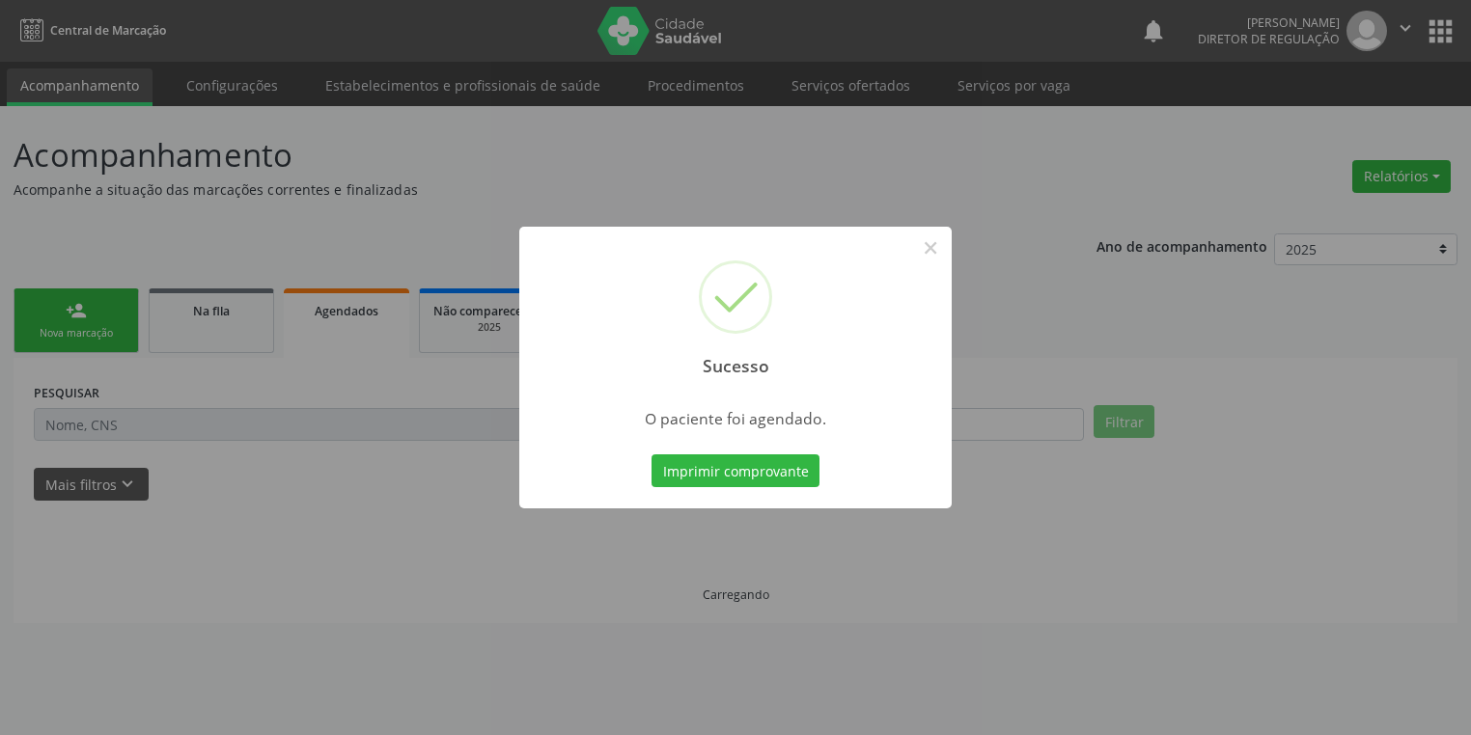
scroll to position [0, 0]
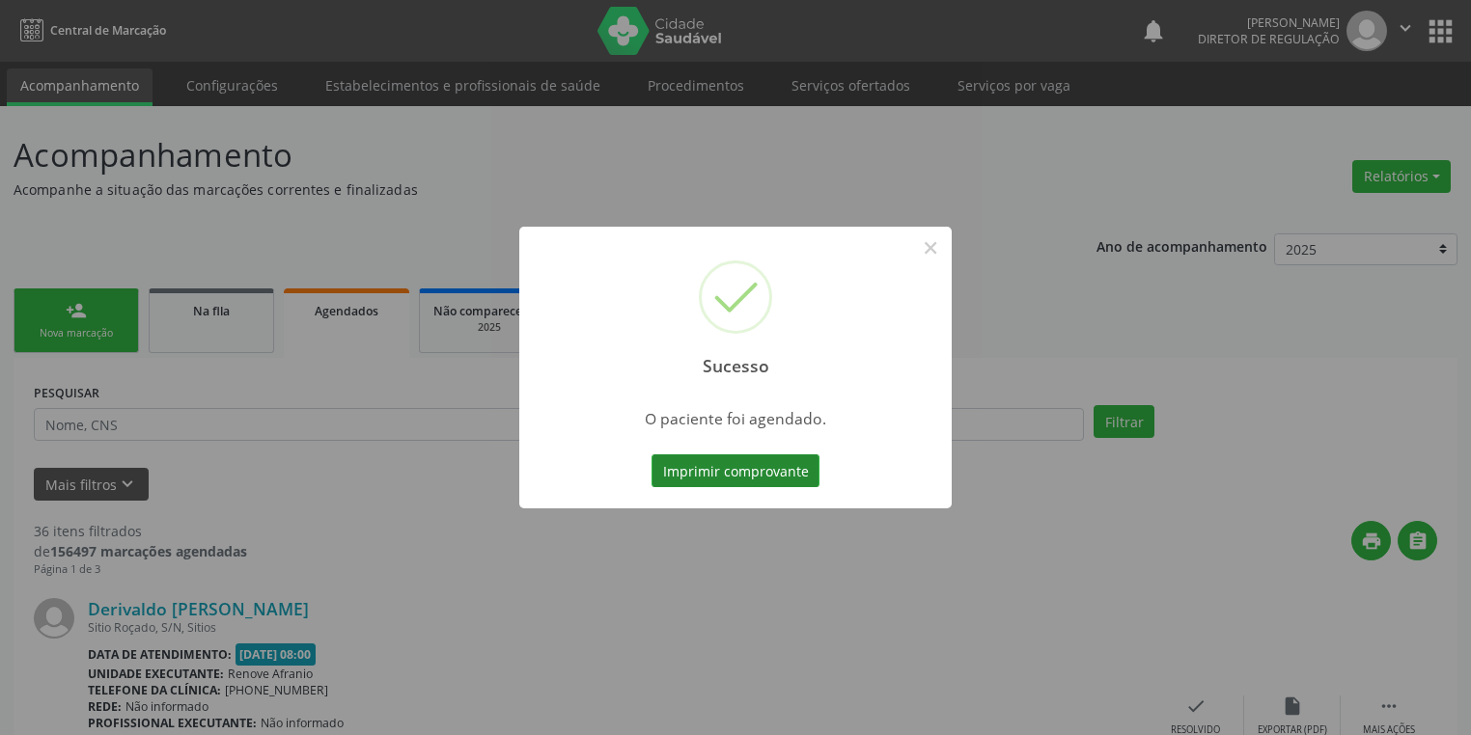
click at [770, 471] on button "Imprimir comprovante" at bounding box center [735, 471] width 168 height 33
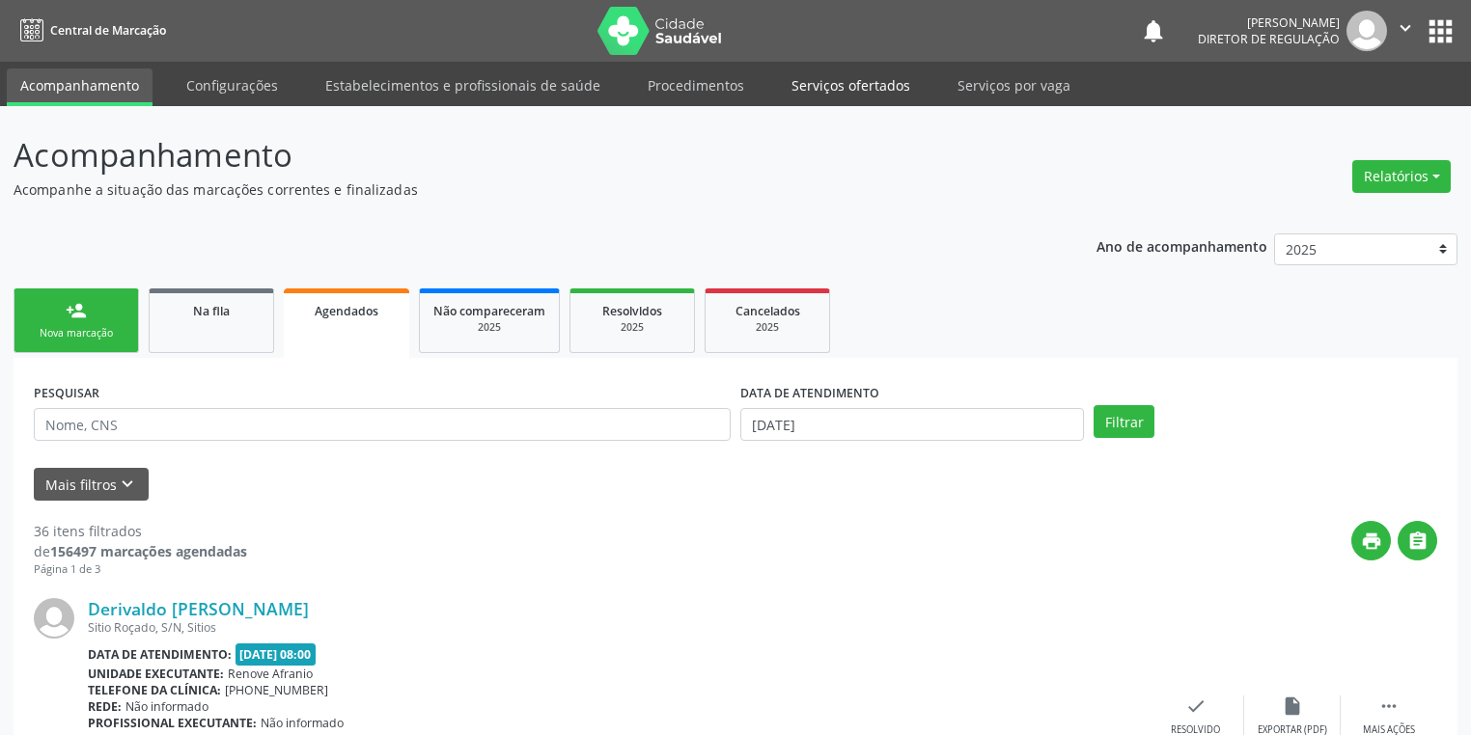
click at [852, 81] on link "Serviços ofertados" at bounding box center [851, 86] width 146 height 34
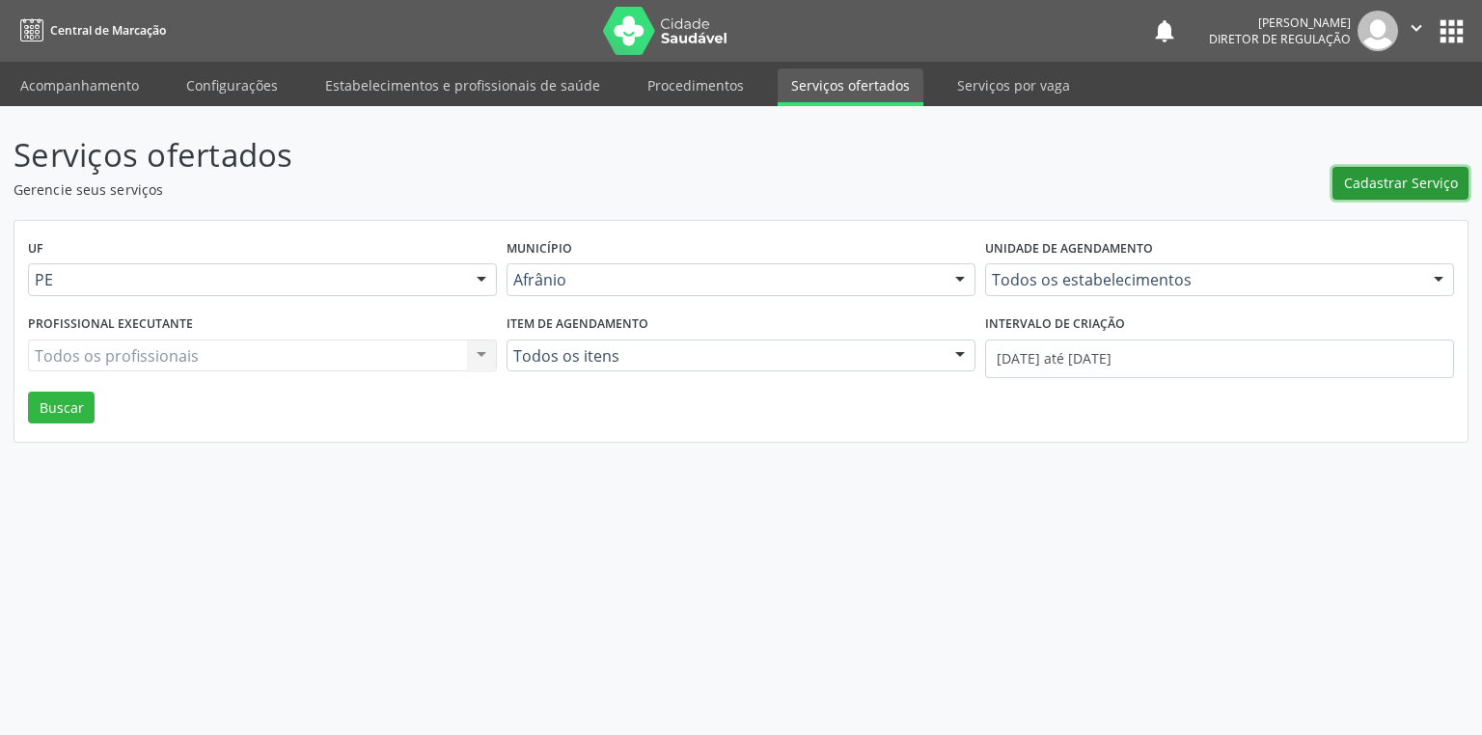
click at [1376, 178] on span "Cadastrar Serviço" at bounding box center [1401, 183] width 114 height 20
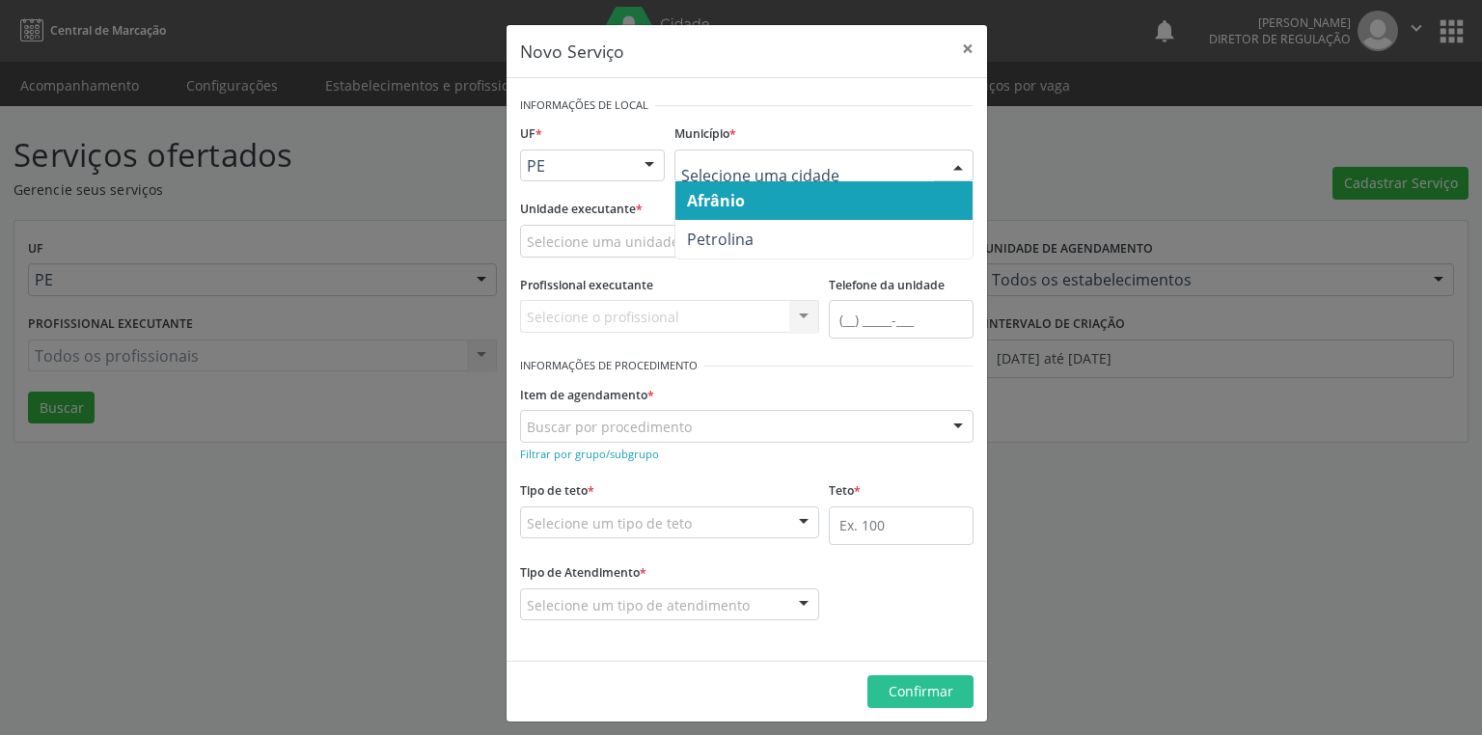
click at [687, 199] on span "Afrânio" at bounding box center [716, 200] width 58 height 21
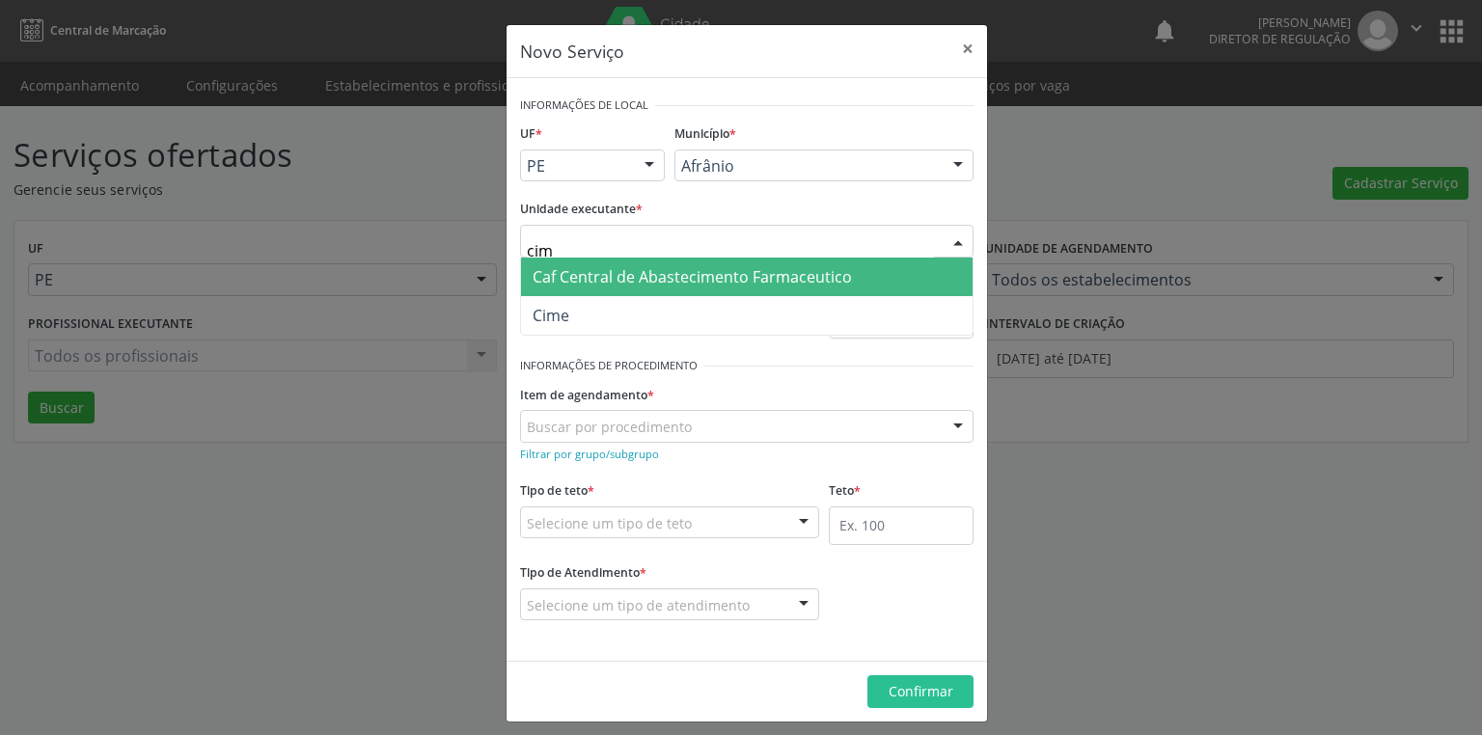
type input "cime"
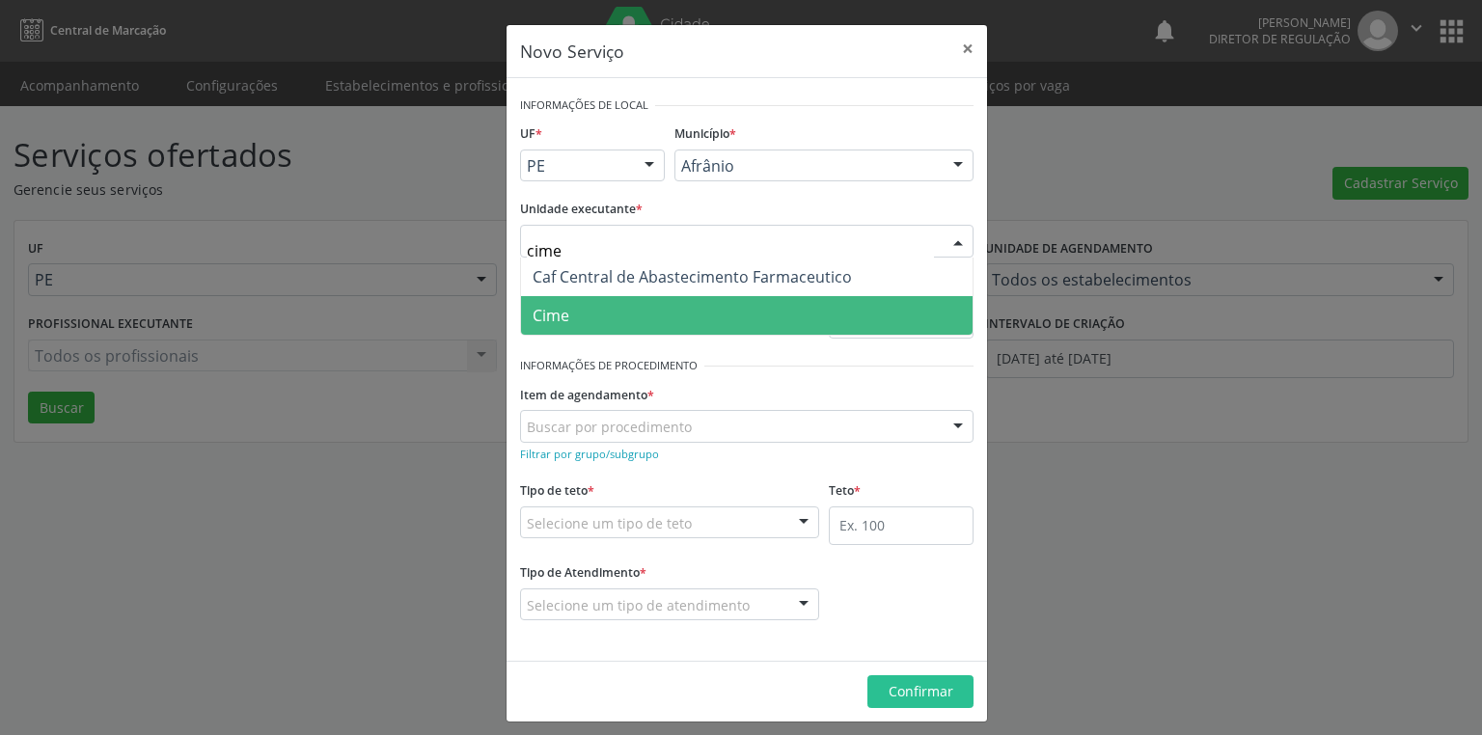
click at [560, 309] on span "Cime" at bounding box center [551, 315] width 37 height 21
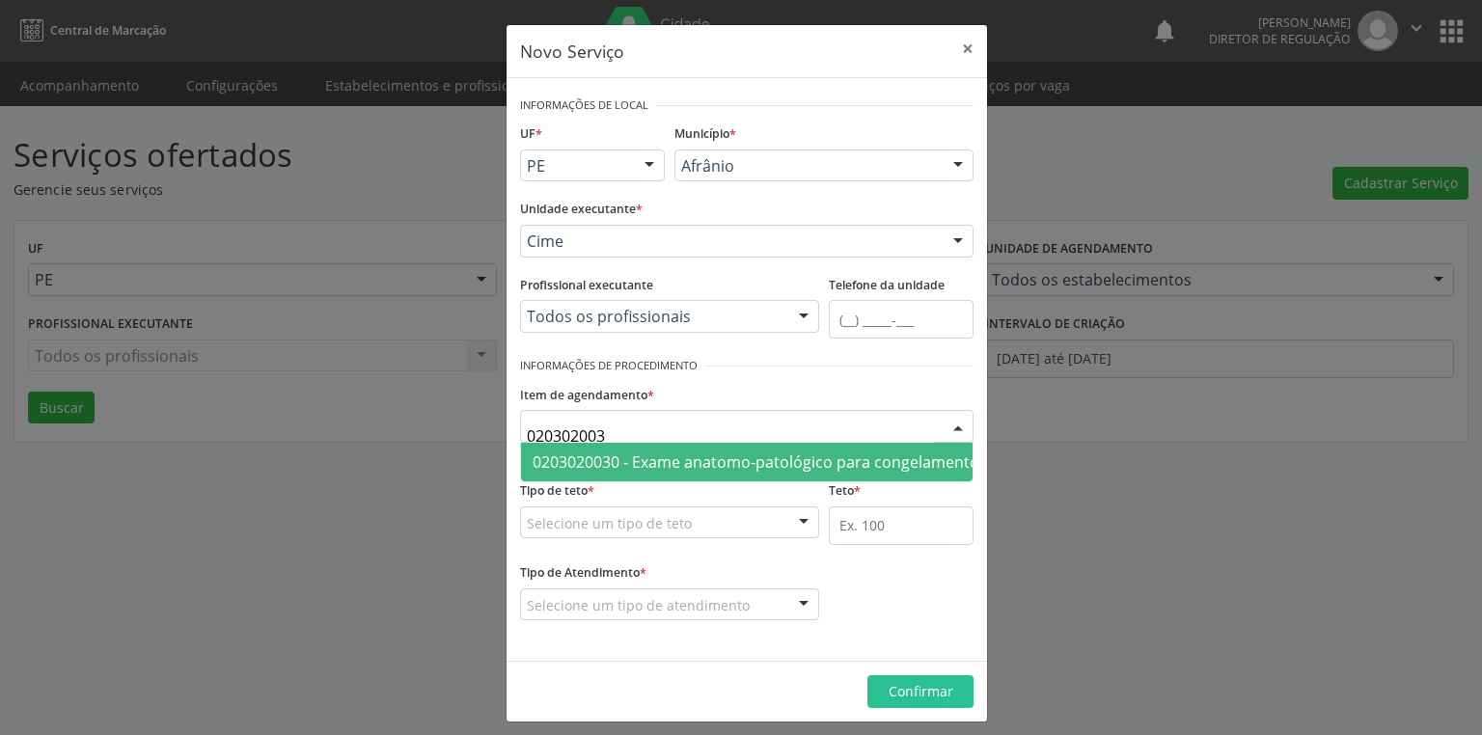
type input "0203020030"
drag, startPoint x: 598, startPoint y: 456, endPoint x: 613, endPoint y: 460, distance: 15.3
click at [602, 456] on span "0203020030 - Exame anatomo-patológico para congelamento / parafina por peça cir…" at bounding box center [1025, 462] width 984 height 21
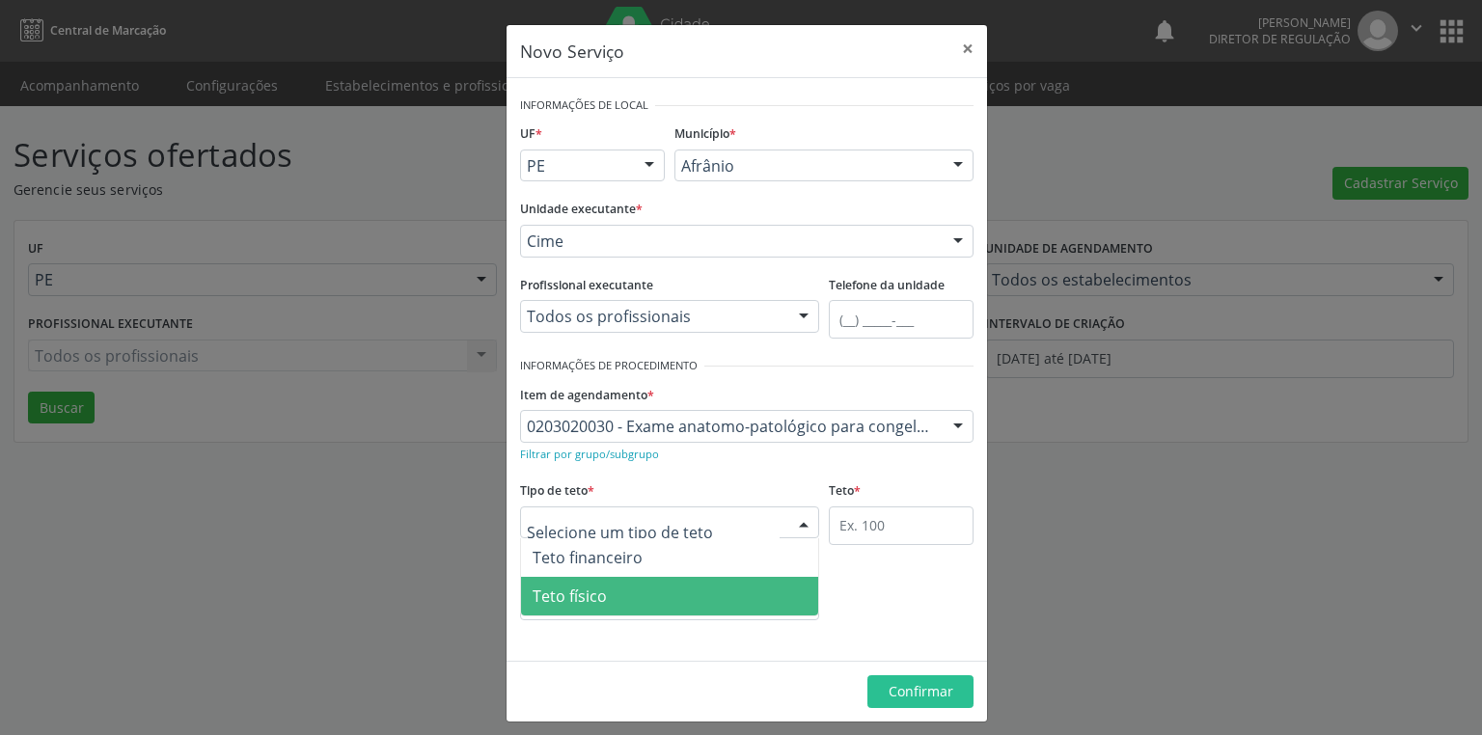
drag, startPoint x: 589, startPoint y: 602, endPoint x: 776, endPoint y: 548, distance: 194.9
click at [591, 602] on span "Teto físico" at bounding box center [570, 596] width 74 height 21
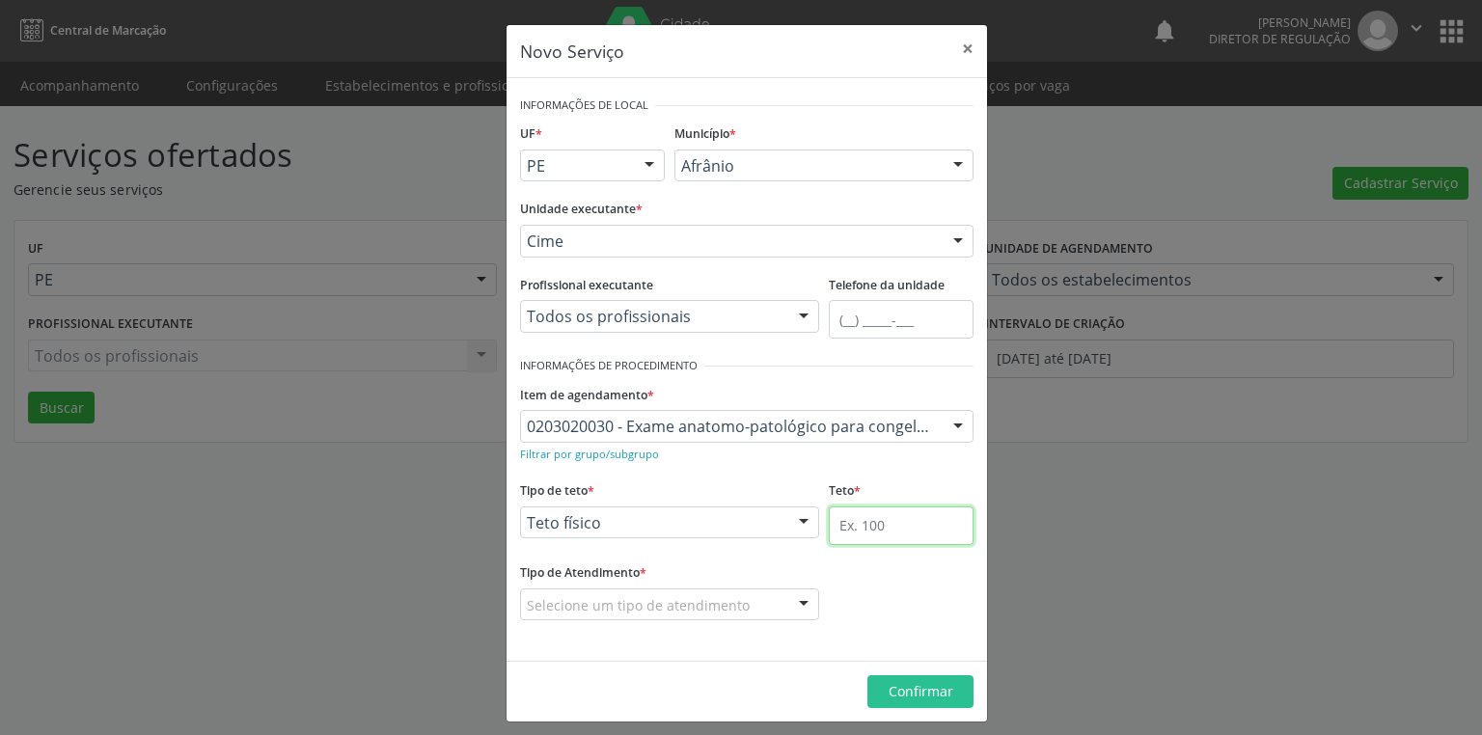
click at [864, 519] on input "text" at bounding box center [901, 526] width 145 height 39
type input "7"
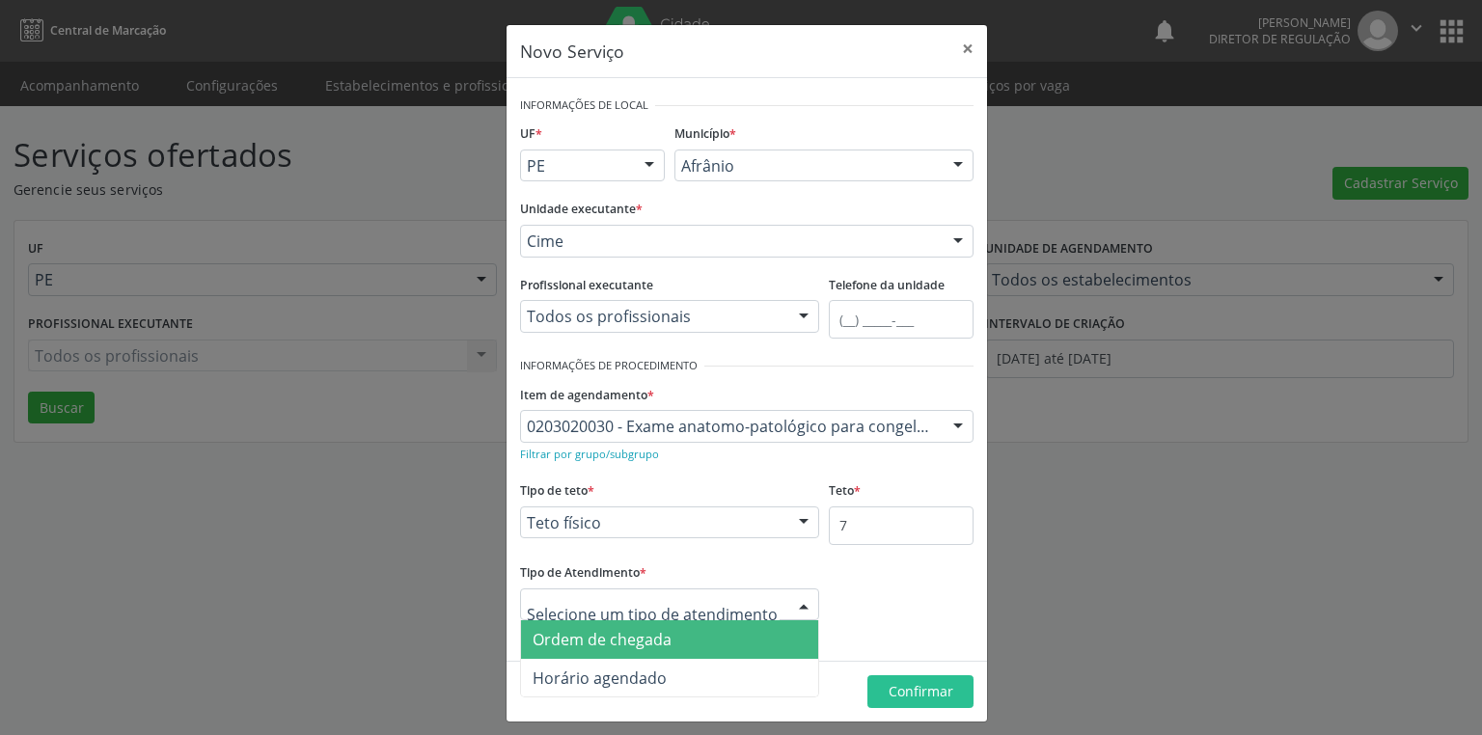
click at [632, 644] on span "Ordem de chegada" at bounding box center [602, 639] width 139 height 21
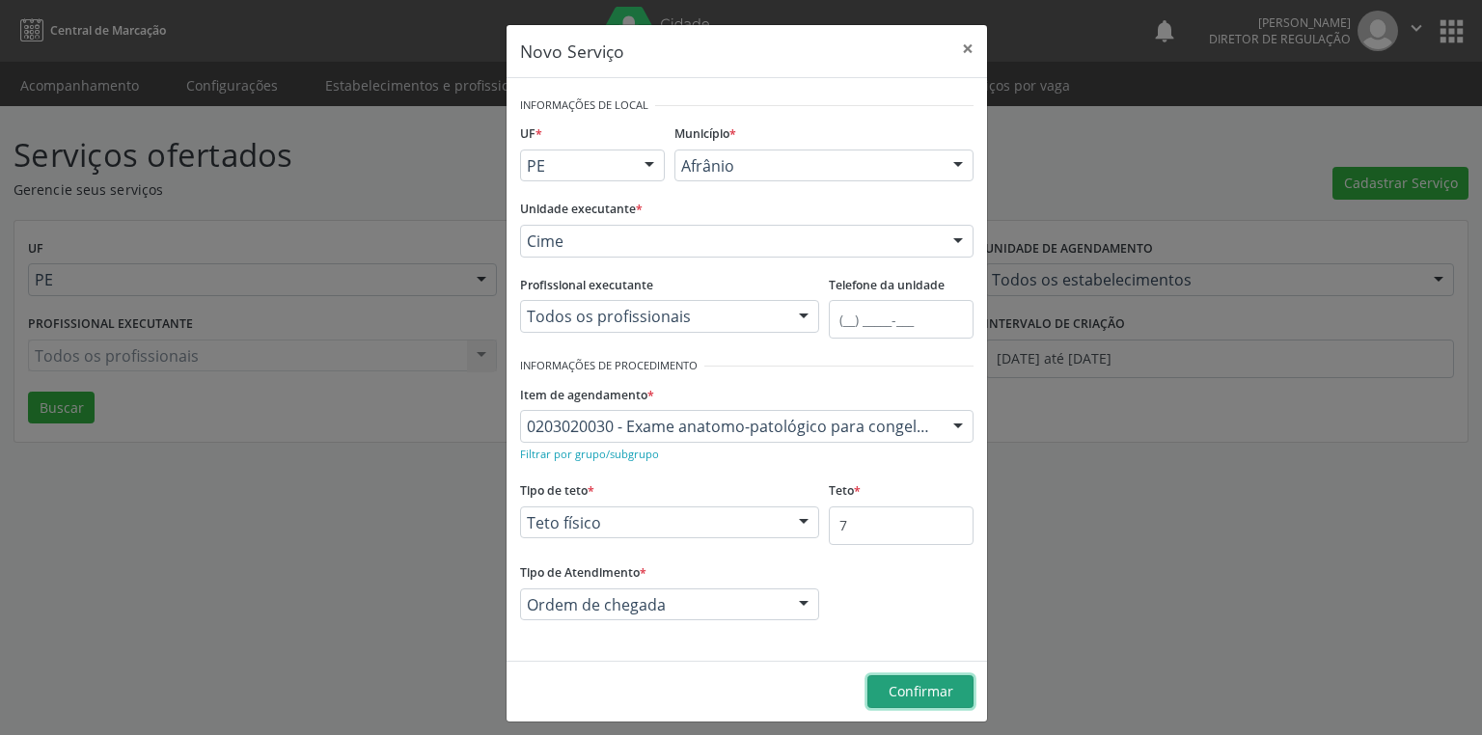
click at [927, 695] on span "Confirmar" at bounding box center [921, 691] width 65 height 18
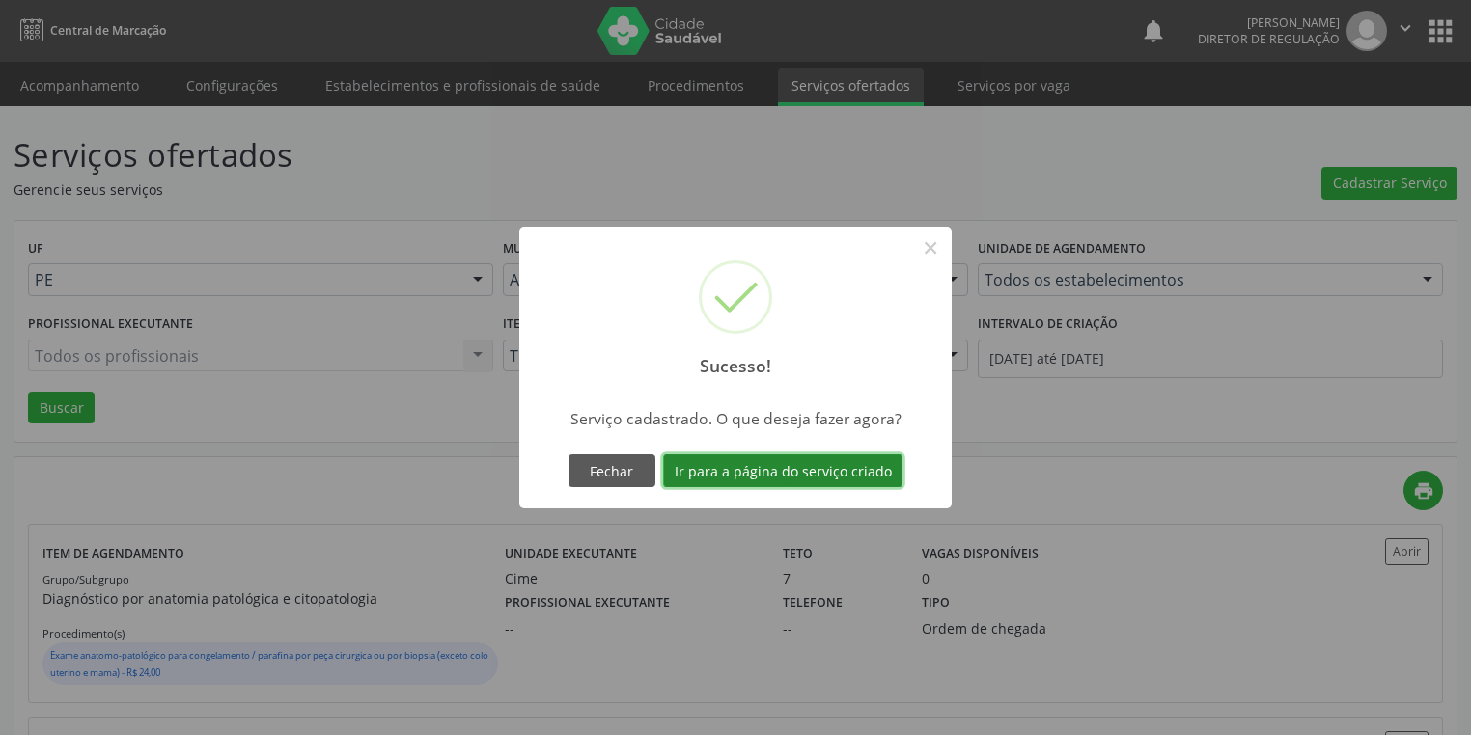
click at [772, 470] on button "Ir para a página do serviço criado" at bounding box center [782, 471] width 239 height 33
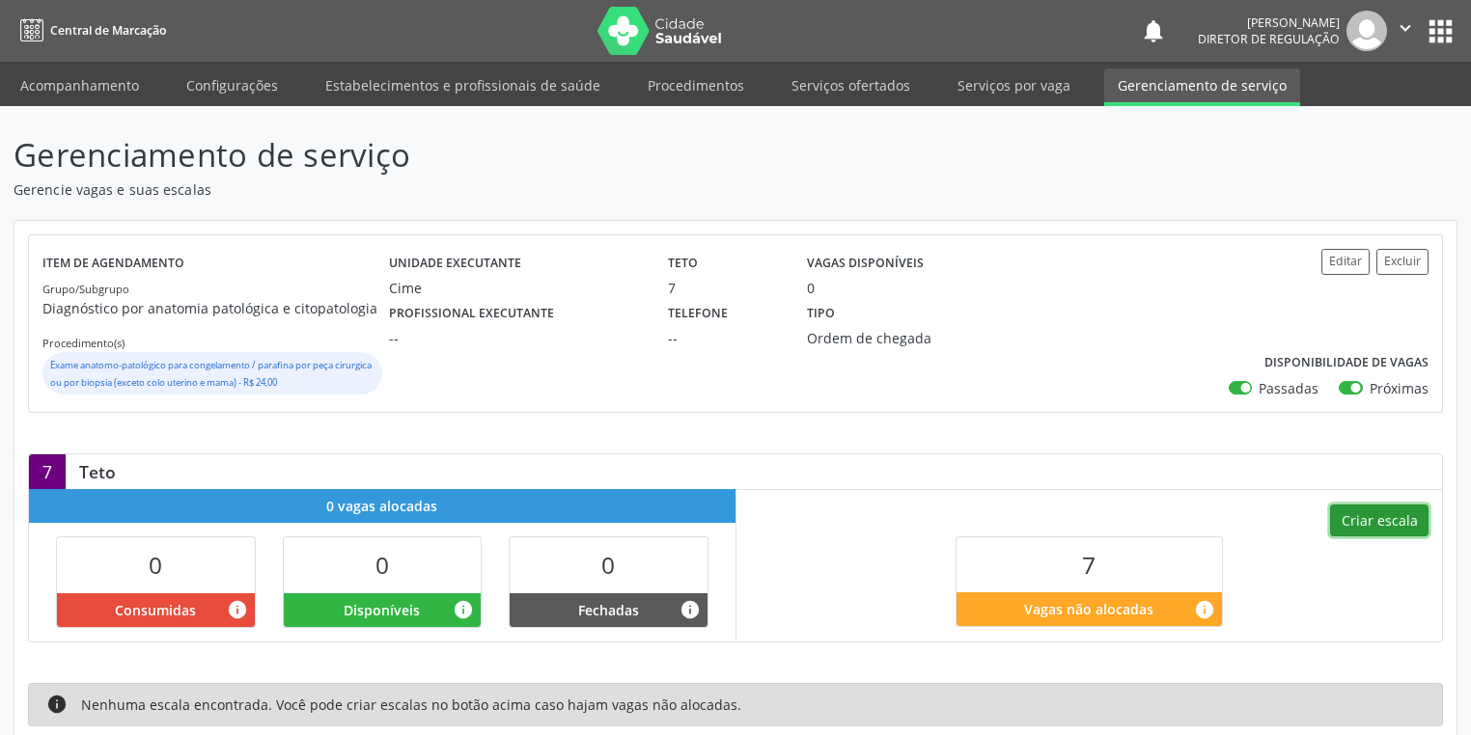
click at [1362, 518] on button "Criar escala" at bounding box center [1379, 521] width 98 height 33
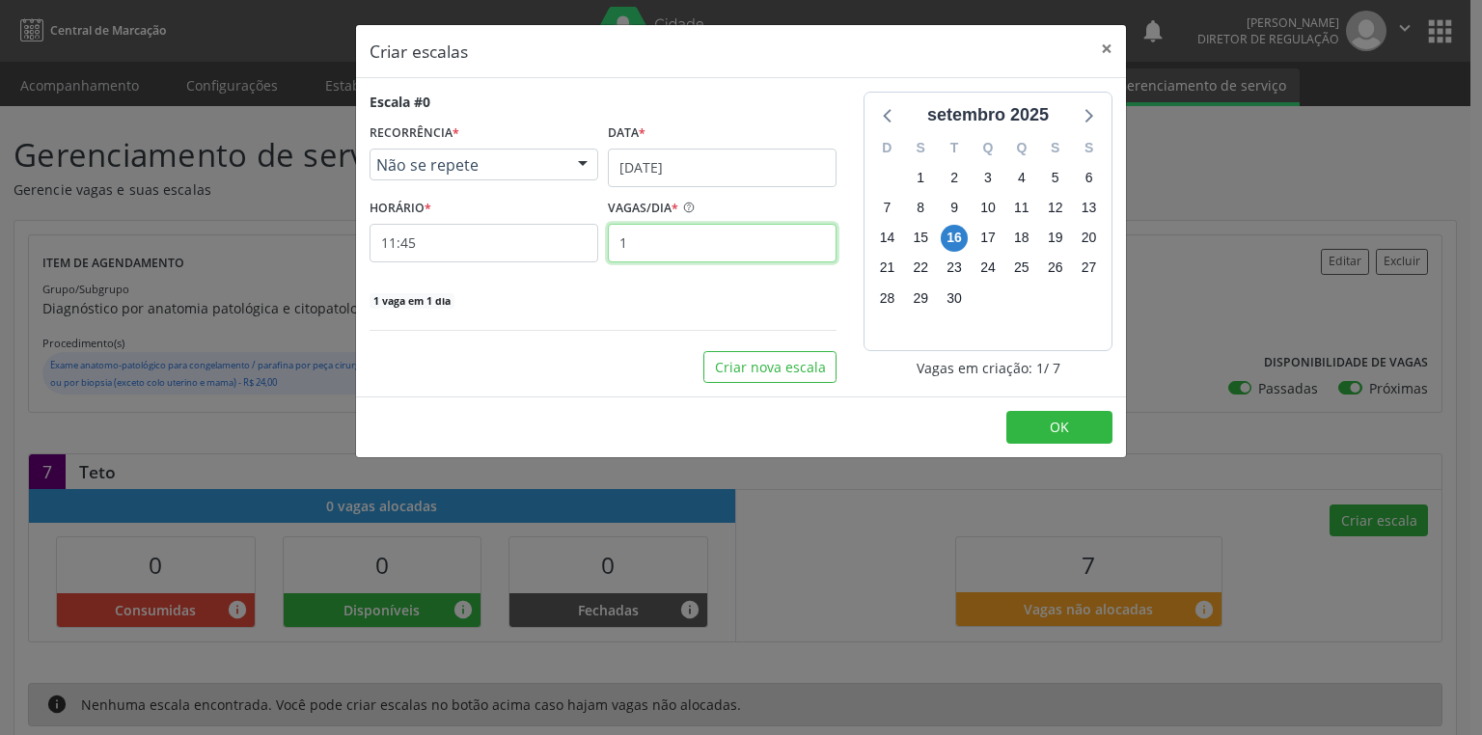
click at [634, 244] on input "1" at bounding box center [722, 243] width 229 height 39
type input "7"
click at [1058, 432] on span "OK" at bounding box center [1059, 427] width 19 height 18
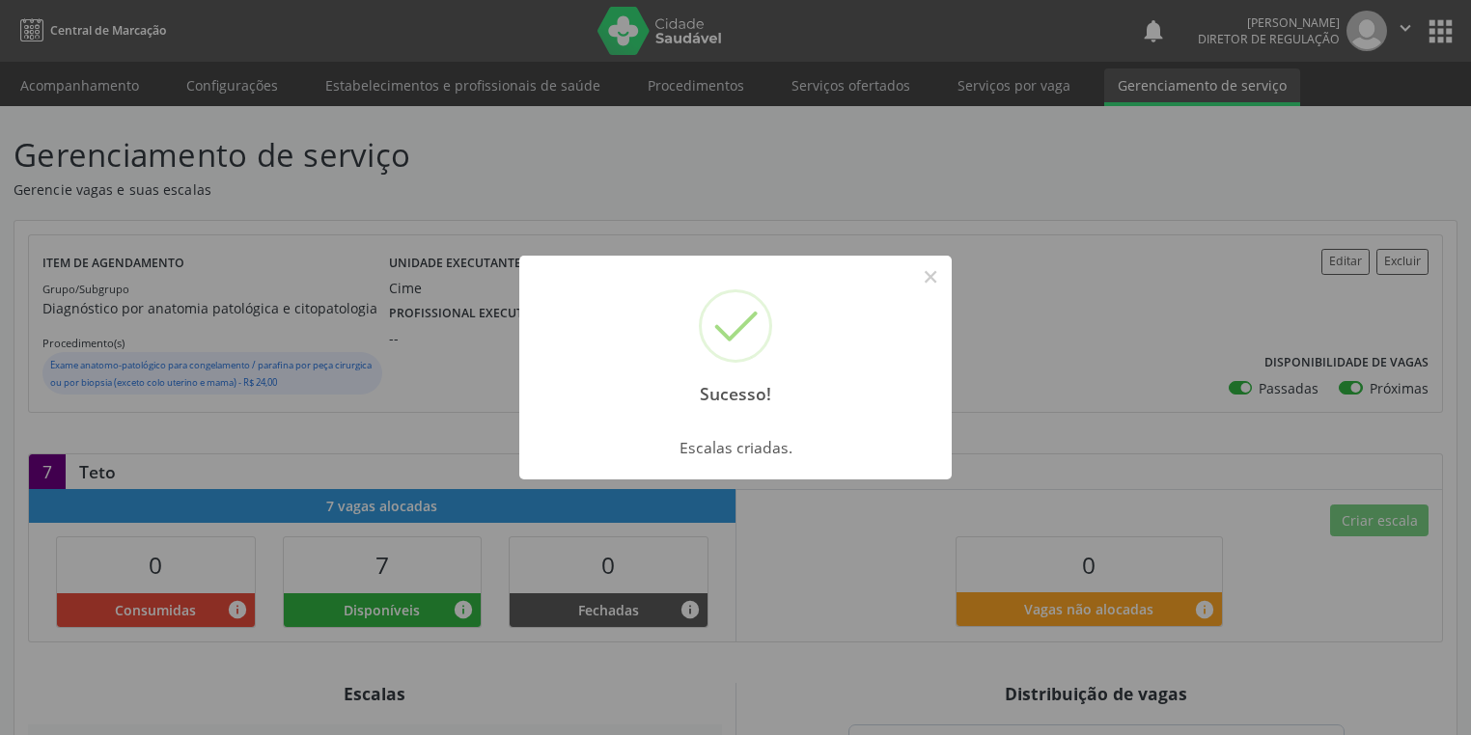
click at [932, 279] on button "×" at bounding box center [930, 277] width 33 height 33
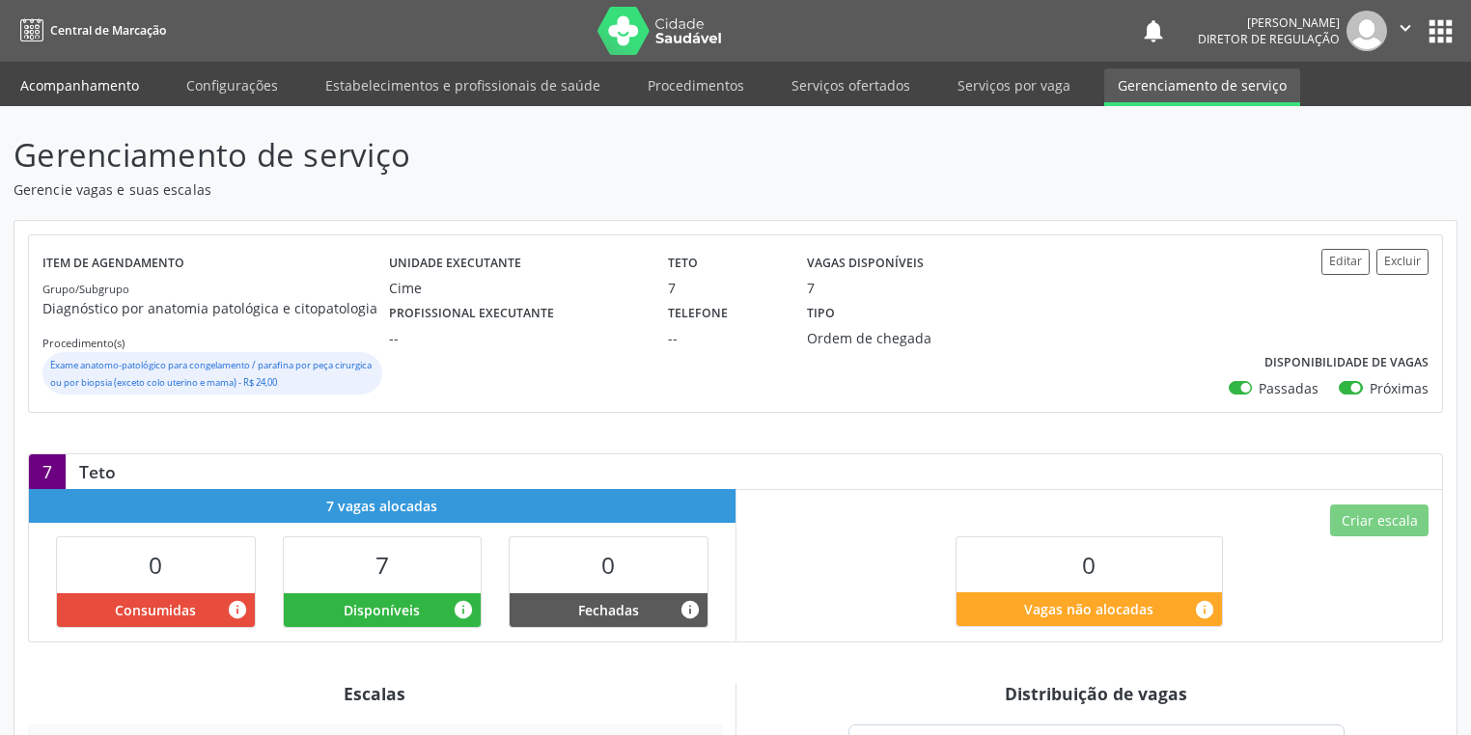
click at [97, 86] on link "Acompanhamento" at bounding box center [80, 86] width 146 height 34
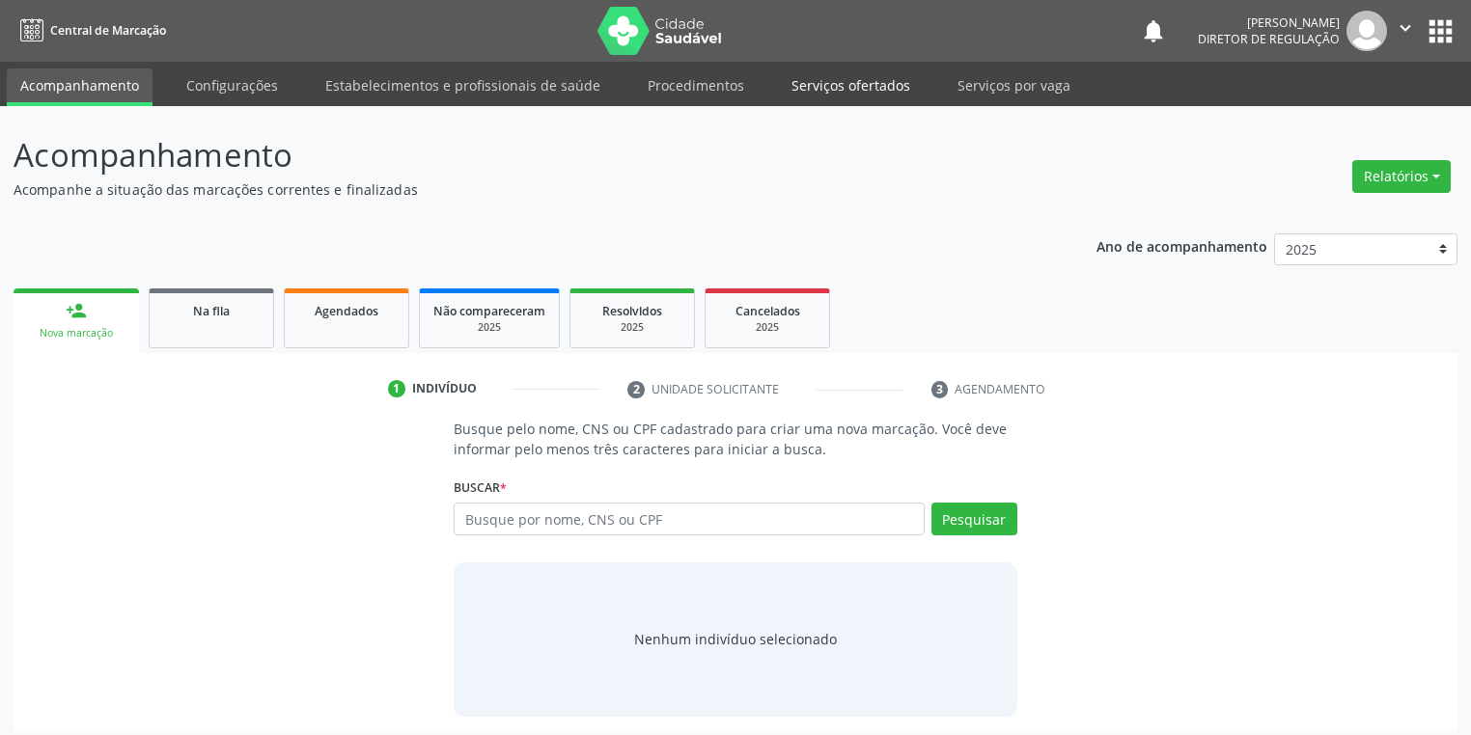
click at [881, 84] on link "Serviços ofertados" at bounding box center [851, 86] width 146 height 34
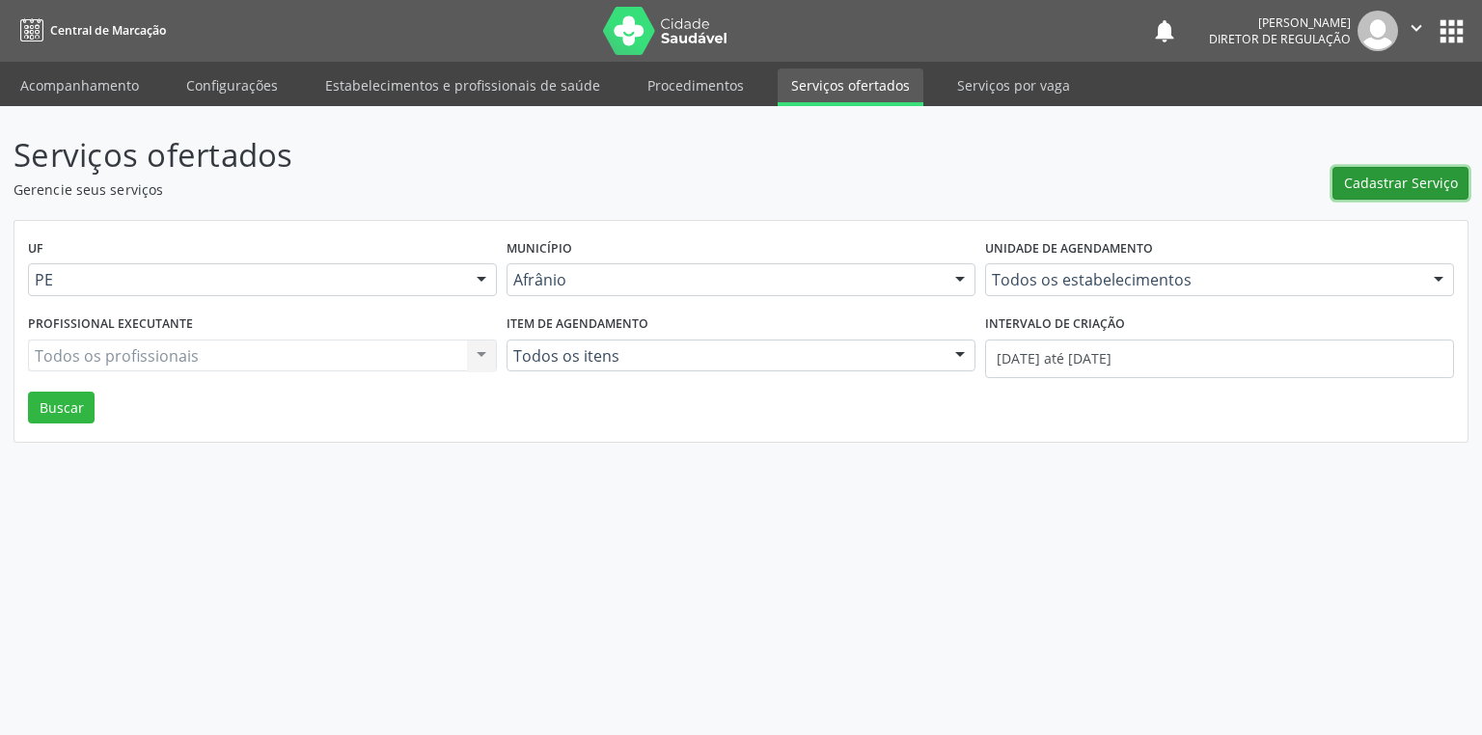
click at [1367, 182] on span "Cadastrar Serviço" at bounding box center [1401, 183] width 114 height 20
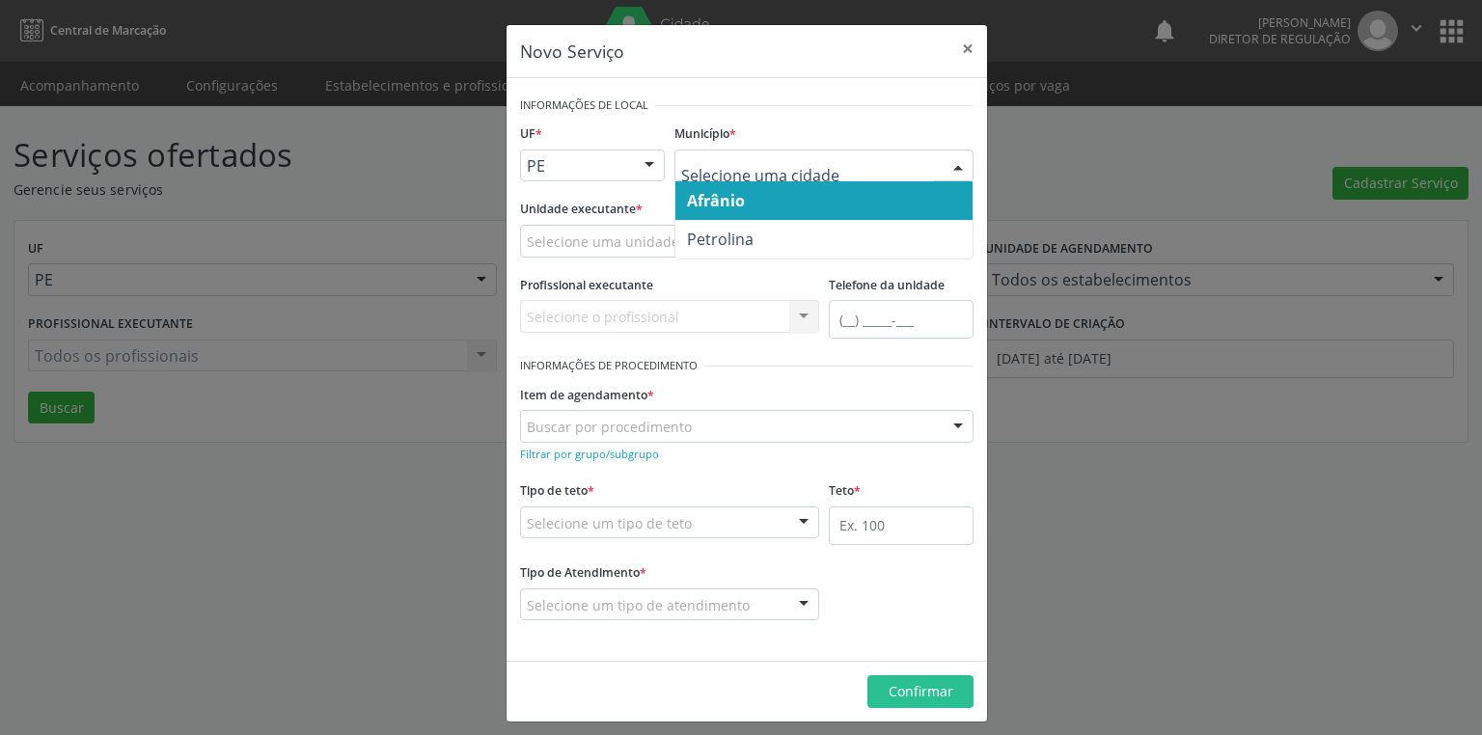
click at [729, 195] on span "Afrânio" at bounding box center [716, 200] width 58 height 21
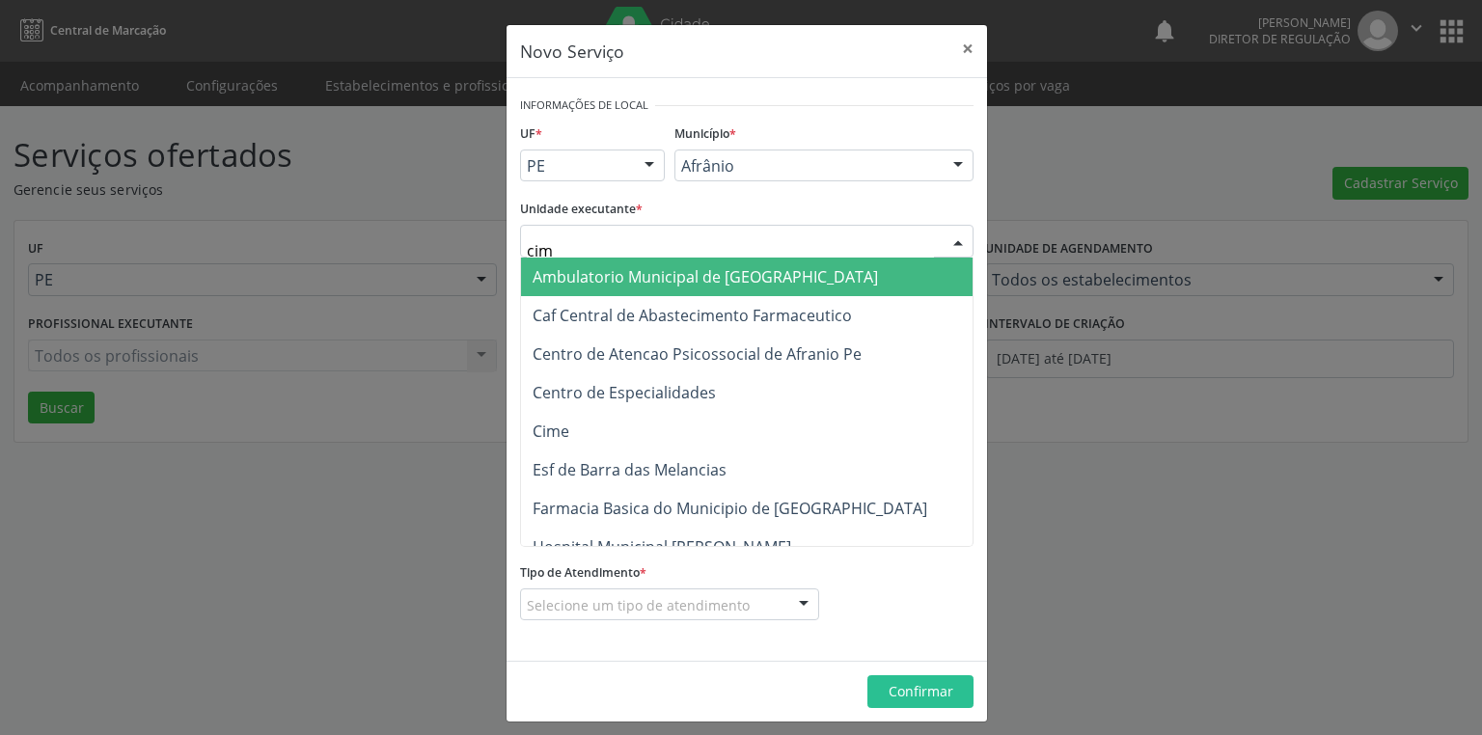
type input "cime"
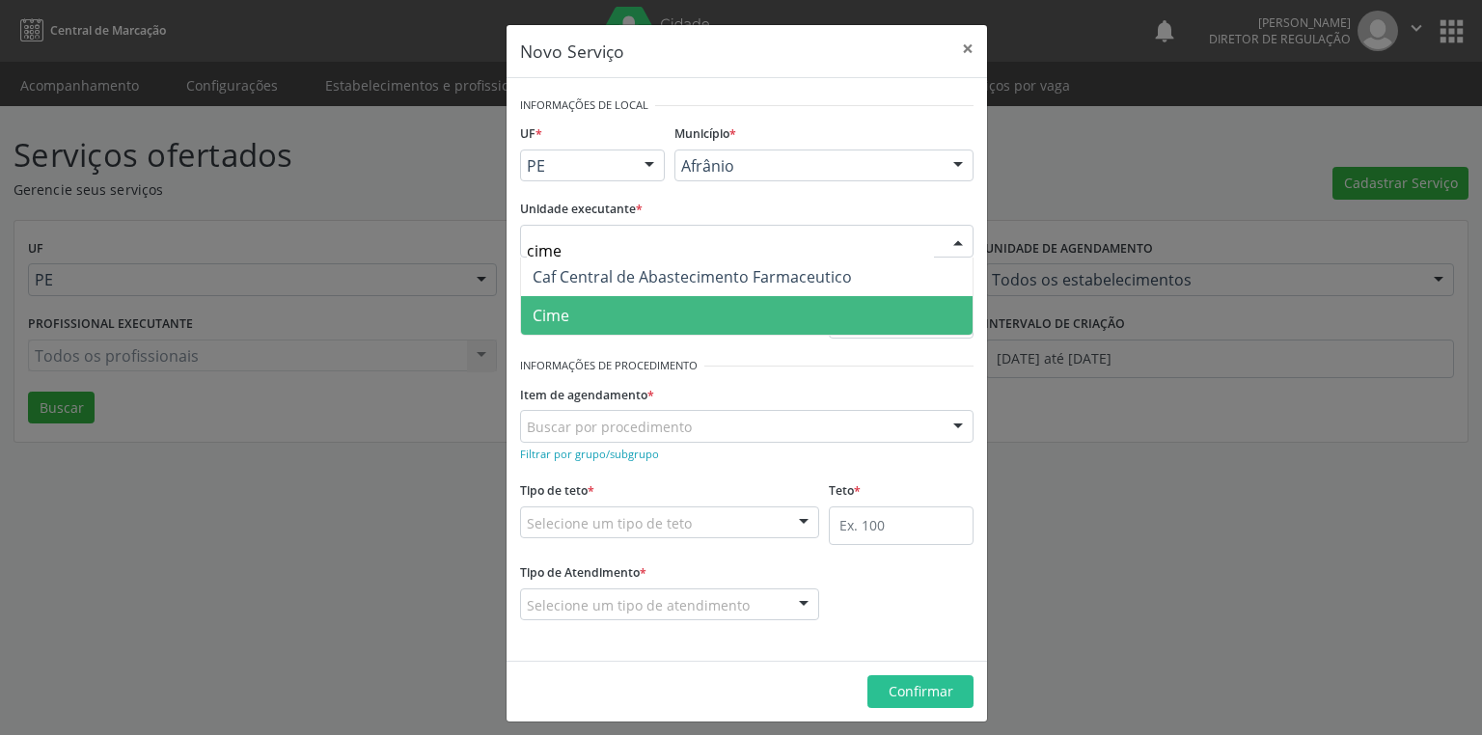
click at [575, 316] on span "Cime" at bounding box center [747, 315] width 452 height 39
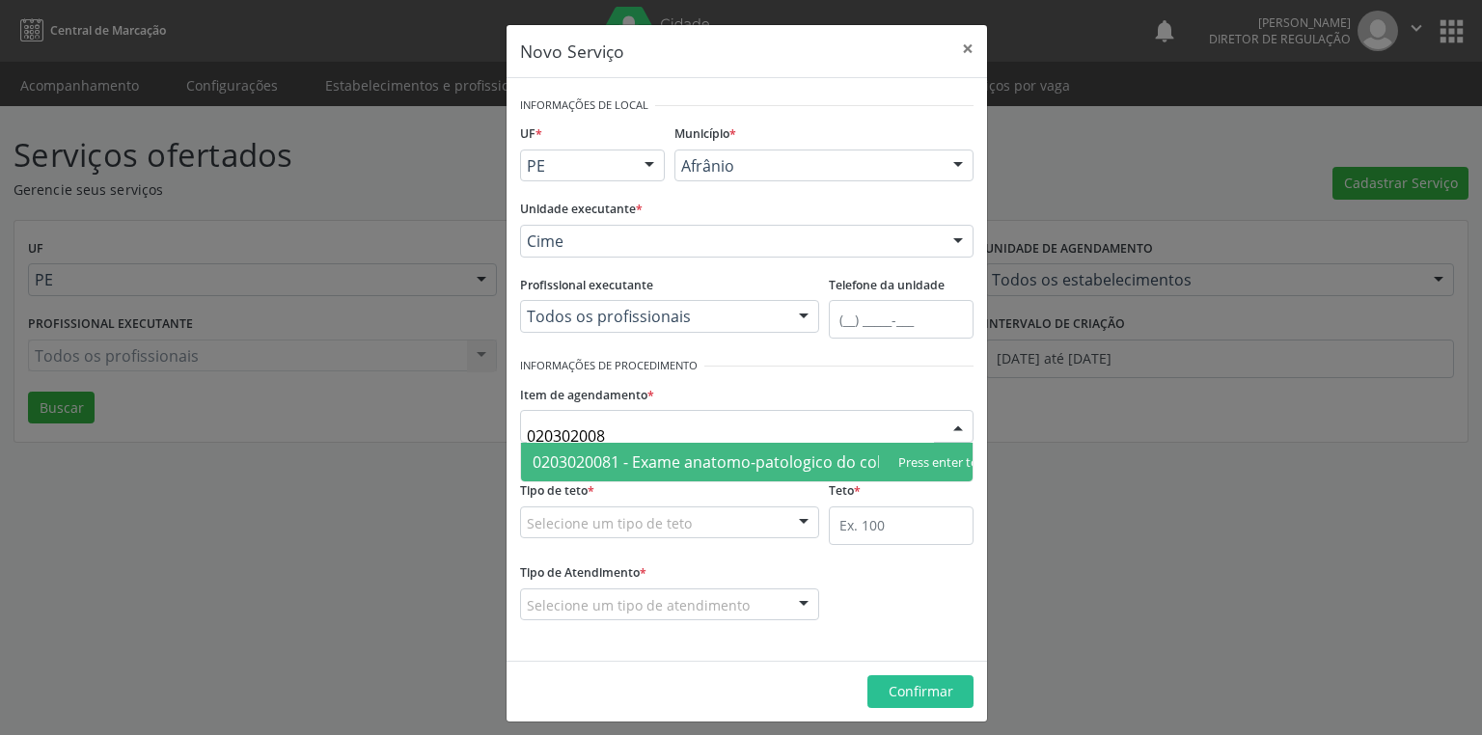
type input "0203020081"
click at [595, 456] on span "0203020081 - Exame anatomo-patologico do colo uterino - biopsia" at bounding box center [774, 462] width 482 height 21
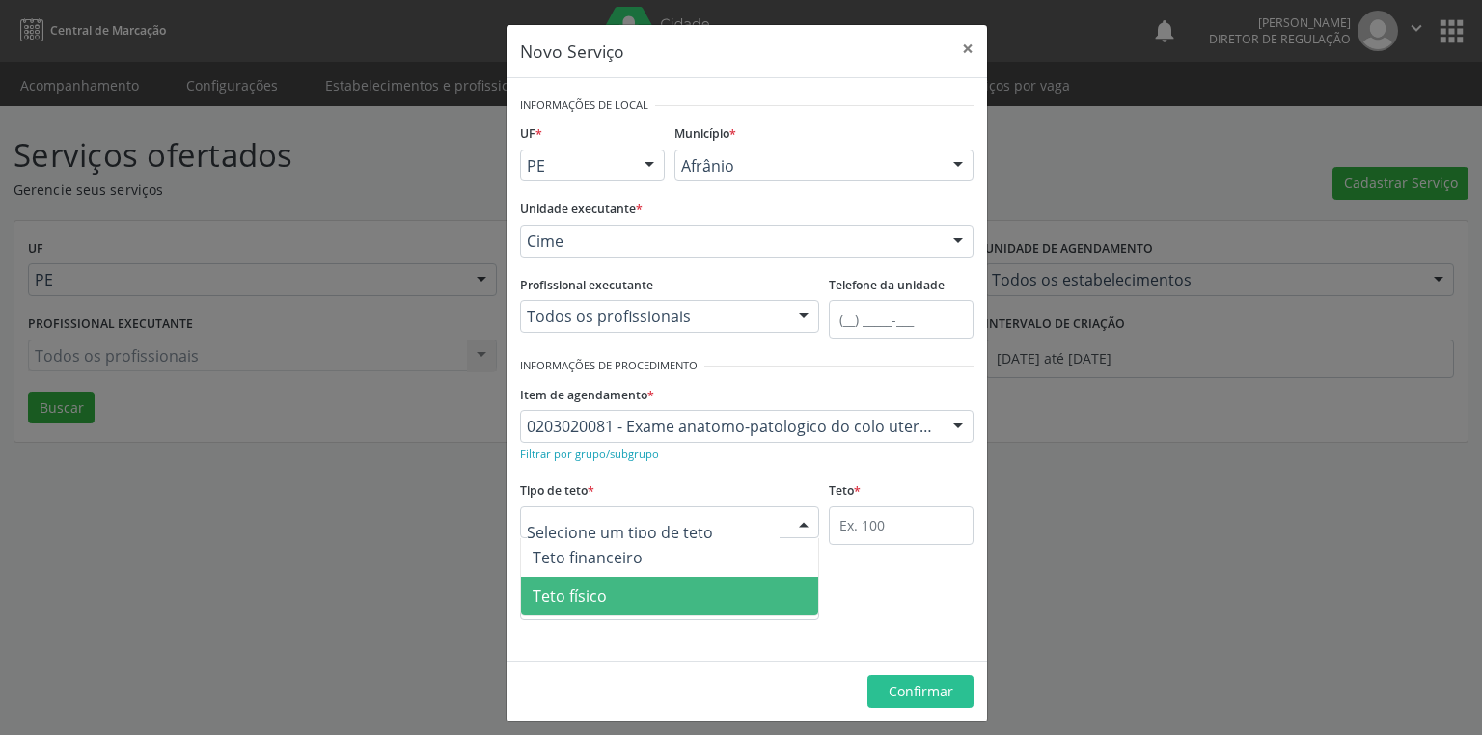
drag, startPoint x: 583, startPoint y: 588, endPoint x: 746, endPoint y: 532, distance: 172.4
click at [588, 586] on span "Teto físico" at bounding box center [570, 596] width 74 height 21
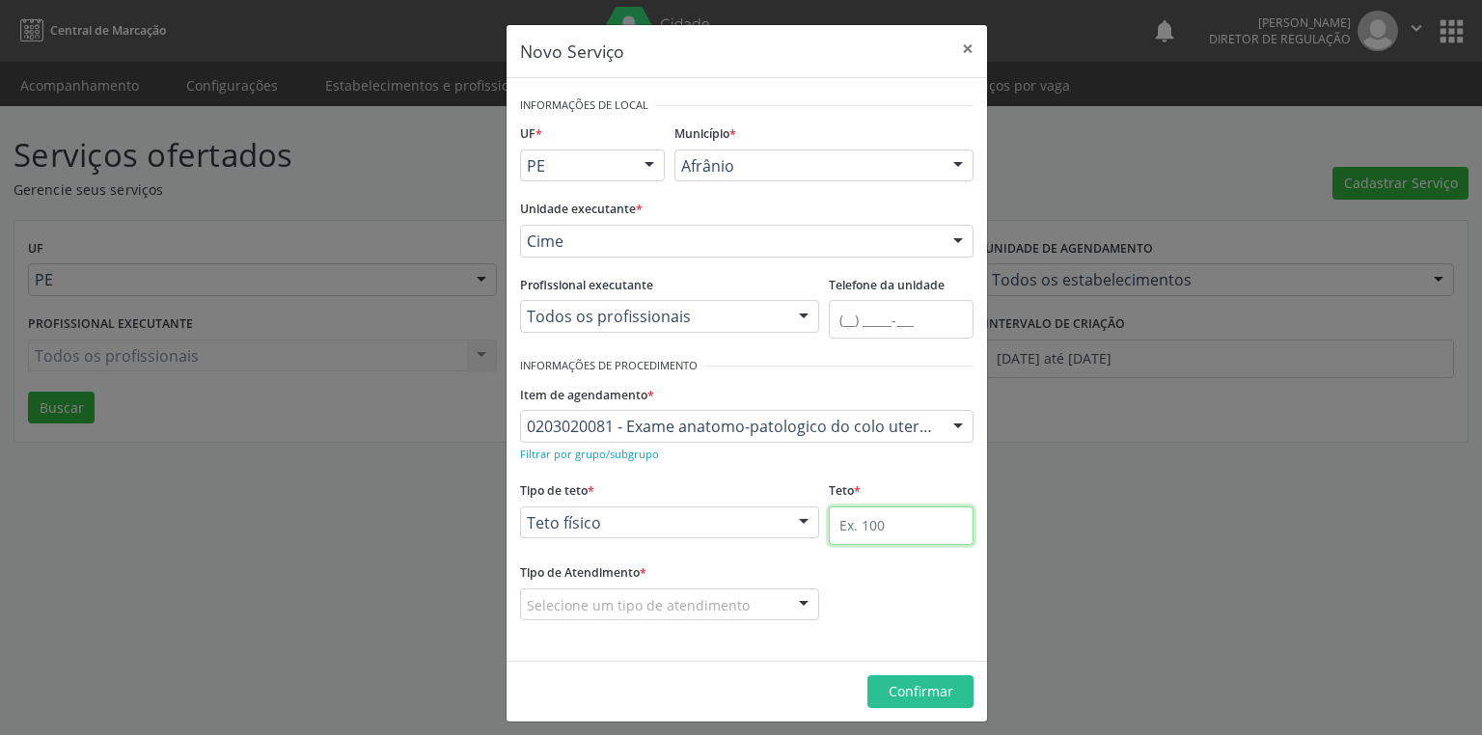
click at [853, 513] on input "text" at bounding box center [901, 526] width 145 height 39
type input "1"
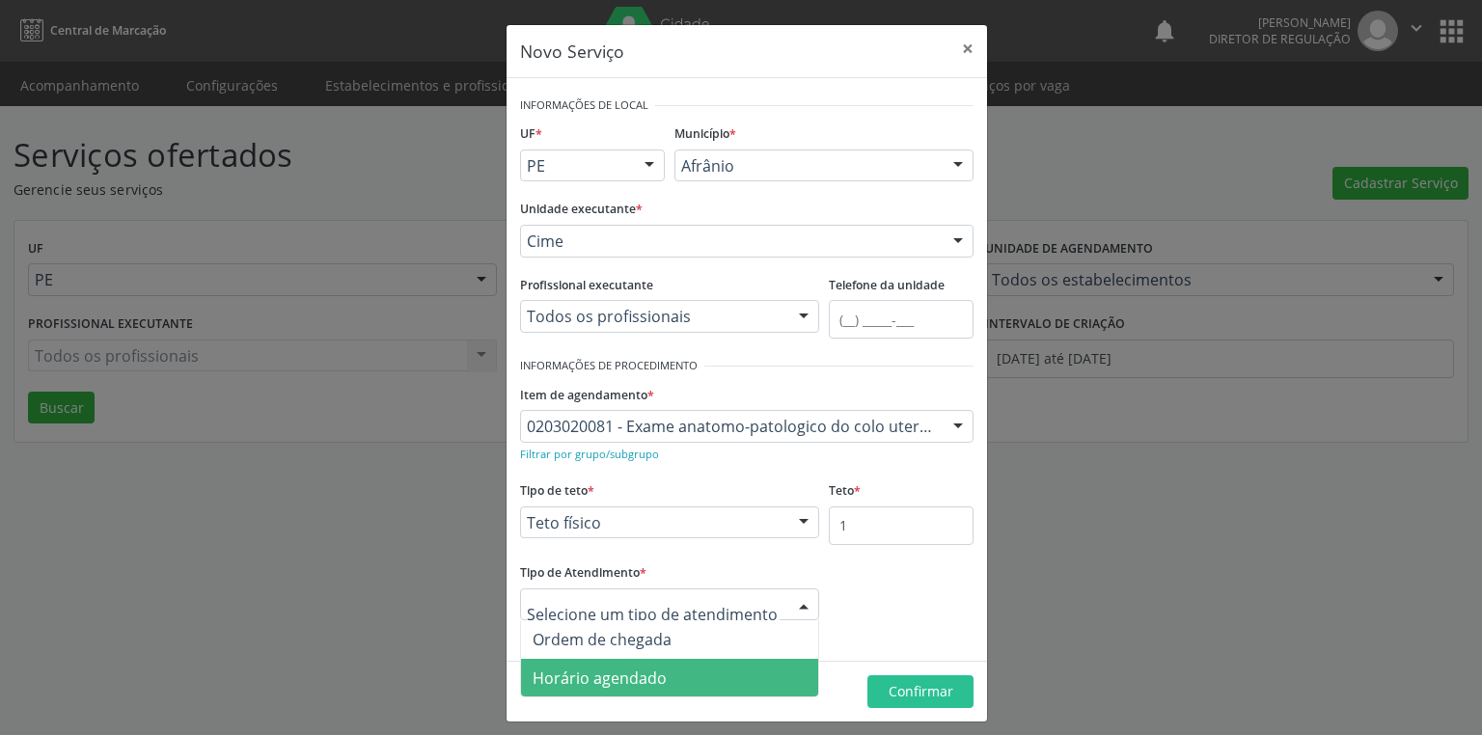
drag, startPoint x: 647, startPoint y: 679, endPoint x: 676, endPoint y: 679, distance: 29.0
click at [651, 679] on span "Horário agendado" at bounding box center [600, 678] width 134 height 21
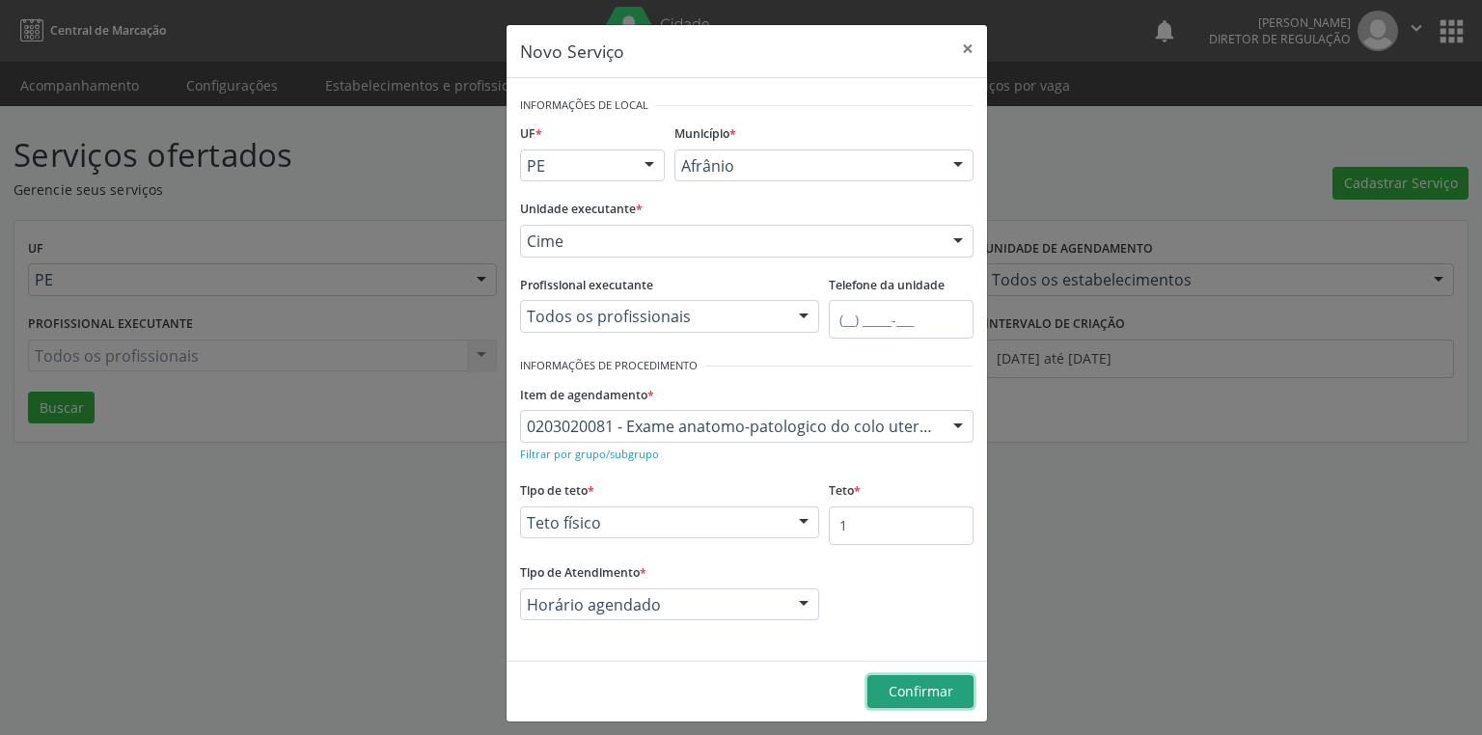
click at [937, 691] on span "Confirmar" at bounding box center [921, 691] width 65 height 18
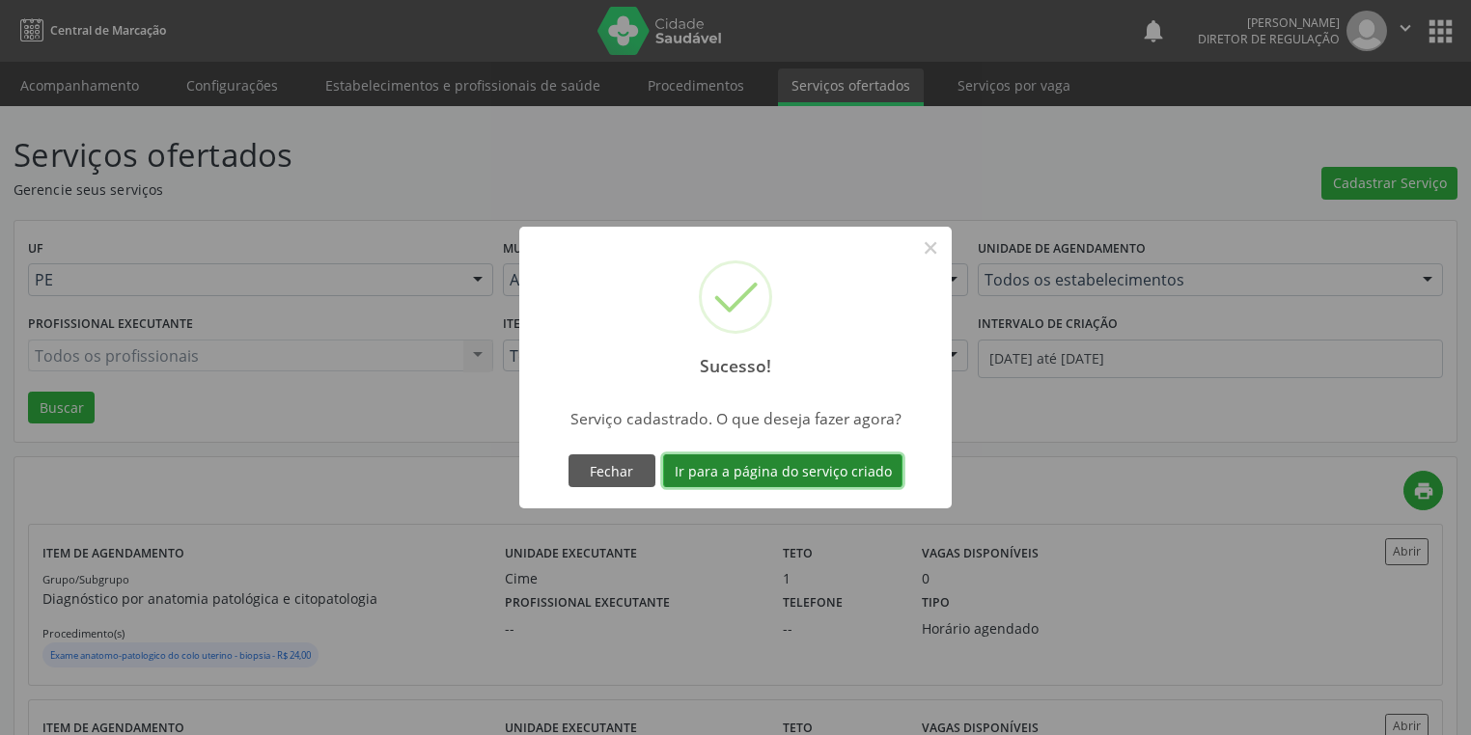
click at [744, 461] on button "Ir para a página do serviço criado" at bounding box center [782, 471] width 239 height 33
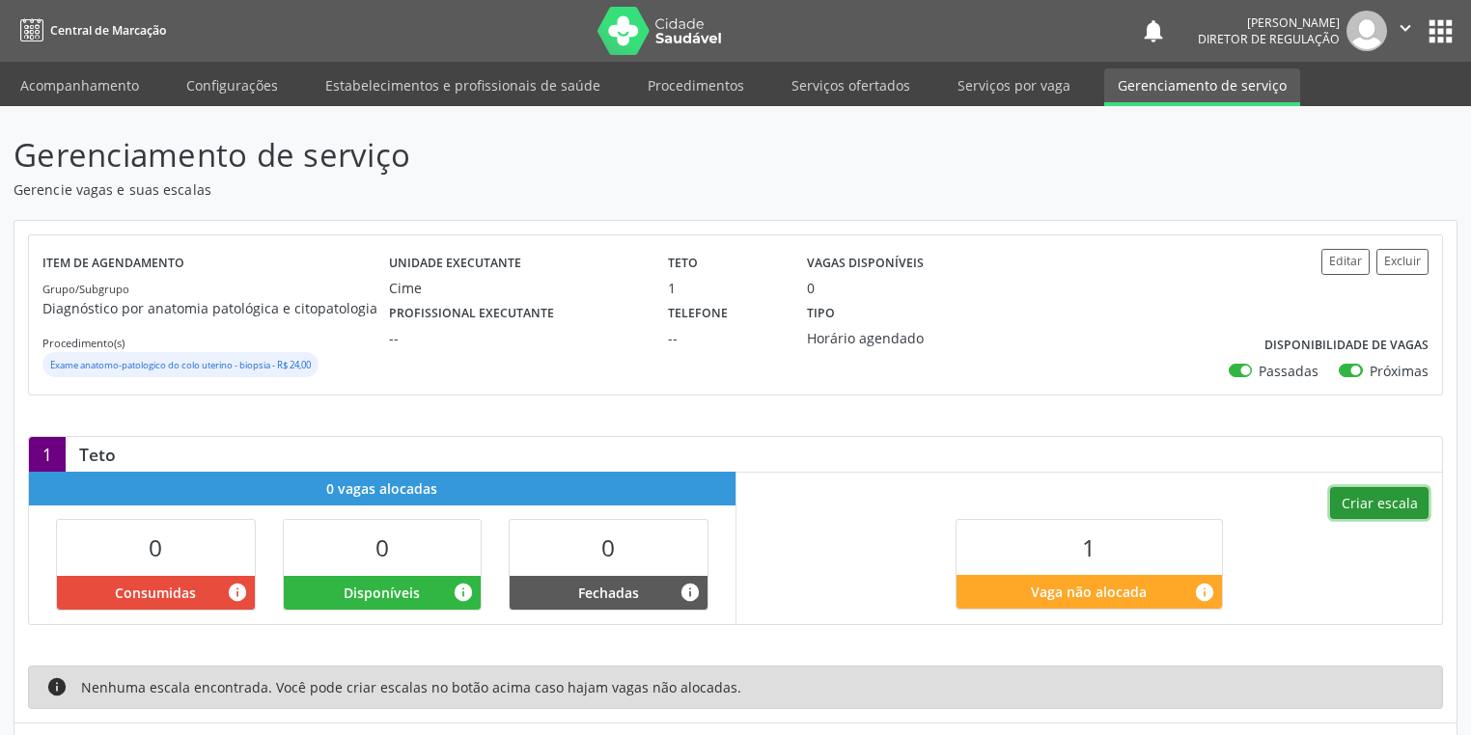
click at [1385, 502] on button "Criar escala" at bounding box center [1379, 503] width 98 height 33
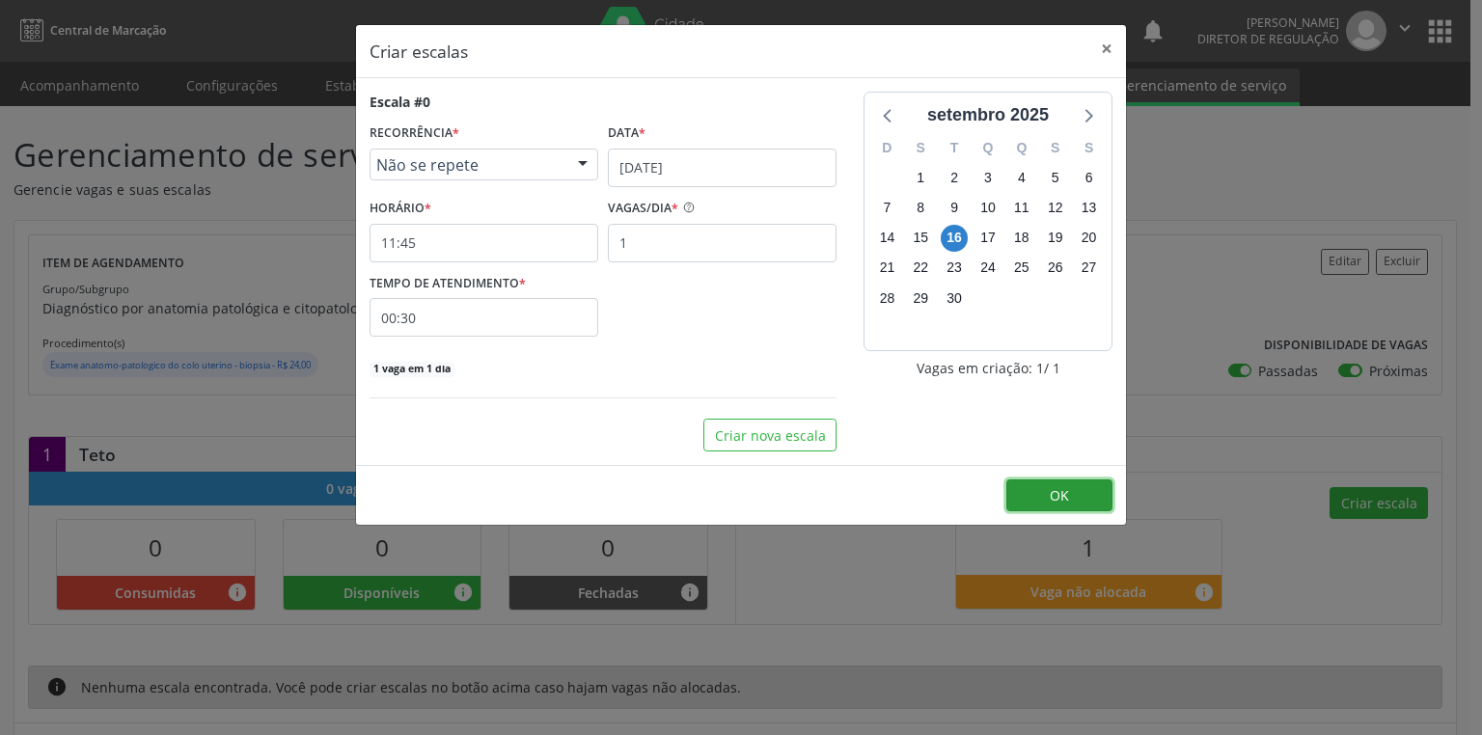
click at [1042, 484] on button "OK" at bounding box center [1060, 496] width 106 height 33
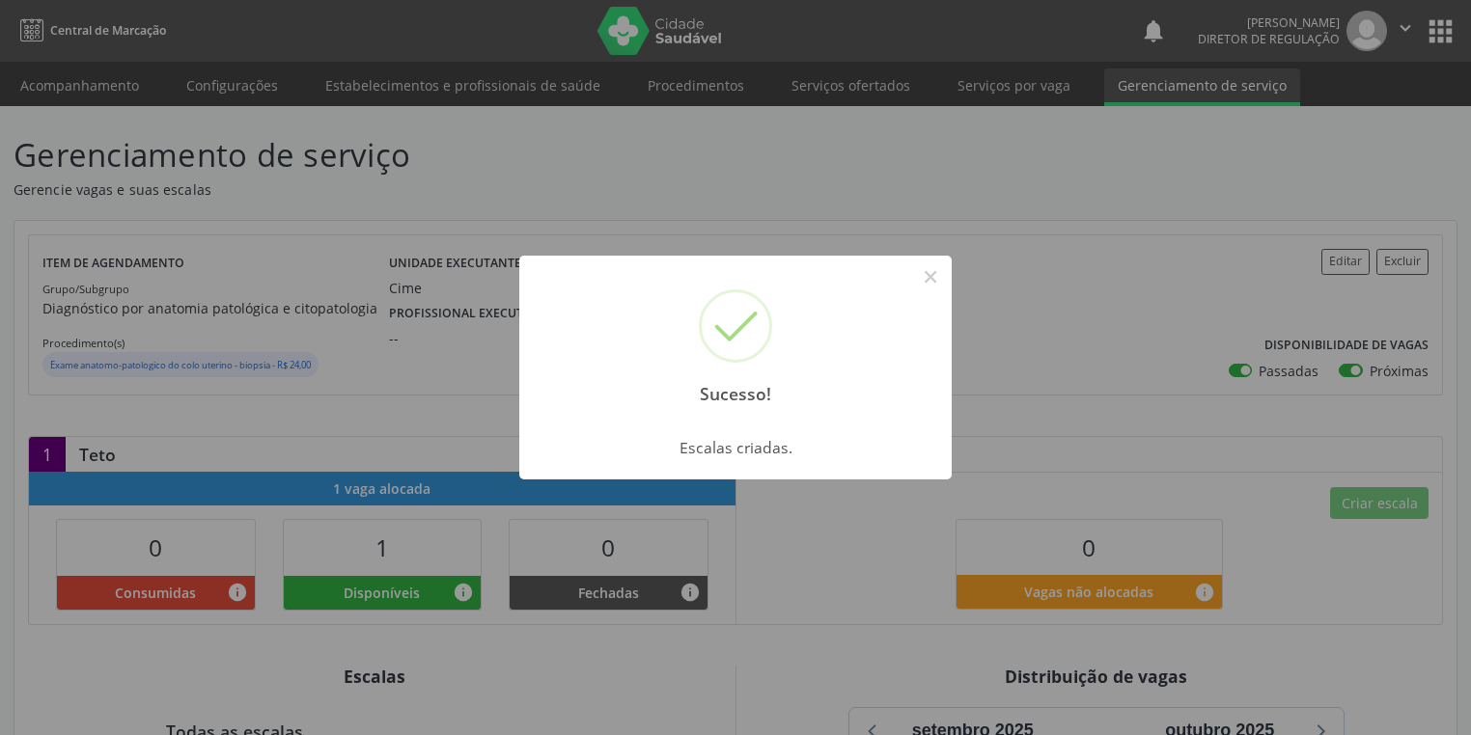
drag, startPoint x: 933, startPoint y: 274, endPoint x: 757, endPoint y: 251, distance: 178.1
click at [932, 274] on button "×" at bounding box center [930, 277] width 33 height 33
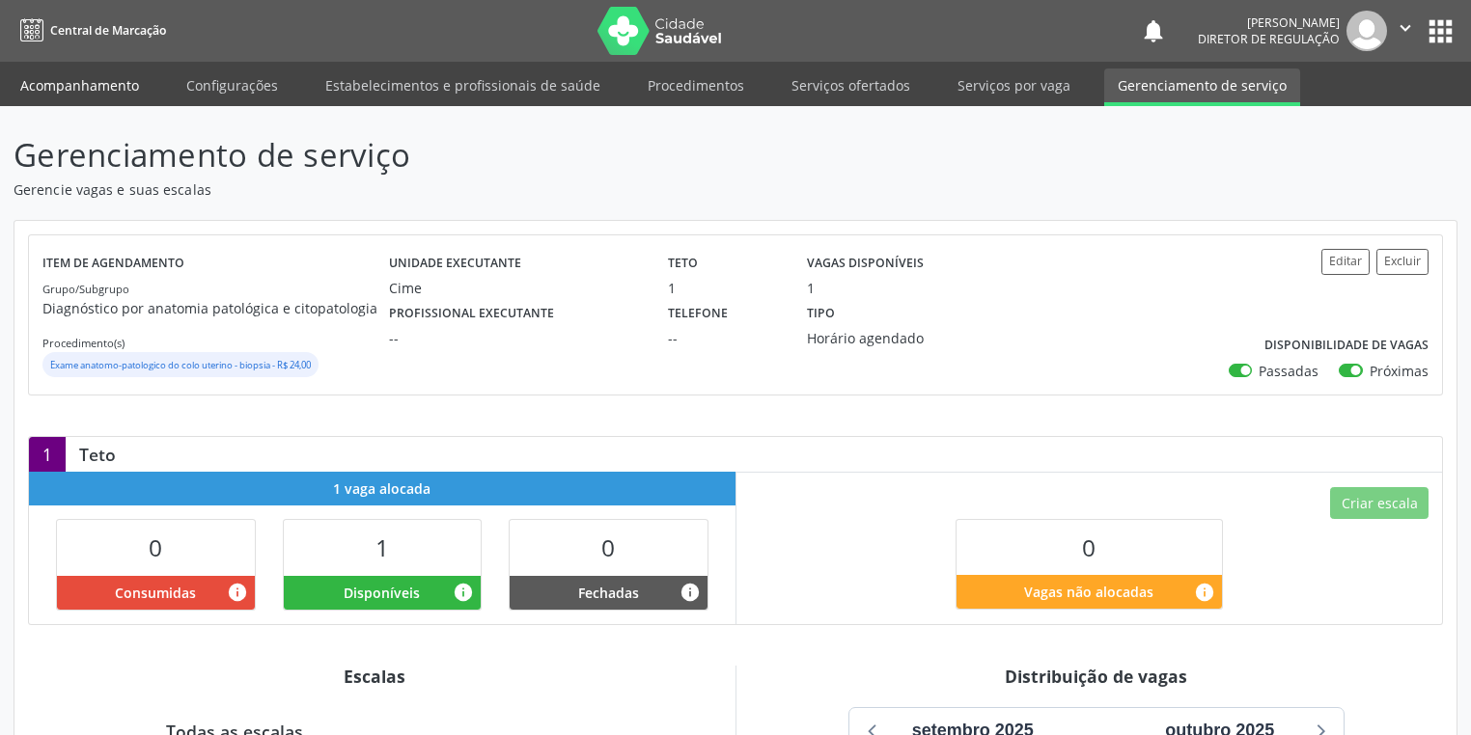
click at [74, 85] on link "Acompanhamento" at bounding box center [80, 86] width 146 height 34
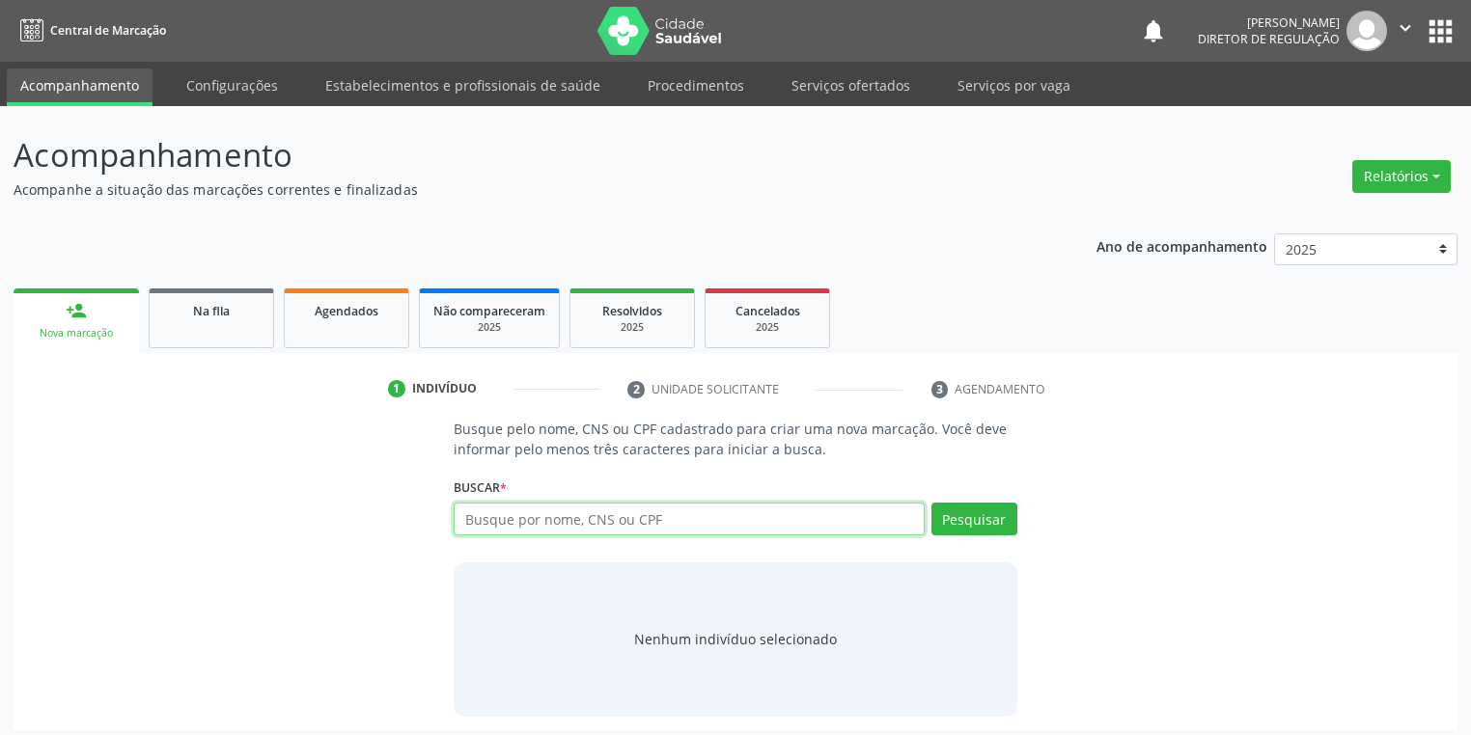
click at [512, 517] on input "text" at bounding box center [689, 519] width 471 height 33
type input "700501913959155"
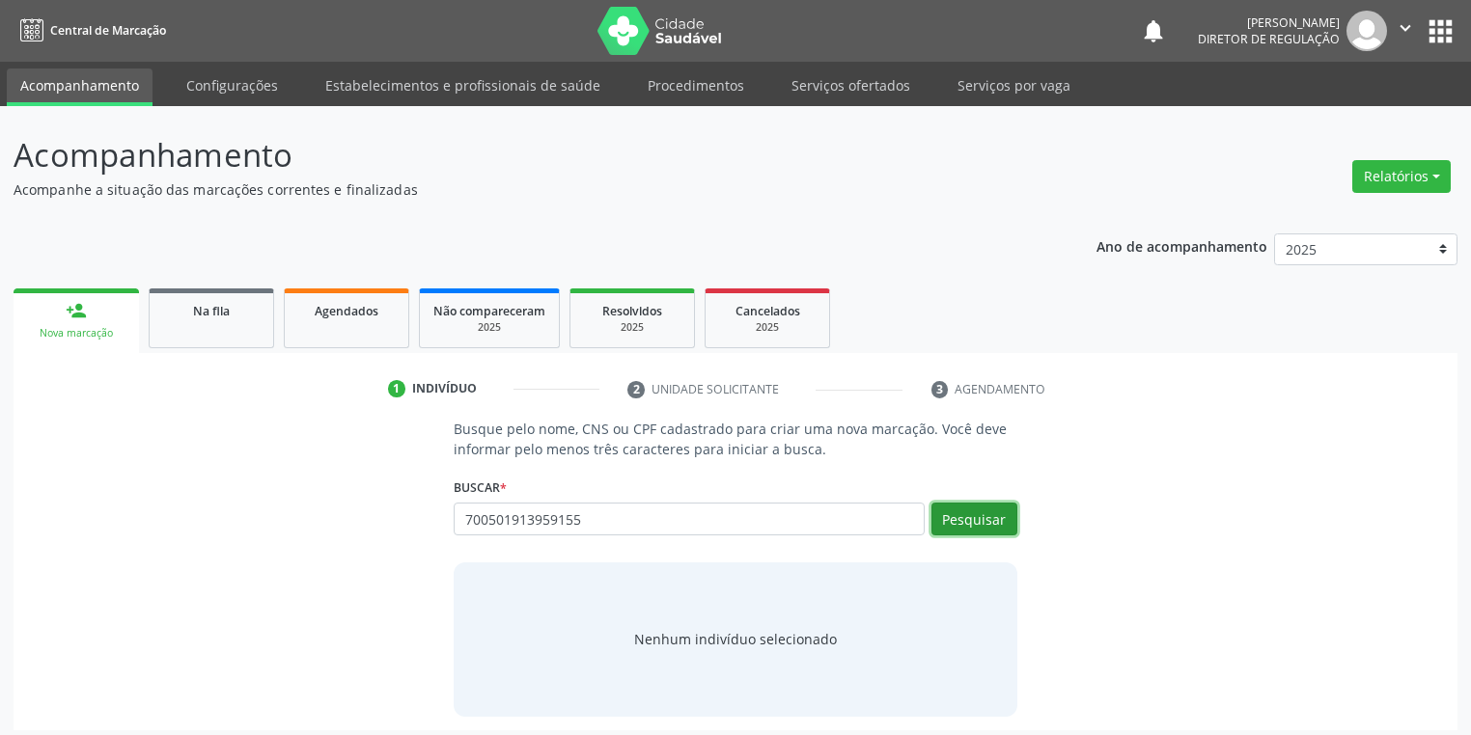
click at [962, 512] on button "Pesquisar" at bounding box center [974, 519] width 86 height 33
click at [741, 636] on div "Nenhum indivíduo selecionado" at bounding box center [735, 639] width 203 height 20
click at [1000, 516] on button "Pesquisar" at bounding box center [974, 519] width 86 height 33
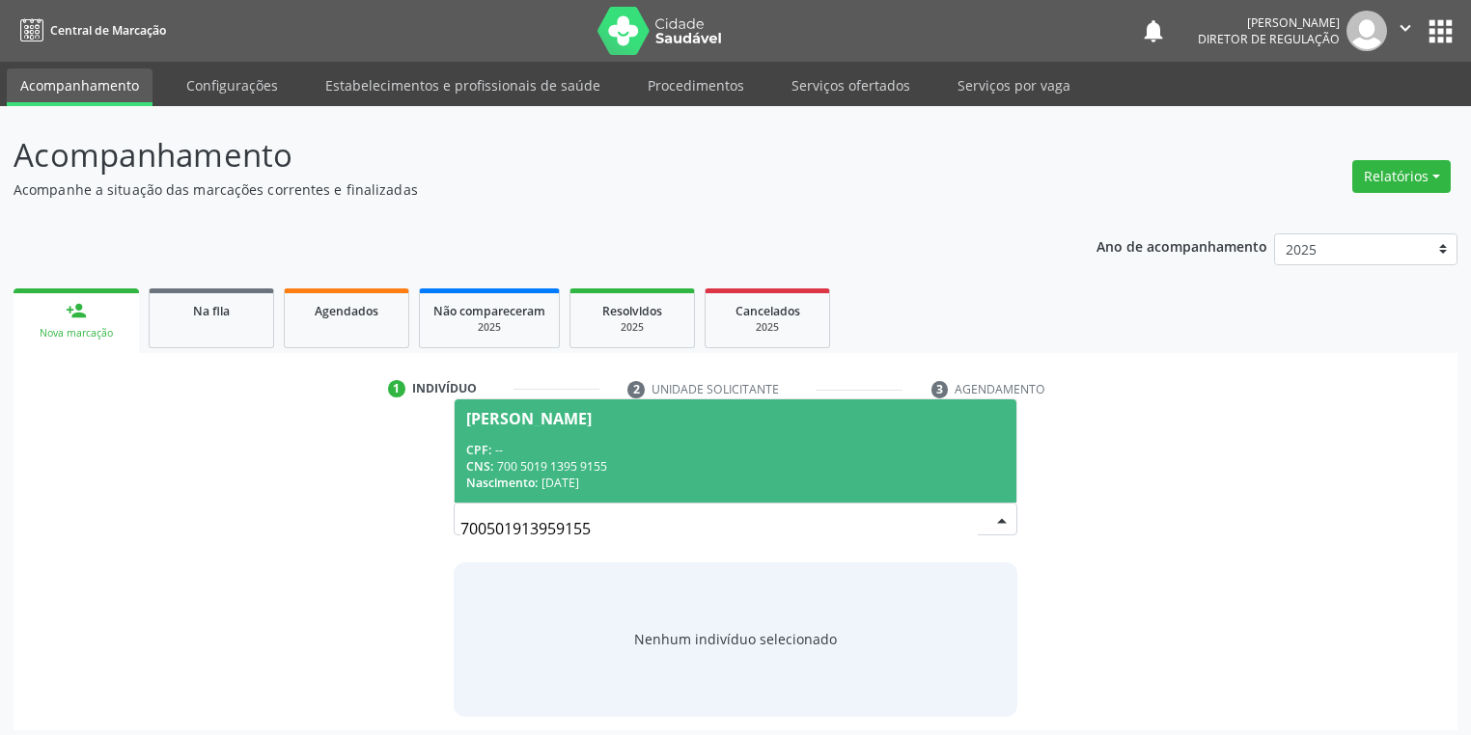
drag, startPoint x: 592, startPoint y: 459, endPoint x: 600, endPoint y: 454, distance: 10.4
click at [598, 457] on div "CPF: -- CNS: 700 5019 1395 9155 Nascimento: 12/08/1989" at bounding box center [735, 466] width 539 height 49
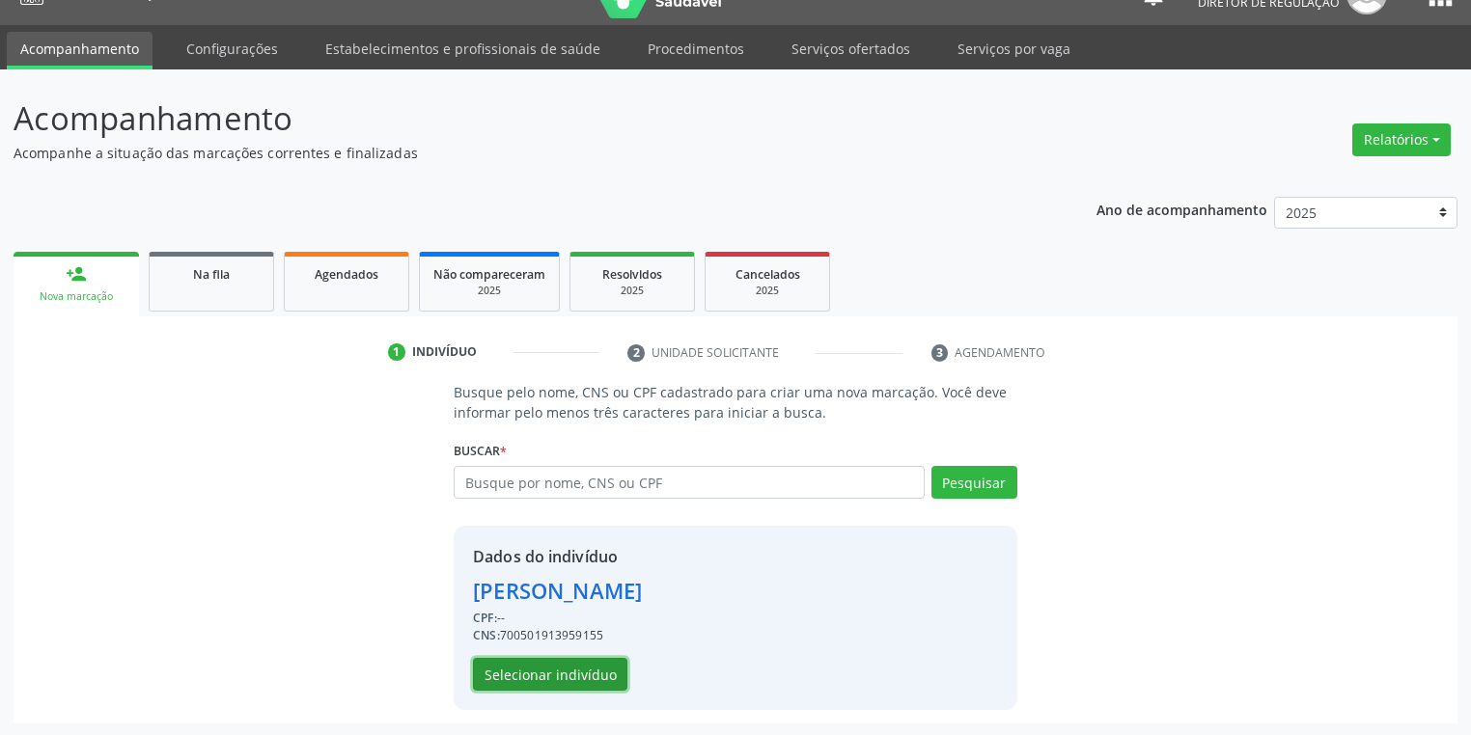
click at [533, 666] on button "Selecionar indivíduo" at bounding box center [550, 674] width 154 height 33
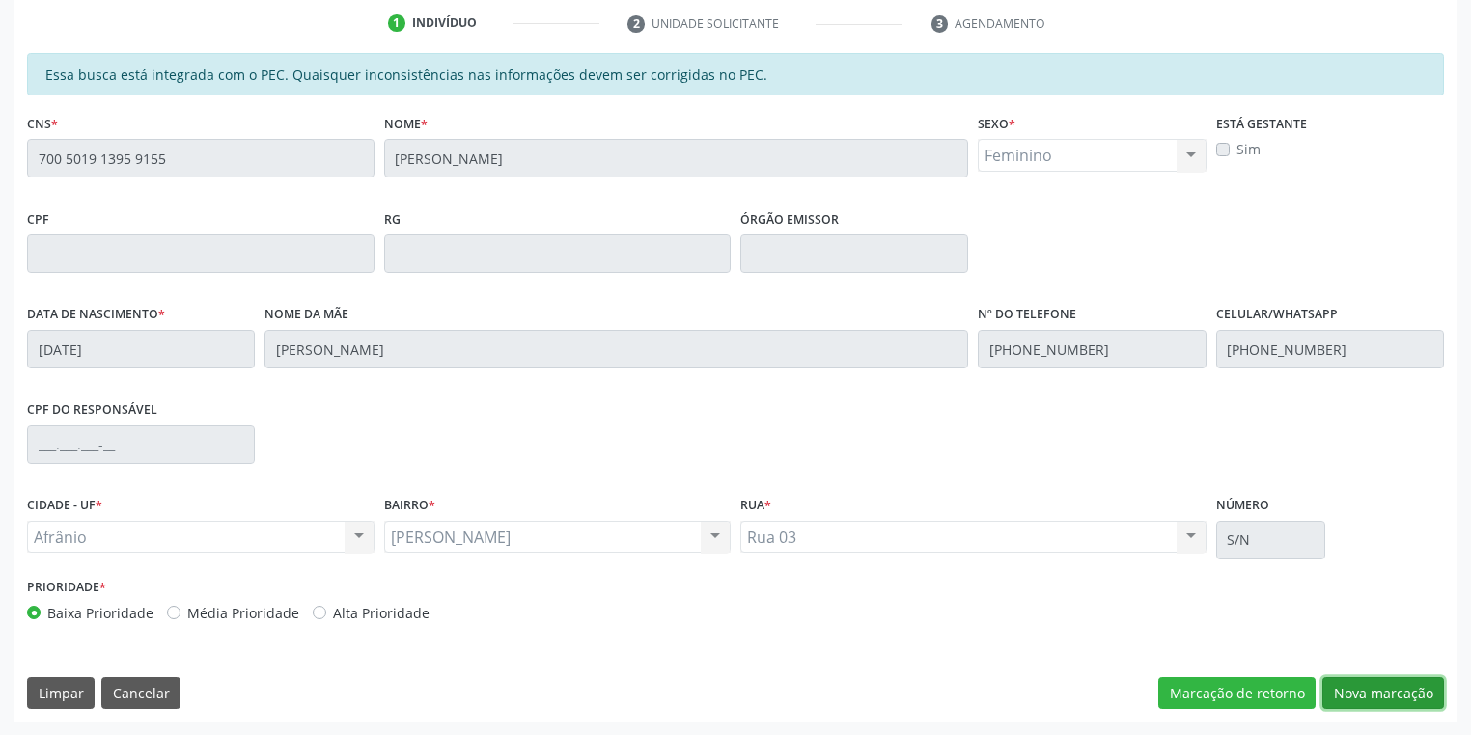
drag, startPoint x: 1347, startPoint y: 693, endPoint x: 1289, endPoint y: 664, distance: 64.7
click at [1347, 692] on button "Nova marcação" at bounding box center [1383, 694] width 122 height 33
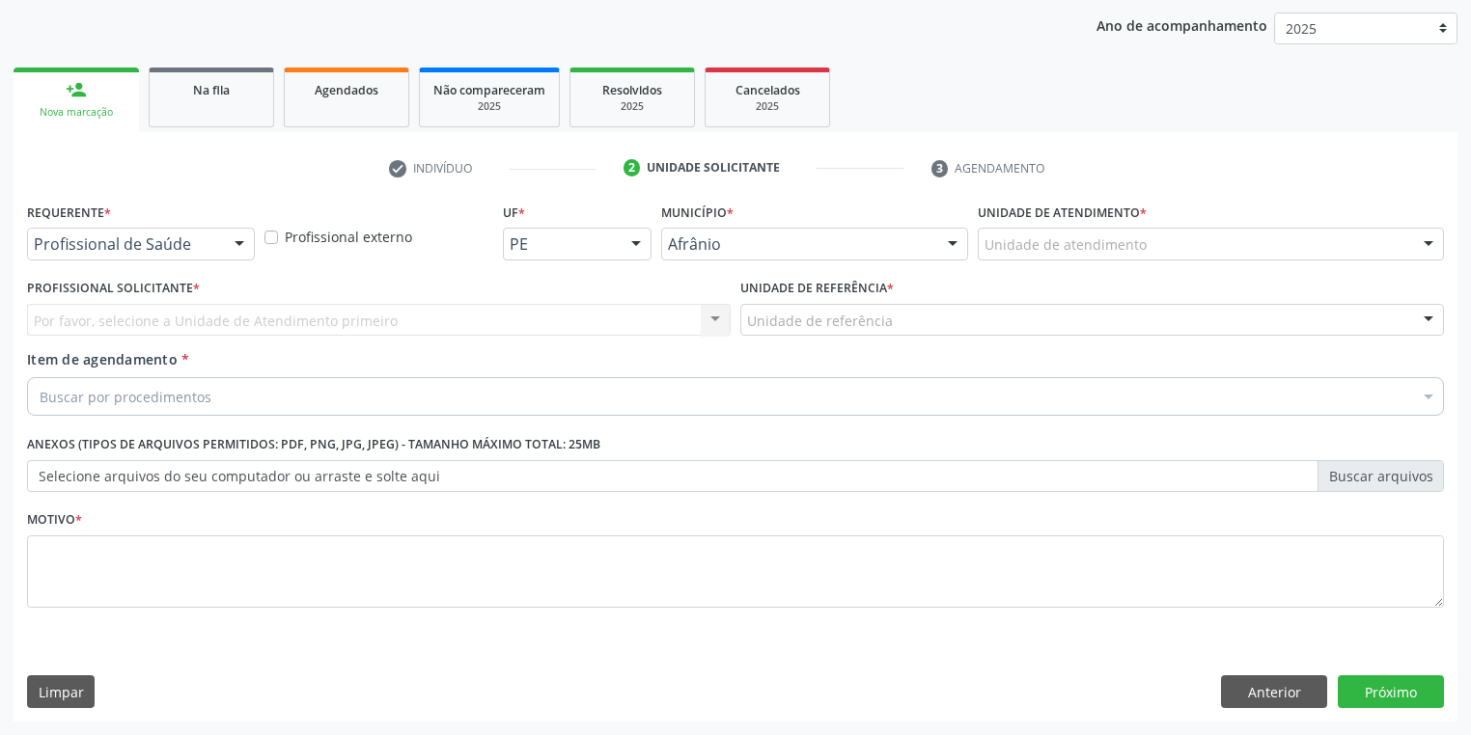
scroll to position [220, 0]
drag, startPoint x: 1019, startPoint y: 242, endPoint x: 1019, endPoint y: 266, distance: 24.1
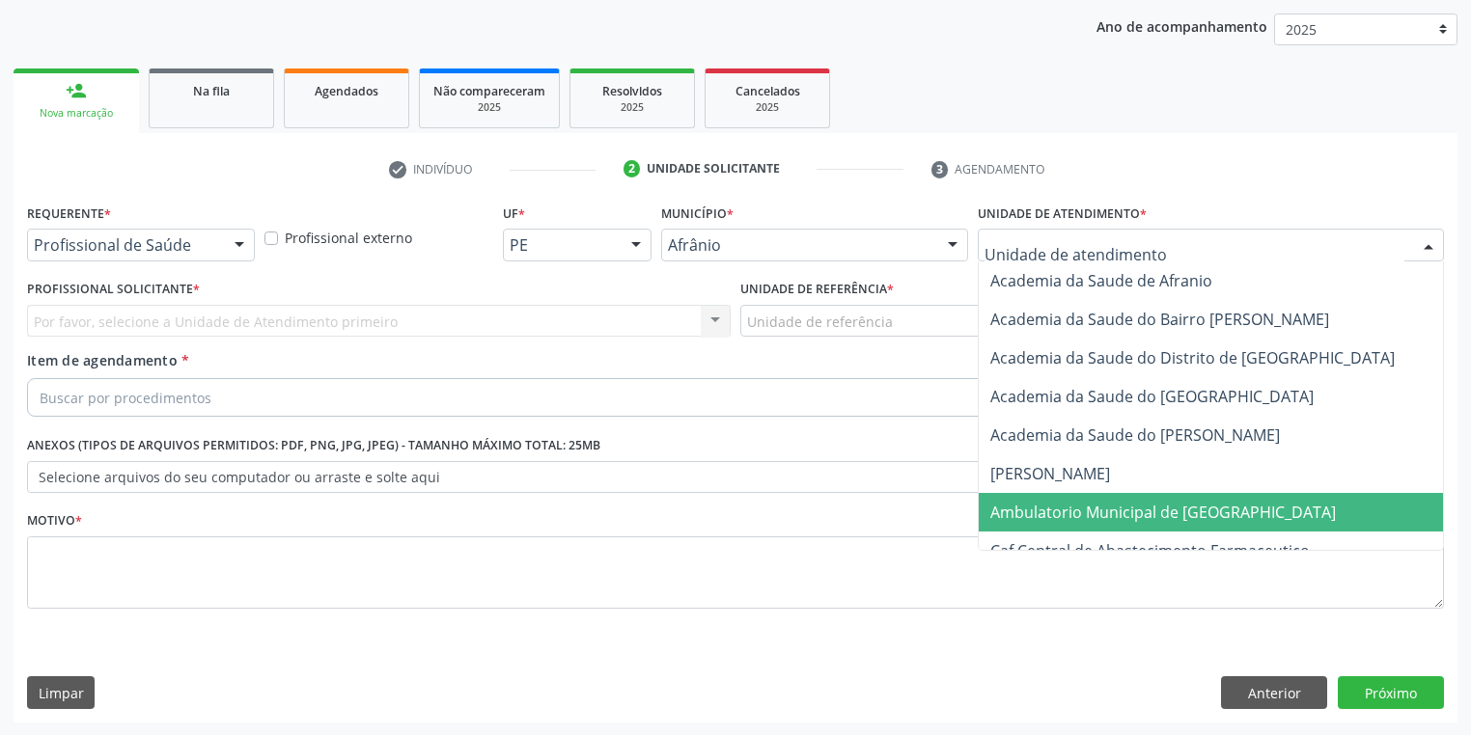
drag, startPoint x: 1067, startPoint y: 518, endPoint x: 987, endPoint y: 458, distance: 100.0
click at [1062, 511] on span "Ambulatorio Municipal de [GEOGRAPHIC_DATA]" at bounding box center [1163, 512] width 346 height 21
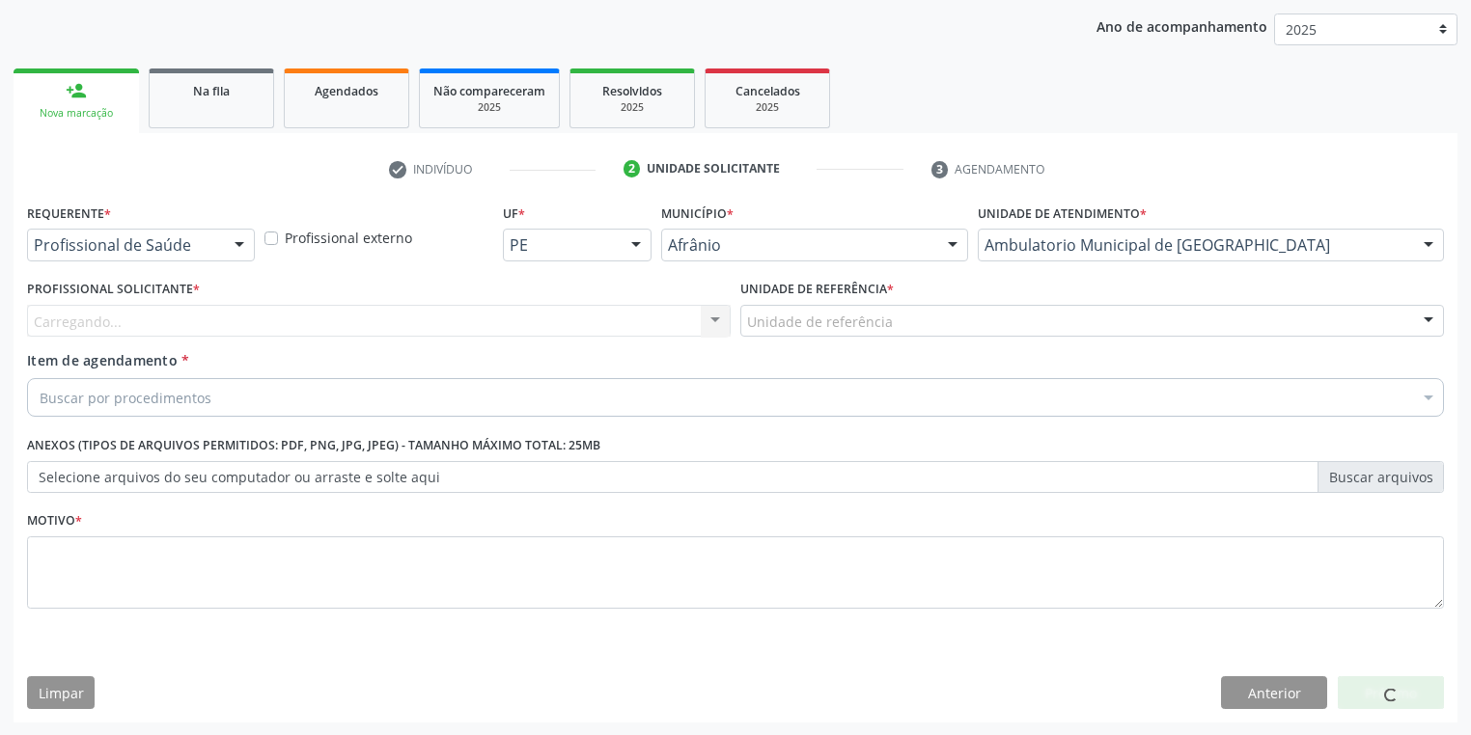
drag, startPoint x: 821, startPoint y: 319, endPoint x: 832, endPoint y: 352, distance: 34.5
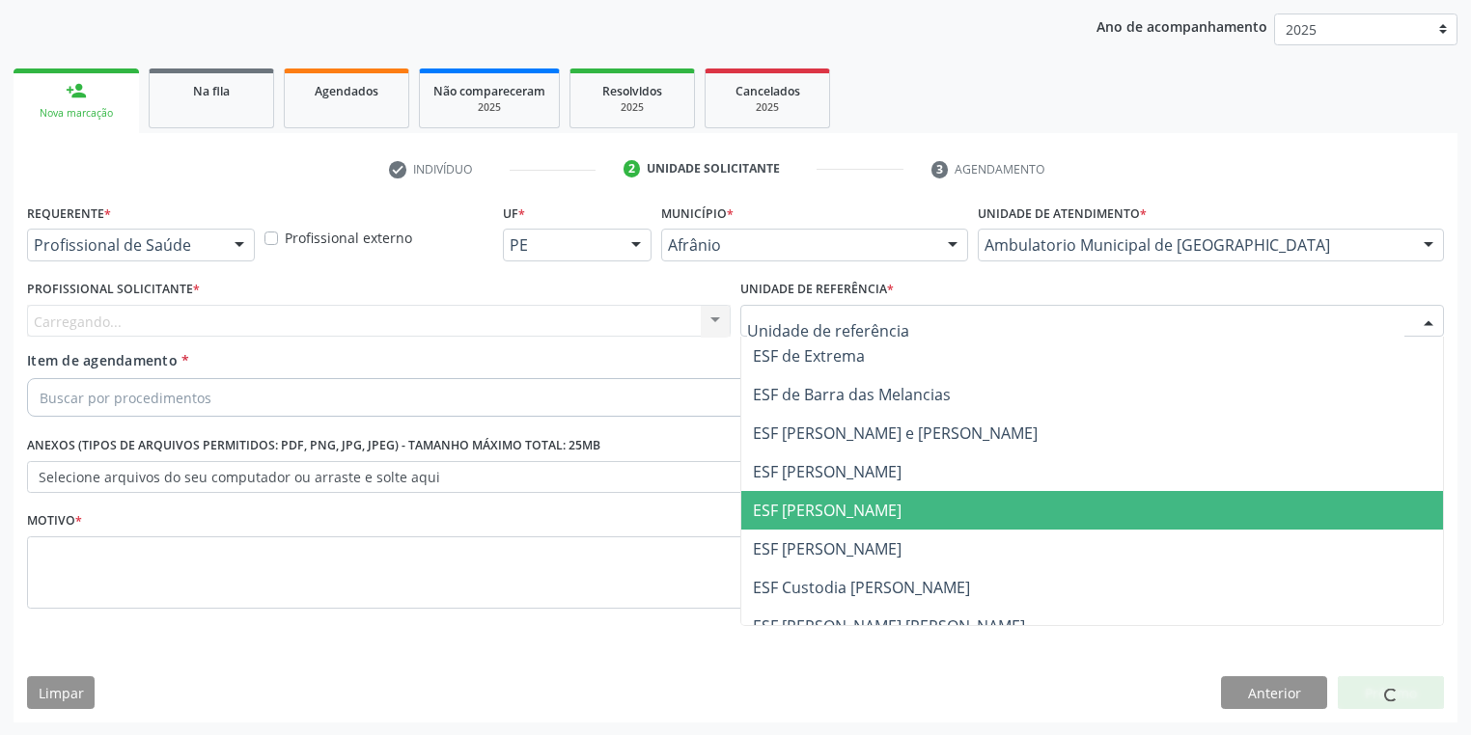
click at [873, 528] on span "ESF [PERSON_NAME]" at bounding box center [1092, 510] width 702 height 39
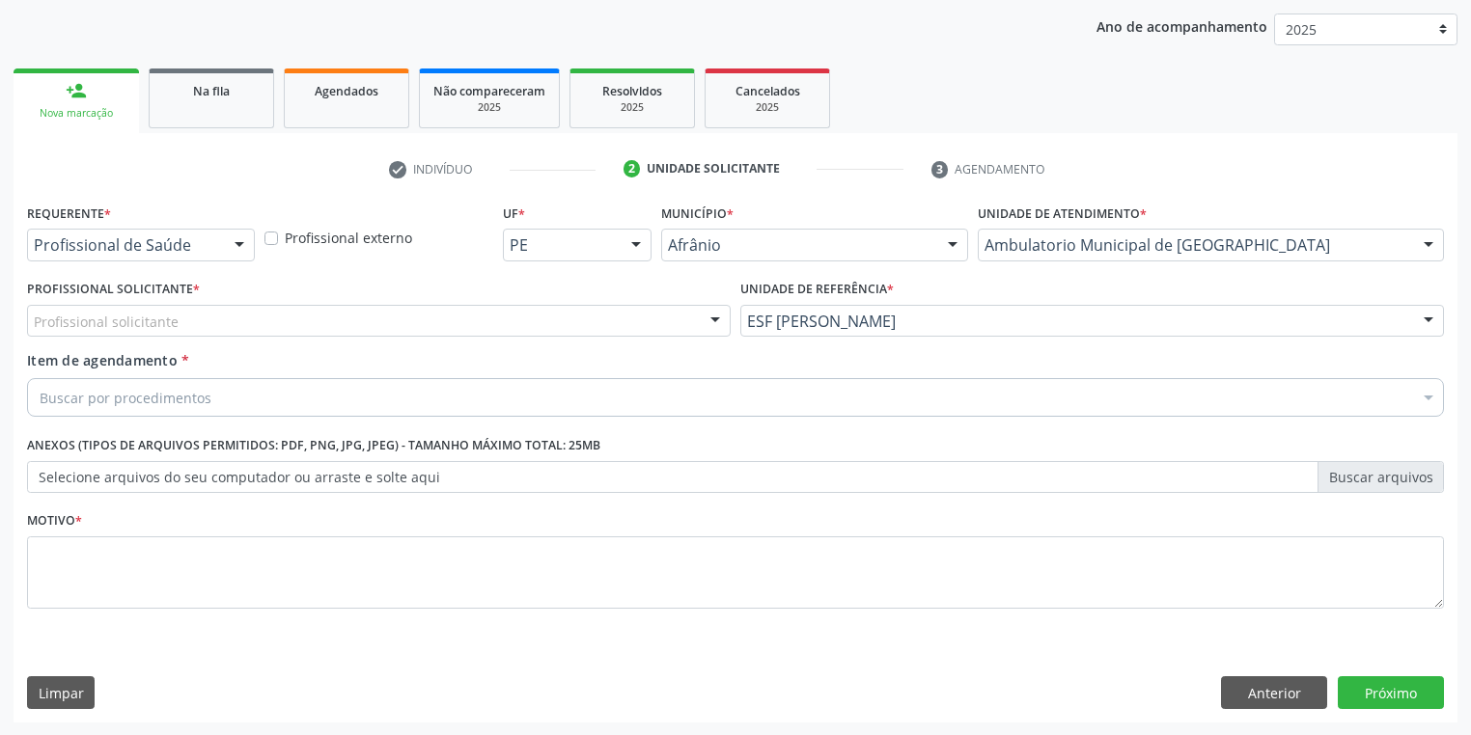
drag, startPoint x: 67, startPoint y: 310, endPoint x: 69, endPoint y: 323, distance: 13.6
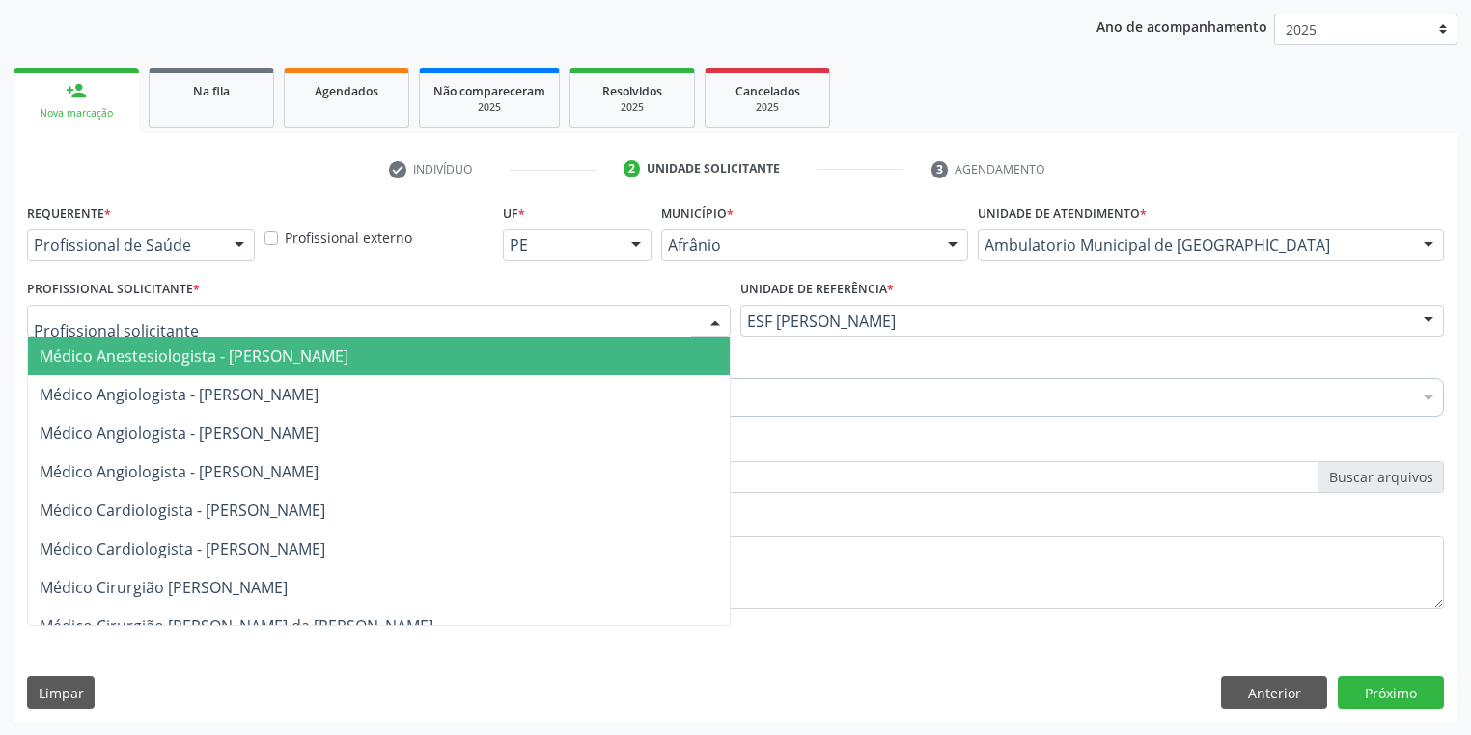
click at [82, 360] on span "Médico Anestesiologista - [PERSON_NAME]" at bounding box center [194, 356] width 309 height 21
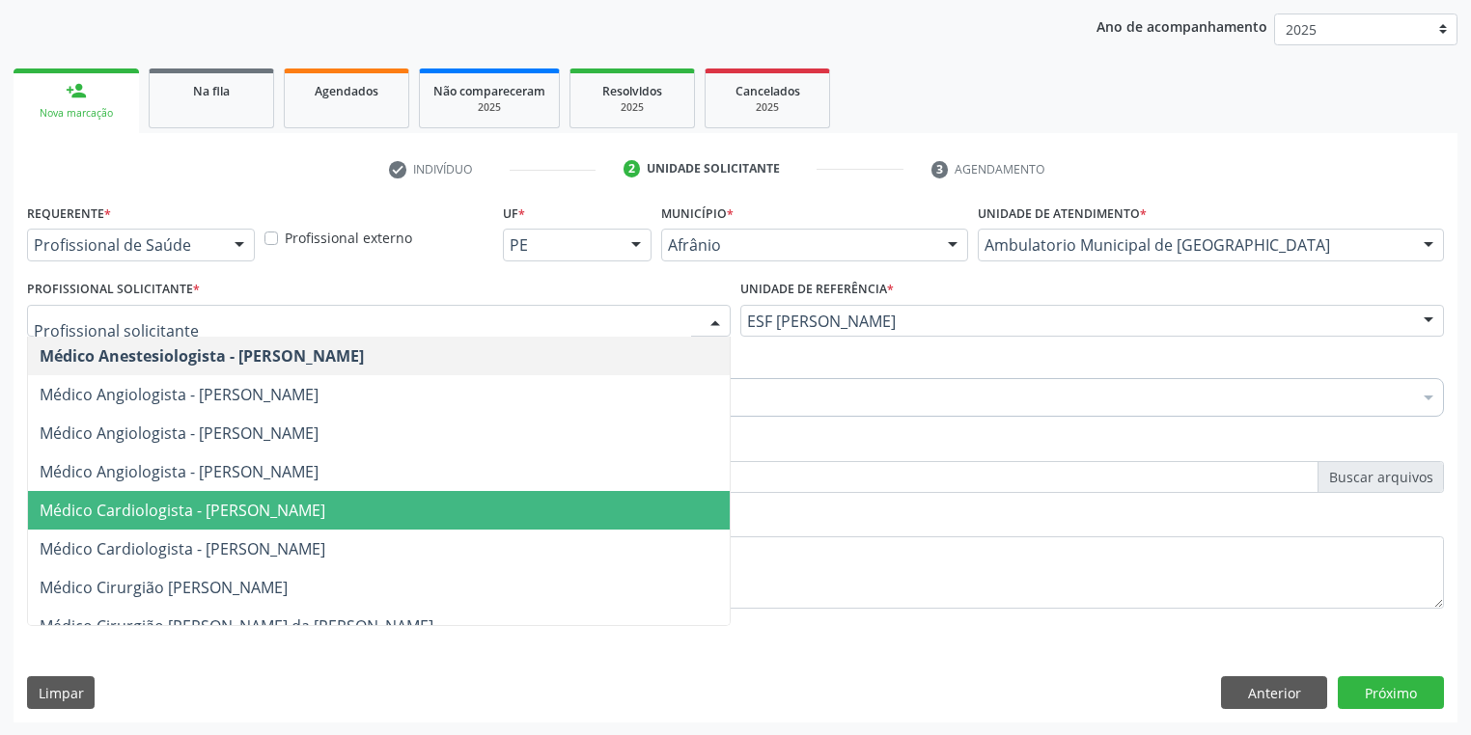
click at [242, 513] on span "Médico Cardiologista - [PERSON_NAME]" at bounding box center [183, 510] width 286 height 21
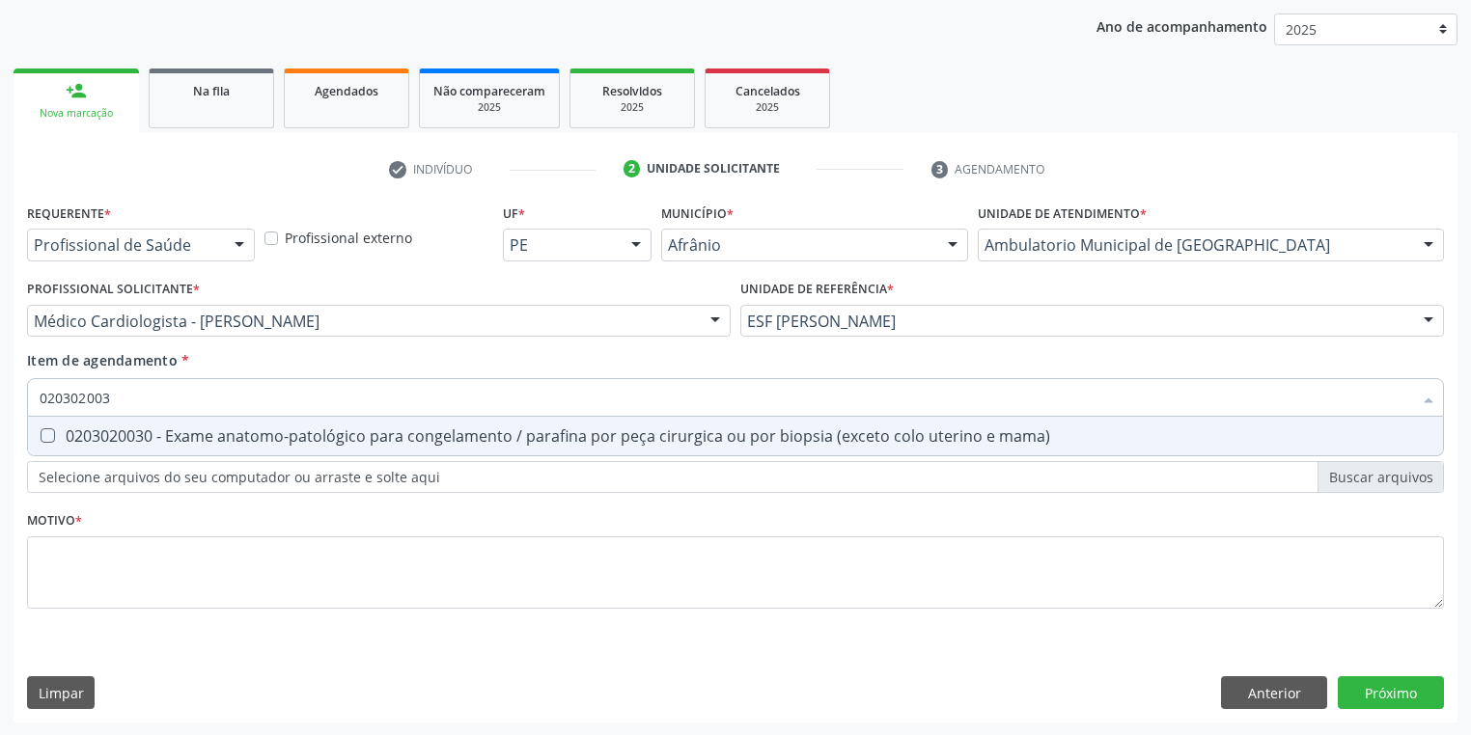
type input "0203020030"
click at [87, 441] on div "0203020030 - Exame anatomo-patológico para congelamento / parafina por peça cir…" at bounding box center [736, 436] width 1392 height 15
checkbox mama\) "true"
click at [112, 565] on div "Requerente * Profissional de Saúde Profissional de Saúde Paciente Nenhum result…" at bounding box center [735, 417] width 1417 height 437
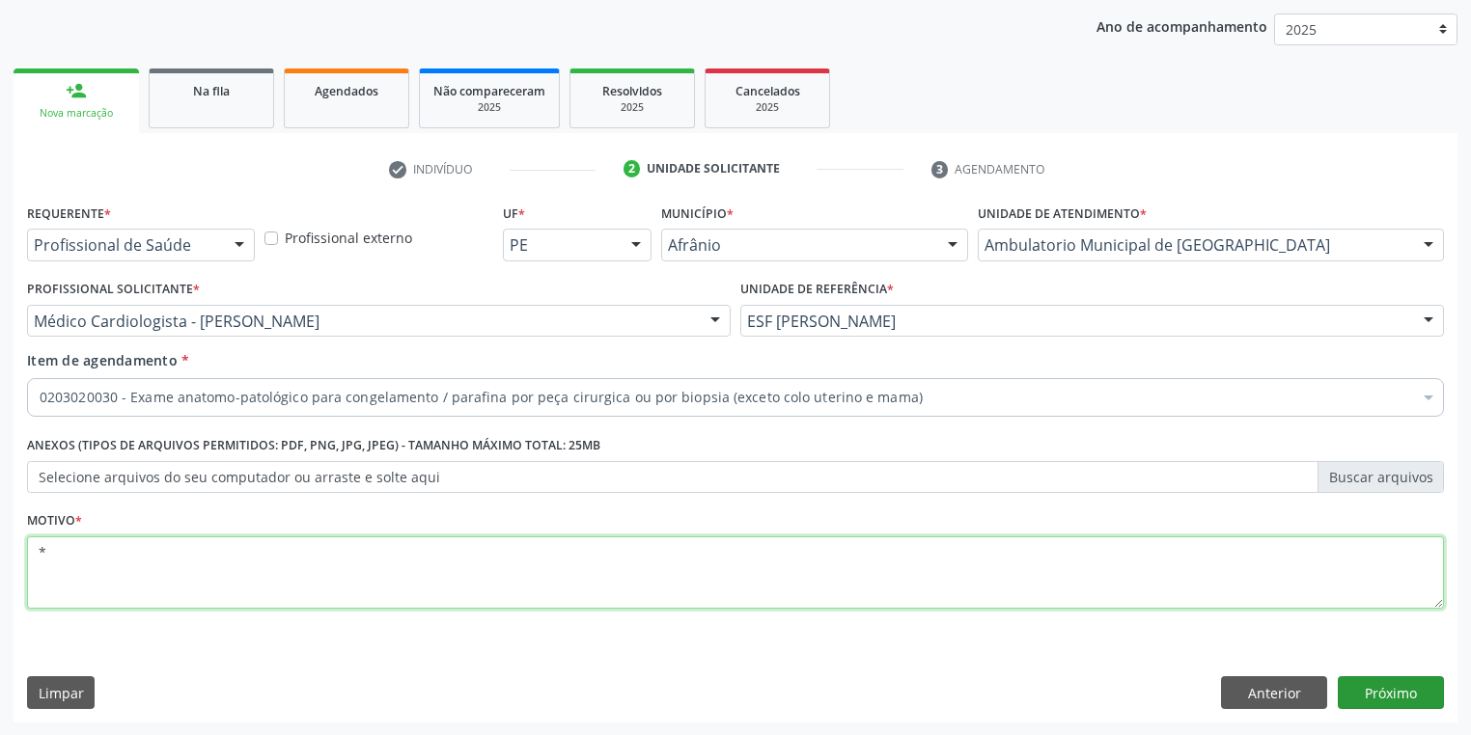
type textarea "*"
click at [1379, 687] on button "Próximo" at bounding box center [1391, 693] width 106 height 33
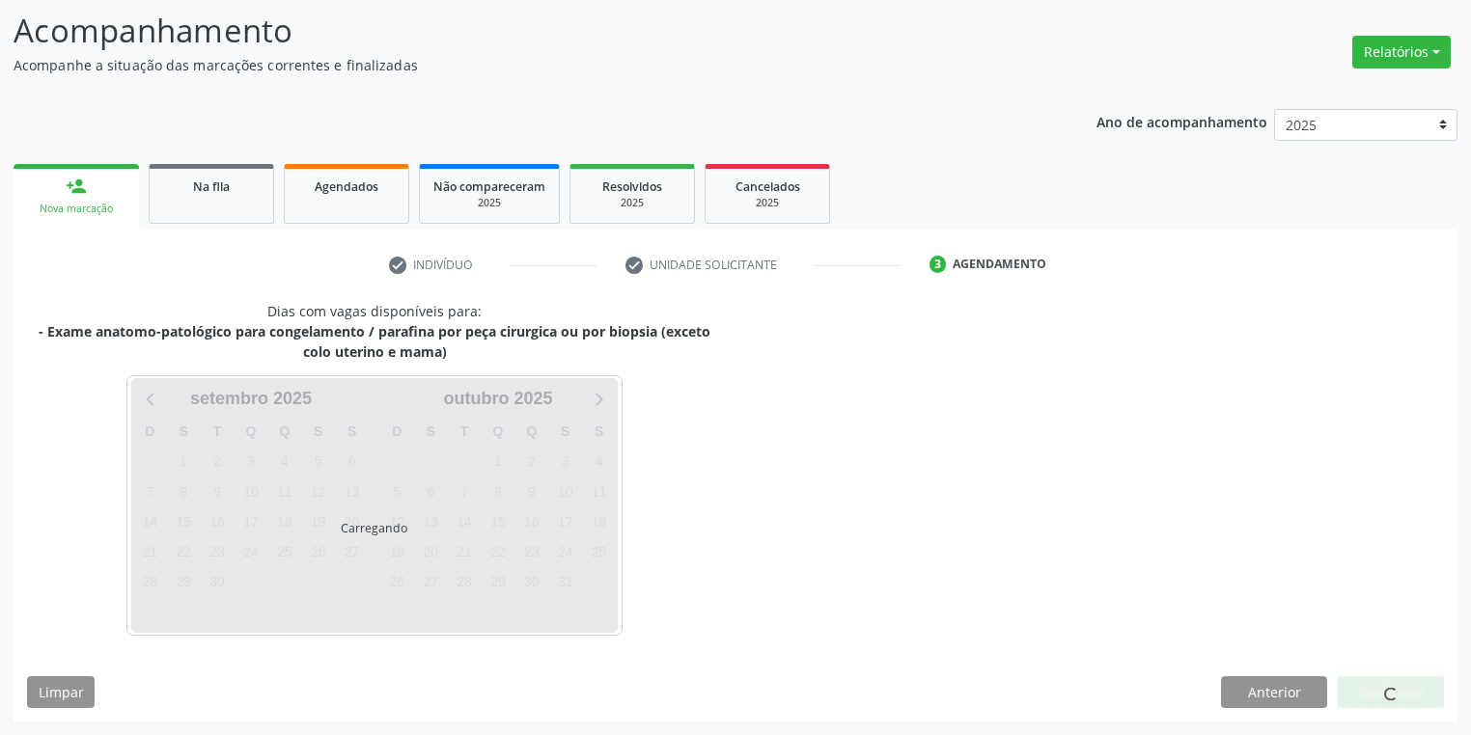
scroll to position [124, 0]
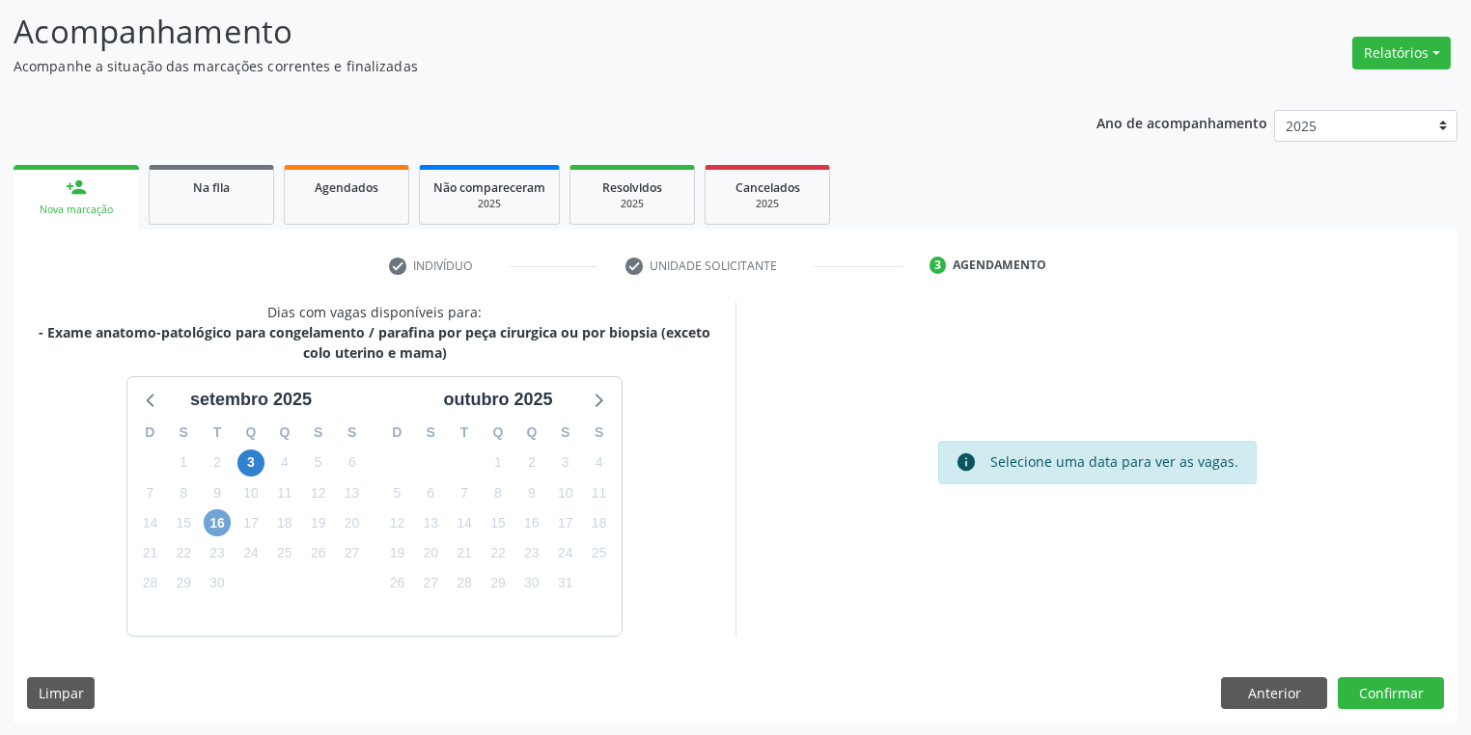
click at [216, 522] on span "16" at bounding box center [217, 523] width 27 height 27
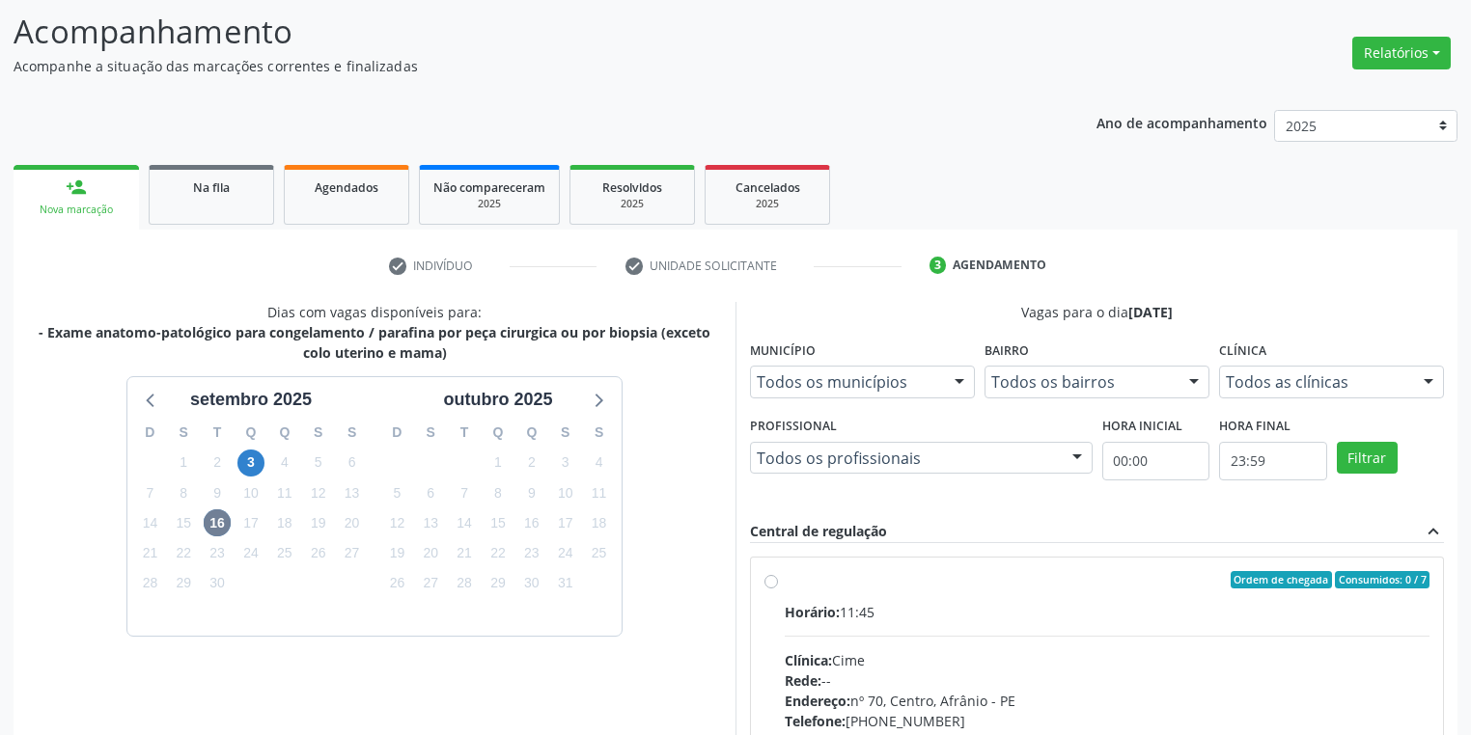
click at [949, 632] on div "Horário: 11:45 Clínica: Cime Rede: -- Endereço: [STREET_ADDRESS] Telefone: [PHO…" at bounding box center [1107, 734] width 645 height 265
click at [778, 589] on input "Ordem de chegada Consumidos: 0 / 7 Horário: 11:45 Clínica: Cime Rede: -- Endere…" at bounding box center [771, 579] width 14 height 17
radio input "true"
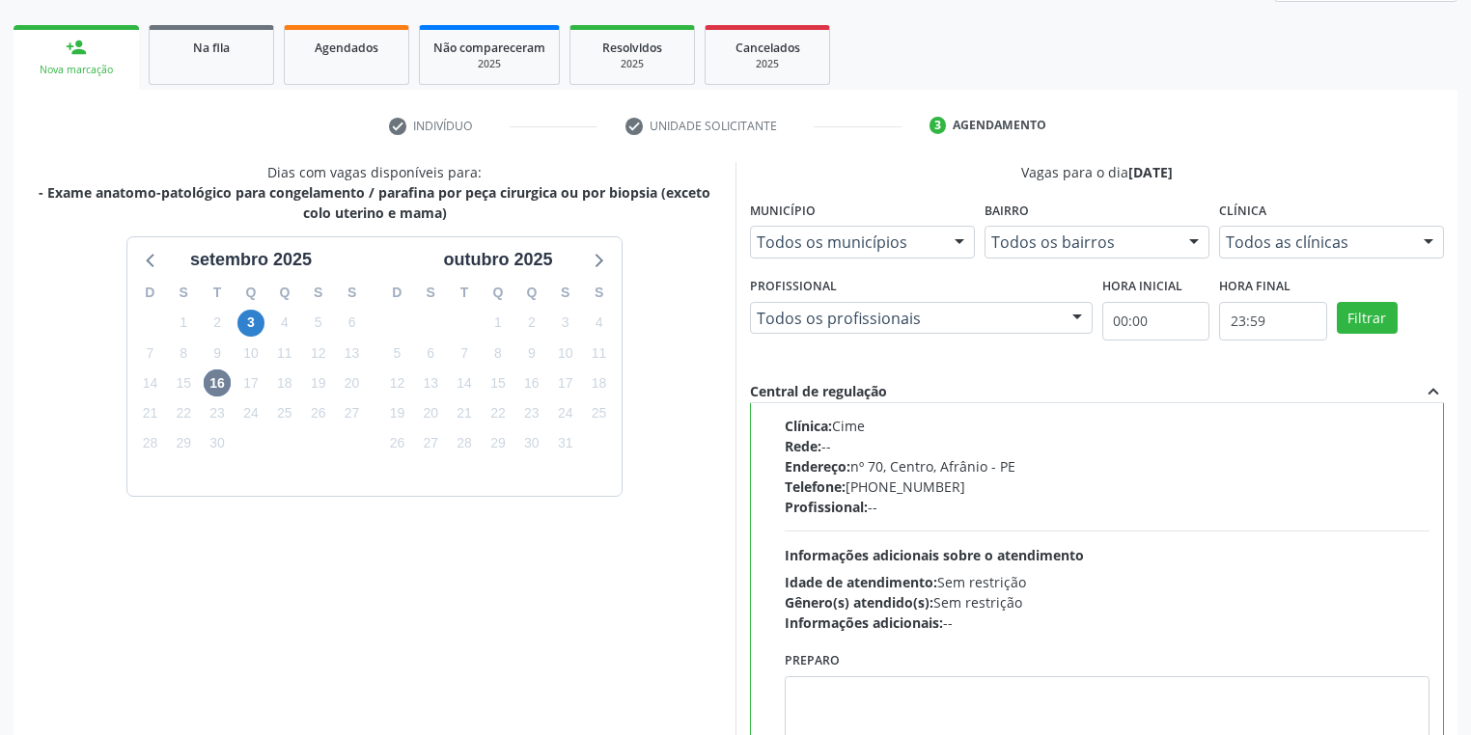
scroll to position [417, 0]
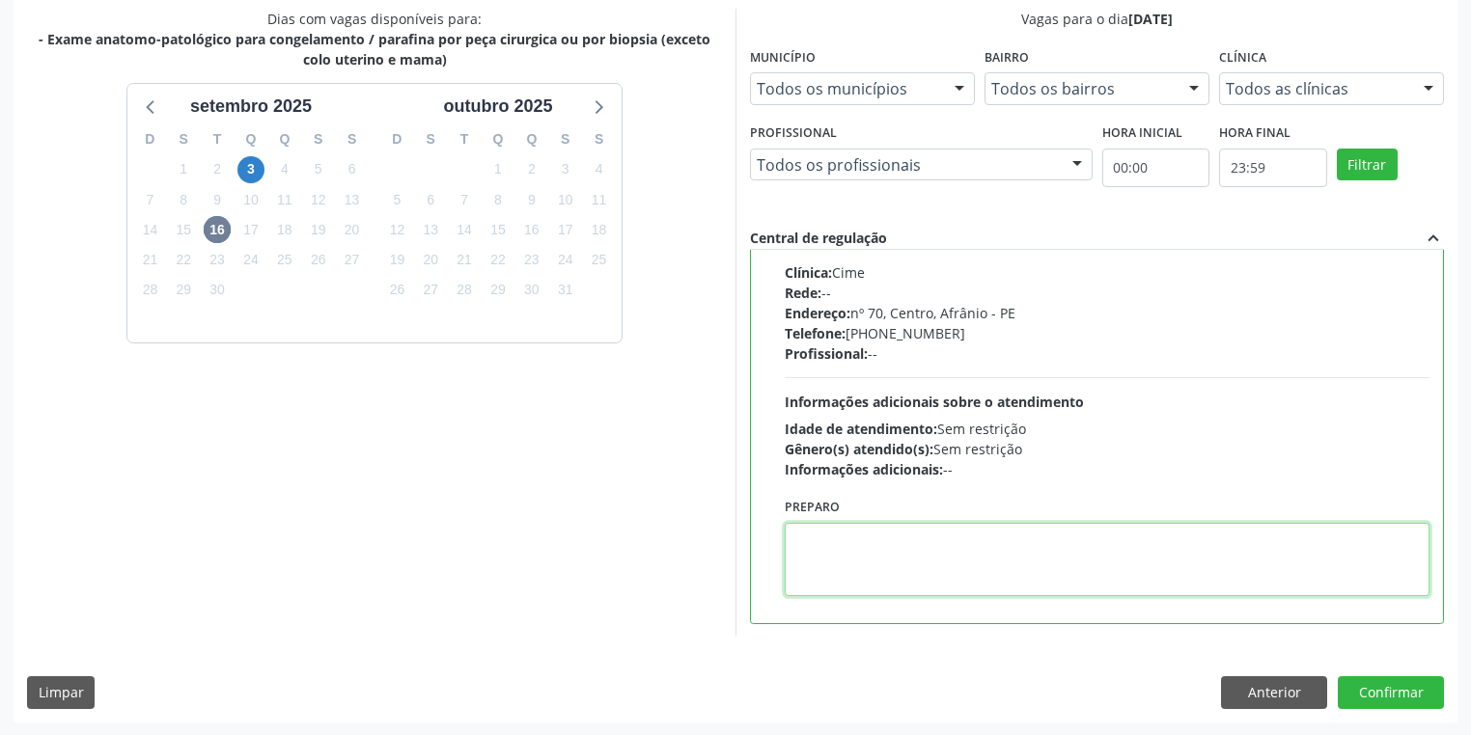
click at [879, 548] on textarea at bounding box center [1107, 559] width 645 height 73
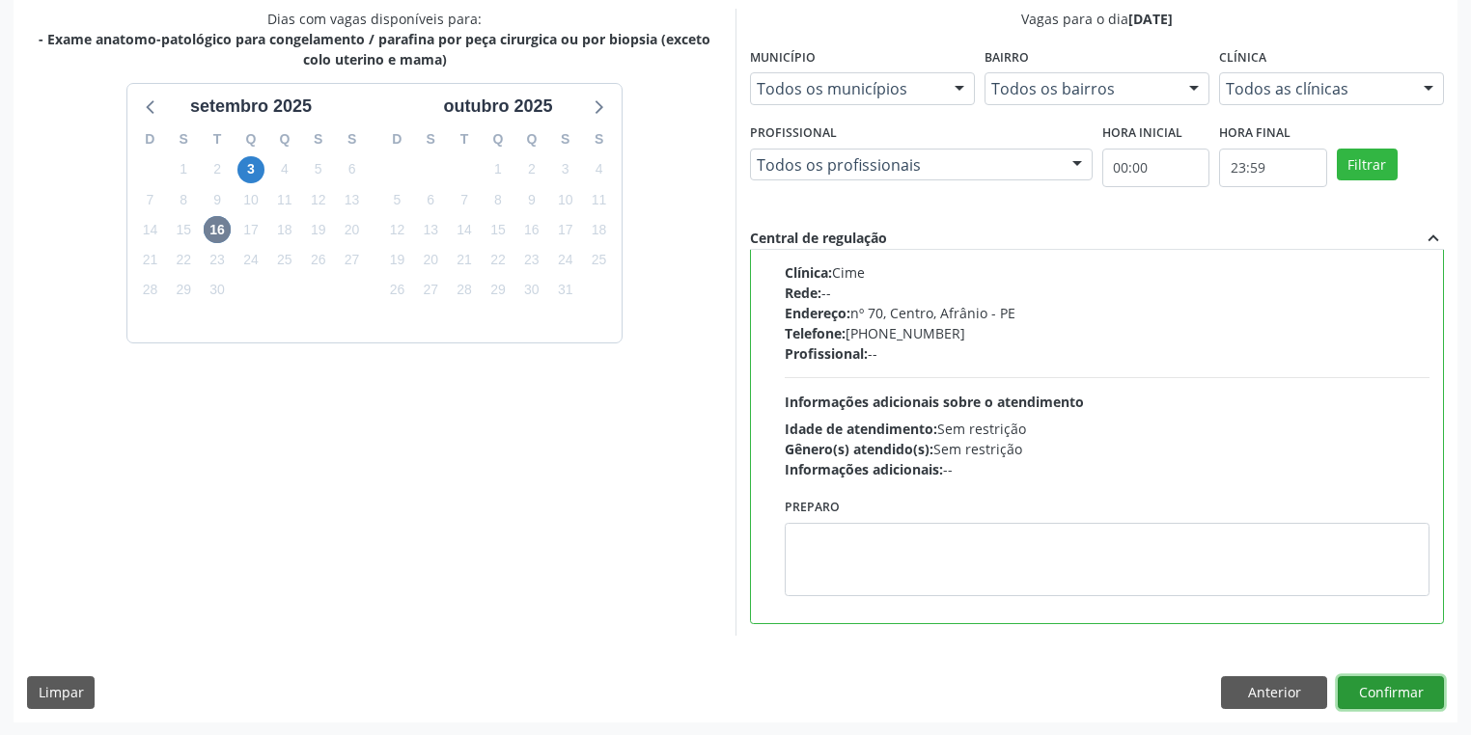
click at [1390, 699] on button "Confirmar" at bounding box center [1391, 693] width 106 height 33
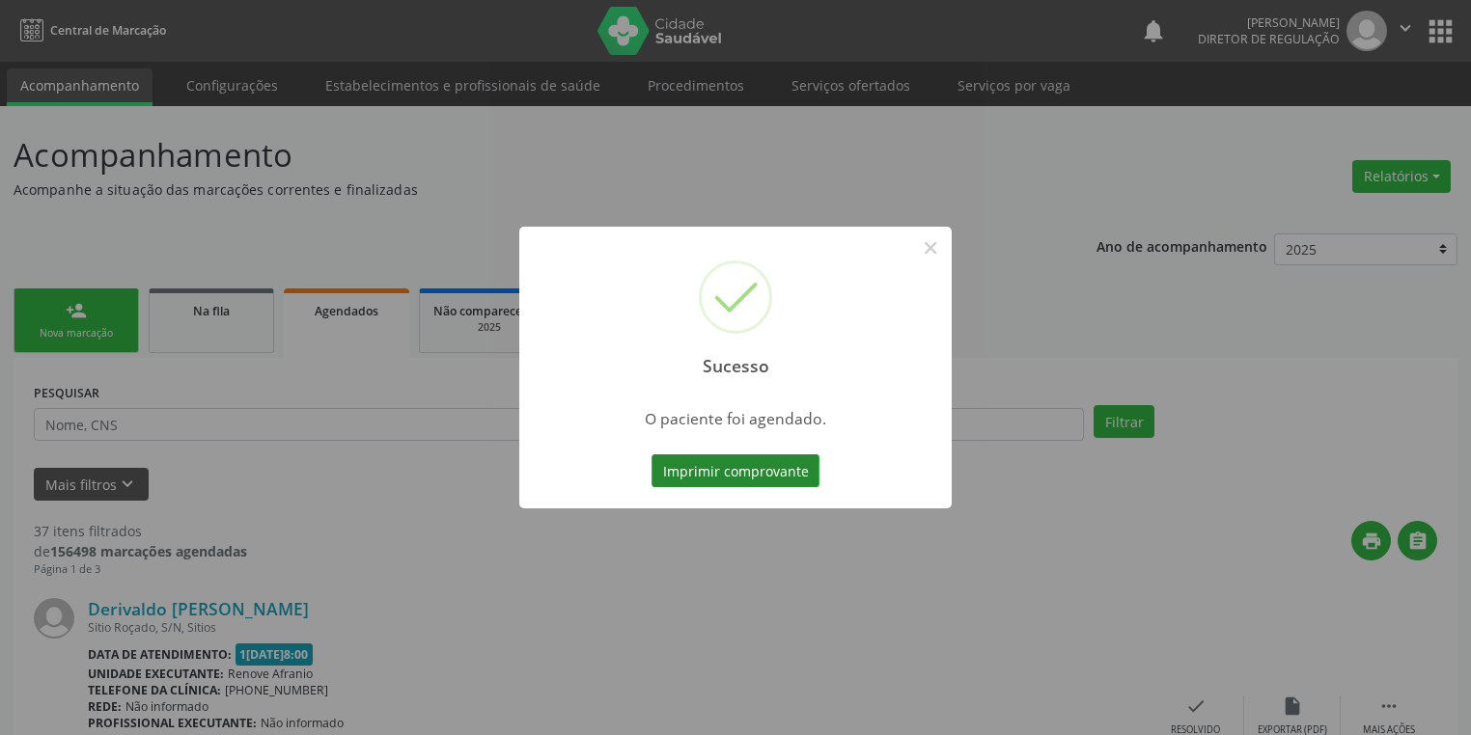
click at [703, 481] on button "Imprimir comprovante" at bounding box center [735, 471] width 168 height 33
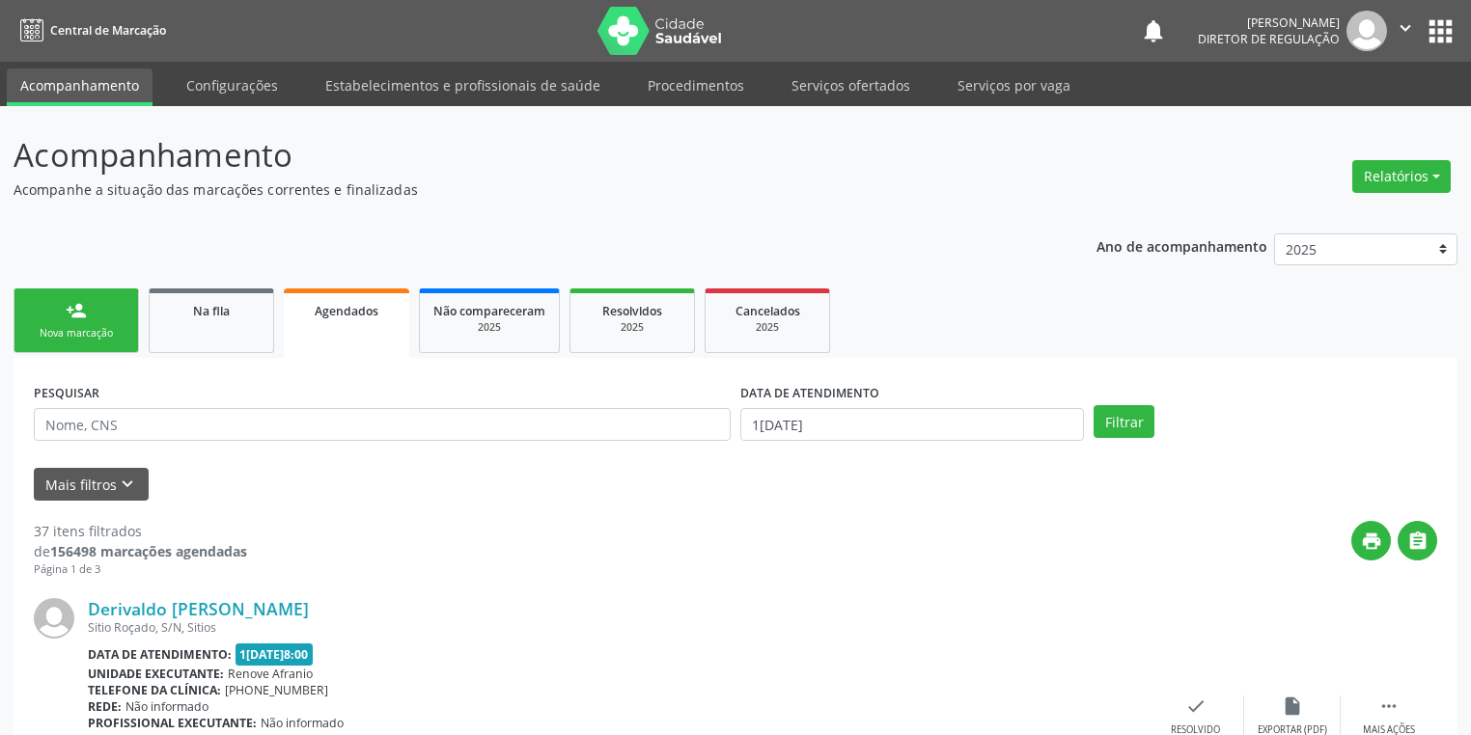
click at [86, 320] on link "person_add Nova marcação" at bounding box center [76, 321] width 125 height 65
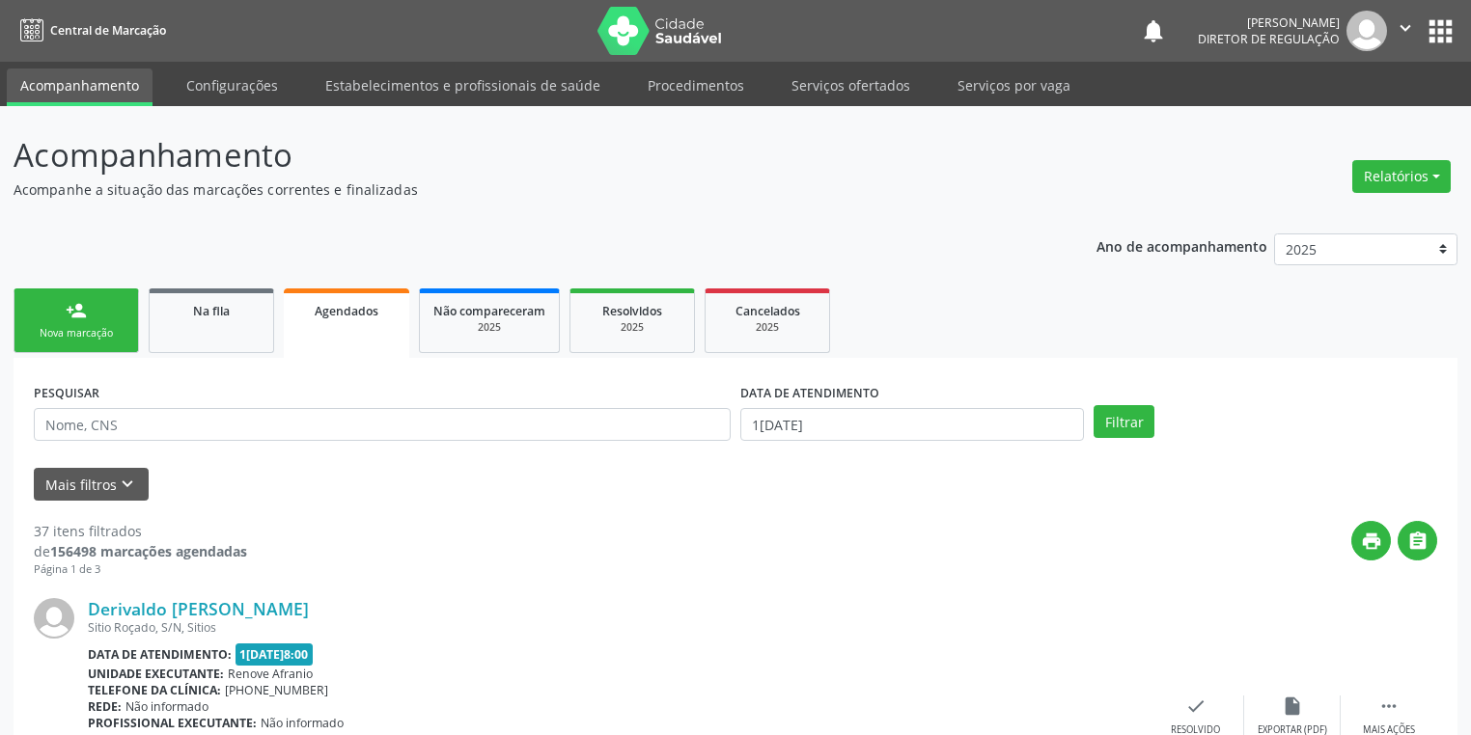
click at [86, 320] on link "person_add Nova marcação" at bounding box center [76, 321] width 125 height 65
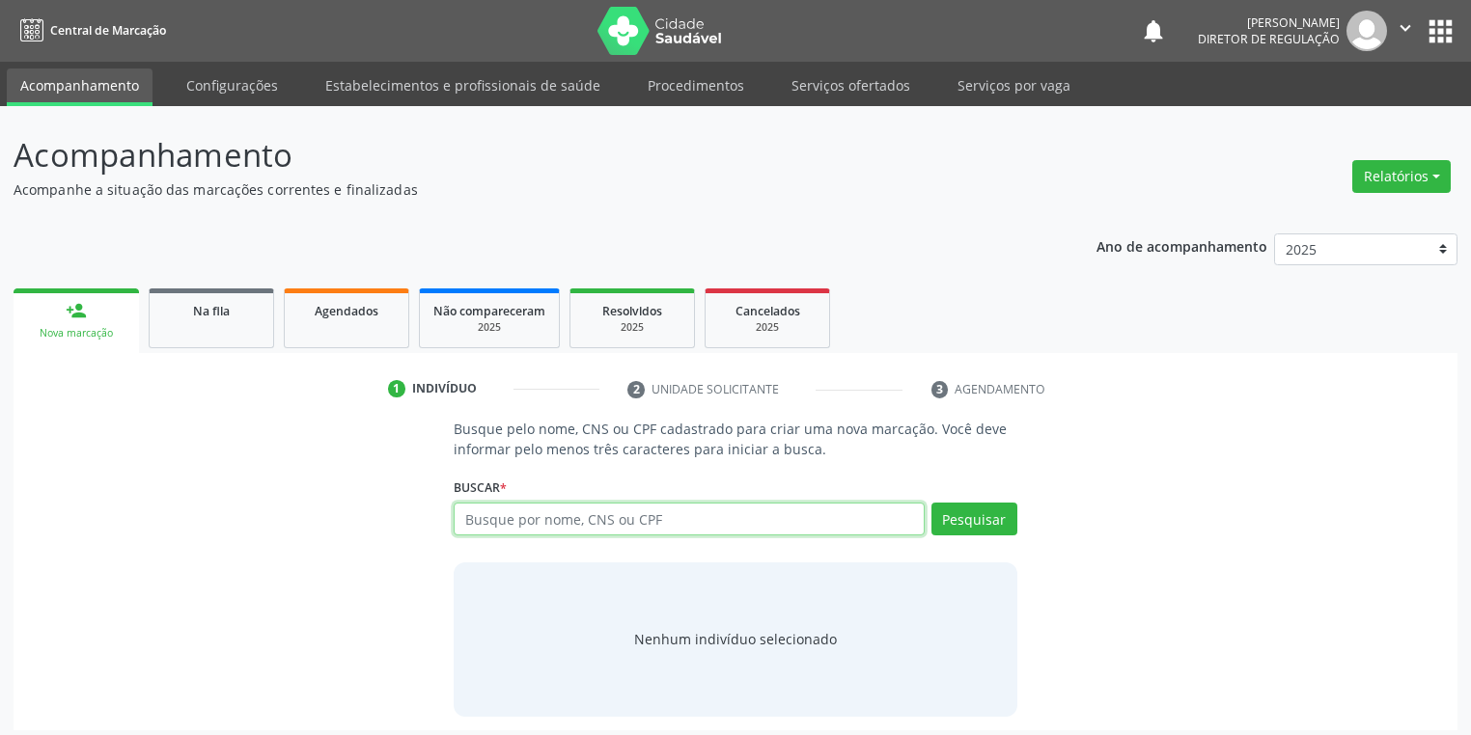
click at [483, 521] on input "text" at bounding box center [689, 519] width 471 height 33
type input "702006874704088"
click at [987, 513] on button "Pesquisar" at bounding box center [974, 519] width 86 height 33
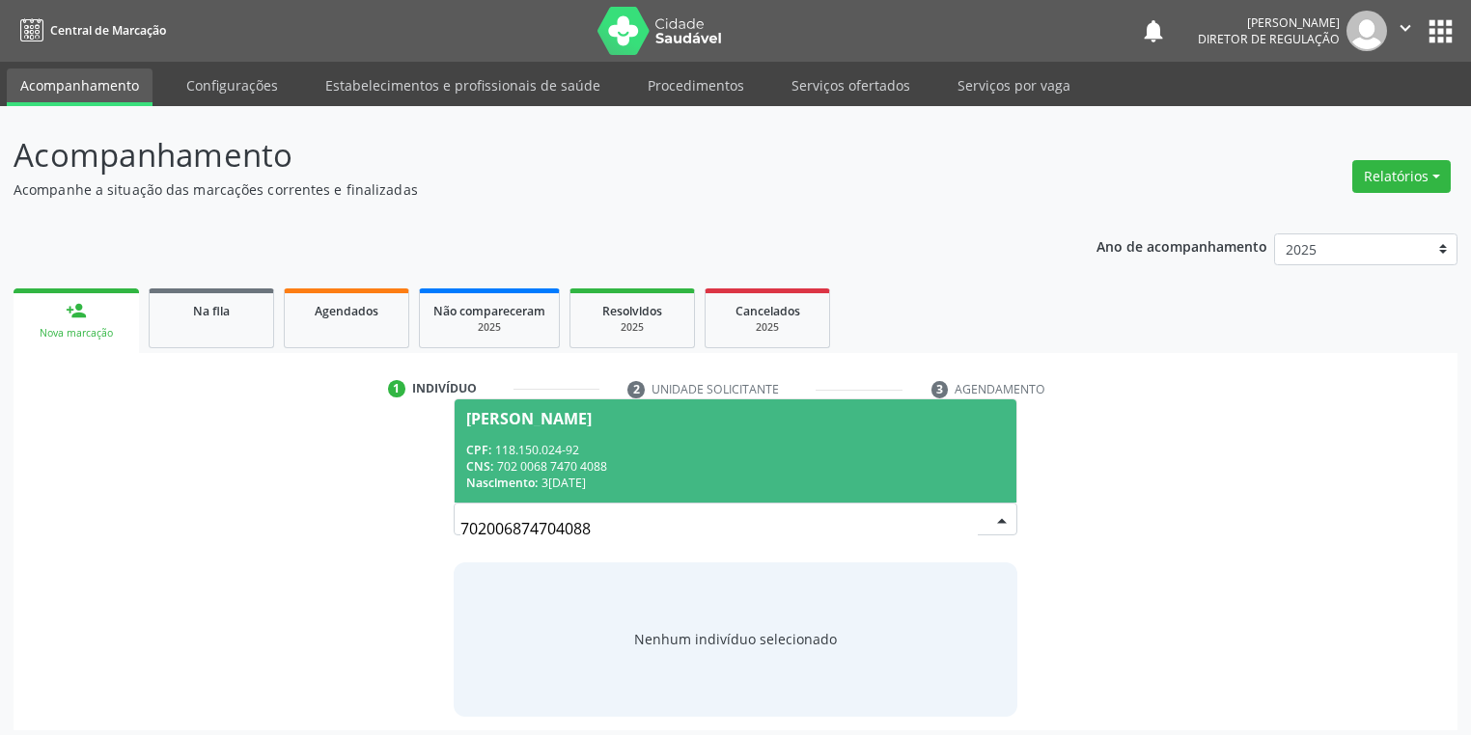
click at [958, 515] on input "702006874704088" at bounding box center [718, 529] width 517 height 39
click at [682, 452] on div "CPF: 118.150.024-92" at bounding box center [735, 450] width 539 height 16
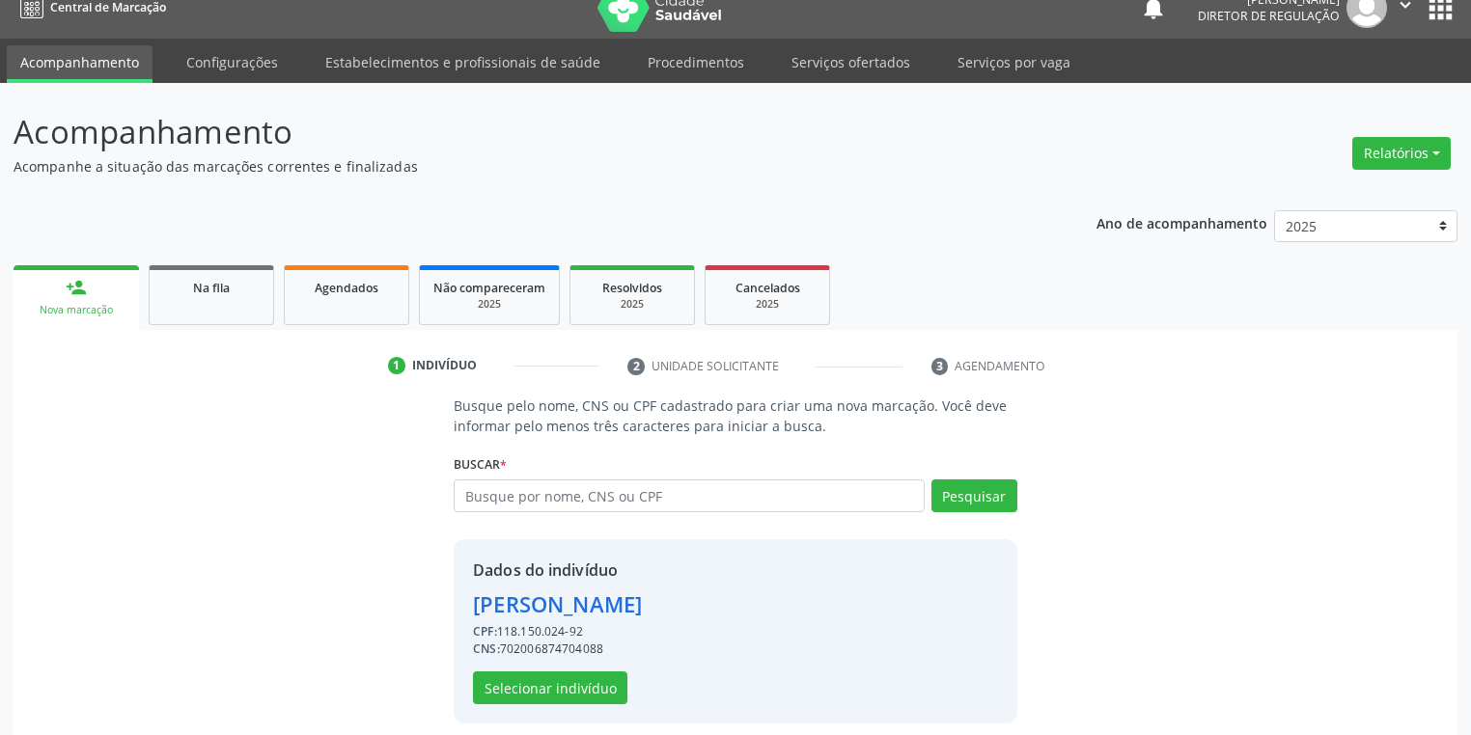
scroll to position [37, 0]
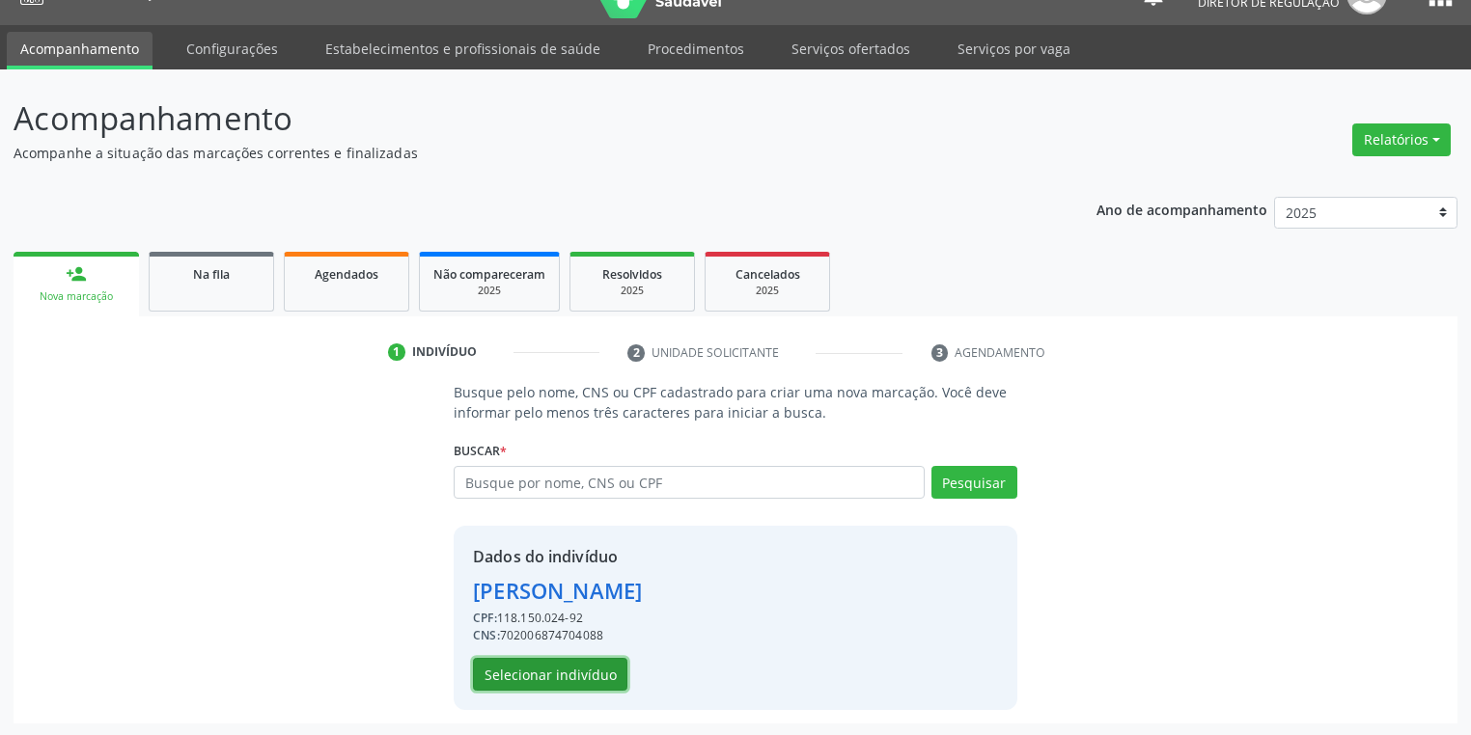
click at [564, 678] on button "Selecionar indivíduo" at bounding box center [550, 674] width 154 height 33
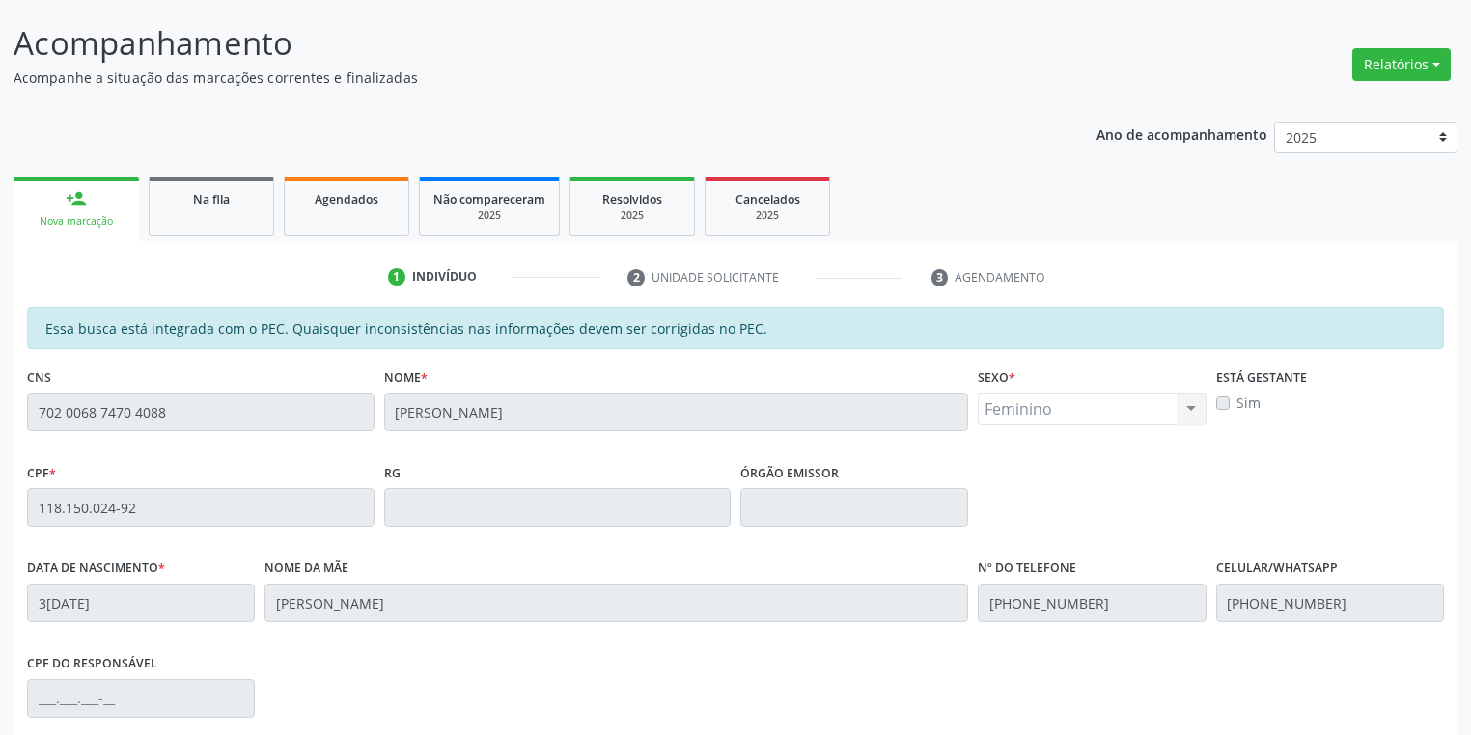
scroll to position [366, 0]
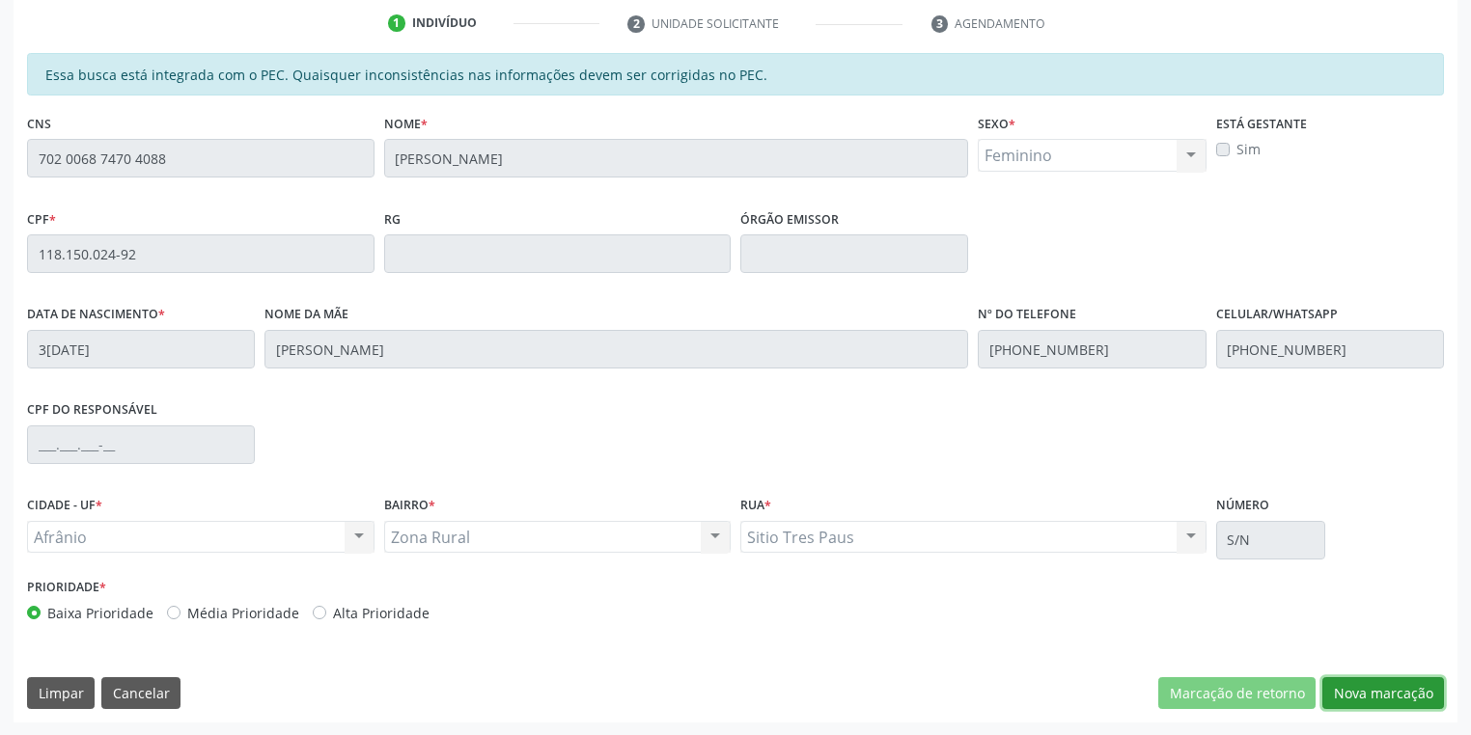
click at [1347, 696] on button "Nova marcação" at bounding box center [1383, 694] width 122 height 33
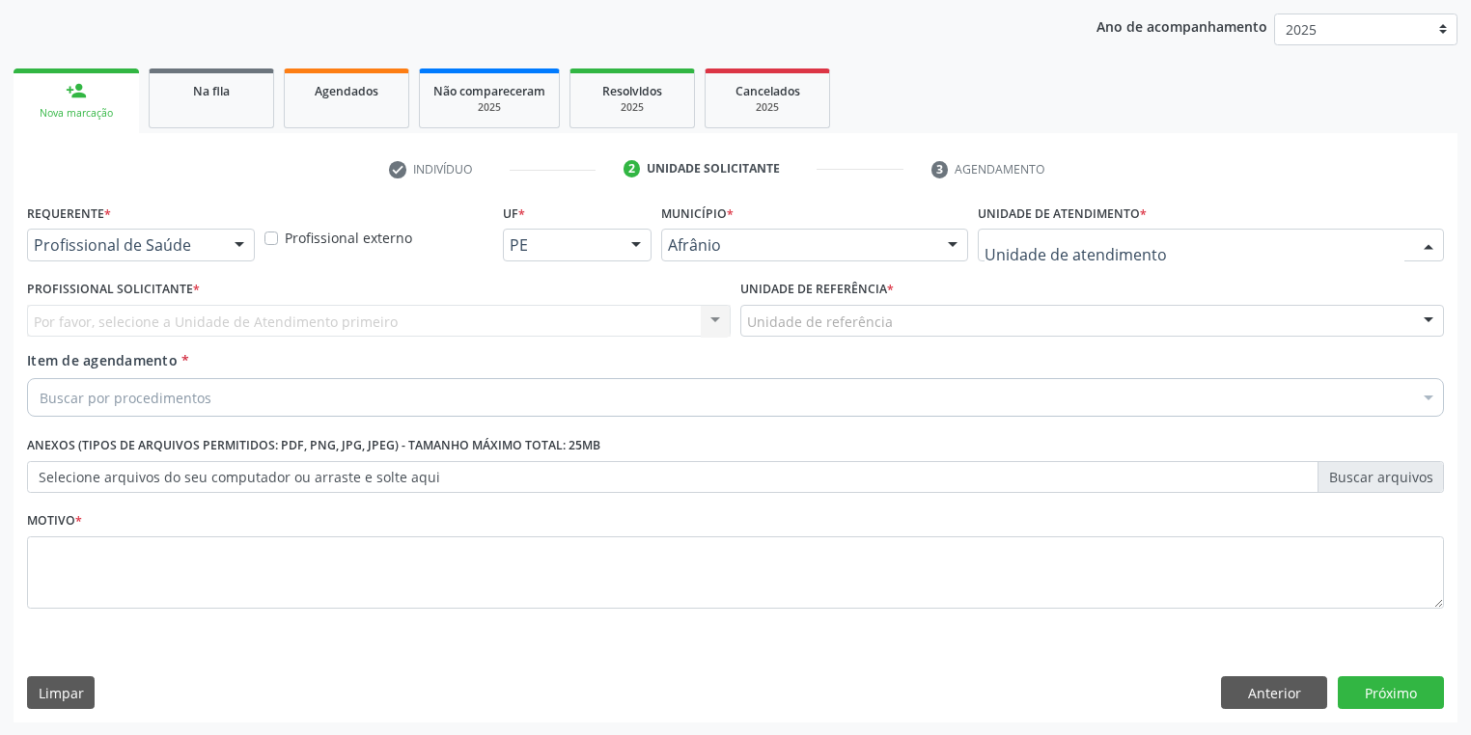
click at [1010, 239] on div at bounding box center [1211, 245] width 466 height 33
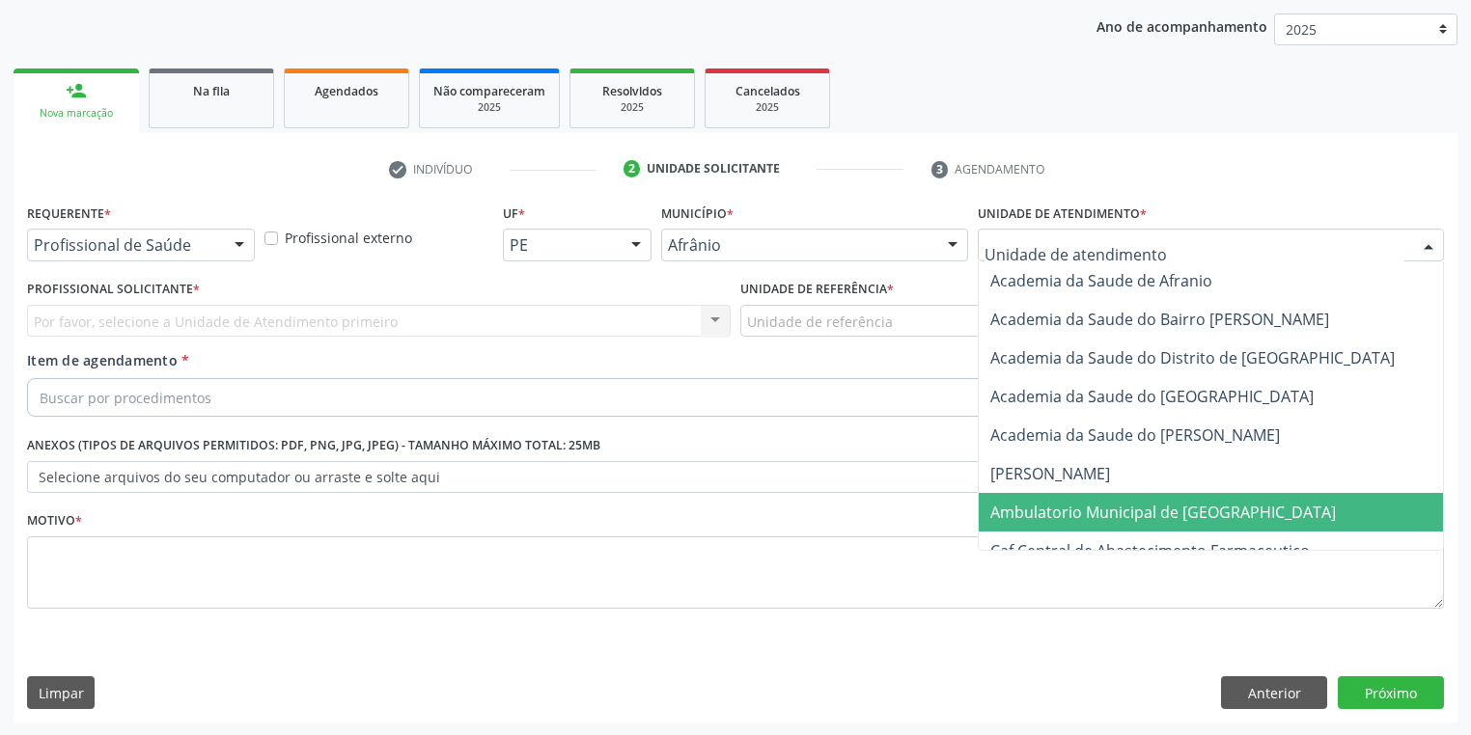
click at [1077, 511] on span "Ambulatorio Municipal de [GEOGRAPHIC_DATA]" at bounding box center [1163, 512] width 346 height 21
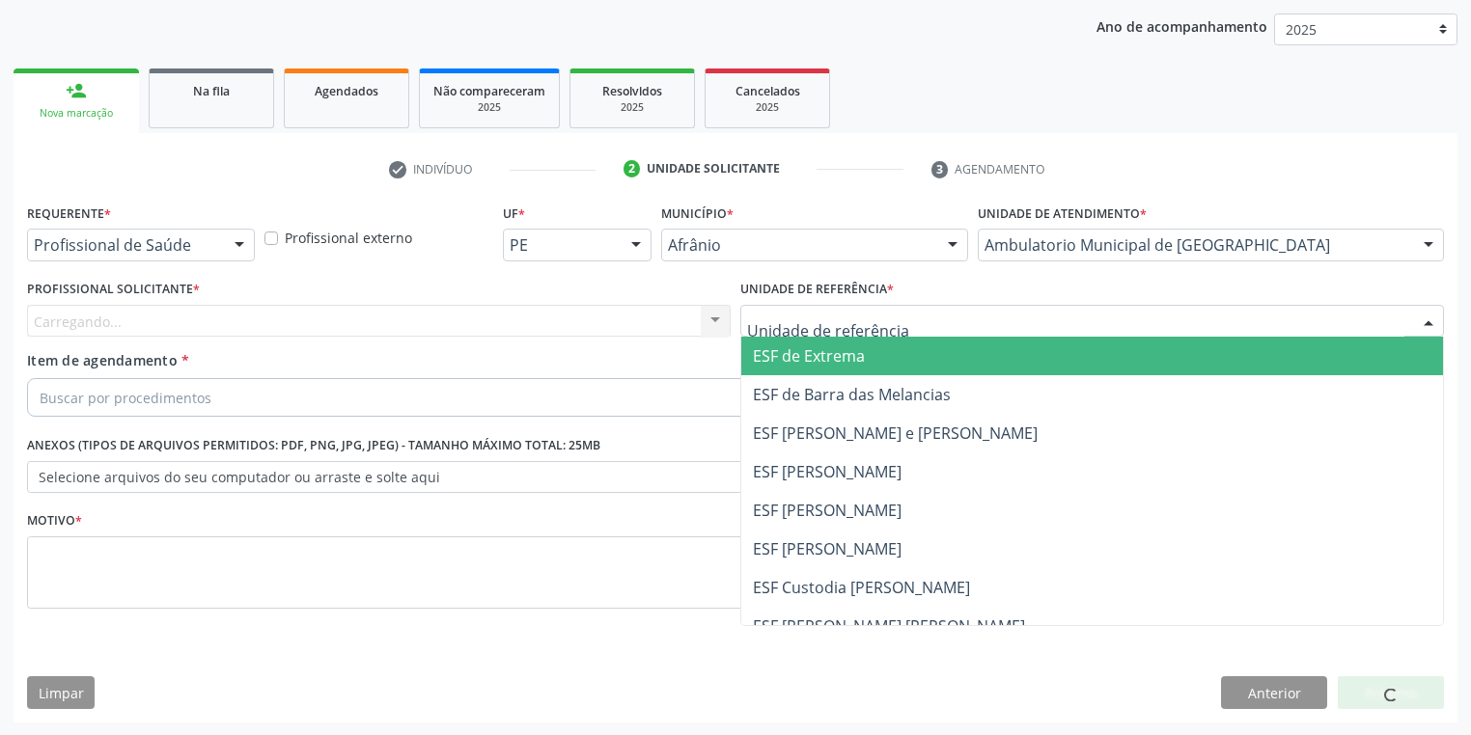
drag, startPoint x: 791, startPoint y: 322, endPoint x: 811, endPoint y: 431, distance: 110.8
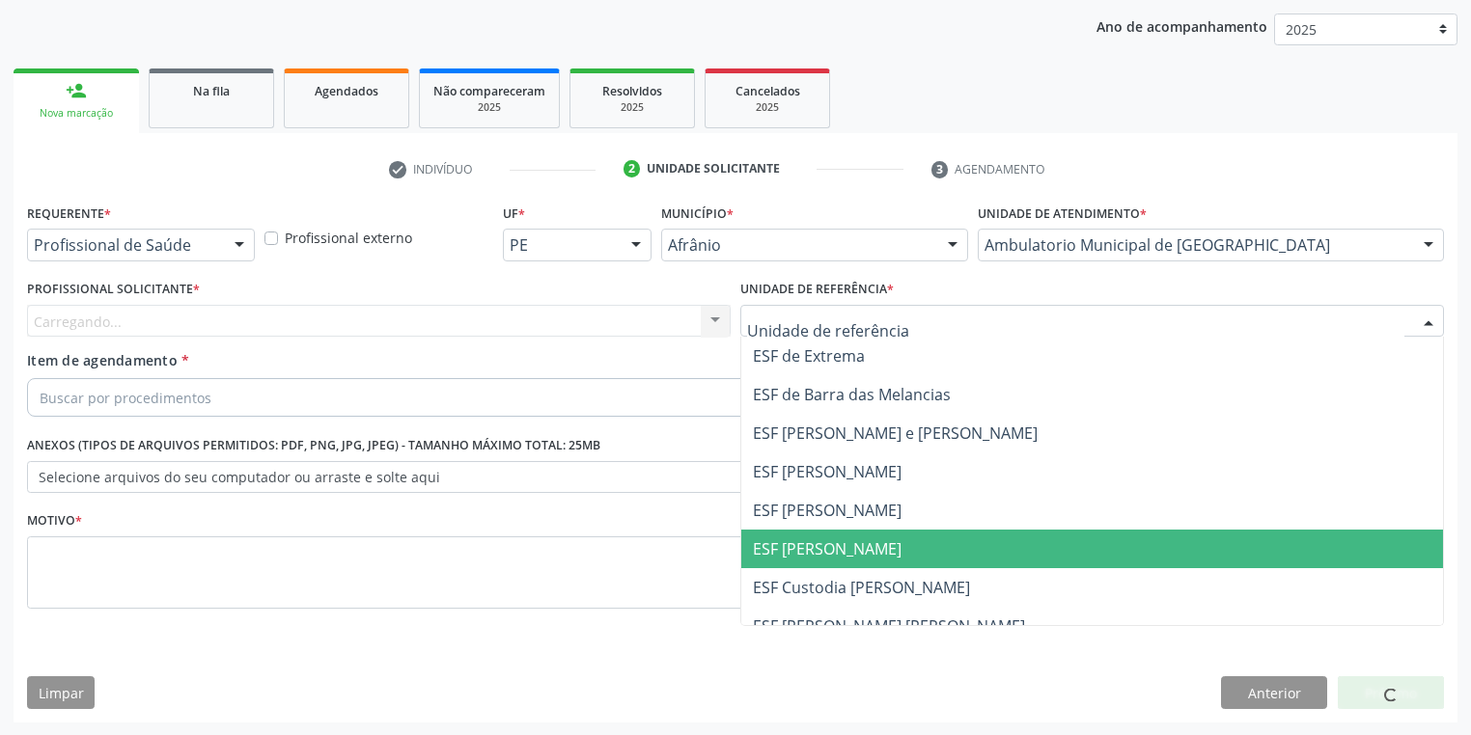
drag, startPoint x: 830, startPoint y: 556, endPoint x: 579, endPoint y: 467, distance: 266.2
click at [828, 556] on span "ESF [PERSON_NAME]" at bounding box center [827, 549] width 149 height 21
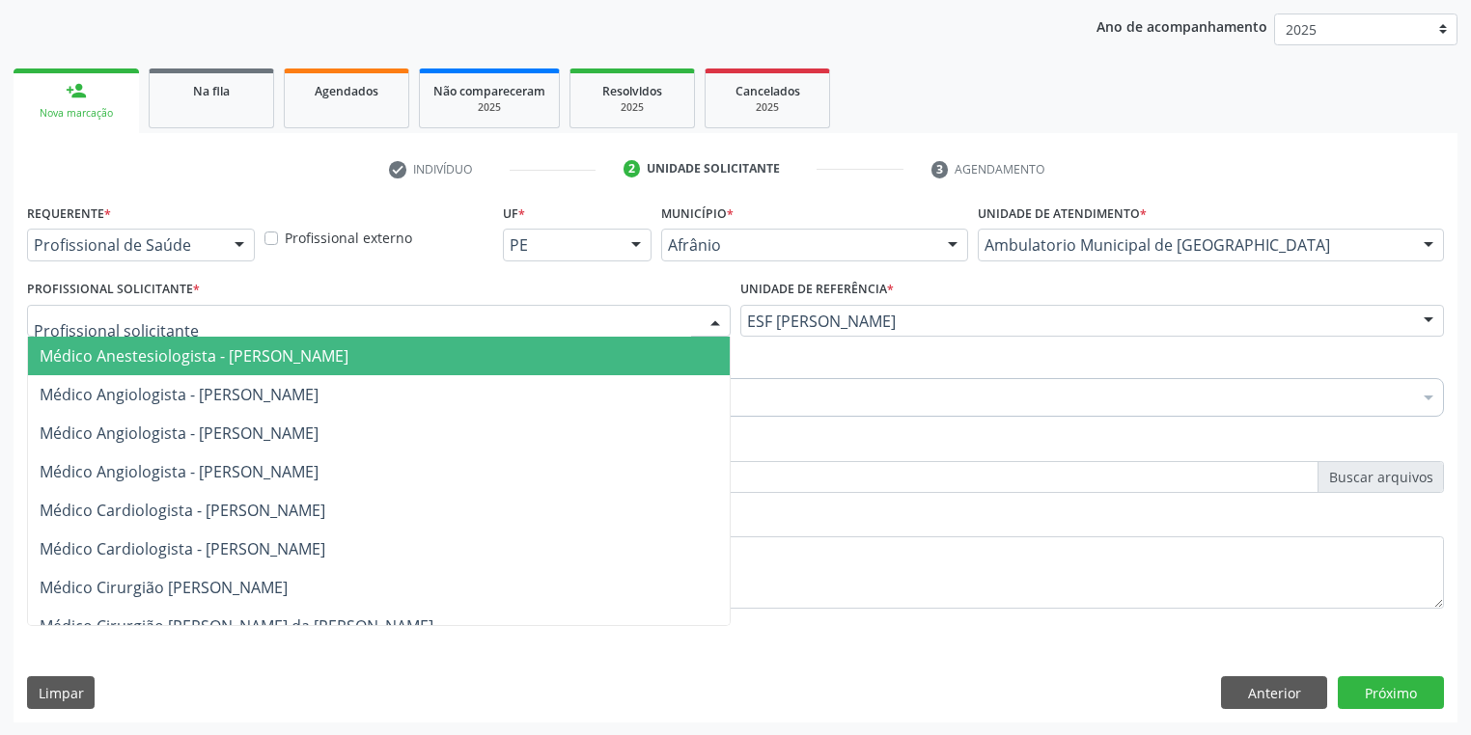
drag, startPoint x: 121, startPoint y: 323, endPoint x: 127, endPoint y: 355, distance: 32.6
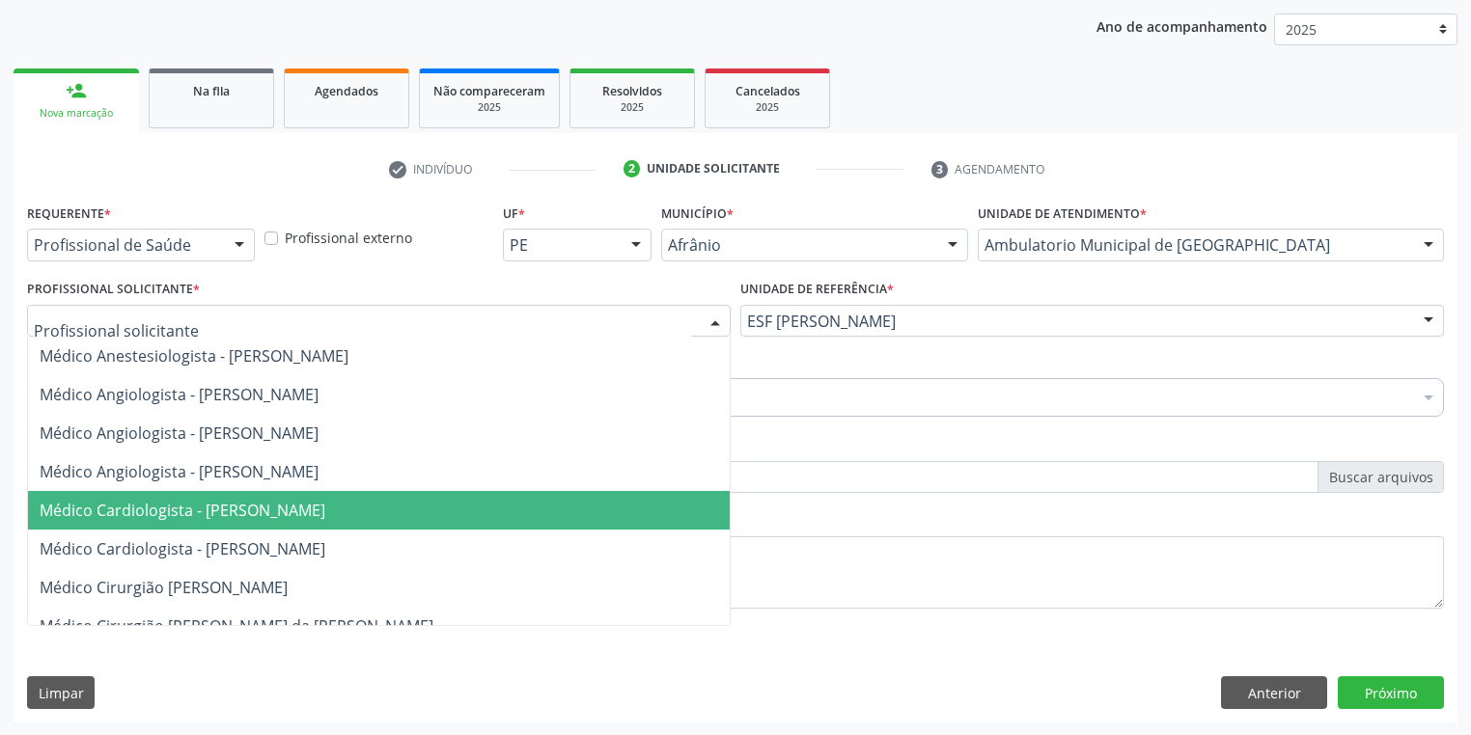
click at [185, 511] on span "Médico Cardiologista - Alysson Rodrigo Ferreira Cavalcanti" at bounding box center [183, 510] width 286 height 21
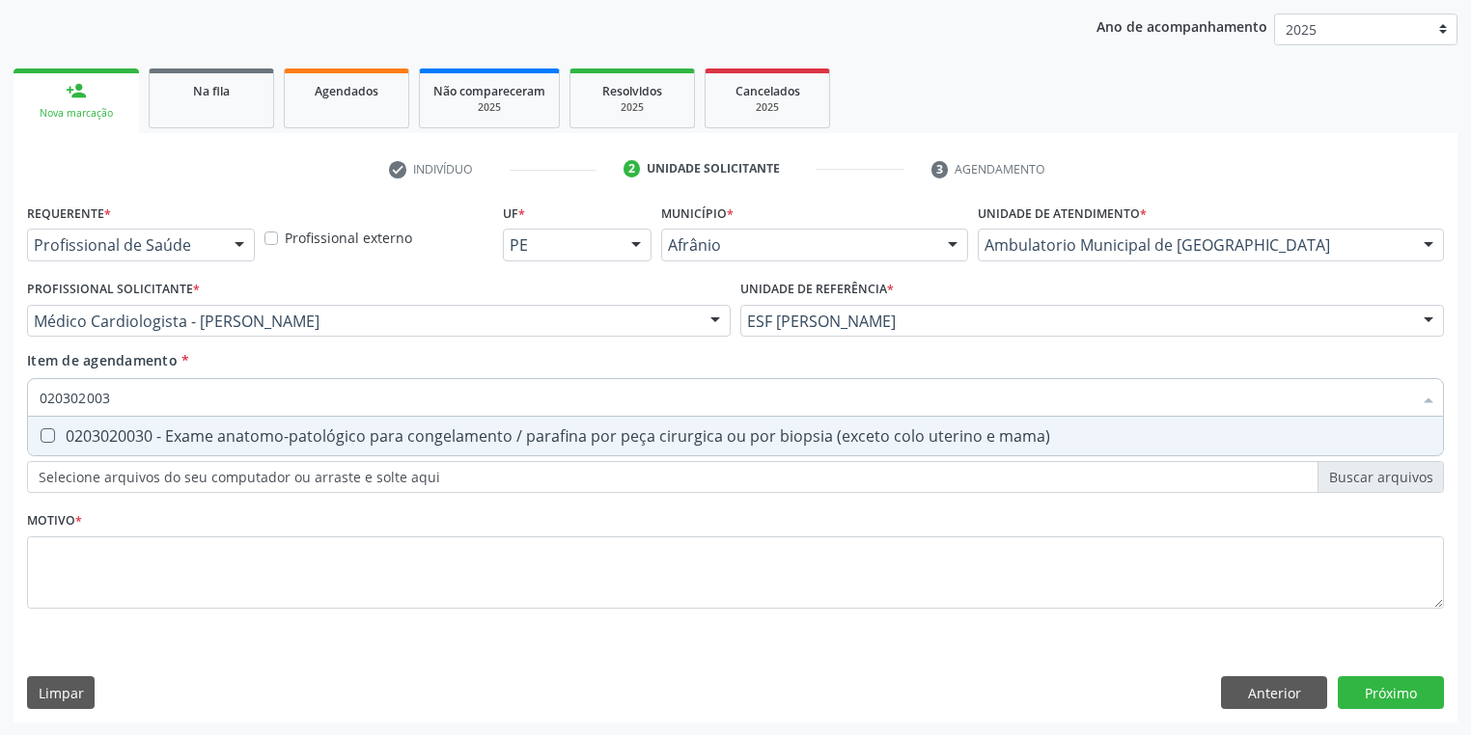
type input "0203020030"
drag, startPoint x: 119, startPoint y: 444, endPoint x: 118, endPoint y: 464, distance: 20.3
click at [116, 444] on div "0203020030 - Exame anatomo-patológico para congelamento / parafina por peça cir…" at bounding box center [736, 436] width 1392 height 15
checkbox mama\) "true"
click at [127, 561] on div "Requerente * Profissional de Saúde Profissional de Saúde Paciente Nenhum result…" at bounding box center [735, 417] width 1417 height 437
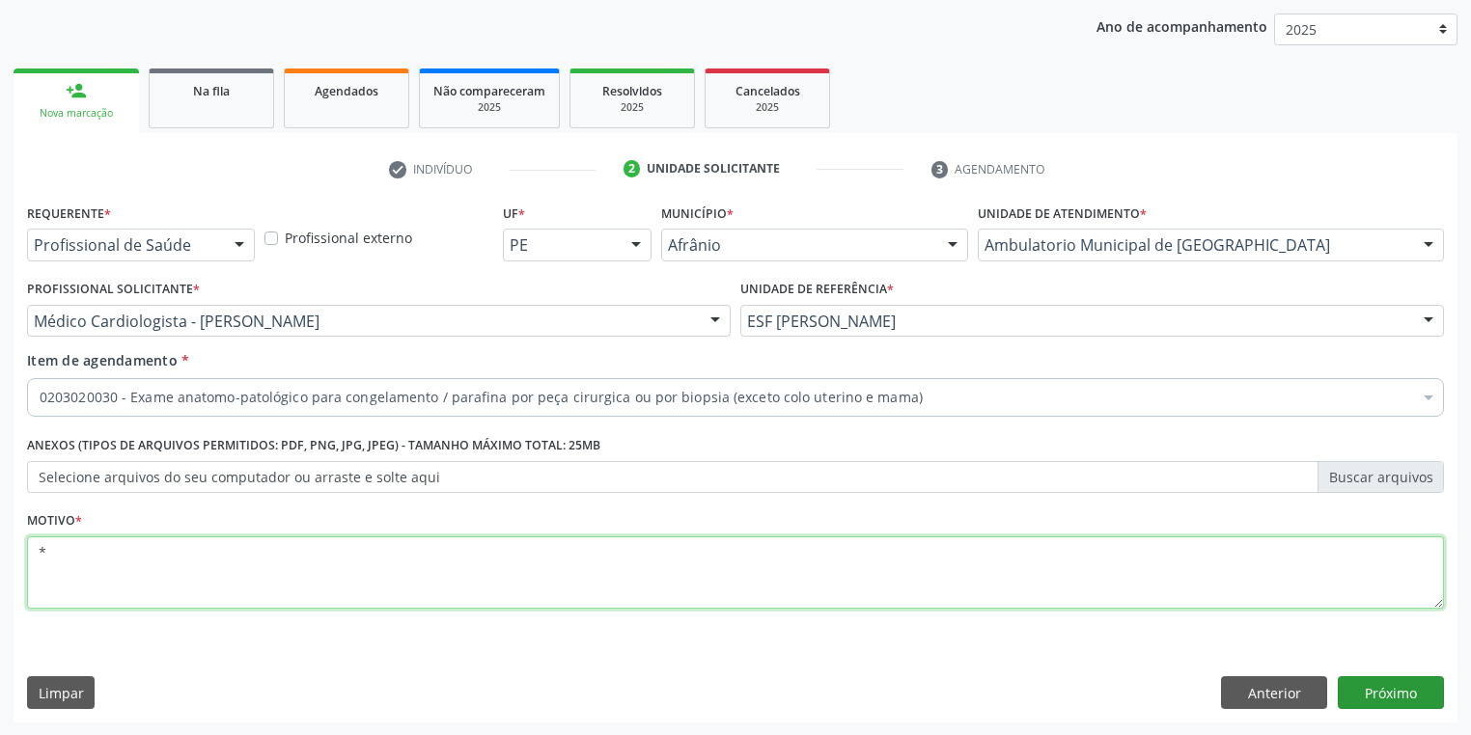
type textarea "*"
click at [1352, 684] on button "Próximo" at bounding box center [1391, 693] width 106 height 33
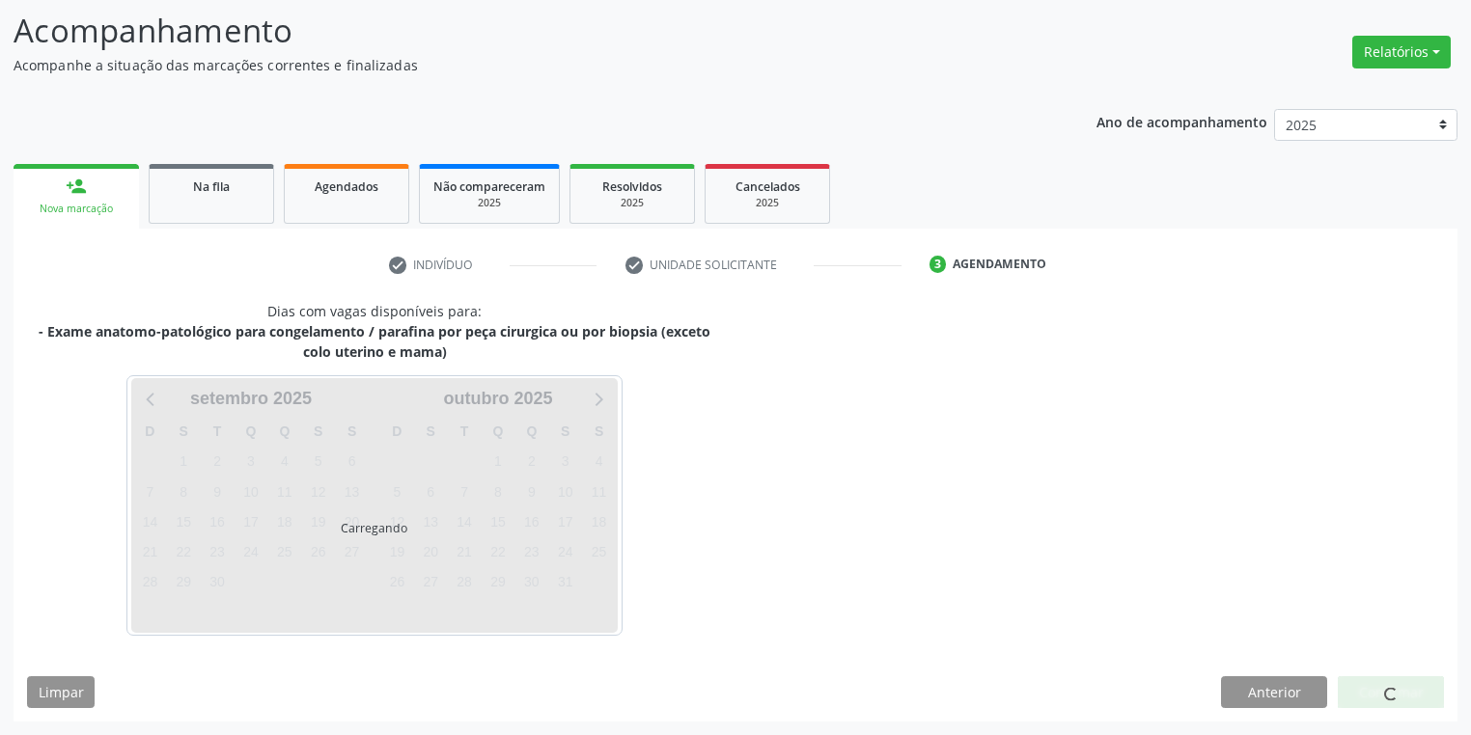
scroll to position [124, 0]
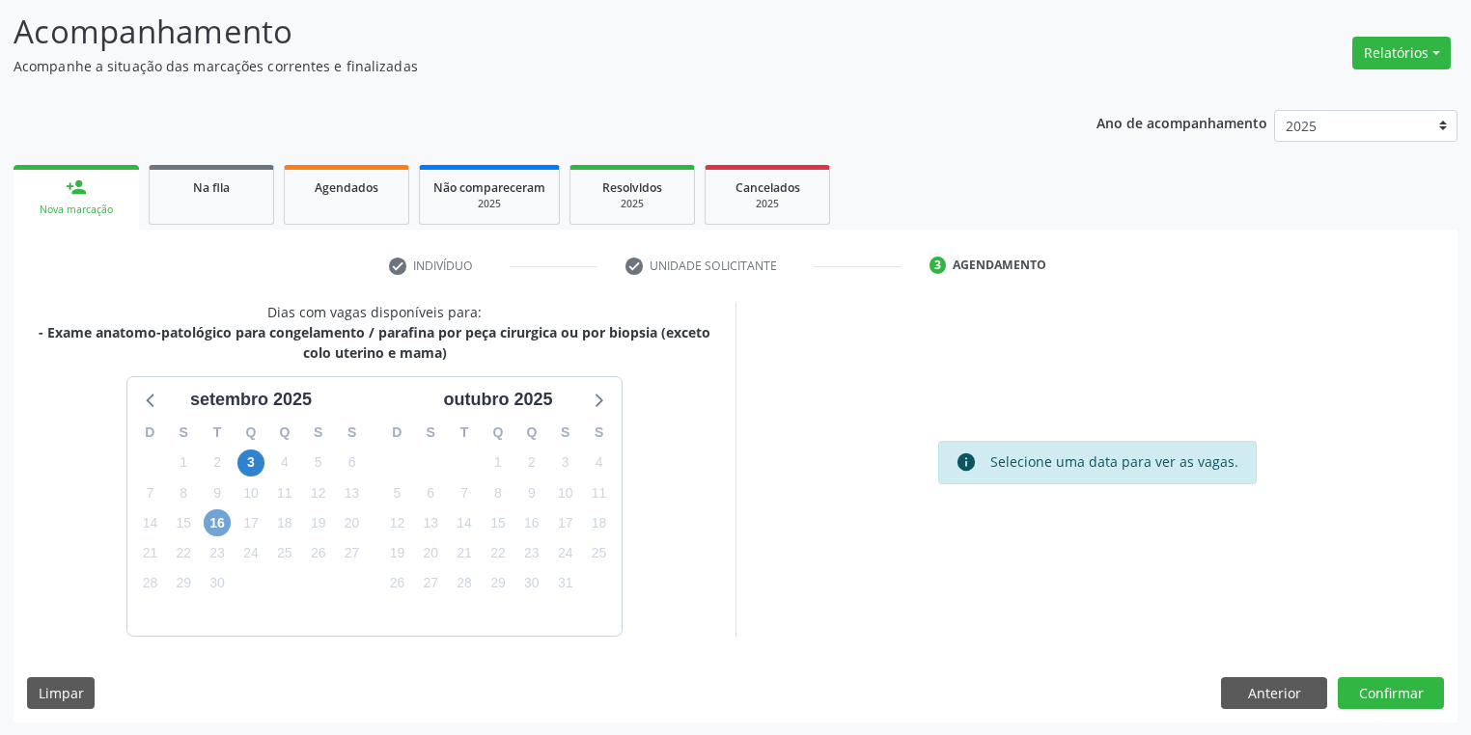
click at [220, 529] on span "16" at bounding box center [217, 523] width 27 height 27
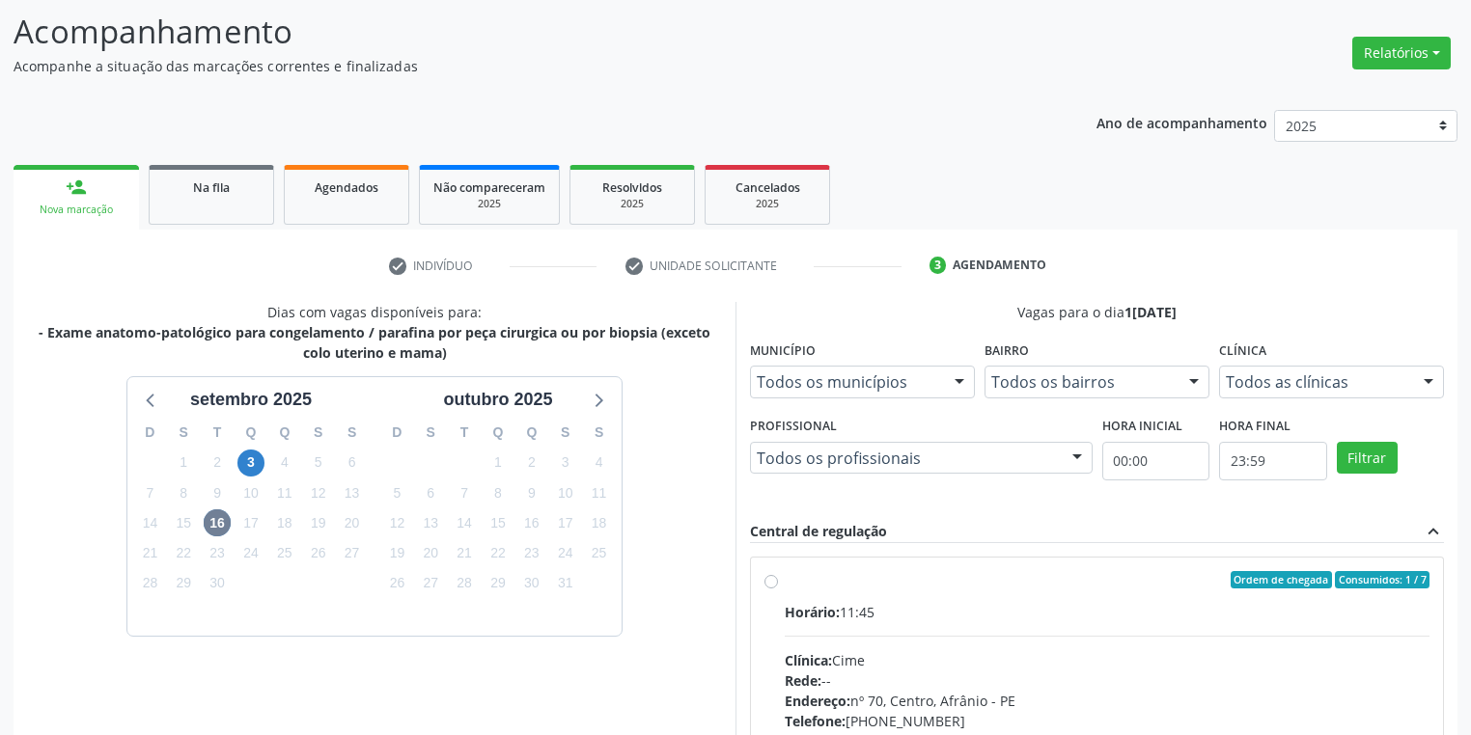
click at [1156, 651] on div "Clínica: Cime" at bounding box center [1107, 661] width 645 height 20
click at [778, 589] on input "Ordem de chegada Consumidos: 1 / 7 Horário: 11:45 Clínica: Cime Rede: -- Endere…" at bounding box center [771, 579] width 14 height 17
radio input "true"
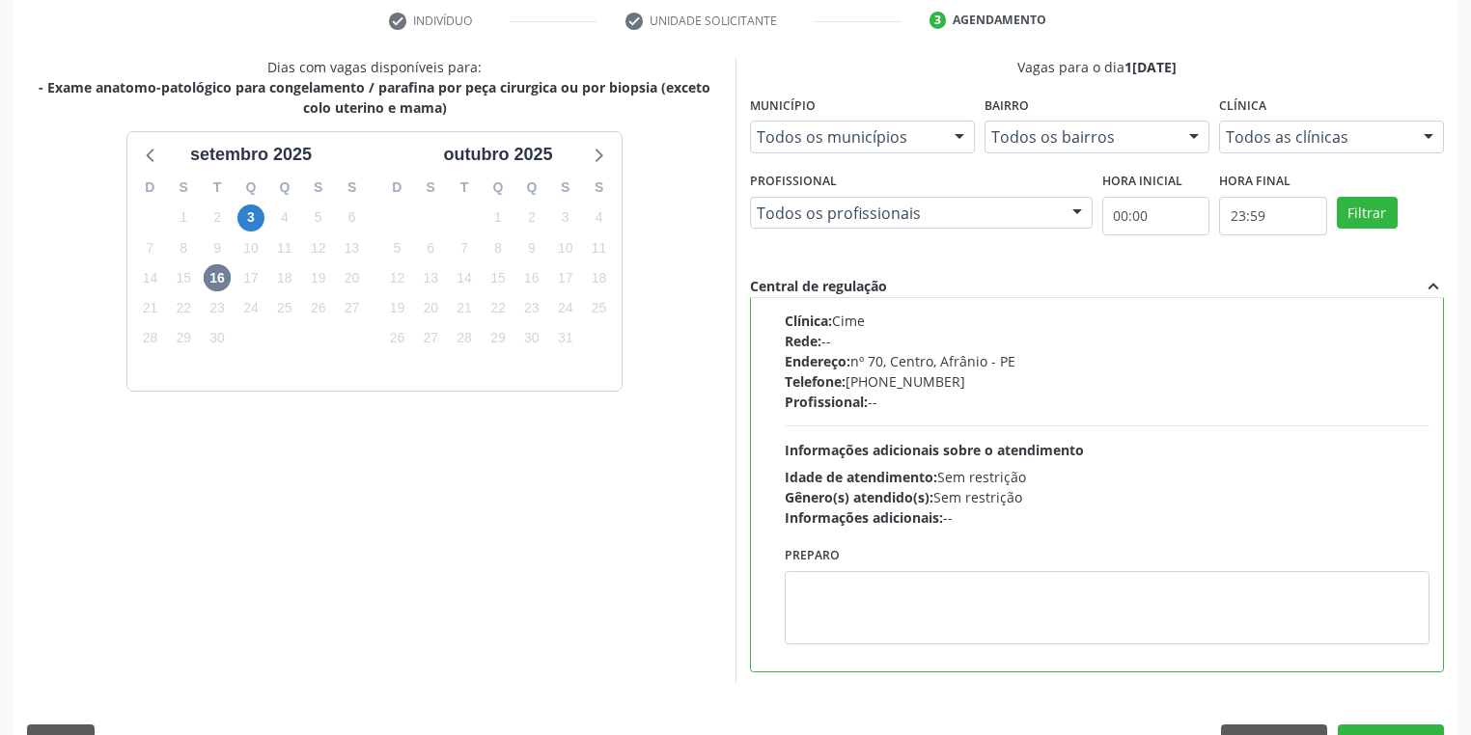
scroll to position [417, 0]
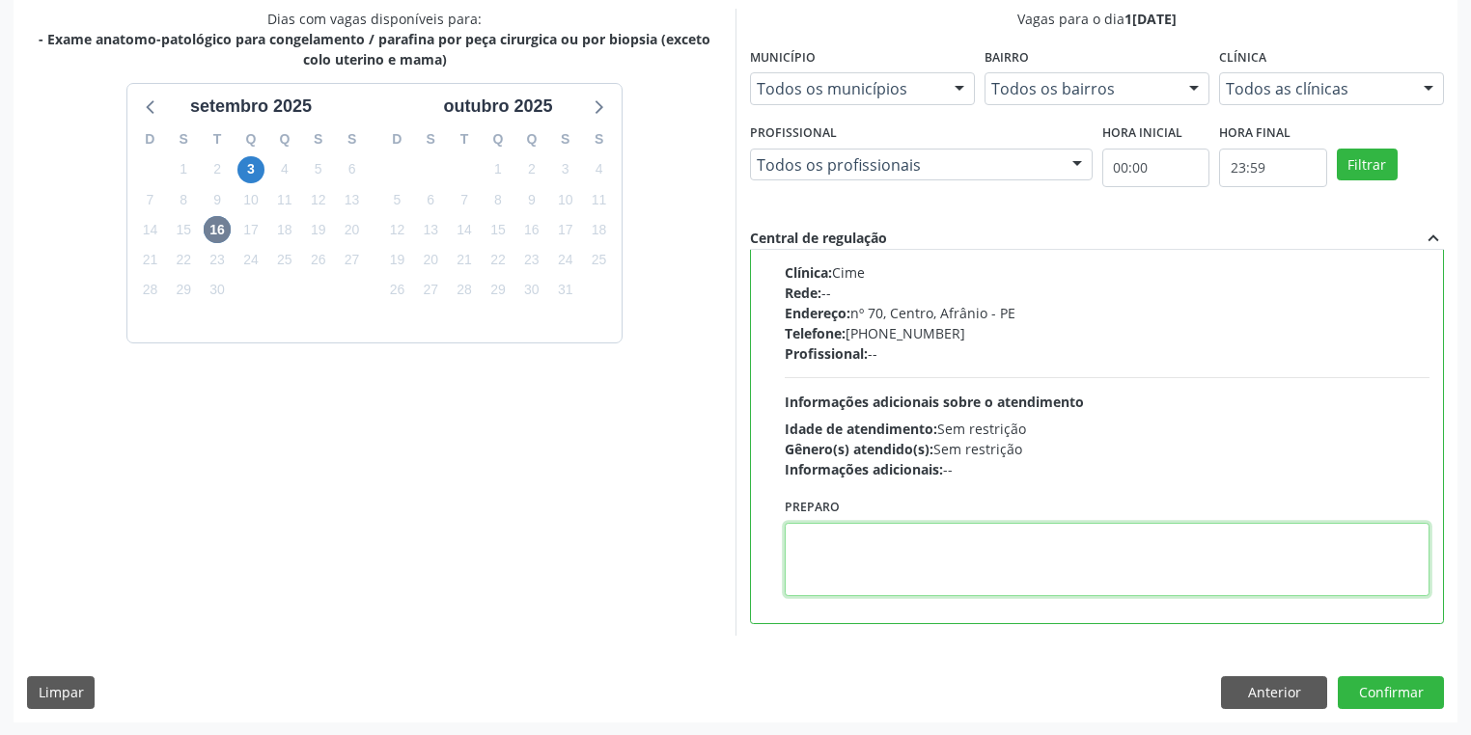
click at [860, 576] on textarea at bounding box center [1107, 559] width 645 height 73
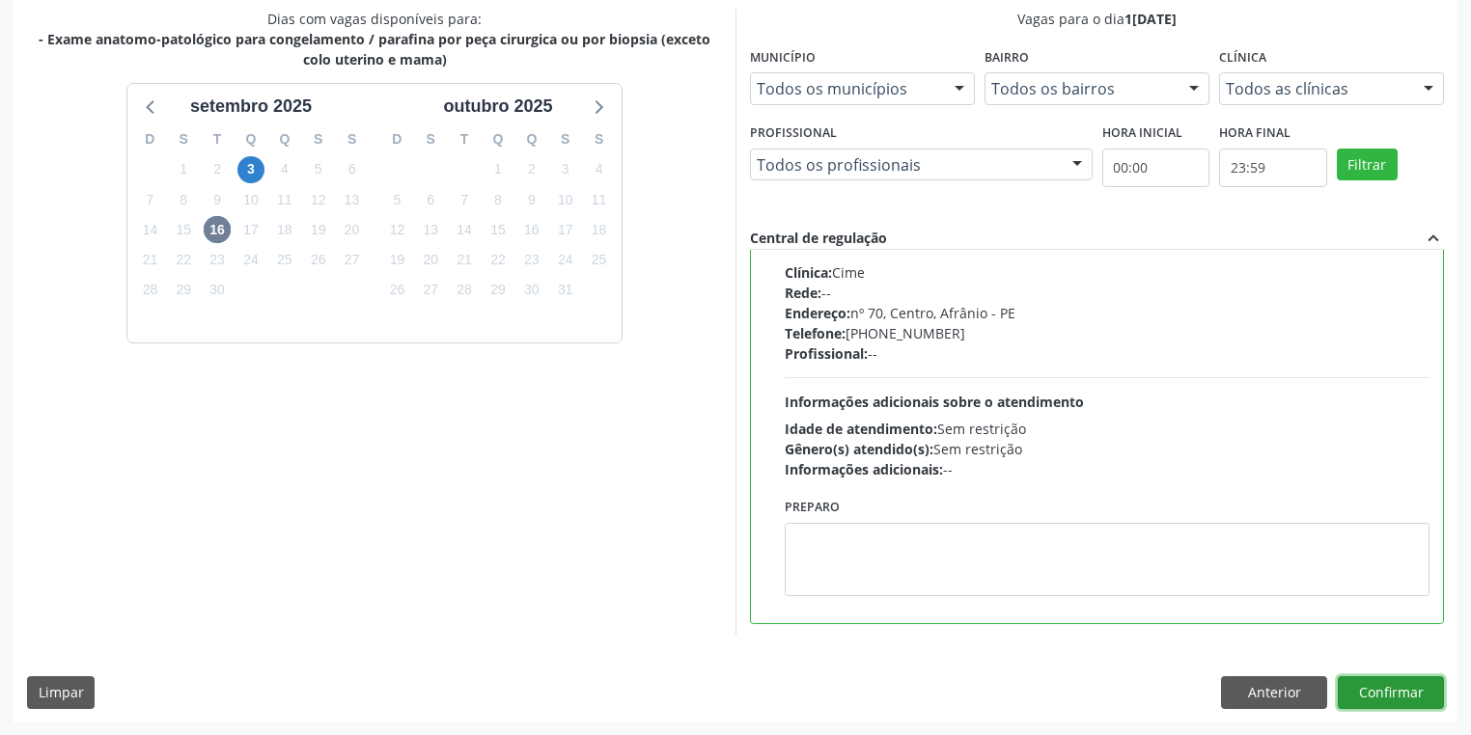
click at [1370, 683] on button "Confirmar" at bounding box center [1391, 693] width 106 height 33
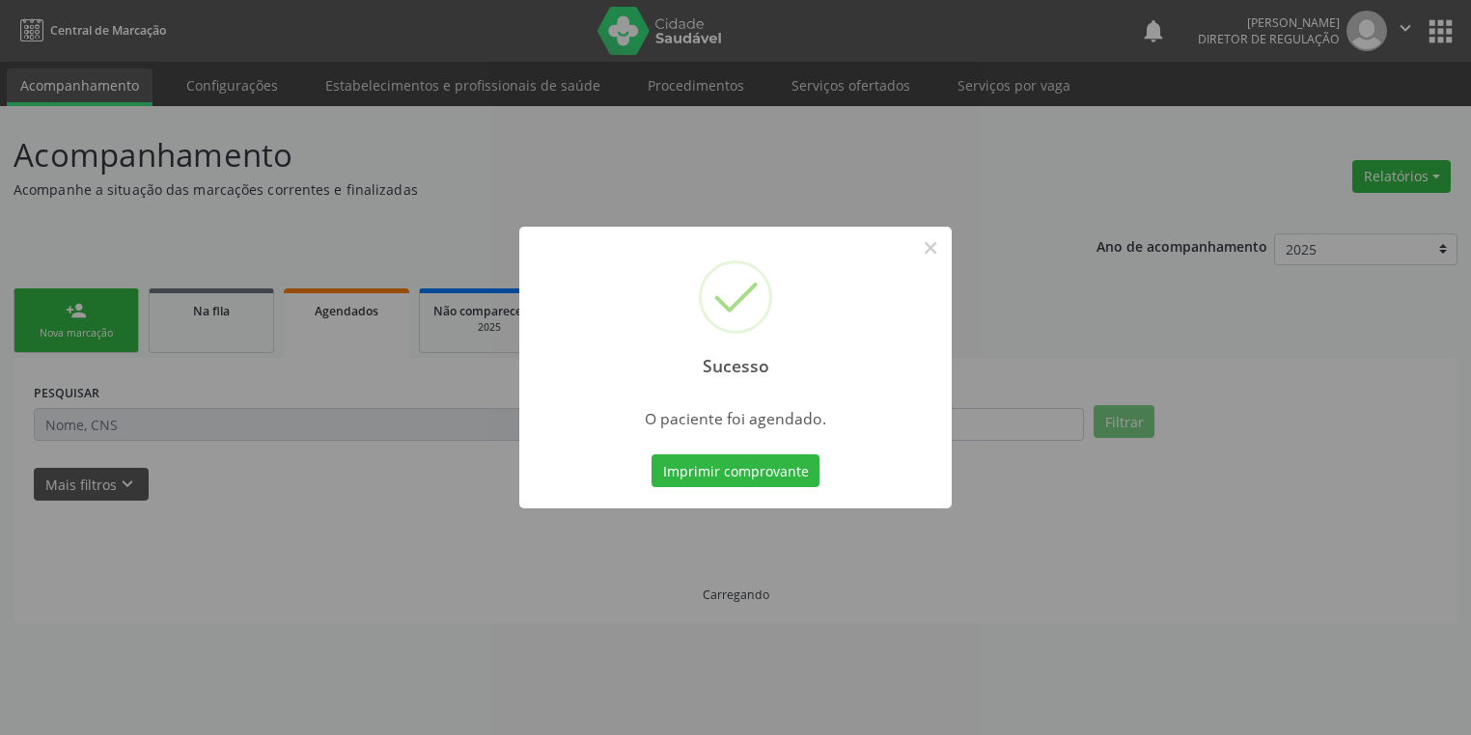
scroll to position [0, 0]
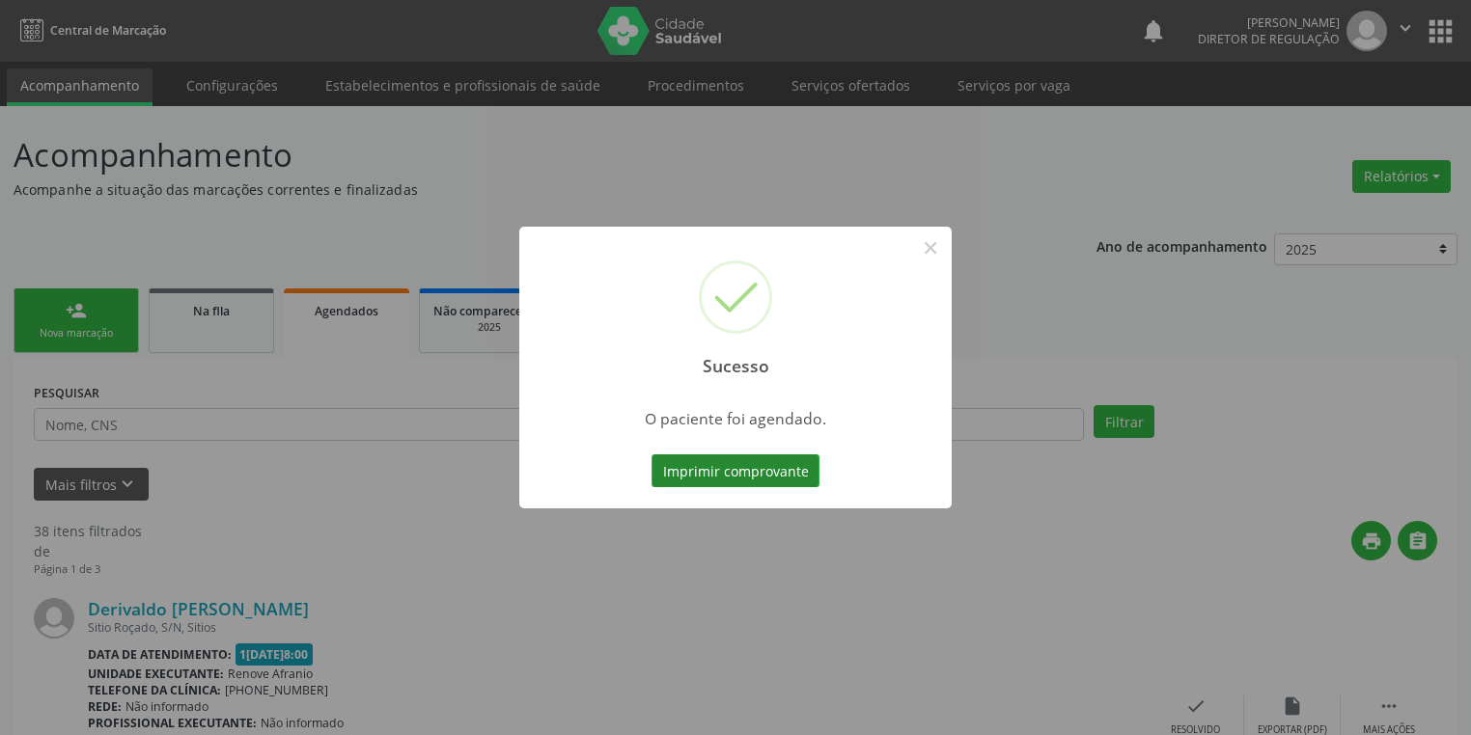
click at [744, 460] on button "Imprimir comprovante" at bounding box center [735, 471] width 168 height 33
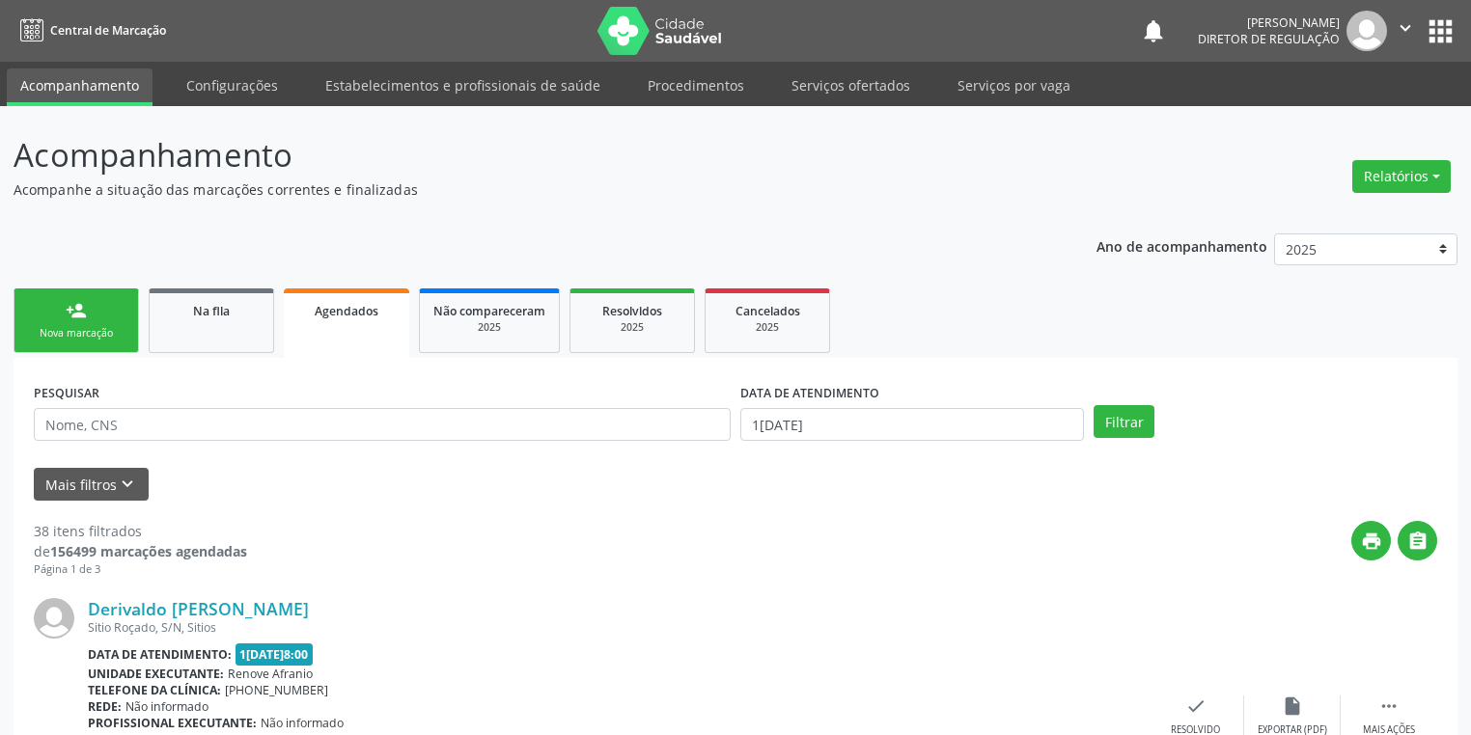
click at [87, 328] on div "Nova marcação" at bounding box center [76, 333] width 97 height 14
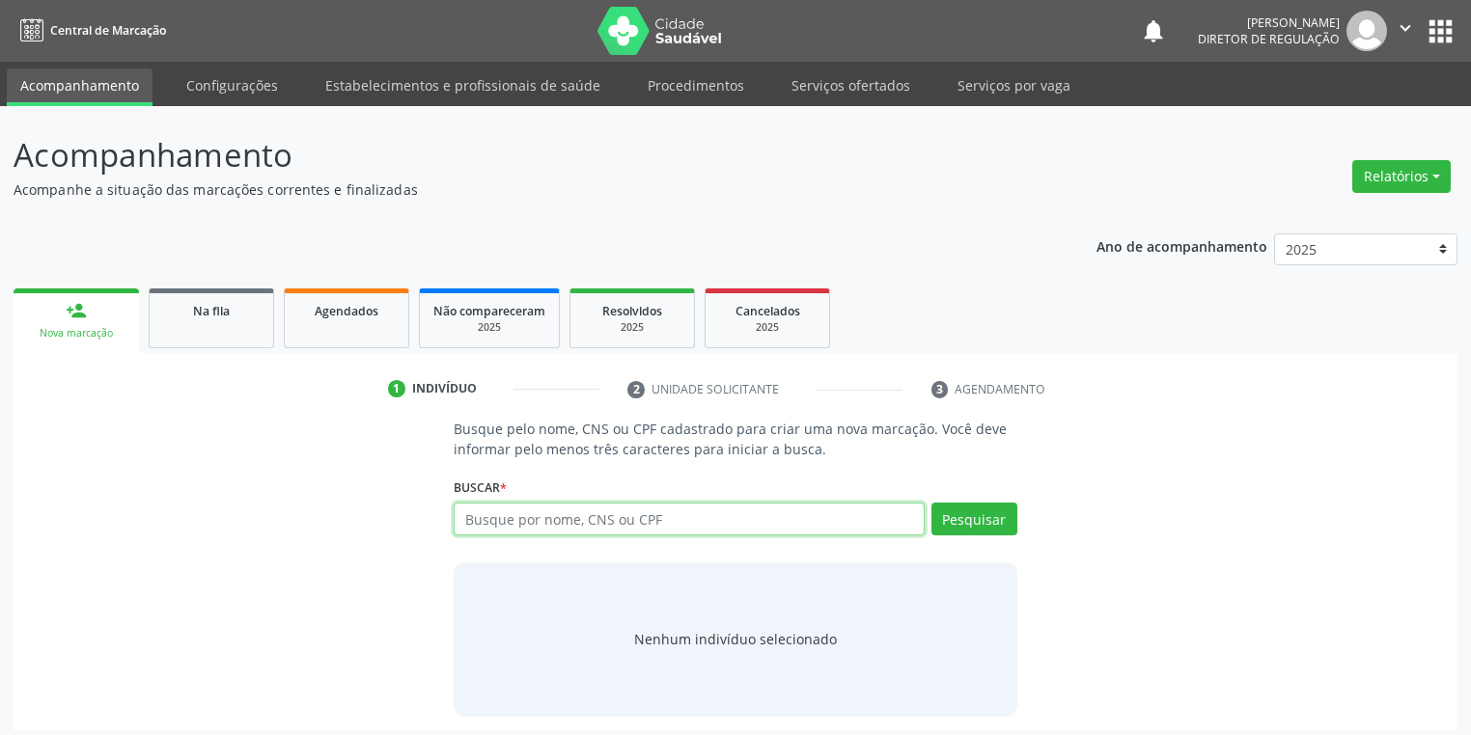
click at [474, 512] on input "text" at bounding box center [689, 519] width 471 height 33
type input "700507566605852"
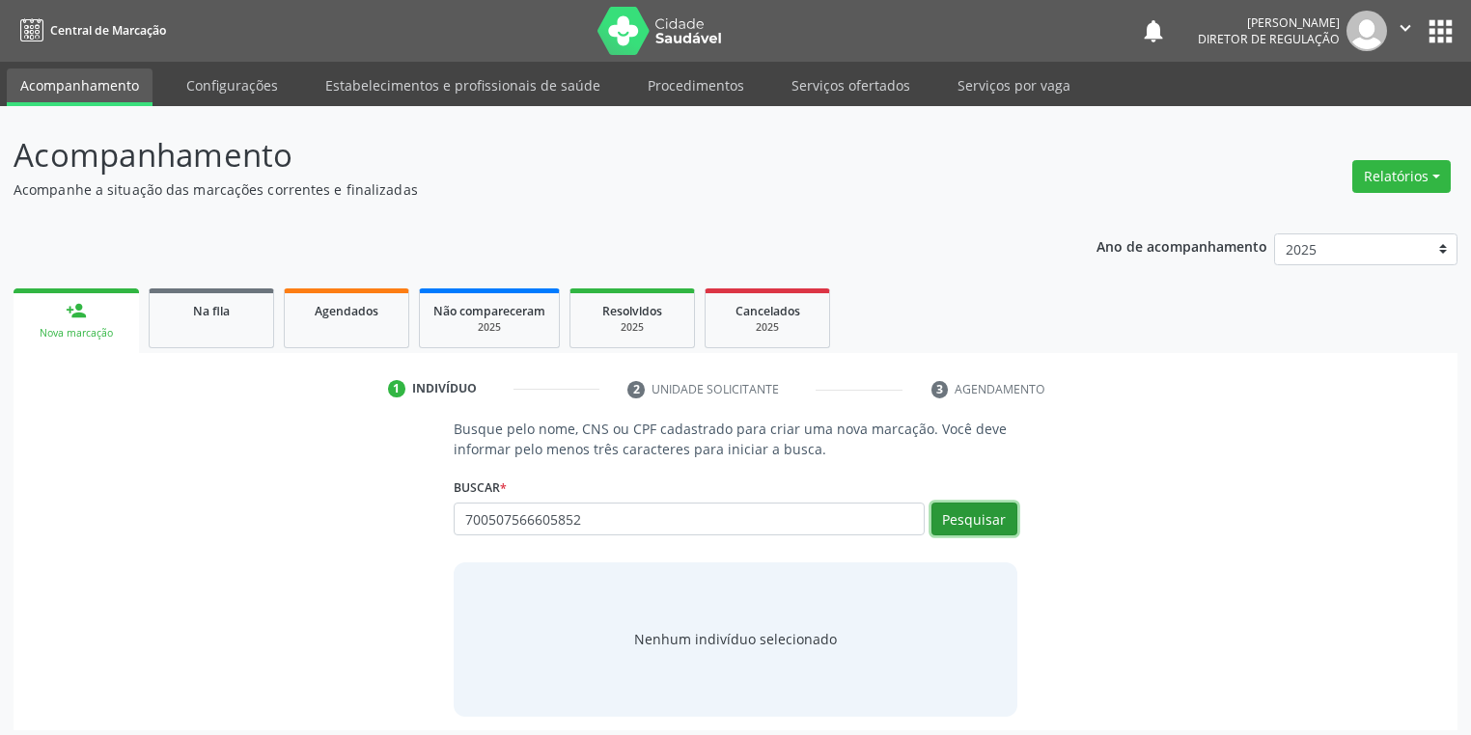
click at [981, 515] on button "Pesquisar" at bounding box center [974, 519] width 86 height 33
type input "700507566605852"
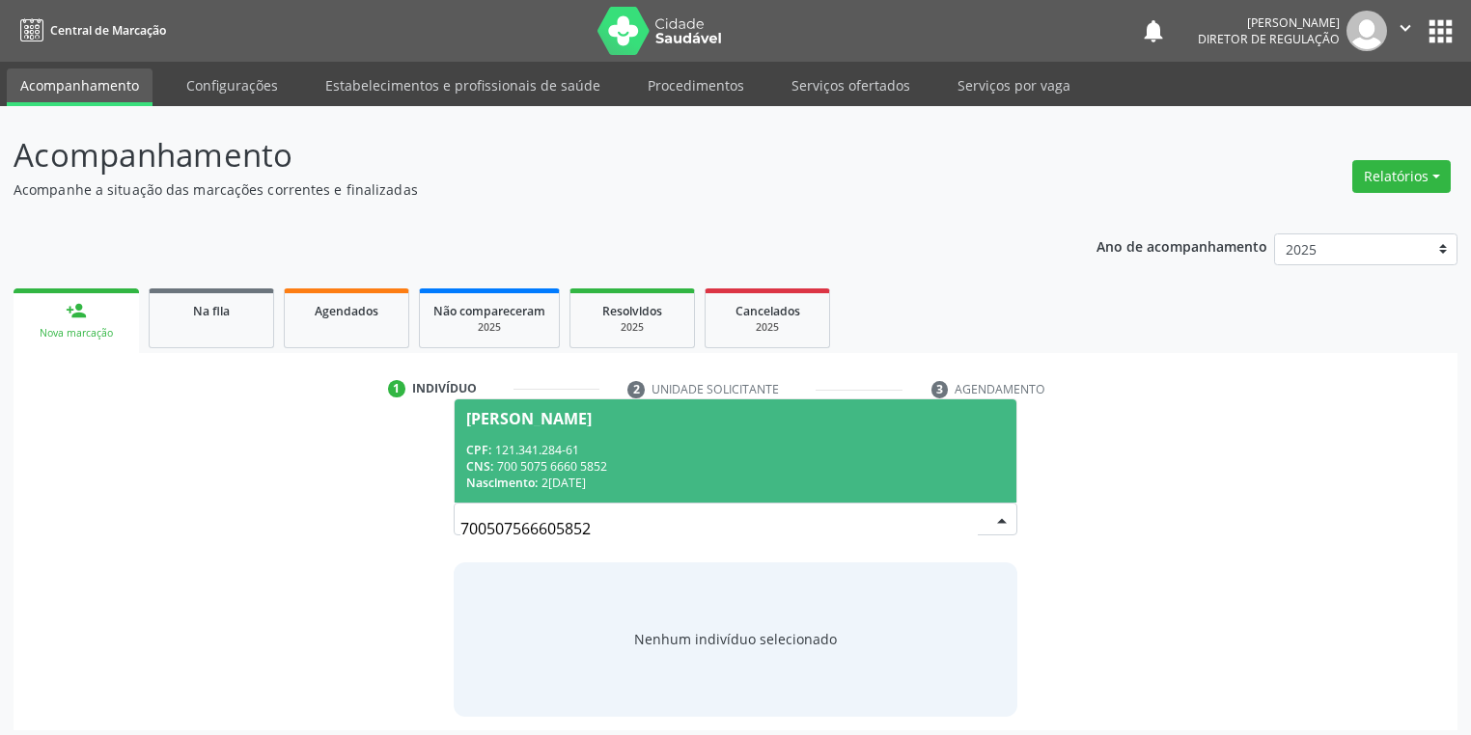
click at [656, 446] on div "CPF: 121.341.284-61" at bounding box center [735, 450] width 539 height 16
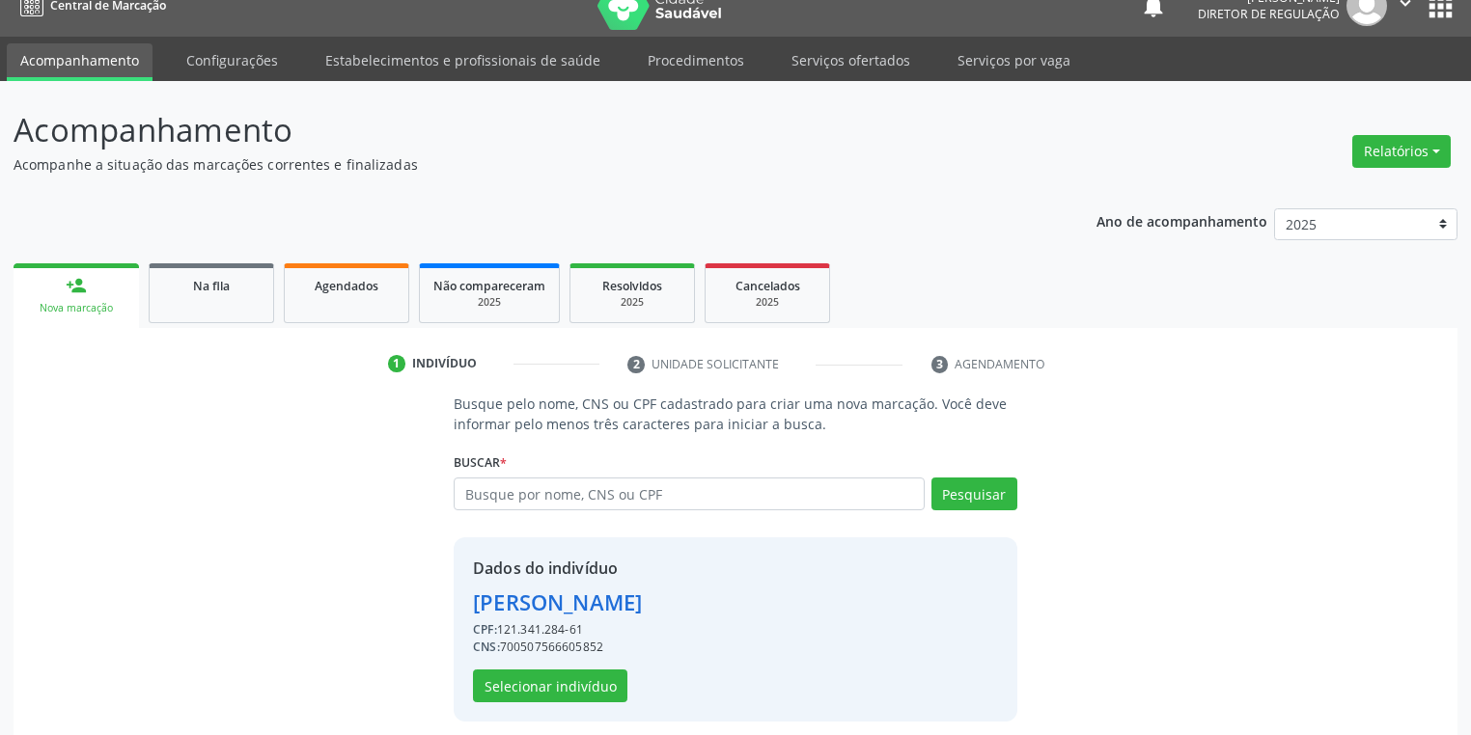
scroll to position [37, 0]
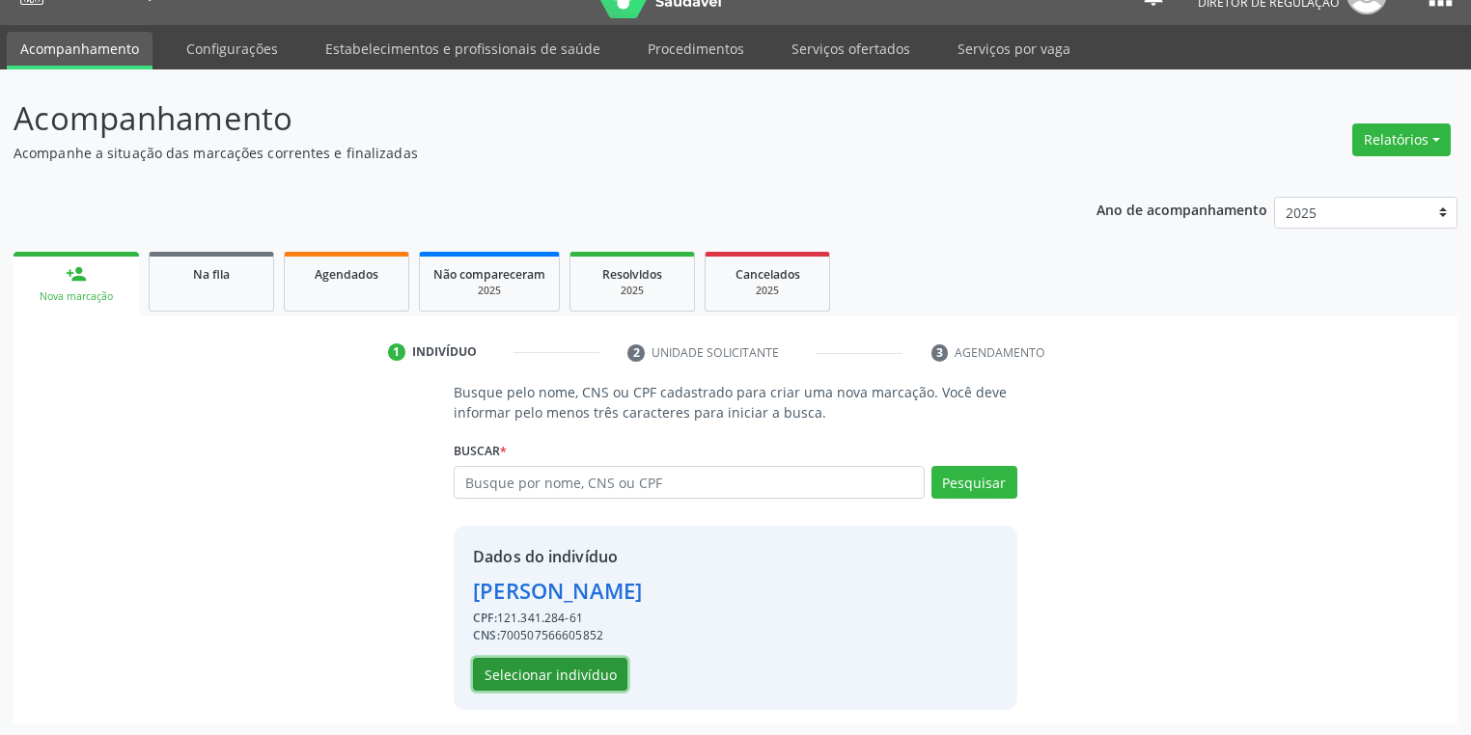
click at [555, 668] on button "Selecionar indivíduo" at bounding box center [550, 674] width 154 height 33
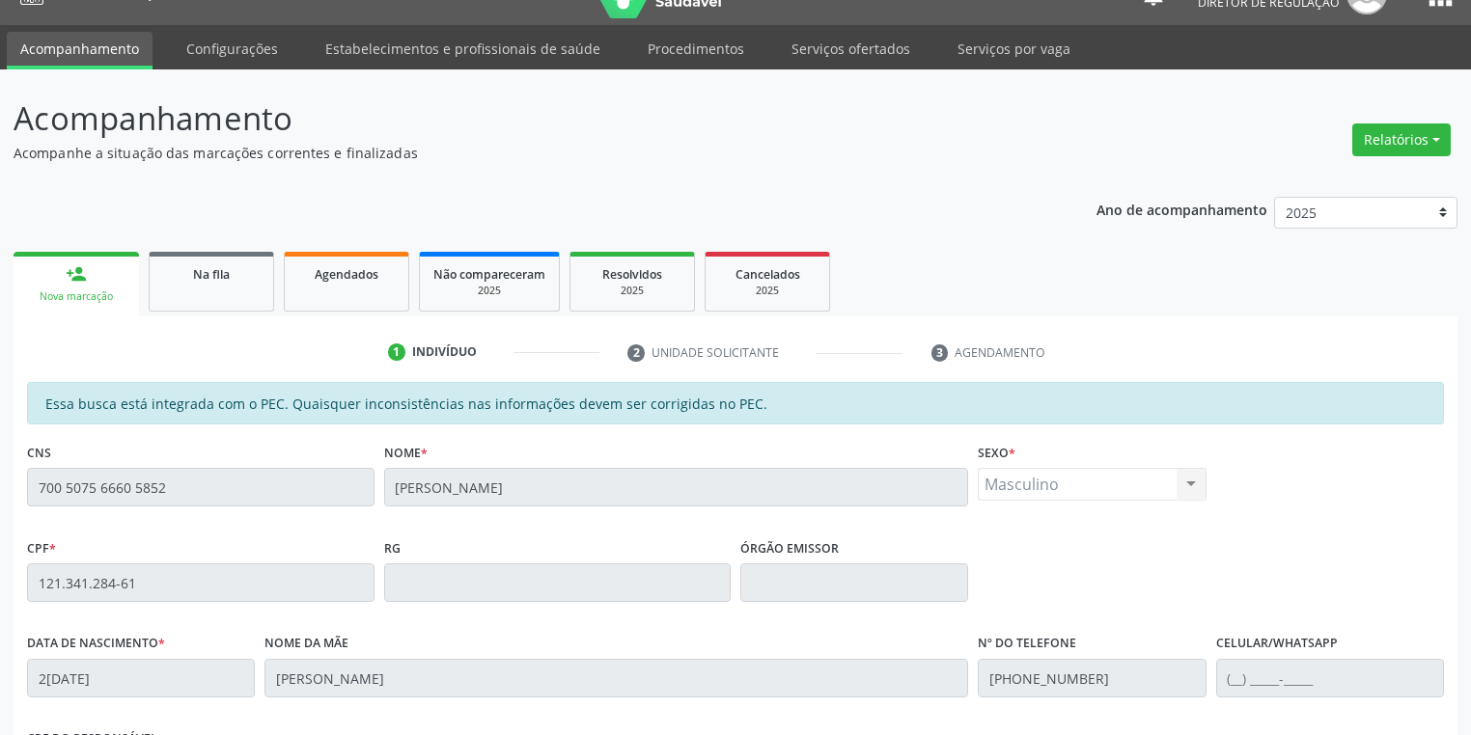
scroll to position [366, 0]
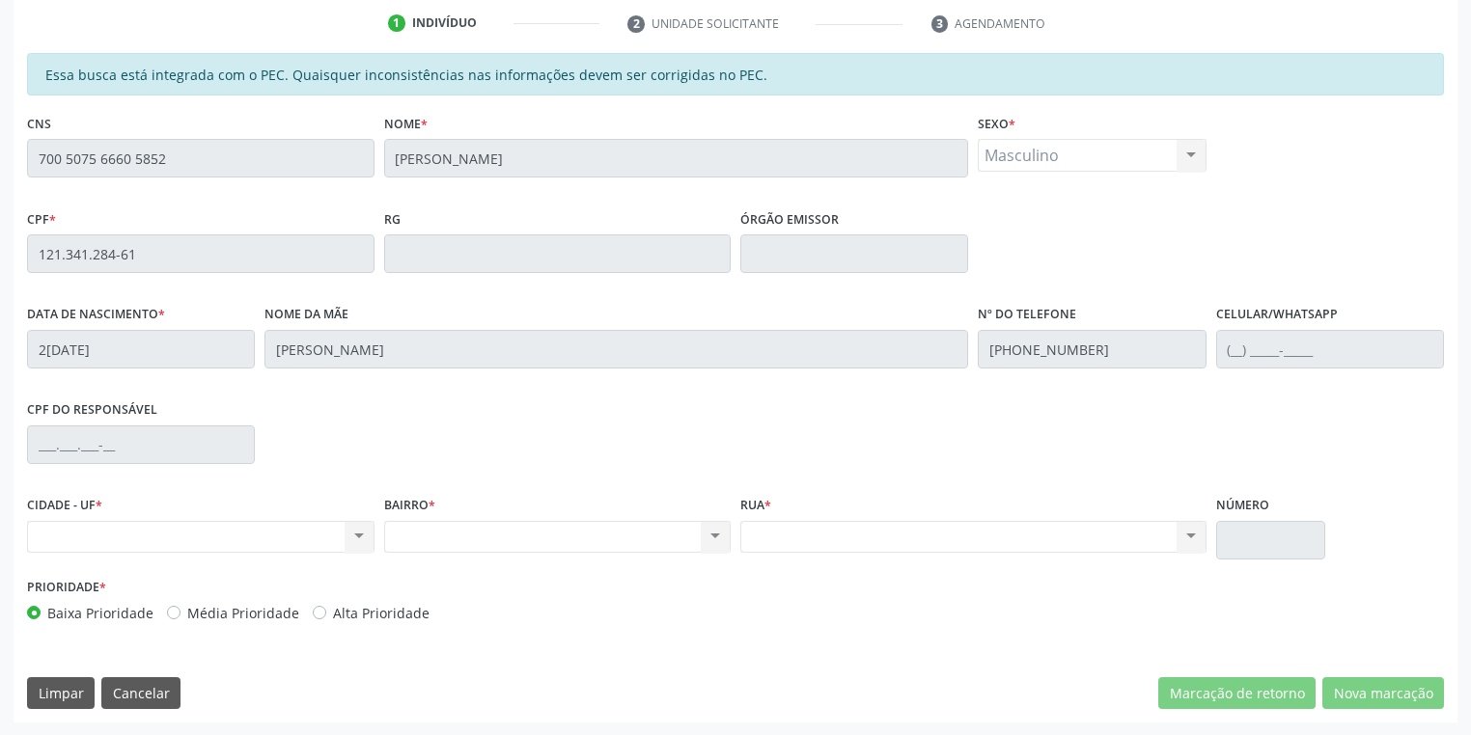
click at [15, 170] on div "Essa busca está integrada com o PEC. Quaisquer inconsistências nas informações …" at bounding box center [736, 388] width 1444 height 670
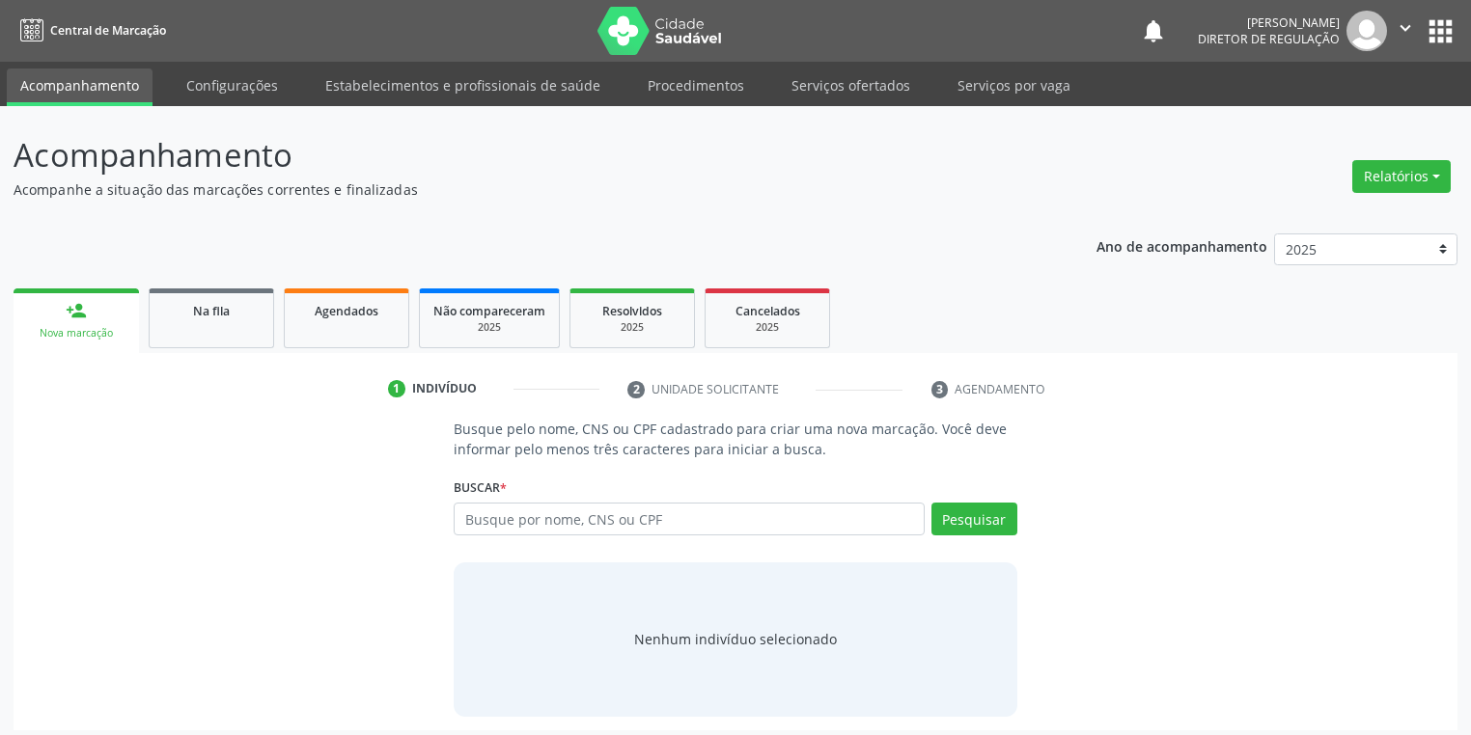
click at [535, 520] on input "text" at bounding box center [689, 519] width 471 height 33
type input "706209575539860"
click at [968, 523] on button "Pesquisar" at bounding box center [974, 519] width 86 height 33
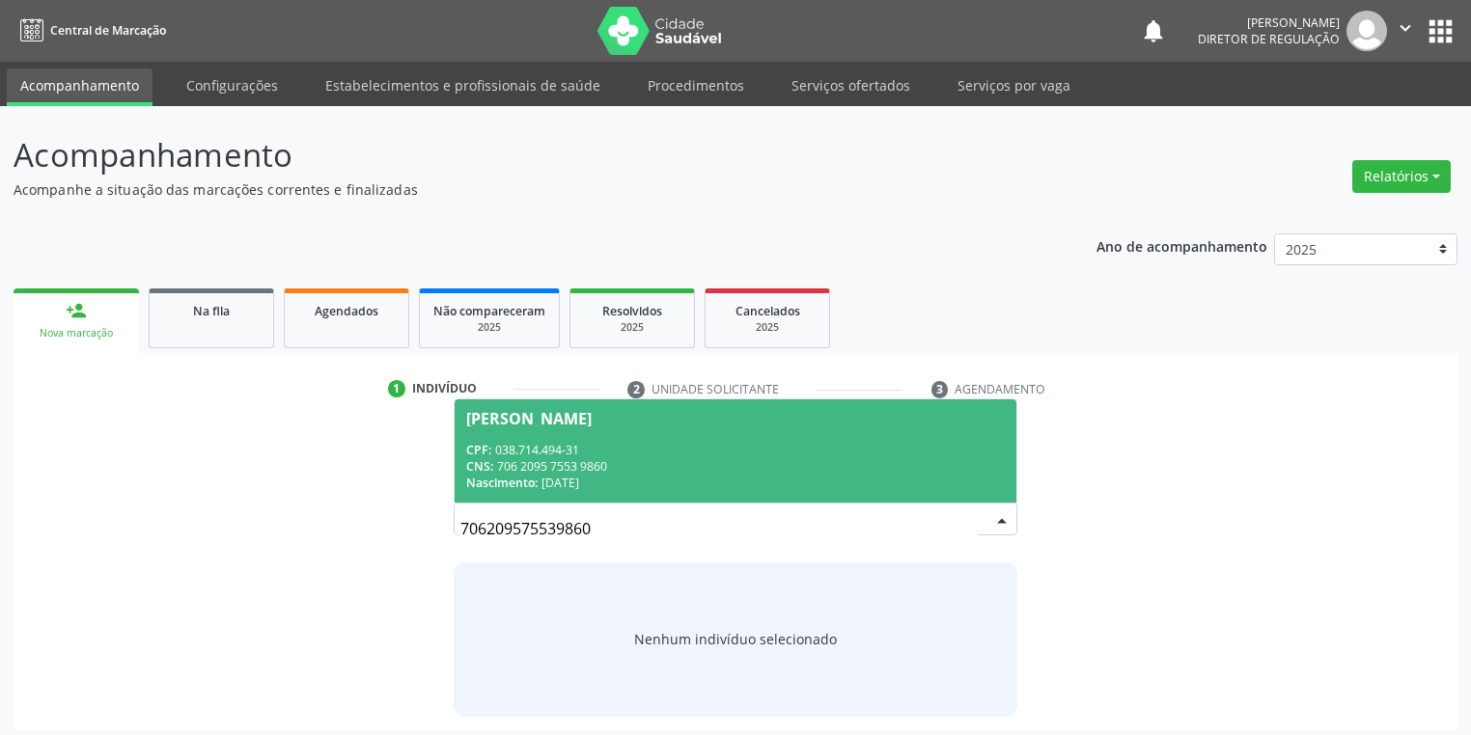
drag, startPoint x: 645, startPoint y: 481, endPoint x: 664, endPoint y: 485, distance: 19.9
click at [646, 480] on div "Nascimento: 22/04/1969" at bounding box center [735, 483] width 539 height 16
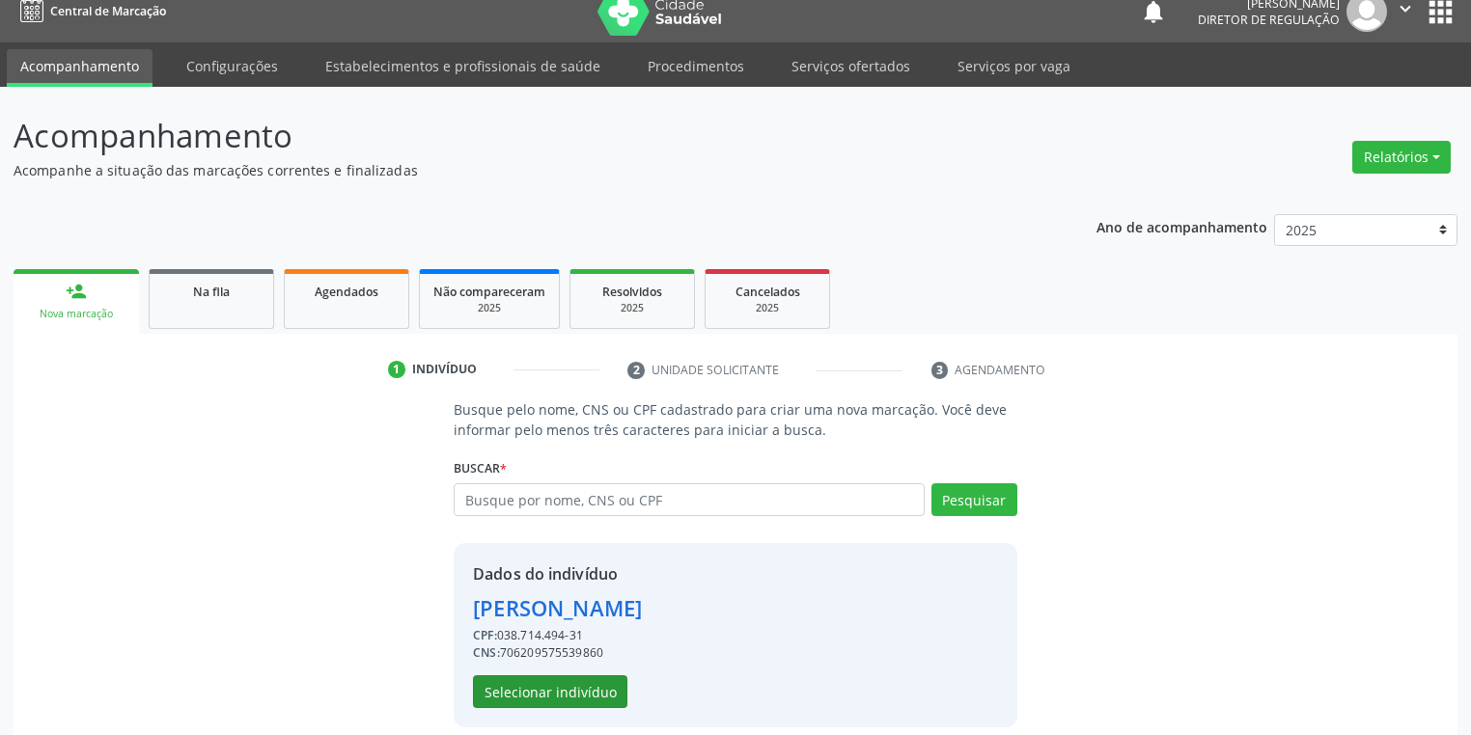
scroll to position [37, 0]
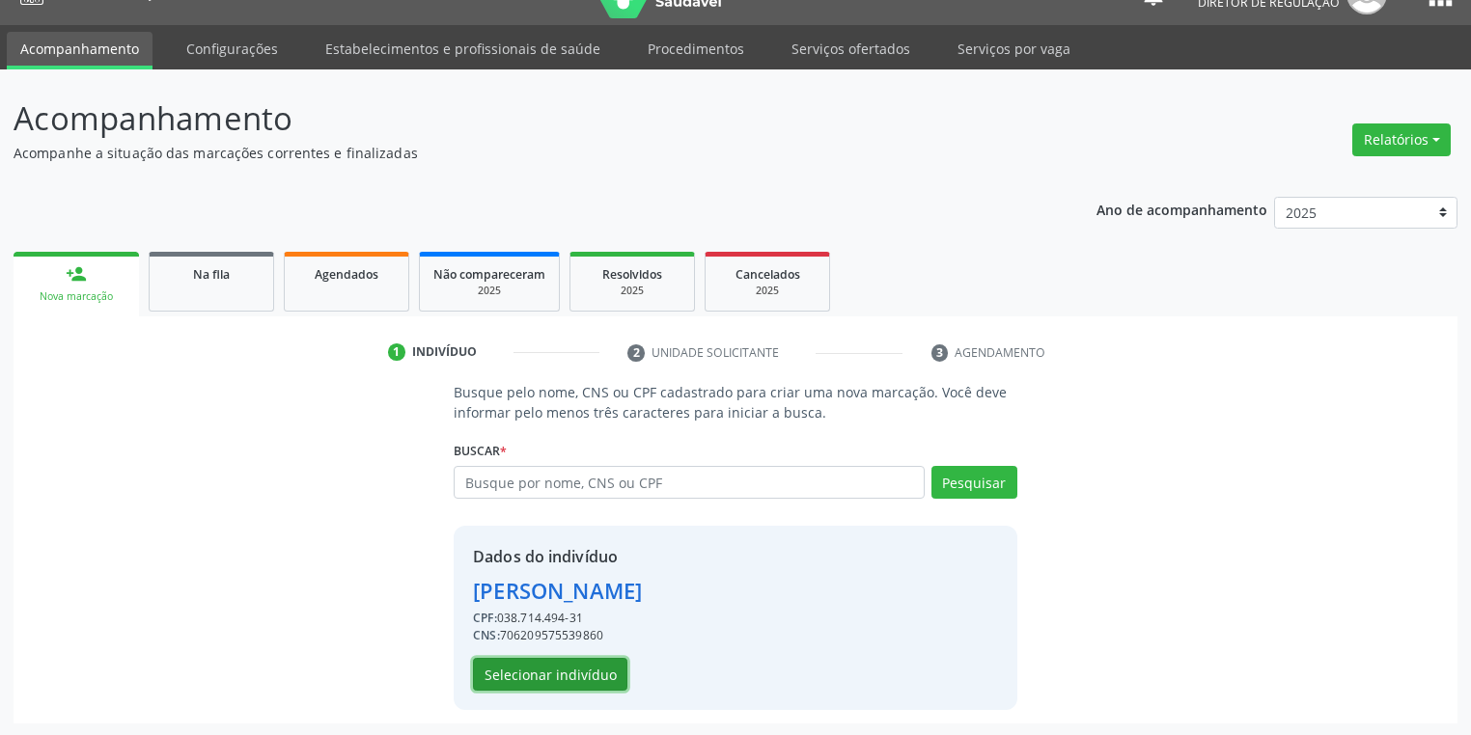
click at [545, 669] on button "Selecionar indivíduo" at bounding box center [550, 674] width 154 height 33
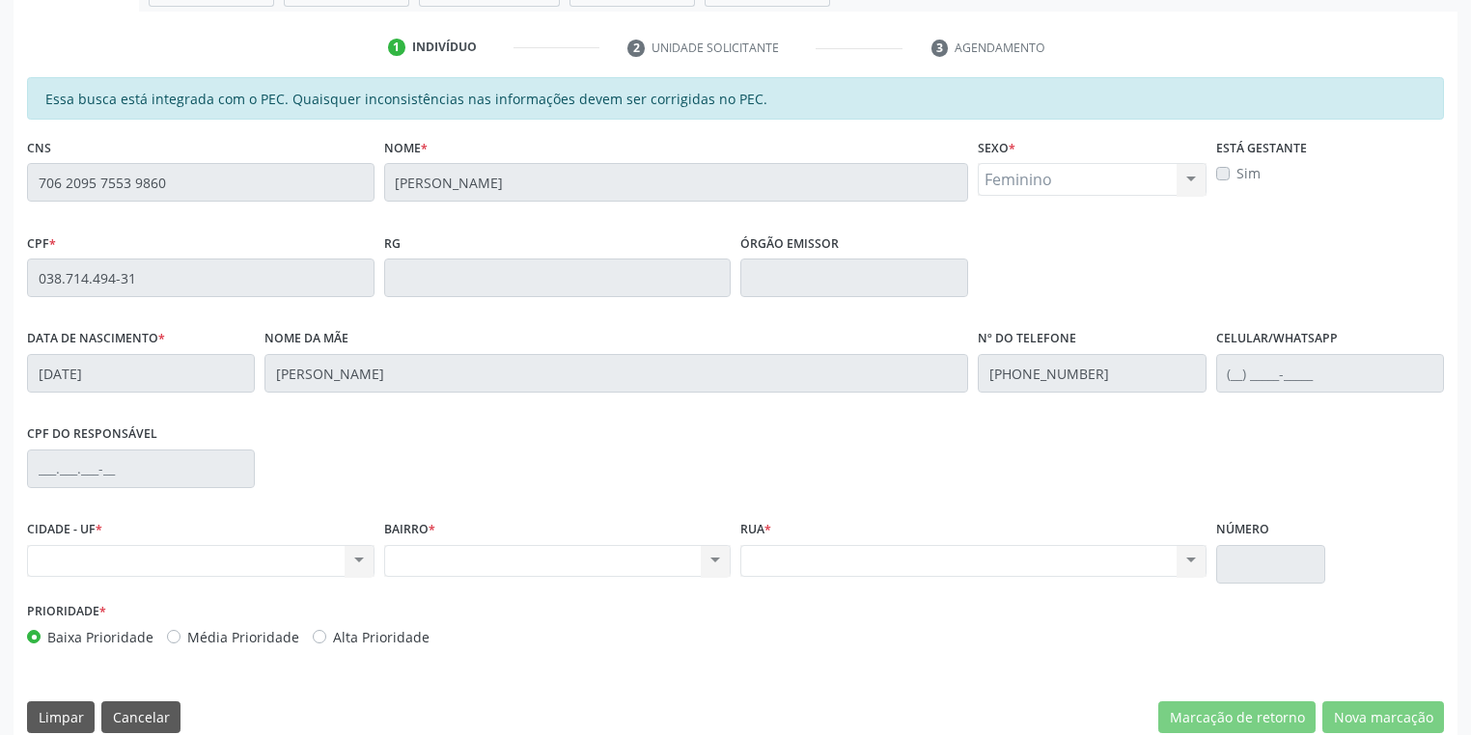
scroll to position [366, 0]
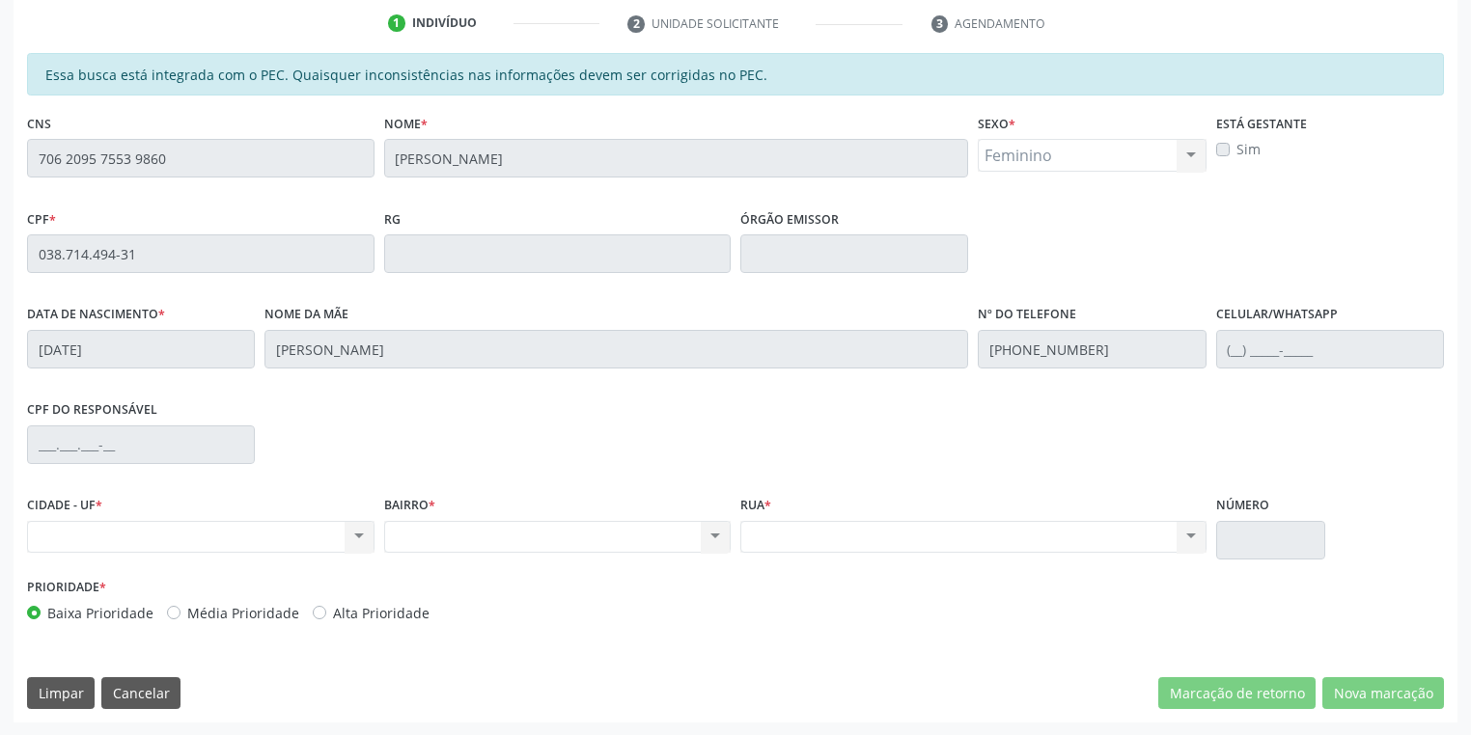
click at [22, 176] on div "CNS 706 2095 7553 9860" at bounding box center [200, 157] width 357 height 96
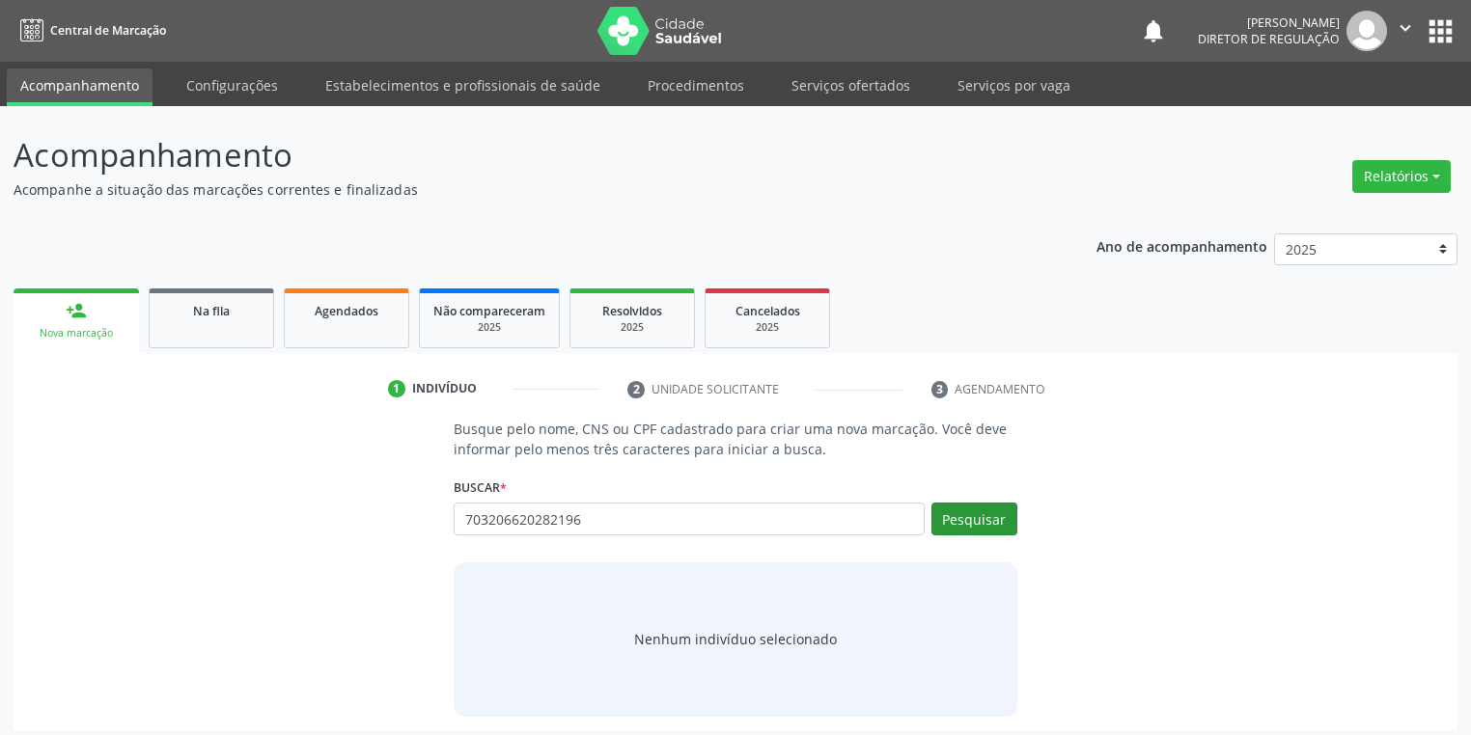
type input "703206620282196"
click at [961, 529] on button "Pesquisar" at bounding box center [974, 519] width 86 height 33
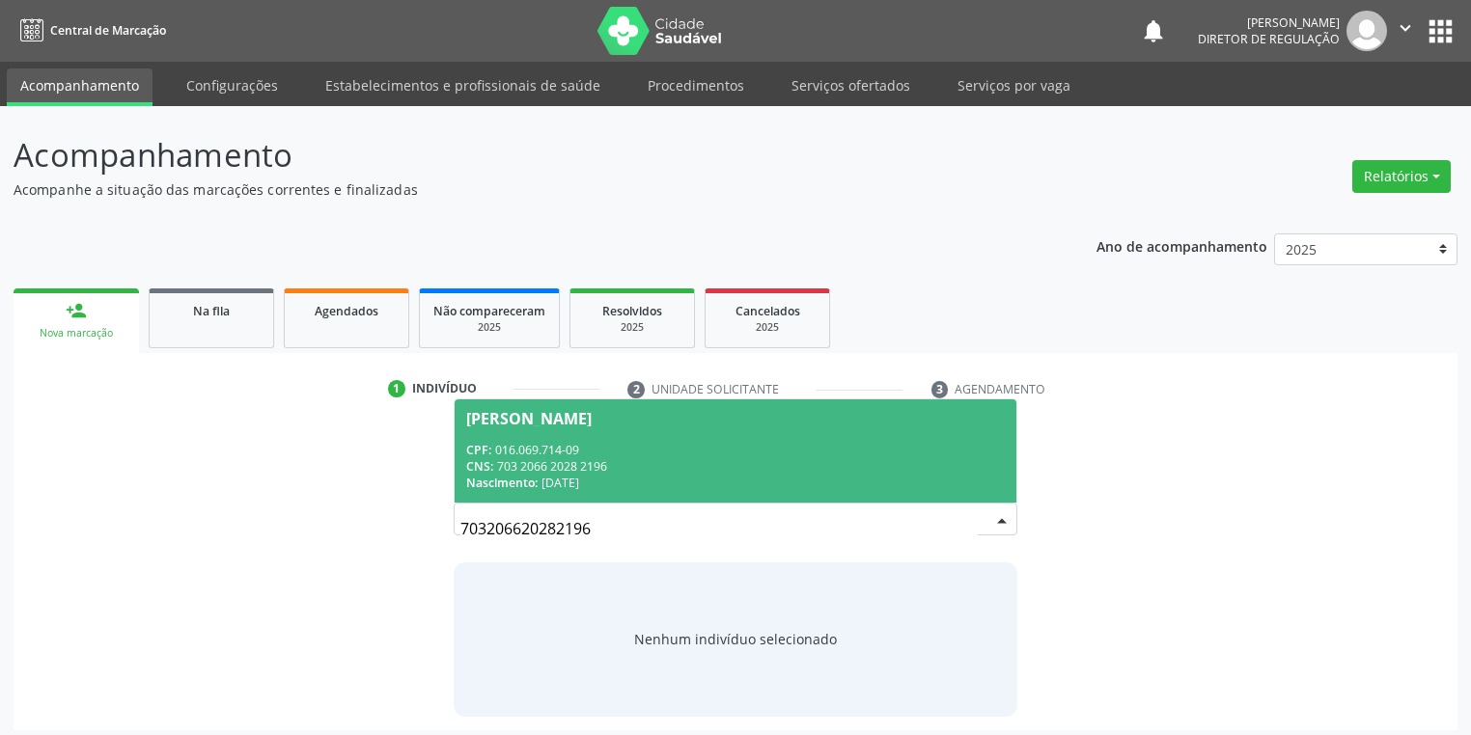
drag, startPoint x: 633, startPoint y: 463, endPoint x: 649, endPoint y: 466, distance: 15.7
click at [640, 464] on div "CNS: 703 2066 2028 2196" at bounding box center [735, 466] width 539 height 16
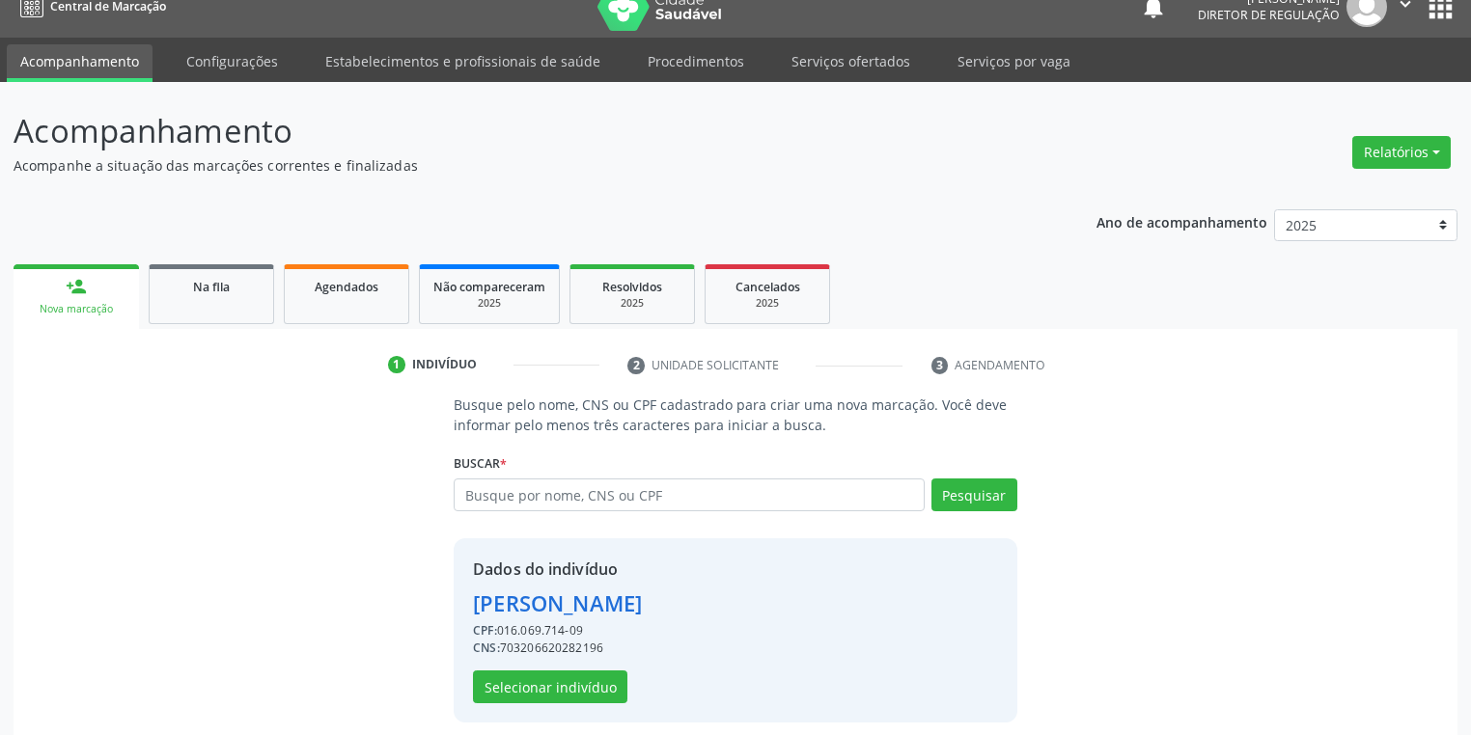
scroll to position [37, 0]
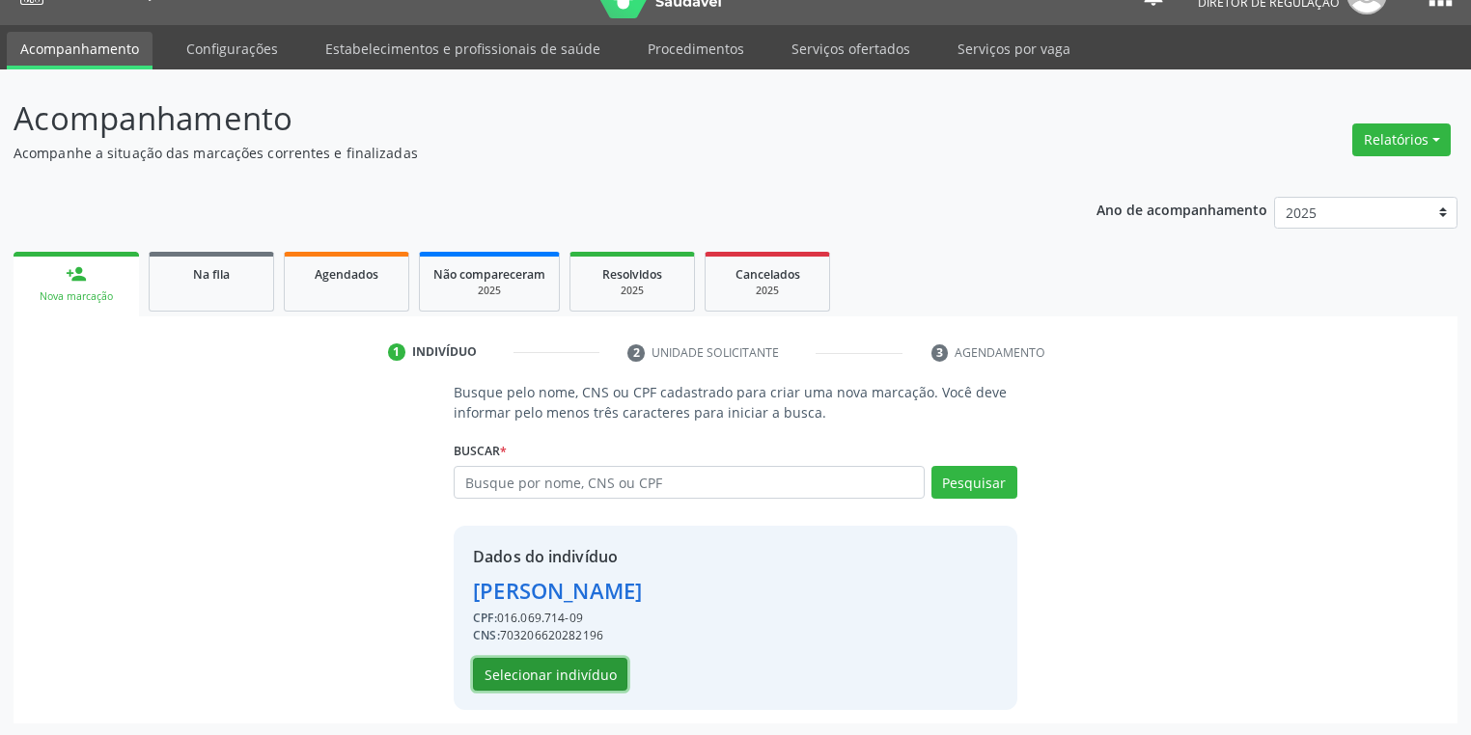
click at [558, 672] on button "Selecionar indivíduo" at bounding box center [550, 674] width 154 height 33
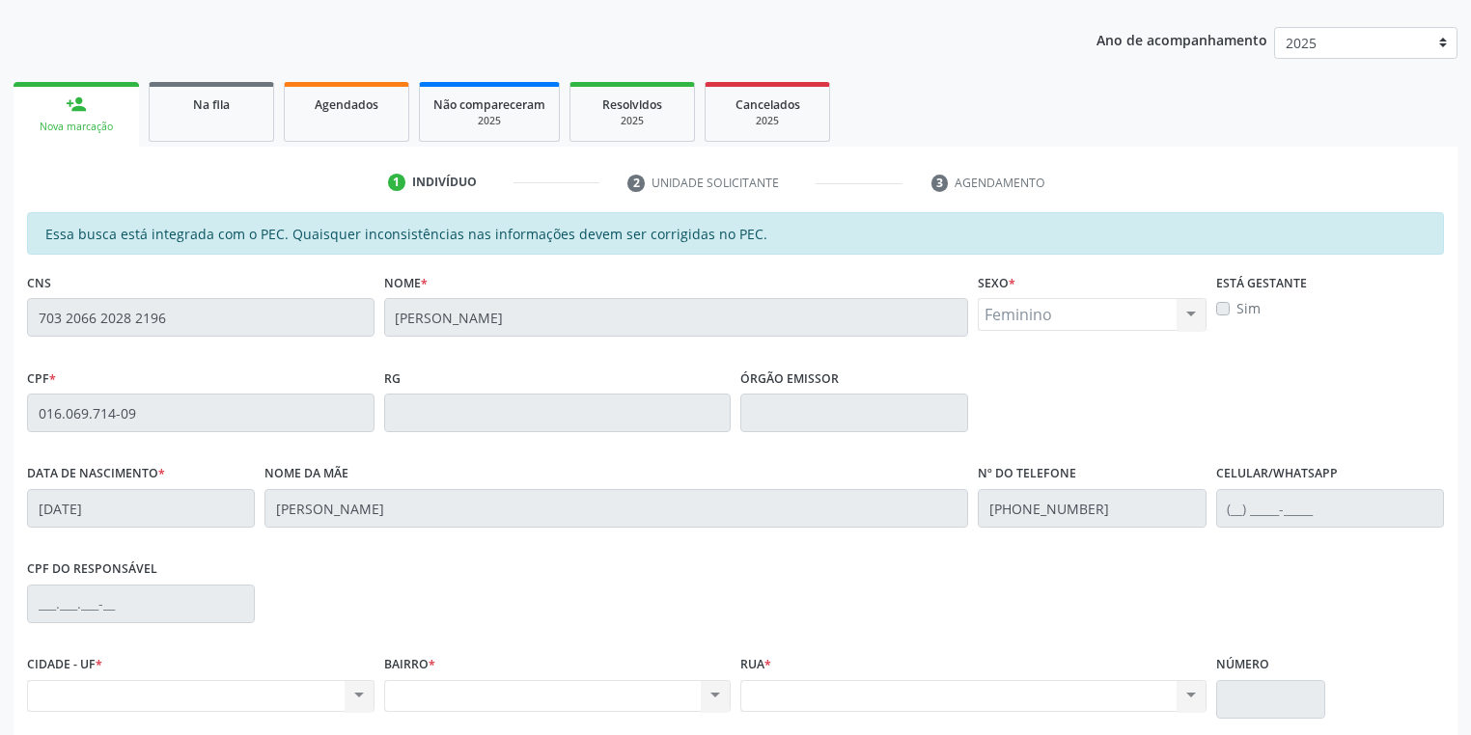
scroll to position [346, 0]
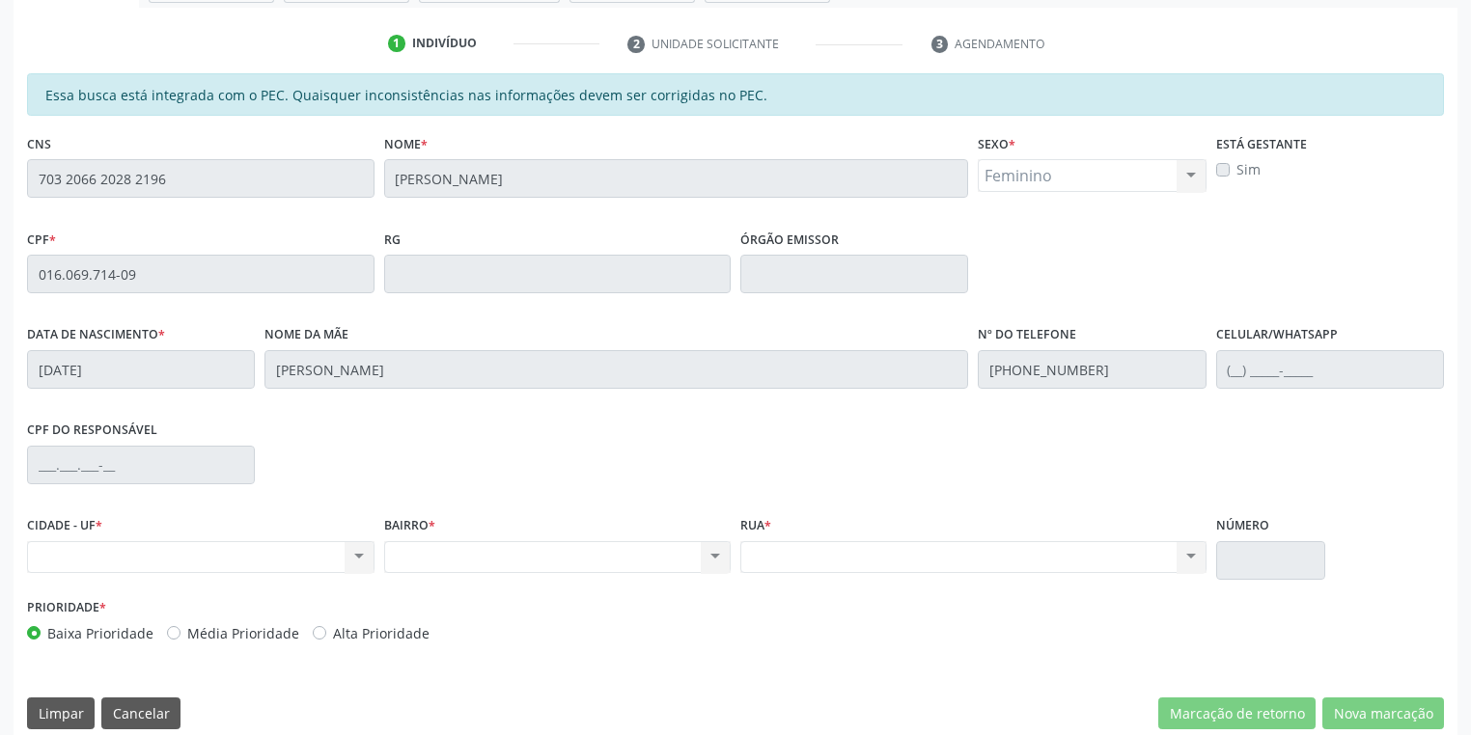
click at [0, 174] on div "Acompanhamento Acompanhe a situação das marcações correntes e finalizadas Relat…" at bounding box center [735, 259] width 1471 height 996
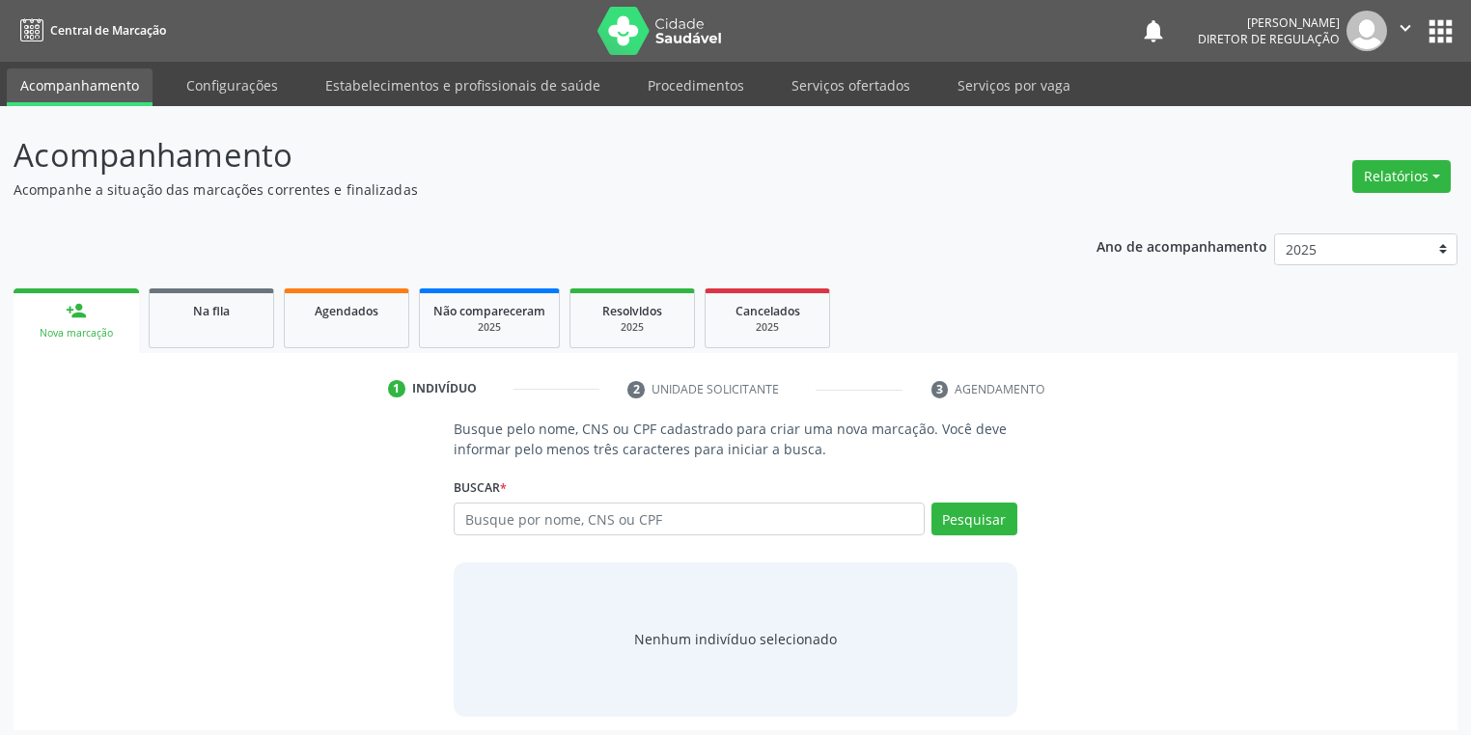
click at [502, 523] on input "text" at bounding box center [689, 519] width 471 height 33
type input "700507566605852"
click at [966, 529] on button "Pesquisar" at bounding box center [974, 519] width 86 height 33
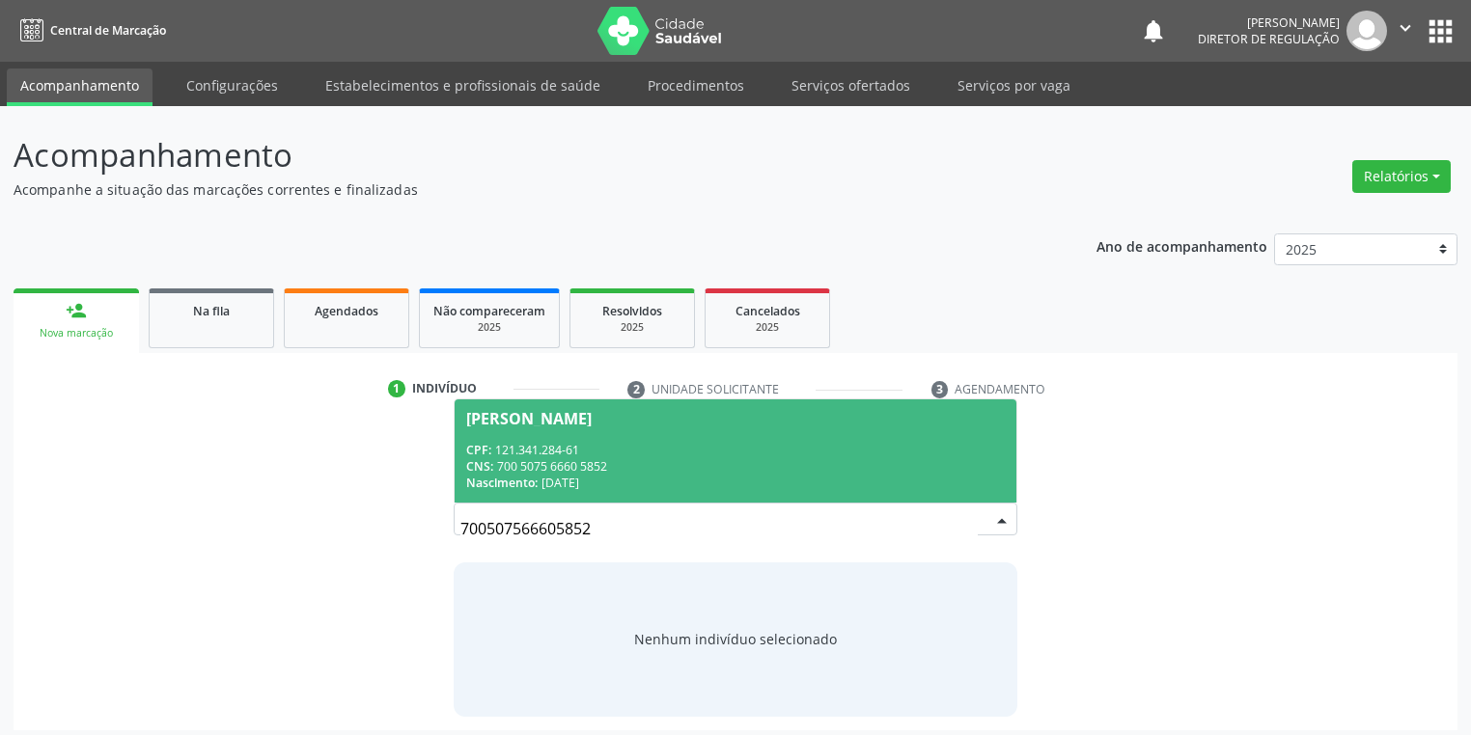
click at [567, 444] on div "CPF: 121.341.284-61" at bounding box center [735, 450] width 539 height 16
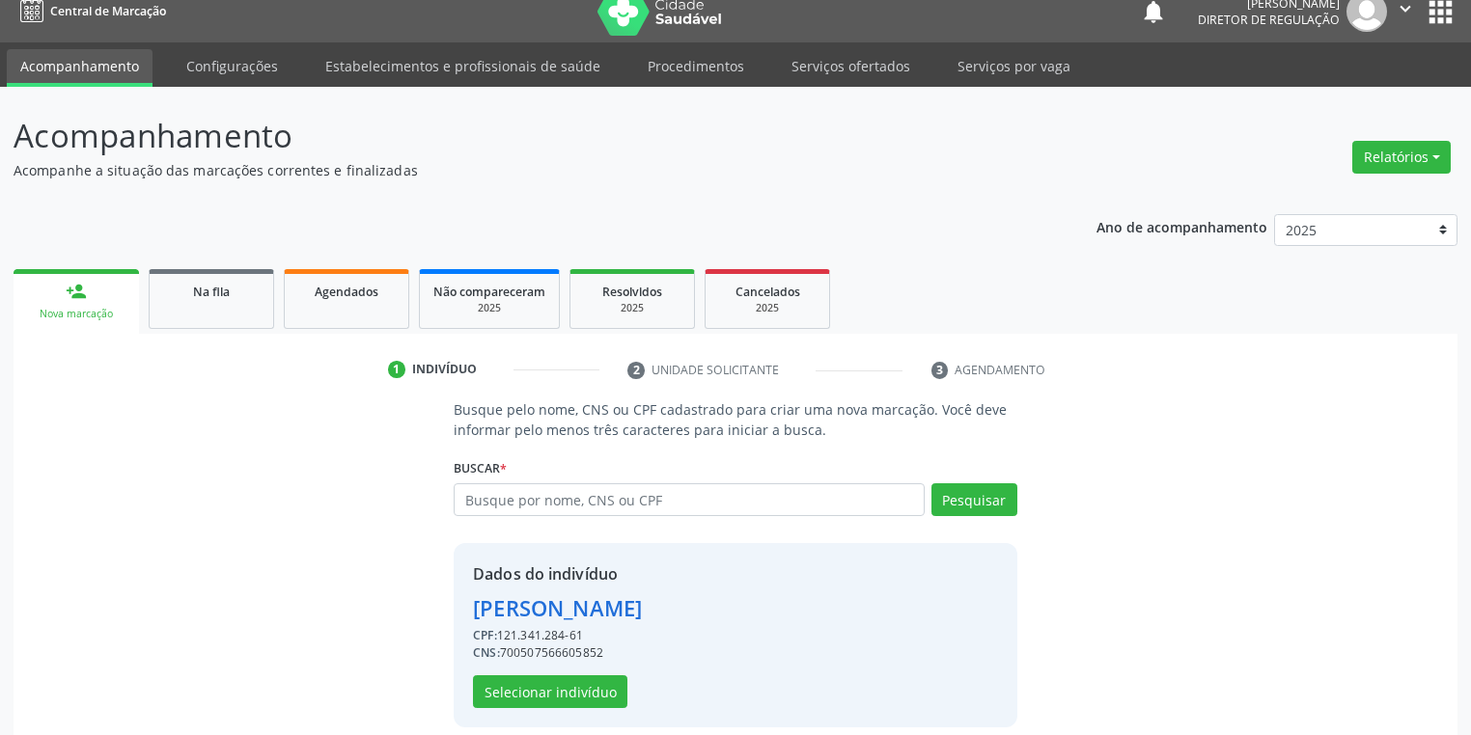
scroll to position [37, 0]
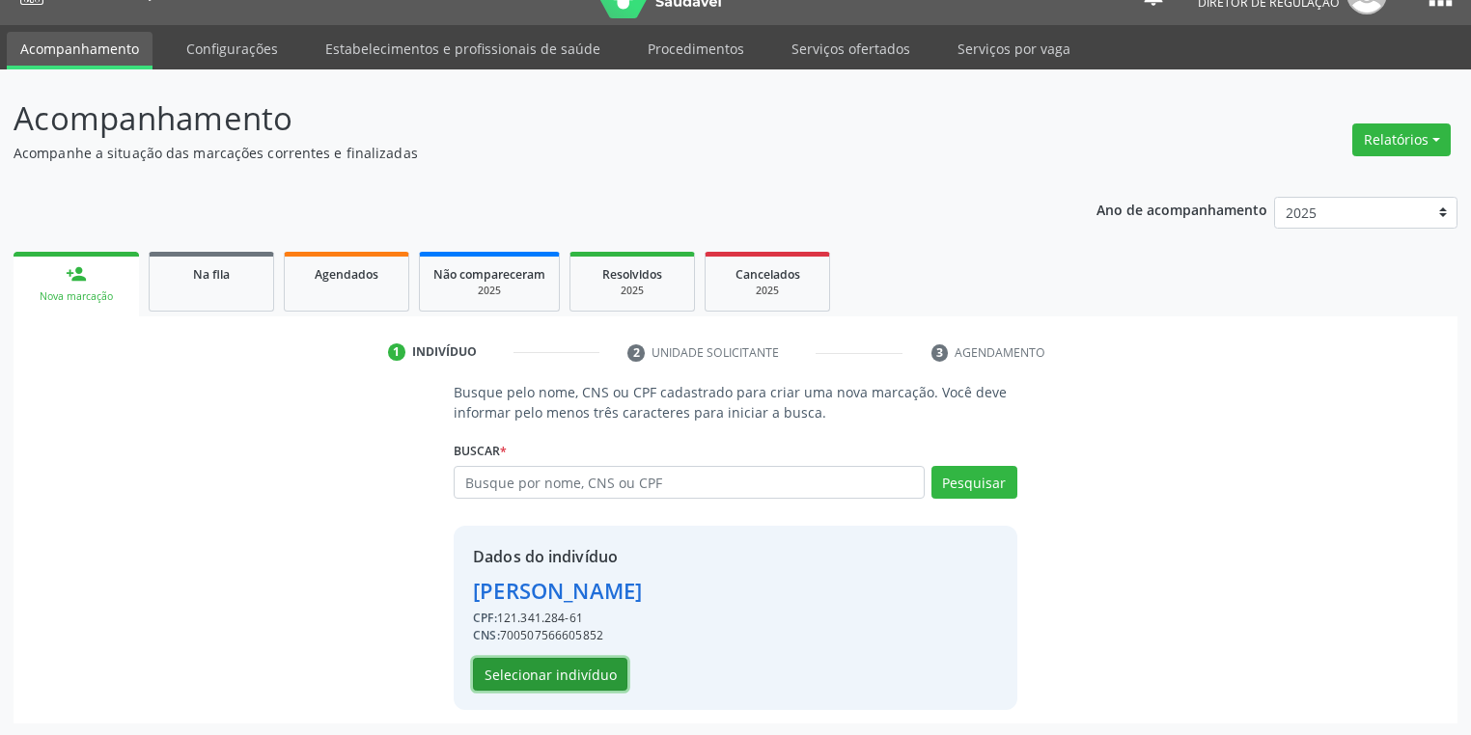
click at [583, 678] on button "Selecionar indivíduo" at bounding box center [550, 674] width 154 height 33
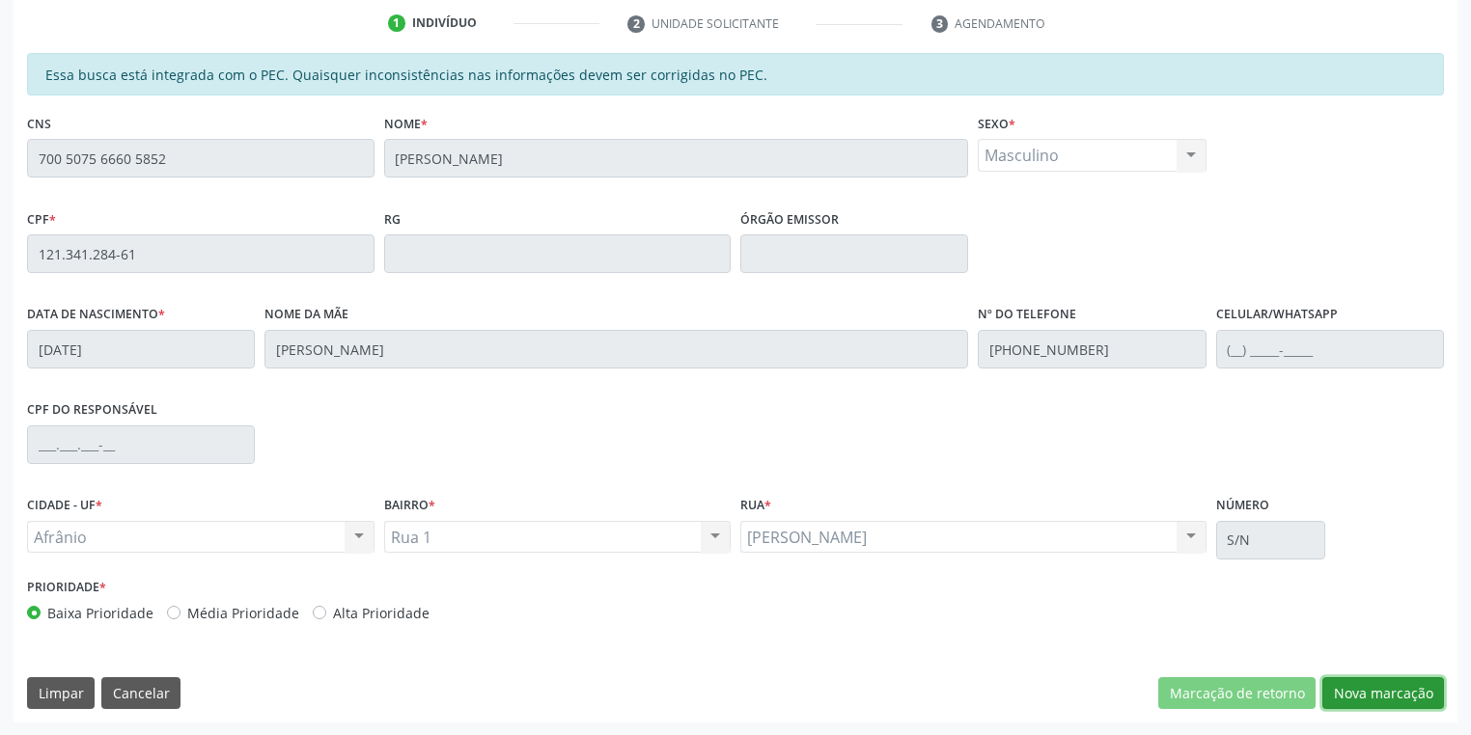
click at [1350, 697] on button "Nova marcação" at bounding box center [1383, 694] width 122 height 33
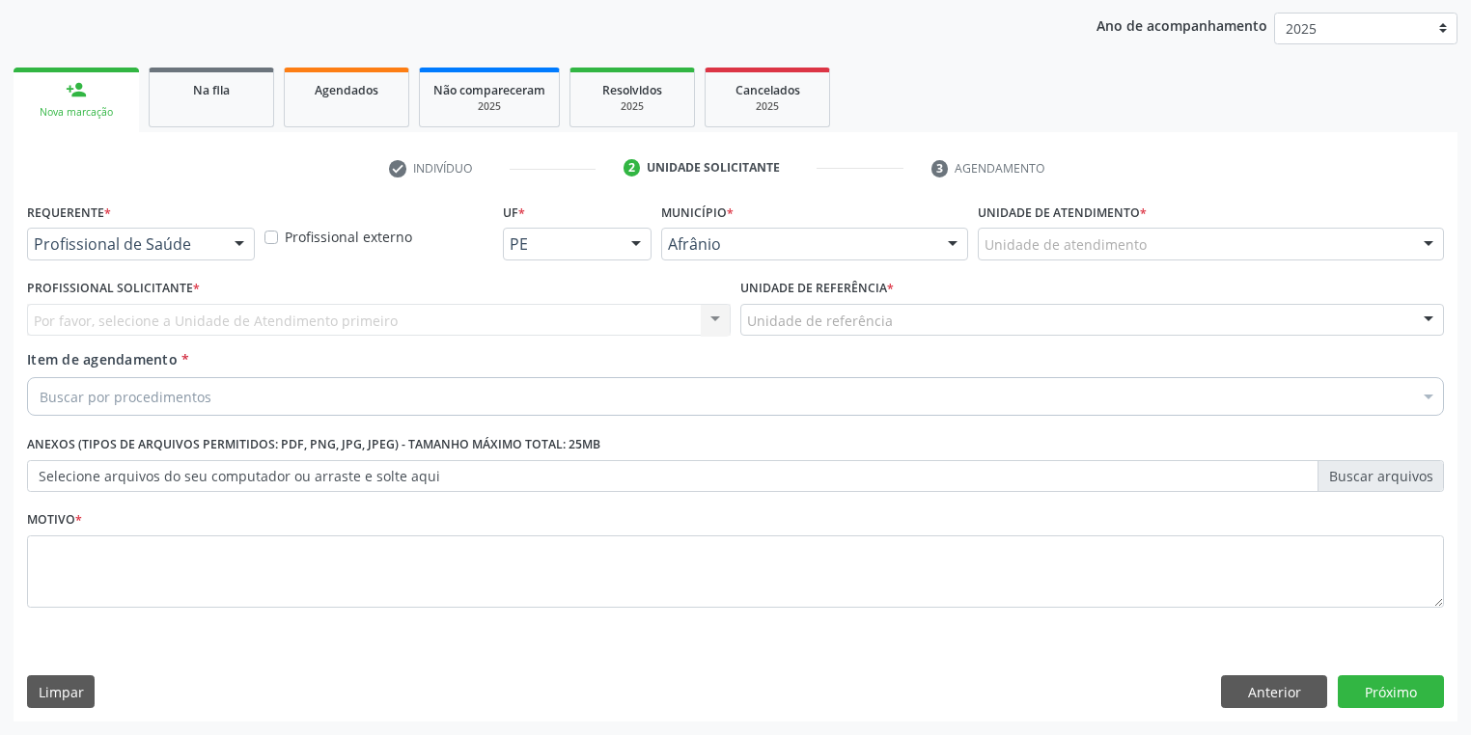
scroll to position [220, 0]
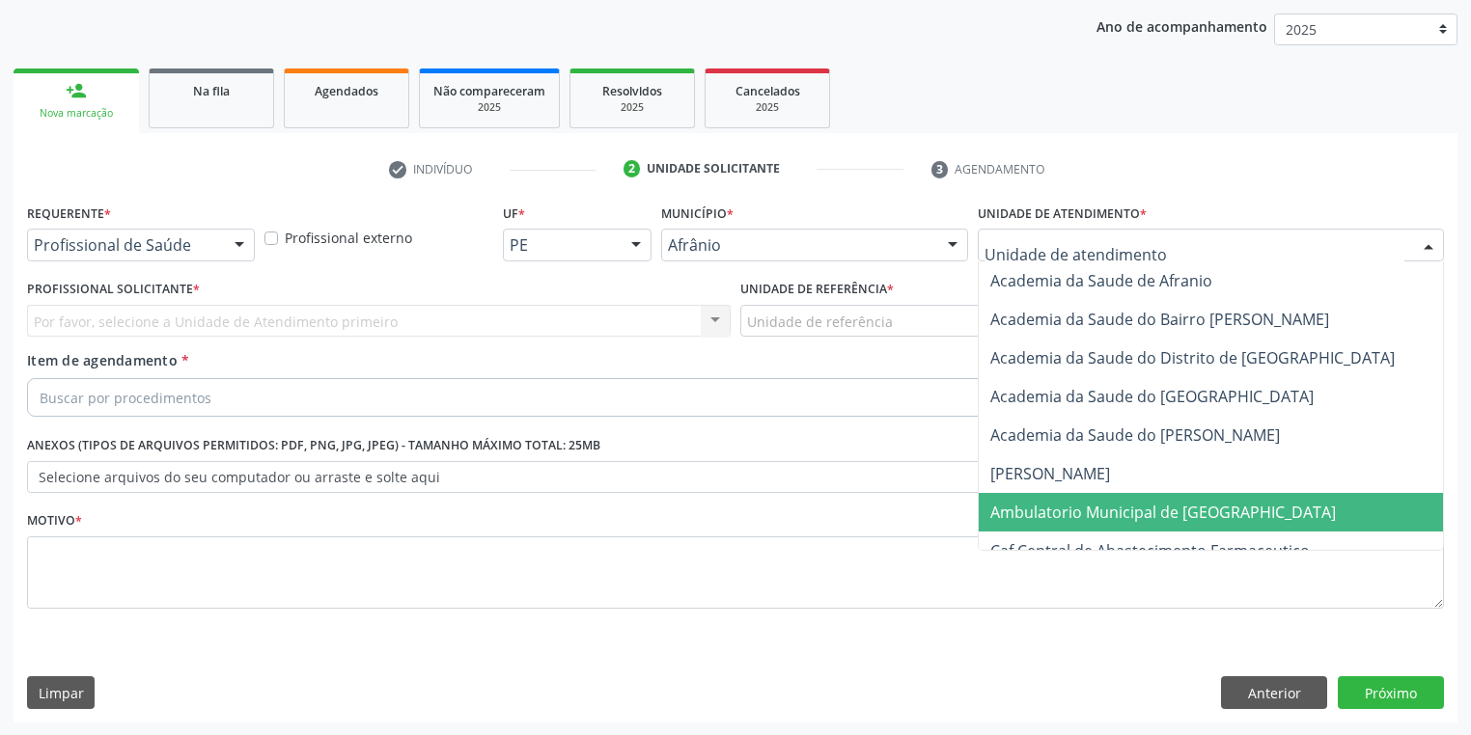
drag, startPoint x: 1046, startPoint y: 505, endPoint x: 896, endPoint y: 394, distance: 187.0
click at [1046, 503] on span "Ambulatorio Municipal de [GEOGRAPHIC_DATA]" at bounding box center [1163, 512] width 346 height 21
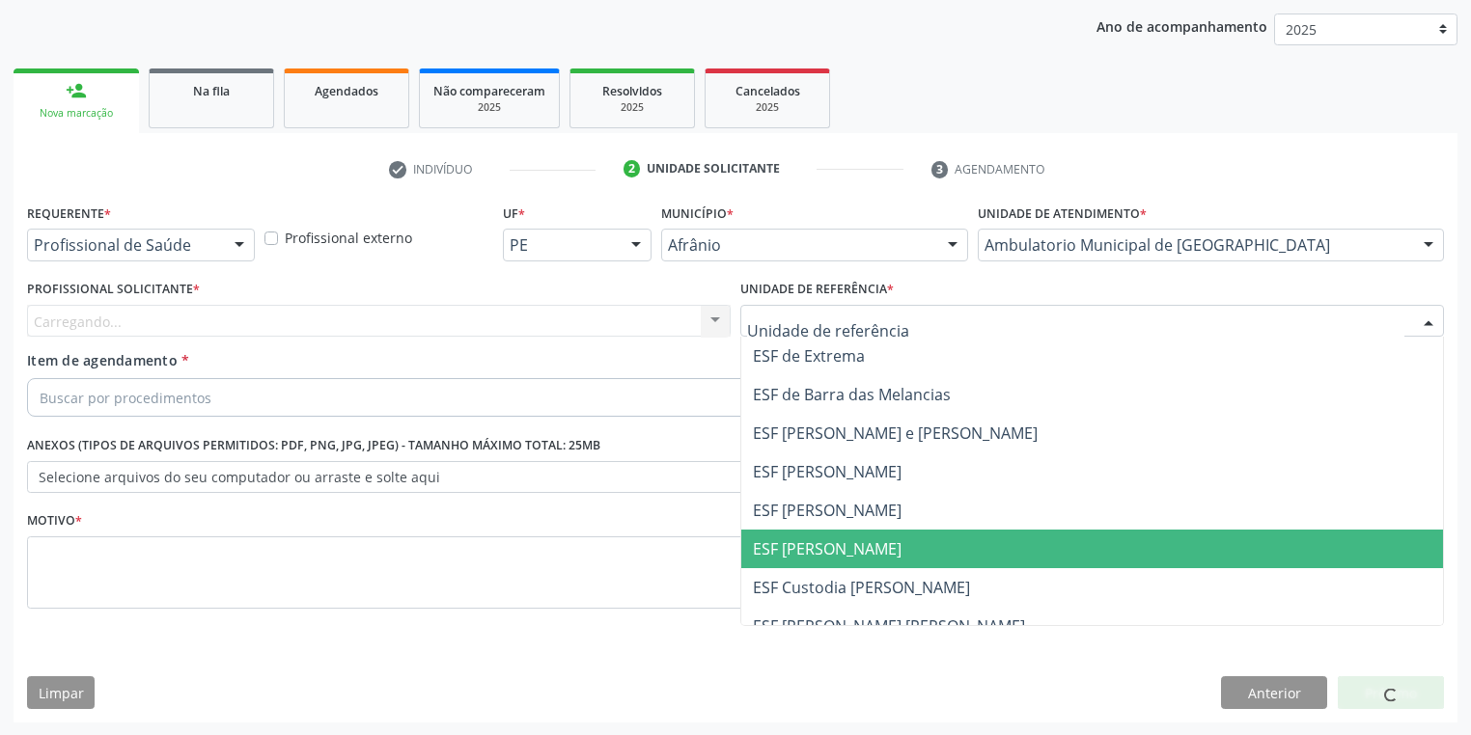
click at [825, 549] on span "ESF [PERSON_NAME]" at bounding box center [827, 549] width 149 height 21
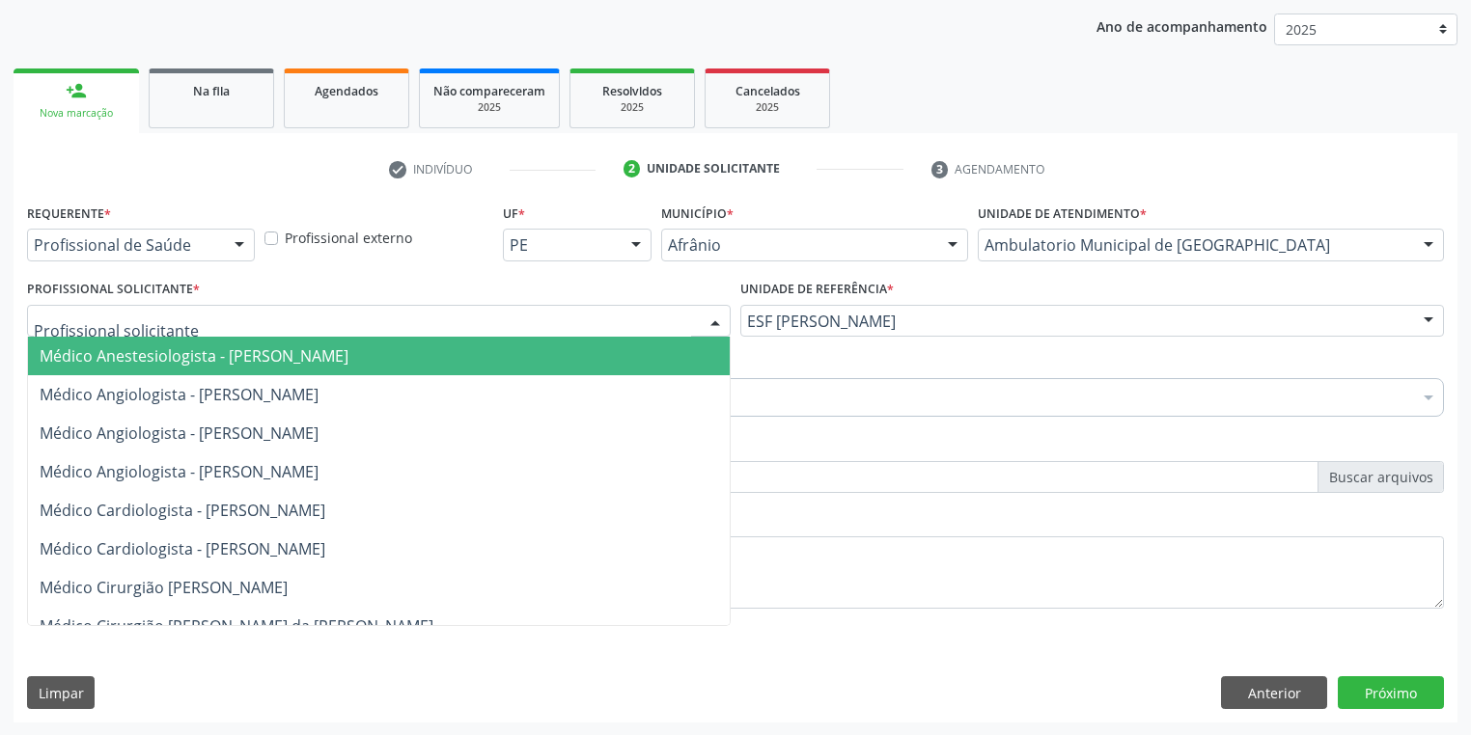
drag, startPoint x: 40, startPoint y: 313, endPoint x: 76, endPoint y: 370, distance: 67.7
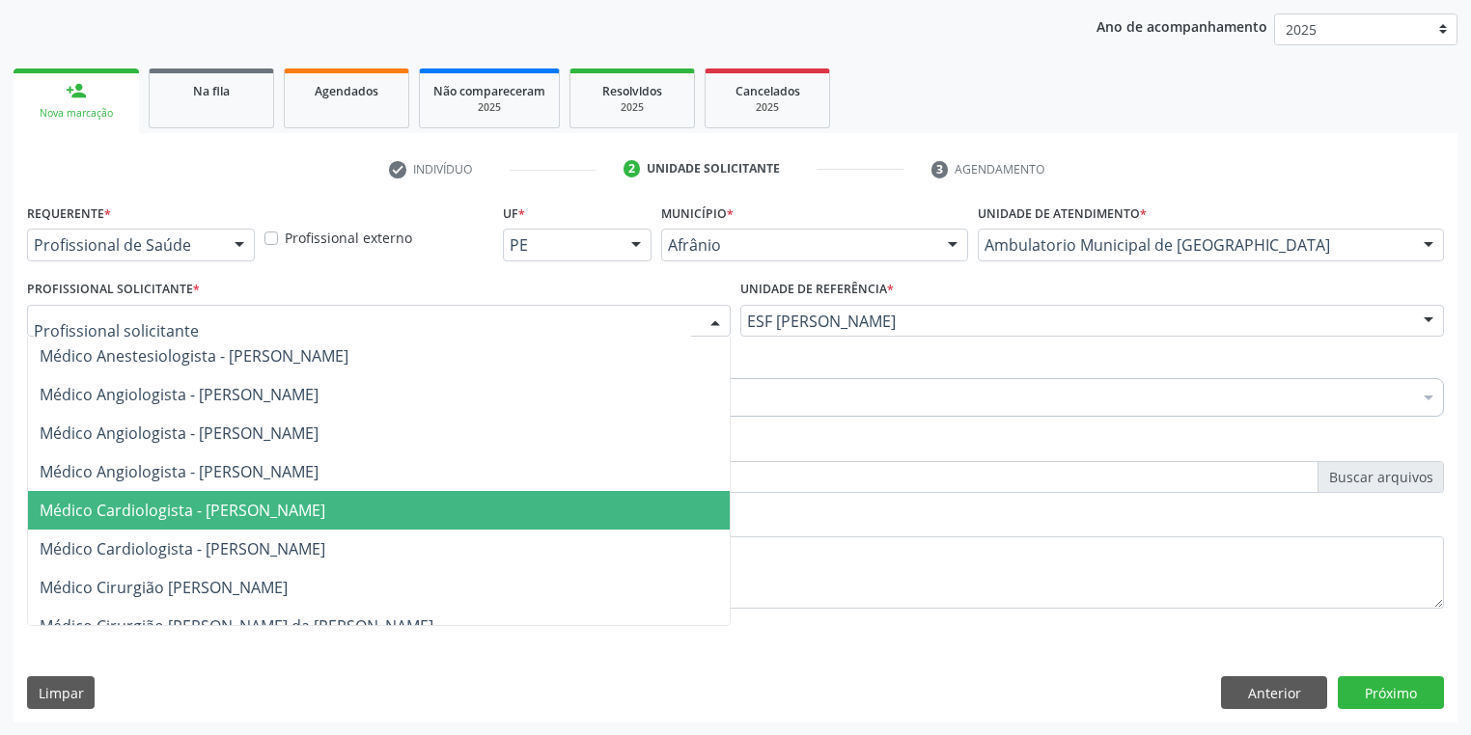
click at [178, 512] on span "Médico Cardiologista - [PERSON_NAME]" at bounding box center [183, 510] width 286 height 21
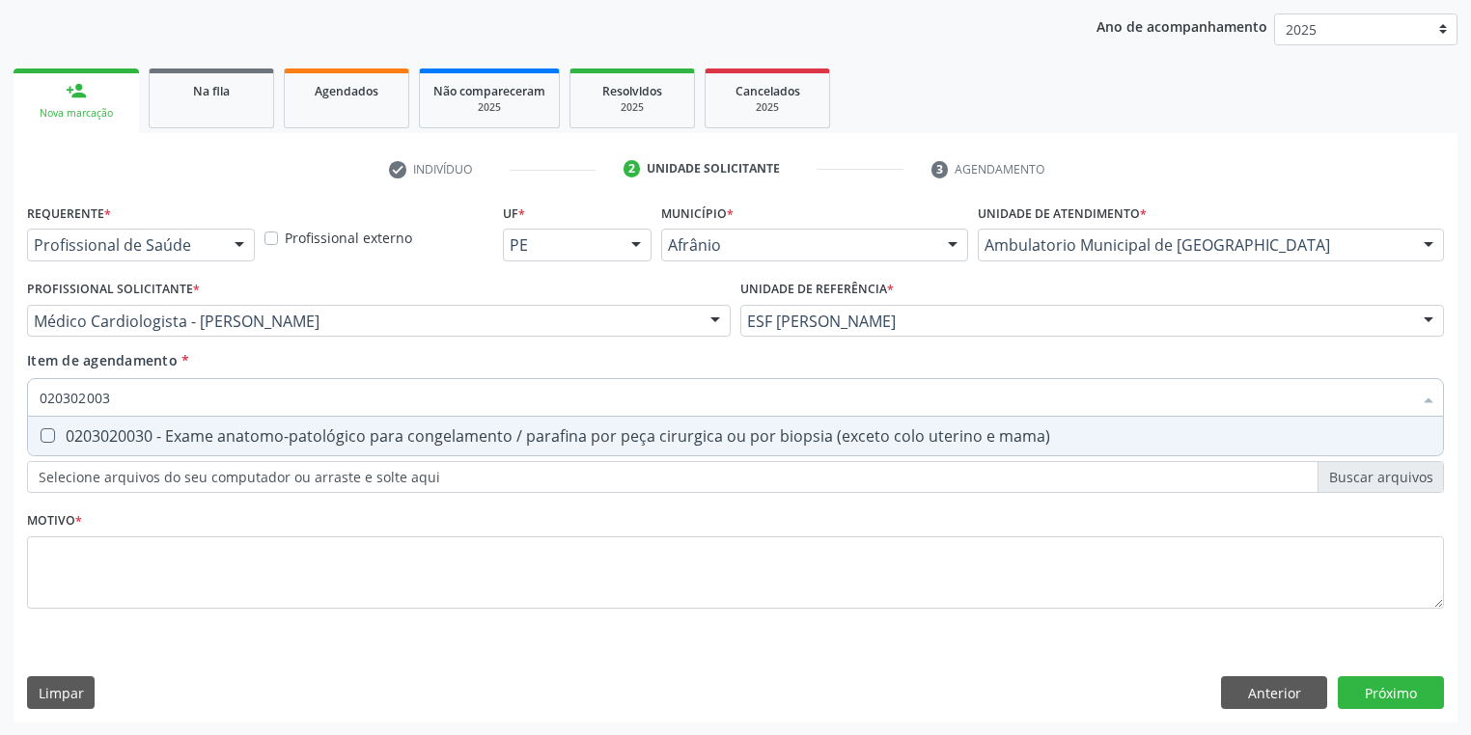
type input "0203020030"
drag, startPoint x: 112, startPoint y: 432, endPoint x: 110, endPoint y: 443, distance: 10.8
click at [114, 433] on div "0203020030 - Exame anatomo-patológico para congelamento / parafina por peça cir…" at bounding box center [736, 436] width 1392 height 15
checkbox mama\) "true"
click at [101, 574] on div "Requerente * Profissional de Saúde Profissional de Saúde Paciente Nenhum result…" at bounding box center [735, 417] width 1417 height 437
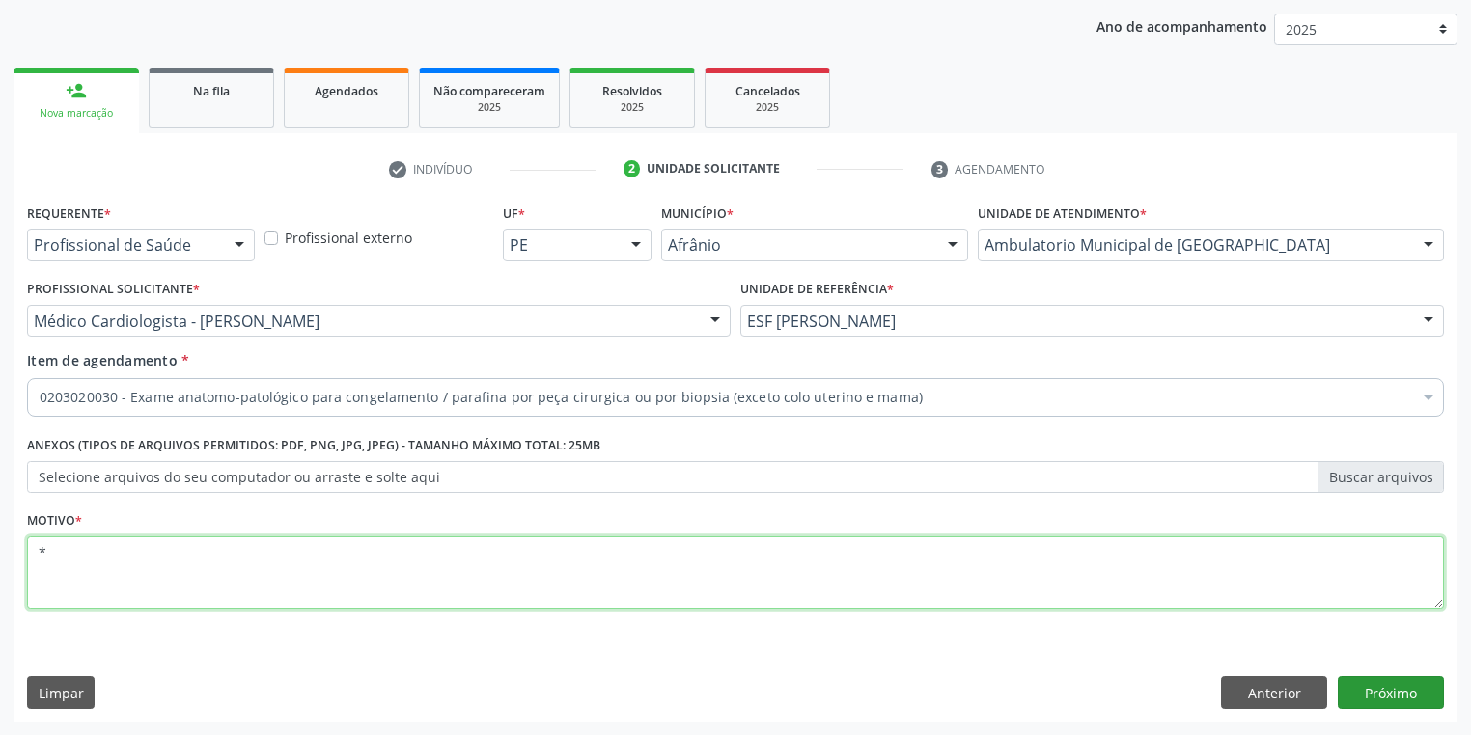
type textarea "*"
click at [1365, 695] on button "Próximo" at bounding box center [1391, 693] width 106 height 33
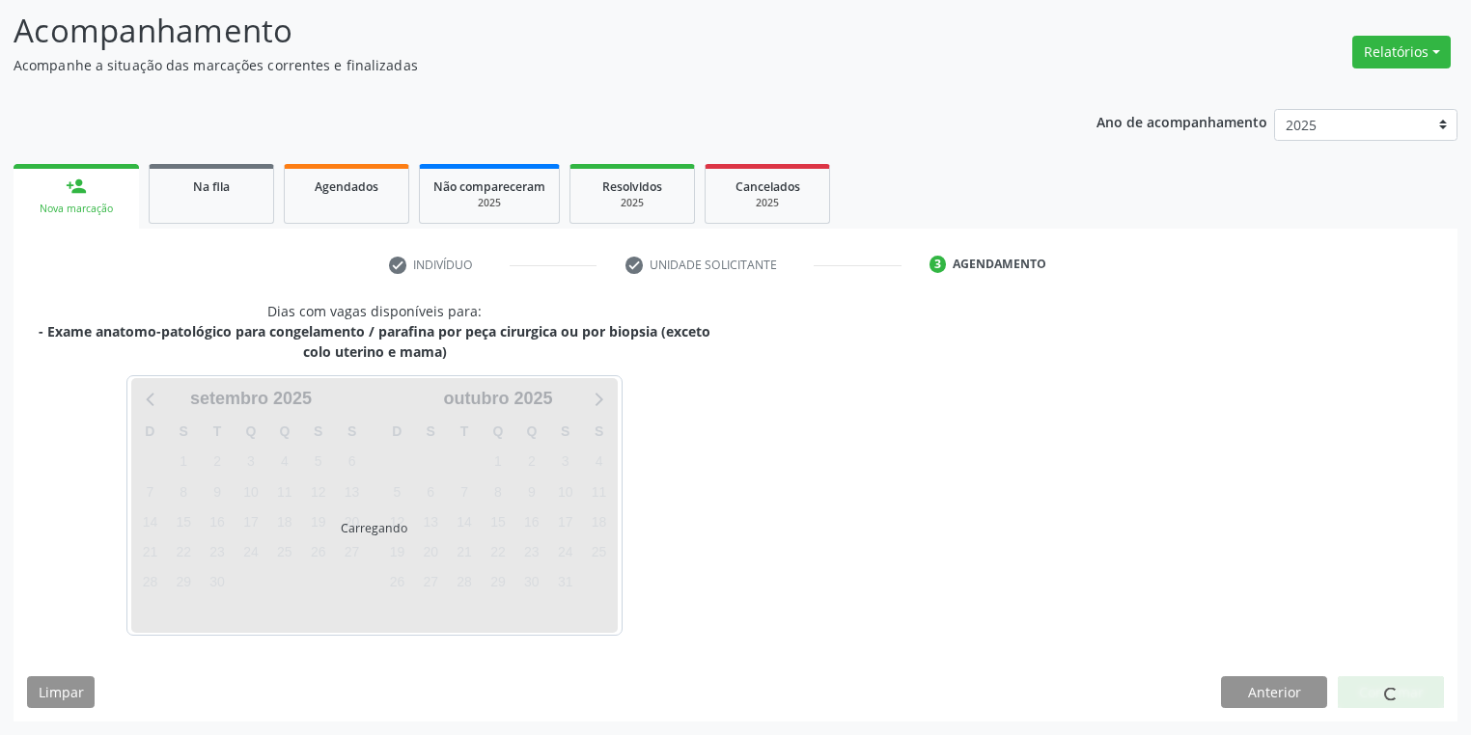
scroll to position [124, 0]
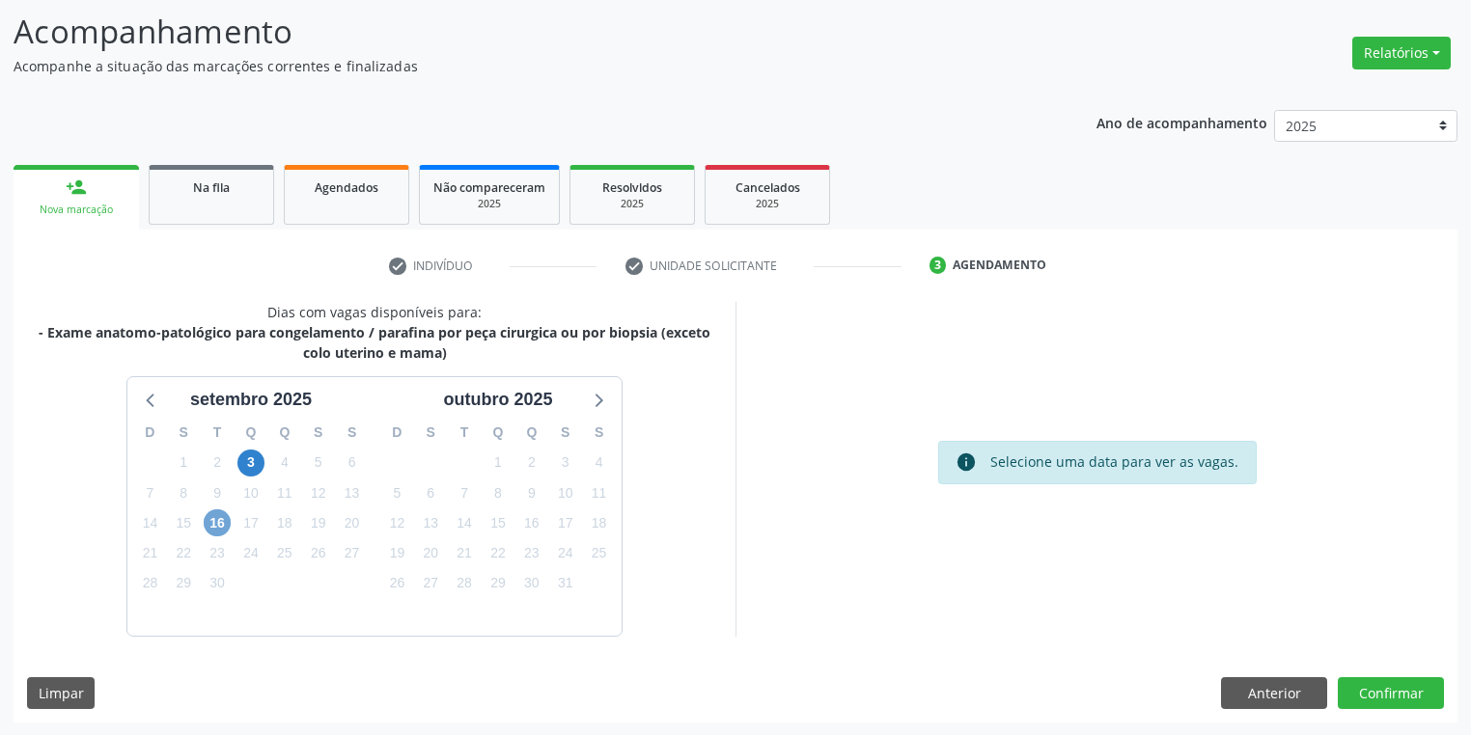
click at [210, 523] on span "16" at bounding box center [217, 523] width 27 height 27
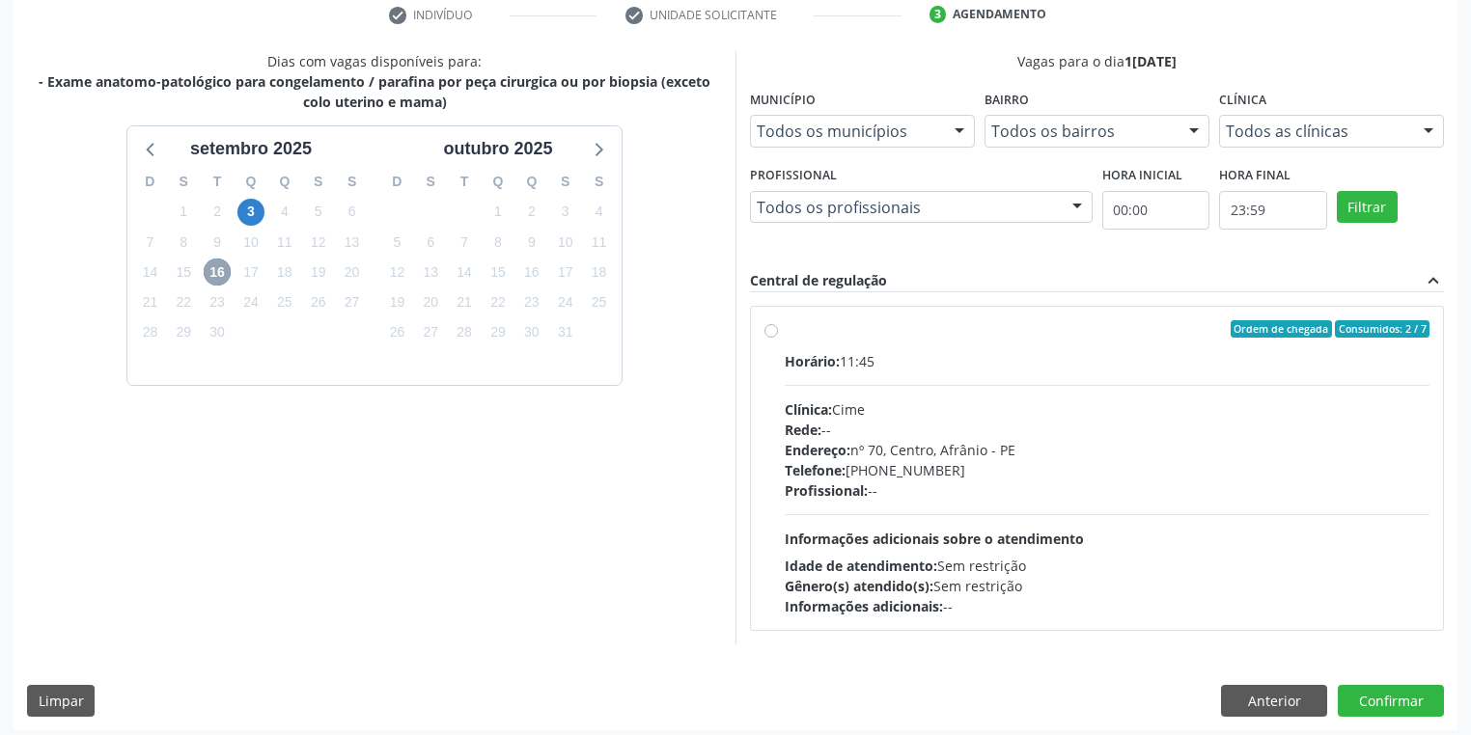
scroll to position [381, 0]
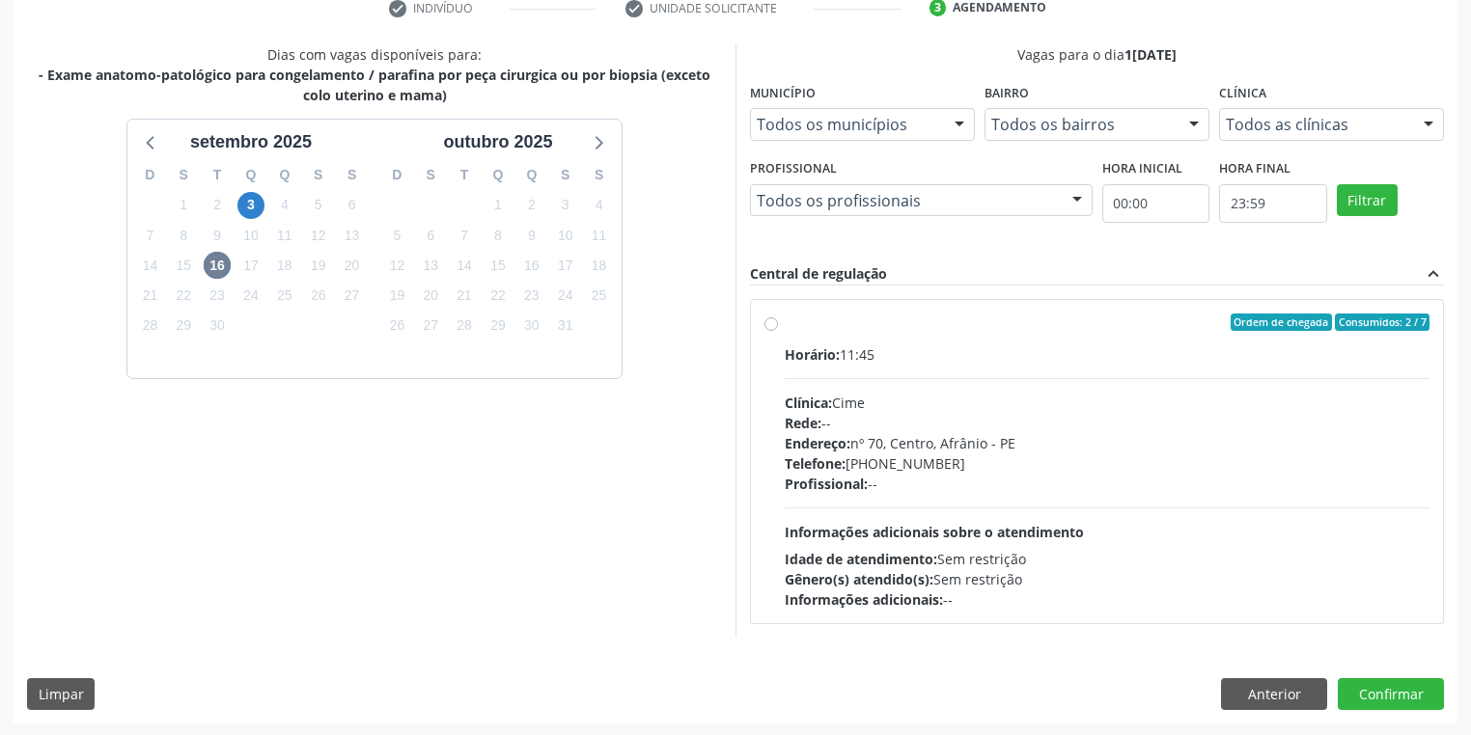
click at [1007, 535] on span "Informações adicionais sobre o atendimento" at bounding box center [934, 532] width 299 height 18
click at [778, 331] on input "Ordem de chegada Consumidos: 2 / 7 Horário: 11:45 Clínica: Cime Rede: -- Endere…" at bounding box center [771, 322] width 14 height 17
radio input "true"
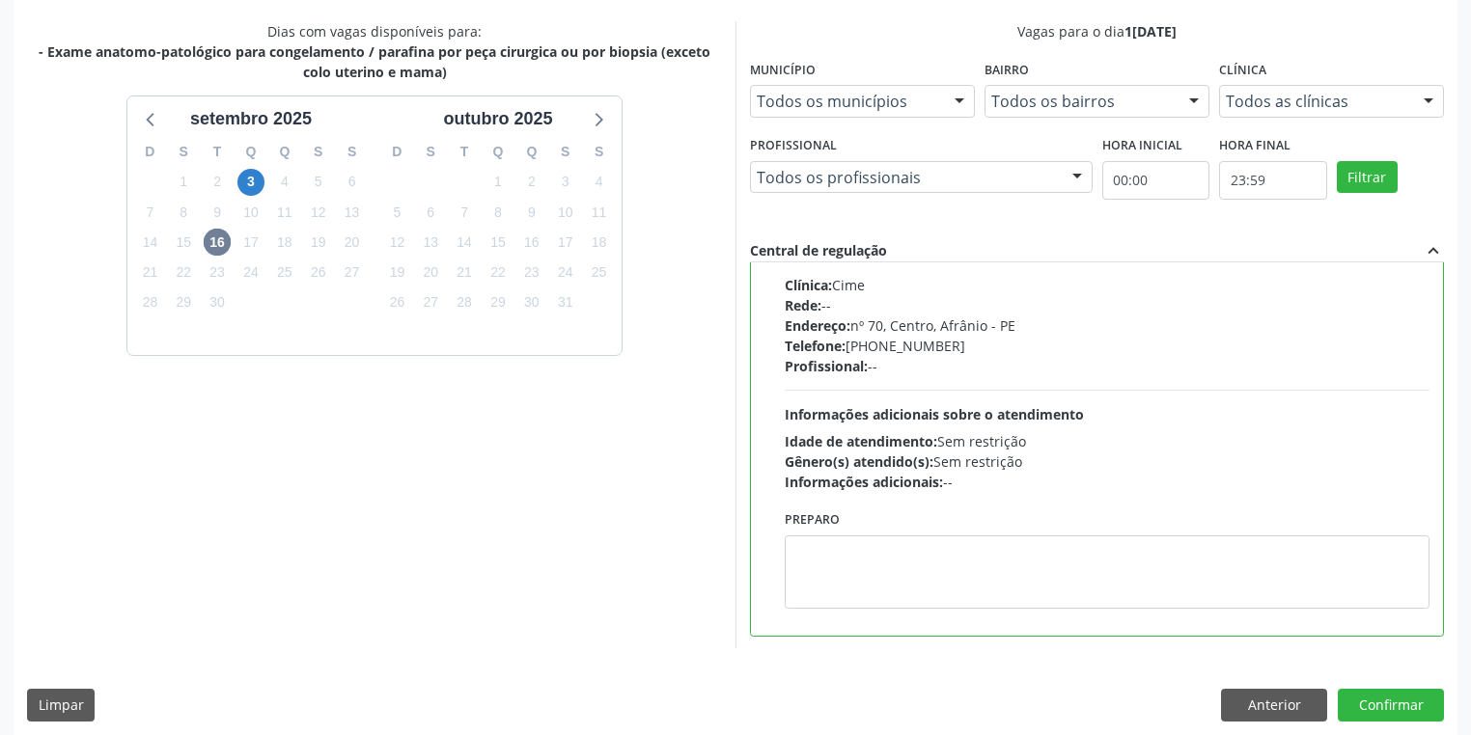
scroll to position [417, 0]
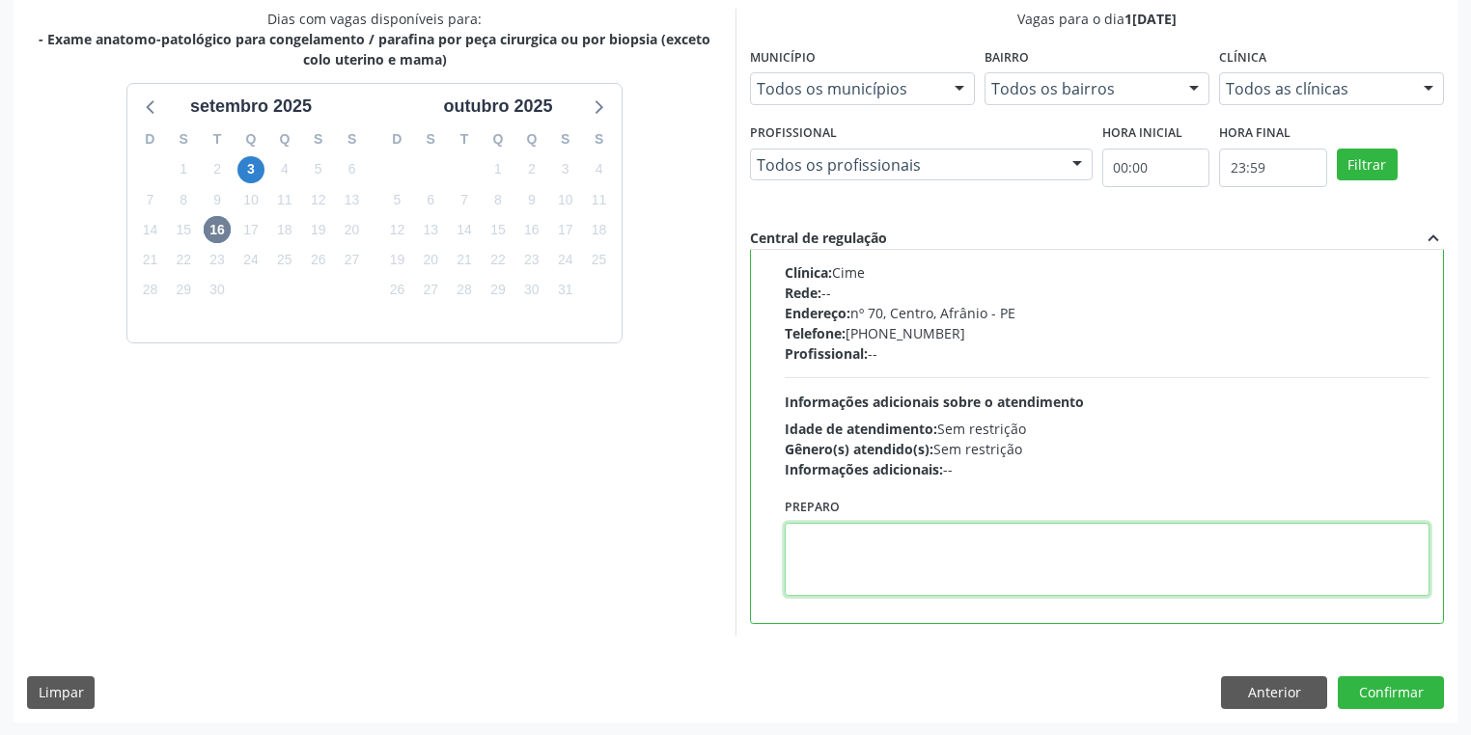
click at [919, 558] on textarea at bounding box center [1107, 559] width 645 height 73
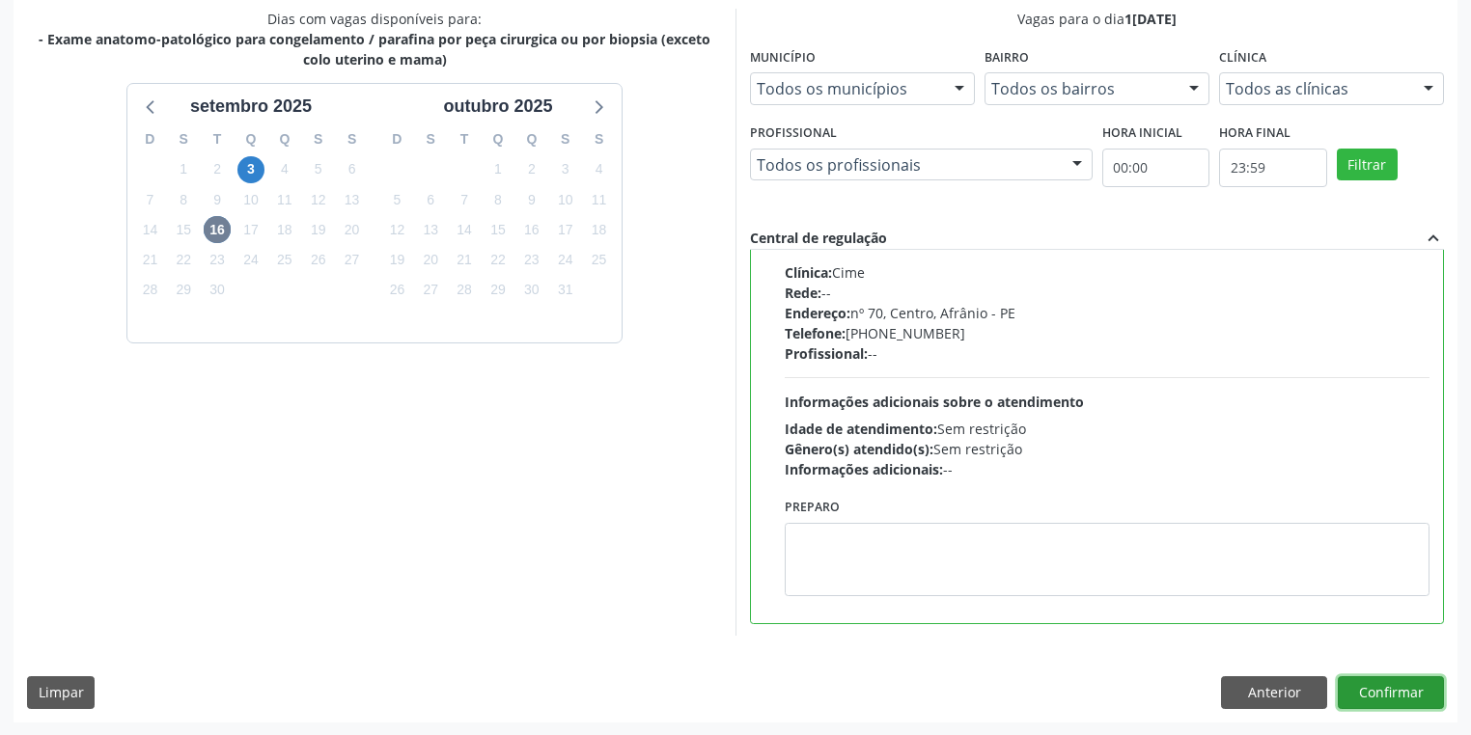
click at [1399, 695] on button "Confirmar" at bounding box center [1391, 693] width 106 height 33
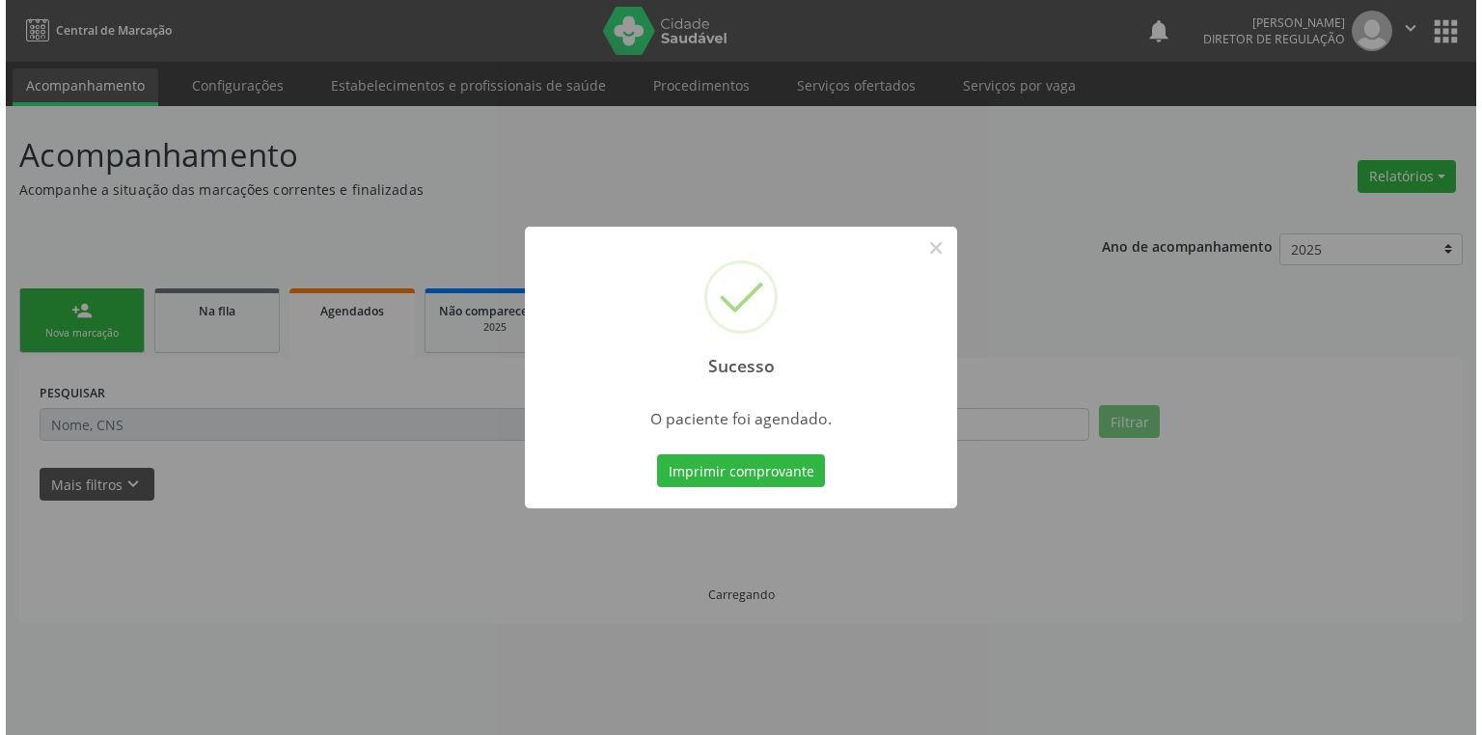
scroll to position [0, 0]
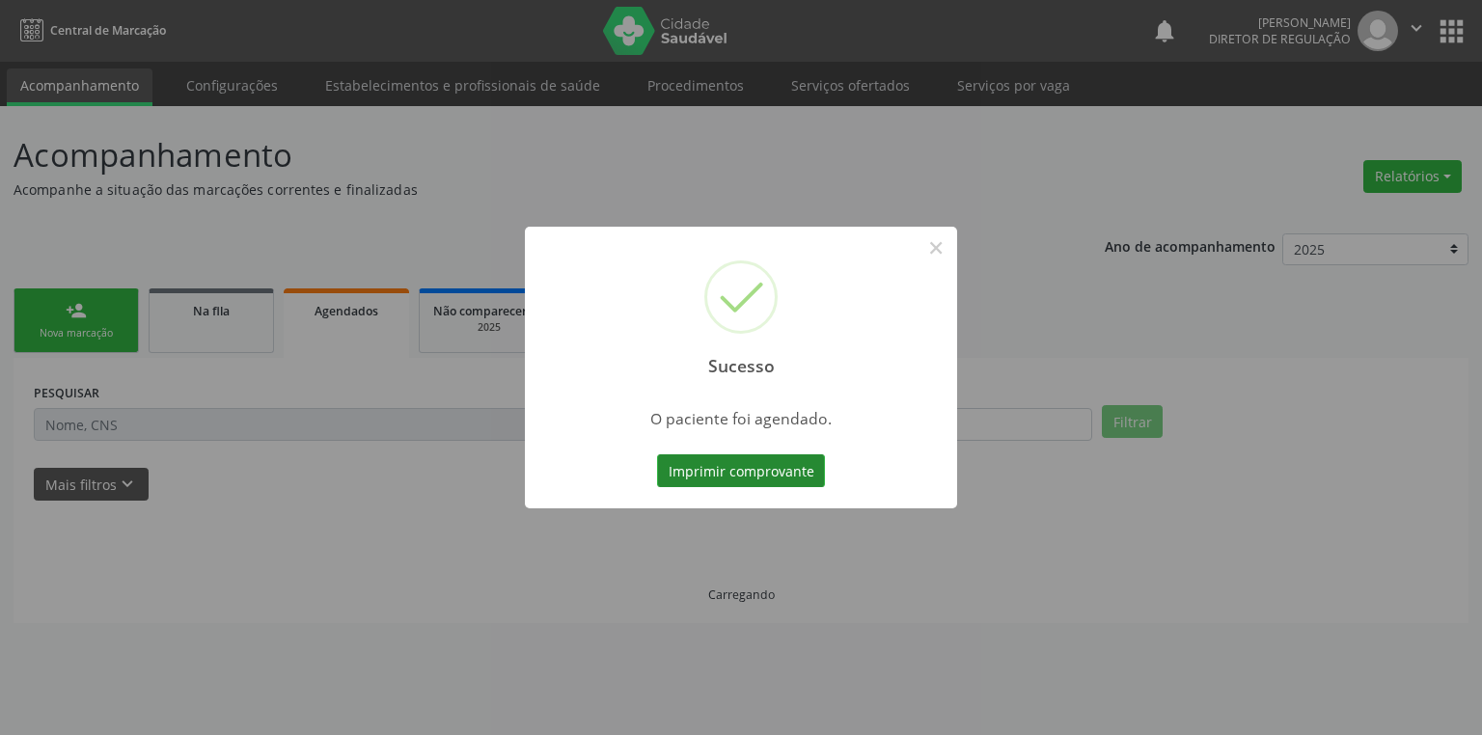
click at [743, 464] on button "Imprimir comprovante" at bounding box center [741, 471] width 168 height 33
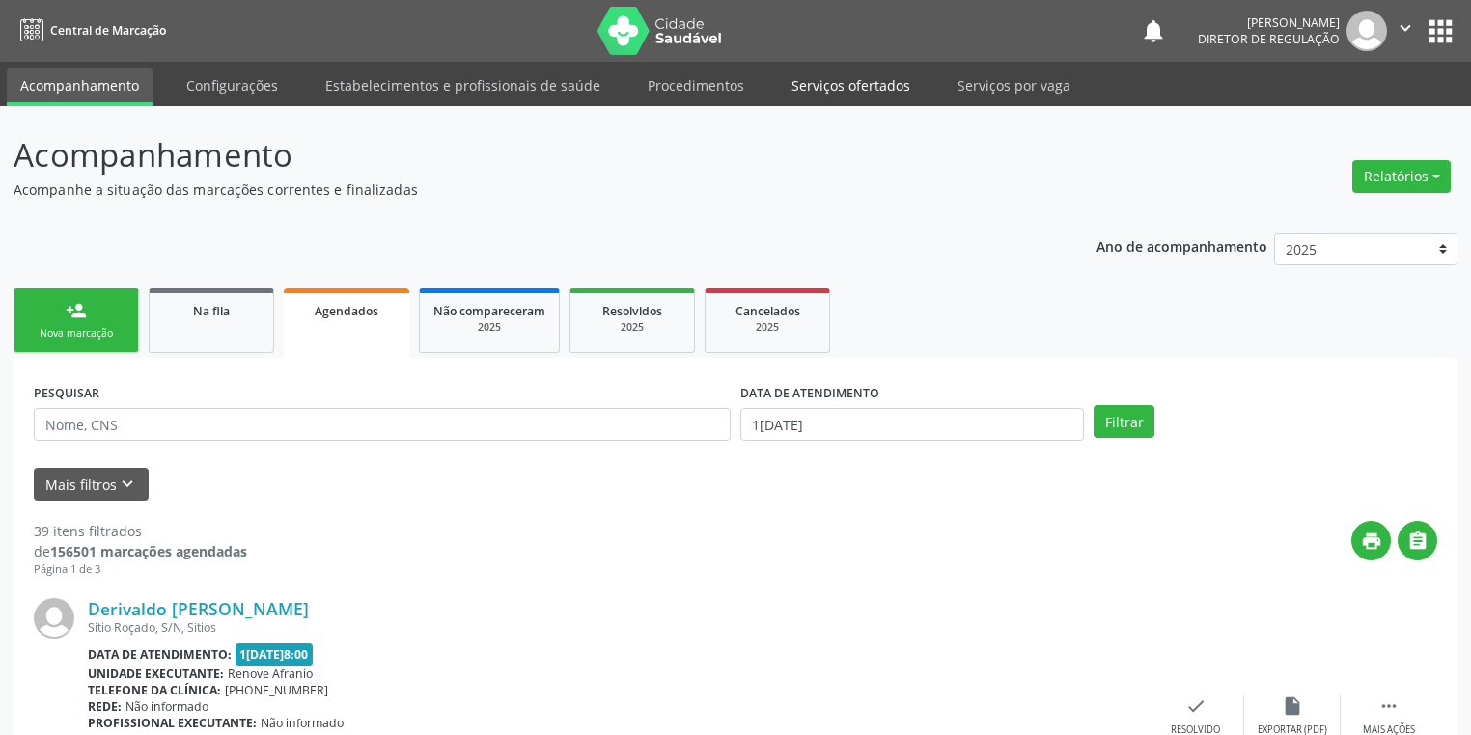
click at [812, 95] on link "Serviços ofertados" at bounding box center [851, 86] width 146 height 34
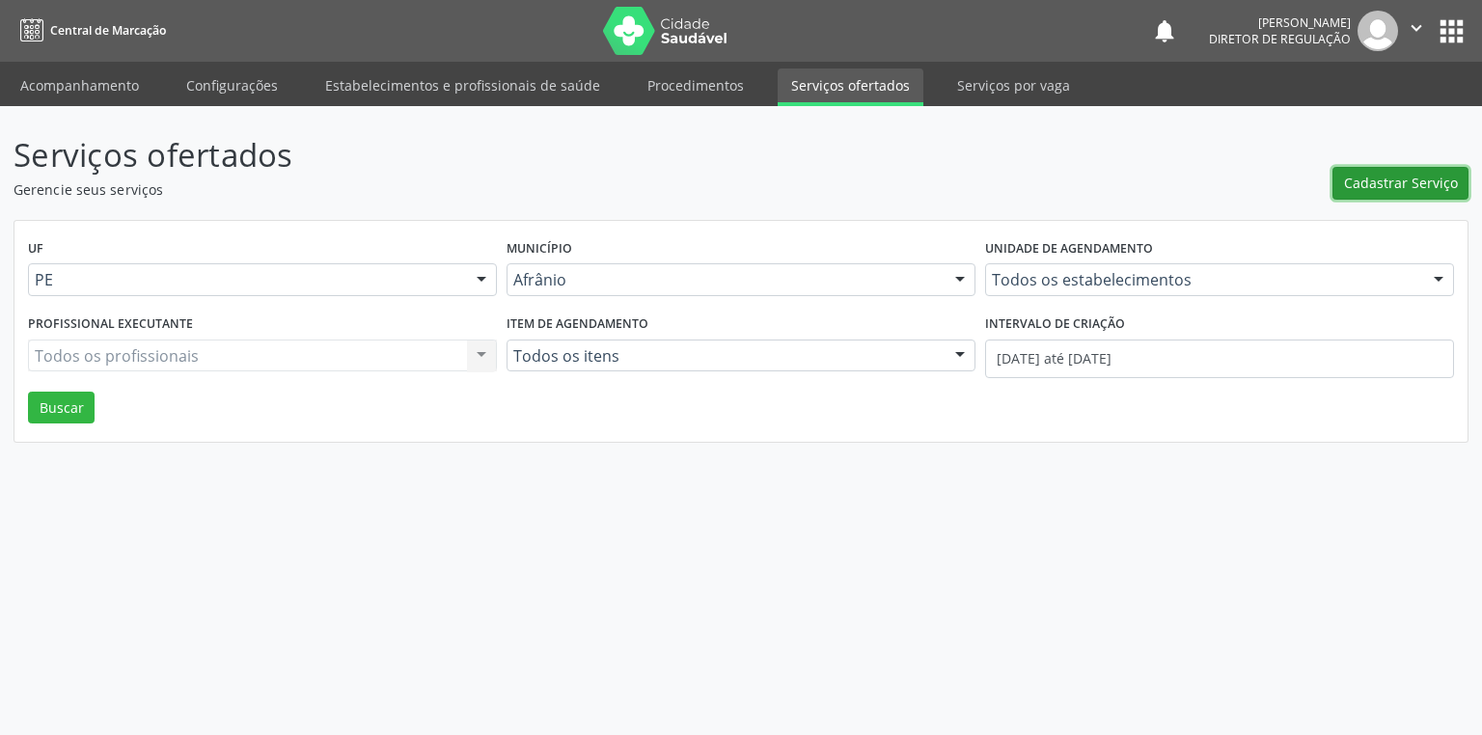
click at [1361, 197] on button "Cadastrar Serviço" at bounding box center [1401, 183] width 136 height 33
click at [63, 91] on link "Acompanhamento" at bounding box center [80, 86] width 146 height 34
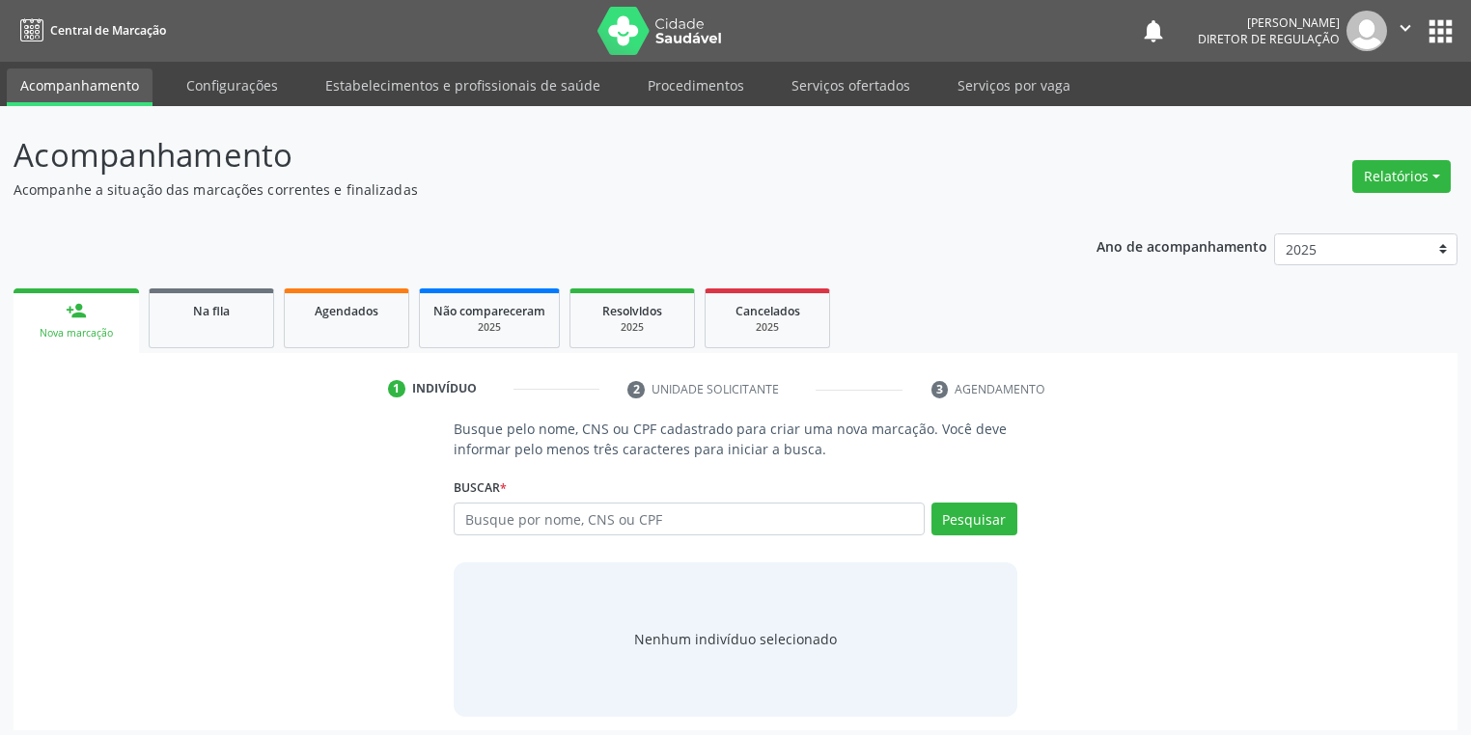
click at [499, 509] on input "text" at bounding box center [689, 519] width 471 height 33
type input "706209575539860"
click at [982, 521] on button "Pesquisar" at bounding box center [974, 519] width 86 height 33
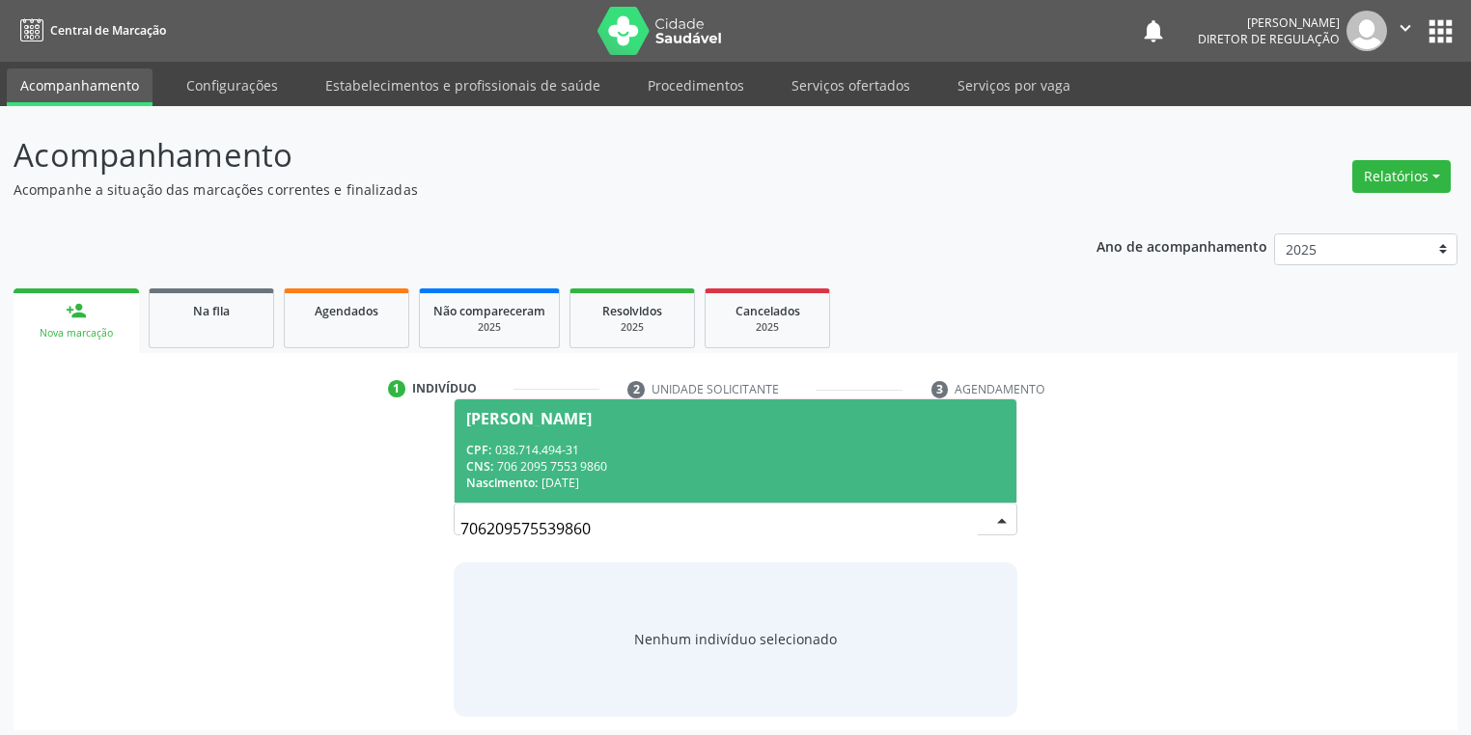
click at [575, 455] on div "CPF: 038.714.494-31" at bounding box center [735, 450] width 539 height 16
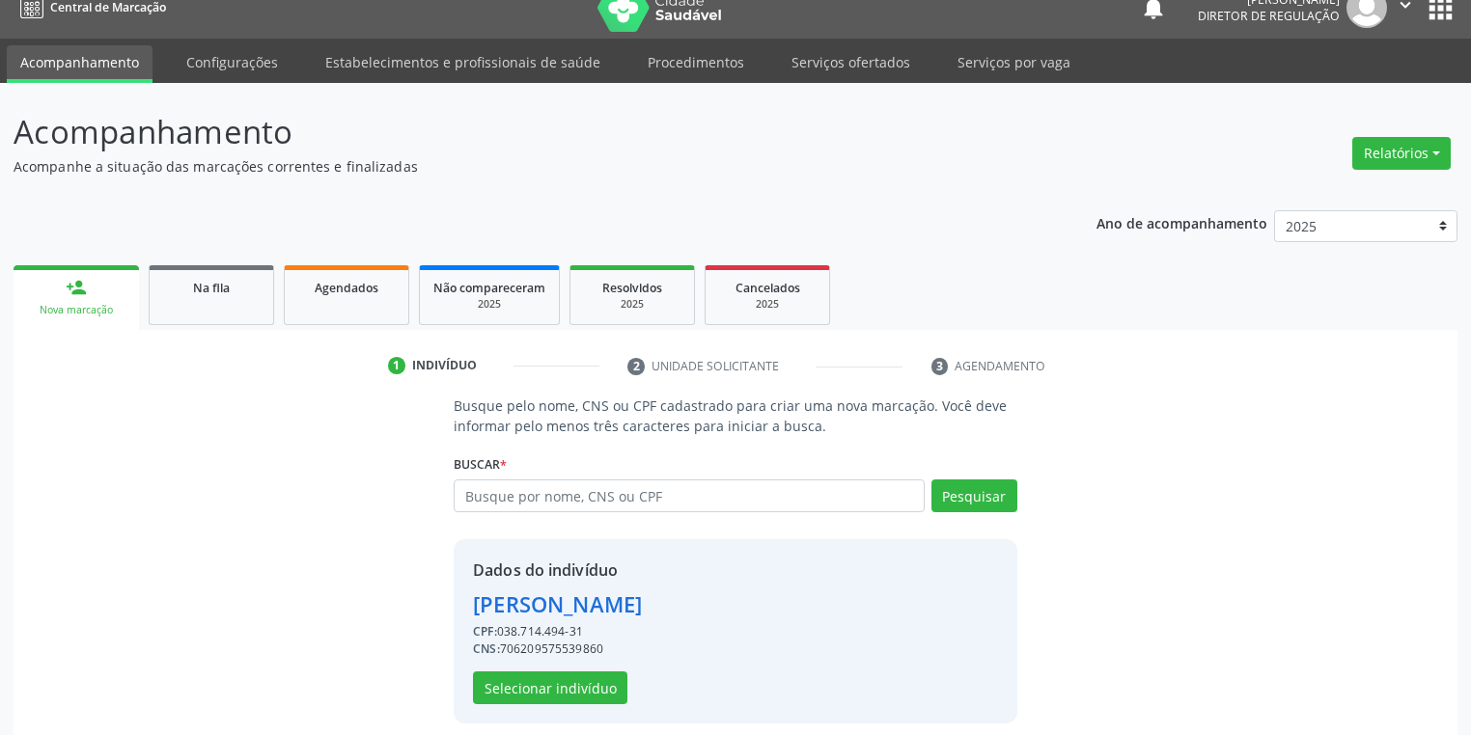
scroll to position [37, 0]
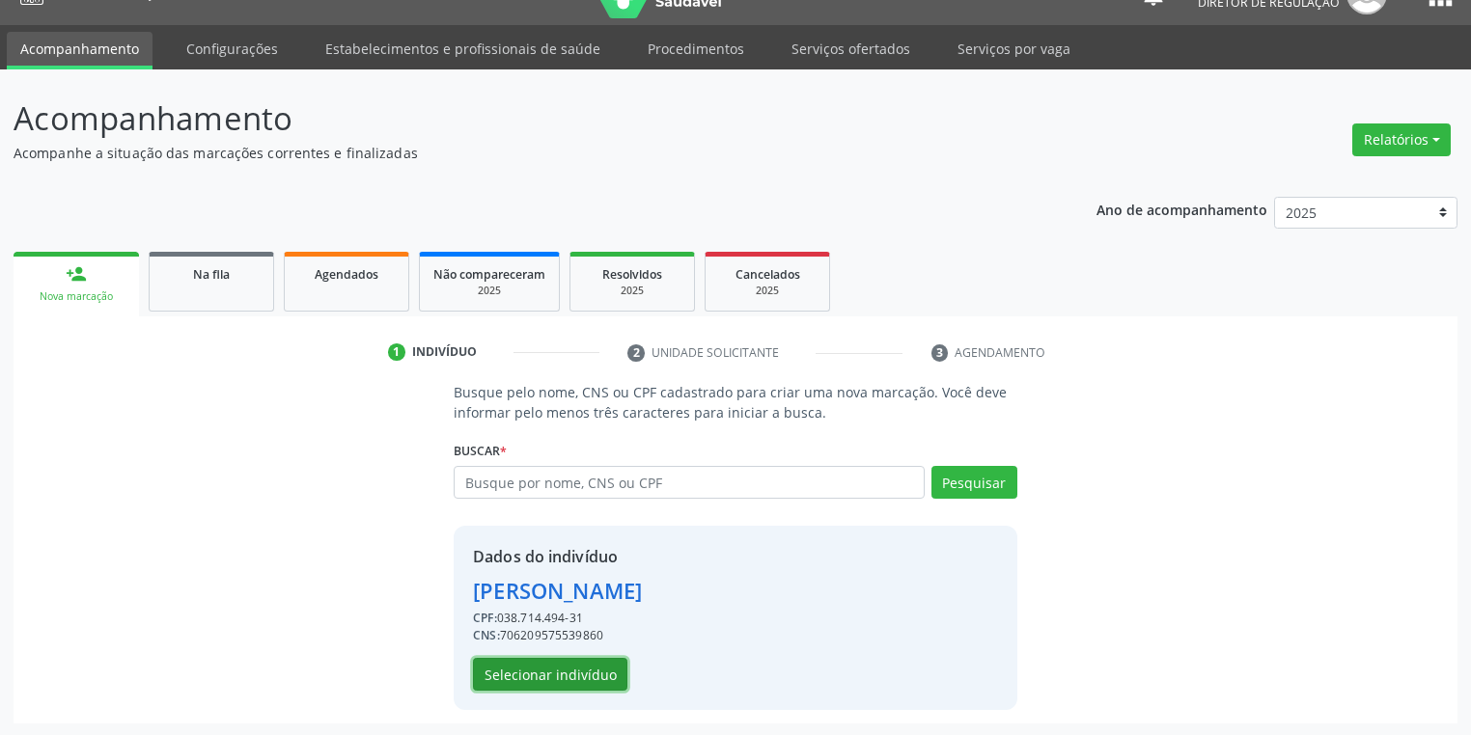
click at [555, 673] on button "Selecionar indivíduo" at bounding box center [550, 674] width 154 height 33
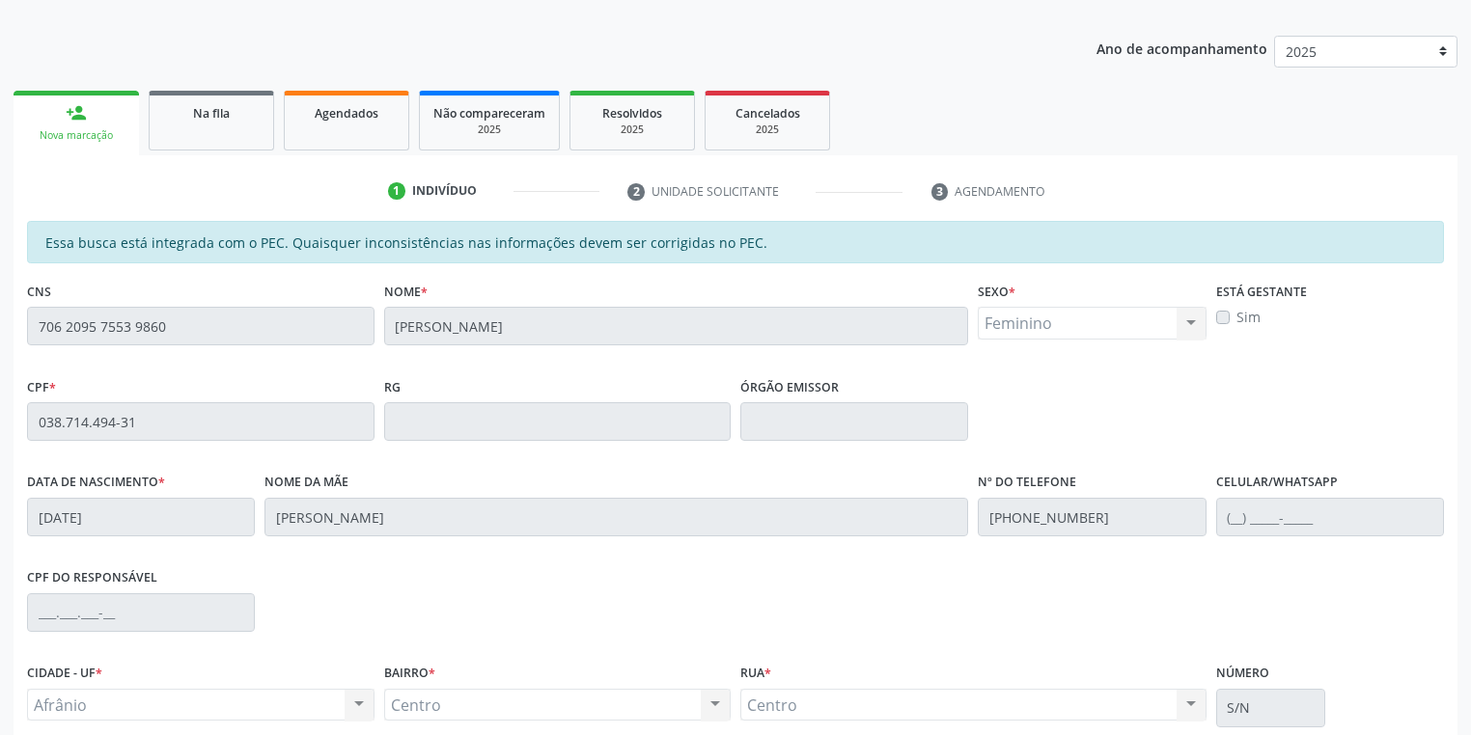
scroll to position [366, 0]
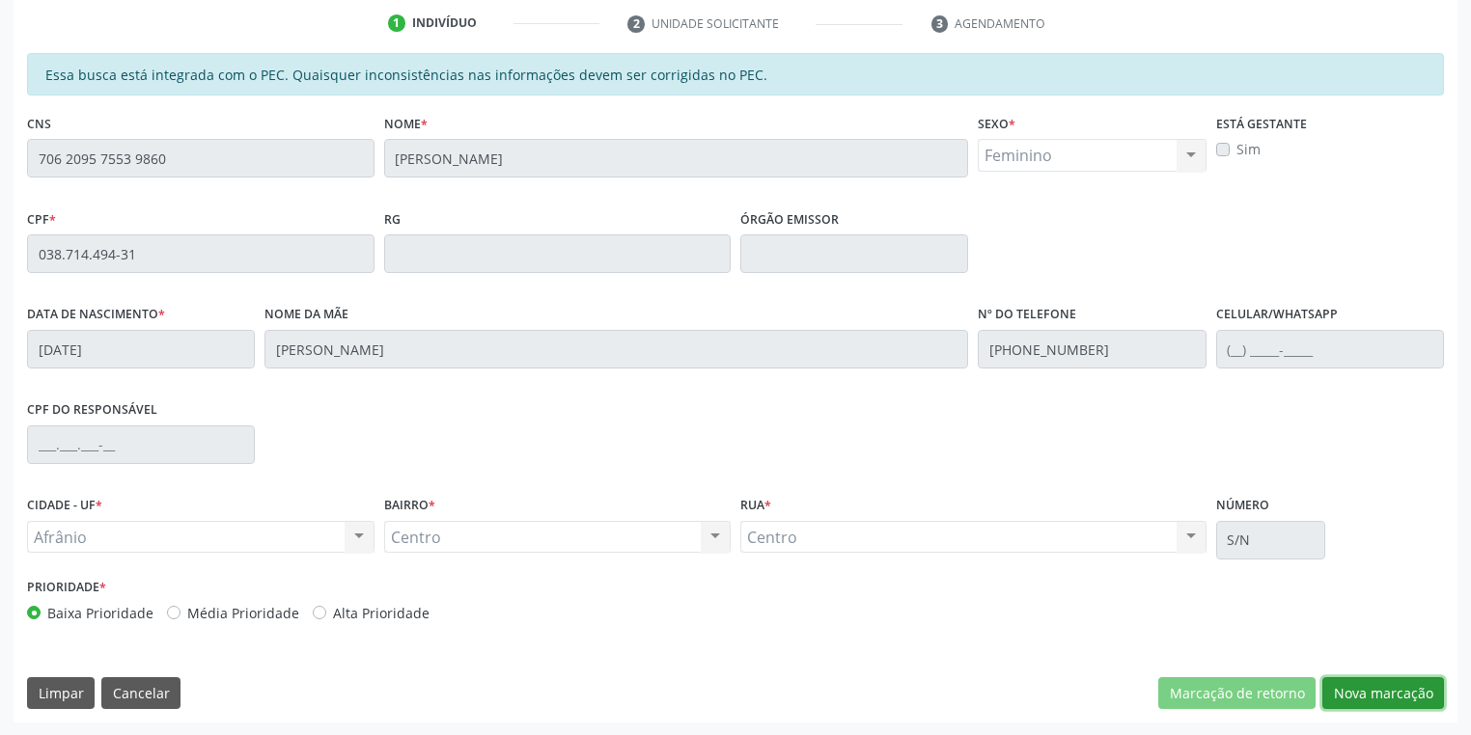
click at [1347, 681] on button "Nova marcação" at bounding box center [1383, 694] width 122 height 33
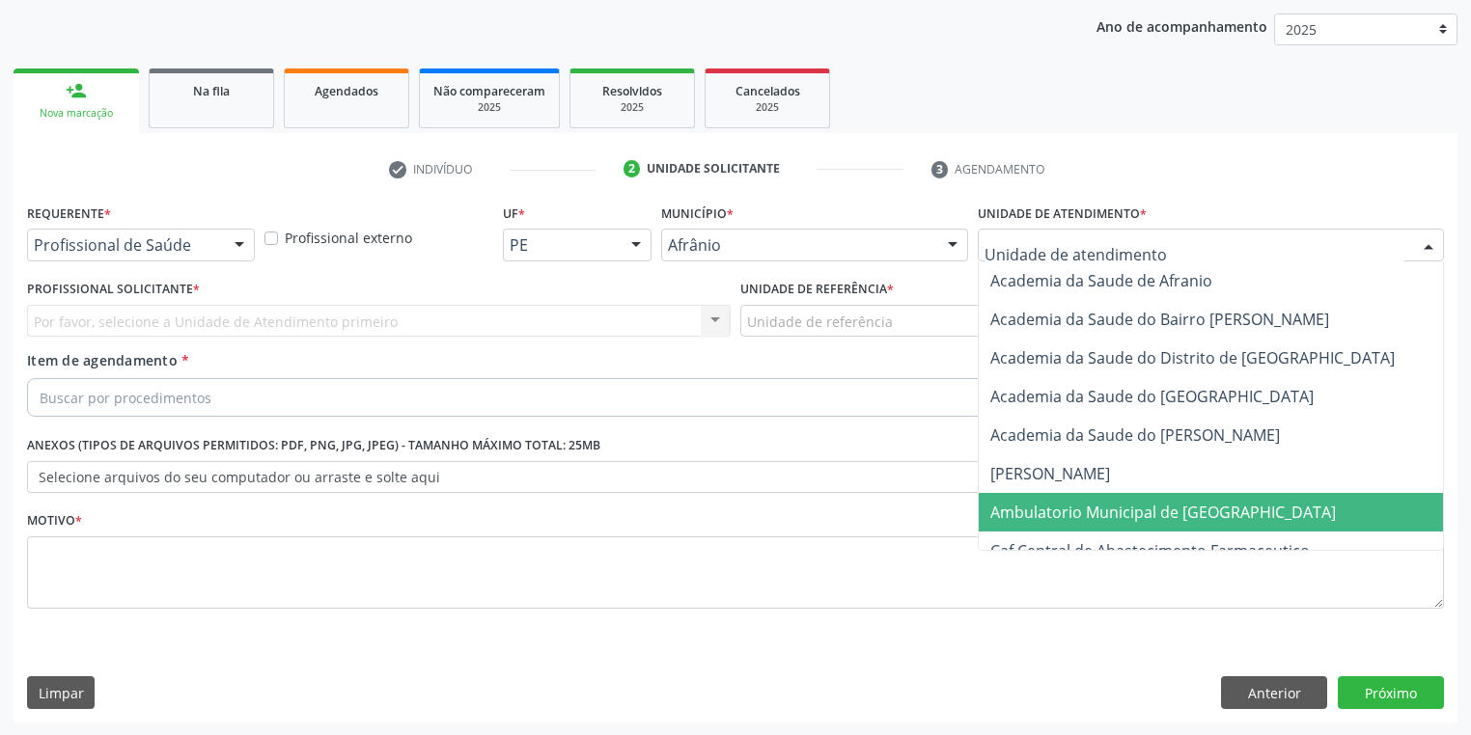
drag, startPoint x: 1044, startPoint y: 505, endPoint x: 795, endPoint y: 358, distance: 289.0
click at [1038, 502] on span "Ambulatorio Municipal de [GEOGRAPHIC_DATA]" at bounding box center [1163, 512] width 346 height 21
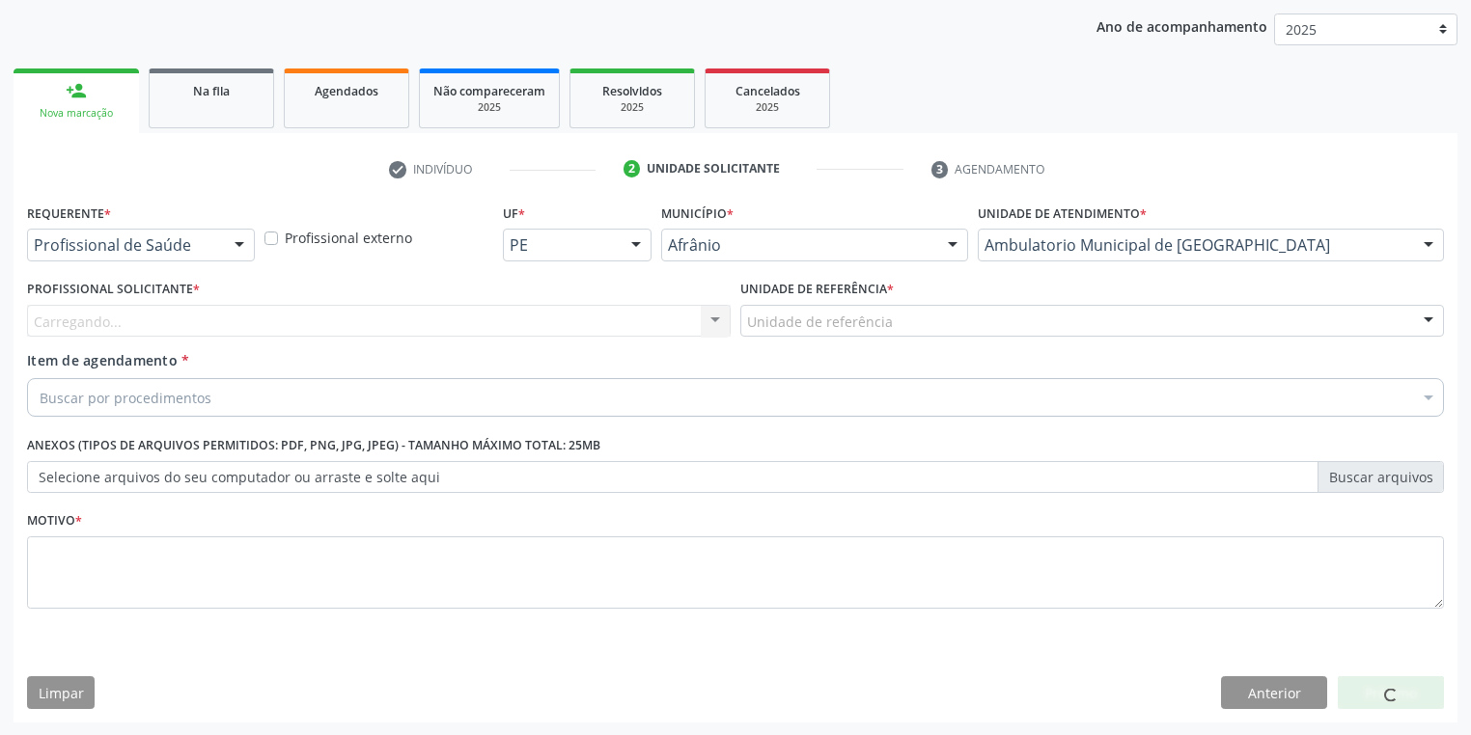
drag, startPoint x: 749, startPoint y: 294, endPoint x: 755, endPoint y: 318, distance: 24.8
click at [749, 295] on label "Unidade de referência *" at bounding box center [816, 290] width 153 height 30
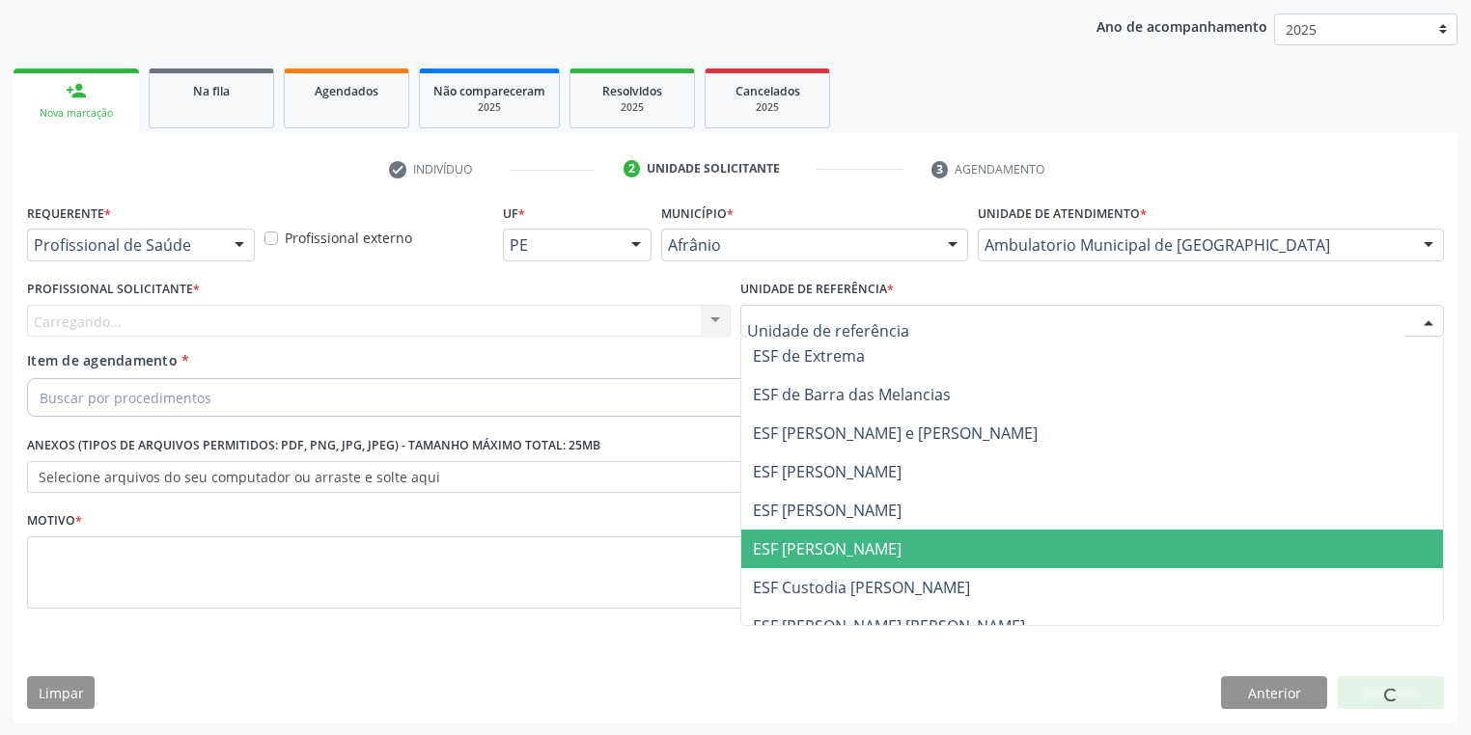
click at [784, 541] on span "ESF [PERSON_NAME]" at bounding box center [827, 549] width 149 height 21
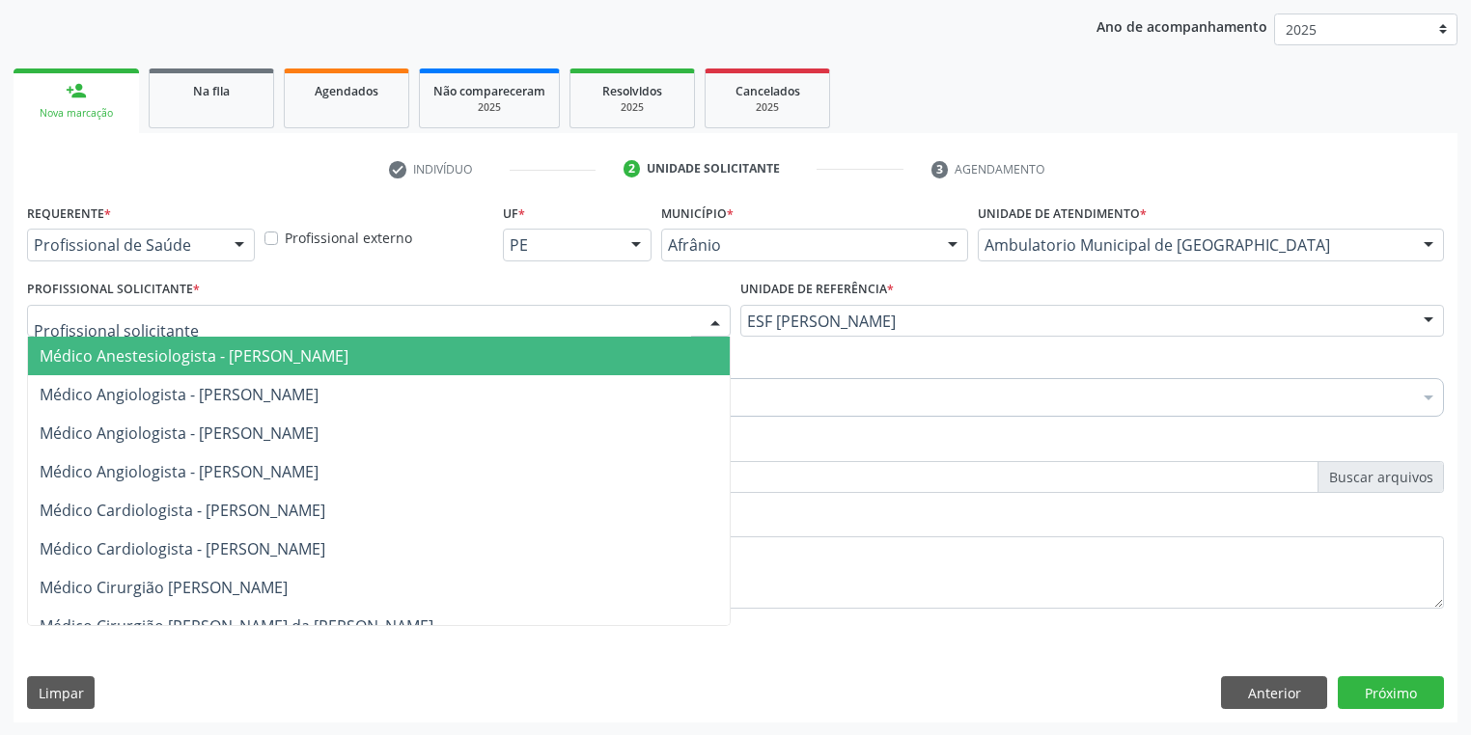
click at [189, 368] on span "Médico Anestesiologista - [PERSON_NAME]" at bounding box center [379, 356] width 702 height 39
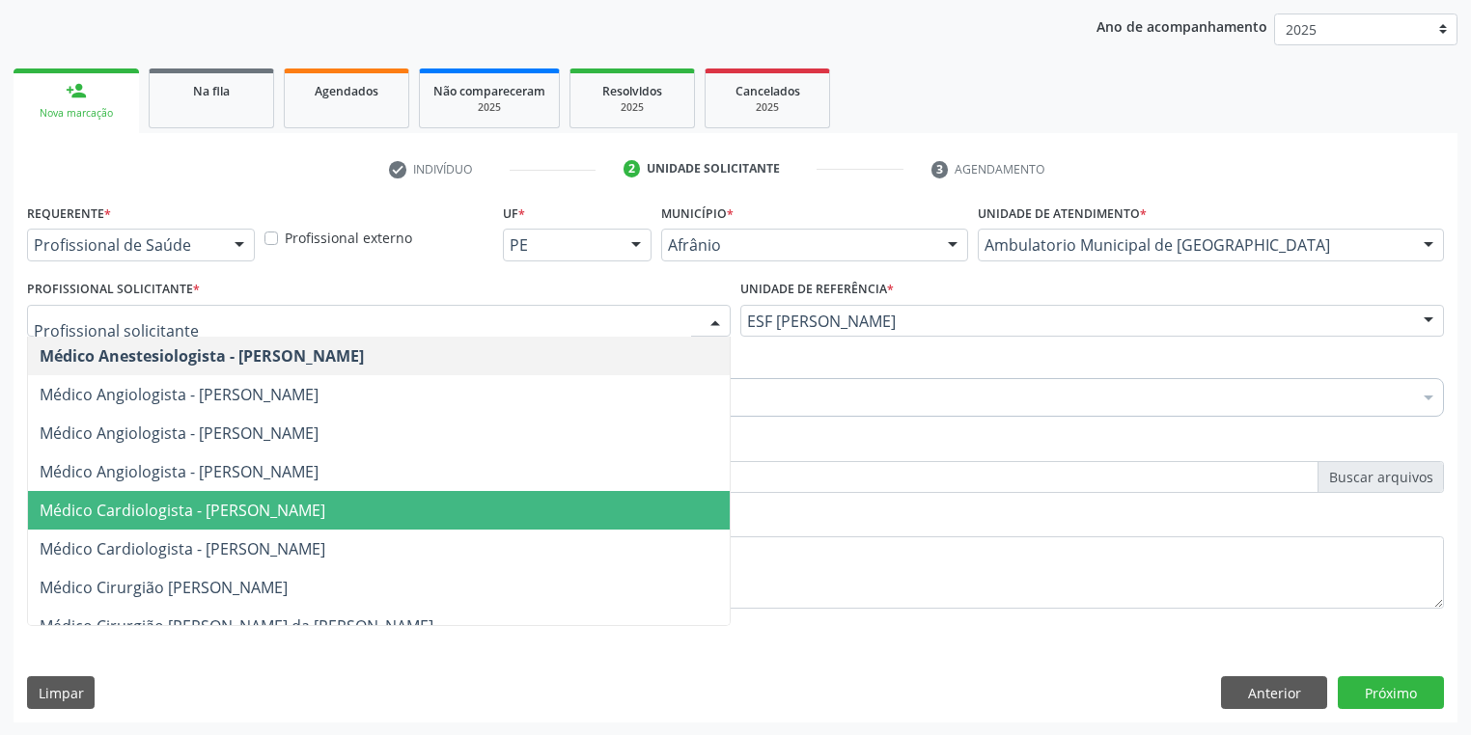
click at [235, 500] on span "Médico Cardiologista - [PERSON_NAME]" at bounding box center [183, 510] width 286 height 21
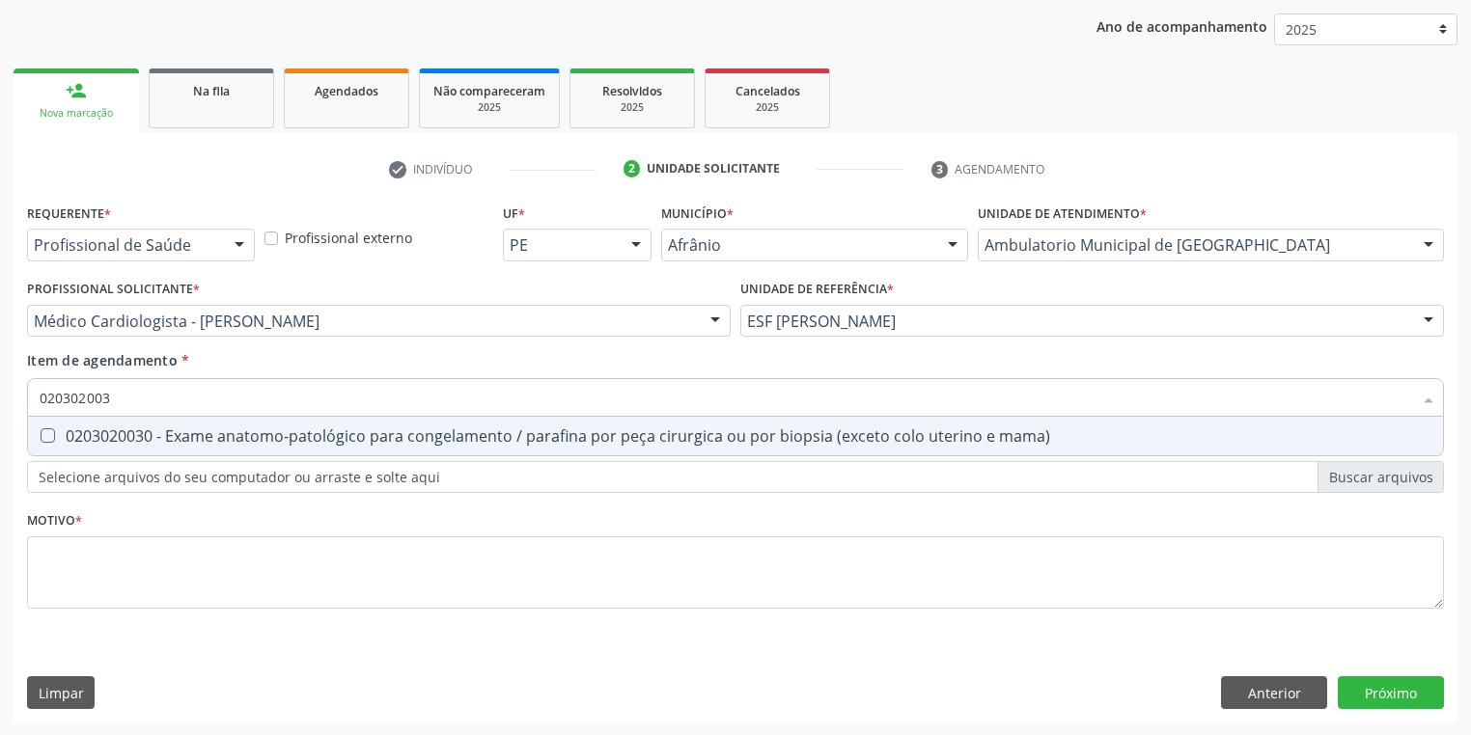
type input "0203020030"
click at [104, 429] on div "0203020030 - Exame anatomo-patológico para congelamento / parafina por peça cir…" at bounding box center [736, 436] width 1392 height 15
checkbox mama\) "true"
click at [58, 566] on div "Requerente * Profissional de Saúde Profissional de Saúde Paciente Nenhum result…" at bounding box center [735, 417] width 1417 height 437
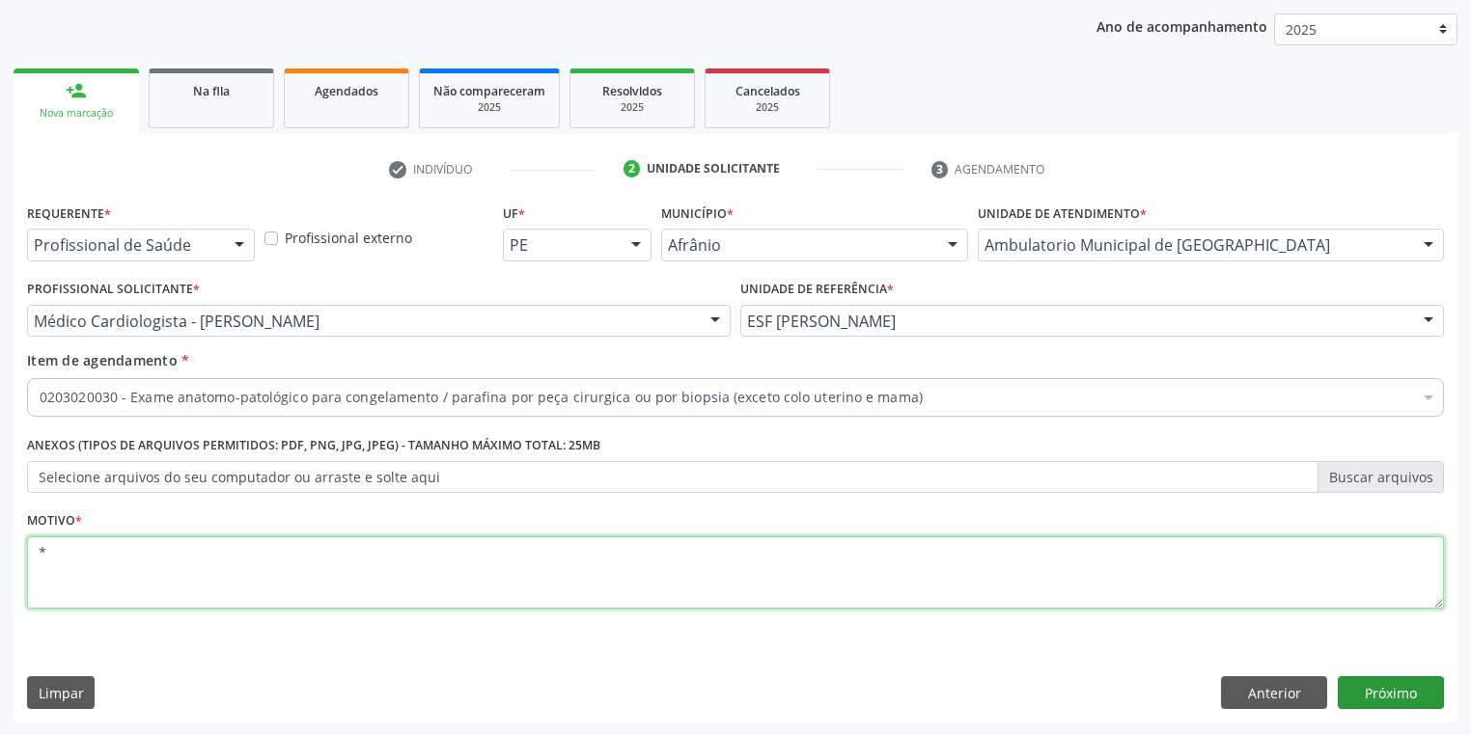
type textarea "*"
click at [1384, 702] on button "Próximo" at bounding box center [1391, 693] width 106 height 33
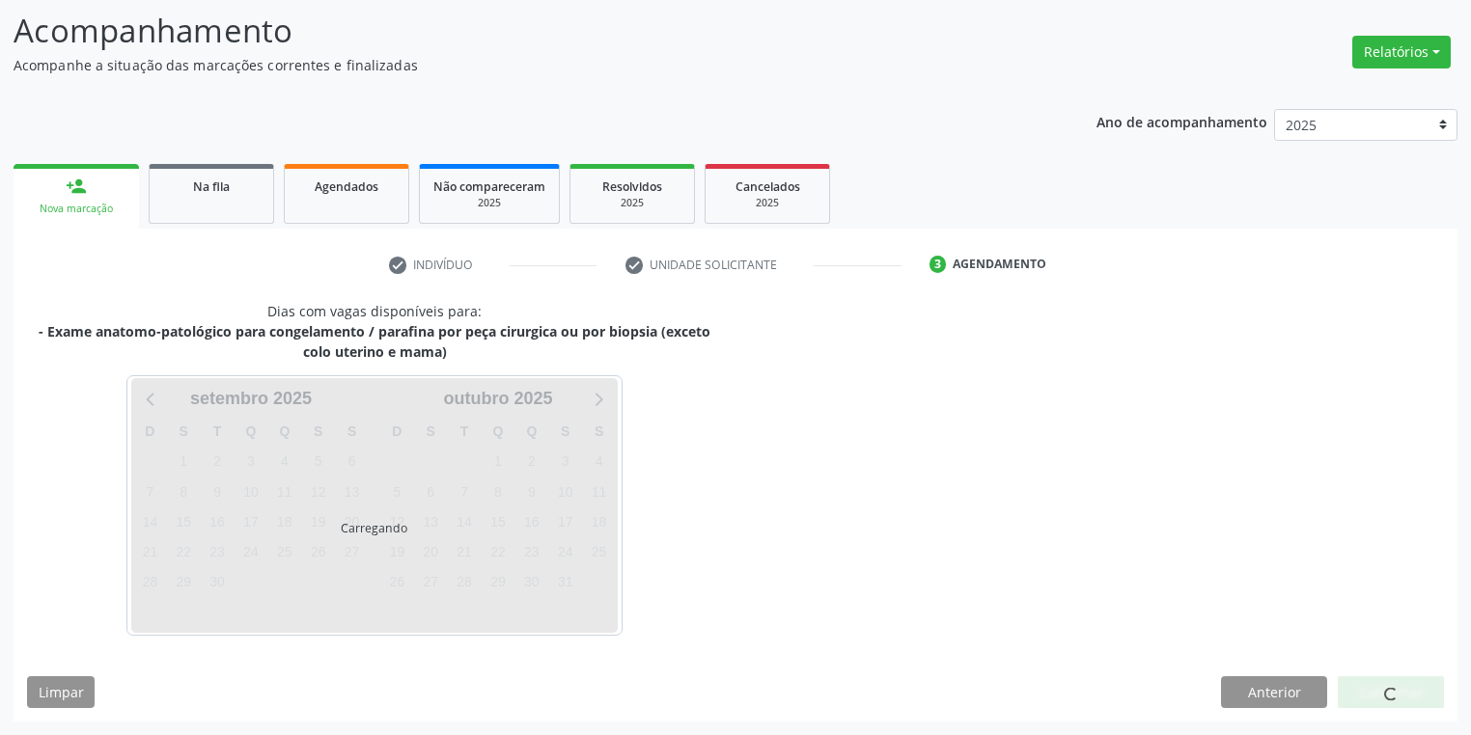
scroll to position [124, 0]
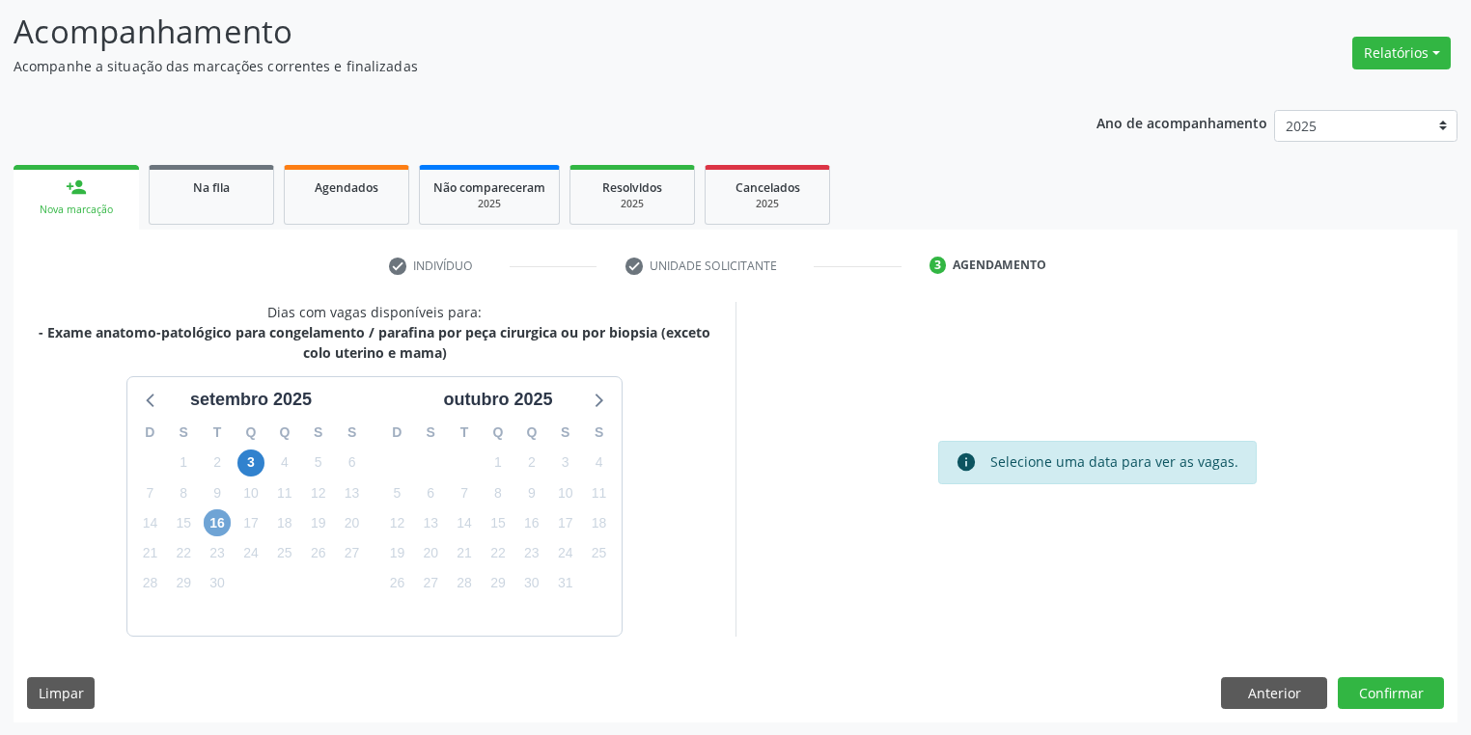
click at [219, 518] on span "16" at bounding box center [217, 523] width 27 height 27
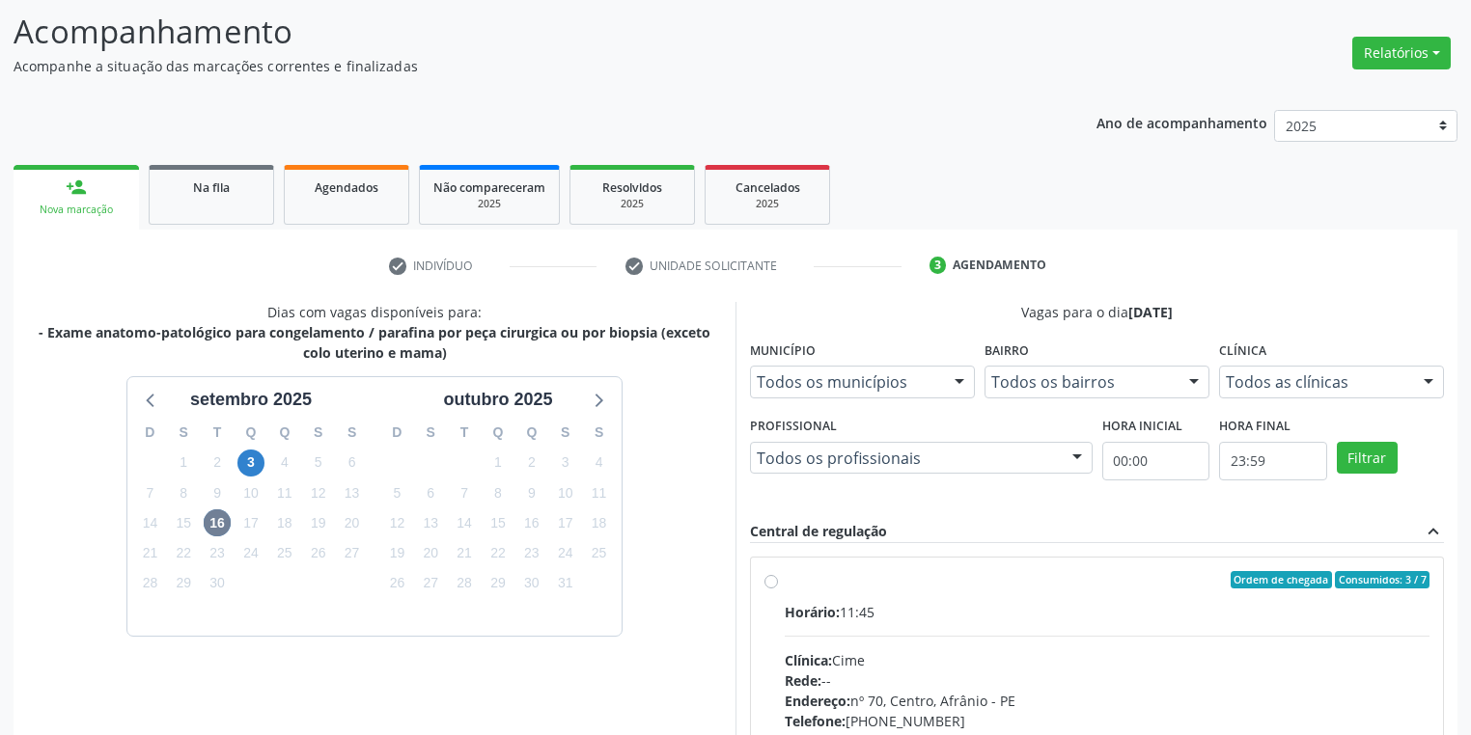
click at [1147, 636] on div "Horário: 11:45 Clínica: Cime Rede: -- Endereço: [STREET_ADDRESS] Telefone: [PHO…" at bounding box center [1107, 734] width 645 height 265
click at [778, 589] on input "Ordem de chegada Consumidos: 3 / 7 Horário: 11:45 Clínica: Cime Rede: -- Endere…" at bounding box center [771, 579] width 14 height 17
radio input "true"
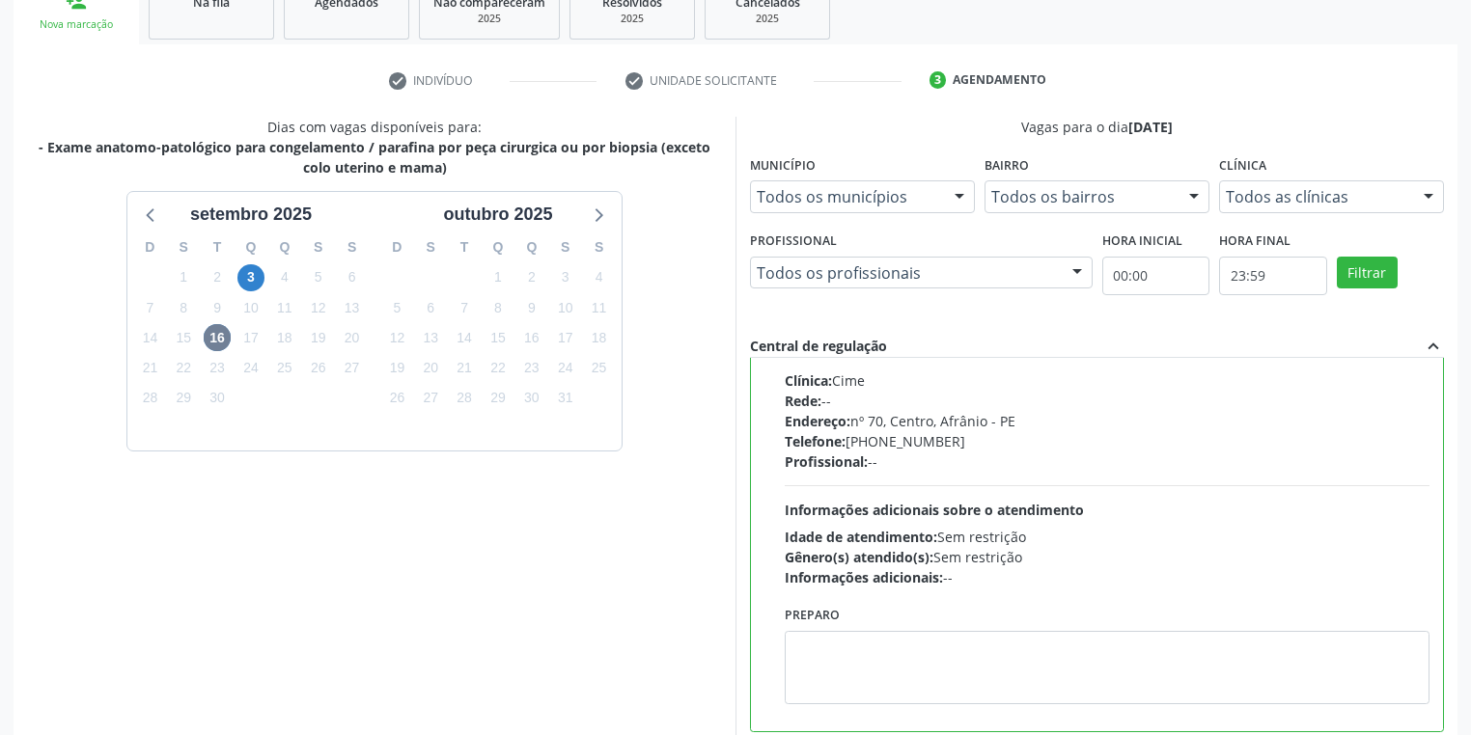
scroll to position [417, 0]
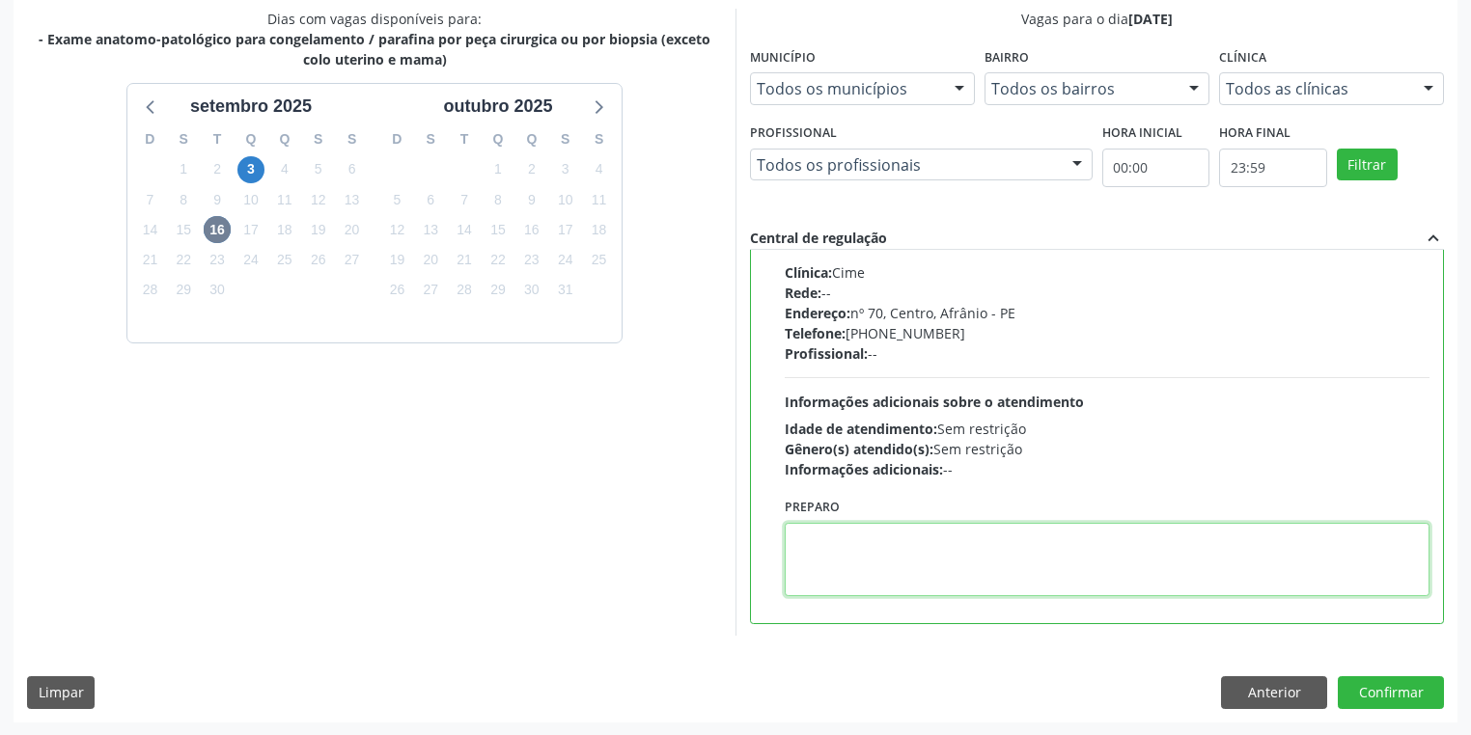
drag, startPoint x: 878, startPoint y: 577, endPoint x: 985, endPoint y: 613, distance: 112.9
click at [877, 579] on textarea at bounding box center [1107, 559] width 645 height 73
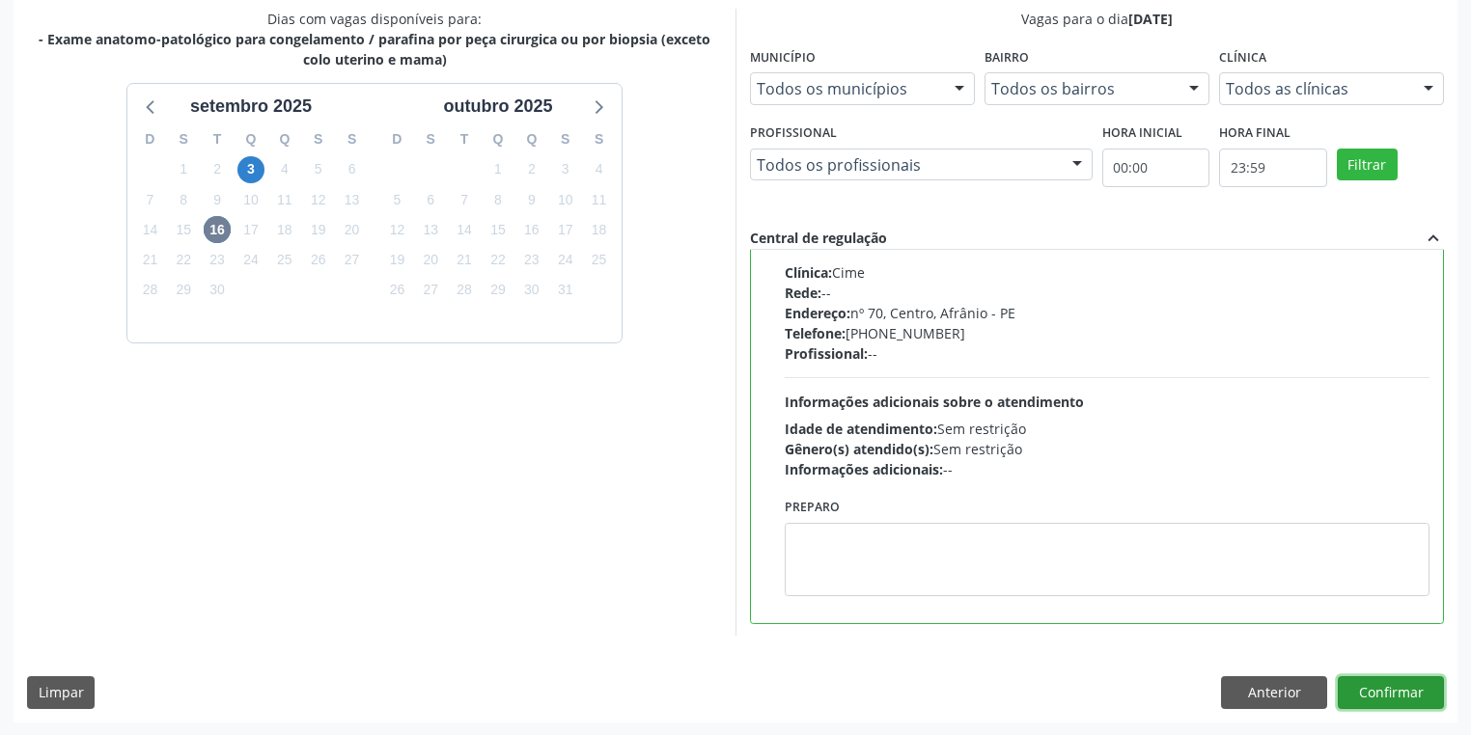
click at [1369, 694] on button "Confirmar" at bounding box center [1391, 693] width 106 height 33
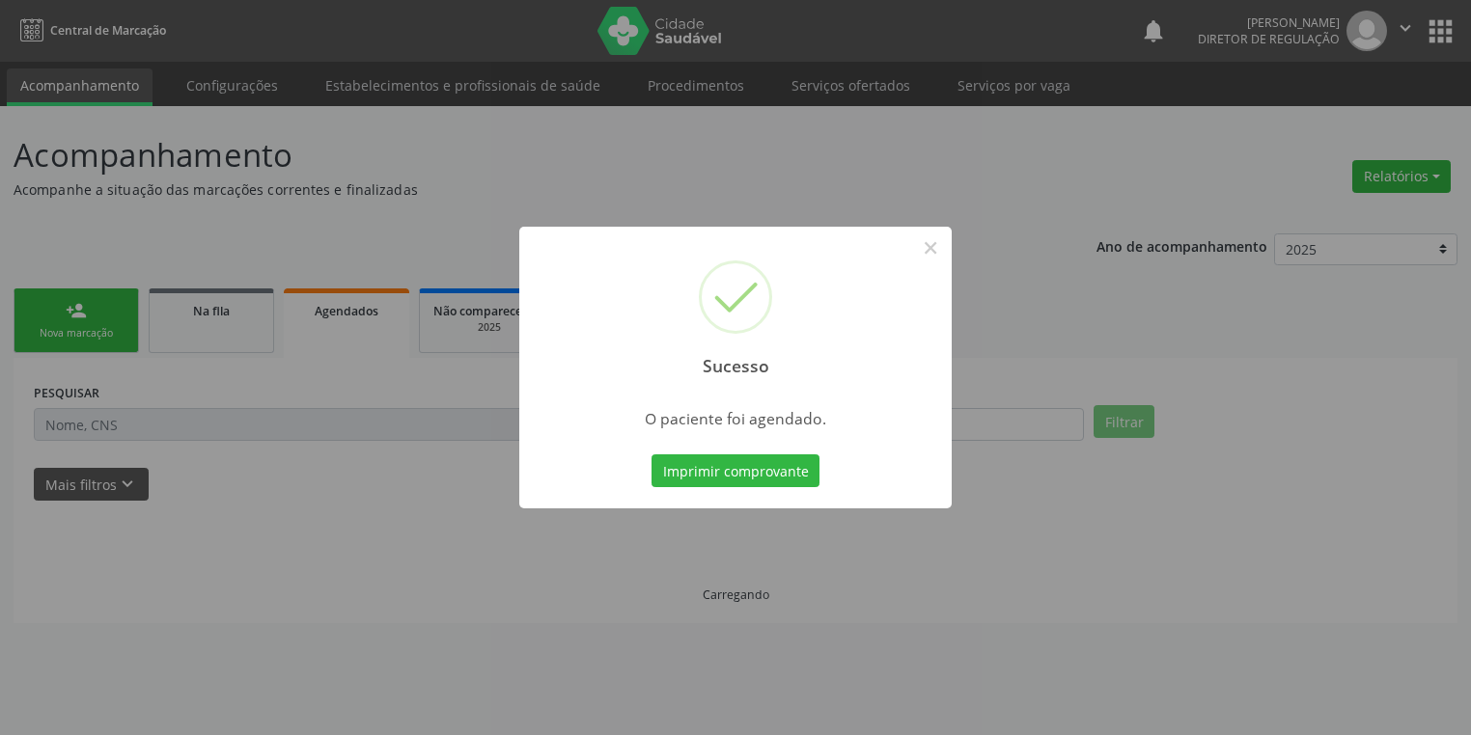
scroll to position [0, 0]
click at [768, 467] on button "Imprimir comprovante" at bounding box center [741, 471] width 168 height 33
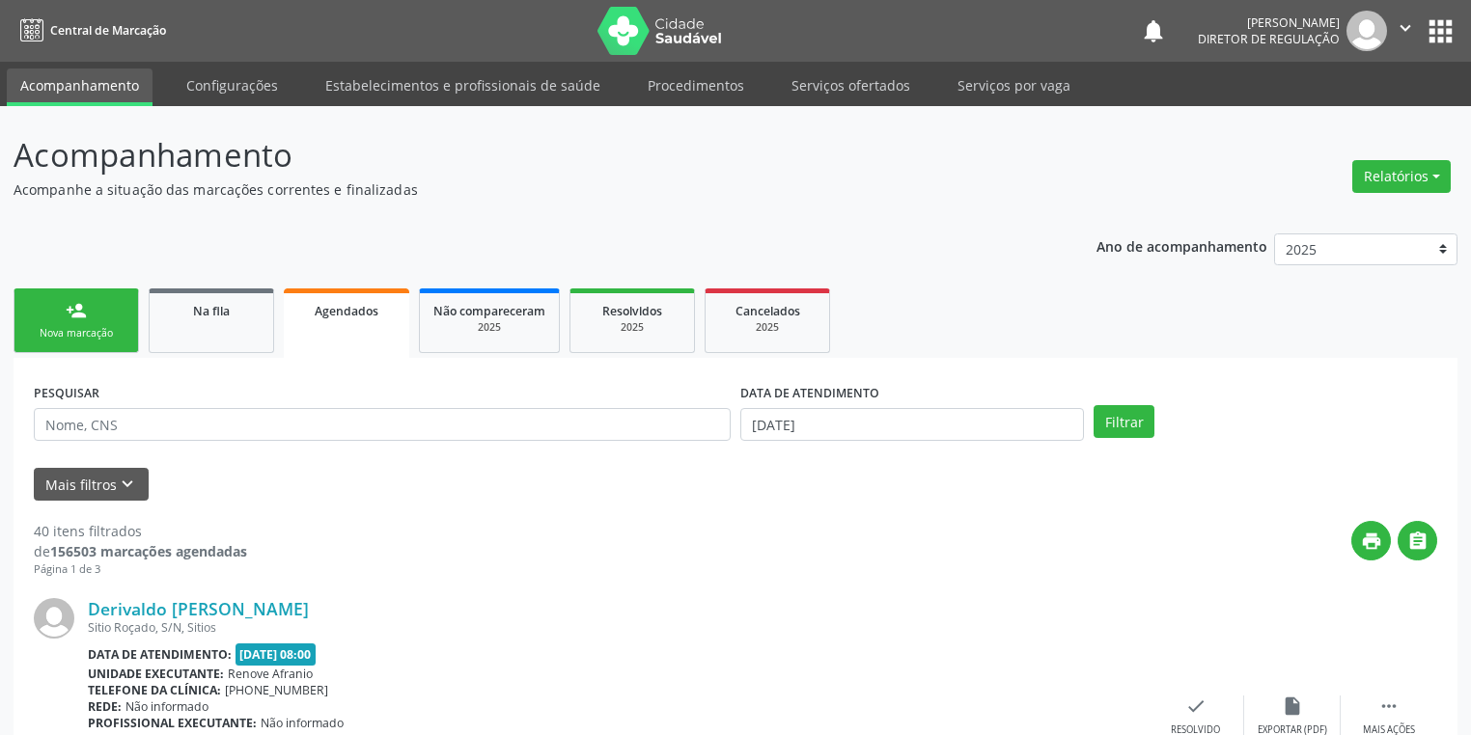
click at [81, 326] on div "Nova marcação" at bounding box center [76, 333] width 97 height 14
click at [79, 327] on div "Nova marcação" at bounding box center [76, 333] width 97 height 14
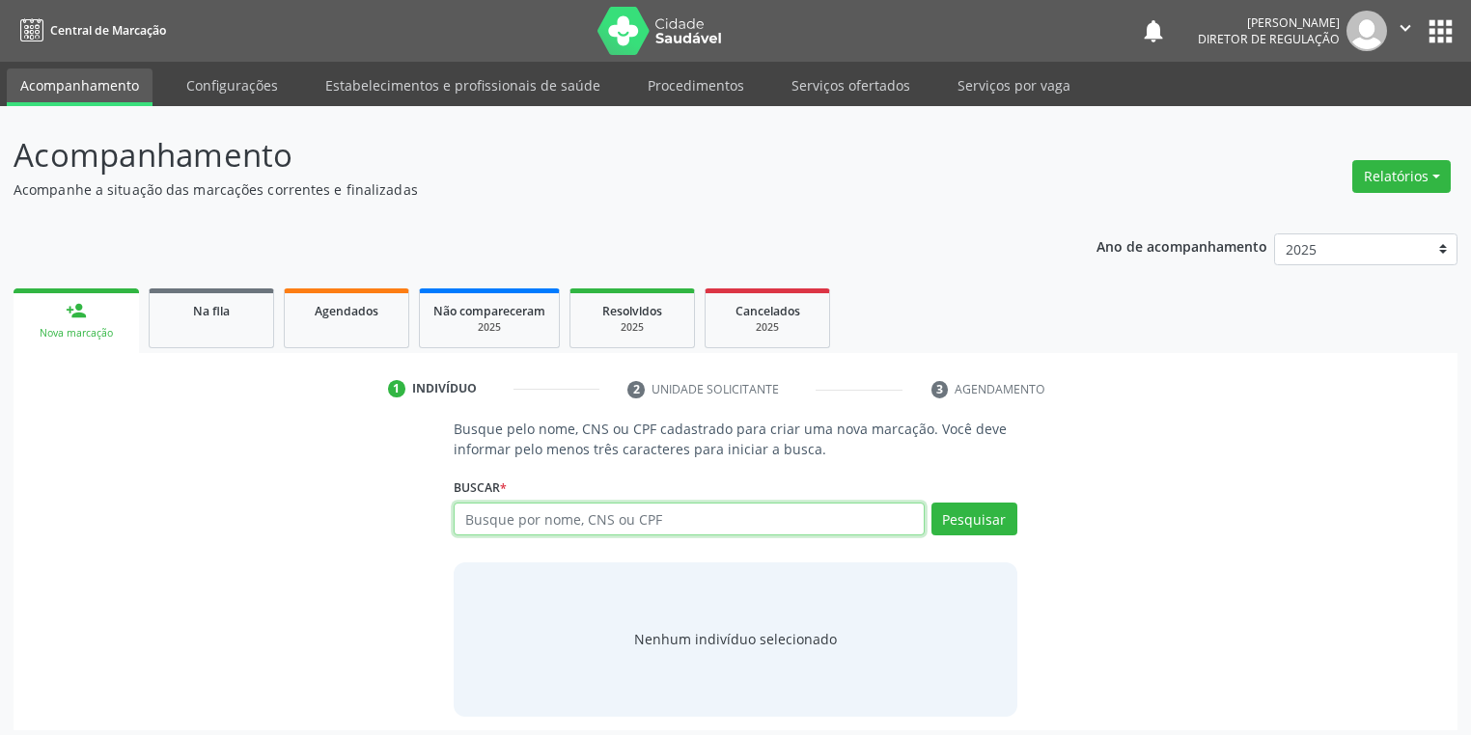
click at [480, 512] on input "text" at bounding box center [689, 519] width 471 height 33
type input "7005099311700851"
click at [969, 521] on button "Pesquisar" at bounding box center [974, 519] width 86 height 33
click at [717, 641] on div "Nenhum indivíduo selecionado" at bounding box center [735, 639] width 203 height 20
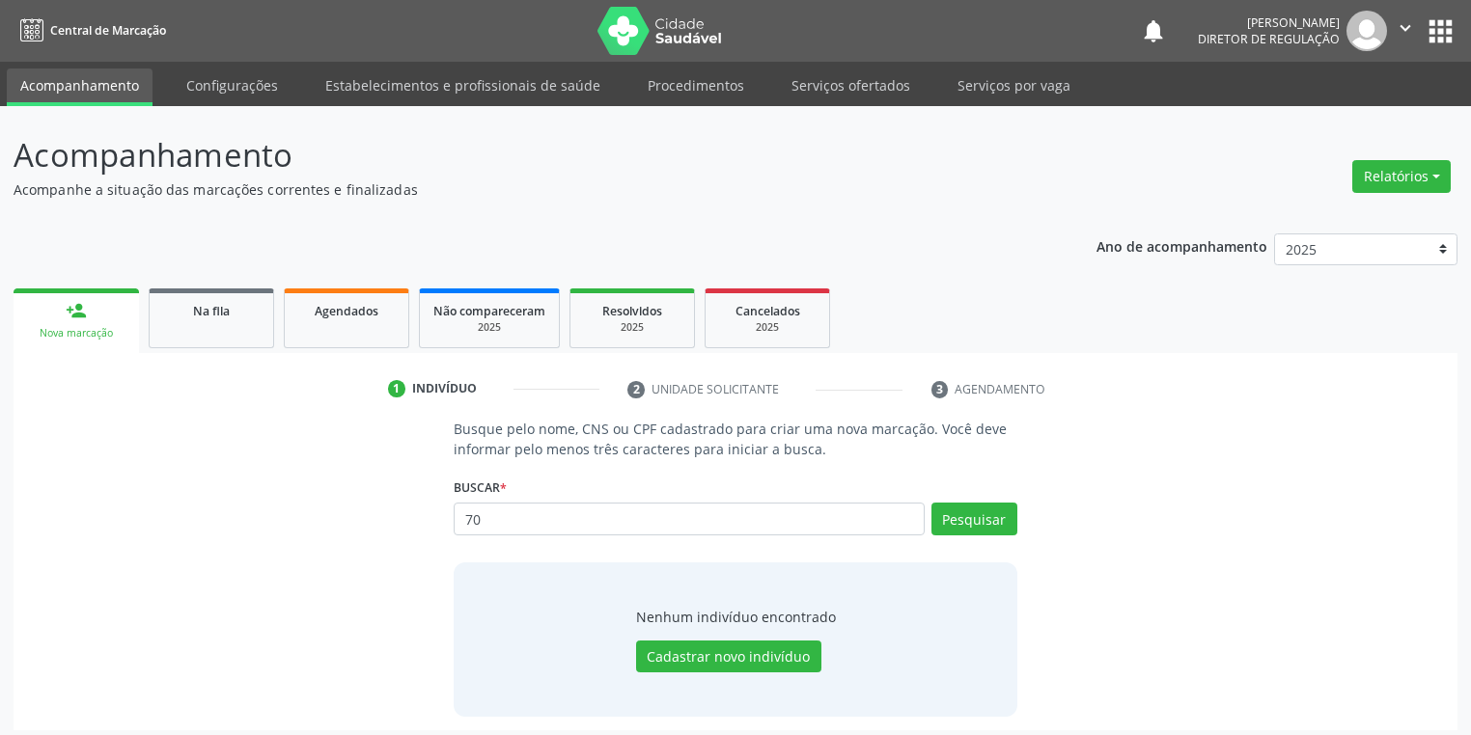
type input "7"
type input "cremildas"
click at [944, 521] on button "Pesquisar" at bounding box center [974, 519] width 86 height 33
click at [736, 650] on button "Cadastrar novo indivíduo" at bounding box center [728, 657] width 185 height 33
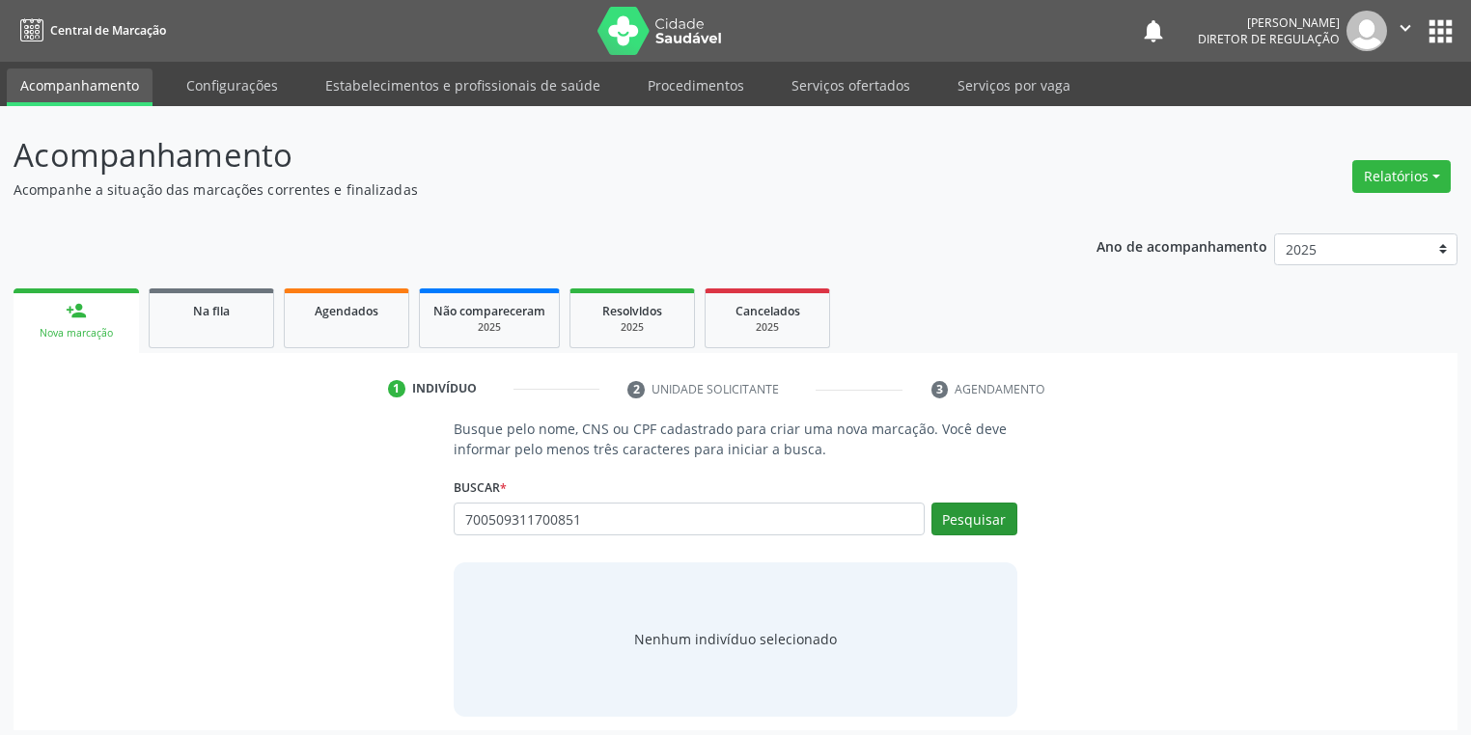
type input "700509311700851"
click at [979, 517] on button "Pesquisar" at bounding box center [974, 519] width 86 height 33
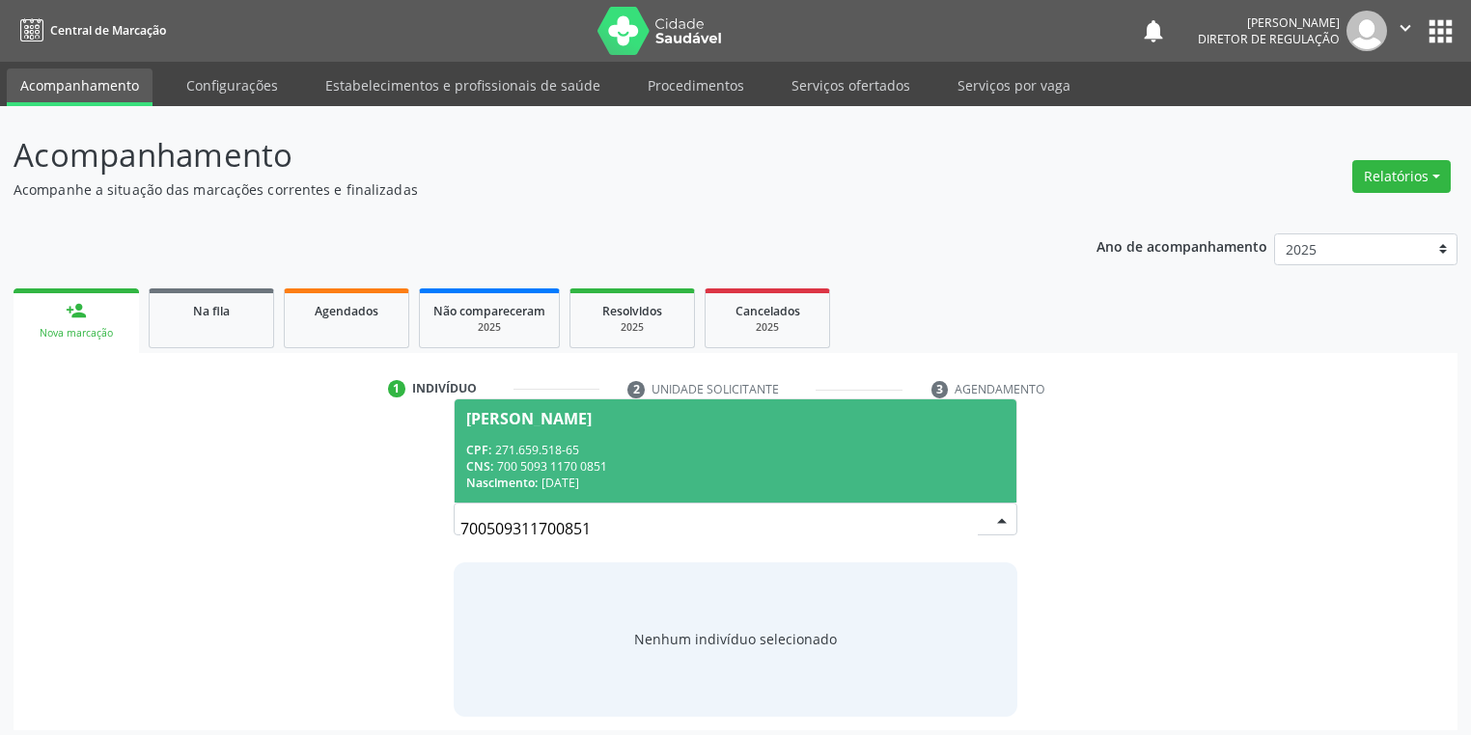
click at [734, 452] on div "CPF: 271.659.518-65" at bounding box center [735, 450] width 539 height 16
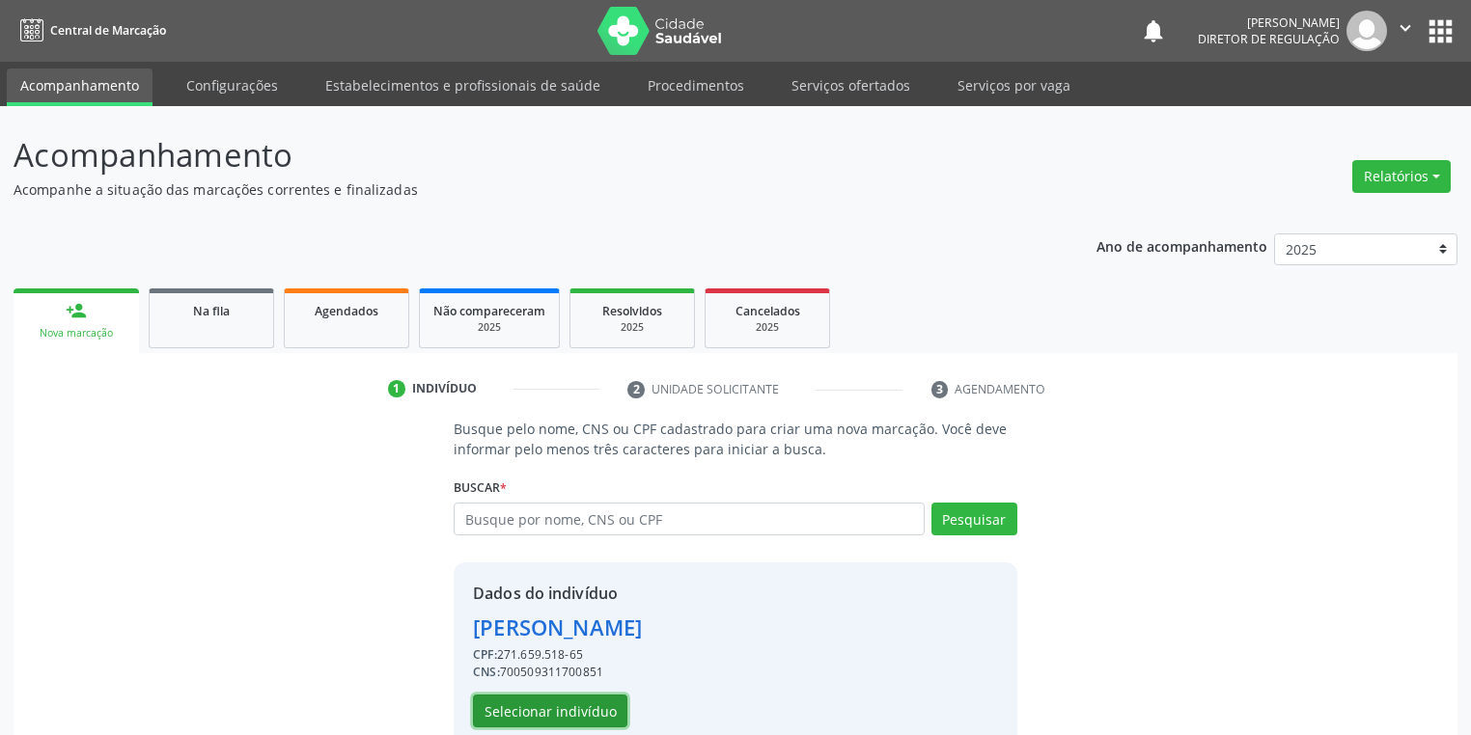
click at [582, 710] on button "Selecionar indivíduo" at bounding box center [550, 711] width 154 height 33
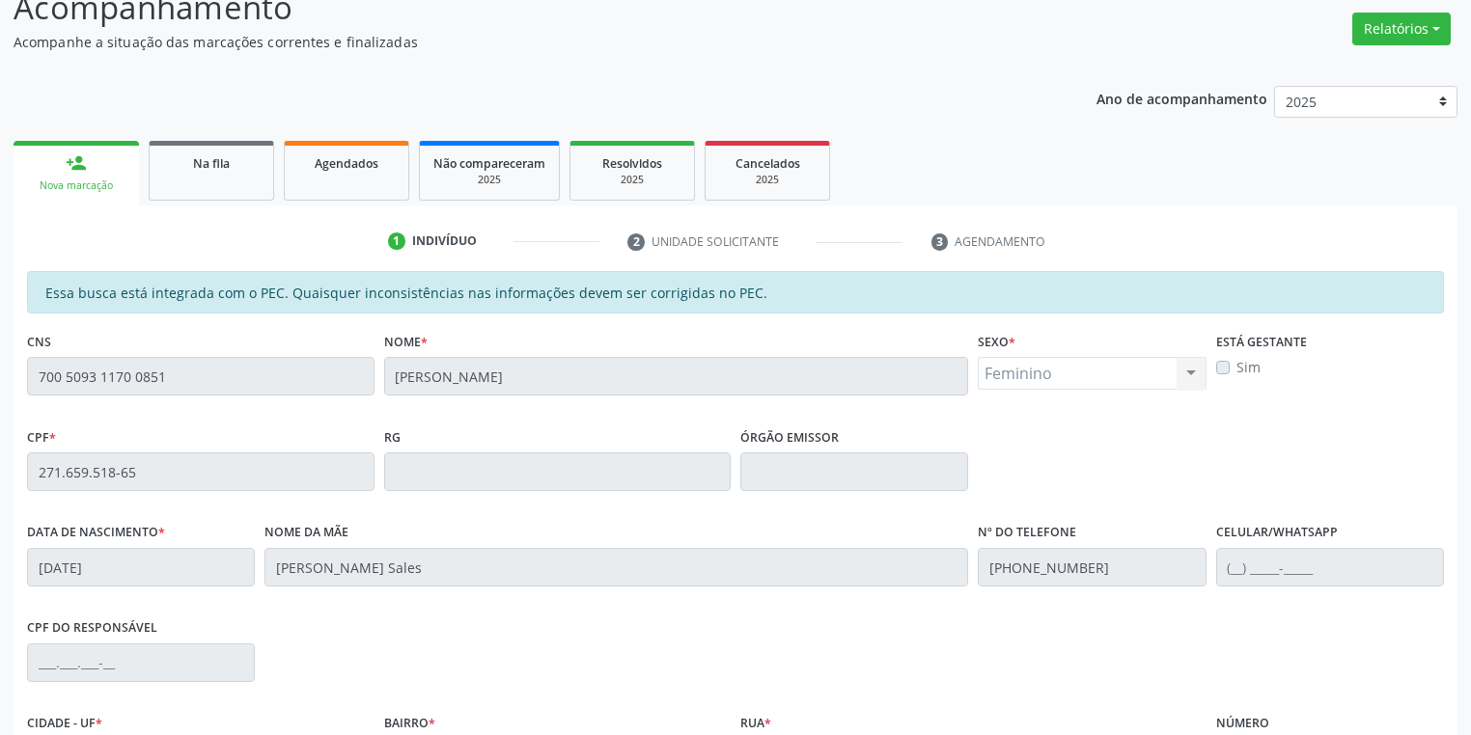
scroll to position [366, 0]
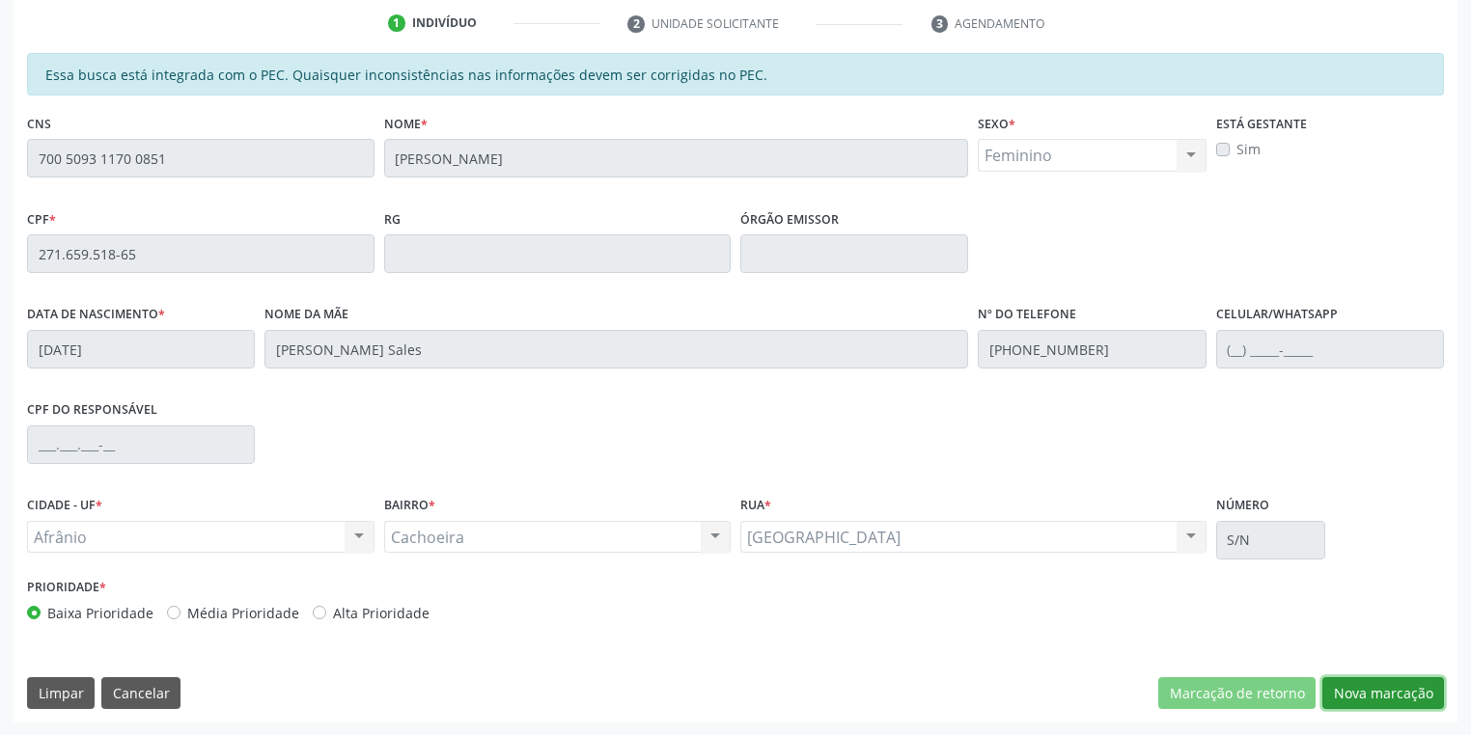
drag, startPoint x: 1363, startPoint y: 707, endPoint x: 1318, endPoint y: 701, distance: 44.9
click at [1364, 708] on div "Essa busca está integrada com o PEC. Quaisquer inconsistências nas informações …" at bounding box center [736, 388] width 1444 height 670
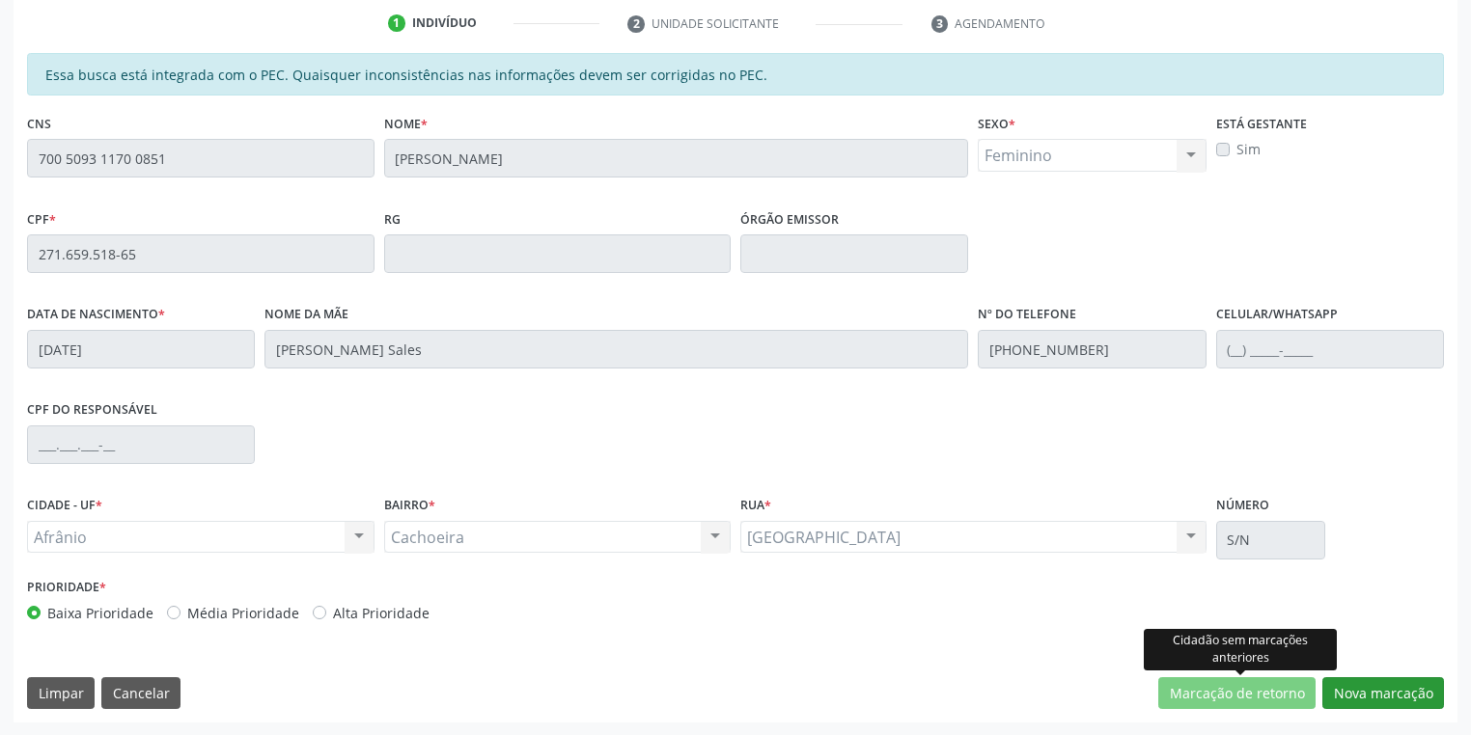
drag, startPoint x: 1330, startPoint y: 663, endPoint x: 1348, endPoint y: 690, distance: 32.7
click at [1340, 370] on body "Central de Marcação notifications [PERSON_NAME] Diretor de regulação  Configur…" at bounding box center [735, 1] width 1471 height 735
drag, startPoint x: 1349, startPoint y: 691, endPoint x: 1291, endPoint y: 662, distance: 64.7
click at [1350, 691] on button "Nova marcação" at bounding box center [1383, 694] width 122 height 33
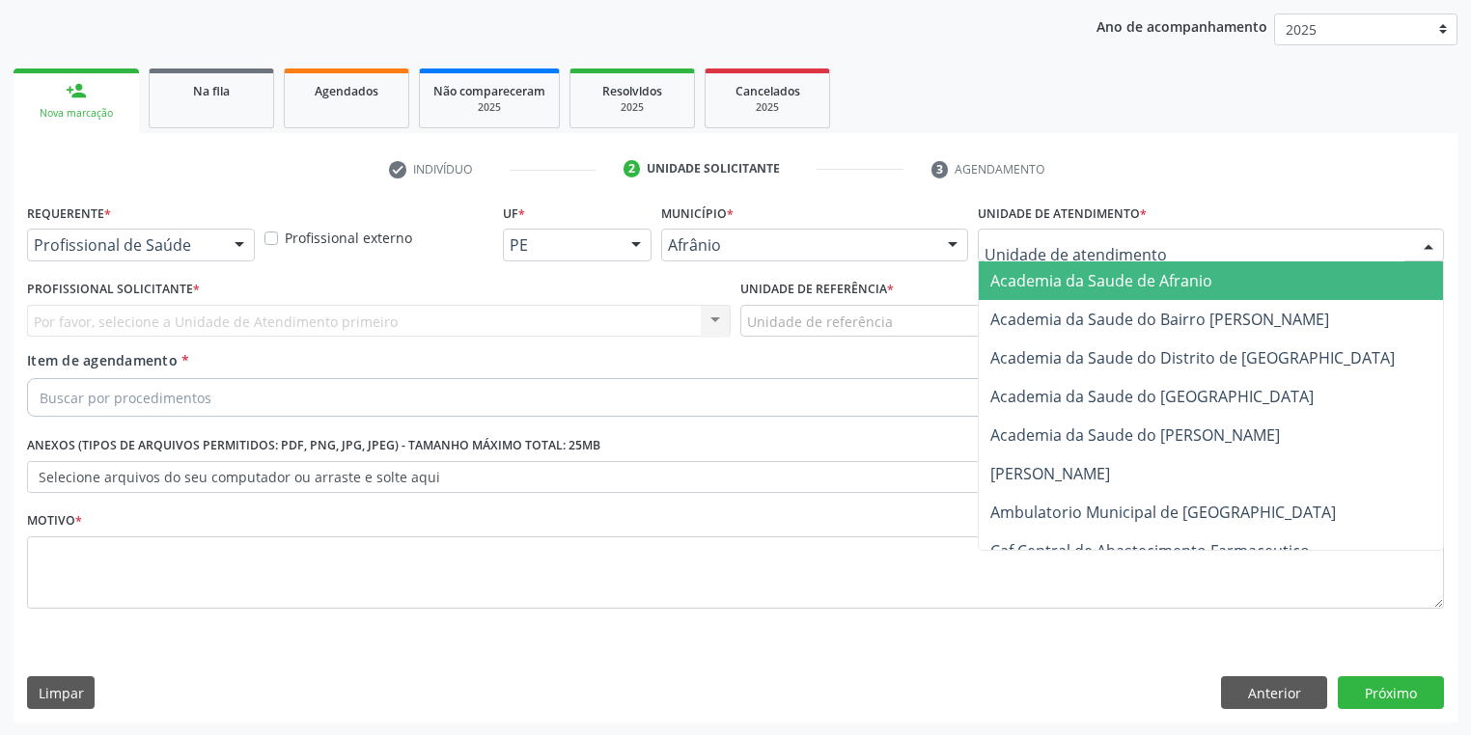
drag, startPoint x: 998, startPoint y: 242, endPoint x: 1019, endPoint y: 392, distance: 151.1
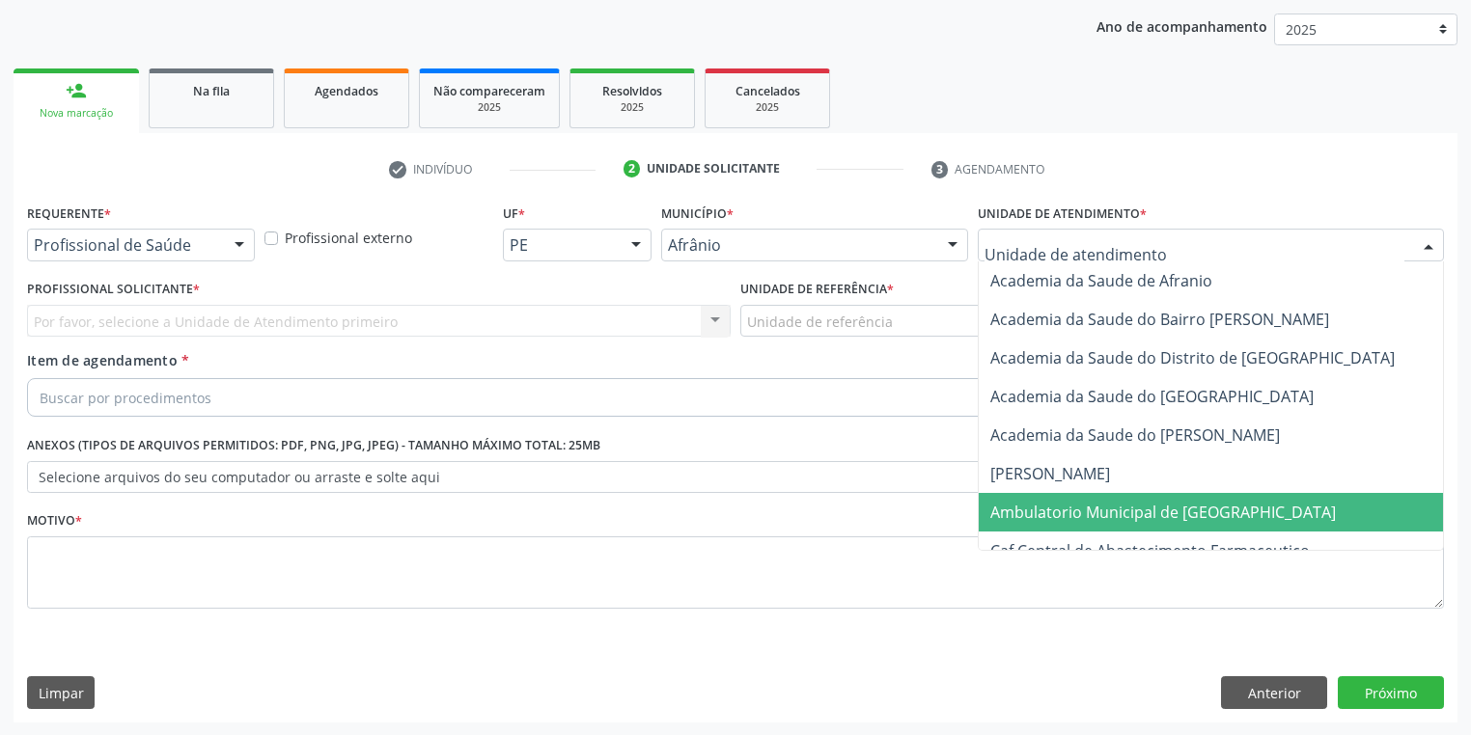
click at [1022, 520] on span "Ambulatorio Municipal de [GEOGRAPHIC_DATA]" at bounding box center [1163, 512] width 346 height 21
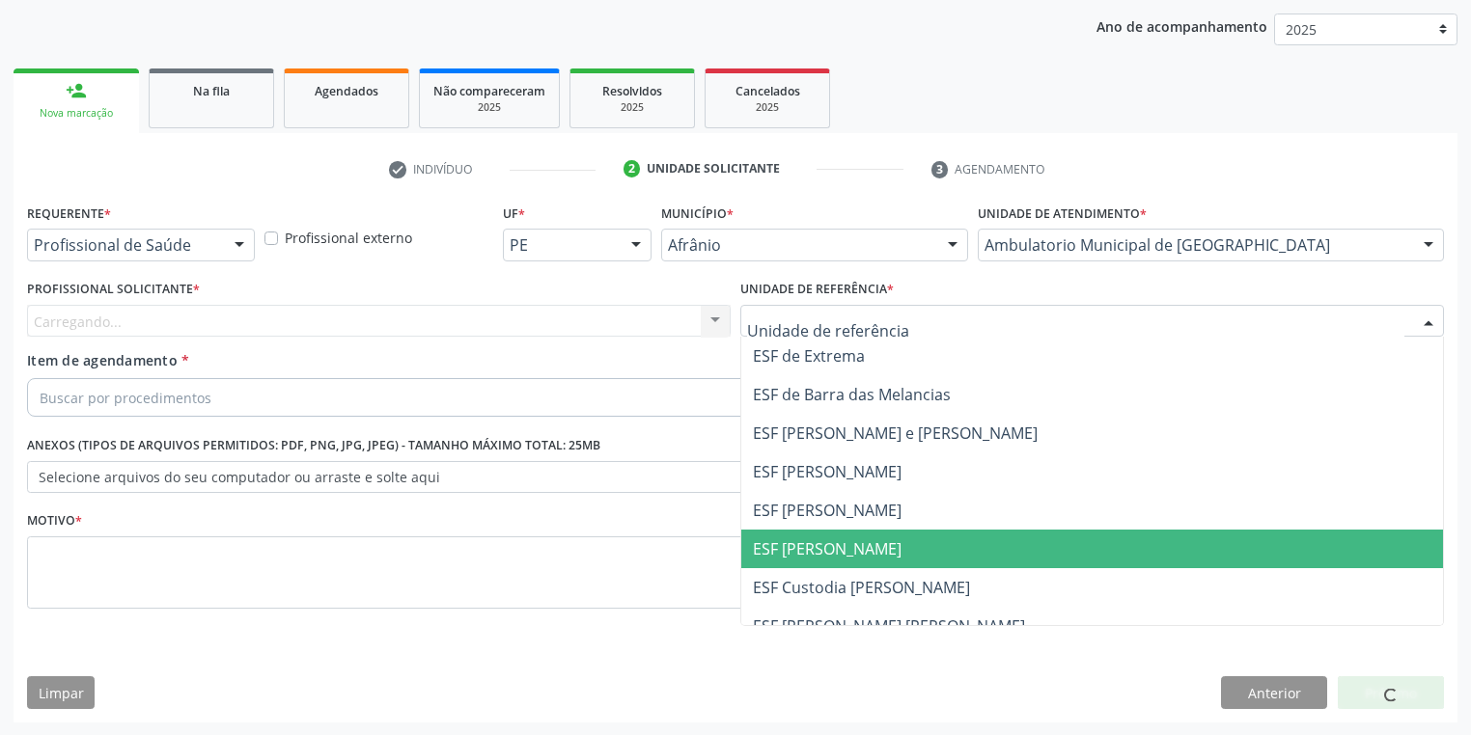
click at [807, 567] on span "ESF [PERSON_NAME]" at bounding box center [1092, 549] width 702 height 39
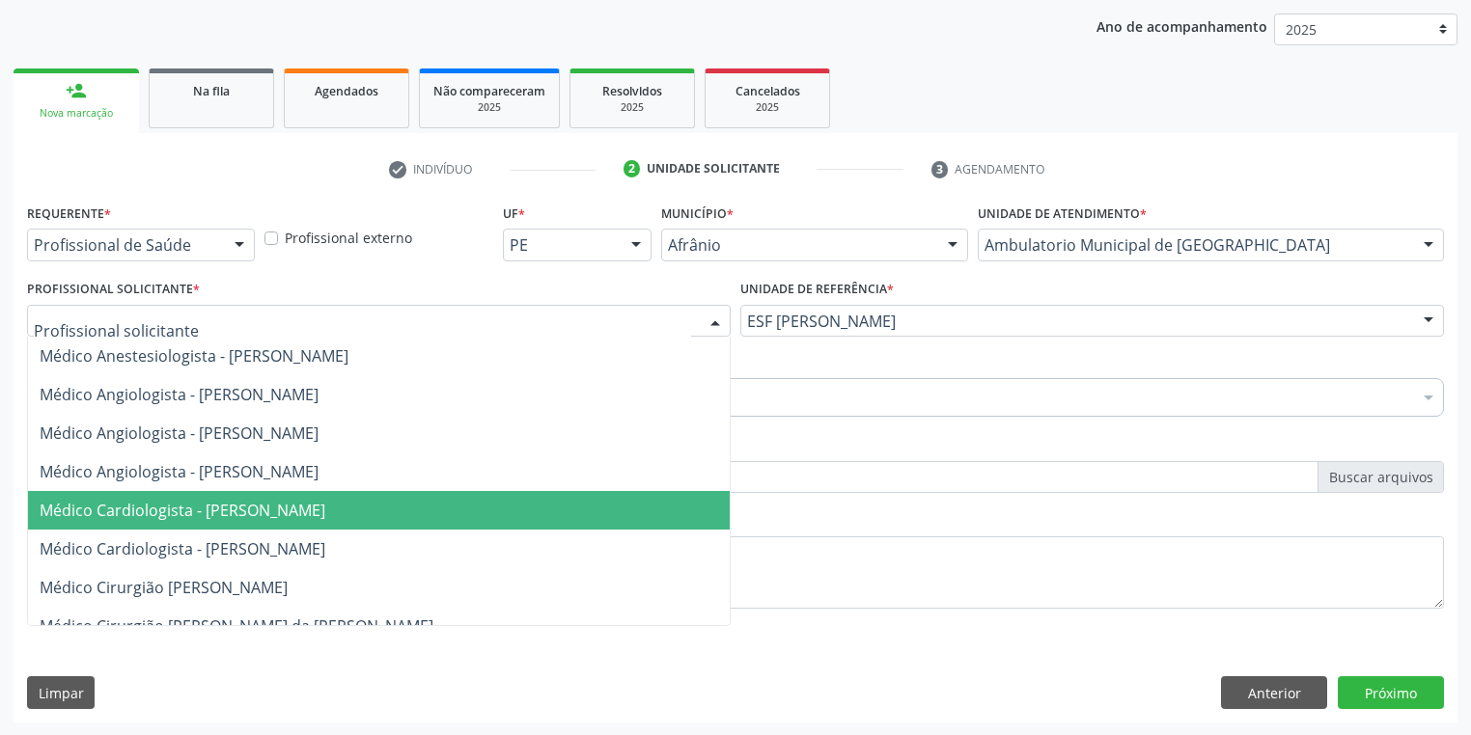
click at [166, 507] on span "Médico Cardiologista - [PERSON_NAME]" at bounding box center [183, 510] width 286 height 21
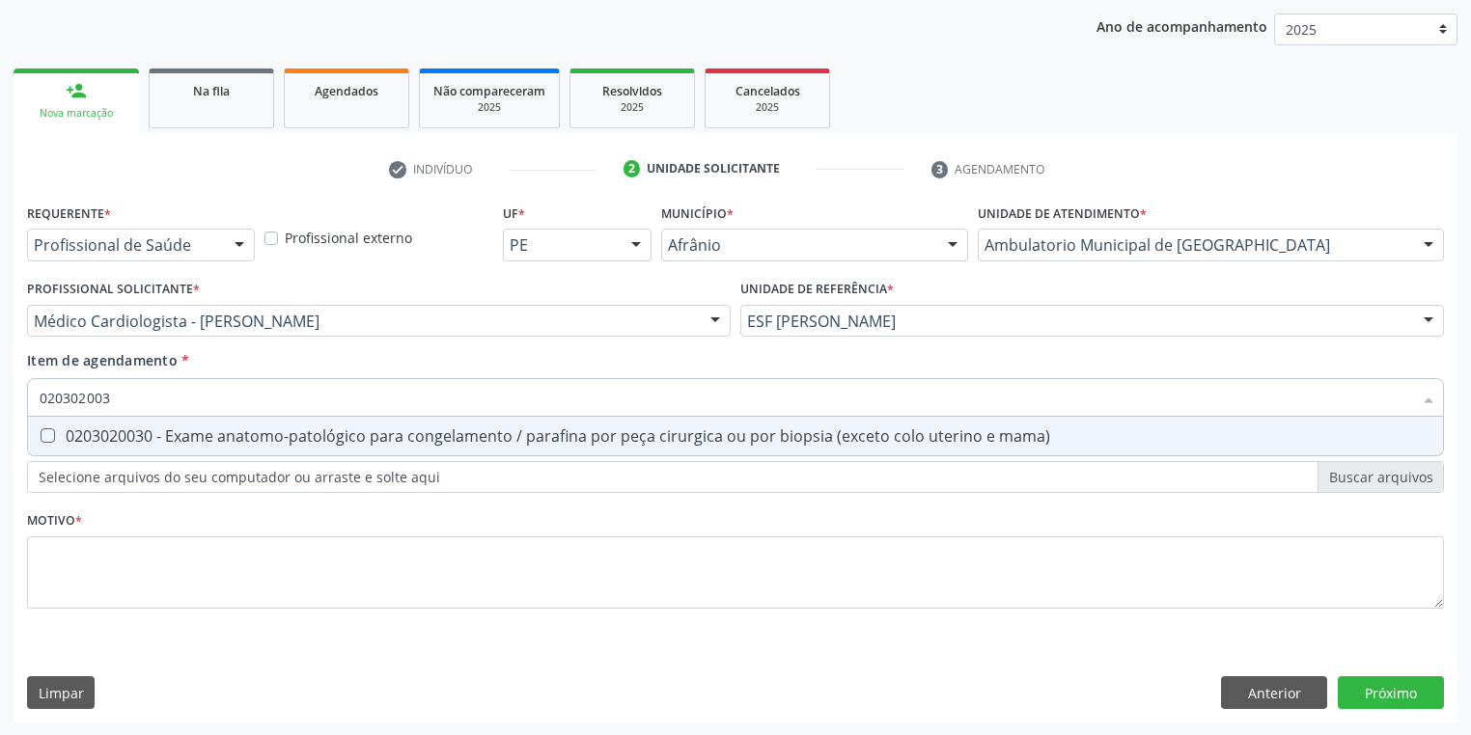
type input "0203020030"
click at [121, 431] on div "0203020030 - Exame anatomo-patológico para congelamento / parafina por peça cir…" at bounding box center [736, 436] width 1392 height 15
checkbox mama\) "true"
click at [107, 556] on div "Requerente * Profissional de Saúde Profissional de Saúde Paciente Nenhum result…" at bounding box center [735, 417] width 1417 height 437
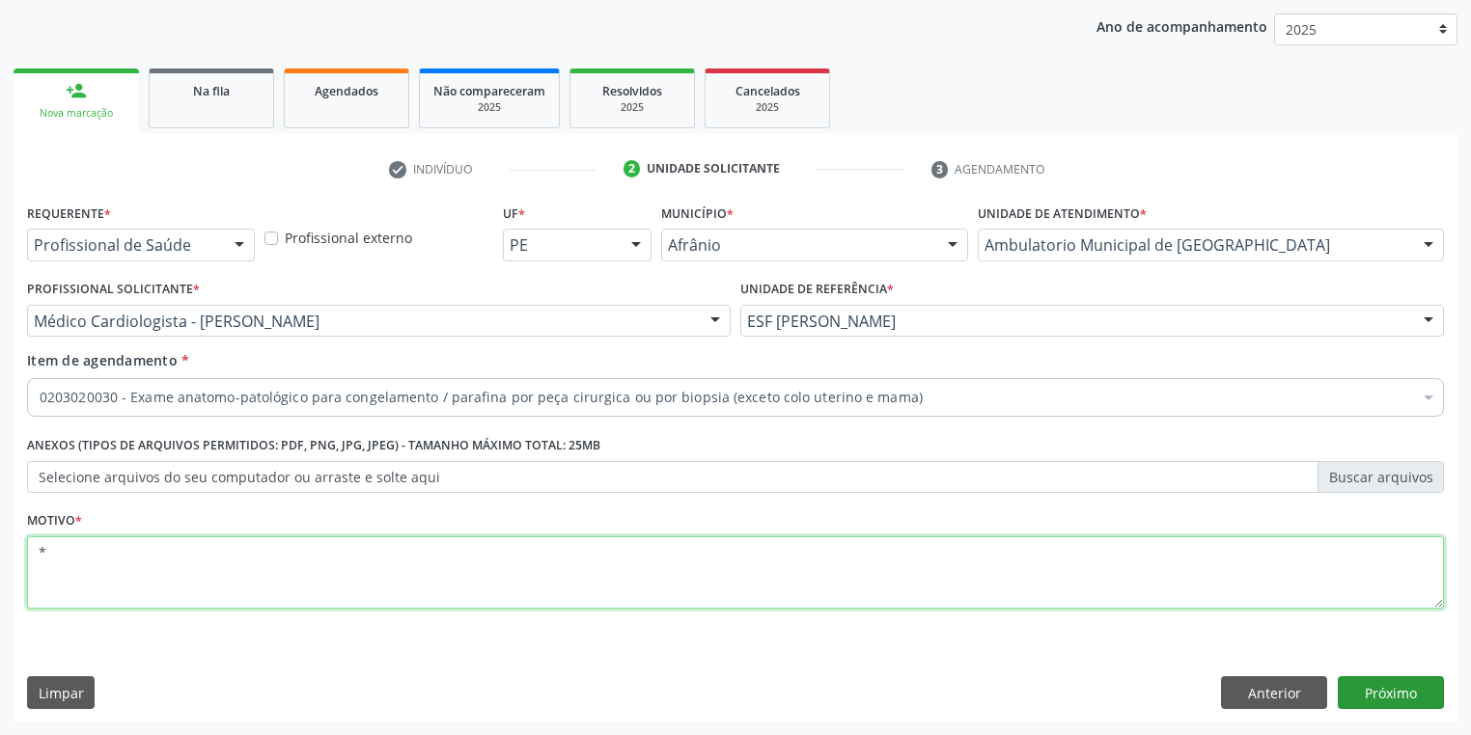
type textarea "*"
click at [1402, 690] on button "Próximo" at bounding box center [1391, 693] width 106 height 33
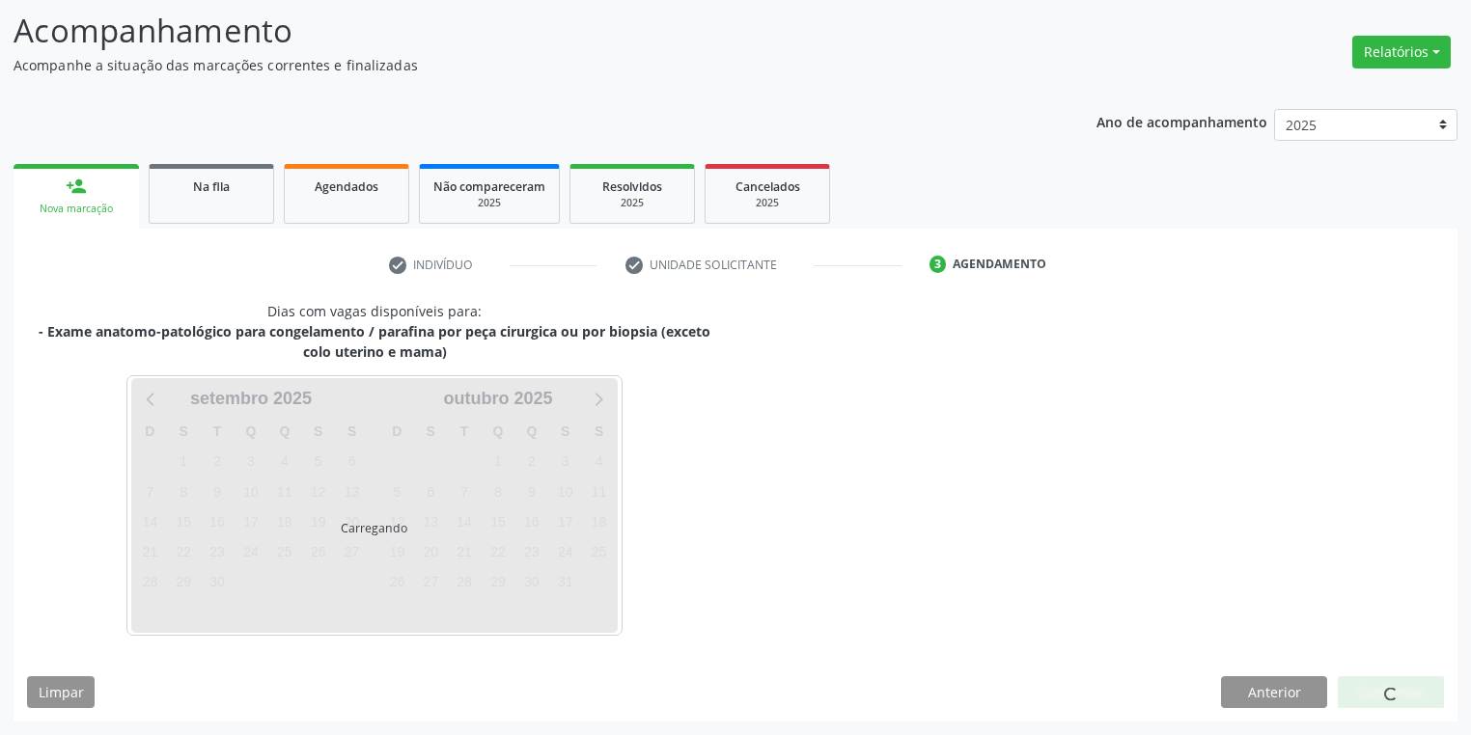
scroll to position [124, 0]
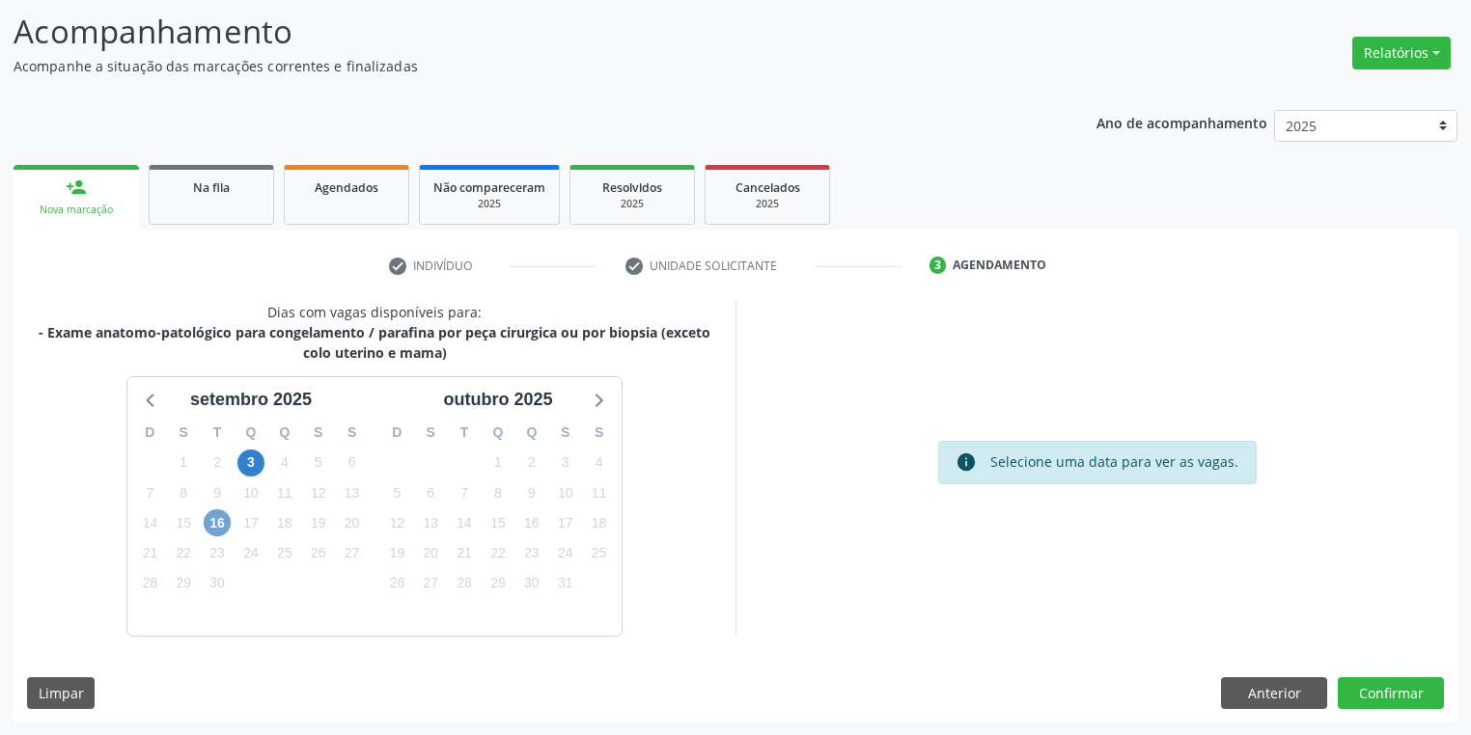
click at [208, 520] on span "16" at bounding box center [217, 523] width 27 height 27
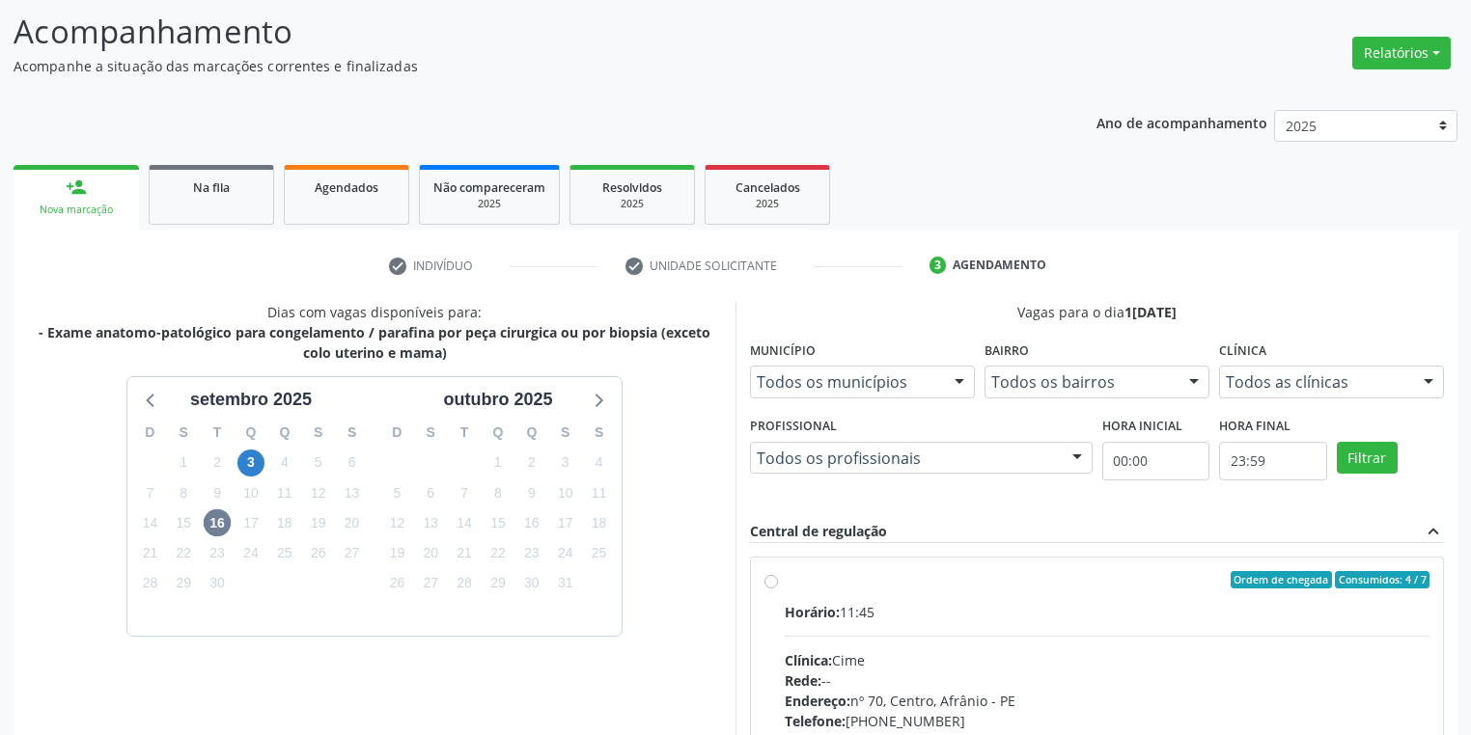
click at [893, 636] on div "Horário: 11:45 Clínica: Cime Rede: -- Endereço: [STREET_ADDRESS] Telefone: [PHO…" at bounding box center [1107, 734] width 645 height 265
click at [778, 589] on input "Ordem de chegada Consumidos: 4 / 7 Horário: 11:45 Clínica: Cime Rede: -- Endere…" at bounding box center [771, 579] width 14 height 17
radio input "true"
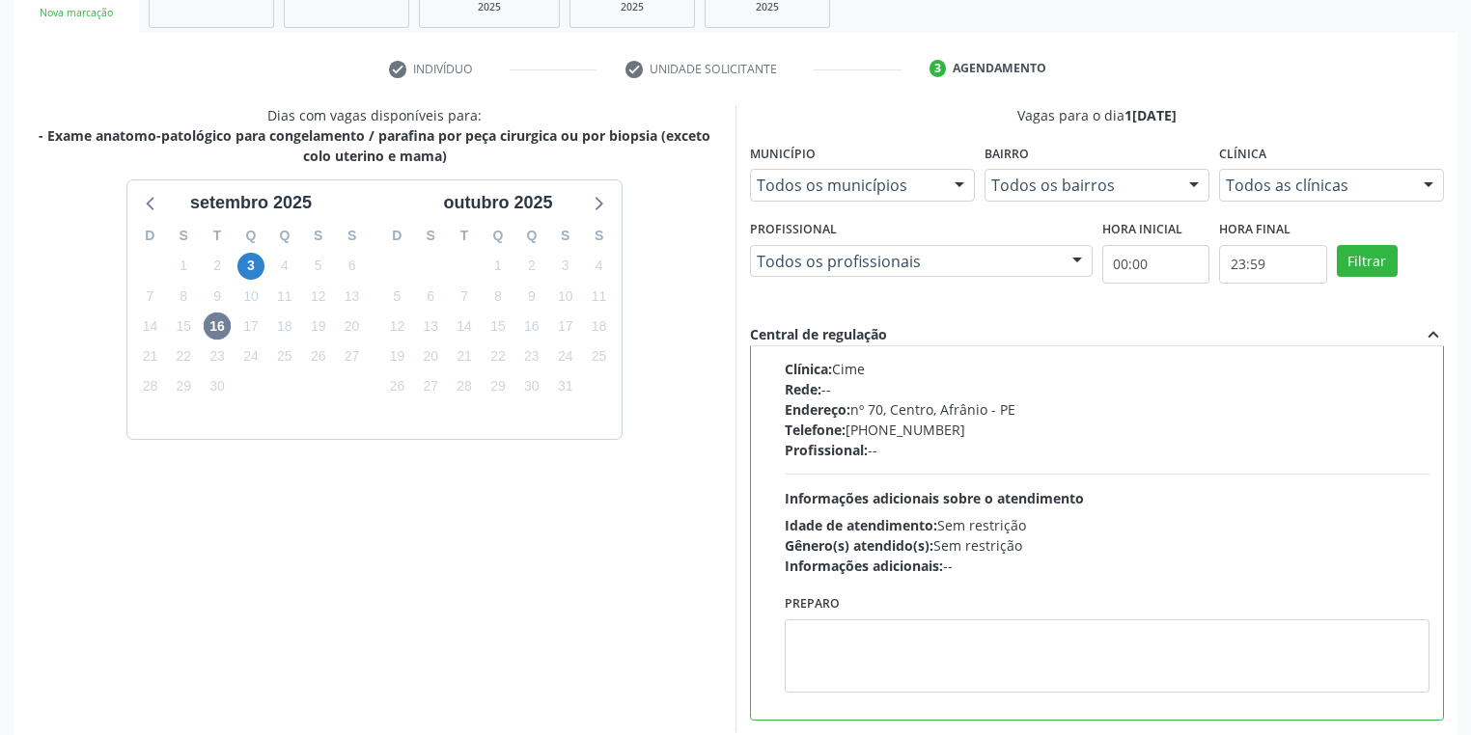
scroll to position [417, 0]
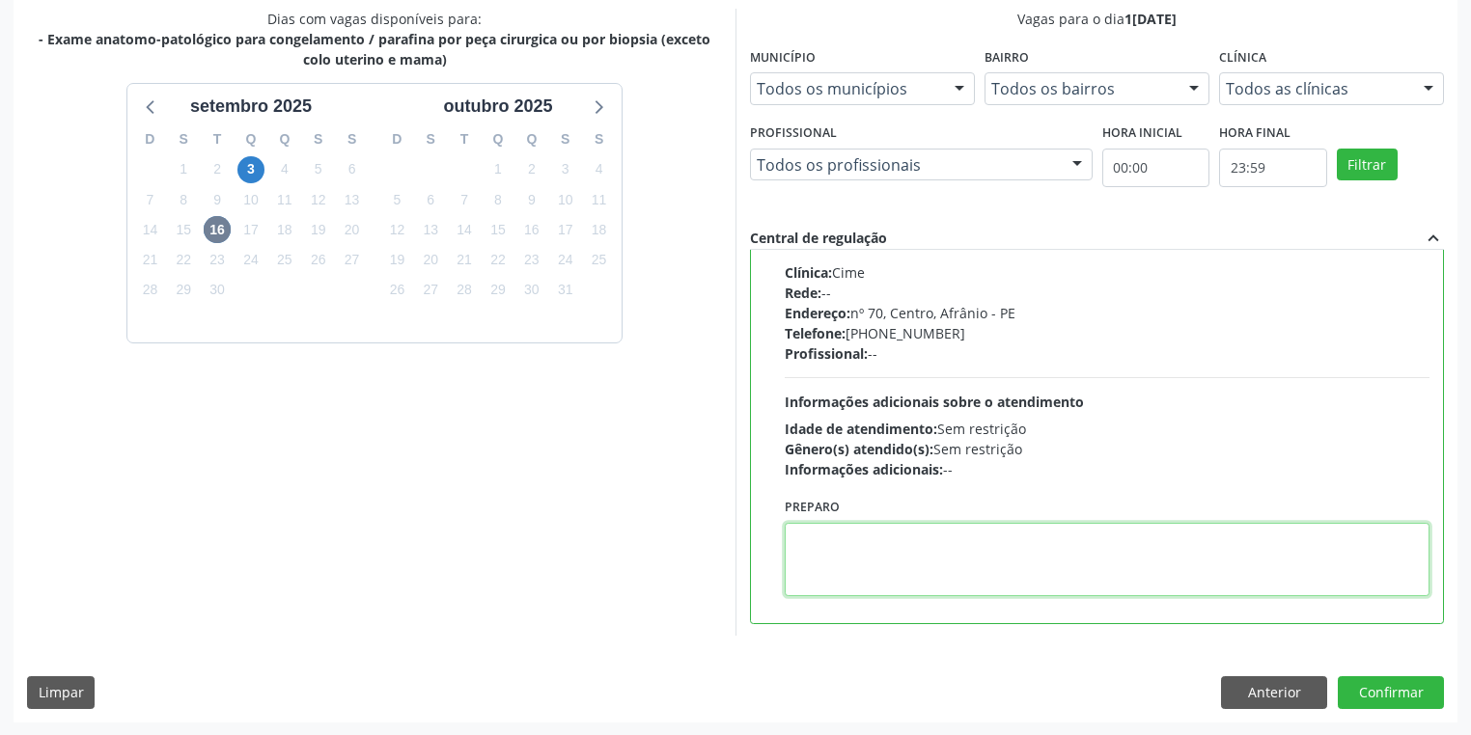
drag, startPoint x: 920, startPoint y: 554, endPoint x: 945, endPoint y: 515, distance: 46.0
click at [923, 540] on textarea at bounding box center [1107, 559] width 645 height 73
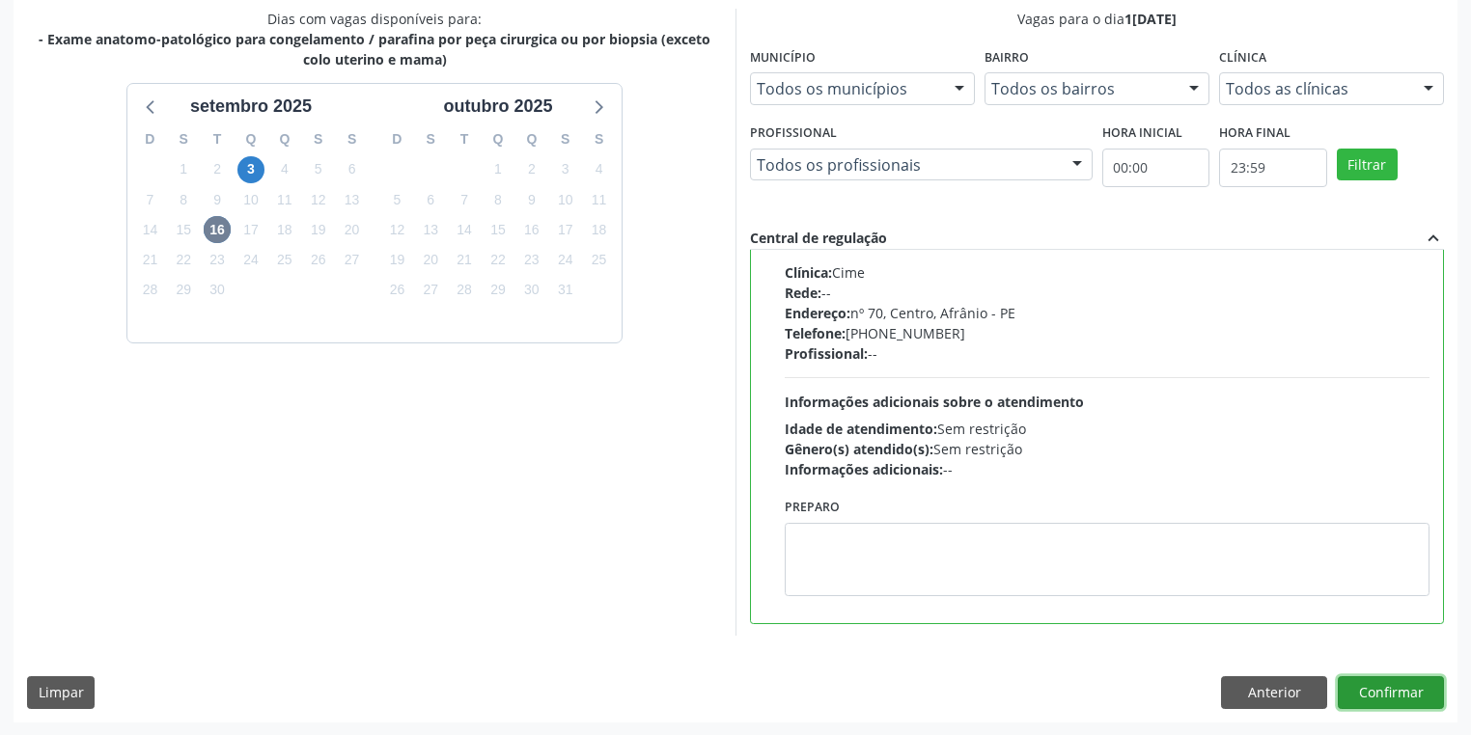
click at [1401, 688] on button "Confirmar" at bounding box center [1391, 693] width 106 height 33
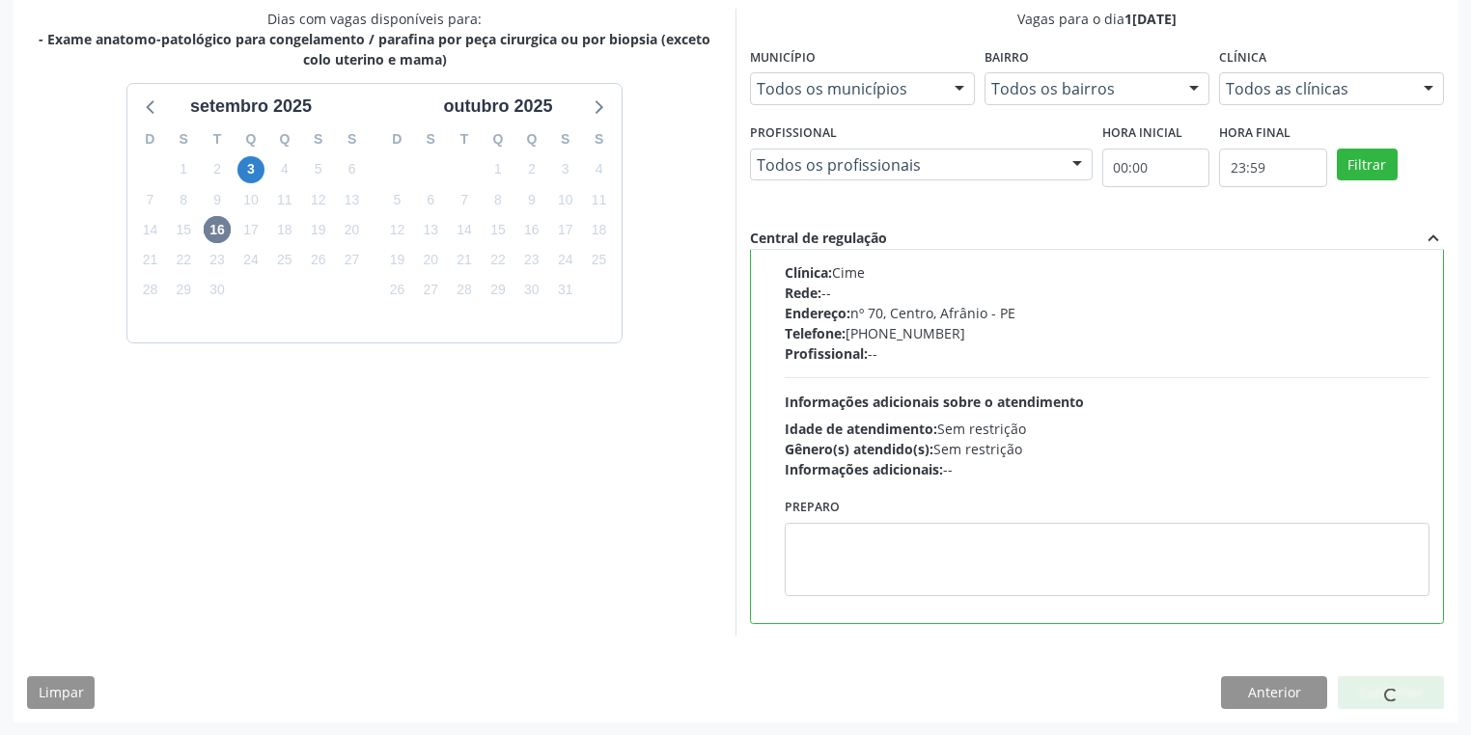
scroll to position [0, 0]
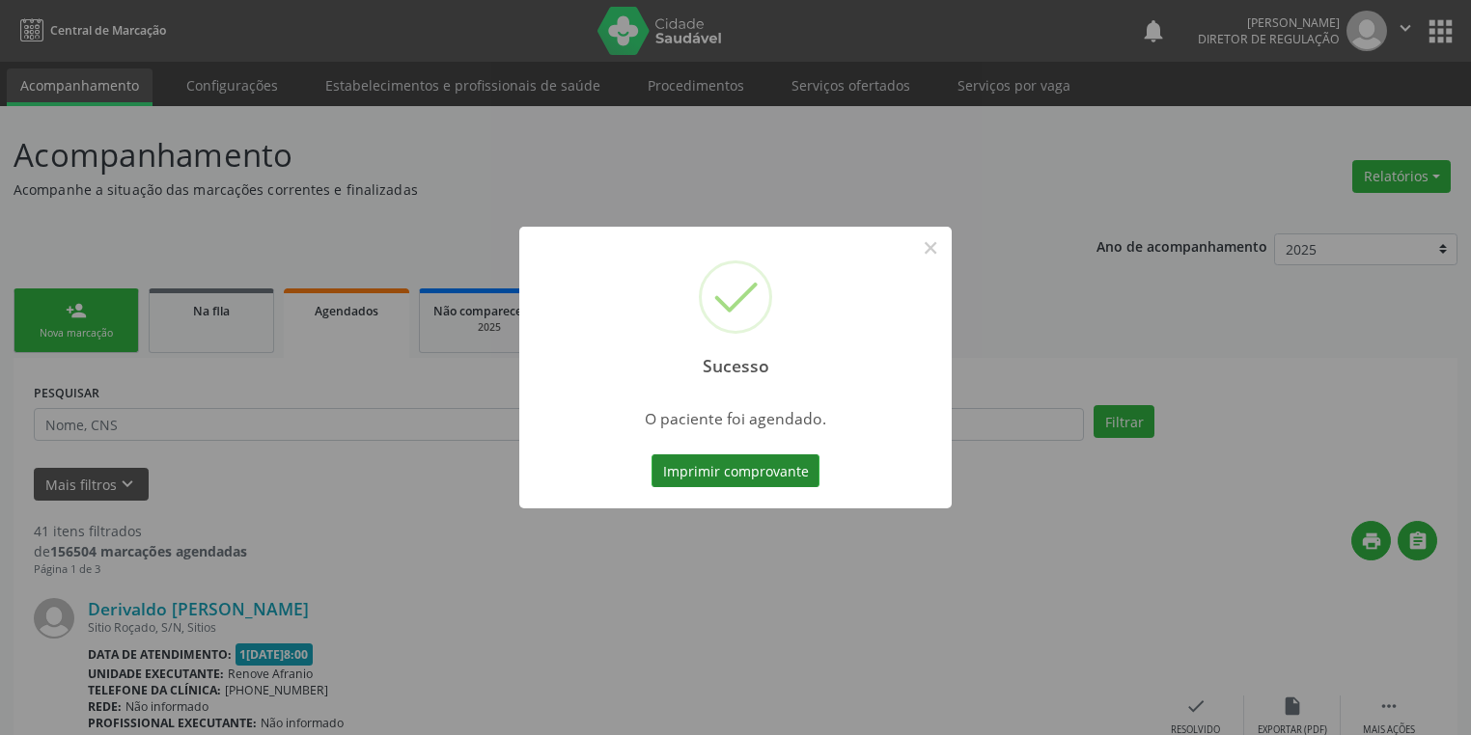
click at [756, 479] on button "Imprimir comprovante" at bounding box center [735, 471] width 168 height 33
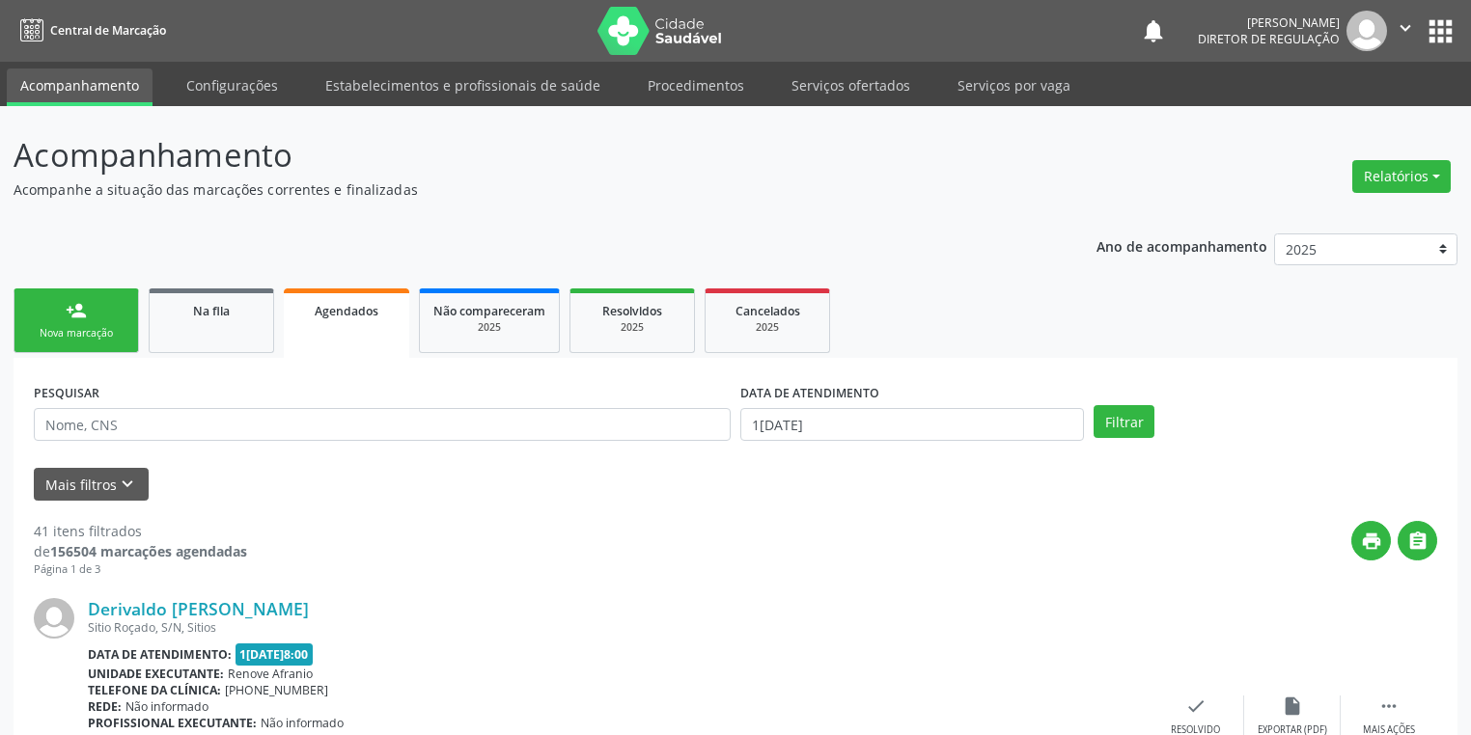
click at [99, 336] on div "Nova marcação" at bounding box center [76, 333] width 97 height 14
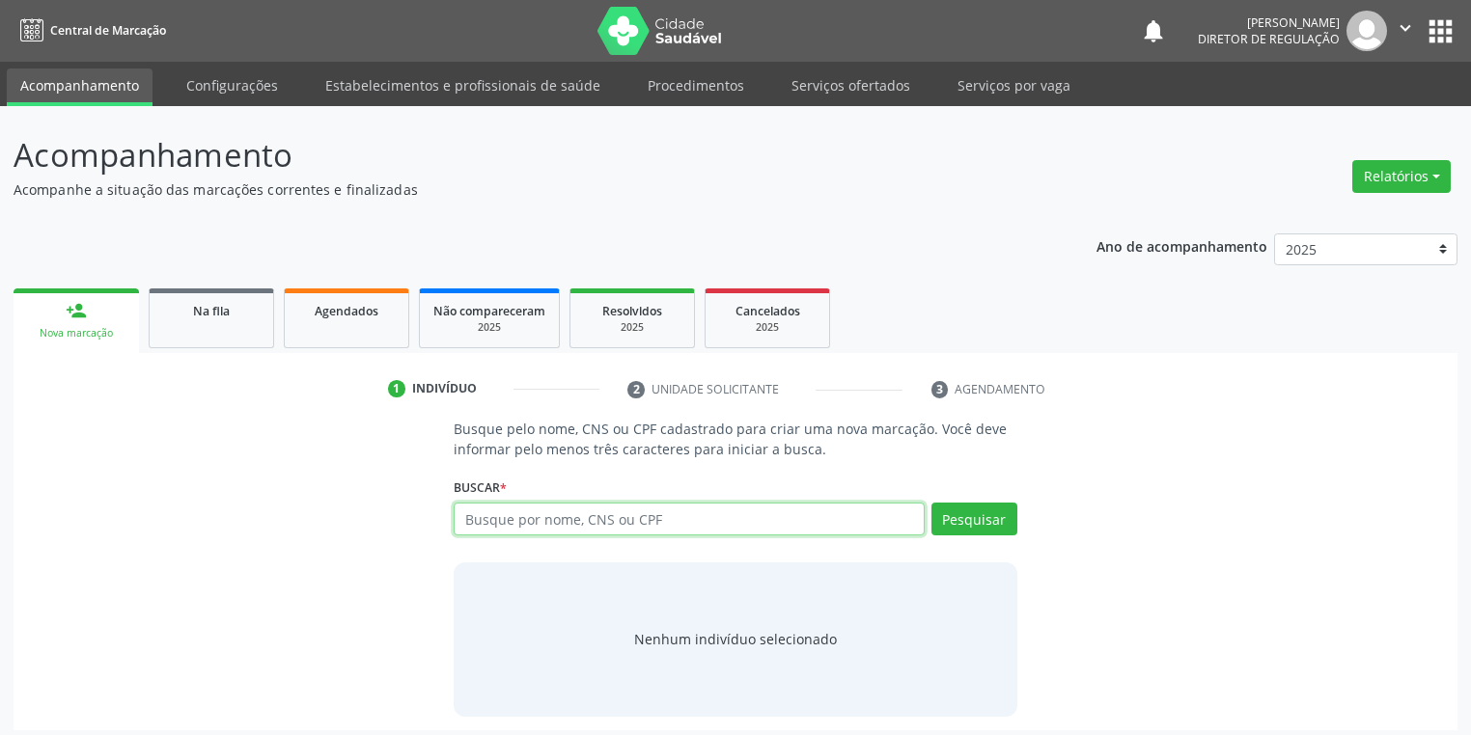
click at [503, 529] on input "text" at bounding box center [689, 519] width 471 height 33
type input "703206620282196"
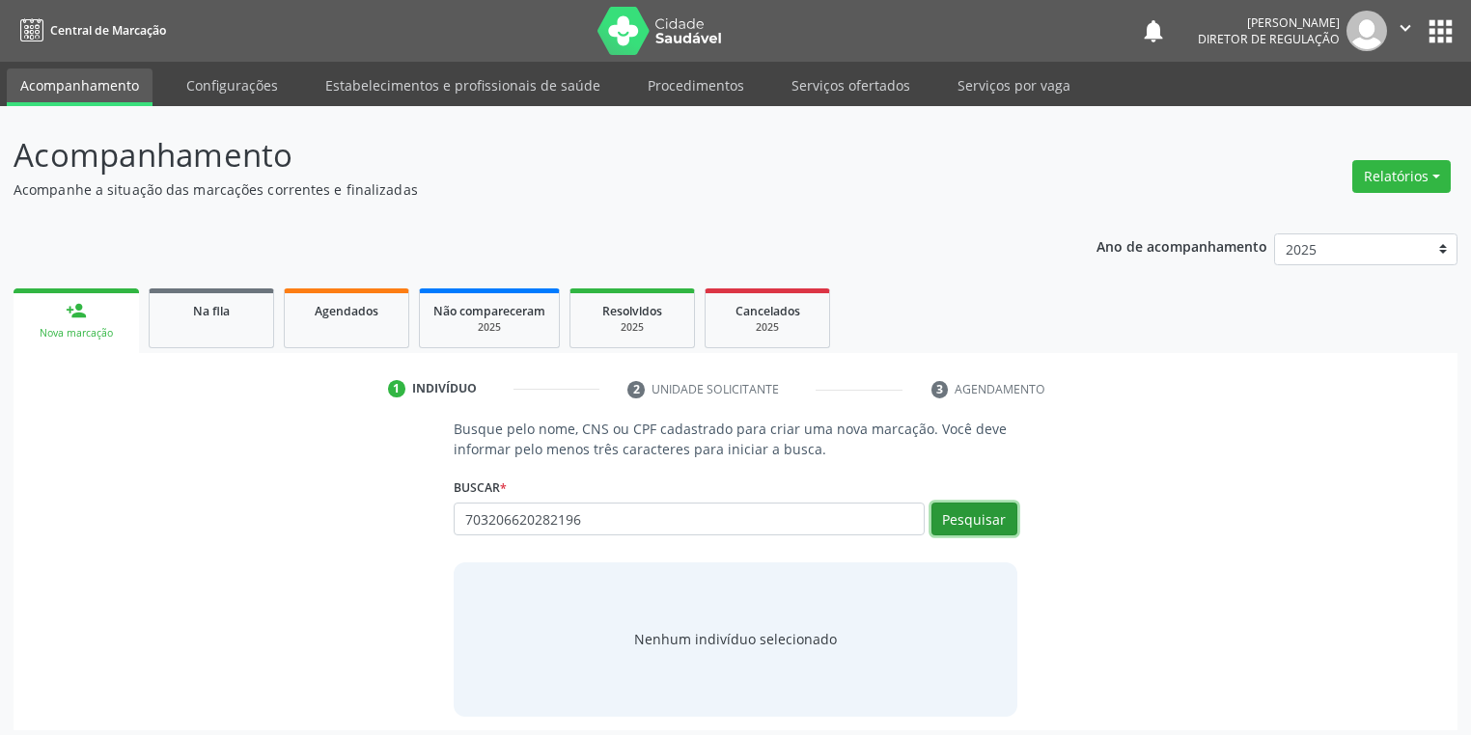
click at [969, 514] on button "Pesquisar" at bounding box center [974, 519] width 86 height 33
type input "703206620282196"
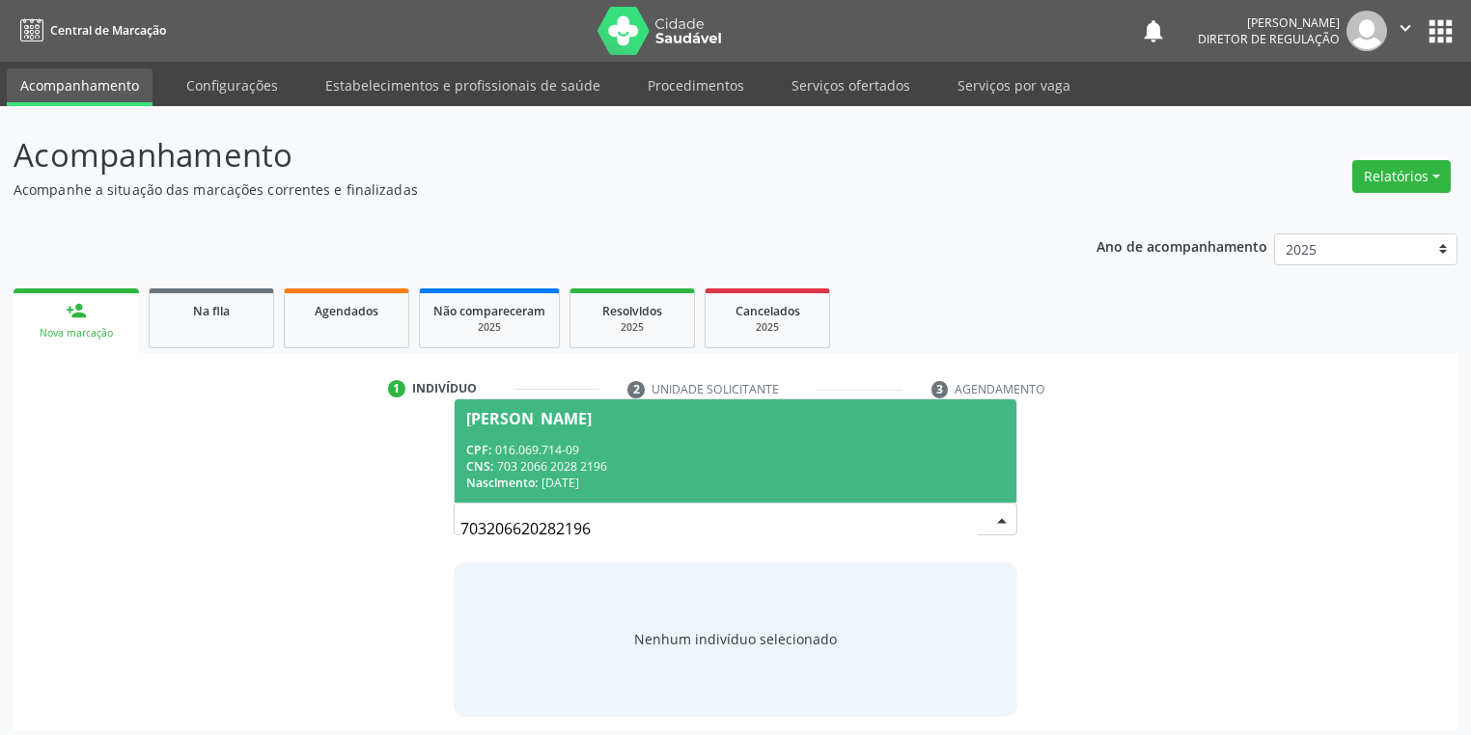
click at [660, 475] on div "Nascimento: [DATE]" at bounding box center [735, 483] width 539 height 16
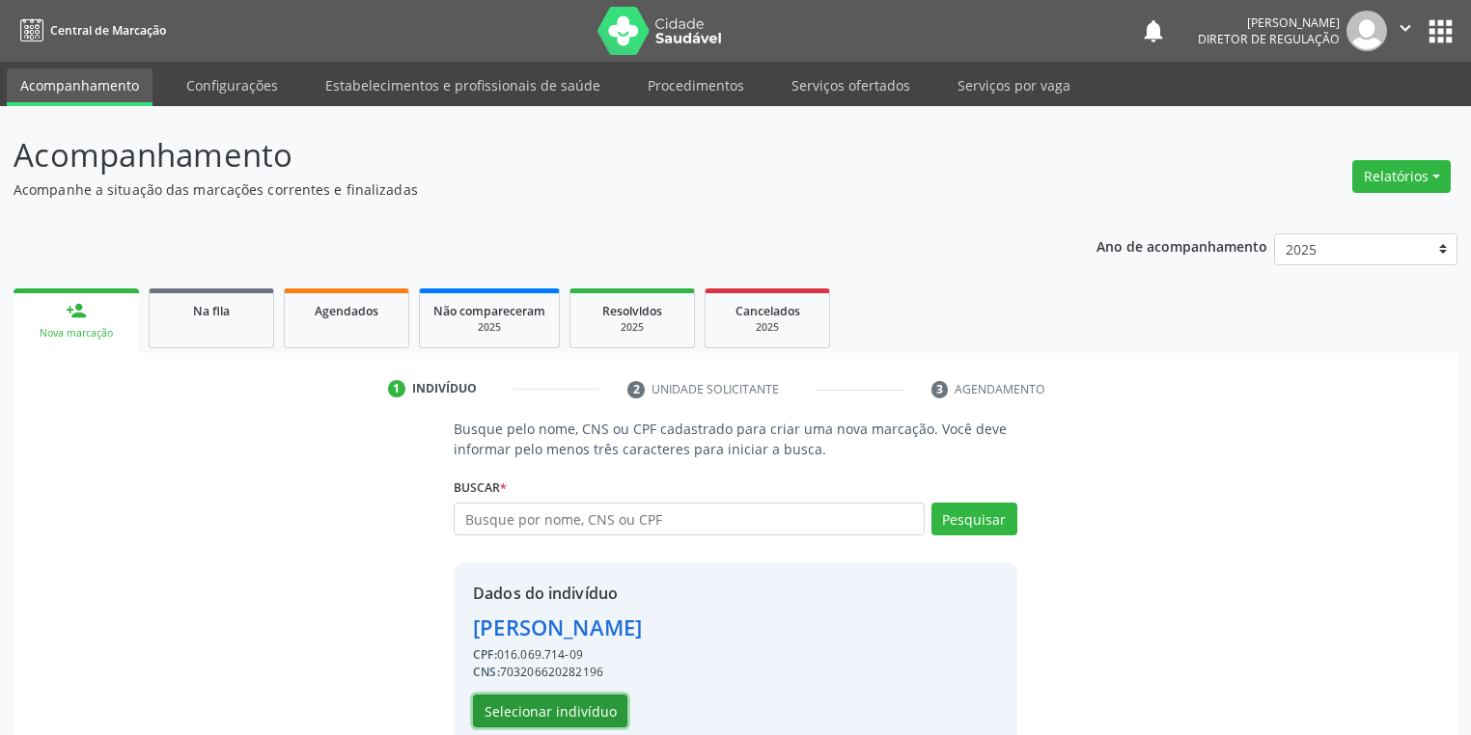
click at [569, 710] on button "Selecionar indivíduo" at bounding box center [550, 711] width 154 height 33
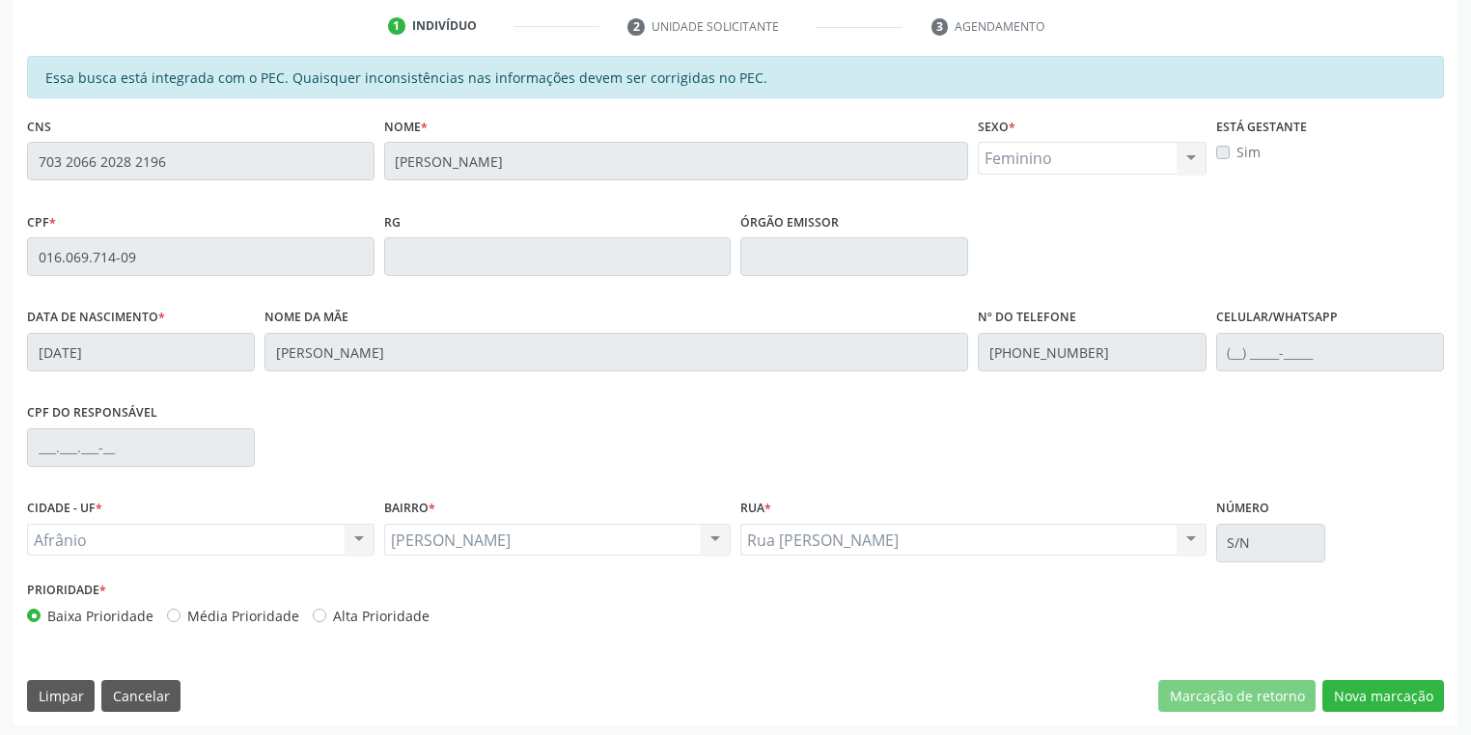
scroll to position [366, 0]
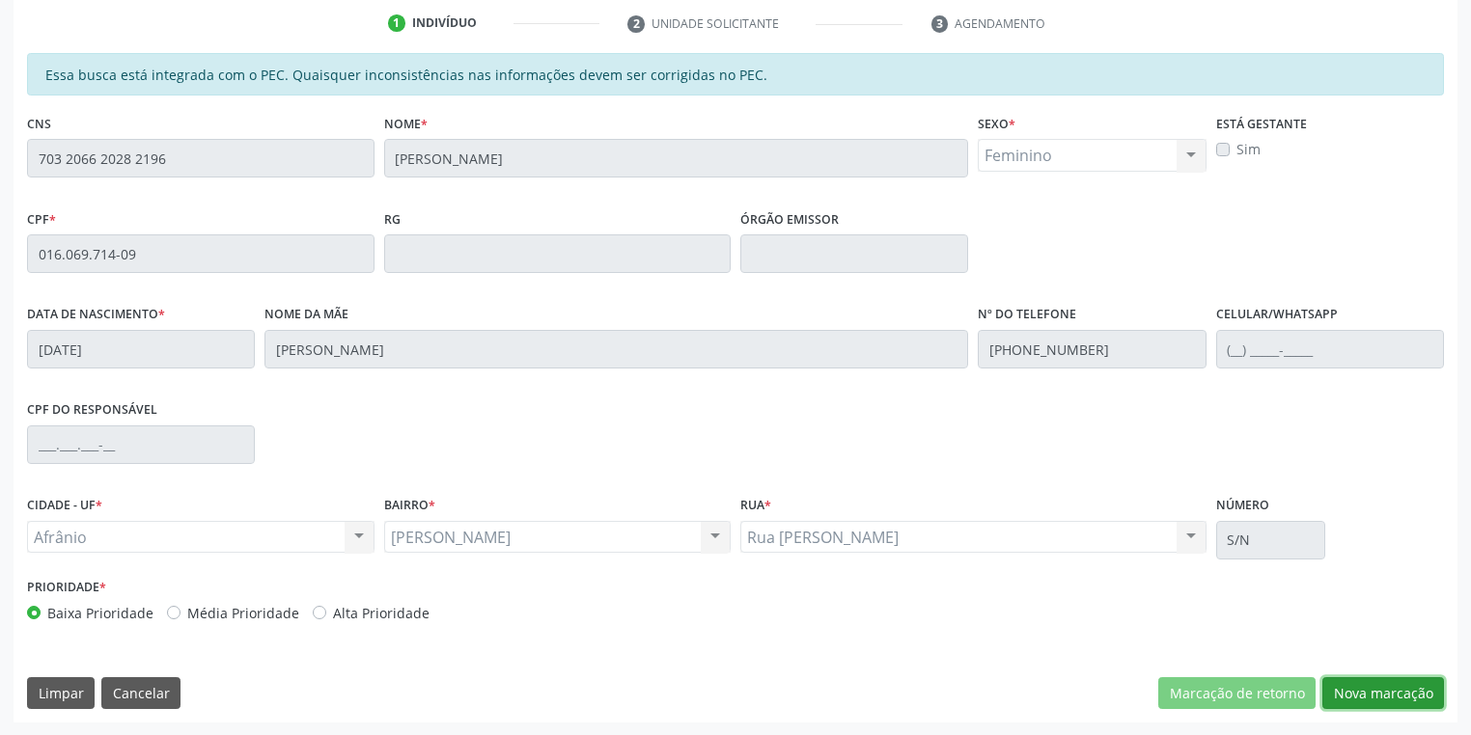
click at [1358, 695] on button "Nova marcação" at bounding box center [1383, 694] width 122 height 33
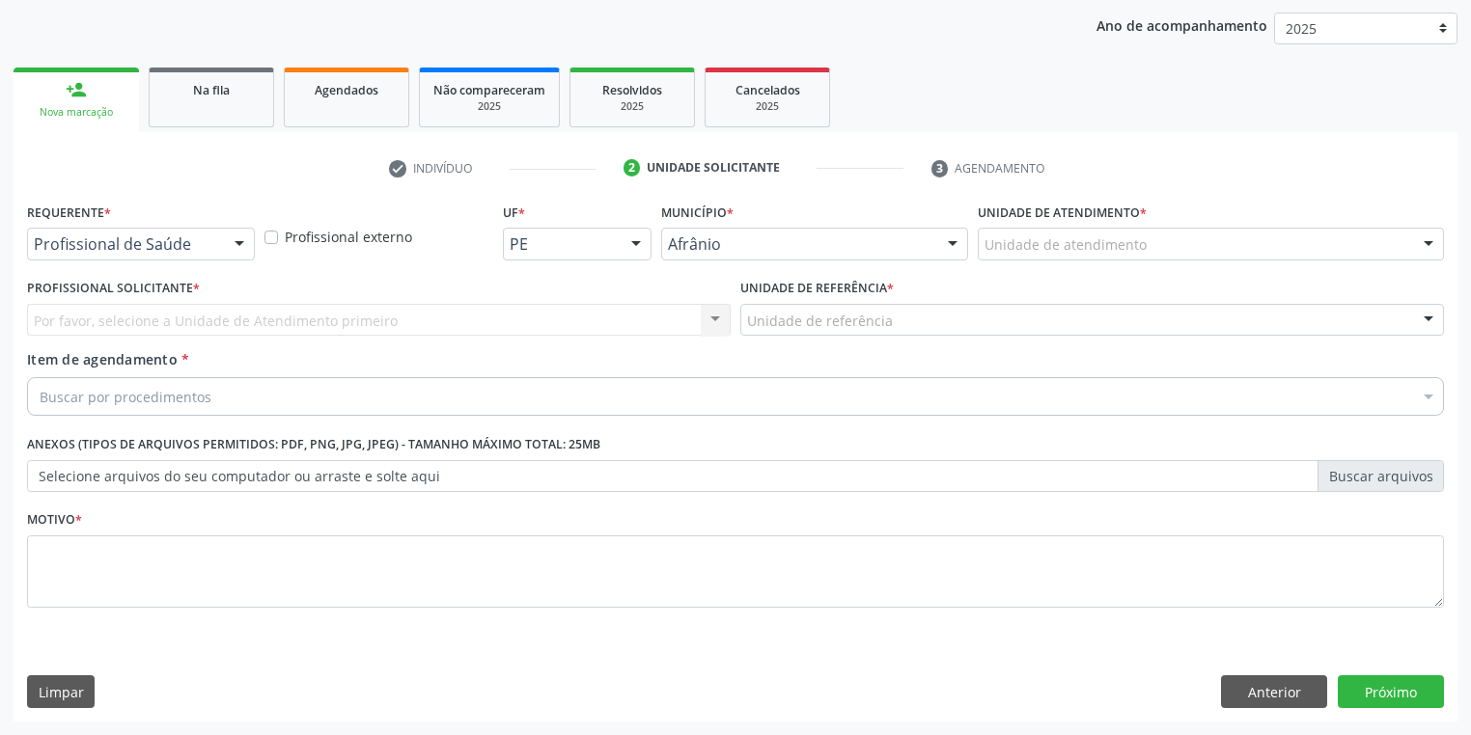
scroll to position [220, 0]
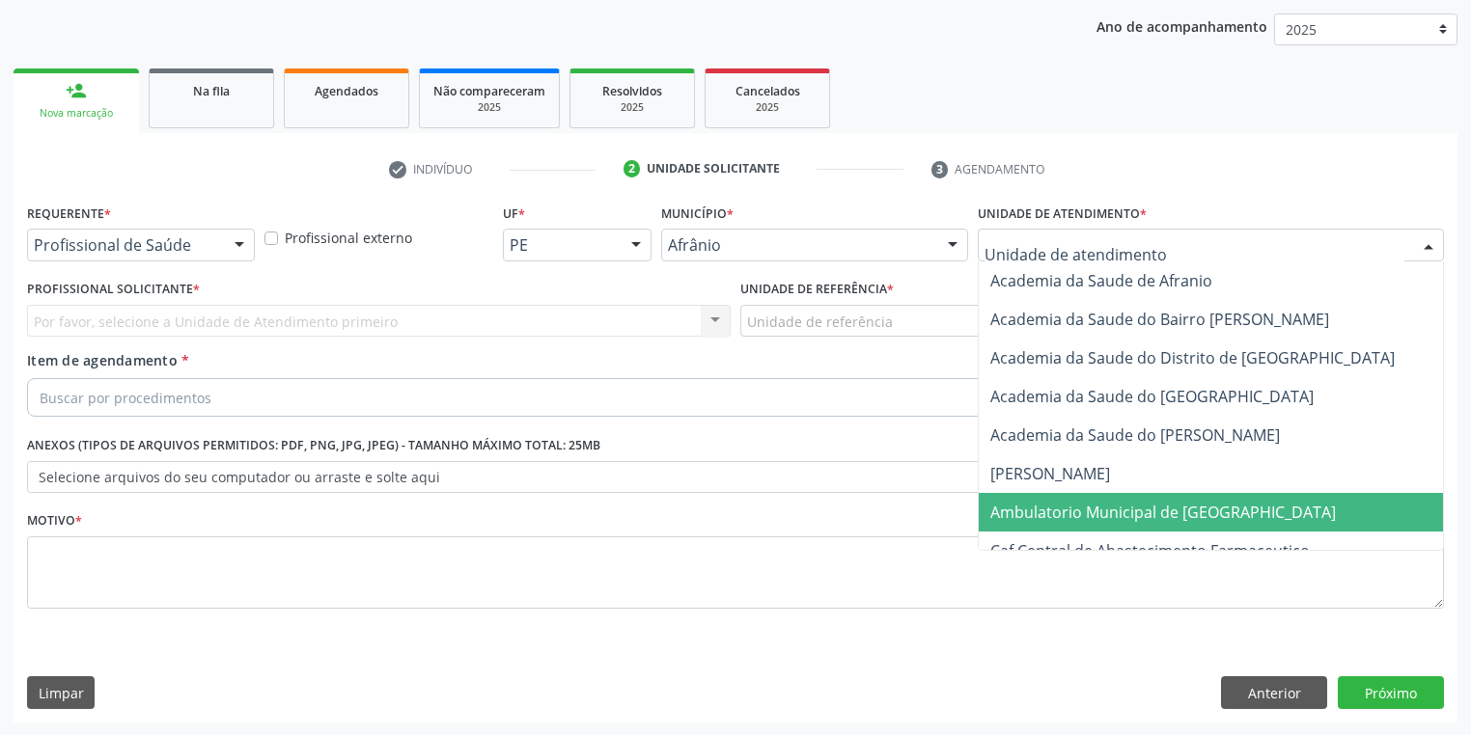
drag, startPoint x: 1059, startPoint y: 513, endPoint x: 1009, endPoint y: 497, distance: 52.8
click at [1059, 513] on span "Ambulatorio Municipal de [GEOGRAPHIC_DATA]" at bounding box center [1163, 512] width 346 height 21
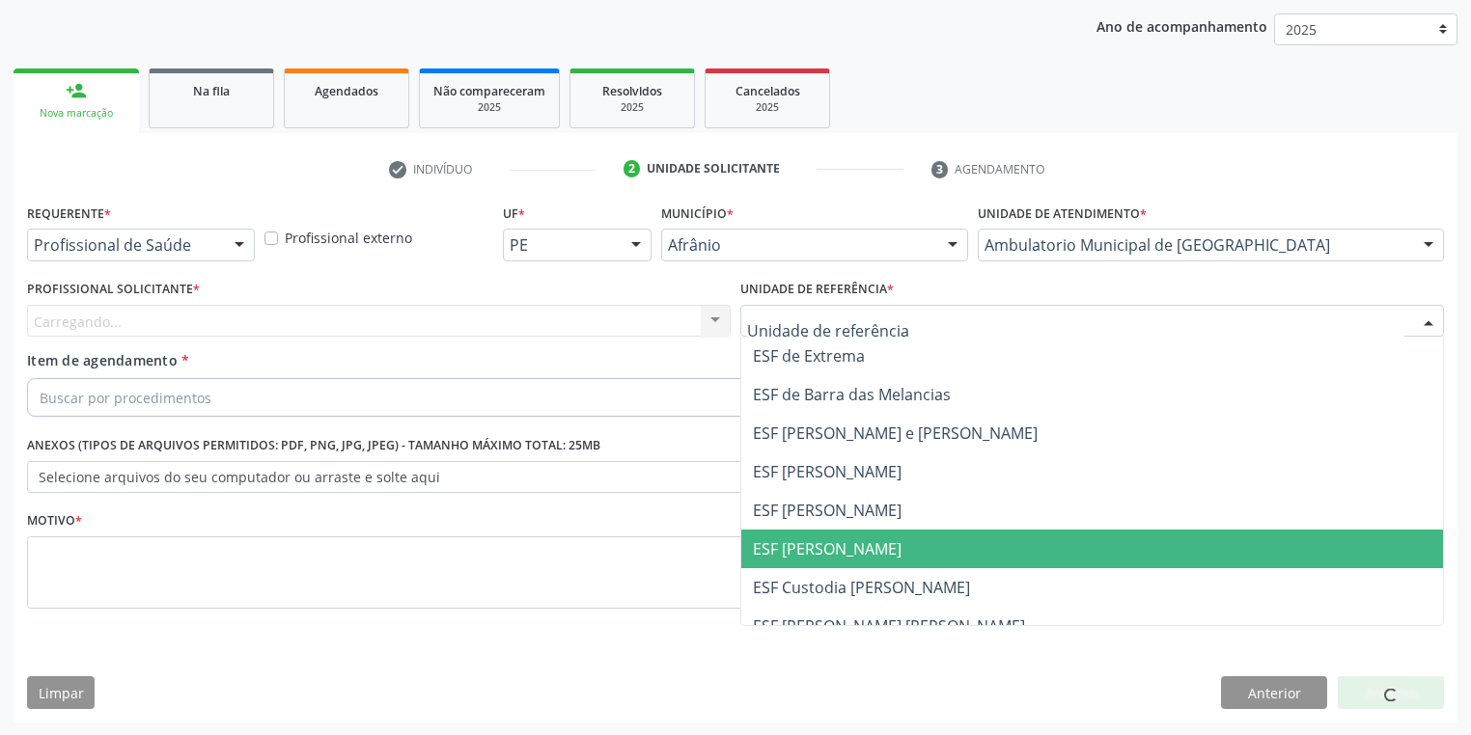
click at [807, 548] on span "ESF [PERSON_NAME]" at bounding box center [827, 549] width 149 height 21
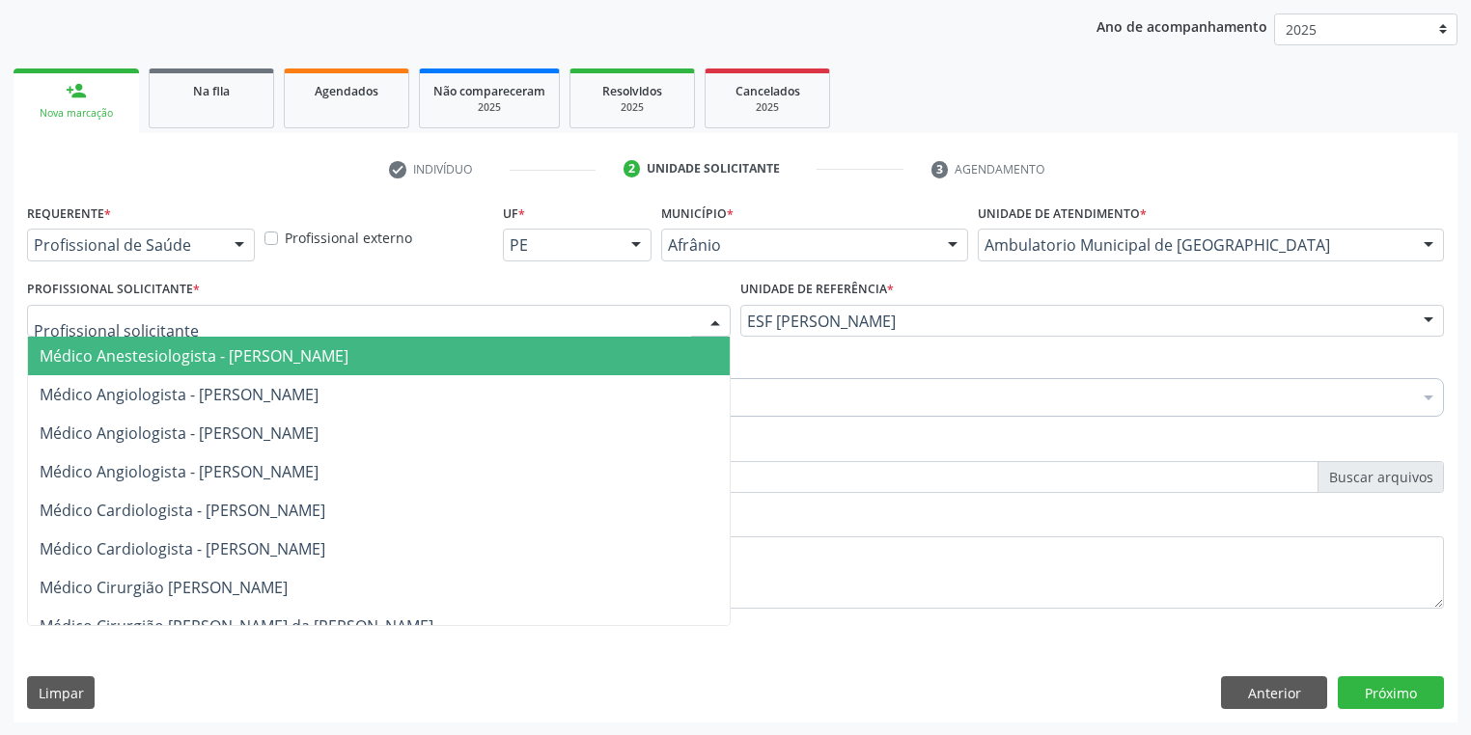
click at [162, 331] on div at bounding box center [379, 321] width 704 height 33
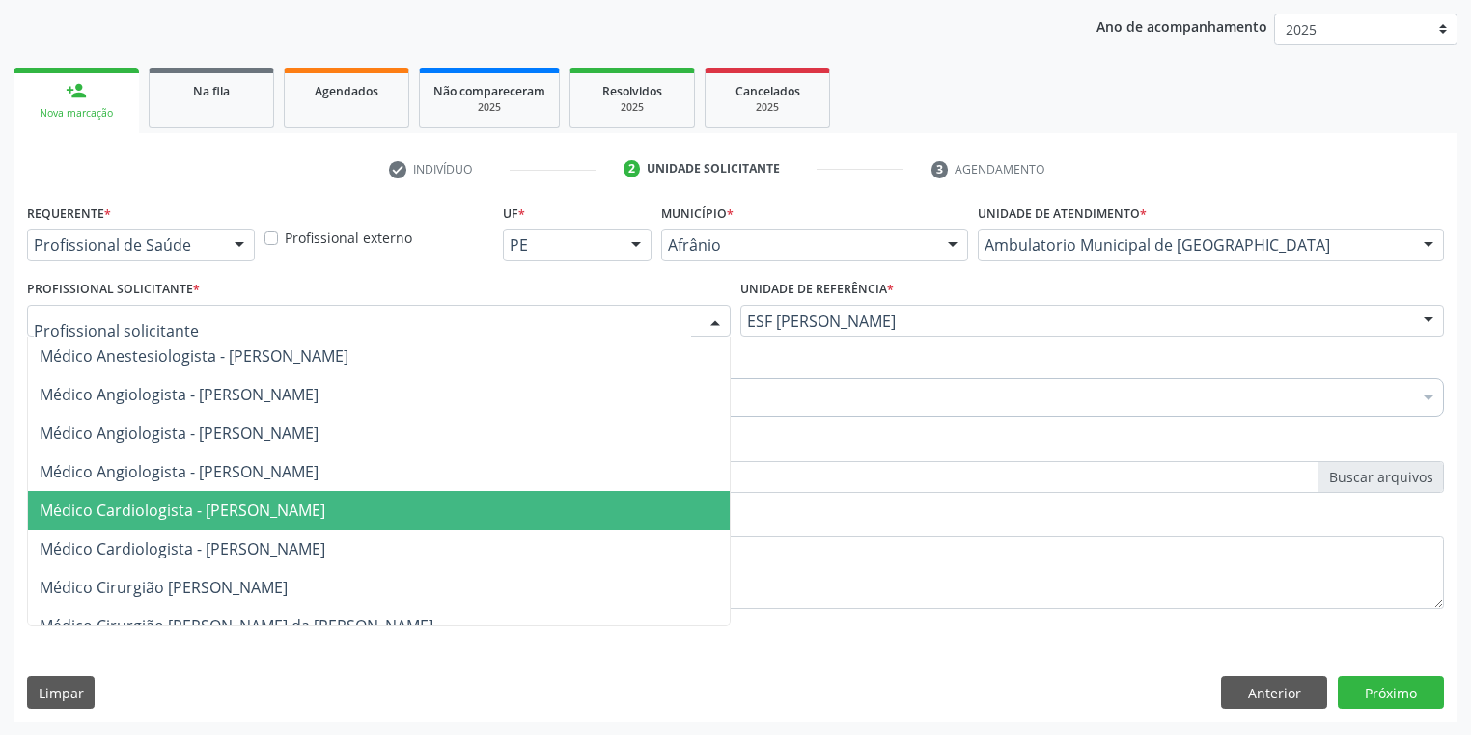
click at [238, 527] on span "Médico Cardiologista - [PERSON_NAME]" at bounding box center [379, 510] width 702 height 39
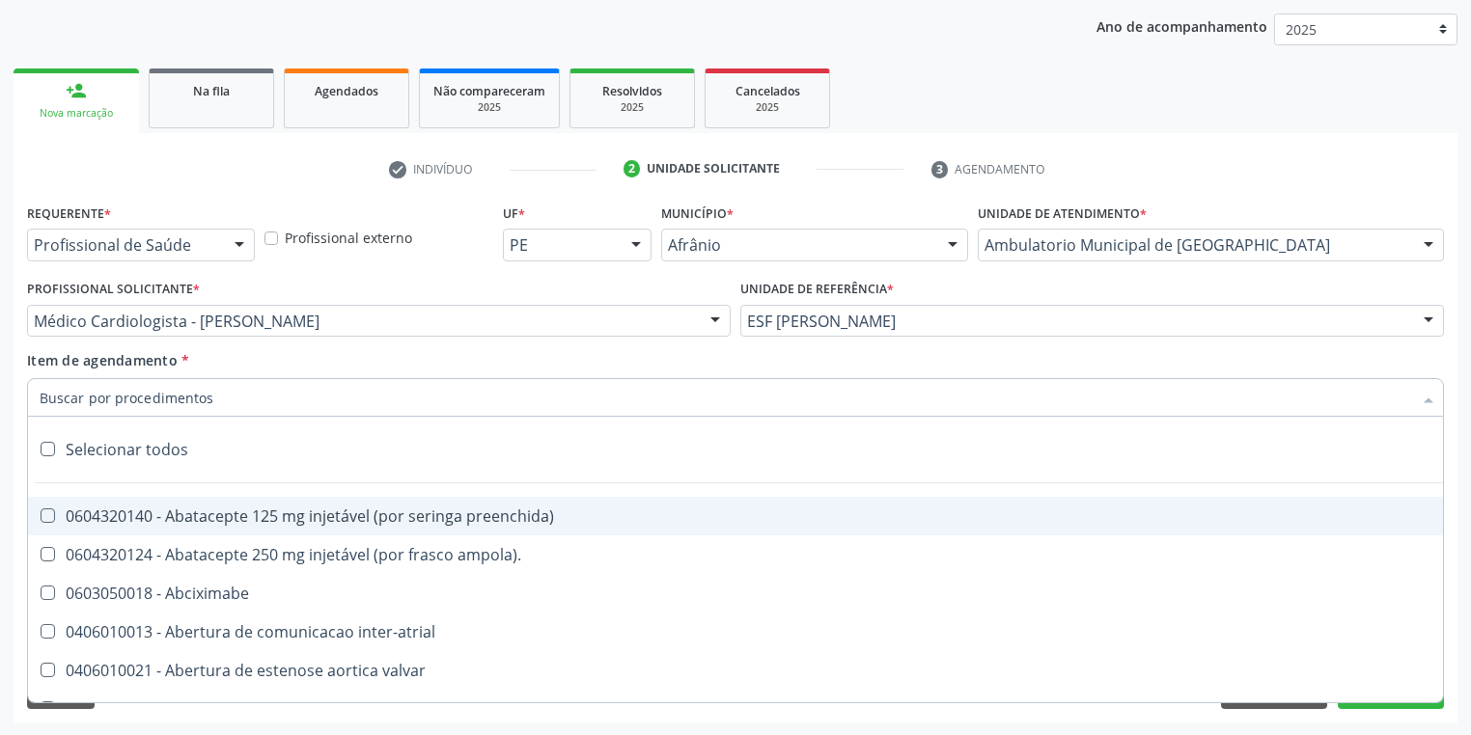
click at [64, 409] on input "Item de agendamento *" at bounding box center [726, 397] width 1372 height 39
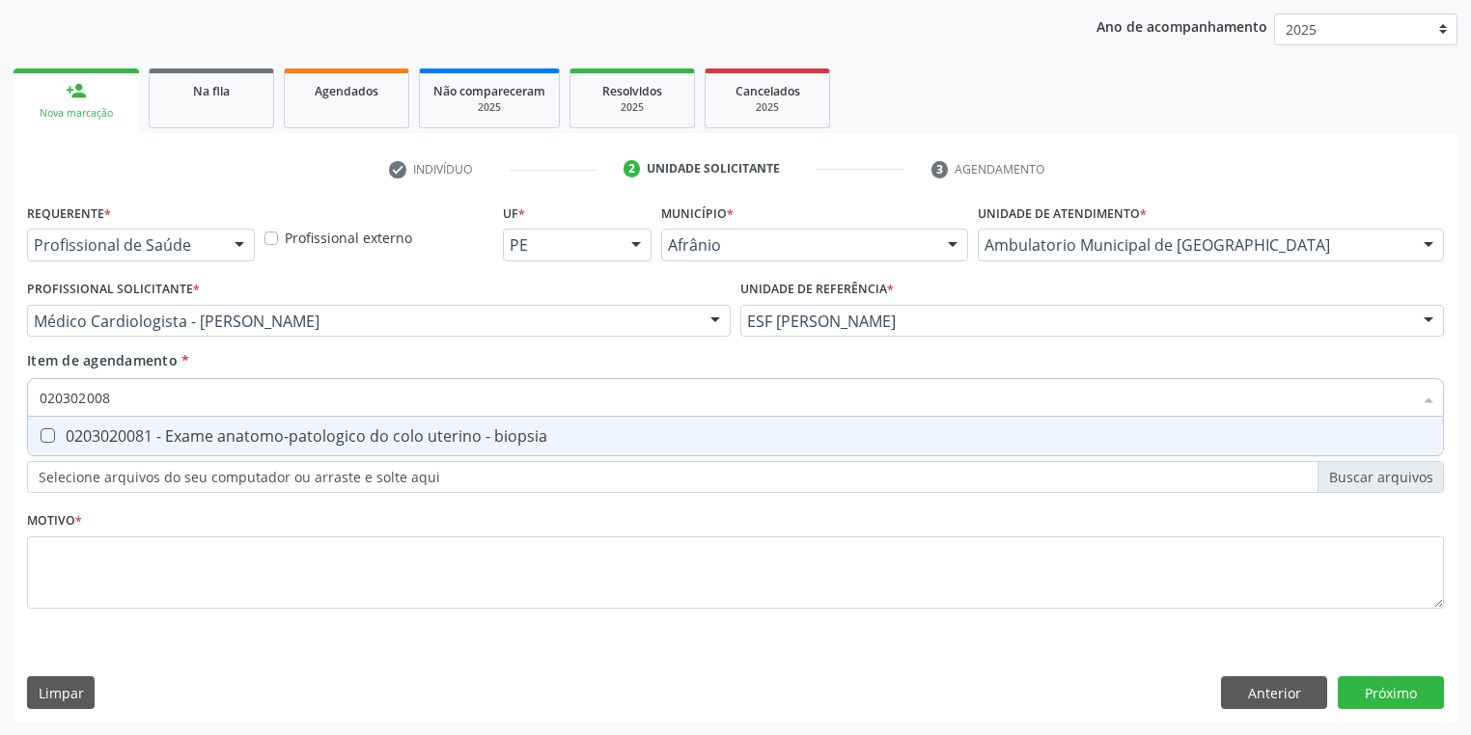
type input "0203020081"
click at [141, 453] on span "0203020081 - Exame anatomo-patologico do colo uterino - biopsia" at bounding box center [735, 436] width 1415 height 39
checkbox biopsia "true"
click at [109, 565] on div "Requerente * Profissional de Saúde Profissional de Saúde Paciente Nenhum result…" at bounding box center [735, 417] width 1417 height 437
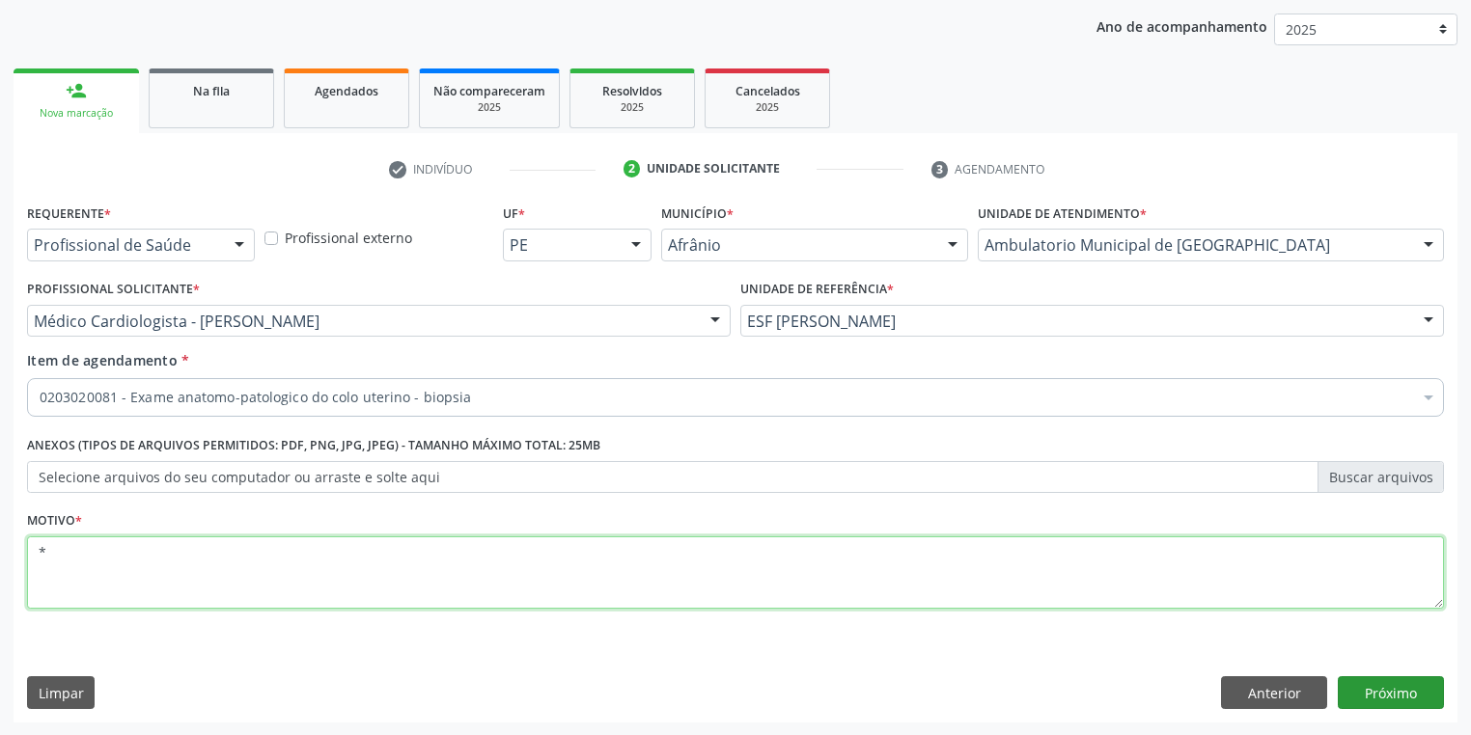
type textarea "*"
click at [1394, 698] on button "Próximo" at bounding box center [1391, 693] width 106 height 33
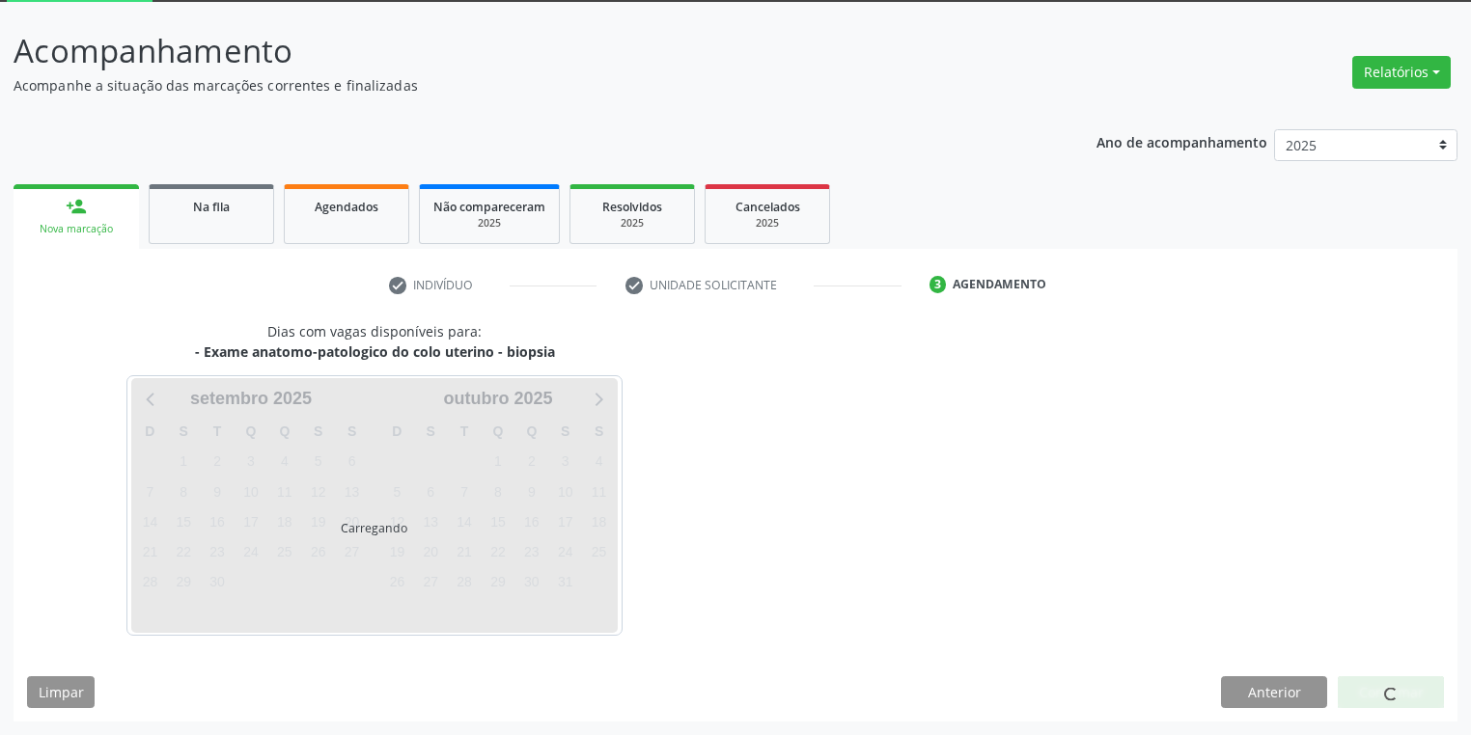
scroll to position [103, 0]
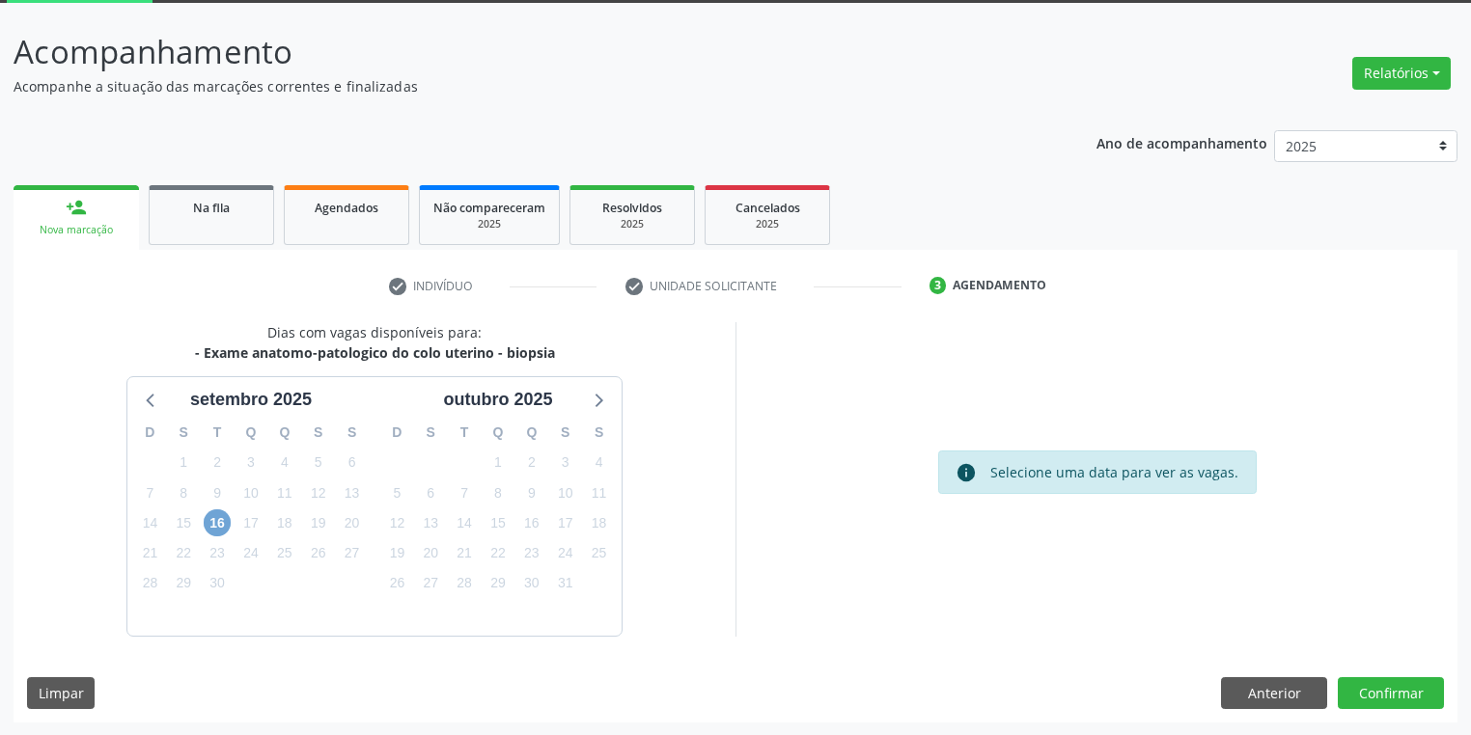
drag, startPoint x: 216, startPoint y: 521, endPoint x: 235, endPoint y: 511, distance: 22.0
click at [216, 520] on span "16" at bounding box center [217, 523] width 27 height 27
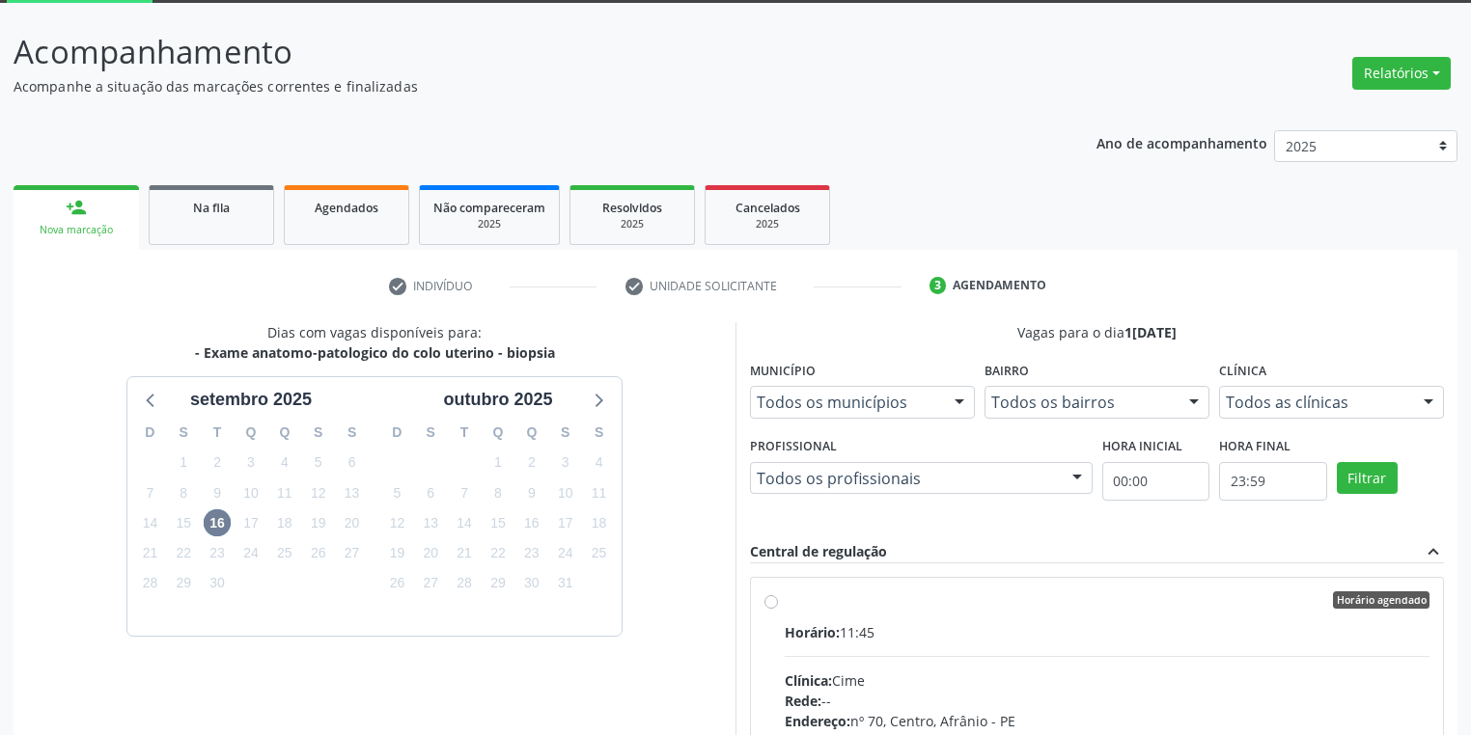
click at [778, 609] on input "Horário agendado Horário: 11:45 Clínica: Cime Rede: -- Endereço: [STREET_ADDRES…" at bounding box center [771, 600] width 14 height 17
radio input "true"
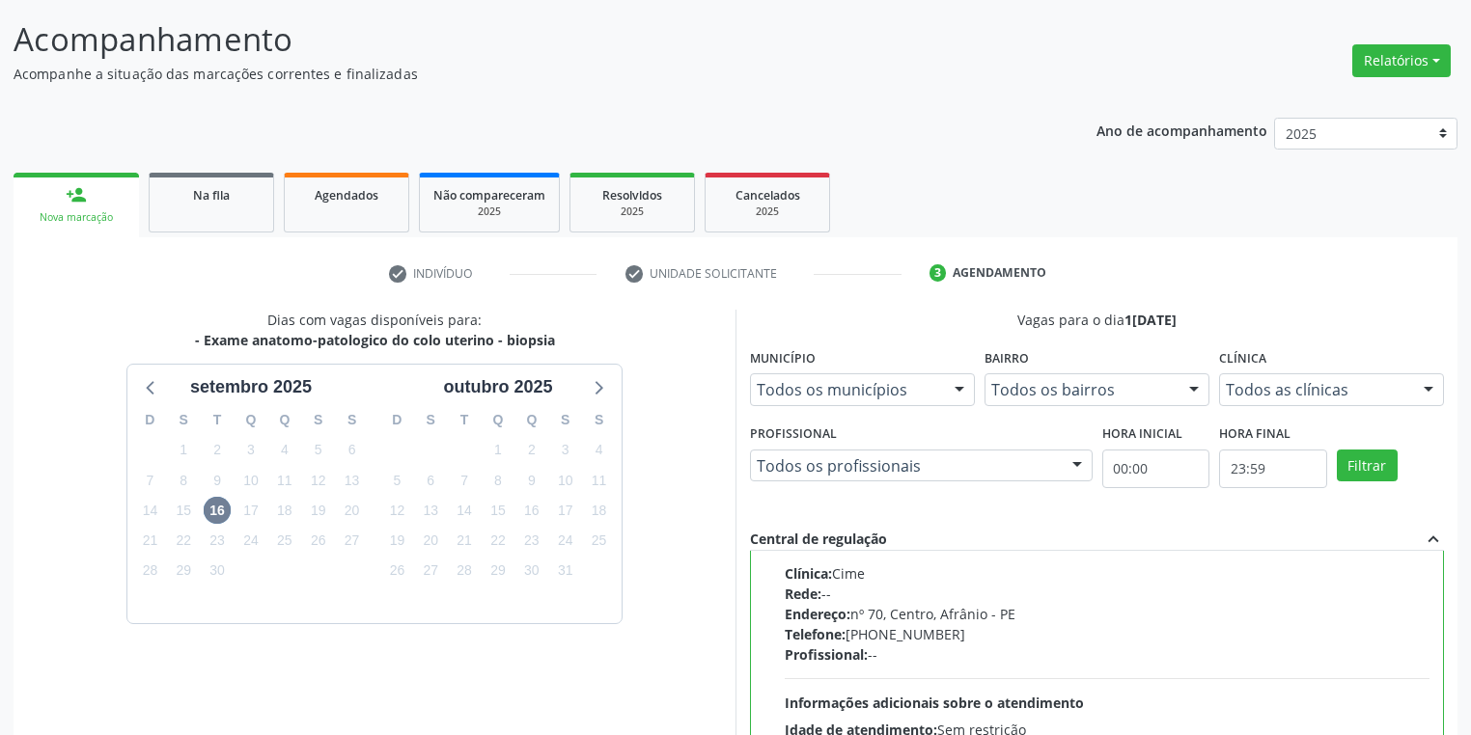
scroll to position [417, 0]
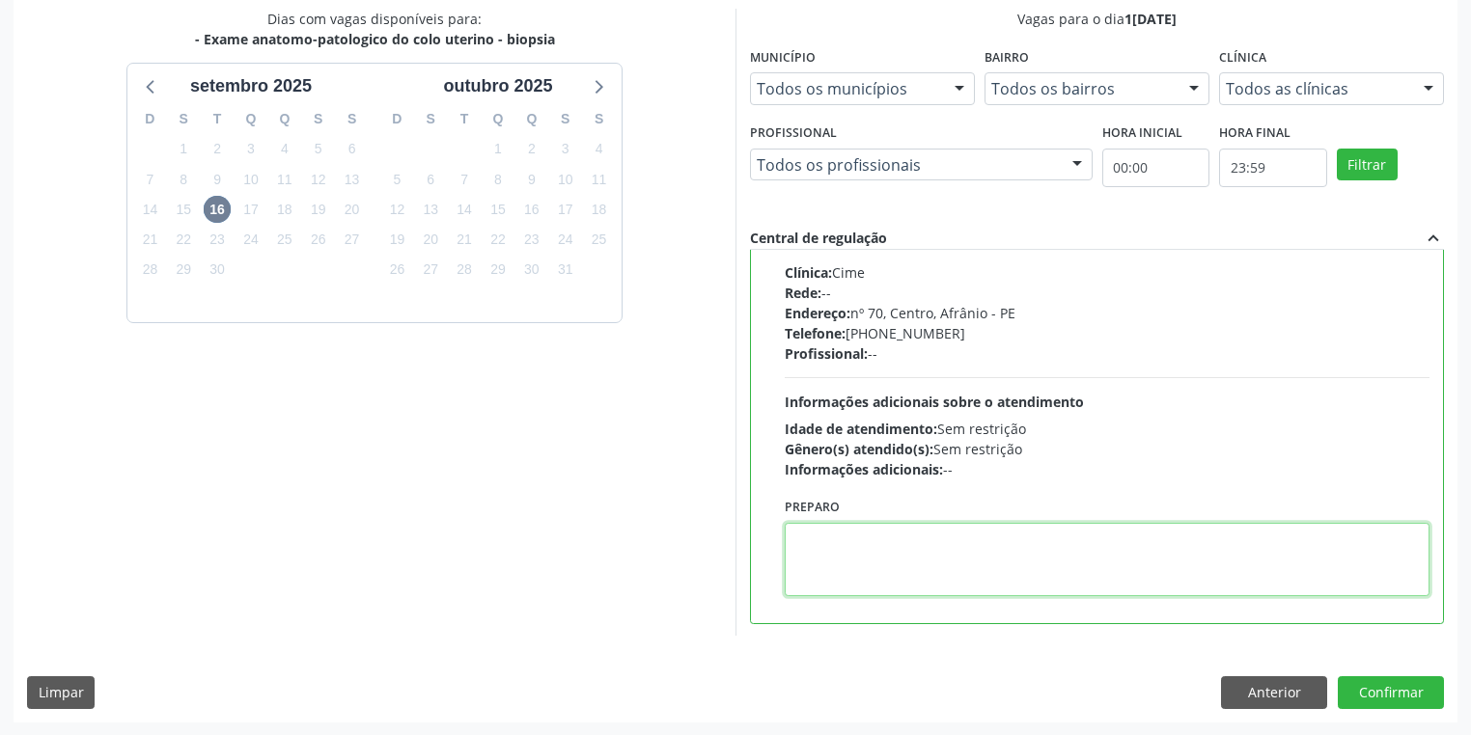
click at [904, 537] on textarea at bounding box center [1107, 559] width 645 height 73
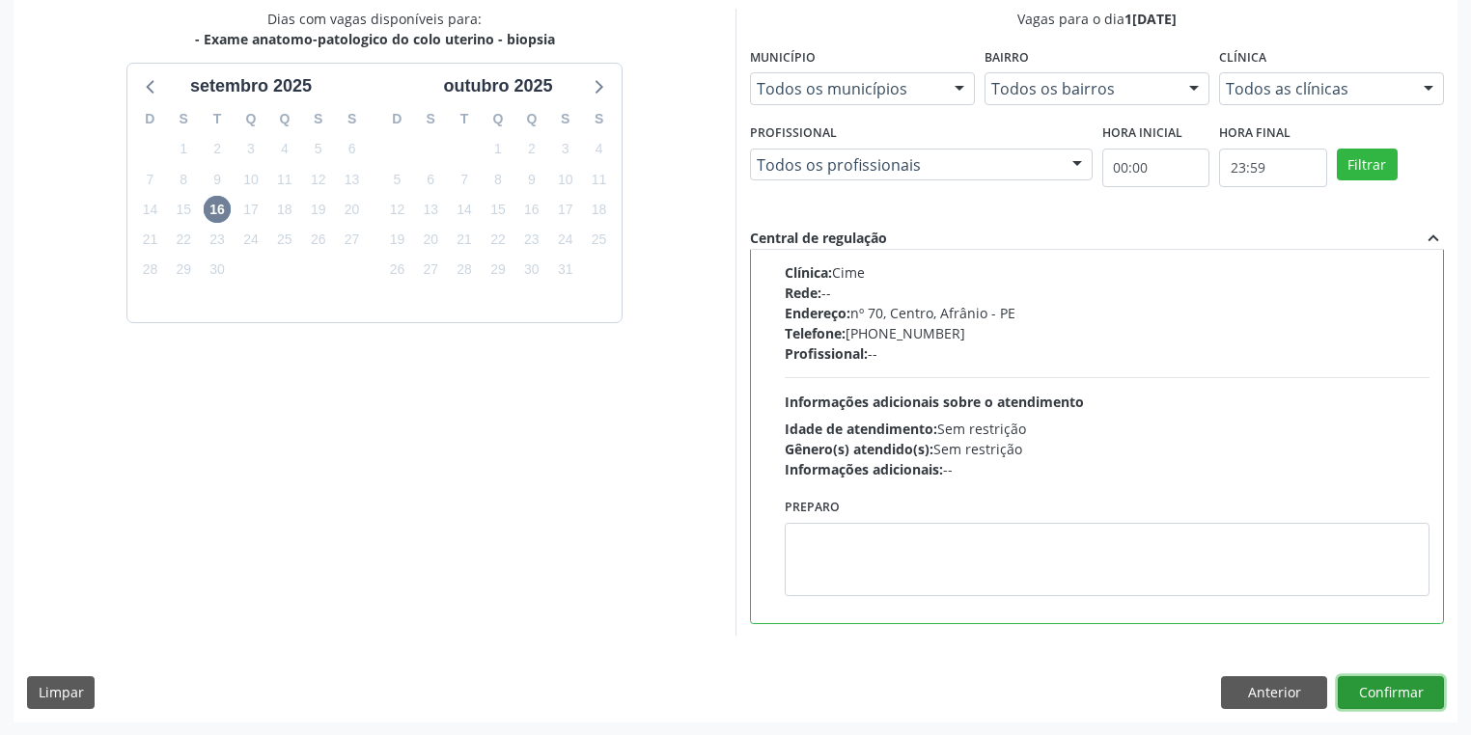
click at [1370, 691] on button "Confirmar" at bounding box center [1391, 693] width 106 height 33
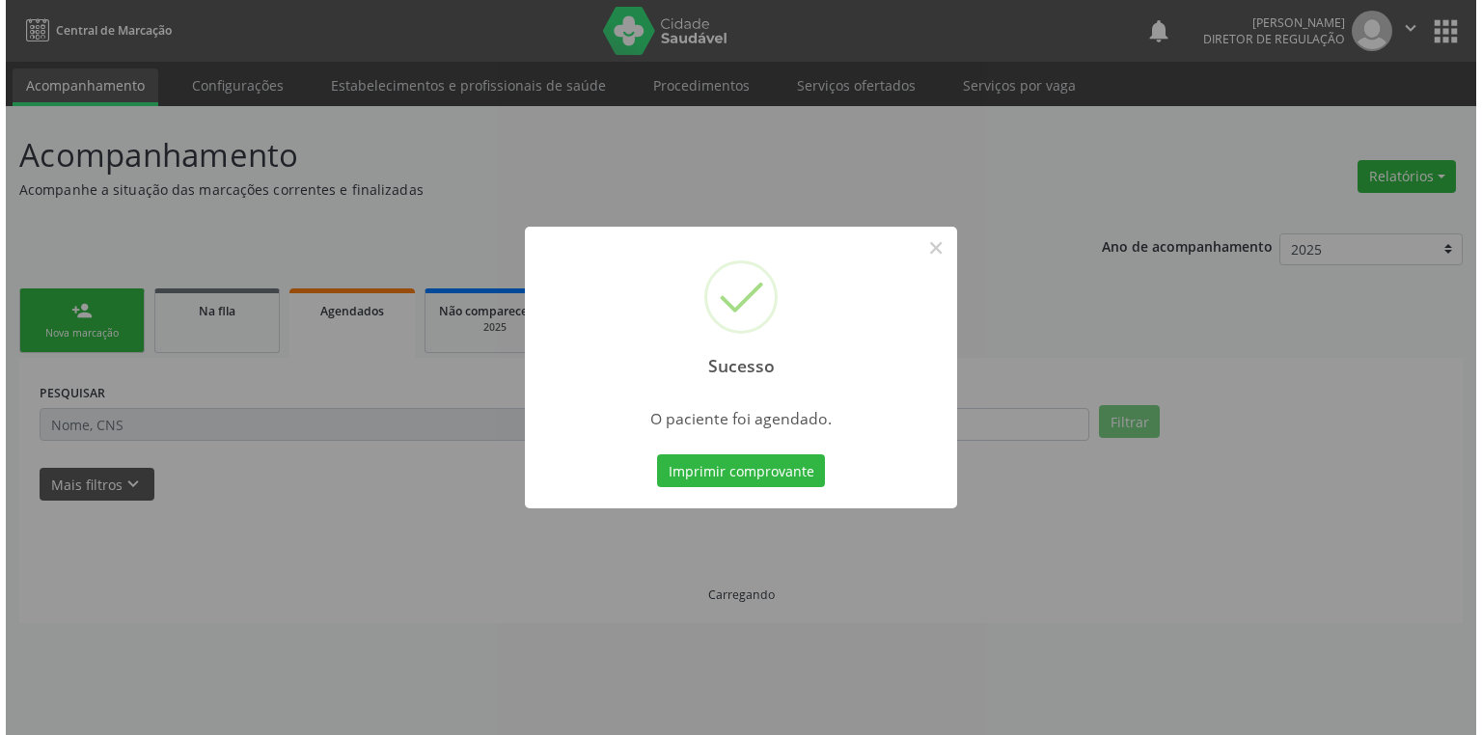
scroll to position [0, 0]
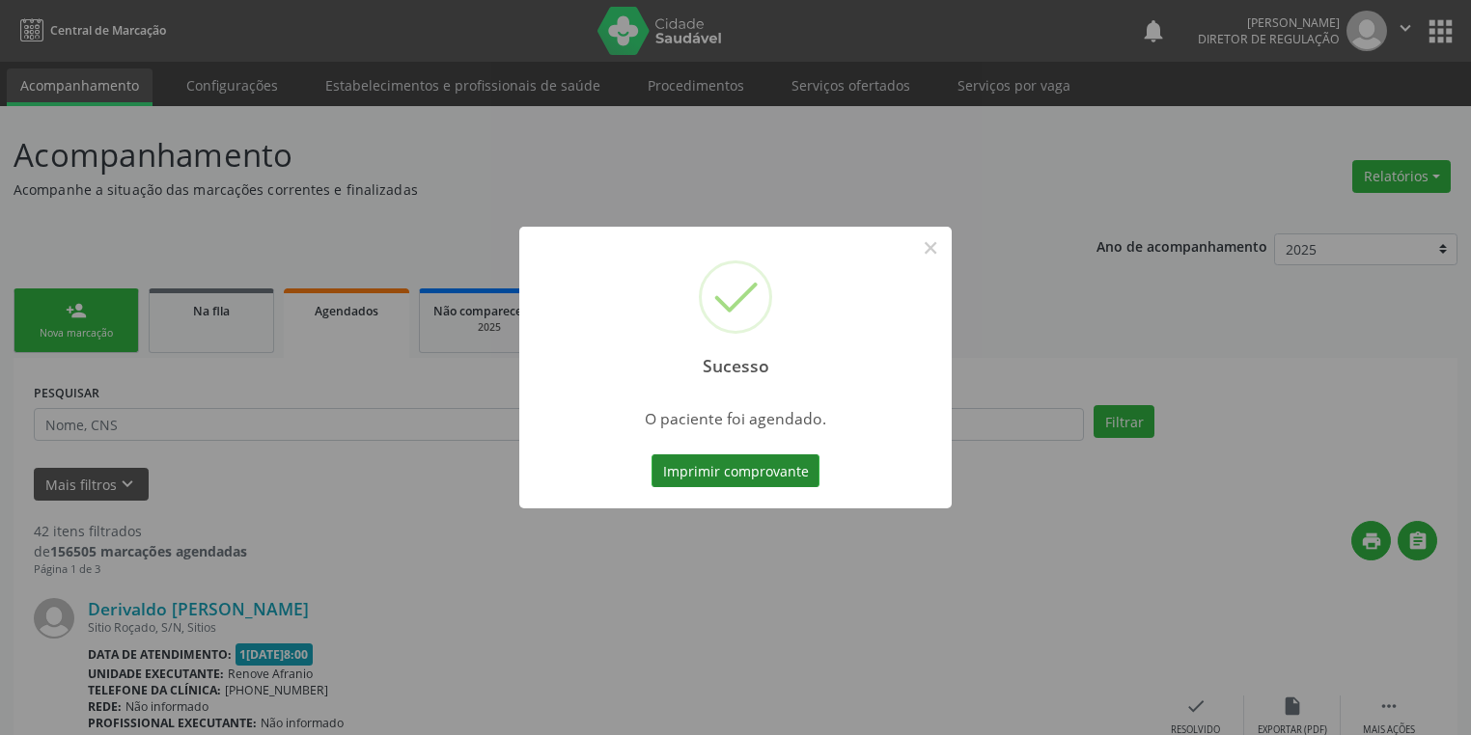
click at [737, 473] on button "Imprimir comprovante" at bounding box center [735, 471] width 168 height 33
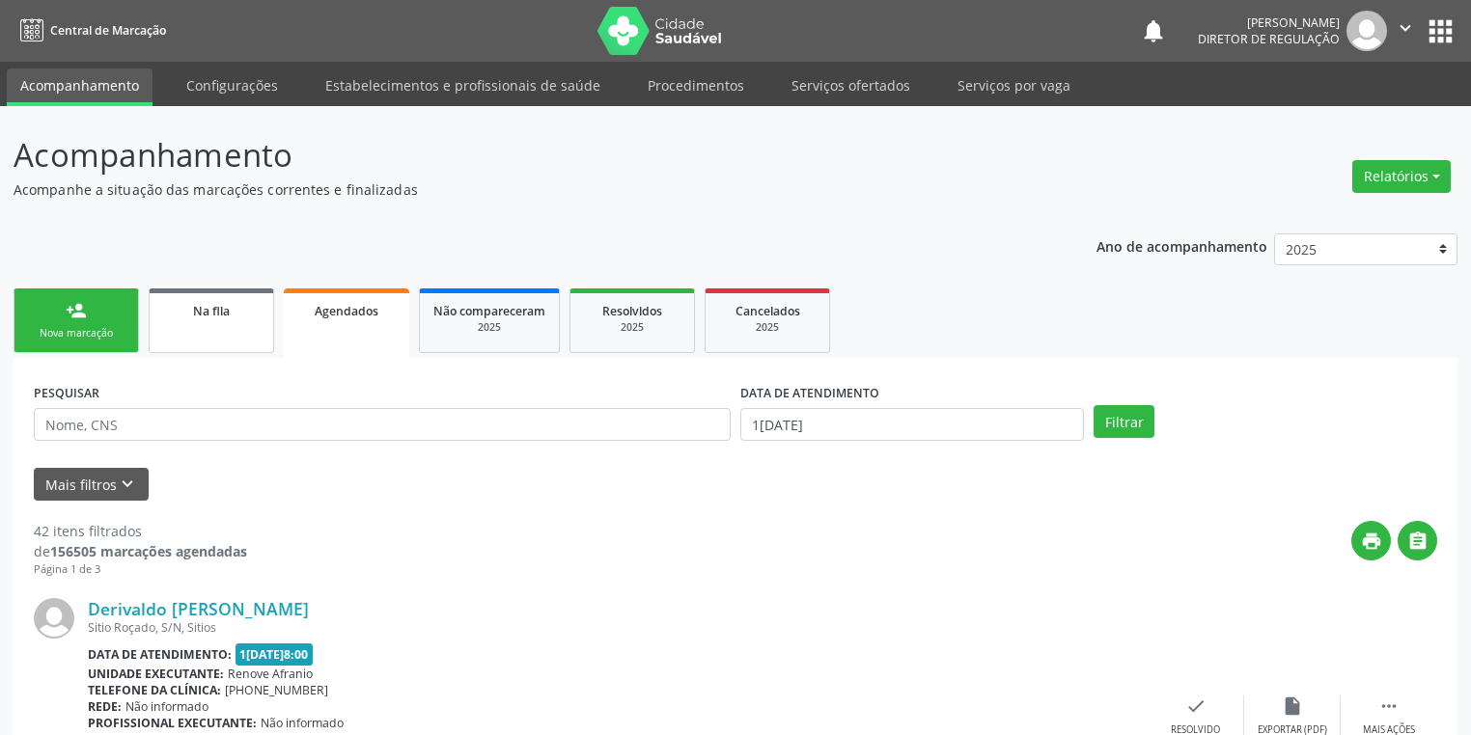
click at [246, 318] on div "Na fila" at bounding box center [211, 310] width 97 height 20
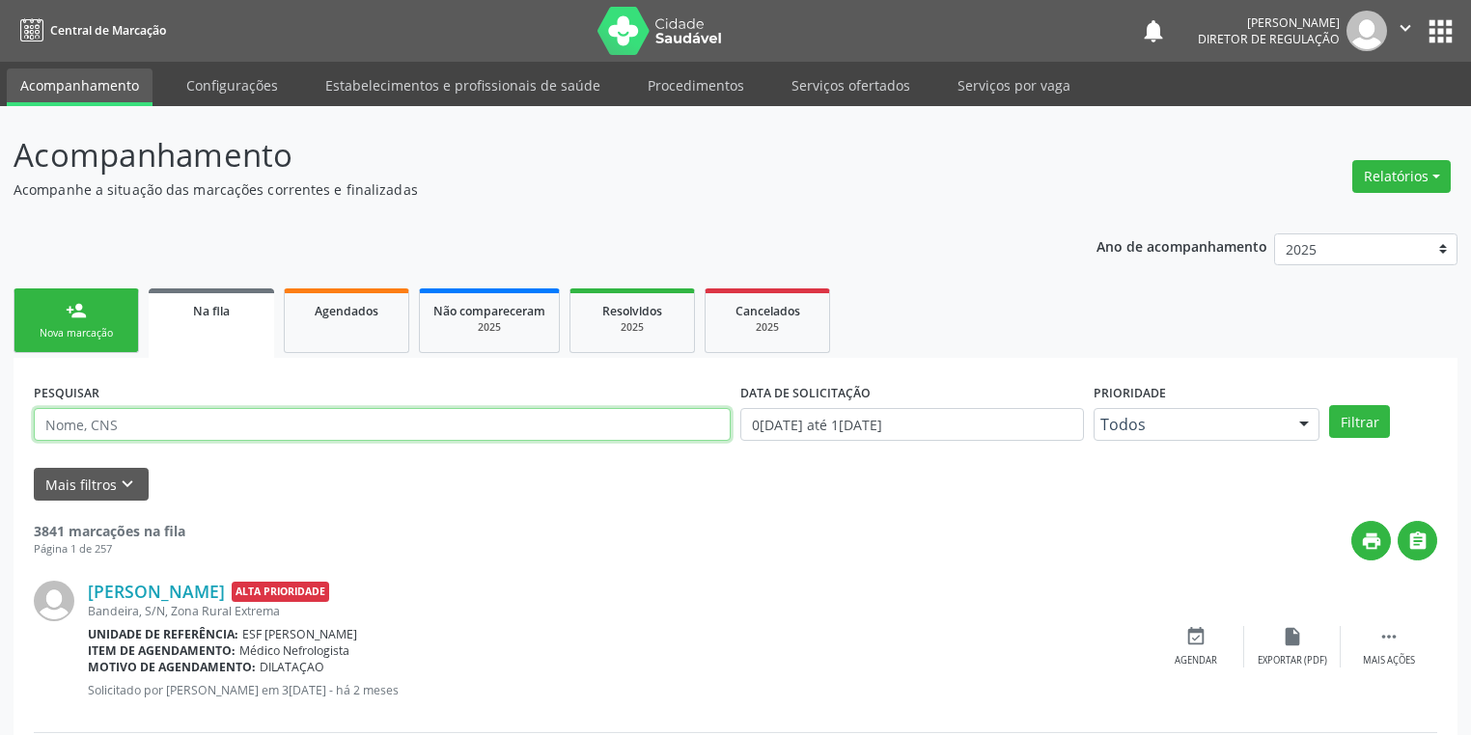
click at [139, 426] on input "text" at bounding box center [382, 424] width 697 height 33
type input "700004598947904"
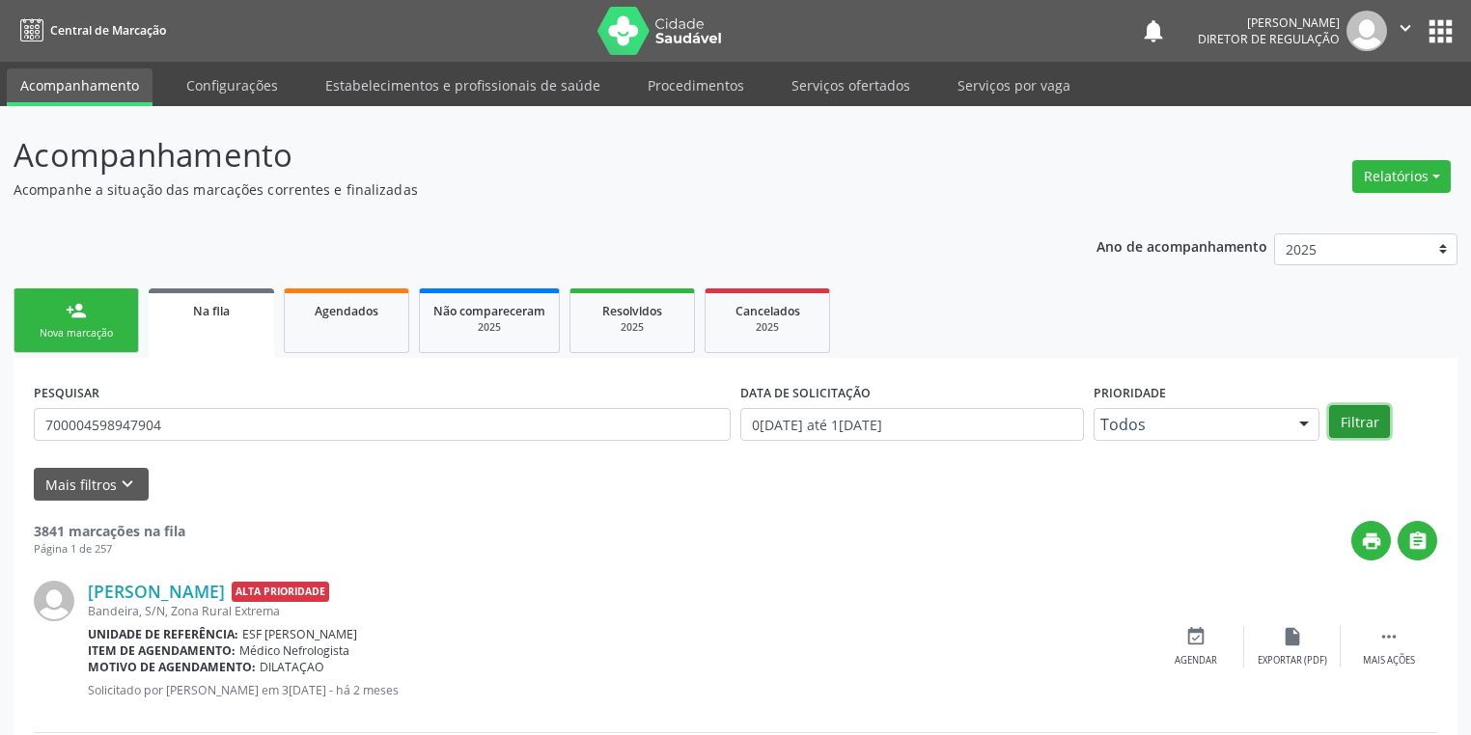
click at [1338, 412] on button "Filtrar" at bounding box center [1359, 421] width 61 height 33
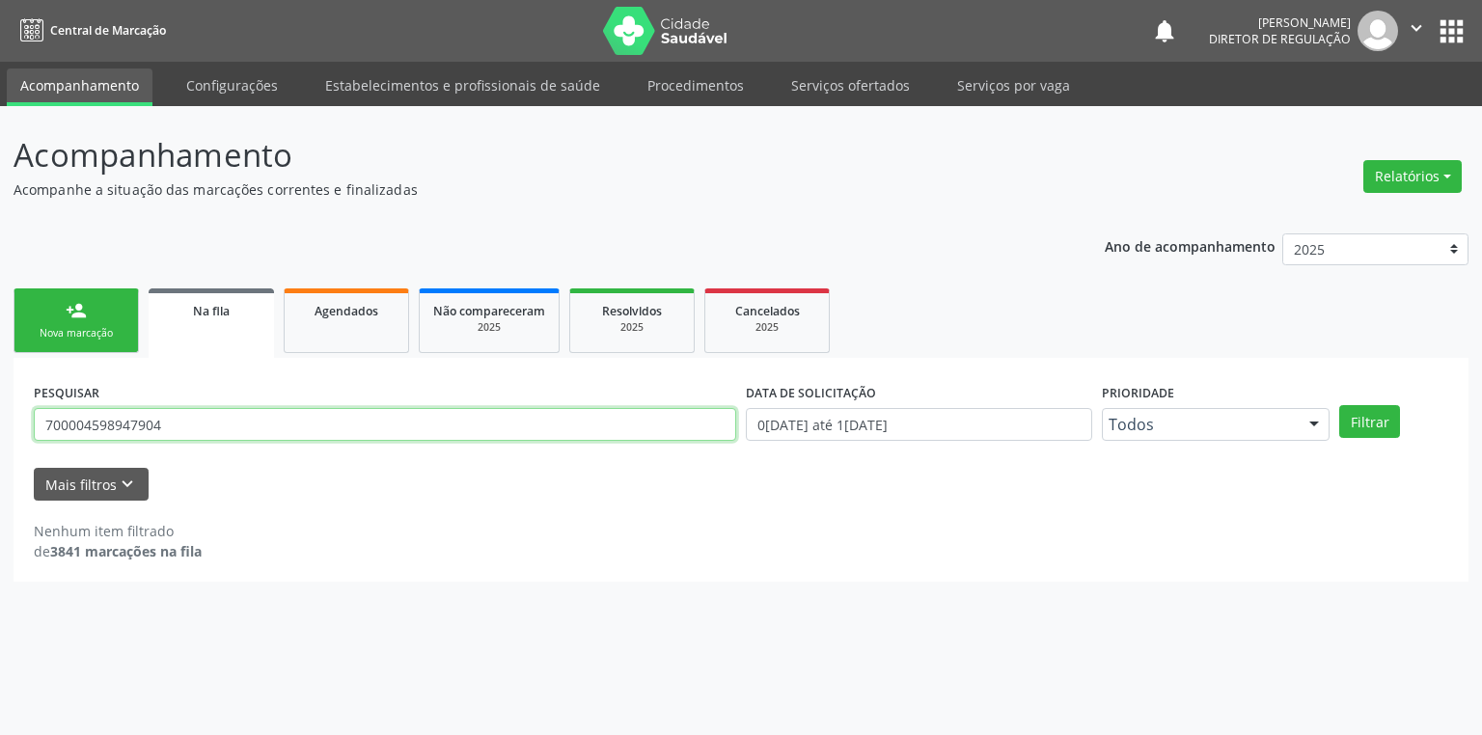
drag, startPoint x: 165, startPoint y: 425, endPoint x: 1, endPoint y: 423, distance: 164.1
click at [1, 423] on div "Acompanhamento Acompanhe a situação das marcações correntes e finalizadas Relat…" at bounding box center [741, 420] width 1482 height 629
type input "700004598947904"
click at [1359, 417] on button "Filtrar" at bounding box center [1370, 421] width 61 height 33
click at [868, 571] on div "PESQUISAR 700004598947904 DATA DE SOLICITAÇÃO 0[DATE] até 1[DATE] Prioridade To…" at bounding box center [741, 470] width 1455 height 224
